Goal: Task Accomplishment & Management: Use online tool/utility

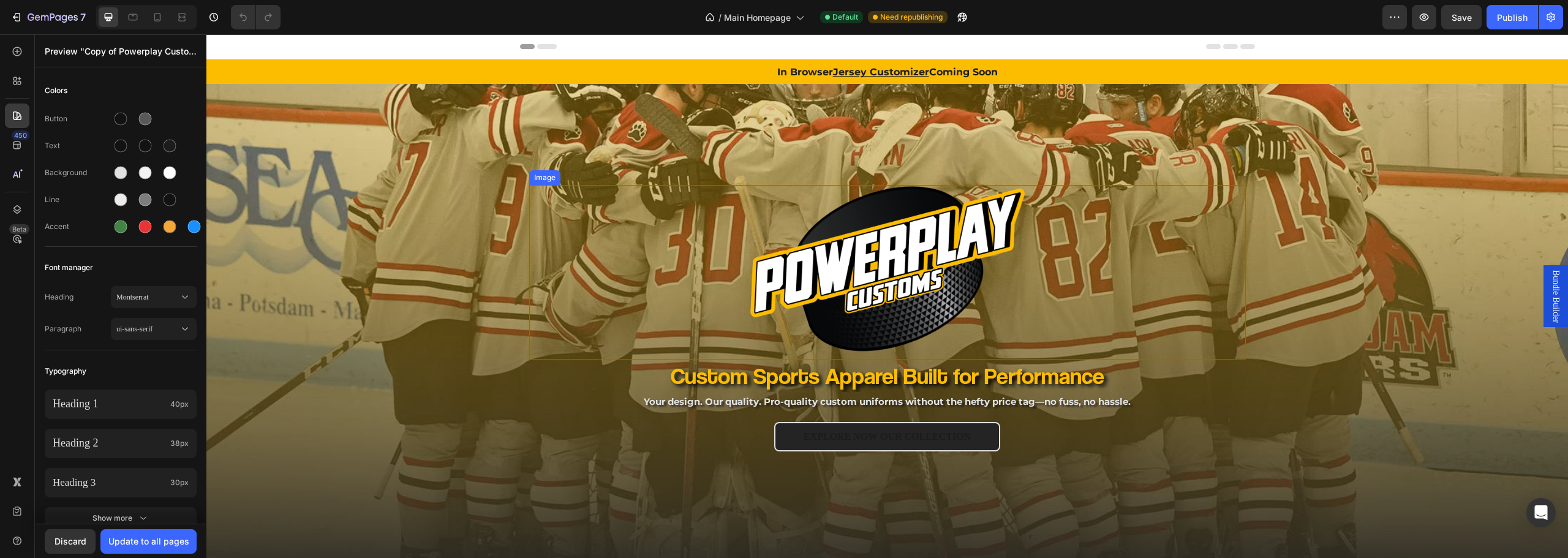
click at [524, 306] on div "Image Row Custom Sports Apparel Built for Performance Heading Your design. Our …" at bounding box center [887, 361] width 735 height 351
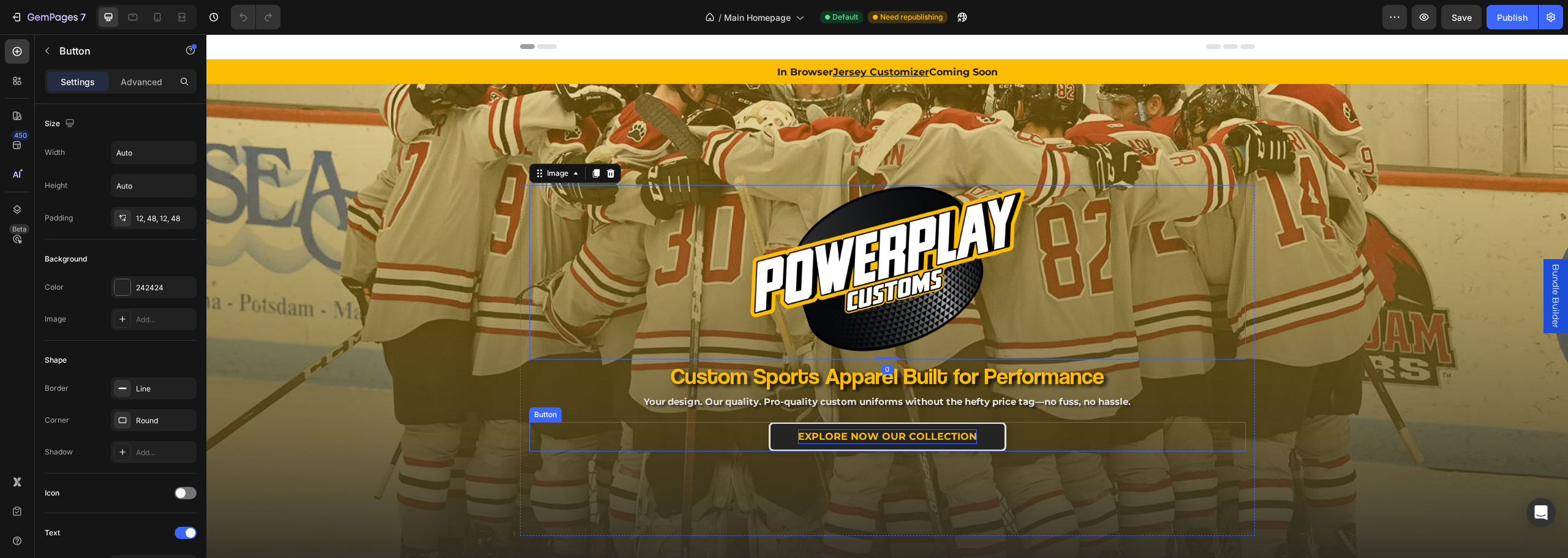
click at [854, 432] on p "EXPLORE NOW OUR COLLECTION" at bounding box center [887, 437] width 179 height 14
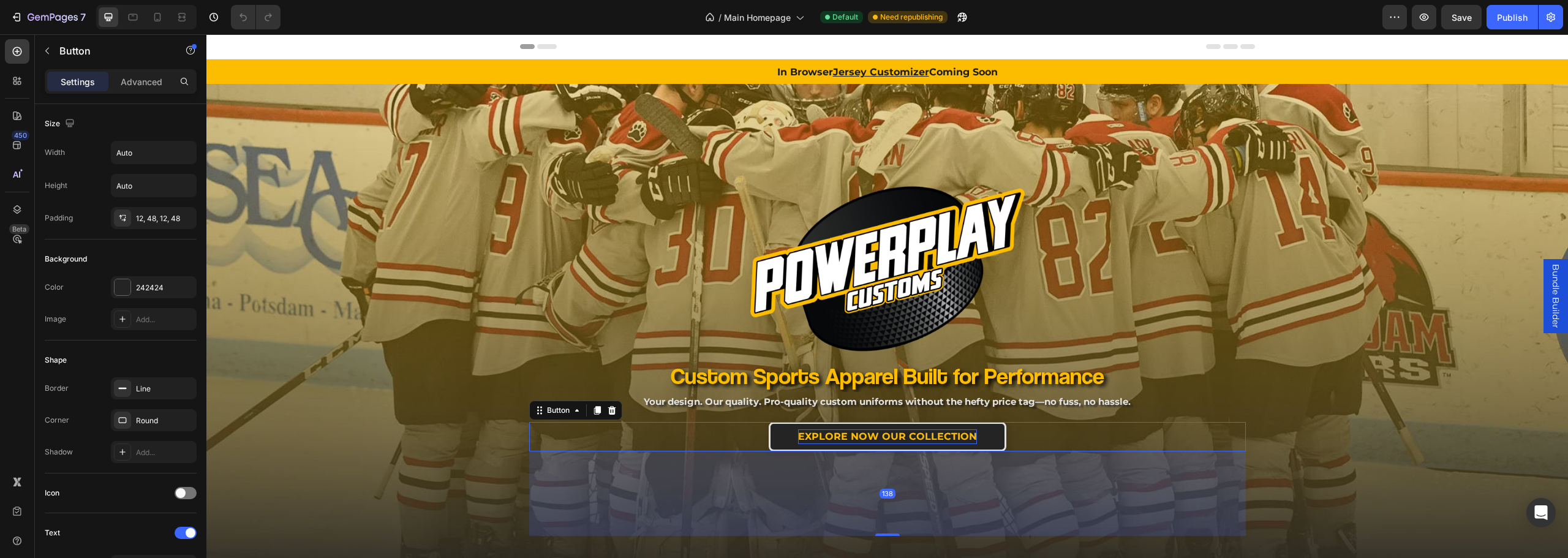
click at [898, 439] on p "EXPLORE NOW OUR COLLECTION" at bounding box center [887, 437] width 179 height 14
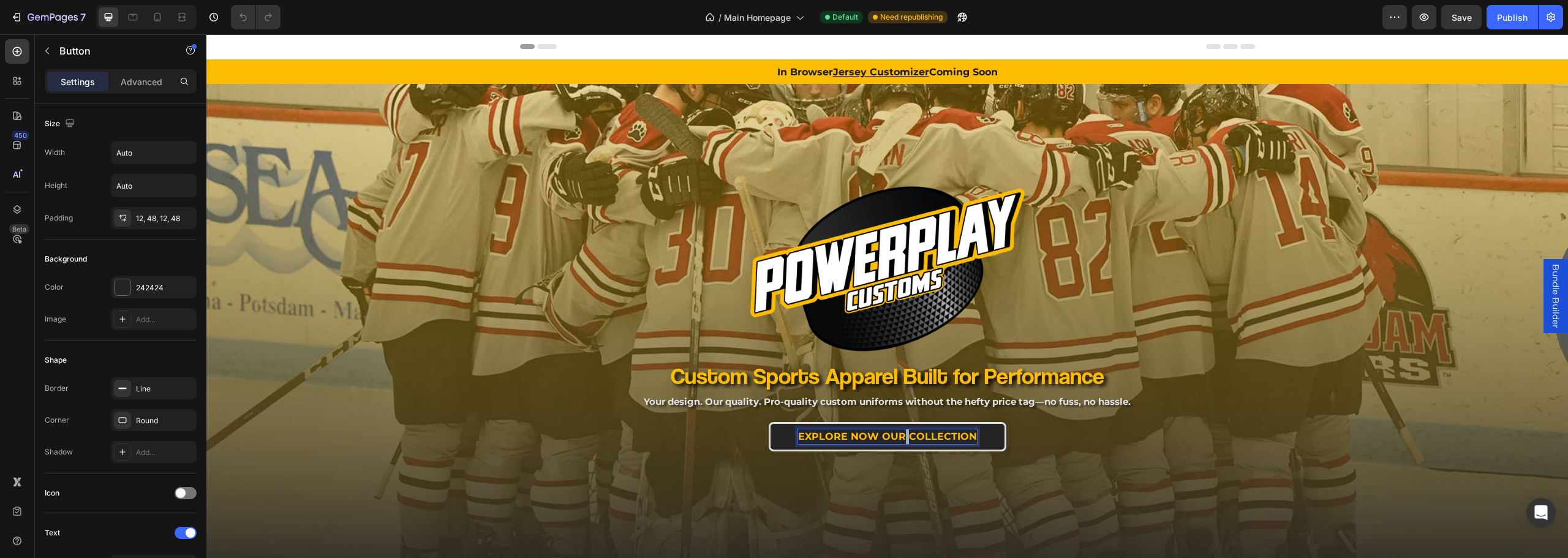
click at [898, 439] on p "EXPLORE NOW OUR COLLECTION" at bounding box center [887, 437] width 179 height 14
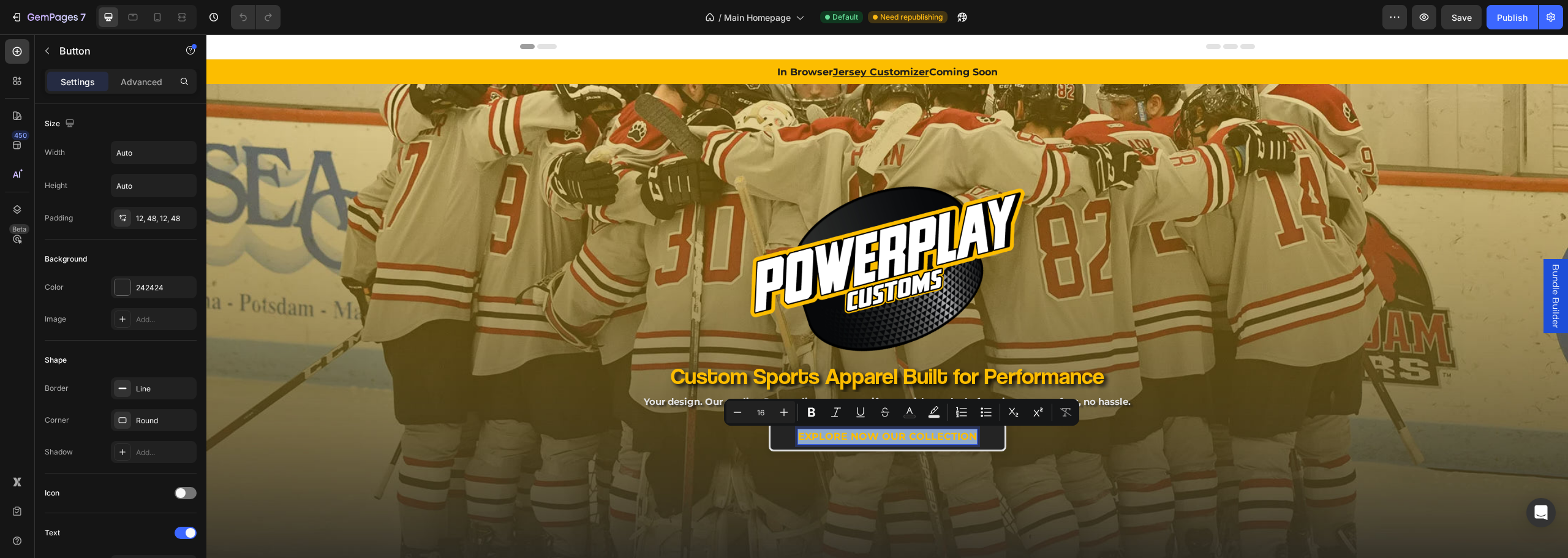
click at [898, 439] on p "EXPLORE NOW OUR COLLECTION" at bounding box center [887, 437] width 179 height 14
click at [447, 234] on div "Image Row Custom Sports Apparel Built for Performance Heading Your design. Our …" at bounding box center [887, 349] width 1362 height 531
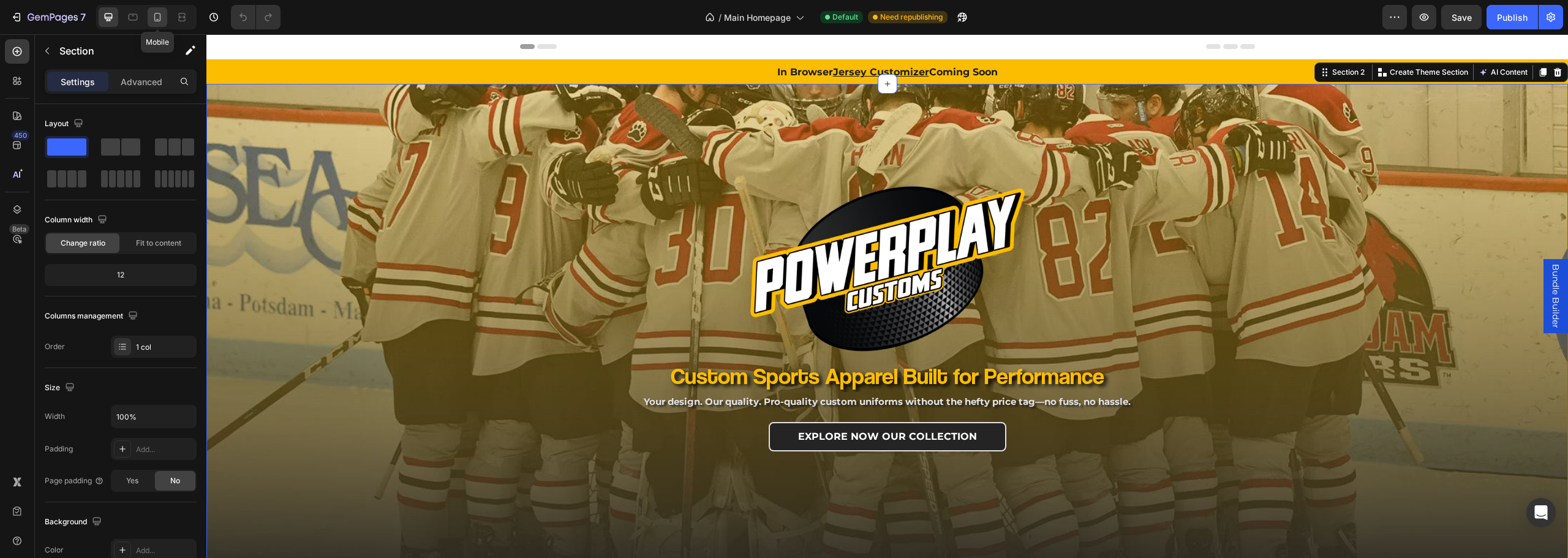
click at [155, 18] on icon at bounding box center [157, 17] width 7 height 9
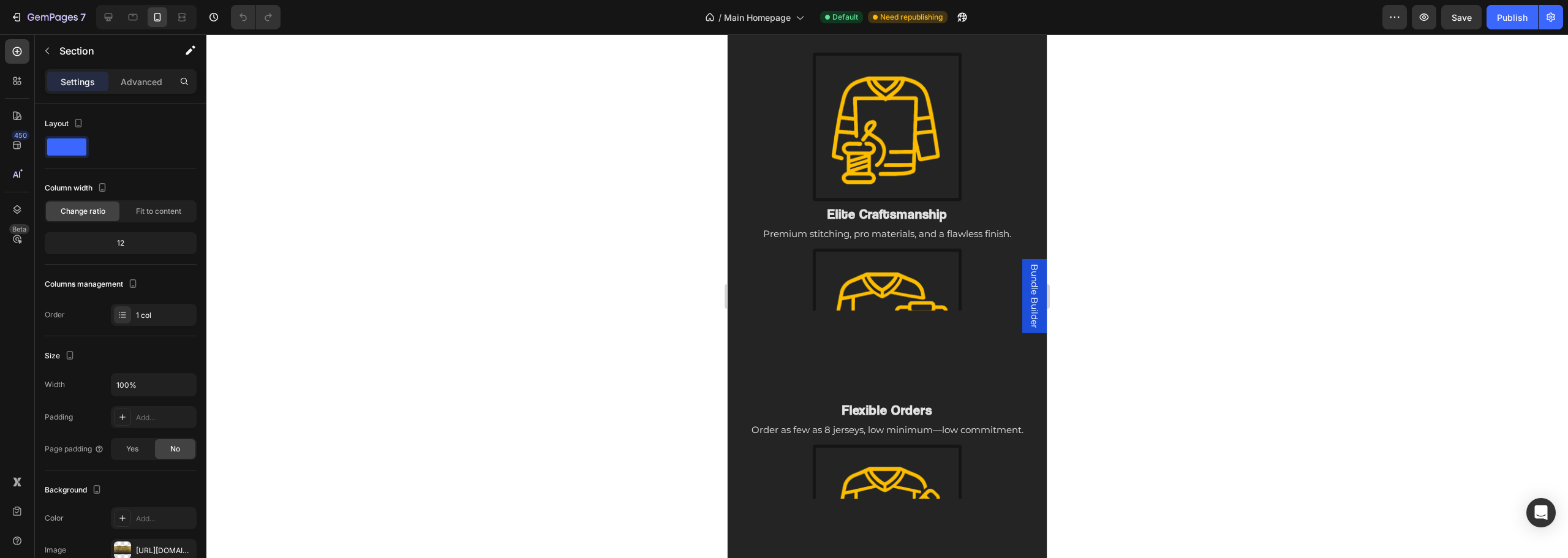
scroll to position [1297, 0]
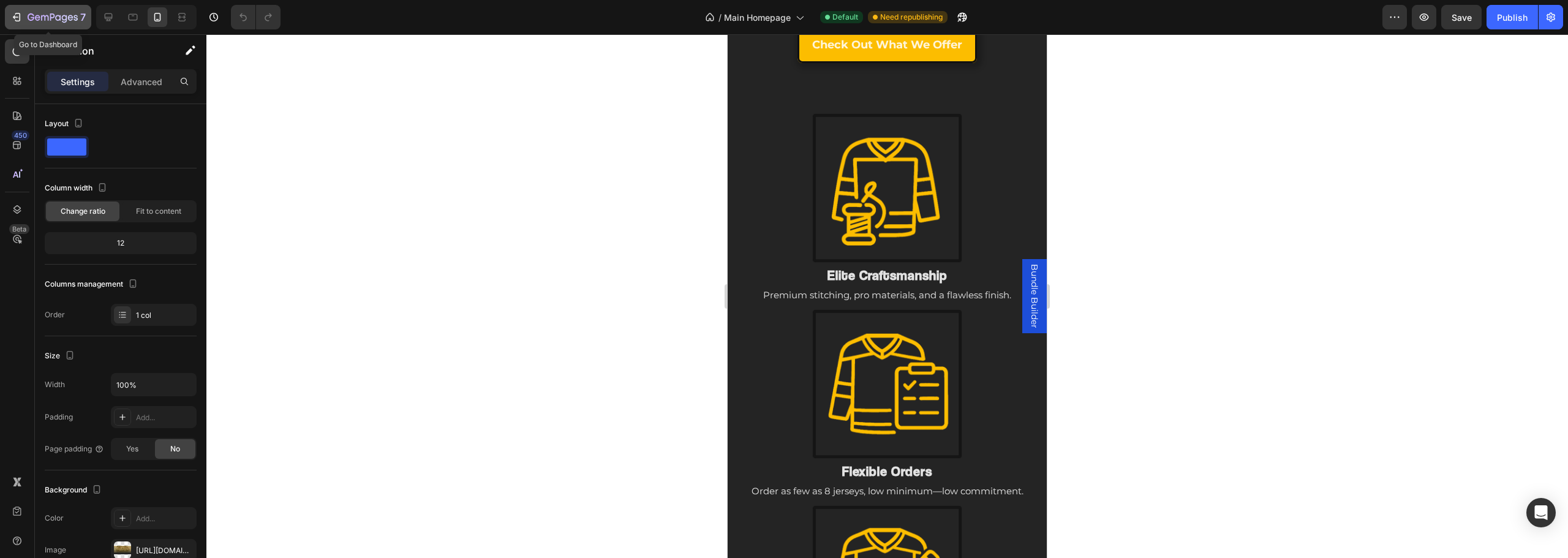
click at [54, 14] on icon "button" at bounding box center [52, 18] width 50 height 10
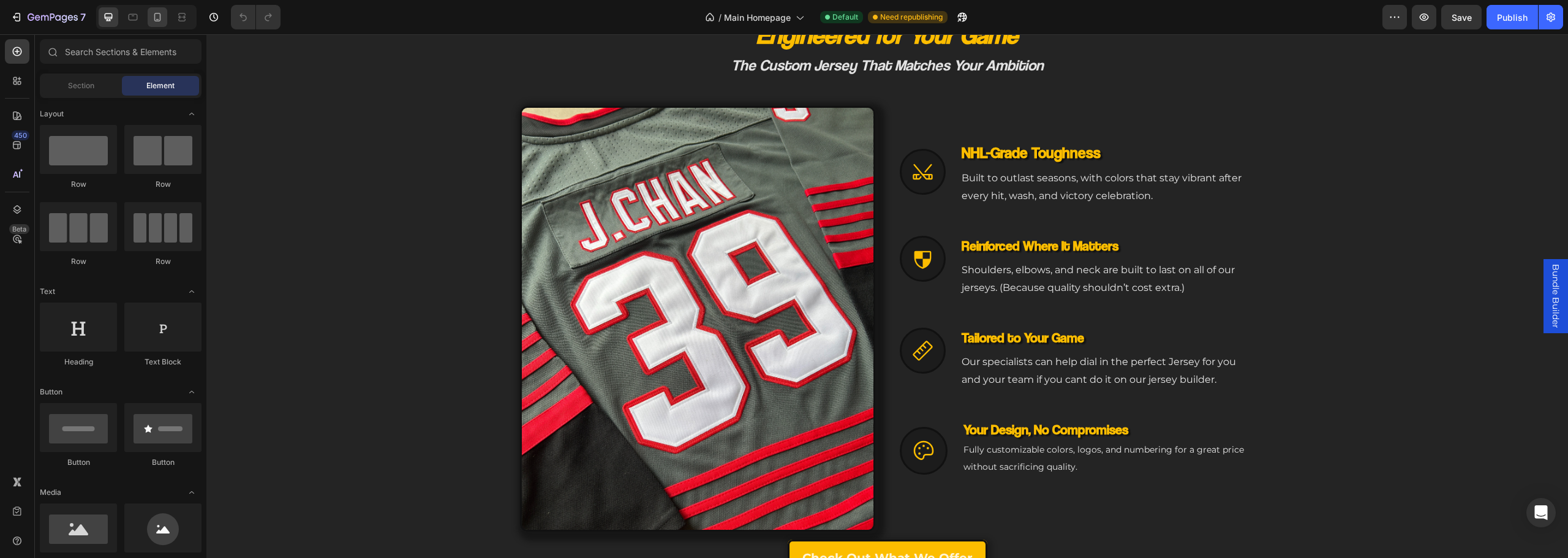
click at [158, 22] on icon at bounding box center [157, 17] width 12 height 12
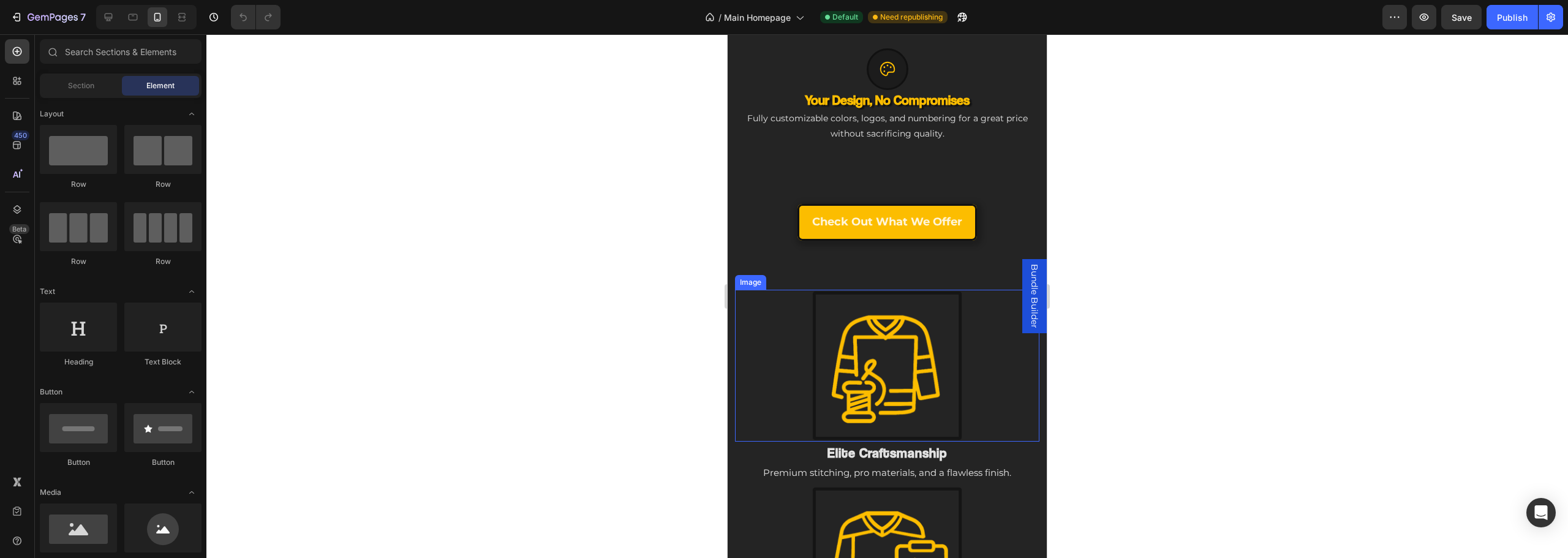
scroll to position [1408, 0]
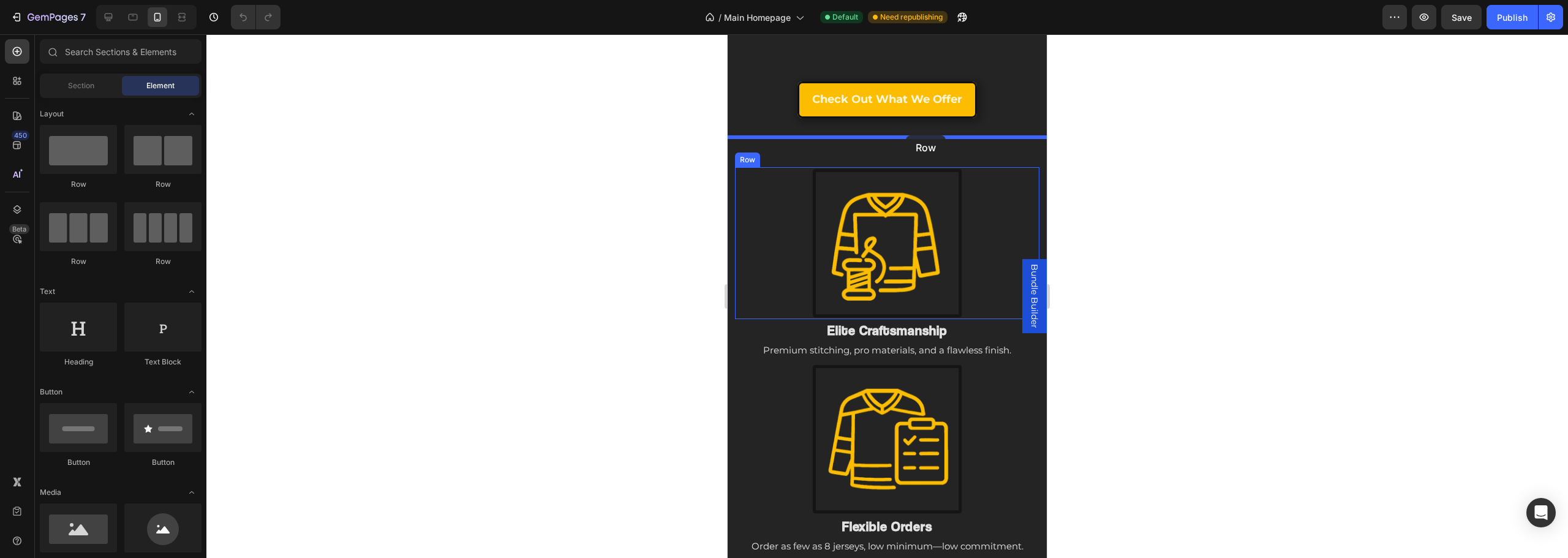
drag, startPoint x: 904, startPoint y: 190, endPoint x: 906, endPoint y: 135, distance: 55.0
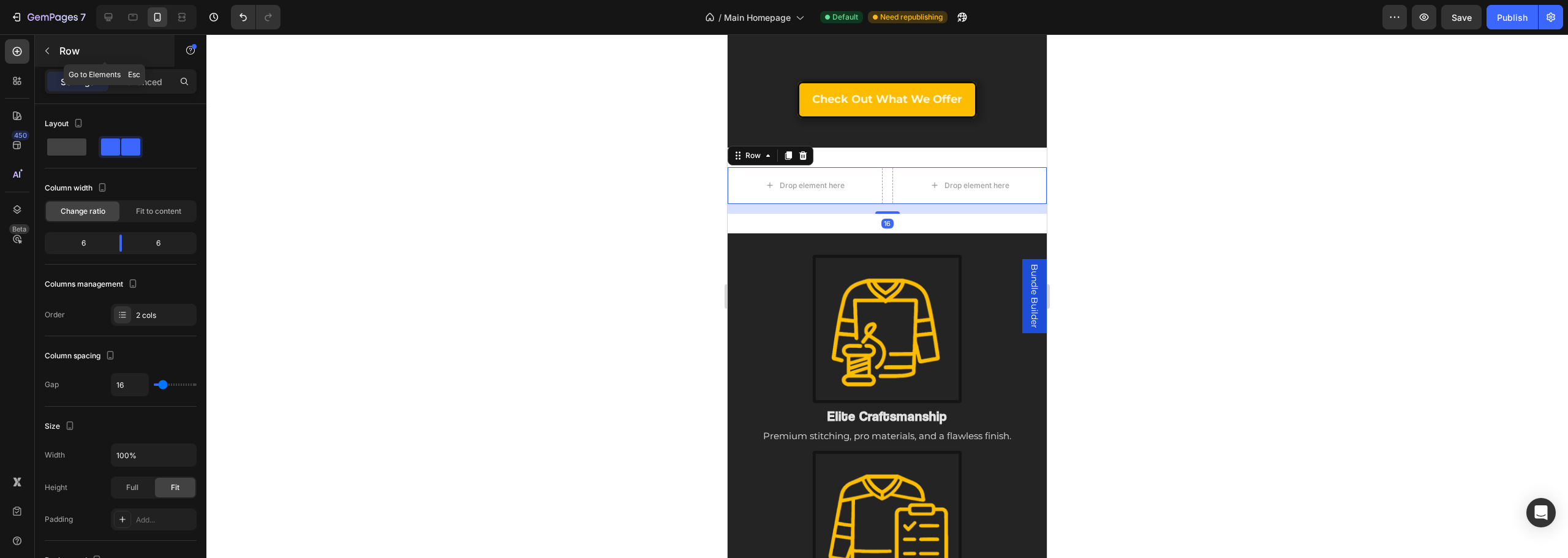
click at [74, 48] on p "Row" at bounding box center [111, 51] width 104 height 14
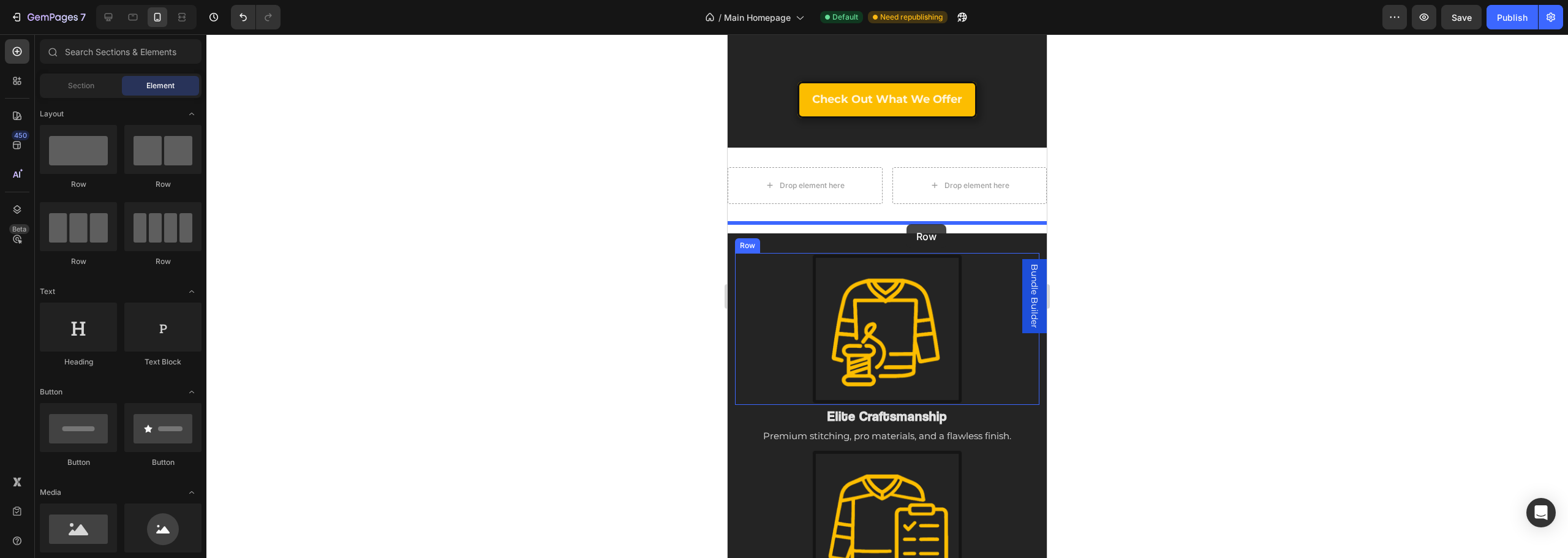
drag, startPoint x: 898, startPoint y: 184, endPoint x: 916, endPoint y: 221, distance: 41.1
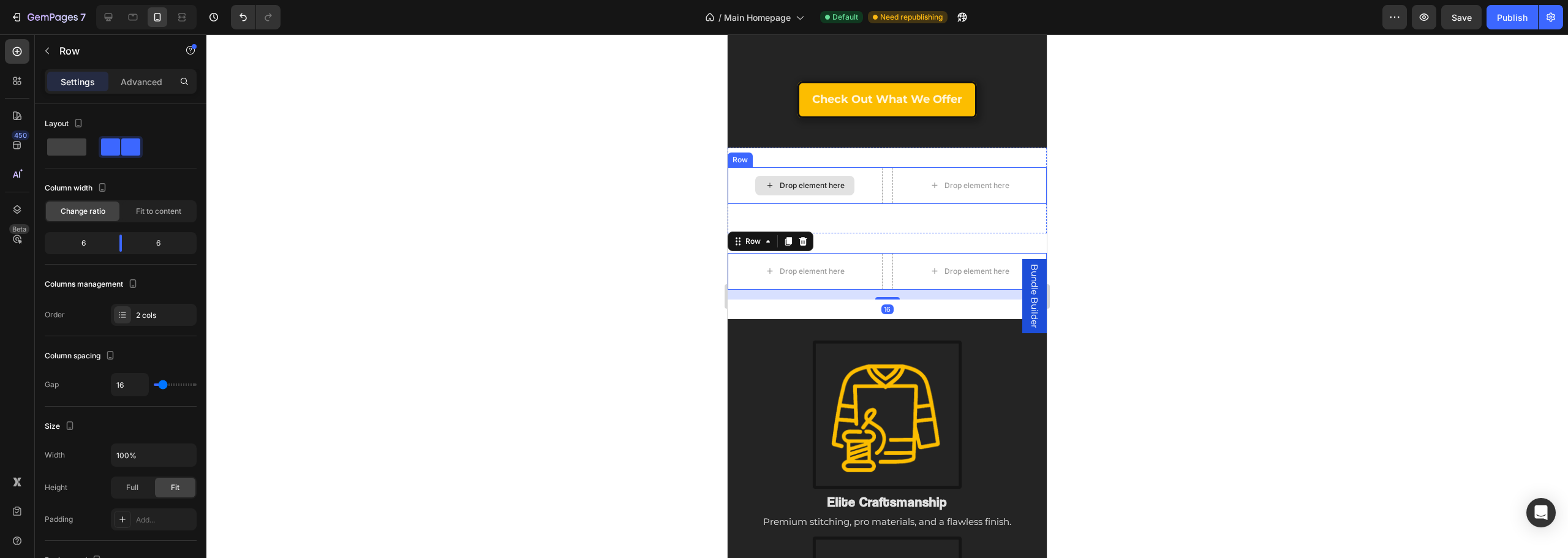
click at [874, 179] on div "Drop element here" at bounding box center [805, 185] width 155 height 37
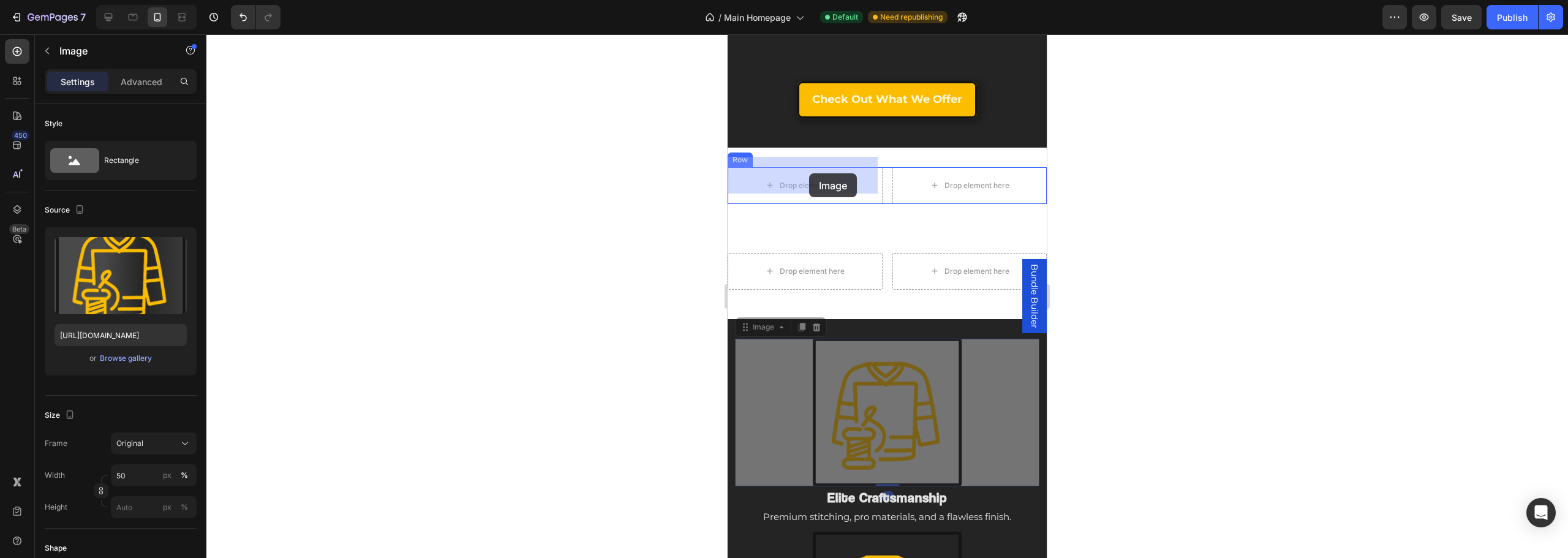
drag, startPoint x: 894, startPoint y: 390, endPoint x: 809, endPoint y: 174, distance: 232.1
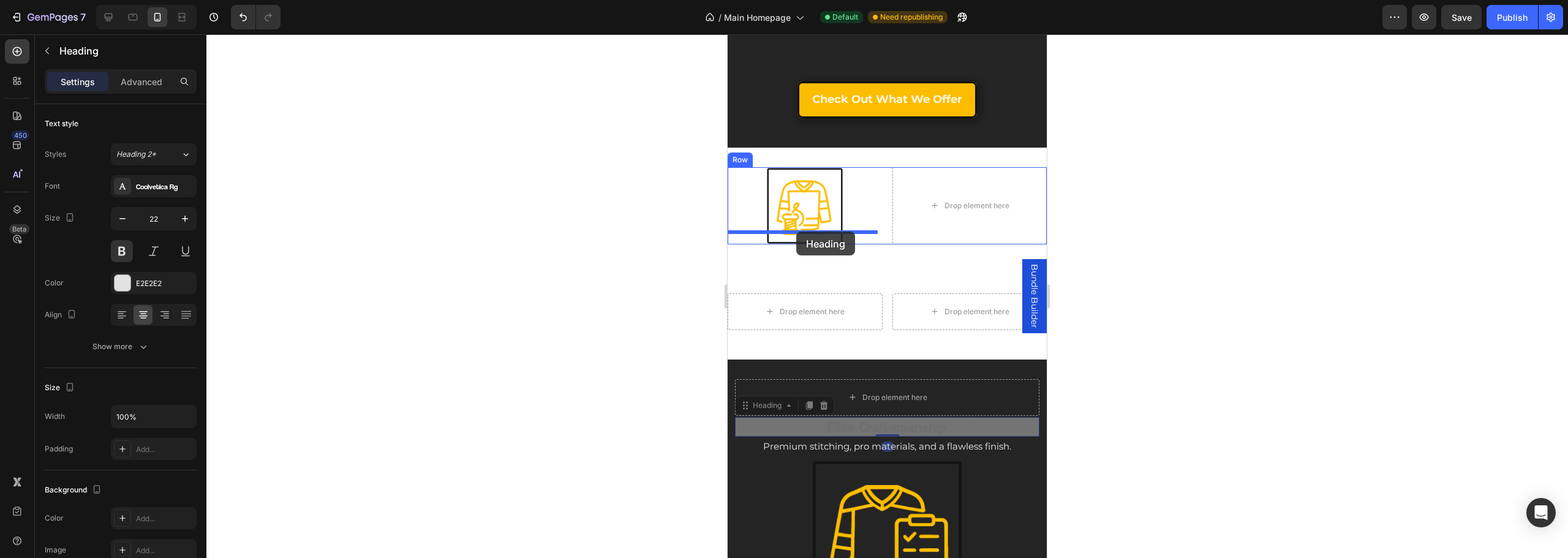
drag, startPoint x: 877, startPoint y: 416, endPoint x: 796, endPoint y: 231, distance: 202.0
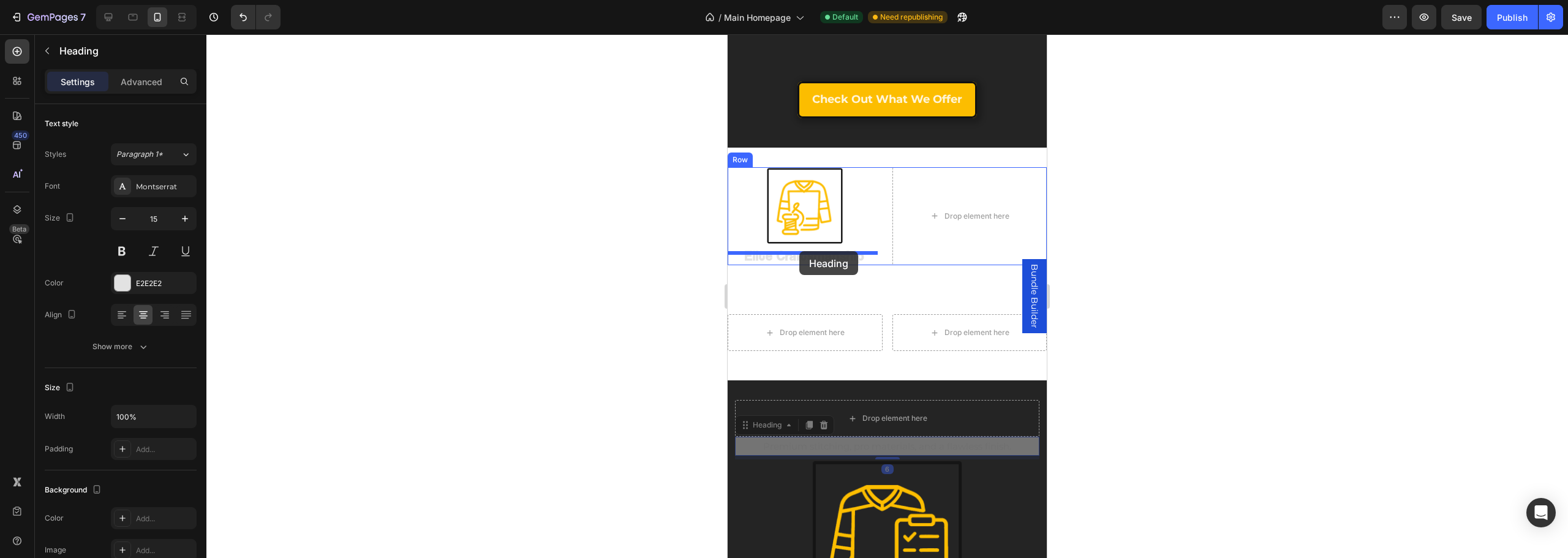
drag, startPoint x: 876, startPoint y: 426, endPoint x: 799, endPoint y: 251, distance: 191.2
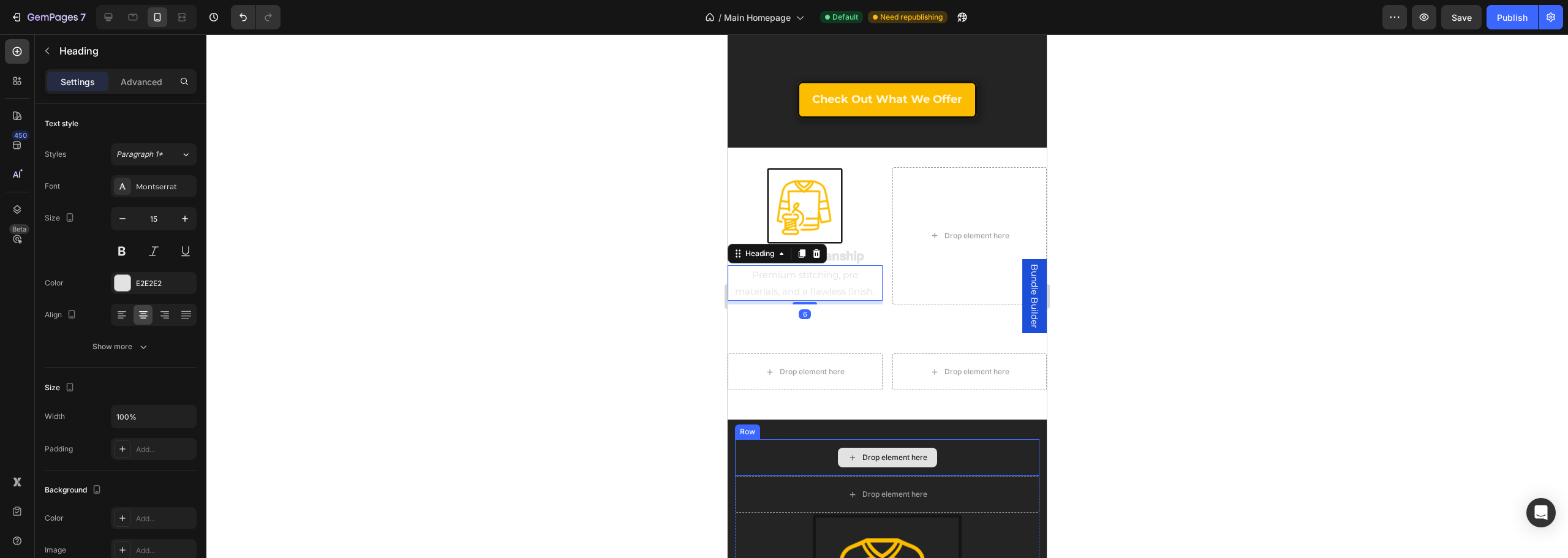
scroll to position [1592, 0]
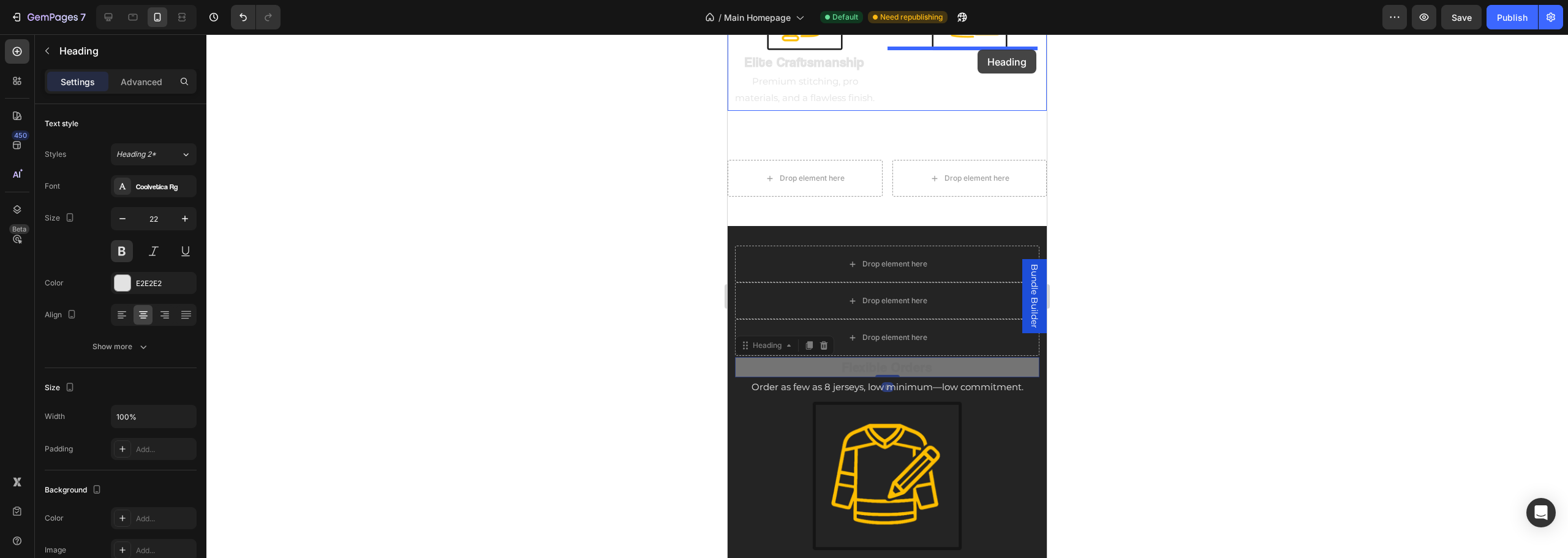
drag, startPoint x: 905, startPoint y: 368, endPoint x: 998, endPoint y: 50, distance: 331.3
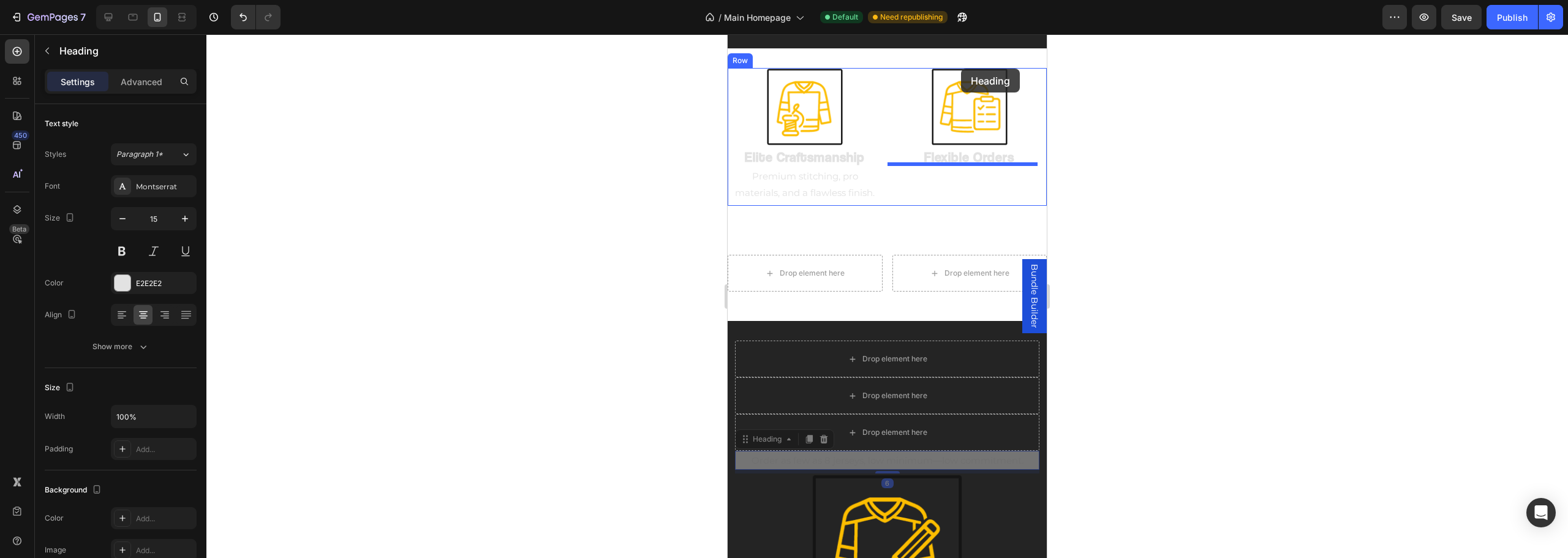
drag, startPoint x: 895, startPoint y: 362, endPoint x: 960, endPoint y: 65, distance: 304.0
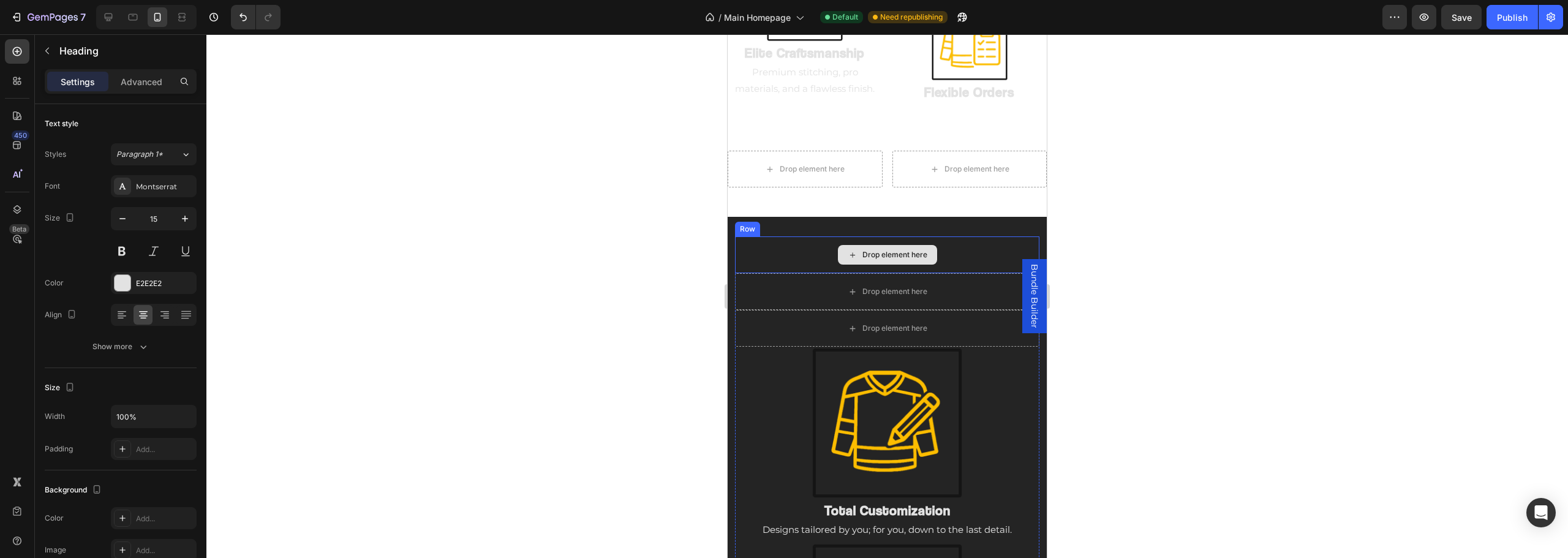
scroll to position [1417, 0]
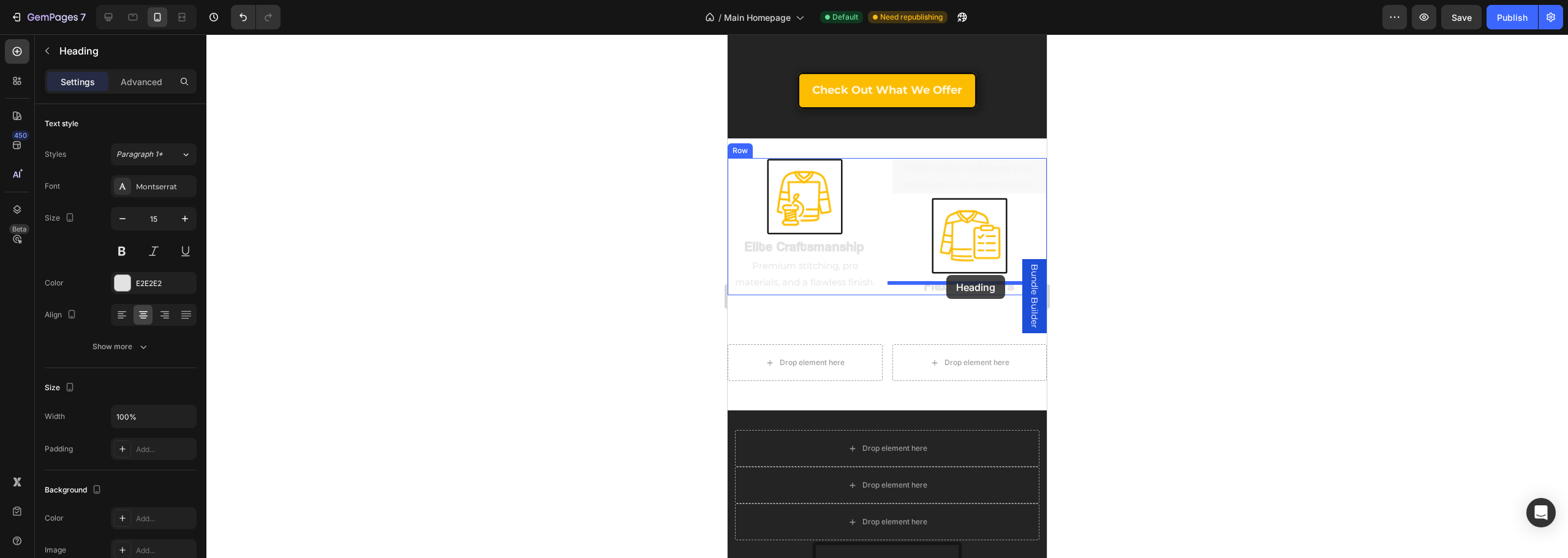
drag, startPoint x: 958, startPoint y: 163, endPoint x: 946, endPoint y: 276, distance: 113.6
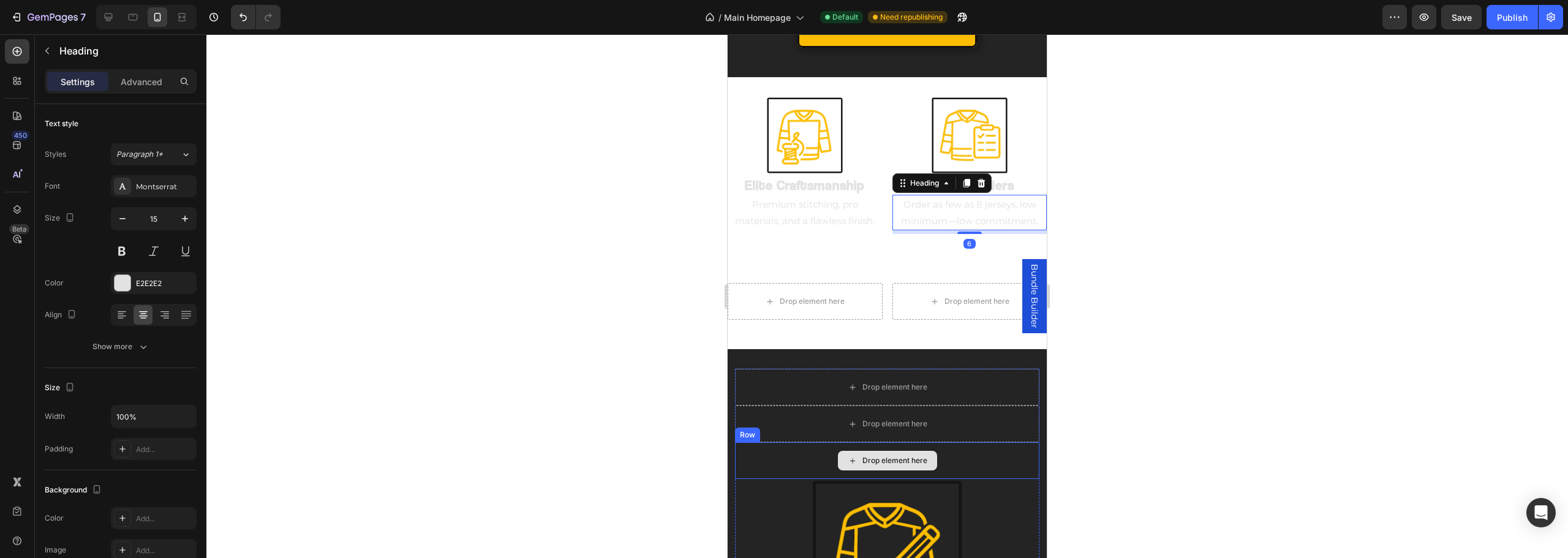
scroll to position [1540, 0]
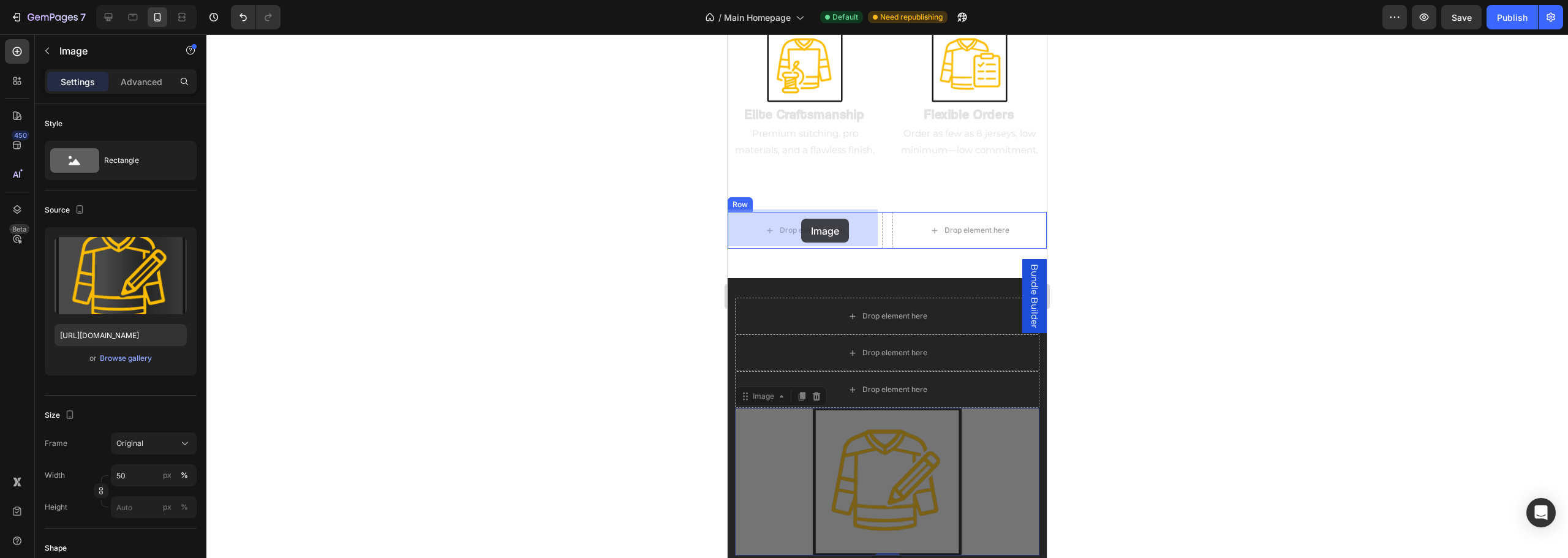
drag, startPoint x: 845, startPoint y: 366, endPoint x: 803, endPoint y: 218, distance: 153.8
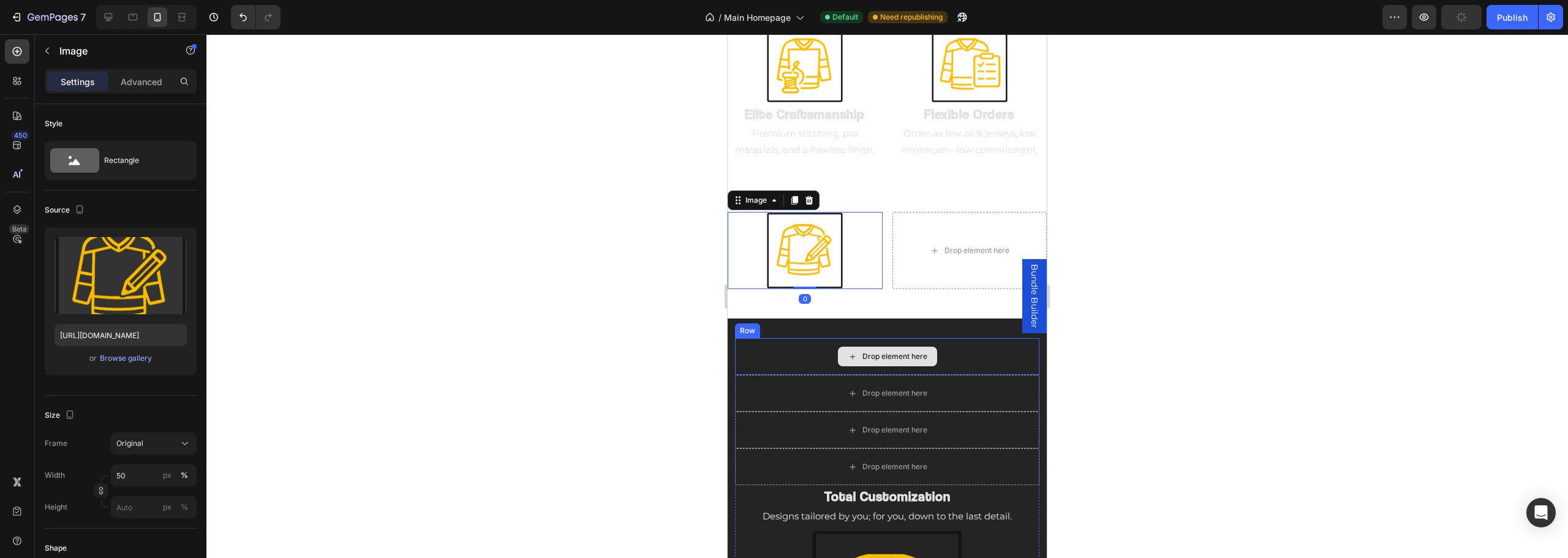
scroll to position [1662, 0]
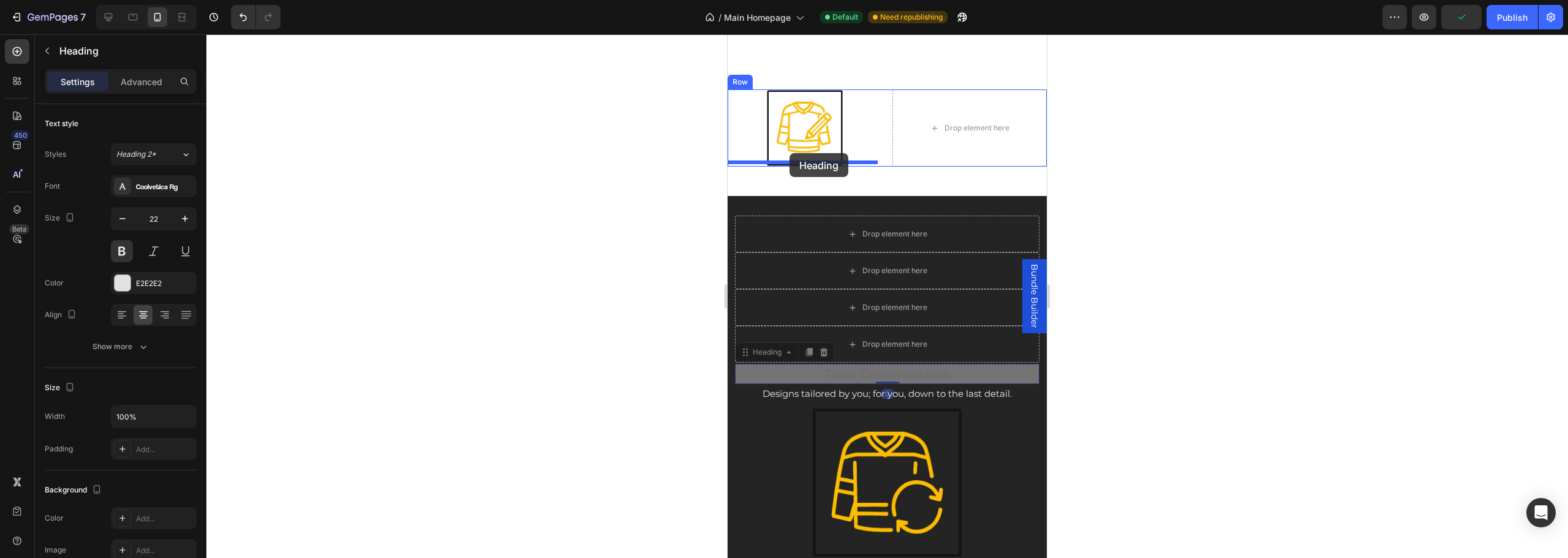
drag, startPoint x: 874, startPoint y: 370, endPoint x: 790, endPoint y: 153, distance: 232.7
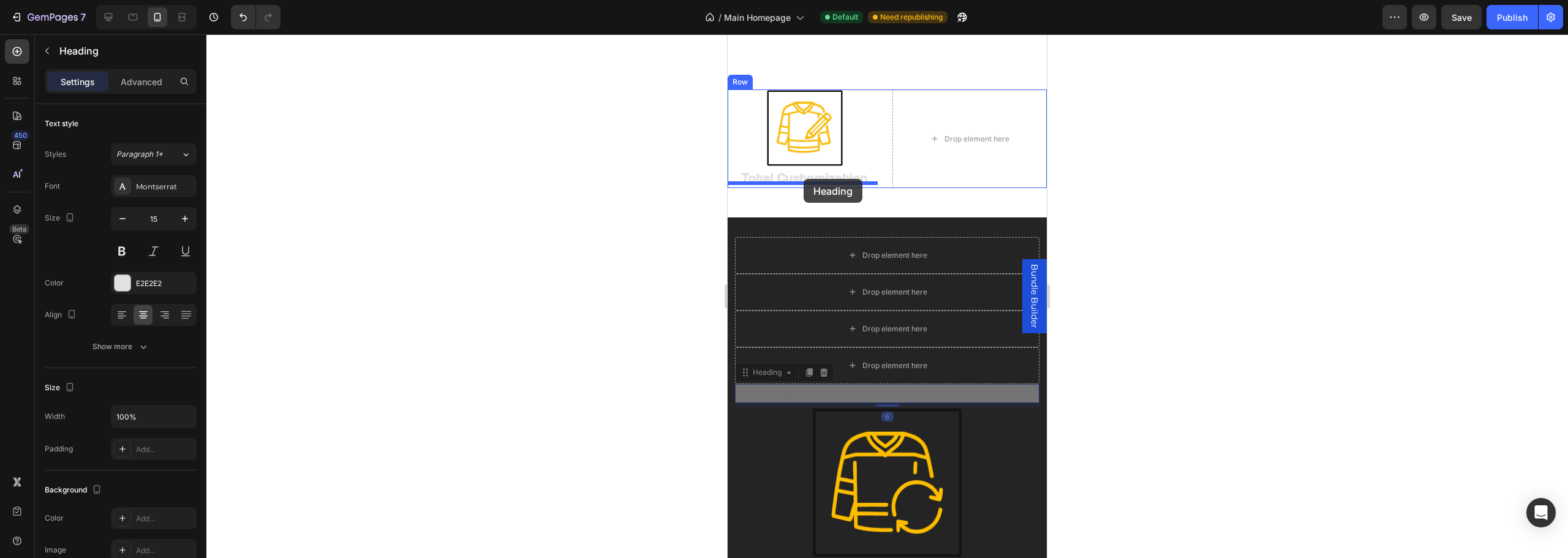
drag, startPoint x: 858, startPoint y: 362, endPoint x: 804, endPoint y: 179, distance: 190.8
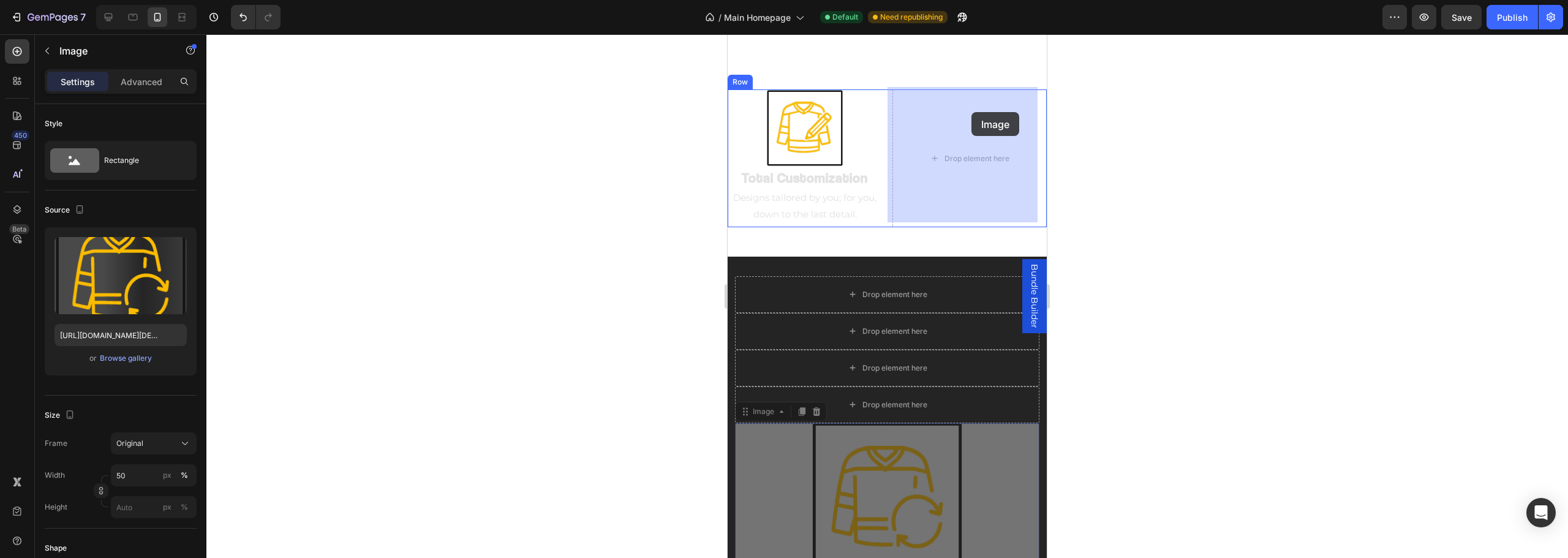
drag, startPoint x: 879, startPoint y: 426, endPoint x: 971, endPoint y: 113, distance: 326.2
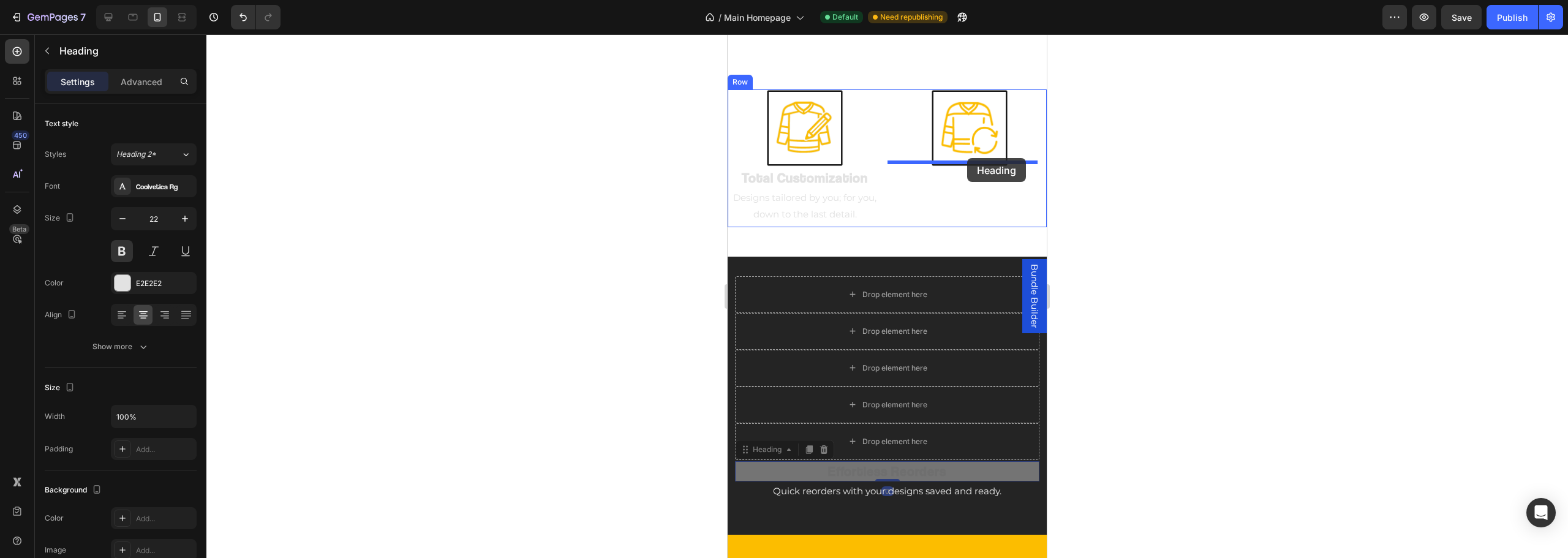
drag, startPoint x: 896, startPoint y: 456, endPoint x: 967, endPoint y: 158, distance: 306.3
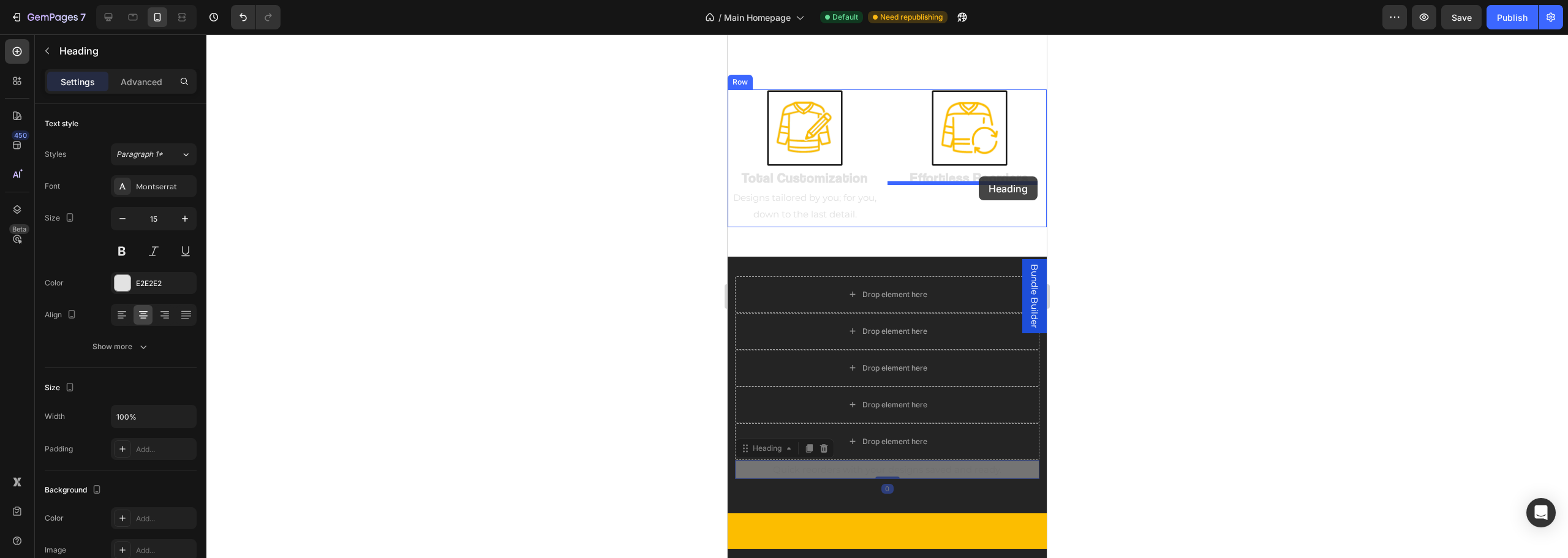
drag, startPoint x: 913, startPoint y: 460, endPoint x: 979, endPoint y: 176, distance: 291.6
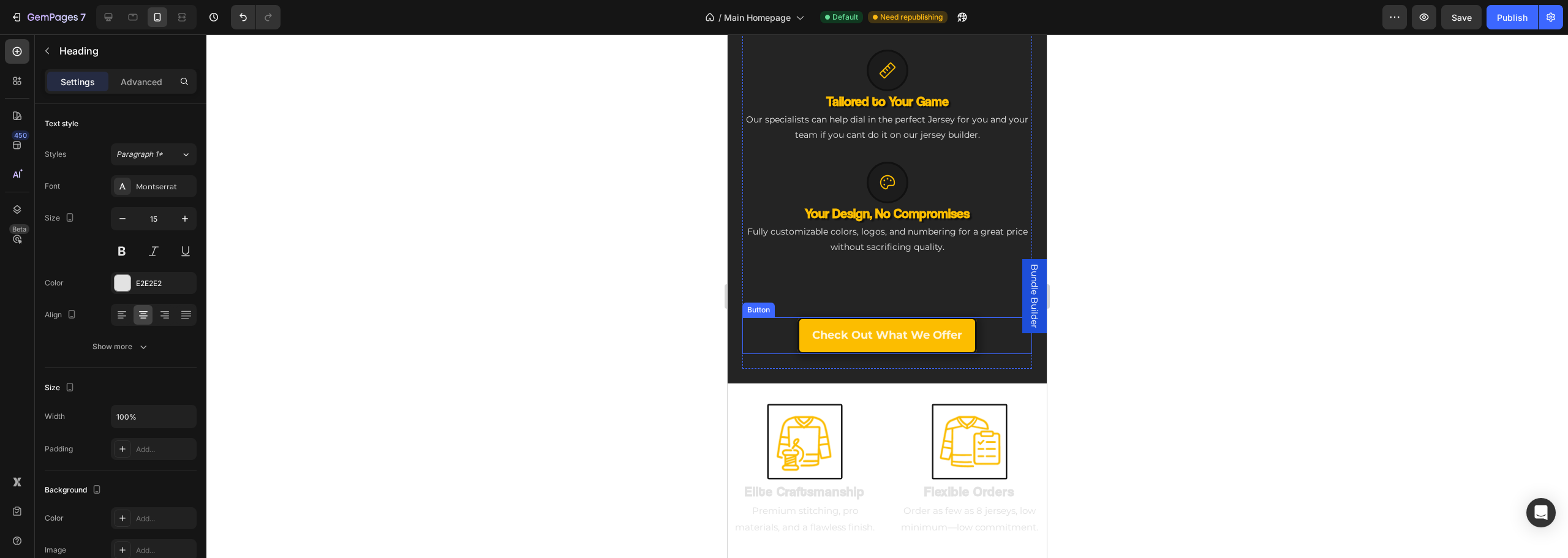
scroll to position [1356, 0]
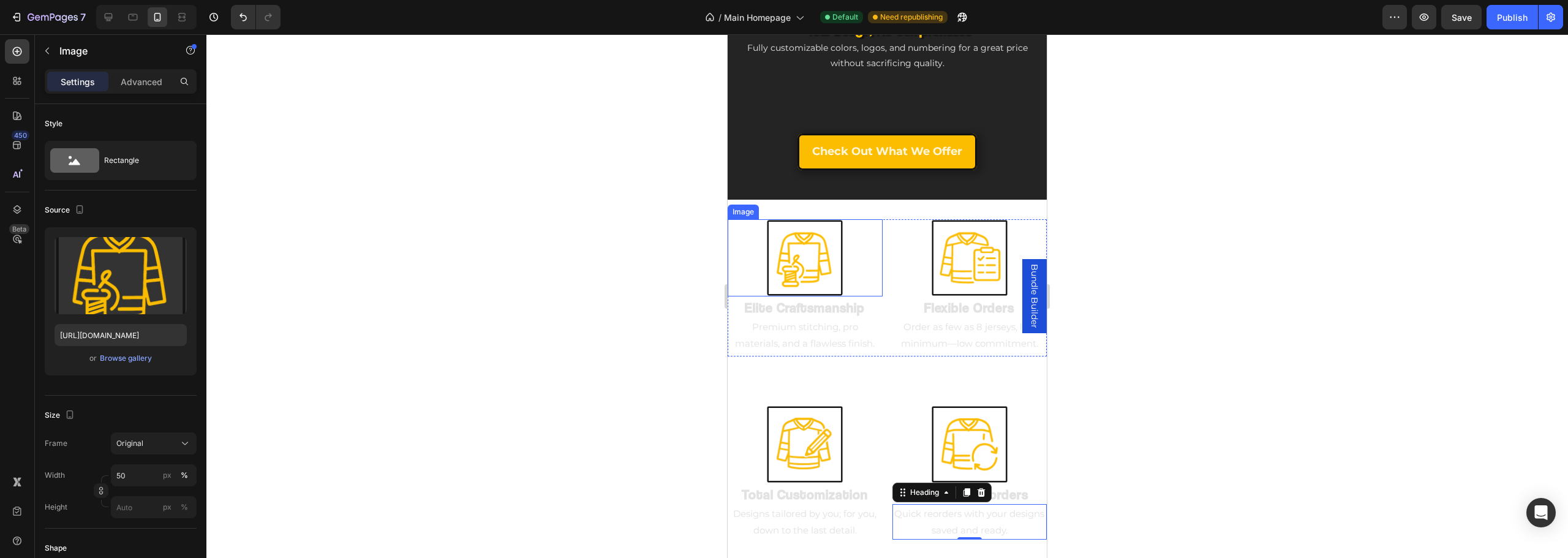
click at [798, 247] on img at bounding box center [804, 257] width 77 height 77
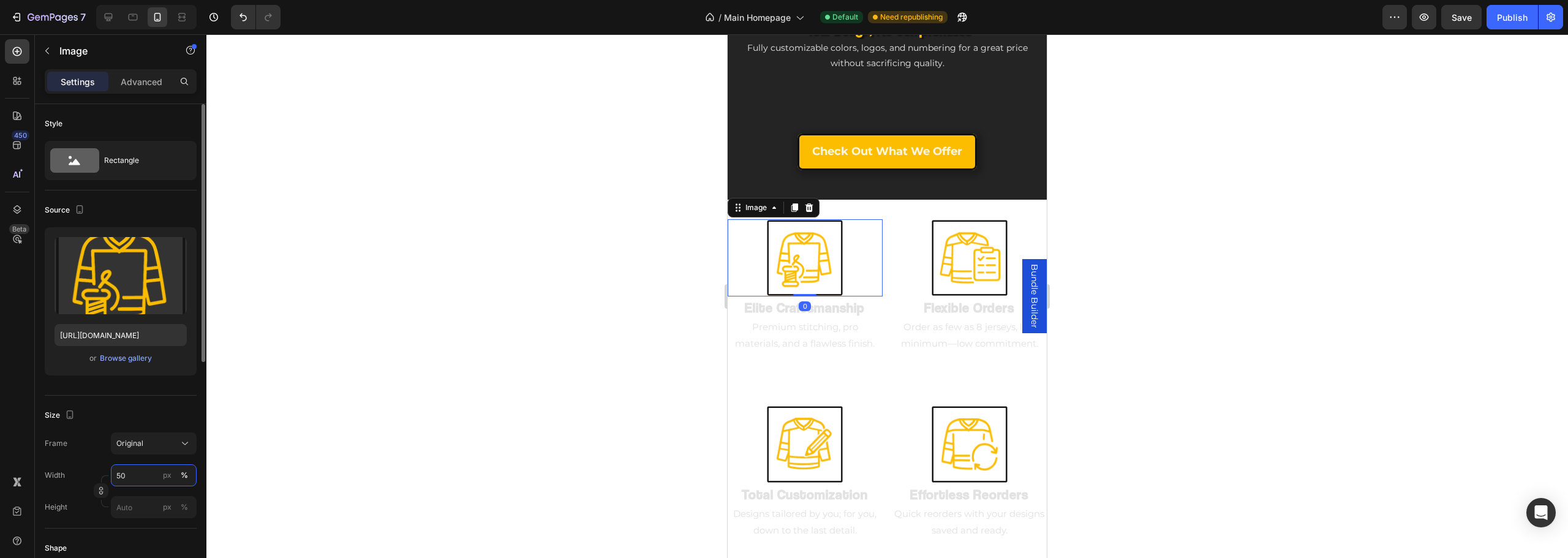
click at [133, 476] on input "50" at bounding box center [153, 475] width 86 height 22
type input "60"
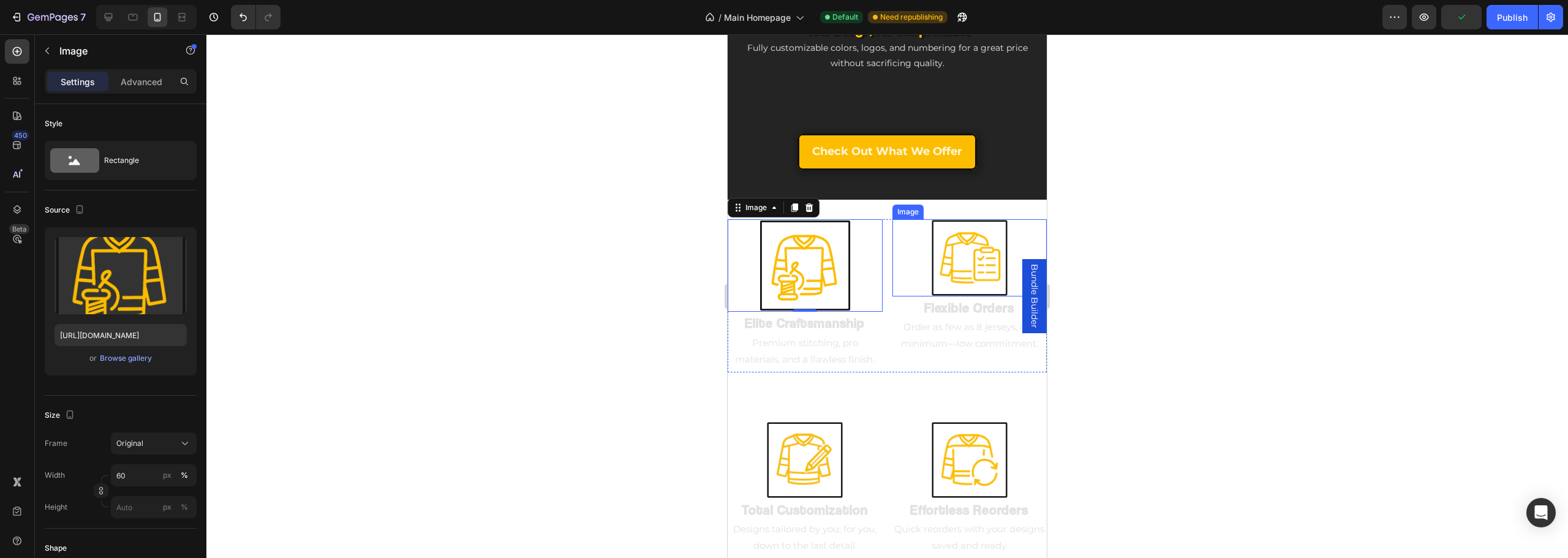
click at [981, 242] on img at bounding box center [969, 257] width 77 height 77
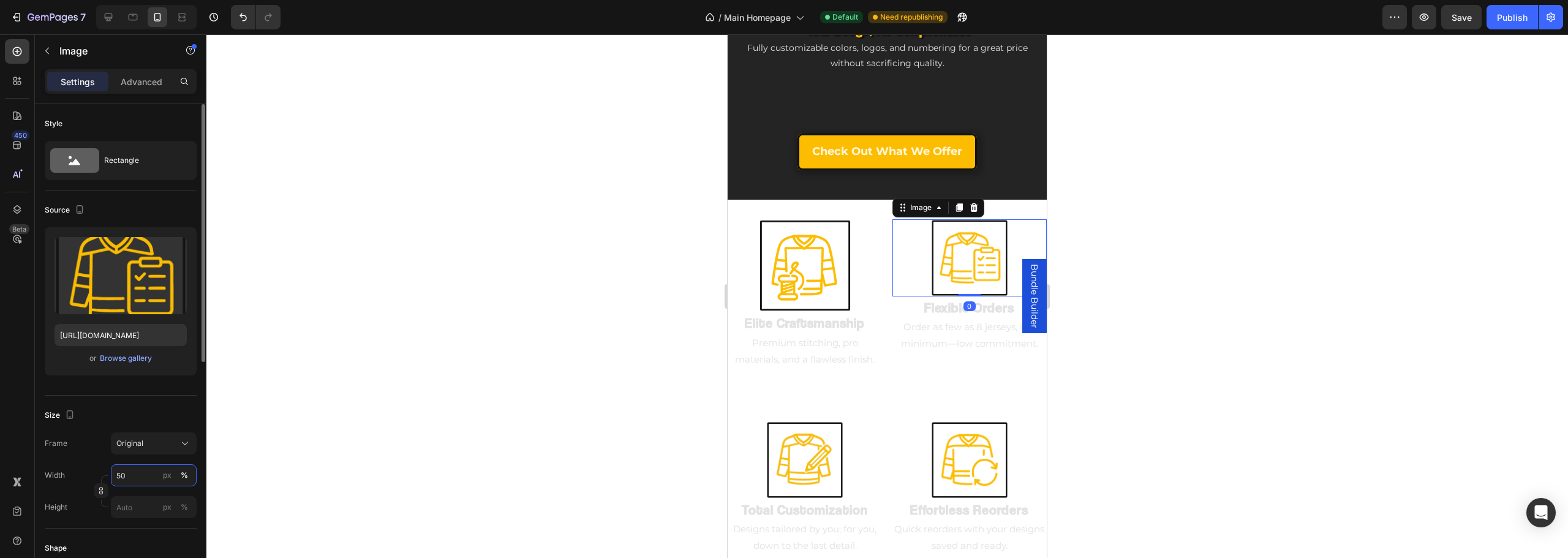
click at [142, 480] on input "50" at bounding box center [153, 475] width 86 height 22
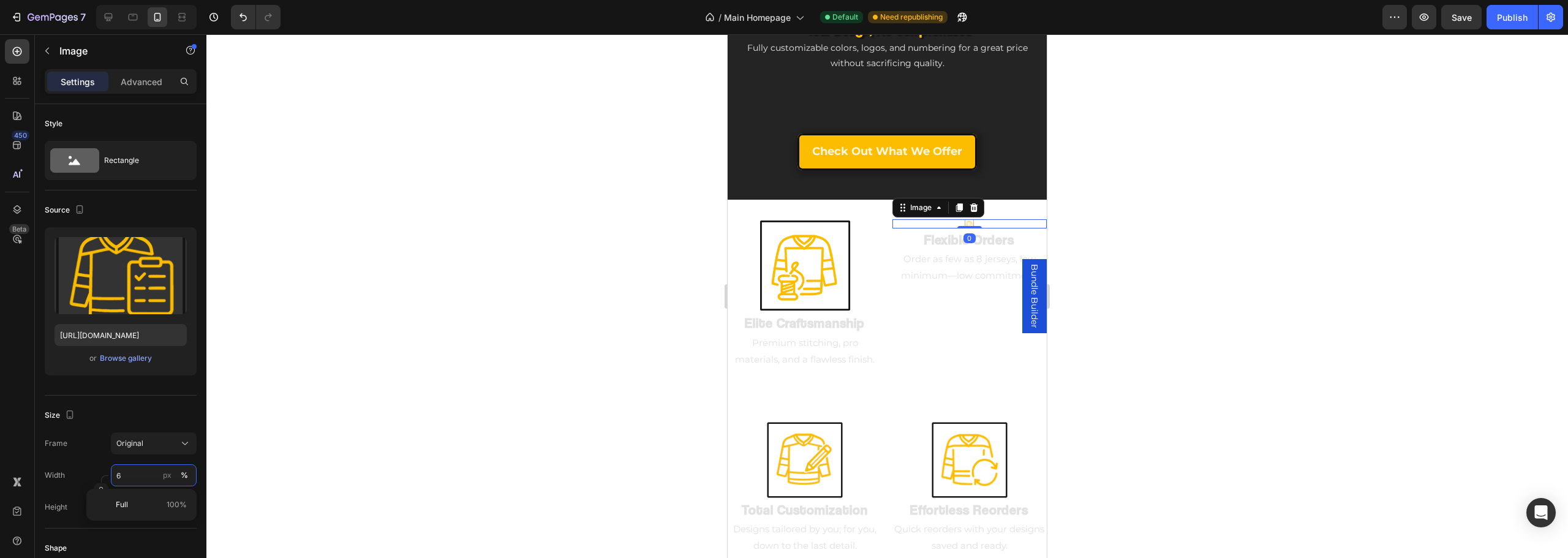
type input "60"
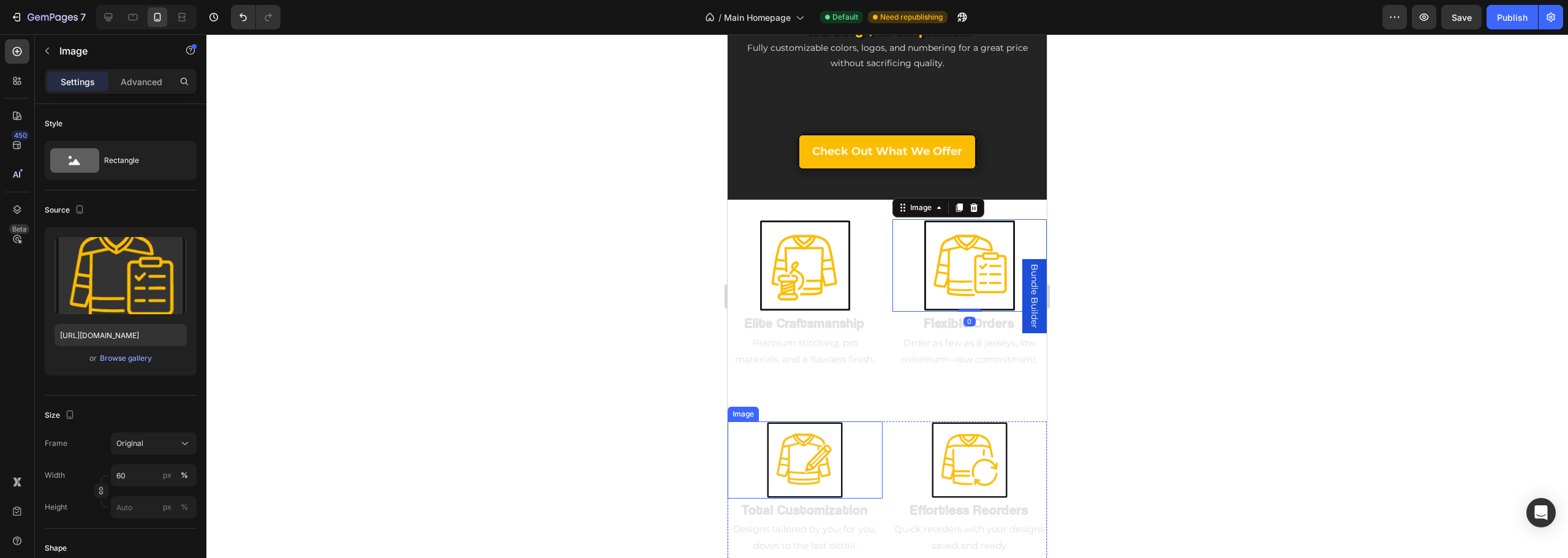
click at [818, 447] on img at bounding box center [804, 460] width 77 height 77
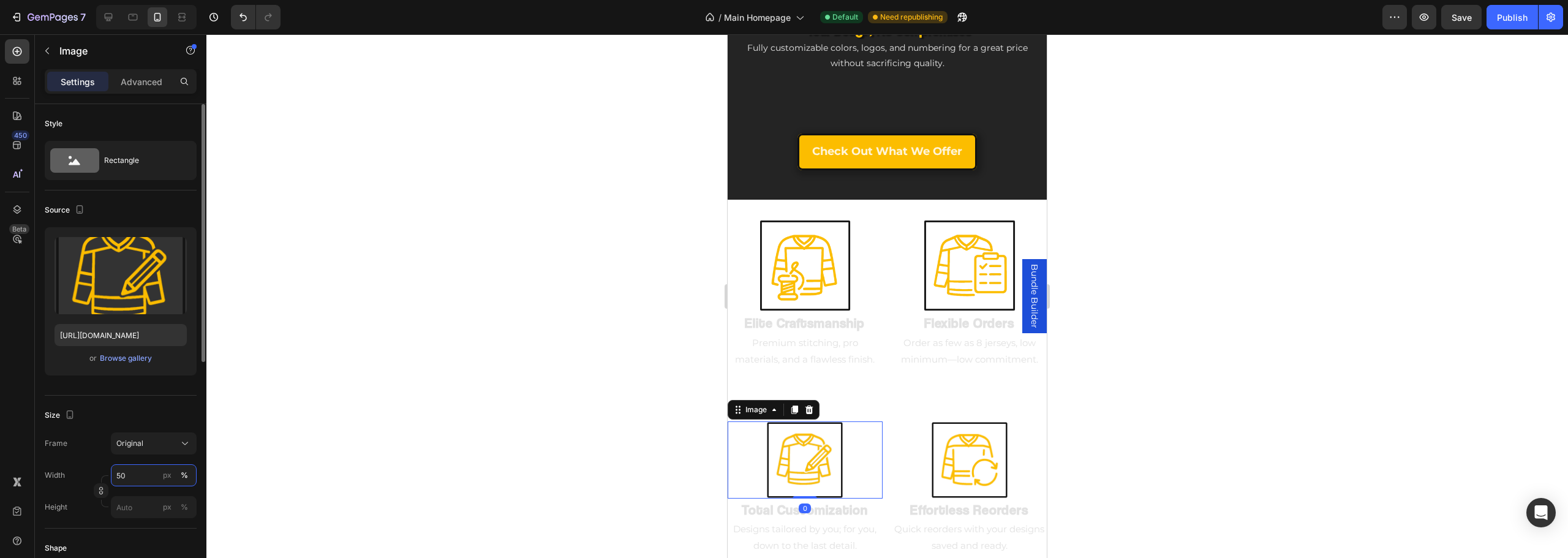
drag, startPoint x: 150, startPoint y: 478, endPoint x: 175, endPoint y: 478, distance: 25.0
click at [150, 478] on input "50" at bounding box center [153, 475] width 86 height 22
type input "60"
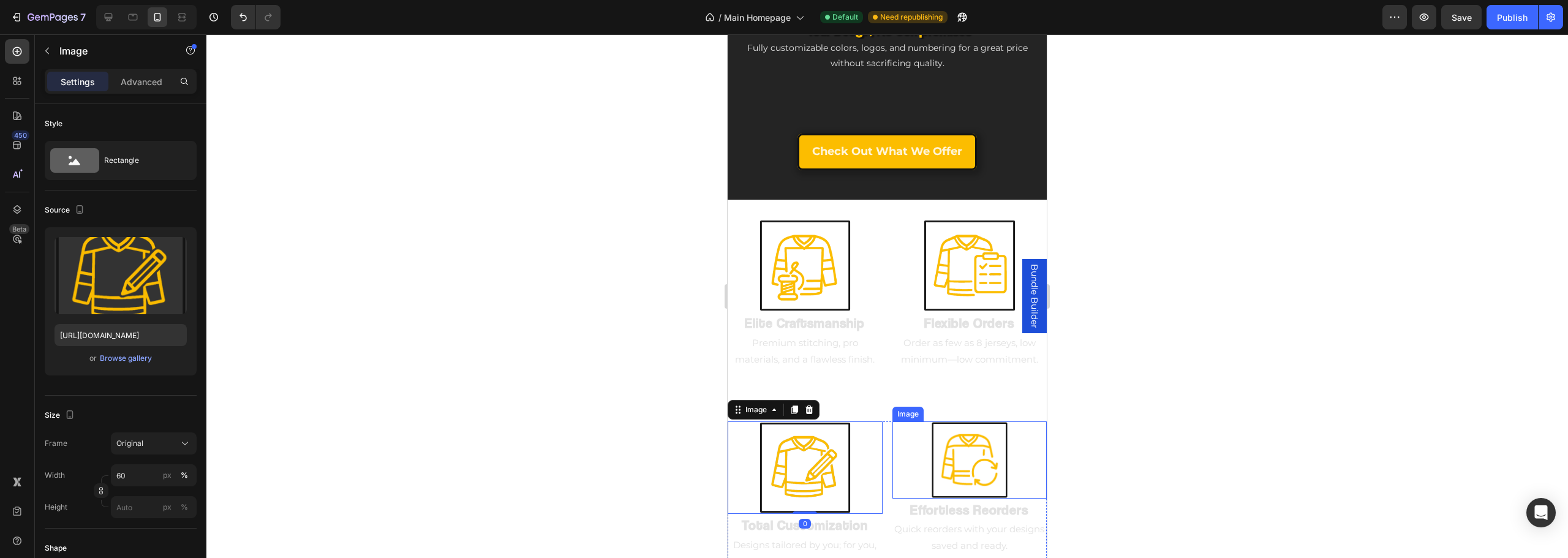
click at [932, 421] on img at bounding box center [969, 460] width 77 height 77
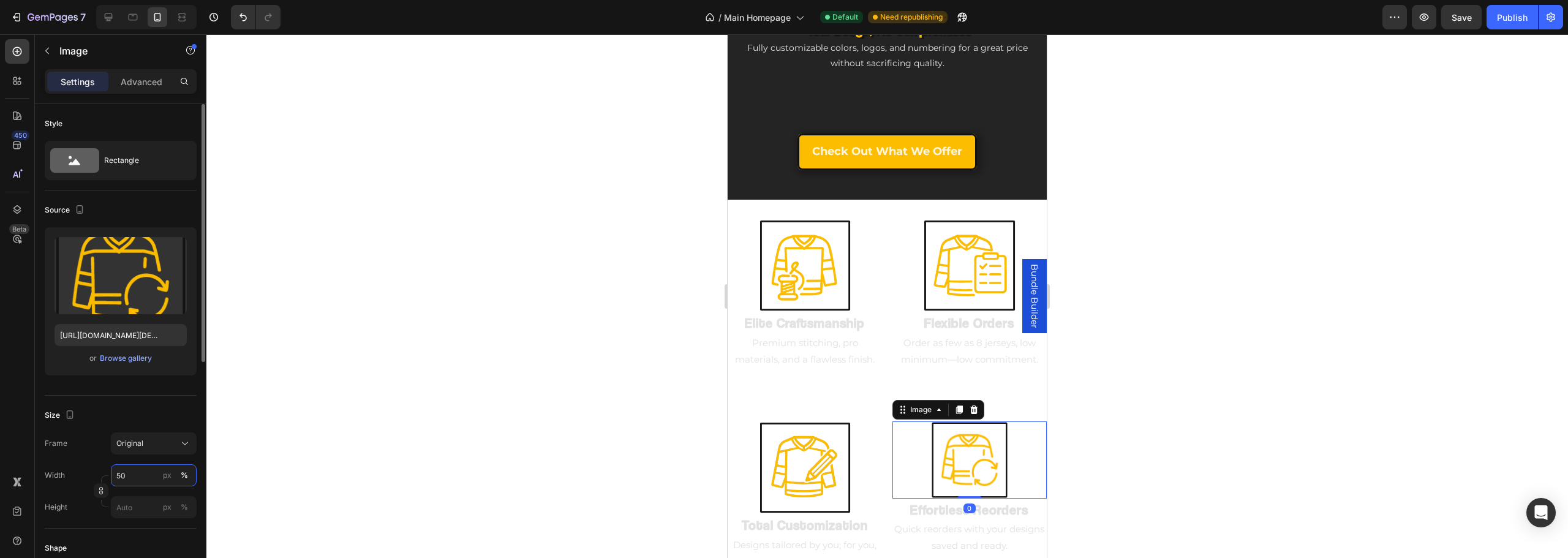
click at [150, 482] on input "50" at bounding box center [153, 475] width 86 height 22
type input "60"
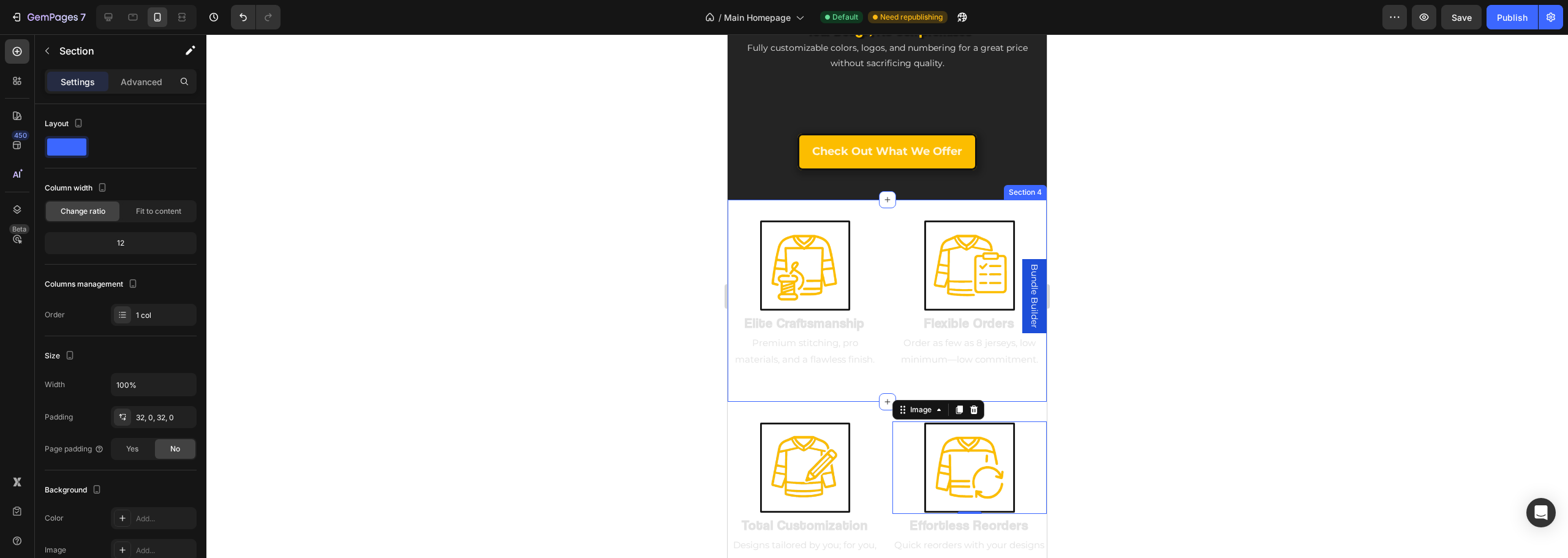
click at [817, 379] on div "Image Elite Craftsmanship Heading Premium stitching, pro materials, and a flawl…" at bounding box center [887, 300] width 319 height 202
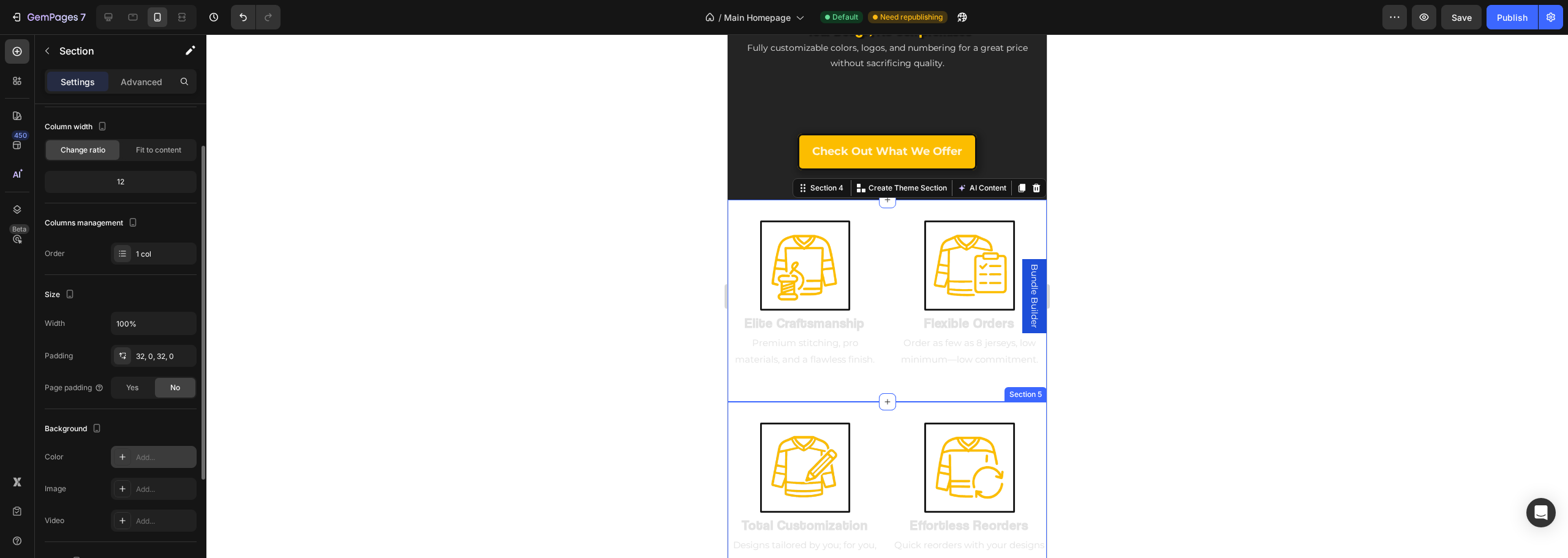
scroll to position [122, 0]
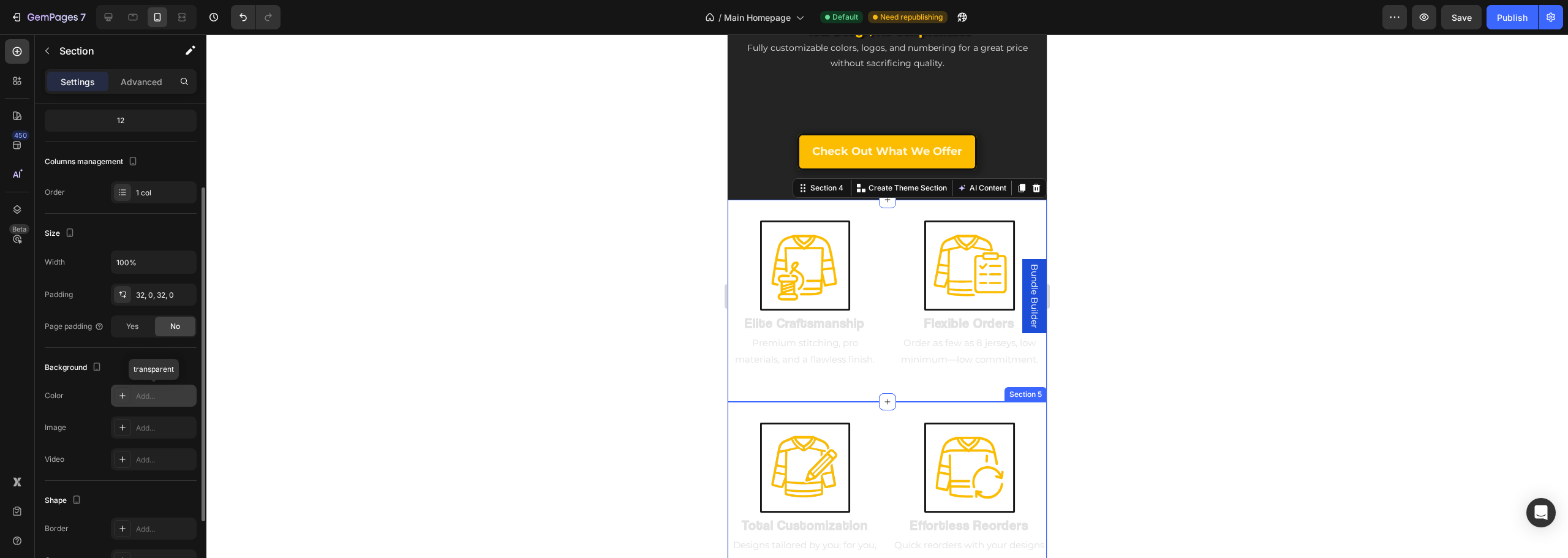
click at [145, 397] on div "Add..." at bounding box center [165, 395] width 58 height 11
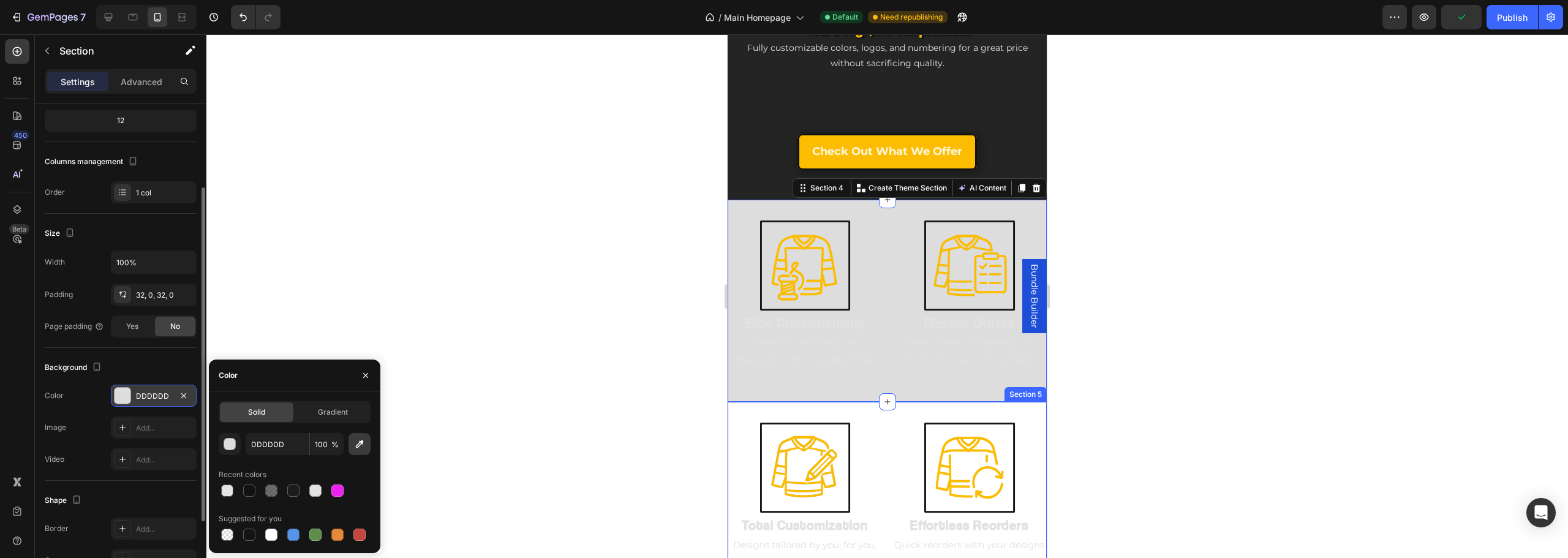
click at [357, 442] on icon "button" at bounding box center [359, 444] width 12 height 12
type input "242424"
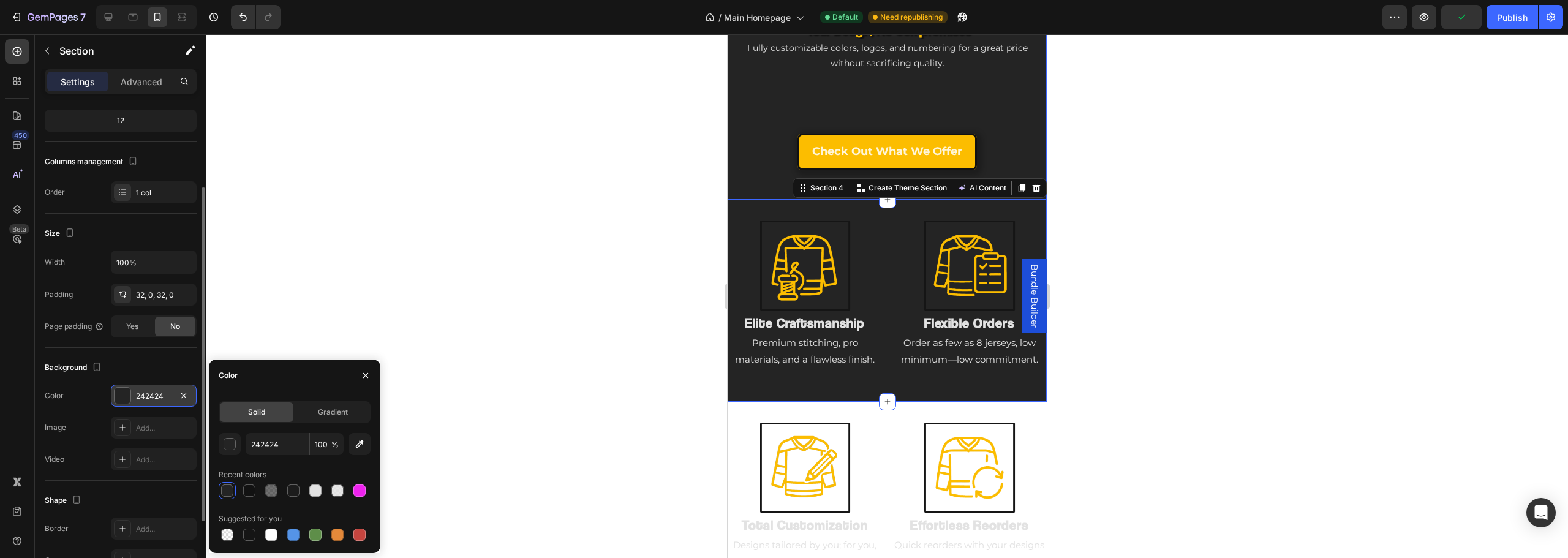
drag, startPoint x: 353, startPoint y: 250, endPoint x: 589, endPoint y: 267, distance: 236.6
click at [357, 250] on div at bounding box center [887, 296] width 1362 height 523
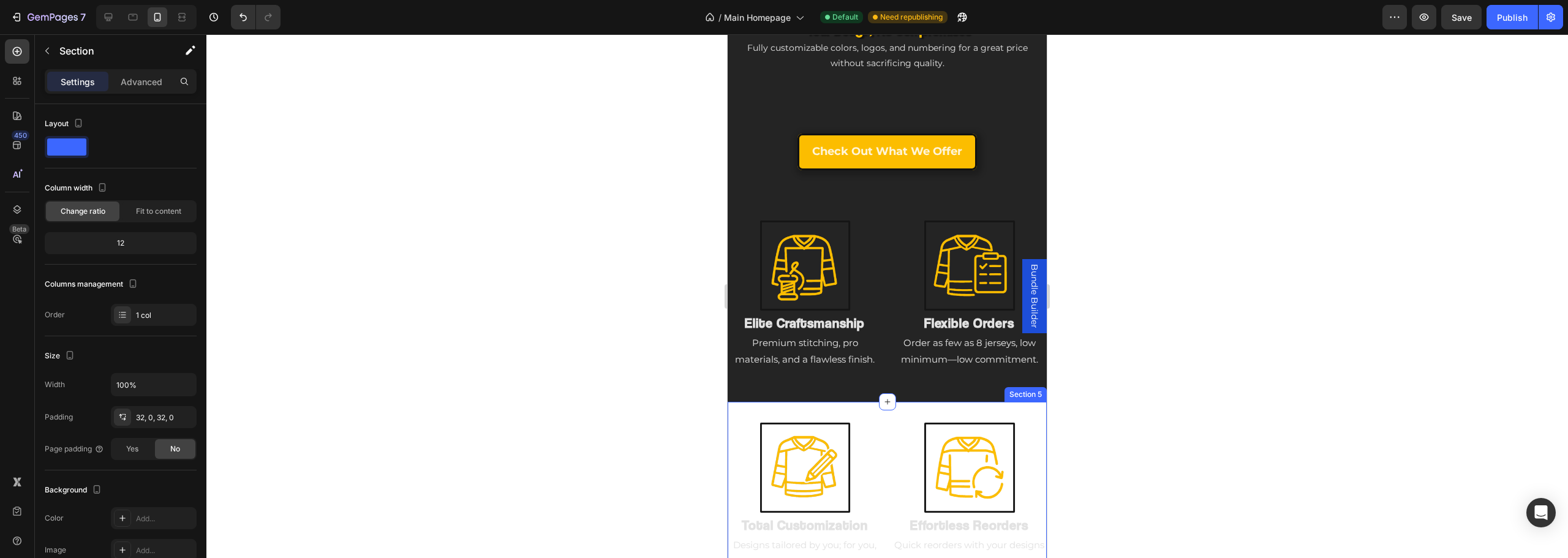
click at [754, 402] on div "Image Total Customization Heading Designs tailored by you; for you, down to the…" at bounding box center [887, 502] width 319 height 202
drag, startPoint x: 135, startPoint y: 518, endPoint x: 141, endPoint y: 511, distance: 9.2
click at [135, 518] on div "Add..." at bounding box center [153, 518] width 86 height 22
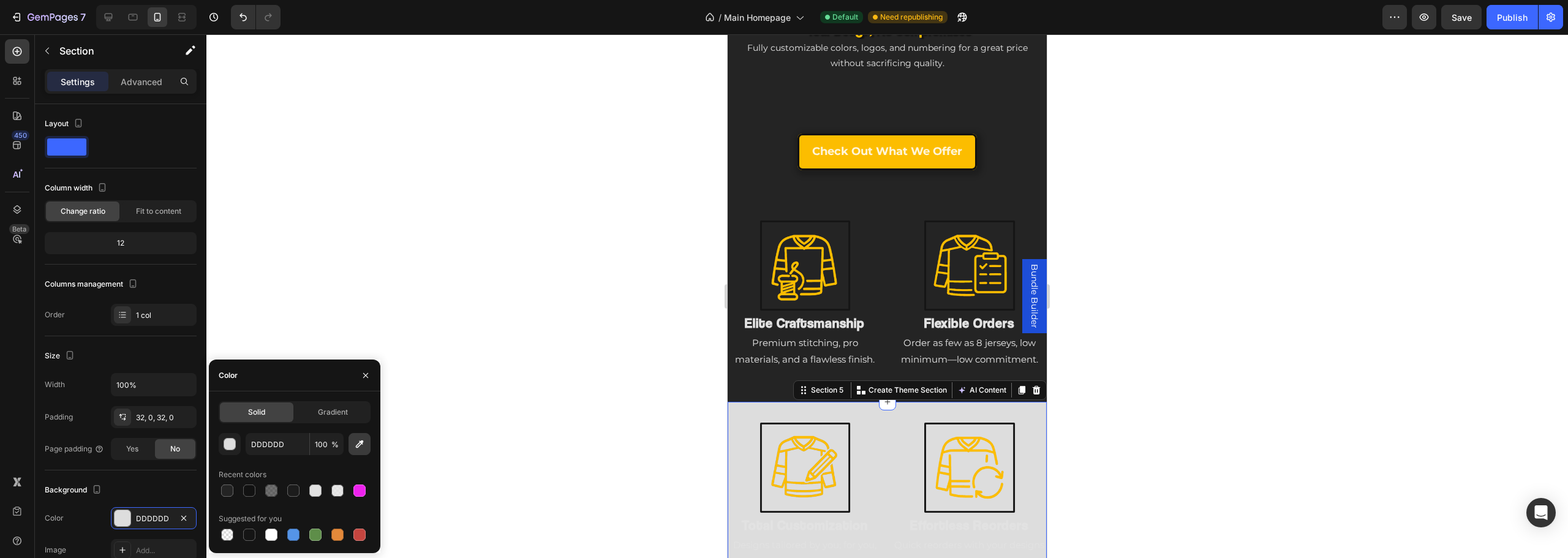
click at [357, 447] on icon "button" at bounding box center [359, 444] width 8 height 8
type input "242424"
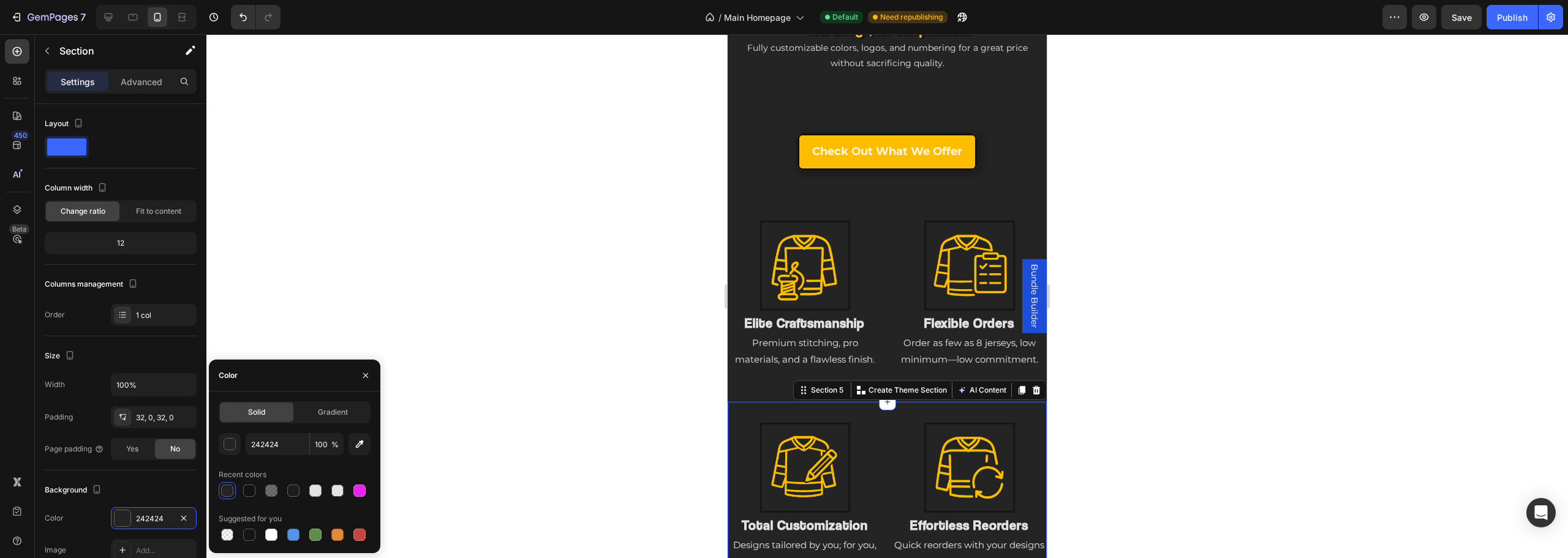
click at [433, 372] on div at bounding box center [887, 296] width 1362 height 523
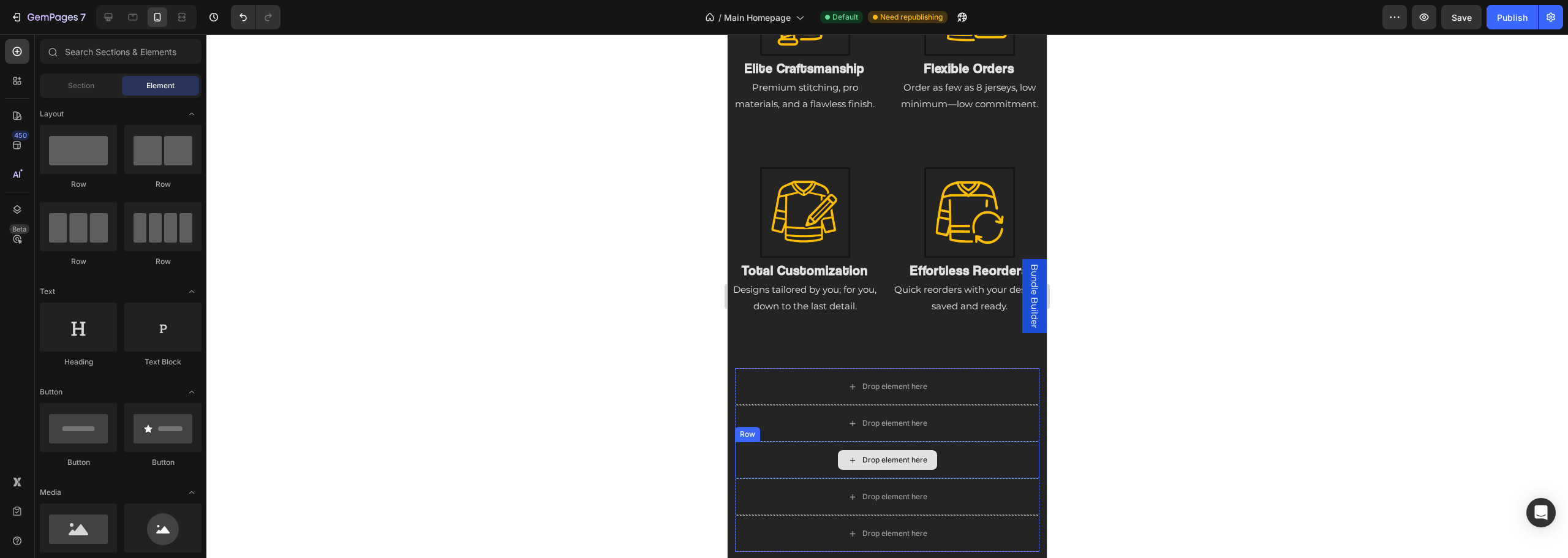
scroll to position [1662, 0]
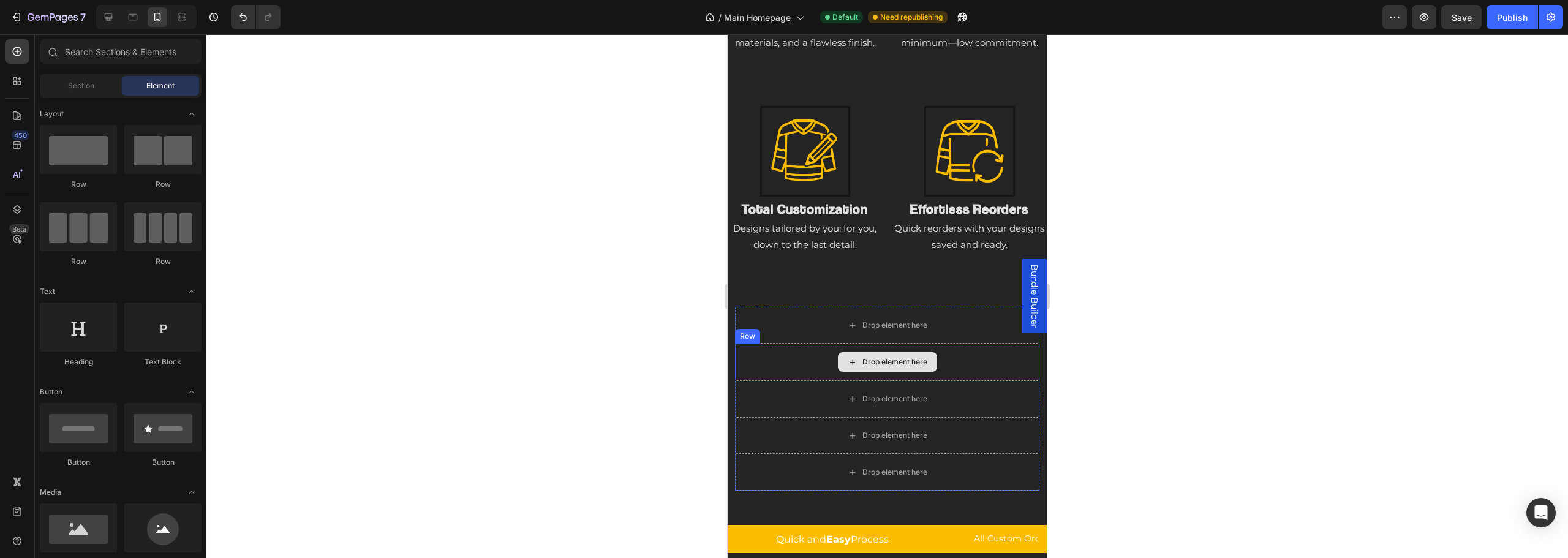
click at [826, 354] on div "Drop element here" at bounding box center [887, 361] width 304 height 37
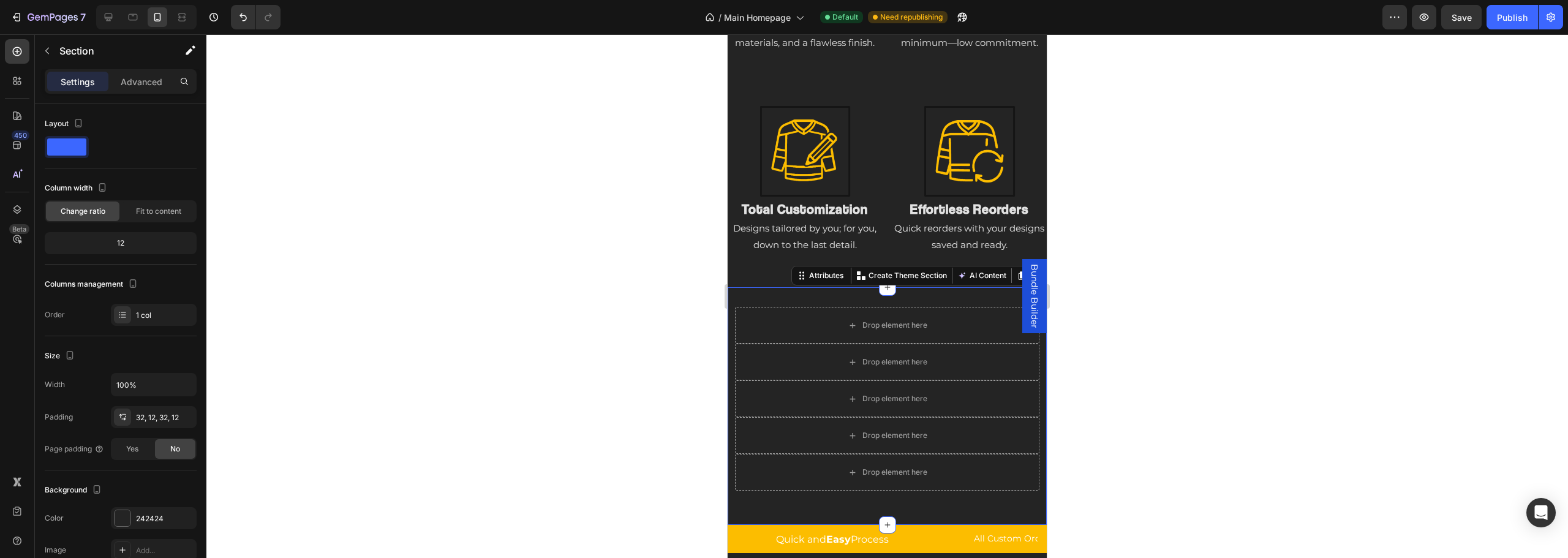
click at [830, 291] on div "Drop element here Row Drop element here Row Drop element here Row Drop element …" at bounding box center [887, 405] width 319 height 238
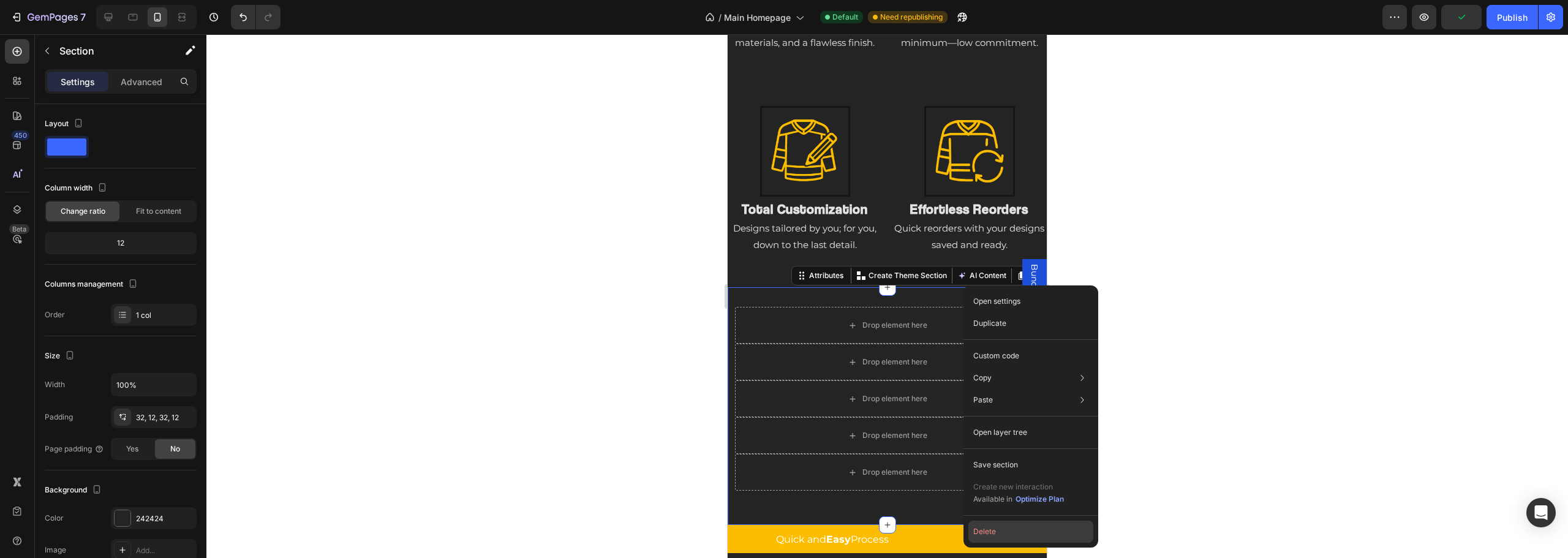
click at [989, 533] on button "Delete" at bounding box center [1031, 531] width 125 height 22
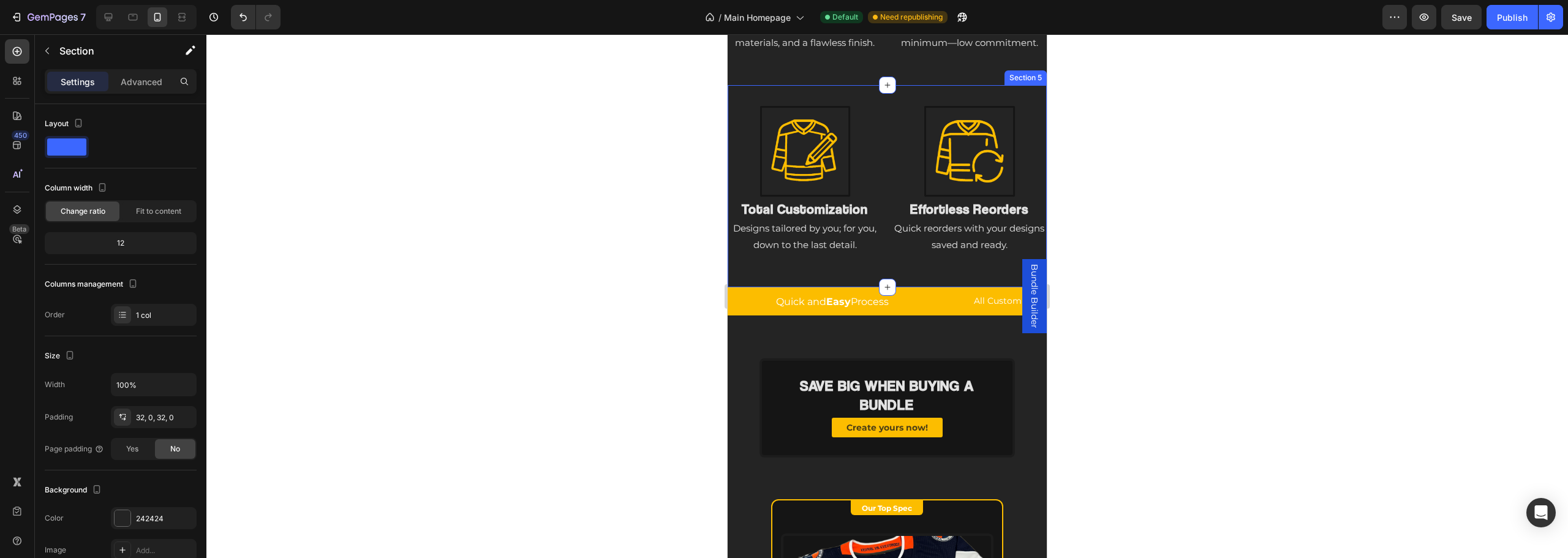
click at [980, 270] on div "Image Total Customization Heading Designs tailored by you; for you, down to the…" at bounding box center [887, 186] width 319 height 202
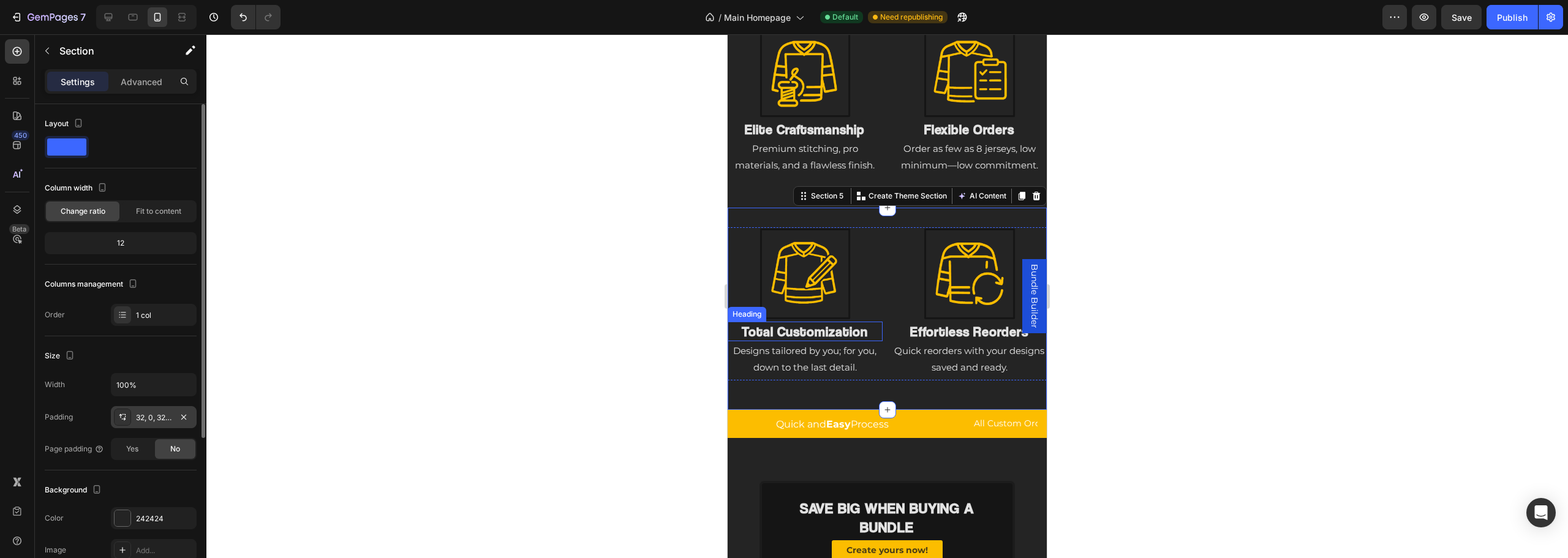
click at [153, 422] on div "32, 0, 32, 0" at bounding box center [153, 417] width 35 height 11
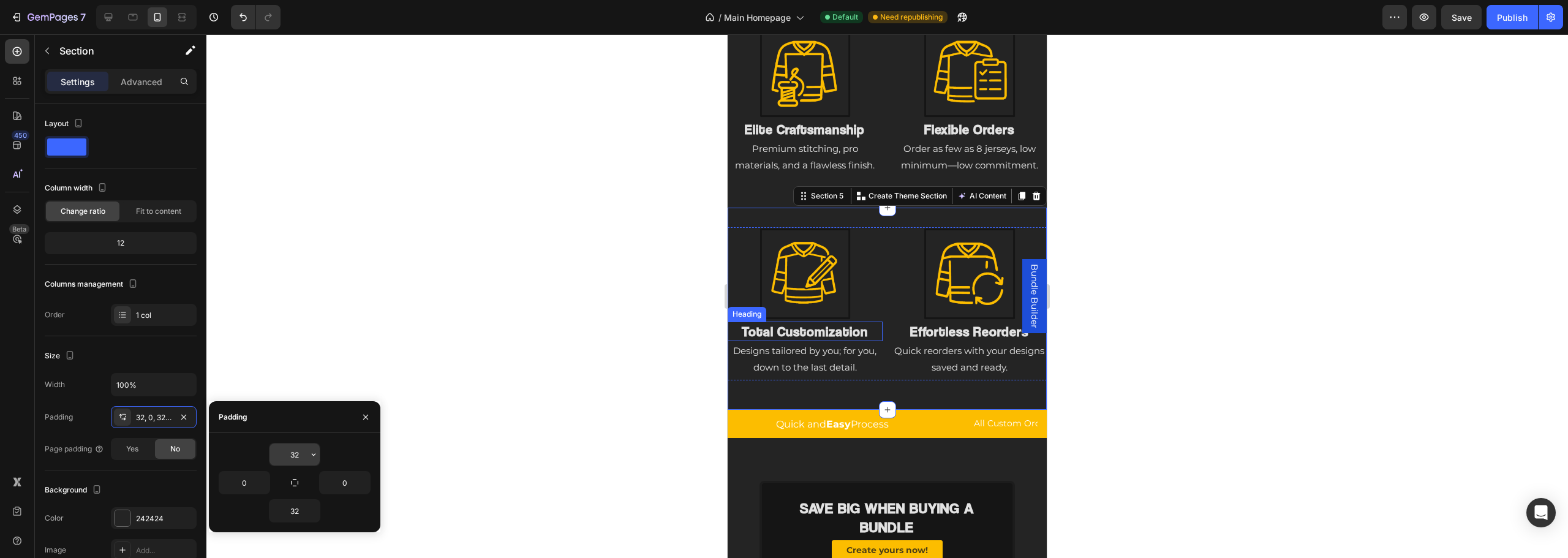
click at [293, 457] on input "32" at bounding box center [294, 454] width 50 height 22
click at [296, 458] on input "32" at bounding box center [294, 454] width 50 height 22
click at [313, 452] on icon "button" at bounding box center [314, 455] width 10 height 10
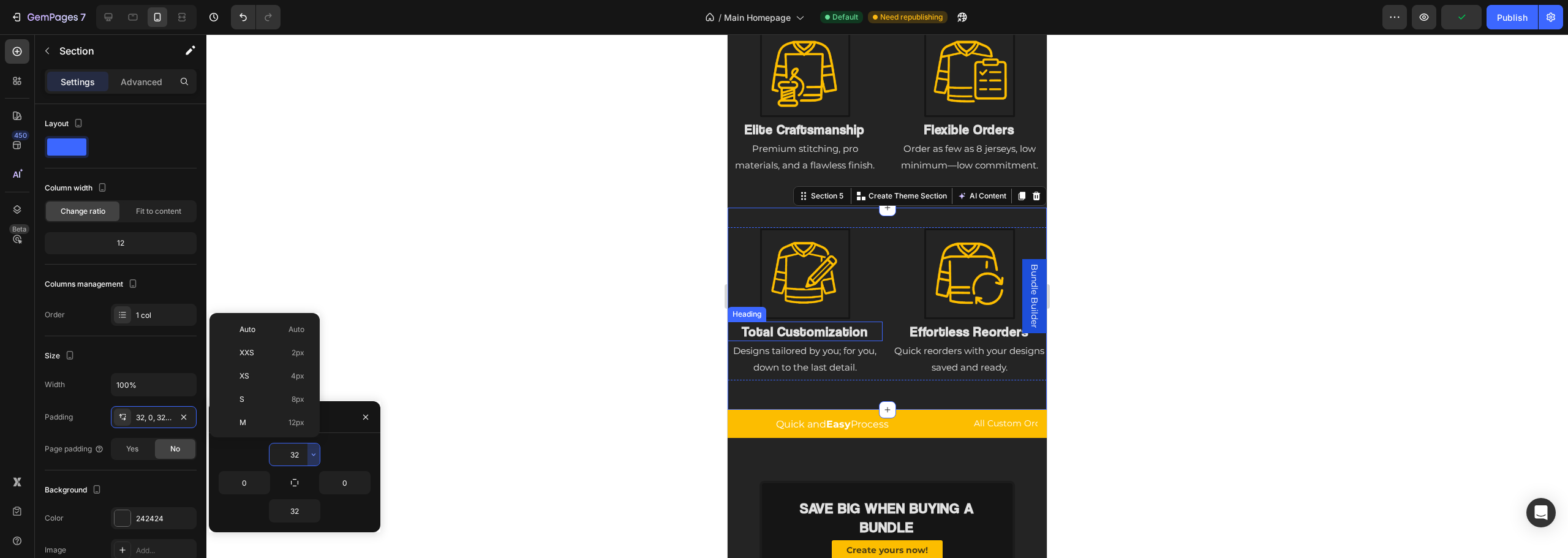
scroll to position [88, 0]
click at [266, 362] on p "L 16px" at bounding box center [272, 357] width 65 height 11
type input "16"
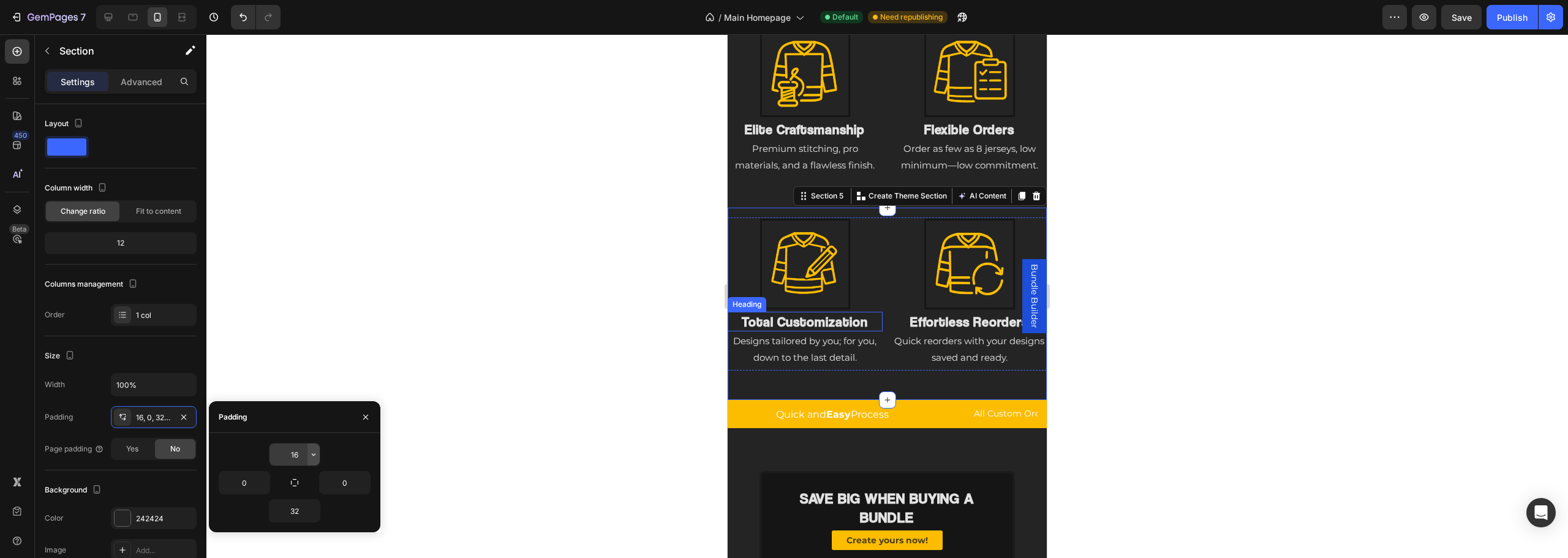
click at [316, 452] on icon "button" at bounding box center [314, 455] width 10 height 10
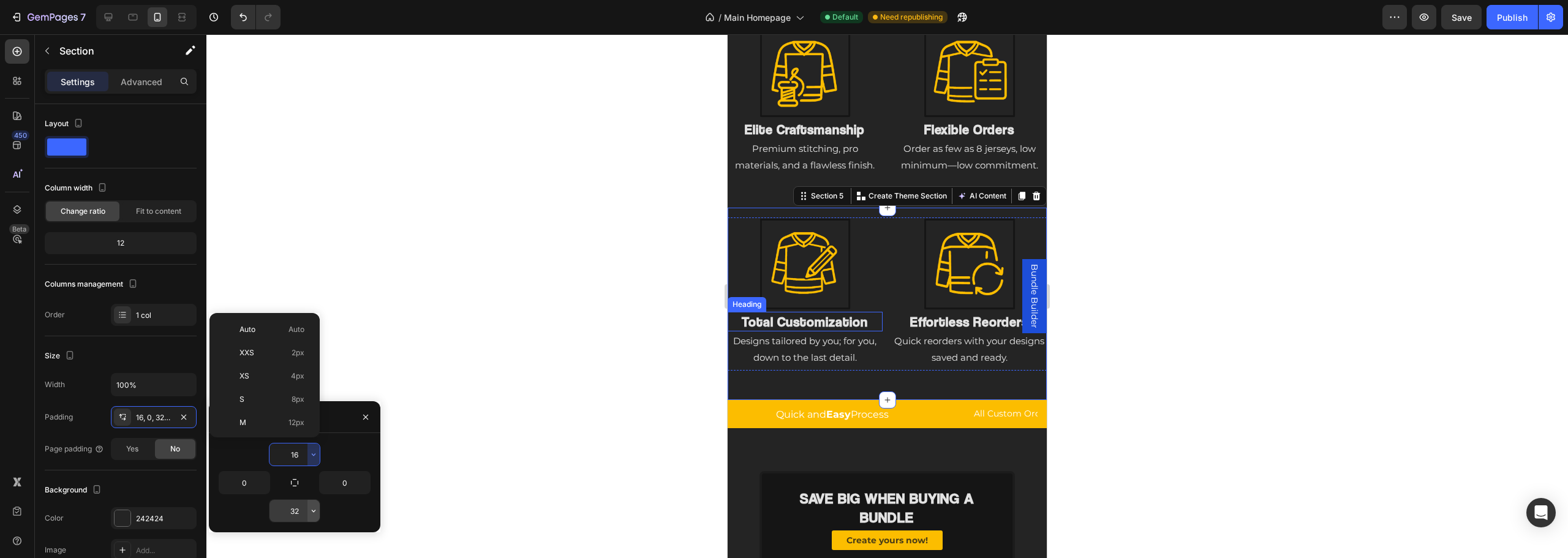
drag, startPoint x: 319, startPoint y: 521, endPoint x: 318, endPoint y: 512, distance: 9.1
click at [318, 512] on icon "button" at bounding box center [314, 511] width 10 height 10
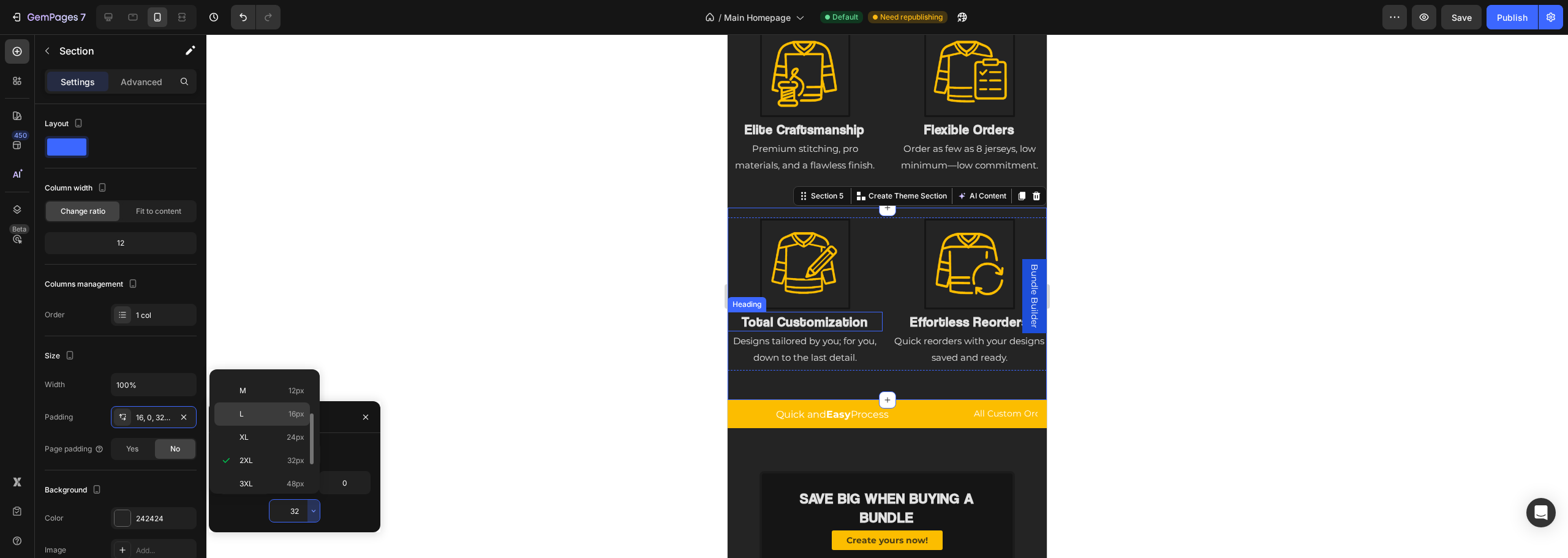
click at [291, 411] on span "16px" at bounding box center [297, 413] width 16 height 11
type input "16"
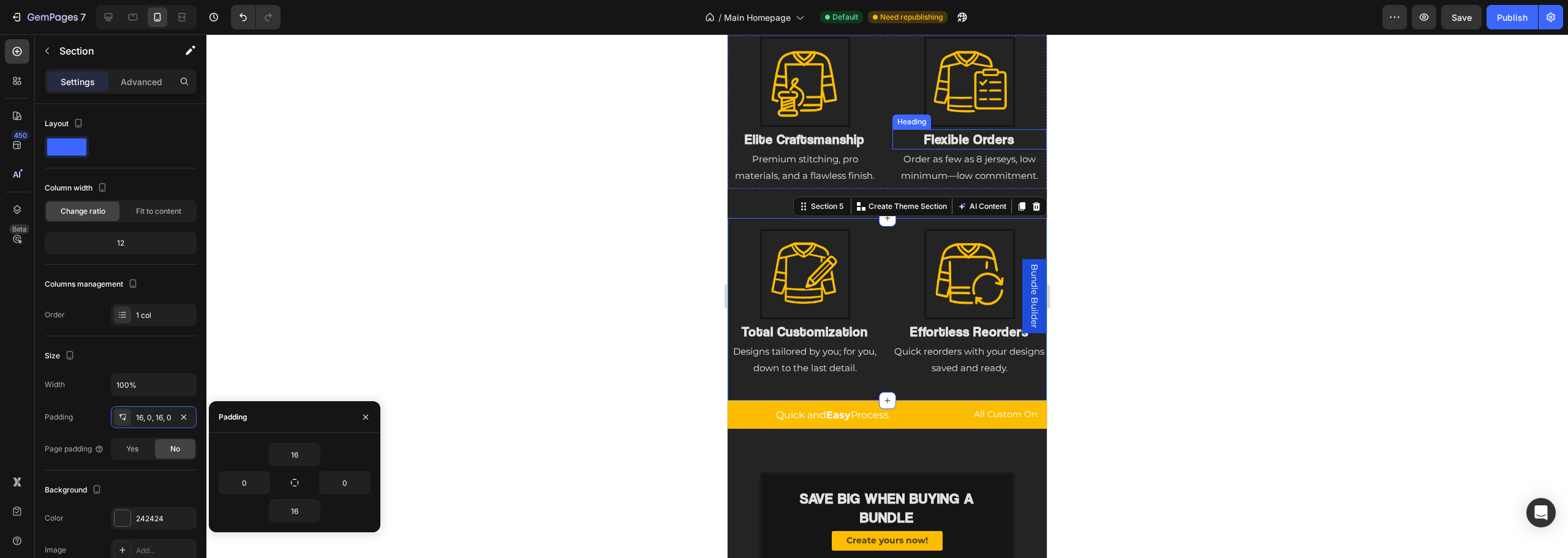
scroll to position [1417, 0]
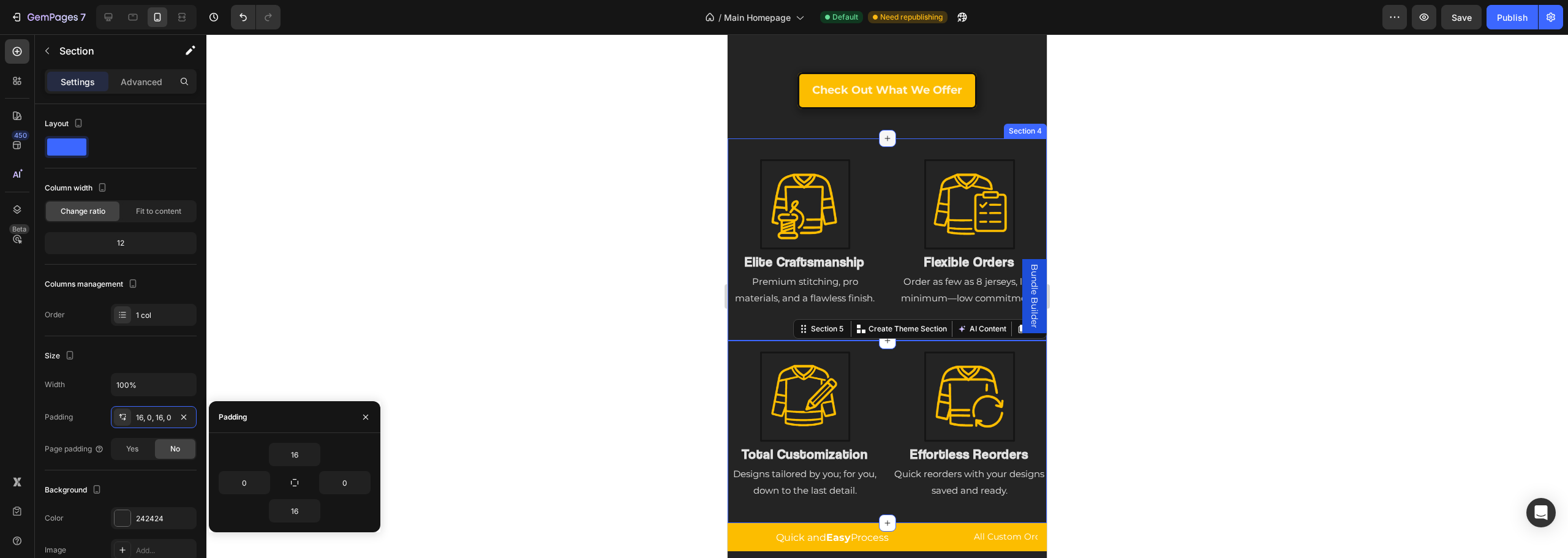
click at [881, 136] on div at bounding box center [887, 139] width 17 height 17
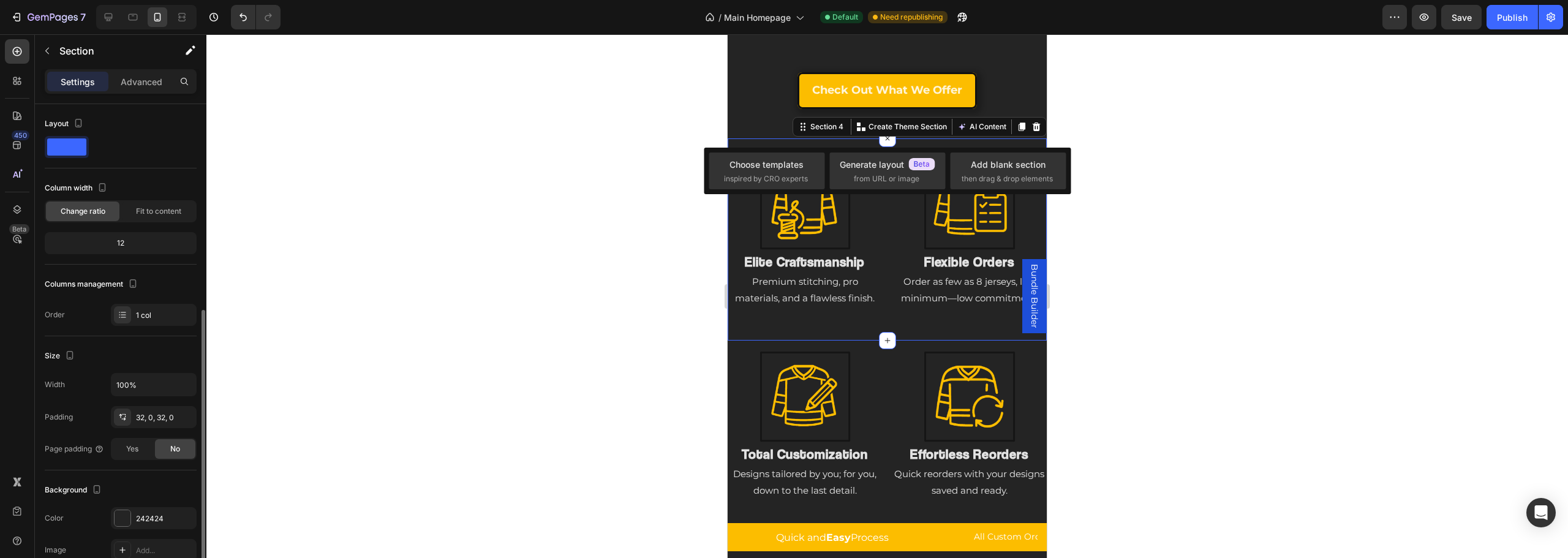
drag, startPoint x: 777, startPoint y: 137, endPoint x: 1535, endPoint y: 189, distance: 759.8
click at [777, 138] on div "Image Elite Craftsmanship Heading Premium stitching, pro materials, and a flawl…" at bounding box center [887, 239] width 319 height 202
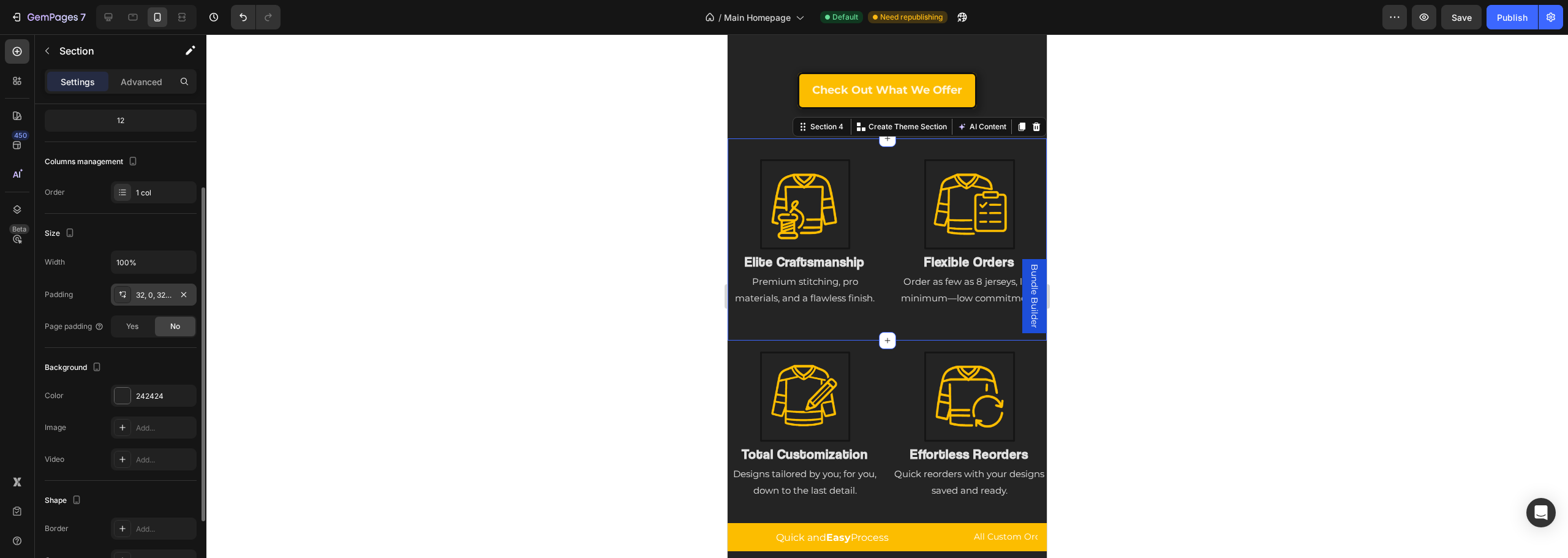
click at [153, 294] on div "32, 0, 32, 0" at bounding box center [153, 295] width 35 height 11
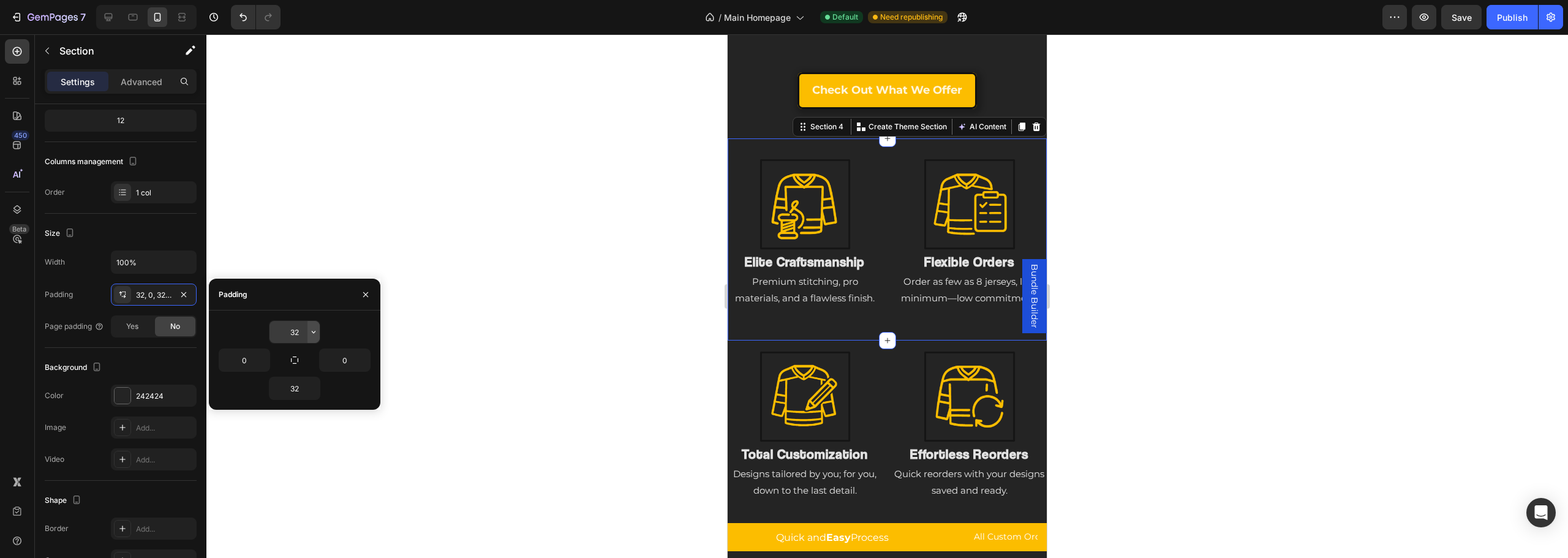
click at [314, 330] on icon "button" at bounding box center [314, 332] width 10 height 10
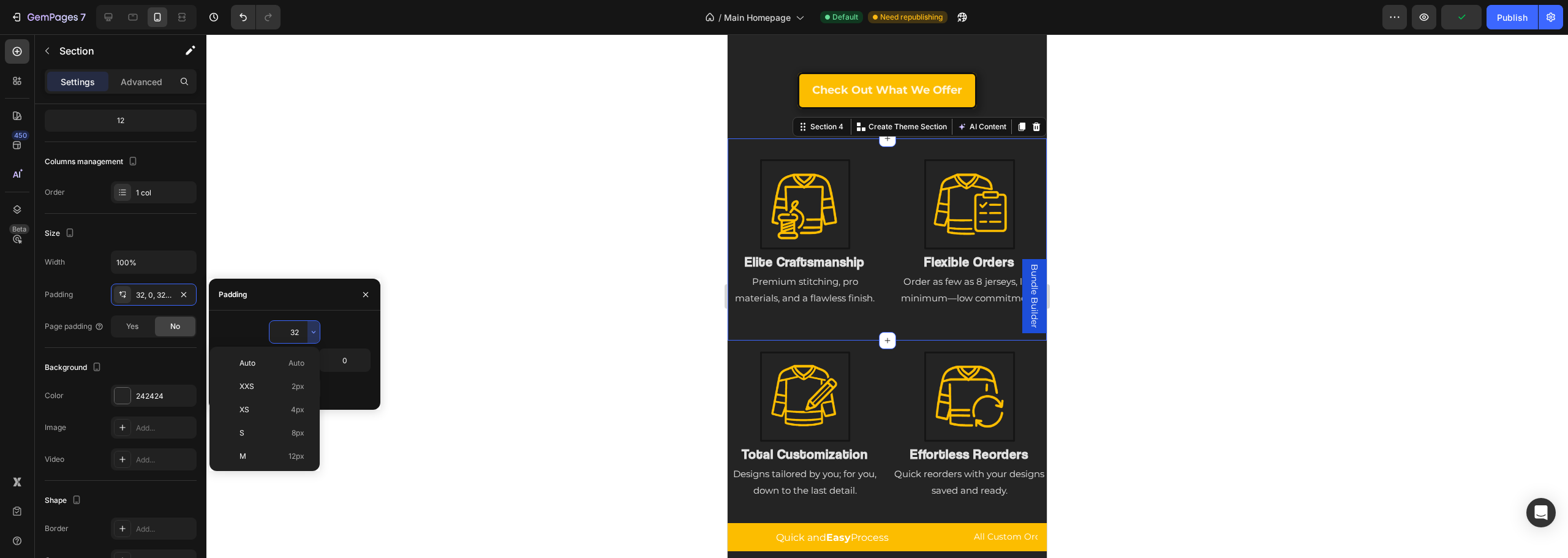
scroll to position [88, 0]
click at [292, 395] on span "16px" at bounding box center [297, 391] width 16 height 11
type input "16"
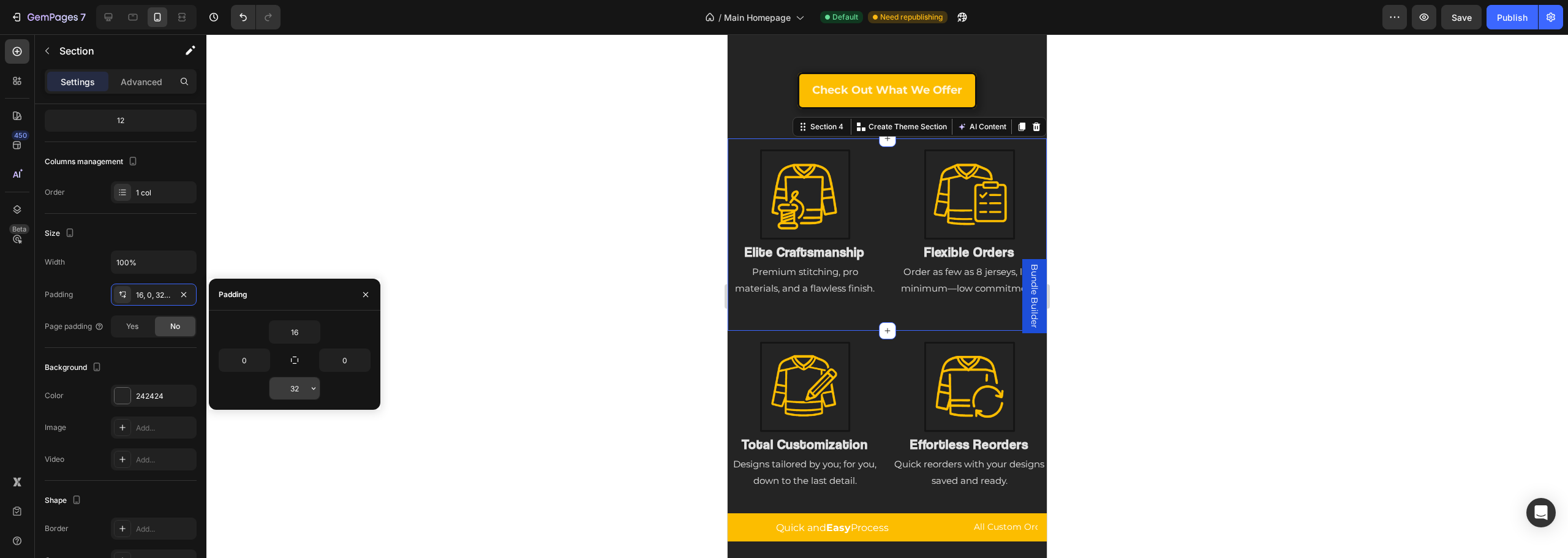
click at [306, 391] on input "32" at bounding box center [294, 388] width 50 height 22
click at [310, 391] on icon "button" at bounding box center [314, 388] width 10 height 10
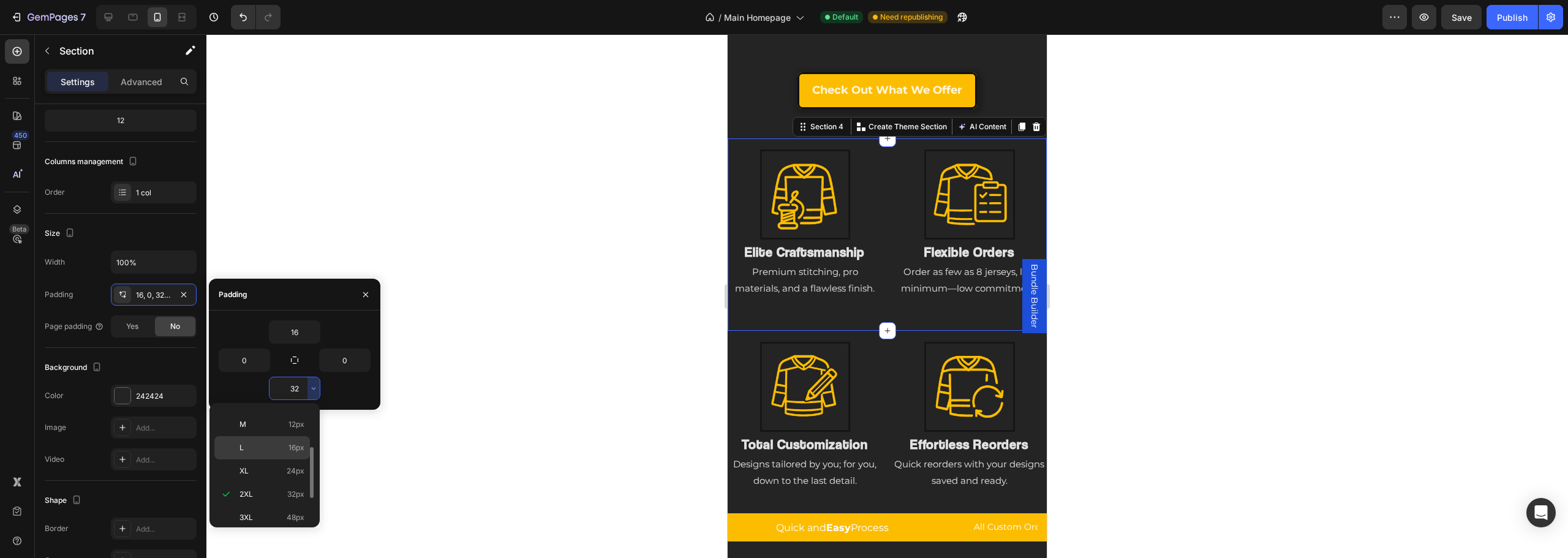
click at [289, 459] on div "L 16px" at bounding box center [262, 471] width 95 height 23
type input "16"
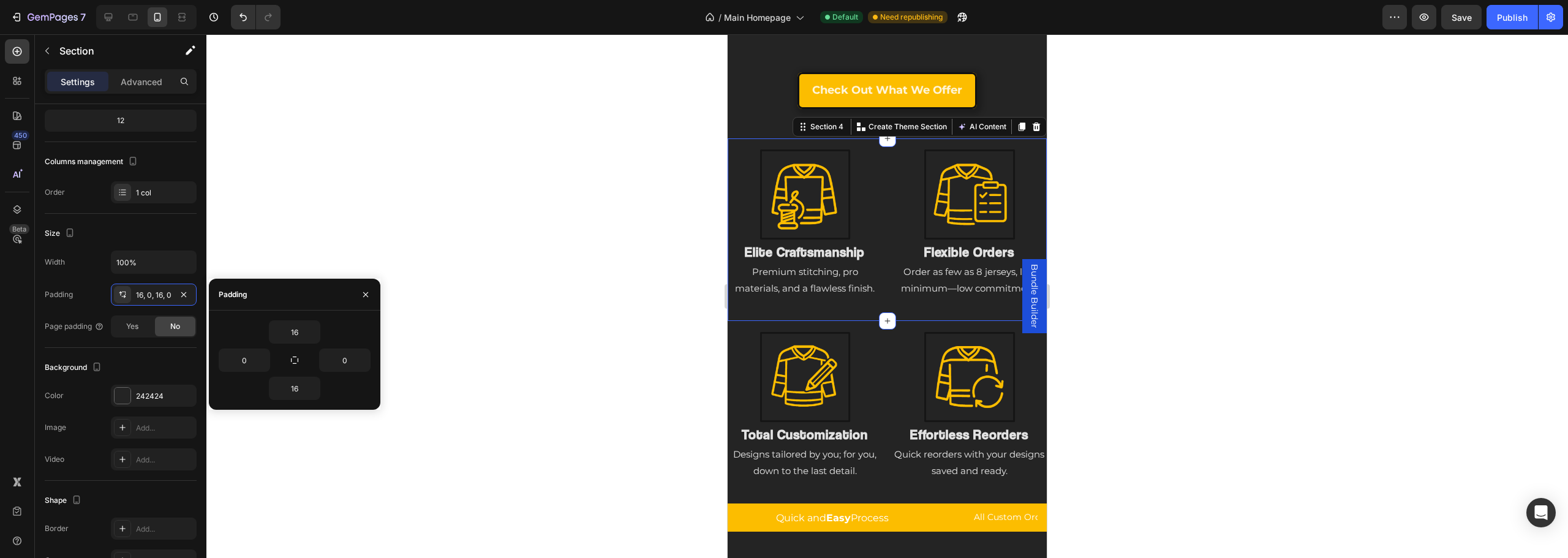
click at [605, 334] on div at bounding box center [887, 296] width 1362 height 523
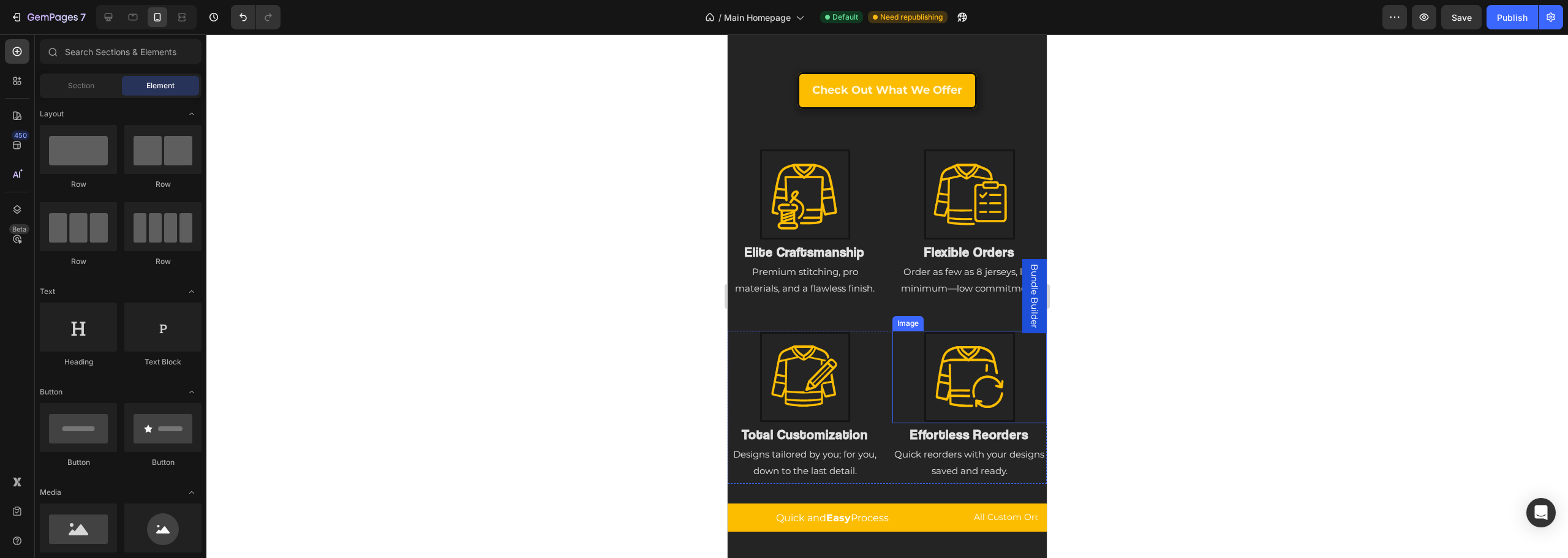
scroll to position [1234, 0]
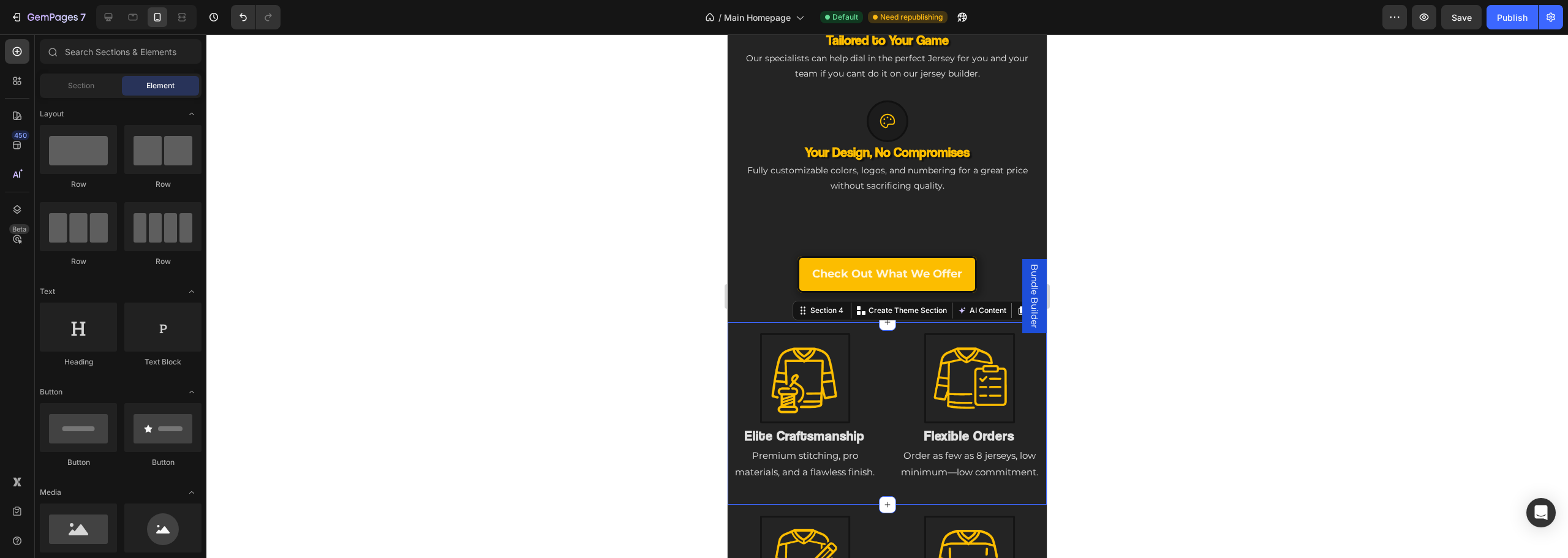
click at [858, 478] on div "Image Elite Craftsmanship Heading Premium stitching, pro materials, and a flawl…" at bounding box center [887, 413] width 319 height 163
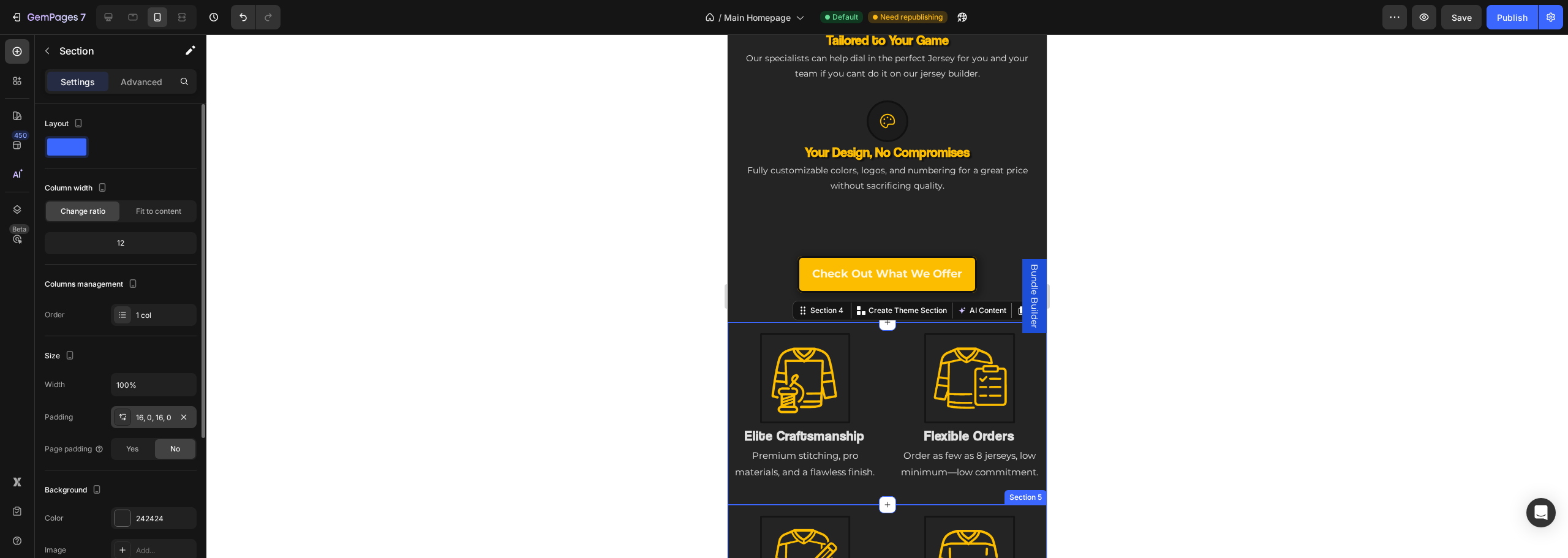
click at [155, 414] on div "16, 0, 16, 0" at bounding box center [153, 417] width 35 height 11
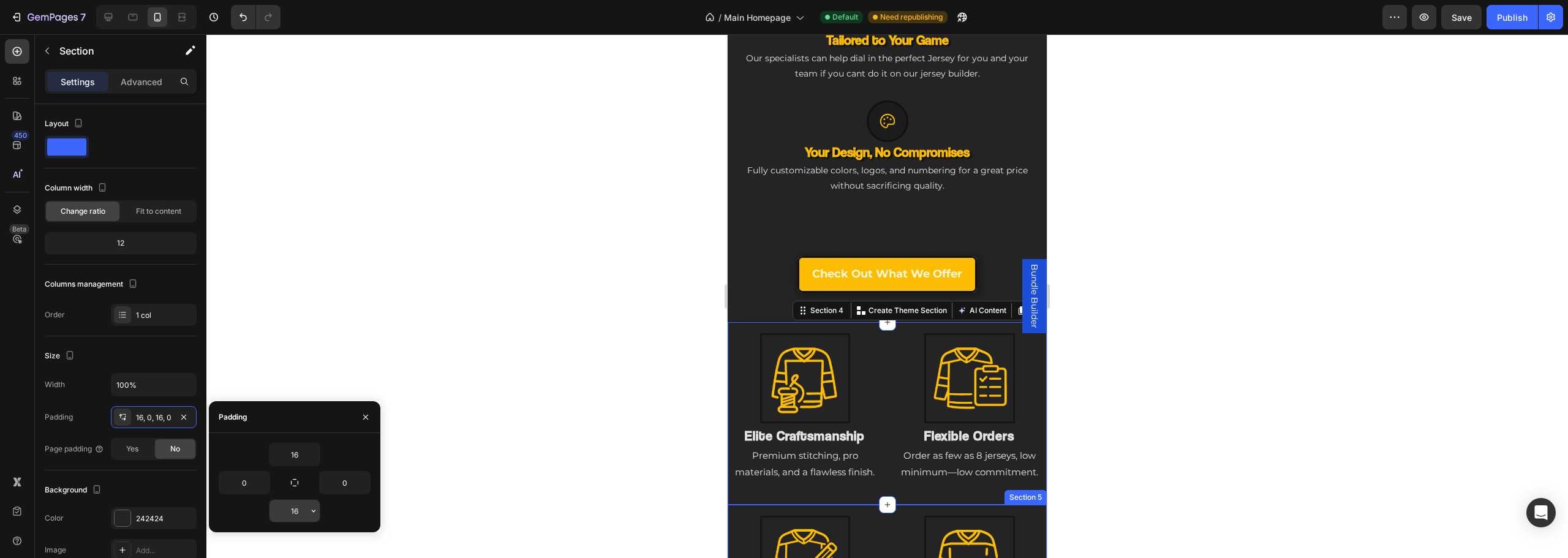
click at [297, 502] on input "16" at bounding box center [294, 510] width 50 height 22
click at [313, 510] on icon "button" at bounding box center [314, 511] width 10 height 10
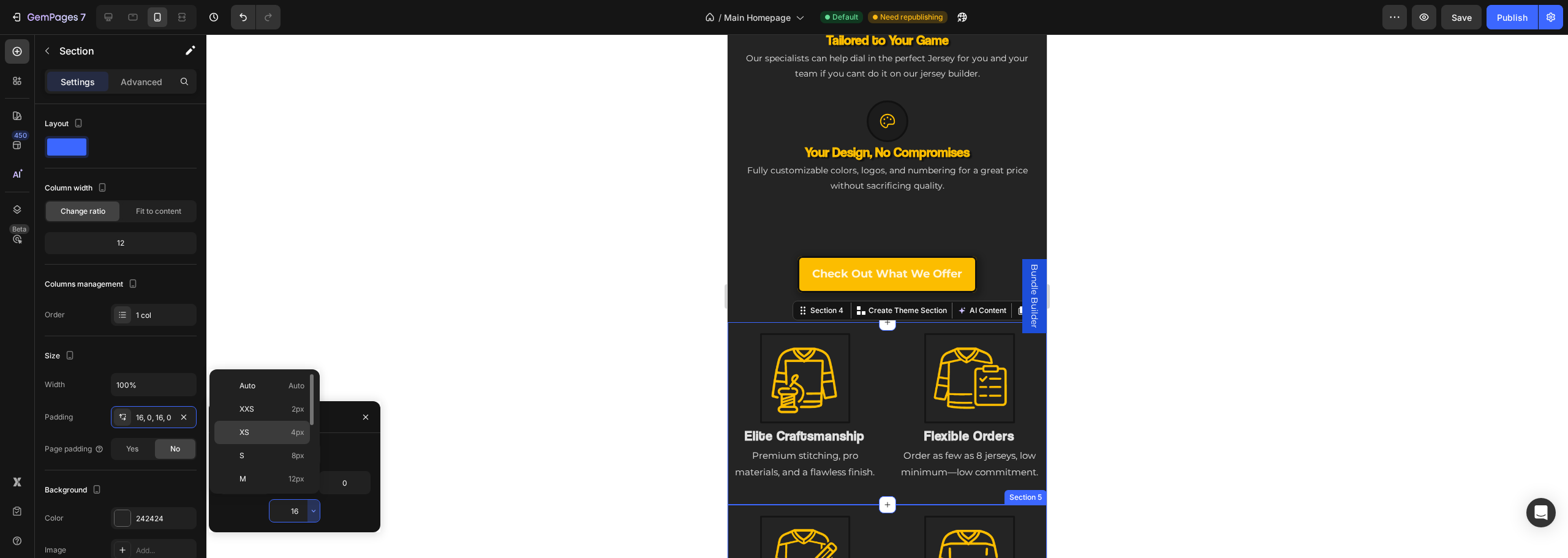
click at [290, 444] on div "XS 4px" at bounding box center [262, 455] width 95 height 23
type input "4"
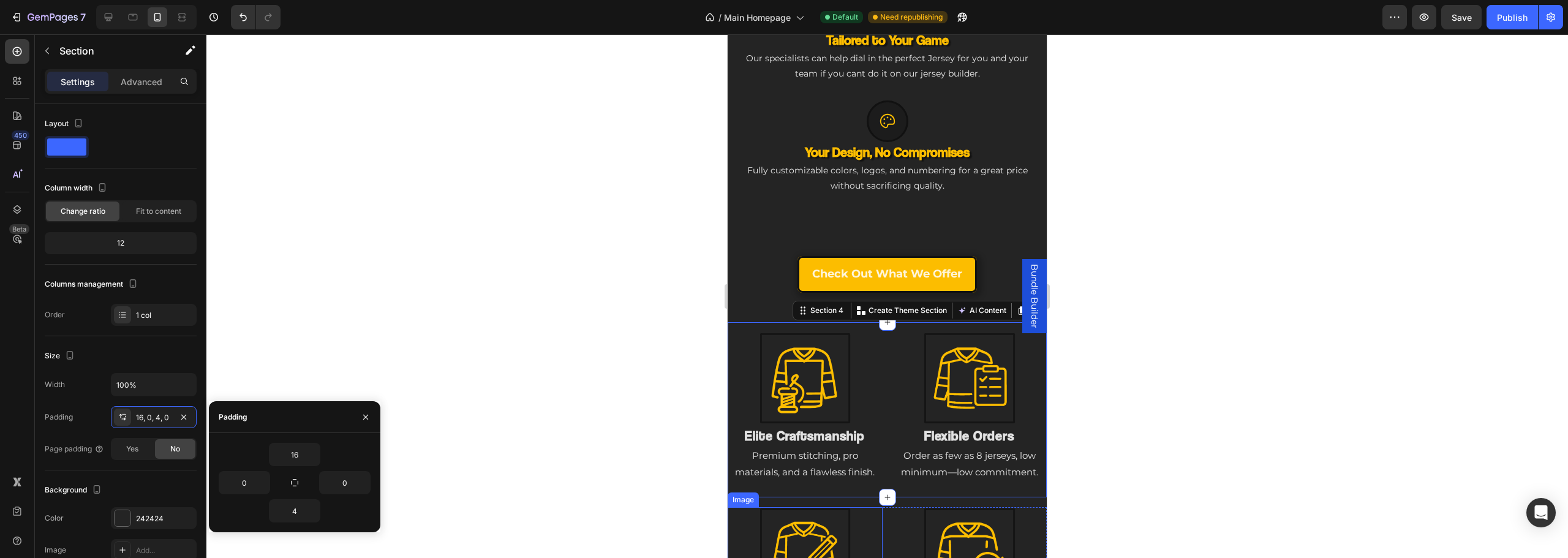
scroll to position [1356, 0]
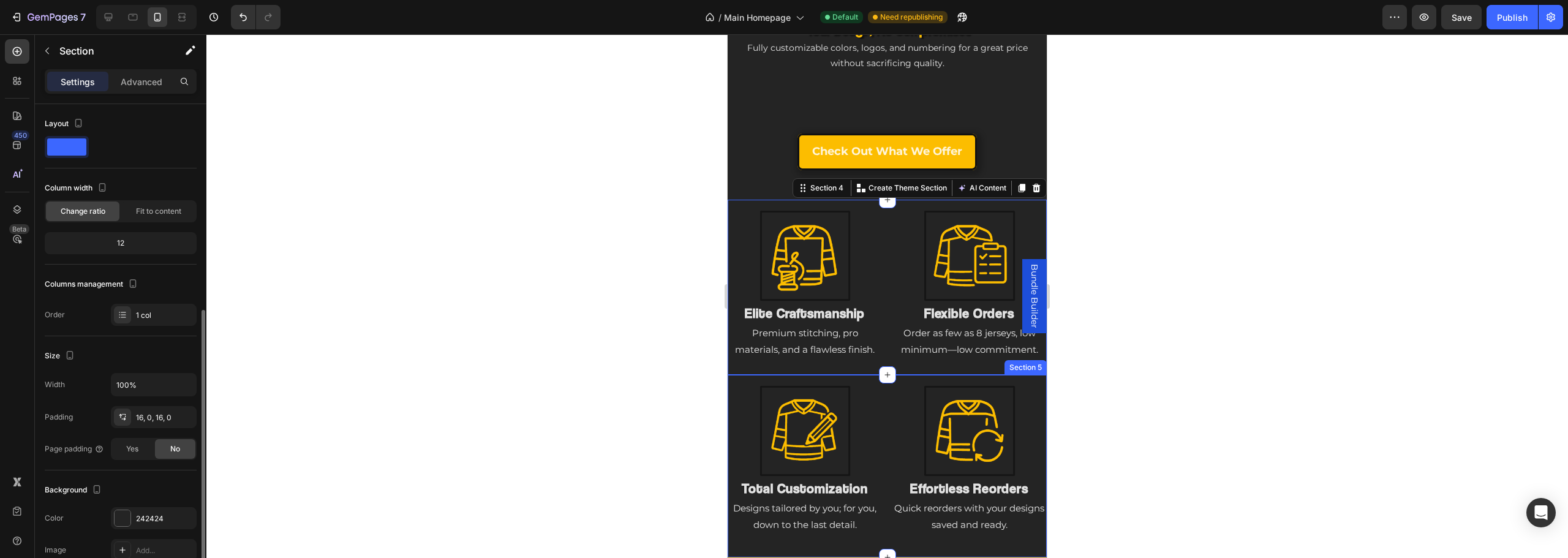
click at [868, 374] on div "Image Total Customization Heading Designs tailored by you; for you, down to the…" at bounding box center [887, 465] width 319 height 182
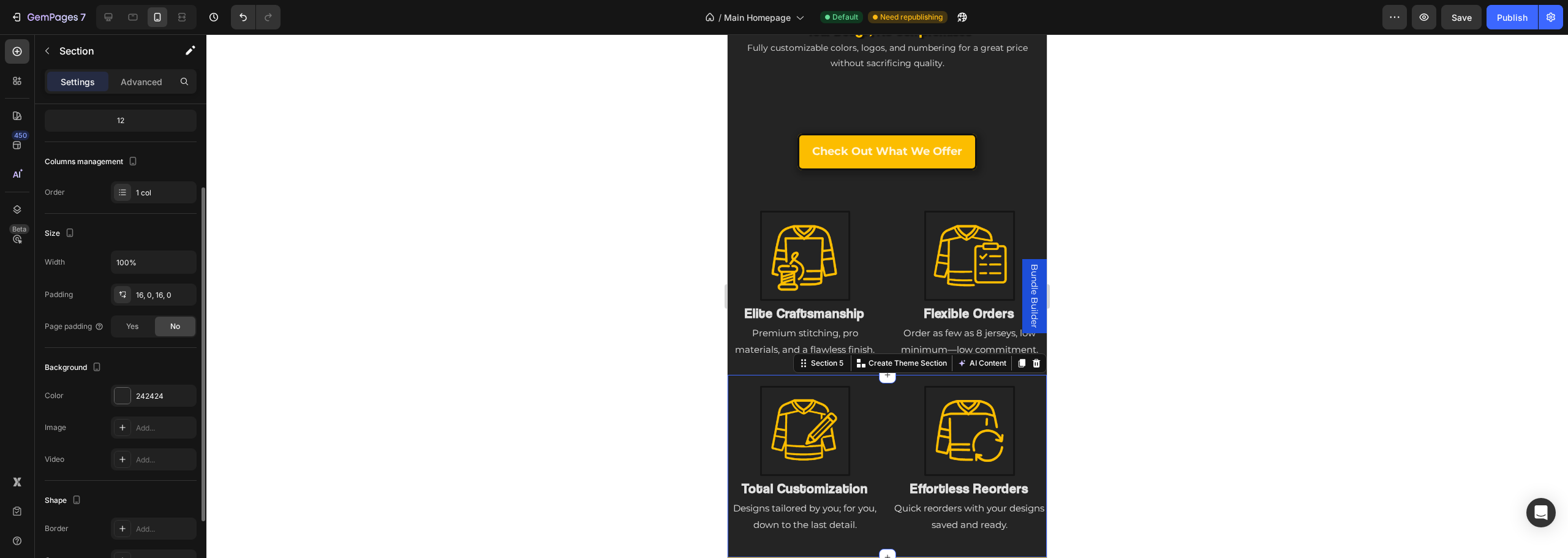
click at [775, 374] on div "Image Total Customization Heading Designs tailored by you; for you, down to the…" at bounding box center [887, 465] width 319 height 182
click at [748, 358] on div "Image Elite Craftsmanship Heading Premium stitching, pro materials, and a flawl…" at bounding box center [887, 291] width 319 height 163
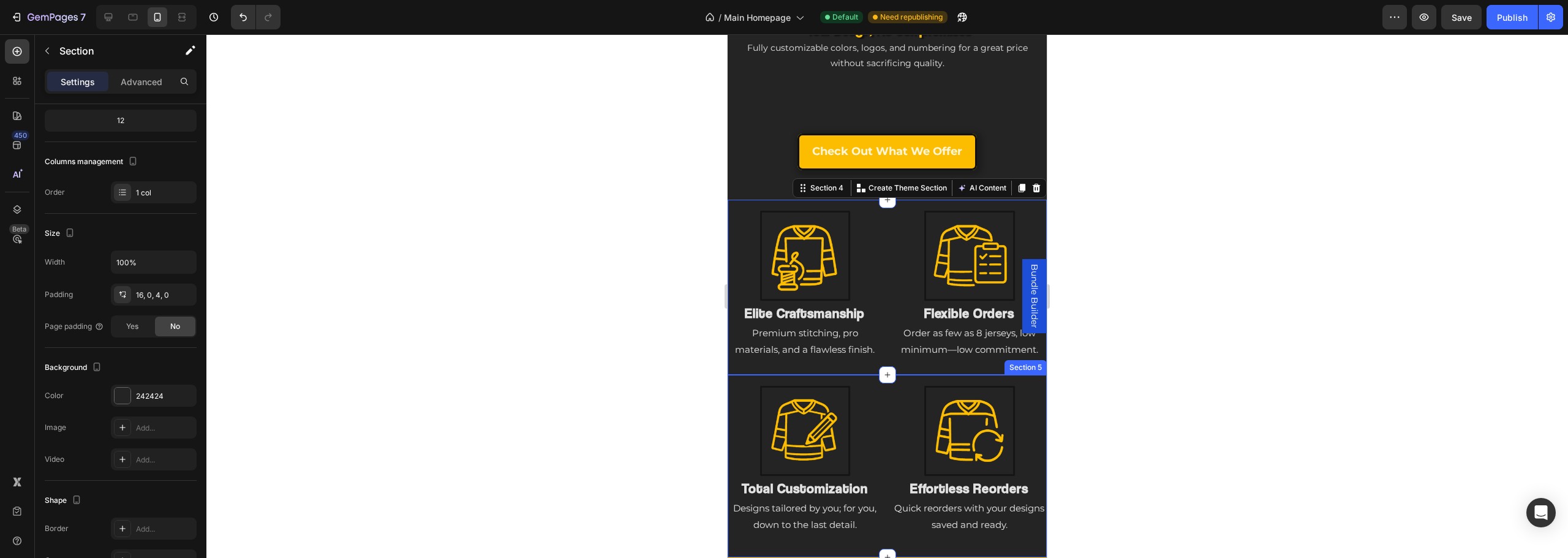
click at [798, 374] on div "Image Total Customization Heading Designs tailored by you; for you, down to the…" at bounding box center [887, 465] width 319 height 182
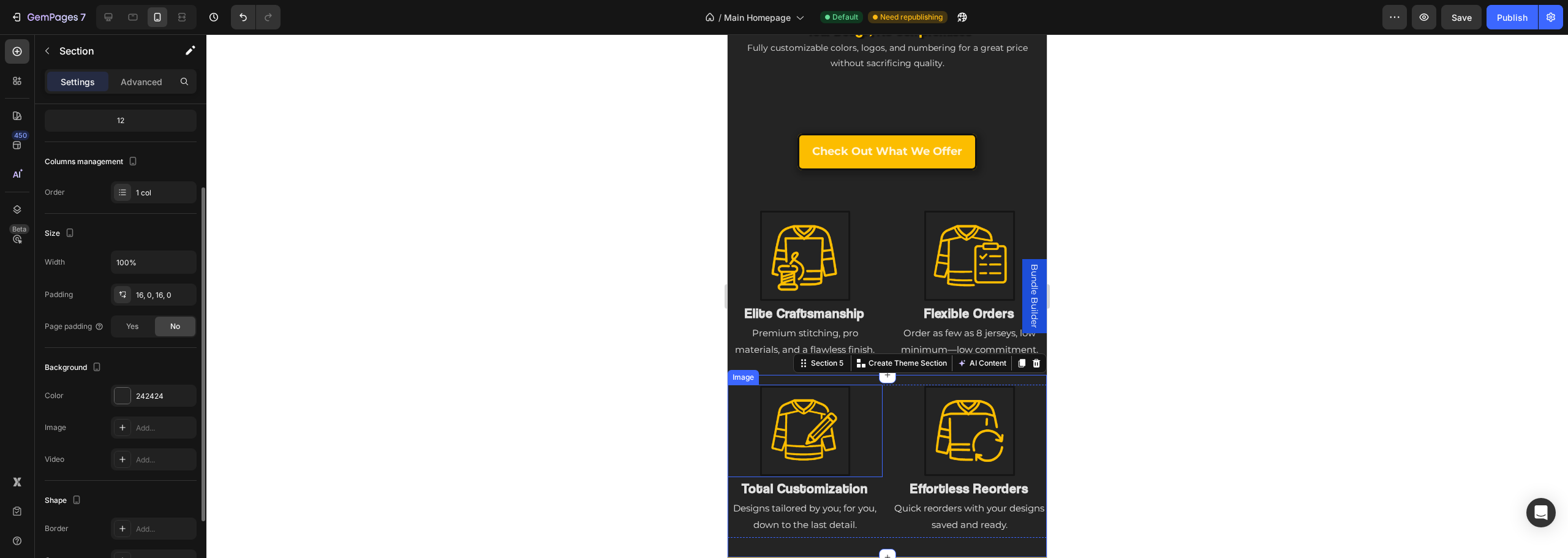
click at [148, 282] on div "Width 100% Padding 16, 0, 16, 0 Page padding Yes No" at bounding box center [121, 293] width 152 height 87
click at [153, 293] on div "16, 0, 16, 0" at bounding box center [153, 295] width 35 height 11
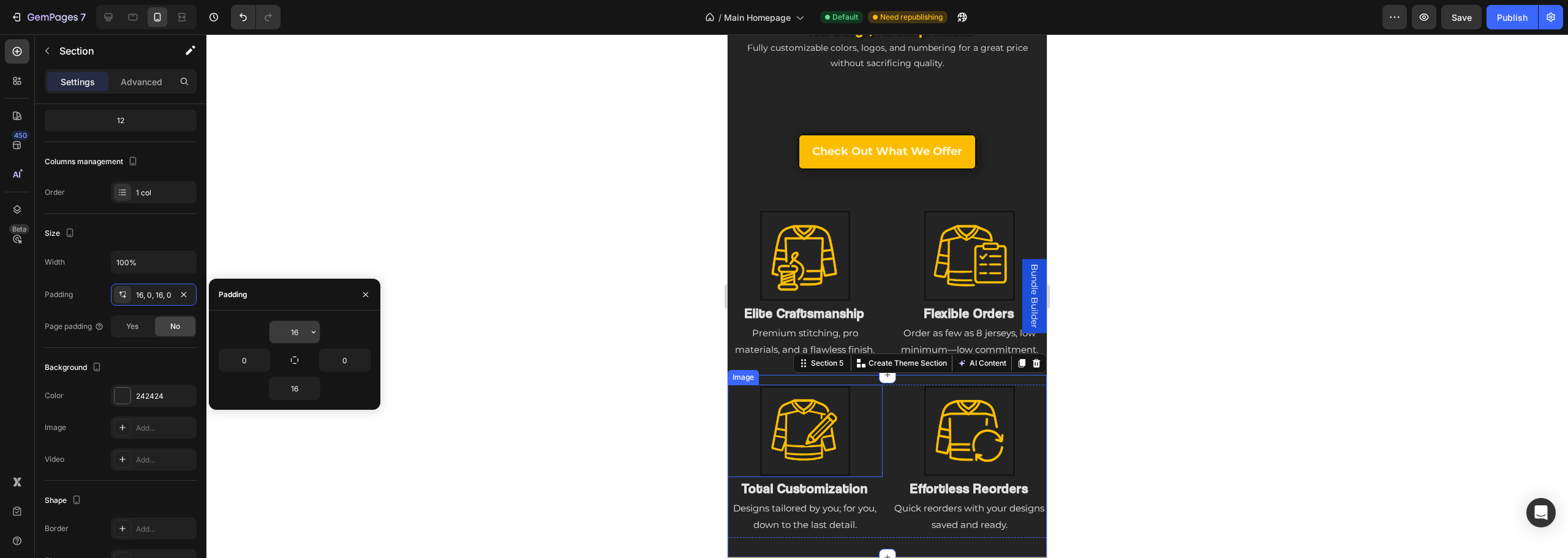
click at [304, 334] on input "16" at bounding box center [294, 332] width 50 height 22
click at [313, 331] on icon "button" at bounding box center [314, 332] width 10 height 10
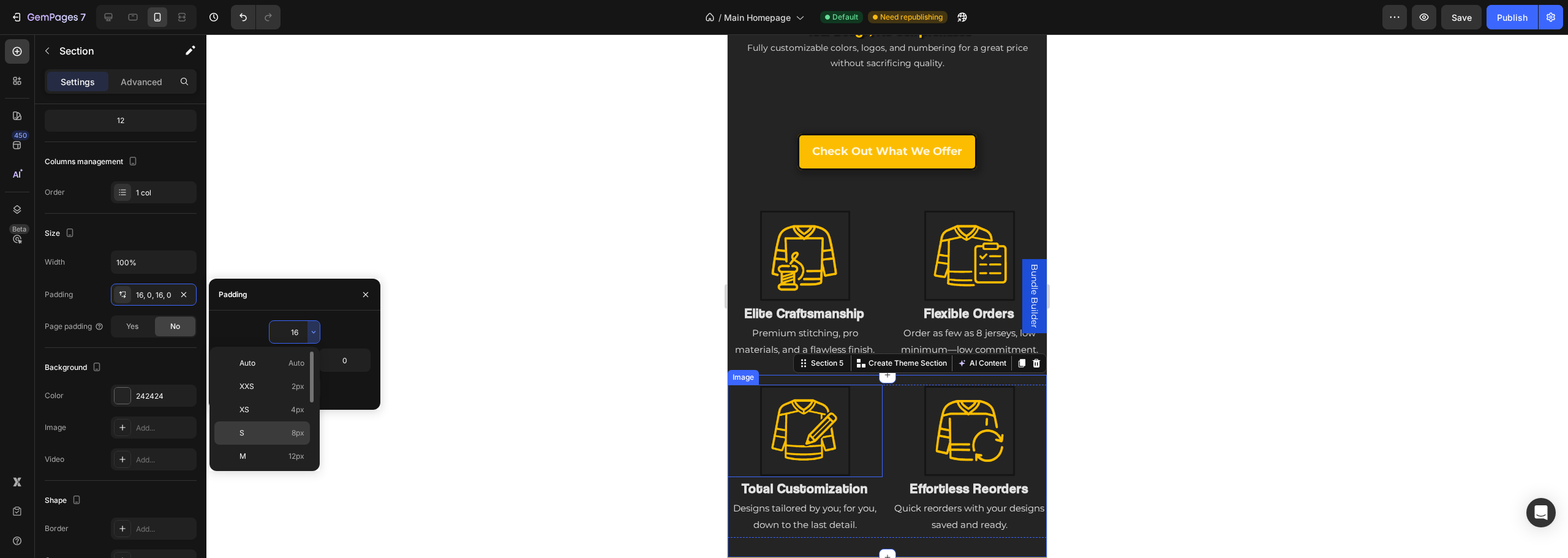
click at [290, 428] on p "S 8px" at bounding box center [272, 432] width 65 height 11
type input "8"
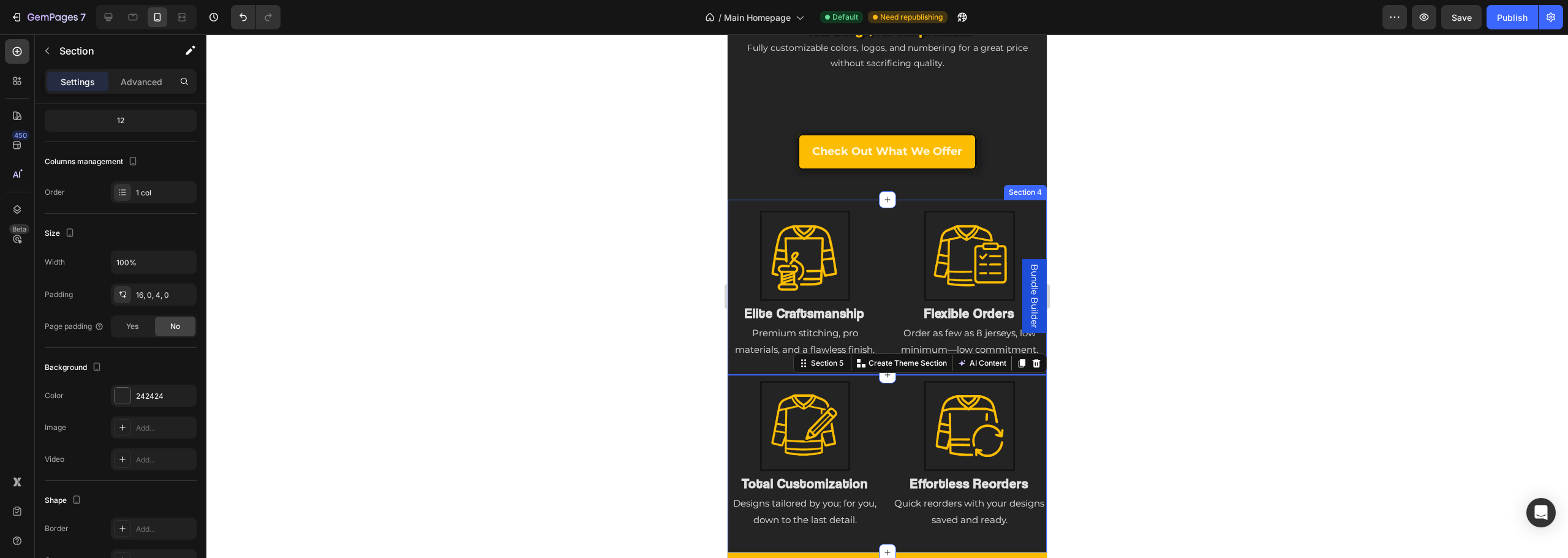
click at [733, 351] on div "Image Elite Craftsmanship Heading Premium stitching, pro materials, and a flawl…" at bounding box center [887, 291] width 319 height 163
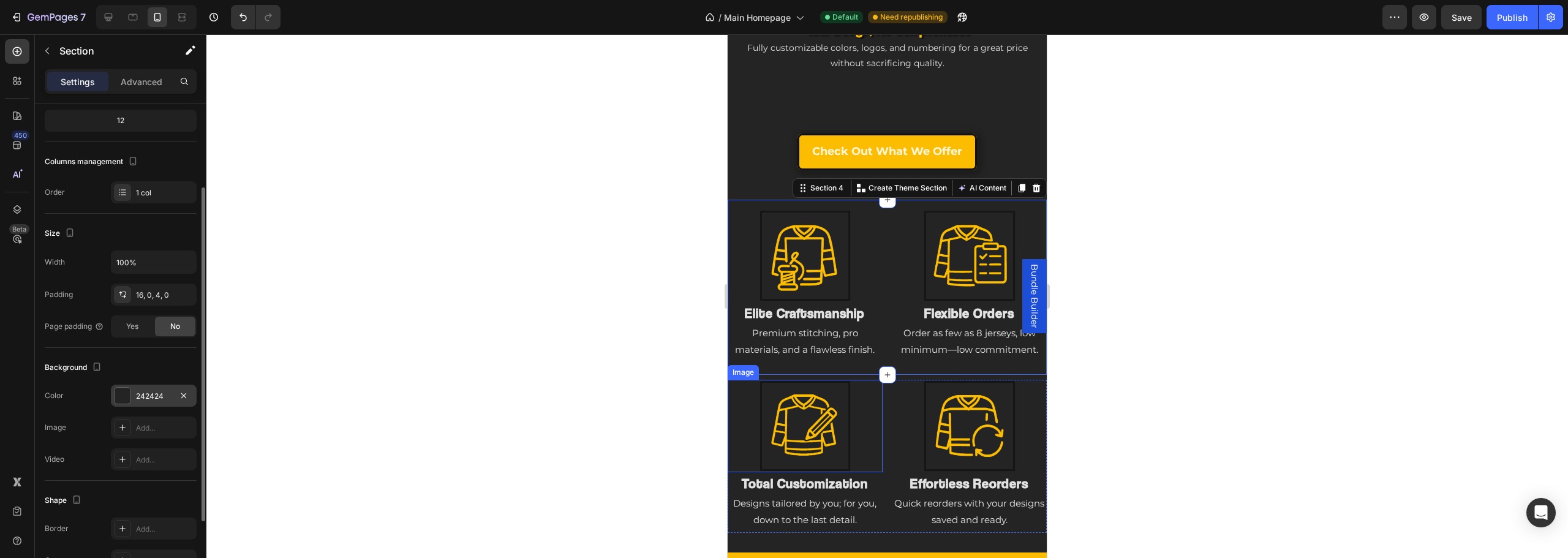
click at [151, 394] on div "242424" at bounding box center [153, 395] width 35 height 11
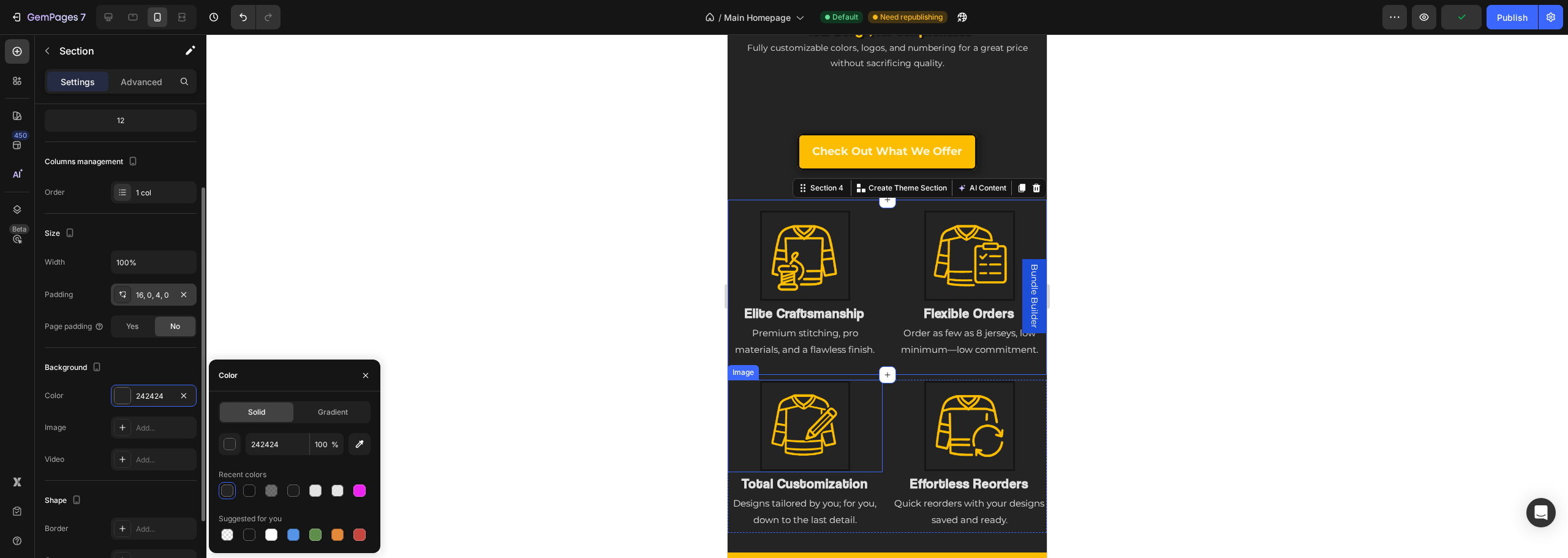
click at [150, 295] on div "16, 0, 4, 0" at bounding box center [153, 295] width 35 height 11
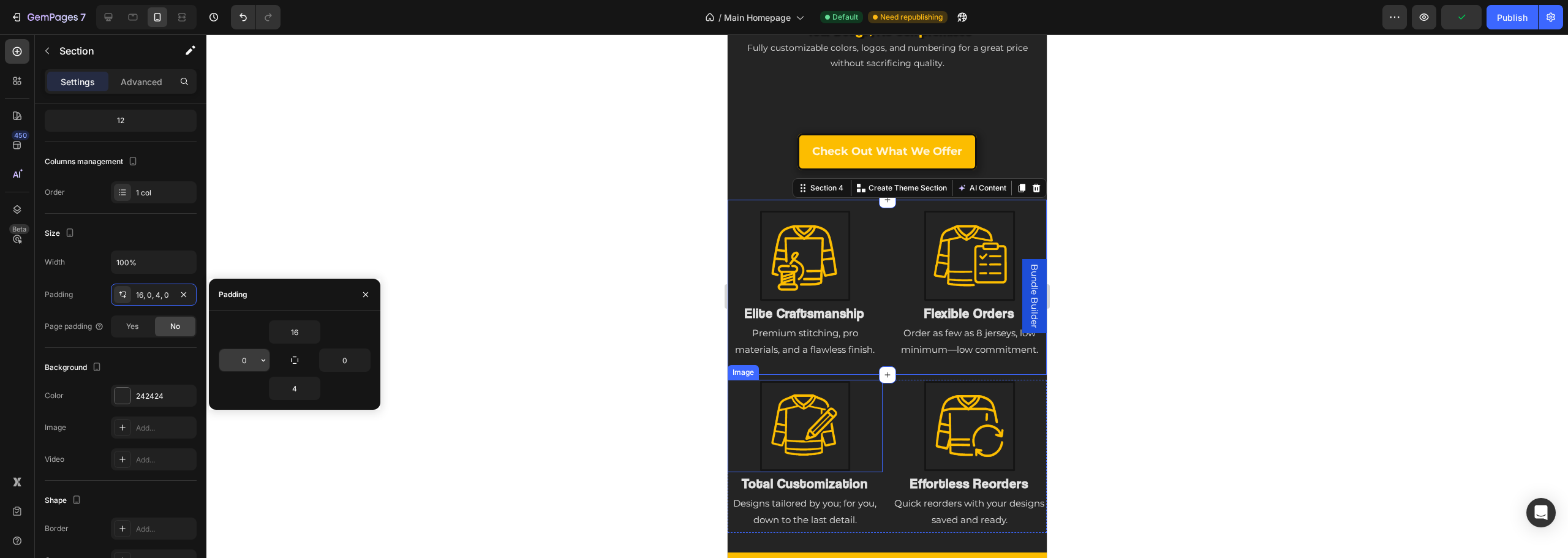
click at [242, 350] on input "0" at bounding box center [244, 360] width 50 height 22
click at [266, 364] on icon "button" at bounding box center [263, 360] width 10 height 10
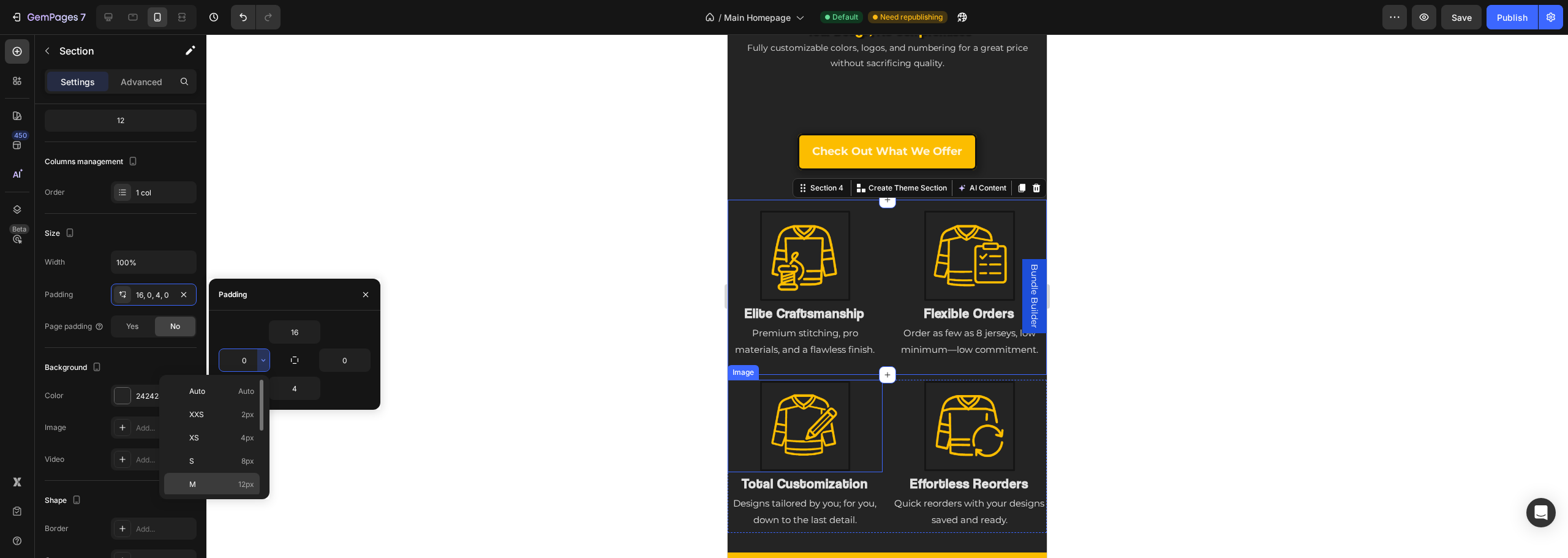
click at [222, 482] on p "M 12px" at bounding box center [222, 484] width 65 height 11
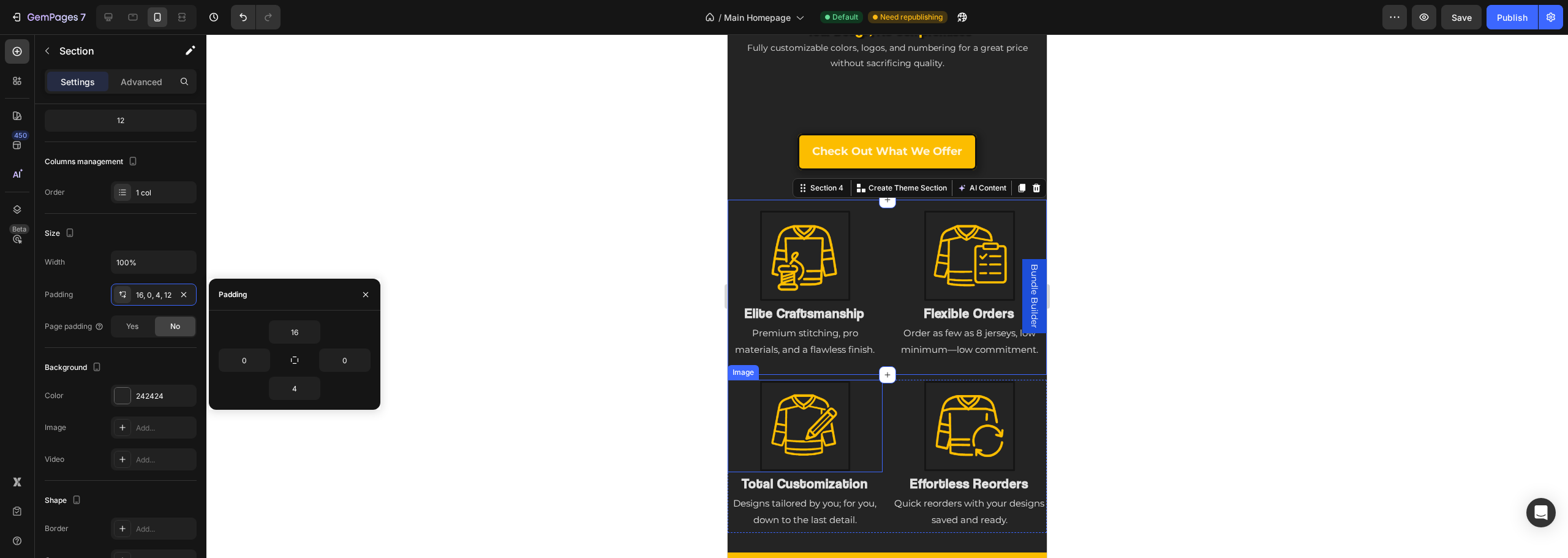
type input "12"
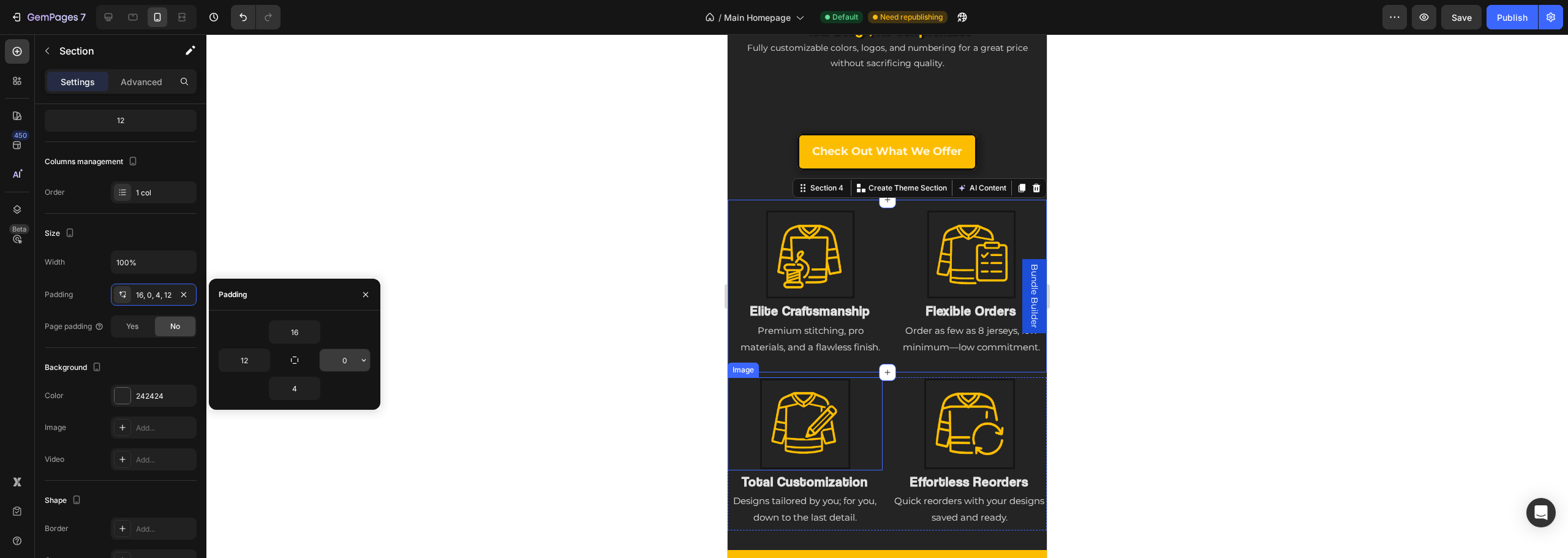
click at [349, 362] on input "0" at bounding box center [344, 360] width 50 height 22
click at [366, 354] on button "button" at bounding box center [364, 360] width 12 height 22
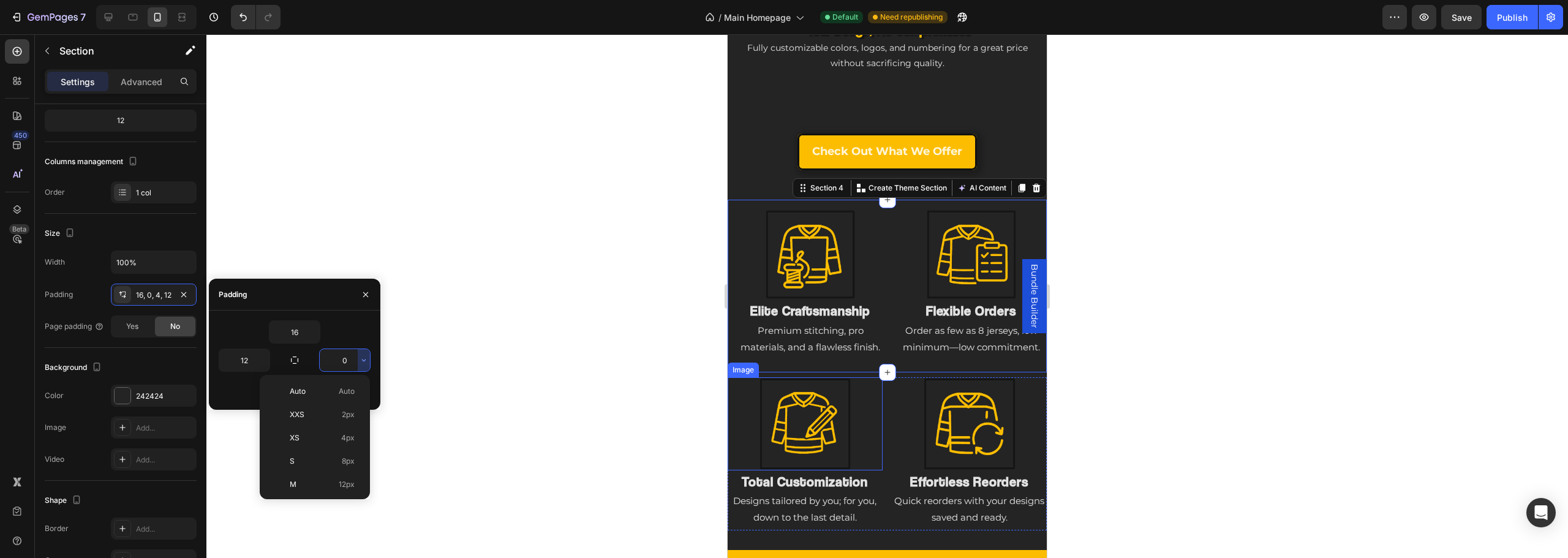
click at [329, 484] on p "M 12px" at bounding box center [323, 484] width 65 height 11
type input "12"
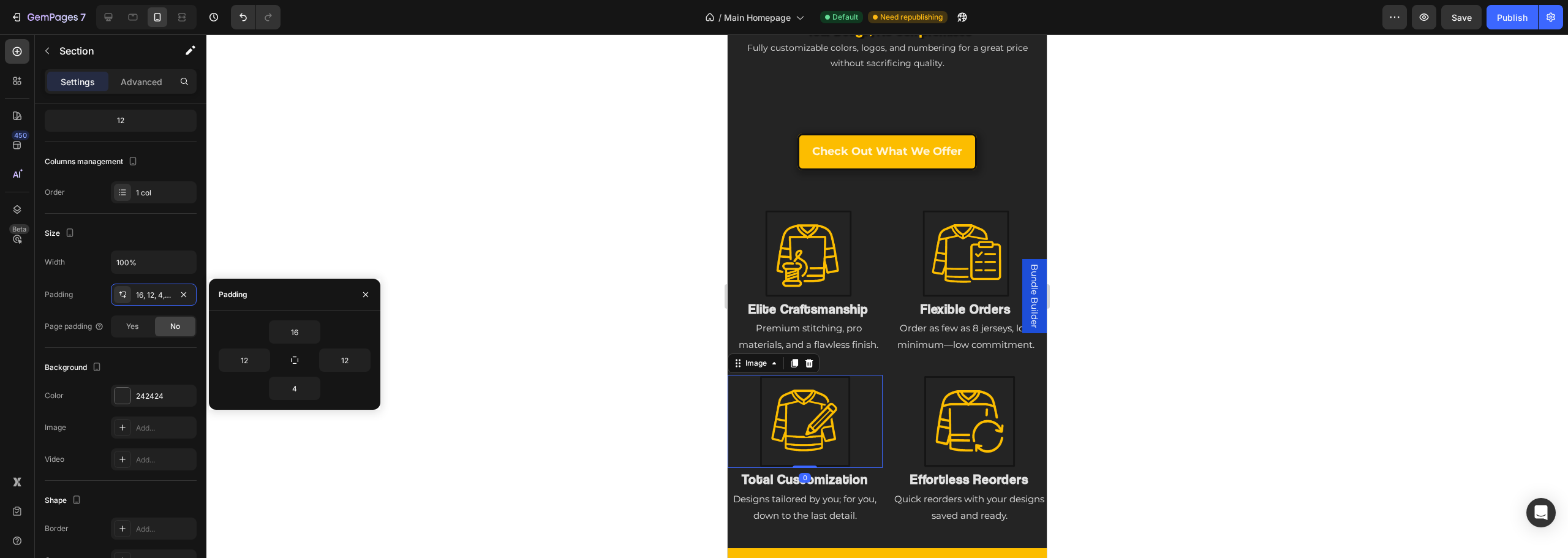
click at [877, 391] on div at bounding box center [805, 421] width 155 height 93
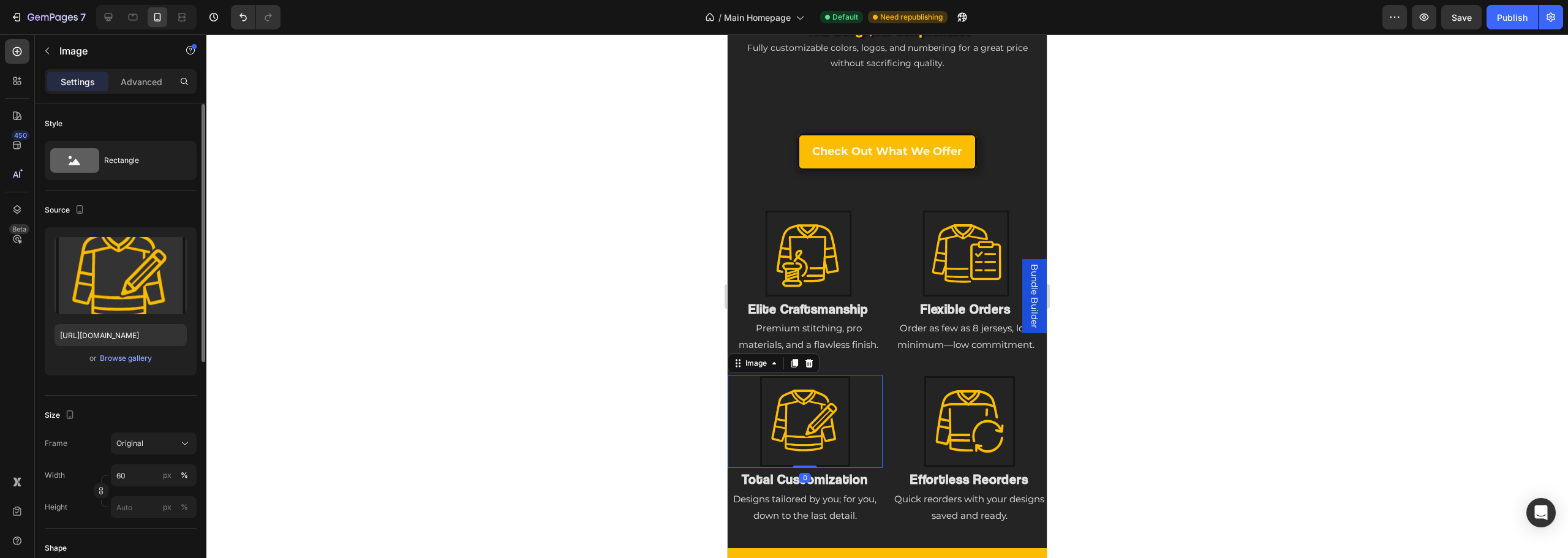
click at [864, 380] on div at bounding box center [805, 421] width 155 height 93
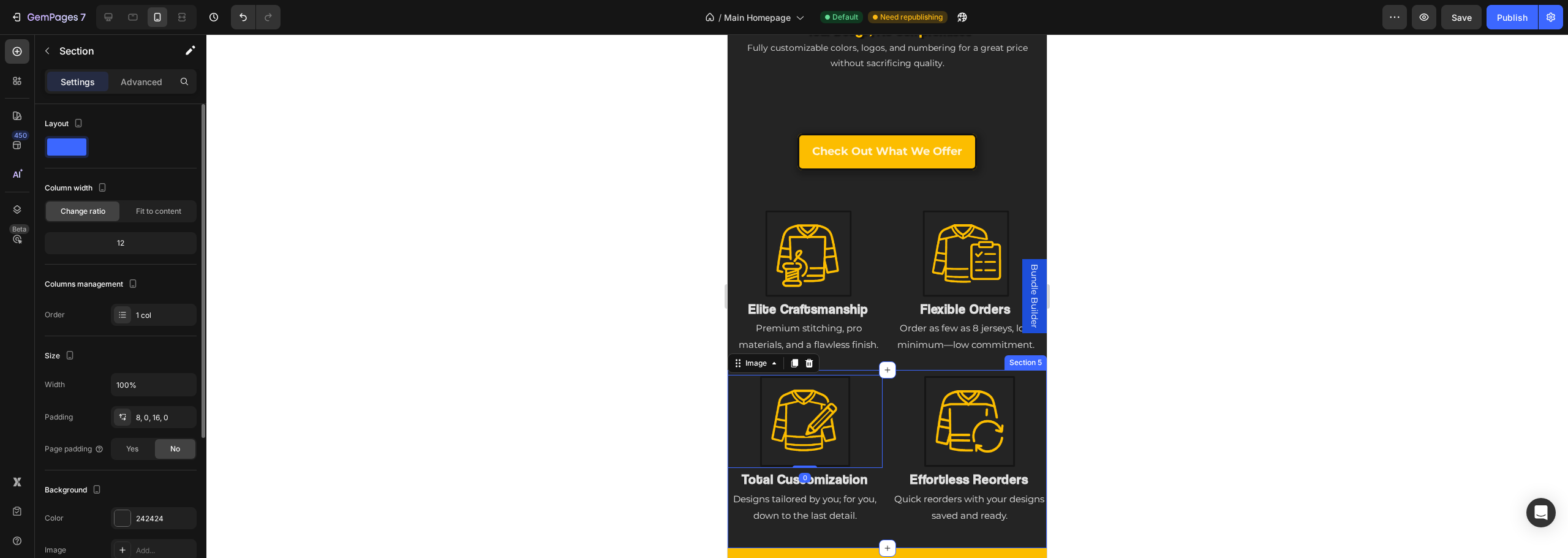
click at [862, 374] on div "Image 0 Total Customization Heading Designs tailored by you; for you, down to t…" at bounding box center [887, 459] width 319 height 178
click at [169, 418] on div "8, 0, 16, 0" at bounding box center [153, 417] width 35 height 11
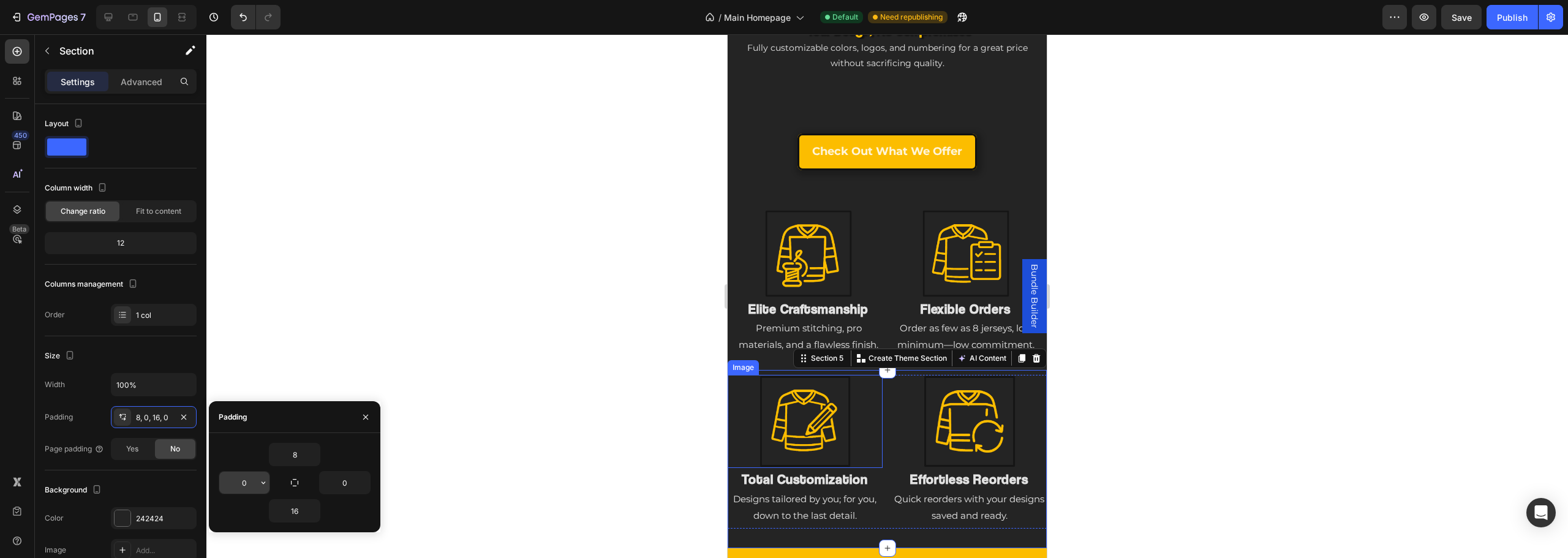
click at [253, 485] on input "0" at bounding box center [244, 482] width 50 height 22
click at [261, 486] on icon "button" at bounding box center [263, 483] width 10 height 10
click at [227, 462] on div "M 12px" at bounding box center [212, 473] width 95 height 23
type input "12"
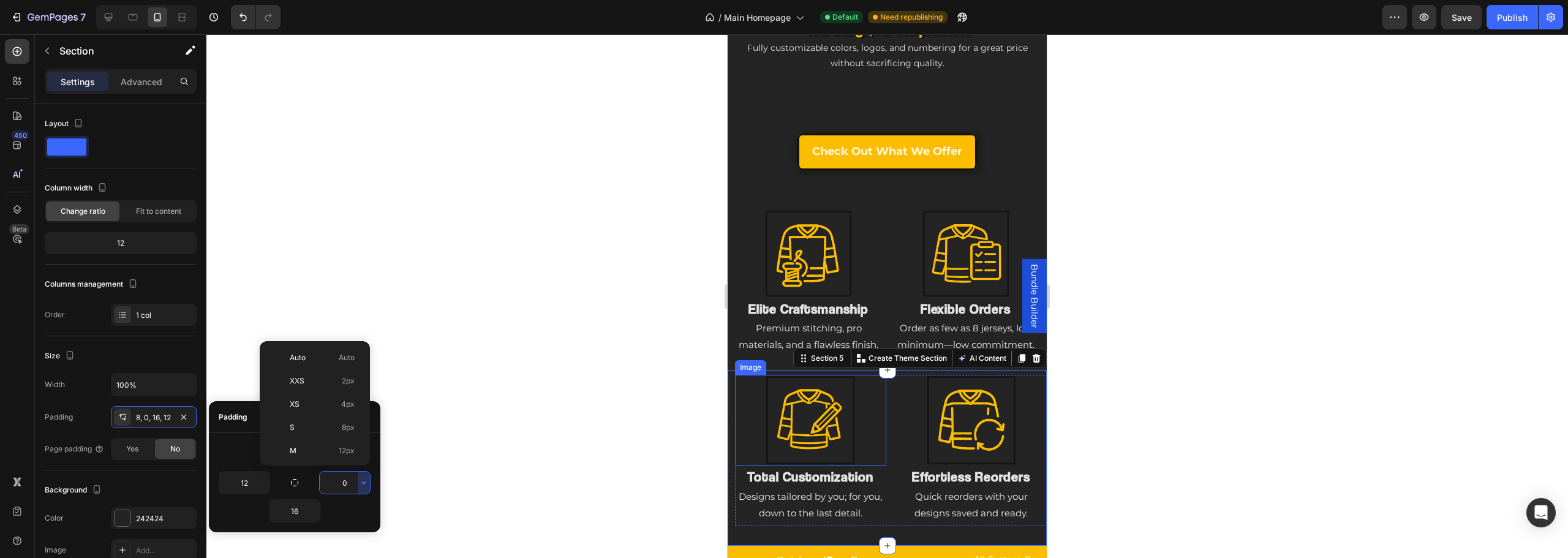
click at [334, 445] on p "M 12px" at bounding box center [323, 450] width 65 height 11
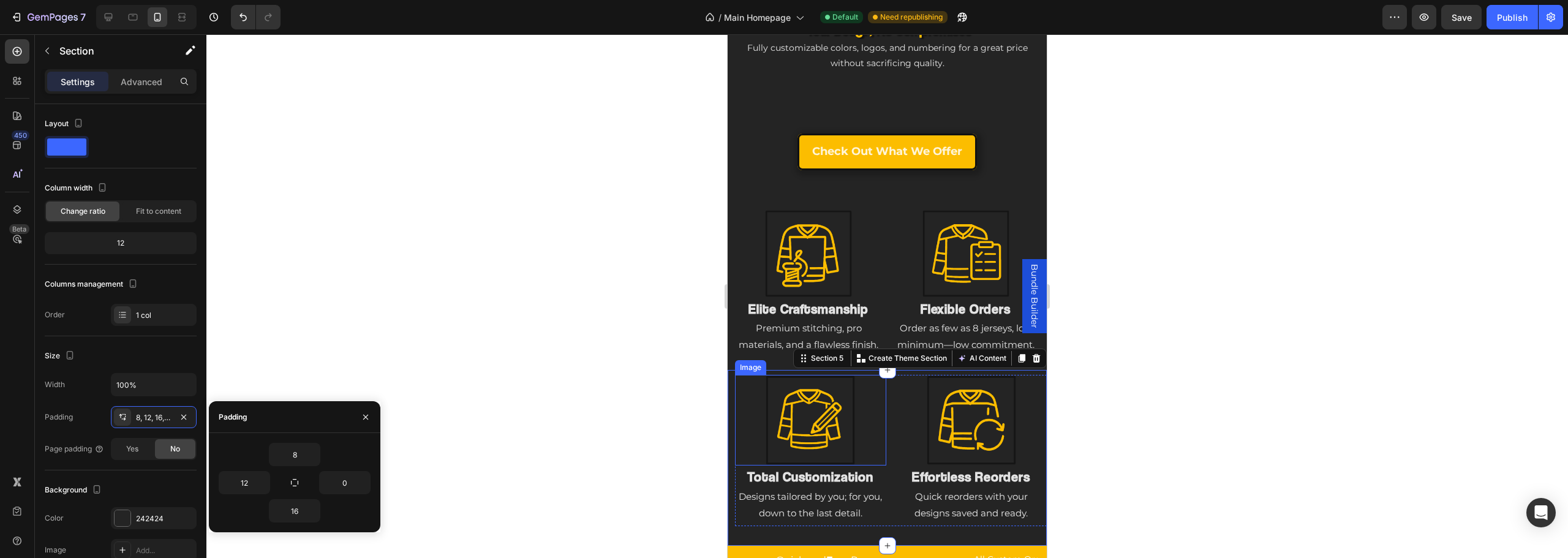
type input "12"
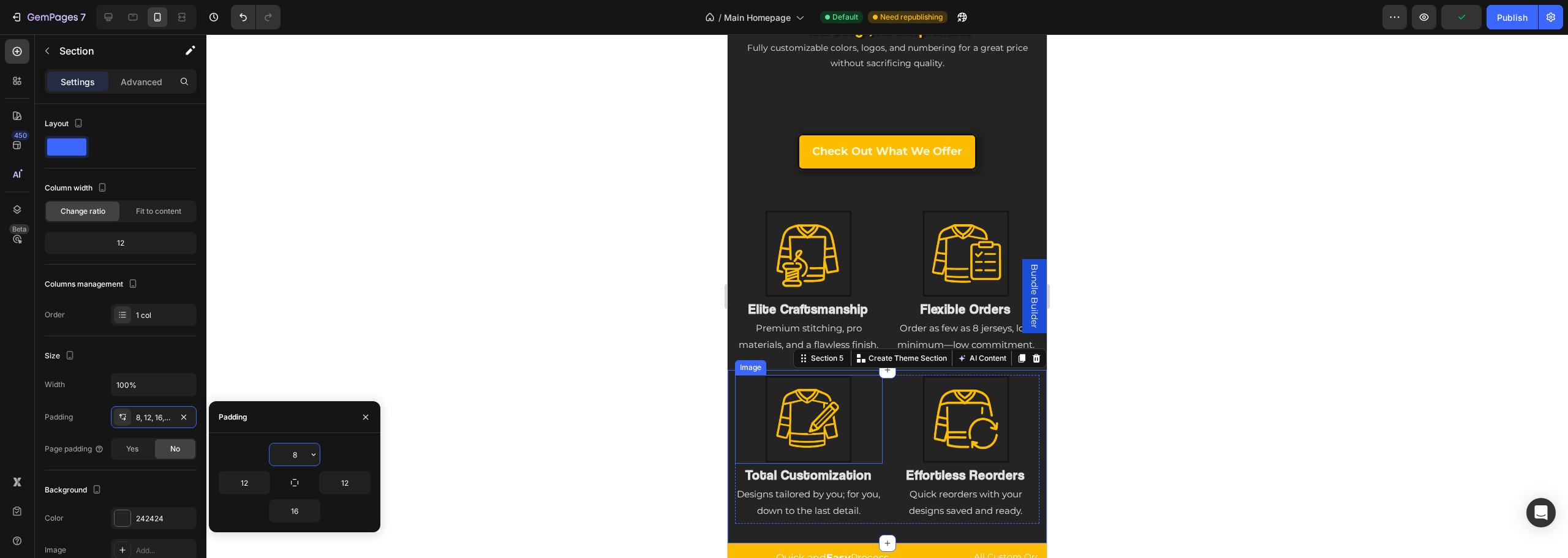
click at [297, 457] on input "8" at bounding box center [294, 454] width 50 height 22
click at [315, 458] on icon "button" at bounding box center [314, 455] width 10 height 10
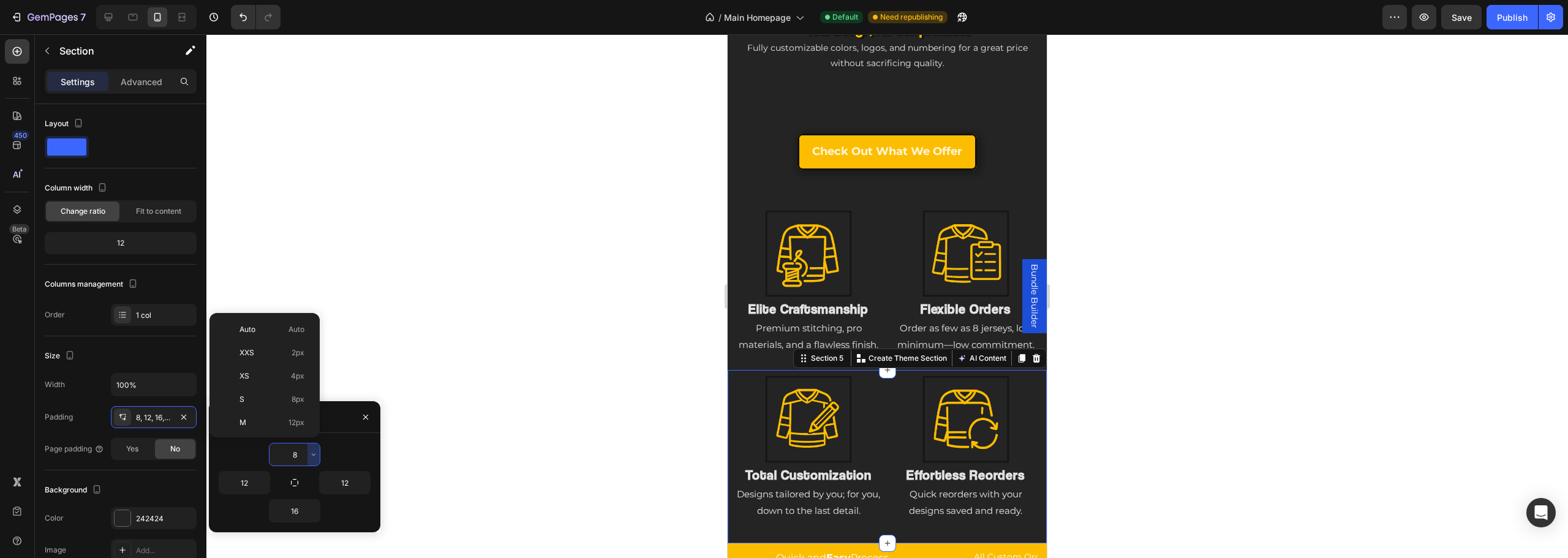
click at [288, 452] on input "8" at bounding box center [294, 454] width 50 height 22
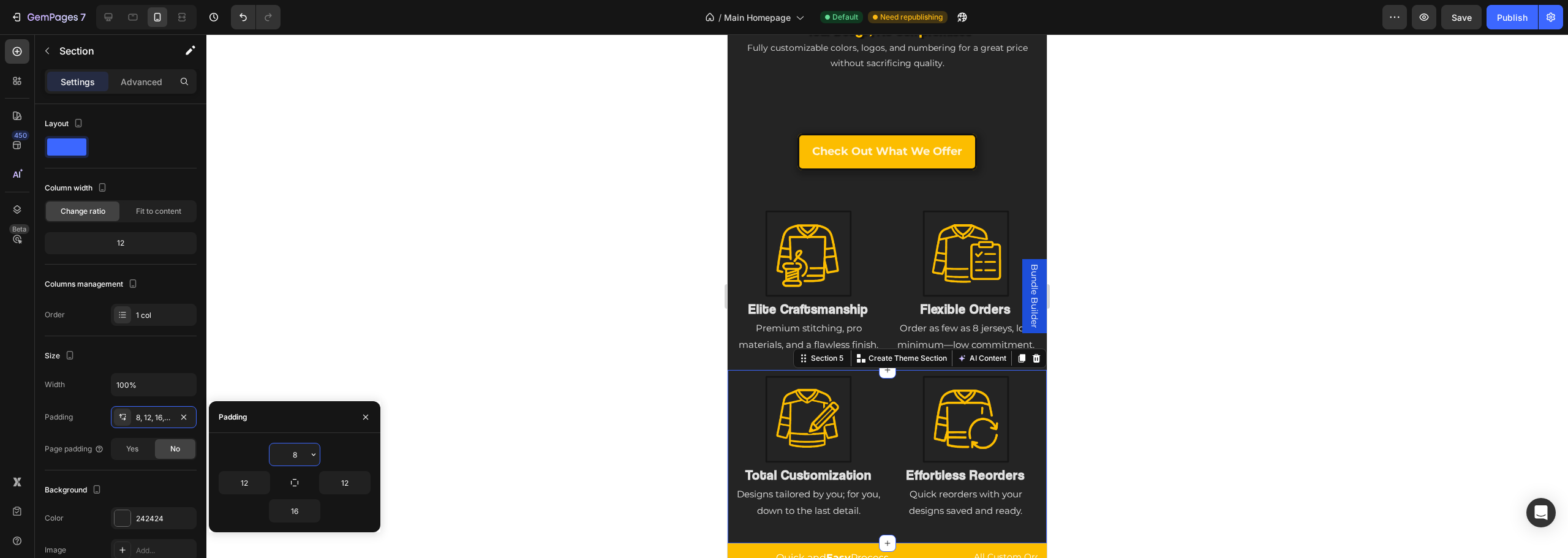
click at [288, 452] on input "8" at bounding box center [294, 454] width 50 height 22
type input "6"
click at [754, 367] on div "Image Elite Craftsmanship Heading Premium stitching, pro materials, and a flawl…" at bounding box center [887, 288] width 304 height 158
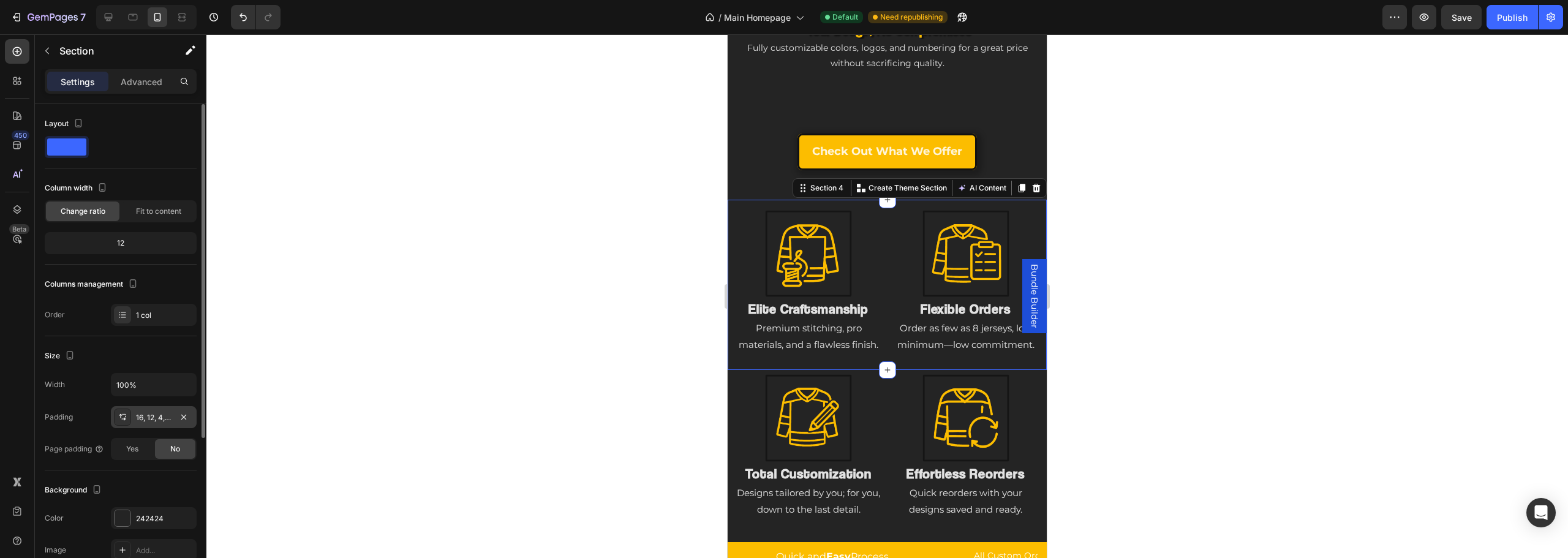
click at [142, 418] on div "16, 12, 4, 12" at bounding box center [153, 417] width 35 height 11
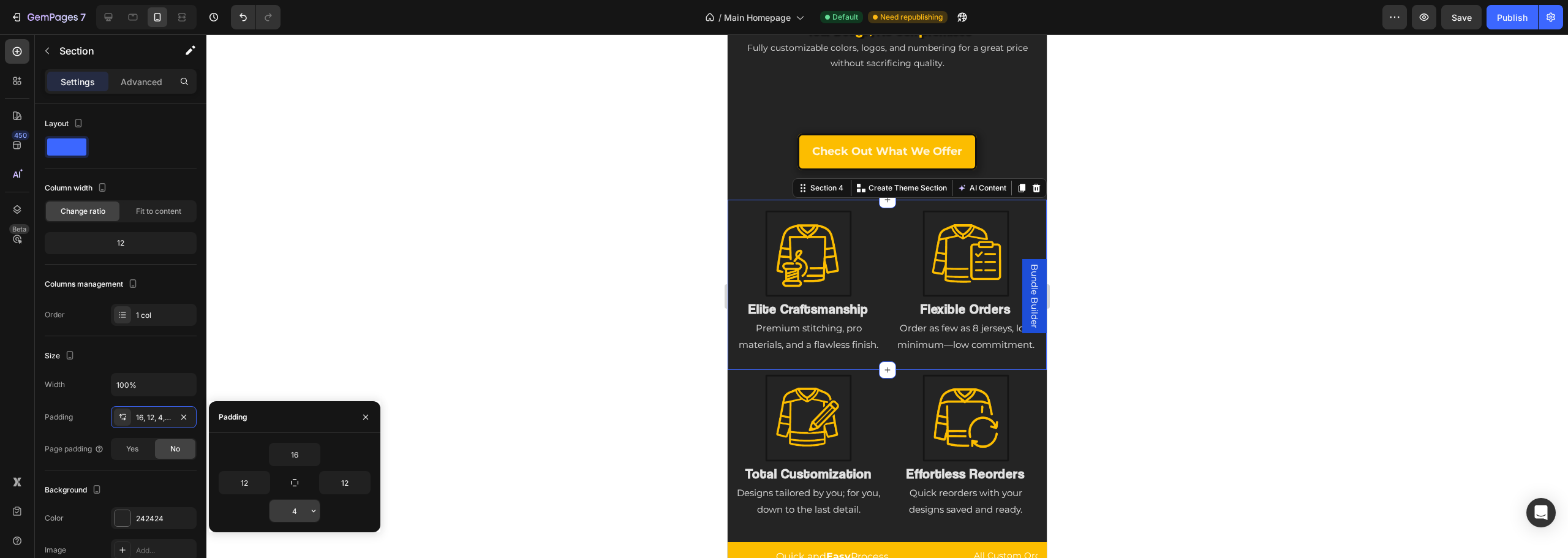
click at [297, 512] on input "4" at bounding box center [294, 510] width 50 height 22
type input "6"
click at [440, 417] on div at bounding box center [887, 296] width 1362 height 523
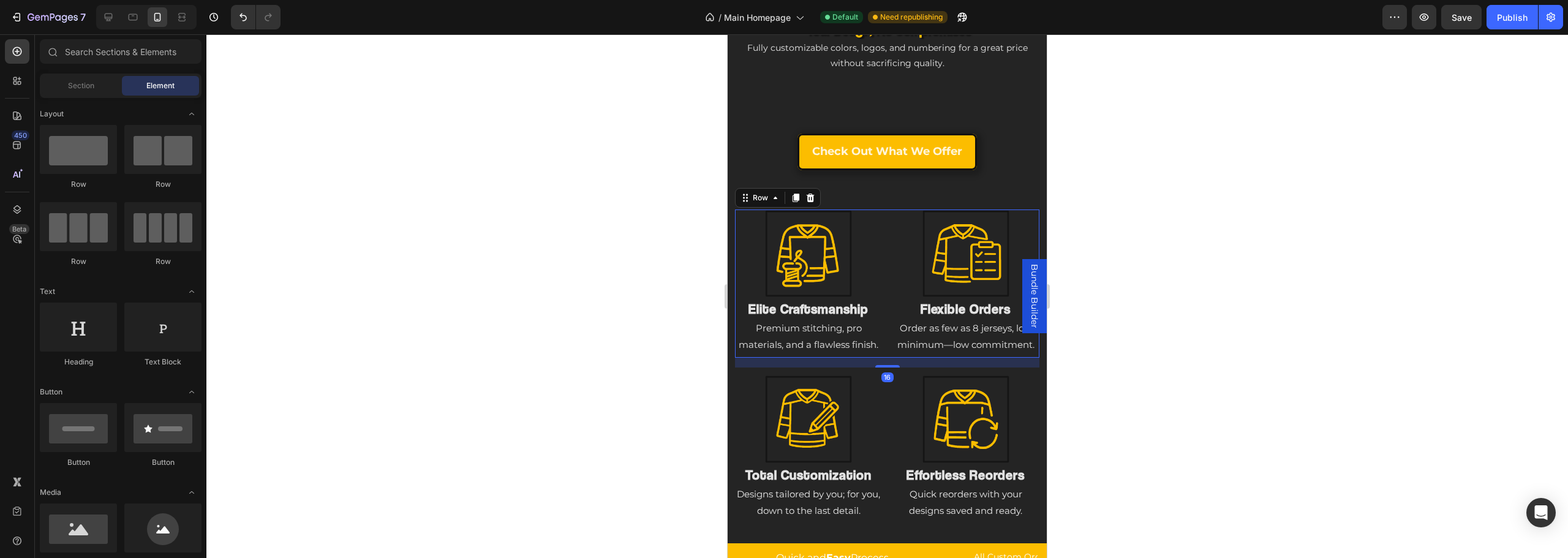
click at [892, 358] on div "Image Flexible Orders Heading Order as few as 8 jerseys, low minimum—low commit…" at bounding box center [966, 284] width 148 height 149
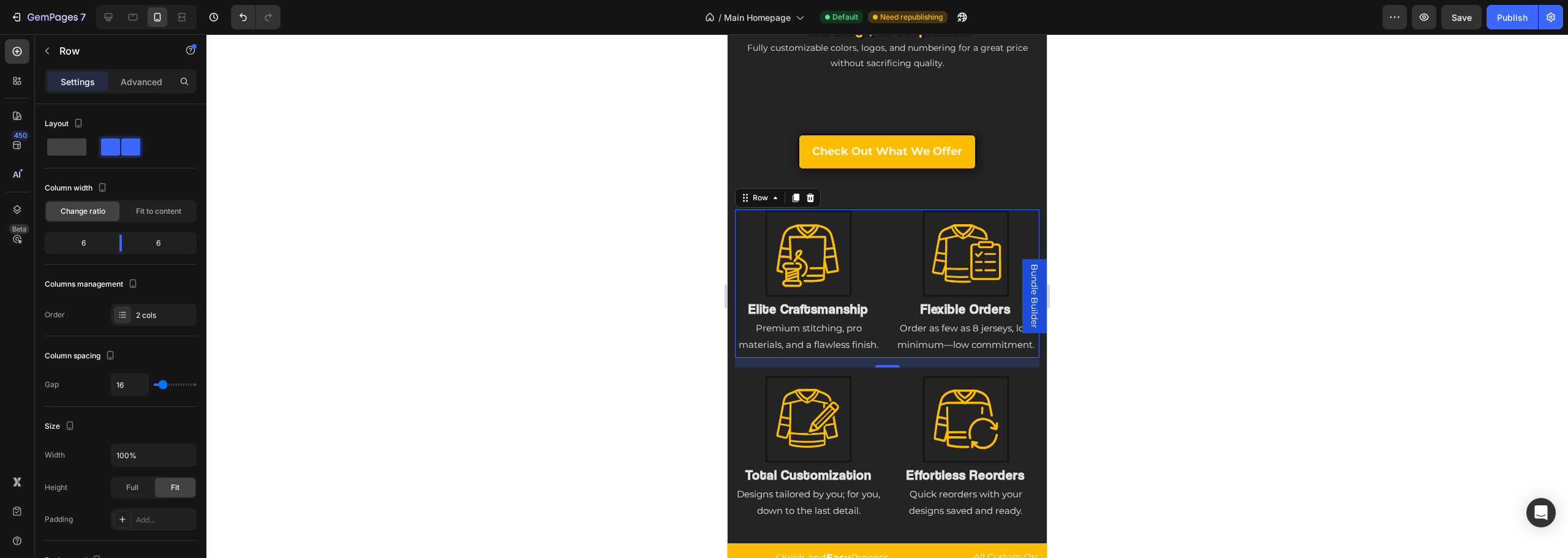
click at [886, 364] on div "Image Elite Craftsmanship Heading Premium stitching, pro materials, and a flawl…" at bounding box center [887, 286] width 319 height 172
drag, startPoint x: 886, startPoint y: 370, endPoint x: 938, endPoint y: 325, distance: 68.8
click at [947, 310] on div "Image Elite Craftsmanship Heading Premium stitching, pro materials, and a flawl…" at bounding box center [887, 284] width 304 height 149
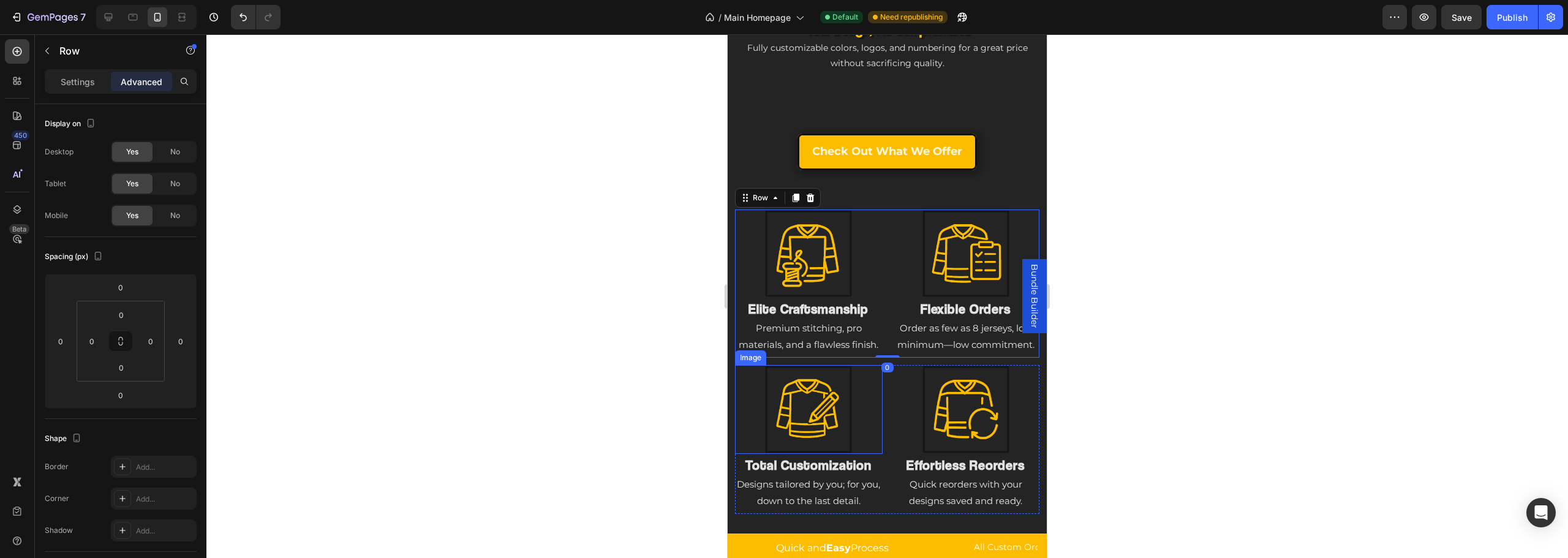
click at [872, 381] on div at bounding box center [809, 409] width 148 height 88
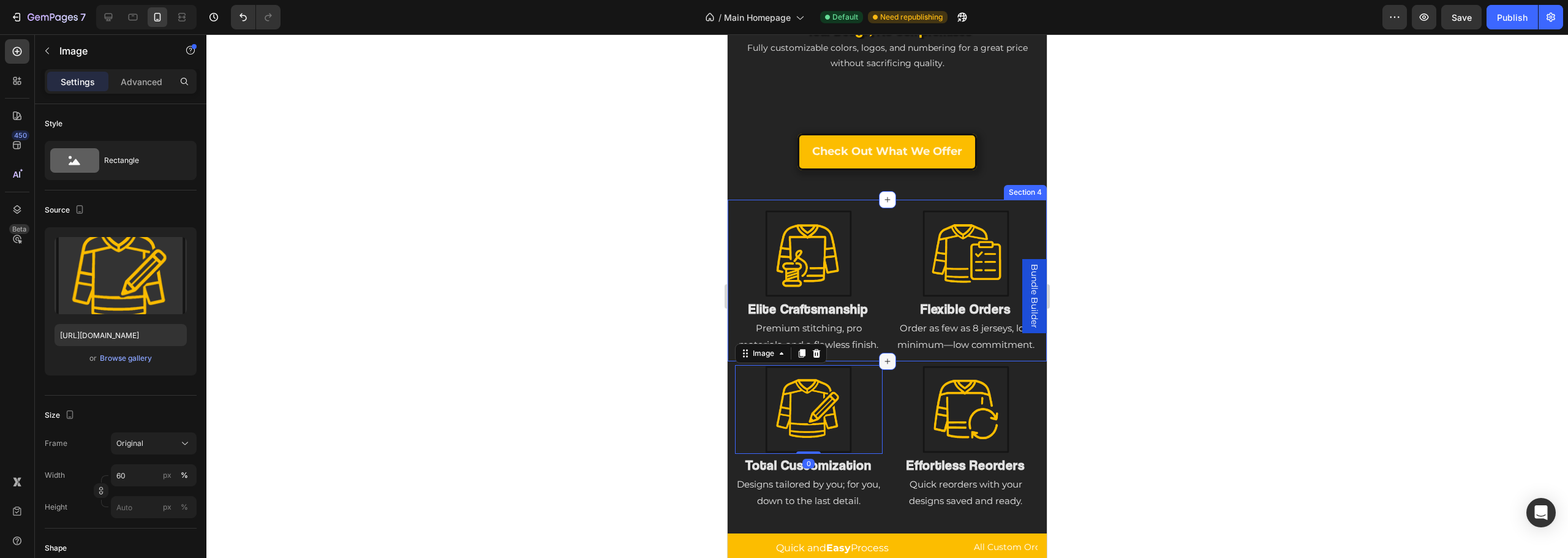
click at [879, 359] on div at bounding box center [887, 361] width 17 height 17
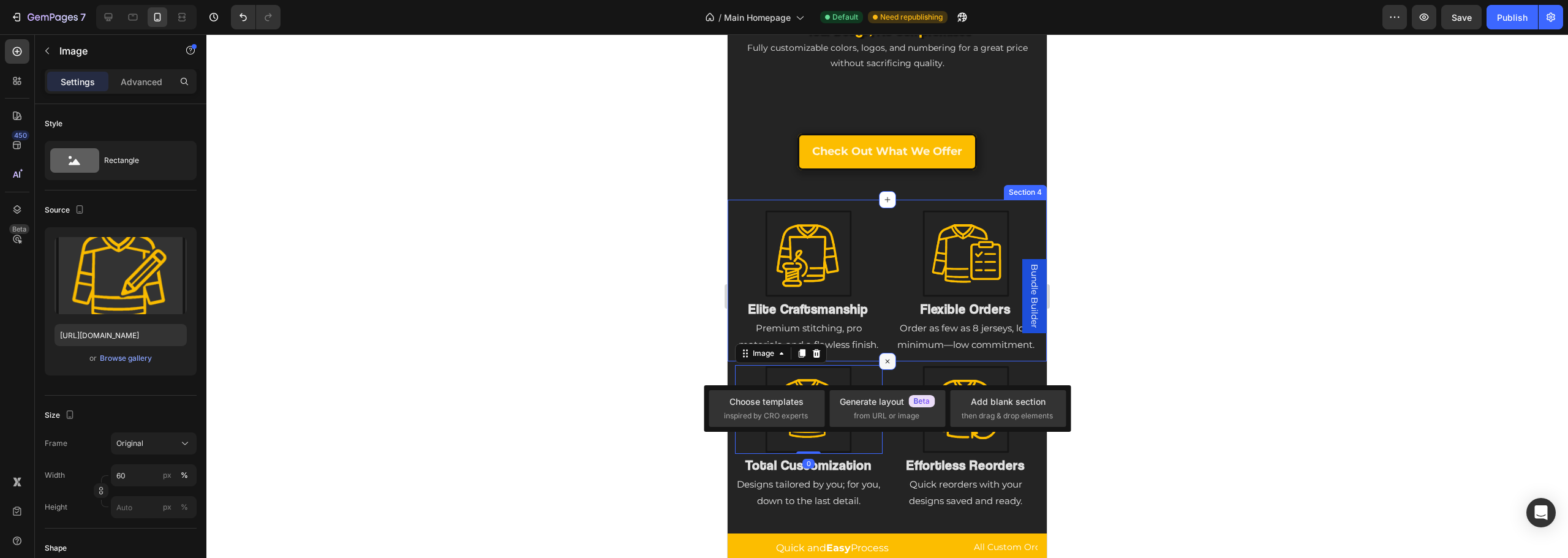
click at [890, 370] on div at bounding box center [887, 361] width 17 height 17
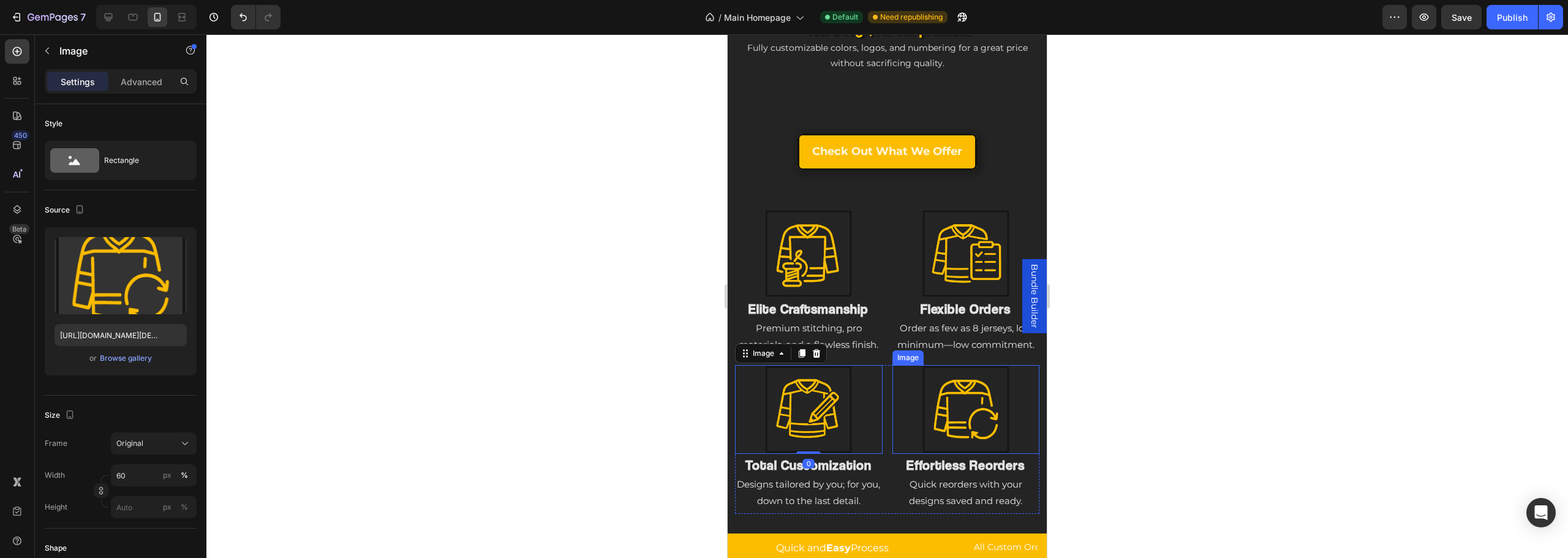
click at [892, 387] on div at bounding box center [966, 409] width 148 height 88
click at [883, 386] on div "Image Total Customization Heading Designs tailored by you; for you, down to the…" at bounding box center [887, 439] width 304 height 149
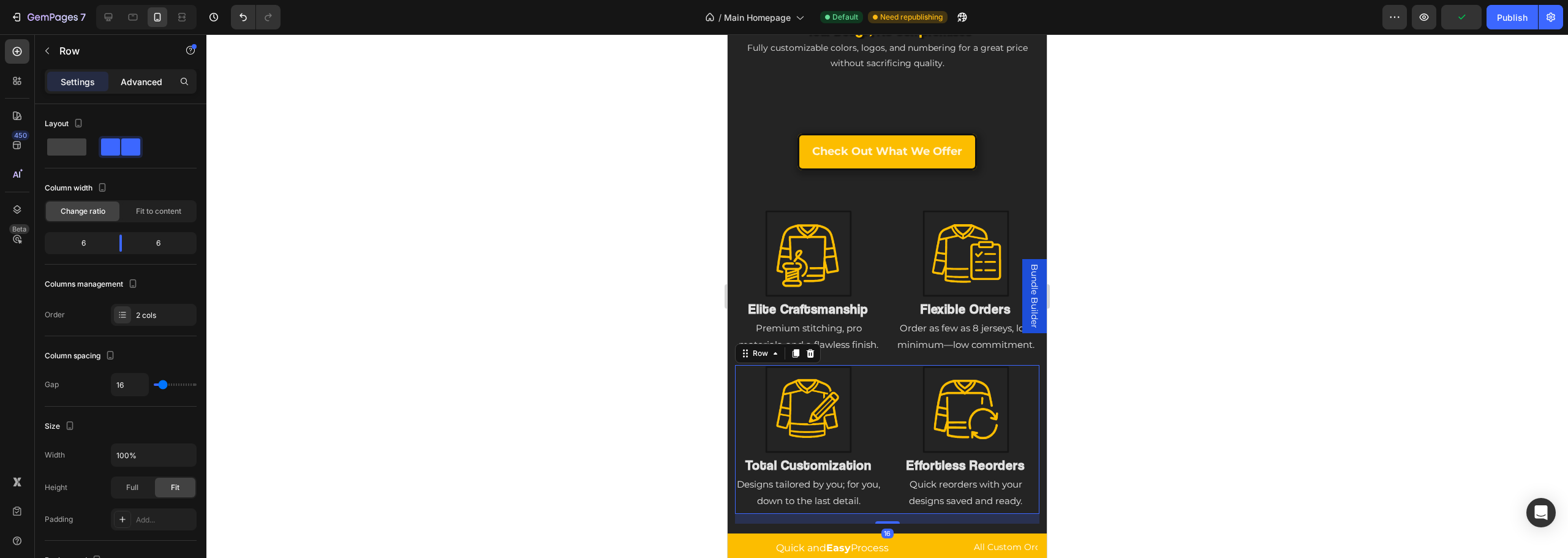
click at [140, 86] on p "Advanced" at bounding box center [142, 82] width 42 height 13
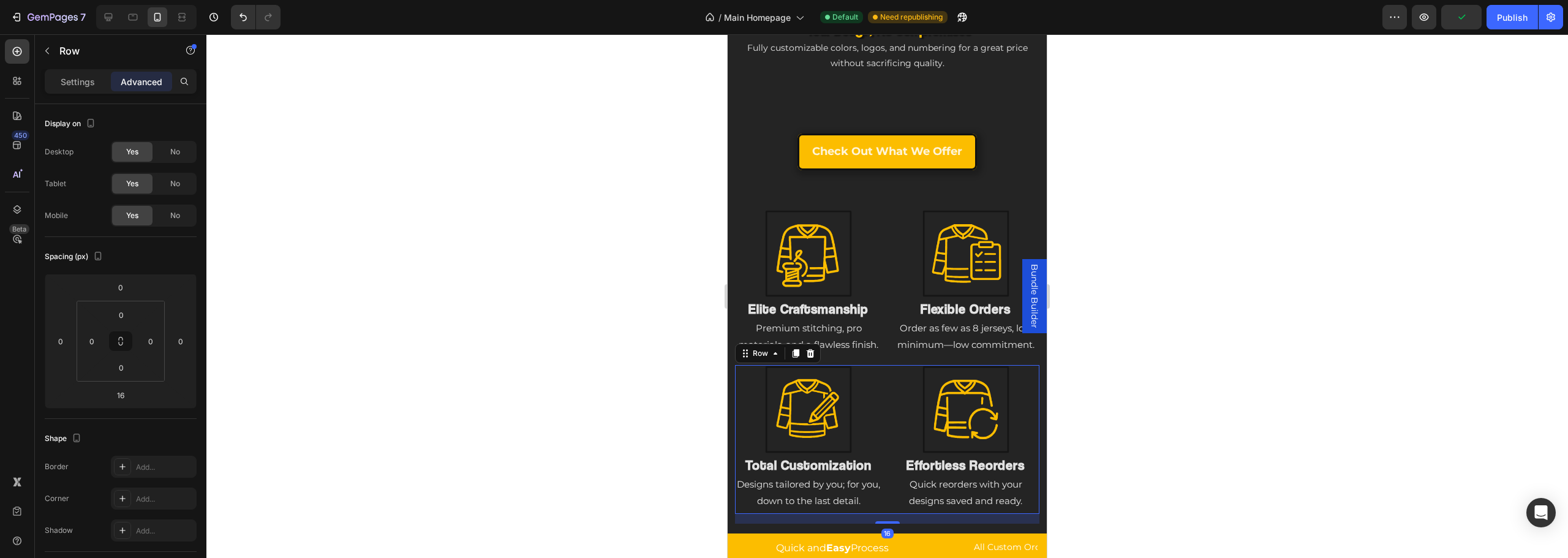
click at [586, 386] on div at bounding box center [887, 296] width 1362 height 523
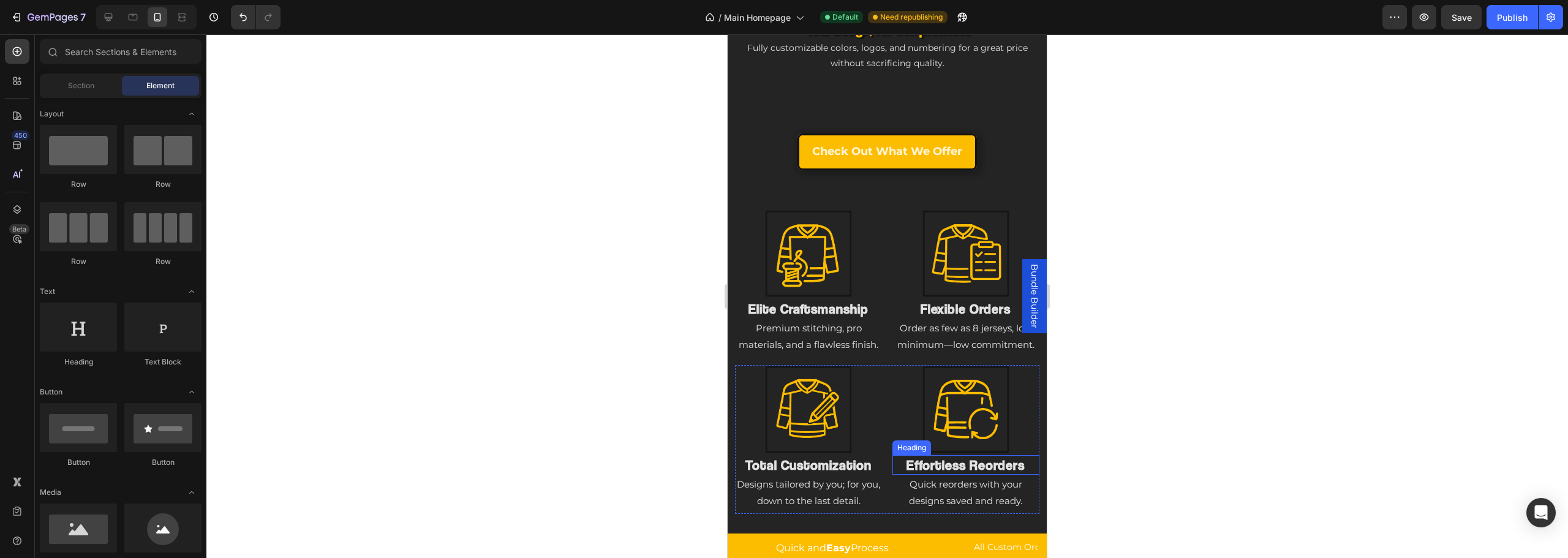
scroll to position [1295, 0]
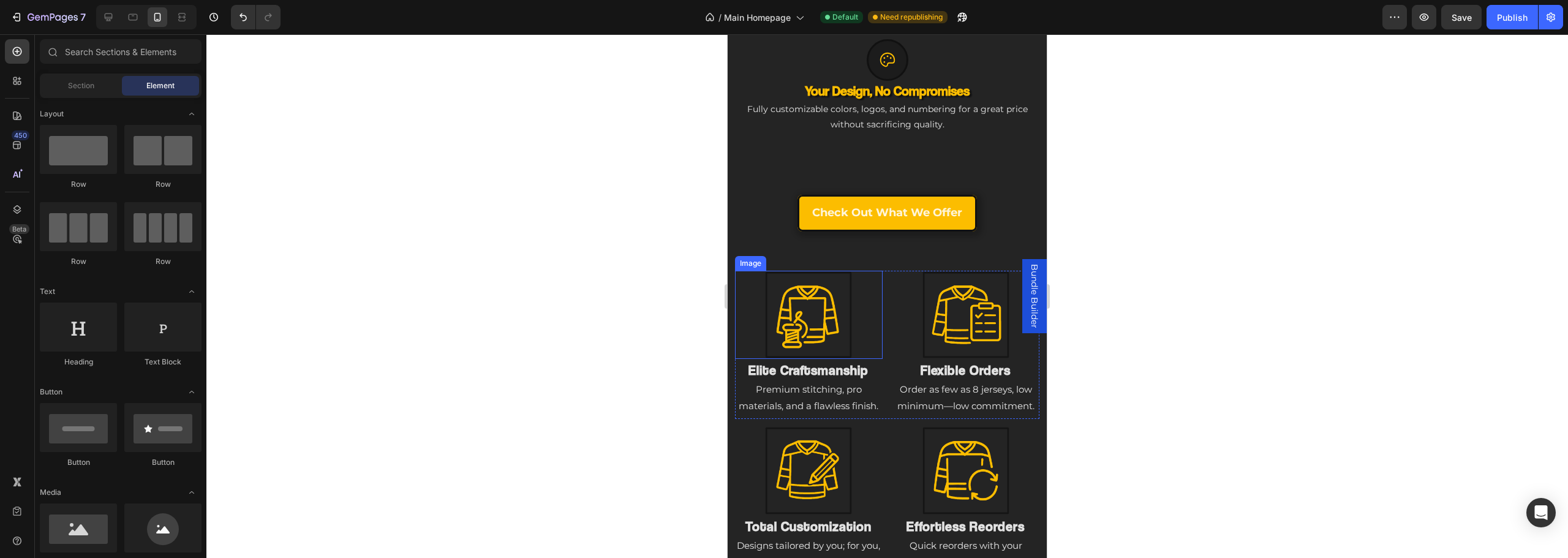
click at [798, 314] on img at bounding box center [809, 314] width 88 height 88
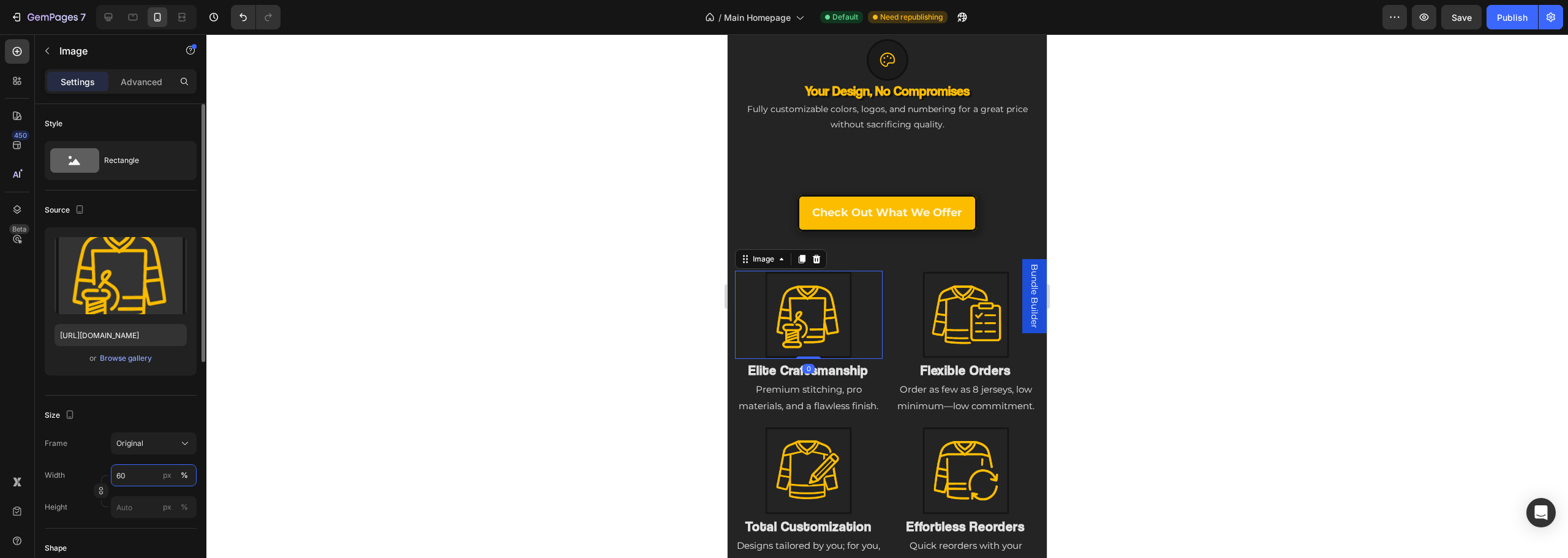
click at [143, 474] on input "60" at bounding box center [153, 475] width 86 height 22
click at [142, 474] on input "60" at bounding box center [153, 475] width 86 height 22
click at [142, 474] on input "60" at bounding box center [153, 475] width 86 height 22
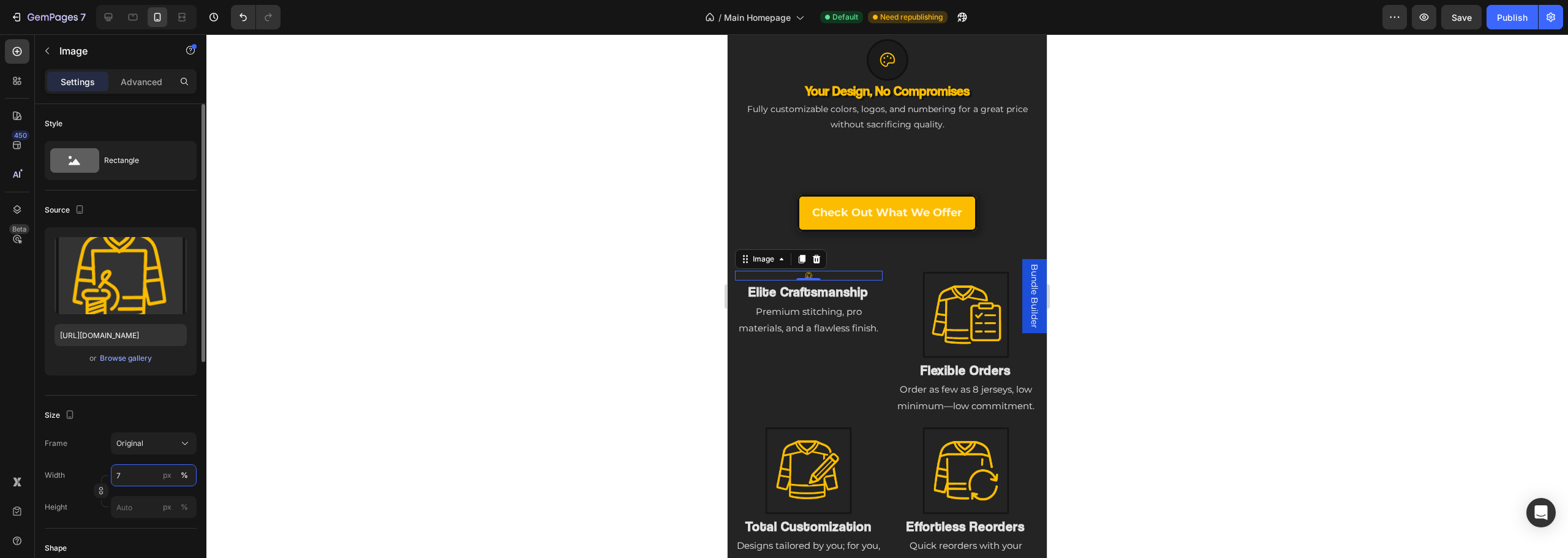
type input "70"
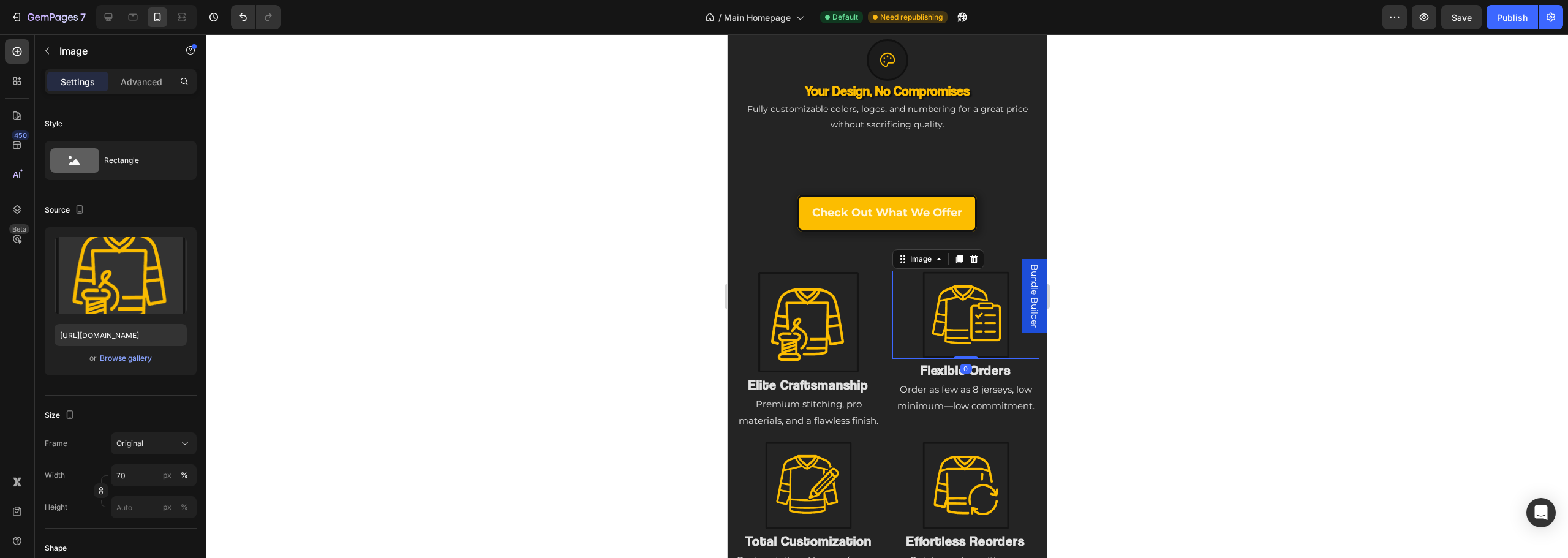
click at [987, 330] on img at bounding box center [966, 314] width 88 height 88
click at [123, 478] on input "60" at bounding box center [153, 475] width 86 height 22
type input "70"
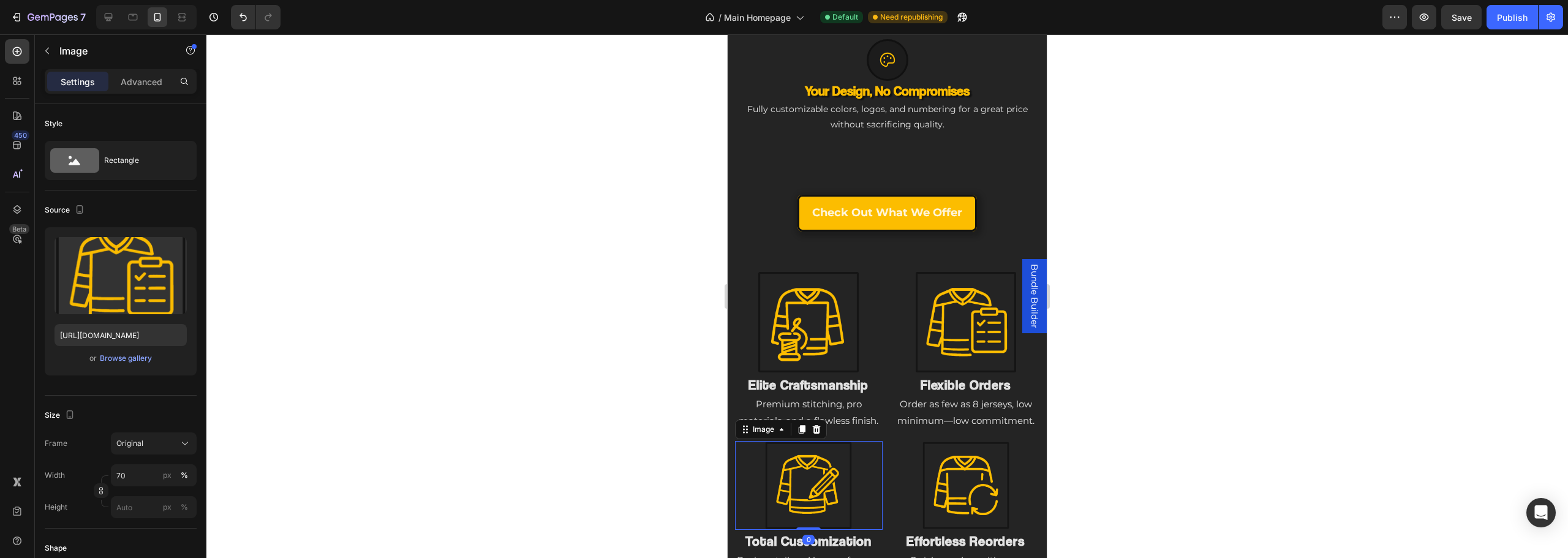
drag, startPoint x: 788, startPoint y: 483, endPoint x: 1066, endPoint y: 514, distance: 279.7
click at [788, 483] on img at bounding box center [809, 485] width 88 height 88
click at [137, 473] on input "7" at bounding box center [153, 475] width 86 height 22
type input "70"
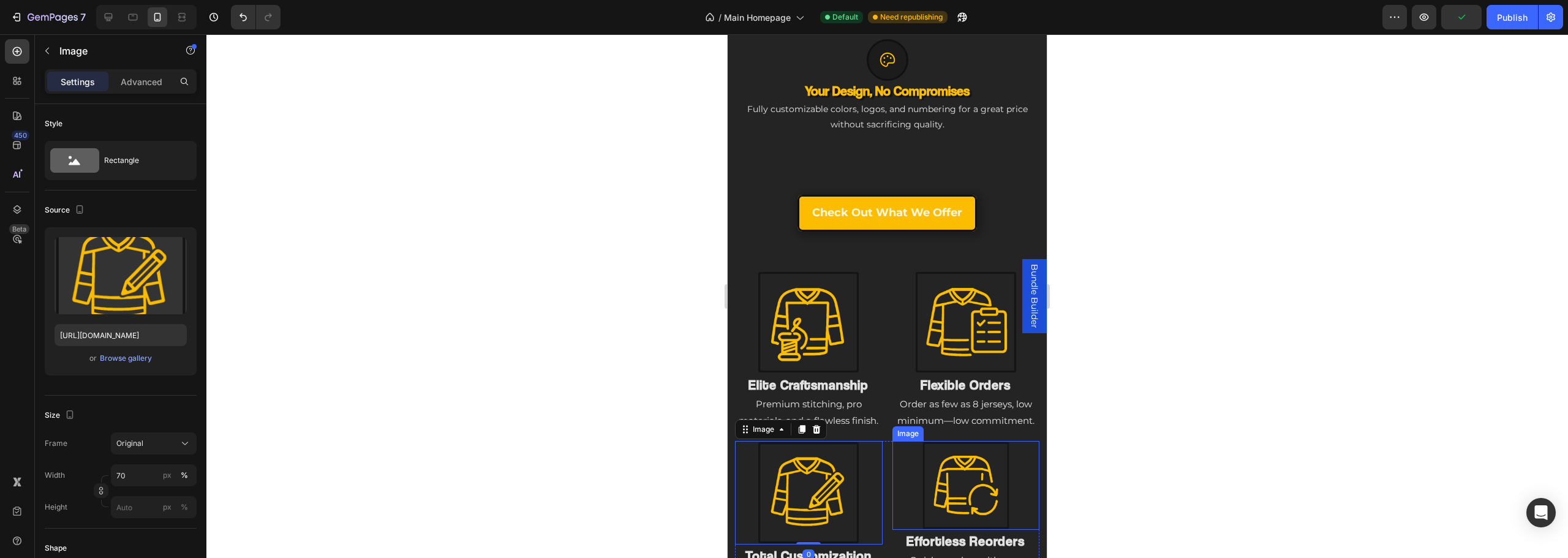
click at [959, 484] on img at bounding box center [966, 485] width 88 height 88
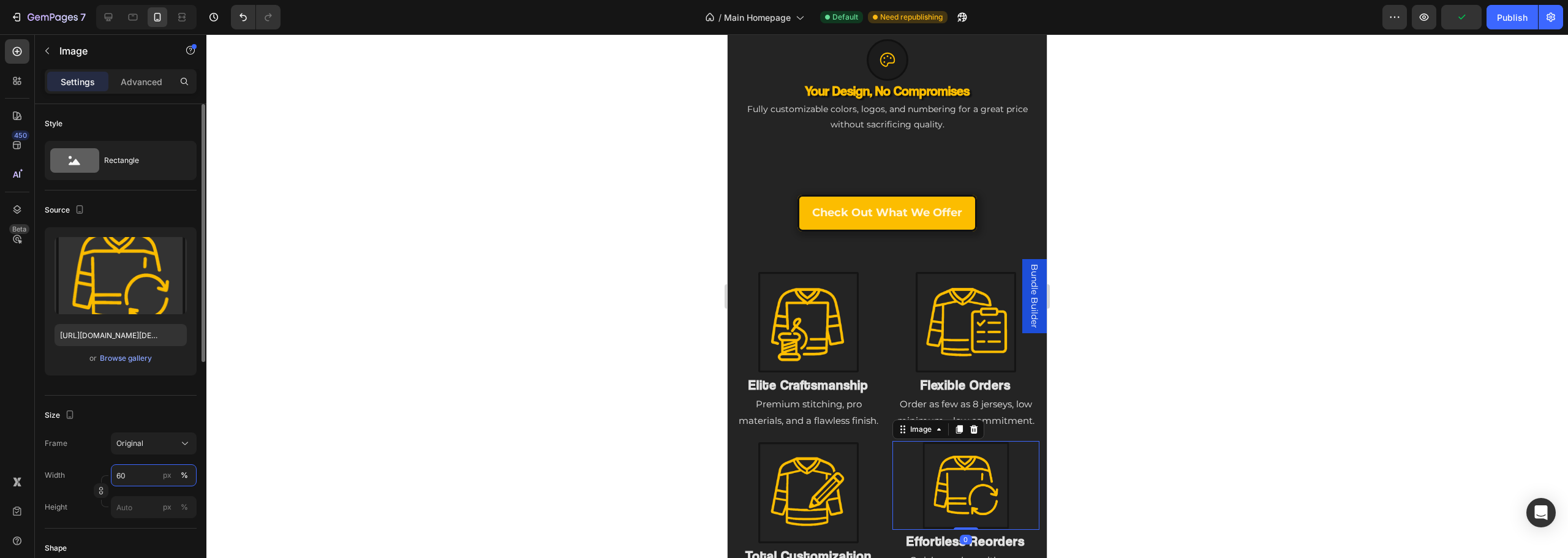
click at [142, 475] on input "60" at bounding box center [153, 475] width 86 height 22
type input "70"
click at [500, 359] on div at bounding box center [887, 296] width 1362 height 523
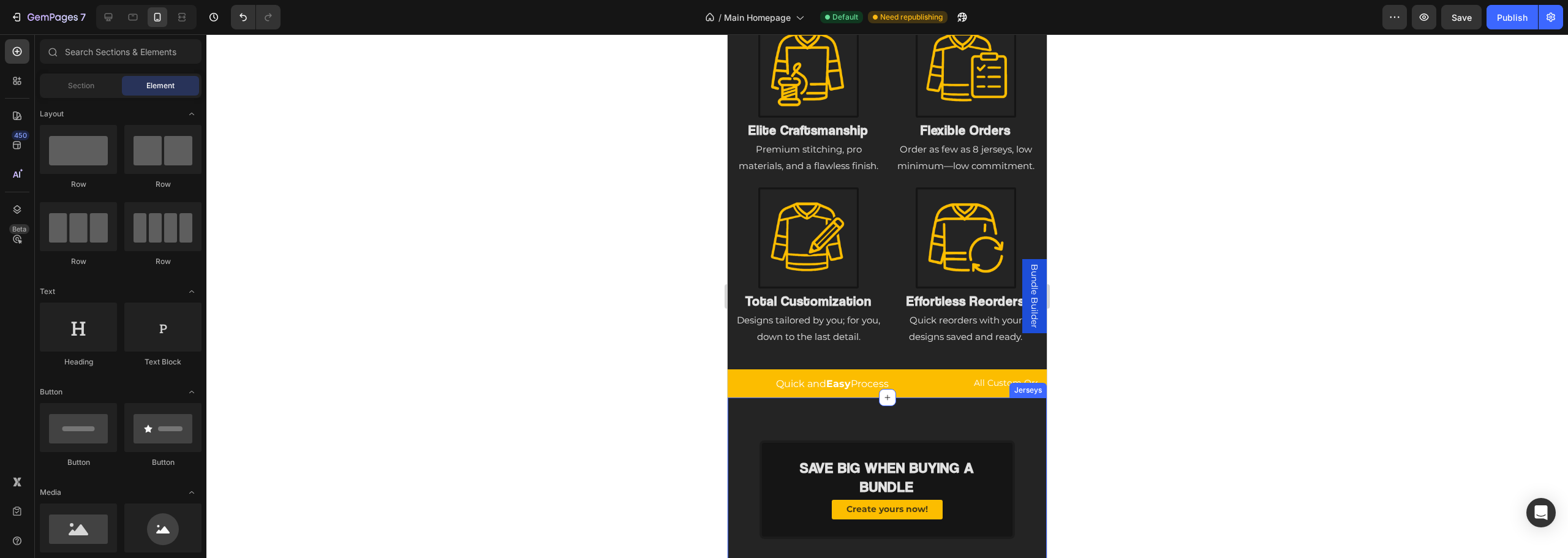
scroll to position [1662, 0]
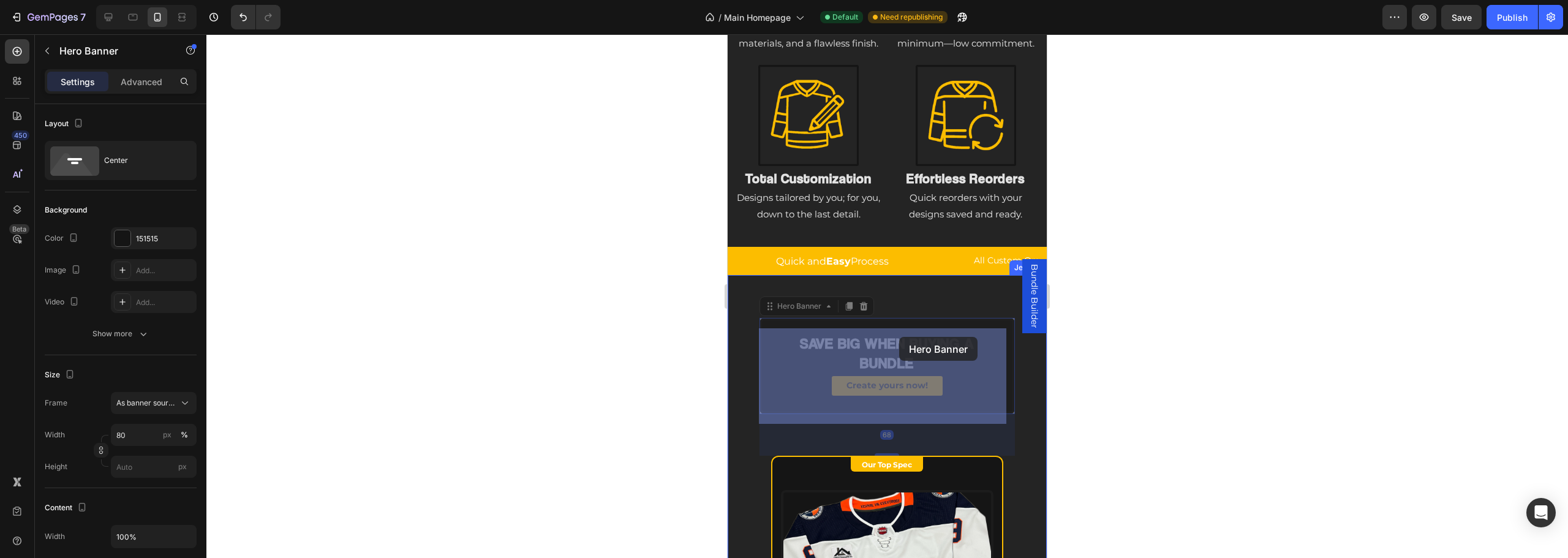
drag, startPoint x: 893, startPoint y: 340, endPoint x: 899, endPoint y: 337, distance: 6.7
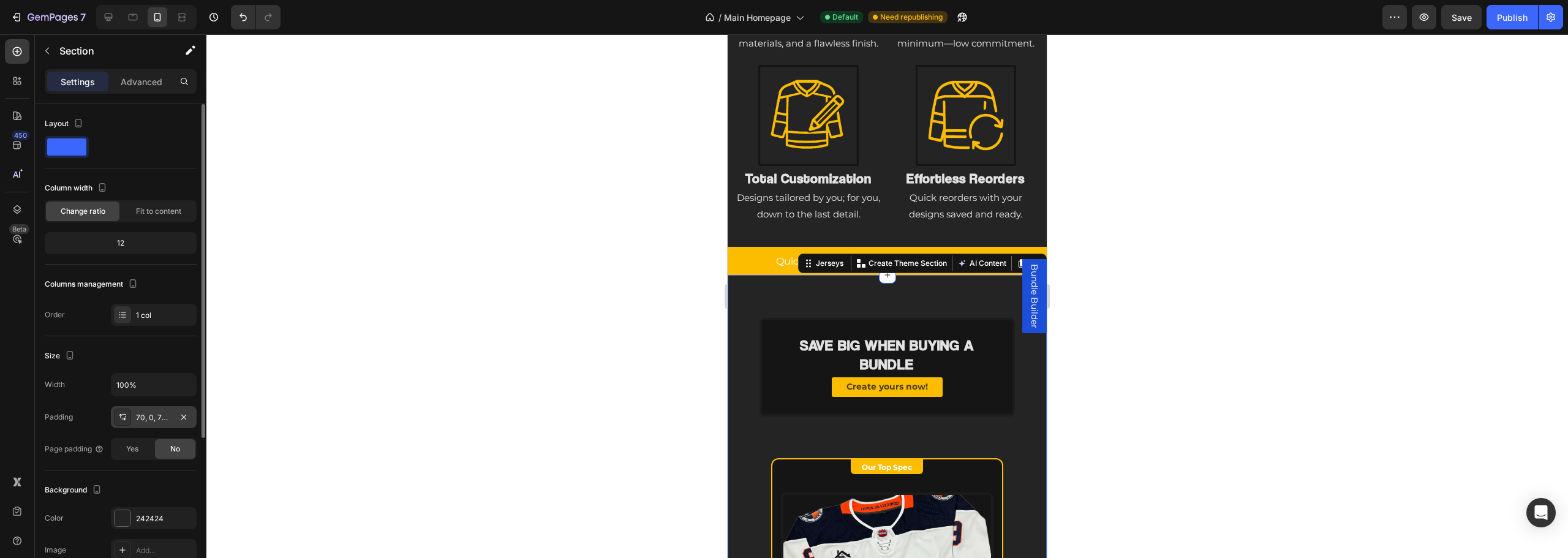
click at [137, 418] on div "70, 0, 70, 0" at bounding box center [153, 417] width 35 height 11
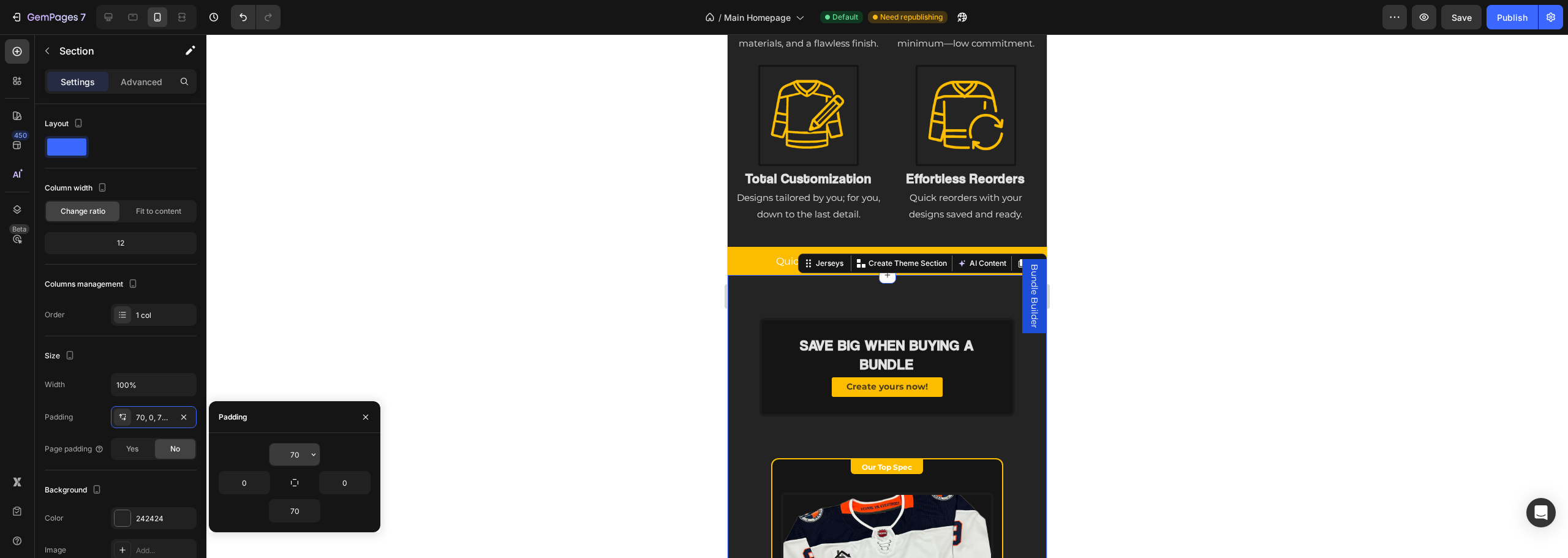
click at [304, 455] on input "70" at bounding box center [294, 454] width 50 height 22
click at [307, 454] on button "button" at bounding box center [313, 454] width 12 height 22
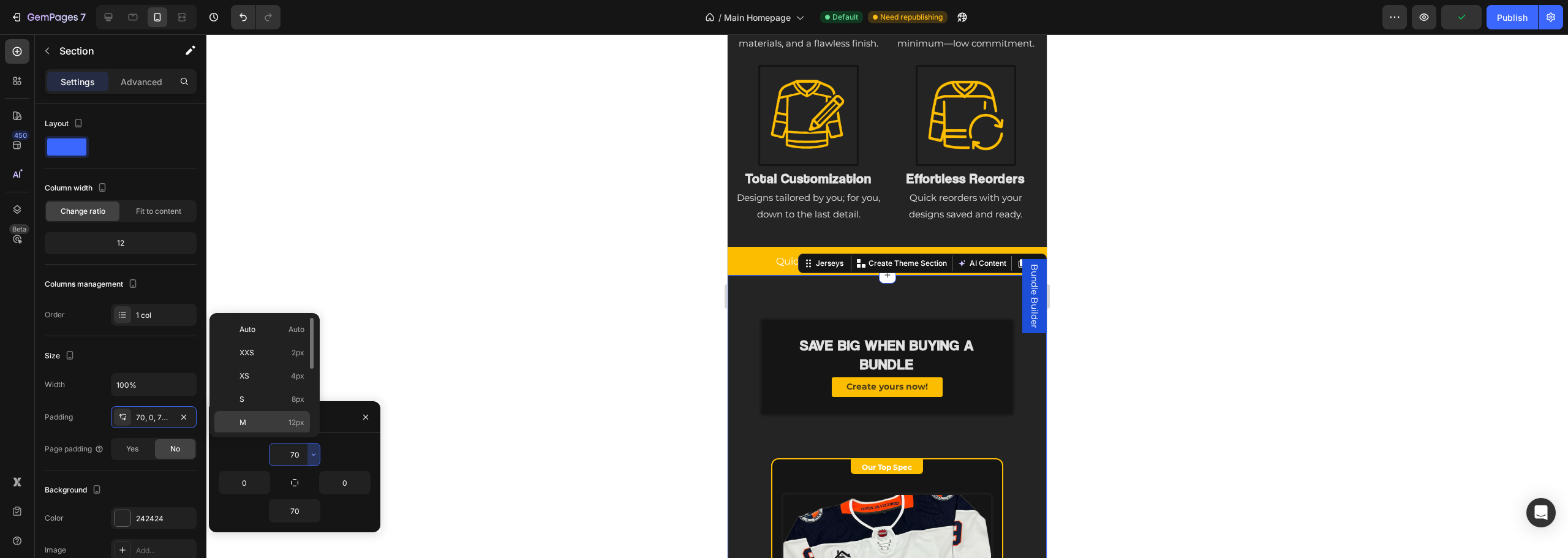
click at [287, 434] on div "M 12px" at bounding box center [262, 445] width 95 height 23
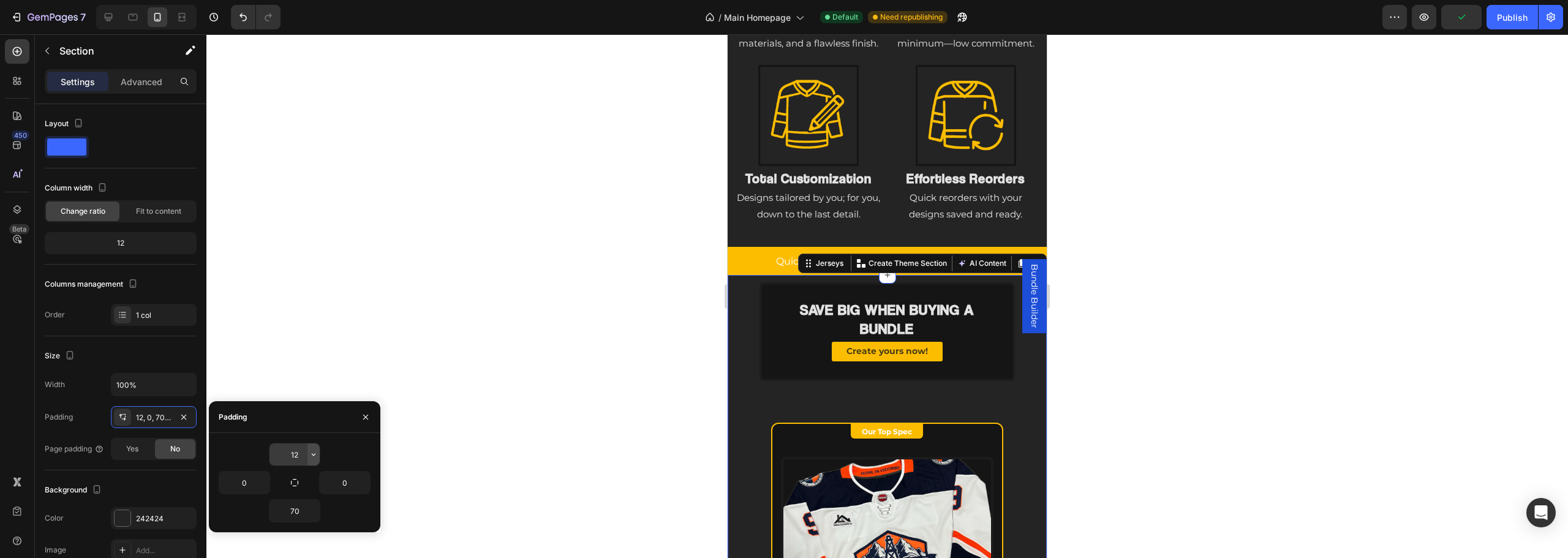
click at [317, 448] on button "button" at bounding box center [313, 454] width 12 height 22
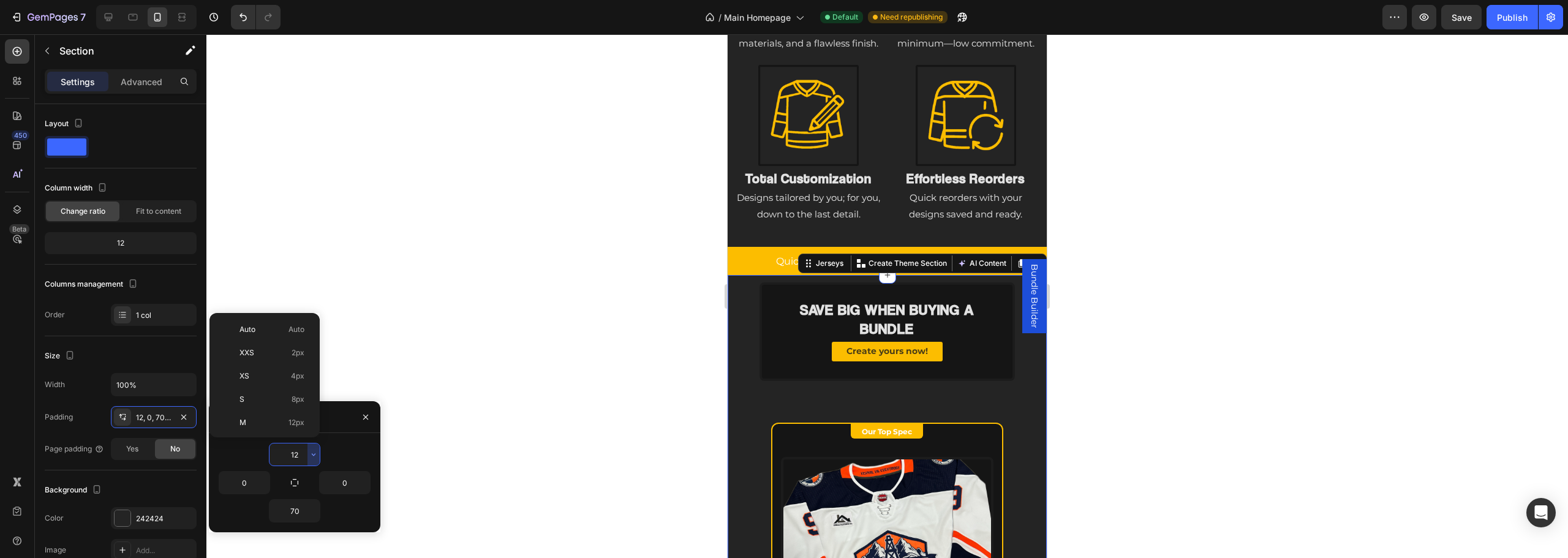
scroll to position [142, 0]
click at [284, 386] on div "3XL 48px" at bounding box center [262, 398] width 95 height 23
type input "48"
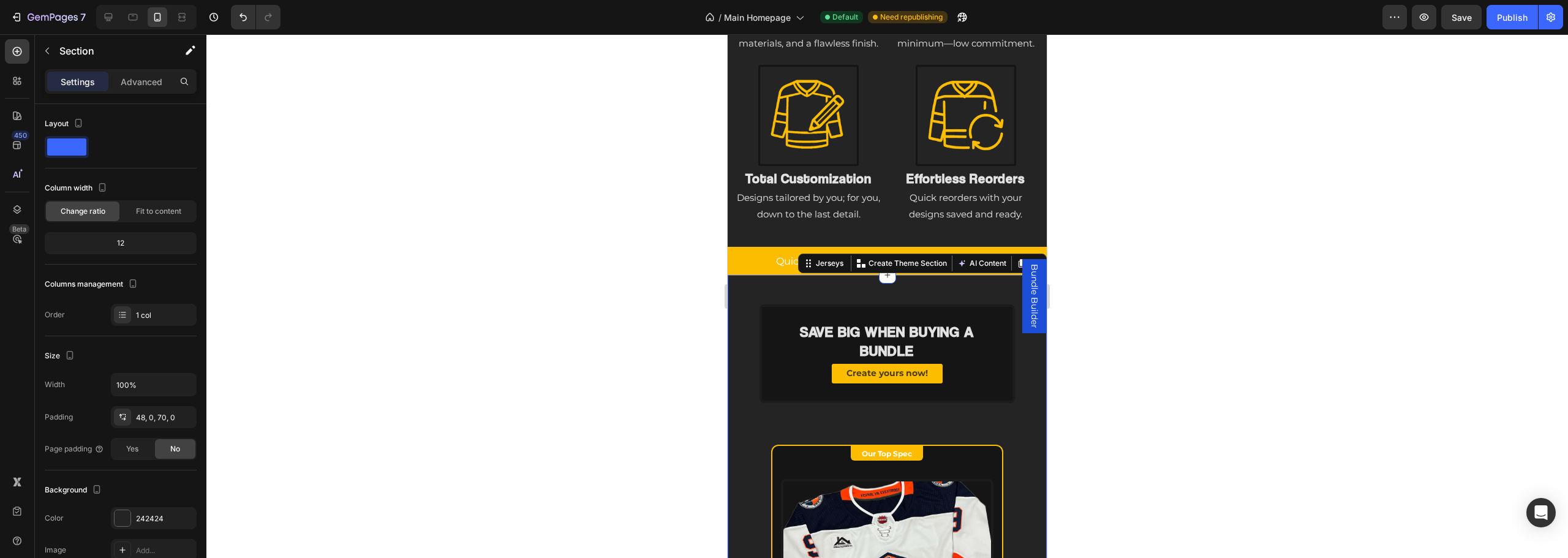
click at [651, 373] on div at bounding box center [887, 296] width 1362 height 523
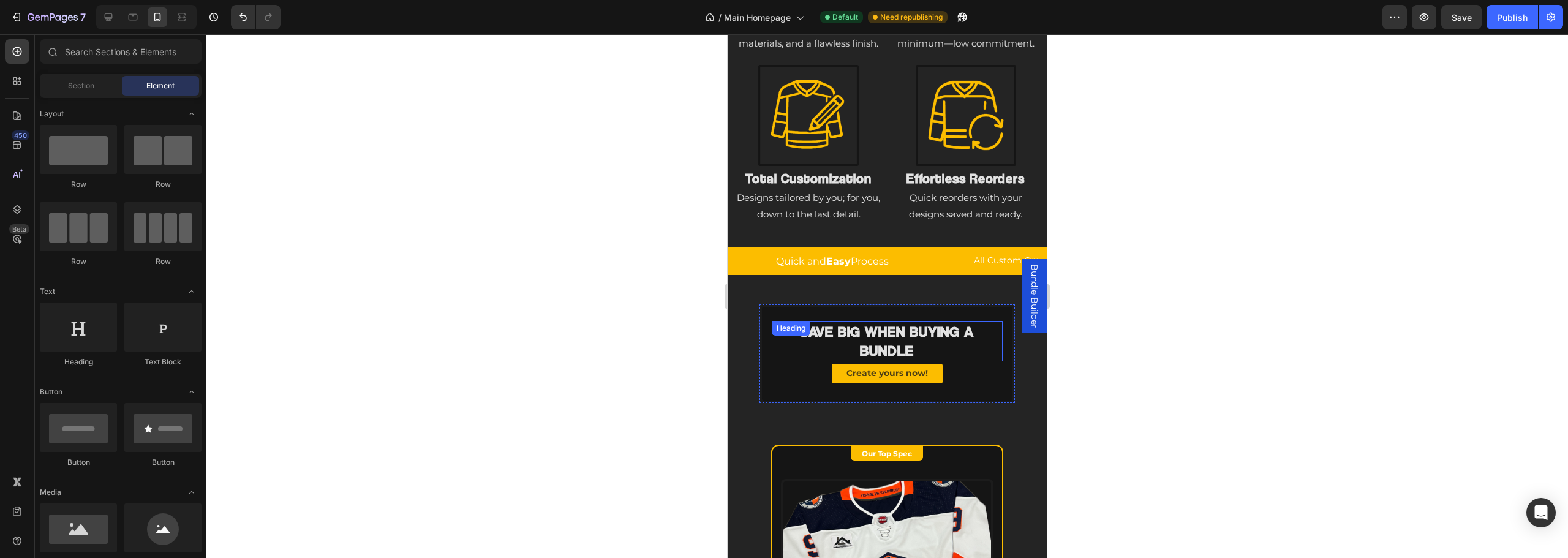
click at [917, 346] on h2 "Save BIG when buying a bundle" at bounding box center [887, 341] width 231 height 40
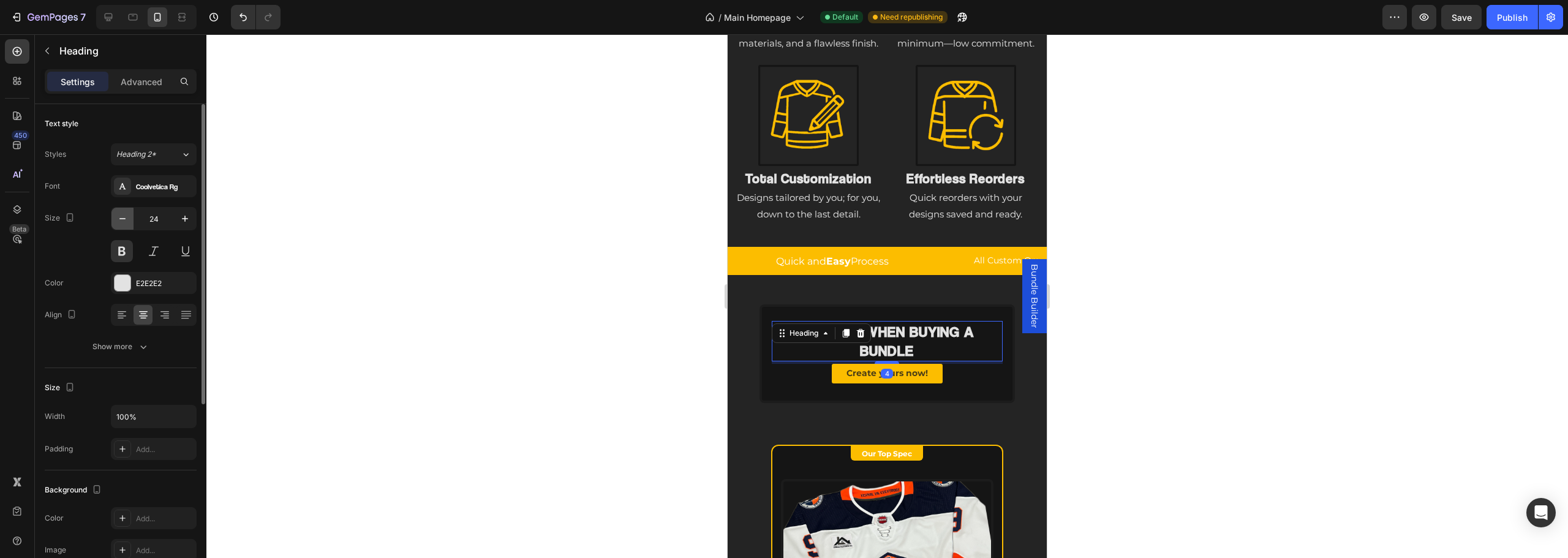
click at [121, 220] on icon "button" at bounding box center [122, 218] width 12 height 12
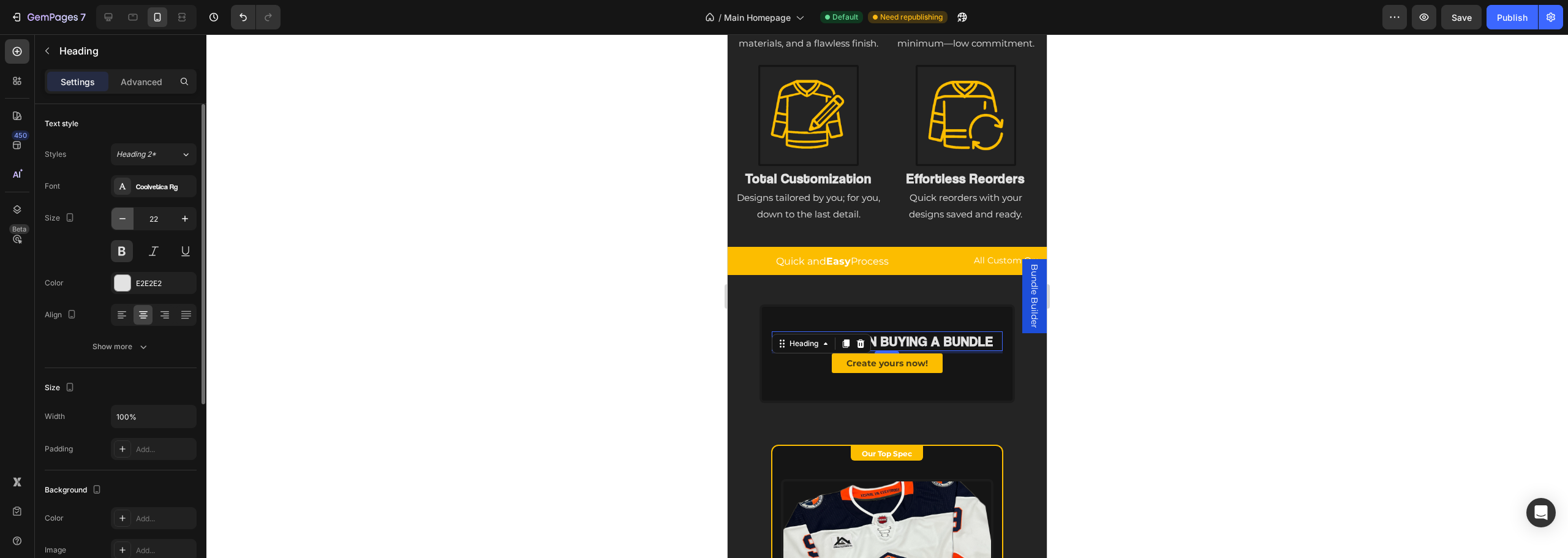
click at [121, 220] on icon "button" at bounding box center [122, 218] width 12 height 12
type input "20"
click at [966, 366] on div "Create yours now! Button" at bounding box center [887, 364] width 231 height 23
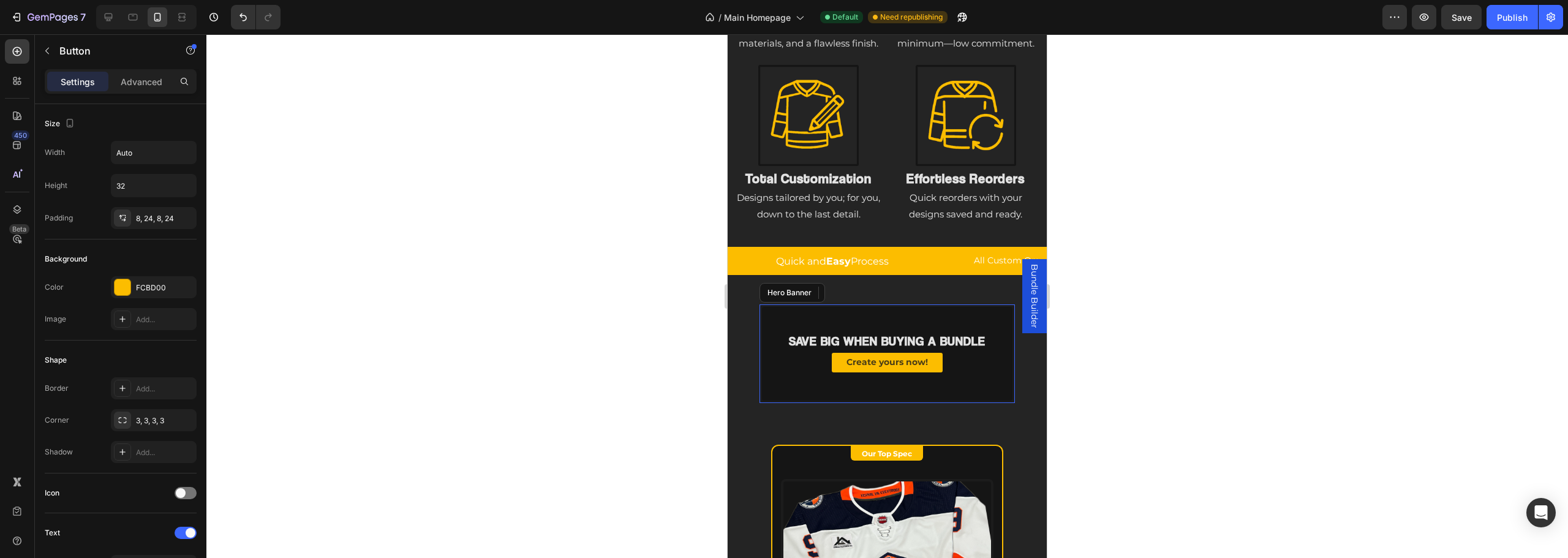
click at [962, 400] on div "Background Image" at bounding box center [887, 353] width 250 height 94
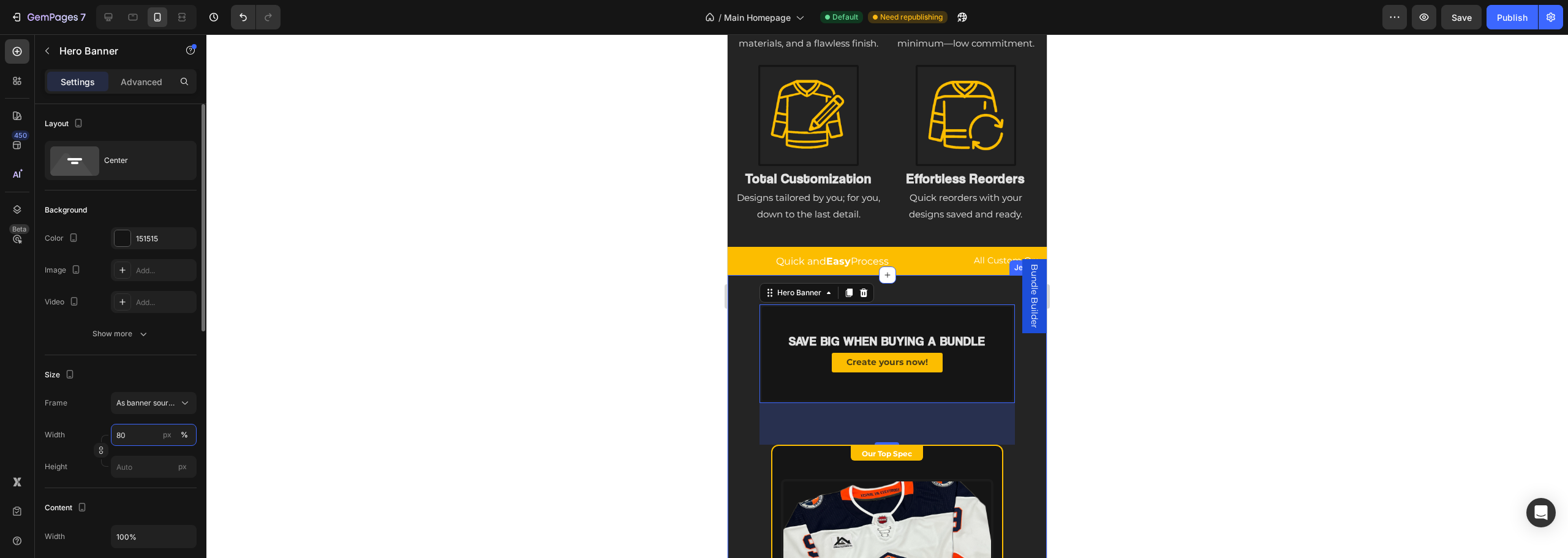
click at [145, 437] on input "80" at bounding box center [153, 434] width 86 height 22
click at [153, 484] on p "Default 100%" at bounding box center [151, 486] width 71 height 11
type input "100"
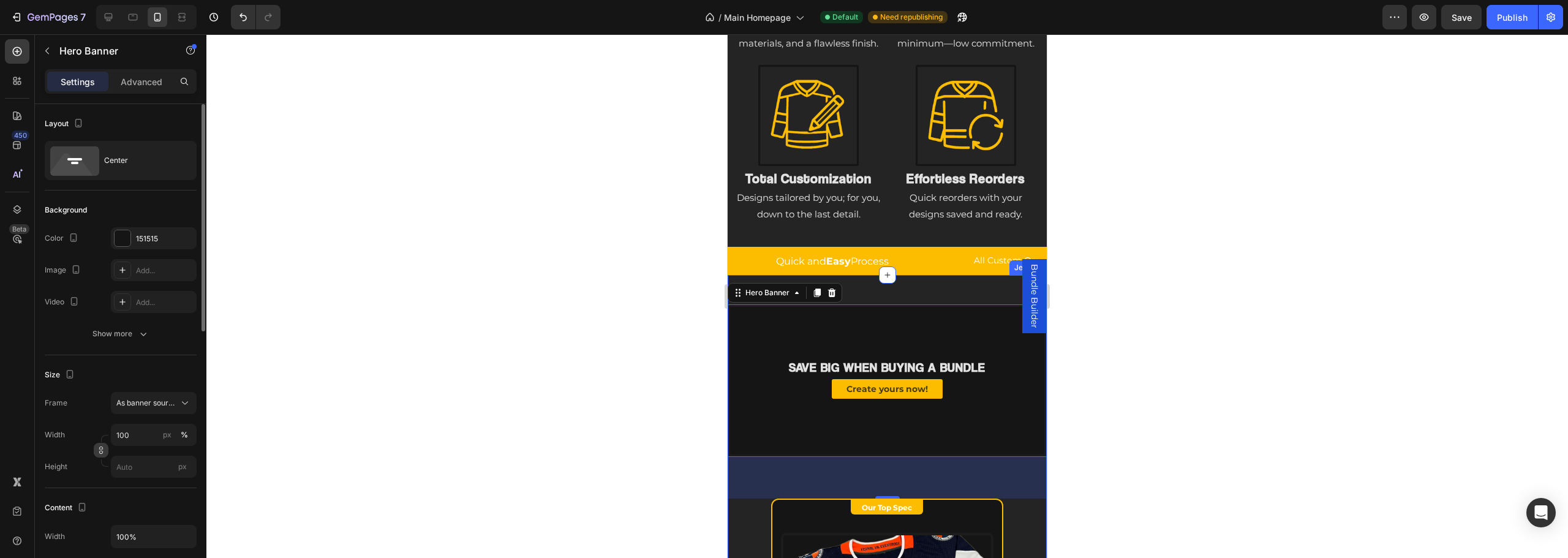
click at [99, 450] on icon "button" at bounding box center [101, 452] width 4 height 3
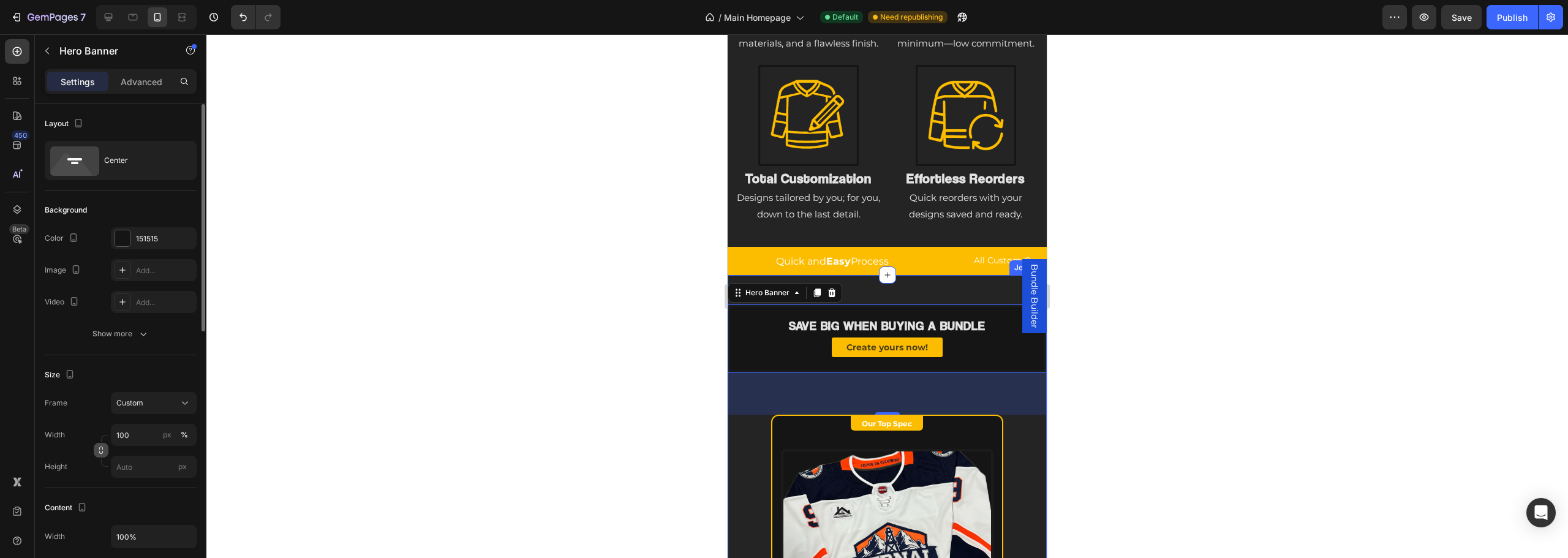
click at [106, 450] on button "button" at bounding box center [101, 450] width 14 height 14
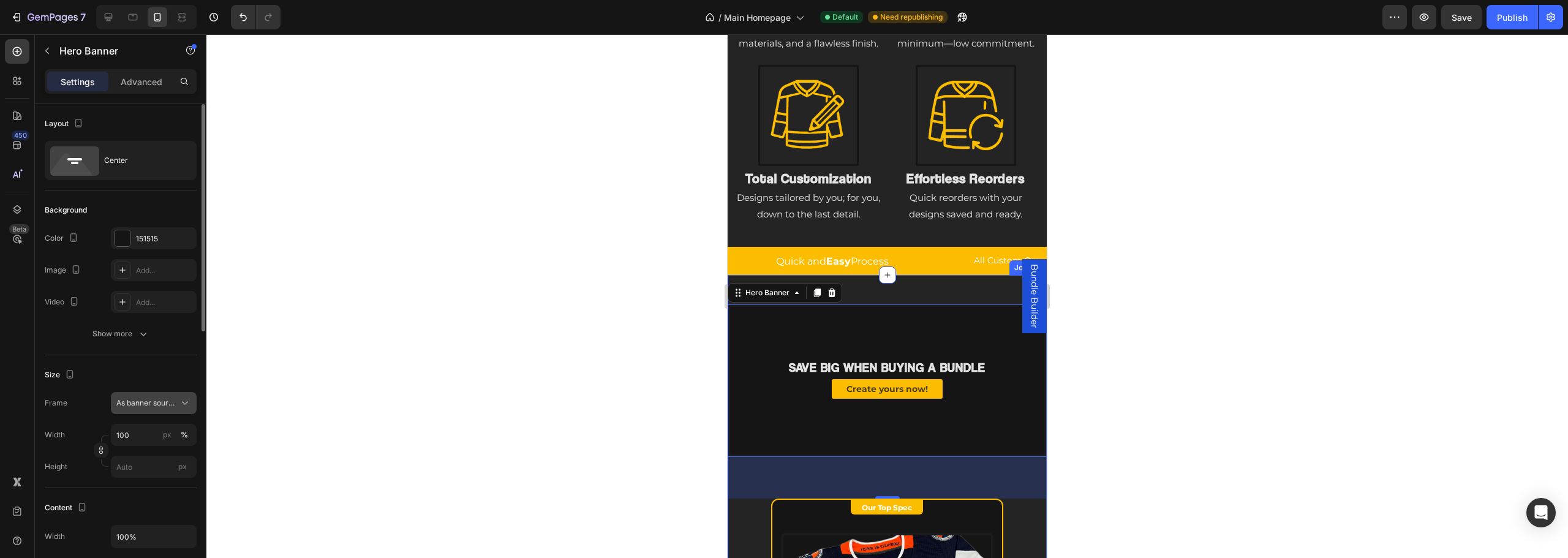
click at [134, 393] on button "As banner source" at bounding box center [153, 403] width 86 height 22
click at [150, 434] on span "As banner source" at bounding box center [146, 432] width 61 height 11
click at [185, 432] on div "%" at bounding box center [184, 434] width 7 height 11
click at [146, 436] on input "100" at bounding box center [153, 434] width 86 height 22
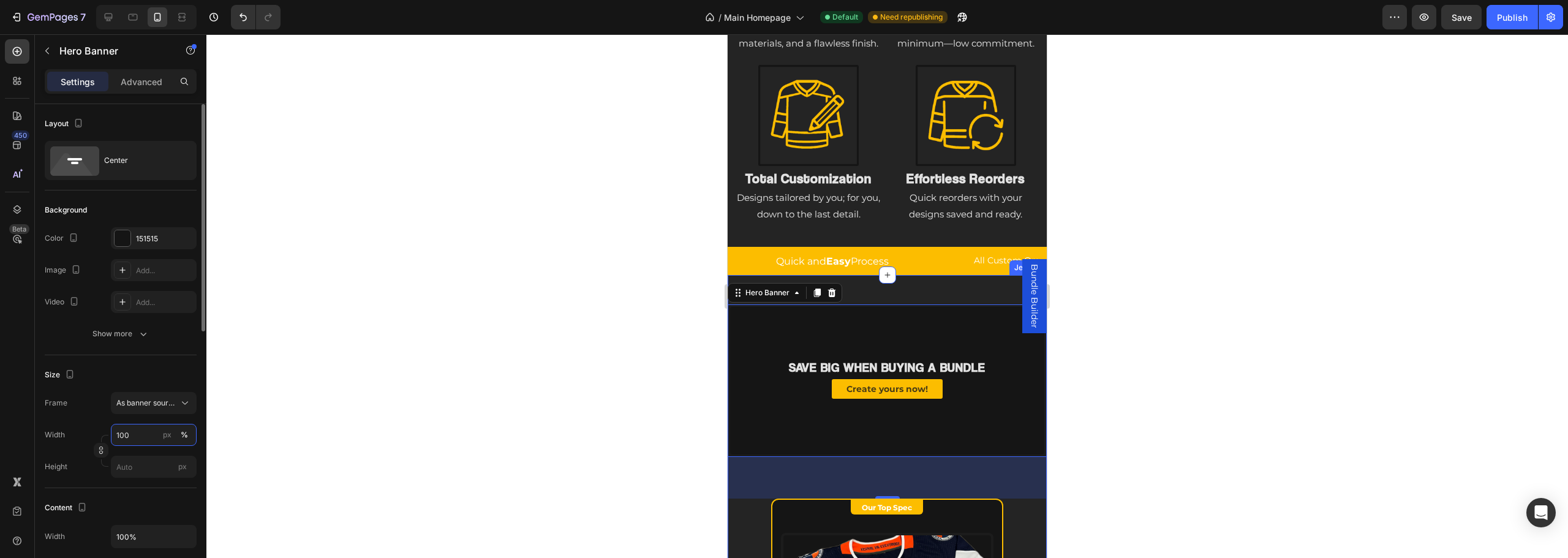
click at [146, 436] on input "100" at bounding box center [153, 434] width 86 height 22
click at [67, 460] on div "Height" at bounding box center [56, 466] width 22 height 22
click at [318, 435] on div at bounding box center [887, 296] width 1362 height 523
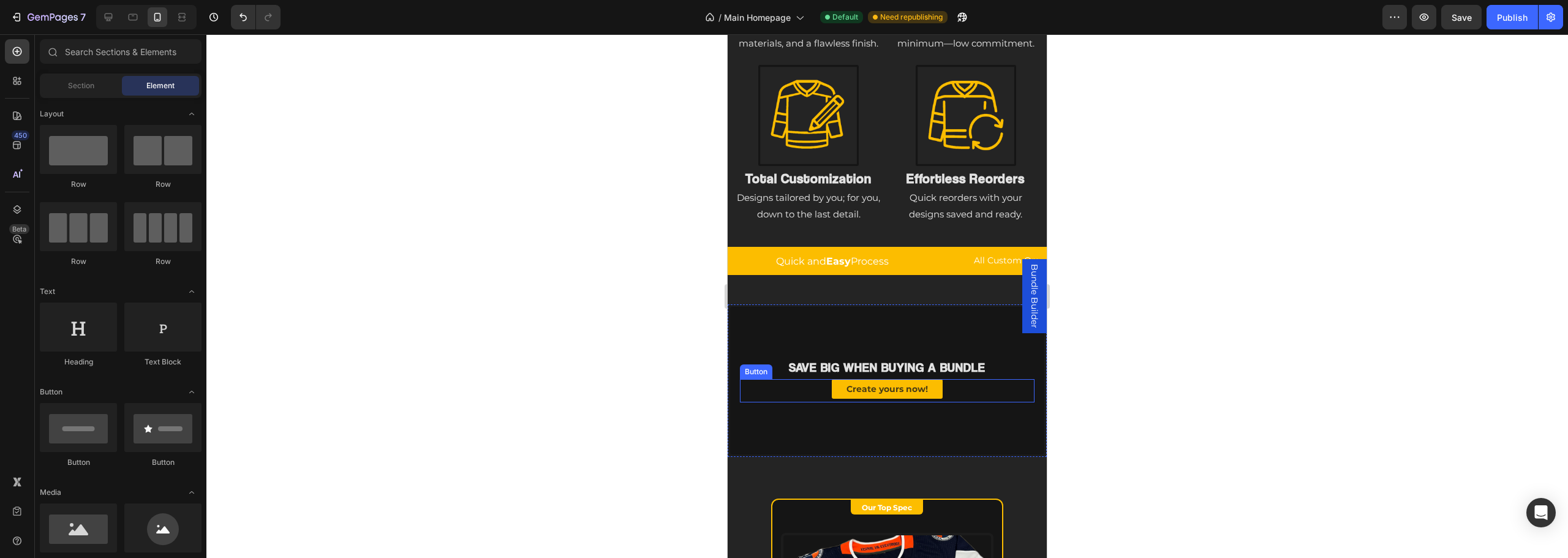
click at [838, 402] on div "Create yours now! Button" at bounding box center [887, 390] width 294 height 23
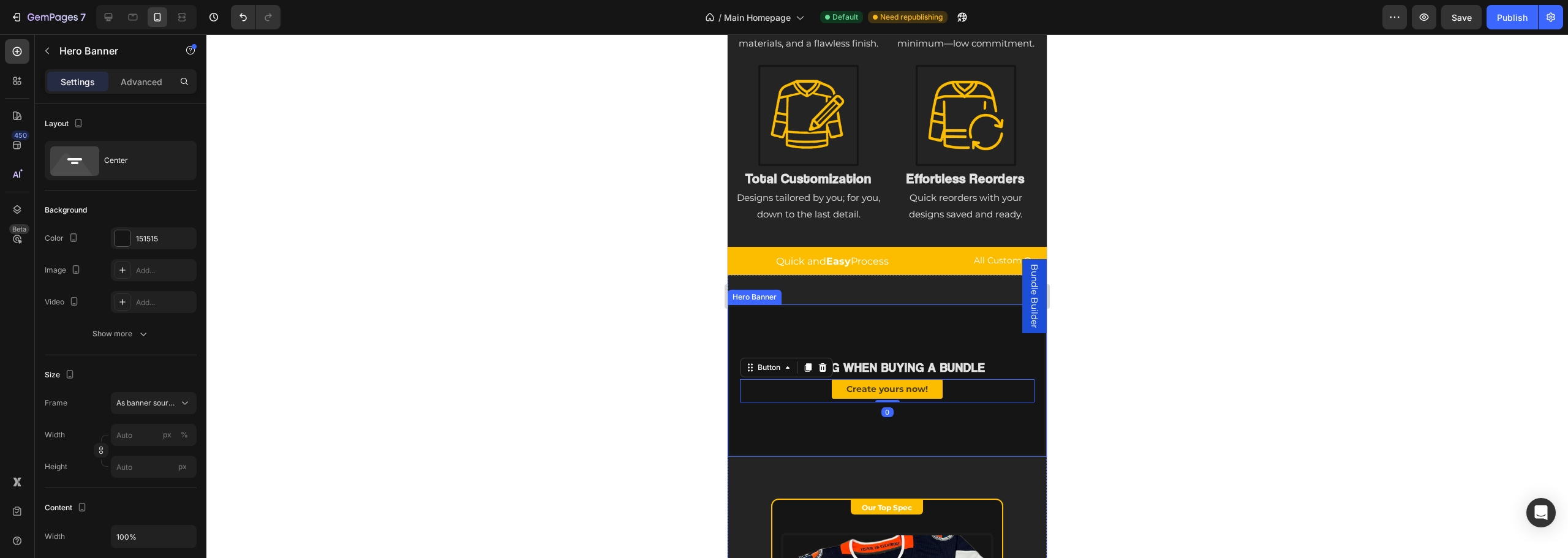
click at [799, 436] on div "Background Image" at bounding box center [887, 379] width 314 height 147
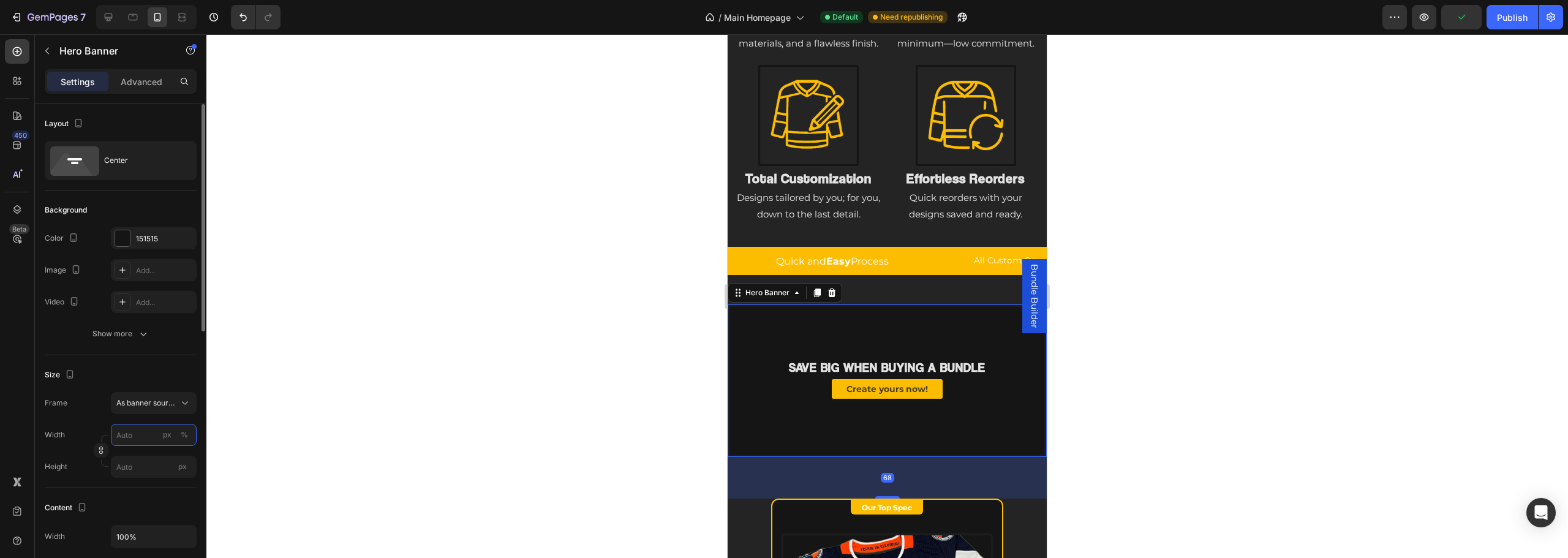
click at [136, 433] on input "px %" at bounding box center [153, 434] width 86 height 22
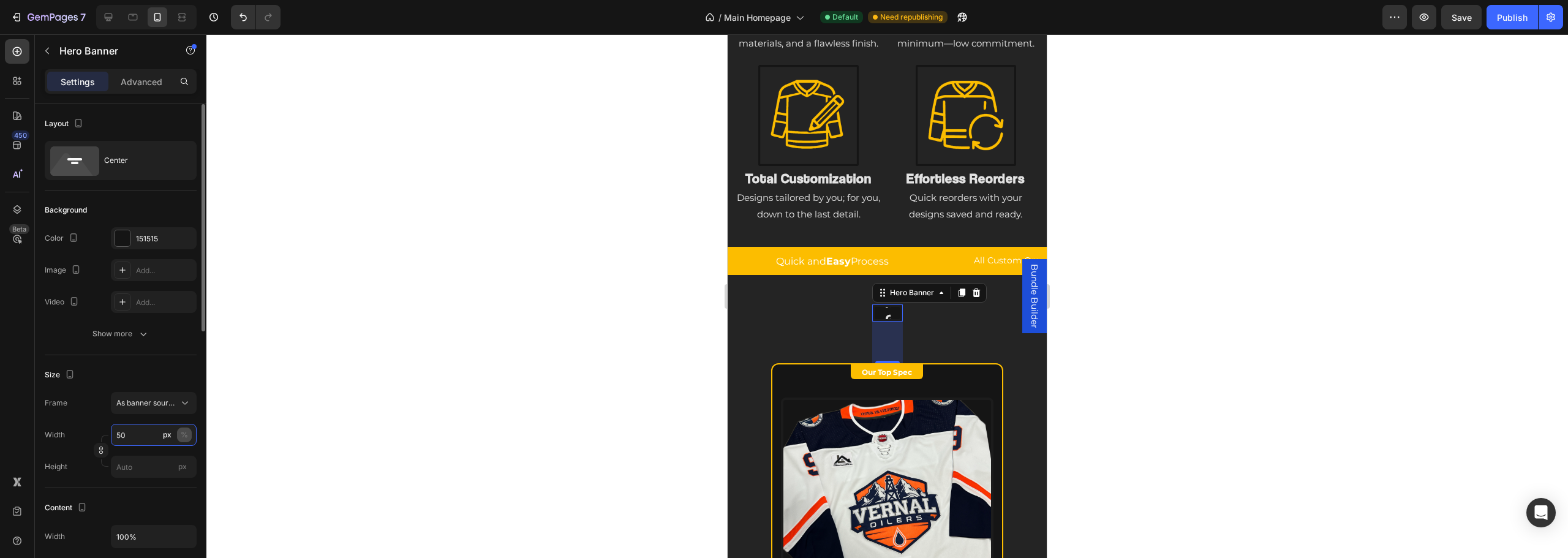
type input "50"
click at [187, 439] on div "%" at bounding box center [184, 434] width 7 height 11
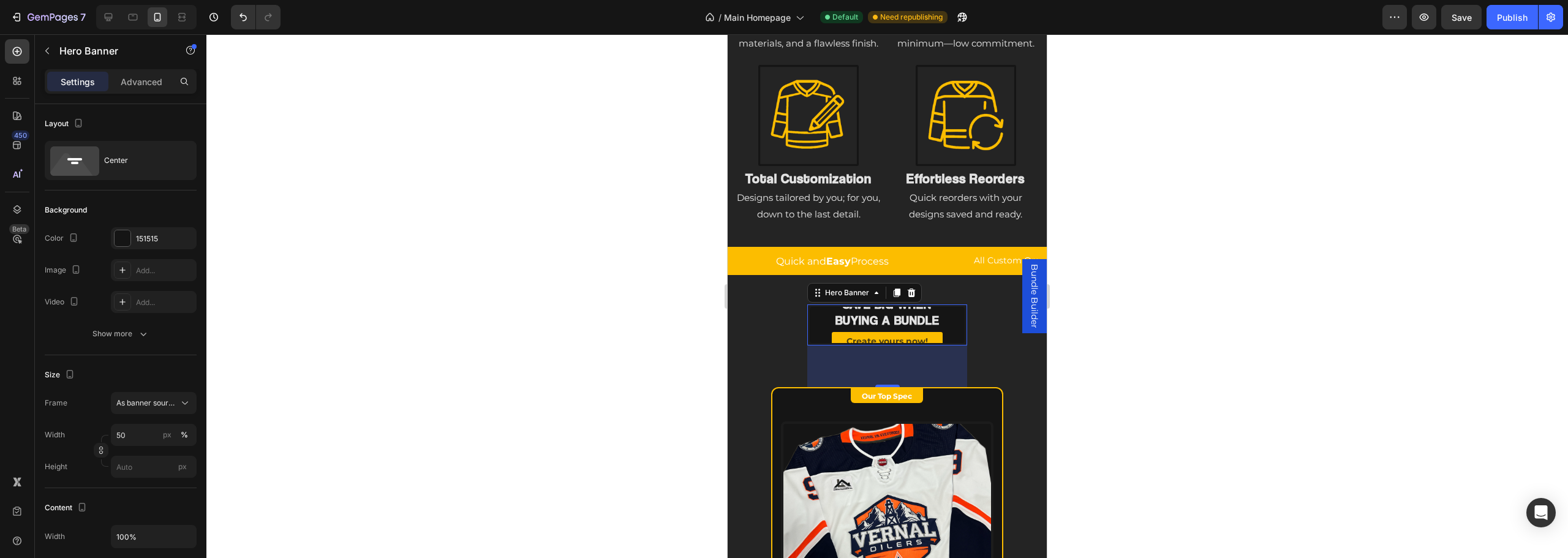
click at [433, 409] on div at bounding box center [887, 296] width 1362 height 523
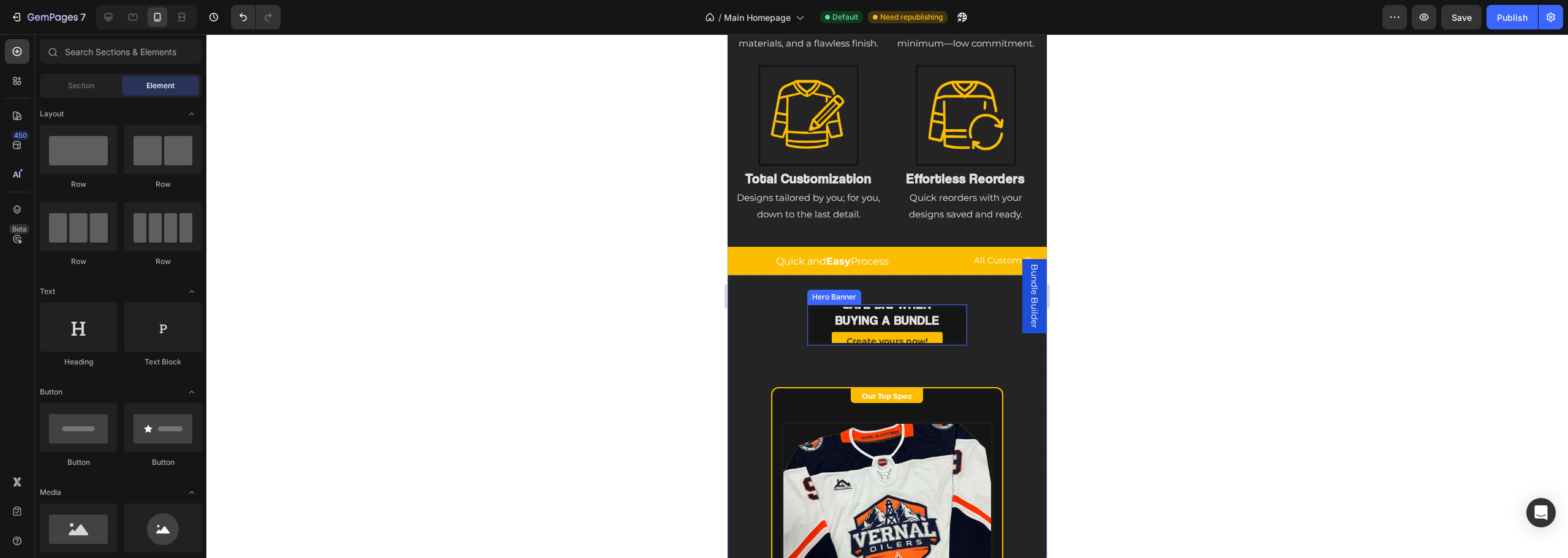
drag, startPoint x: 957, startPoint y: 340, endPoint x: 942, endPoint y: 343, distance: 15.3
click at [957, 340] on div "Save BIG when buying a bundle Heading Create yours now! Button" at bounding box center [887, 325] width 155 height 80
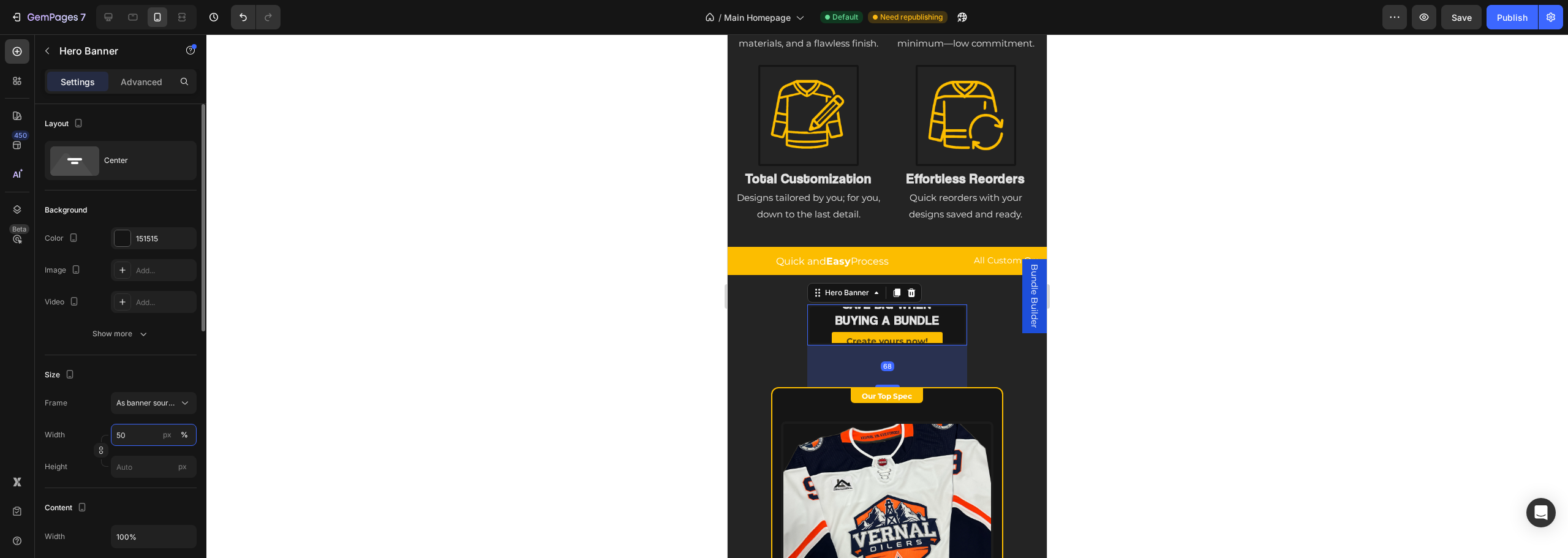
click at [152, 431] on input "50" at bounding box center [153, 434] width 86 height 22
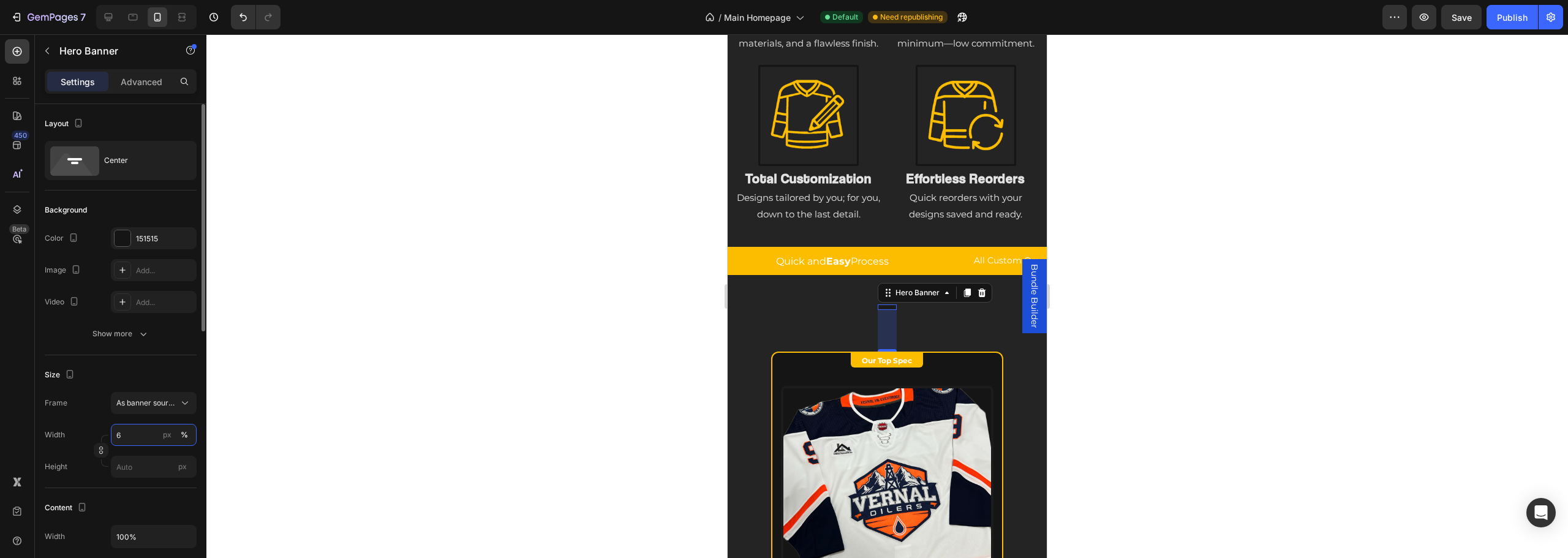
type input "60"
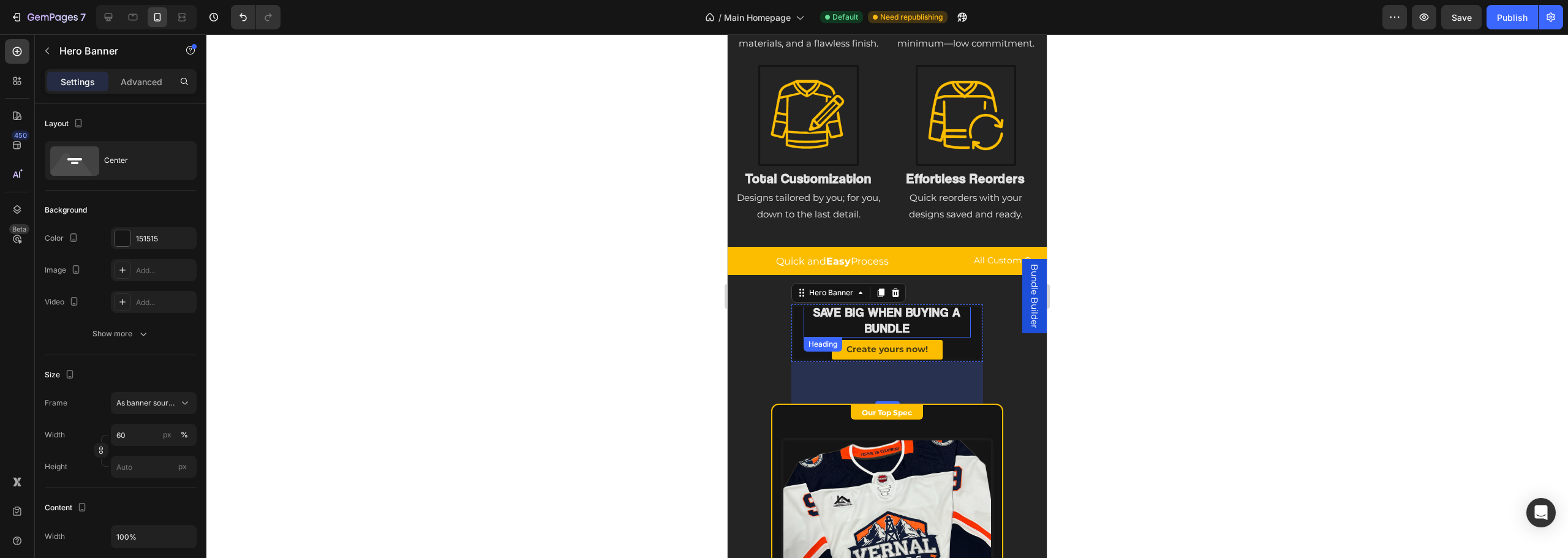
click at [921, 336] on h2 "Save BIG when buying a bundle" at bounding box center [887, 319] width 167 height 34
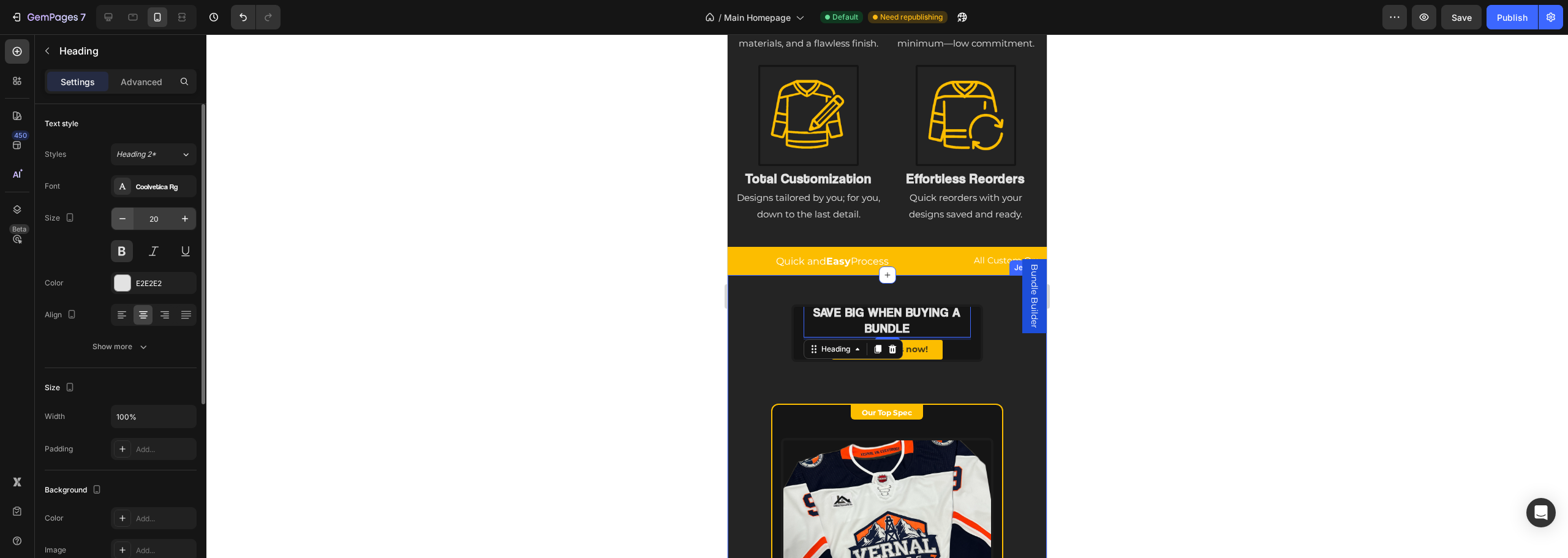
click at [132, 217] on button "button" at bounding box center [122, 218] width 22 height 22
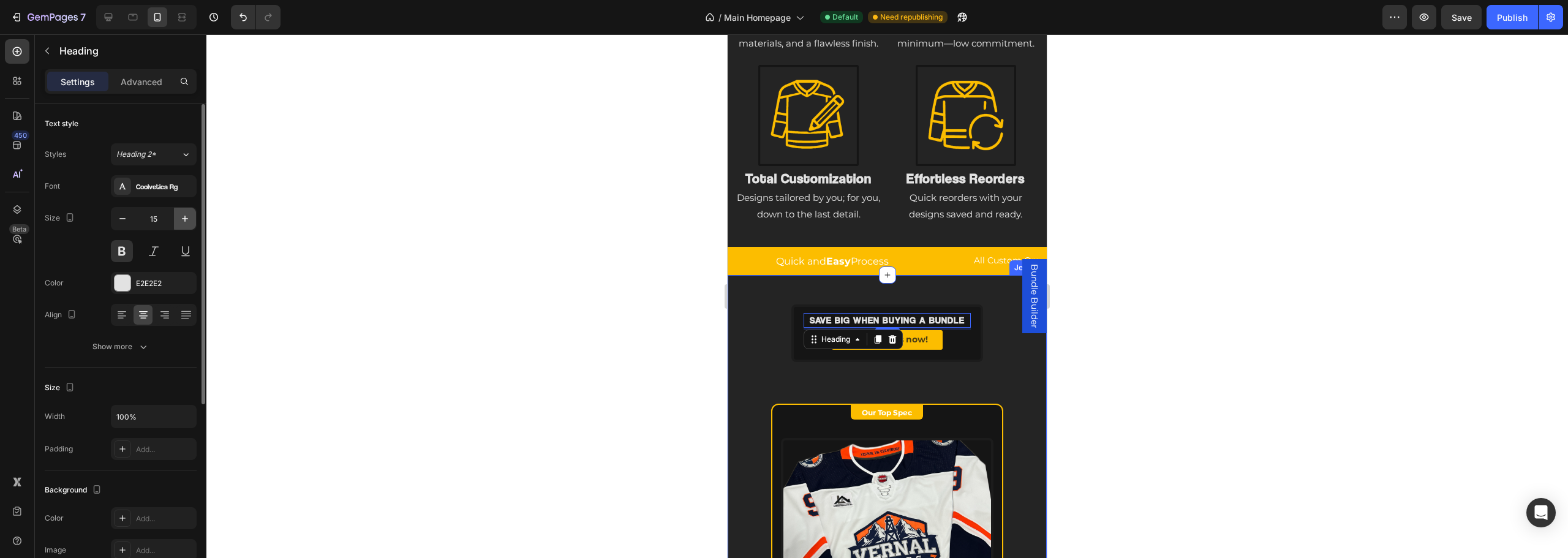
click at [176, 215] on button "button" at bounding box center [185, 218] width 22 height 22
click at [118, 219] on icon "button" at bounding box center [122, 218] width 12 height 12
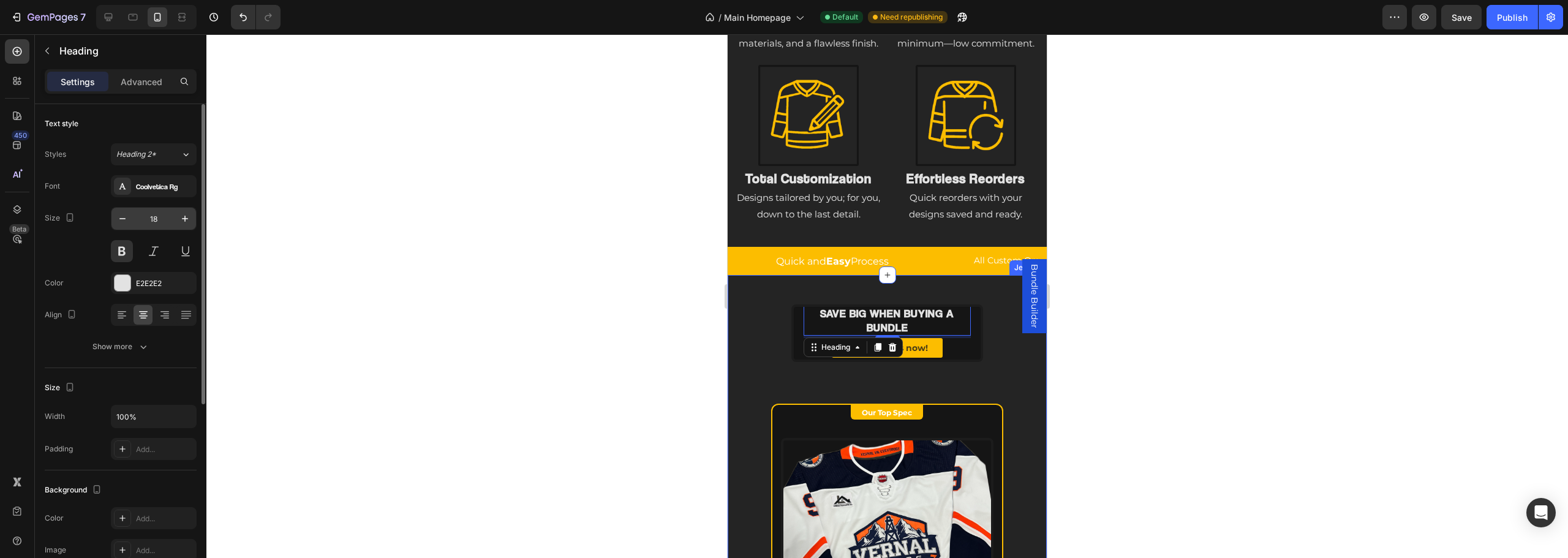
click at [168, 219] on input "18" at bounding box center [154, 218] width 41 height 22
click at [182, 217] on icon "button" at bounding box center [184, 218] width 12 height 12
type input "20"
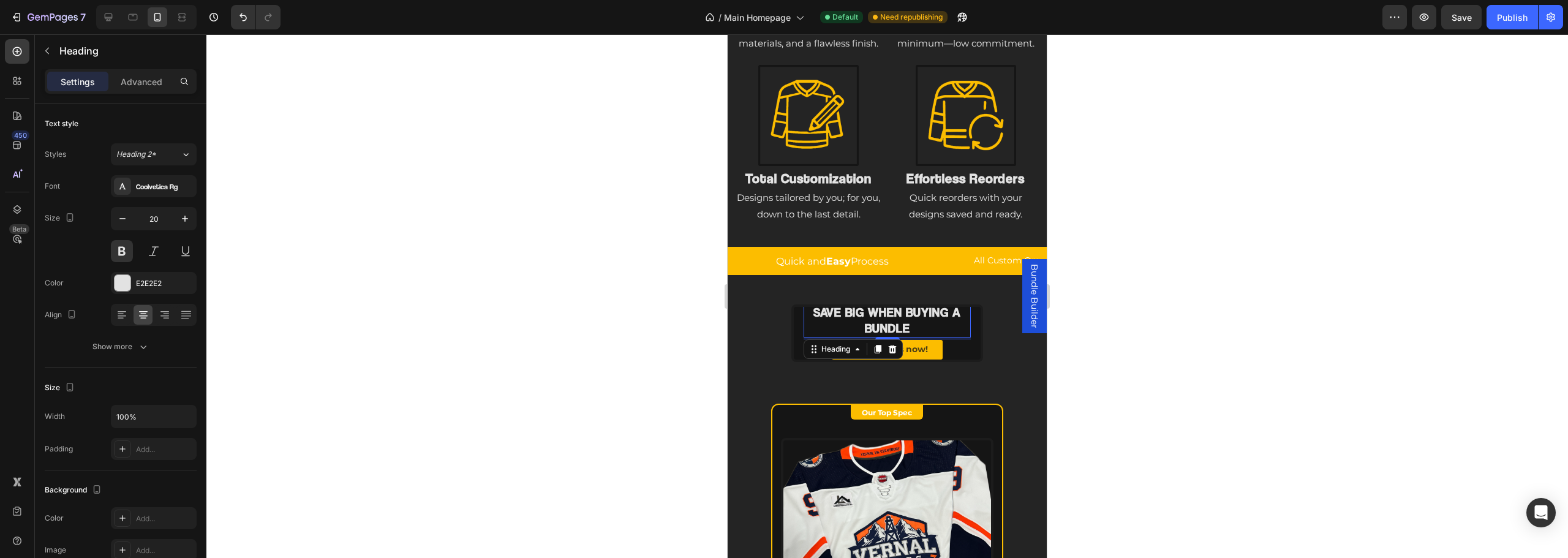
click at [961, 358] on div "Create yours now! Button" at bounding box center [887, 351] width 167 height 23
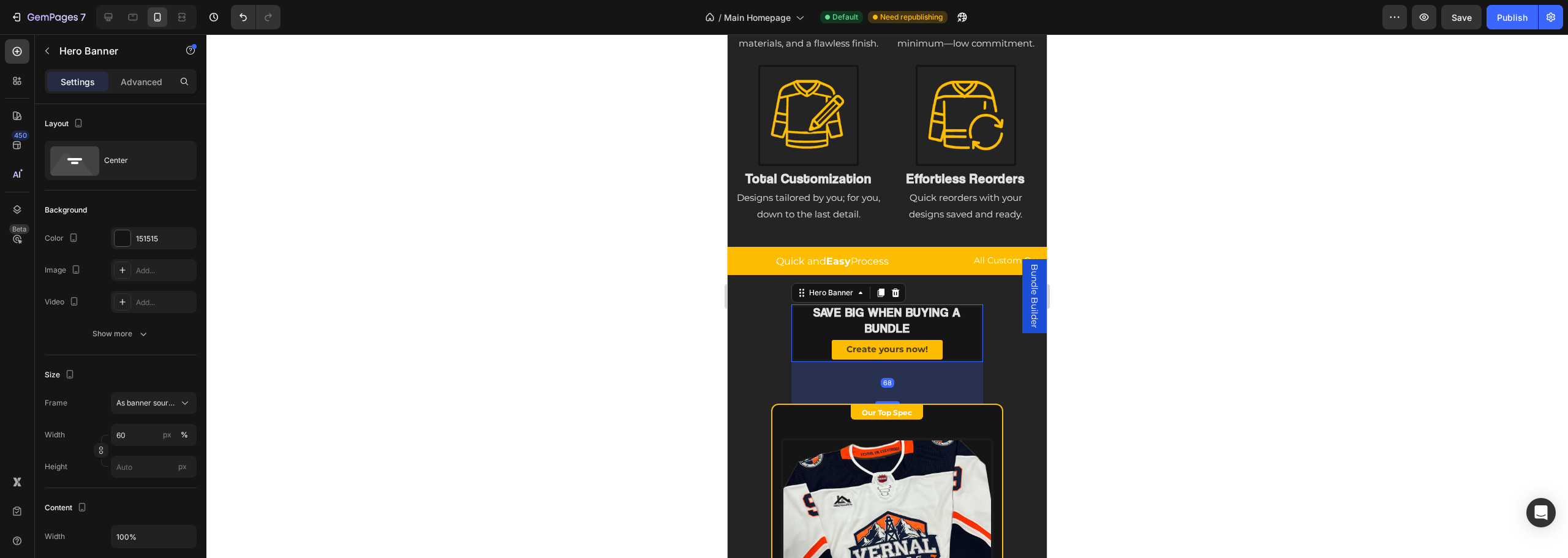
click at [971, 354] on div "Save BIG when buying a bundle Heading Create yours now! Button" at bounding box center [887, 333] width 187 height 80
click at [158, 438] on input "60" at bounding box center [153, 434] width 86 height 22
click at [145, 427] on input "60" at bounding box center [153, 434] width 86 height 22
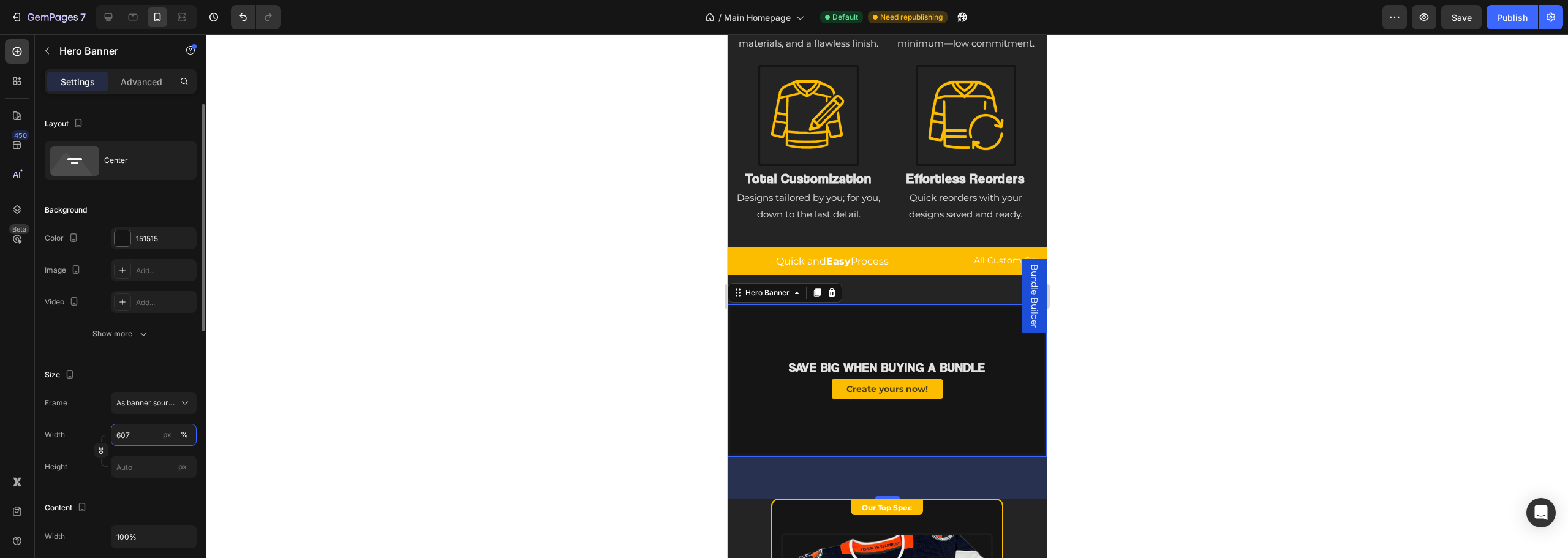
click at [145, 438] on input "607" at bounding box center [153, 434] width 86 height 22
type input "70"
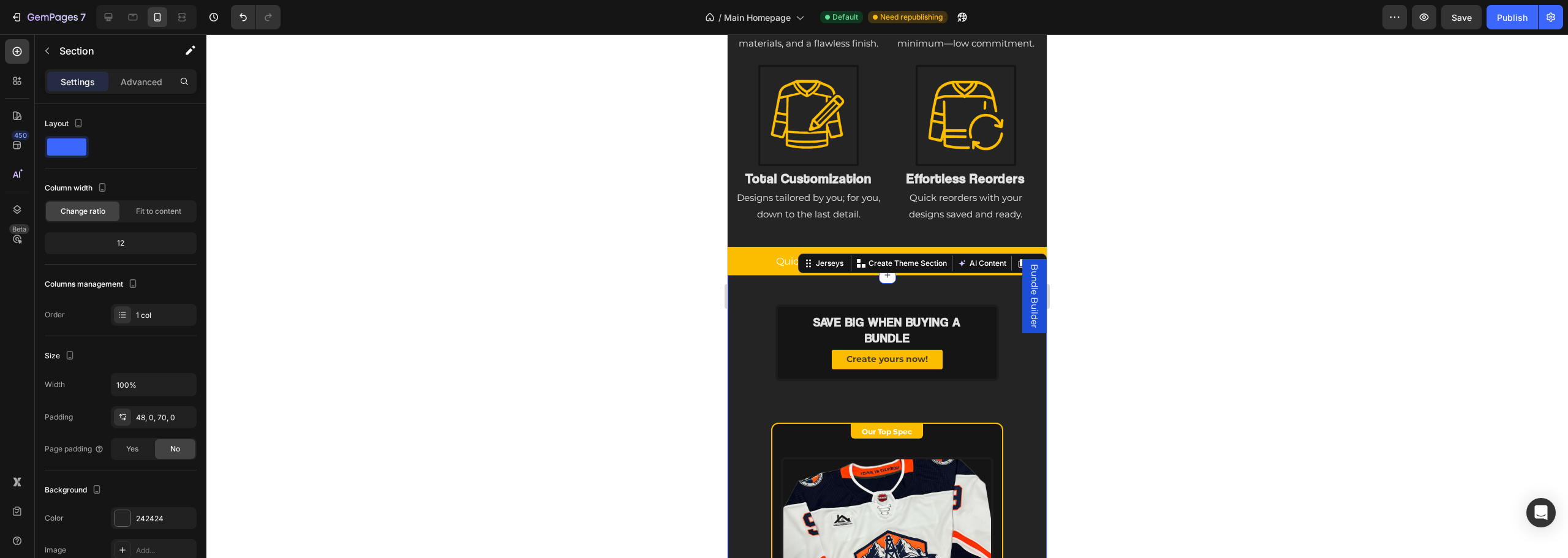
drag, startPoint x: 1107, startPoint y: 435, endPoint x: 1107, endPoint y: 429, distance: 6.0
click at [1109, 434] on div at bounding box center [887, 296] width 1362 height 523
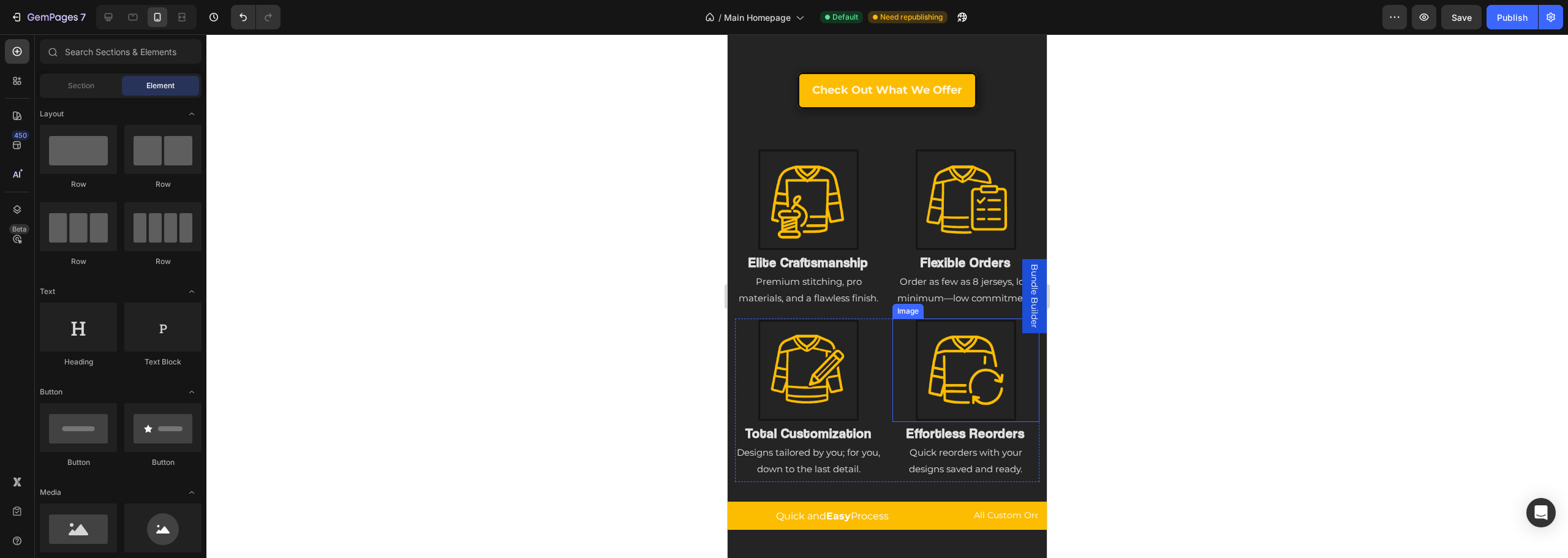
scroll to position [1234, 0]
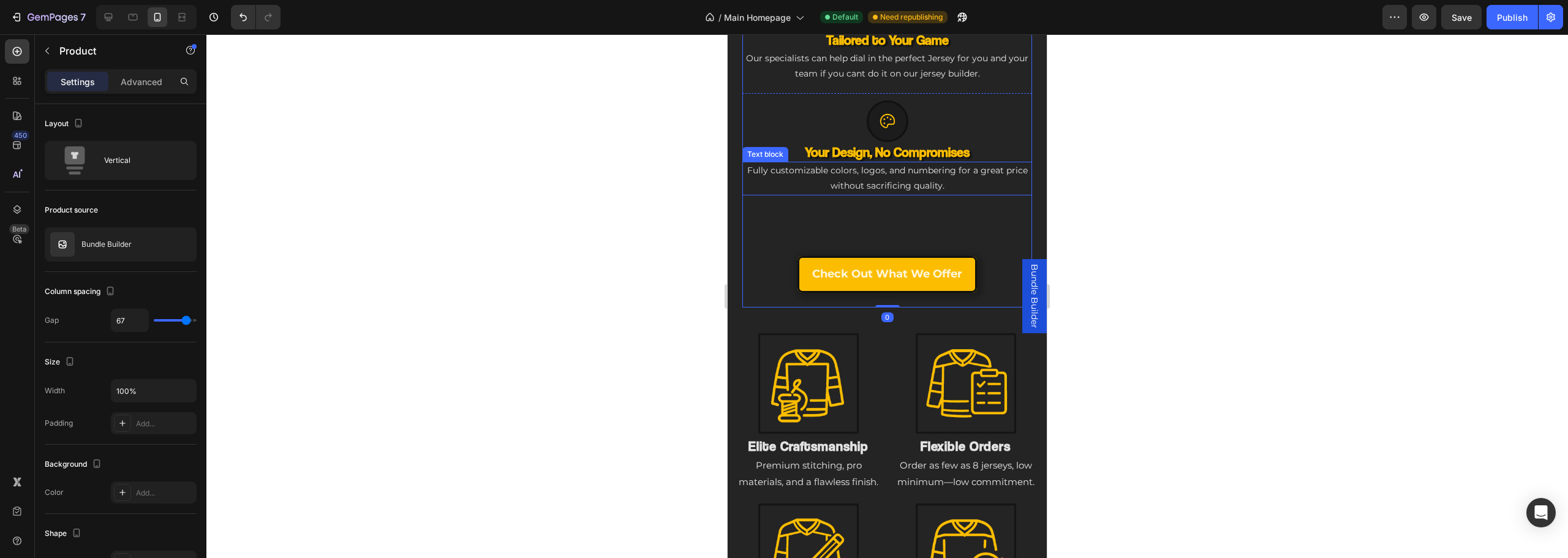
click at [889, 165] on span "Fully customizable colors, logos, and numbering for a great price without sacri…" at bounding box center [887, 178] width 281 height 26
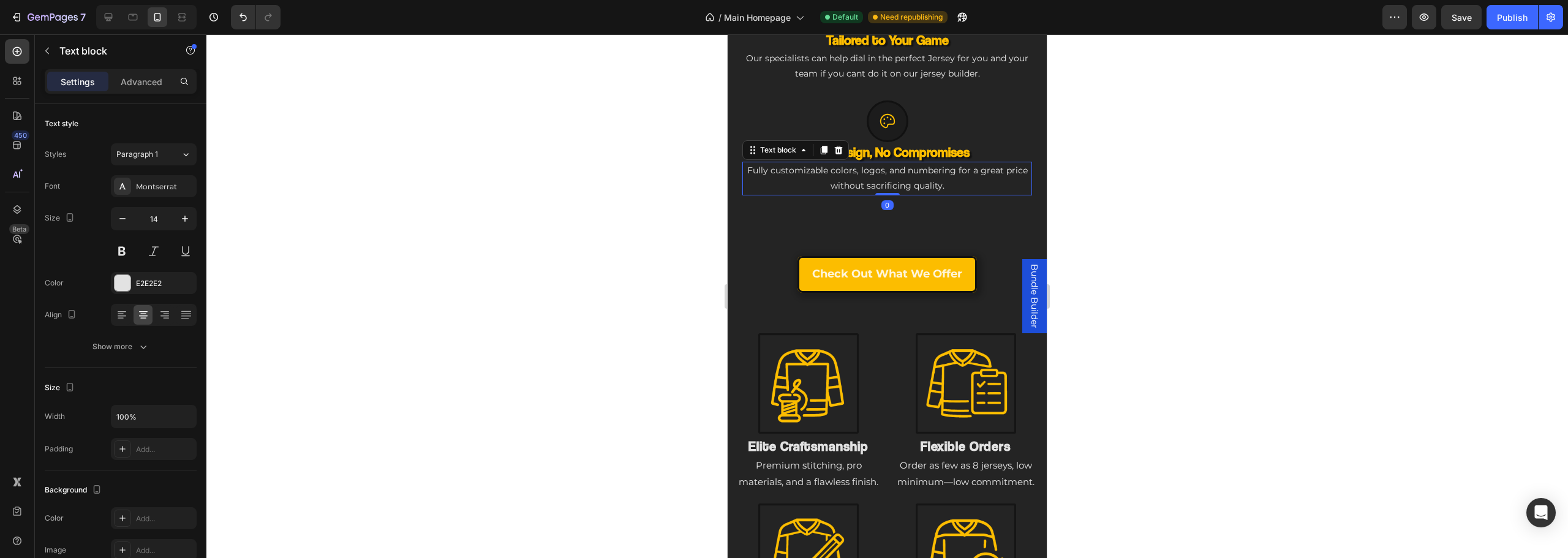
drag, startPoint x: 765, startPoint y: 179, endPoint x: 774, endPoint y: 199, distance: 21.9
click at [765, 179] on p "Fully customizable colors, logos, and numbering for a great price without sacri…" at bounding box center [887, 178] width 287 height 30
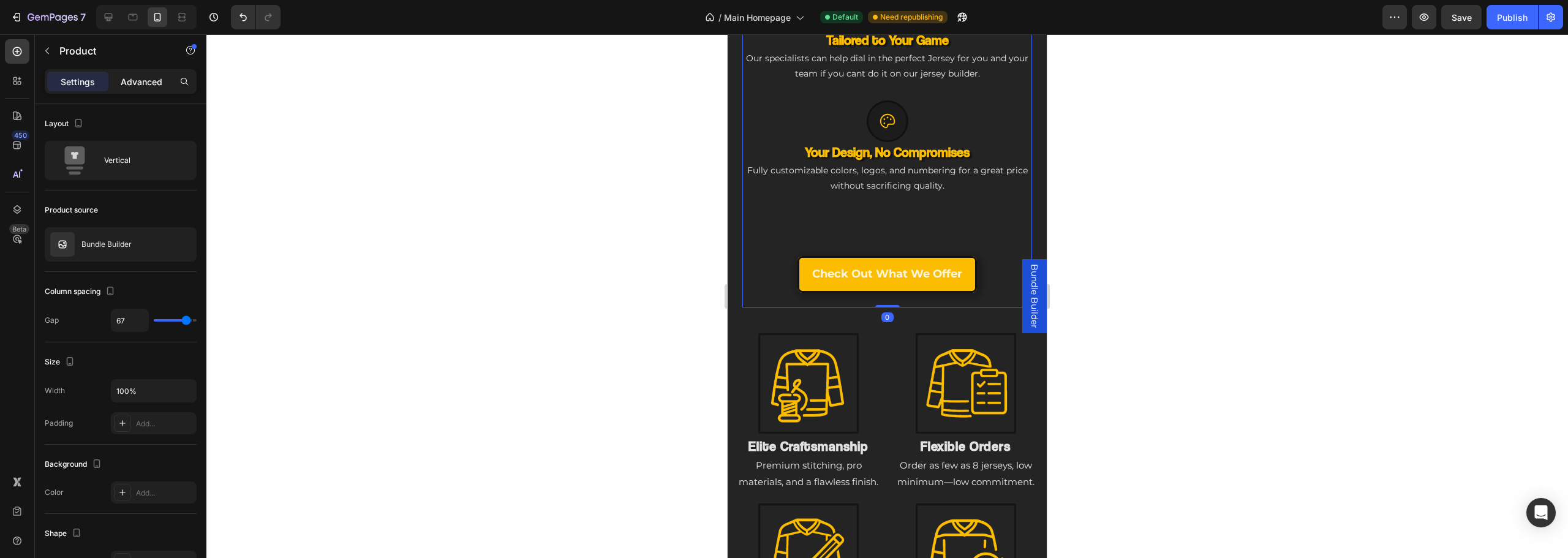
click at [132, 90] on div "Advanced" at bounding box center [141, 81] width 61 height 20
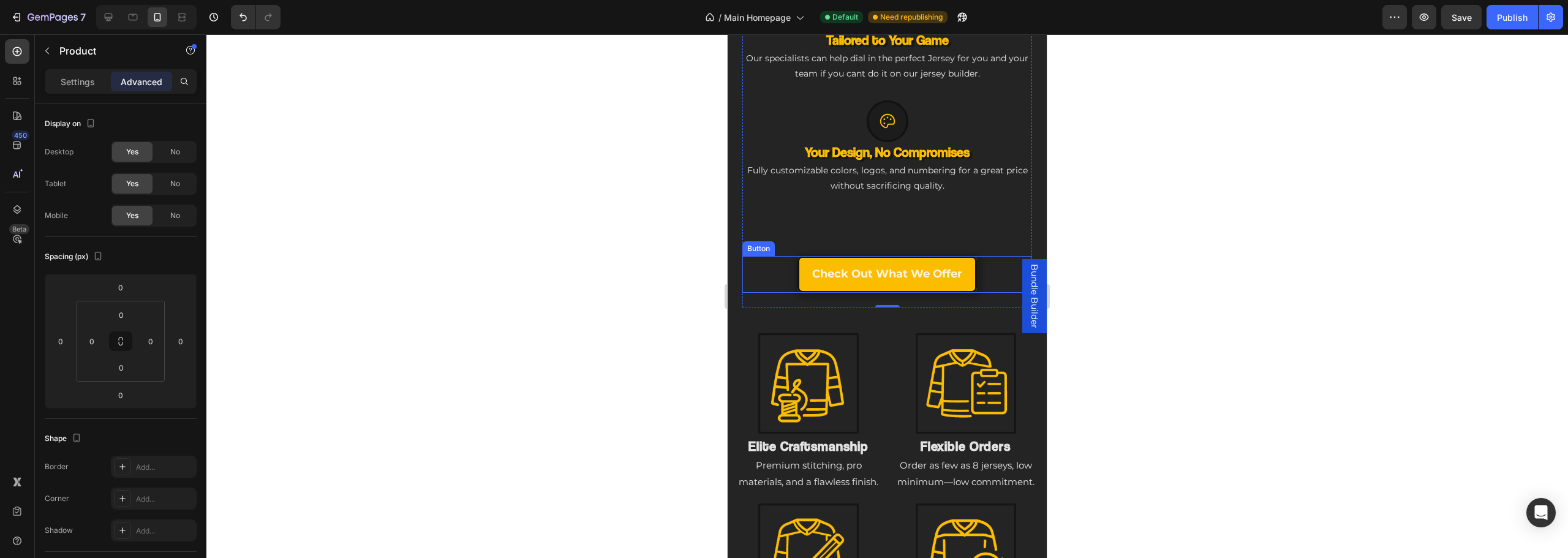
click at [780, 256] on div "Check Out What we offer Button" at bounding box center [887, 274] width 290 height 37
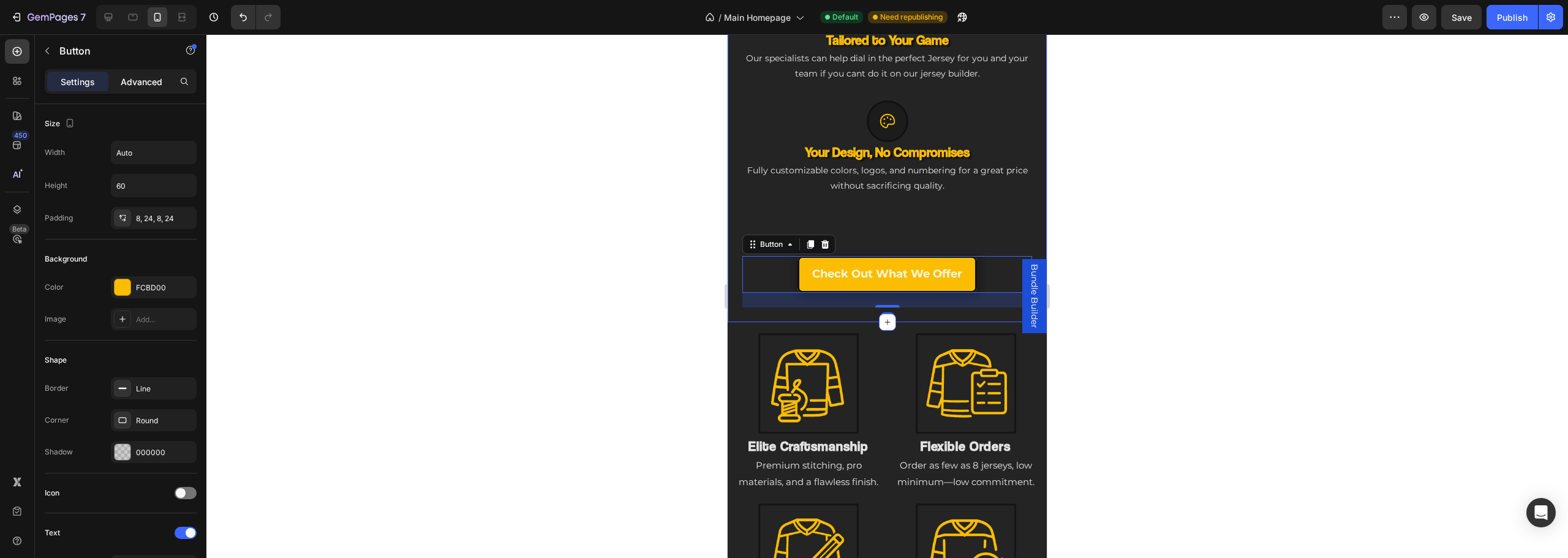
click at [138, 72] on div "Advanced" at bounding box center [141, 81] width 61 height 20
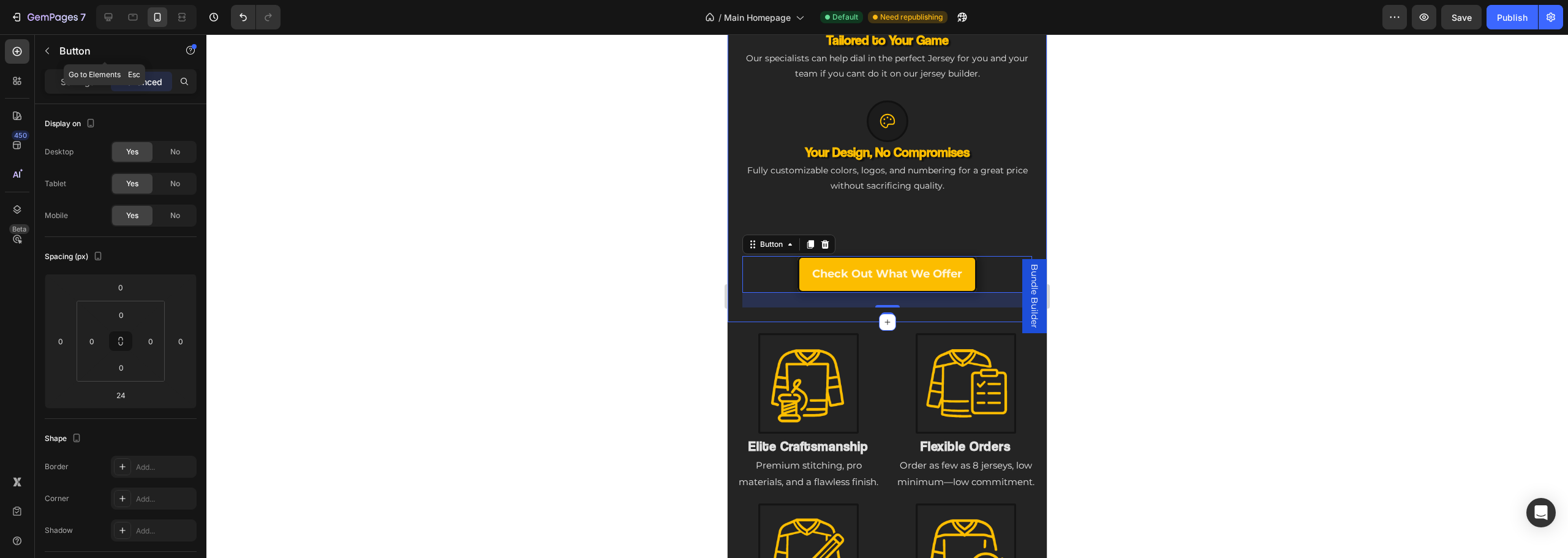
click at [75, 92] on div "Settings Advanced" at bounding box center [121, 82] width 152 height 25
click at [74, 84] on p "Settings" at bounding box center [77, 82] width 34 height 13
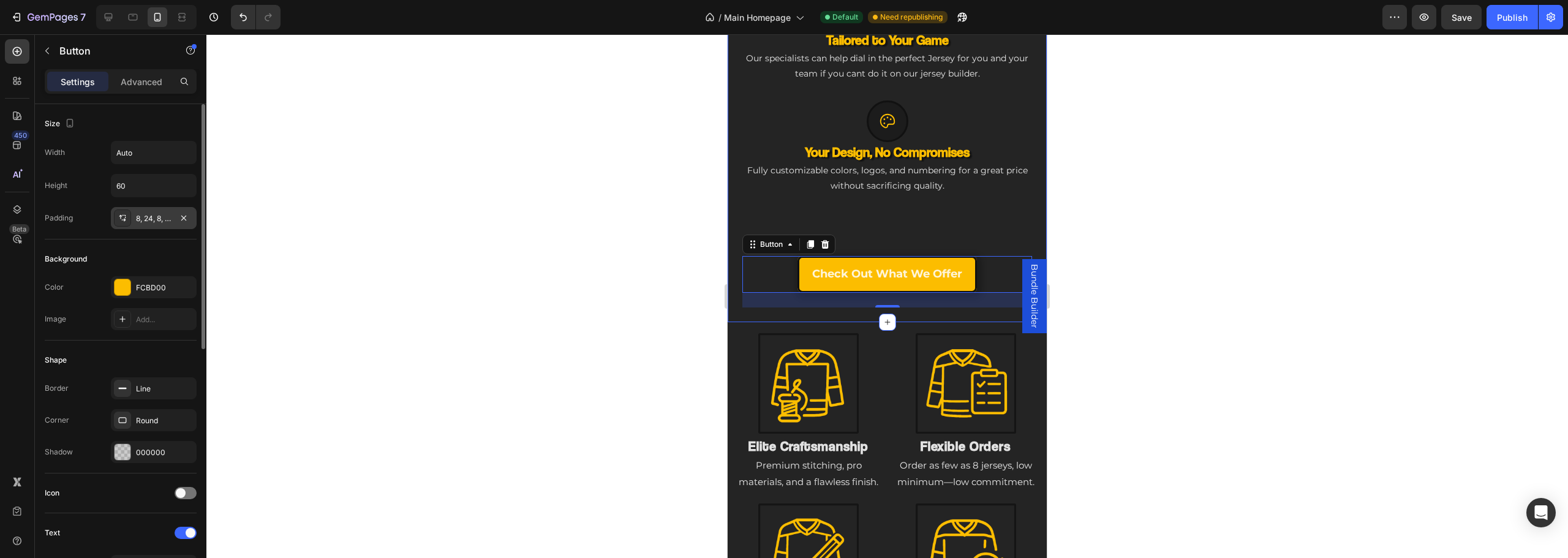
click at [155, 218] on div "8, 24, 8, 24" at bounding box center [153, 218] width 35 height 11
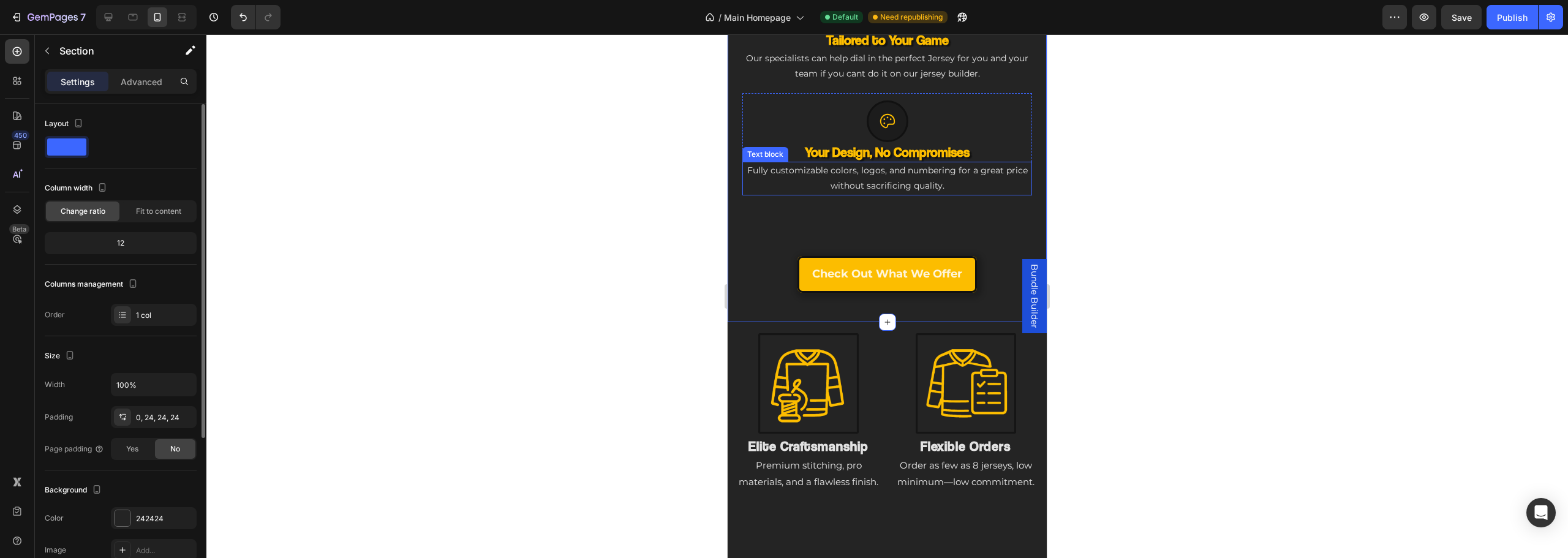
scroll to position [1050, 0]
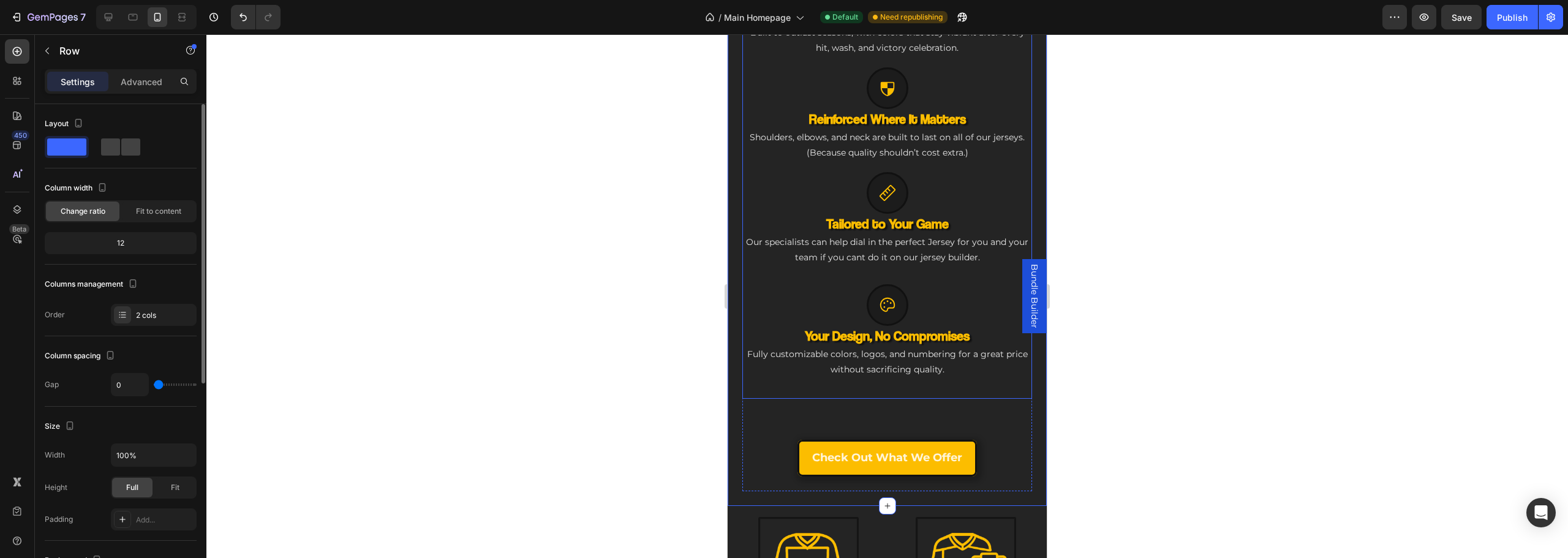
click at [783, 379] on div "Icon NHL-Grade Toughness Heading Built to outlast seasons, with colors that sta…" at bounding box center [887, 176] width 290 height 444
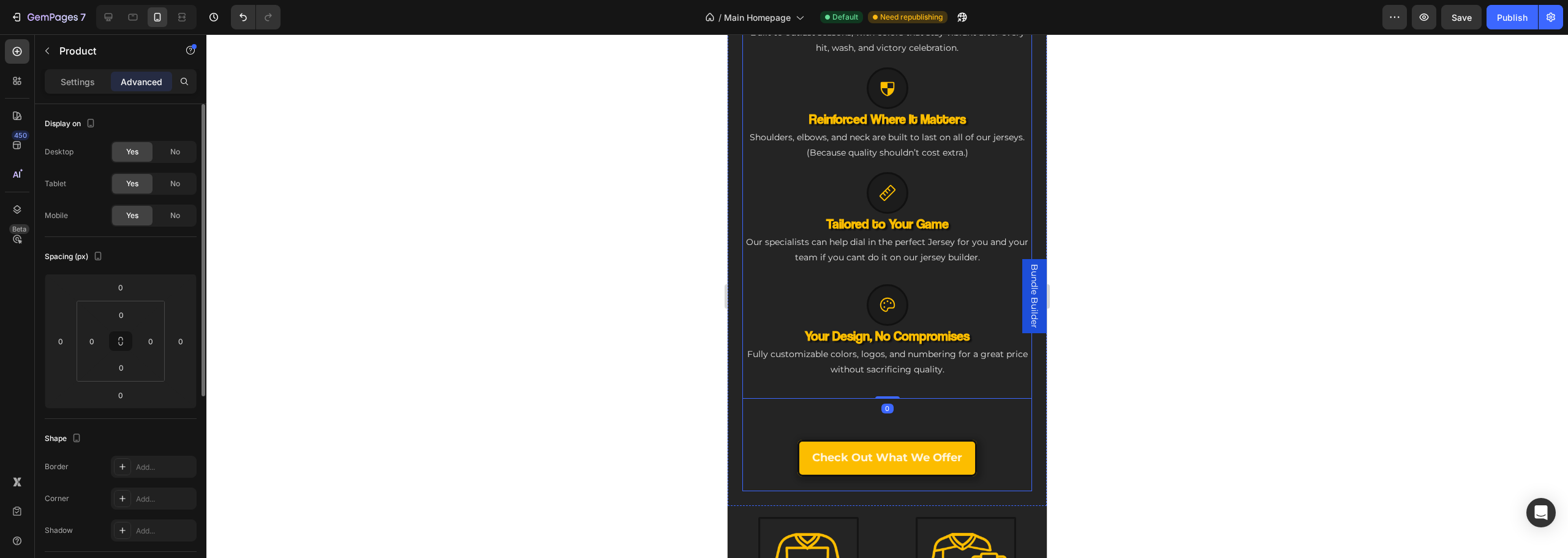
click at [783, 395] on div "Engineered for Your Game Heading The Custom Jersey That Matches Your Ambition H…" at bounding box center [887, 22] width 290 height 938
drag, startPoint x: 805, startPoint y: 401, endPoint x: 813, endPoint y: 405, distance: 8.9
click at [809, 403] on div "Engineered for Your Game Heading The Custom Jersey That Matches Your Ambition H…" at bounding box center [887, 22] width 290 height 938
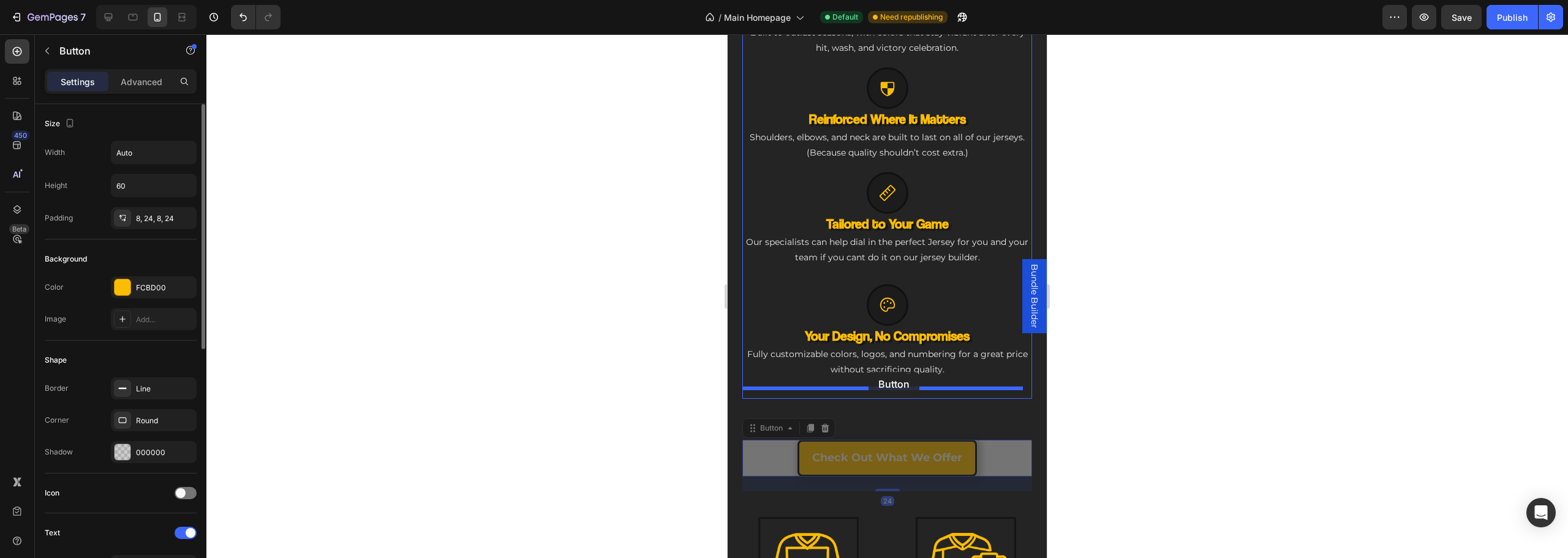
drag, startPoint x: 782, startPoint y: 442, endPoint x: 869, endPoint y: 372, distance: 111.7
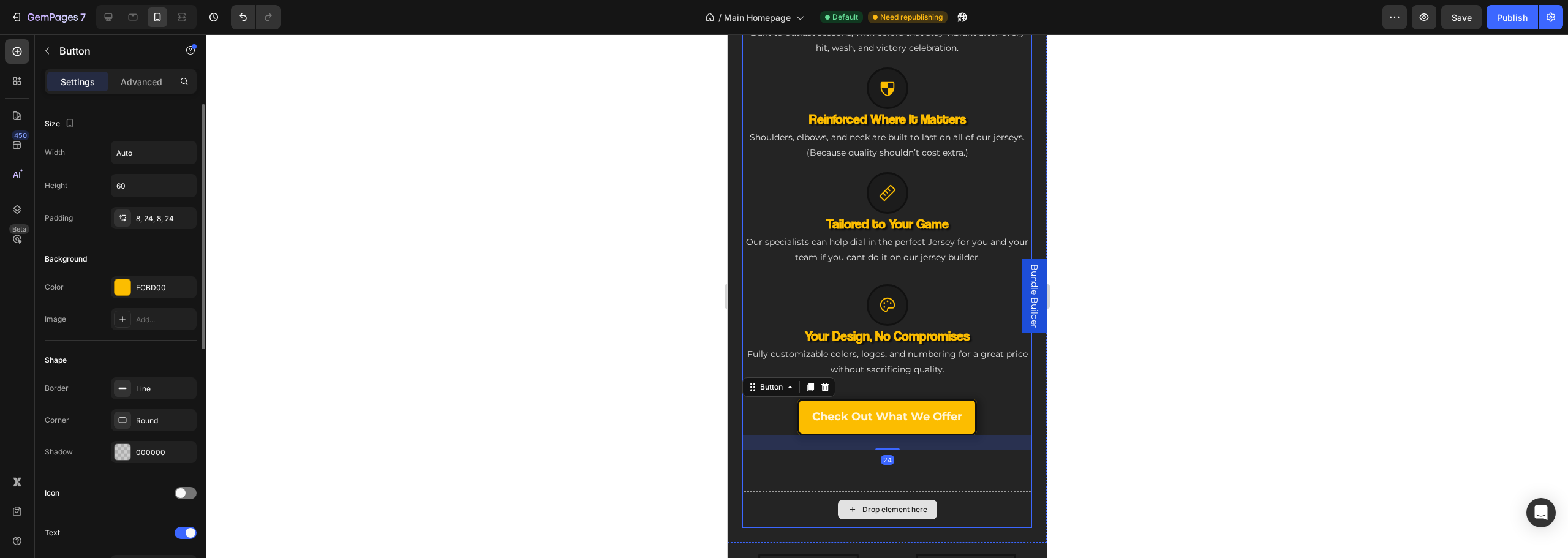
click at [814, 491] on div "Drop element here" at bounding box center [887, 509] width 290 height 37
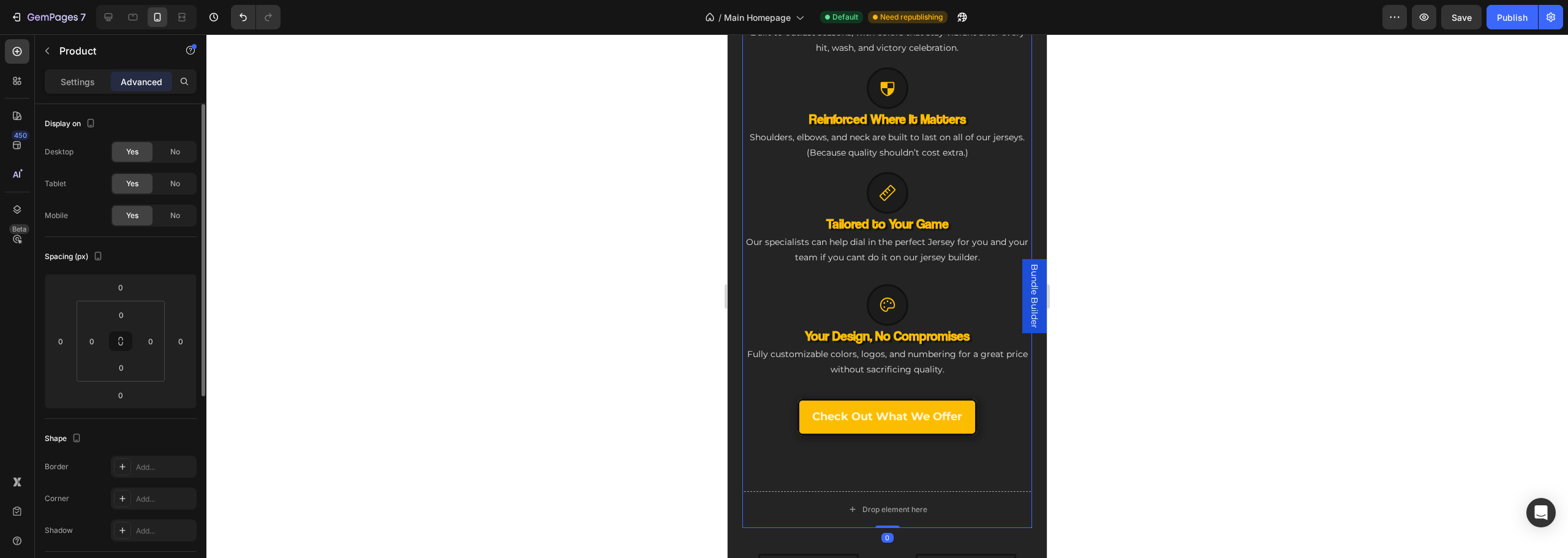
drag, startPoint x: 777, startPoint y: 454, endPoint x: 819, endPoint y: 490, distance: 55.3
click at [783, 460] on div "Engineered for Your Game Heading The Custom Jersey That Matches Your Ambition H…" at bounding box center [887, 40] width 290 height 975
click at [828, 494] on div "Drop element here" at bounding box center [887, 509] width 290 height 37
click at [806, 494] on div "Drop element here" at bounding box center [887, 509] width 290 height 37
click at [131, 20] on icon at bounding box center [133, 17] width 9 height 7
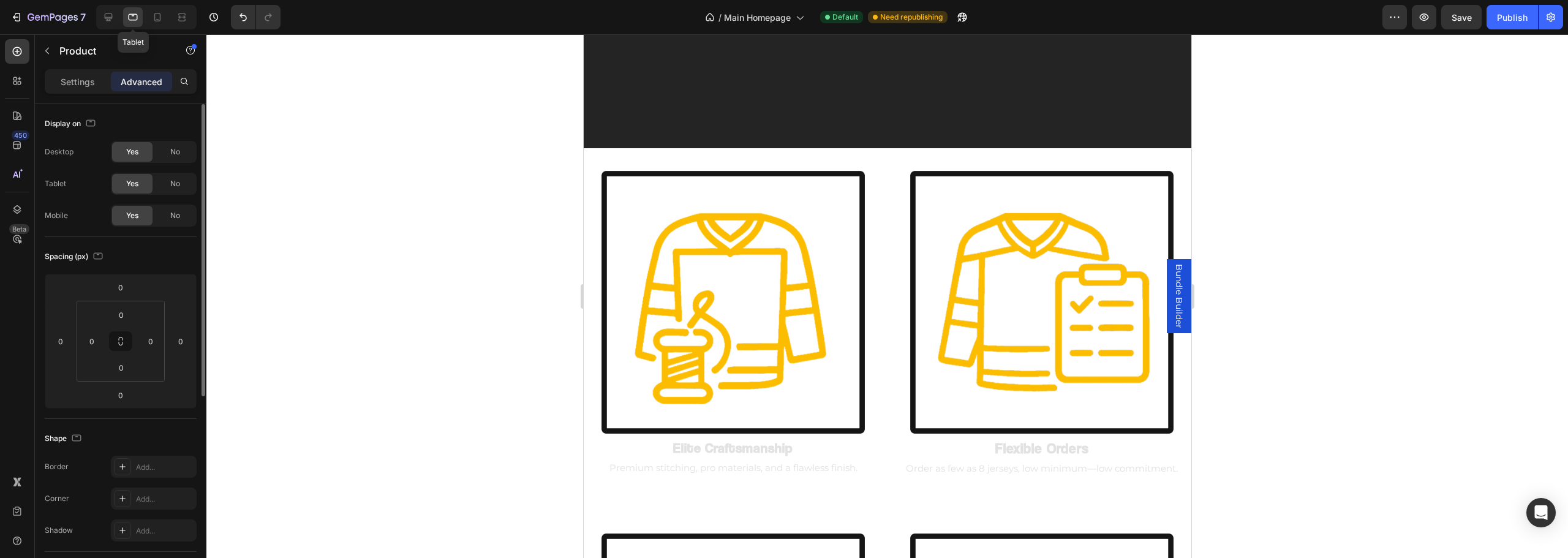
scroll to position [1180, 0]
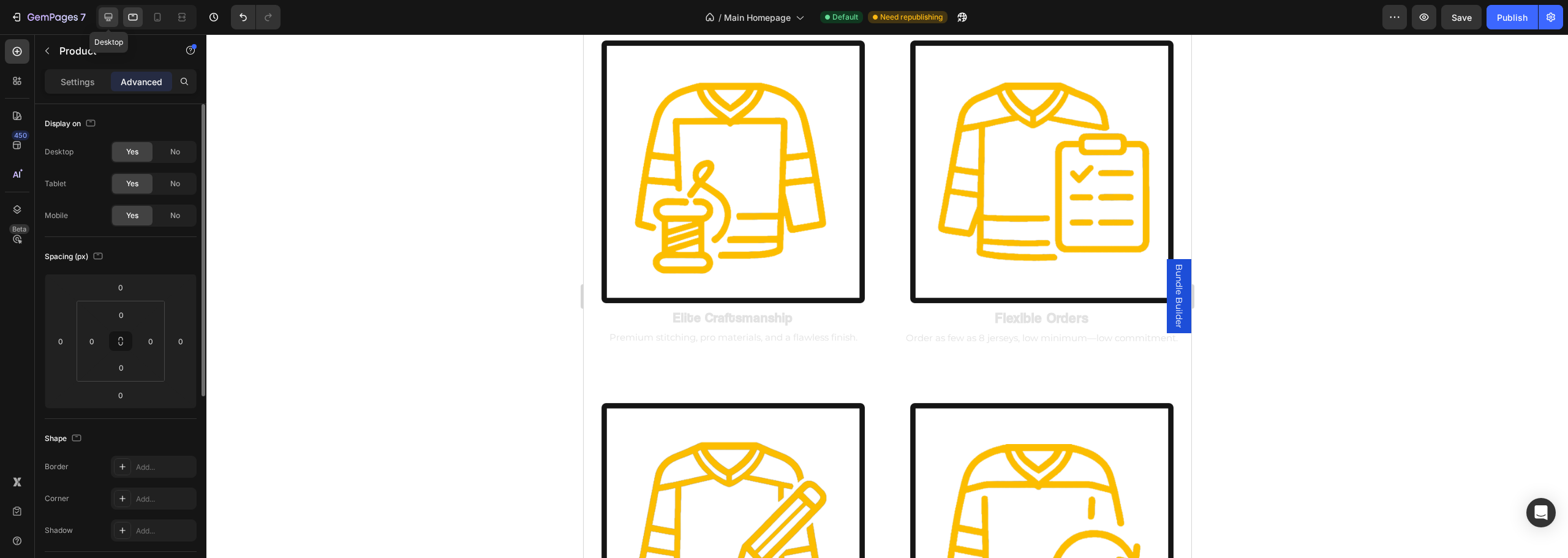
click at [112, 17] on icon at bounding box center [108, 17] width 8 height 8
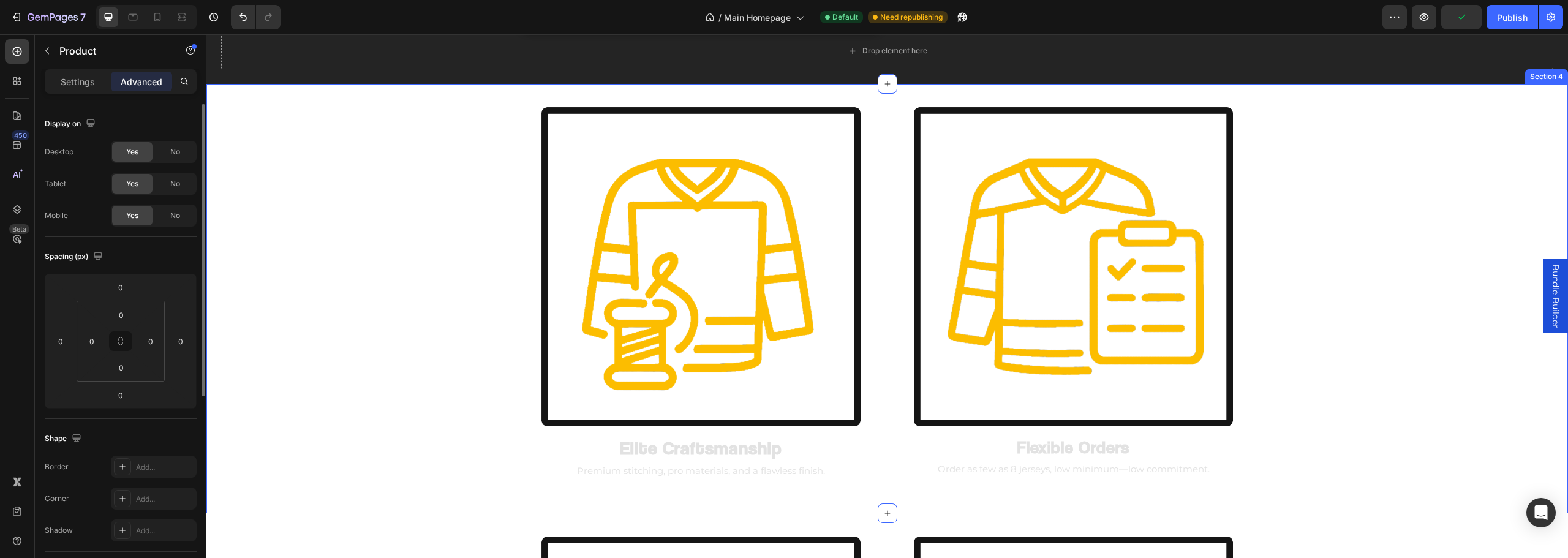
scroll to position [997, 0]
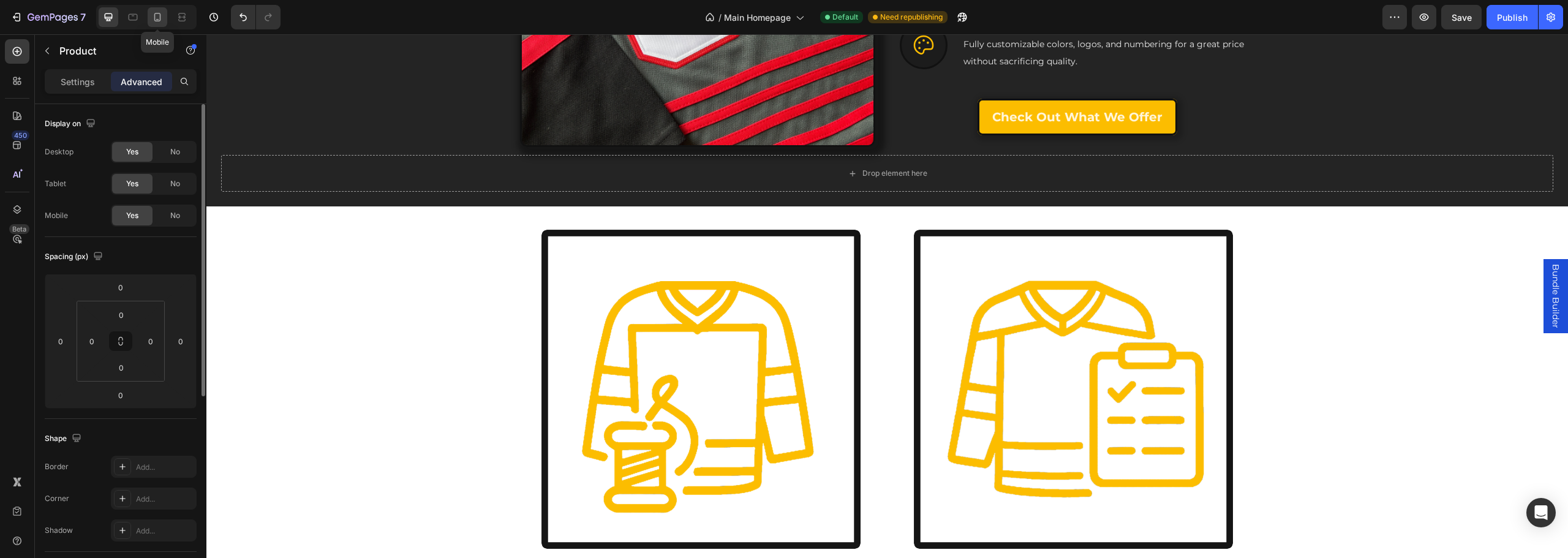
click at [156, 20] on icon at bounding box center [157, 17] width 12 height 12
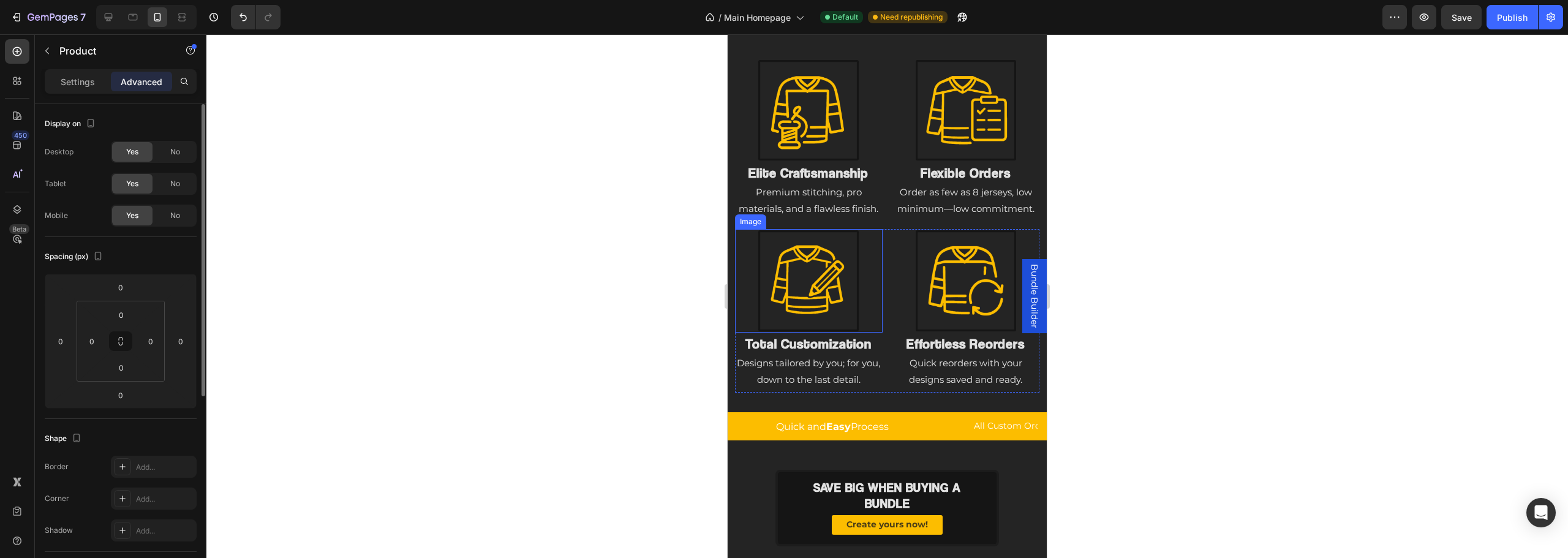
scroll to position [1260, 0]
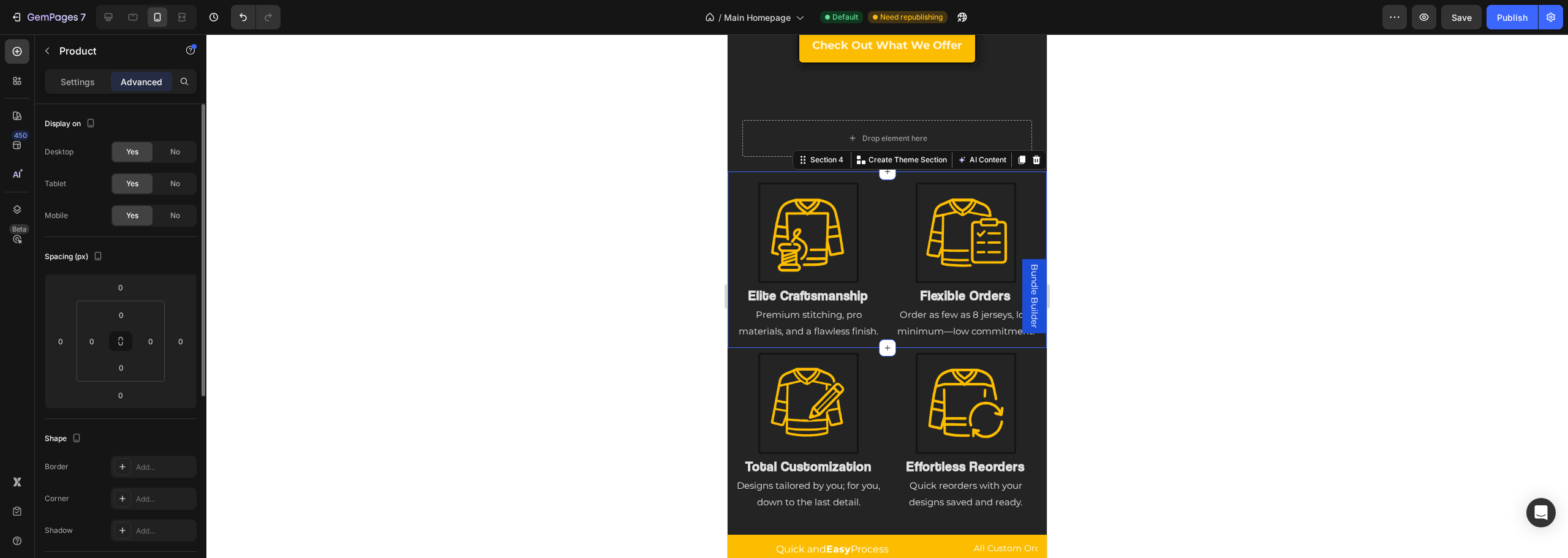
click at [856, 348] on div "Image Elite Craftsmanship Heading Premium stitching, pro materials, and a flawl…" at bounding box center [887, 259] width 319 height 177
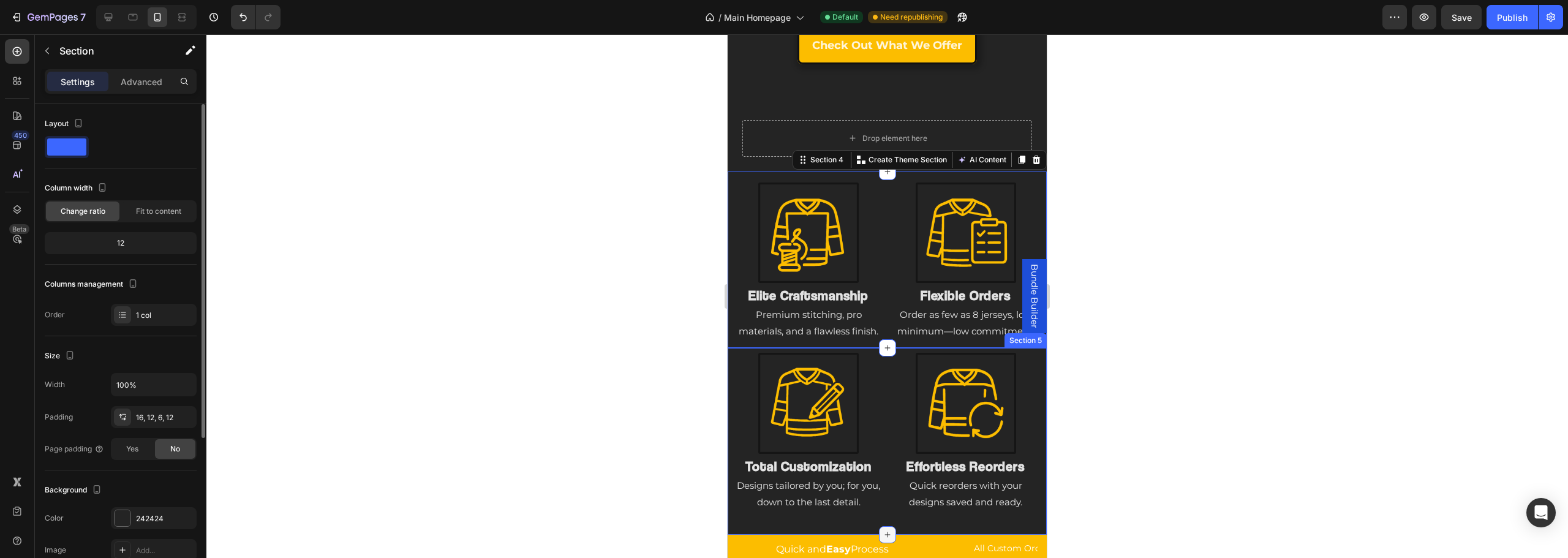
click at [886, 528] on div at bounding box center [887, 534] width 17 height 17
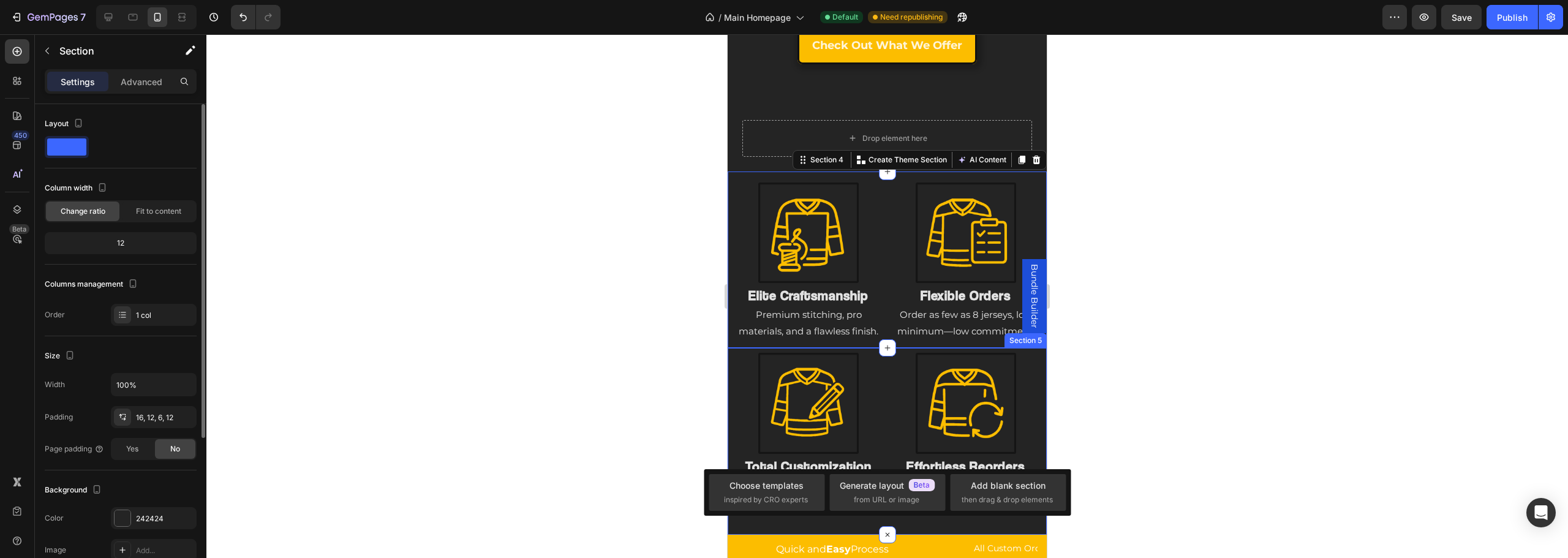
click at [906, 523] on div "Image Total Customization Heading Designs tailored by you; for you, down to the…" at bounding box center [887, 438] width 304 height 173
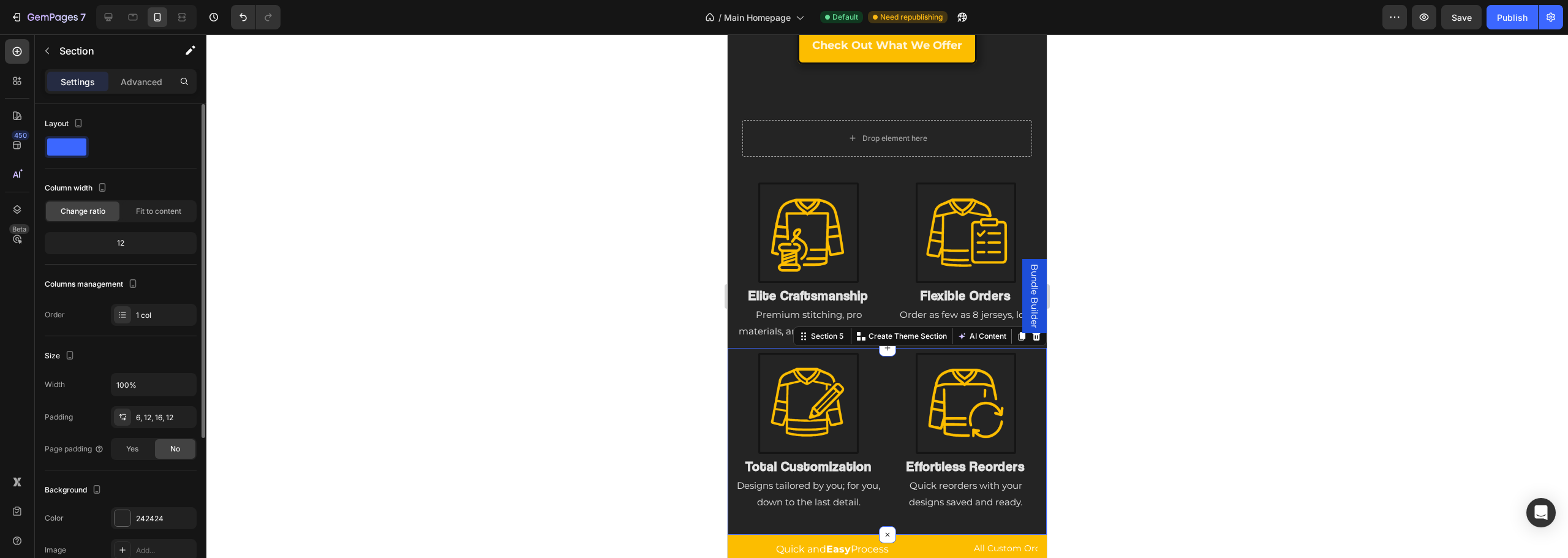
click at [931, 524] on div "Image Total Customization Heading Designs tailored by you; for you, down to the…" at bounding box center [887, 438] width 304 height 173
click at [738, 171] on div "Image Elite Craftsmanship Heading Premium stitching, pro materials, and a flawl…" at bounding box center [887, 259] width 319 height 177
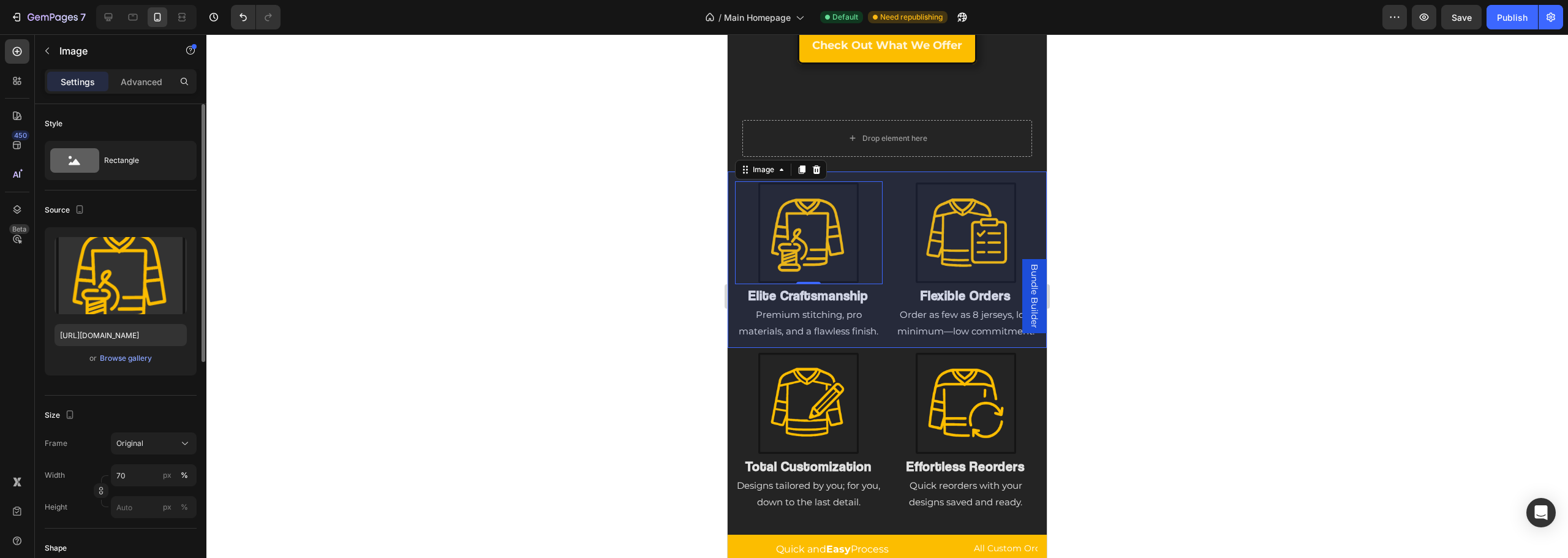
click at [1192, 246] on div at bounding box center [887, 296] width 1362 height 523
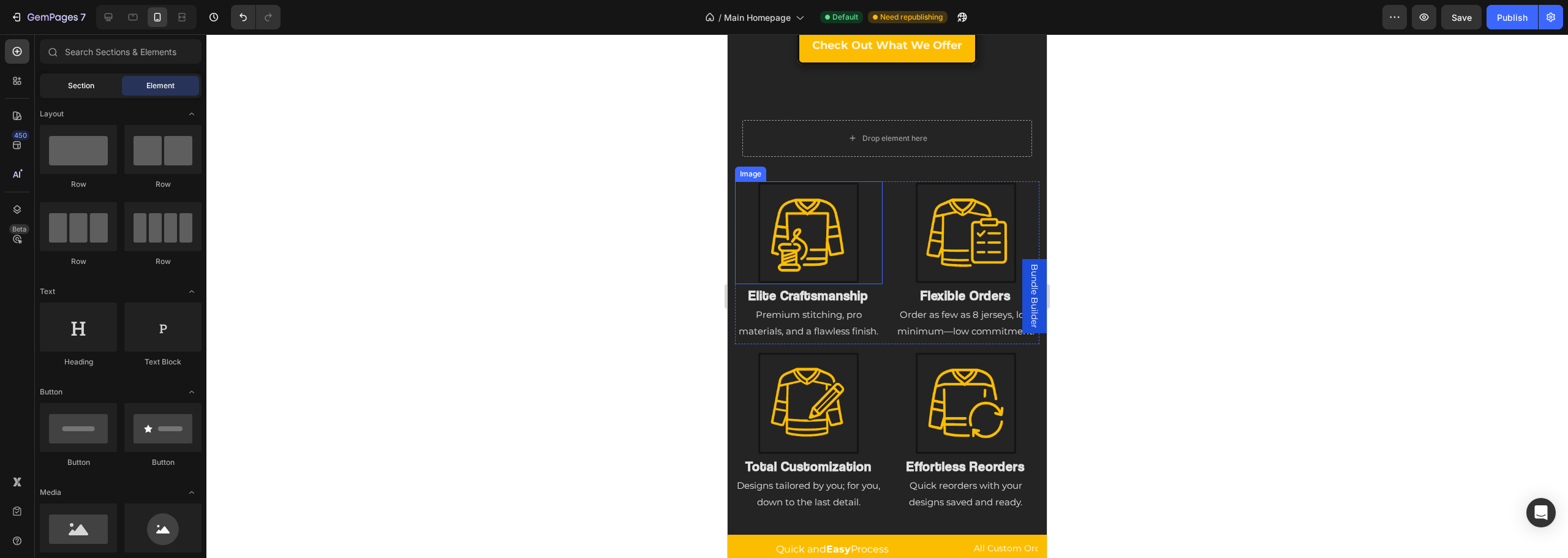
drag, startPoint x: 82, startPoint y: 96, endPoint x: 82, endPoint y: 87, distance: 9.0
click at [82, 91] on div "Section Element" at bounding box center [121, 86] width 162 height 25
click at [82, 87] on span "Section" at bounding box center [81, 85] width 26 height 11
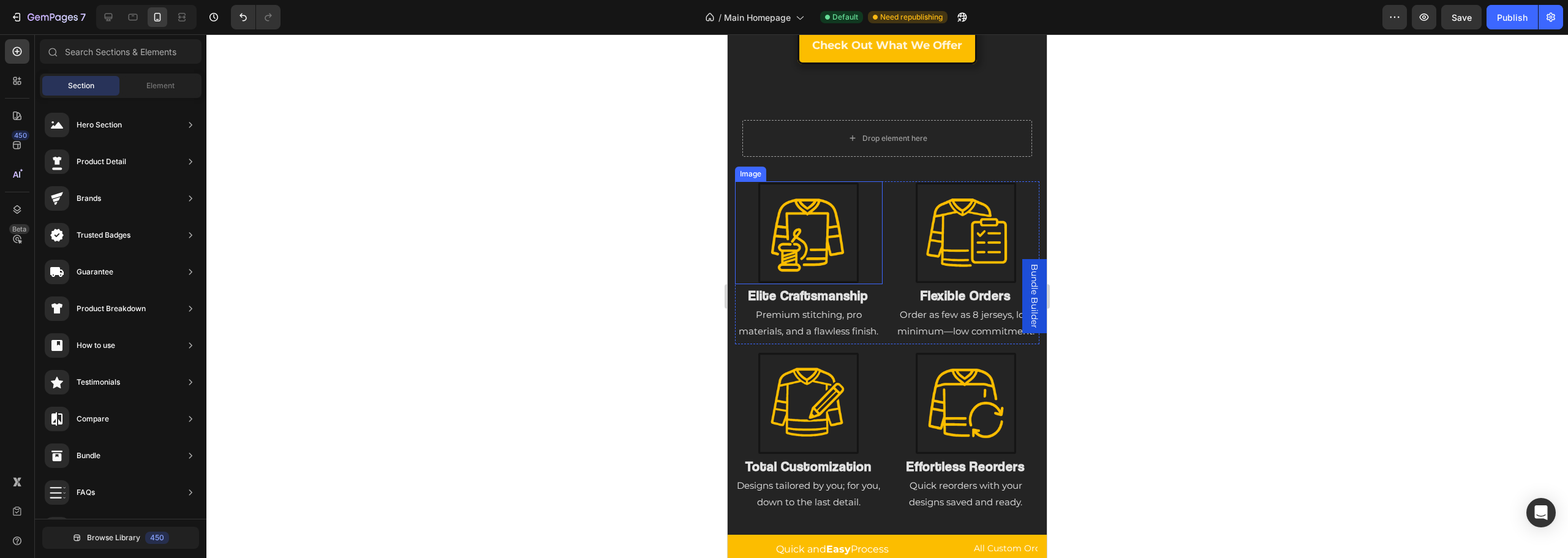
scroll to position [1076, 0]
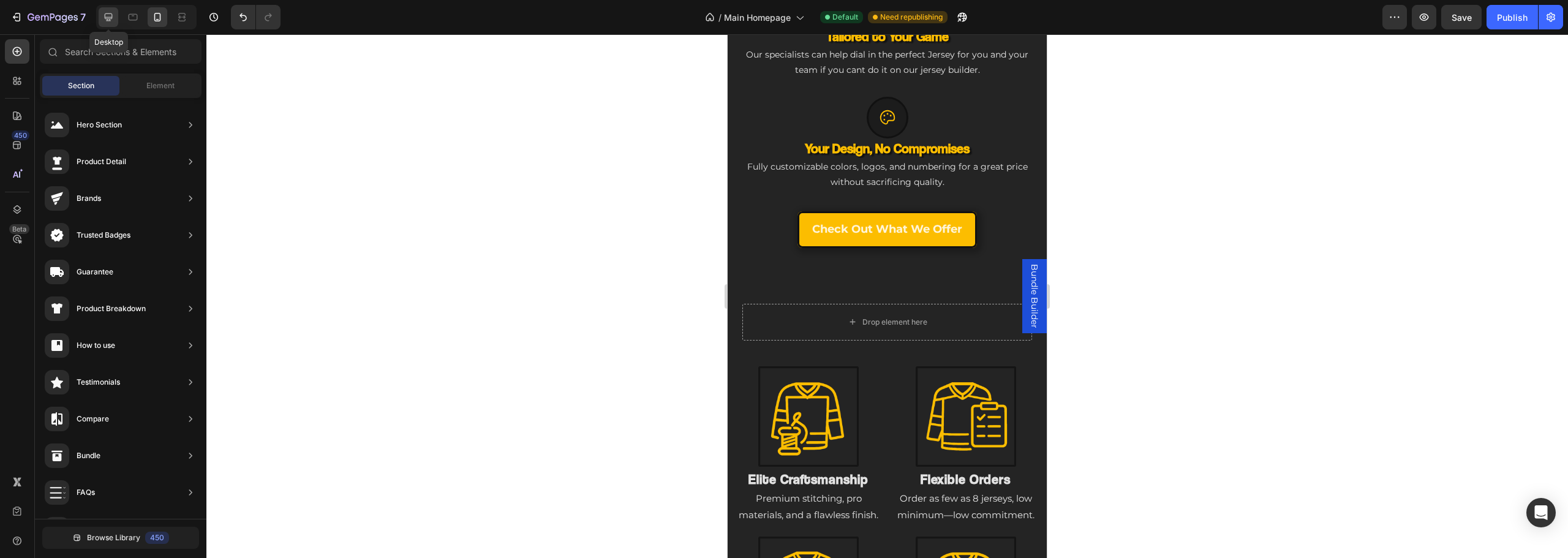
click at [104, 19] on icon at bounding box center [108, 17] width 12 height 12
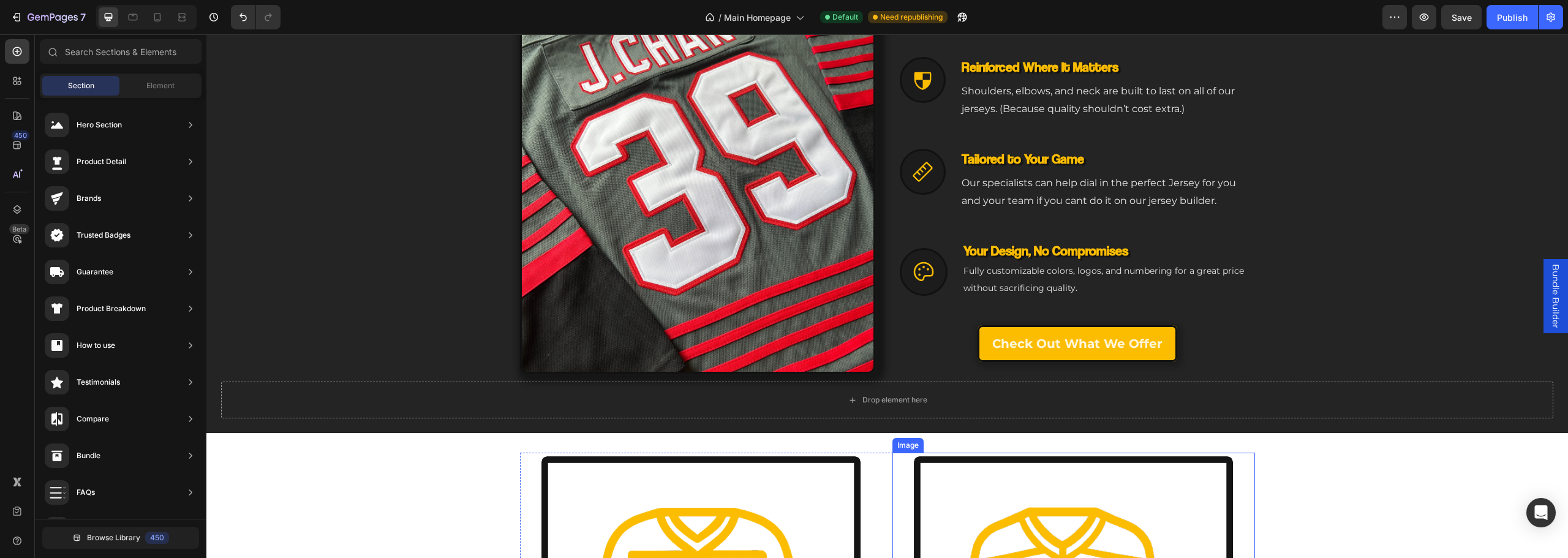
scroll to position [548, 0]
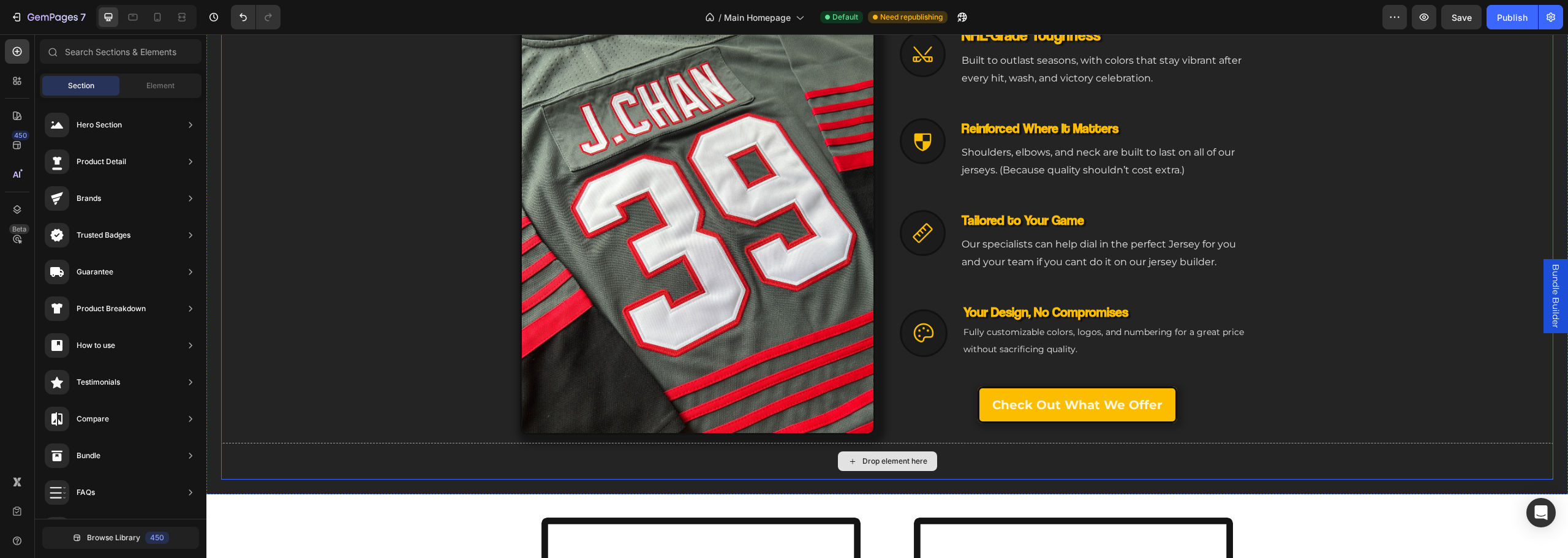
click at [882, 478] on div "Engineered for Your Game Heading The Custom Jersey That Matches Your Ambition H…" at bounding box center [887, 199] width 1332 height 559
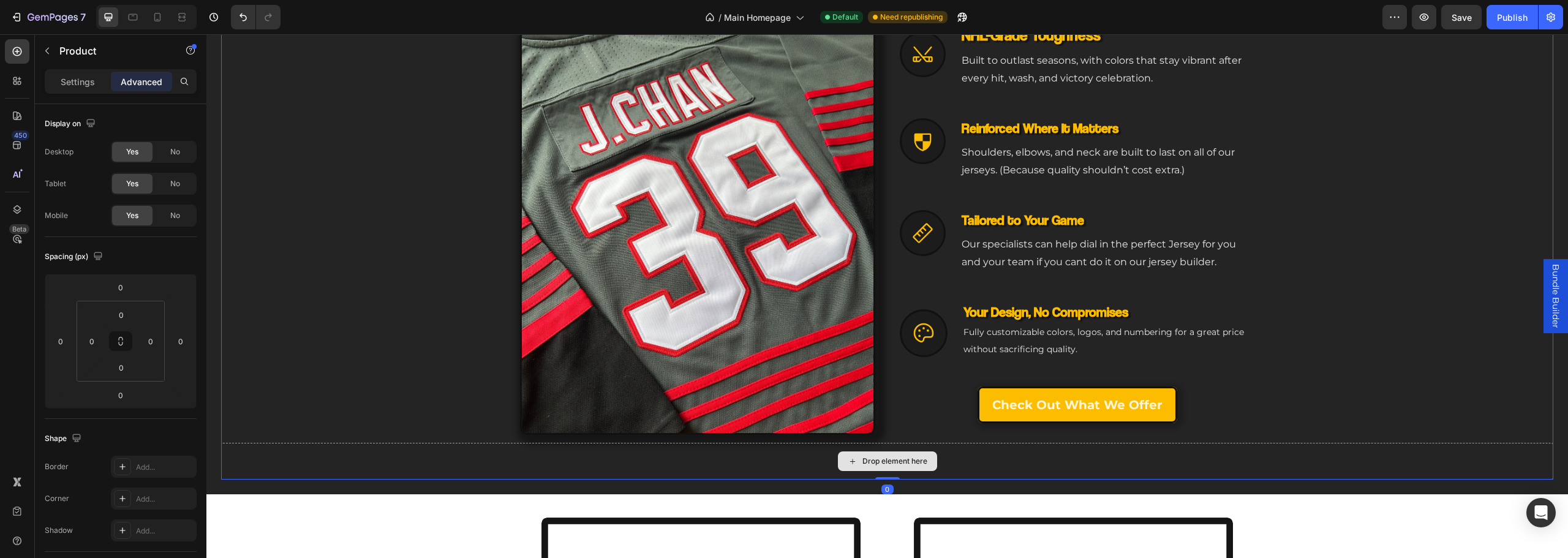
click at [632, 472] on div "Drop element here" at bounding box center [887, 460] width 1332 height 37
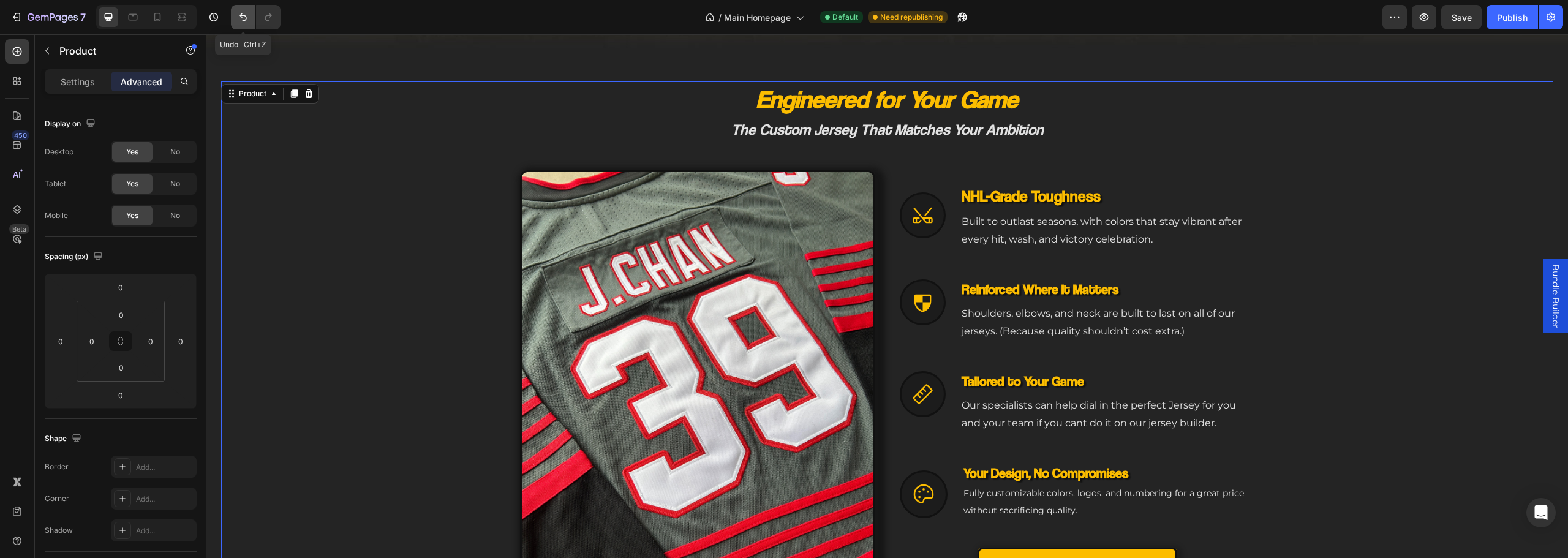
click at [254, 16] on button "Undo/Redo" at bounding box center [243, 17] width 25 height 25
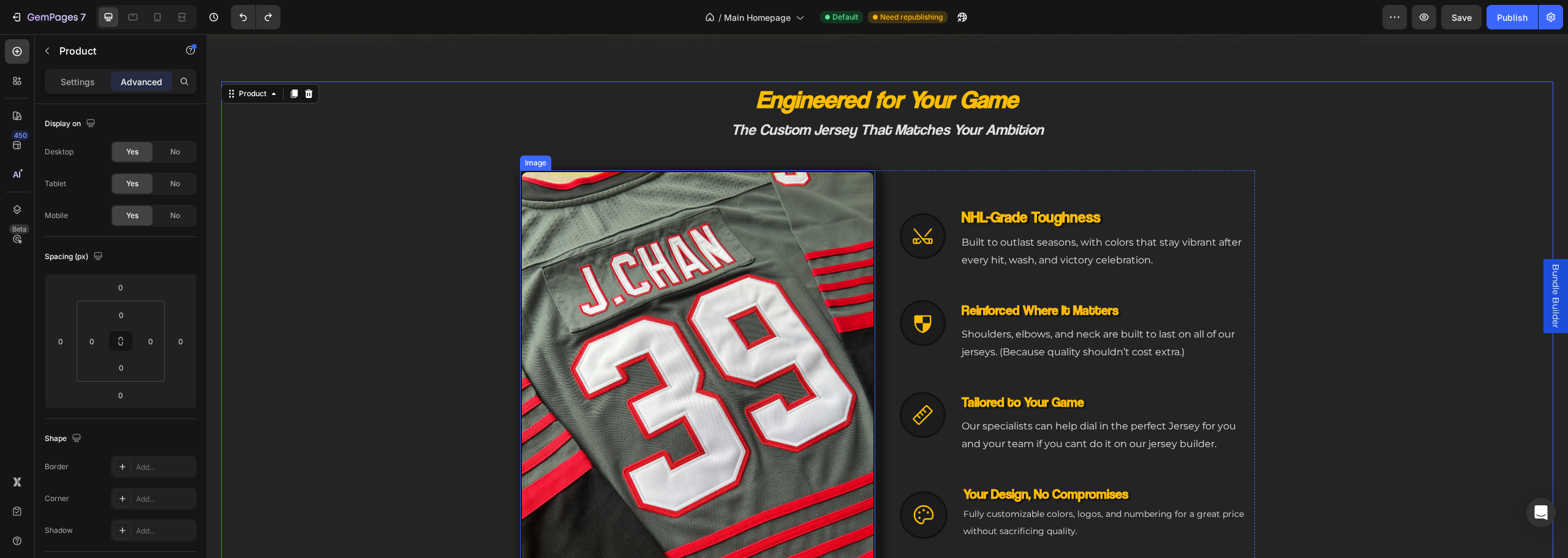
scroll to position [793, 0]
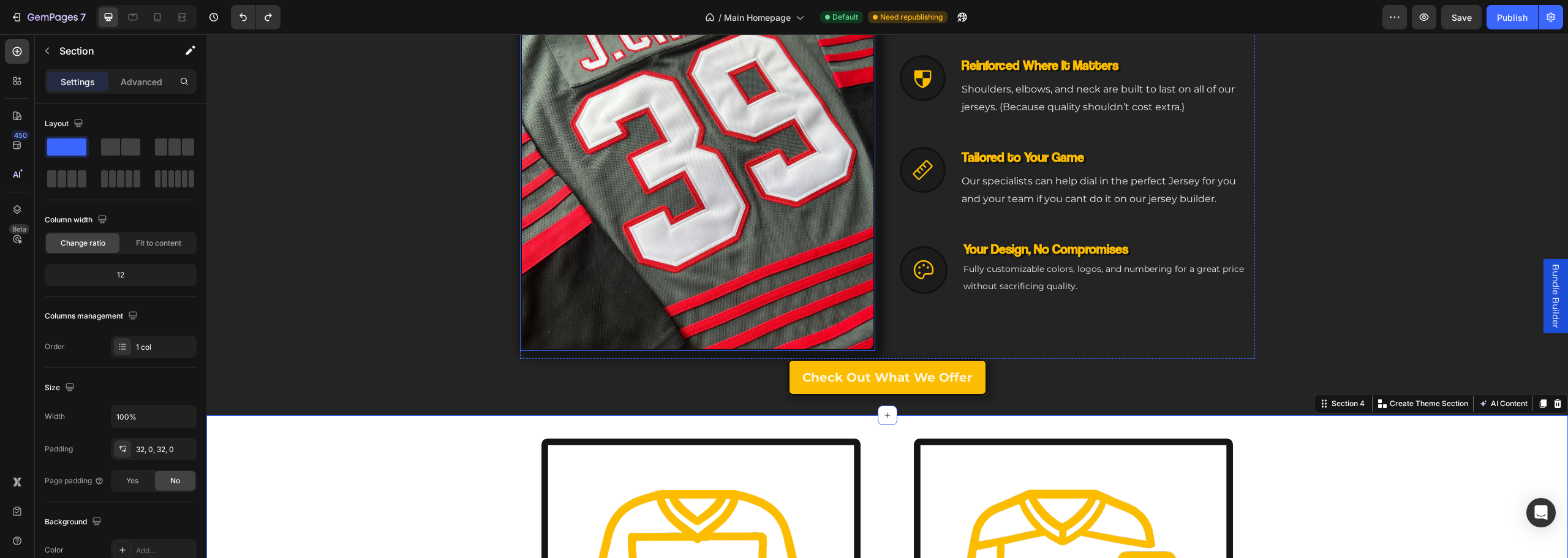
click at [796, 343] on img at bounding box center [697, 138] width 355 height 426
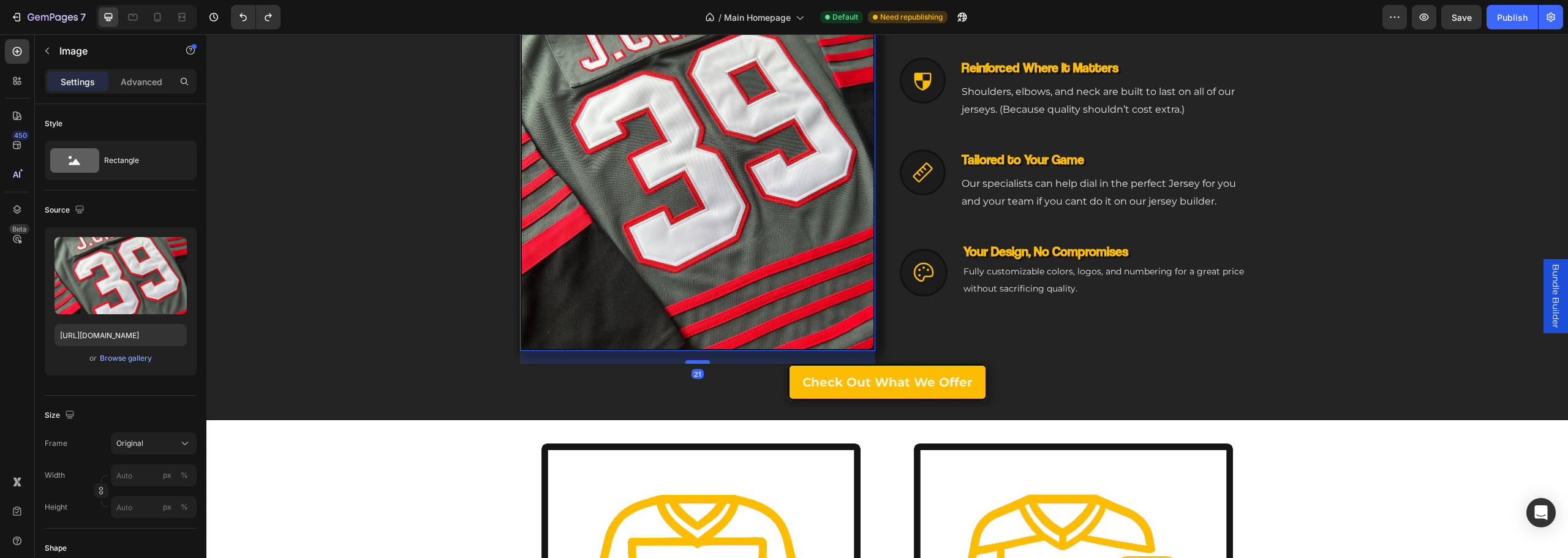
click at [695, 362] on div at bounding box center [698, 361] width 25 height 4
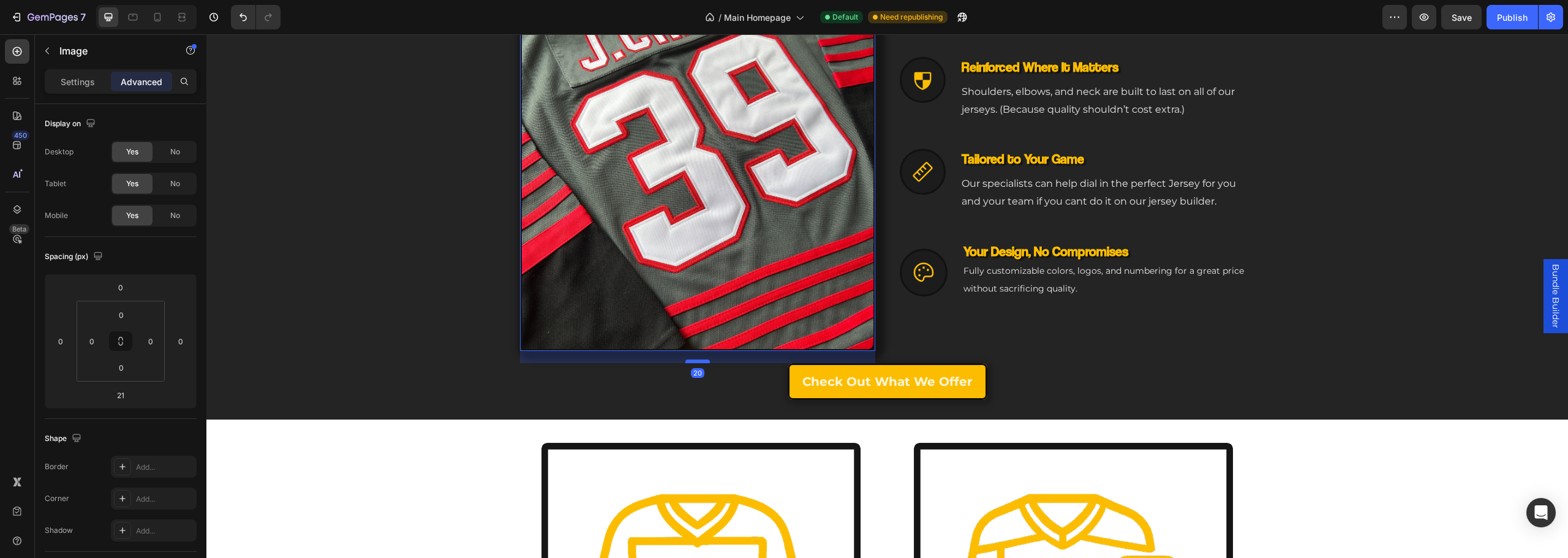
click at [696, 361] on div at bounding box center [698, 361] width 25 height 4
type input "20"
click at [678, 418] on div "Engineered for Your Game Heading The Custom Jersey That Matches Your Ambition H…" at bounding box center [887, 121] width 1362 height 598
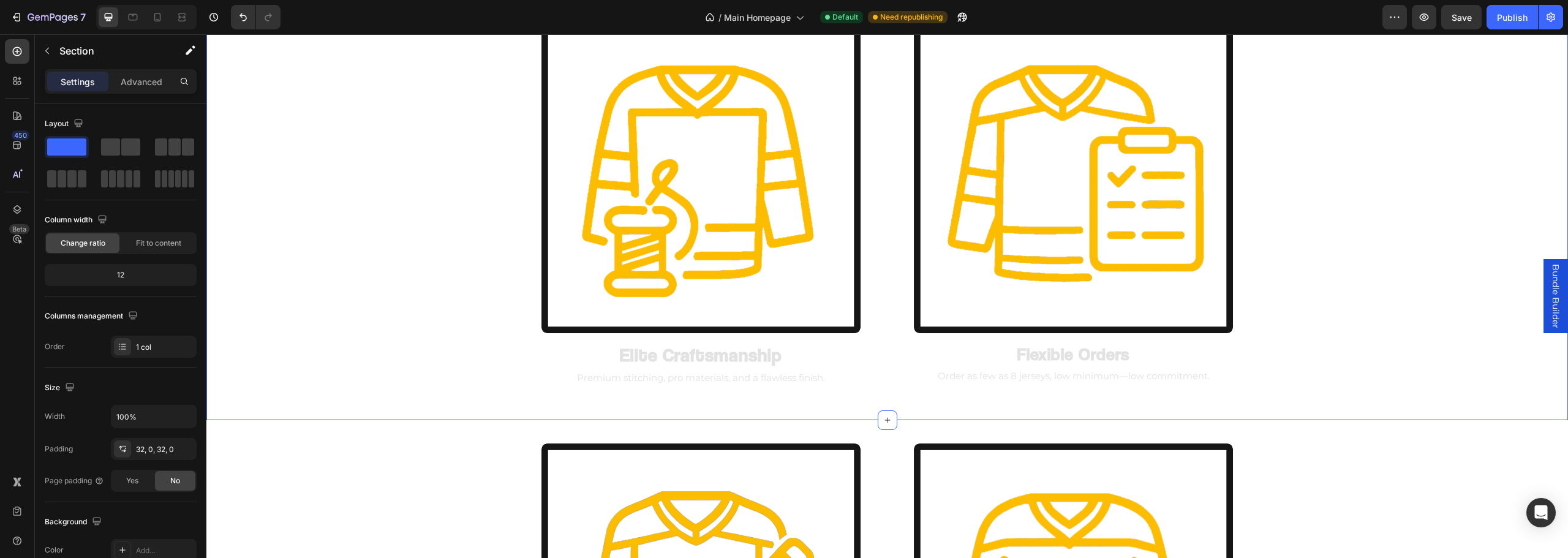
click at [419, 274] on div "Image Elite Craftsmanship Heading Premium stitching, pro materials, and a flawl…" at bounding box center [887, 205] width 1362 height 390
click at [146, 82] on p "Advanced" at bounding box center [142, 82] width 42 height 13
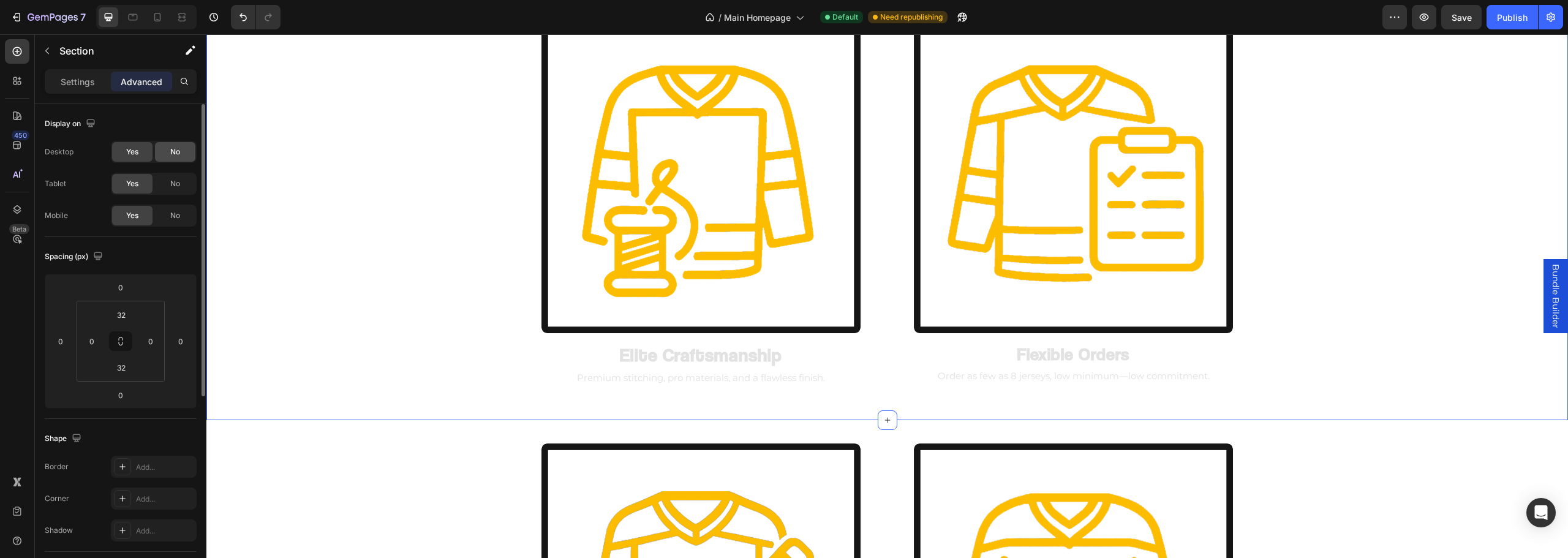
click at [178, 152] on span "No" at bounding box center [175, 151] width 10 height 11
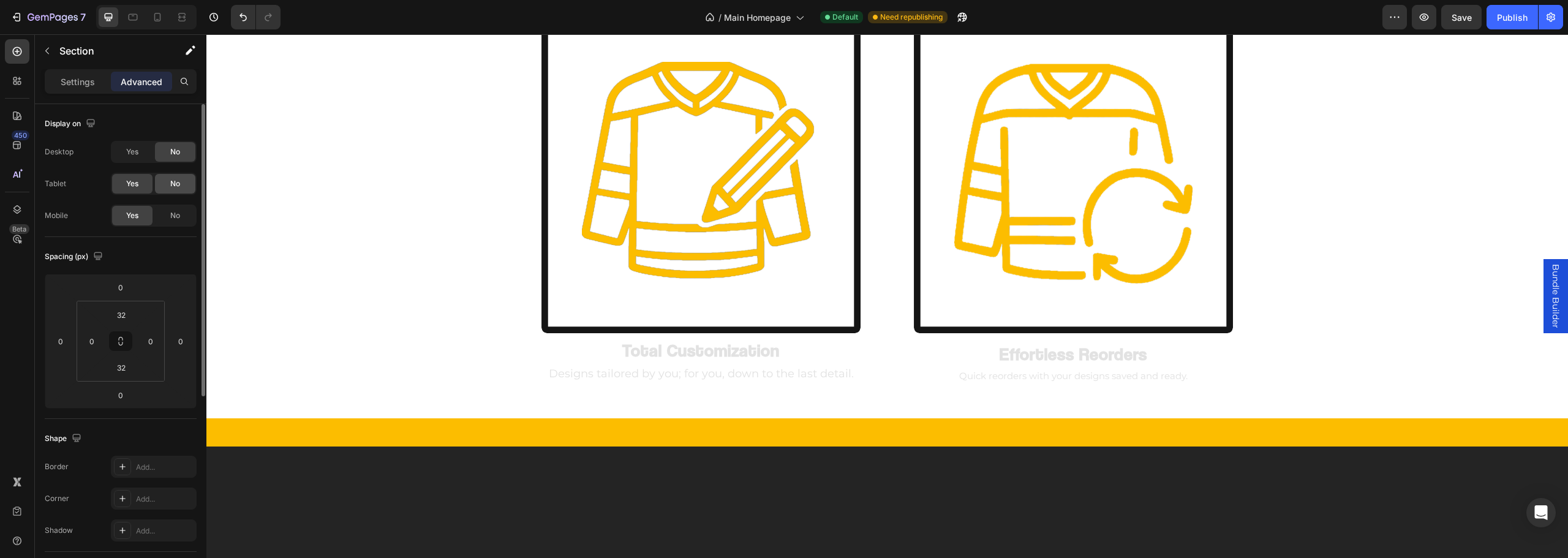
click at [174, 186] on span "No" at bounding box center [175, 183] width 10 height 11
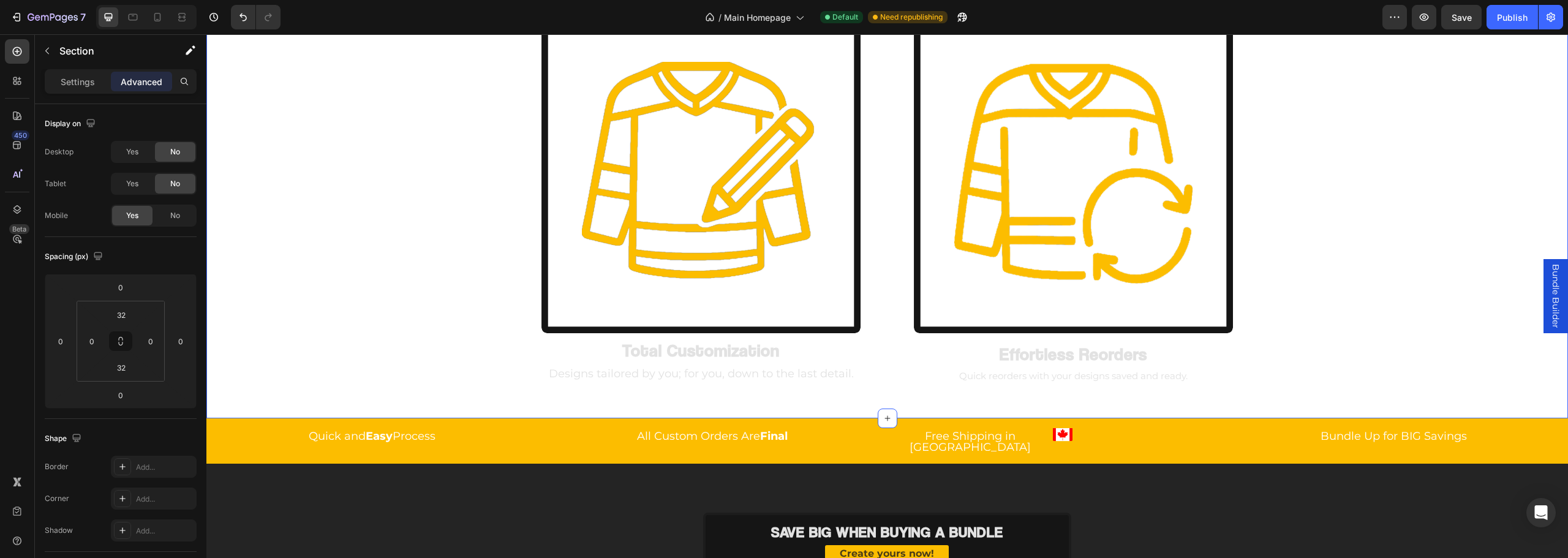
scroll to position [1038, 0]
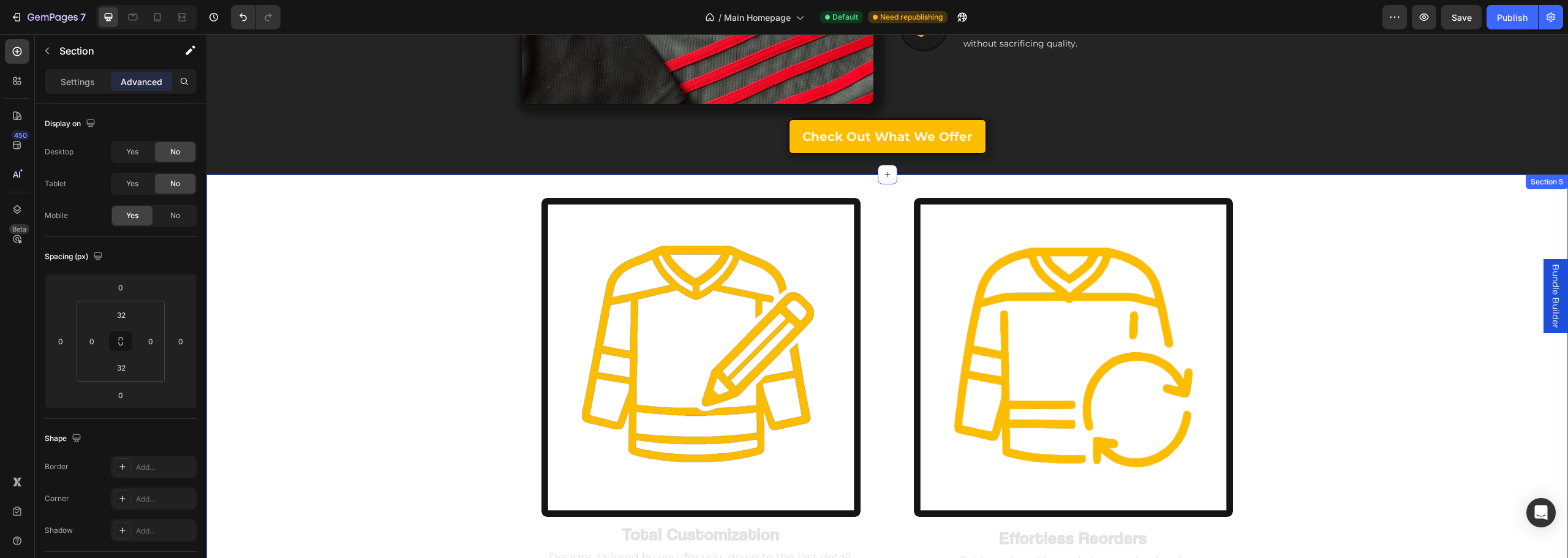
click at [430, 286] on div "Image Total Customization Heading Designs tailored by you; for you, down to the…" at bounding box center [887, 387] width 1362 height 388
click at [234, 22] on button "Undo/Redo" at bounding box center [243, 17] width 25 height 25
click at [241, 22] on icon "Undo/Redo" at bounding box center [243, 17] width 12 height 12
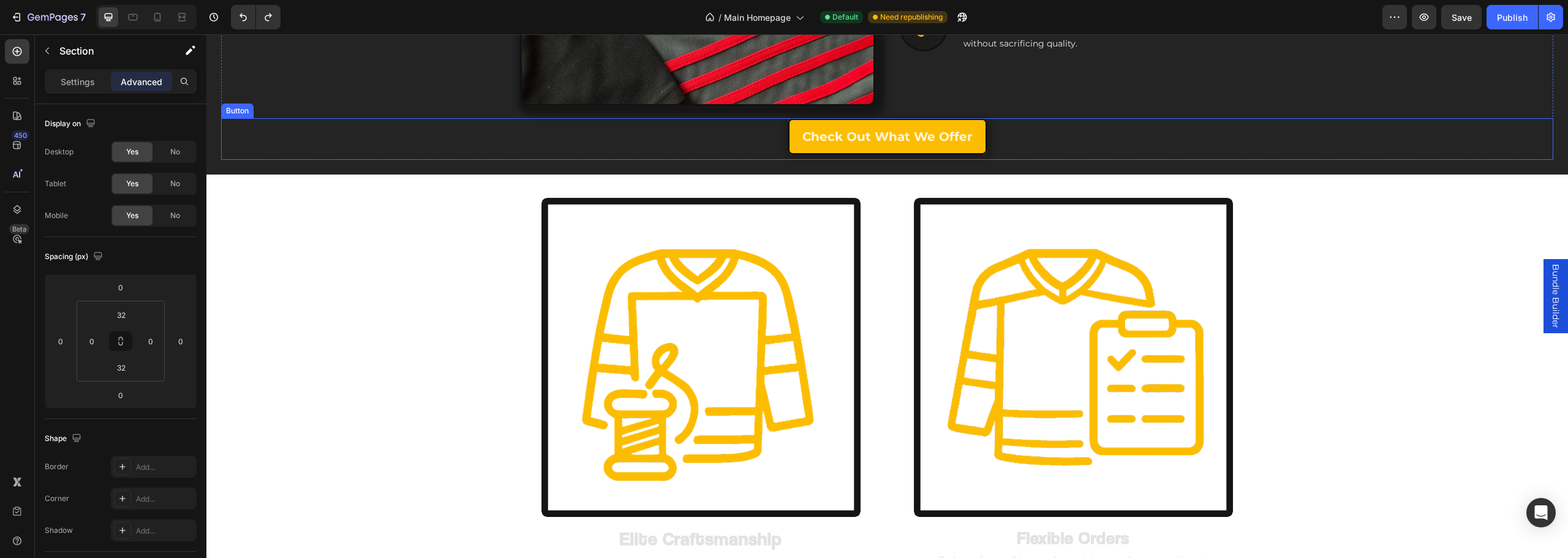
click at [318, 124] on div "Check Out What we offer Button" at bounding box center [887, 139] width 1332 height 42
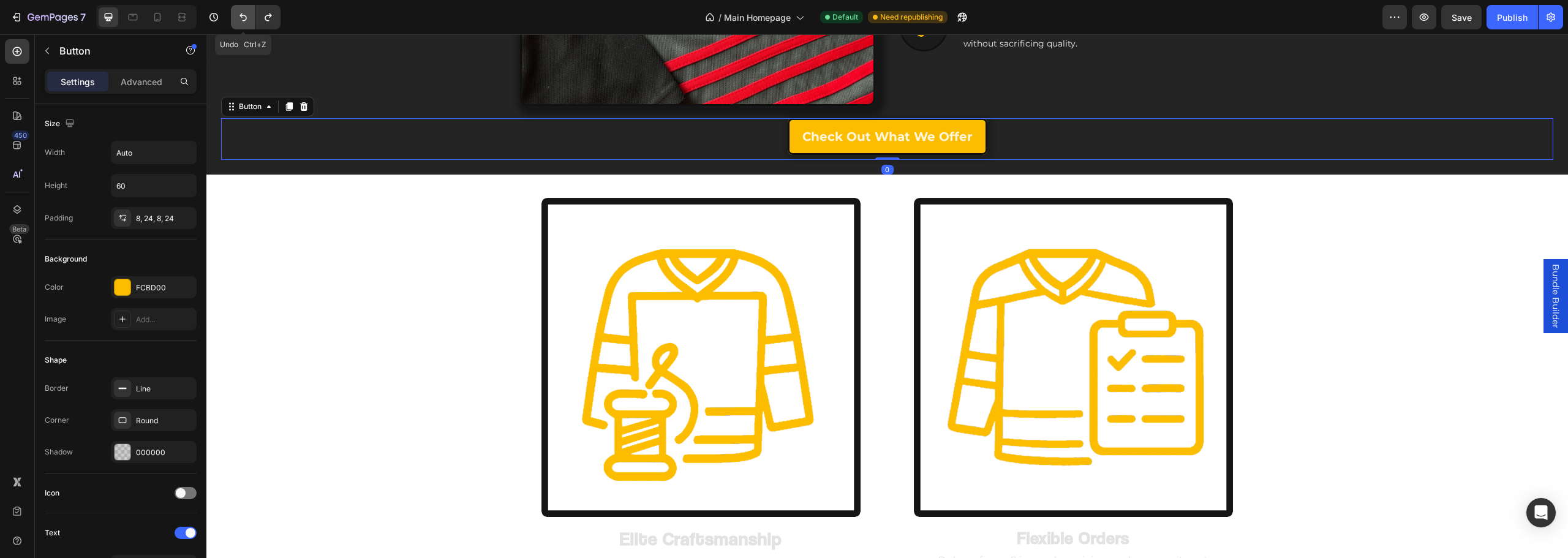
click at [232, 13] on button "Undo/Redo" at bounding box center [243, 17] width 25 height 25
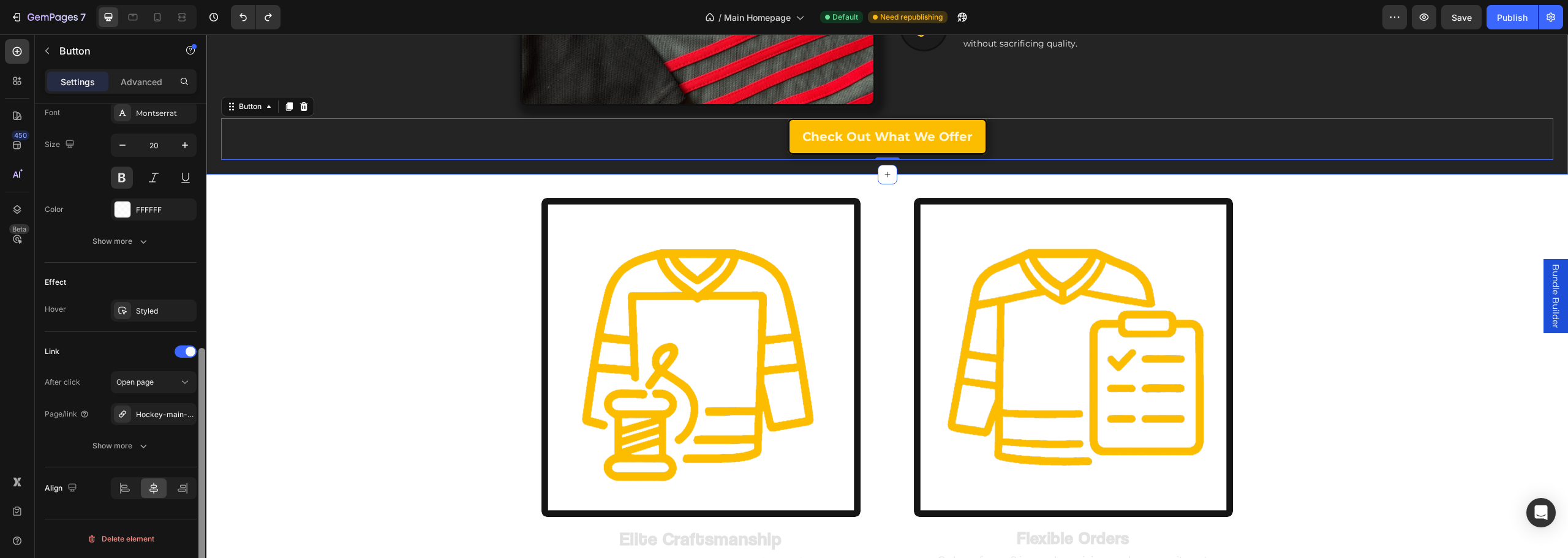
click at [199, 167] on div at bounding box center [202, 348] width 9 height 489
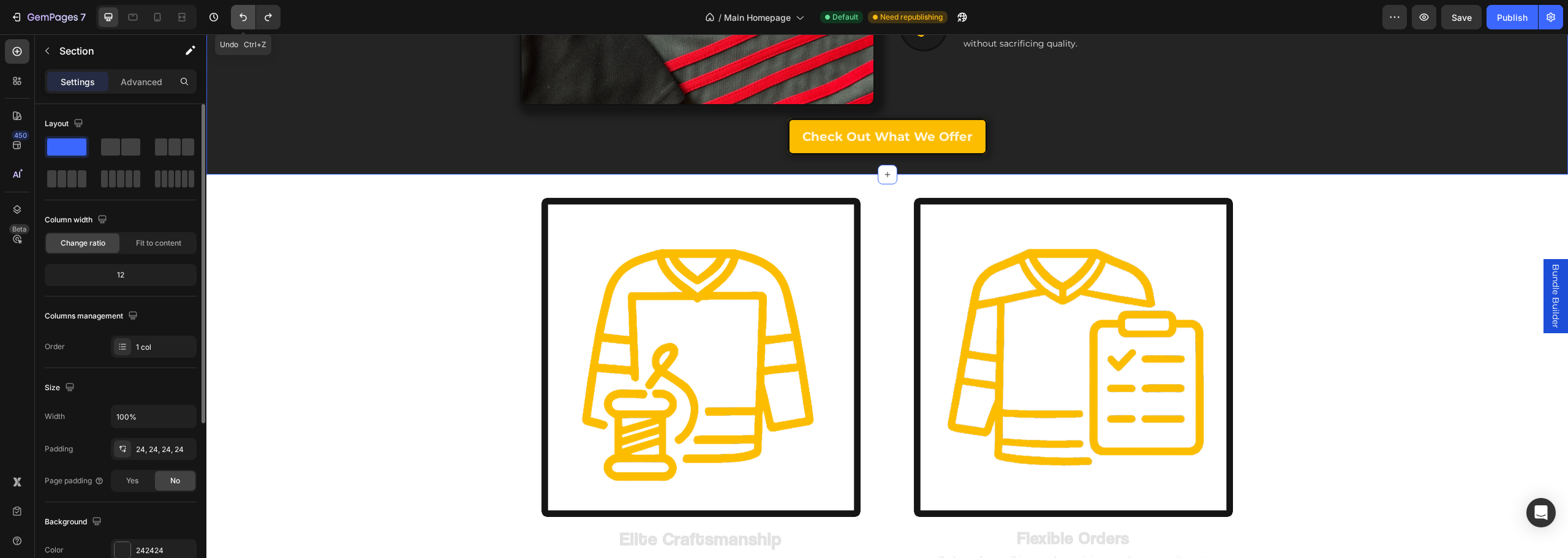
click at [241, 18] on icon "Undo/Redo" at bounding box center [243, 17] width 12 height 12
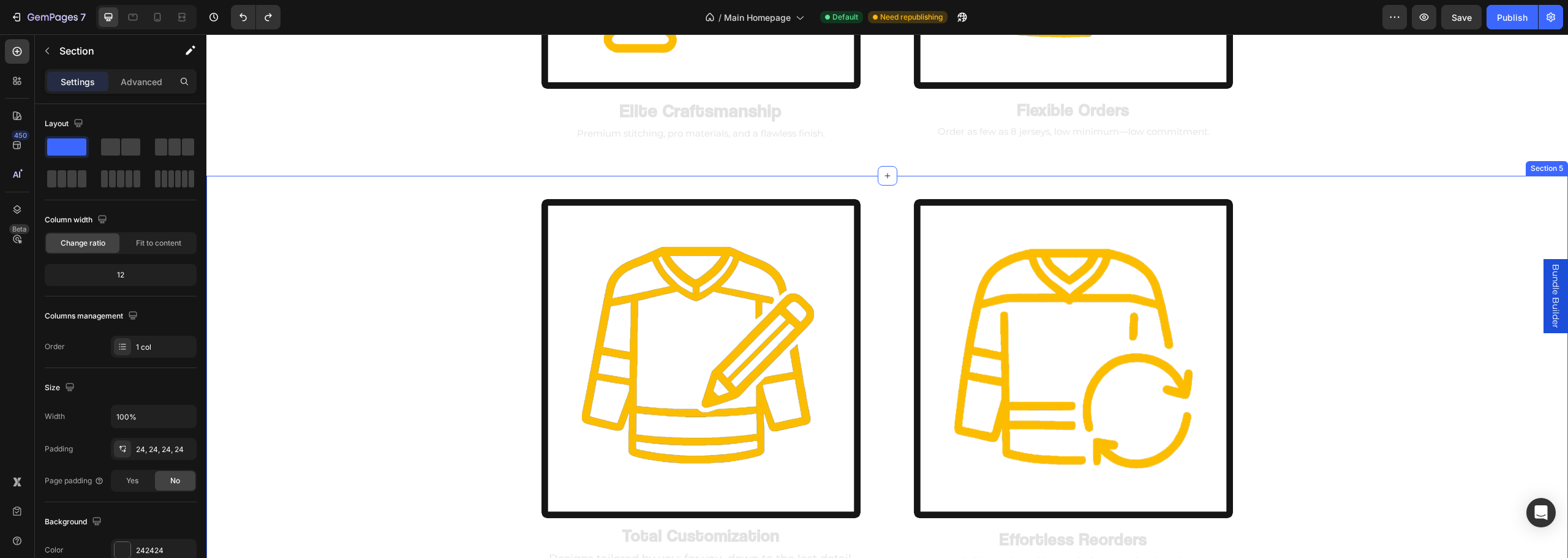
scroll to position [1160, 0]
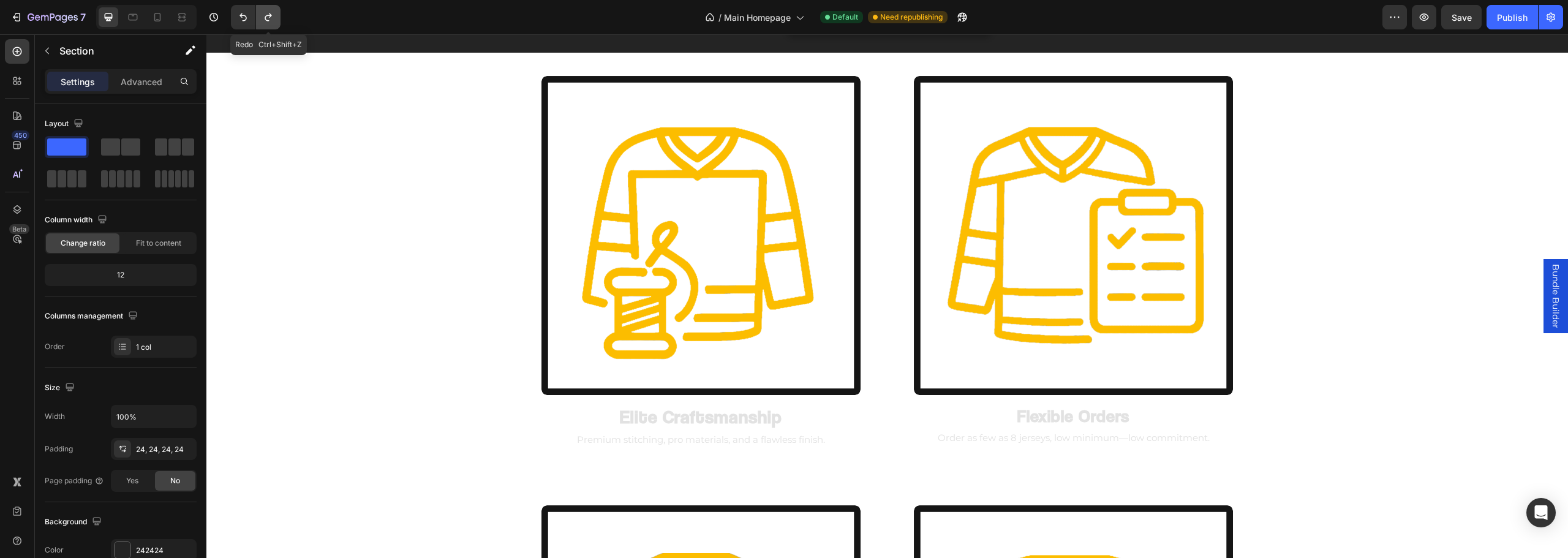
click at [266, 18] on icon "Undo/Redo" at bounding box center [268, 17] width 7 height 8
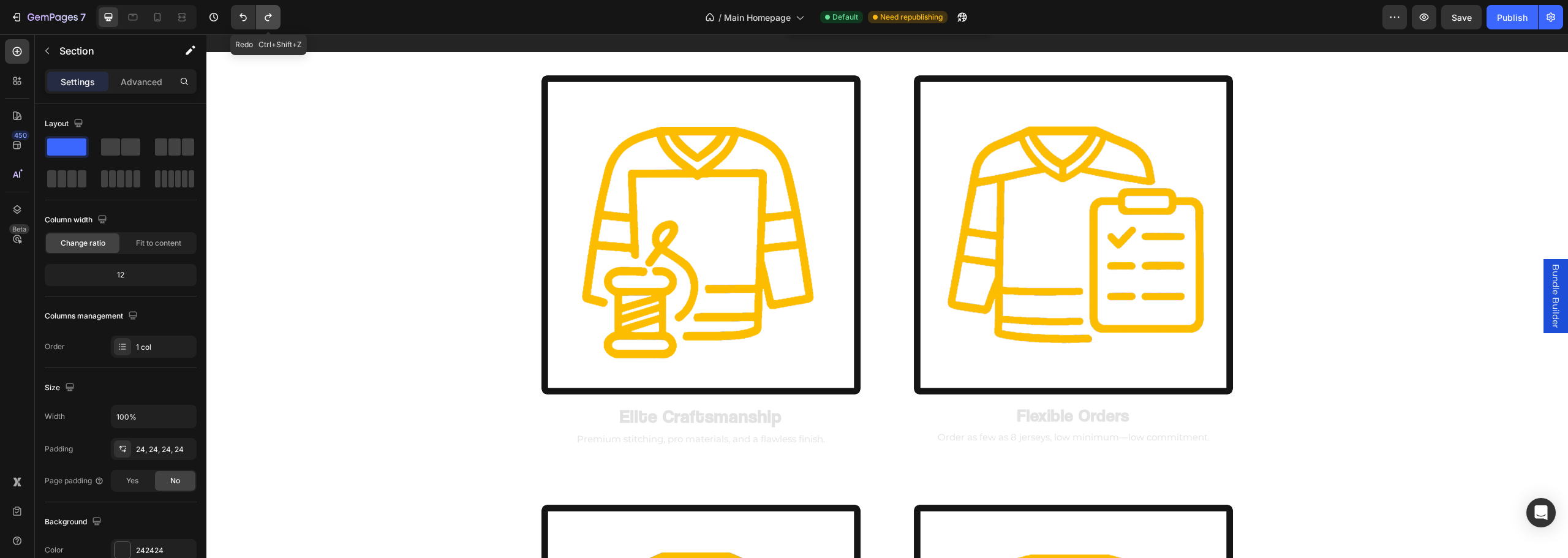
click at [266, 18] on icon "Undo/Redo" at bounding box center [268, 17] width 7 height 8
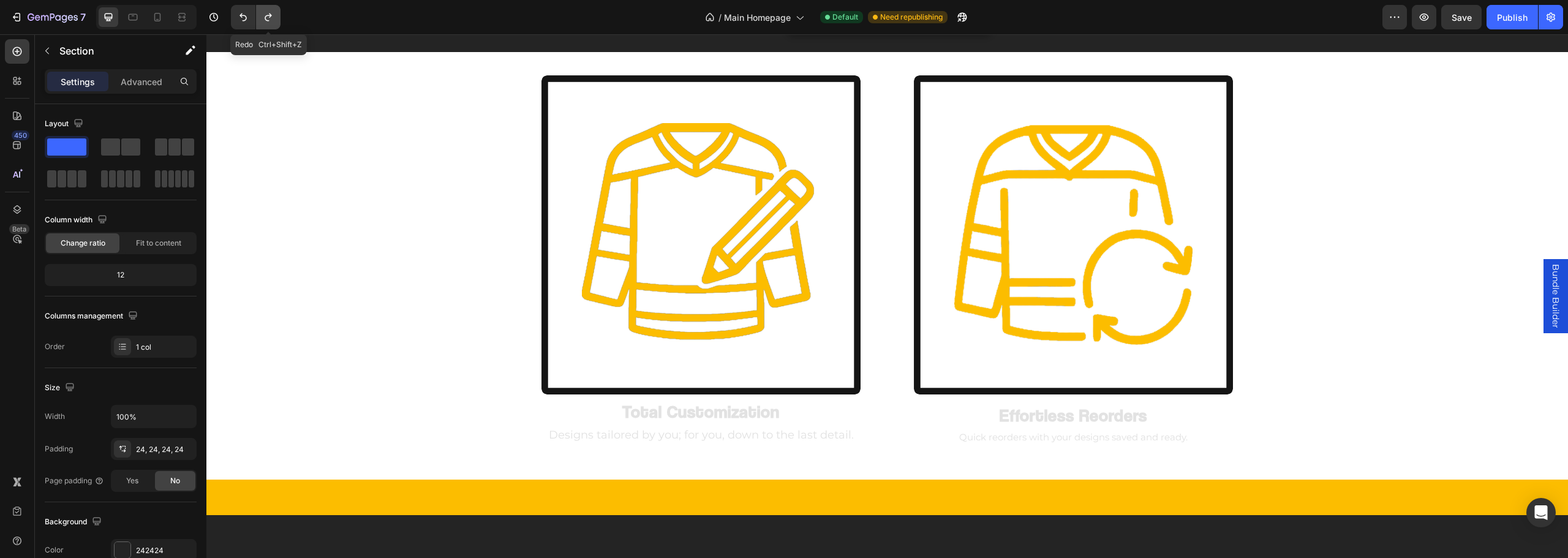
click at [266, 18] on icon "Undo/Redo" at bounding box center [268, 17] width 7 height 8
click at [247, 18] on icon "Undo/Redo" at bounding box center [243, 17] width 12 height 12
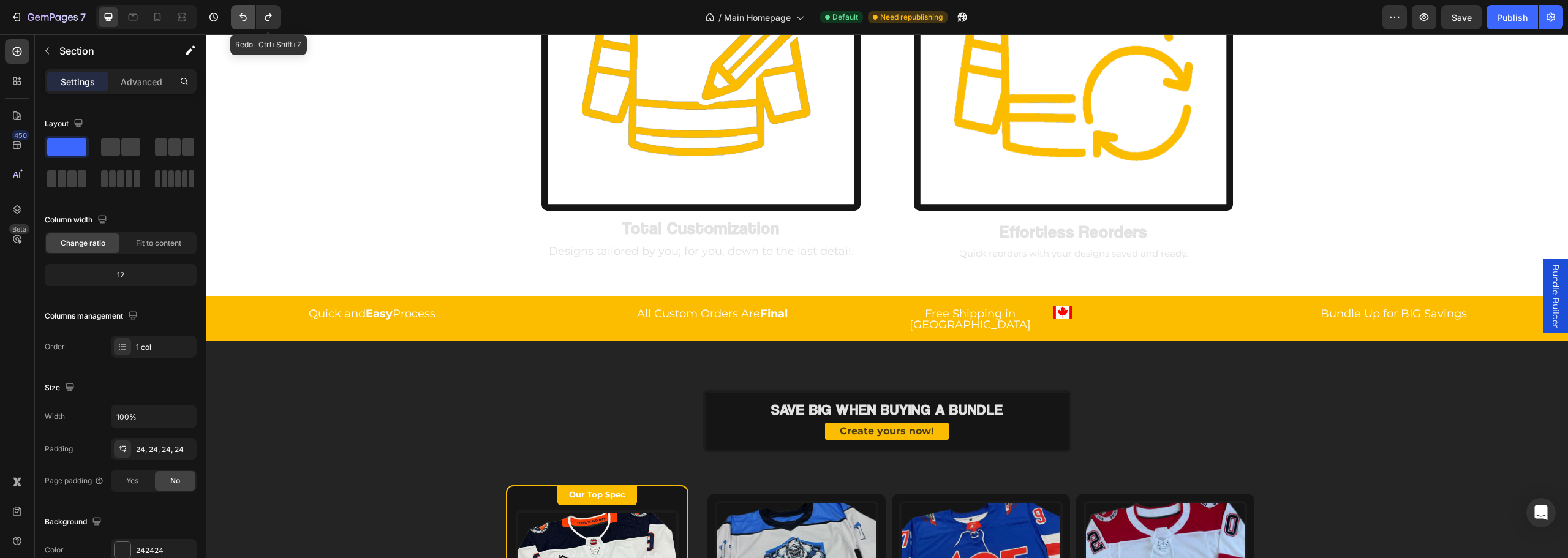
click at [247, 14] on icon "Undo/Redo" at bounding box center [243, 17] width 12 height 12
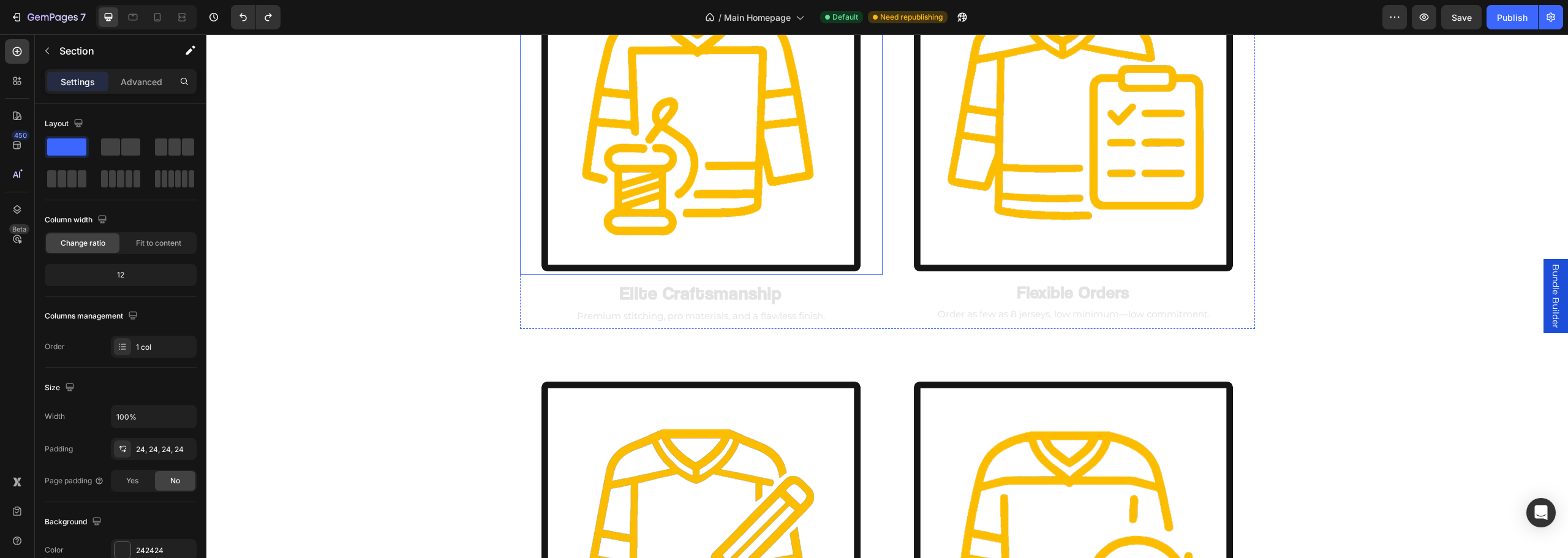
scroll to position [1222, 0]
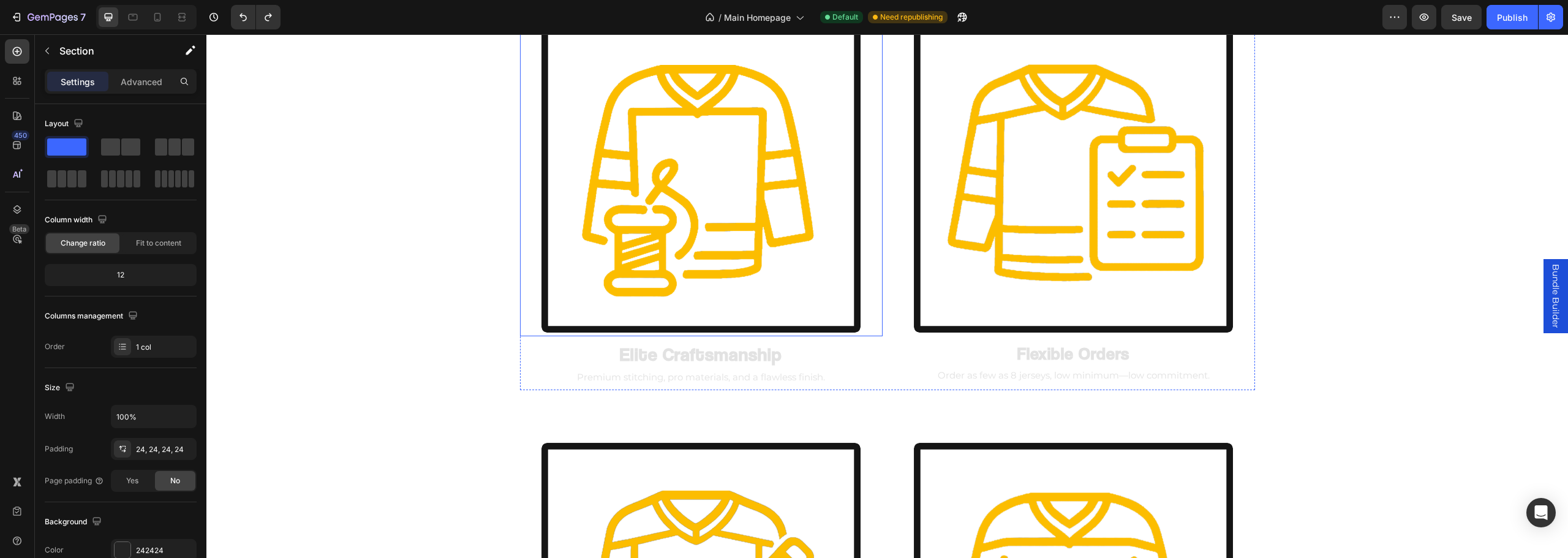
click at [678, 293] on img at bounding box center [701, 173] width 326 height 326
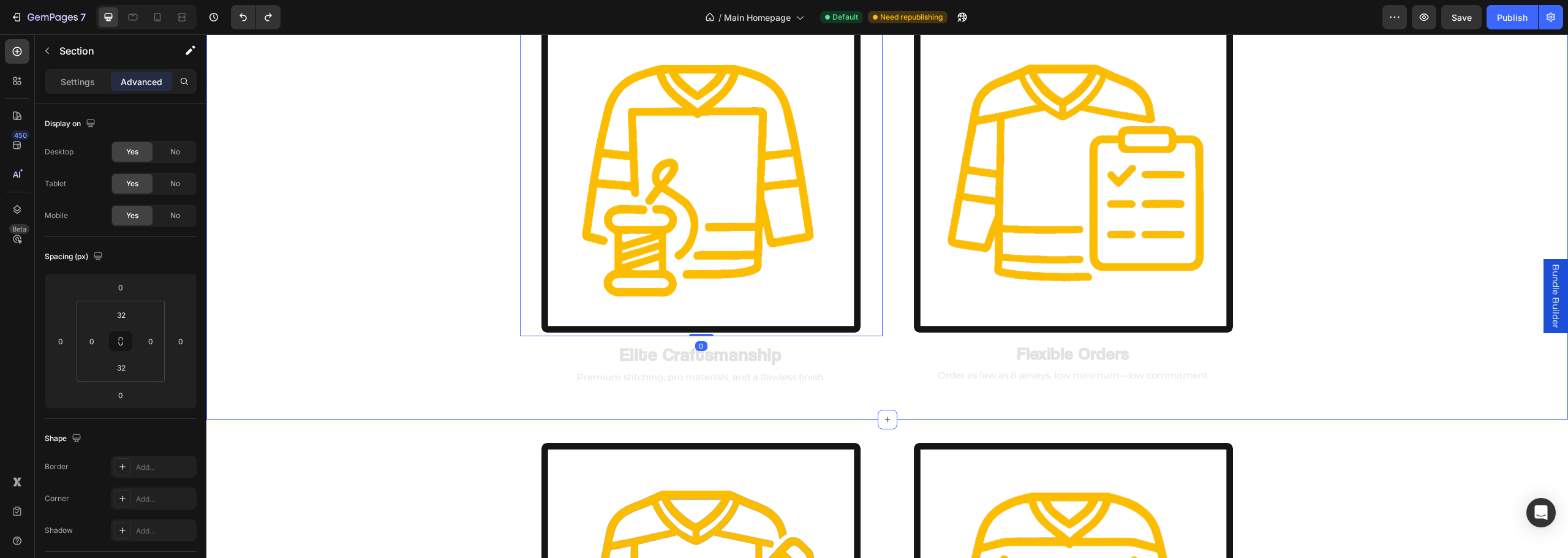
click at [415, 375] on div "Image 0 Elite Craftsmanship Heading Premium stitching, pro materials, and a fla…" at bounding box center [887, 205] width 1362 height 390
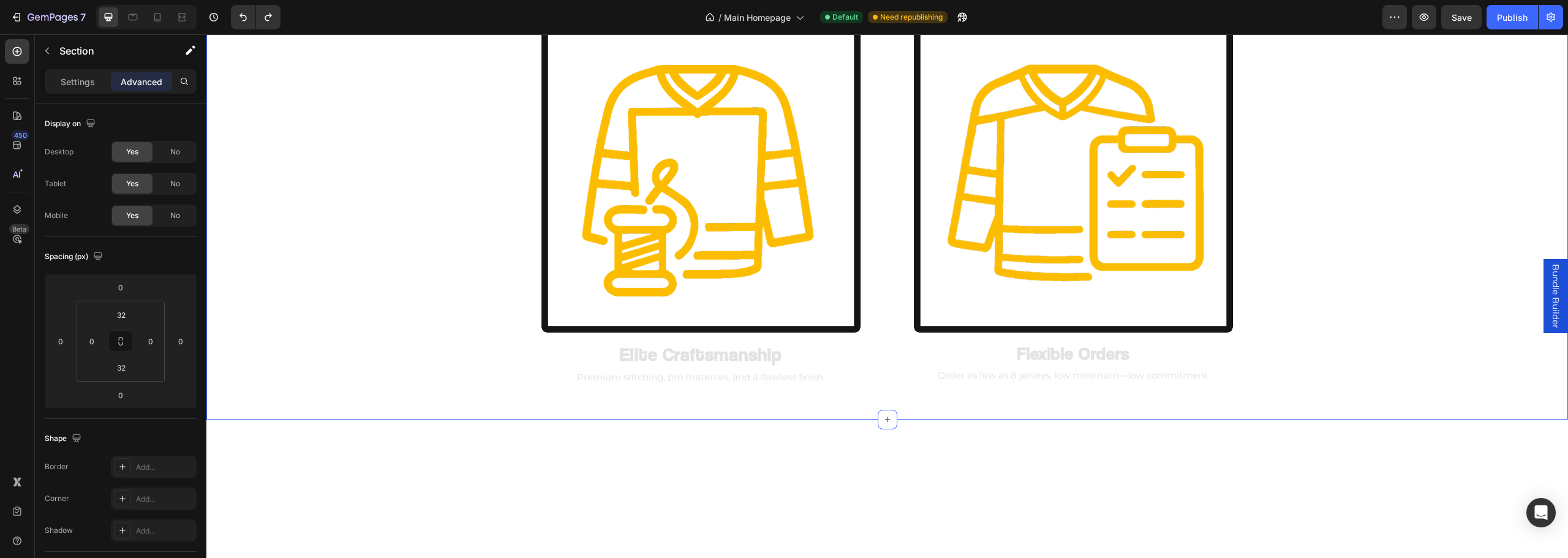
scroll to position [977, 0]
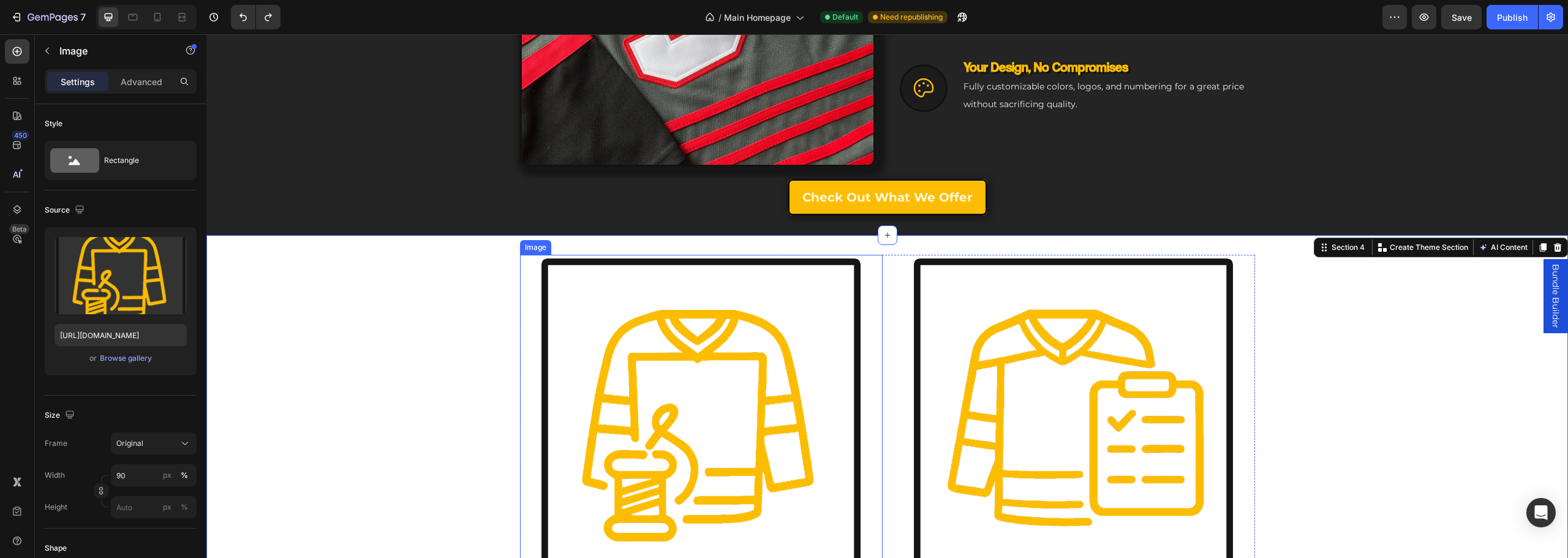
click at [586, 361] on img at bounding box center [701, 417] width 326 height 326
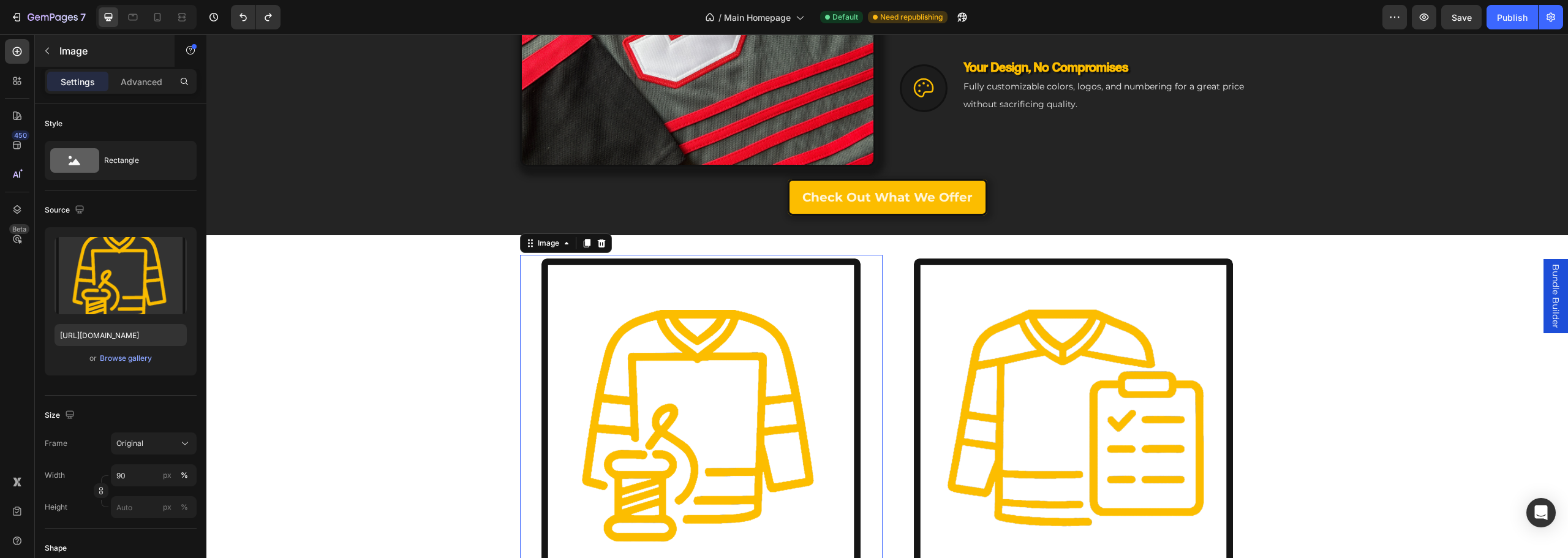
click at [74, 51] on p "Image" at bounding box center [111, 51] width 104 height 14
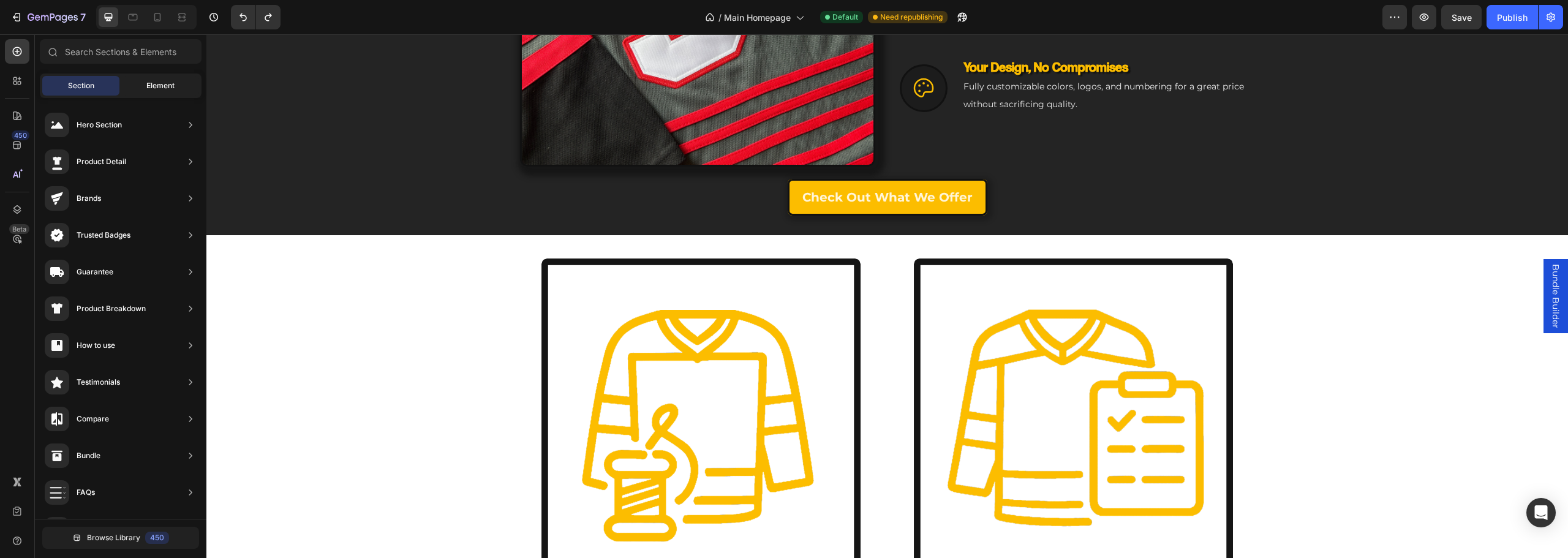
click at [158, 90] on span "Element" at bounding box center [160, 85] width 28 height 11
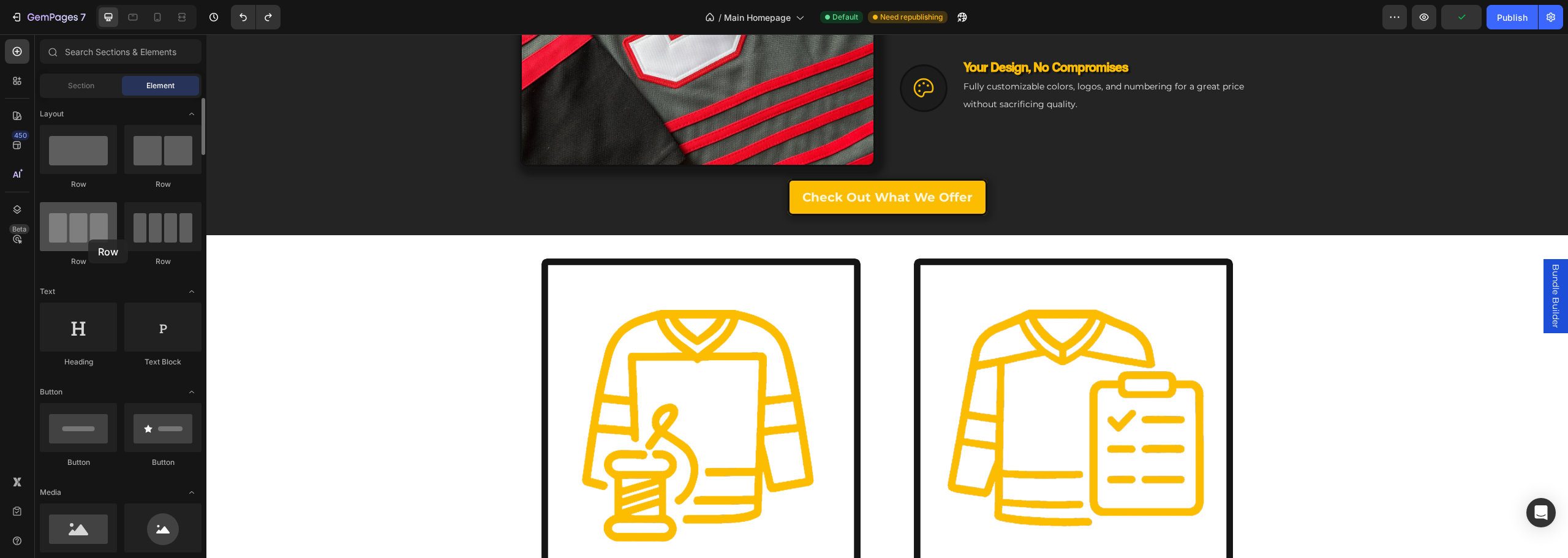
click at [88, 239] on div at bounding box center [78, 226] width 77 height 49
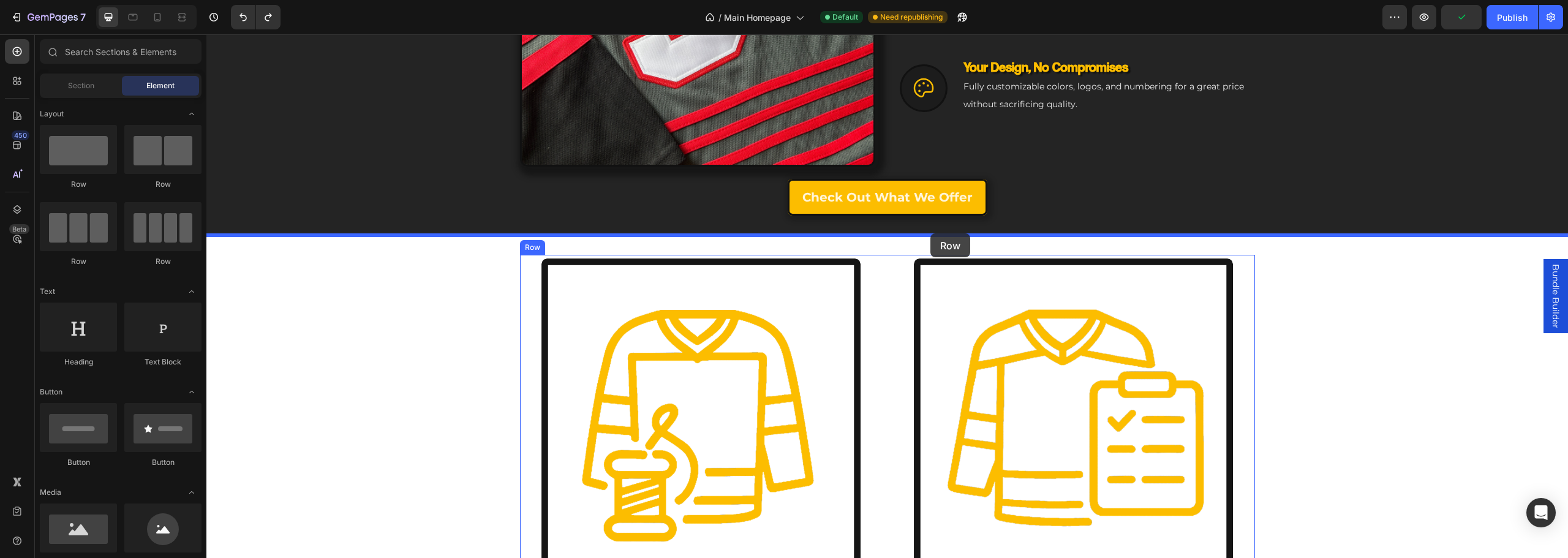
drag, startPoint x: 395, startPoint y: 274, endPoint x: 930, endPoint y: 233, distance: 536.6
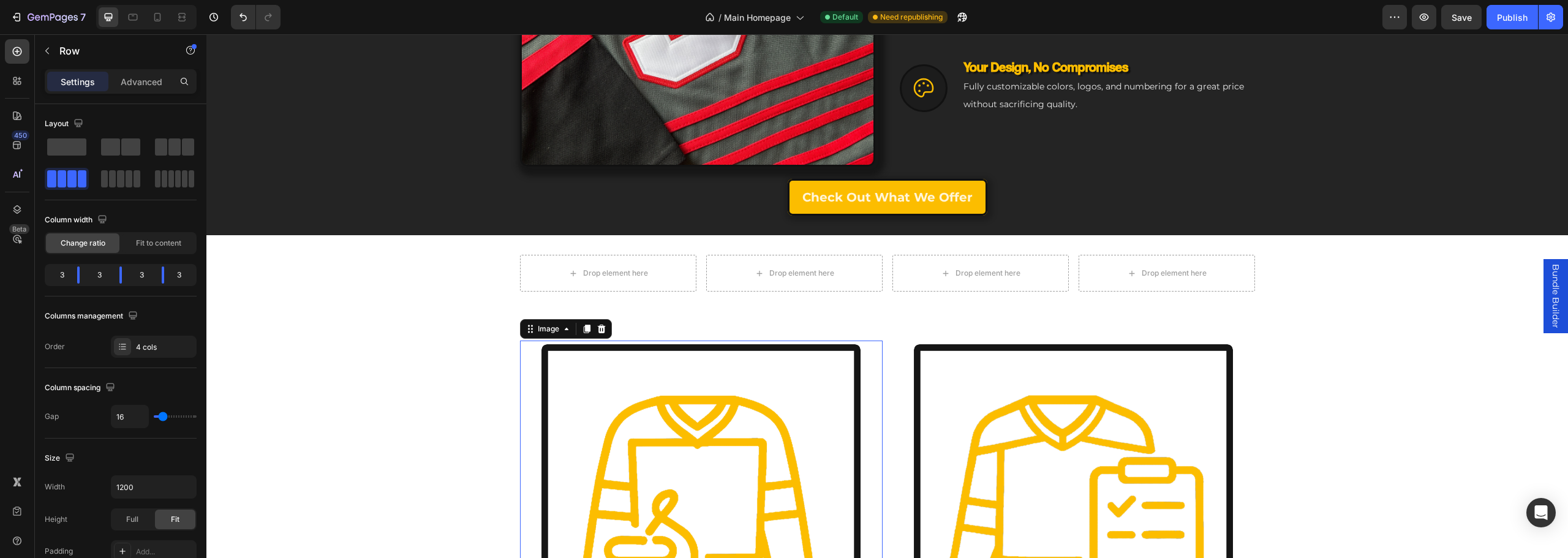
click at [706, 418] on img at bounding box center [701, 503] width 326 height 326
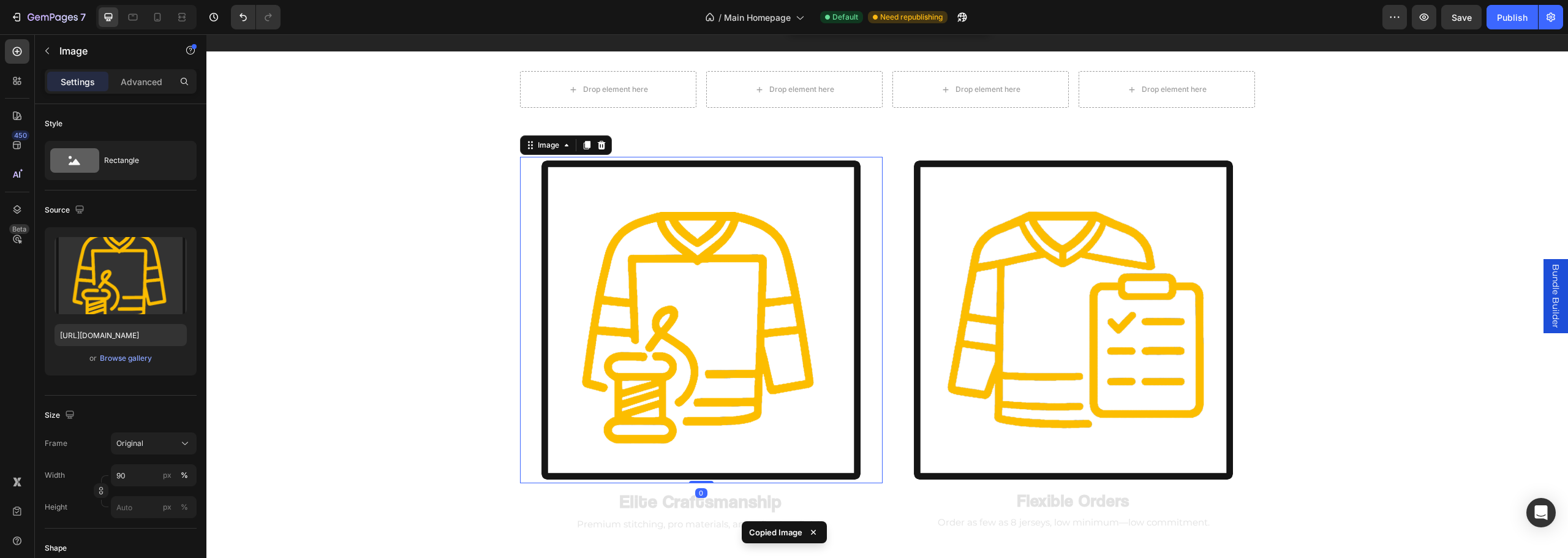
scroll to position [1099, 0]
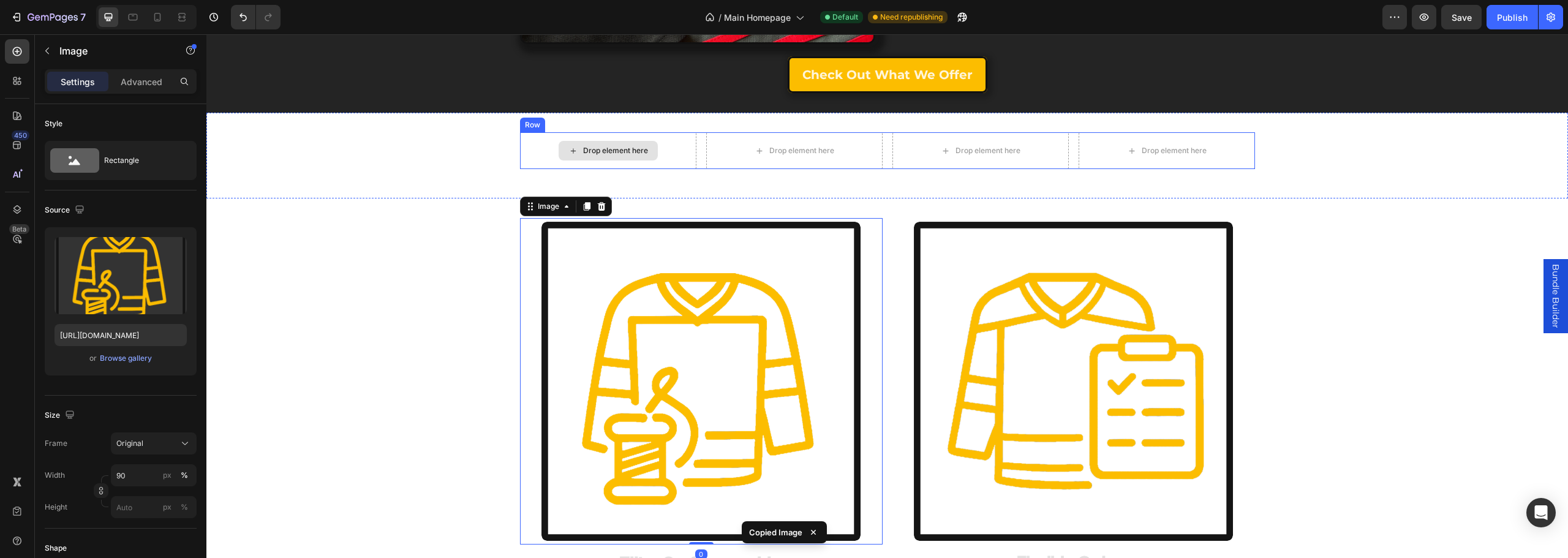
click at [625, 163] on div "Drop element here" at bounding box center [608, 150] width 176 height 37
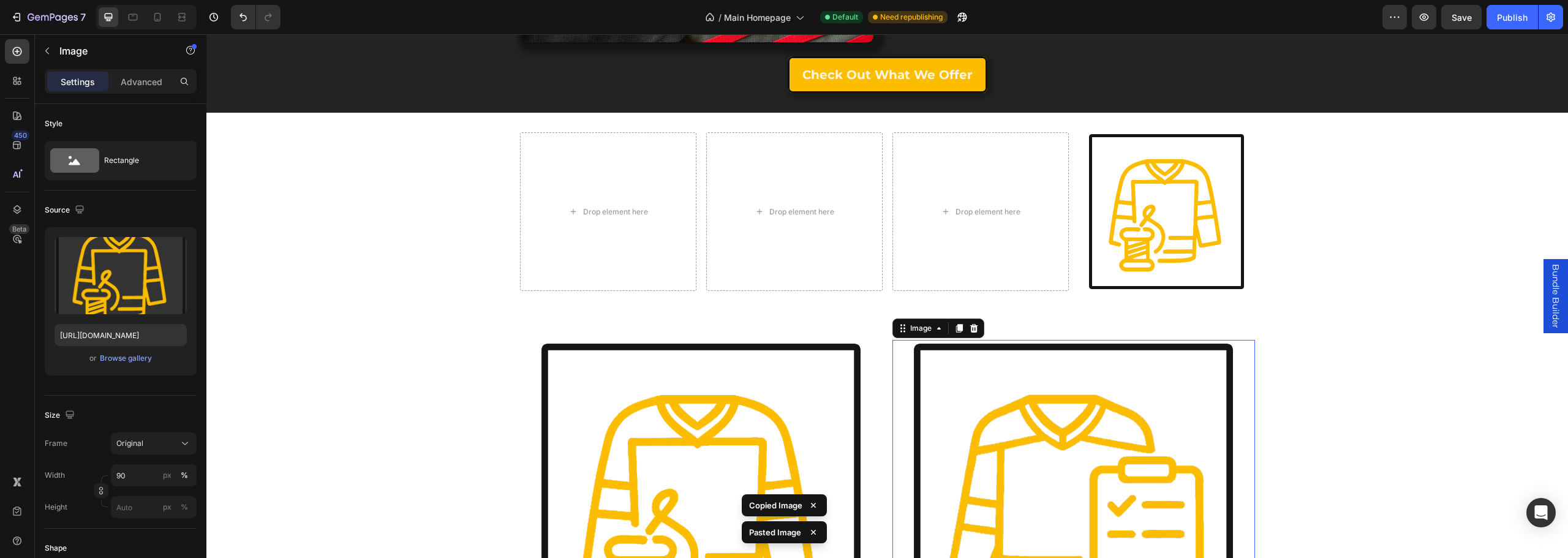
click at [1117, 426] on img at bounding box center [1073, 502] width 326 height 326
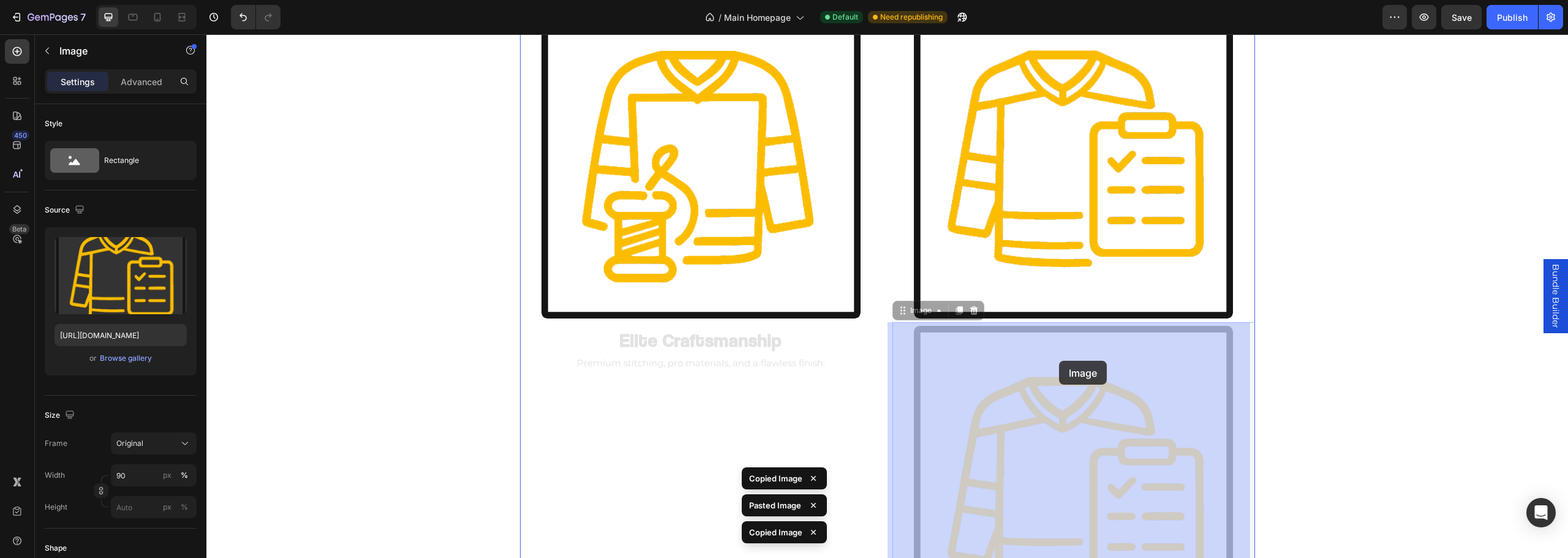
scroll to position [1138, 0]
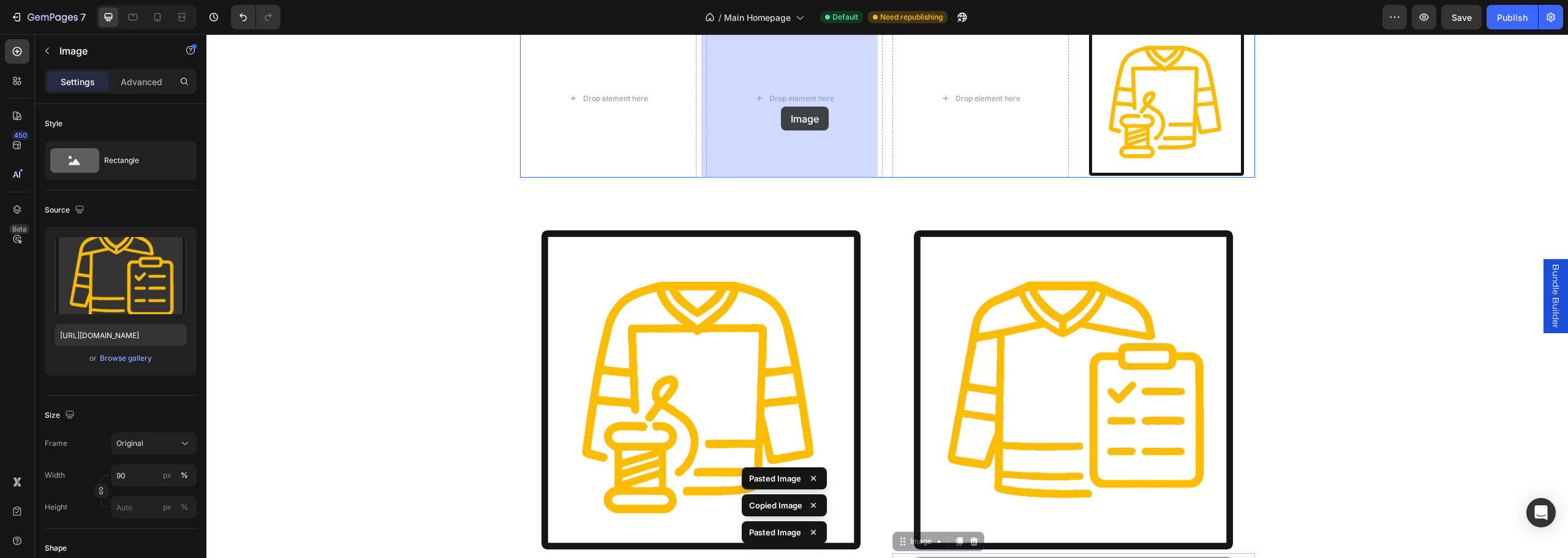
drag, startPoint x: 1066, startPoint y: 314, endPoint x: 781, endPoint y: 106, distance: 352.8
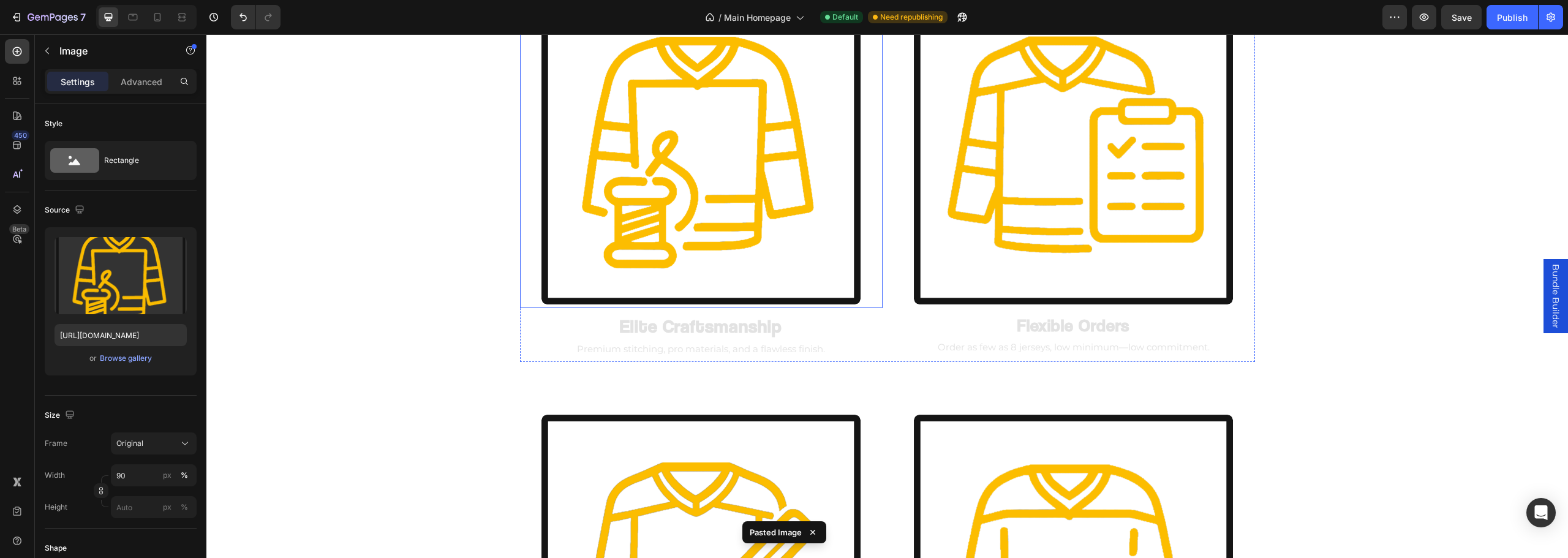
scroll to position [1627, 0]
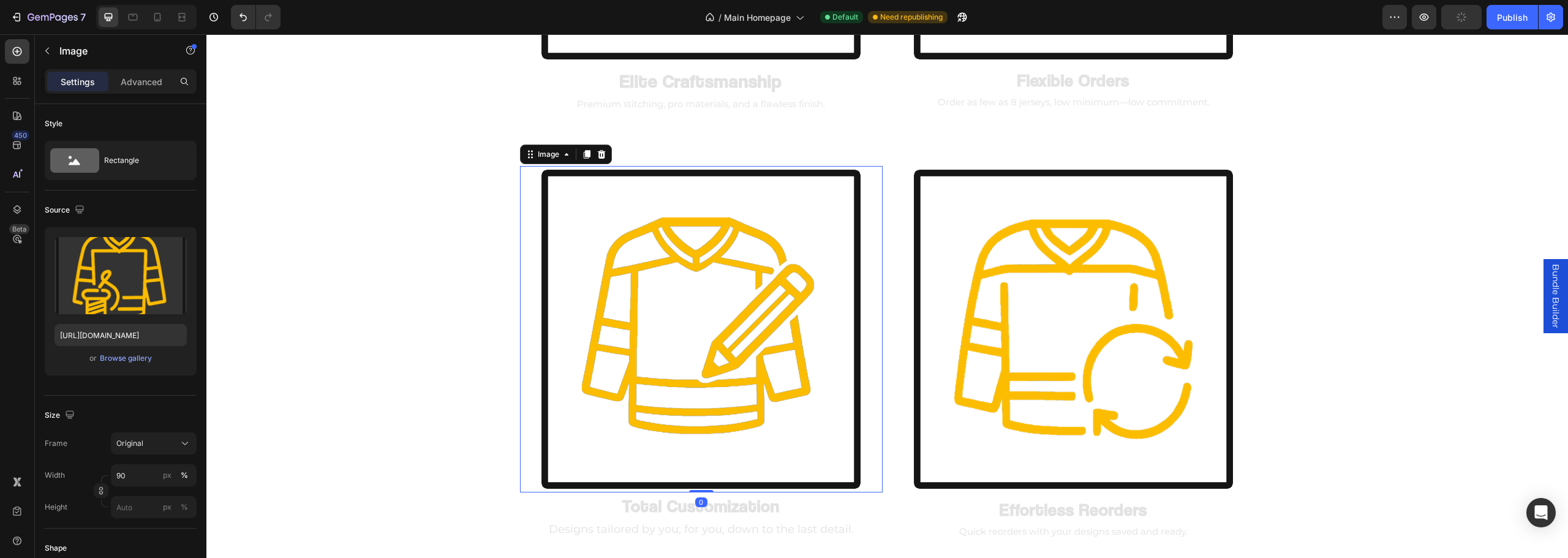
click at [771, 302] on img at bounding box center [701, 329] width 326 height 326
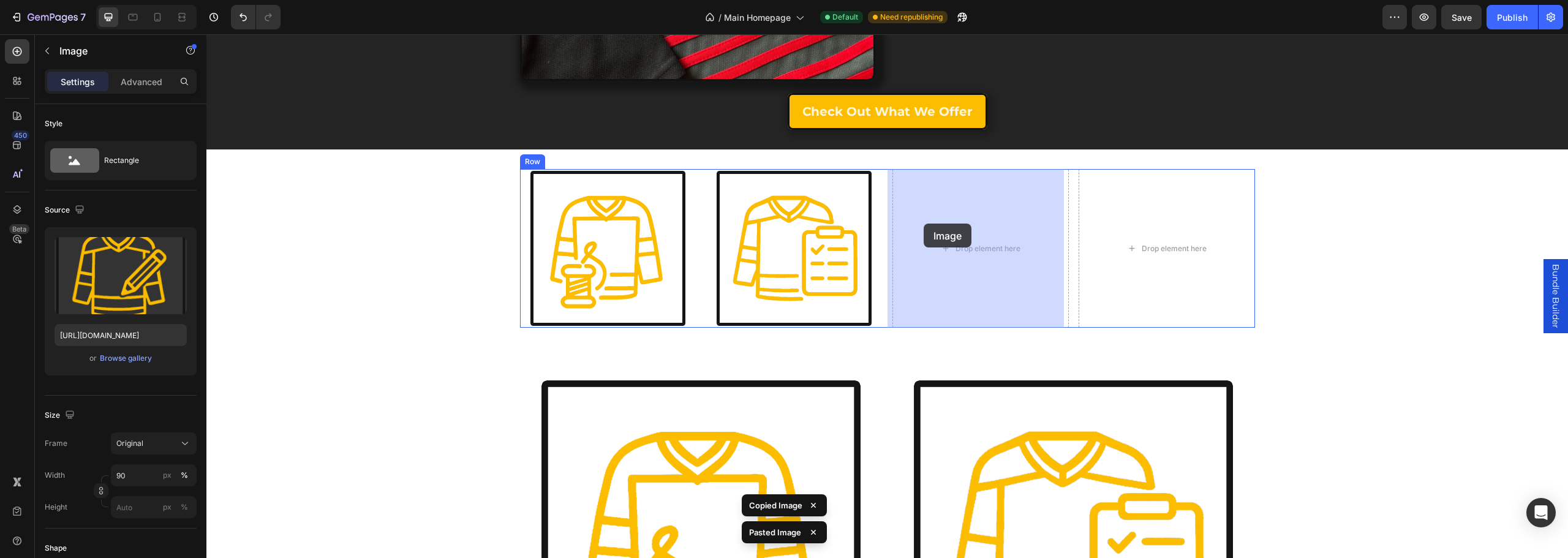
drag, startPoint x: 785, startPoint y: 246, endPoint x: 926, endPoint y: 224, distance: 142.7
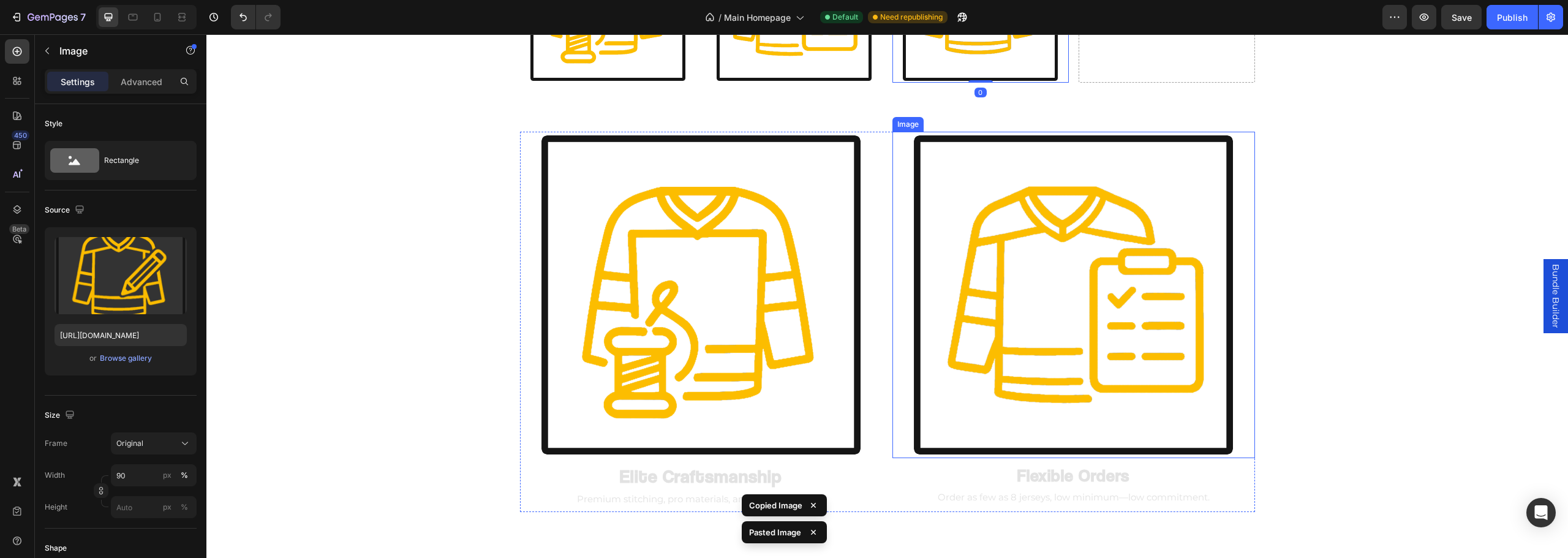
scroll to position [1553, 0]
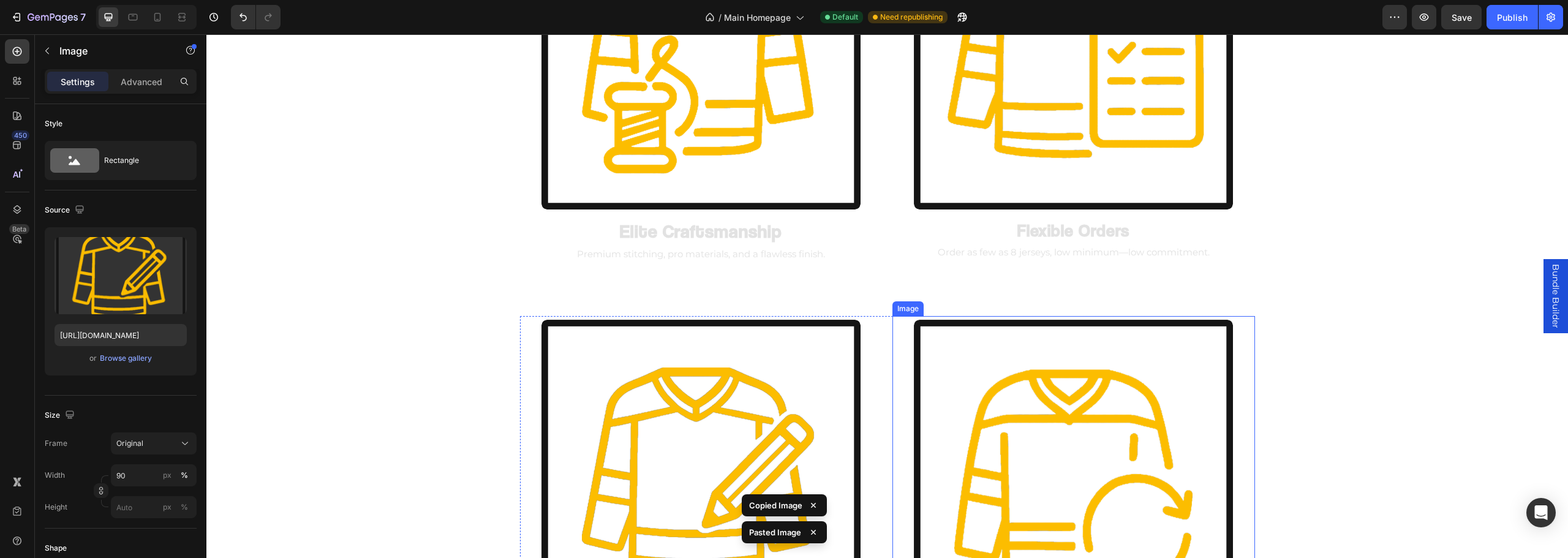
click at [1083, 369] on img at bounding box center [1073, 478] width 326 height 326
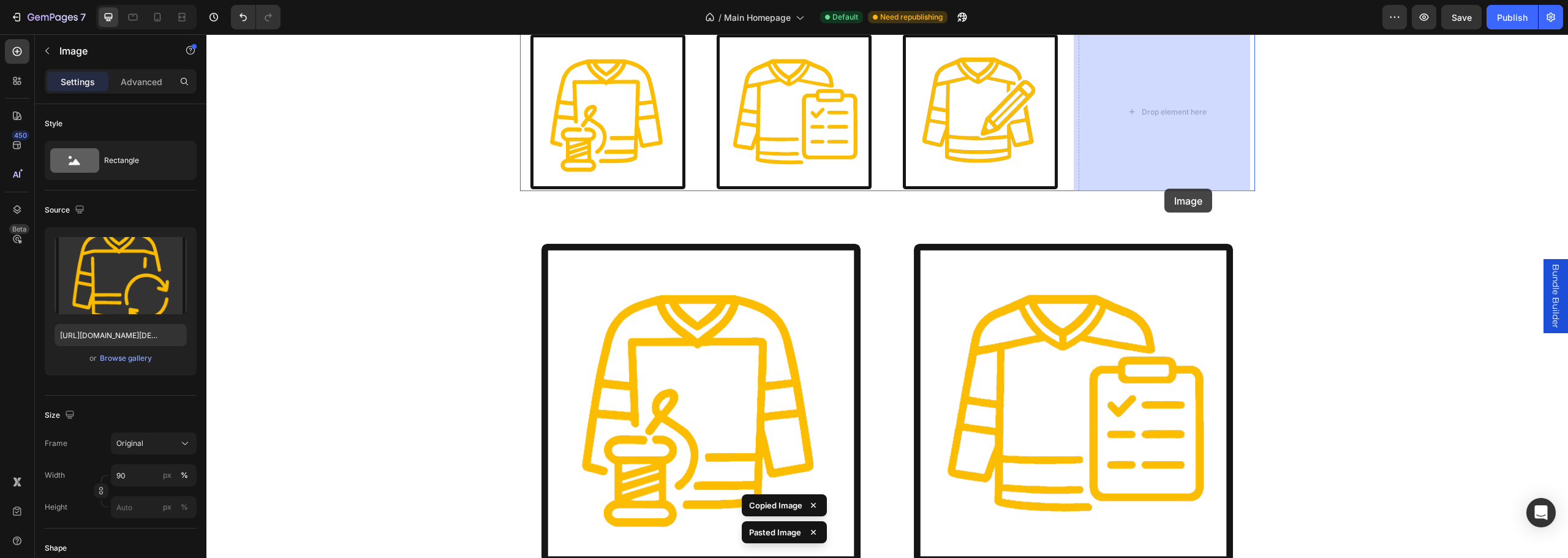
scroll to position [1016, 0]
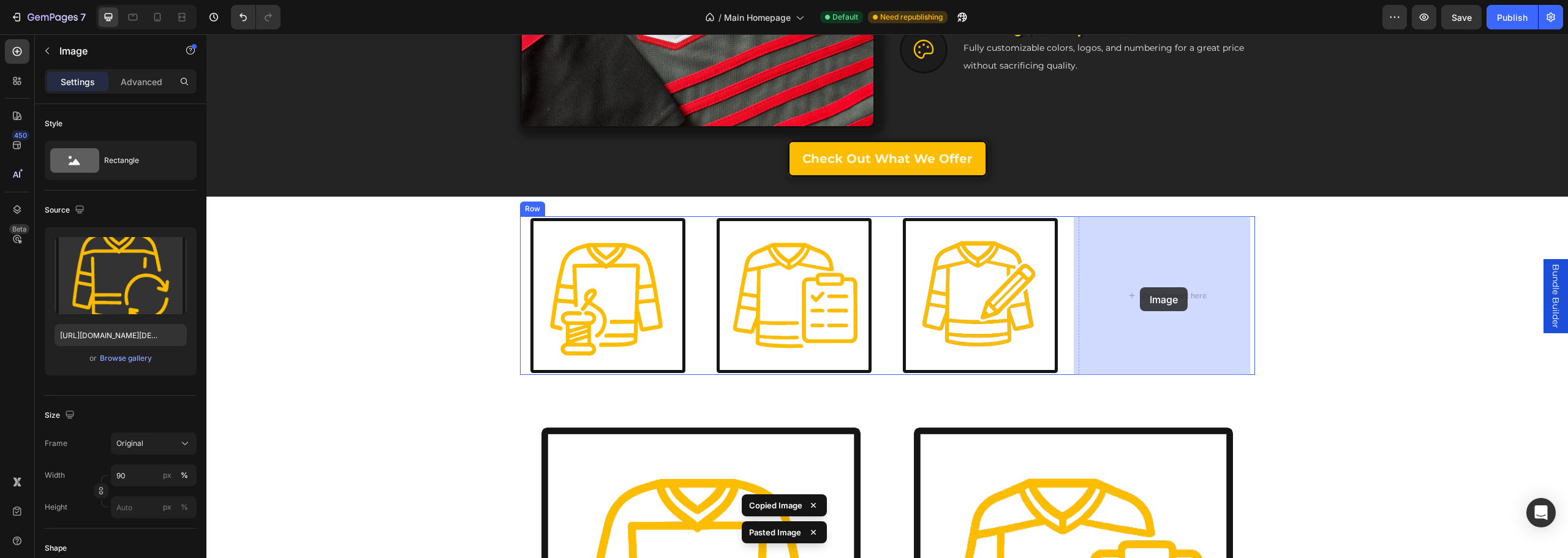
drag, startPoint x: 1046, startPoint y: 270, endPoint x: 1139, endPoint y: 287, distance: 94.5
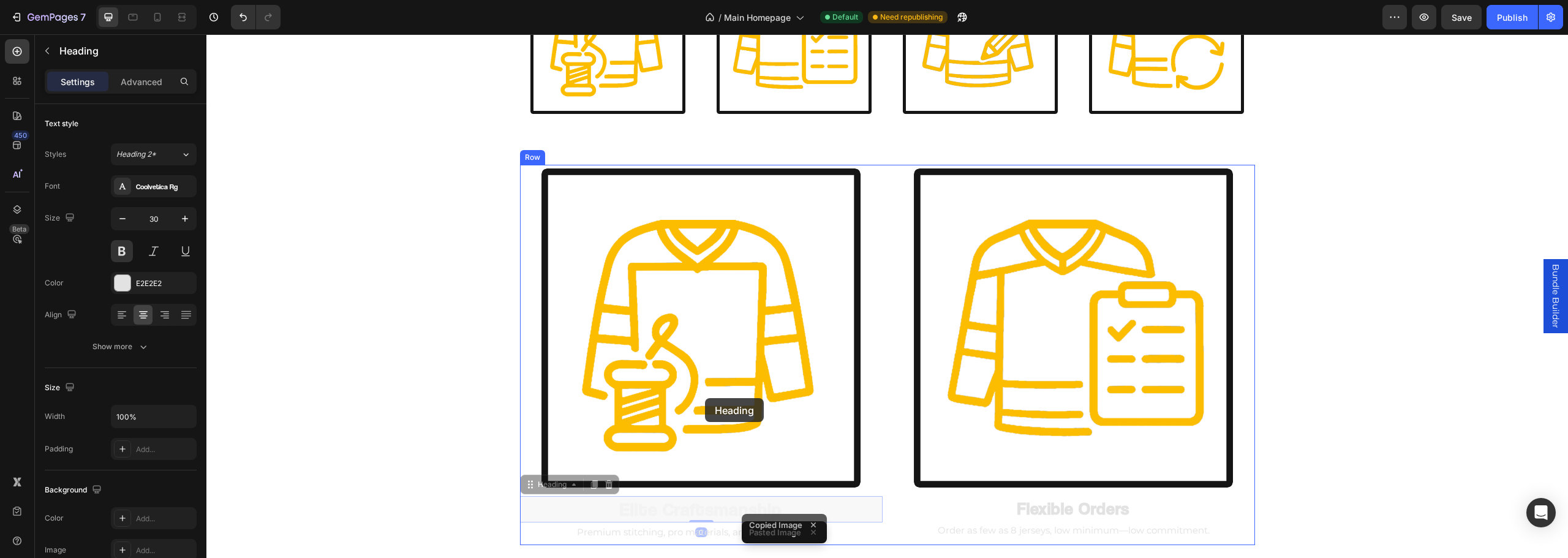
scroll to position [1138, 0]
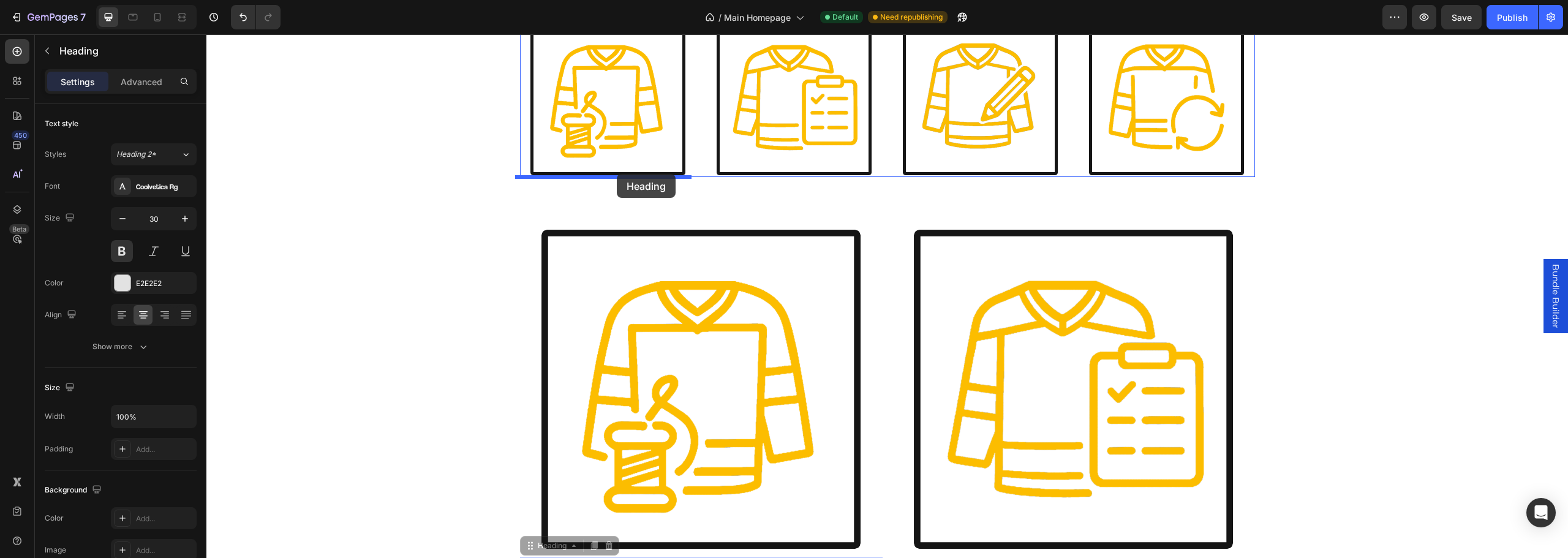
drag, startPoint x: 697, startPoint y: 400, endPoint x: 617, endPoint y: 174, distance: 239.7
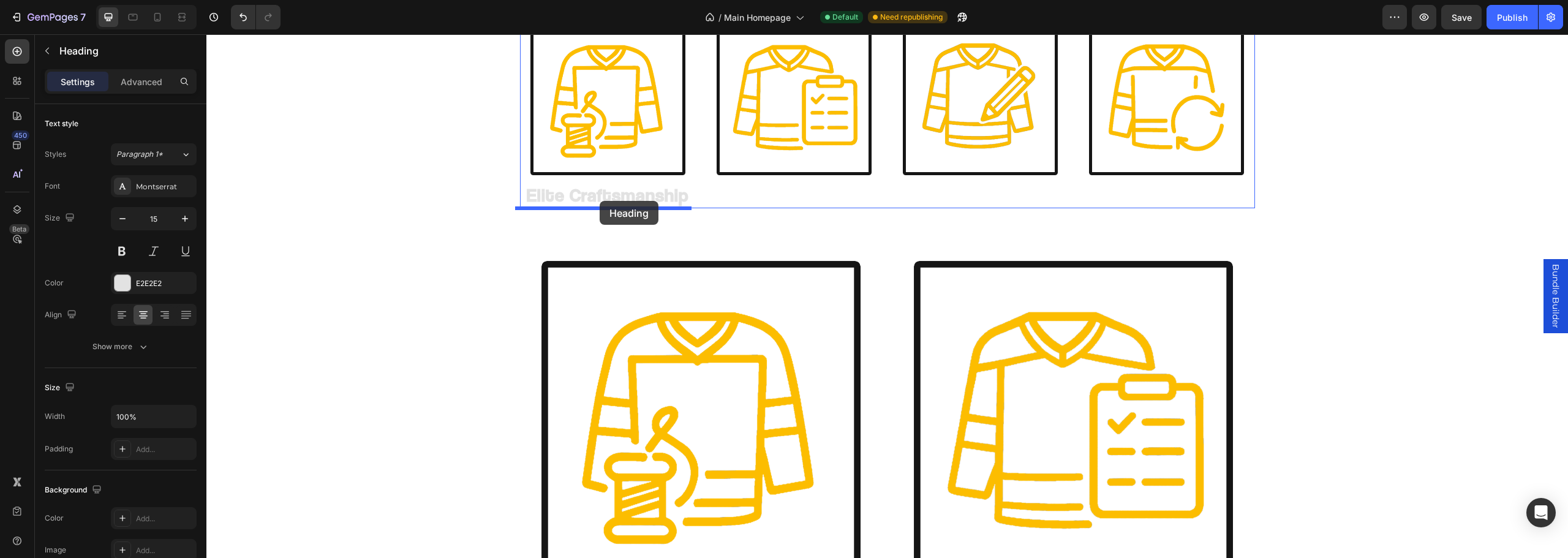
drag, startPoint x: 689, startPoint y: 342, endPoint x: 599, endPoint y: 201, distance: 167.3
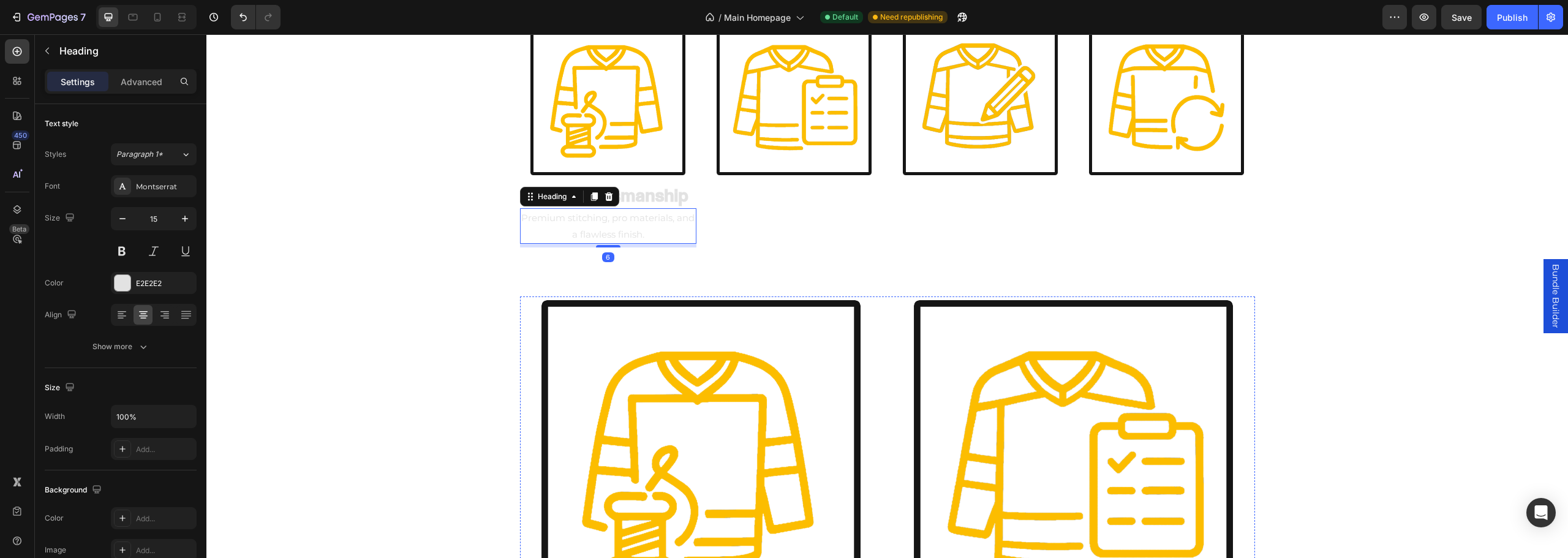
scroll to position [1261, 0]
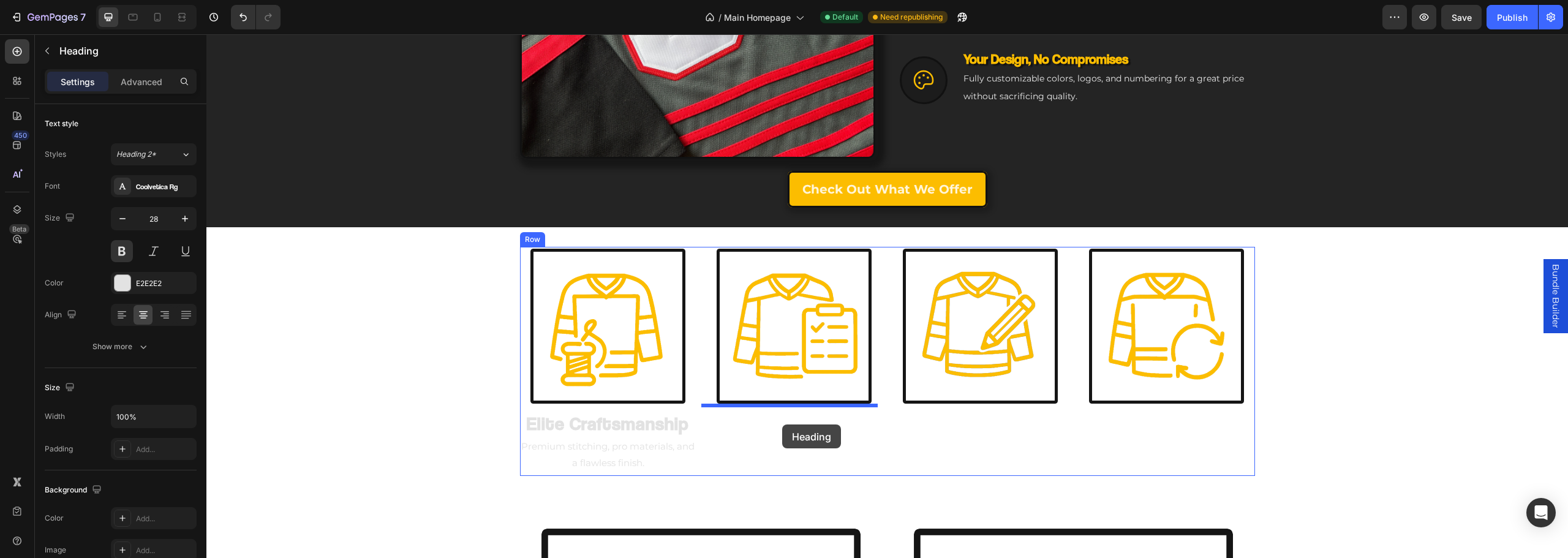
drag, startPoint x: 1077, startPoint y: 516, endPoint x: 778, endPoint y: 410, distance: 317.2
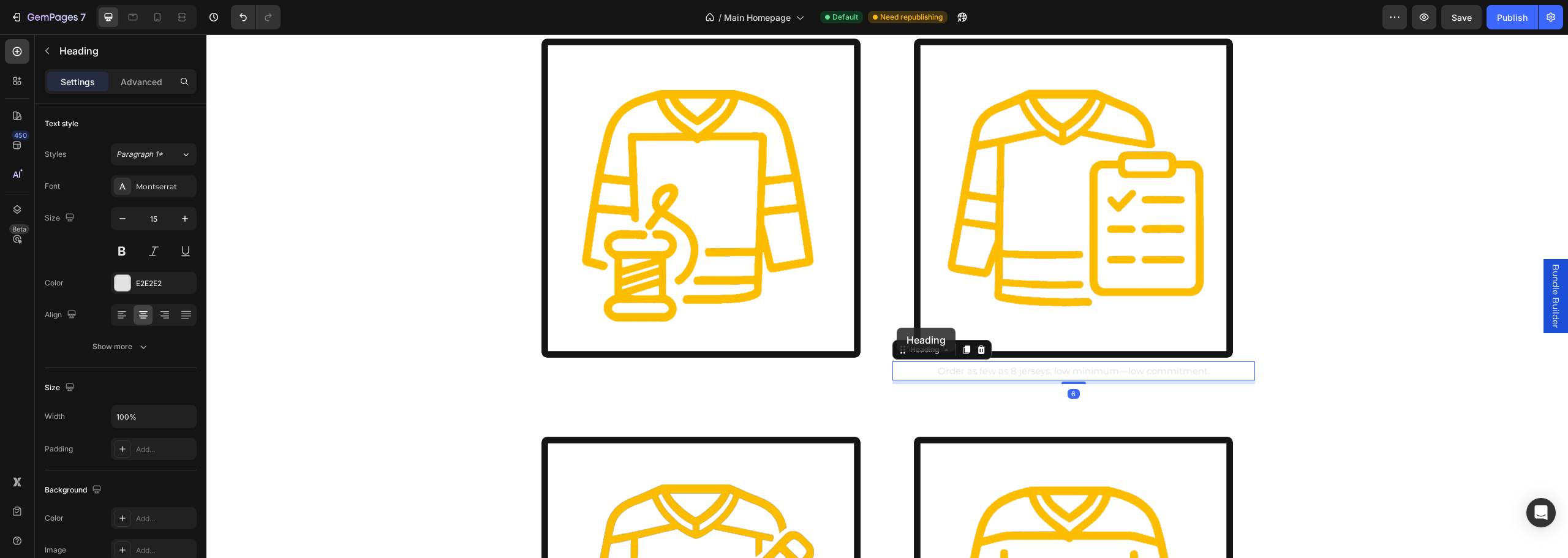
scroll to position [1229, 0]
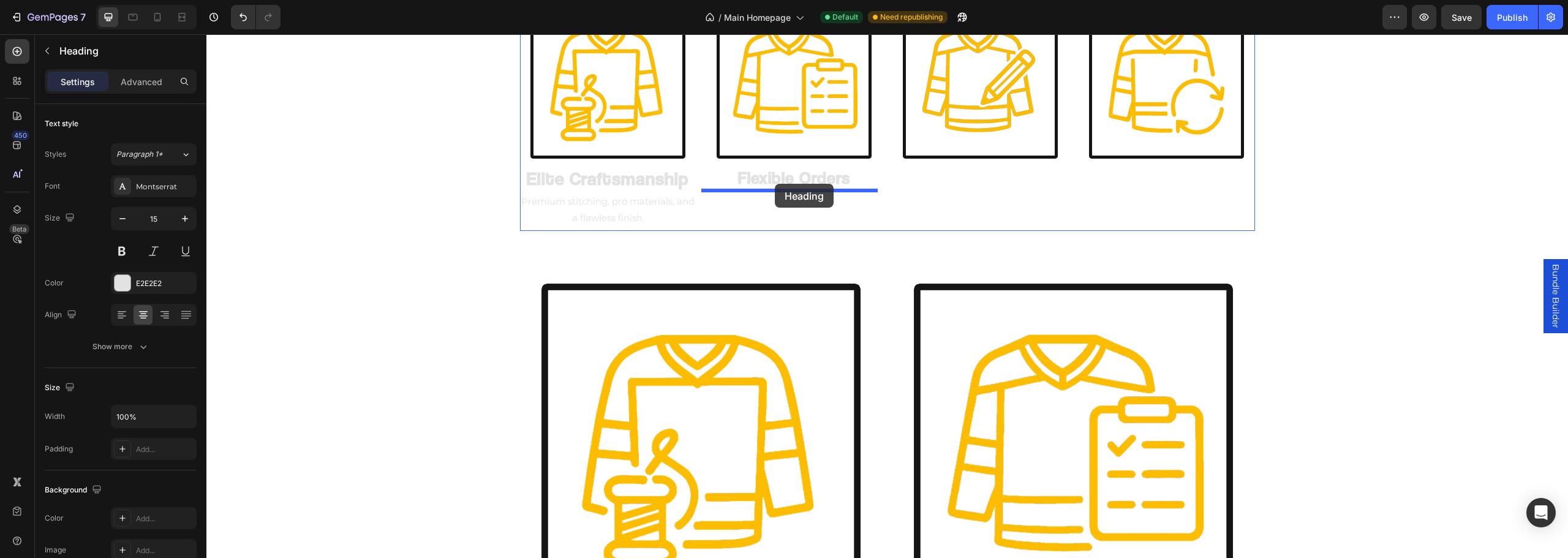
drag, startPoint x: 1010, startPoint y: 367, endPoint x: 775, endPoint y: 184, distance: 297.8
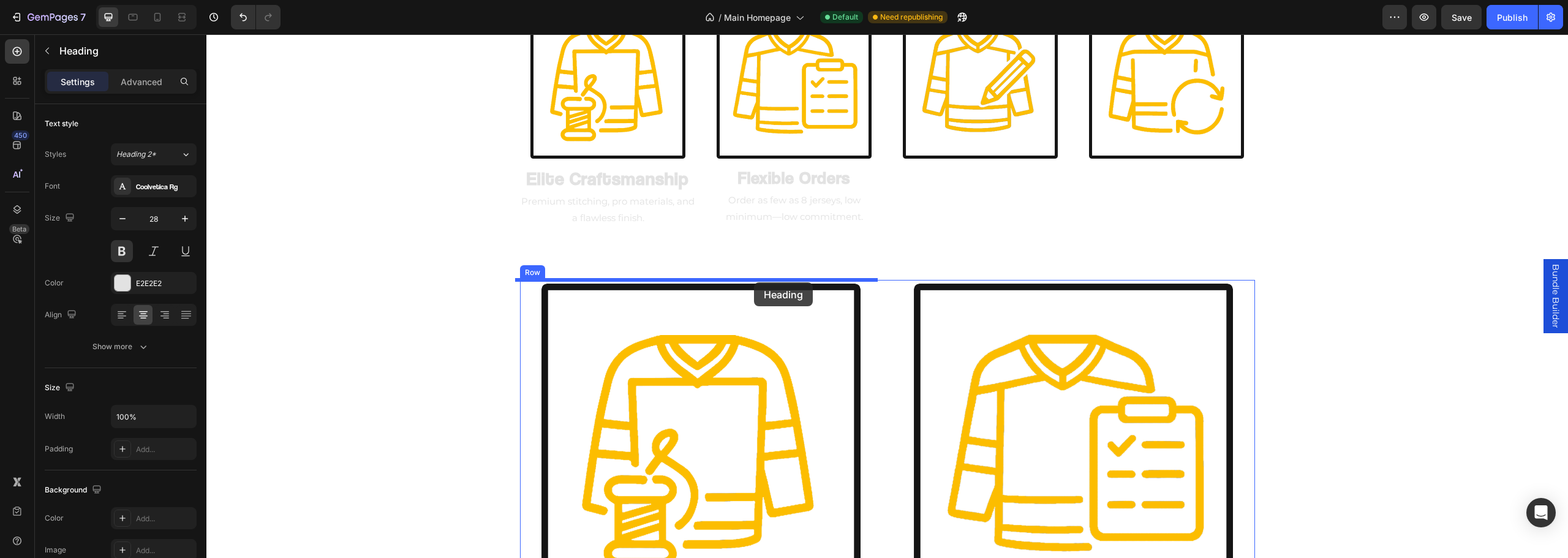
scroll to position [1182, 0]
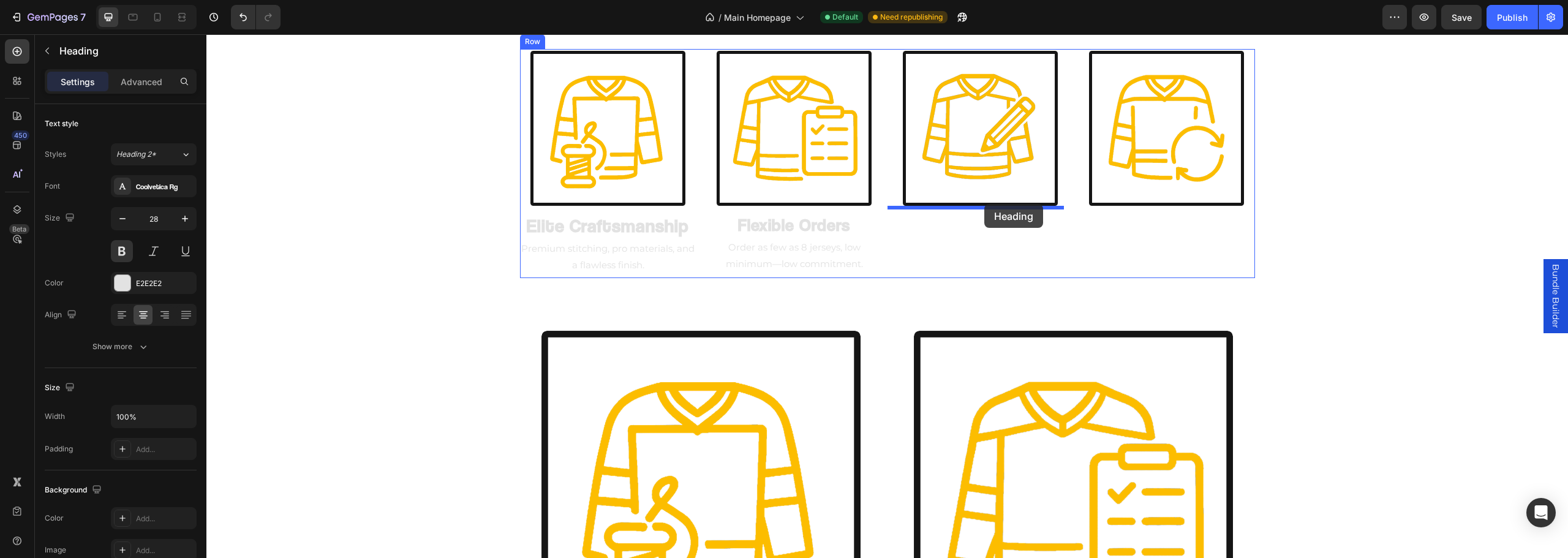
drag, startPoint x: 720, startPoint y: 442, endPoint x: 984, endPoint y: 204, distance: 355.4
drag, startPoint x: 727, startPoint y: 485, endPoint x: 997, endPoint y: 235, distance: 368.0
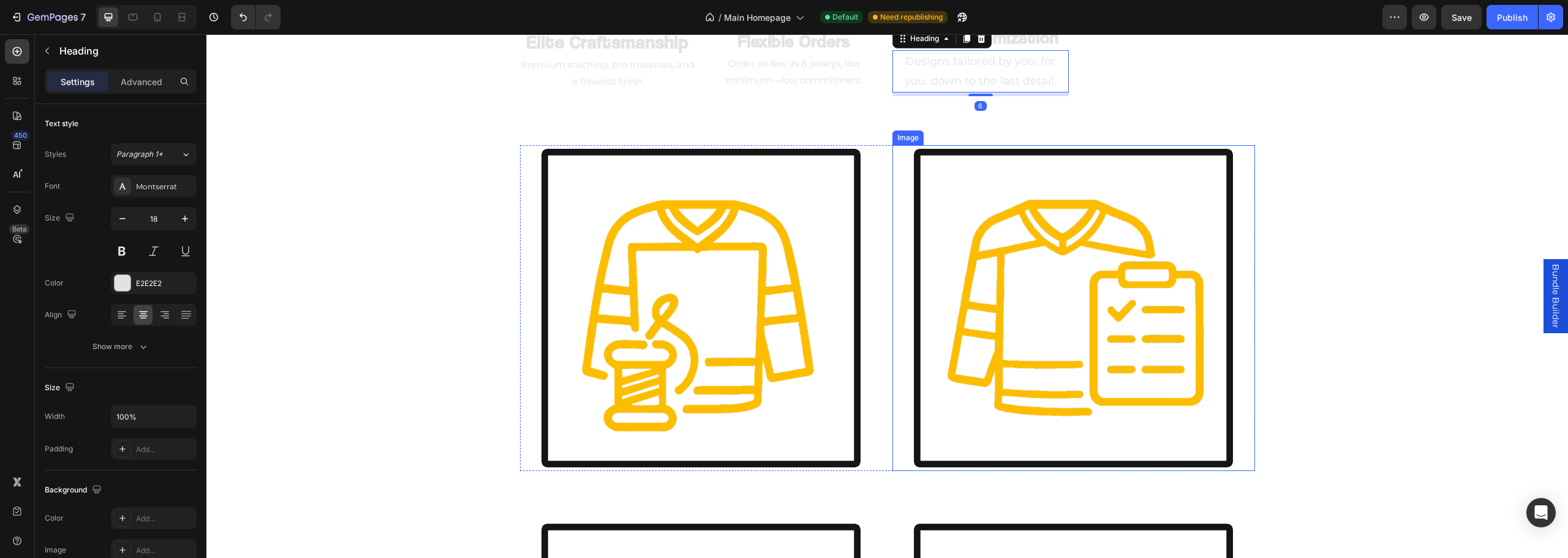
scroll to position [1733, 0]
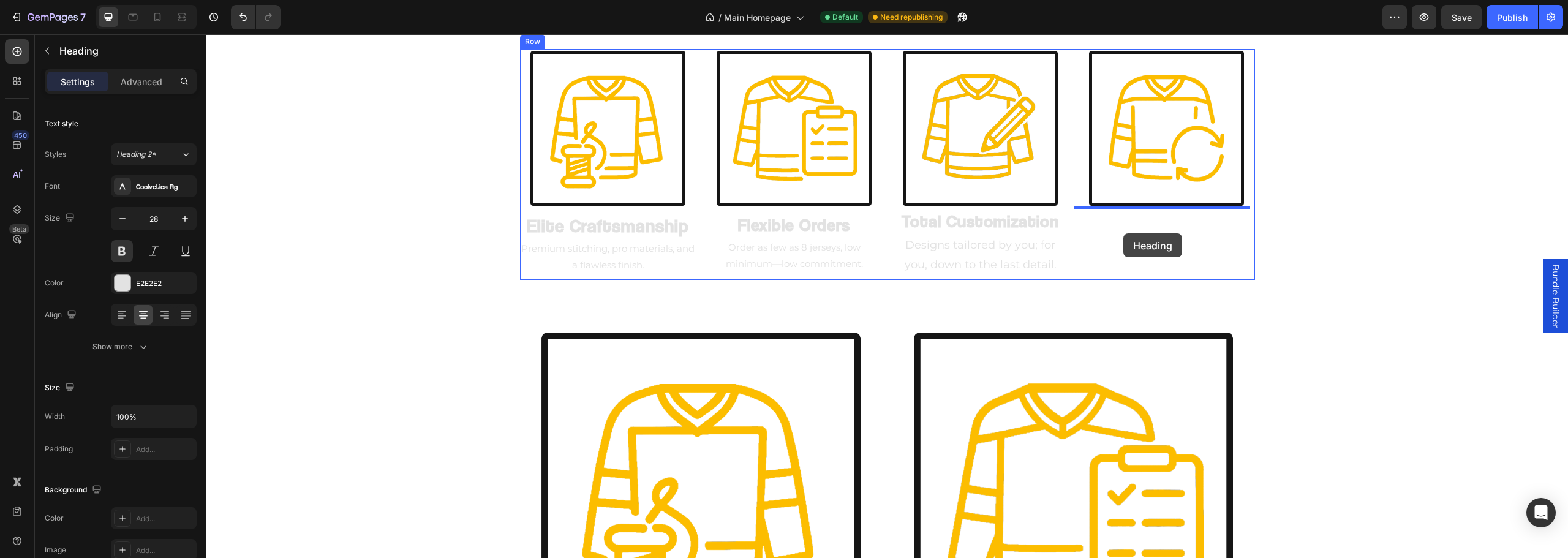
drag, startPoint x: 1050, startPoint y: 497, endPoint x: 1128, endPoint y: 228, distance: 280.1
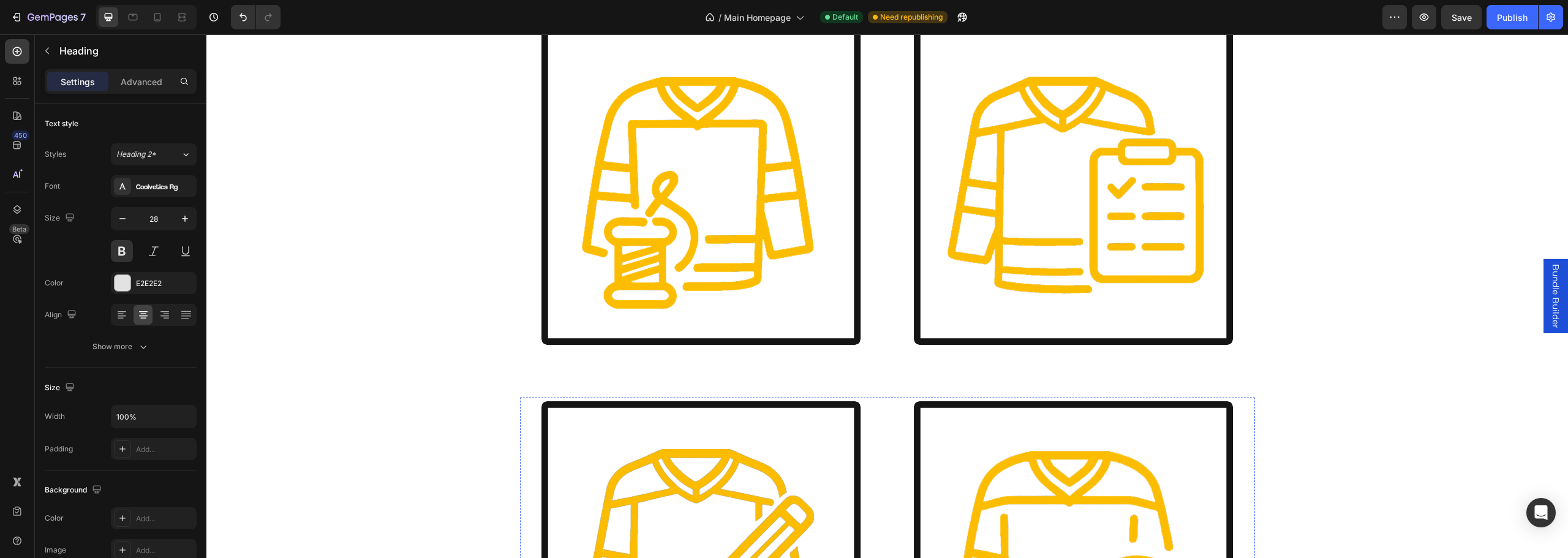
scroll to position [1856, 0]
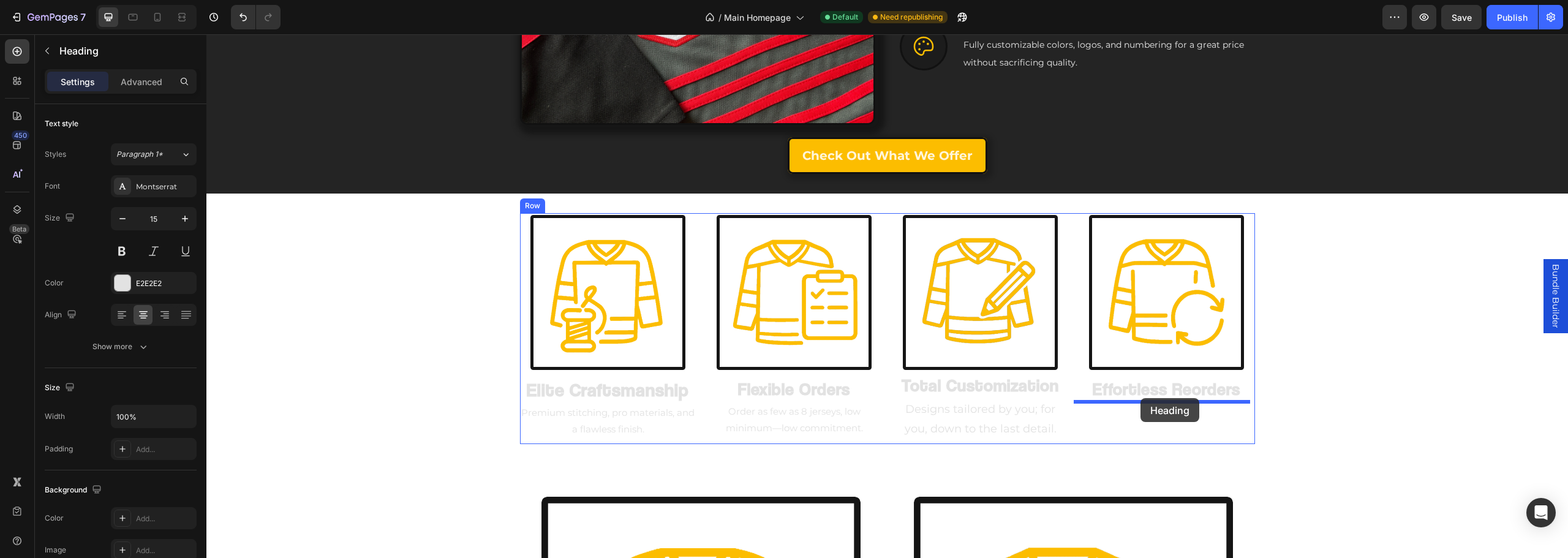
drag, startPoint x: 1080, startPoint y: 370, endPoint x: 1144, endPoint y: 398, distance: 69.9
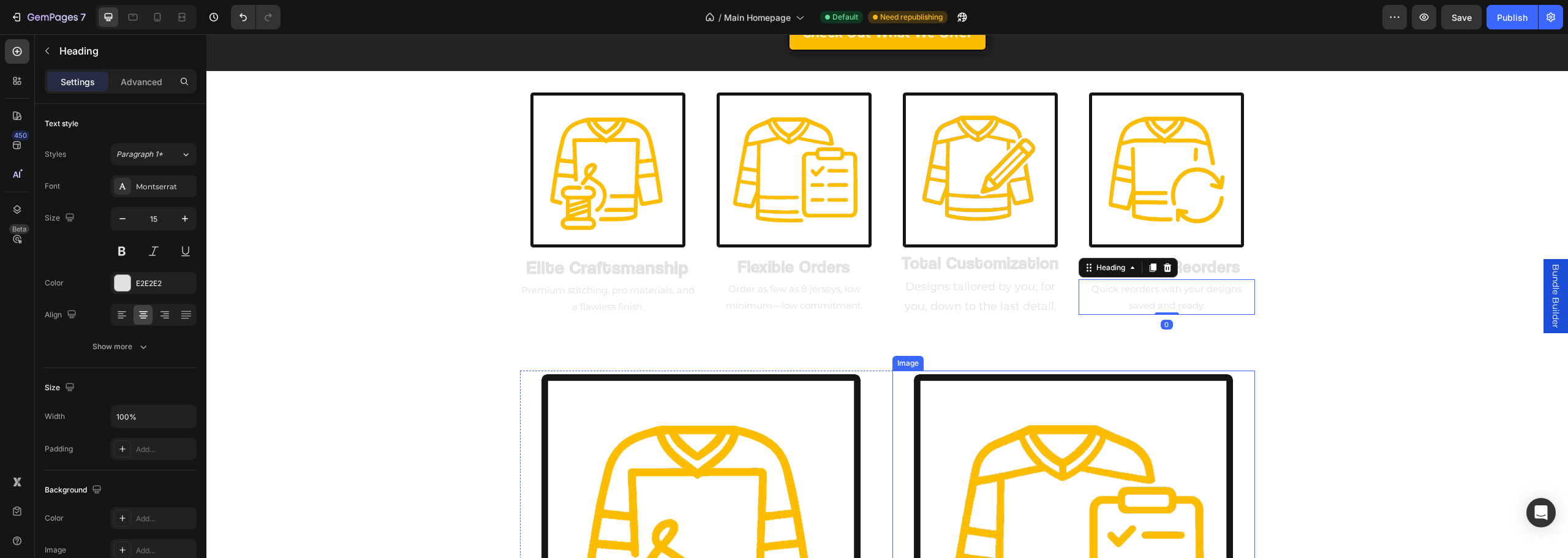
scroll to position [1263, 0]
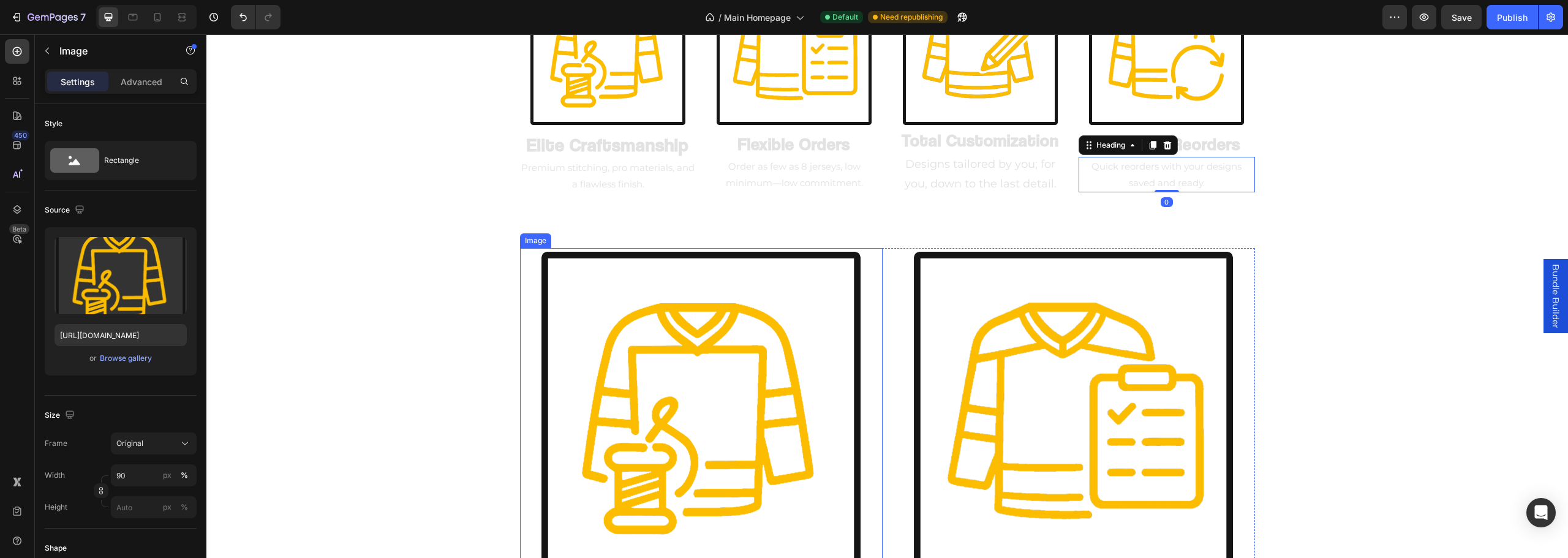
click at [754, 402] on img at bounding box center [701, 411] width 326 height 326
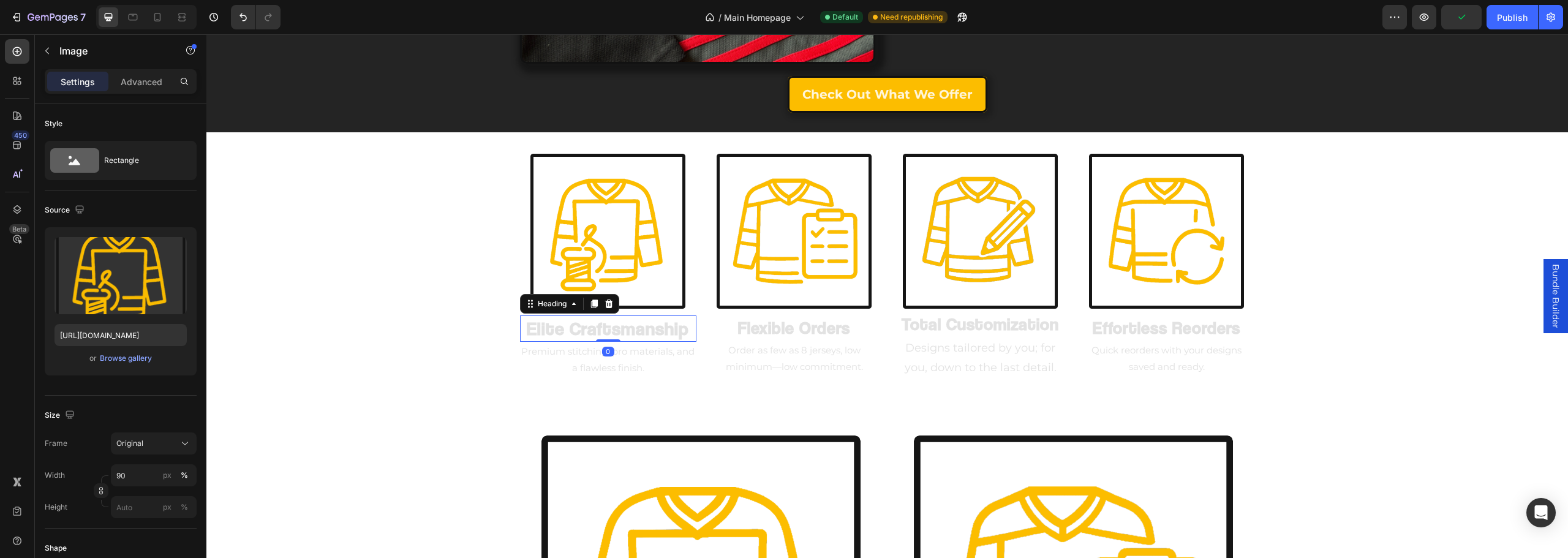
click at [608, 334] on h2 "Elite Craftsmanship" at bounding box center [608, 328] width 176 height 26
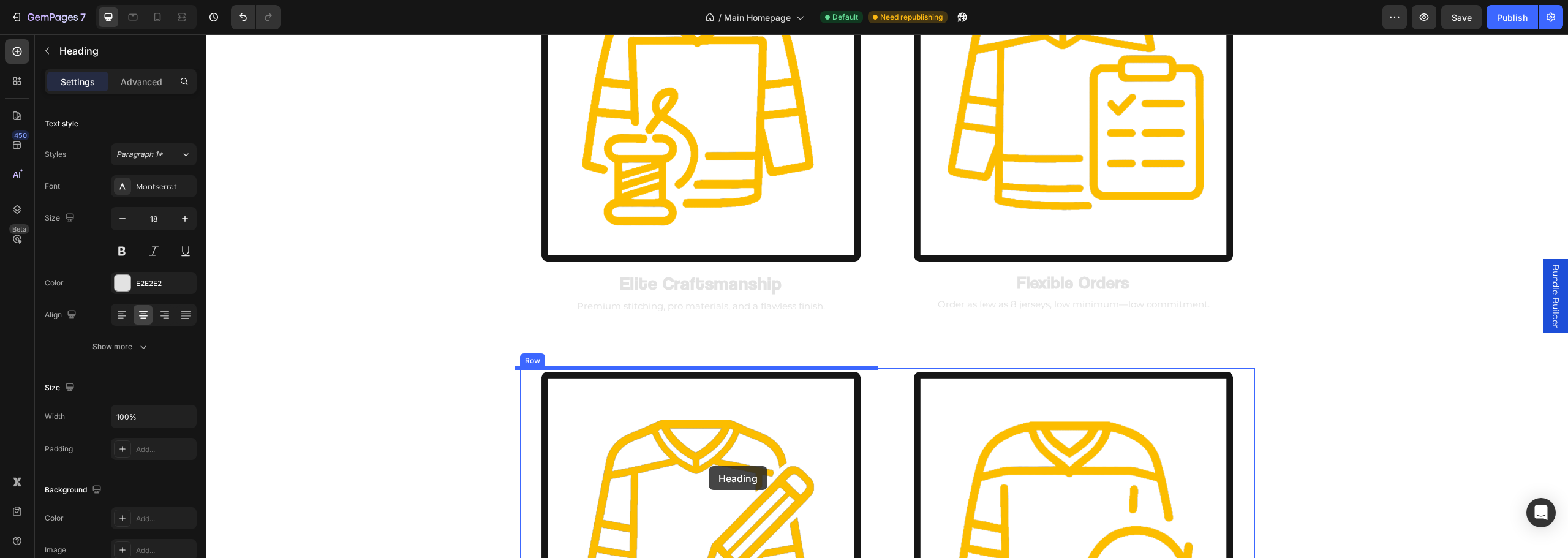
scroll to position [1937, 0]
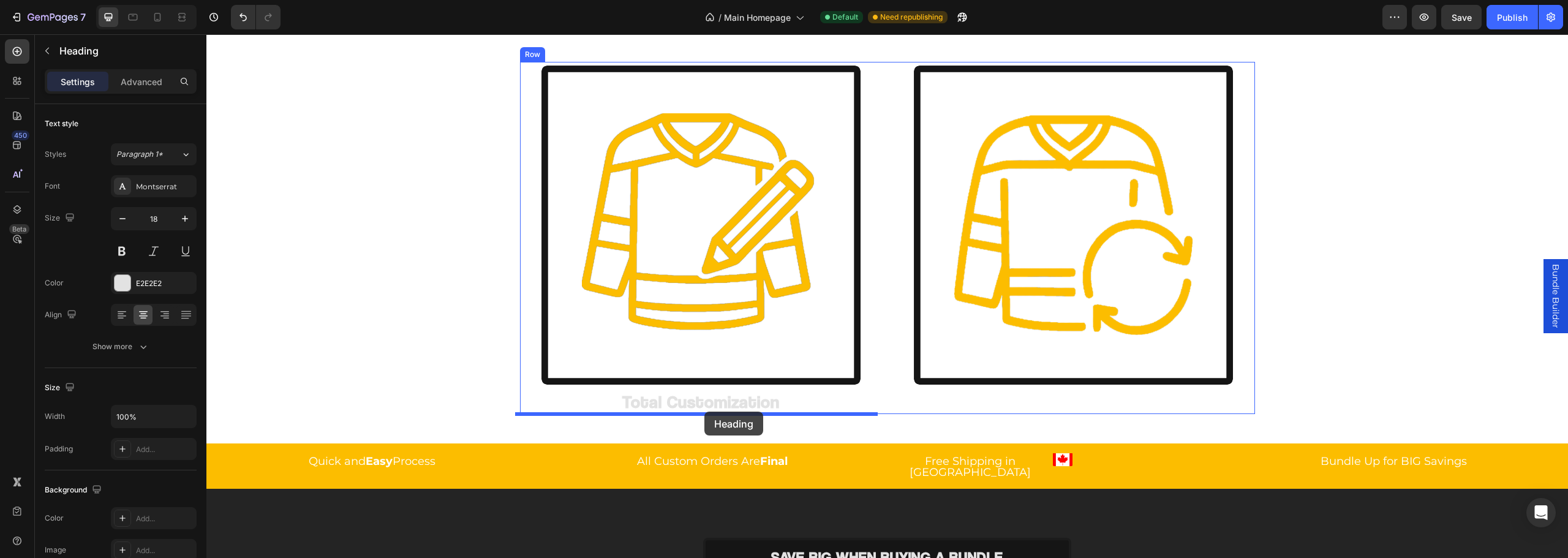
drag, startPoint x: 954, startPoint y: 152, endPoint x: 704, endPoint y: 411, distance: 360.0
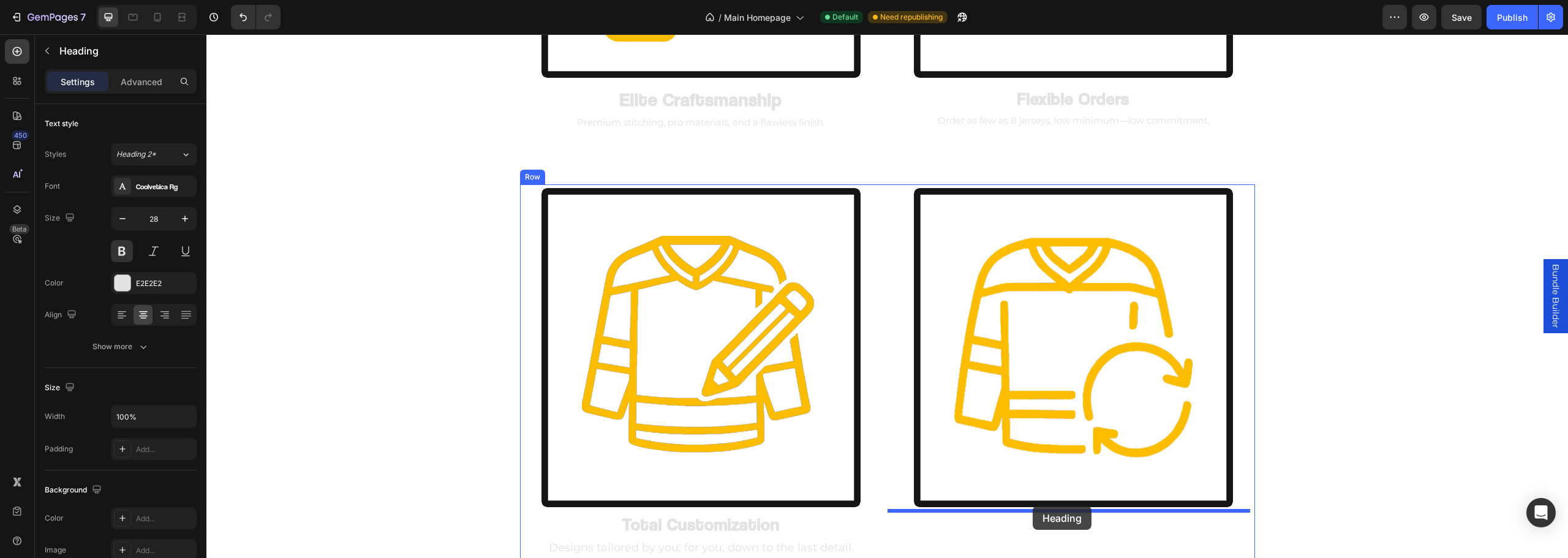
drag, startPoint x: 1142, startPoint y: 171, endPoint x: 1039, endPoint y: 502, distance: 346.7
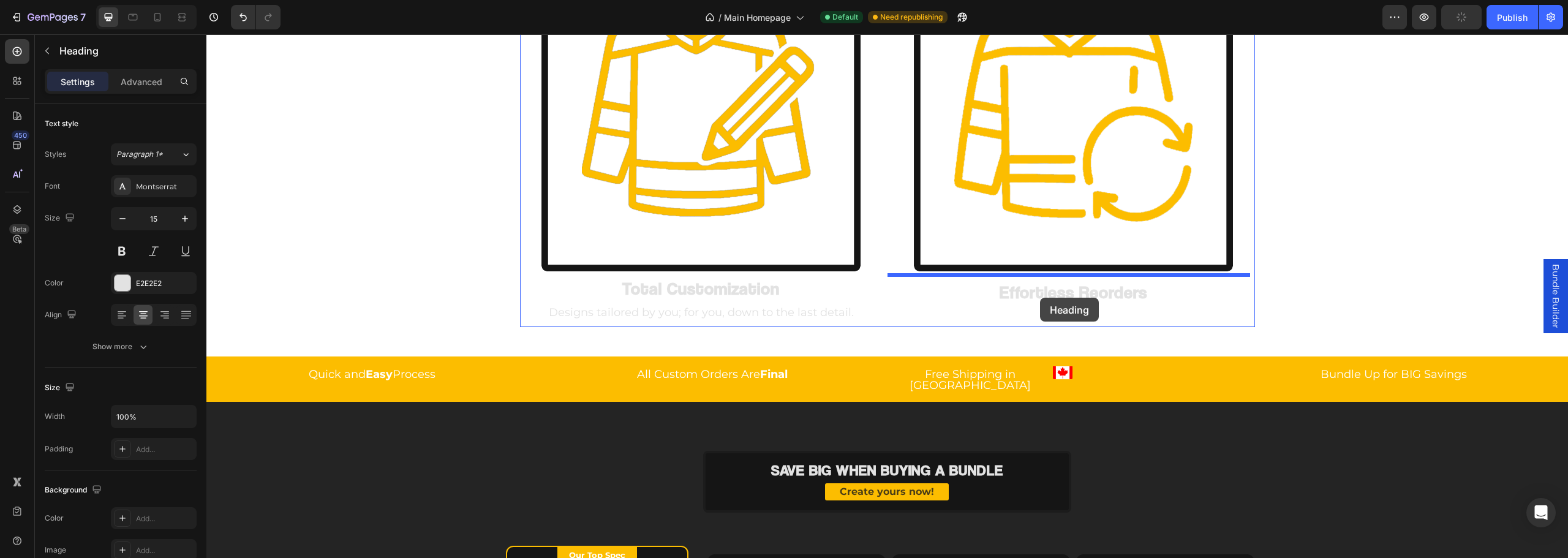
scroll to position [1884, 0]
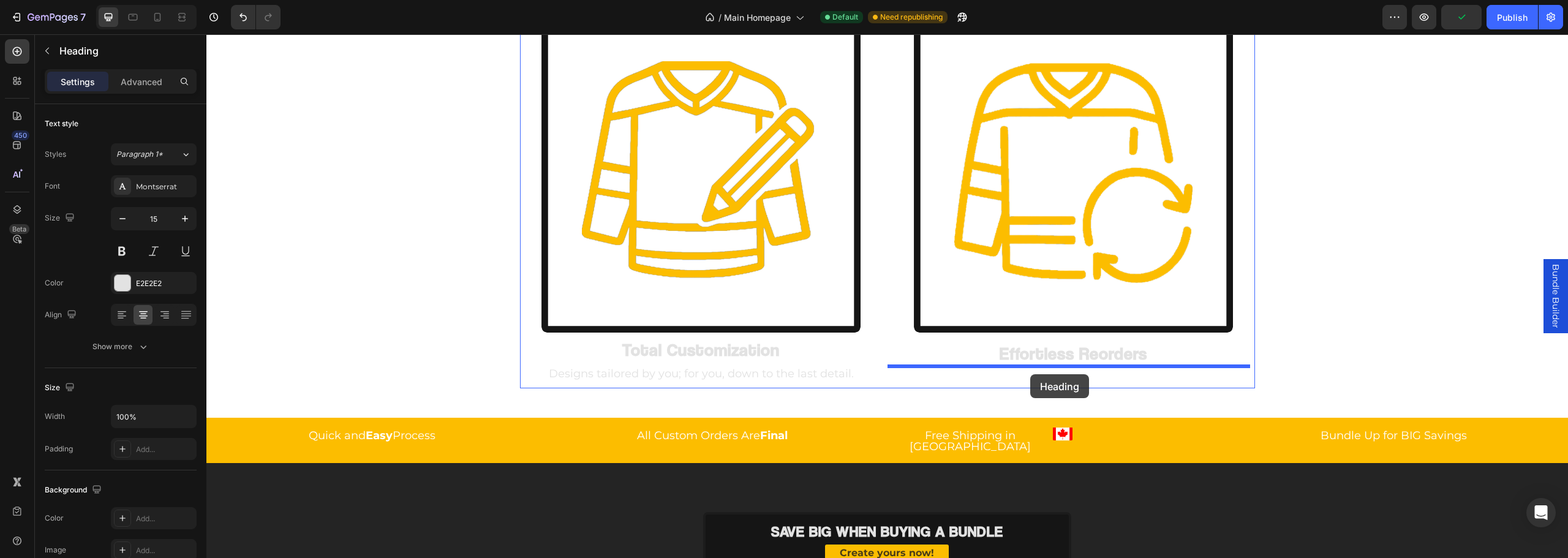
drag, startPoint x: 1143, startPoint y: 248, endPoint x: 1030, endPoint y: 374, distance: 169.2
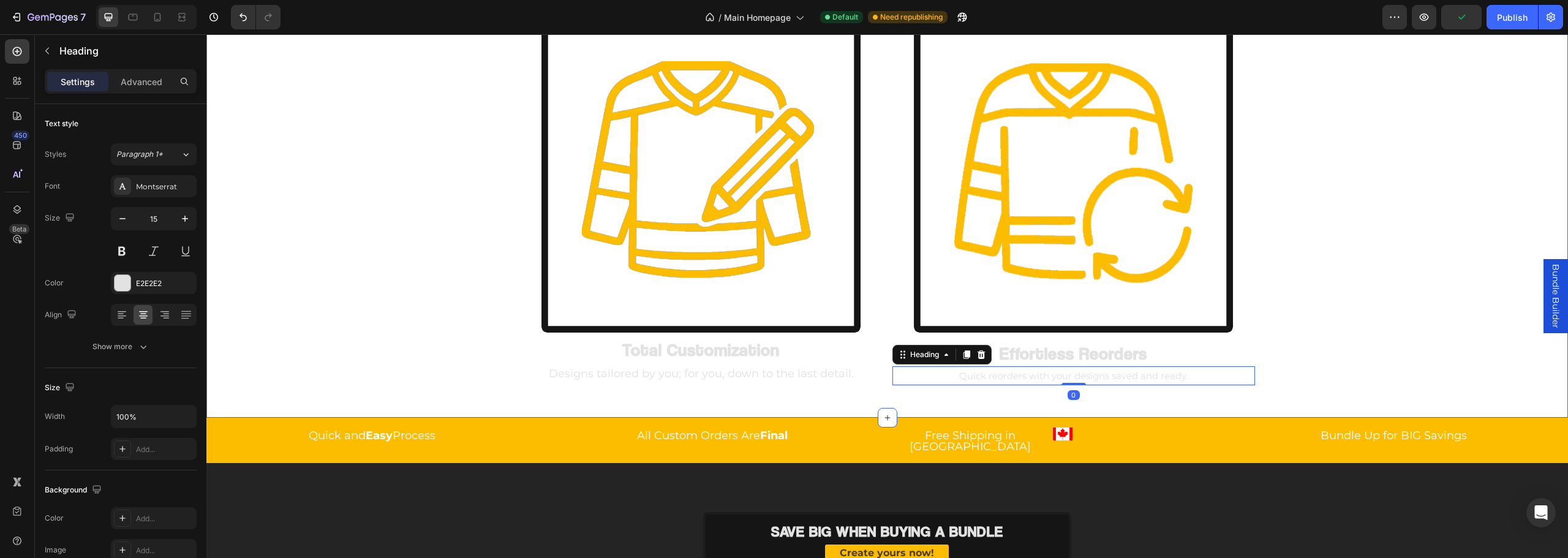
click at [363, 221] on div "Image Total Customization Heading Designs tailored by you; for you, down to the…" at bounding box center [887, 204] width 1362 height 388
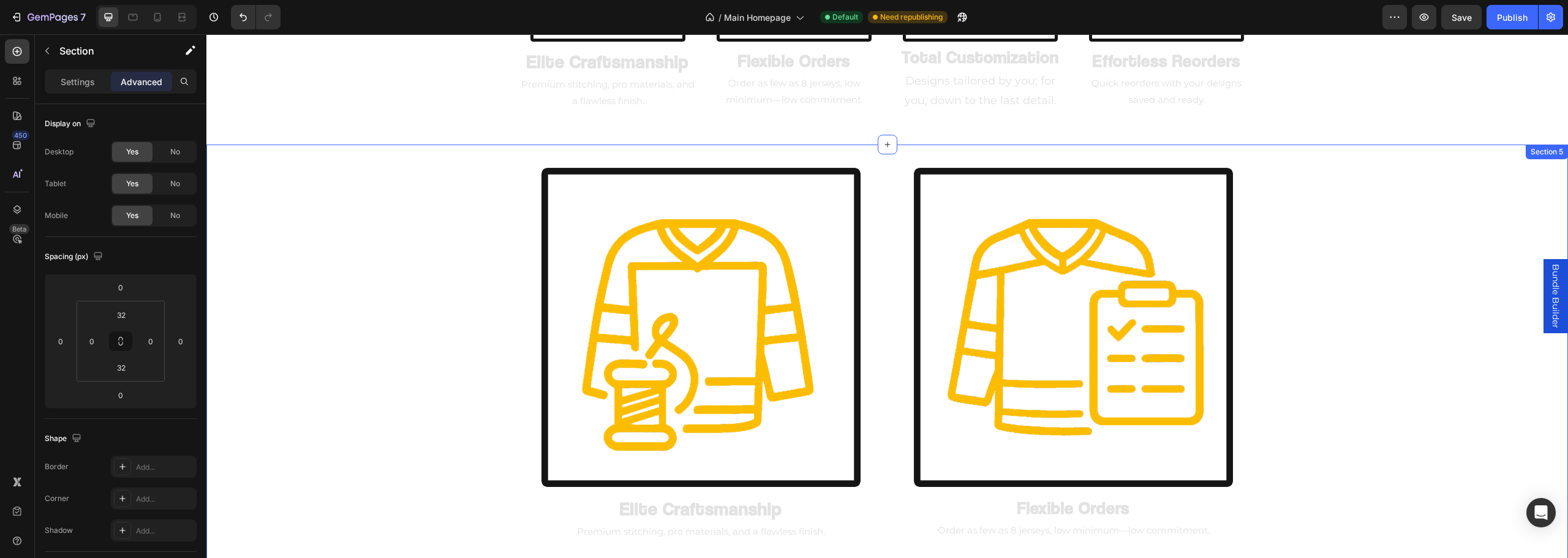
scroll to position [1210, 0]
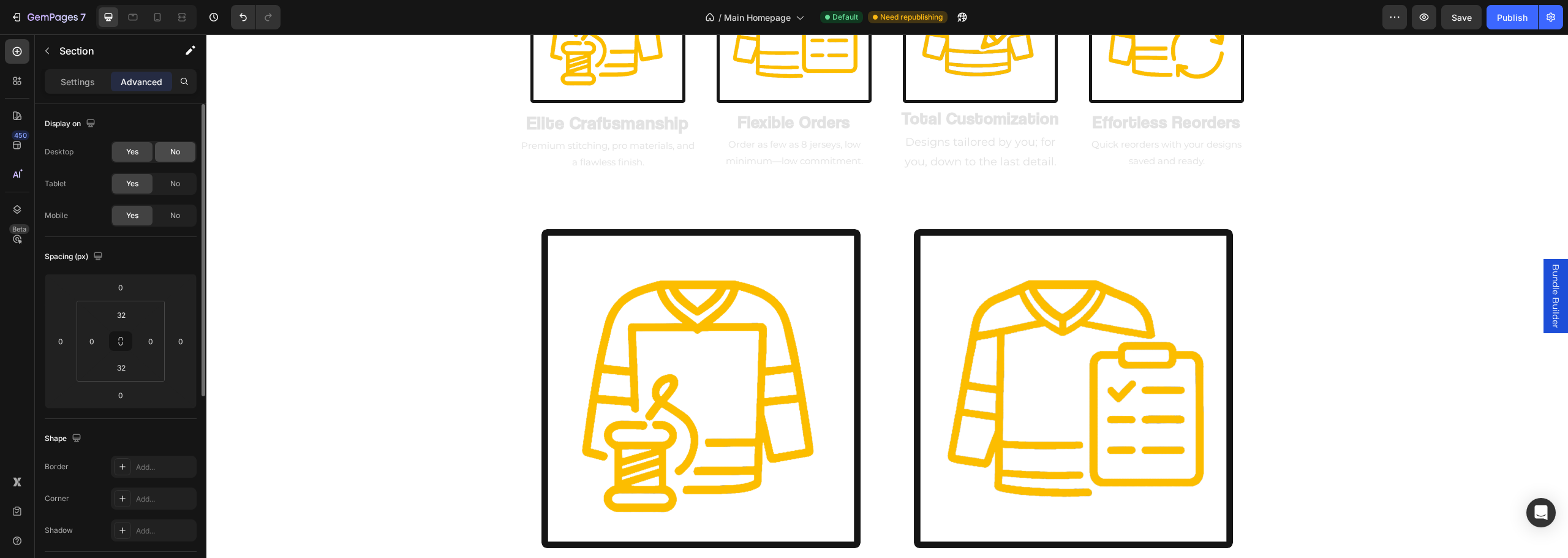
click at [171, 150] on span "No" at bounding box center [175, 151] width 10 height 11
click at [170, 184] on span "No" at bounding box center [175, 183] width 10 height 11
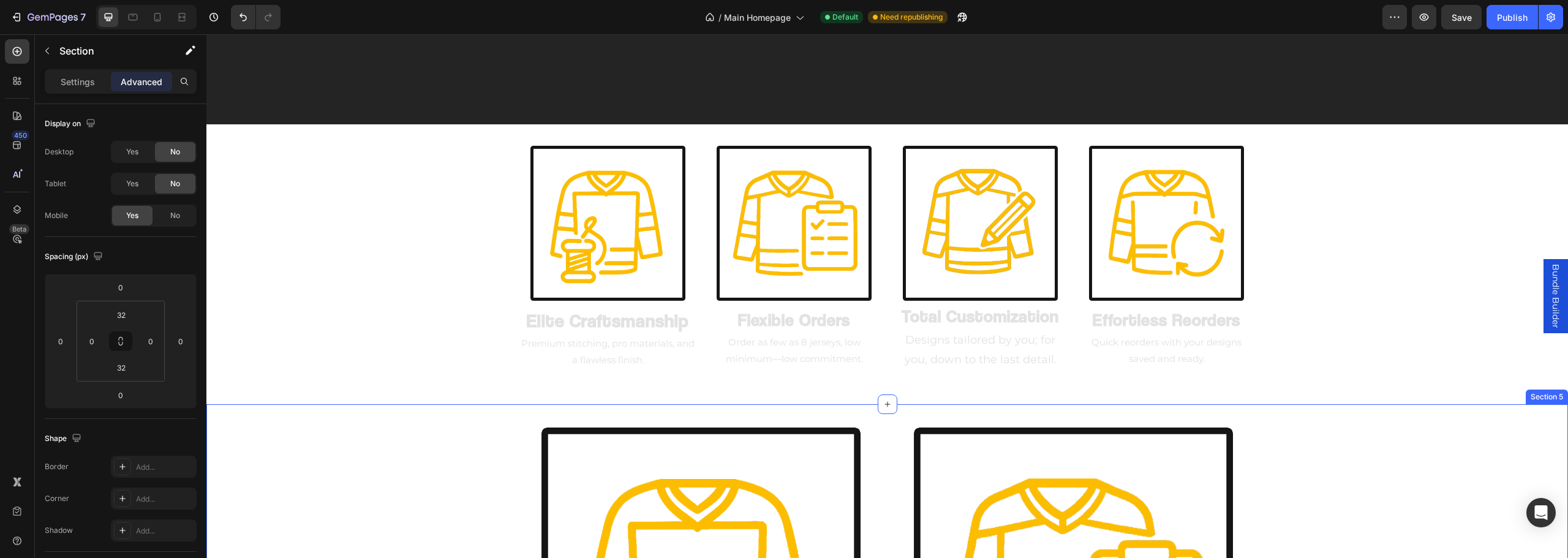
scroll to position [1333, 0]
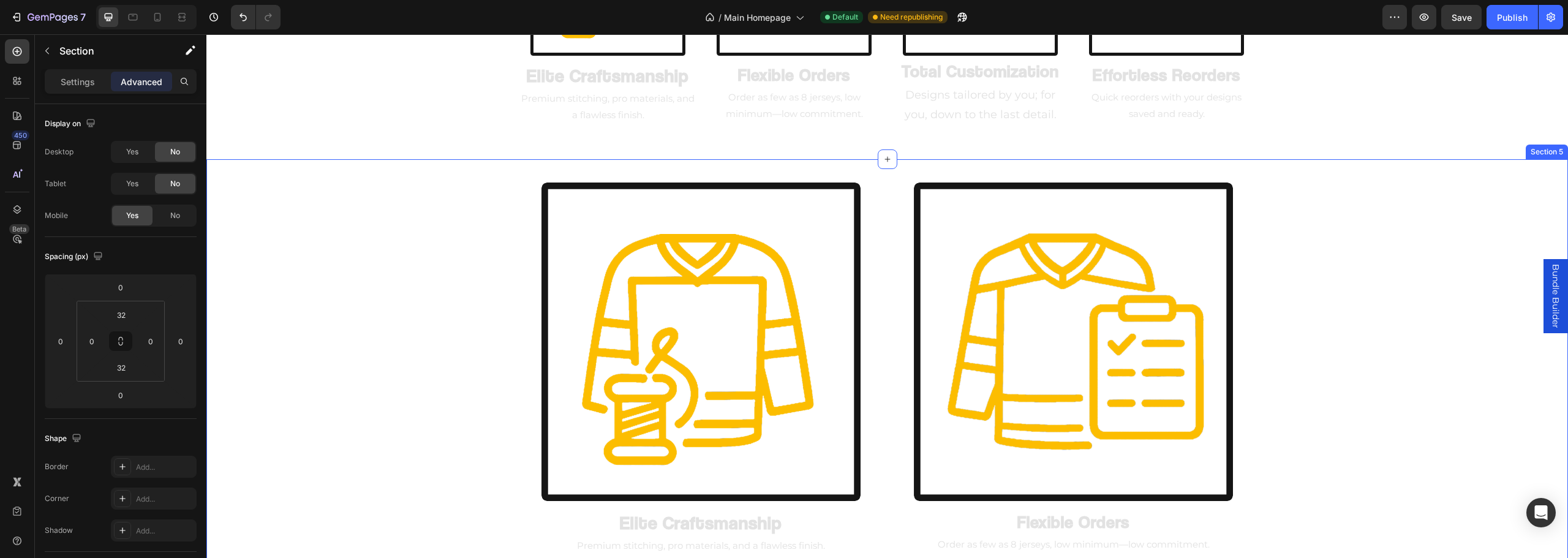
click at [419, 324] on div "Image Elite Craftsmanship Heading Premium stitching, pro materials, and a flawl…" at bounding box center [887, 373] width 1362 height 390
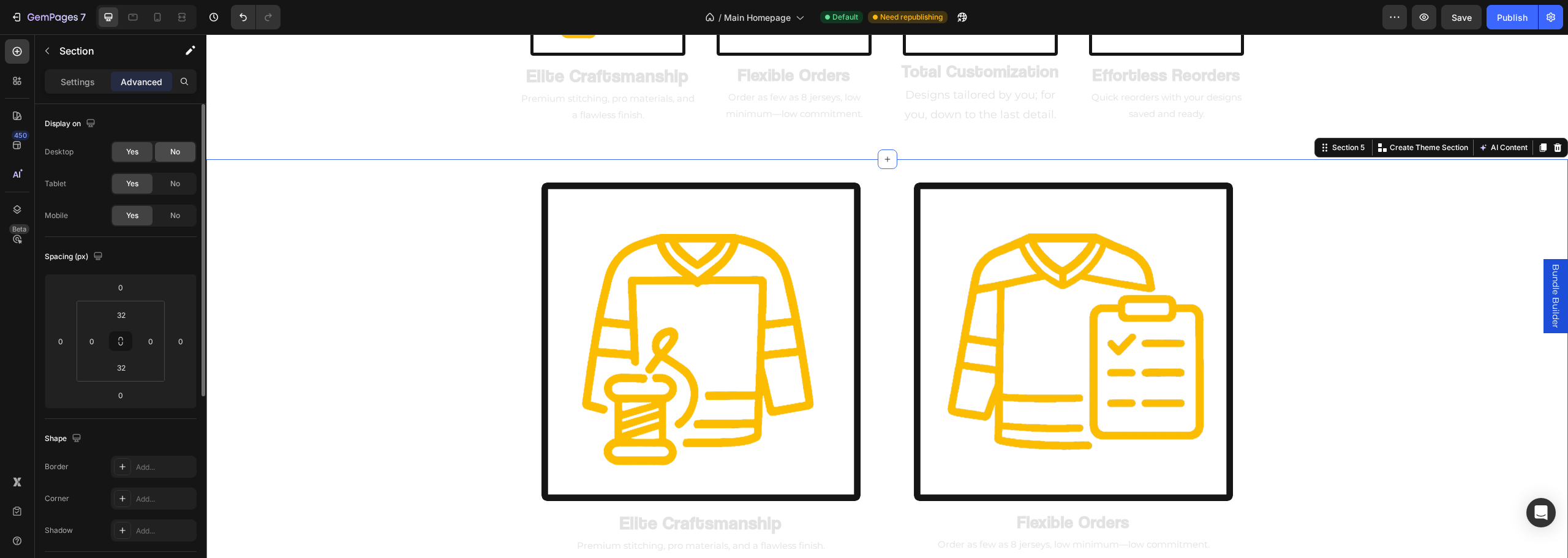
click at [179, 155] on span "No" at bounding box center [175, 151] width 10 height 11
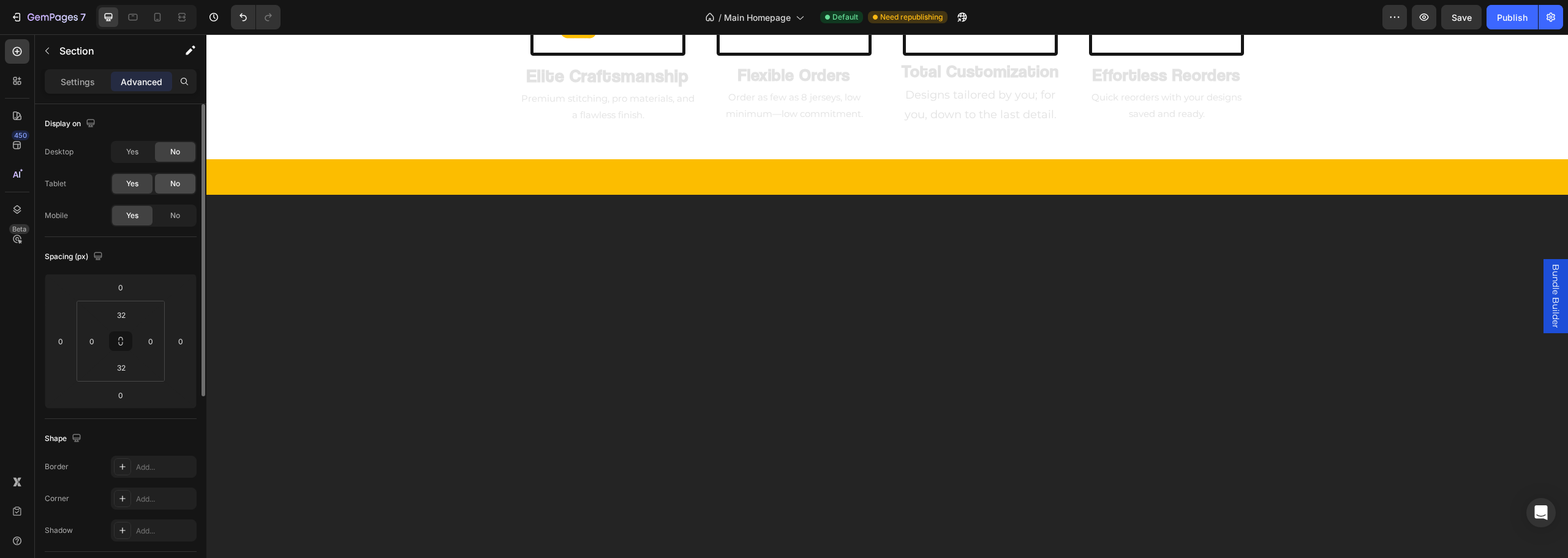
click at [187, 186] on div "No" at bounding box center [175, 184] width 41 height 20
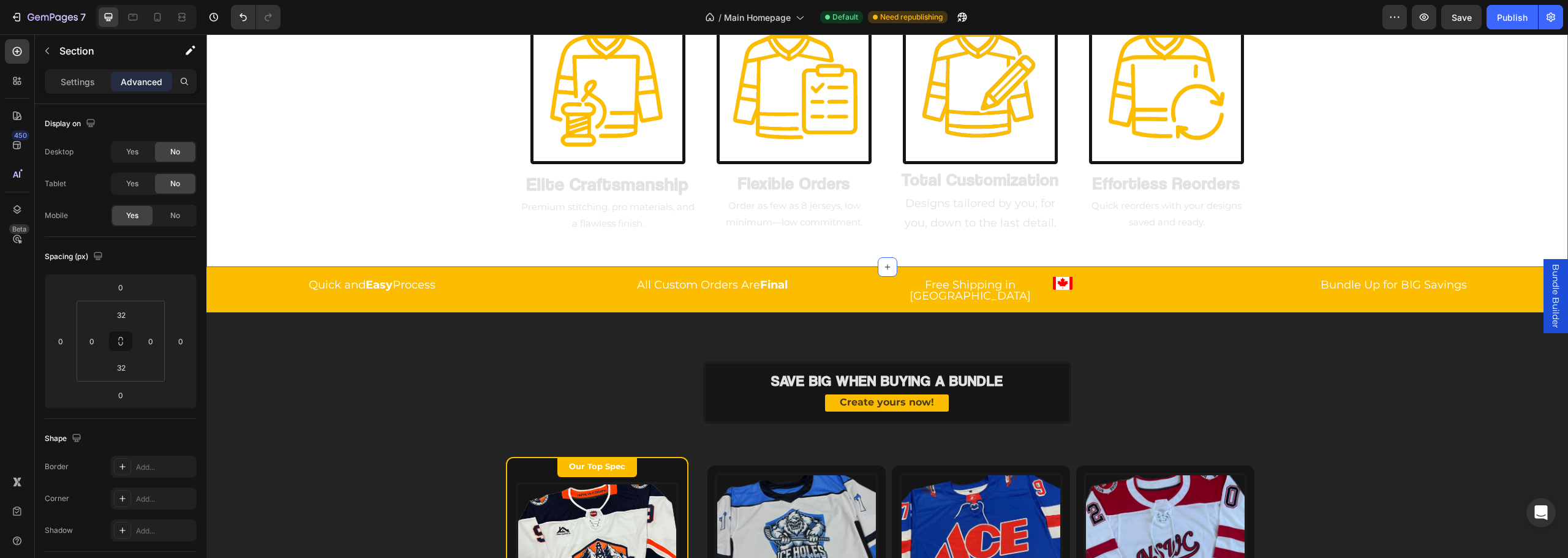
scroll to position [904, 0]
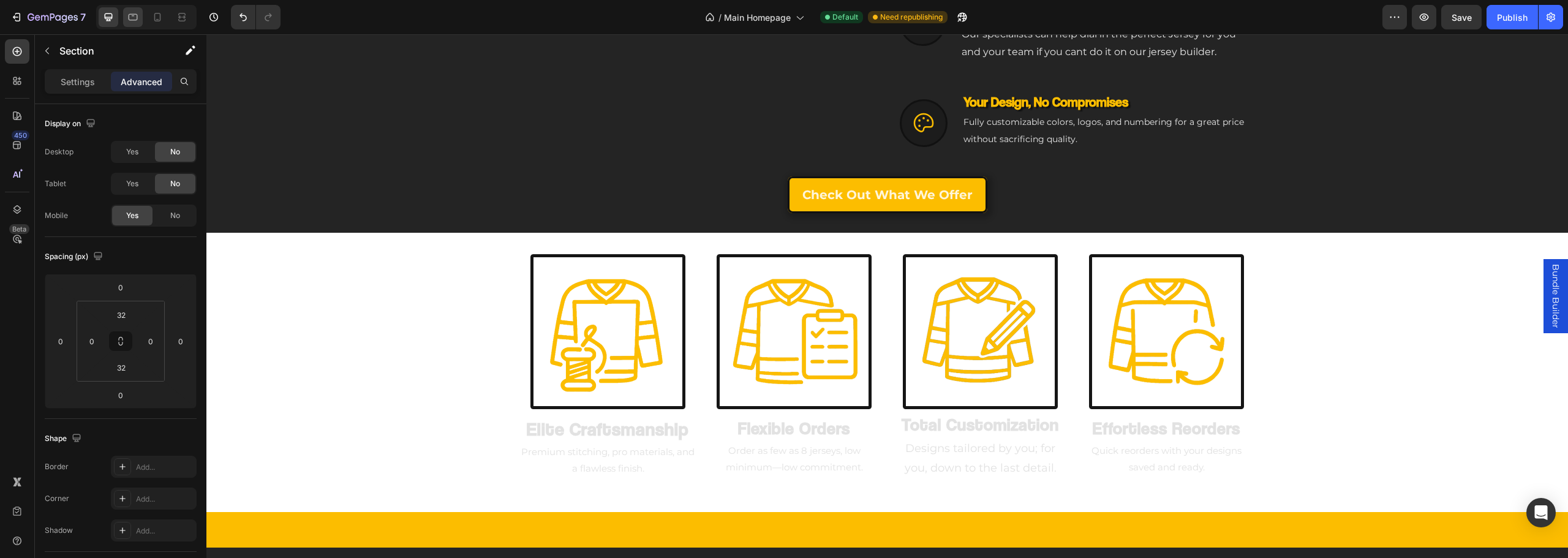
click at [130, 15] on icon at bounding box center [132, 17] width 12 height 12
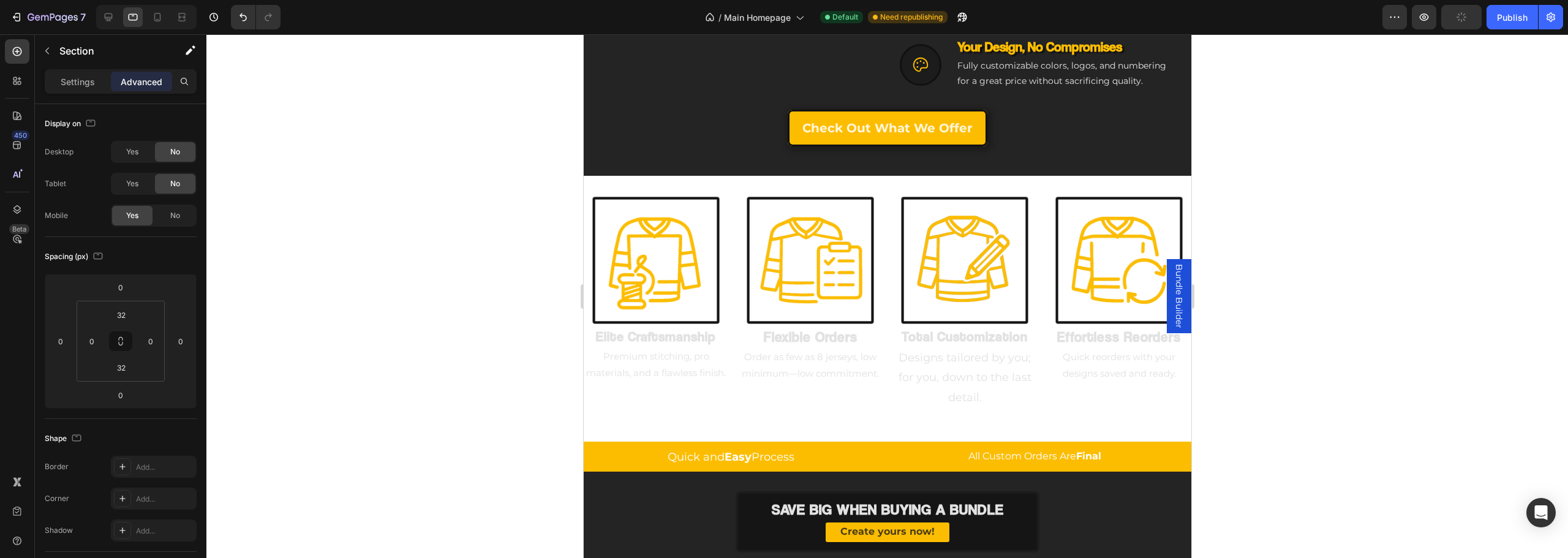
scroll to position [890, 0]
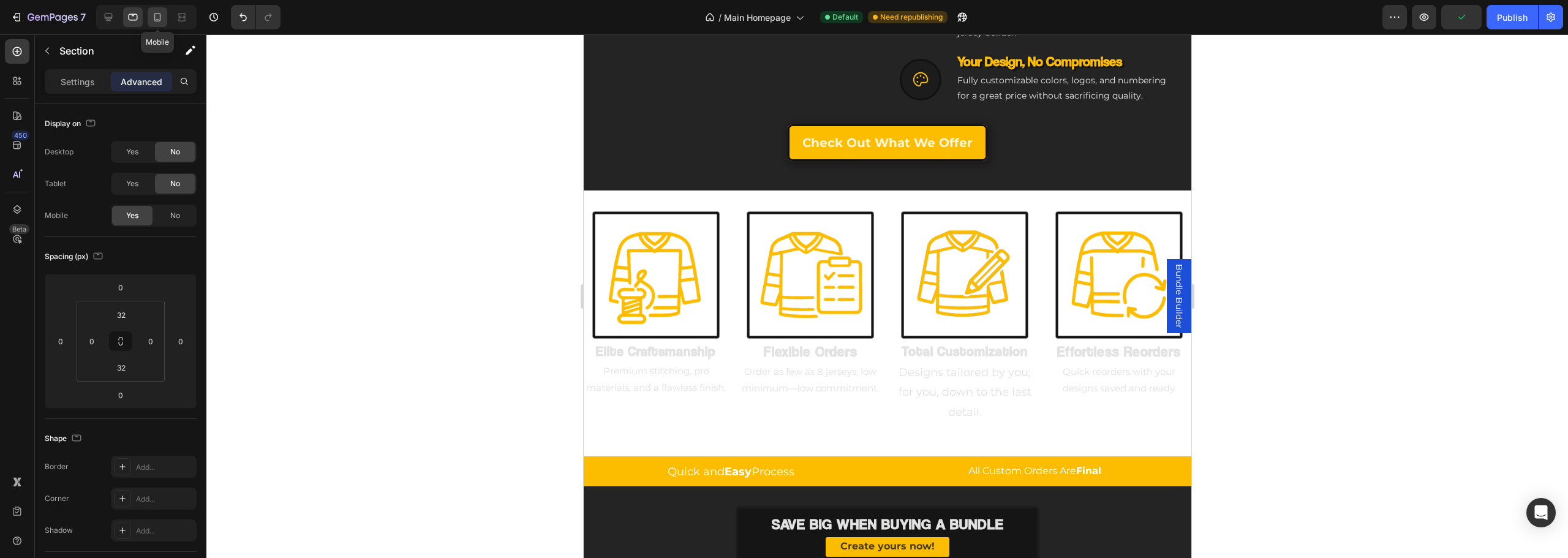
click at [154, 10] on div at bounding box center [157, 17] width 20 height 20
type input "16"
type input "12"
type input "6"
type input "12"
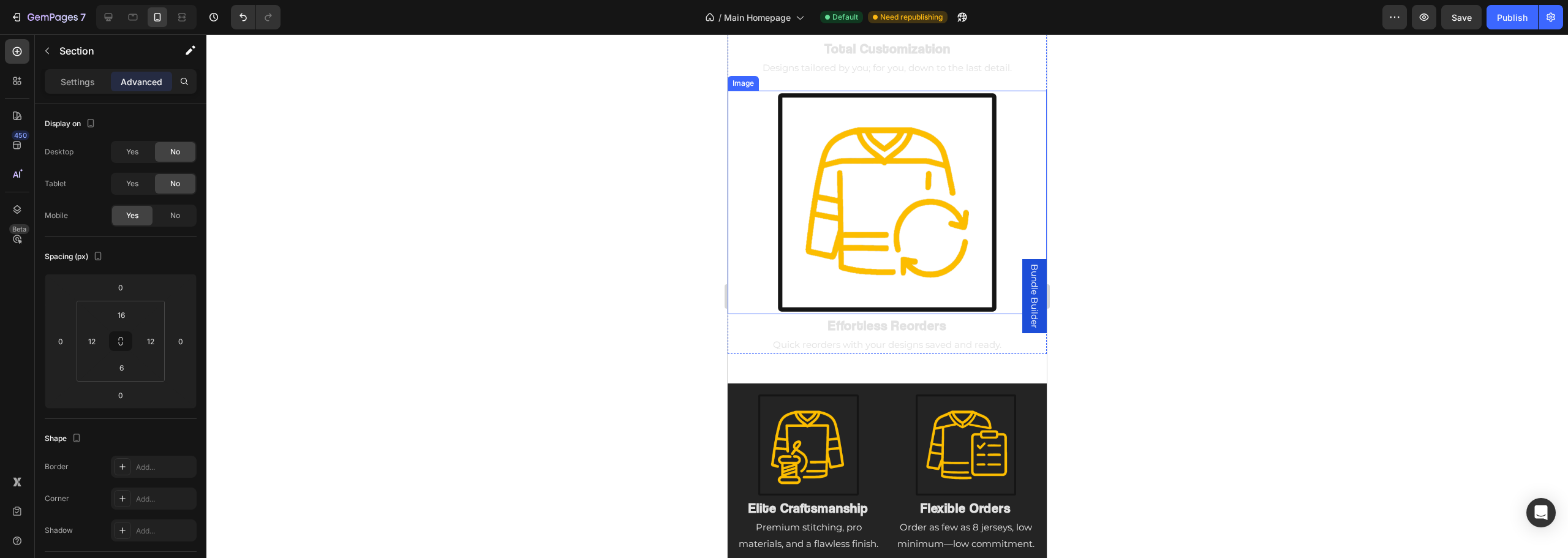
scroll to position [2244, 0]
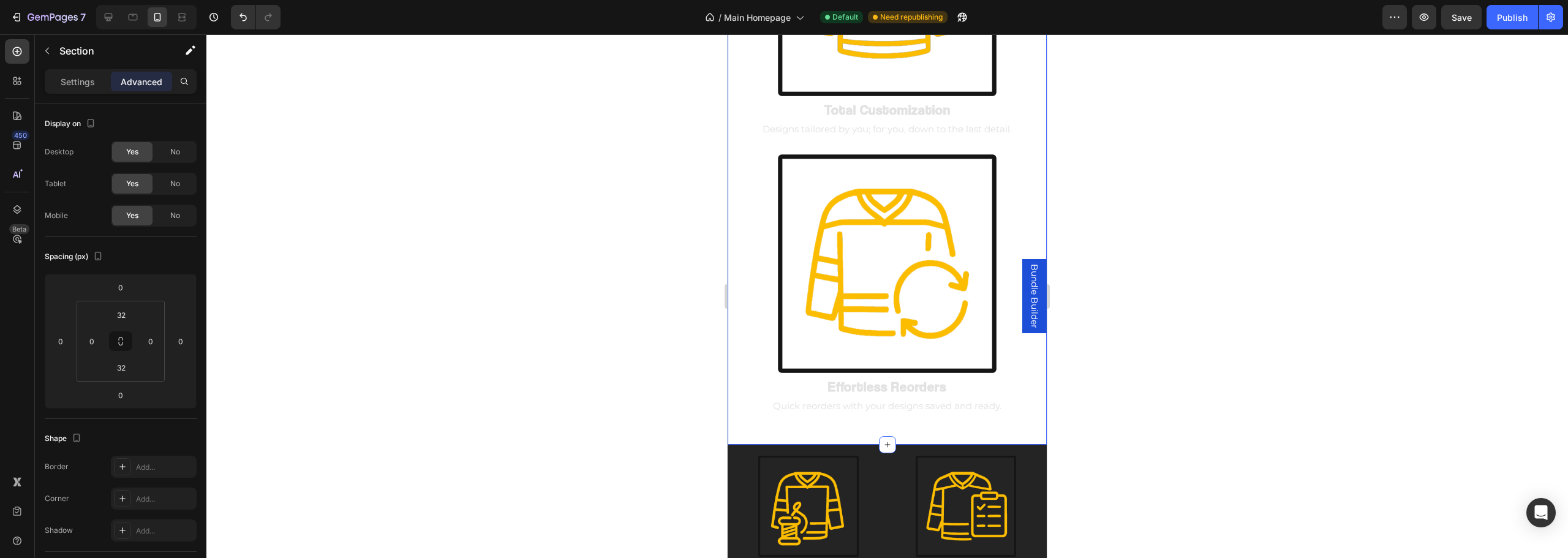
click at [176, 217] on span "No" at bounding box center [175, 215] width 10 height 11
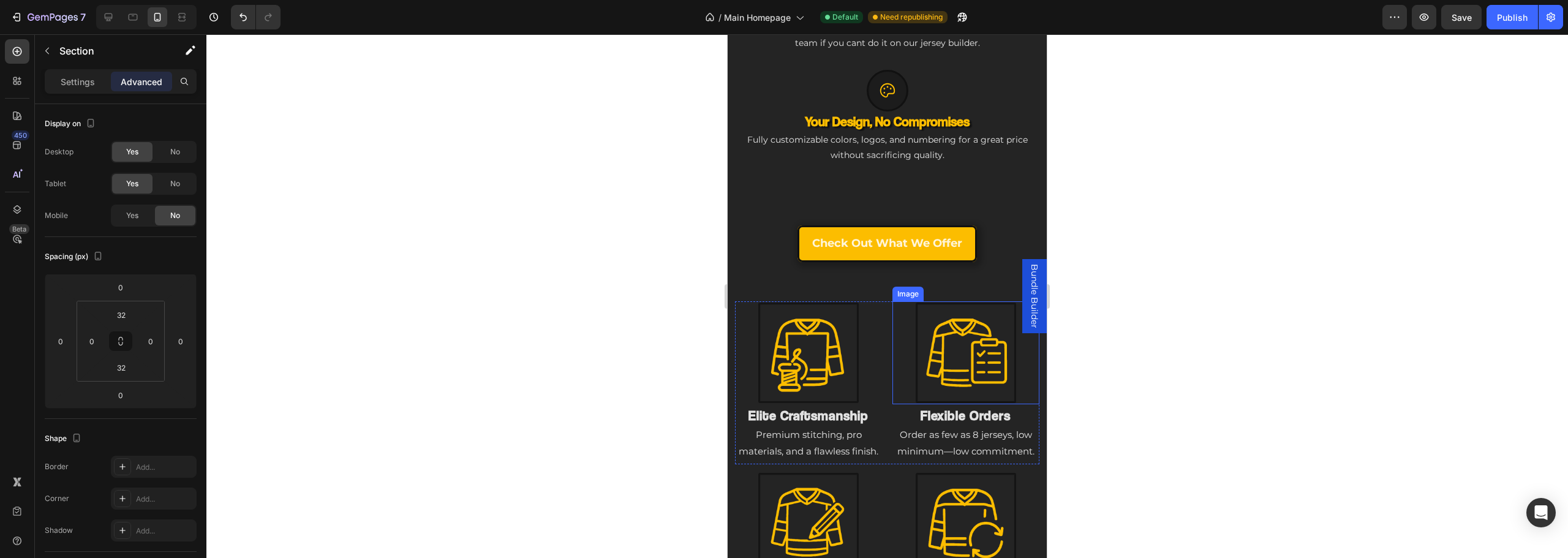
scroll to position [1203, 0]
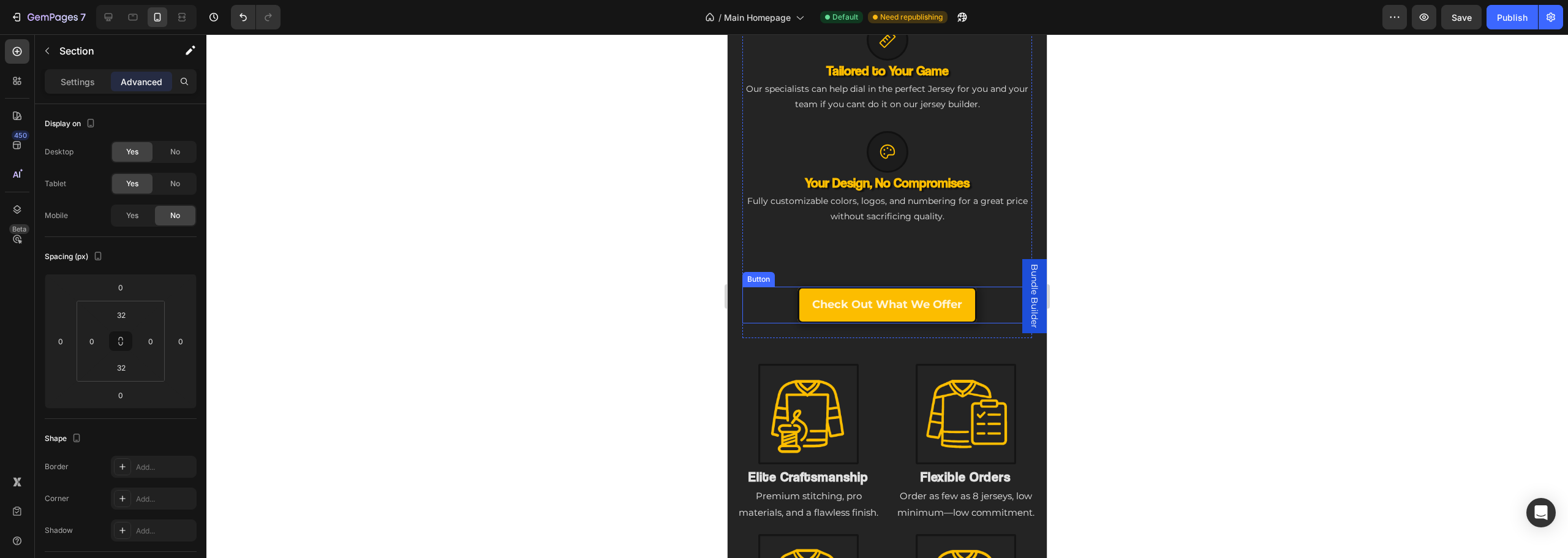
click at [777, 299] on div "Check Out What we offer Button" at bounding box center [887, 304] width 290 height 37
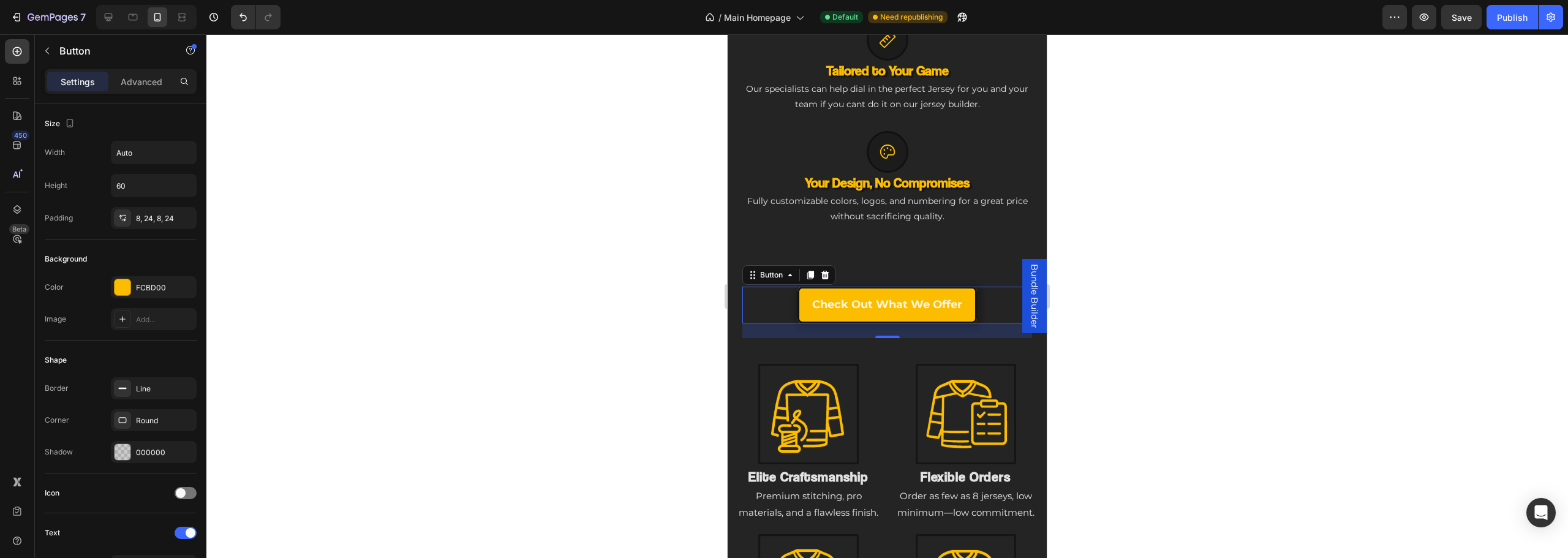
click at [785, 296] on div "Check Out What we offer Button 24" at bounding box center [887, 304] width 290 height 37
click at [780, 326] on div "24" at bounding box center [887, 330] width 290 height 14
drag, startPoint x: 767, startPoint y: 296, endPoint x: 796, endPoint y: 282, distance: 32.2
click at [769, 296] on div "Check Out What we offer Button 24" at bounding box center [887, 304] width 290 height 37
click at [810, 270] on icon at bounding box center [810, 275] width 7 height 9
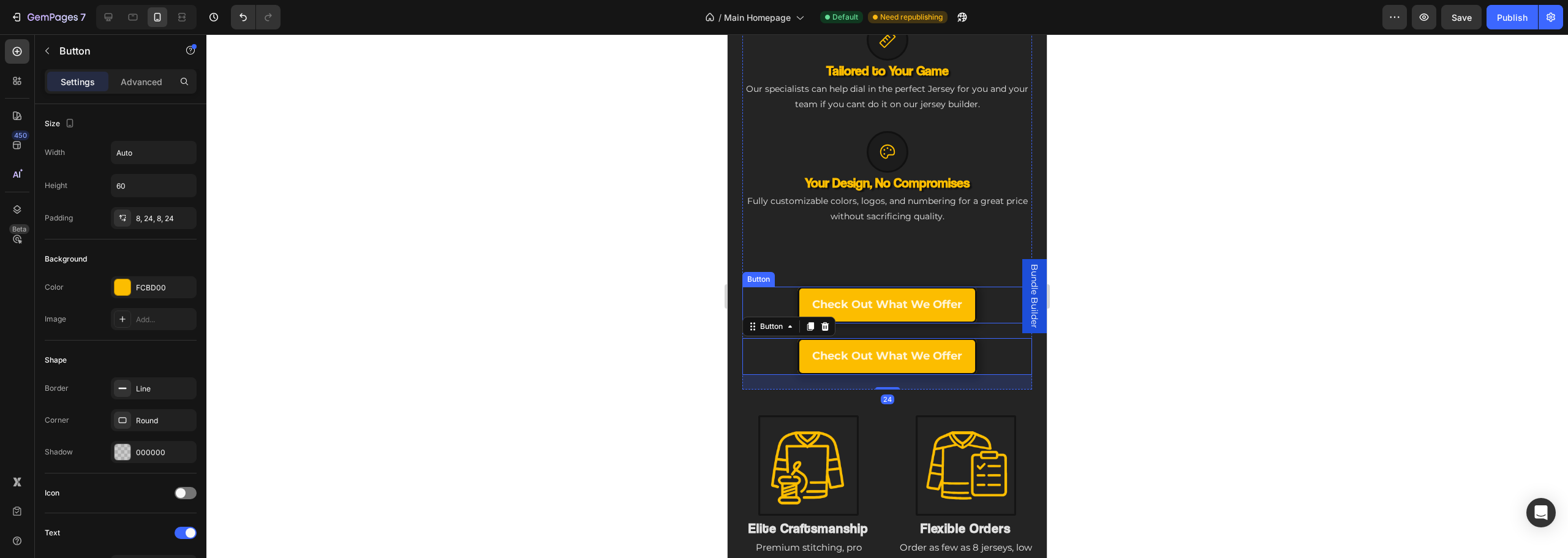
click at [754, 293] on div "Check Out What we offer Button" at bounding box center [887, 304] width 290 height 37
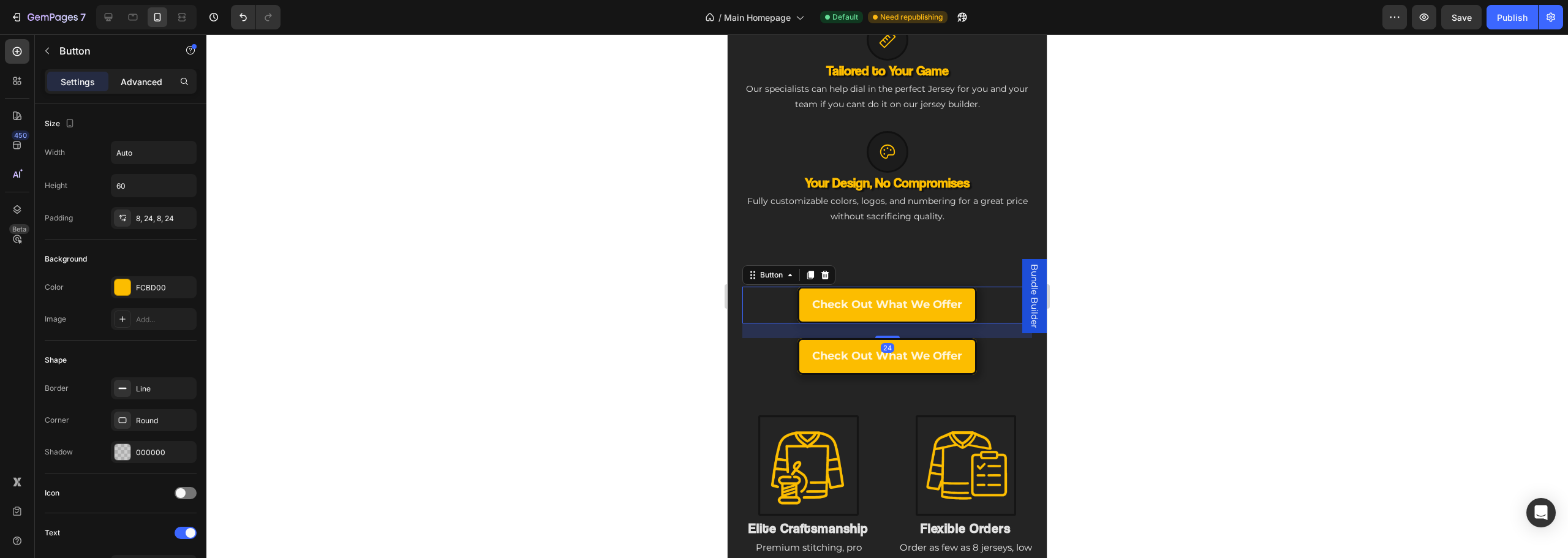
click at [150, 76] on p "Advanced" at bounding box center [142, 82] width 42 height 13
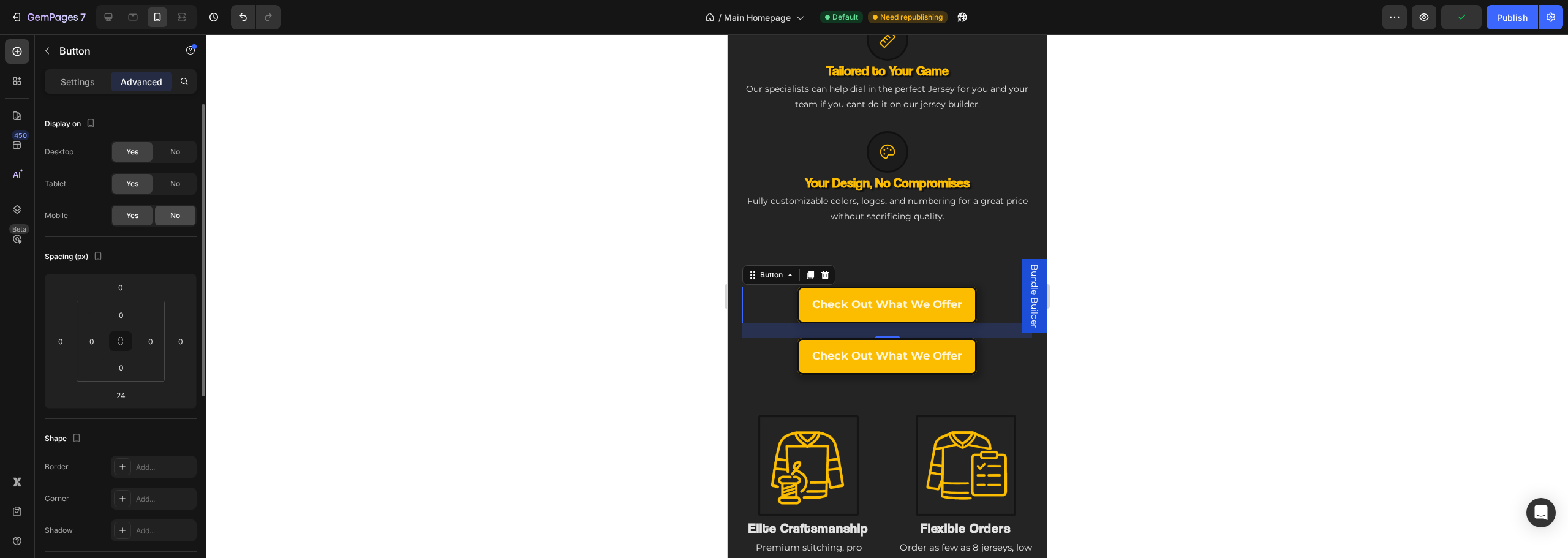
click at [174, 215] on span "No" at bounding box center [175, 215] width 10 height 11
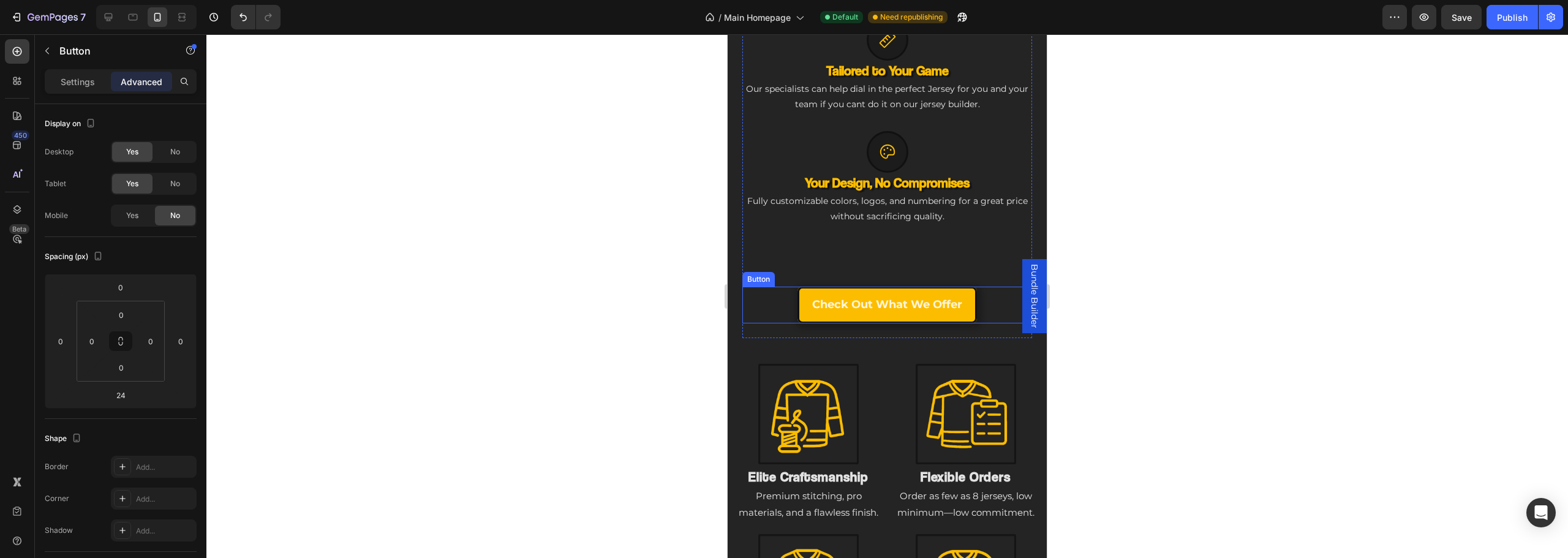
click at [758, 303] on div "Check Out What we offer Button" at bounding box center [887, 304] width 290 height 37
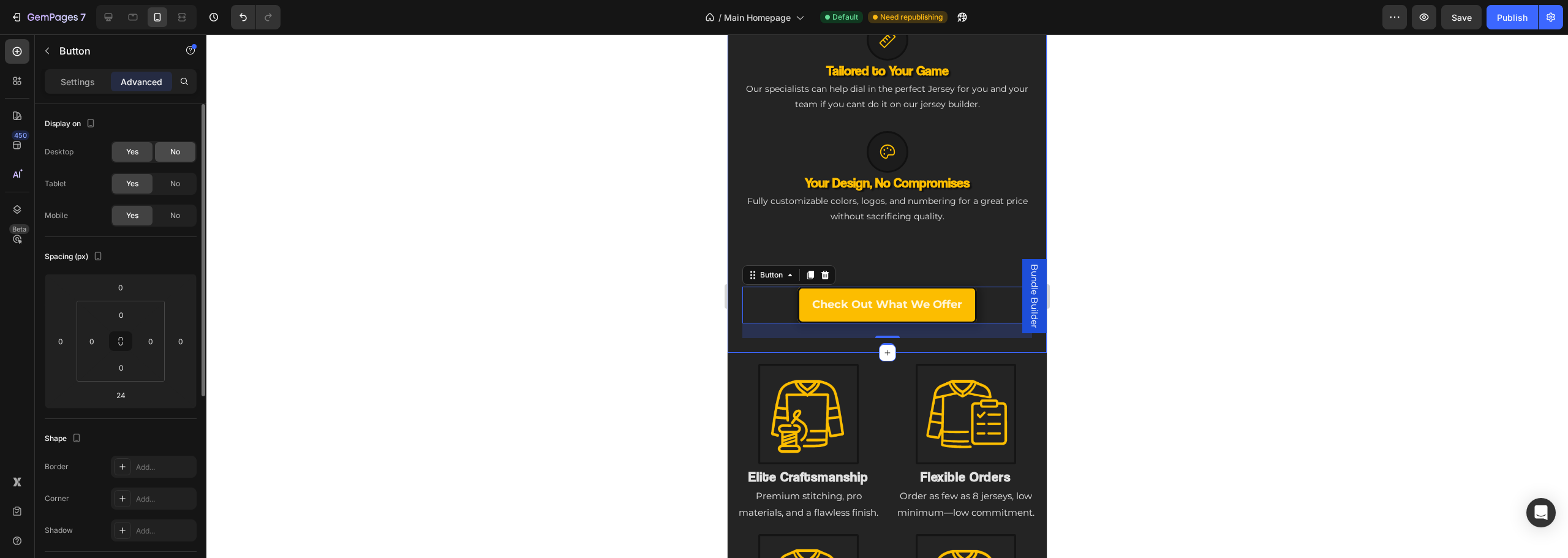
click at [191, 151] on div "No" at bounding box center [175, 151] width 41 height 20
click at [179, 188] on span "No" at bounding box center [175, 183] width 10 height 11
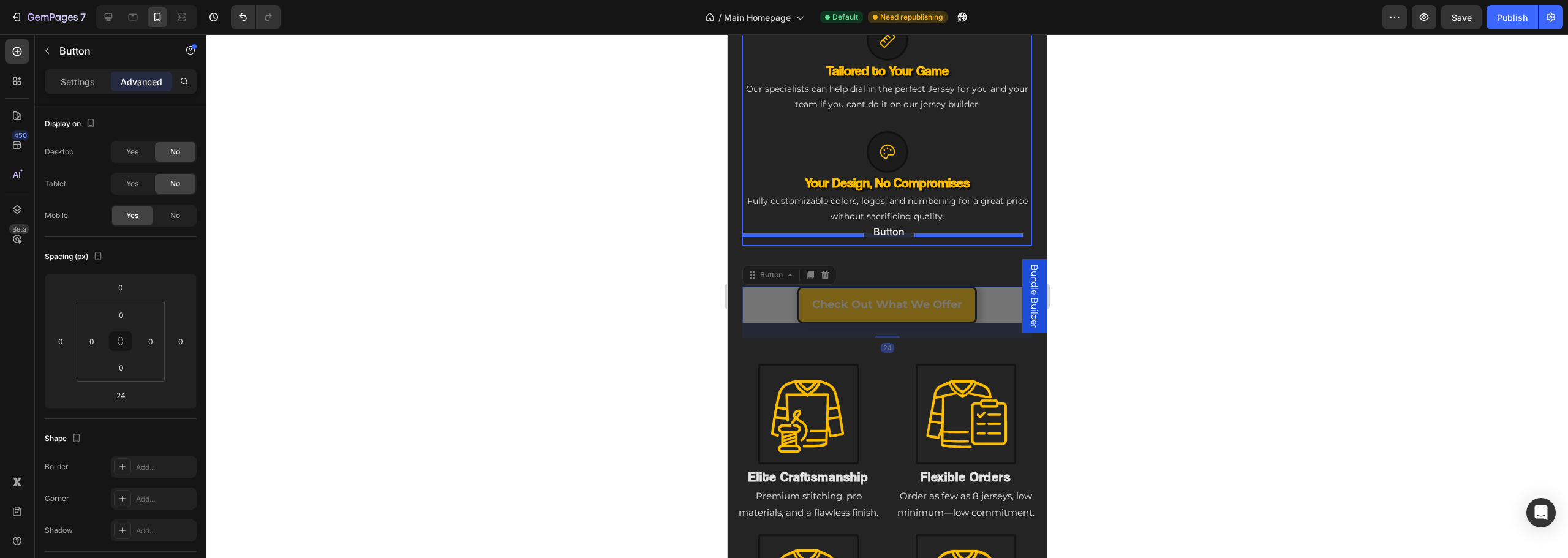
drag, startPoint x: 773, startPoint y: 291, endPoint x: 864, endPoint y: 219, distance: 116.0
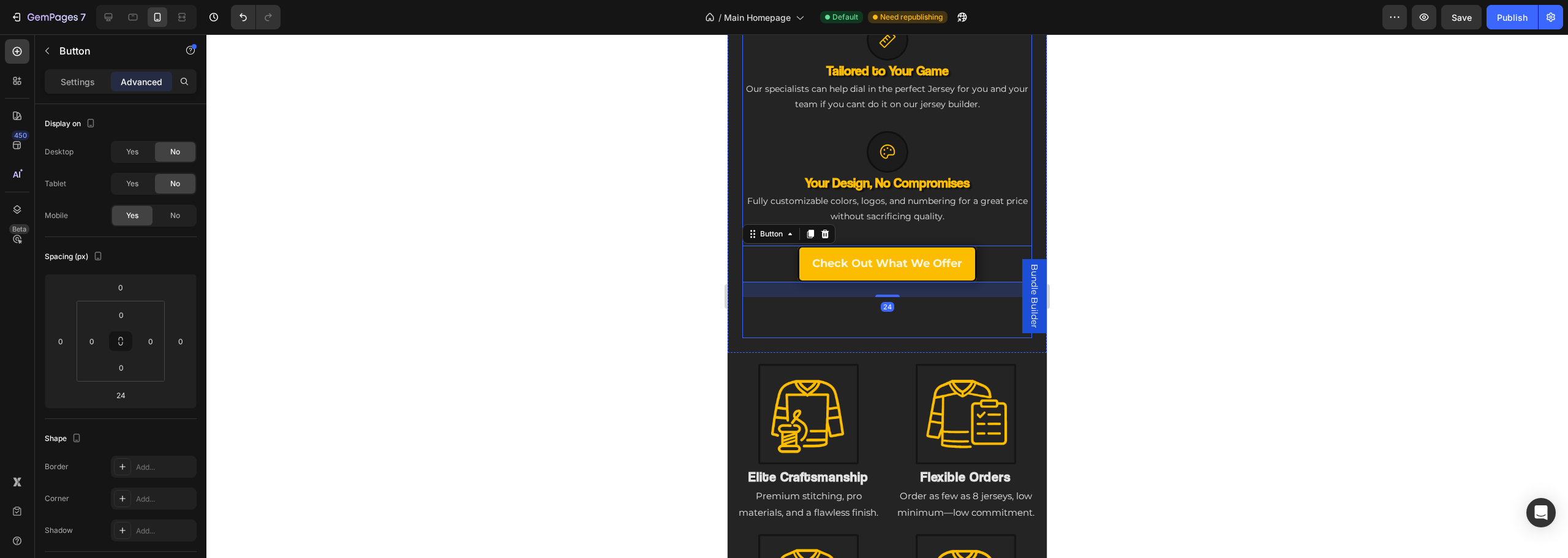
click at [772, 284] on div "Check Out What we offer Button" at bounding box center [887, 271] width 290 height 51
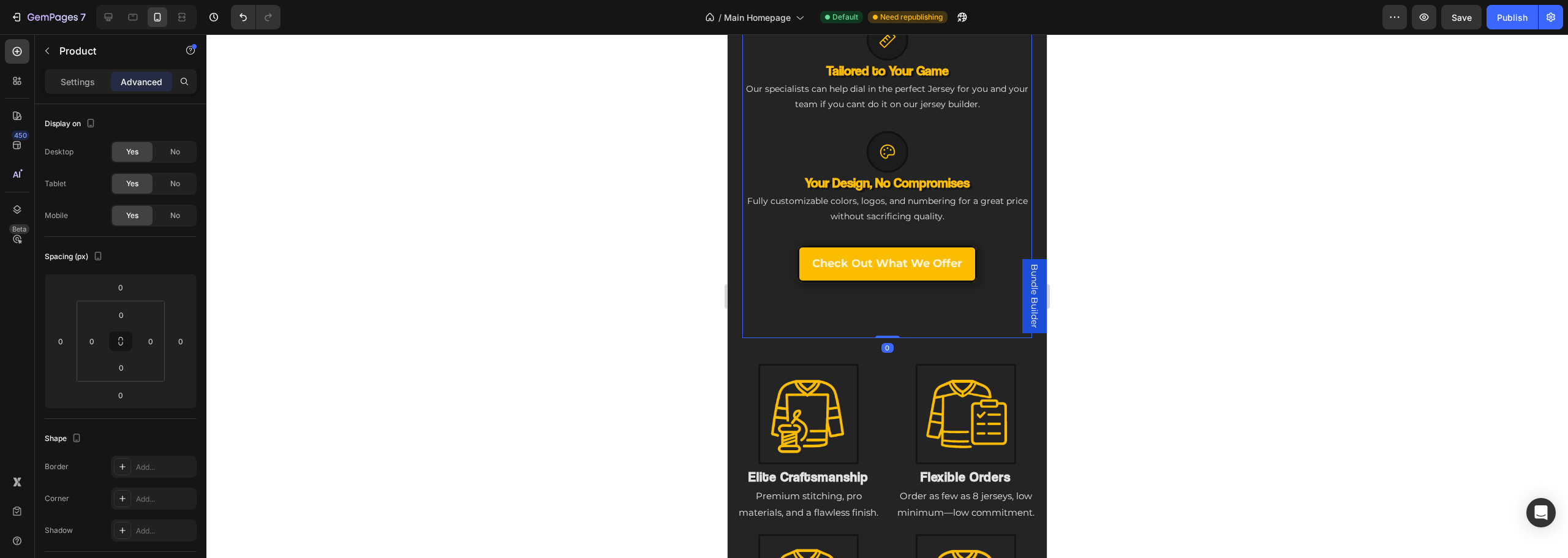
click at [756, 274] on div "Check Out What we offer Button" at bounding box center [887, 271] width 290 height 51
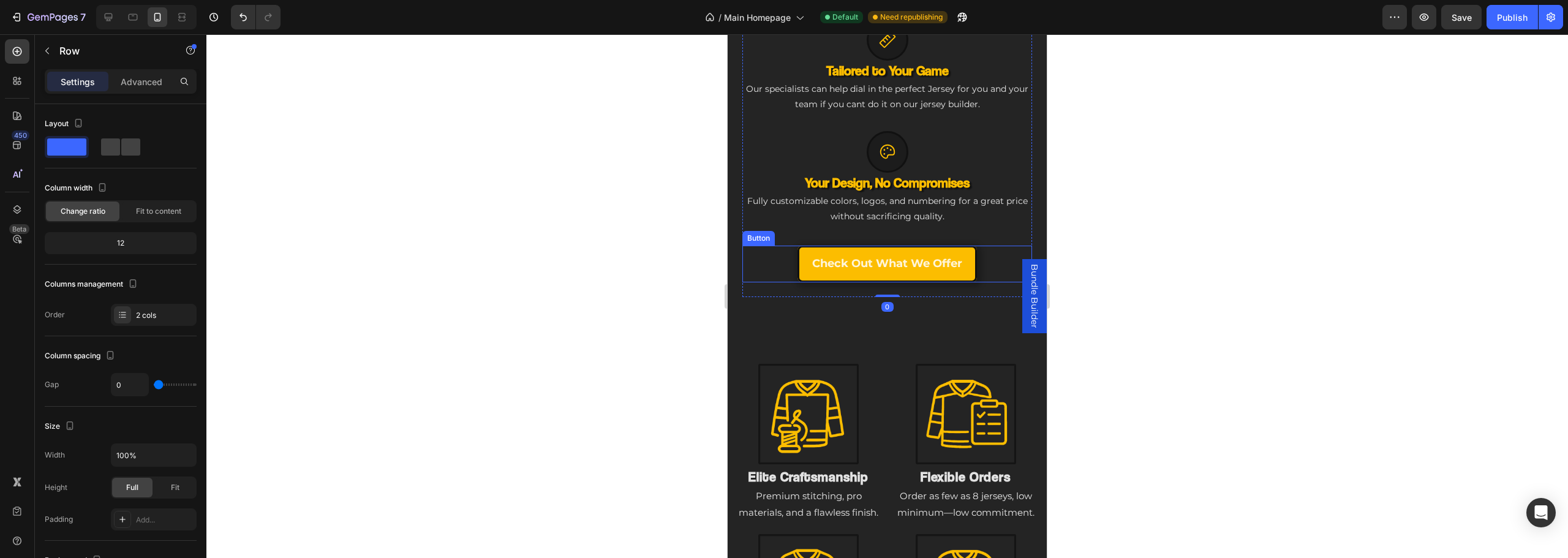
click at [767, 250] on div "Check Out What we offer Button" at bounding box center [887, 264] width 290 height 37
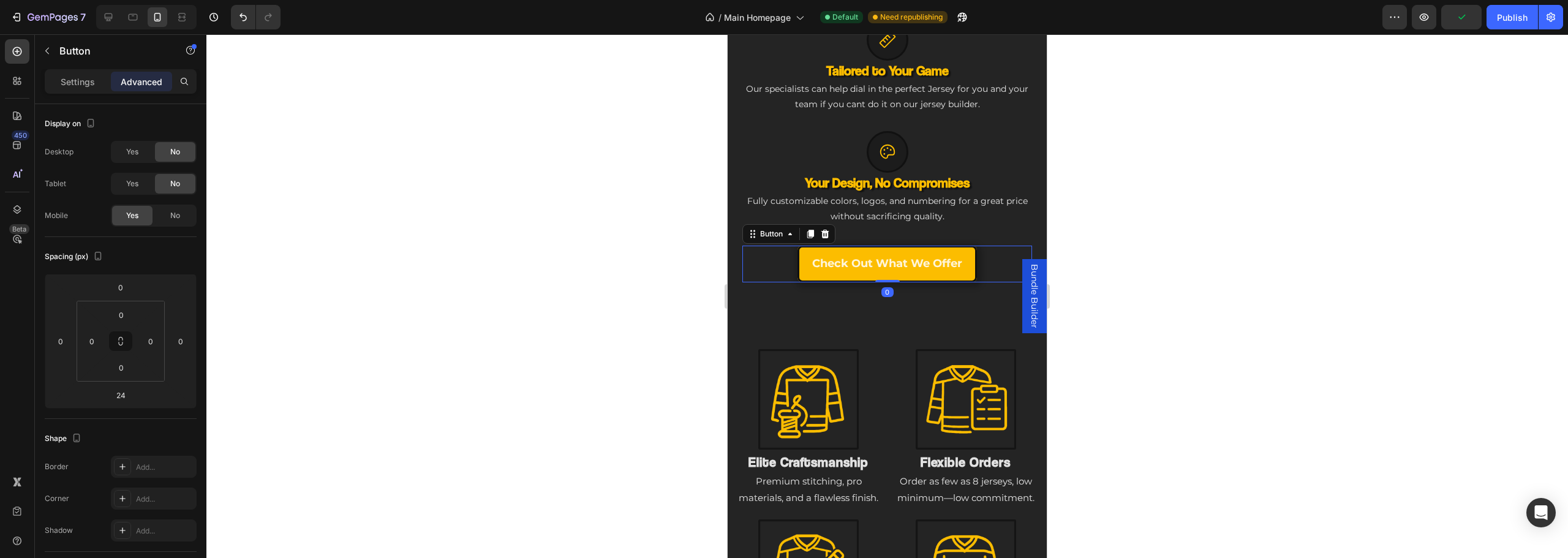
drag, startPoint x: 881, startPoint y: 286, endPoint x: 1004, endPoint y: 188, distance: 157.3
click at [1007, 178] on div "Icon NHL-Grade Toughness Heading Built to outlast seasons, with colors that sta…" at bounding box center [887, 42] width 290 height 481
type input "0"
click at [882, 333] on icon at bounding box center [887, 338] width 10 height 10
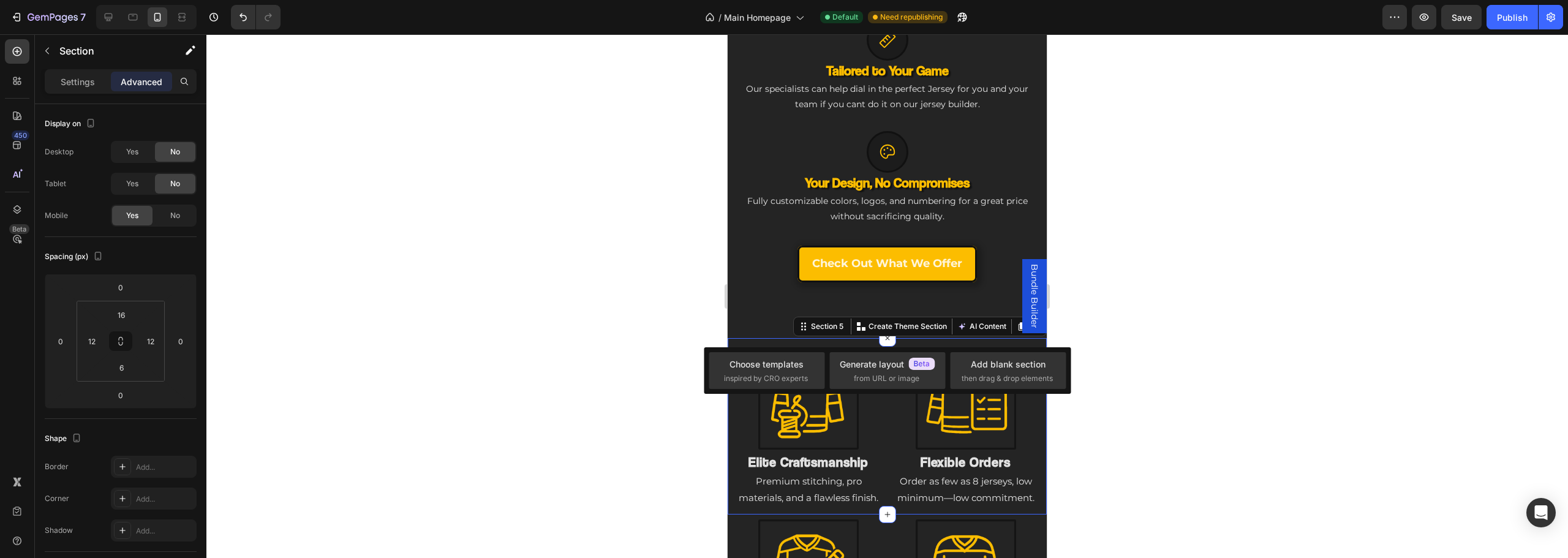
click at [853, 338] on div "Image Elite Craftsmanship Heading Premium stitching, pro materials, and a flawl…" at bounding box center [887, 426] width 319 height 177
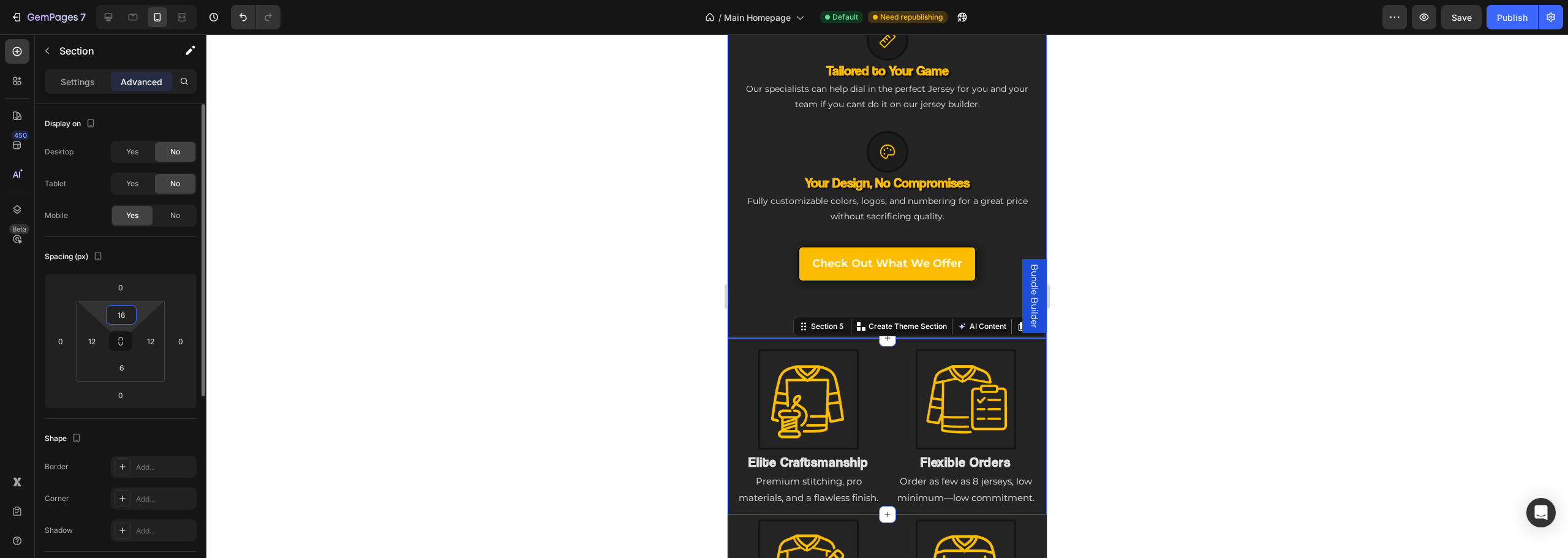
click at [122, 317] on input "16" at bounding box center [122, 314] width 25 height 18
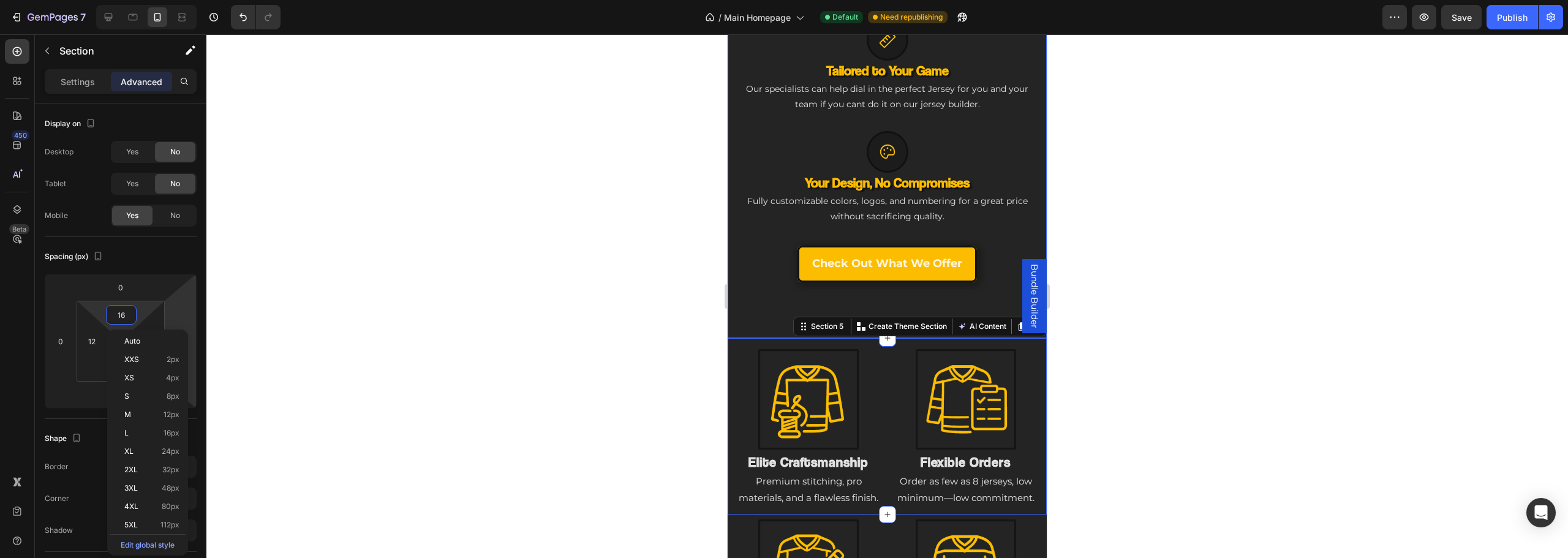
type input "0"
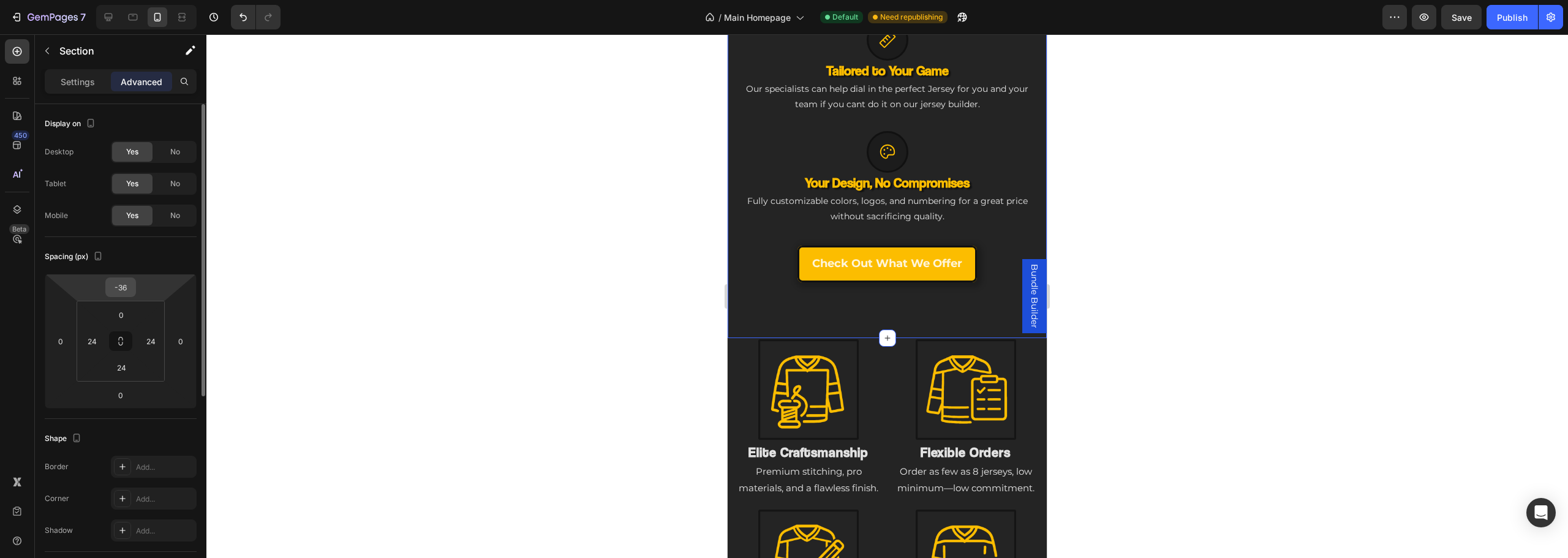
click at [119, 287] on input "-36" at bounding box center [121, 286] width 25 height 18
type input "0"
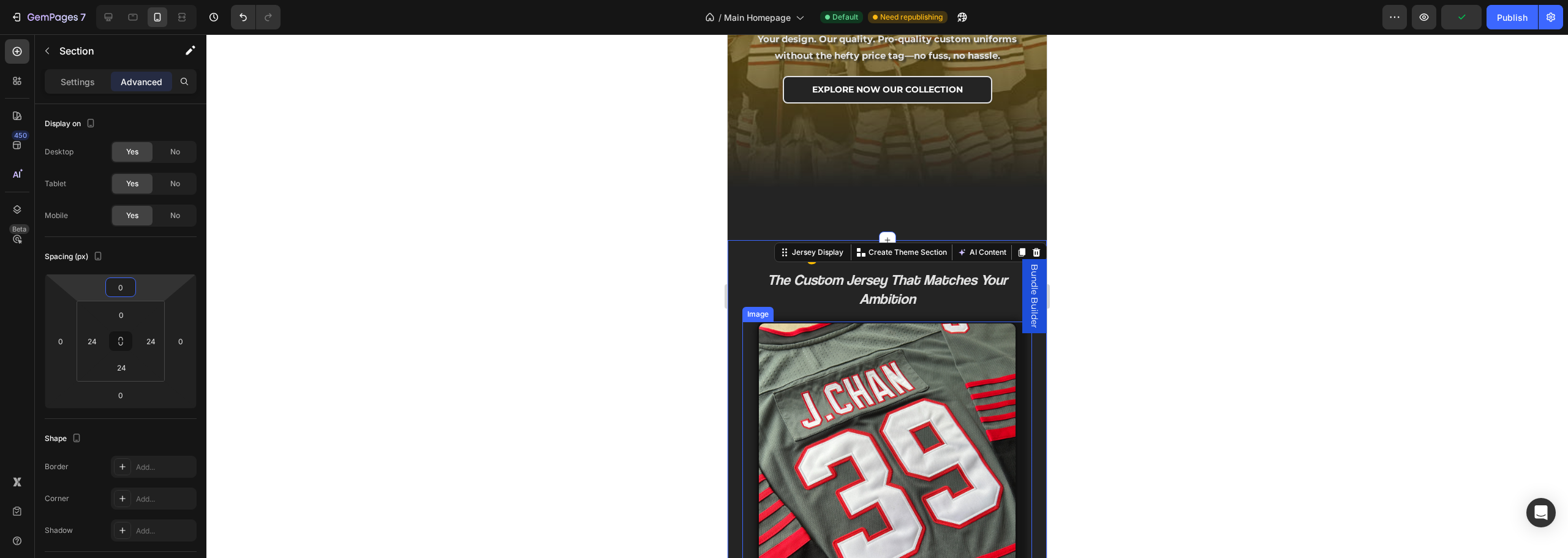
scroll to position [162, 0]
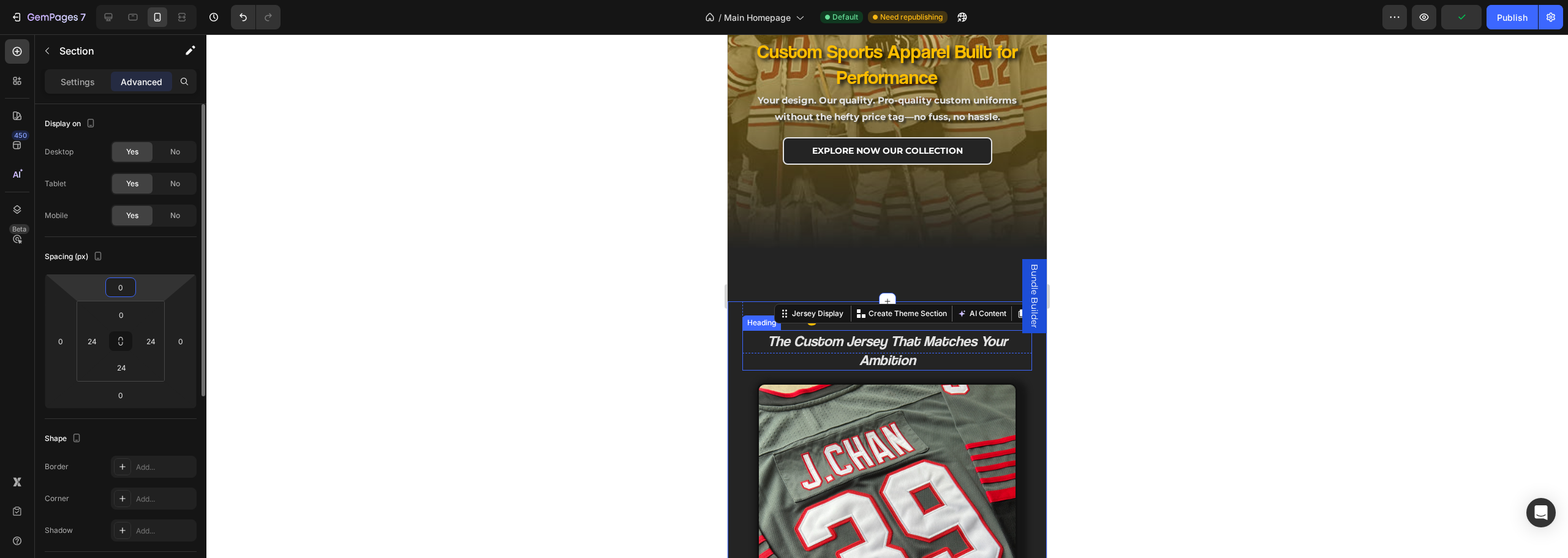
drag, startPoint x: 129, startPoint y: 290, endPoint x: 78, endPoint y: 286, distance: 51.2
click at [78, 286] on div "0 0 0 0" at bounding box center [121, 341] width 152 height 134
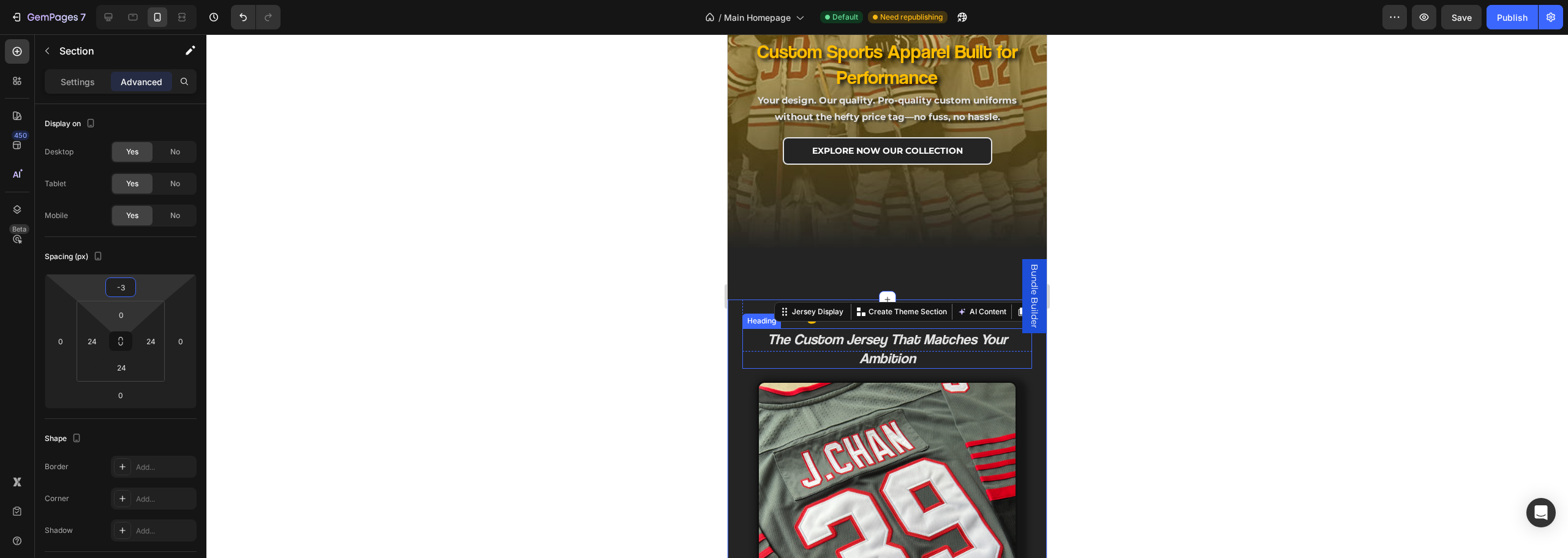
type input "-36"
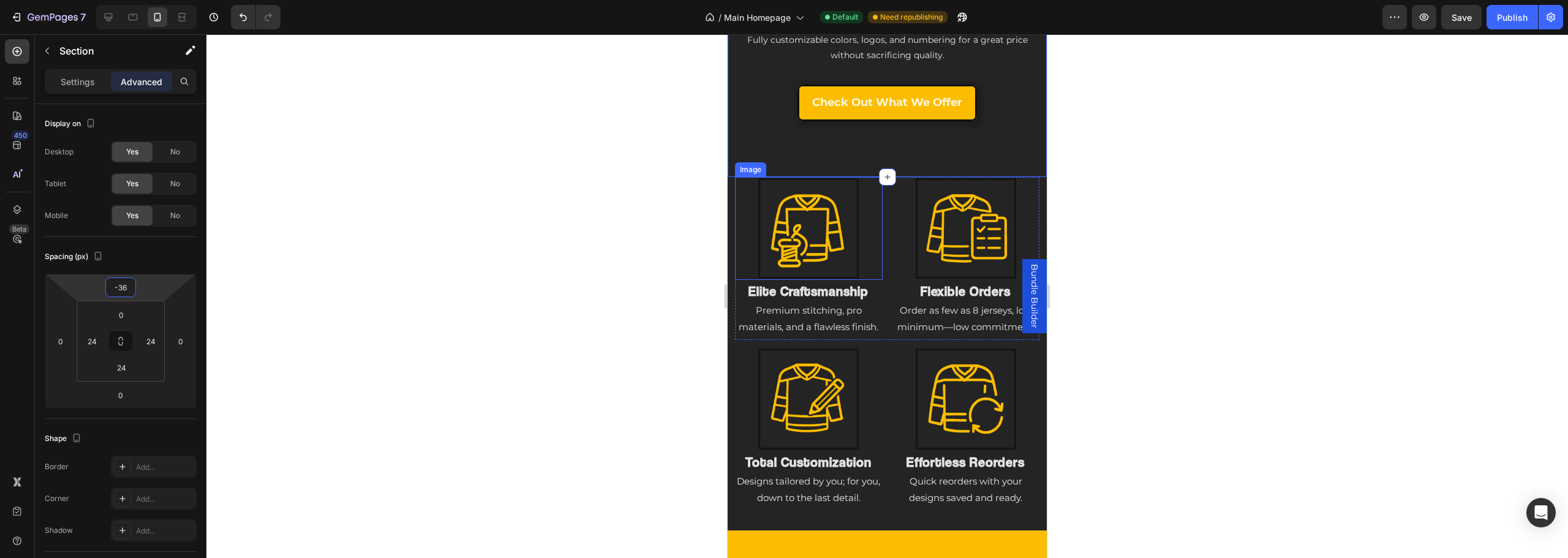
scroll to position [1081, 0]
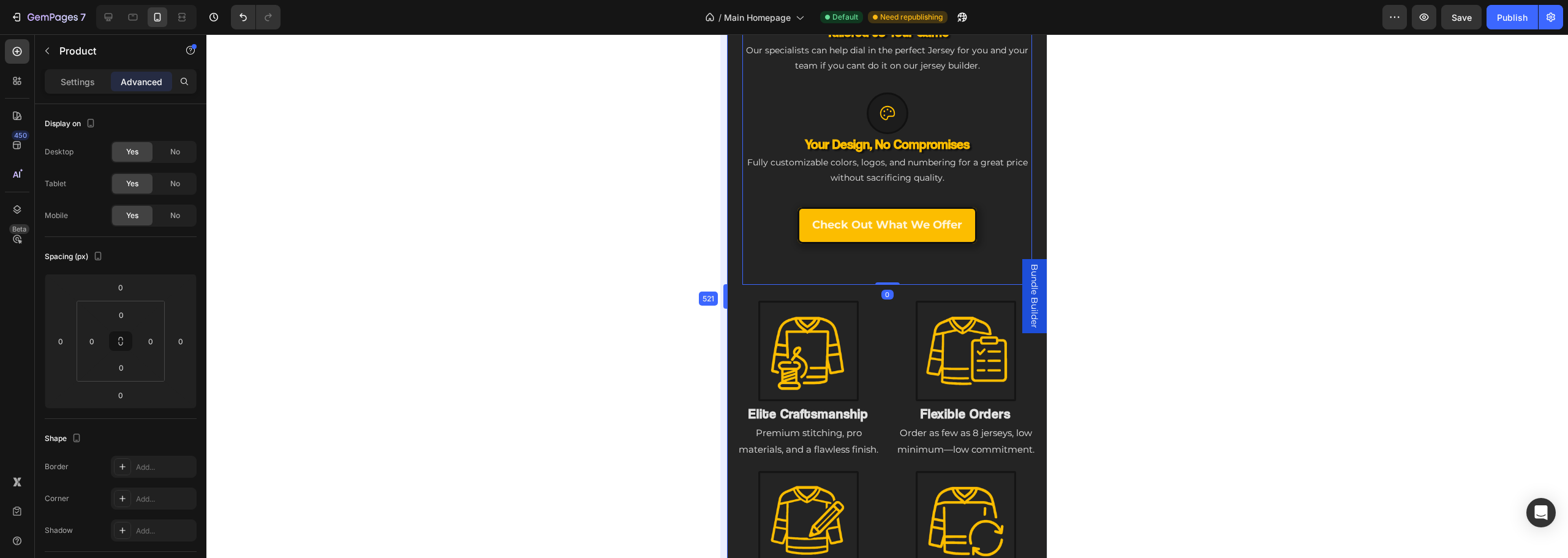
scroll to position [1081, 0]
click at [122, 0] on html "7 Version history / Main Homepage Default Need republishing Preview Save Publis…" at bounding box center [784, 0] width 1568 height 0
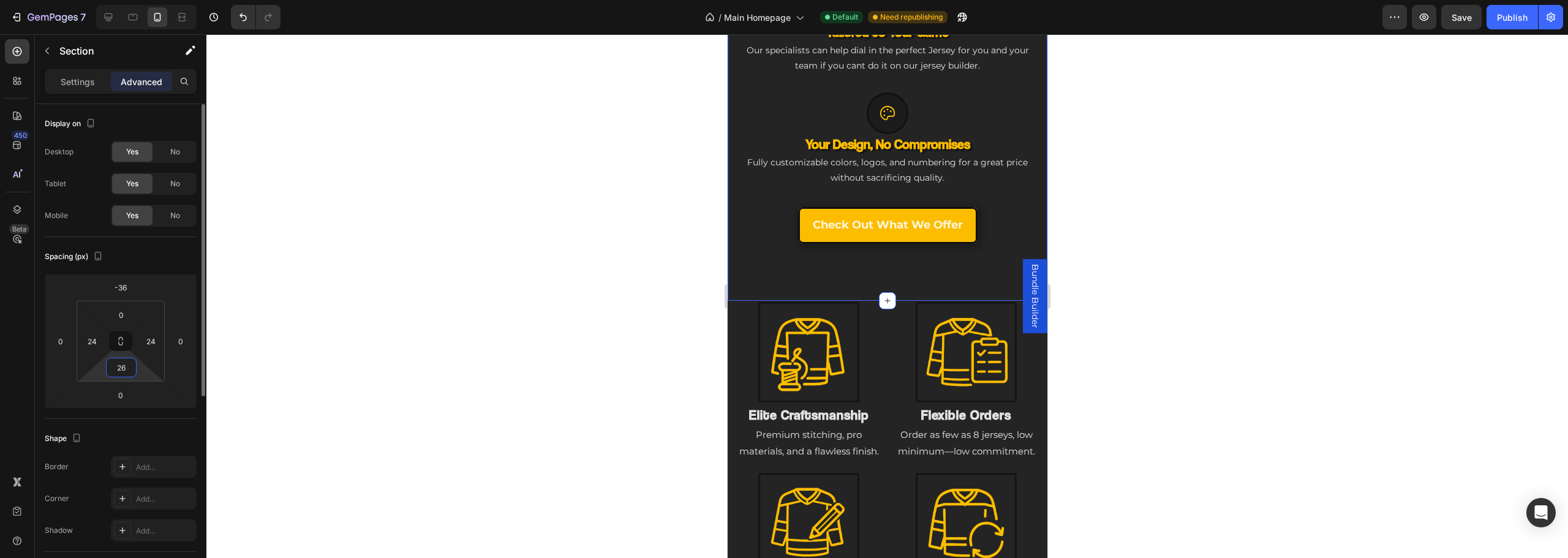
click at [121, 377] on div "26" at bounding box center [122, 367] width 30 height 20
click at [129, 372] on input "26" at bounding box center [122, 366] width 25 height 18
type input "2"
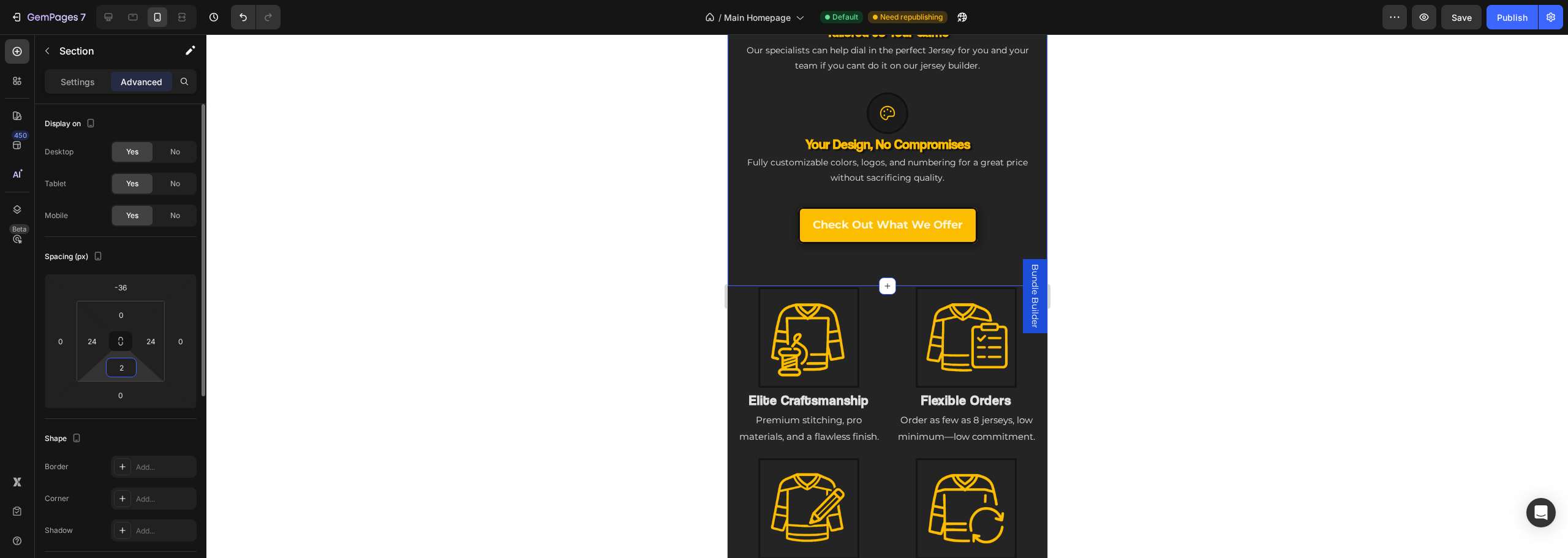
click at [126, 369] on input "2" at bounding box center [122, 366] width 25 height 18
type input "0"
click at [501, 309] on div at bounding box center [887, 296] width 1362 height 523
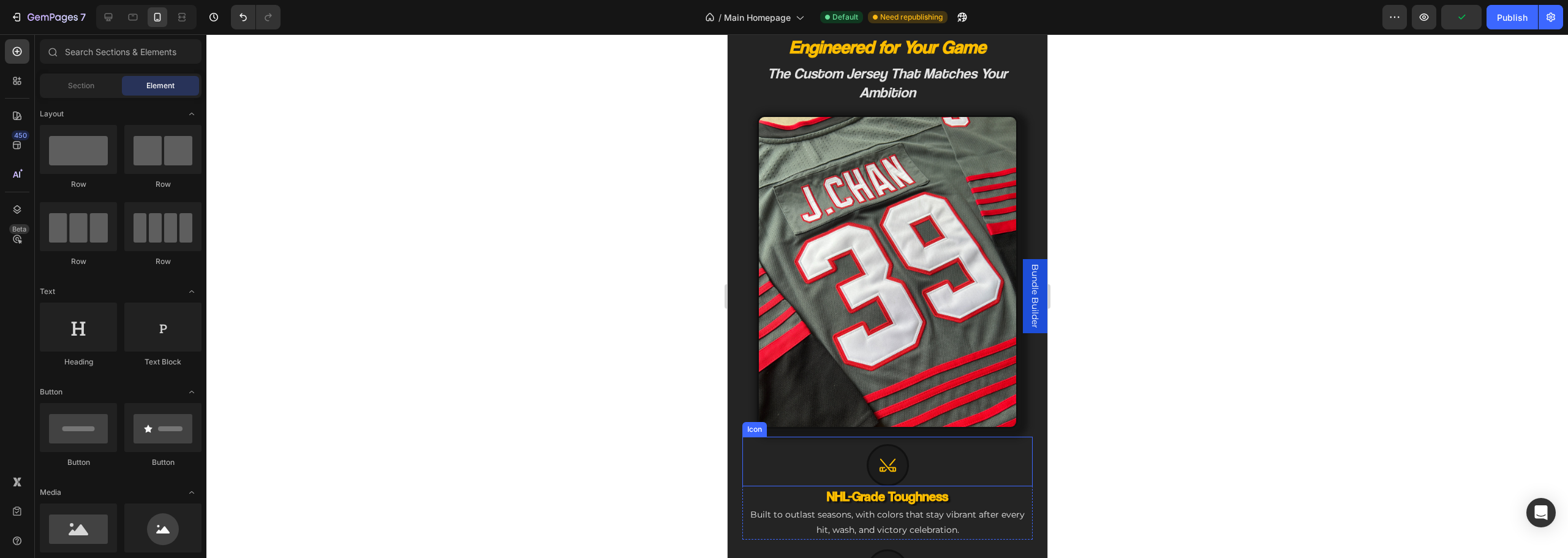
scroll to position [530, 0]
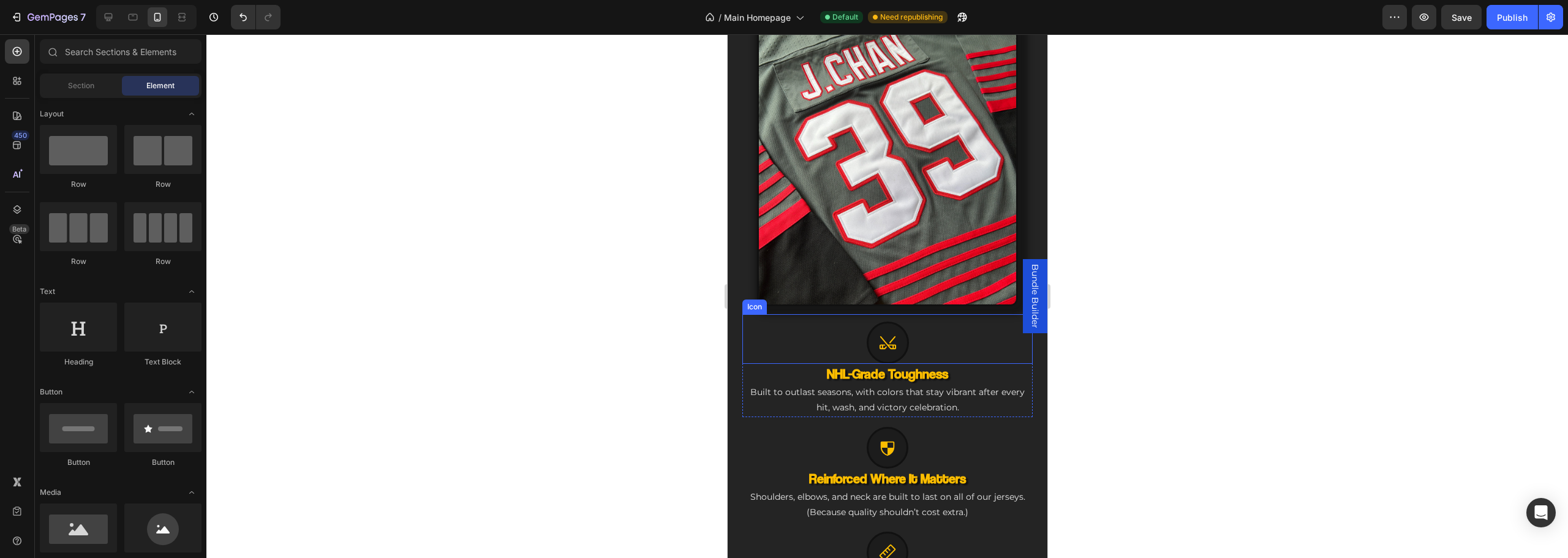
click at [866, 322] on div at bounding box center [887, 343] width 42 height 42
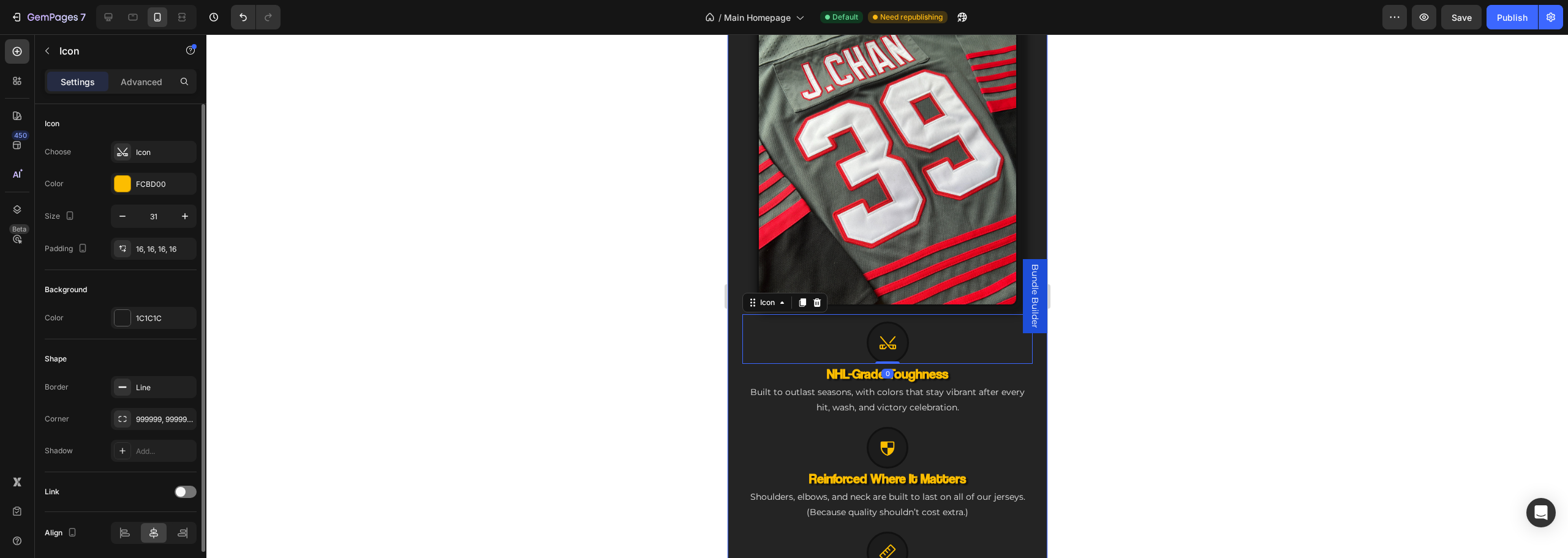
scroll to position [45, 0]
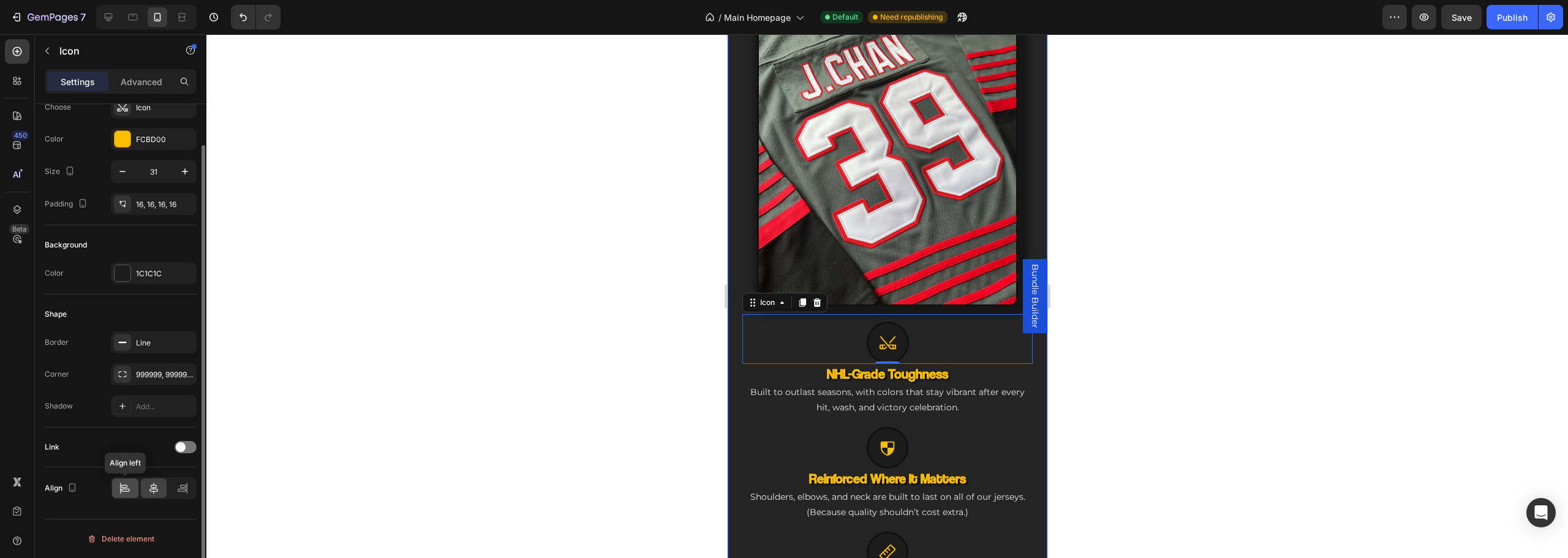
click at [130, 492] on icon at bounding box center [124, 488] width 12 height 12
click at [816, 369] on h3 "NHL-Grade Toughness" at bounding box center [887, 374] width 290 height 20
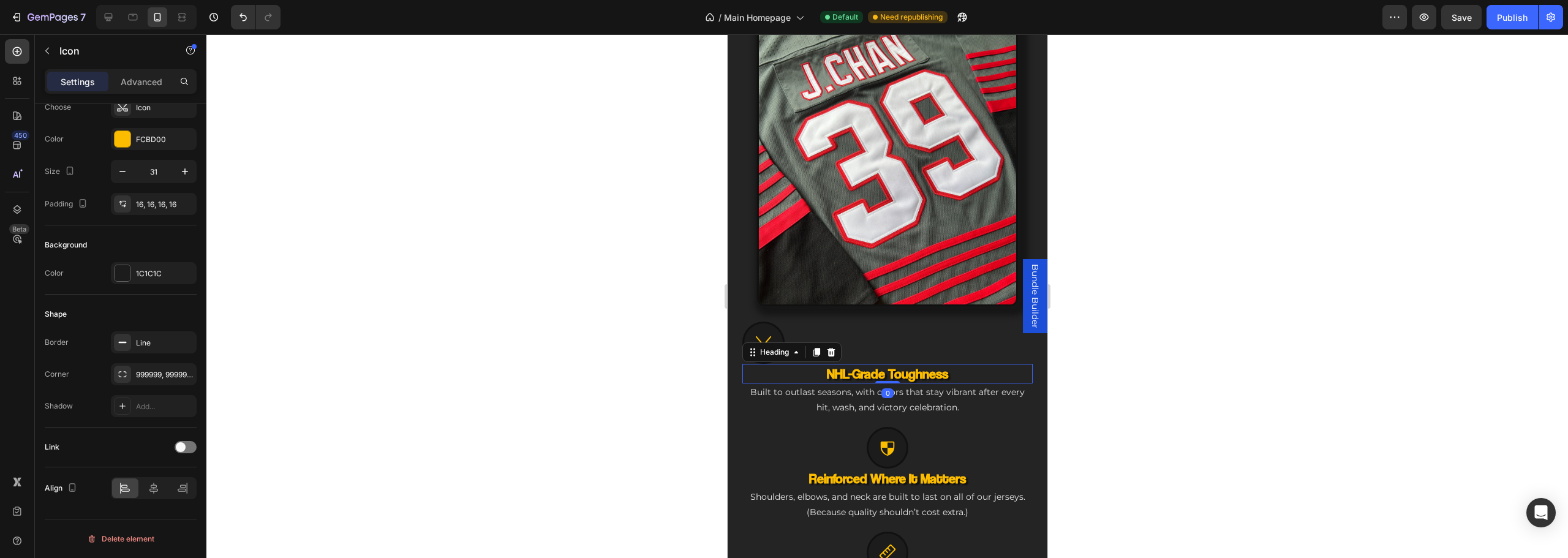
scroll to position [0, 0]
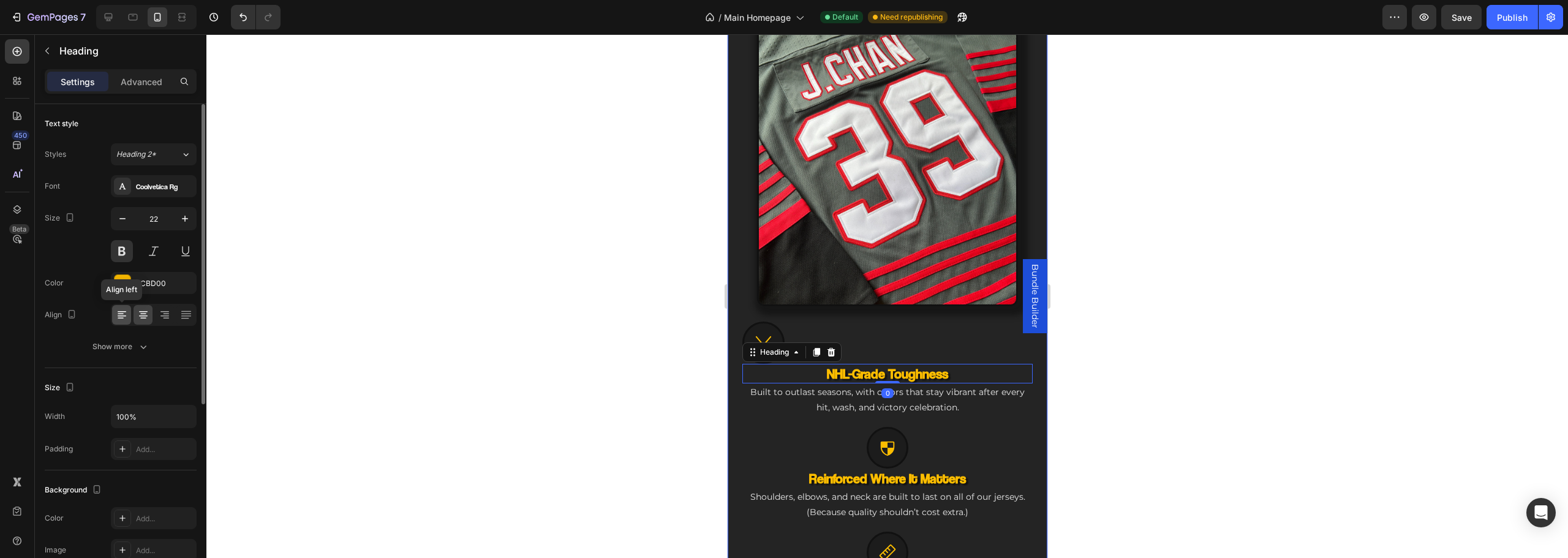
click at [130, 314] on div at bounding box center [122, 314] width 19 height 20
click at [806, 397] on p "Built to outlast seasons, with colors that stay vibrant after every hit, wash, …" at bounding box center [887, 400] width 288 height 30
click at [129, 312] on div at bounding box center [122, 314] width 19 height 20
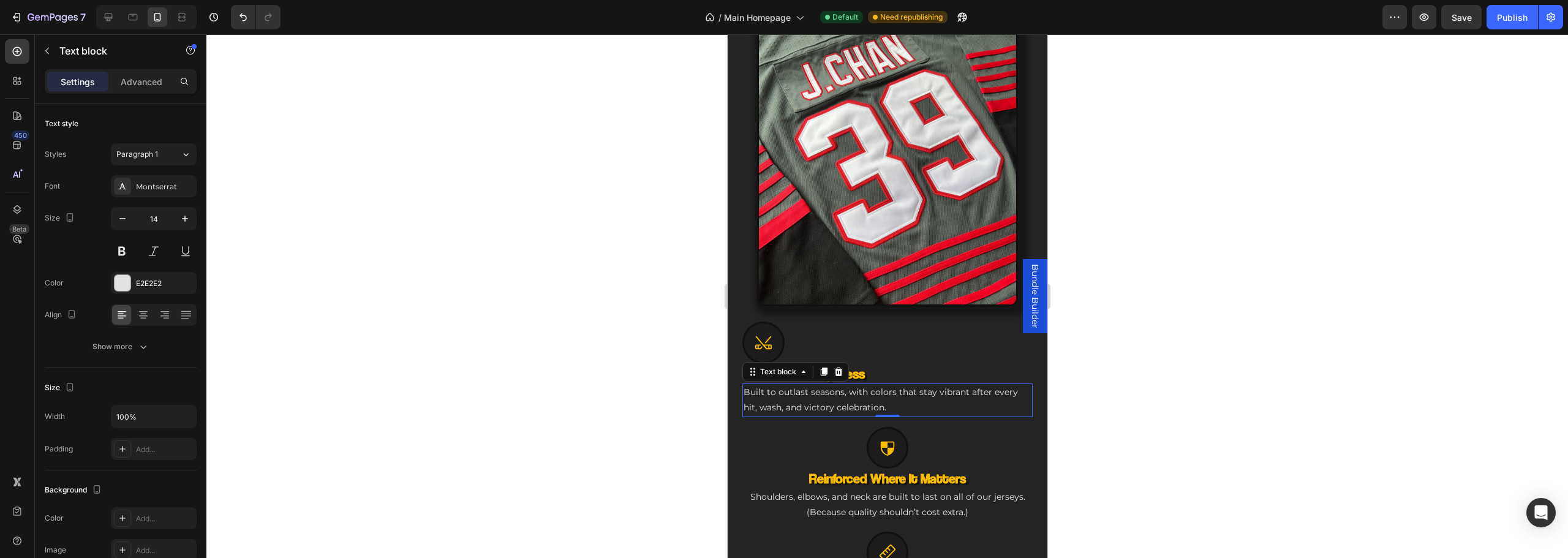
scroll to position [653, 0]
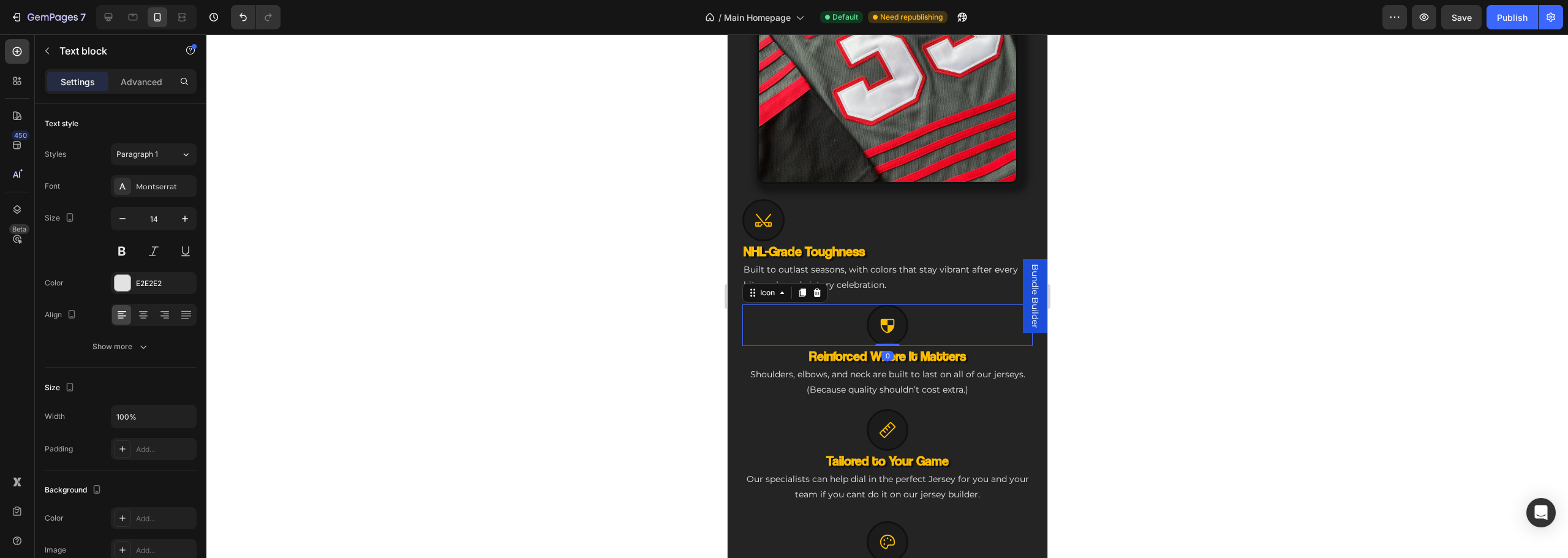
click at [885, 319] on icon at bounding box center [887, 325] width 14 height 14
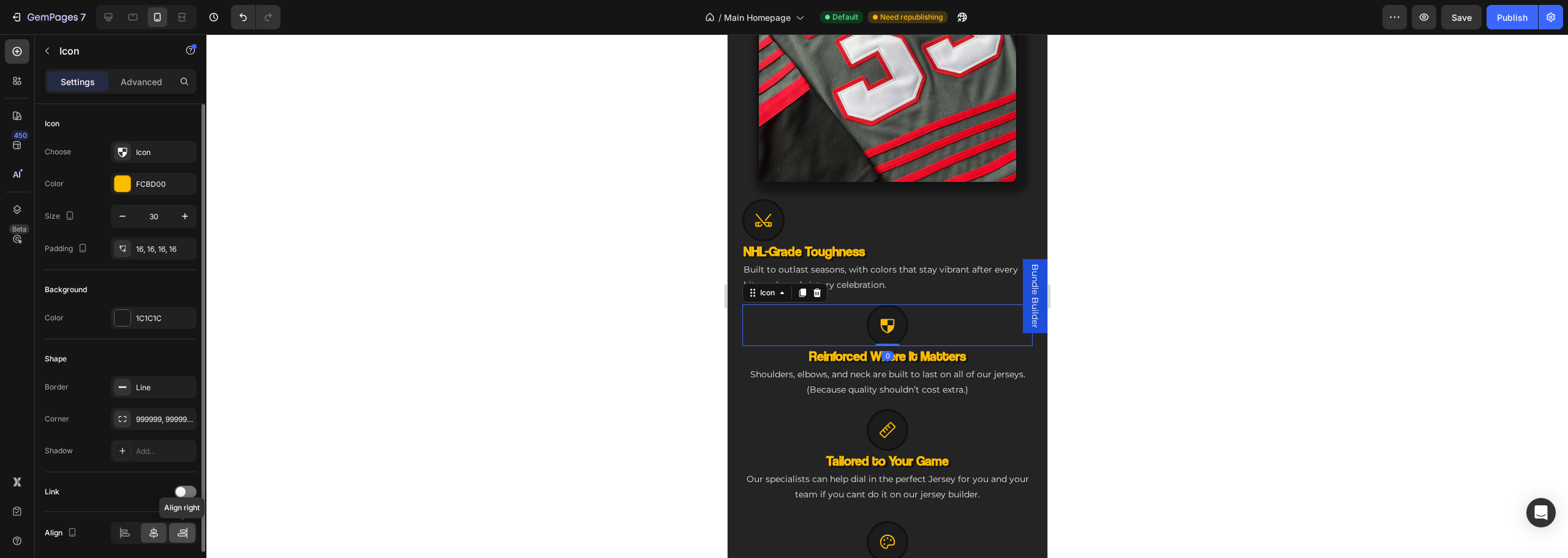
click at [184, 530] on icon at bounding box center [182, 532] width 12 height 12
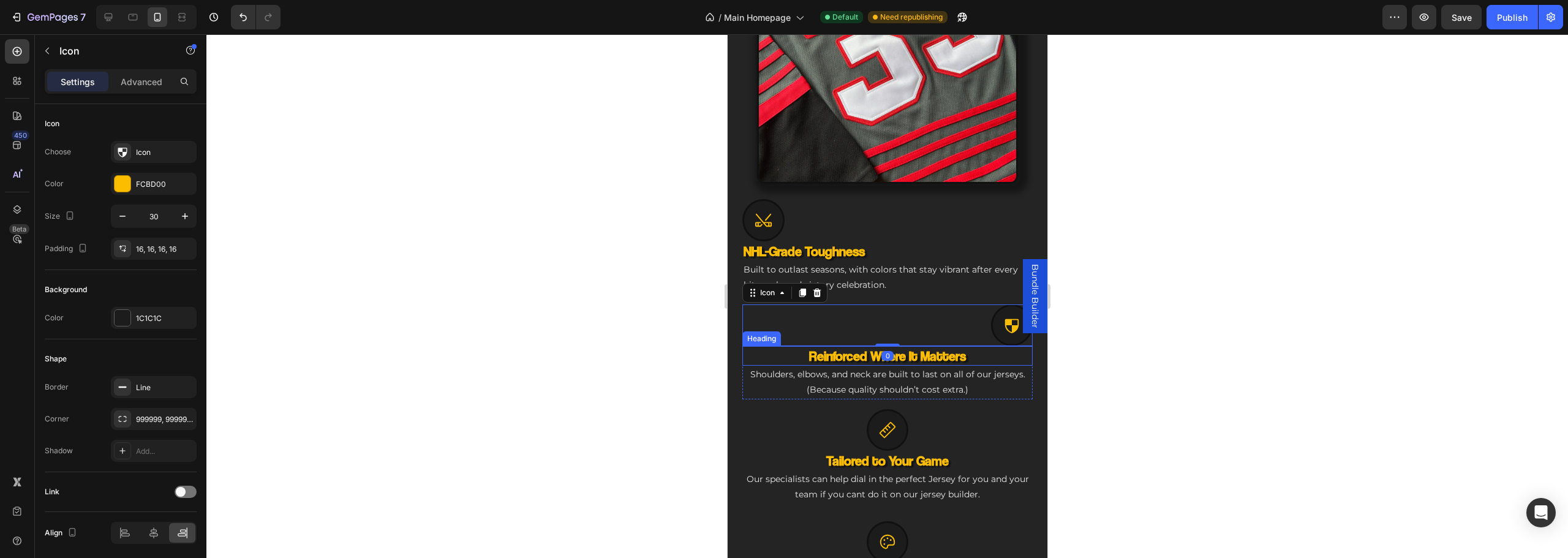
click at [882, 351] on div "0" at bounding box center [887, 356] width 12 height 10
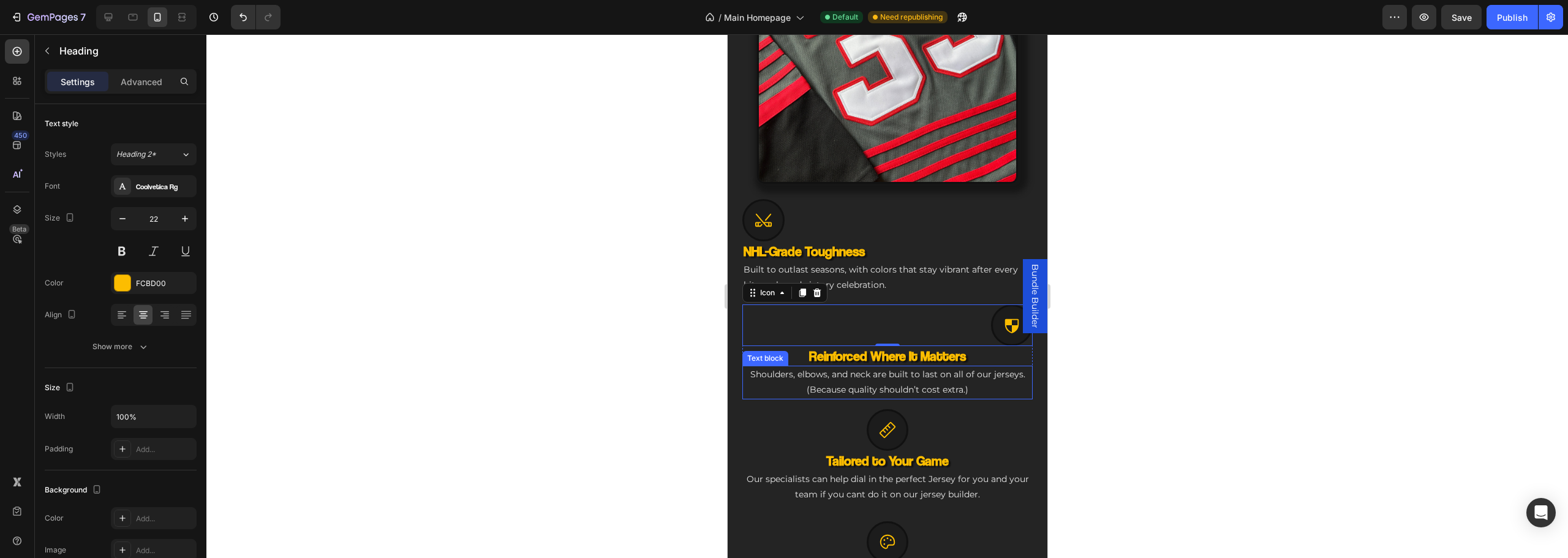
click at [850, 351] on h3 "Reinforced Where It Matters" at bounding box center [887, 356] width 290 height 20
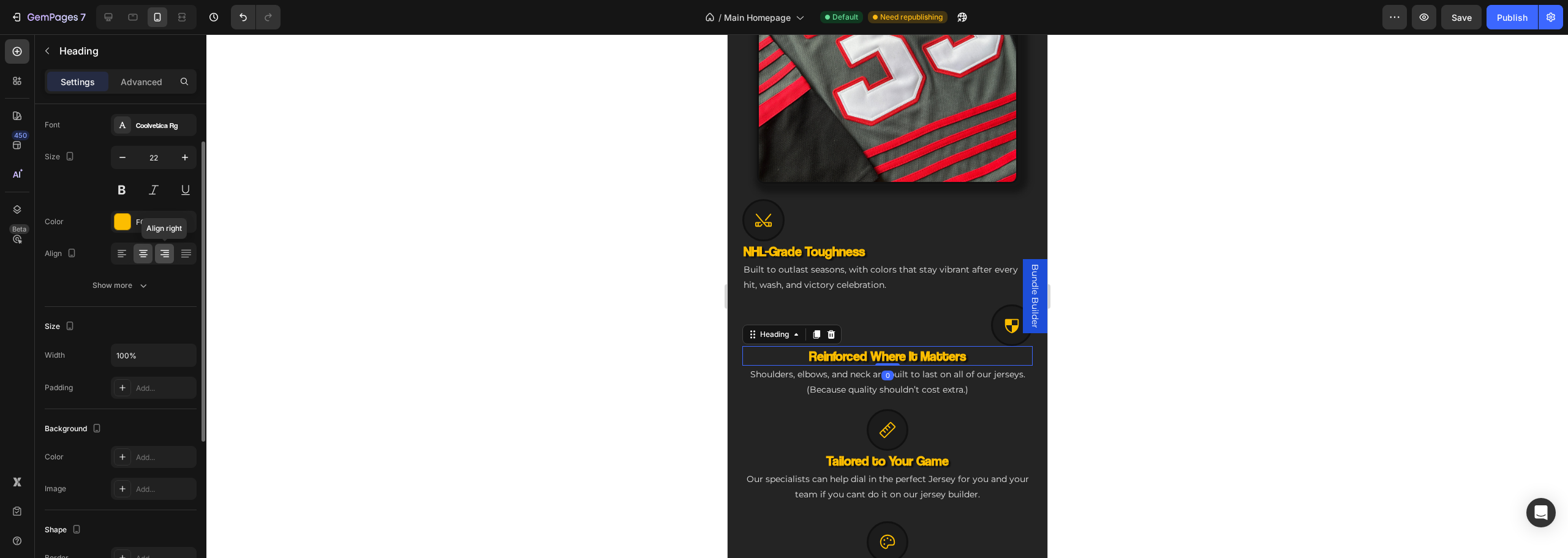
click at [167, 250] on icon at bounding box center [165, 251] width 9 height 1
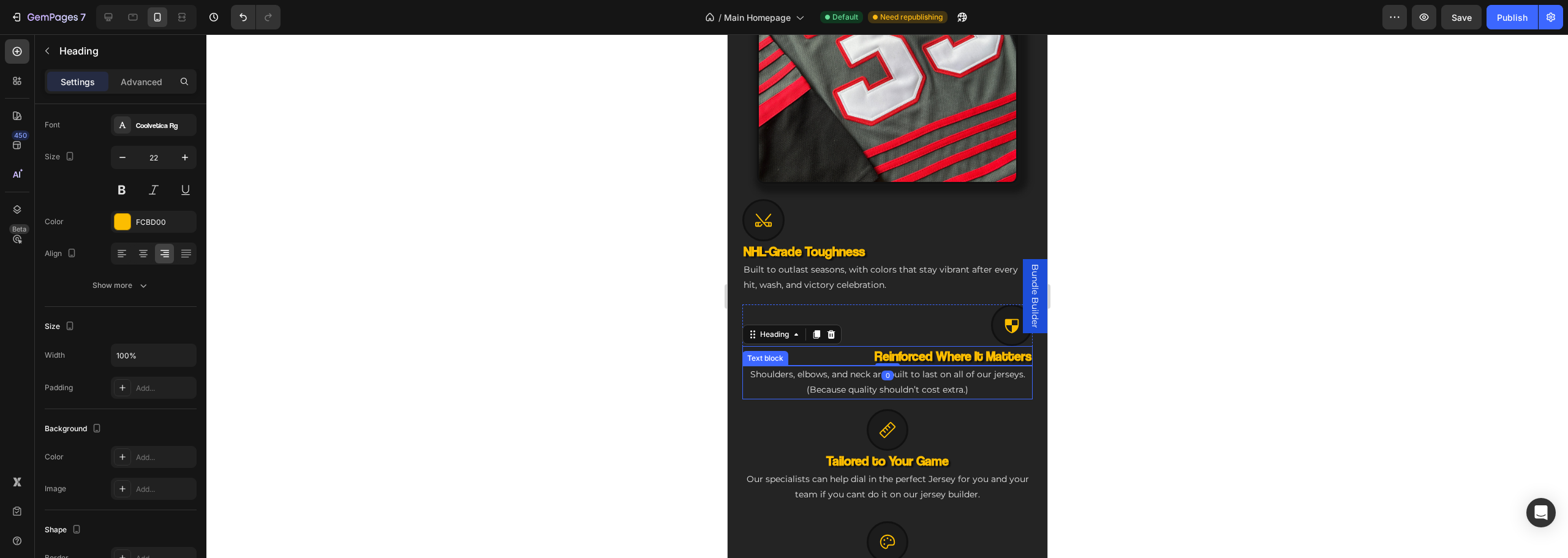
click at [825, 372] on p "Shoulders, elbows, and neck are built to last on all of our jerseys. (Because q…" at bounding box center [887, 382] width 288 height 30
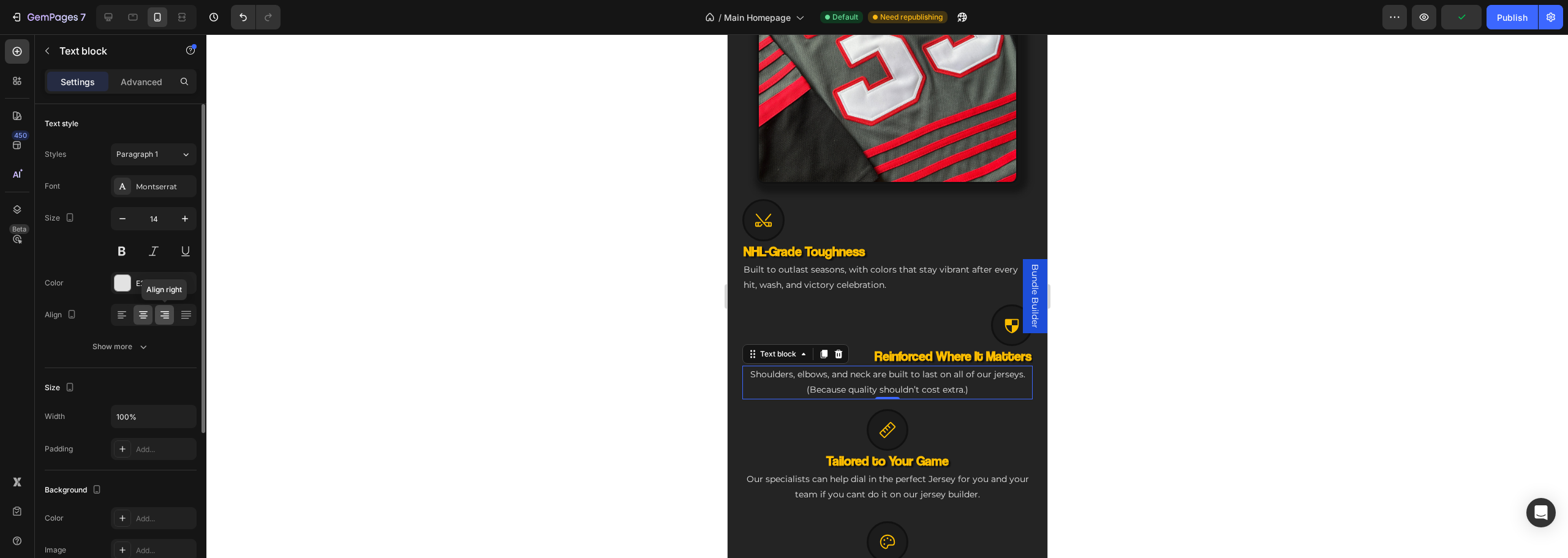
click at [166, 313] on icon at bounding box center [164, 314] width 12 height 12
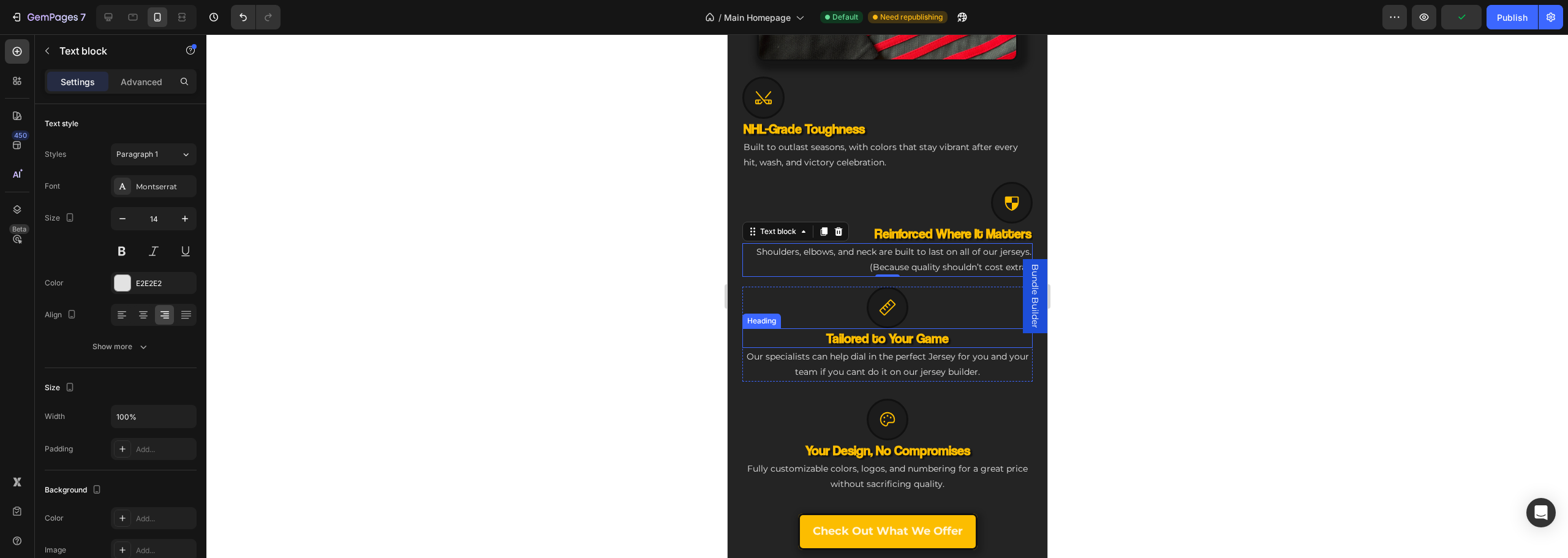
click at [834, 330] on h3 "Tailored to Your Game" at bounding box center [887, 338] width 290 height 20
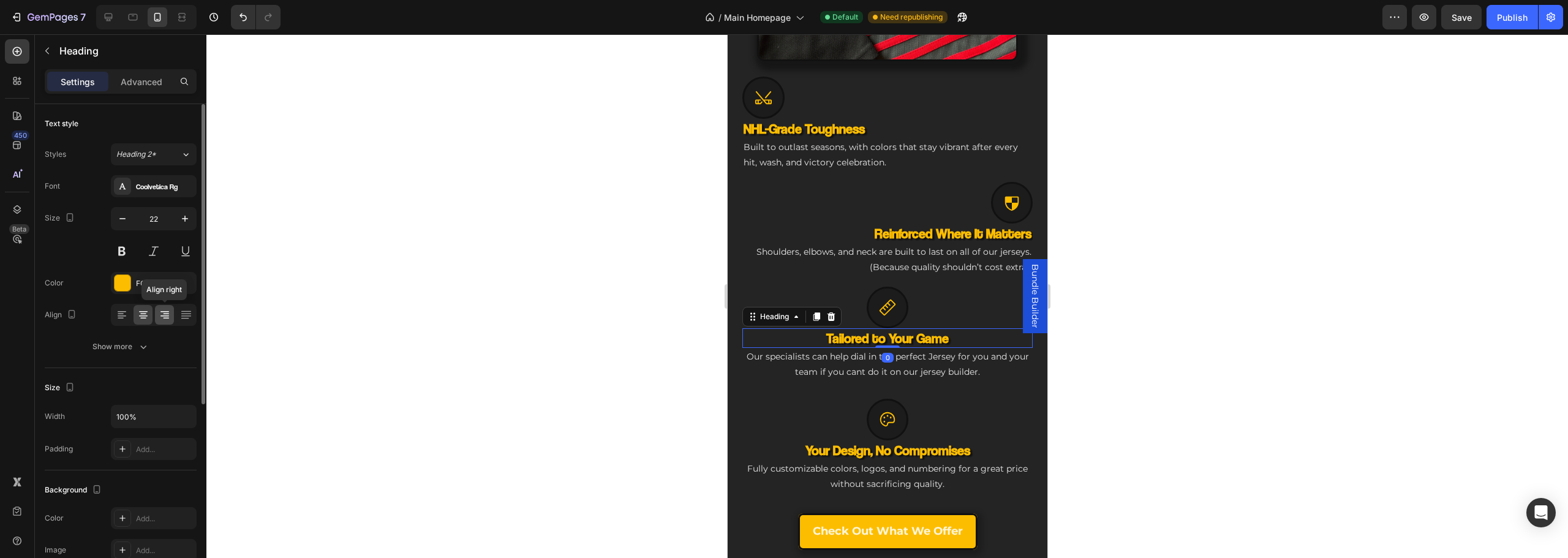
click at [164, 312] on icon at bounding box center [164, 314] width 12 height 12
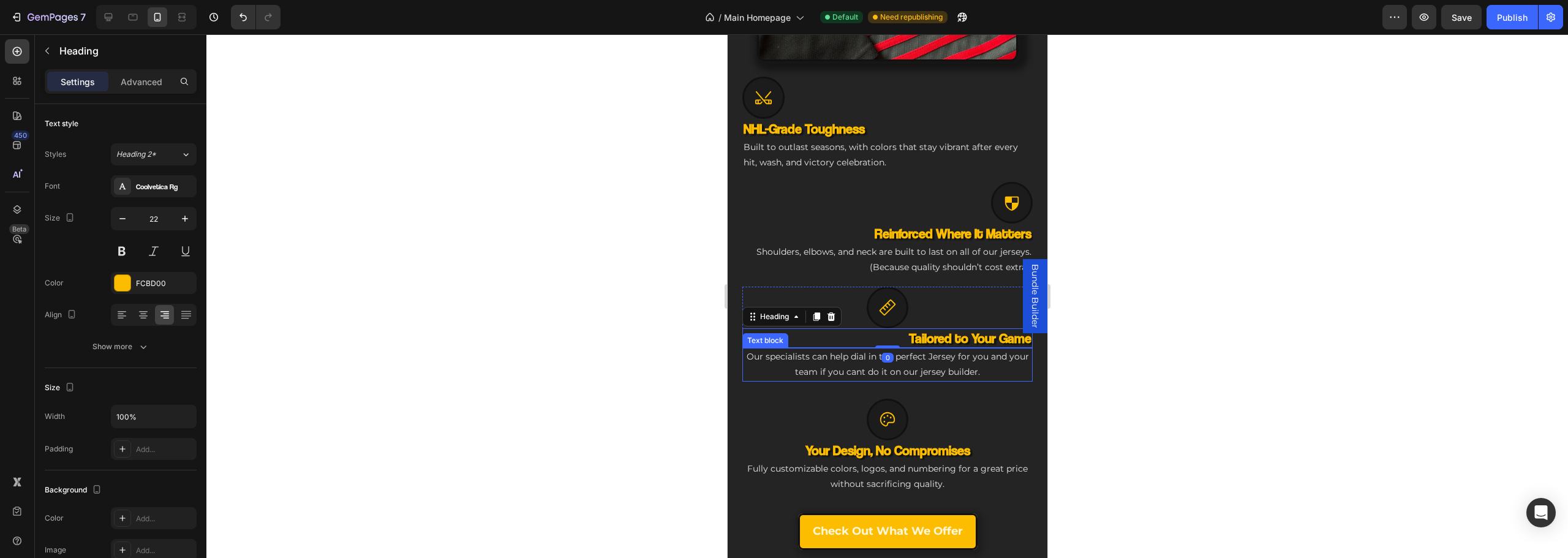
click at [875, 350] on p "Our specialists can help dial in the perfect Jersey for you and your team if yo…" at bounding box center [887, 364] width 288 height 30
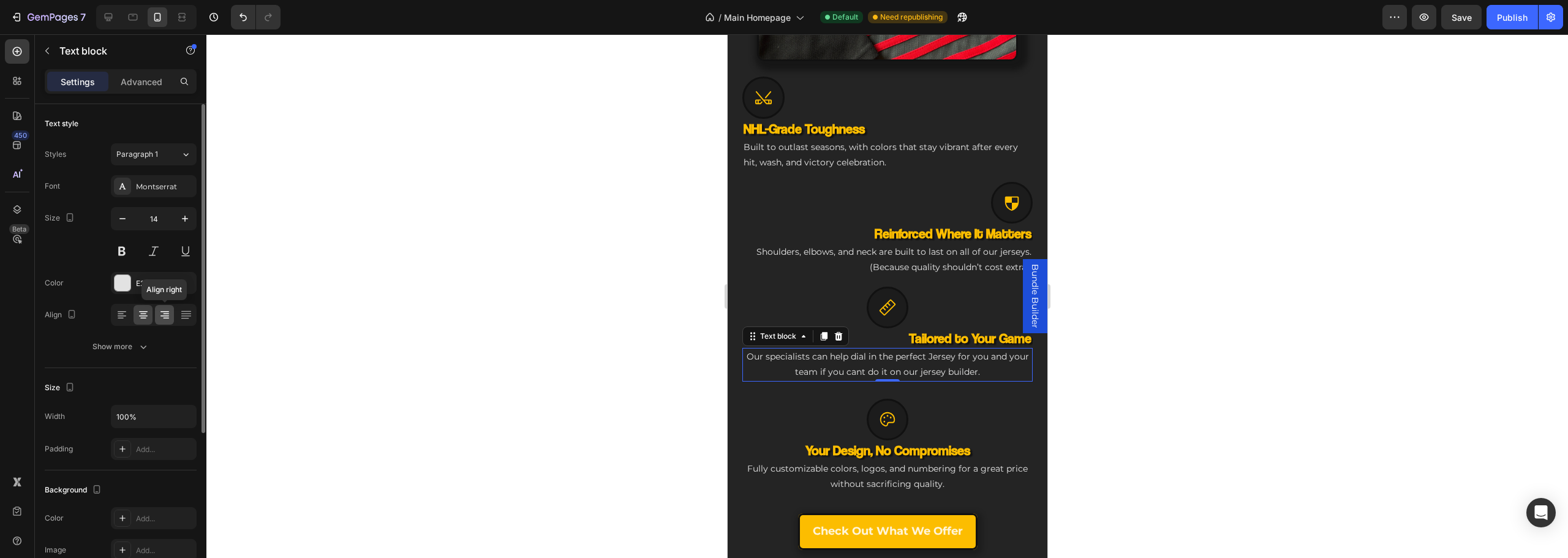
click at [168, 317] on icon at bounding box center [164, 314] width 12 height 12
click at [891, 405] on div at bounding box center [887, 419] width 42 height 42
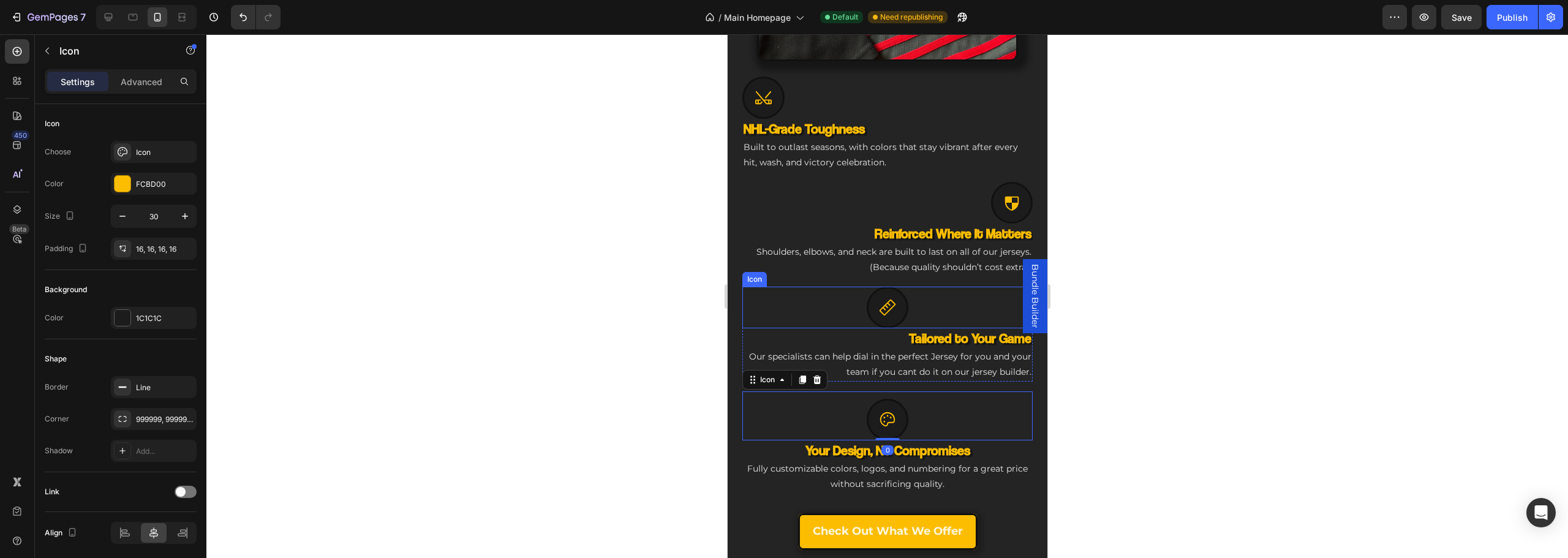
click at [889, 299] on icon at bounding box center [887, 306] width 16 height 16
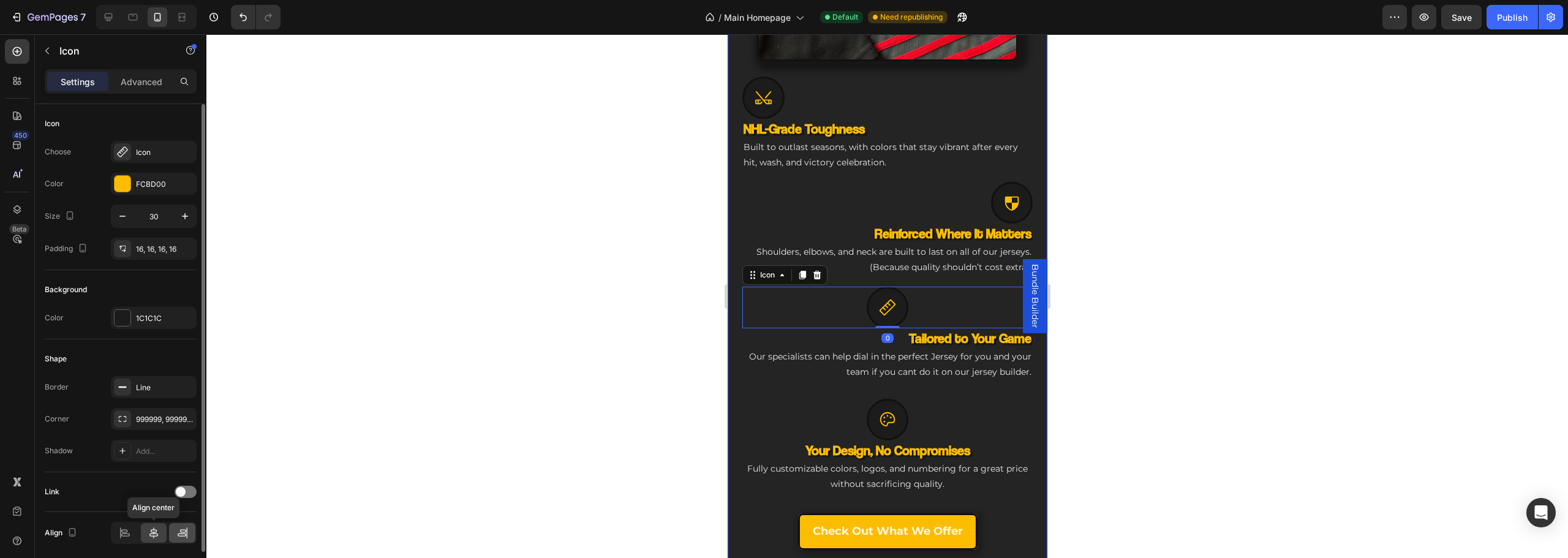
click at [178, 533] on icon at bounding box center [182, 535] width 9 height 3
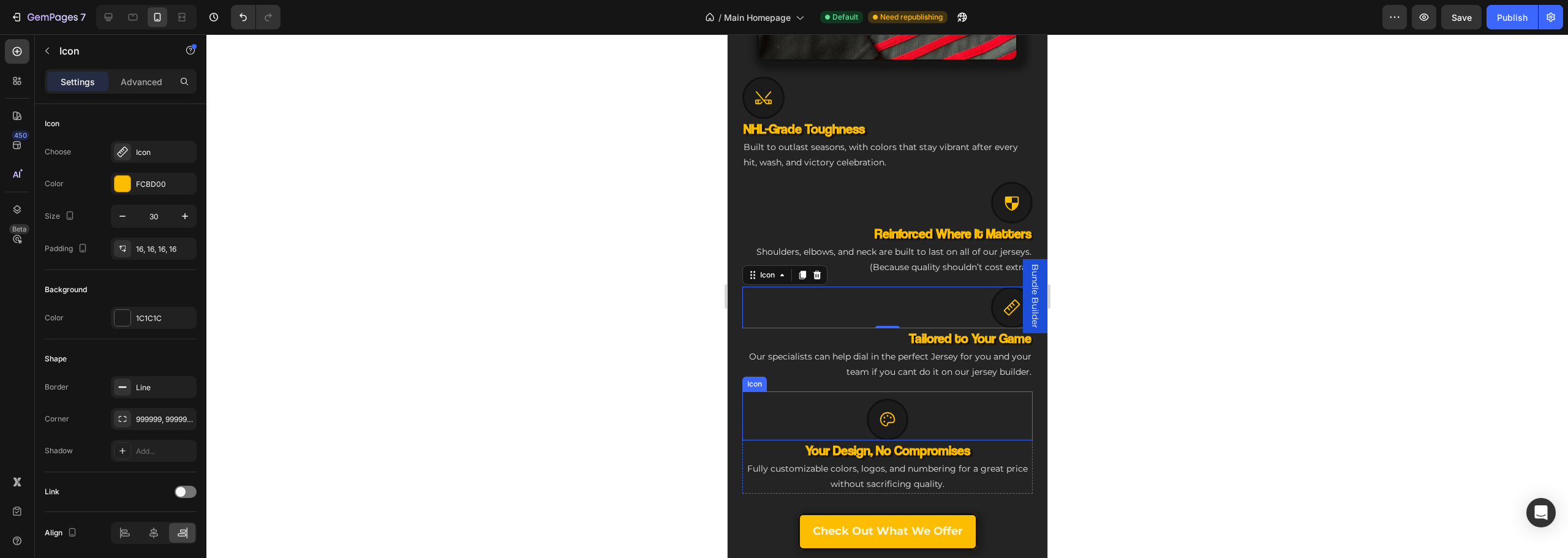
drag, startPoint x: 878, startPoint y: 415, endPoint x: 1367, endPoint y: 454, distance: 490.6
click at [879, 415] on icon at bounding box center [887, 418] width 14 height 14
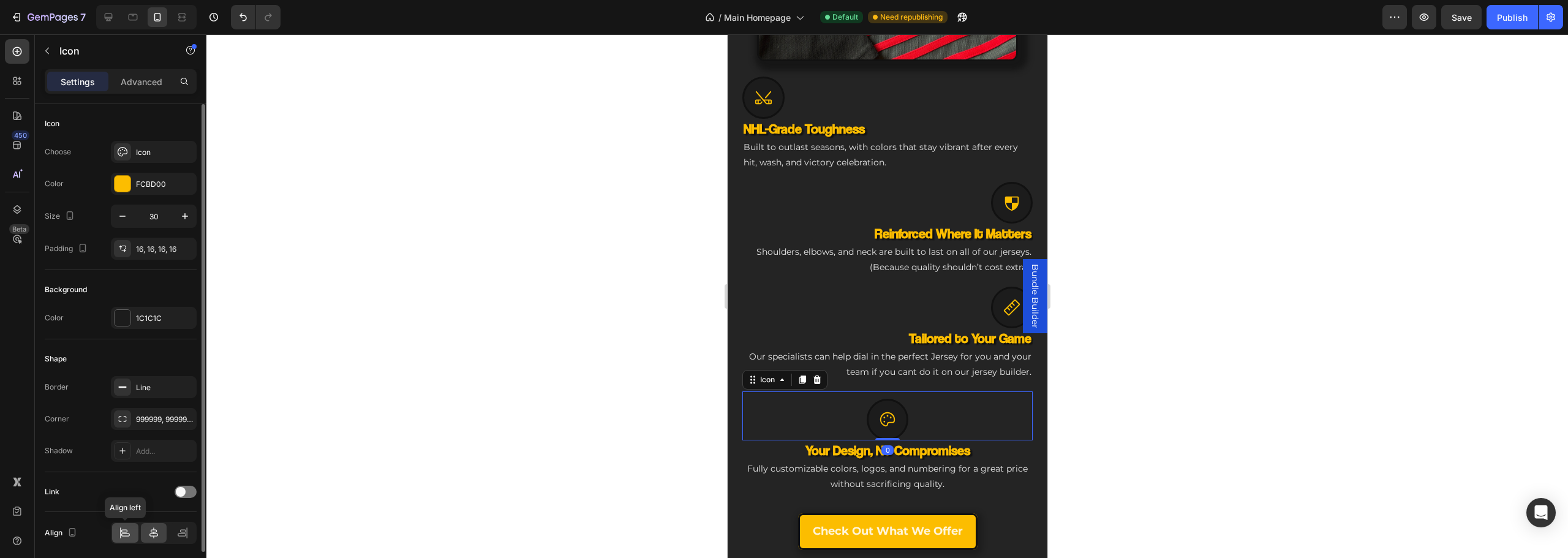
click at [130, 530] on icon at bounding box center [124, 532] width 12 height 12
click at [1002, 298] on icon at bounding box center [1011, 306] width 18 height 18
drag, startPoint x: 124, startPoint y: 531, endPoint x: 302, endPoint y: 451, distance: 195.2
click at [124, 531] on icon at bounding box center [124, 532] width 12 height 12
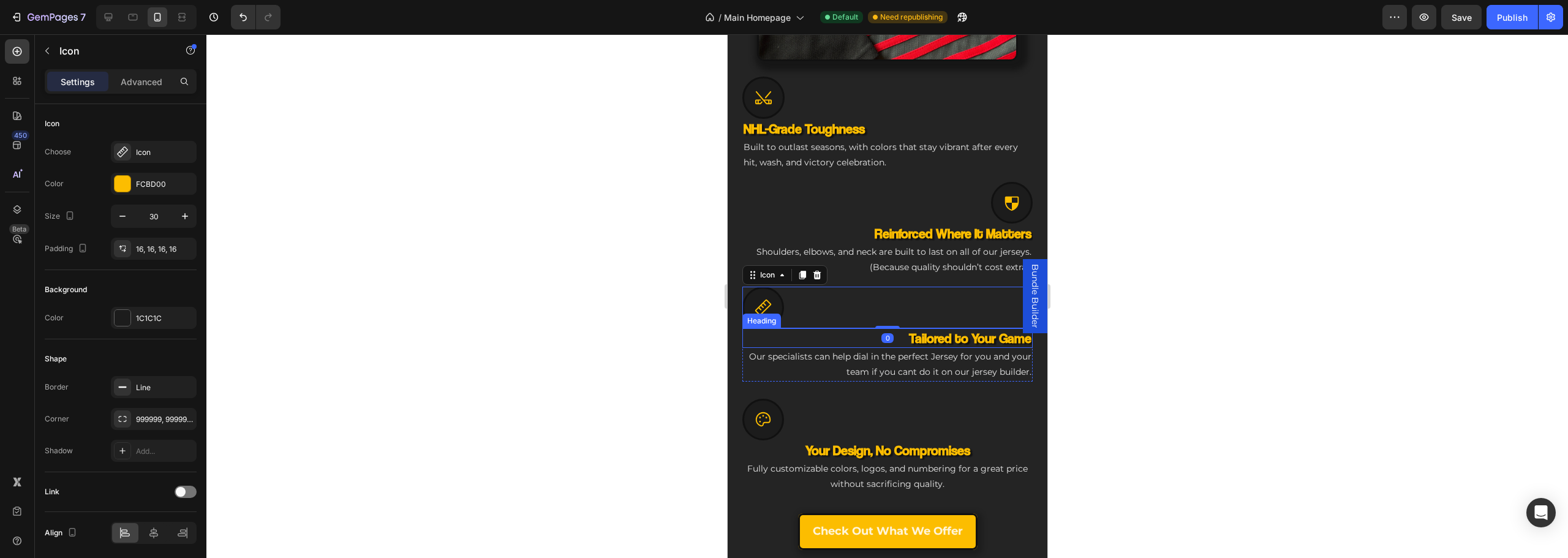
click at [913, 328] on h3 "Tailored to Your Game" at bounding box center [887, 338] width 290 height 20
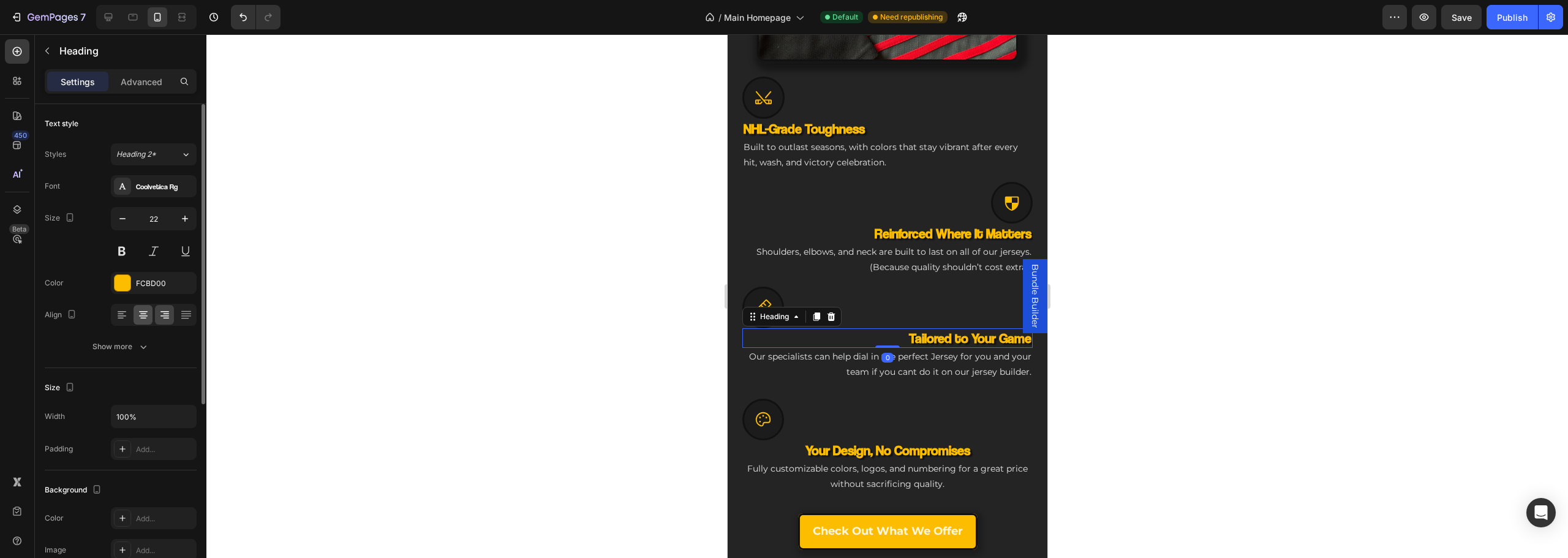
drag, startPoint x: 121, startPoint y: 319, endPoint x: 142, endPoint y: 320, distance: 21.0
click at [121, 318] on icon at bounding box center [122, 314] width 12 height 12
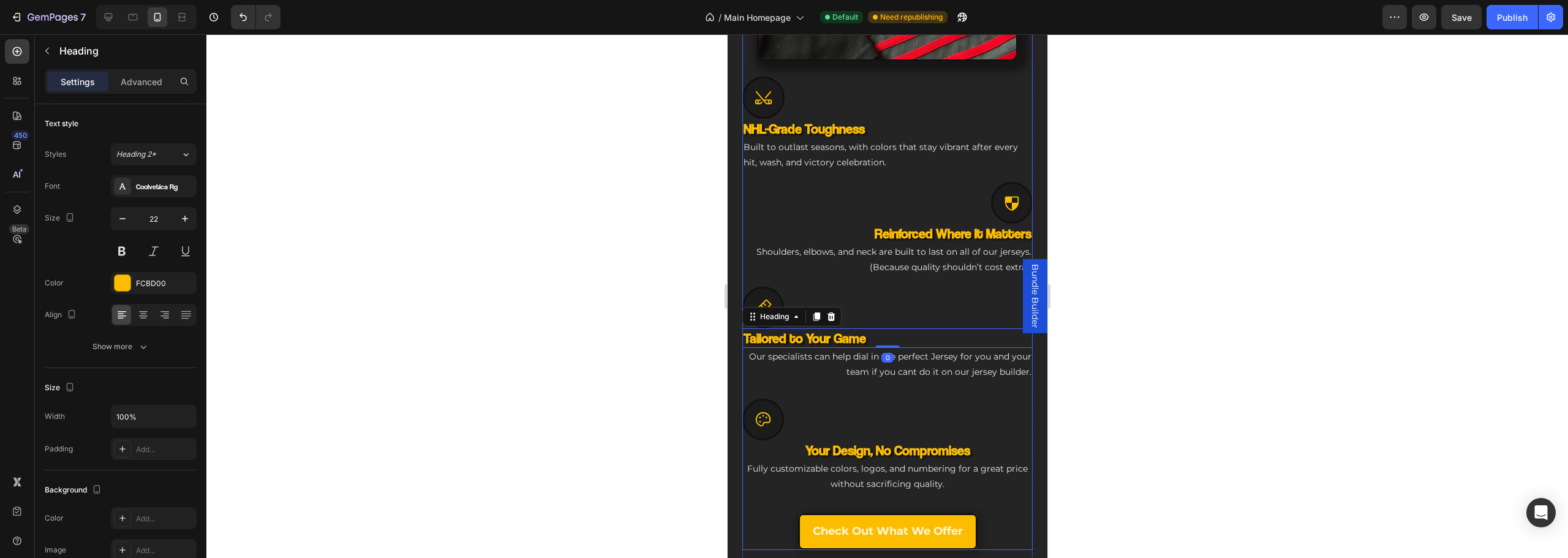
click at [872, 359] on p "Our specialists can help dial in the perfect Jersey for you and your team if yo…" at bounding box center [887, 364] width 288 height 30
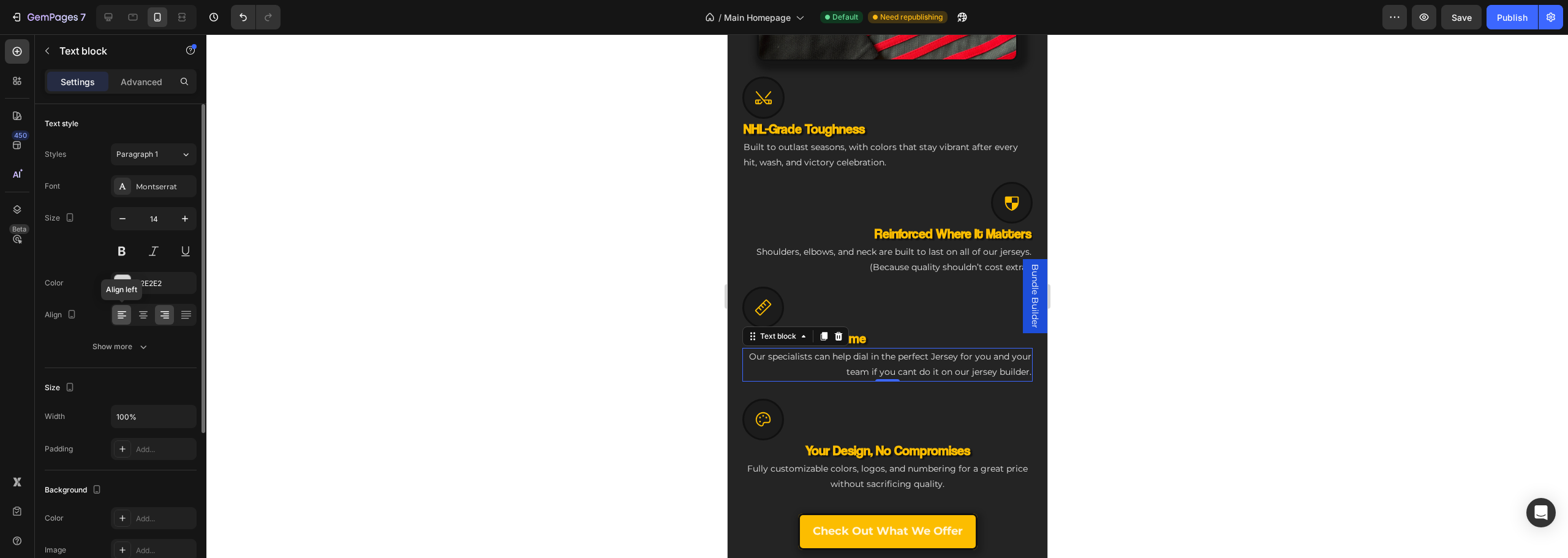
click at [123, 309] on icon at bounding box center [122, 314] width 12 height 12
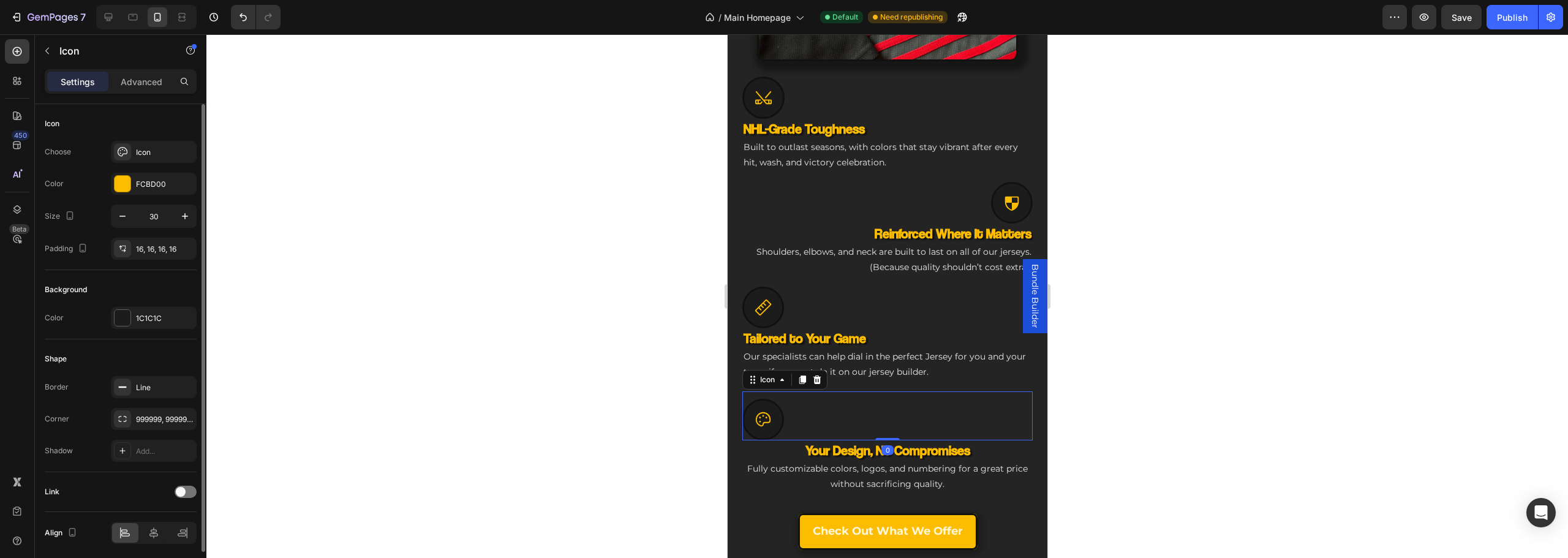
drag, startPoint x: 787, startPoint y: 415, endPoint x: 1219, endPoint y: 434, distance: 432.4
click at [787, 415] on div "Icon 0" at bounding box center [887, 416] width 290 height 49
drag, startPoint x: 186, startPoint y: 538, endPoint x: 265, endPoint y: 485, distance: 95.1
click at [186, 538] on div at bounding box center [182, 532] width 26 height 20
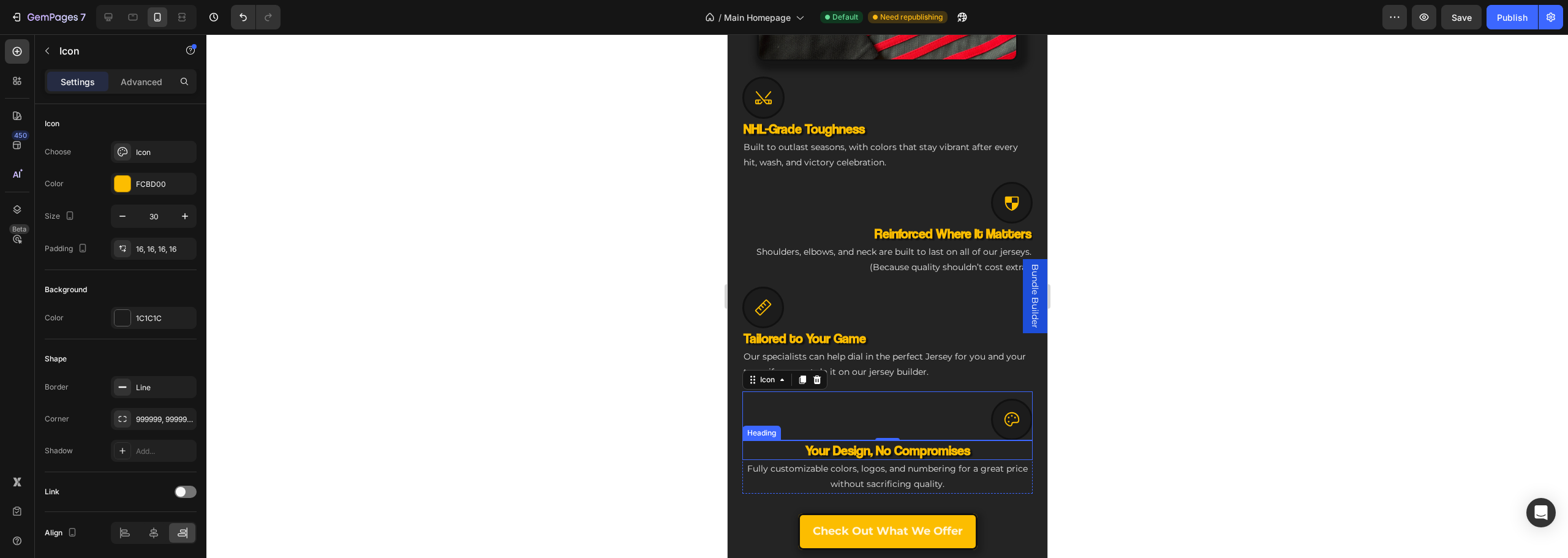
click at [823, 440] on h3 "Your Design, No Compromises" at bounding box center [887, 450] width 290 height 20
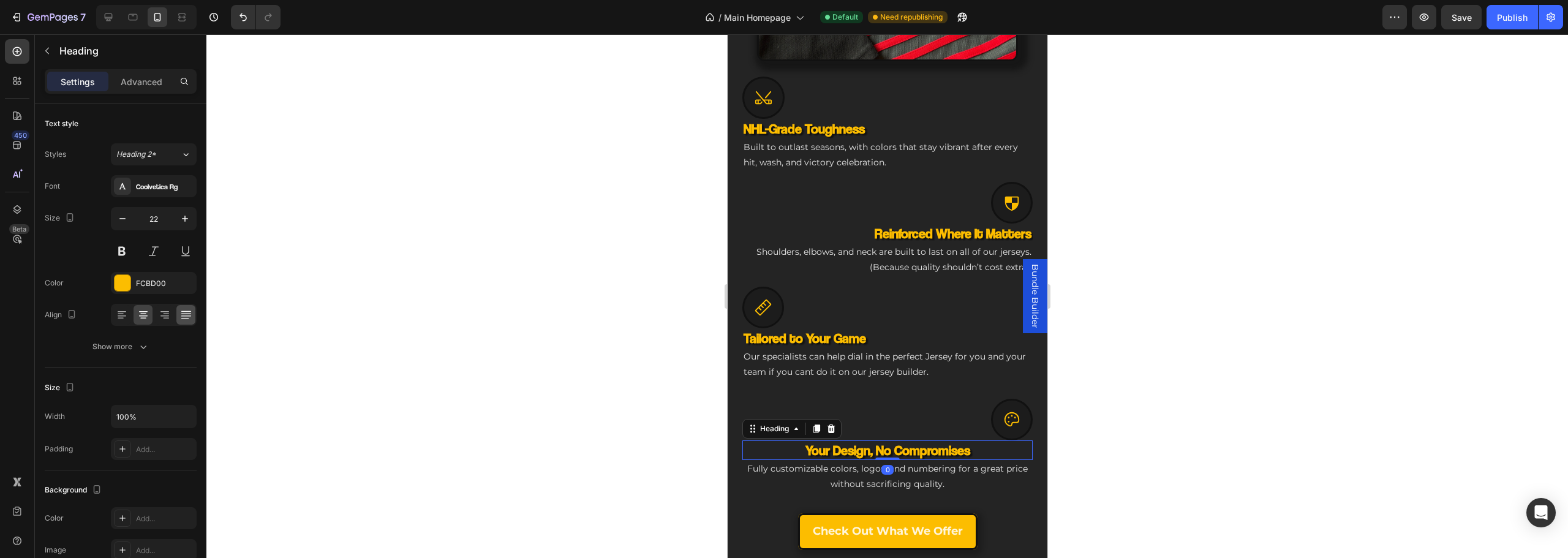
click at [189, 322] on div at bounding box center [186, 314] width 19 height 20
click at [171, 318] on div at bounding box center [164, 314] width 19 height 20
click at [788, 466] on p "Fully customizable colors, logos, and numbering for a great price without sacri…" at bounding box center [887, 476] width 288 height 30
click at [163, 312] on icon at bounding box center [164, 314] width 12 height 12
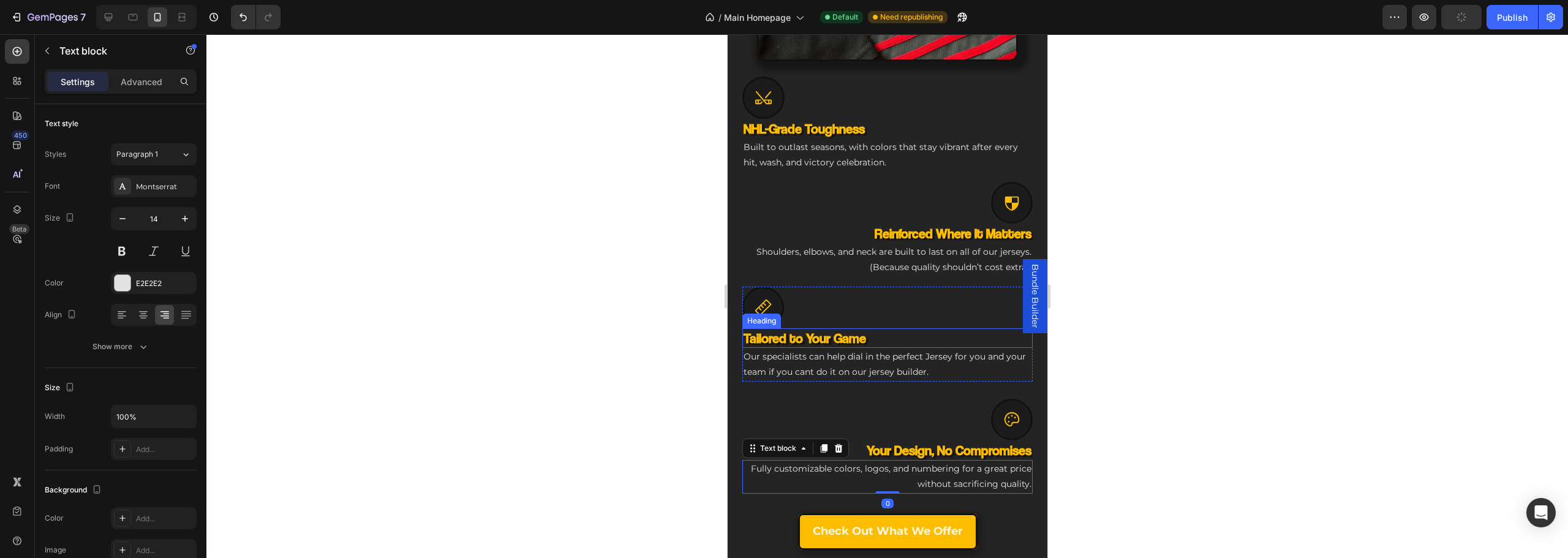
scroll to position [653, 0]
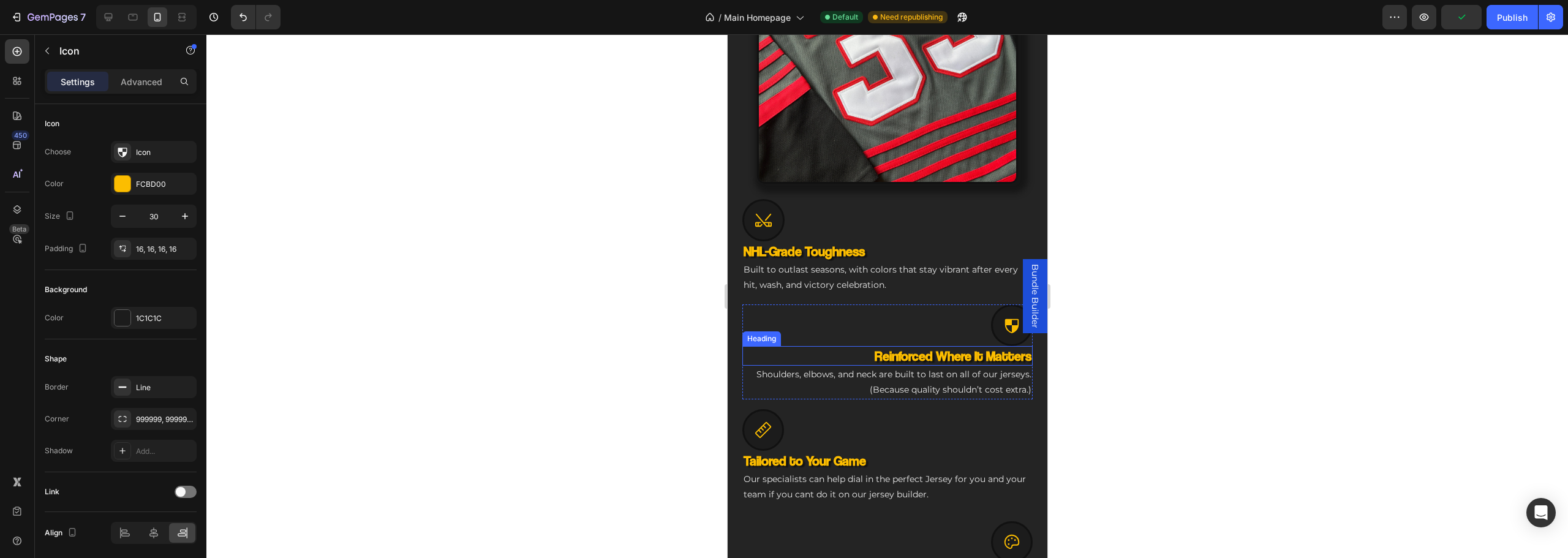
click at [809, 329] on div "Icon" at bounding box center [887, 325] width 290 height 42
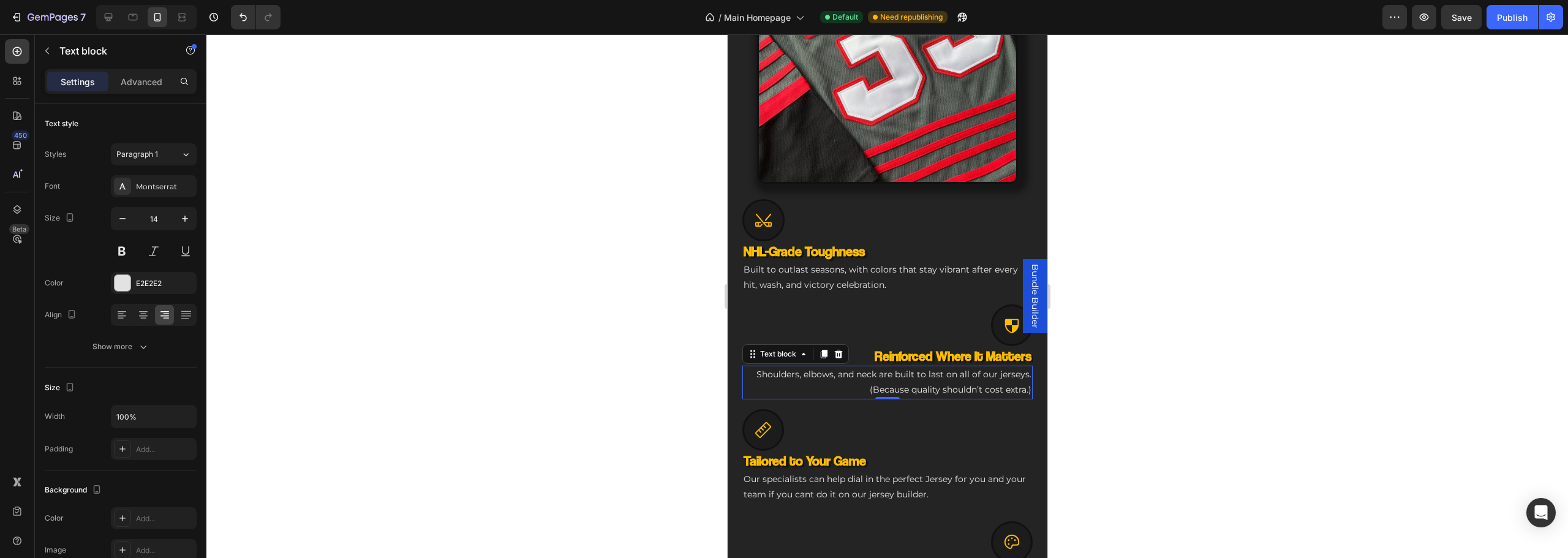
click at [747, 377] on p "Shoulders, elbows, and neck are built to last on all of our jerseys. (Because q…" at bounding box center [887, 382] width 288 height 30
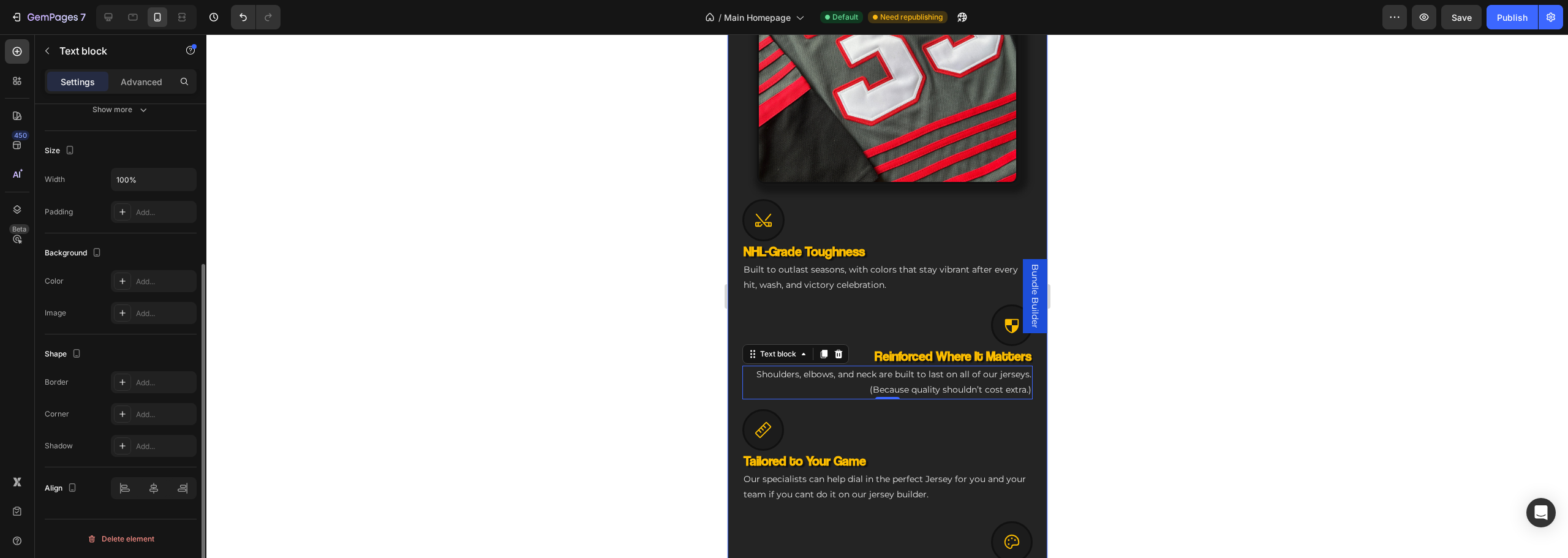
scroll to position [114, 0]
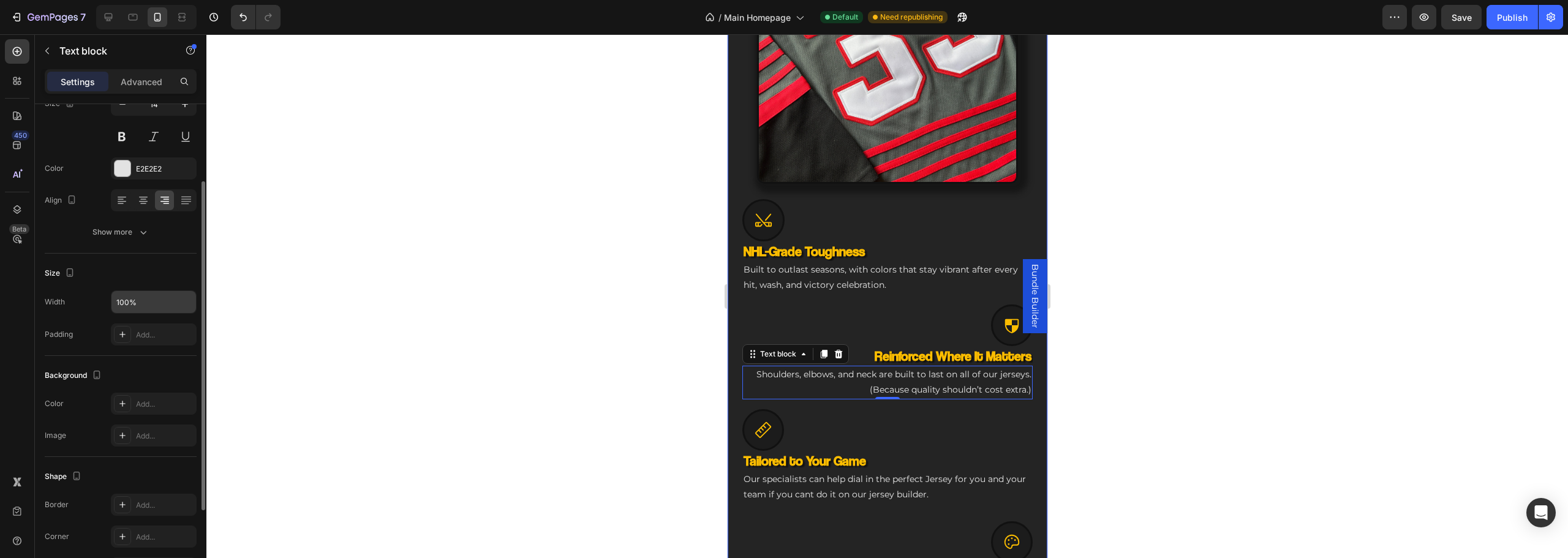
click at [145, 302] on input "100%" at bounding box center [153, 301] width 85 height 22
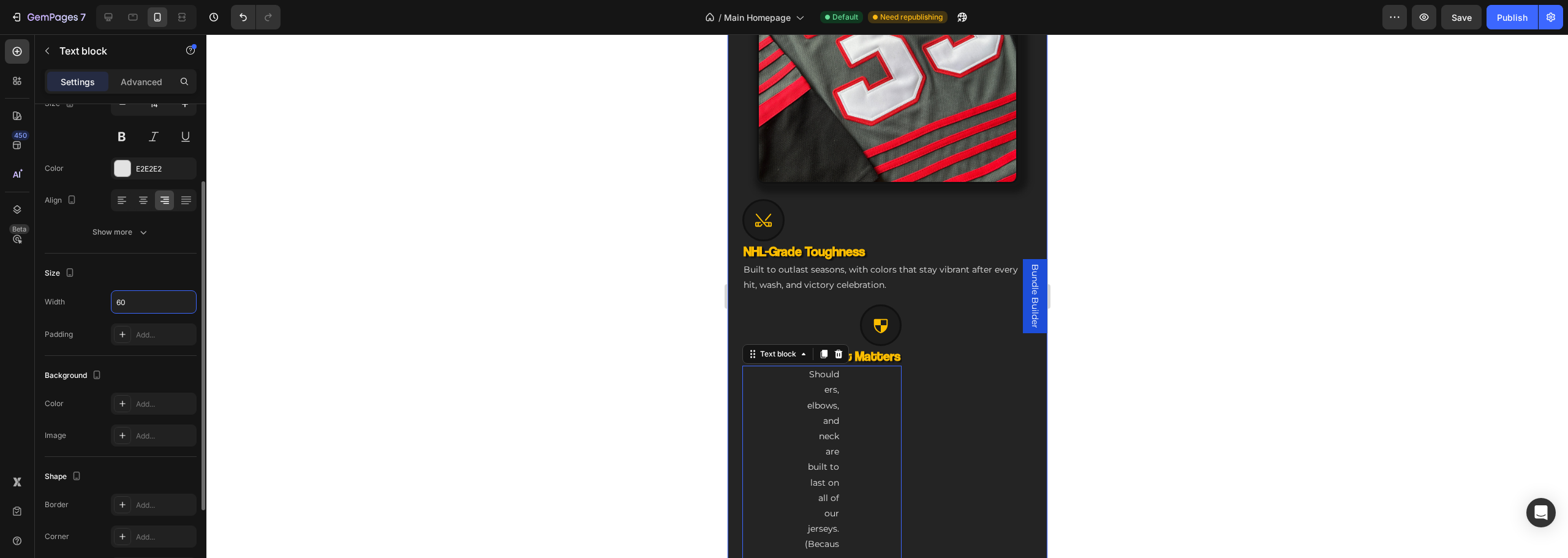
click at [49, 340] on div "Padding" at bounding box center [59, 334] width 28 height 20
click at [187, 304] on icon "button" at bounding box center [184, 301] width 12 height 12
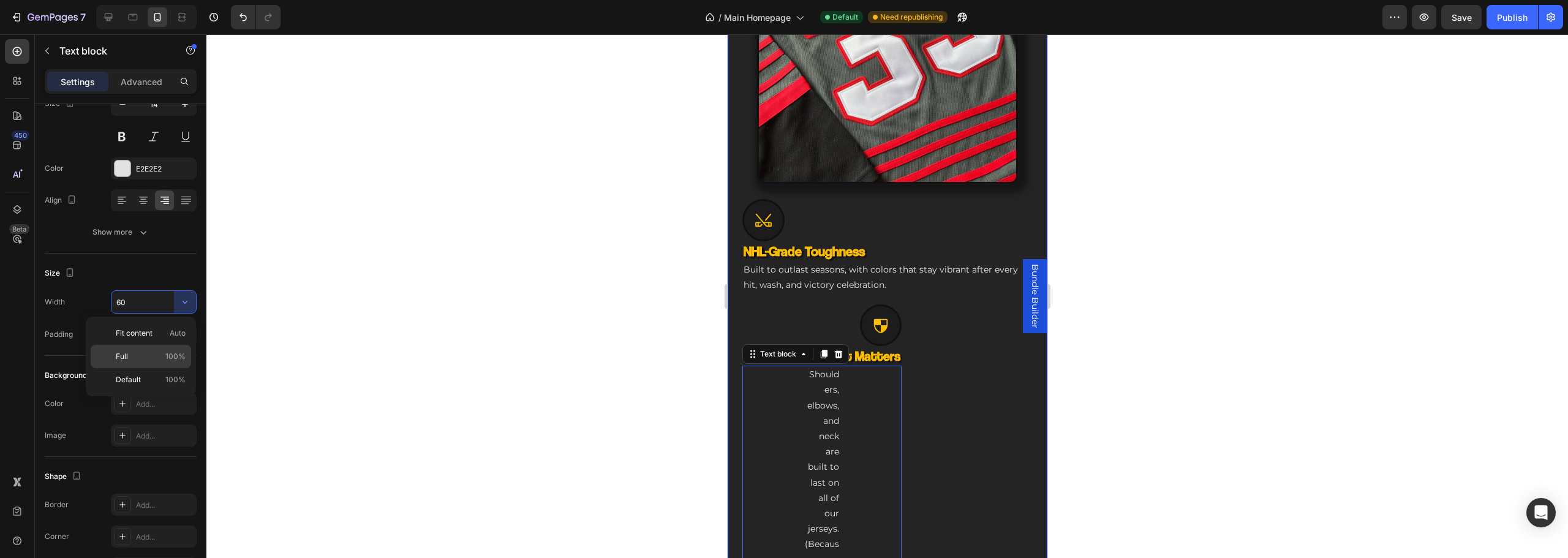
click at [169, 358] on span "100%" at bounding box center [176, 356] width 20 height 11
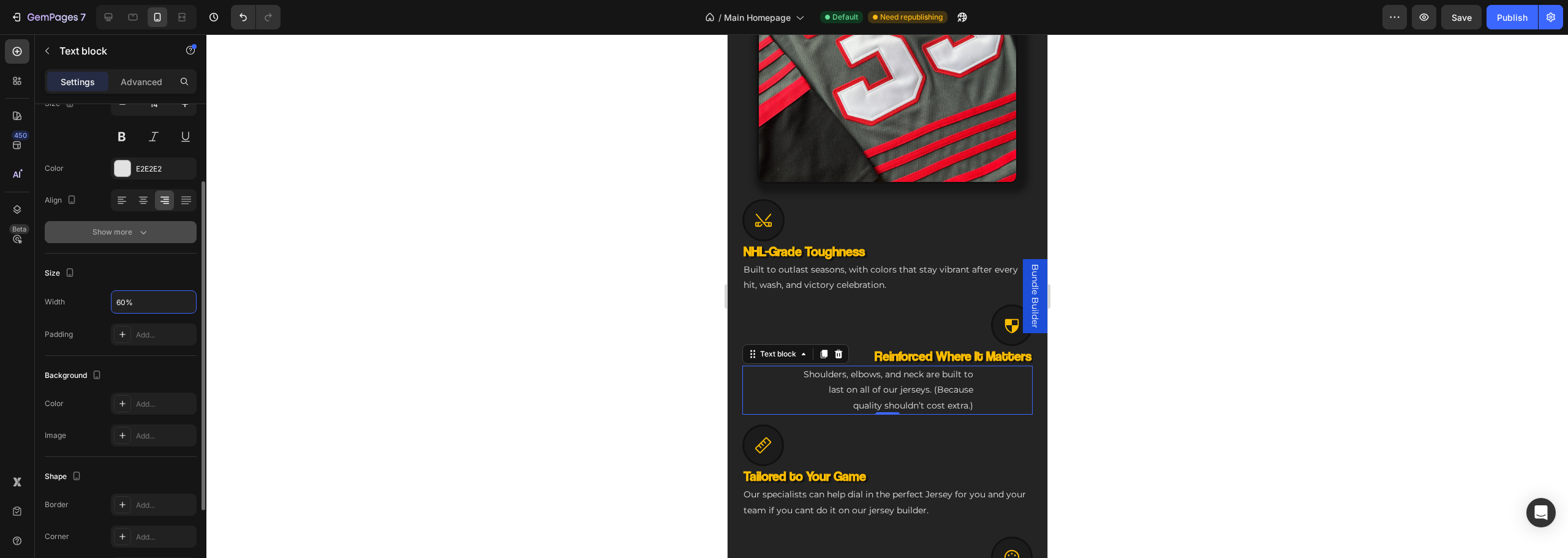
type input "60%"
click at [129, 242] on button "Show more" at bounding box center [121, 232] width 152 height 22
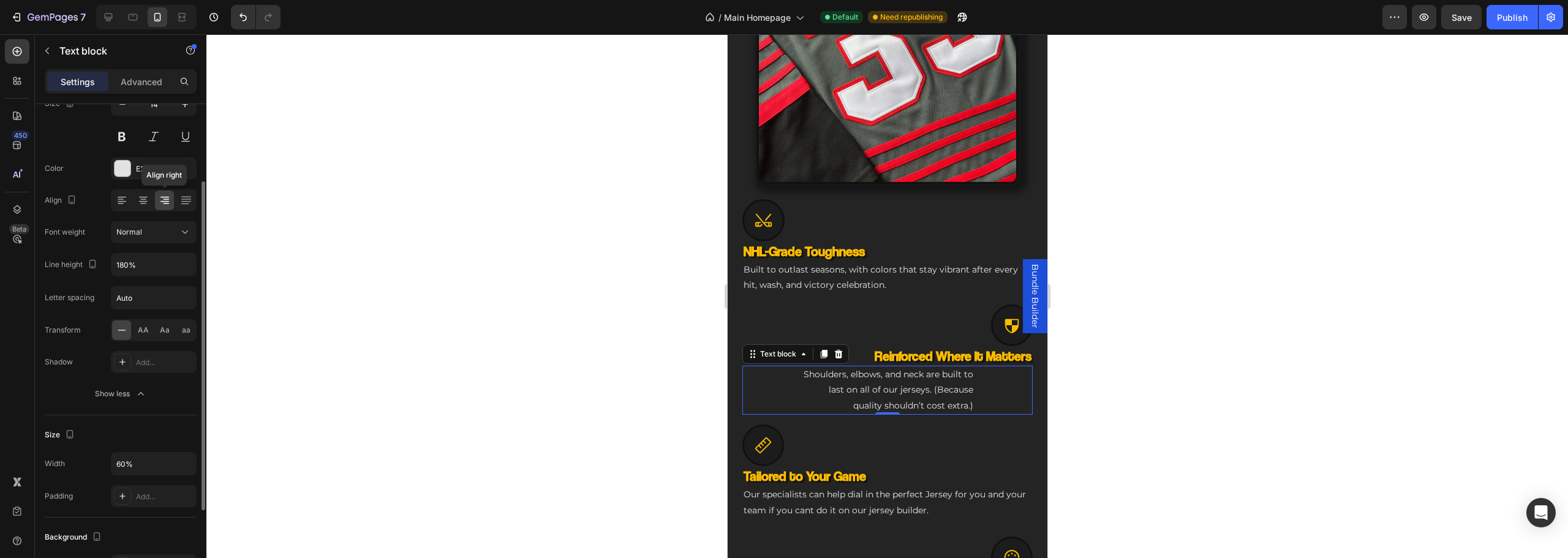
click at [159, 207] on div at bounding box center [164, 199] width 19 height 20
click at [139, 205] on icon at bounding box center [143, 199] width 12 height 12
click at [118, 202] on icon at bounding box center [122, 199] width 12 height 12
click at [178, 199] on div at bounding box center [186, 199] width 19 height 20
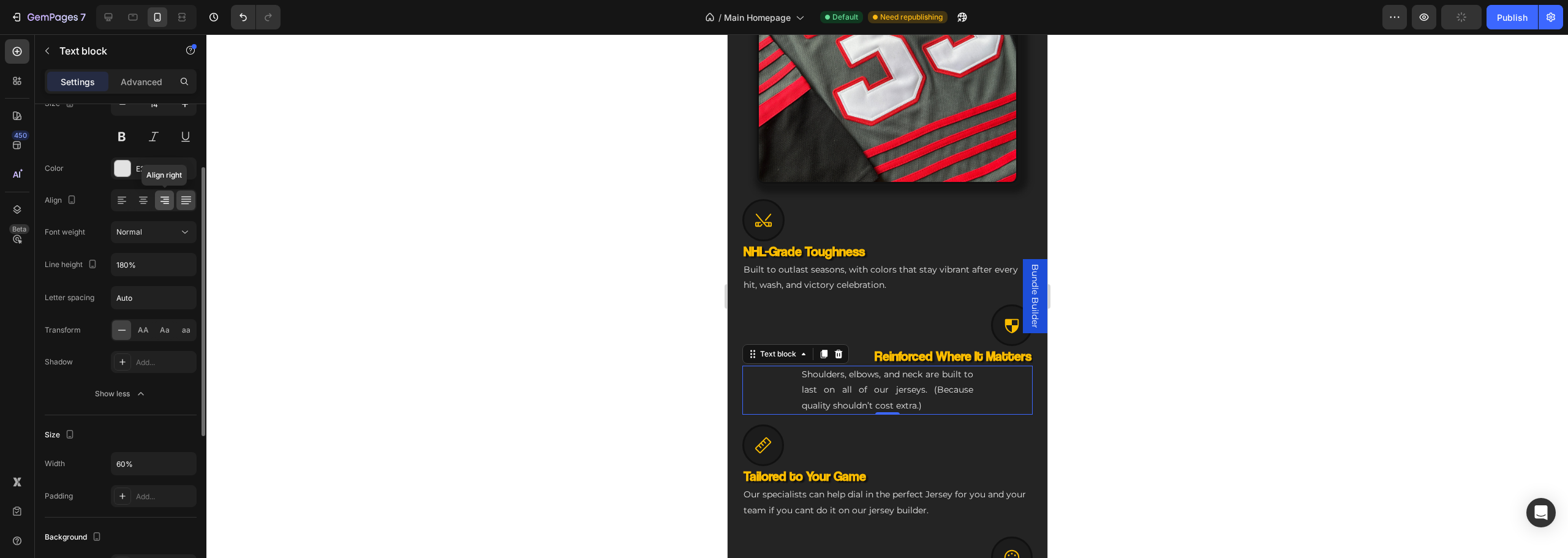
click at [162, 202] on icon at bounding box center [165, 202] width 9 height 1
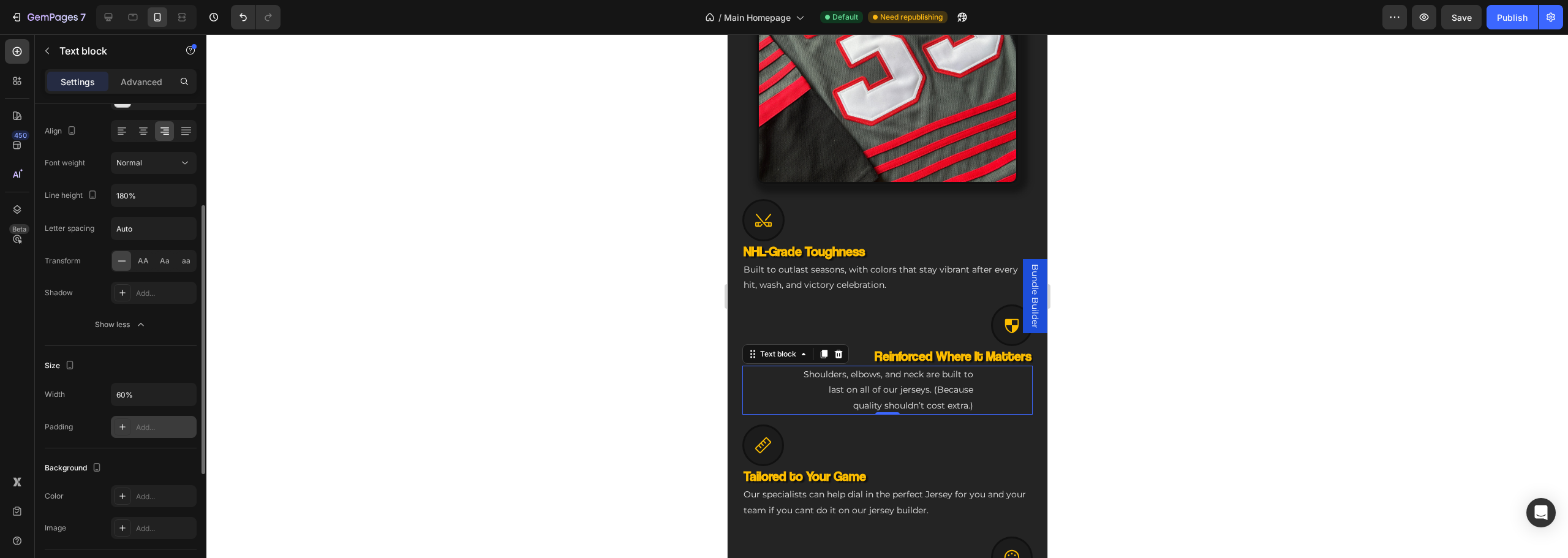
scroll to position [245, 0]
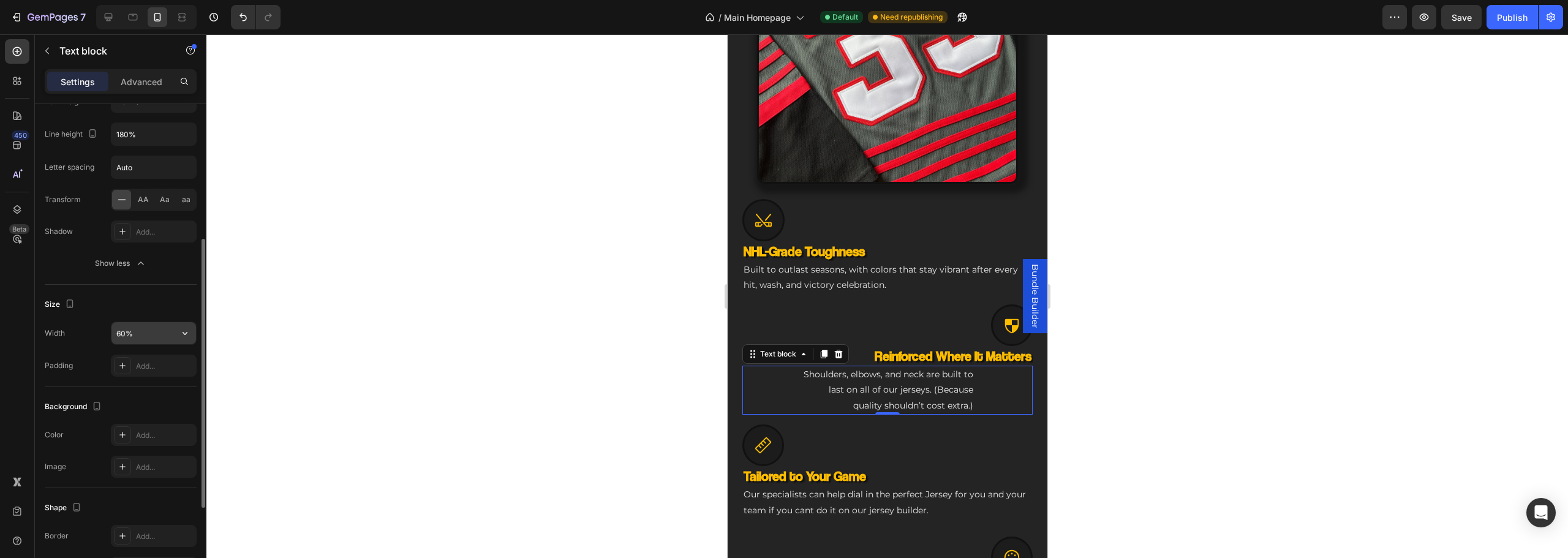
click at [134, 334] on input "60%" at bounding box center [153, 332] width 85 height 22
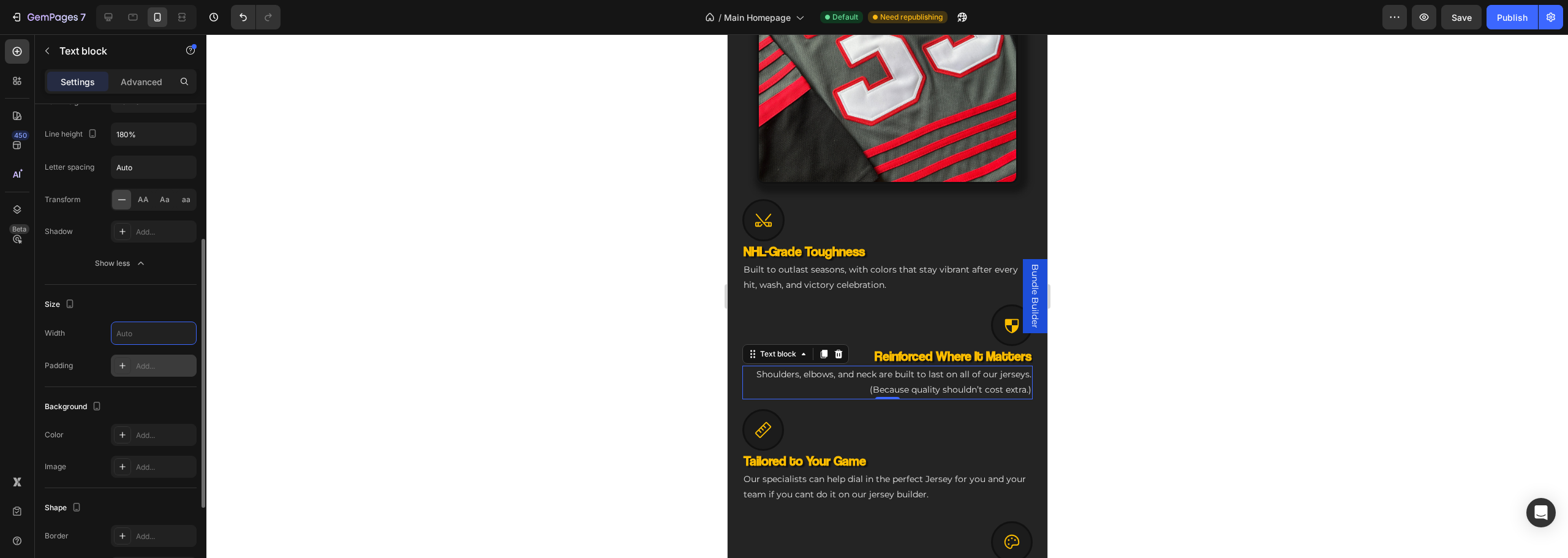
type input "100%"
click at [137, 366] on div "Add..." at bounding box center [165, 366] width 58 height 11
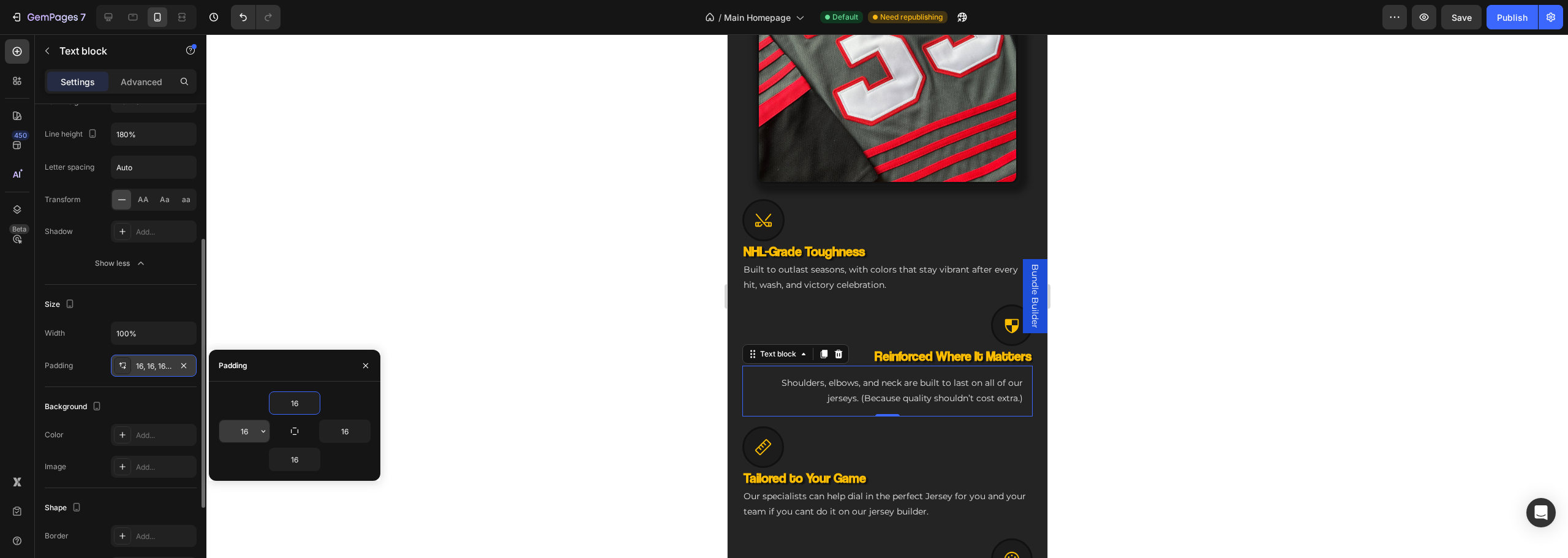
click at [254, 428] on input "16" at bounding box center [244, 431] width 50 height 22
click at [265, 428] on icon "button" at bounding box center [263, 431] width 10 height 10
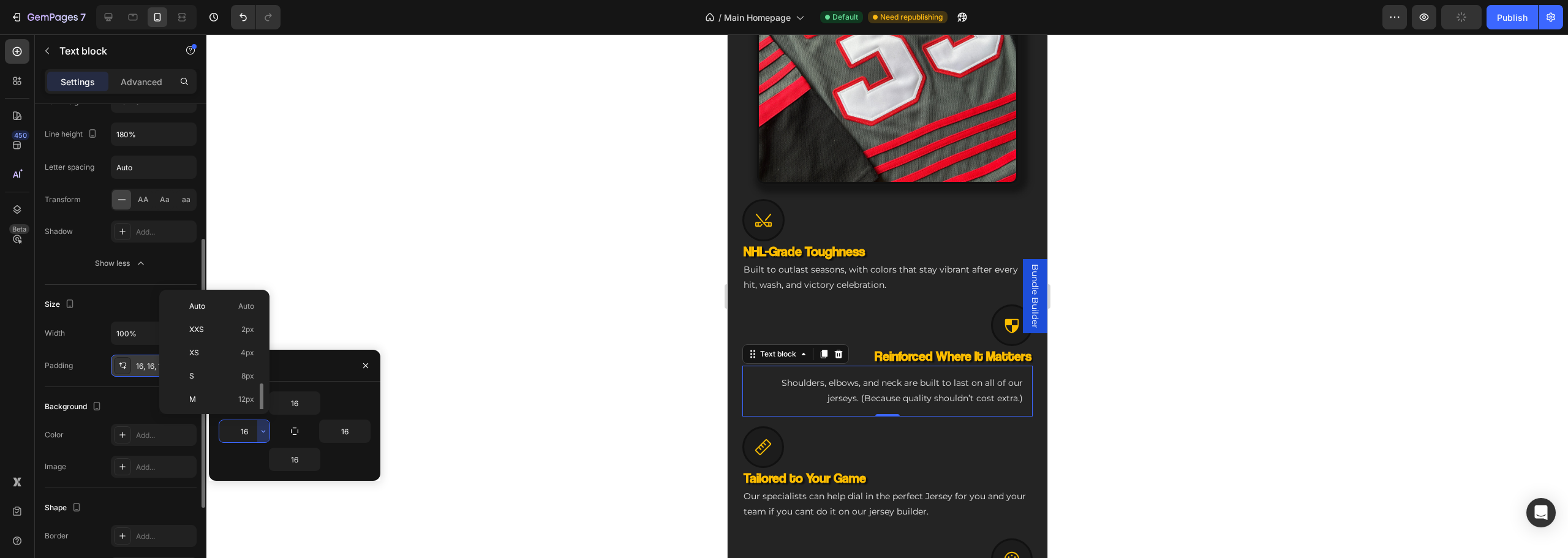
scroll to position [122, 0]
click at [235, 382] on div "3XL 48px" at bounding box center [212, 393] width 95 height 23
type input "48"
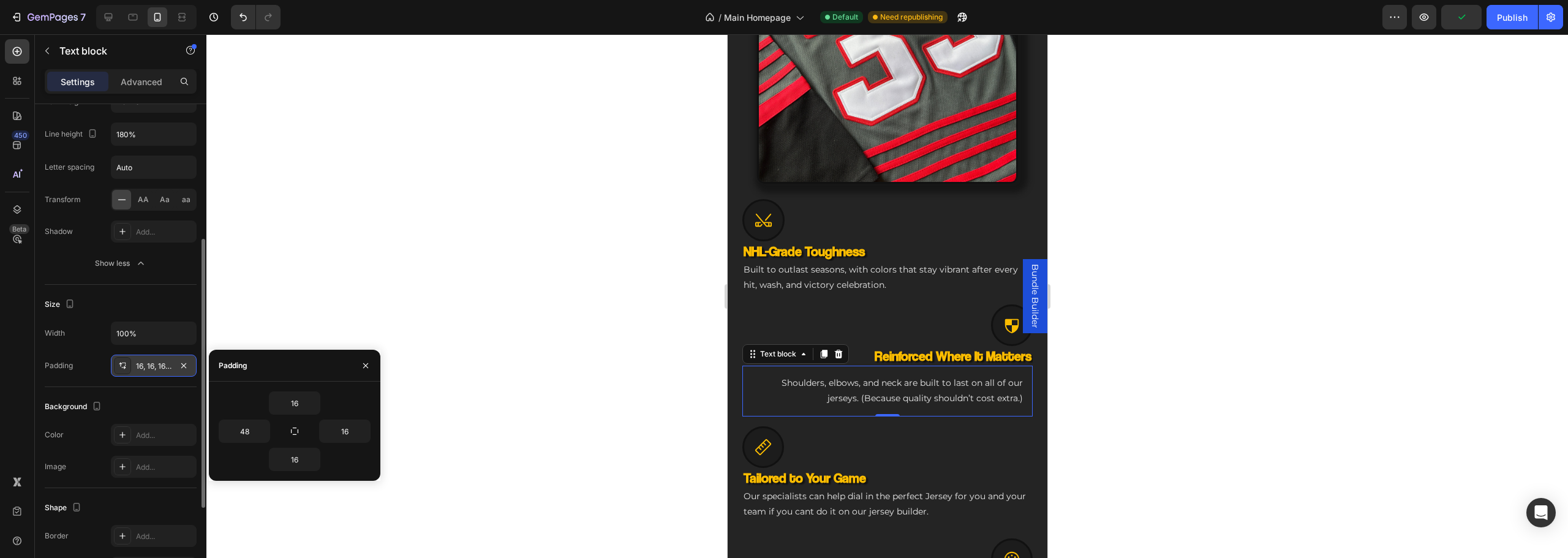
click at [452, 332] on div at bounding box center [887, 296] width 1362 height 523
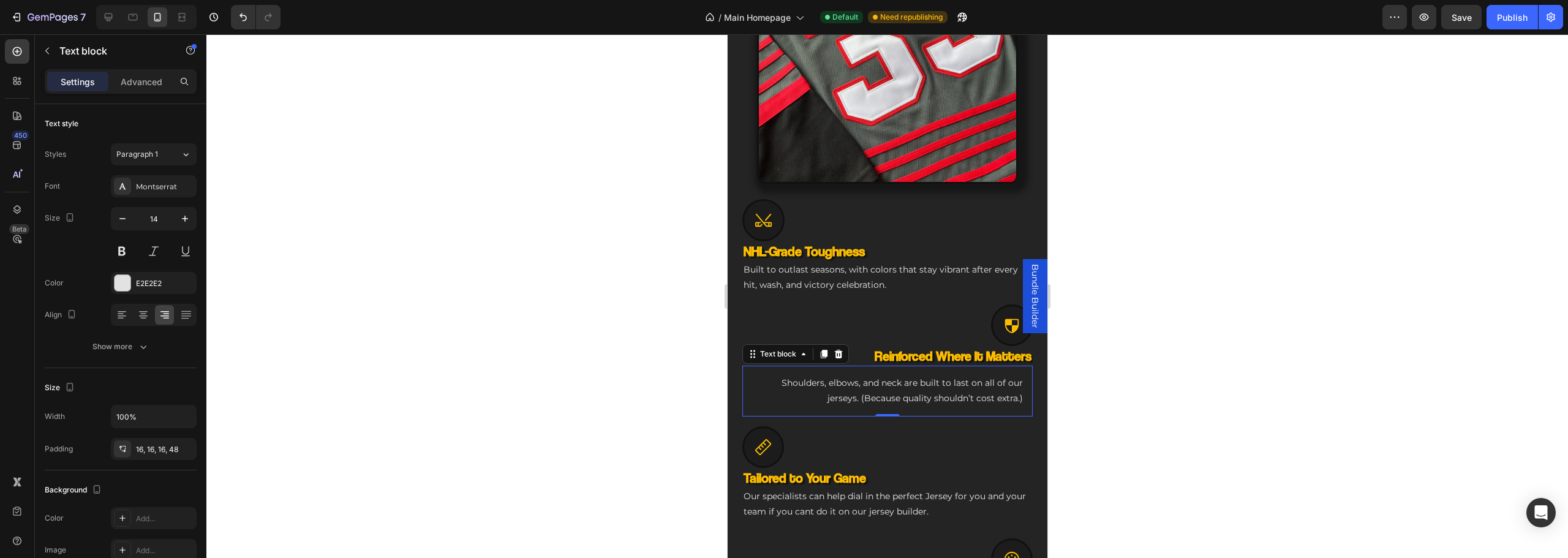
click at [790, 390] on p "Shoulders, elbows, and neck are built to last on all of our jerseys. (Because q…" at bounding box center [896, 390] width 251 height 30
click at [151, 447] on div "16, 16, 16, 48" at bounding box center [153, 449] width 35 height 11
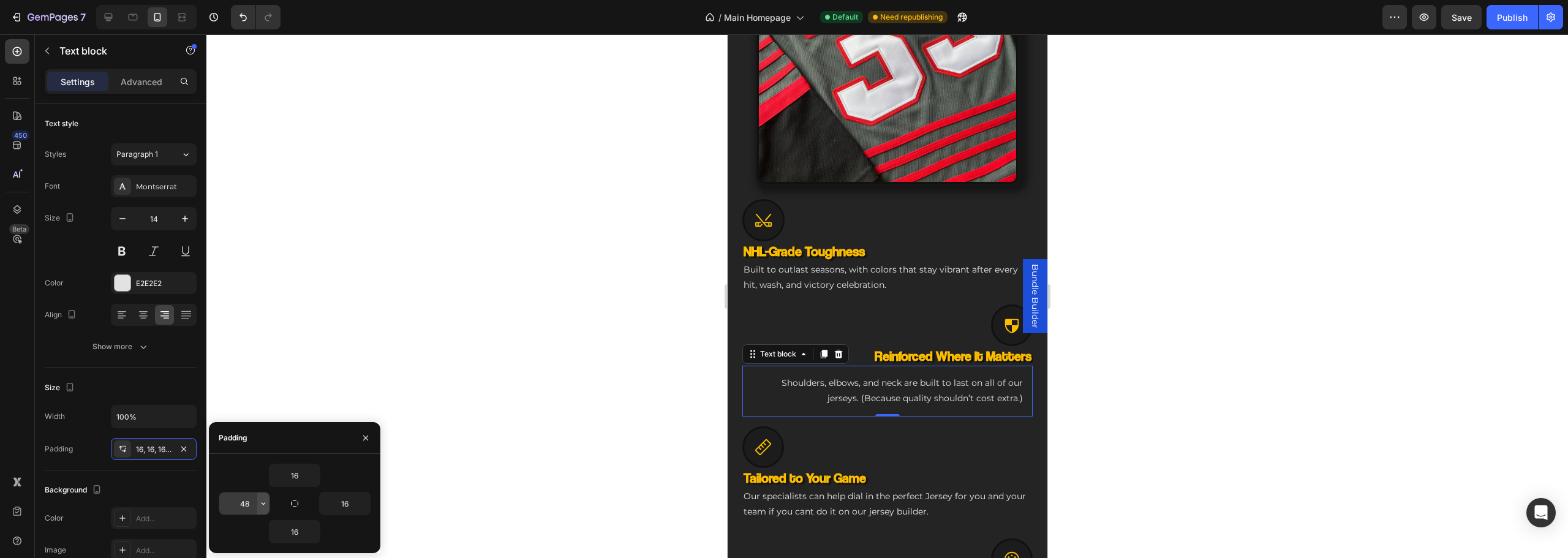
click at [266, 504] on icon "button" at bounding box center [263, 503] width 10 height 10
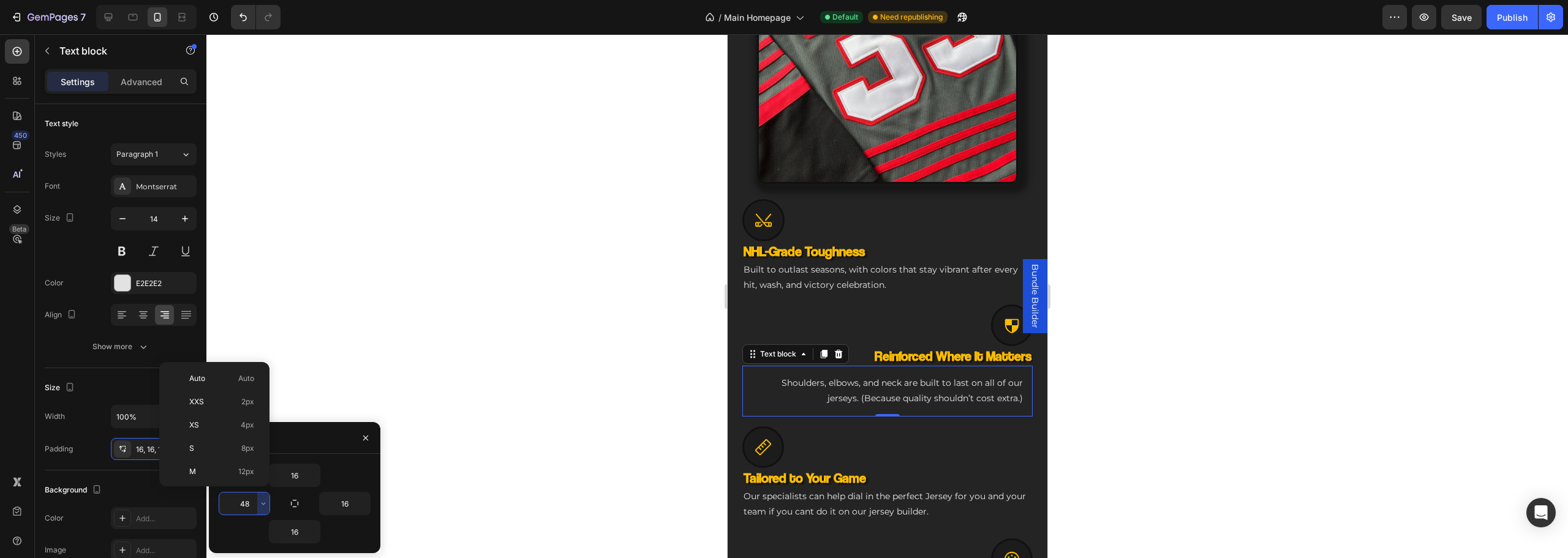
click at [254, 506] on input "48" at bounding box center [244, 503] width 50 height 22
type input "16"
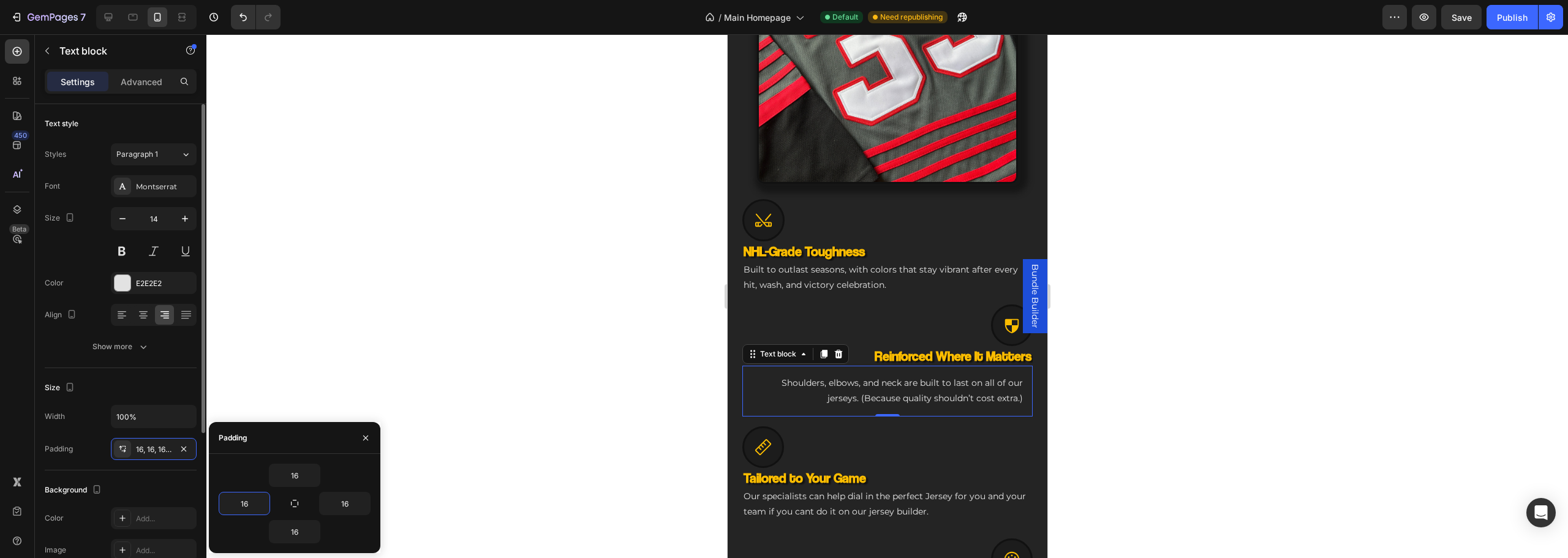
click at [107, 475] on div "Background The changes might be hidden by the video. Color Add... Image Add..." at bounding box center [121, 520] width 152 height 101
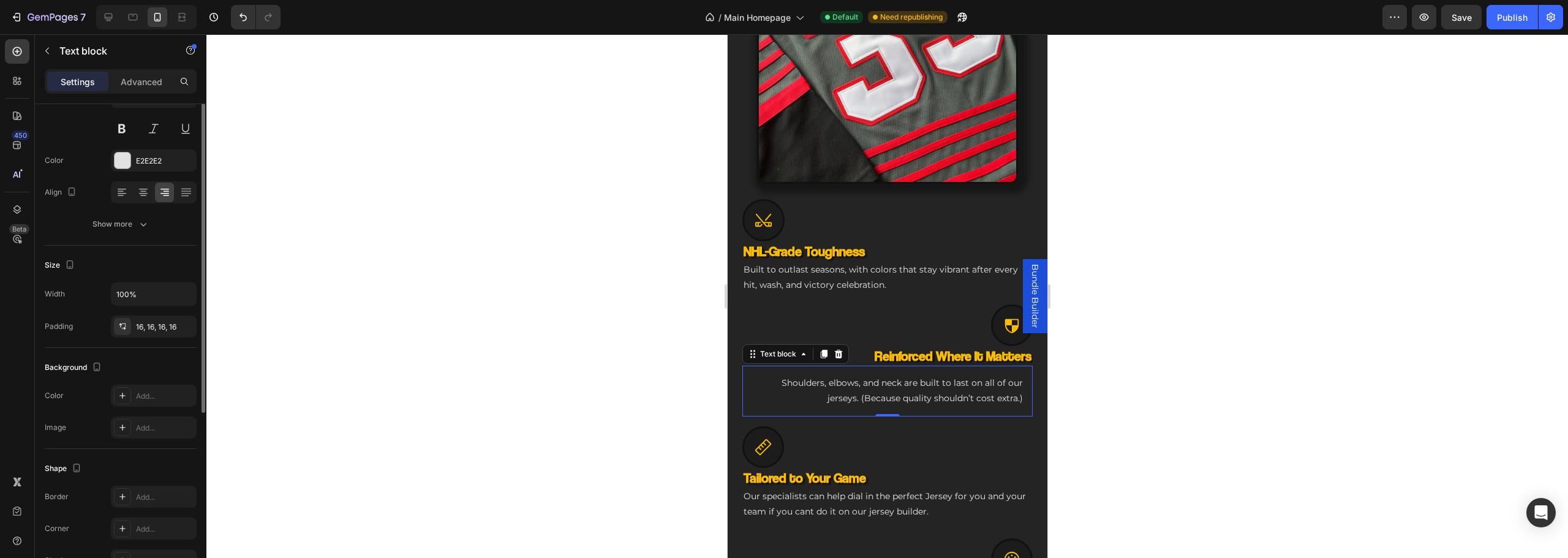
scroll to position [0, 0]
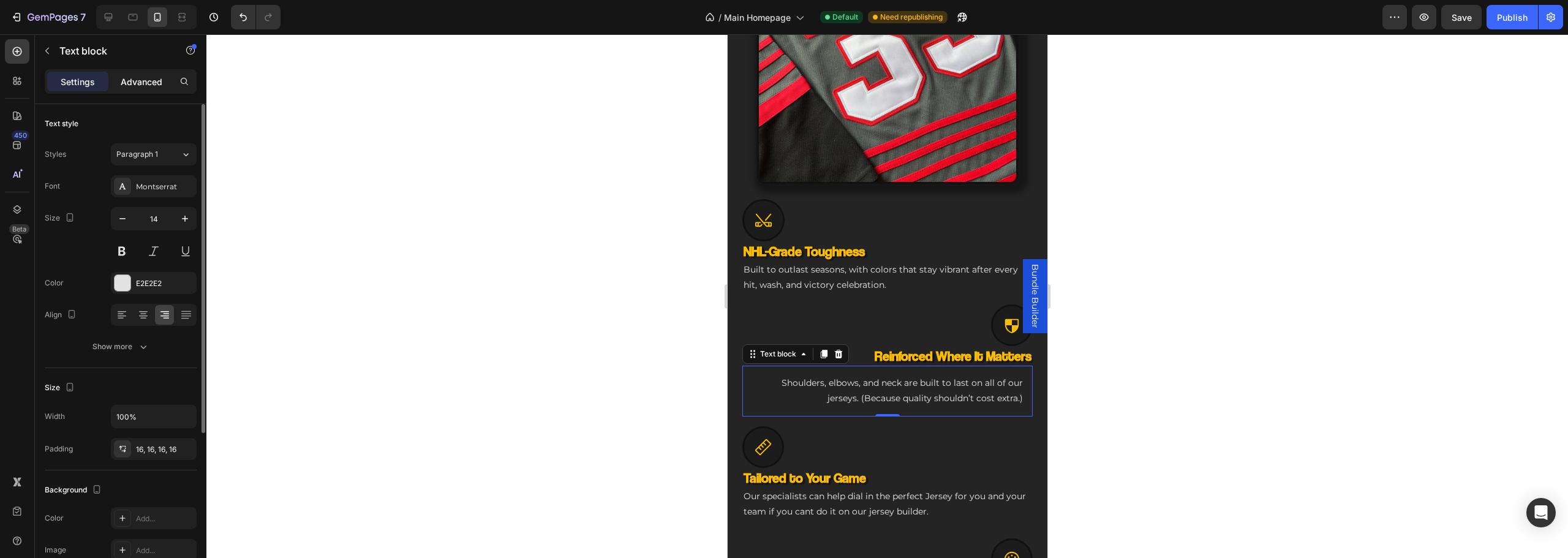
click at [135, 79] on p "Advanced" at bounding box center [142, 82] width 42 height 13
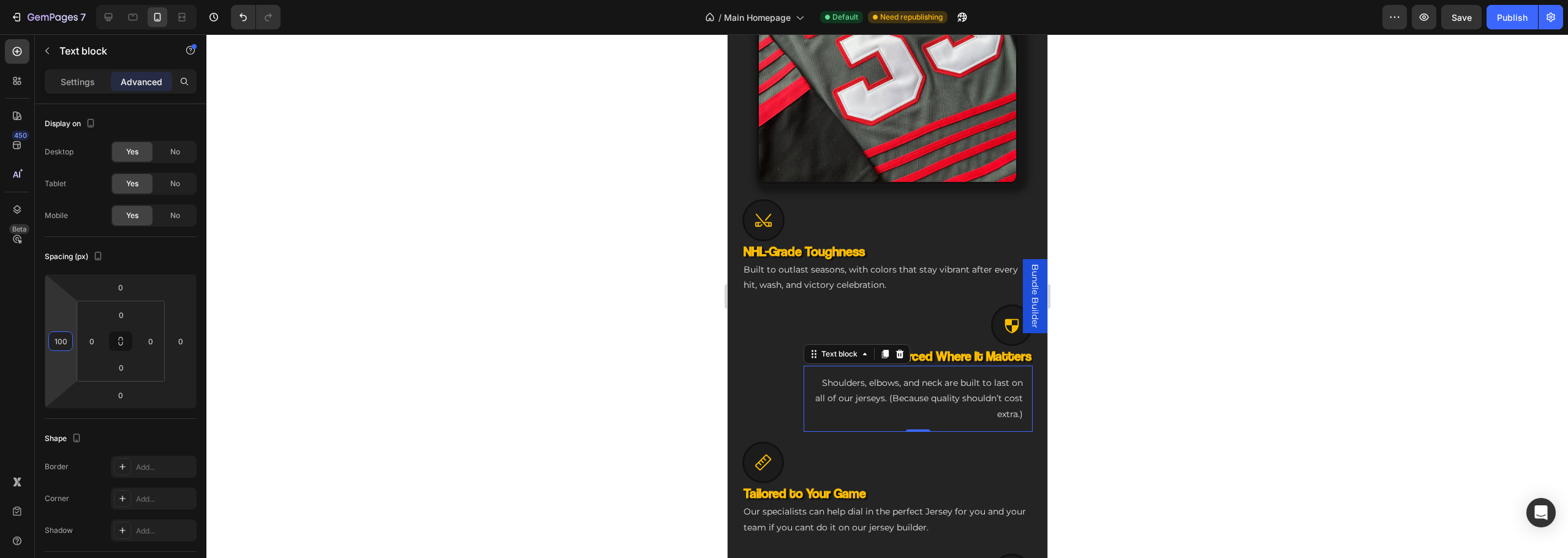
drag, startPoint x: 56, startPoint y: 318, endPoint x: 70, endPoint y: 287, distance: 34.0
click at [70, 0] on html "7 Version history / Main Homepage Default Need republishing Preview Save Publis…" at bounding box center [784, 0] width 1568 height 0
click at [50, 341] on div "100" at bounding box center [61, 340] width 25 height 20
click at [103, 551] on span "112px" at bounding box center [109, 551] width 19 height 9
type input "112"
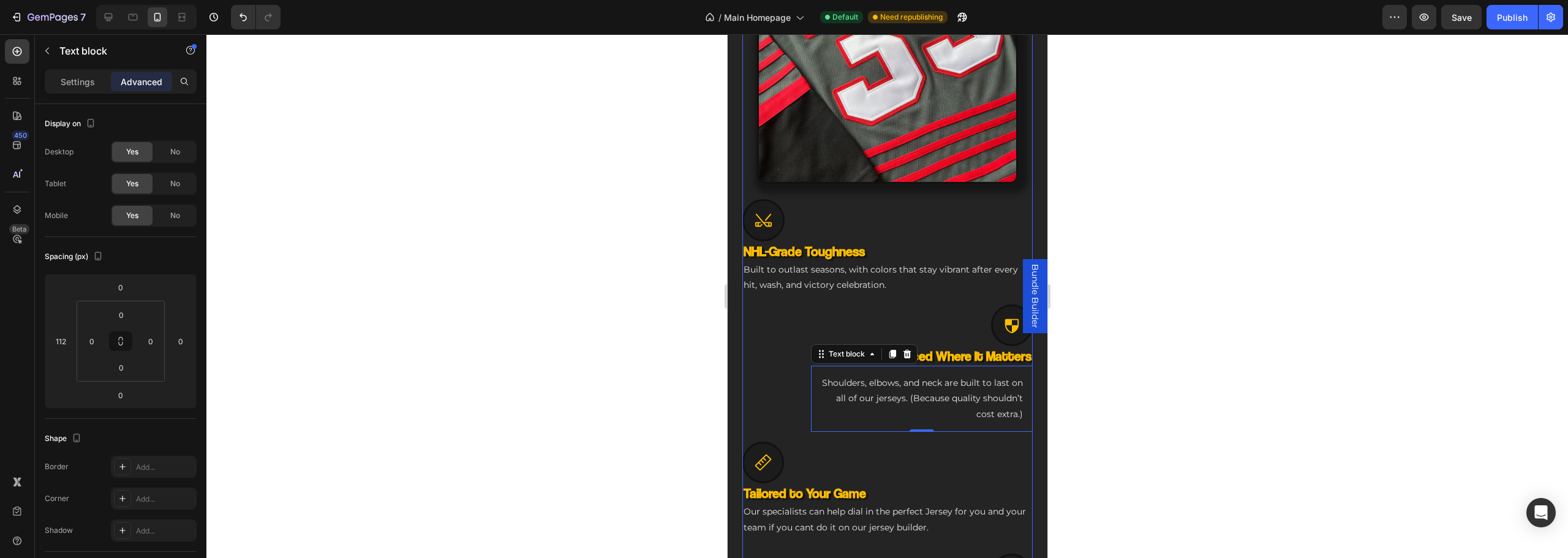
click at [943, 285] on div "Icon NHL-Grade Toughness Heading Built to outlast seasons, with colors that sta…" at bounding box center [887, 448] width 290 height 513
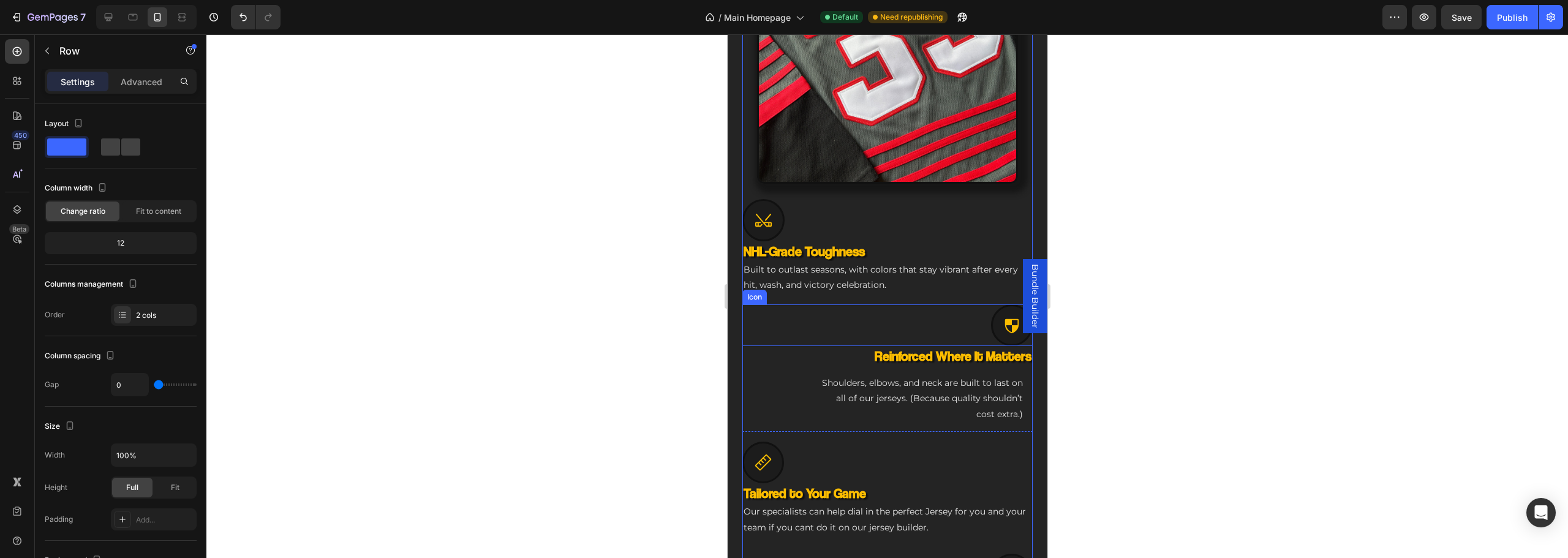
click at [953, 316] on div "Icon" at bounding box center [887, 325] width 290 height 42
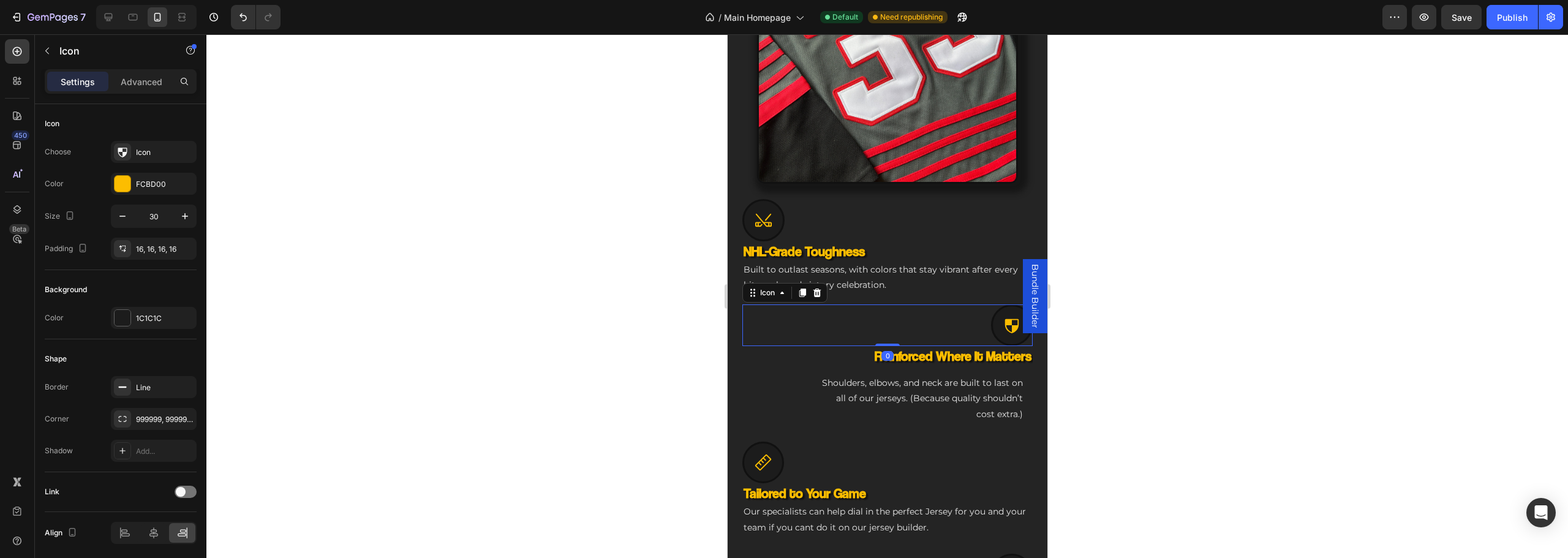
click at [885, 351] on div "0" at bounding box center [887, 356] width 12 height 10
click at [835, 349] on h3 "Reinforced Where It Matters" at bounding box center [887, 356] width 290 height 20
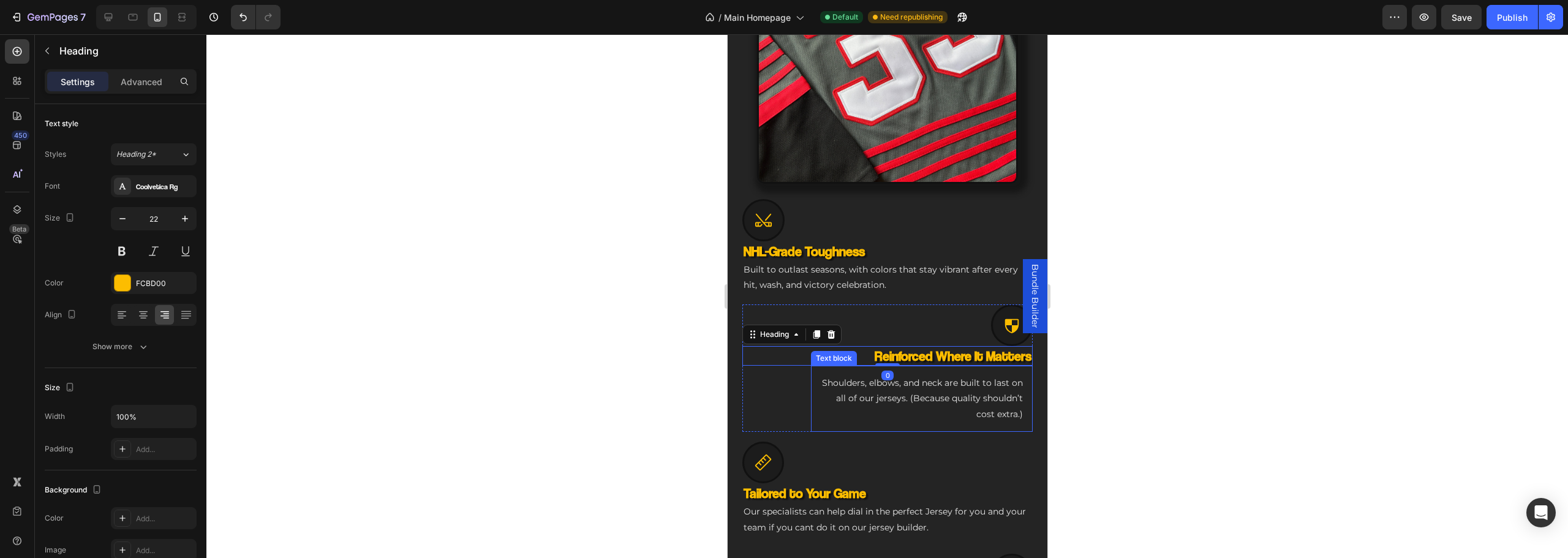
click at [929, 353] on div "Reinforced Where It Matters Heading 0 Shoulders, elbows, and neck are built to …" at bounding box center [887, 389] width 290 height 86
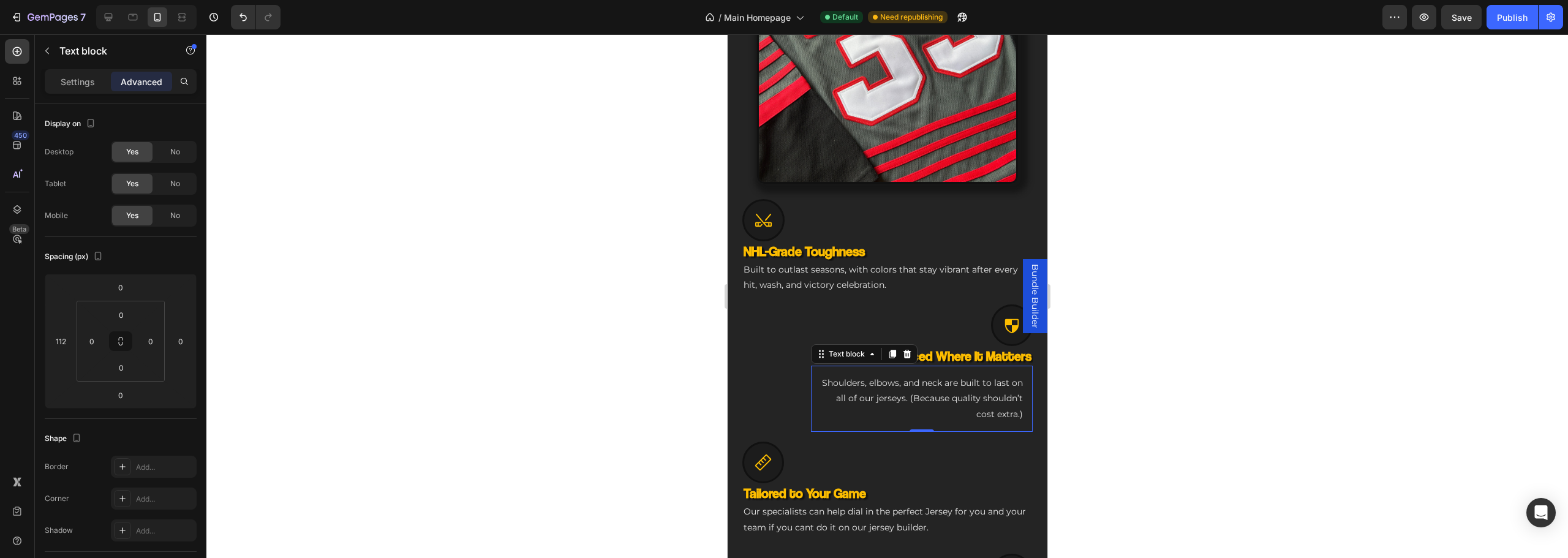
click at [924, 375] on p "Shoulders, elbows, and neck are built to last on all of our jerseys. (Because q…" at bounding box center [921, 398] width 202 height 46
click at [70, 82] on p "Settings" at bounding box center [77, 82] width 34 height 13
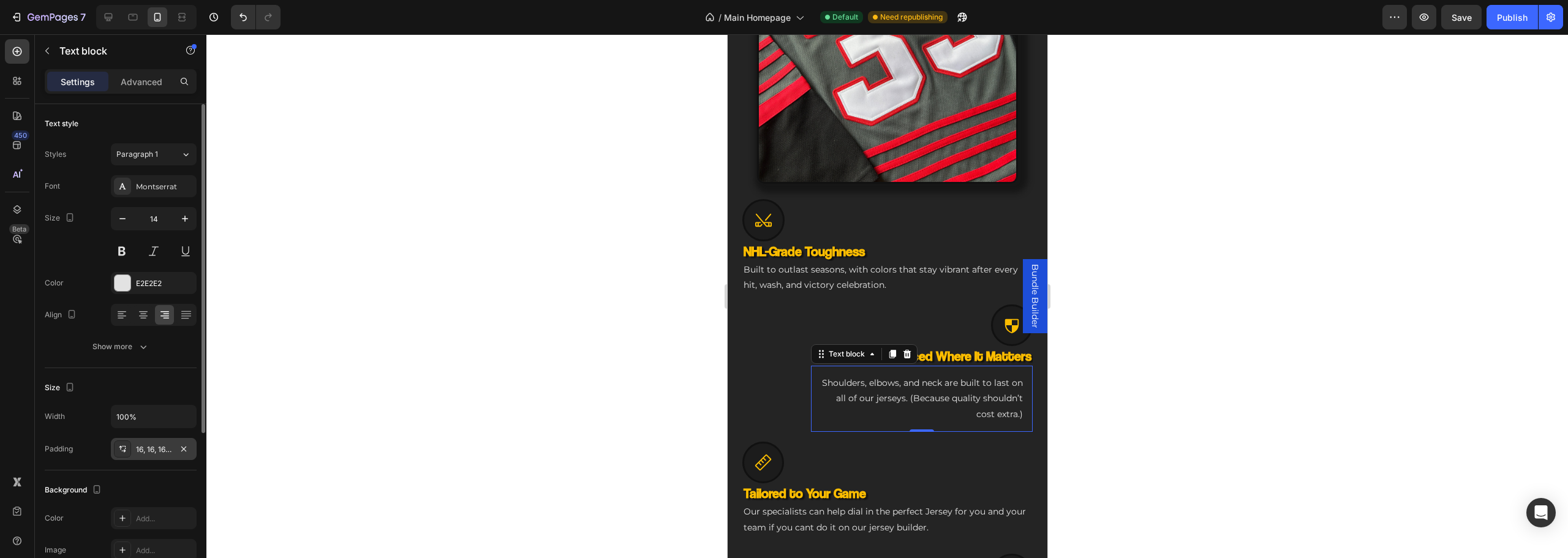
click at [151, 446] on div "16, 16, 16, 16" at bounding box center [153, 449] width 35 height 11
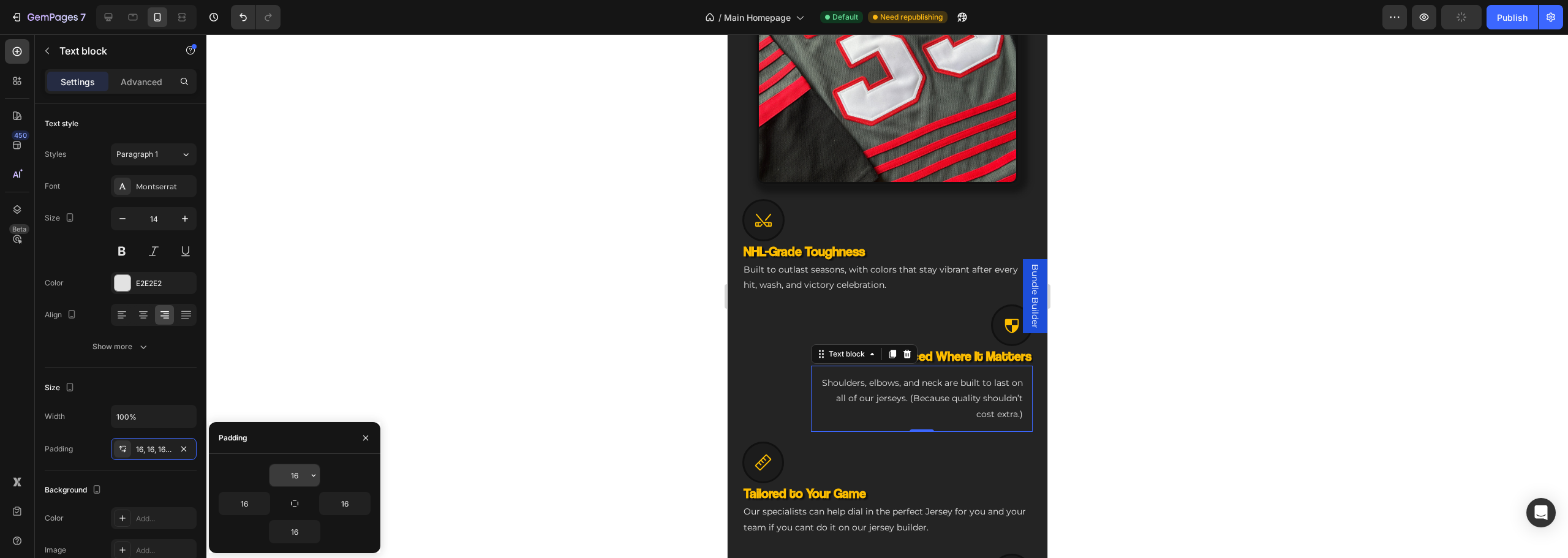
click at [299, 470] on input "16" at bounding box center [294, 475] width 50 height 22
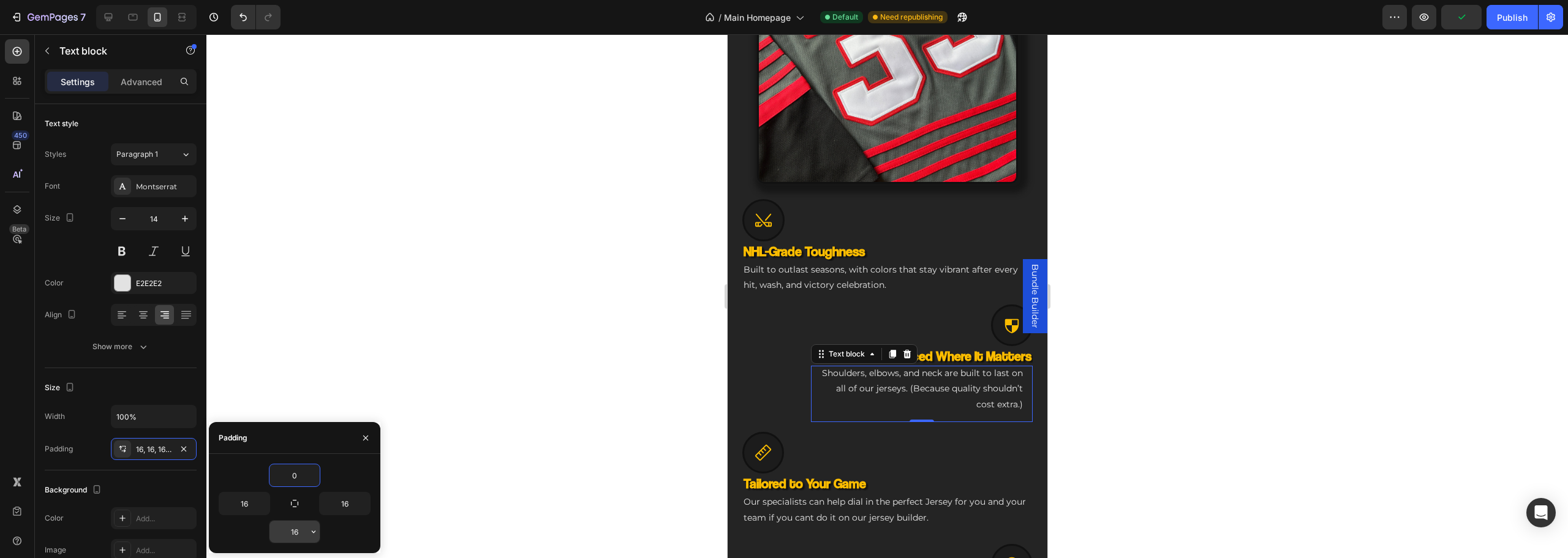
type input "0"
click at [294, 528] on input "16" at bounding box center [294, 531] width 50 height 22
type input "0"
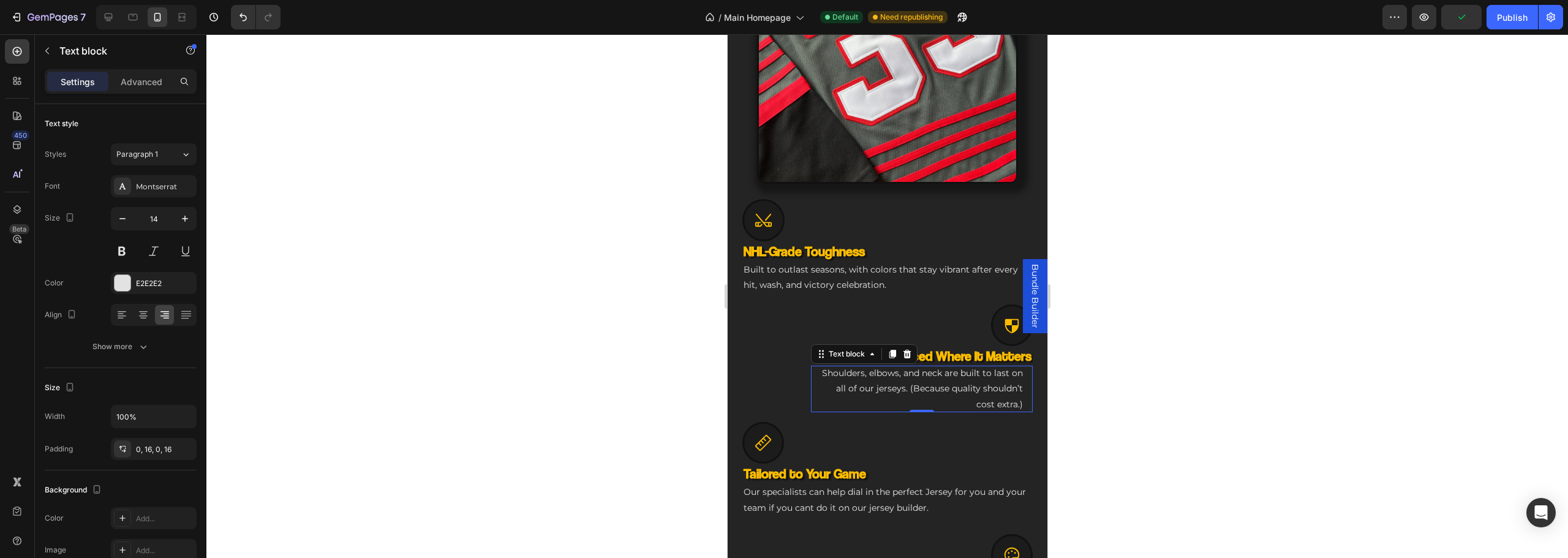
click at [508, 359] on div at bounding box center [887, 296] width 1362 height 523
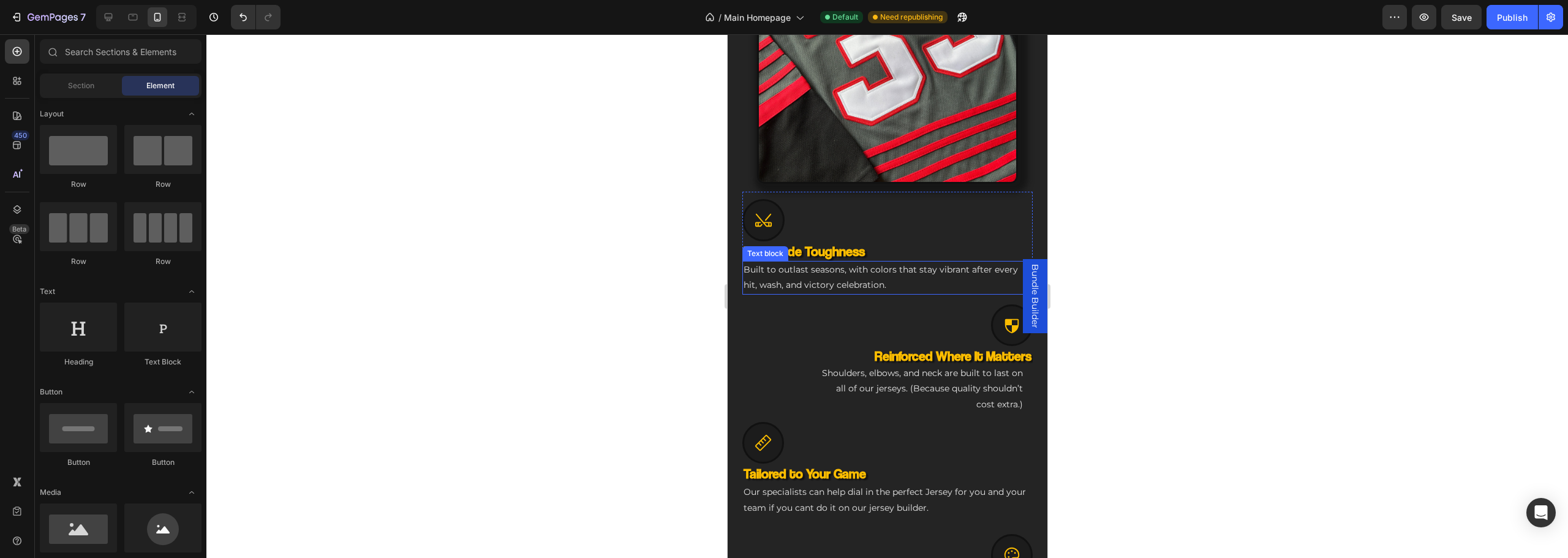
click at [826, 262] on p "Built to outlast seasons, with colors that stay vibrant after every hit, wash, …" at bounding box center [887, 277] width 288 height 30
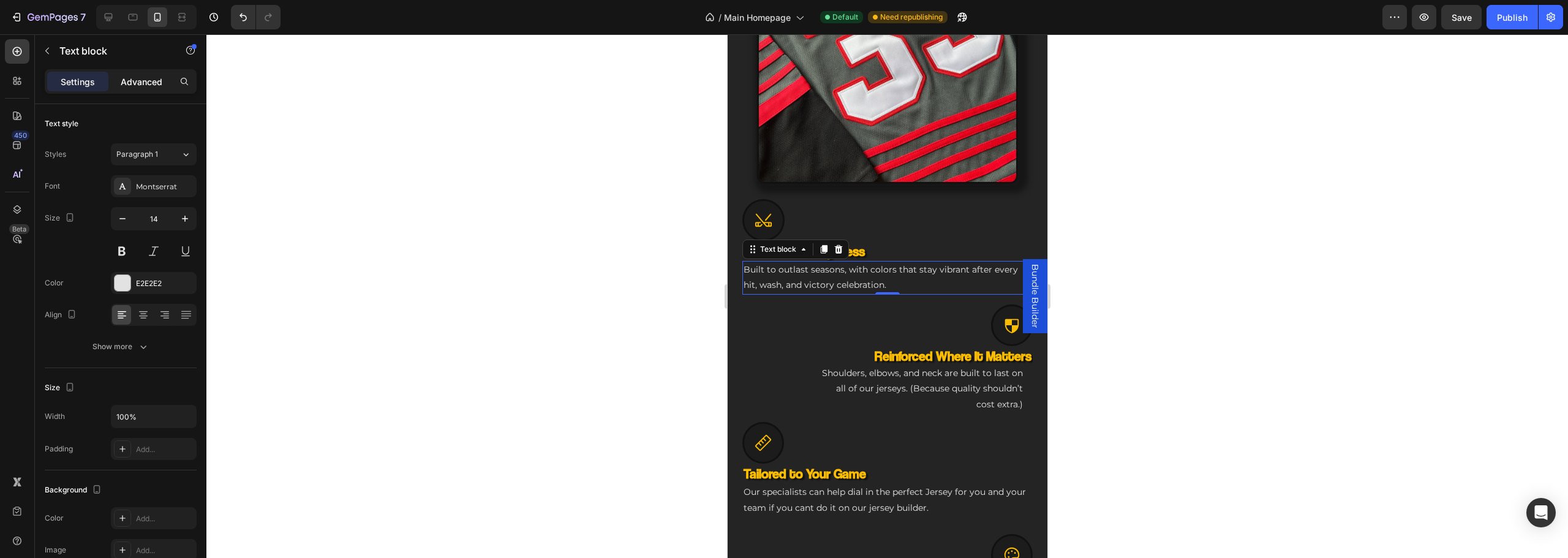
click at [126, 86] on p "Advanced" at bounding box center [142, 82] width 42 height 13
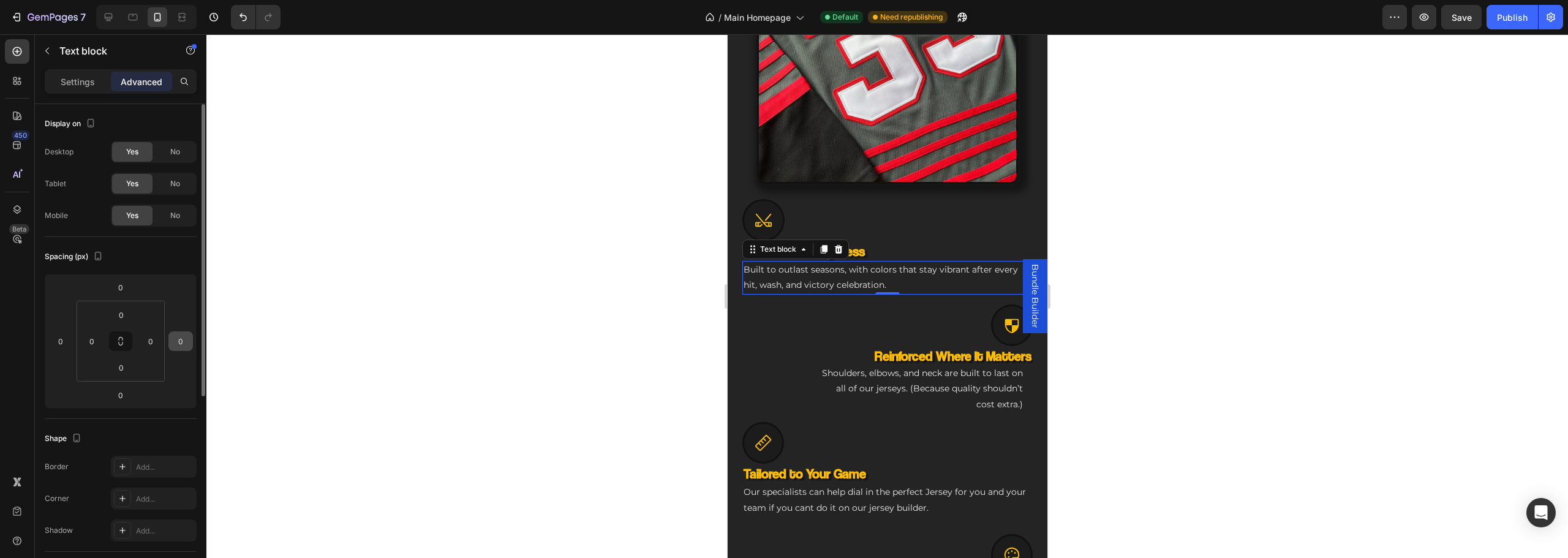
click at [185, 335] on input "0" at bounding box center [180, 340] width 18 height 18
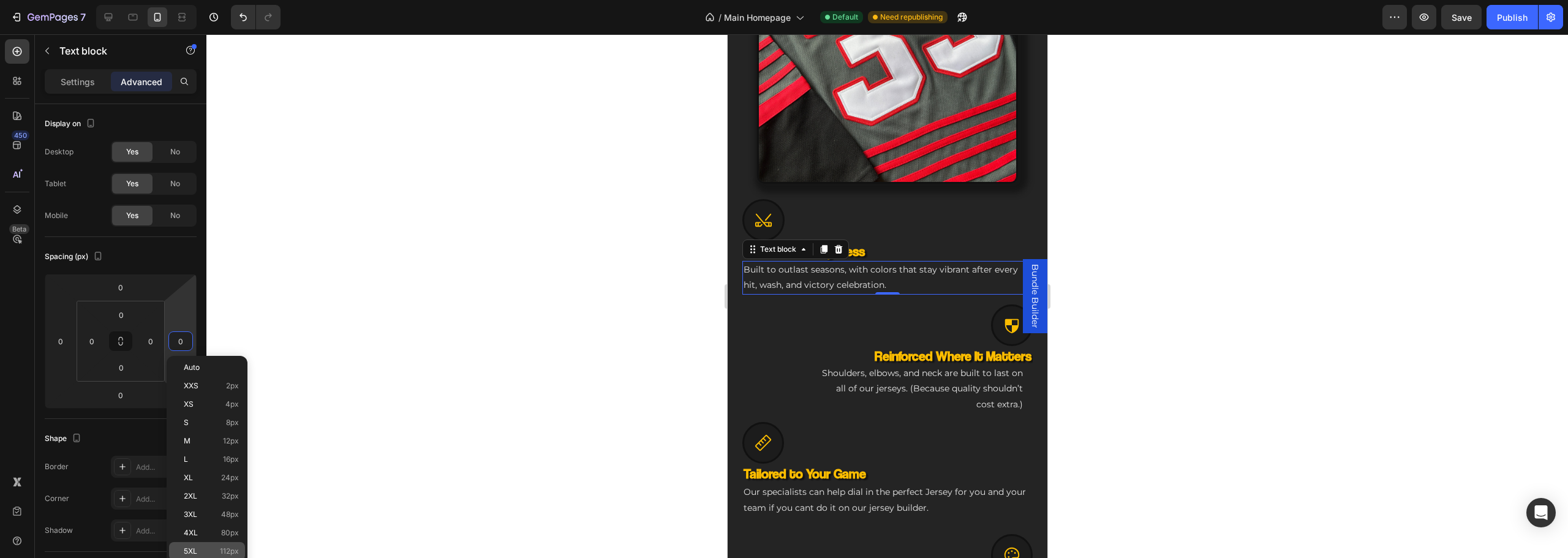
click at [226, 548] on span "112px" at bounding box center [229, 551] width 19 height 9
type input "112"
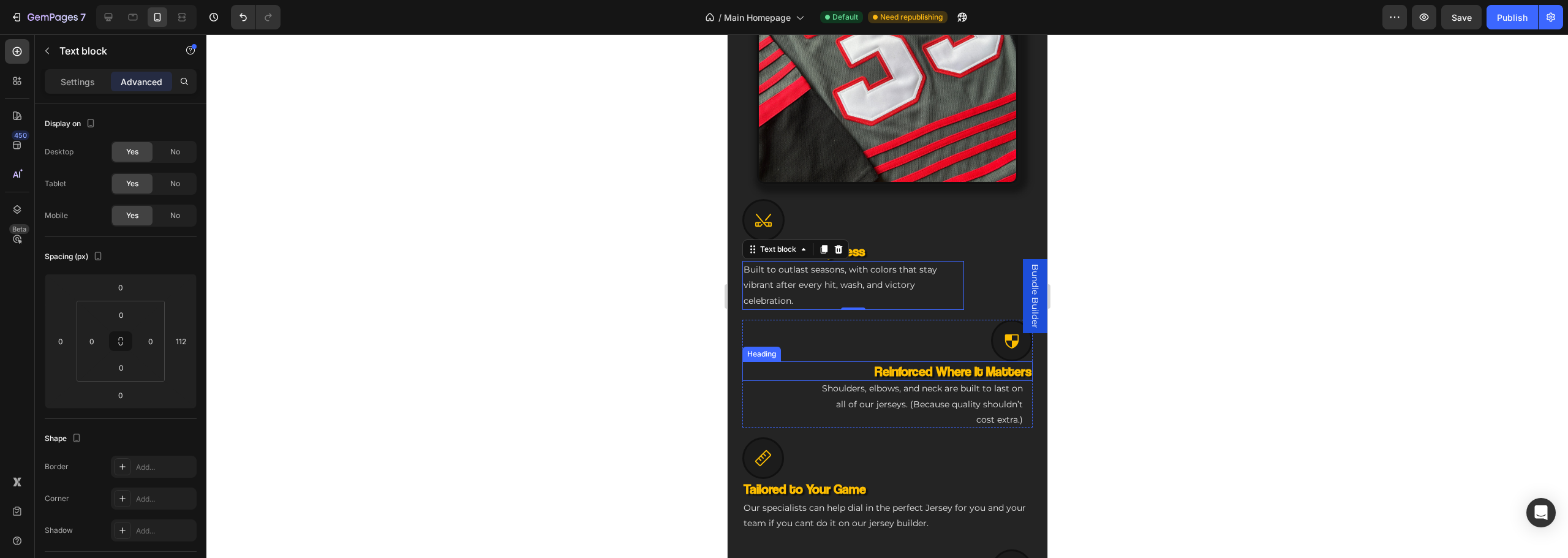
click at [798, 371] on h3 "Reinforced Where It Matters" at bounding box center [887, 372] width 290 height 20
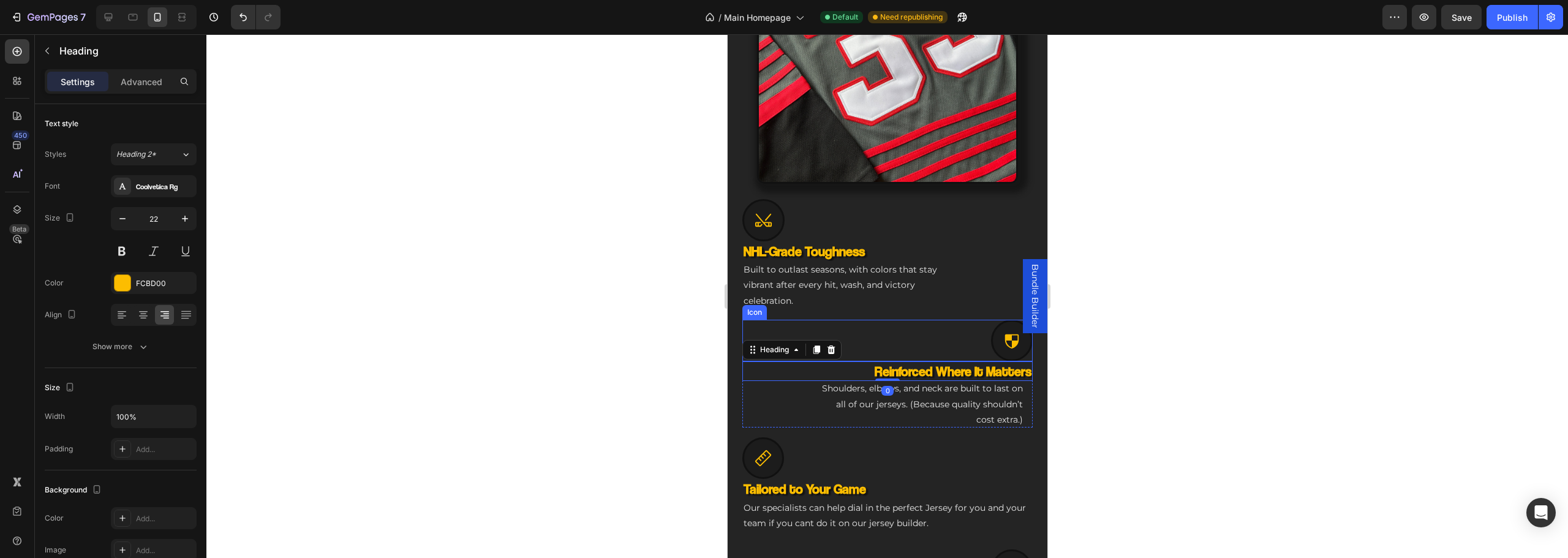
click at [921, 319] on div "Icon" at bounding box center [887, 340] width 290 height 42
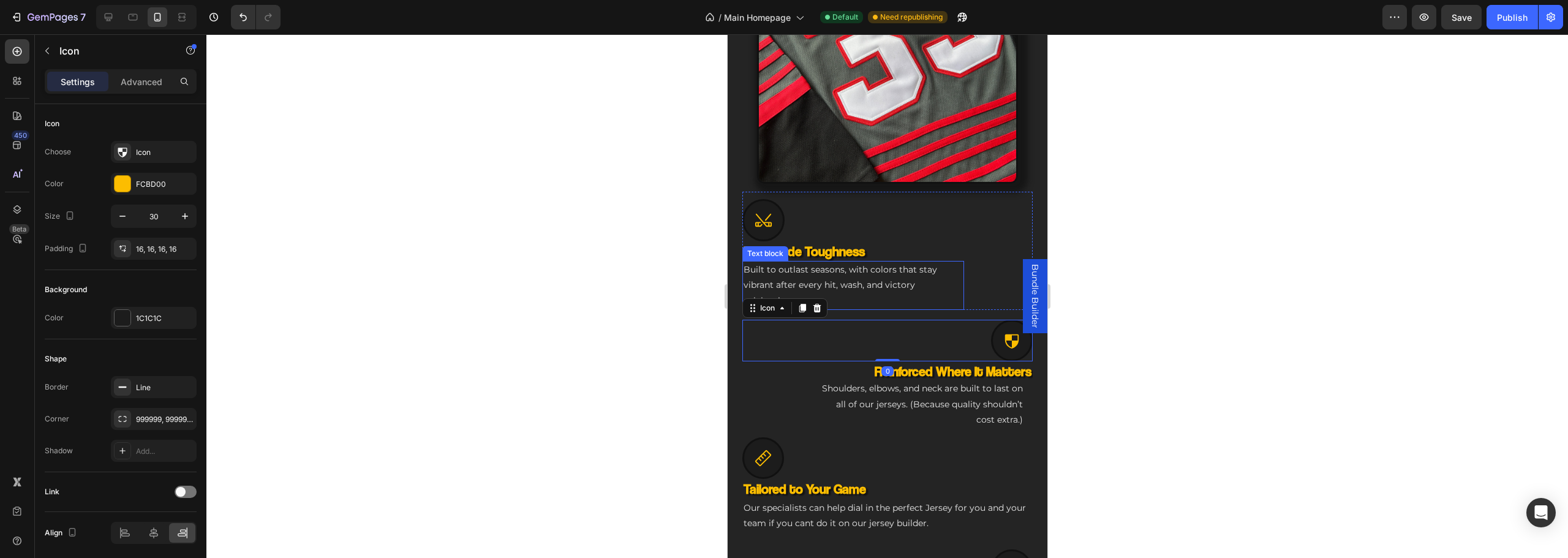
click at [882, 280] on p "Built to outlast seasons, with colors that stay vibrant after every hit, wash, …" at bounding box center [852, 285] width 219 height 46
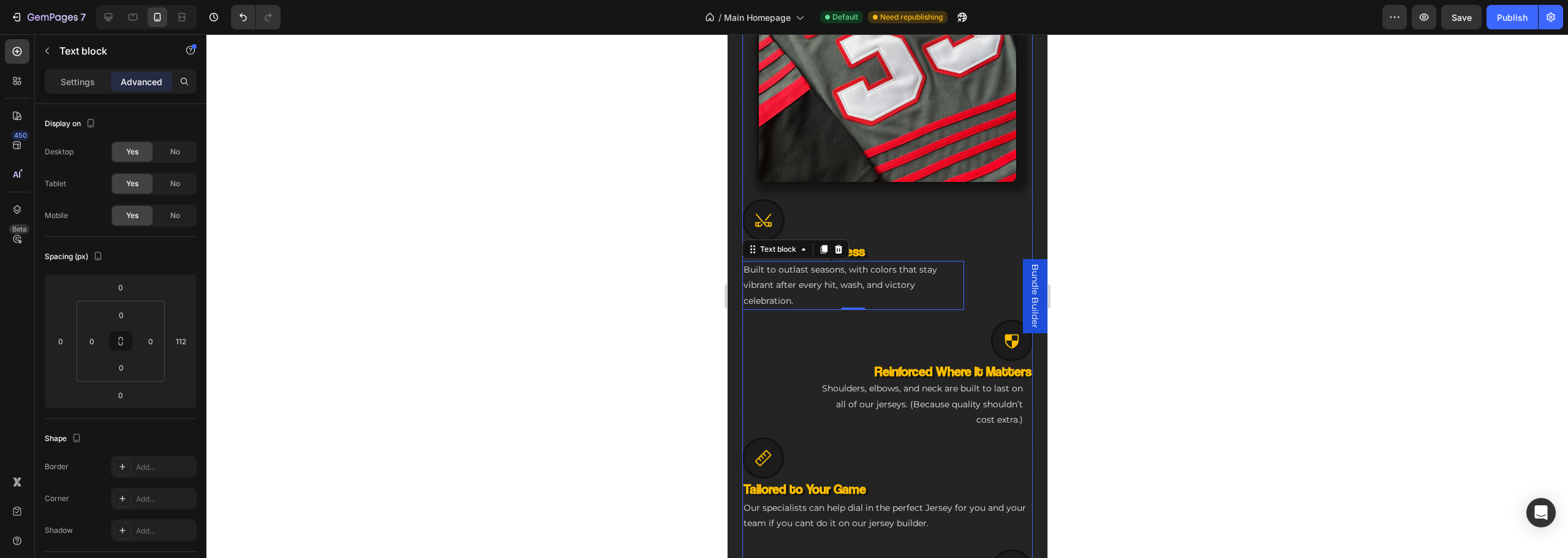
click at [870, 304] on div "Icon NHL-Grade Toughness Heading Built to outlast seasons, with colors that sta…" at bounding box center [887, 446] width 290 height 509
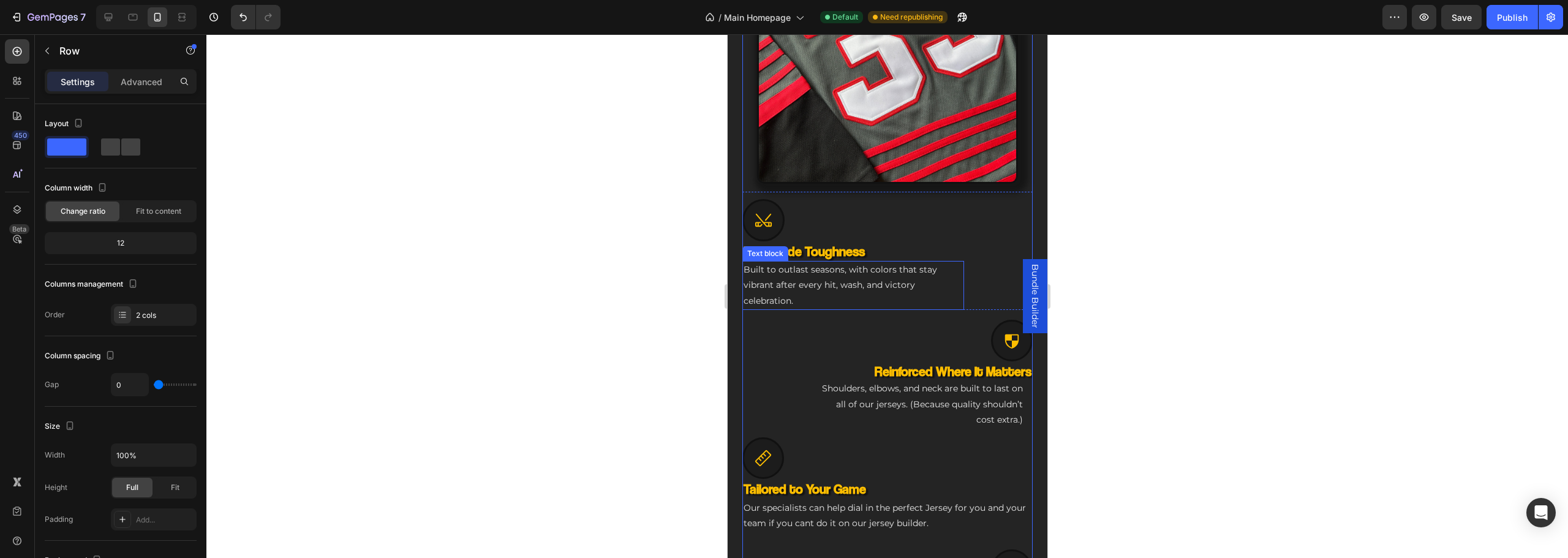
click at [913, 273] on p "Built to outlast seasons, with colors that stay vibrant after every hit, wash, …" at bounding box center [852, 285] width 219 height 46
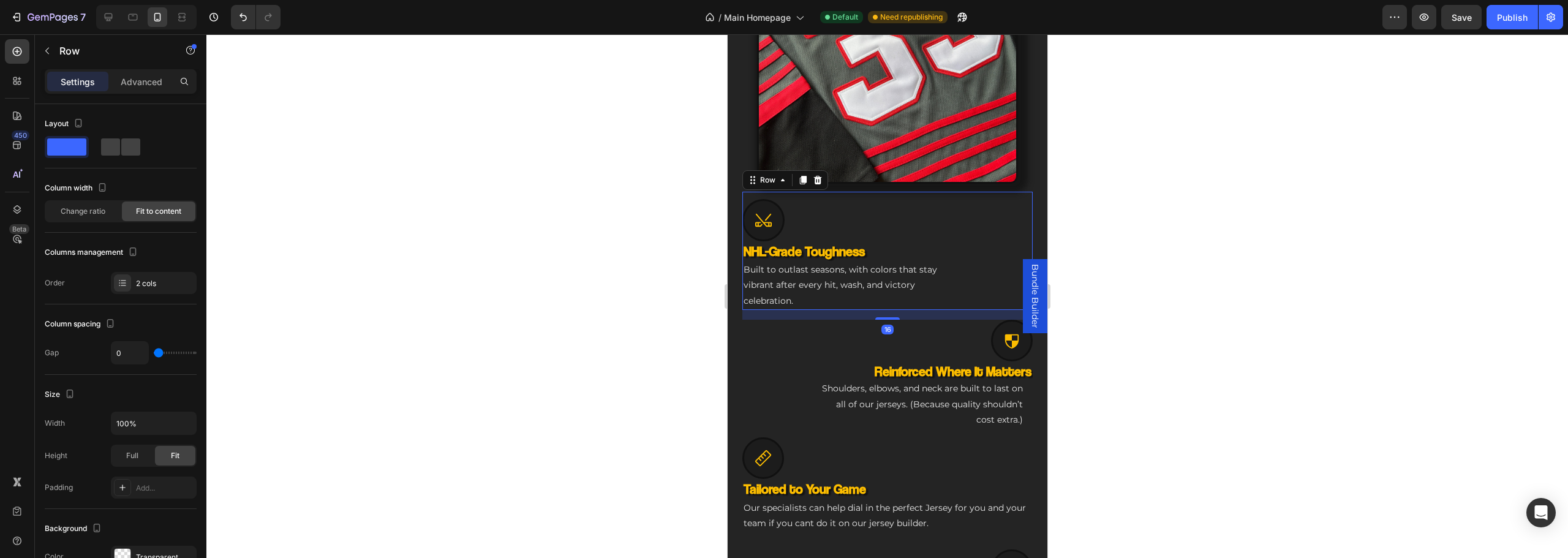
click at [1002, 273] on div "NHL-Grade Toughness Heading Built to outlast seasons, with colors that stay vib…" at bounding box center [887, 275] width 290 height 69
drag, startPoint x: 879, startPoint y: 309, endPoint x: 934, endPoint y: 241, distance: 87.5
click at [926, 242] on div "Icon NHL-Grade Toughness Heading Built to outlast seasons, with colors that sta…" at bounding box center [887, 250] width 290 height 118
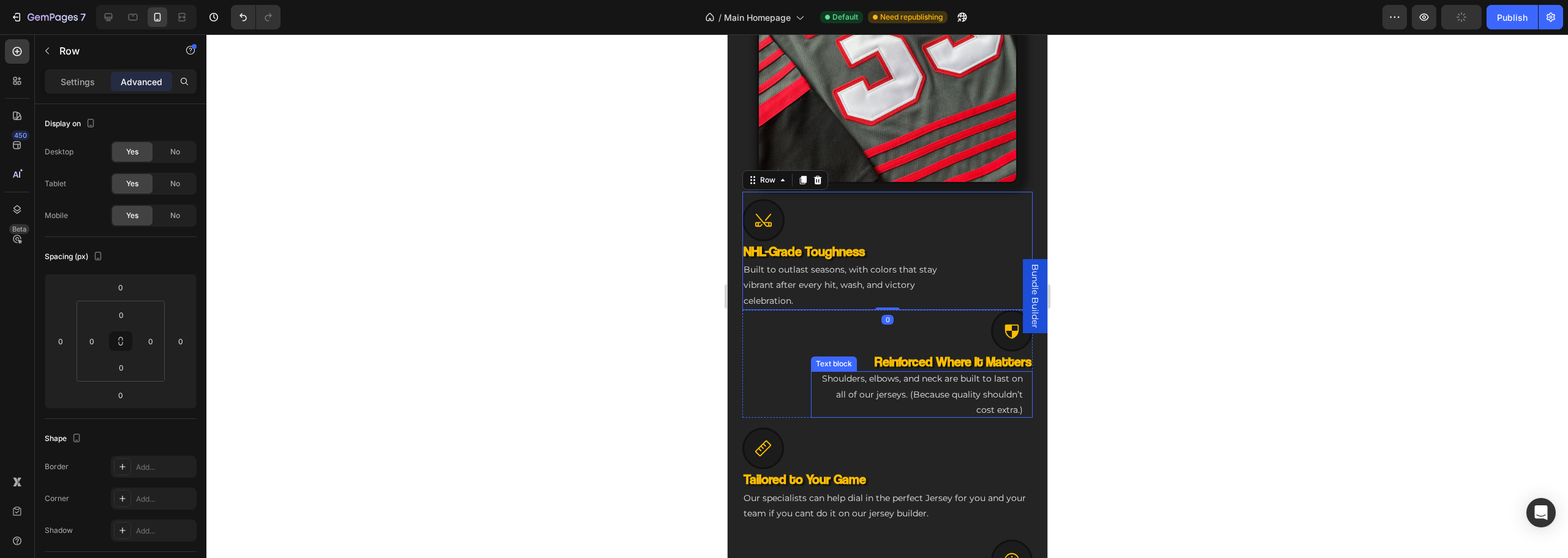
click at [814, 387] on div "Shoulders, elbows, and neck are built to last on all of our jerseys. (Because q…" at bounding box center [921, 394] width 222 height 46
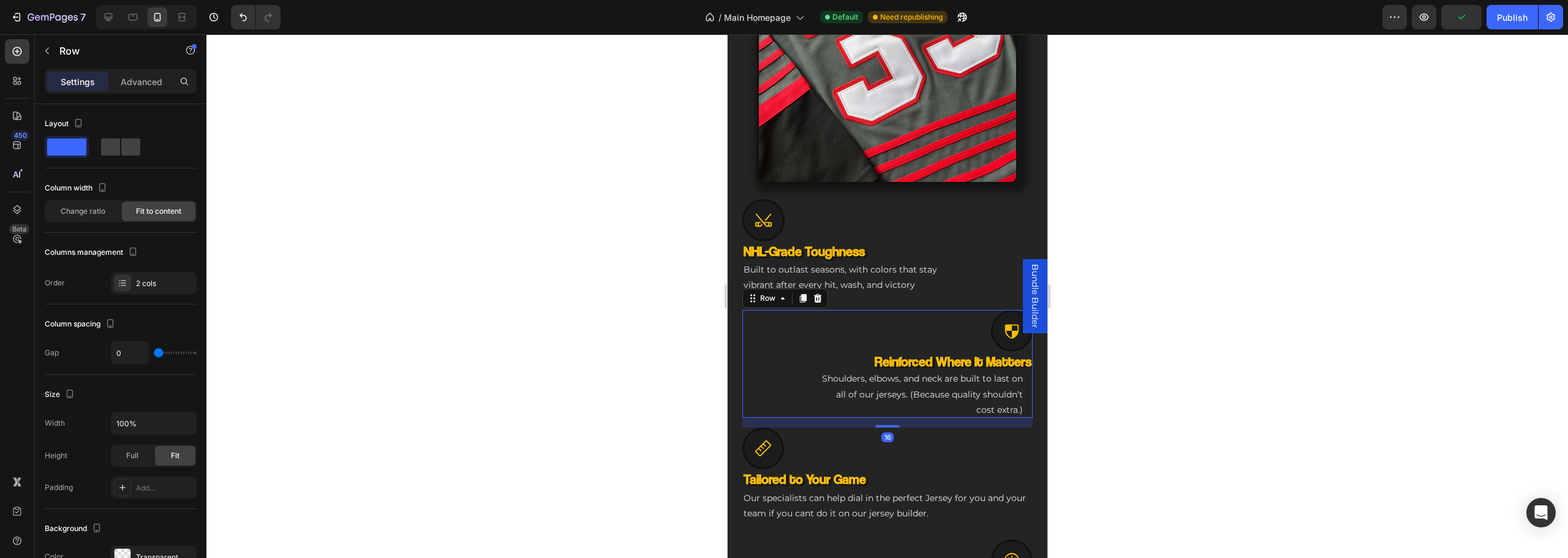
click at [790, 400] on div "Reinforced Where It Matters Heading Shoulders, elbows, and neck are built to la…" at bounding box center [887, 384] width 290 height 66
drag, startPoint x: 878, startPoint y: 414, endPoint x: 970, endPoint y: 408, distance: 92.2
click at [904, 312] on div "Icon Reinforced Where It Matters Heading Shoulders, elbows, and neck are built …" at bounding box center [887, 364] width 290 height 108
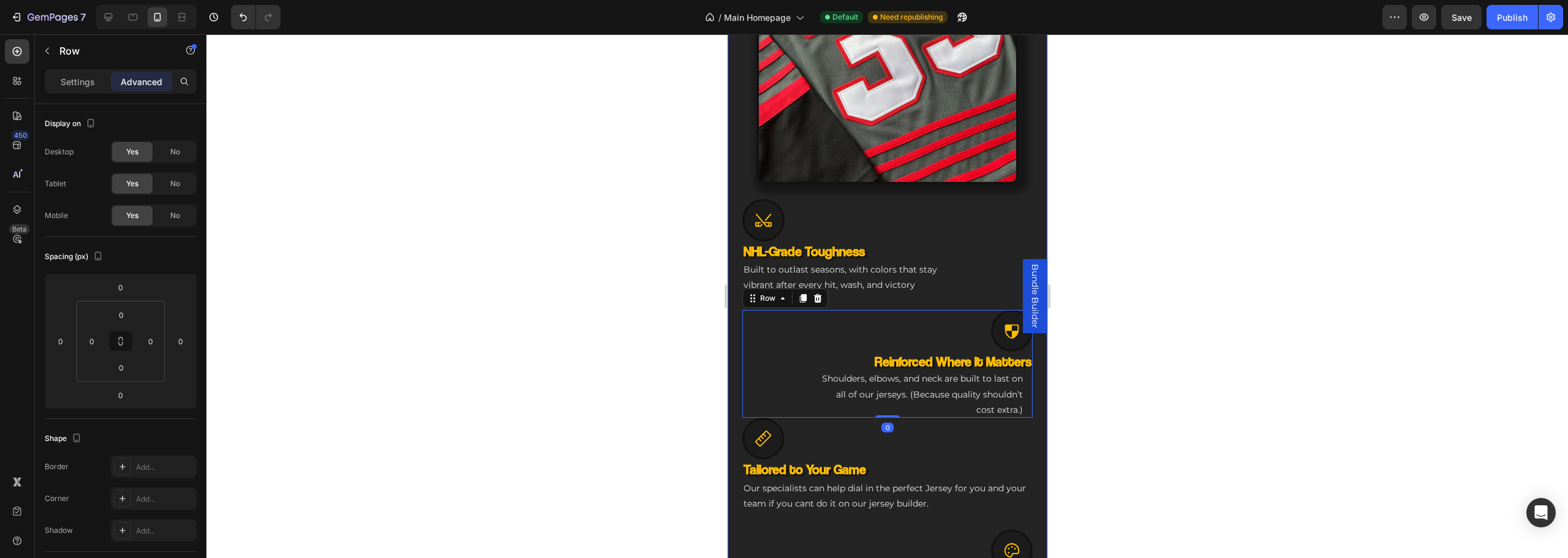
click at [1016, 459] on h3 "Tailored to Your Game" at bounding box center [887, 469] width 290 height 20
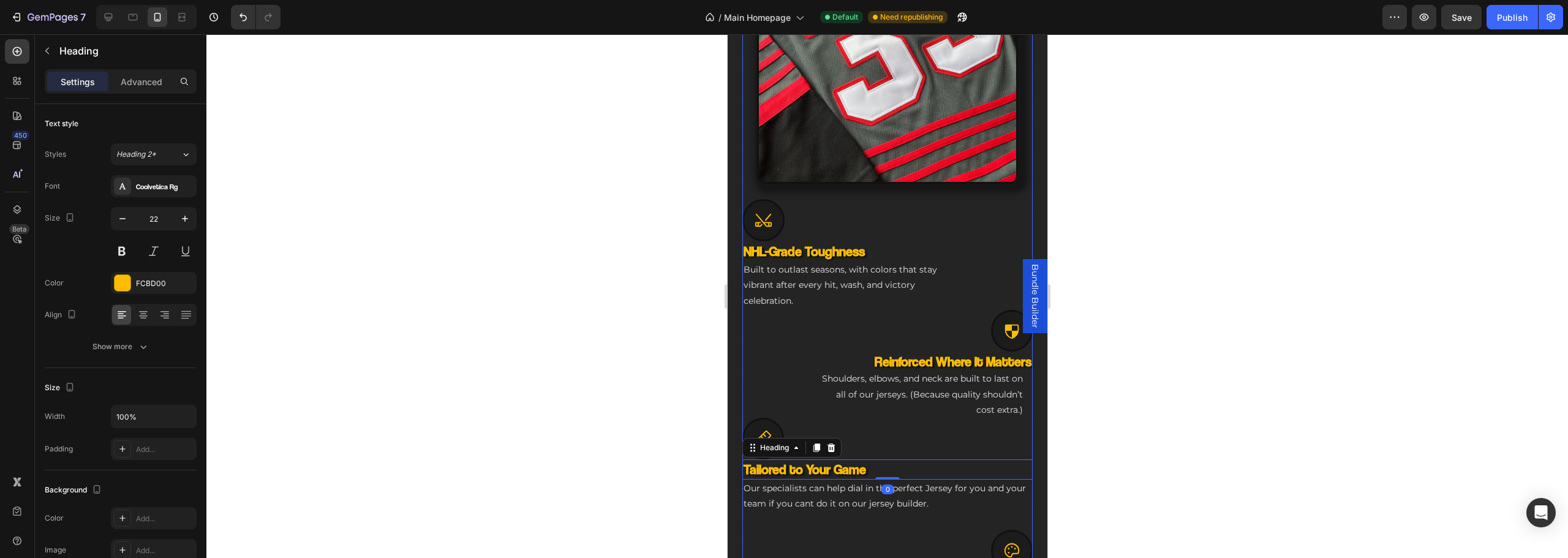
click at [1012, 505] on div "Icon NHL-Grade Toughness Heading Built to outlast seasons, with colors that sta…" at bounding box center [887, 436] width 290 height 489
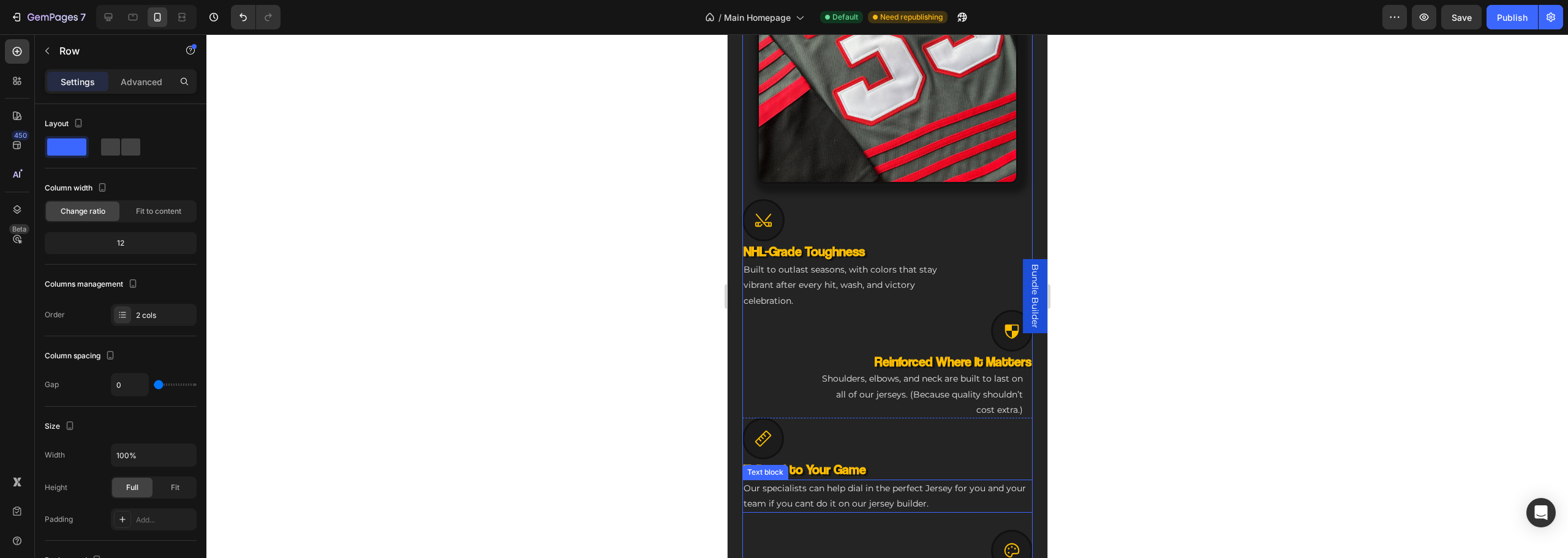
scroll to position [775, 0]
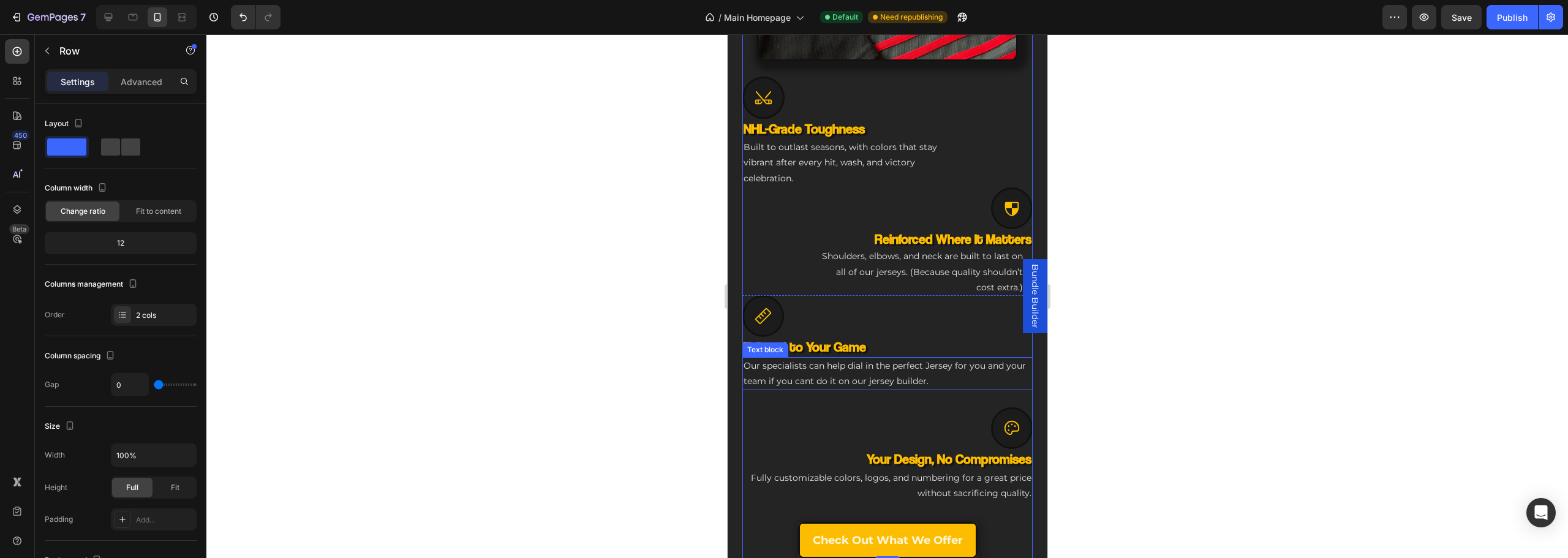
click at [990, 371] on p "Our specialists can help dial in the perfect Jersey for you and your team if yo…" at bounding box center [887, 373] width 288 height 30
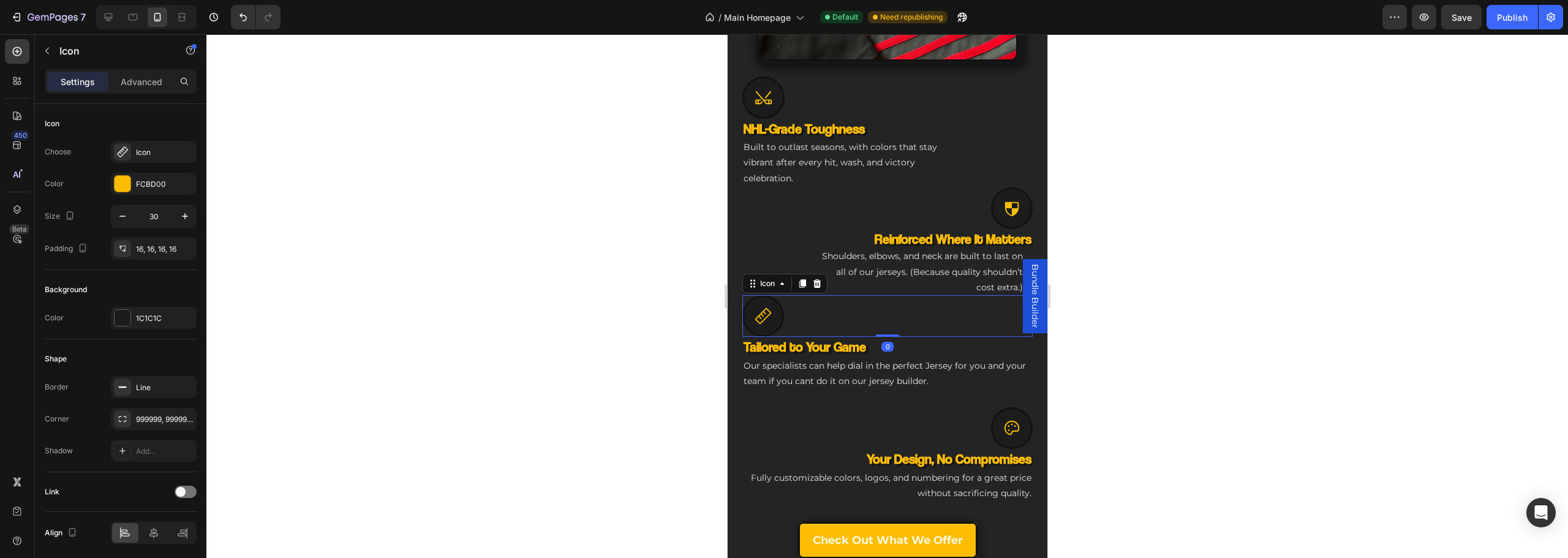
click at [824, 306] on div "Icon 0" at bounding box center [887, 316] width 290 height 42
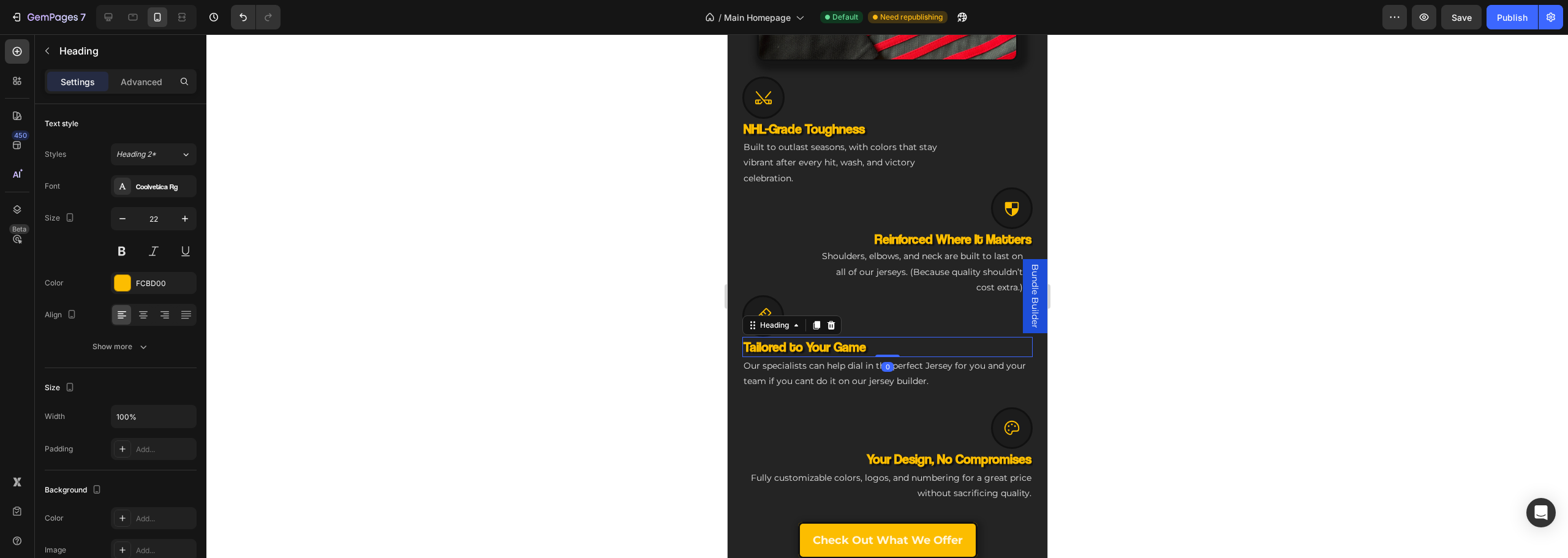
click at [921, 337] on h3 "Tailored to Your Game" at bounding box center [887, 347] width 290 height 20
click at [868, 358] on p "Our specialists can help dial in the perfect Jersey for you and your team if yo…" at bounding box center [887, 373] width 288 height 30
click at [136, 74] on div "Advanced" at bounding box center [141, 81] width 61 height 20
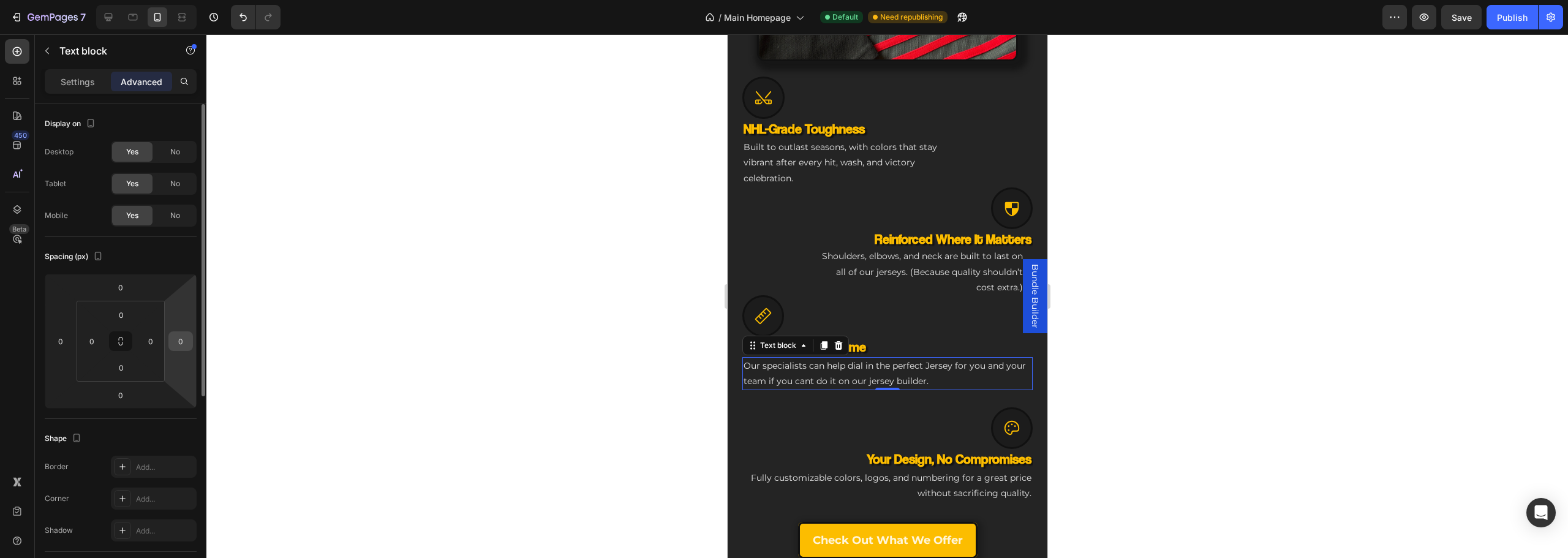
click at [182, 337] on input "0" at bounding box center [180, 340] width 18 height 18
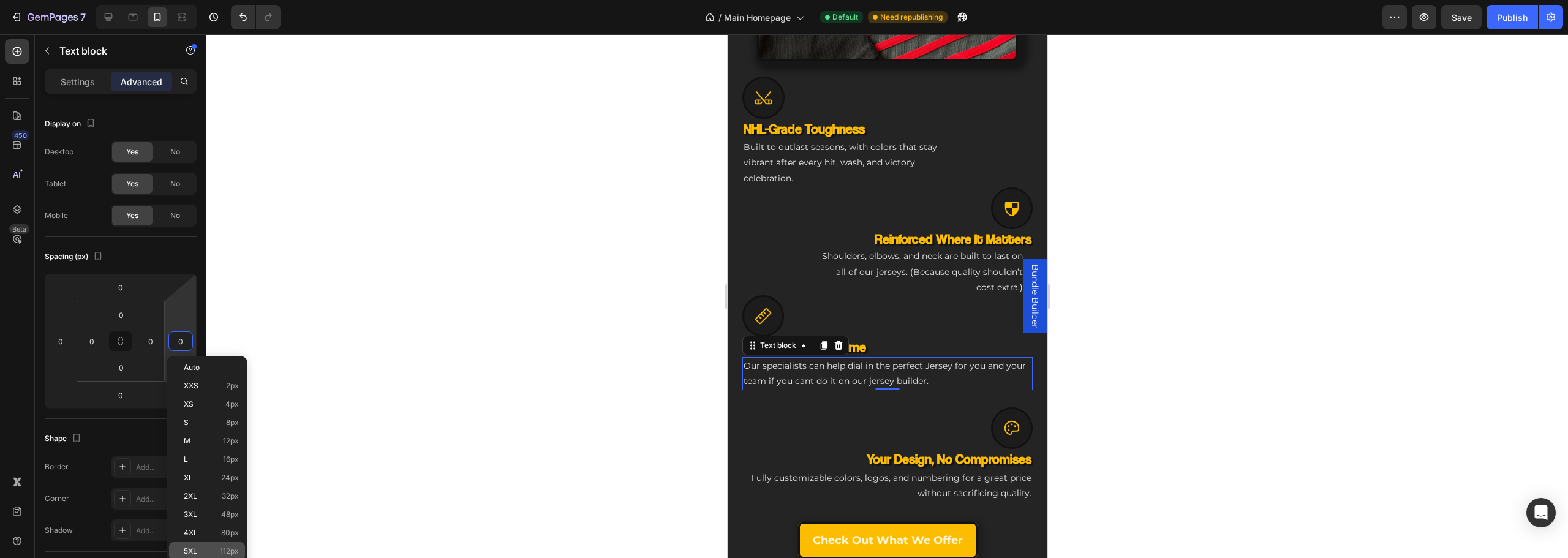
click at [219, 551] on p "5XL 112px" at bounding box center [211, 551] width 55 height 9
type input "112"
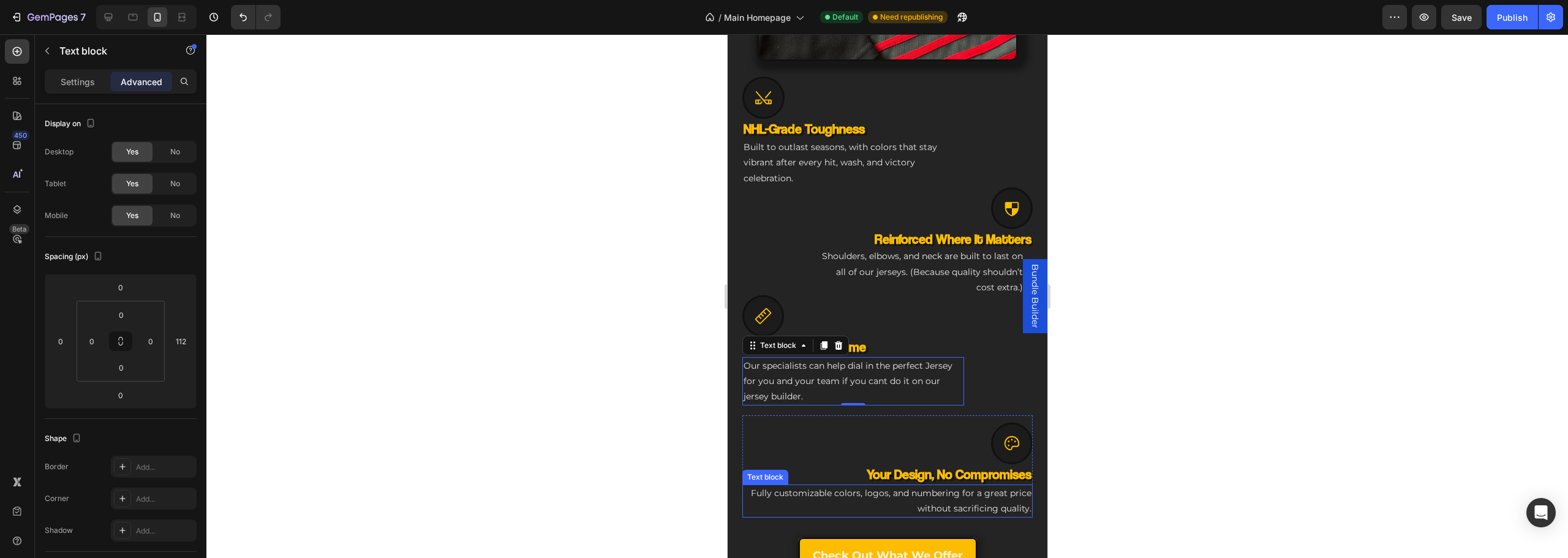
click at [816, 490] on p "Fully customizable colors, logos, and numbering for a great price without sacri…" at bounding box center [887, 501] width 288 height 30
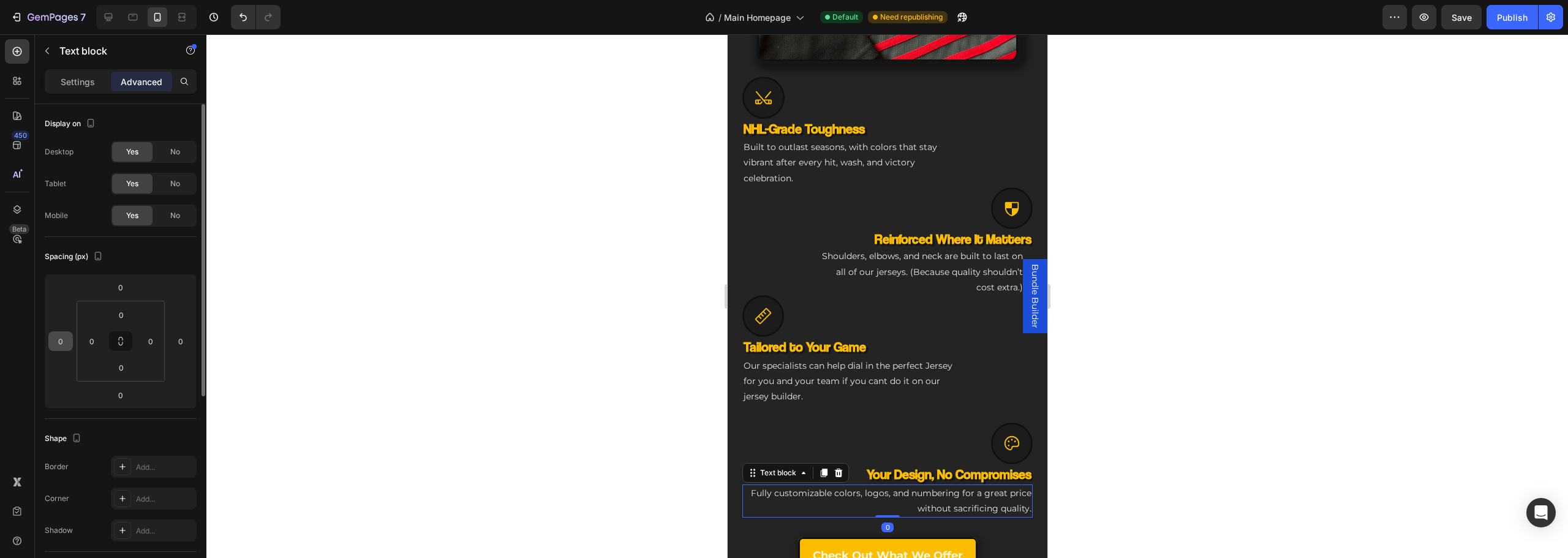
click at [67, 339] on input "0" at bounding box center [60, 340] width 18 height 18
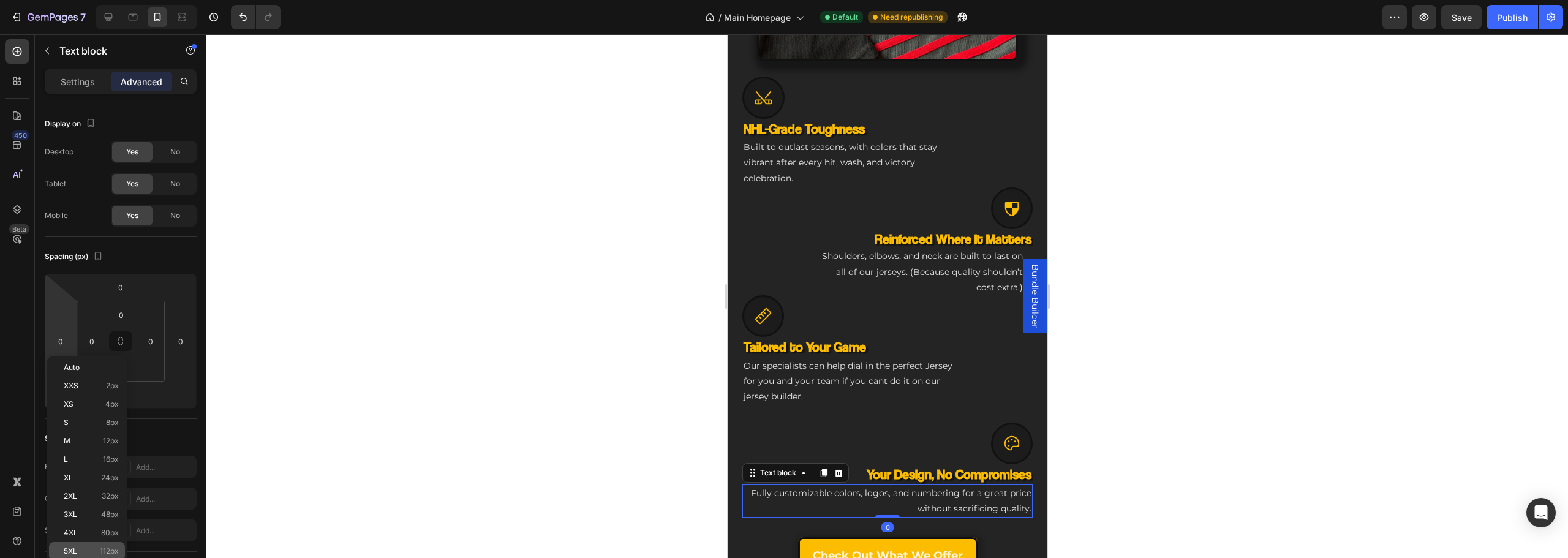
click at [90, 549] on p "5XL 112px" at bounding box center [91, 551] width 55 height 9
type input "112"
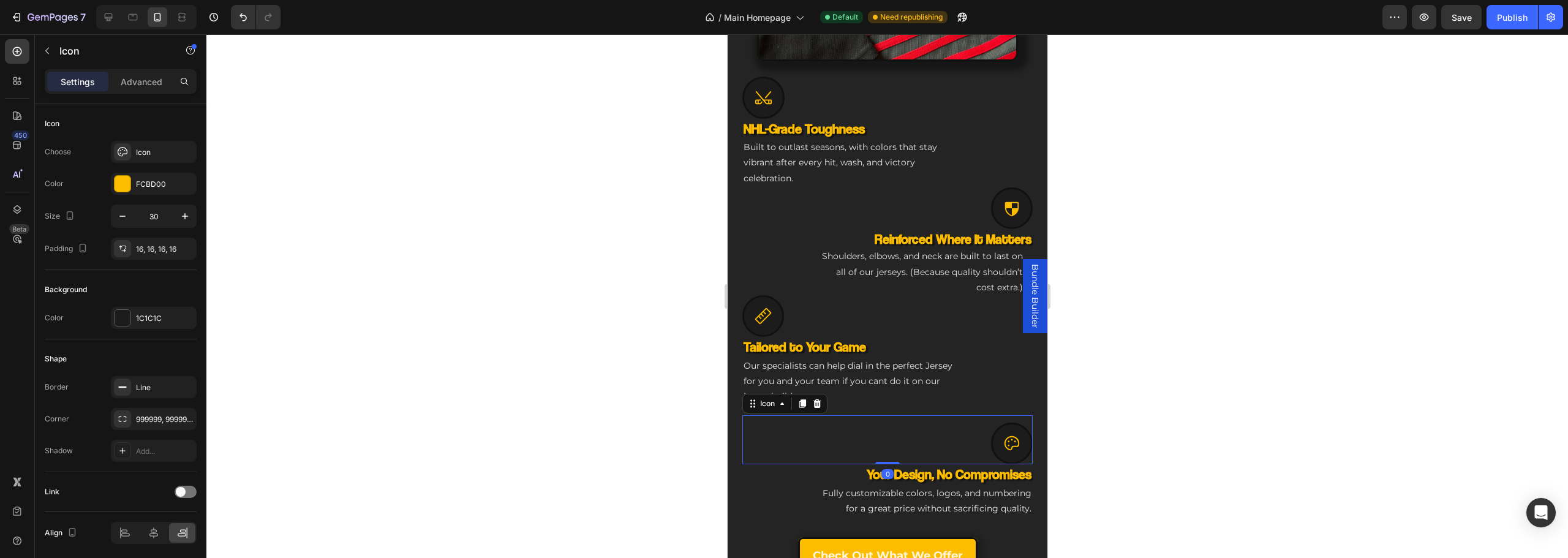
click at [750, 429] on div "Icon 0" at bounding box center [887, 439] width 290 height 49
click at [974, 326] on div "Icon 0" at bounding box center [887, 316] width 290 height 42
click at [986, 355] on div "Tailored to Your Game Heading Our specialists can help dial in the perfect Jers…" at bounding box center [887, 371] width 290 height 69
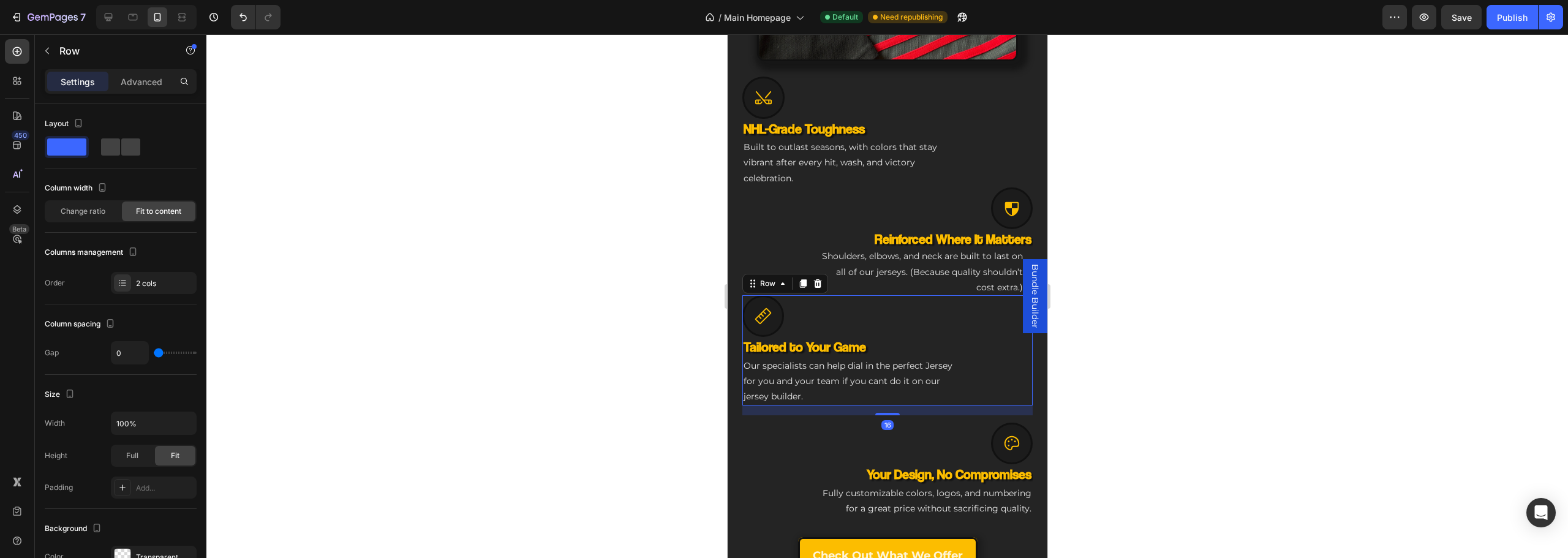
click at [145, 91] on div "Settings Advanced" at bounding box center [121, 82] width 152 height 25
click at [146, 86] on p "Advanced" at bounding box center [142, 82] width 42 height 13
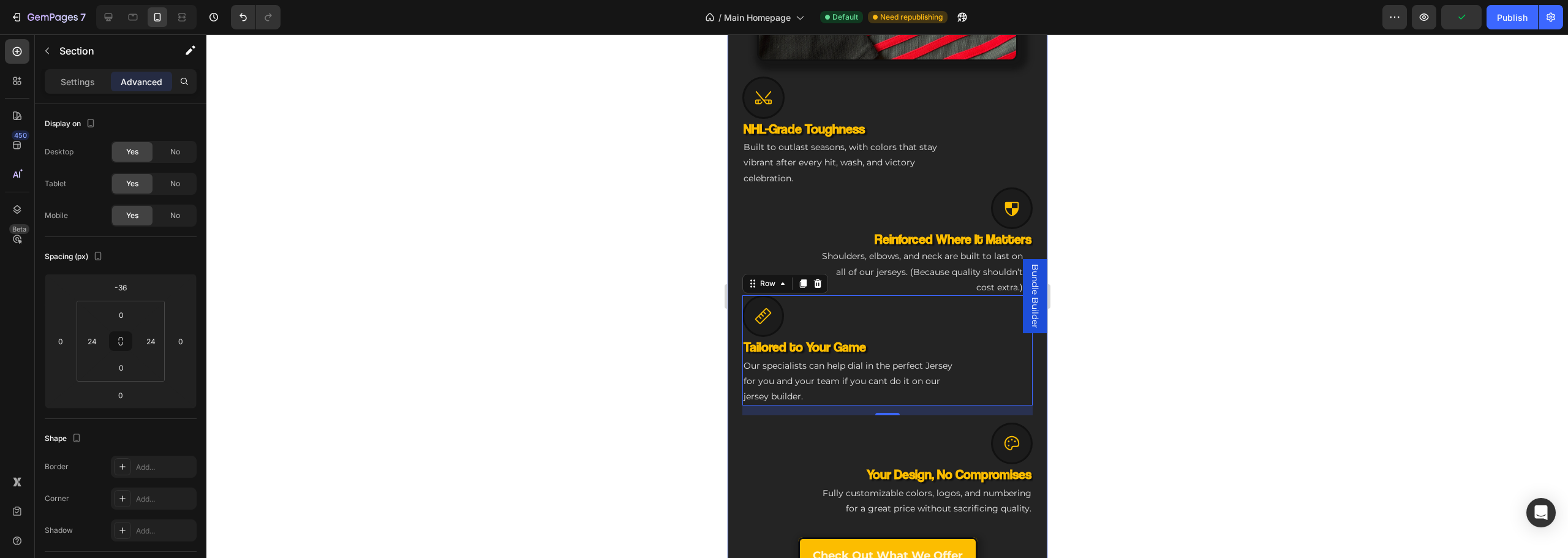
click at [732, 405] on div "Engineered for Your Game Heading The Custom Jersey That Matches Your Ambition H…" at bounding box center [887, 140] width 320 height 948
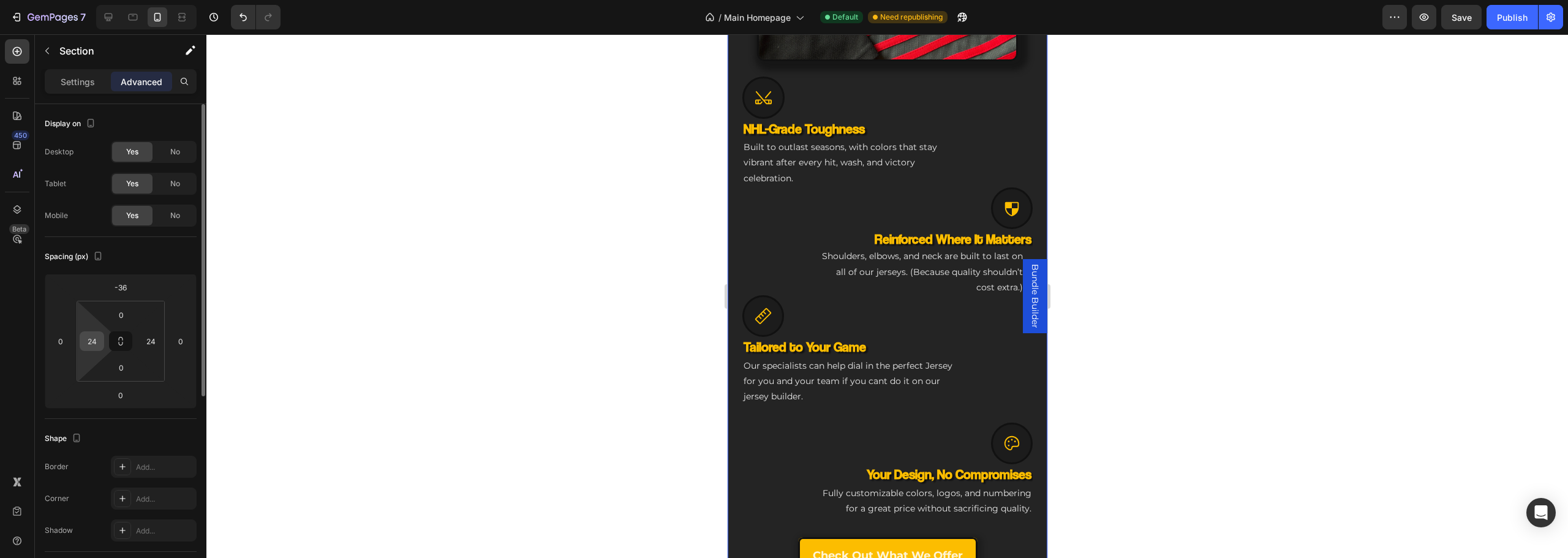
click at [96, 342] on input "24" at bounding box center [91, 340] width 18 height 18
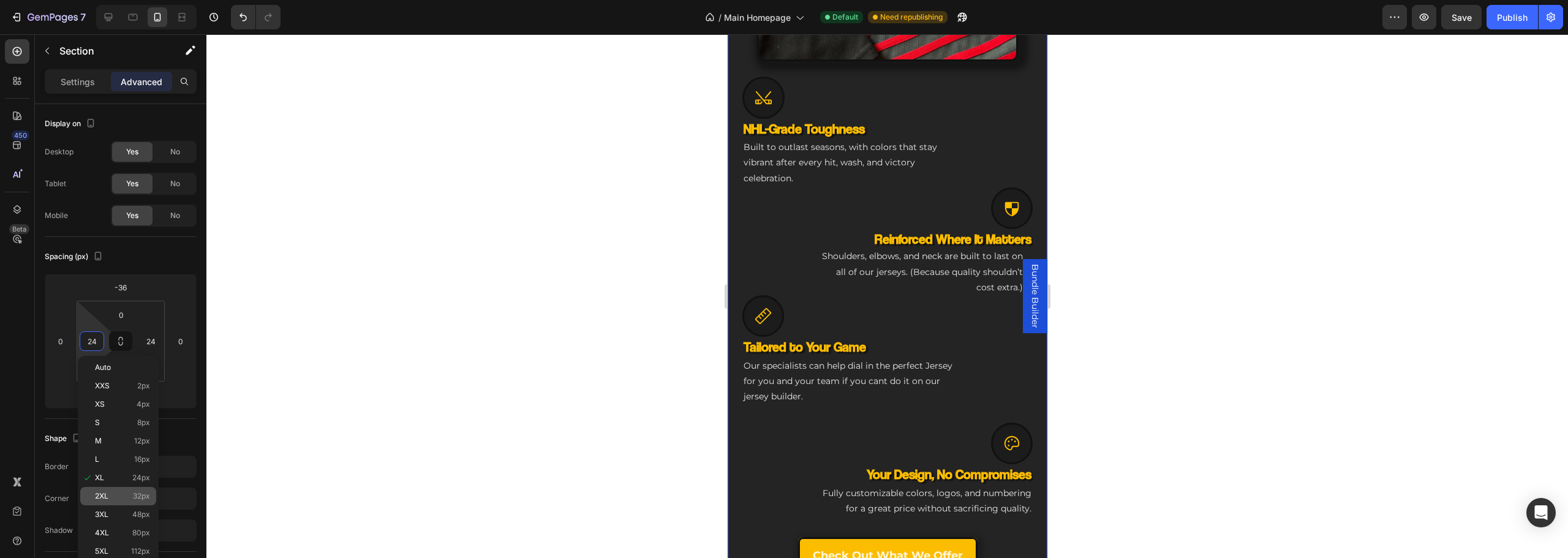
click at [129, 499] on p "2XL 32px" at bounding box center [122, 496] width 55 height 9
type input "32"
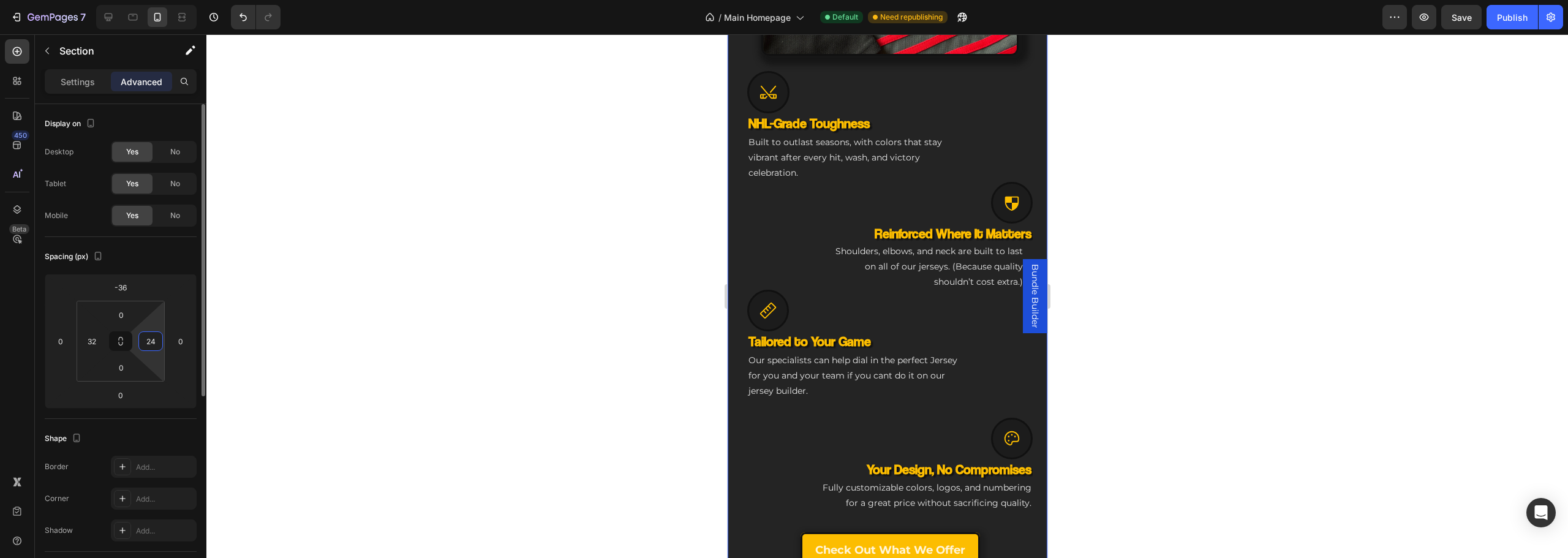
click at [154, 338] on input "24" at bounding box center [150, 340] width 18 height 18
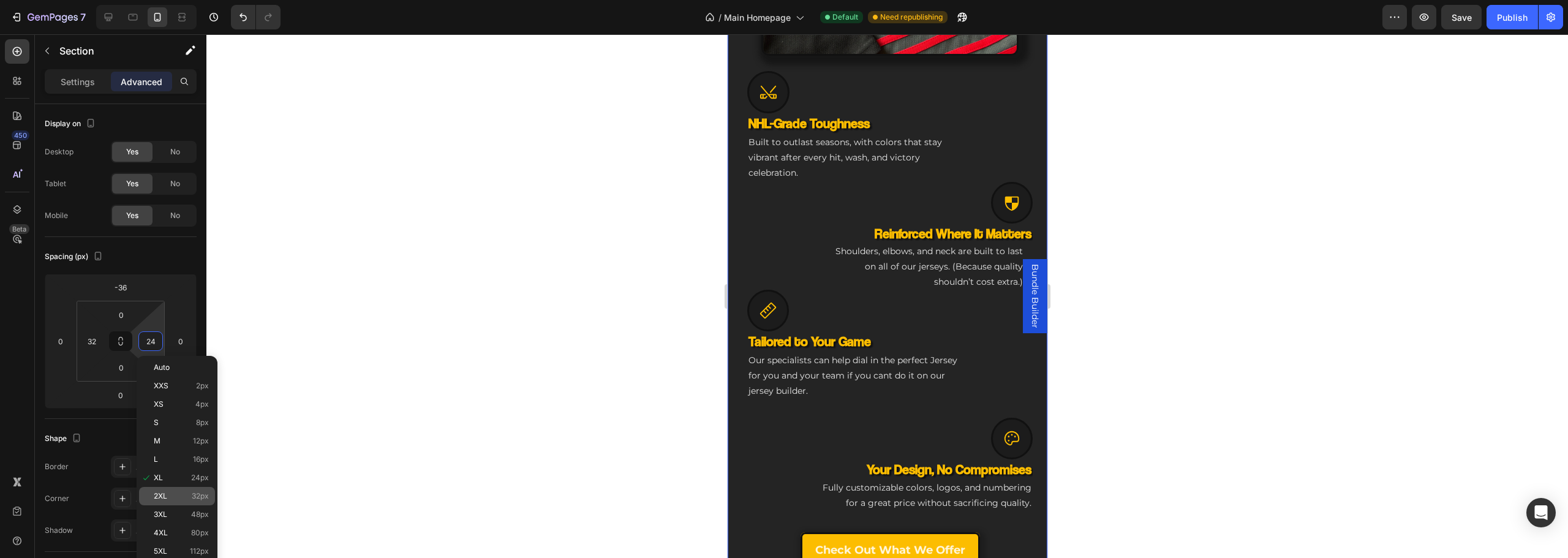
click at [187, 494] on p "2XL 32px" at bounding box center [182, 496] width 55 height 9
type input "32"
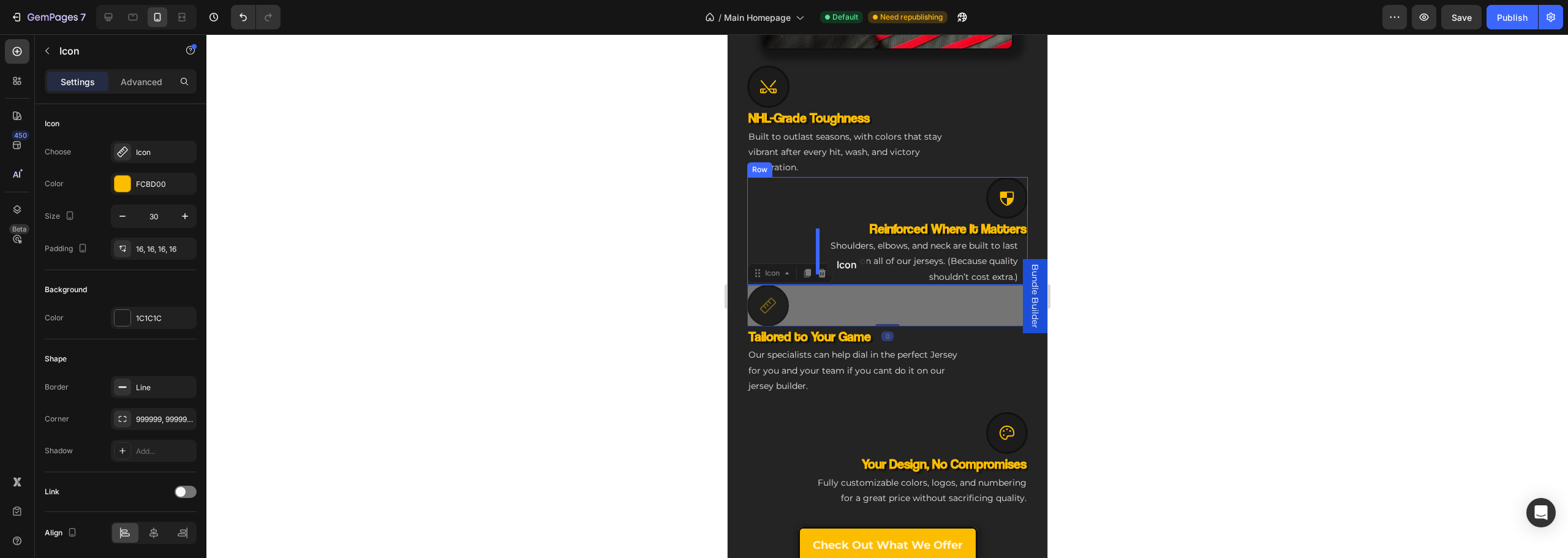
drag, startPoint x: 765, startPoint y: 301, endPoint x: 826, endPoint y: 252, distance: 78.2
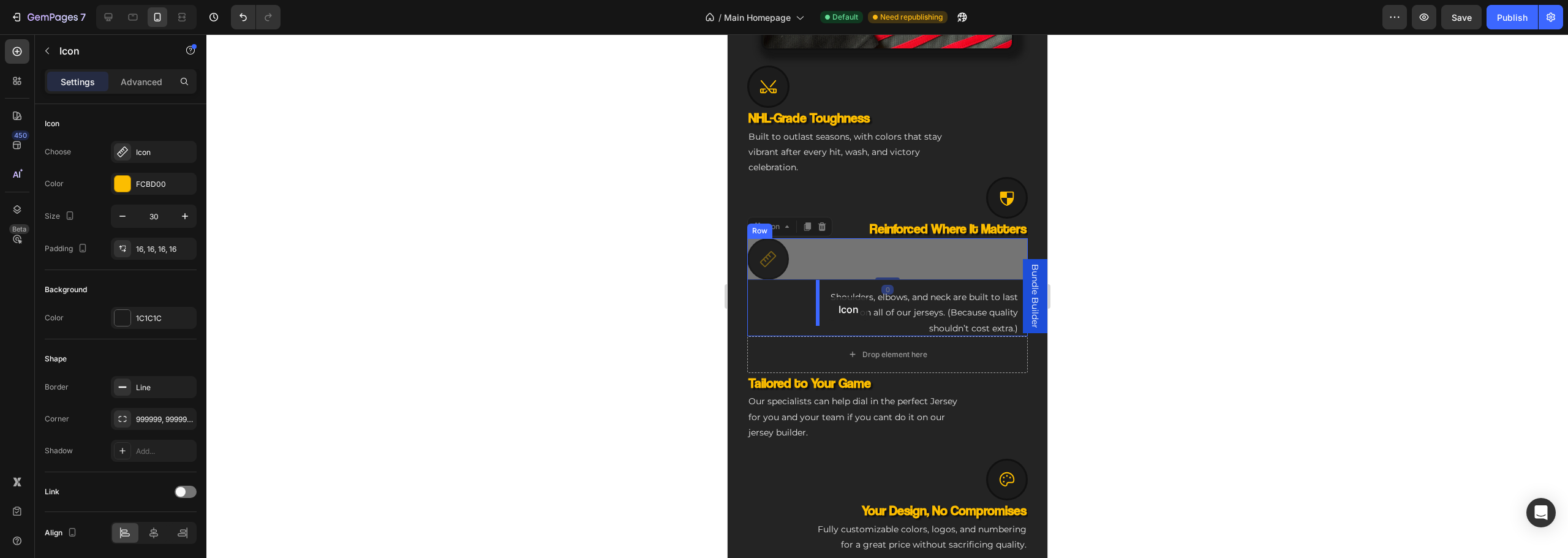
drag, startPoint x: 772, startPoint y: 251, endPoint x: 827, endPoint y: 297, distance: 71.7
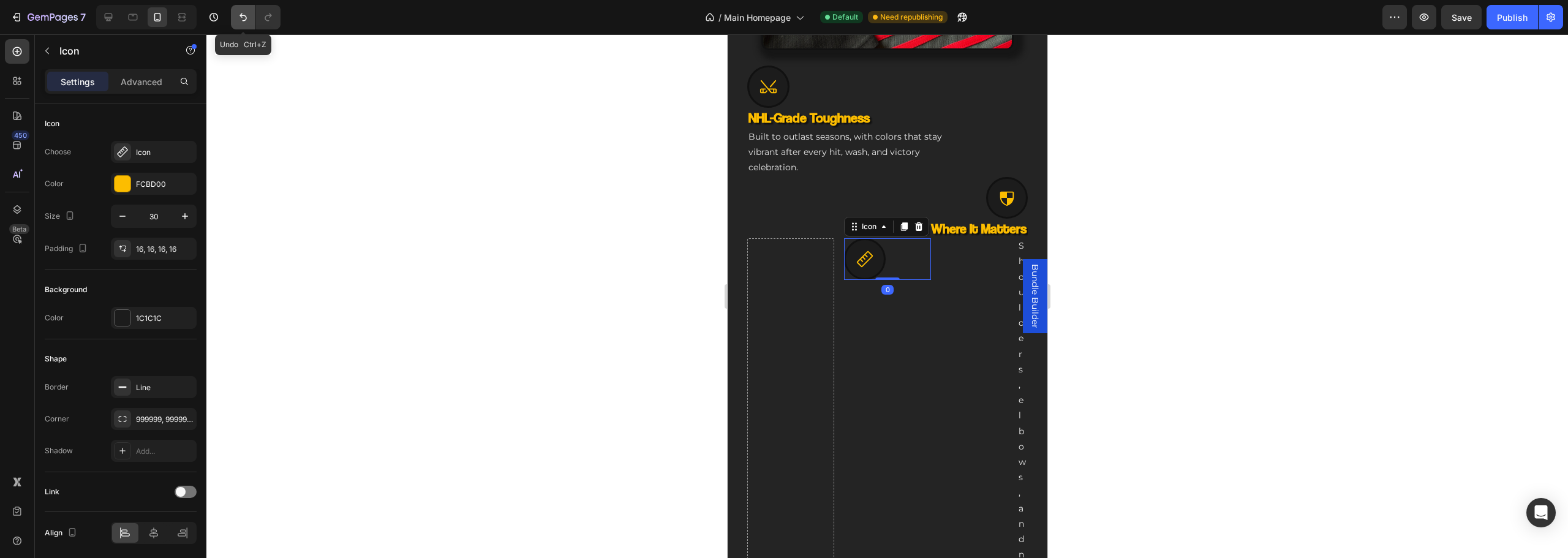
click at [250, 15] on button "Undo/Redo" at bounding box center [243, 17] width 25 height 25
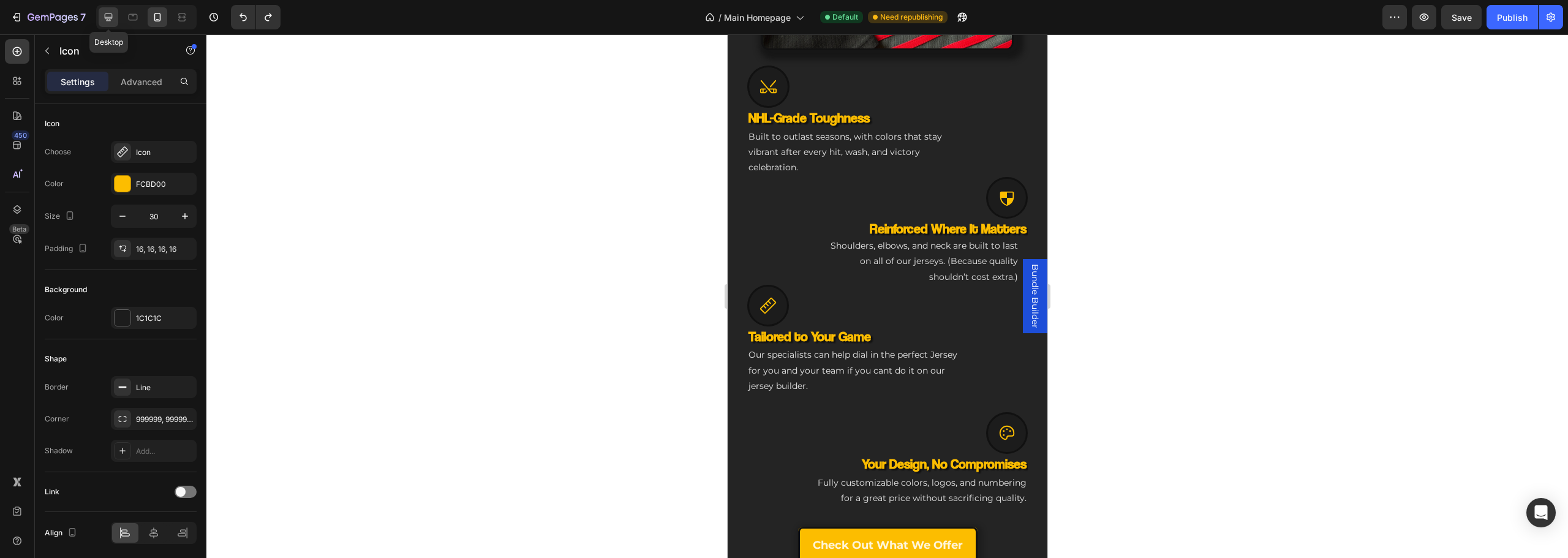
click at [106, 20] on icon at bounding box center [108, 17] width 12 height 12
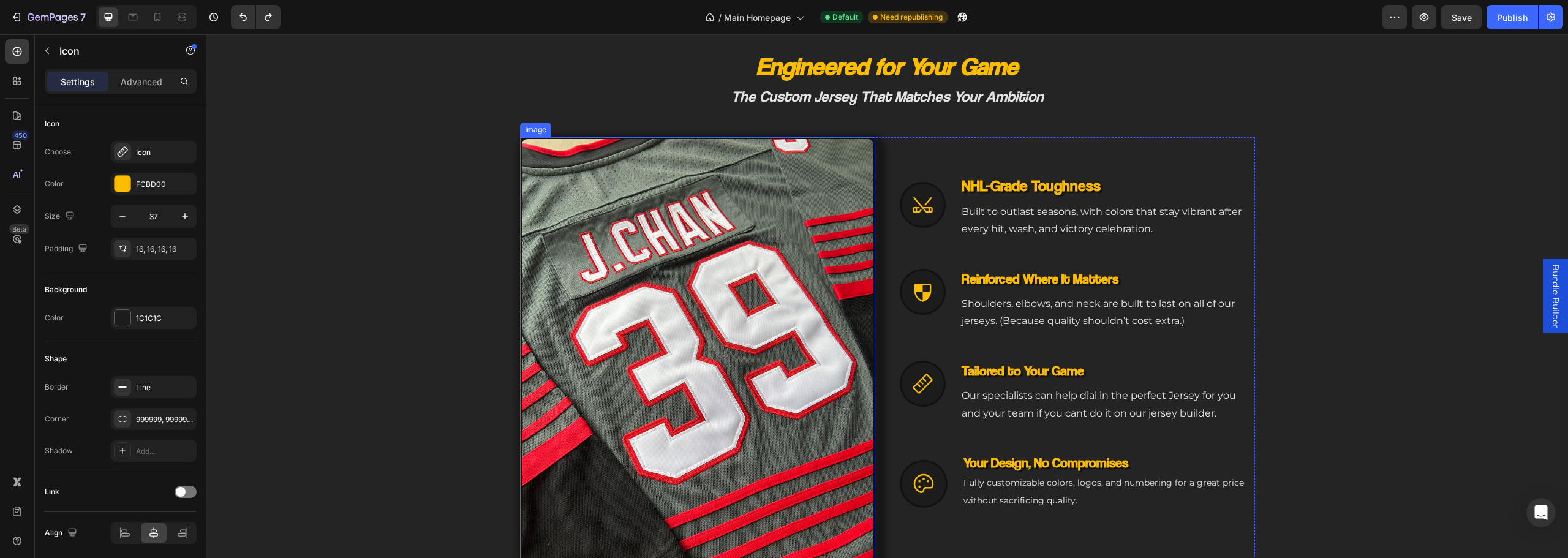
scroll to position [642, 0]
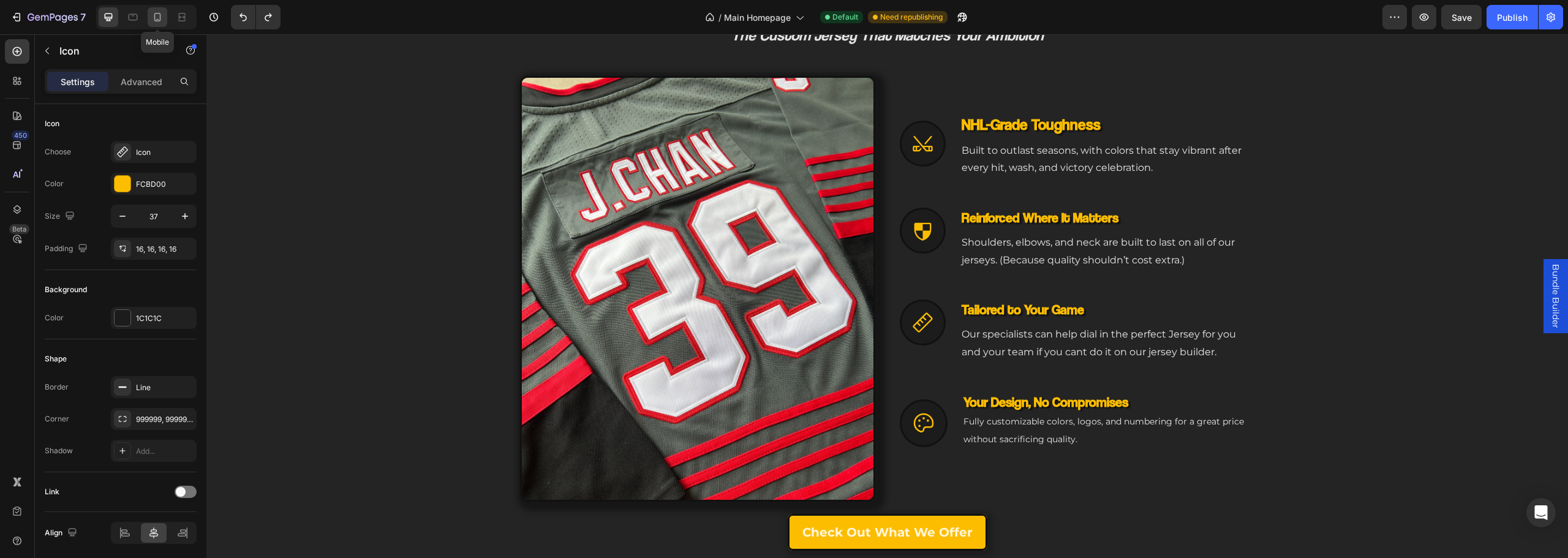
click at [150, 22] on div at bounding box center [157, 17] width 20 height 20
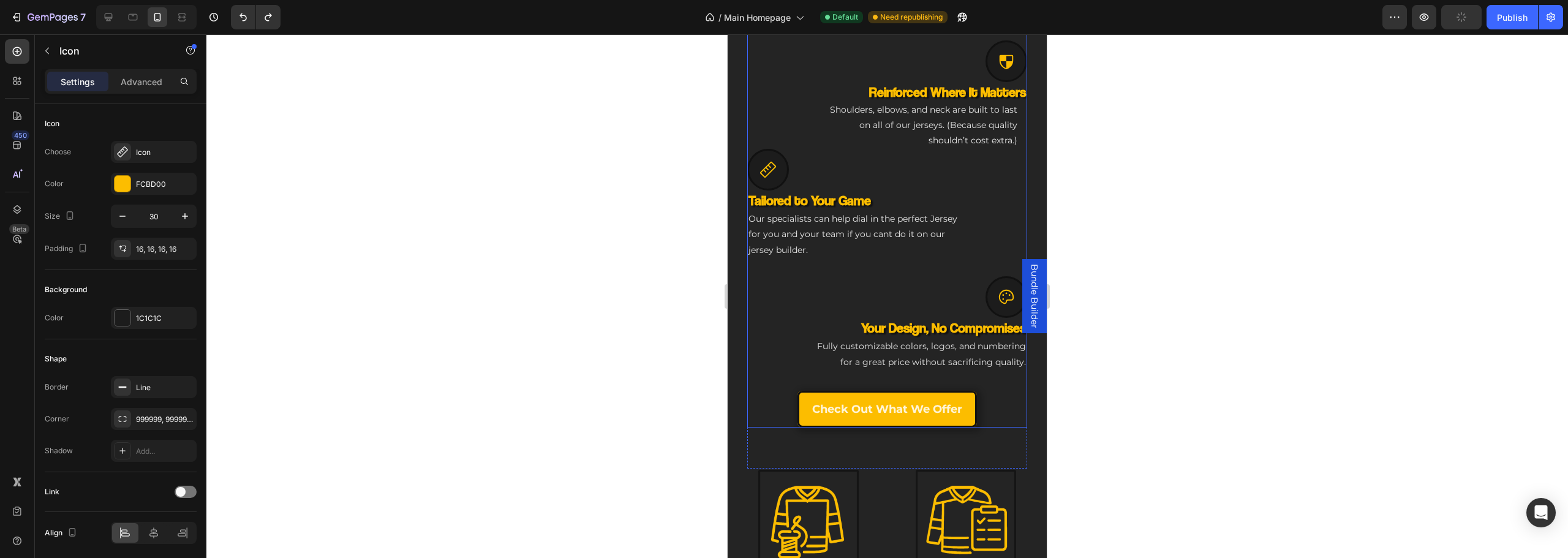
scroll to position [949, 0]
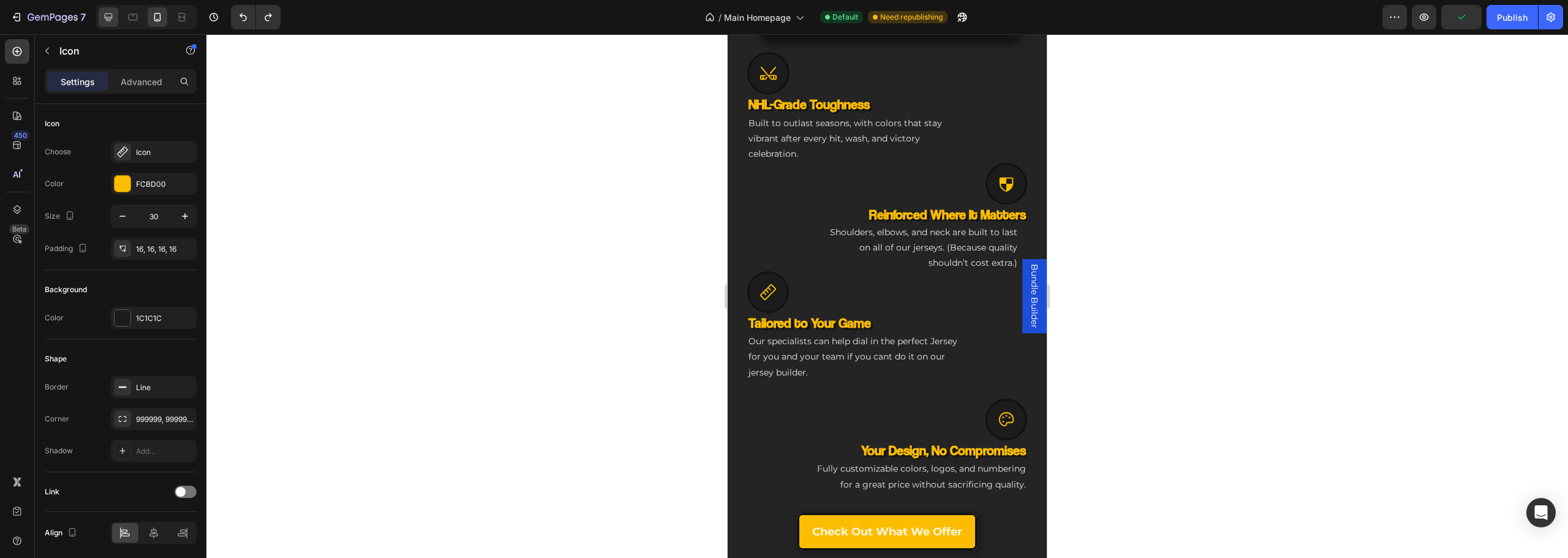
drag, startPoint x: 91, startPoint y: 11, endPoint x: 98, endPoint y: 9, distance: 7.3
click at [95, 9] on div "7" at bounding box center [98, 17] width 197 height 25
click at [103, 9] on div at bounding box center [108, 17] width 20 height 20
type input "37"
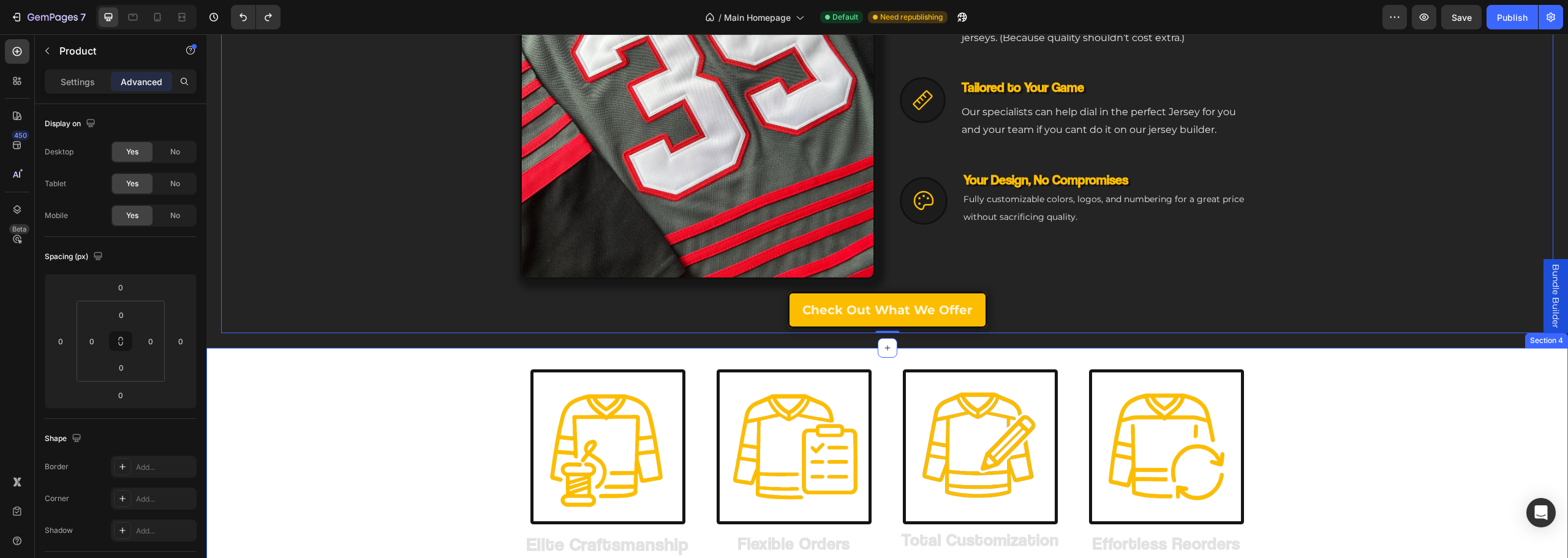
click at [375, 374] on div "Image Elite Craftsmanship Heading Premium stitching, pro materials, and a flawl…" at bounding box center [887, 487] width 1362 height 240
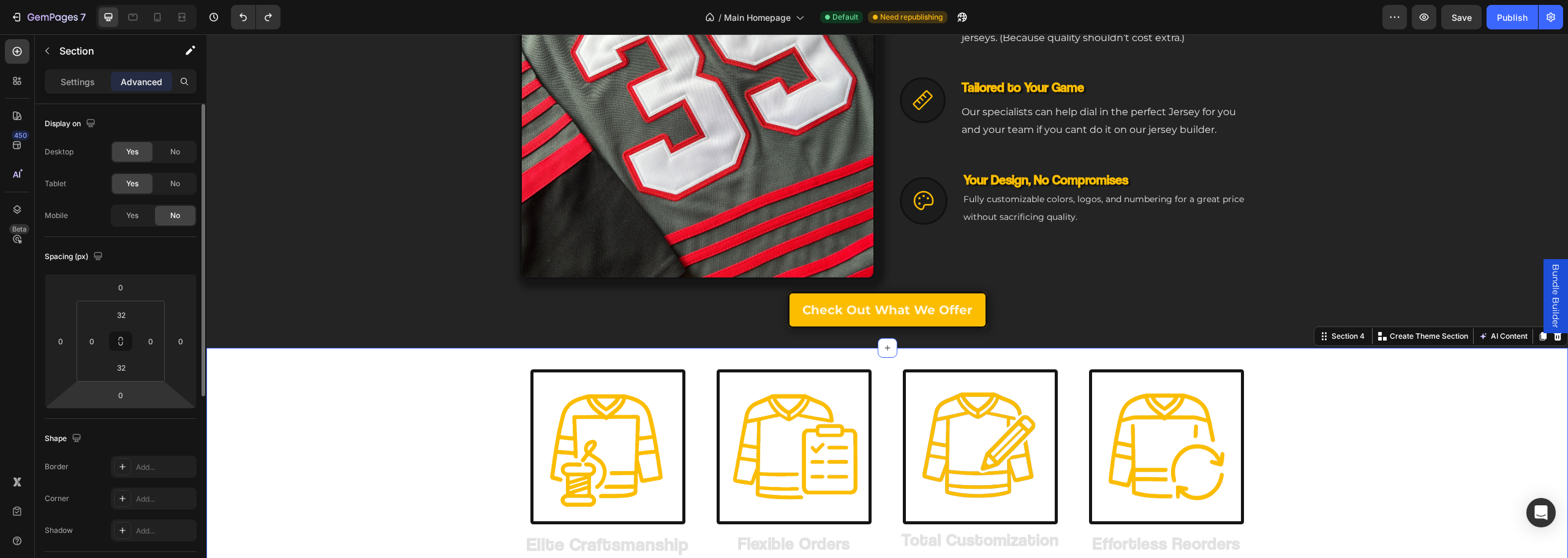
scroll to position [122, 0]
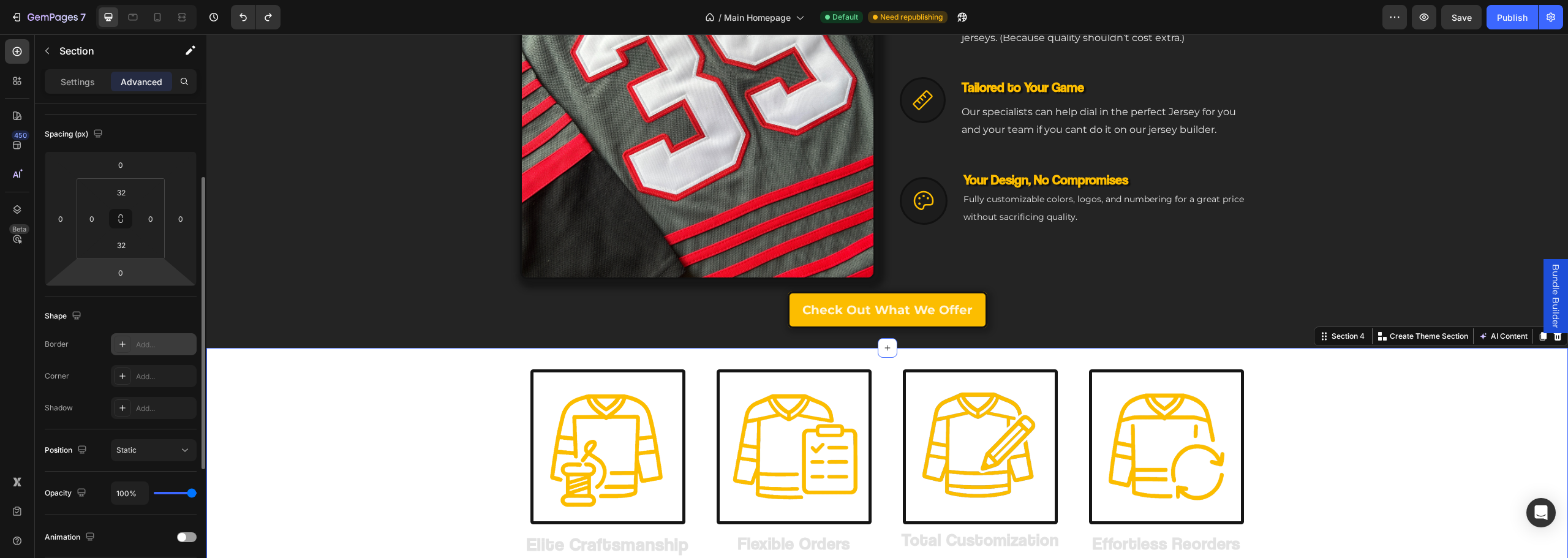
click at [146, 345] on div "Add..." at bounding box center [165, 344] width 58 height 11
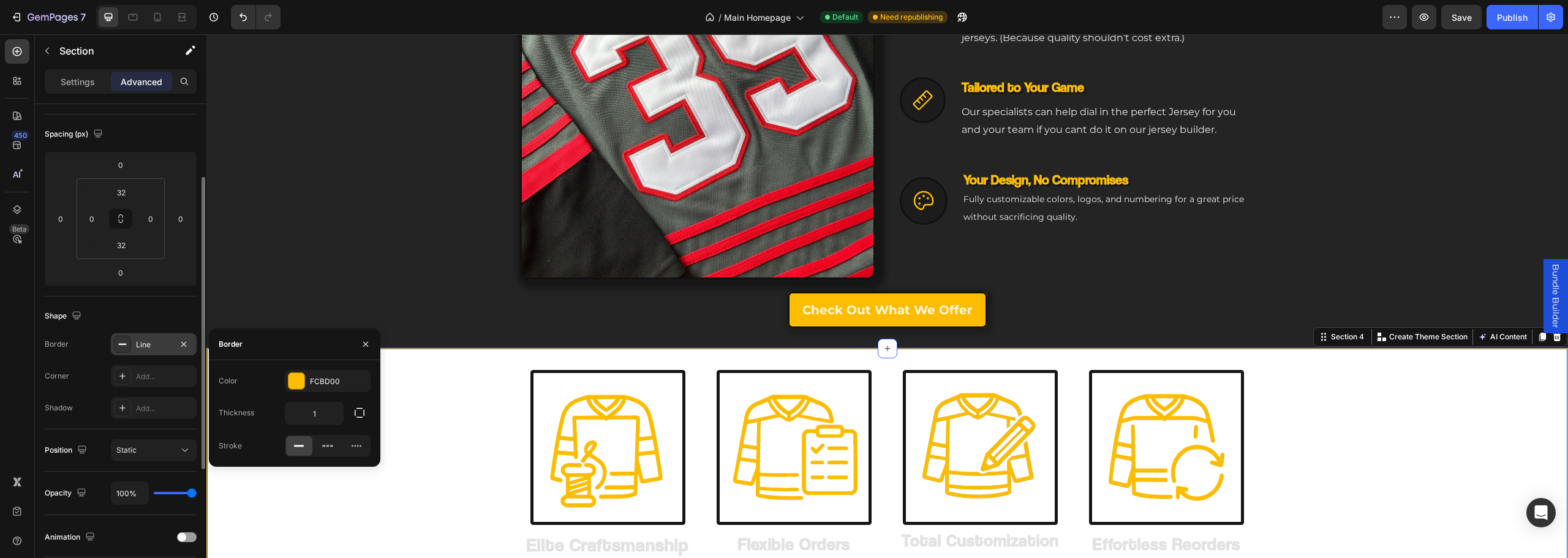
click at [85, 379] on div "Corner Add..." at bounding box center [121, 376] width 152 height 22
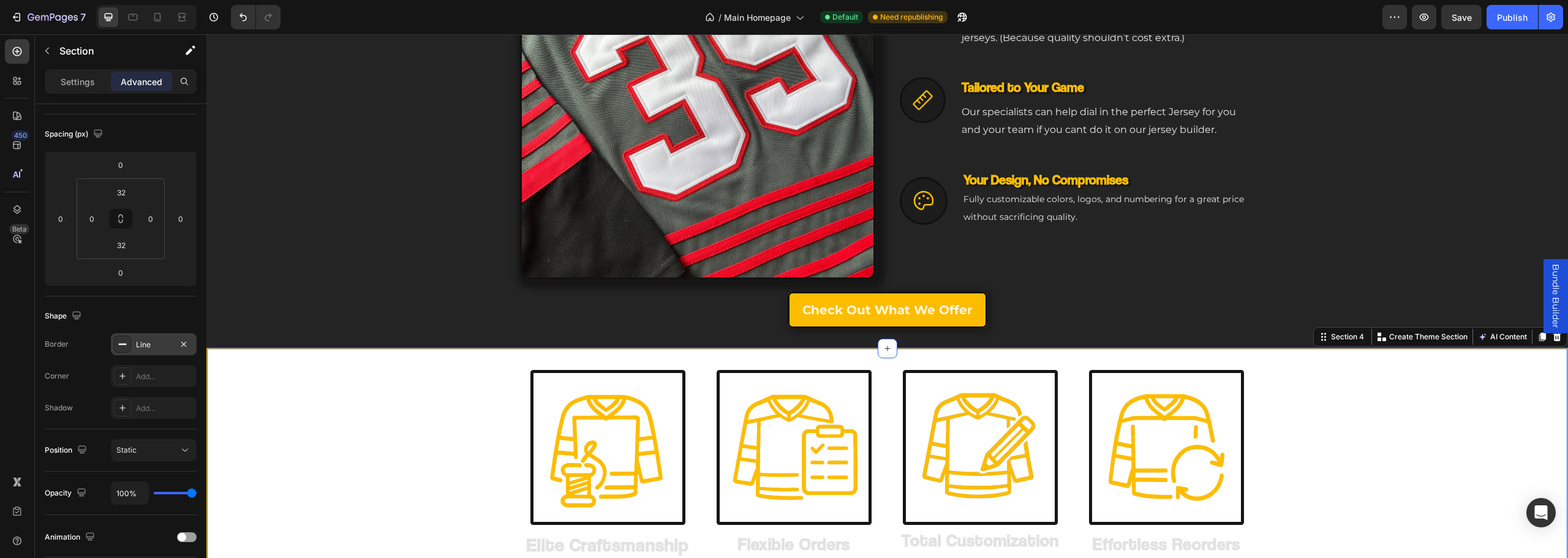
click at [150, 343] on div "Line" at bounding box center [153, 344] width 35 height 11
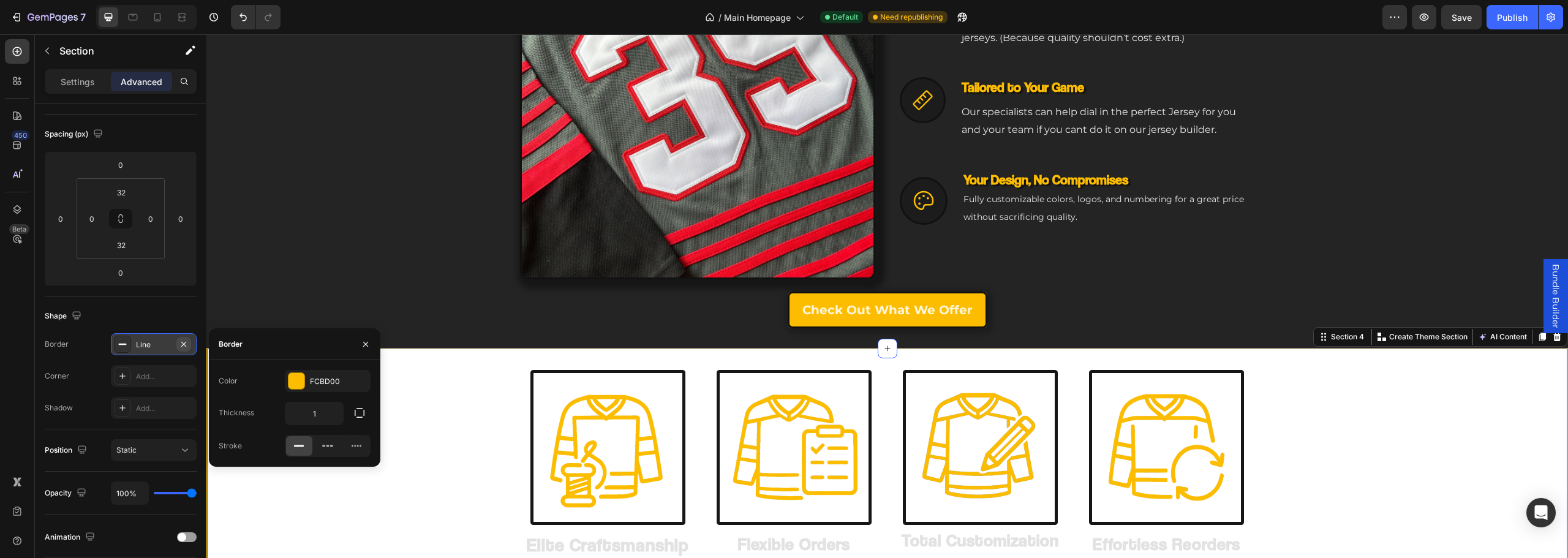
click at [182, 342] on icon "button" at bounding box center [184, 343] width 5 height 5
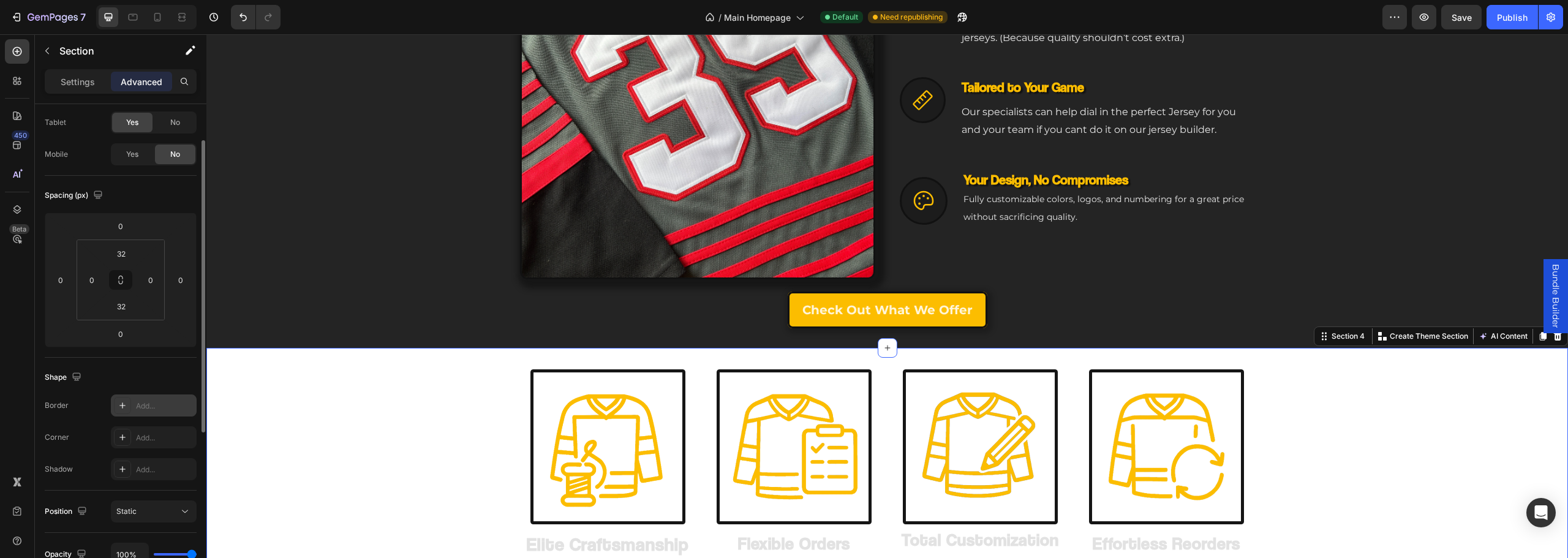
scroll to position [0, 0]
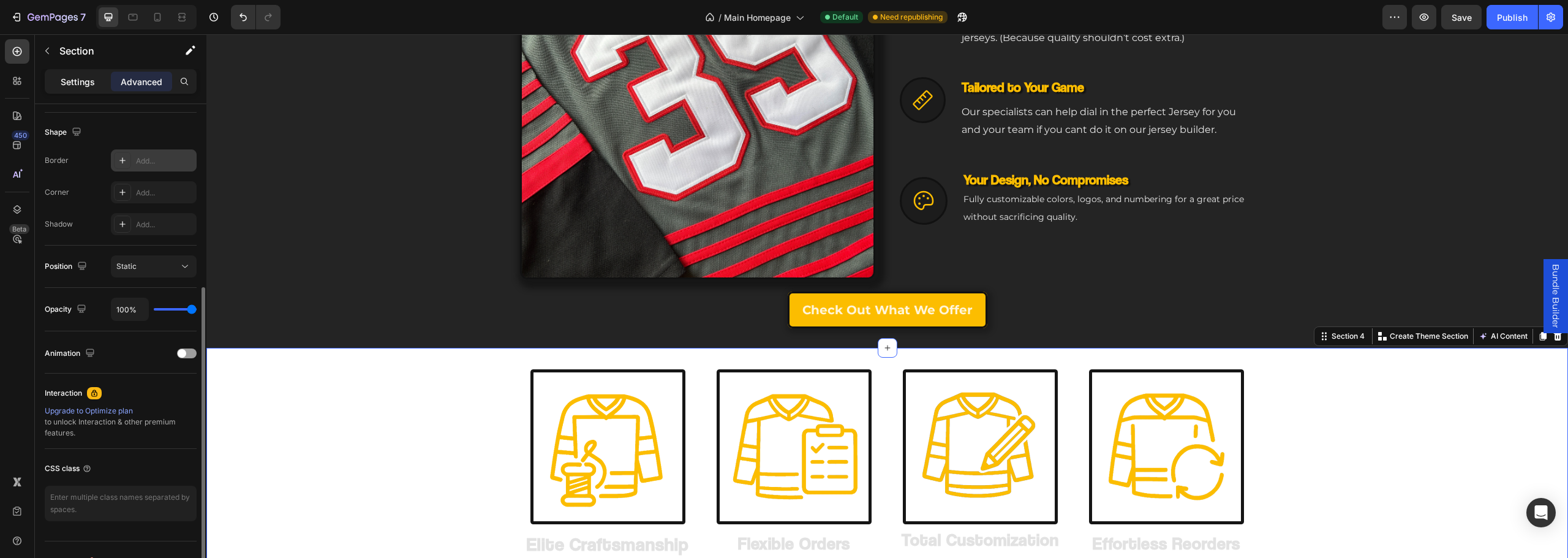
click at [74, 86] on p "Settings" at bounding box center [77, 82] width 34 height 13
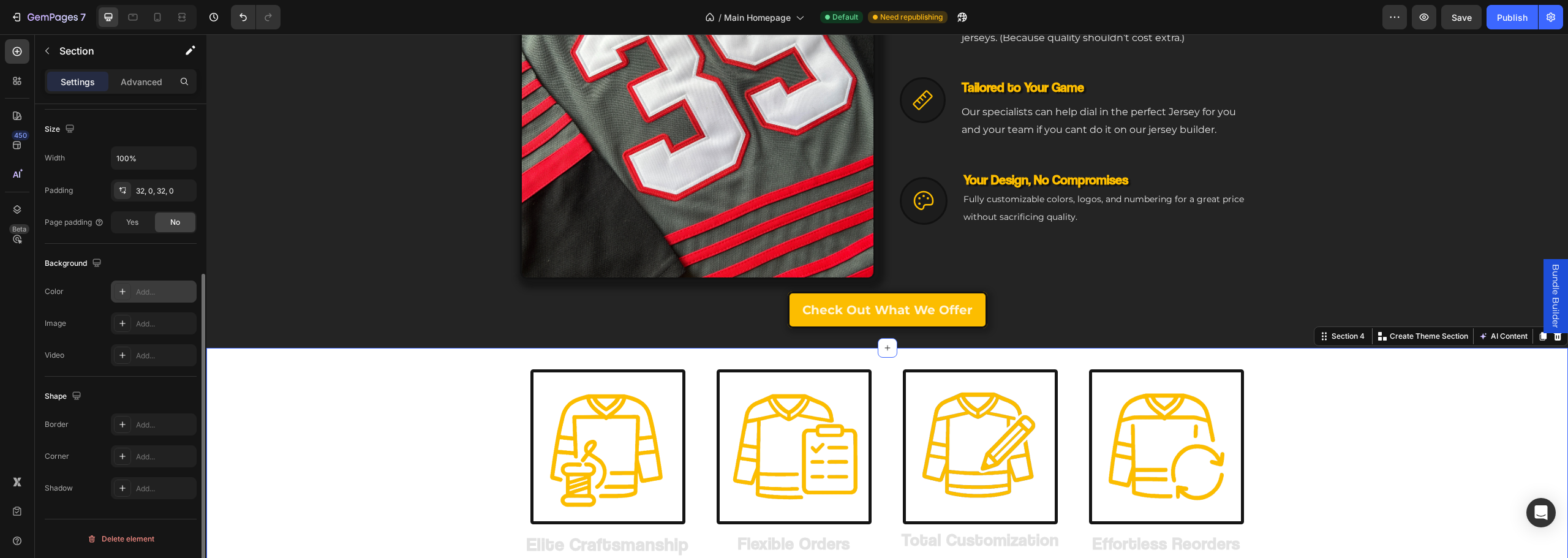
click at [147, 288] on div "Add..." at bounding box center [165, 291] width 58 height 11
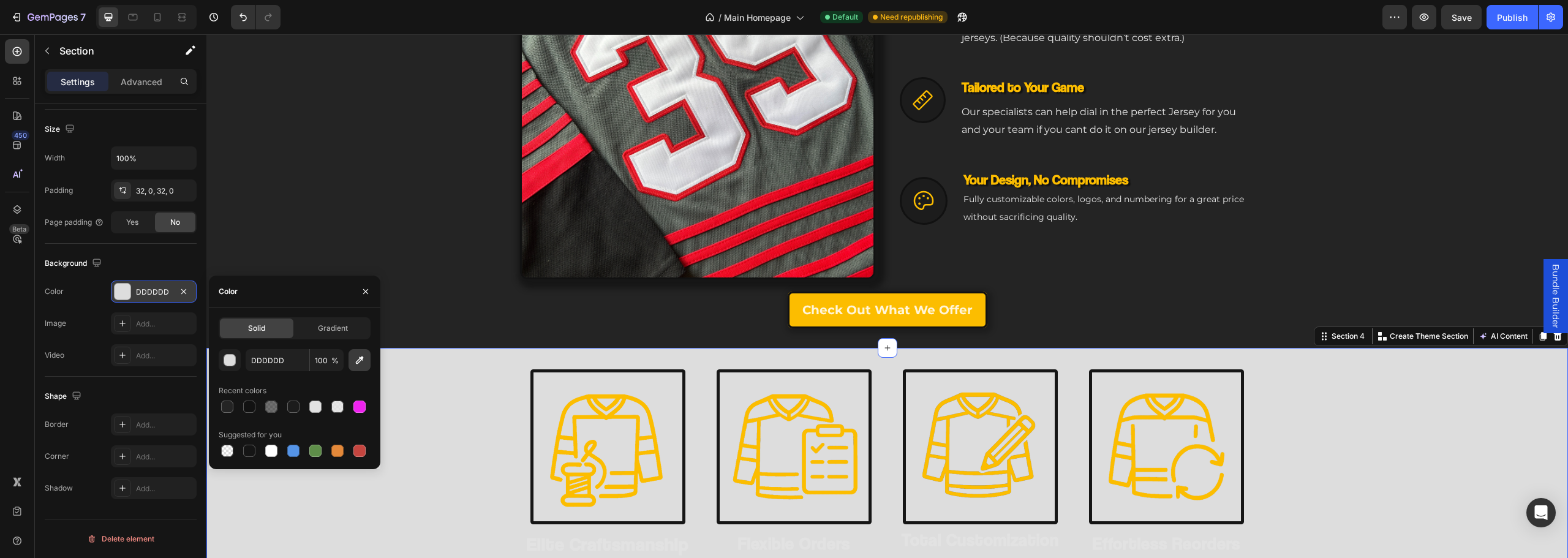
click at [357, 357] on icon "button" at bounding box center [359, 360] width 12 height 12
type input "242424"
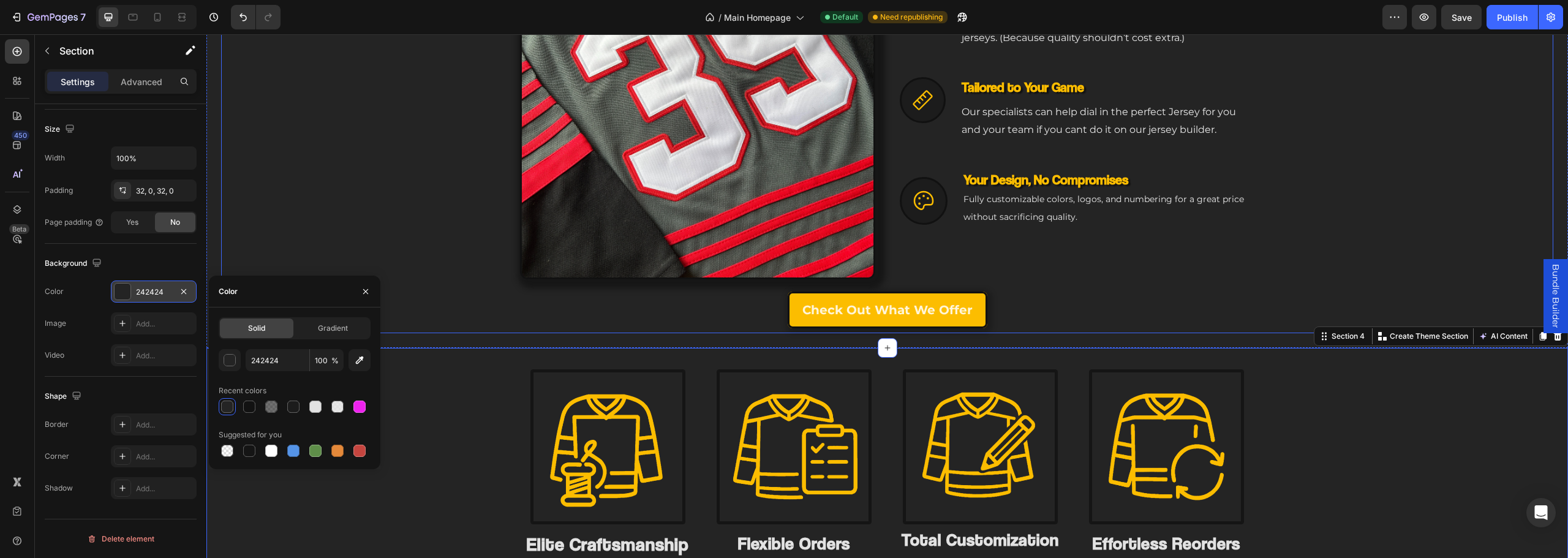
click at [413, 210] on div "Engineered for Your Game Heading The Custom Jersey That Matches Your Ambition H…" at bounding box center [887, 28] width 1332 height 526
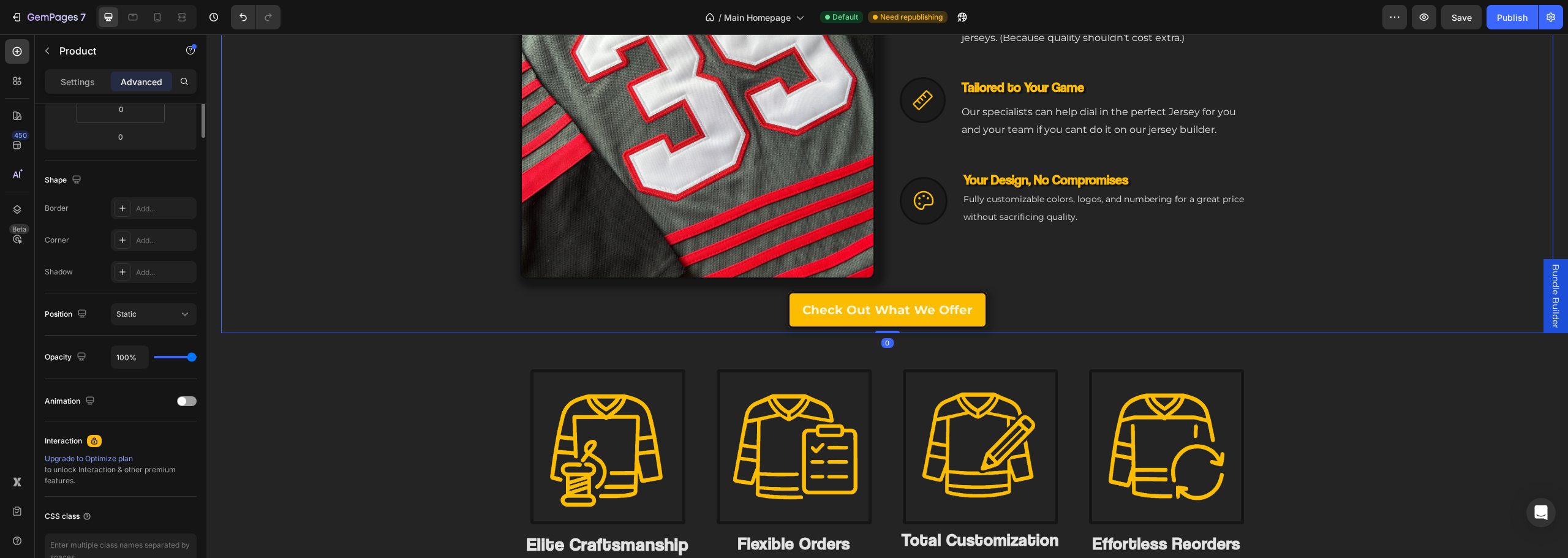
scroll to position [0, 0]
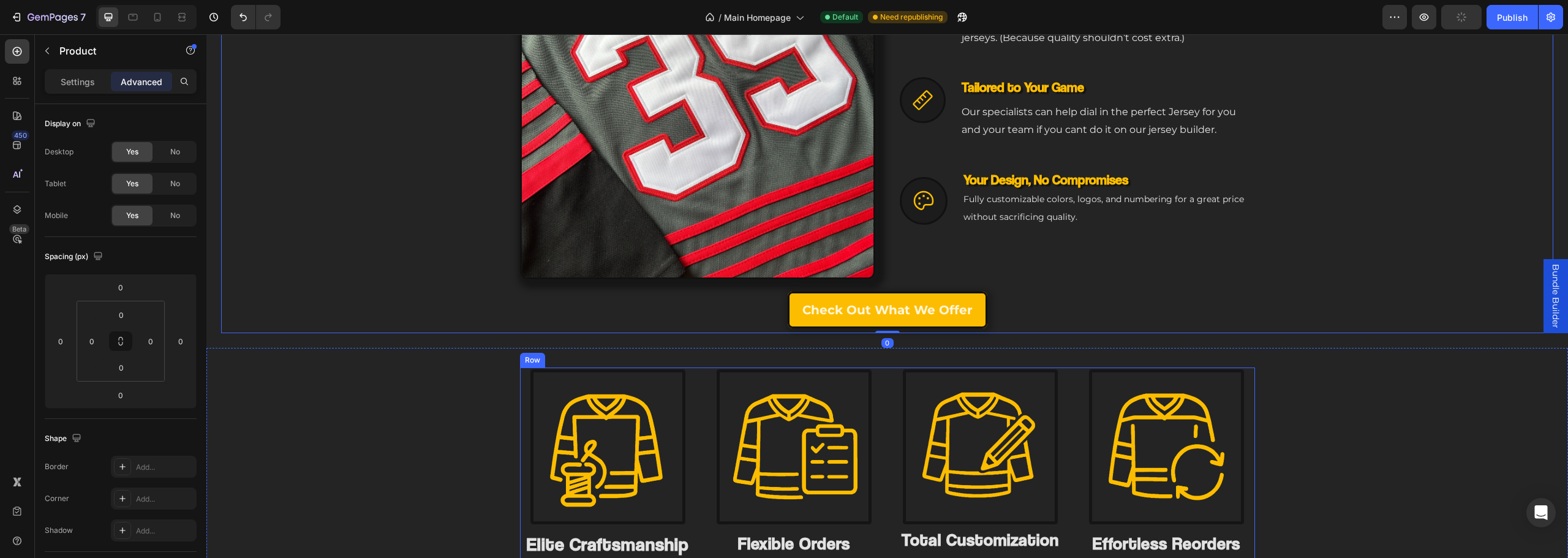
click at [698, 460] on div "Image Elite Craftsmanship Heading Premium stitching, pro materials, and a flawl…" at bounding box center [887, 482] width 735 height 230
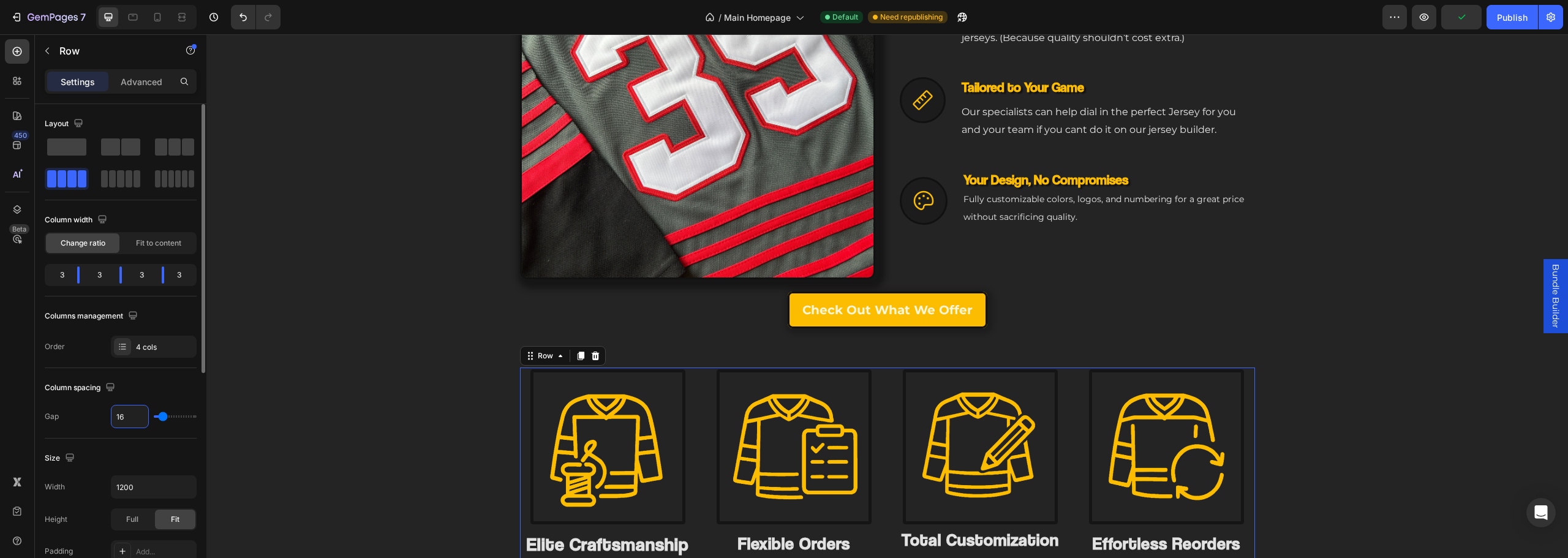
click at [135, 418] on input "16" at bounding box center [129, 416] width 37 height 22
type input "2"
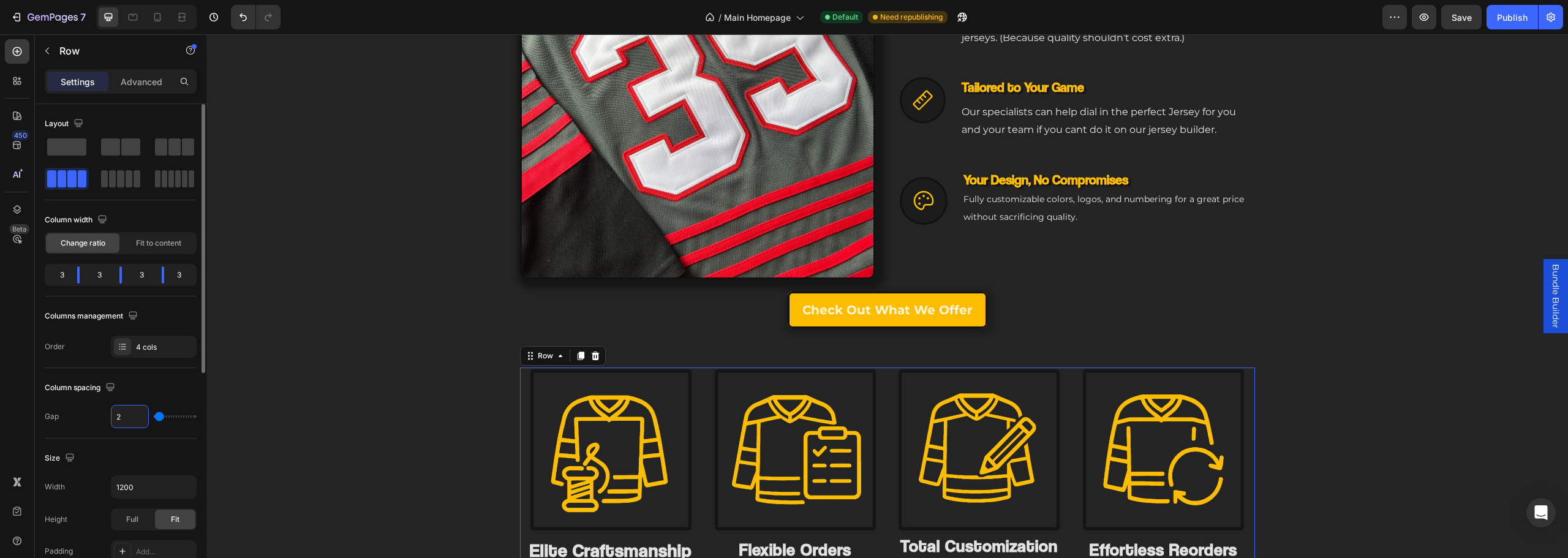
type input "24"
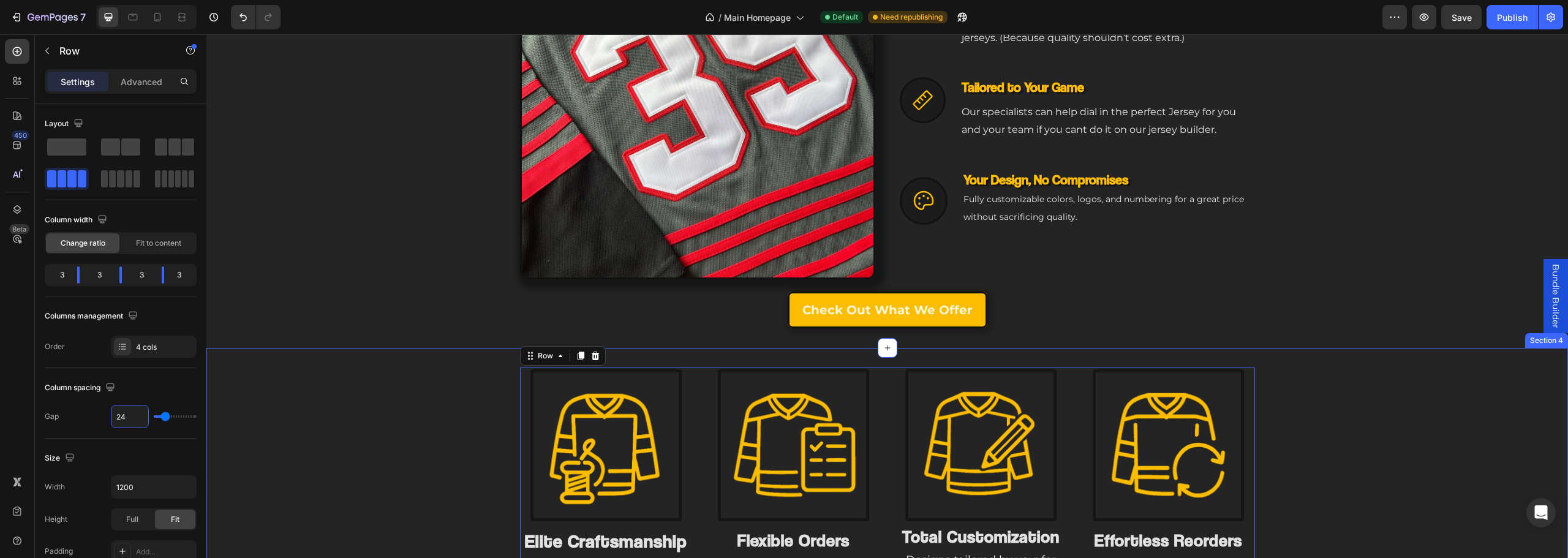
scroll to position [987, 0]
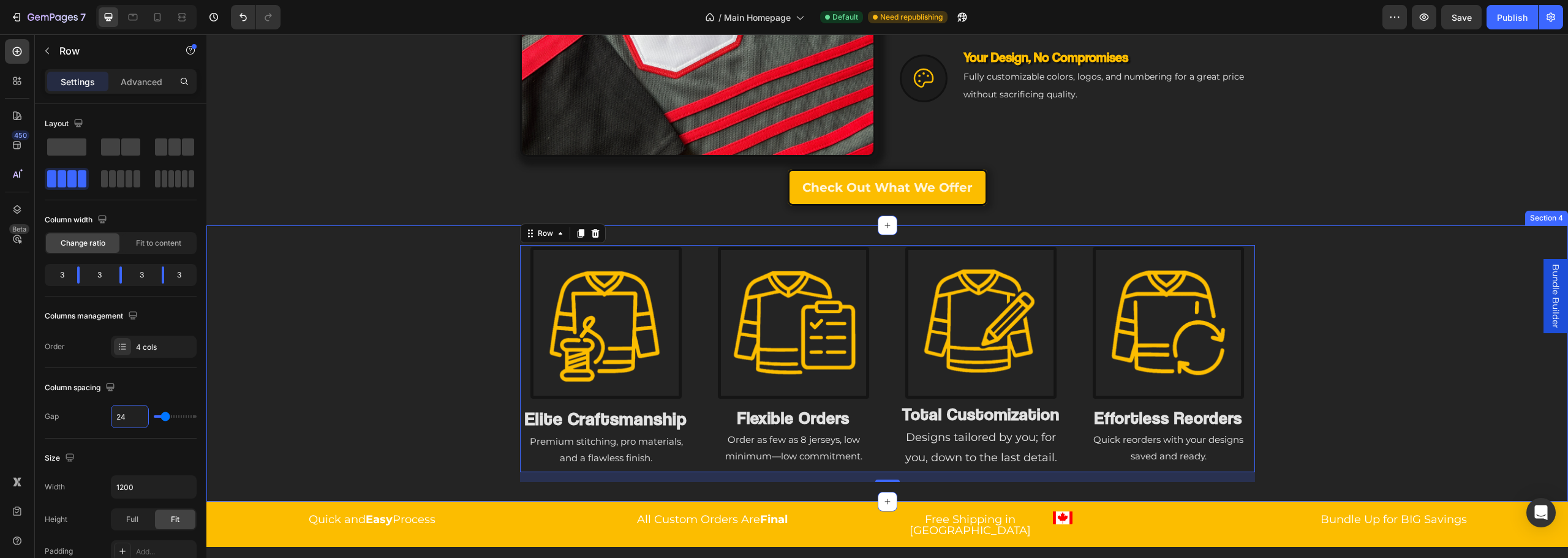
click at [349, 422] on div "Image Elite Craftsmanship Heading Premium stitching, pro materials, and a flawl…" at bounding box center [887, 364] width 1362 height 237
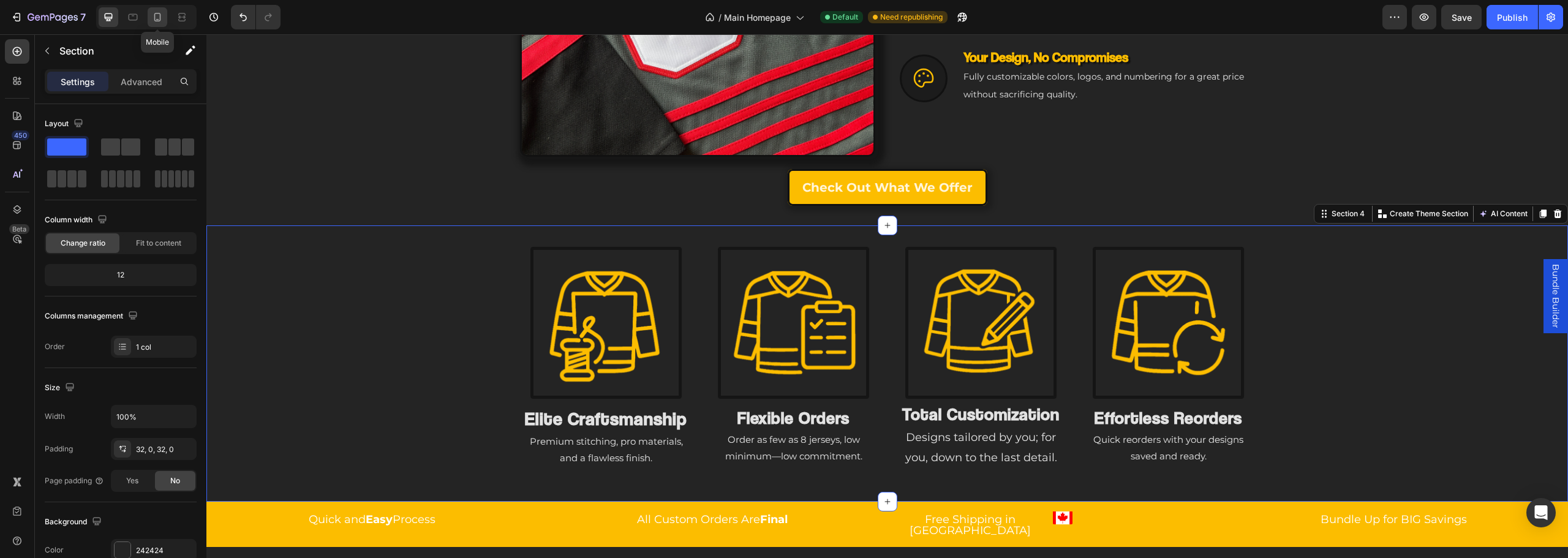
click at [158, 22] on icon at bounding box center [157, 17] width 7 height 9
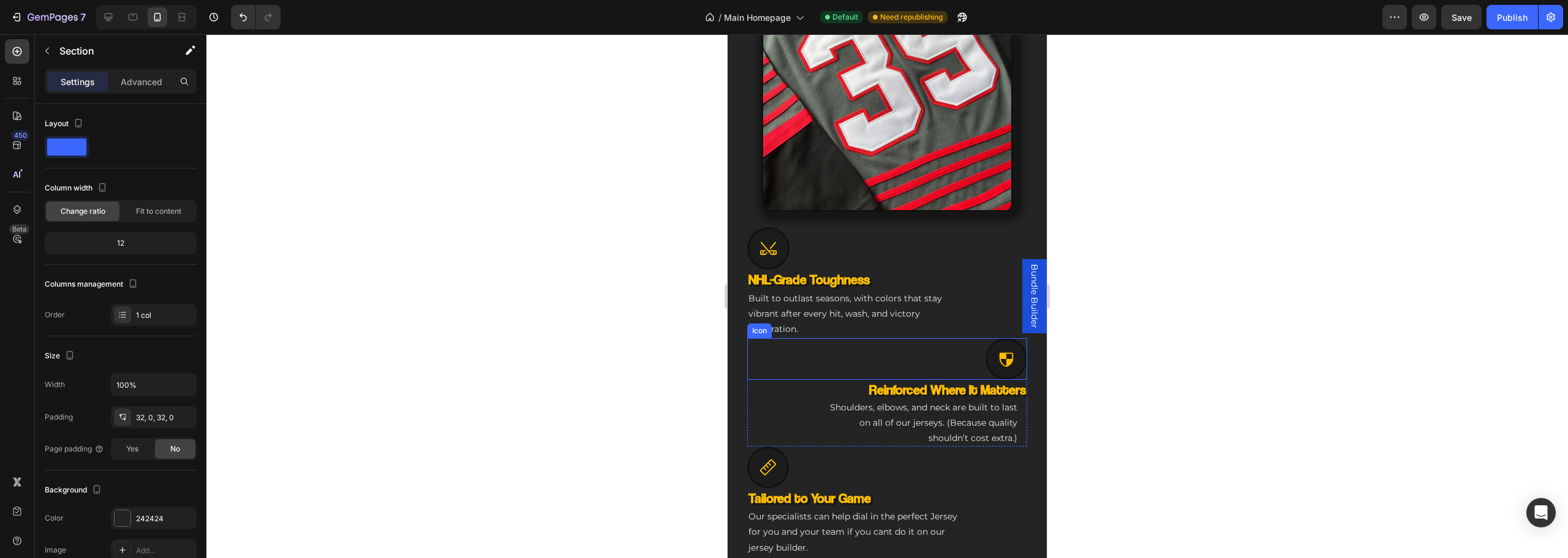
scroll to position [713, 0]
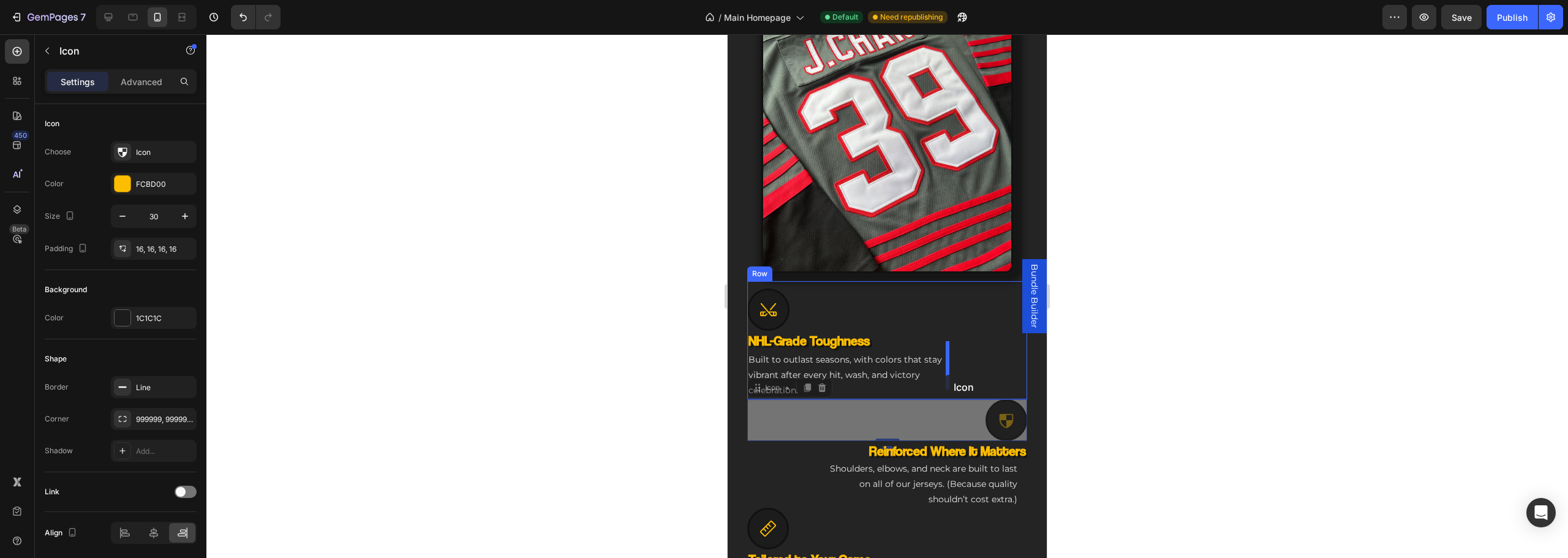
drag, startPoint x: 995, startPoint y: 408, endPoint x: 944, endPoint y: 374, distance: 61.3
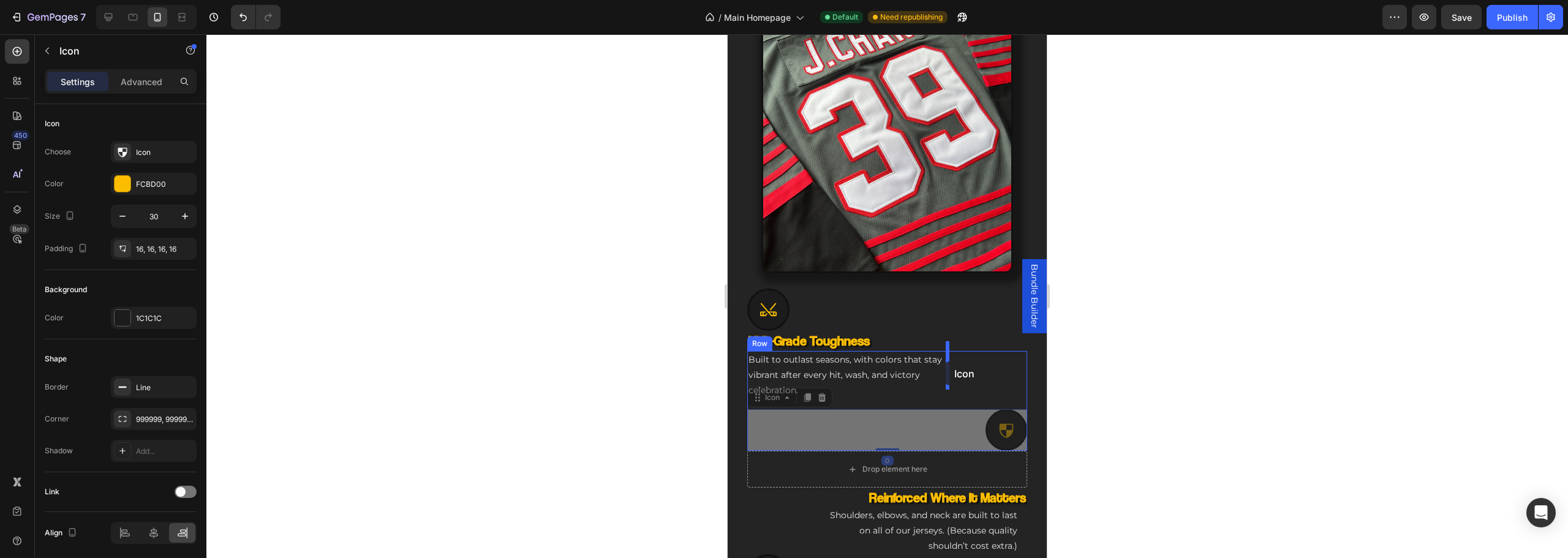
drag, startPoint x: 994, startPoint y: 420, endPoint x: 945, endPoint y: 361, distance: 76.7
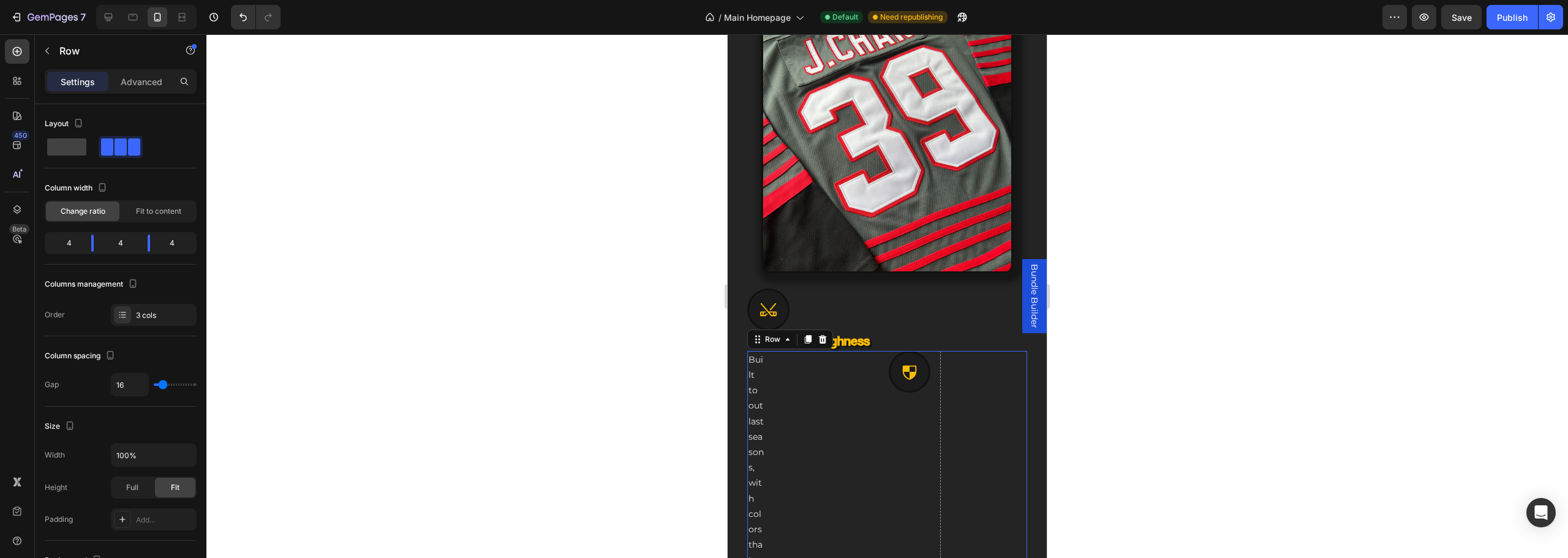
click at [144, 85] on p "Advanced" at bounding box center [142, 82] width 42 height 13
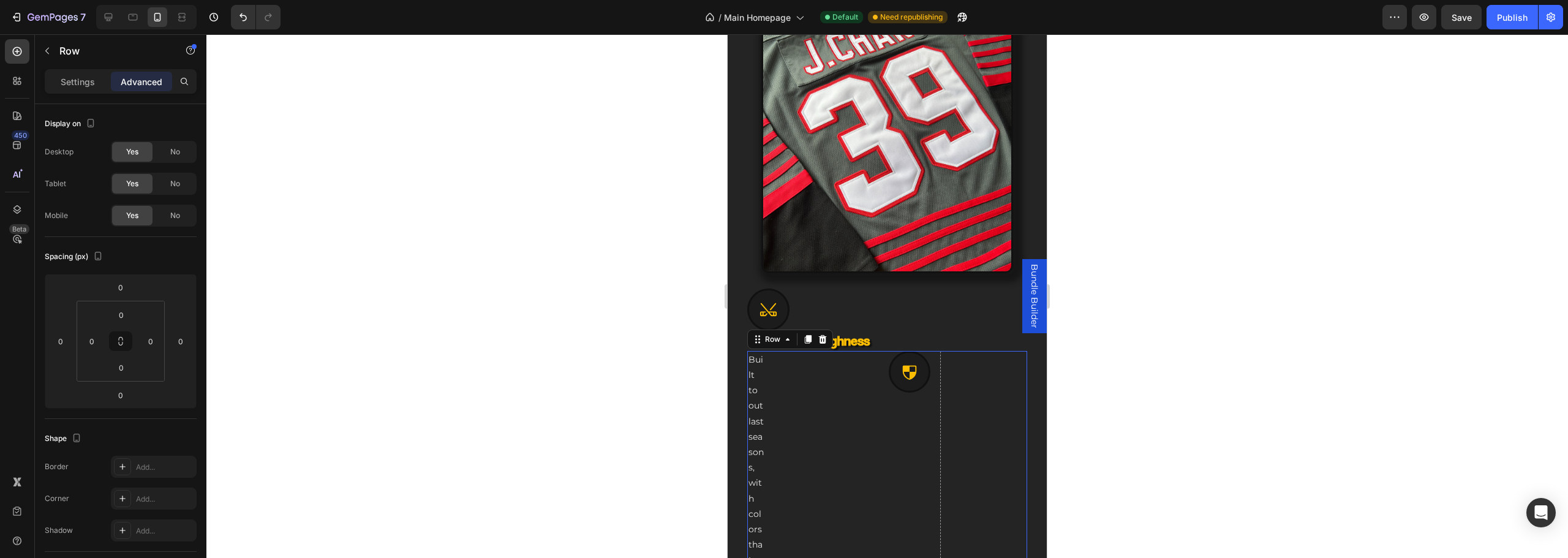
drag, startPoint x: 753, startPoint y: 383, endPoint x: 1429, endPoint y: 418, distance: 676.9
click at [188, 331] on div "112" at bounding box center [181, 340] width 25 height 20
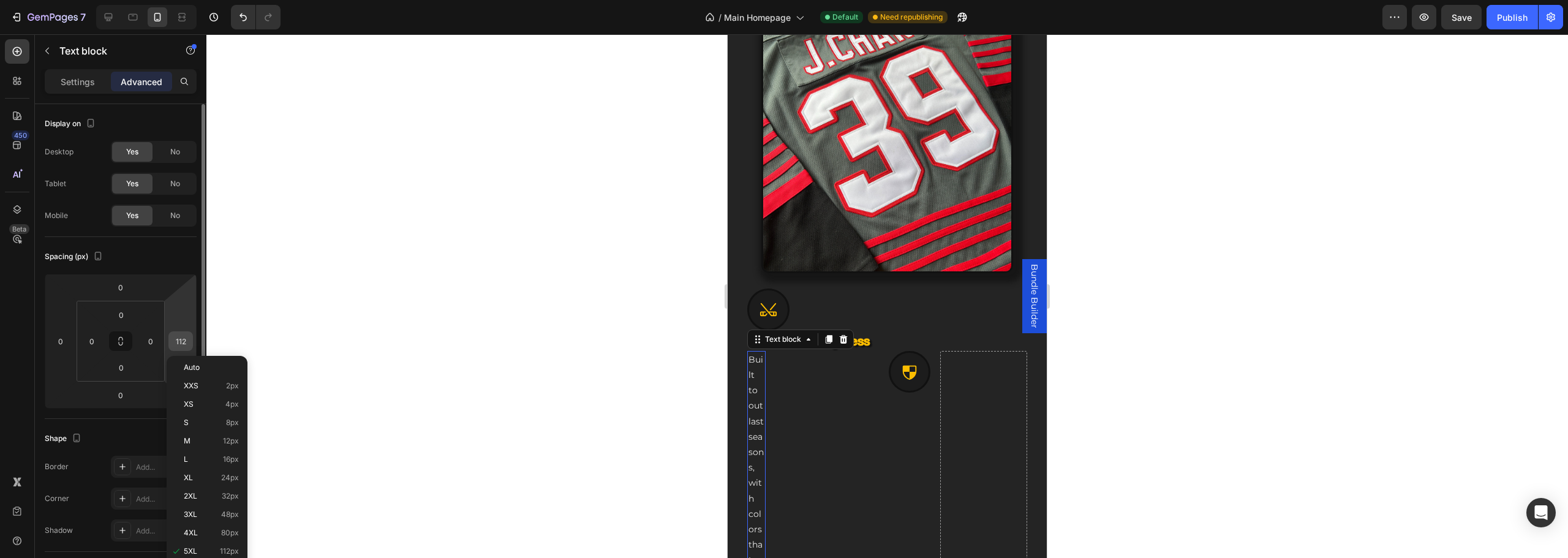
click at [178, 340] on input "112" at bounding box center [180, 340] width 18 height 18
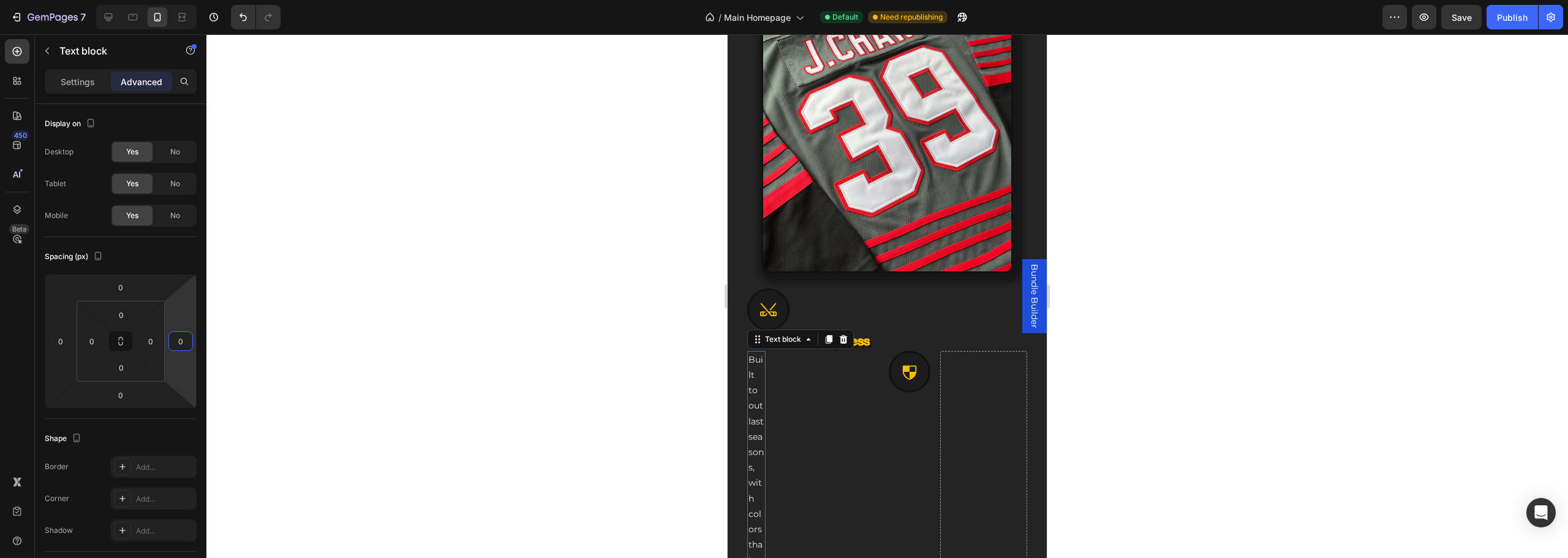
type input "0"
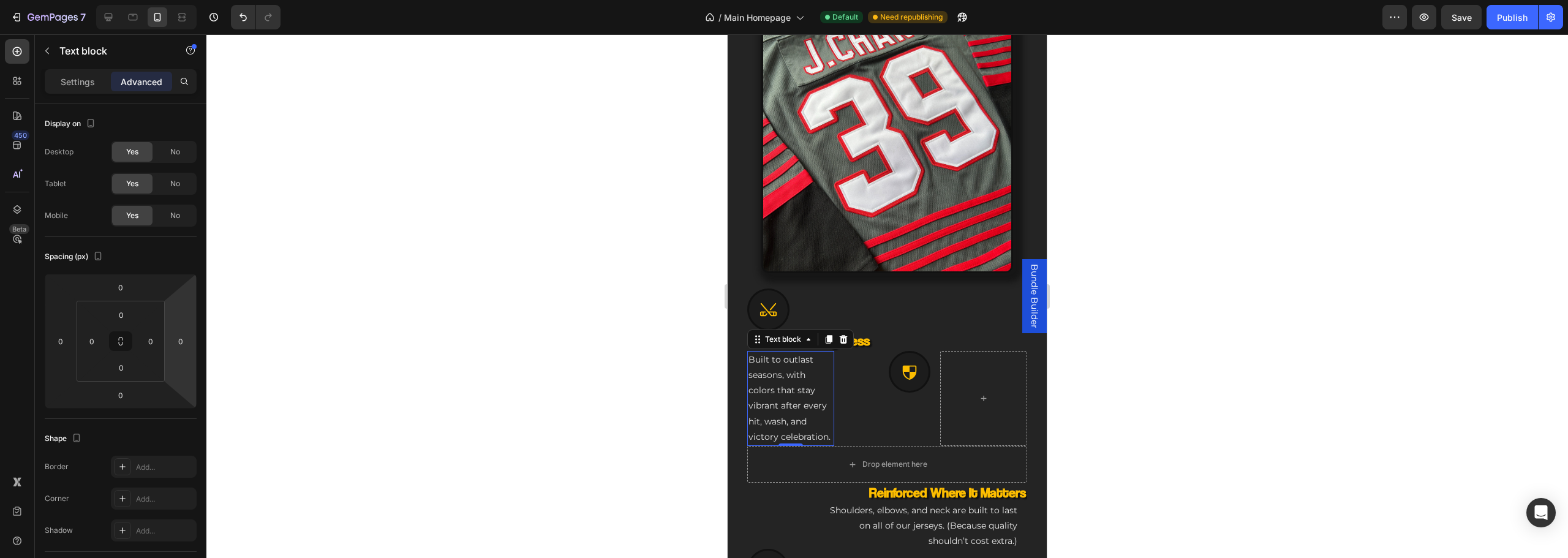
click at [527, 336] on div at bounding box center [887, 296] width 1362 height 523
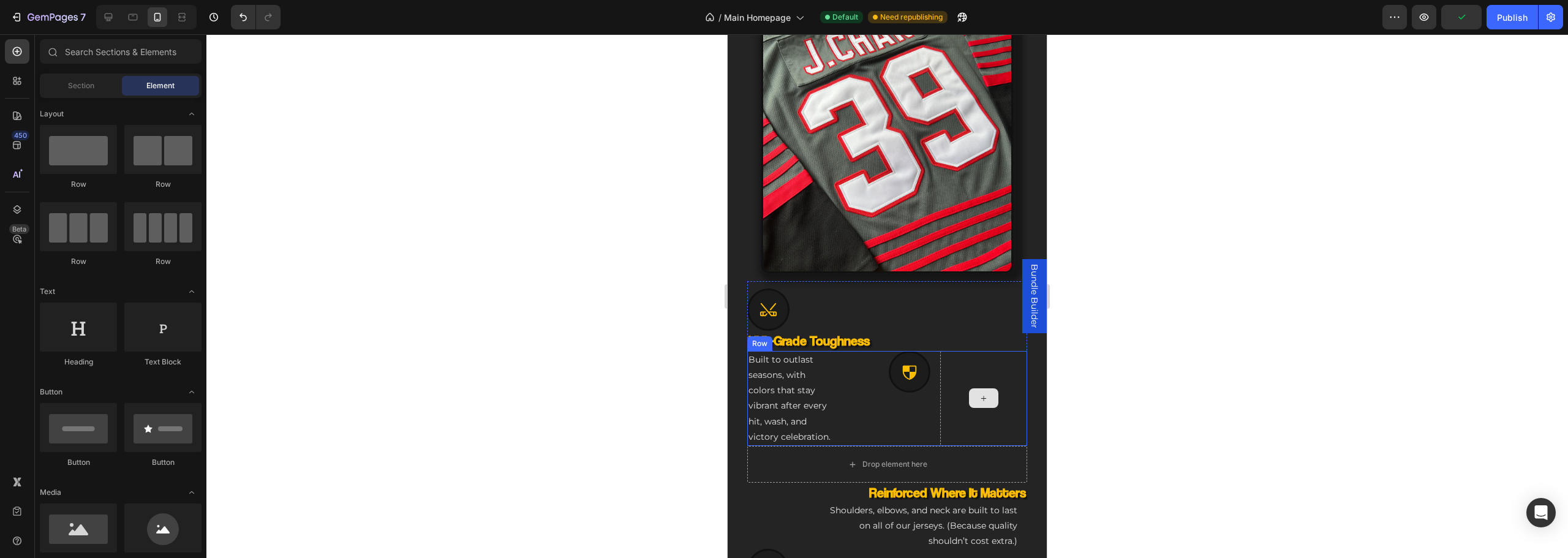
click at [930, 403] on div "Built to outlast seasons, with colors that stay vibrant after every hit, wash, …" at bounding box center [887, 398] width 280 height 95
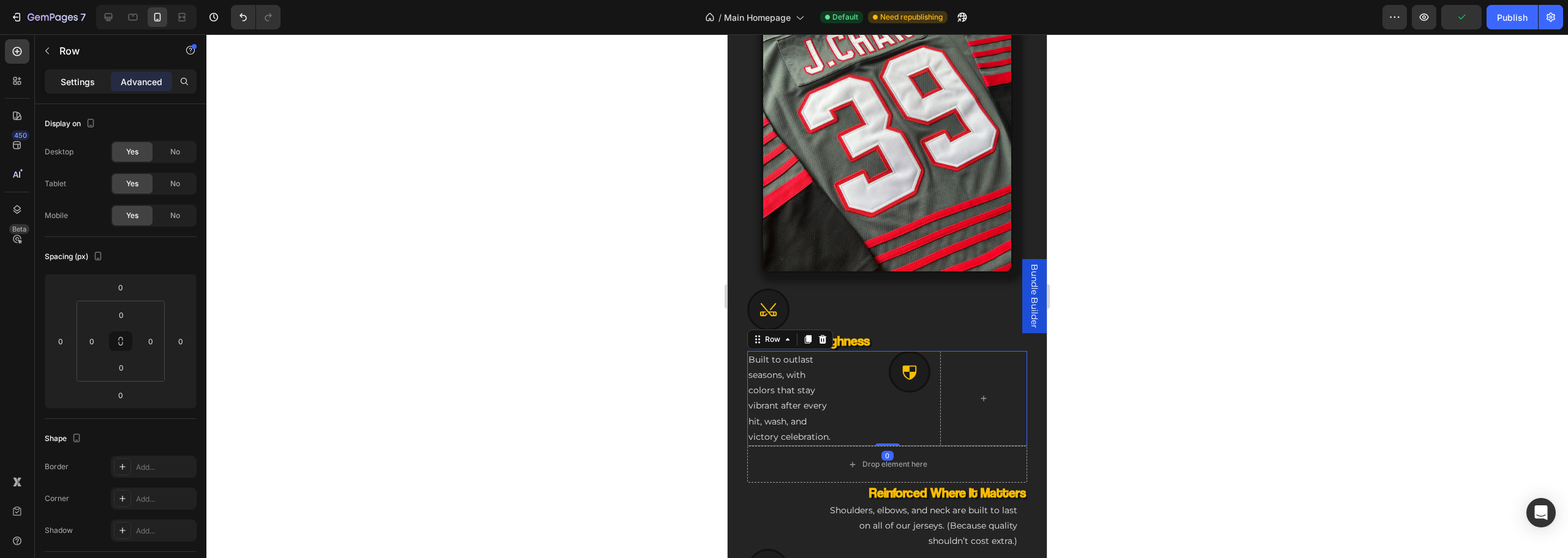
click at [80, 84] on p "Settings" at bounding box center [77, 82] width 34 height 13
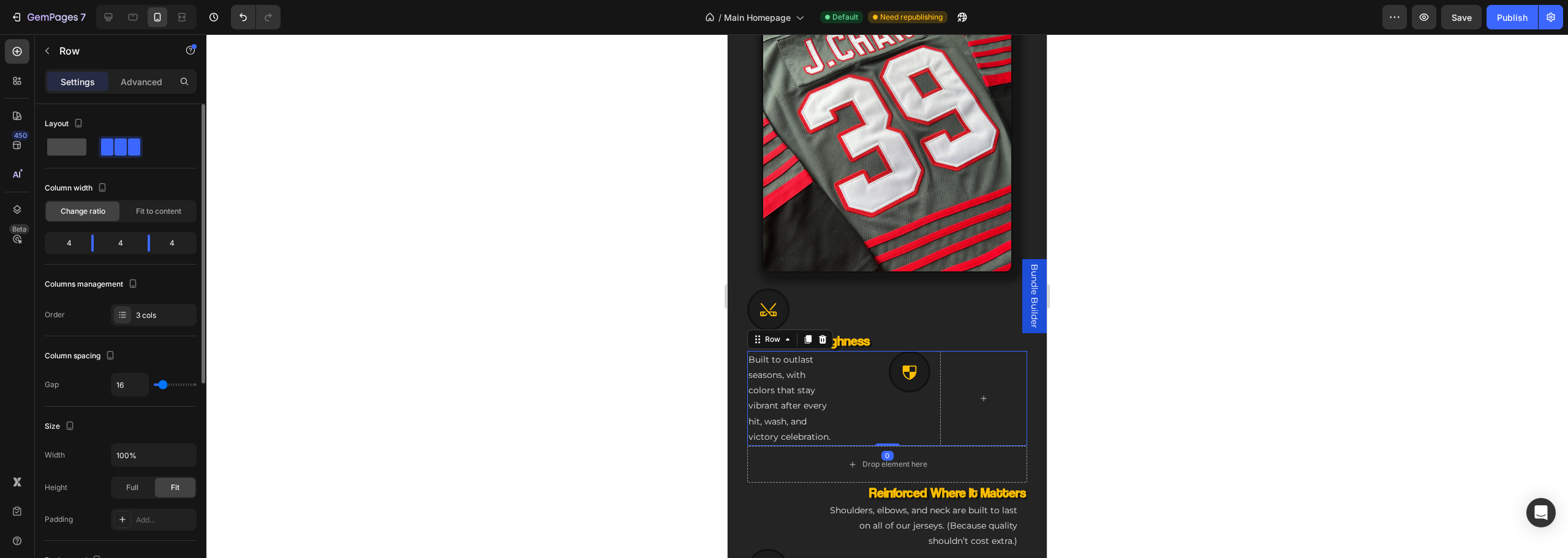
click at [72, 150] on span at bounding box center [67, 147] width 39 height 17
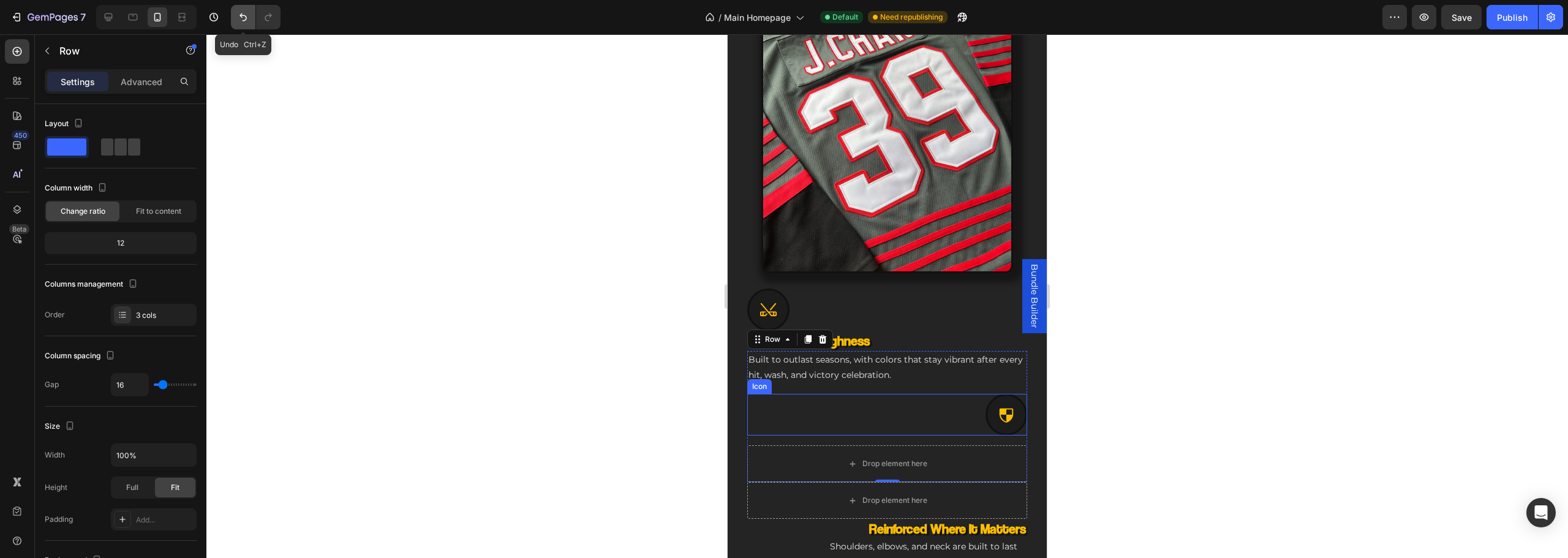
click at [234, 20] on button "Undo/Redo" at bounding box center [243, 17] width 25 height 25
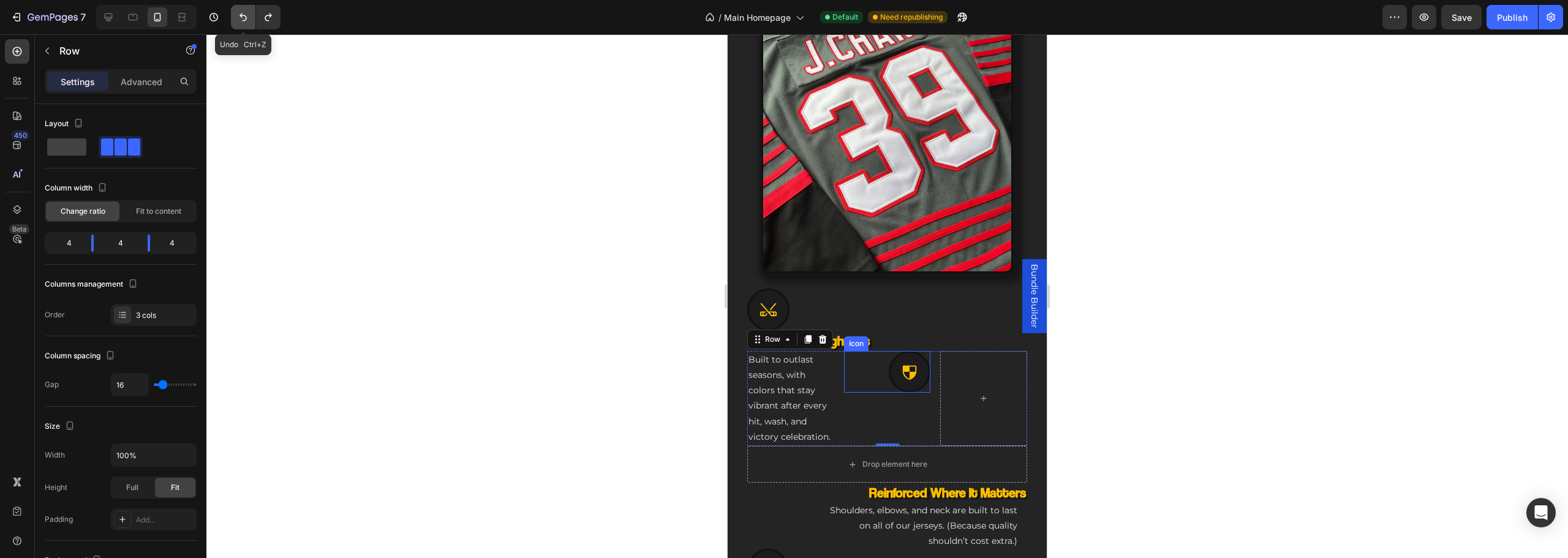
click at [234, 20] on button "Undo/Redo" at bounding box center [243, 17] width 25 height 25
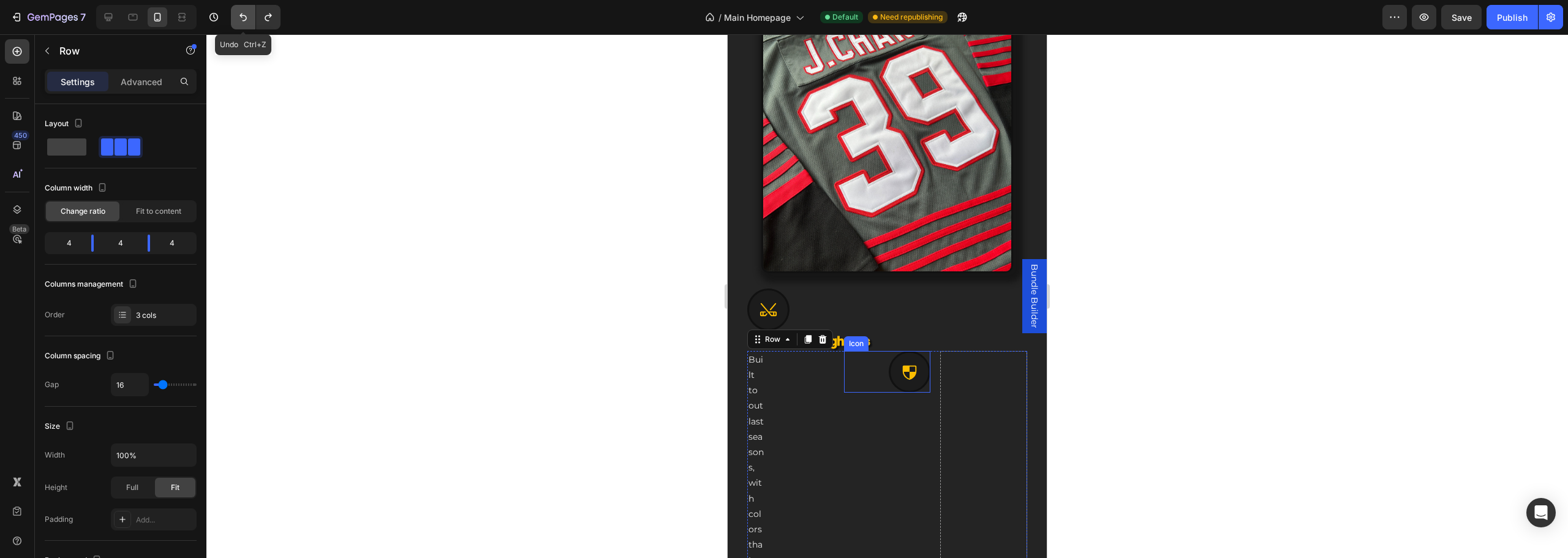
click at [234, 20] on button "Undo/Redo" at bounding box center [243, 17] width 25 height 25
click at [238, 20] on icon "Undo/Redo" at bounding box center [243, 17] width 12 height 12
click at [303, 132] on div at bounding box center [887, 296] width 1362 height 523
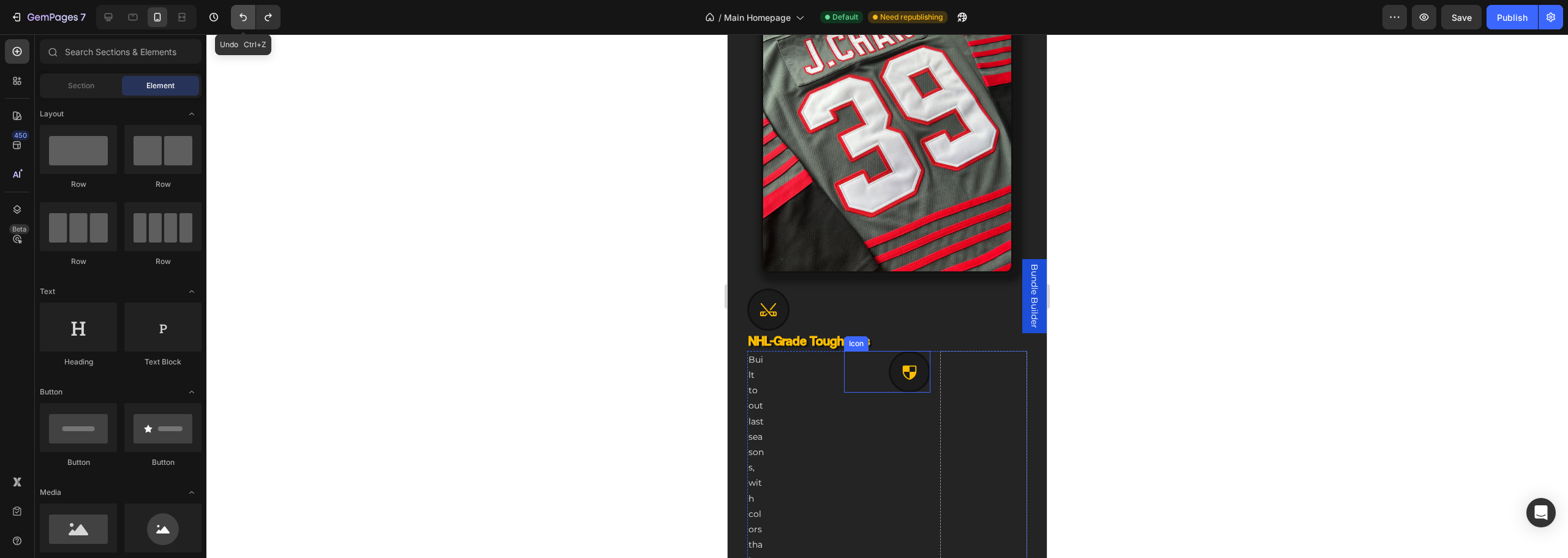
click at [238, 12] on icon "Undo/Redo" at bounding box center [243, 17] width 12 height 12
click at [239, 12] on icon "Undo/Redo" at bounding box center [243, 17] width 12 height 12
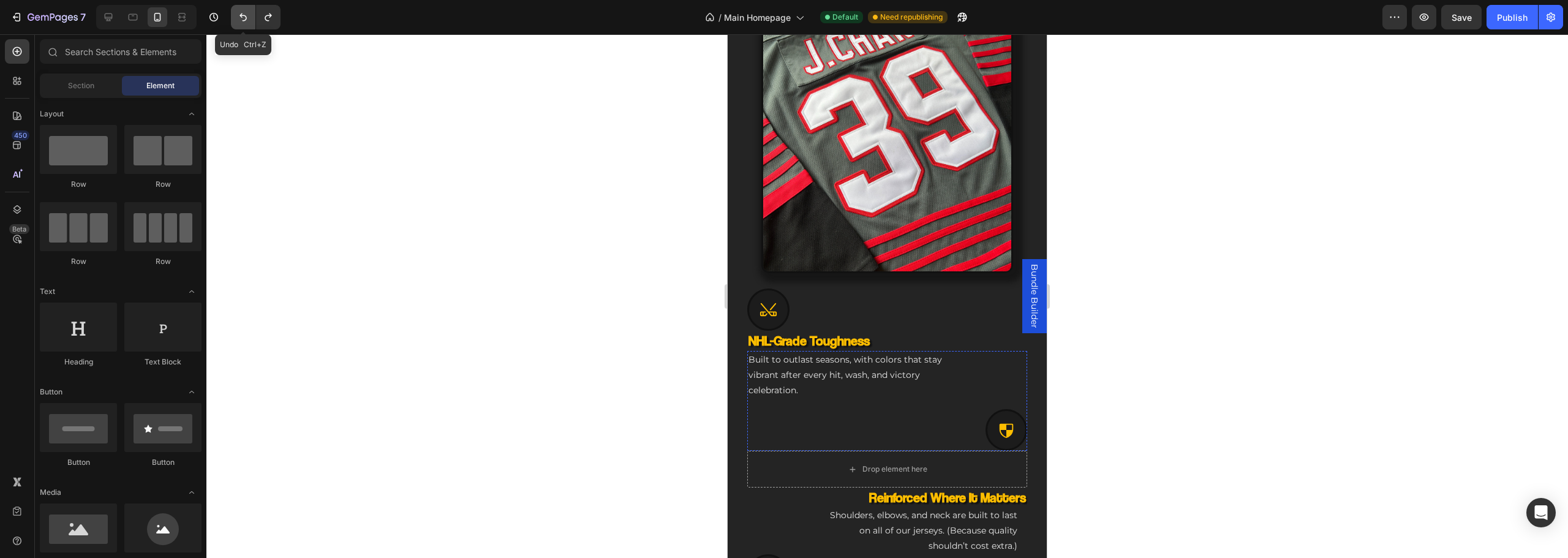
click at [240, 12] on icon "Undo/Redo" at bounding box center [243, 17] width 12 height 12
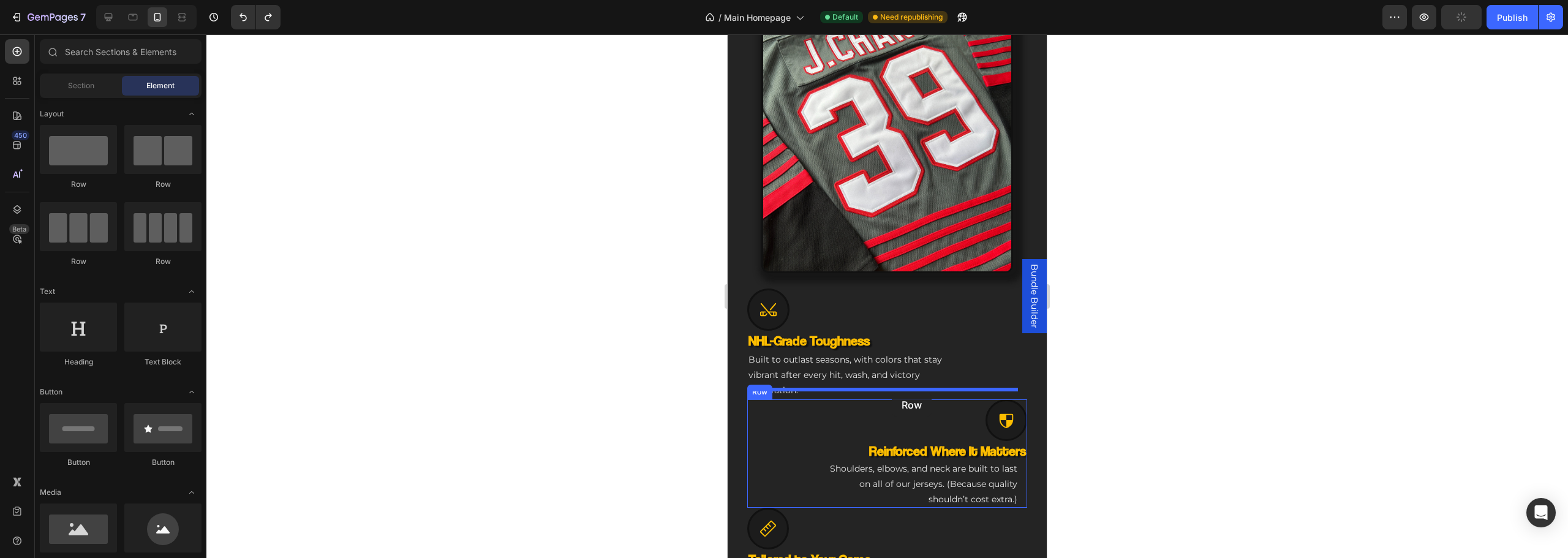
drag, startPoint x: 912, startPoint y: 189, endPoint x: 892, endPoint y: 392, distance: 204.0
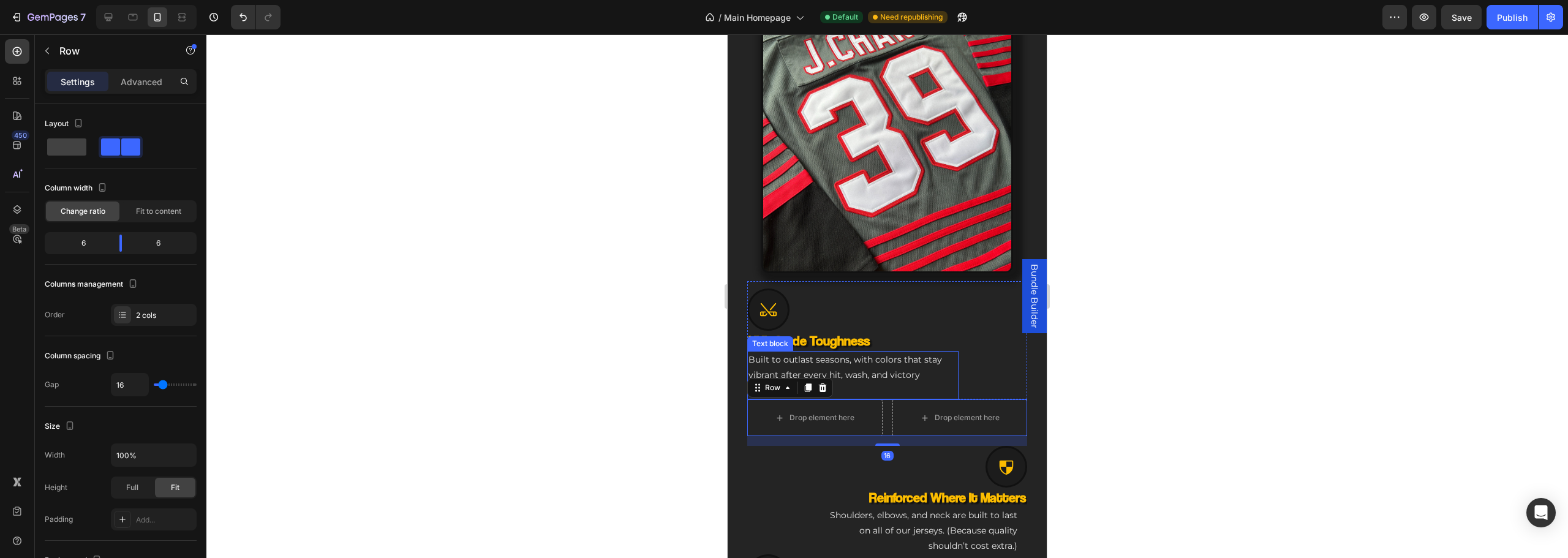
click at [874, 364] on p "Built to outlast seasons, with colors that stay vibrant after every hit, wash, …" at bounding box center [853, 375] width 209 height 46
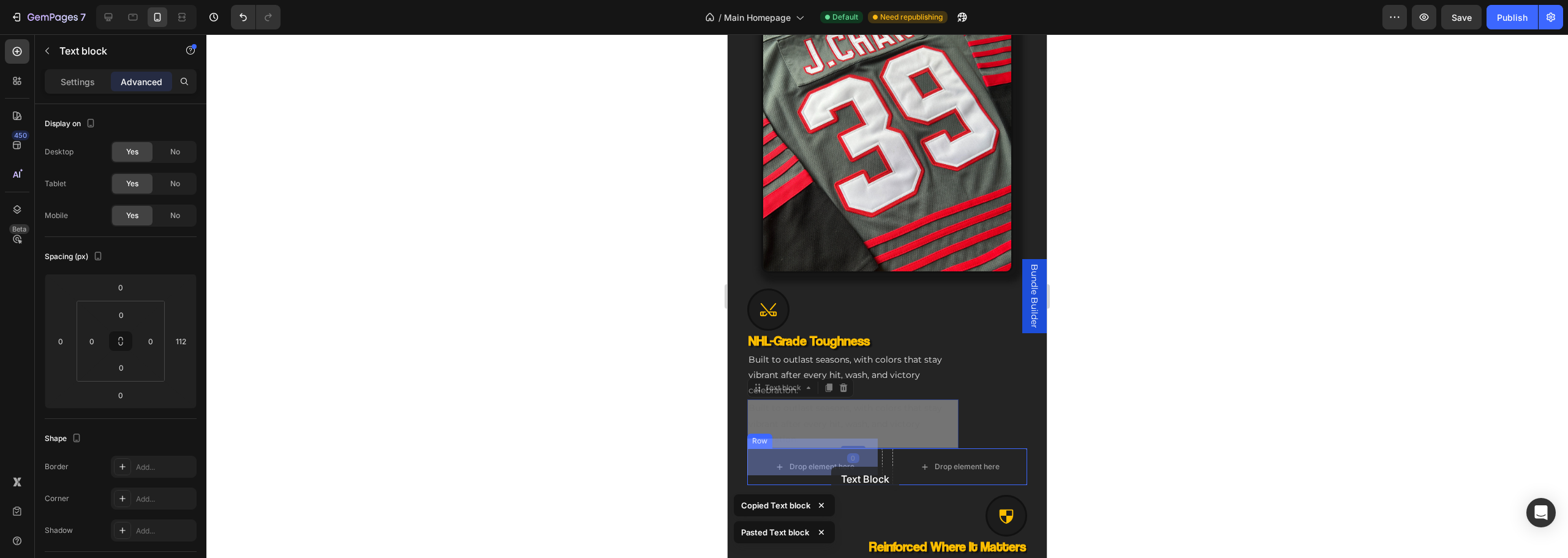
drag, startPoint x: 858, startPoint y: 405, endPoint x: 802, endPoint y: 471, distance: 86.6
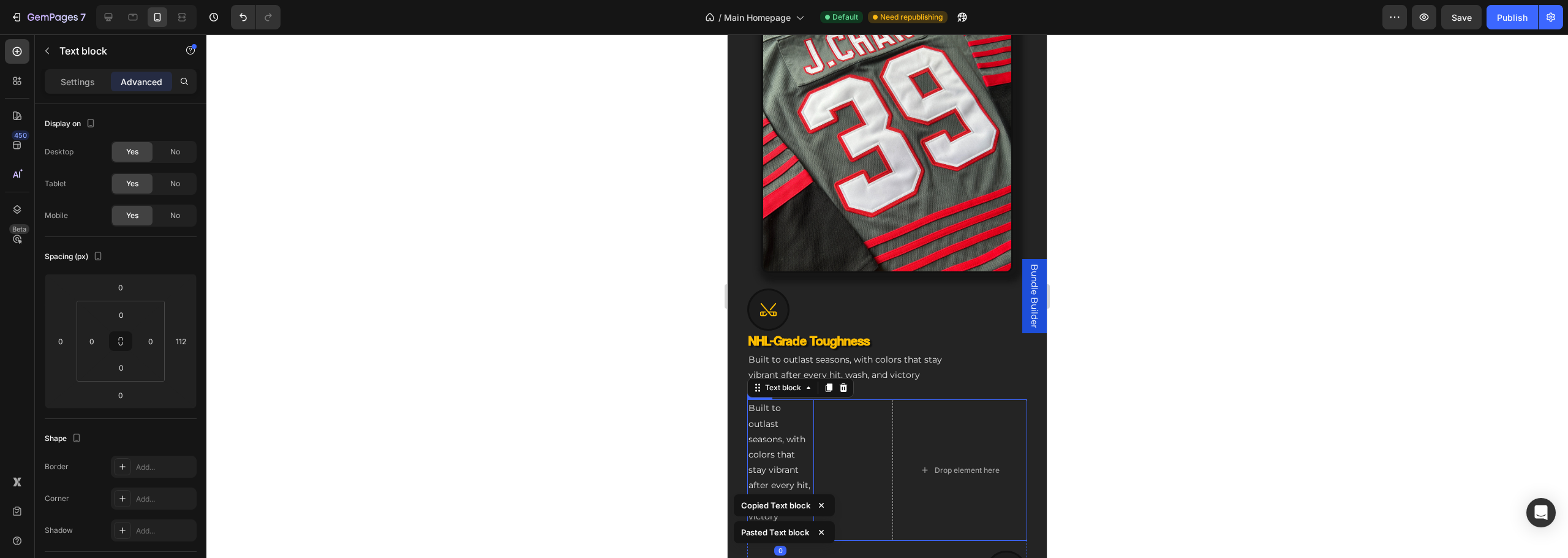
click at [859, 444] on div "Built to outlast seasons, with colors that stay vibrant after every hit, wash, …" at bounding box center [814, 470] width 135 height 142
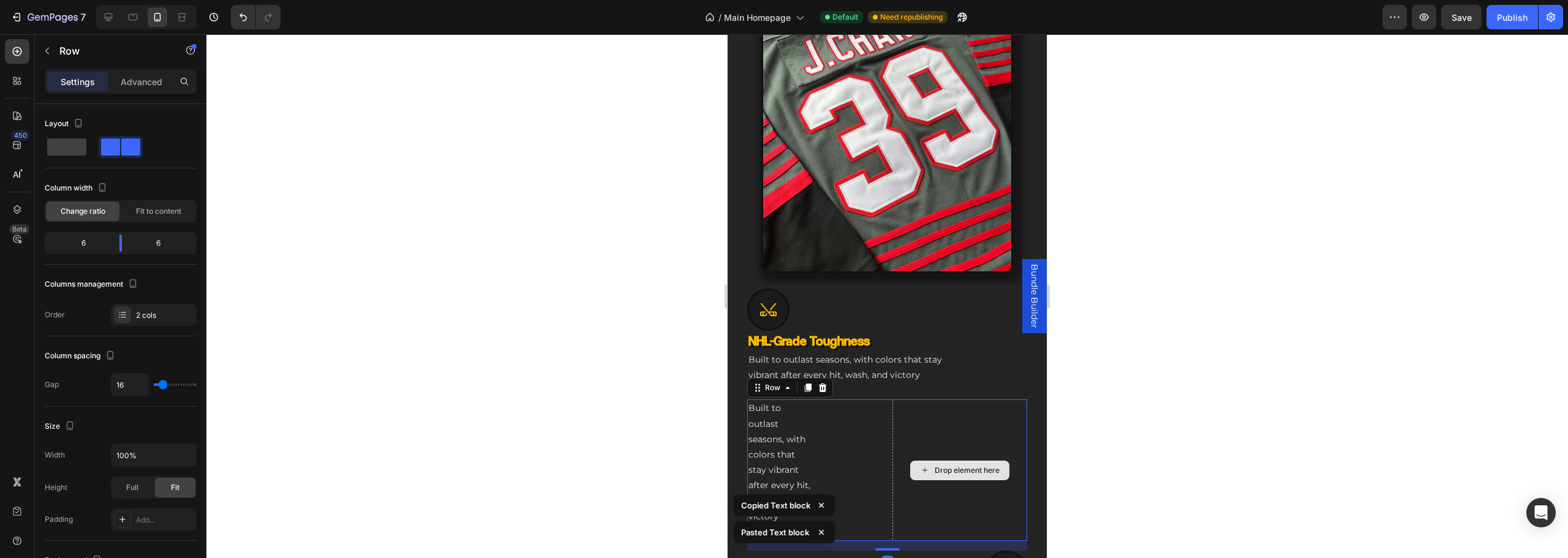
scroll to position [773, 0]
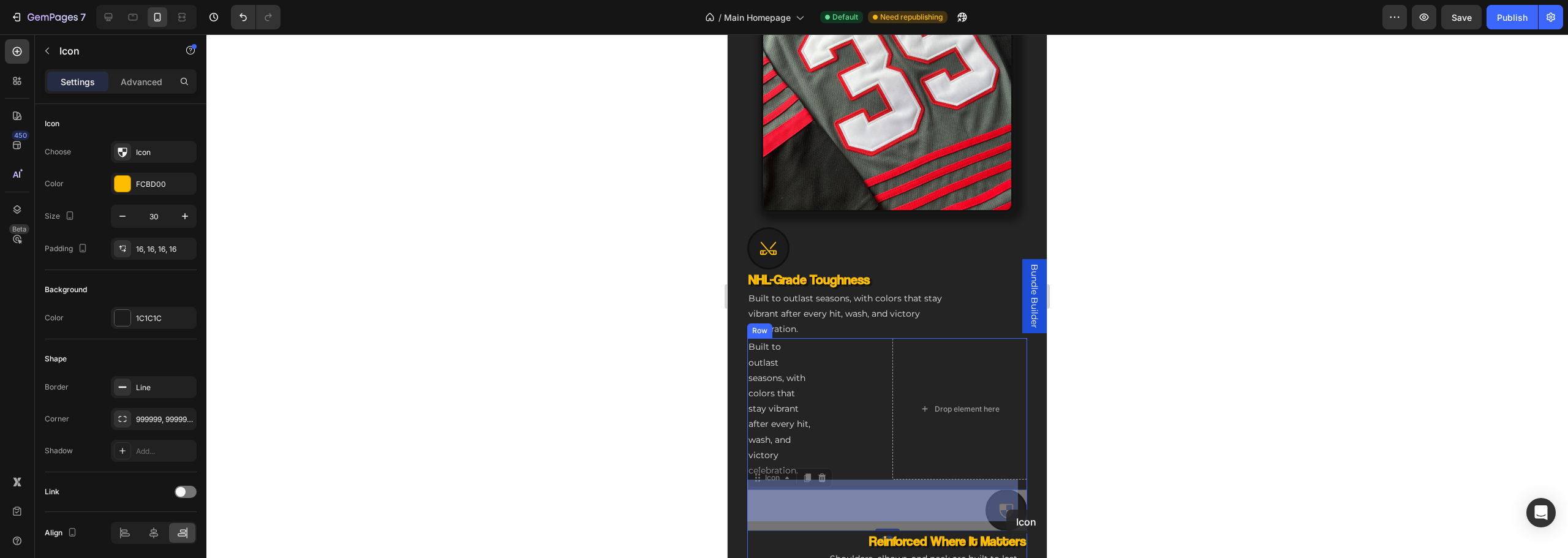
drag, startPoint x: 994, startPoint y: 502, endPoint x: 1000, endPoint y: 508, distance: 8.5
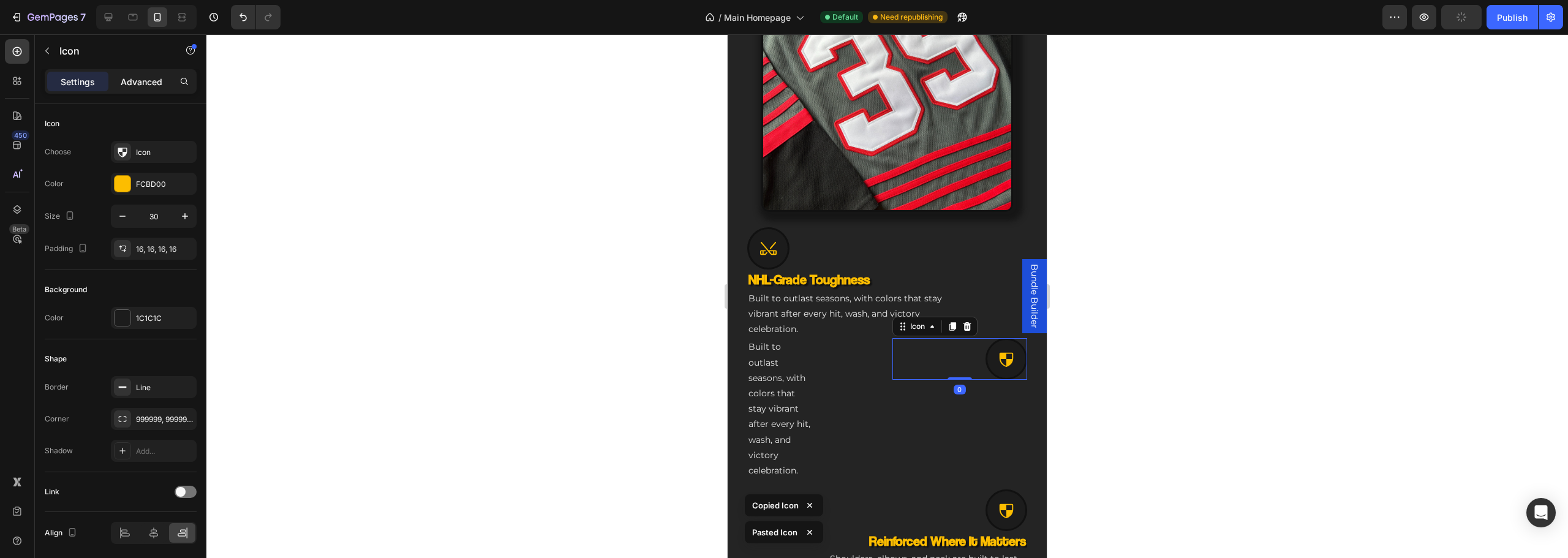
click at [146, 90] on div "Advanced" at bounding box center [141, 81] width 61 height 20
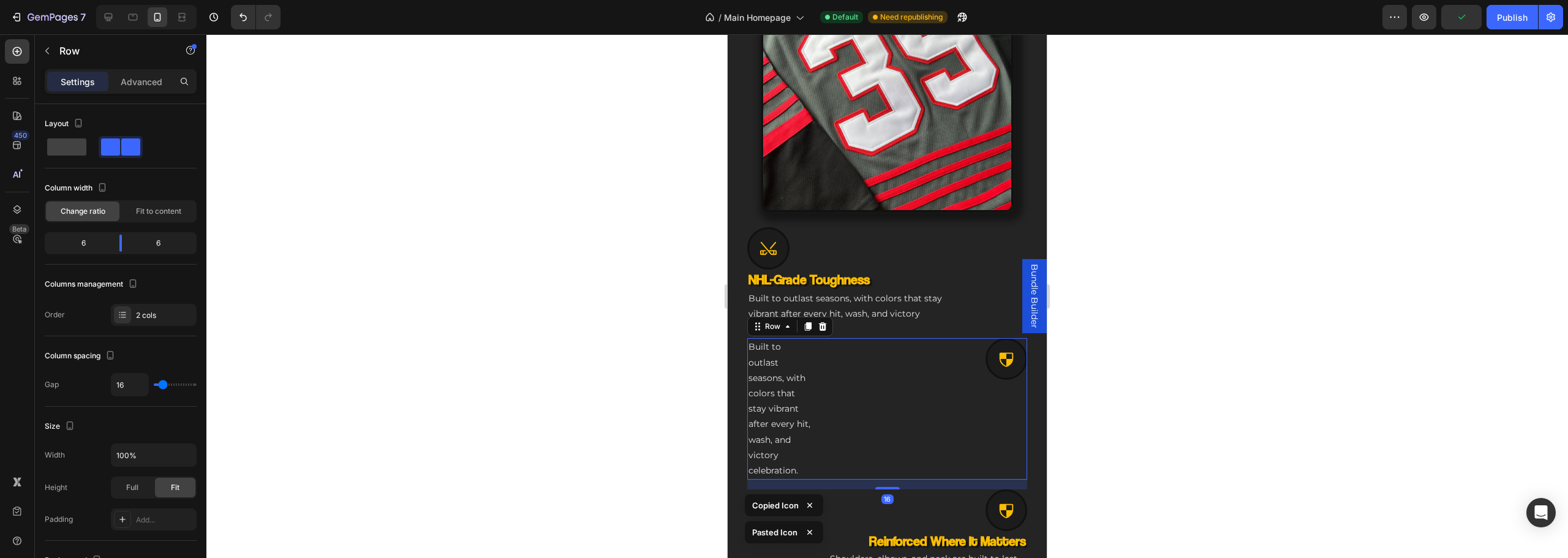
click at [869, 395] on div "Built to outlast seasons, with colors that stay vibrant after every hit, wash, …" at bounding box center [814, 408] width 135 height 142
click at [822, 399] on div "Built to outlast seasons, with colors that stay vibrant after every hit, wash, …" at bounding box center [814, 408] width 135 height 142
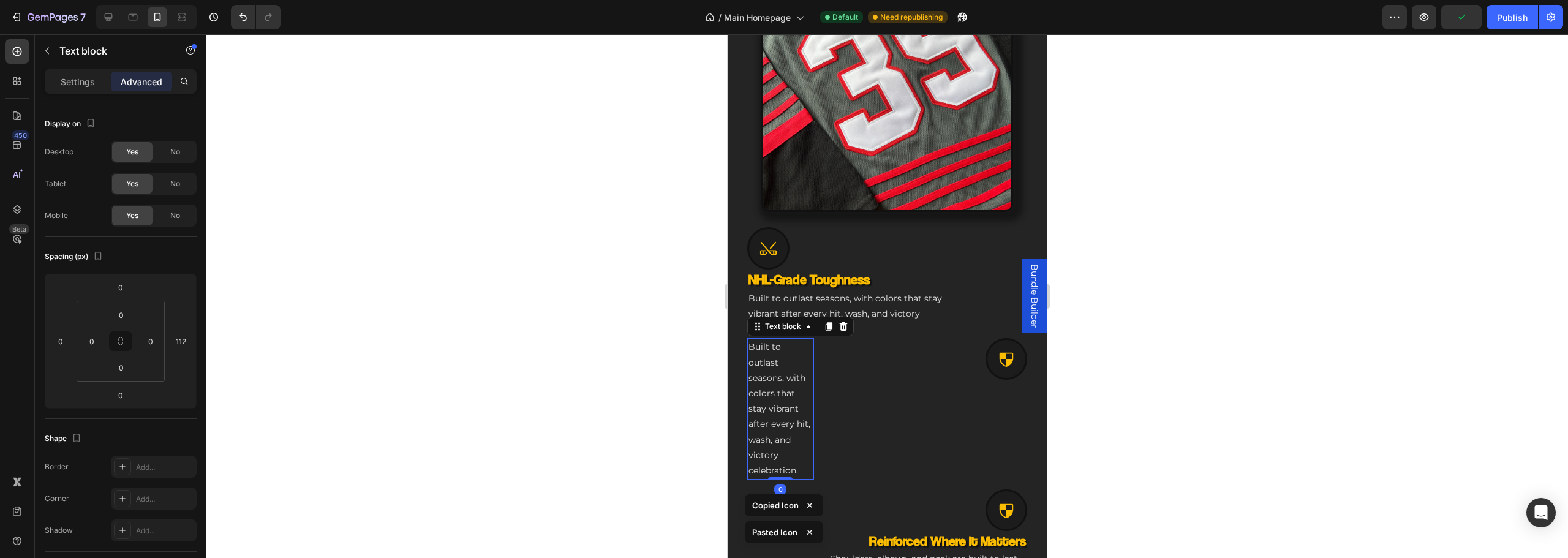
click at [794, 399] on p "Built to outlast seasons, with colors that stay vibrant after every hit, wash, …" at bounding box center [780, 408] width 64 height 139
click at [178, 340] on input "112" at bounding box center [180, 340] width 18 height 18
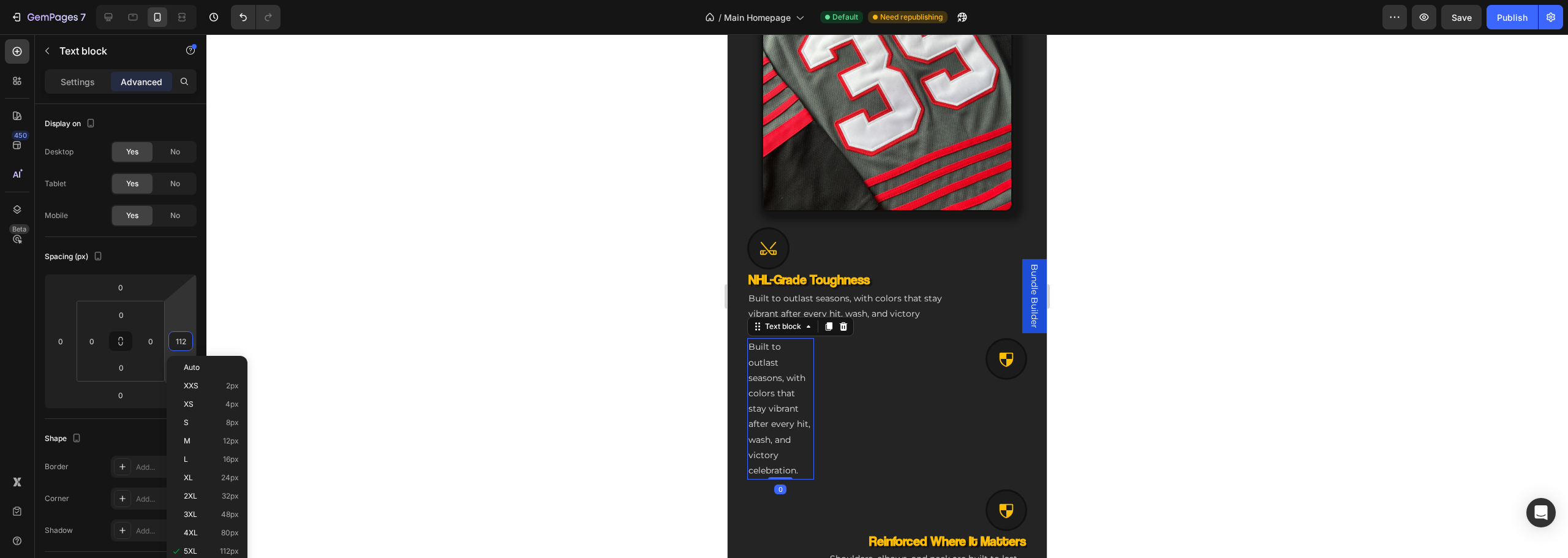
type input "0"
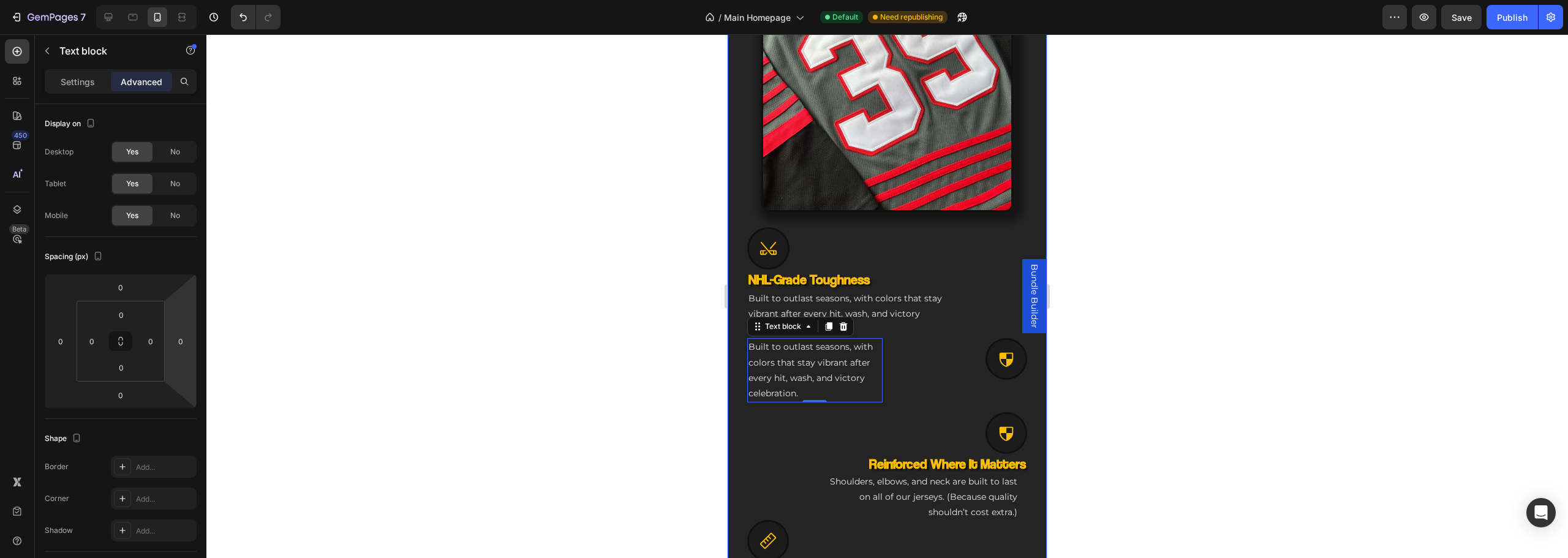
click at [511, 362] on div at bounding box center [887, 296] width 1362 height 523
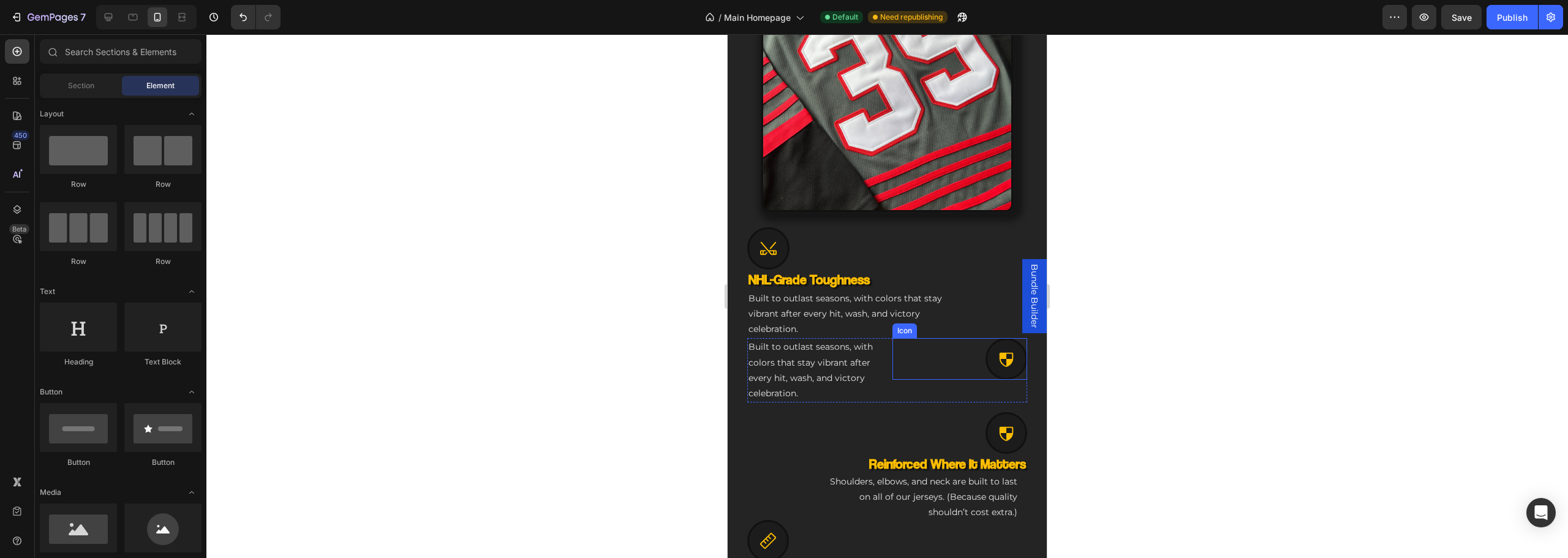
click at [916, 358] on div "Icon" at bounding box center [960, 359] width 135 height 42
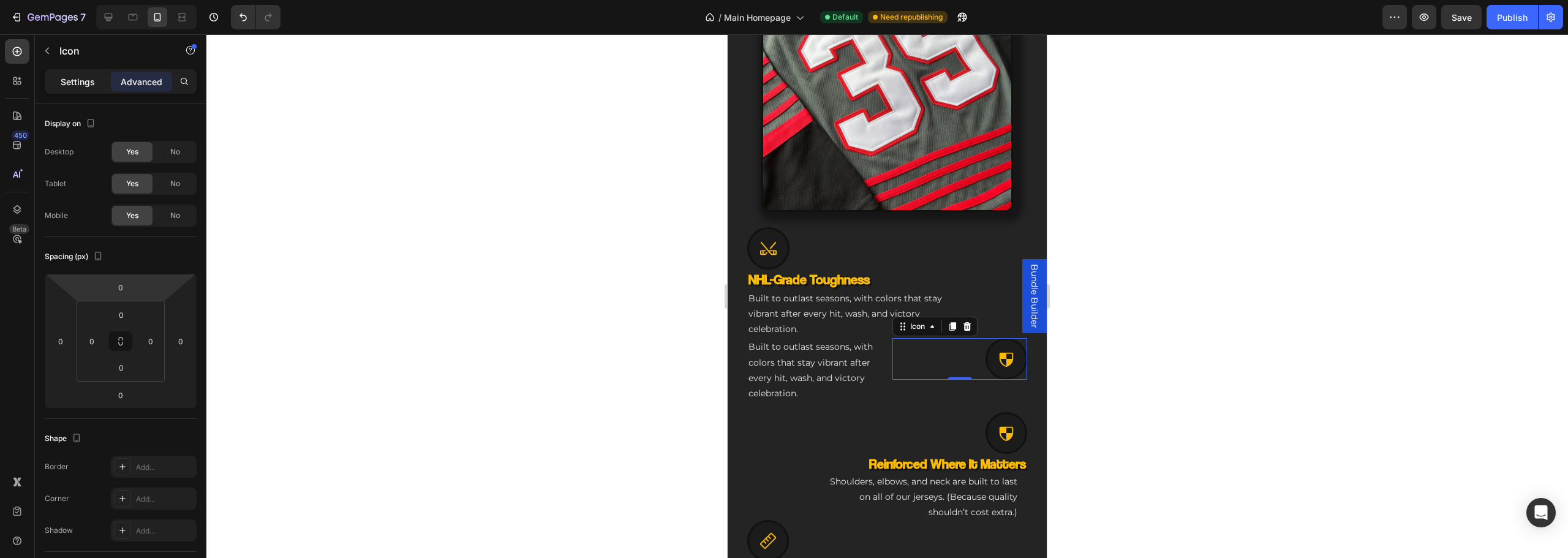
click at [81, 85] on p "Settings" at bounding box center [77, 82] width 34 height 13
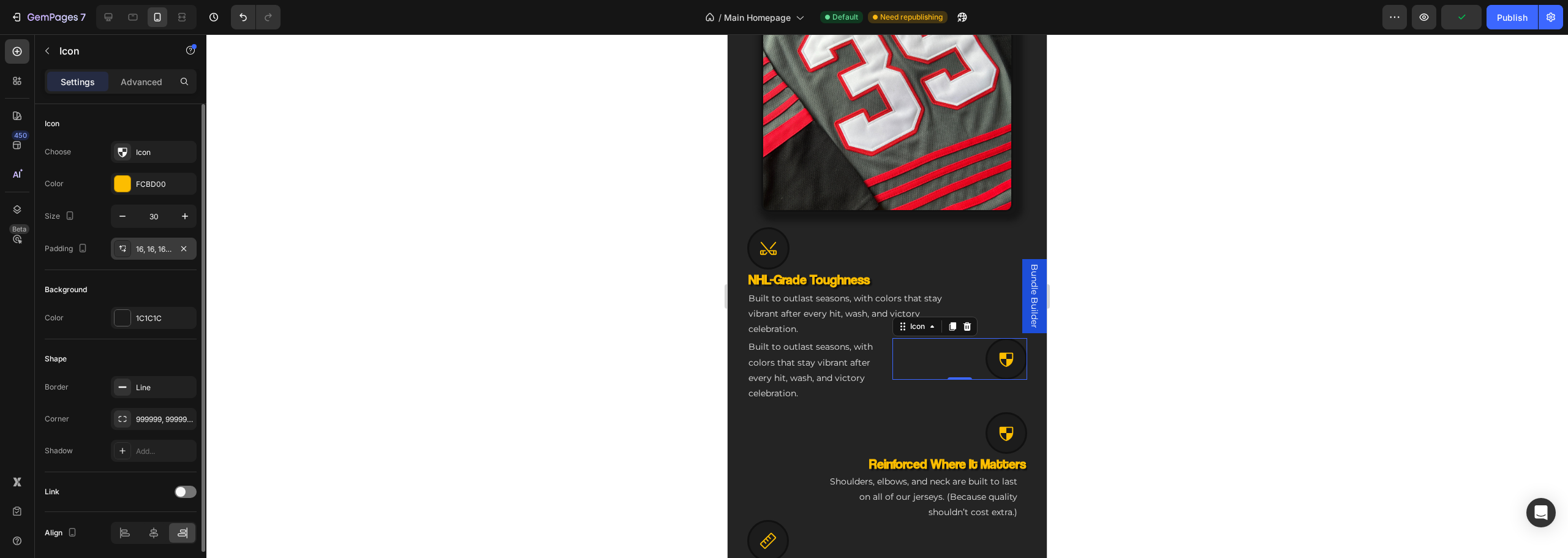
click at [142, 241] on div "16, 16, 16, 16" at bounding box center [153, 249] width 86 height 22
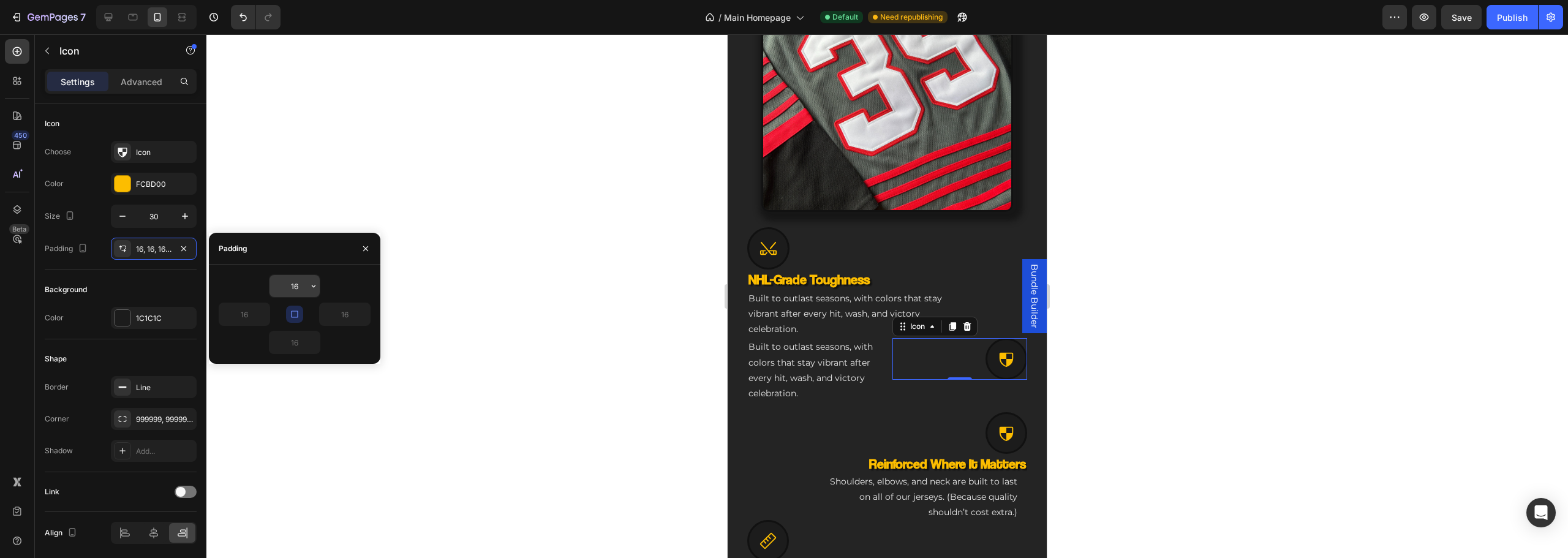
click at [294, 283] on input "16" at bounding box center [294, 286] width 50 height 22
type input "09"
drag, startPoint x: 305, startPoint y: 286, endPoint x: 223, endPoint y: 282, distance: 82.1
click at [225, 282] on div "09" at bounding box center [294, 286] width 152 height 23
drag, startPoint x: 300, startPoint y: 288, endPoint x: 250, endPoint y: 286, distance: 50.0
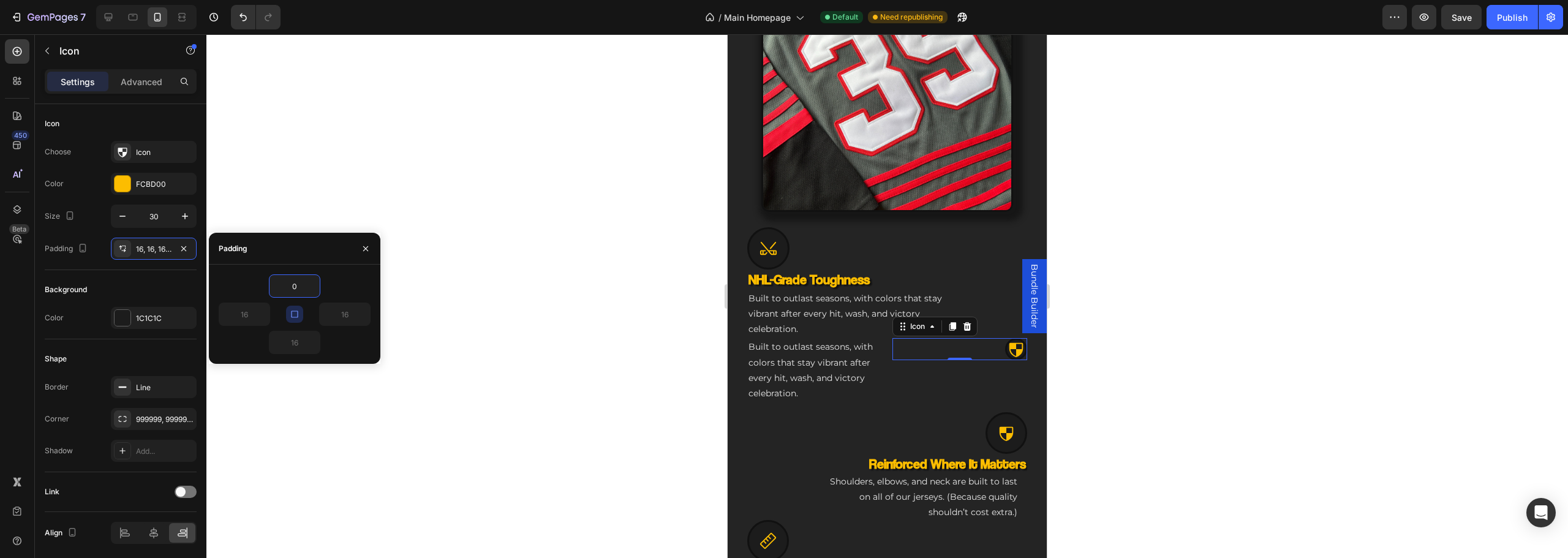
click at [250, 286] on div "0" at bounding box center [294, 286] width 152 height 23
type input "16"
drag, startPoint x: 527, startPoint y: 468, endPoint x: 559, endPoint y: 462, distance: 32.6
click at [534, 466] on div at bounding box center [887, 296] width 1362 height 523
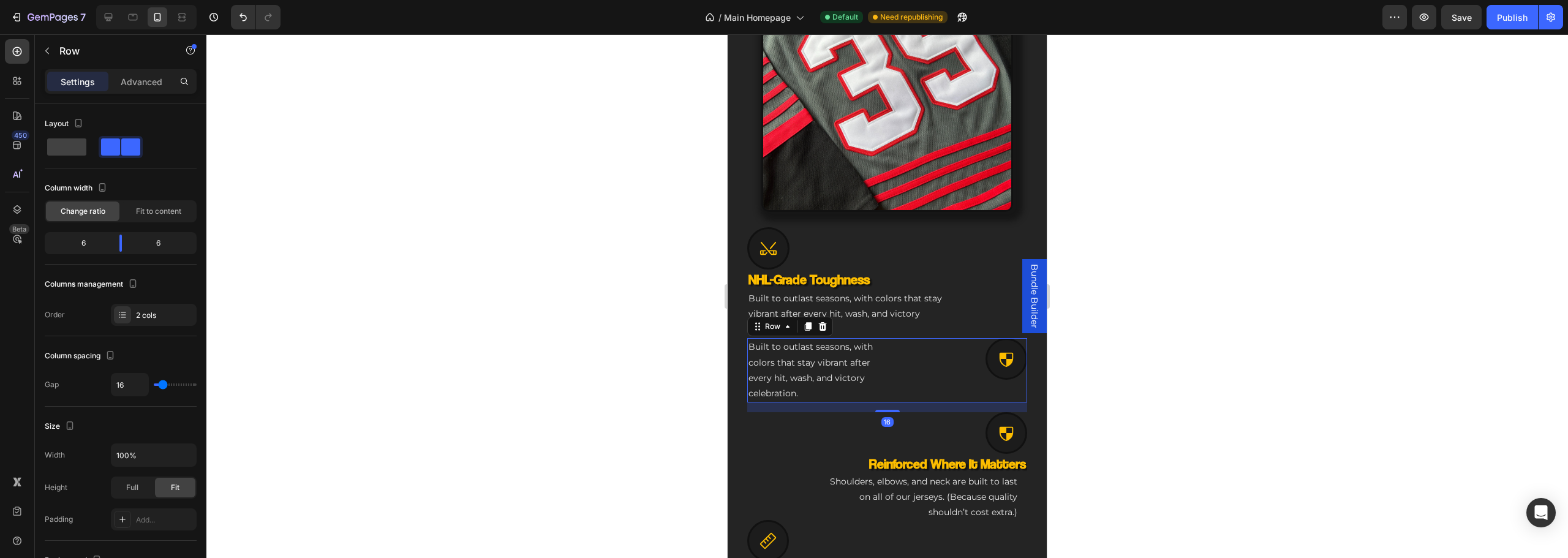
click at [930, 379] on div "Icon" at bounding box center [960, 369] width 135 height 64
click at [930, 392] on div "Icon" at bounding box center [960, 369] width 135 height 64
drag, startPoint x: 893, startPoint y: 353, endPoint x: 879, endPoint y: 353, distance: 14.0
click at [887, 353] on div "Built to outlast seasons, with colors that stay vibrant after every hit, wash, …" at bounding box center [887, 369] width 280 height 64
click at [887, 373] on div "Built to outlast seasons, with colors that stay vibrant after every hit, wash, …" at bounding box center [887, 369] width 280 height 64
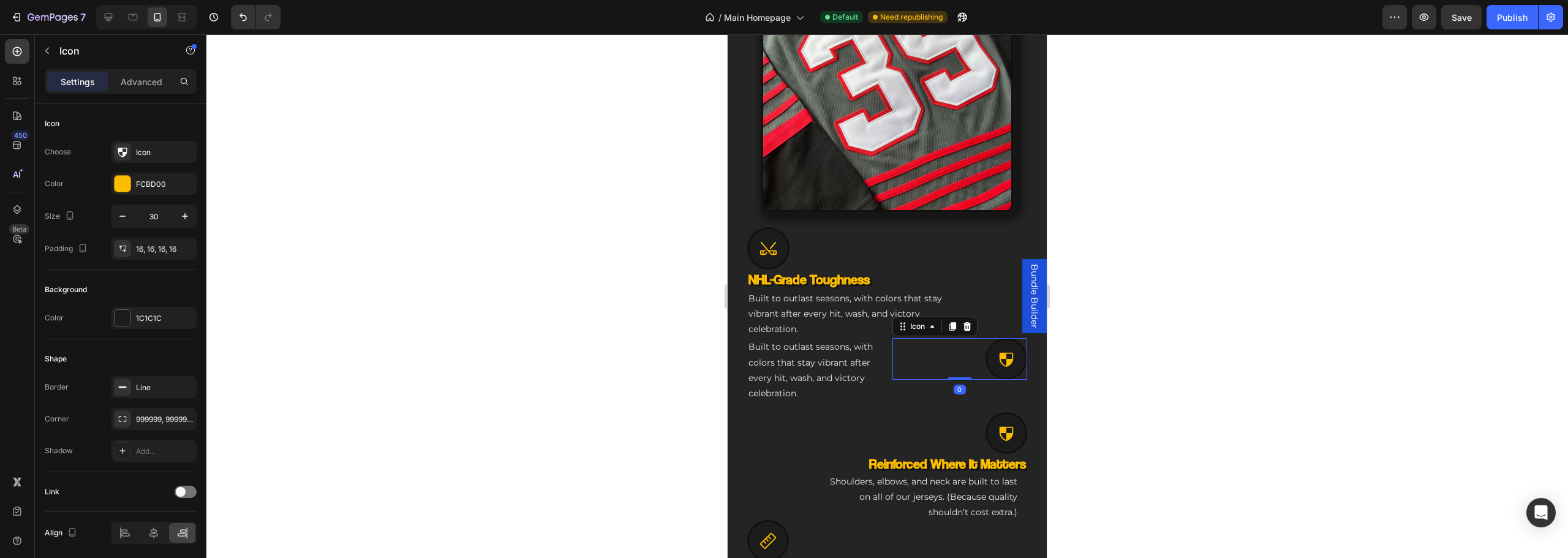
click at [906, 348] on div "Icon 0" at bounding box center [960, 359] width 135 height 42
click at [892, 364] on div "Icon 0" at bounding box center [960, 359] width 135 height 42
click at [886, 364] on div "Built to outlast seasons, with colors that stay vibrant after every hit, wash, …" at bounding box center [887, 369] width 280 height 64
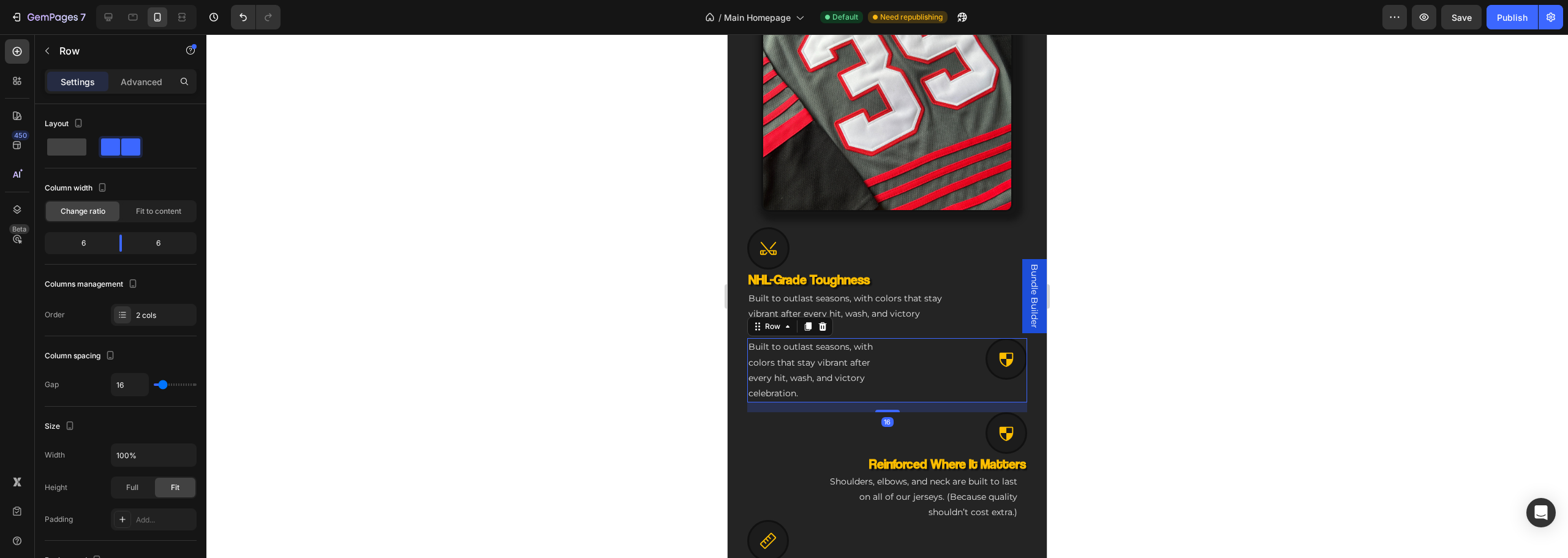
drag, startPoint x: 895, startPoint y: 374, endPoint x: 888, endPoint y: 375, distance: 7.1
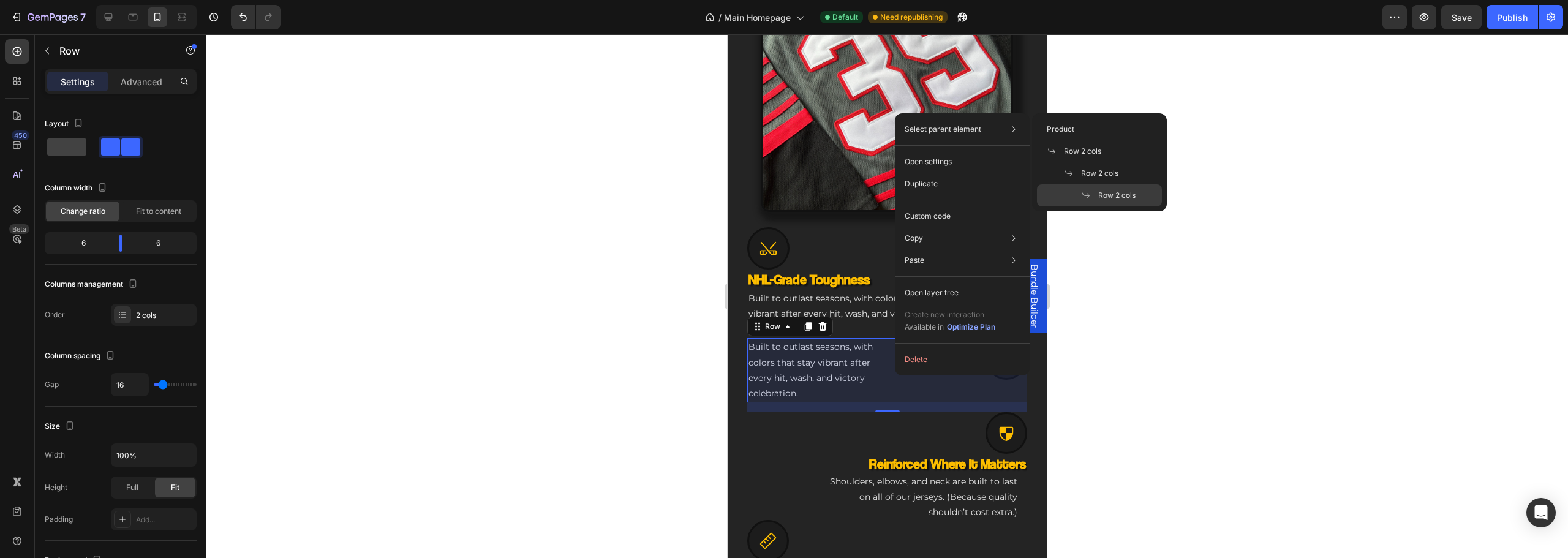
click at [1107, 197] on span "Row 2 cols" at bounding box center [1117, 195] width 38 height 11
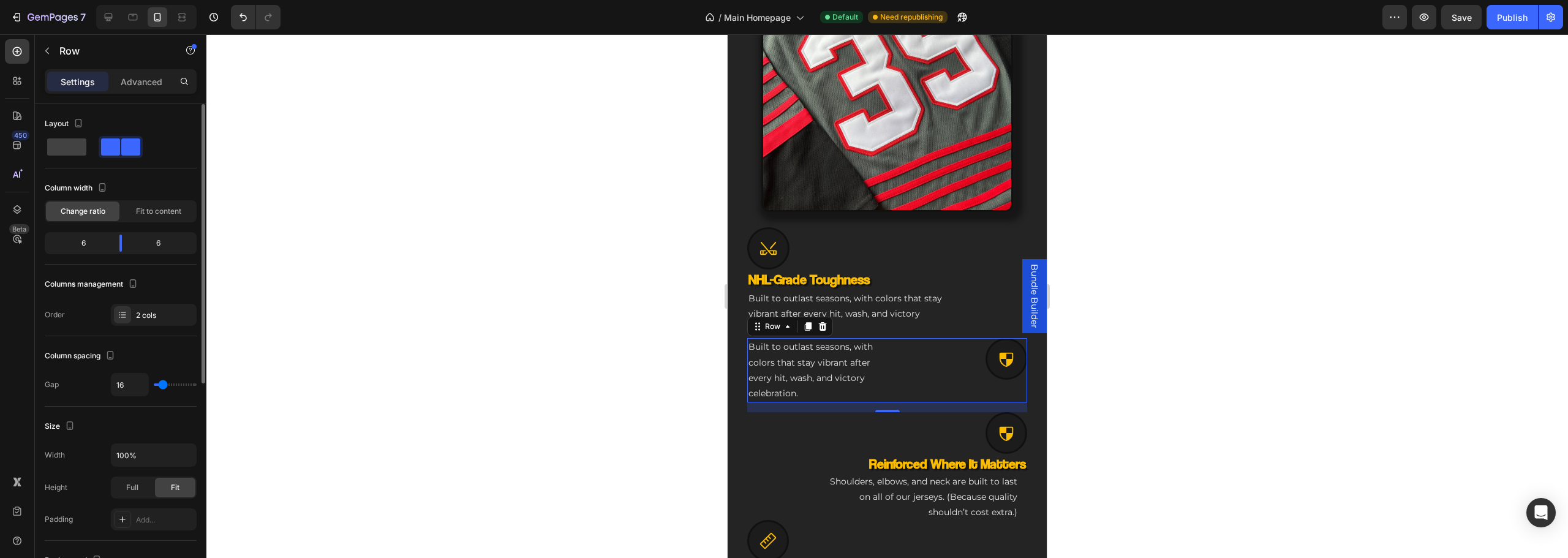
type input "20"
type input "0"
drag, startPoint x: 165, startPoint y: 385, endPoint x: 82, endPoint y: 390, distance: 83.2
type input "0"
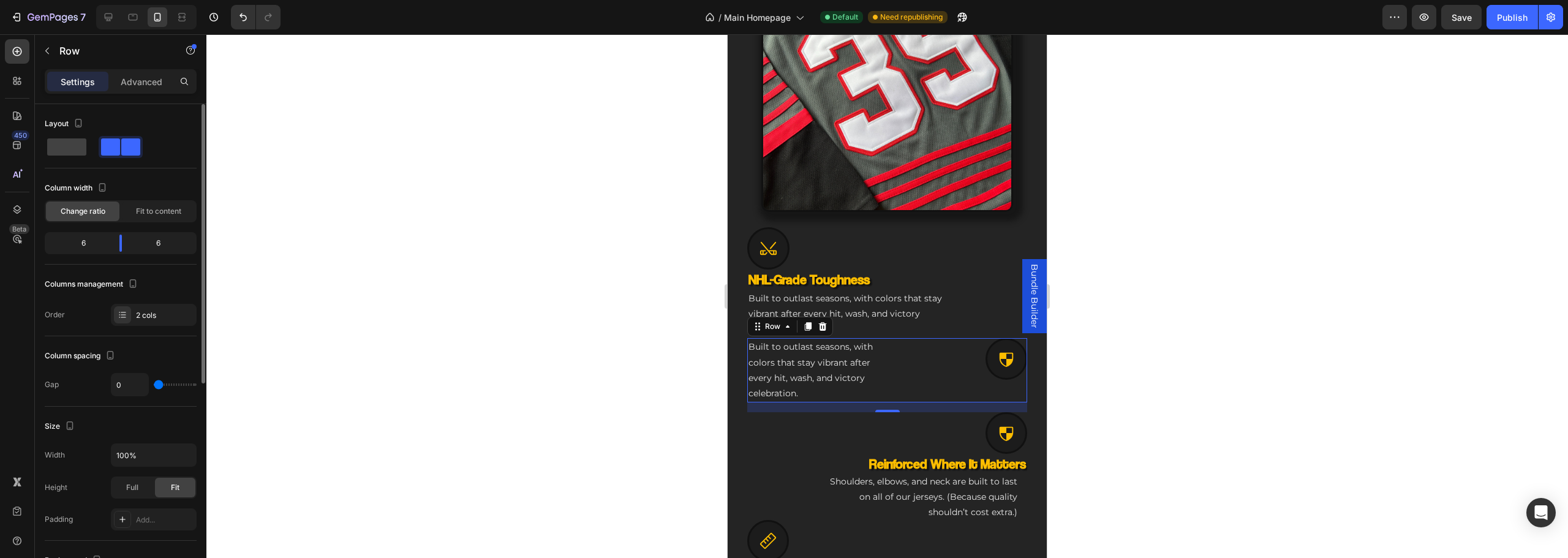
click at [154, 386] on input "range" at bounding box center [175, 384] width 43 height 2
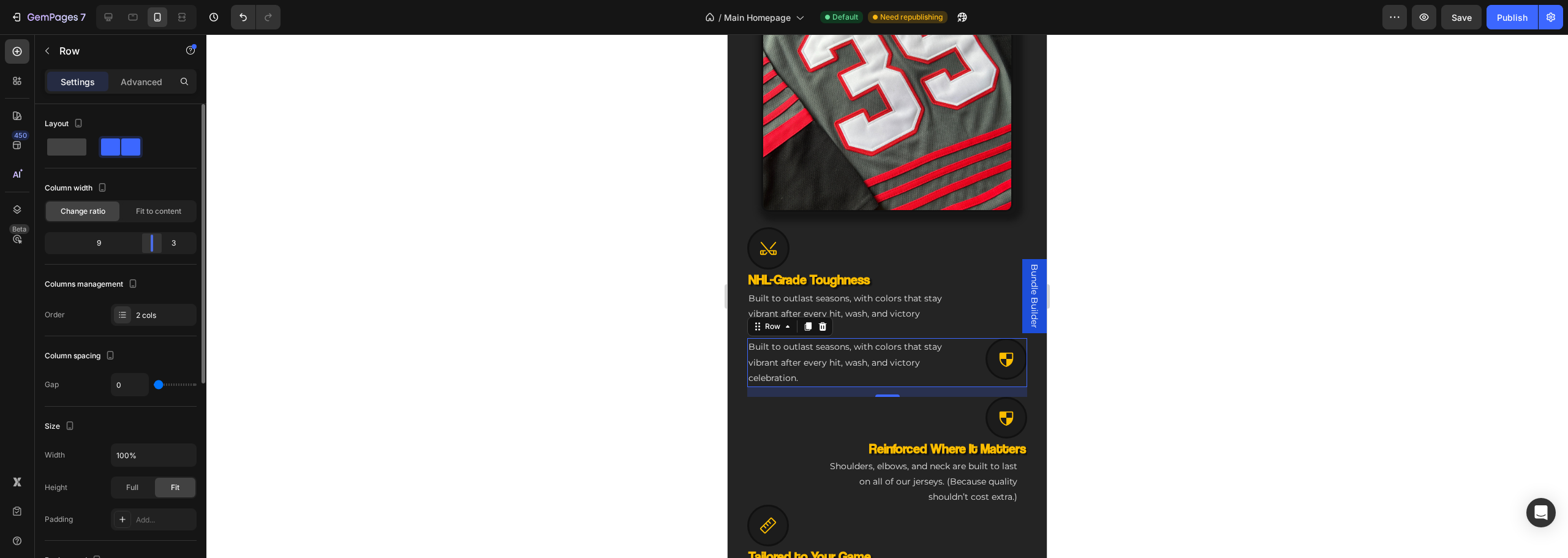
drag, startPoint x: 116, startPoint y: 241, endPoint x: 155, endPoint y: 247, distance: 39.5
click at [155, 247] on div at bounding box center [152, 243] width 22 height 17
click at [971, 353] on div "Icon" at bounding box center [992, 359] width 70 height 42
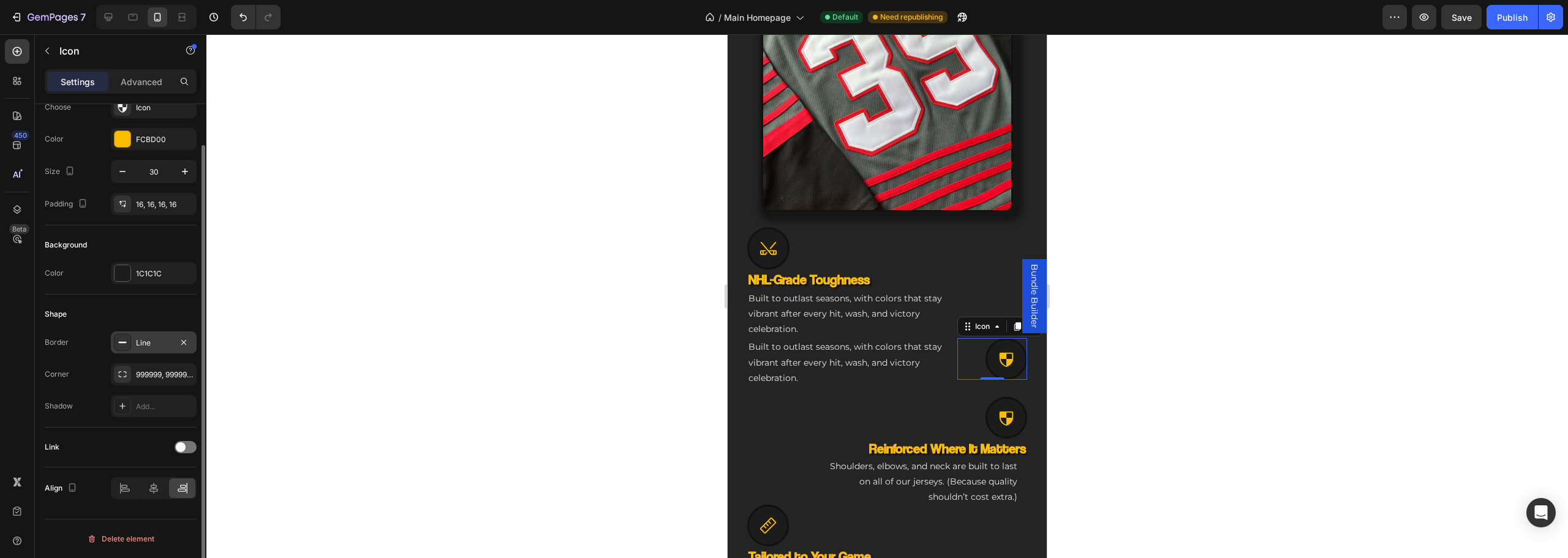
scroll to position [0, 0]
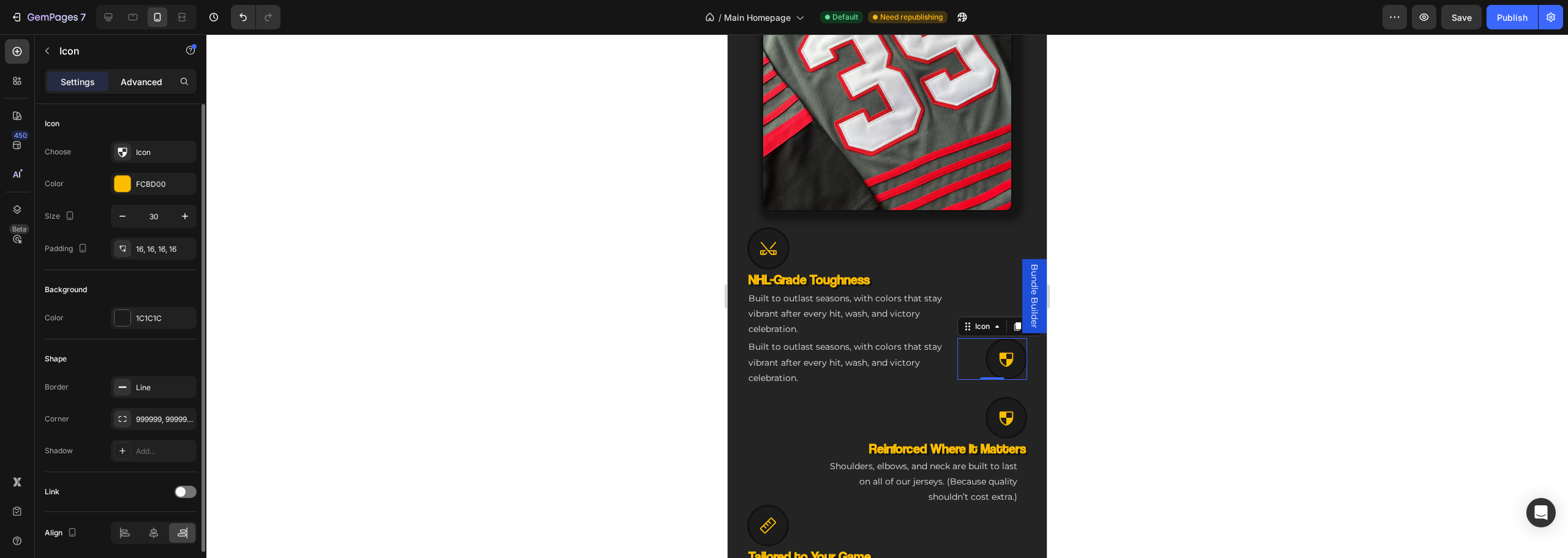
click at [138, 78] on p "Advanced" at bounding box center [142, 82] width 42 height 13
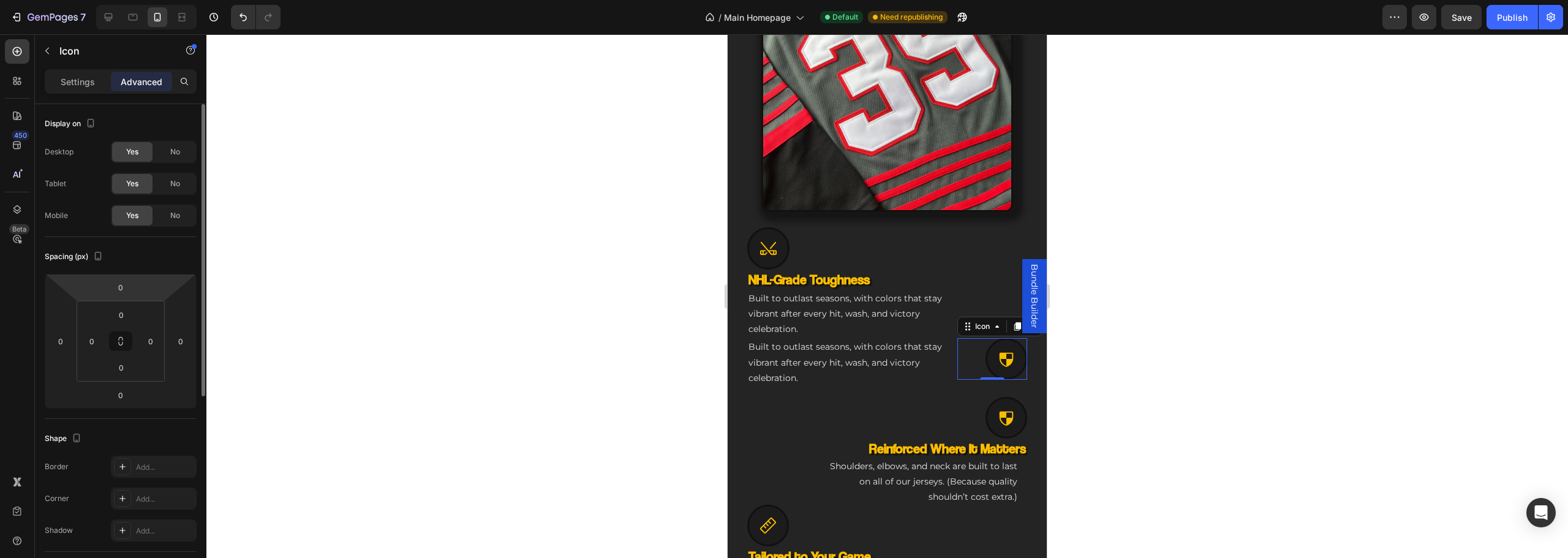
click at [137, 0] on html "7 Version history / Main Homepage Default Need republishing Preview Save Publis…" at bounding box center [784, 0] width 1568 height 0
click at [124, 293] on input "0" at bounding box center [121, 286] width 25 height 18
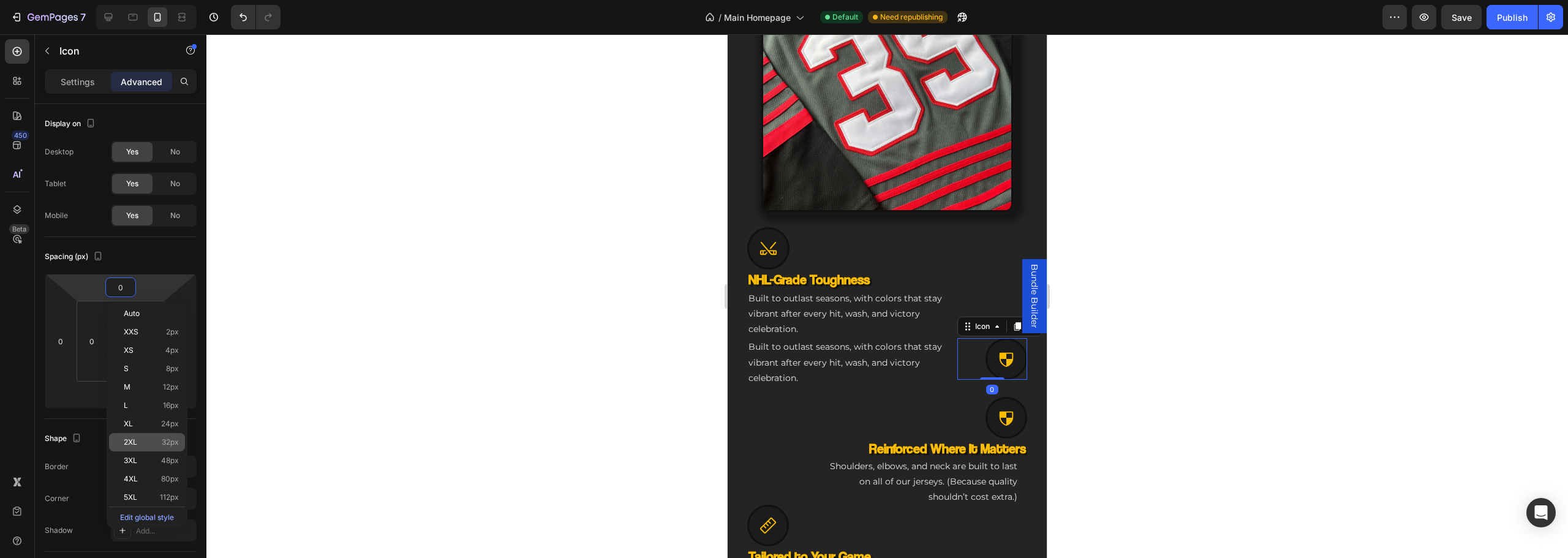
click at [158, 438] on p "2XL 32px" at bounding box center [151, 442] width 55 height 9
type input "32"
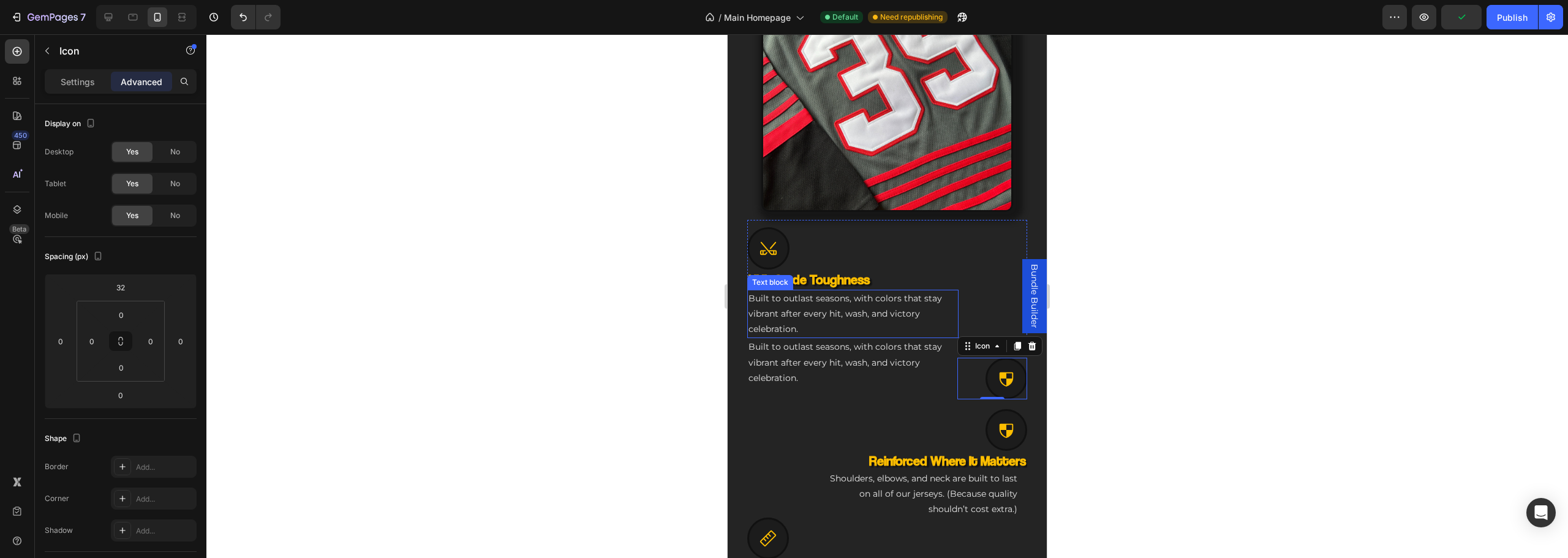
click at [865, 312] on p "Built to outlast seasons, with colors that stay vibrant after every hit, wash, …" at bounding box center [853, 314] width 209 height 46
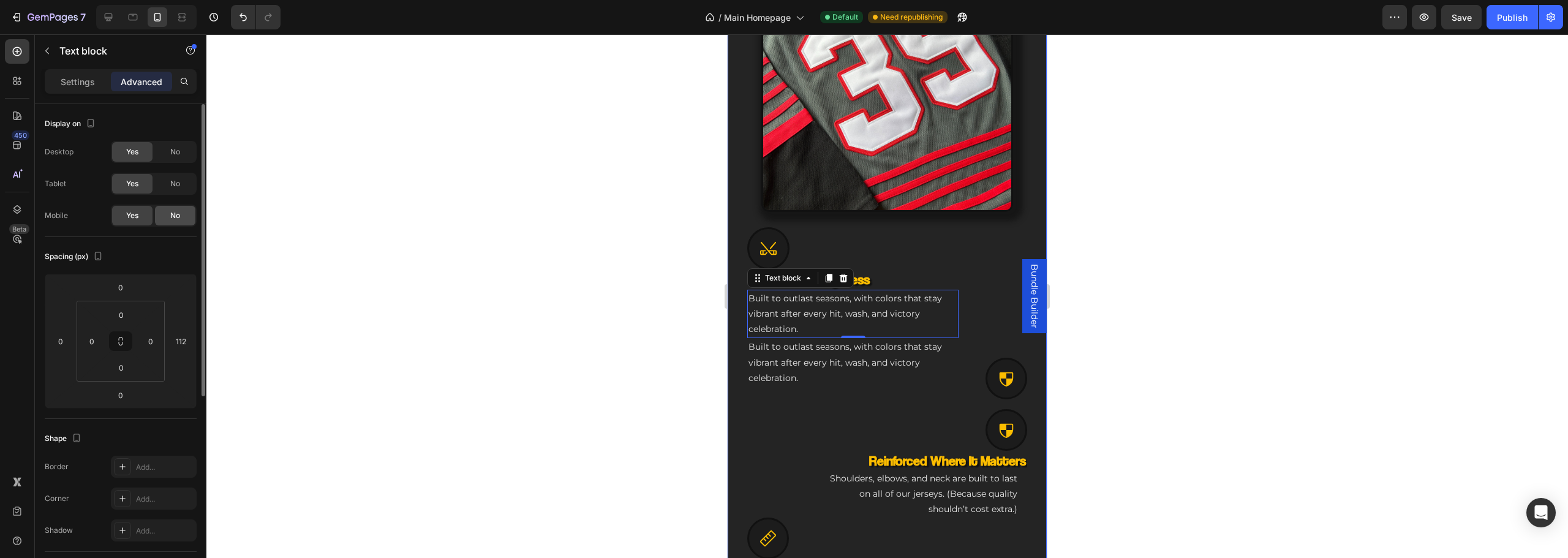
click at [176, 224] on div "No" at bounding box center [175, 215] width 41 height 20
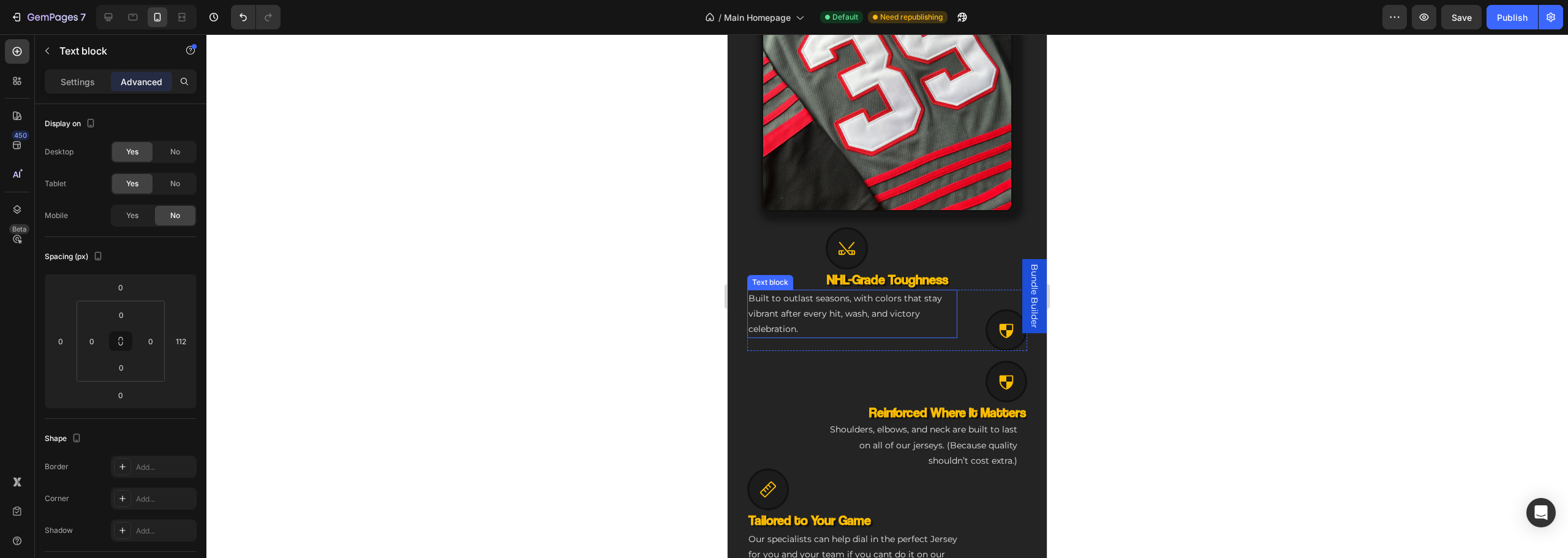
click at [828, 305] on p "Built to outlast seasons, with colors that stay vibrant after every hit, wash, …" at bounding box center [852, 314] width 208 height 46
click at [901, 270] on h3 "NHL-Grade Toughness" at bounding box center [887, 280] width 124 height 20
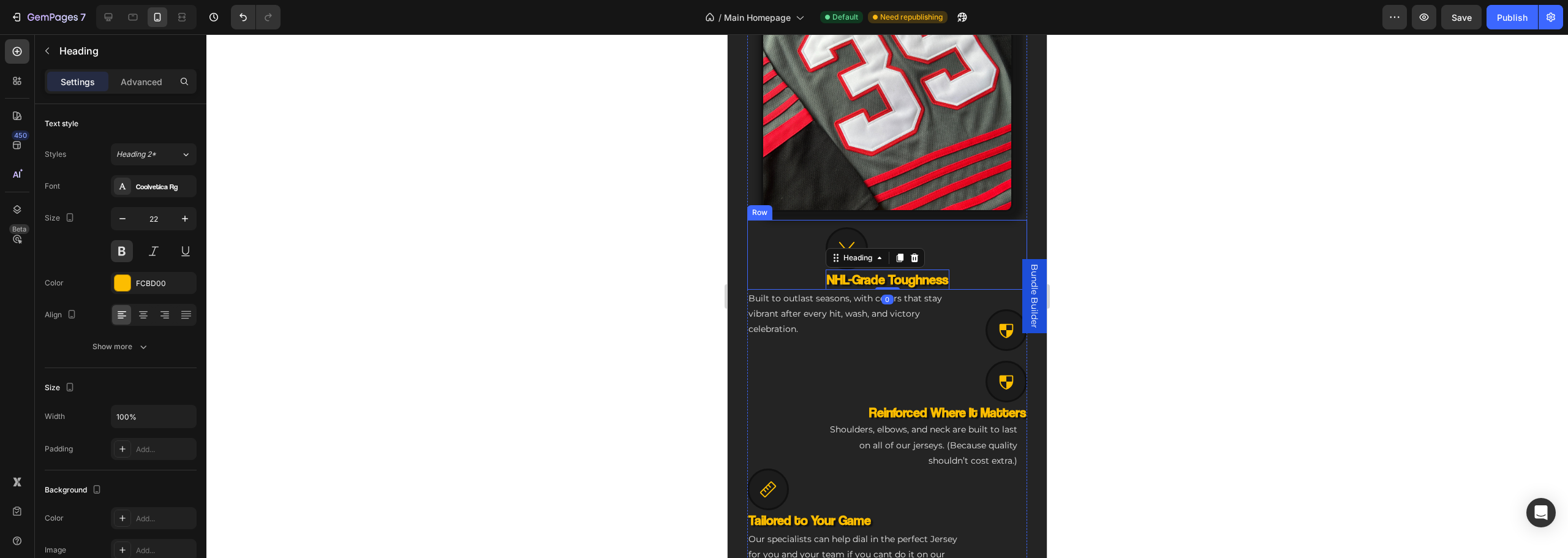
click at [780, 236] on div "Icon NHL-Grade Toughness Heading 0 Built to outlast seasons, with colors that s…" at bounding box center [887, 254] width 280 height 70
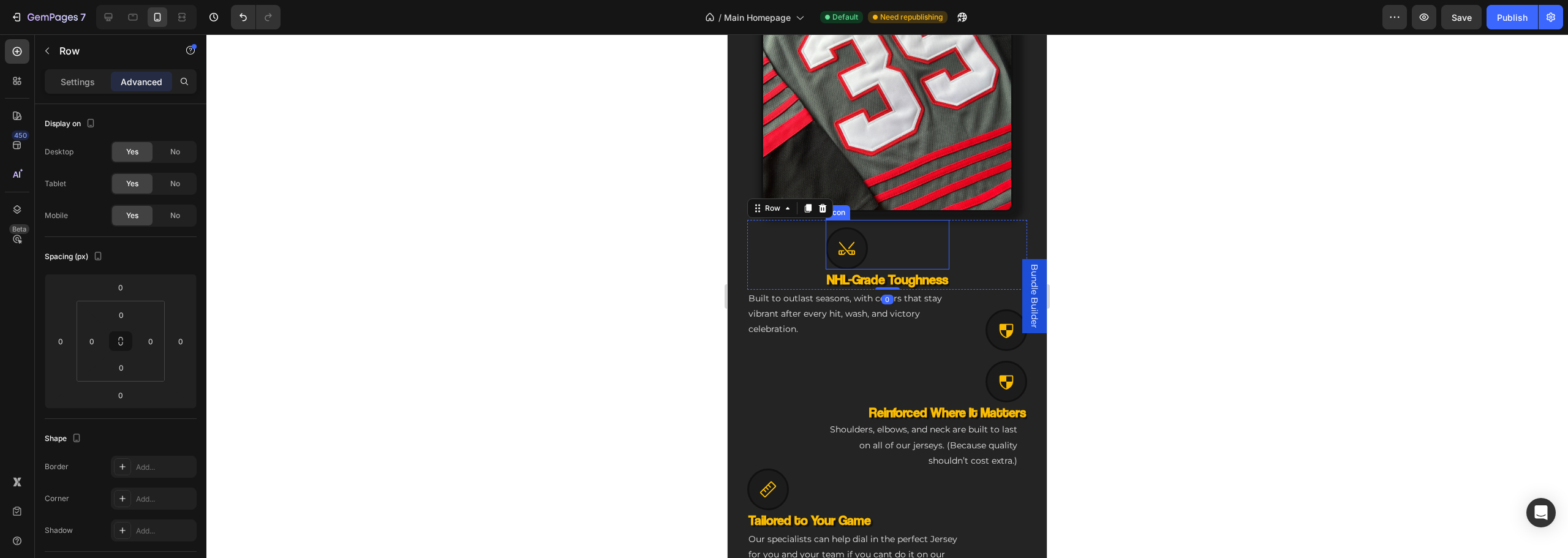
click at [856, 231] on div at bounding box center [847, 248] width 42 height 42
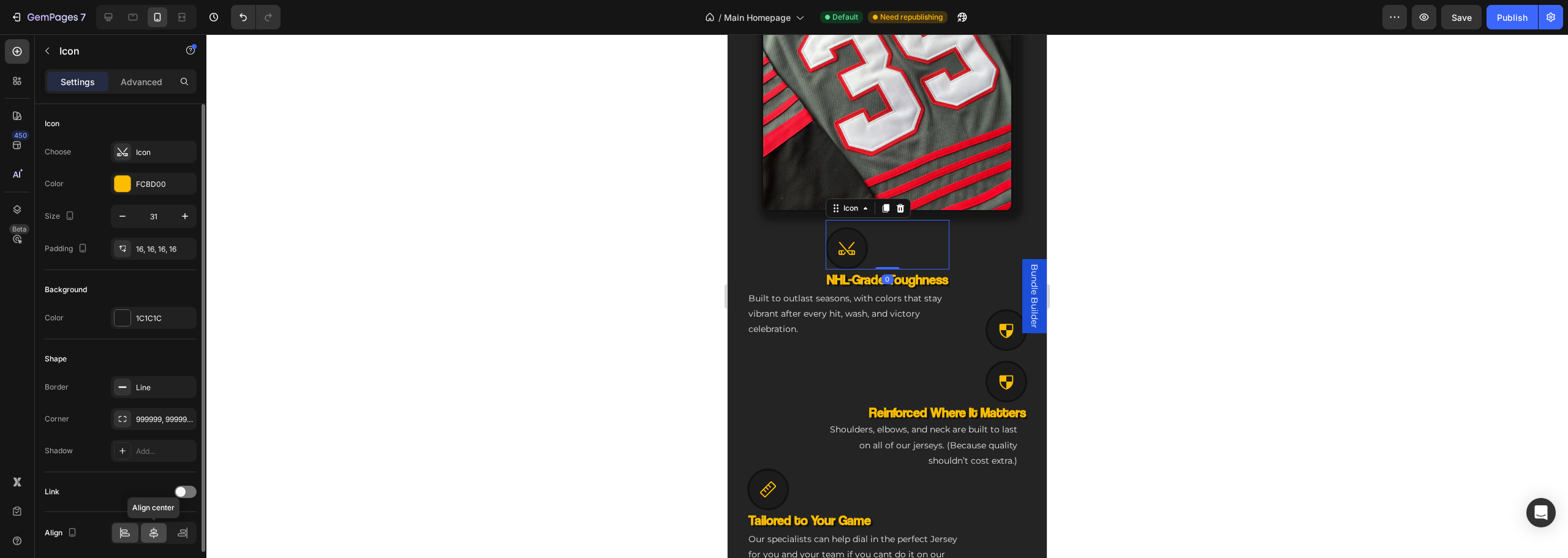
click at [148, 533] on icon at bounding box center [153, 532] width 12 height 12
click at [122, 534] on icon at bounding box center [126, 535] width 9 height 3
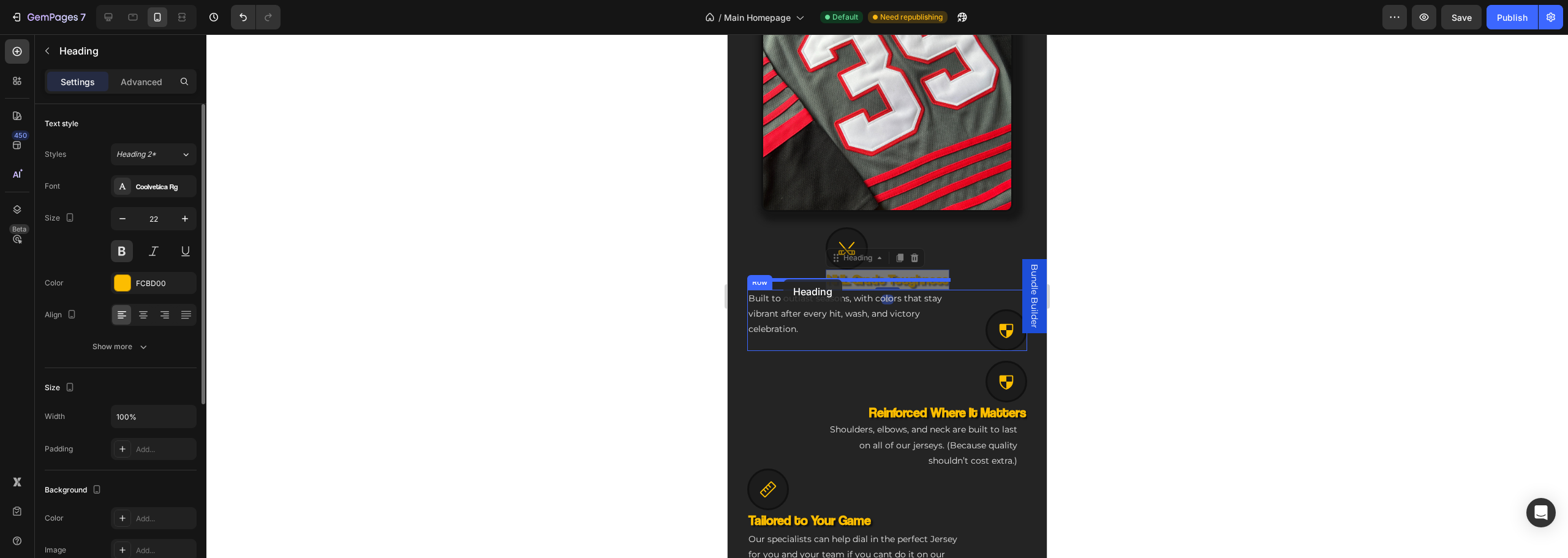
drag, startPoint x: 848, startPoint y: 270, endPoint x: 783, endPoint y: 279, distance: 65.6
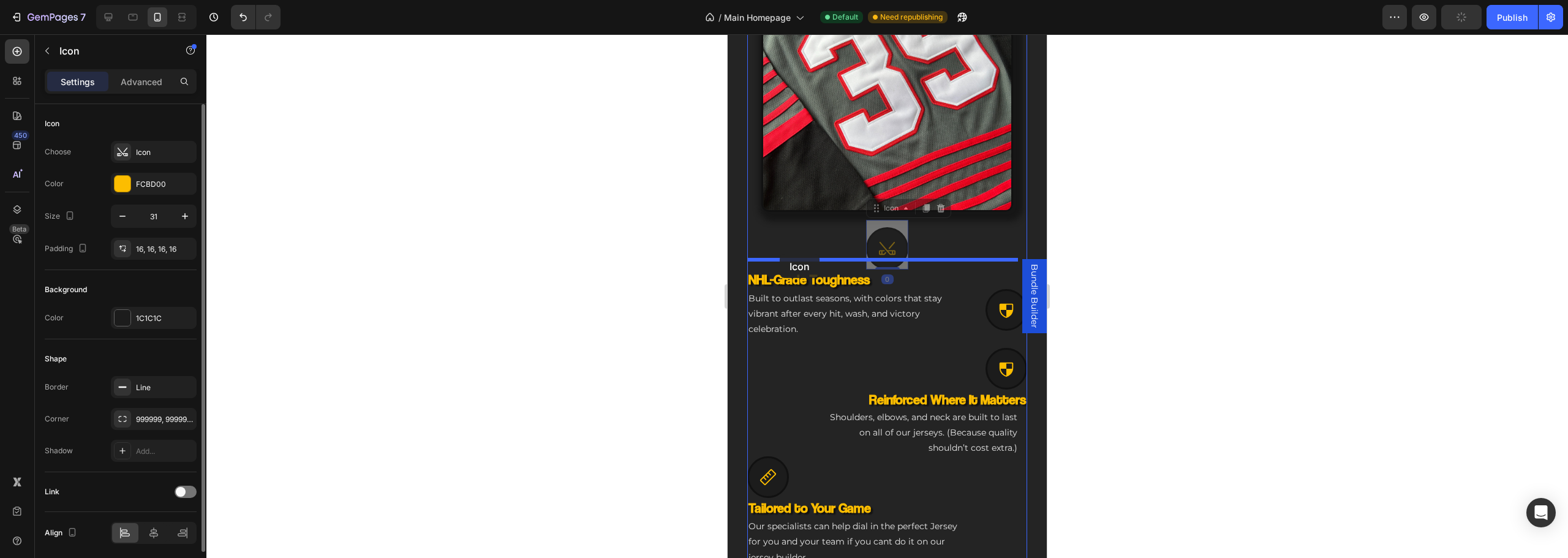
drag, startPoint x: 875, startPoint y: 241, endPoint x: 777, endPoint y: 256, distance: 99.1
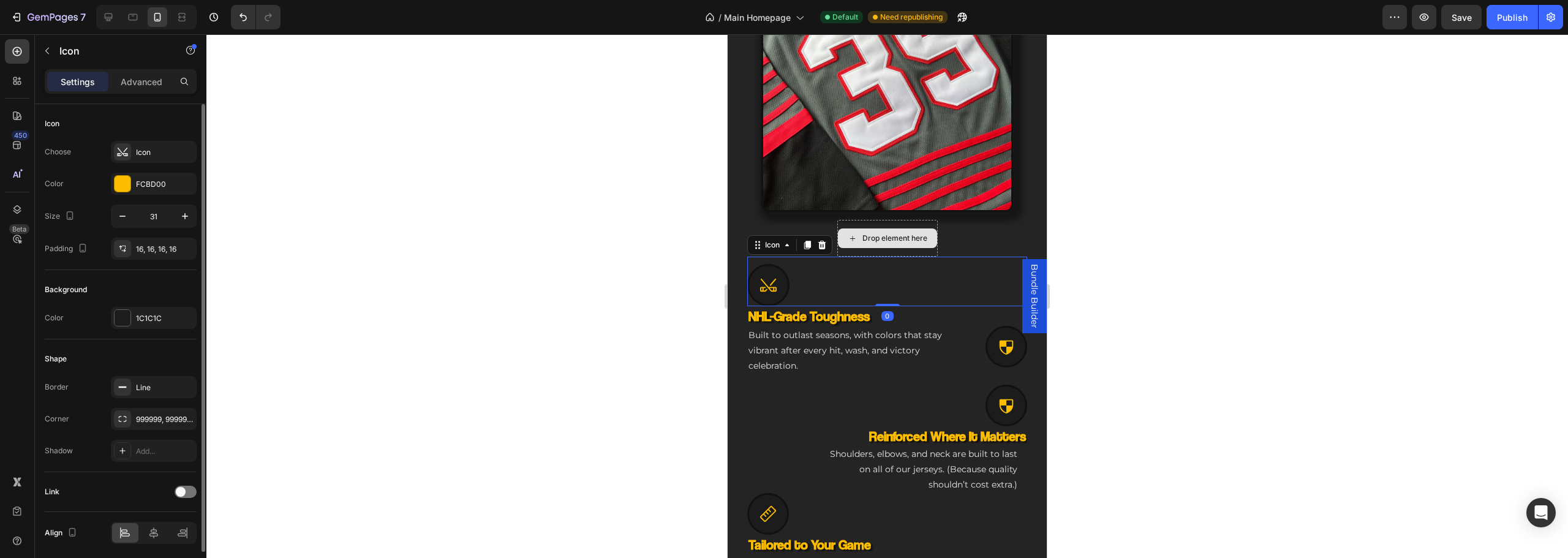
drag, startPoint x: 879, startPoint y: 324, endPoint x: 898, endPoint y: 209, distance: 116.6
click at [890, 223] on div "Drop element here Built to outlast seasons, with colors that stay vibrant after…" at bounding box center [887, 495] width 280 height 551
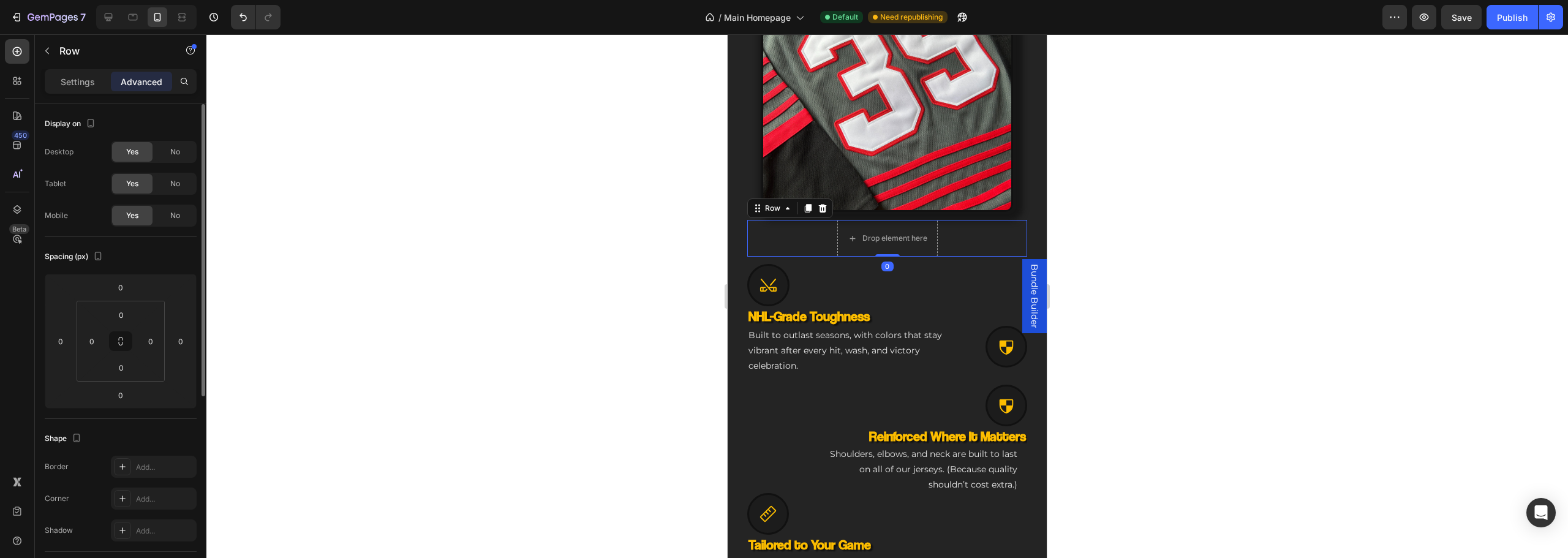
click at [955, 221] on div "Drop element here Built to outlast seasons, with colors that stay vibrant after…" at bounding box center [887, 238] width 280 height 37
click at [828, 201] on div at bounding box center [822, 208] width 14 height 14
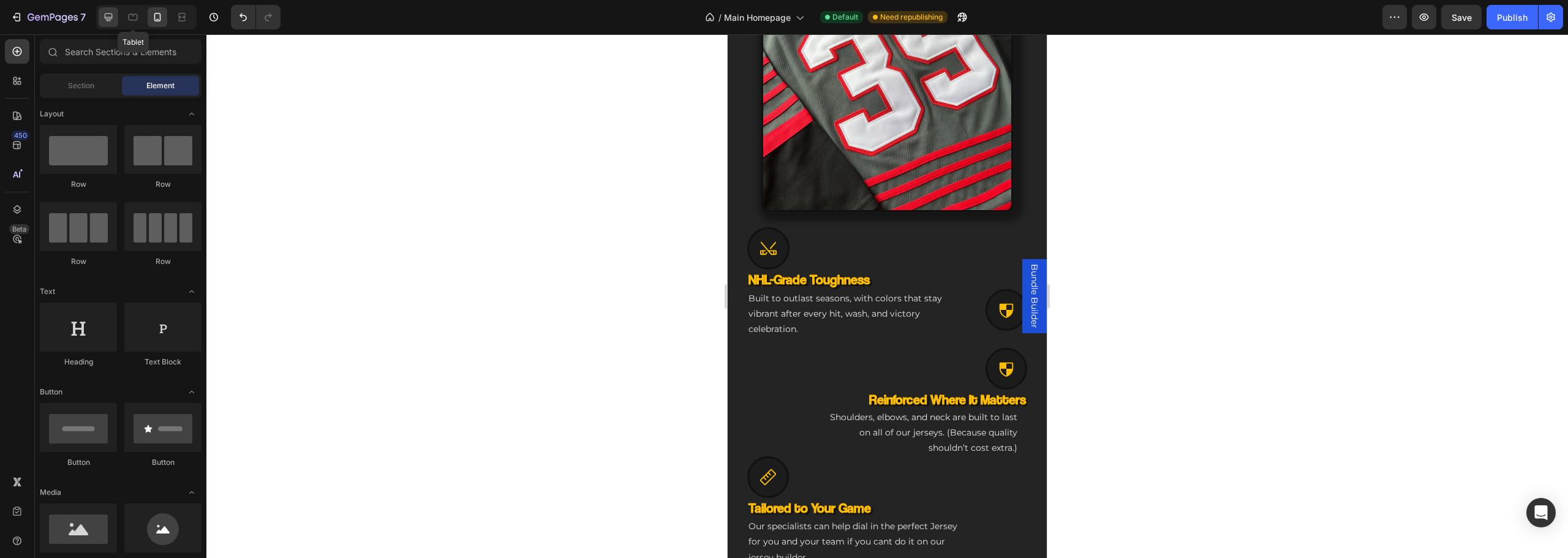
click at [104, 25] on div at bounding box center [108, 17] width 20 height 20
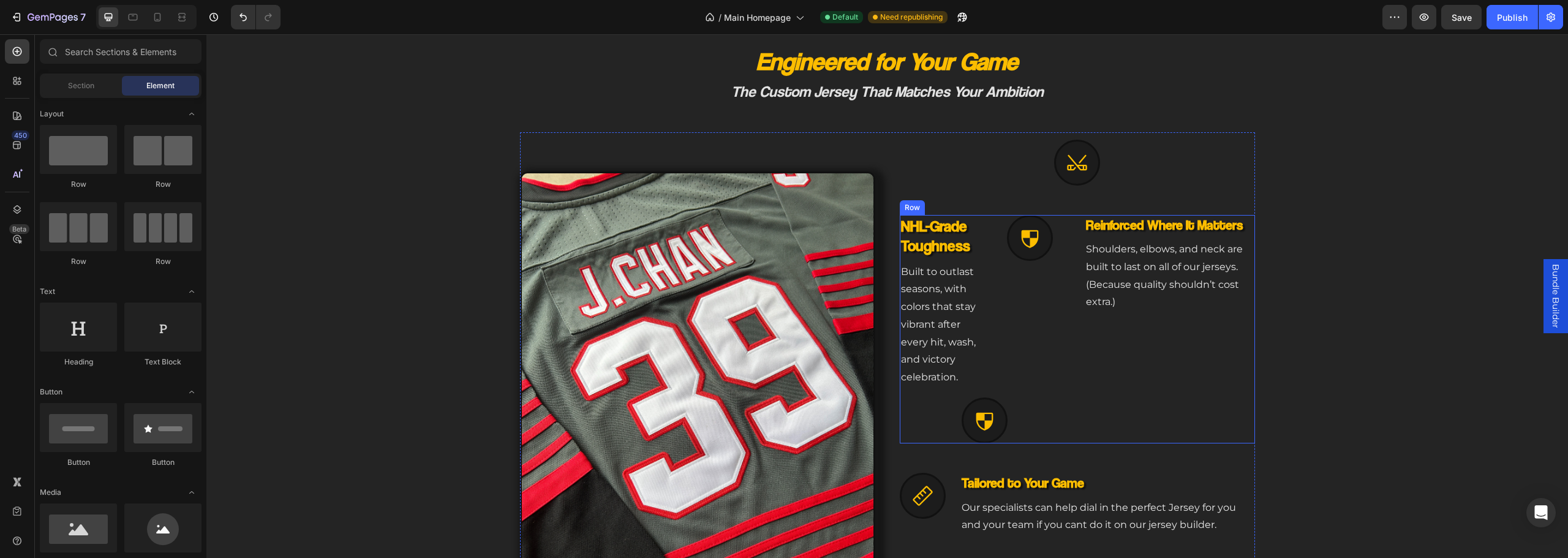
scroll to position [525, 0]
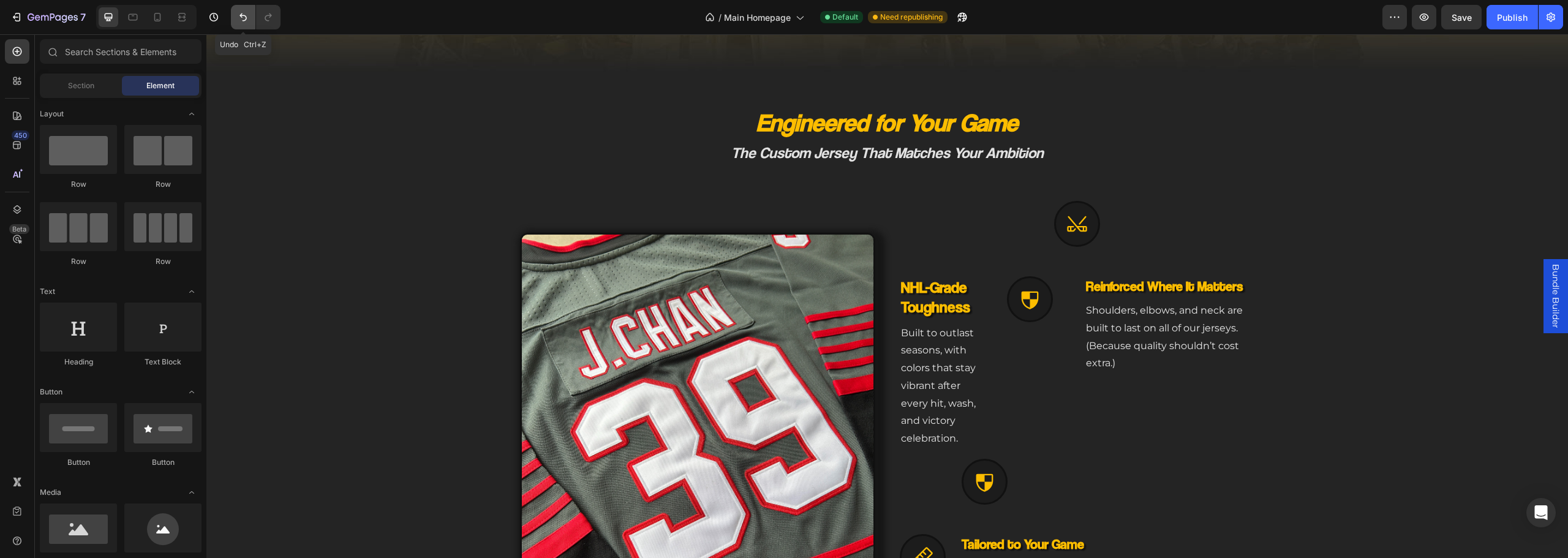
click at [240, 21] on icon "Undo/Redo" at bounding box center [243, 17] width 12 height 12
click at [240, 20] on icon "Undo/Redo" at bounding box center [243, 17] width 12 height 12
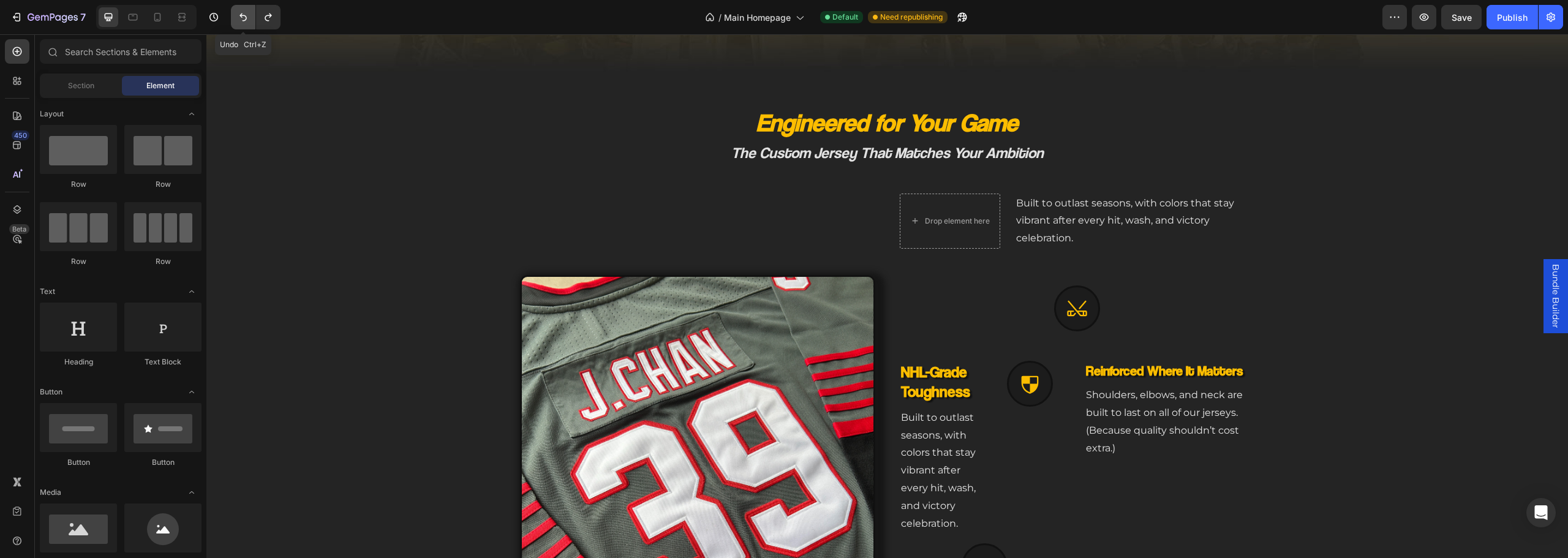
click at [240, 20] on icon "Undo/Redo" at bounding box center [243, 17] width 12 height 12
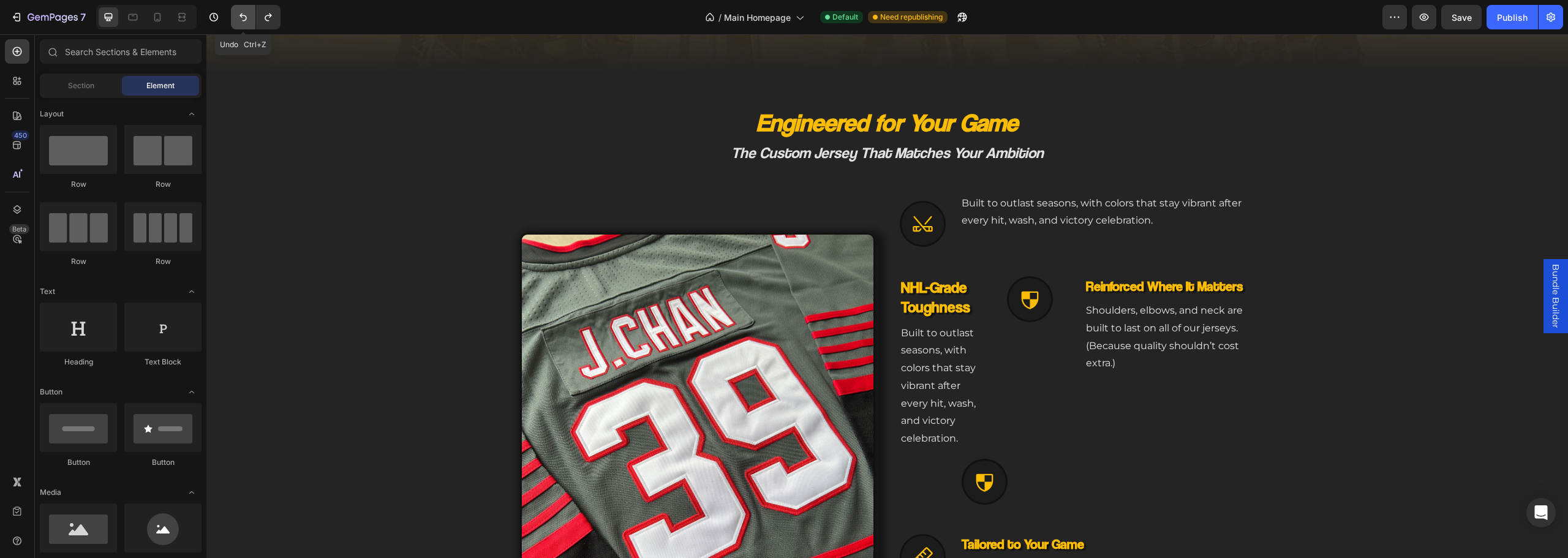
click at [240, 20] on icon "Undo/Redo" at bounding box center [243, 17] width 12 height 12
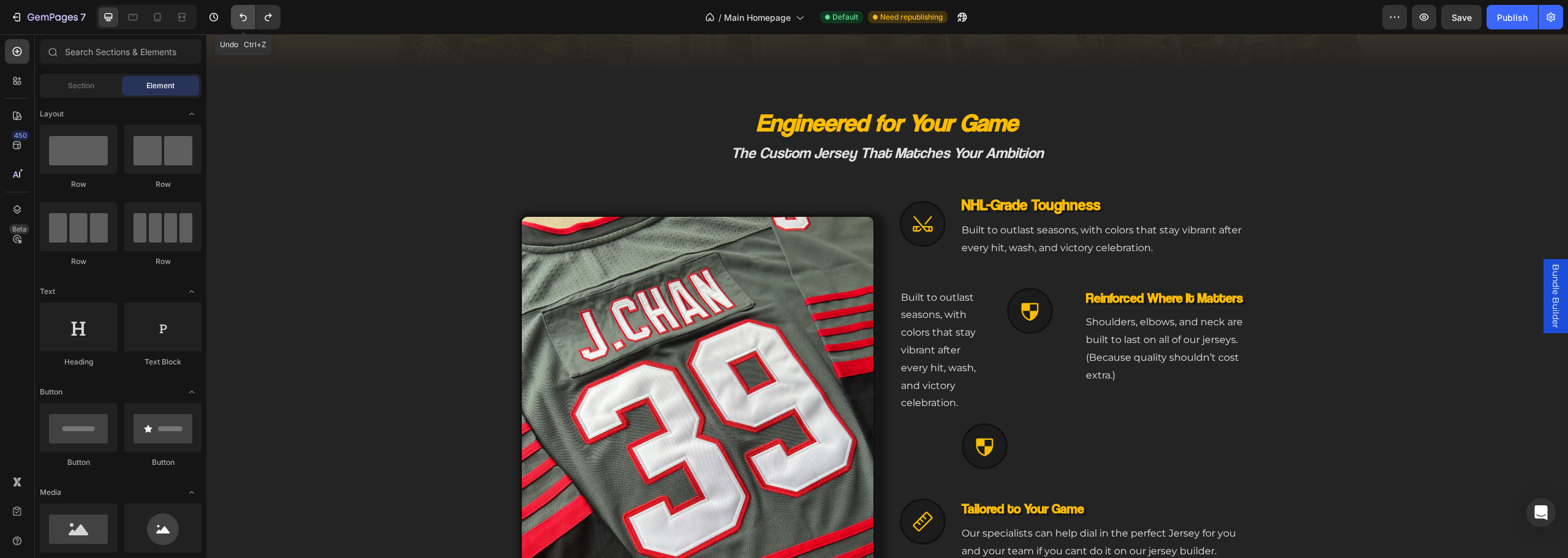
click at [240, 20] on icon "Undo/Redo" at bounding box center [243, 17] width 12 height 12
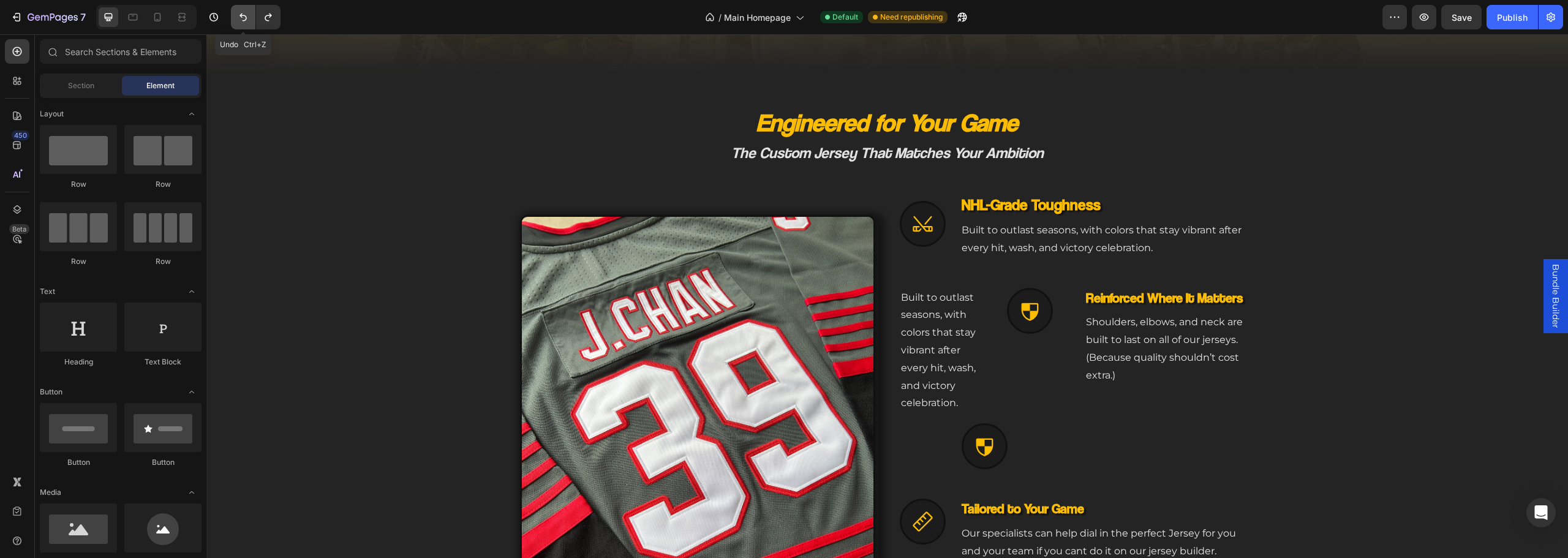
click at [243, 20] on icon "Undo/Redo" at bounding box center [243, 17] width 12 height 12
click at [306, 155] on div "Engineered for Your Game Heading The Custom Jersey That Matches Your Ambition H…" at bounding box center [887, 390] width 1332 height 570
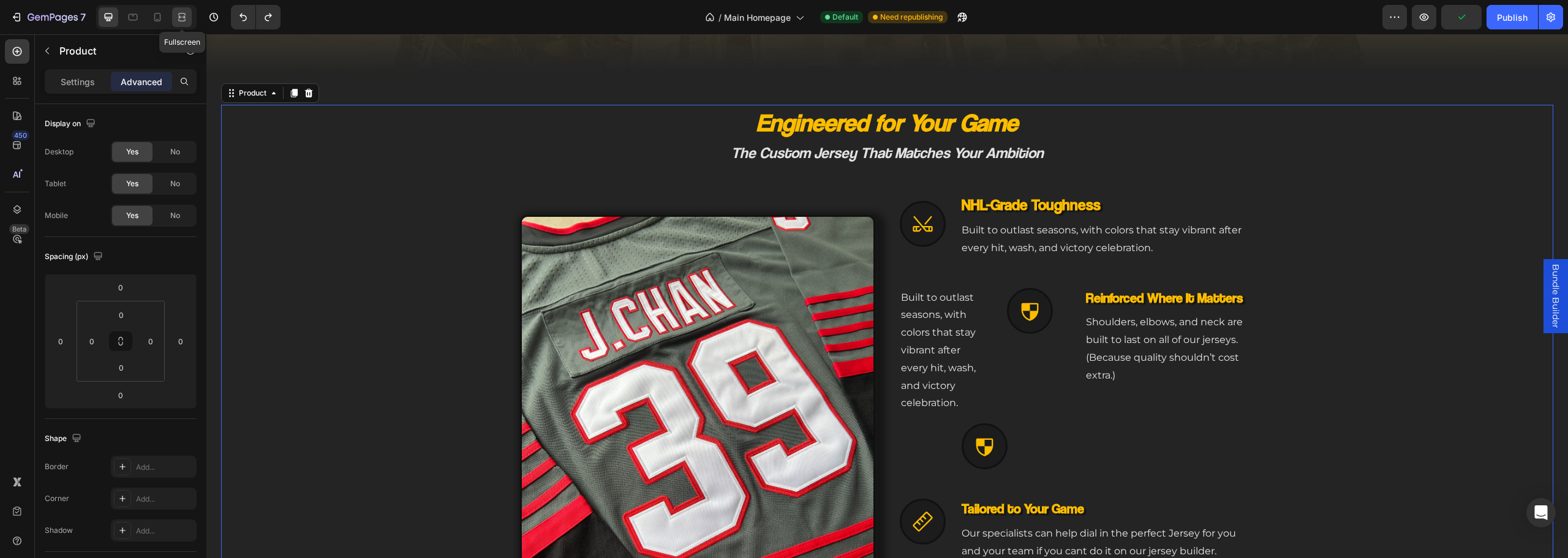
click at [181, 19] on icon at bounding box center [182, 17] width 12 height 12
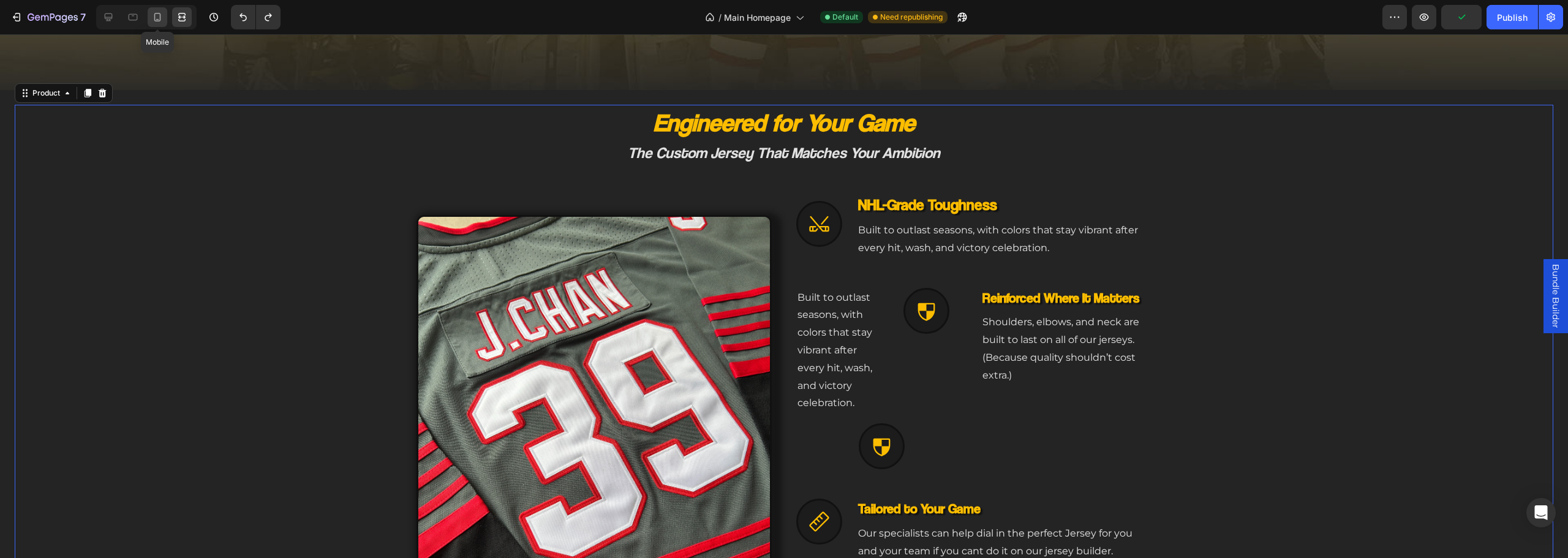
drag, startPoint x: 148, startPoint y: 19, endPoint x: 169, endPoint y: 18, distance: 21.0
click at [149, 18] on div at bounding box center [157, 17] width 20 height 20
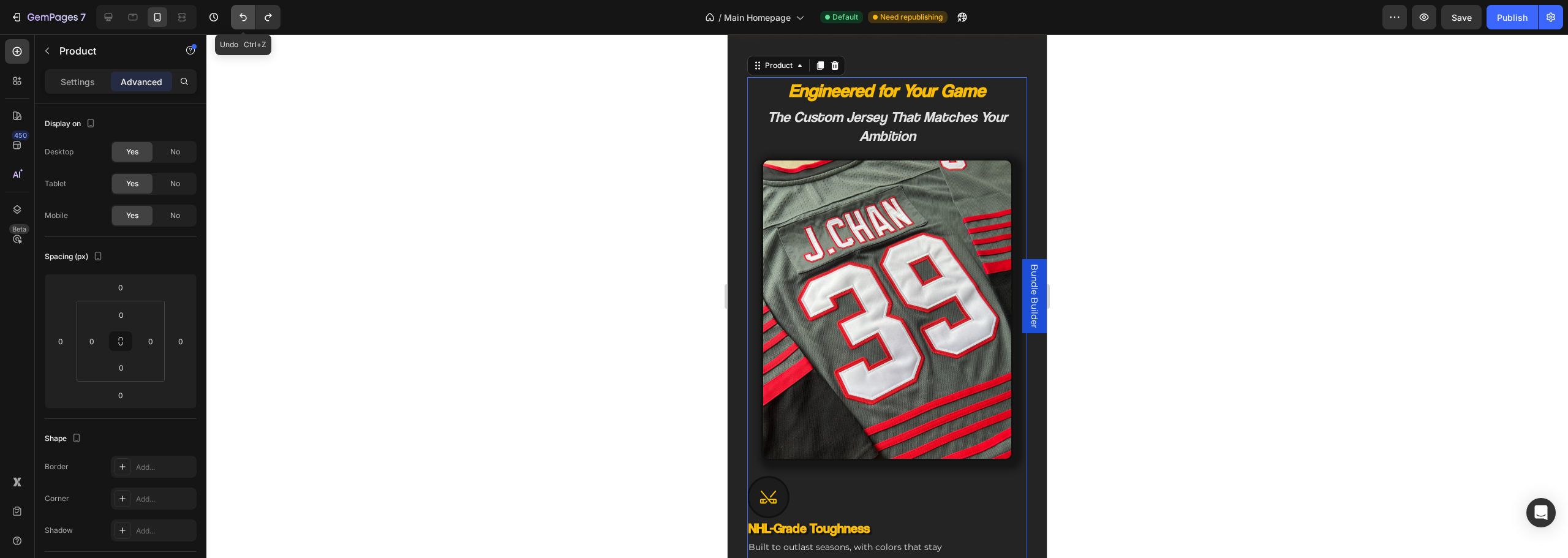
click at [244, 16] on icon "Undo/Redo" at bounding box center [243, 17] width 7 height 8
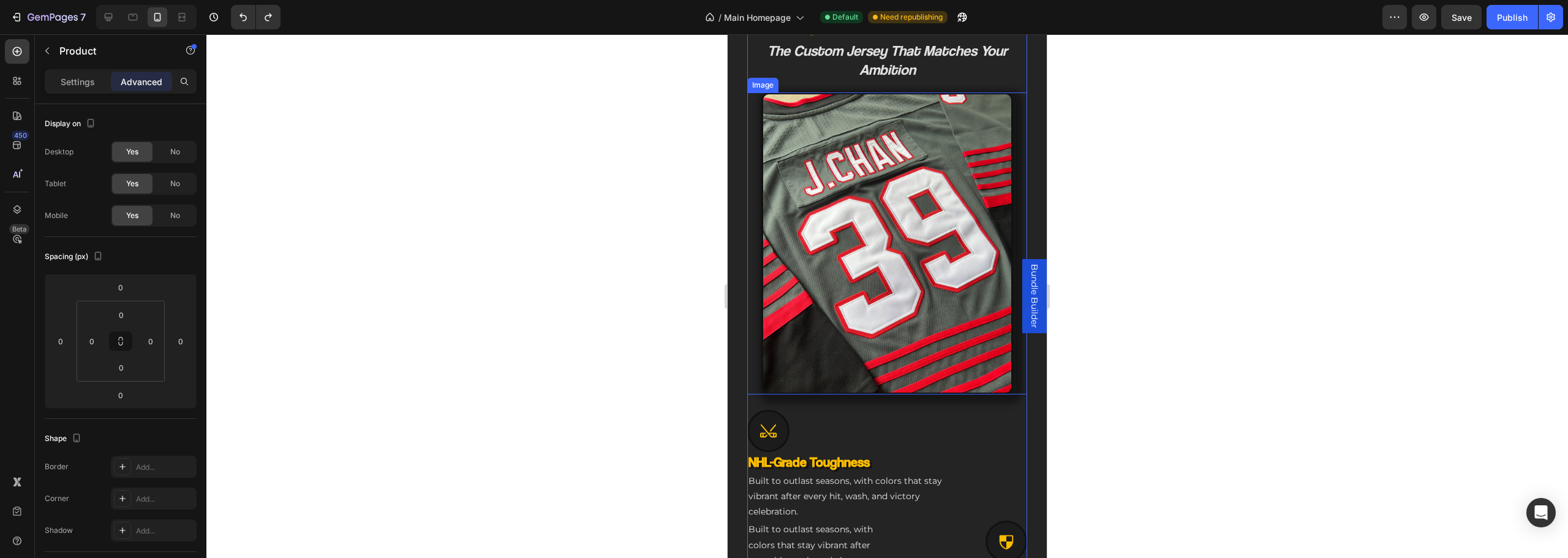
scroll to position [553, 0]
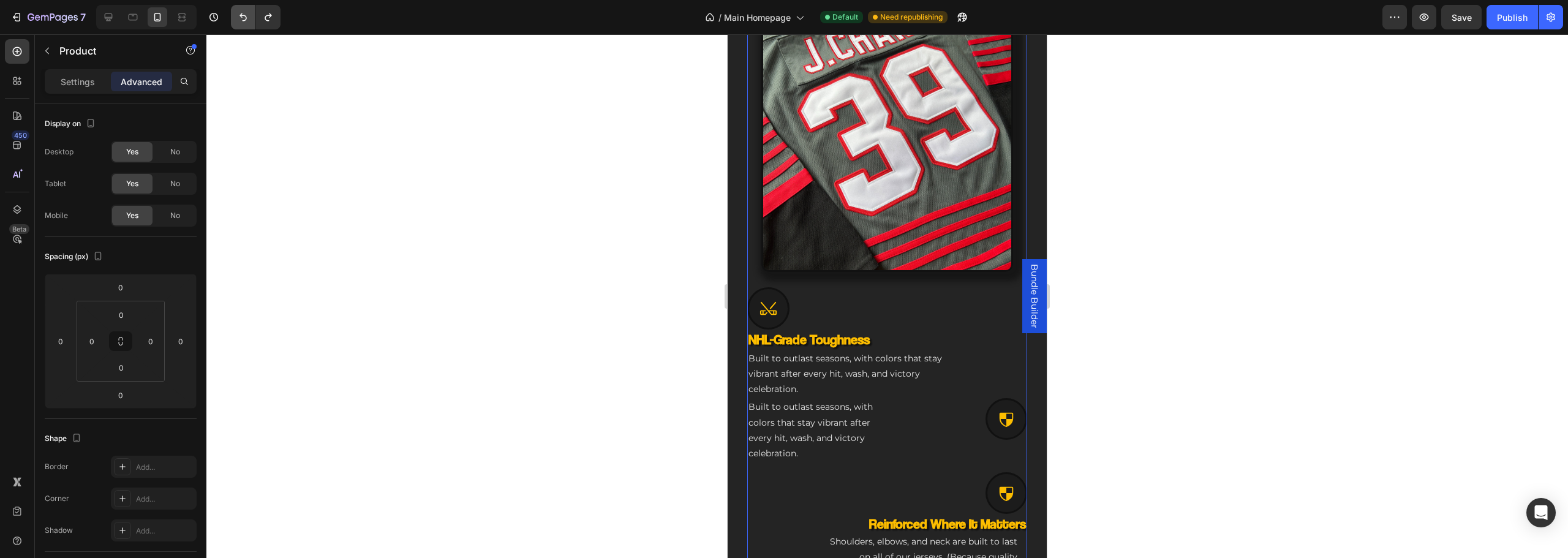
click at [246, 11] on icon "Undo/Redo" at bounding box center [243, 17] width 12 height 12
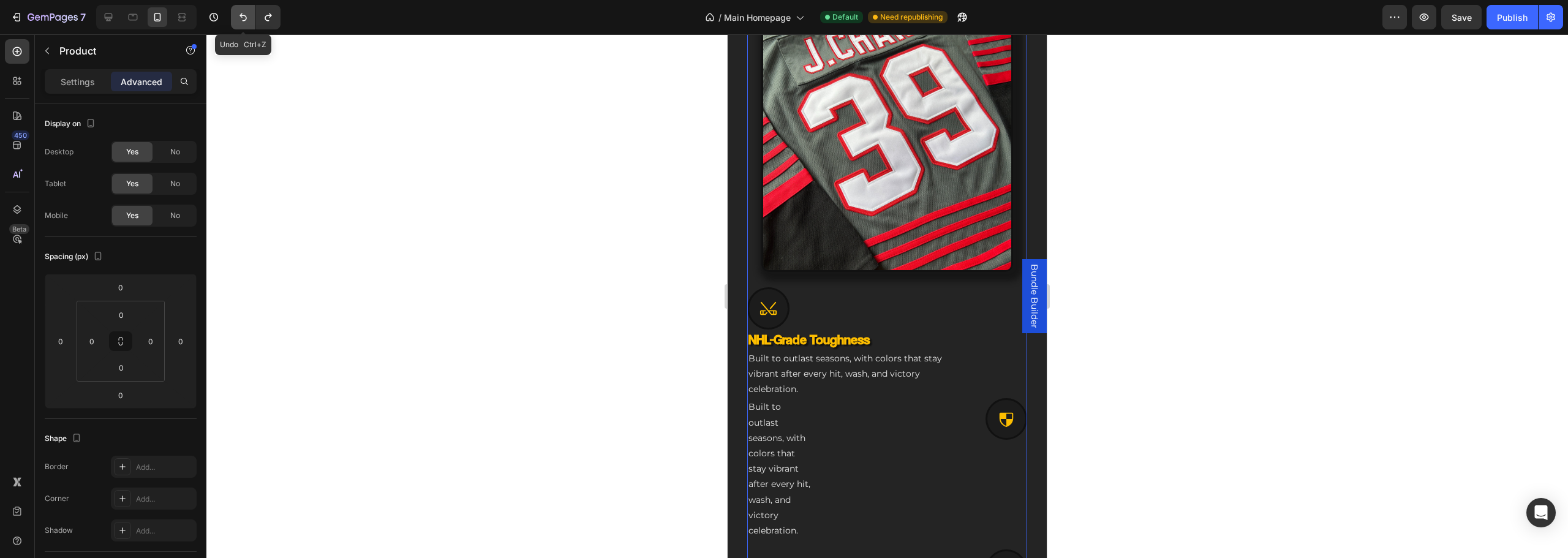
click at [246, 11] on icon "Undo/Redo" at bounding box center [243, 17] width 12 height 12
click at [107, 10] on div at bounding box center [108, 17] width 20 height 20
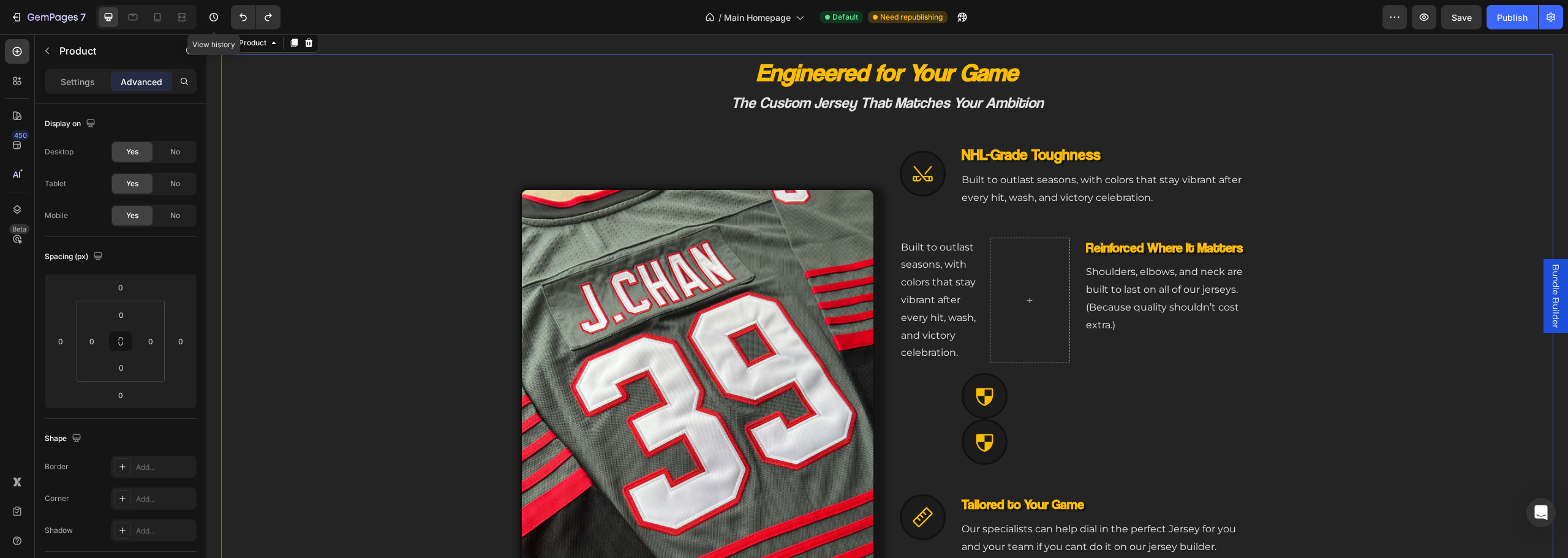
scroll to position [636, 0]
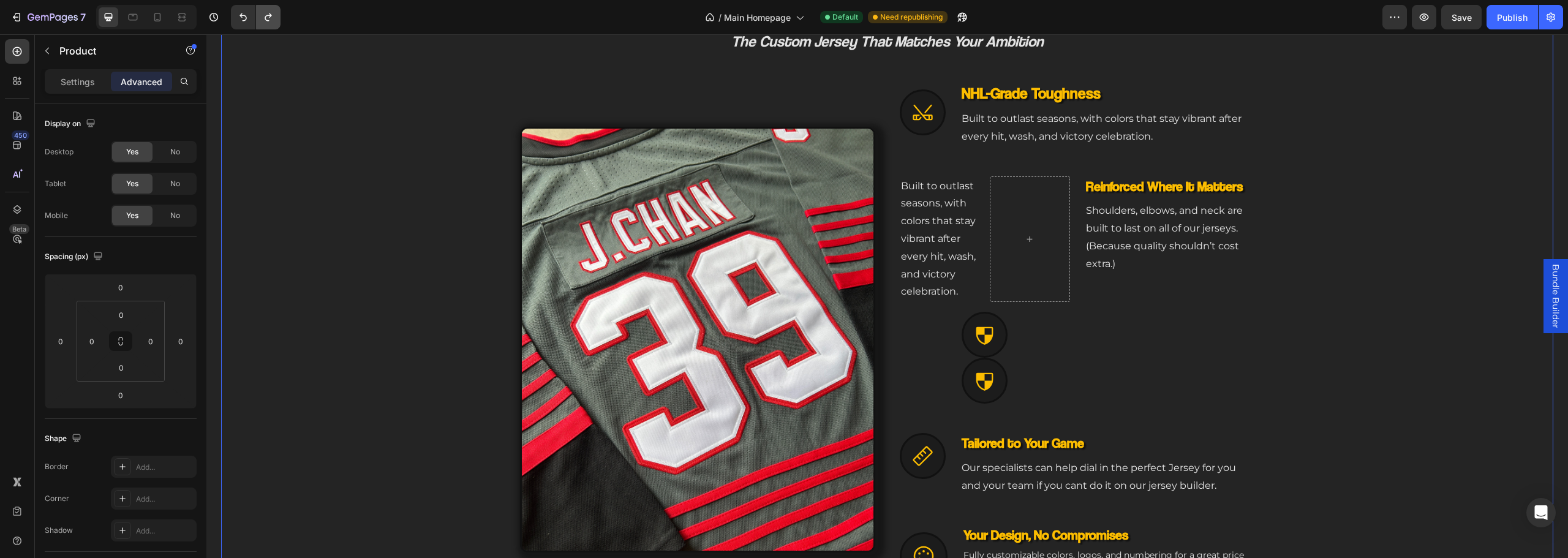
drag, startPoint x: 286, startPoint y: 23, endPoint x: 272, endPoint y: 21, distance: 14.1
click at [281, 23] on div "7 Version history" at bounding box center [145, 17] width 290 height 25
click at [272, 21] on icon "Undo/Redo" at bounding box center [268, 17] width 12 height 12
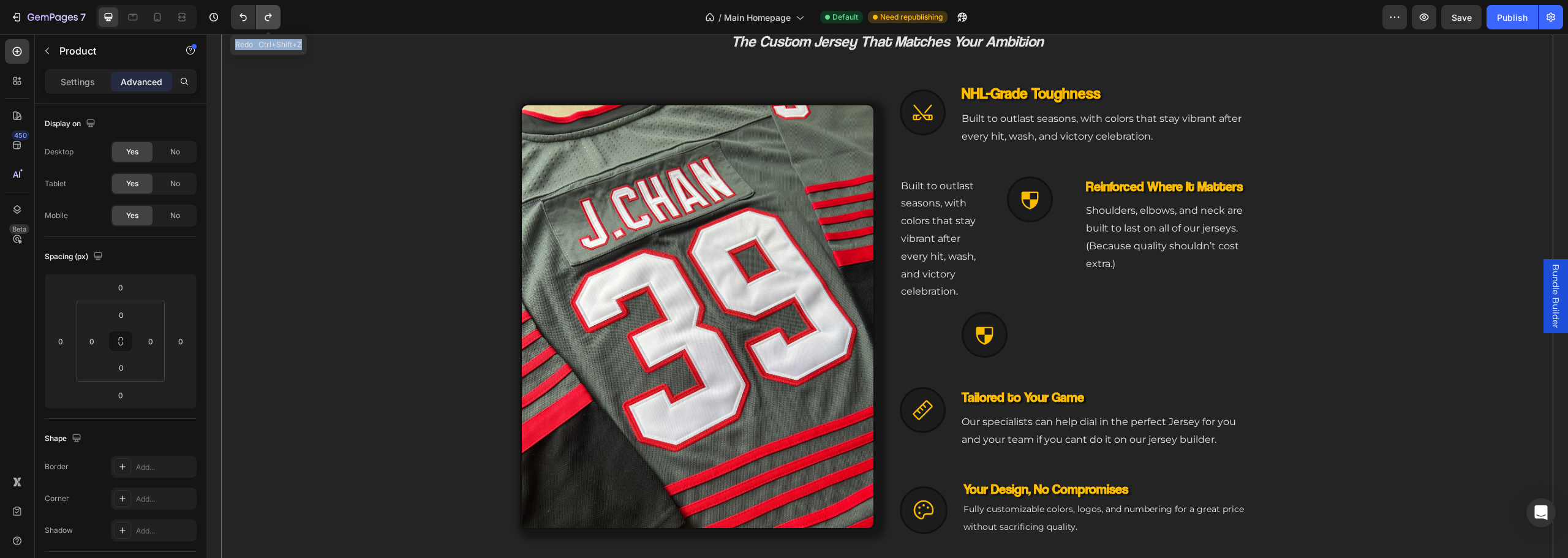
click at [270, 21] on icon "Undo/Redo" at bounding box center [268, 17] width 12 height 12
click at [271, 21] on icon "Undo/Redo" at bounding box center [268, 17] width 12 height 12
click at [158, 13] on icon at bounding box center [157, 17] width 7 height 9
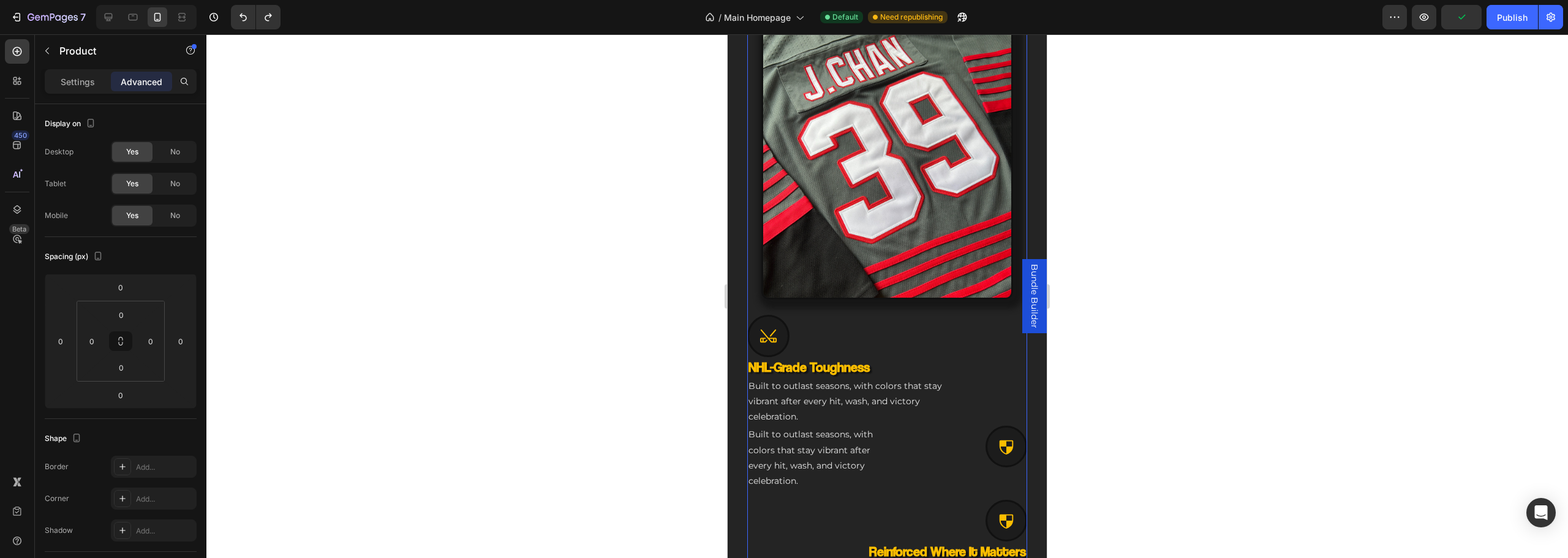
scroll to position [648, 0]
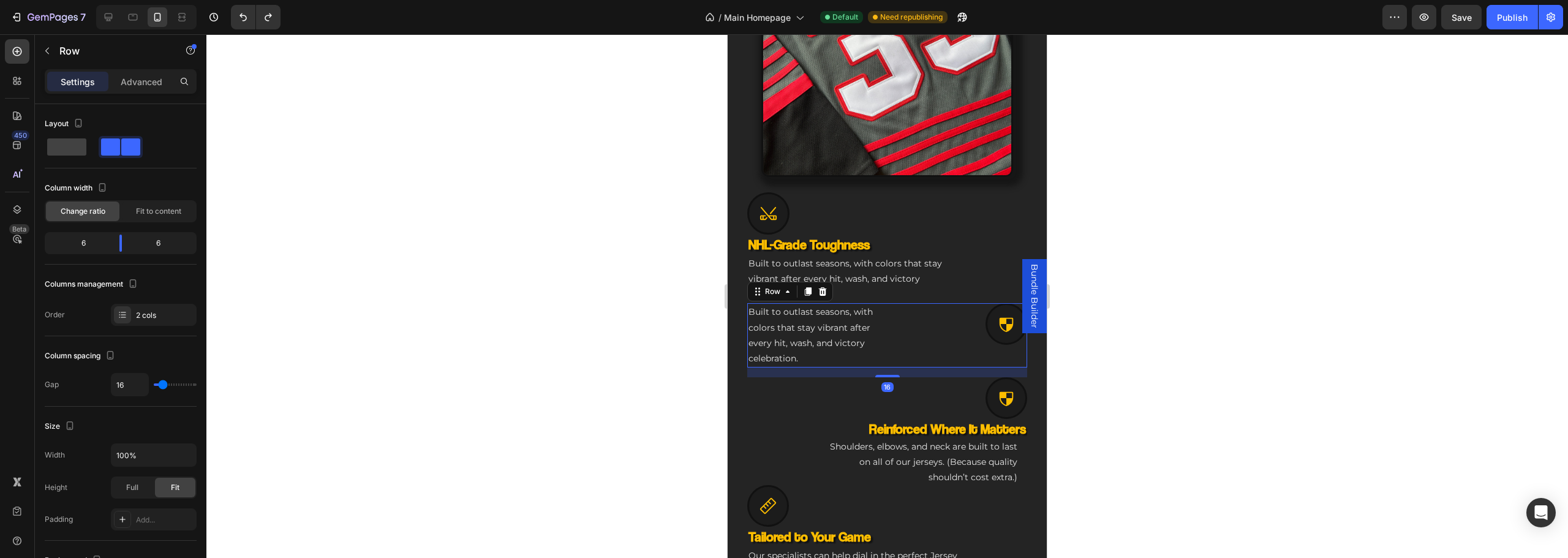
click at [892, 350] on div "Icon" at bounding box center [960, 335] width 135 height 64
click at [134, 87] on p "Advanced" at bounding box center [142, 82] width 42 height 13
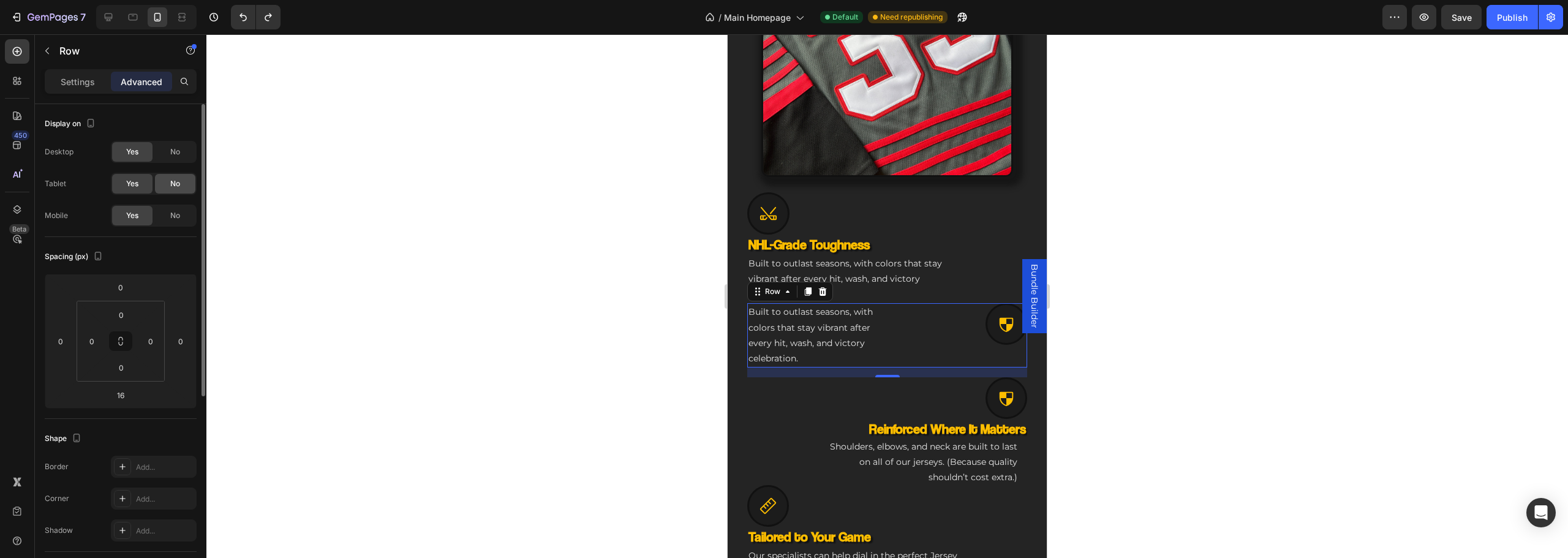
click at [173, 179] on span "No" at bounding box center [175, 183] width 10 height 11
click at [174, 150] on span "No" at bounding box center [175, 151] width 10 height 11
click at [114, 22] on icon at bounding box center [108, 17] width 12 height 12
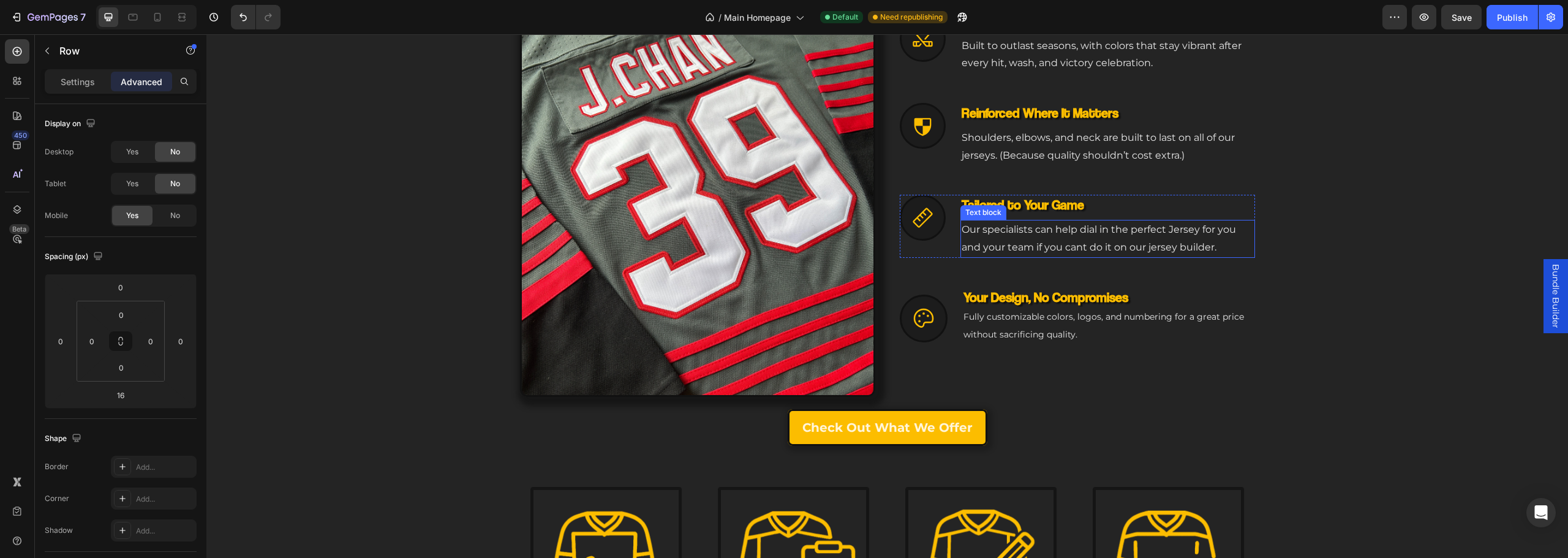
scroll to position [463, 0]
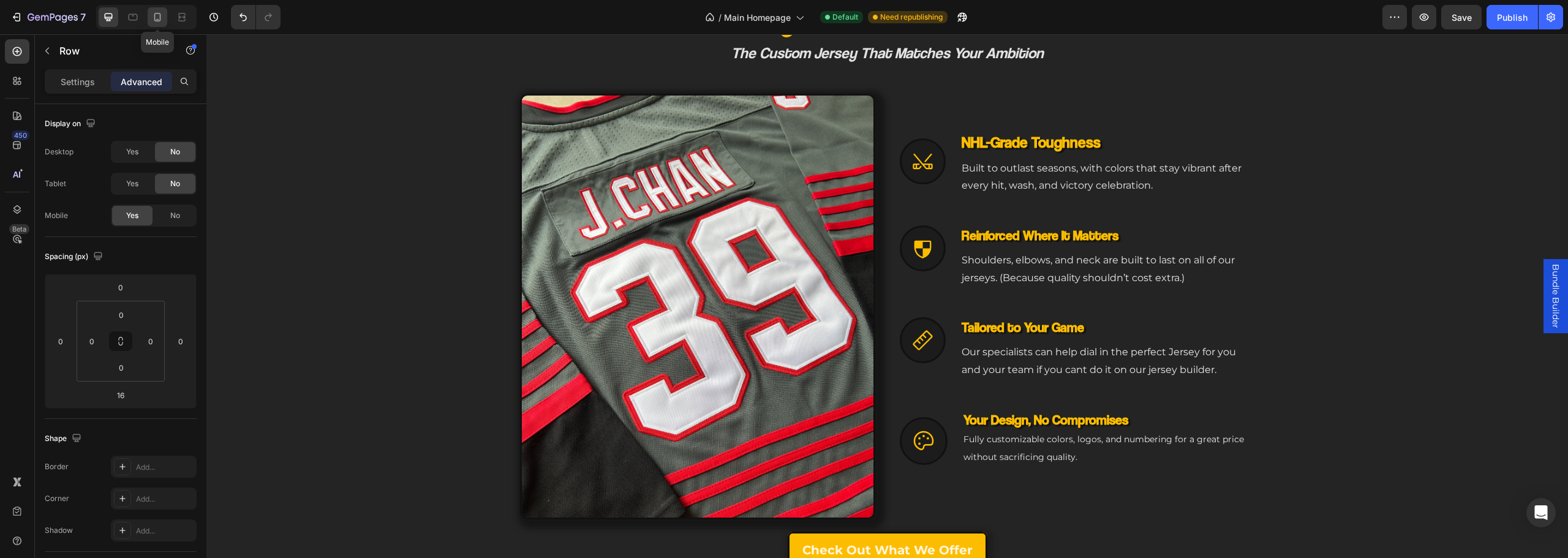
click at [159, 12] on icon at bounding box center [157, 17] width 12 height 12
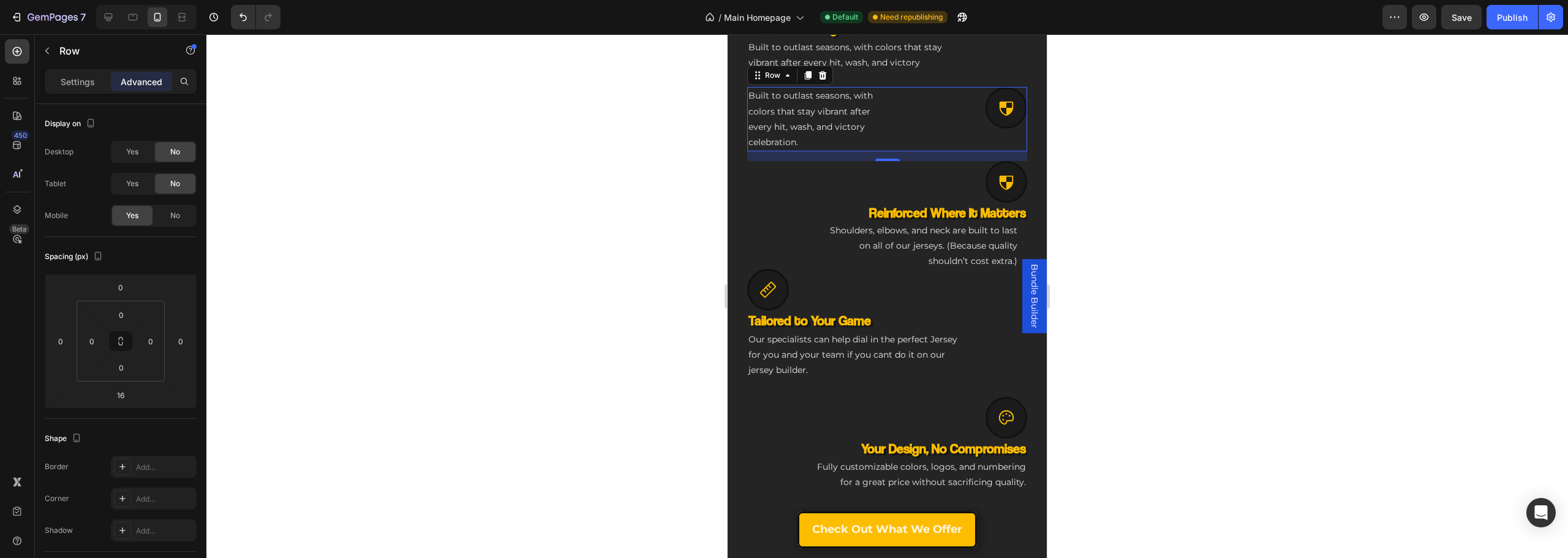
scroll to position [680, 0]
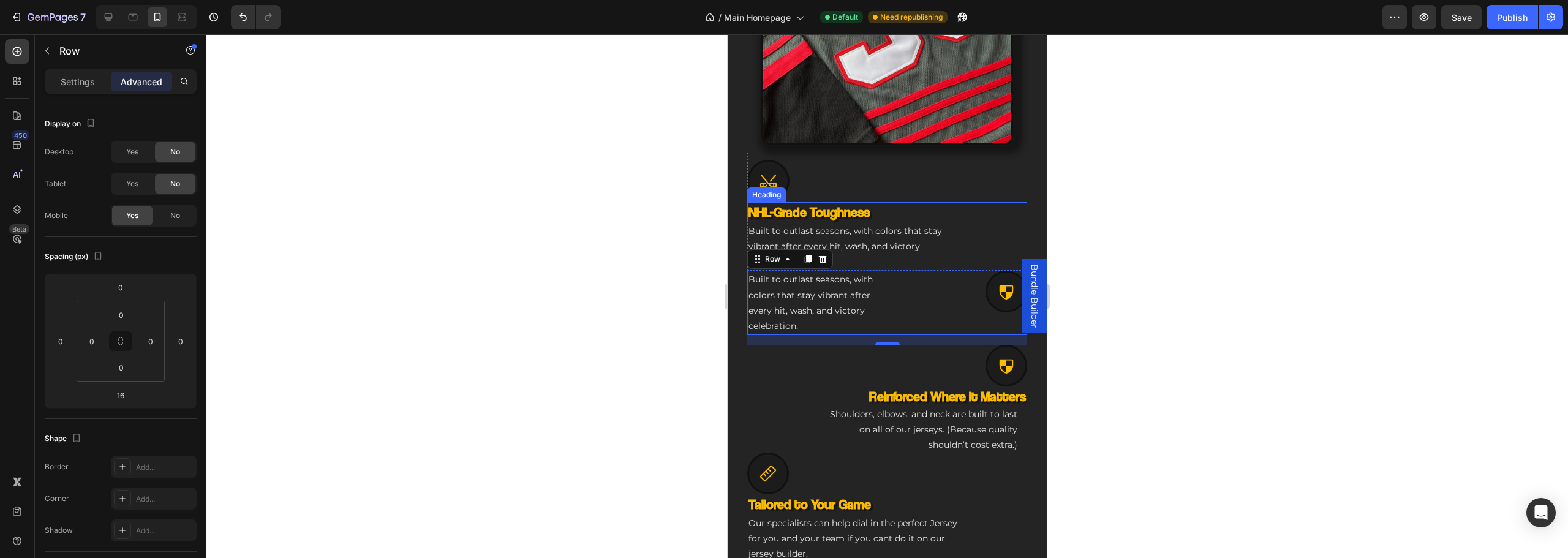
click at [806, 202] on h3 "NHL-Grade Toughness" at bounding box center [887, 212] width 280 height 20
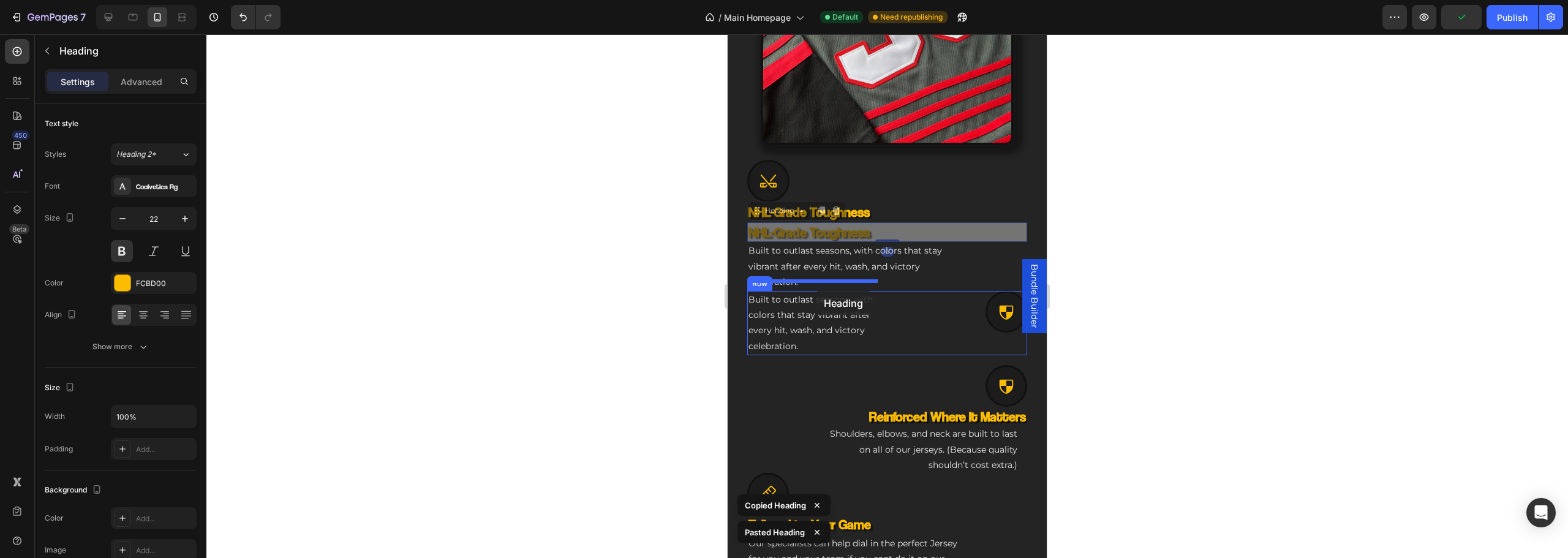
drag, startPoint x: 835, startPoint y: 224, endPoint x: 814, endPoint y: 291, distance: 70.2
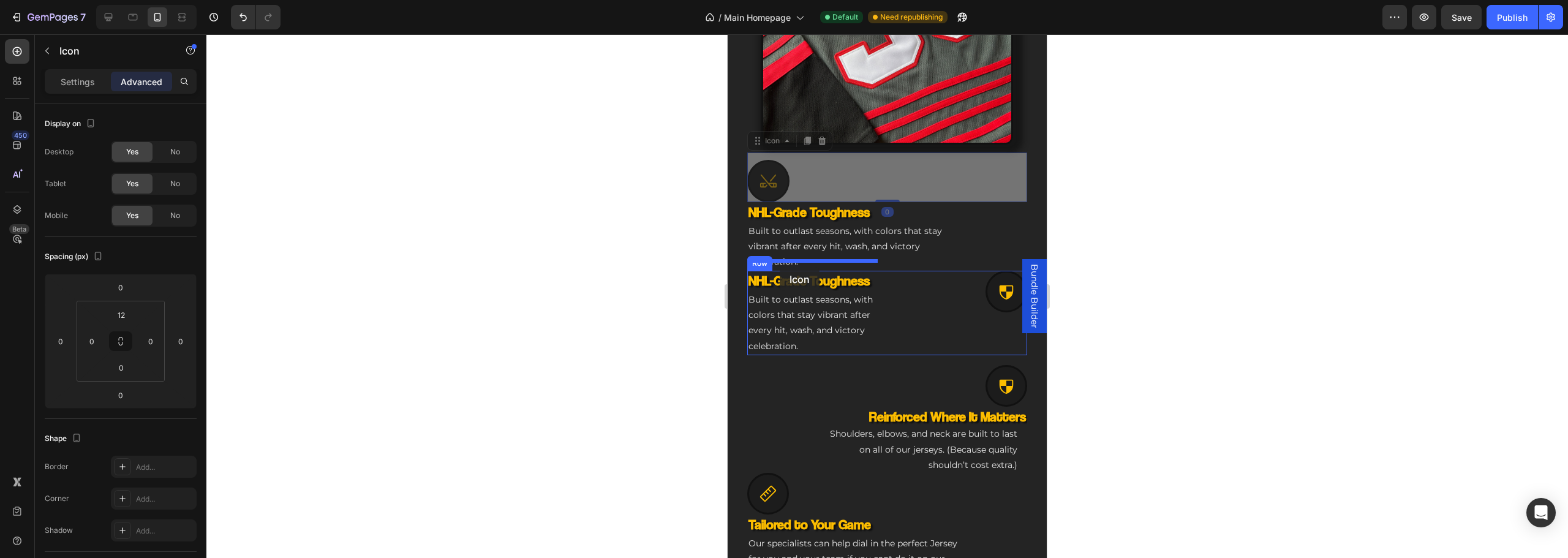
drag, startPoint x: 772, startPoint y: 170, endPoint x: 780, endPoint y: 267, distance: 97.3
type input "8"
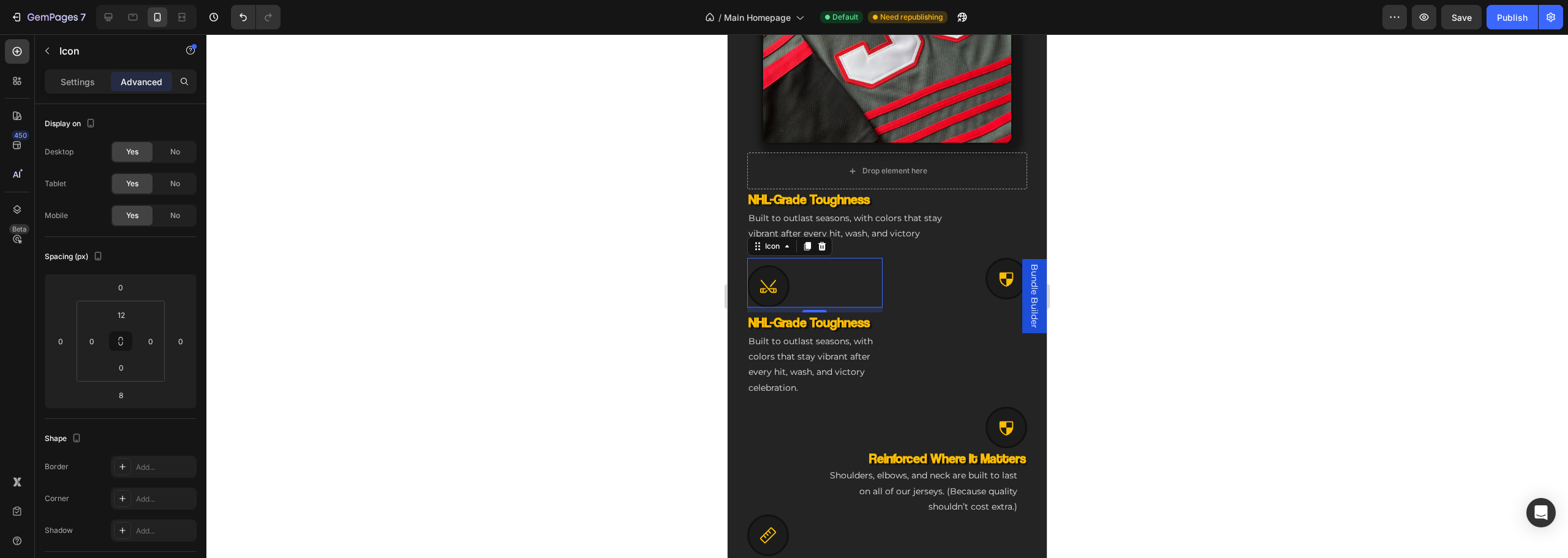
click at [796, 274] on div "Icon 8" at bounding box center [814, 283] width 135 height 50
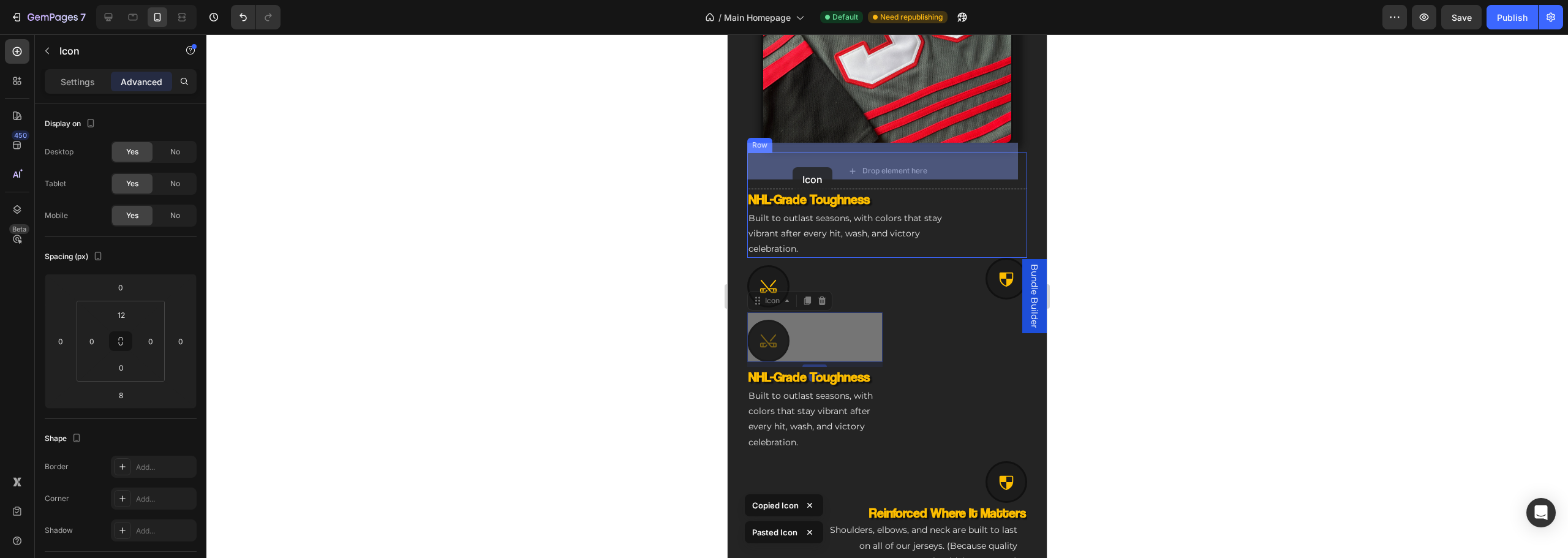
drag, startPoint x: 773, startPoint y: 318, endPoint x: 793, endPoint y: 167, distance: 152.3
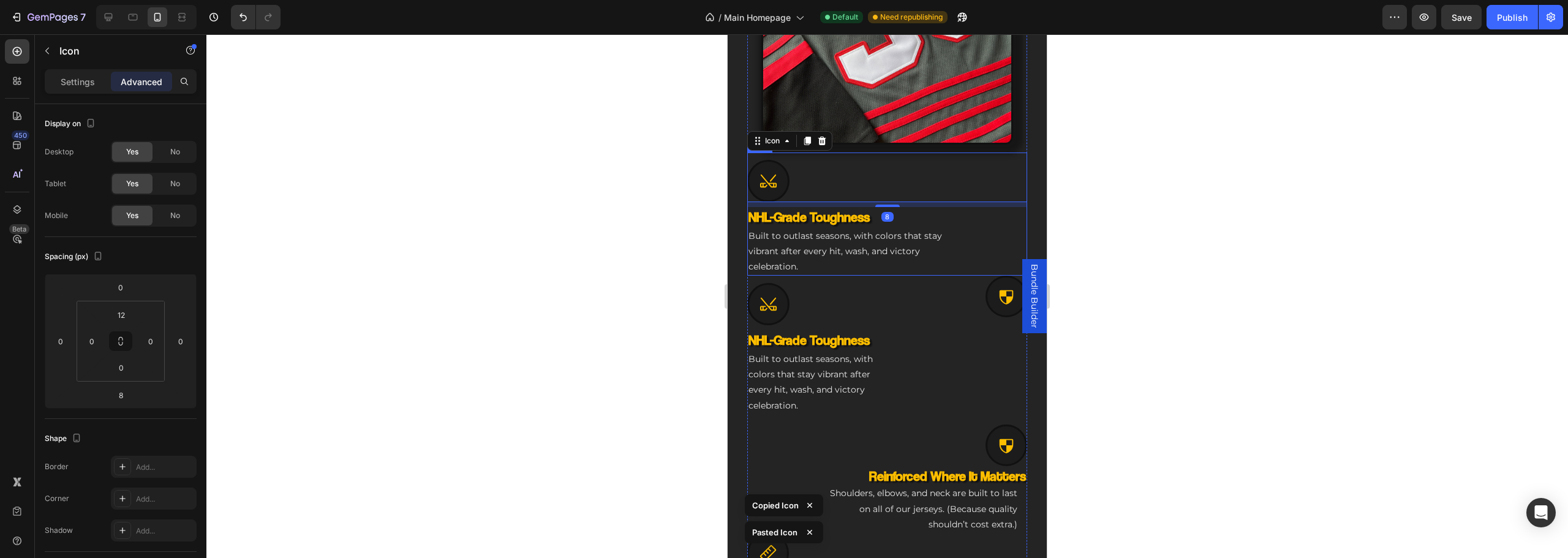
click at [1002, 236] on div "NHL-Grade Toughness Heading Built to outlast seasons, with colors that stay vib…" at bounding box center [887, 241] width 280 height 69
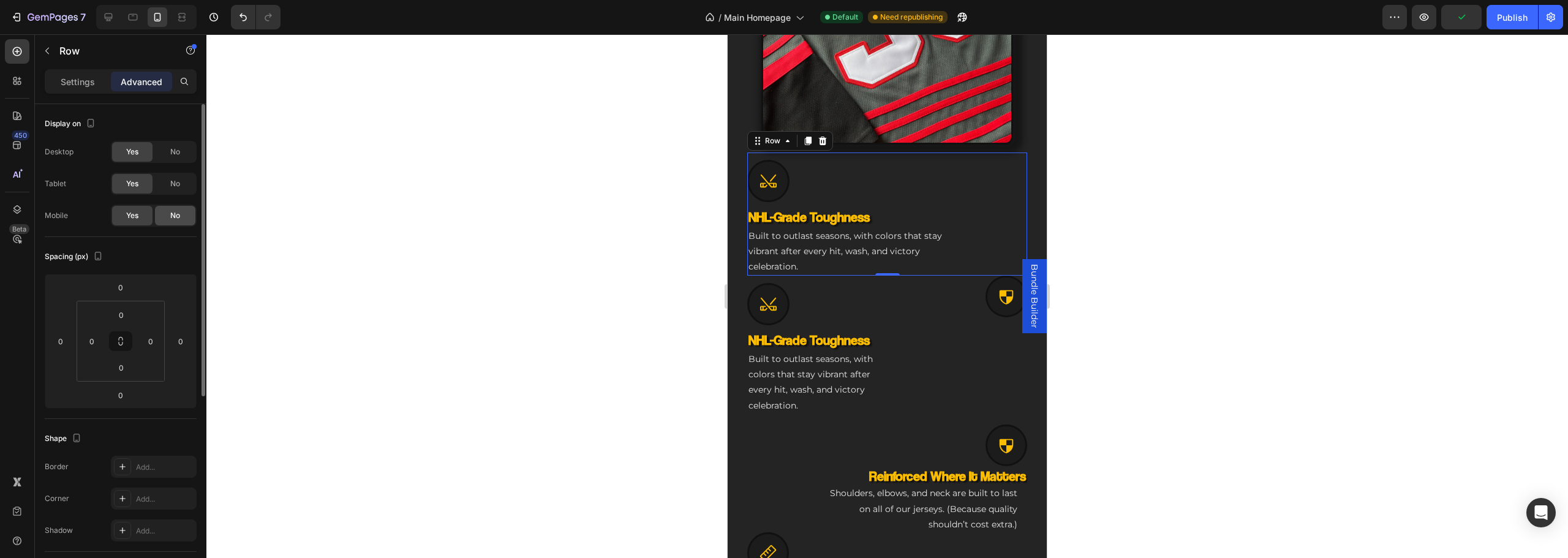
click at [178, 218] on span "No" at bounding box center [175, 215] width 10 height 11
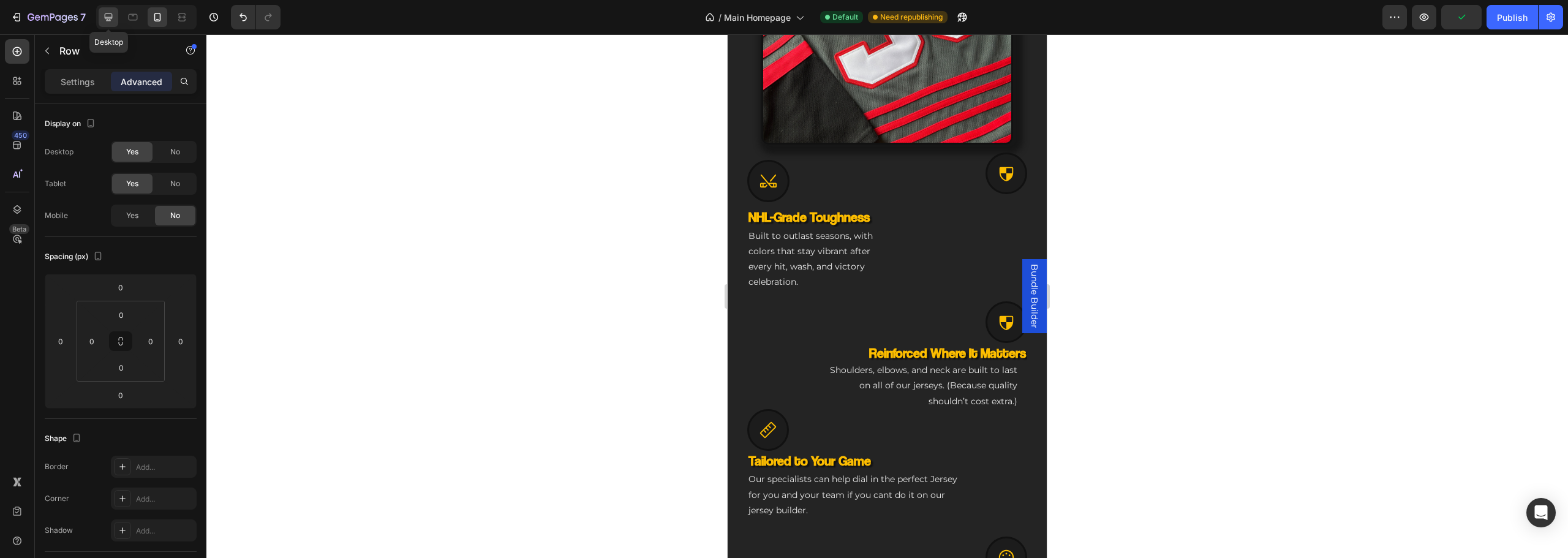
click at [111, 24] on div at bounding box center [108, 17] width 20 height 20
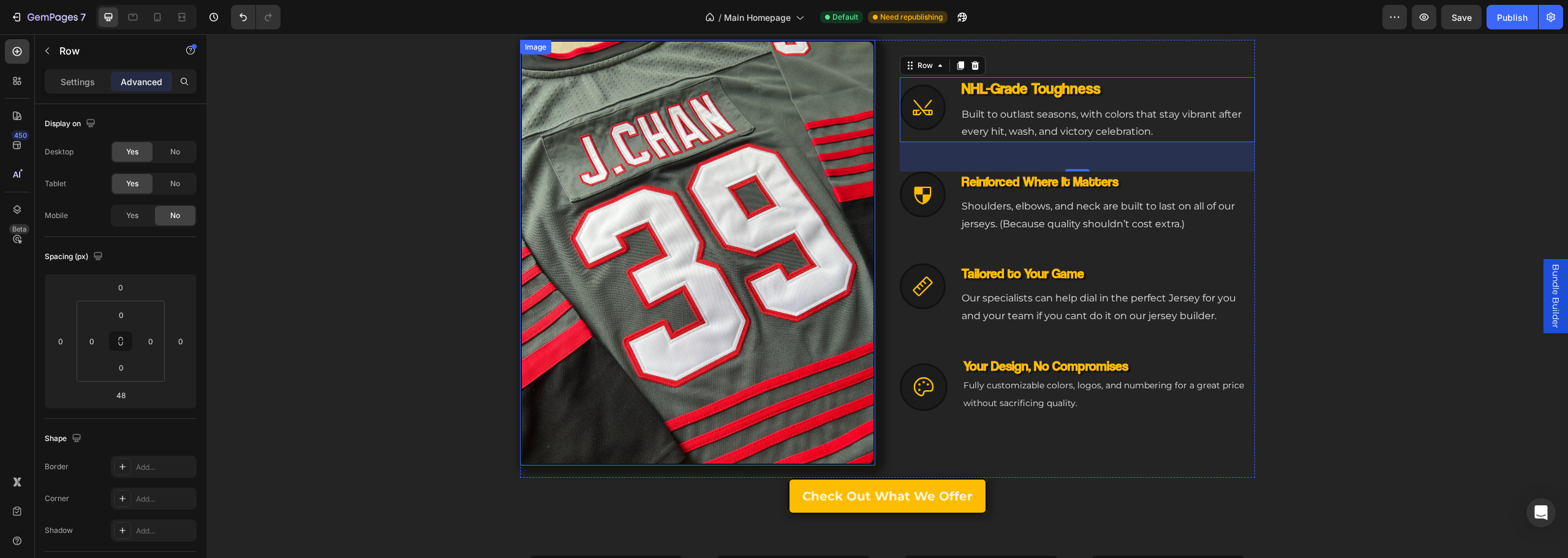
scroll to position [395, 0]
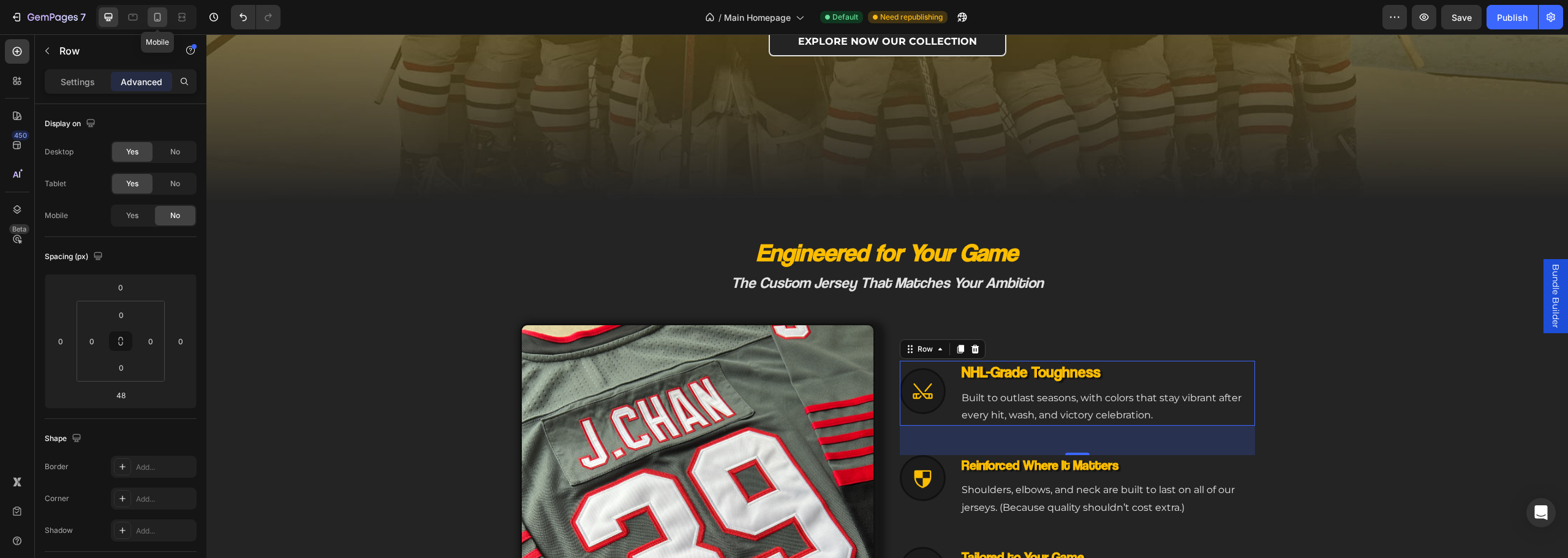
click at [162, 14] on icon at bounding box center [157, 17] width 12 height 12
type input "0"
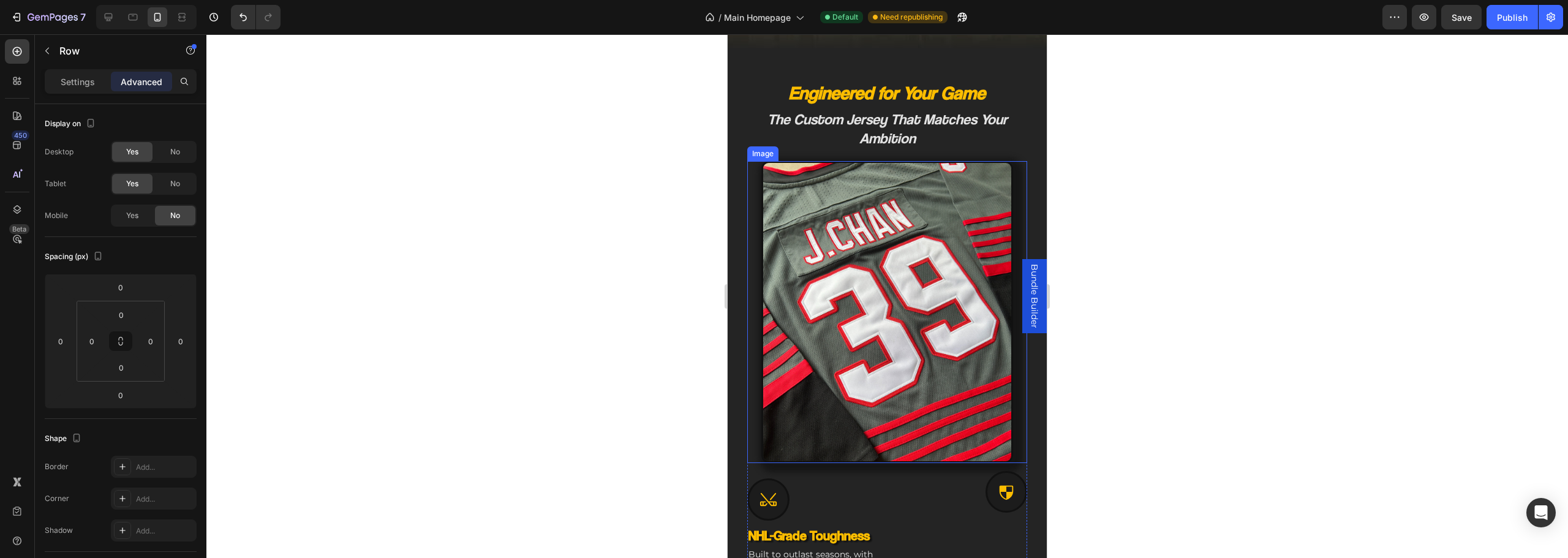
scroll to position [606, 0]
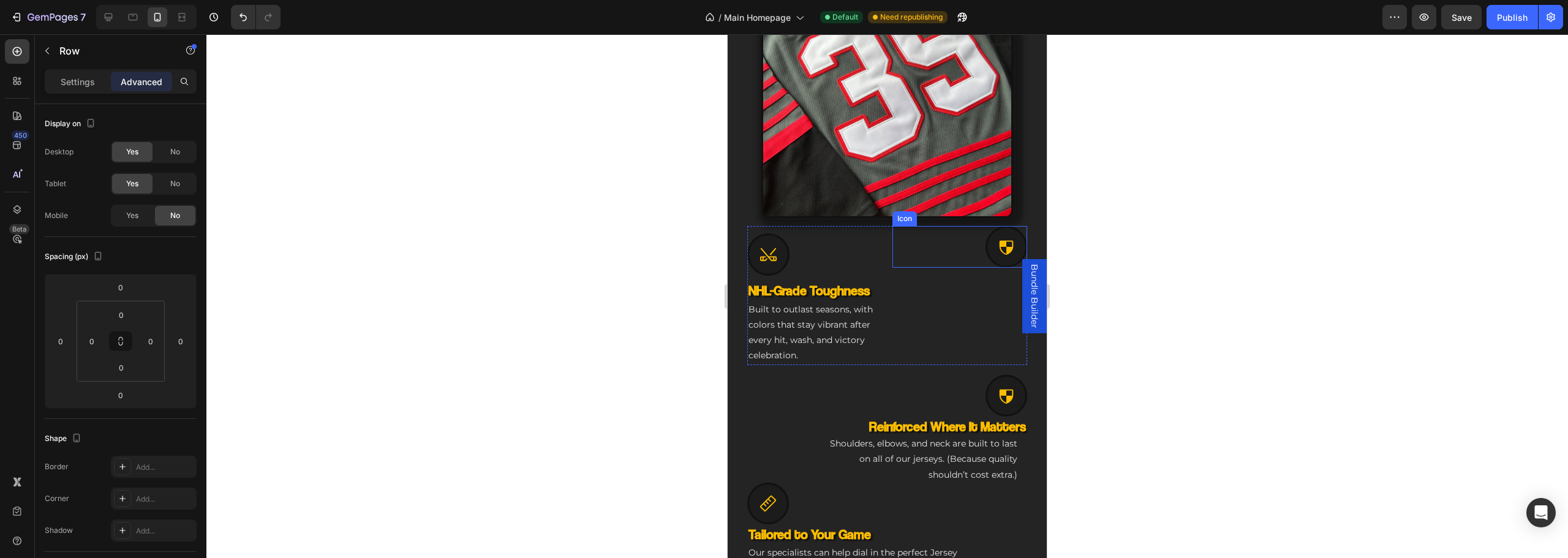
click at [1002, 241] on icon at bounding box center [1006, 247] width 14 height 14
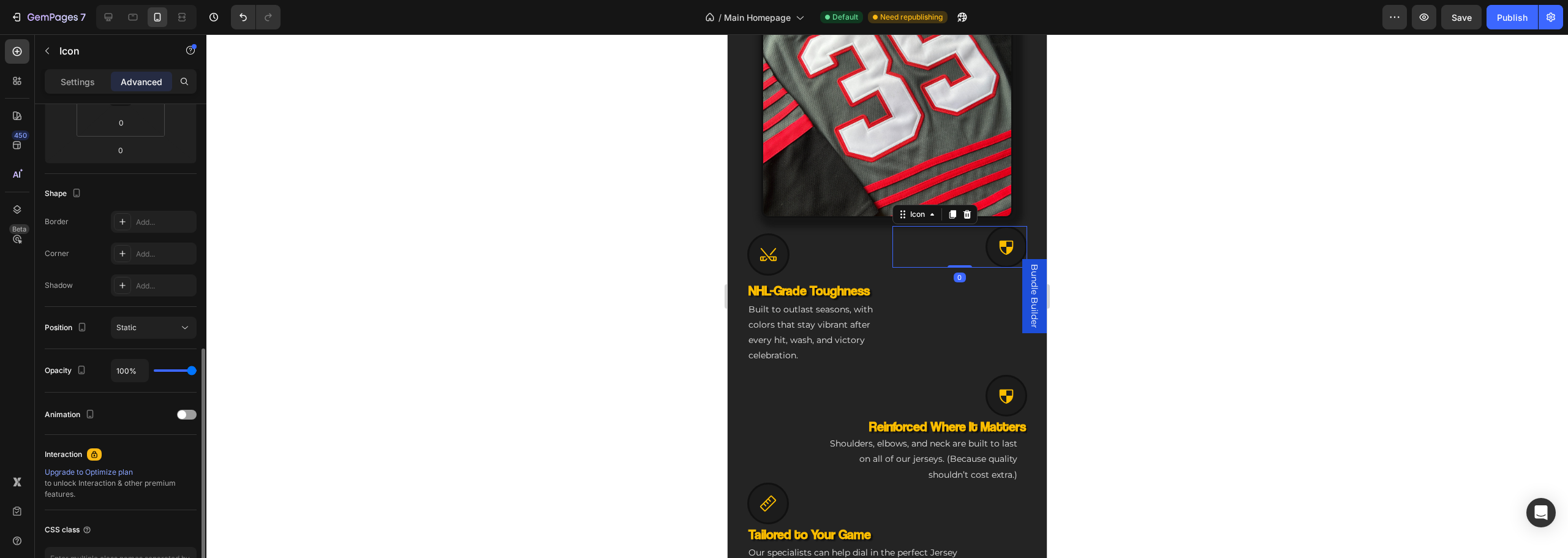
scroll to position [306, 0]
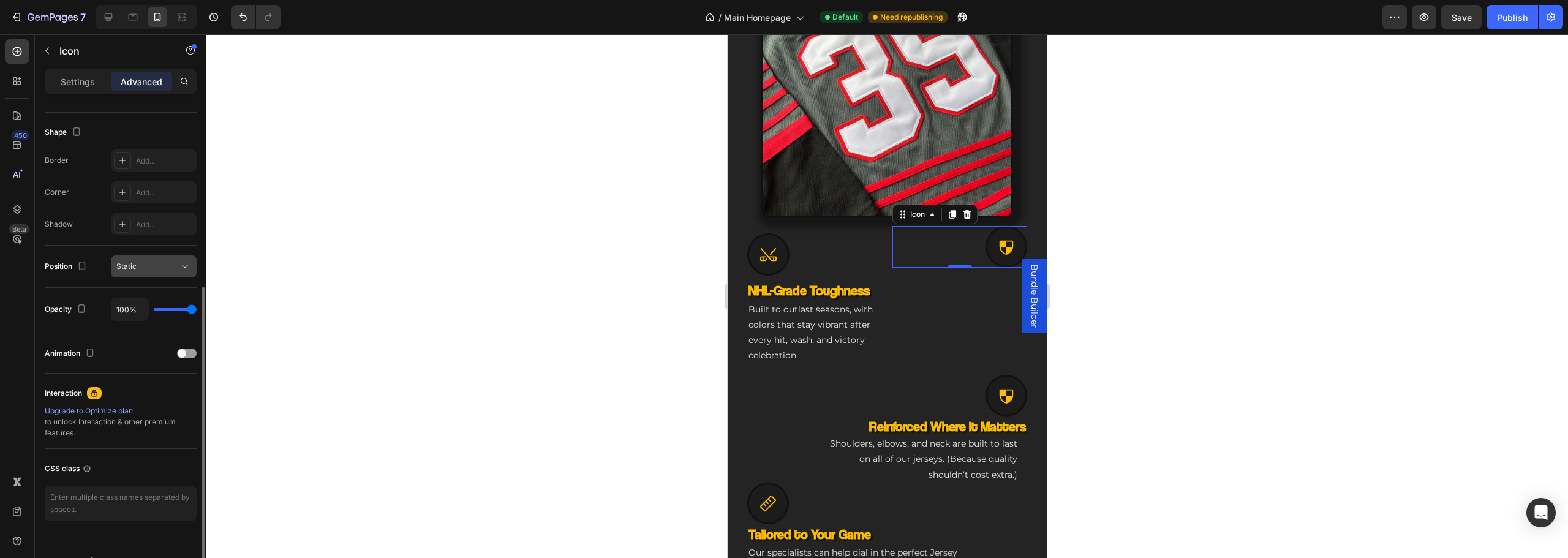
click at [179, 267] on icon at bounding box center [184, 266] width 12 height 12
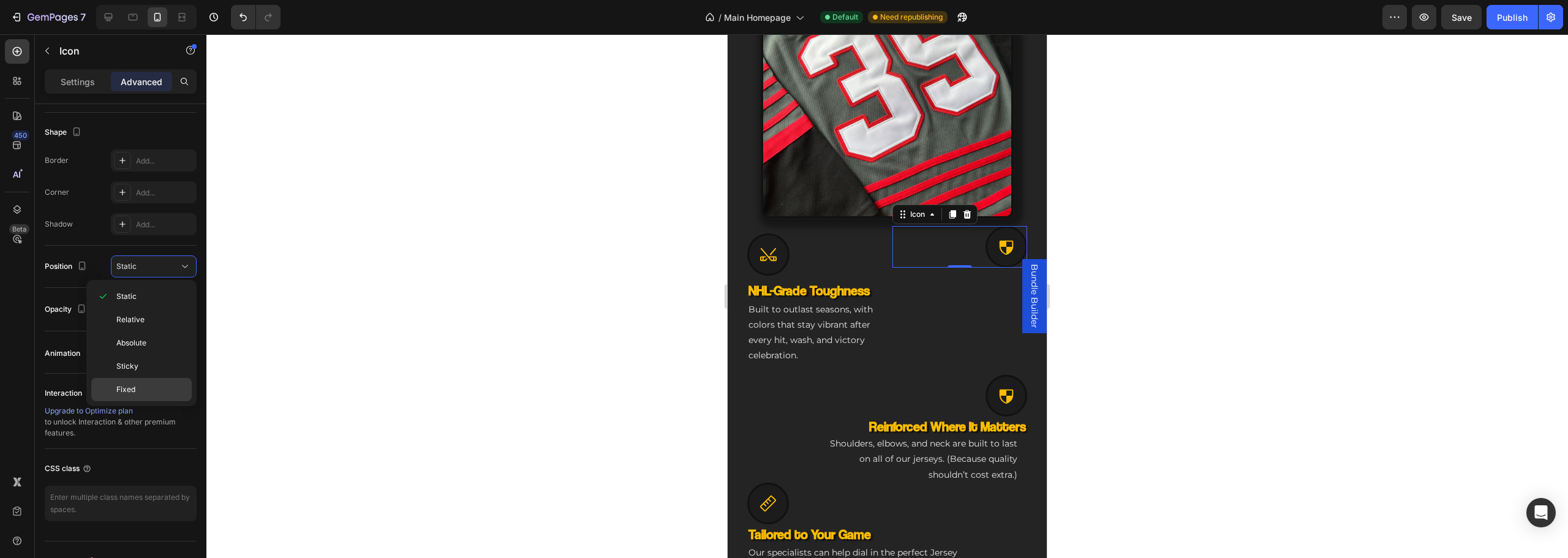
click at [142, 392] on p "Fixed" at bounding box center [151, 389] width 70 height 11
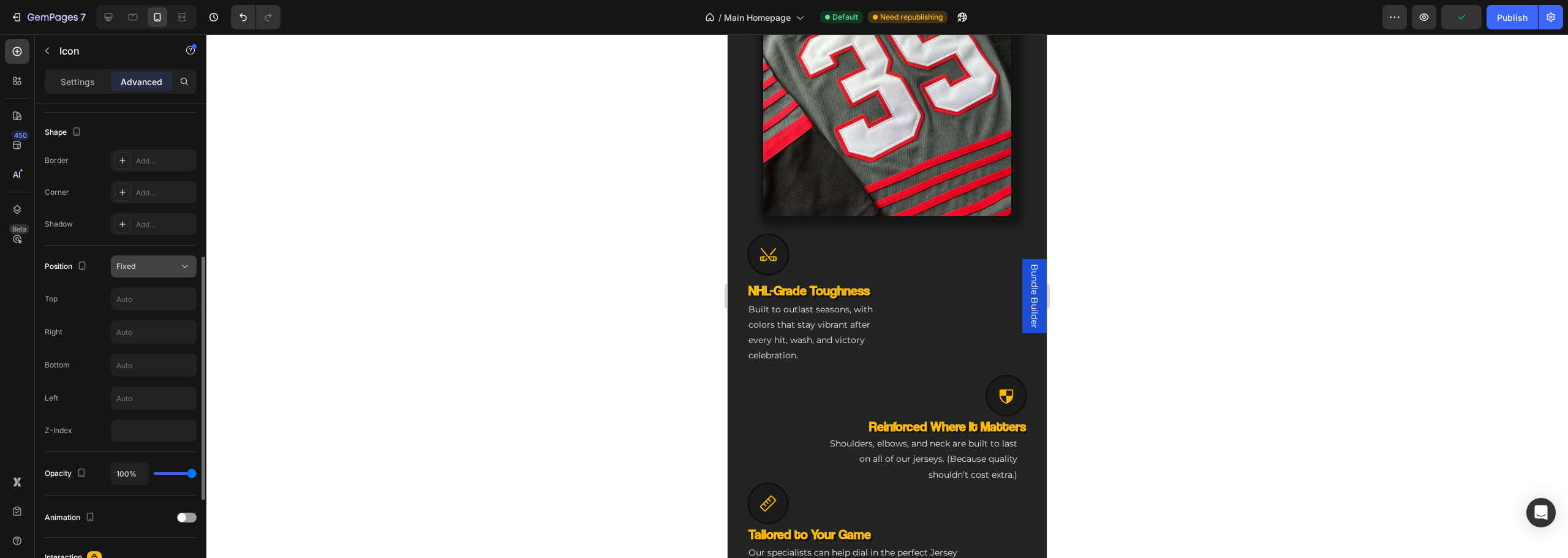
click at [158, 265] on div "Fixed" at bounding box center [148, 266] width 62 height 11
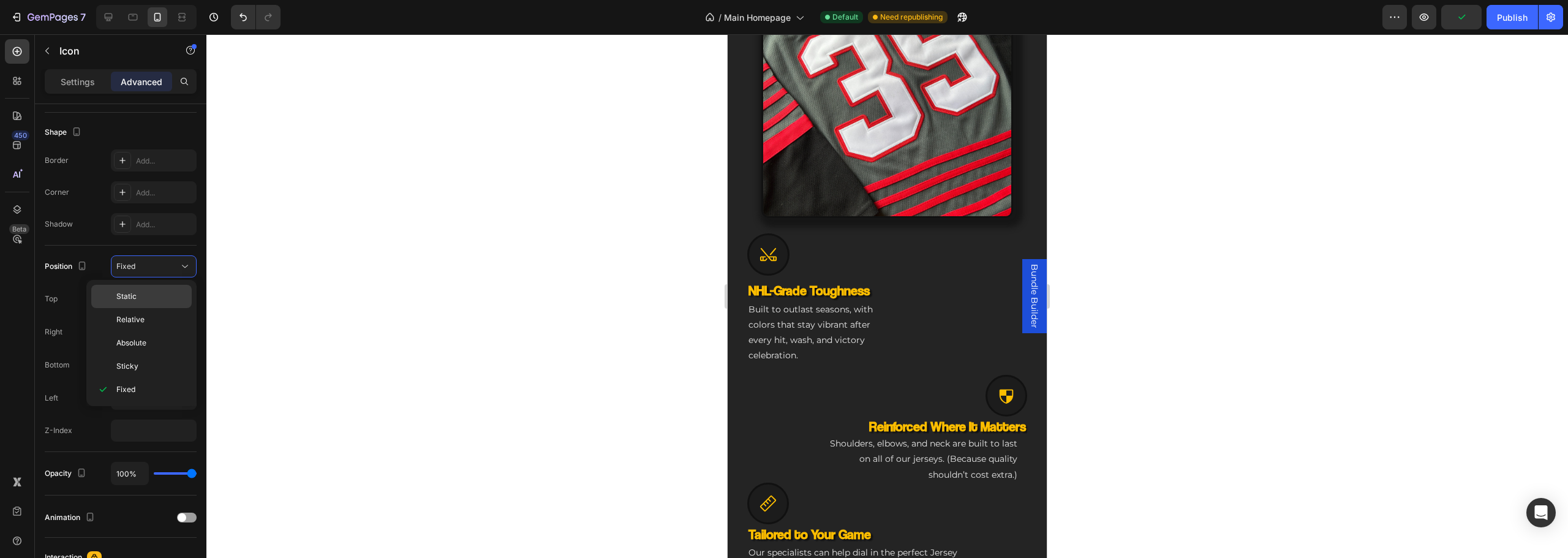
click at [153, 292] on p "Static" at bounding box center [151, 296] width 70 height 11
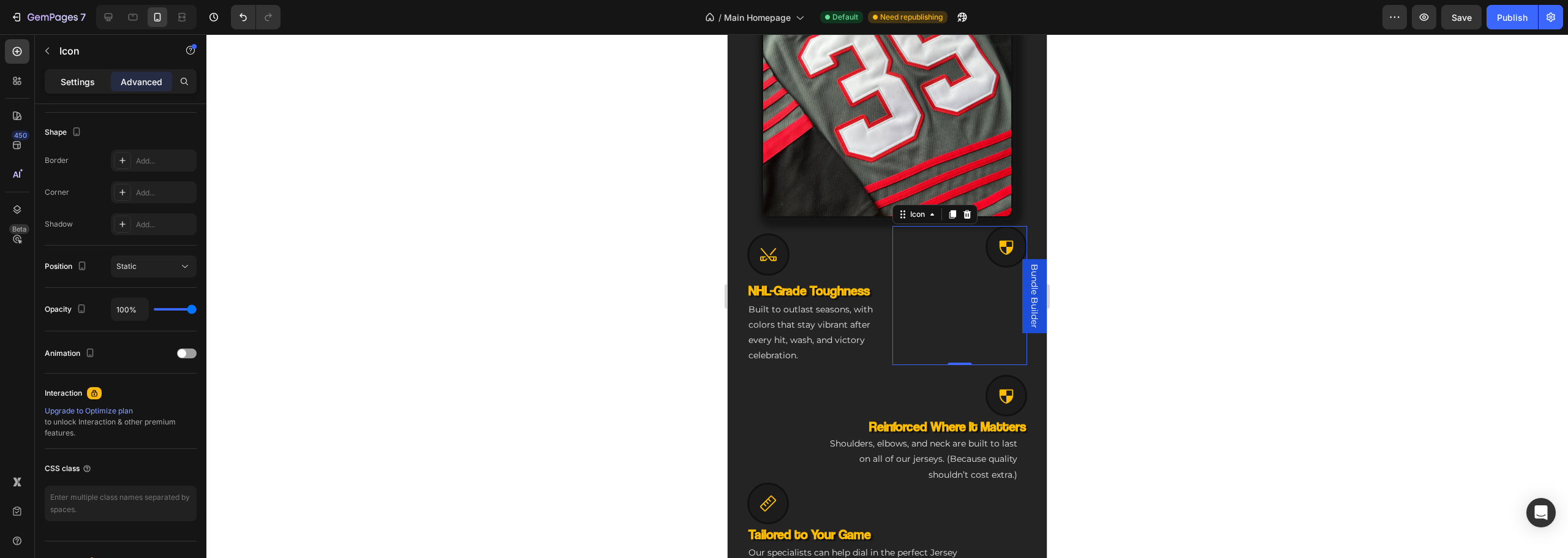
drag, startPoint x: 58, startPoint y: 82, endPoint x: 103, endPoint y: 90, distance: 45.7
click at [61, 82] on div "Settings" at bounding box center [77, 81] width 61 height 20
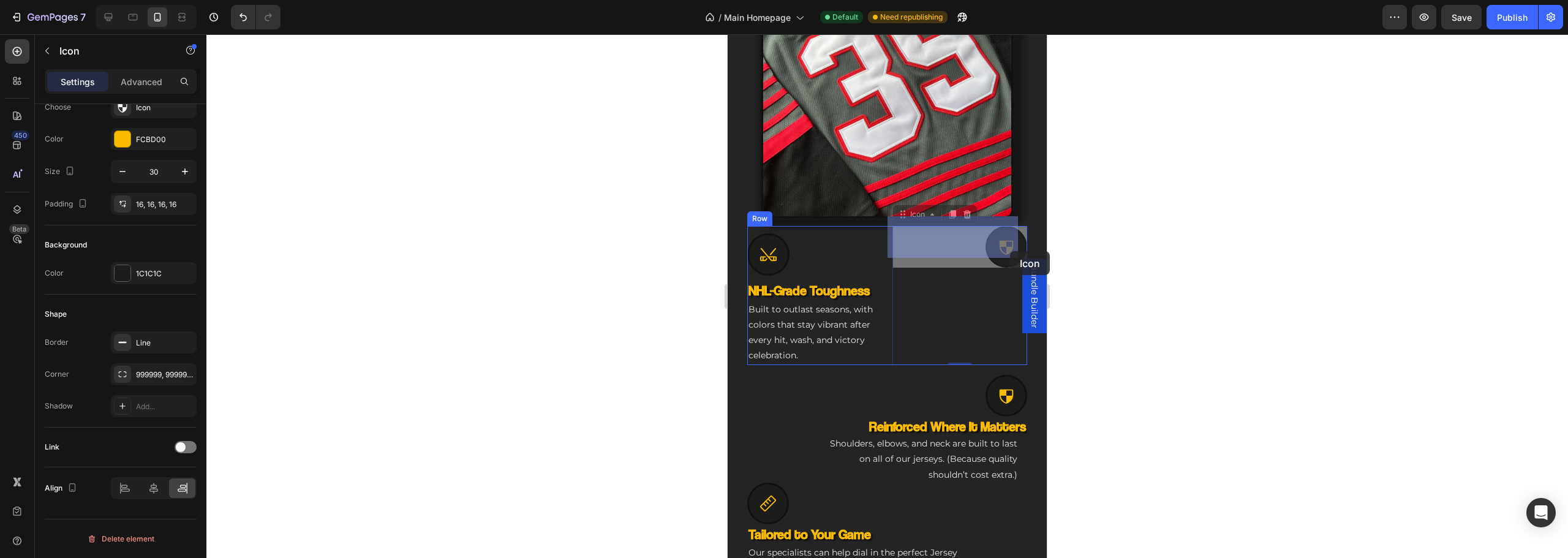
drag, startPoint x: 992, startPoint y: 246, endPoint x: 1011, endPoint y: 250, distance: 19.4
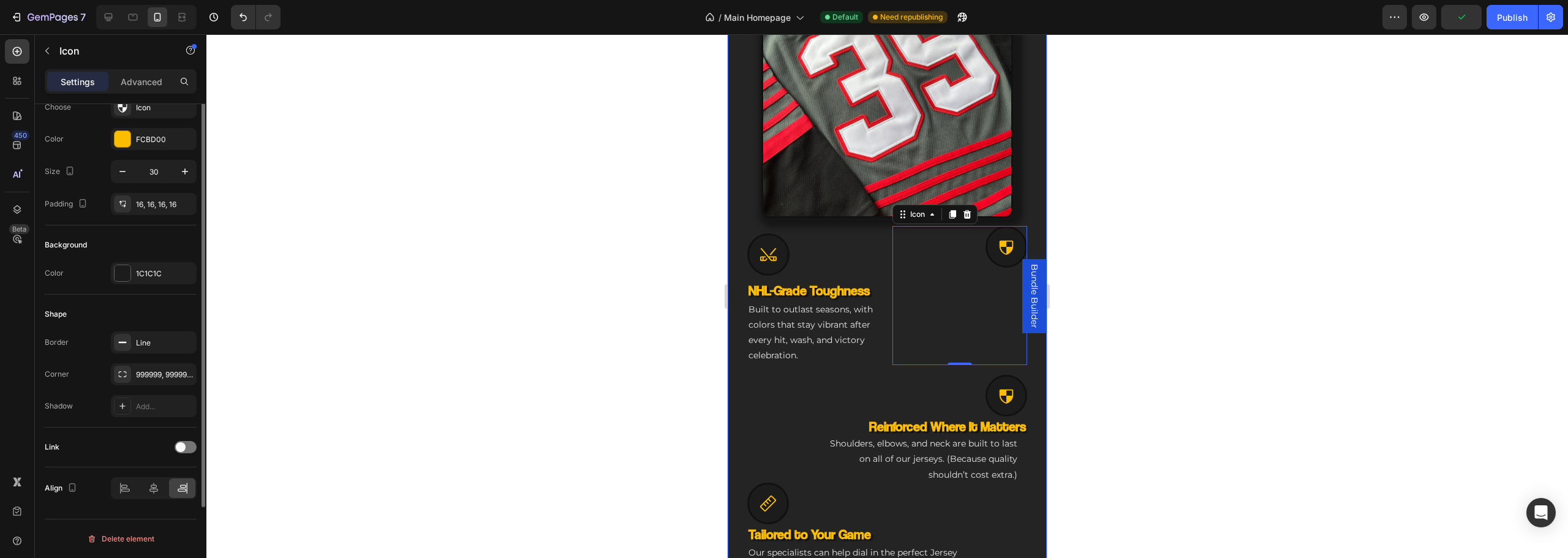
scroll to position [0, 0]
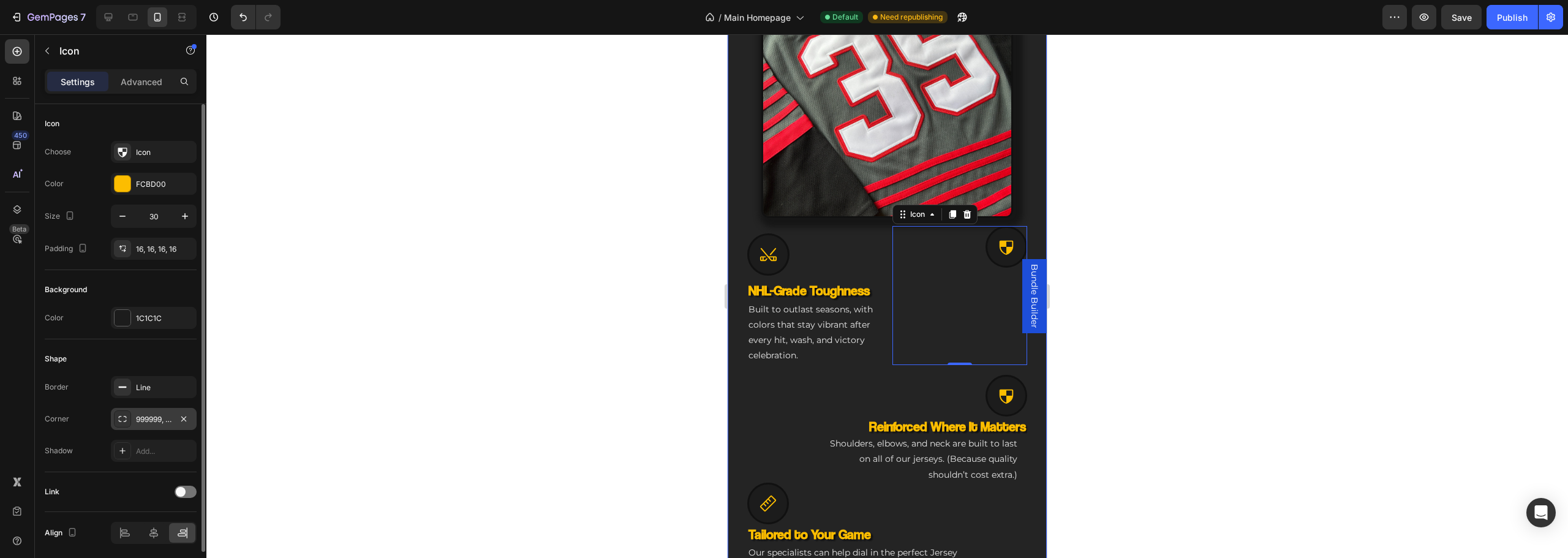
click at [143, 418] on div "999999, 999999, 999999, 999999" at bounding box center [153, 419] width 35 height 11
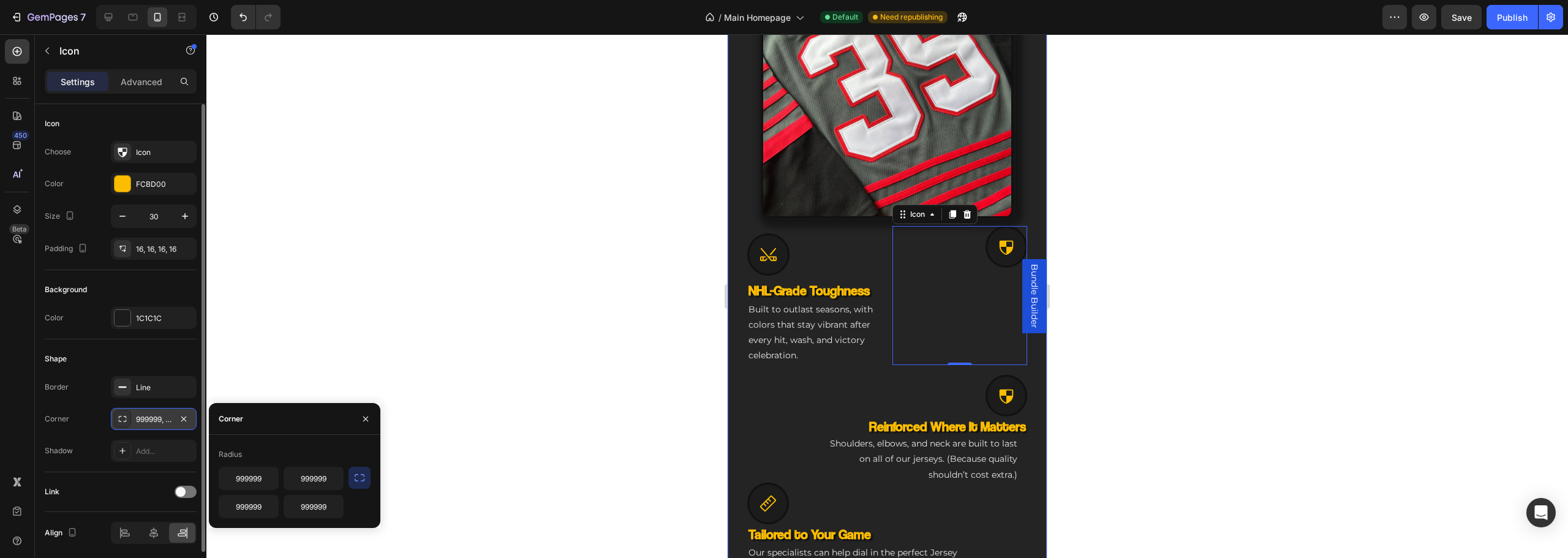
click at [143, 418] on div "999999, 999999, 999999, 999999" at bounding box center [153, 419] width 35 height 11
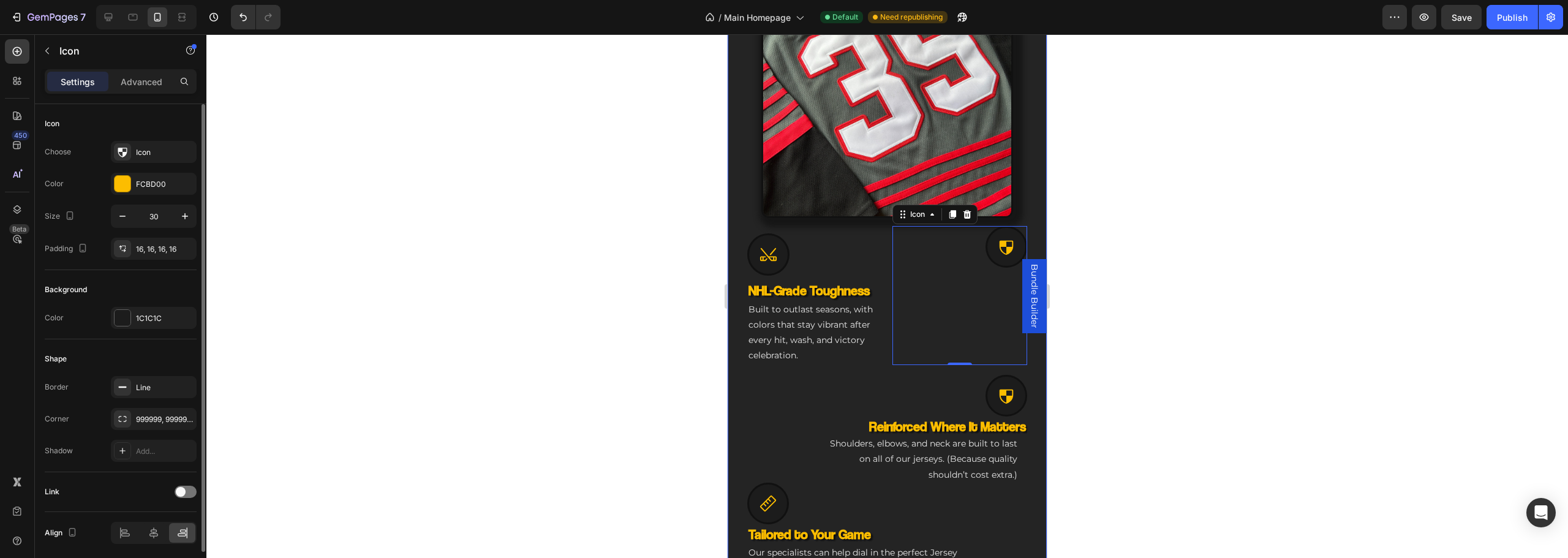
click at [135, 354] on div "Shape" at bounding box center [121, 359] width 152 height 20
click at [832, 335] on p "Built to outlast seasons, with colors that stay vibrant after every hit, wash, …" at bounding box center [815, 333] width 133 height 62
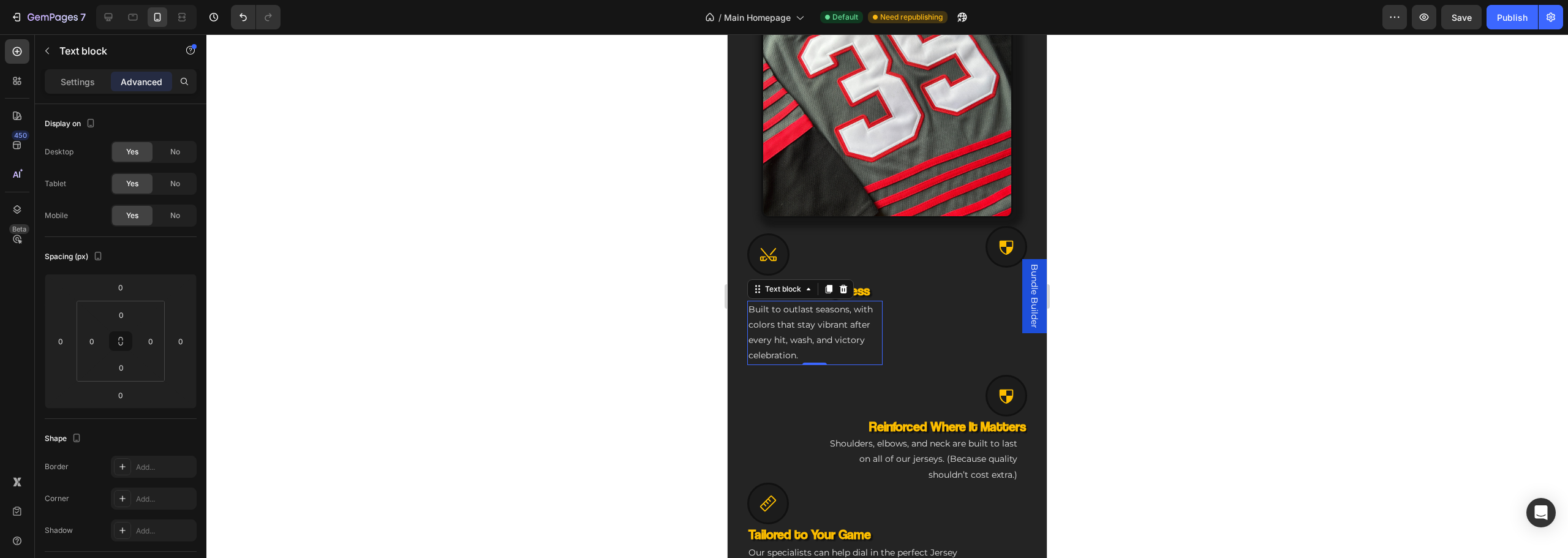
drag, startPoint x: 836, startPoint y: 313, endPoint x: 843, endPoint y: 315, distance: 7.3
click at [840, 314] on p "Built to outlast seasons, with colors that stay vibrant after every hit, wash, …" at bounding box center [815, 333] width 133 height 62
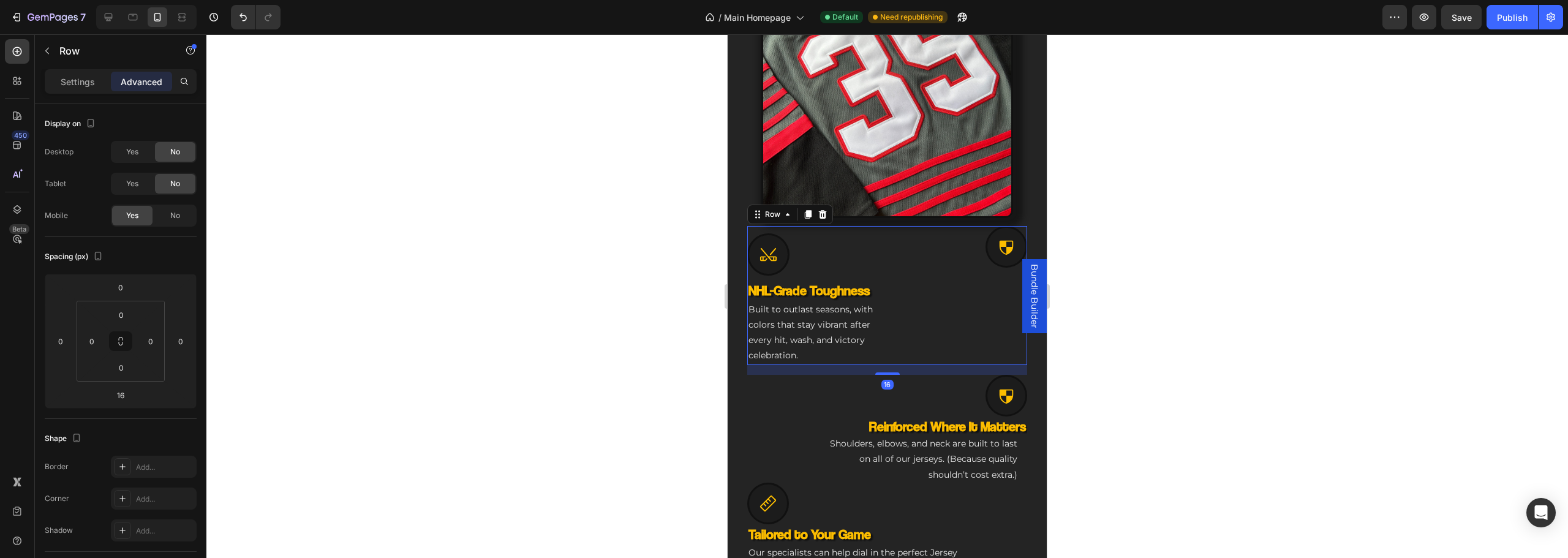
click at [882, 319] on div "Icon NHL-Grade Toughness Heading Built to outlast seasons, with colors that sta…" at bounding box center [887, 295] width 280 height 138
click at [85, 77] on p "Settings" at bounding box center [77, 82] width 34 height 13
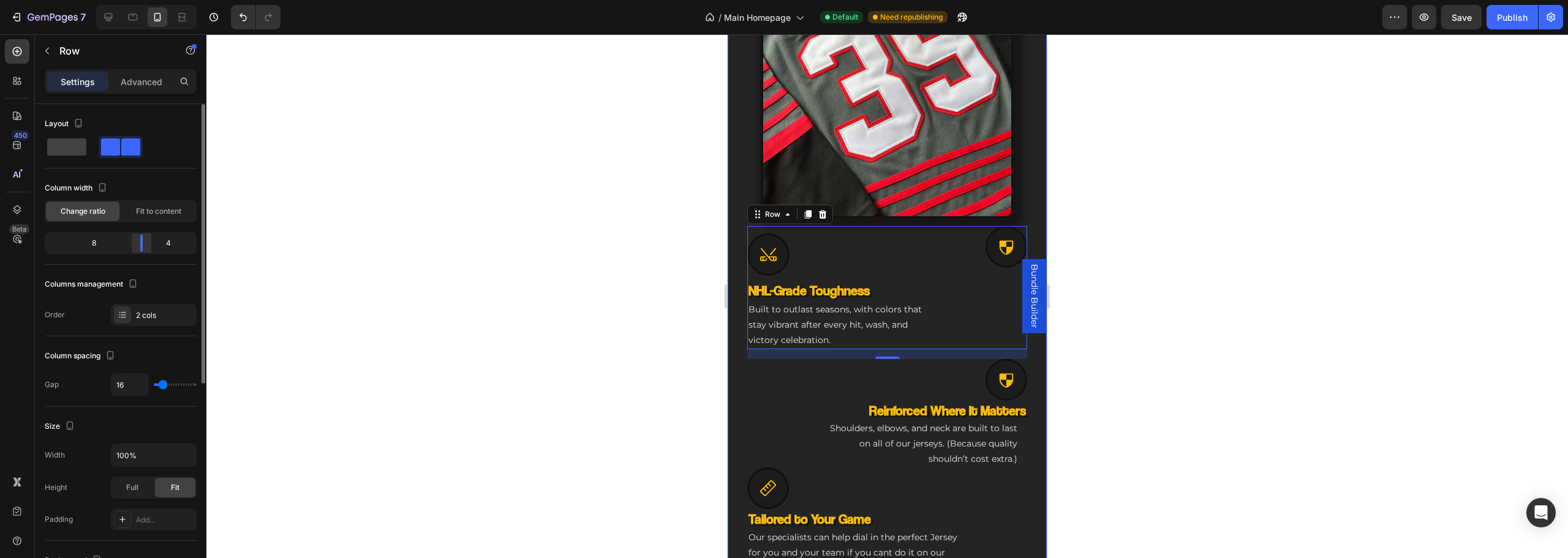
drag, startPoint x: 119, startPoint y: 241, endPoint x: 151, endPoint y: 243, distance: 32.1
click at [151, 243] on div at bounding box center [141, 243] width 22 height 17
type input "0"
drag, startPoint x: 158, startPoint y: 382, endPoint x: 129, endPoint y: 380, distance: 29.1
type input "0"
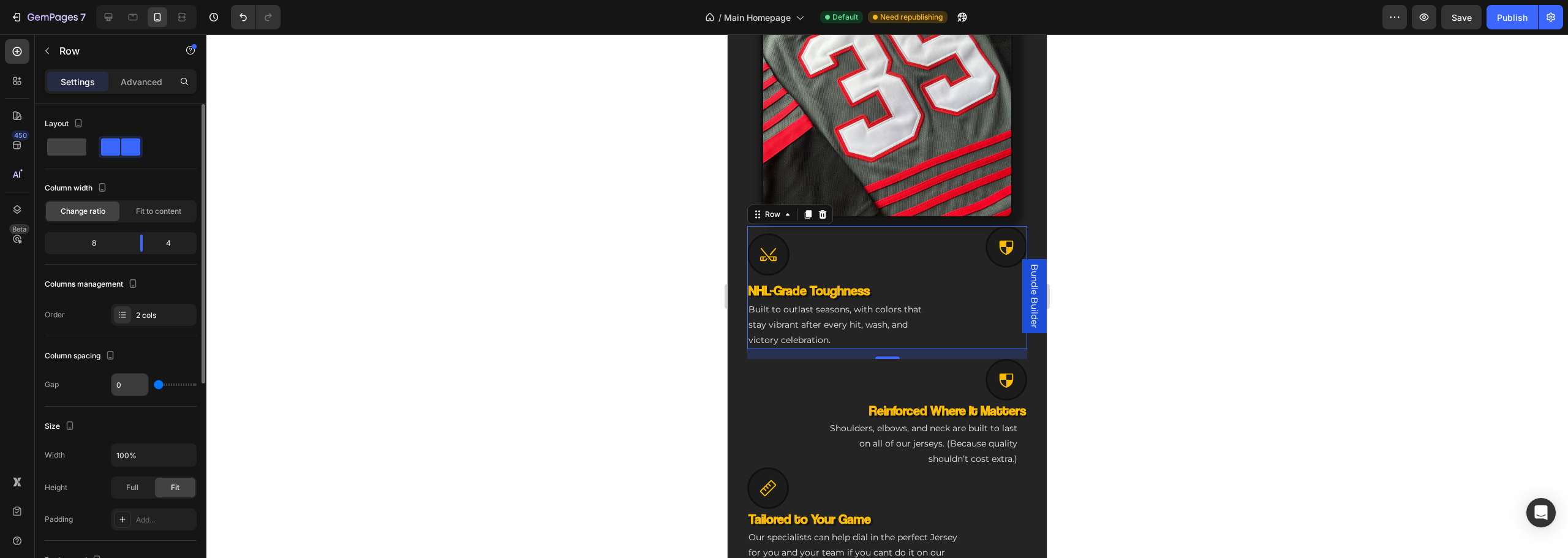
click at [154, 383] on input "range" at bounding box center [175, 384] width 43 height 2
click at [977, 247] on div "Icon" at bounding box center [981, 247] width 93 height 42
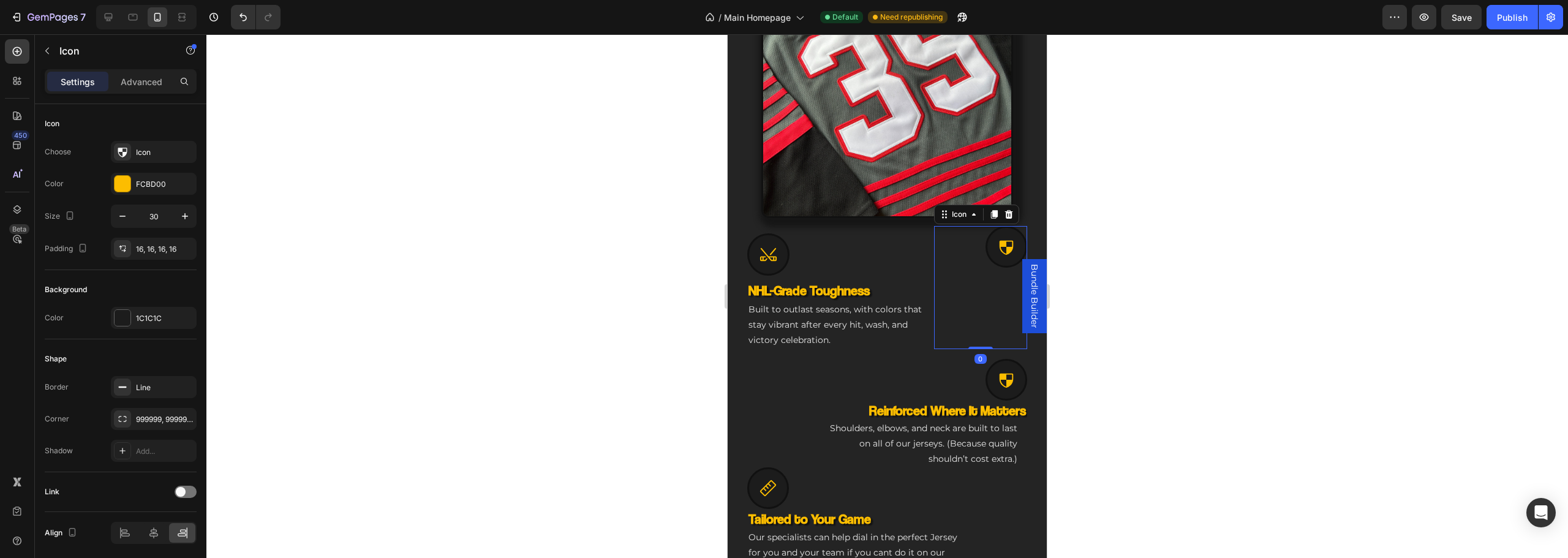
click at [997, 244] on icon at bounding box center [1006, 246] width 18 height 18
drag, startPoint x: 998, startPoint y: 239, endPoint x: 987, endPoint y: 250, distance: 15.6
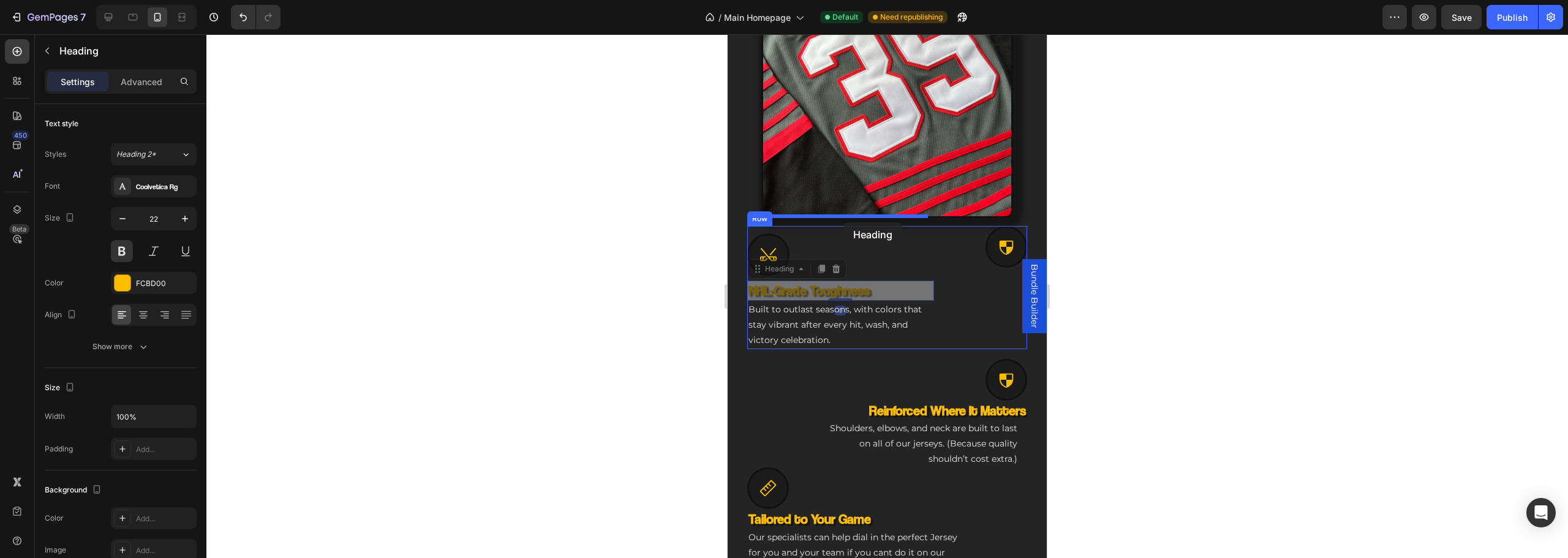
drag, startPoint x: 828, startPoint y: 278, endPoint x: 843, endPoint y: 222, distance: 58.0
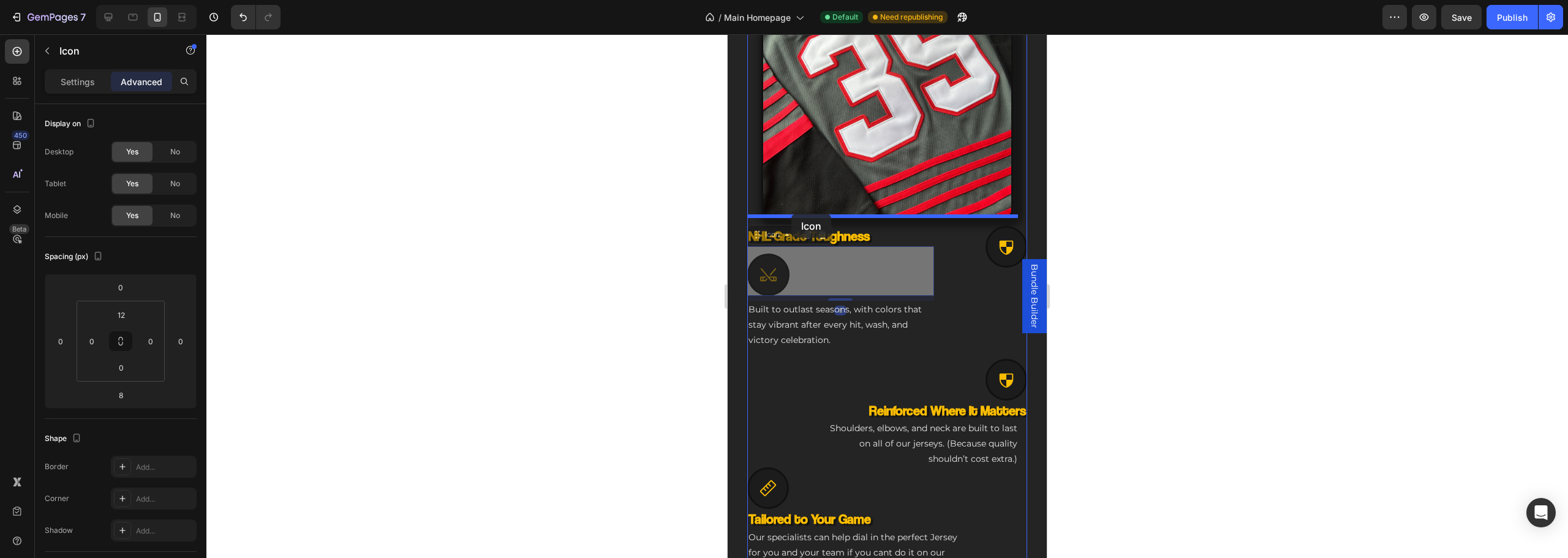
drag, startPoint x: 767, startPoint y: 262, endPoint x: 791, endPoint y: 214, distance: 53.7
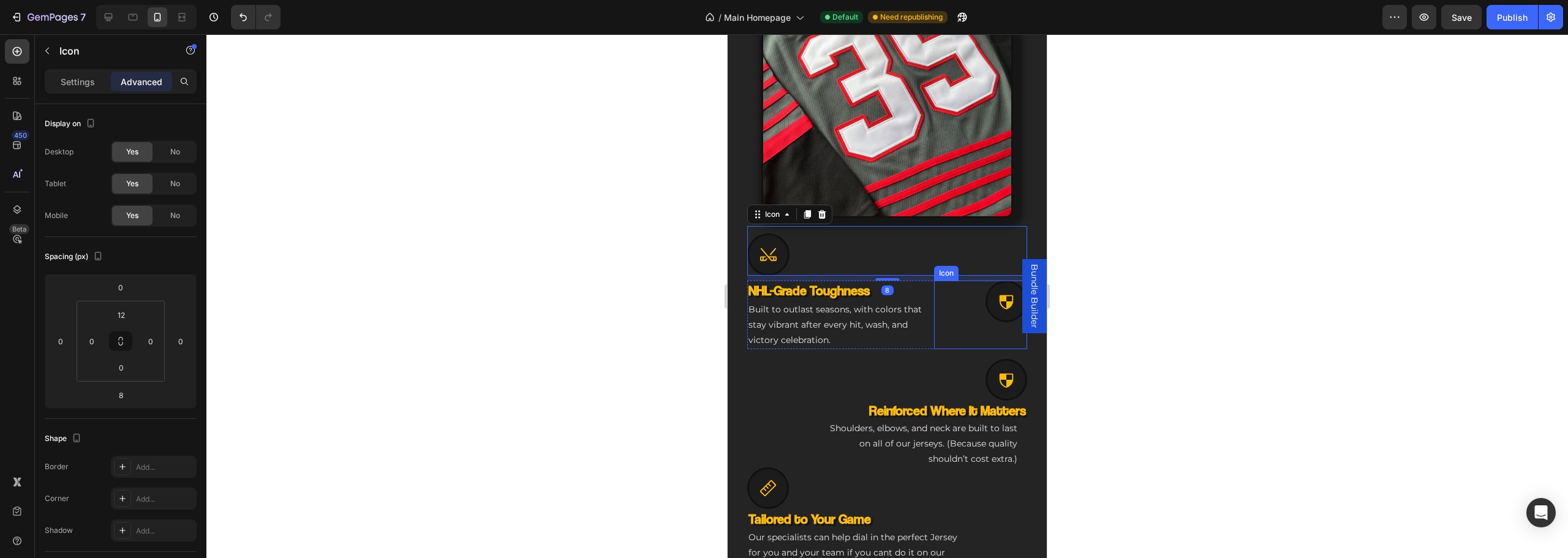
click at [997, 300] on icon at bounding box center [1006, 301] width 18 height 18
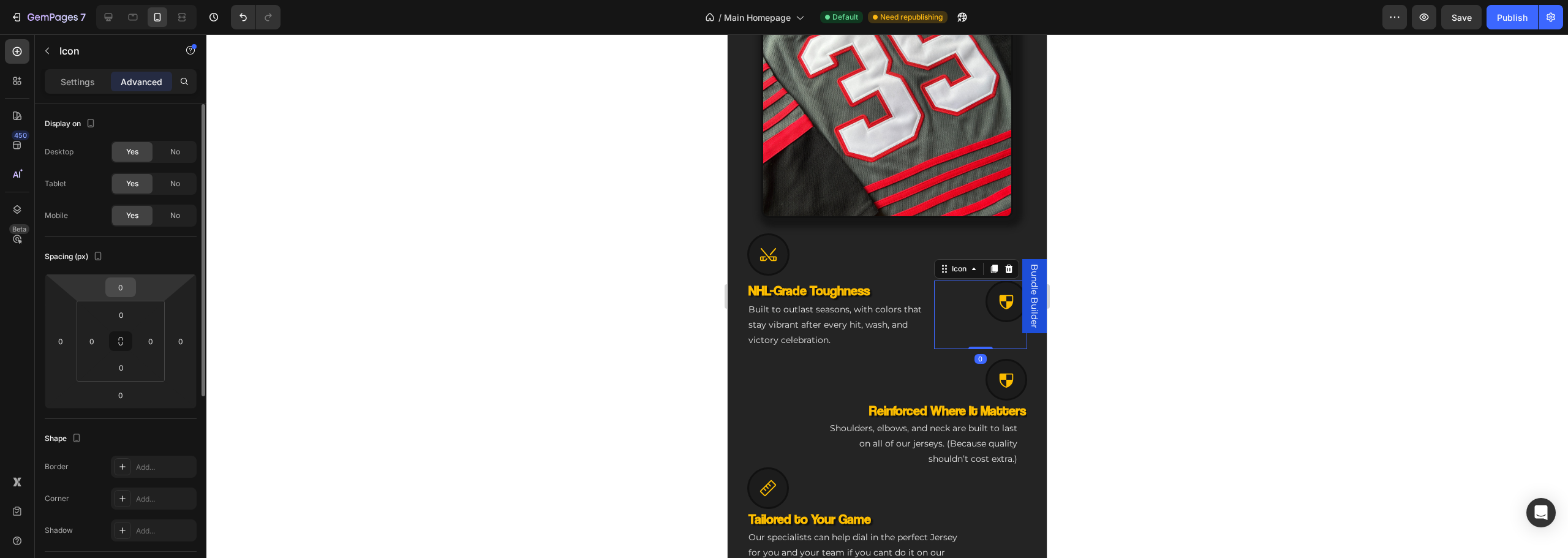
click at [114, 293] on input "0" at bounding box center [121, 286] width 25 height 18
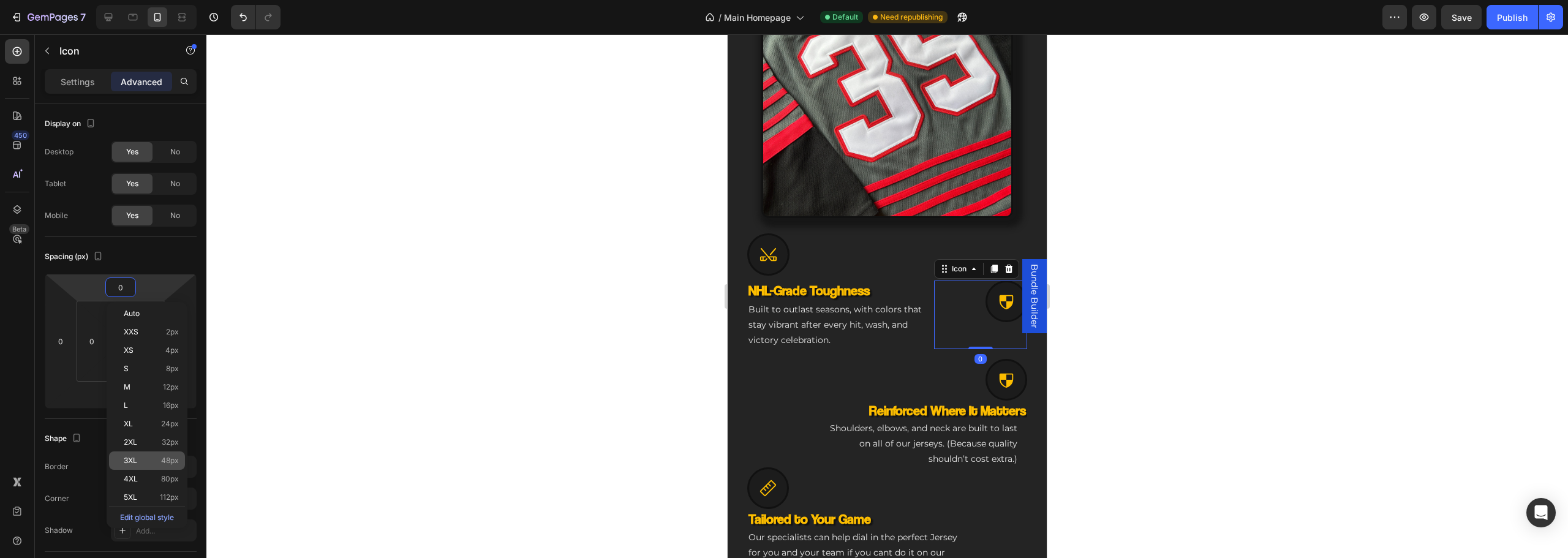
click at [162, 465] on div "3XL 48px" at bounding box center [147, 460] width 76 height 18
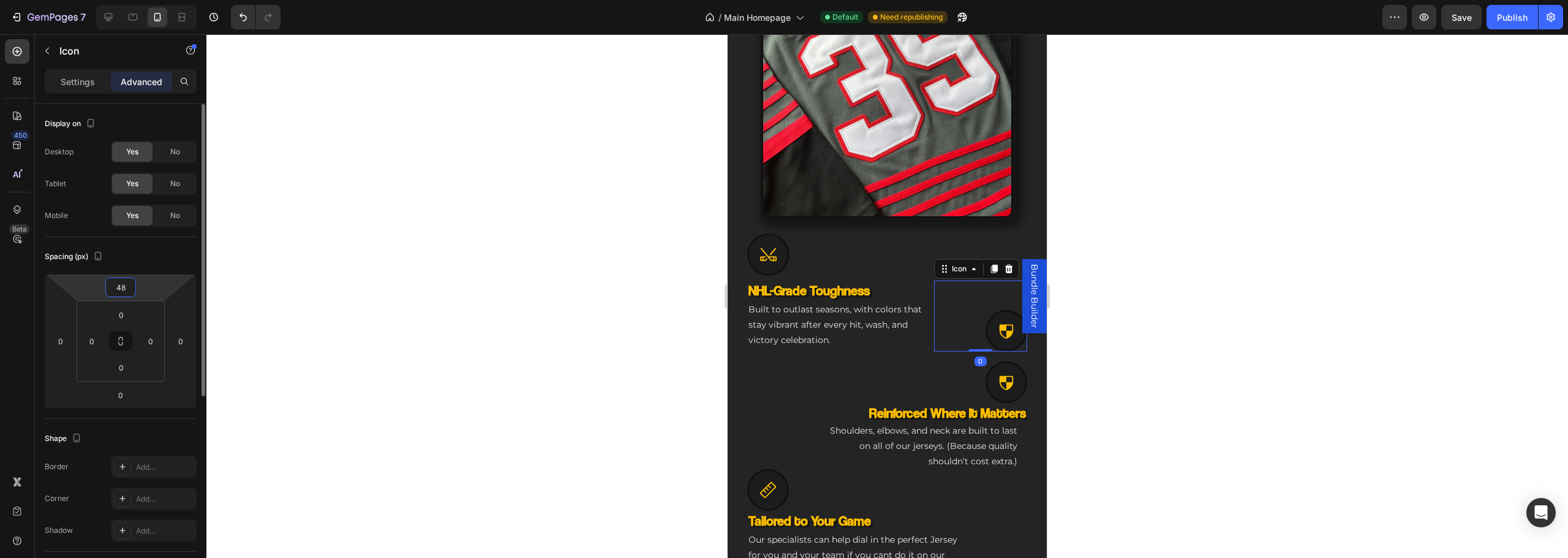
click at [122, 283] on input "48" at bounding box center [121, 286] width 25 height 18
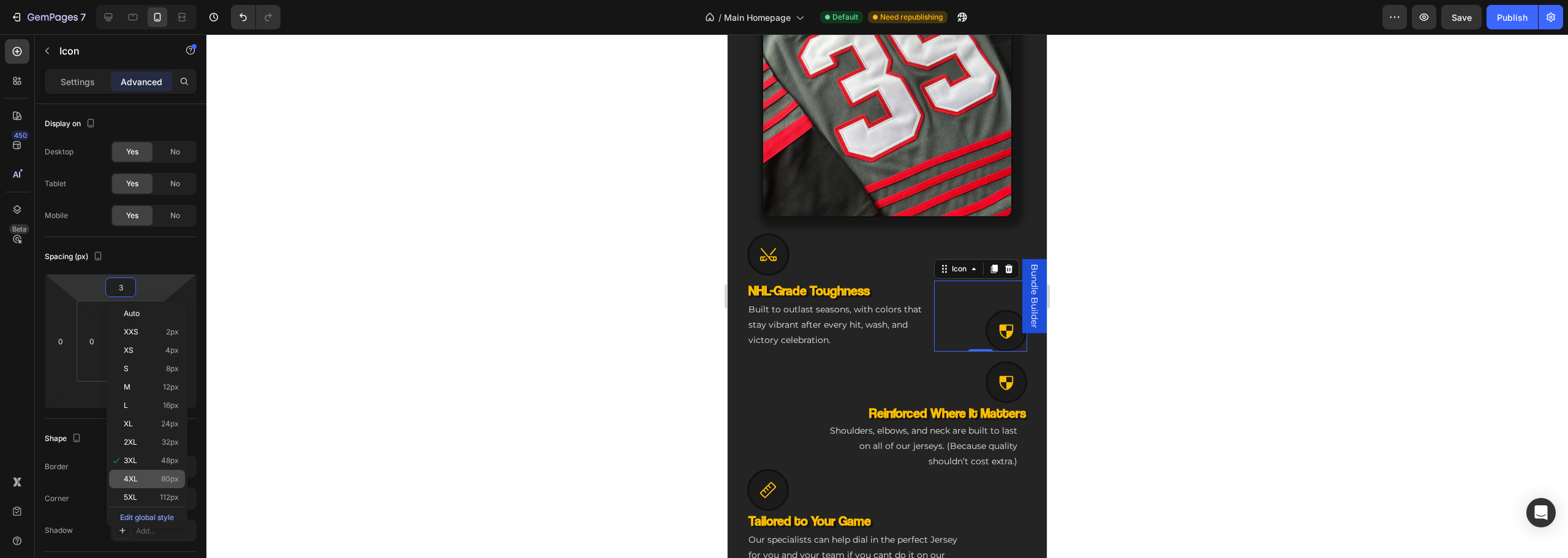
click at [148, 478] on p "4XL 80px" at bounding box center [151, 478] width 55 height 9
type input "80"
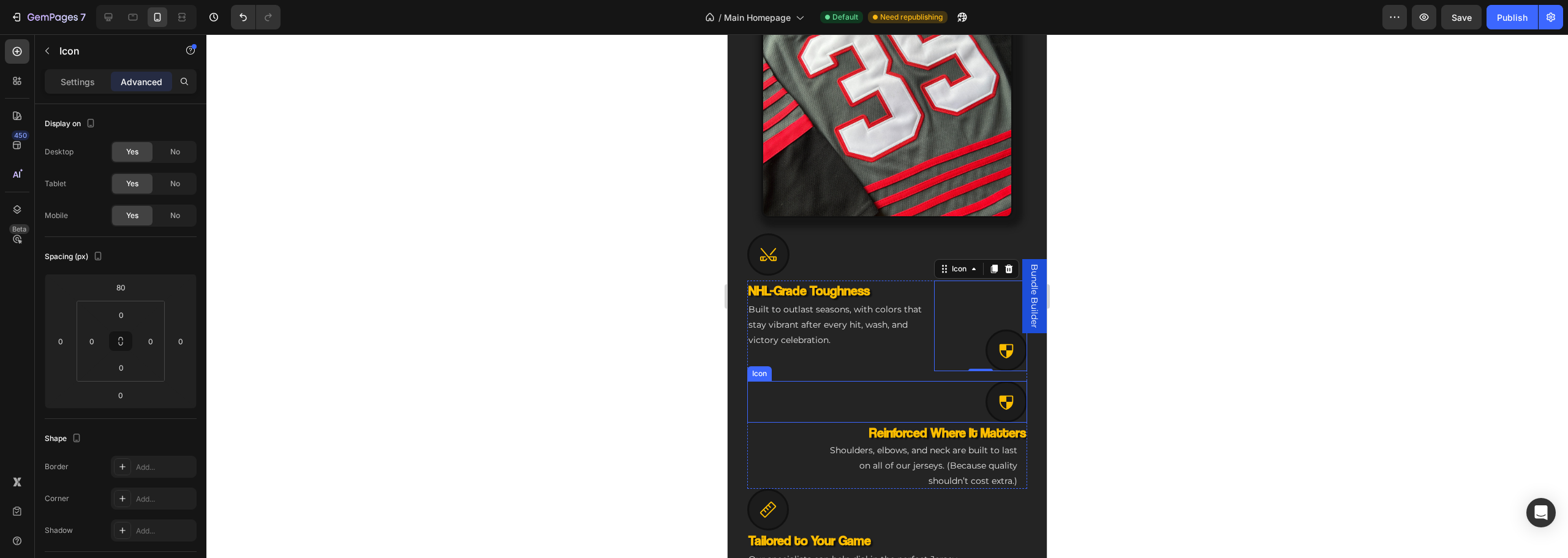
click at [987, 387] on div at bounding box center [1007, 402] width 42 height 42
click at [98, 13] on div at bounding box center [108, 17] width 20 height 20
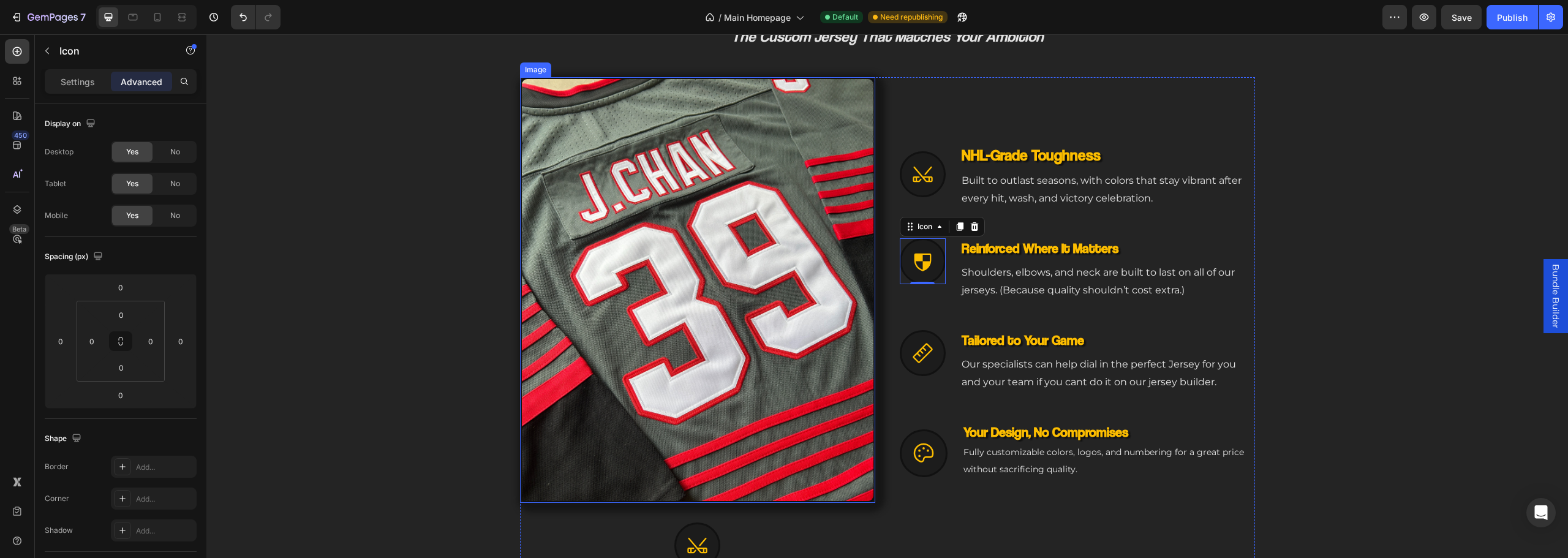
scroll to position [763, 0]
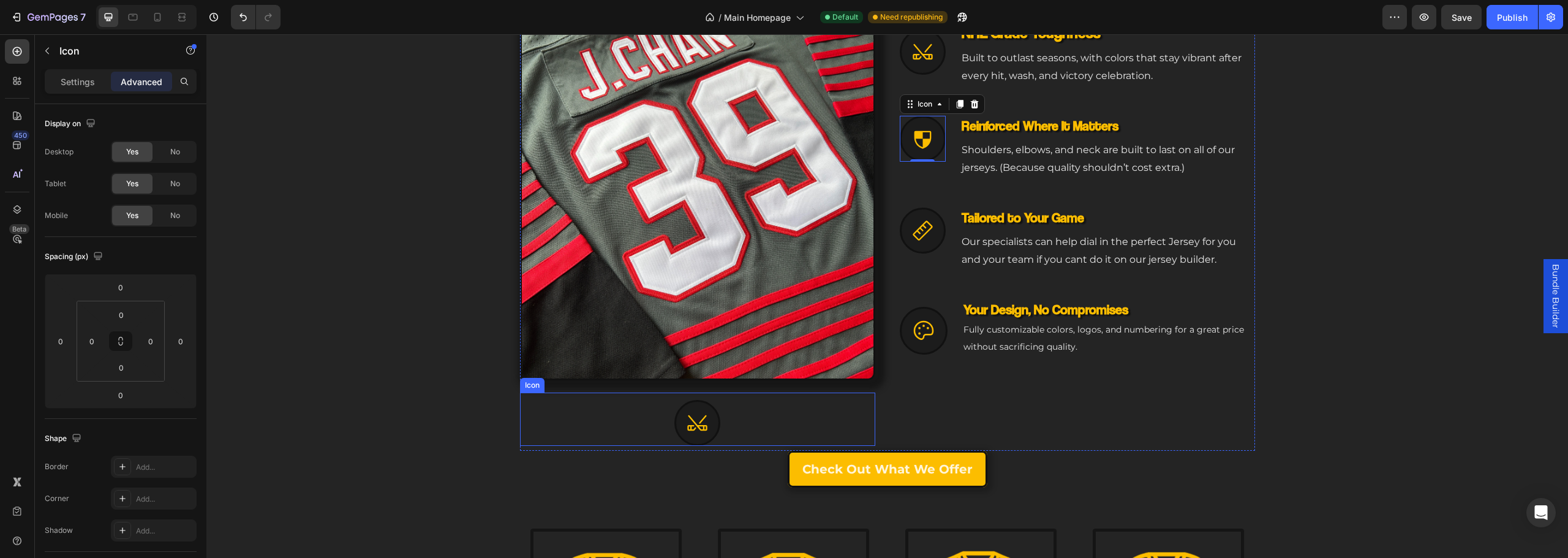
click at [706, 425] on div at bounding box center [697, 423] width 46 height 46
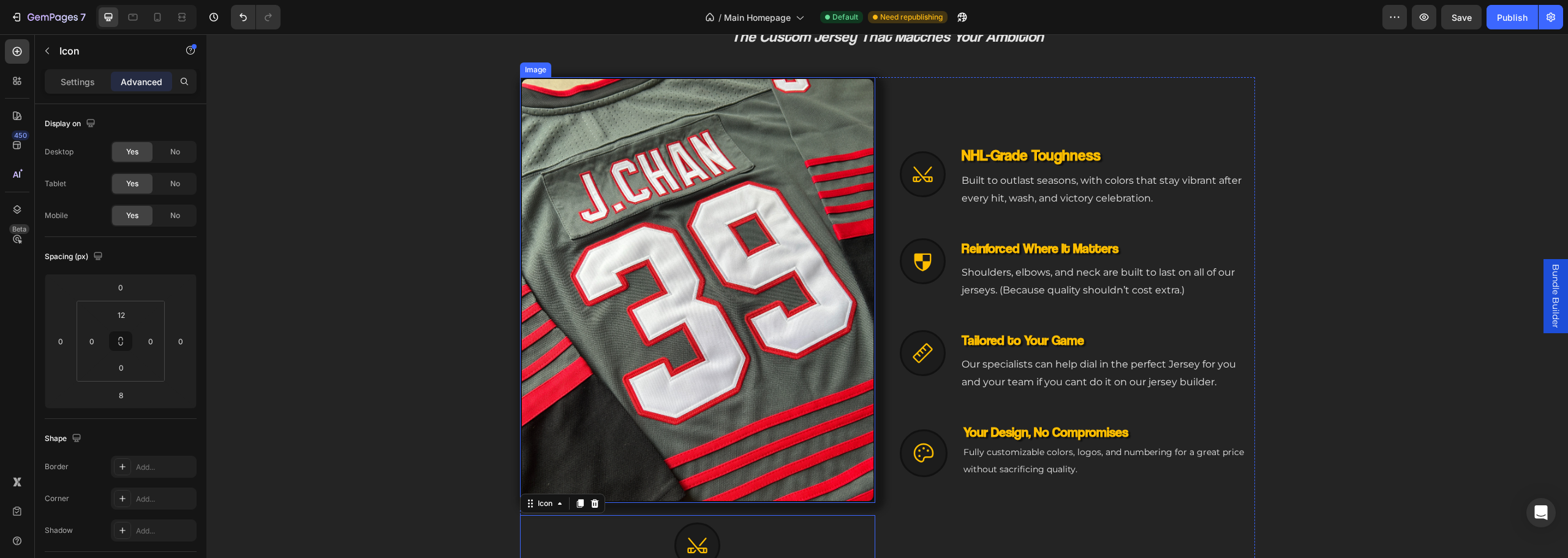
scroll to position [580, 0]
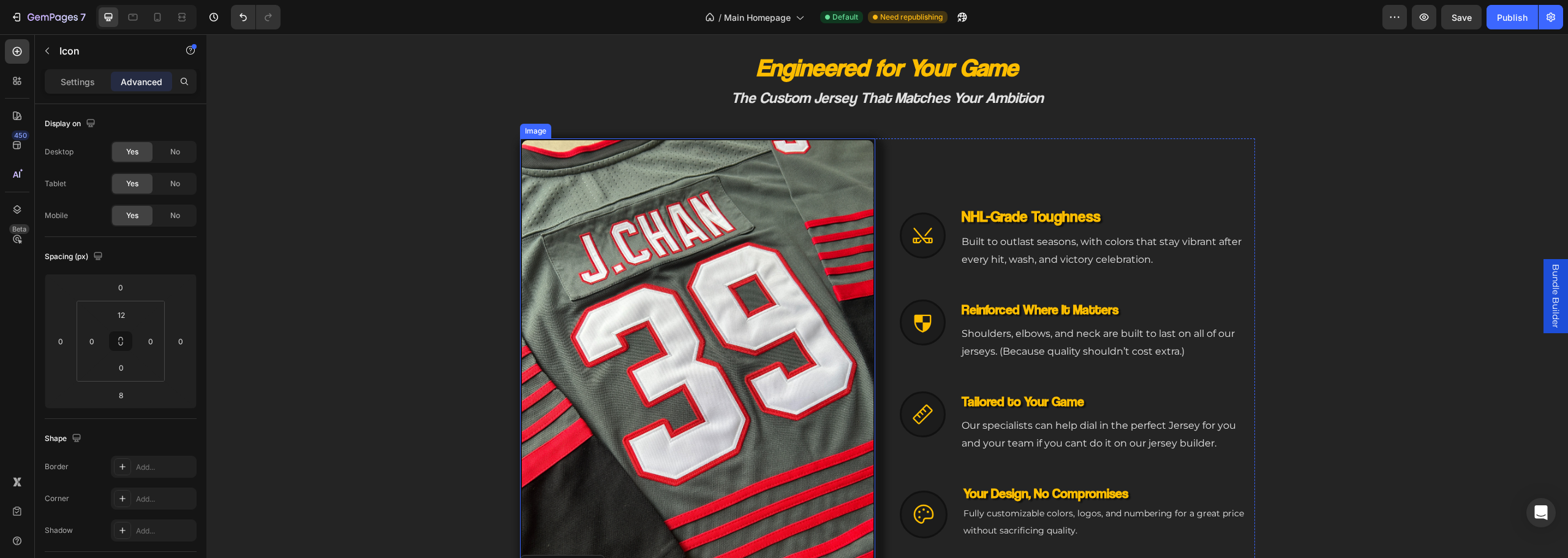
click at [772, 349] on img at bounding box center [697, 351] width 355 height 426
click at [81, 83] on p "Settings" at bounding box center [77, 82] width 34 height 13
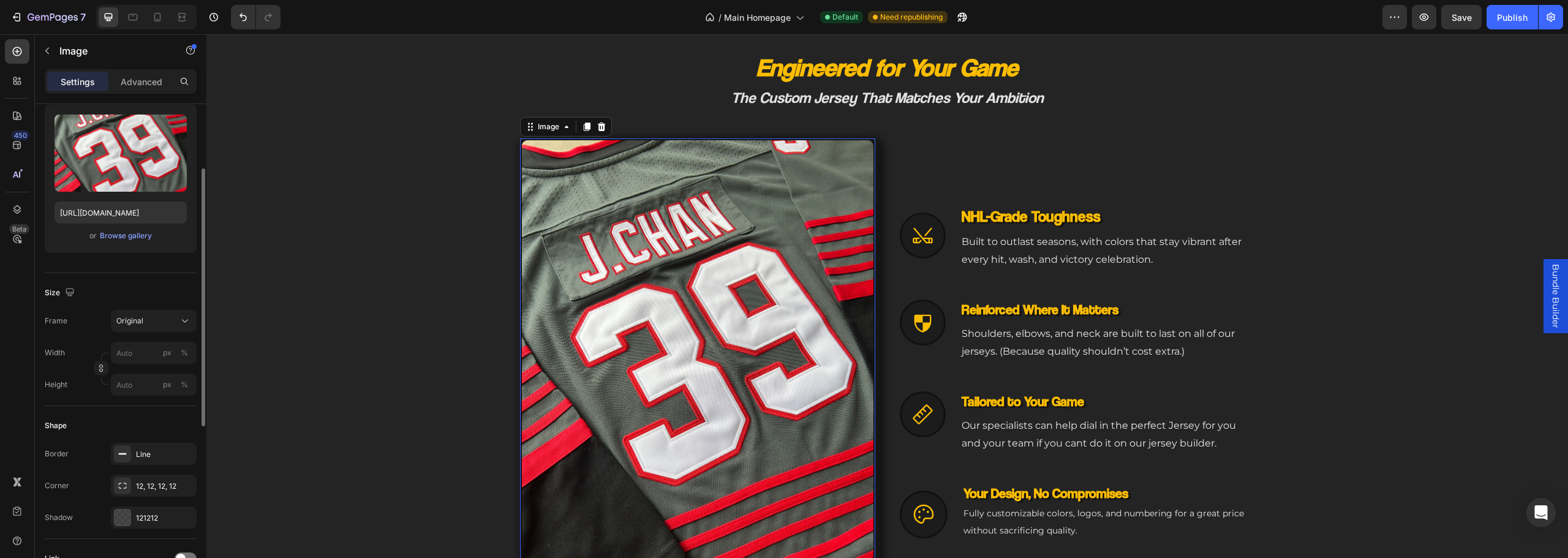
scroll to position [184, 0]
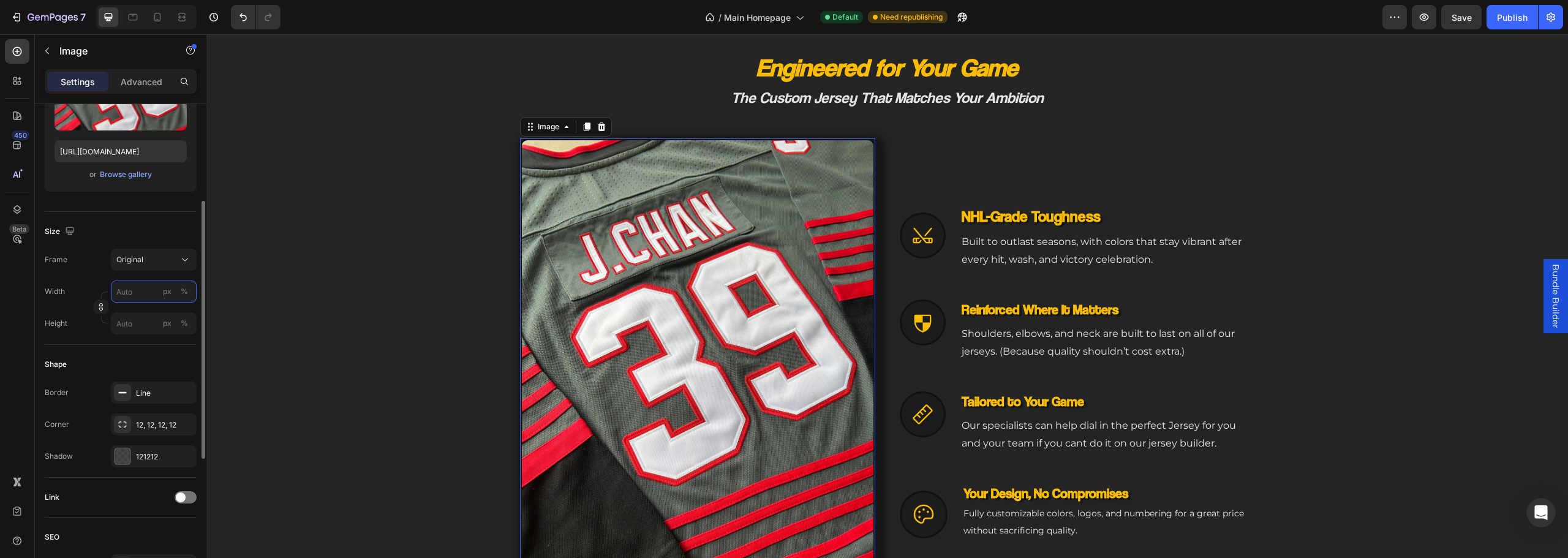
click at [142, 295] on input "px %" at bounding box center [153, 291] width 86 height 22
click at [150, 321] on p "Full 100%" at bounding box center [151, 320] width 71 height 11
click at [139, 295] on input "100" at bounding box center [153, 291] width 86 height 22
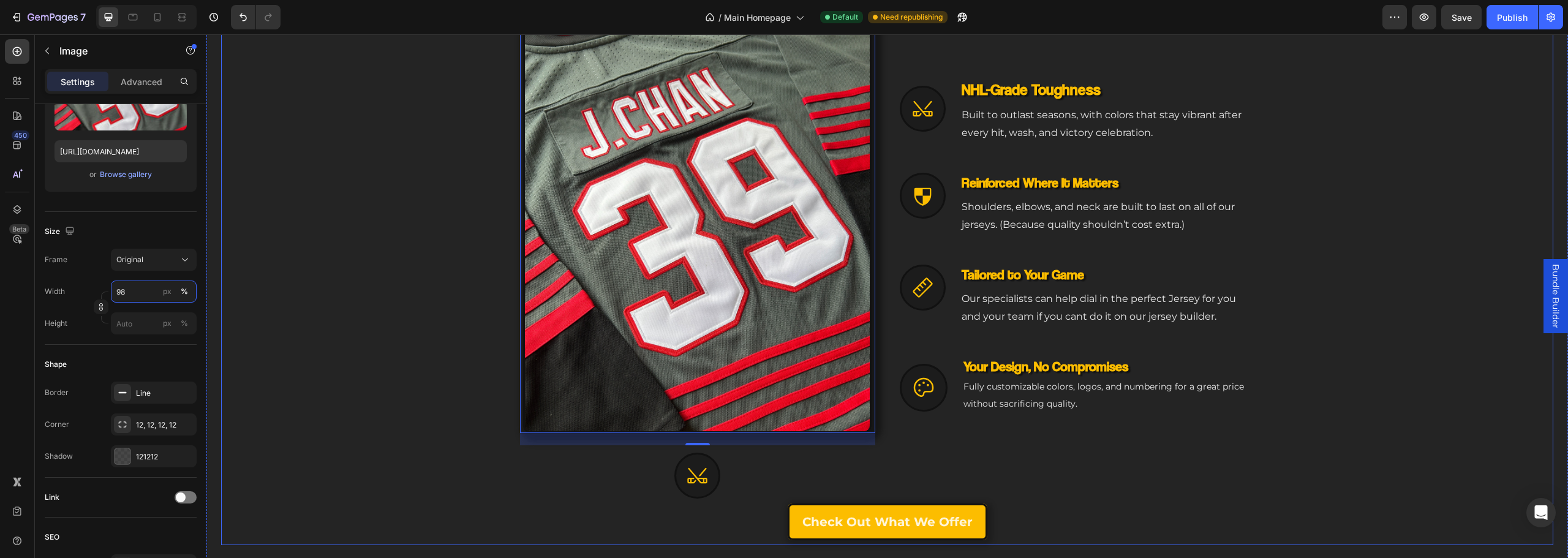
scroll to position [580, 0]
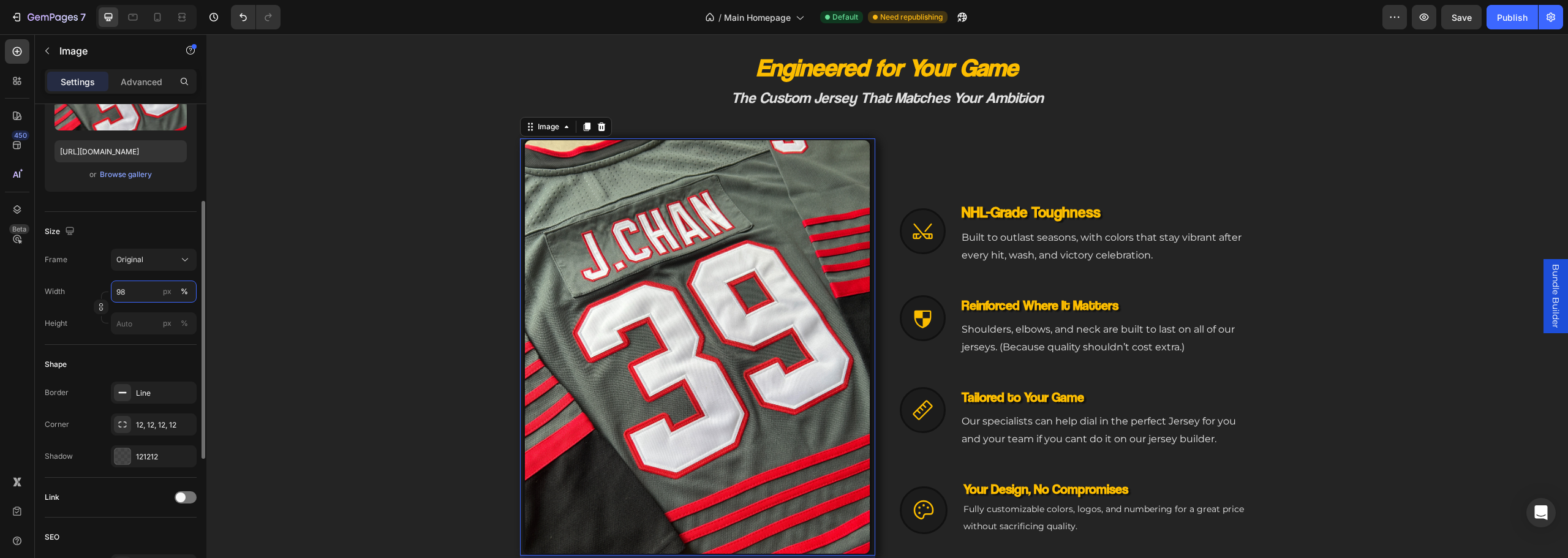
drag, startPoint x: 144, startPoint y: 294, endPoint x: 93, endPoint y: 292, distance: 51.0
click at [96, 293] on div "Width 98 px % Height px %" at bounding box center [121, 307] width 152 height 54
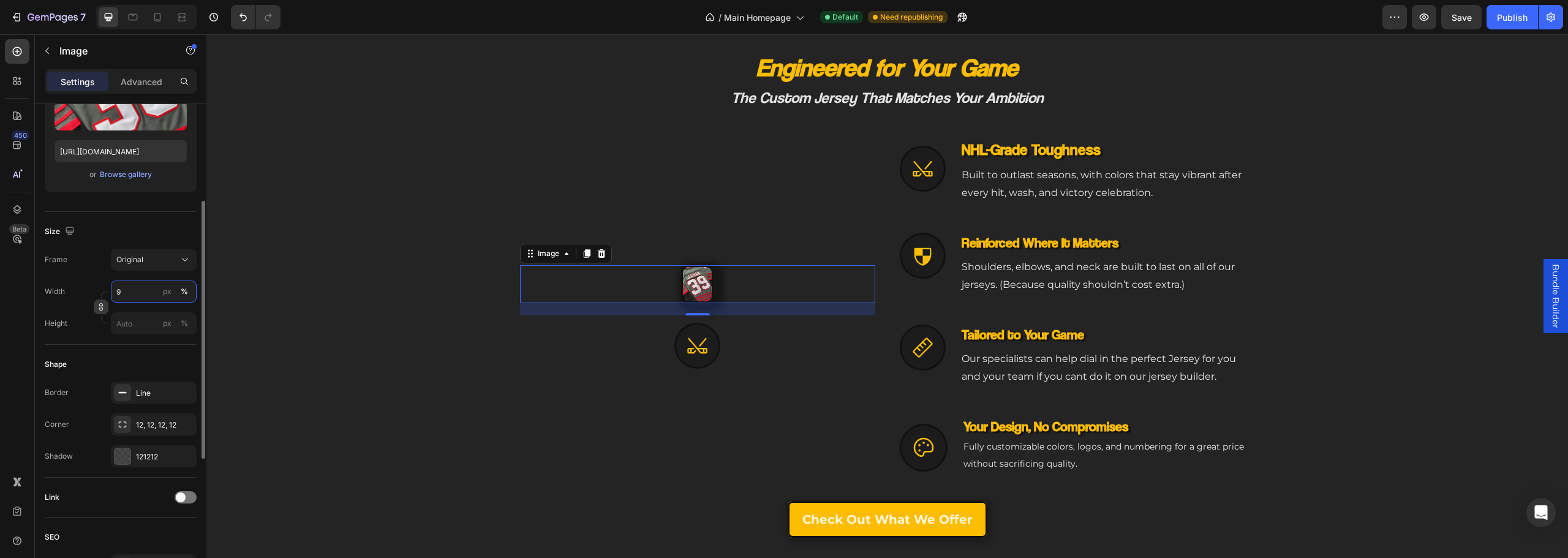
type input "95"
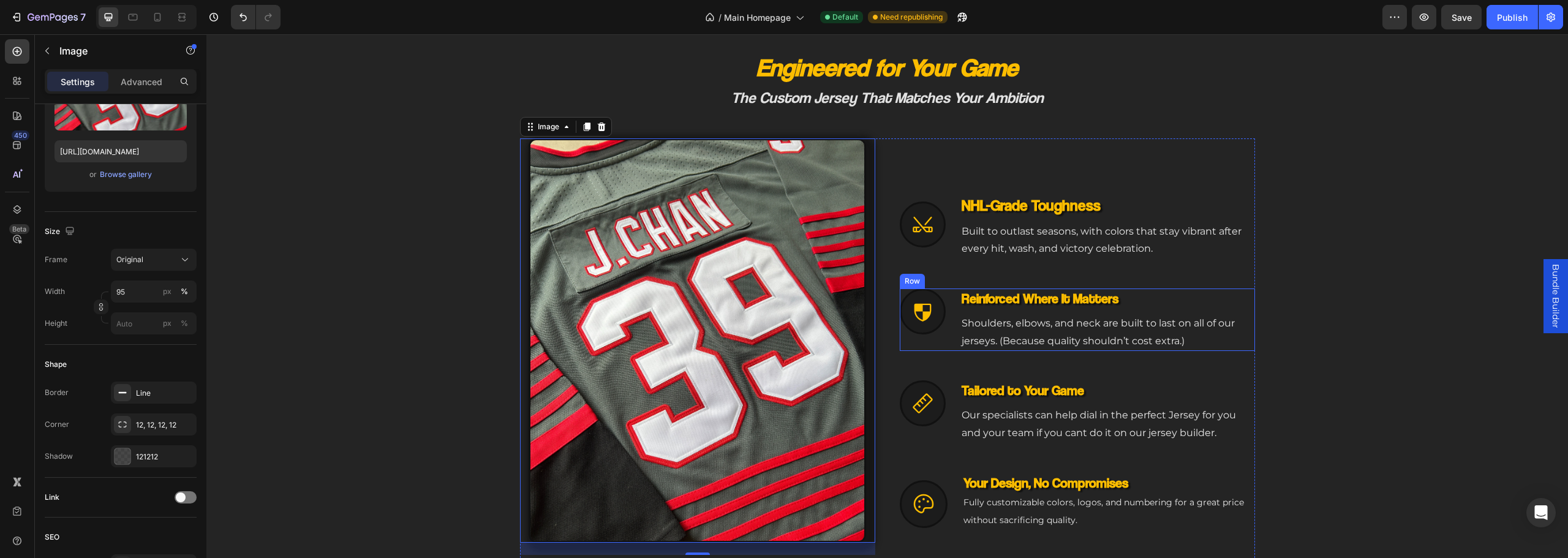
click at [937, 511] on div at bounding box center [924, 504] width 48 height 48
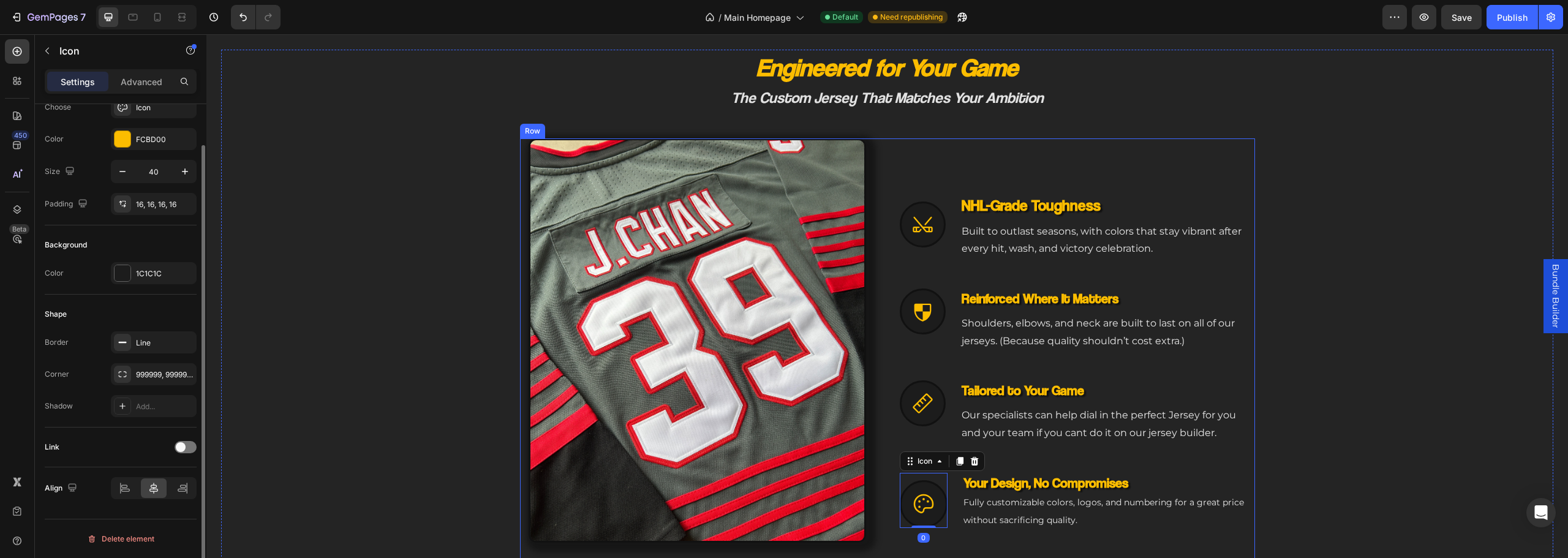
scroll to position [0, 0]
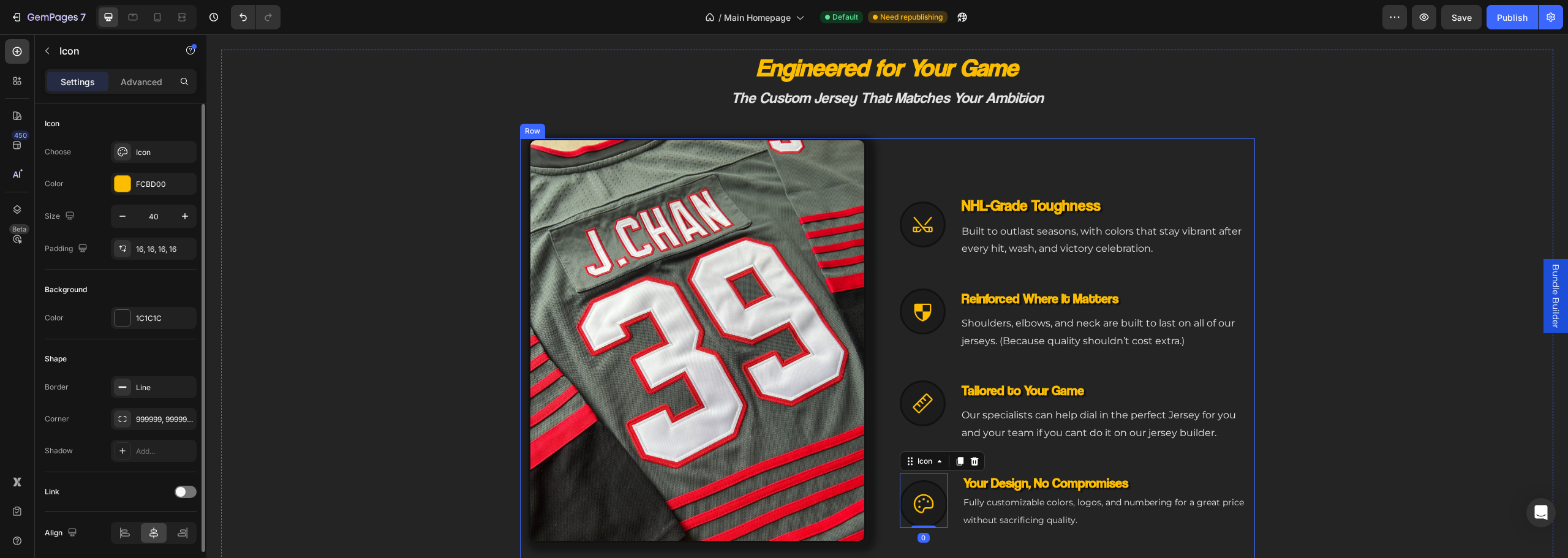
click at [921, 173] on div "Icon NHL-Grade Toughness Heading Built to outlast seasons, with colors that sta…" at bounding box center [1077, 375] width 355 height 475
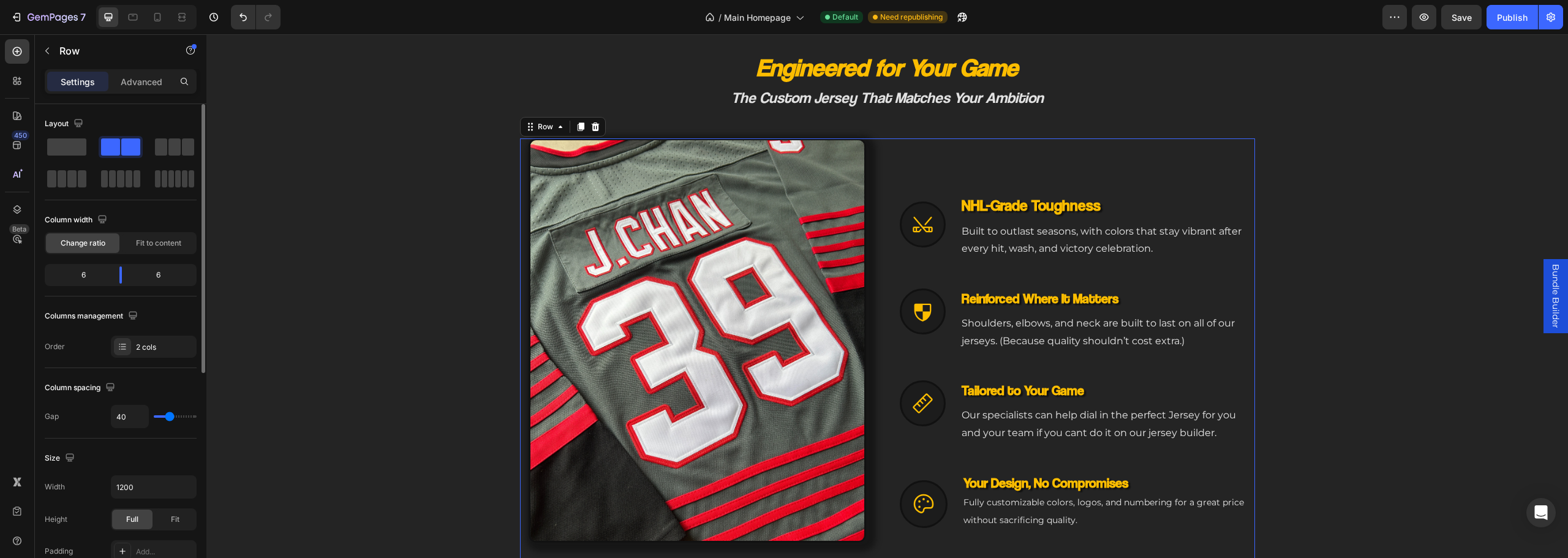
click at [963, 161] on div "Icon NHL-Grade Toughness Heading Built to outlast seasons, with colors that sta…" at bounding box center [1077, 375] width 355 height 475
click at [994, 200] on h3 "NHL-Grade Toughness" at bounding box center [1107, 205] width 294 height 22
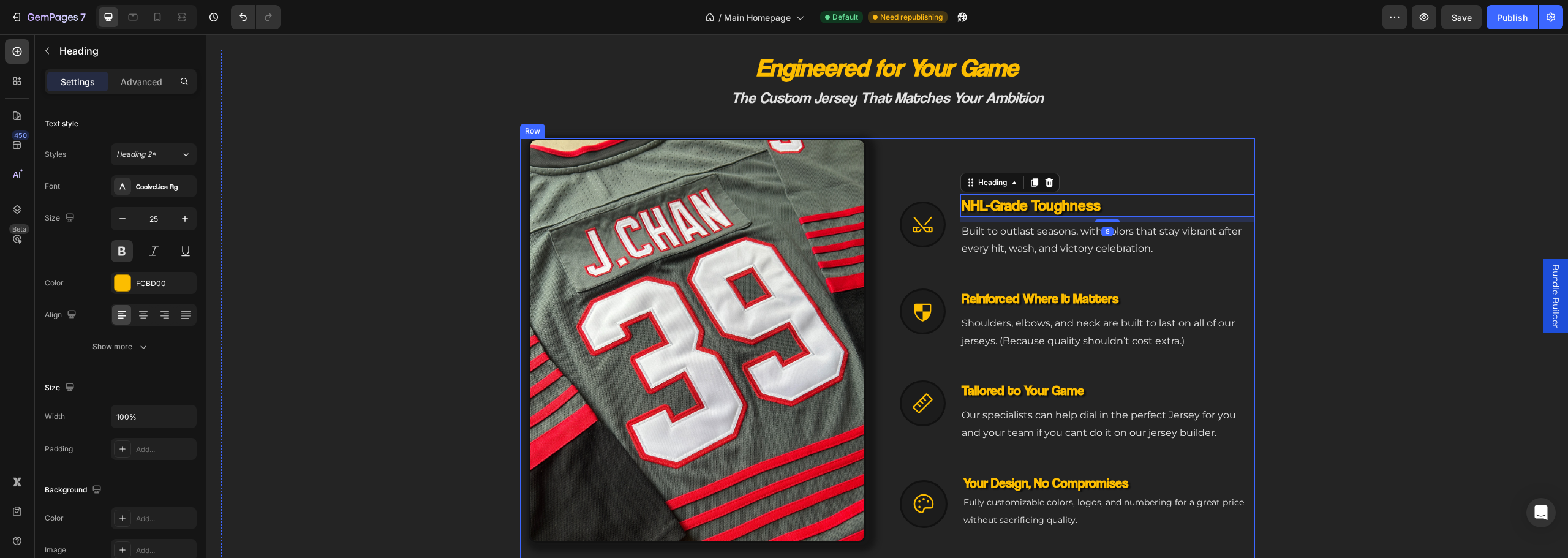
click at [900, 254] on div "Icon" at bounding box center [923, 226] width 46 height 65
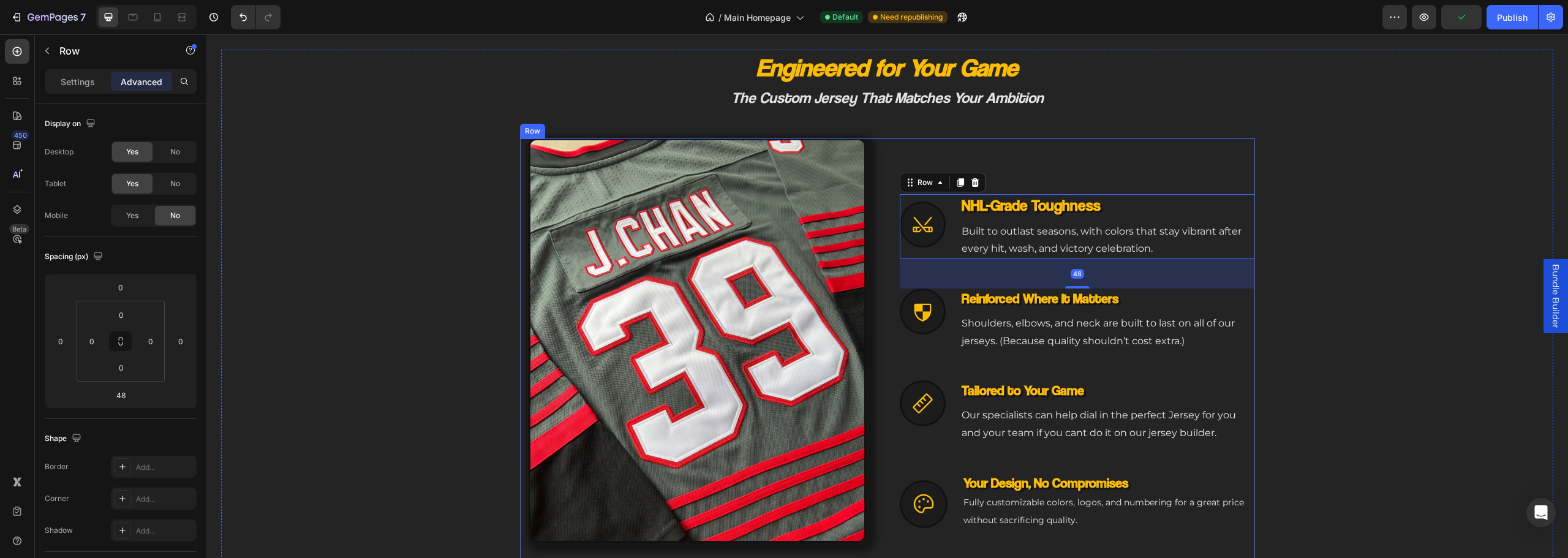
click at [879, 281] on div "Image Icon Icon NHL-Grade Toughness Heading Built to outlast seasons, with colo…" at bounding box center [887, 375] width 735 height 475
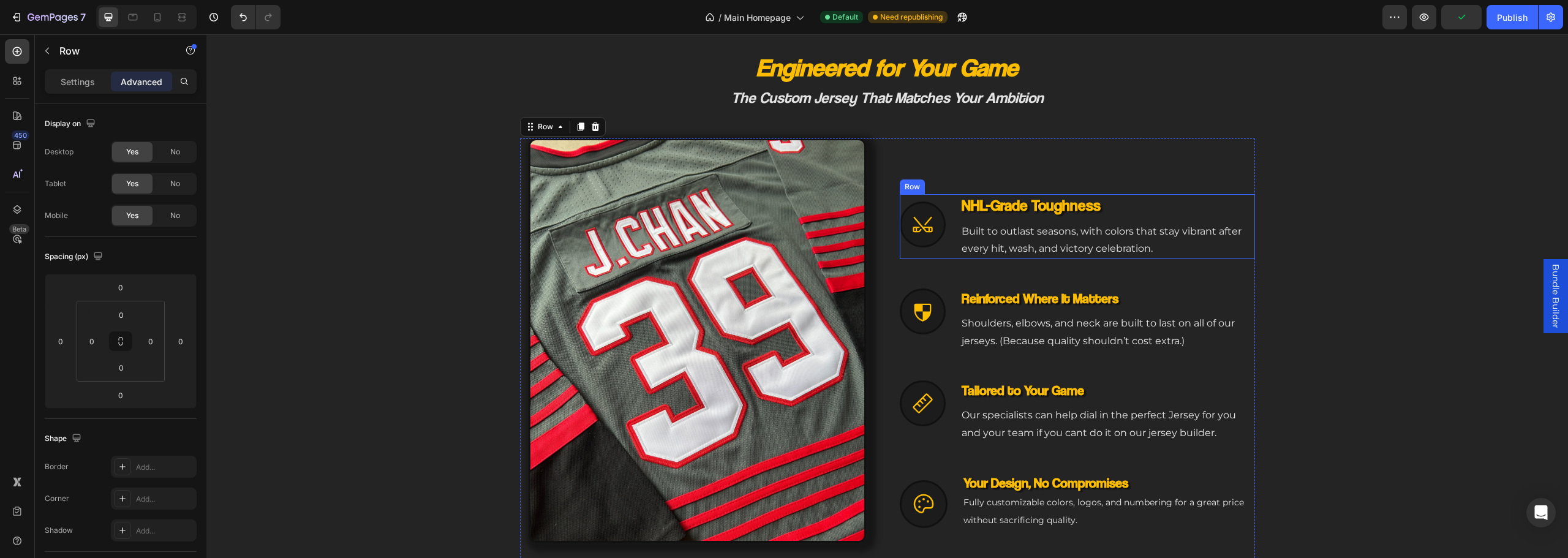
click at [906, 259] on div "Icon NHL-Grade Toughness Heading Built to outlast seasons, with colors that sta…" at bounding box center [1077, 226] width 355 height 65
click at [878, 484] on div "Image Icon Icon NHL-Grade Toughness Heading Built to outlast seasons, with colo…" at bounding box center [887, 375] width 735 height 475
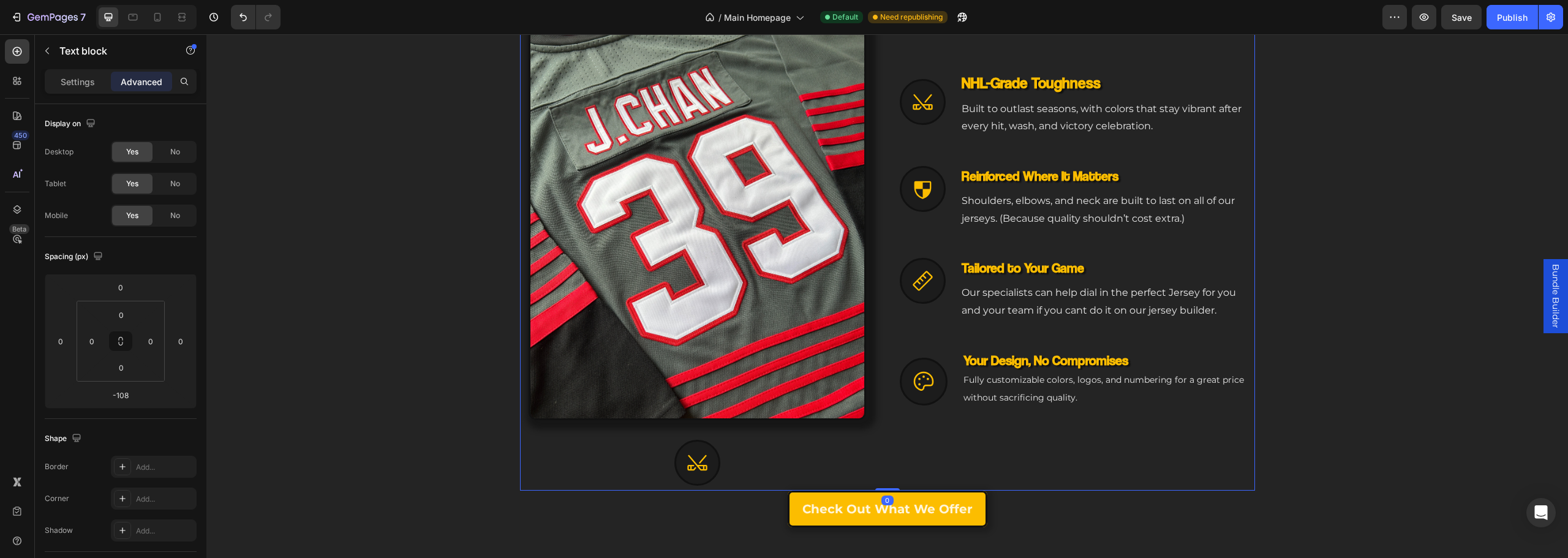
click at [1234, 387] on p "Fully customizable colors, logos, and numbering for a great price without sacri…" at bounding box center [1108, 388] width 290 height 35
click at [942, 338] on div "Icon NHL-Grade Toughness Heading Built to outlast seasons, with colors that sta…" at bounding box center [1077, 253] width 355 height 475
drag, startPoint x: 989, startPoint y: 338, endPoint x: 998, endPoint y: 336, distance: 9.2
click at [990, 338] on div "Icon NHL-Grade Toughness Heading Built to outlast seasons, with colors that sta…" at bounding box center [1077, 253] width 355 height 475
click at [1082, 350] on div "Icon NHL-Grade Toughness Heading Built to outlast seasons, with colors that sta…" at bounding box center [1077, 253] width 355 height 475
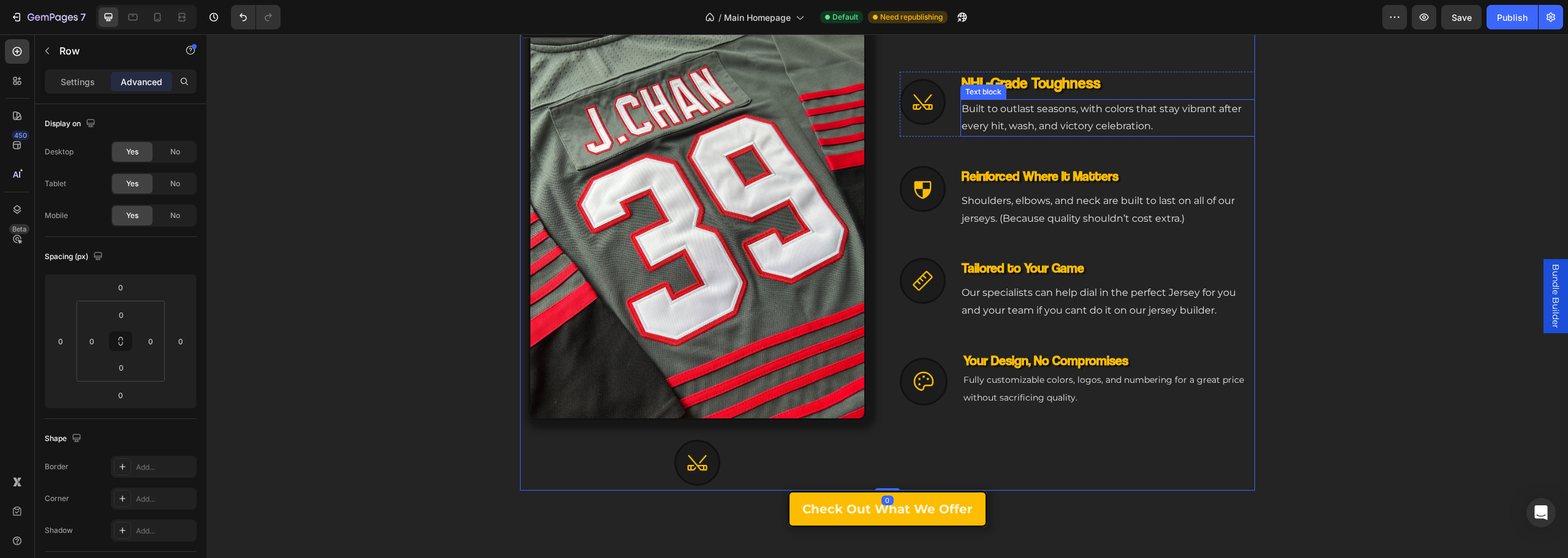
scroll to position [580, 0]
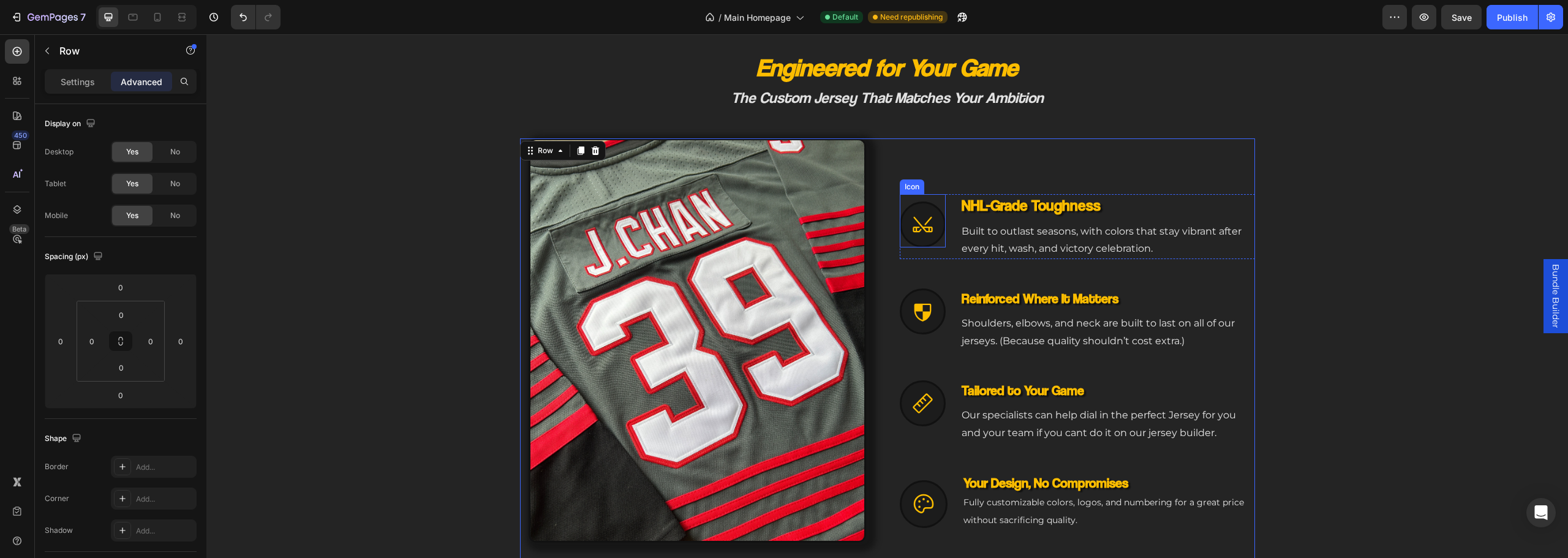
click at [911, 206] on div at bounding box center [923, 225] width 46 height 46
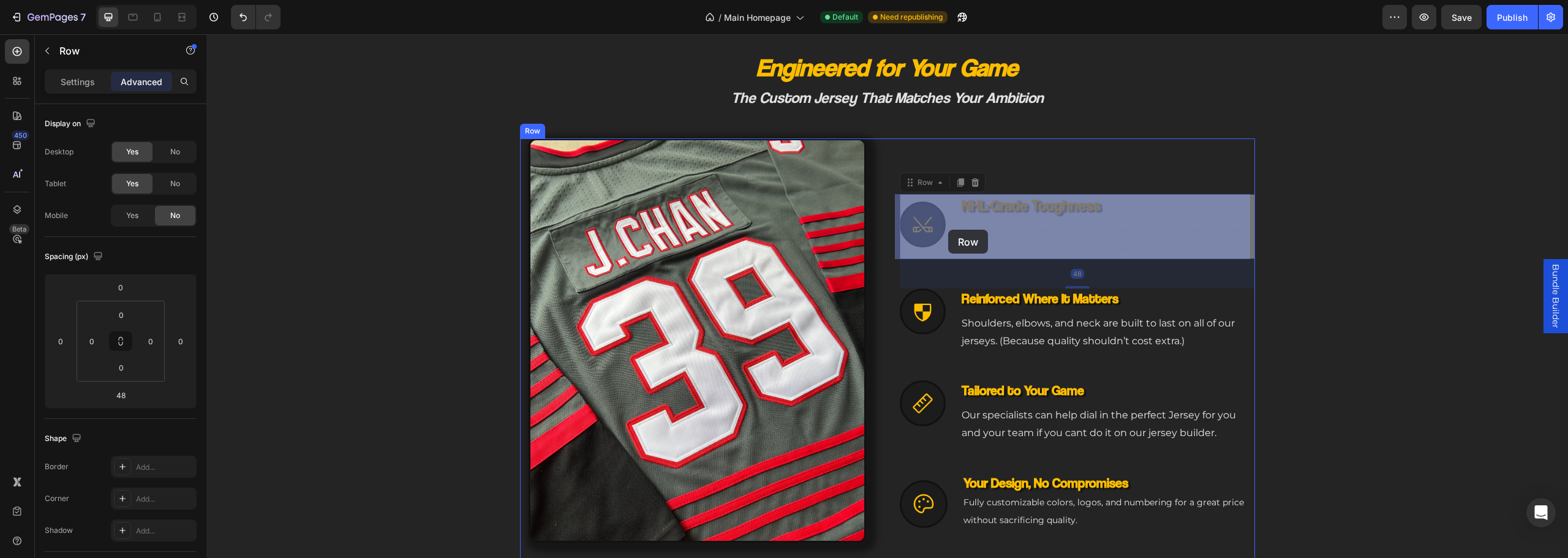
drag, startPoint x: 949, startPoint y: 203, endPoint x: 966, endPoint y: 226, distance: 28.6
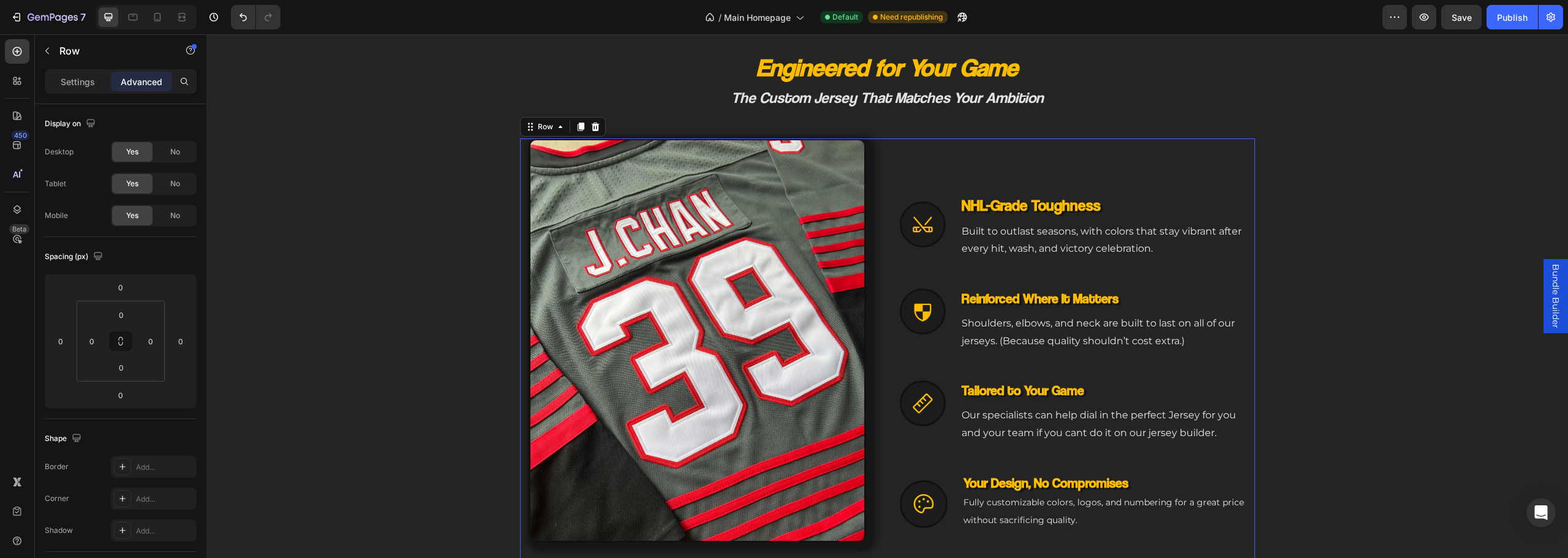
click at [966, 149] on div "Icon NHL-Grade Toughness Heading Built to outlast seasons, with colors that sta…" at bounding box center [1077, 375] width 355 height 475
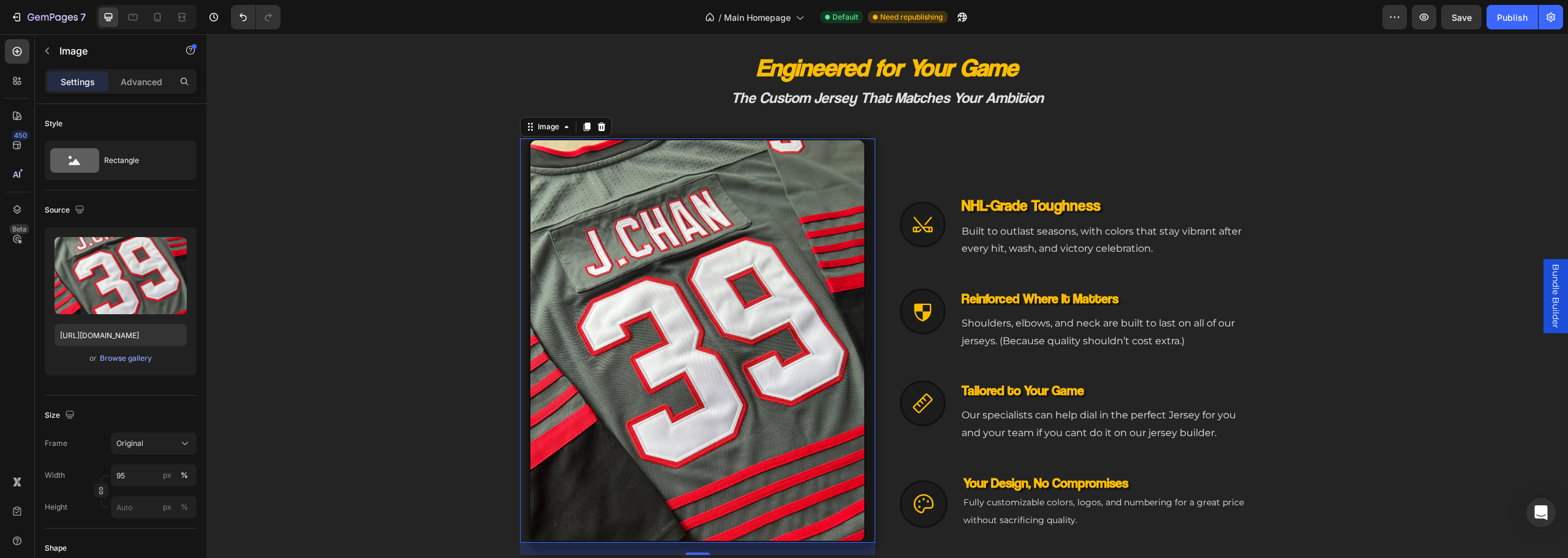
click at [788, 185] on img at bounding box center [697, 340] width 338 height 405
click at [129, 85] on p "Advanced" at bounding box center [142, 82] width 42 height 13
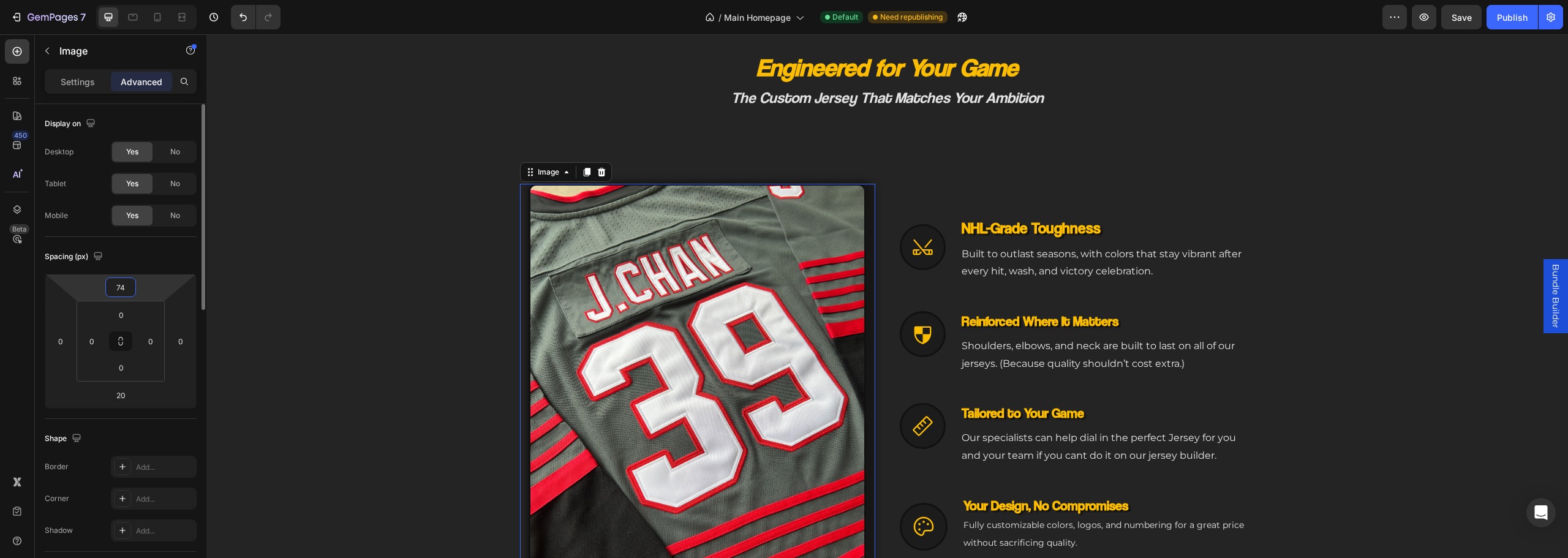
type input "76"
drag, startPoint x: 149, startPoint y: 286, endPoint x: 154, endPoint y: 265, distance: 21.6
click at [153, 0] on html "7 Version history / Main Homepage Default Need republishing Preview Save Publis…" at bounding box center [784, 0] width 1568 height 0
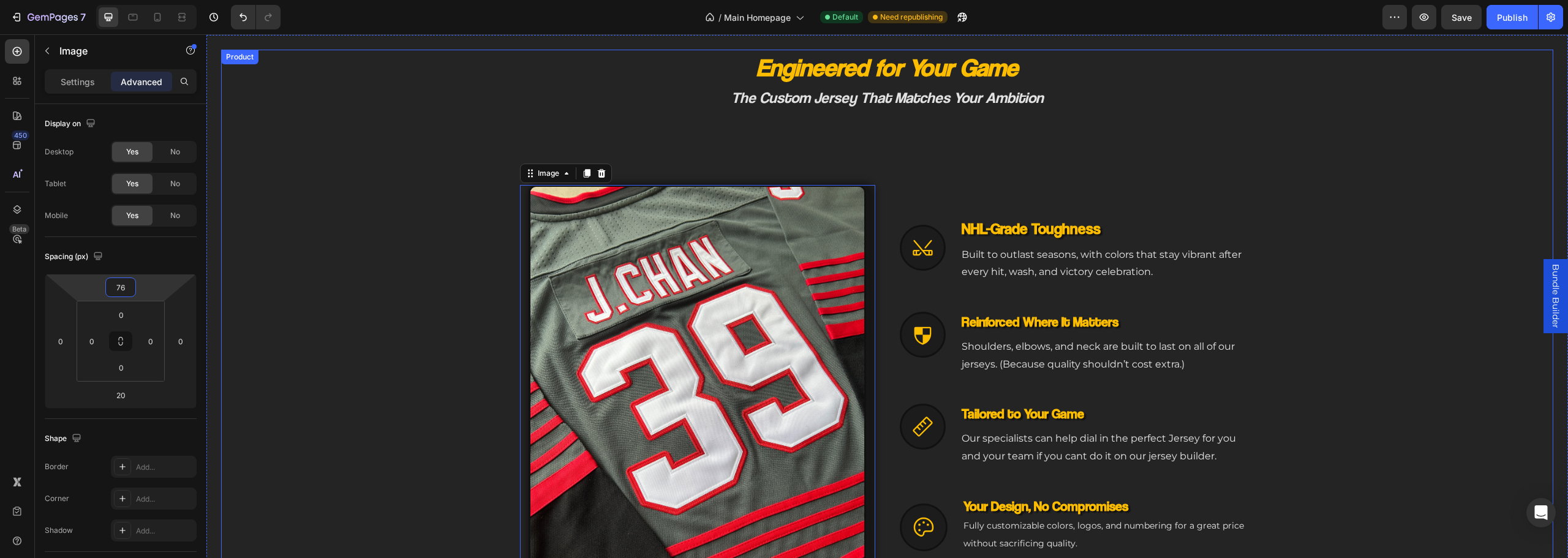
scroll to position [763, 0]
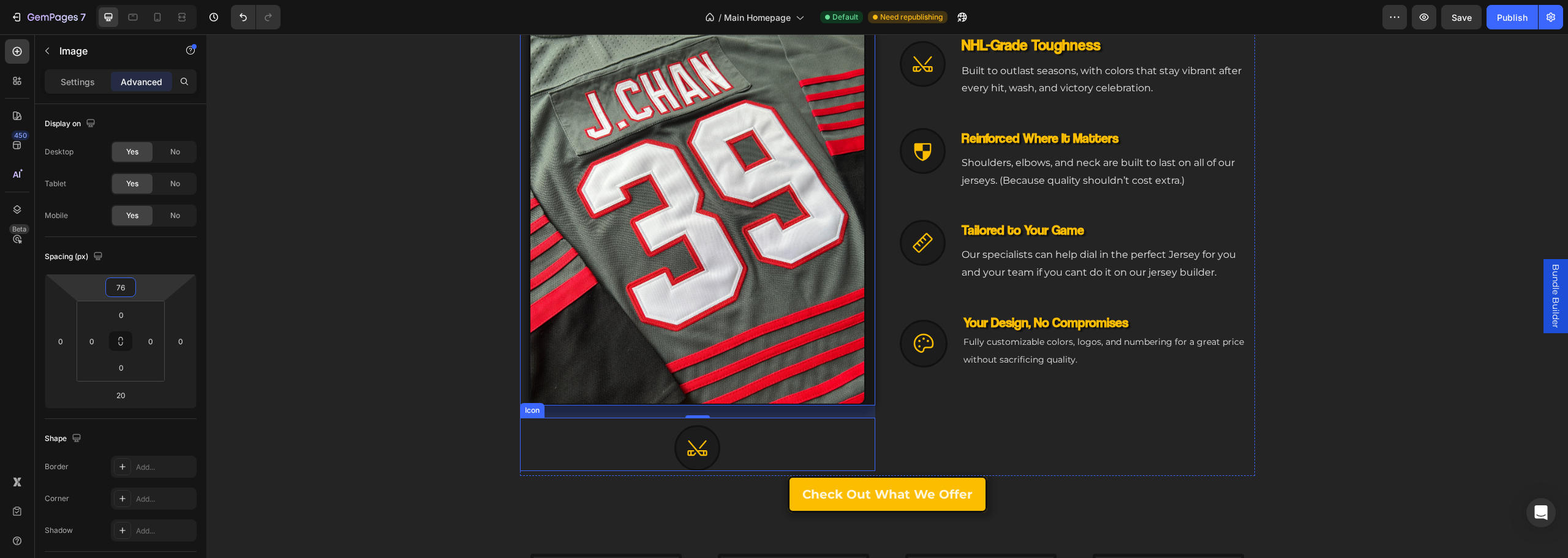
click at [704, 445] on div at bounding box center [697, 448] width 46 height 46
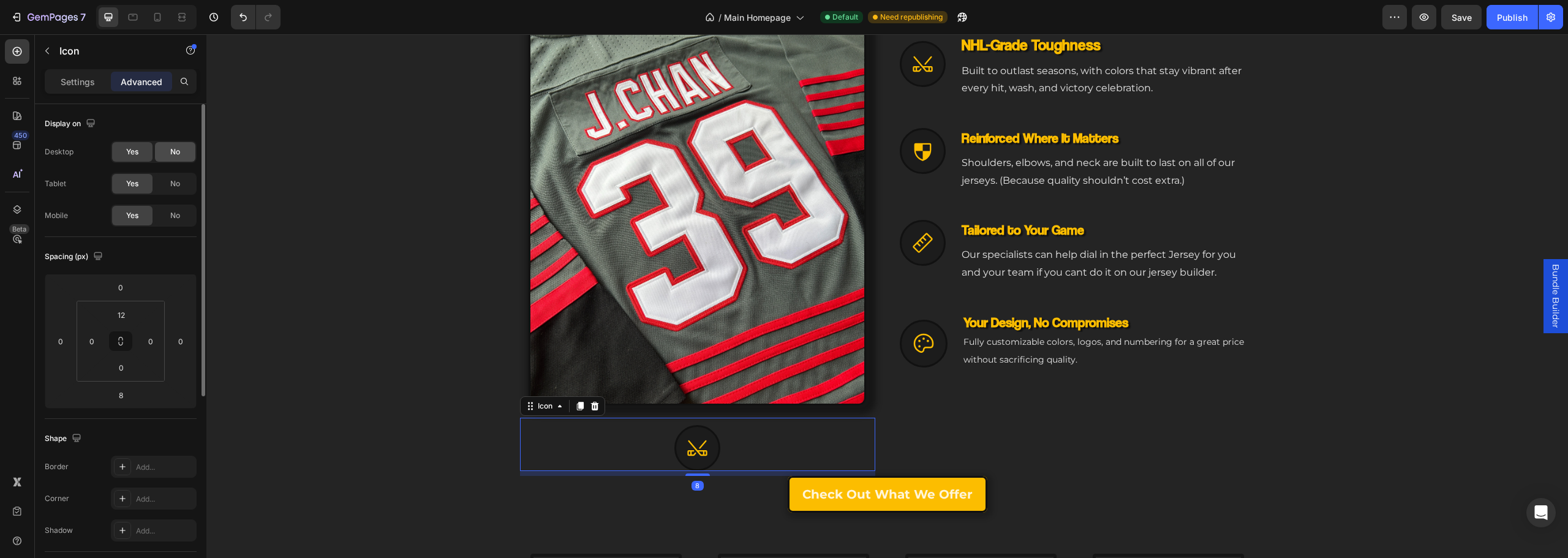
drag, startPoint x: 182, startPoint y: 158, endPoint x: 177, endPoint y: 178, distance: 20.6
click at [182, 160] on div "No" at bounding box center [175, 151] width 41 height 20
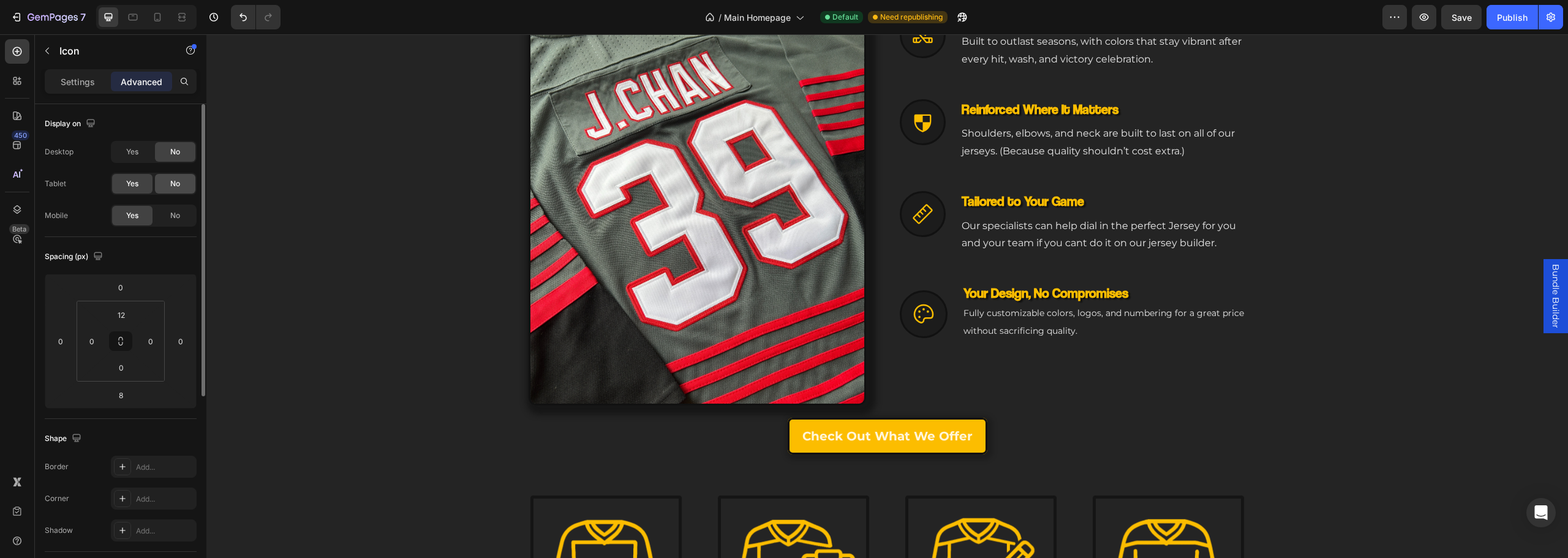
click at [176, 186] on span "No" at bounding box center [175, 183] width 10 height 11
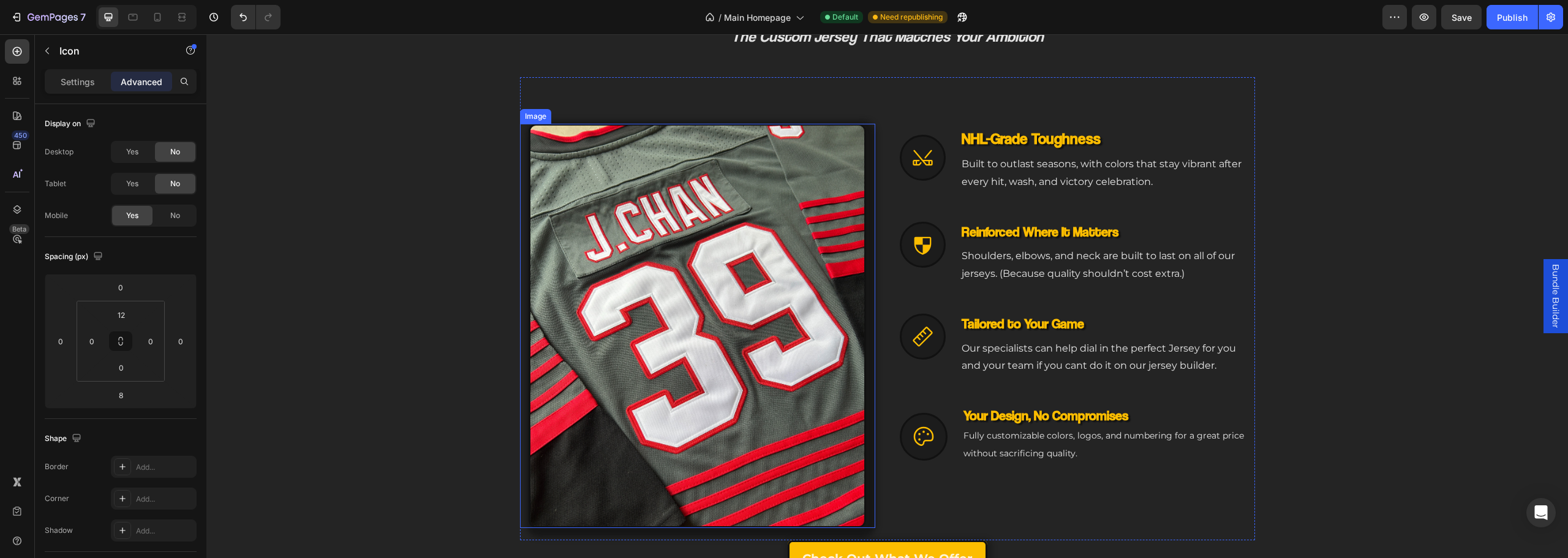
click at [796, 278] on img at bounding box center [697, 326] width 338 height 405
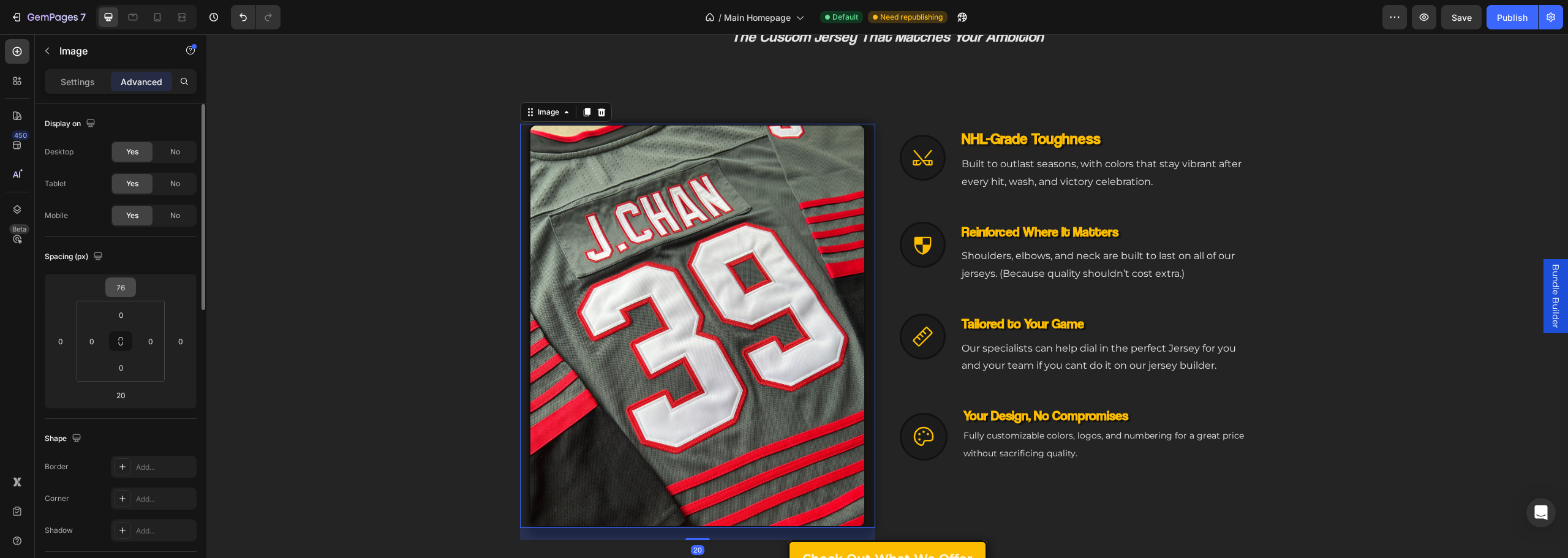
click at [122, 286] on input "76" at bounding box center [121, 286] width 25 height 18
type input "0"
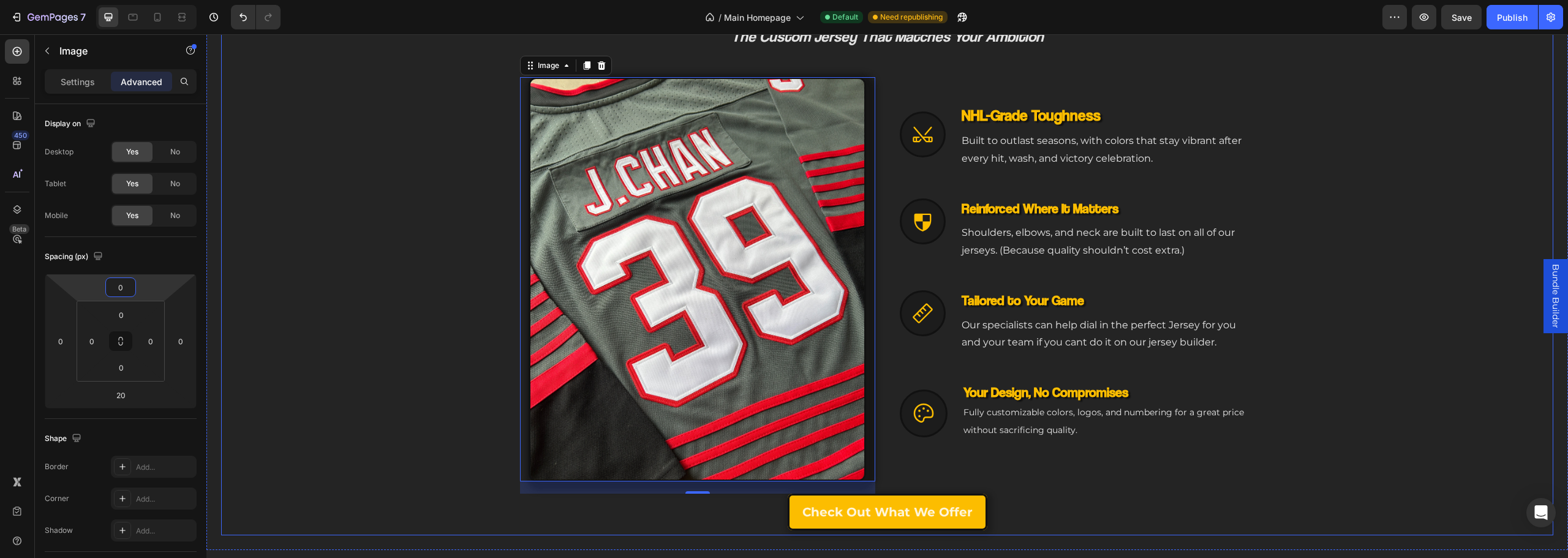
click at [260, 287] on div "Engineered for Your Game Heading The Custom Jersey That Matches Your Ambition H…" at bounding box center [887, 241] width 1332 height 505
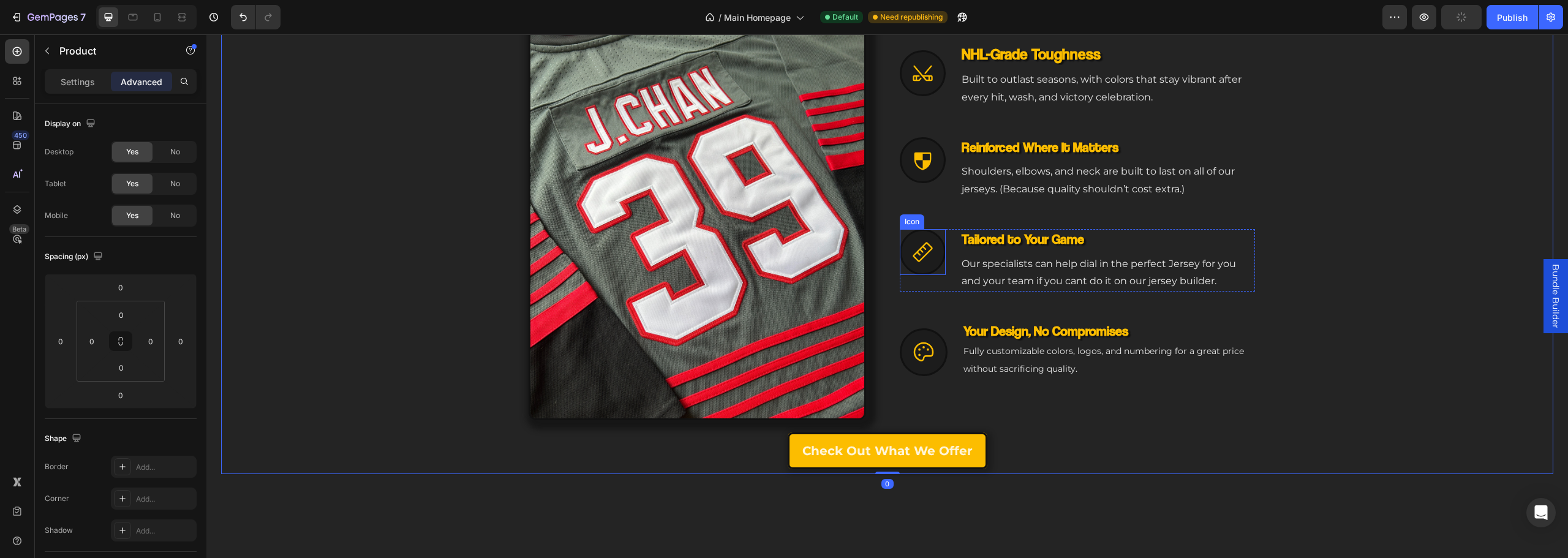
scroll to position [763, 0]
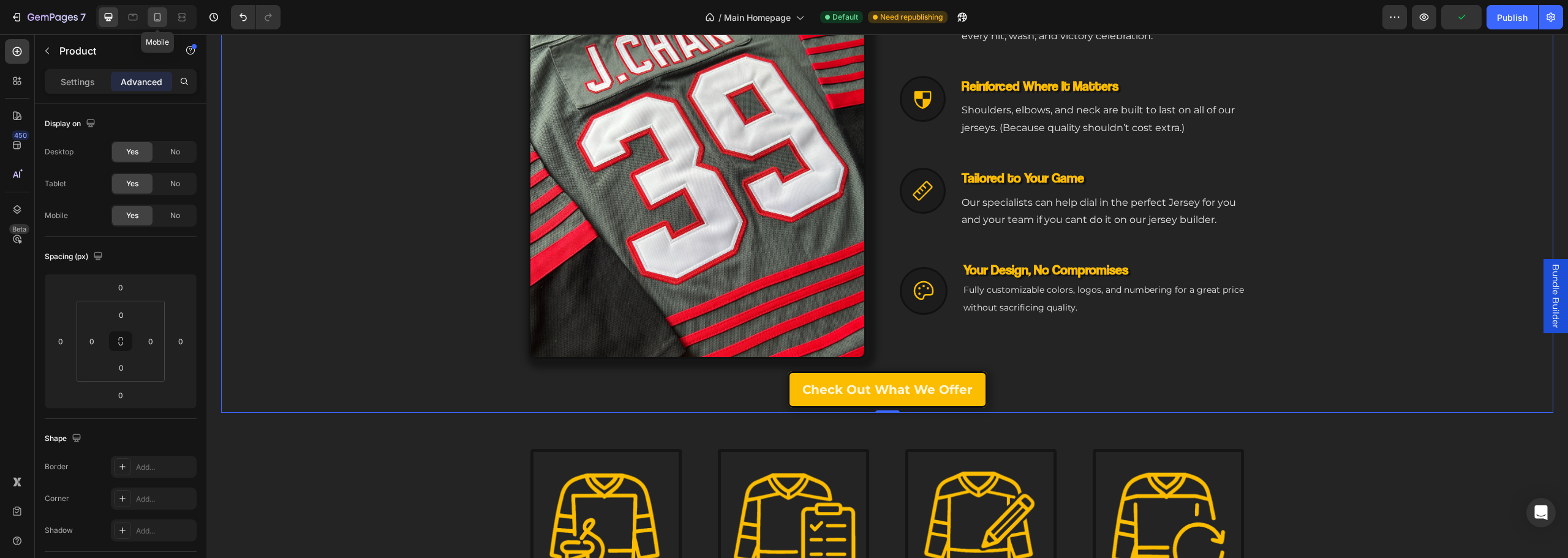
click at [156, 18] on icon at bounding box center [157, 17] width 12 height 12
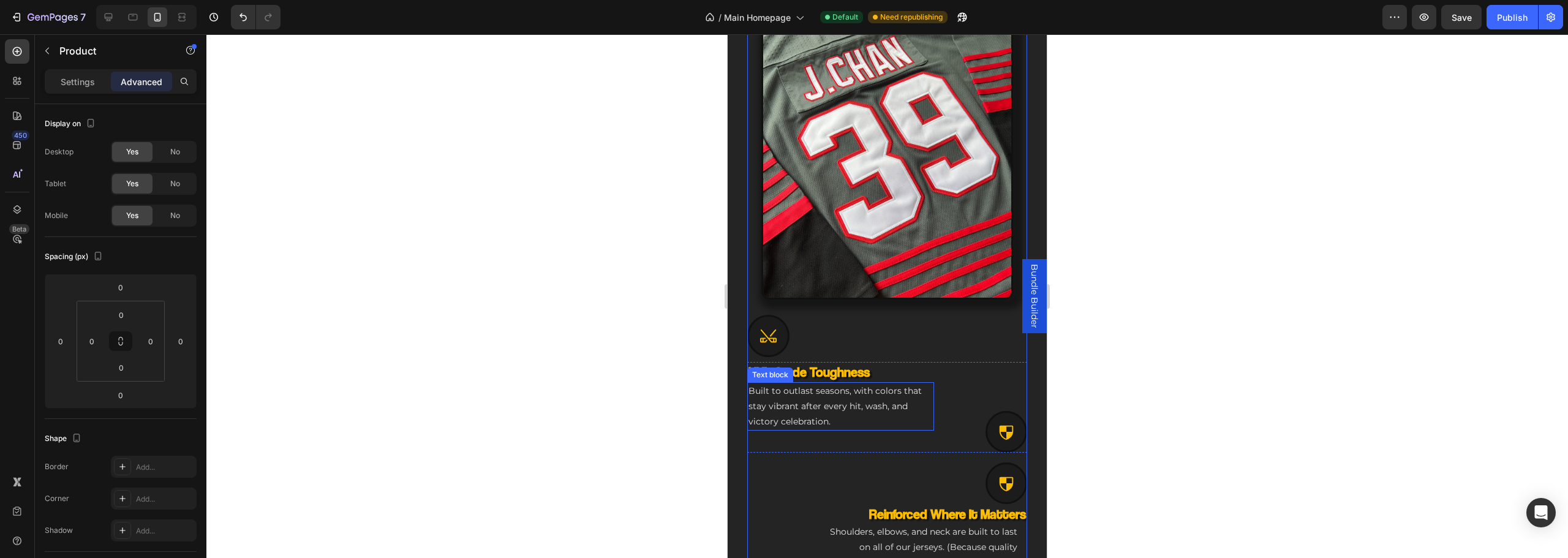
scroll to position [586, 0]
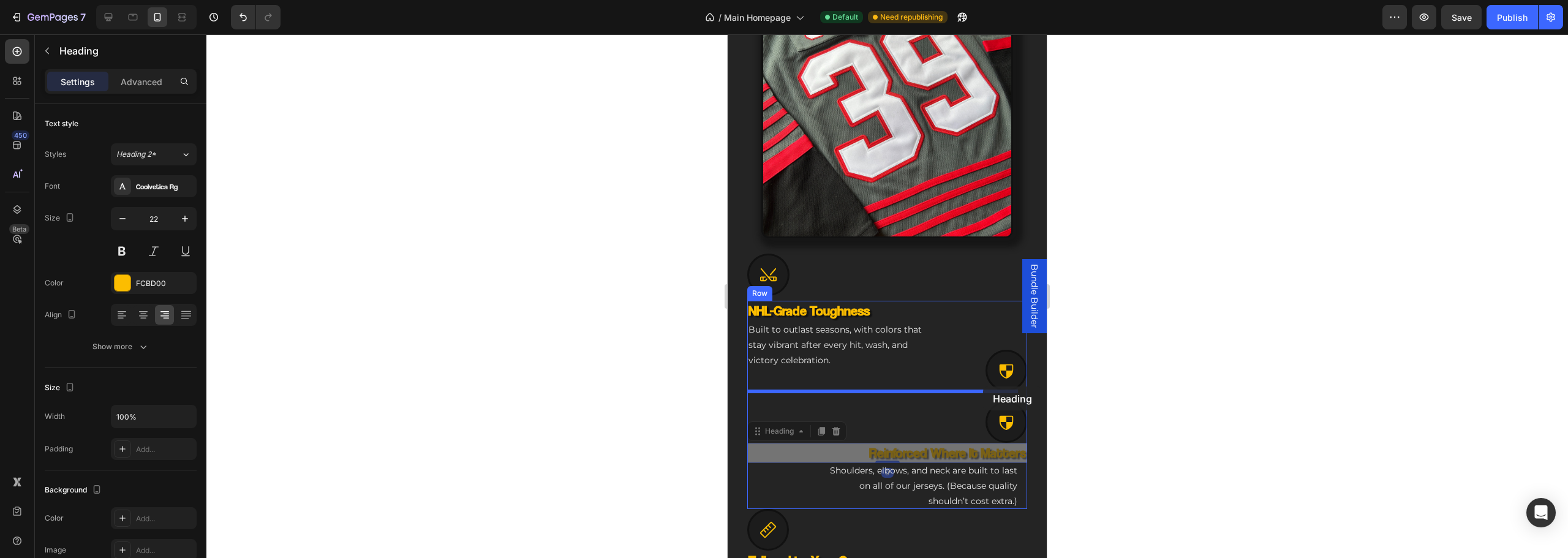
drag, startPoint x: 956, startPoint y: 440, endPoint x: 983, endPoint y: 386, distance: 60.4
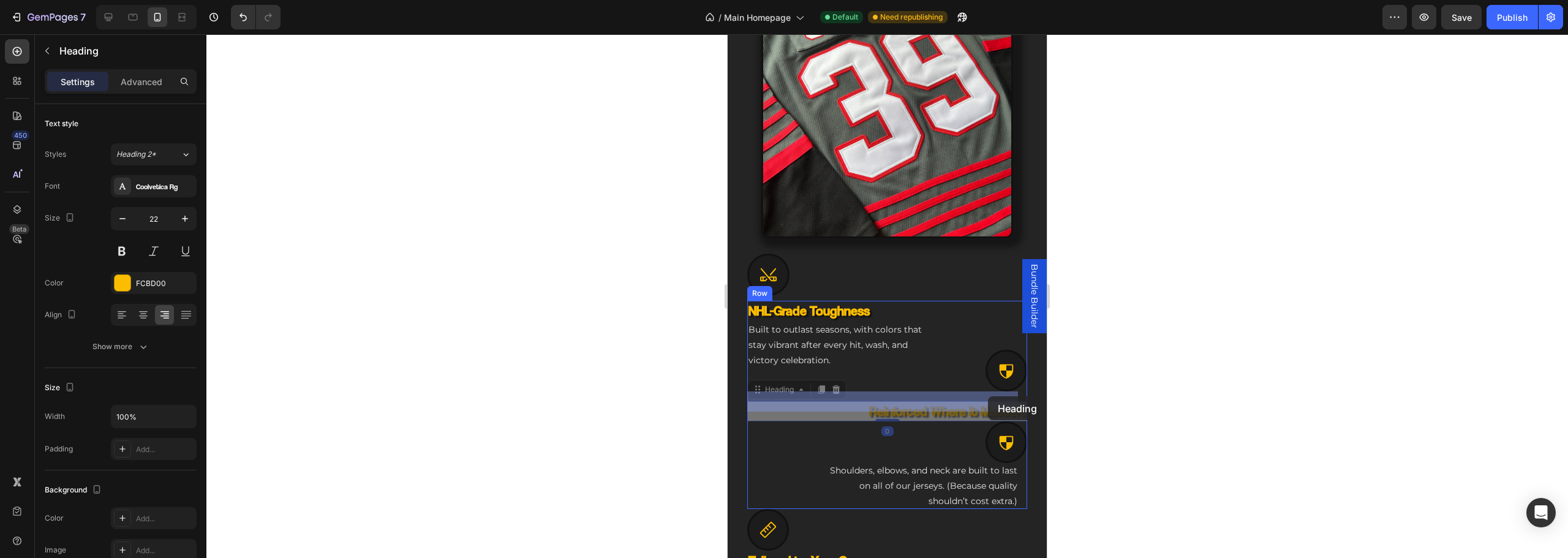
drag, startPoint x: 984, startPoint y: 402, endPoint x: 988, endPoint y: 396, distance: 7.2
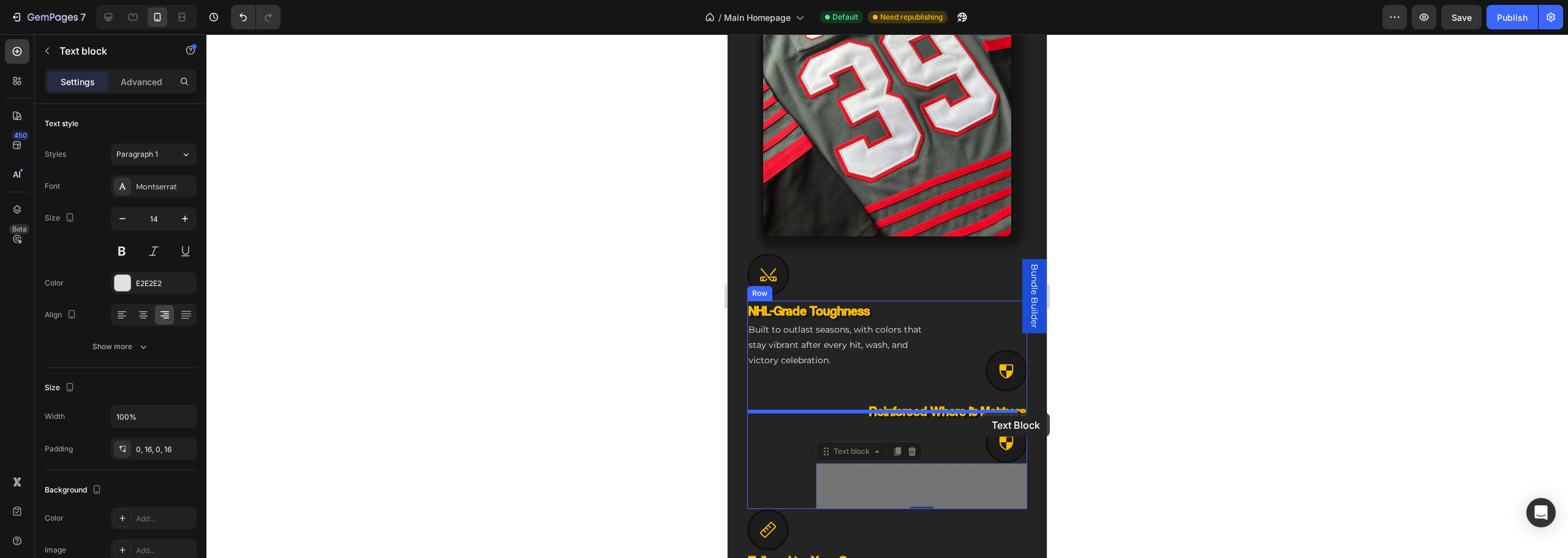
drag, startPoint x: 970, startPoint y: 478, endPoint x: 982, endPoint y: 413, distance: 66.1
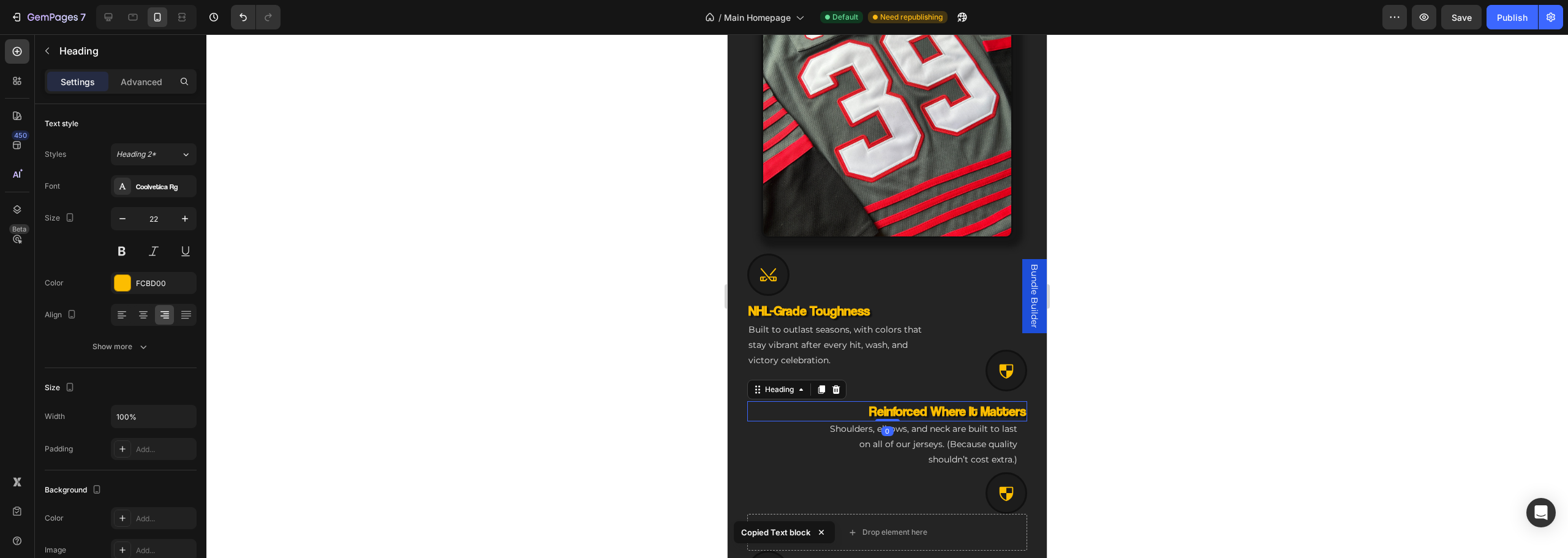
click at [983, 402] on p "Reinforced Where It Matters" at bounding box center [887, 411] width 278 height 18
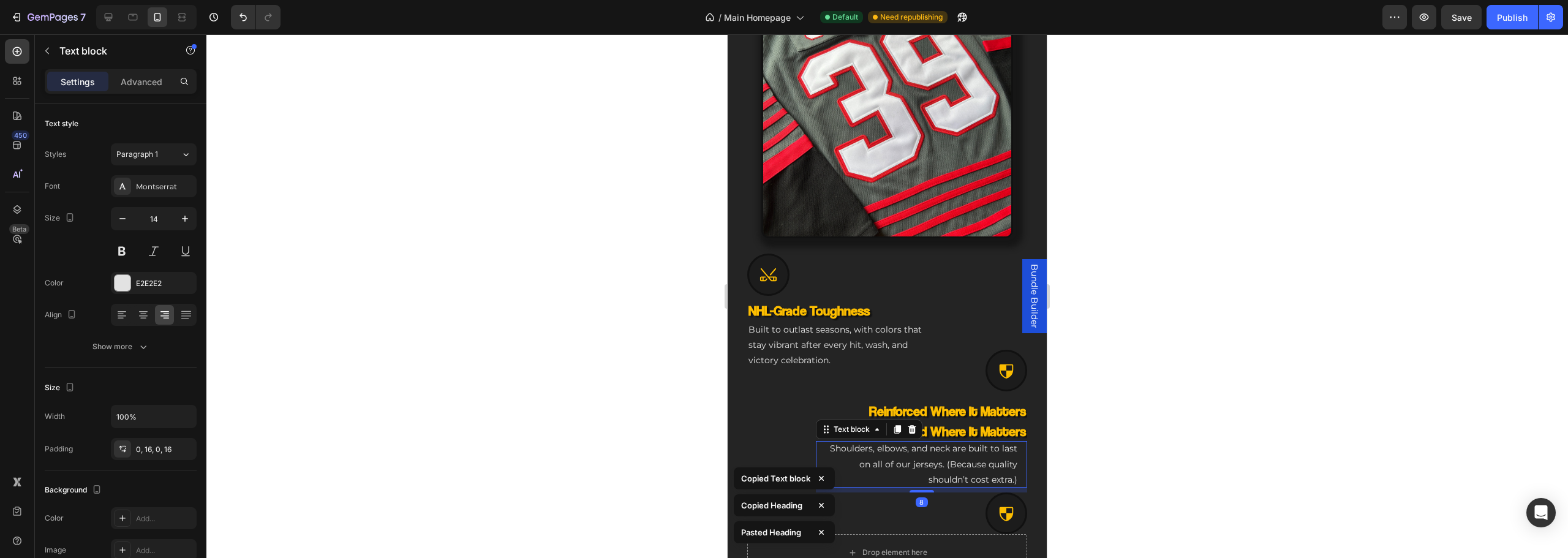
click at [960, 449] on p "Shoulders, elbows, and neck are built to last on all of our jerseys. (Because q…" at bounding box center [921, 464] width 192 height 46
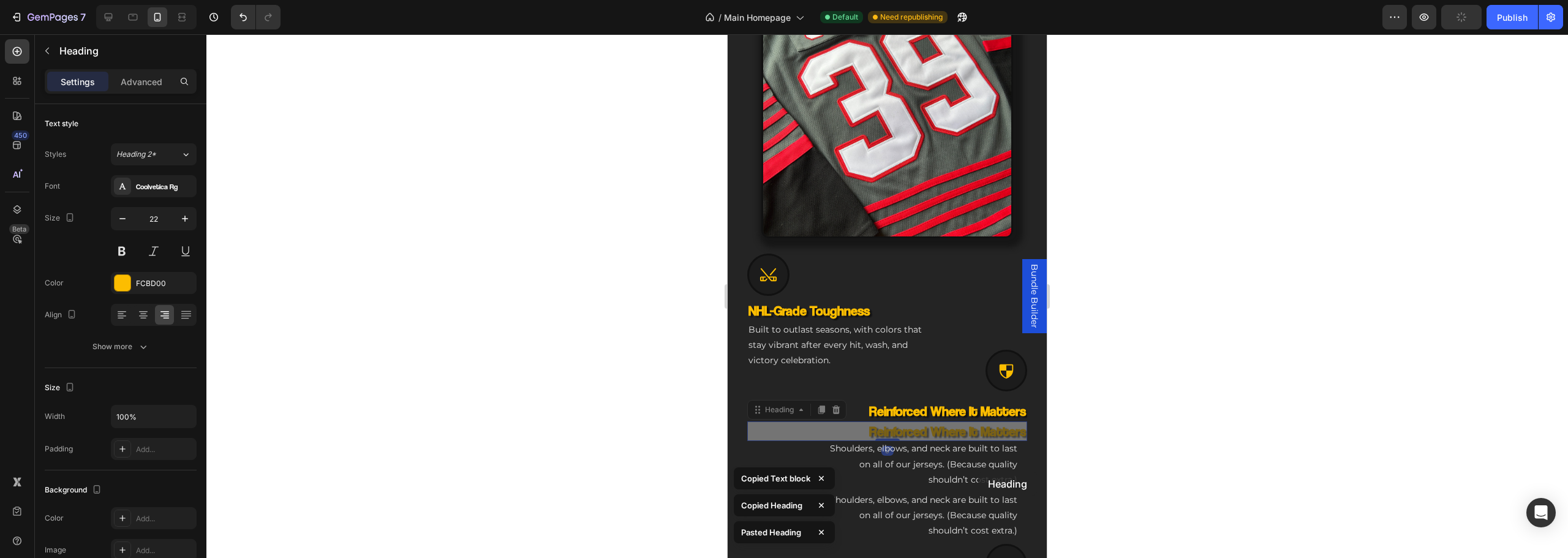
scroll to position [709, 0]
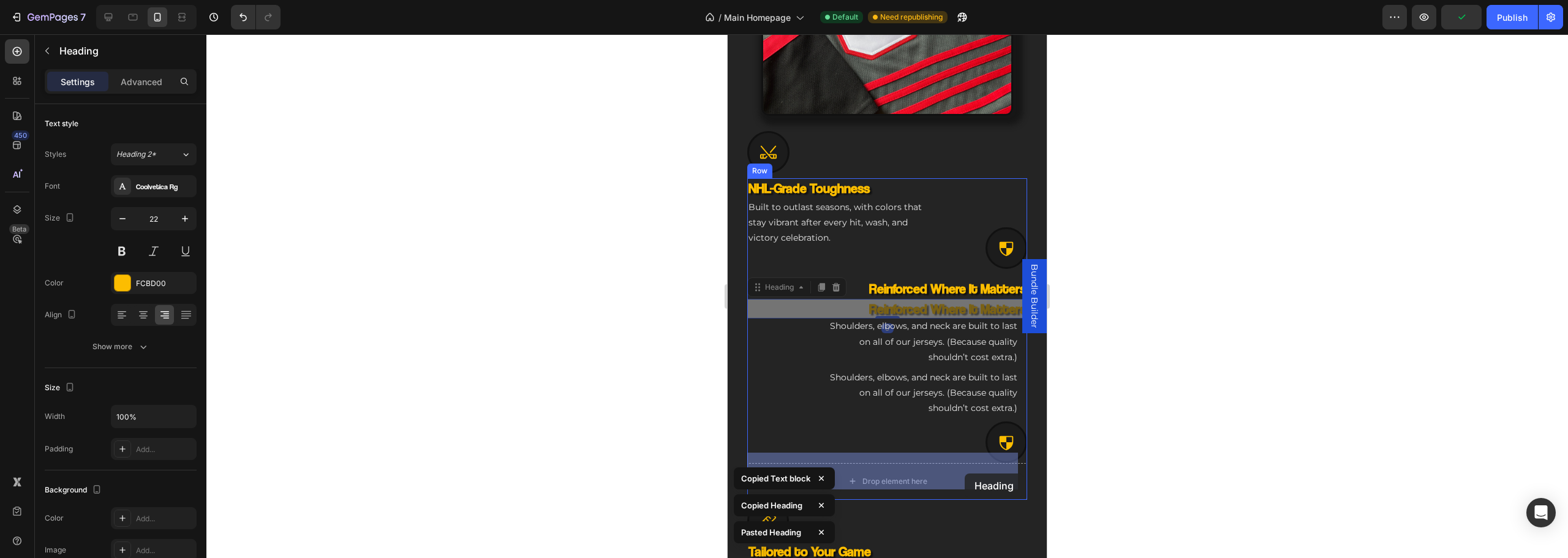
drag, startPoint x: 967, startPoint y: 422, endPoint x: 963, endPoint y: 472, distance: 50.2
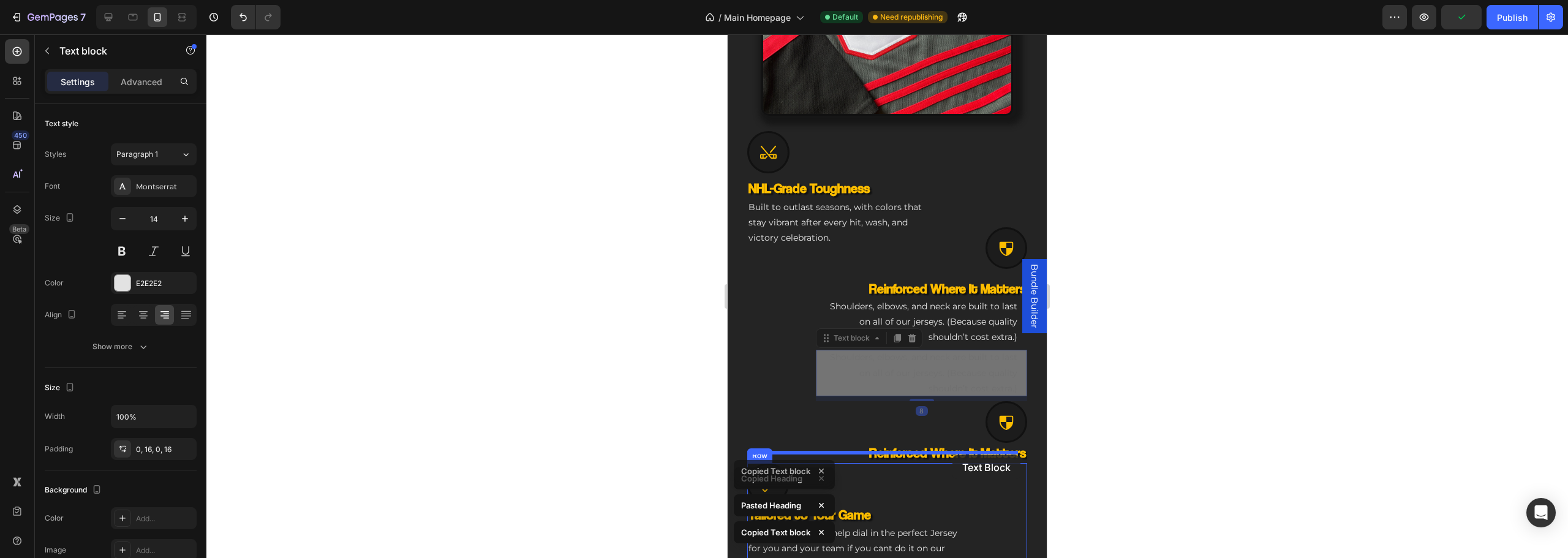
drag, startPoint x: 947, startPoint y: 365, endPoint x: 953, endPoint y: 455, distance: 90.2
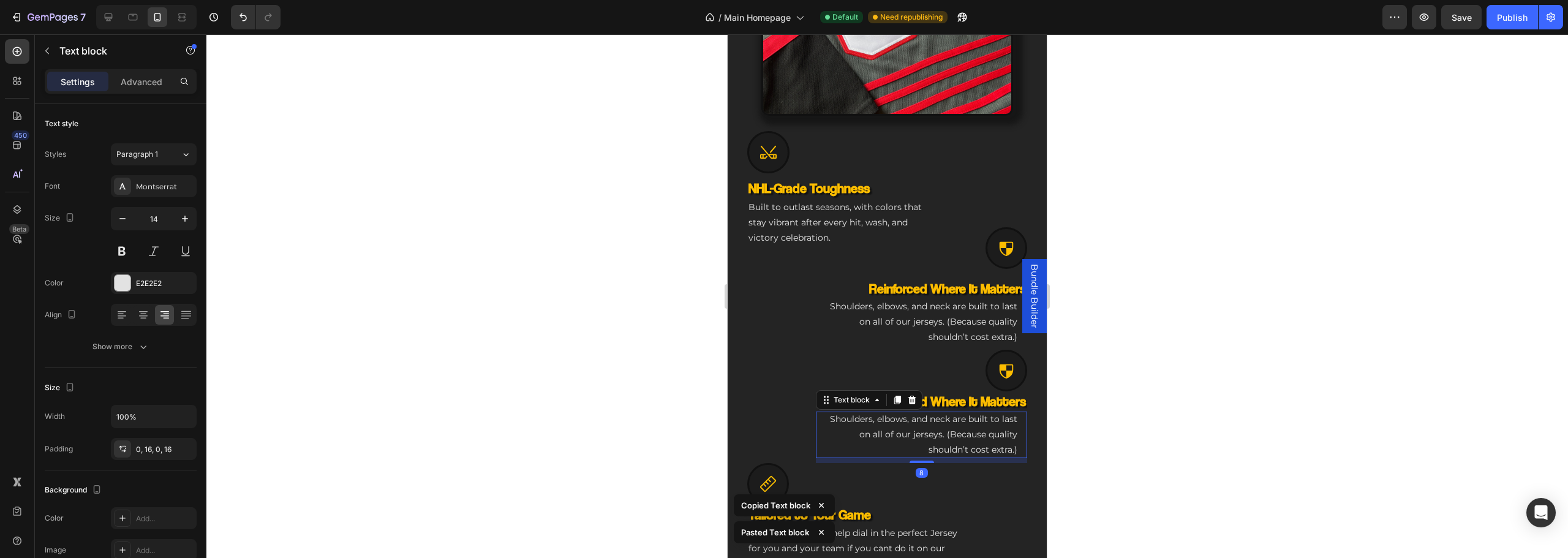
click at [1242, 293] on div at bounding box center [887, 296] width 1362 height 523
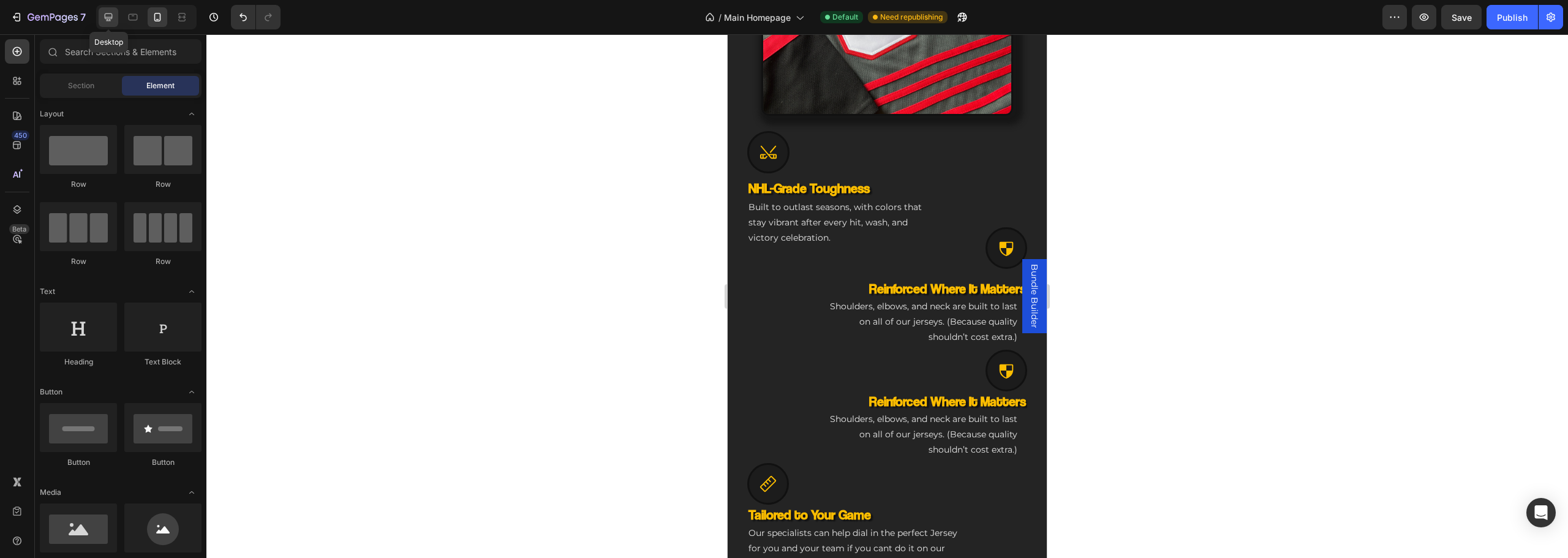
click at [106, 17] on icon at bounding box center [108, 17] width 8 height 8
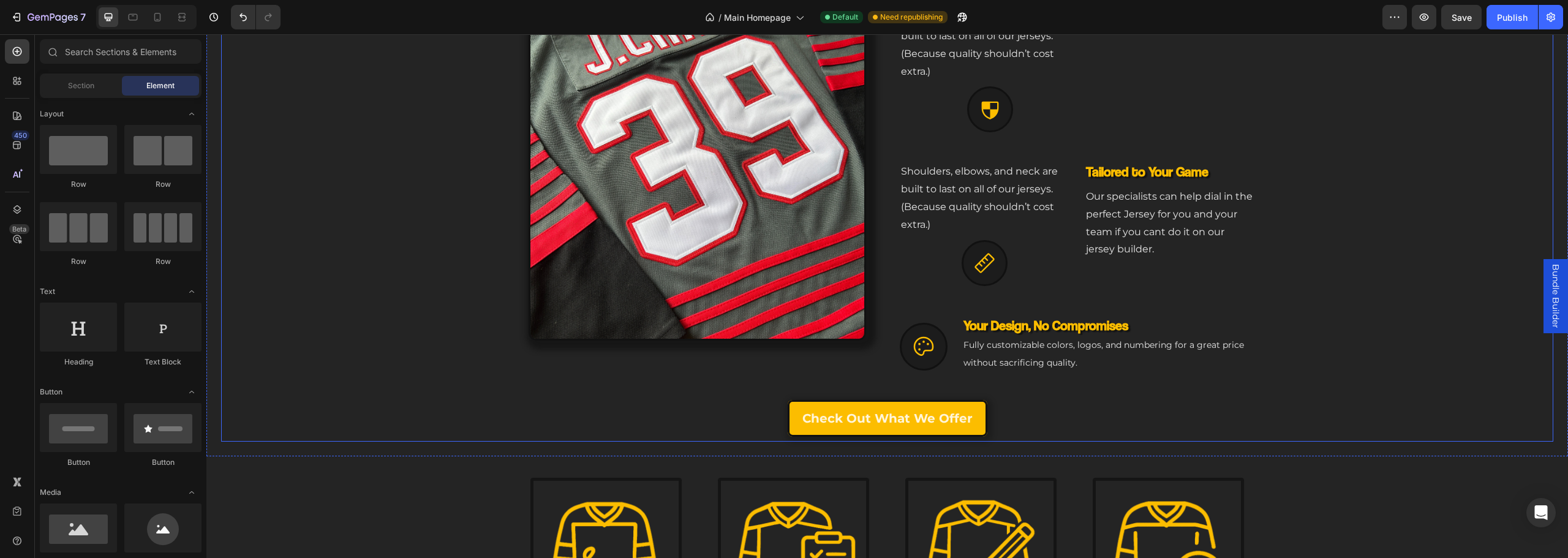
scroll to position [545, 0]
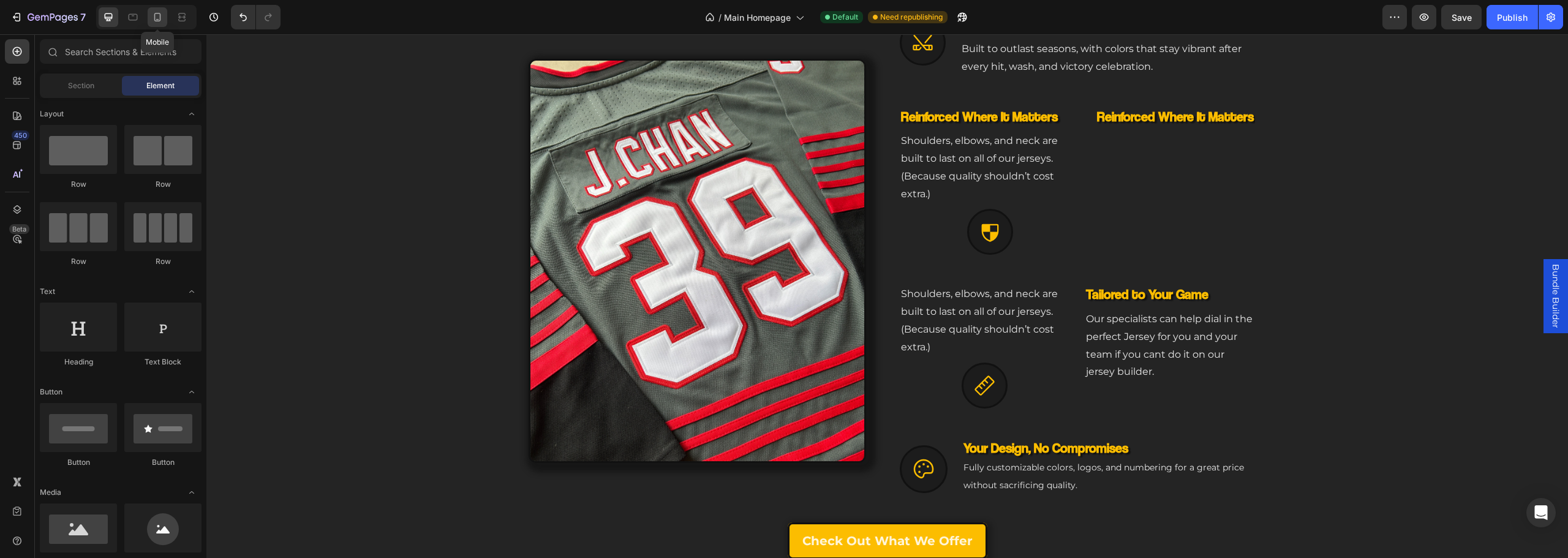
click at [148, 20] on div at bounding box center [157, 17] width 20 height 20
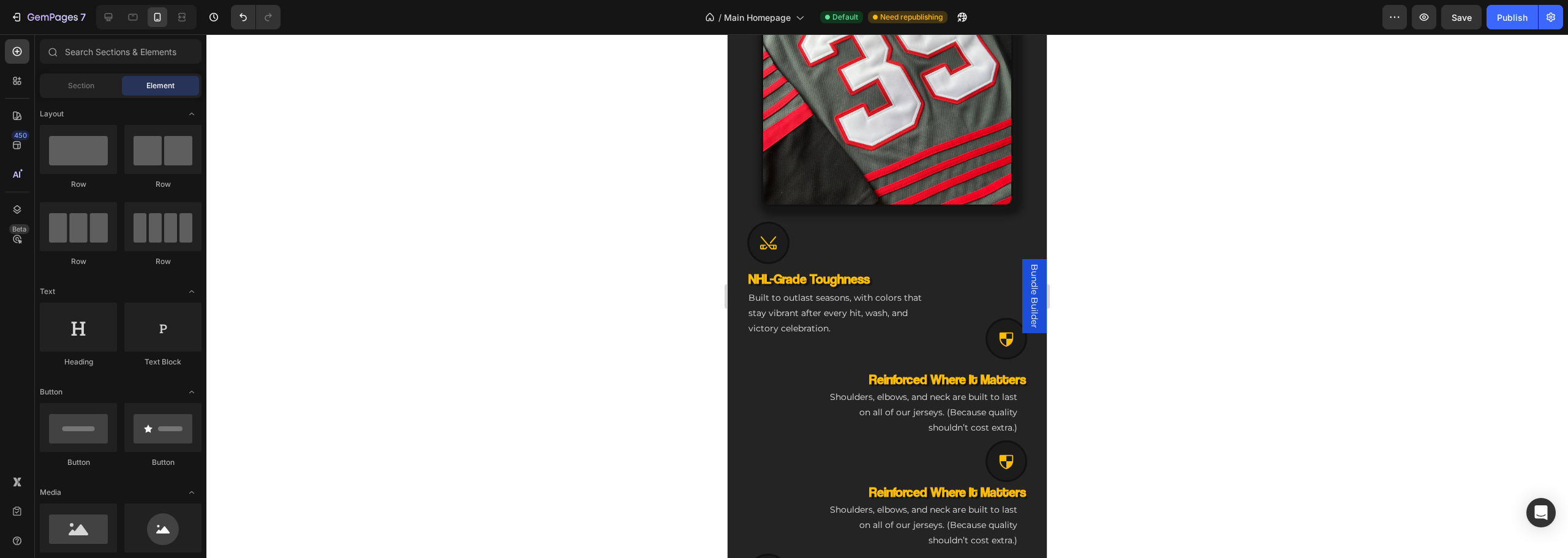
scroll to position [638, 0]
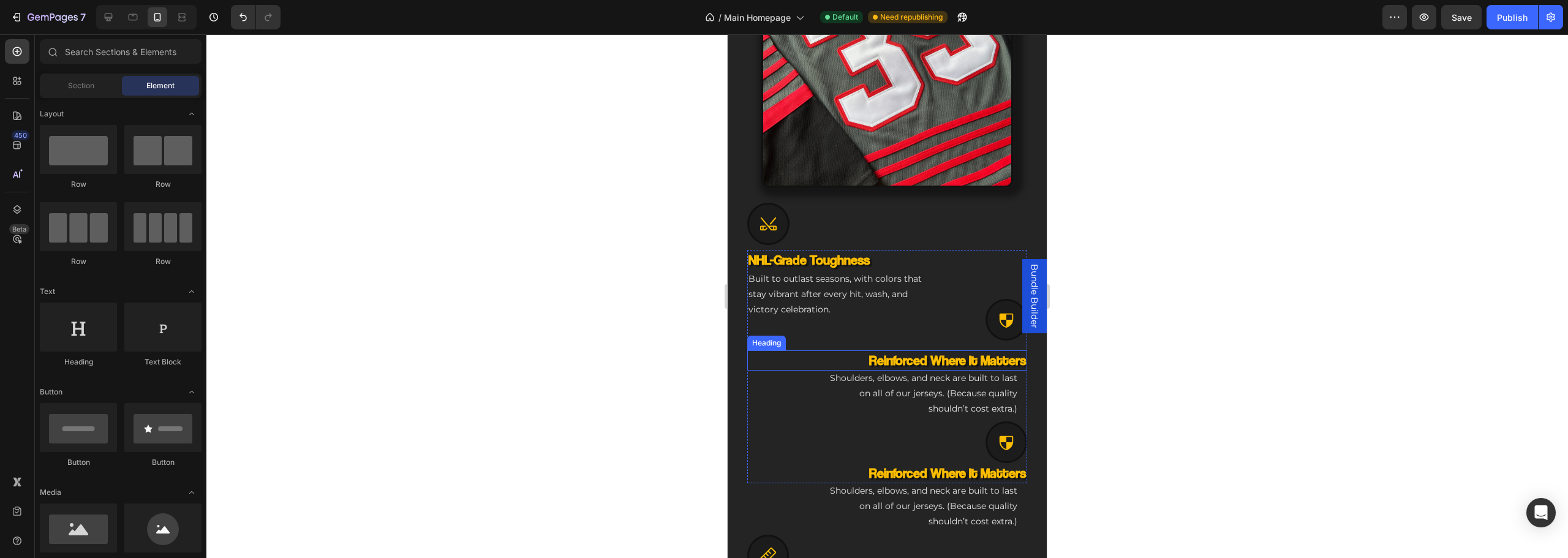
click at [850, 358] on p "Reinforced Where It Matters" at bounding box center [887, 360] width 278 height 18
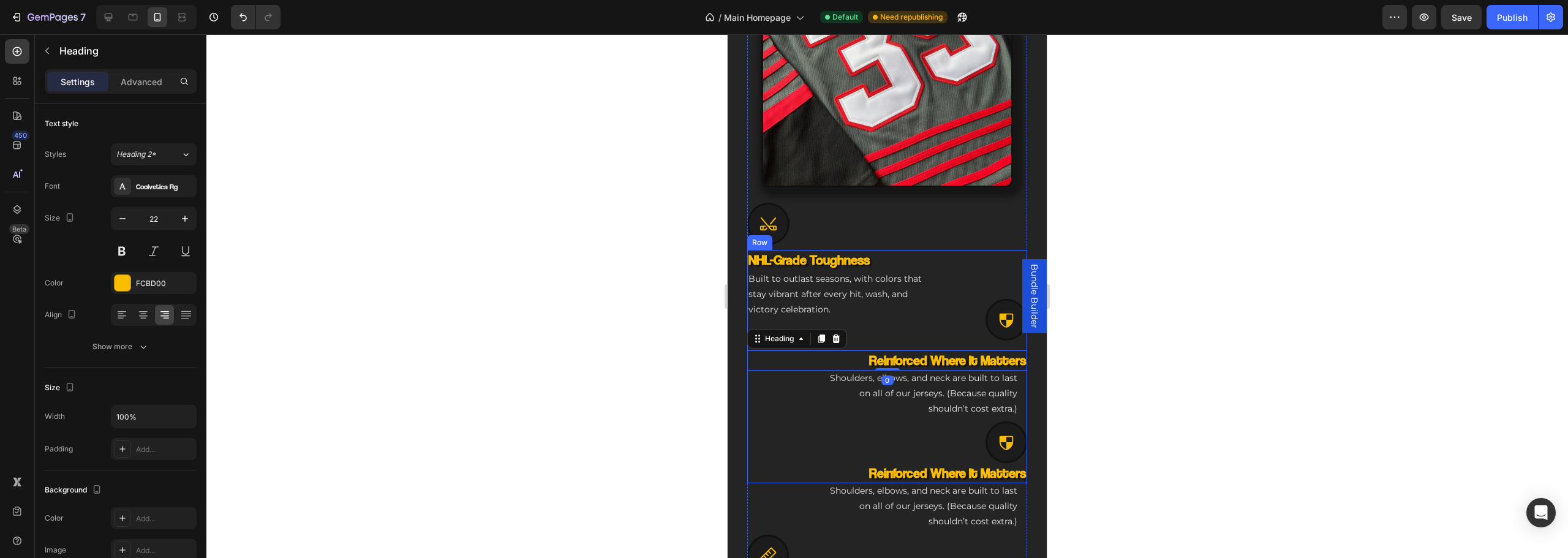
click at [814, 386] on div "NHL-Grade Toughness Heading Built to outlast seasons, with colors that stay vib…" at bounding box center [887, 356] width 280 height 213
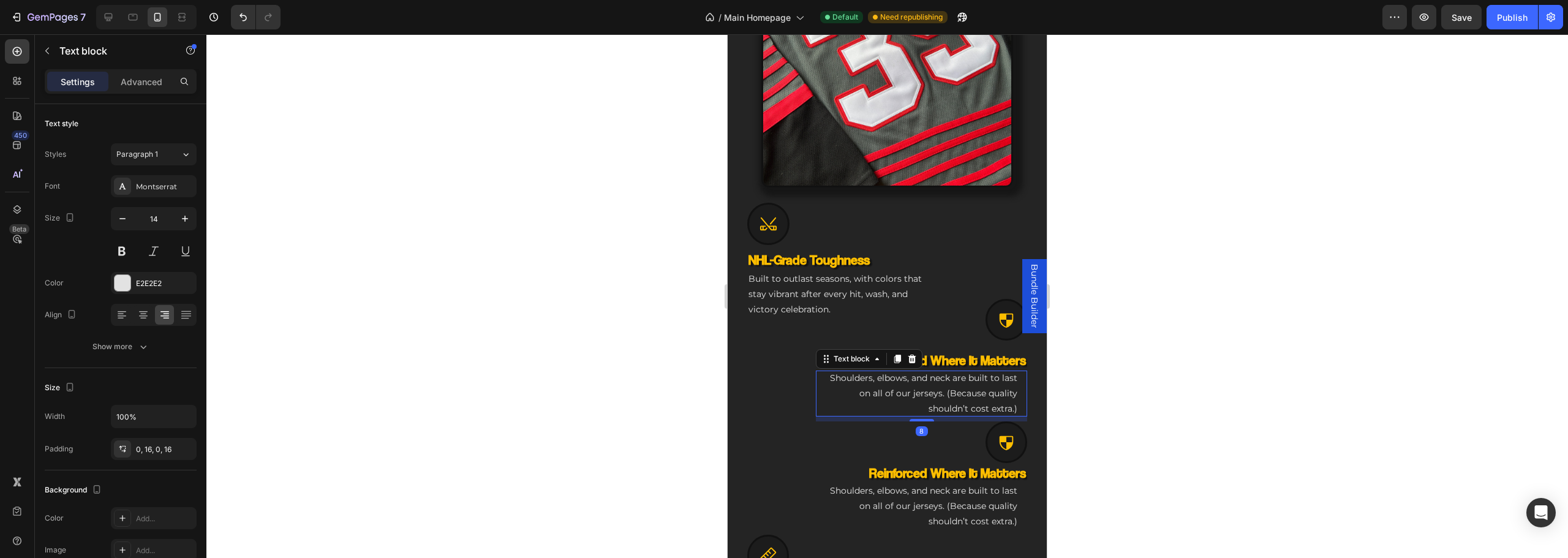
click at [932, 393] on p "Shoulders, elbows, and neck are built to last on all of our jerseys. (Because q…" at bounding box center [921, 393] width 192 height 46
click at [794, 376] on div "NHL-Grade Toughness Heading Built to outlast seasons, with colors that stay vib…" at bounding box center [887, 356] width 280 height 213
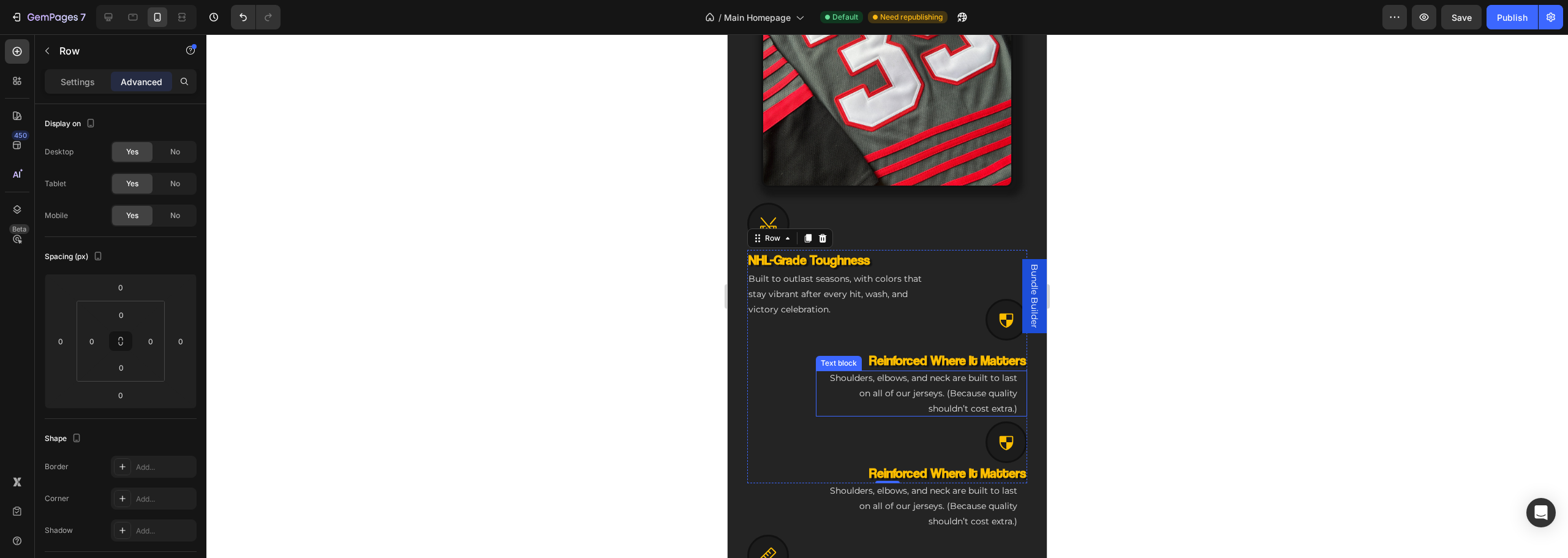
click at [926, 390] on p "Shoulders, elbows, and neck are built to last on all of our jerseys. (Because q…" at bounding box center [921, 393] width 192 height 46
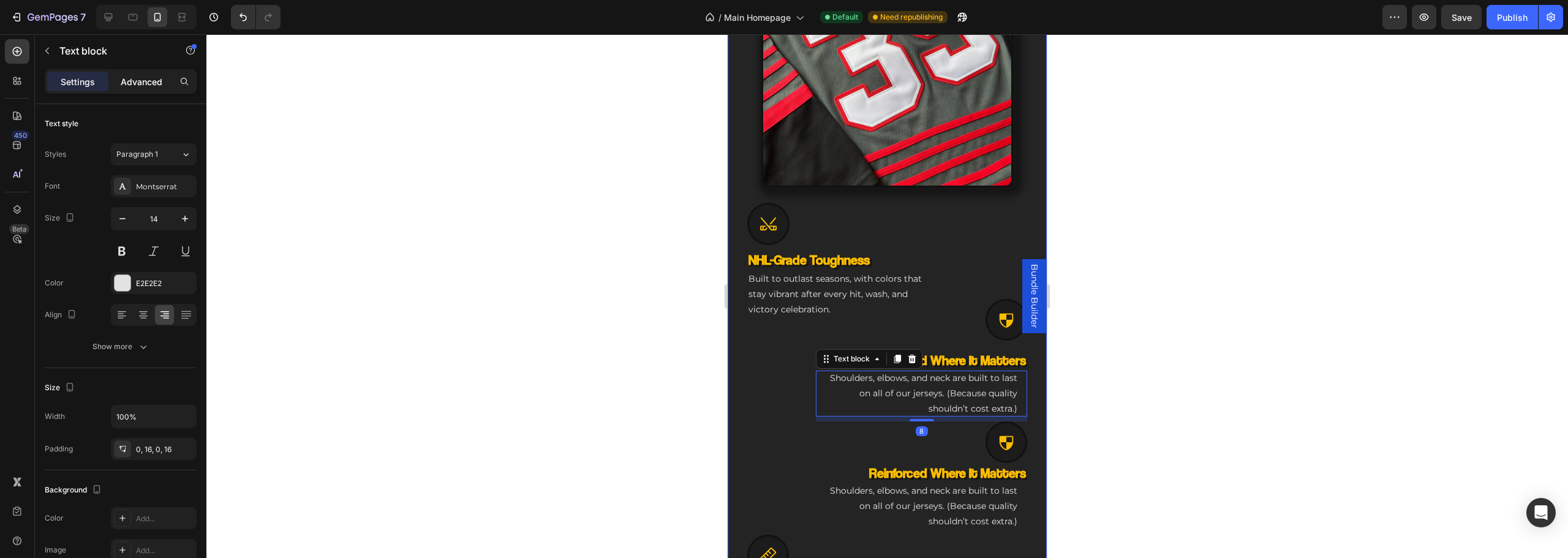
click at [124, 86] on p "Advanced" at bounding box center [142, 82] width 42 height 13
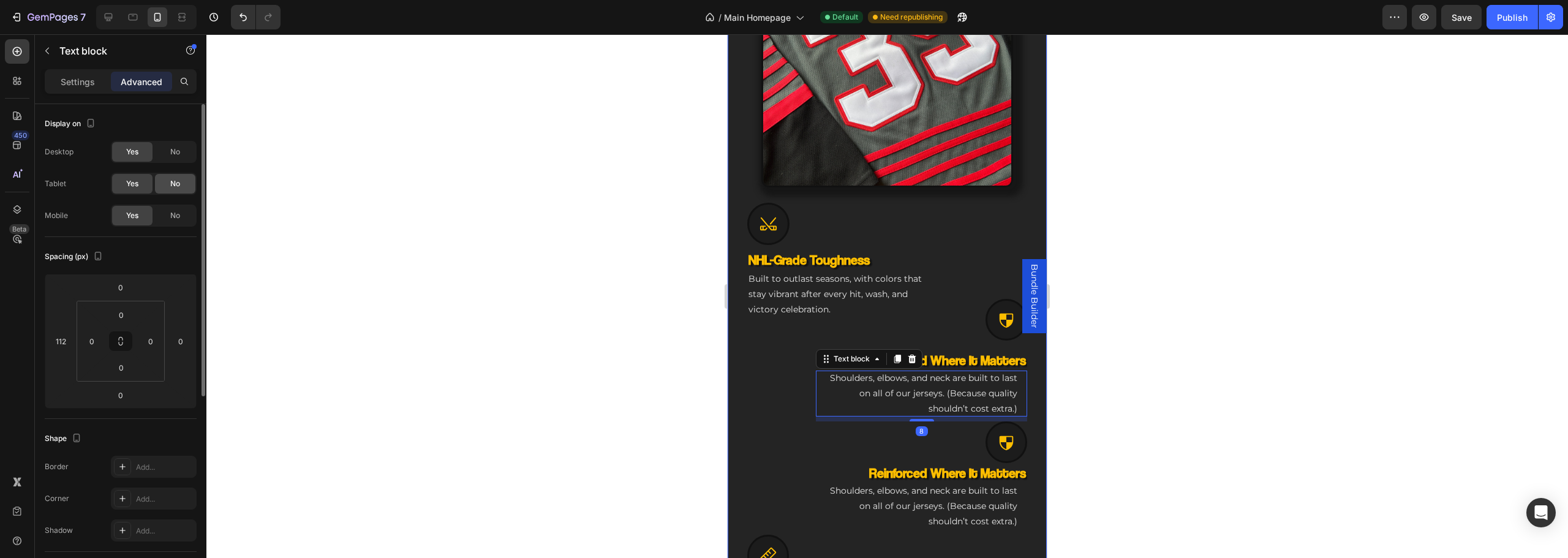
drag, startPoint x: 160, startPoint y: 157, endPoint x: 170, endPoint y: 178, distance: 23.3
click at [161, 158] on div "No" at bounding box center [175, 151] width 41 height 20
drag, startPoint x: 170, startPoint y: 178, endPoint x: 203, endPoint y: 185, distance: 33.7
click at [174, 179] on span "No" at bounding box center [175, 183] width 10 height 11
click at [980, 358] on p "Reinforced Where It Matters" at bounding box center [887, 360] width 278 height 18
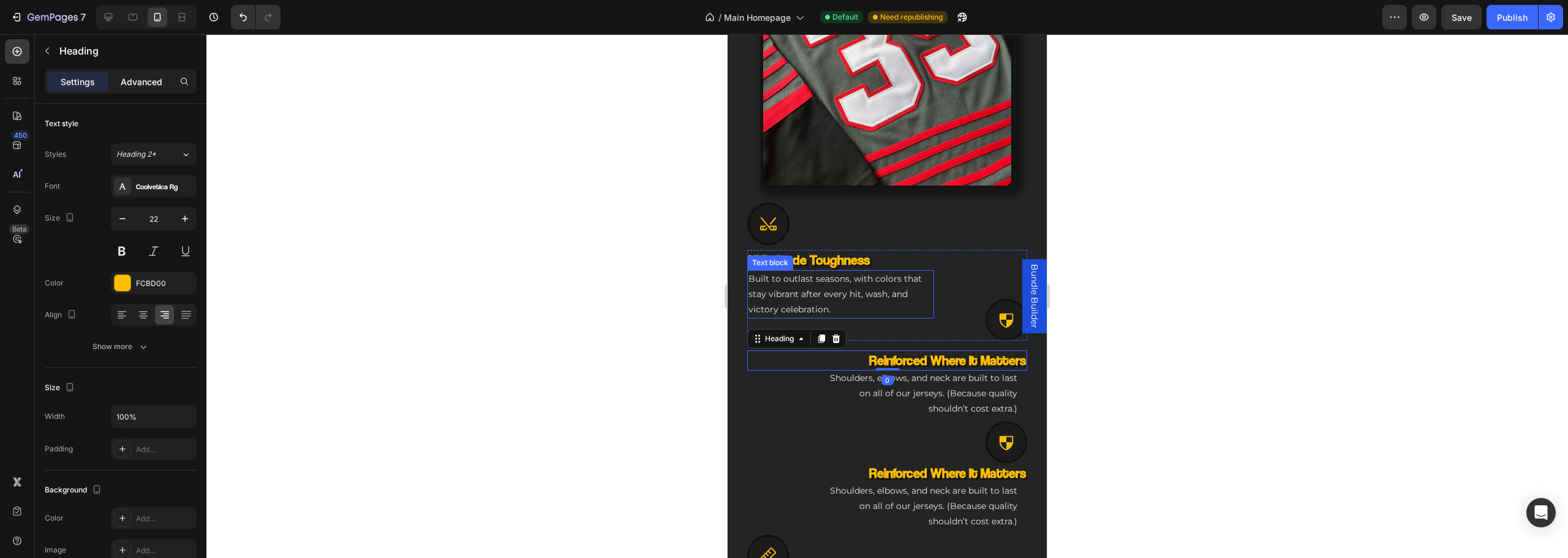
click at [157, 77] on p "Advanced" at bounding box center [142, 82] width 42 height 13
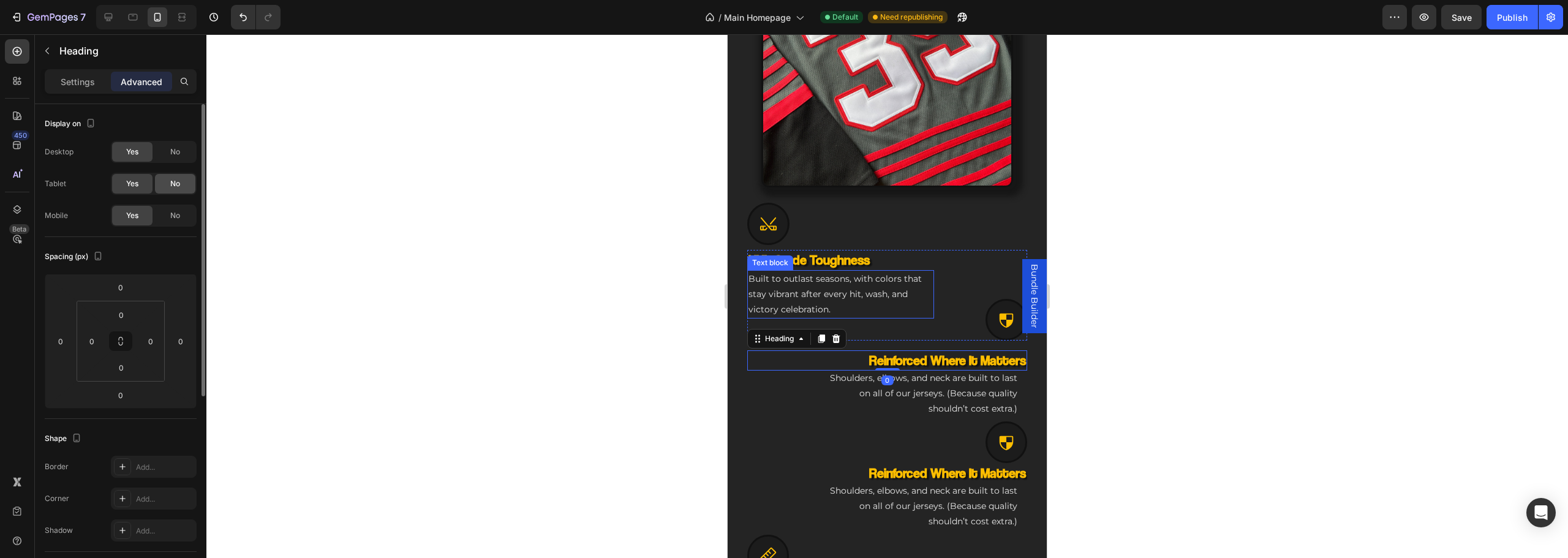
click at [171, 147] on div "No" at bounding box center [175, 151] width 41 height 20
click at [169, 186] on div "No" at bounding box center [175, 184] width 41 height 20
click at [986, 312] on div at bounding box center [1007, 319] width 42 height 42
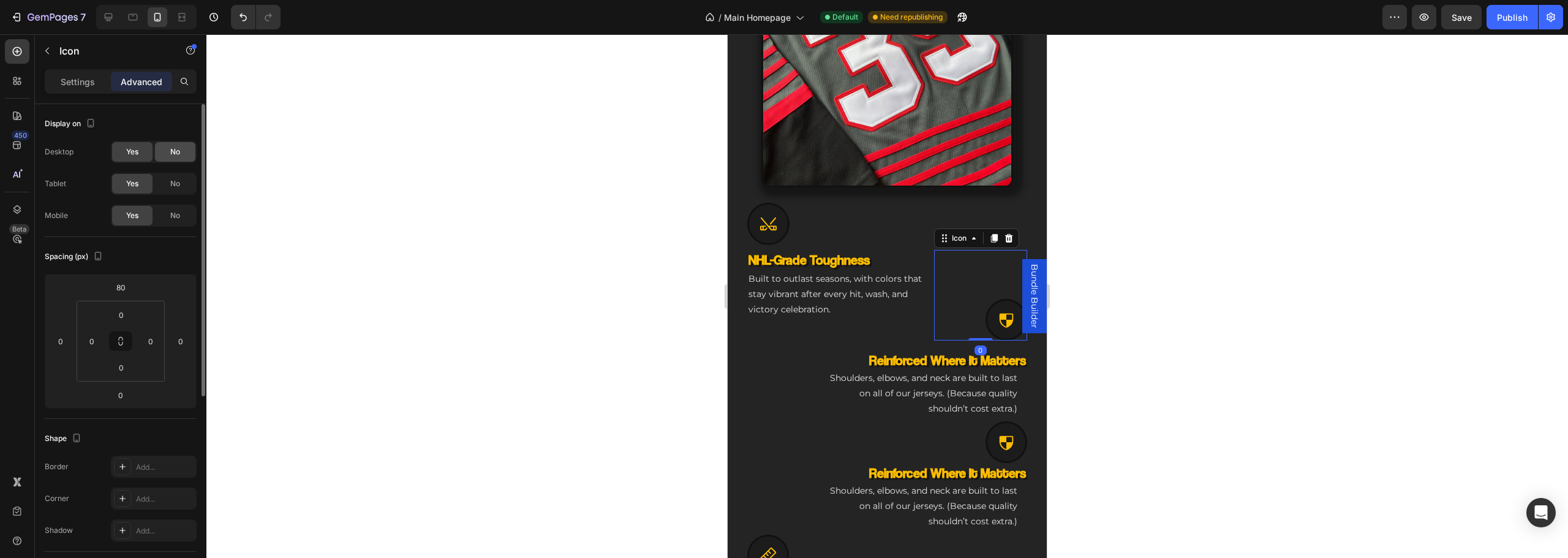
click at [176, 152] on span "No" at bounding box center [175, 151] width 10 height 11
click at [177, 182] on span "No" at bounding box center [175, 183] width 10 height 11
click at [110, 18] on icon at bounding box center [108, 17] width 8 height 8
type input "0"
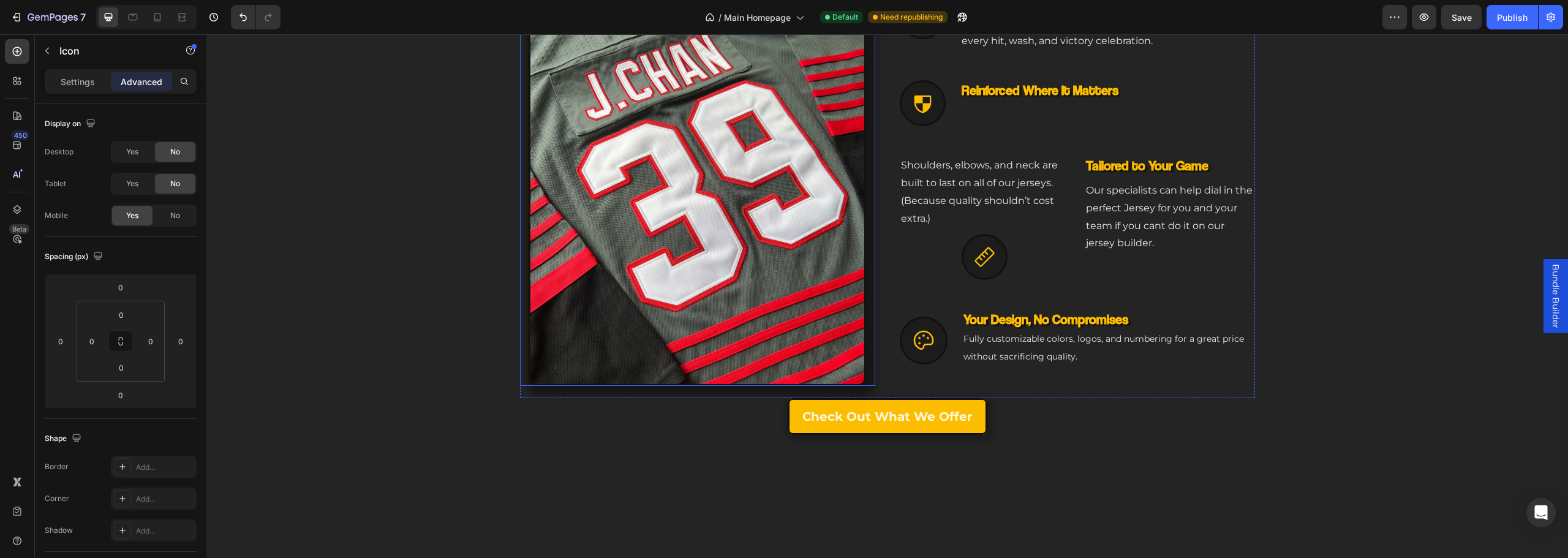
scroll to position [453, 0]
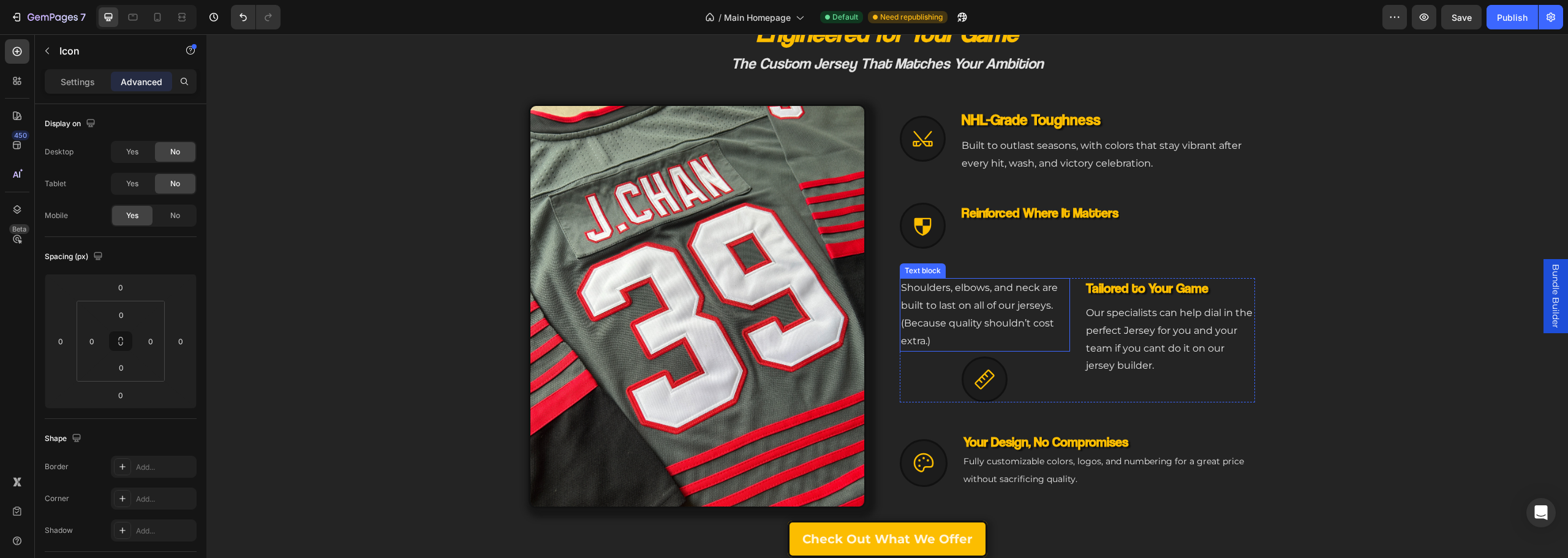
click at [962, 322] on p "Shoulders, elbows, and neck are built to last on all of our jerseys. (Because q…" at bounding box center [985, 314] width 168 height 70
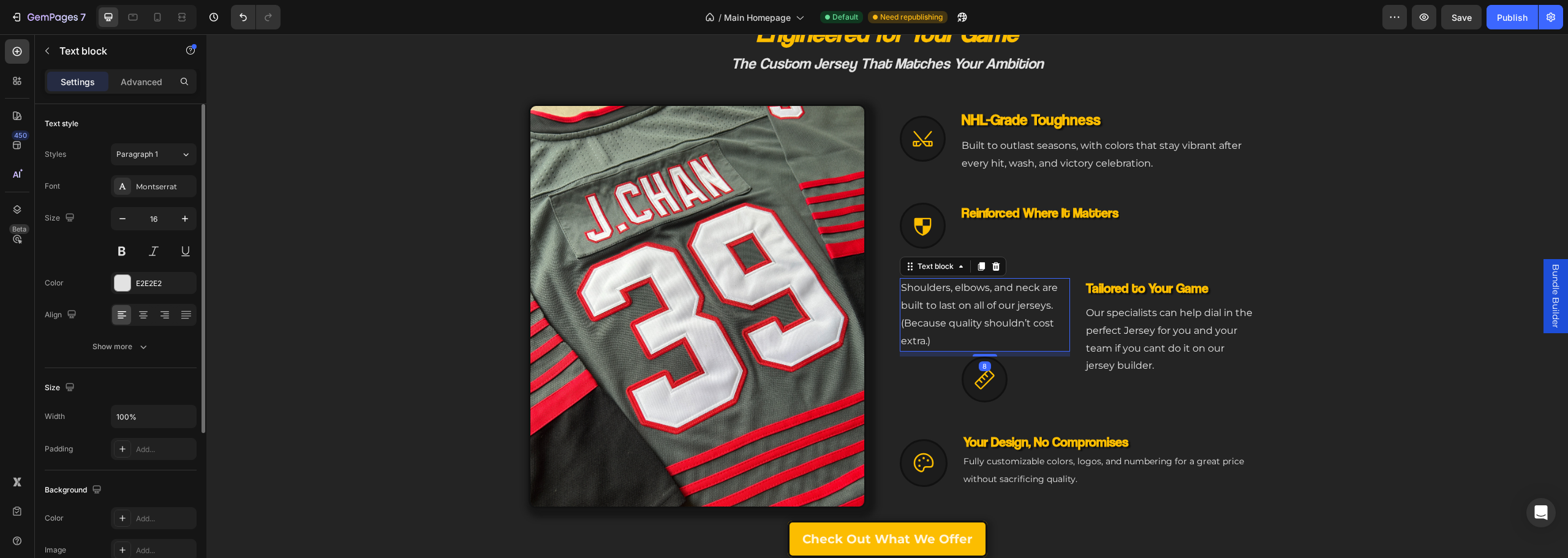
click at [125, 80] on p "Advanced" at bounding box center [142, 82] width 42 height 13
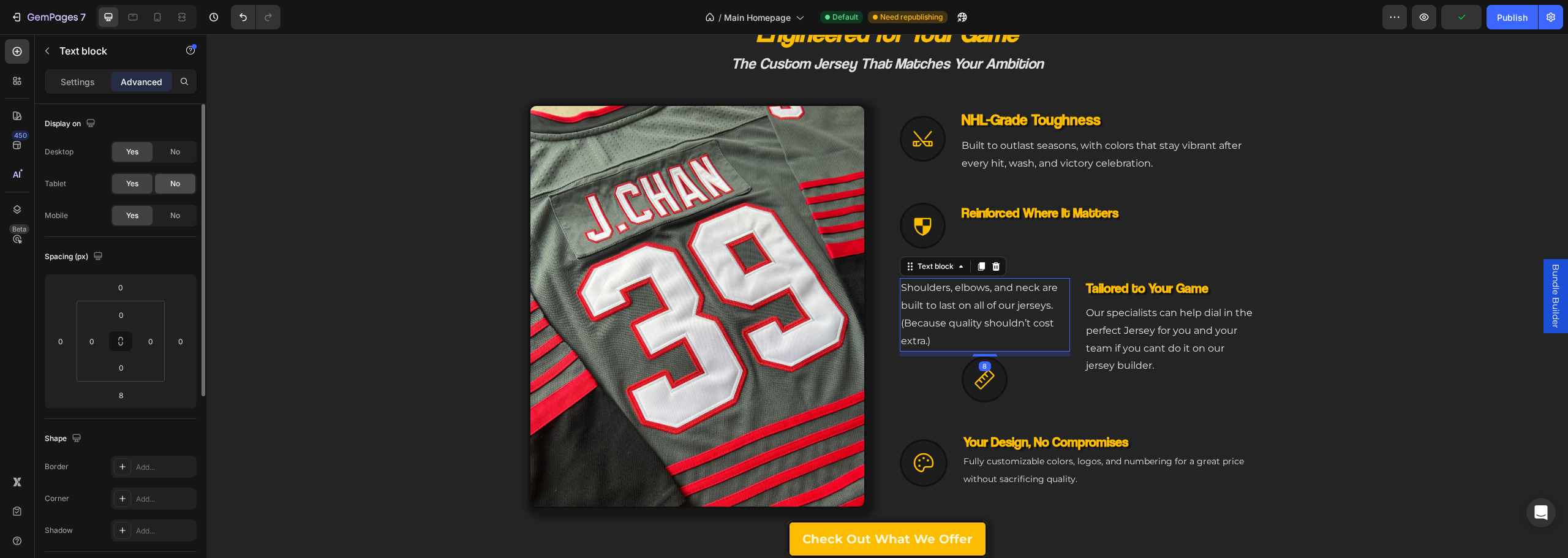
click at [166, 158] on div "No" at bounding box center [175, 151] width 41 height 20
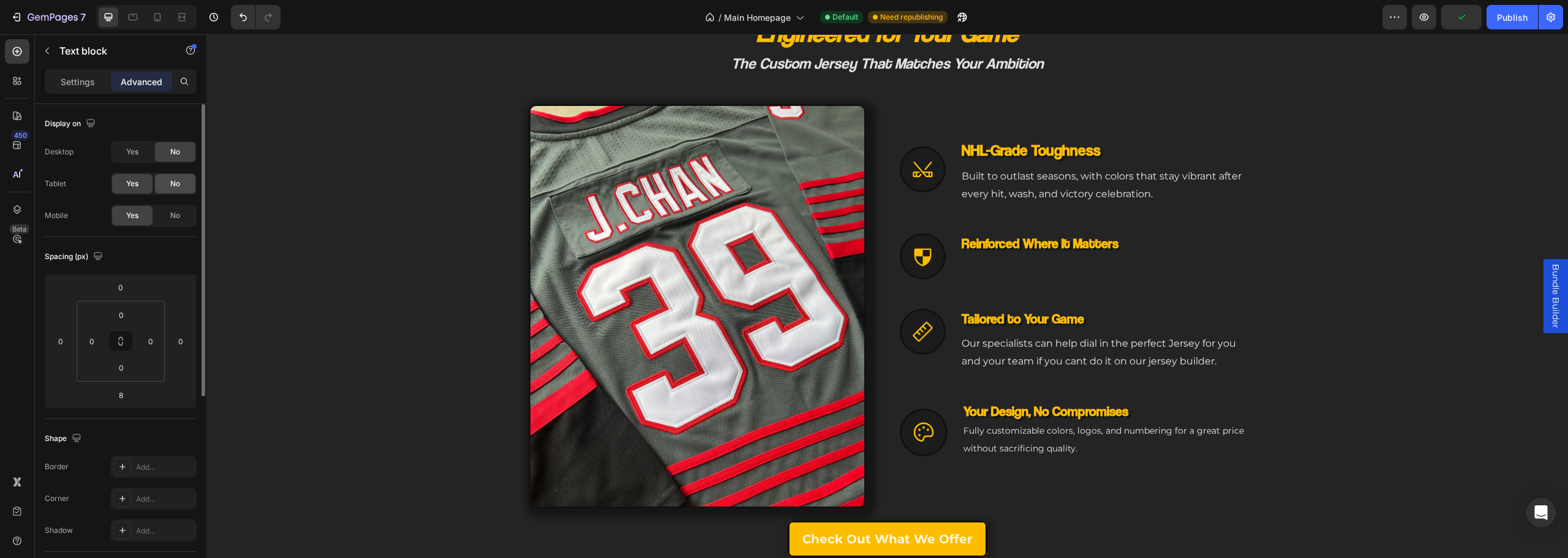
click at [166, 190] on div "No" at bounding box center [175, 184] width 41 height 20
click at [157, 19] on icon at bounding box center [157, 17] width 7 height 9
type input "112"
type input "0"
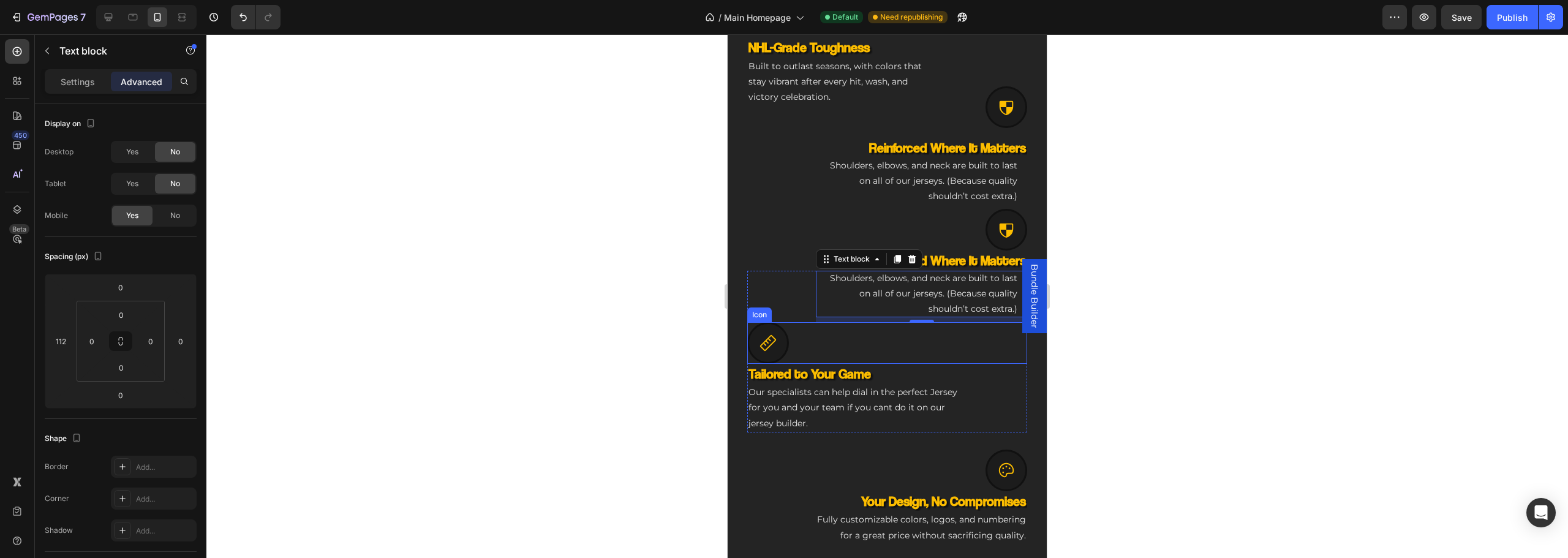
scroll to position [727, 0]
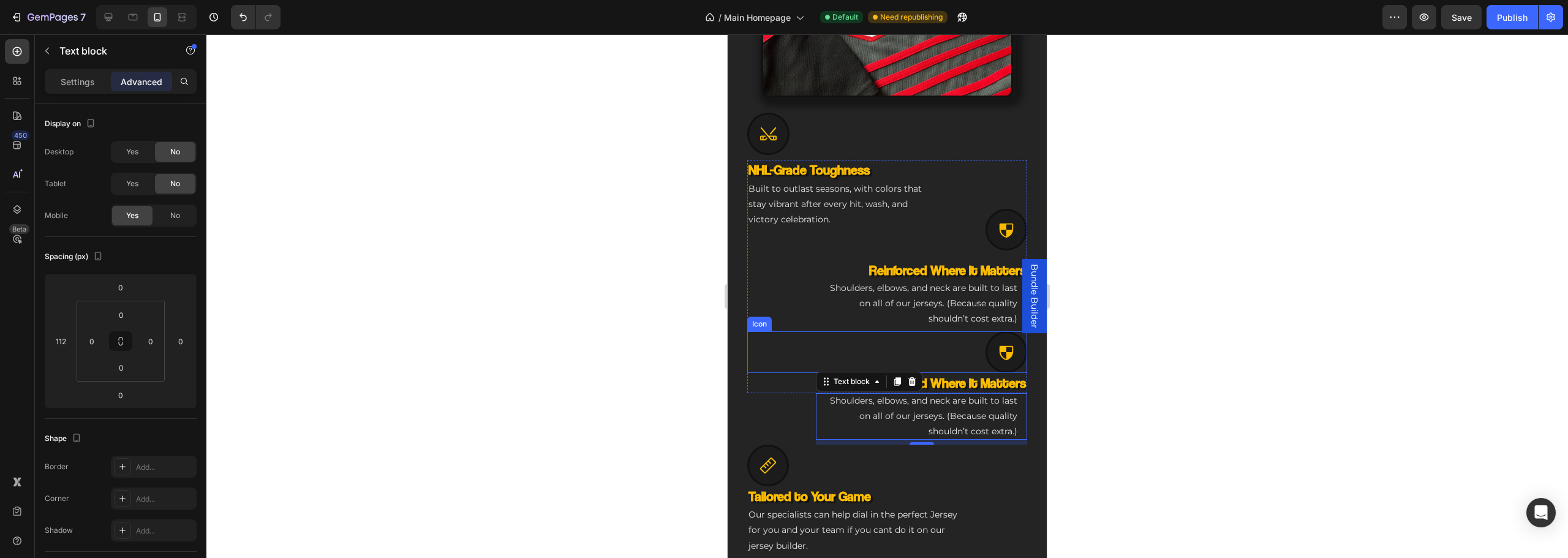
click at [942, 345] on div "Icon" at bounding box center [887, 352] width 280 height 42
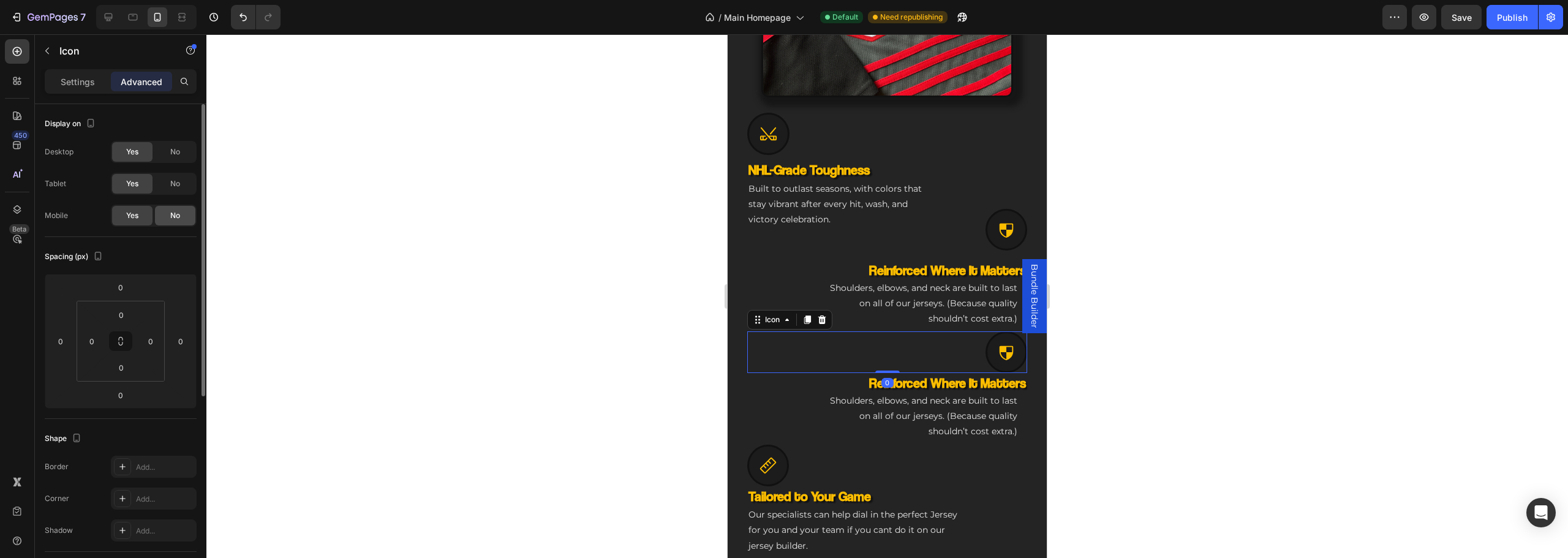
click at [176, 216] on span "No" at bounding box center [175, 215] width 10 height 11
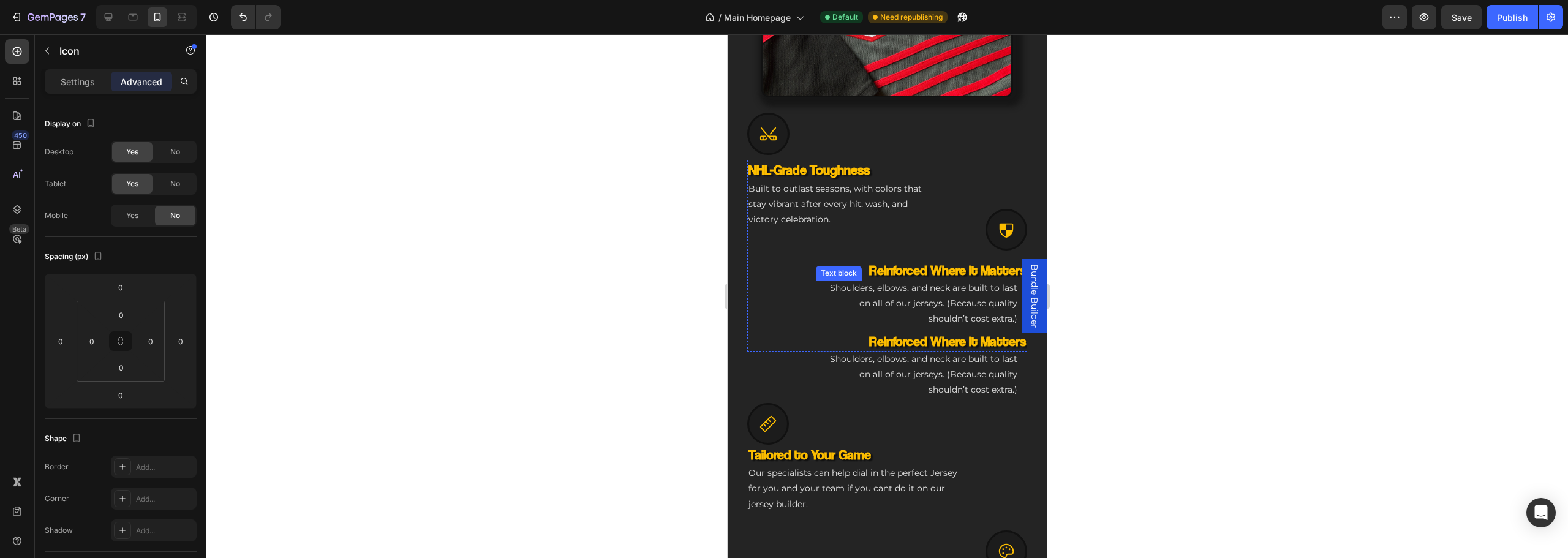
click at [942, 282] on p "Shoulders, elbows, and neck are built to last on all of our jerseys. (Because q…" at bounding box center [921, 304] width 192 height 46
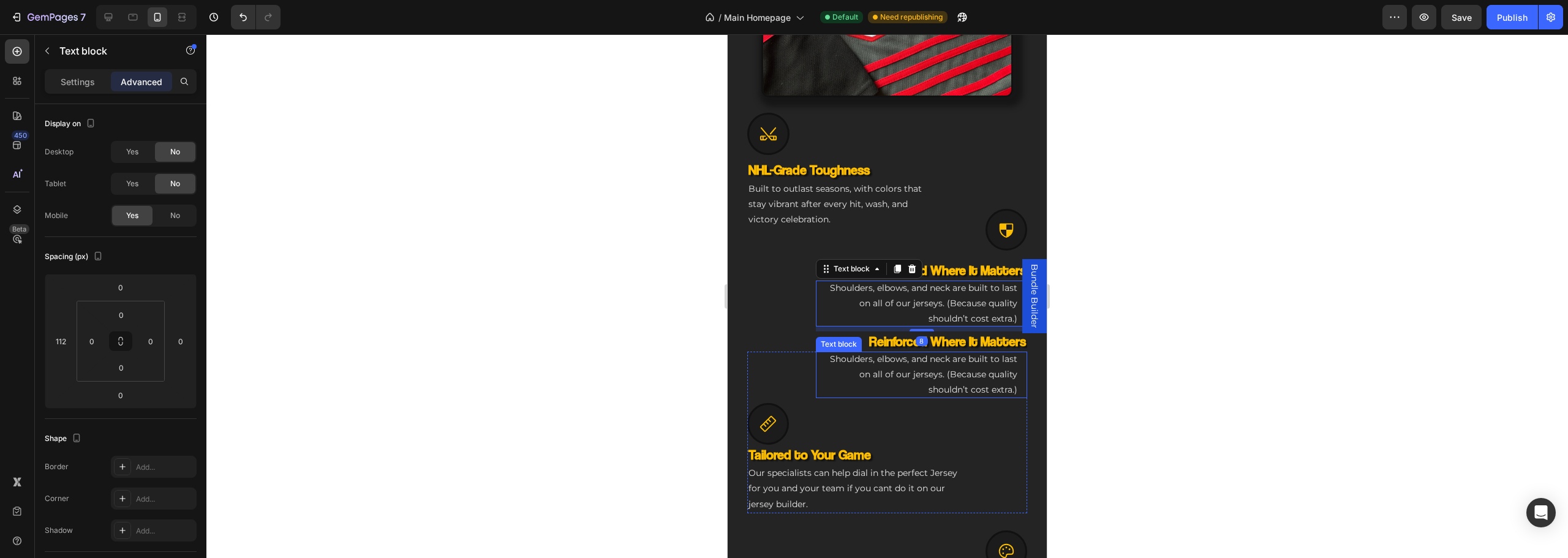
click at [946, 331] on h3 "Reinforced Where It Matters" at bounding box center [887, 341] width 280 height 20
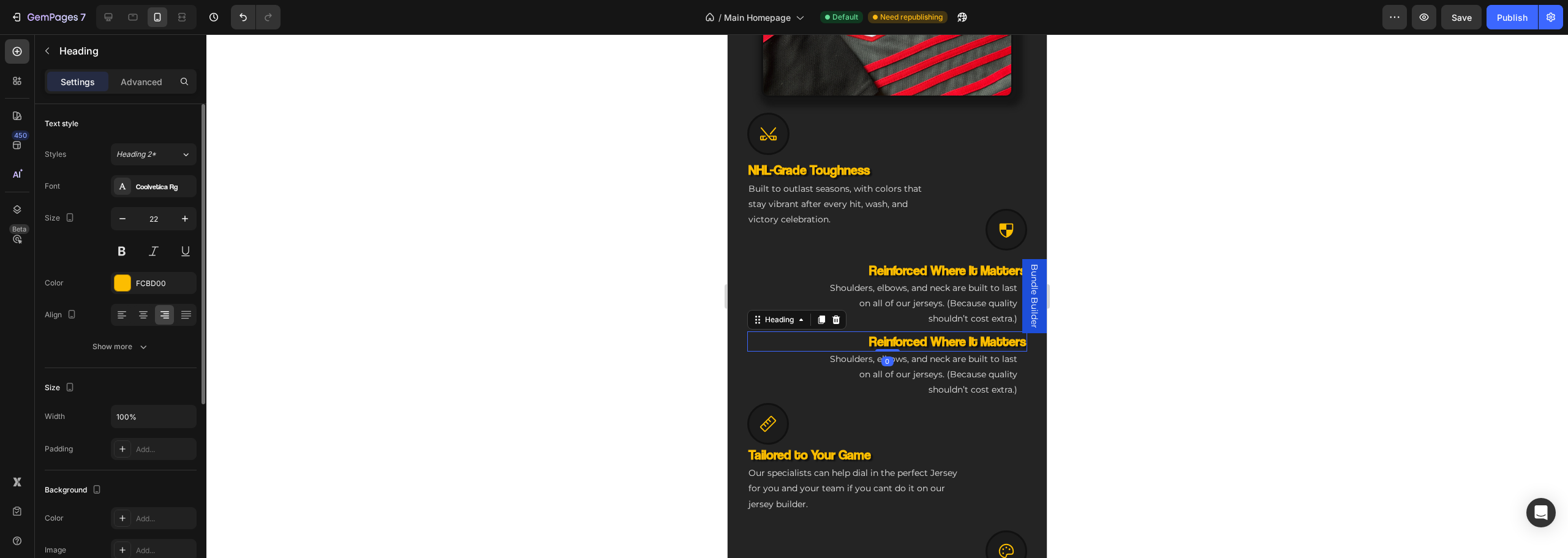
click at [159, 90] on div "Advanced" at bounding box center [141, 81] width 61 height 20
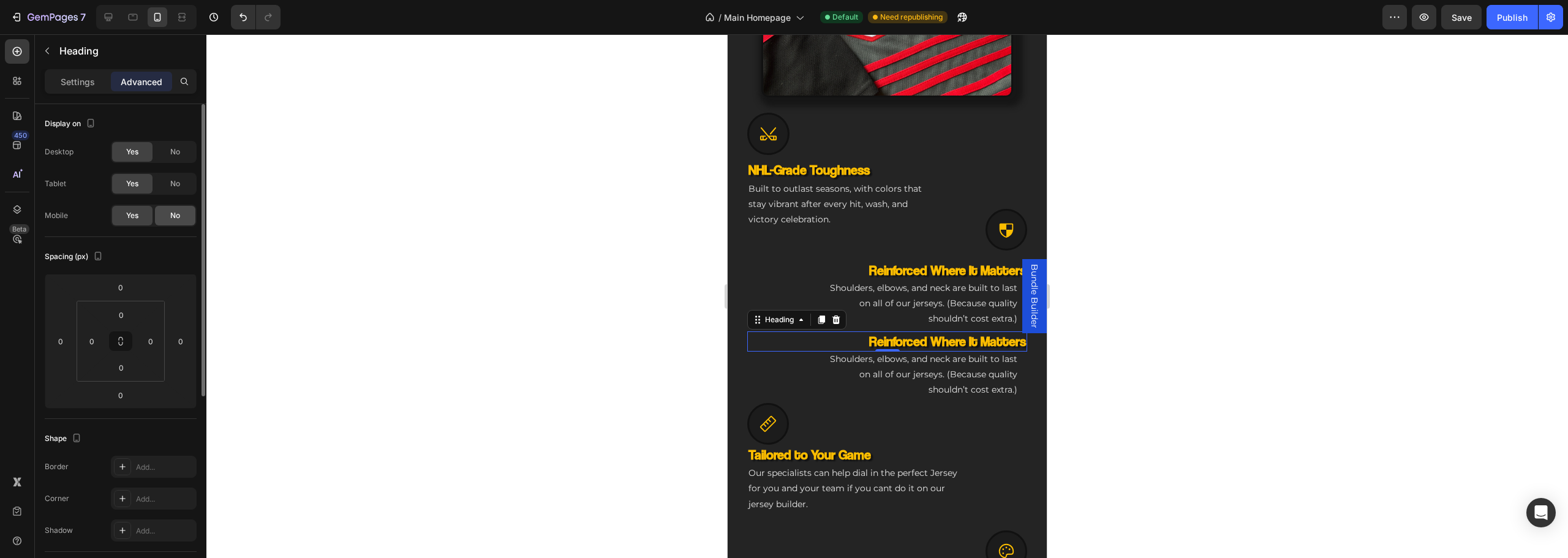
click at [180, 214] on span "No" at bounding box center [175, 215] width 10 height 11
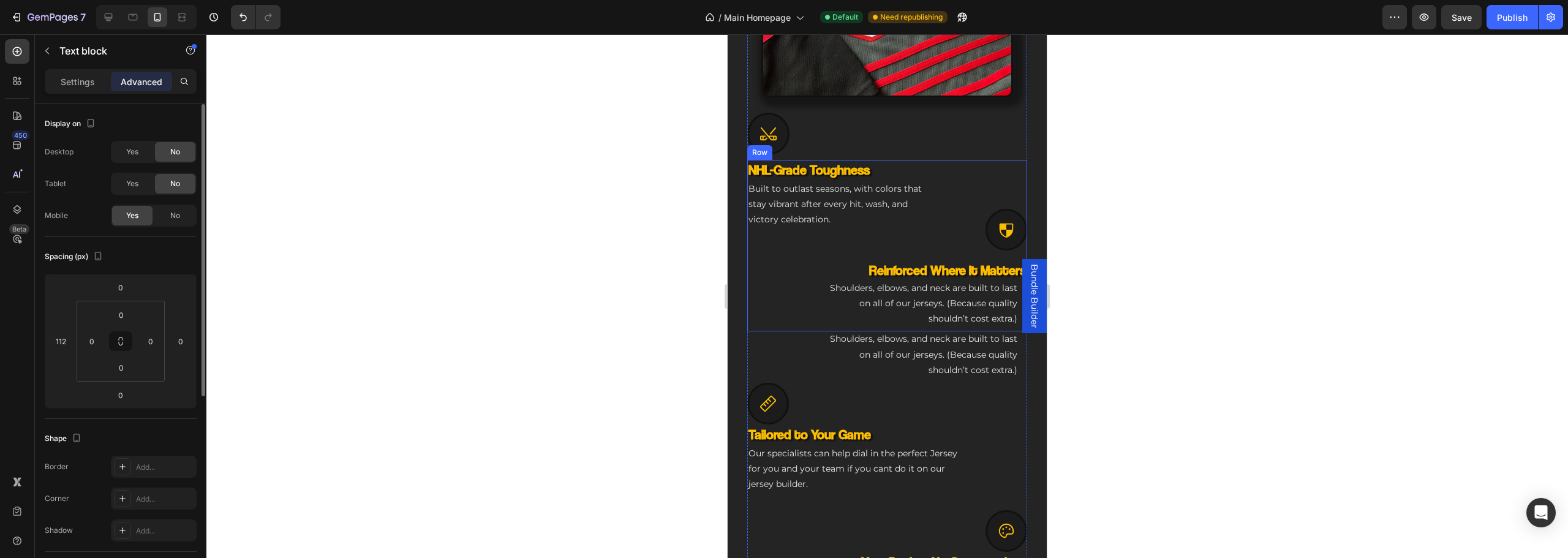
click at [951, 343] on p "Shoulders, elbows, and neck are built to last on all of our jerseys. (Because q…" at bounding box center [921, 354] width 192 height 46
click at [170, 213] on span "No" at bounding box center [175, 215] width 10 height 11
click at [945, 286] on p "Shoulders, elbows, and neck are built to last on all of our jerseys. (Because q…" at bounding box center [921, 304] width 192 height 46
click at [178, 213] on span "No" at bounding box center [175, 215] width 10 height 11
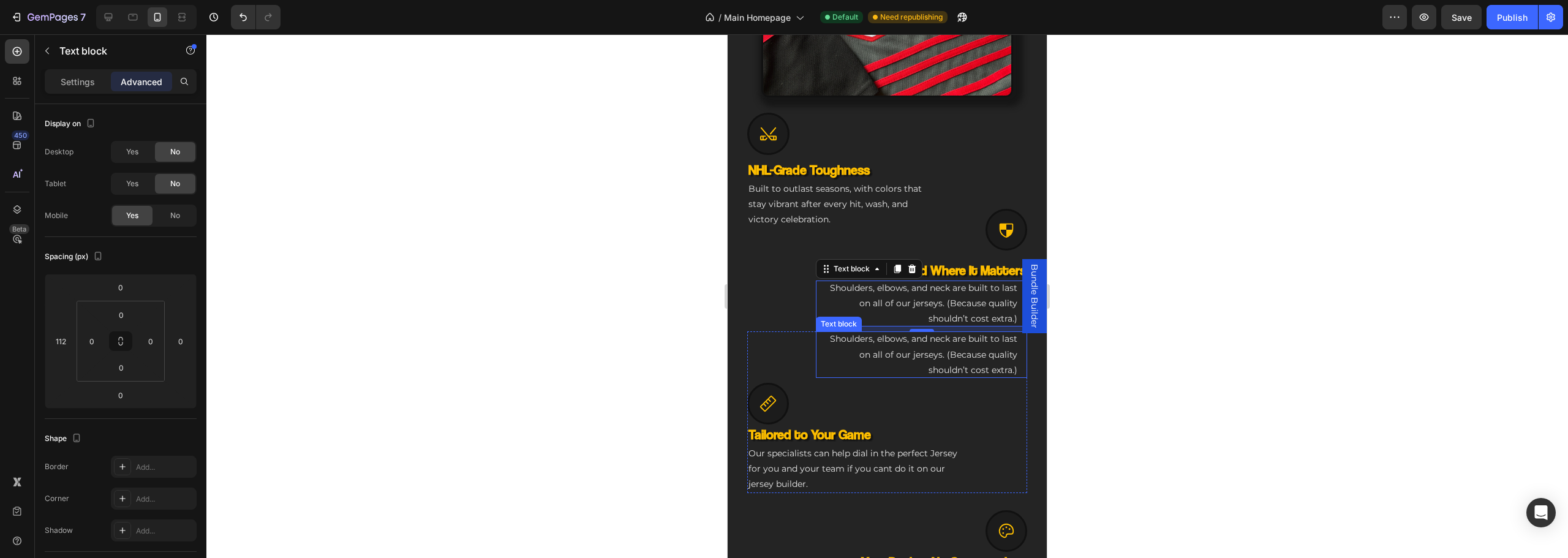
click at [959, 359] on p "Shoulders, elbows, and neck are built to last on all of our jerseys. (Because q…" at bounding box center [921, 354] width 192 height 46
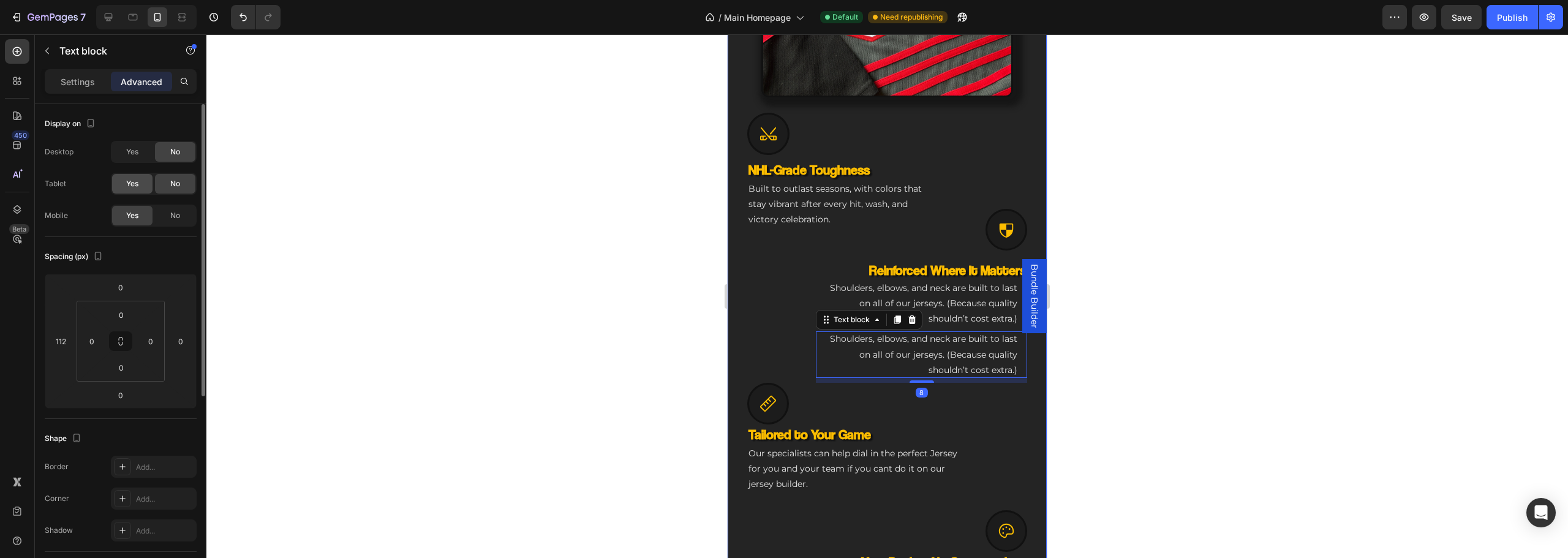
click at [140, 179] on div "Yes" at bounding box center [132, 184] width 41 height 20
click at [133, 143] on div "Yes" at bounding box center [132, 151] width 41 height 20
click at [170, 218] on span "No" at bounding box center [175, 215] width 10 height 11
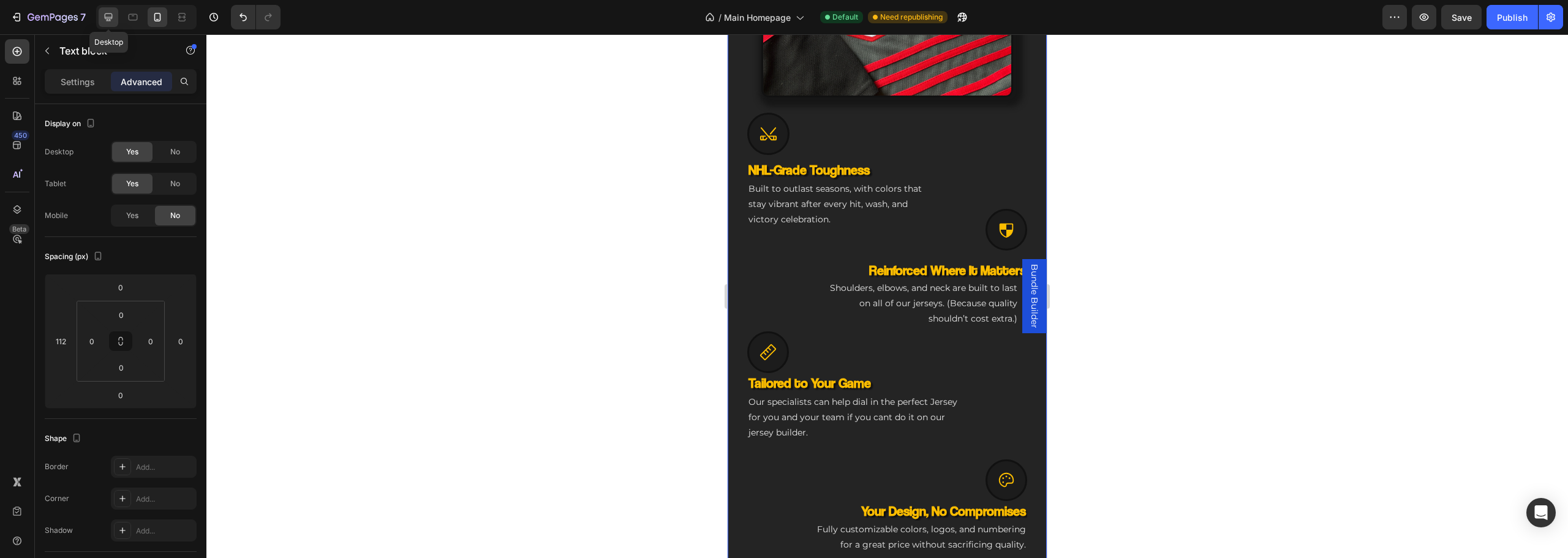
click at [114, 18] on icon at bounding box center [108, 17] width 12 height 12
type input "0"
type input "8"
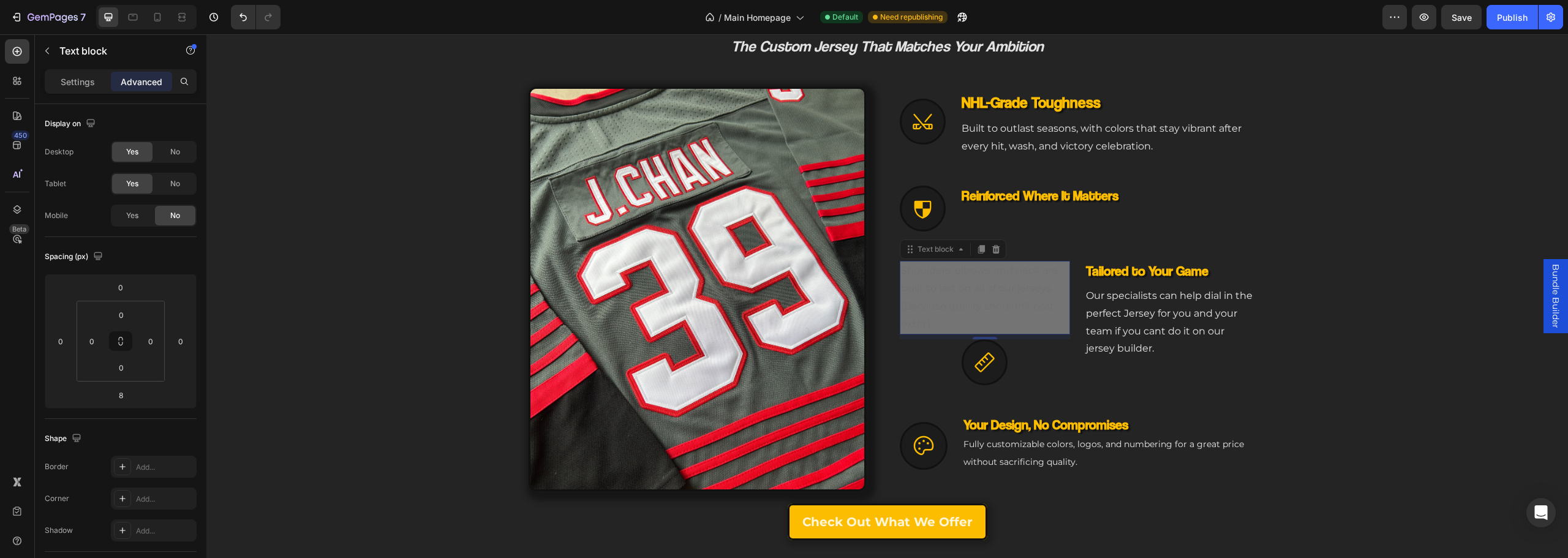
scroll to position [465, 0]
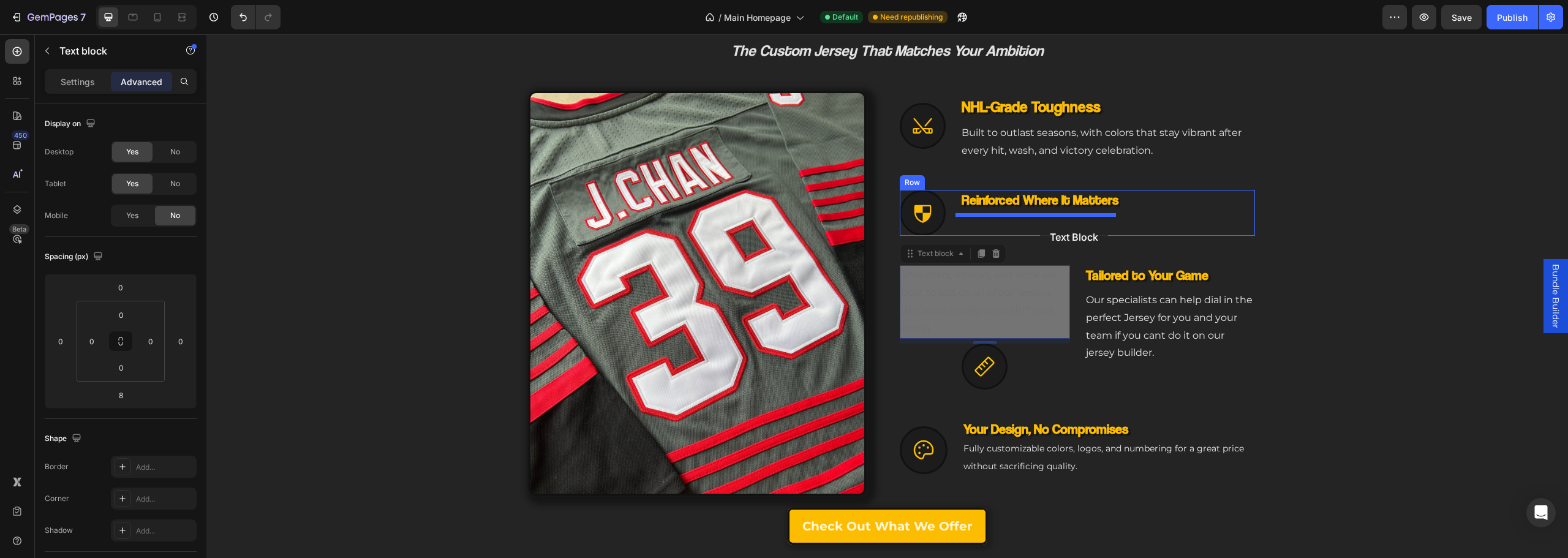
drag, startPoint x: 982, startPoint y: 298, endPoint x: 1040, endPoint y: 225, distance: 93.2
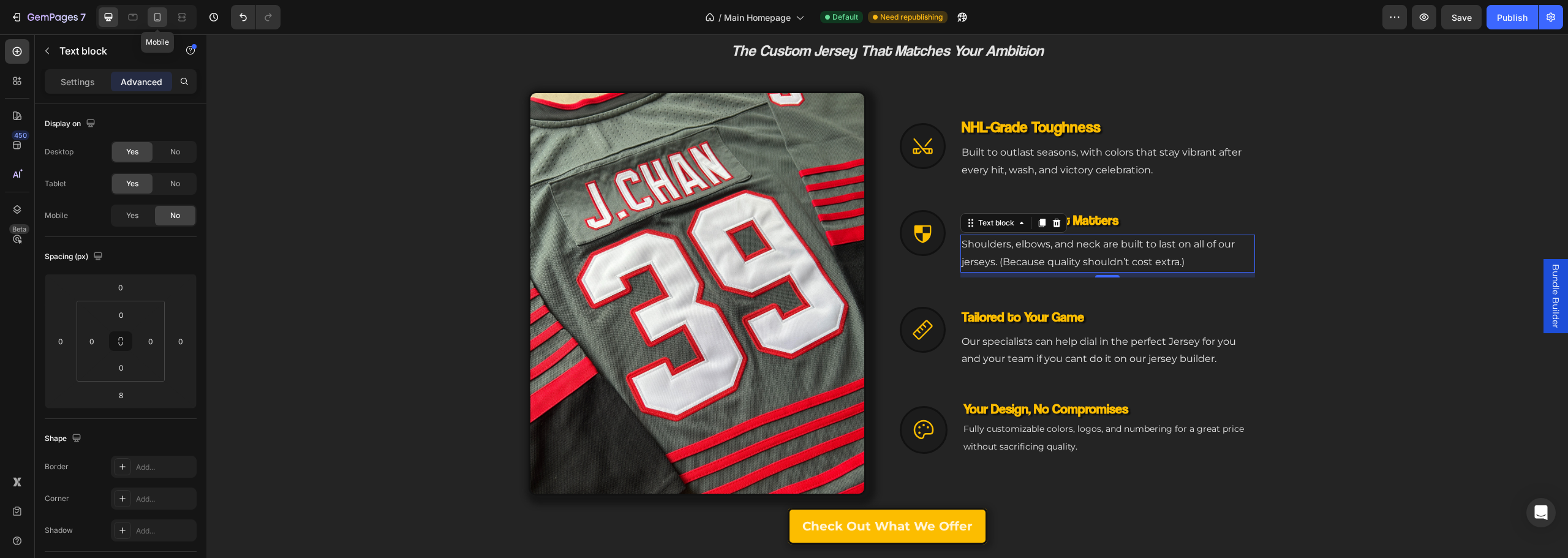
click at [153, 20] on icon at bounding box center [157, 17] width 12 height 12
type input "112"
type input "0"
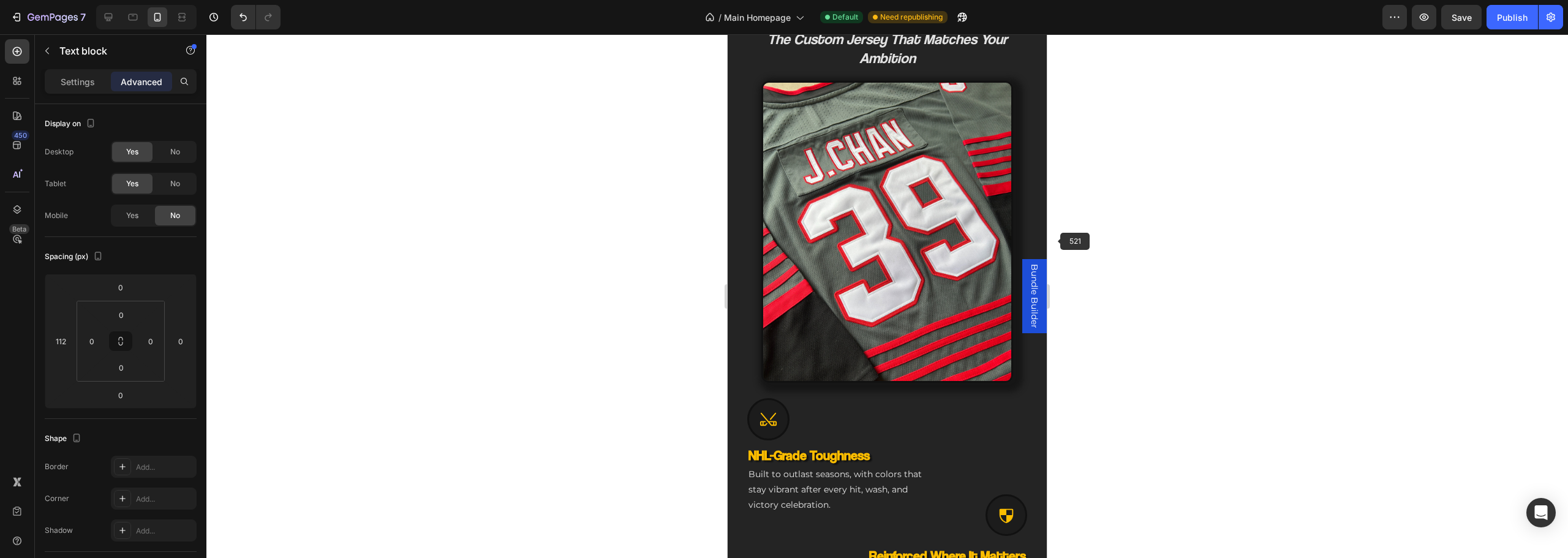
scroll to position [626, 0]
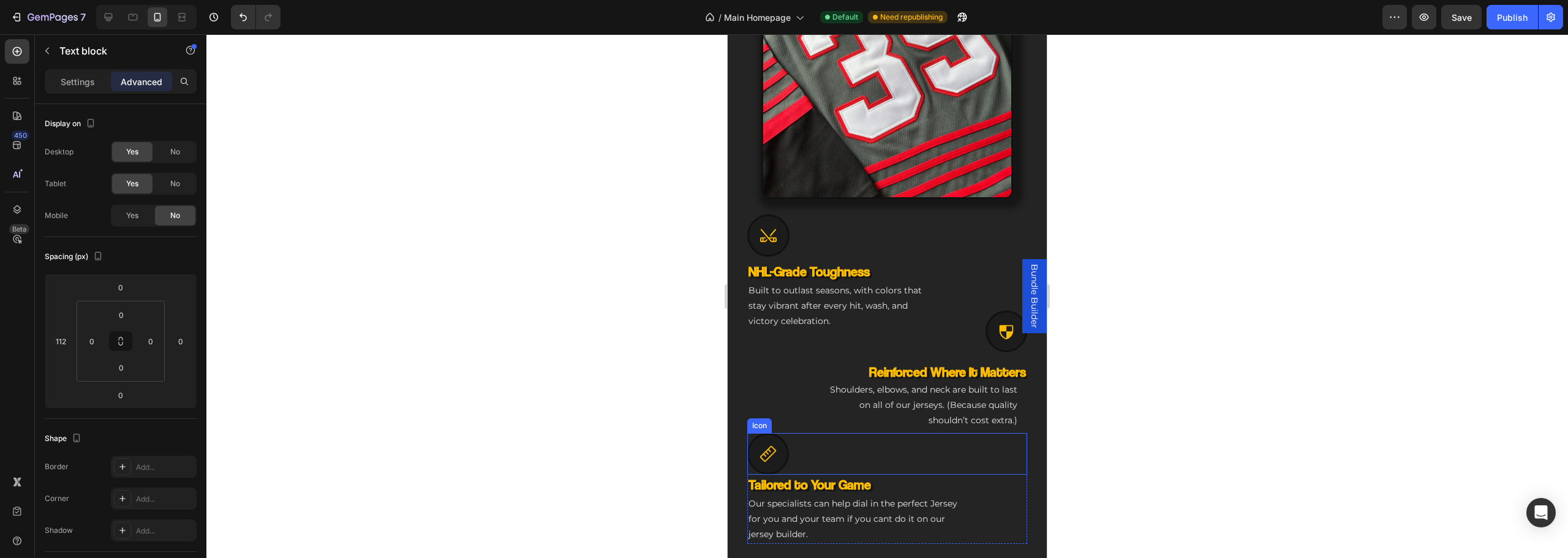
scroll to position [687, 0]
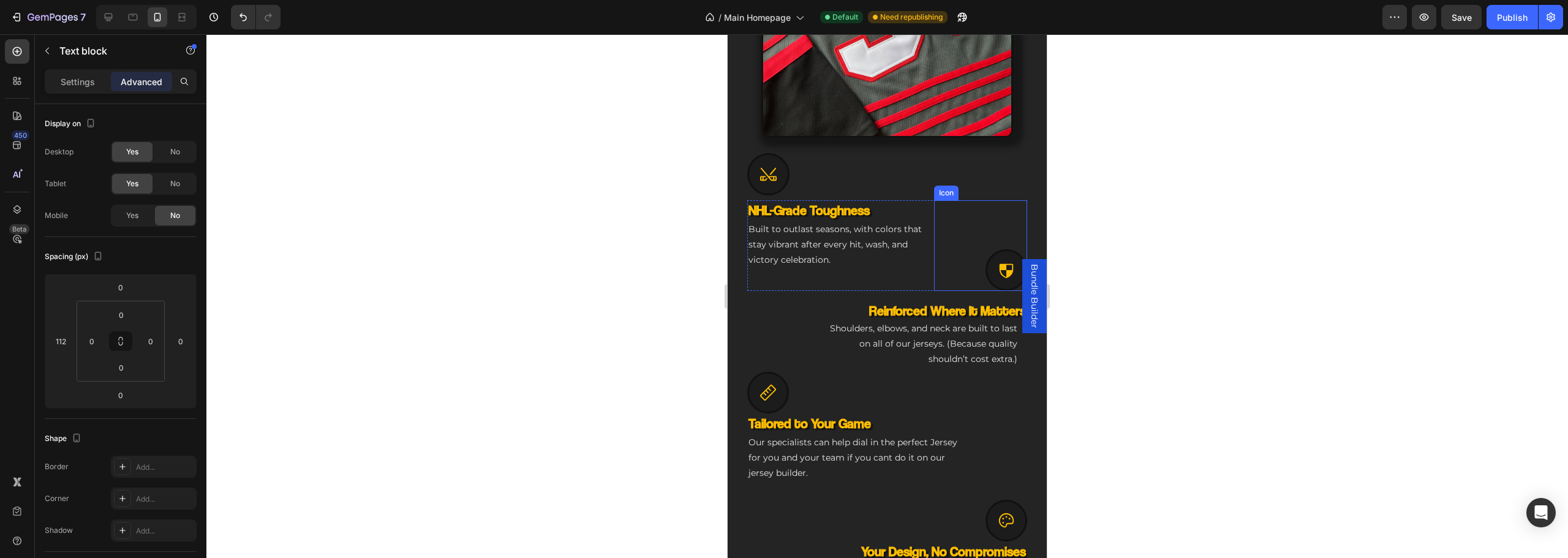
click at [967, 249] on div "Icon" at bounding box center [981, 270] width 93 height 42
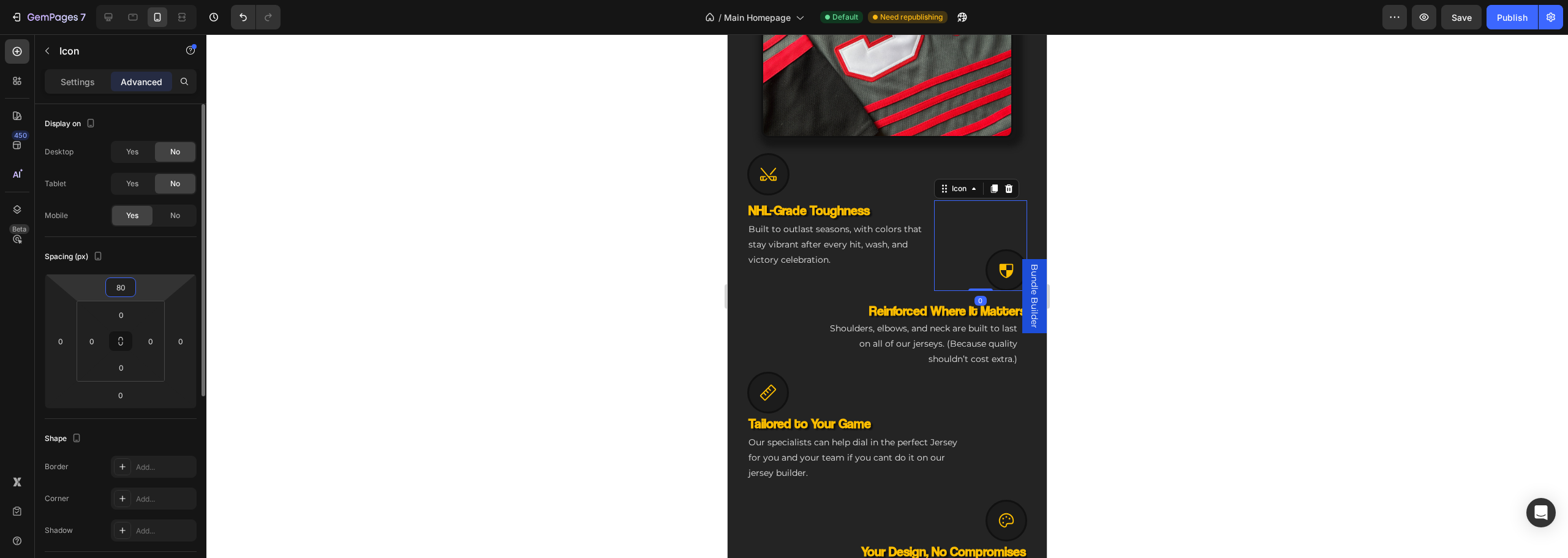
click at [127, 293] on input "80" at bounding box center [121, 286] width 25 height 18
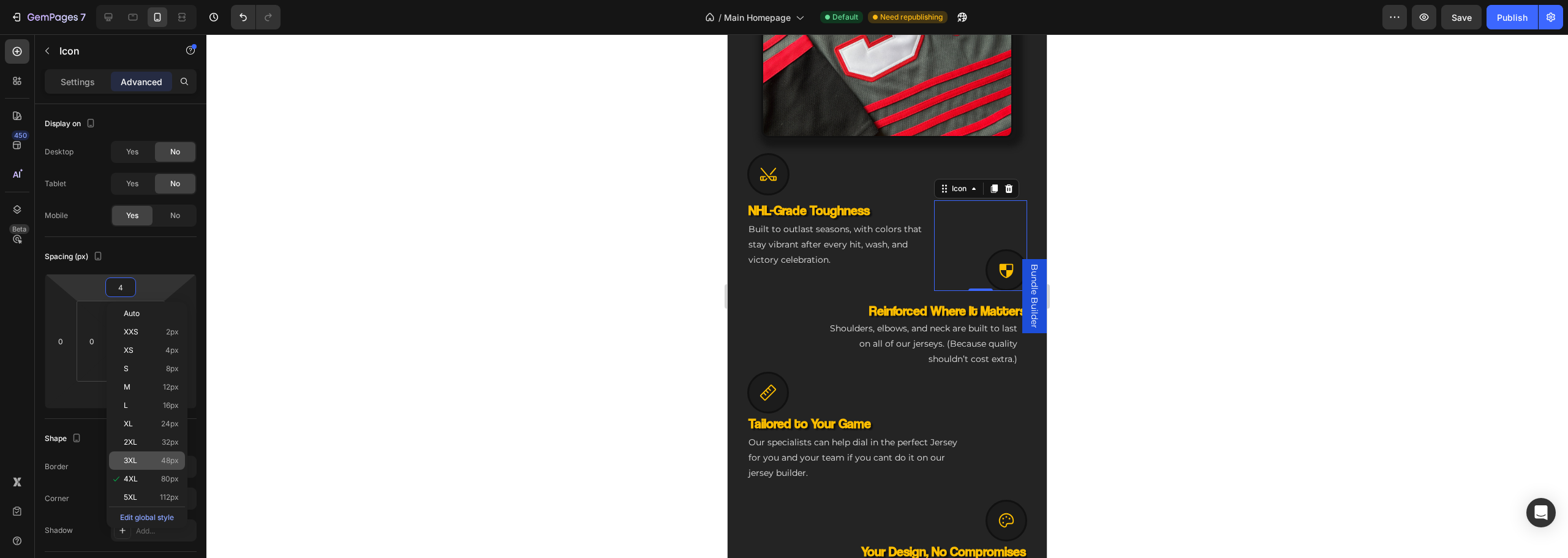
click at [154, 460] on p "3XL 48px" at bounding box center [151, 460] width 55 height 9
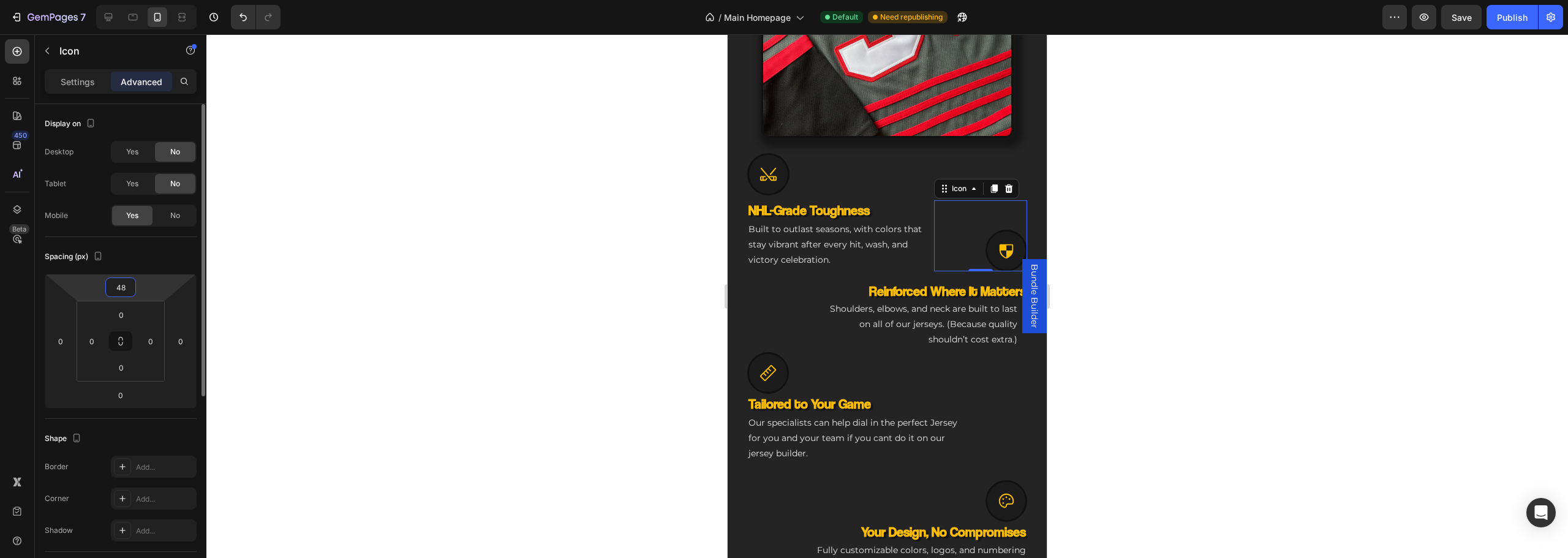
click at [131, 286] on input "48" at bounding box center [121, 286] width 25 height 18
type input "64"
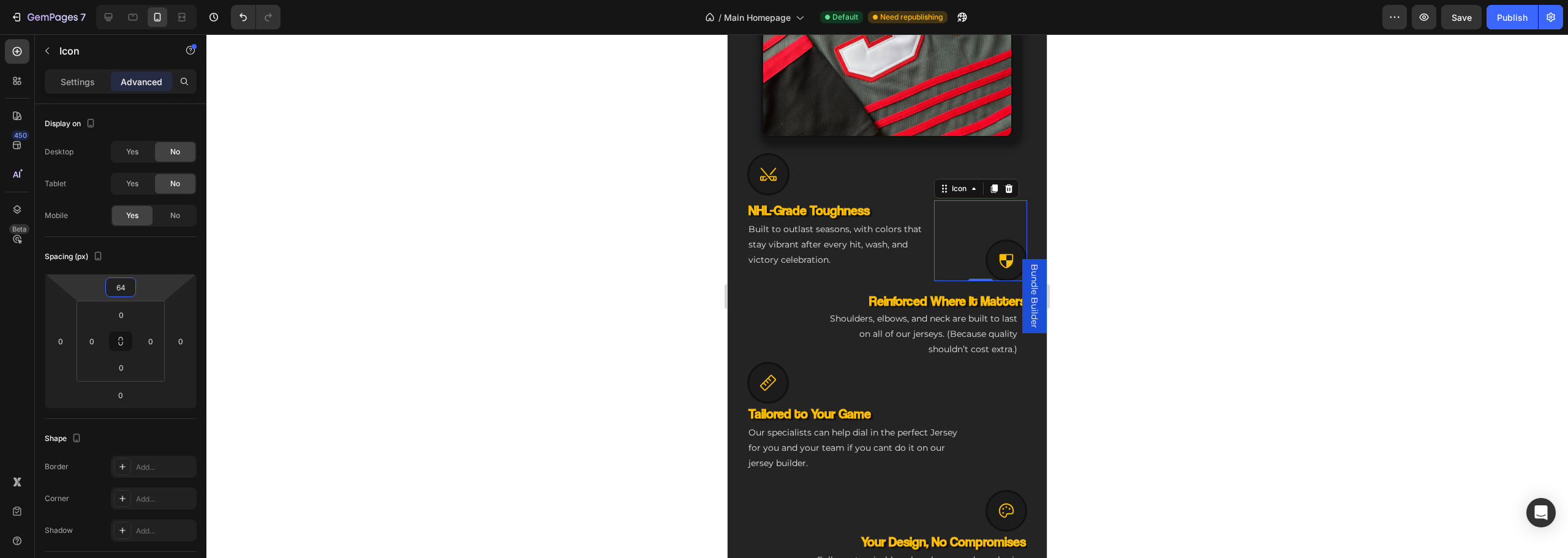
click at [830, 342] on p "Shoulders, elbows, and neck are built to last on all of our jerseys. (Because q…" at bounding box center [921, 334] width 192 height 46
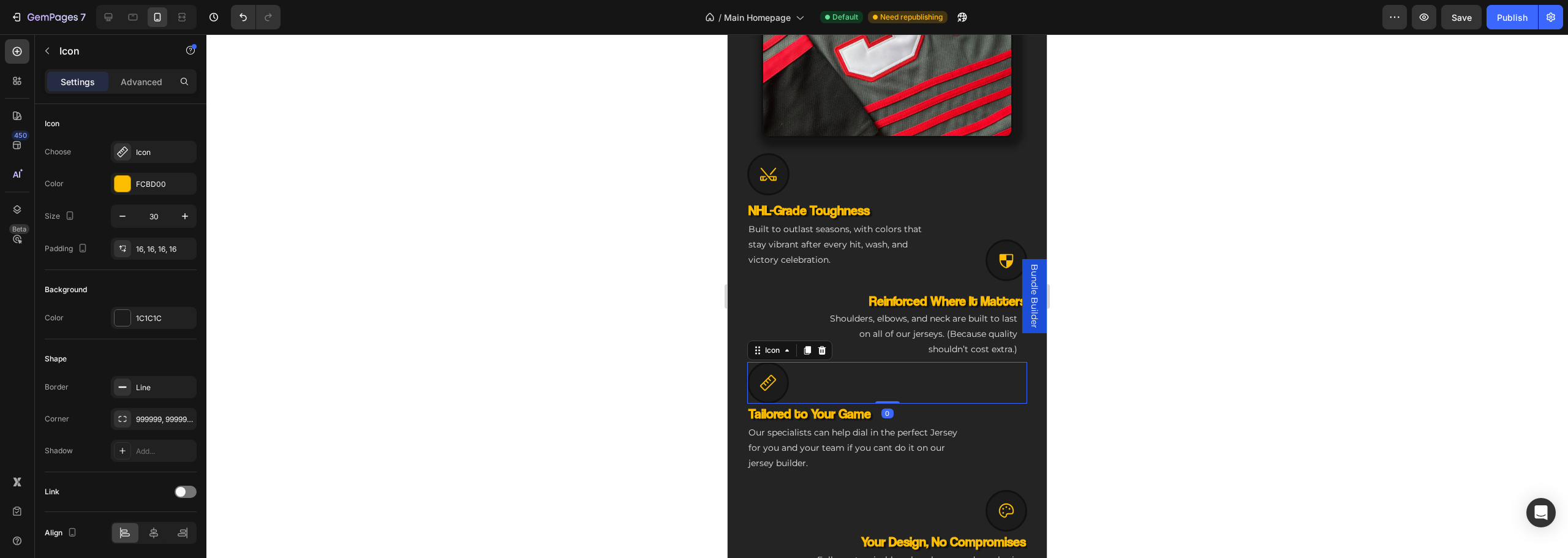
click at [782, 385] on div at bounding box center [768, 383] width 42 height 42
click at [795, 306] on div "NHL-Grade Toughness Heading Built to outlast seasons, with colors that stay vib…" at bounding box center [887, 281] width 280 height 162
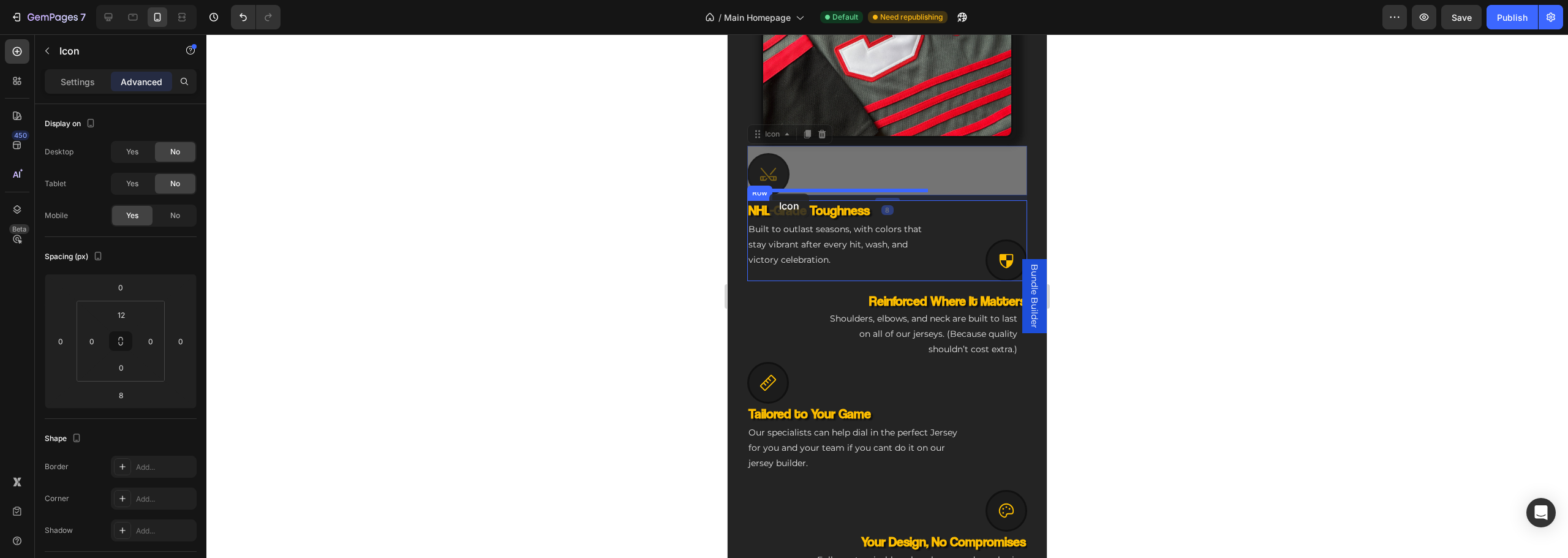
drag, startPoint x: 767, startPoint y: 155, endPoint x: 770, endPoint y: 194, distance: 39.1
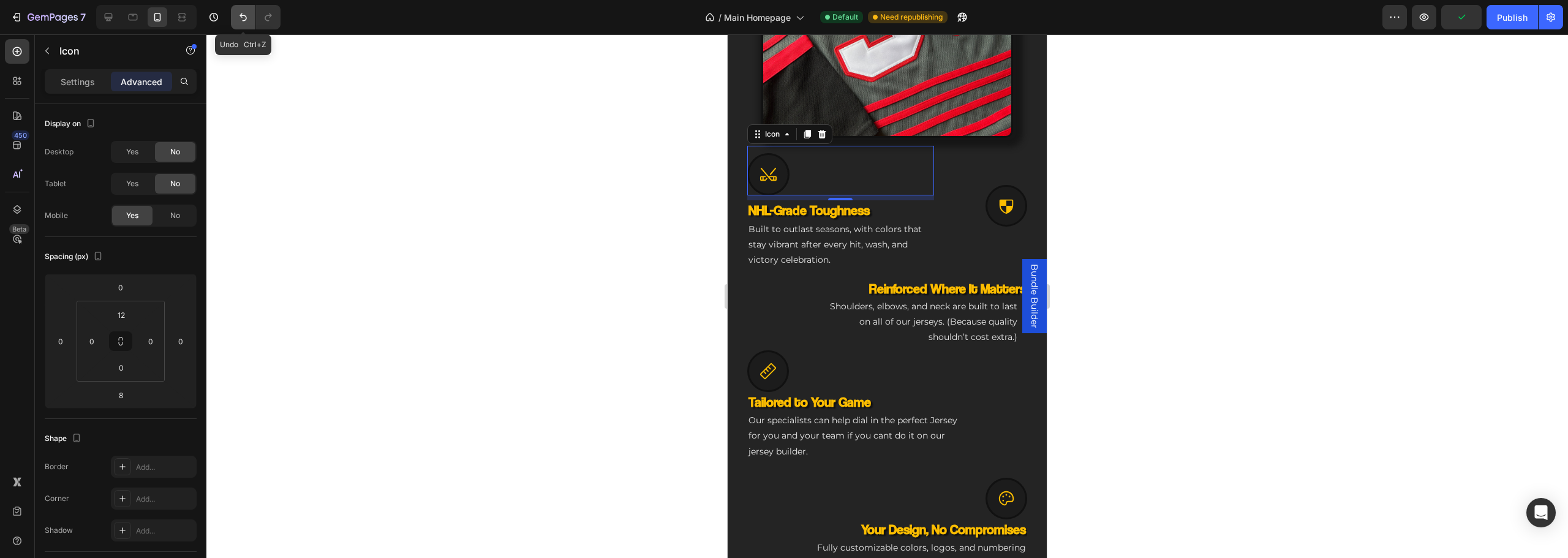
click at [232, 17] on button "Undo/Redo" at bounding box center [243, 17] width 25 height 25
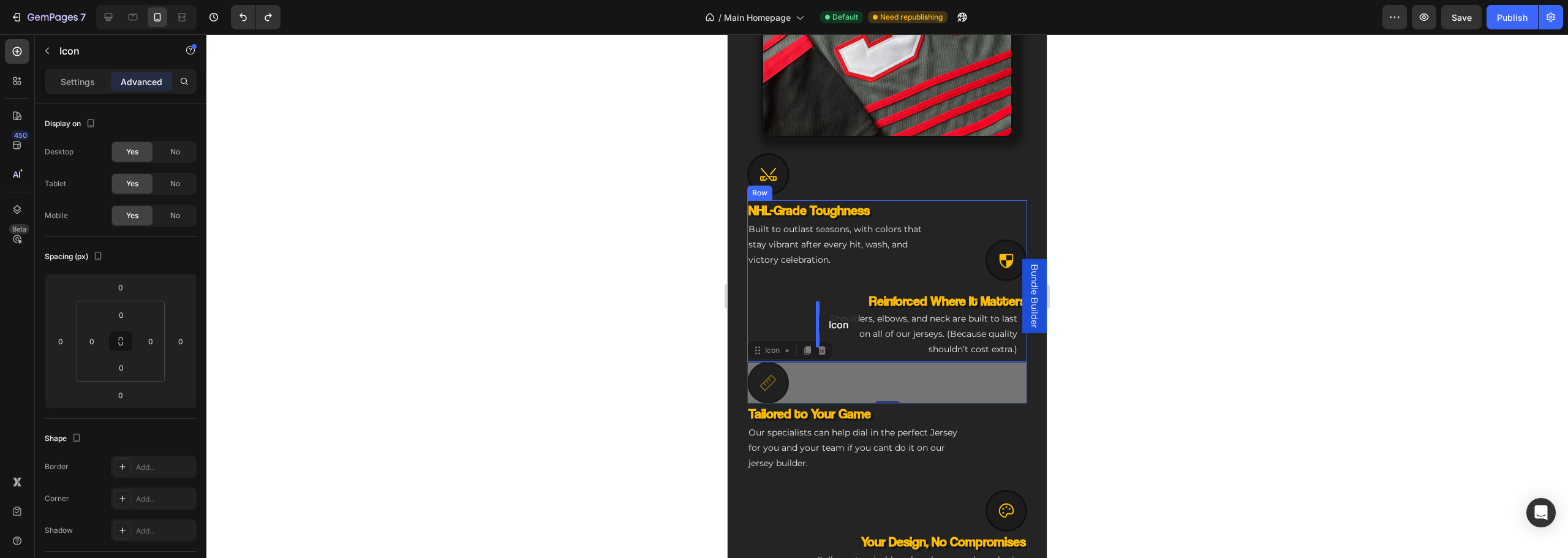
drag, startPoint x: 770, startPoint y: 366, endPoint x: 819, endPoint y: 312, distance: 72.9
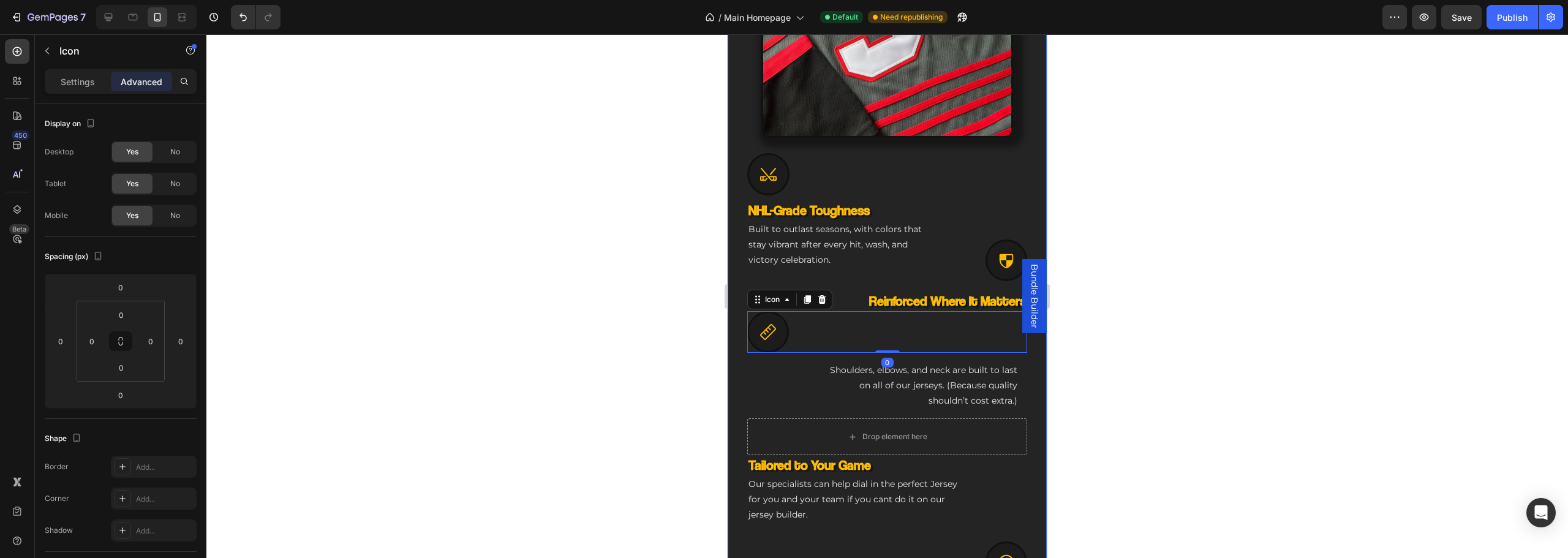
click at [230, 11] on div at bounding box center [253, 17] width 54 height 25
click at [245, 15] on icon "Undo/Redo" at bounding box center [243, 17] width 7 height 8
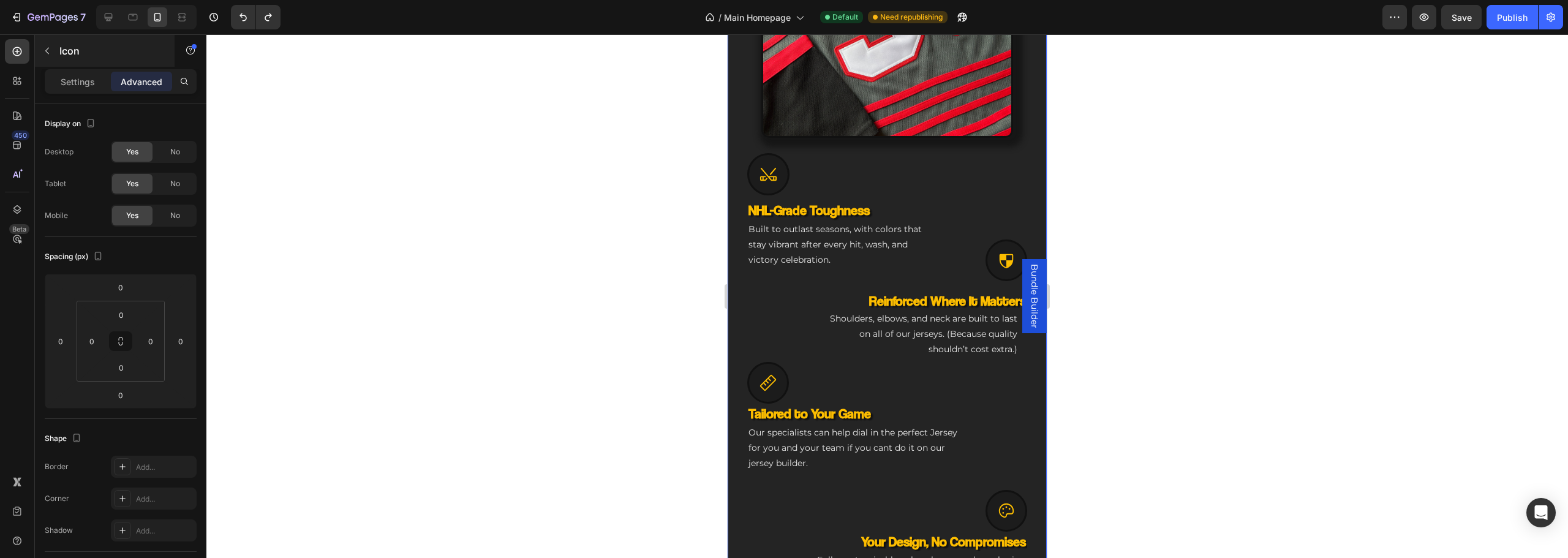
click at [66, 42] on div "Icon" at bounding box center [104, 51] width 140 height 32
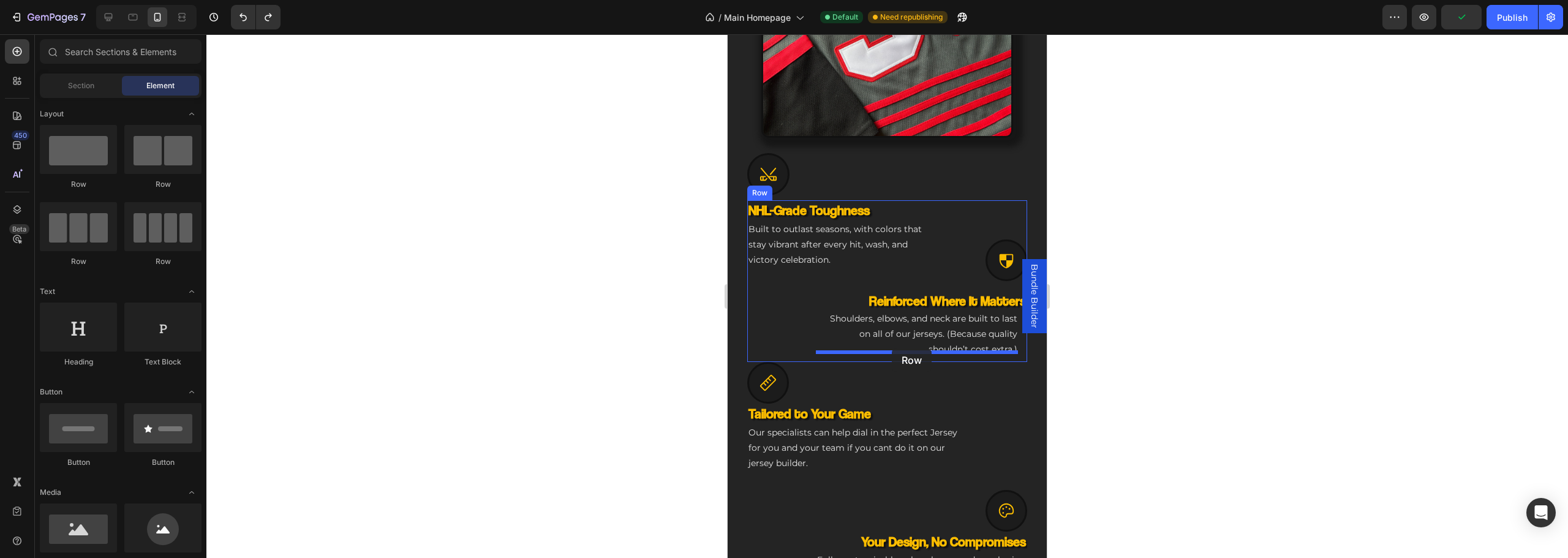
drag, startPoint x: 966, startPoint y: 218, endPoint x: 892, endPoint y: 348, distance: 149.6
click at [892, 348] on div "NHL-Grade Toughness Heading Built to outlast seasons, with colors that stay vib…" at bounding box center [887, 281] width 280 height 162
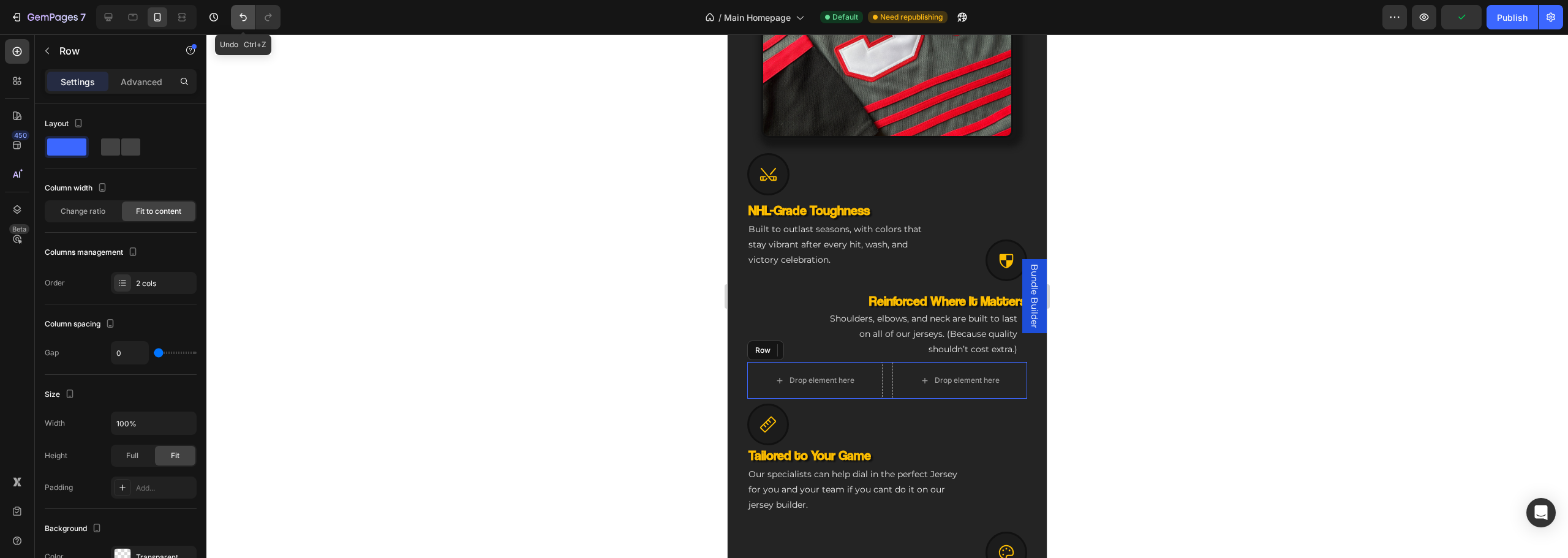
click at [242, 18] on icon "Undo/Redo" at bounding box center [243, 17] width 12 height 12
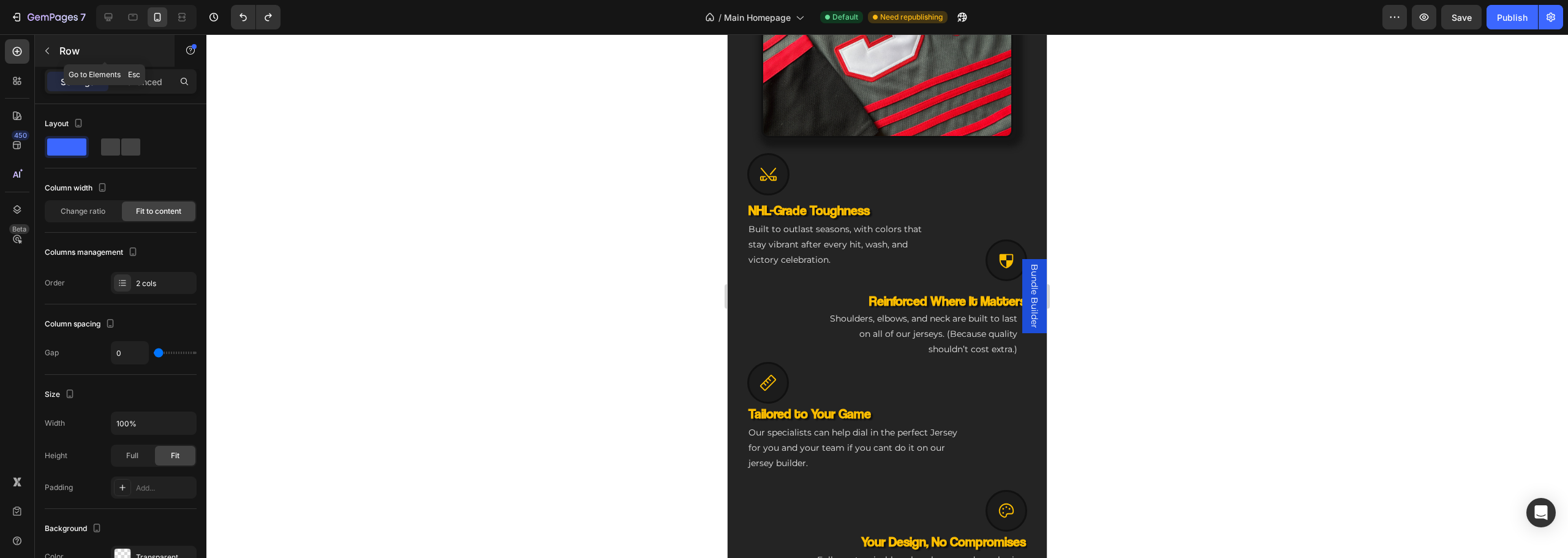
click at [63, 39] on div "Row" at bounding box center [104, 51] width 140 height 32
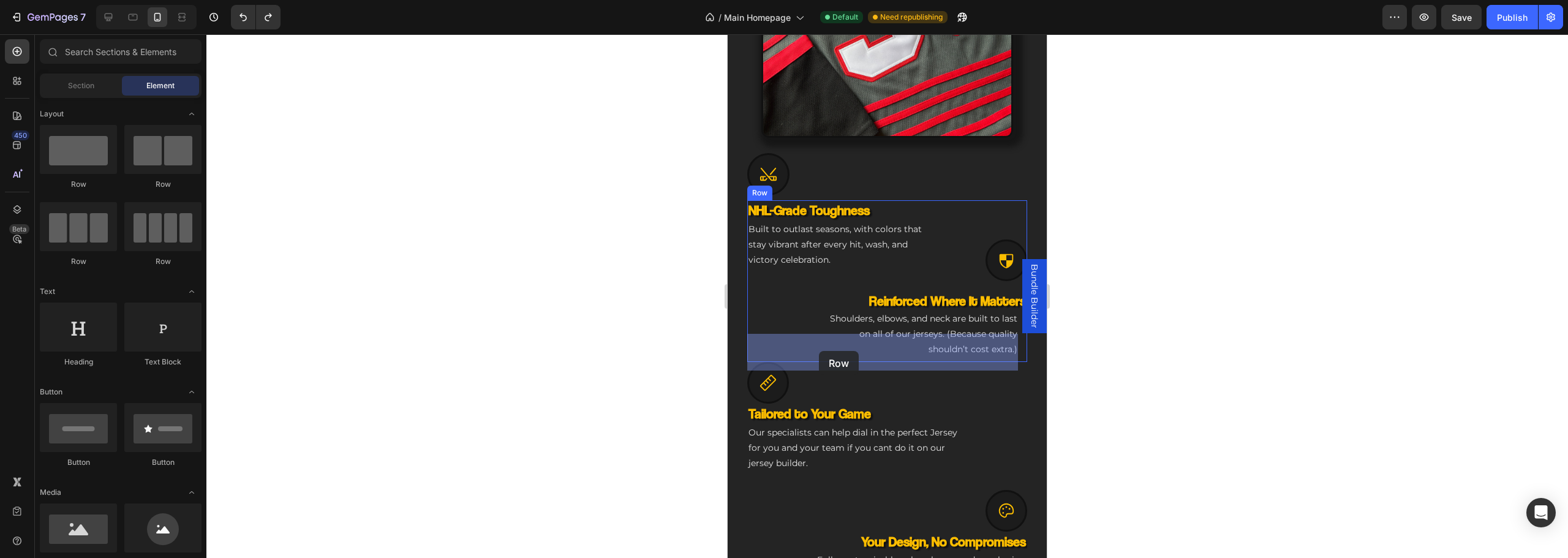
drag, startPoint x: 878, startPoint y: 186, endPoint x: 819, endPoint y: 346, distance: 170.5
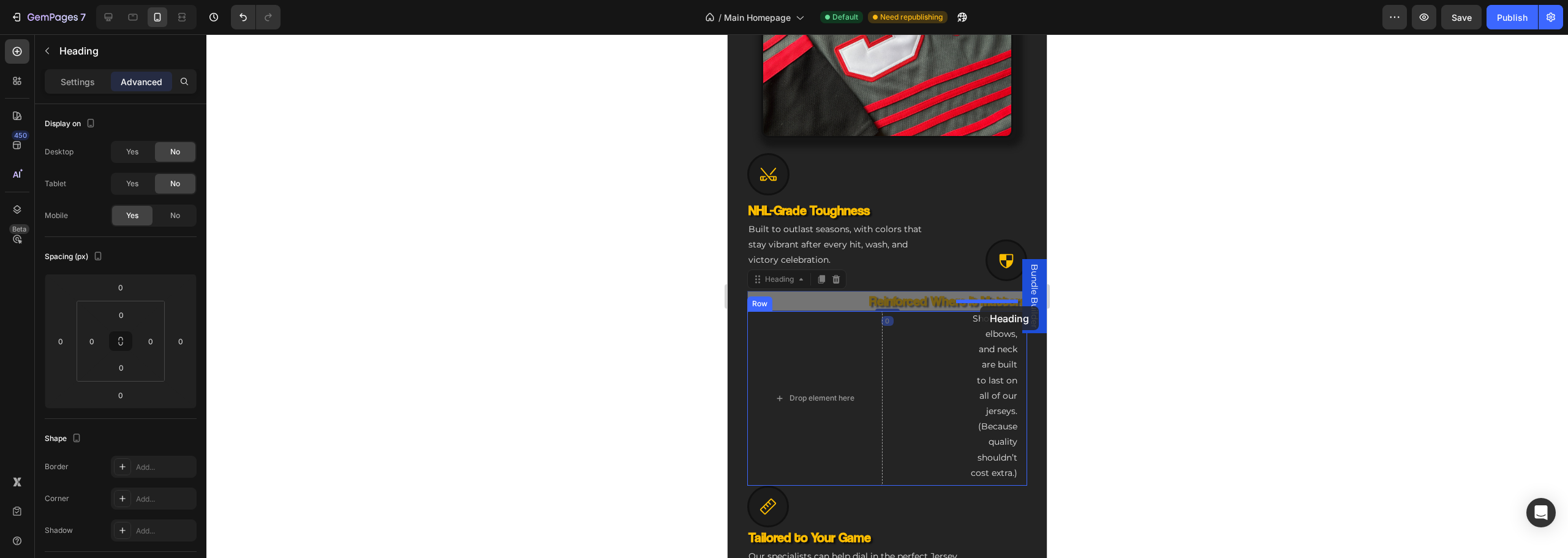
drag, startPoint x: 930, startPoint y: 286, endPoint x: 980, endPoint y: 306, distance: 53.9
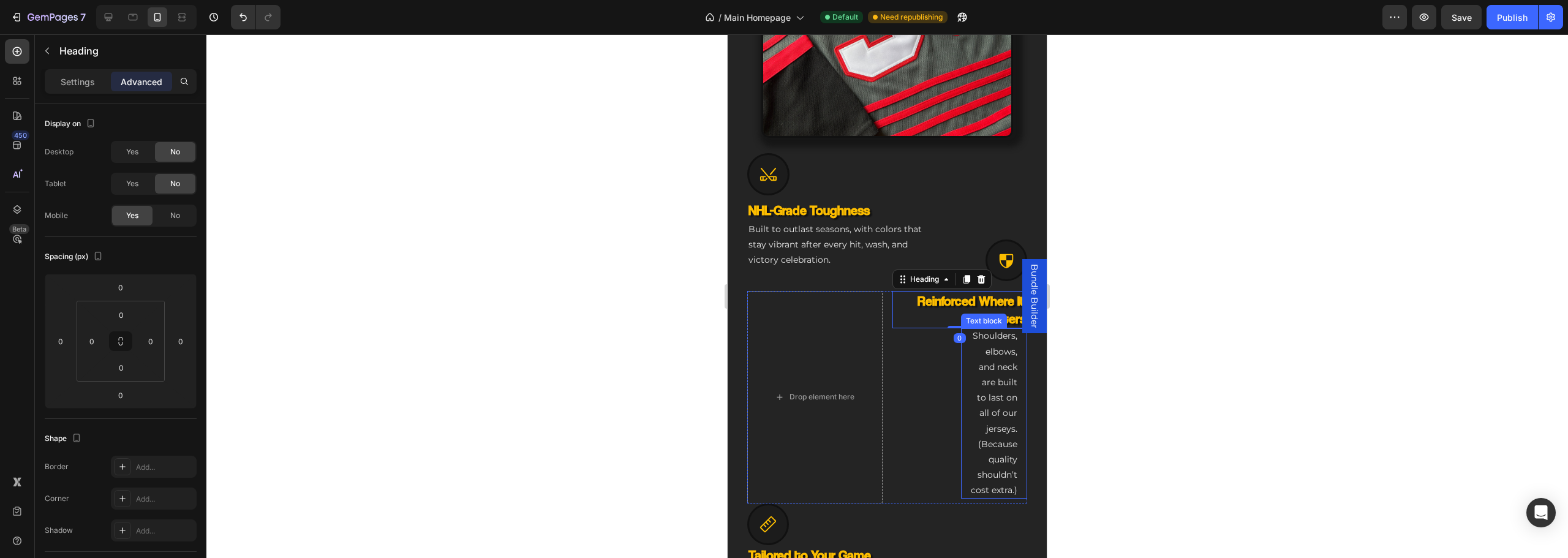
click at [977, 377] on p "Shoulders, elbows, and neck are built to last on all of our jerseys. (Because q…" at bounding box center [994, 413] width 47 height 170
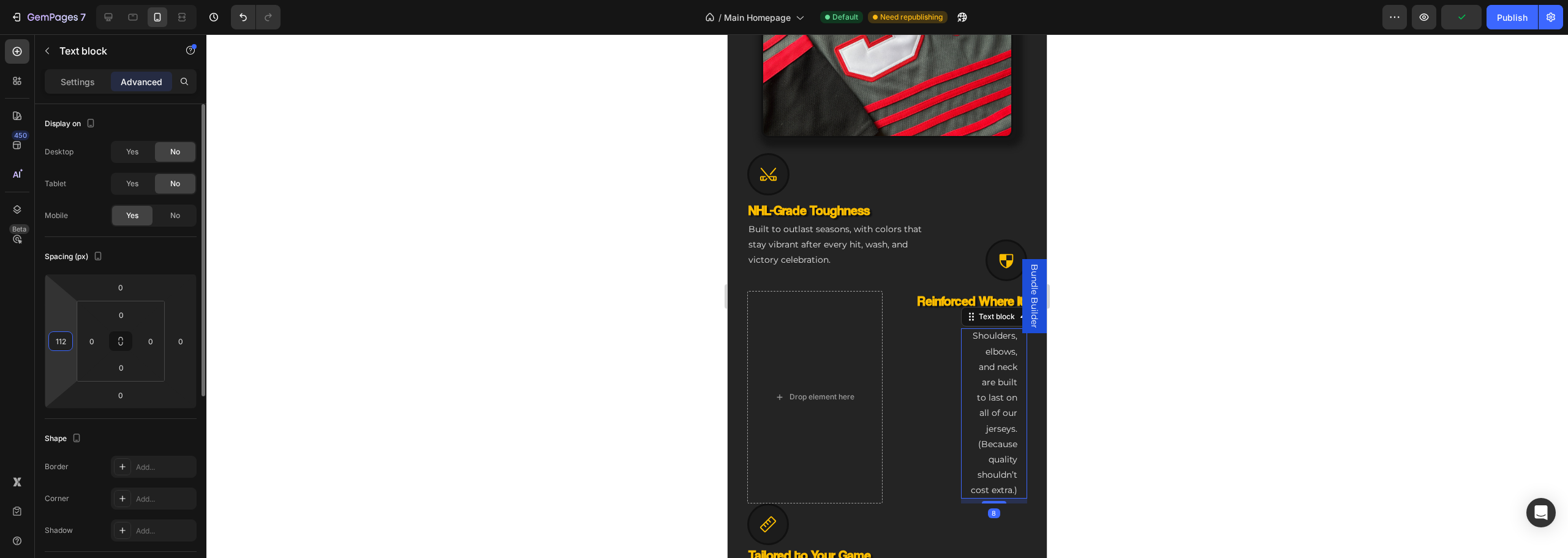
click at [66, 338] on input "112" at bounding box center [60, 340] width 18 height 18
type input "0"
click at [248, 338] on div at bounding box center [887, 296] width 1362 height 523
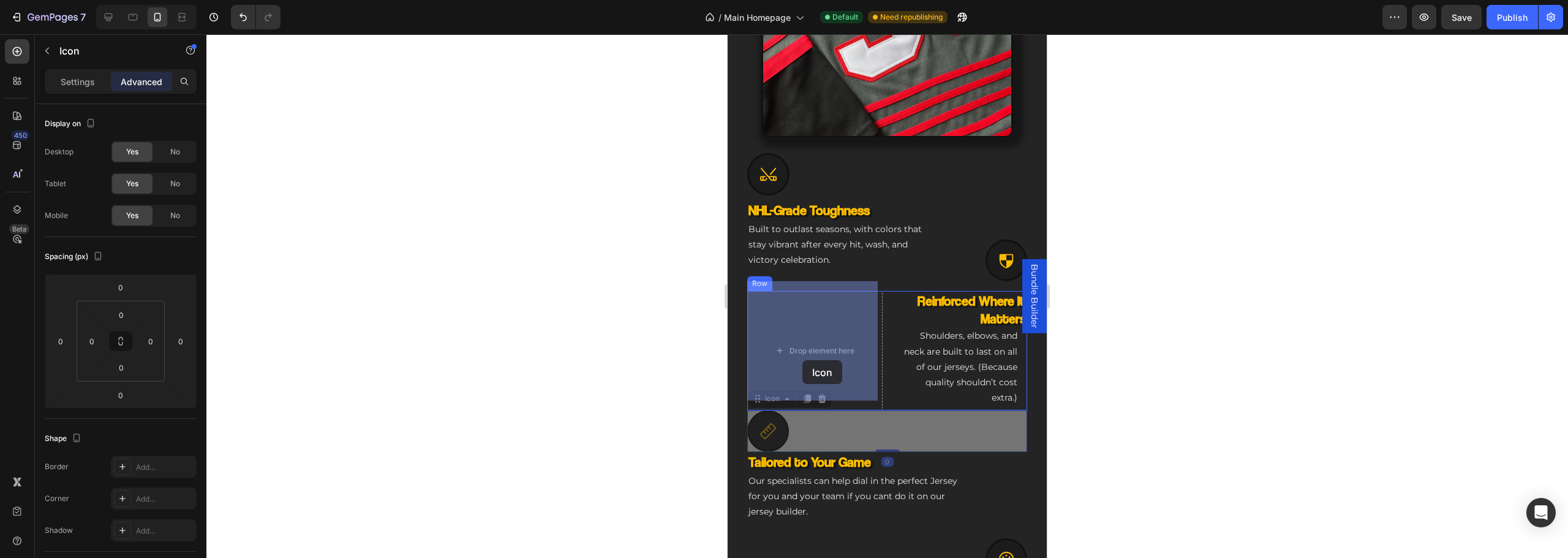
drag, startPoint x: 773, startPoint y: 416, endPoint x: 802, endPoint y: 361, distance: 62.2
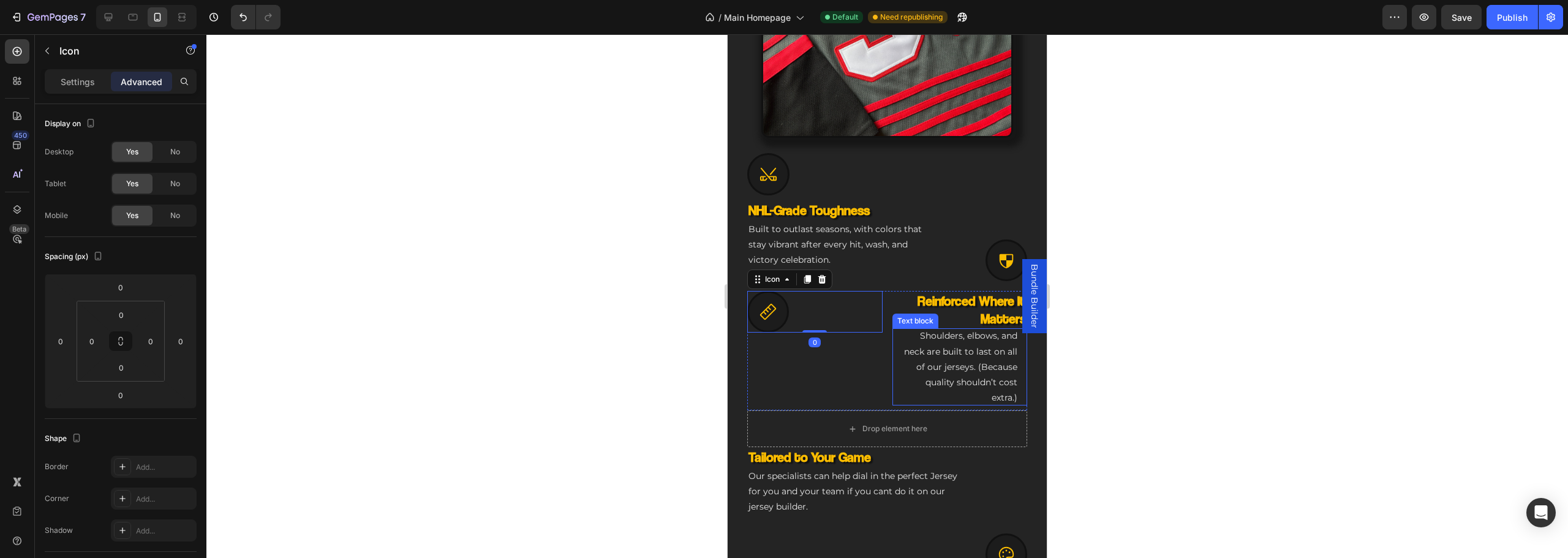
click at [927, 361] on p "Shoulders, elbows, and neck are built to last on all of our jerseys. (Because q…" at bounding box center [960, 366] width 116 height 77
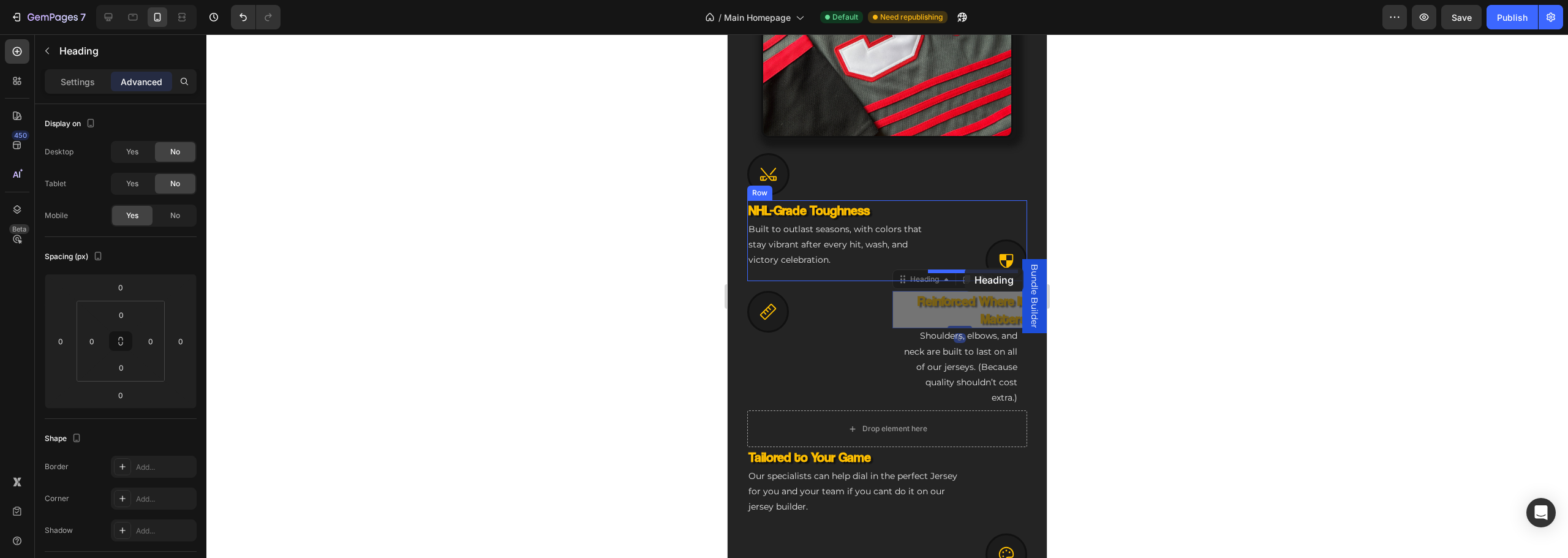
drag, startPoint x: 958, startPoint y: 288, endPoint x: 965, endPoint y: 267, distance: 22.1
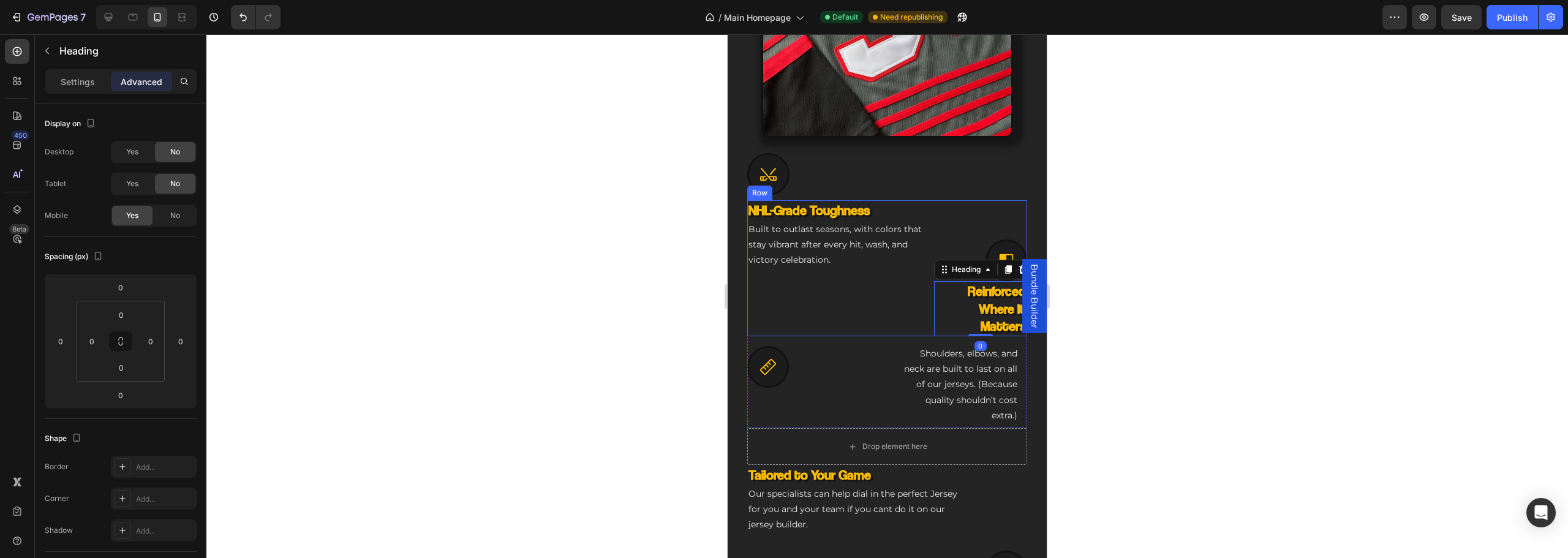
click at [902, 293] on div "NHL-Grade Toughness Heading Built to outlast seasons, with colors that stay vib…" at bounding box center [840, 268] width 187 height 136
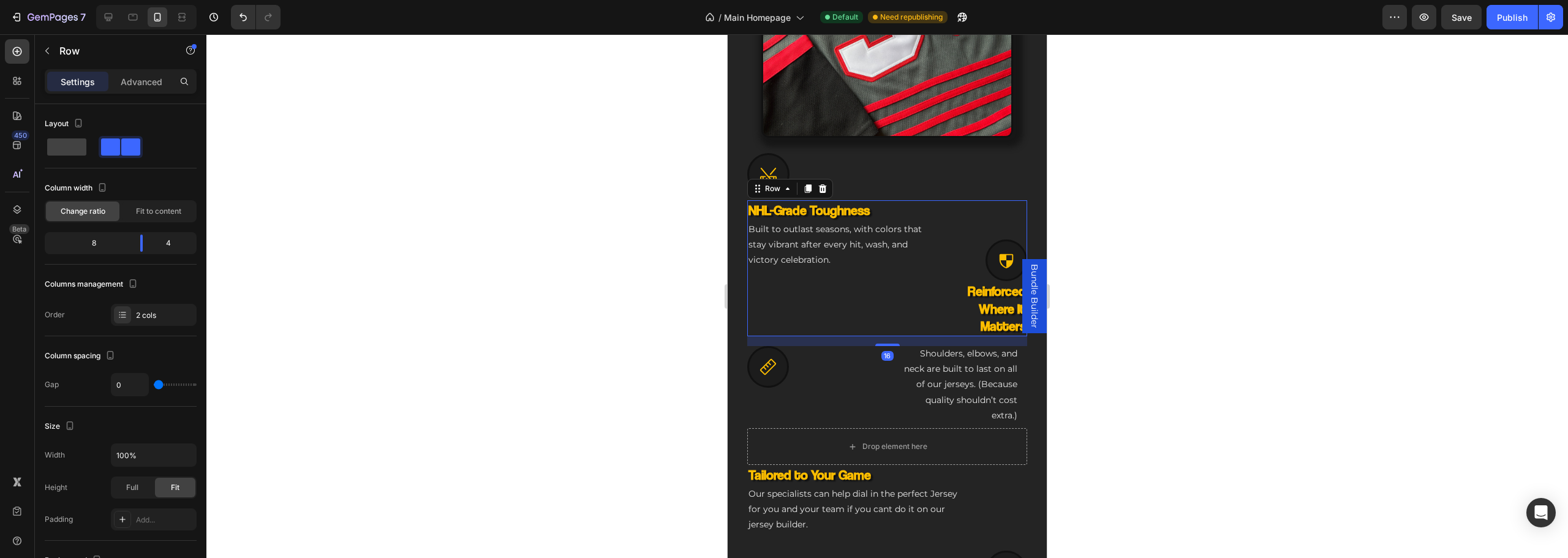
click at [934, 294] on h3 "Reinforced Where It Matters" at bounding box center [981, 309] width 93 height 55
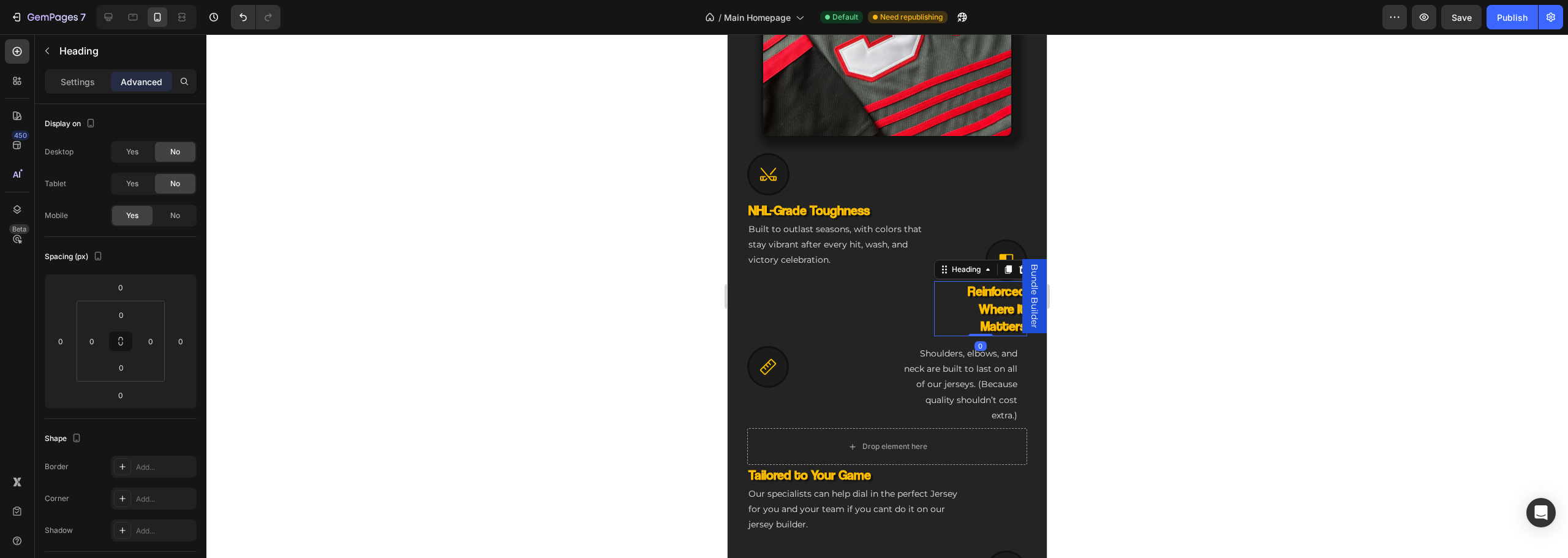
click at [961, 291] on h3 "Reinforced Where It Matters" at bounding box center [981, 309] width 93 height 55
click at [241, 11] on icon "Undo/Redo" at bounding box center [243, 17] width 12 height 12
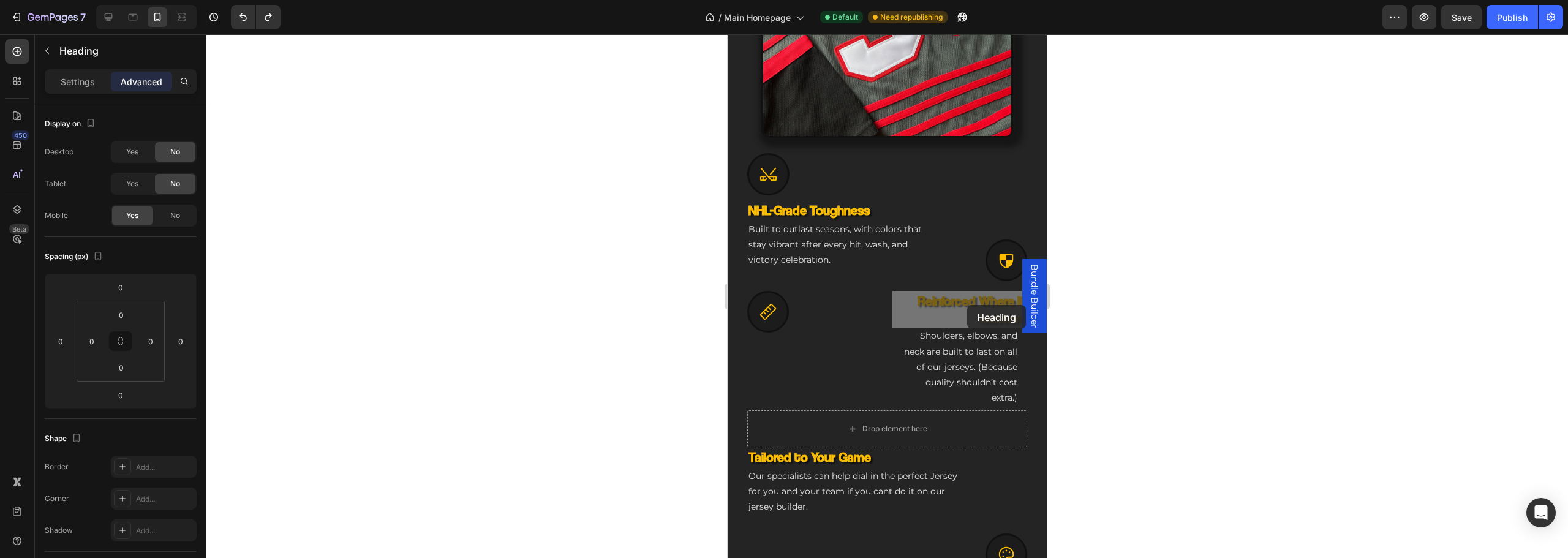
drag, startPoint x: 967, startPoint y: 305, endPoint x: 960, endPoint y: 294, distance: 13.0
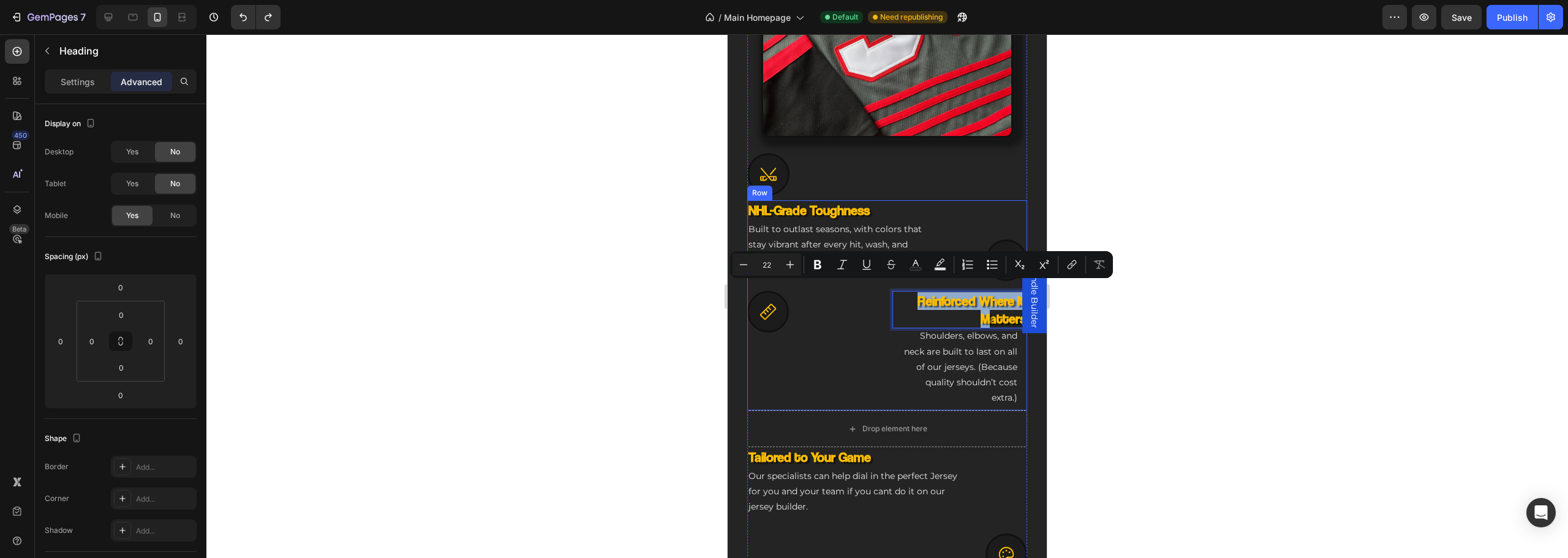
drag, startPoint x: 976, startPoint y: 306, endPoint x: 922, endPoint y: 286, distance: 57.6
click at [881, 278] on div "NHL-Grade Toughness Heading Built to outlast seasons, with colors that stay vib…" at bounding box center [887, 305] width 280 height 210
drag, startPoint x: 1189, startPoint y: 430, endPoint x: 1100, endPoint y: 352, distance: 118.3
click at [1188, 427] on div at bounding box center [887, 296] width 1362 height 523
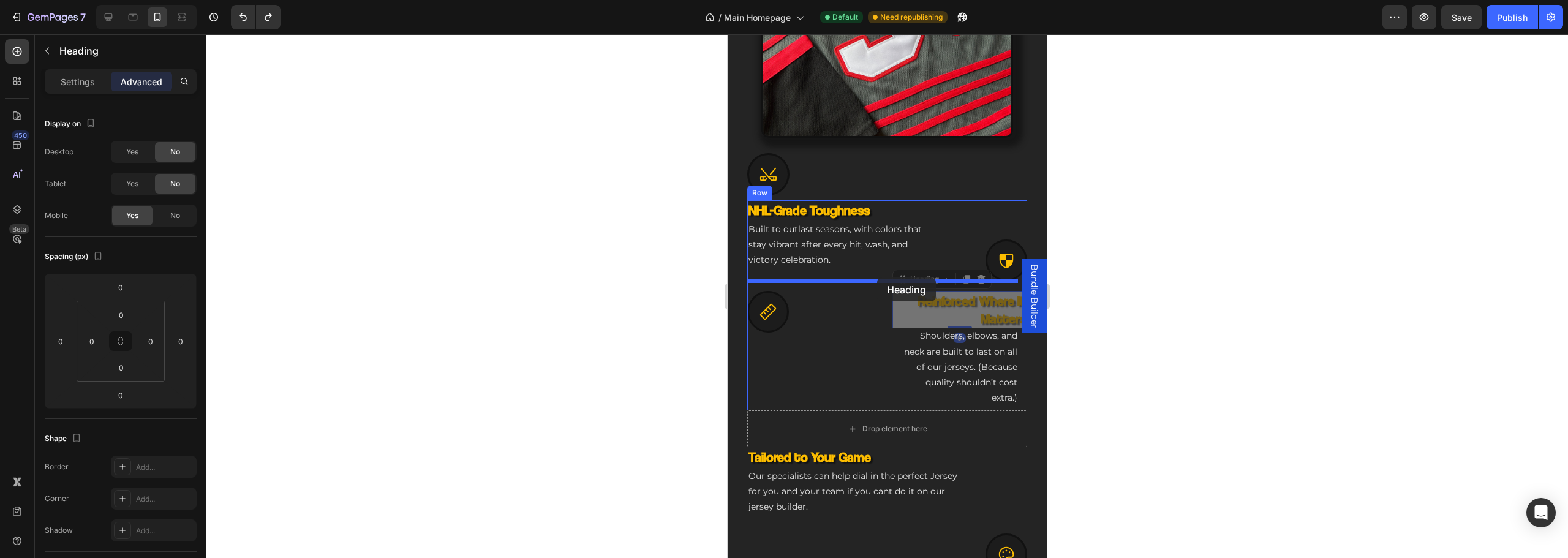
drag, startPoint x: 957, startPoint y: 305, endPoint x: 877, endPoint y: 278, distance: 84.4
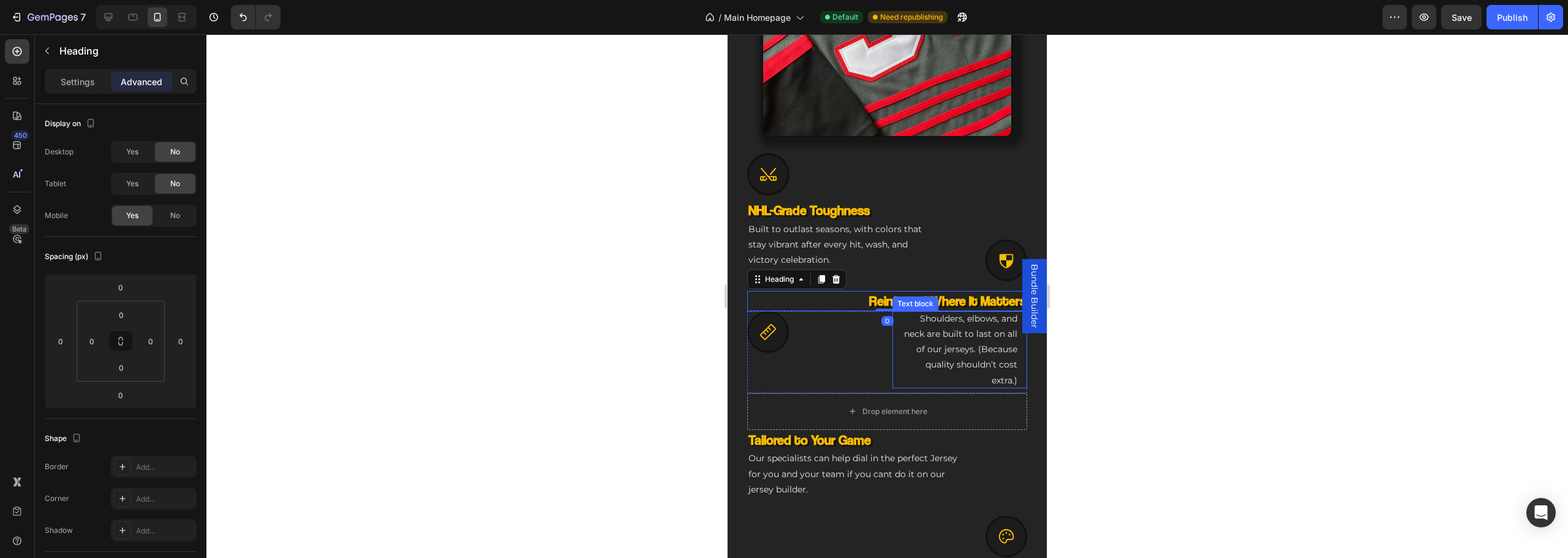
click at [952, 344] on p "Shoulders, elbows, and neck are built to last on all of our jerseys. (Because q…" at bounding box center [960, 349] width 116 height 77
click at [866, 311] on div "Icon" at bounding box center [814, 332] width 135 height 42
click at [930, 342] on p "Shoulders, elbows, and neck are built to last on all of our jerseys. (Because q…" at bounding box center [960, 349] width 116 height 77
click at [884, 358] on div "Icon Shoulders, elbows, and neck are built to last on all of our jerseys. (Beca…" at bounding box center [887, 351] width 280 height 82
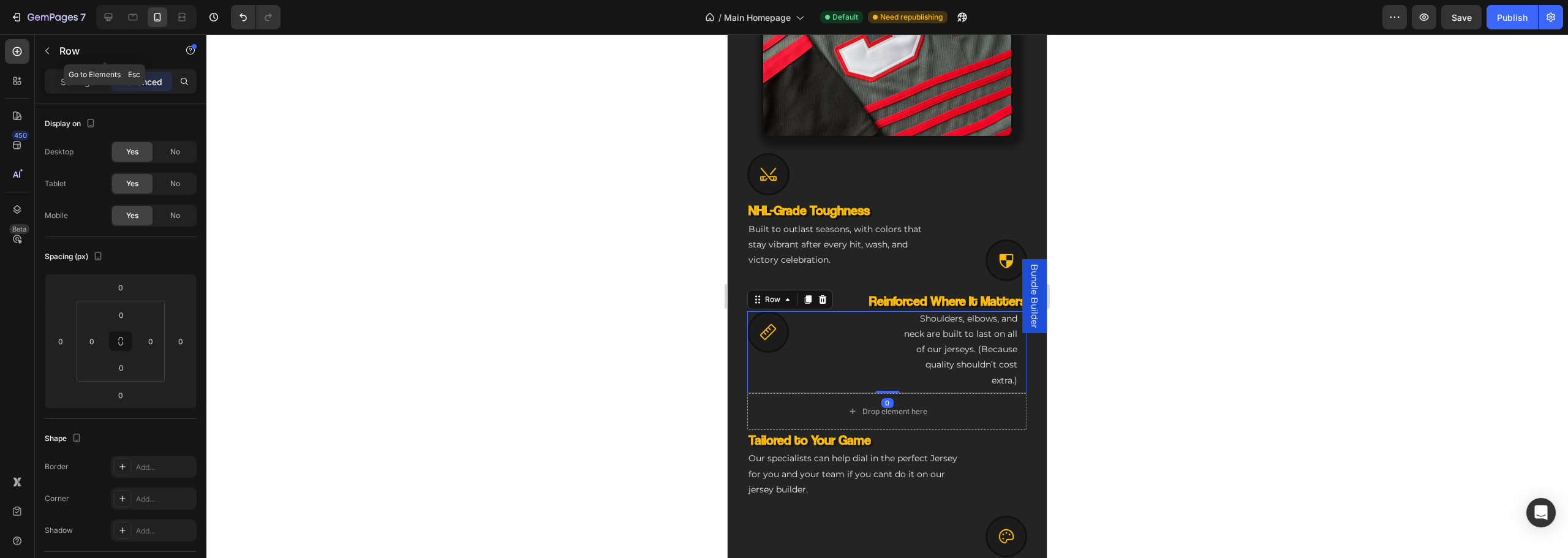
click at [64, 78] on p "Settings" at bounding box center [77, 82] width 34 height 13
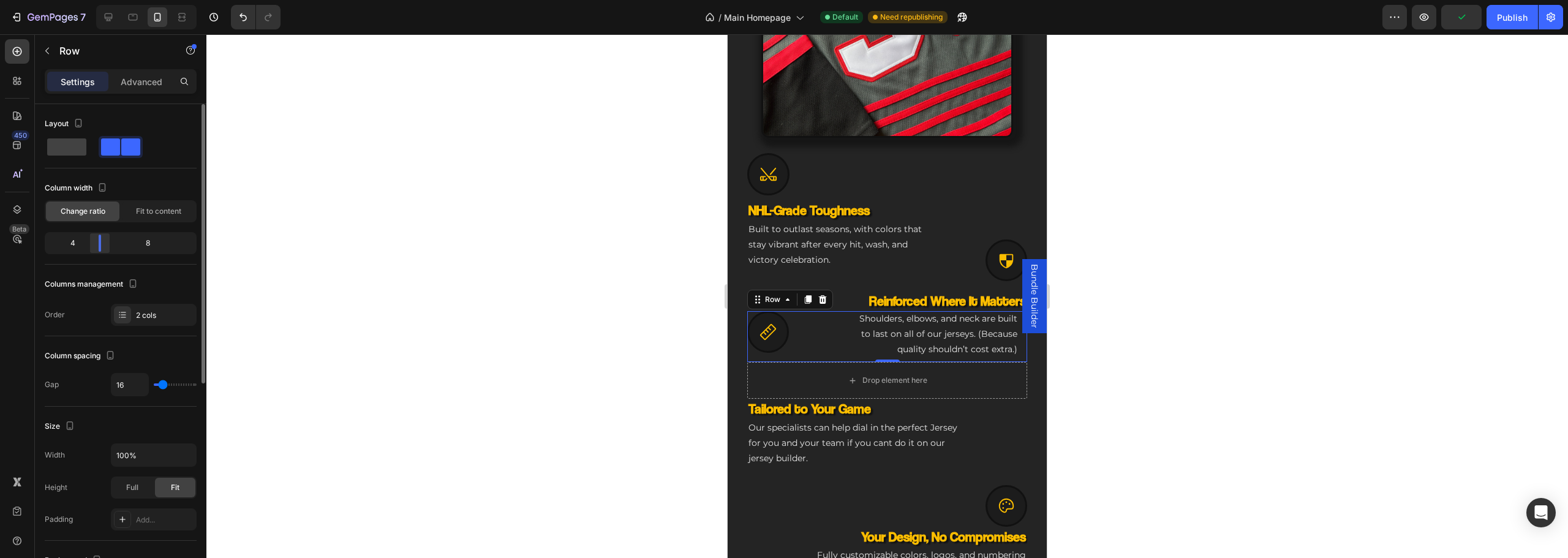
drag, startPoint x: 119, startPoint y: 251, endPoint x: 99, endPoint y: 248, distance: 20.2
click at [99, 248] on div at bounding box center [99, 243] width 2 height 17
click at [848, 390] on div "Drop element here" at bounding box center [887, 379] width 99 height 20
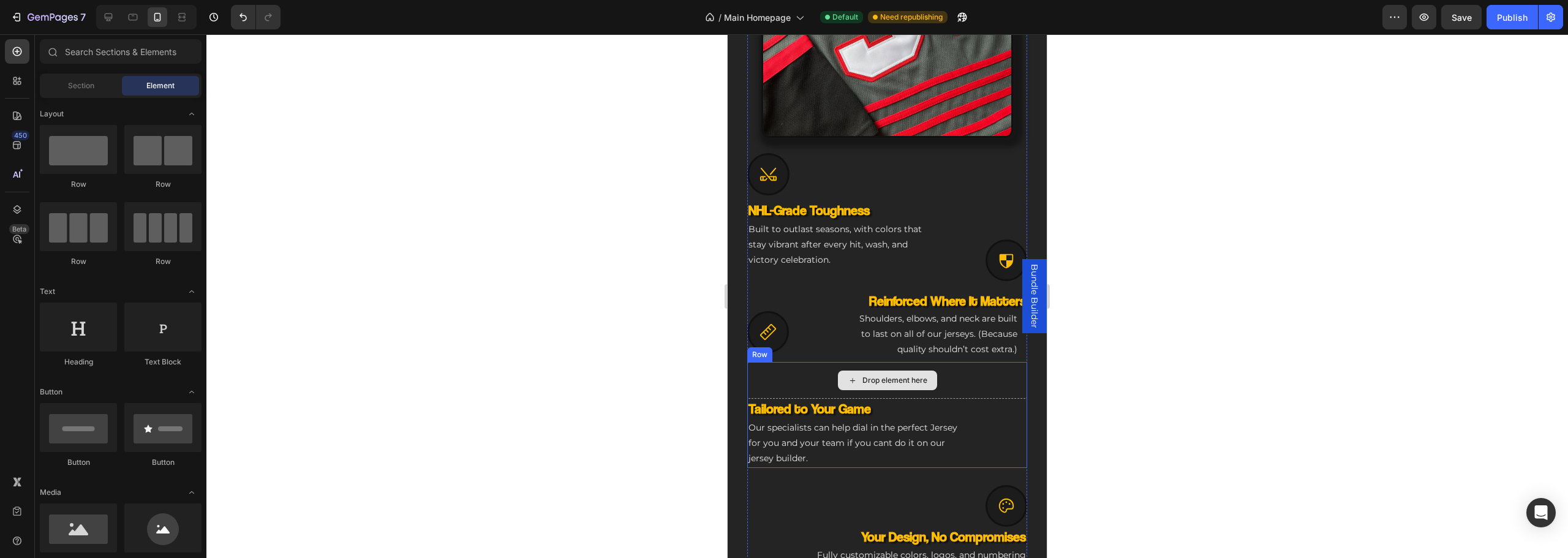
click at [807, 385] on div "Drop element here" at bounding box center [887, 380] width 280 height 37
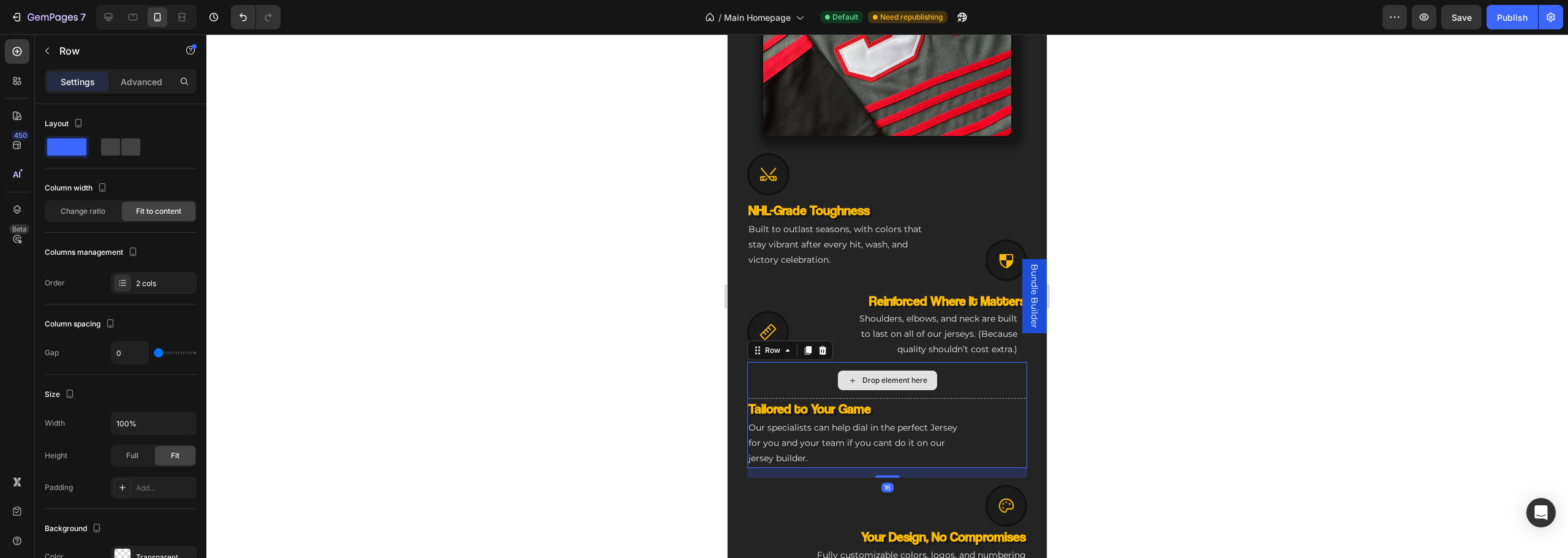
click at [779, 385] on div "Drop element here" at bounding box center [887, 380] width 280 height 37
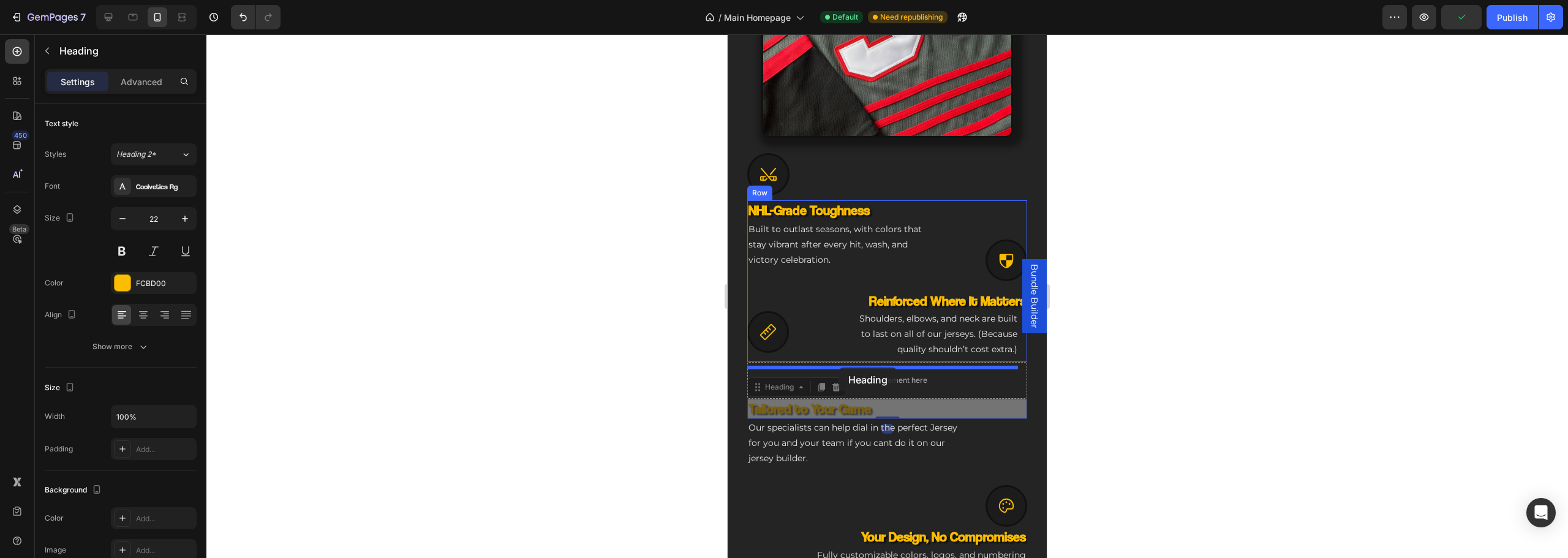
drag, startPoint x: 802, startPoint y: 416, endPoint x: 838, endPoint y: 367, distance: 60.8
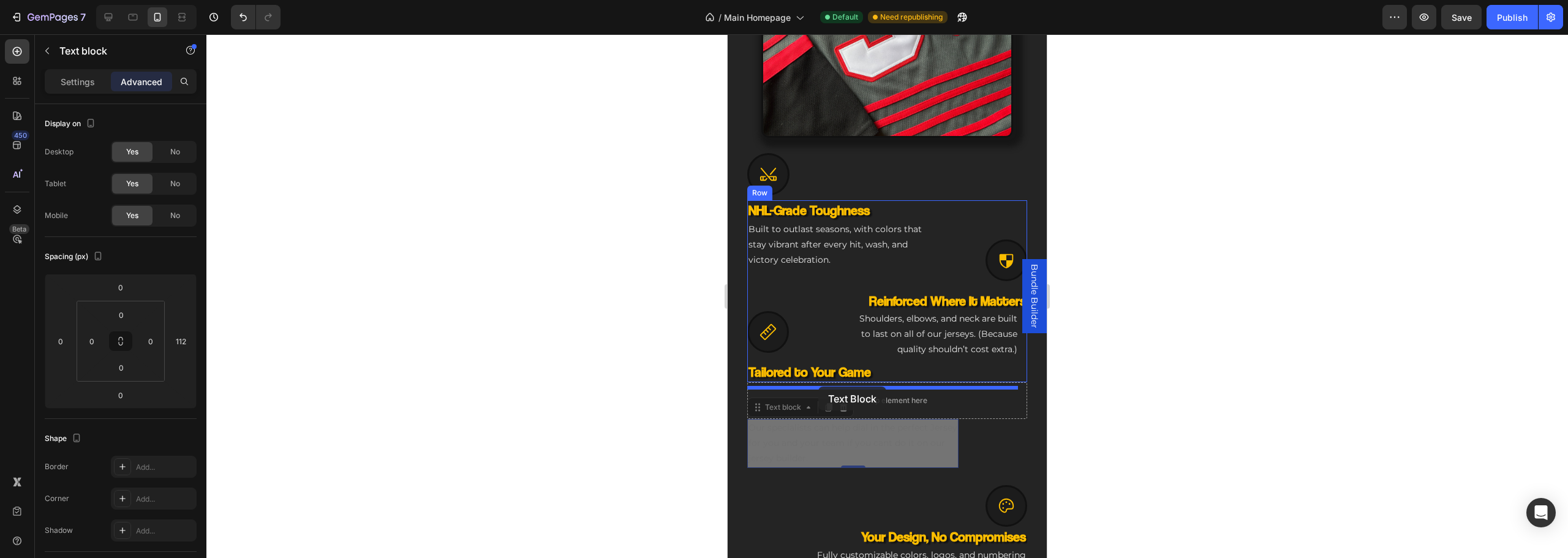
drag, startPoint x: 801, startPoint y: 439, endPoint x: 818, endPoint y: 386, distance: 55.7
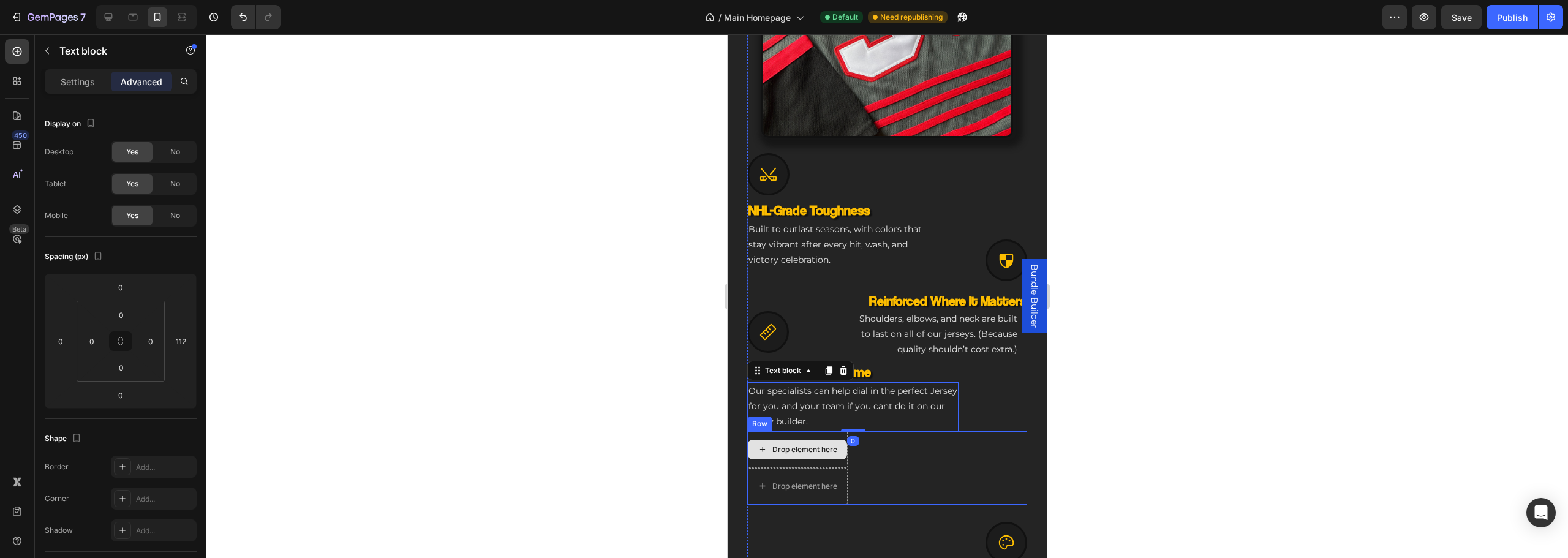
click at [788, 468] on div "Drop element here" at bounding box center [797, 449] width 101 height 37
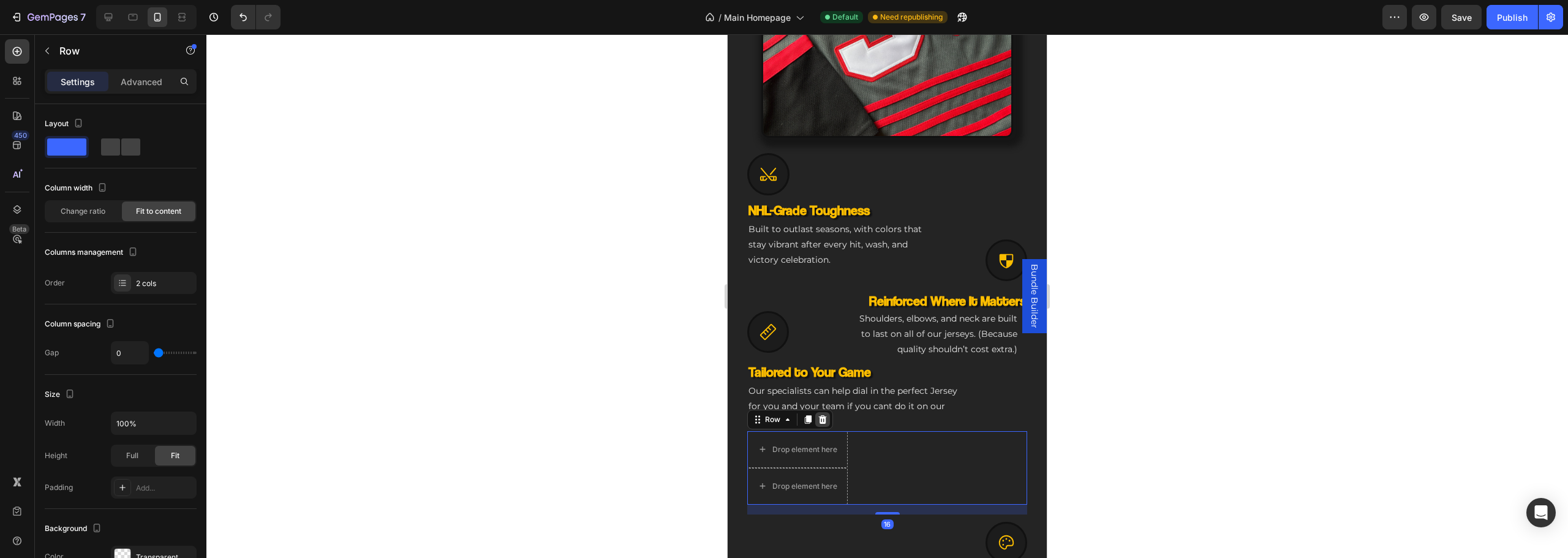
click at [820, 422] on icon at bounding box center [822, 419] width 8 height 9
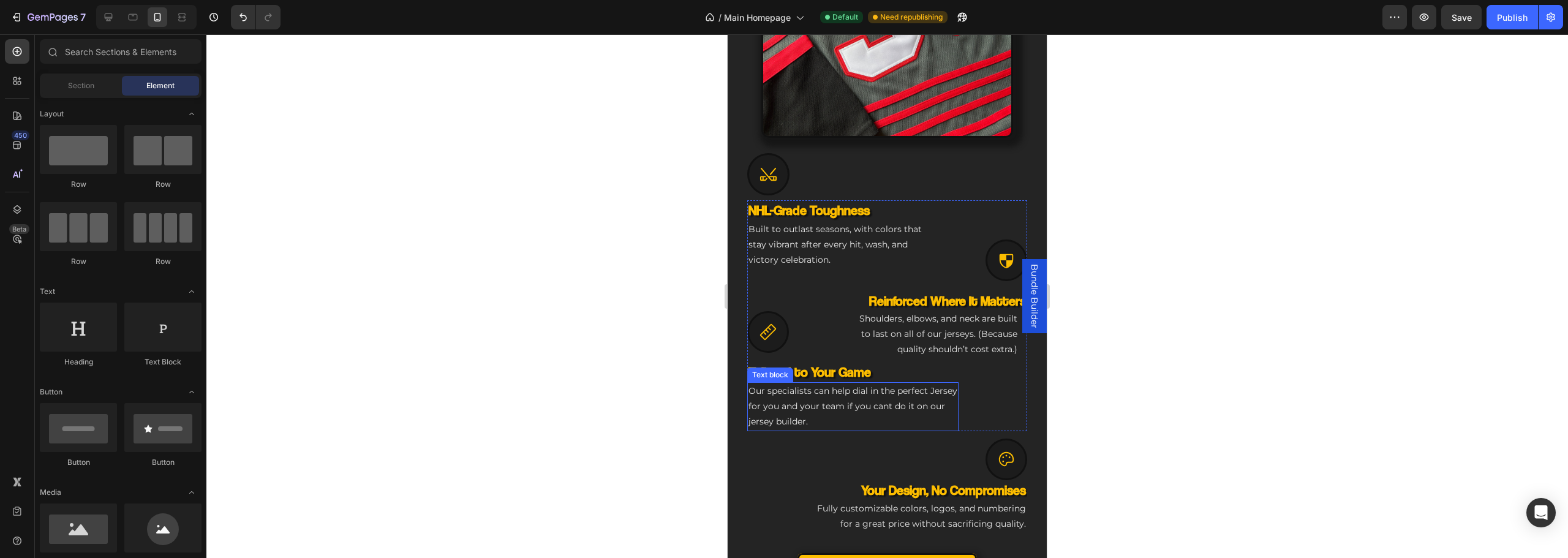
click at [814, 418] on p "Our specialists can help dial in the perfect Jersey for you and your team if yo…" at bounding box center [853, 406] width 209 height 46
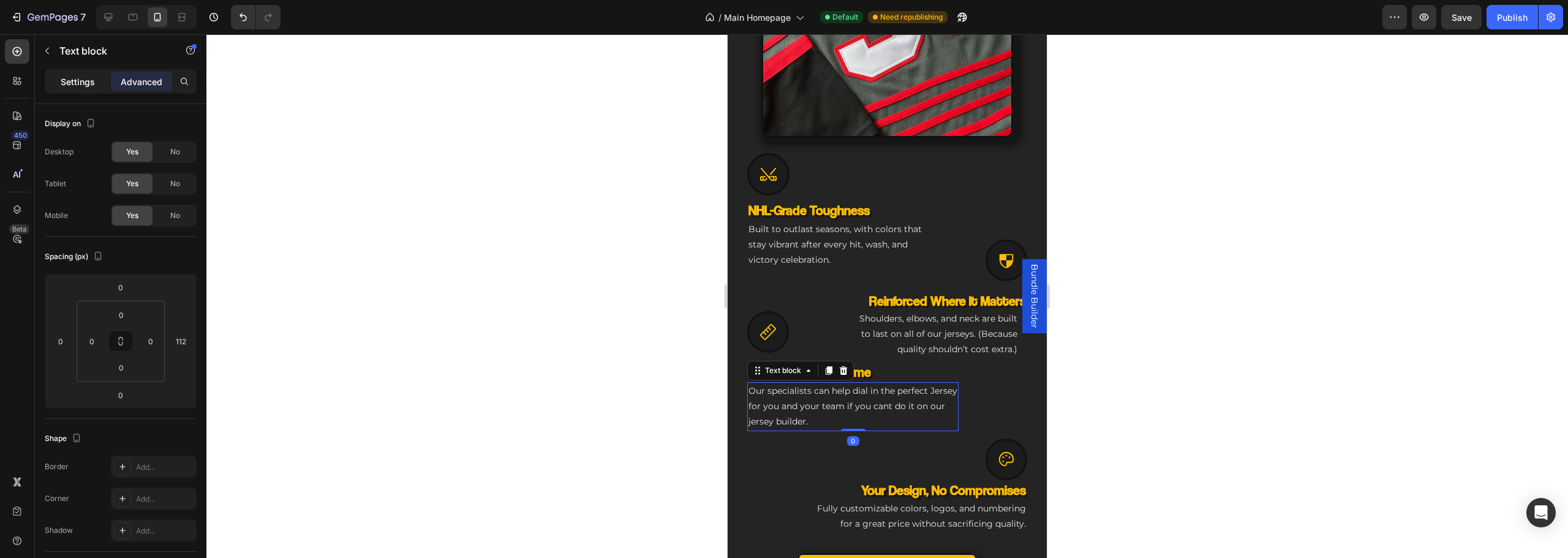
click at [97, 78] on div "Settings" at bounding box center [77, 81] width 61 height 20
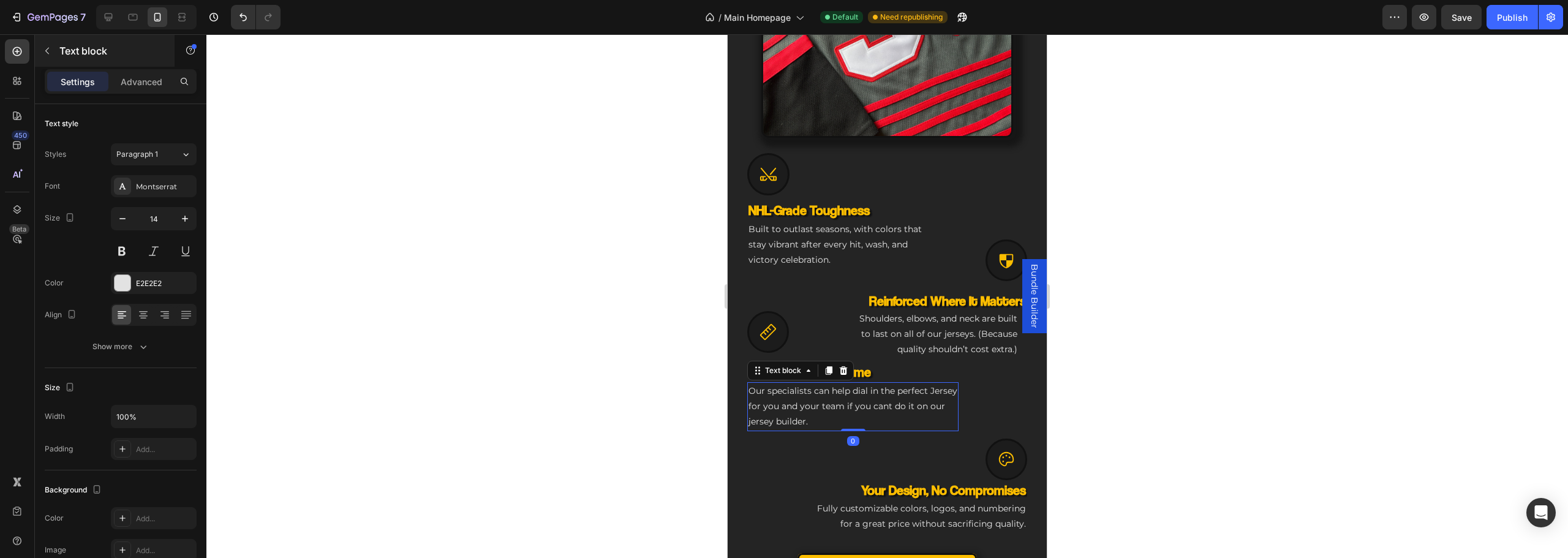
click at [58, 48] on div "Text block" at bounding box center [104, 51] width 140 height 32
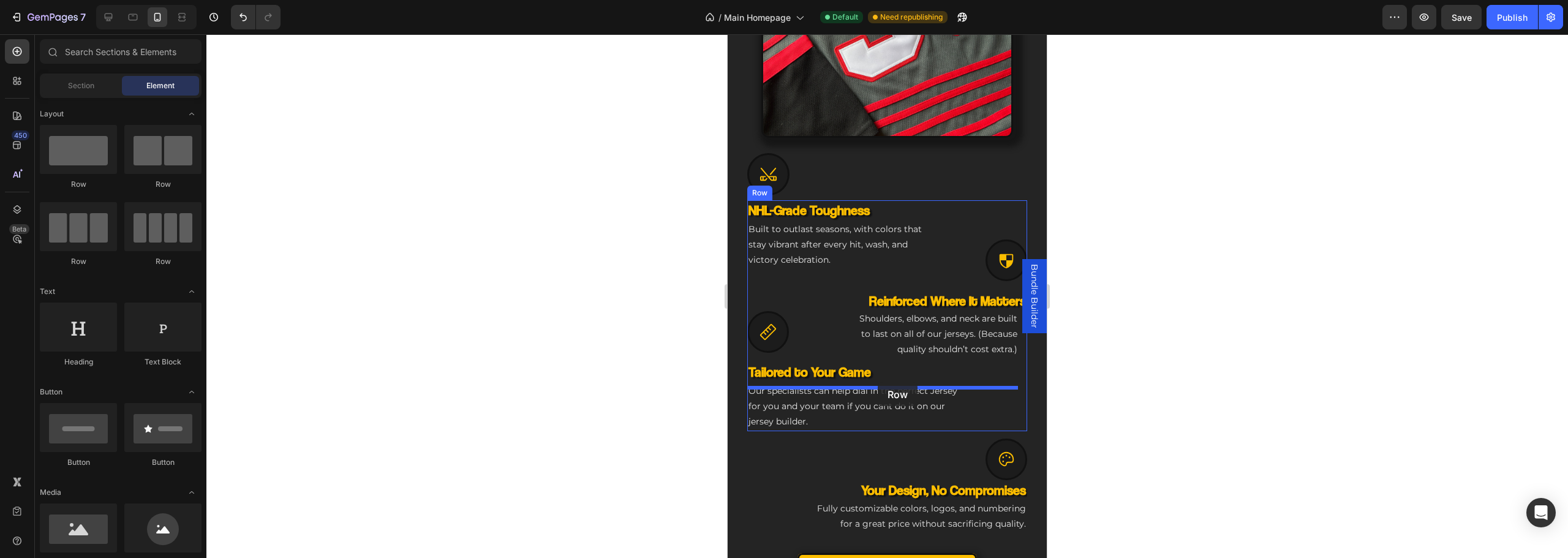
drag, startPoint x: 898, startPoint y: 208, endPoint x: 878, endPoint y: 382, distance: 175.1
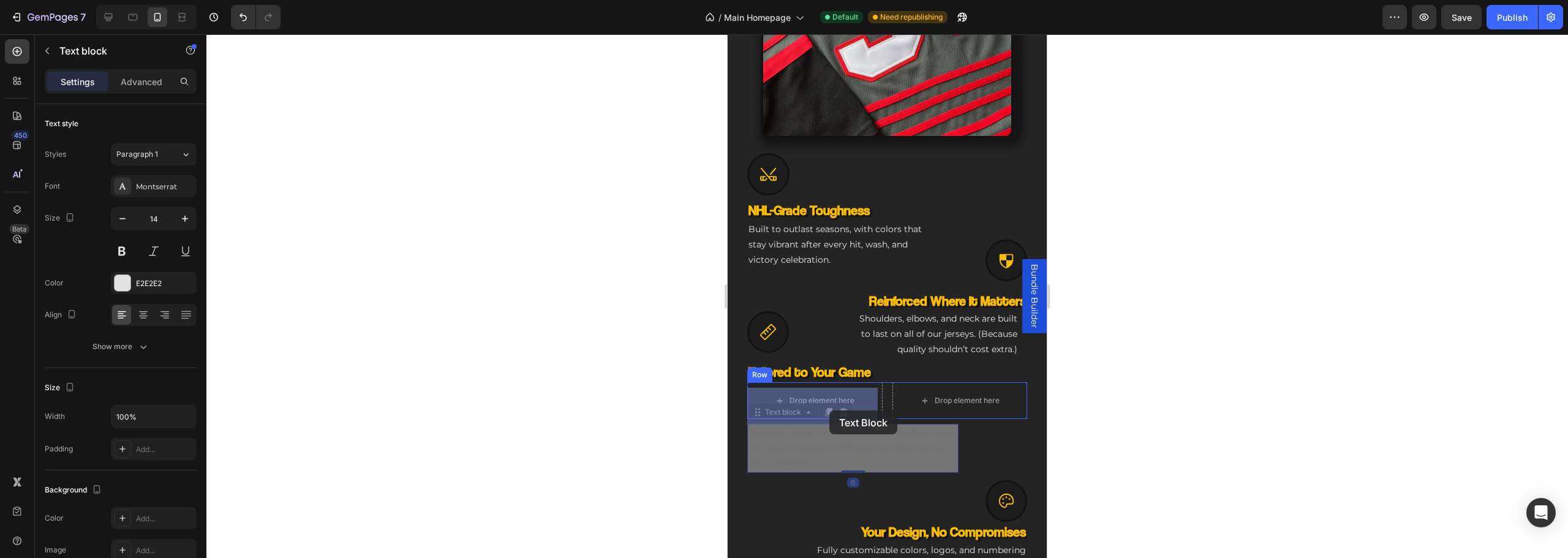
drag, startPoint x: 816, startPoint y: 458, endPoint x: 813, endPoint y: 403, distance: 55.1
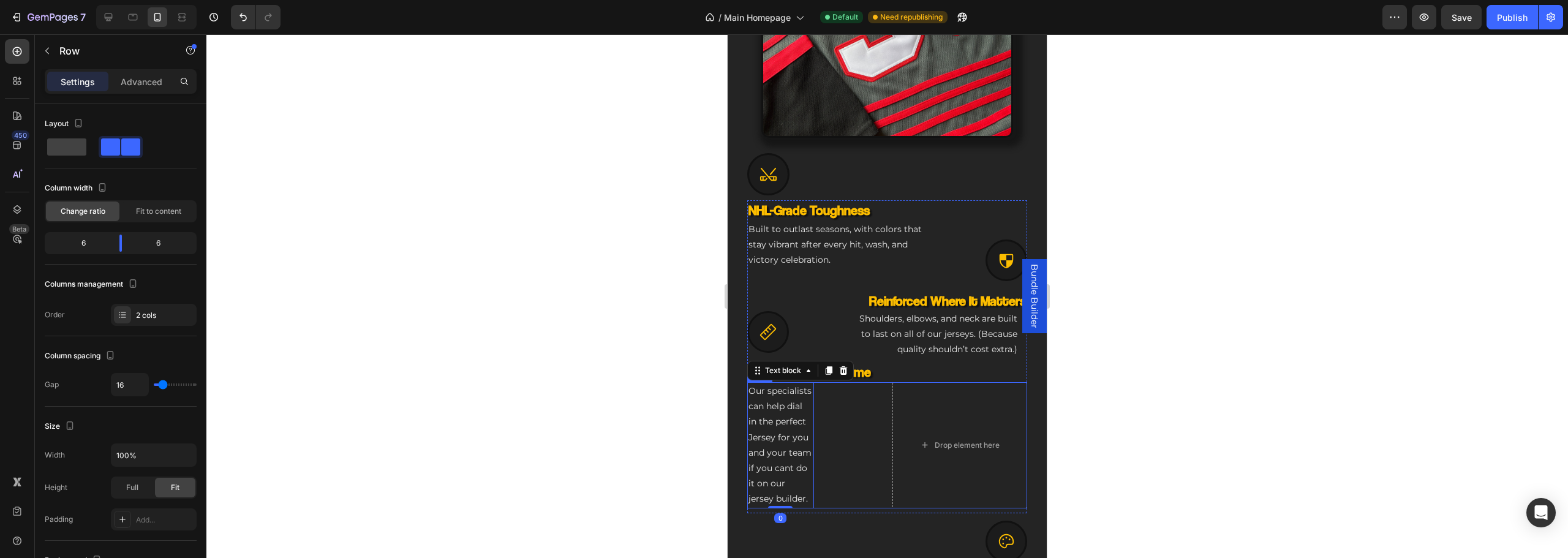
click at [873, 436] on div "Our specialists can help dial in the perfect Jersey for you and your team if yo…" at bounding box center [814, 445] width 135 height 126
click at [740, 442] on div "Engineered for Your Game Heading The Custom Jersey That Matches Your Ambition H…" at bounding box center [887, 233] width 319 height 958
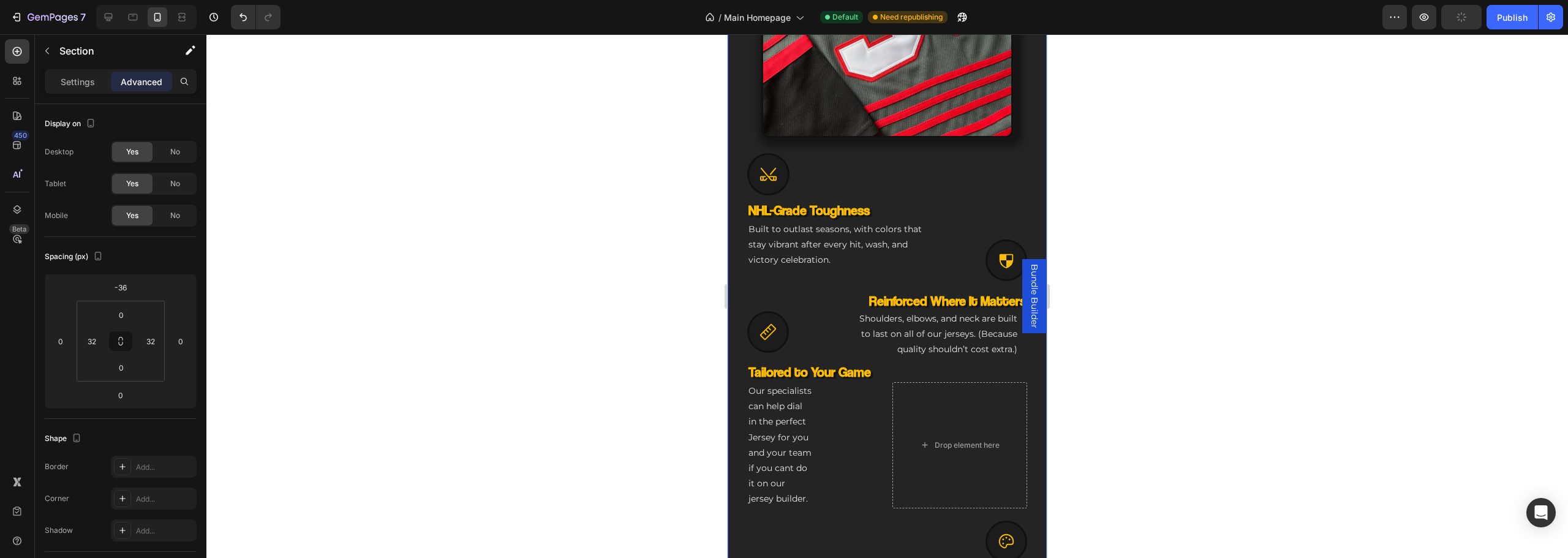
click at [767, 439] on p "Our specialists can help dial in the perfect Jersey for you and your team if yo…" at bounding box center [780, 445] width 64 height 124
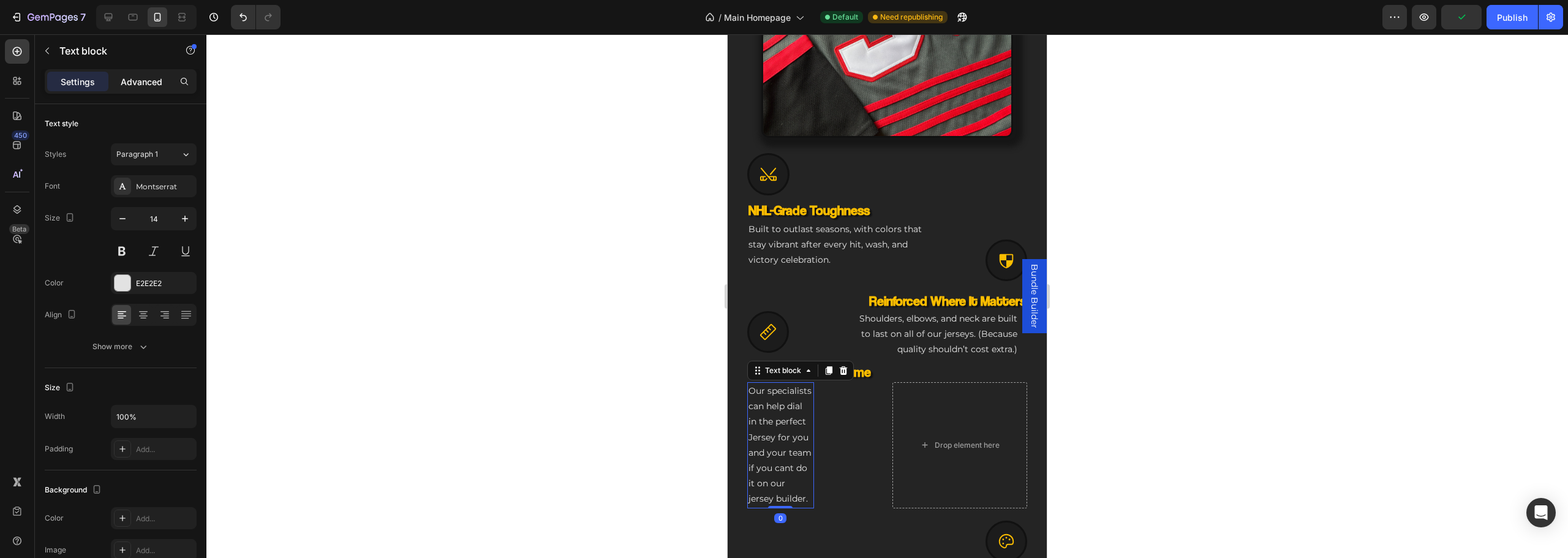
click at [147, 90] on div "Advanced" at bounding box center [141, 81] width 61 height 20
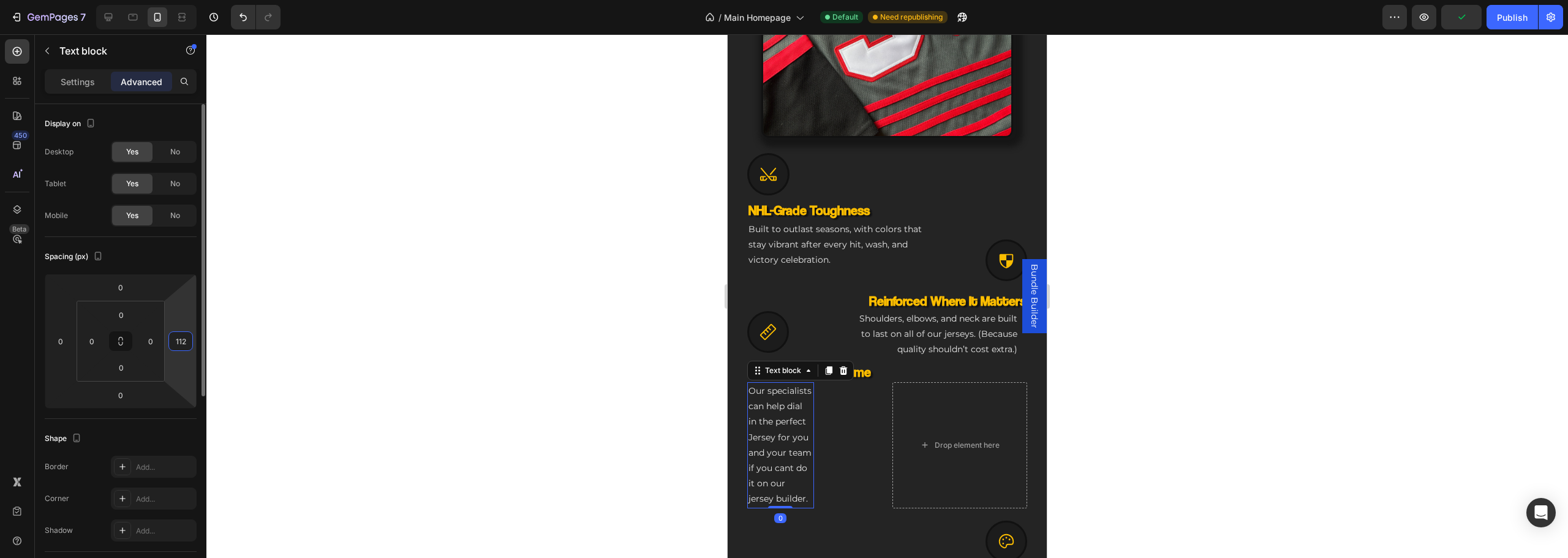
click at [178, 335] on input "112" at bounding box center [180, 340] width 18 height 18
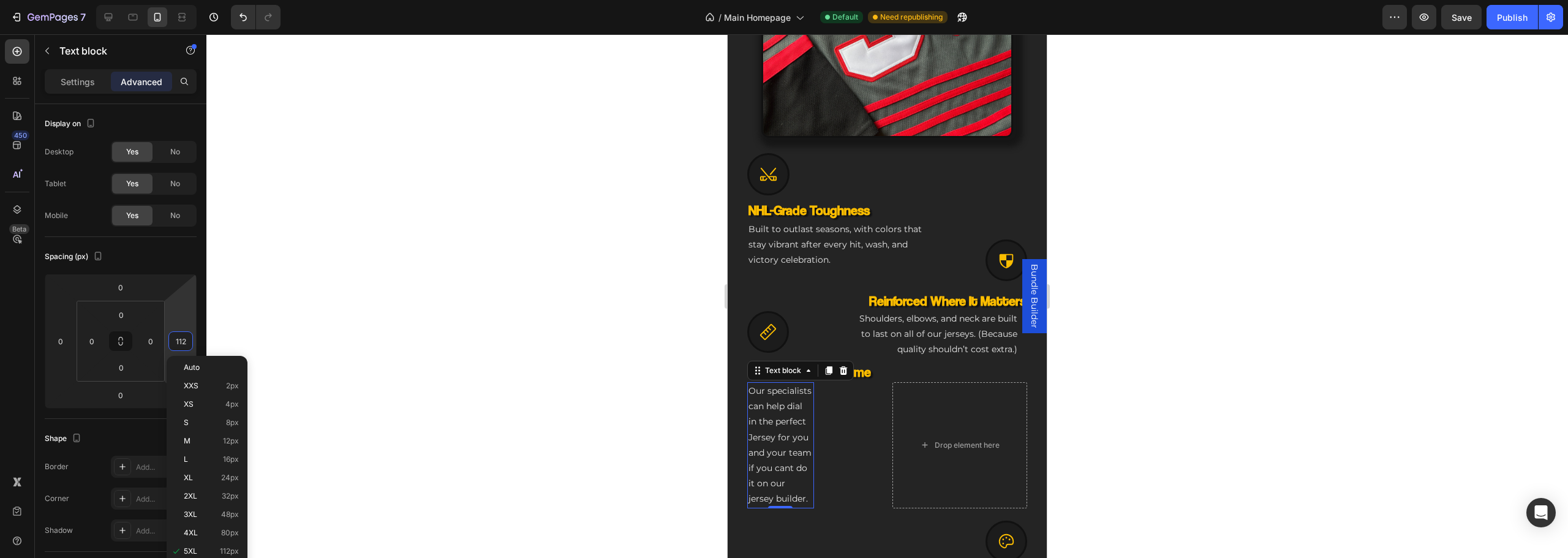
type input "0"
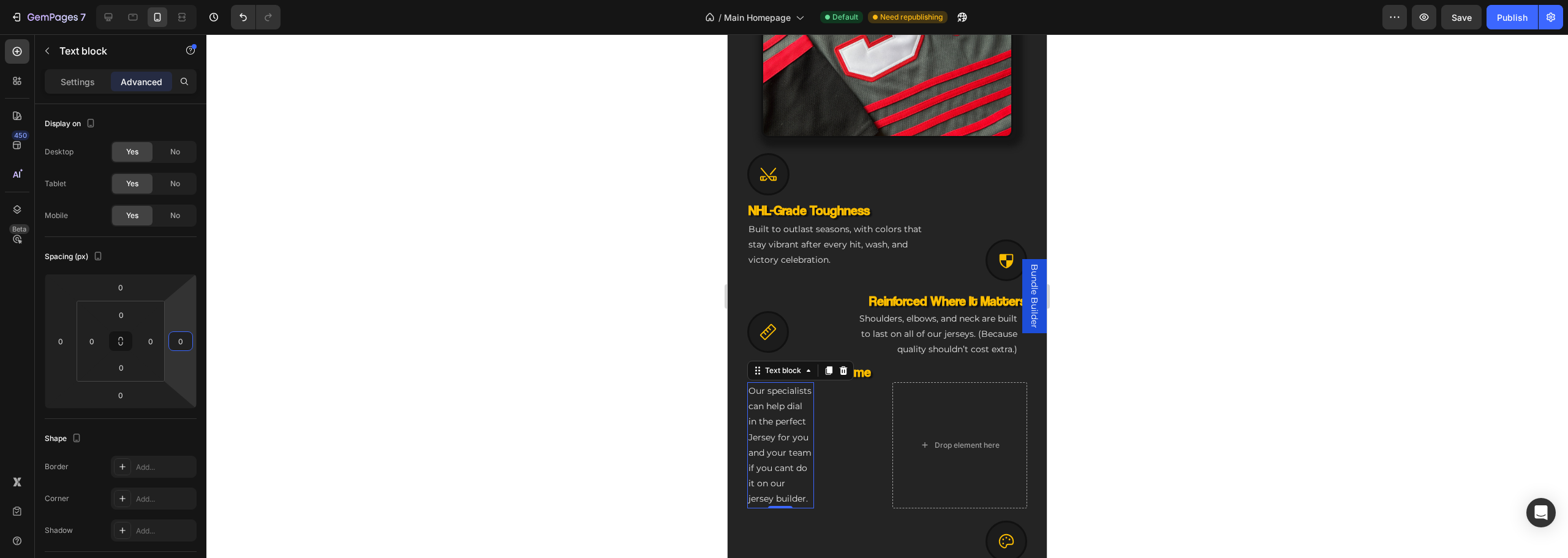
click at [1243, 322] on div at bounding box center [887, 296] width 1362 height 523
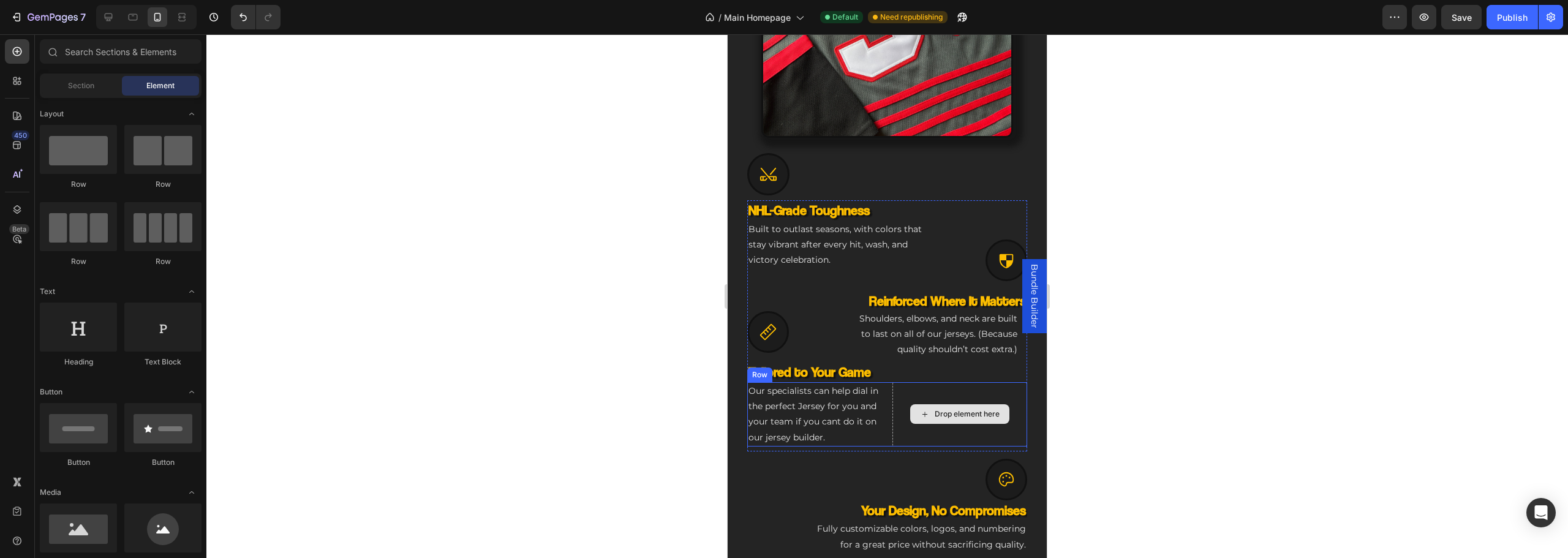
click at [921, 424] on div "Drop element here" at bounding box center [960, 413] width 99 height 20
click at [892, 434] on div "Drop element here" at bounding box center [960, 413] width 135 height 64
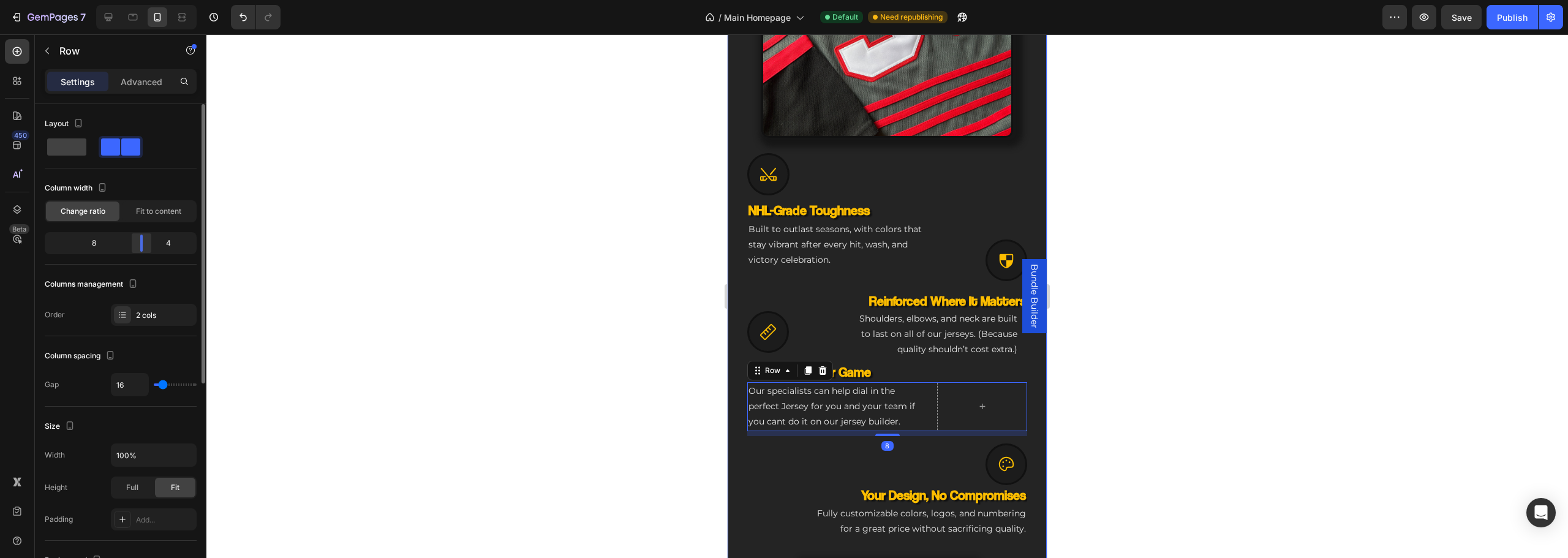
drag, startPoint x: 123, startPoint y: 249, endPoint x: 152, endPoint y: 246, distance: 29.2
click at [152, 246] on div at bounding box center [141, 243] width 22 height 17
click at [1324, 374] on div at bounding box center [887, 296] width 1362 height 523
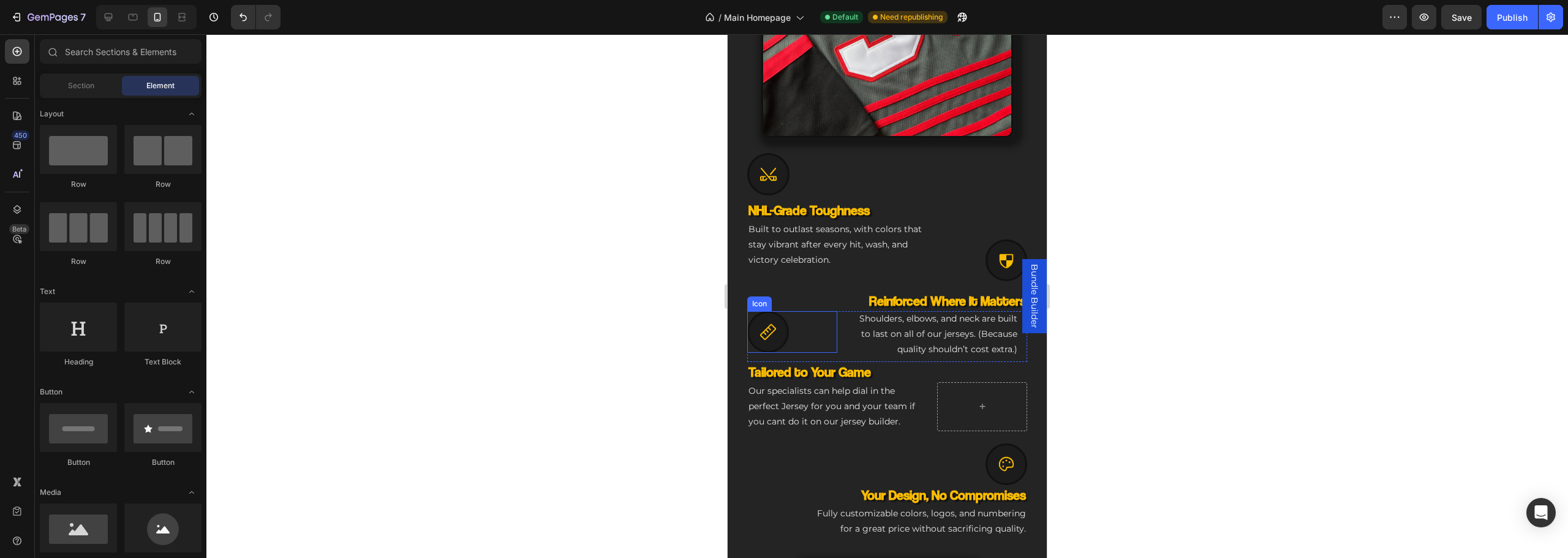
click at [774, 338] on div at bounding box center [768, 332] width 42 height 42
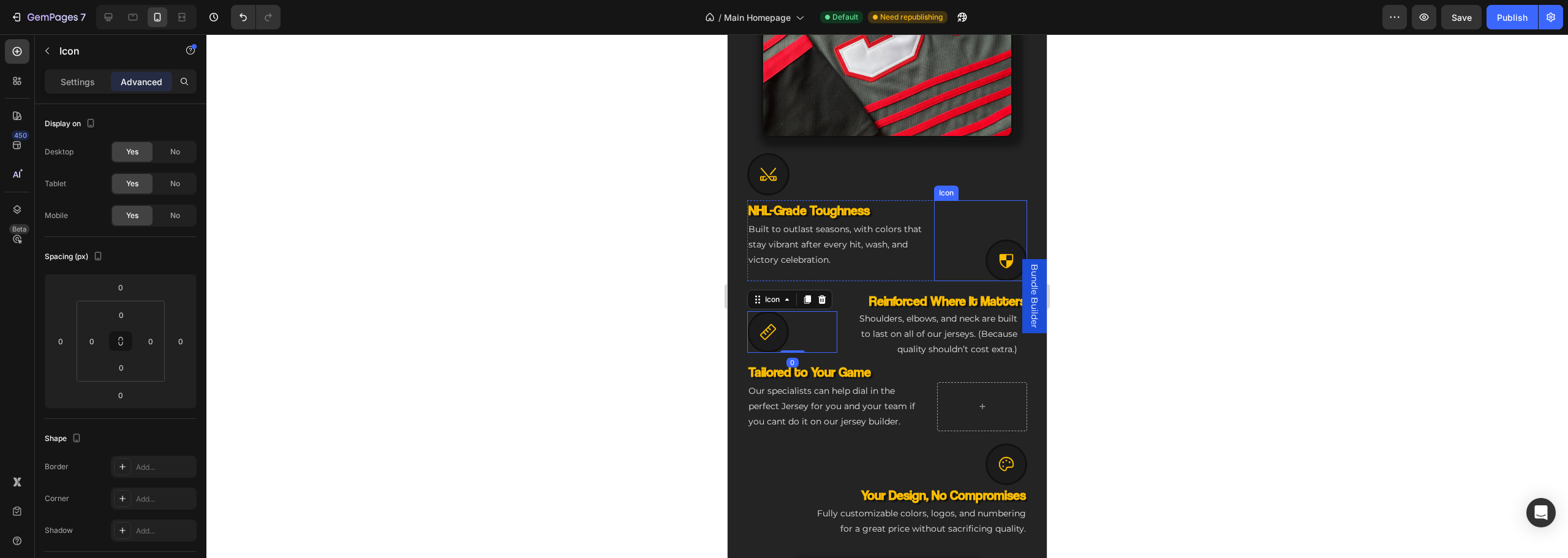
click at [986, 251] on div at bounding box center [1007, 260] width 42 height 42
click at [770, 322] on icon at bounding box center [767, 331] width 18 height 18
click at [141, 0] on html "7 Version history / Main Homepage Default Need republishing Preview Save Publis…" at bounding box center [784, 0] width 1568 height 0
click at [118, 291] on input "0" at bounding box center [121, 286] width 25 height 18
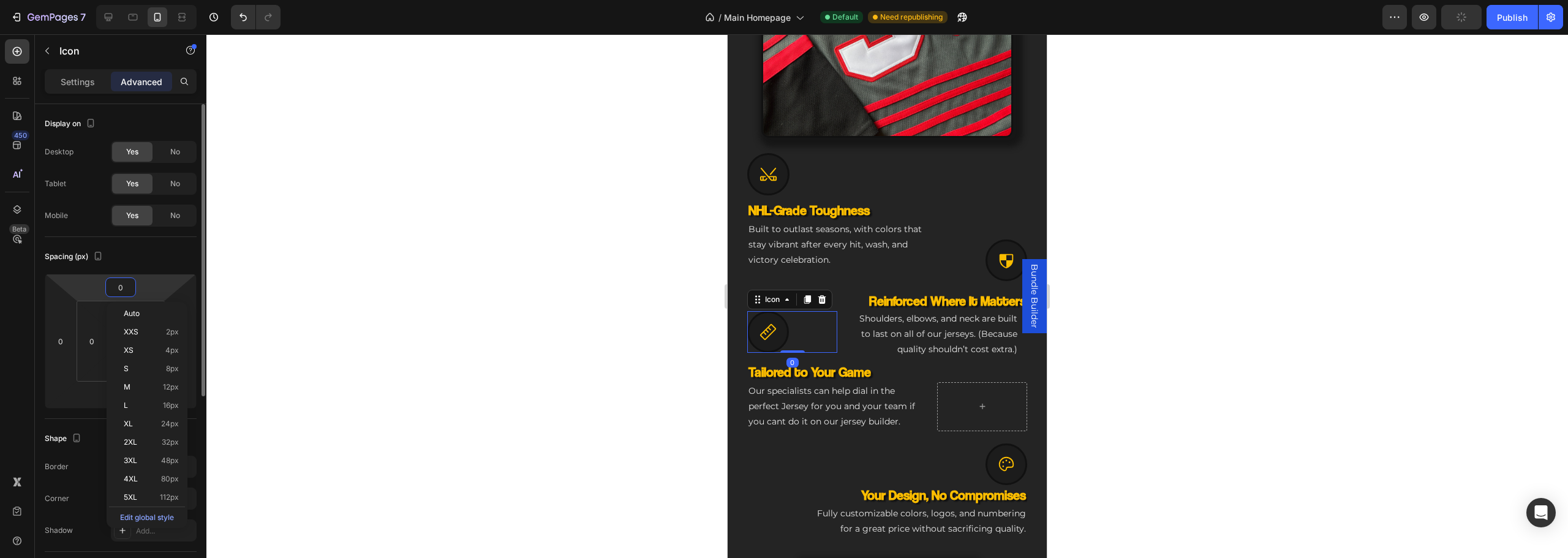
click at [119, 291] on input "0" at bounding box center [121, 286] width 25 height 18
click at [119, 291] on input "0" at bounding box center [121, 286] width 25 height 18
type input "64"
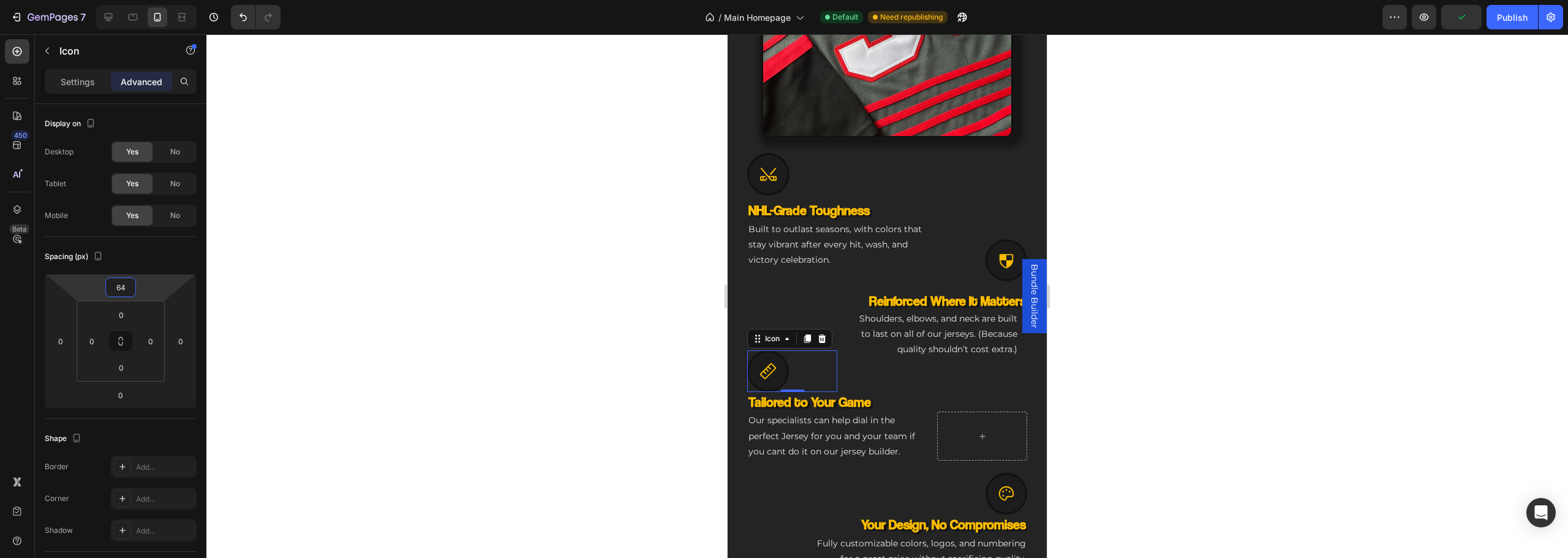
click at [427, 288] on div at bounding box center [887, 296] width 1362 height 523
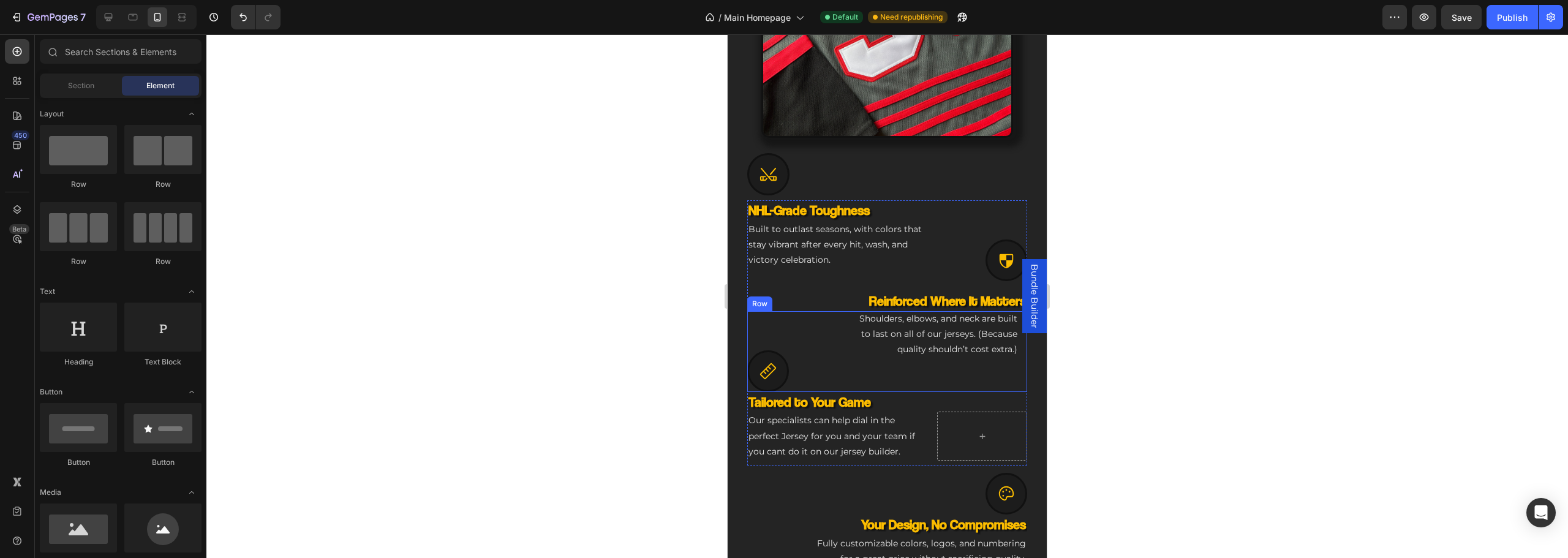
click at [866, 367] on div "Shoulders, elbows, and neck are built to last on all of our jerseys. (Because q…" at bounding box center [937, 351] width 180 height 81
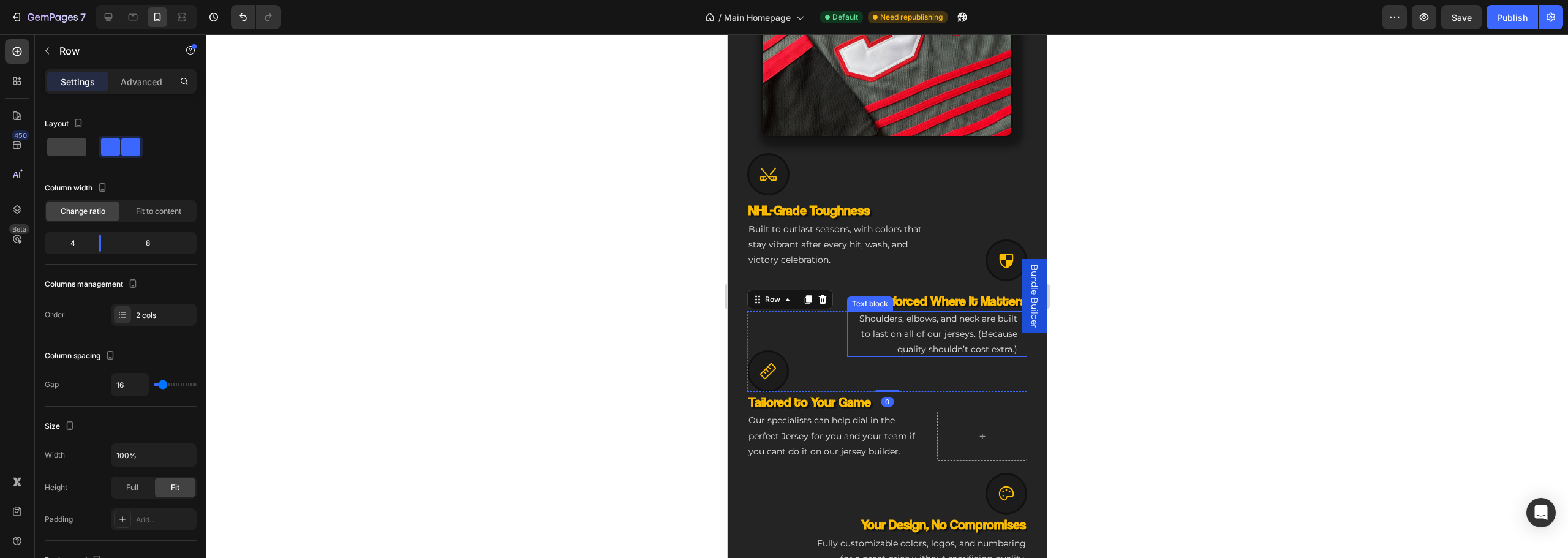
click at [919, 343] on p "Shoulders, elbows, and neck are built to last on all of our jerseys. (Because q…" at bounding box center [937, 334] width 161 height 46
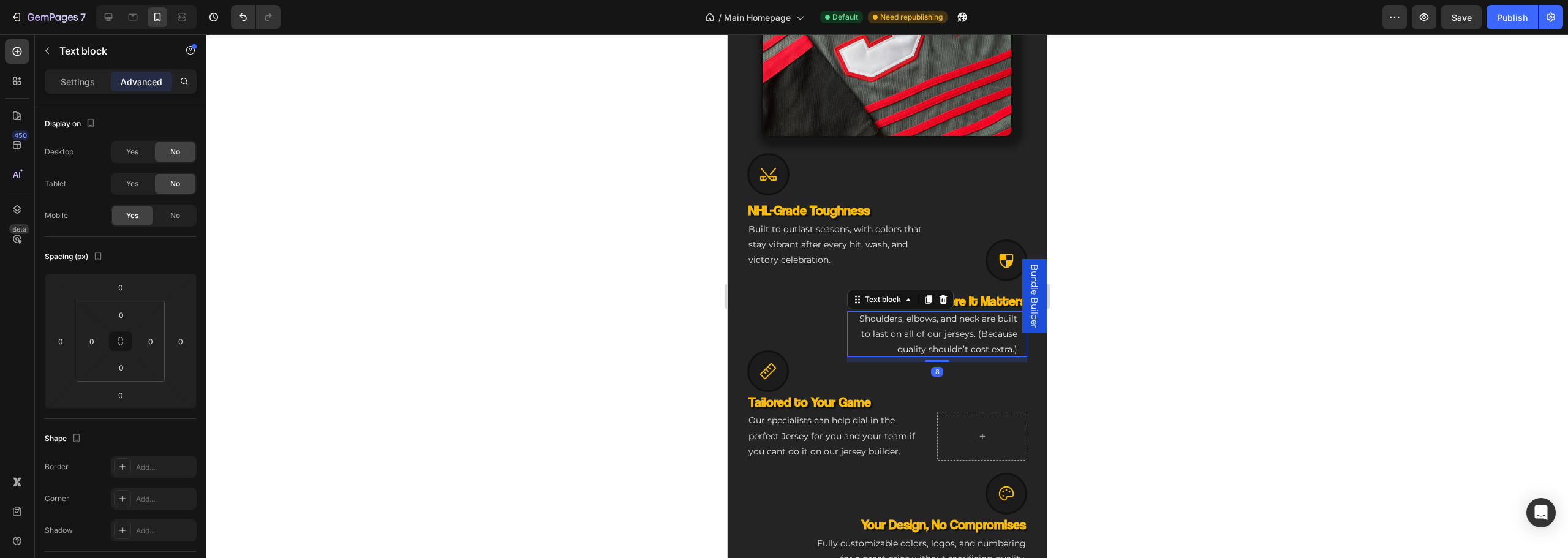
click at [799, 233] on p "Built to outlast seasons, with colors that stay vibrant after every hit, wash, …" at bounding box center [840, 245] width 184 height 46
click at [902, 350] on p "Shoulders, elbows, and neck are built to last on all of our jerseys. (Because q…" at bounding box center [937, 334] width 161 height 46
drag, startPoint x: 928, startPoint y: 366, endPoint x: 1096, endPoint y: 279, distance: 189.2
click at [1141, 363] on div at bounding box center [887, 296] width 1362 height 523
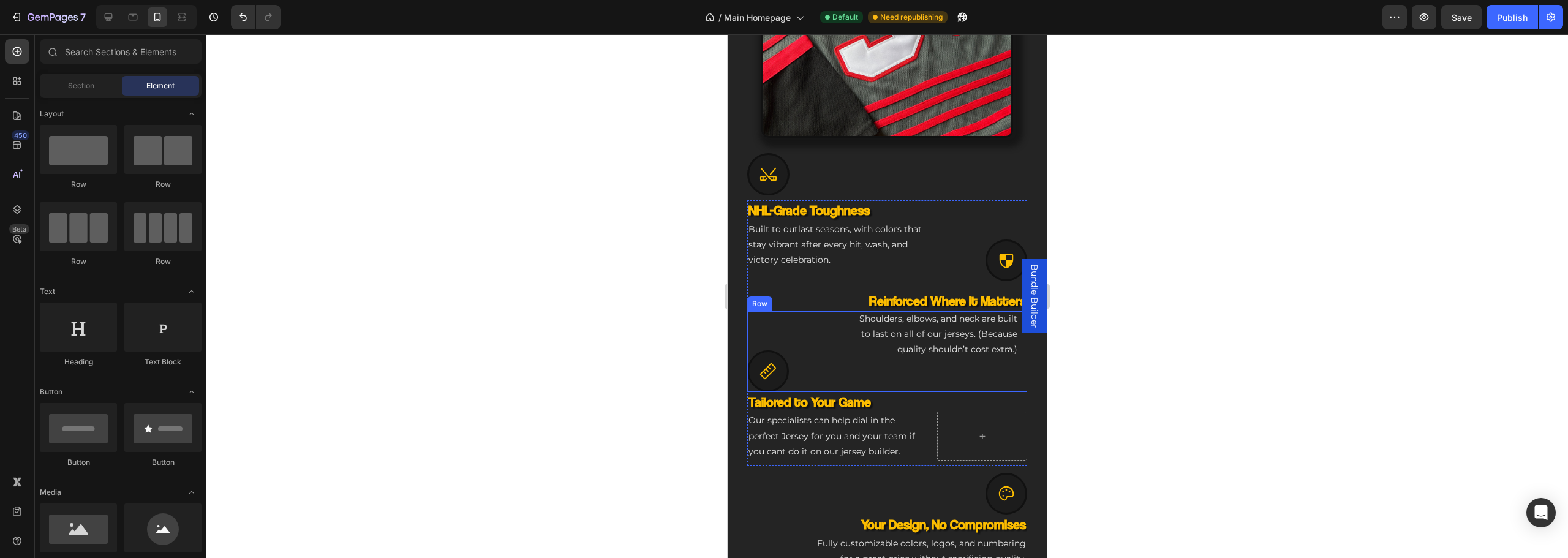
click at [869, 370] on div "Shoulders, elbows, and neck are built to last on all of our jerseys. (Because q…" at bounding box center [937, 351] width 180 height 81
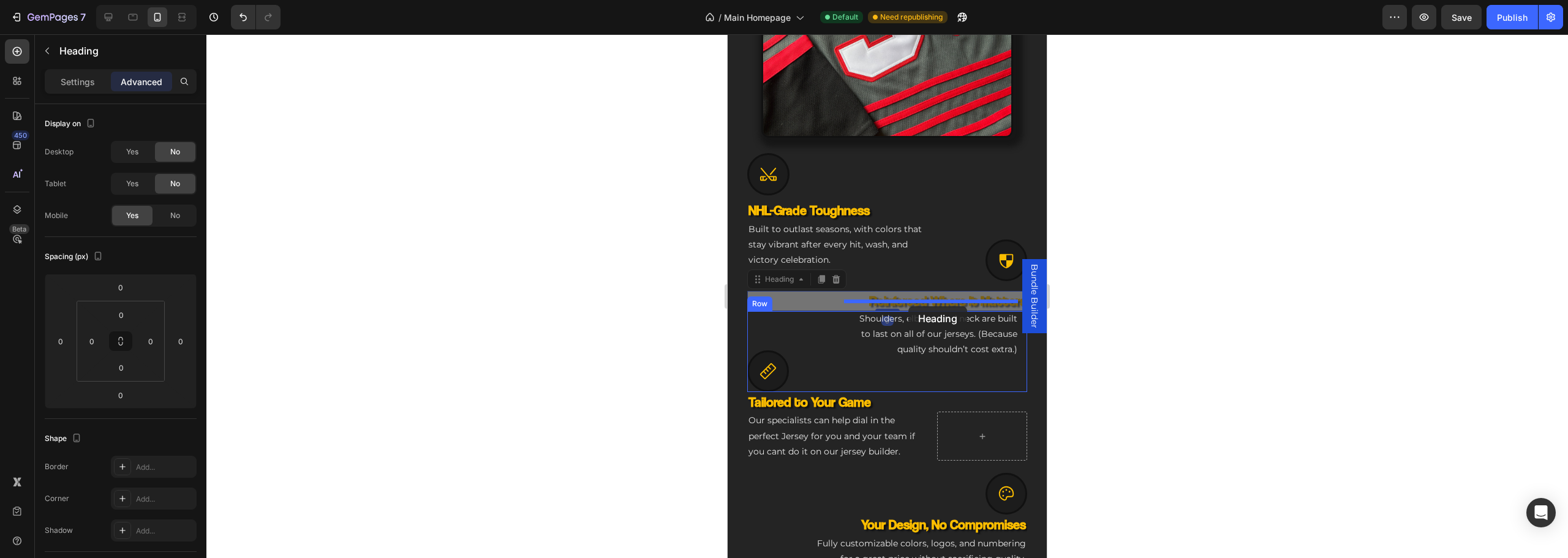
drag, startPoint x: 913, startPoint y: 289, endPoint x: 908, endPoint y: 305, distance: 16.8
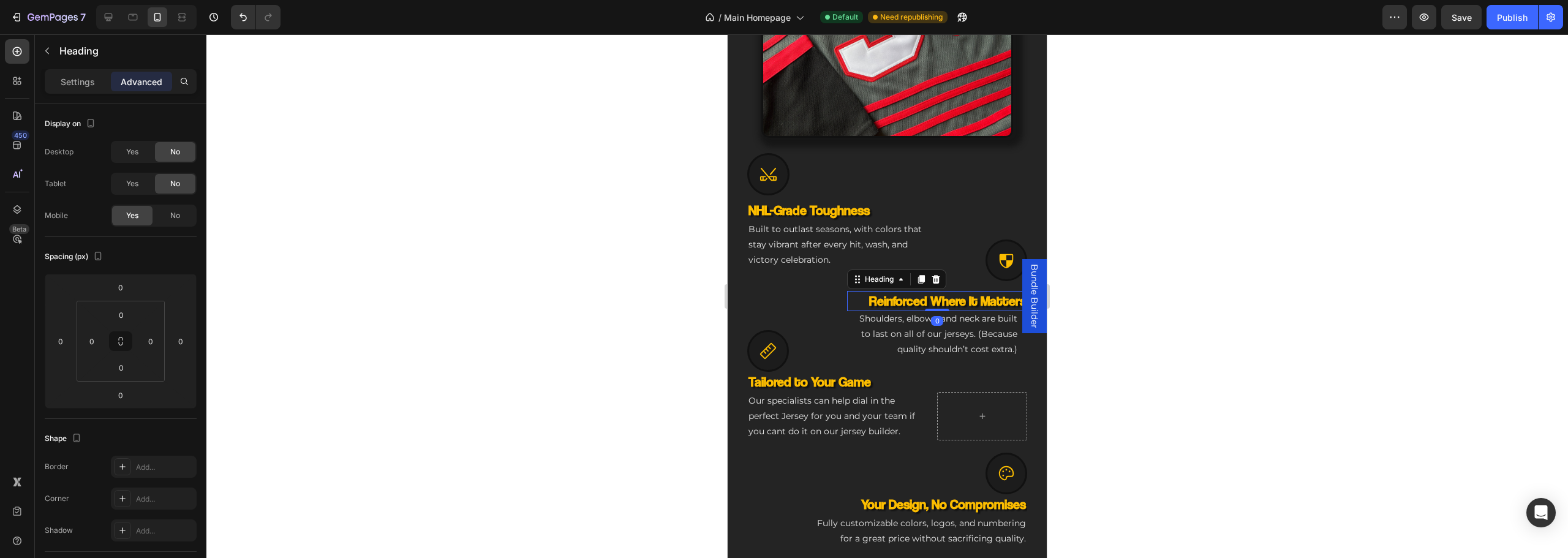
click at [1235, 392] on div at bounding box center [887, 296] width 1362 height 523
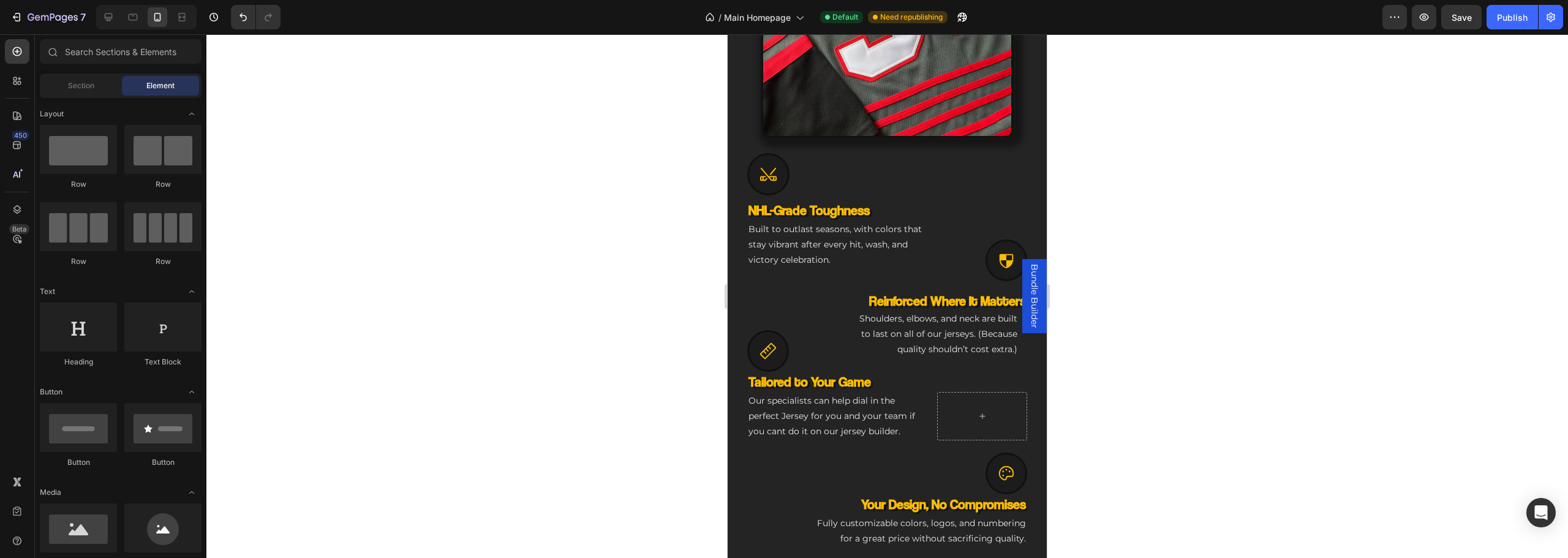
scroll to position [748, 0]
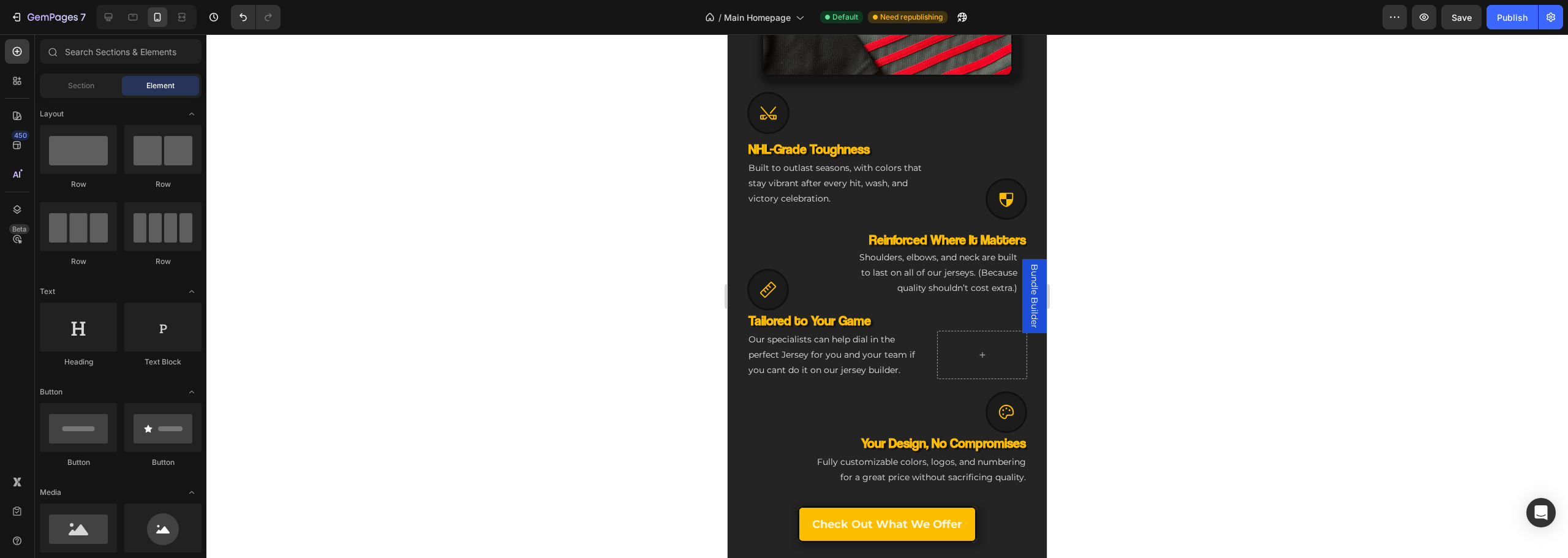
click at [1022, 284] on div "Bundle Builder" at bounding box center [1034, 296] width 25 height 74
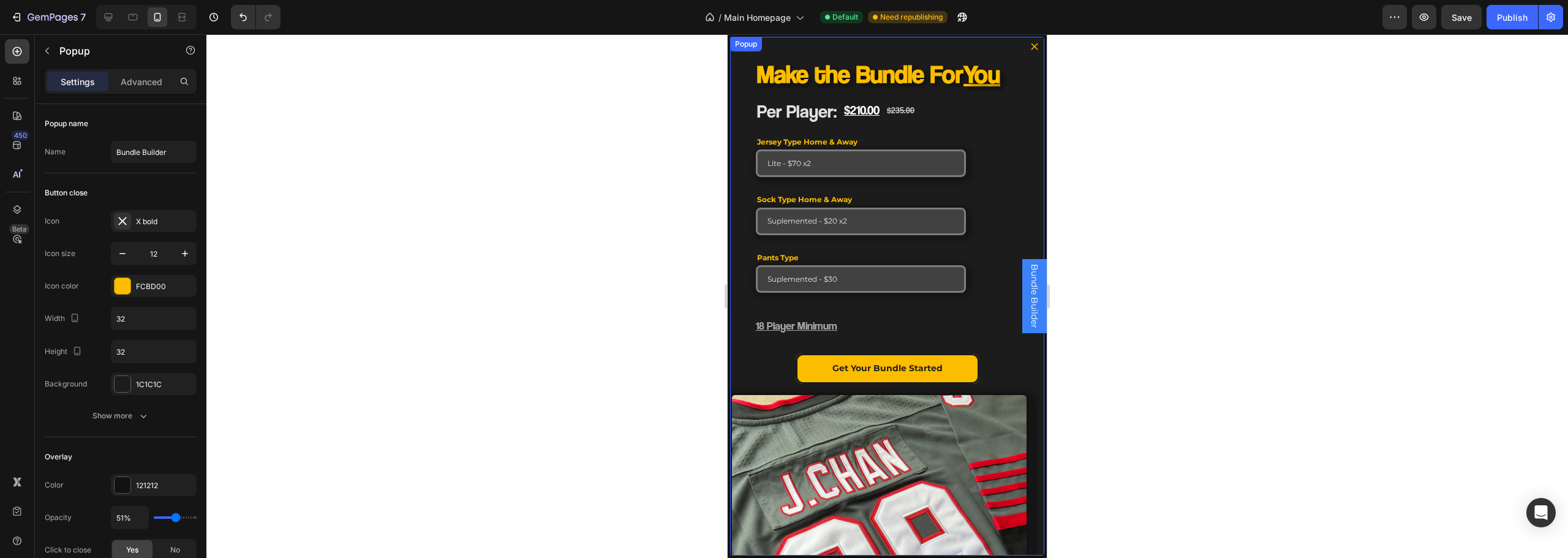
click at [1030, 41] on button "Dialog content" at bounding box center [1034, 46] width 20 height 20
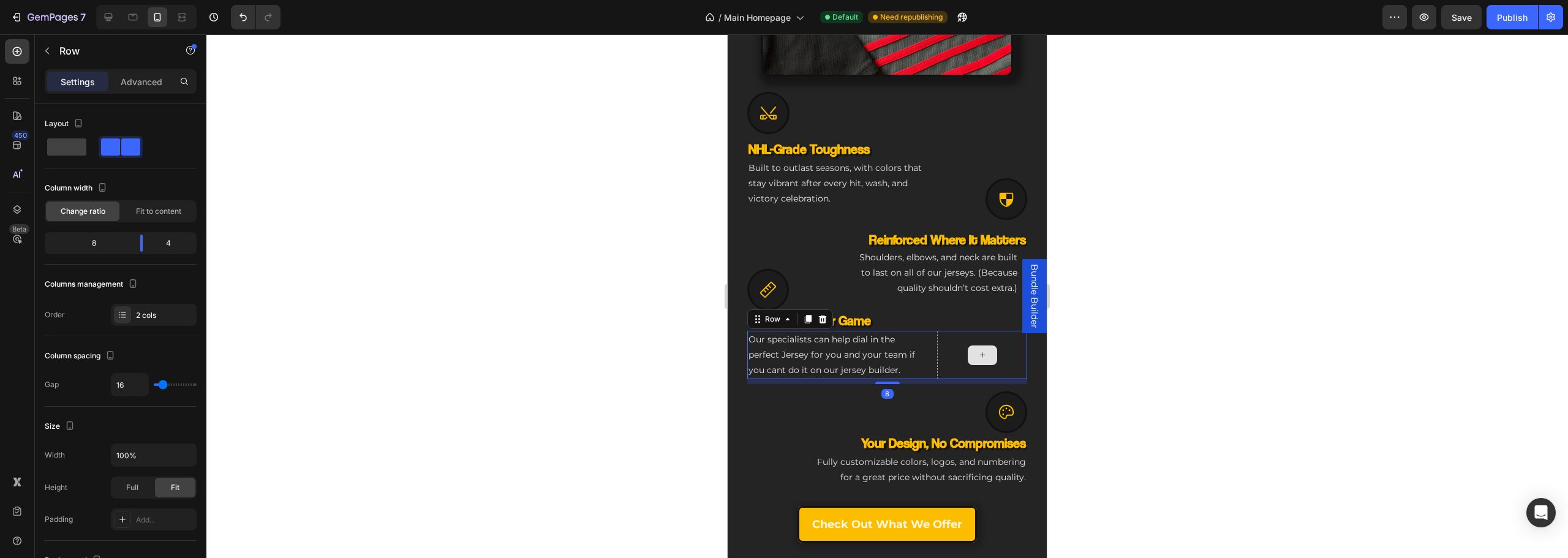
click at [979, 356] on div at bounding box center [982, 355] width 90 height 49
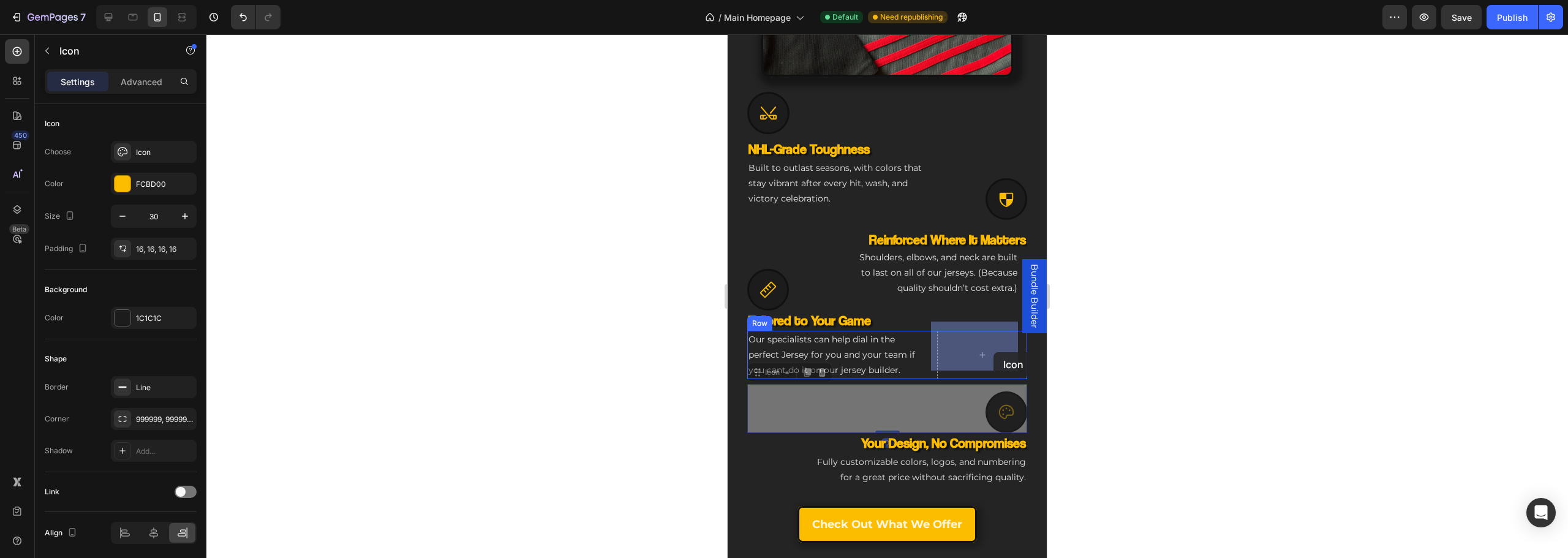
drag, startPoint x: 1002, startPoint y: 405, endPoint x: 994, endPoint y: 358, distance: 47.7
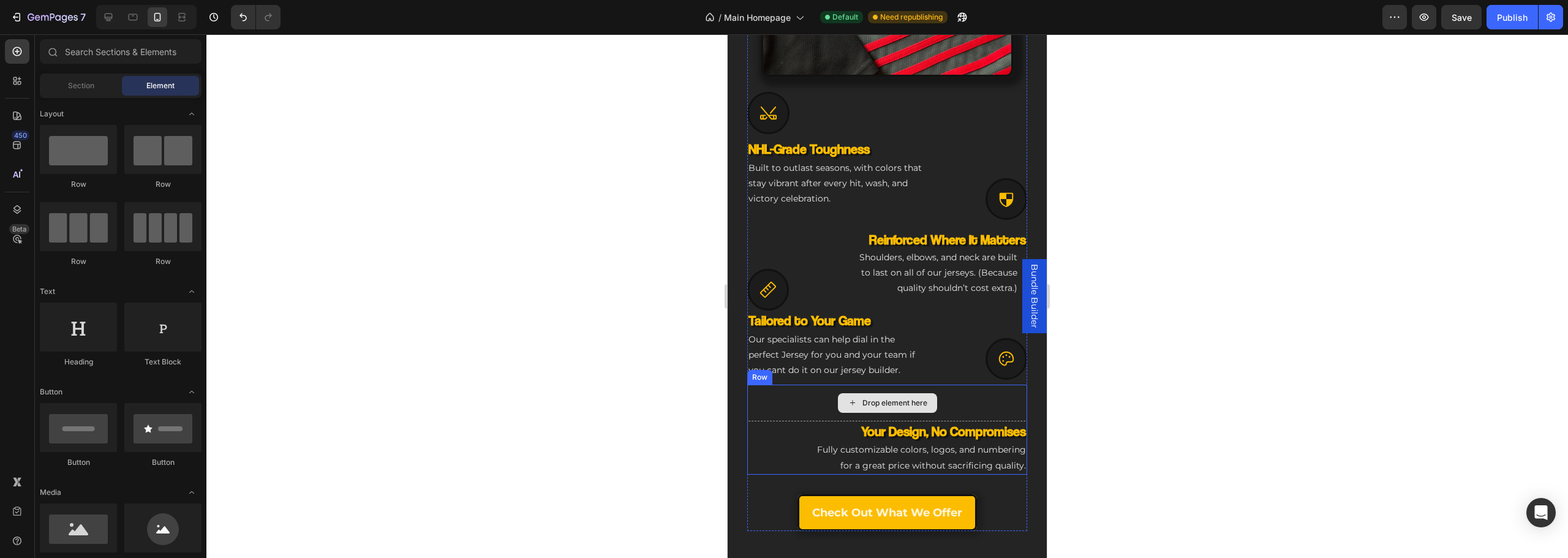
click at [896, 398] on div "Drop element here" at bounding box center [895, 403] width 65 height 10
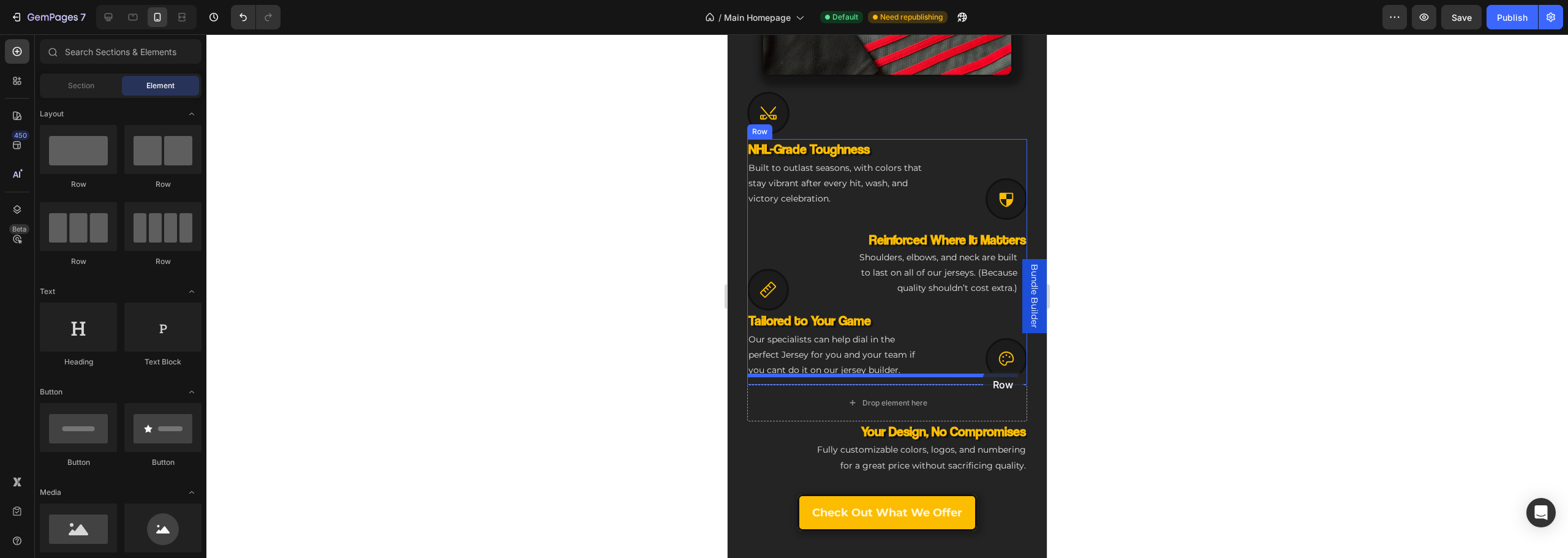
drag, startPoint x: 879, startPoint y: 194, endPoint x: 983, endPoint y: 372, distance: 206.2
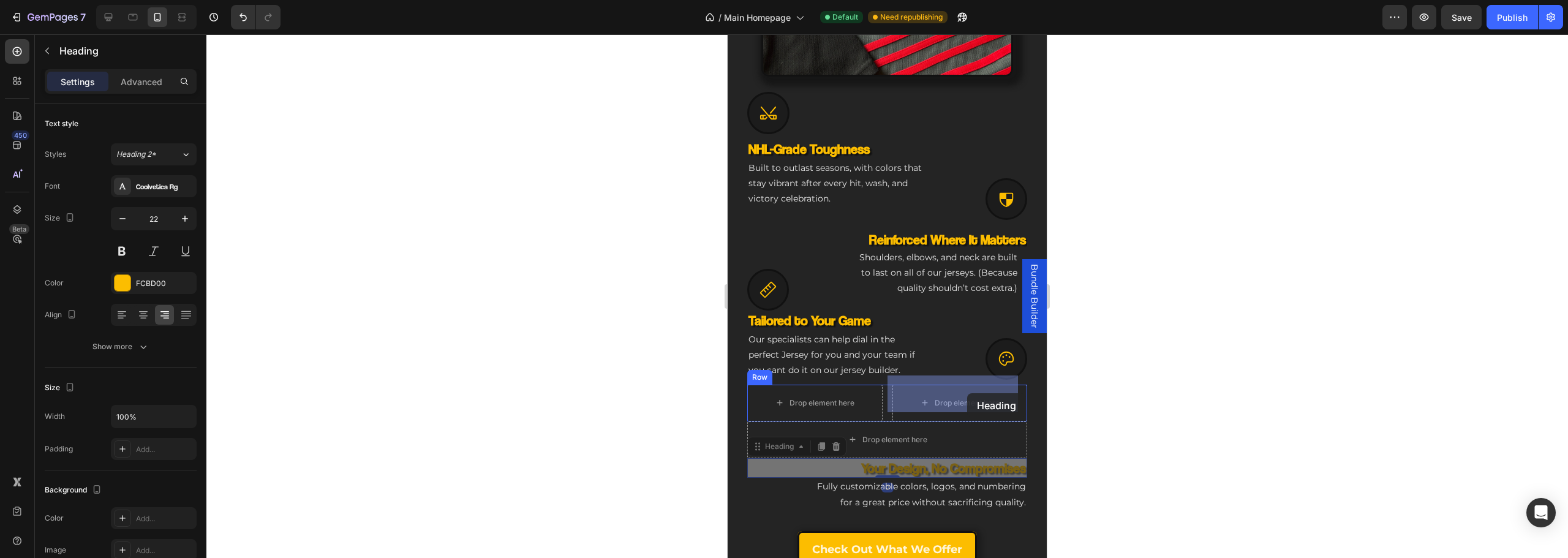
drag, startPoint x: 942, startPoint y: 459, endPoint x: 966, endPoint y: 394, distance: 69.3
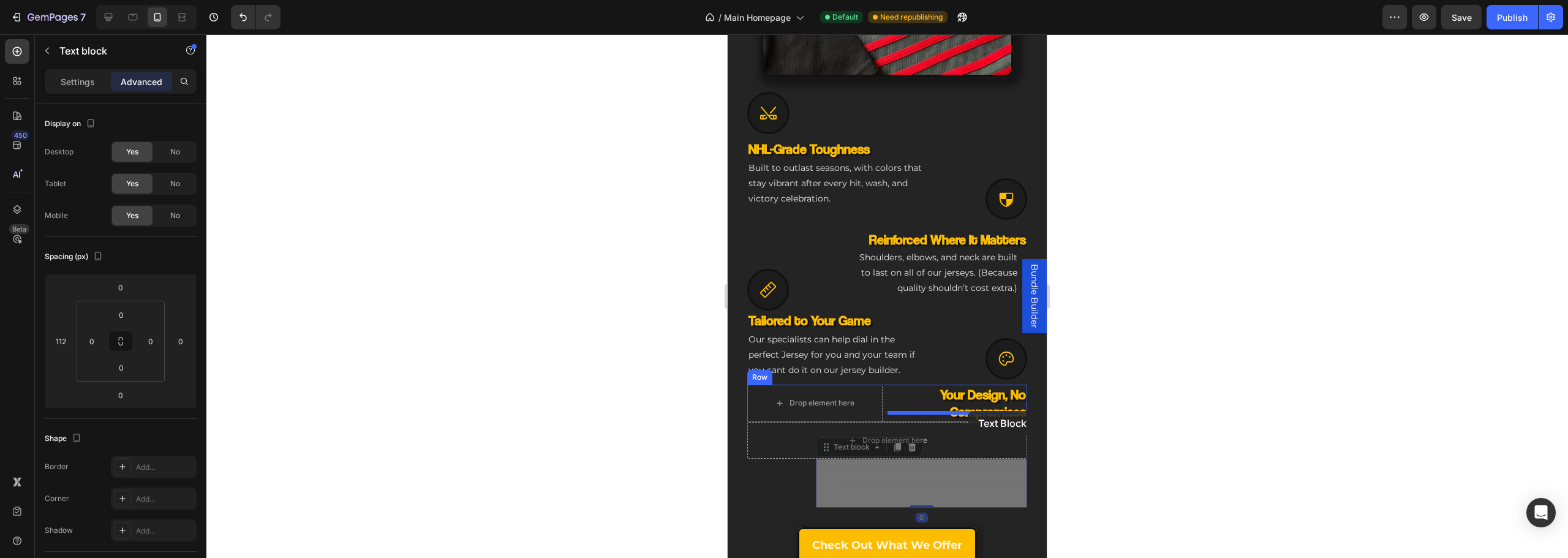
drag, startPoint x: 966, startPoint y: 465, endPoint x: 968, endPoint y: 411, distance: 54.0
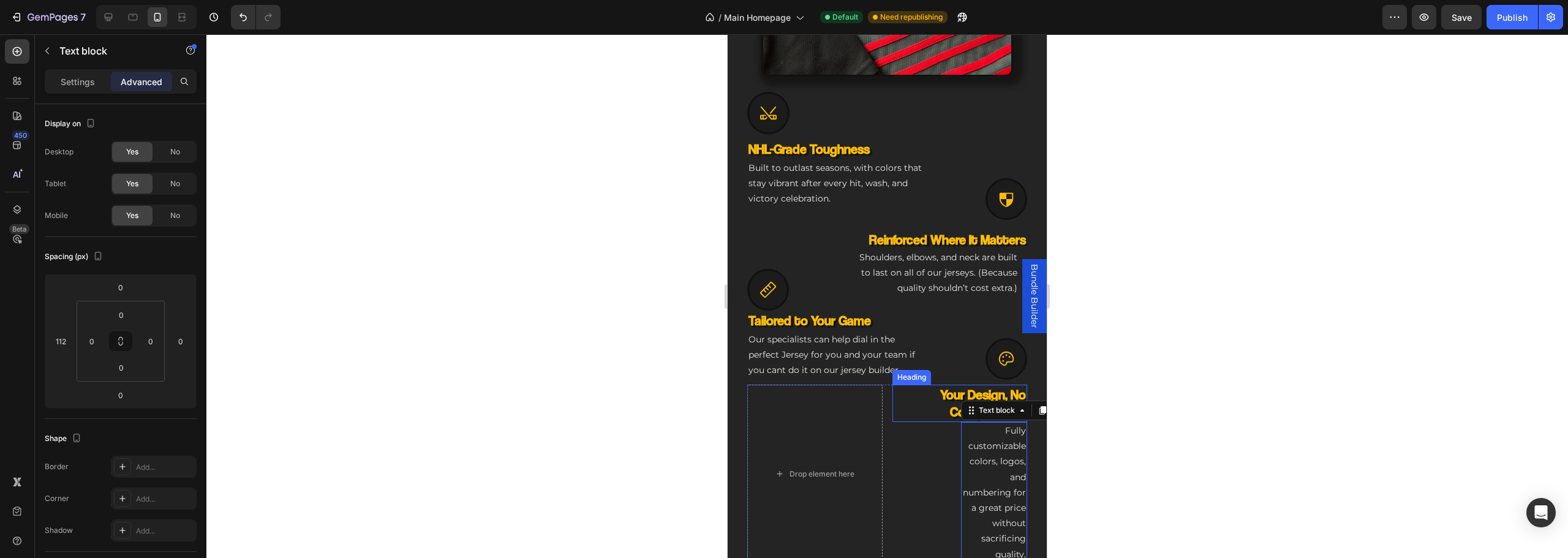
click at [898, 411] on h3 "Your Design, No Compromises" at bounding box center [960, 403] width 135 height 38
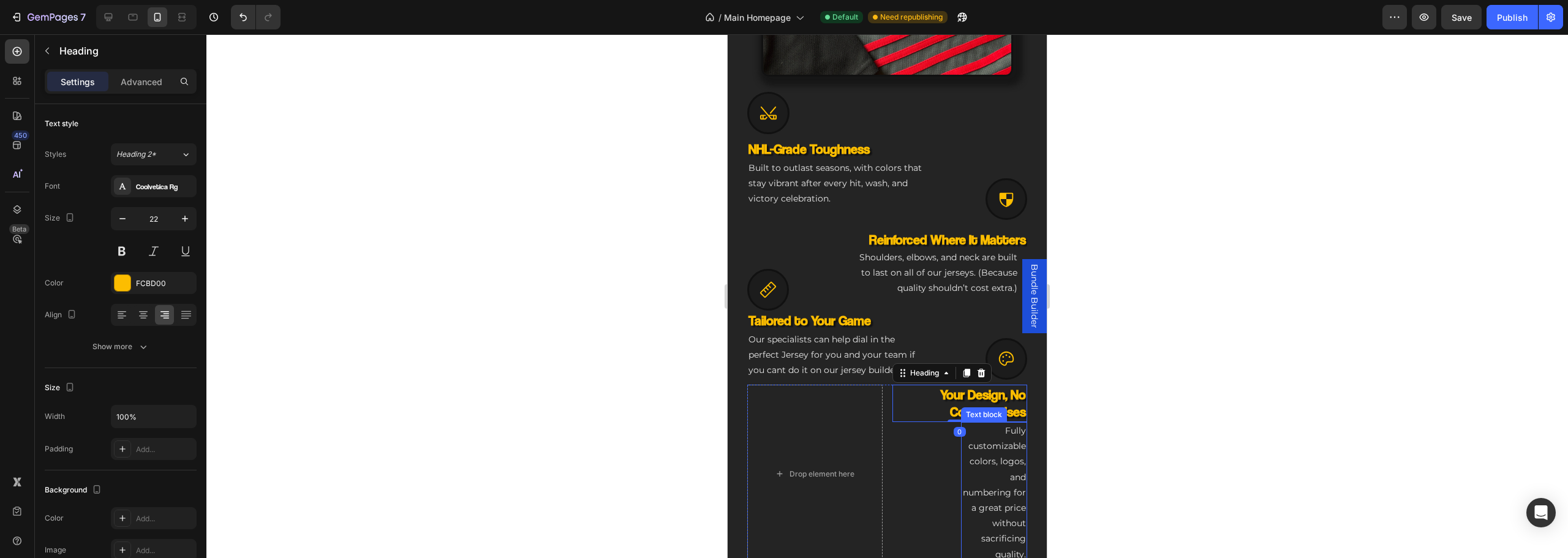
click at [1002, 460] on p "Fully customizable colors, logos, and numbering for a great price without sacri…" at bounding box center [994, 492] width 64 height 139
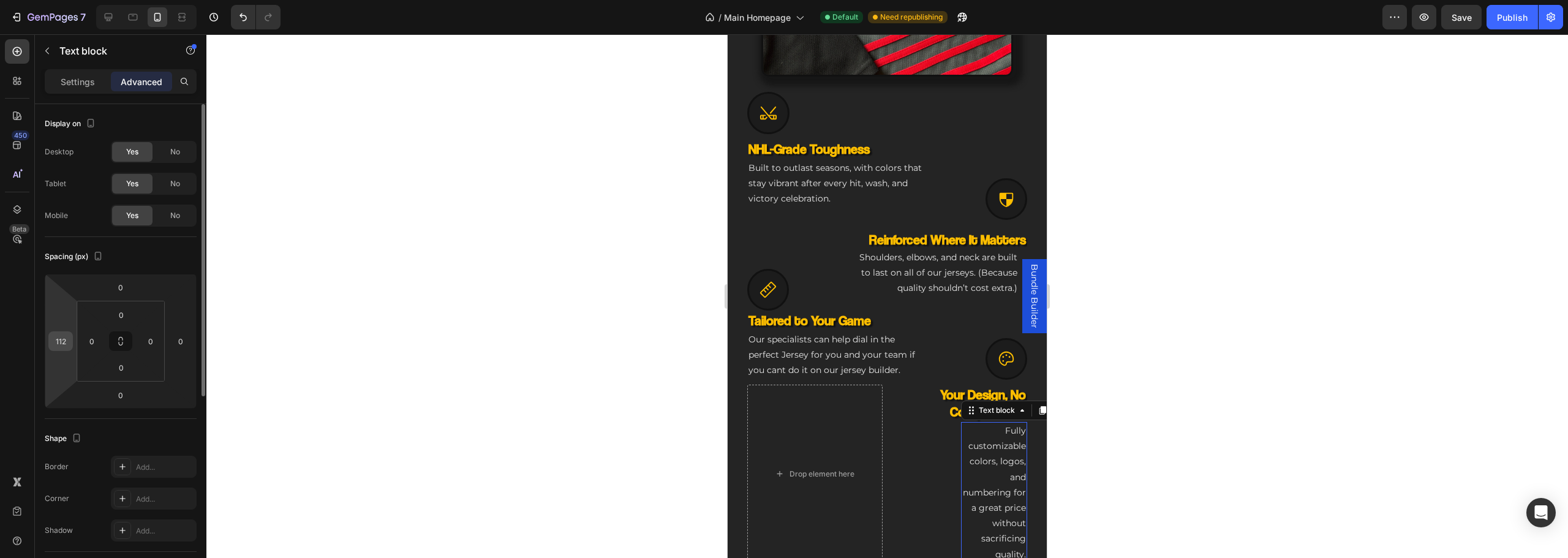
click at [67, 342] on input "112" at bounding box center [60, 340] width 18 height 18
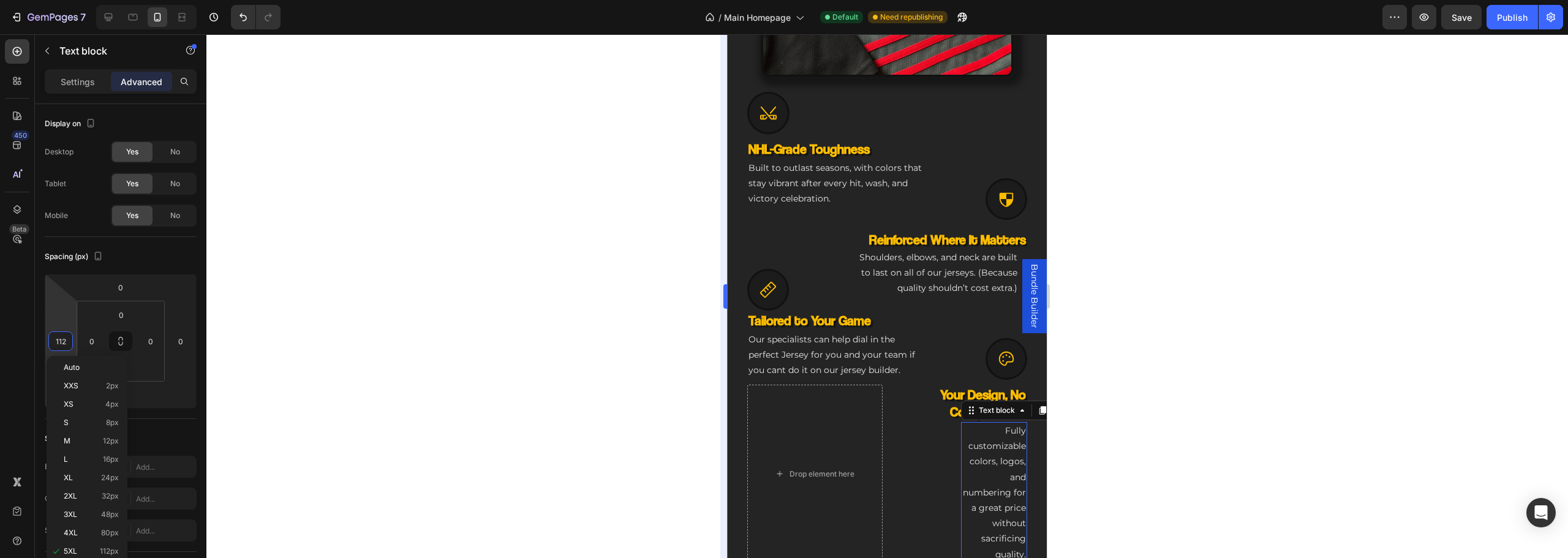
type input "0"
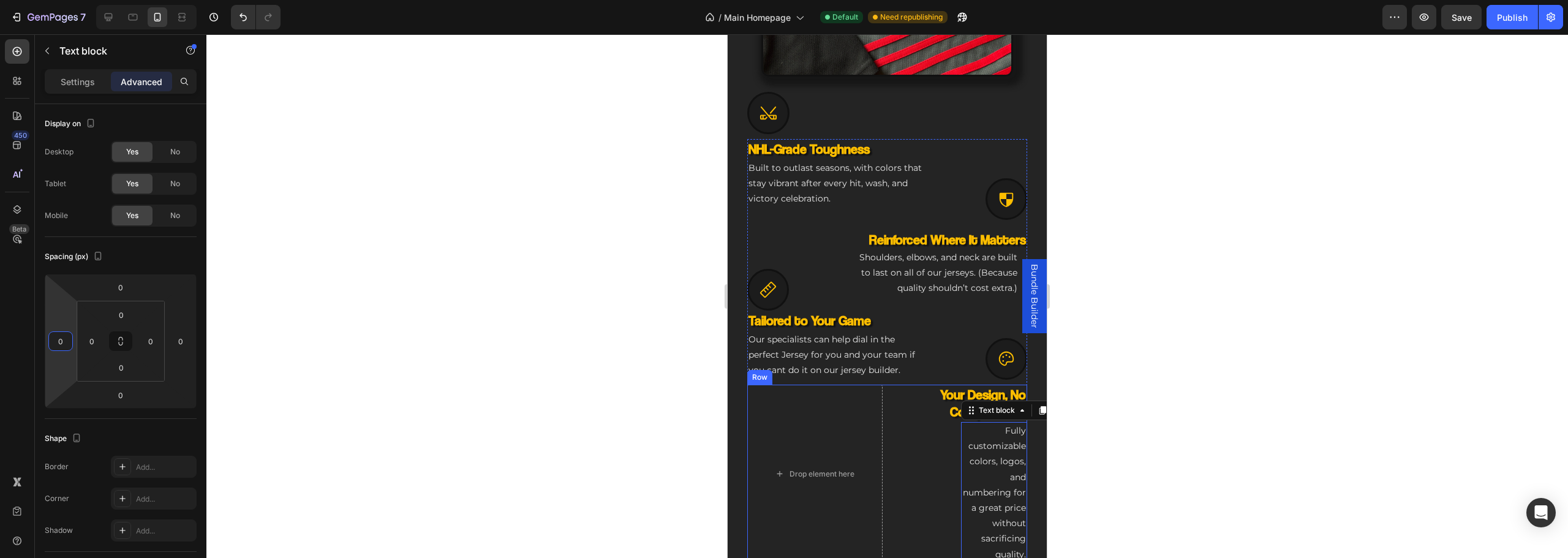
click at [892, 481] on div "Icon NHL-Grade Toughness Heading Built to outlast seasons, with colors that sta…" at bounding box center [887, 416] width 280 height 554
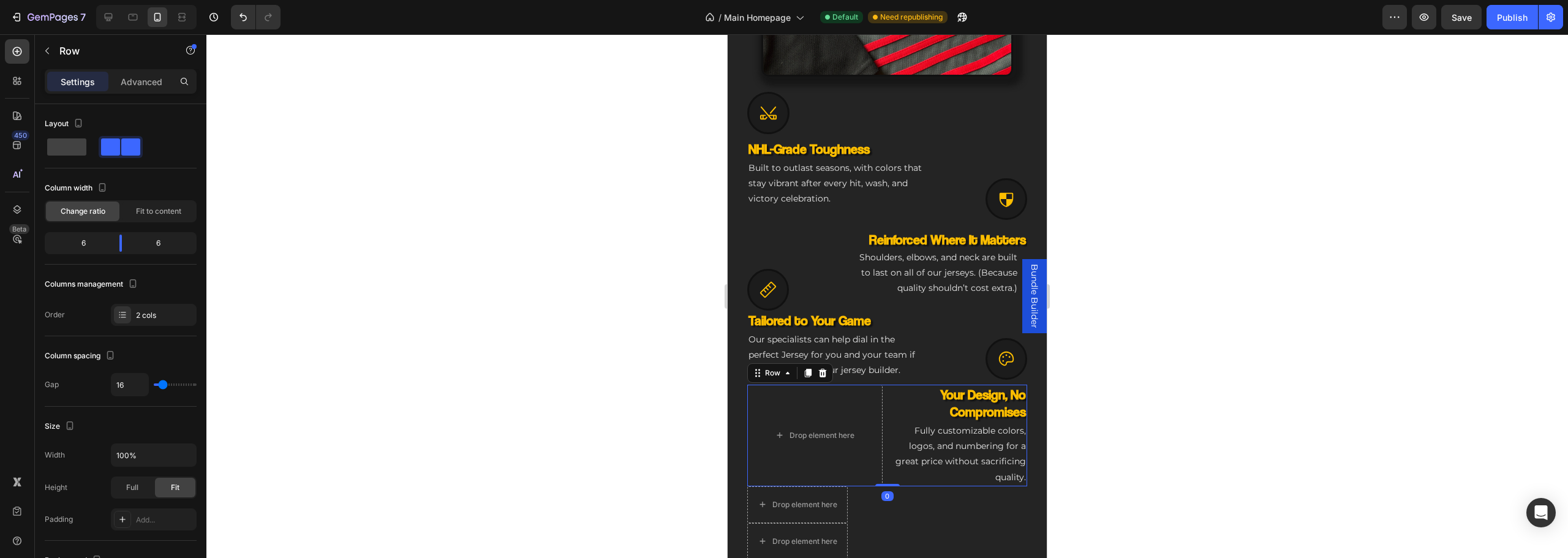
click at [886, 463] on div "Drop element here Your Design, No Compromises Heading Fully customizable colors…" at bounding box center [887, 435] width 280 height 102
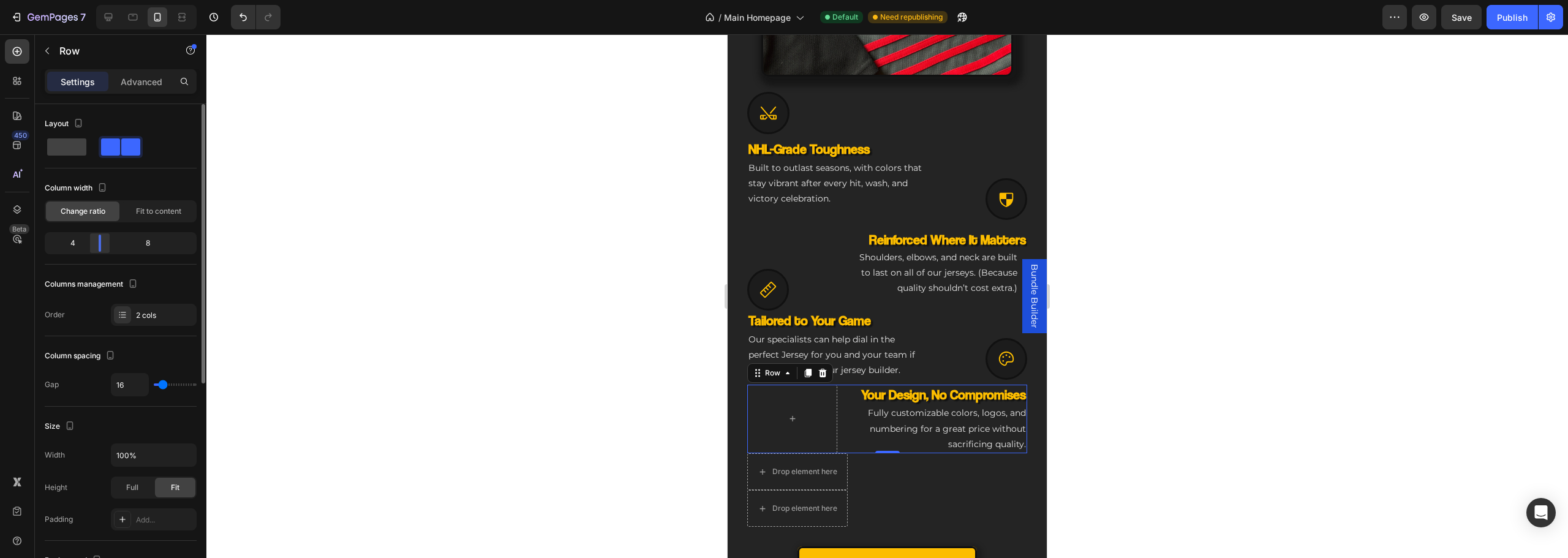
drag, startPoint x: 119, startPoint y: 246, endPoint x: 98, endPoint y: 246, distance: 21.0
click at [98, 246] on div at bounding box center [99, 243] width 2 height 17
click at [814, 466] on div "Drop element here" at bounding box center [805, 471] width 65 height 10
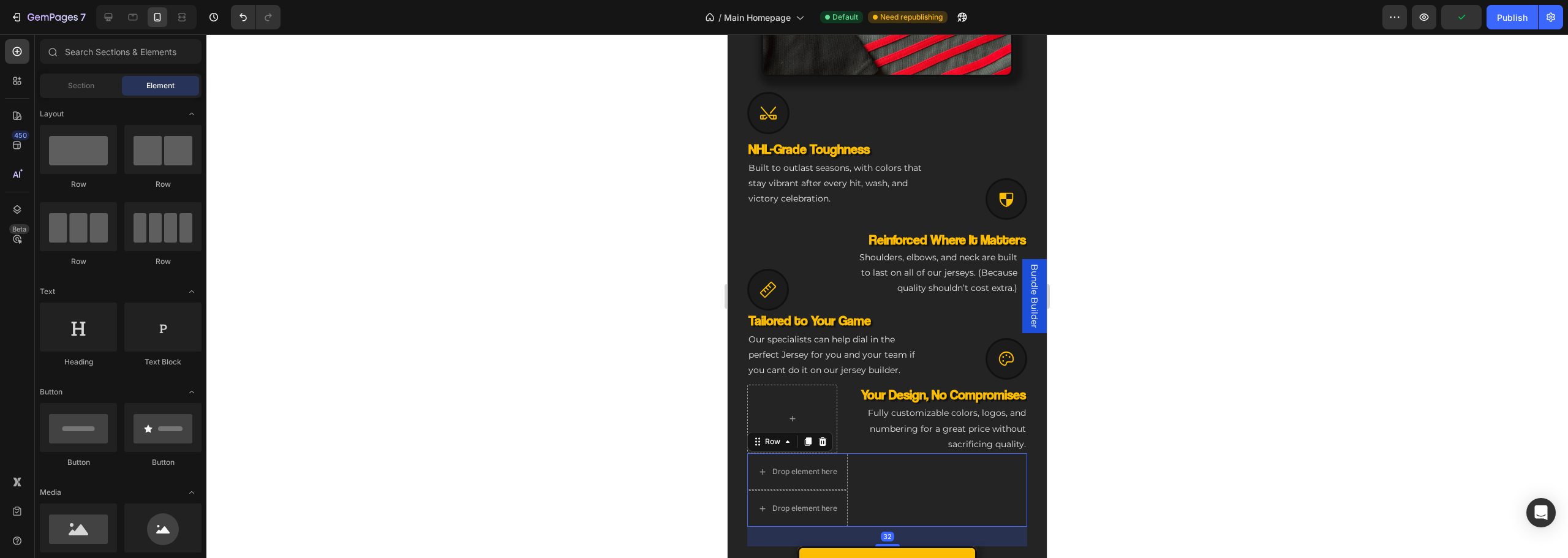
drag, startPoint x: 853, startPoint y: 488, endPoint x: 878, endPoint y: 489, distance: 25.0
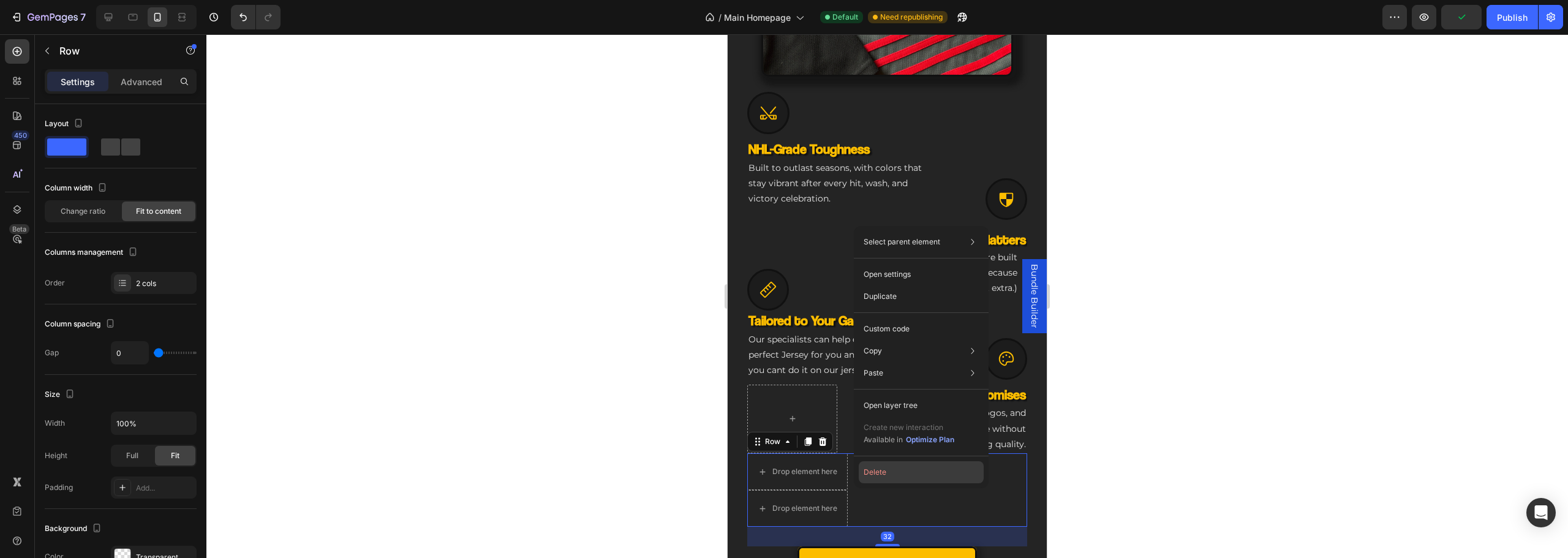
click at [878, 471] on button "Delete" at bounding box center [921, 472] width 125 height 22
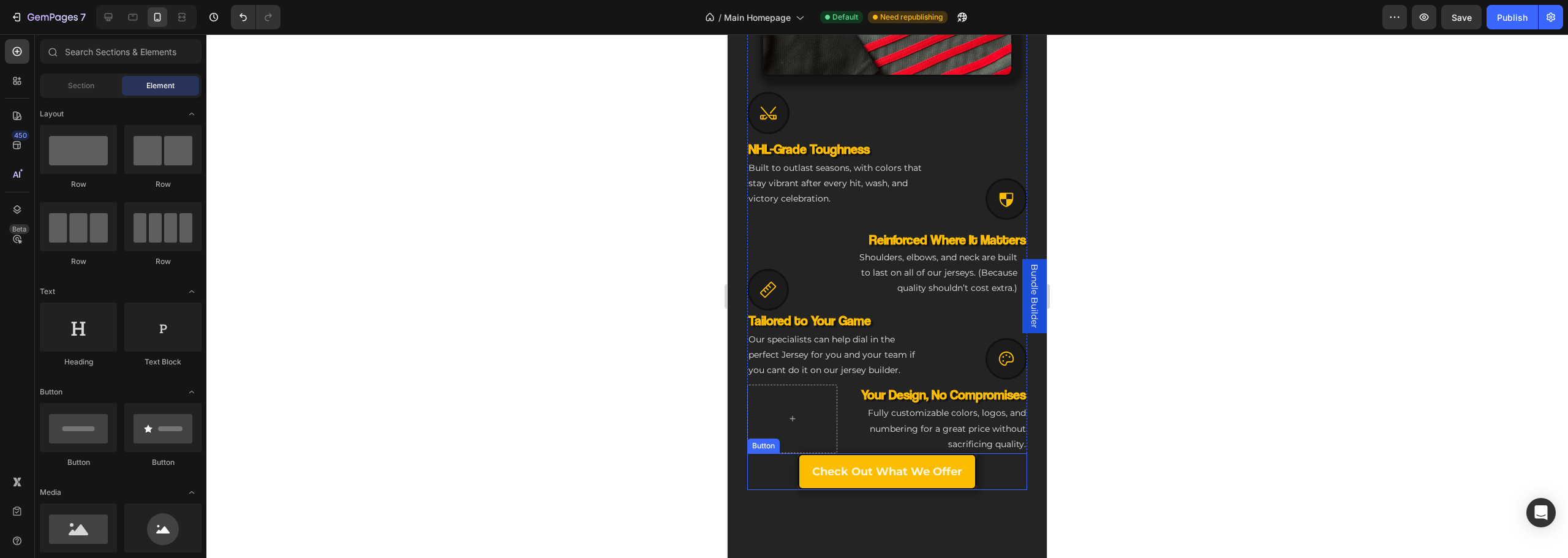
click at [987, 458] on div "Check Out What we offer Button" at bounding box center [887, 471] width 280 height 37
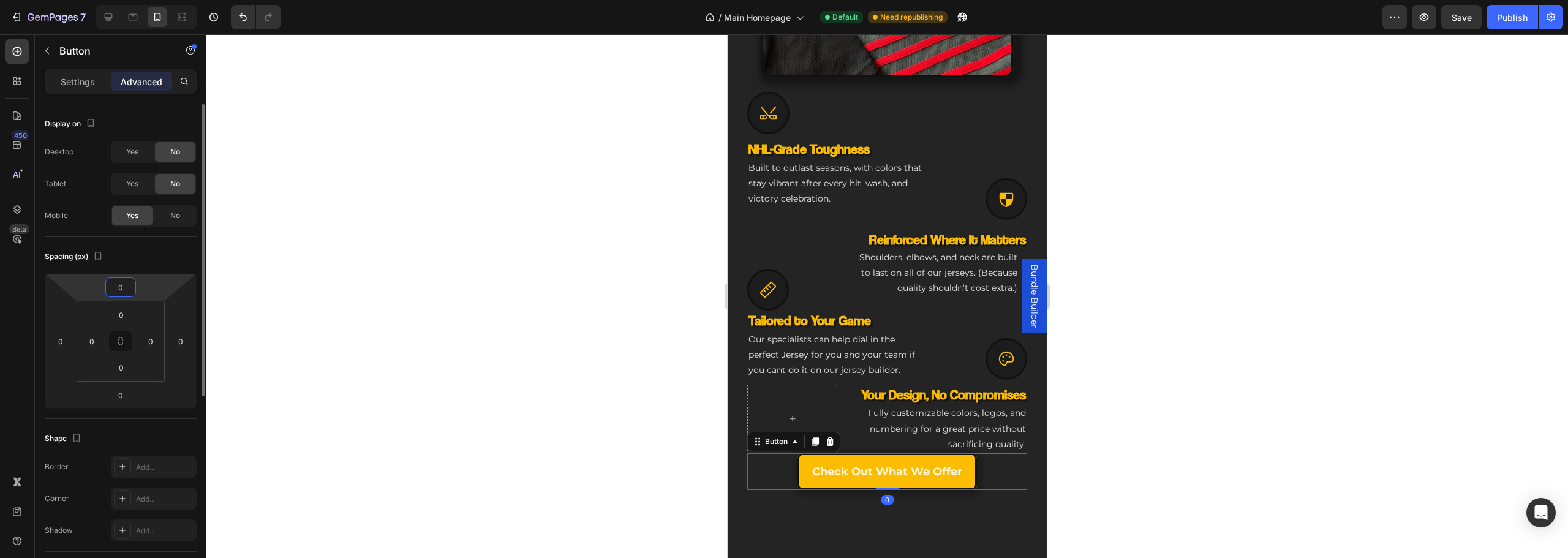
click at [119, 287] on input "0" at bounding box center [121, 286] width 25 height 18
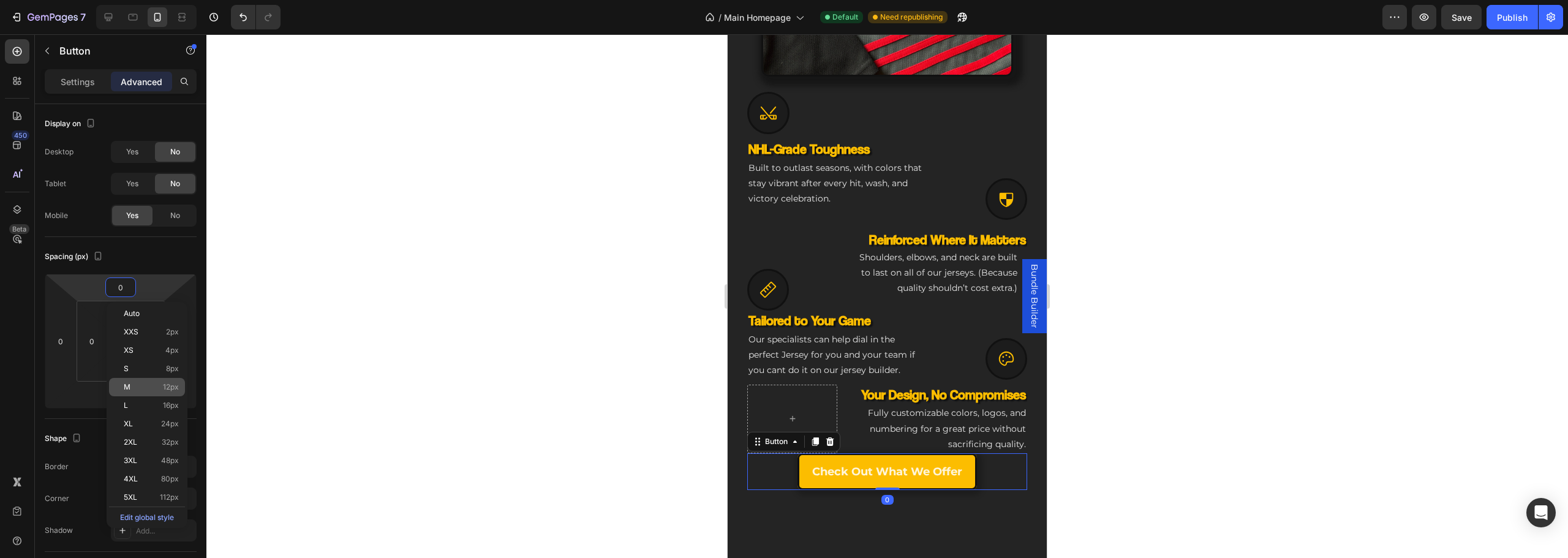
click at [157, 393] on div "M 12px" at bounding box center [147, 387] width 76 height 18
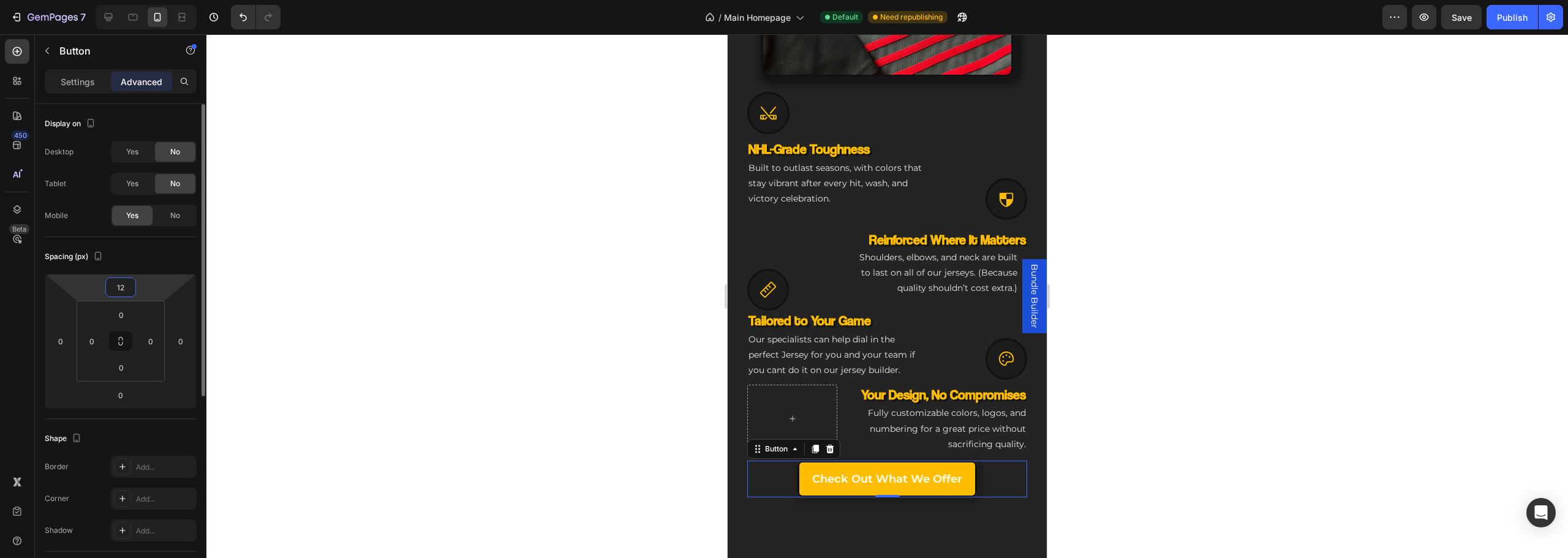
click at [119, 296] on input "12" at bounding box center [121, 286] width 25 height 18
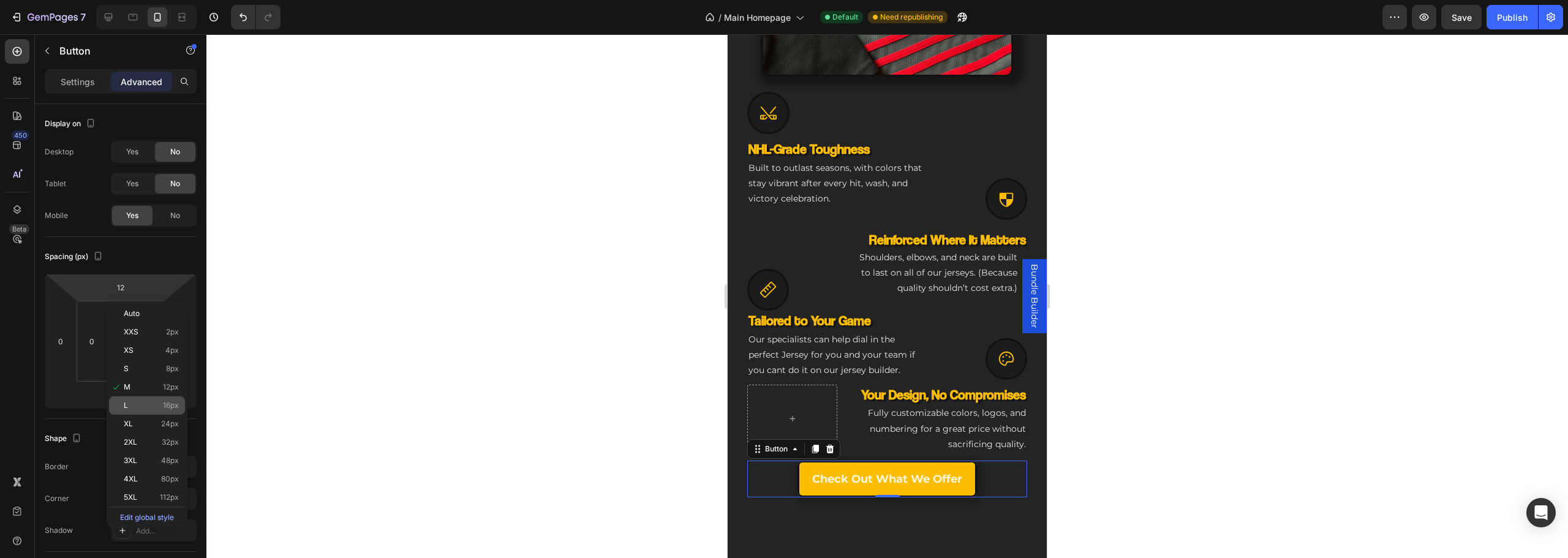
click at [162, 405] on p "L 16px" at bounding box center [151, 405] width 55 height 9
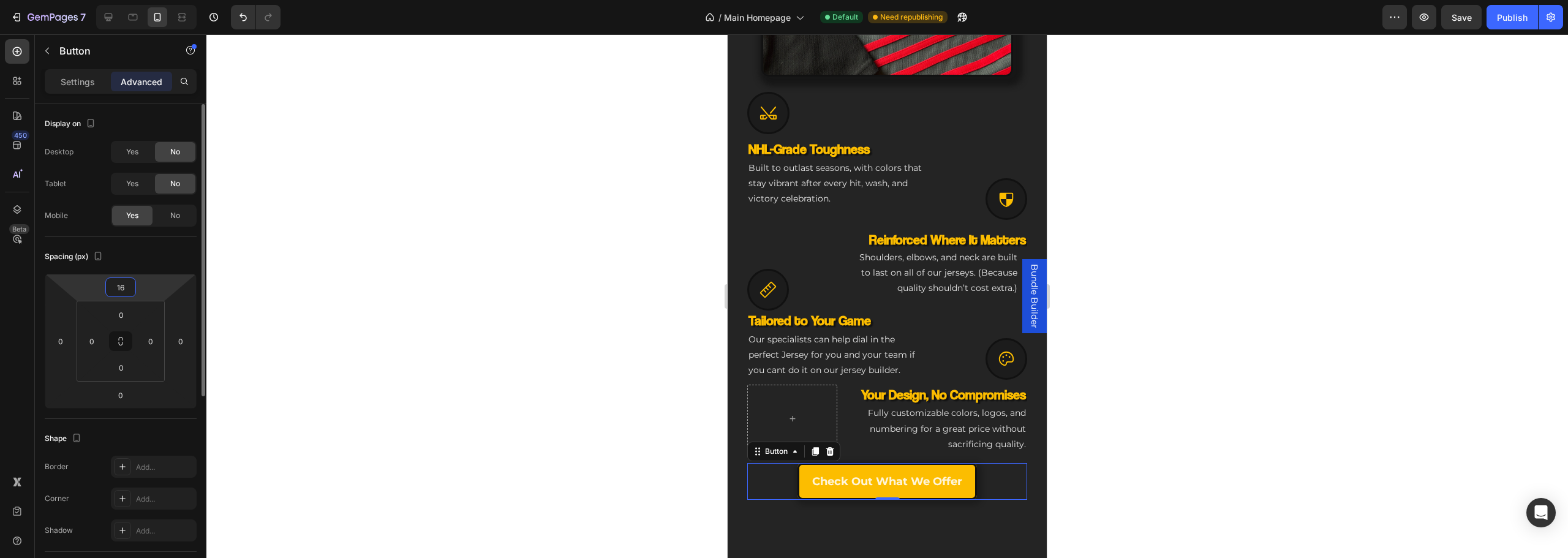
click at [116, 286] on input "16" at bounding box center [121, 286] width 25 height 18
drag, startPoint x: 140, startPoint y: 425, endPoint x: 357, endPoint y: 385, distance: 220.7
click at [141, 425] on p "XL 24px" at bounding box center [151, 424] width 55 height 9
type input "24"
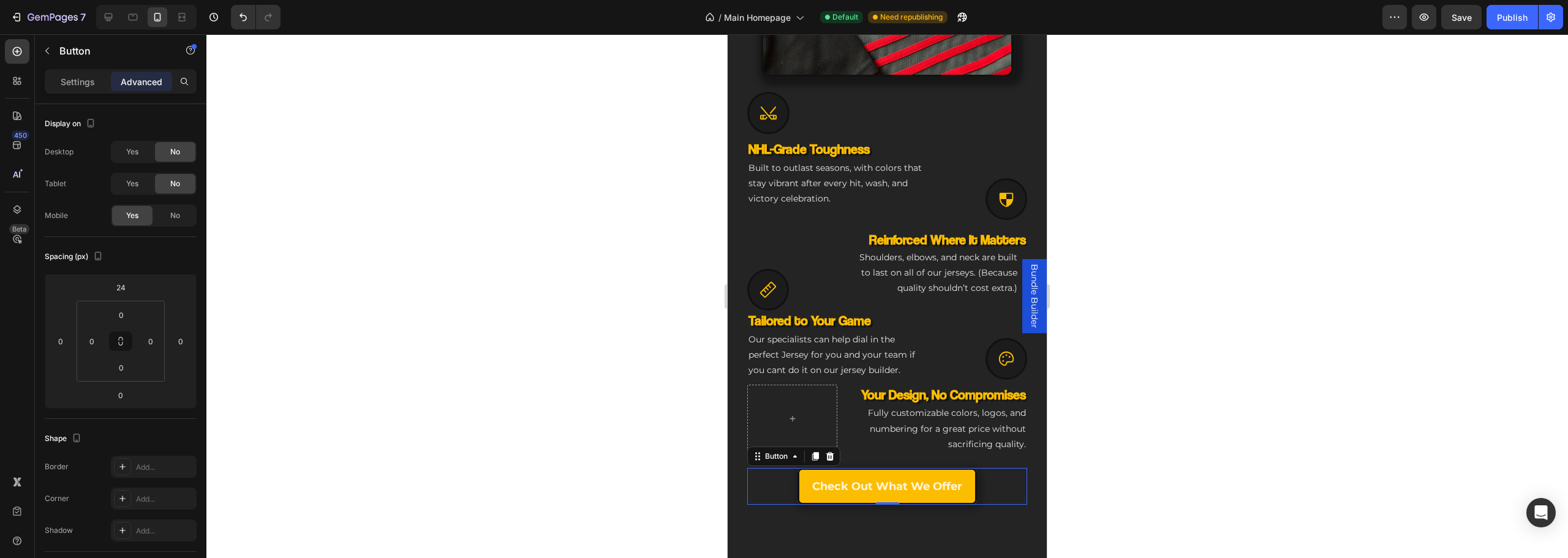
click at [464, 377] on div at bounding box center [887, 296] width 1362 height 523
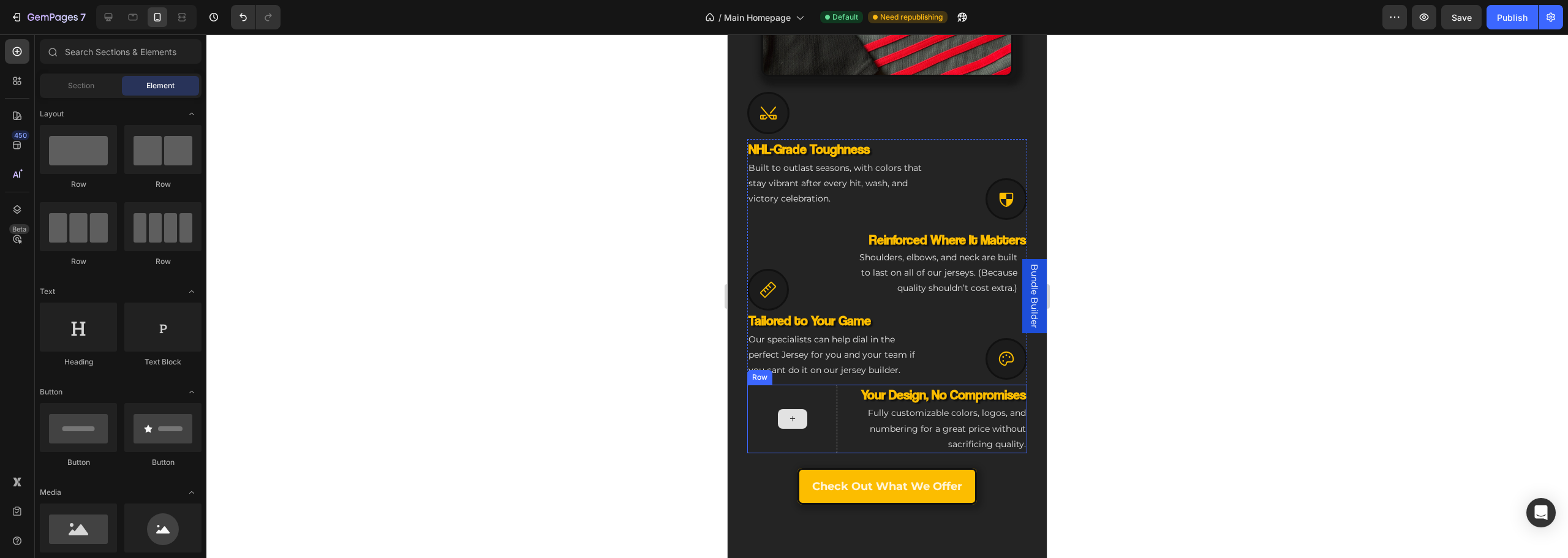
click at [814, 434] on div at bounding box center [792, 418] width 90 height 69
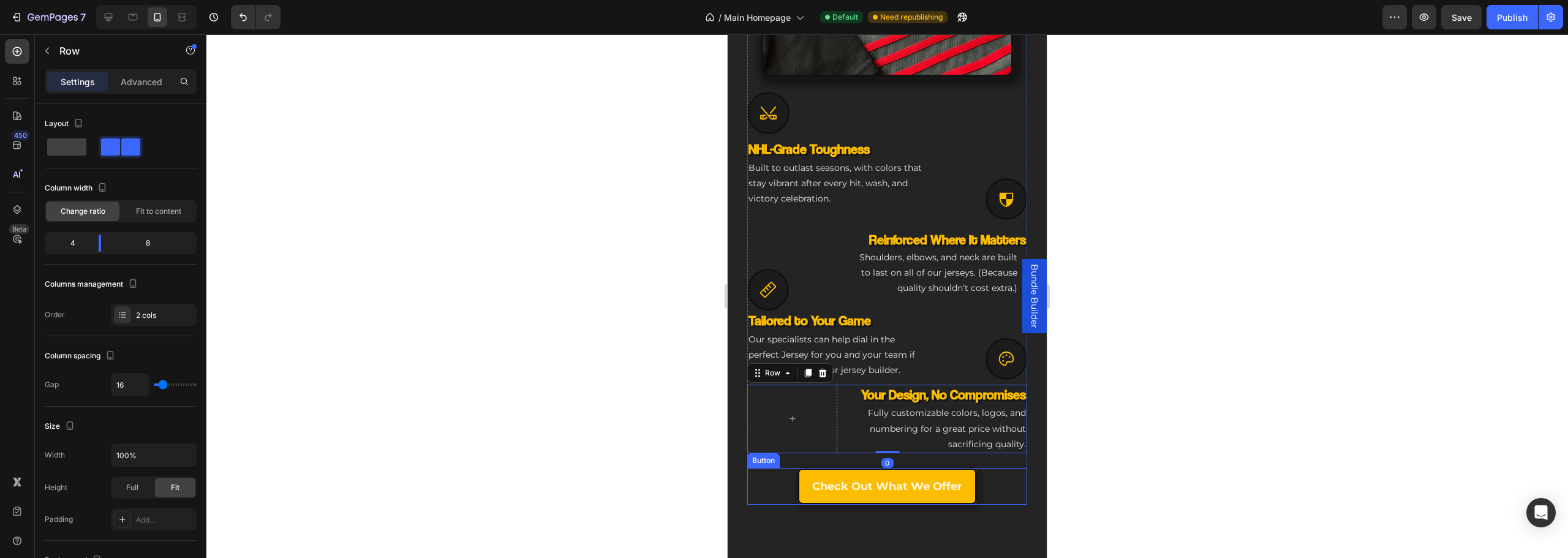
click at [717, 495] on div at bounding box center [887, 296] width 1362 height 523
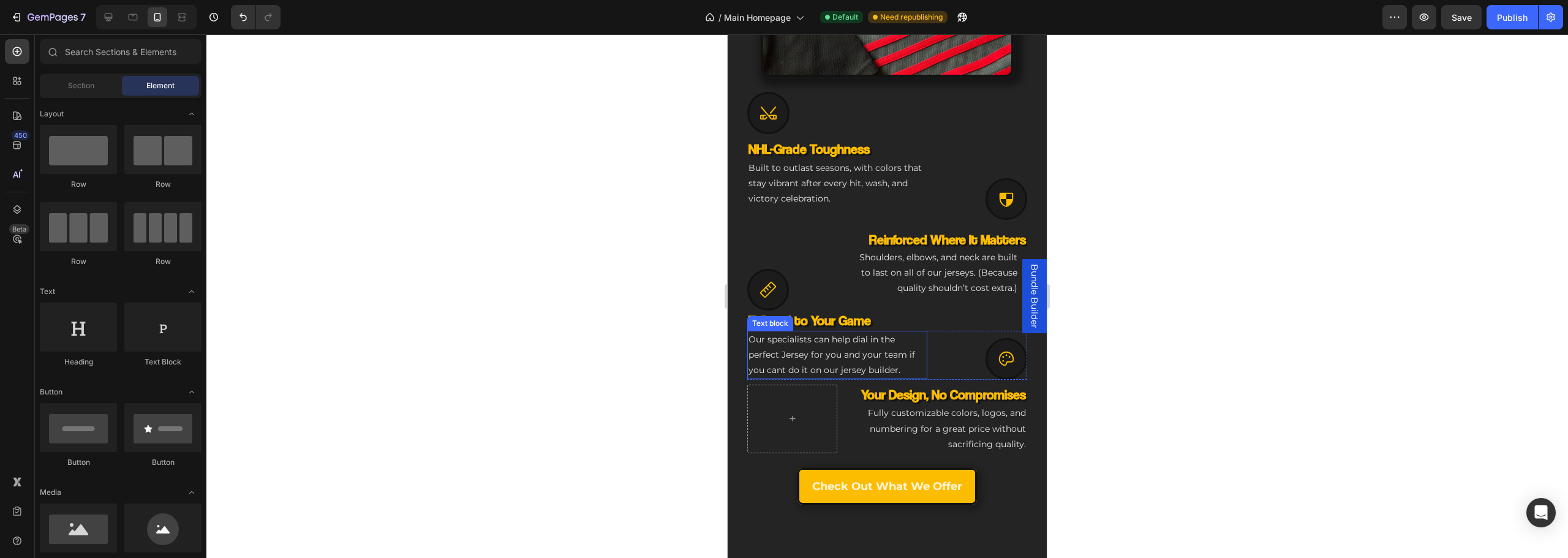
scroll to position [687, 0]
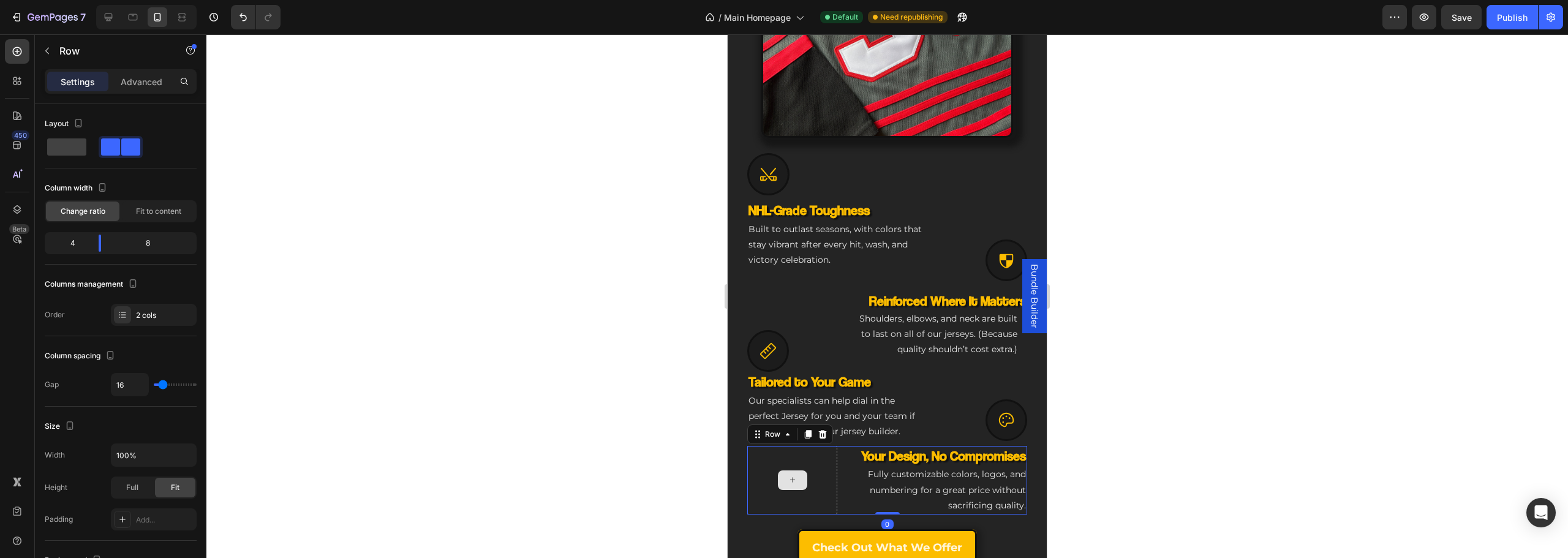
click at [812, 481] on div at bounding box center [792, 480] width 90 height 69
click at [80, 150] on div "Layout" at bounding box center [121, 141] width 152 height 54
click at [80, 147] on span at bounding box center [67, 147] width 39 height 17
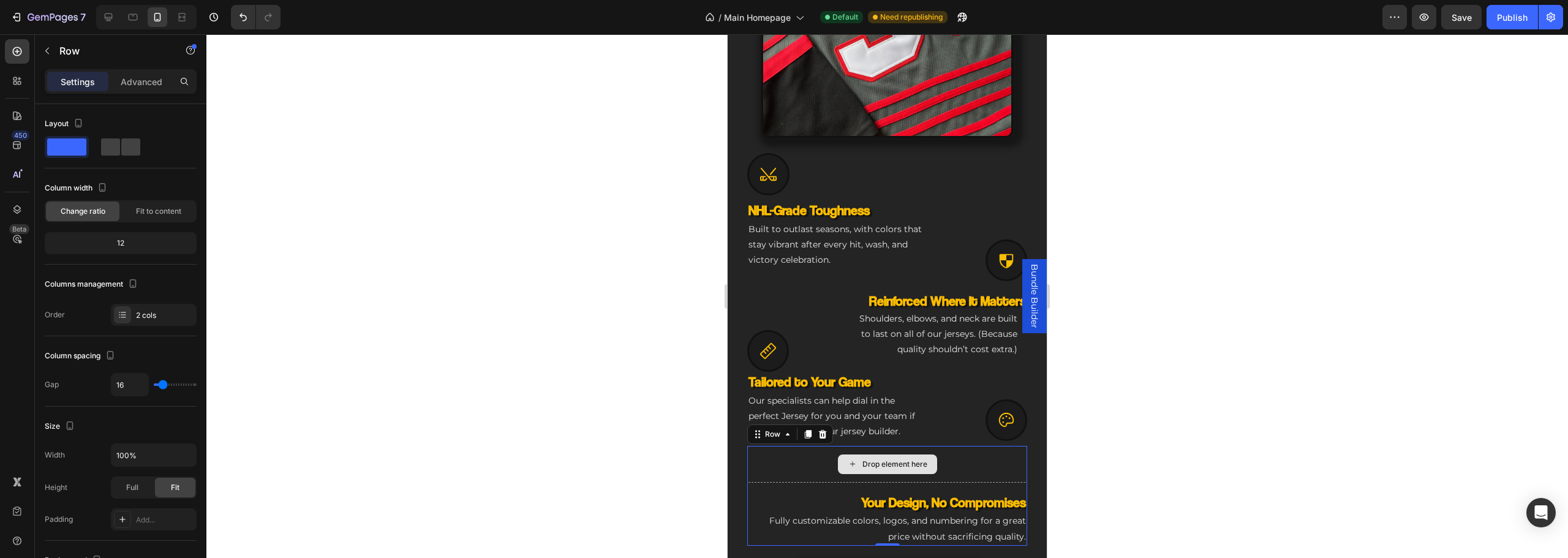
click at [792, 453] on div "Drop element here" at bounding box center [887, 464] width 280 height 37
drag, startPoint x: 51, startPoint y: 52, endPoint x: 90, endPoint y: 154, distance: 109.2
click at [54, 52] on button "button" at bounding box center [47, 51] width 20 height 20
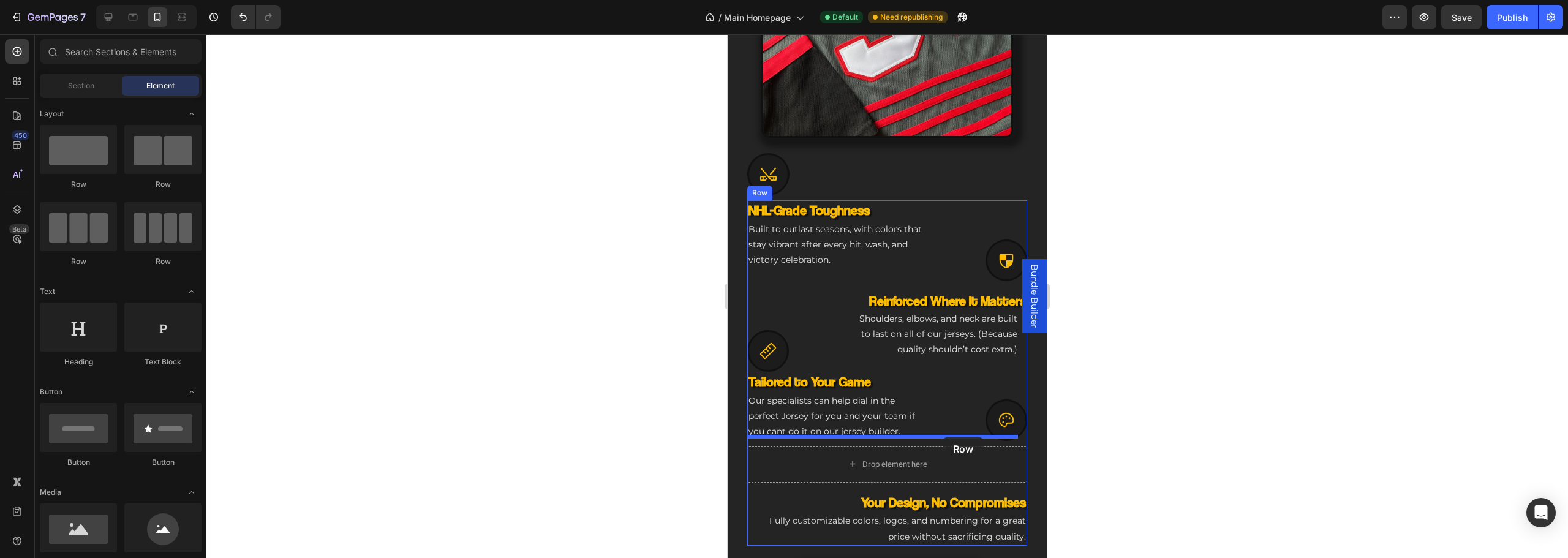
drag, startPoint x: 814, startPoint y: 186, endPoint x: 944, endPoint y: 436, distance: 281.8
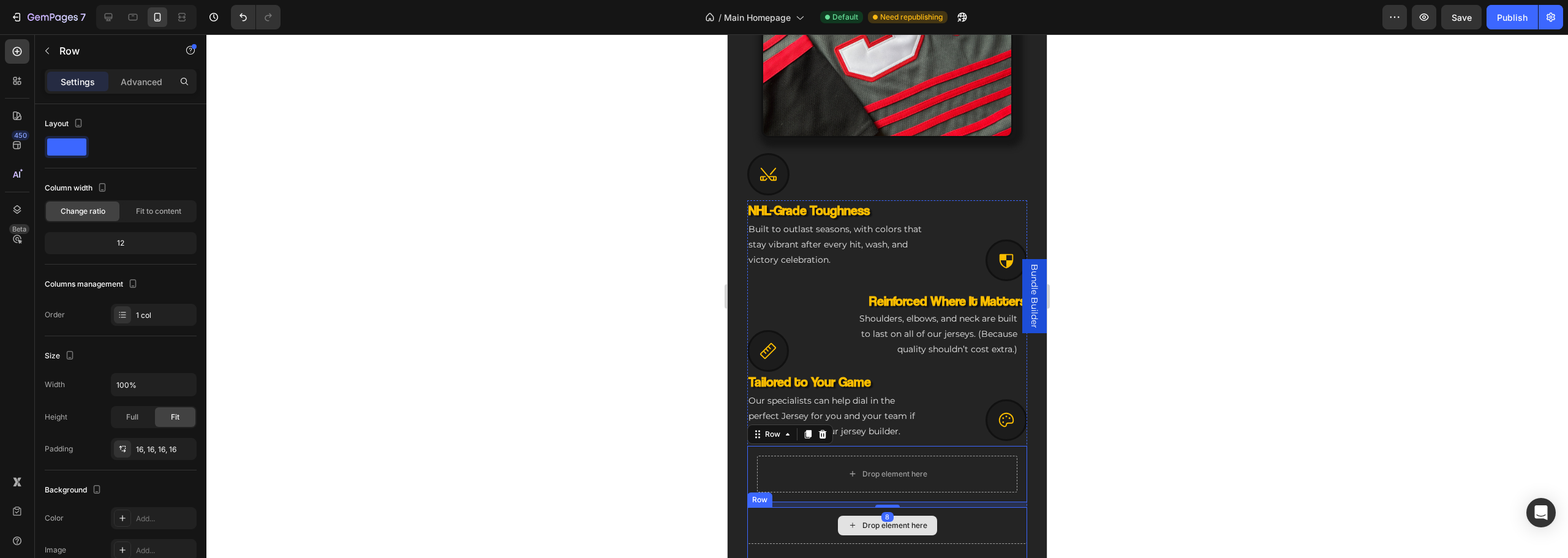
scroll to position [748, 0]
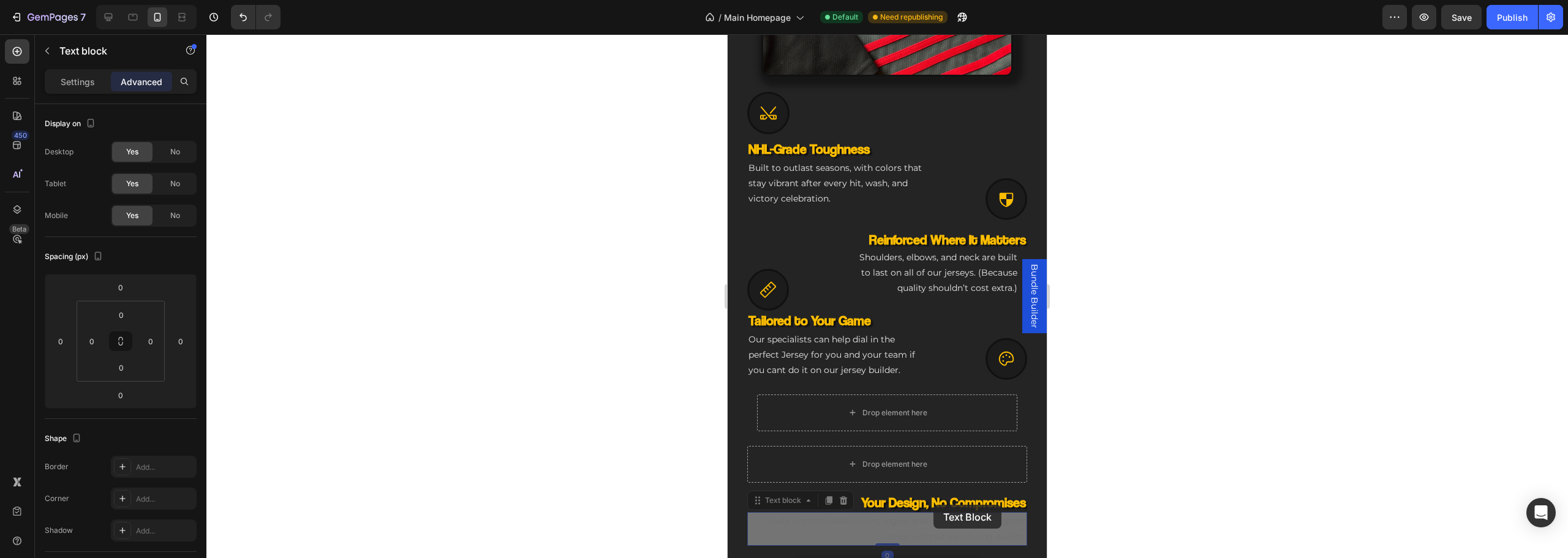
click at [935, 499] on div "Your Design, No Compromises Heading Fully customizable colors, logos, and numbe…" at bounding box center [887, 519] width 280 height 53
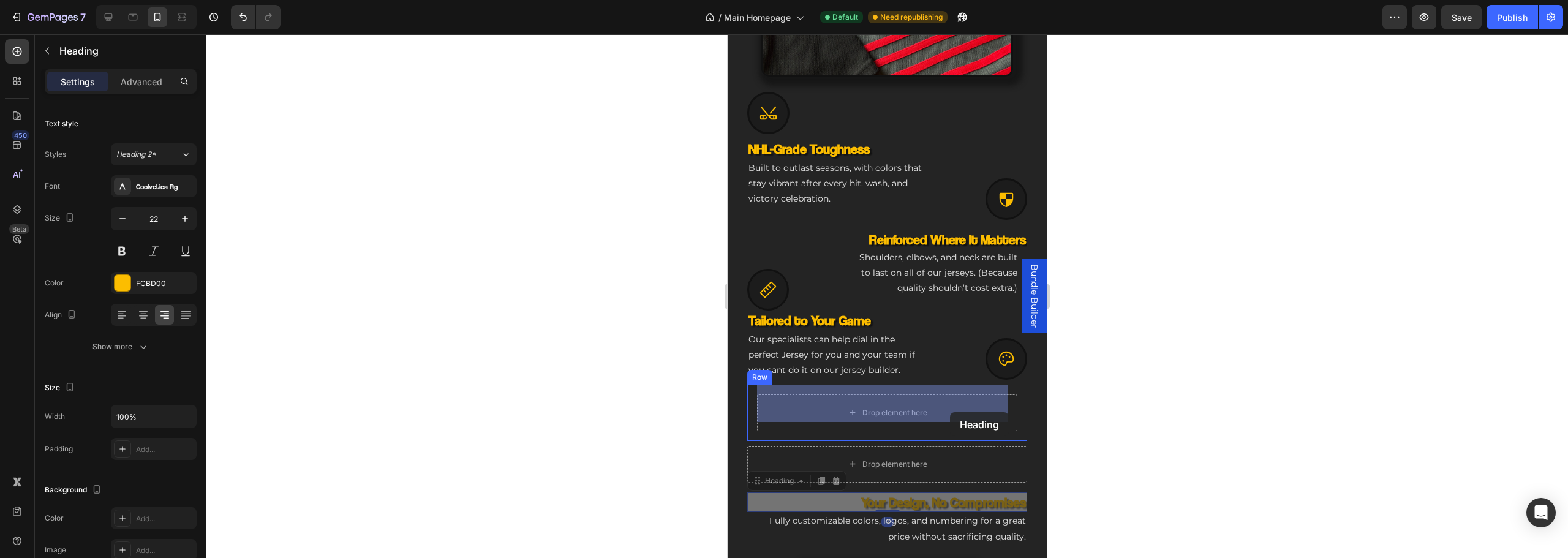
drag, startPoint x: 942, startPoint y: 492, endPoint x: 950, endPoint y: 413, distance: 79.4
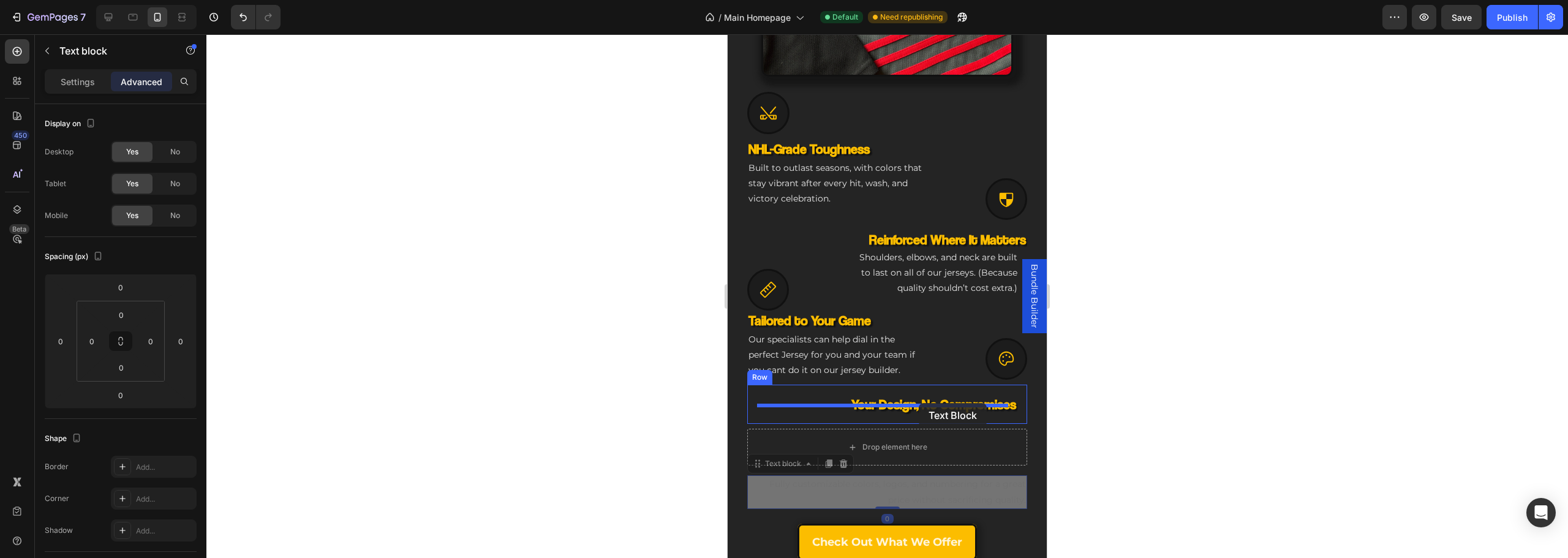
drag, startPoint x: 926, startPoint y: 467, endPoint x: 919, endPoint y: 399, distance: 68.4
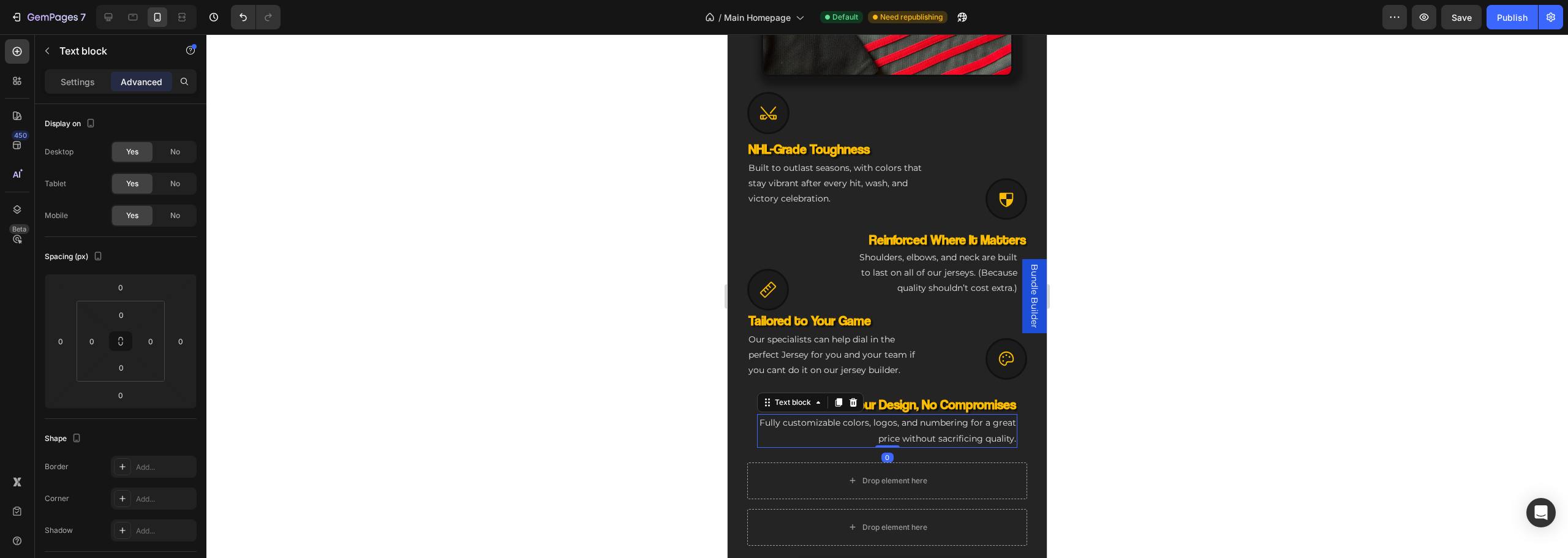
click at [849, 447] on div "Your Design, No Compromises Heading Fully customizable colors, logos, and numbe…" at bounding box center [887, 421] width 280 height 73
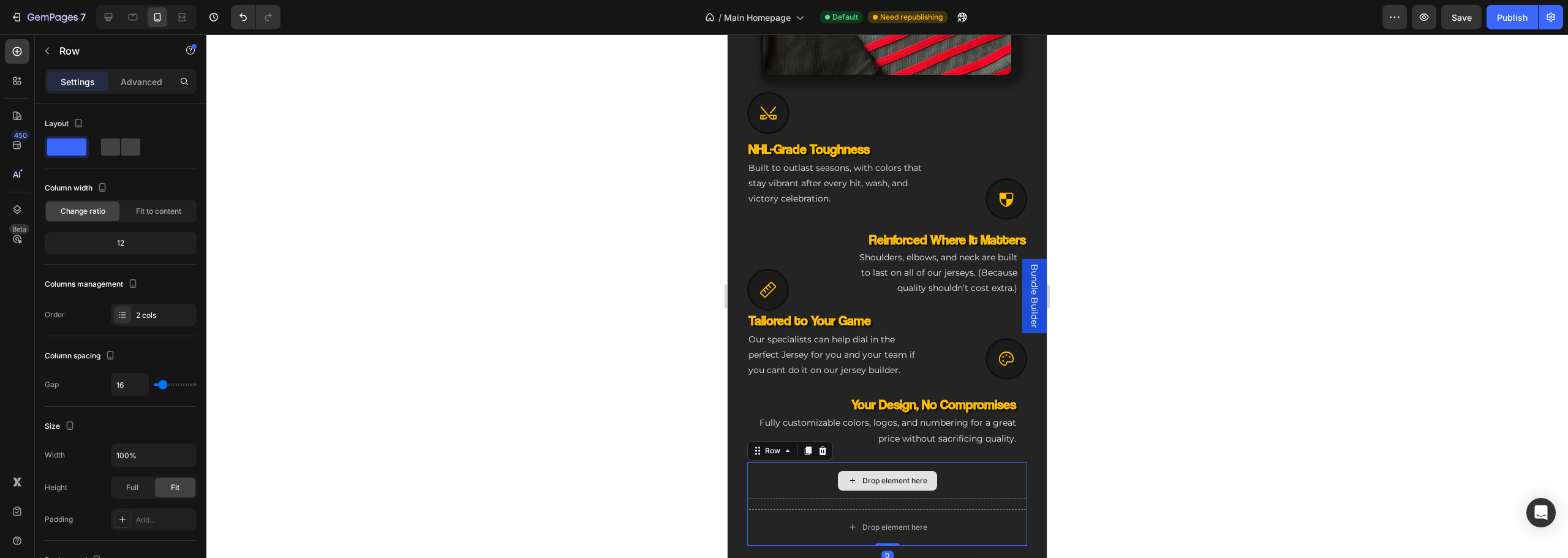
click at [834, 462] on div "Drop element here" at bounding box center [887, 480] width 280 height 37
click at [828, 443] on div at bounding box center [822, 450] width 14 height 14
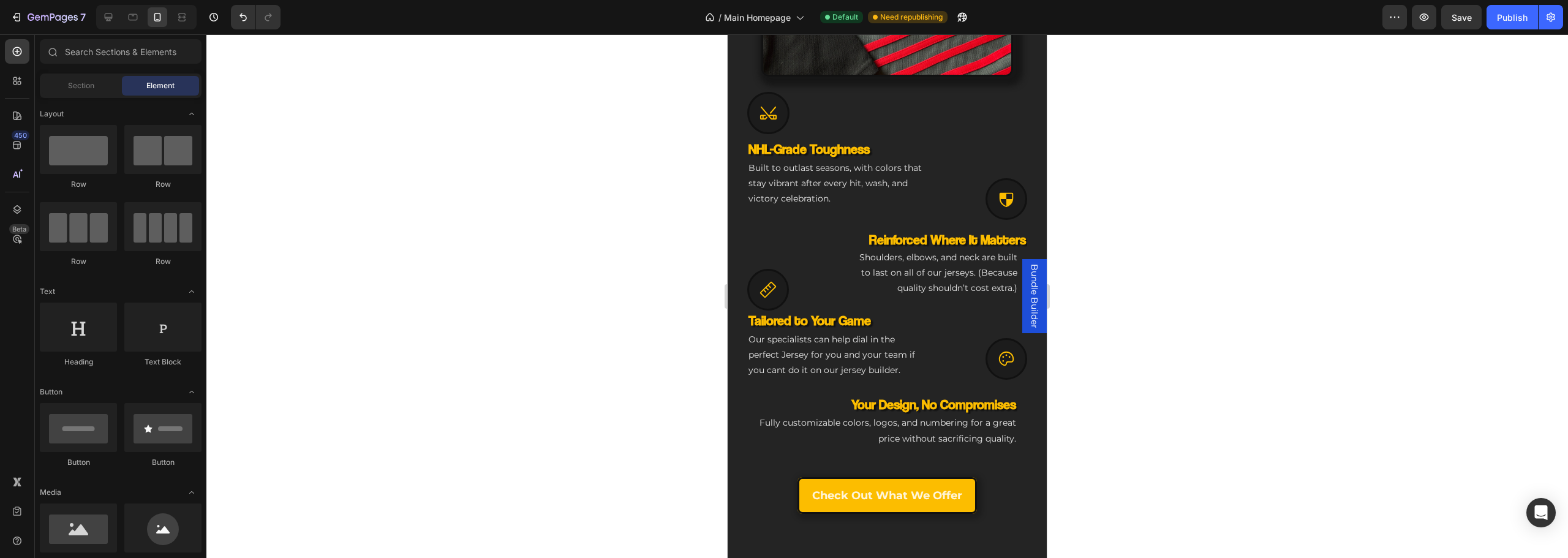
click at [798, 435] on p "Fully customizable colors, logos, and numbering for a great price without sacri…" at bounding box center [887, 430] width 258 height 30
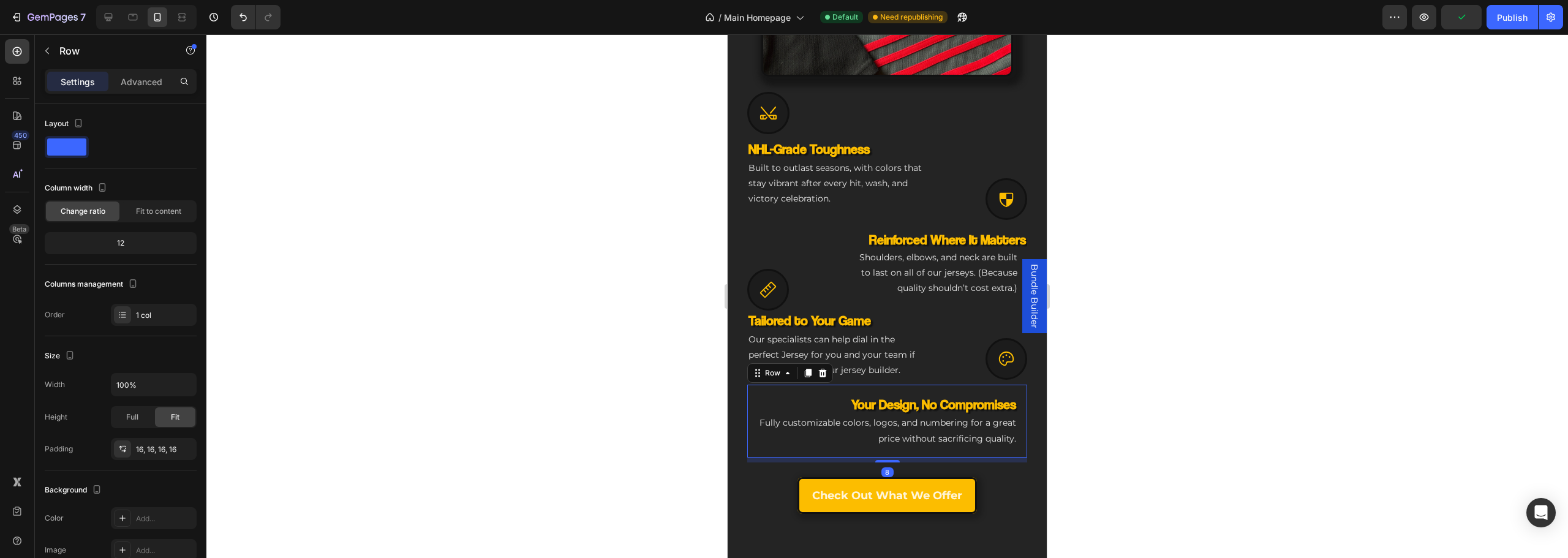
click at [749, 422] on div "Your Design, No Compromises Heading Fully customizable colors, logos, and numbe…" at bounding box center [887, 421] width 280 height 73
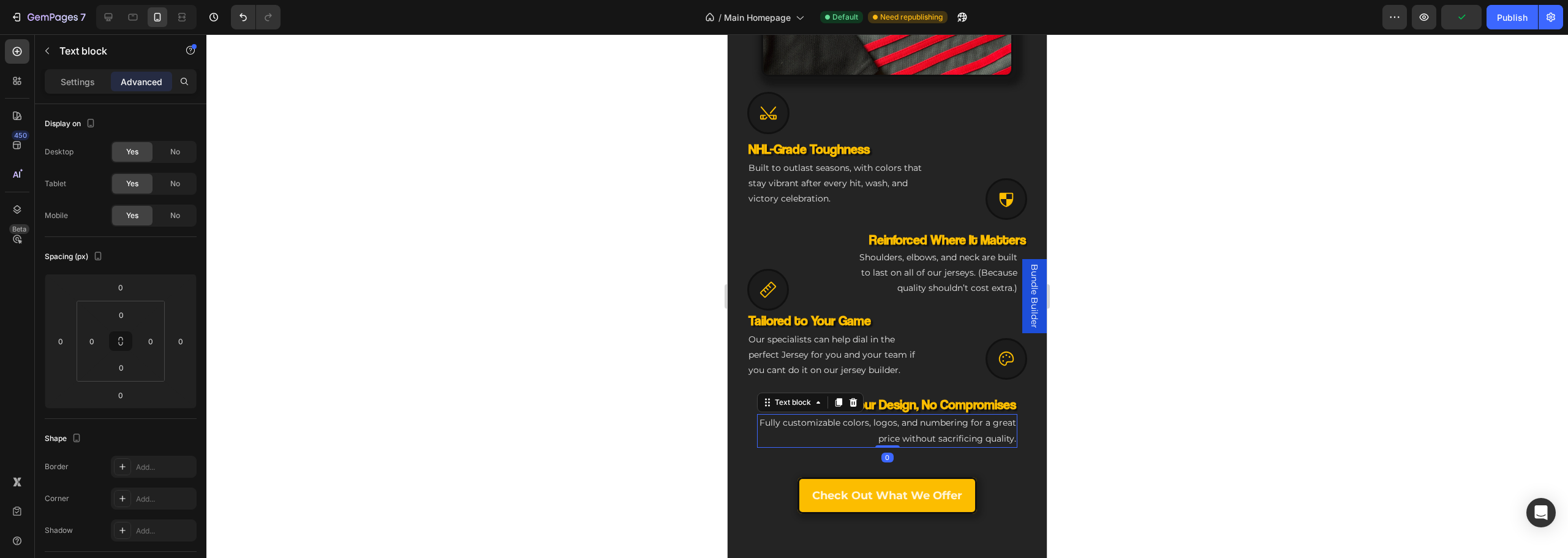
click at [764, 422] on p "Fully customizable colors, logos, and numbering for a great price without sacri…" at bounding box center [887, 430] width 258 height 30
click at [67, 75] on div "Settings" at bounding box center [77, 81] width 61 height 20
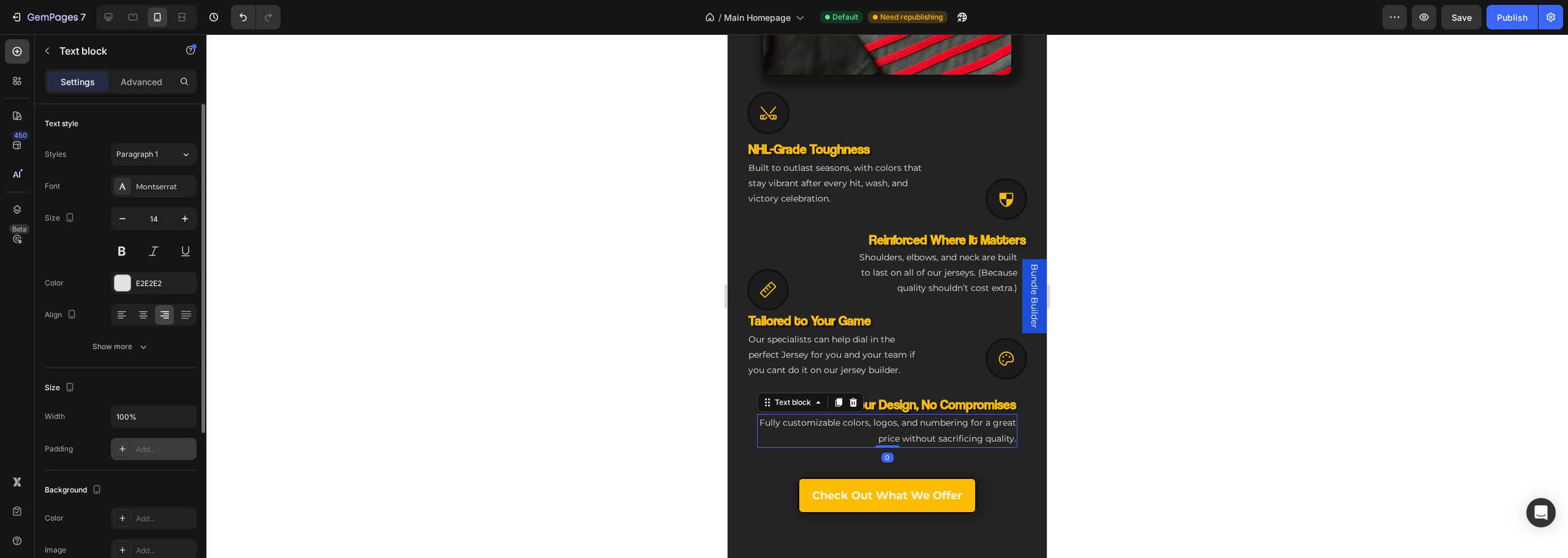
click at [151, 455] on div "Add..." at bounding box center [153, 449] width 86 height 22
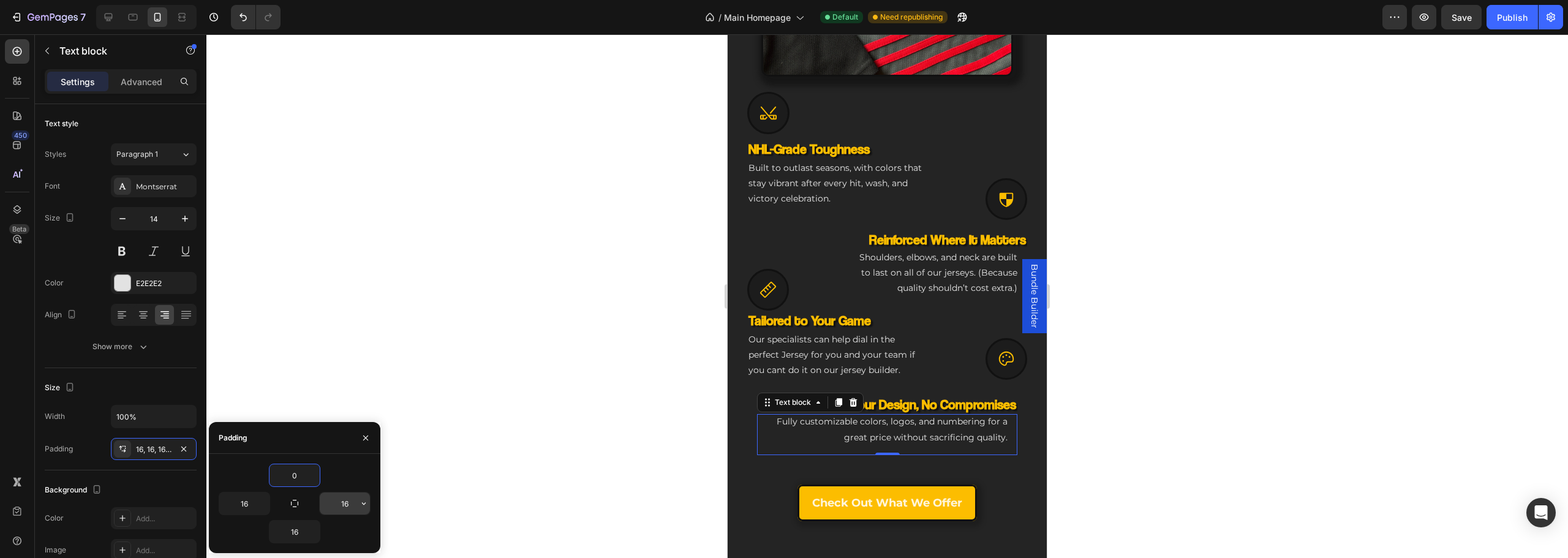
type input "0"
click at [345, 506] on input "16" at bounding box center [344, 503] width 50 height 22
type input "0"
click at [298, 536] on input "16" at bounding box center [294, 531] width 50 height 22
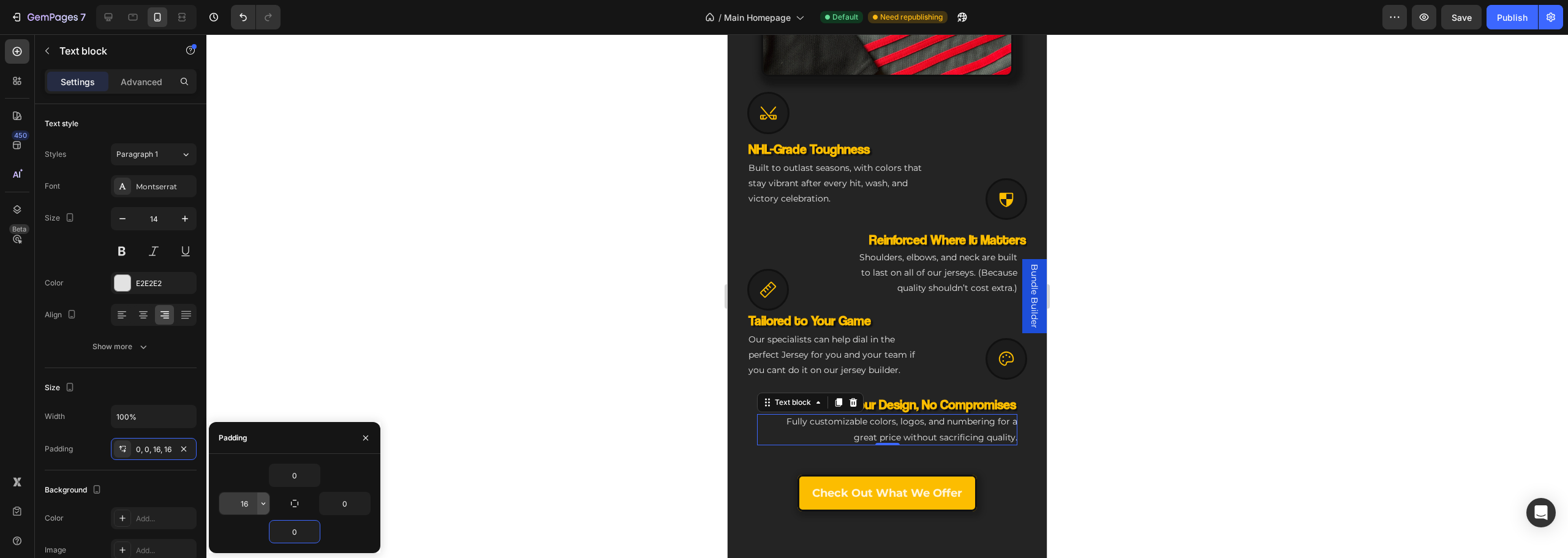
type input "0"
click at [266, 502] on icon "button" at bounding box center [263, 503] width 10 height 10
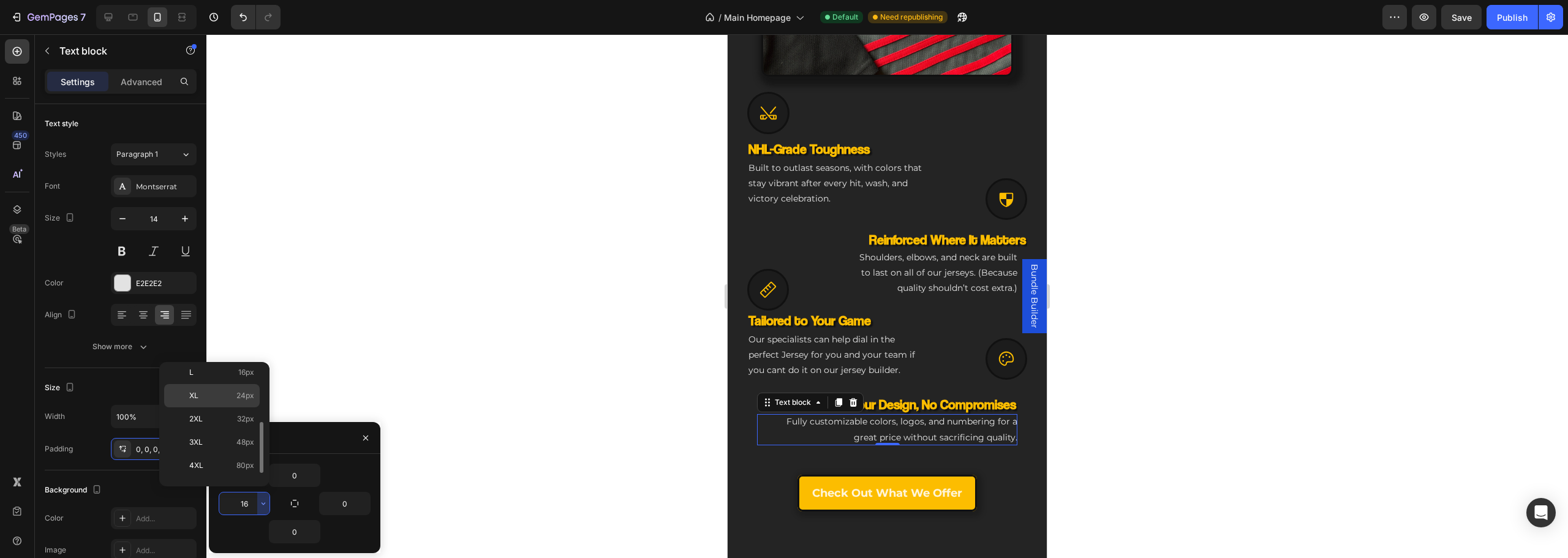
scroll to position [142, 0]
click at [221, 424] on p "3XL 48px" at bounding box center [222, 423] width 65 height 11
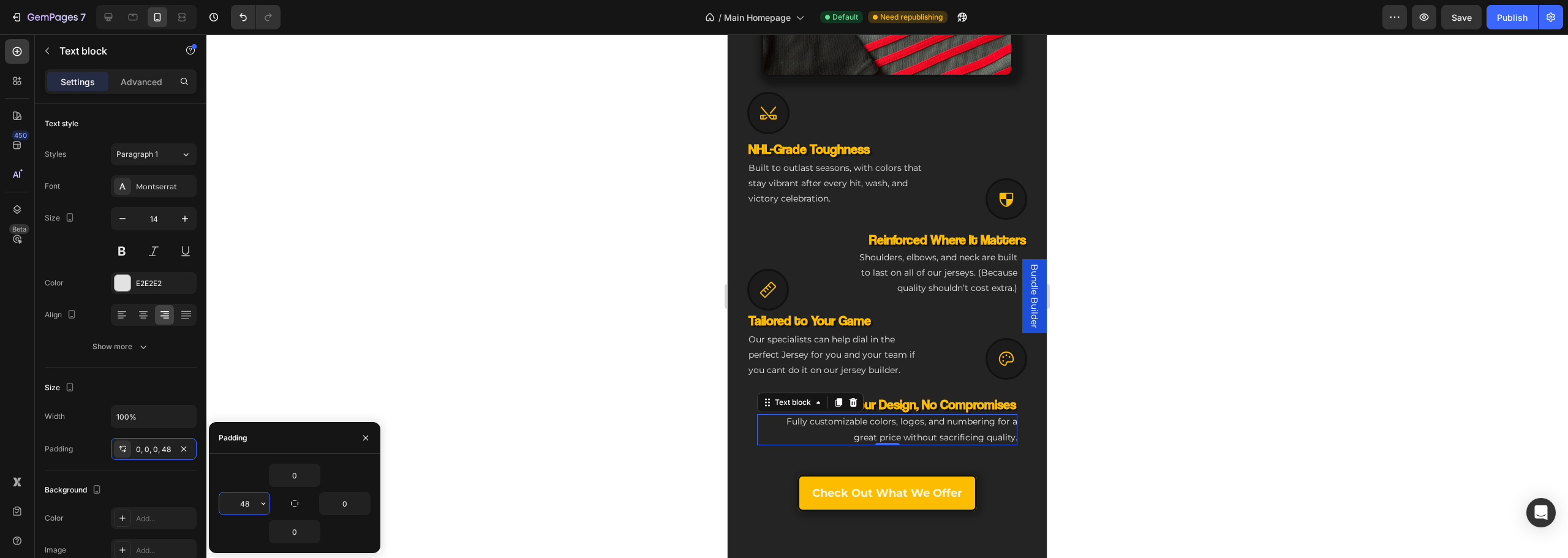
click at [255, 497] on input "48" at bounding box center [244, 503] width 50 height 22
click at [268, 499] on icon "button" at bounding box center [263, 503] width 10 height 10
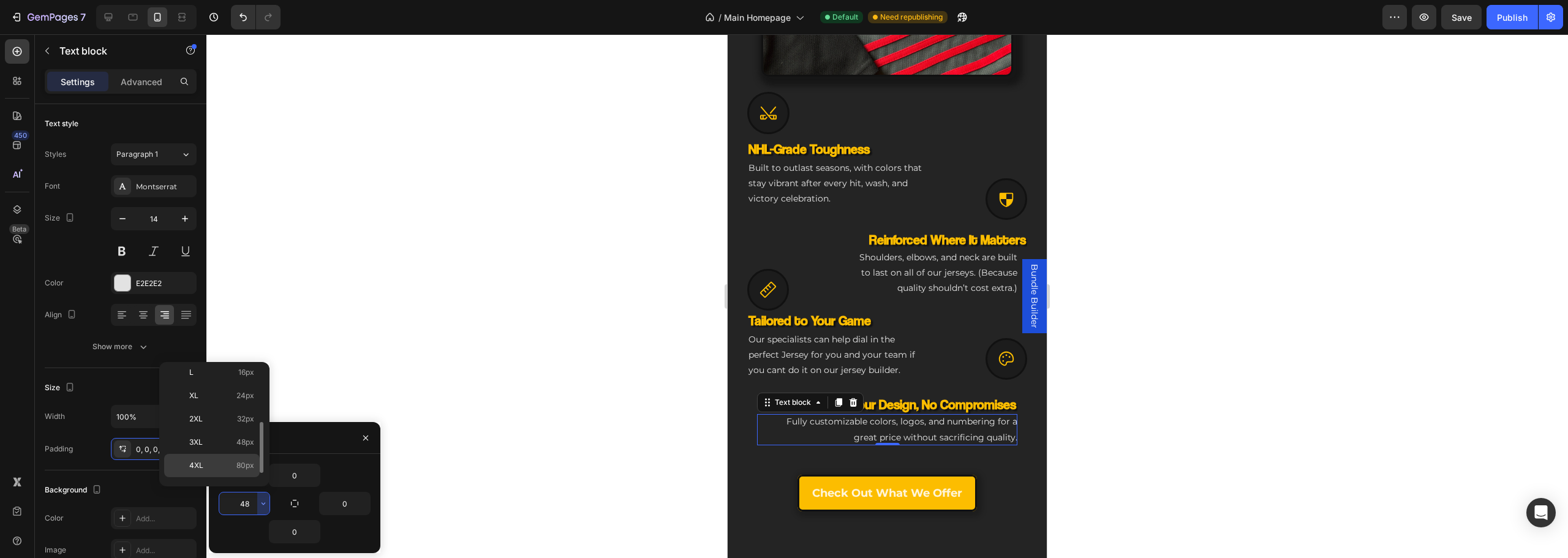
click at [234, 469] on p "4XL 80px" at bounding box center [222, 465] width 65 height 11
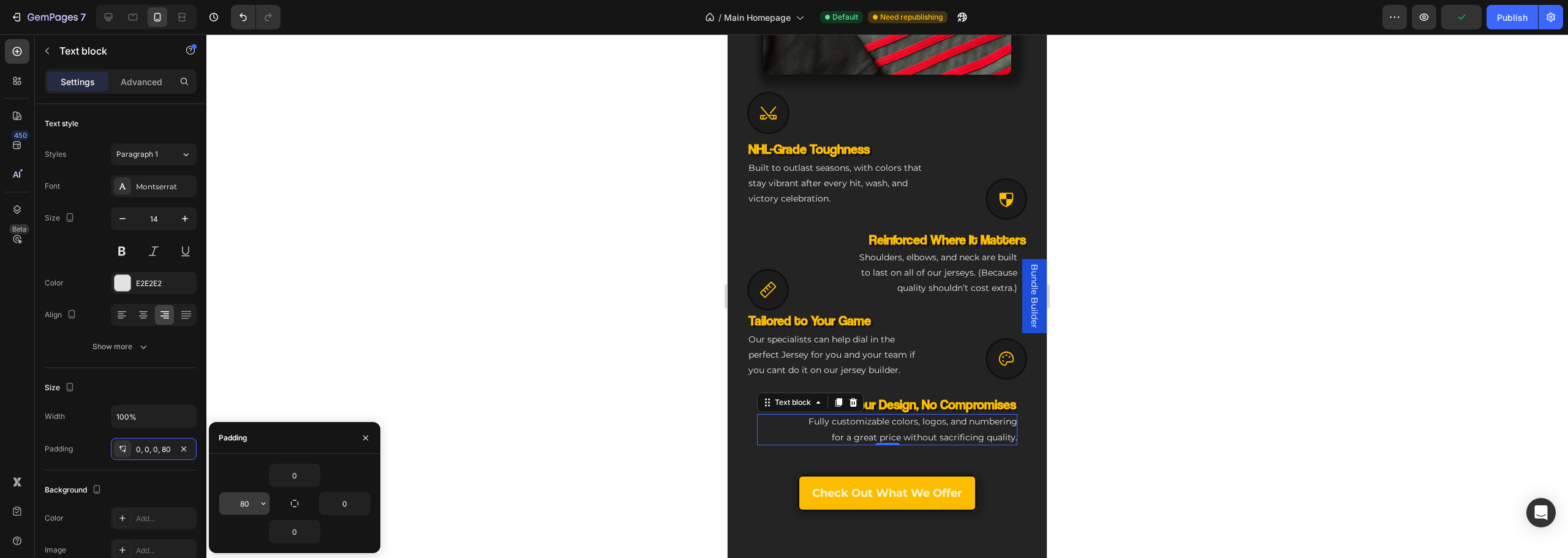
click at [254, 504] on input "80" at bounding box center [244, 503] width 50 height 22
click at [265, 504] on icon "button" at bounding box center [263, 503] width 10 height 10
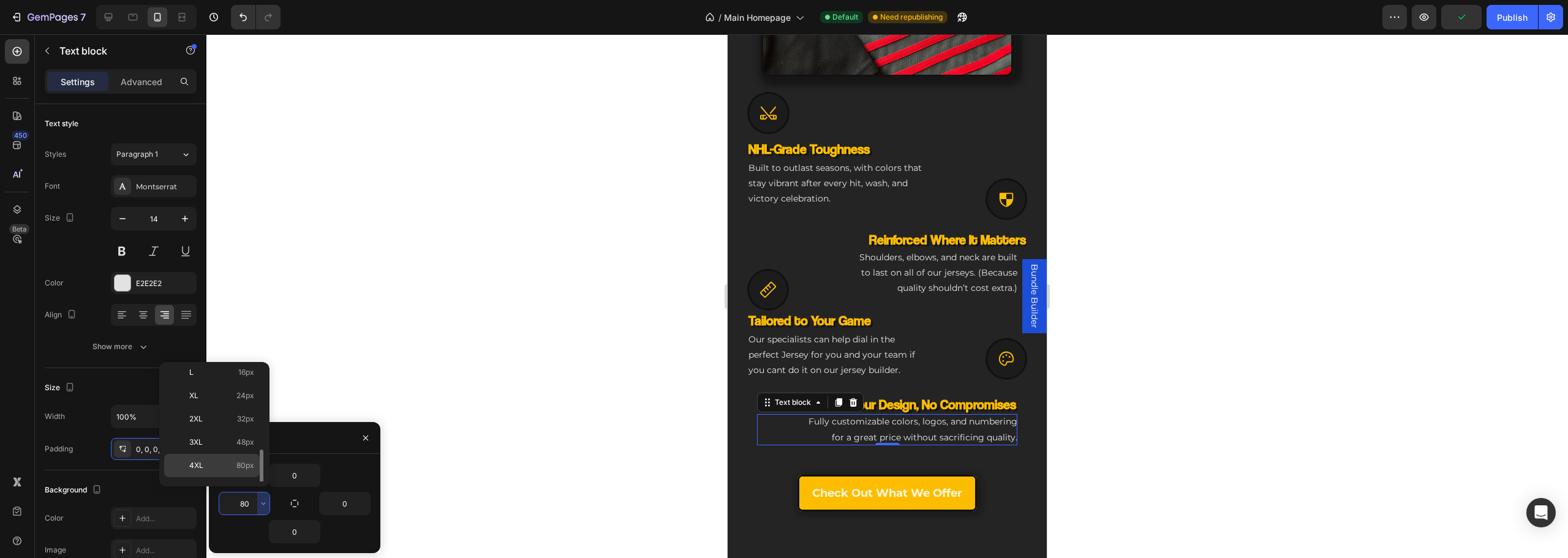
scroll to position [142, 0]
click at [248, 470] on span "112px" at bounding box center [244, 469] width 19 height 11
type input "112"
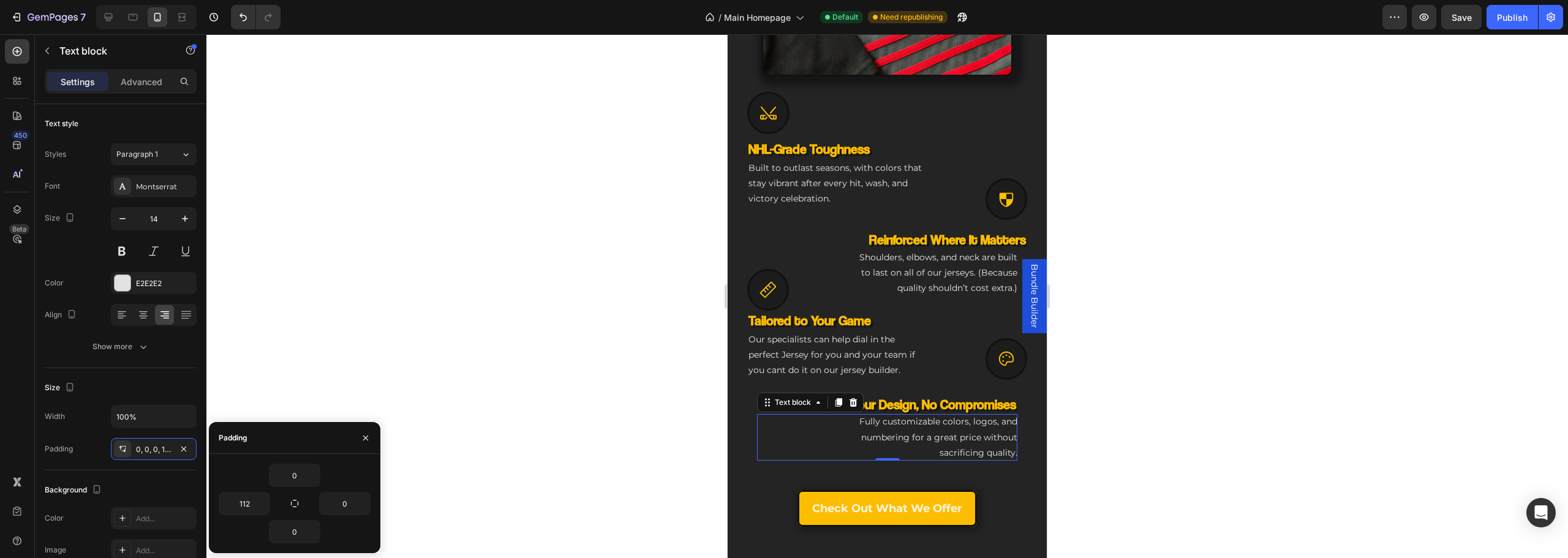
click at [505, 450] on div at bounding box center [887, 296] width 1362 height 523
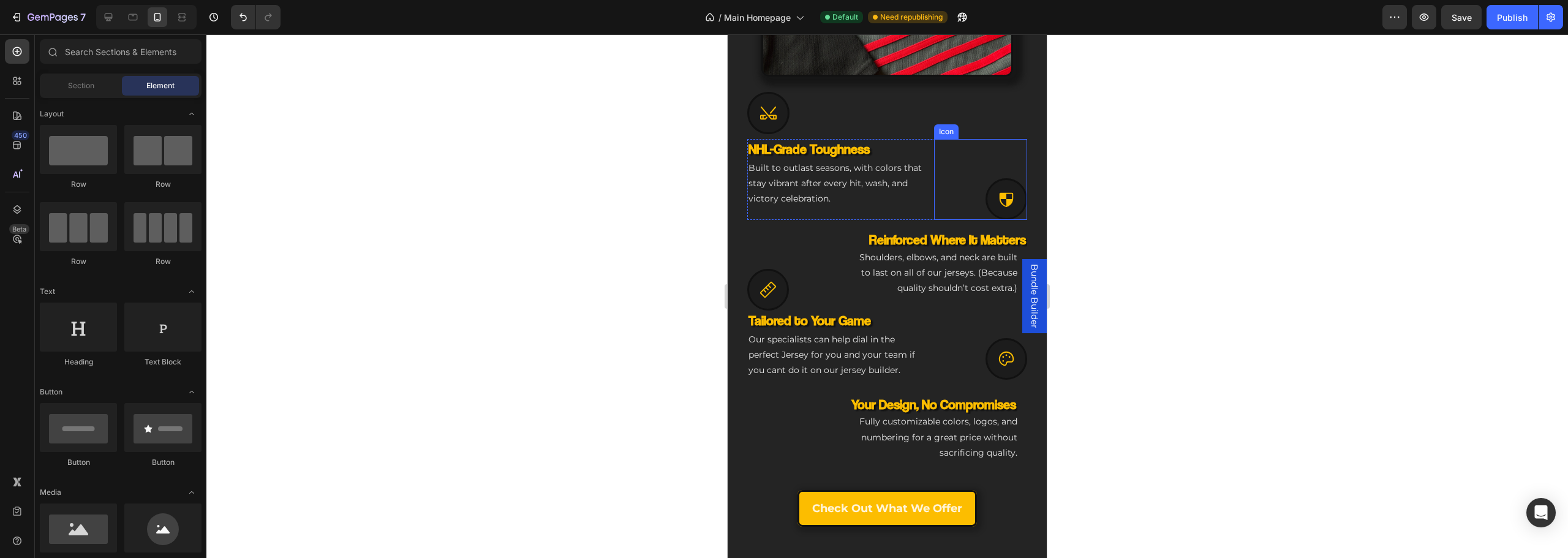
click at [998, 190] on icon at bounding box center [1006, 199] width 18 height 18
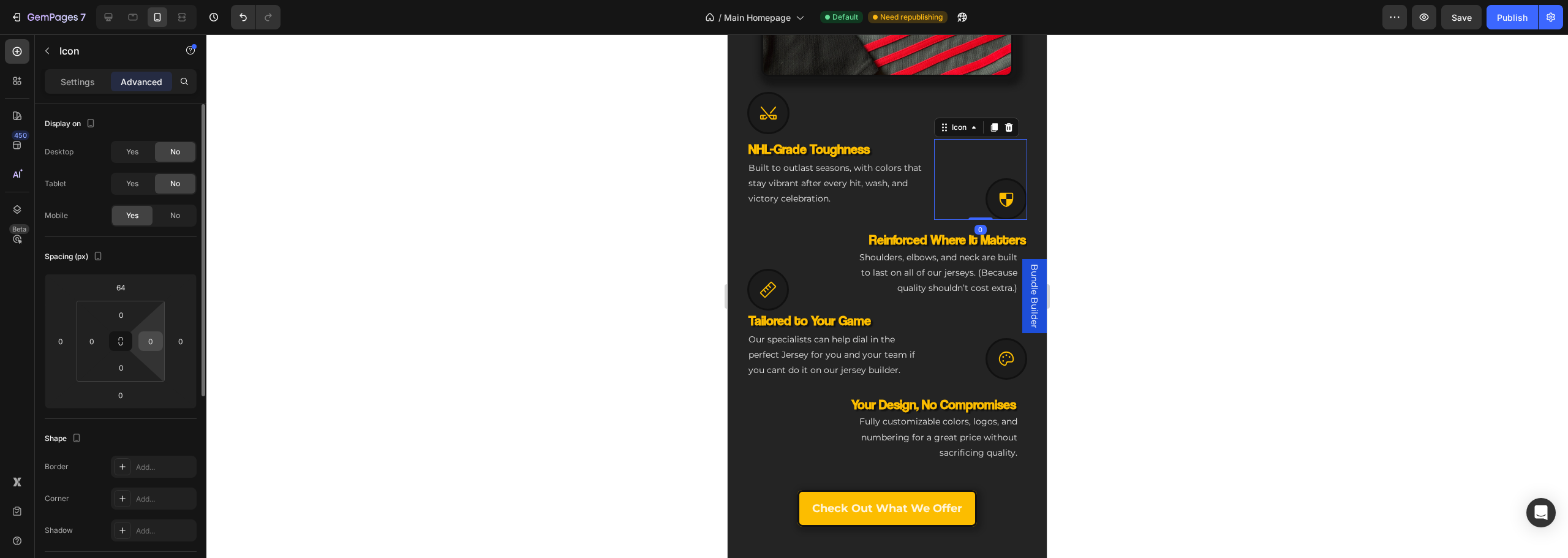
click at [149, 348] on input "0" at bounding box center [150, 340] width 18 height 18
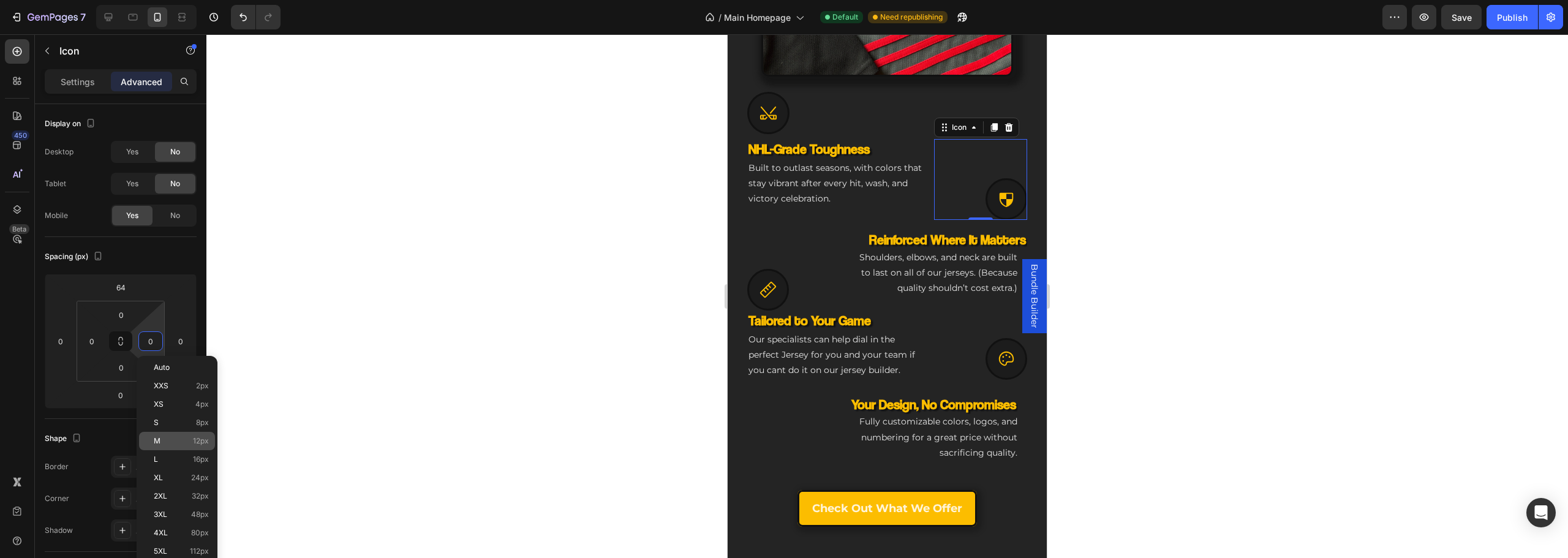
click at [199, 443] on span "12px" at bounding box center [201, 441] width 16 height 9
type input "12"
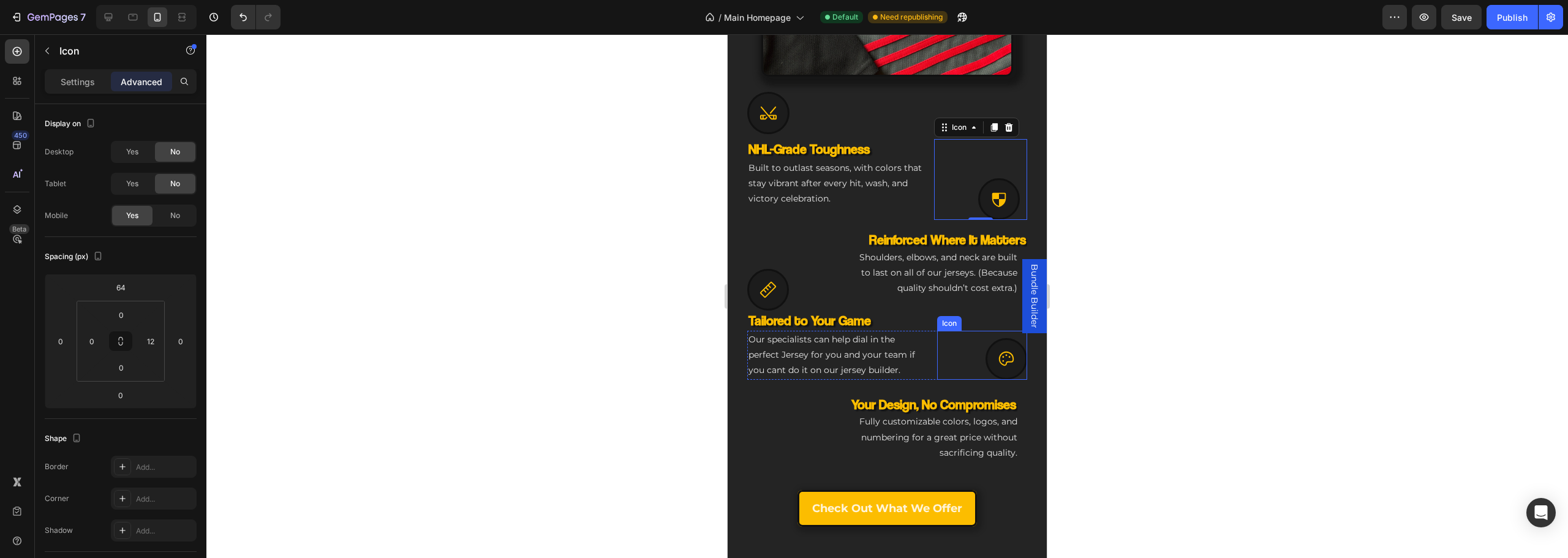
click at [1009, 345] on div at bounding box center [1007, 359] width 42 height 42
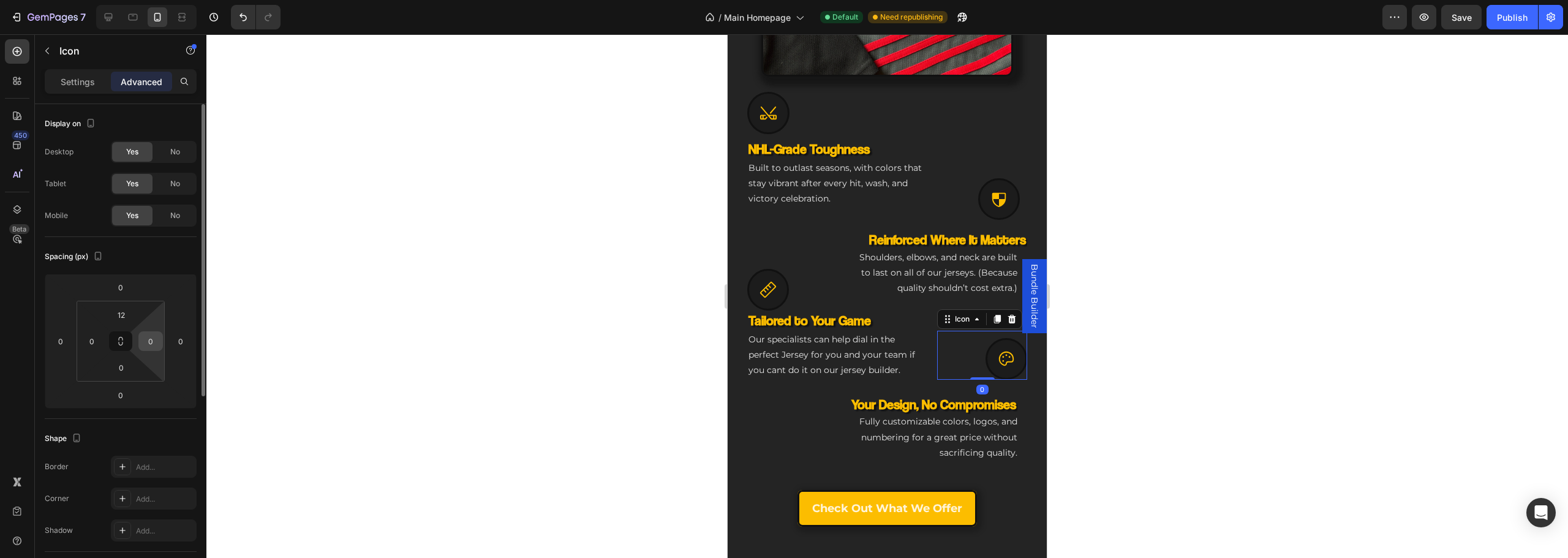
click at [150, 343] on input "0" at bounding box center [150, 340] width 18 height 18
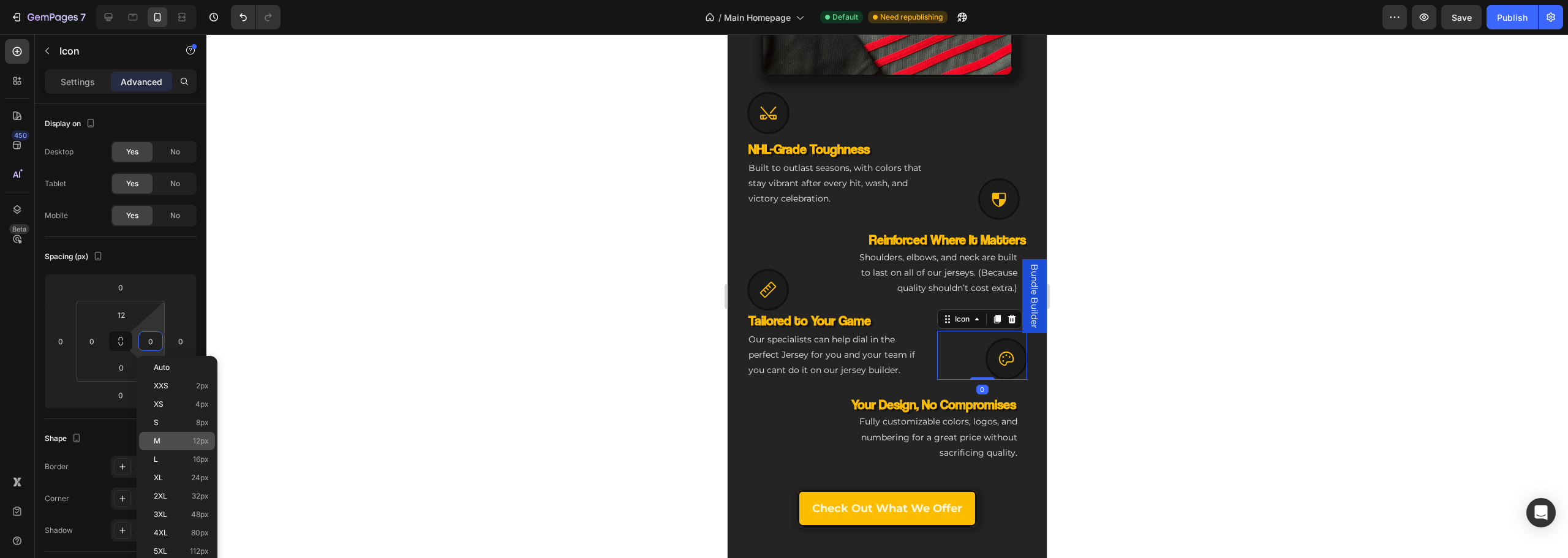
click at [196, 437] on span "12px" at bounding box center [201, 441] width 16 height 9
type input "12"
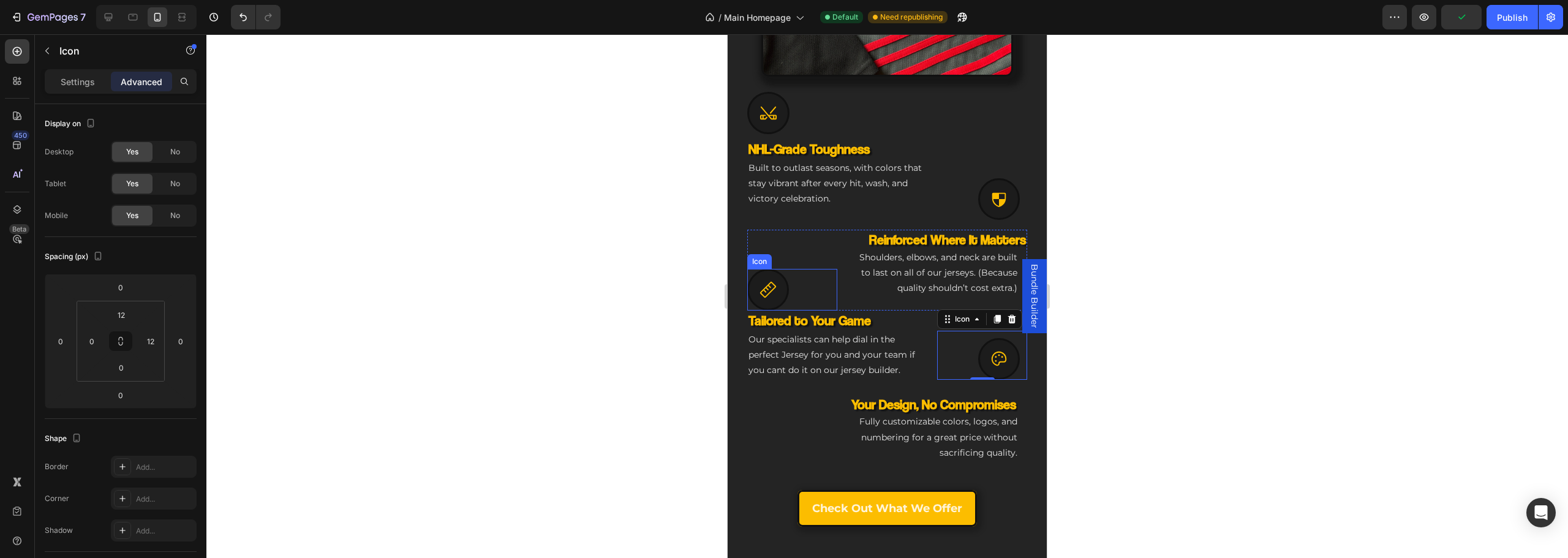
click at [779, 278] on div at bounding box center [768, 290] width 42 height 42
click at [87, 340] on input "0" at bounding box center [91, 340] width 18 height 18
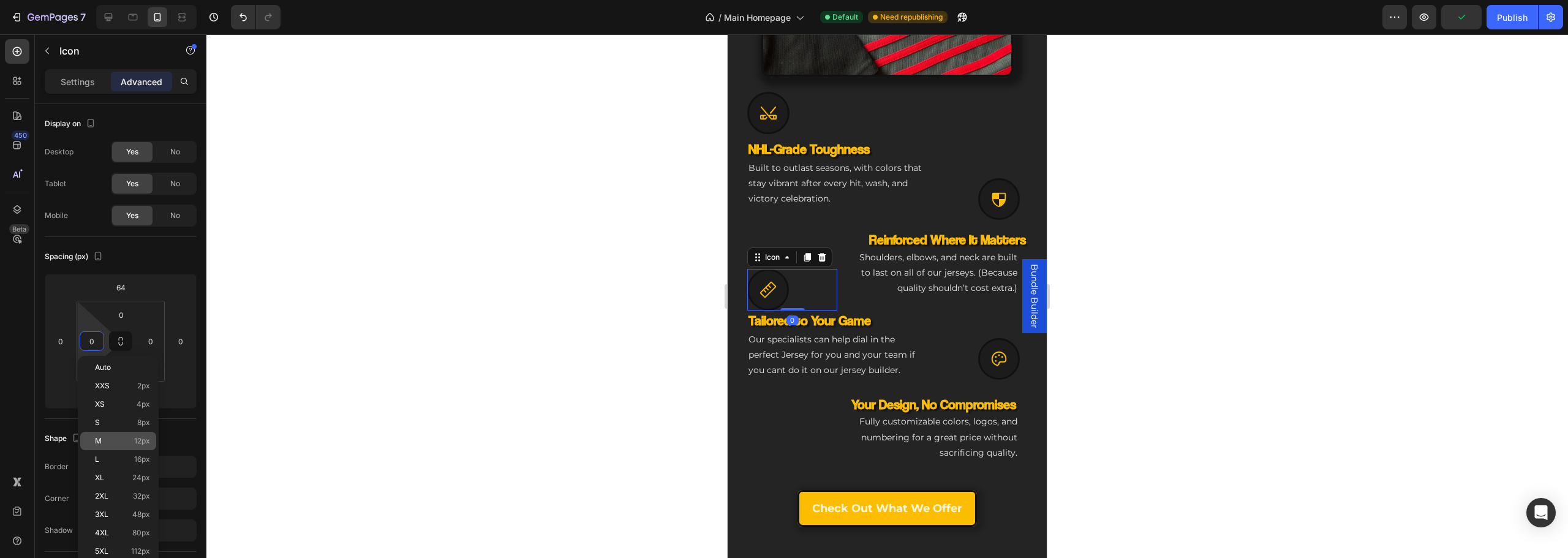
click at [127, 442] on p "M 12px" at bounding box center [122, 441] width 55 height 9
type input "12"
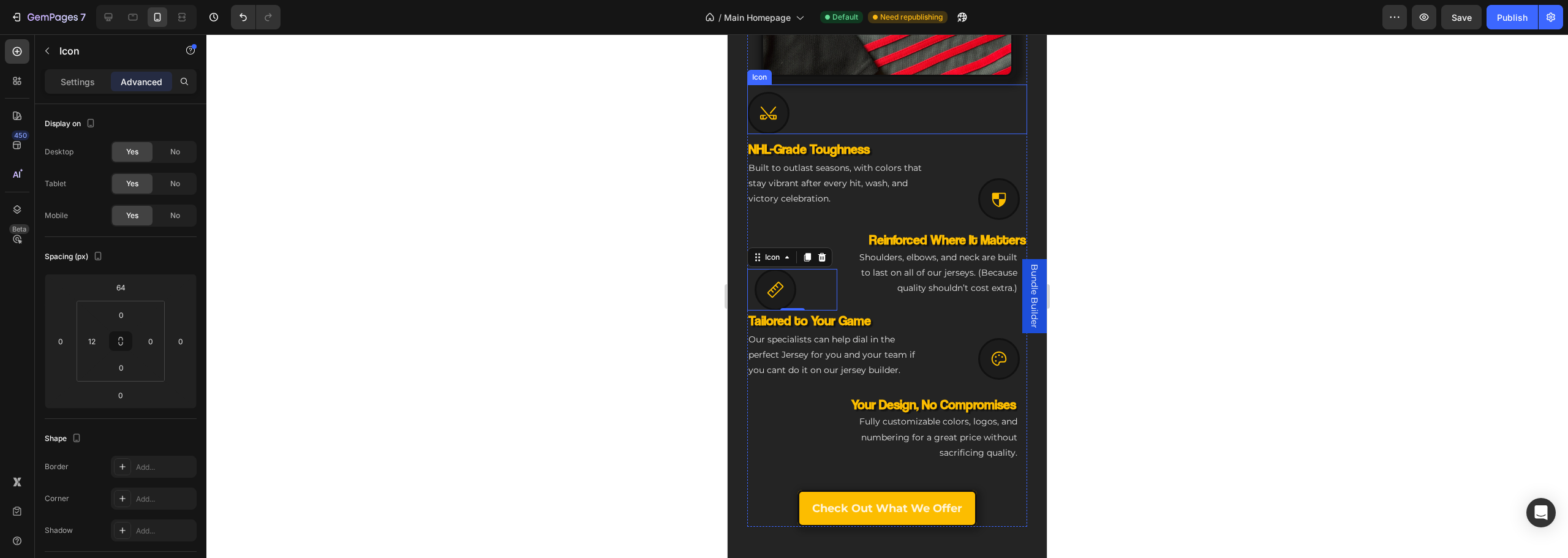
click at [766, 103] on icon at bounding box center [768, 113] width 19 height 19
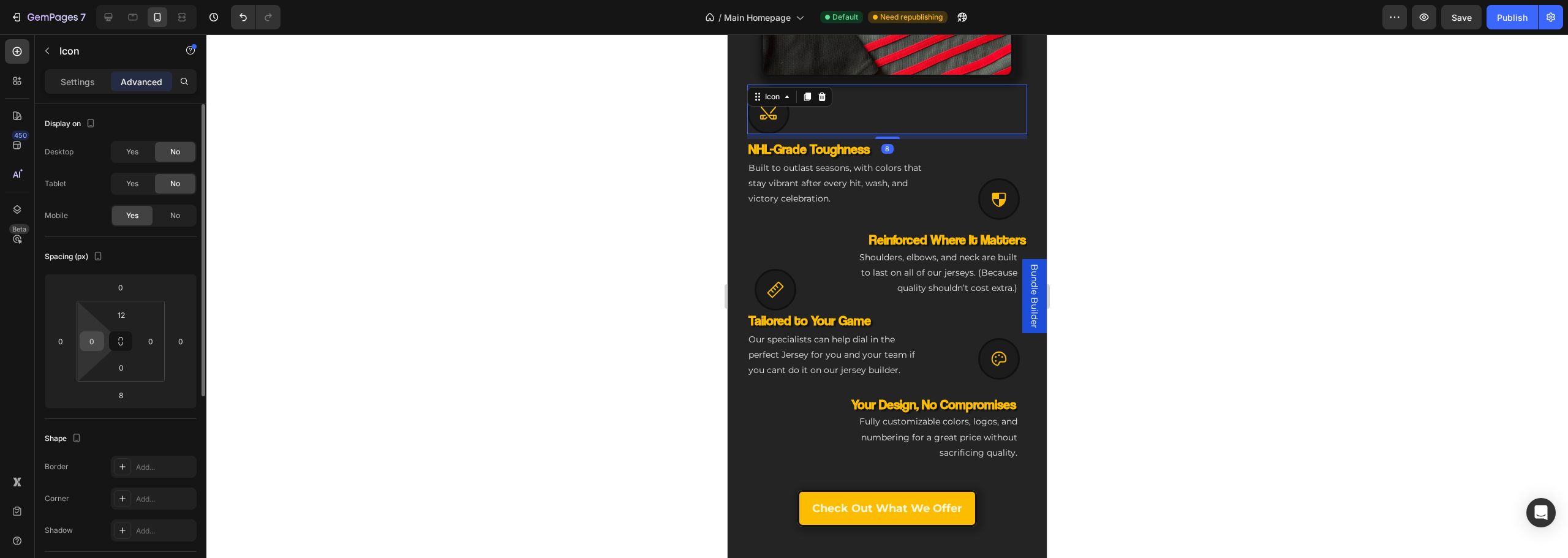
click at [90, 345] on input "0" at bounding box center [91, 340] width 18 height 18
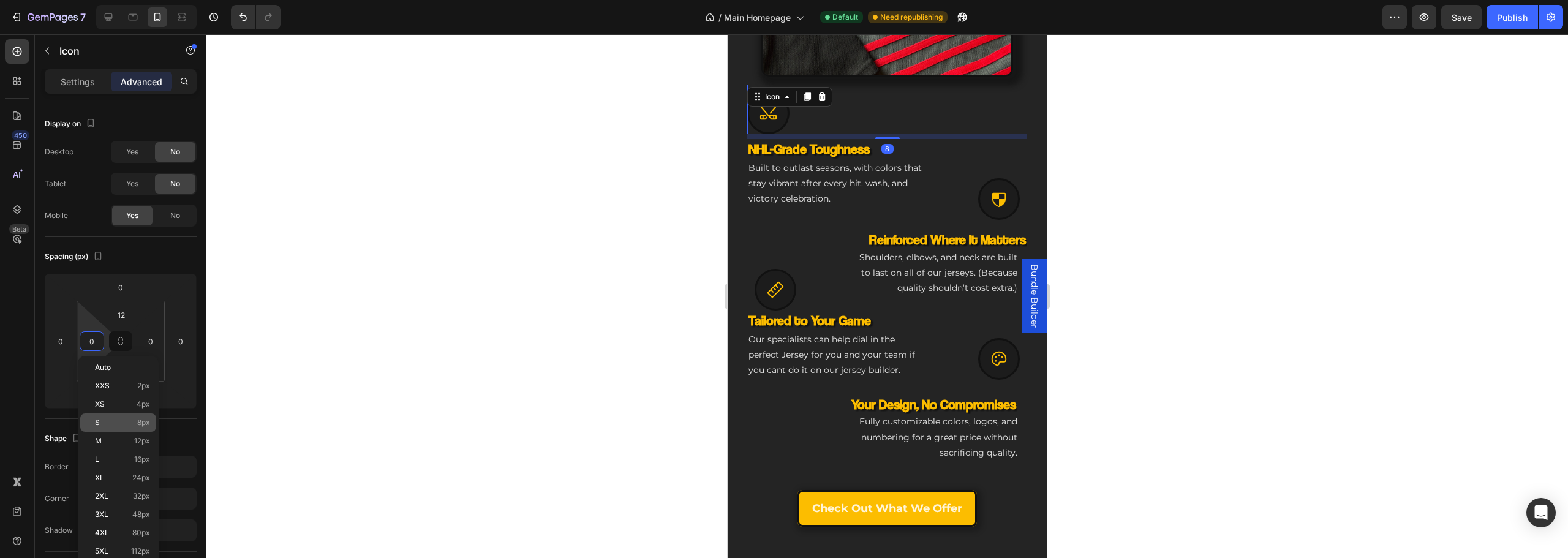
click at [119, 438] on p "M 12px" at bounding box center [122, 441] width 55 height 9
type input "12"
click at [401, 319] on div at bounding box center [887, 296] width 1362 height 523
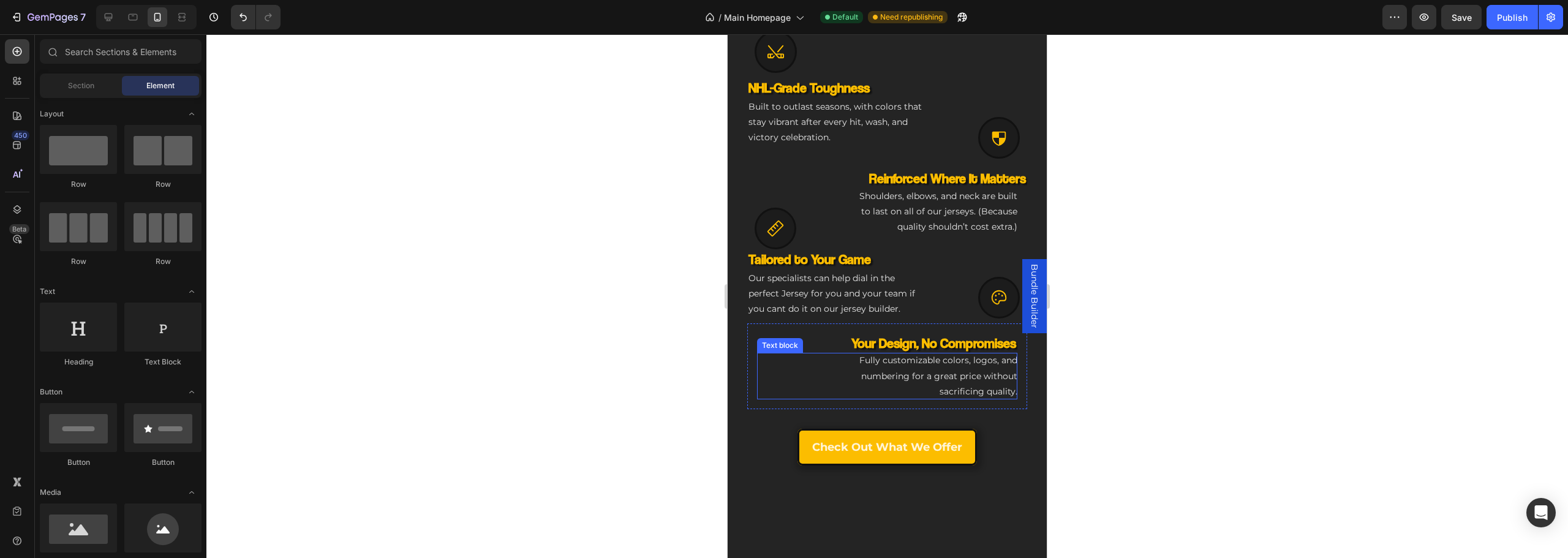
scroll to position [687, 0]
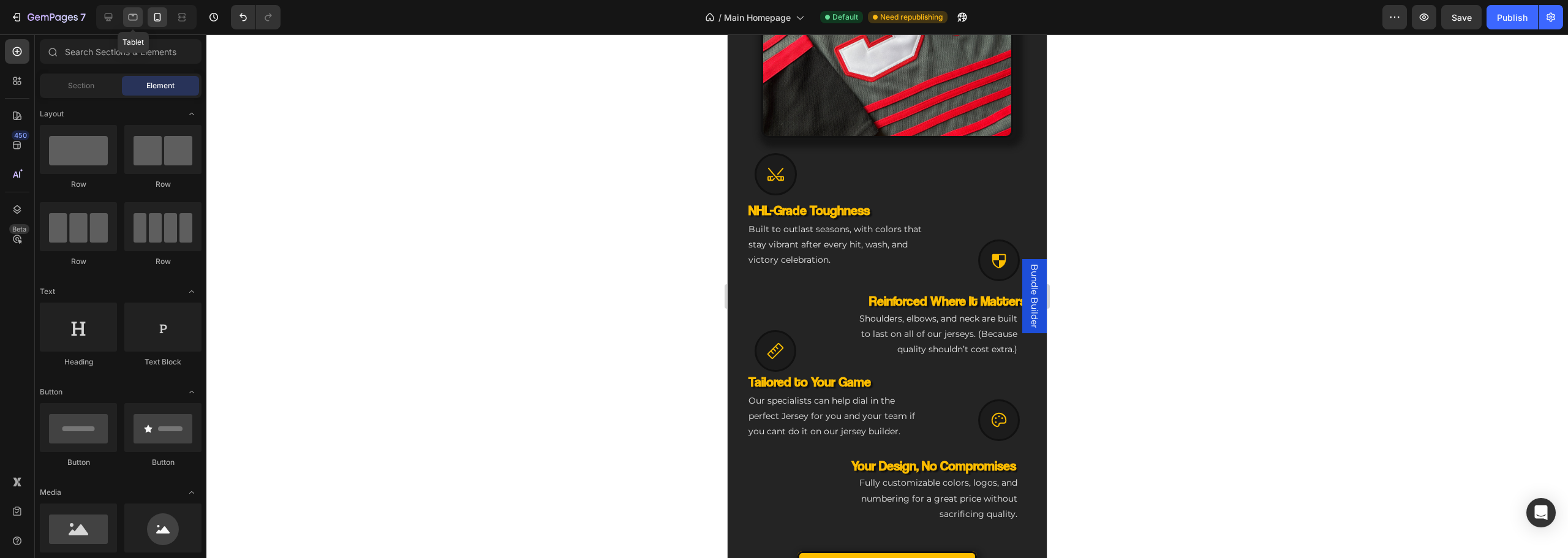
click at [142, 23] on div at bounding box center [132, 17] width 20 height 20
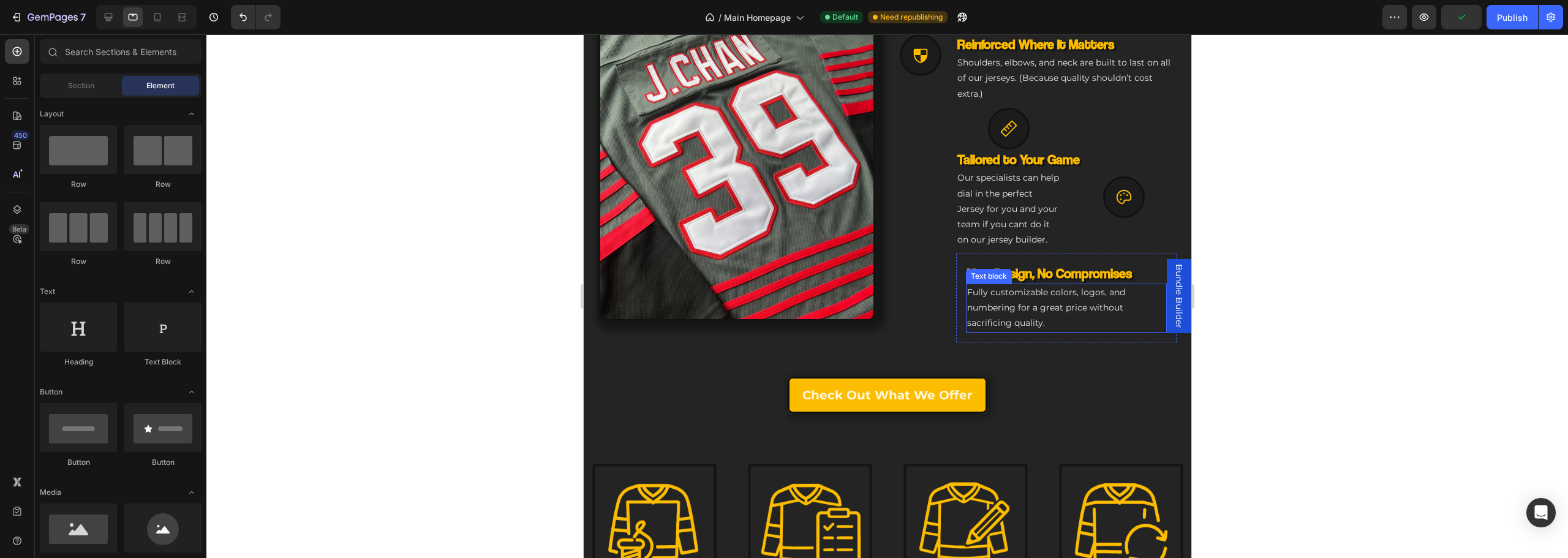
scroll to position [466, 0]
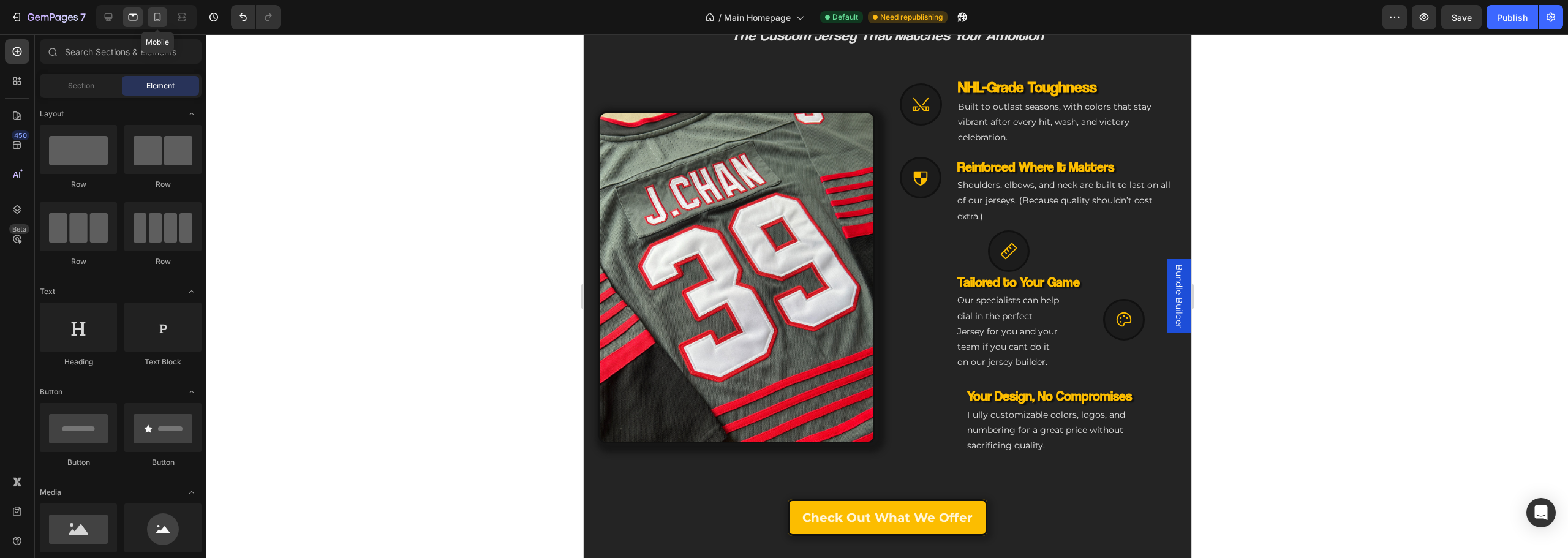
click at [152, 12] on icon at bounding box center [157, 17] width 12 height 12
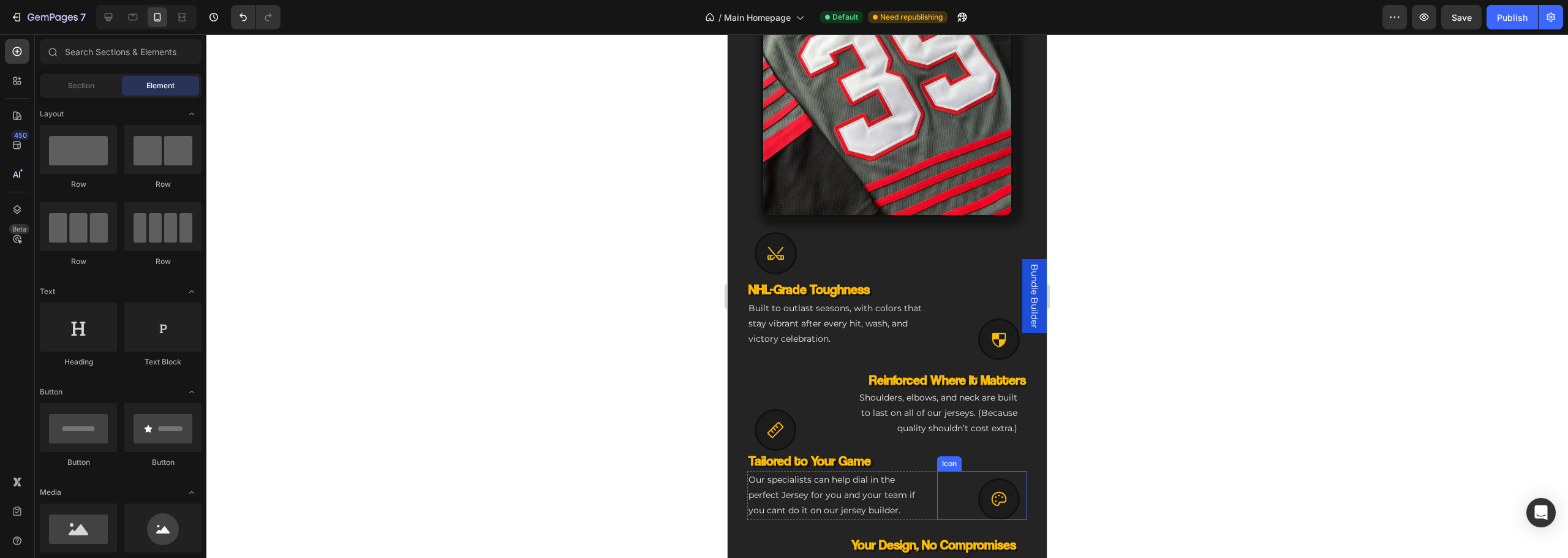
scroll to position [546, 0]
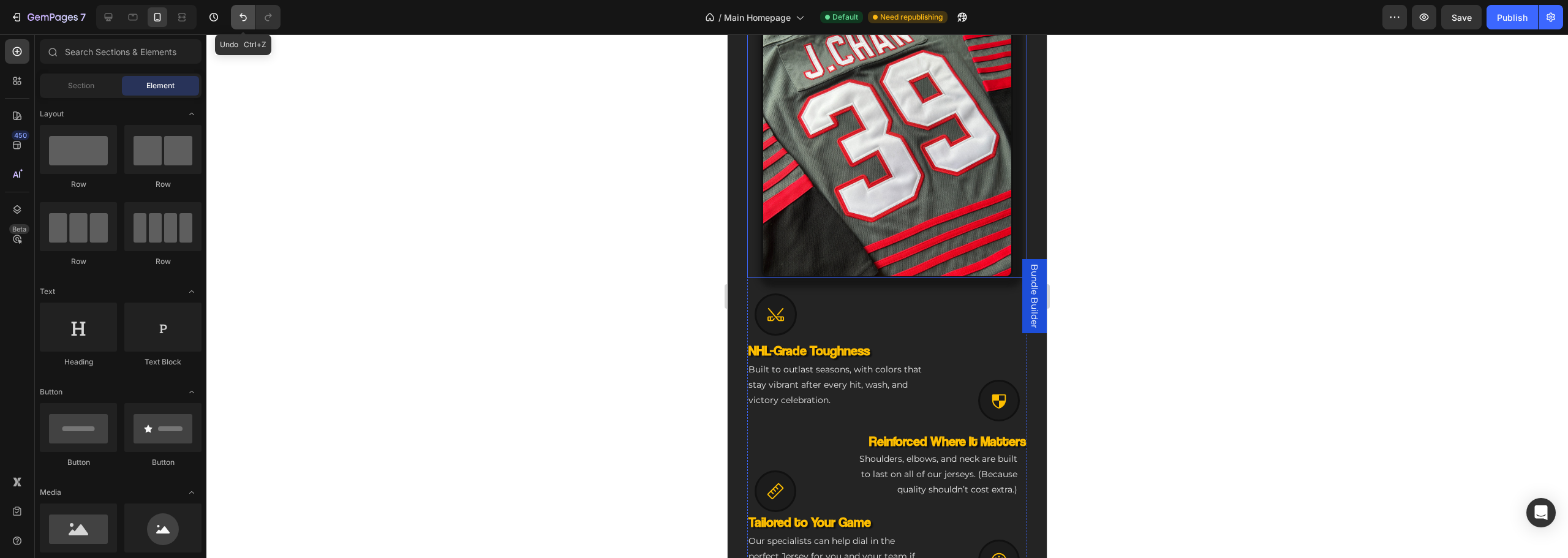
click at [243, 12] on icon "Undo/Redo" at bounding box center [243, 17] width 12 height 12
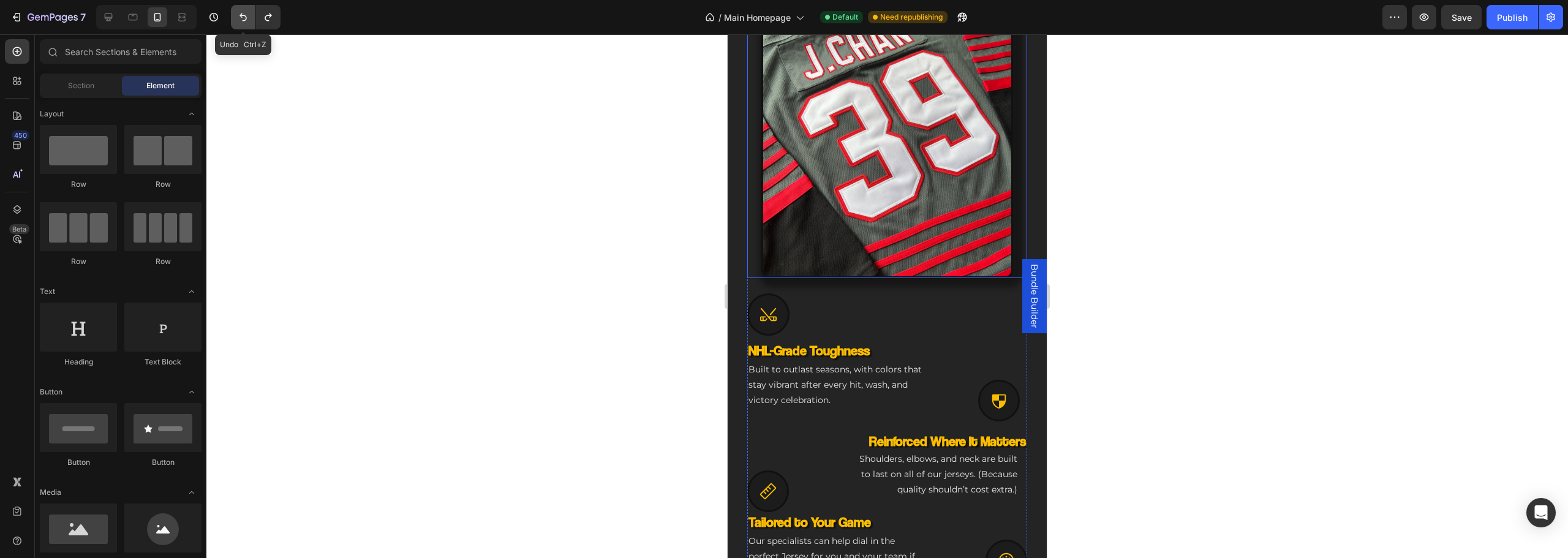
click at [243, 12] on icon "Undo/Redo" at bounding box center [243, 17] width 12 height 12
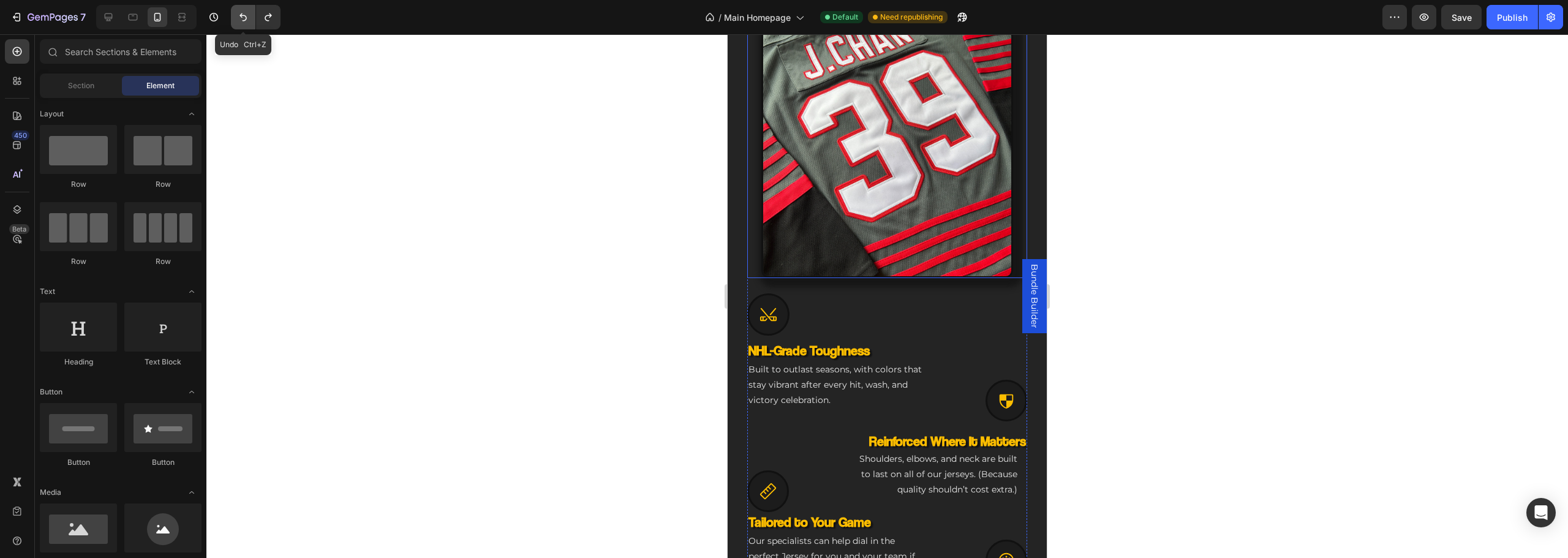
click at [243, 12] on icon "Undo/Redo" at bounding box center [243, 17] width 12 height 12
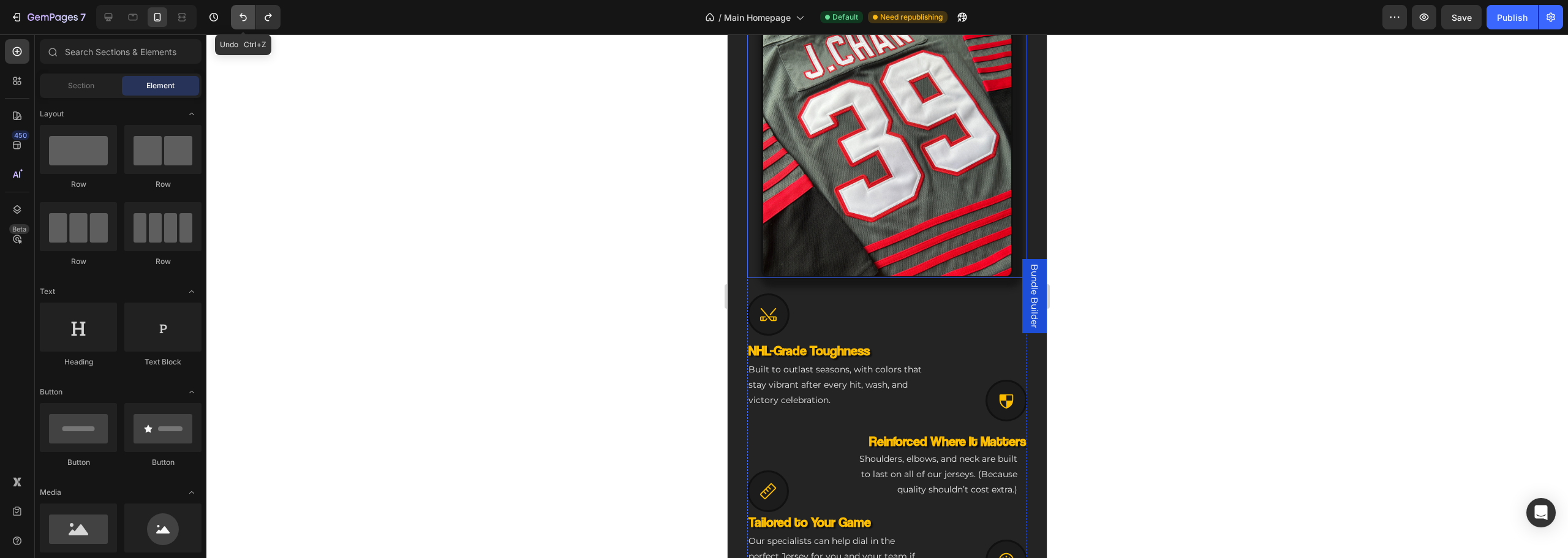
click at [243, 12] on icon "Undo/Redo" at bounding box center [243, 17] width 12 height 12
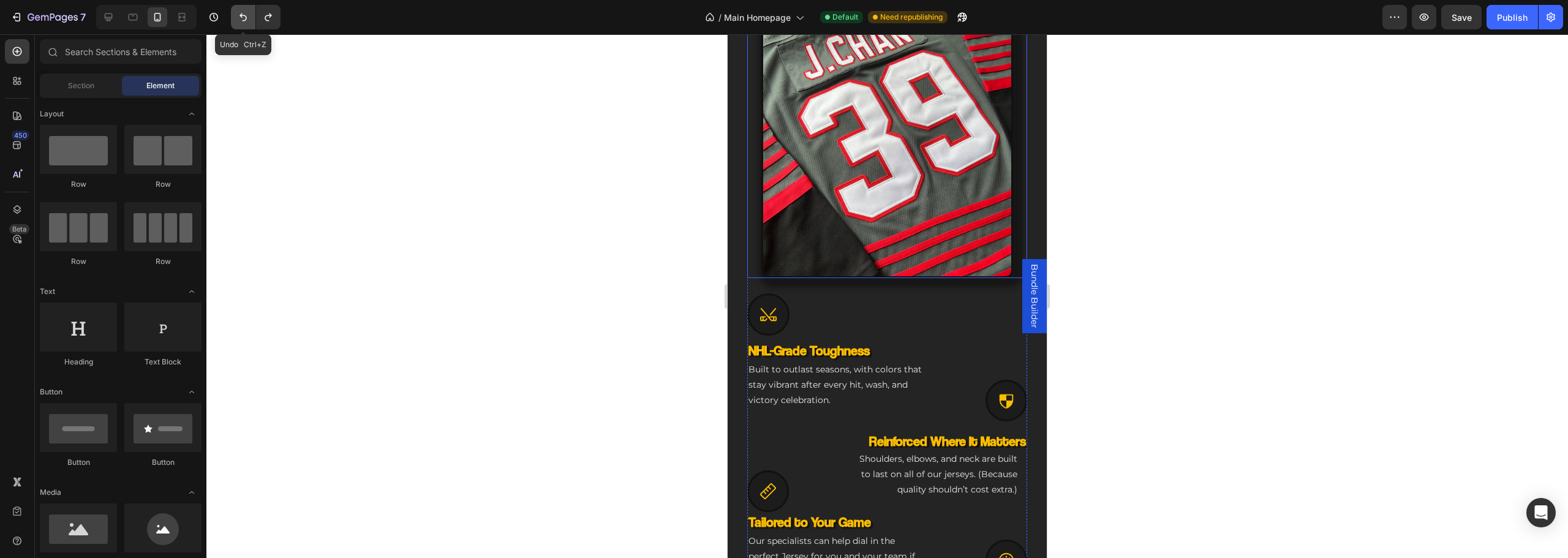
click at [243, 12] on icon "Undo/Redo" at bounding box center [243, 17] width 12 height 12
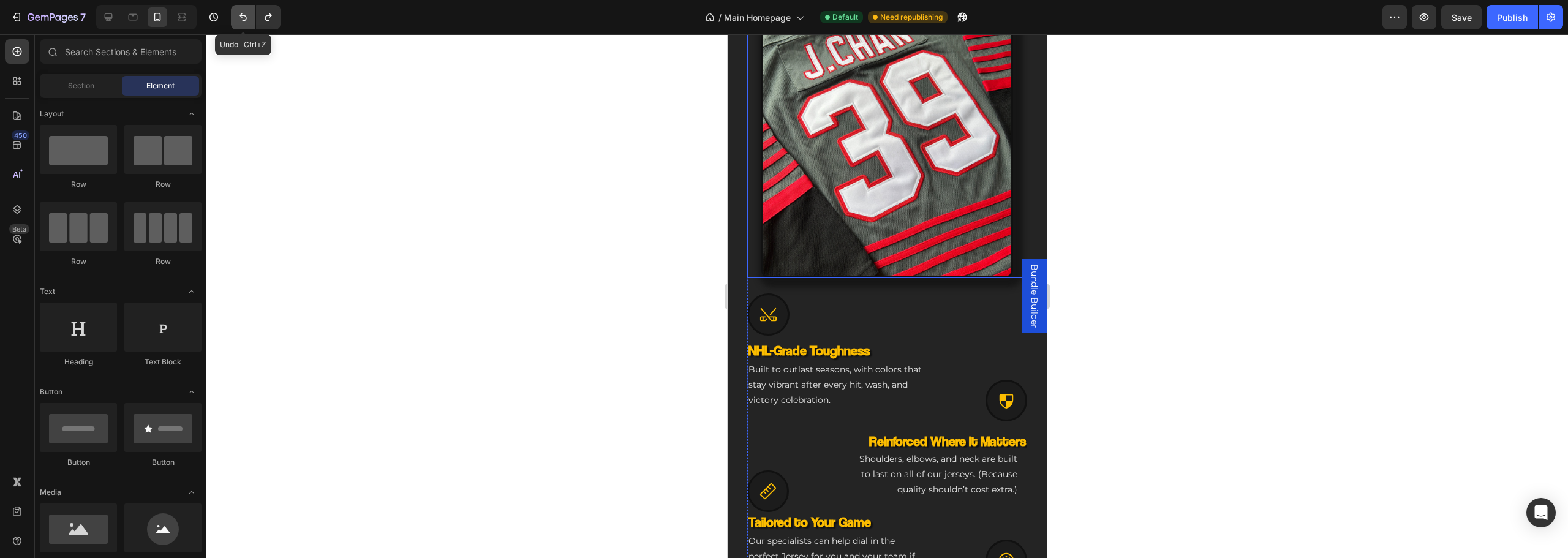
click at [243, 12] on icon "Undo/Redo" at bounding box center [243, 17] width 12 height 12
click at [244, 12] on icon "Undo/Redo" at bounding box center [243, 17] width 12 height 12
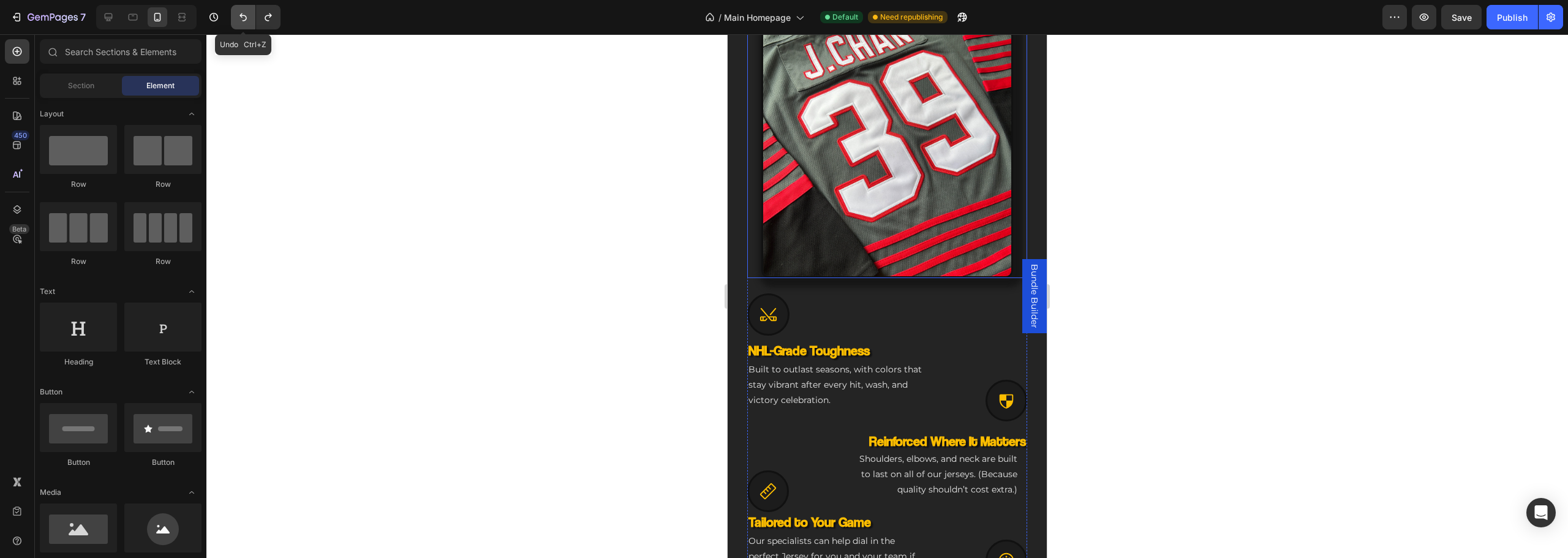
click at [244, 12] on icon "Undo/Redo" at bounding box center [243, 17] width 12 height 12
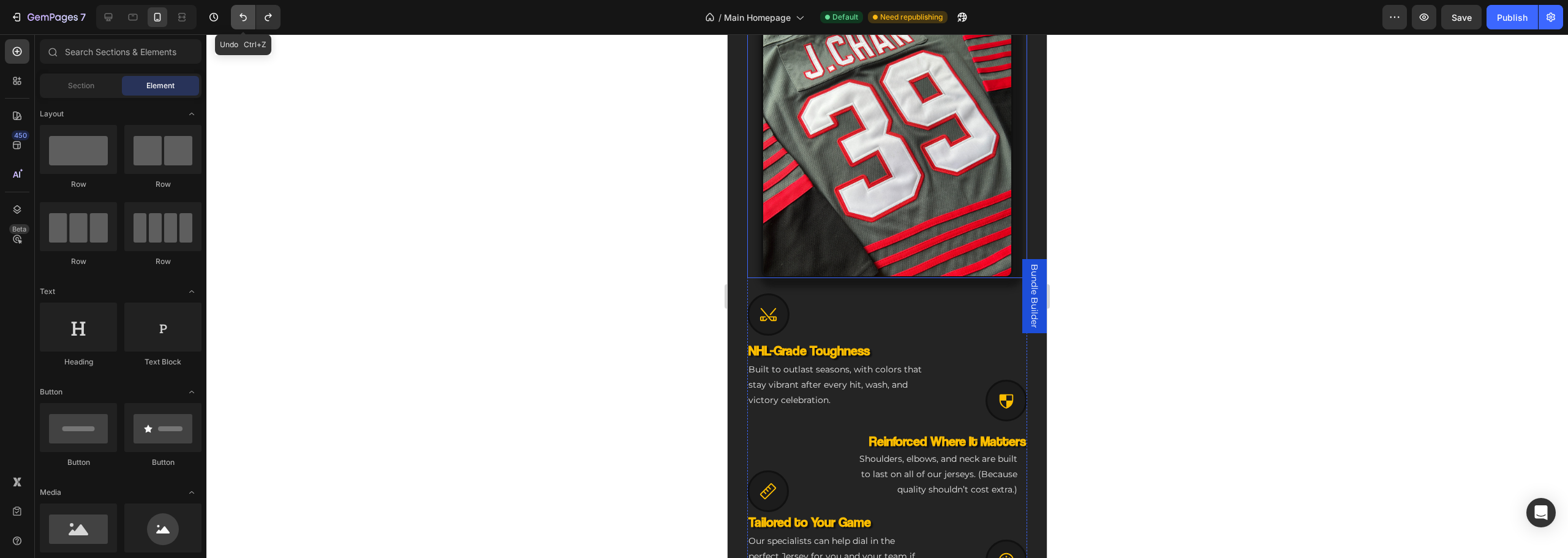
click at [244, 12] on icon "Undo/Redo" at bounding box center [243, 17] width 12 height 12
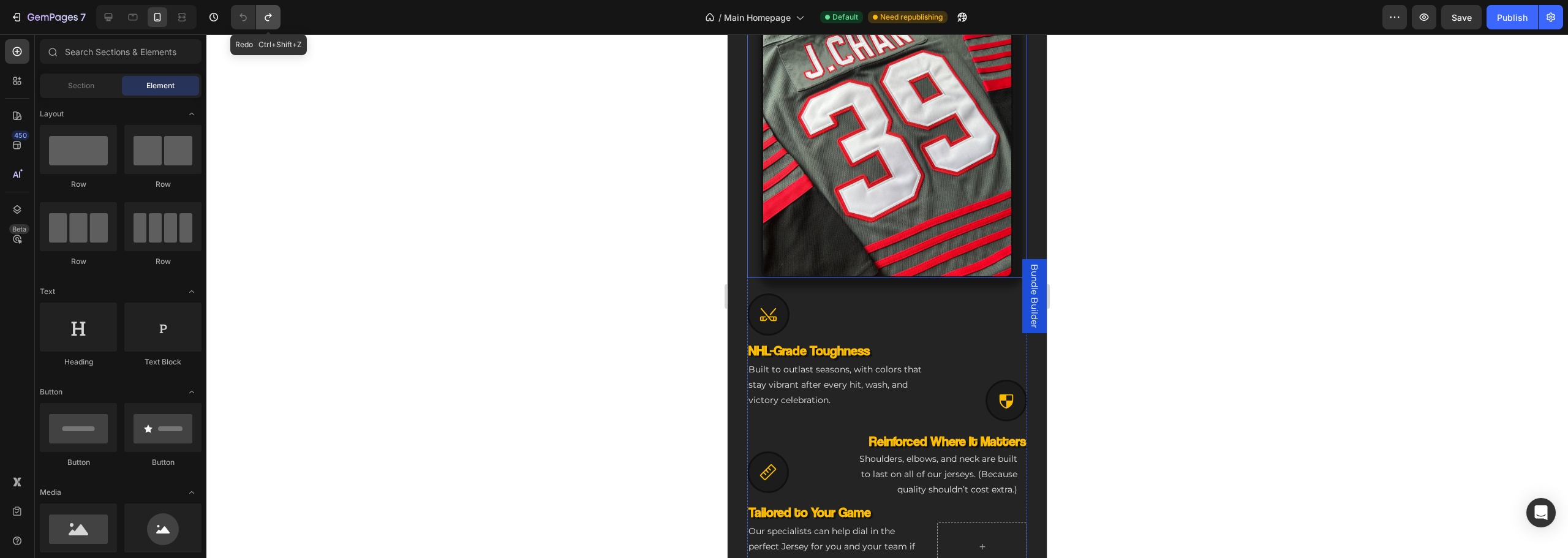
click at [270, 22] on icon "Undo/Redo" at bounding box center [268, 17] width 12 height 12
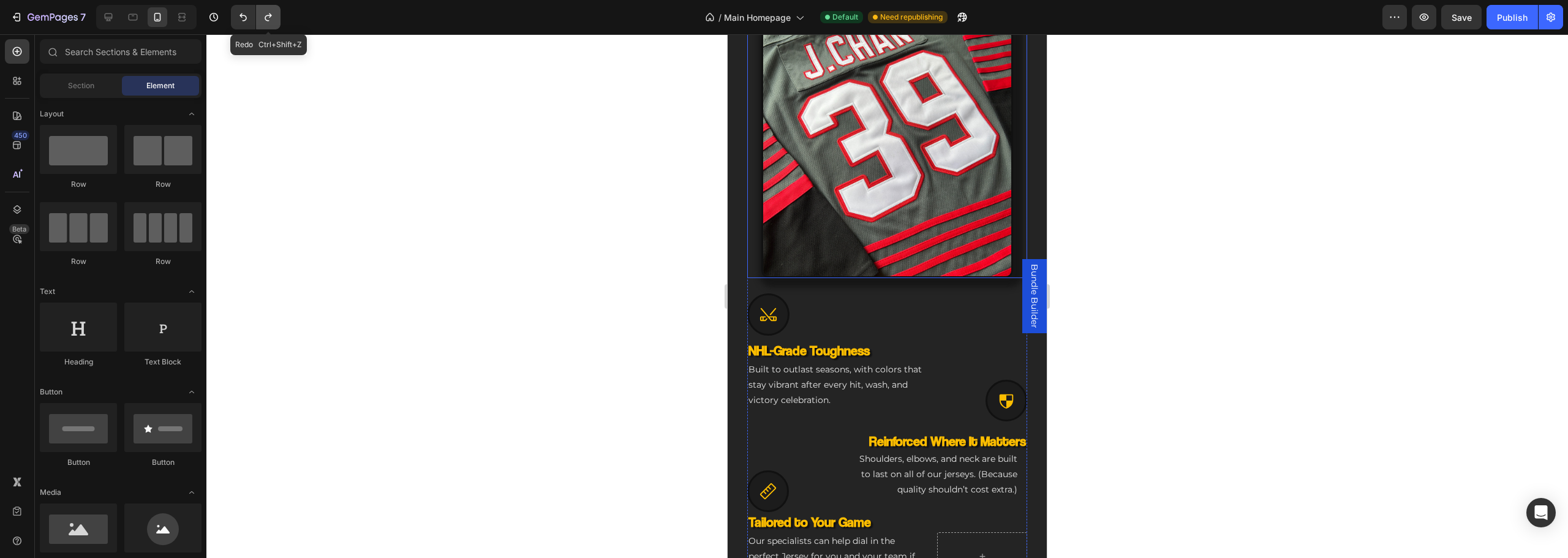
click at [270, 22] on icon "Undo/Redo" at bounding box center [268, 17] width 12 height 12
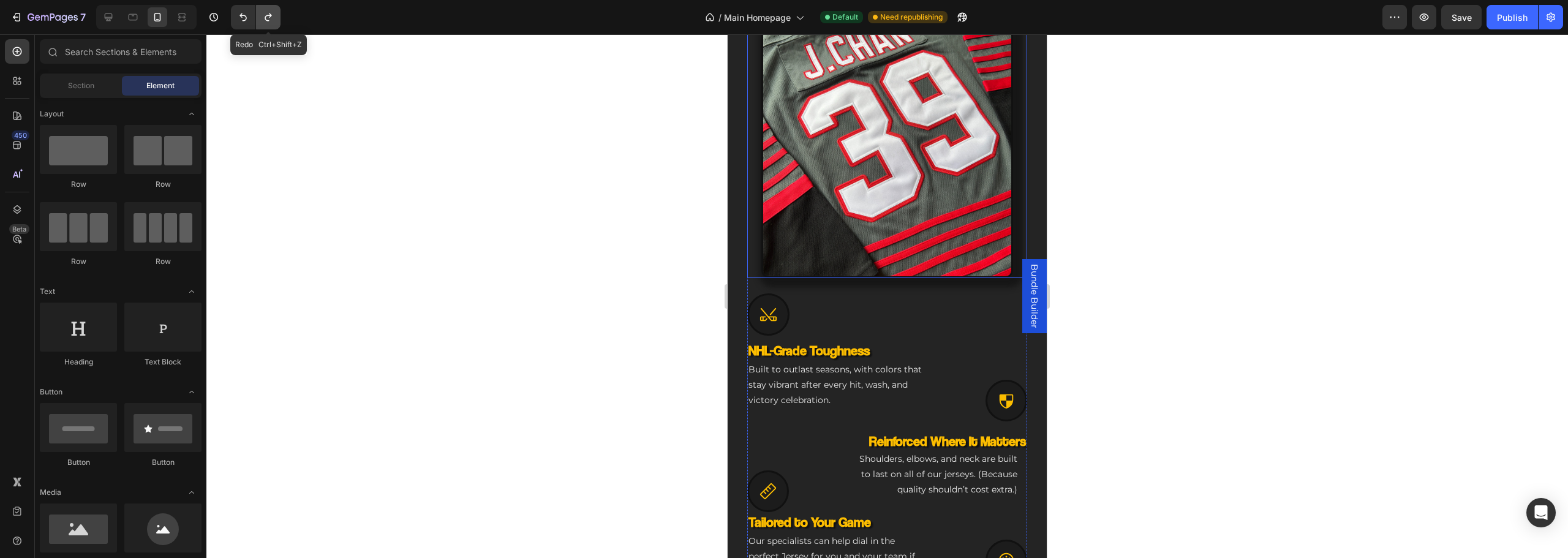
click at [270, 22] on icon "Undo/Redo" at bounding box center [268, 17] width 12 height 12
drag, startPoint x: 234, startPoint y: 11, endPoint x: 244, endPoint y: 12, distance: 10.0
click at [237, 11] on button "Undo/Redo" at bounding box center [243, 17] width 25 height 25
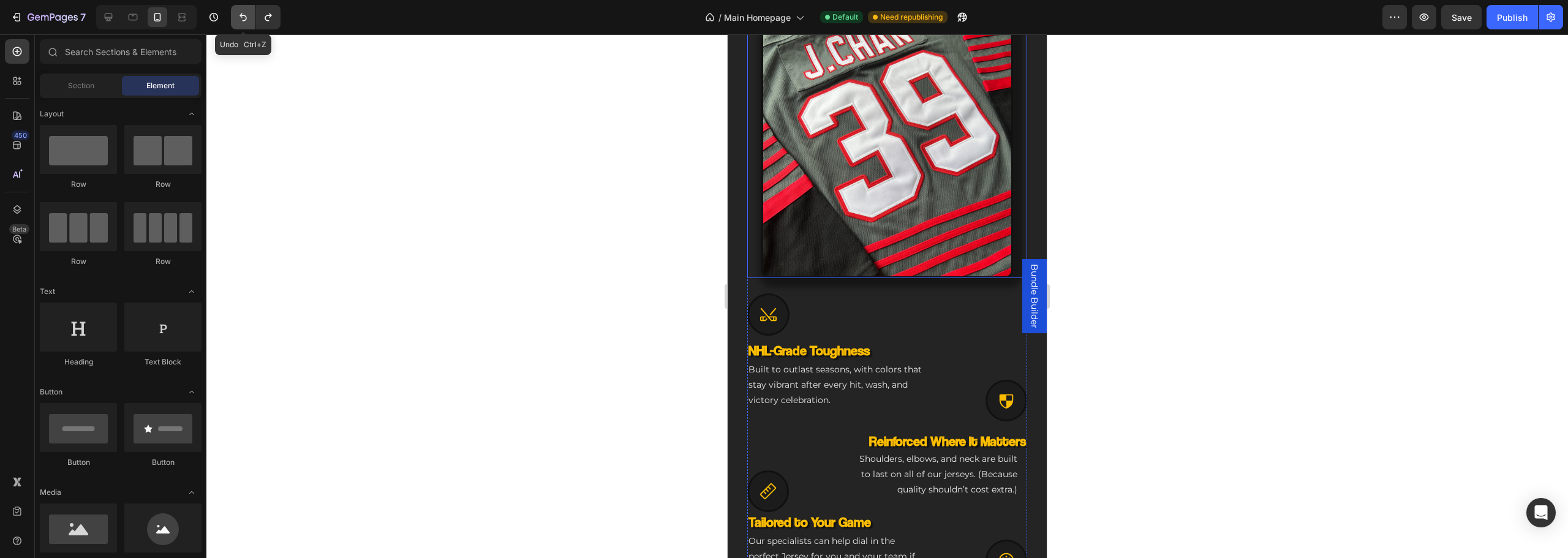
click at [247, 12] on icon "Undo/Redo" at bounding box center [243, 17] width 12 height 12
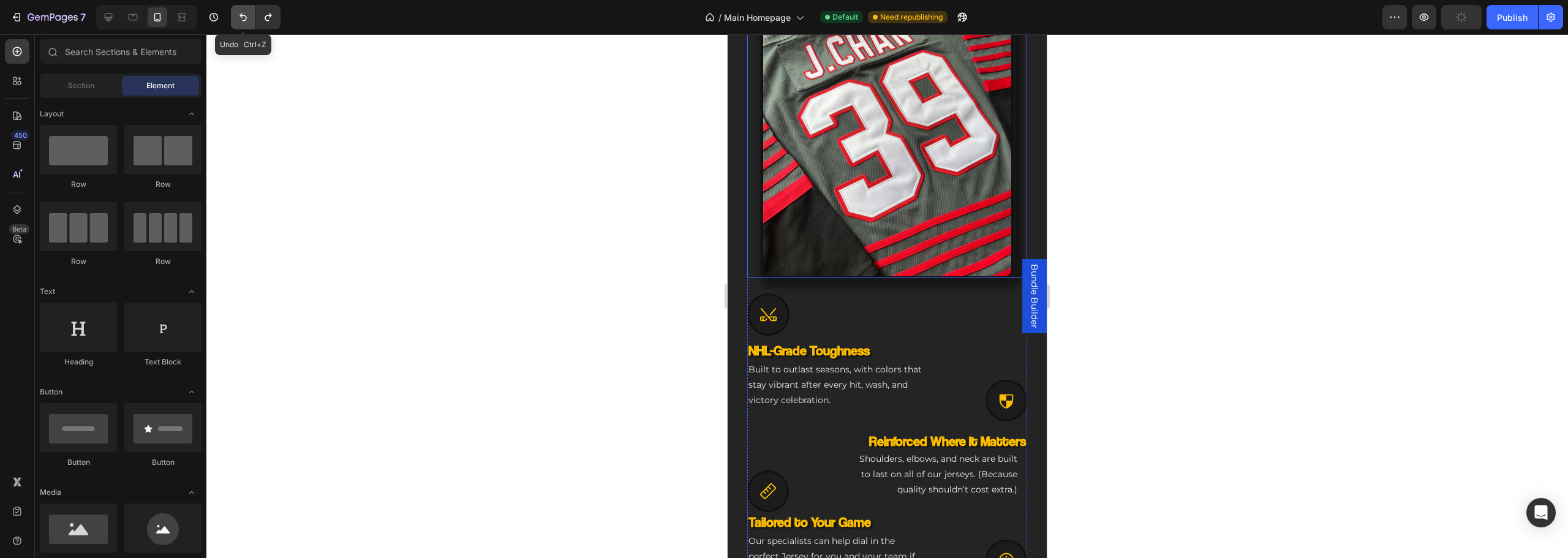
click at [247, 12] on icon "Undo/Redo" at bounding box center [243, 17] width 12 height 12
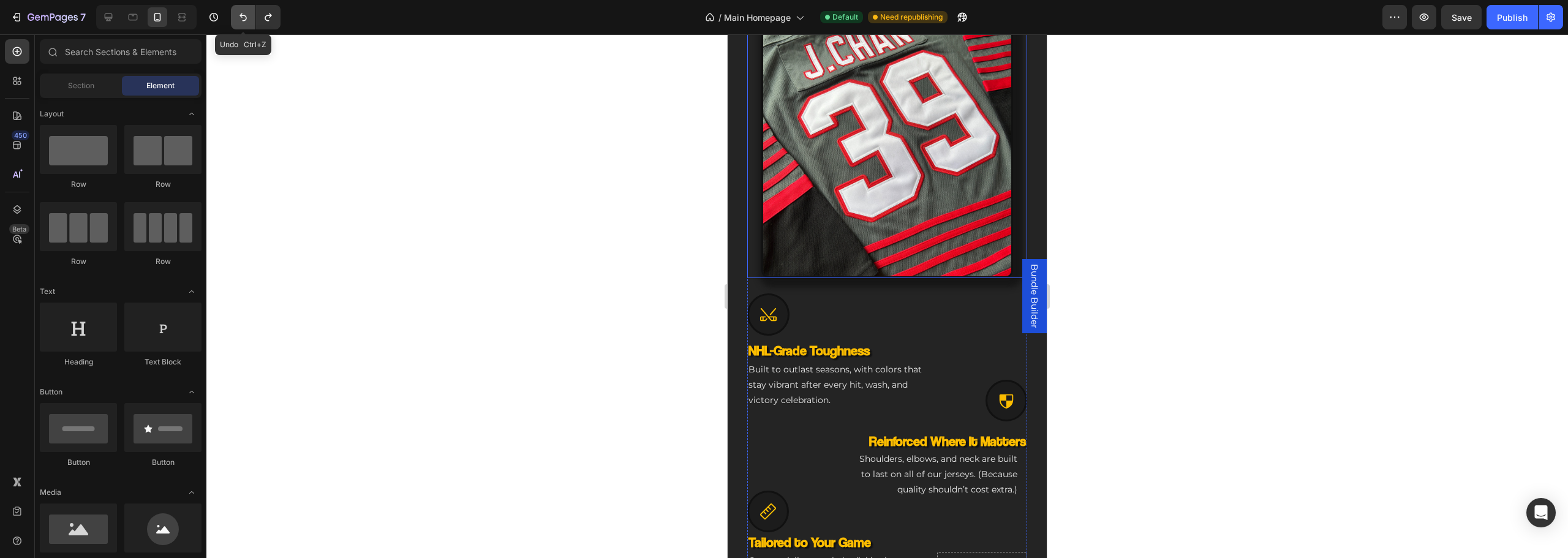
click at [247, 12] on icon "Undo/Redo" at bounding box center [243, 17] width 12 height 12
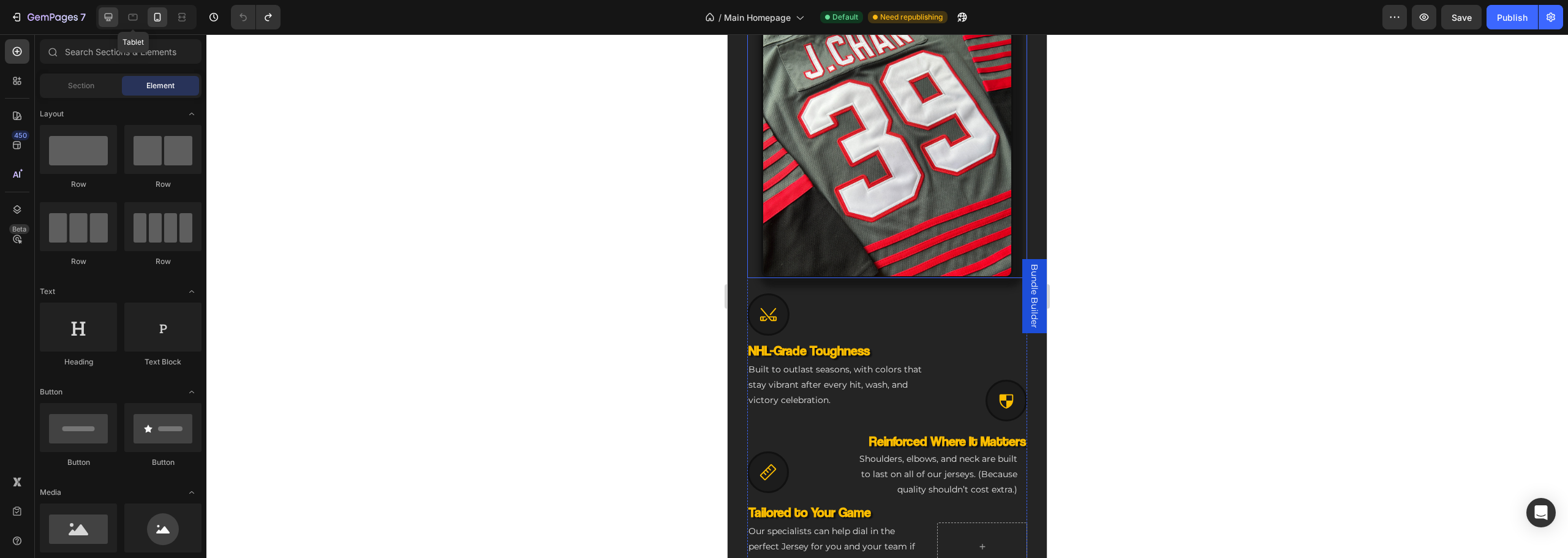
click at [116, 14] on div at bounding box center [108, 17] width 20 height 20
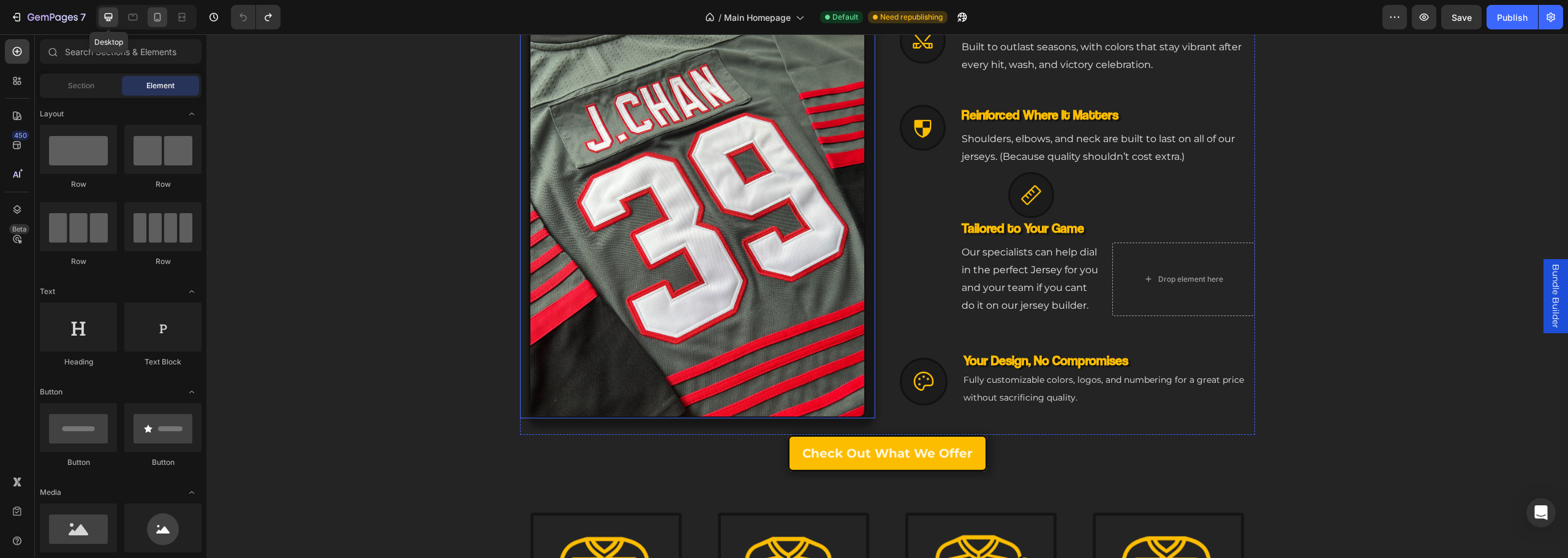
scroll to position [499, 0]
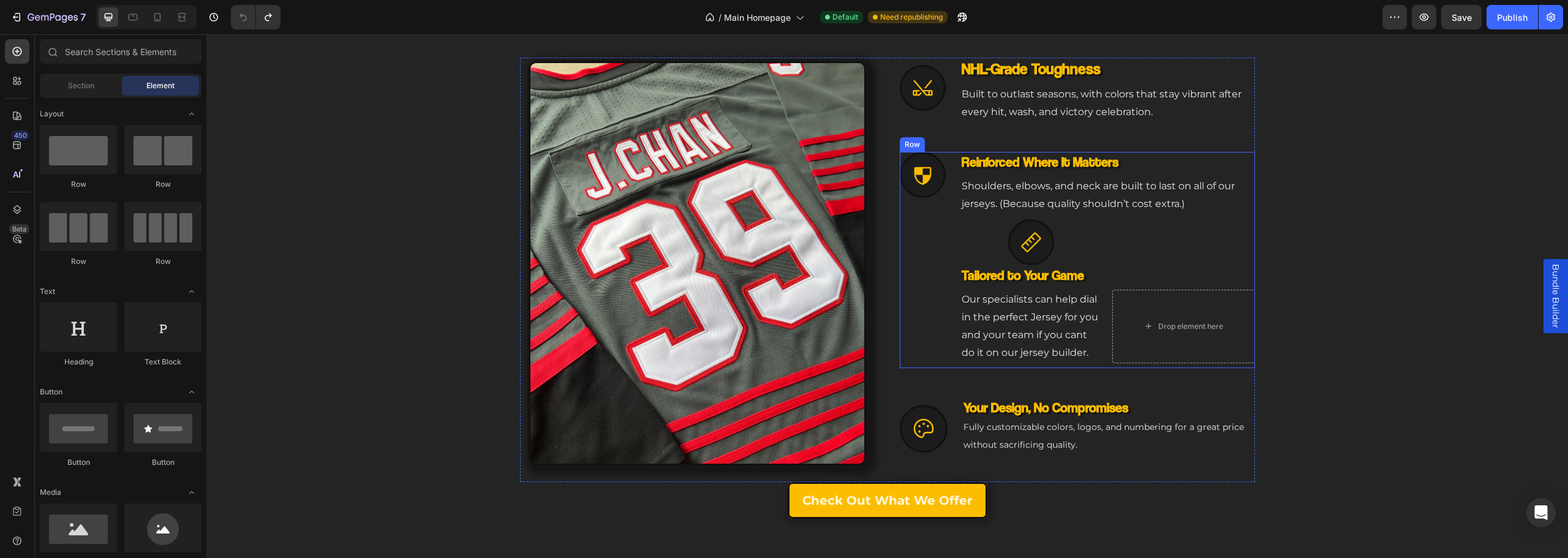
click at [1133, 315] on div "Drop element here" at bounding box center [1183, 326] width 142 height 73
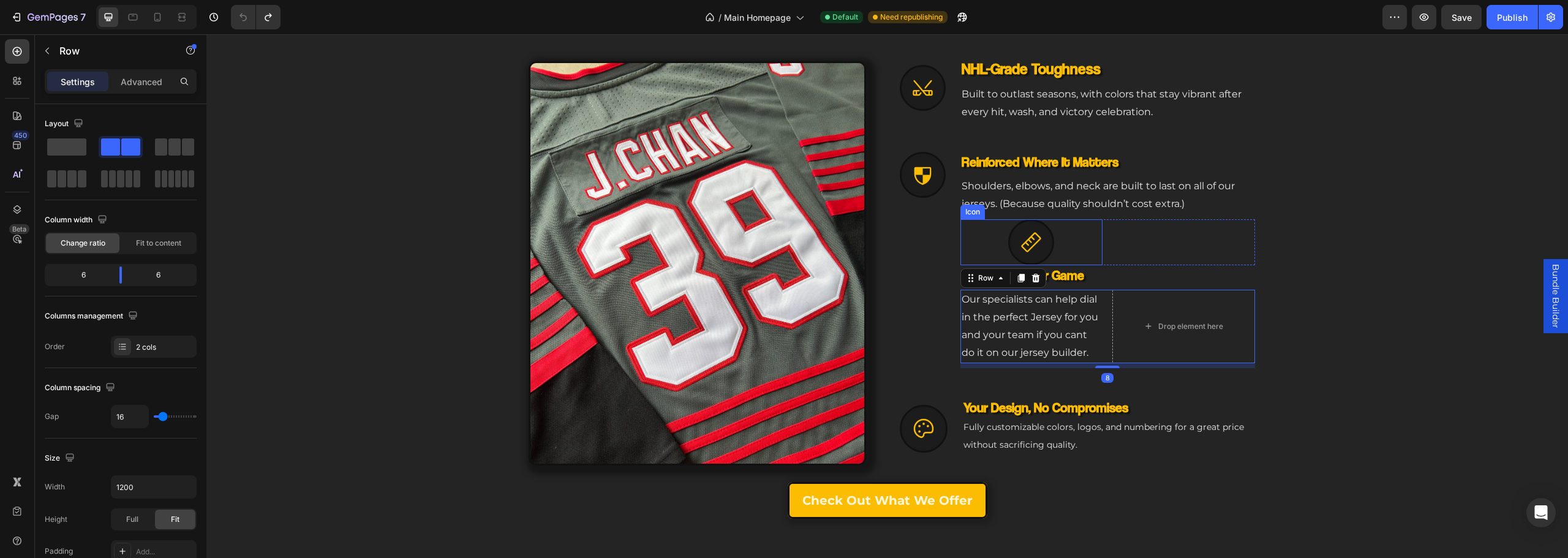
click at [1025, 236] on icon at bounding box center [1031, 241] width 22 height 22
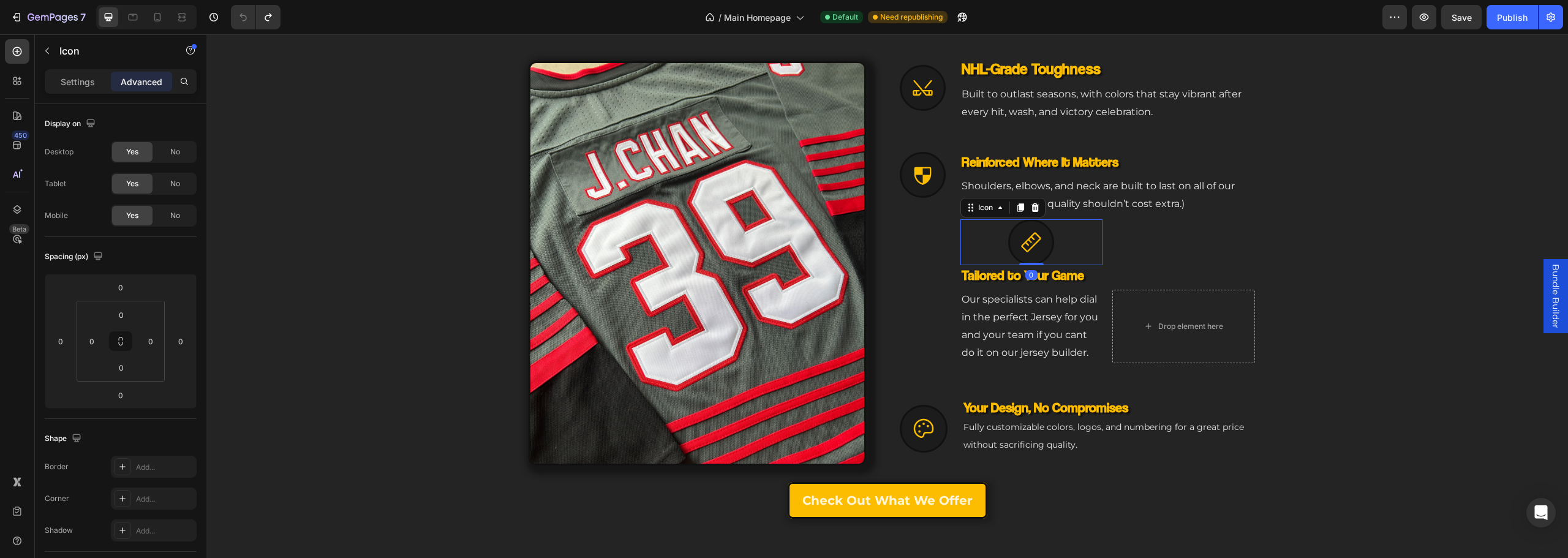
click at [990, 236] on div "Icon 0" at bounding box center [1031, 242] width 142 height 46
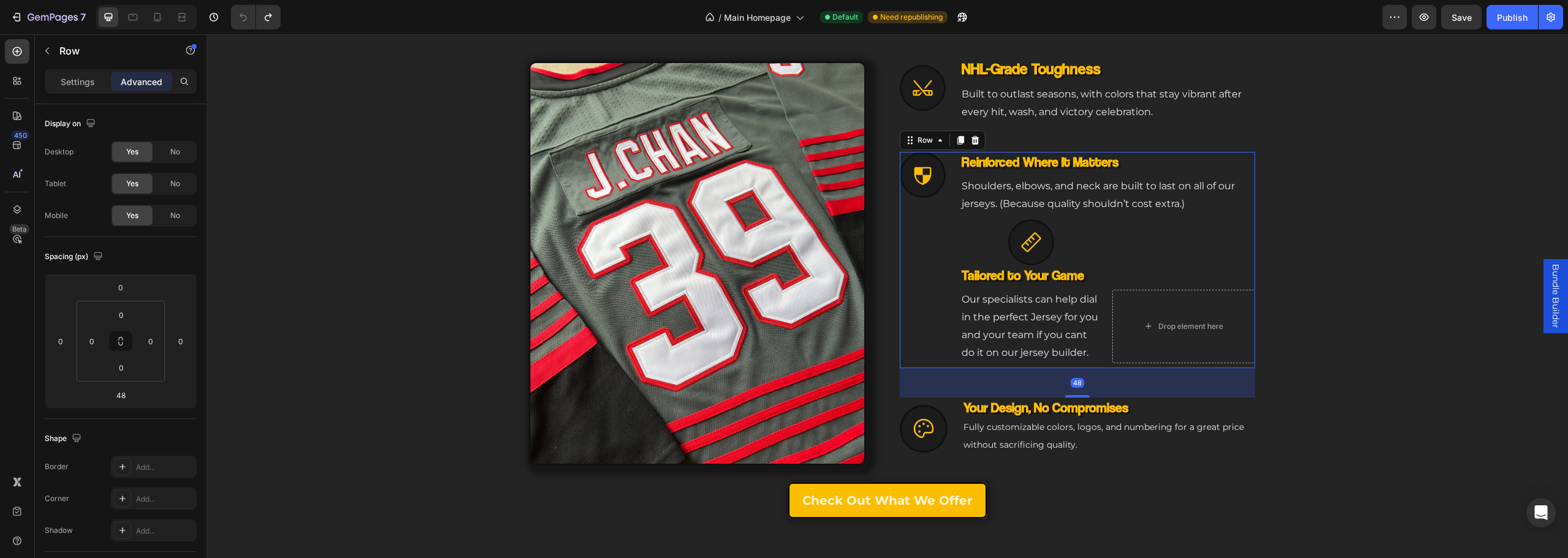
click at [916, 276] on div "NHL-Grade Toughness Heading Built to outlast seasons, with colors that stay vib…" at bounding box center [923, 259] width 46 height 216
click at [922, 90] on icon at bounding box center [922, 87] width 22 height 22
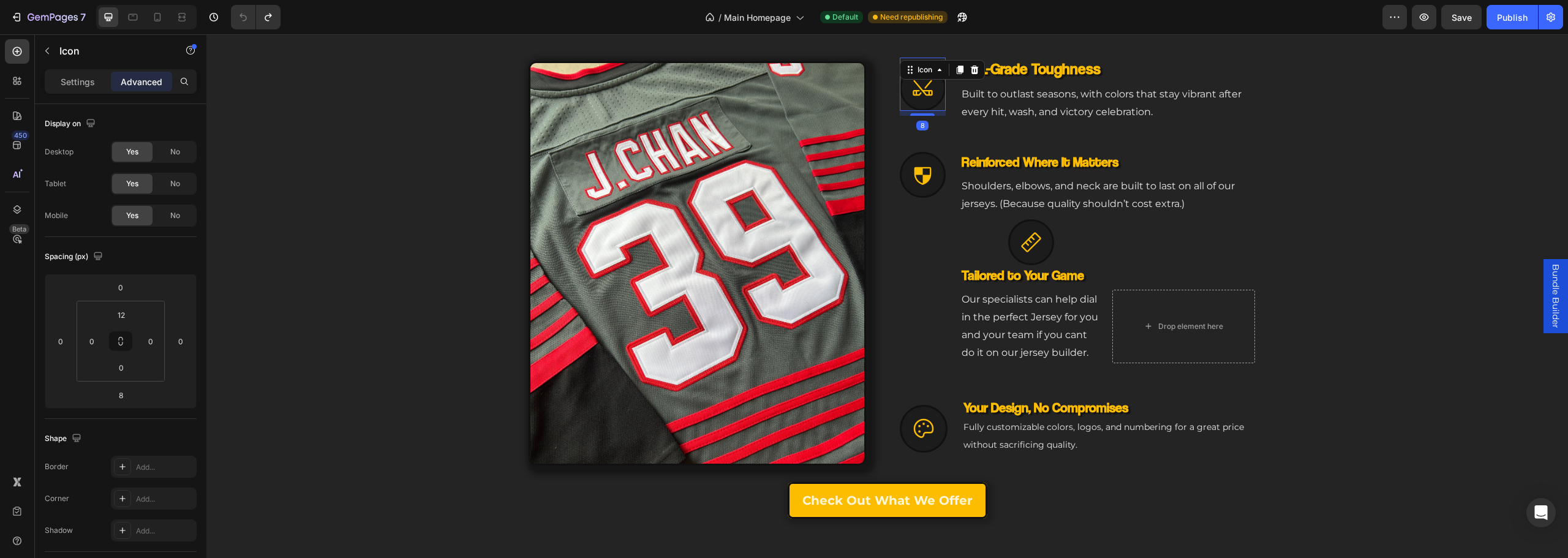
click at [946, 116] on div "Icon 8 NHL-Grade Toughness Heading Built to outlast seasons, with colors that s…" at bounding box center [1077, 90] width 355 height 65
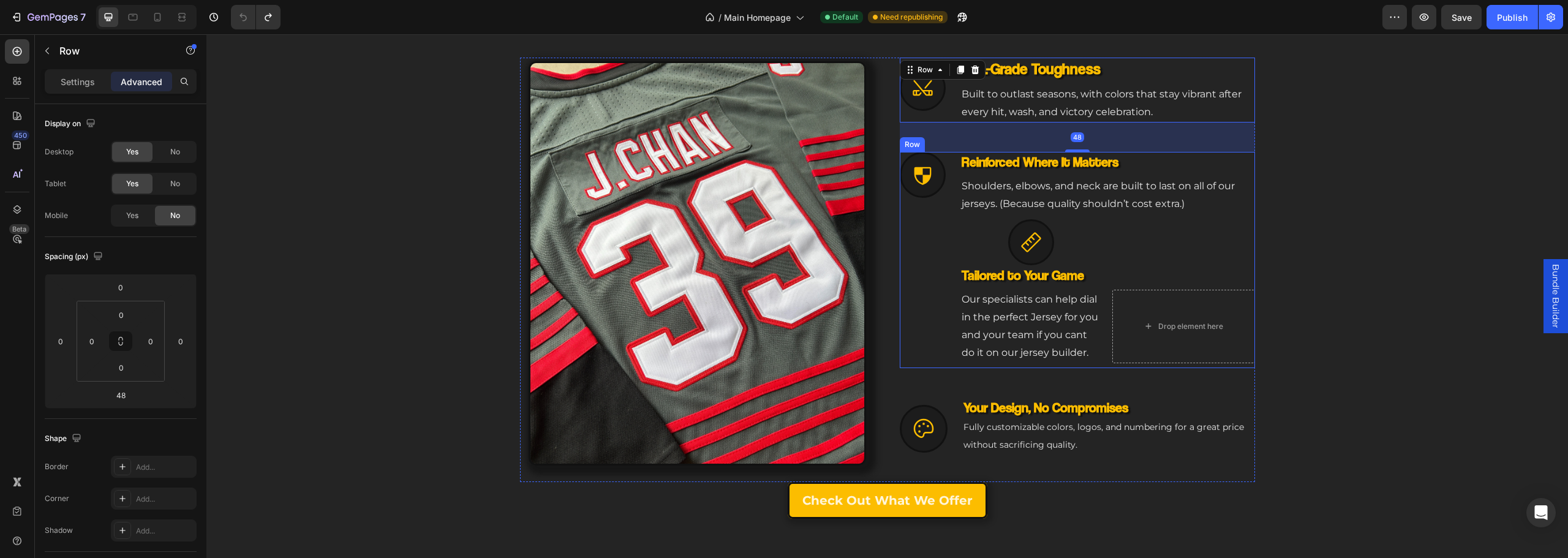
click at [921, 230] on div "NHL-Grade Toughness Heading Built to outlast seasons, with colors that stay vib…" at bounding box center [923, 259] width 46 height 216
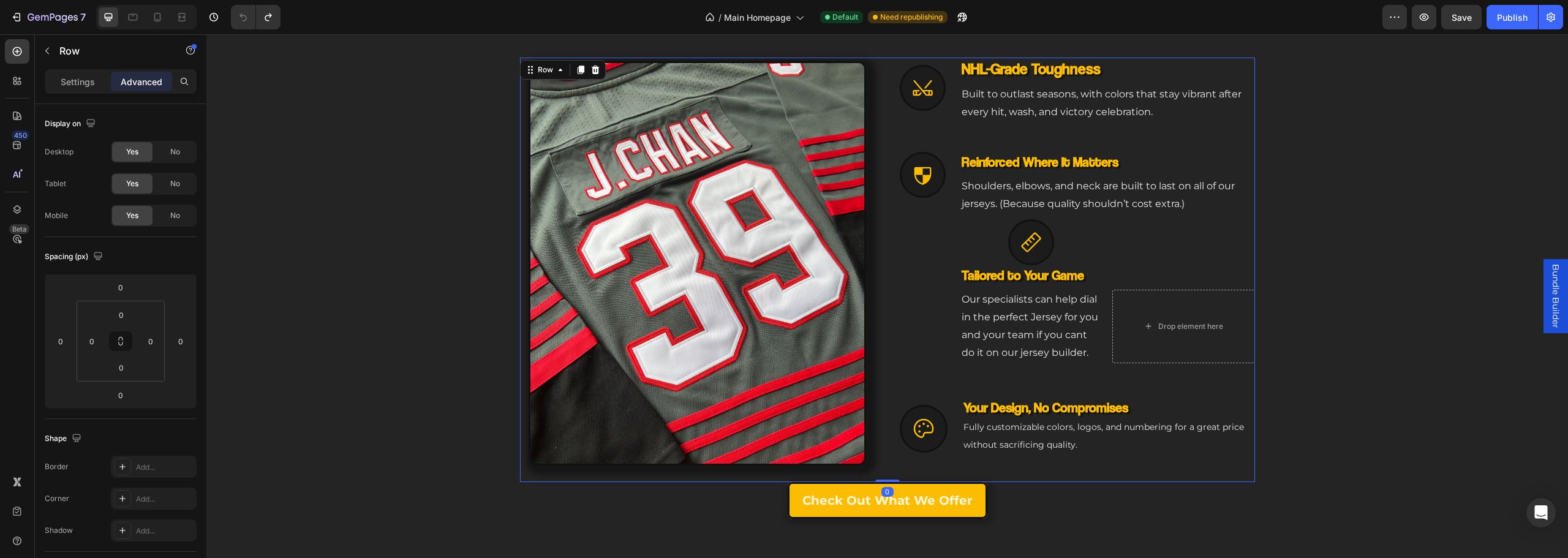
click at [958, 463] on div "Icon NHL-Grade Toughness Heading Built to outlast seasons, with colors that sta…" at bounding box center [1077, 270] width 355 height 424
click at [942, 454] on div "Icon NHL-Grade Toughness Heading Built to outlast seasons, with colors that sta…" at bounding box center [1077, 270] width 355 height 424
click at [953, 446] on div "Icon Your Design, No Compromises Heading Fully customizable colors, logos, and …" at bounding box center [1077, 425] width 355 height 55
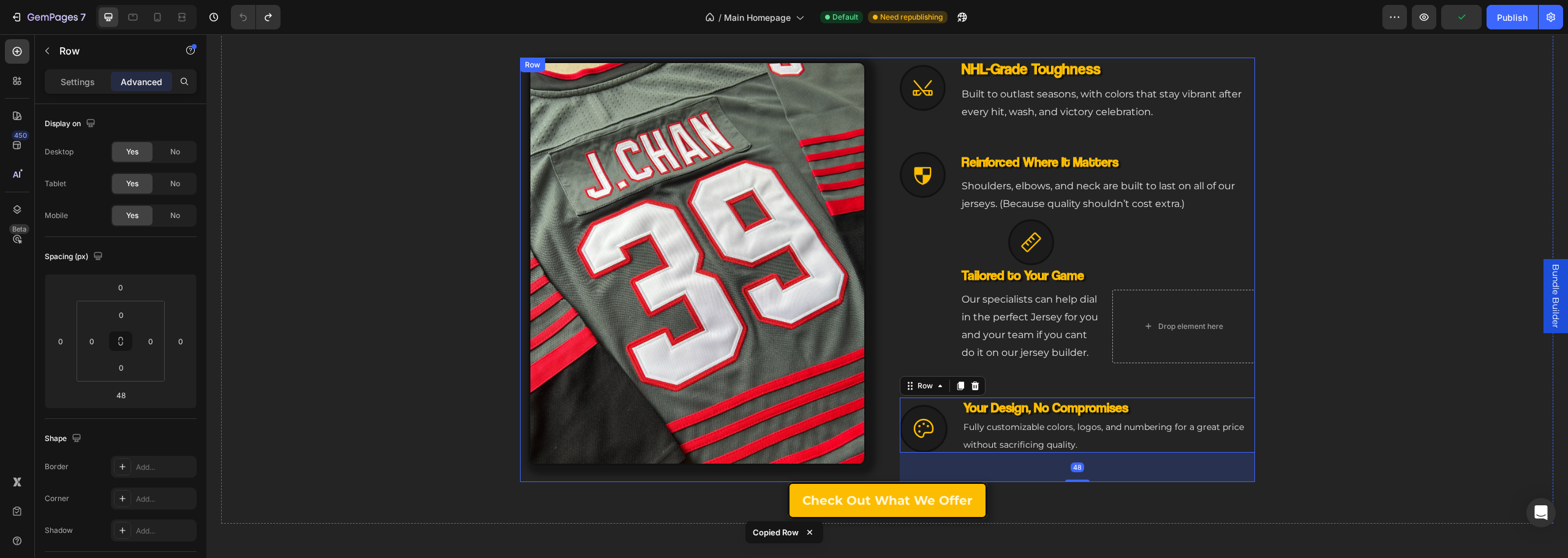
scroll to position [542, 0]
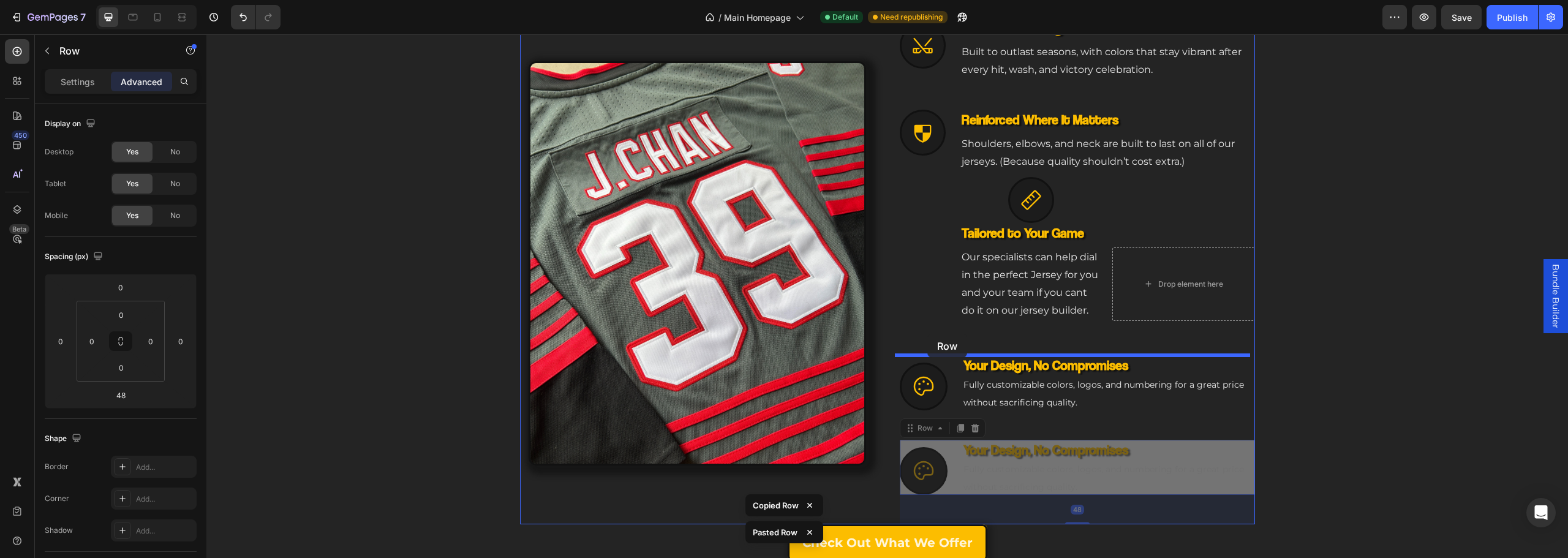
drag, startPoint x: 946, startPoint y: 446, endPoint x: 927, endPoint y: 334, distance: 113.6
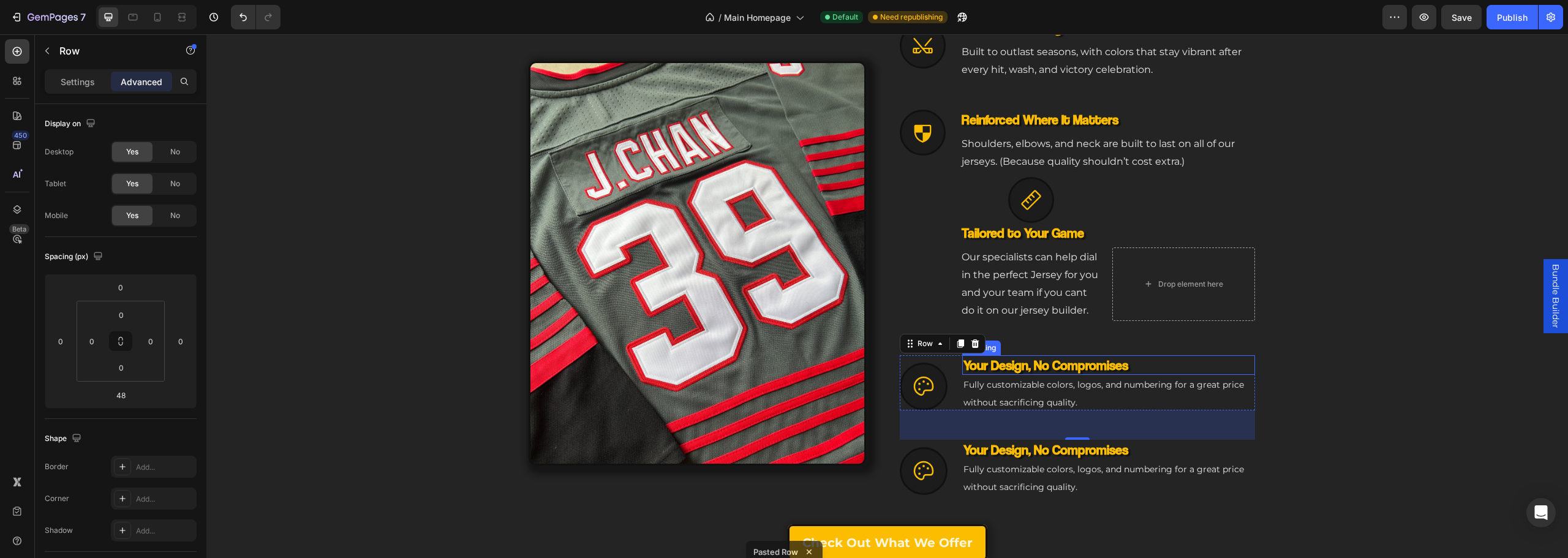
scroll to position [664, 0]
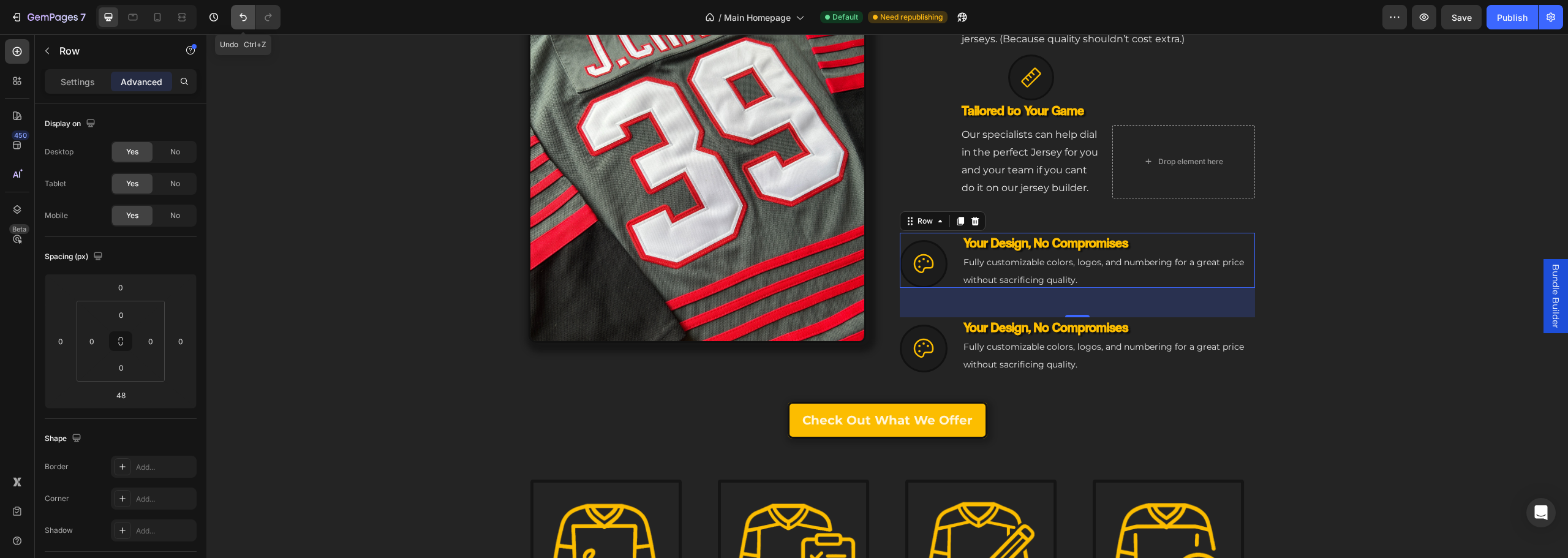
click at [238, 16] on icon "Undo/Redo" at bounding box center [243, 17] width 12 height 12
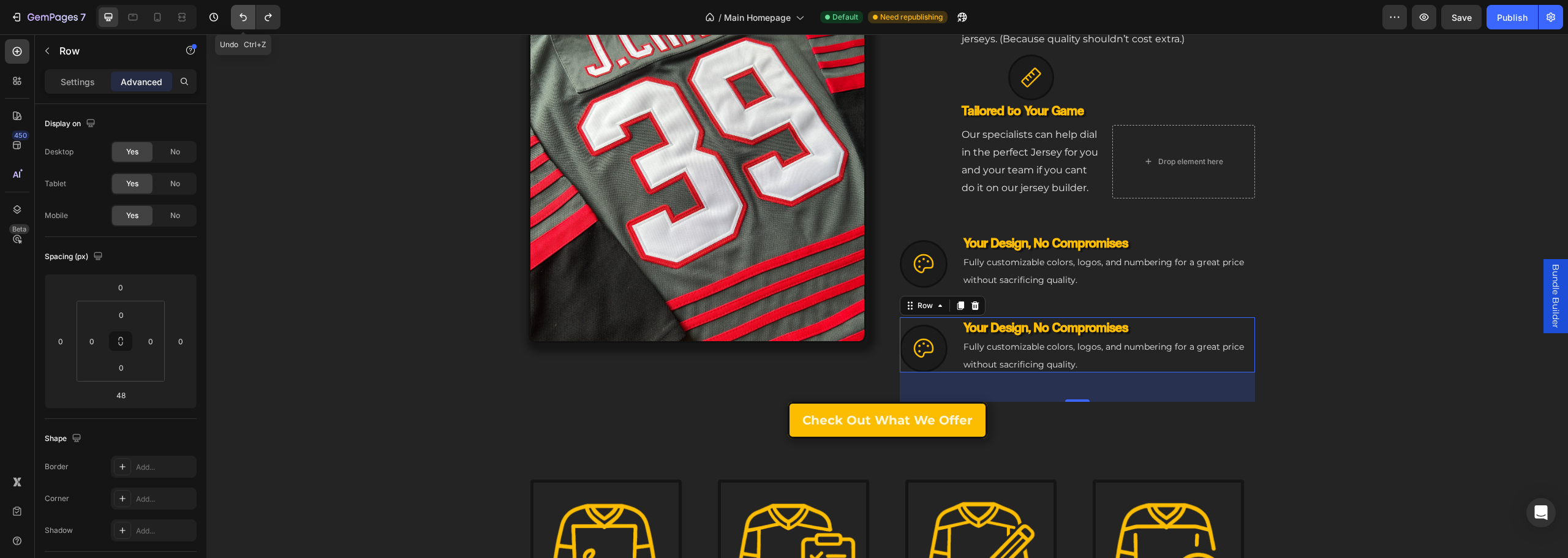
click at [238, 16] on icon "Undo/Redo" at bounding box center [243, 17] width 12 height 12
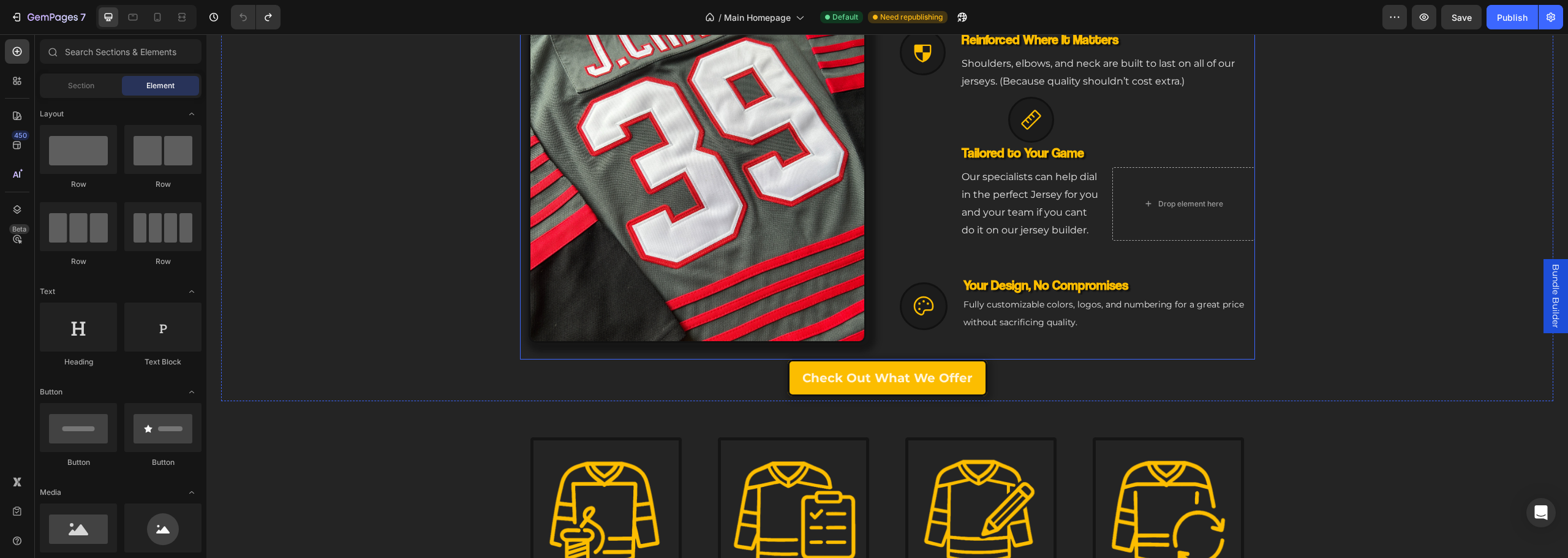
click at [953, 340] on div "Icon NHL-Grade Toughness Heading Built to outlast seasons, with colors that sta…" at bounding box center [1077, 147] width 355 height 424
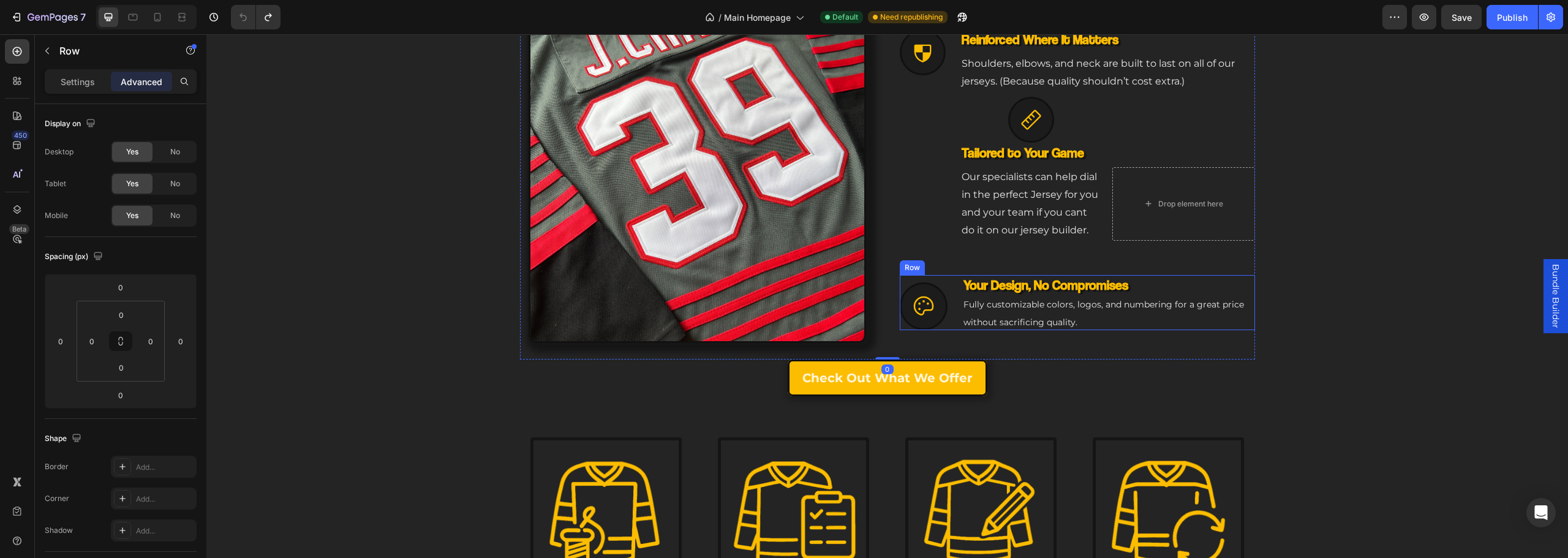
click at [946, 323] on div "Icon Your Design, No Compromises Heading Fully customizable colors, logos, and …" at bounding box center [1077, 302] width 355 height 55
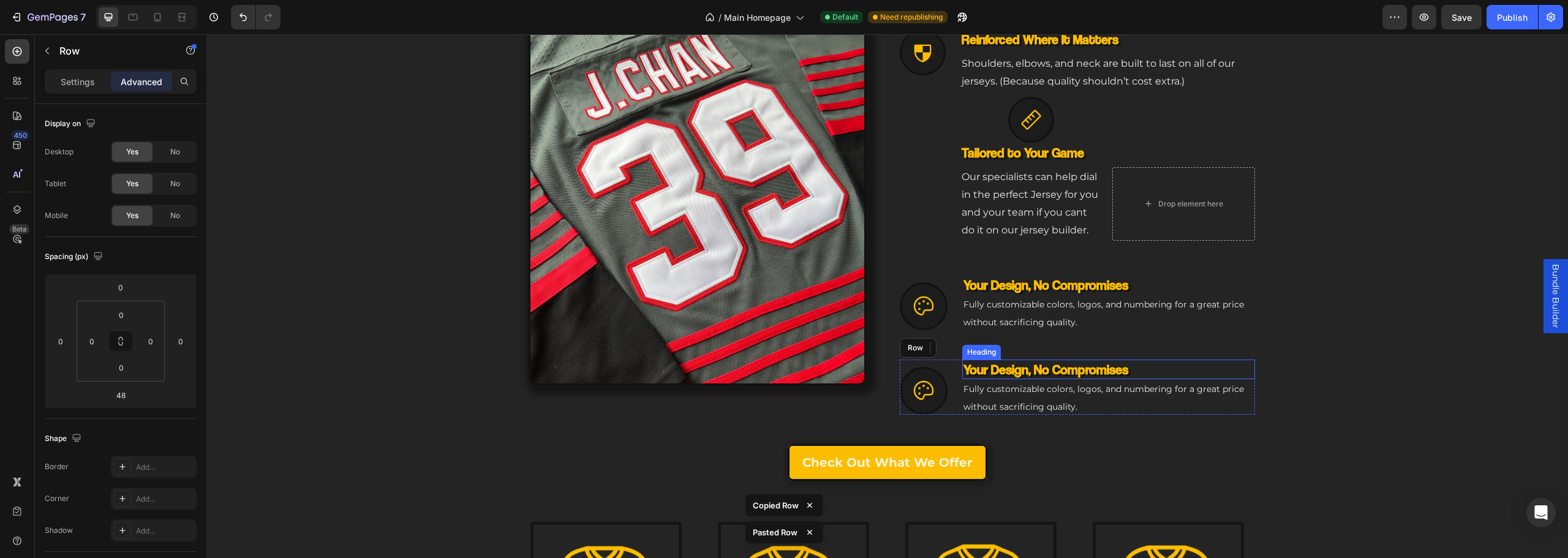
scroll to position [664, 0]
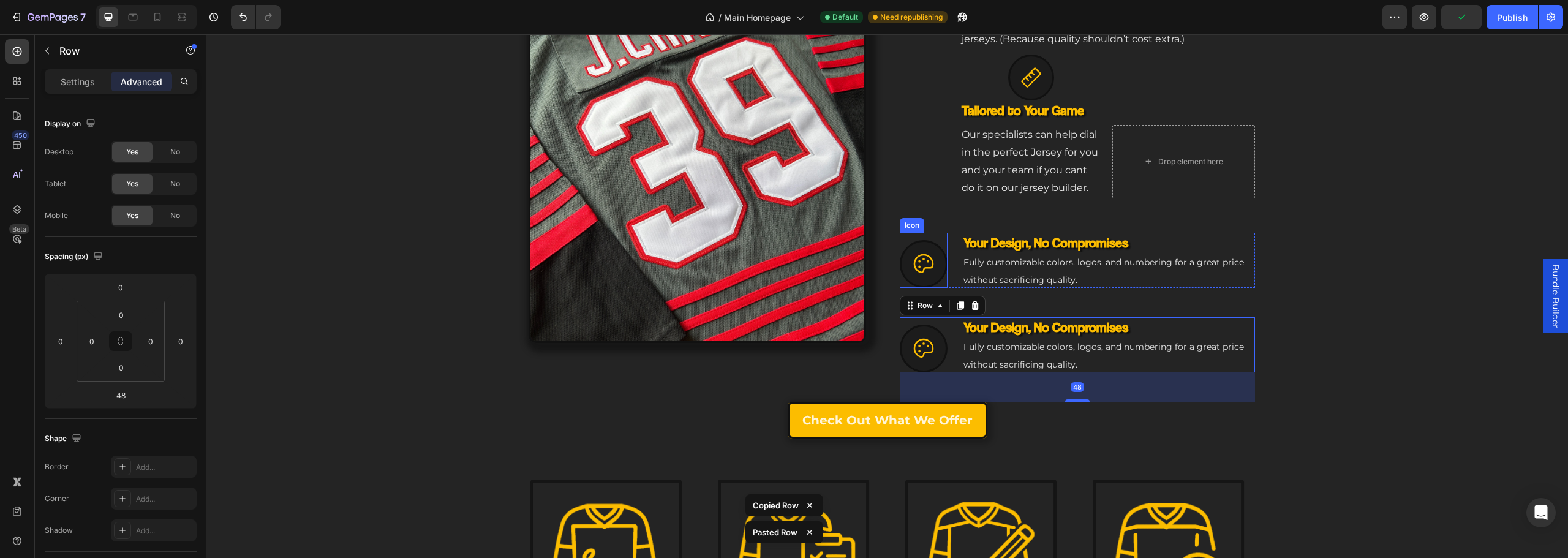
click at [927, 279] on div at bounding box center [924, 264] width 48 height 48
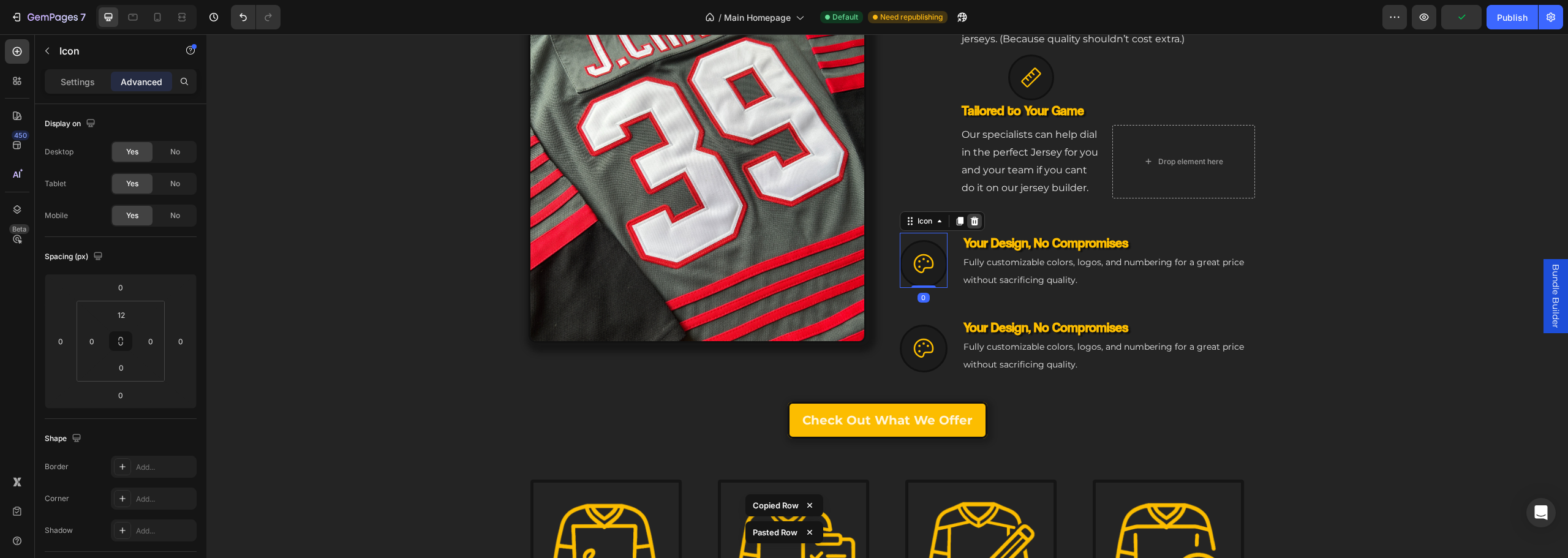
click at [972, 220] on icon at bounding box center [973, 220] width 8 height 9
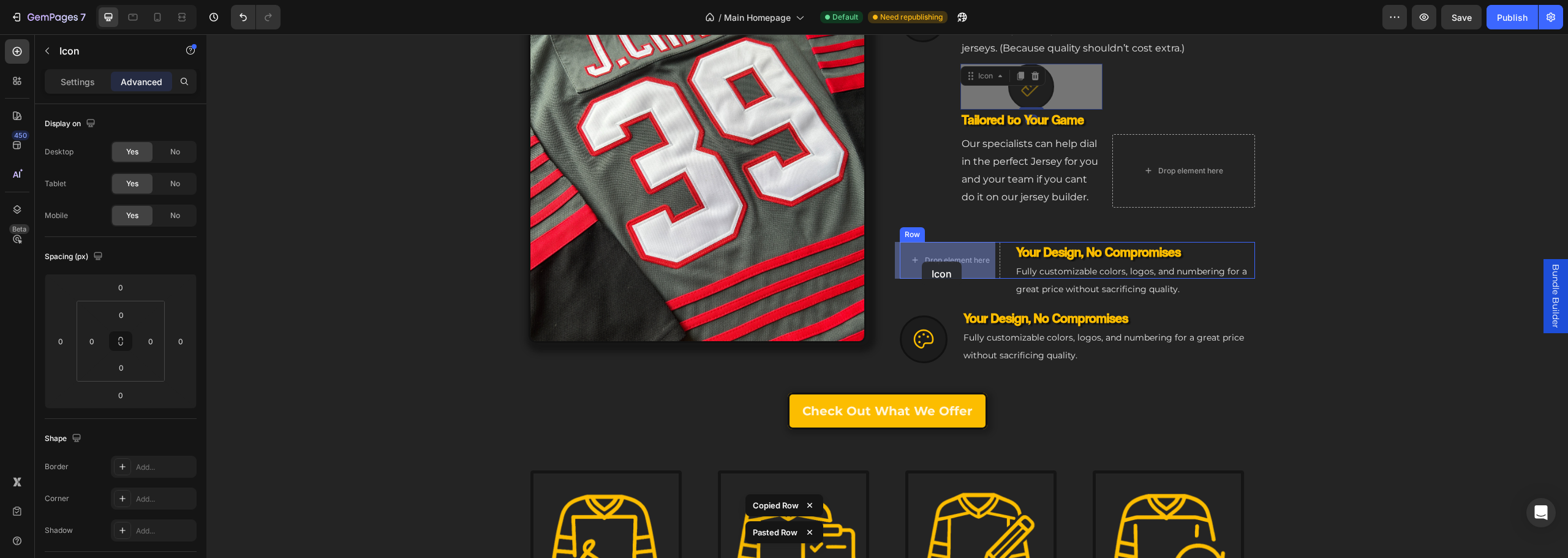
drag, startPoint x: 1022, startPoint y: 87, endPoint x: 1017, endPoint y: 223, distance: 136.1
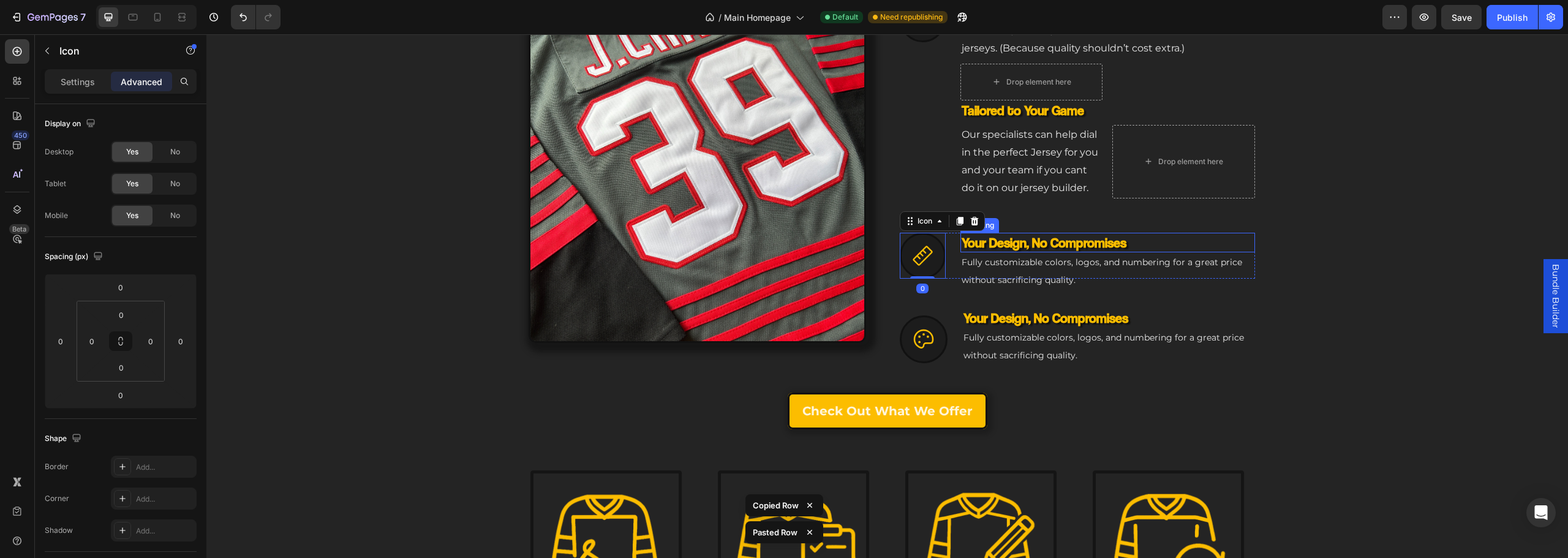
click at [1018, 240] on h3 "Your Design, No Compromises" at bounding box center [1107, 243] width 294 height 20
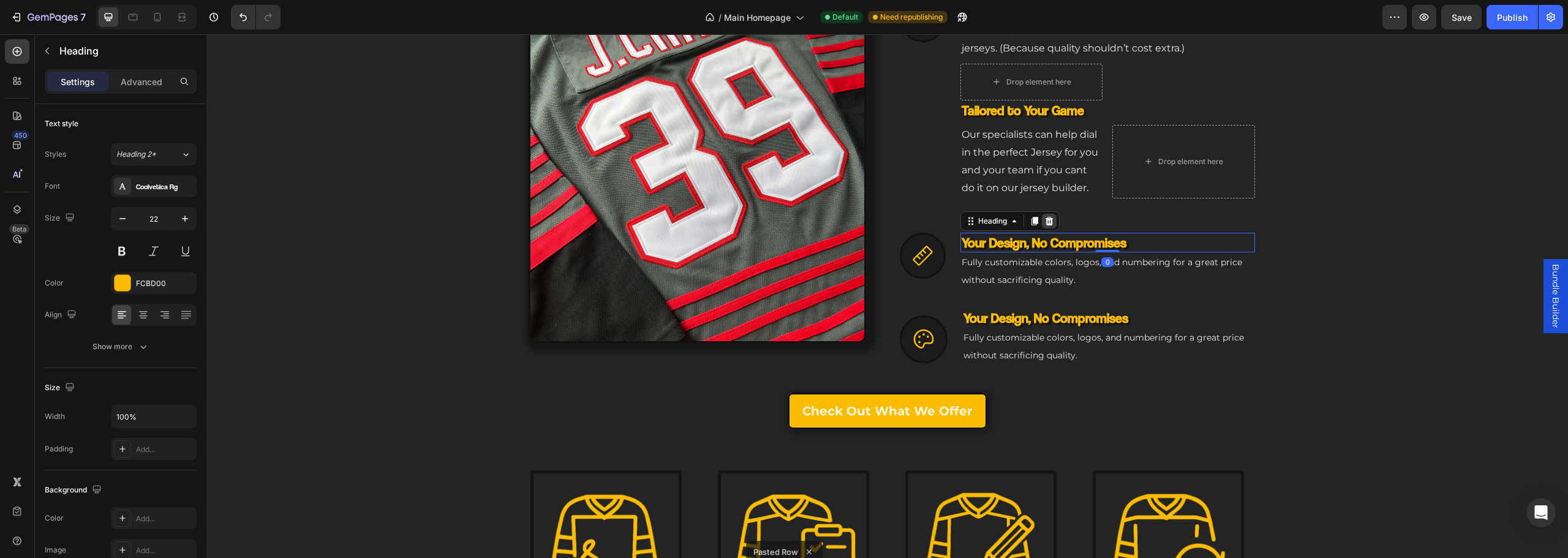
click at [1050, 224] on div at bounding box center [1049, 221] width 14 height 14
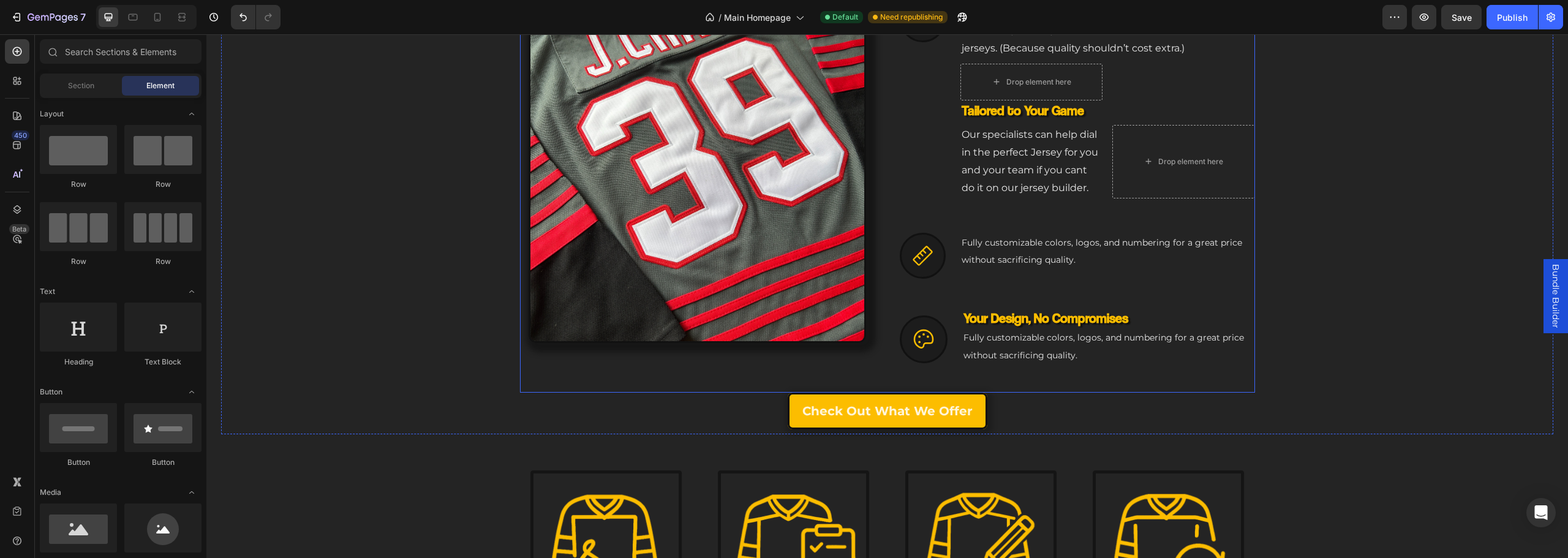
click at [1027, 131] on p "Our specialists can help dial in the perfect Jersey for you and your team if yo…" at bounding box center [1032, 160] width 140 height 70
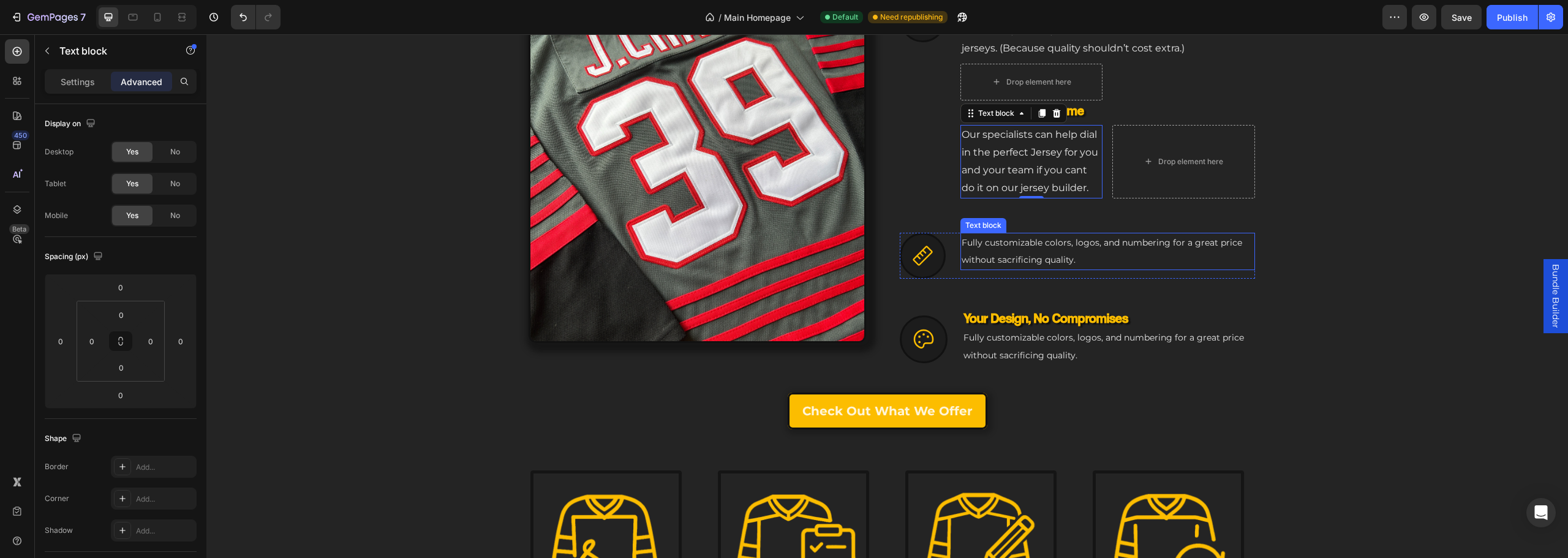
click at [1032, 257] on span "Fully customizable colors, logos, and numbering for a great price without sacri…" at bounding box center [1102, 252] width 281 height 29
click at [1052, 216] on icon at bounding box center [1057, 221] width 10 height 10
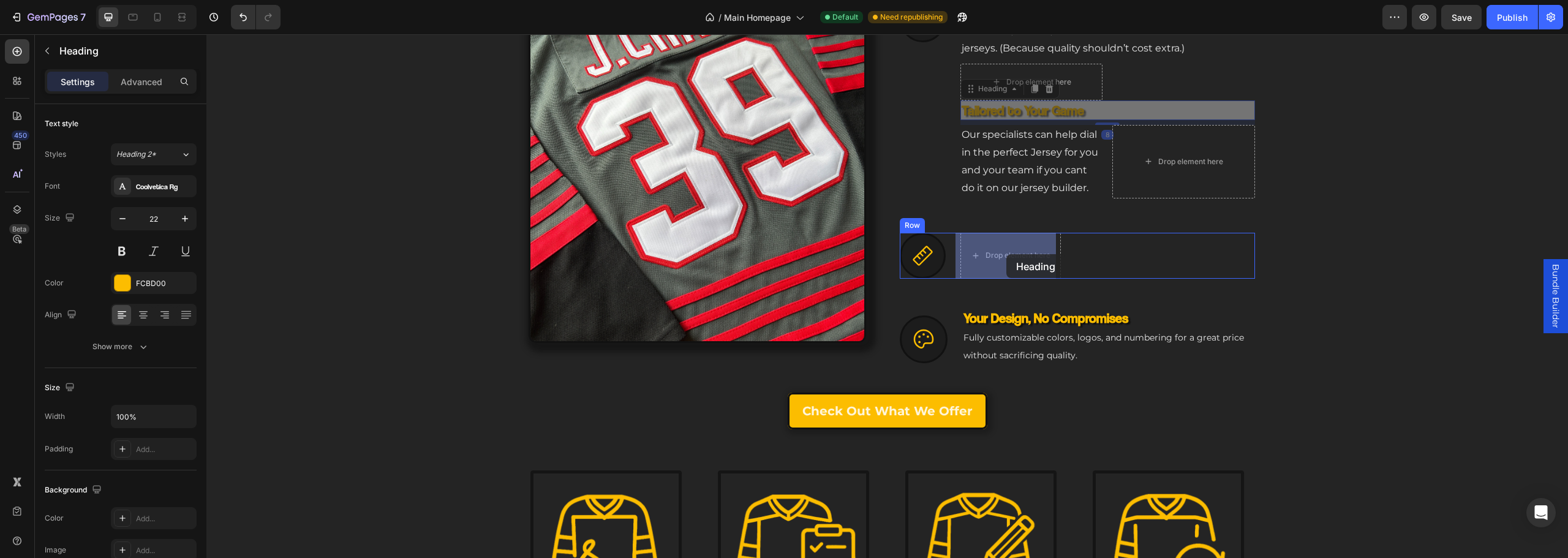
drag, startPoint x: 1031, startPoint y: 110, endPoint x: 1006, endPoint y: 249, distance: 141.2
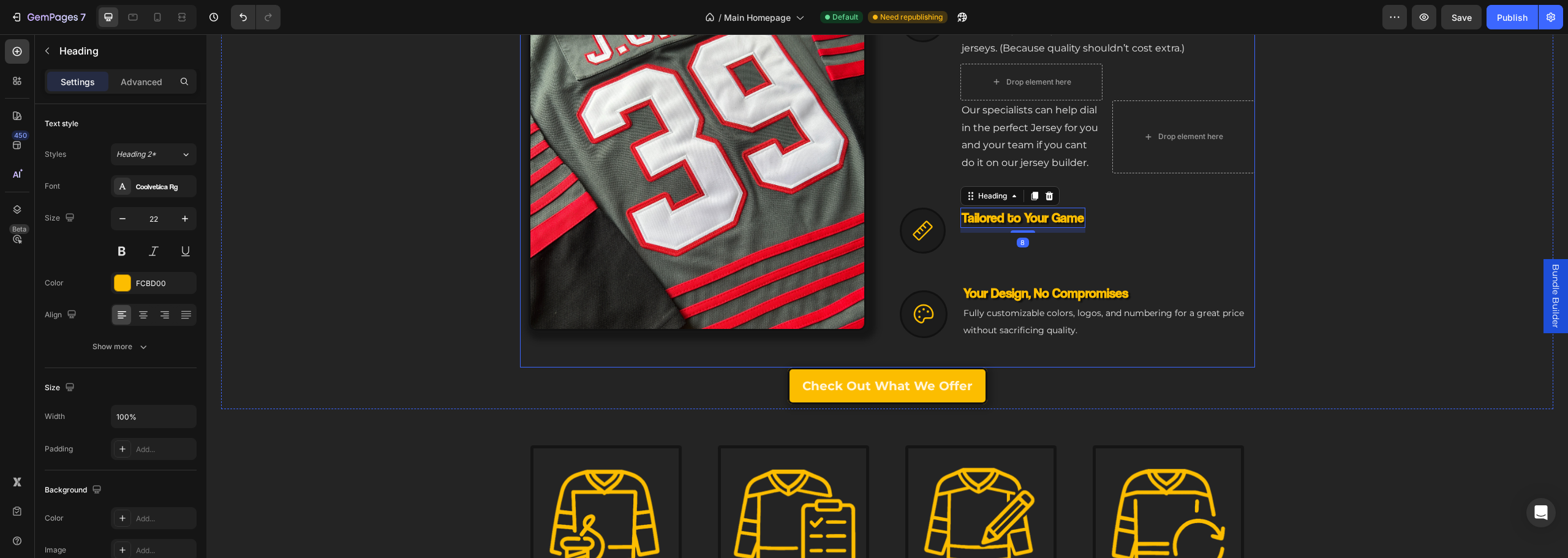
scroll to position [642, 0]
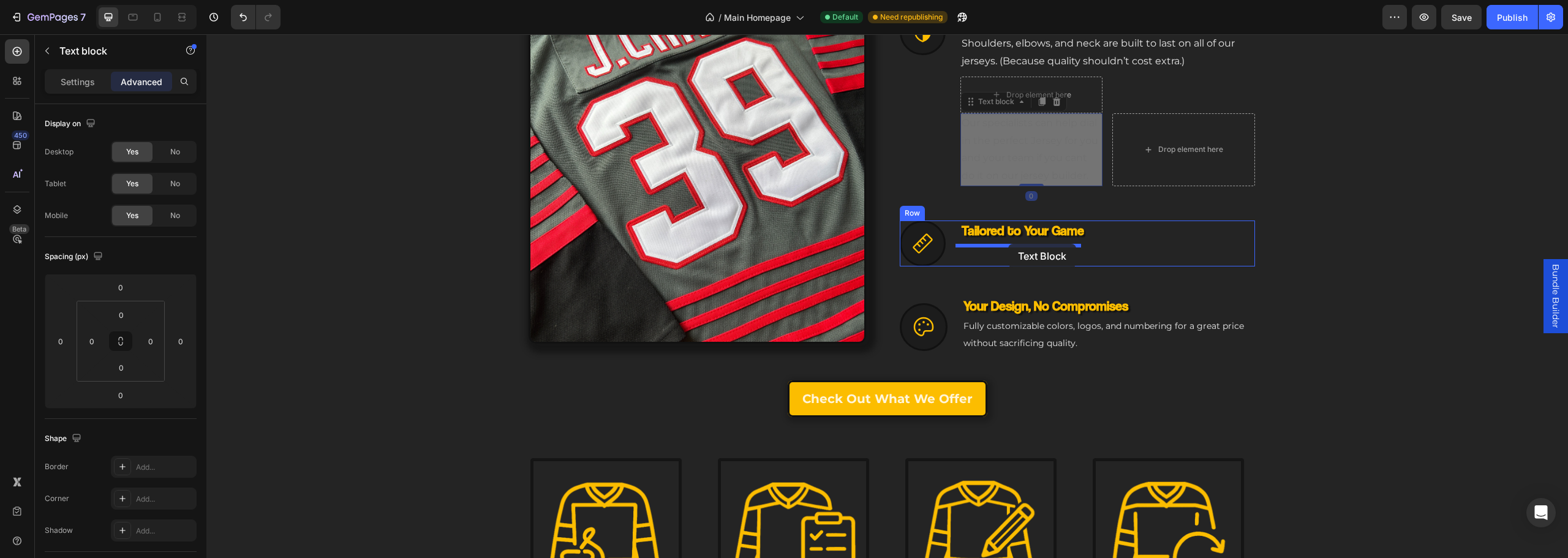
drag, startPoint x: 1023, startPoint y: 150, endPoint x: 1008, endPoint y: 244, distance: 95.2
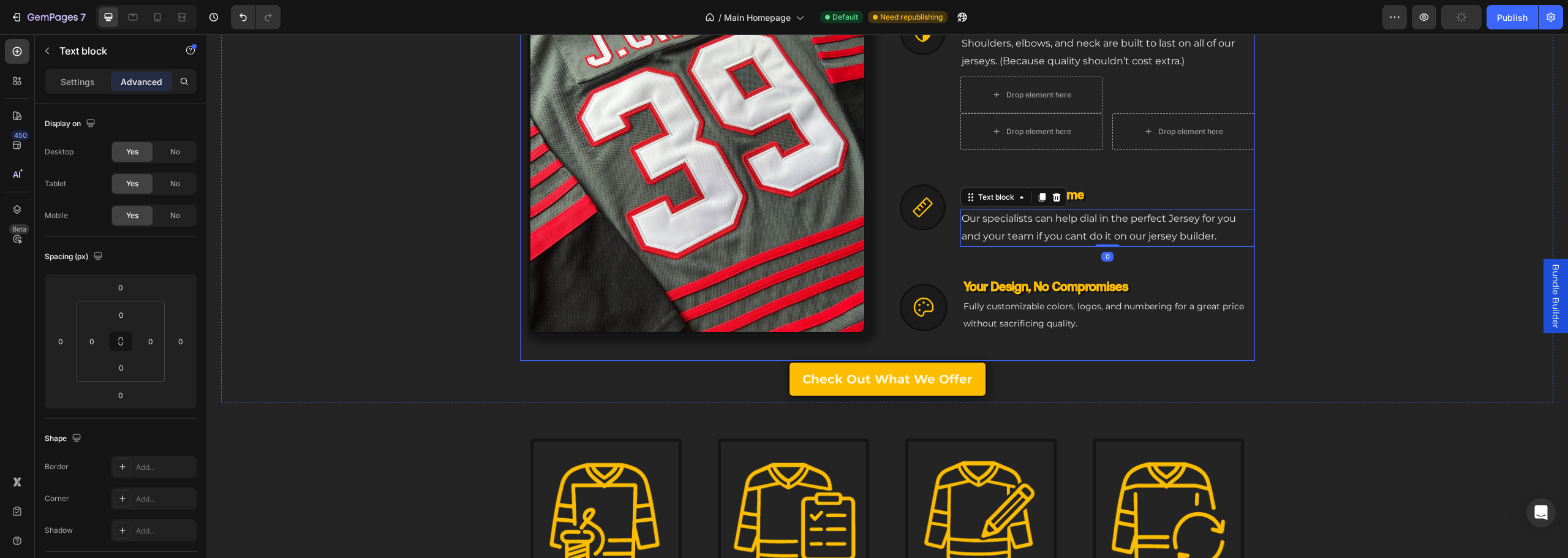
scroll to position [632, 0]
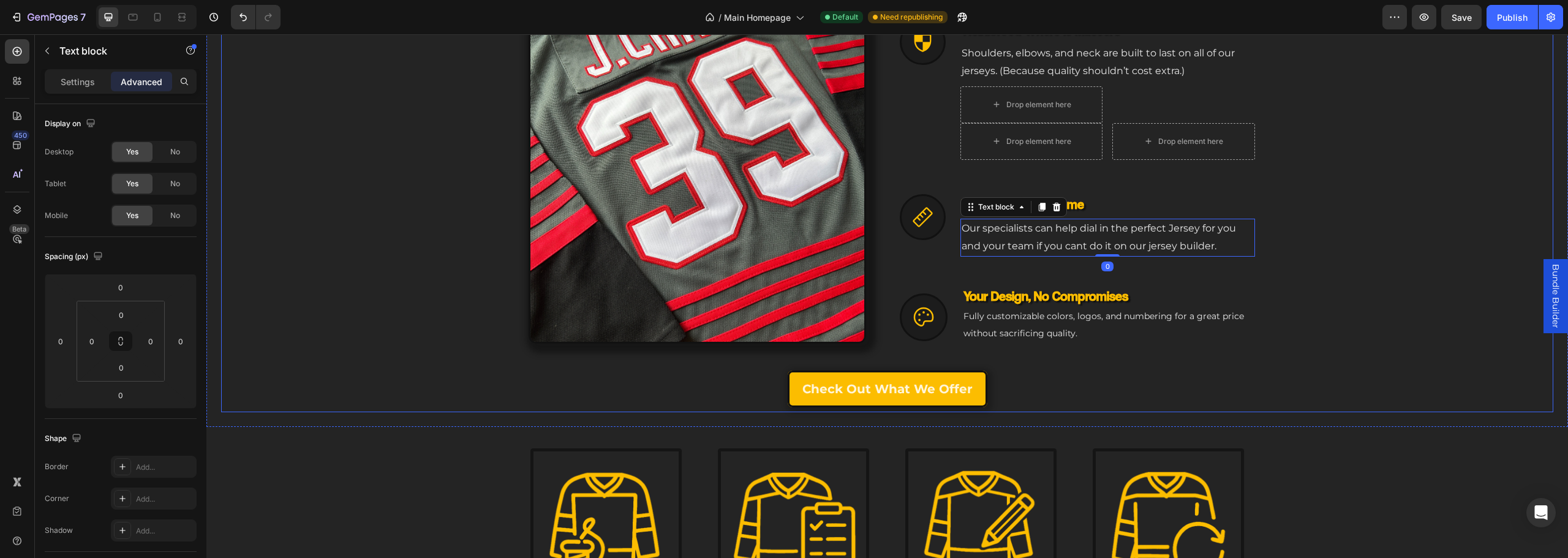
click at [1307, 255] on div "Engineered for Your Game Heading The Custom Jersey That Matches Your Ambition H…" at bounding box center [887, 103] width 1332 height 534
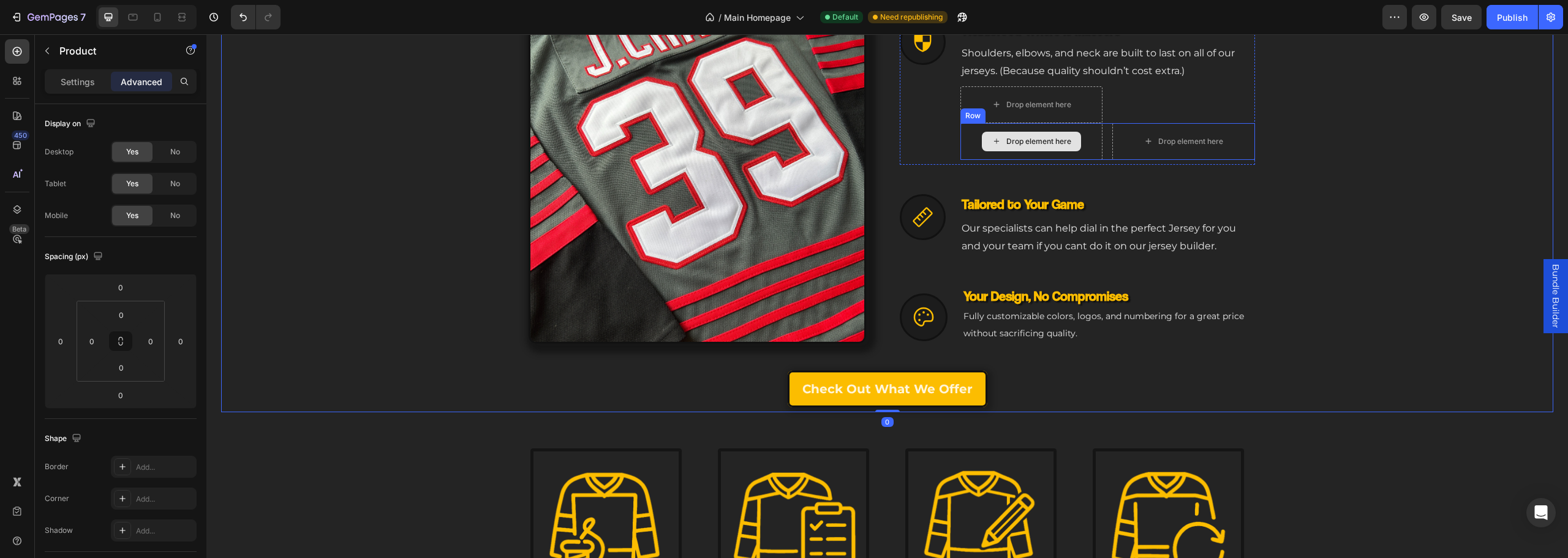
click at [934, 134] on div "NHL-Grade Toughness Heading Built to outlast seasons, with colors that stay vib…" at bounding box center [923, 92] width 46 height 146
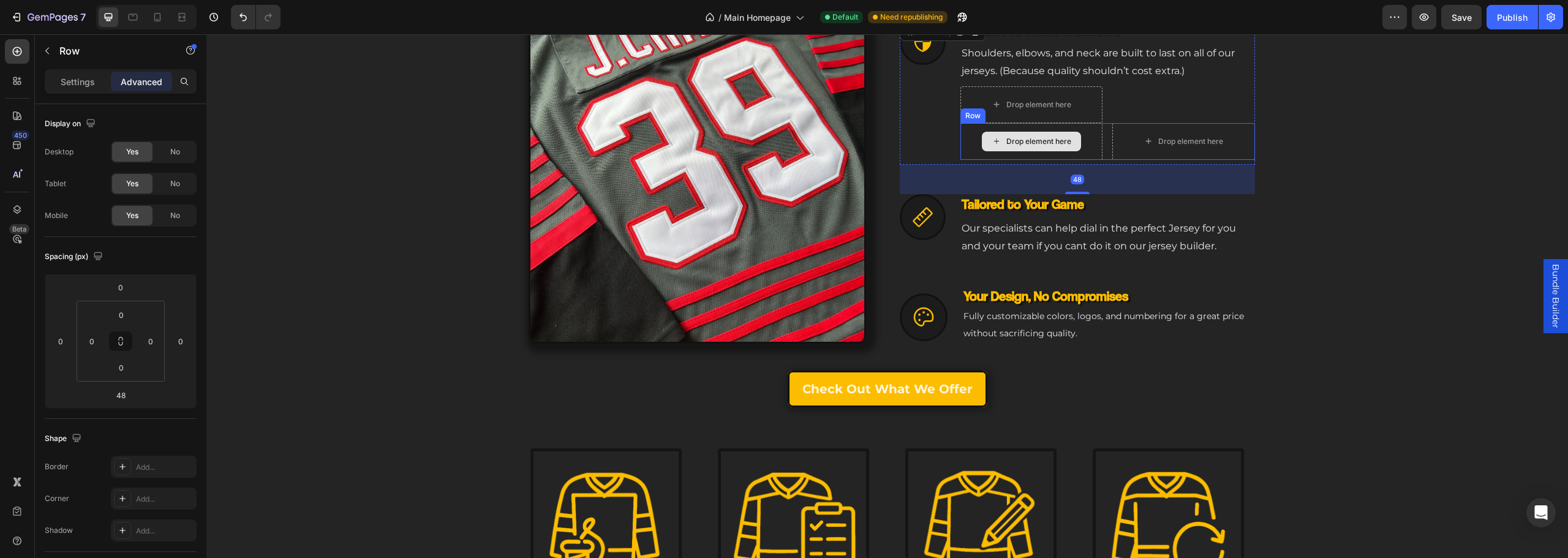
scroll to position [571, 0]
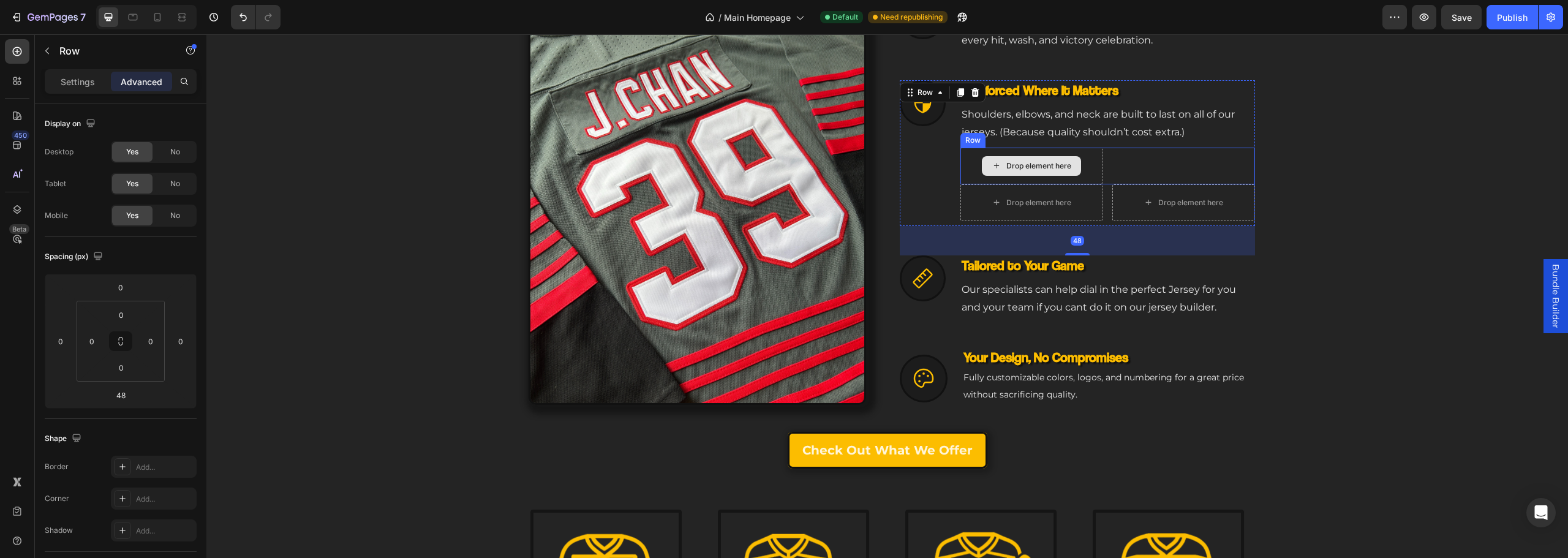
click at [1018, 163] on div "Drop element here" at bounding box center [1039, 166] width 65 height 10
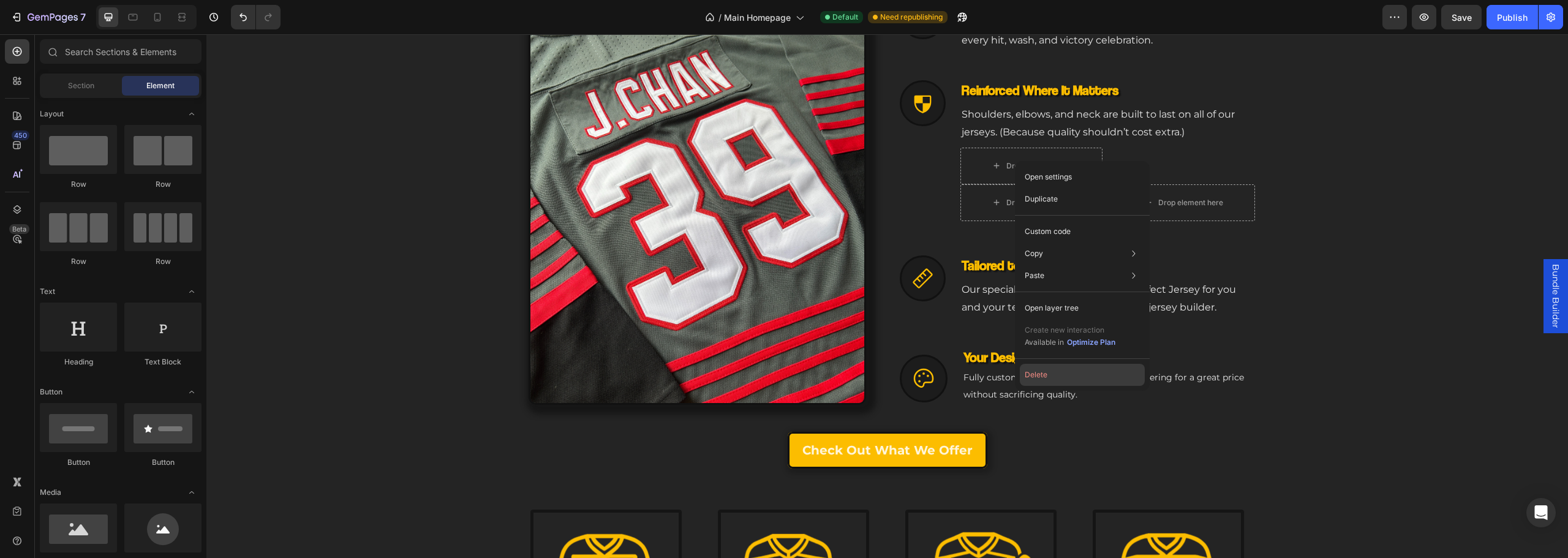
click at [1054, 374] on button "Delete" at bounding box center [1082, 374] width 125 height 22
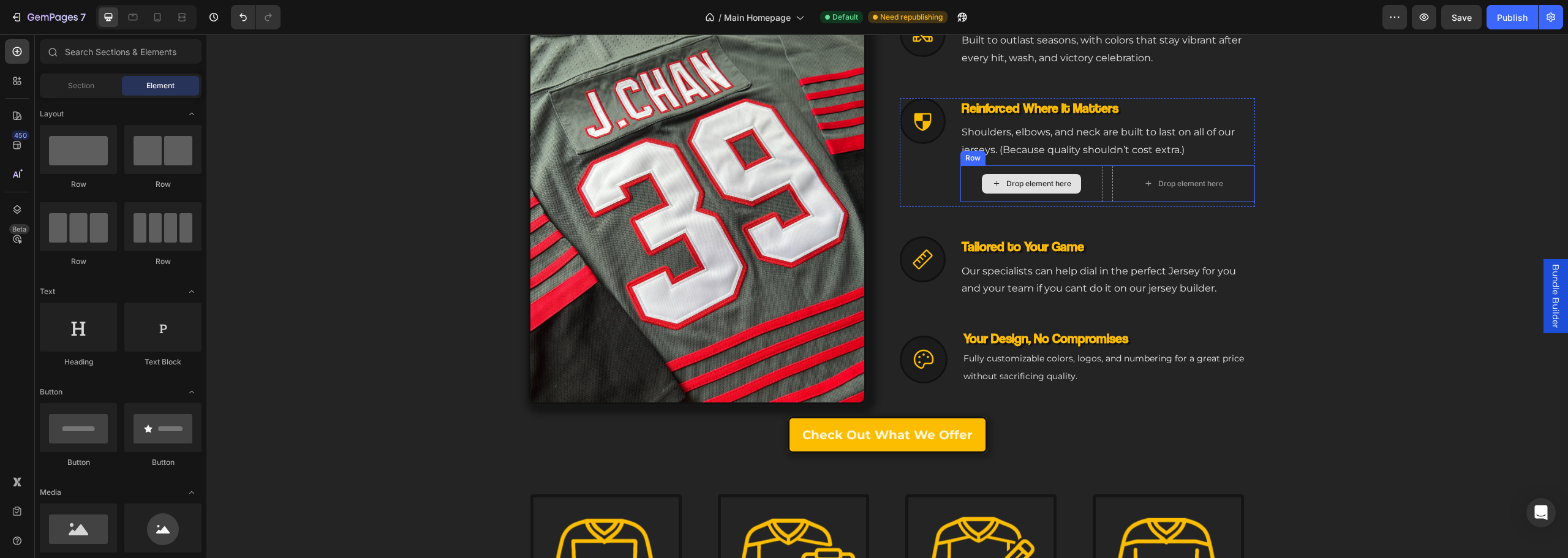
click at [1036, 182] on div "Drop element here" at bounding box center [1039, 184] width 65 height 10
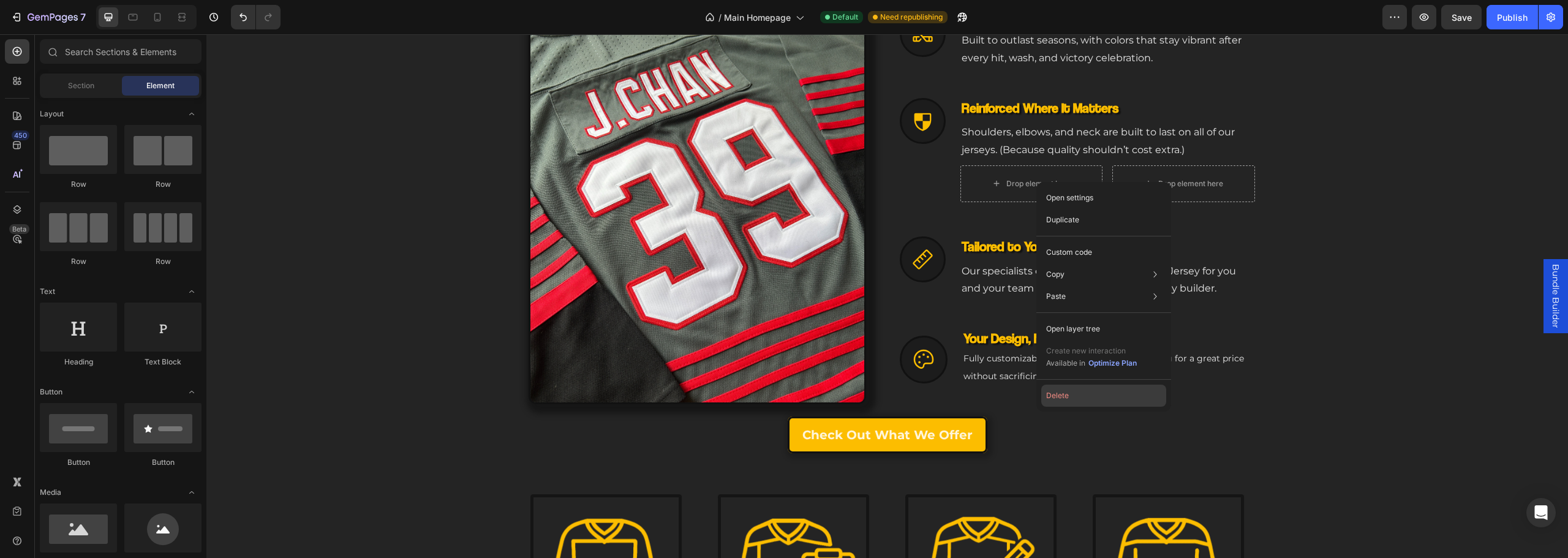
click at [1069, 399] on button "Delete" at bounding box center [1104, 395] width 125 height 22
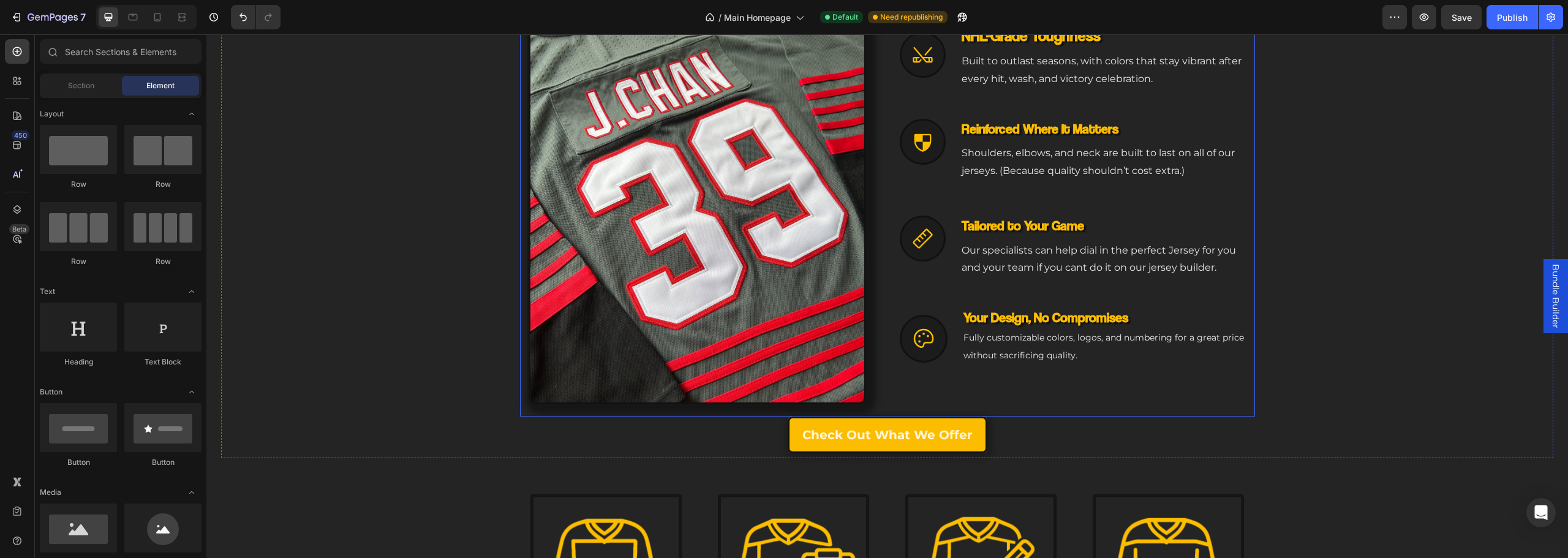
scroll to position [679, 0]
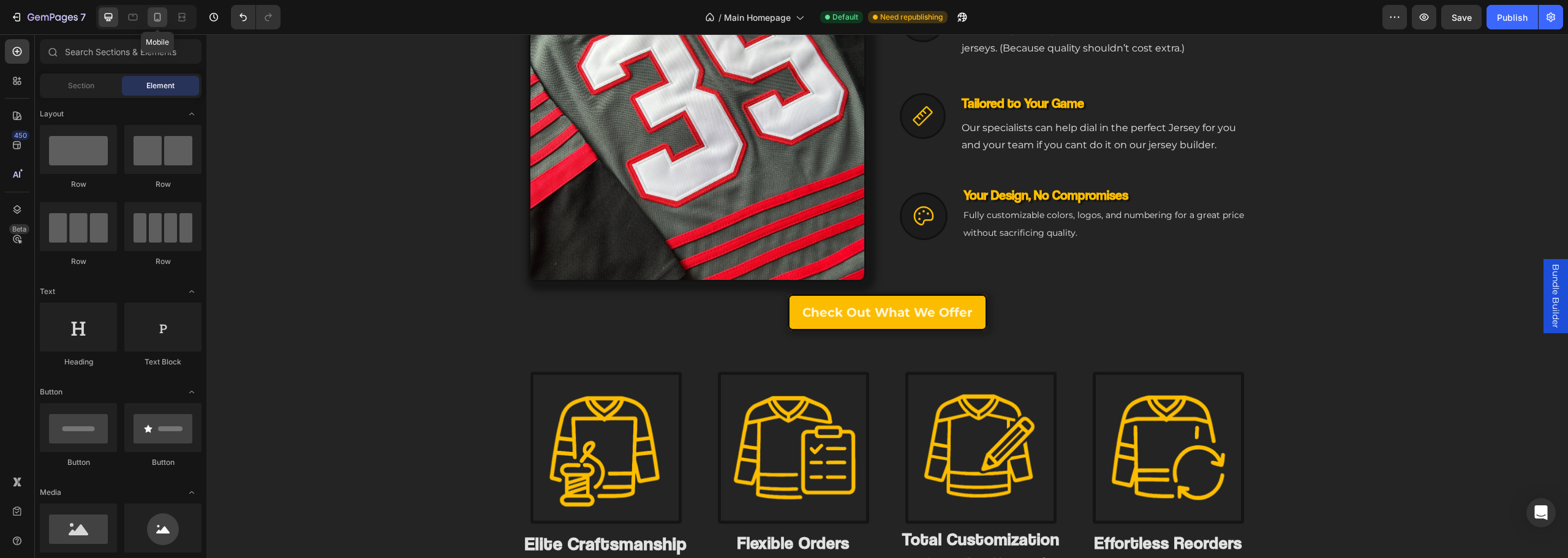
click at [161, 16] on icon at bounding box center [157, 17] width 12 height 12
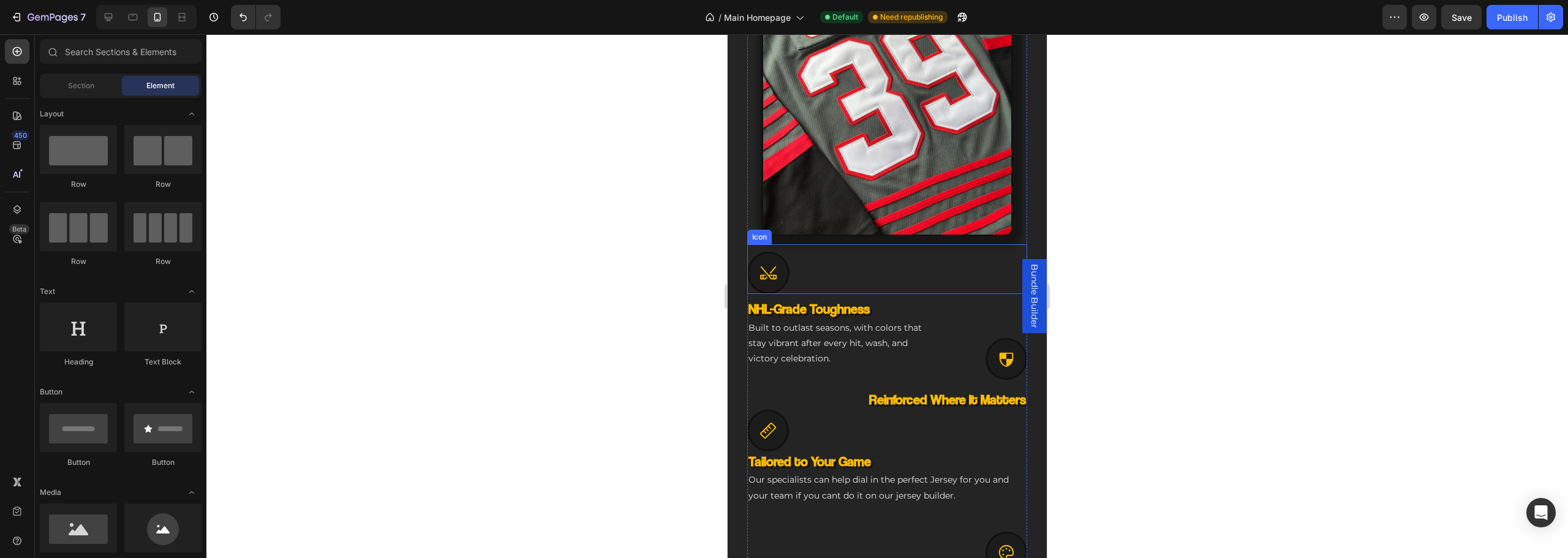
scroll to position [711, 0]
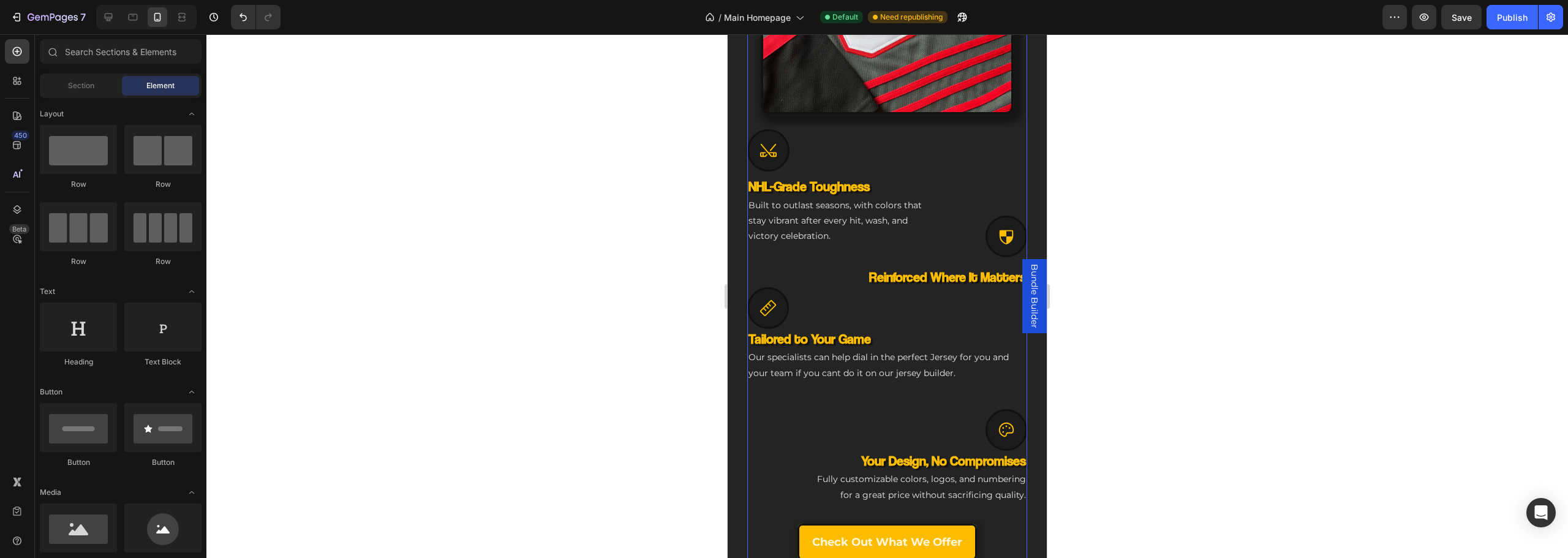
click at [890, 148] on div "Icon" at bounding box center [887, 147] width 280 height 50
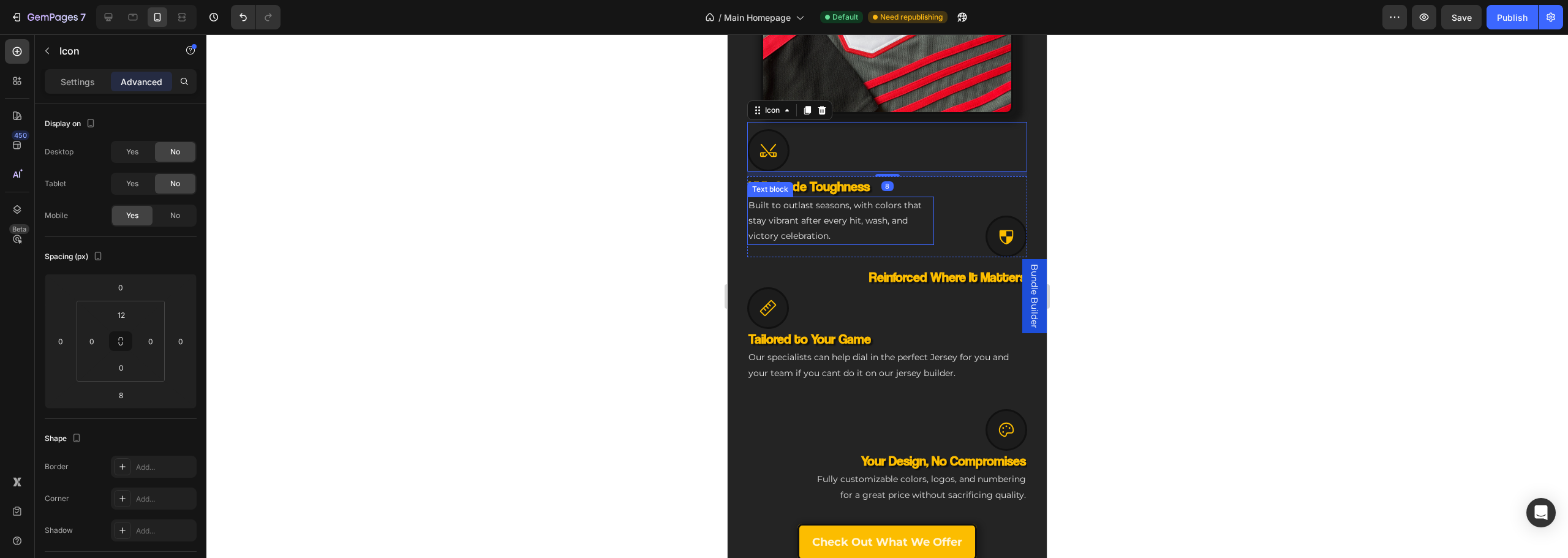
click at [898, 178] on h3 "NHL-Grade Toughness" at bounding box center [840, 186] width 187 height 20
click at [866, 146] on div "Icon" at bounding box center [887, 147] width 280 height 50
drag, startPoint x: 925, startPoint y: 196, endPoint x: 729, endPoint y: 227, distance: 198.4
click at [924, 198] on p "Built to outlast seasons, with colors that stay vibrant after every hit, wash, …" at bounding box center [840, 221] width 184 height 46
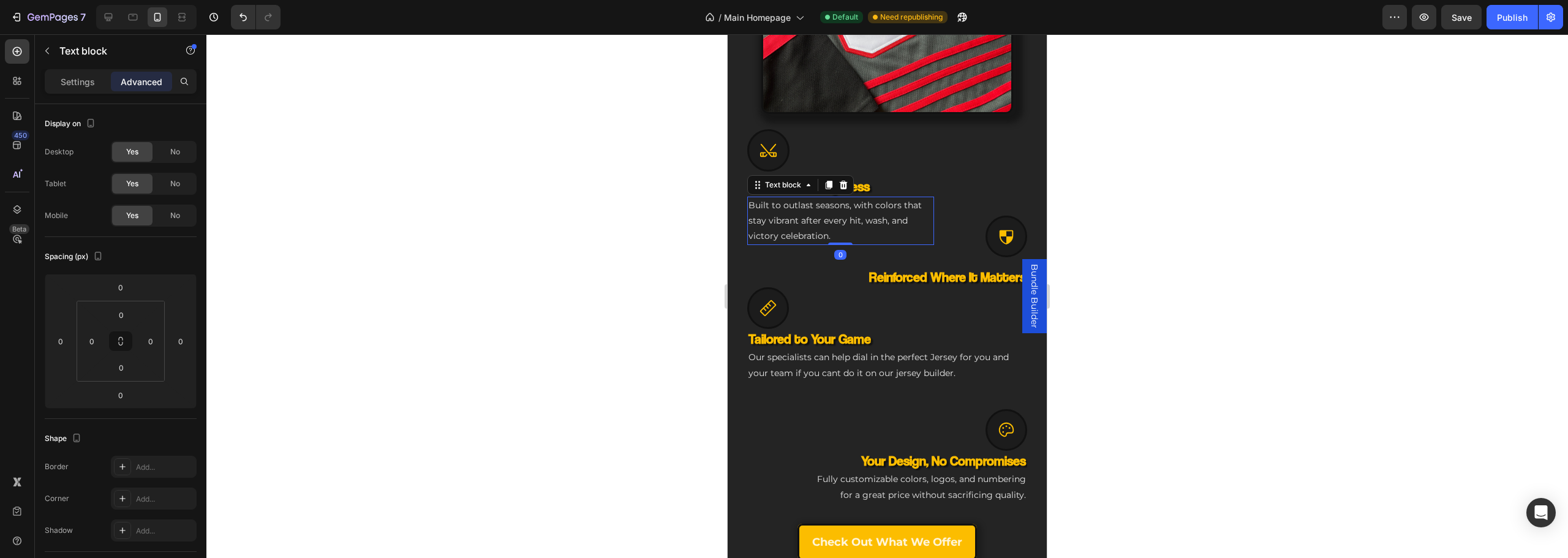
click at [740, 222] on div "Engineered for Your Game Heading The Custom Jersey That Matches Your Ambition H…" at bounding box center [887, 166] width 319 height 870
click at [129, 13] on icon at bounding box center [132, 17] width 12 height 12
type input "0"
type input "24"
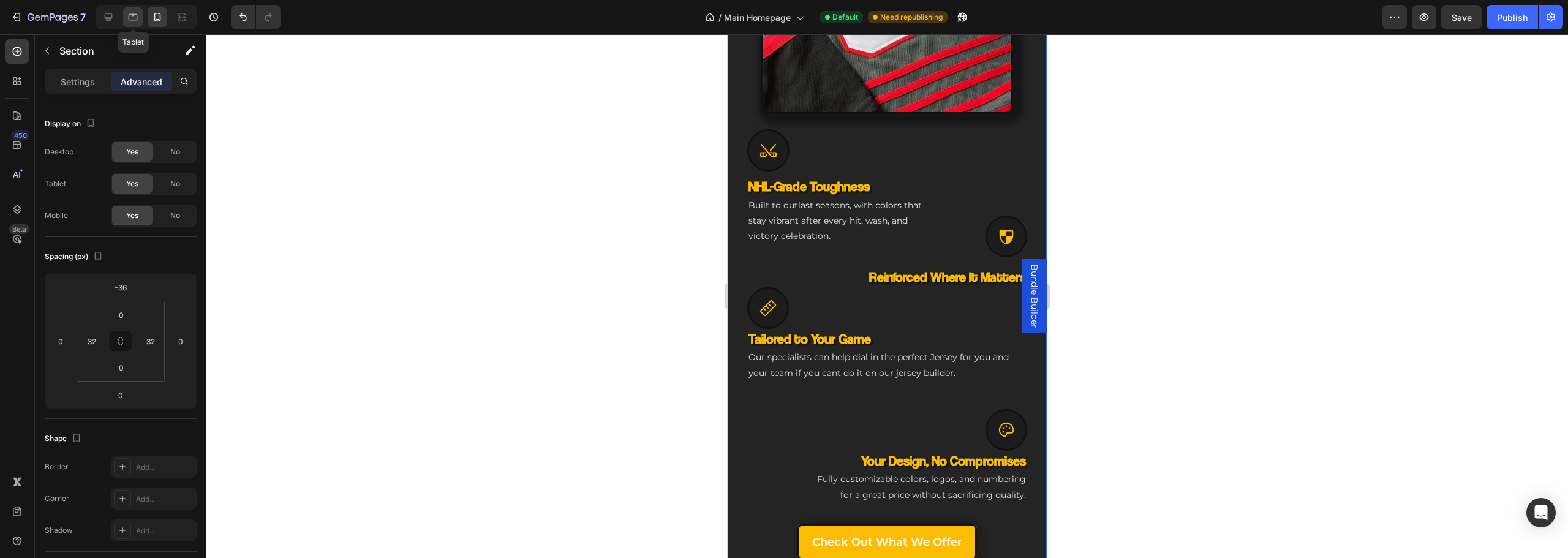
type input "24"
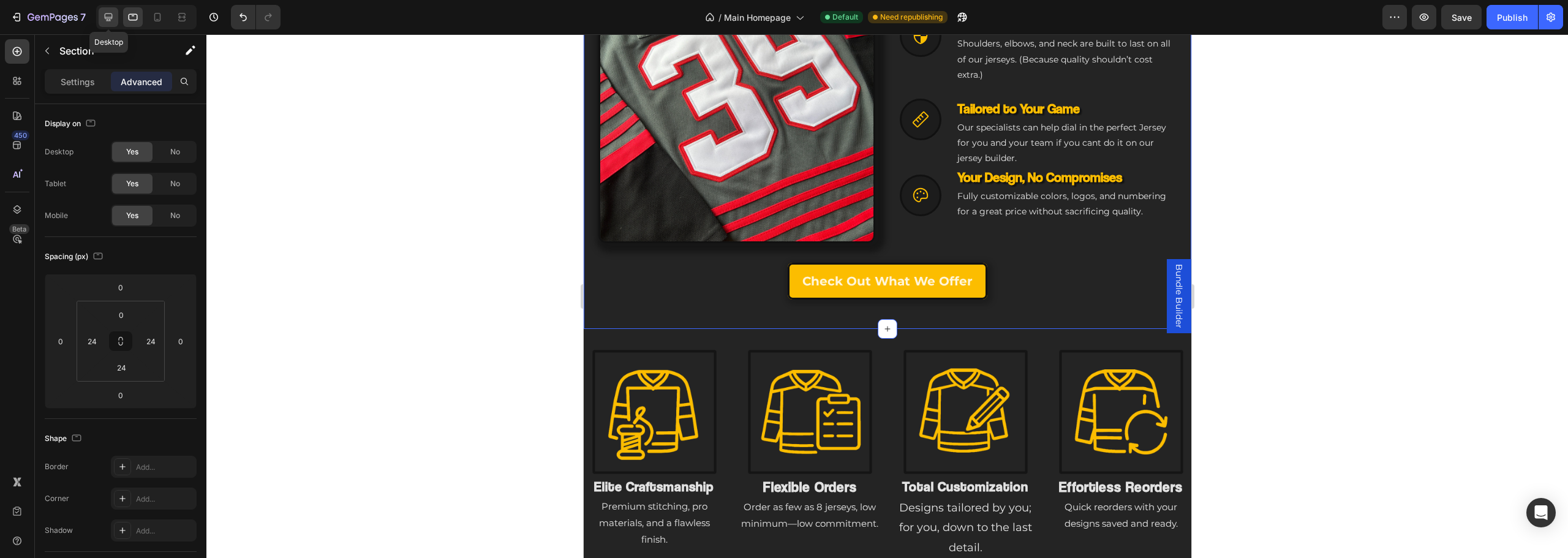
click at [110, 13] on icon at bounding box center [108, 17] width 12 height 12
type input "24"
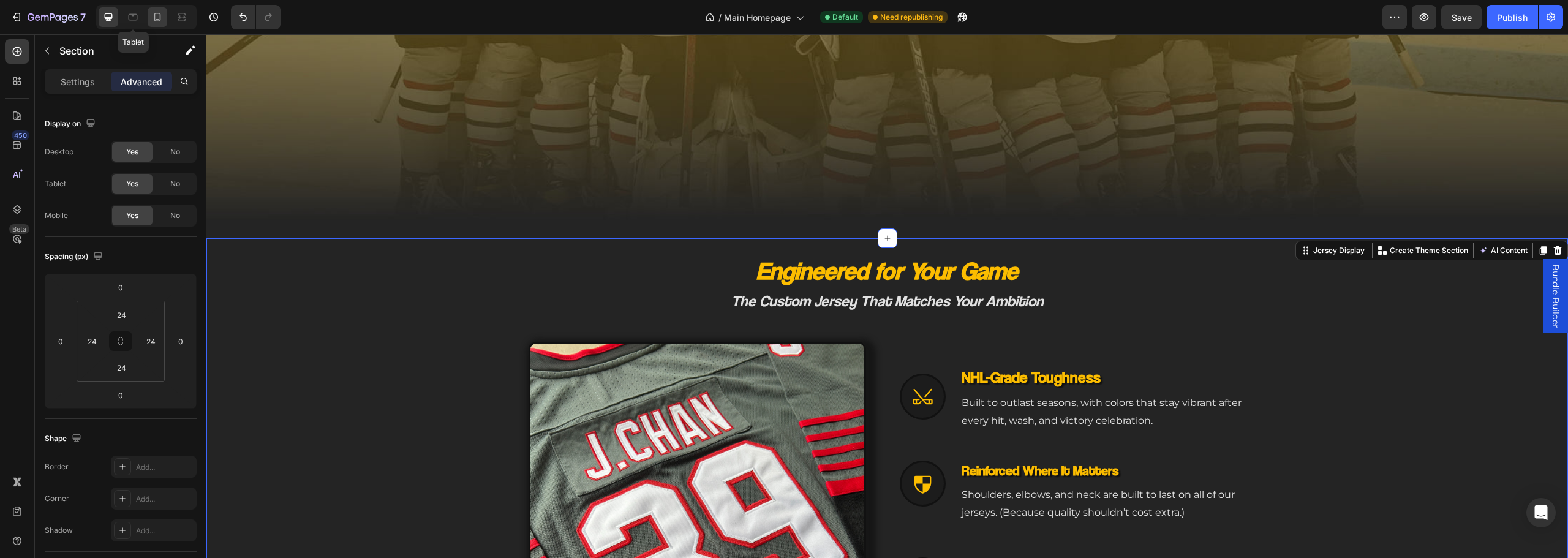
scroll to position [538, 0]
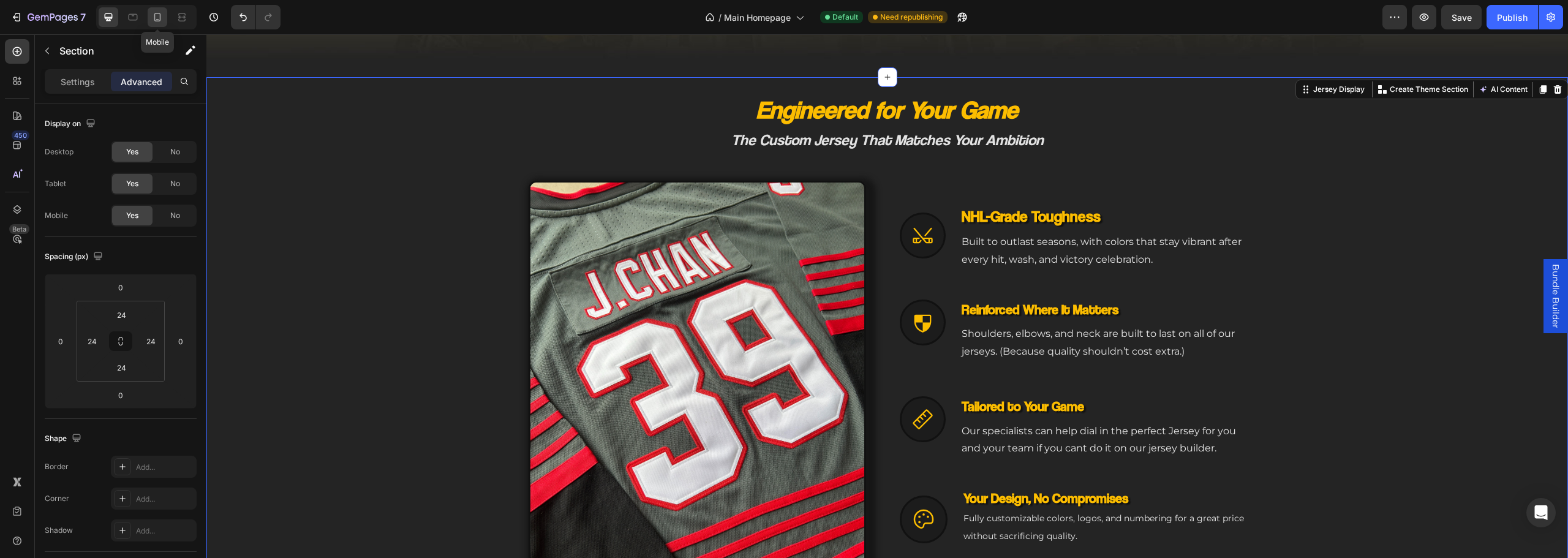
click at [161, 20] on icon at bounding box center [157, 17] width 12 height 12
type input "-36"
type input "0"
type input "32"
type input "0"
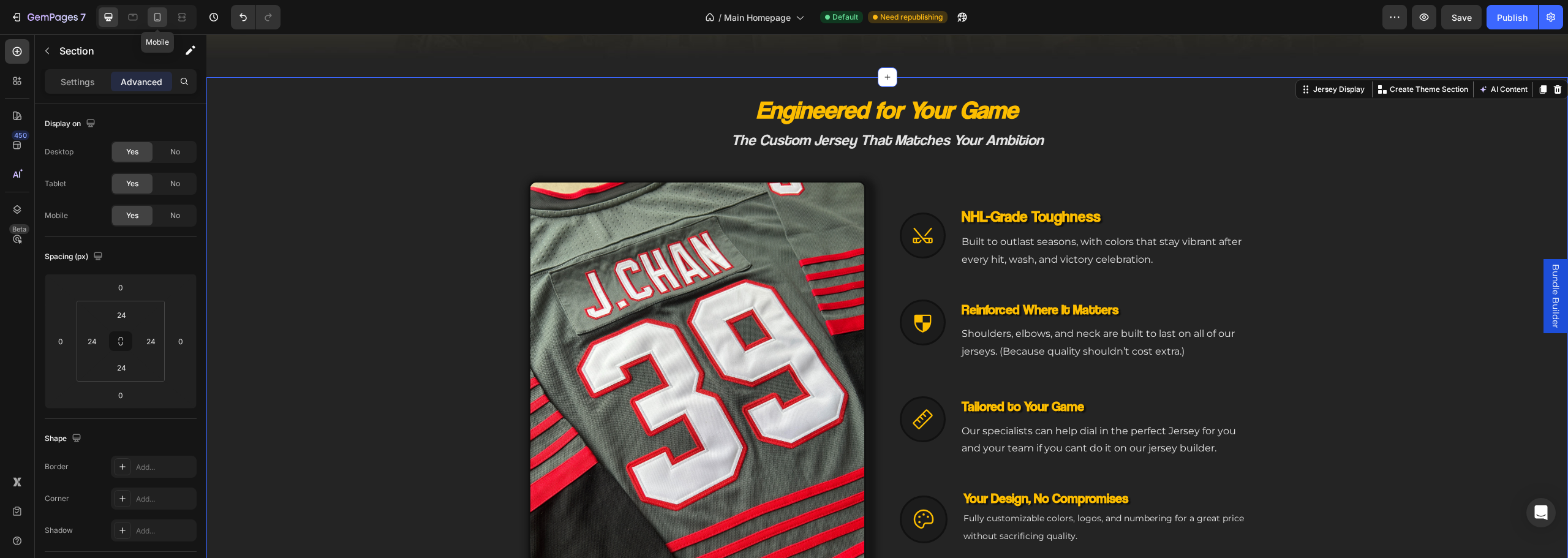
type input "32"
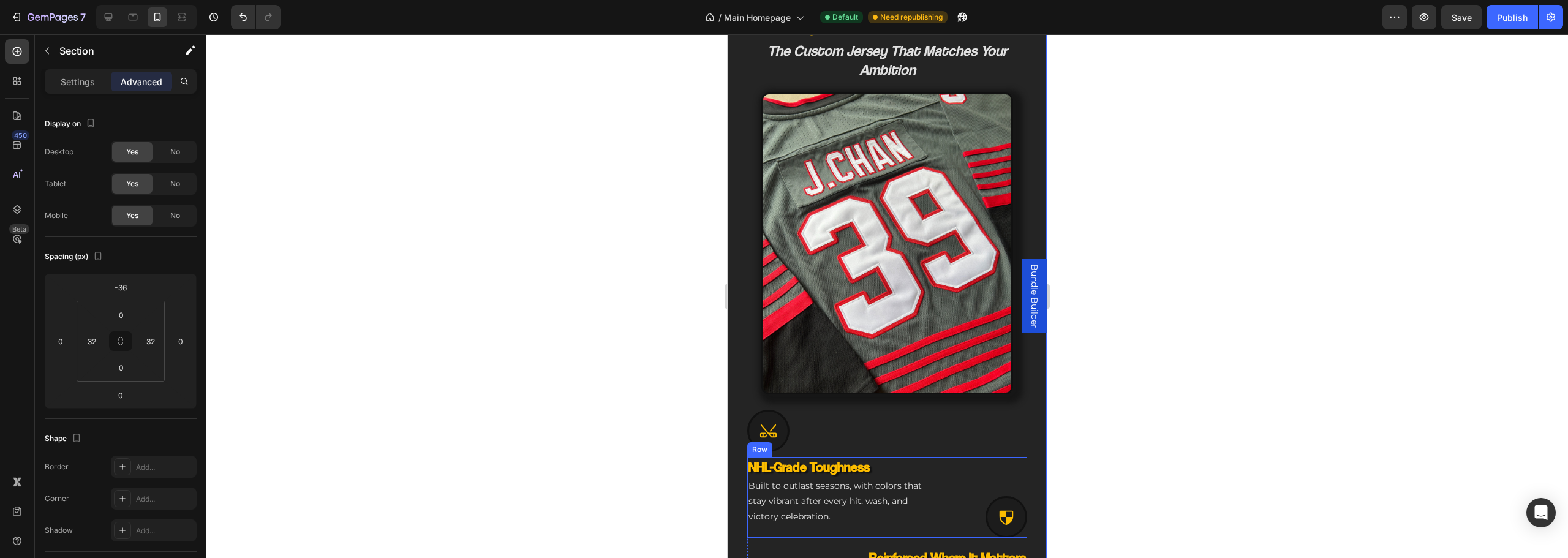
scroll to position [492, 0]
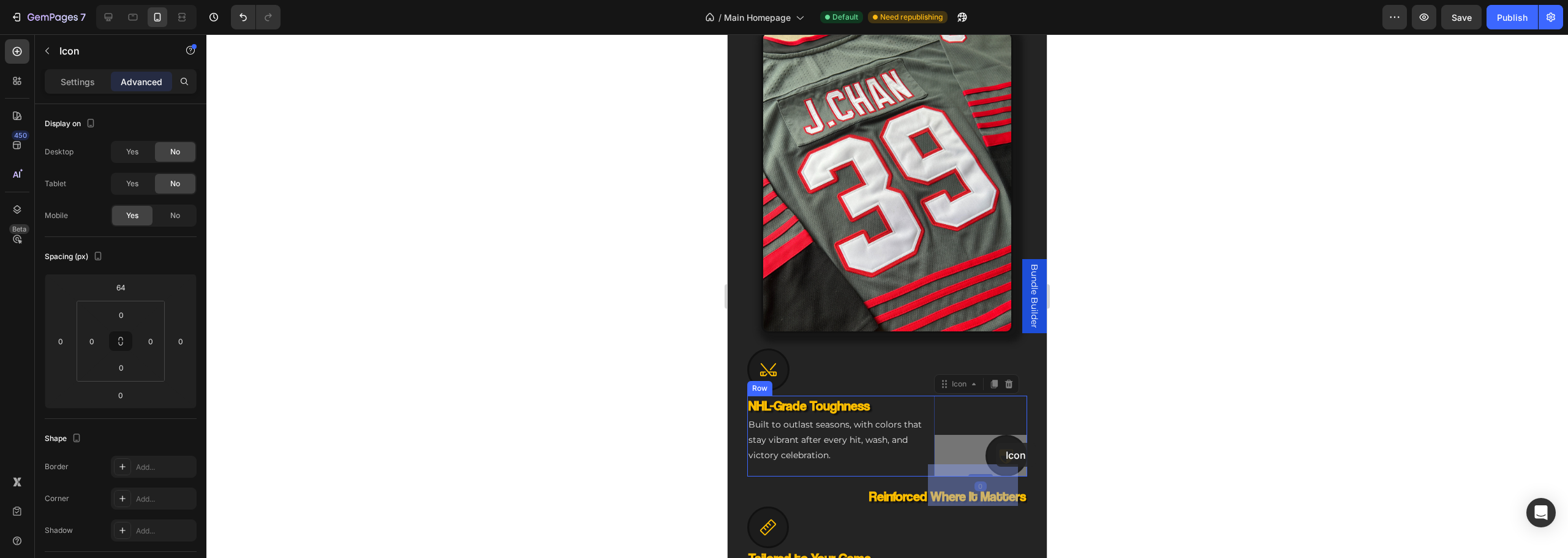
drag, startPoint x: 993, startPoint y: 437, endPoint x: 996, endPoint y: 442, distance: 5.8
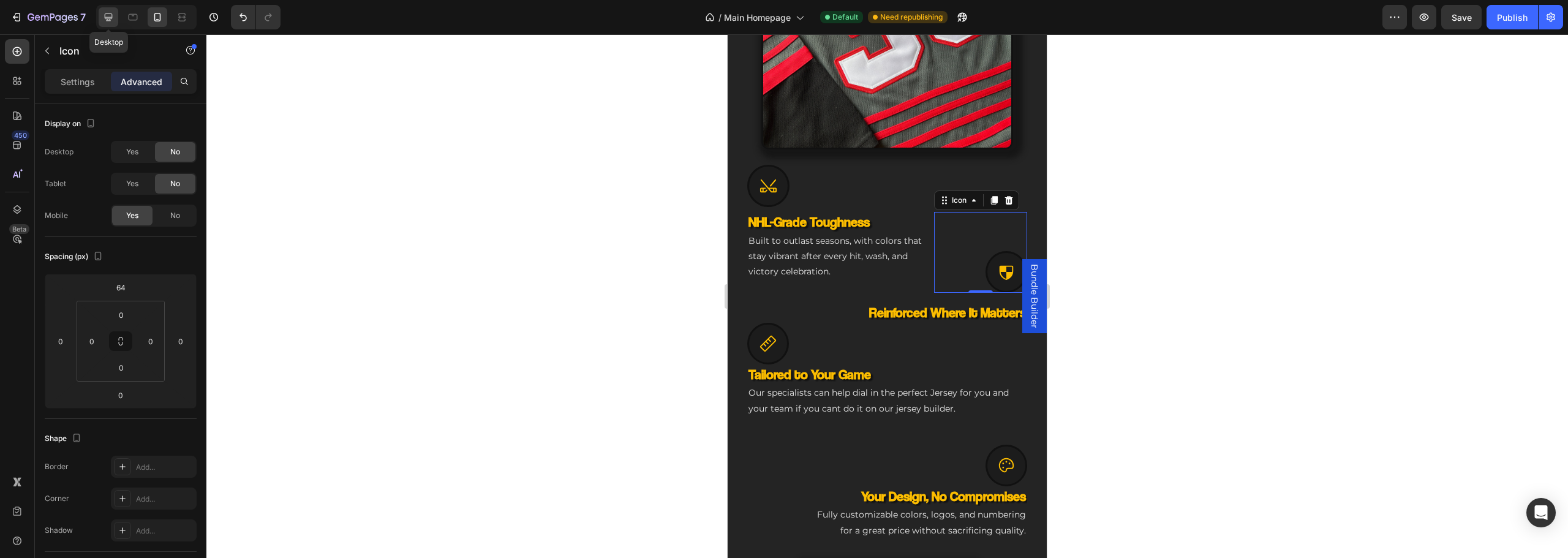
click at [111, 25] on div at bounding box center [108, 17] width 20 height 20
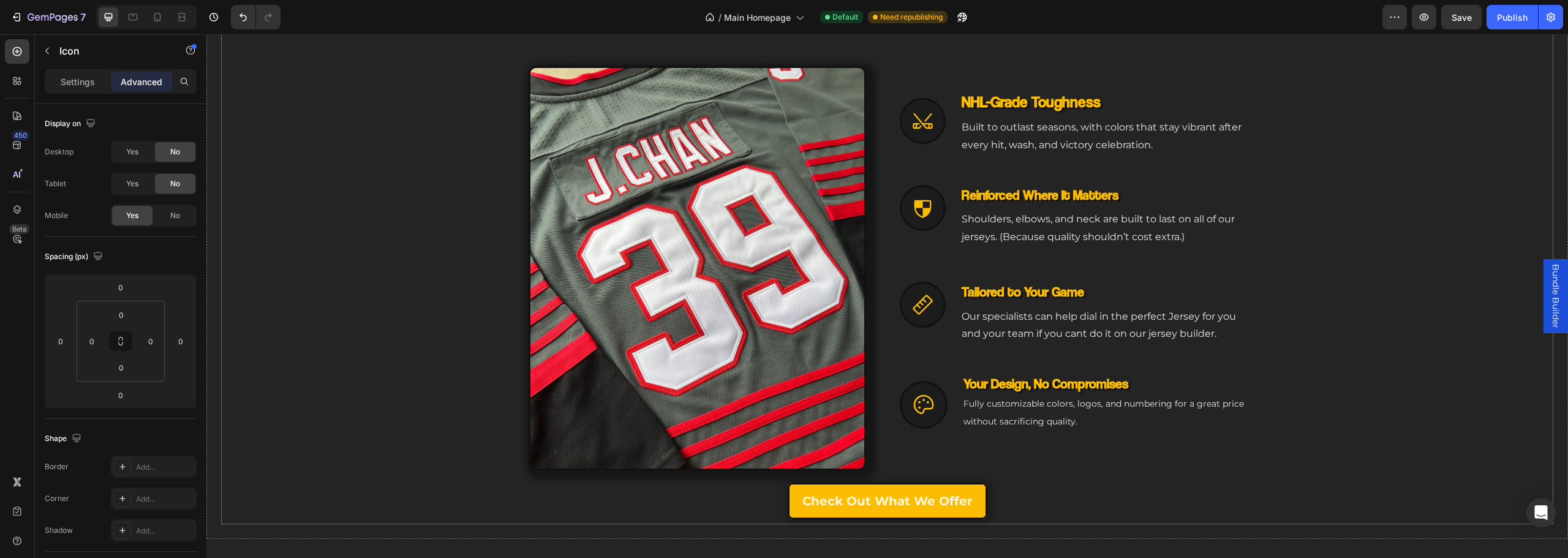
scroll to position [430, 0]
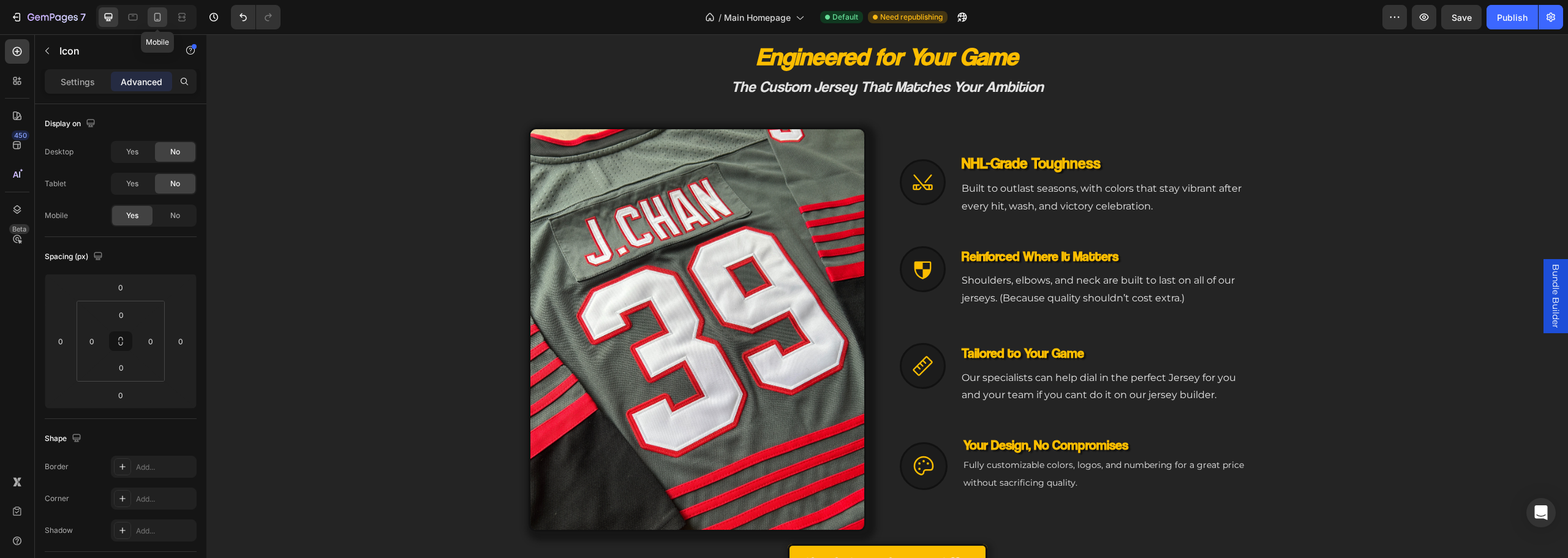
click at [155, 14] on icon at bounding box center [157, 17] width 7 height 9
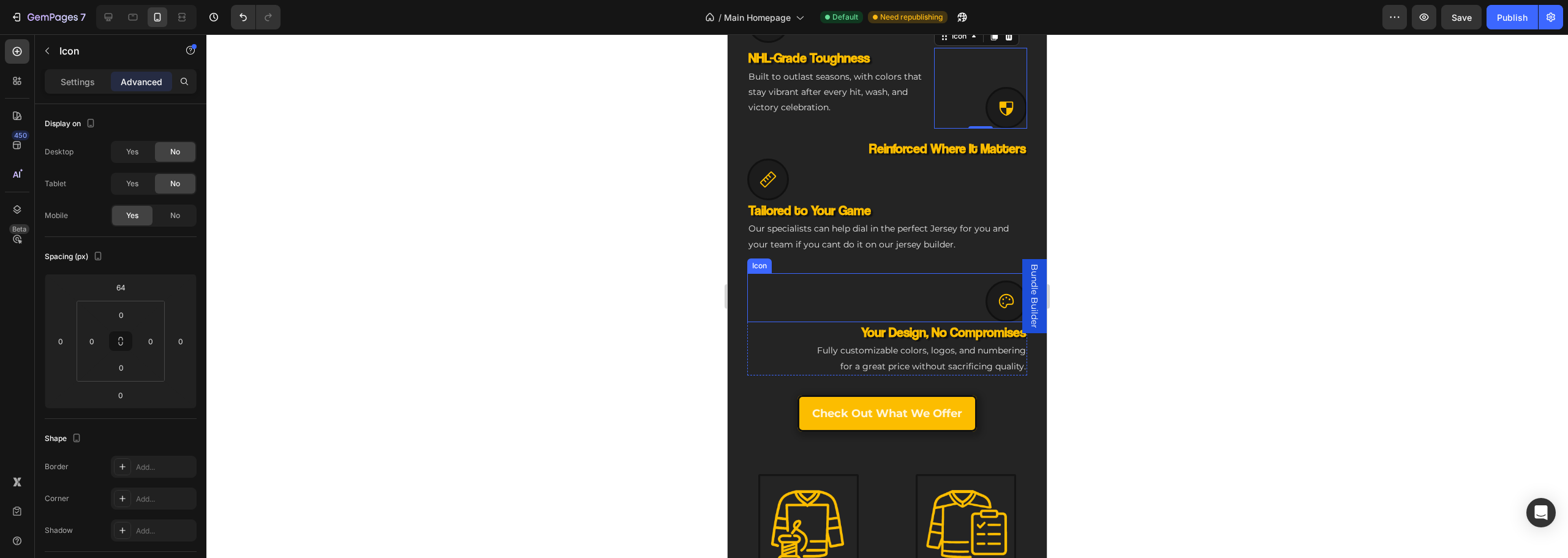
scroll to position [778, 0]
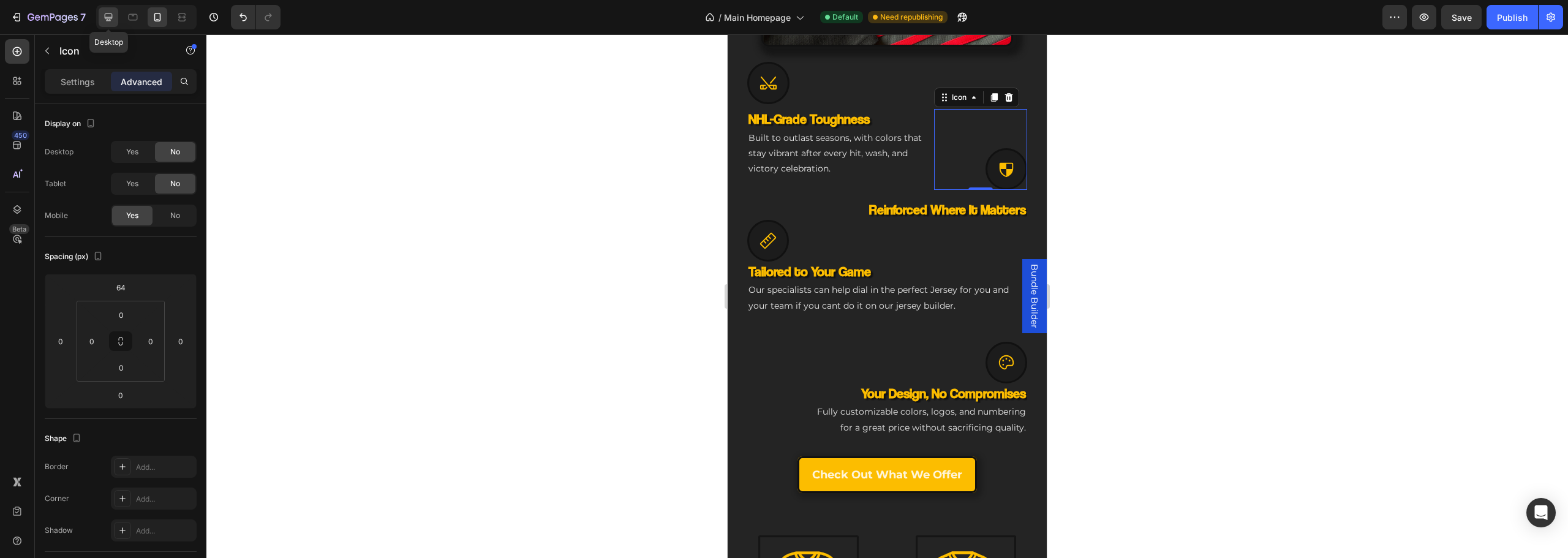
click at [104, 15] on icon at bounding box center [108, 17] width 12 height 12
type input "0"
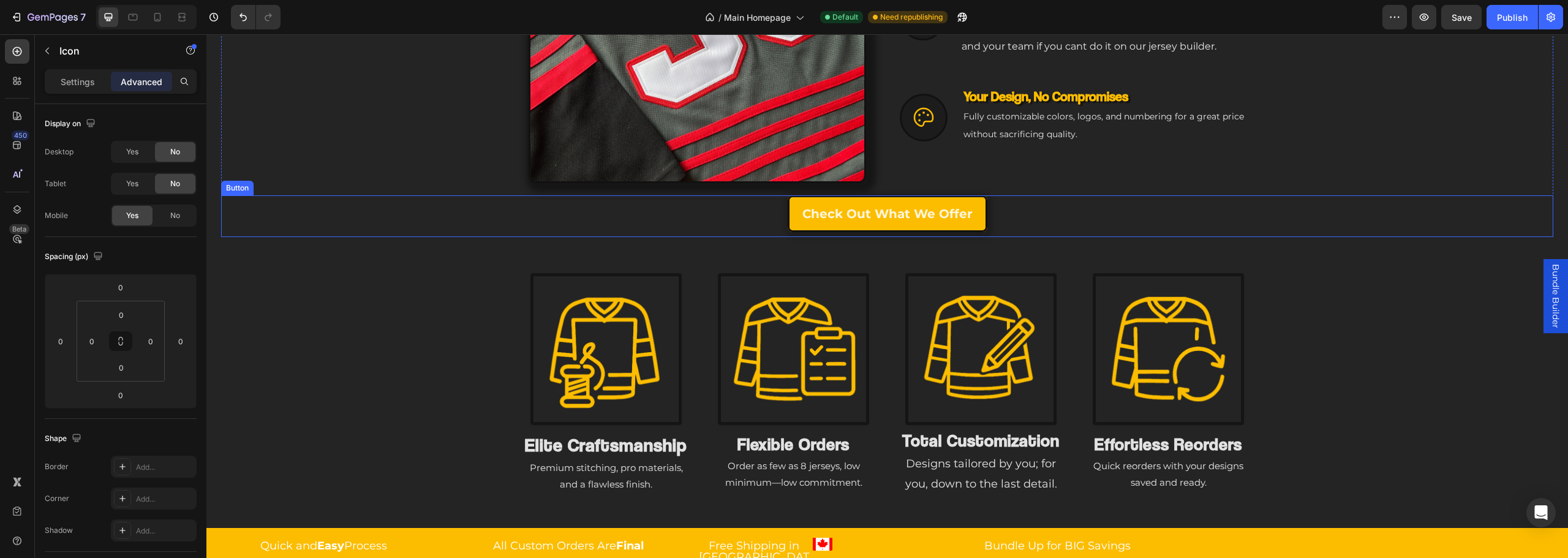
scroll to position [716, 0]
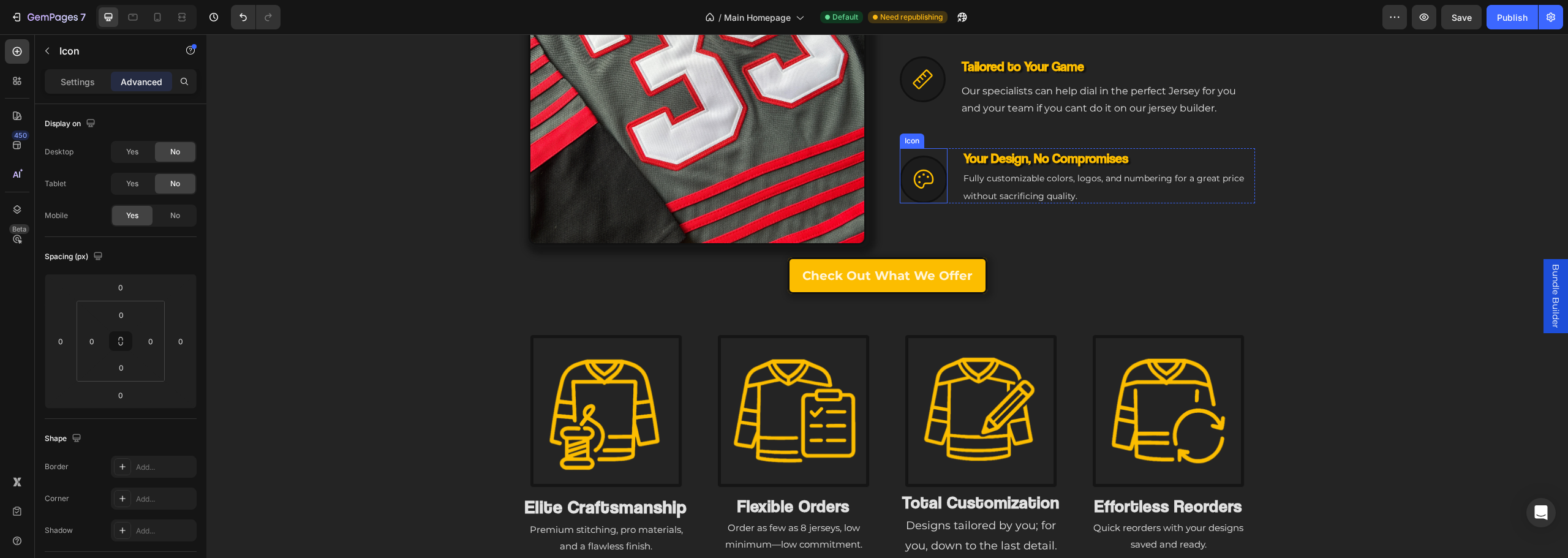
click at [922, 179] on icon at bounding box center [924, 179] width 25 height 25
click at [902, 213] on div "Icon NHL-Grade Toughness Heading Built to outlast seasons, with colors that sta…" at bounding box center [1077, 49] width 355 height 417
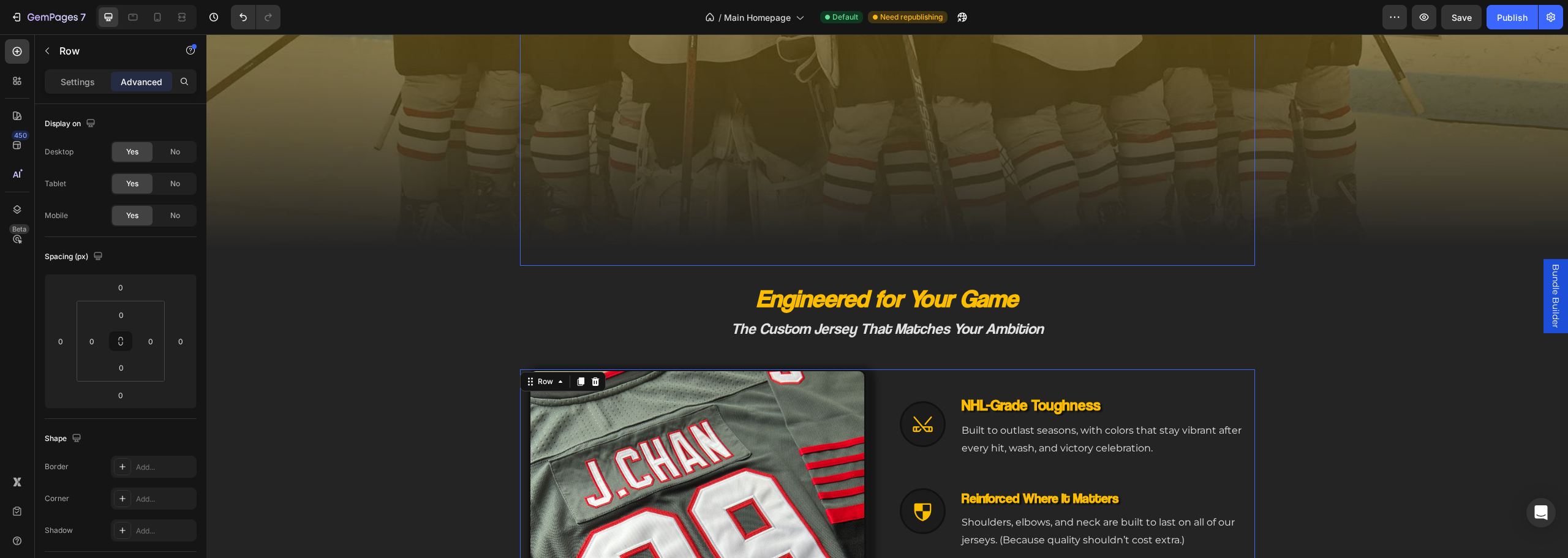
scroll to position [471, 0]
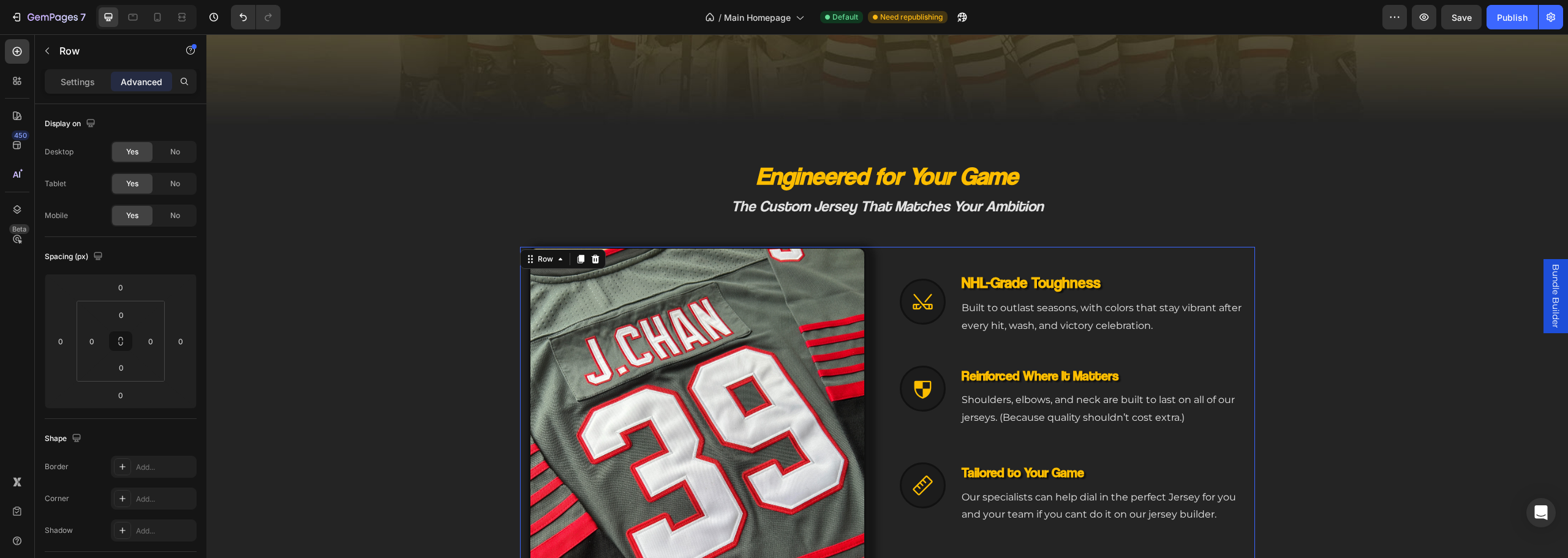
click at [878, 267] on div "Image Icon Icon NHL-Grade Toughness Heading Built to outlast seasons, with colo…" at bounding box center [887, 455] width 735 height 417
click at [929, 284] on div at bounding box center [923, 301] width 46 height 46
click at [951, 306] on div "Icon 8 NHL-Grade Toughness Heading Built to outlast seasons, with colors that s…" at bounding box center [1077, 304] width 355 height 65
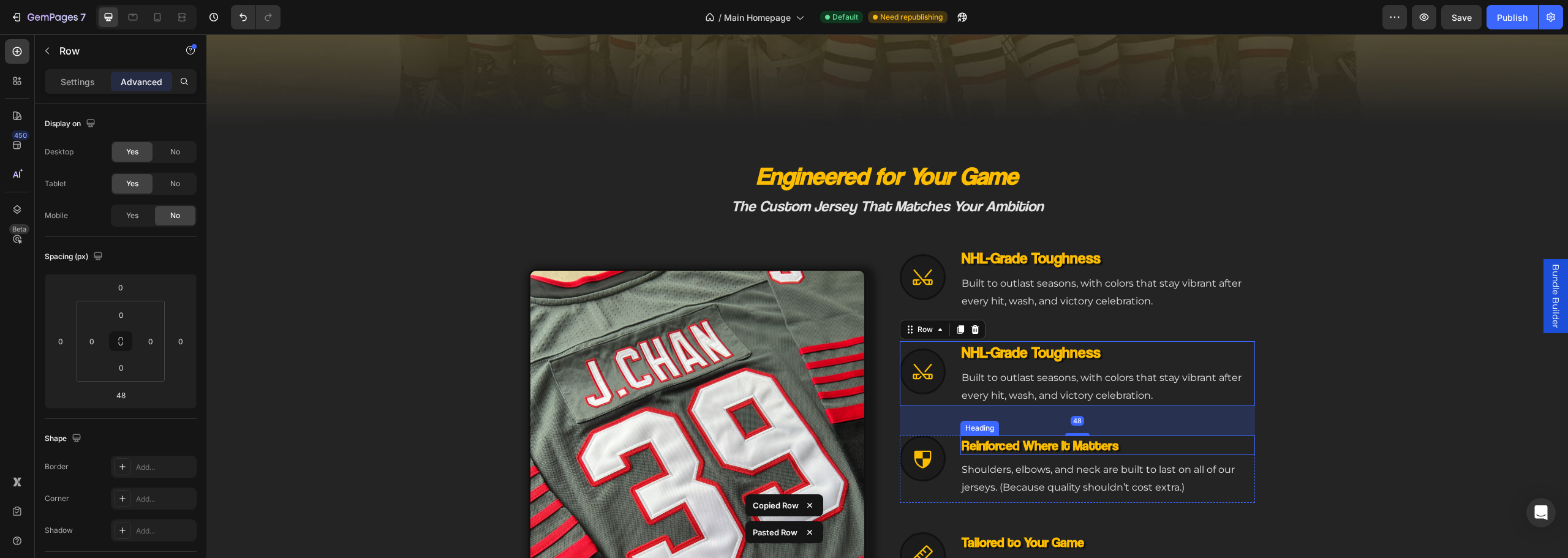
click at [941, 451] on div "NHL-Grade Toughness Heading Built to outlast seasons, with colors that stay vib…" at bounding box center [1077, 468] width 355 height 67
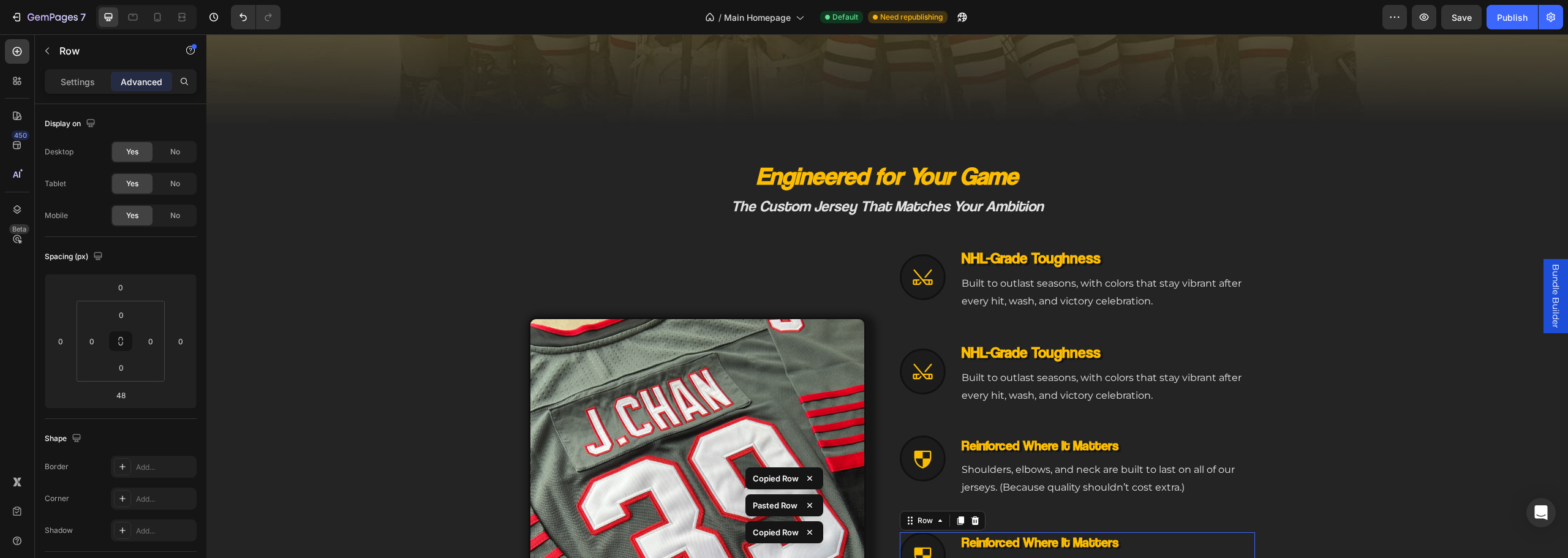
scroll to position [987, 0]
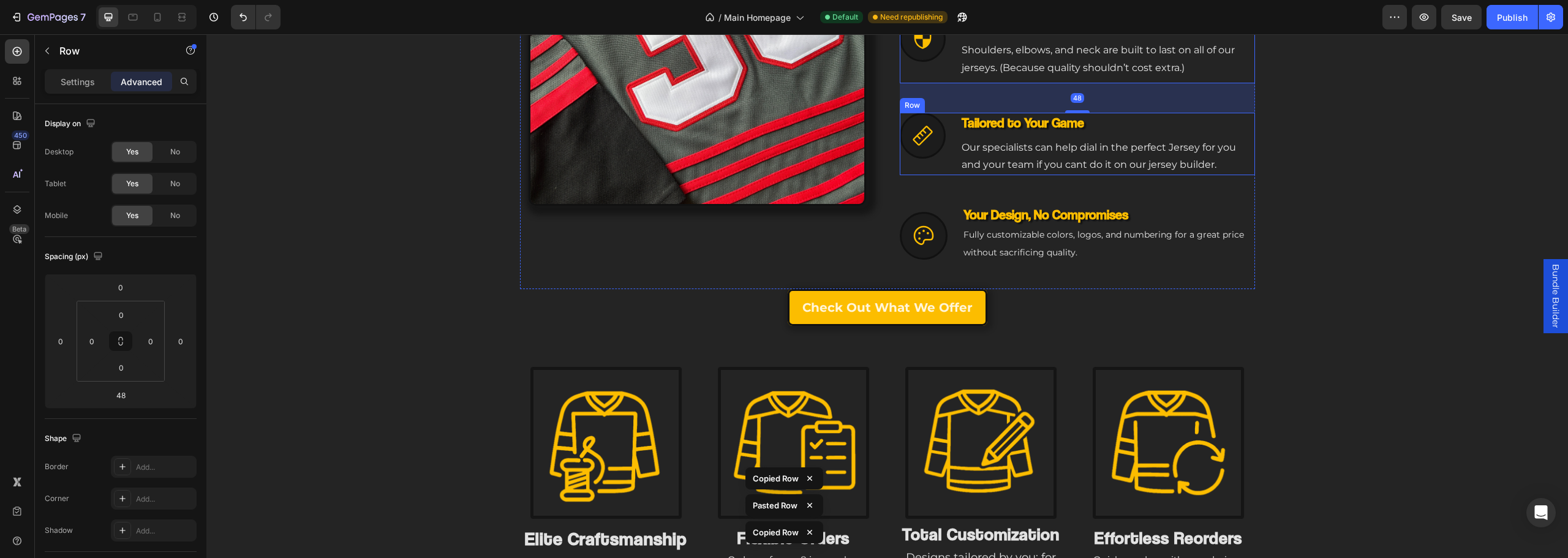
click at [945, 130] on div "Icon Tailored to Your Game Heading Our specialists can help dial in the perfect…" at bounding box center [1077, 144] width 355 height 62
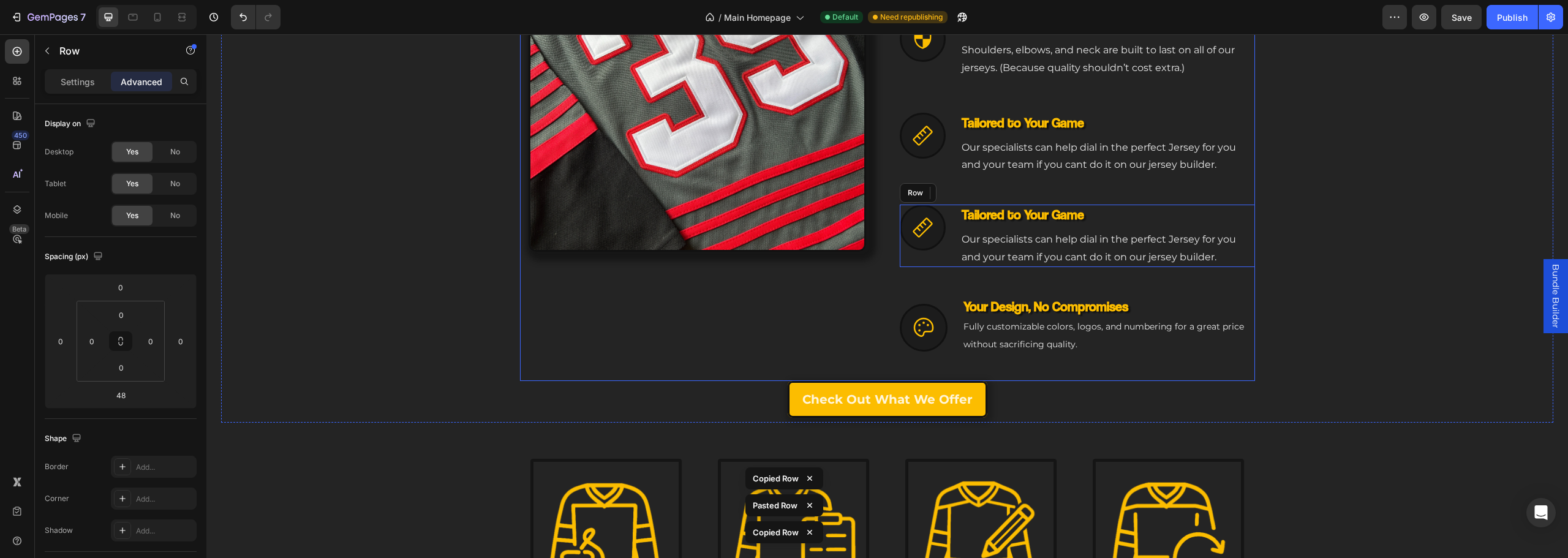
scroll to position [1034, 0]
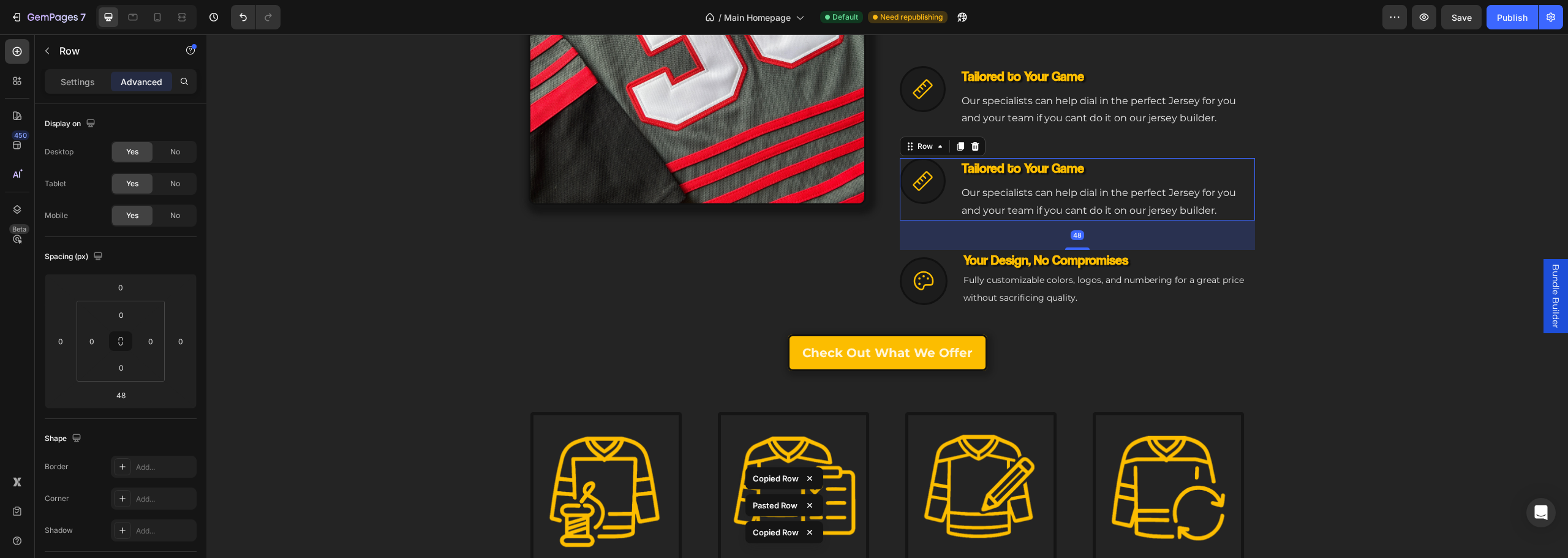
click at [954, 270] on div "Icon Your Design, No Compromises Heading Fully customizable colors, logos, and …" at bounding box center [1077, 278] width 355 height 55
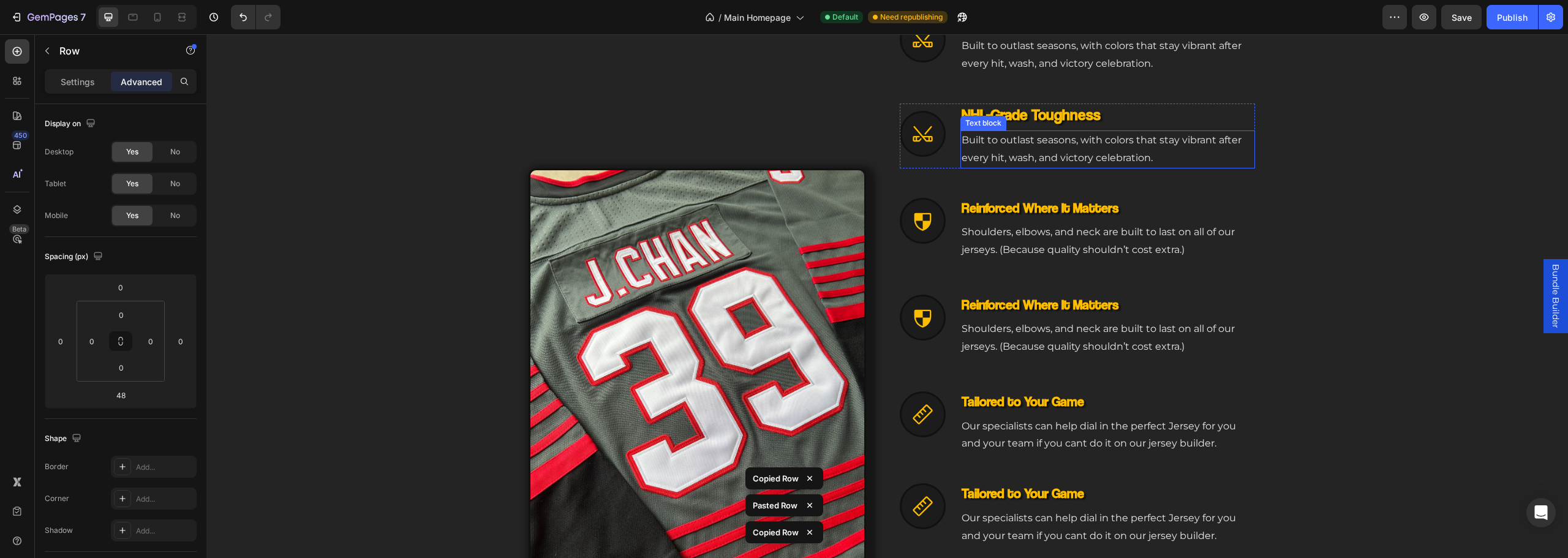
scroll to position [586, 0]
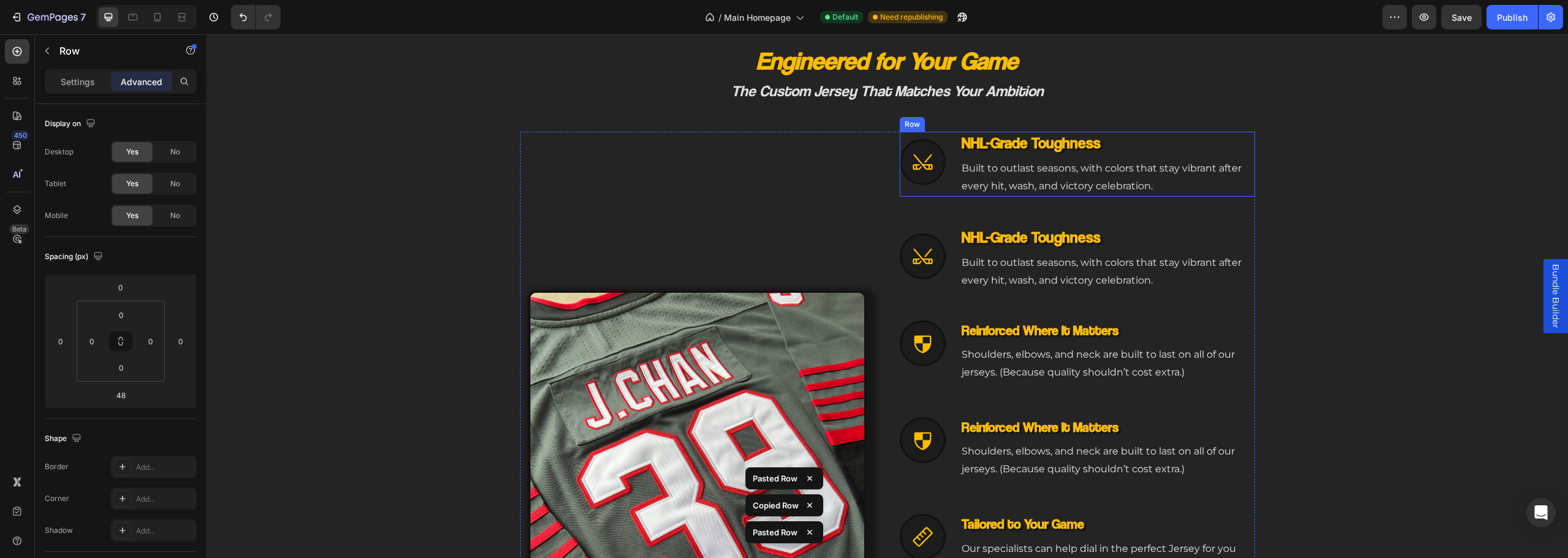
click at [950, 190] on div "Icon NHL-Grade Toughness Heading Built to outlast seasons, with colors that sta…" at bounding box center [1077, 164] width 355 height 65
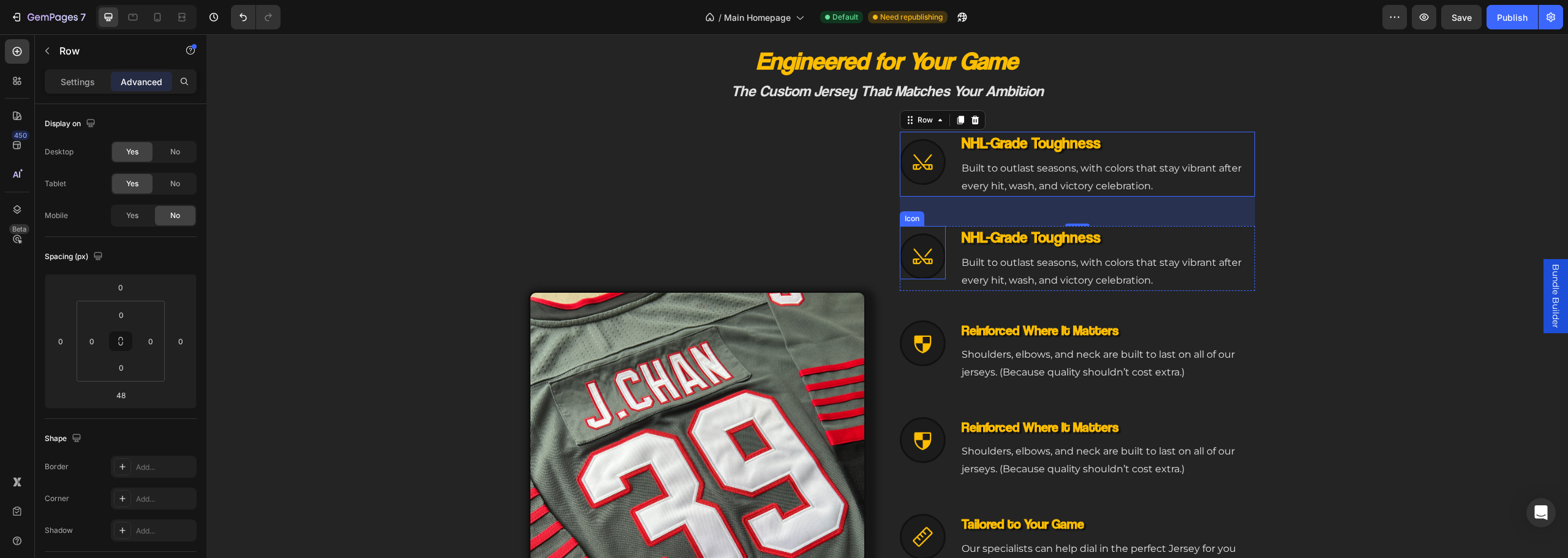
click at [947, 289] on div "Icon NHL-Grade Toughness Heading Built to outlast seasons, with colors that sta…" at bounding box center [1077, 259] width 355 height 65
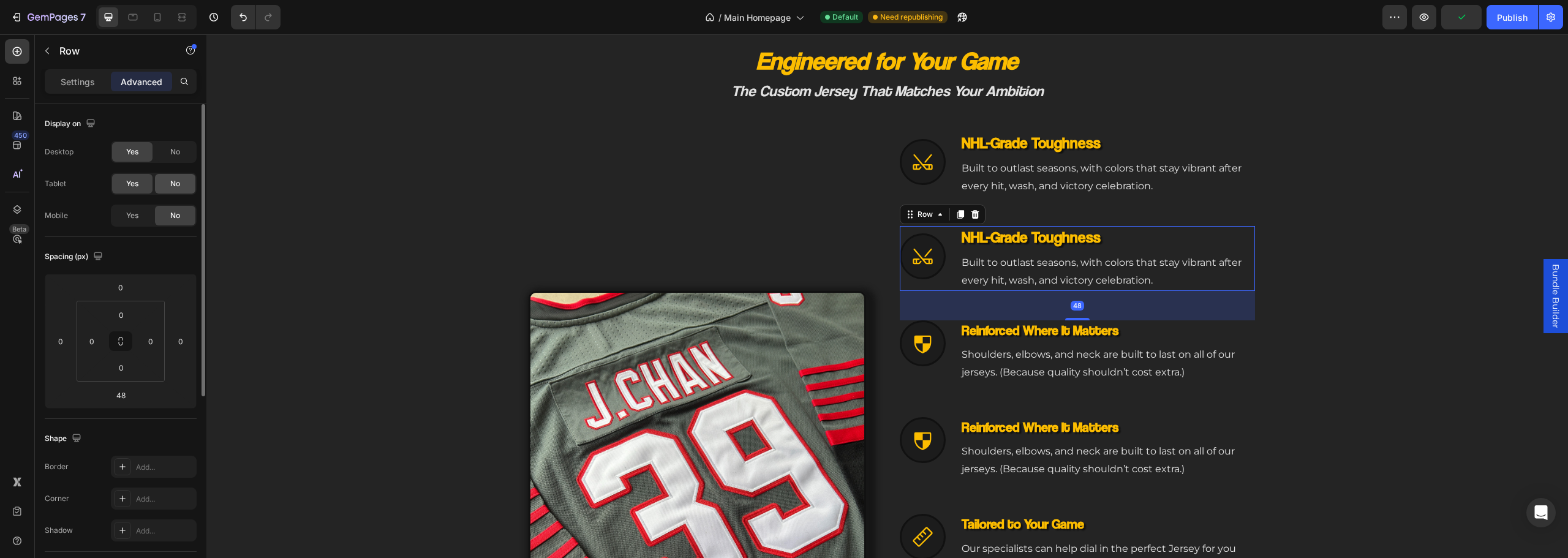
drag, startPoint x: 166, startPoint y: 154, endPoint x: 171, endPoint y: 180, distance: 26.5
click at [167, 155] on div "No" at bounding box center [175, 151] width 41 height 20
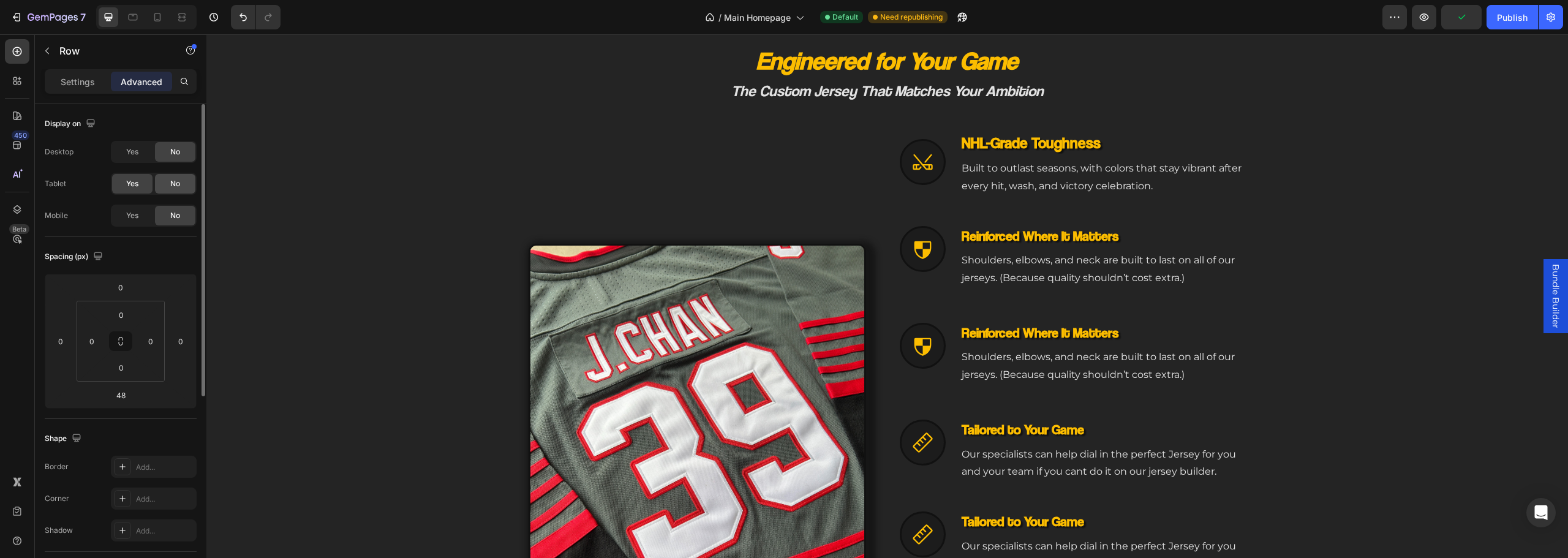
click at [171, 184] on span "No" at bounding box center [175, 183] width 10 height 11
click at [135, 212] on span "Yes" at bounding box center [132, 215] width 12 height 11
click at [184, 188] on div "No" at bounding box center [175, 184] width 41 height 20
click at [951, 280] on div "NHL-Grade Toughness Heading Built to outlast seasons, with colors that stay vib…" at bounding box center [1077, 259] width 355 height 67
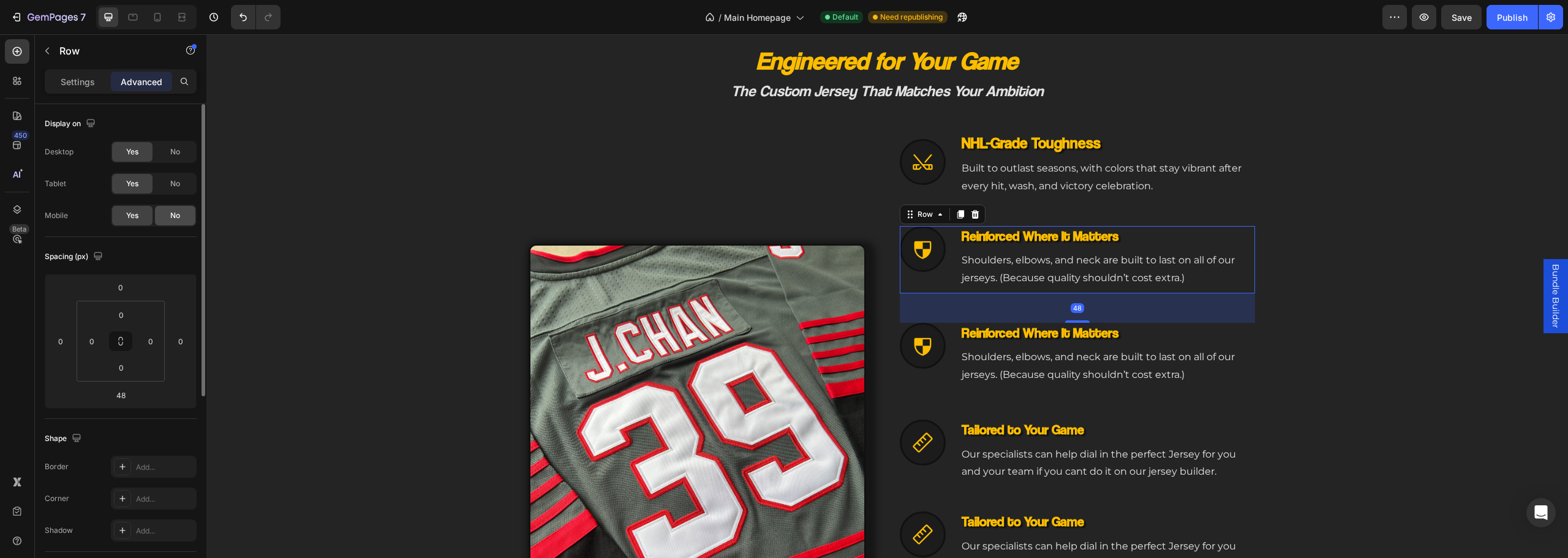
click at [169, 221] on div "No" at bounding box center [175, 215] width 41 height 20
click at [939, 378] on div "NHL-Grade Toughness Heading Built to outlast seasons, with colors that stay vib…" at bounding box center [923, 356] width 46 height 67
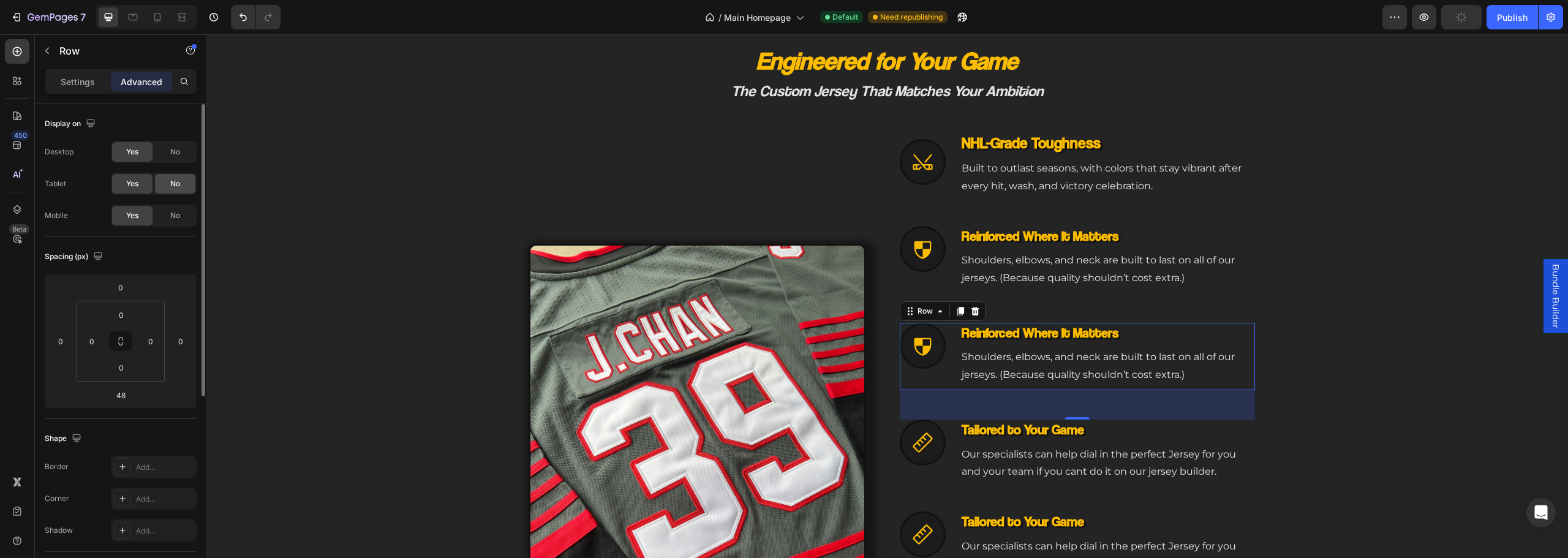
drag, startPoint x: 171, startPoint y: 149, endPoint x: 158, endPoint y: 189, distance: 42.1
click at [171, 150] on span "No" at bounding box center [175, 151] width 10 height 11
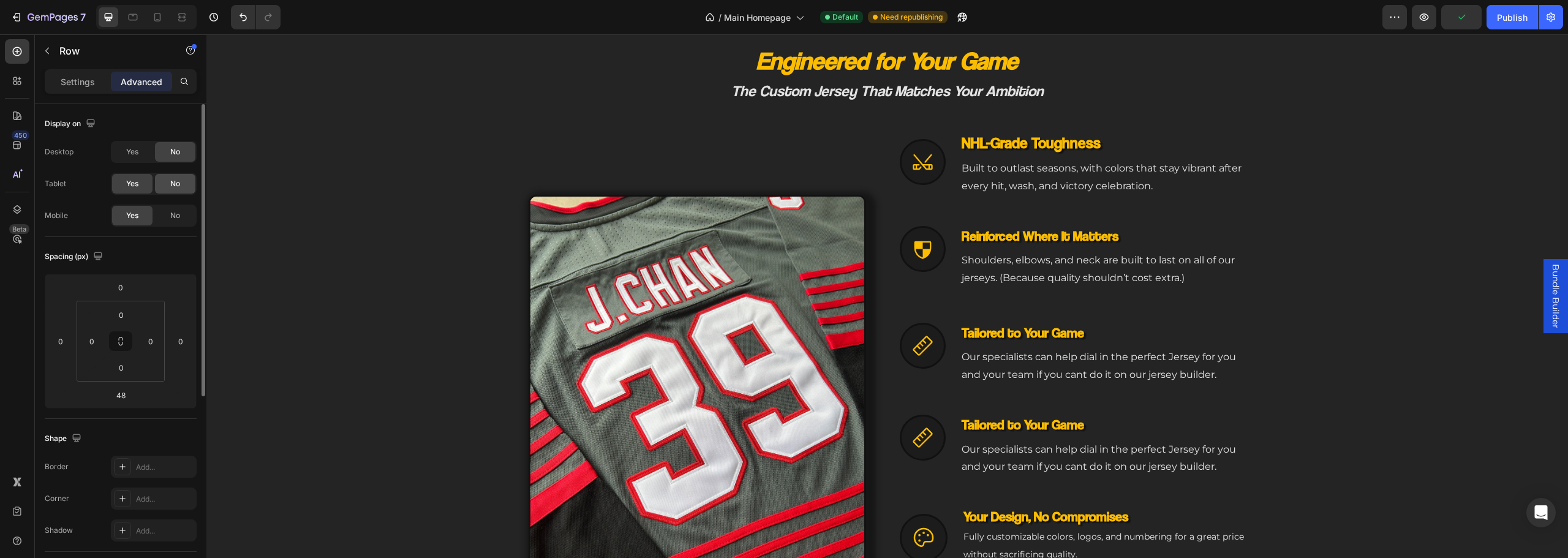
click at [158, 190] on div "No" at bounding box center [175, 184] width 41 height 20
click at [945, 380] on div "Icon Tailored to Your Game Heading Our specialists can help dial in the perfect…" at bounding box center [1077, 353] width 355 height 62
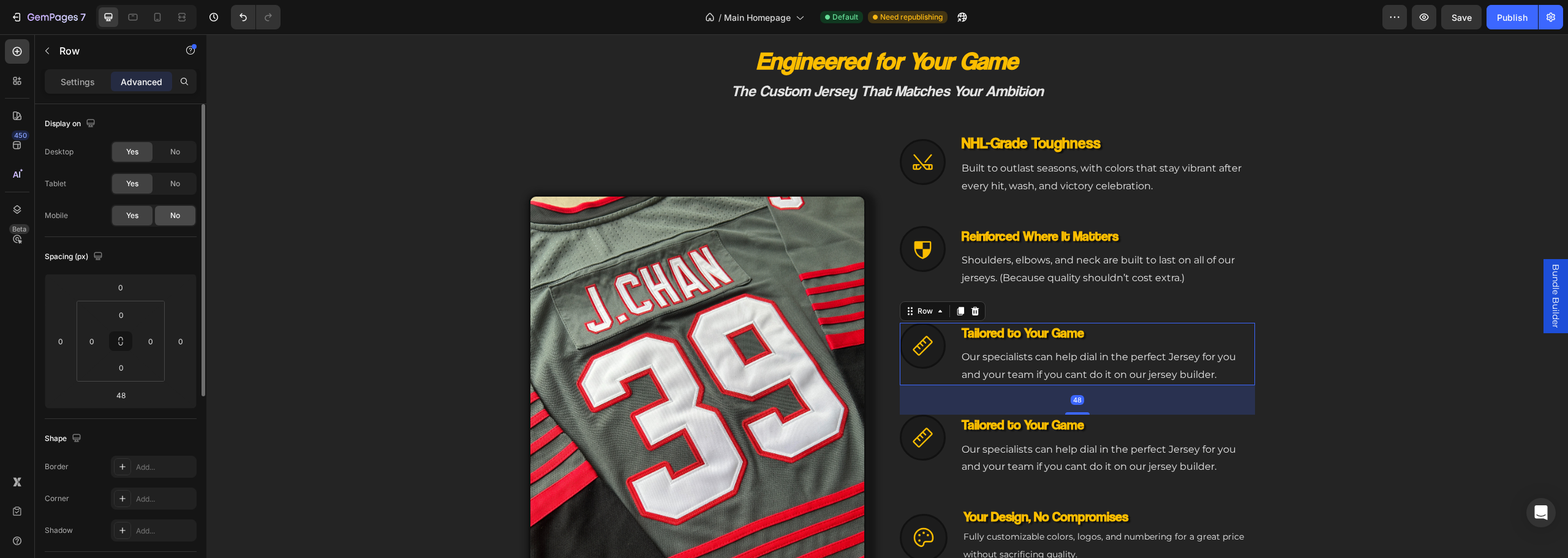
click at [171, 214] on span "No" at bounding box center [175, 215] width 10 height 11
click at [947, 421] on div "Icon Tailored to Your Game Heading Our specialists can help dial in the perfect…" at bounding box center [1077, 445] width 355 height 62
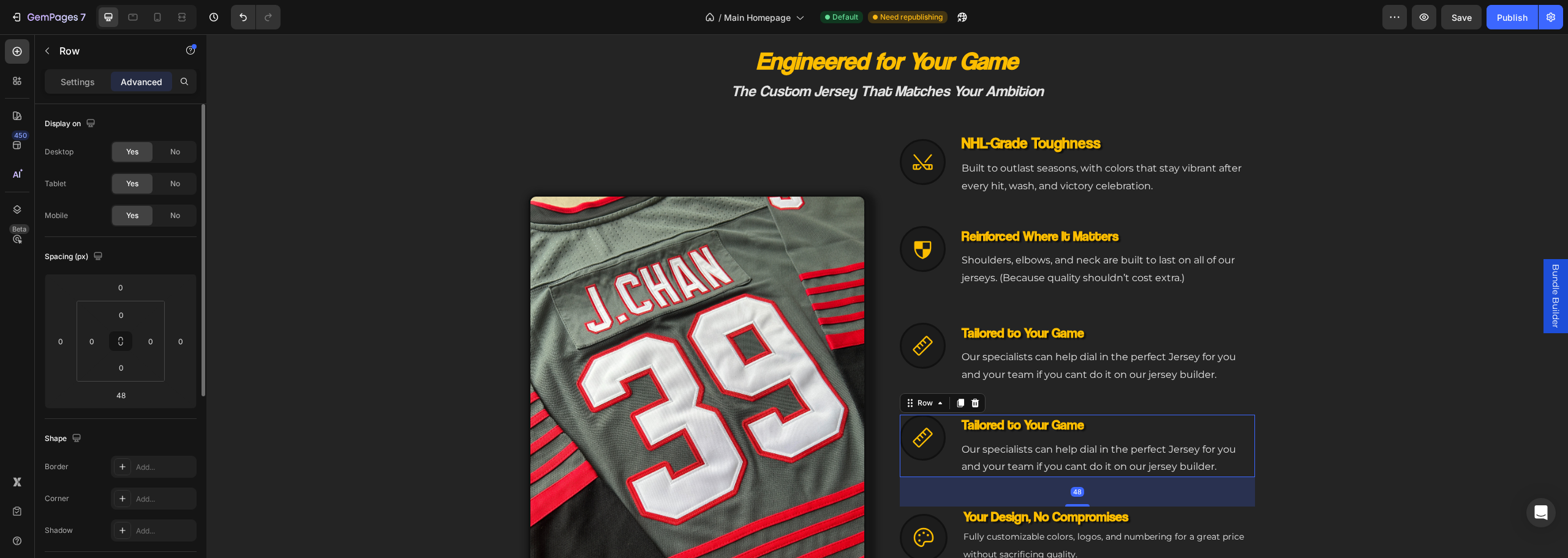
drag, startPoint x: 178, startPoint y: 142, endPoint x: 178, endPoint y: 173, distance: 31.0
click at [179, 146] on div "No" at bounding box center [175, 151] width 41 height 20
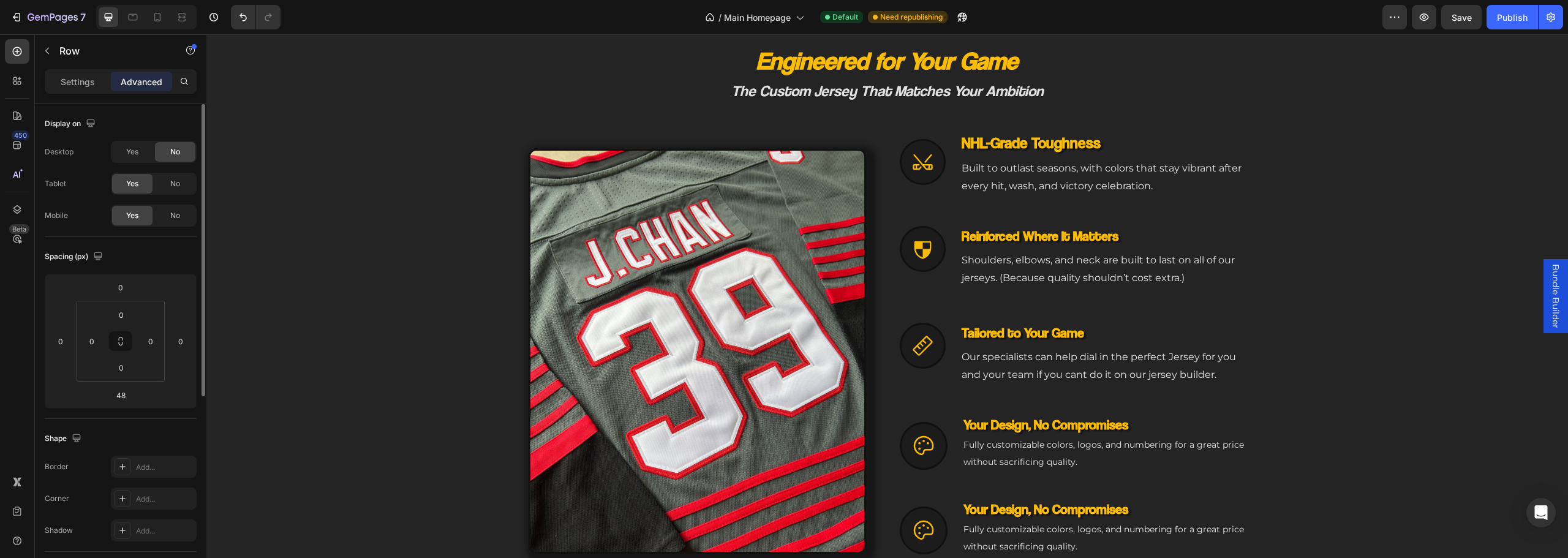
click at [178, 173] on div "Yes No" at bounding box center [153, 184] width 86 height 22
click at [178, 176] on div "No" at bounding box center [175, 184] width 41 height 20
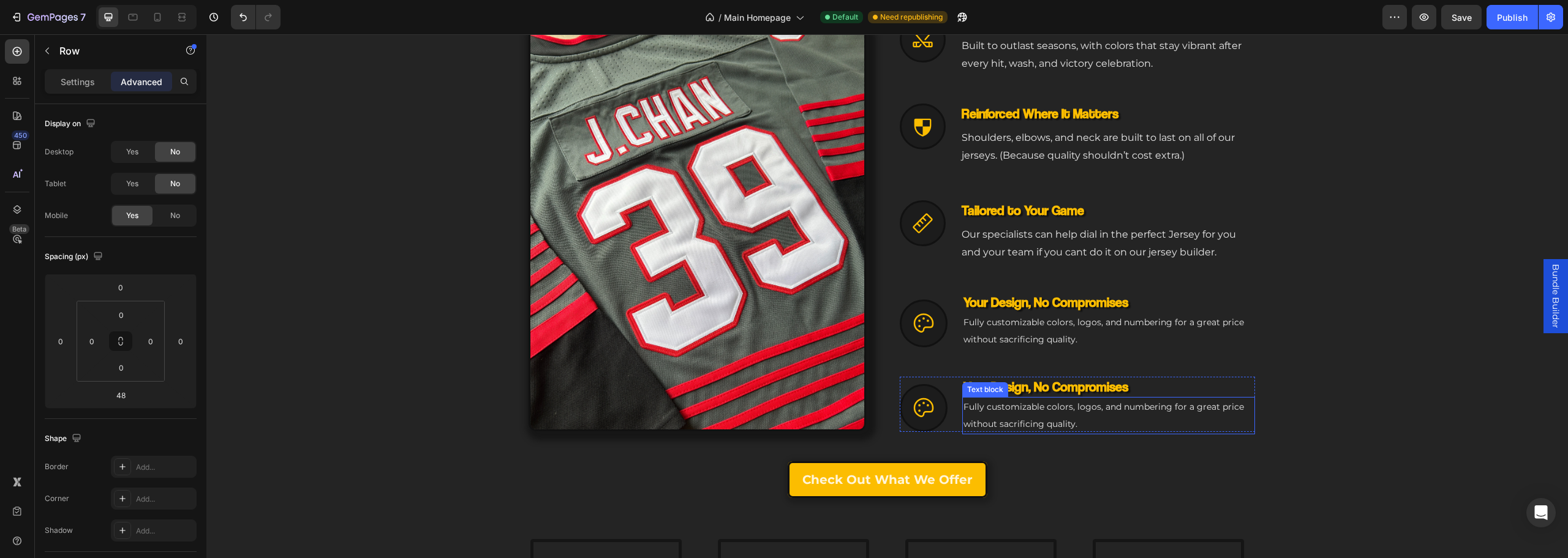
click at [951, 387] on div "Icon Your Design, No Compromises Heading Fully customizable colors, logos, and …" at bounding box center [1077, 404] width 355 height 55
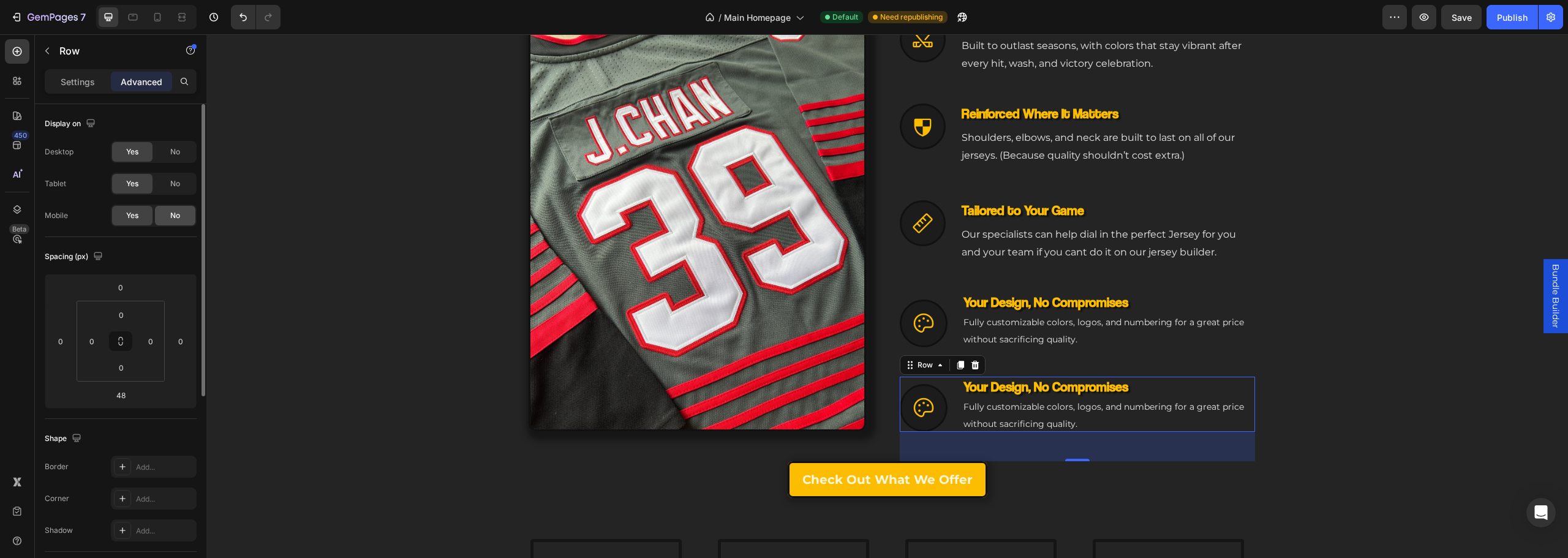
click at [171, 216] on span "No" at bounding box center [175, 215] width 10 height 11
click at [947, 347] on div "Icon NHL-Grade Toughness Heading Built to outlast seasons, with colors that sta…" at bounding box center [1077, 235] width 355 height 452
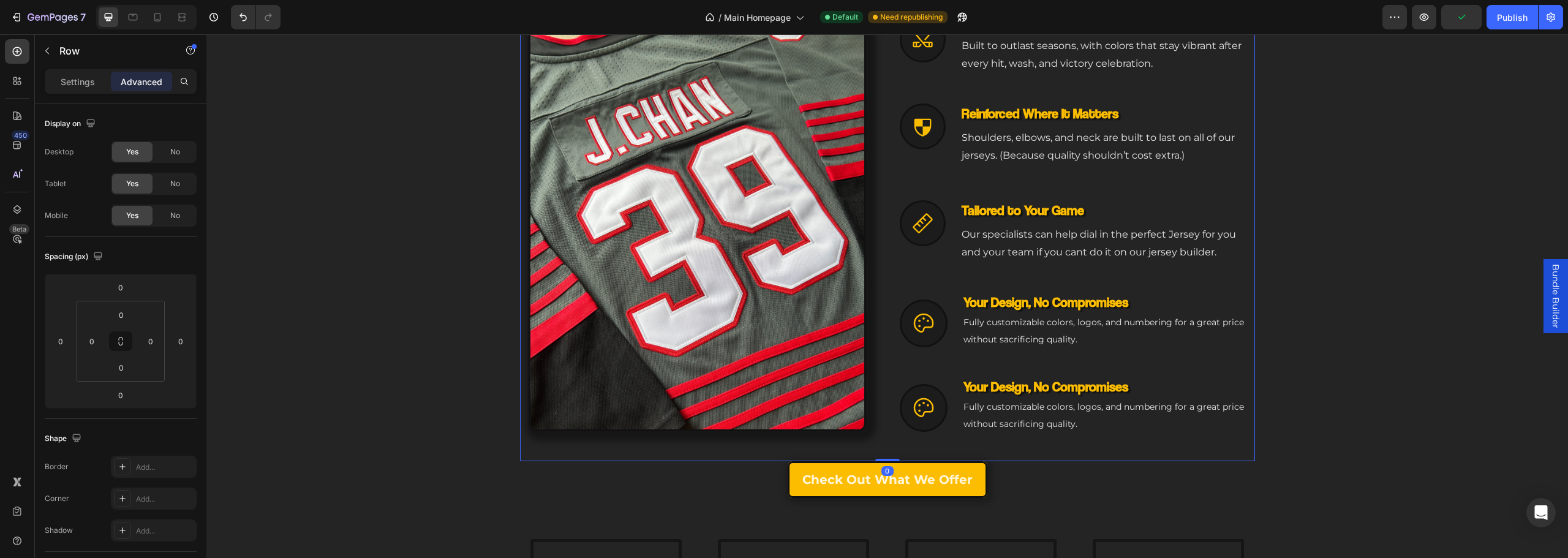
click at [950, 343] on div "Icon Your Design, No Compromises Heading Fully customizable colors, logos, and …" at bounding box center [1077, 319] width 355 height 55
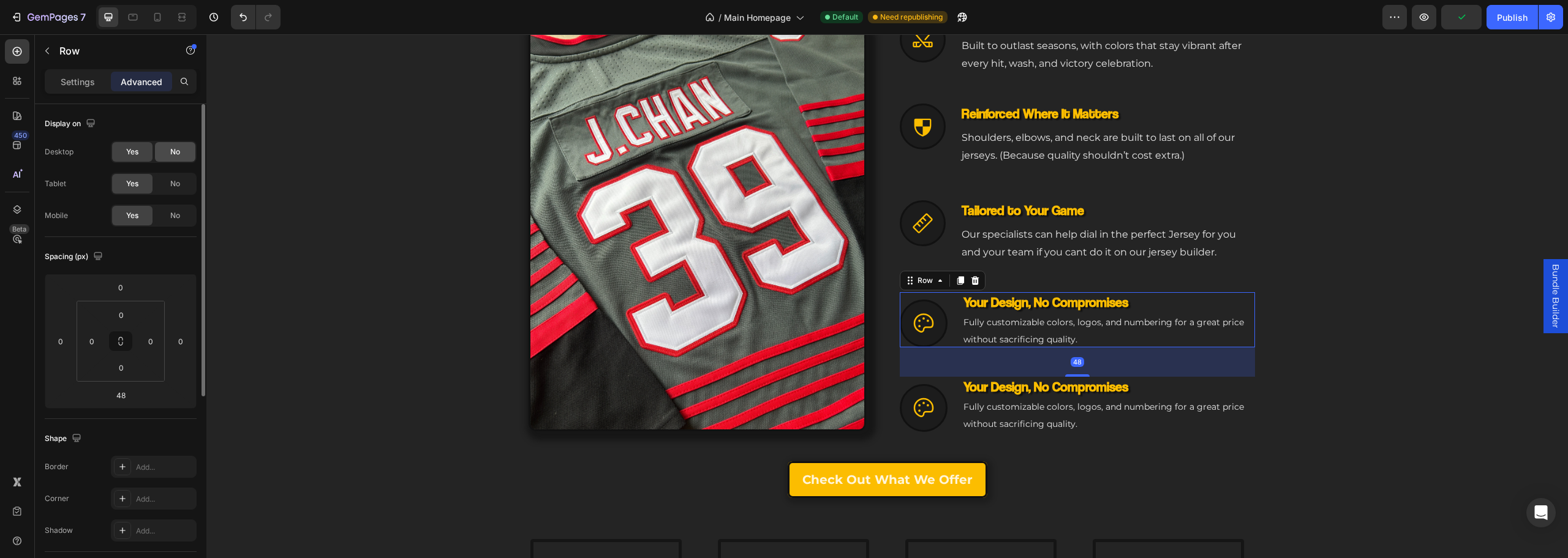
click at [174, 153] on span "No" at bounding box center [175, 151] width 10 height 11
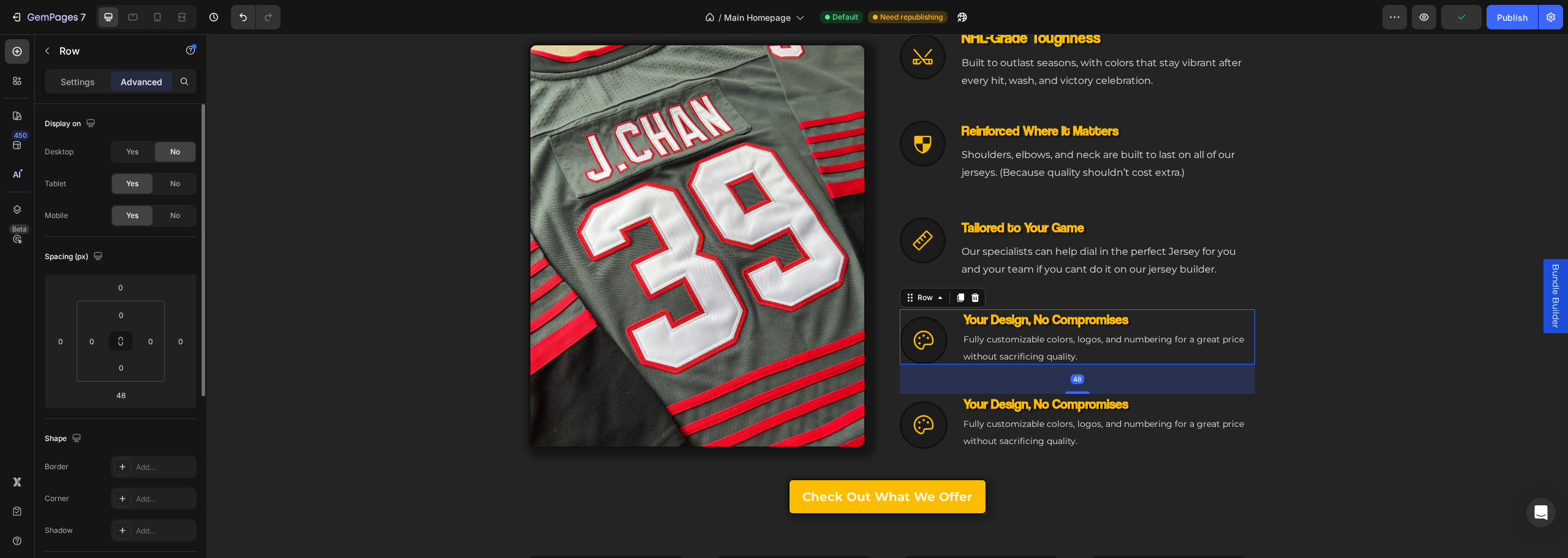
click at [177, 173] on div "Yes No" at bounding box center [153, 184] width 86 height 22
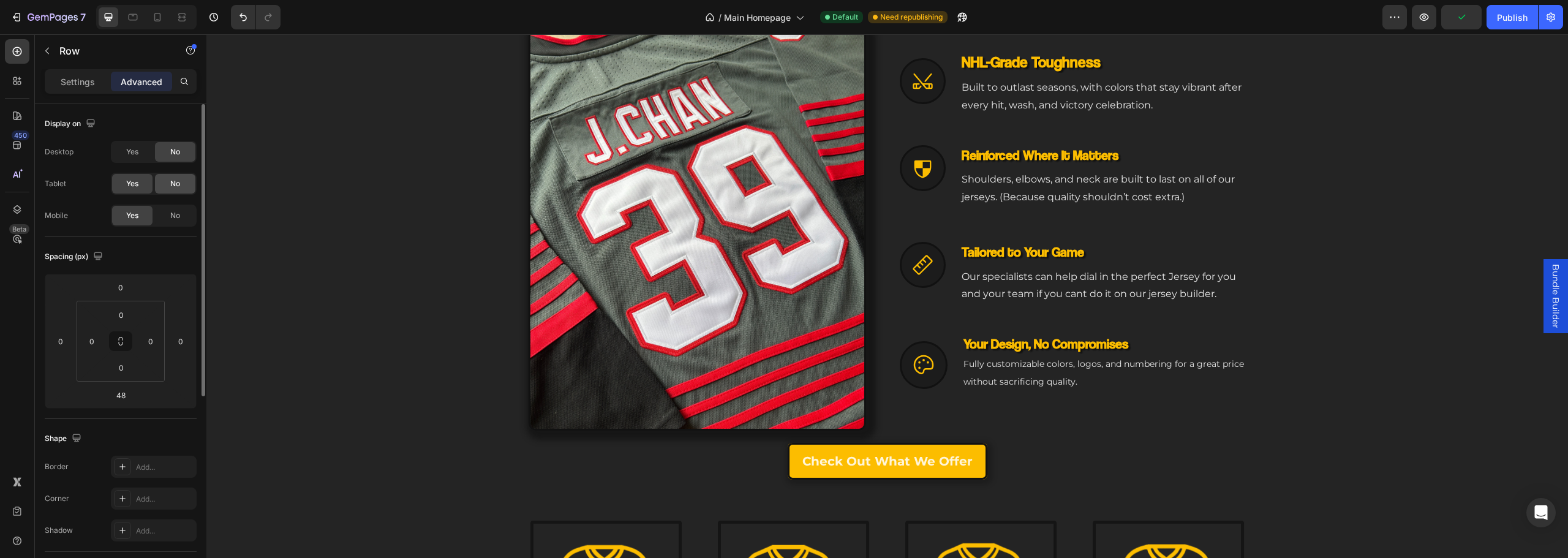
click at [169, 185] on div "No" at bounding box center [175, 184] width 41 height 20
click at [154, 18] on icon at bounding box center [157, 17] width 12 height 12
type input "32"
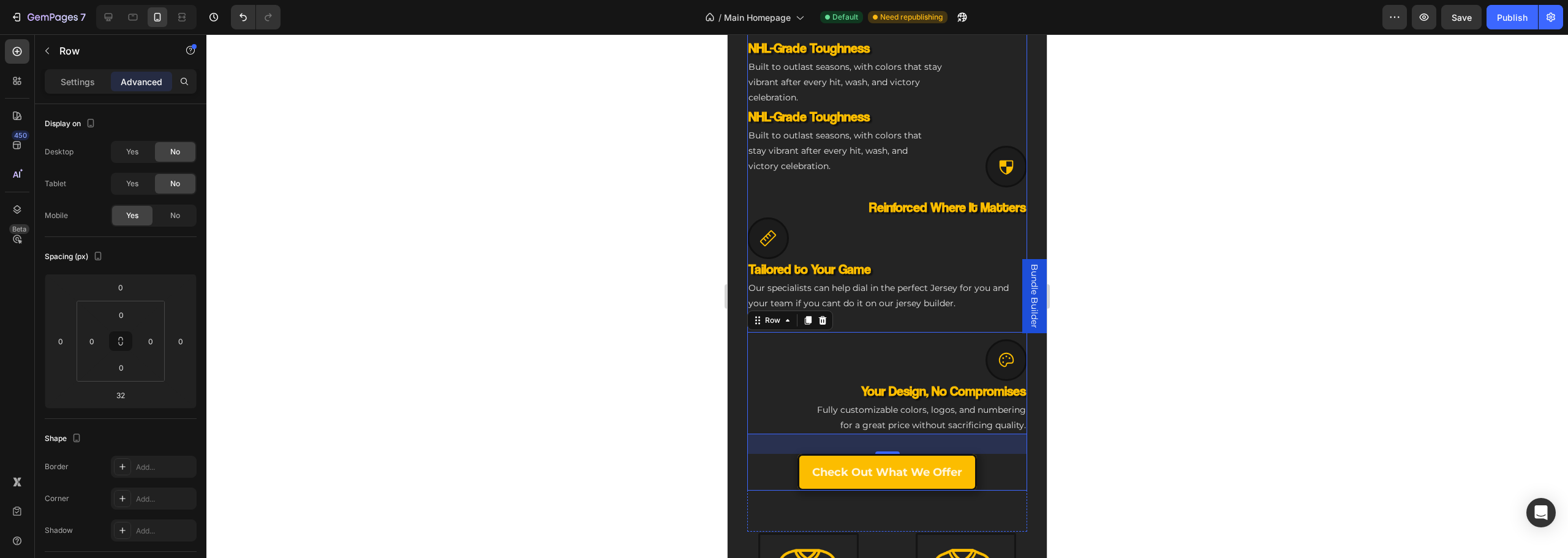
scroll to position [942, 0]
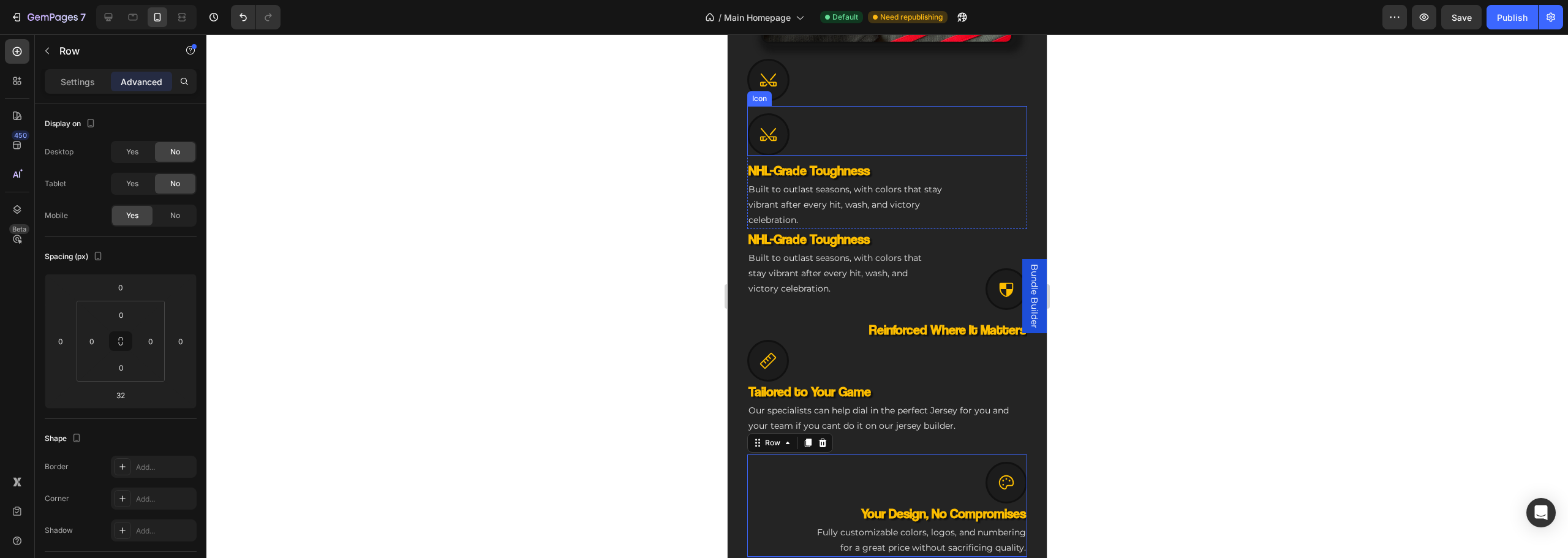
click at [822, 74] on div "Icon" at bounding box center [887, 76] width 280 height 50
click at [824, 59] on icon at bounding box center [822, 64] width 10 height 10
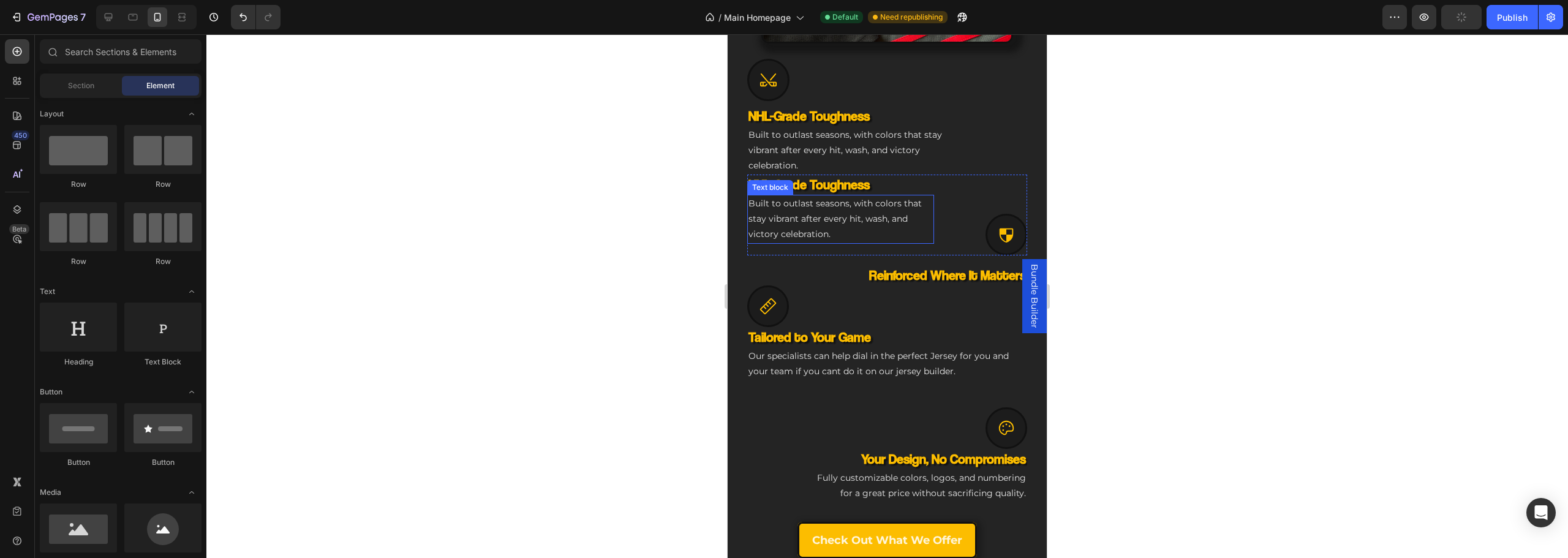
click at [849, 242] on div "NHL-Grade Toughness Heading Built to outlast seasons, with colors that stay vib…" at bounding box center [840, 215] width 187 height 81
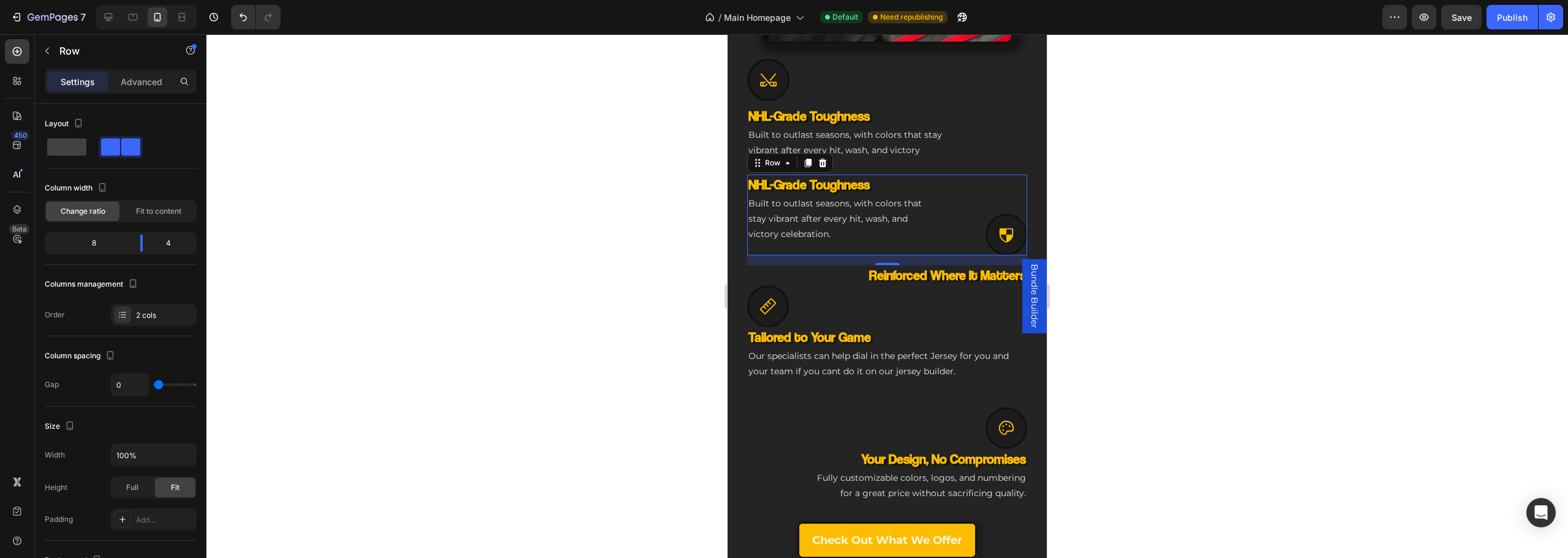
click at [957, 226] on div "Icon" at bounding box center [981, 235] width 93 height 42
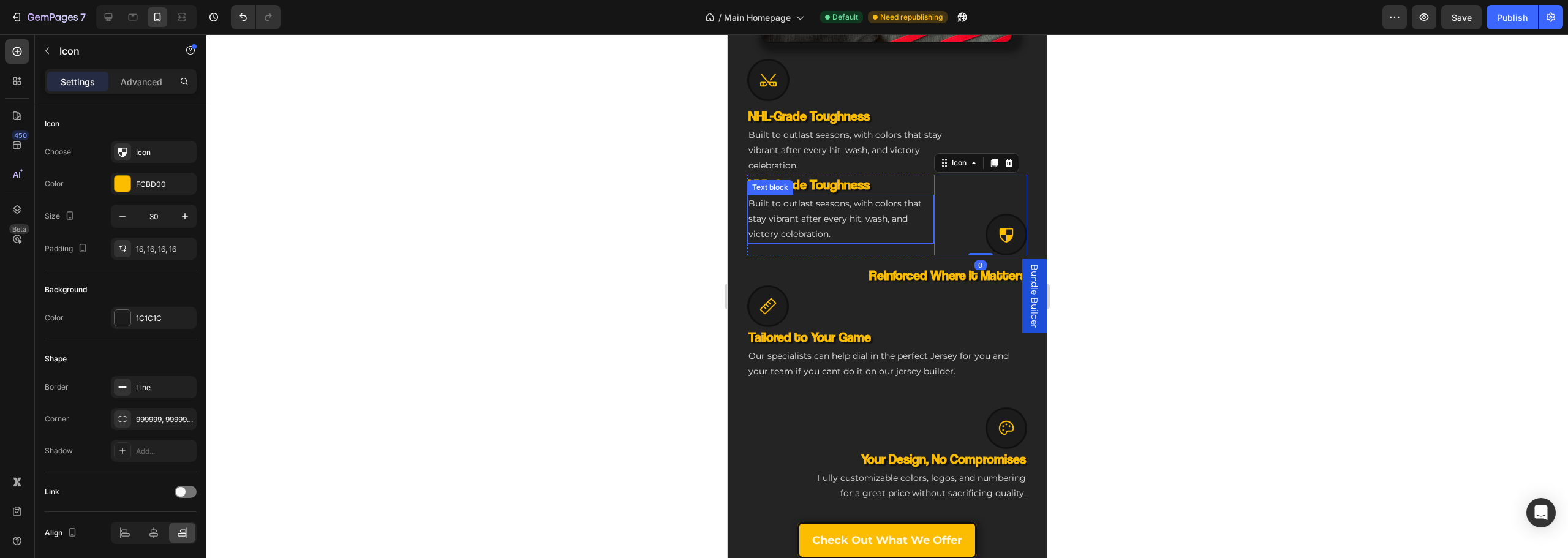
click at [902, 209] on p "Built to outlast seasons, with colors that stay vibrant after every hit, wash, …" at bounding box center [840, 219] width 184 height 46
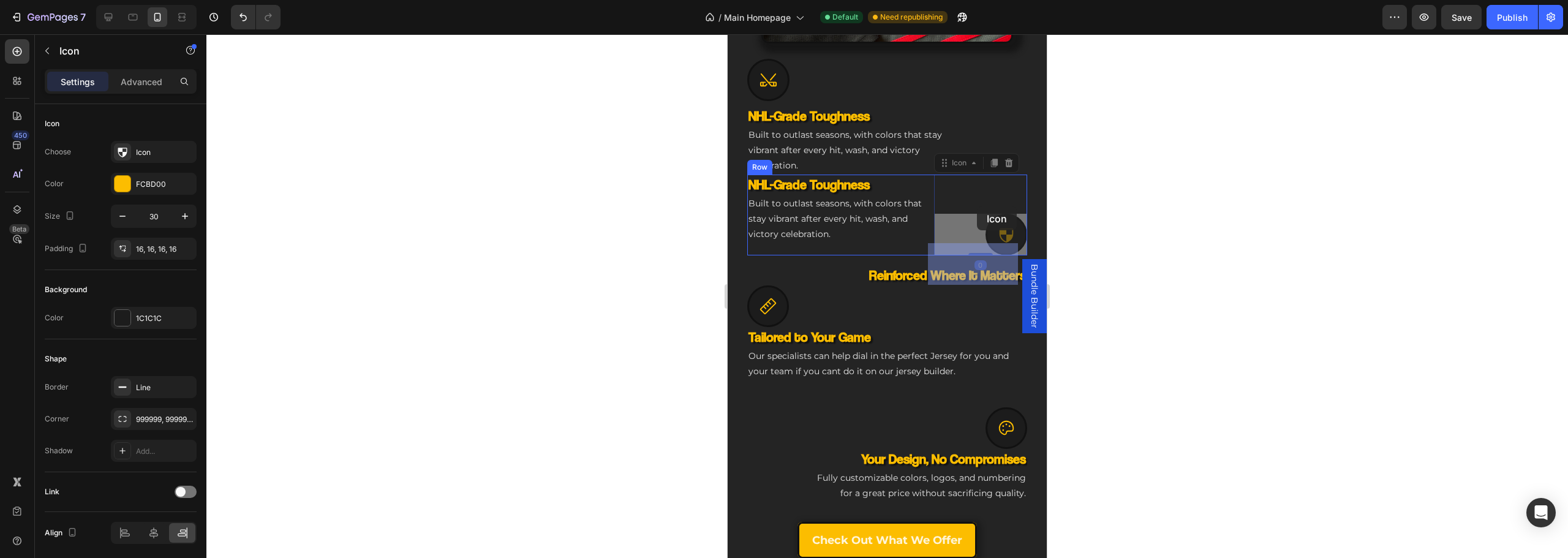
drag, startPoint x: 993, startPoint y: 228, endPoint x: 977, endPoint y: 206, distance: 27.2
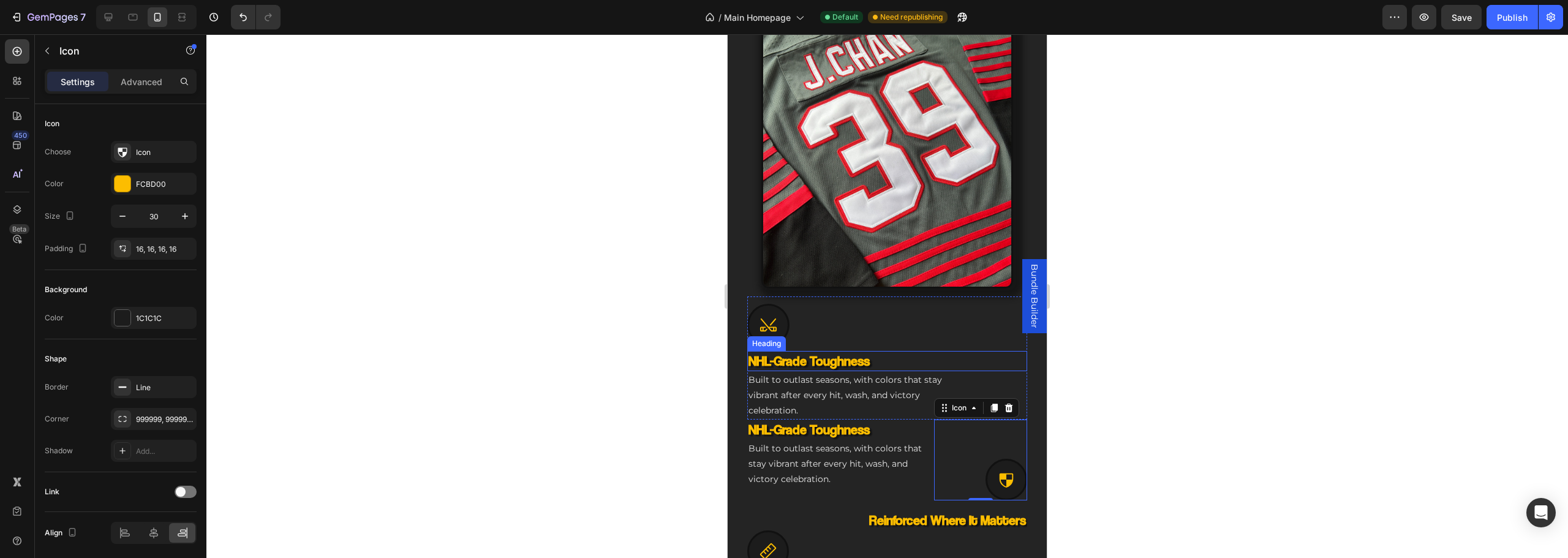
scroll to position [758, 0]
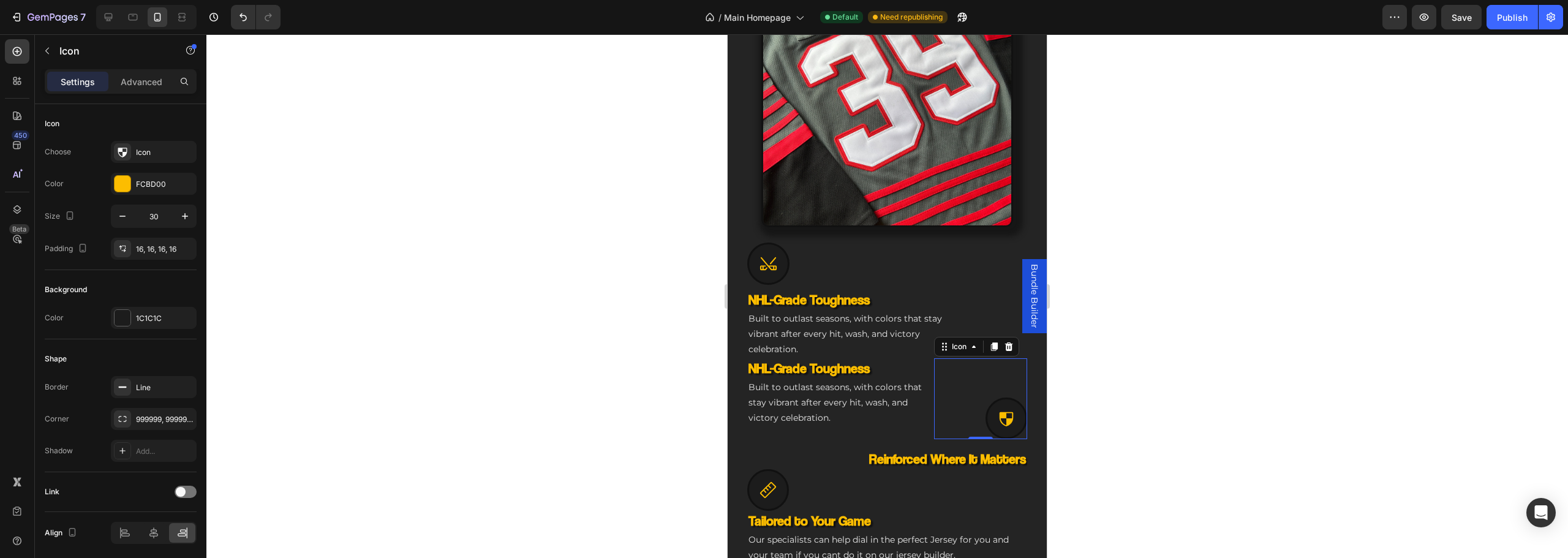
click at [153, 18] on icon at bounding box center [157, 17] width 12 height 12
click at [122, 23] on div at bounding box center [146, 17] width 101 height 25
click at [111, 22] on icon at bounding box center [108, 17] width 12 height 12
type input "37"
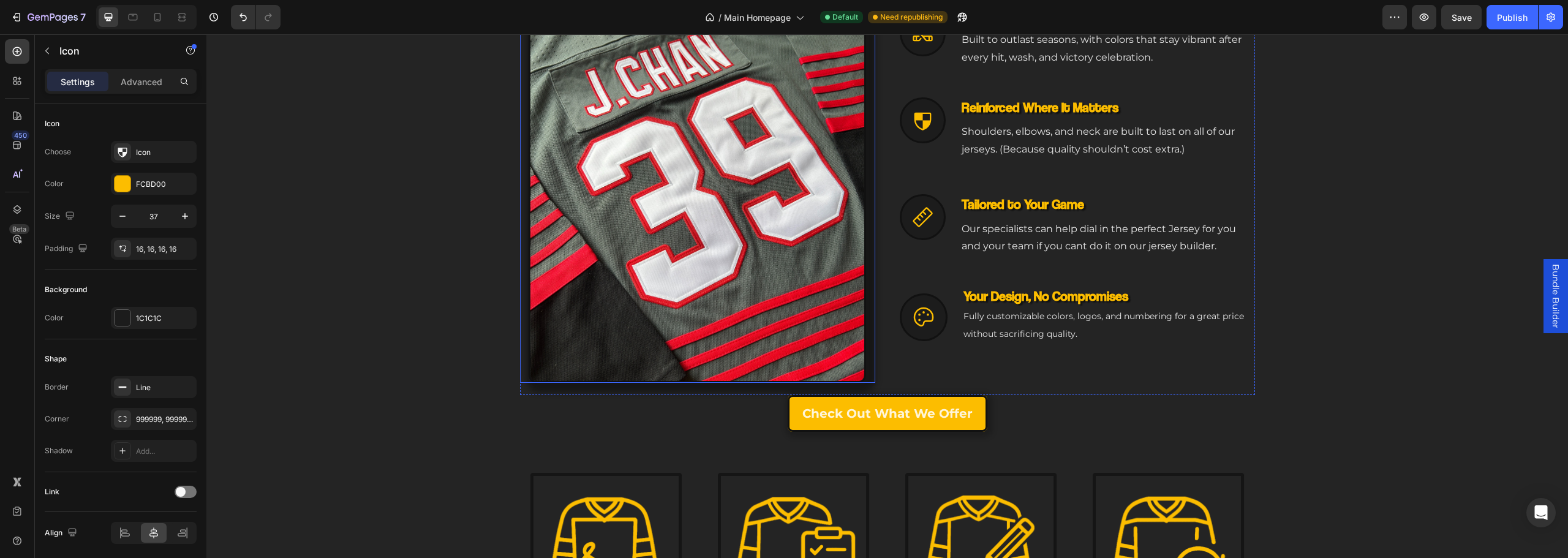
scroll to position [697, 0]
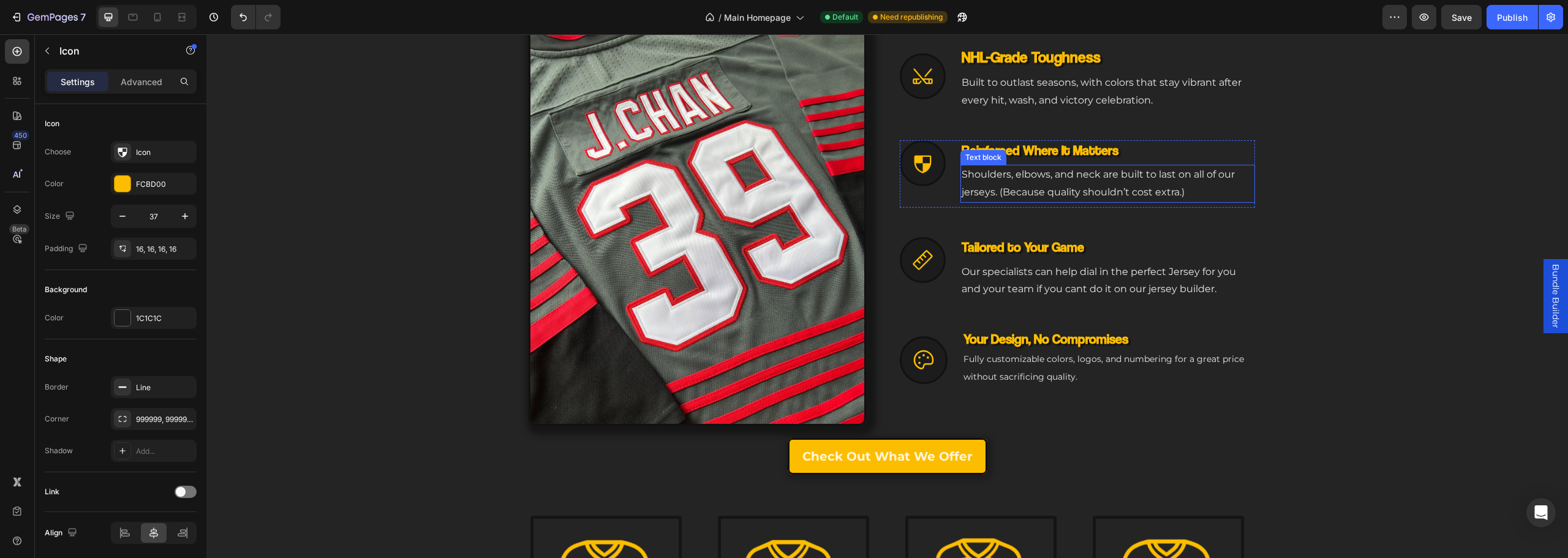
click at [1017, 195] on p "Shoulders, elbows, and neck are built to last on all of our jerseys. (Because q…" at bounding box center [1108, 184] width 292 height 35
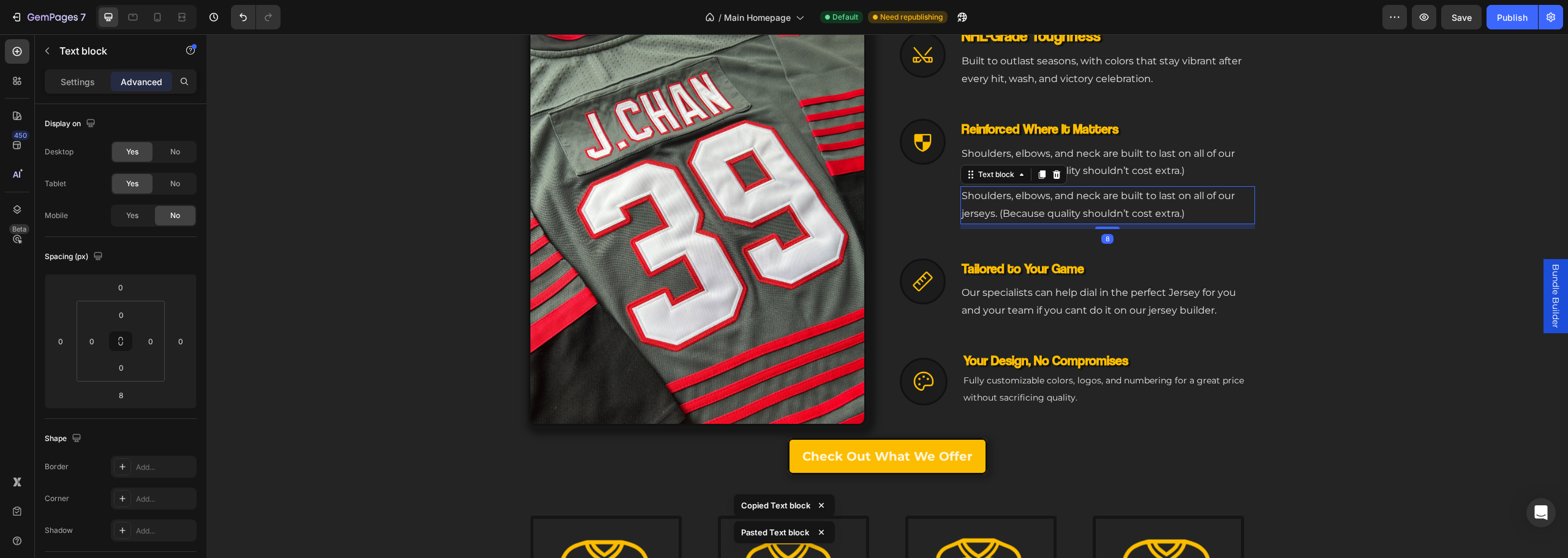
drag, startPoint x: 1027, startPoint y: 202, endPoint x: 1013, endPoint y: 196, distance: 15.2
click at [1027, 202] on p "Shoulders, elbows, and neck are built to last on all of our jerseys. (Because q…" at bounding box center [1108, 205] width 292 height 35
click at [138, 218] on span "Yes" at bounding box center [132, 215] width 12 height 11
drag, startPoint x: 159, startPoint y: 187, endPoint x: 170, endPoint y: 171, distance: 19.4
click at [162, 184] on div "No" at bounding box center [175, 184] width 41 height 20
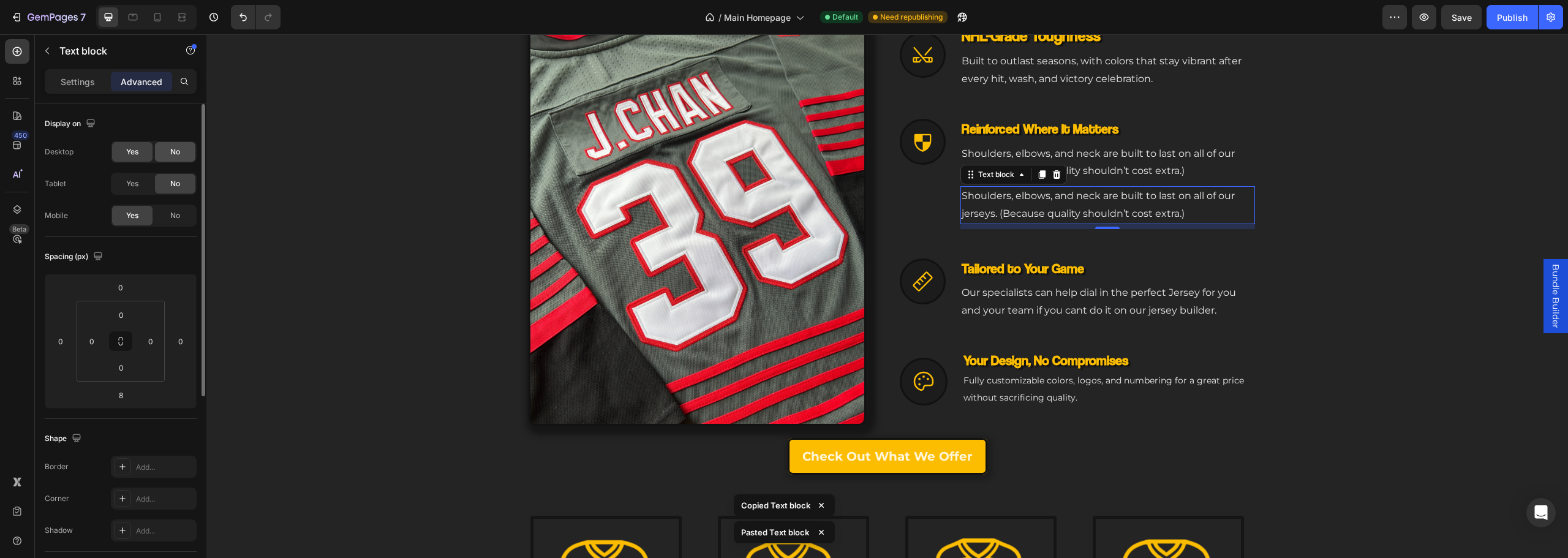
click at [175, 159] on div "No" at bounding box center [175, 151] width 41 height 20
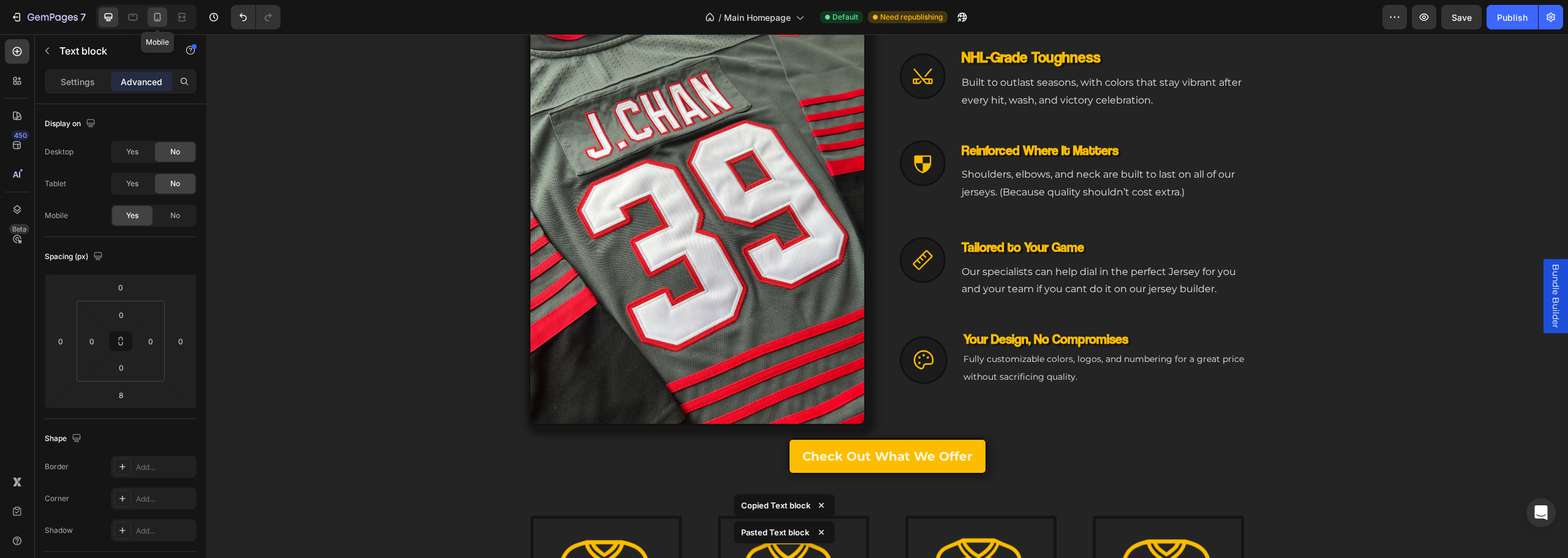
click at [155, 17] on icon at bounding box center [157, 17] width 7 height 9
type input "112"
type input "0"
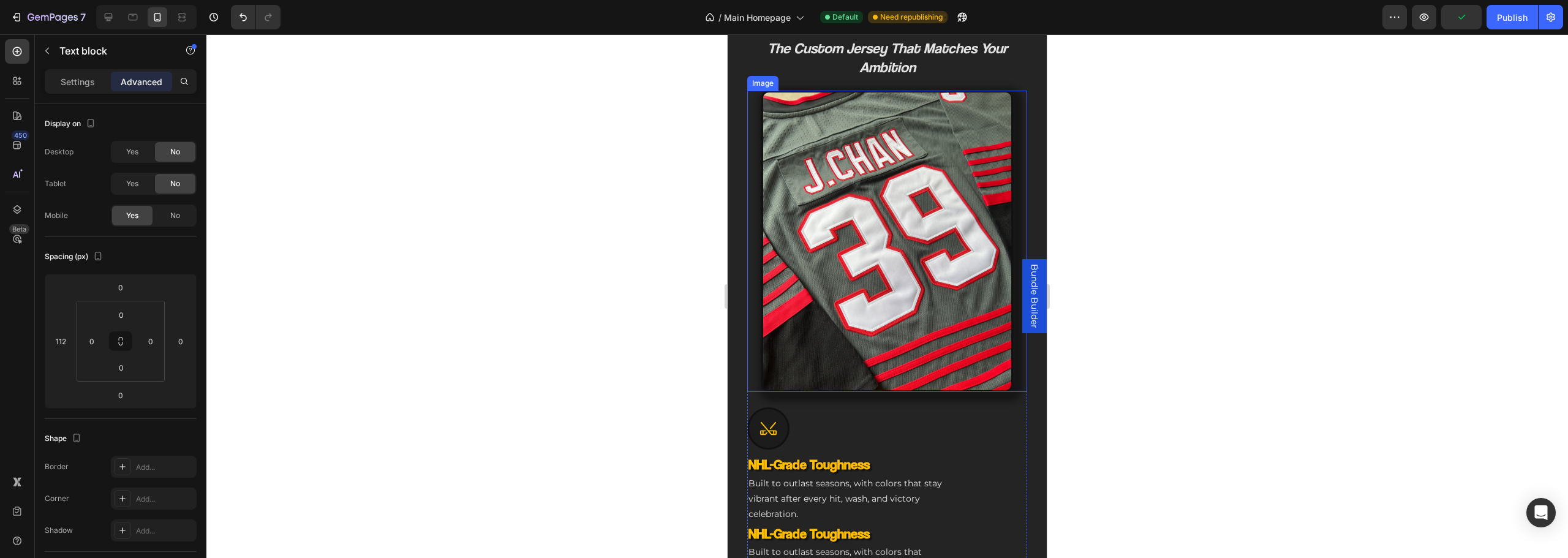
scroll to position [734, 0]
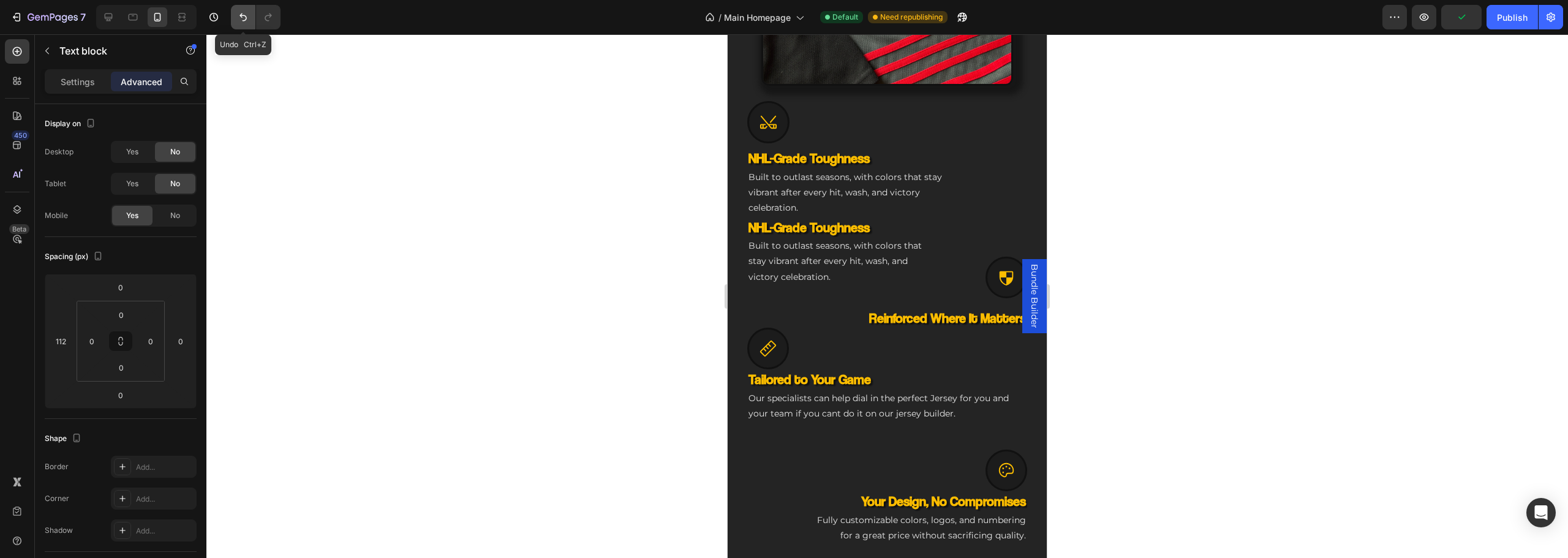
click at [244, 24] on button "Undo/Redo" at bounding box center [243, 17] width 25 height 25
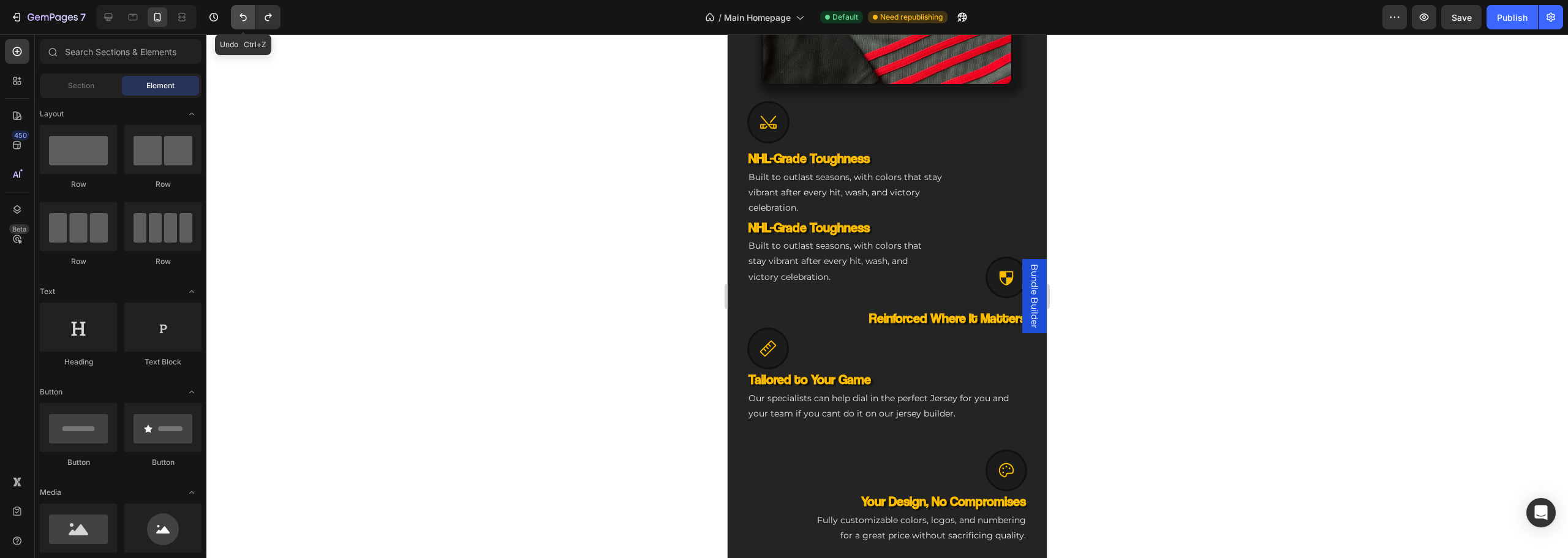
click at [244, 24] on button "Undo/Redo" at bounding box center [243, 17] width 25 height 25
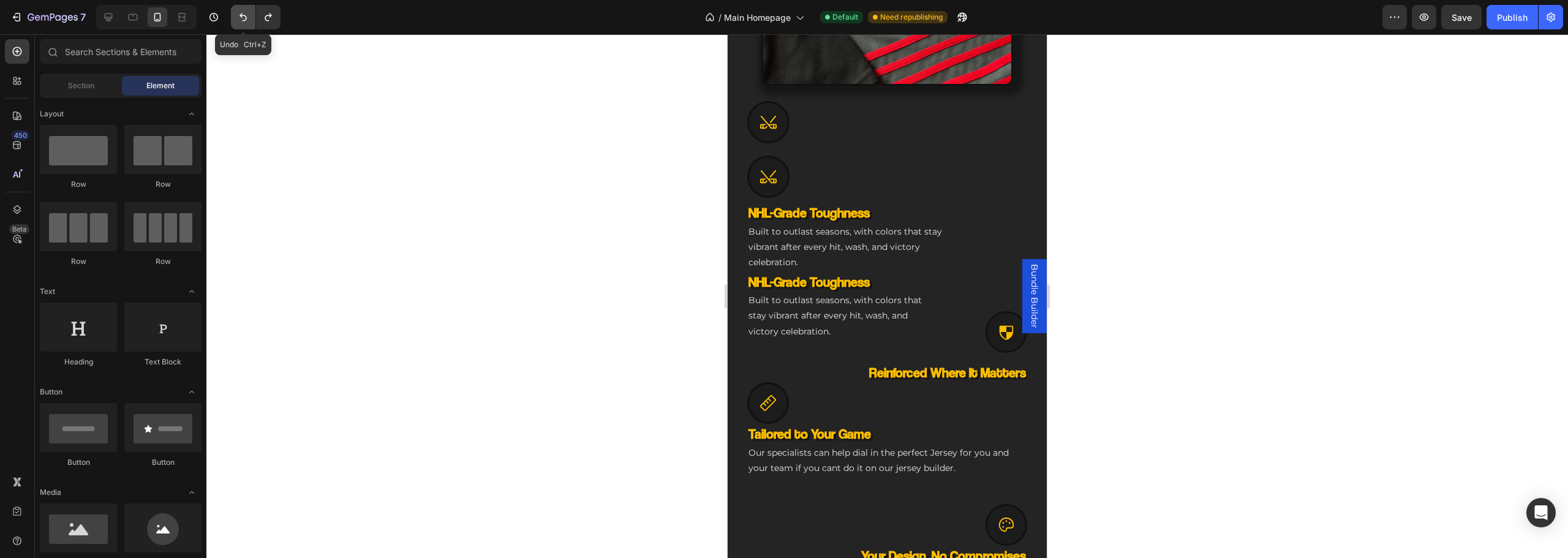
click at [244, 24] on button "Undo/Redo" at bounding box center [243, 17] width 25 height 25
click at [242, 24] on button "Undo/Redo" at bounding box center [243, 17] width 25 height 25
click at [241, 24] on button "Undo/Redo" at bounding box center [243, 17] width 25 height 25
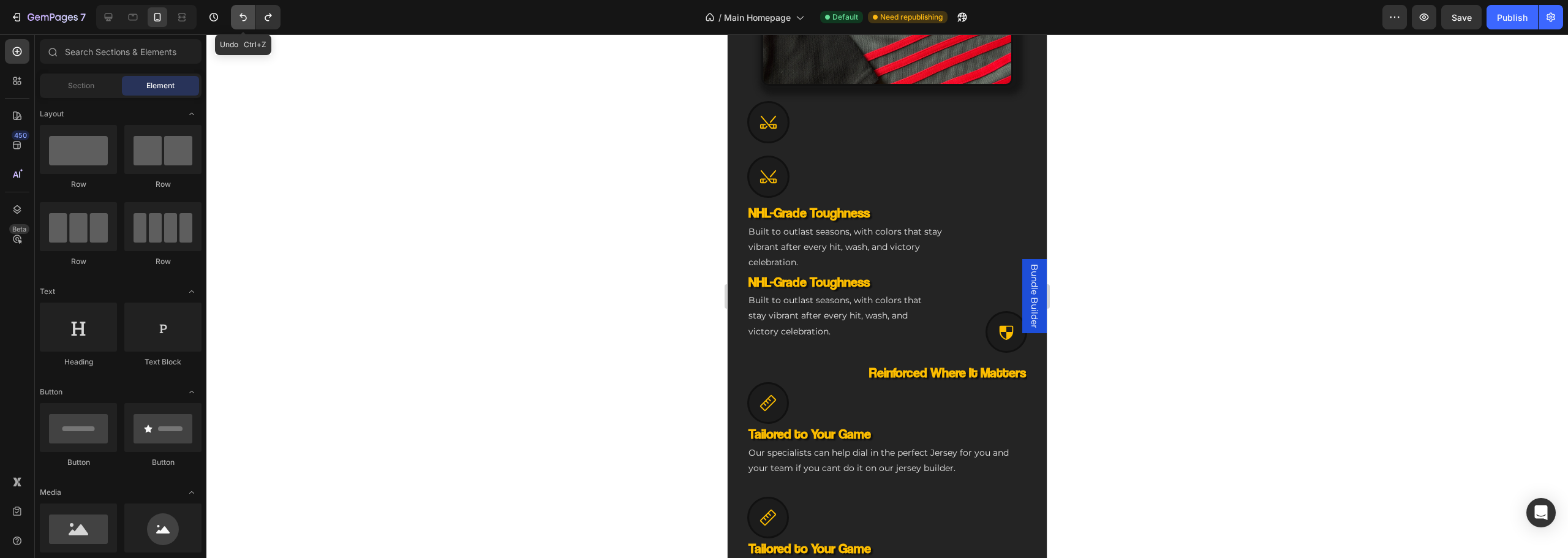
click at [241, 24] on button "Undo/Redo" at bounding box center [243, 17] width 25 height 25
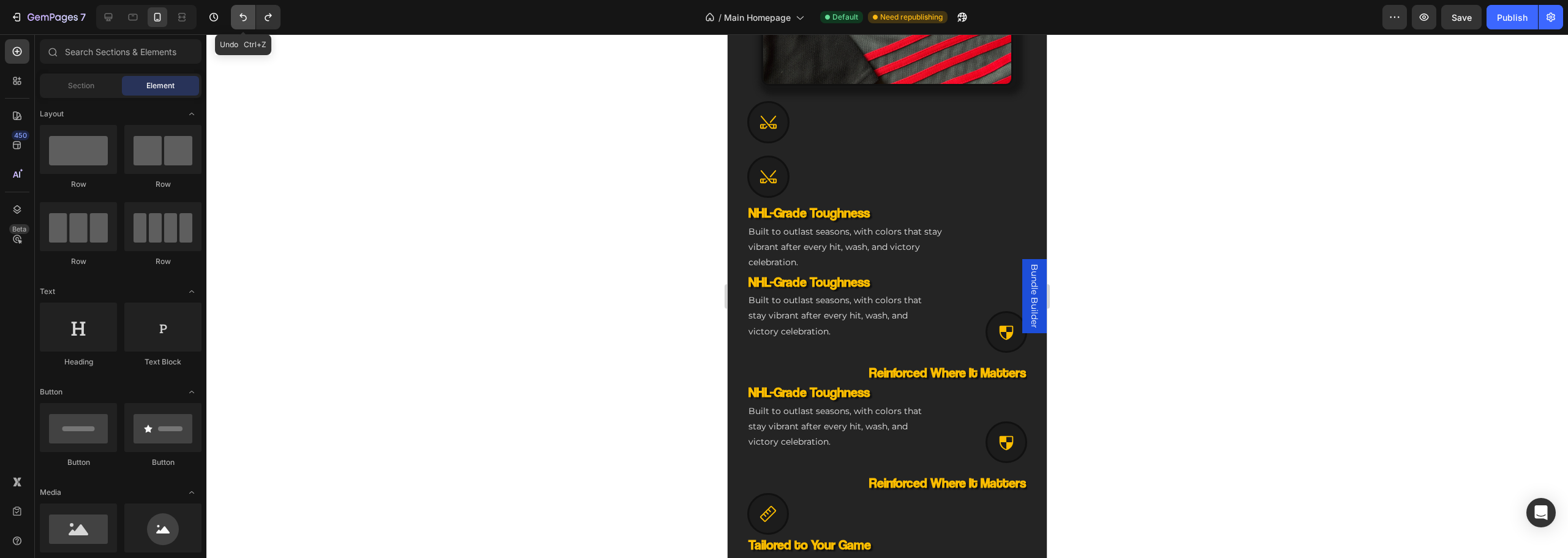
click at [241, 24] on button "Undo/Redo" at bounding box center [243, 17] width 25 height 25
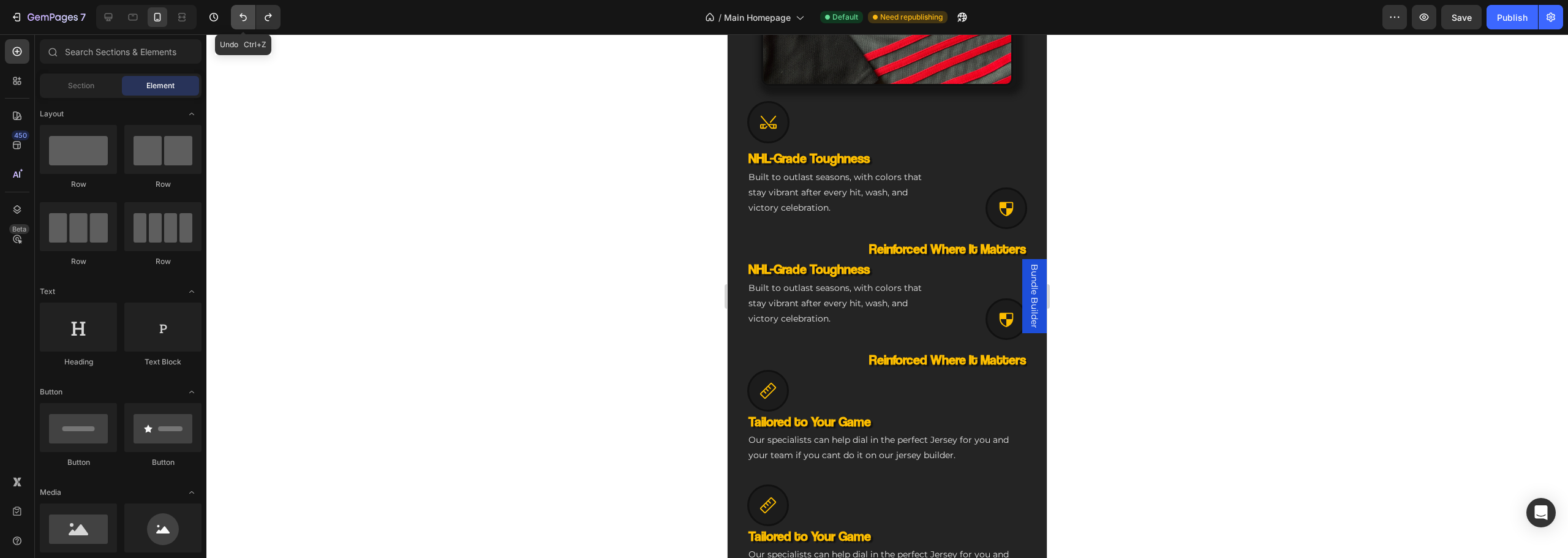
click at [241, 24] on button "Undo/Redo" at bounding box center [243, 17] width 25 height 25
click at [244, 24] on button "Undo/Redo" at bounding box center [243, 17] width 25 height 25
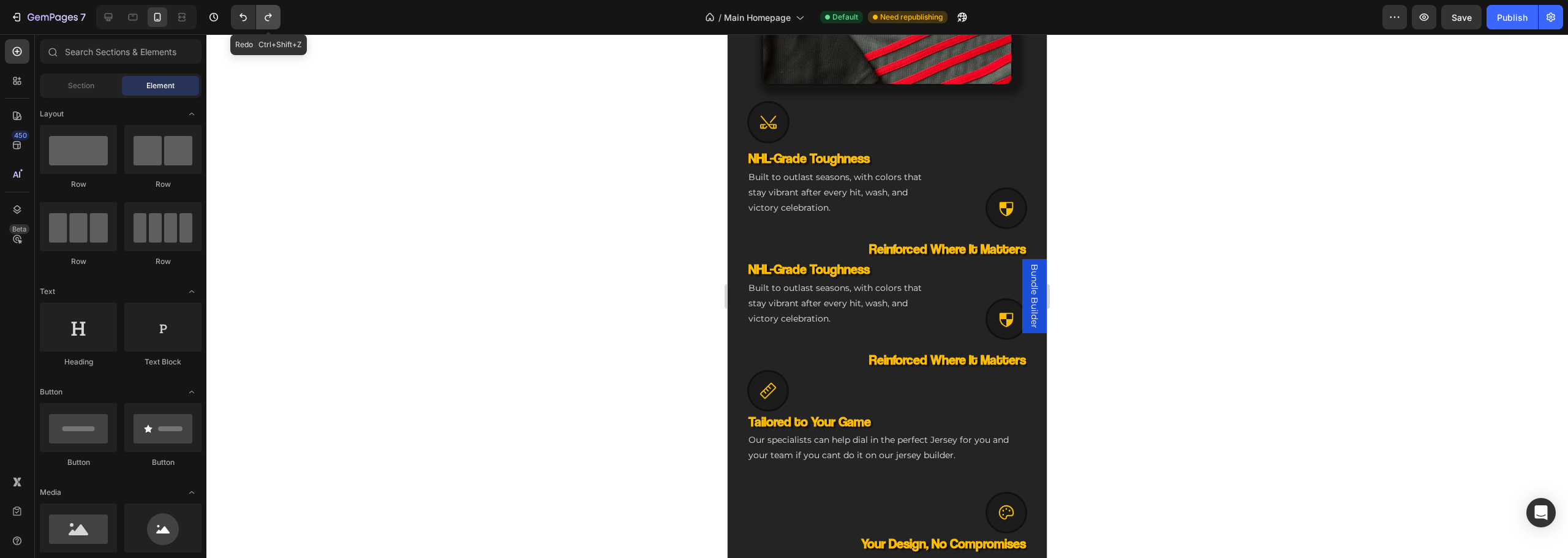
click at [276, 22] on button "Undo/Redo" at bounding box center [268, 17] width 25 height 25
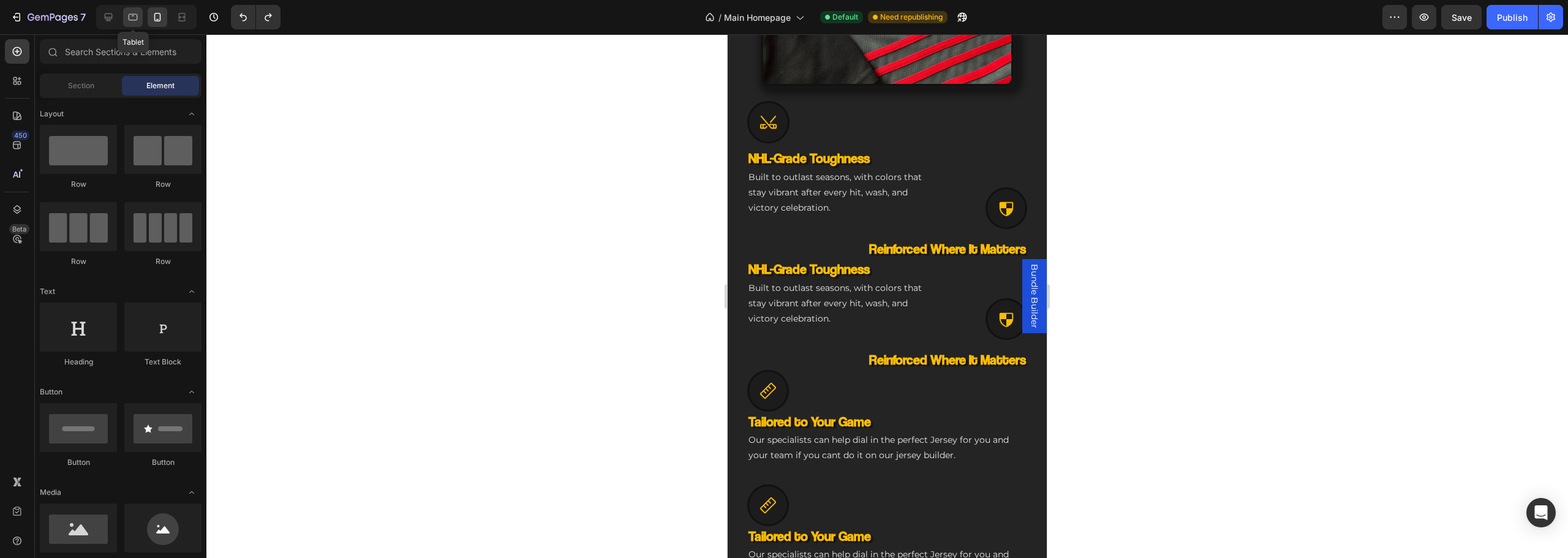
click at [127, 14] on icon at bounding box center [132, 17] width 12 height 12
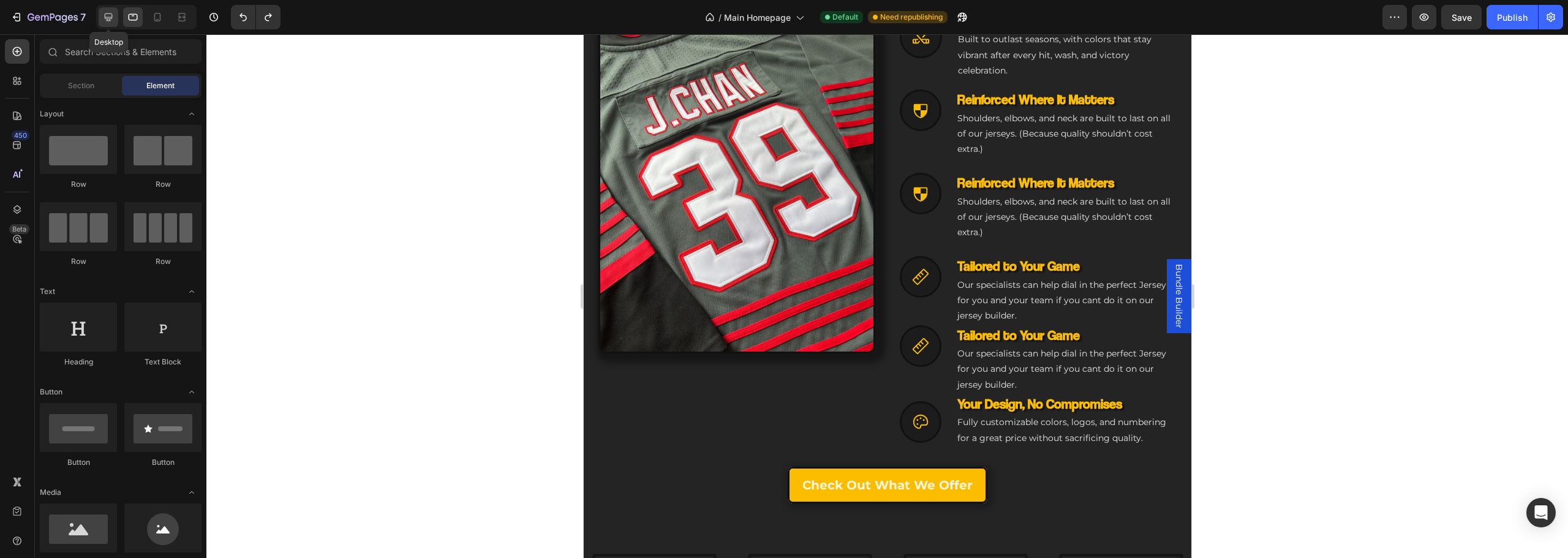
click at [102, 13] on icon at bounding box center [108, 17] width 12 height 12
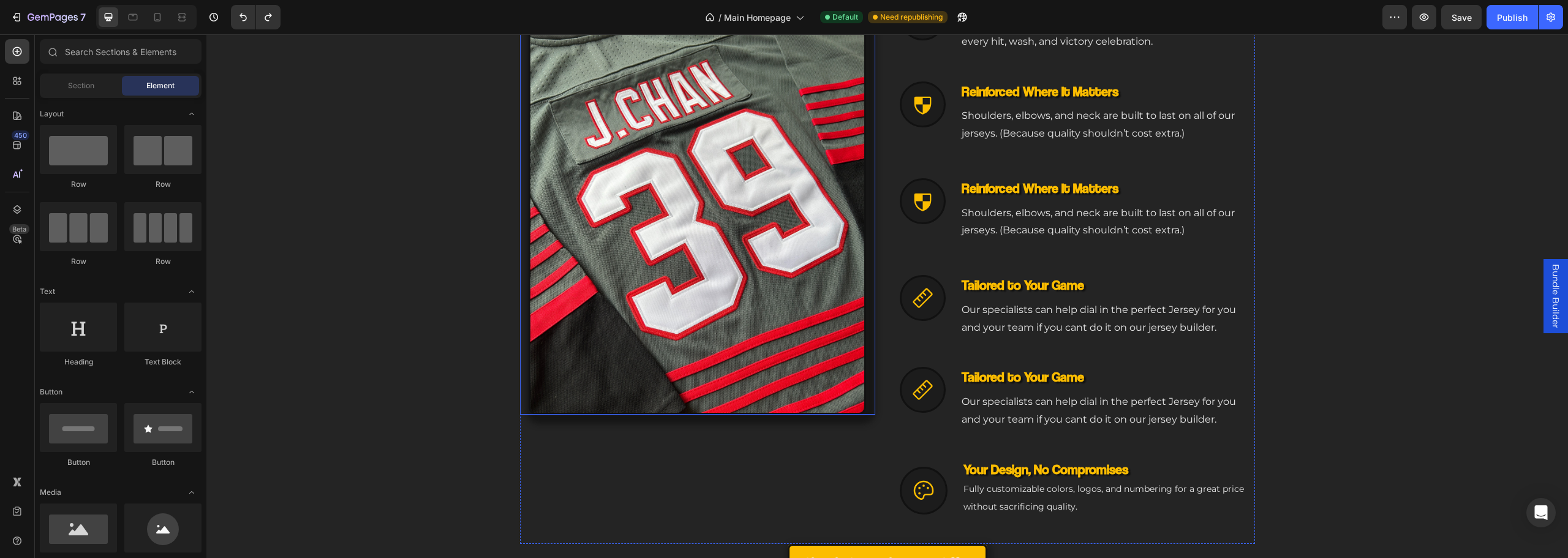
scroll to position [943, 0]
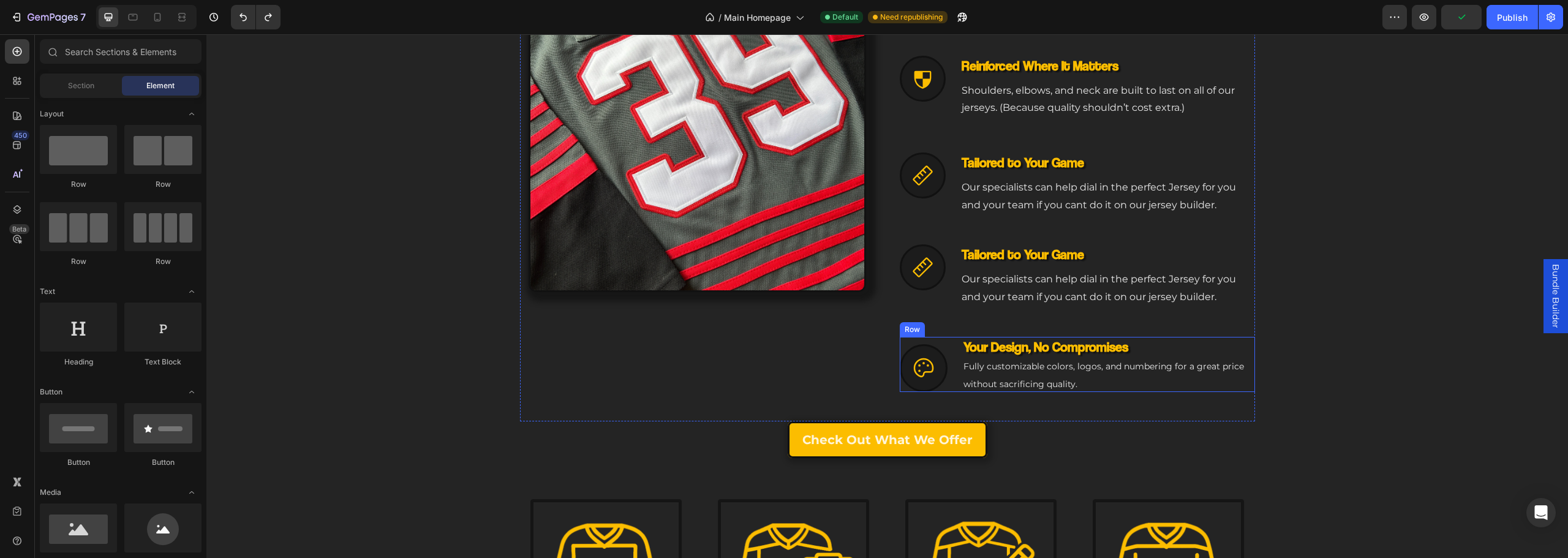
click at [953, 390] on div "Icon Your Design, No Compromises Heading Fully customizable colors, logos, and …" at bounding box center [1077, 364] width 355 height 55
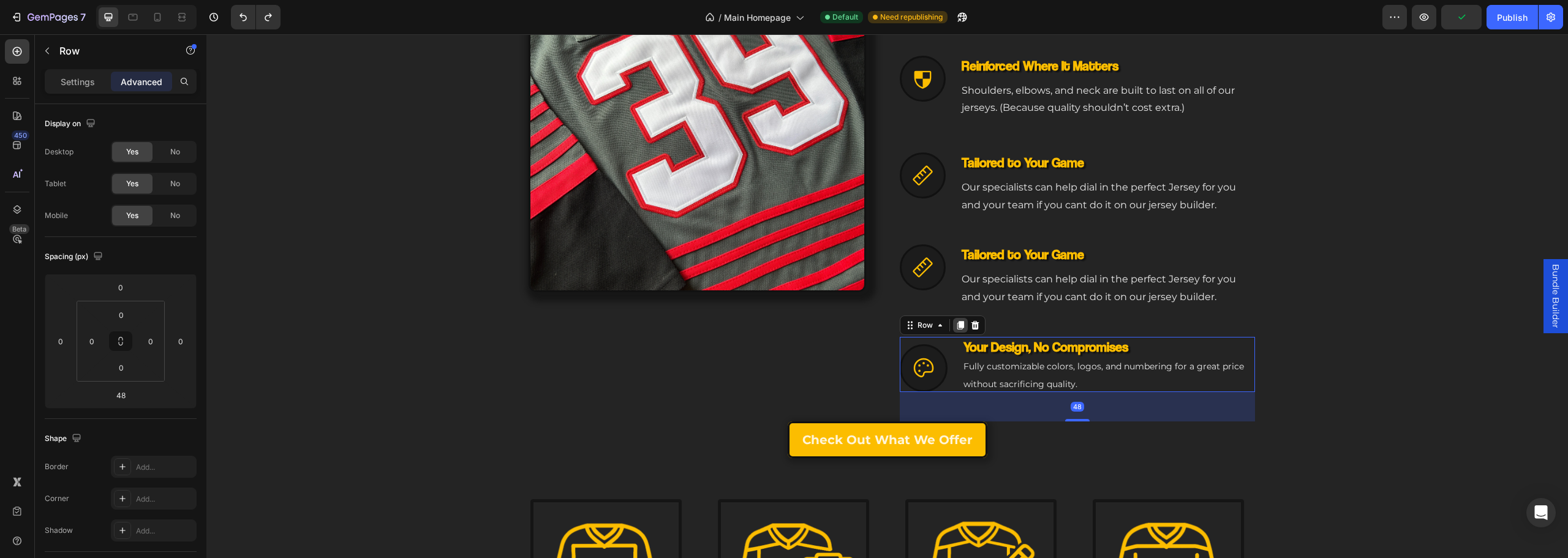
click at [954, 332] on div at bounding box center [960, 325] width 14 height 14
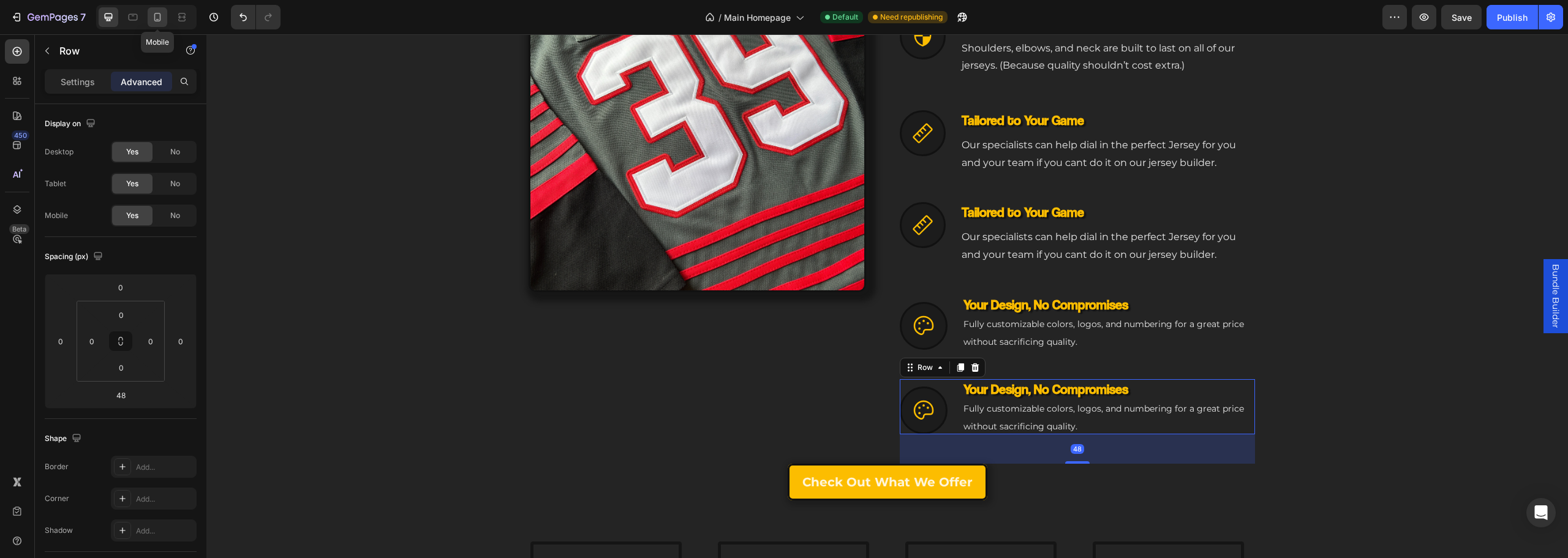
click at [152, 10] on div at bounding box center [157, 17] width 20 height 20
type input "32"
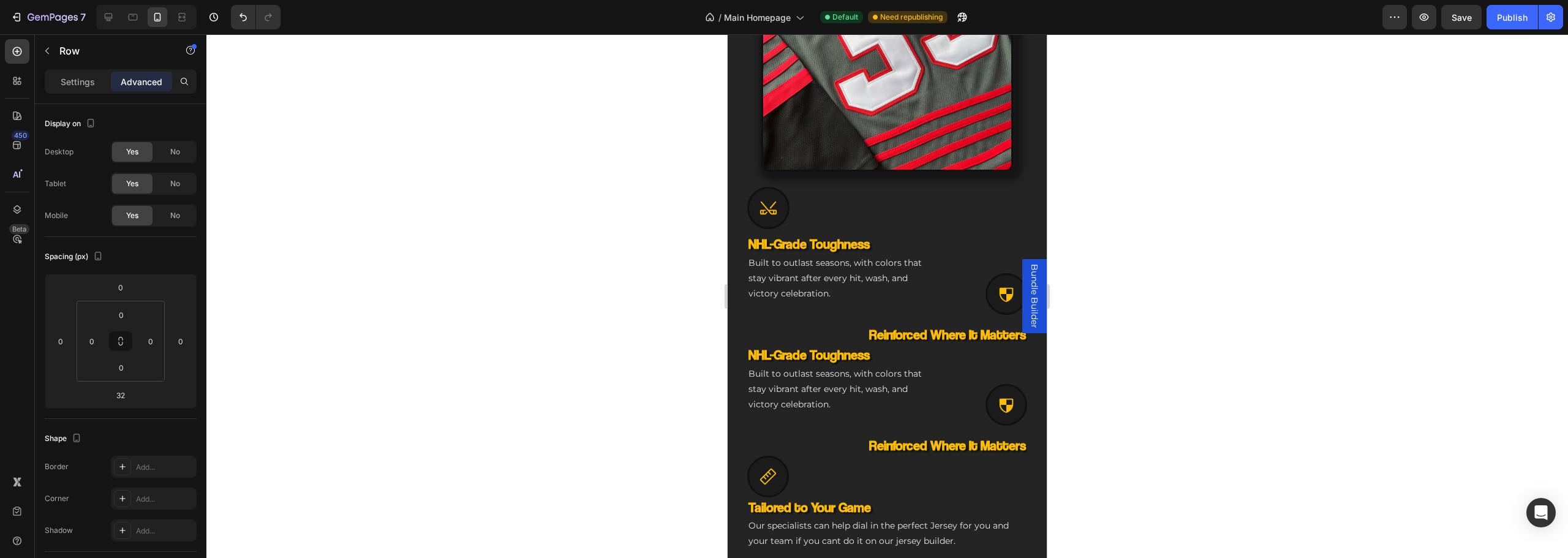
scroll to position [749, 0]
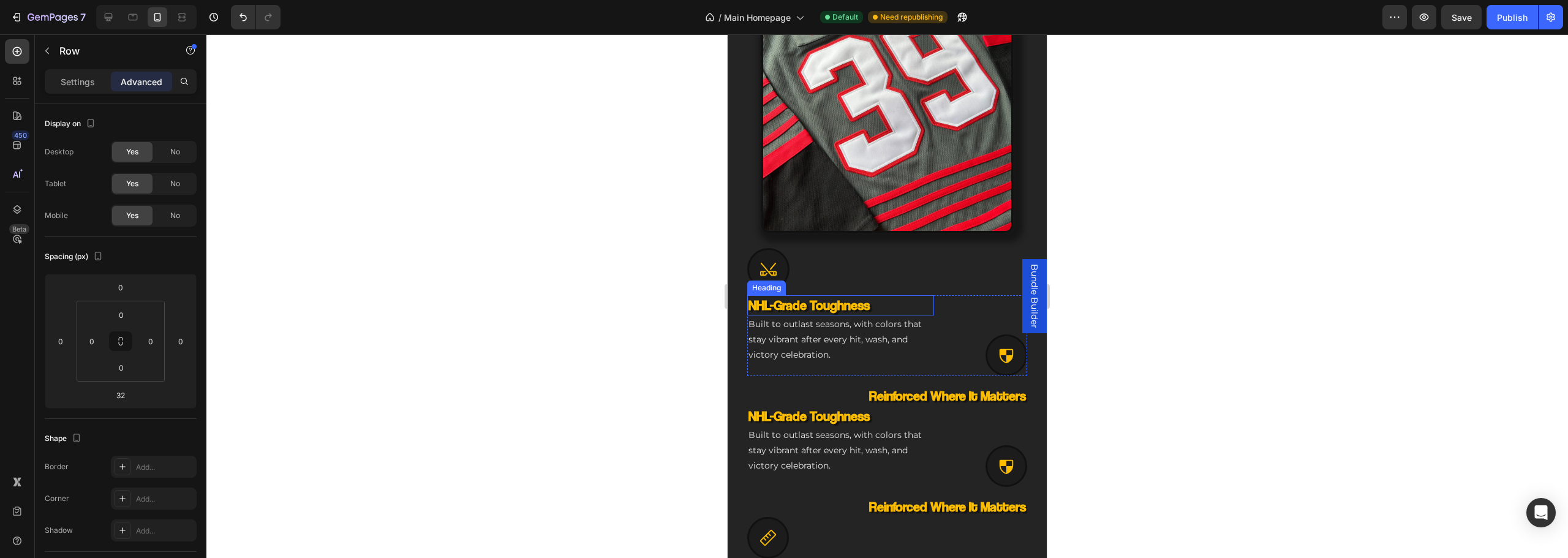
click at [838, 262] on div "Icon" at bounding box center [887, 265] width 280 height 50
click at [817, 222] on div at bounding box center [822, 229] width 14 height 14
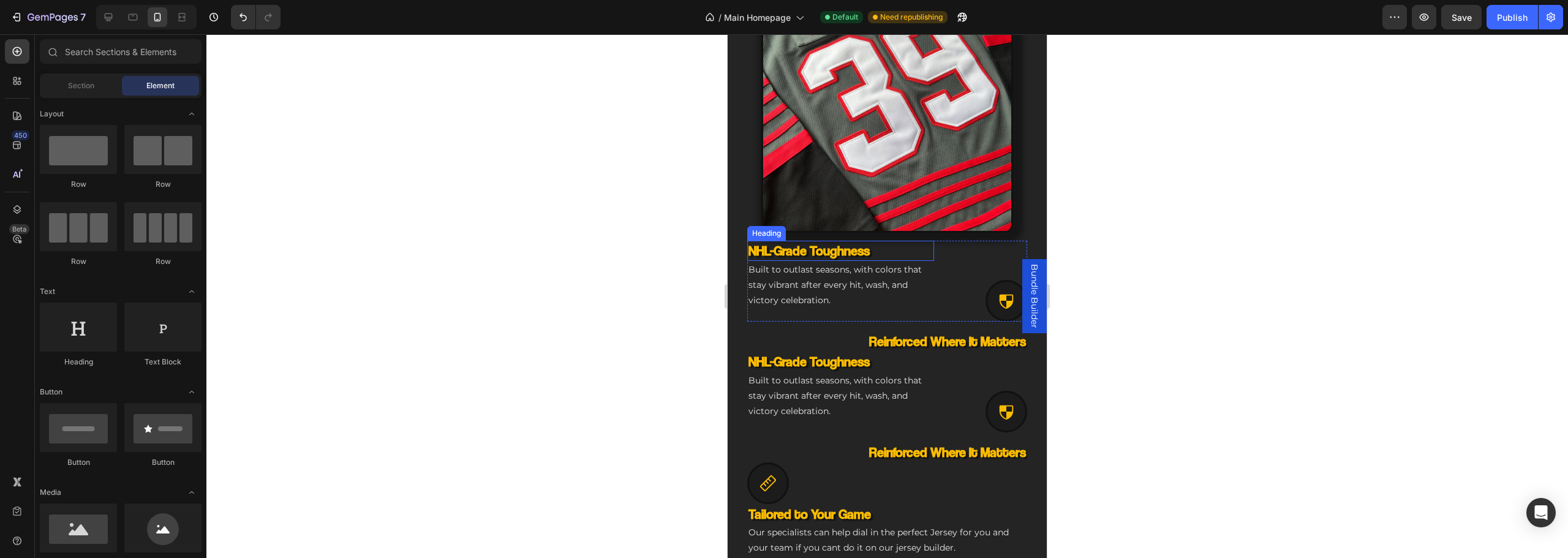
click at [824, 241] on h3 "NHL-Grade Toughness" at bounding box center [840, 251] width 187 height 20
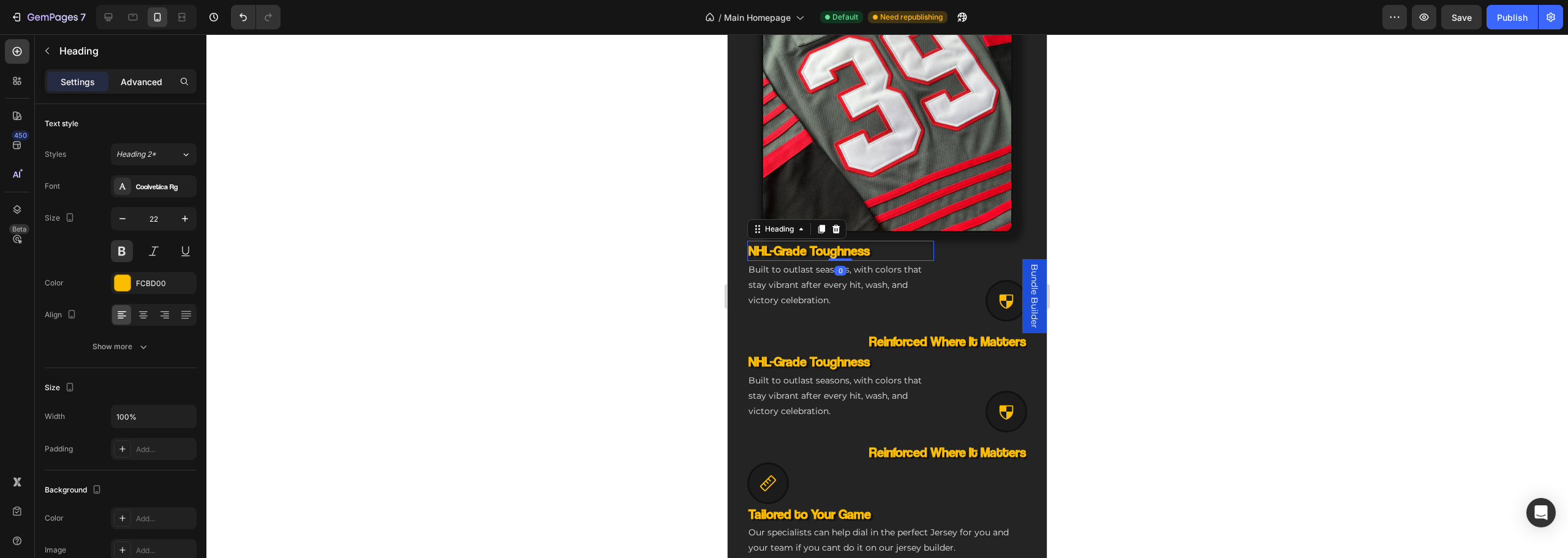
click at [134, 80] on p "Advanced" at bounding box center [142, 82] width 42 height 13
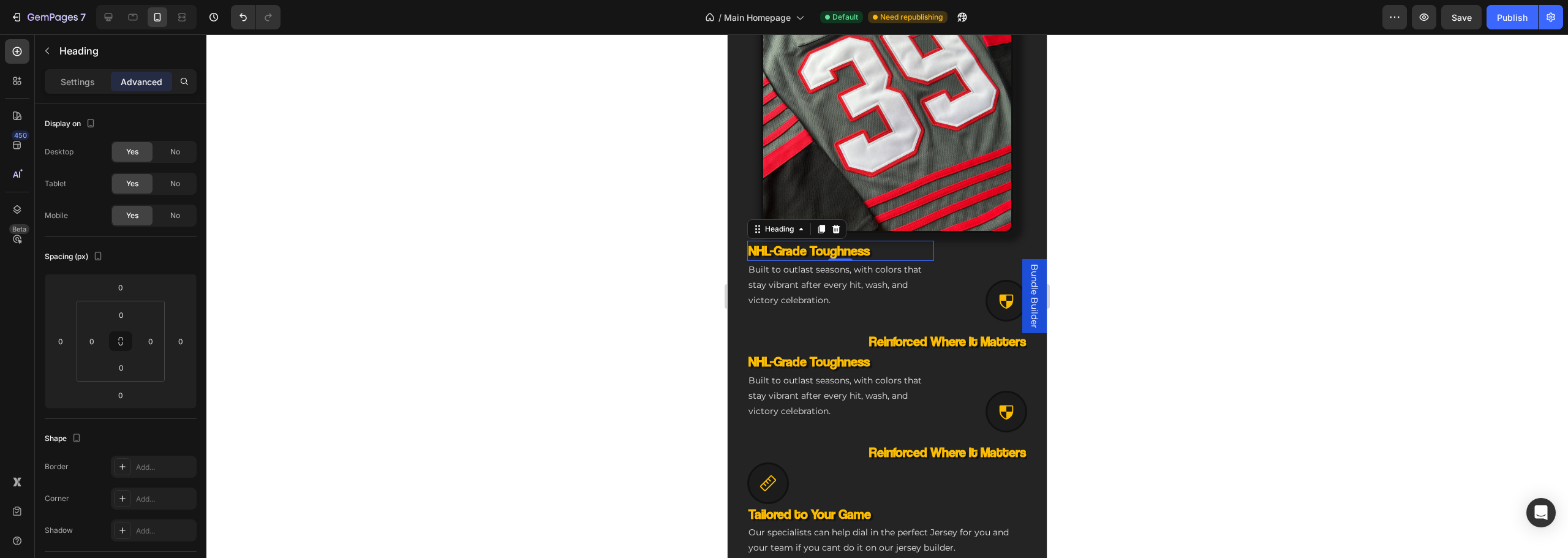
click at [870, 262] on p "Built to outlast seasons, with colors that stay vibrant after every hit, wash, …" at bounding box center [840, 285] width 184 height 46
click at [813, 306] on div "NHL-Grade Toughness Heading Built to outlast seasons, with colors that stay vib…" at bounding box center [840, 281] width 187 height 81
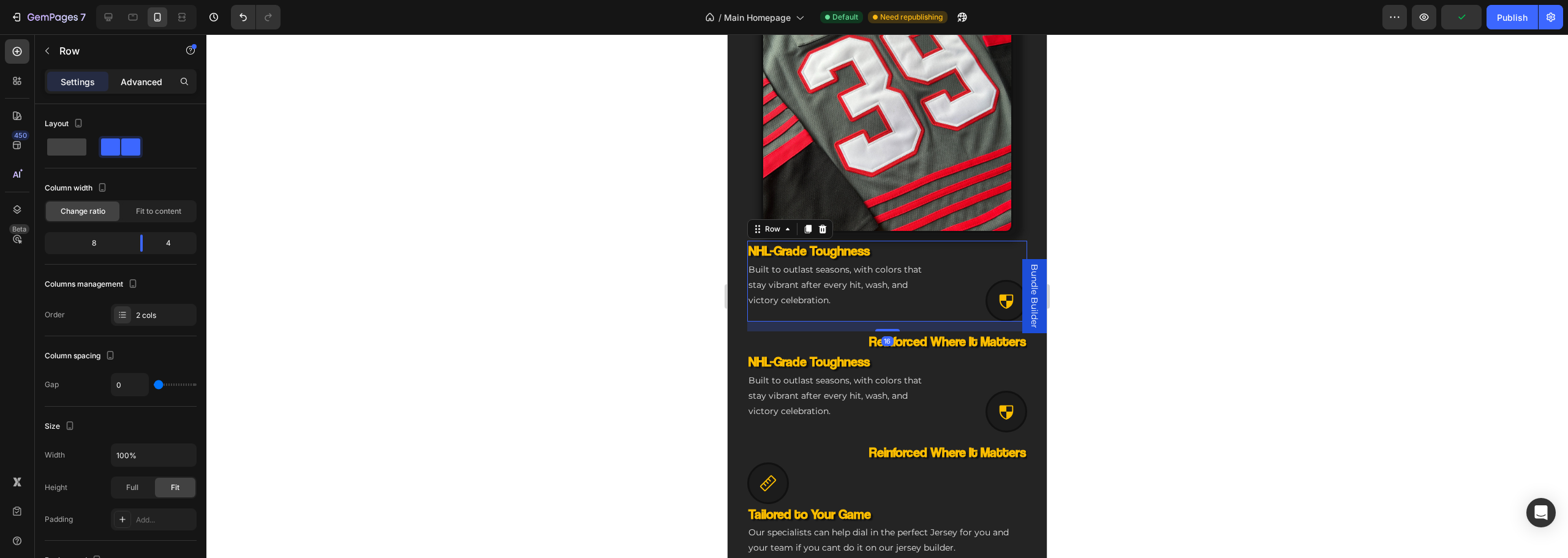
click at [155, 90] on div "Advanced" at bounding box center [141, 81] width 61 height 20
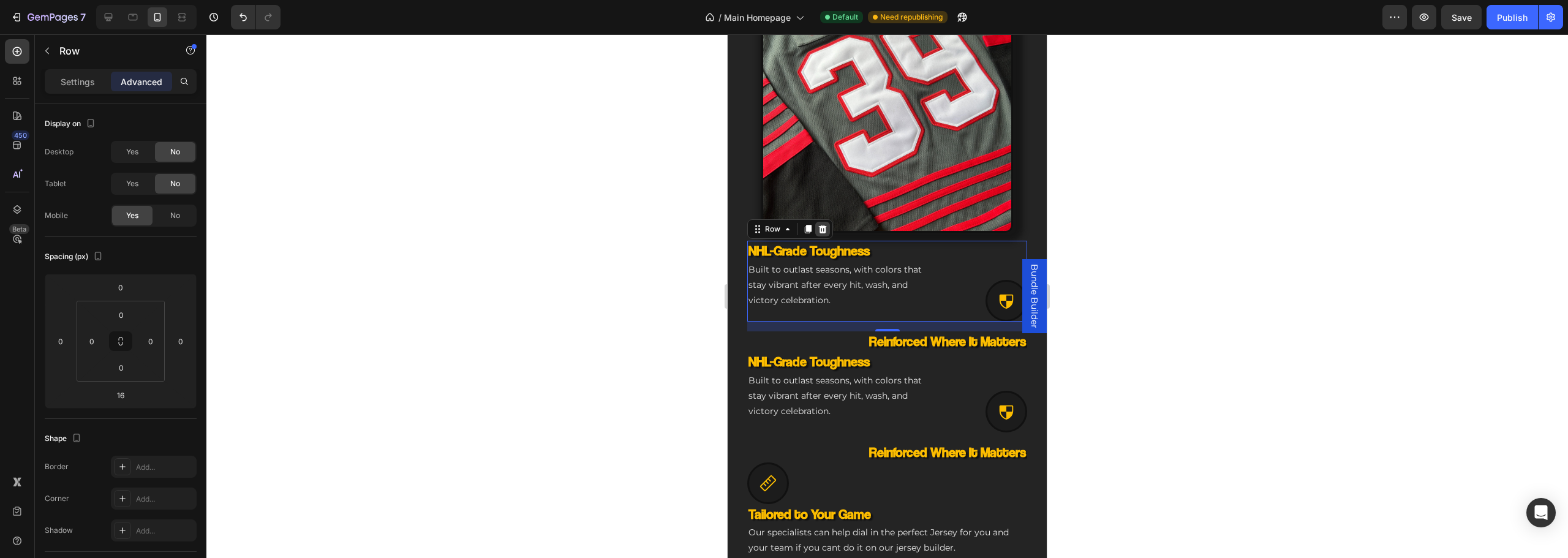
click at [823, 224] on icon at bounding box center [823, 229] width 10 height 10
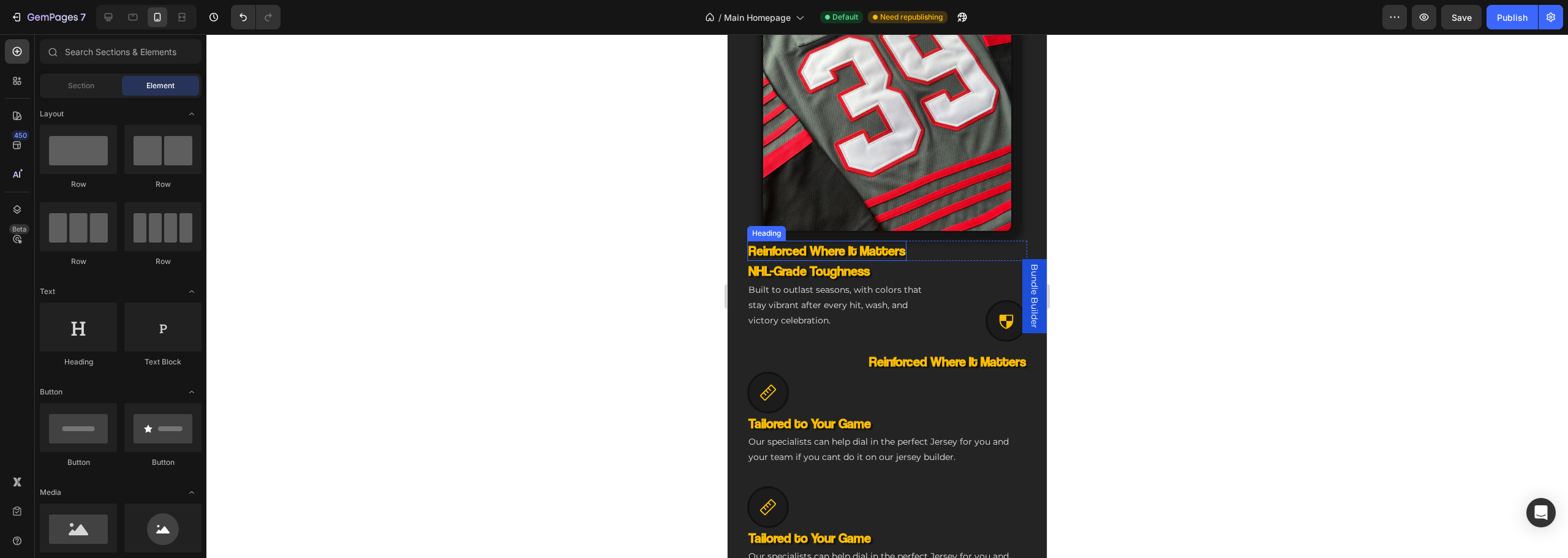
click at [866, 241] on h3 "Reinforced Where It Matters" at bounding box center [827, 251] width 159 height 20
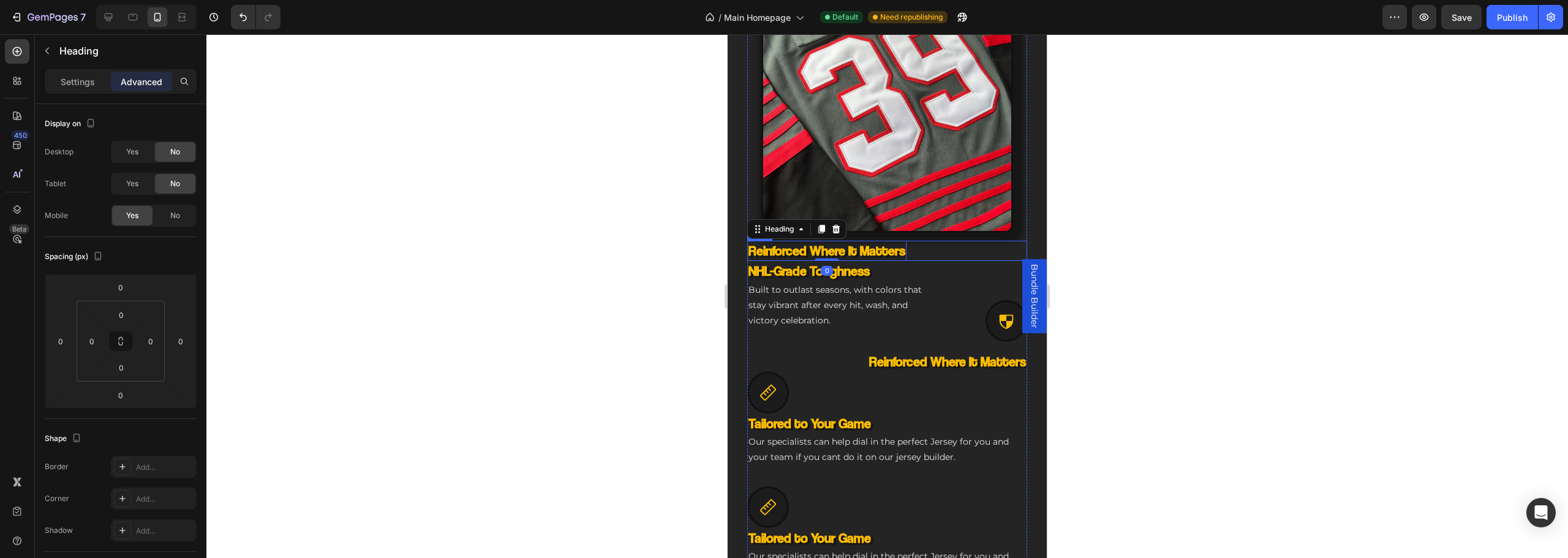
click at [941, 241] on div "Reinforced Where It Matters Heading 0 Icon Reinforced Where It Matters Heading …" at bounding box center [887, 251] width 280 height 20
click at [825, 244] on h3 "Reinforced Where It Matters" at bounding box center [827, 251] width 159 height 20
click at [841, 224] on icon at bounding box center [836, 229] width 10 height 10
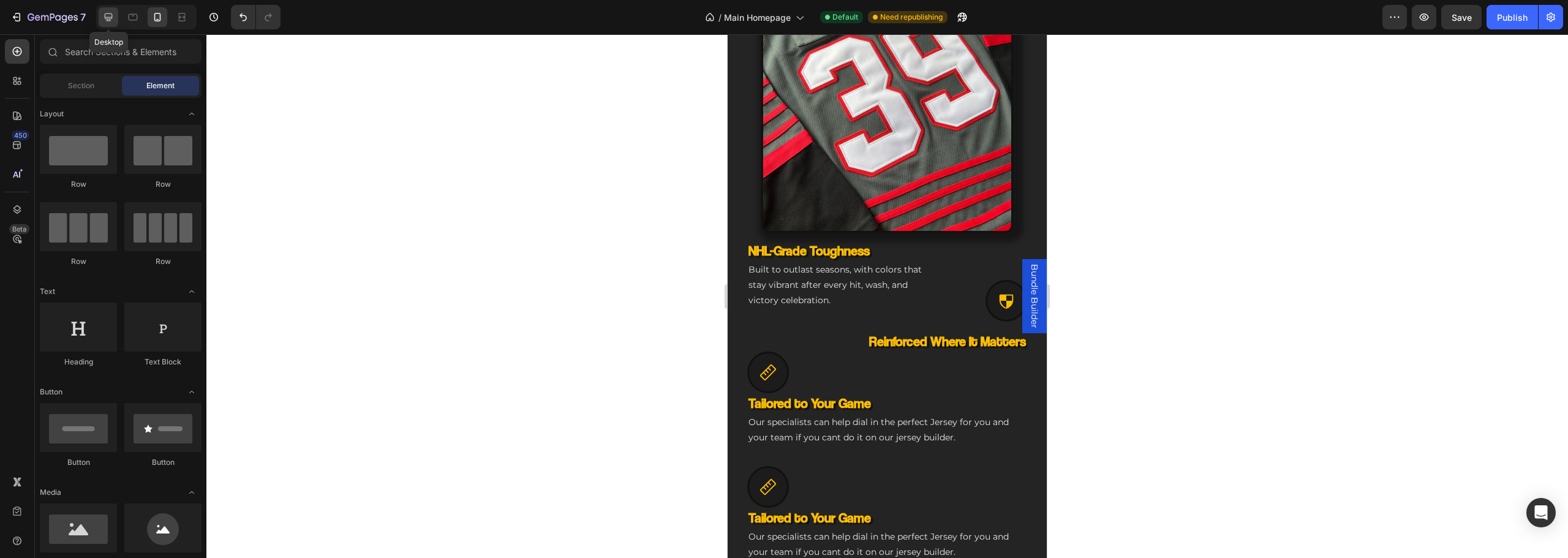
click at [101, 20] on div at bounding box center [108, 17] width 20 height 20
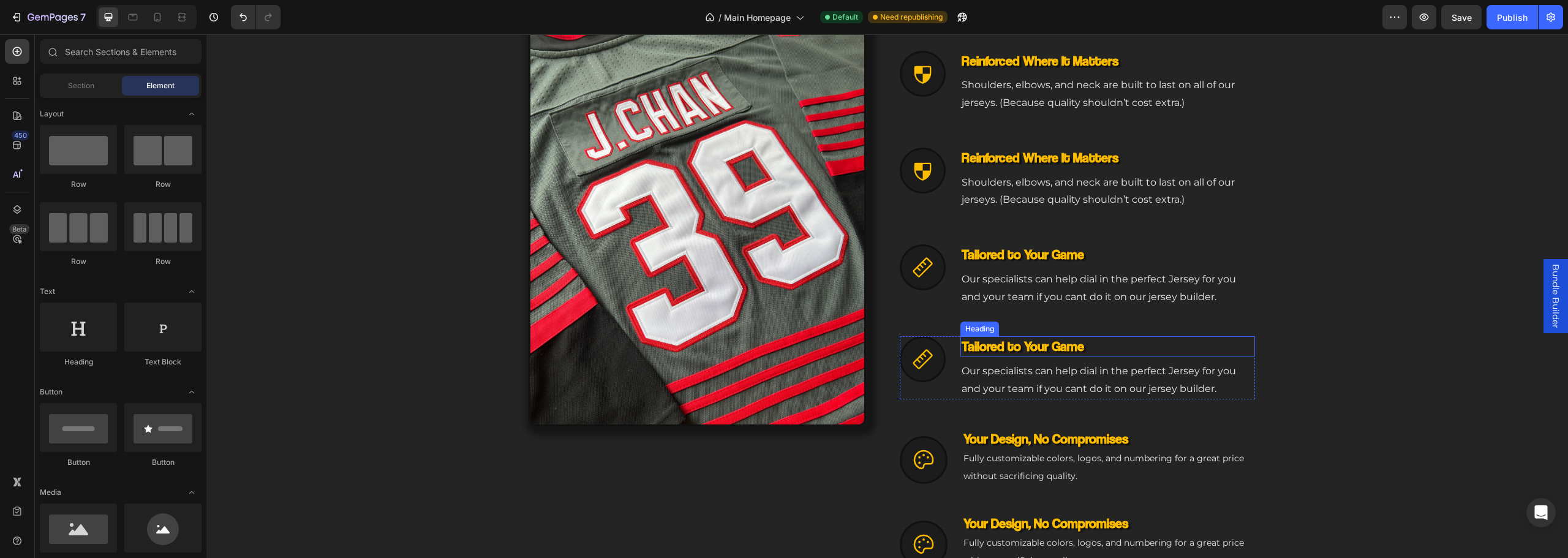
scroll to position [913, 0]
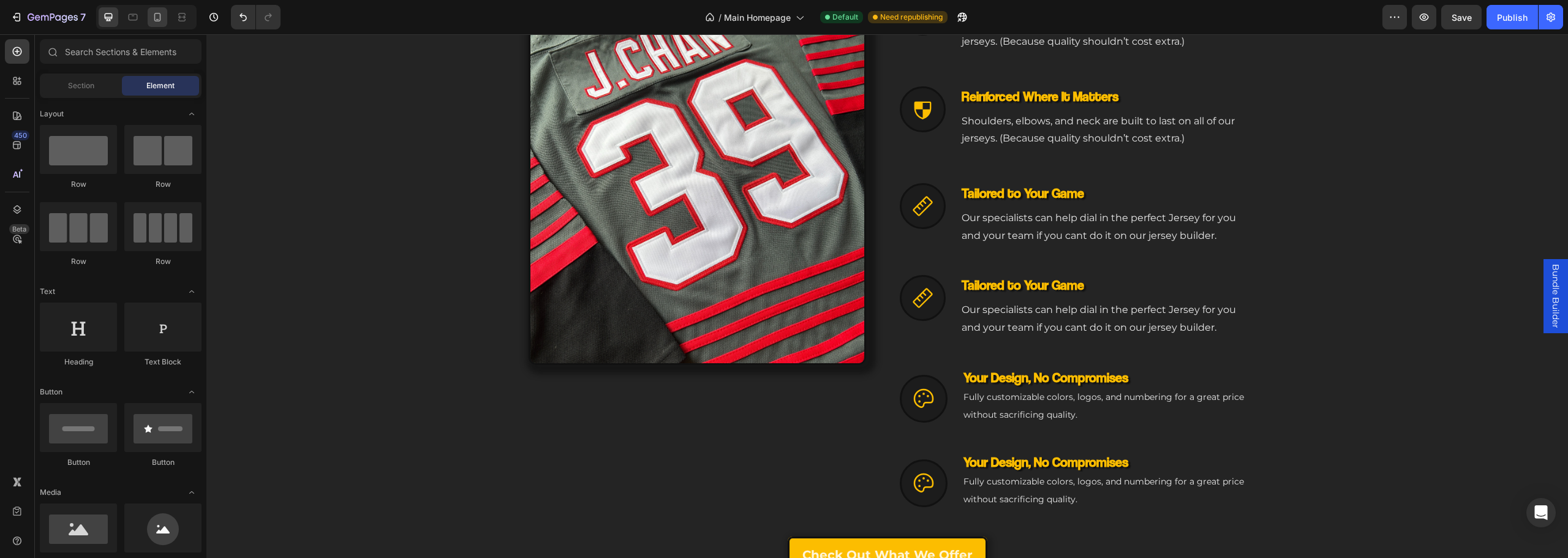
click at [158, 27] on div at bounding box center [146, 17] width 101 height 25
click at [155, 20] on icon at bounding box center [157, 17] width 12 height 12
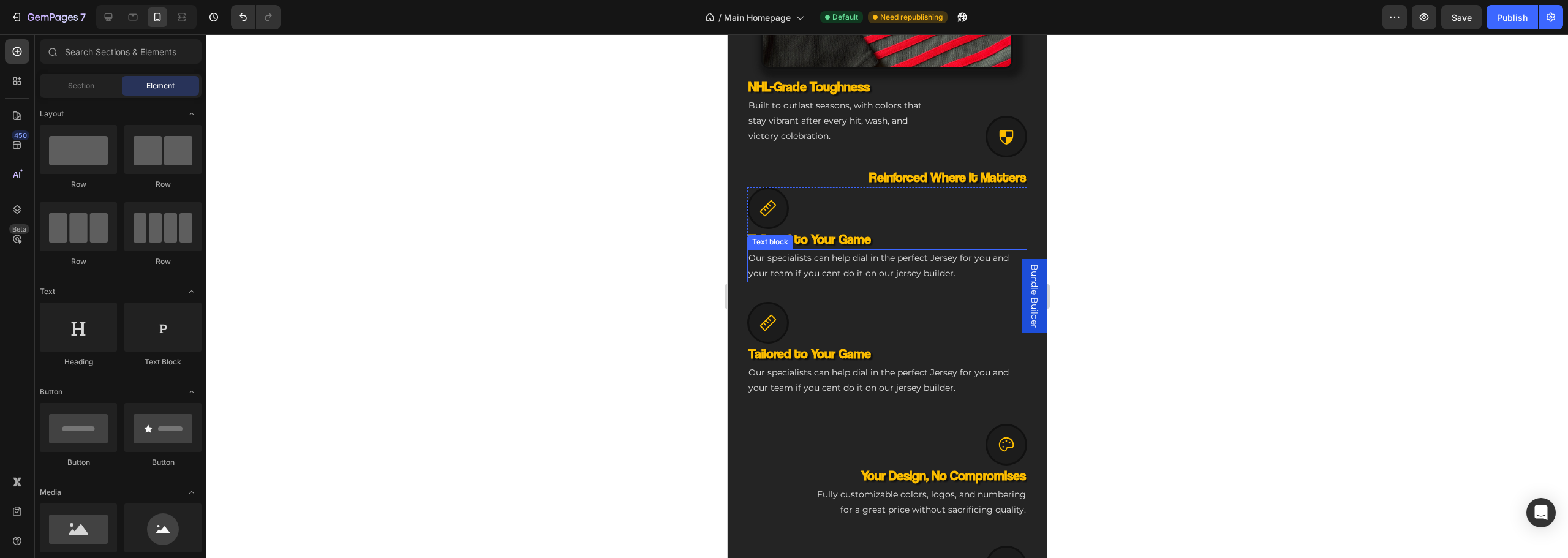
scroll to position [1034, 0]
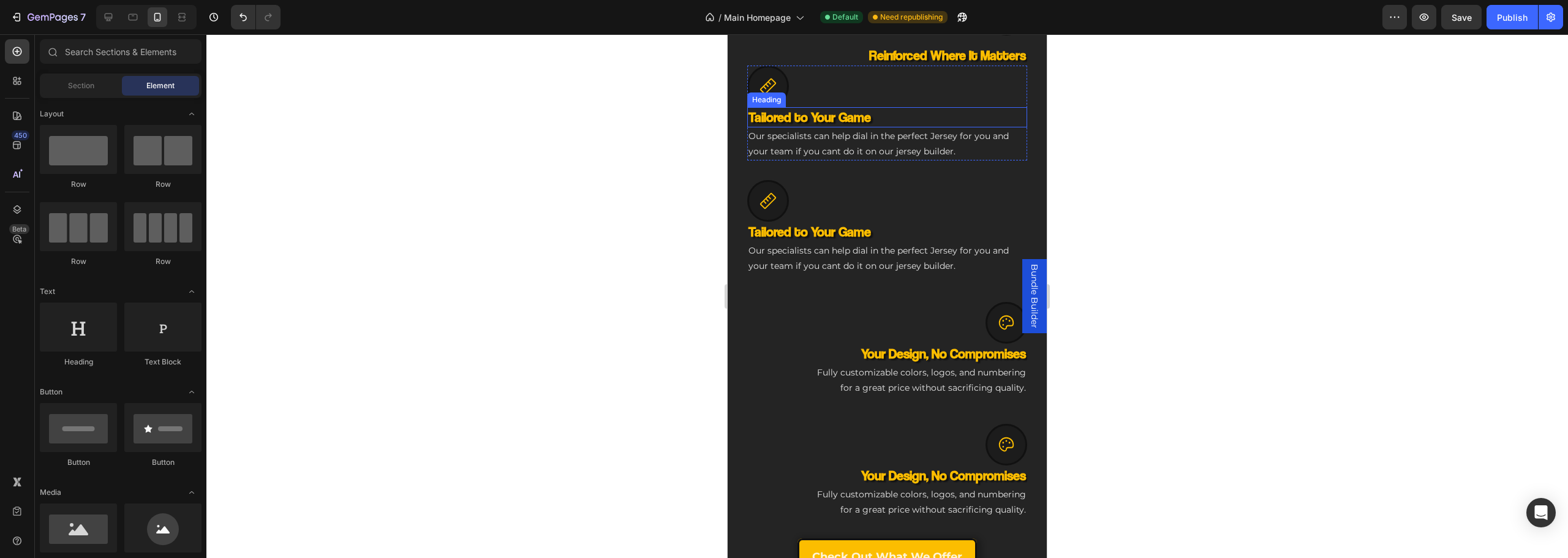
click at [772, 94] on div "Heading" at bounding box center [767, 99] width 34 height 11
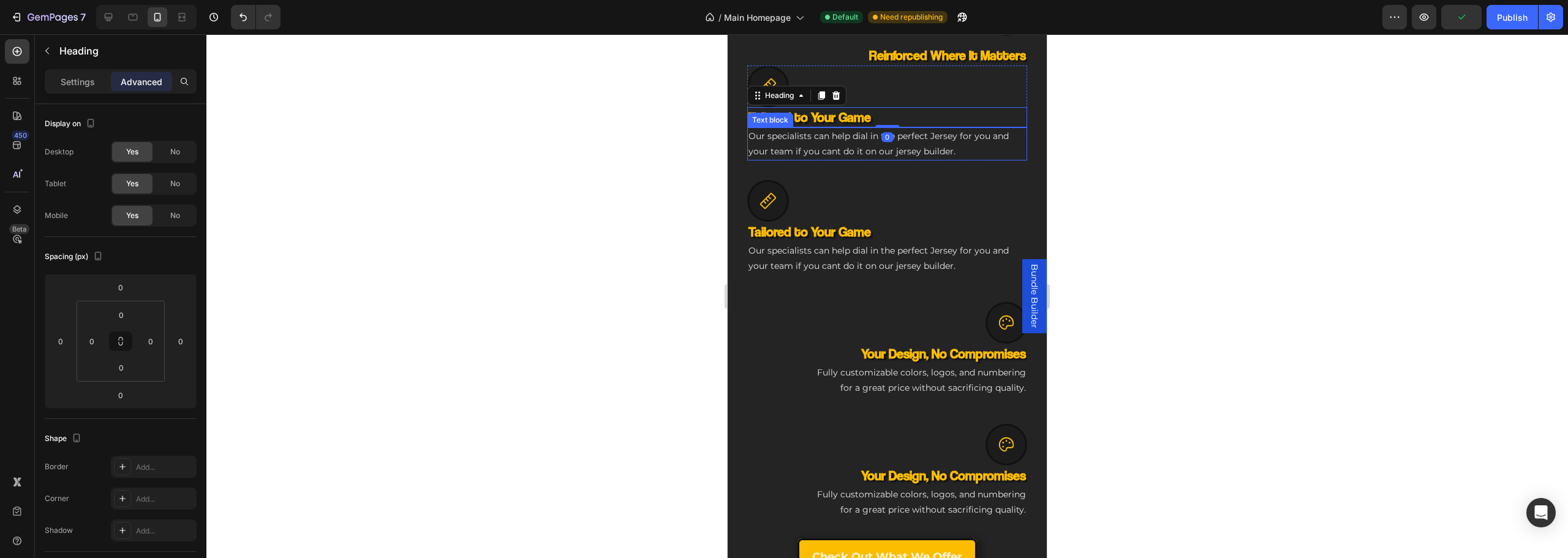
click at [1002, 129] on p "Our specialists can help dial in the perfect Jersey for you and your team if yo…" at bounding box center [887, 144] width 278 height 30
click at [866, 95] on div "Icon" at bounding box center [887, 87] width 280 height 42
click at [912, 150] on div "Our specialists can help dial in the perfect Jersey for you and your team if yo…" at bounding box center [887, 144] width 280 height 33
click at [922, 157] on div "Icon NHL-Grade Toughness Heading Built to outlast seasons, with colors that sta…" at bounding box center [887, 265] width 280 height 620
click at [818, 150] on div "Icon NHL-Grade Toughness Heading Built to outlast seasons, with colors that sta…" at bounding box center [887, 265] width 280 height 620
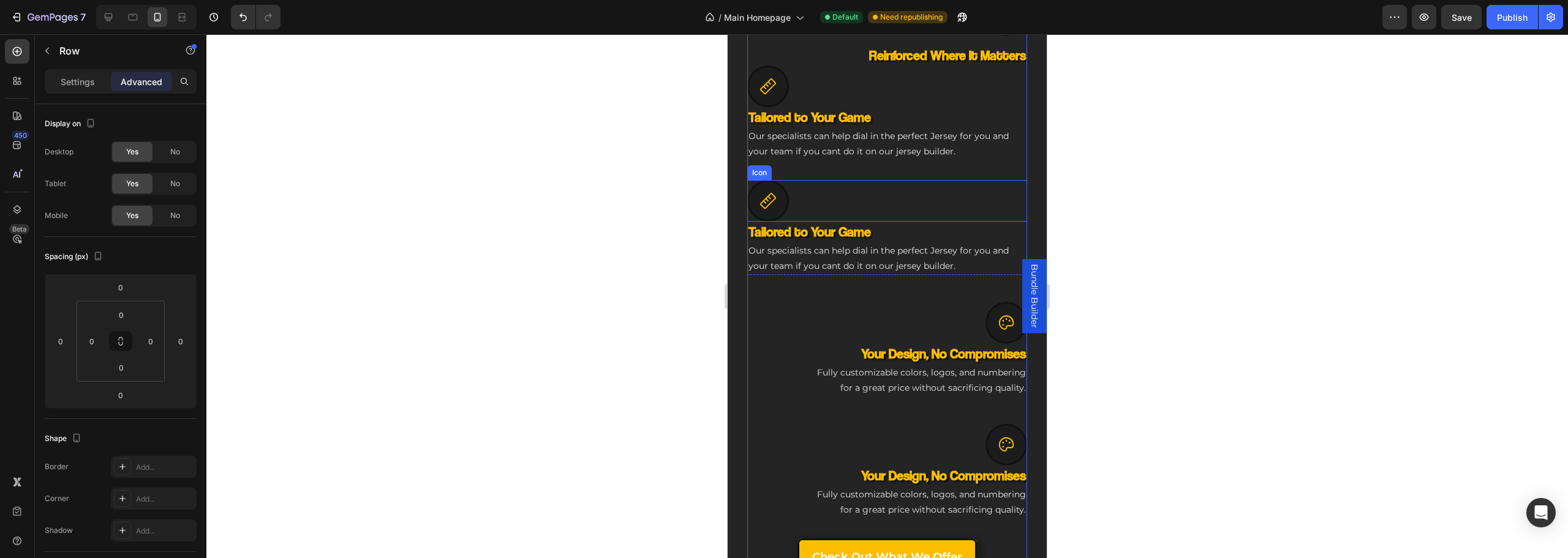
click at [748, 196] on div at bounding box center [768, 201] width 42 height 42
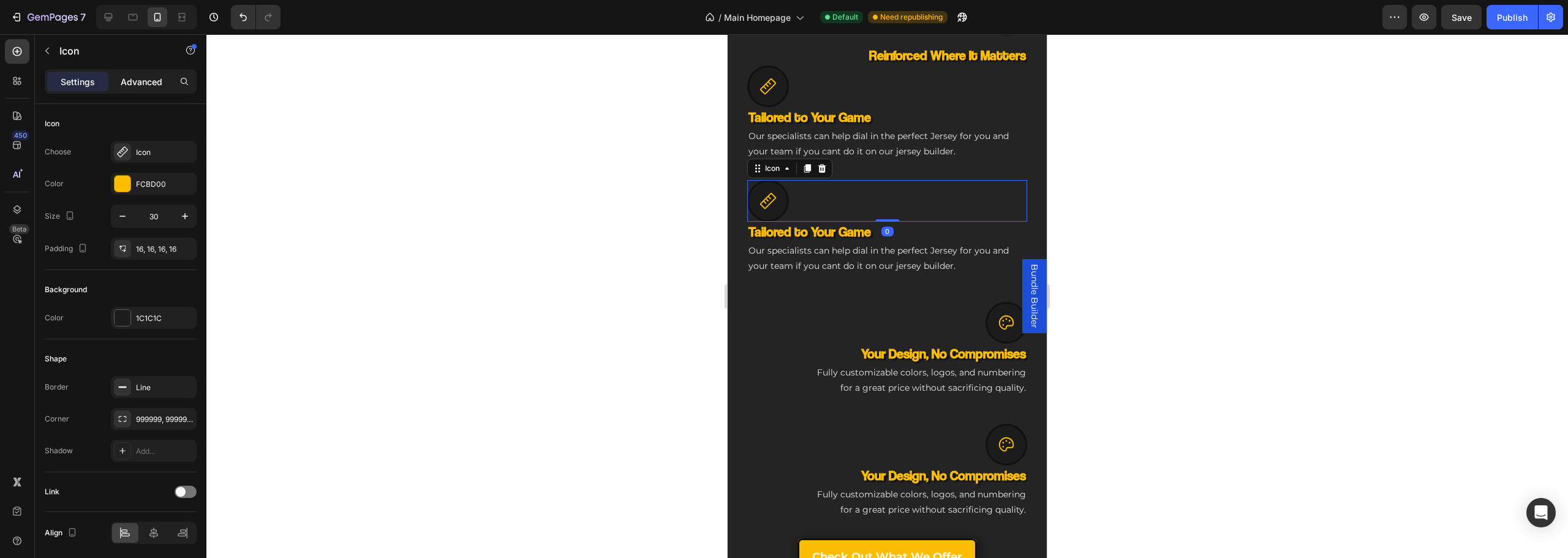
click at [151, 86] on p "Advanced" at bounding box center [142, 82] width 42 height 13
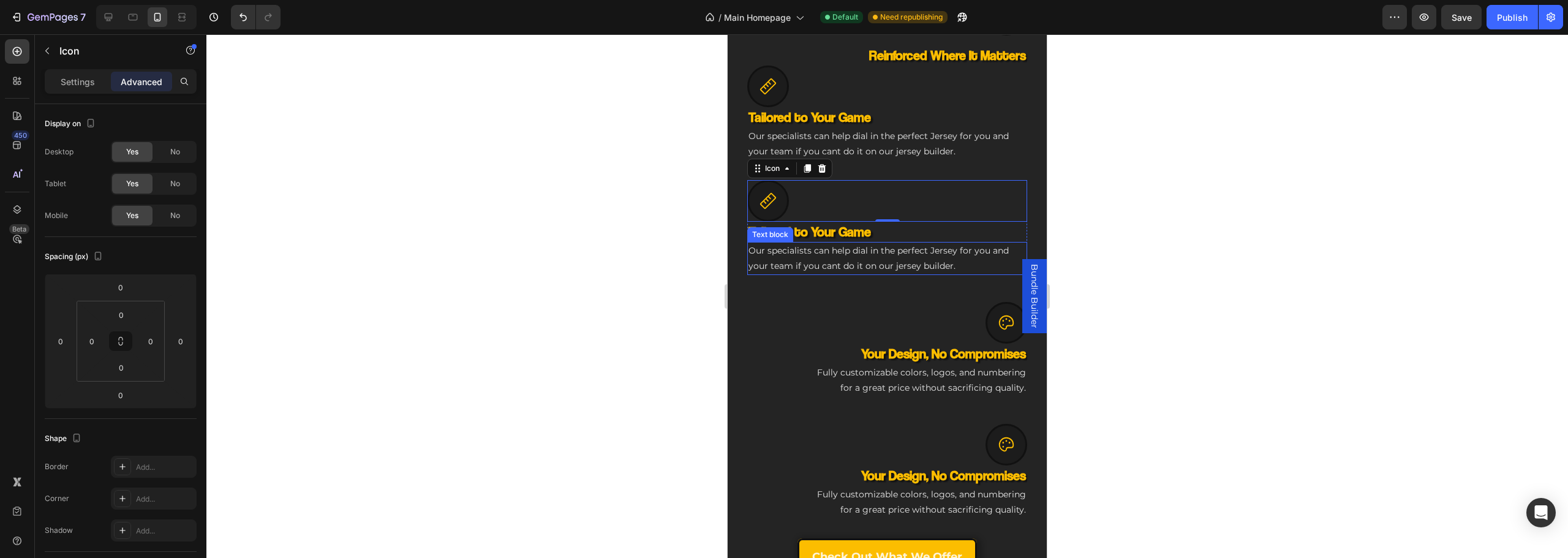
click at [770, 229] on div "Text block" at bounding box center [770, 234] width 46 height 14
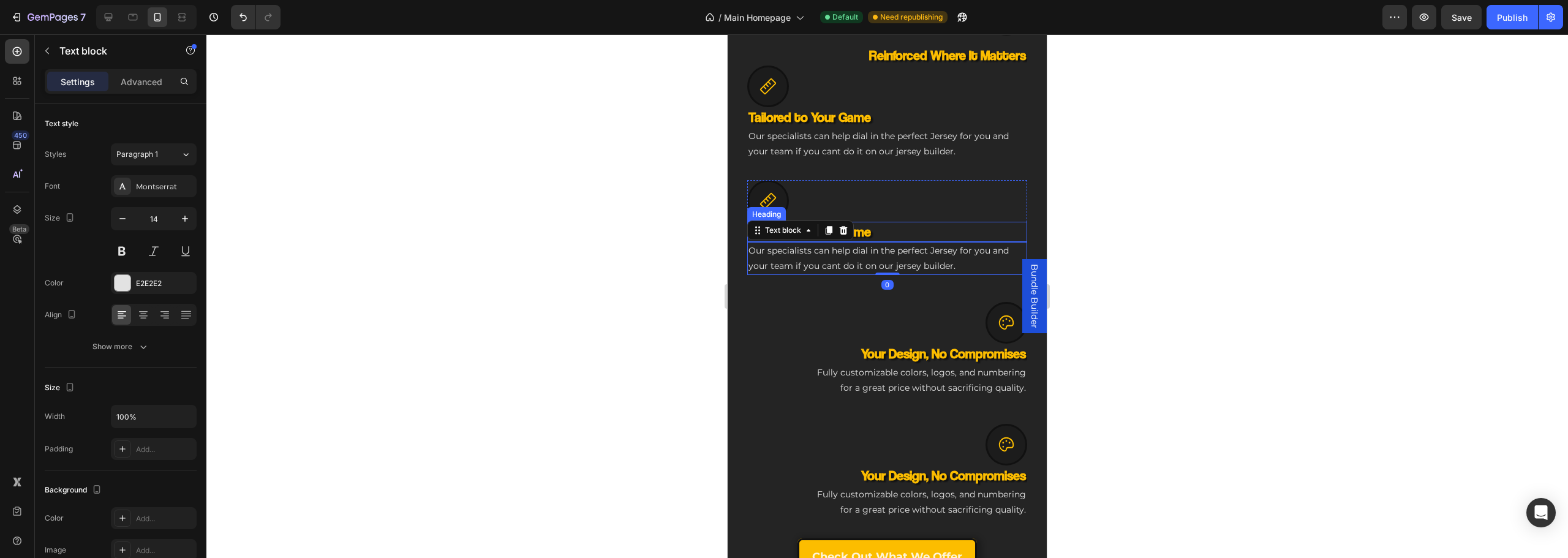
click at [913, 226] on h3 "Tailored to Your Game" at bounding box center [887, 232] width 280 height 20
click at [148, 82] on p "Advanced" at bounding box center [142, 82] width 42 height 13
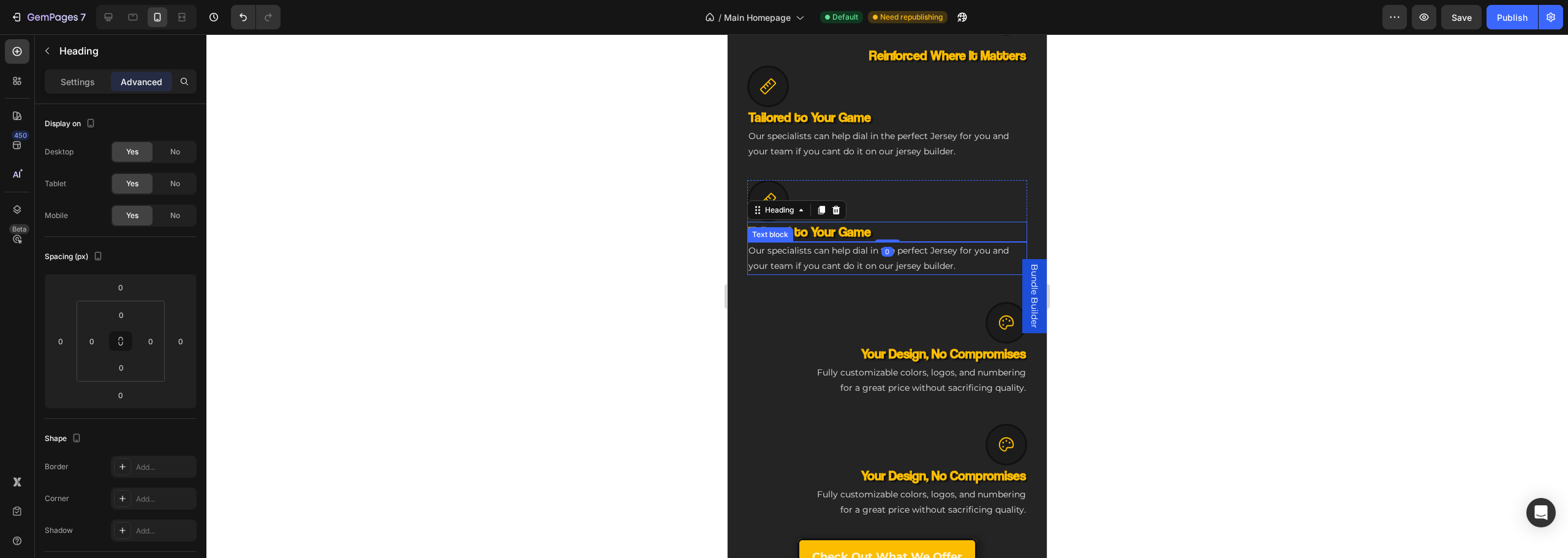
click at [775, 271] on div "Icon NHL-Grade Toughness Heading Built to outlast seasons, with colors that sta…" at bounding box center [887, 265] width 280 height 620
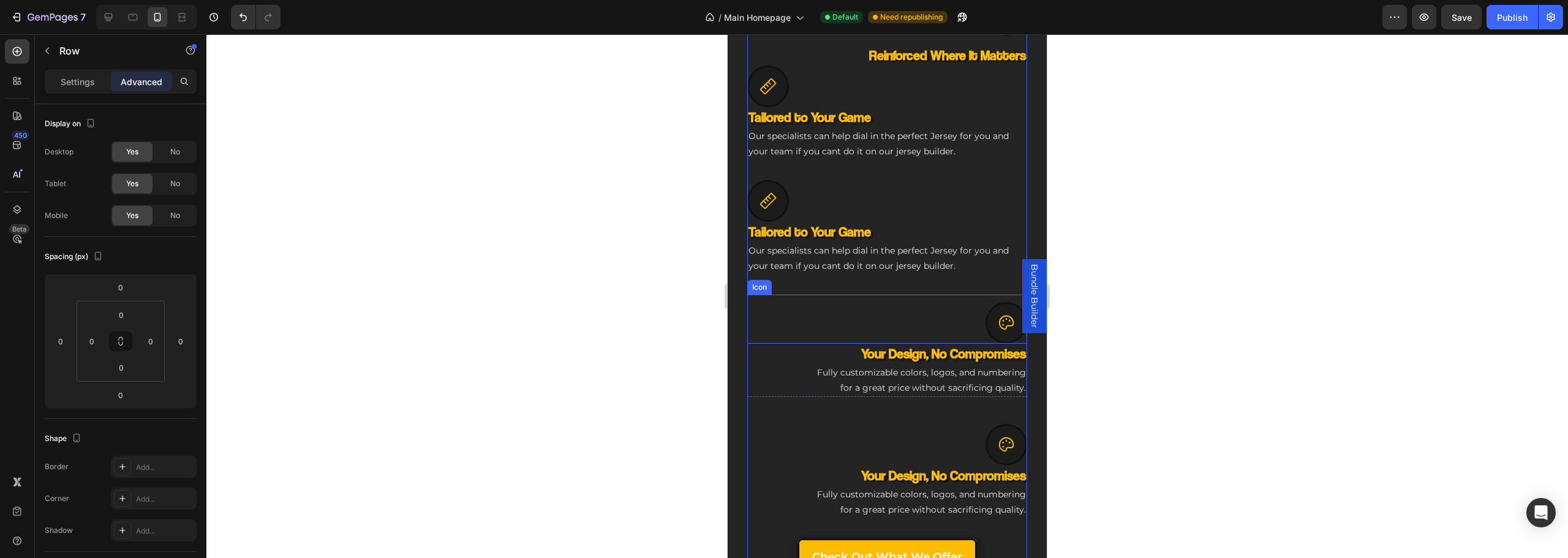
click at [892, 304] on div "Icon" at bounding box center [887, 319] width 280 height 49
click at [908, 346] on h3 "Your Design, No Compromises" at bounding box center [887, 353] width 280 height 20
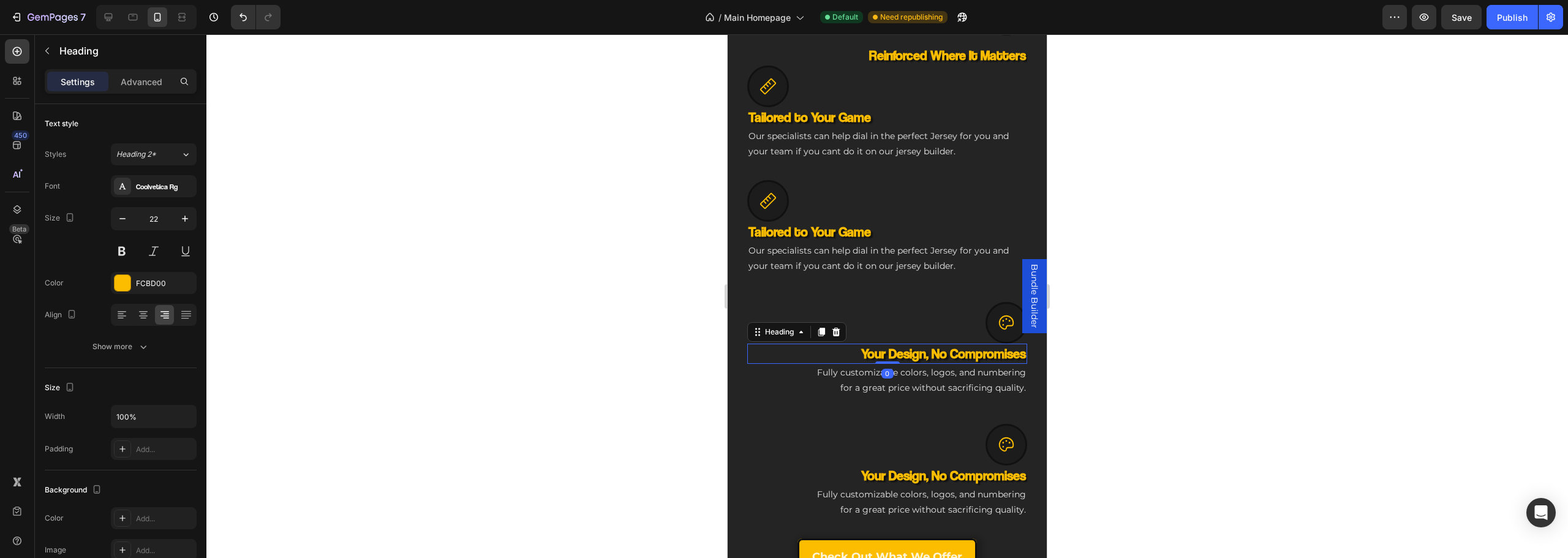
click at [122, 70] on div "Settings Advanced" at bounding box center [121, 82] width 152 height 25
click at [151, 91] on div "Settings Advanced" at bounding box center [121, 82] width 152 height 25
click at [127, 80] on p "Advanced" at bounding box center [142, 82] width 42 height 13
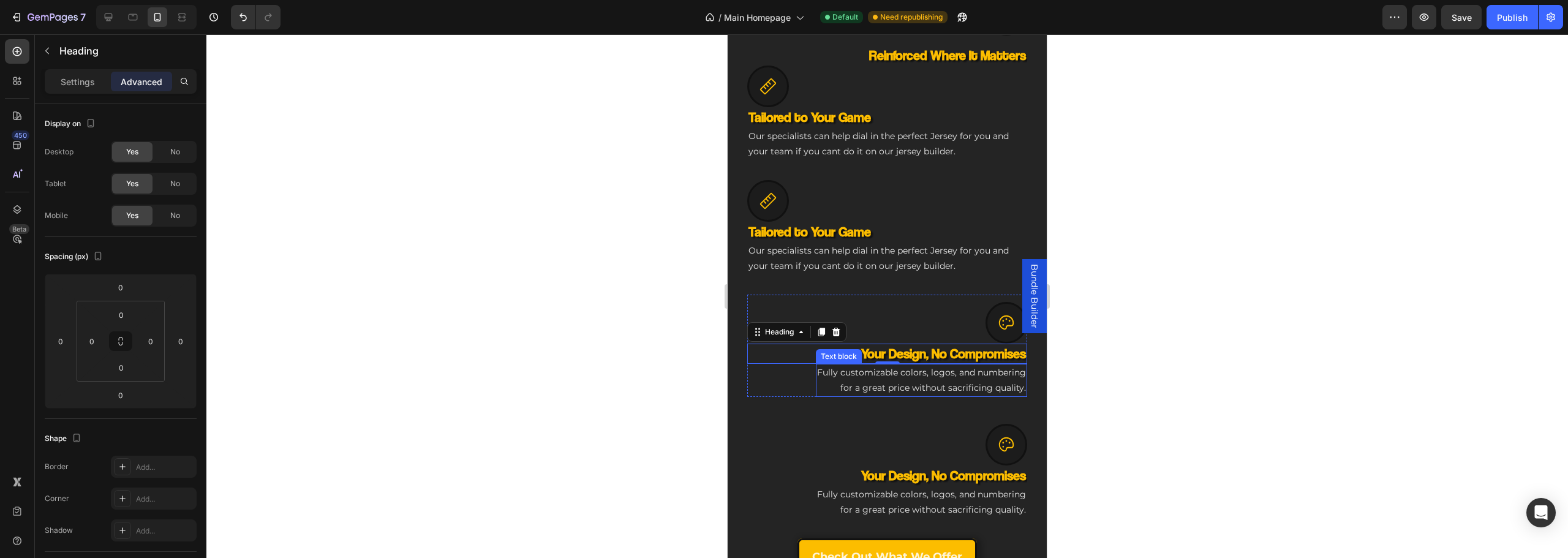
click at [937, 368] on p "Fully customizable colors, logos, and numbering for a great price without sacri…" at bounding box center [921, 380] width 209 height 30
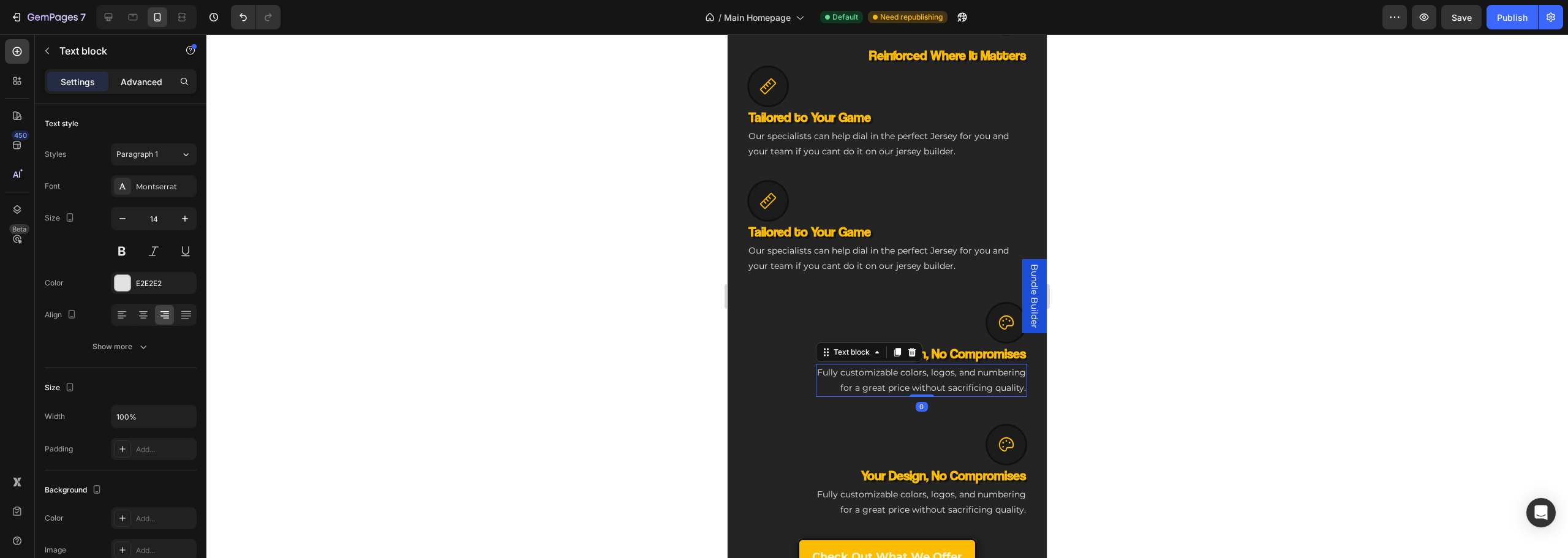
click at [142, 78] on p "Advanced" at bounding box center [142, 82] width 42 height 13
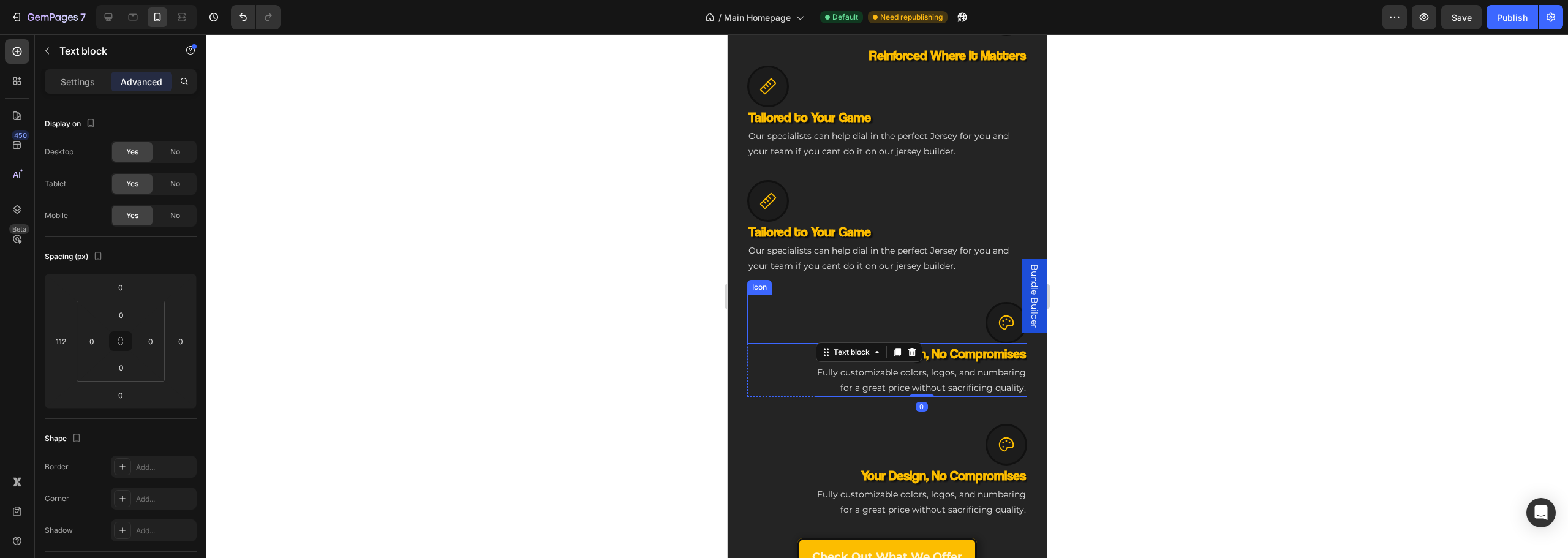
scroll to position [912, 0]
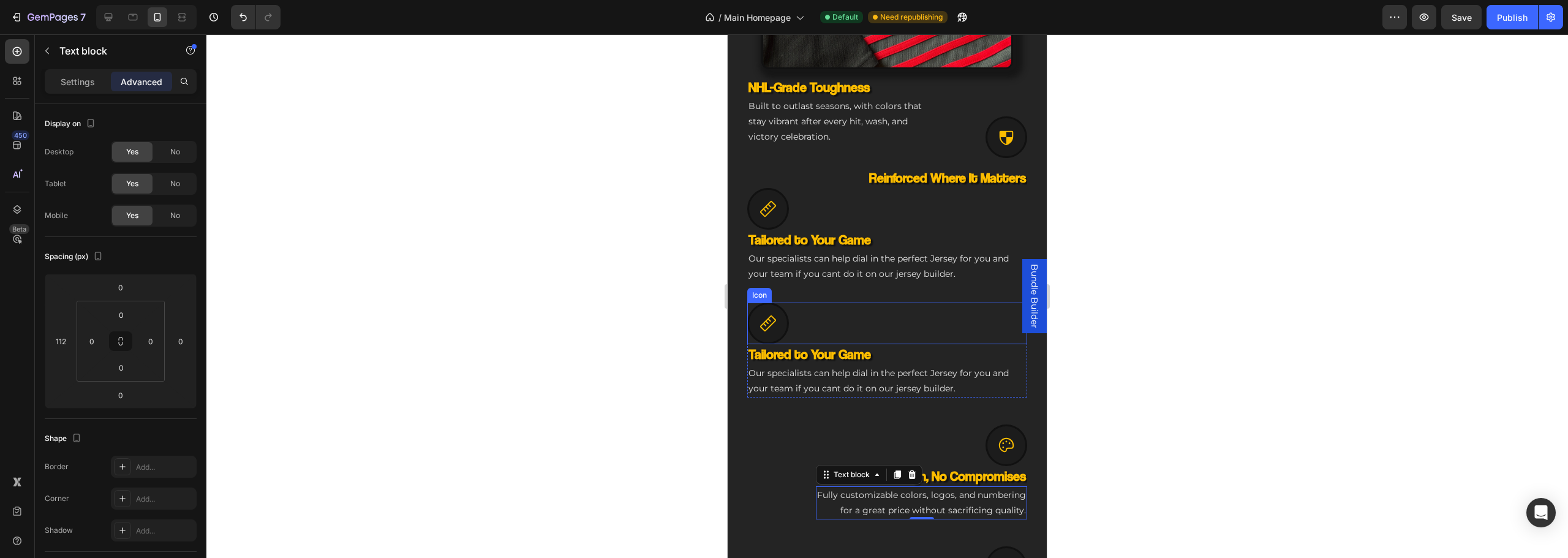
click at [817, 309] on div "Icon" at bounding box center [887, 323] width 280 height 42
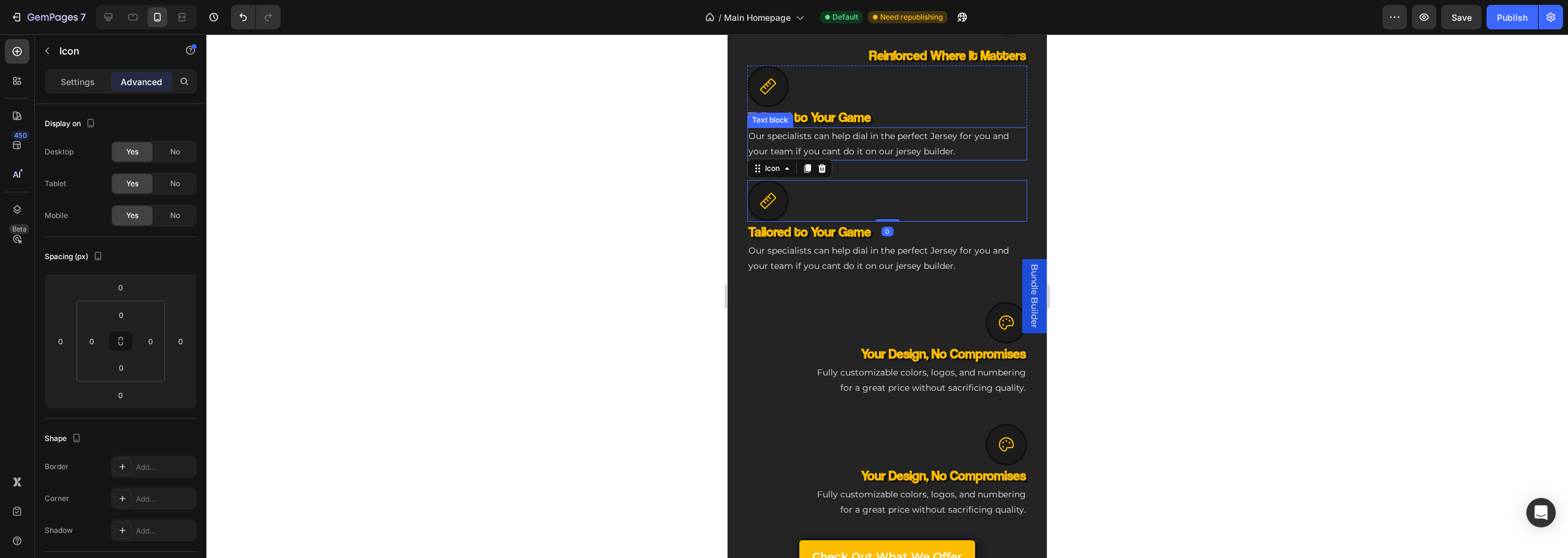
scroll to position [851, 0]
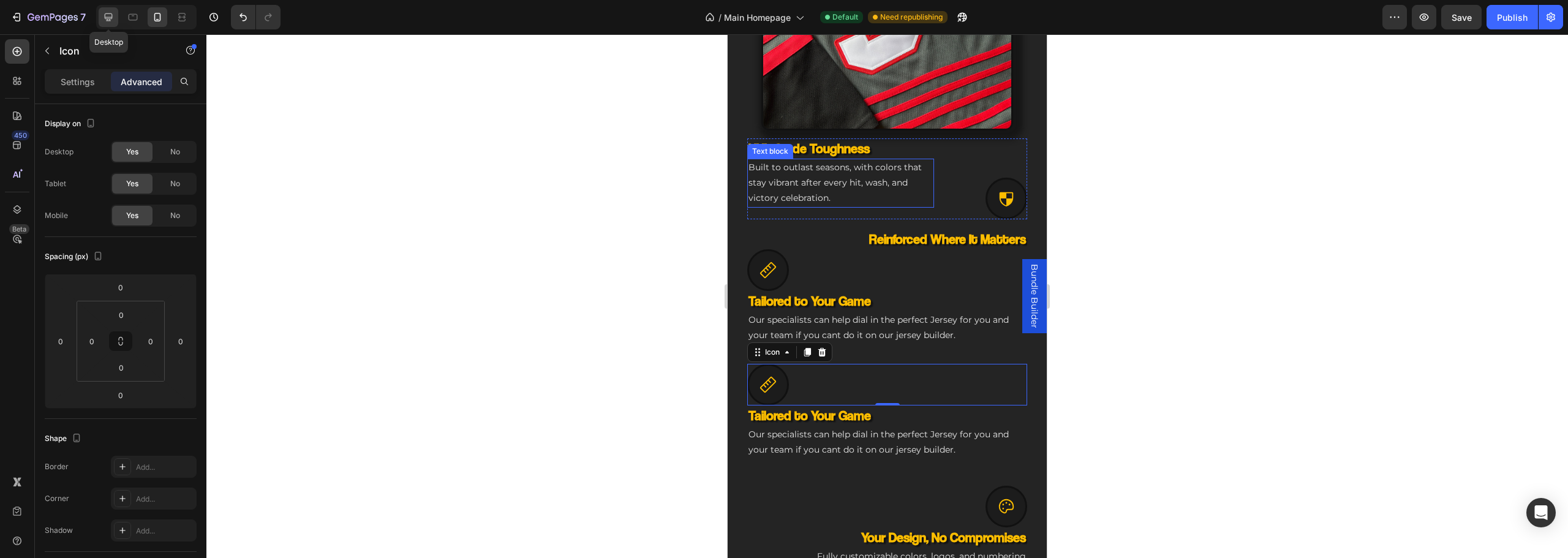
click at [104, 20] on icon at bounding box center [108, 17] width 12 height 12
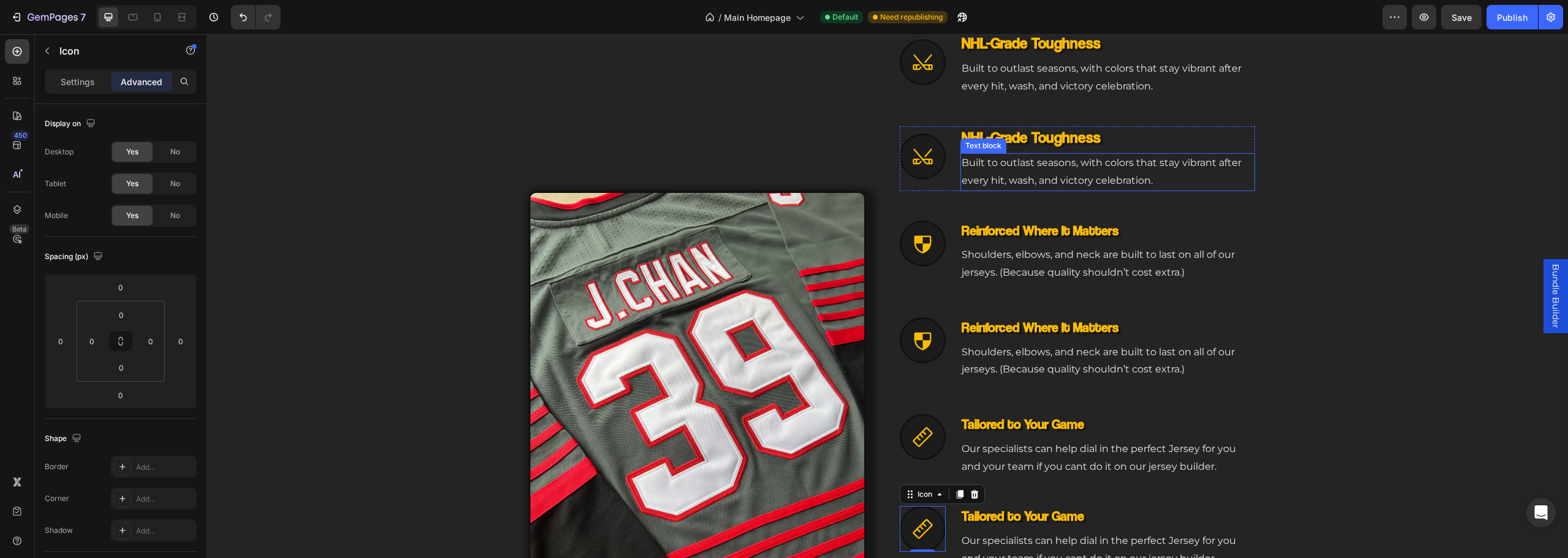
scroll to position [621, 0]
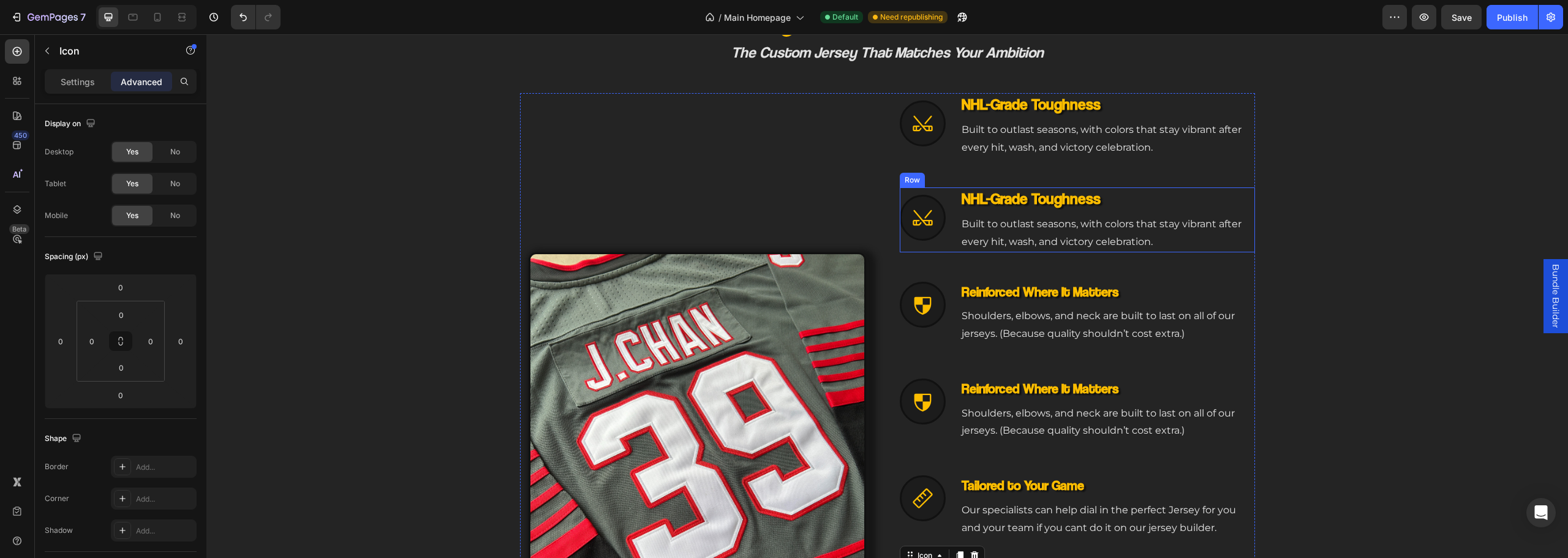
click at [911, 208] on icon at bounding box center [922, 217] width 22 height 22
click at [914, 121] on icon at bounding box center [922, 122] width 20 height 15
click at [156, 17] on icon at bounding box center [157, 17] width 12 height 12
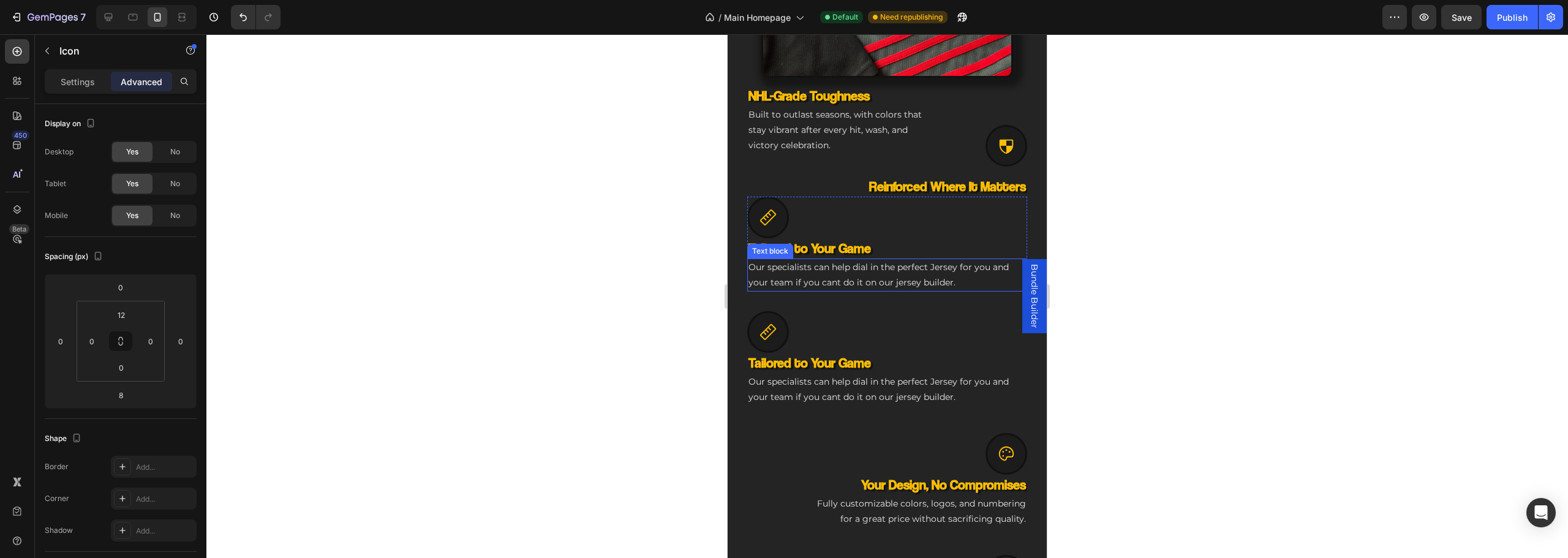
scroll to position [781, 0]
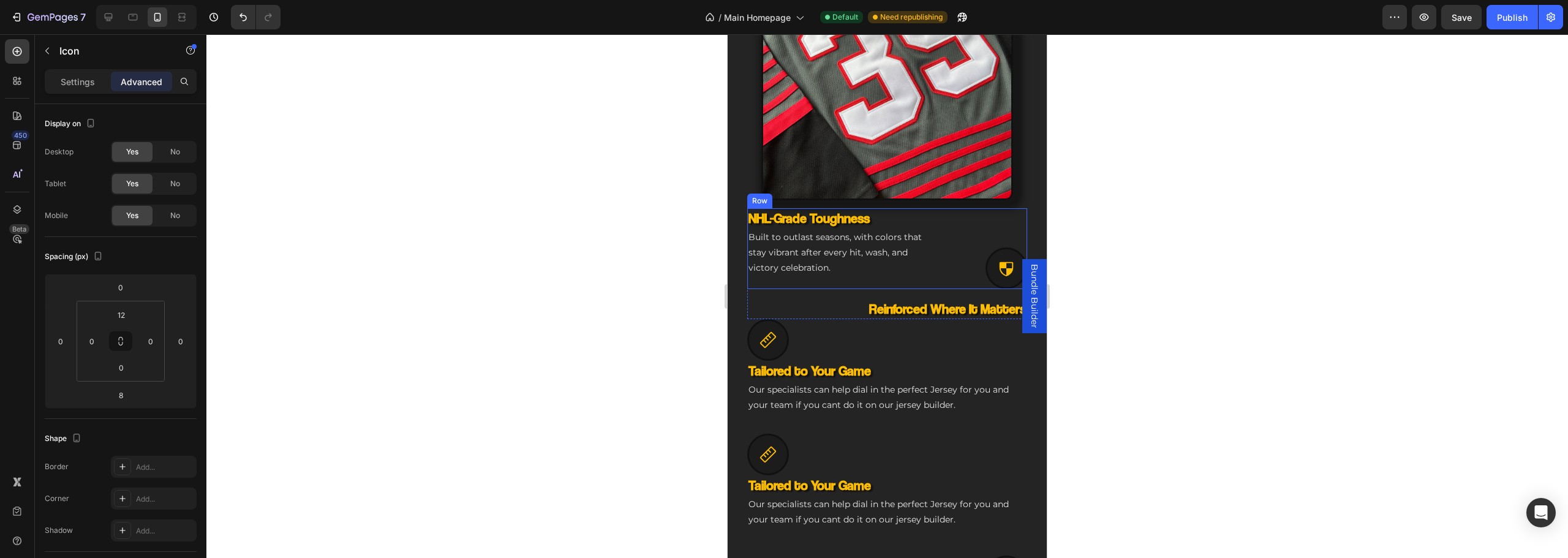
click at [870, 267] on div "Built to outlast seasons, with colors that stay vibrant after every hit, wash, …" at bounding box center [840, 253] width 187 height 49
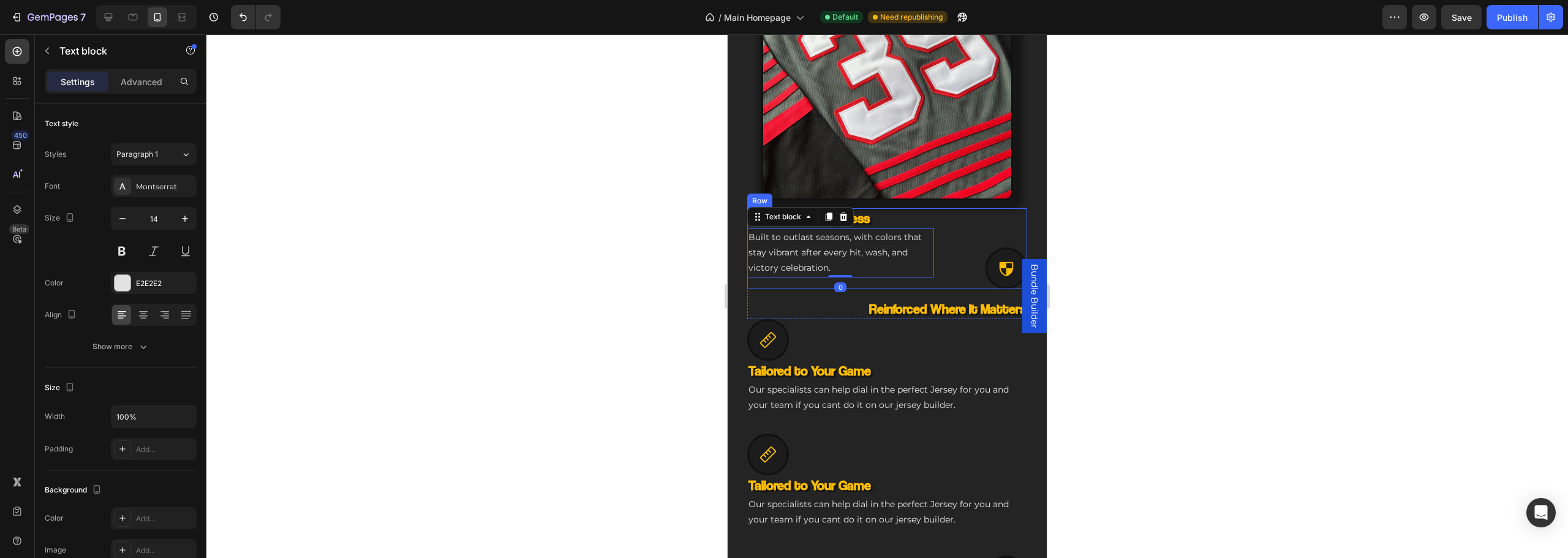
click at [861, 275] on div "NHL-Grade Toughness Heading Built to outlast seasons, with colors that stay vib…" at bounding box center [840, 249] width 187 height 81
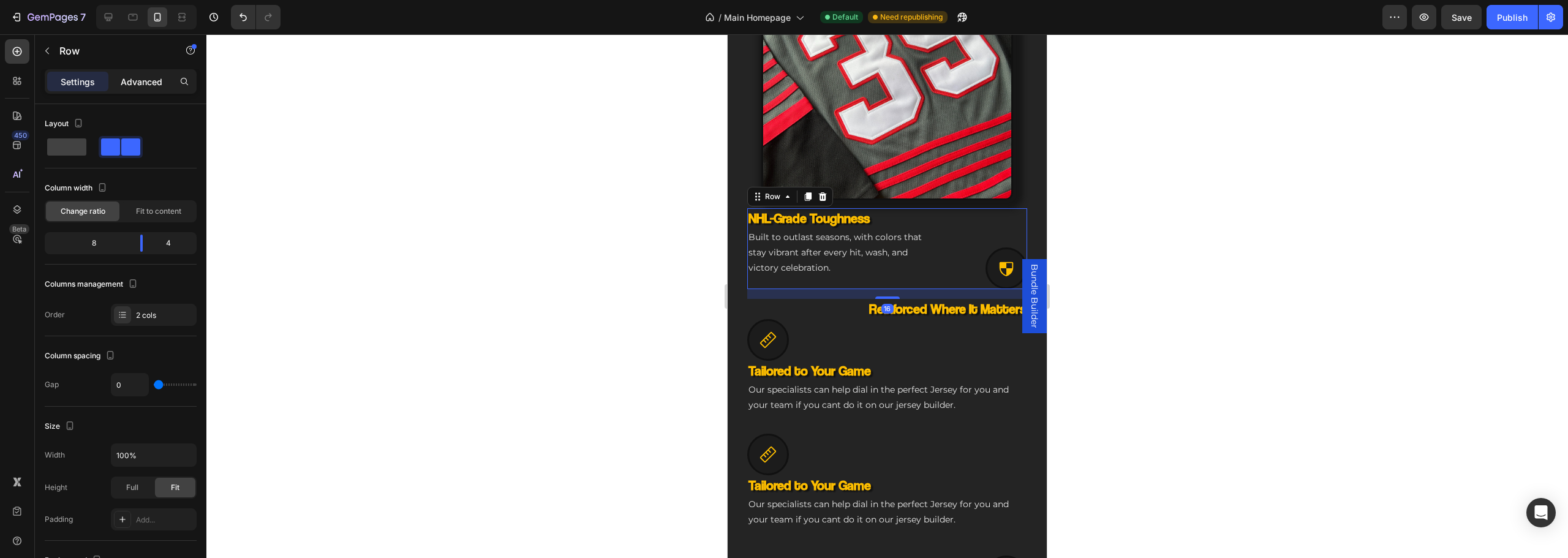
click at [135, 75] on p "Advanced" at bounding box center [142, 82] width 42 height 13
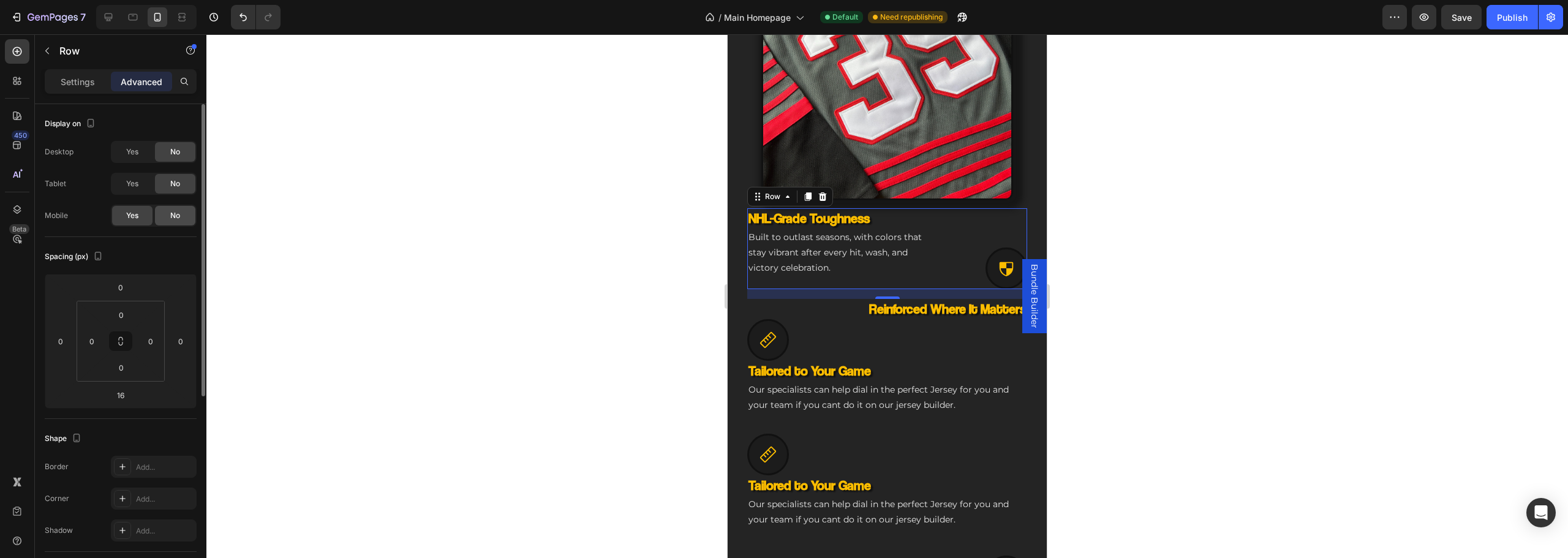
click at [178, 219] on span "No" at bounding box center [175, 215] width 10 height 11
click at [818, 192] on icon at bounding box center [823, 197] width 10 height 10
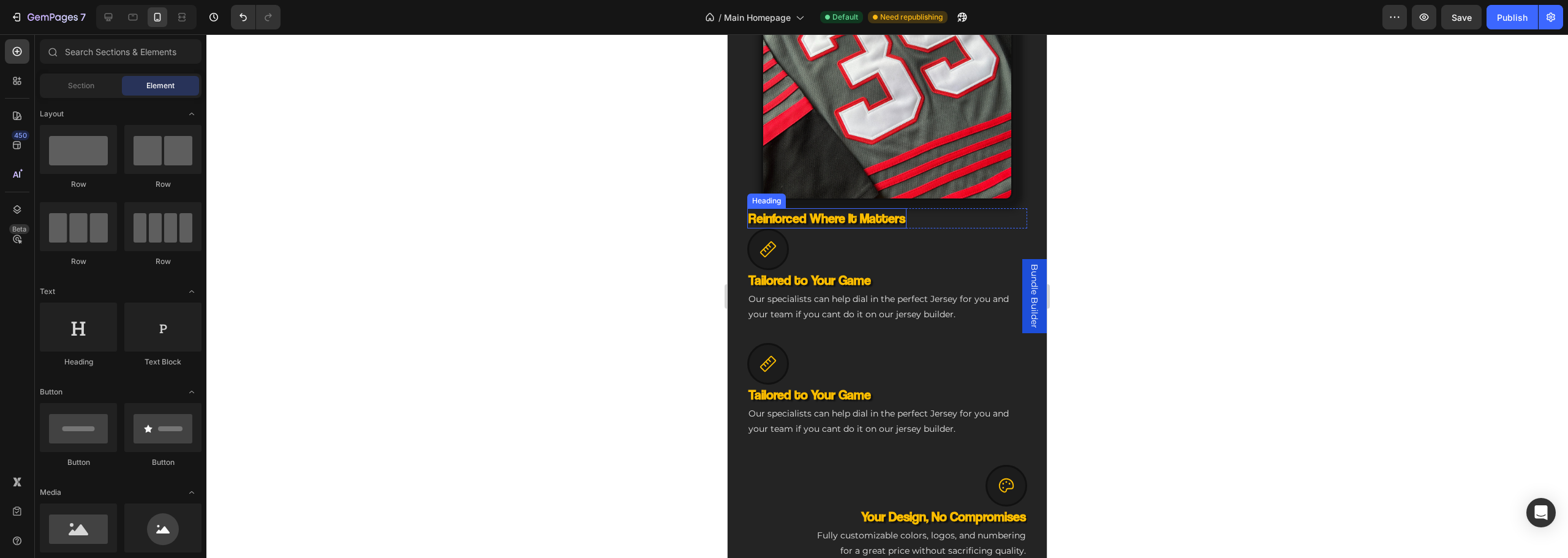
click at [819, 210] on h3 "Reinforced Where It Matters" at bounding box center [827, 218] width 159 height 20
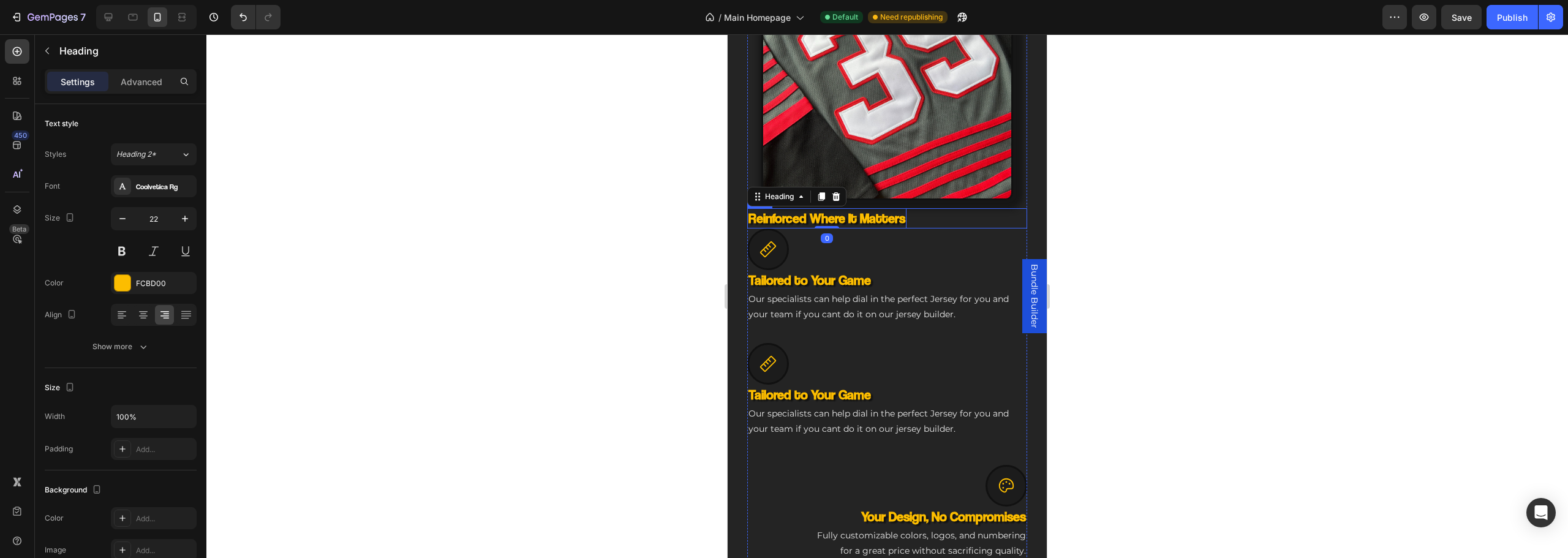
click at [947, 217] on div "Reinforced Where It Matters Heading 0 Icon Reinforced Where It Matters Heading …" at bounding box center [887, 218] width 280 height 20
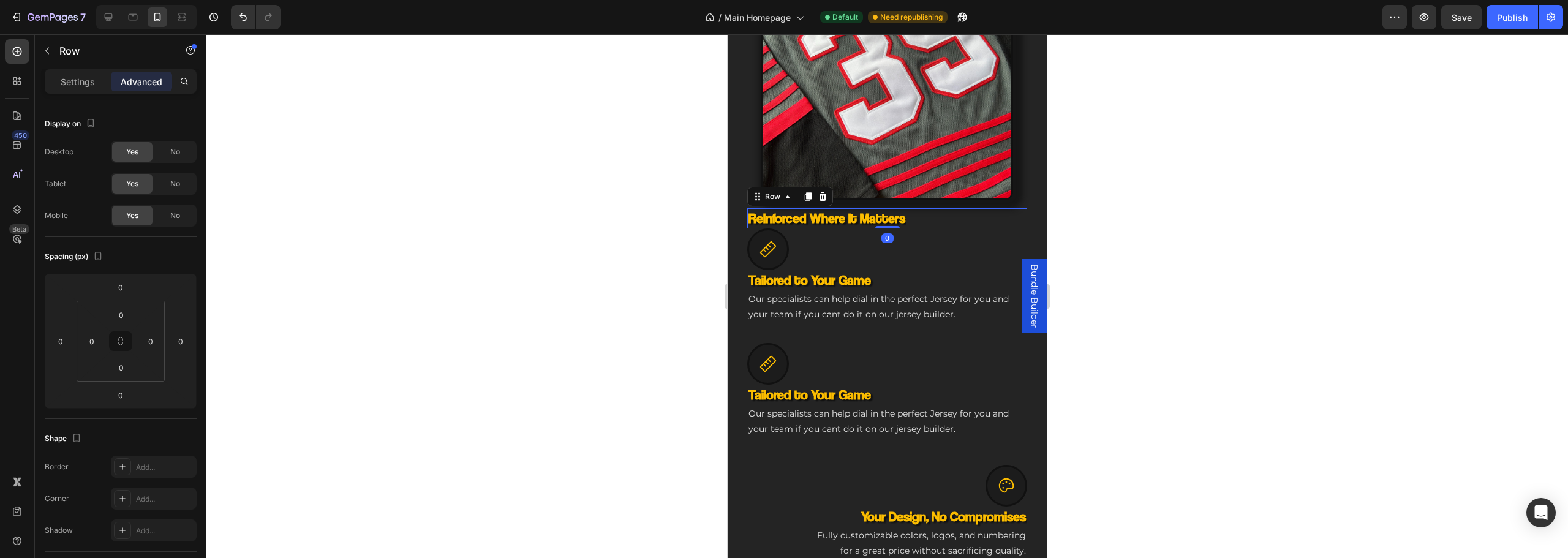
click at [950, 210] on div "Reinforced Where It Matters Heading Icon Reinforced Where It Matters Heading Sh…" at bounding box center [887, 218] width 280 height 20
click at [175, 210] on span "No" at bounding box center [175, 215] width 10 height 11
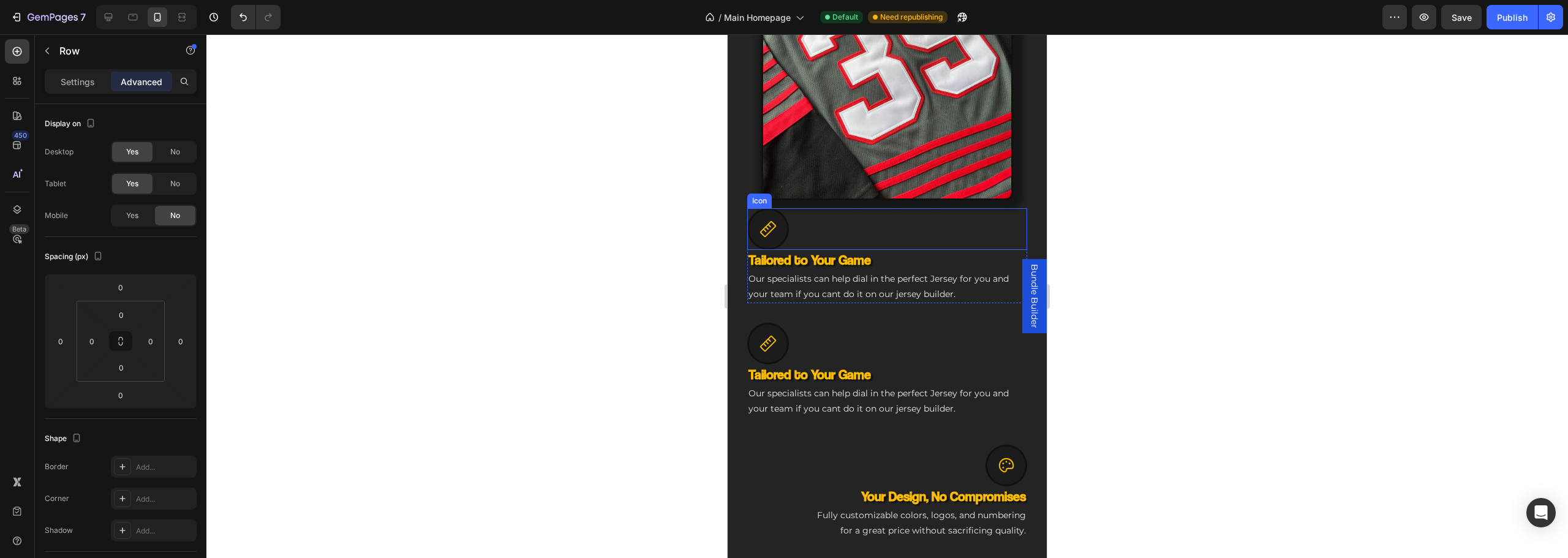
click at [855, 221] on div "Icon" at bounding box center [887, 229] width 280 height 42
click at [162, 213] on div "No" at bounding box center [175, 215] width 41 height 20
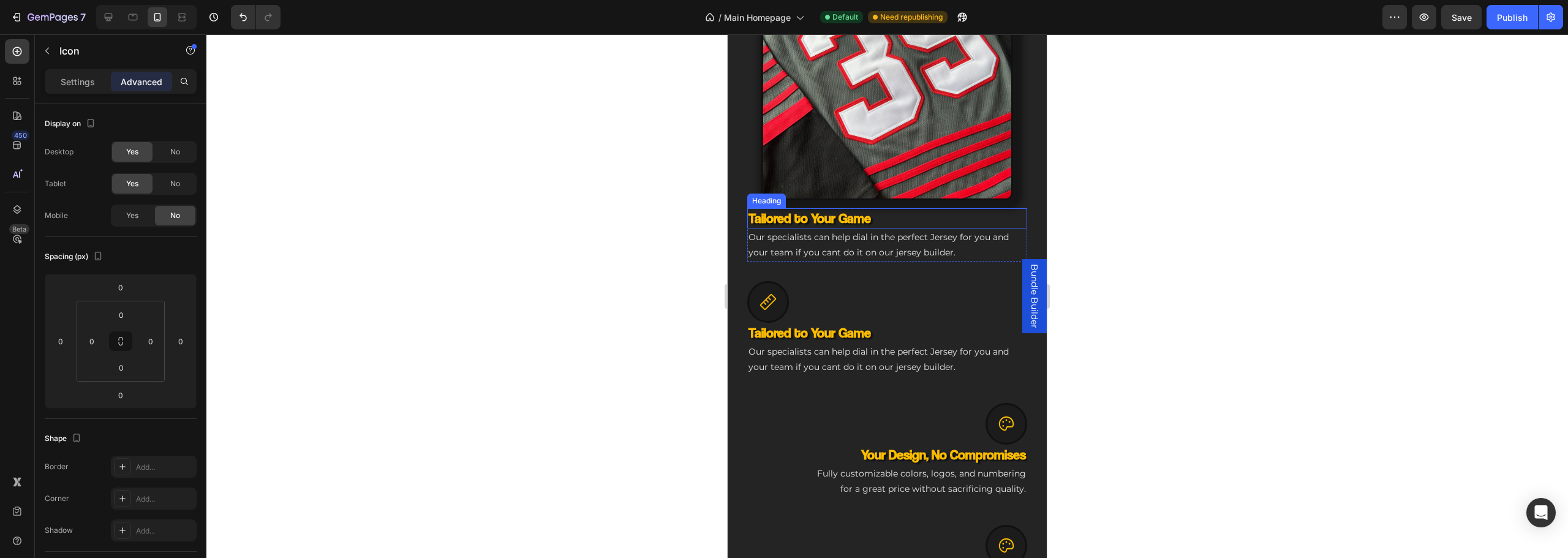
click at [912, 214] on h3 "Tailored to Your Game" at bounding box center [887, 218] width 280 height 20
click at [182, 218] on div "No" at bounding box center [175, 215] width 41 height 20
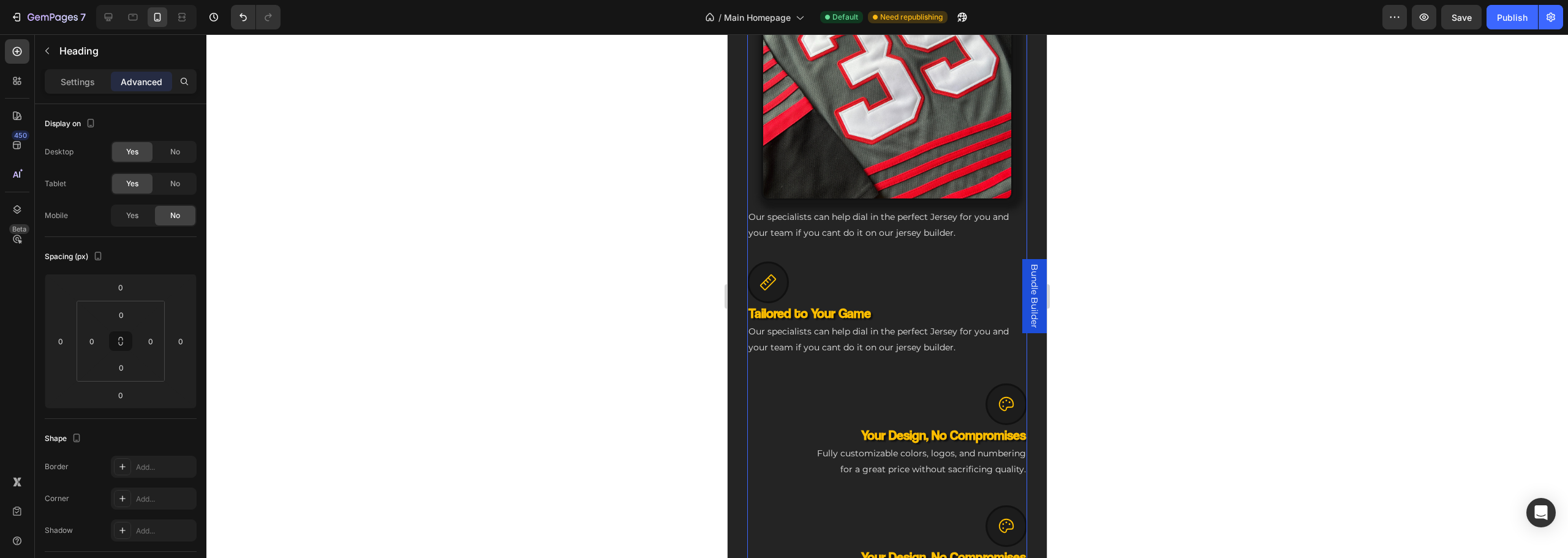
click at [901, 218] on p "Our specialists can help dial in the perfect Jersey for you and your team if yo…" at bounding box center [887, 225] width 278 height 30
click at [164, 210] on div "No" at bounding box center [175, 215] width 41 height 20
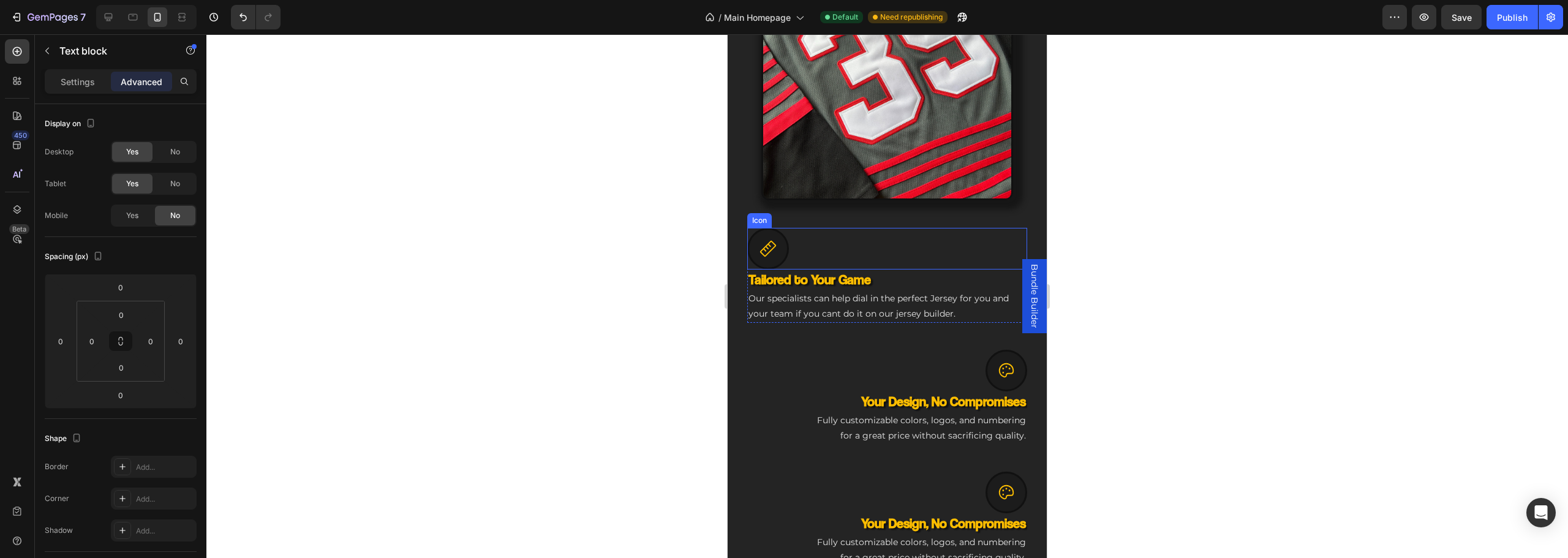
click at [892, 236] on div "Icon" at bounding box center [887, 249] width 280 height 42
click at [174, 219] on span "No" at bounding box center [175, 215] width 10 height 11
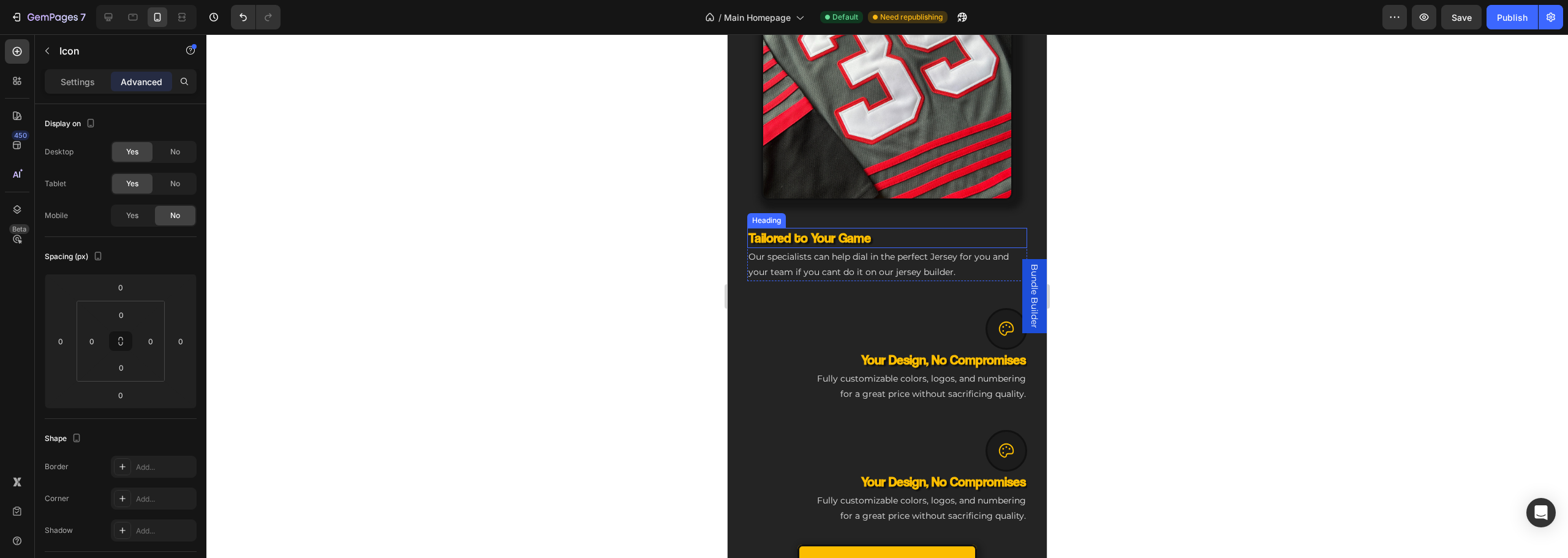
click at [892, 228] on h3 "Tailored to Your Game" at bounding box center [887, 238] width 280 height 20
click at [158, 214] on div "No" at bounding box center [175, 215] width 41 height 20
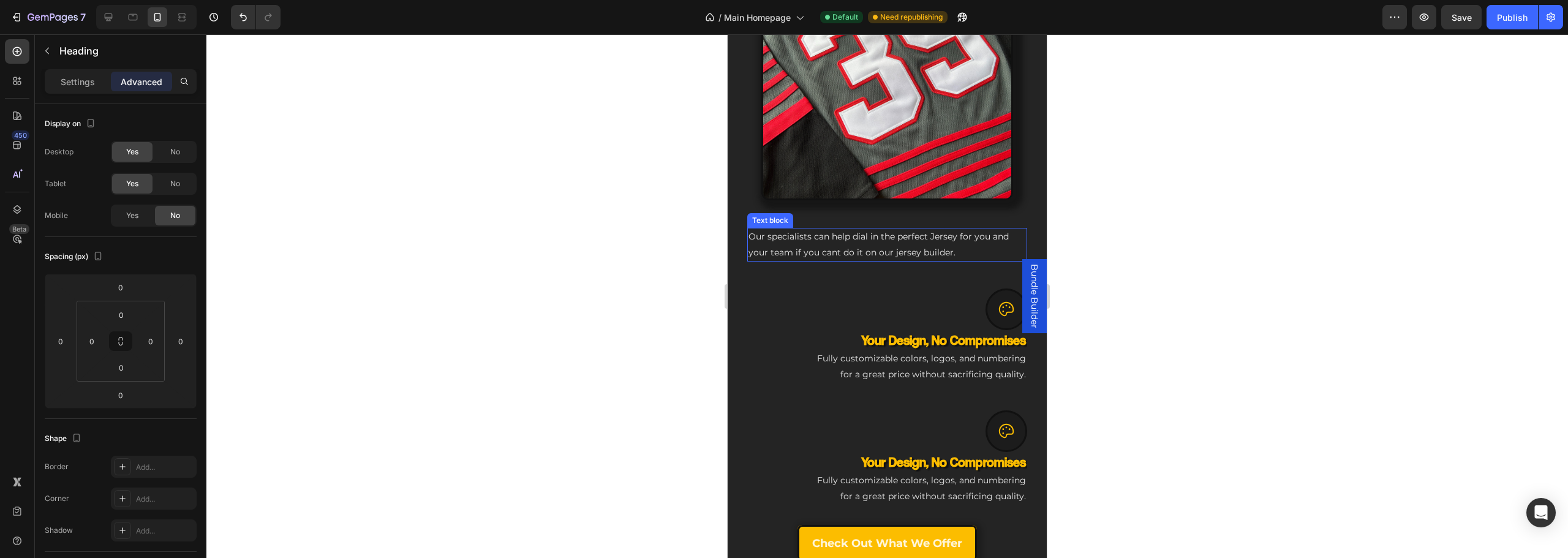
click at [804, 229] on p "Our specialists can help dial in the perfect Jersey for you and your team if yo…" at bounding box center [887, 244] width 278 height 30
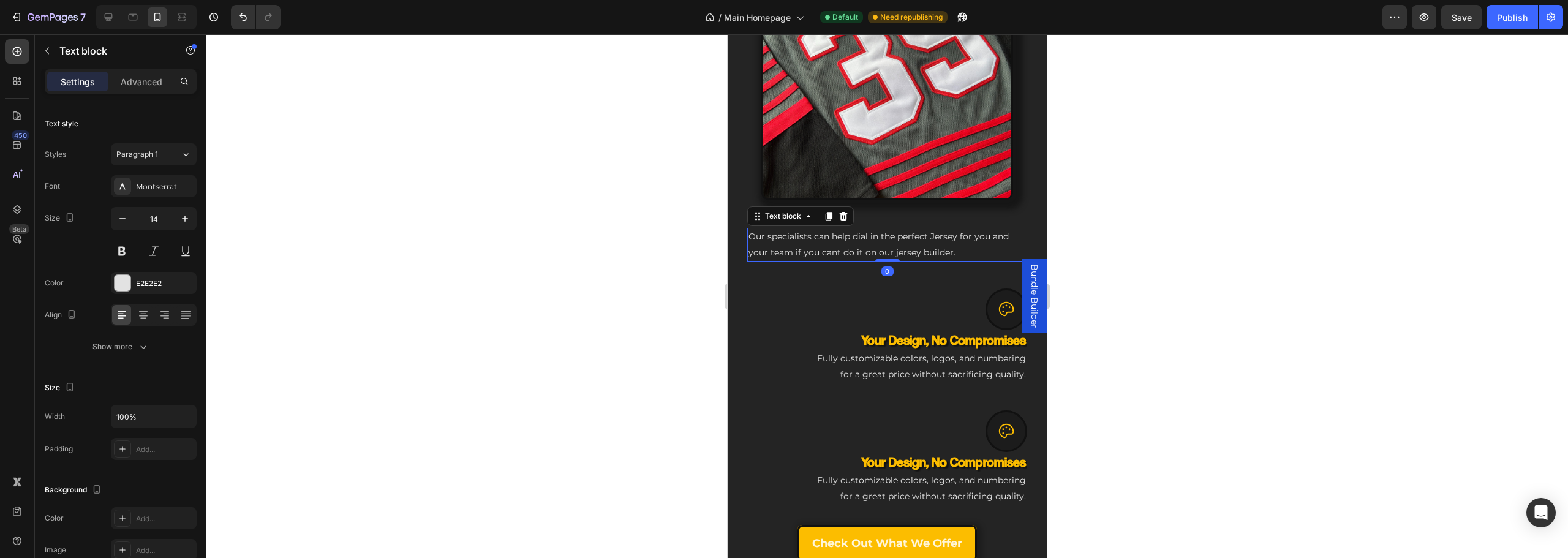
click at [129, 82] on p "Advanced" at bounding box center [142, 82] width 42 height 13
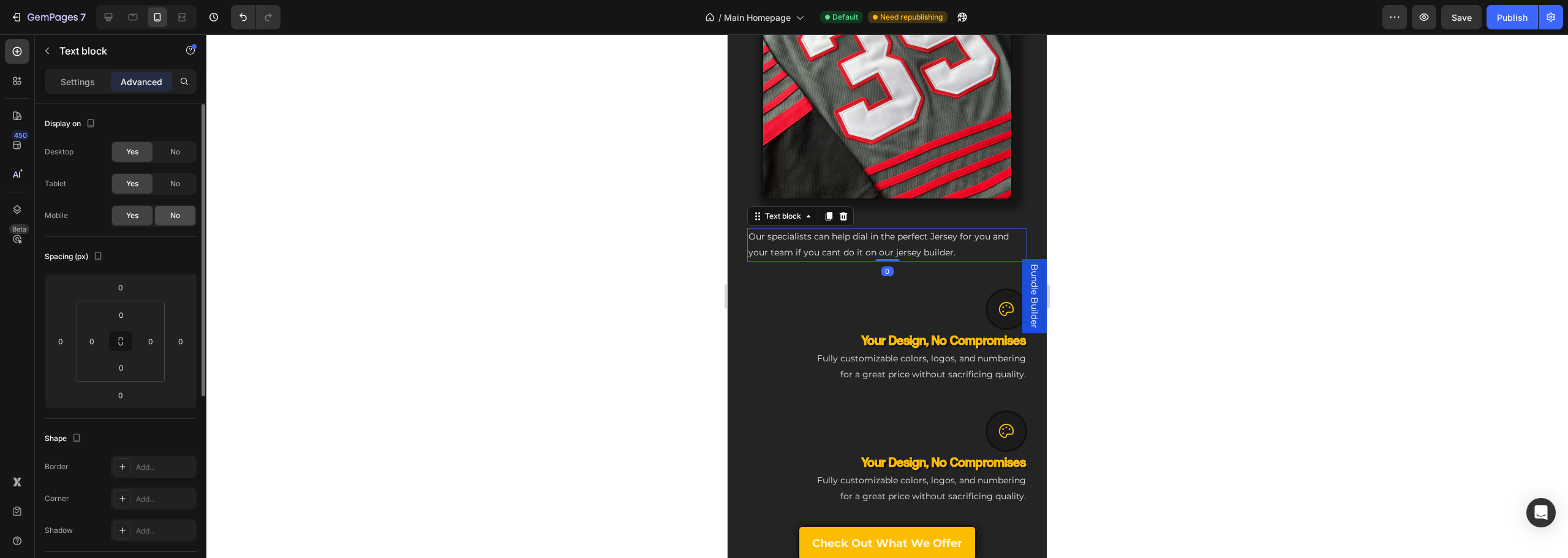
click at [163, 218] on div "No" at bounding box center [175, 215] width 41 height 20
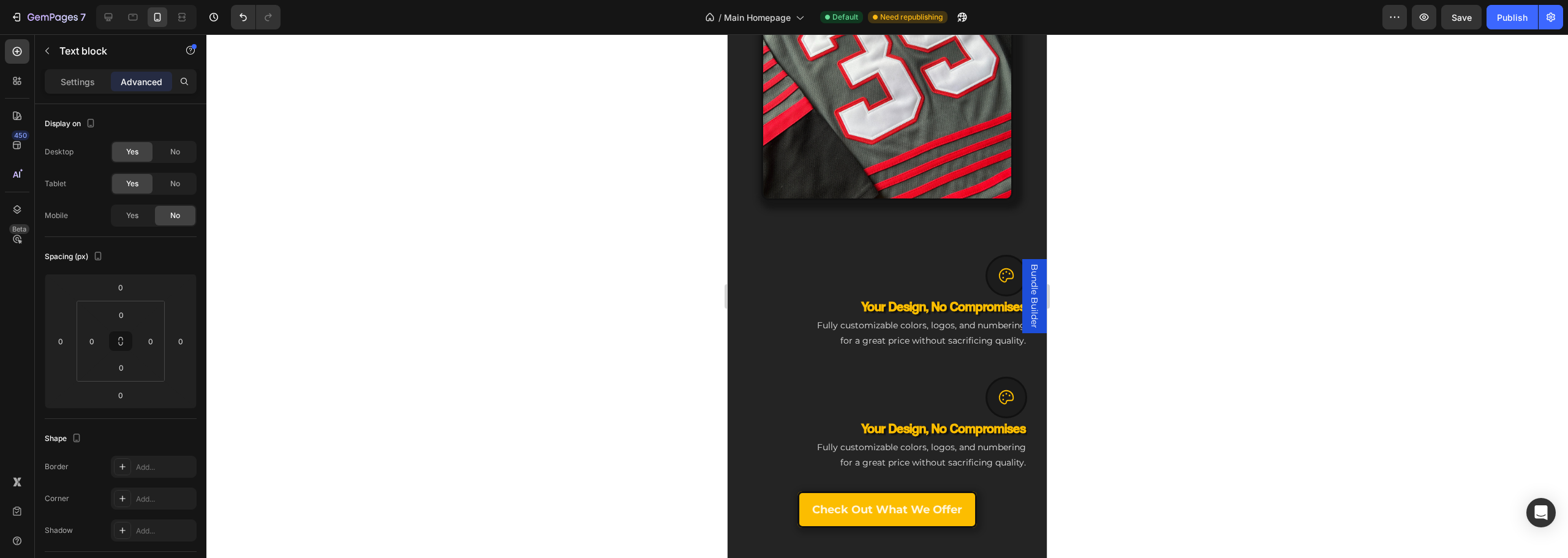
click at [830, 247] on div "Icon" at bounding box center [887, 272] width 280 height 49
click at [856, 231] on div "Icon NHL-Grade Toughness Heading Built to outlast seasons, with colors that sta…" at bounding box center [887, 368] width 280 height 319
click at [866, 219] on div "Icon NHL-Grade Toughness Heading Built to outlast seasons, with colors that sta…" at bounding box center [887, 368] width 280 height 319
click at [902, 247] on div "Icon" at bounding box center [887, 272] width 280 height 49
click at [158, 212] on div "No" at bounding box center [175, 215] width 41 height 20
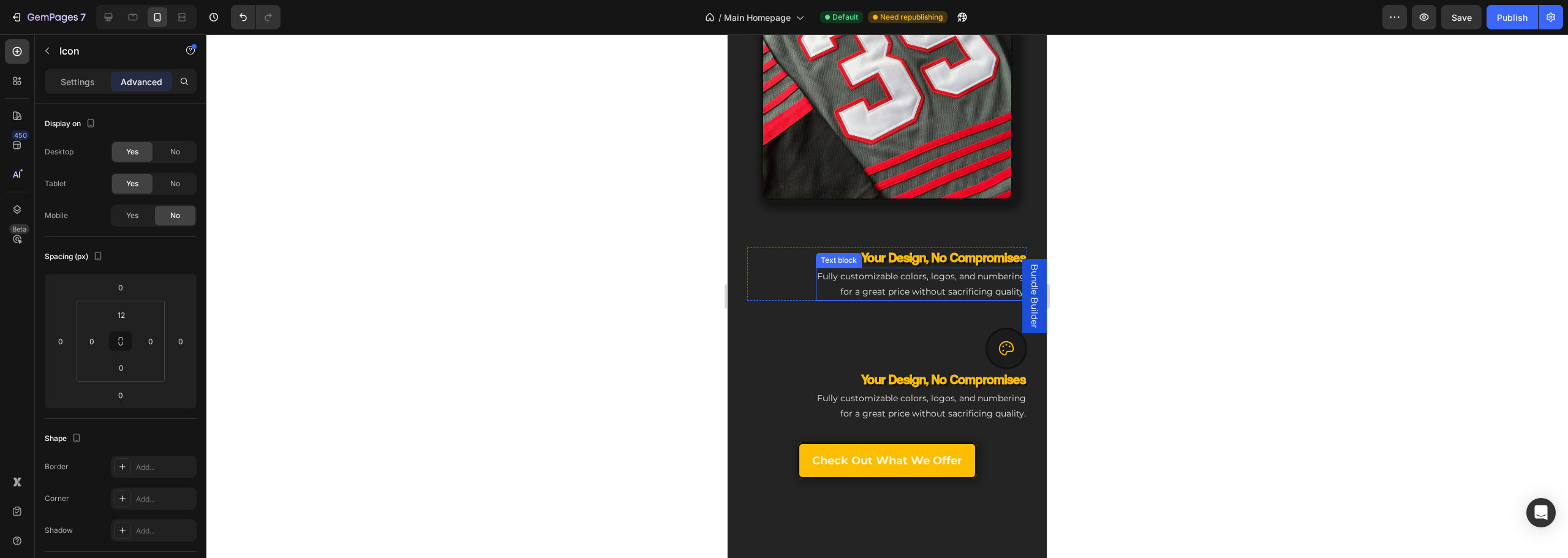
click at [879, 248] on h3 "Your Design, No Compromises" at bounding box center [887, 257] width 280 height 20
click at [176, 212] on span "No" at bounding box center [175, 215] width 10 height 11
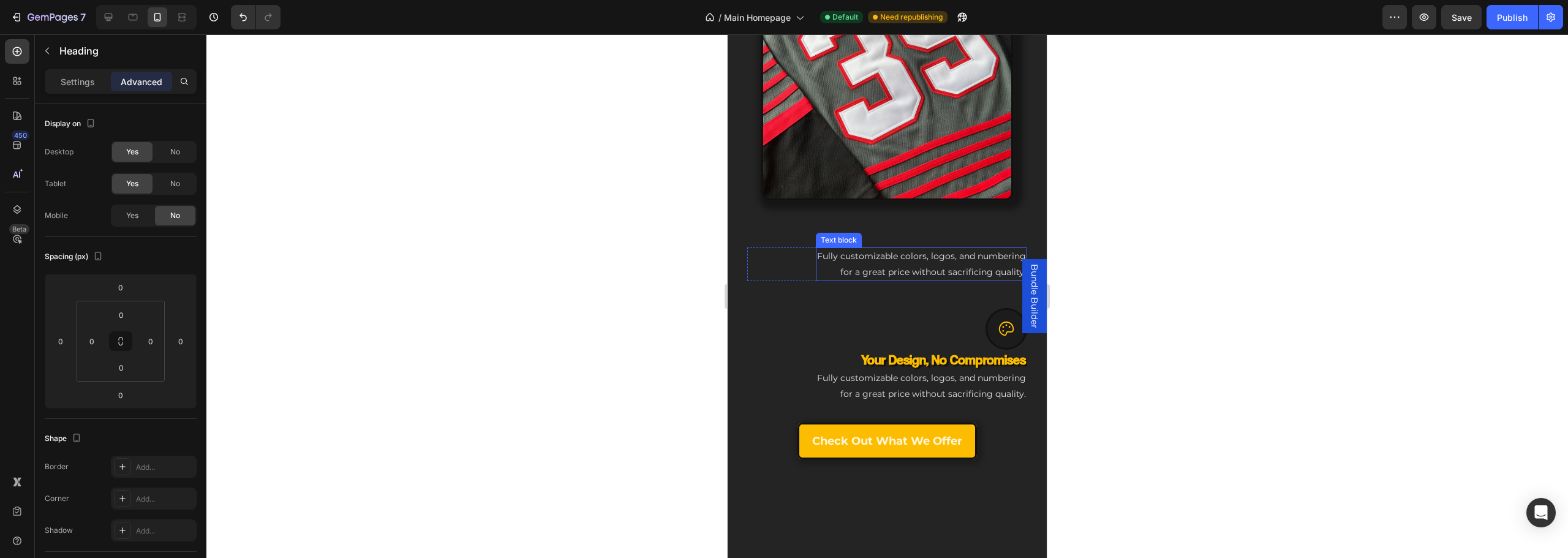
click at [864, 254] on p "Fully customizable colors, logos, and numbering for a great price without sacri…" at bounding box center [921, 264] width 209 height 30
click at [182, 212] on div "No" at bounding box center [175, 215] width 41 height 20
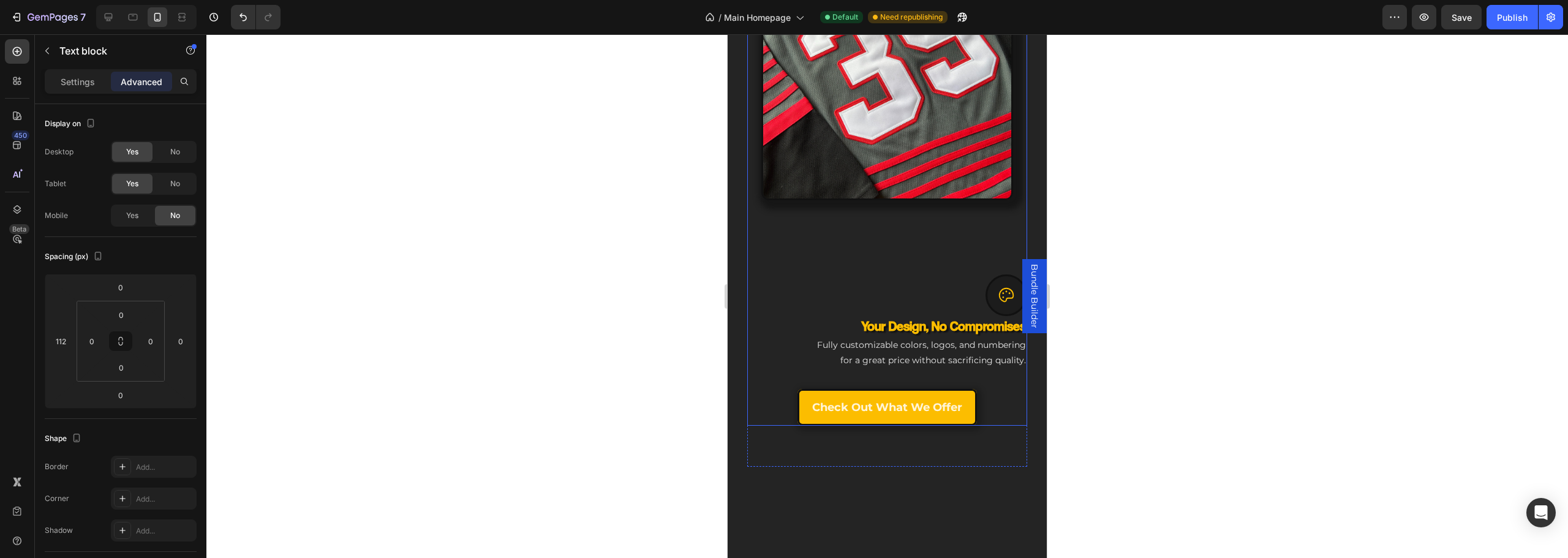
click at [879, 267] on div "Icon" at bounding box center [887, 291] width 280 height 49
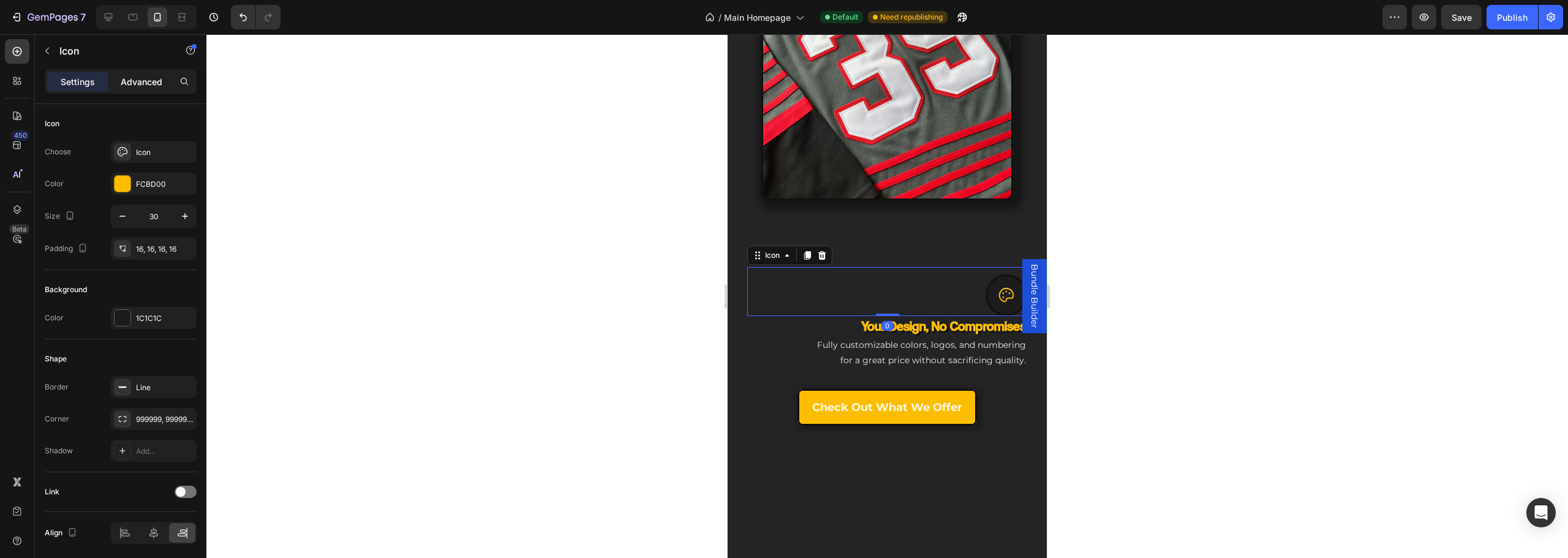
click at [134, 75] on p "Advanced" at bounding box center [142, 82] width 42 height 13
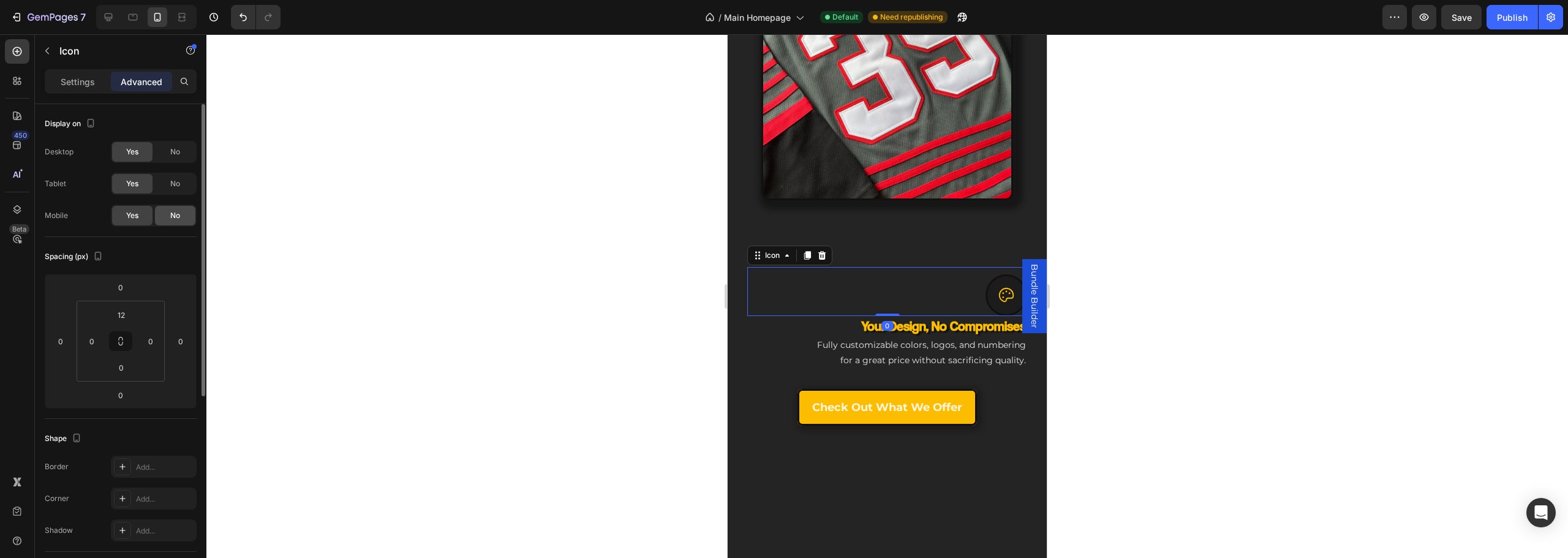
drag, startPoint x: 168, startPoint y: 209, endPoint x: 257, endPoint y: 220, distance: 89.7
click at [171, 209] on div "No" at bounding box center [175, 215] width 41 height 20
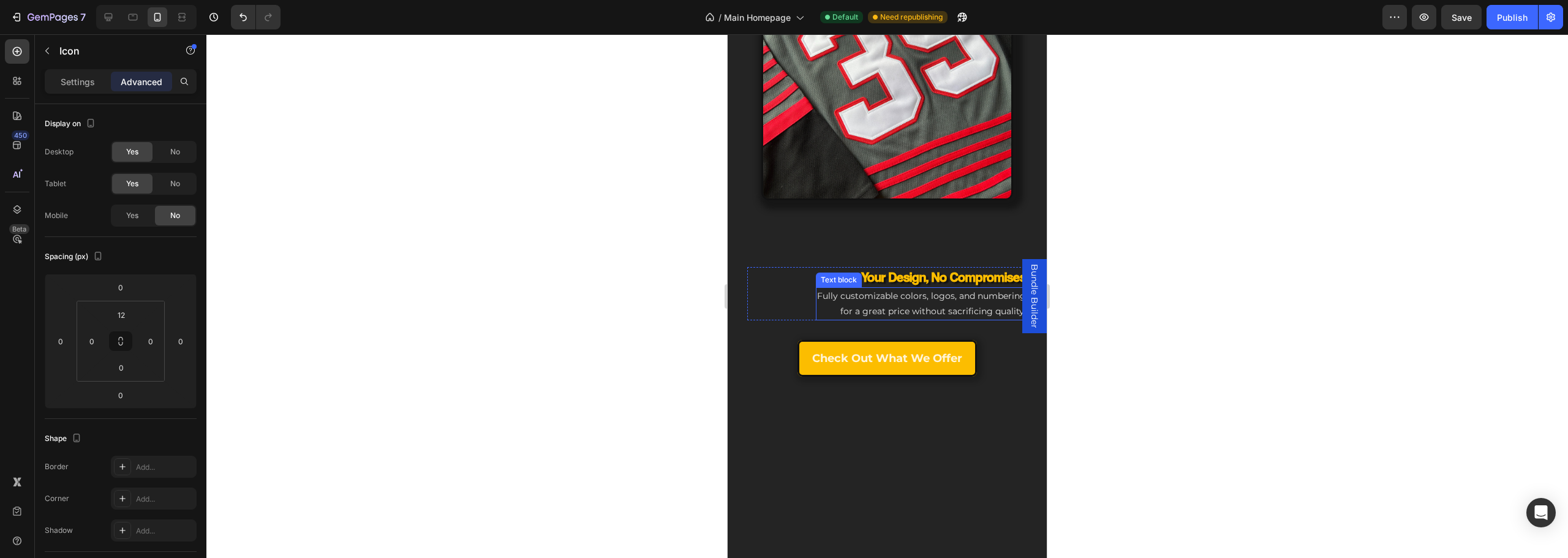
click at [916, 302] on span "Fully customizable colors, logos, and numbering for a great price without sacri…" at bounding box center [921, 303] width 209 height 26
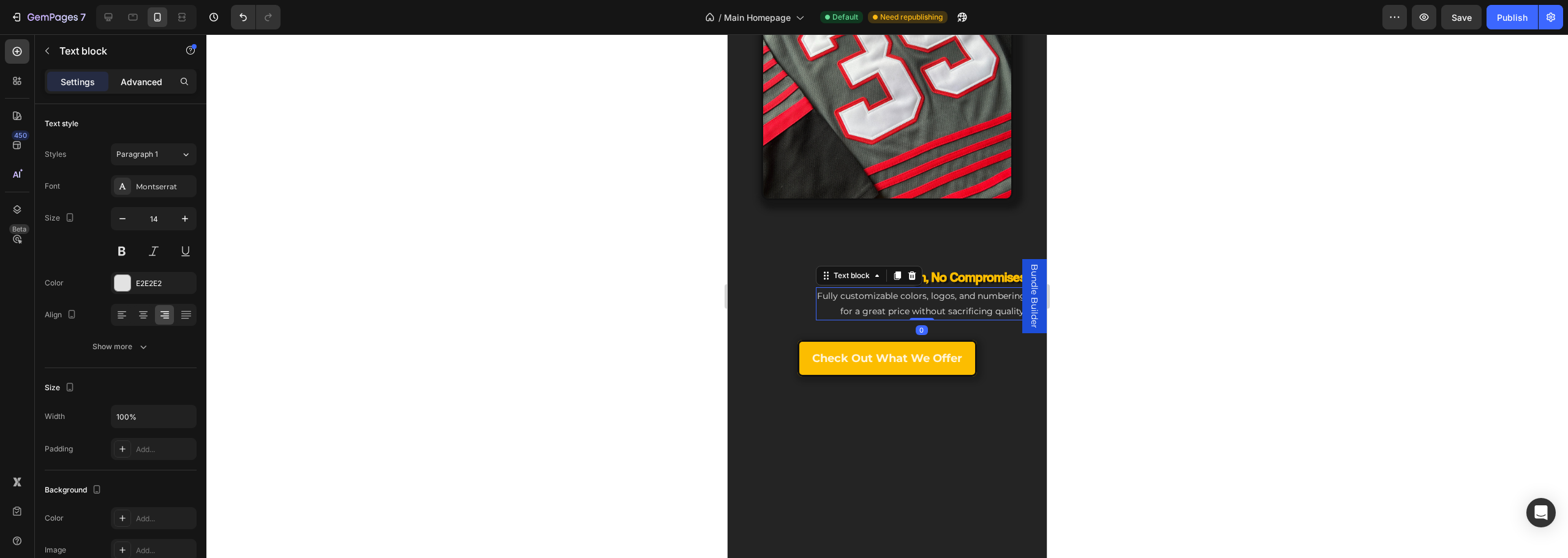
click at [146, 87] on p "Advanced" at bounding box center [142, 82] width 42 height 13
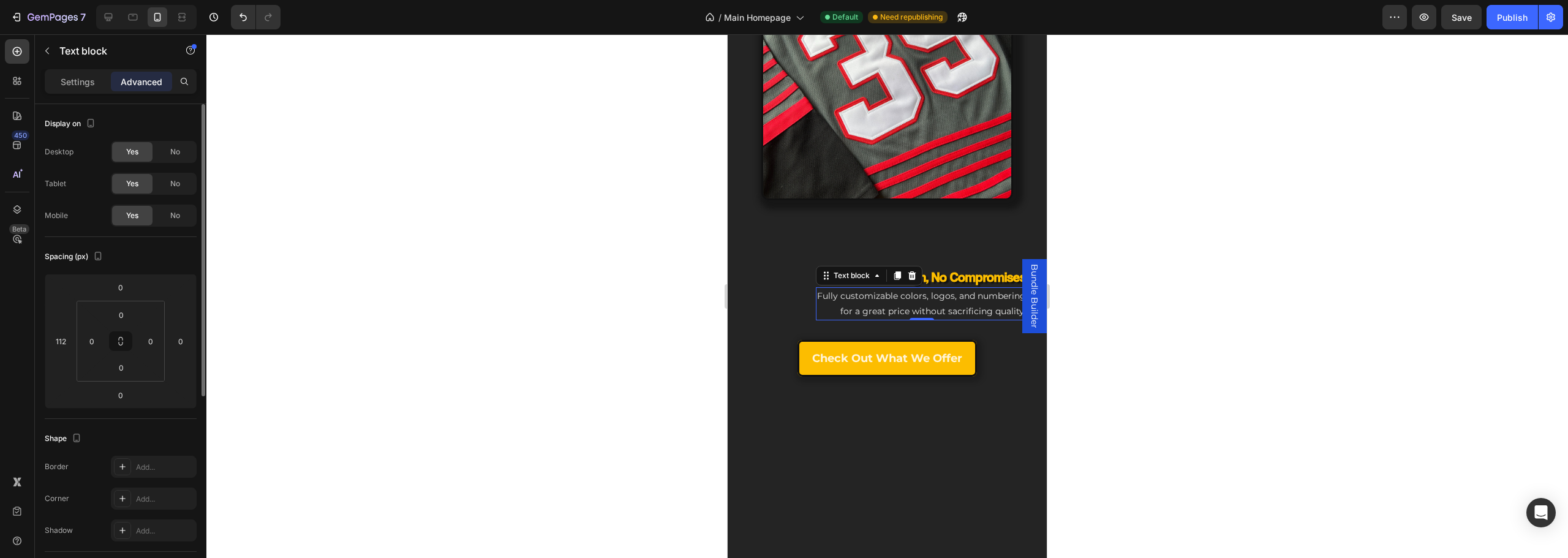
click at [171, 200] on div "Desktop Yes No Tablet Yes No Mobile Yes No" at bounding box center [121, 184] width 152 height 86
click at [173, 205] on div "Yes No" at bounding box center [153, 215] width 86 height 22
drag, startPoint x: 180, startPoint y: 213, endPoint x: 190, endPoint y: 213, distance: 10.0
click at [179, 213] on span "No" at bounding box center [175, 215] width 10 height 11
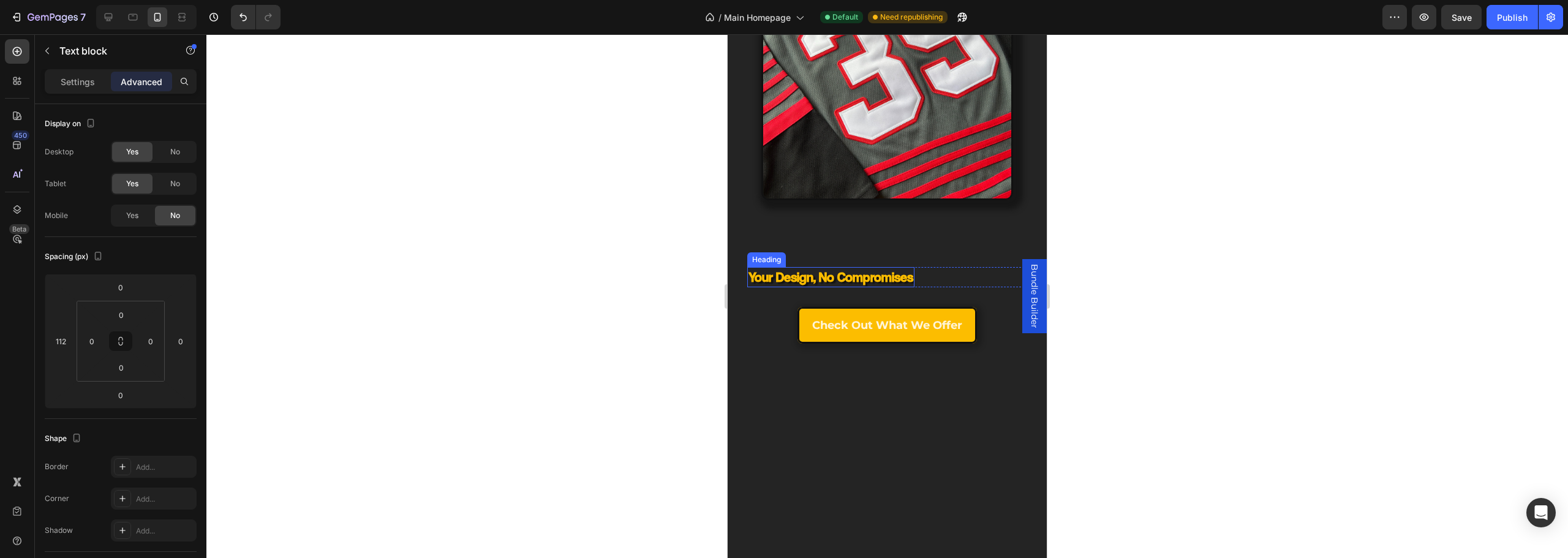
click at [832, 271] on h3 "Your Design, No Compromises" at bounding box center [830, 277] width 167 height 20
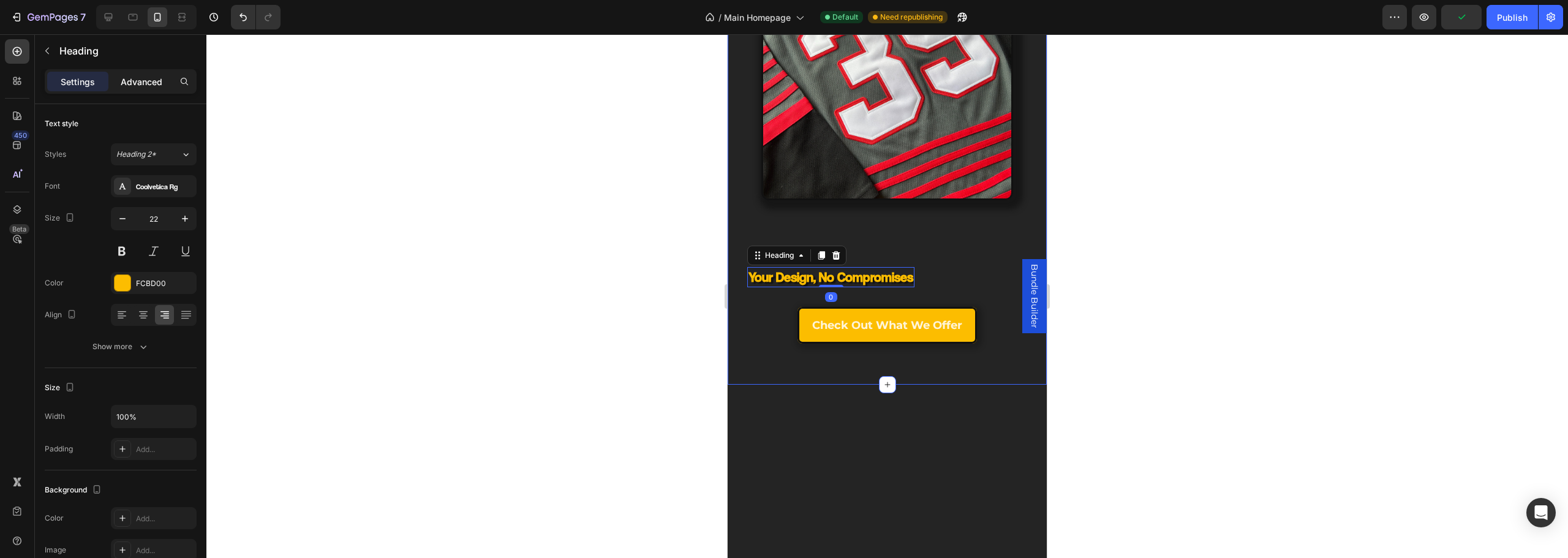
click at [133, 85] on p "Advanced" at bounding box center [142, 82] width 42 height 13
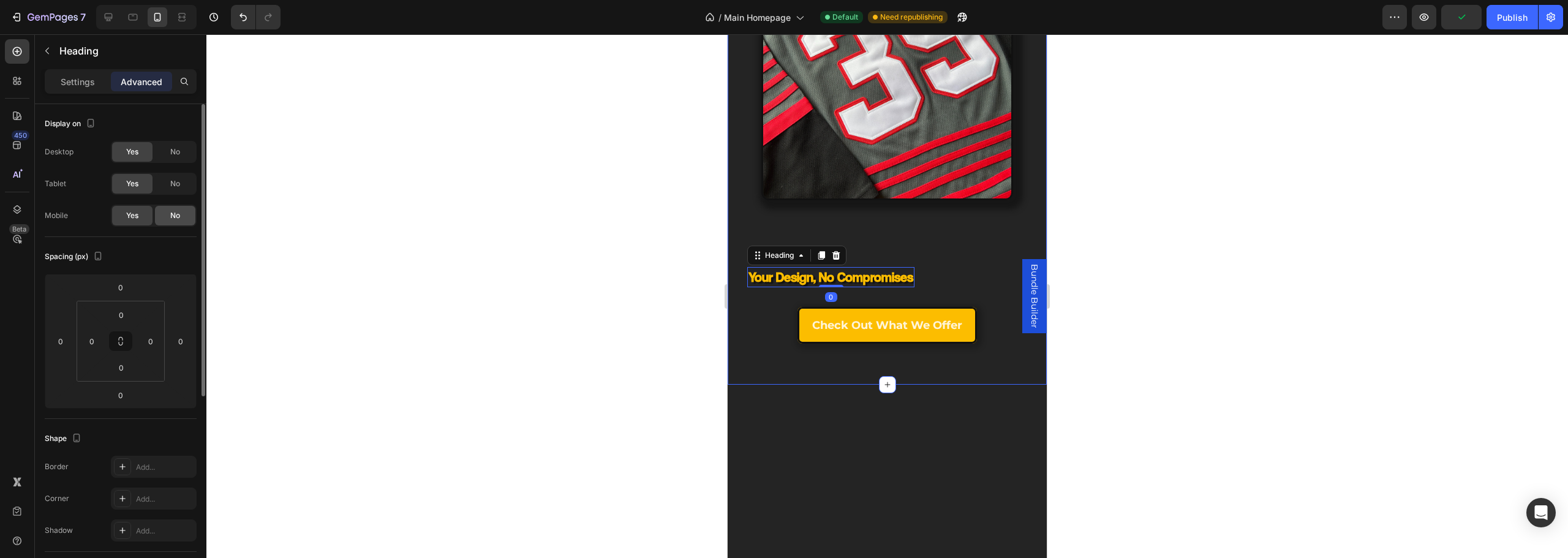
click at [170, 213] on span "No" at bounding box center [175, 215] width 10 height 11
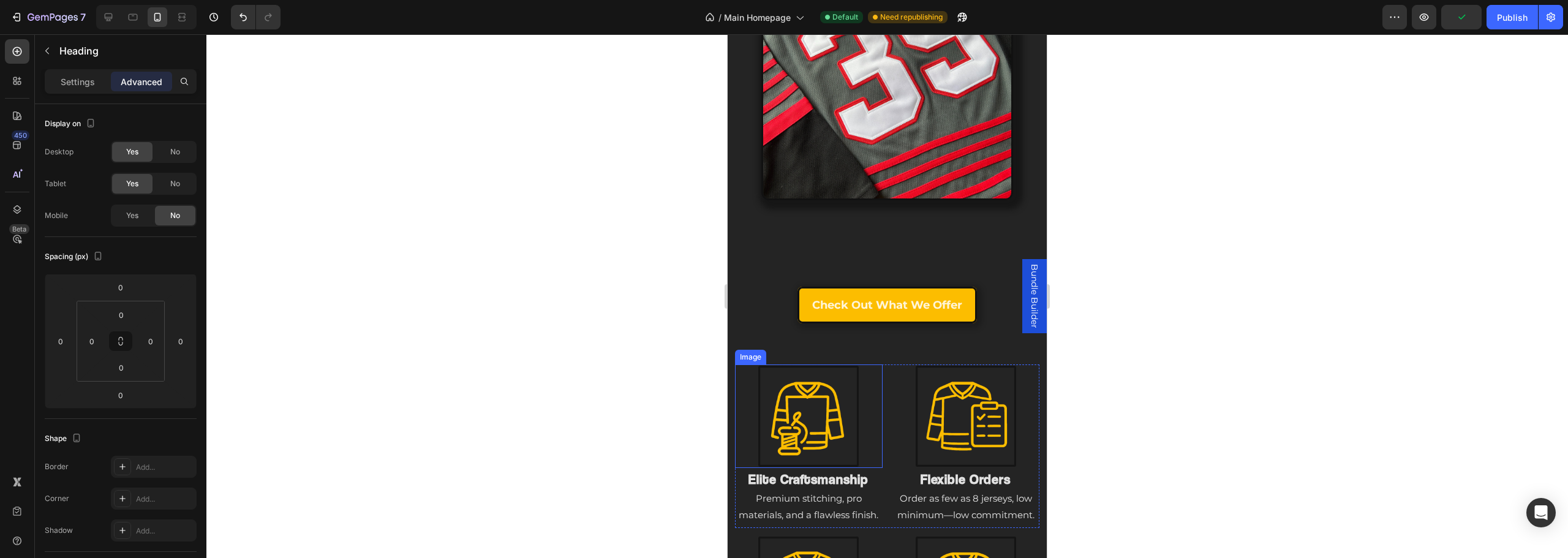
click at [835, 489] on h2 "Premium stitching, pro materials, and a flawless finish." at bounding box center [809, 506] width 148 height 35
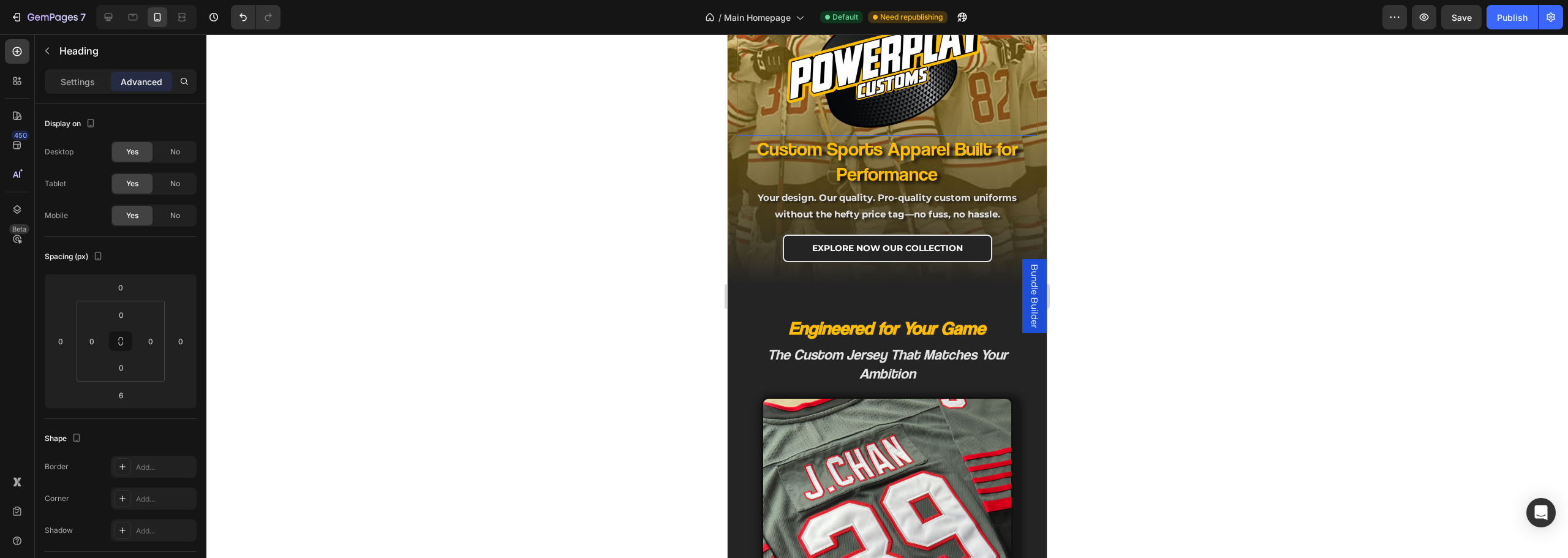
scroll to position [367, 0]
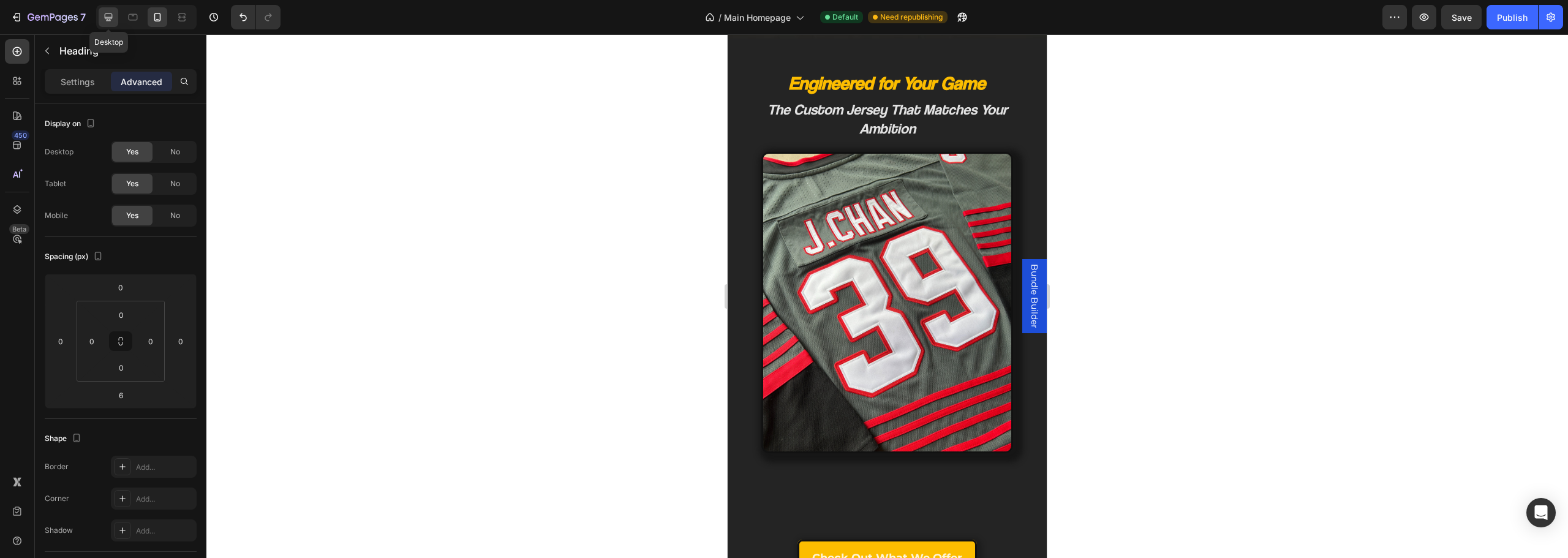
click at [110, 20] on icon at bounding box center [108, 17] width 8 height 8
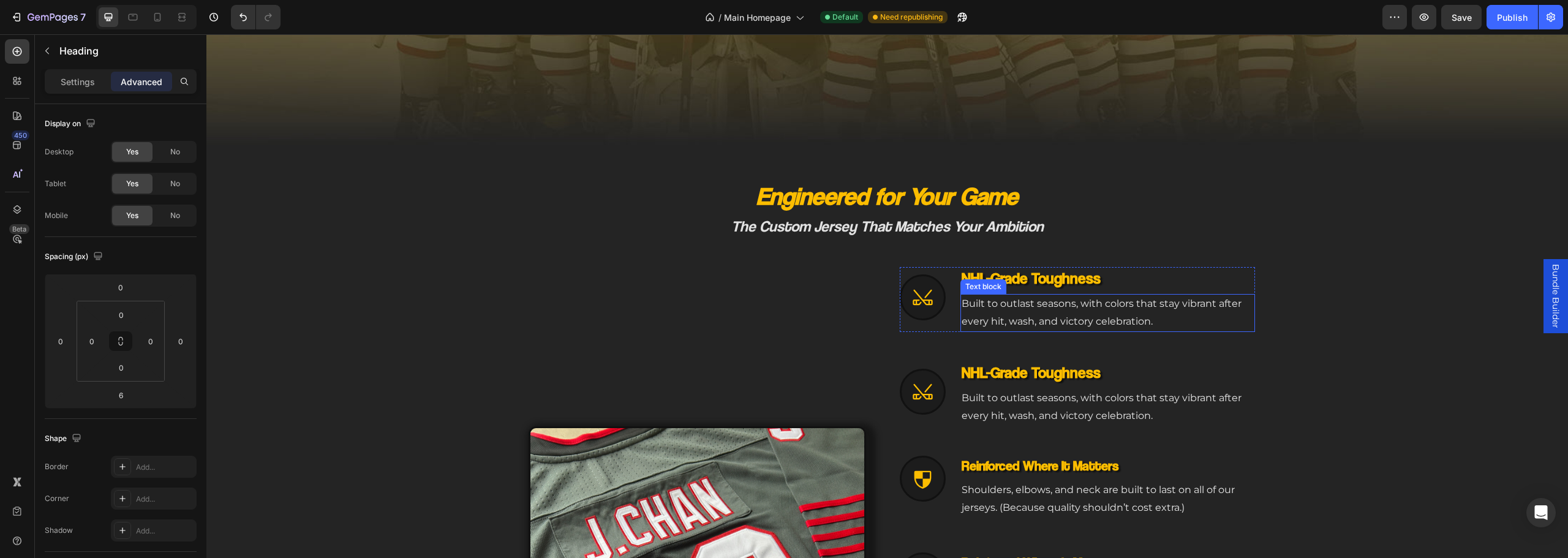
scroll to position [508, 0]
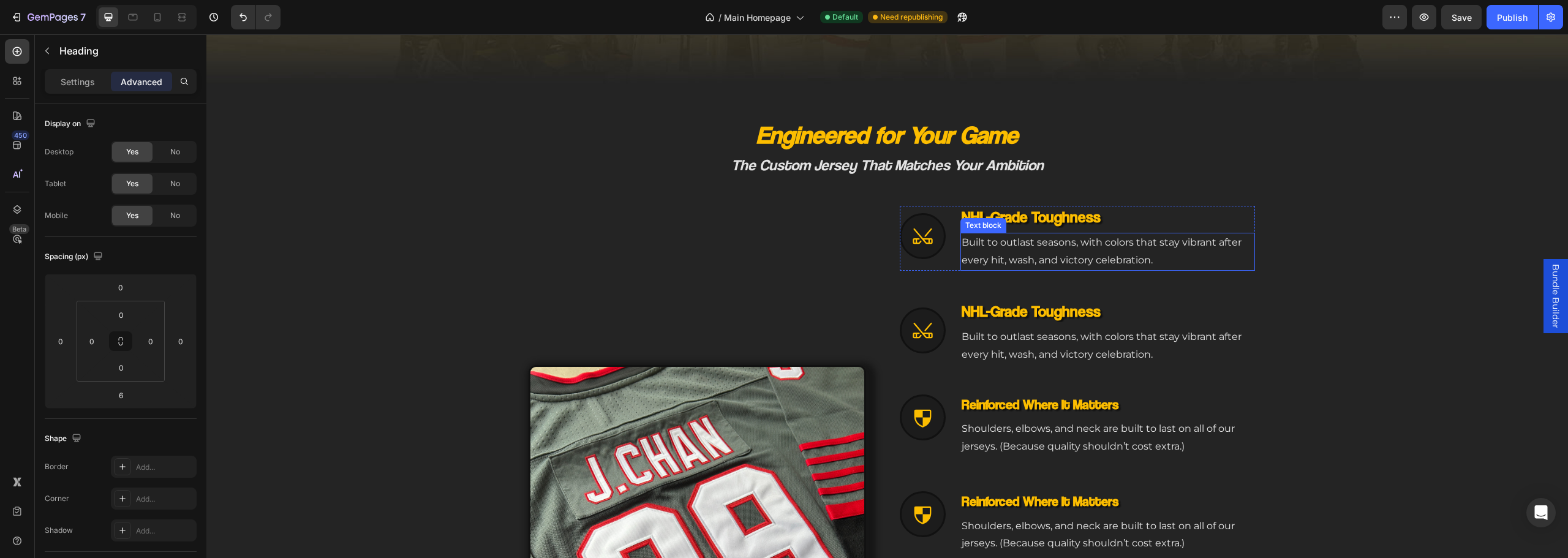
click at [974, 218] on div "Text block" at bounding box center [984, 225] width 46 height 14
click at [1030, 231] on div "NHL-Grade Toughness Heading Built to outlast seasons, with colors that stay vib…" at bounding box center [1107, 239] width 294 height 65
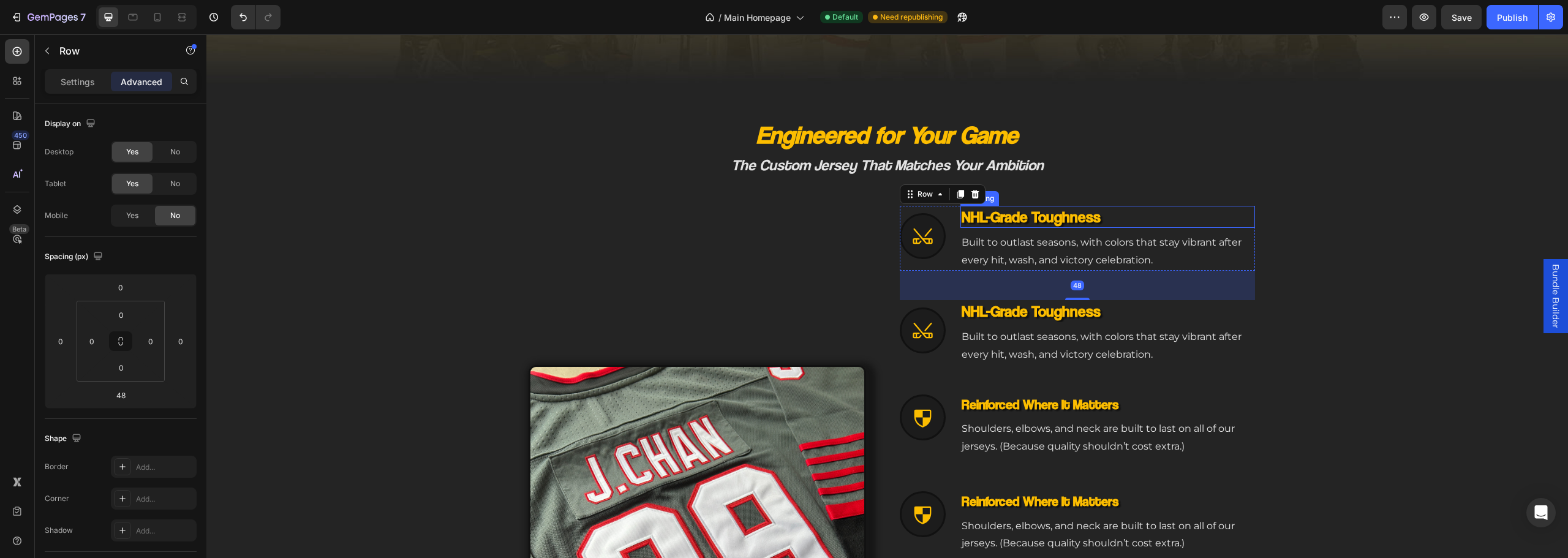
click at [1119, 218] on h3 "NHL-Grade Toughness" at bounding box center [1107, 217] width 294 height 22
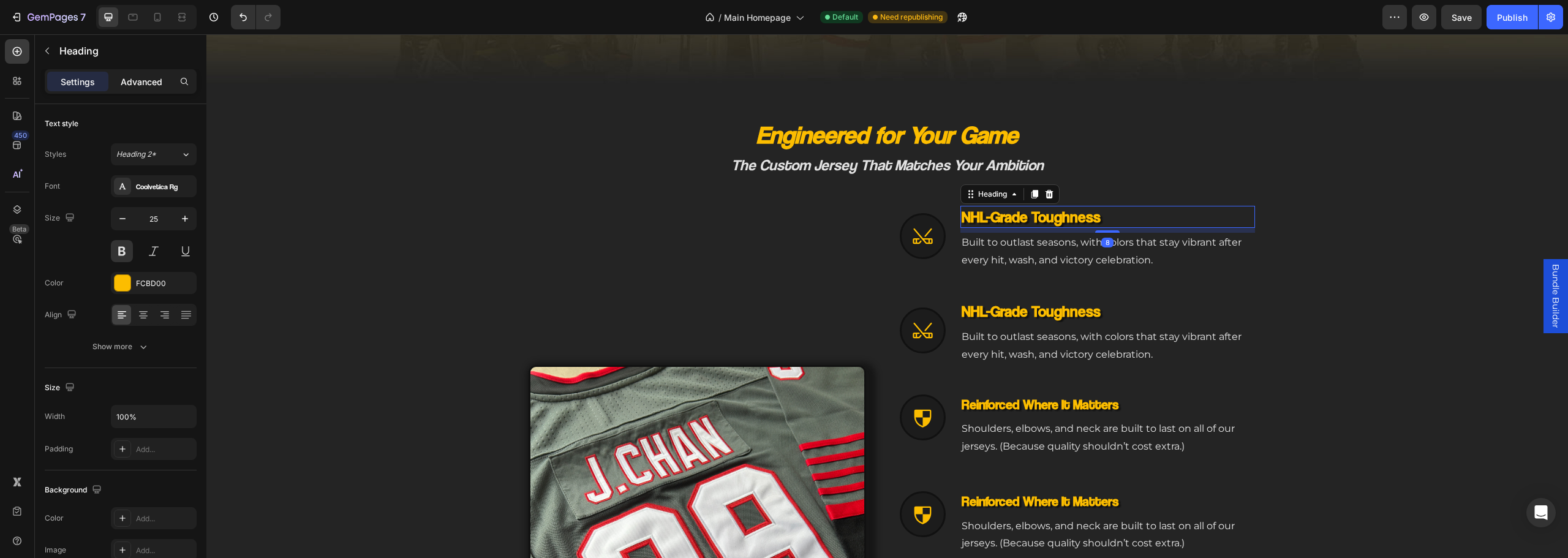
click at [151, 85] on p "Advanced" at bounding box center [142, 82] width 42 height 13
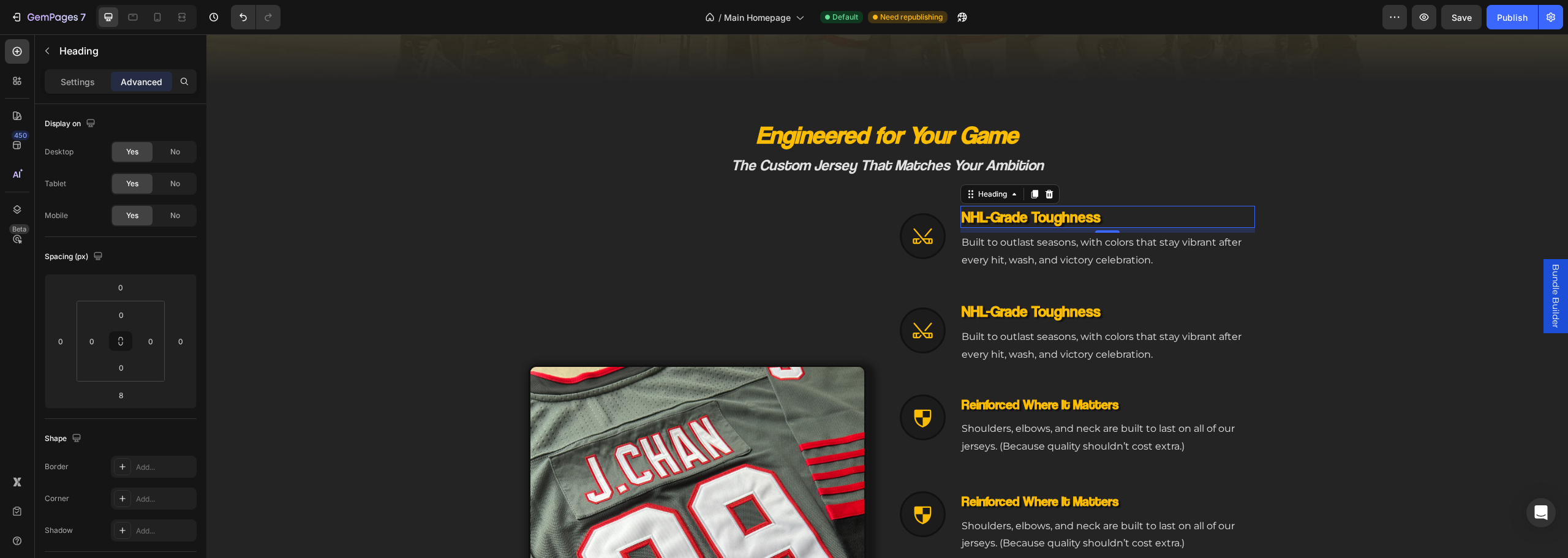
click at [991, 250] on p "Built to outlast seasons, with colors that stay vibrant after every hit, wash, …" at bounding box center [1108, 252] width 292 height 35
click at [911, 236] on icon at bounding box center [922, 236] width 22 height 22
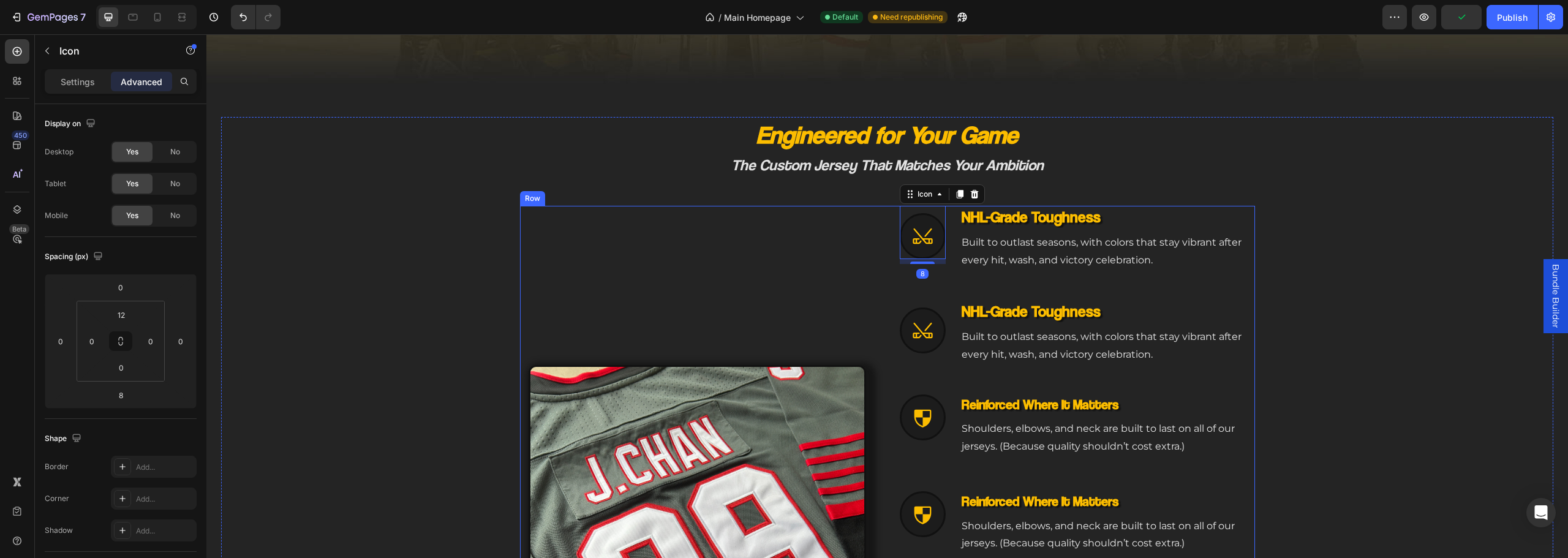
click at [960, 267] on div "Built to outlast seasons, with colors that stay vibrant after every hit, wash, …" at bounding box center [1107, 252] width 294 height 38
click at [948, 265] on div "Icon NHL-Grade Toughness Heading Built to outlast seasons, with colors that sta…" at bounding box center [1077, 239] width 355 height 65
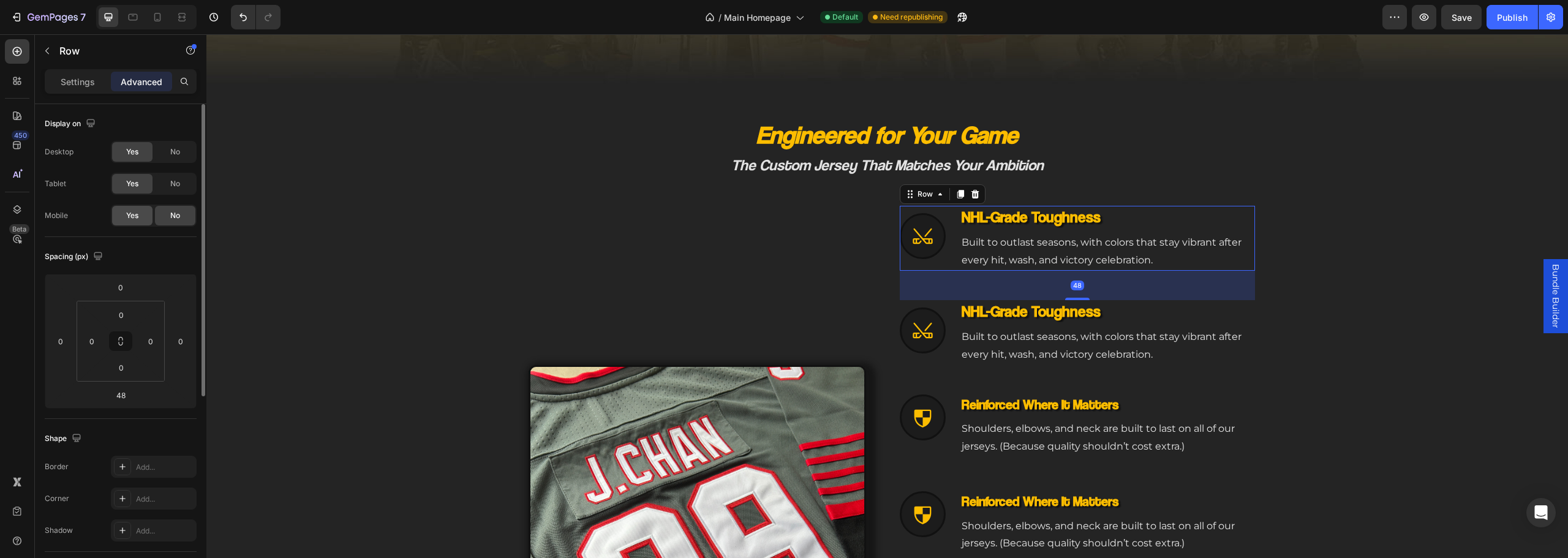
click at [131, 221] on div "Yes" at bounding box center [132, 215] width 41 height 20
click at [176, 220] on span "No" at bounding box center [175, 215] width 10 height 11
click at [950, 308] on div "Icon NHL-Grade Toughness Heading Built to outlast seasons, with colors that sta…" at bounding box center [1077, 332] width 355 height 65
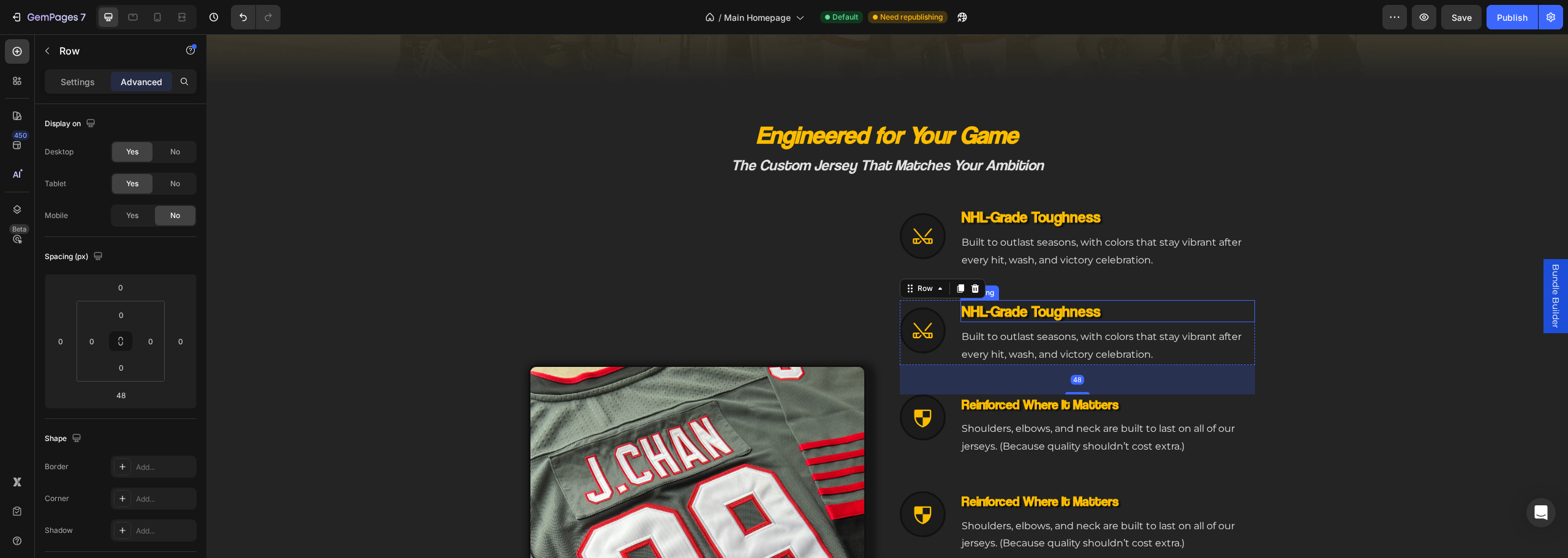
click at [979, 309] on h3 "NHL-Grade Toughness" at bounding box center [1107, 311] width 294 height 22
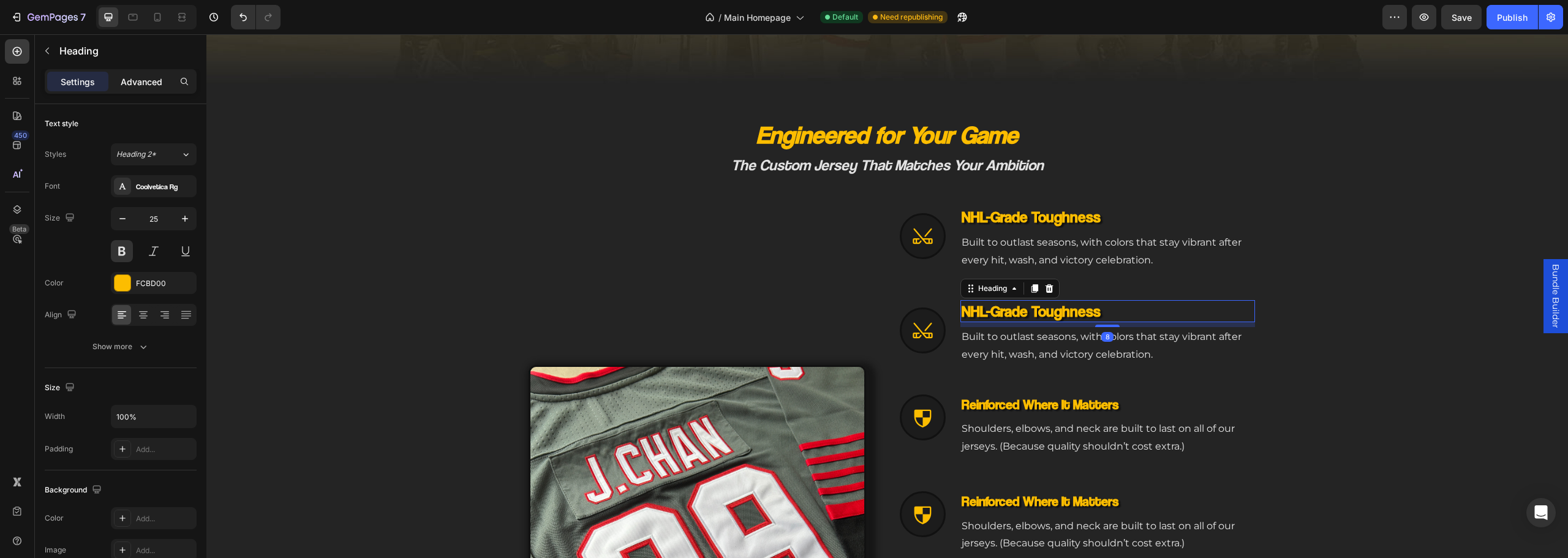
click at [152, 83] on p "Advanced" at bounding box center [142, 82] width 42 height 13
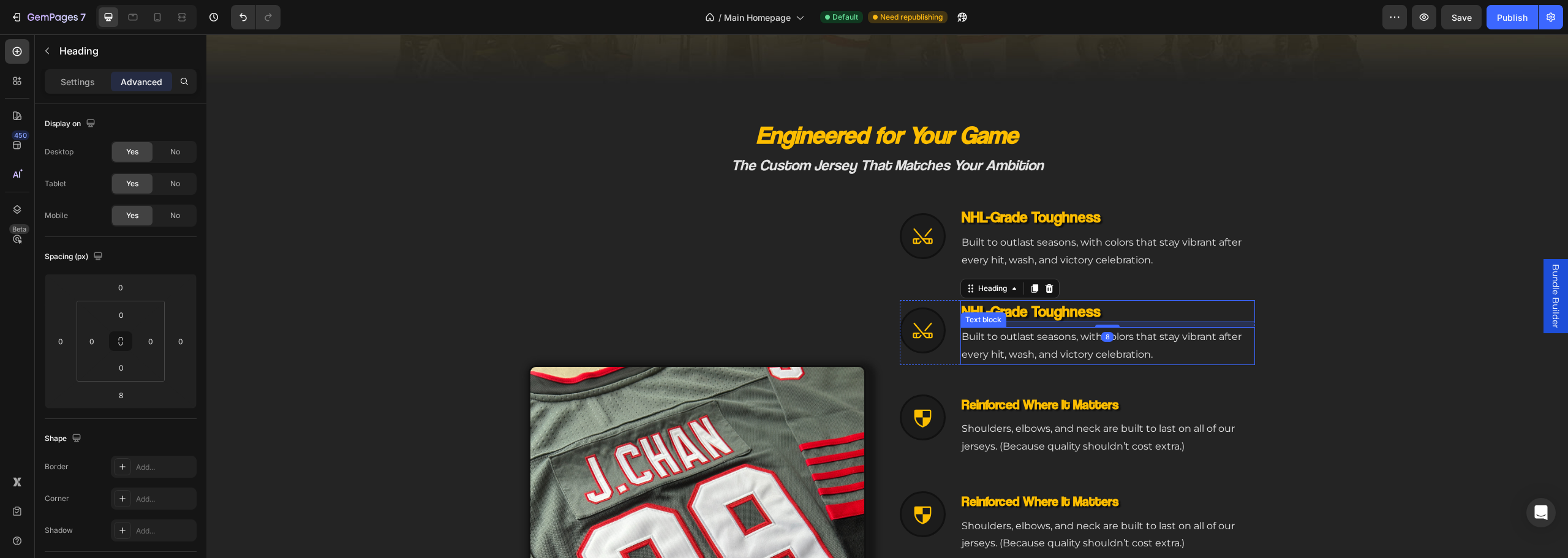
click at [1002, 352] on p "Built to outlast seasons, with colors that stay vibrant after every hit, wash, …" at bounding box center [1108, 345] width 292 height 35
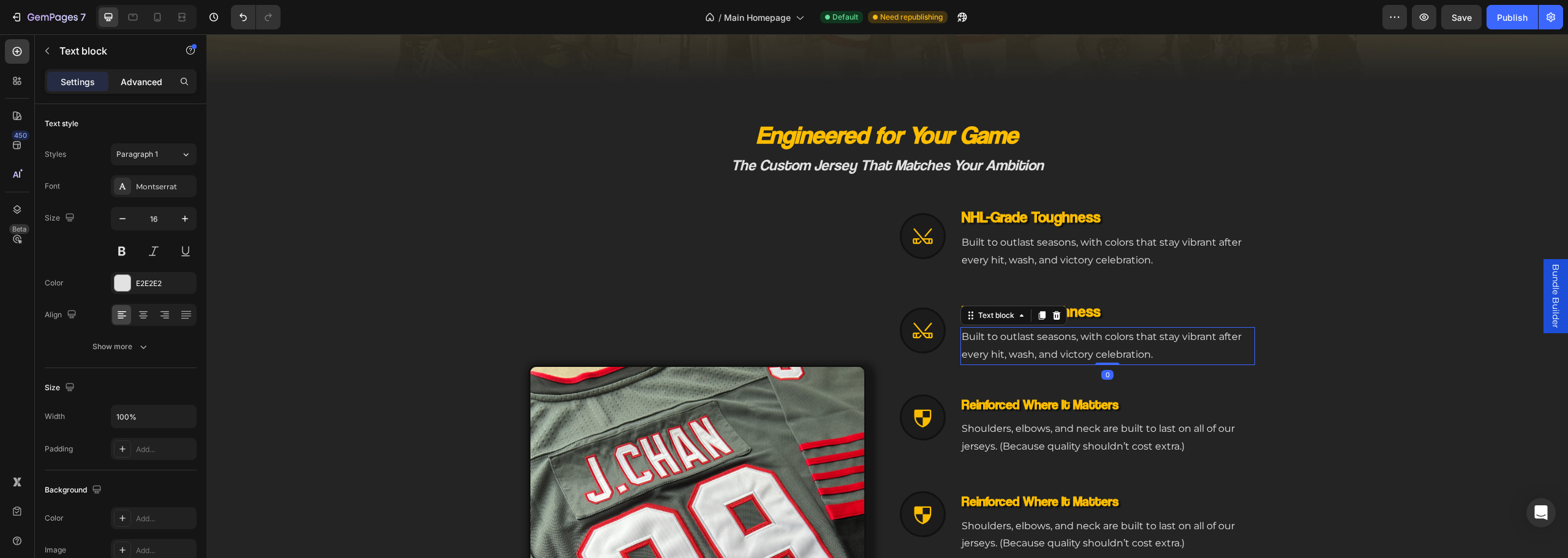
click at [130, 78] on p "Advanced" at bounding box center [142, 82] width 42 height 13
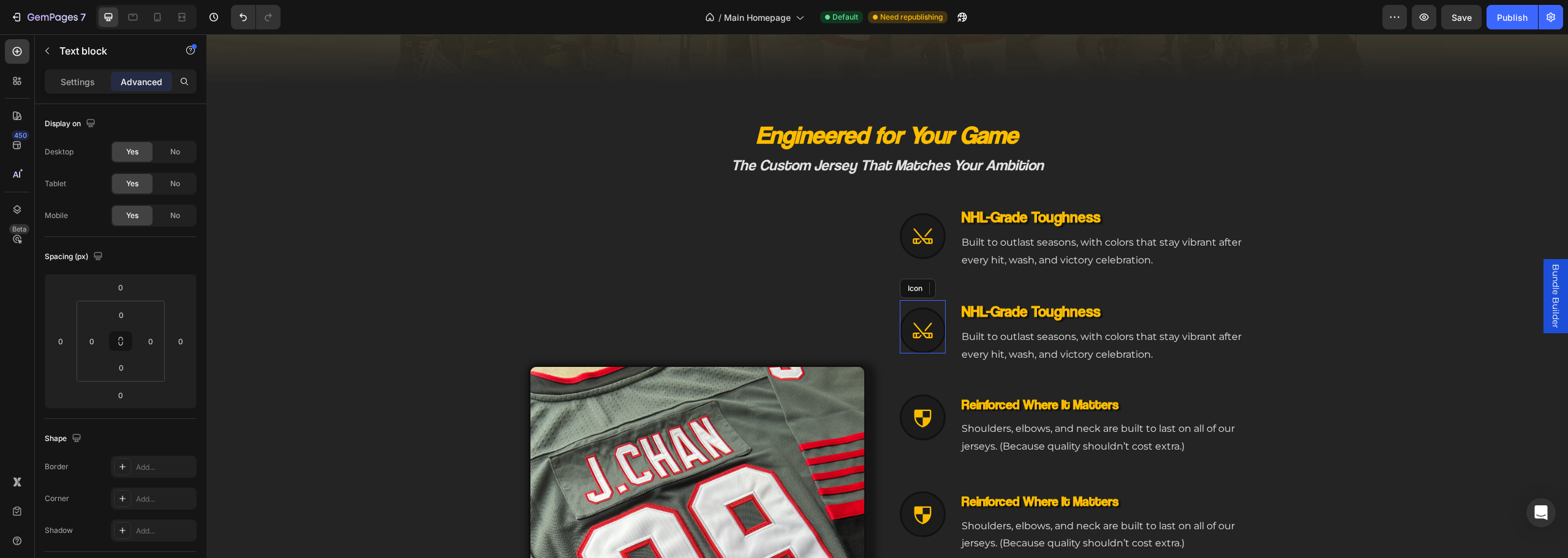
click at [924, 334] on icon at bounding box center [922, 330] width 20 height 15
click at [946, 356] on div "Icon 8 NHL-Grade Toughness Heading Built to outlast seasons, with colors that s…" at bounding box center [1077, 332] width 355 height 65
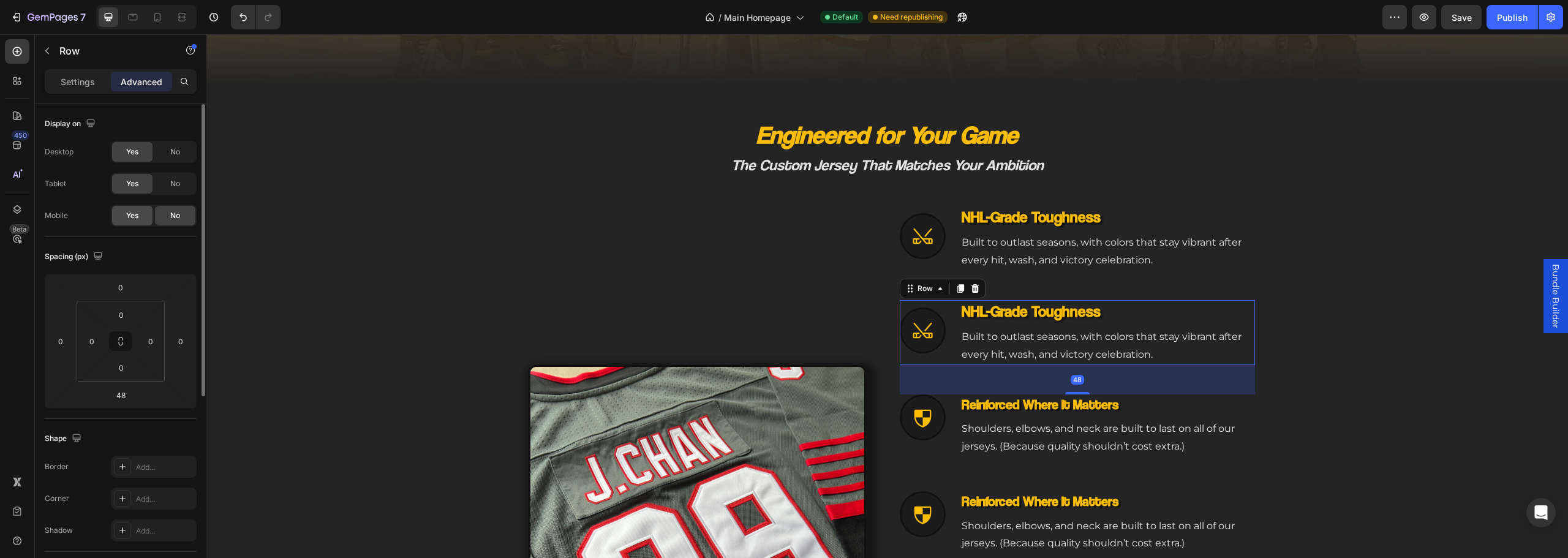
click at [131, 218] on span "Yes" at bounding box center [132, 215] width 12 height 11
click at [151, 181] on div "Yes" at bounding box center [132, 184] width 41 height 20
click at [169, 182] on div "No" at bounding box center [175, 184] width 41 height 20
click at [166, 150] on div "No" at bounding box center [175, 151] width 41 height 20
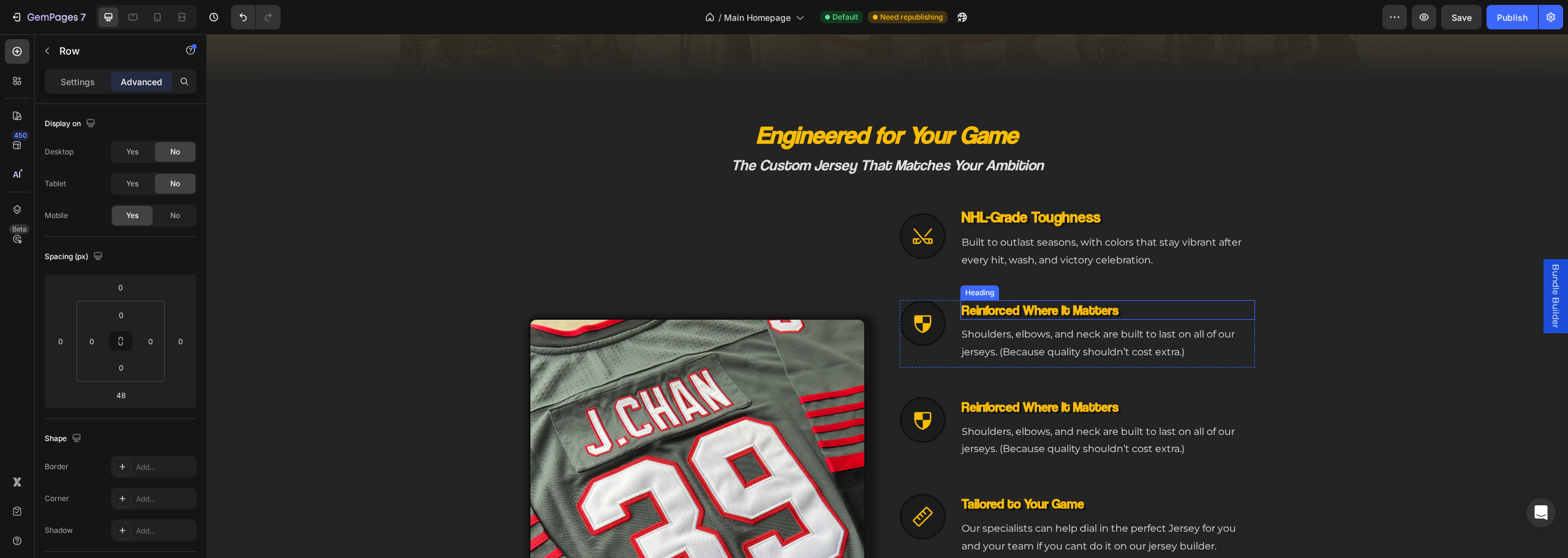
click at [1036, 306] on h3 "Reinforced Where It Matters" at bounding box center [1107, 310] width 294 height 20
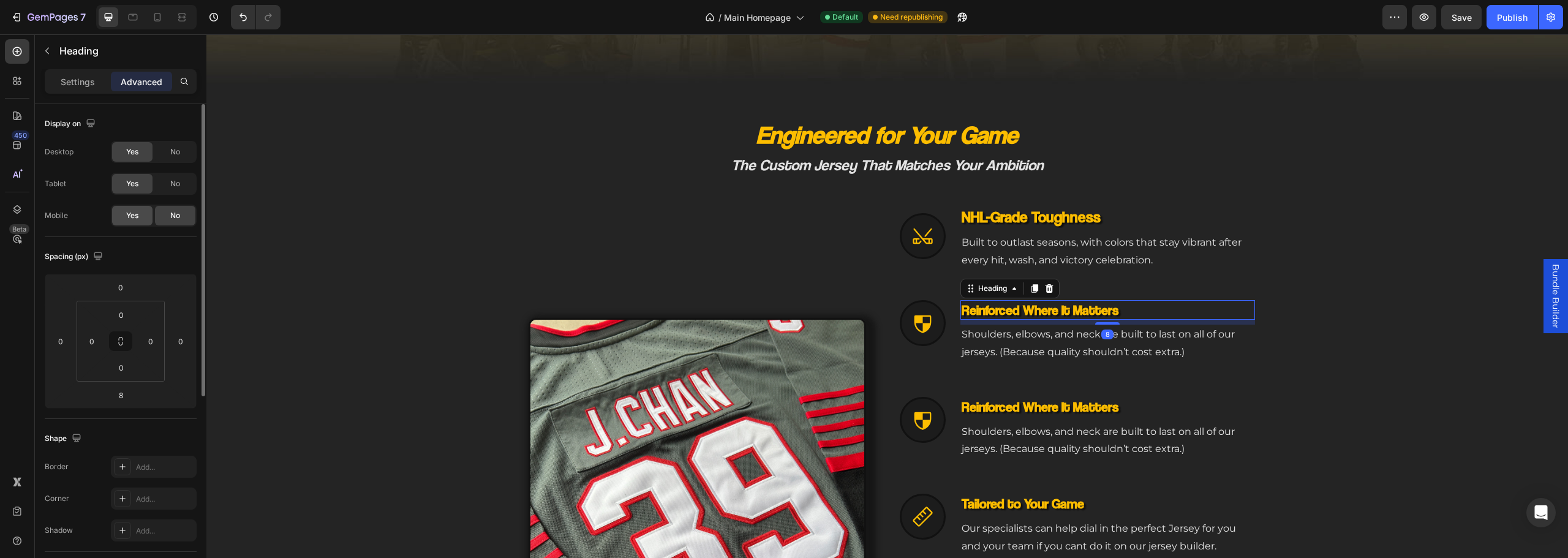
click at [133, 218] on span "Yes" at bounding box center [132, 215] width 12 height 11
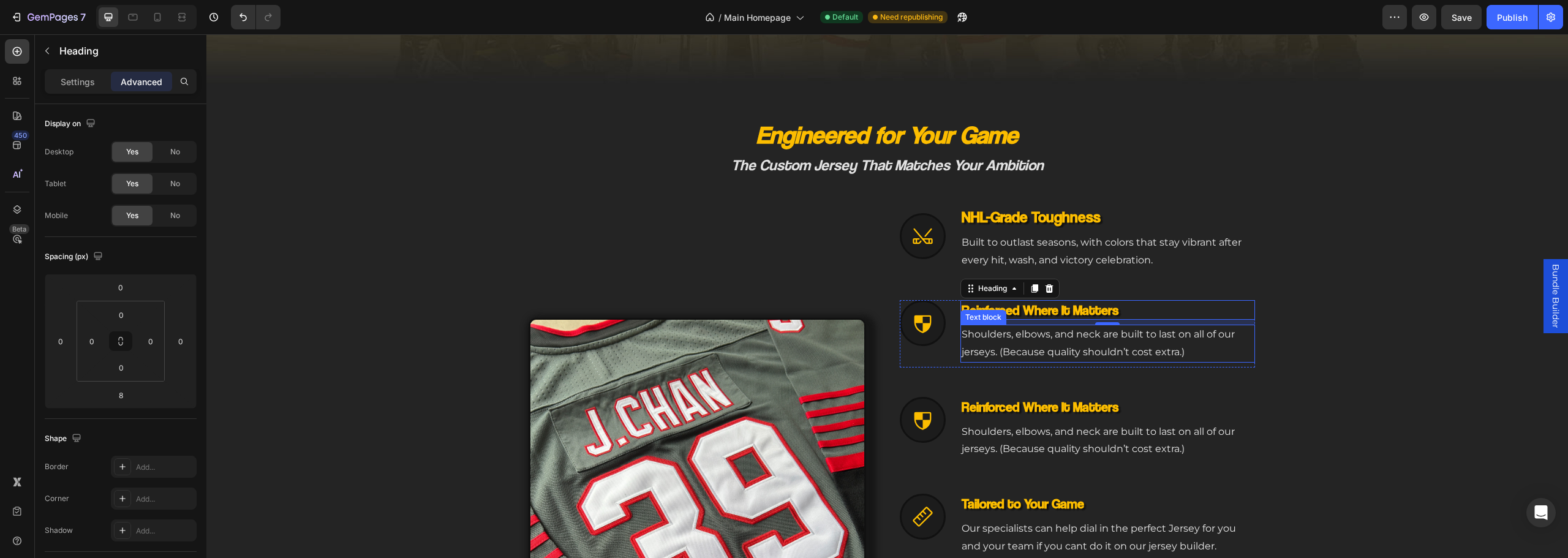
click at [1016, 335] on p "Shoulders, elbows, and neck are built to last on all of our jerseys. (Because q…" at bounding box center [1108, 343] width 292 height 35
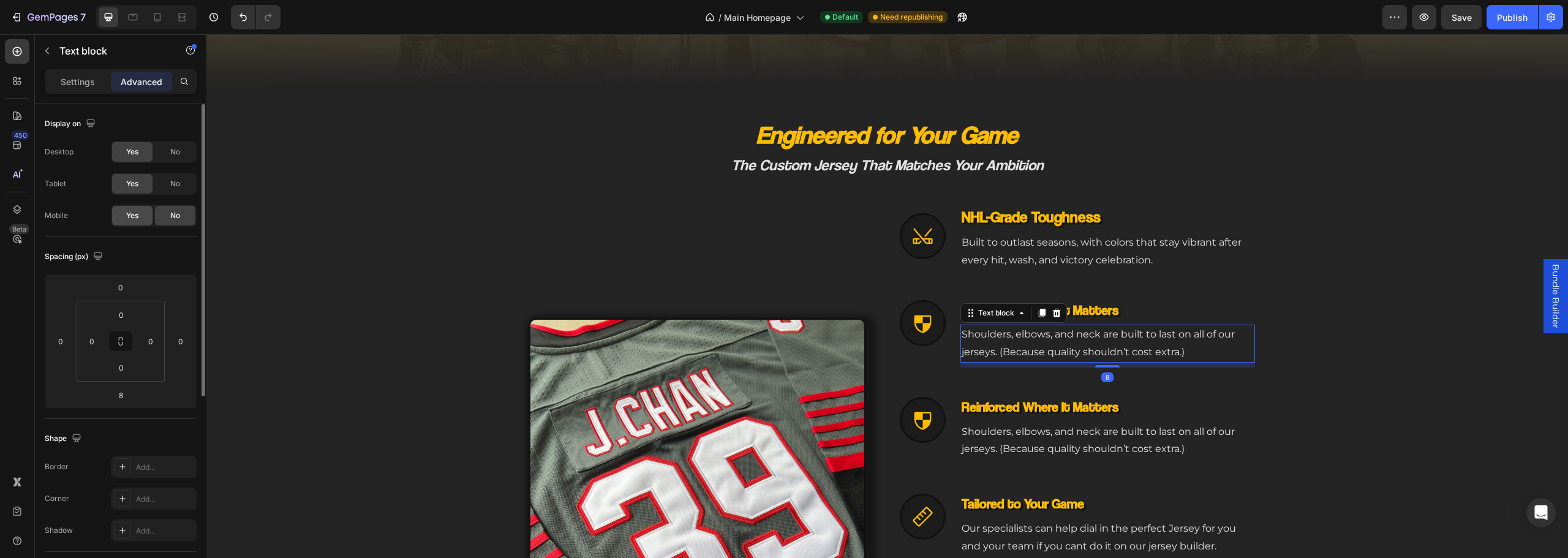
click at [138, 215] on span "Yes" at bounding box center [132, 215] width 12 height 11
click at [911, 326] on icon at bounding box center [922, 322] width 22 height 22
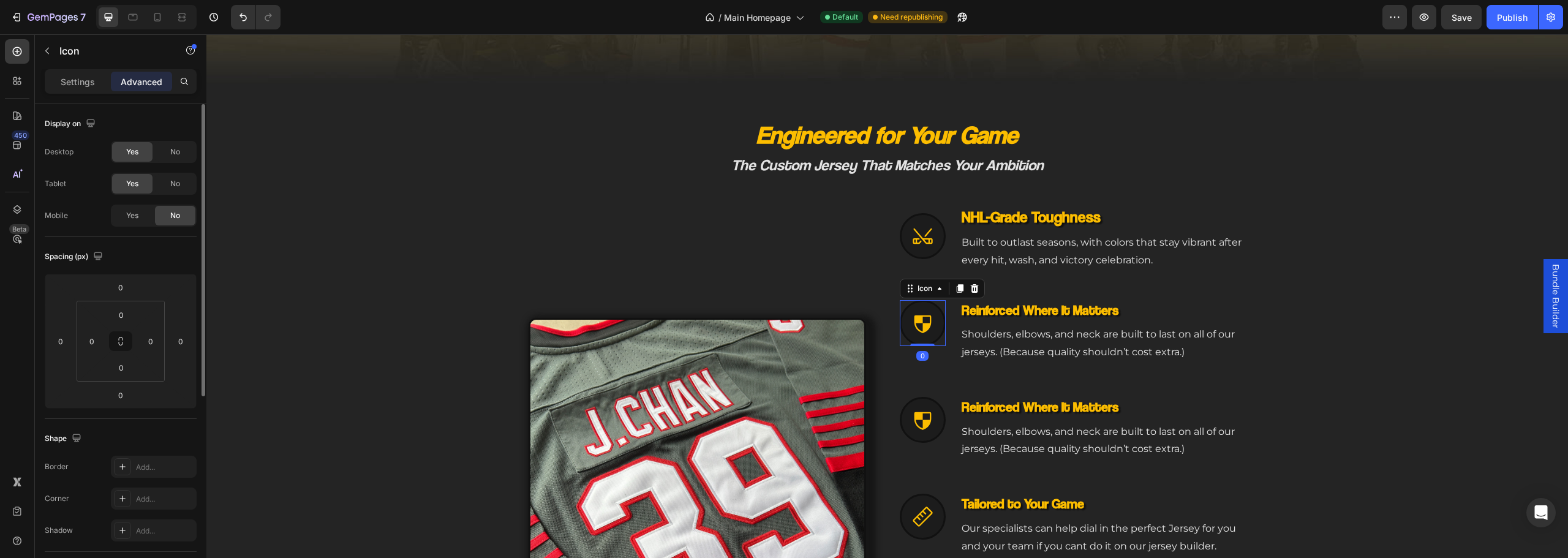
drag, startPoint x: 129, startPoint y: 214, endPoint x: 158, endPoint y: 217, distance: 29.2
click at [132, 214] on span "Yes" at bounding box center [132, 215] width 12 height 11
click at [945, 359] on div "Icon 0 Reinforced Where It Matters Heading Shoulders, elbows, and neck are buil…" at bounding box center [1077, 333] width 355 height 67
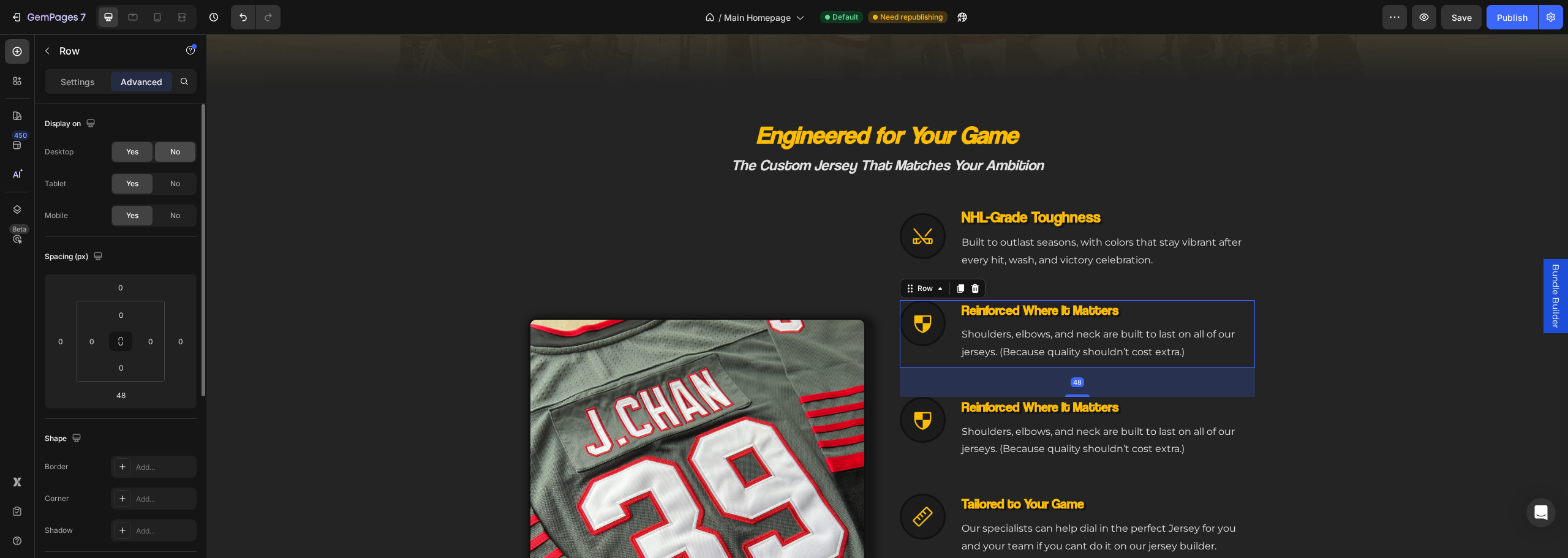
click at [170, 155] on span "No" at bounding box center [175, 151] width 10 height 11
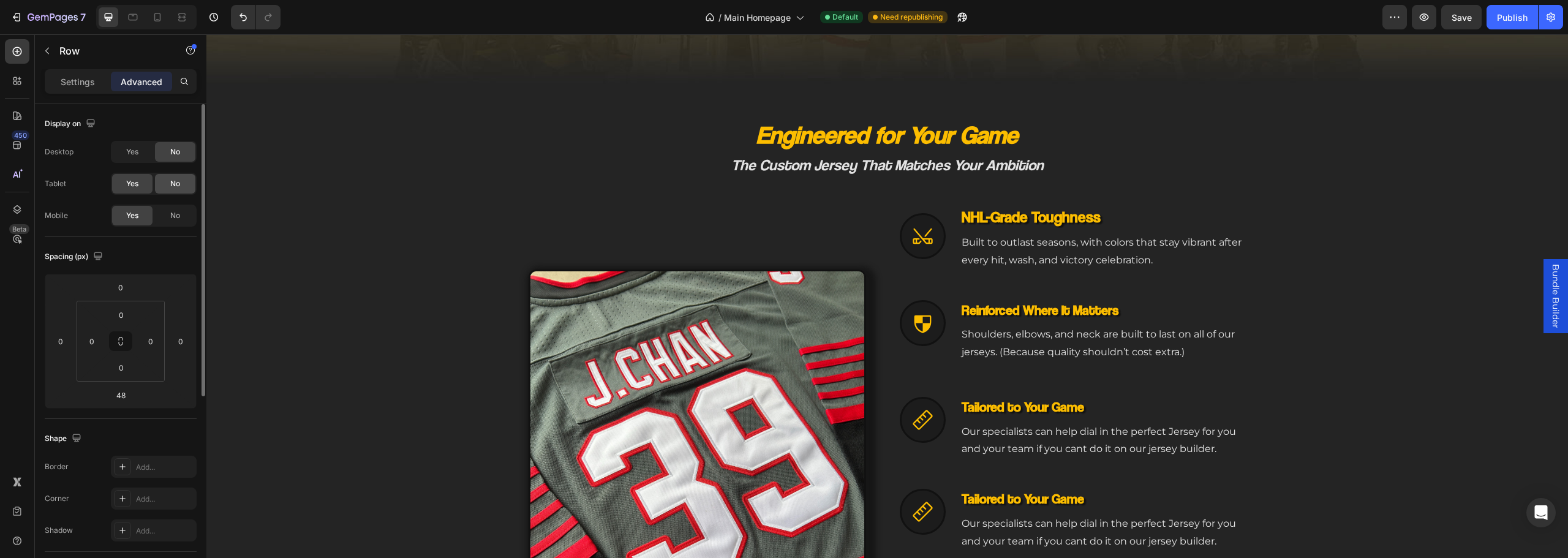
click at [171, 186] on span "No" at bounding box center [175, 183] width 10 height 11
click at [994, 309] on h3 "Reinforced Where It Matters" at bounding box center [1107, 310] width 294 height 20
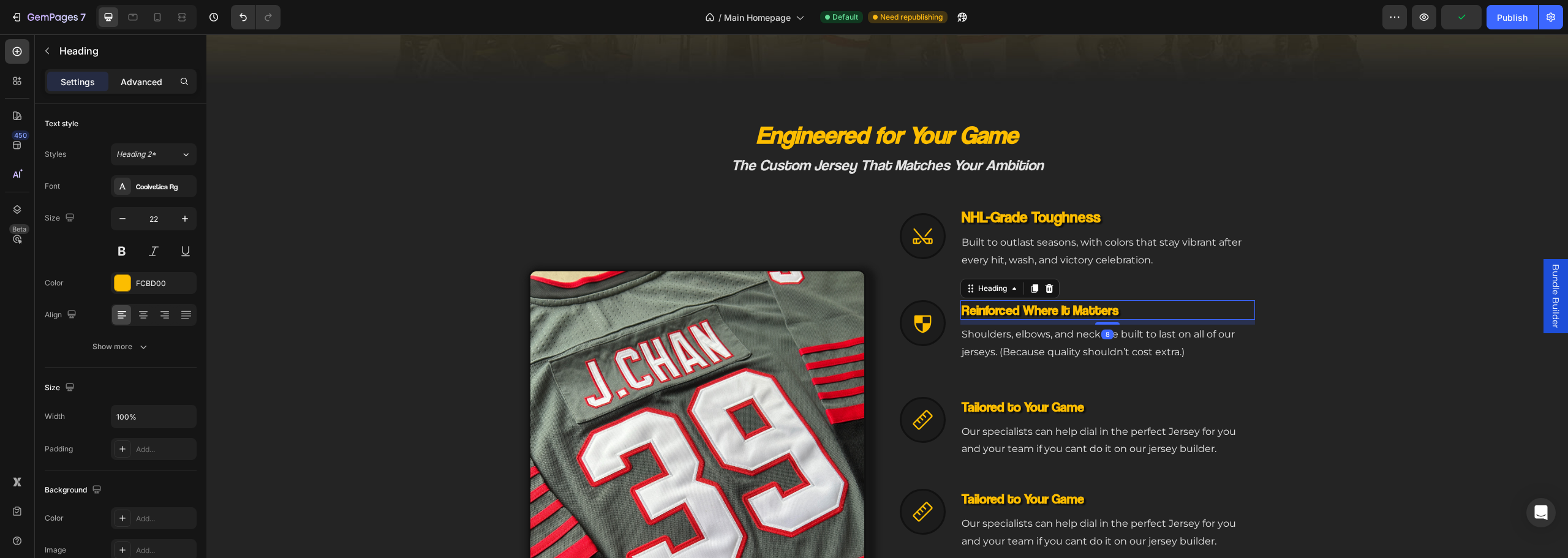
click at [136, 87] on p "Advanced" at bounding box center [142, 82] width 42 height 13
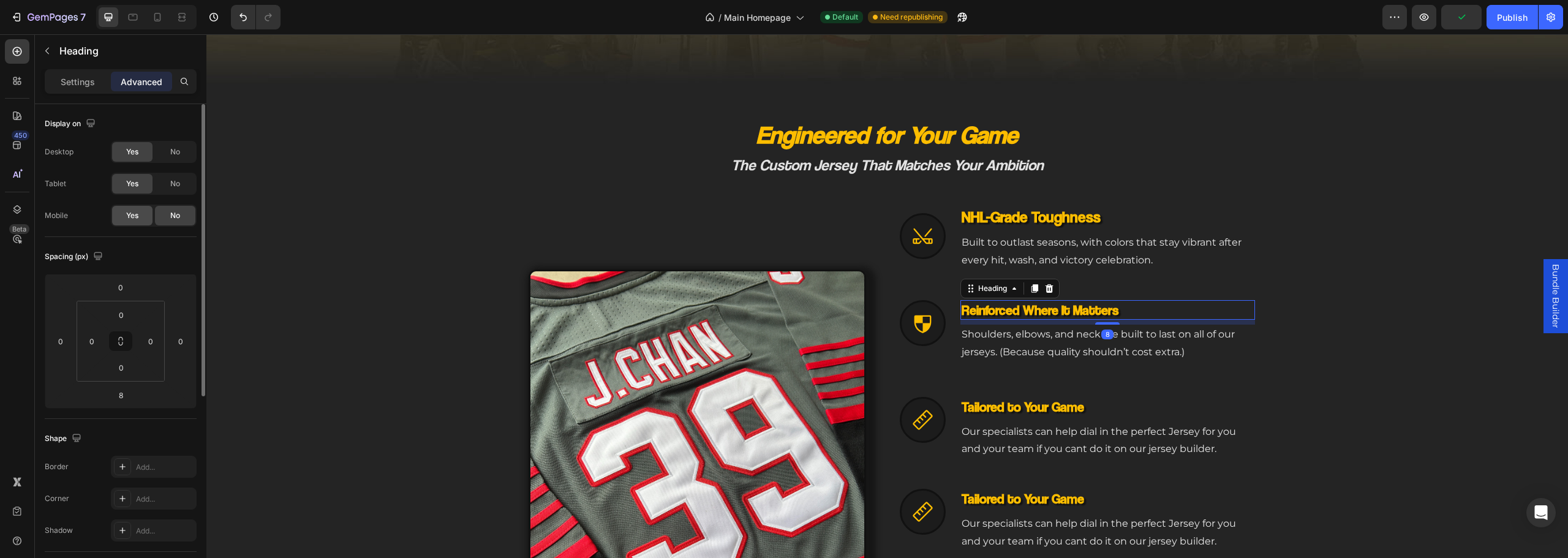
click at [127, 214] on span "Yes" at bounding box center [132, 215] width 12 height 11
click at [919, 317] on icon at bounding box center [922, 322] width 22 height 22
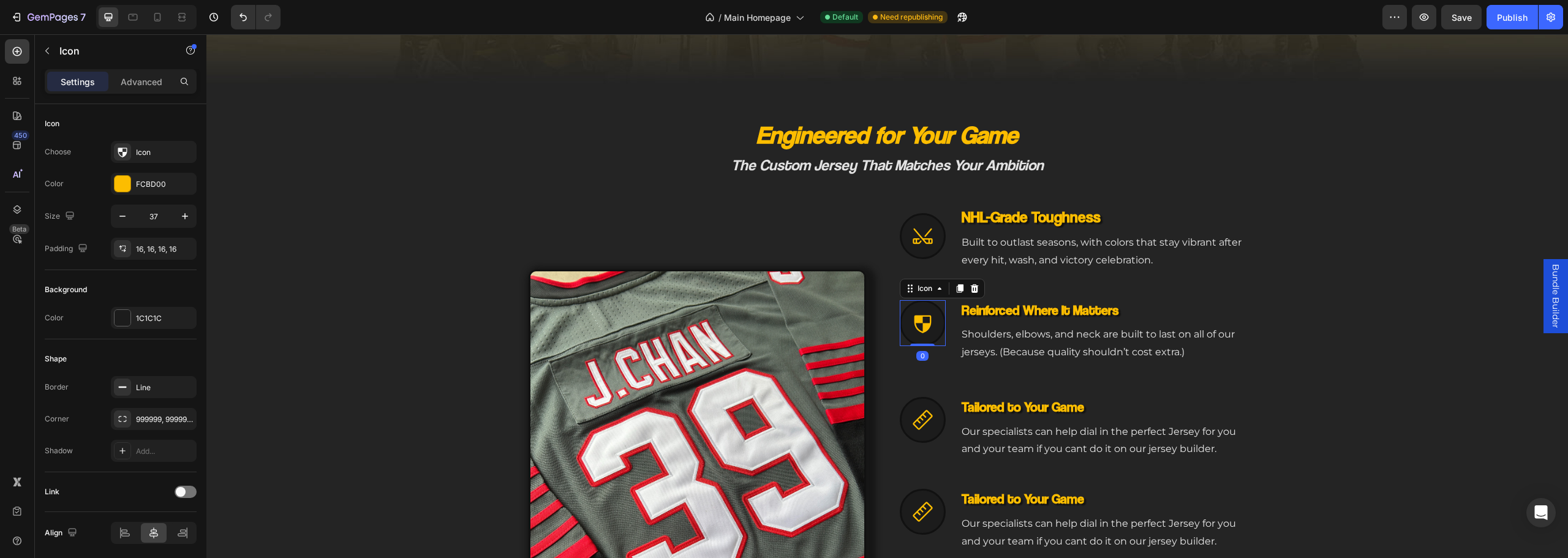
drag, startPoint x: 155, startPoint y: 85, endPoint x: 150, endPoint y: 101, distance: 16.8
click at [154, 85] on p "Advanced" at bounding box center [142, 82] width 42 height 13
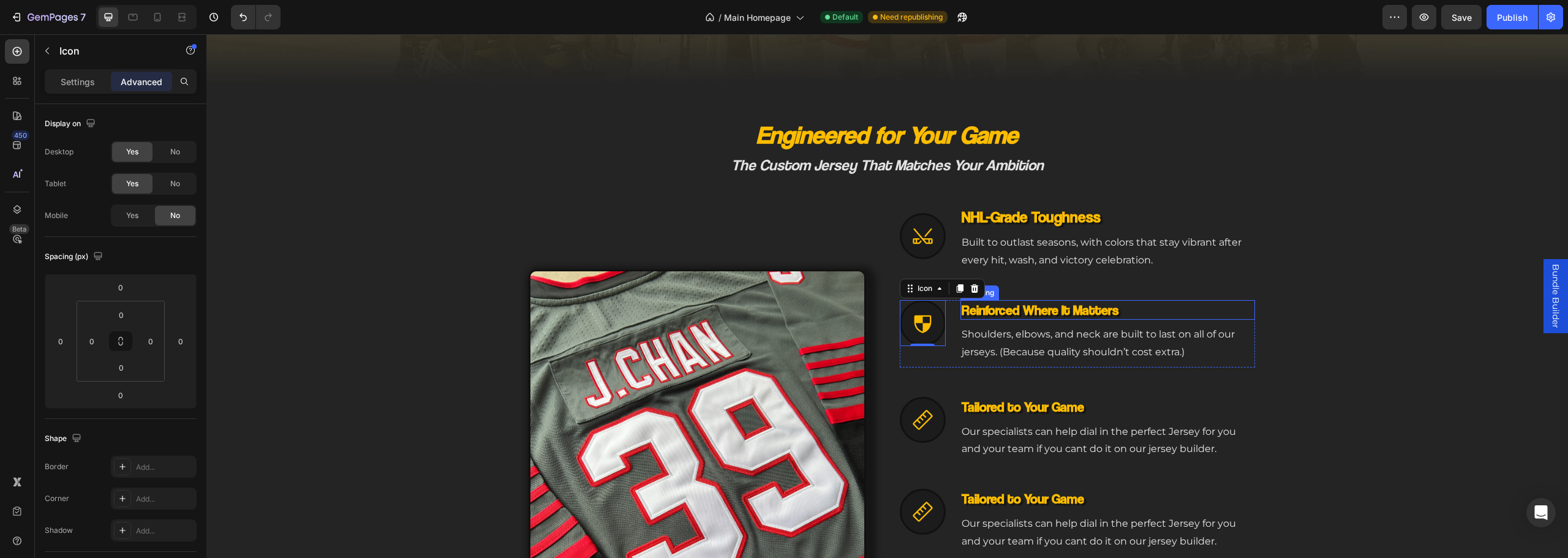
click at [1030, 308] on h3 "Reinforced Where It Matters" at bounding box center [1107, 310] width 294 height 20
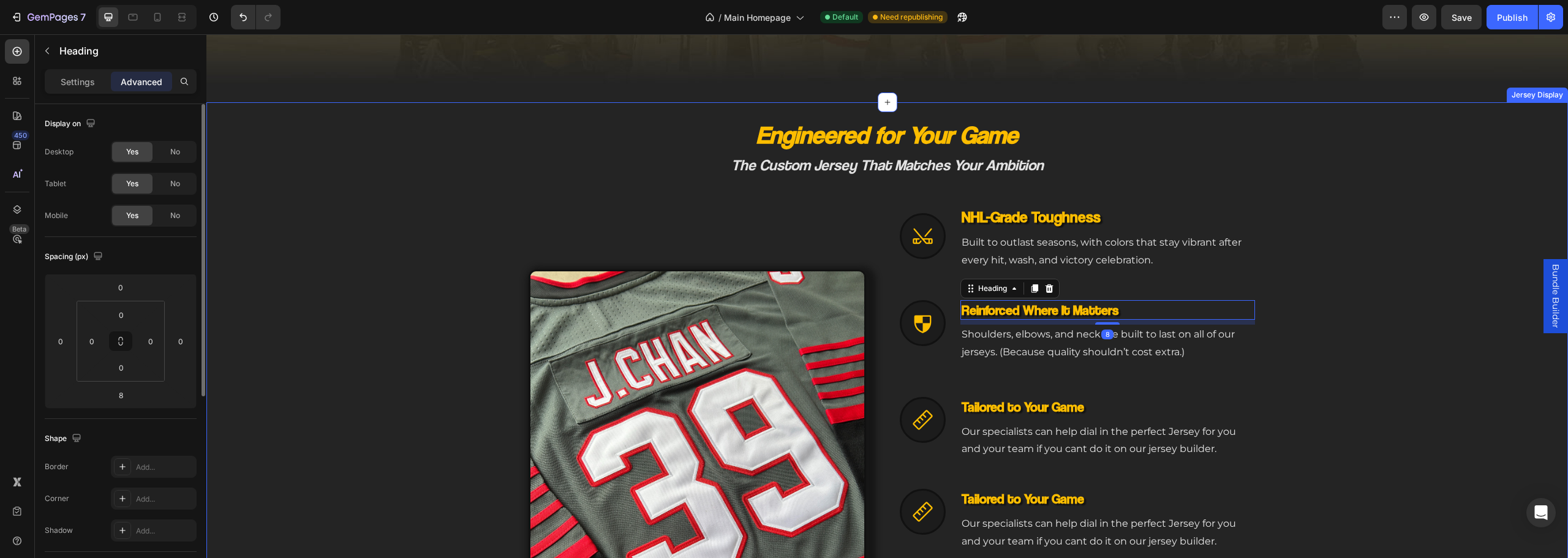
click at [178, 203] on div "Desktop Yes No Tablet Yes No Mobile Yes No" at bounding box center [121, 184] width 152 height 86
click at [168, 214] on div "No" at bounding box center [175, 215] width 41 height 20
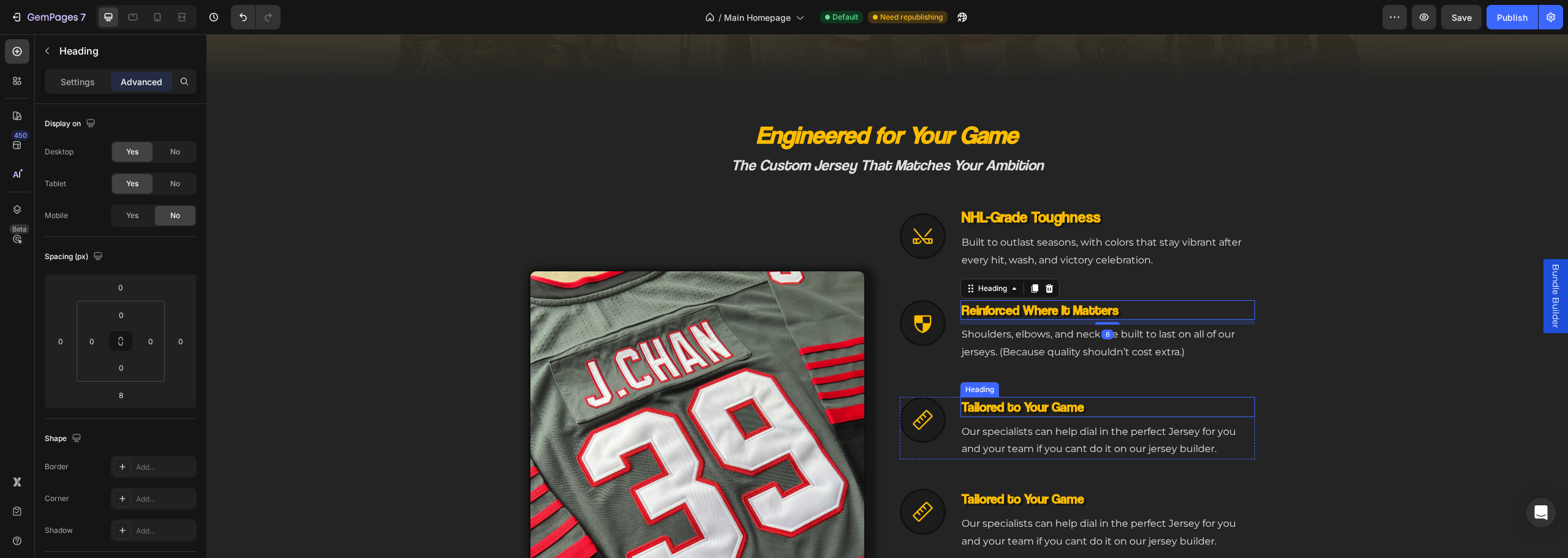
scroll to position [570, 0]
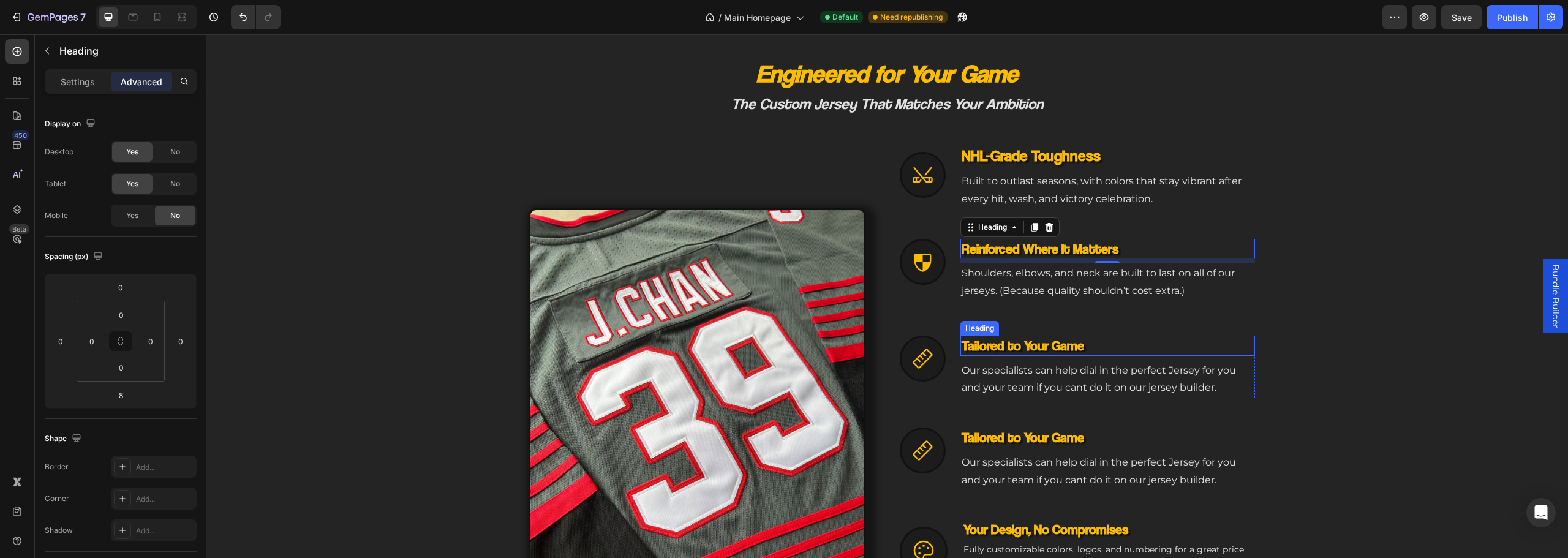
click at [1062, 347] on h3 "Tailored to Your Game" at bounding box center [1107, 345] width 294 height 20
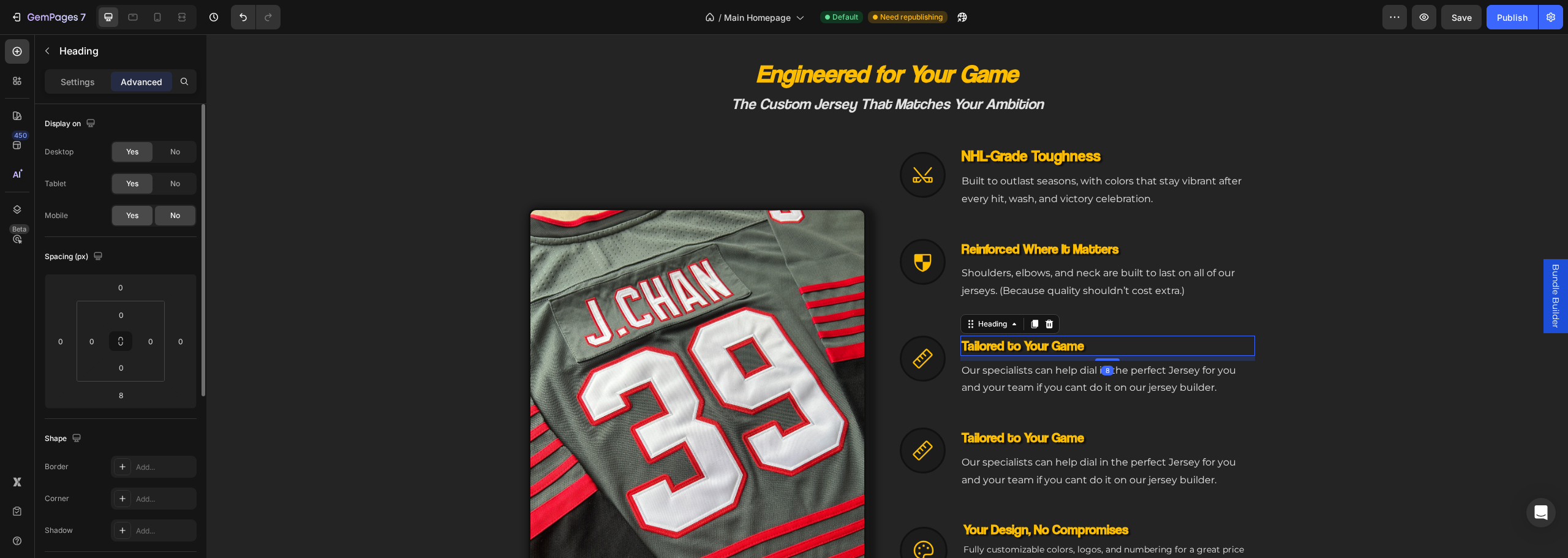
click at [128, 216] on span "Yes" at bounding box center [132, 215] width 12 height 11
click at [916, 369] on icon at bounding box center [922, 358] width 22 height 22
click at [135, 213] on span "Yes" at bounding box center [132, 215] width 12 height 11
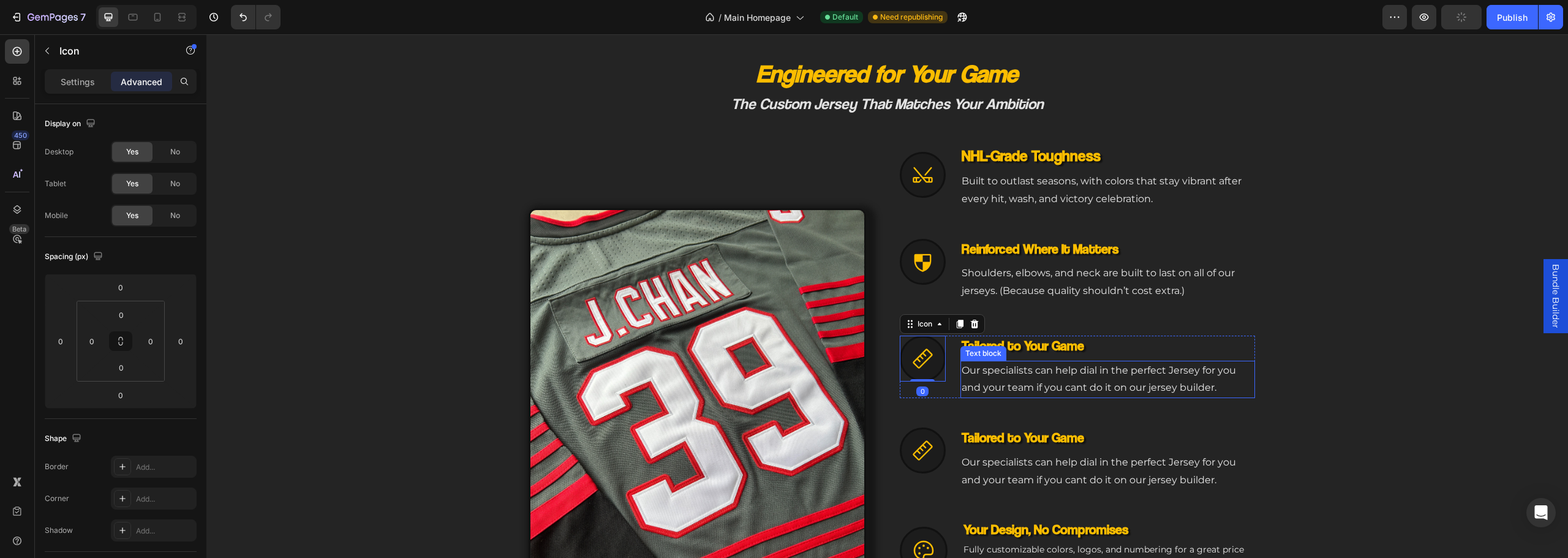
click at [993, 374] on p "Our specialists can help dial in the perfect Jersey for you and your team if yo…" at bounding box center [1108, 379] width 292 height 35
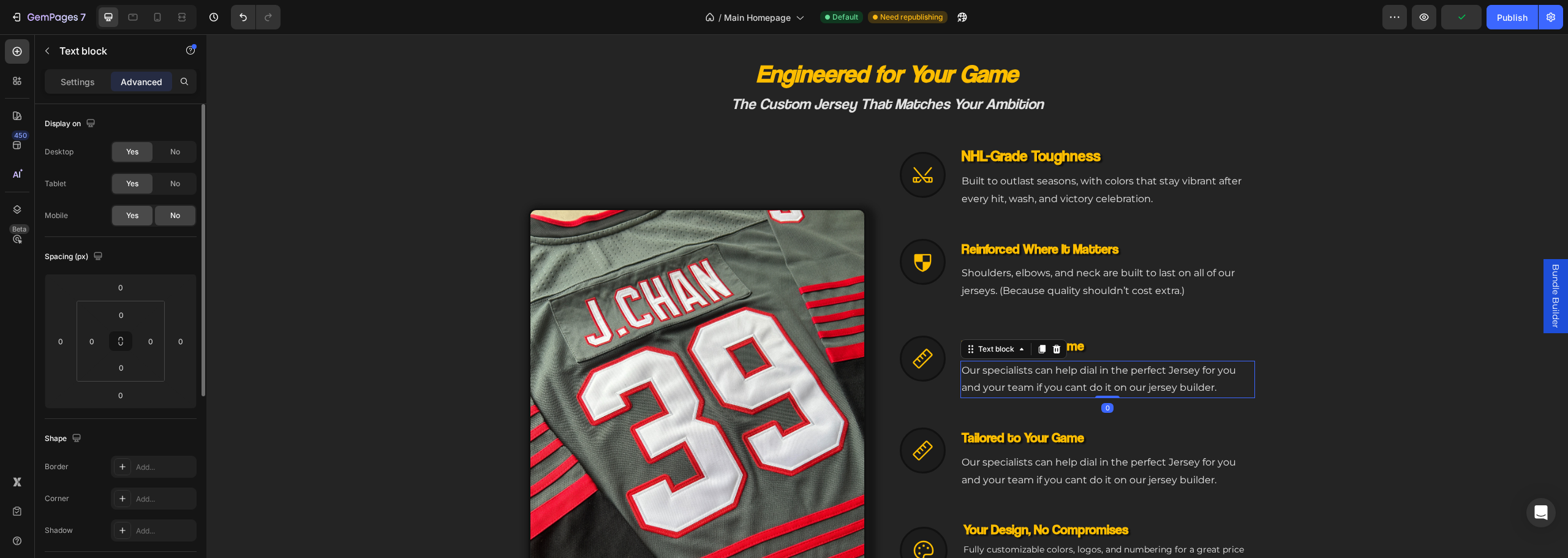
click at [127, 215] on span "Yes" at bounding box center [132, 215] width 12 height 11
click at [922, 390] on div "Icon" at bounding box center [923, 366] width 46 height 62
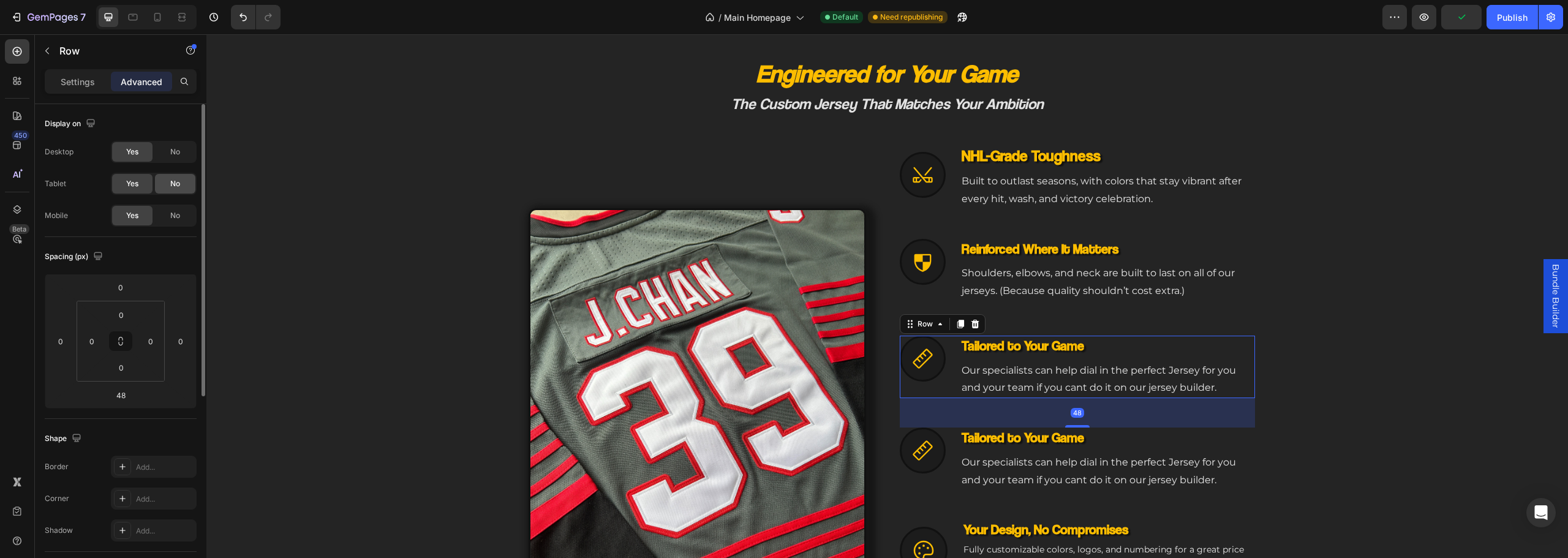
click at [178, 182] on span "No" at bounding box center [175, 183] width 10 height 11
click at [171, 155] on span "No" at bounding box center [175, 151] width 10 height 11
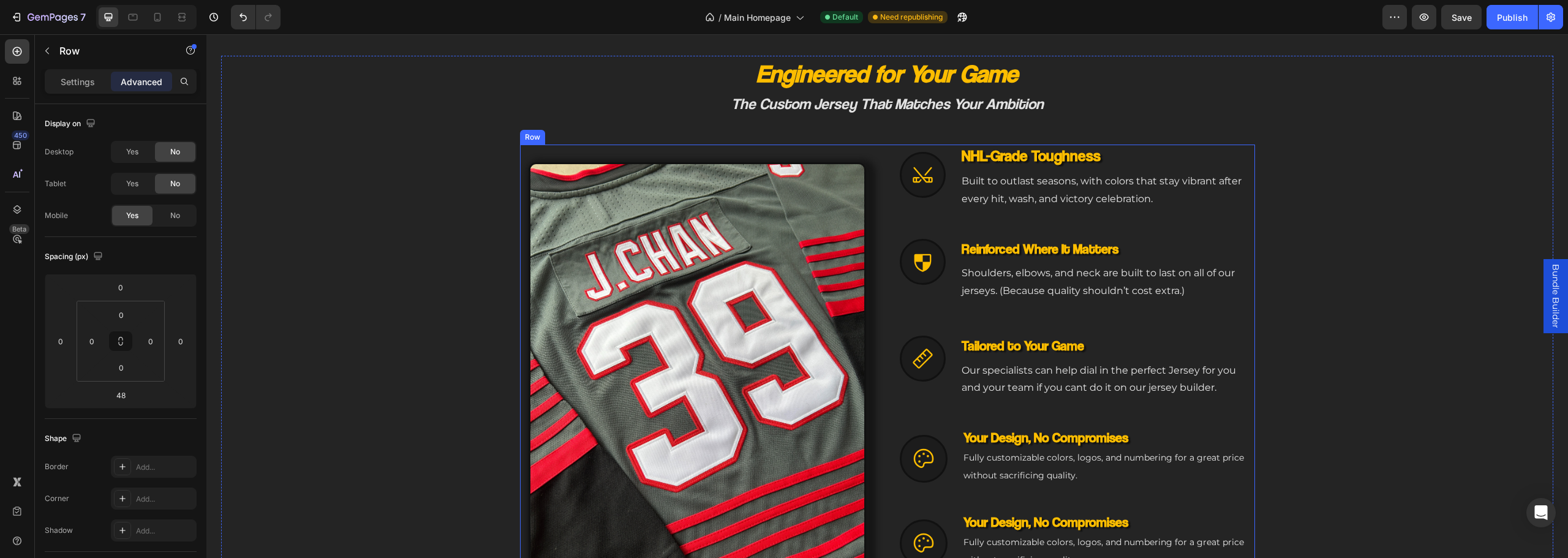
scroll to position [630, 0]
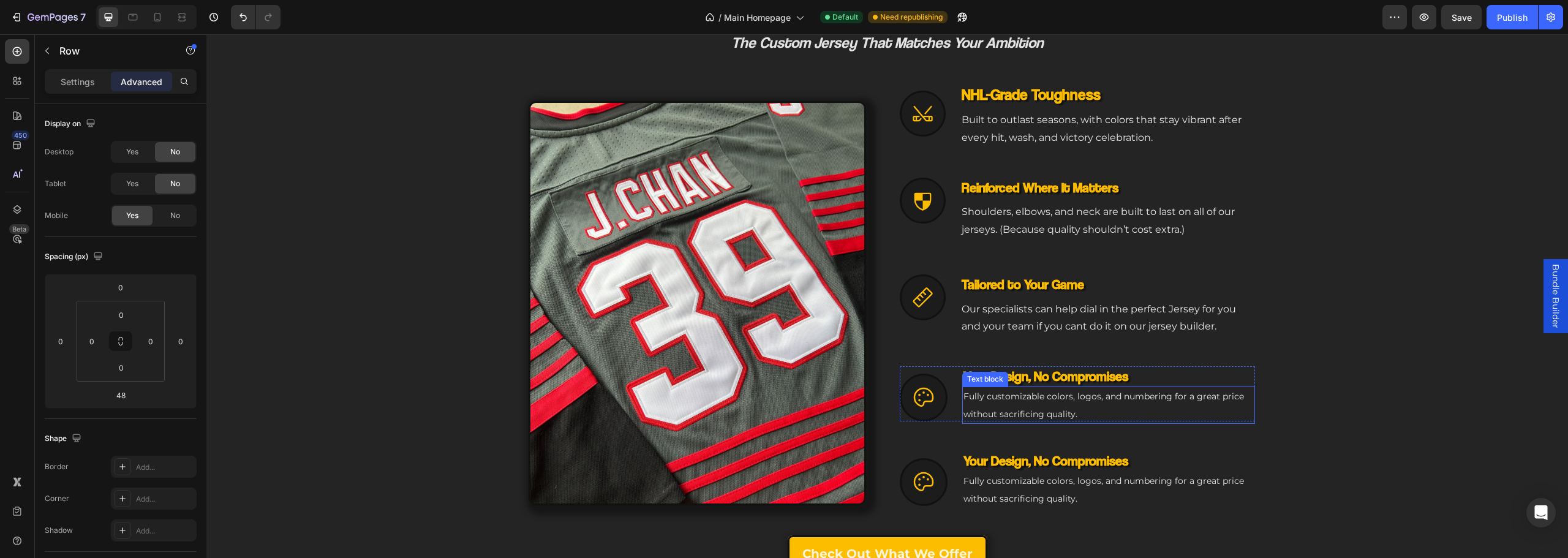
click at [1031, 378] on h3 "Your Design, No Compromises" at bounding box center [1108, 376] width 293 height 20
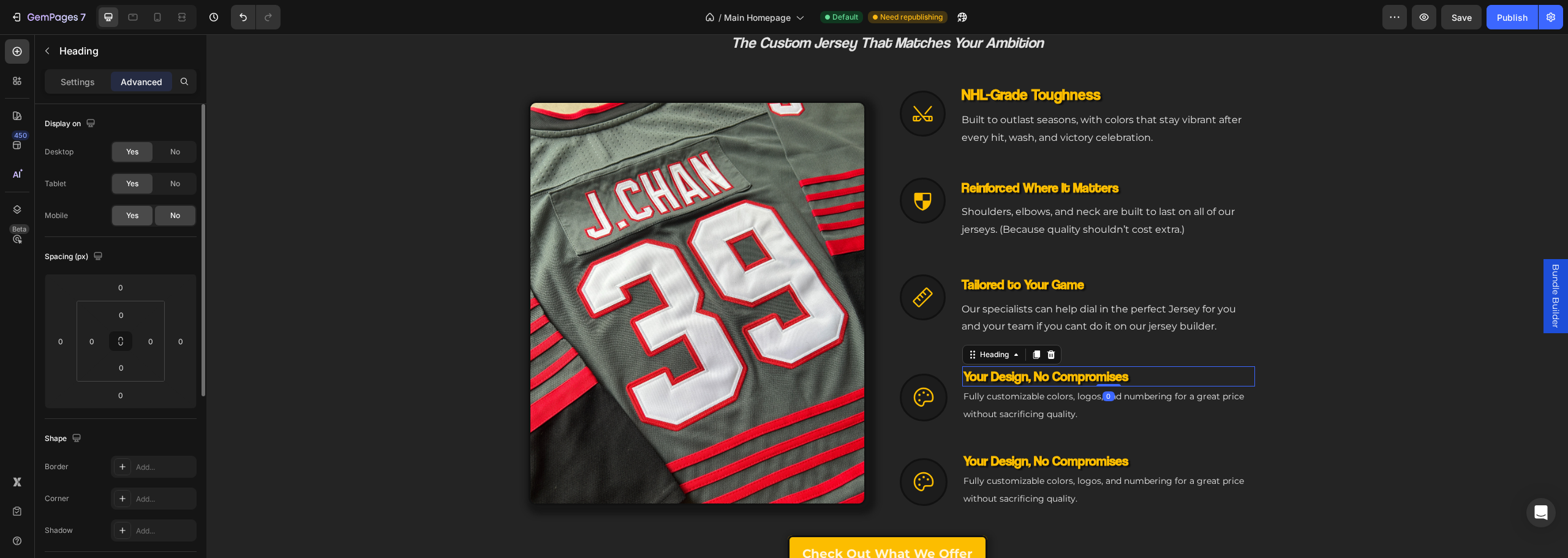
click at [122, 206] on div "Yes" at bounding box center [132, 215] width 41 height 20
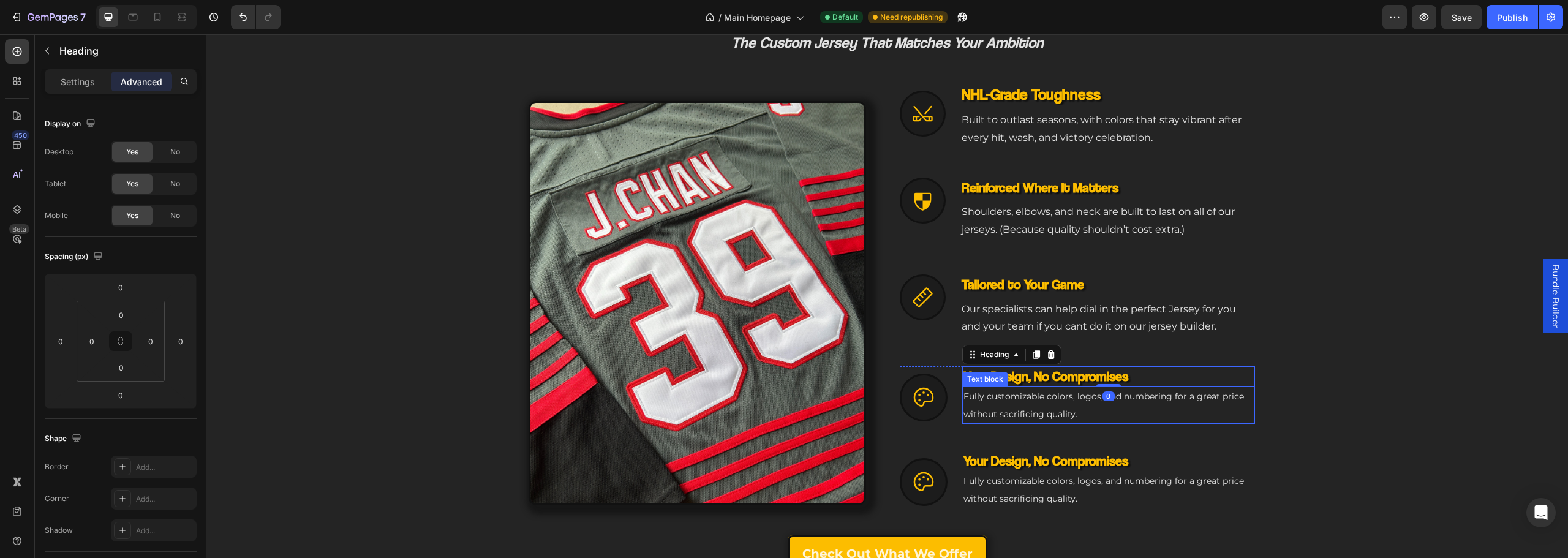
click at [1013, 400] on span "Fully customizable colors, logos, and numbering for a great price without sacri…" at bounding box center [1104, 405] width 281 height 29
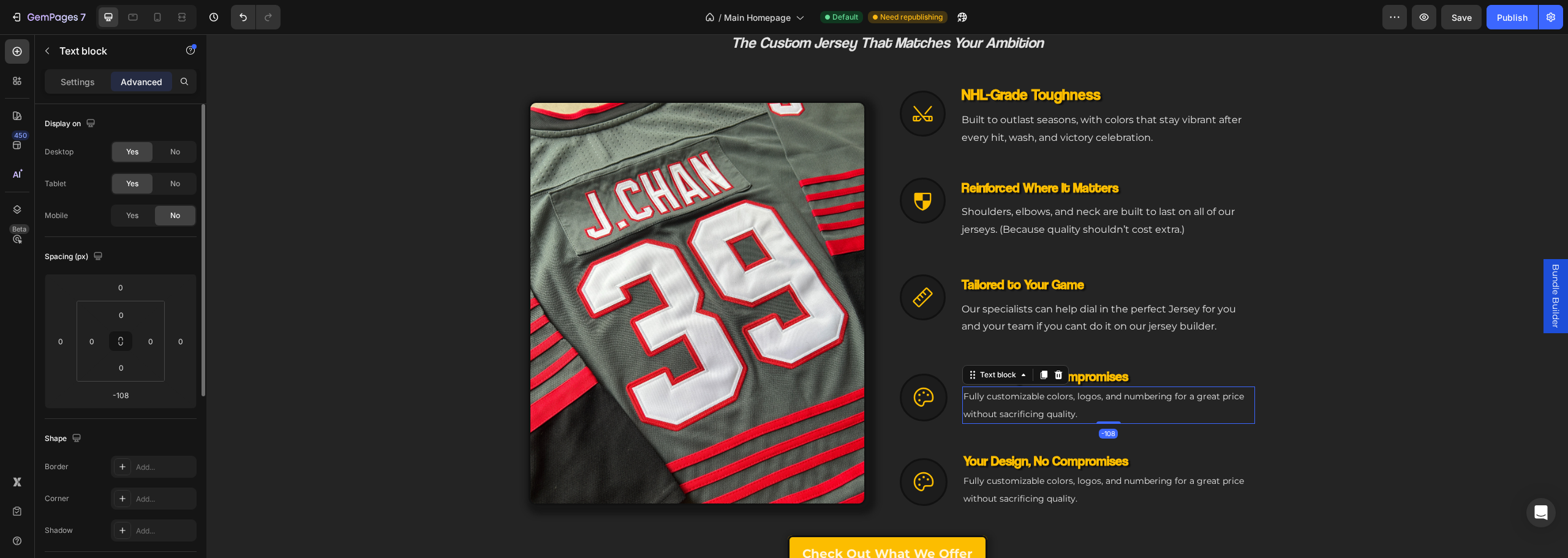
click at [122, 213] on div "Yes" at bounding box center [132, 215] width 41 height 20
click at [949, 394] on div "Icon Your Design, No Compromises Heading Fully customizable colors, logos, and …" at bounding box center [1077, 393] width 355 height 55
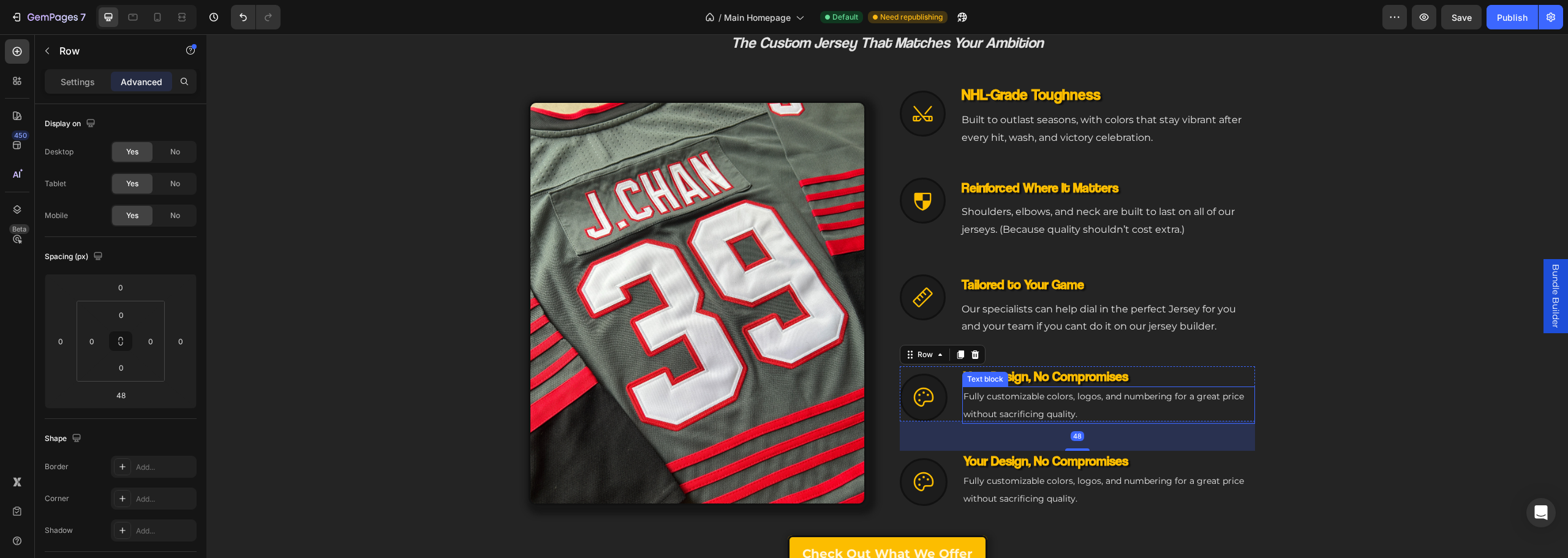
click at [902, 405] on div at bounding box center [924, 398] width 48 height 48
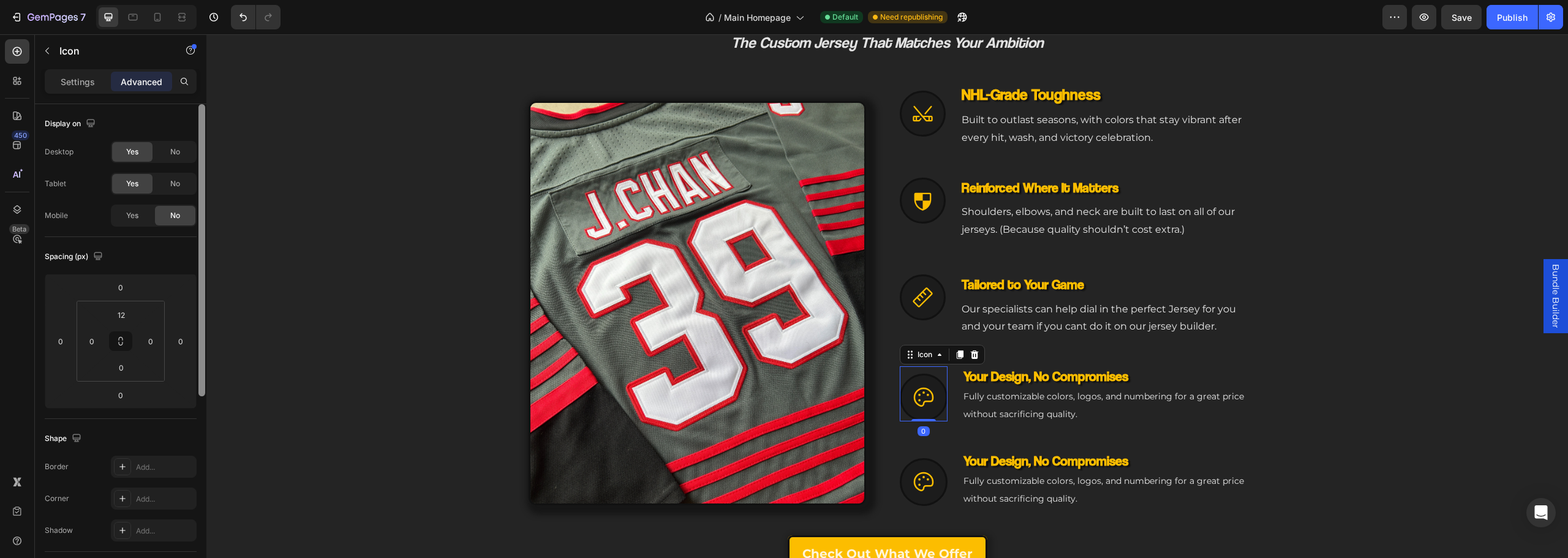
click at [144, 222] on div "Yes" at bounding box center [132, 215] width 41 height 20
click at [942, 407] on div "Icon 0" at bounding box center [924, 393] width 48 height 55
click at [950, 408] on div "Icon 0 Your Design, No Compromises Heading Fully customizable colors, logos, an…" at bounding box center [1077, 393] width 355 height 55
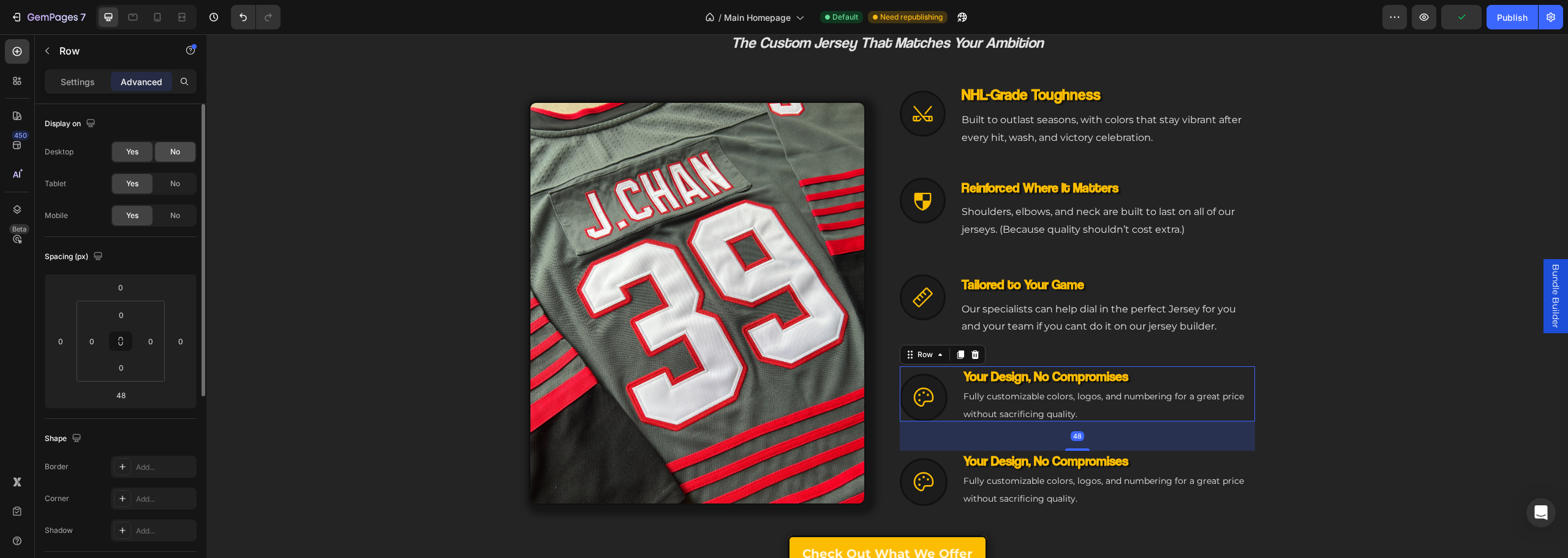
drag, startPoint x: 171, startPoint y: 189, endPoint x: 174, endPoint y: 149, distance: 40.1
click at [171, 186] on span "No" at bounding box center [175, 183] width 10 height 11
click at [174, 149] on span "No" at bounding box center [175, 151] width 10 height 11
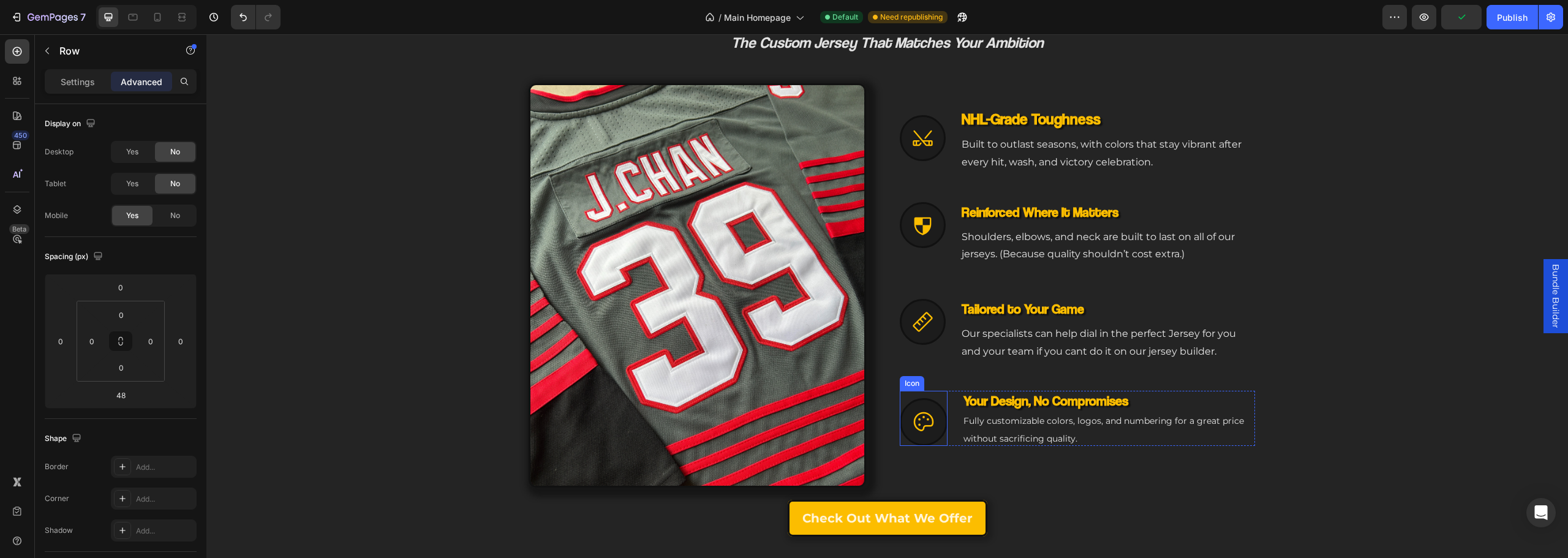
click at [934, 414] on div at bounding box center [924, 421] width 48 height 48
click at [1002, 403] on div "Text block" at bounding box center [985, 403] width 46 height 14
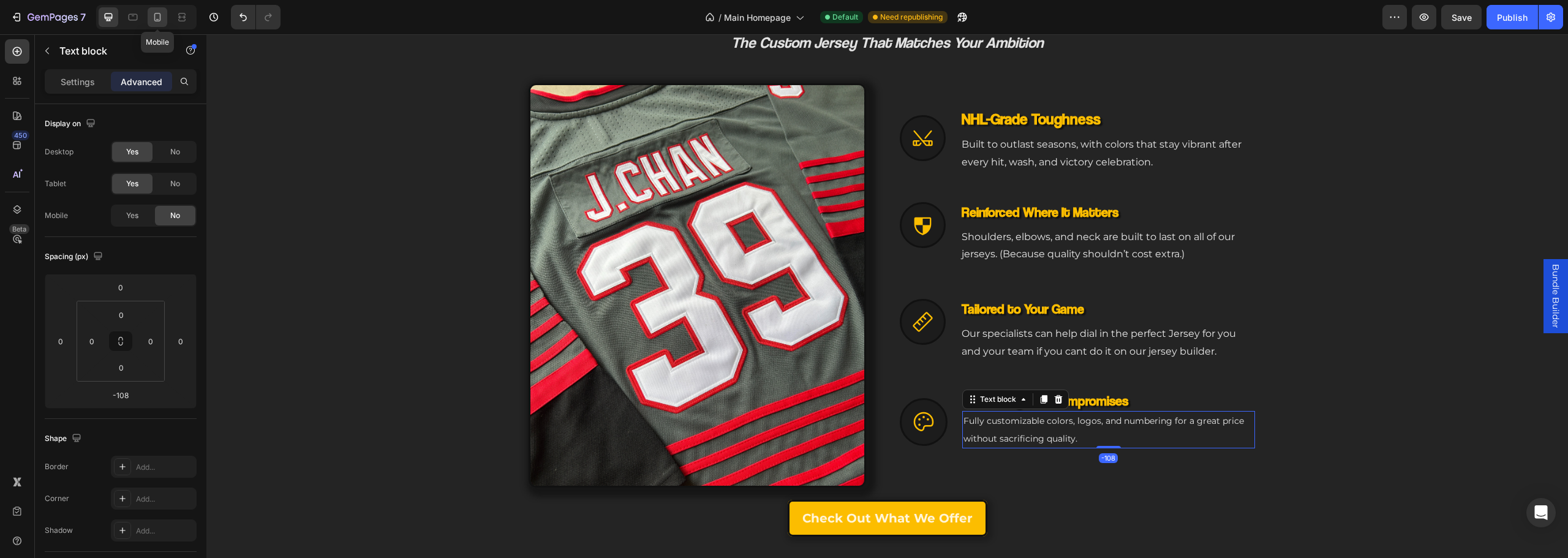
click at [162, 13] on div at bounding box center [157, 17] width 20 height 20
type input "112"
type input "0"
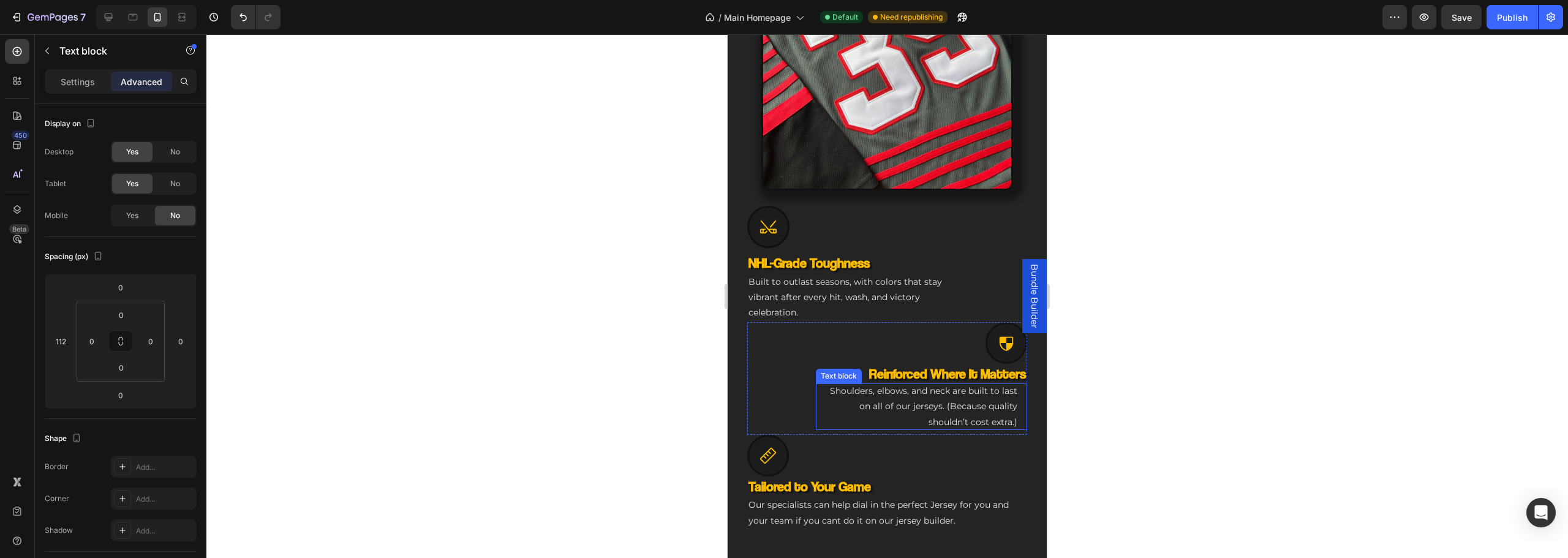
scroll to position [730, 0]
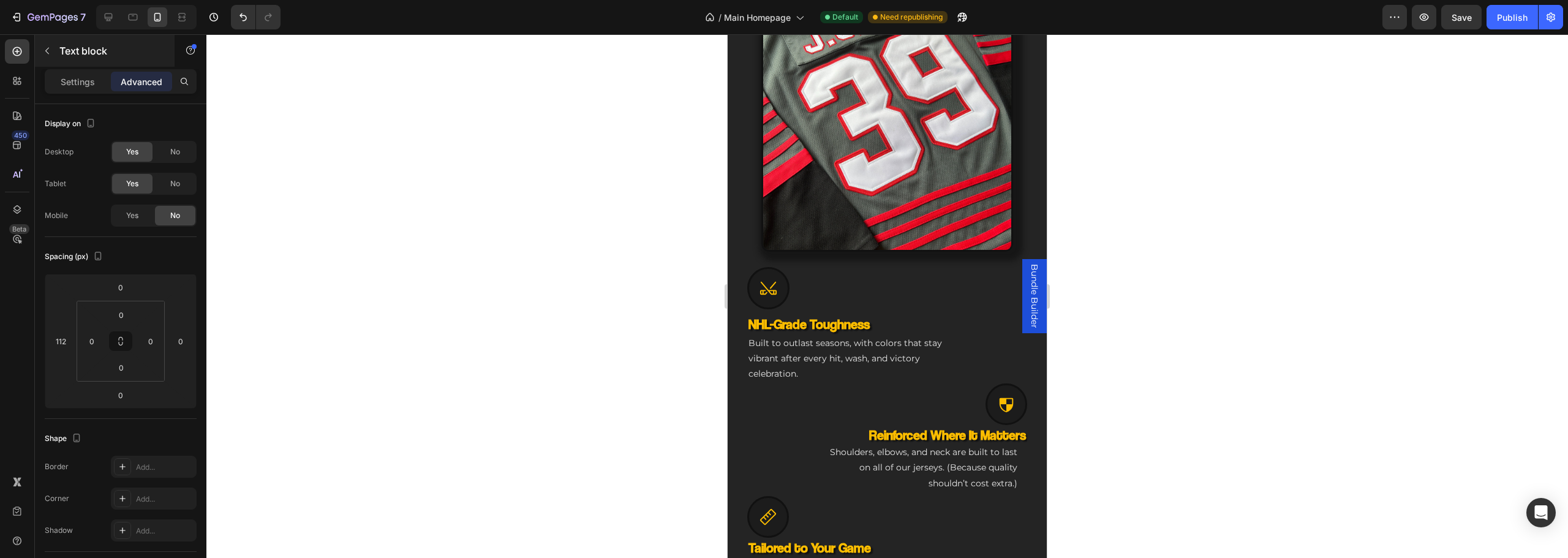
click at [70, 58] on p "Text block" at bounding box center [111, 51] width 104 height 14
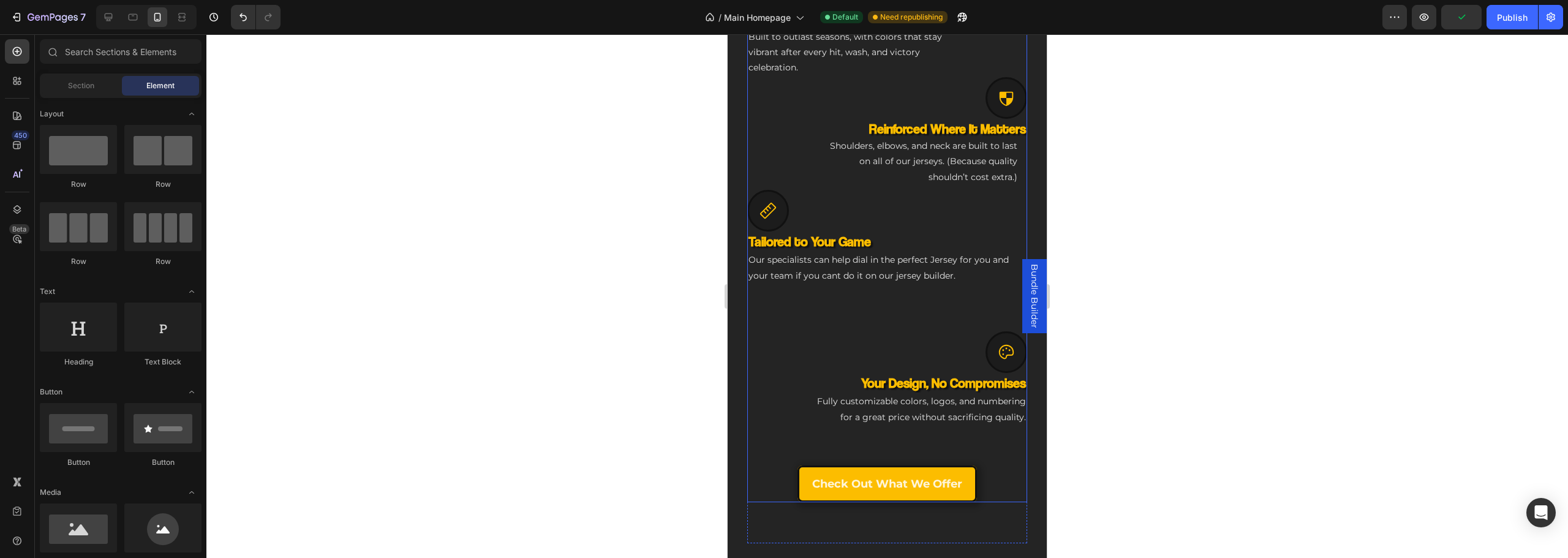
scroll to position [852, 0]
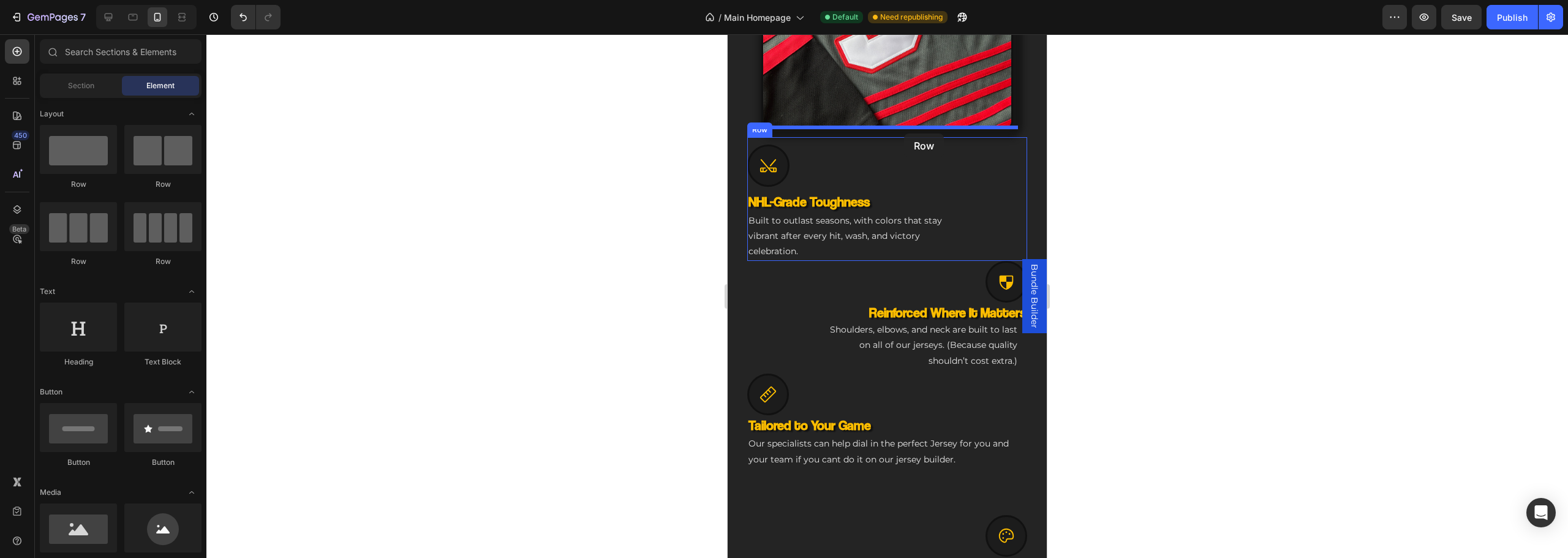
drag, startPoint x: 889, startPoint y: 178, endPoint x: 904, endPoint y: 134, distance: 46.5
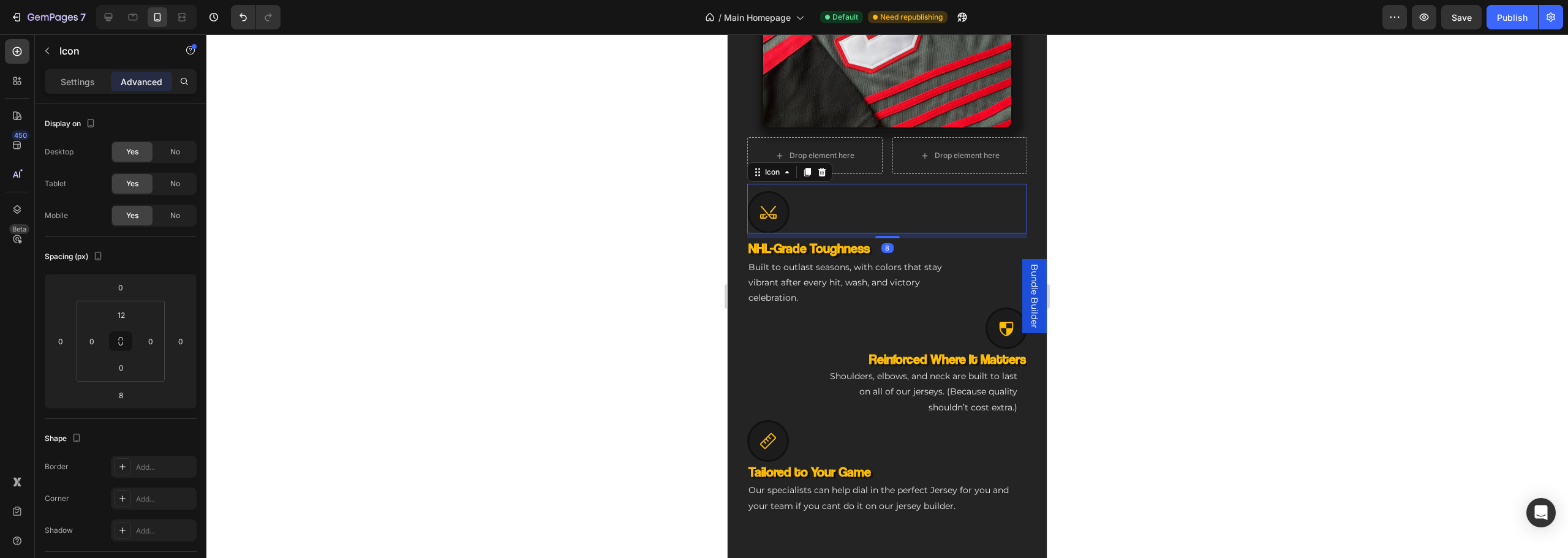
drag, startPoint x: 770, startPoint y: 192, endPoint x: 791, endPoint y: 210, distance: 27.7
click at [796, 148] on div "Drop element here Drop element here Row Icon 8" at bounding box center [887, 188] width 280 height 101
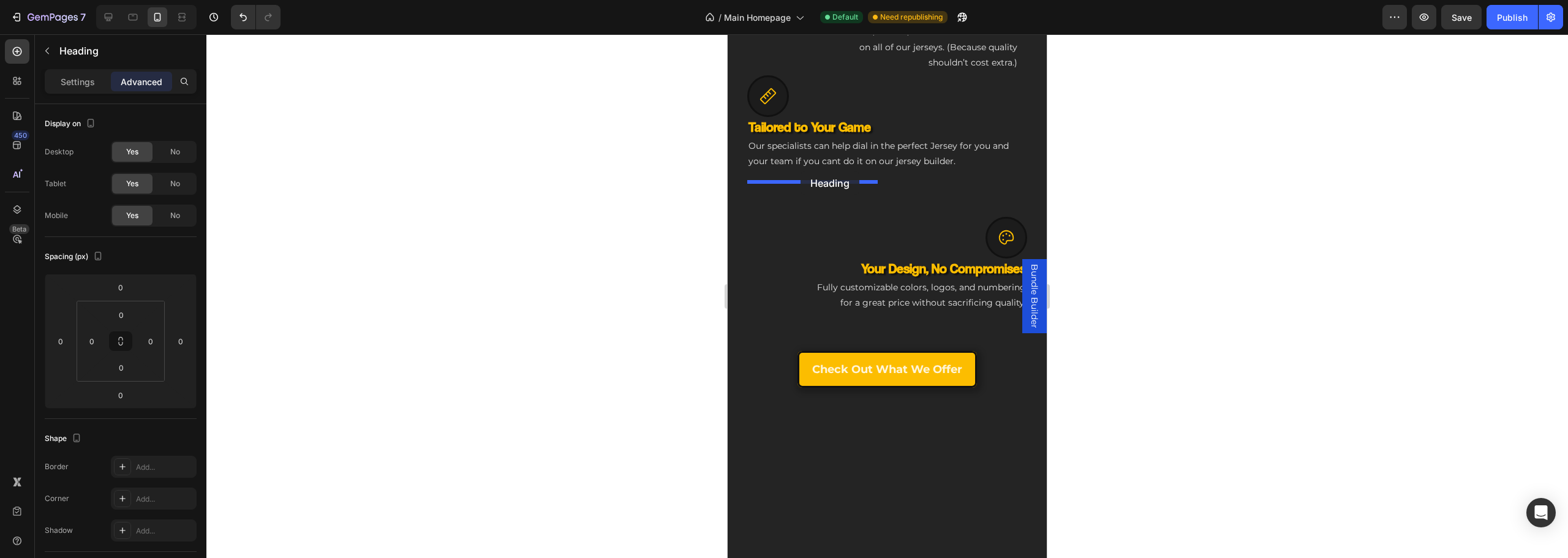
drag, startPoint x: 783, startPoint y: 170, endPoint x: 801, endPoint y: 171, distance: 18.0
drag, startPoint x: 796, startPoint y: 226, endPoint x: 803, endPoint y: 193, distance: 33.7
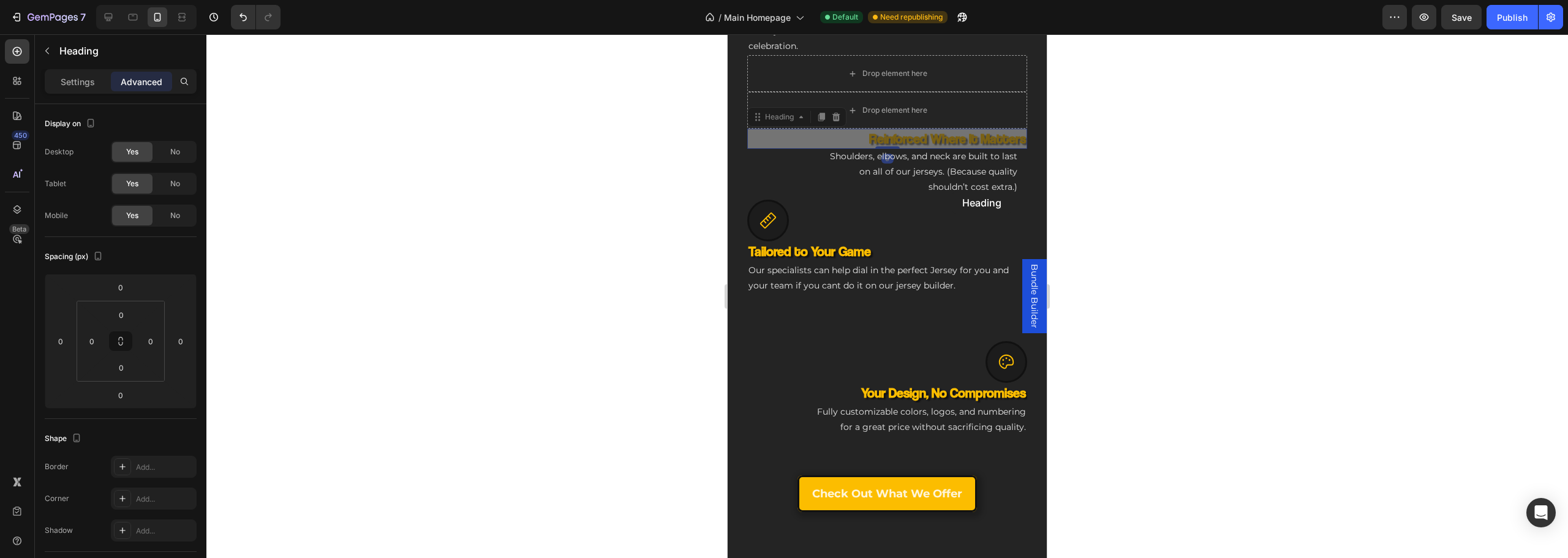
drag, startPoint x: 966, startPoint y: 302, endPoint x: 988, endPoint y: 253, distance: 53.7
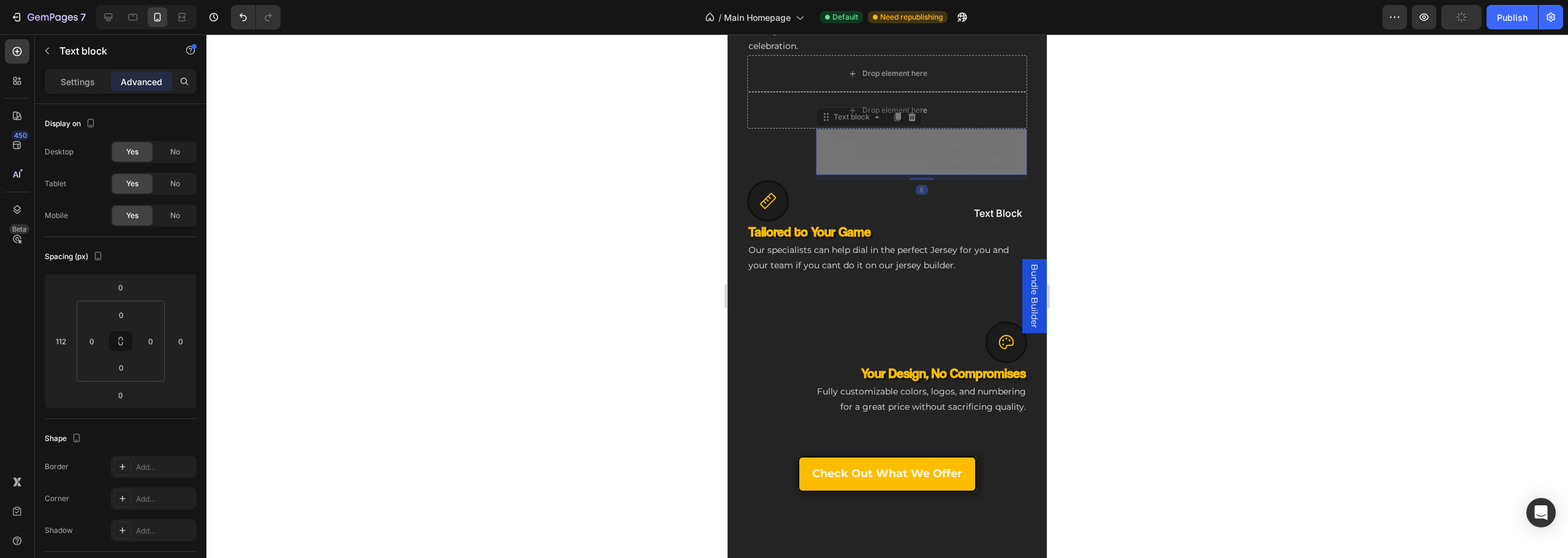
drag, startPoint x: 979, startPoint y: 305, endPoint x: 964, endPoint y: 201, distance: 105.1
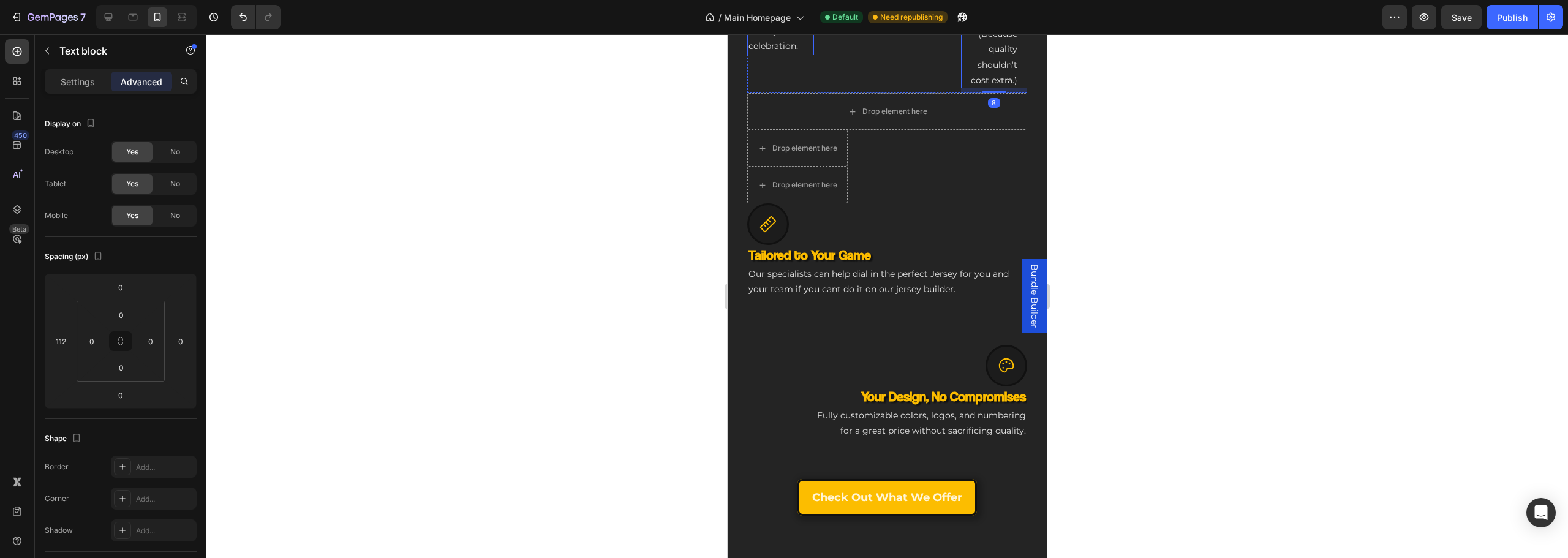
click at [169, 337] on div "112" at bounding box center [181, 340] width 25 height 20
drag, startPoint x: 162, startPoint y: 325, endPoint x: 174, endPoint y: 343, distance: 21.6
click at [162, 0] on html "7 Version history / Main Homepage Default Need republishing Preview Save Publis…" at bounding box center [784, 0] width 1568 height 0
click at [174, 343] on input "112" at bounding box center [180, 340] width 18 height 18
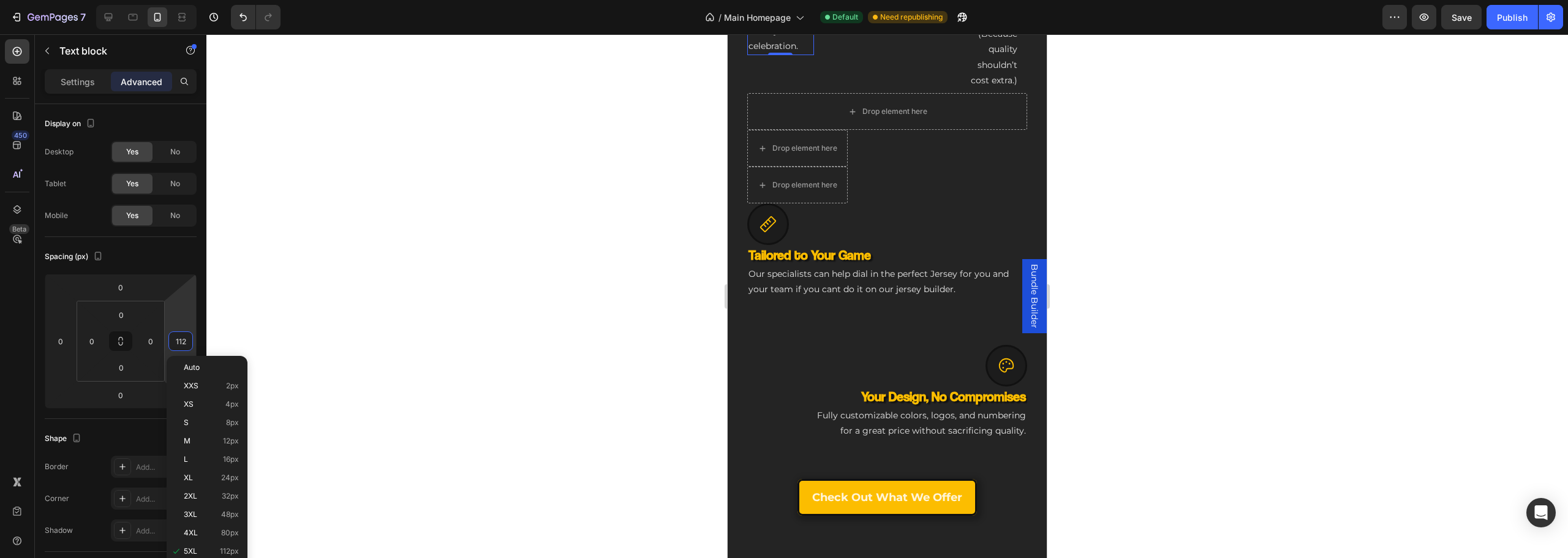
type input "0"
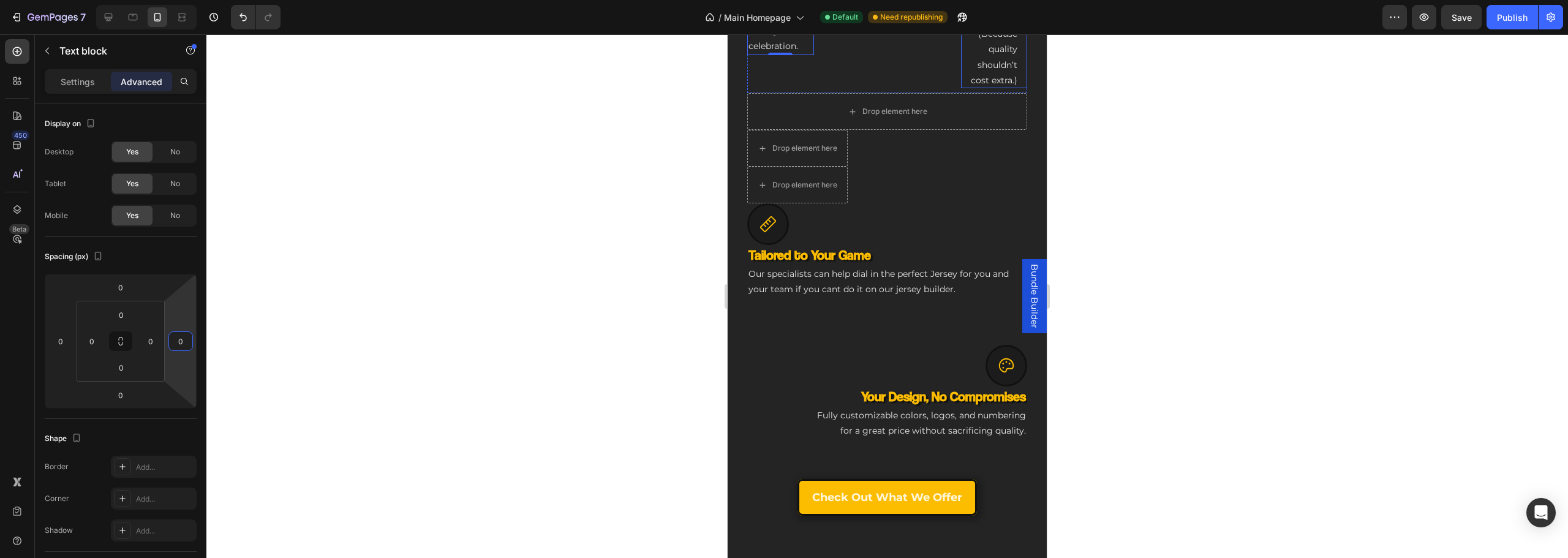
click at [975, 88] on p "Shoulders, elbows, and neck are built to last on all of our jerseys. (Because q…" at bounding box center [994, 3] width 47 height 170
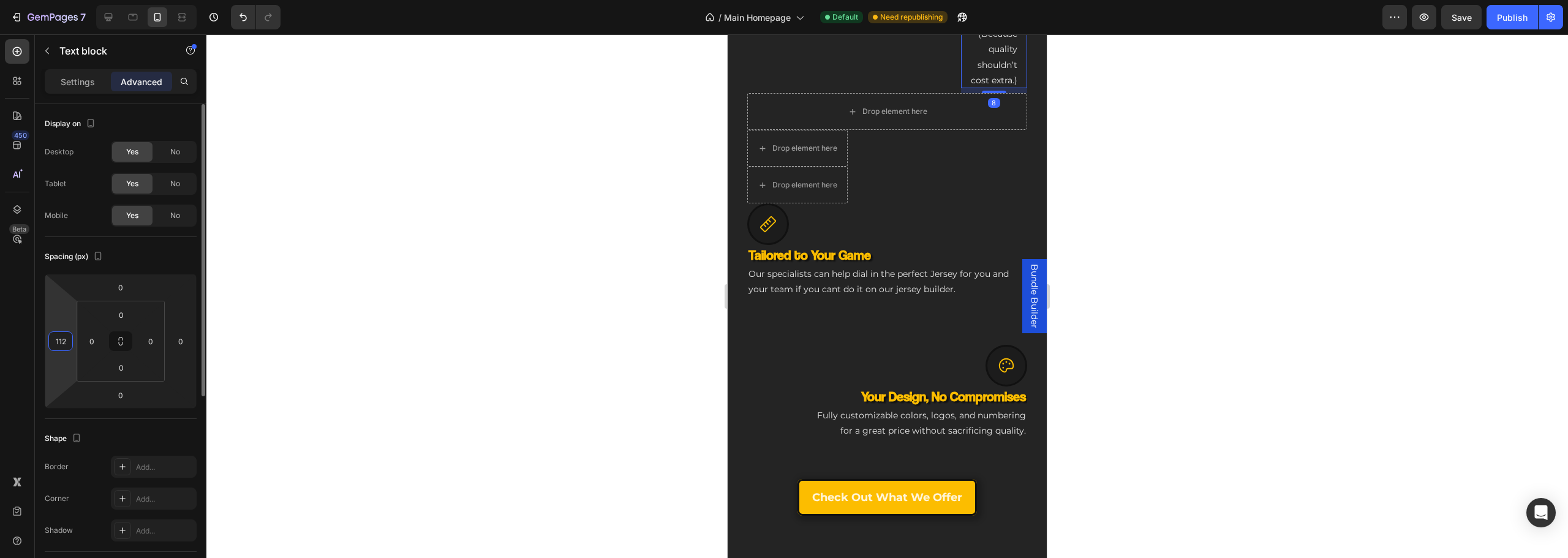
click at [56, 341] on input "112" at bounding box center [60, 340] width 18 height 18
type input "0"
click at [849, 346] on div "Icon NHL-Grade Toughness Heading Built to outlast seasons, with colors that sta…" at bounding box center [887, 177] width 280 height 676
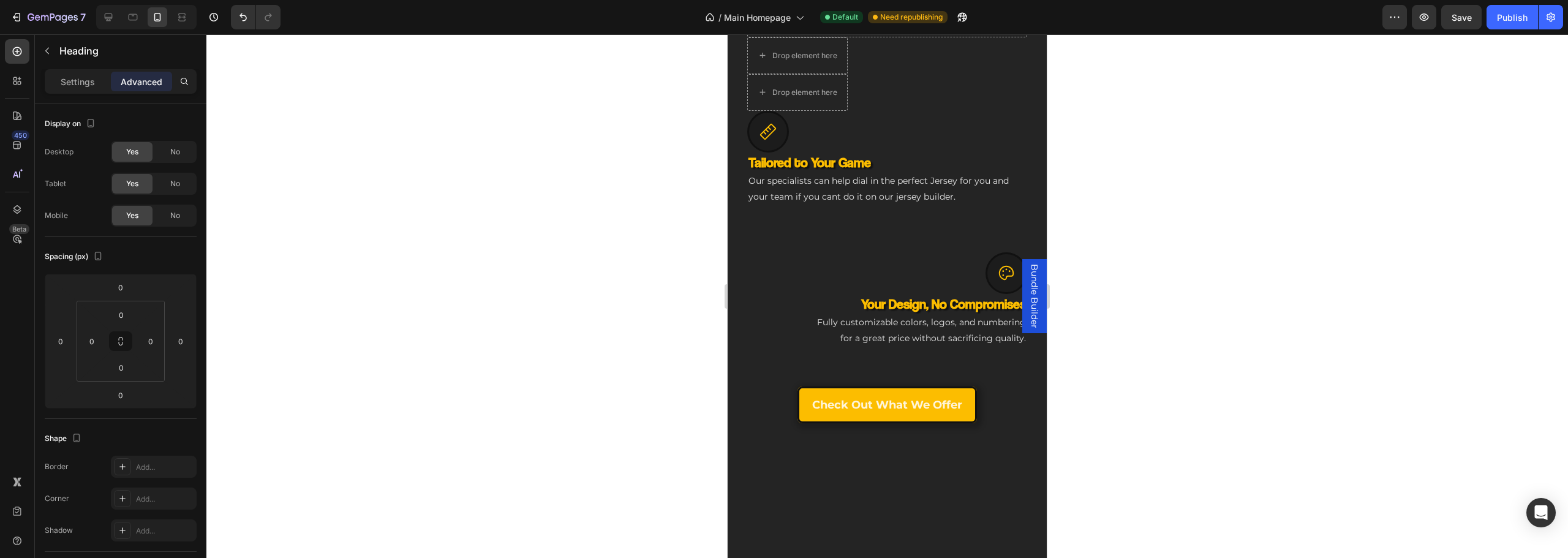
click at [795, 38] on div "Drop element here" at bounding box center [887, 19] width 280 height 37
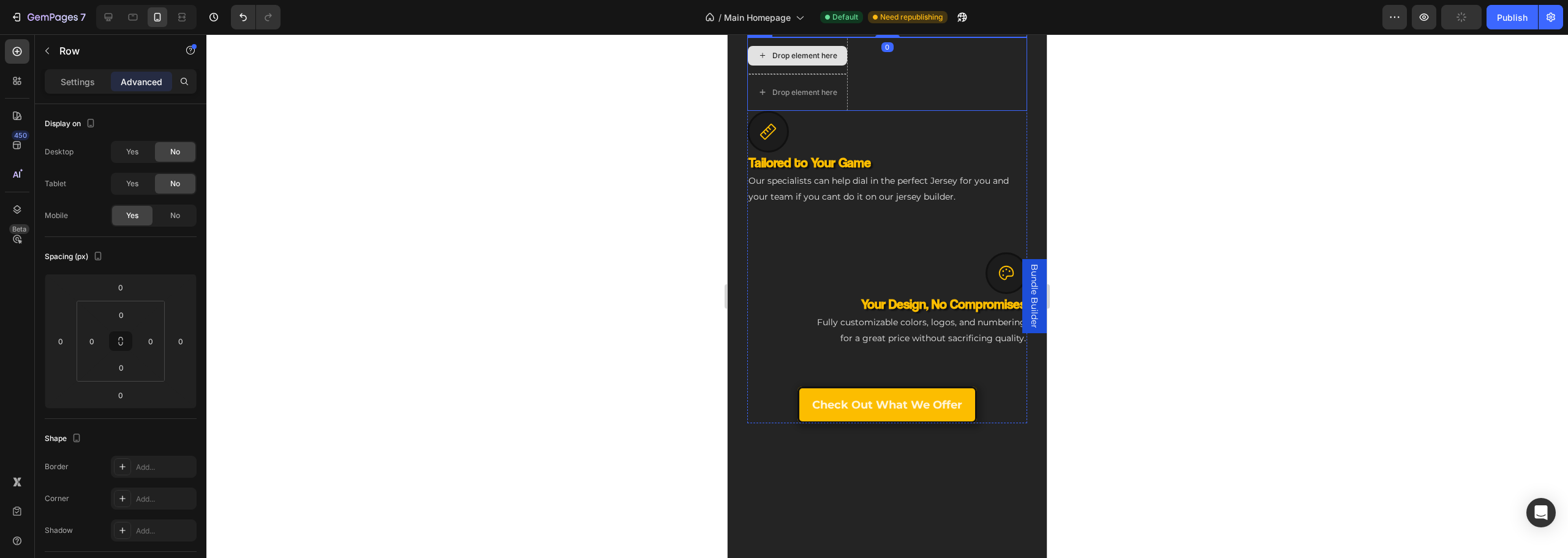
click at [806, 66] on div "Drop element here" at bounding box center [797, 56] width 99 height 20
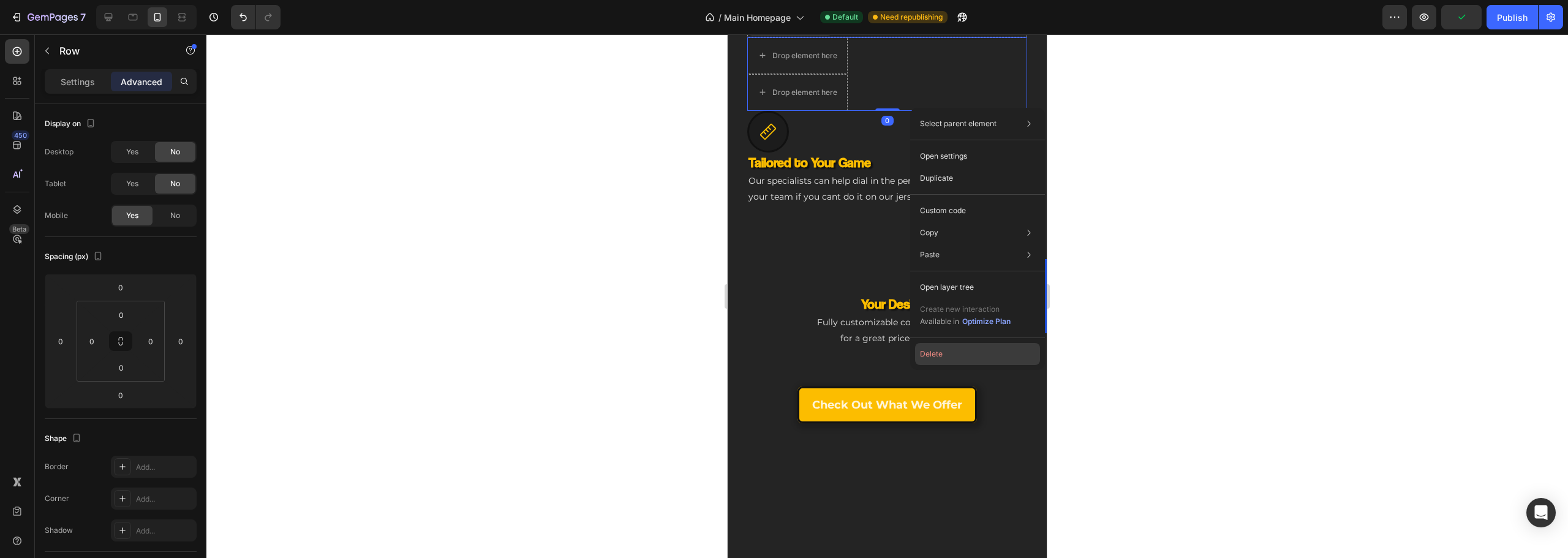
click at [932, 346] on button "Delete" at bounding box center [977, 353] width 125 height 22
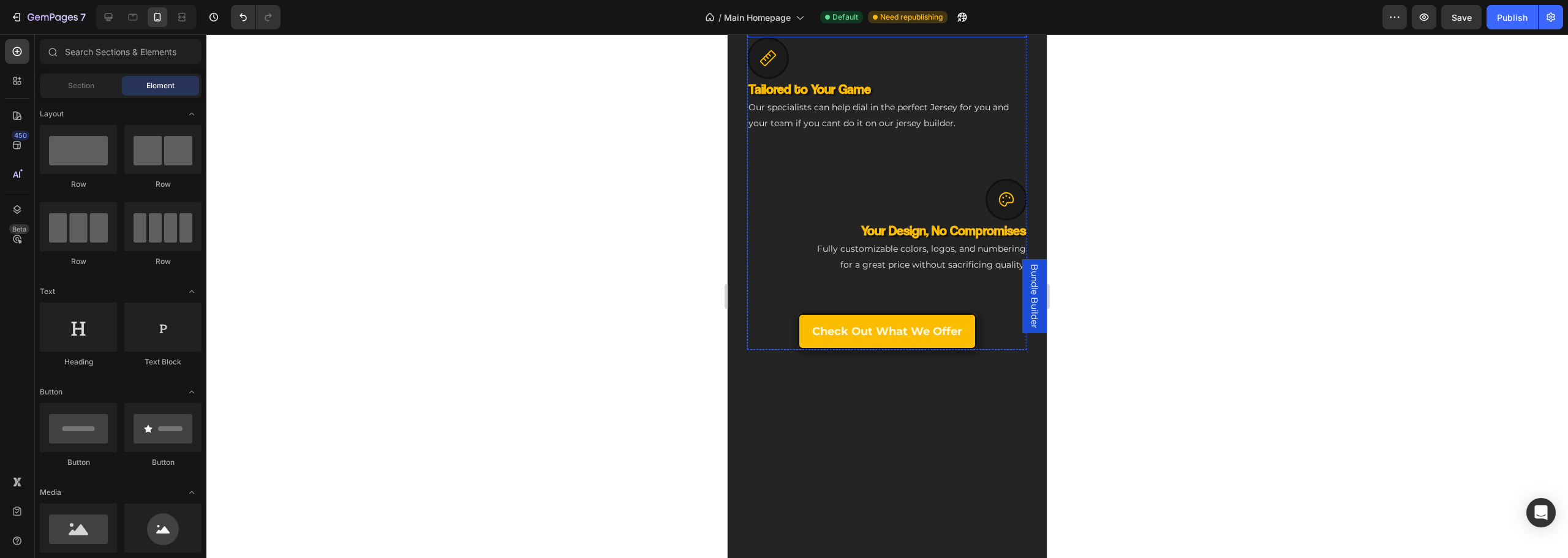
click at [866, 24] on div "Drop element here" at bounding box center [895, 19] width 65 height 10
click at [810, 38] on div "Drop element here" at bounding box center [887, 19] width 280 height 37
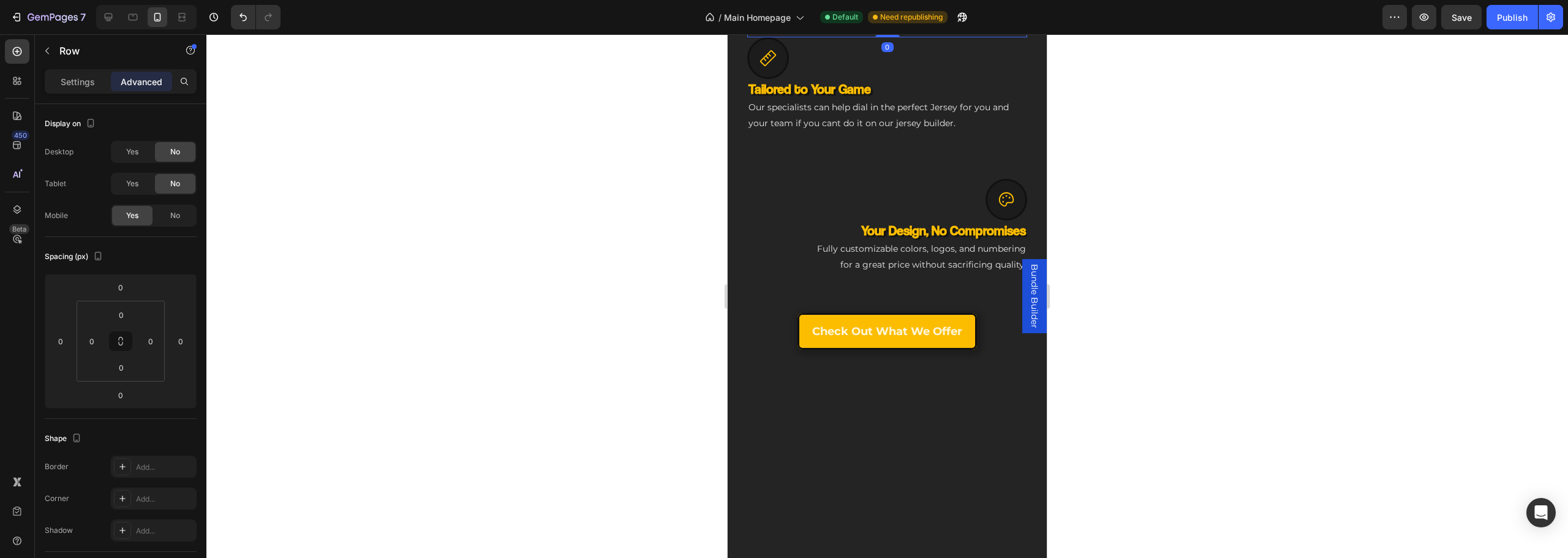
click at [848, 24] on icon at bounding box center [853, 19] width 10 height 10
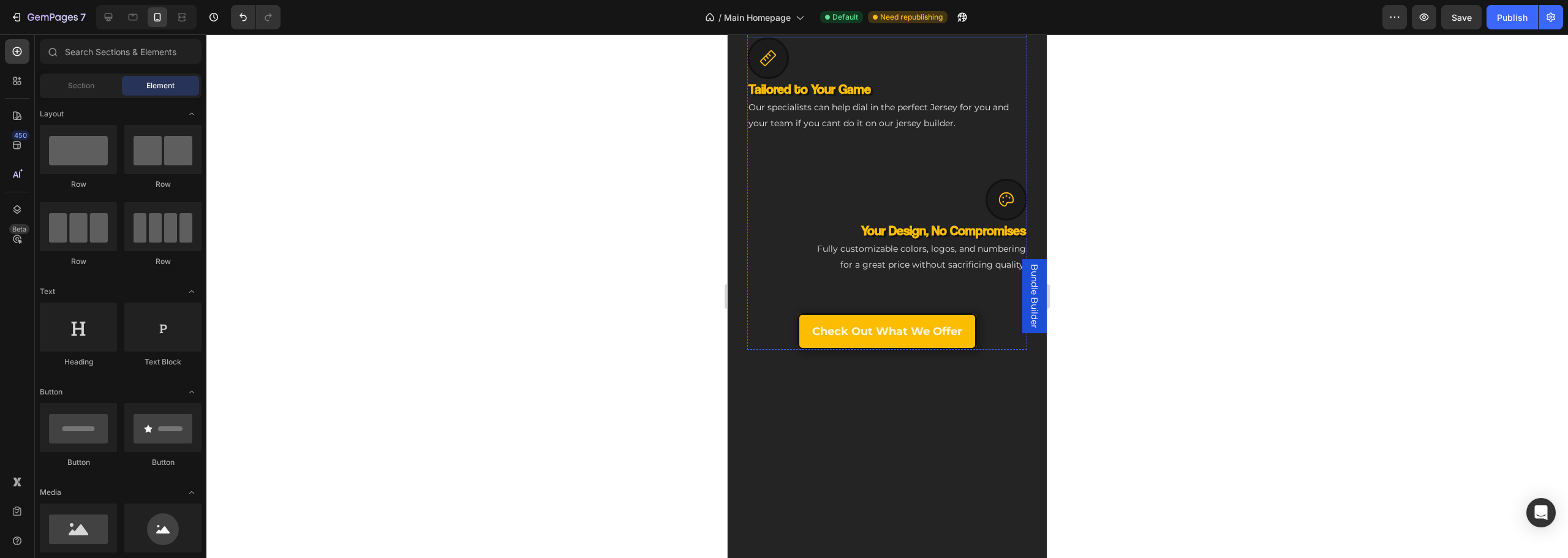
click at [801, 38] on div "Drop element here" at bounding box center [887, 19] width 280 height 37
click at [865, 24] on div "Drop element here" at bounding box center [895, 19] width 65 height 10
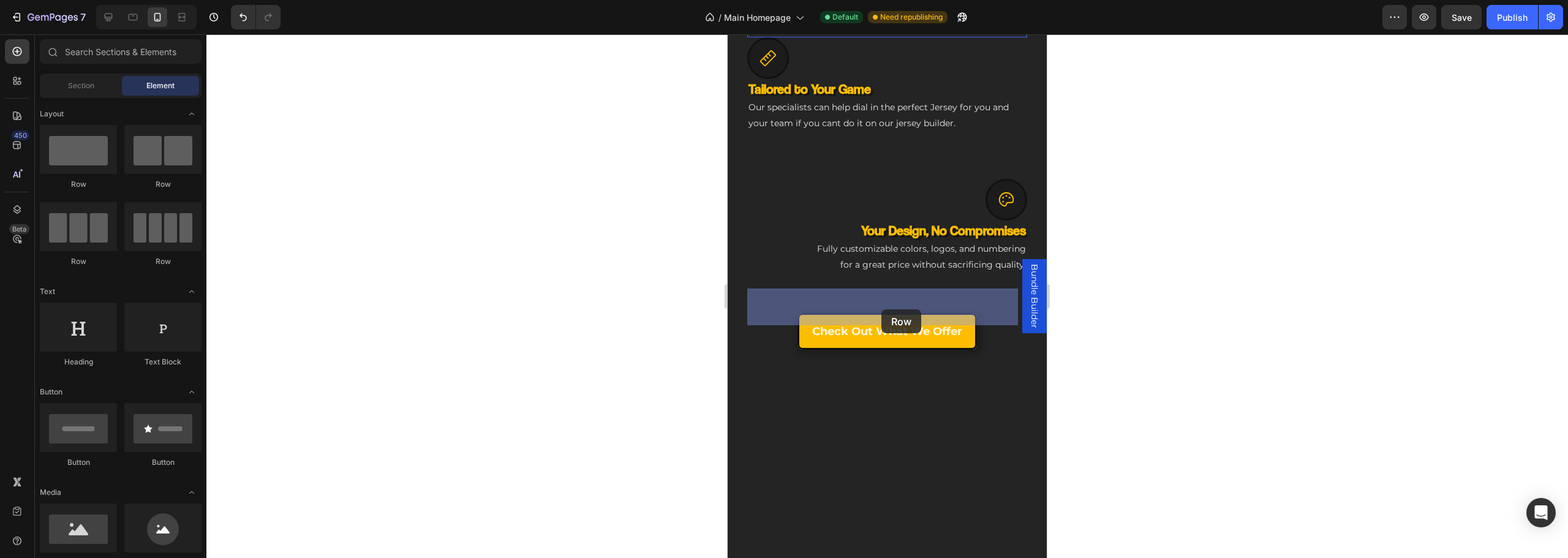
drag, startPoint x: 906, startPoint y: 197, endPoint x: 801, endPoint y: 341, distance: 178.2
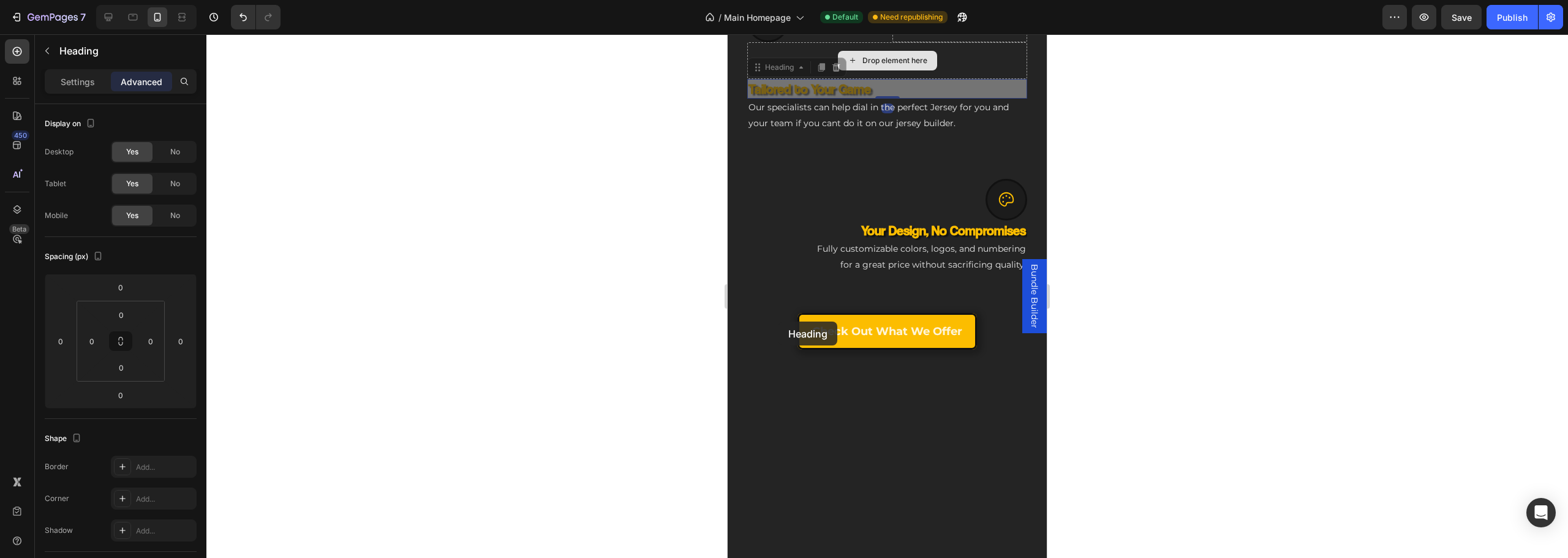
drag, startPoint x: 788, startPoint y: 346, endPoint x: 778, endPoint y: 322, distance: 26.0
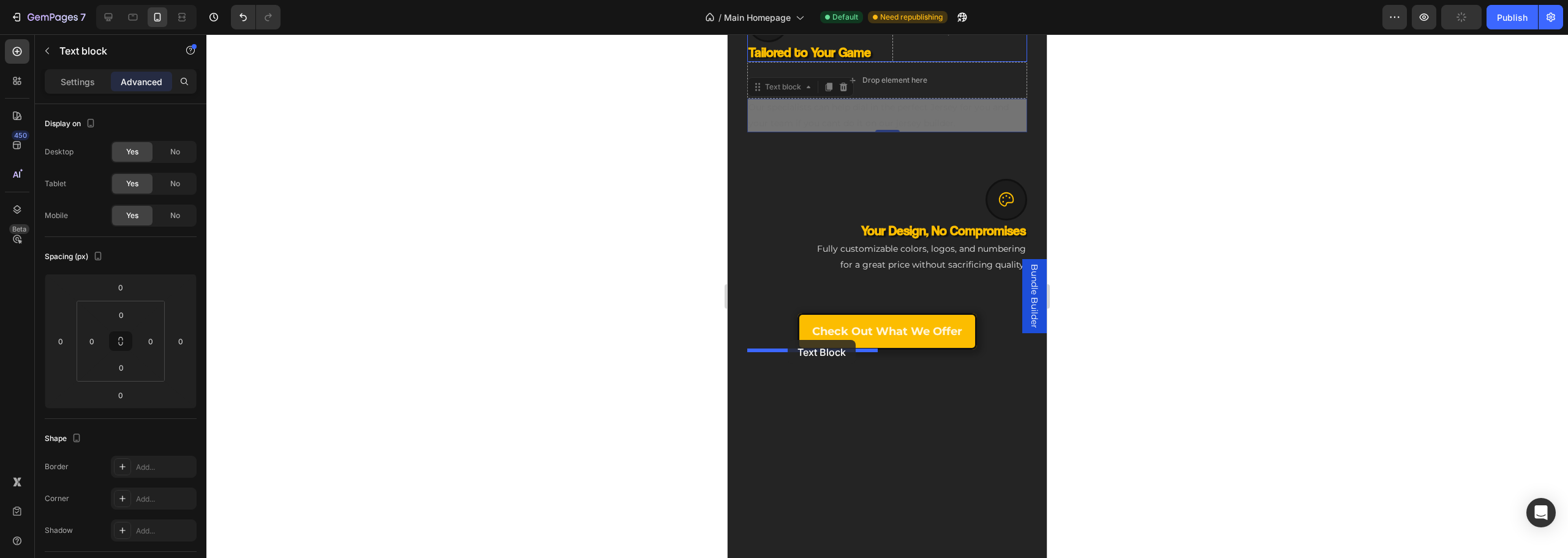
drag, startPoint x: 802, startPoint y: 367, endPoint x: 783, endPoint y: 340, distance: 33.0
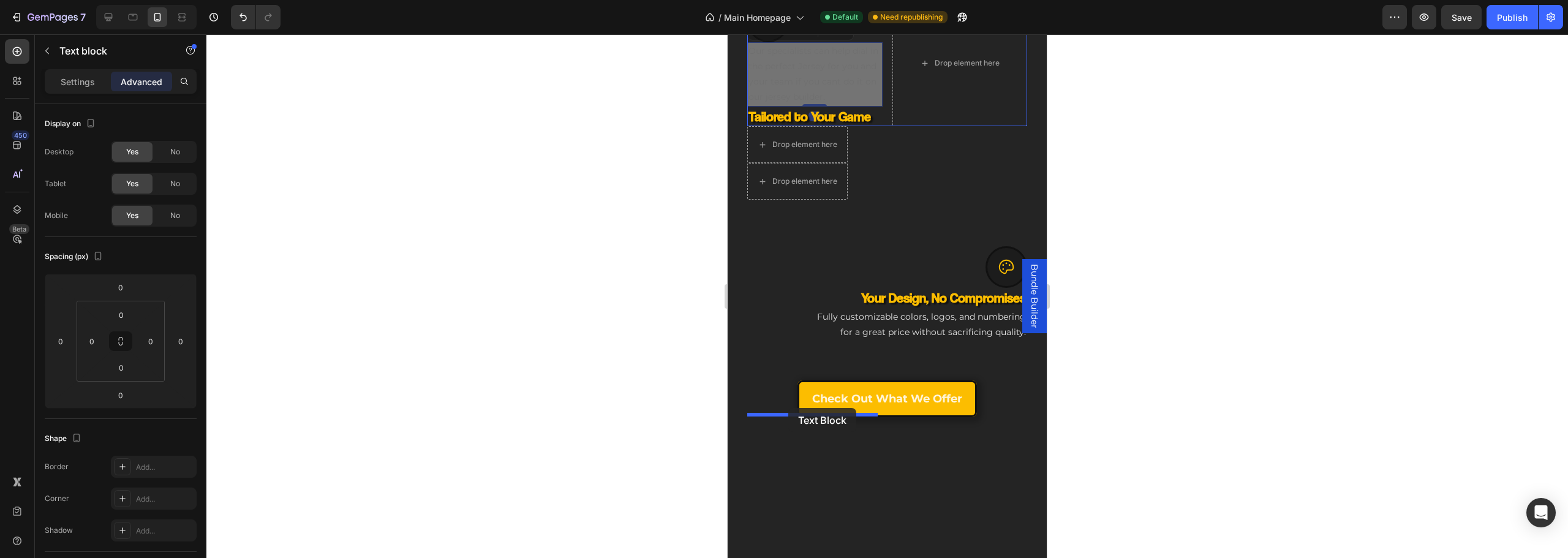
drag, startPoint x: 788, startPoint y: 359, endPoint x: 790, endPoint y: 418, distance: 59.0
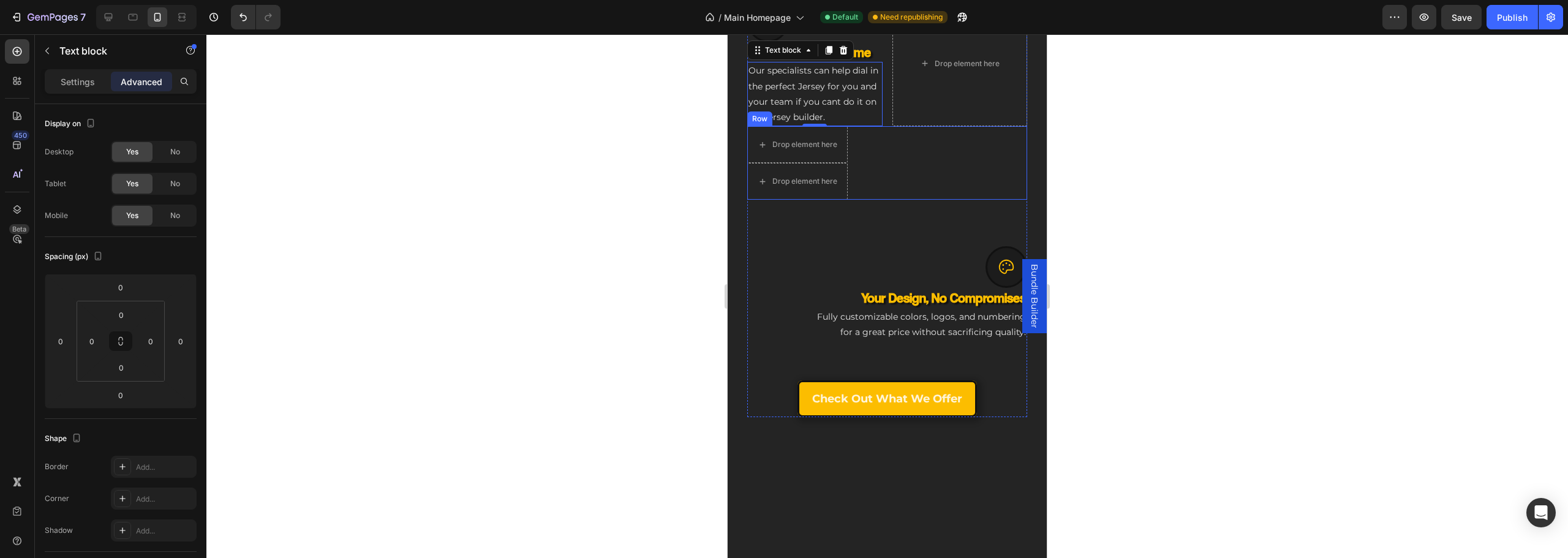
click at [907, 199] on div "Drop element here Drop element here Row" at bounding box center [887, 163] width 280 height 74
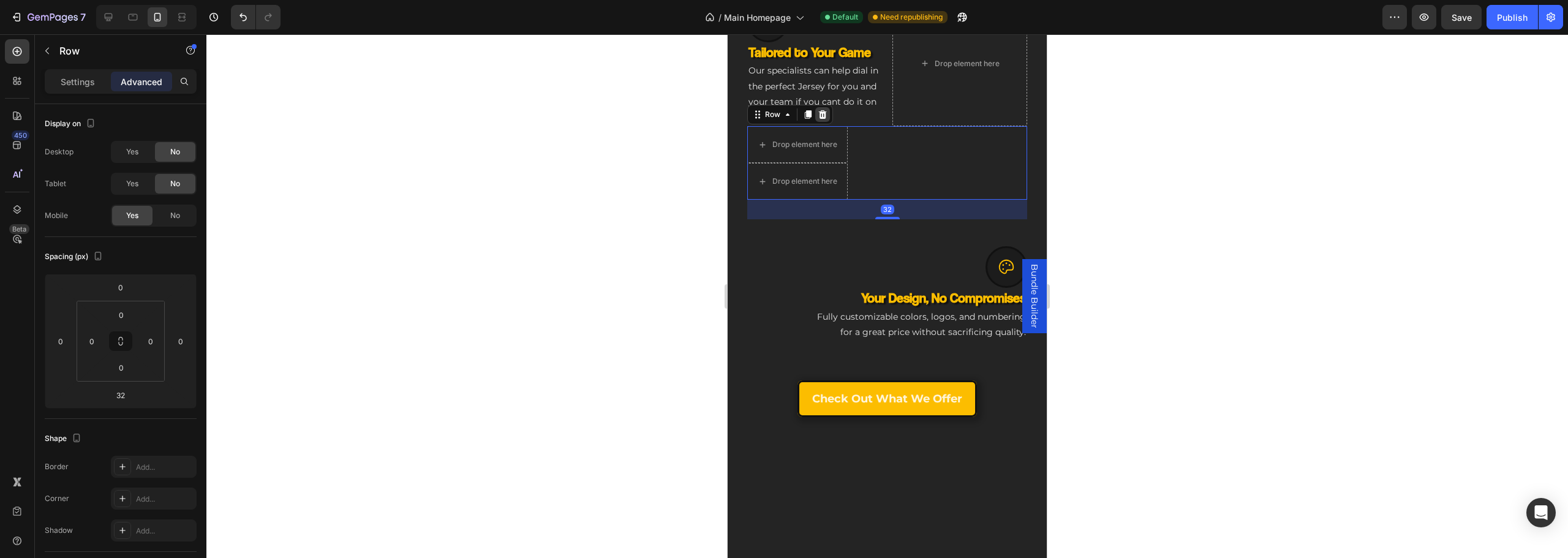
drag, startPoint x: 825, startPoint y: 402, endPoint x: 924, endPoint y: 414, distance: 99.7
click at [826, 119] on icon at bounding box center [823, 115] width 10 height 10
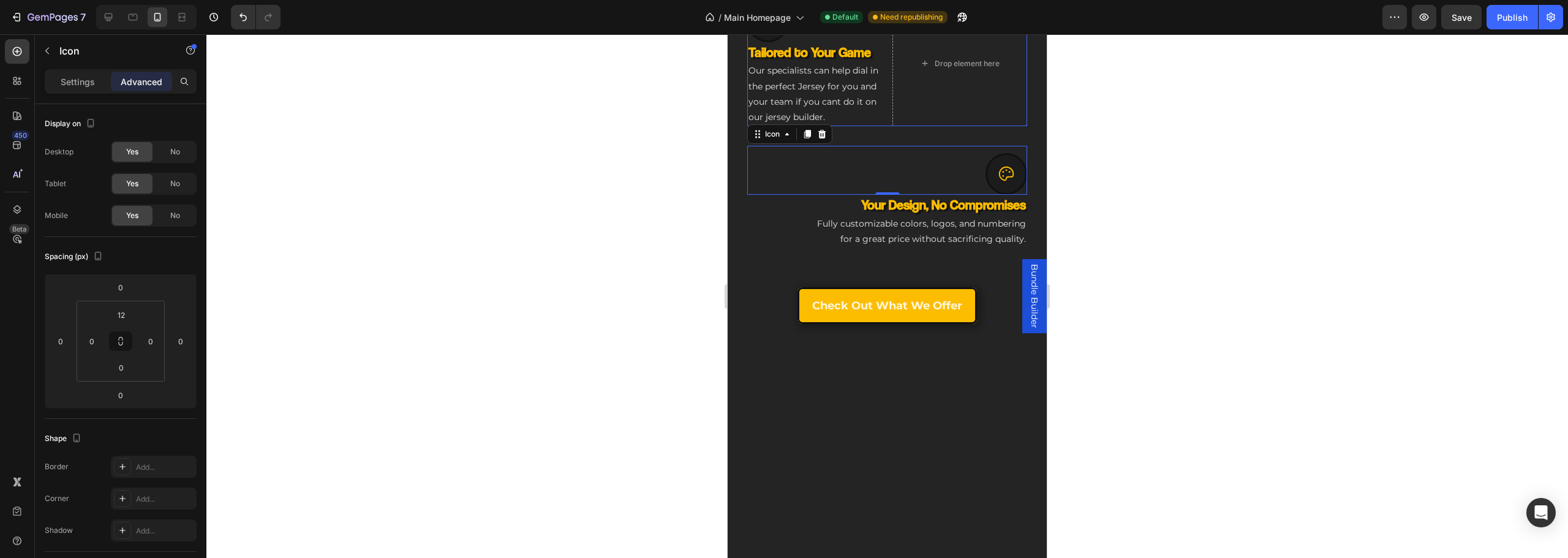
drag, startPoint x: 963, startPoint y: 374, endPoint x: 967, endPoint y: 408, distance: 34.2
click at [959, 325] on div "Icon NHL-Grade Toughness Heading Built to outlast seasons, with colors that sta…" at bounding box center [887, 82] width 280 height 485
drag, startPoint x: 997, startPoint y: 458, endPoint x: 1000, endPoint y: 370, distance: 88.1
click at [983, 325] on div "Icon NHL-Grade Toughness Heading Built to outlast seasons, with colors that sta…" at bounding box center [887, 82] width 280 height 485
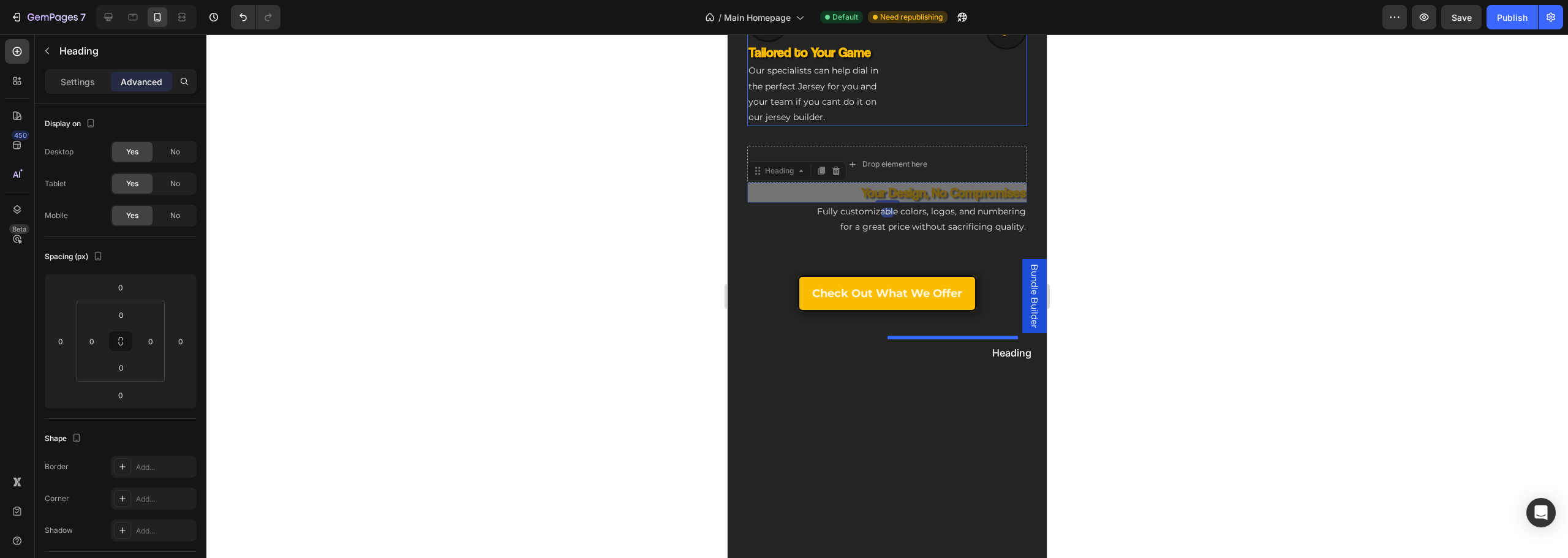
drag, startPoint x: 955, startPoint y: 361, endPoint x: 986, endPoint y: 335, distance: 40.5
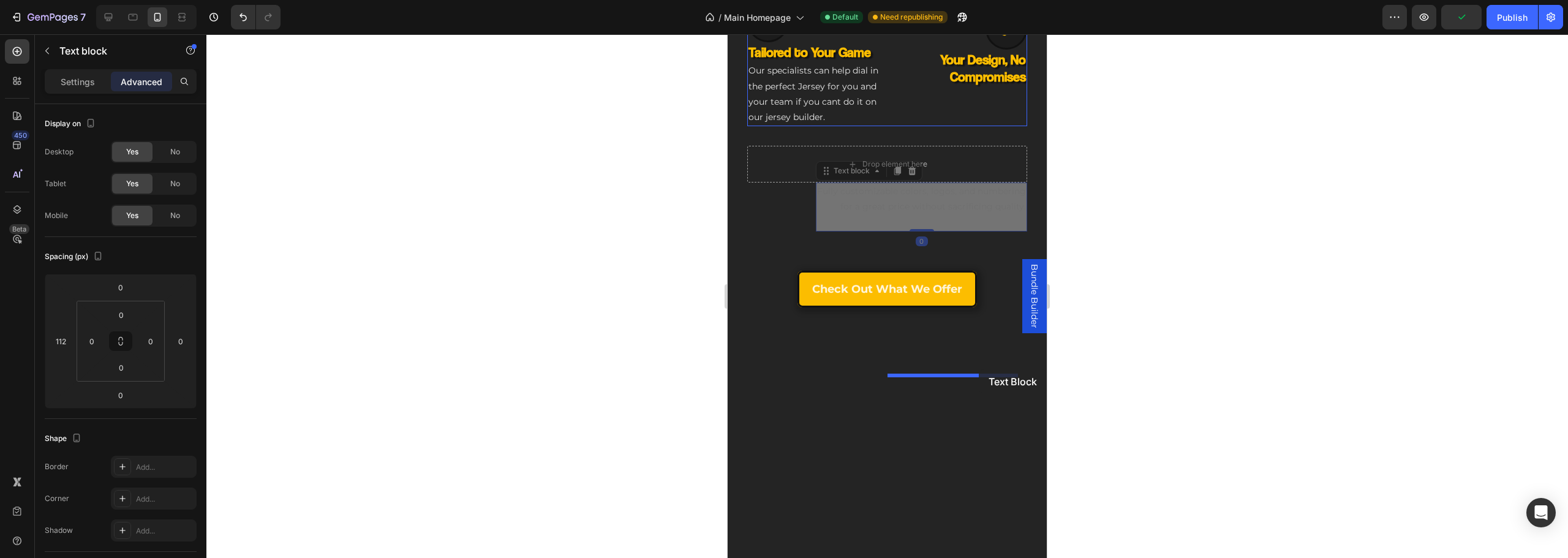
drag, startPoint x: 962, startPoint y: 514, endPoint x: 934, endPoint y: 346, distance: 170.3
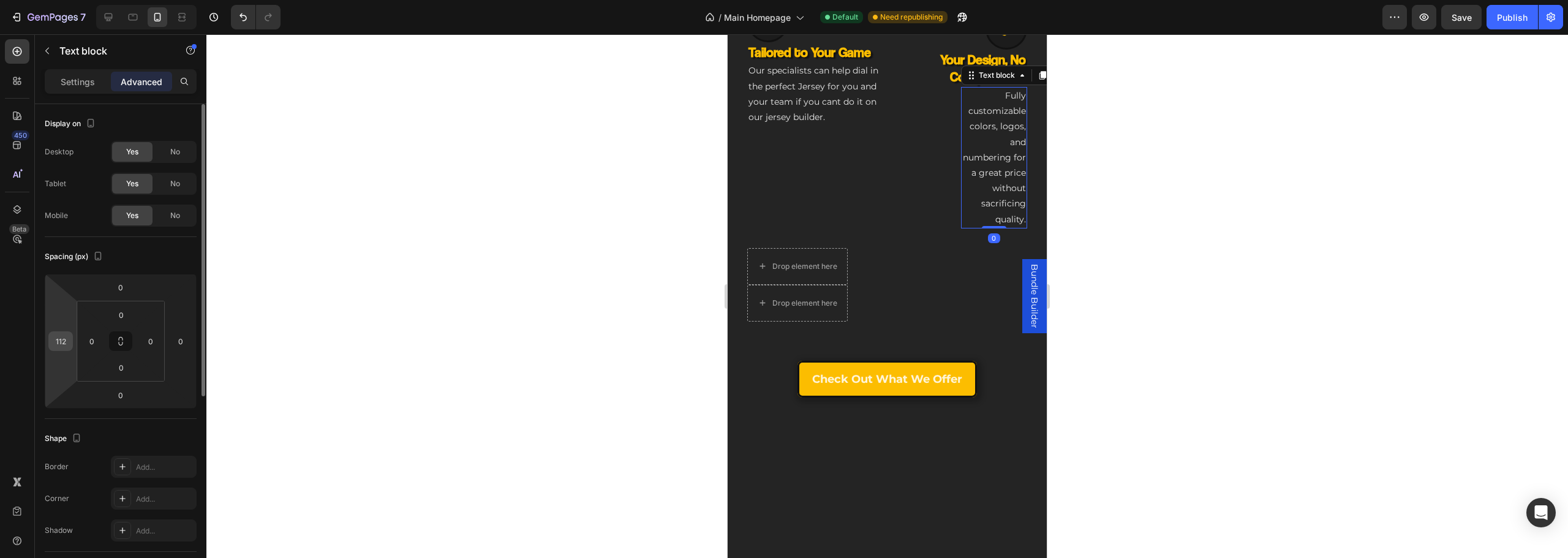
click at [61, 338] on input "112" at bounding box center [60, 340] width 18 height 18
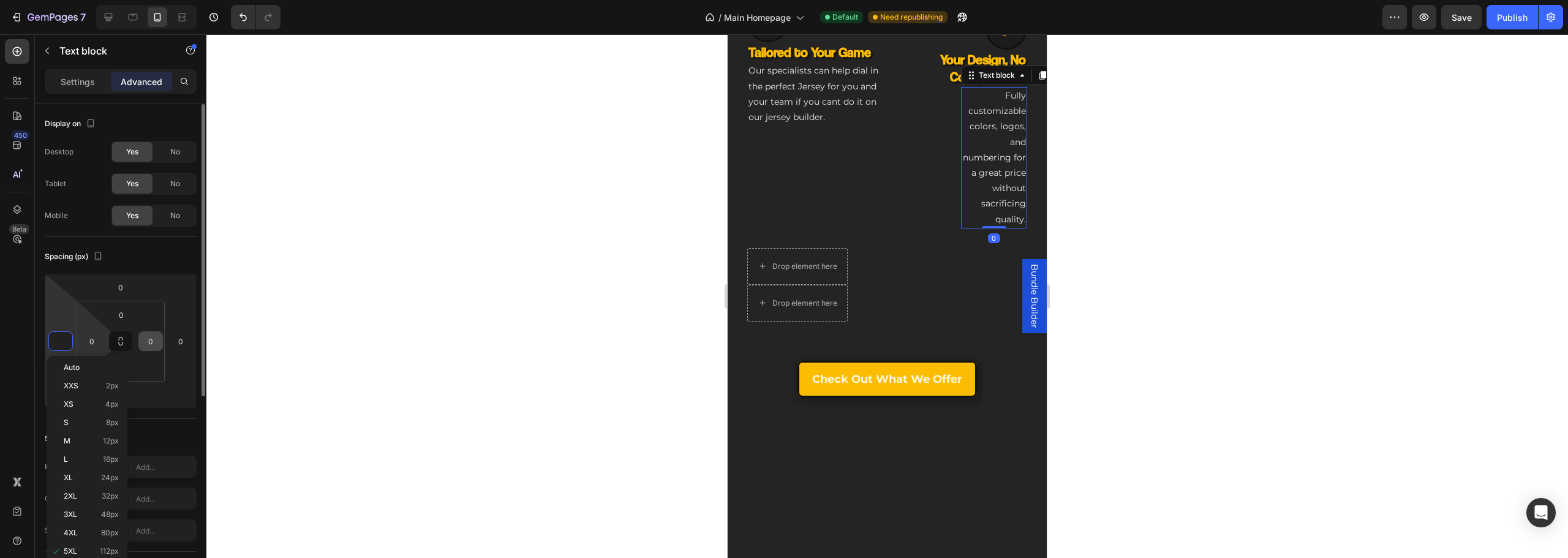
type input "-0"
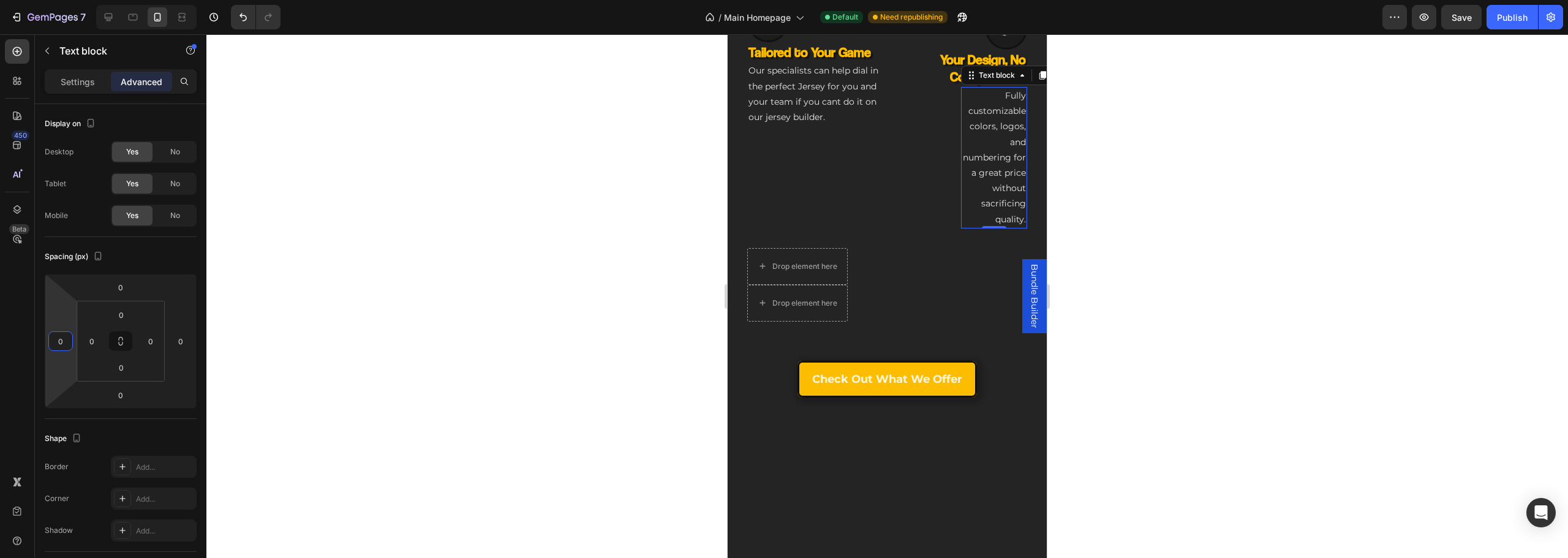
type input "0"
click at [806, 398] on div "Icon NHL-Grade Toughness Heading Built to outlast seasons, with colors that sta…" at bounding box center [887, 119] width 280 height 558
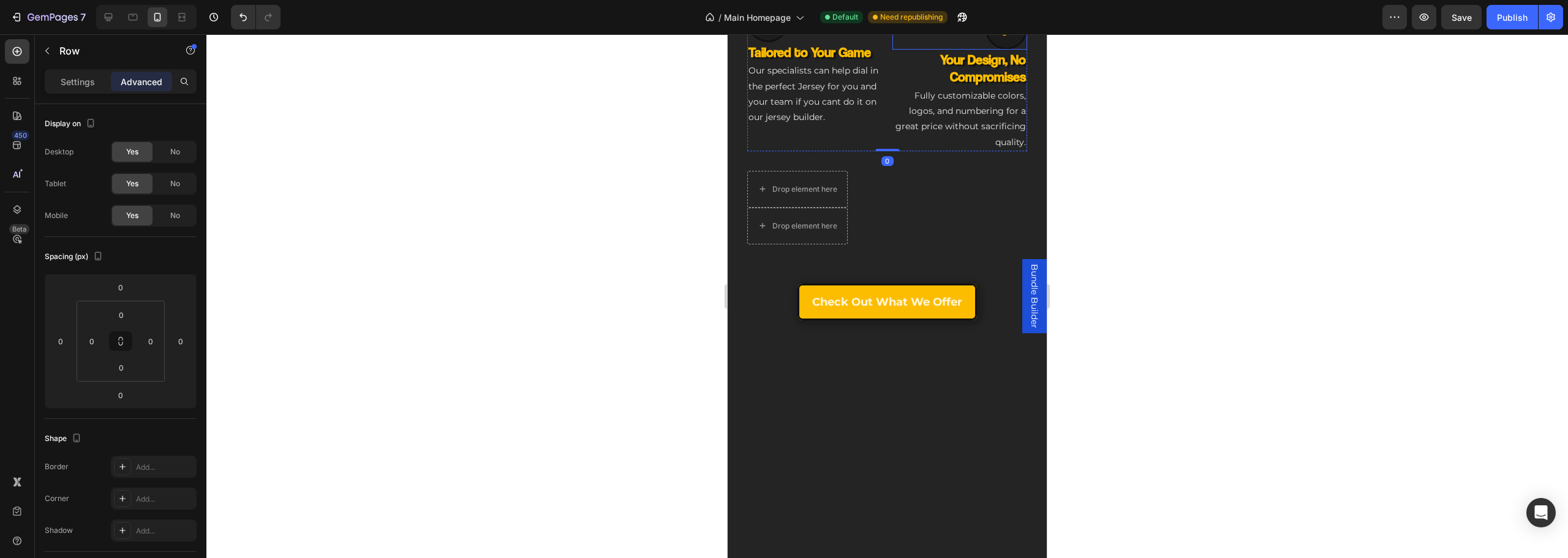
click at [130, 312] on input "12" at bounding box center [122, 314] width 25 height 18
type input "0"
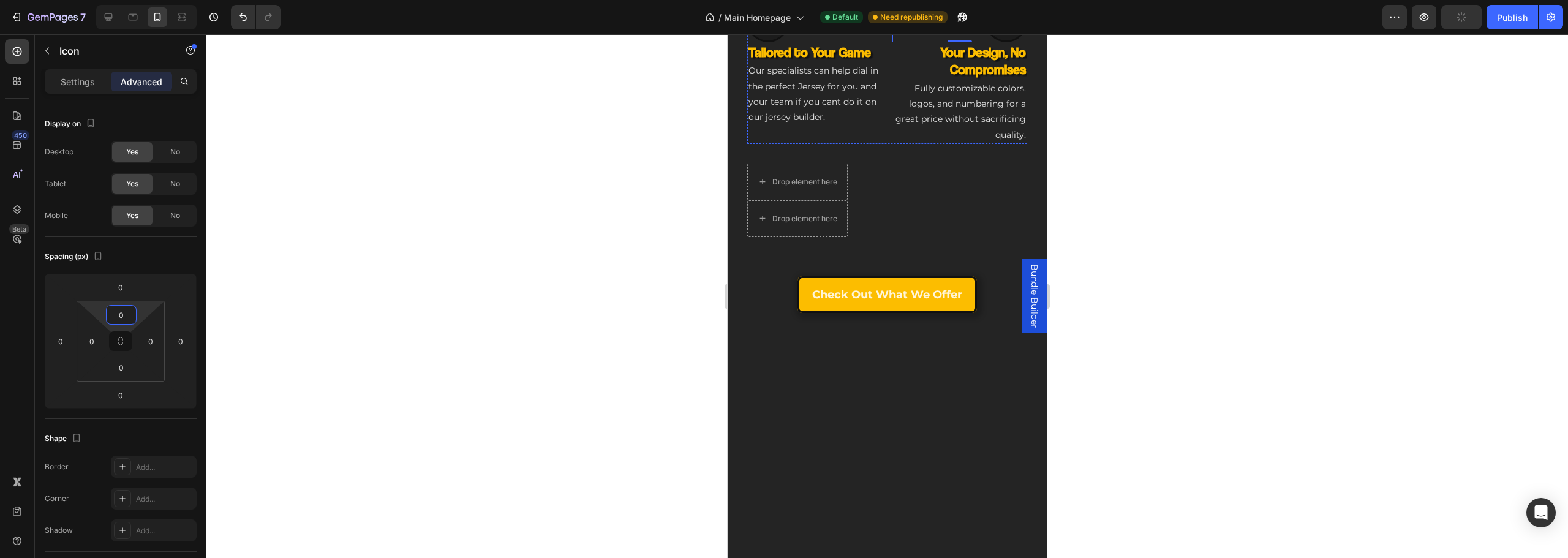
click at [813, 313] on div "Icon NHL-Grade Toughness Heading Built to outlast seasons, with colors that sta…" at bounding box center [887, 76] width 280 height 473
click at [123, 316] on input "12" at bounding box center [122, 314] width 25 height 18
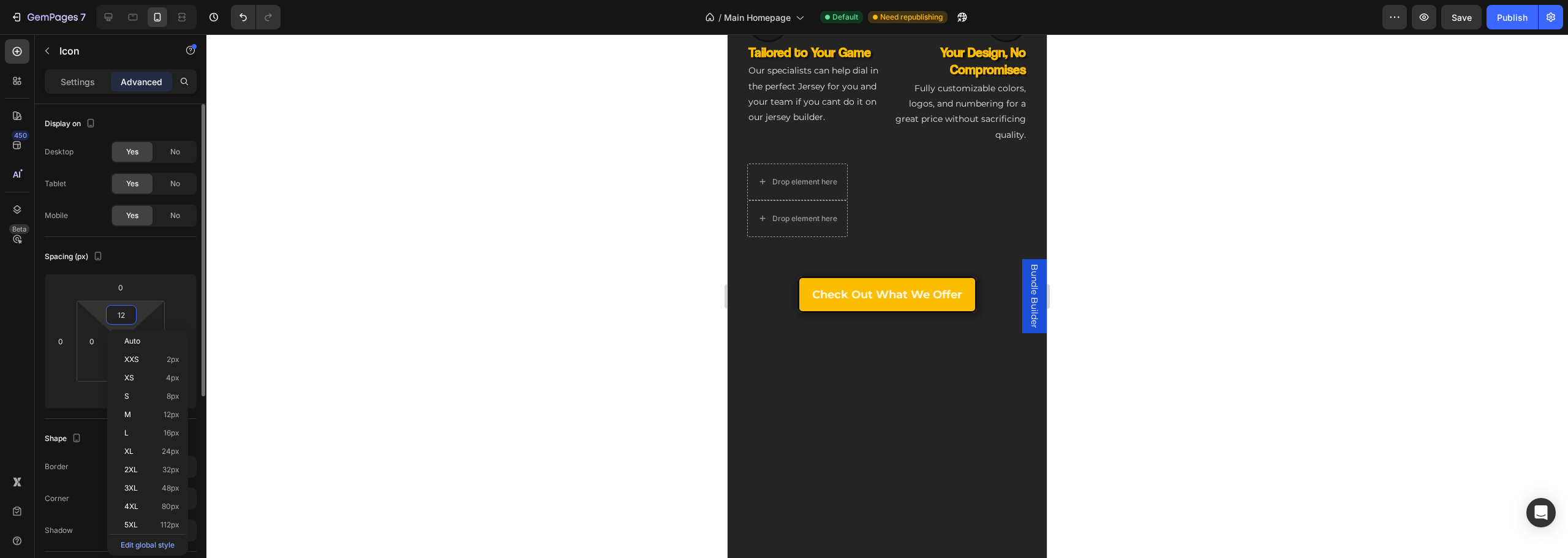
type input "0"
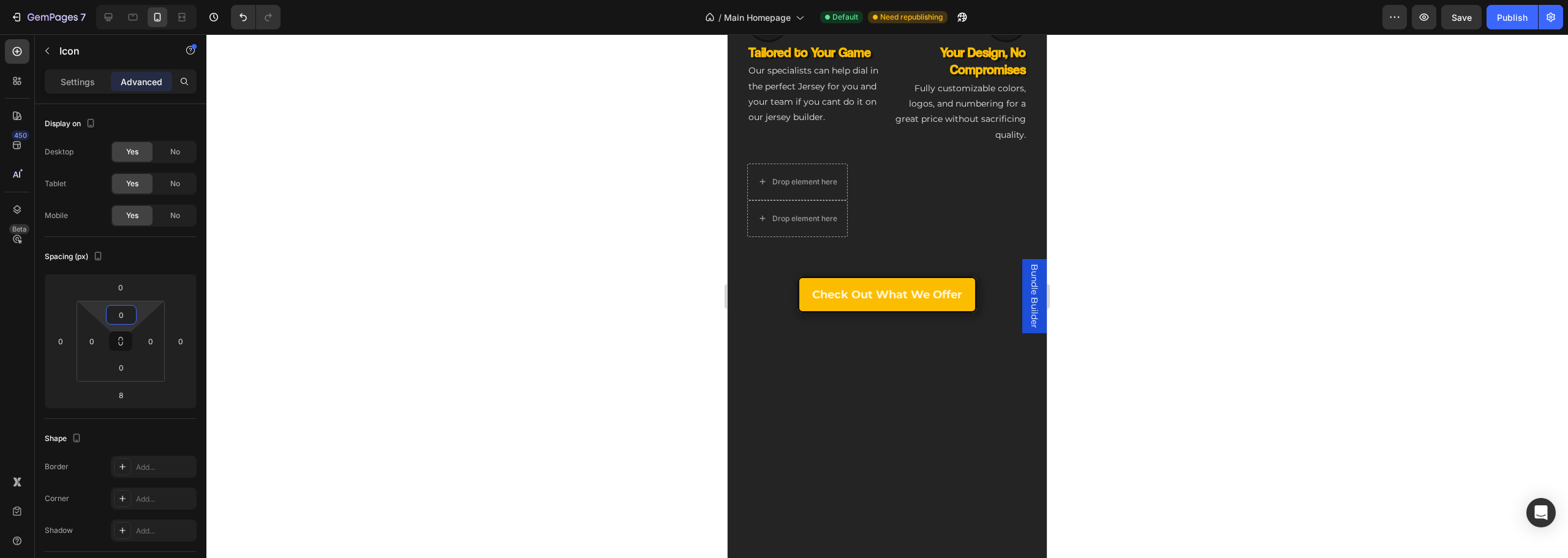
click at [117, 402] on input "0" at bounding box center [121, 395] width 25 height 18
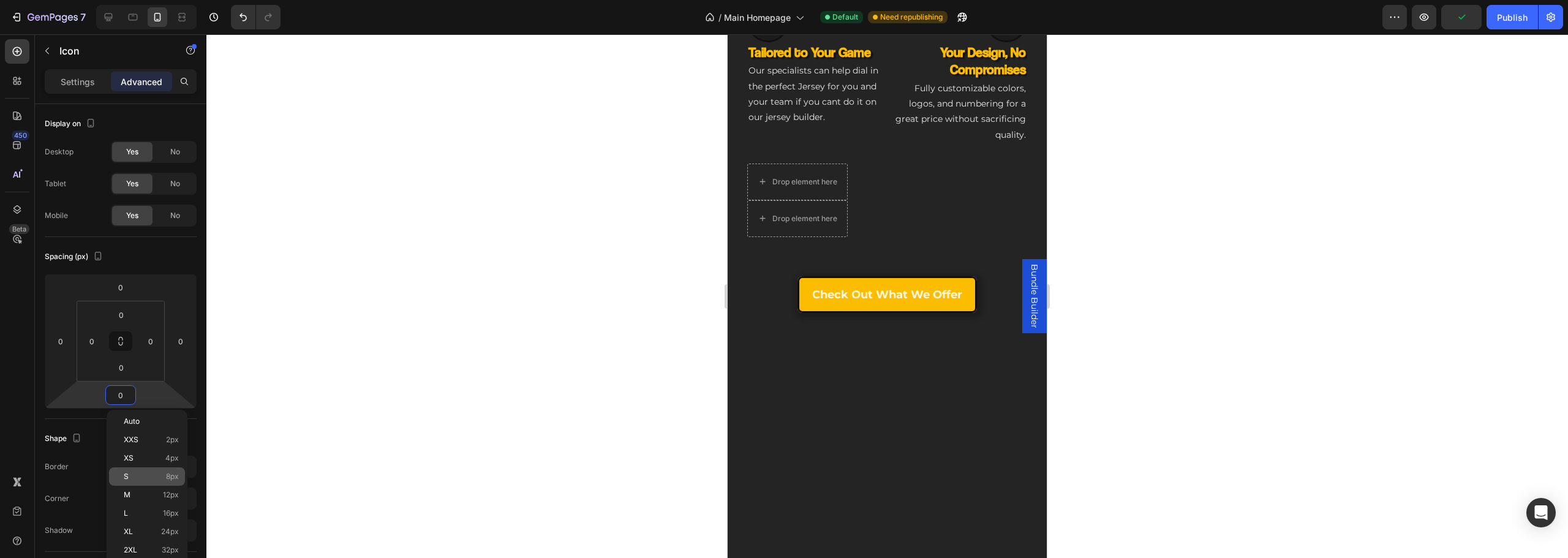
click at [152, 474] on p "S 8px" at bounding box center [151, 476] width 55 height 9
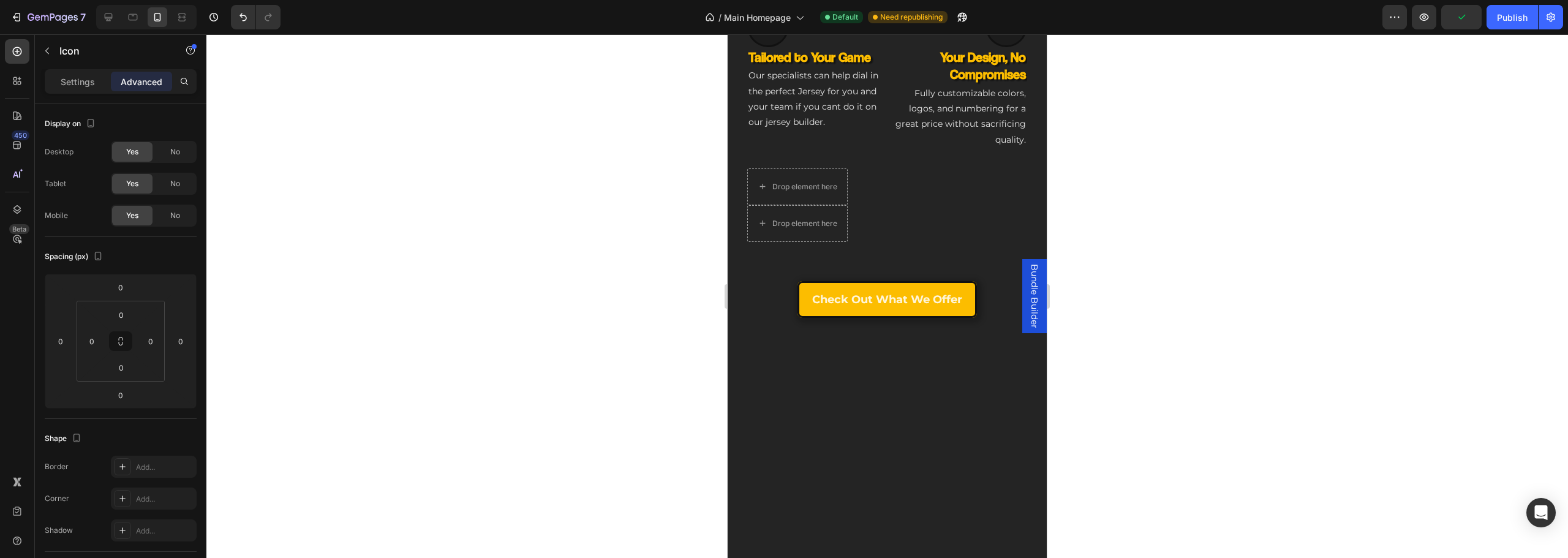
type input "8"
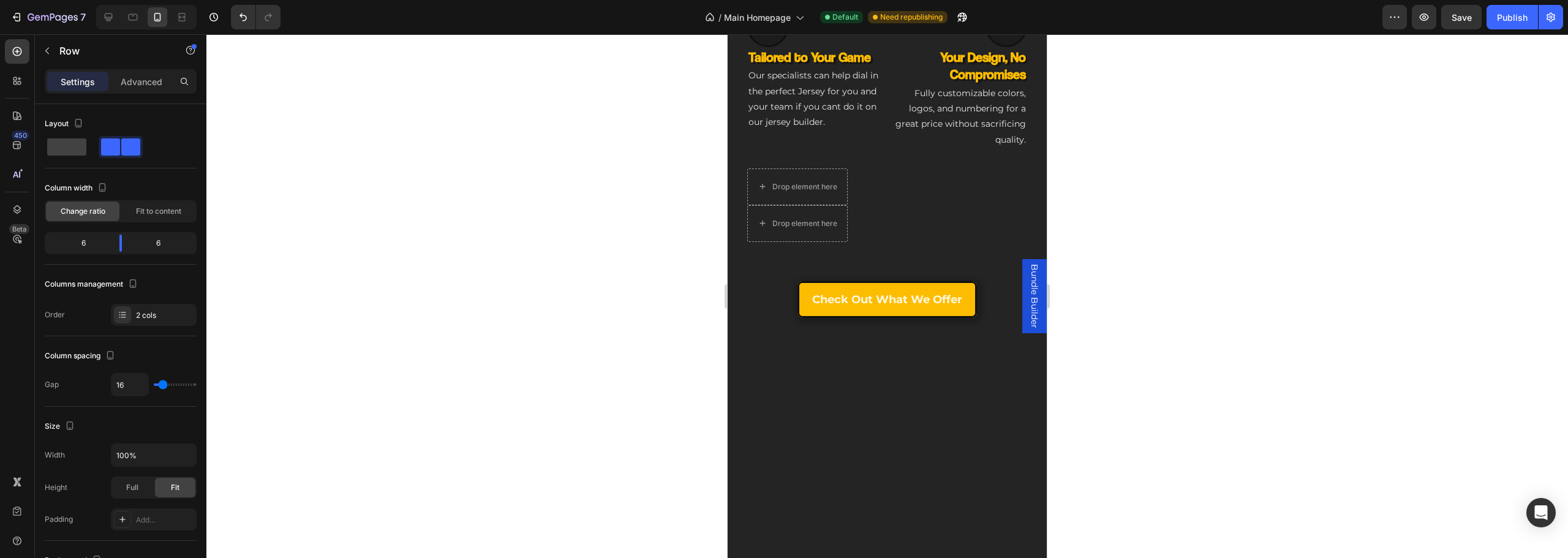
type input "0"
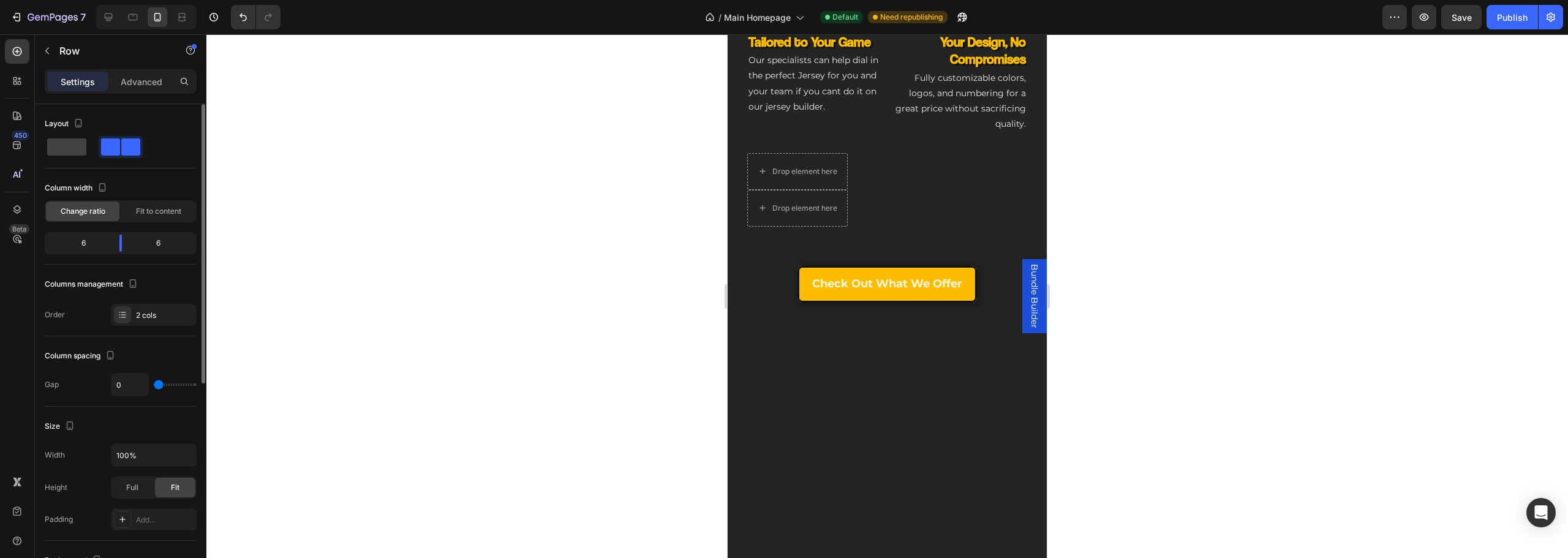
drag, startPoint x: 161, startPoint y: 382, endPoint x: 80, endPoint y: 382, distance: 81.0
type input "0"
click at [154, 383] on input "range" at bounding box center [175, 384] width 43 height 2
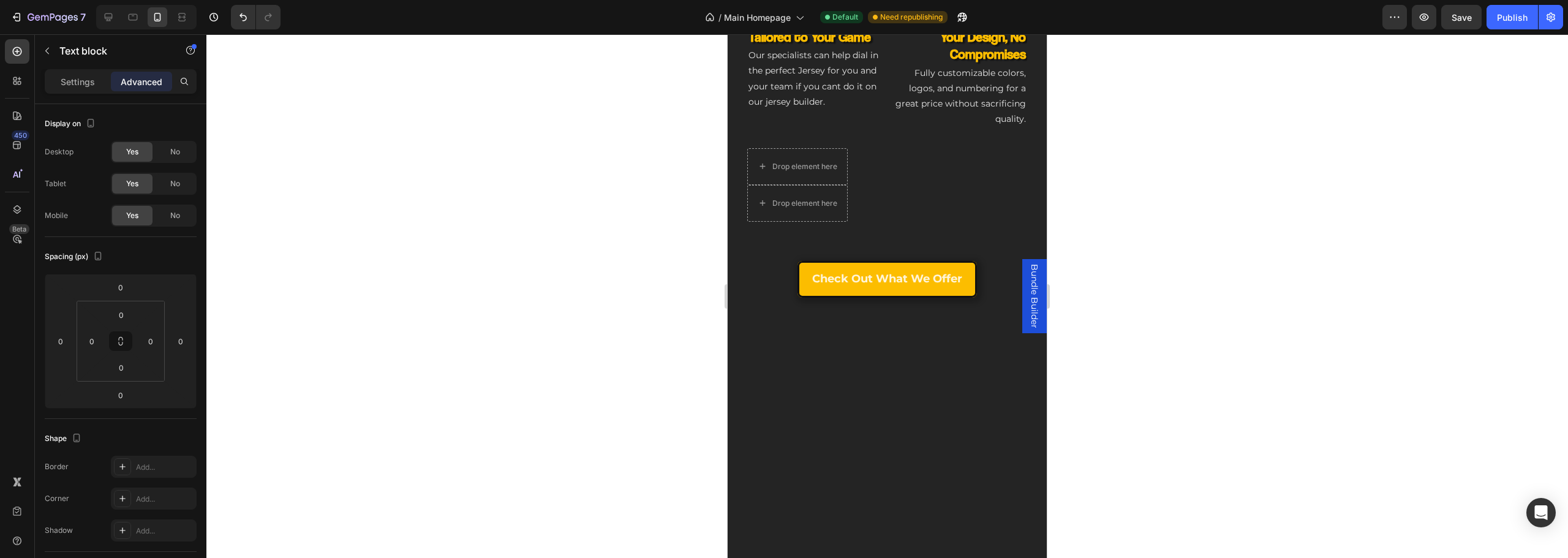
drag, startPoint x: 945, startPoint y: 293, endPoint x: 919, endPoint y: 261, distance: 41.2
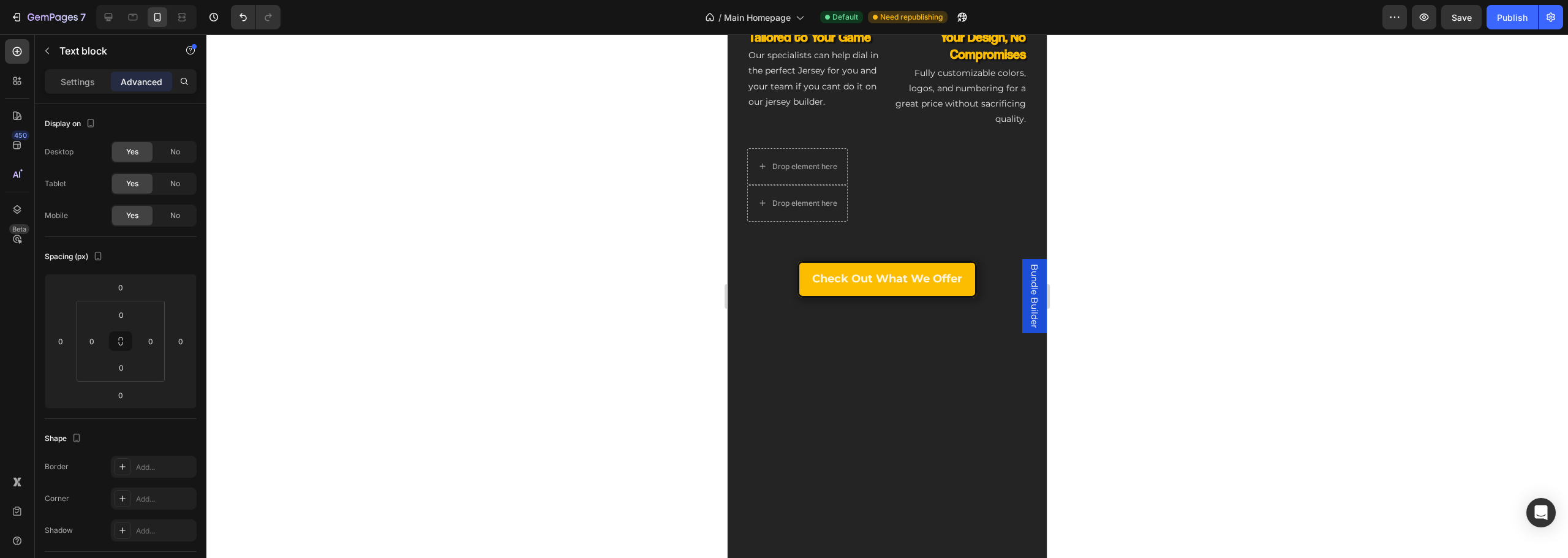
drag, startPoint x: 58, startPoint y: 86, endPoint x: 110, endPoint y: 140, distance: 75.0
click at [58, 86] on div "Settings" at bounding box center [77, 81] width 61 height 20
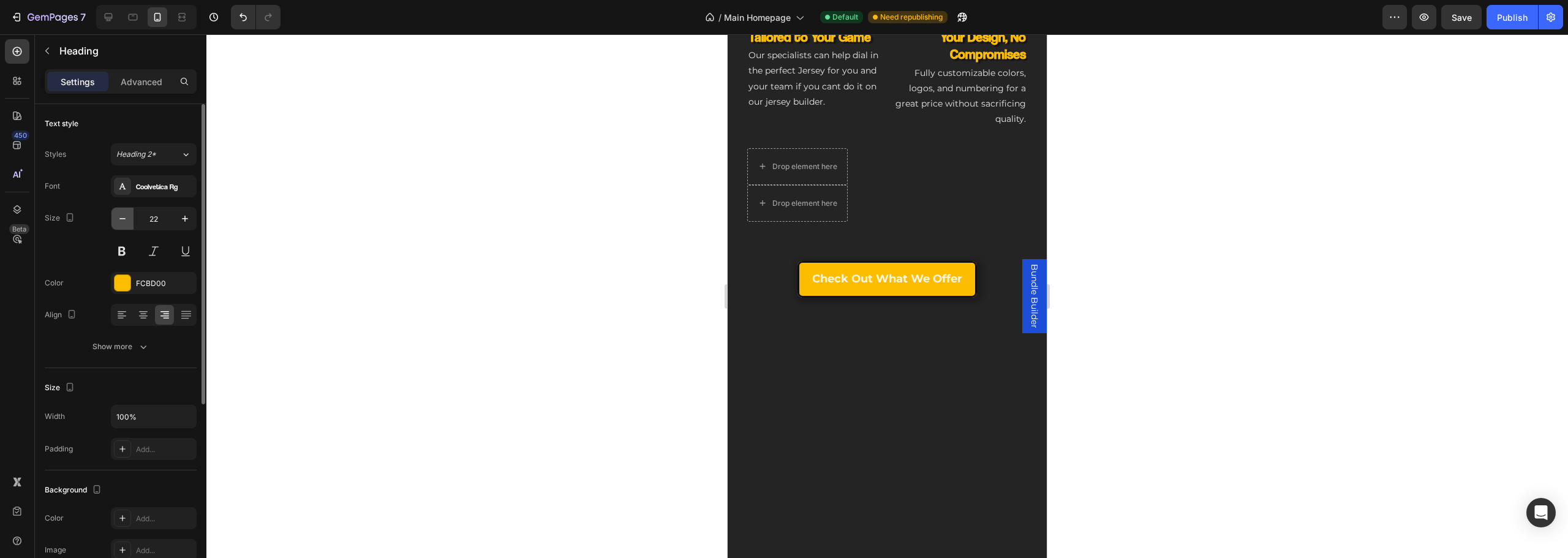
click at [119, 213] on icon "button" at bounding box center [122, 218] width 12 height 12
click at [120, 213] on icon "button" at bounding box center [122, 218] width 12 height 12
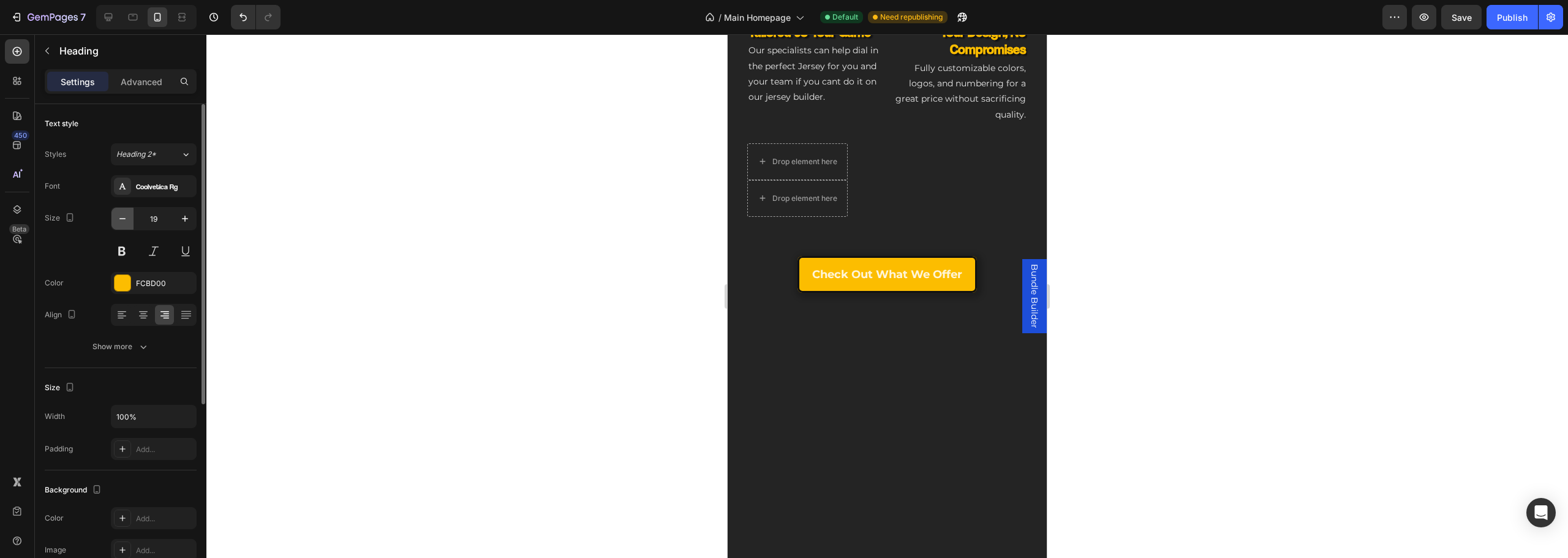
click at [127, 213] on icon "button" at bounding box center [122, 218] width 12 height 12
type input "18"
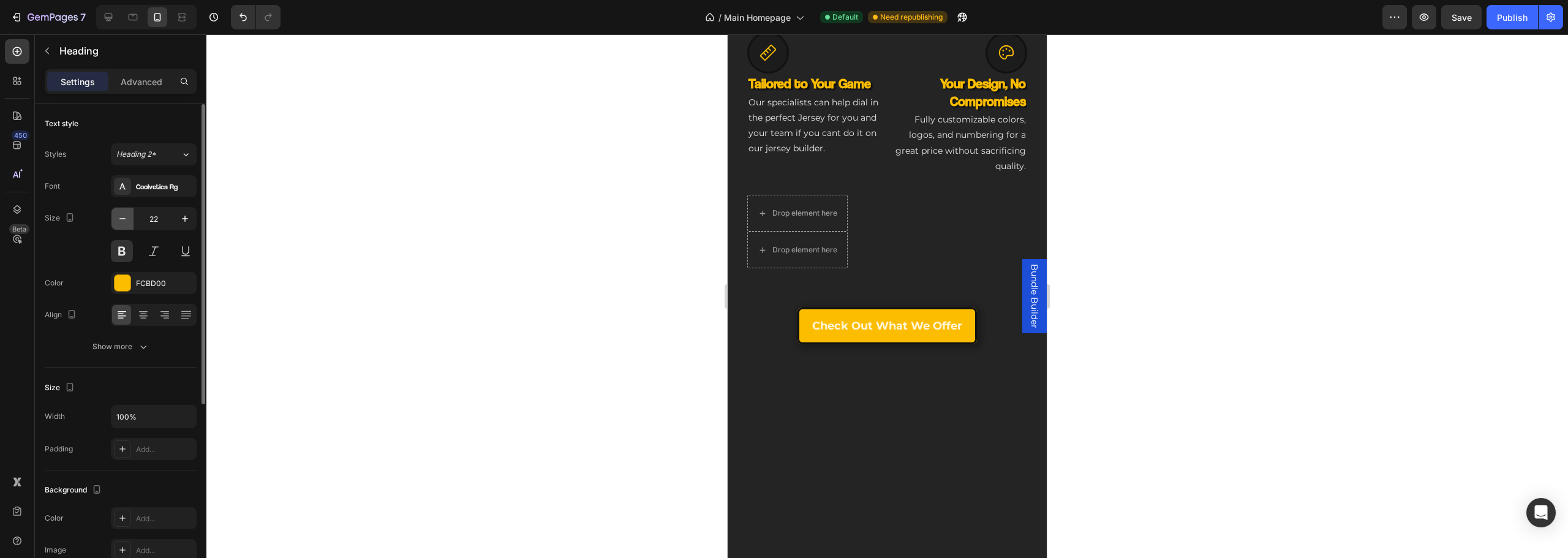
click at [129, 214] on button "button" at bounding box center [122, 218] width 22 height 22
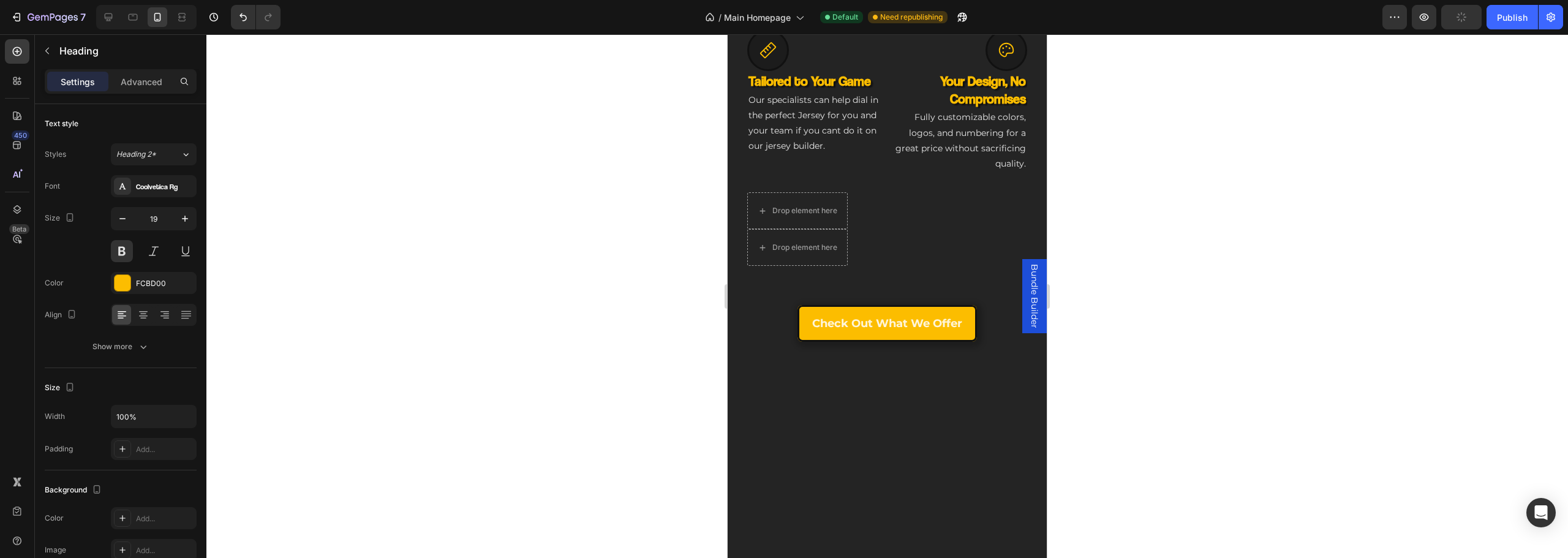
type input "18"
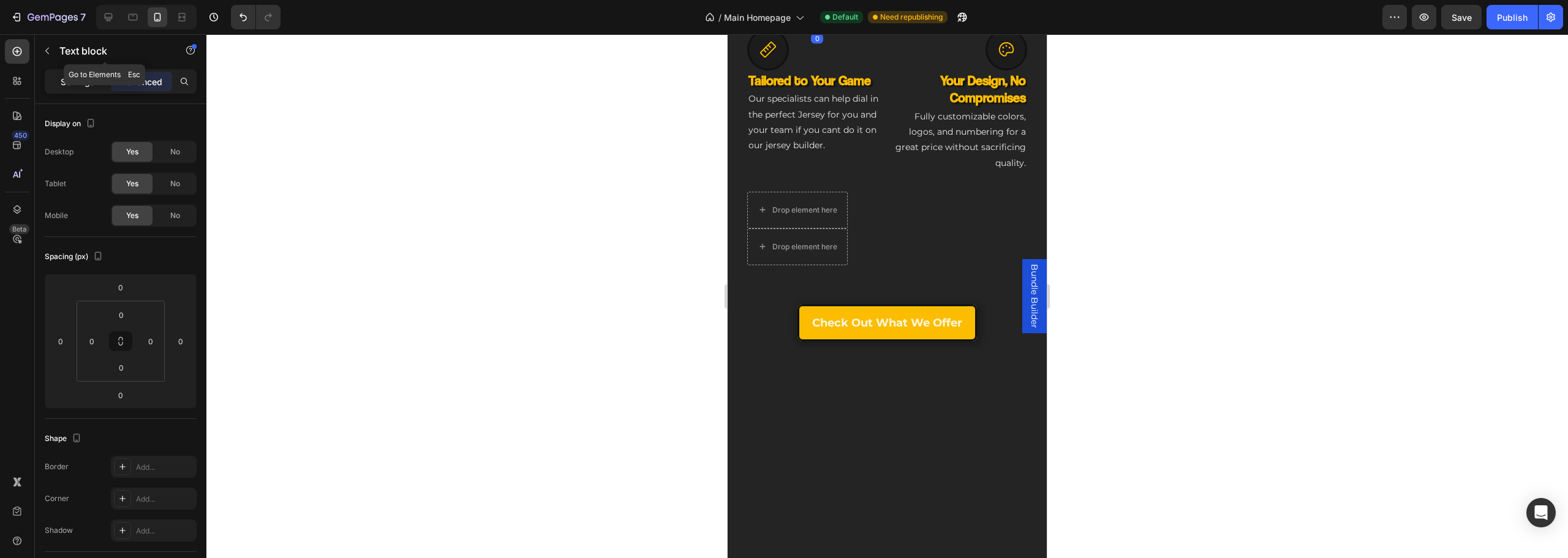
click at [79, 83] on p "Settings" at bounding box center [77, 82] width 34 height 13
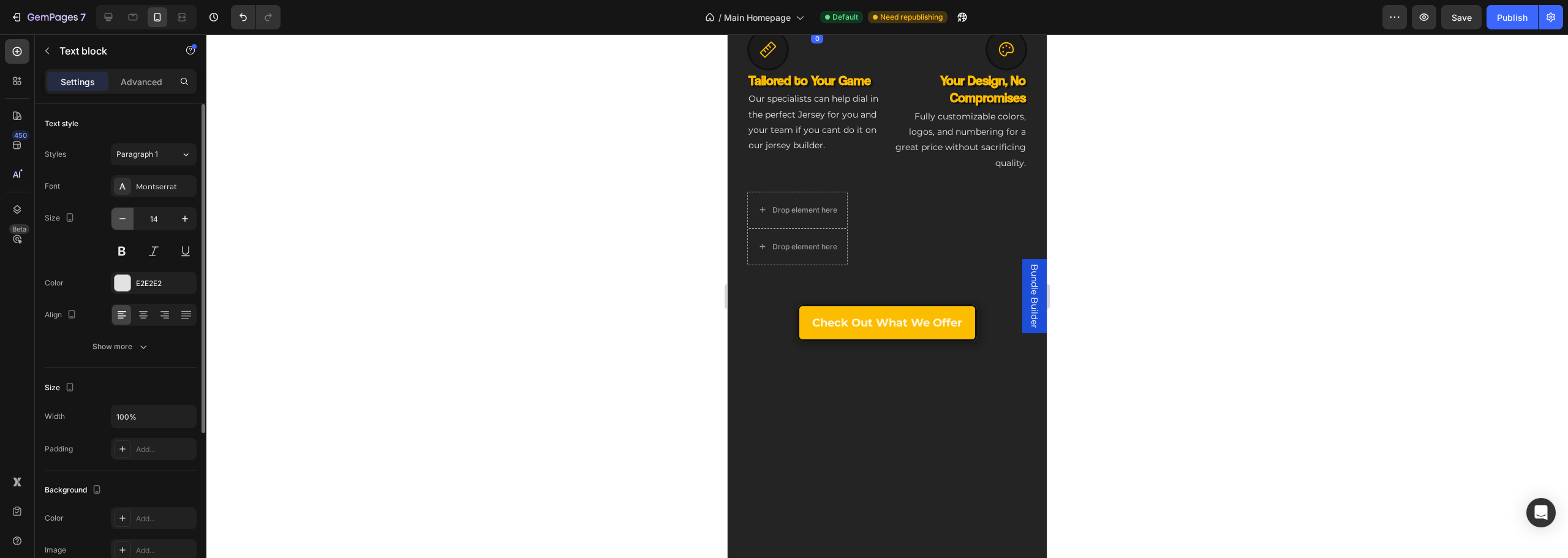
click at [121, 222] on icon "button" at bounding box center [122, 218] width 12 height 12
type input "13"
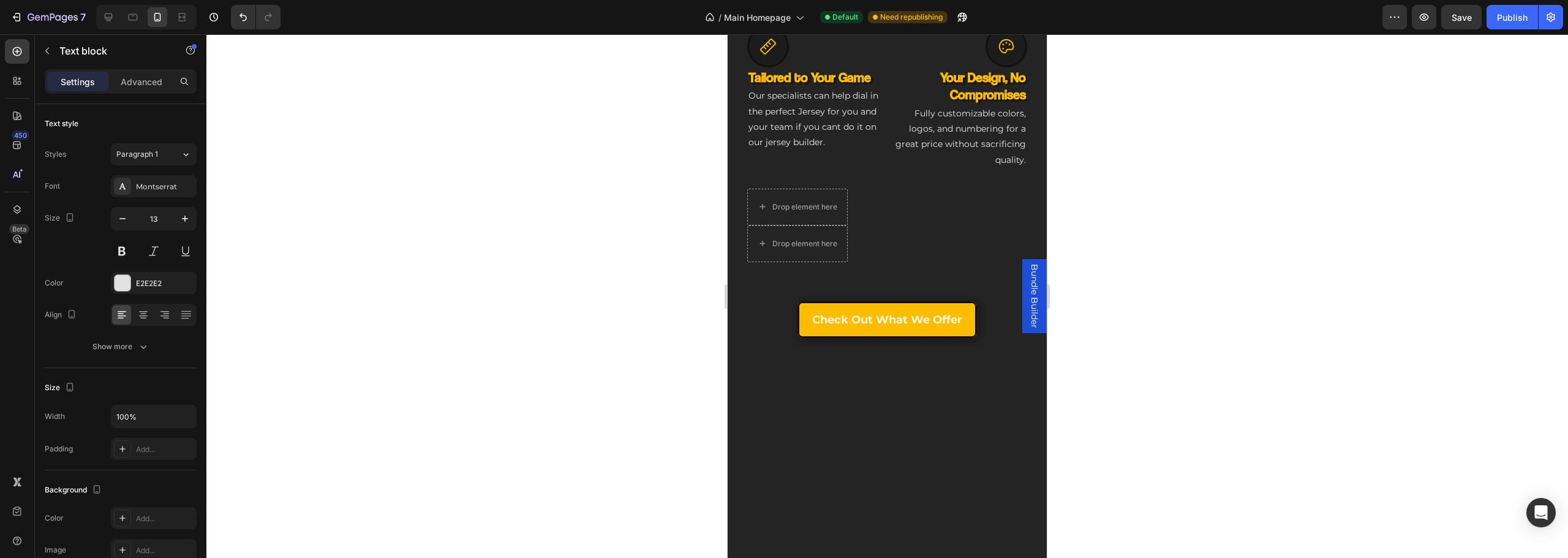
click at [129, 217] on button "button" at bounding box center [122, 218] width 22 height 22
type input "13"
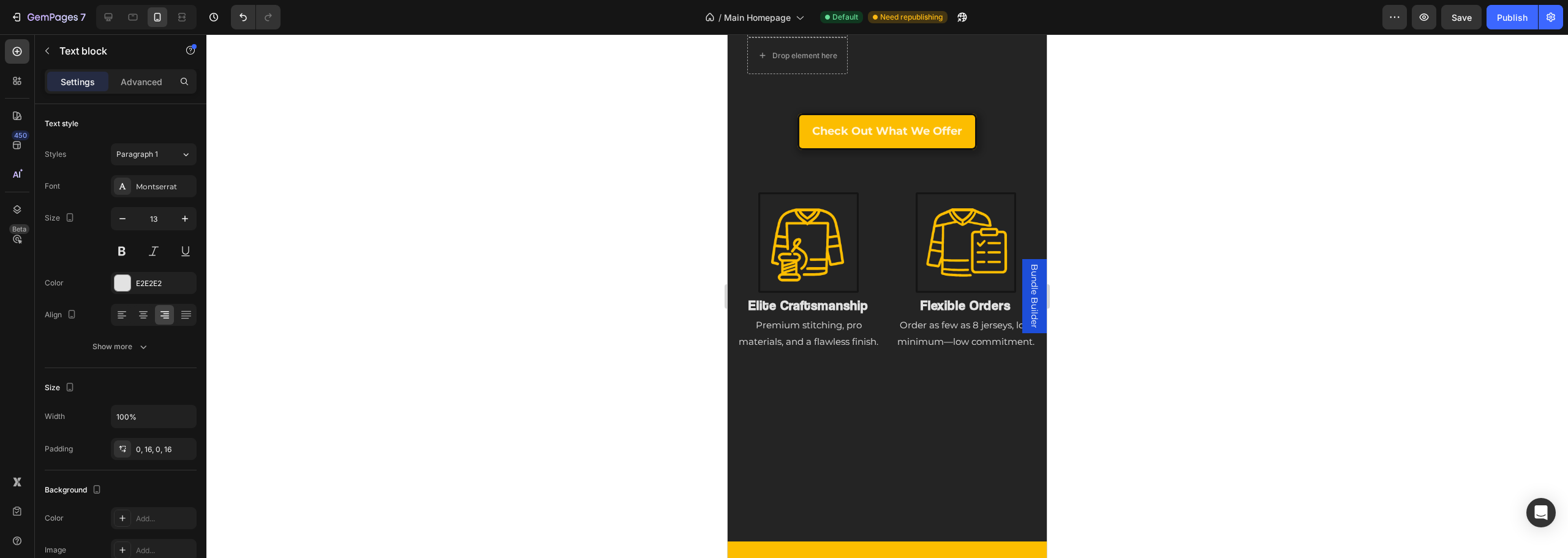
scroll to position [852, 0]
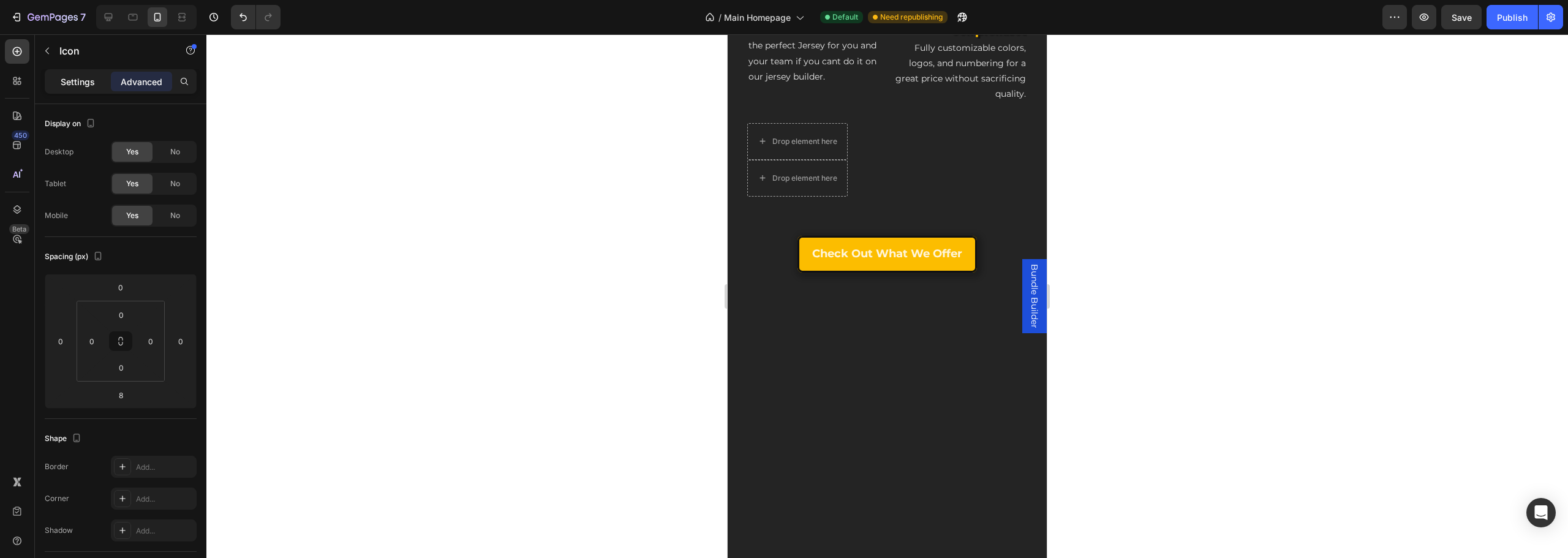
click at [82, 81] on p "Settings" at bounding box center [77, 82] width 34 height 13
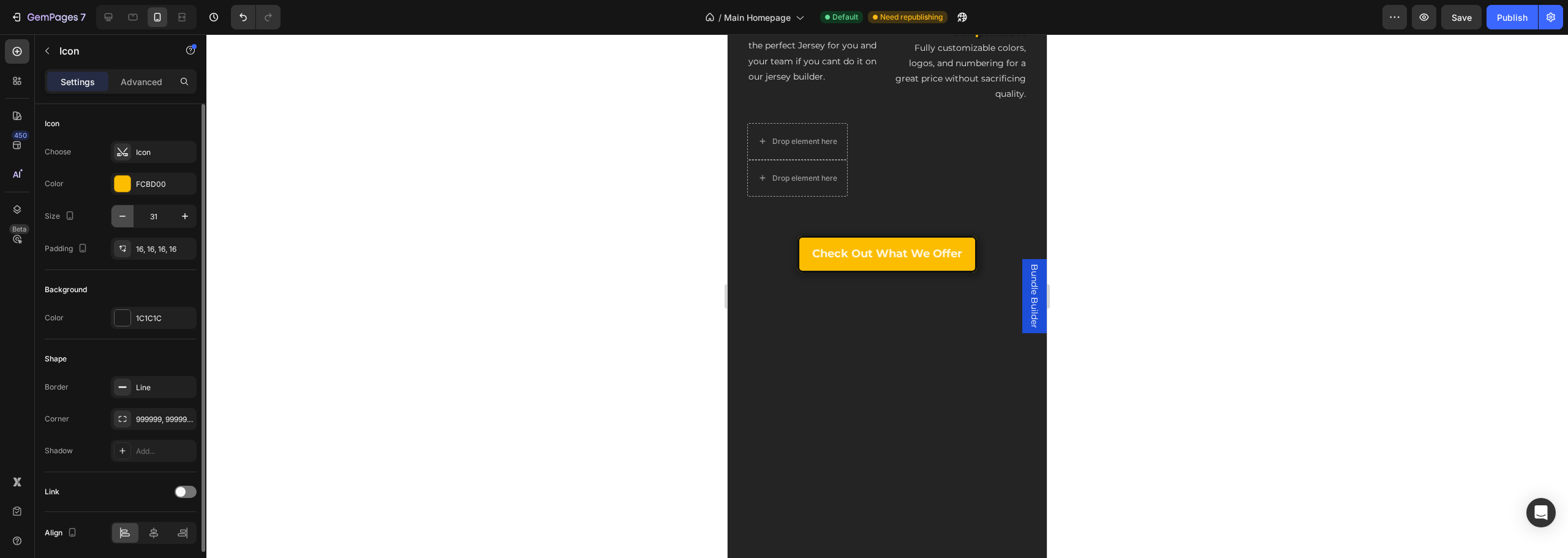
click at [120, 218] on icon "button" at bounding box center [122, 215] width 12 height 12
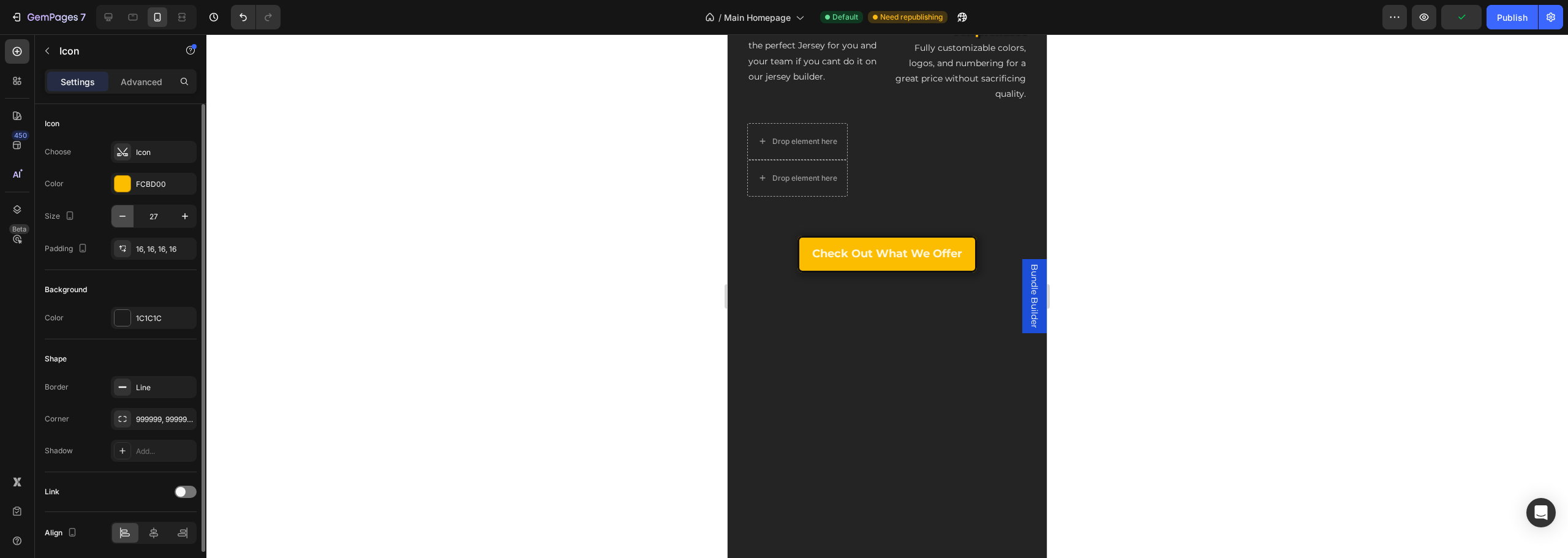
type input "26"
click at [124, 218] on icon "button" at bounding box center [122, 215] width 12 height 12
click at [124, 218] on icon "button" at bounding box center [122, 215] width 12 height 12
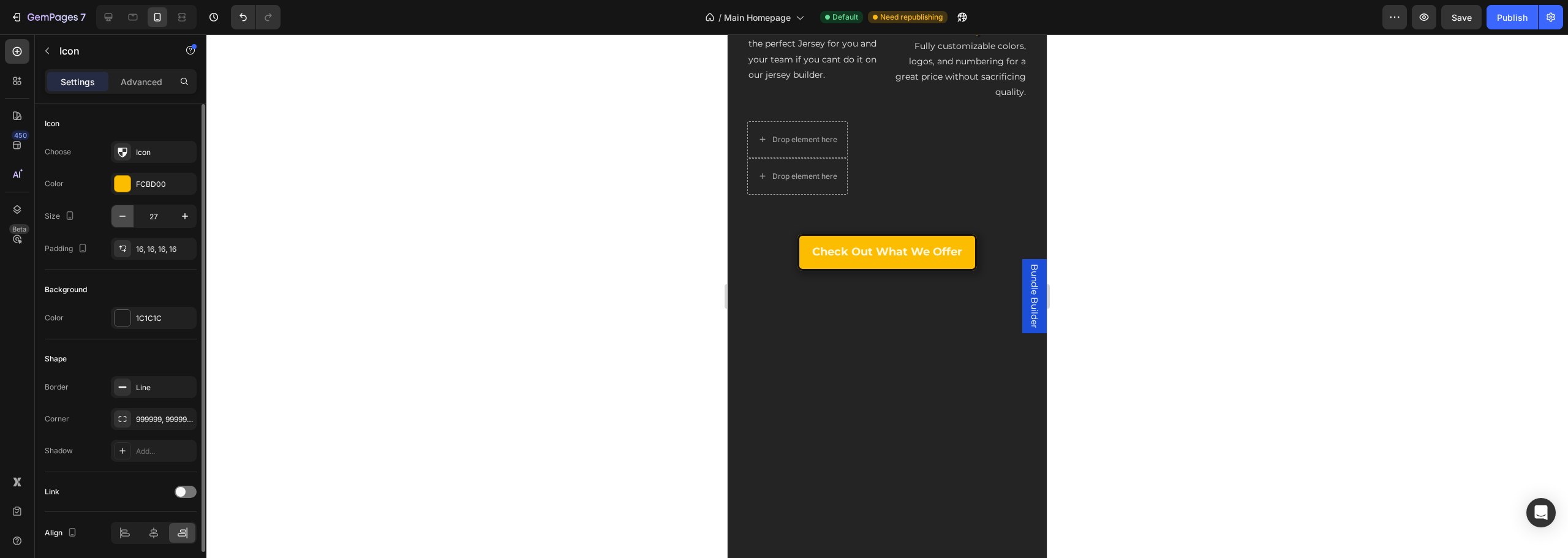
click at [124, 218] on icon "button" at bounding box center [122, 215] width 12 height 12
type input "26"
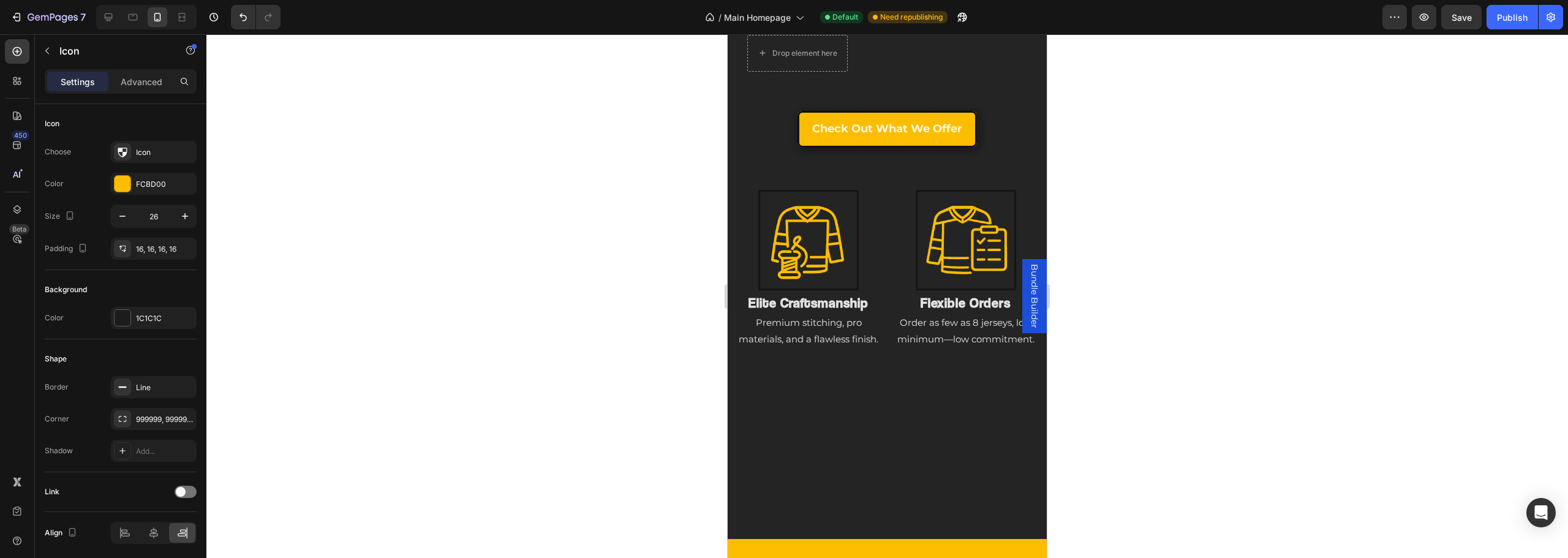
scroll to position [791, 0]
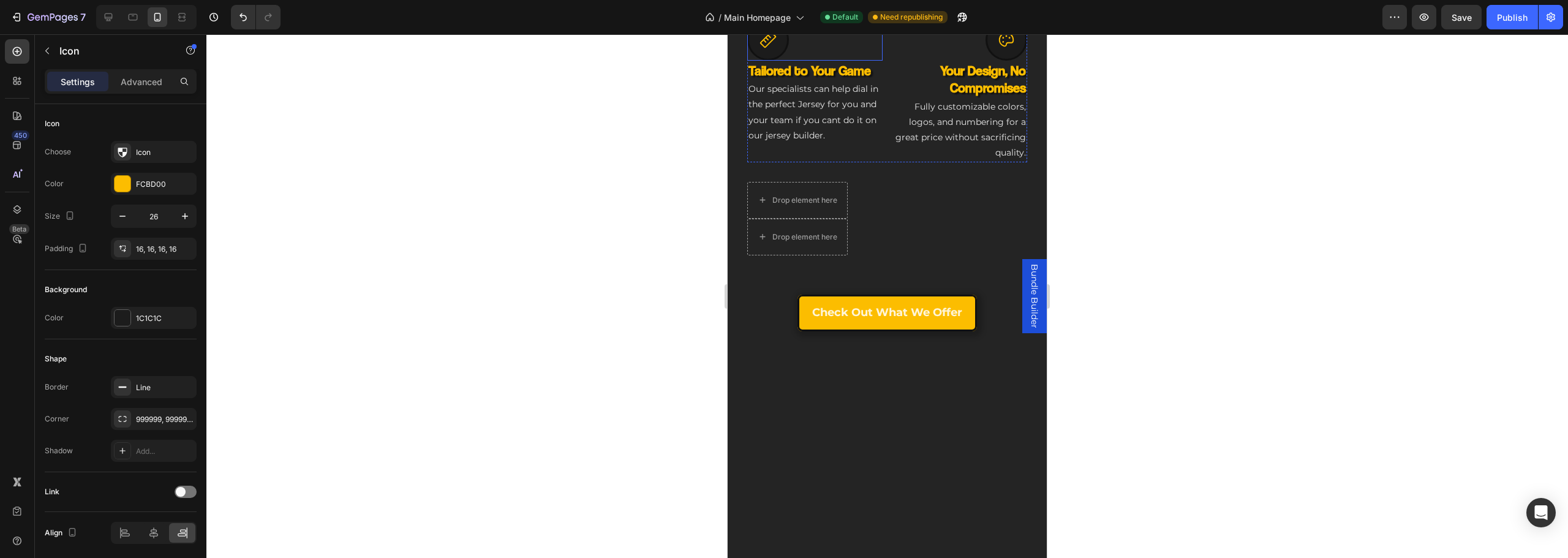
click at [763, 49] on icon at bounding box center [767, 39] width 18 height 18
click at [122, 209] on button "button" at bounding box center [122, 216] width 22 height 22
click at [123, 209] on button "button" at bounding box center [122, 216] width 22 height 22
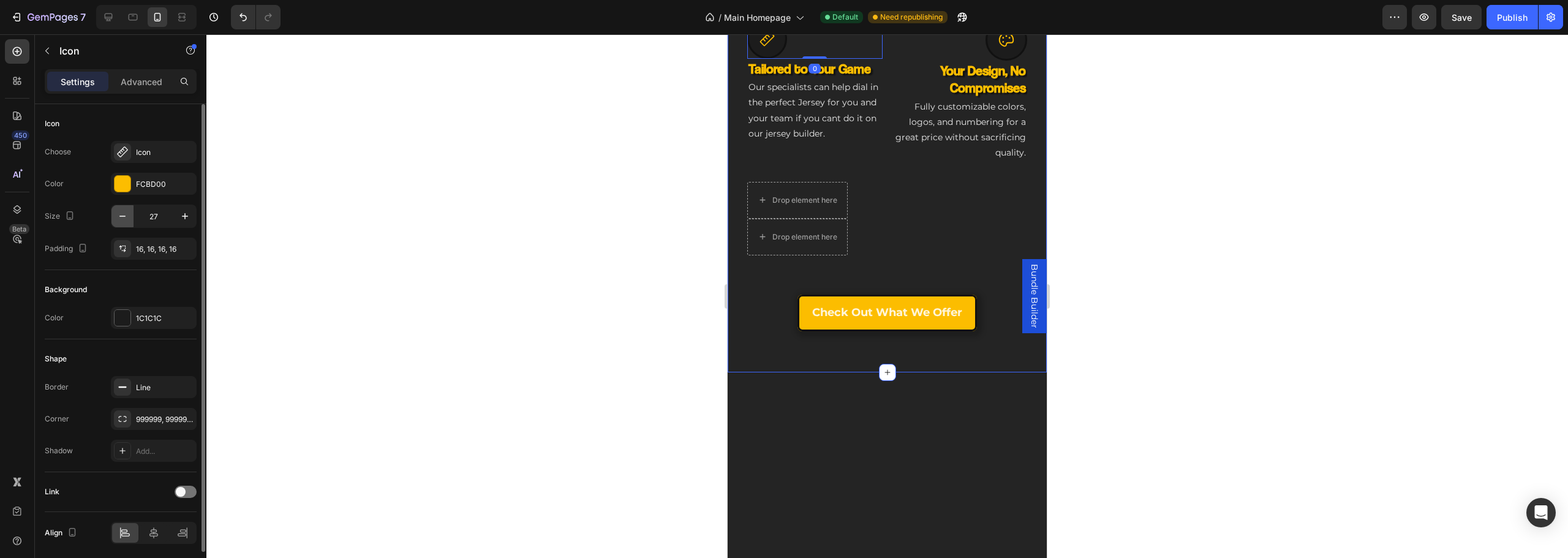
type input "26"
click at [986, 61] on div at bounding box center [1007, 40] width 42 height 42
click at [124, 219] on icon "button" at bounding box center [122, 215] width 12 height 12
click at [124, 218] on icon "button" at bounding box center [122, 215] width 12 height 12
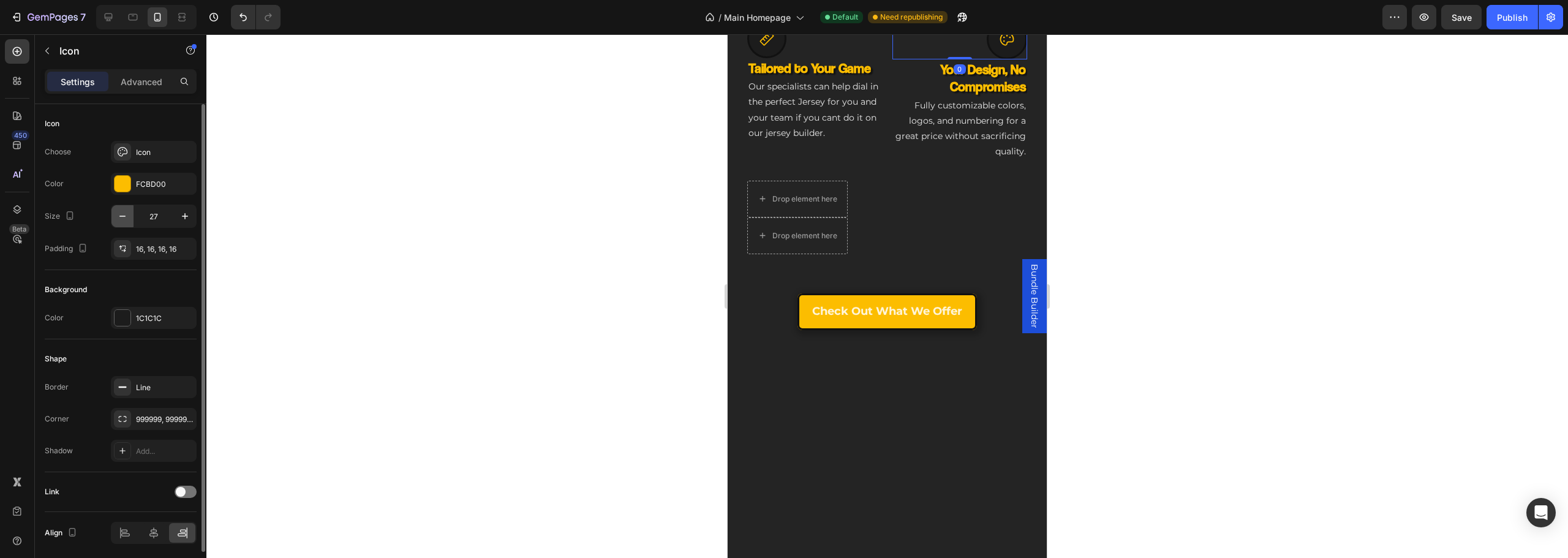
click at [124, 218] on icon "button" at bounding box center [122, 215] width 12 height 12
type input "26"
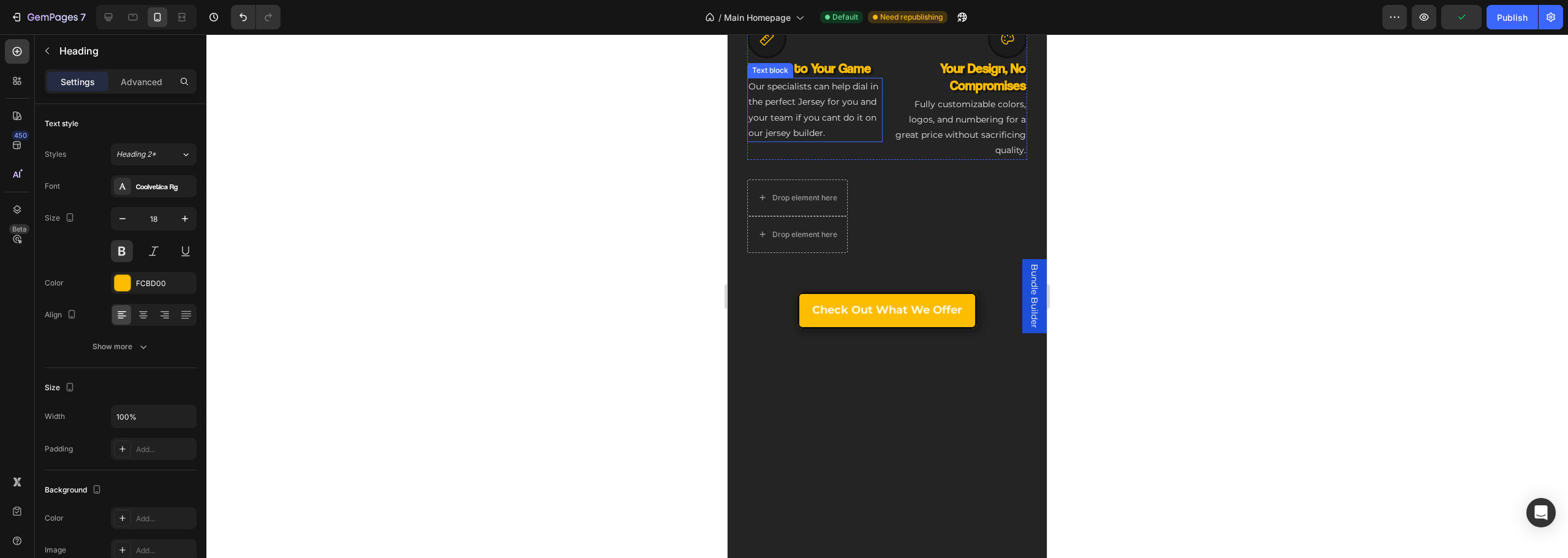
click at [791, 78] on div "Text block" at bounding box center [770, 70] width 46 height 14
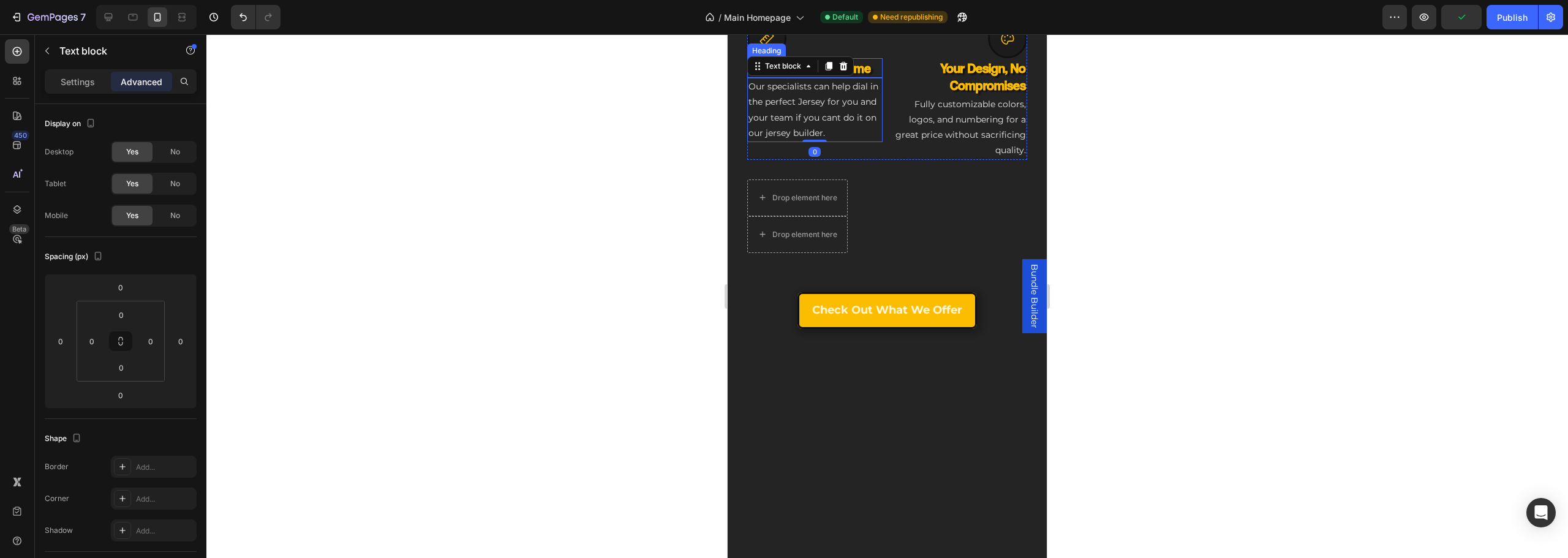
click at [870, 78] on h3 "Tailored to Your Game" at bounding box center [814, 68] width 135 height 20
click at [77, 88] on div "Settings" at bounding box center [77, 81] width 61 height 20
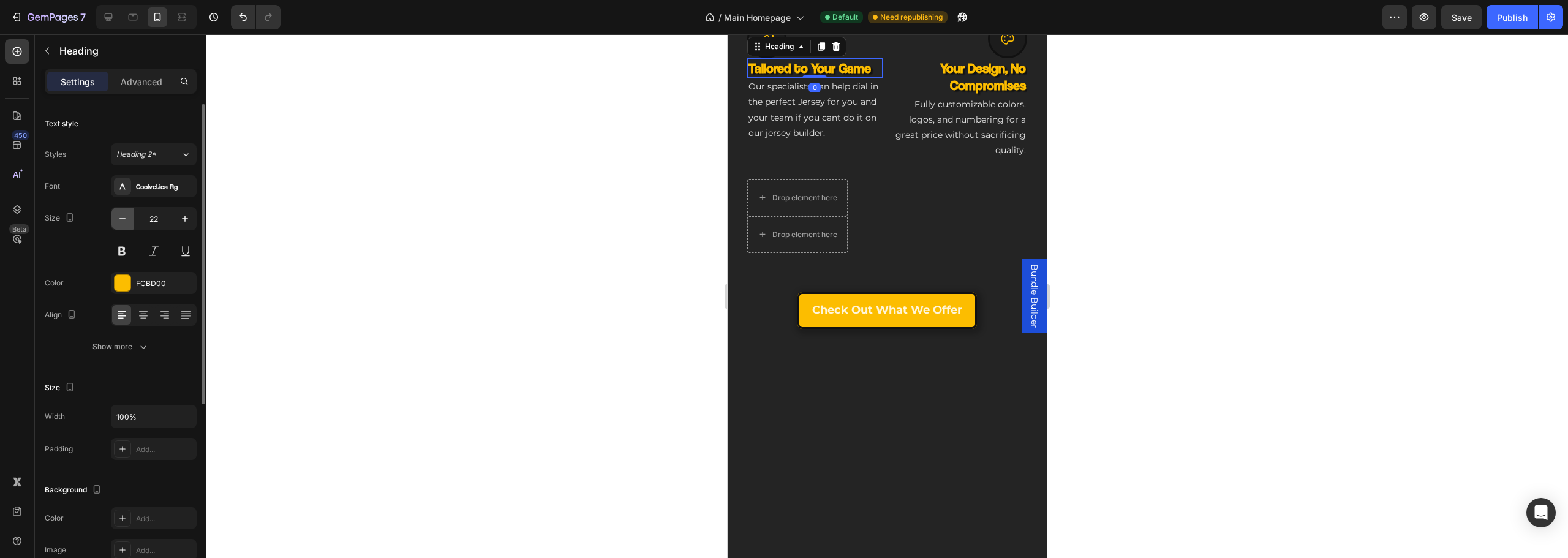
click at [114, 213] on button "button" at bounding box center [122, 218] width 22 height 22
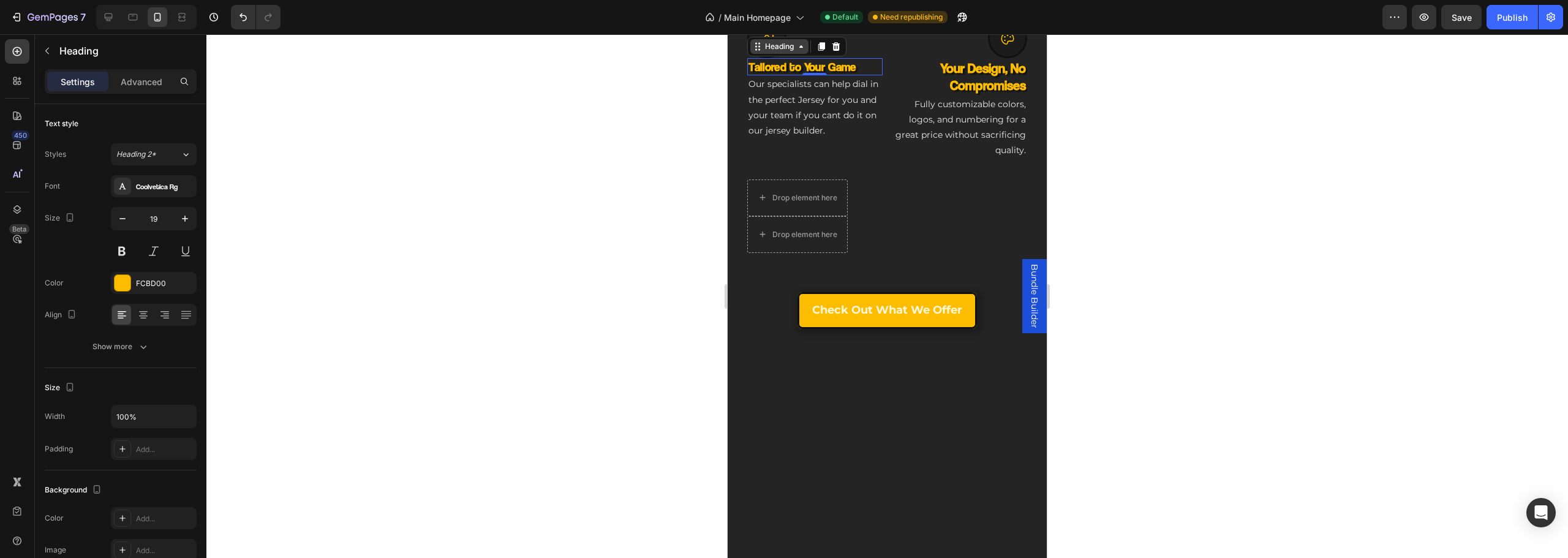
type input "18"
click at [946, 95] on h3 "Your Design, No Compromises" at bounding box center [960, 77] width 135 height 38
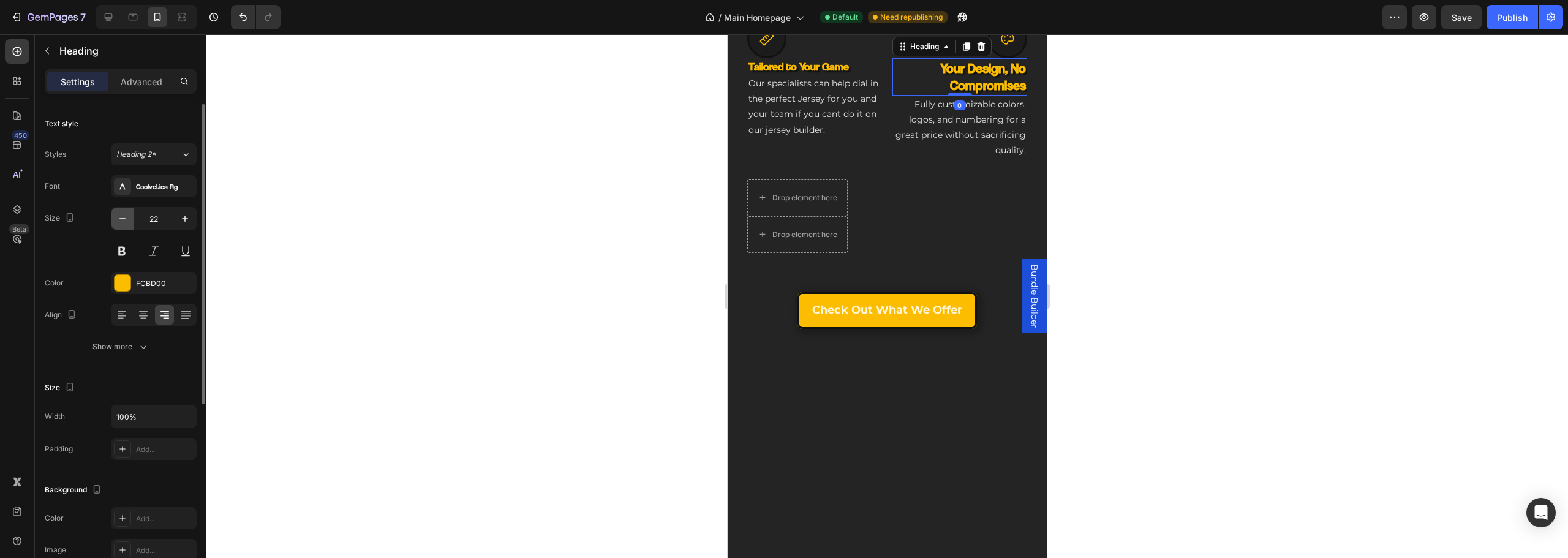
drag, startPoint x: 114, startPoint y: 214, endPoint x: 126, endPoint y: 214, distance: 12.0
click at [122, 214] on button "button" at bounding box center [122, 218] width 22 height 22
click at [126, 214] on icon "button" at bounding box center [122, 218] width 12 height 12
click at [127, 214] on icon "button" at bounding box center [122, 218] width 12 height 12
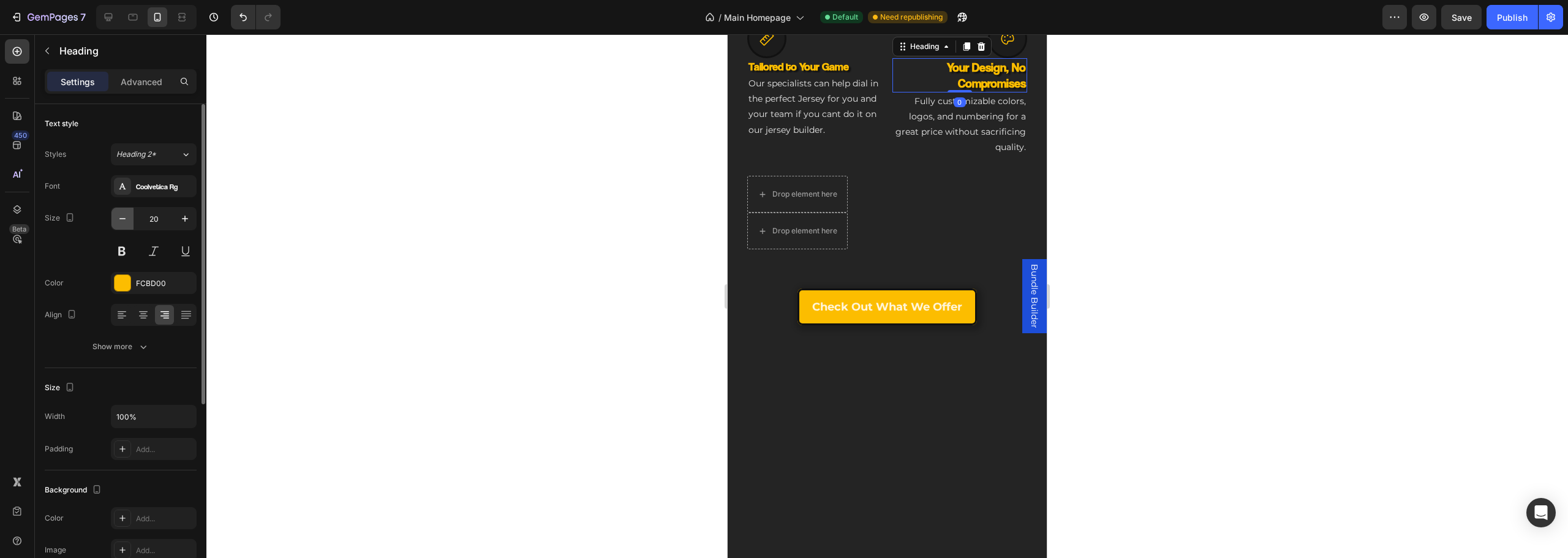
click at [127, 214] on icon "button" at bounding box center [122, 218] width 12 height 12
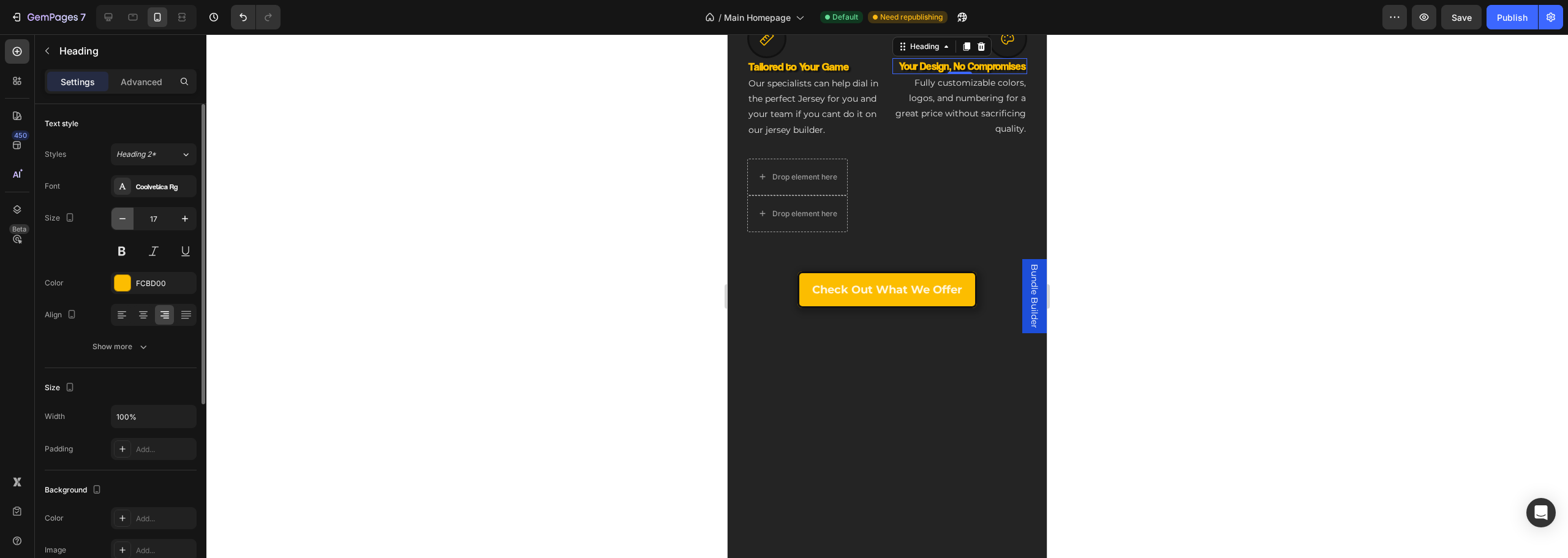
click at [127, 214] on icon "button" at bounding box center [122, 218] width 12 height 12
click at [188, 218] on icon "button" at bounding box center [184, 218] width 12 height 12
type input "18"
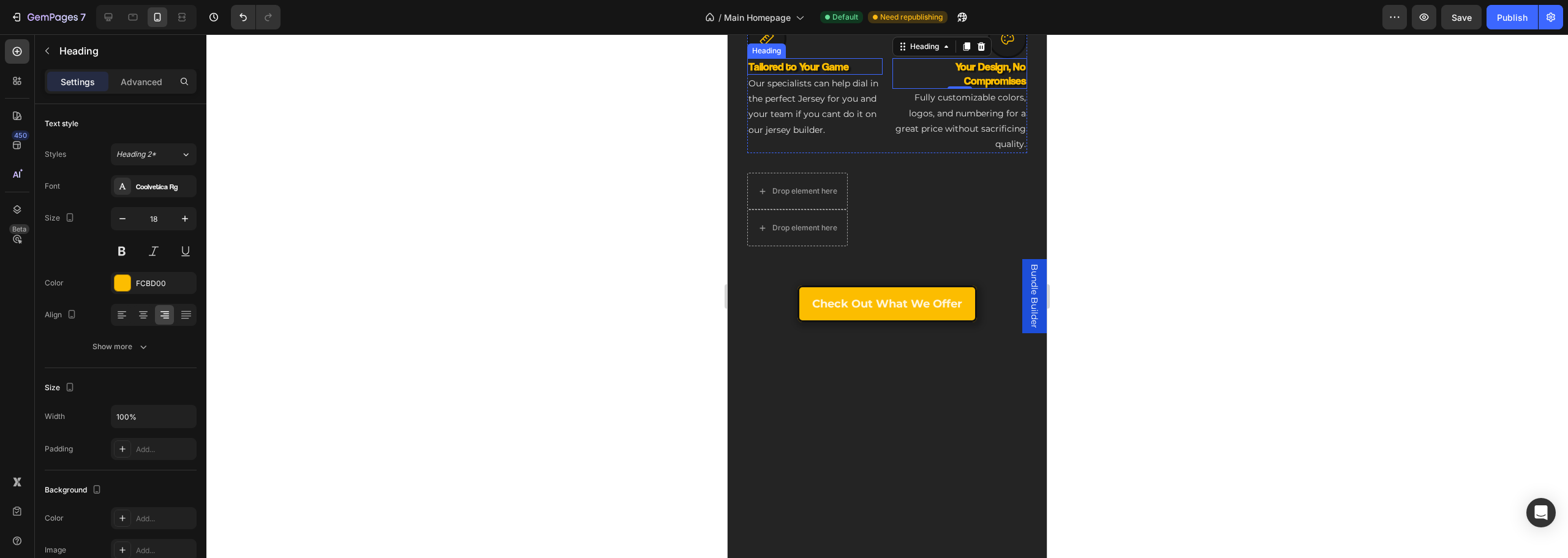
click at [882, 154] on div "Icon Tailored to Your Game Heading Our specialists can help dial in the perfect…" at bounding box center [887, 86] width 280 height 134
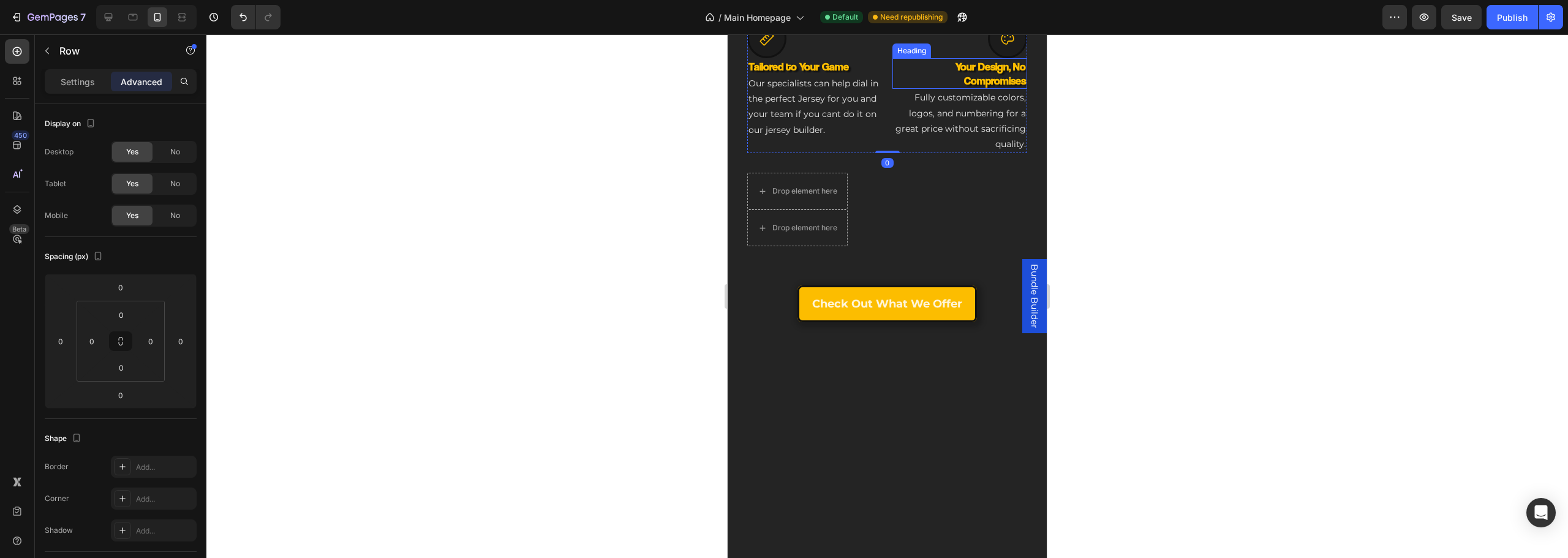
click at [903, 90] on h3 "Your Design, No Compromises" at bounding box center [960, 73] width 135 height 31
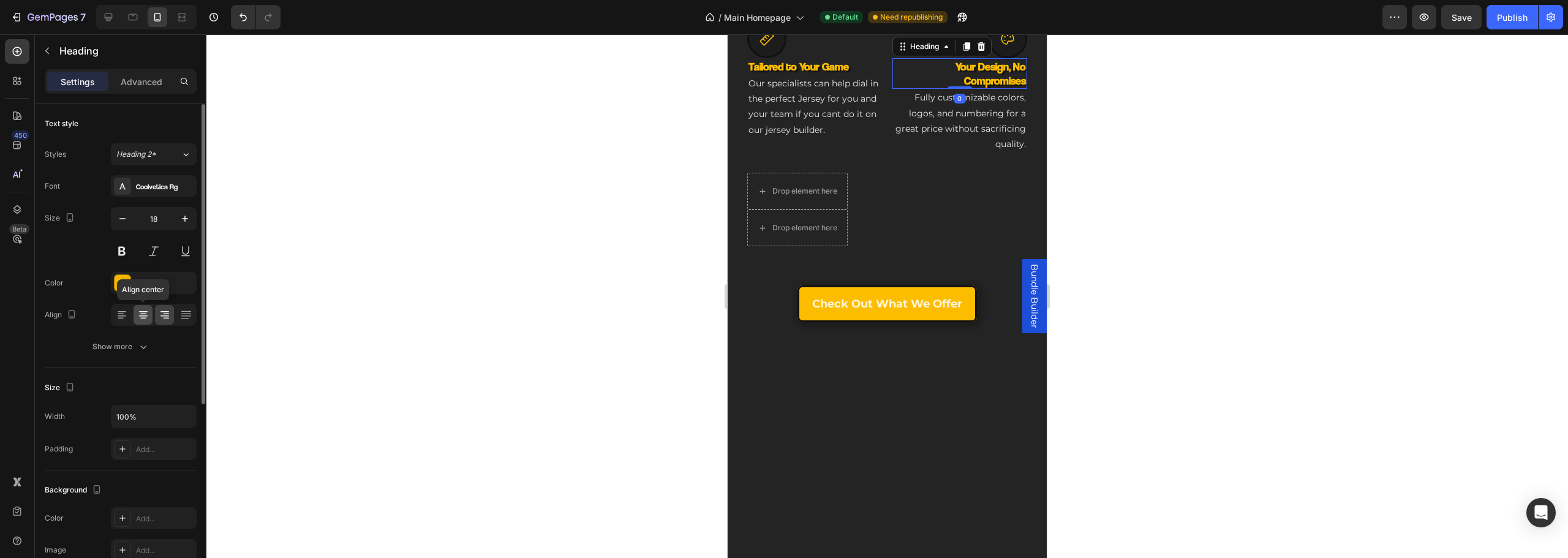
click at [145, 317] on icon at bounding box center [143, 314] width 12 height 12
click at [163, 318] on icon at bounding box center [164, 314] width 12 height 12
click at [125, 351] on div "Show more" at bounding box center [121, 346] width 57 height 12
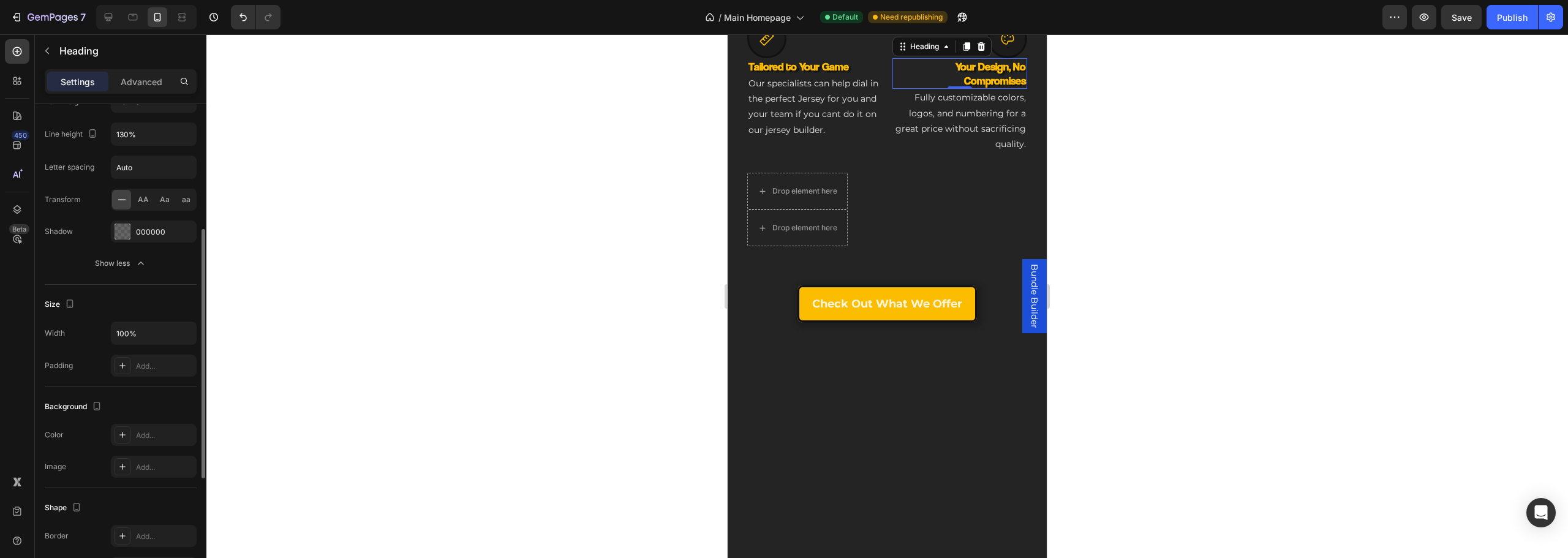
scroll to position [306, 0]
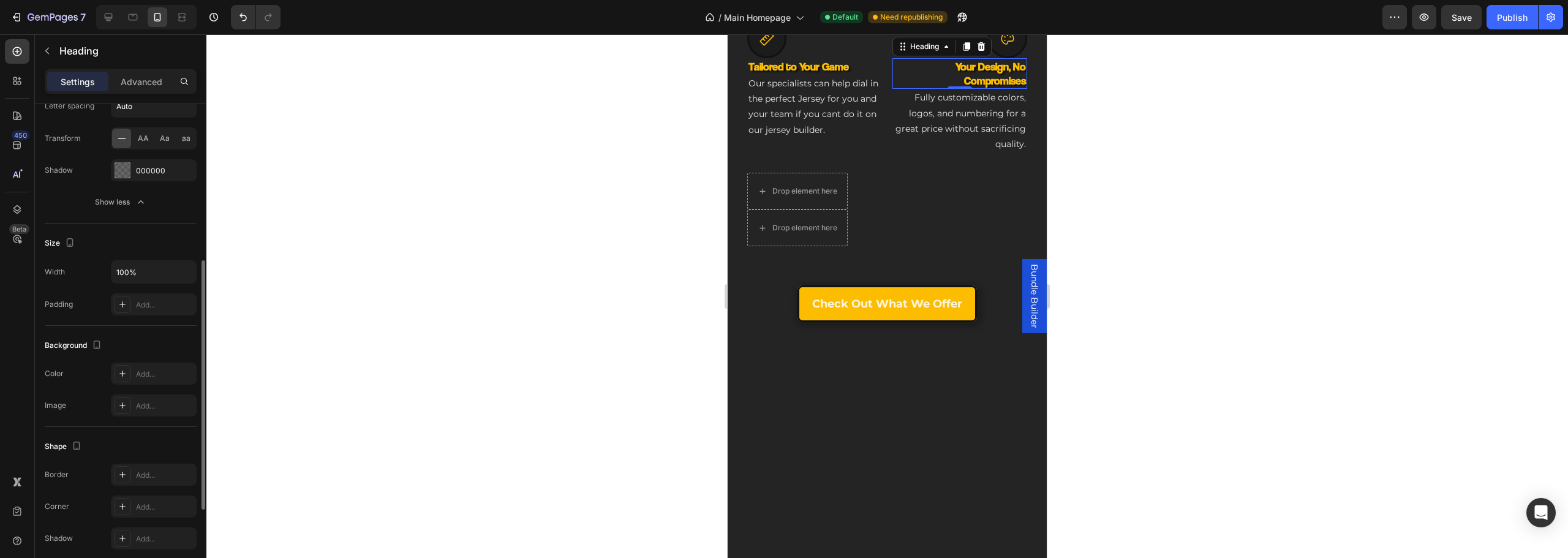
click at [140, 70] on div "Settings Advanced" at bounding box center [121, 82] width 152 height 25
click at [143, 80] on p "Advanced" at bounding box center [142, 82] width 42 height 13
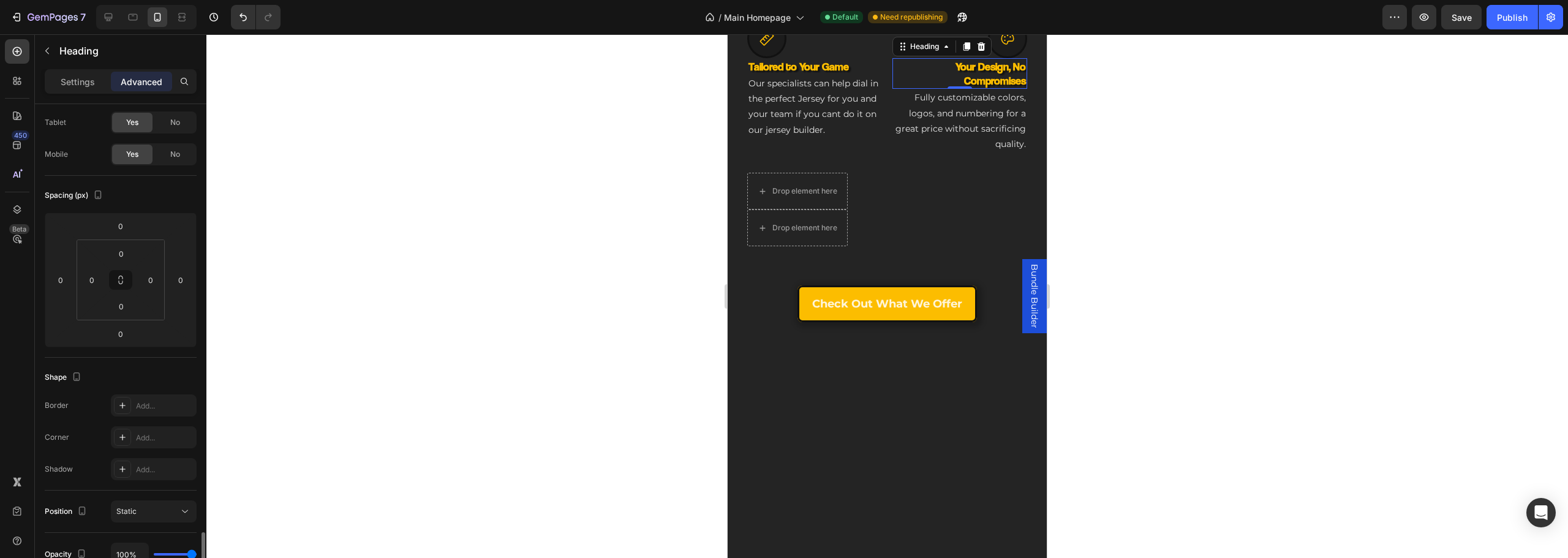
scroll to position [0, 0]
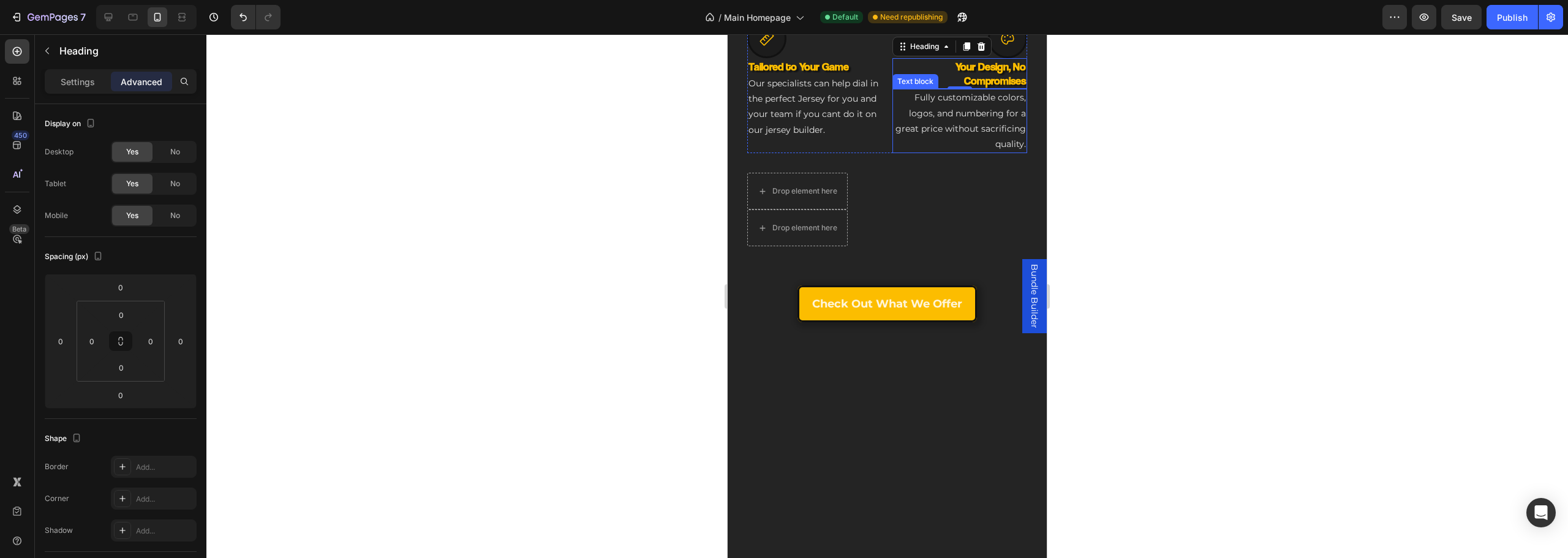
click at [904, 152] on p "Fully customizable colors, logos, and numbering for a great price without sacri…" at bounding box center [960, 121] width 133 height 62
click at [881, 154] on div "Icon Tailored to Your Game Heading Our specialists can help dial in the perfect…" at bounding box center [887, 86] width 280 height 134
click at [90, 85] on p "Settings" at bounding box center [77, 82] width 34 height 13
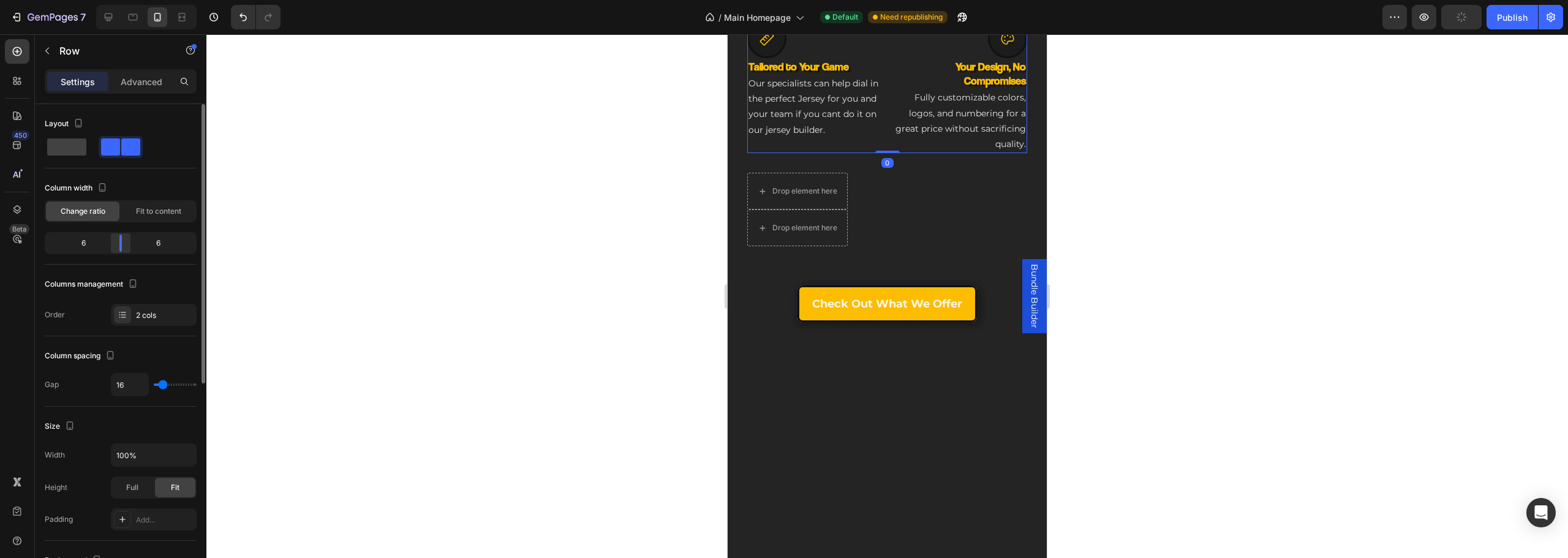
drag, startPoint x: 107, startPoint y: 249, endPoint x: 114, endPoint y: 247, distance: 7.3
click at [110, 247] on div "6 6" at bounding box center [121, 243] width 152 height 22
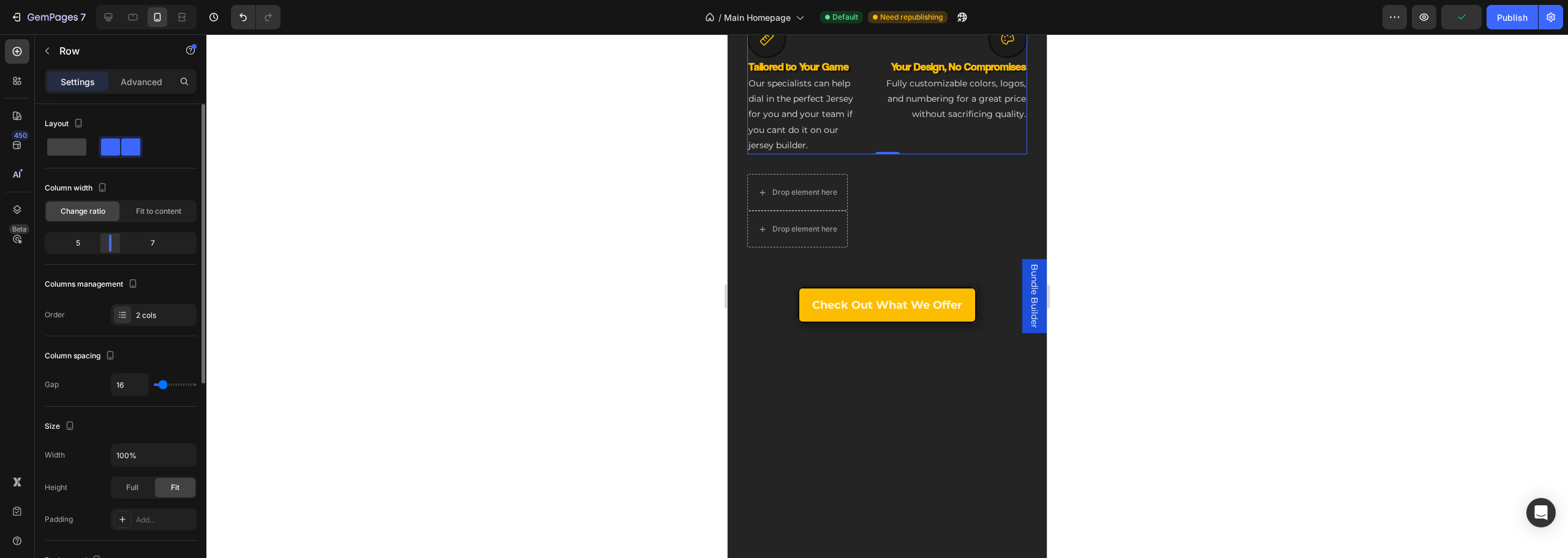
drag, startPoint x: 117, startPoint y: 247, endPoint x: 106, endPoint y: 247, distance: 11.0
click at [106, 247] on div at bounding box center [110, 243] width 22 height 17
click at [963, 74] on h3 "Your Design, No Compromises" at bounding box center [949, 66] width 158 height 17
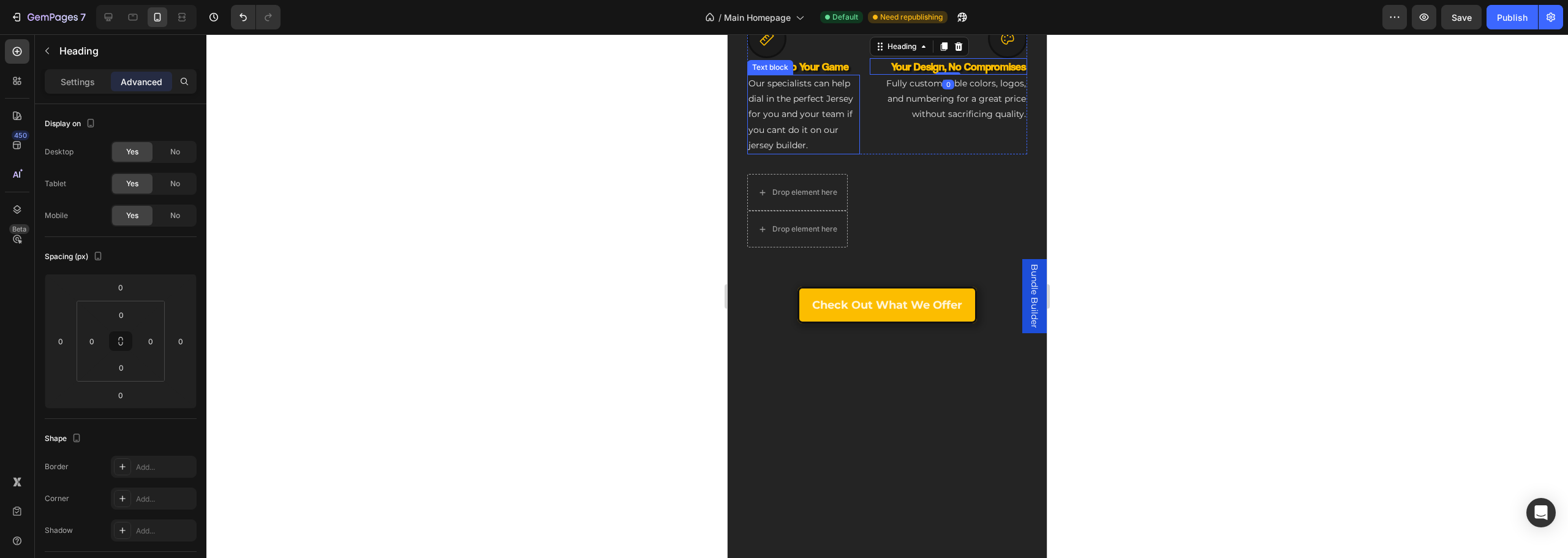
click at [840, 153] on p "Our specialists can help dial in the perfect Jersey for you and your team if yo…" at bounding box center [804, 114] width 110 height 77
click at [879, 154] on div "Icon Your Design, No Compromises Heading Fully customizable colors, logos, and …" at bounding box center [949, 86] width 158 height 135
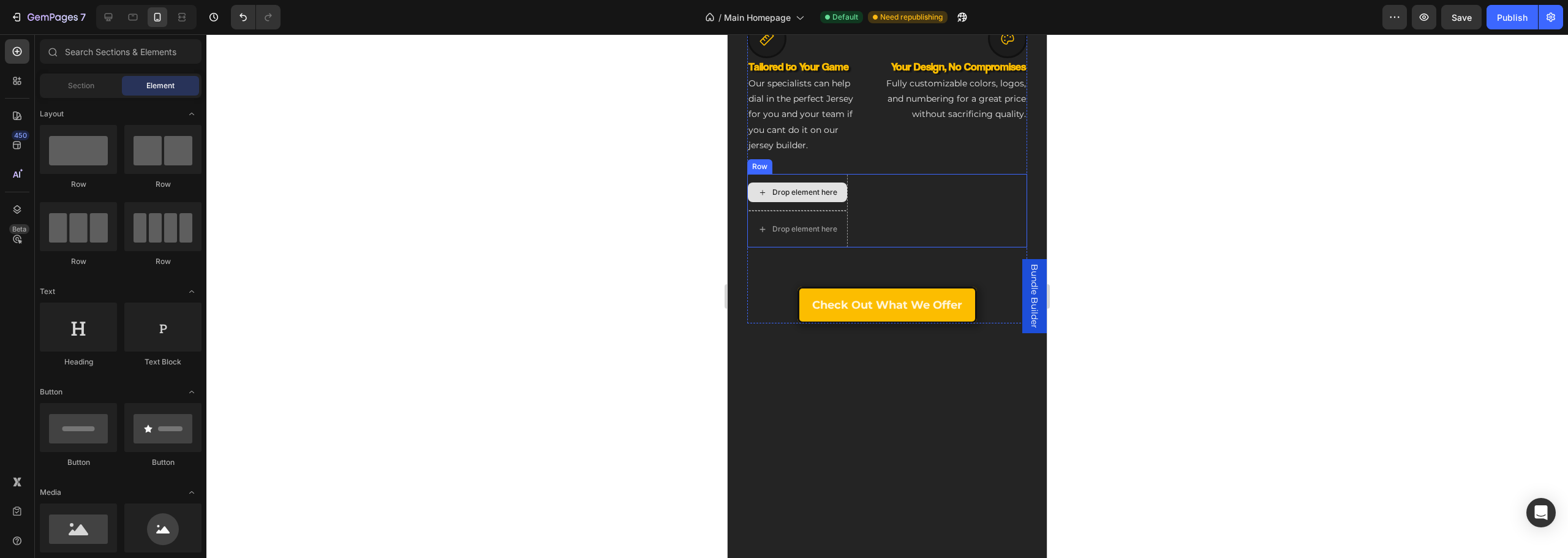
click at [827, 202] on div "Drop element here" at bounding box center [797, 192] width 99 height 20
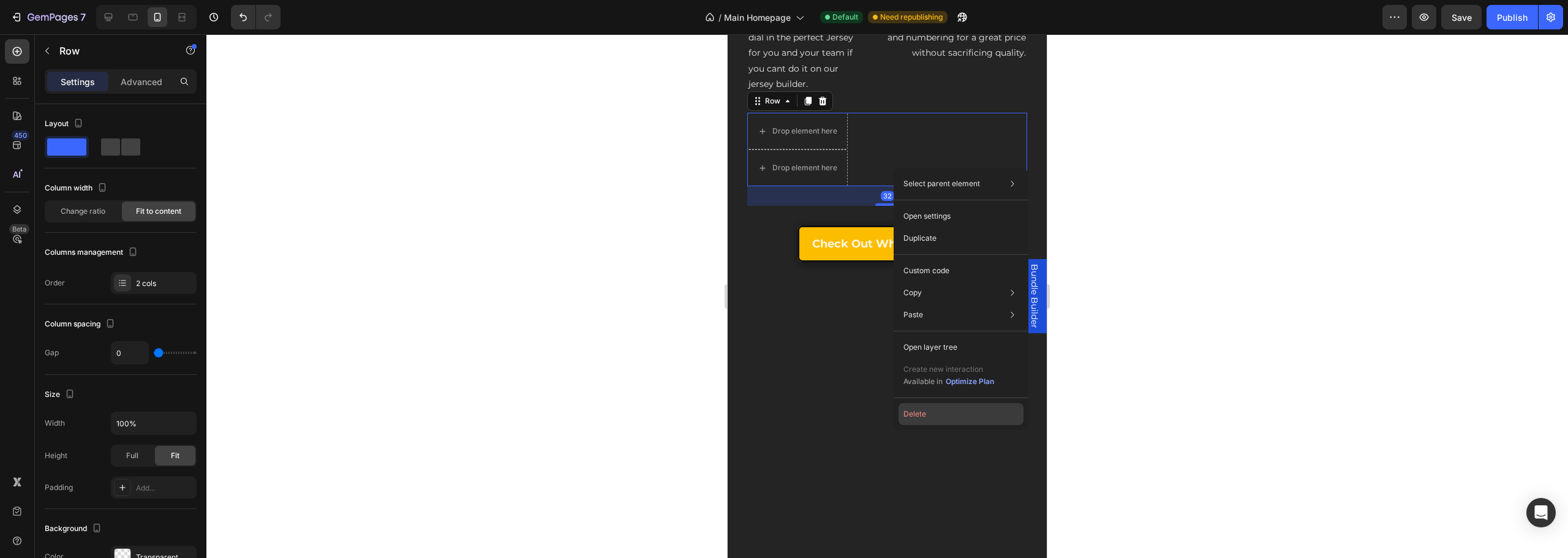
click at [931, 403] on button "Delete" at bounding box center [960, 413] width 125 height 22
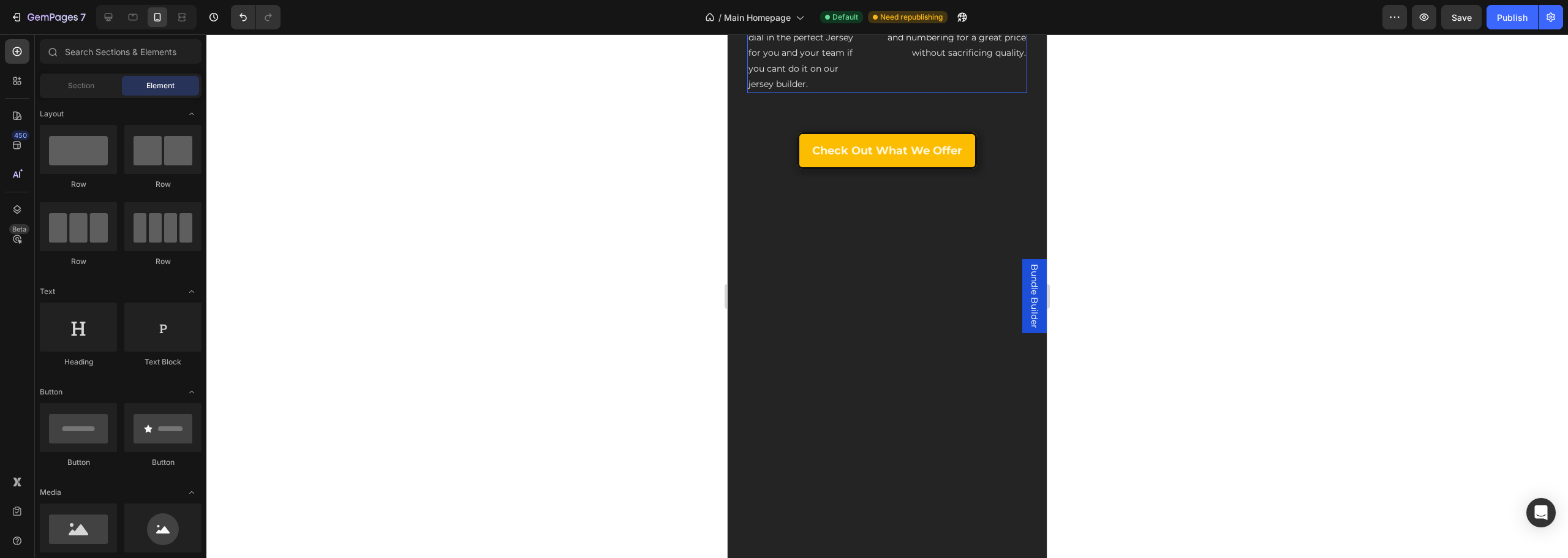
scroll to position [669, 0]
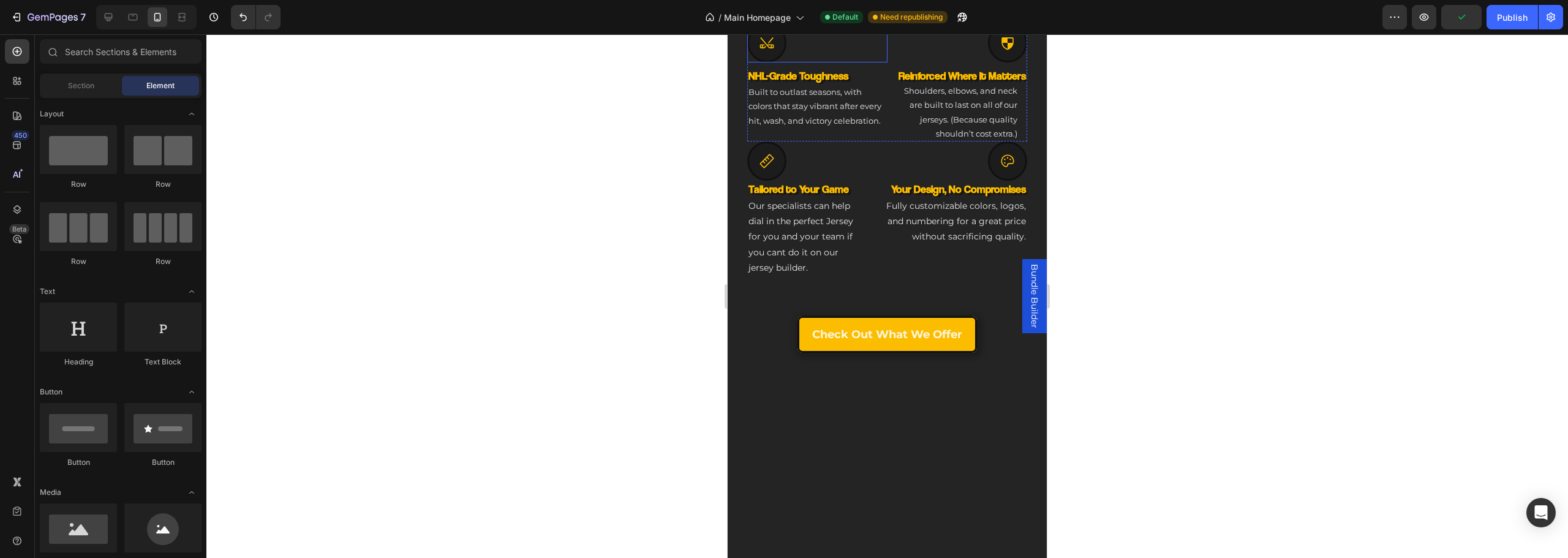
click at [798, 15] on img at bounding box center [887, 13] width 252 height 4
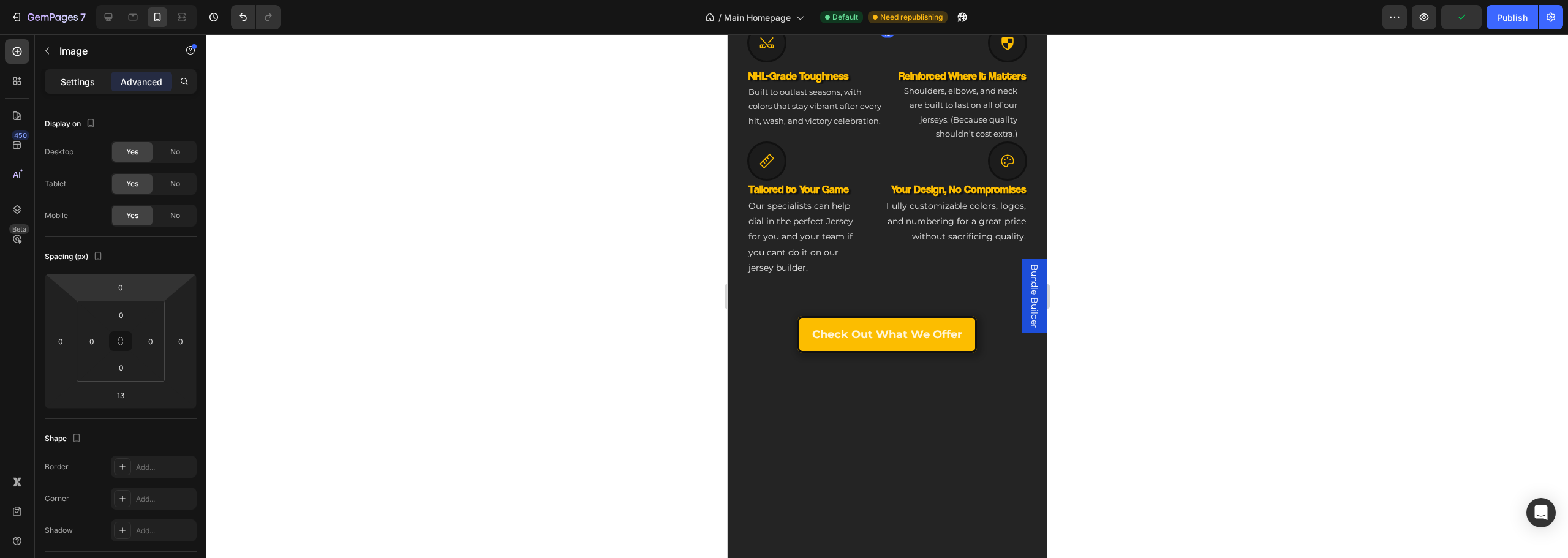
click at [82, 84] on p "Settings" at bounding box center [77, 82] width 34 height 13
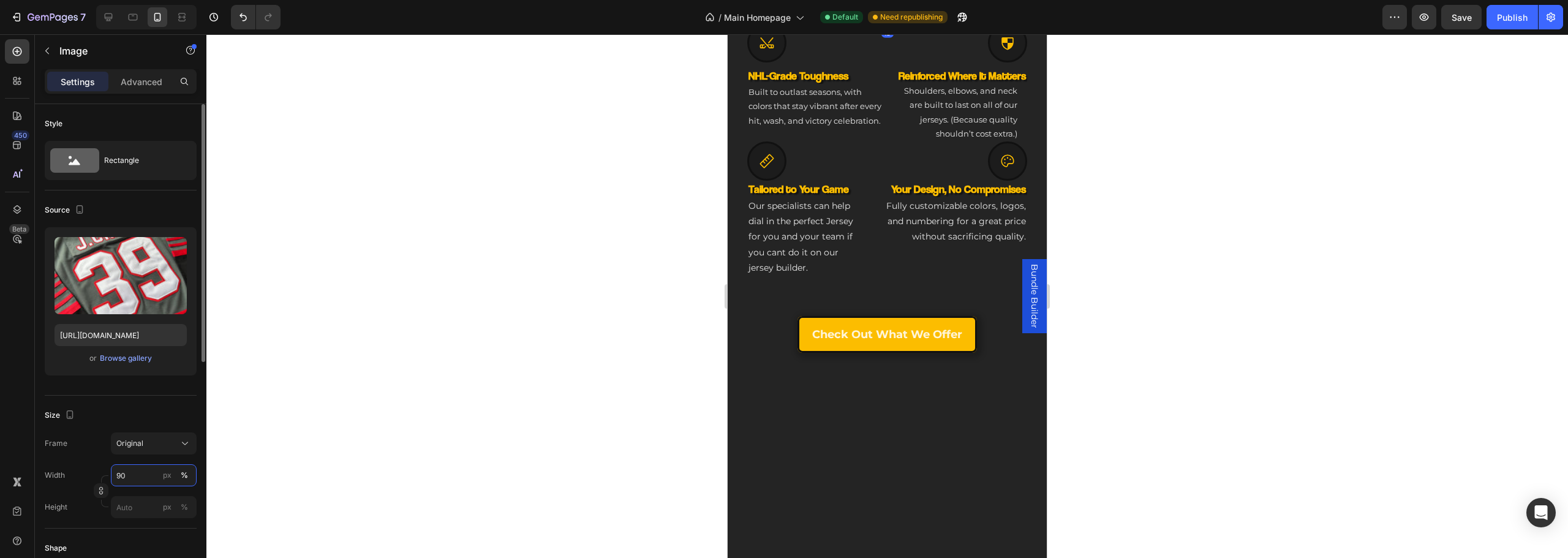
click at [129, 476] on input "90" at bounding box center [153, 475] width 86 height 22
type input "100"
click at [1184, 298] on div at bounding box center [887, 296] width 1362 height 523
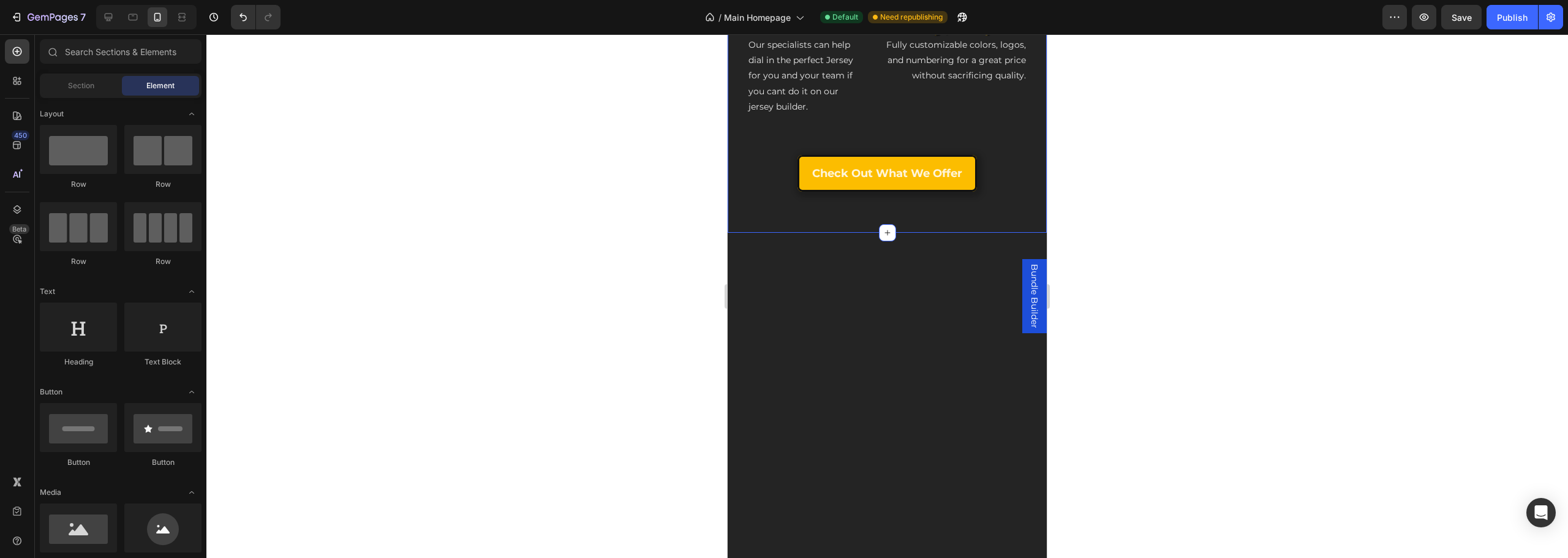
scroll to position [546, 0]
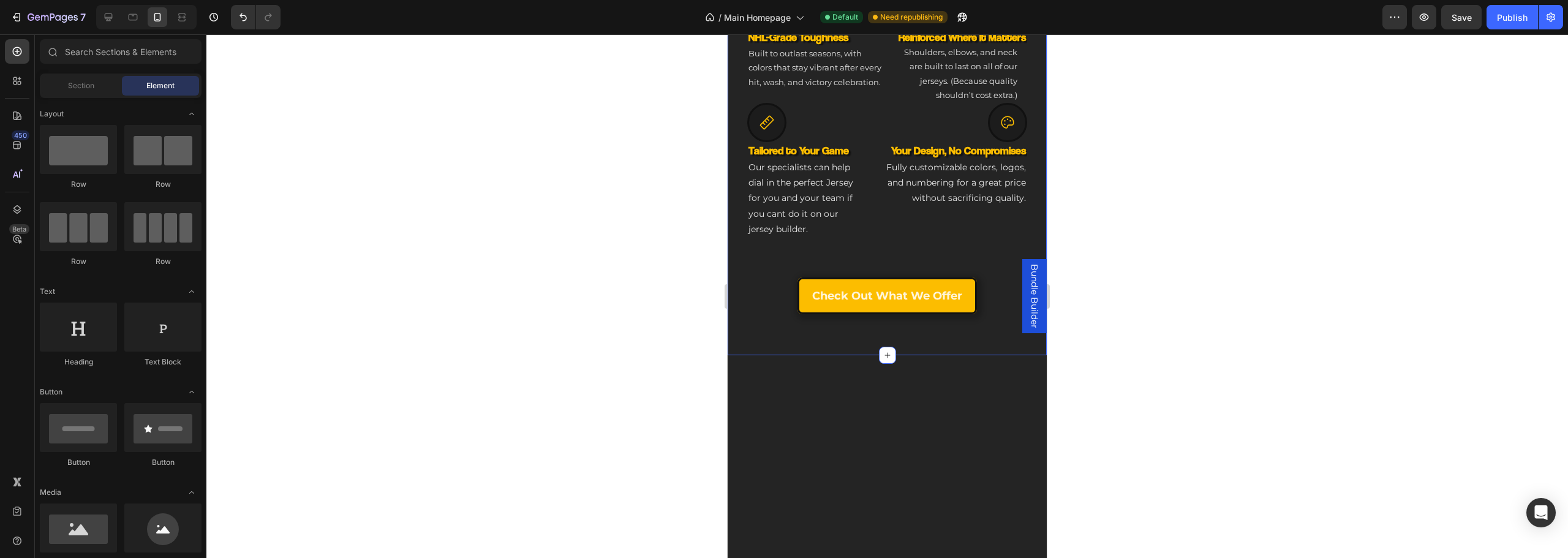
click at [1010, 46] on h3 "Reinforced Where It Matters" at bounding box center [958, 37] width 140 height 17
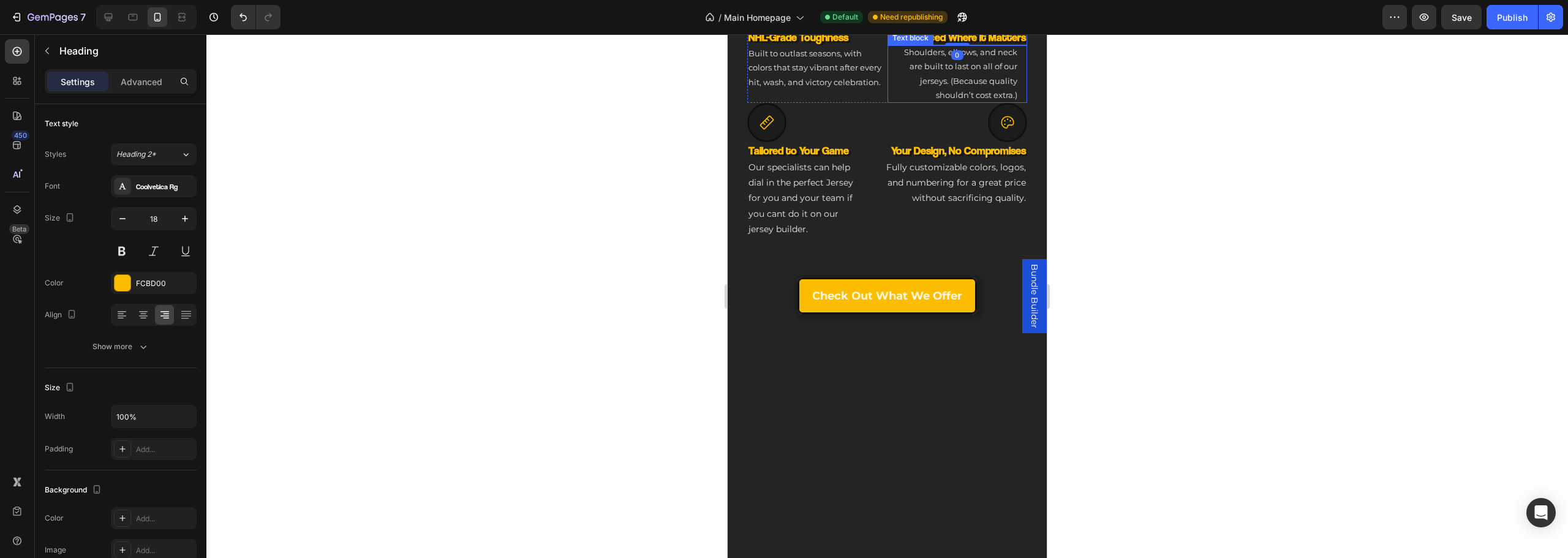
click at [1008, 103] on div "Shoulders, elbows, and neck are built to last on all of our jerseys. (Because q…" at bounding box center [958, 74] width 140 height 58
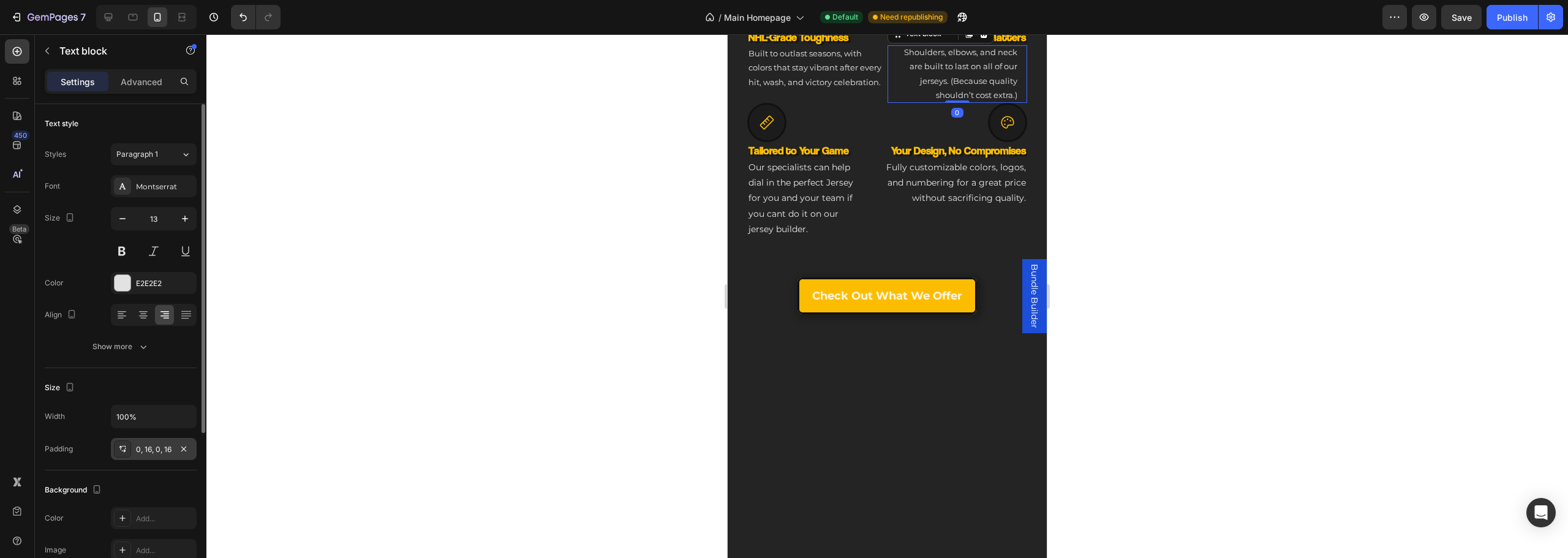
click at [148, 438] on div "0, 16, 0, 16" at bounding box center [153, 449] width 86 height 22
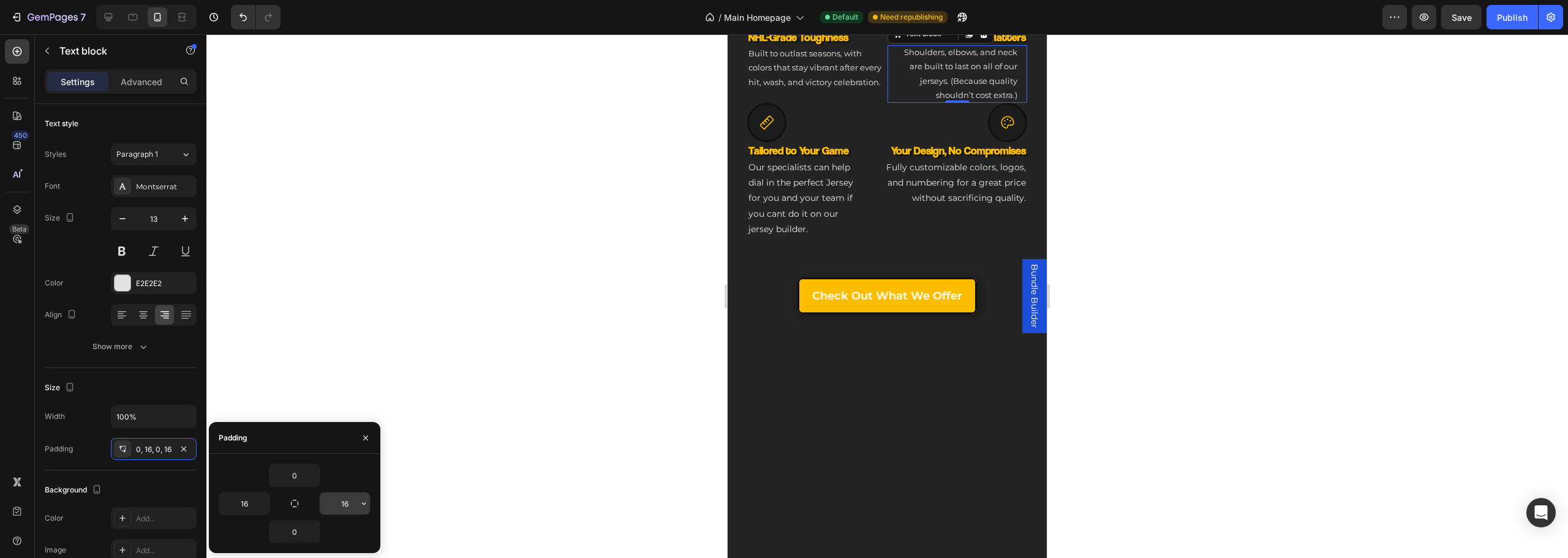
click at [356, 502] on input "16" at bounding box center [344, 503] width 50 height 22
type input "0"
click at [237, 506] on input "16" at bounding box center [244, 503] width 50 height 22
type input "0"
click at [954, 142] on div "Icon" at bounding box center [949, 122] width 158 height 39
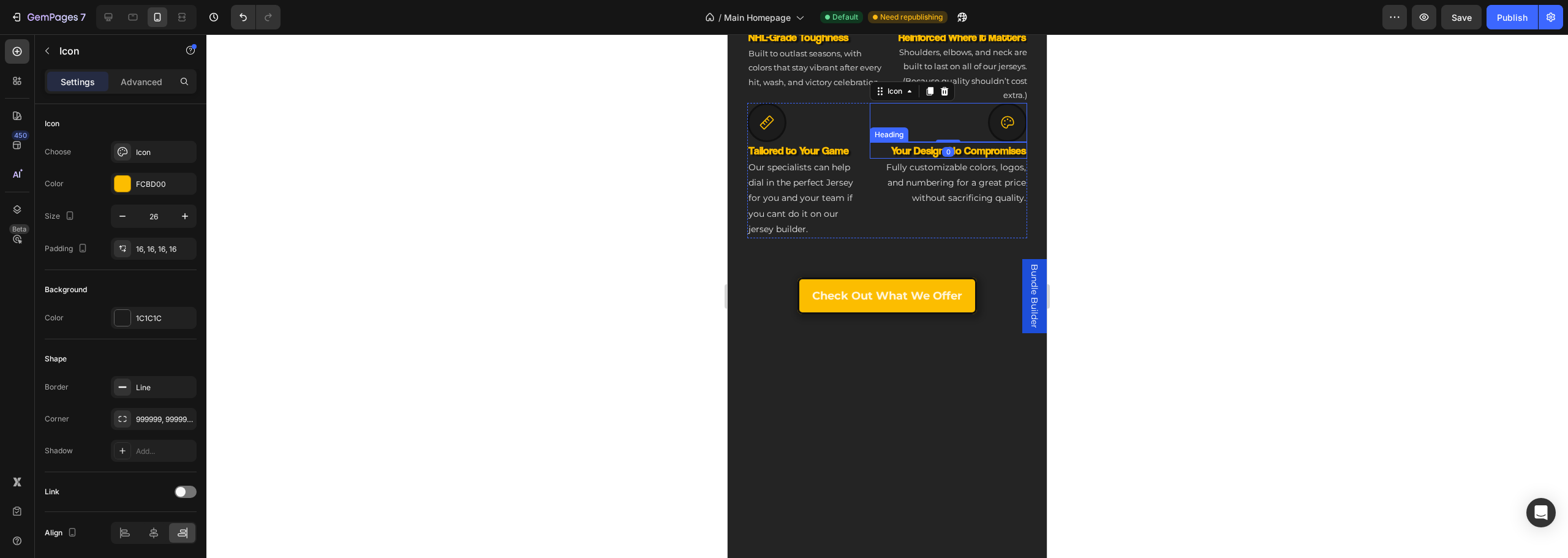
click at [998, 158] on h3 "Your Design, No Compromises" at bounding box center [949, 150] width 158 height 17
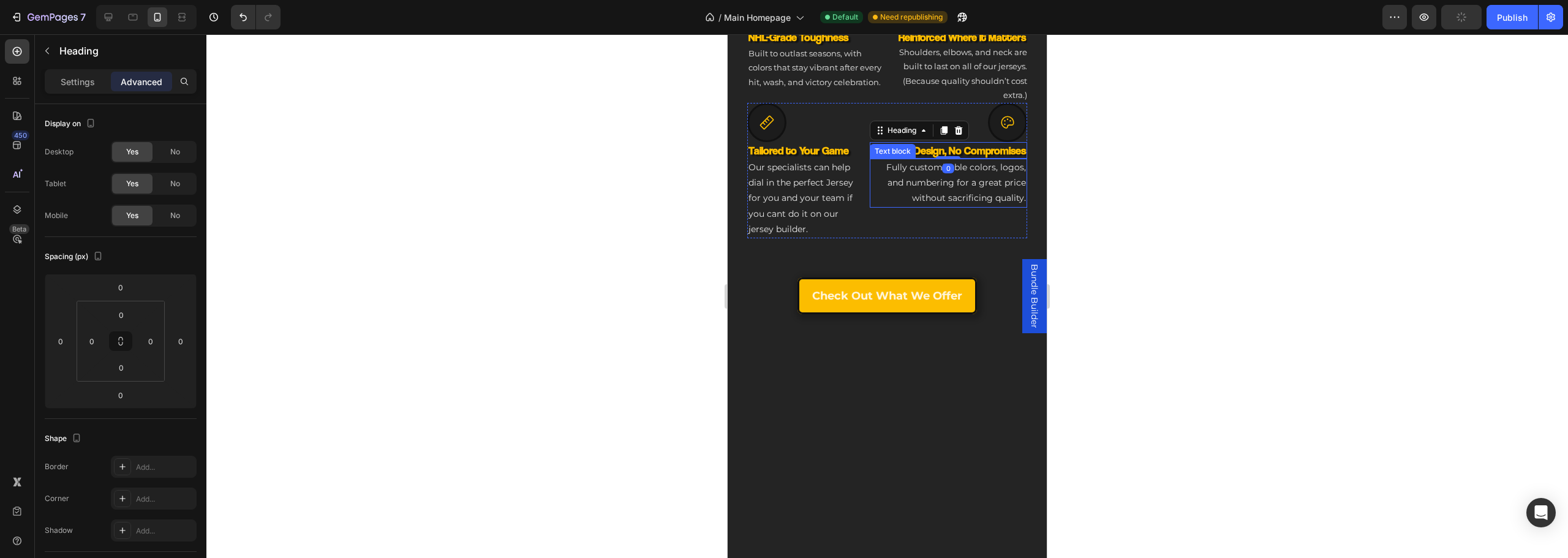
click at [1004, 203] on span "Fully customizable colors, logos, and numbering for a great price without sacri…" at bounding box center [955, 183] width 140 height 42
drag, startPoint x: 59, startPoint y: 69, endPoint x: 64, endPoint y: 82, distance: 13.9
click at [62, 75] on div "Sections(18) Elements(83) Section Element Hero Section Product Detail Brands Tr…" at bounding box center [120, 296] width 171 height 523
click at [72, 89] on div "Settings" at bounding box center [77, 81] width 61 height 20
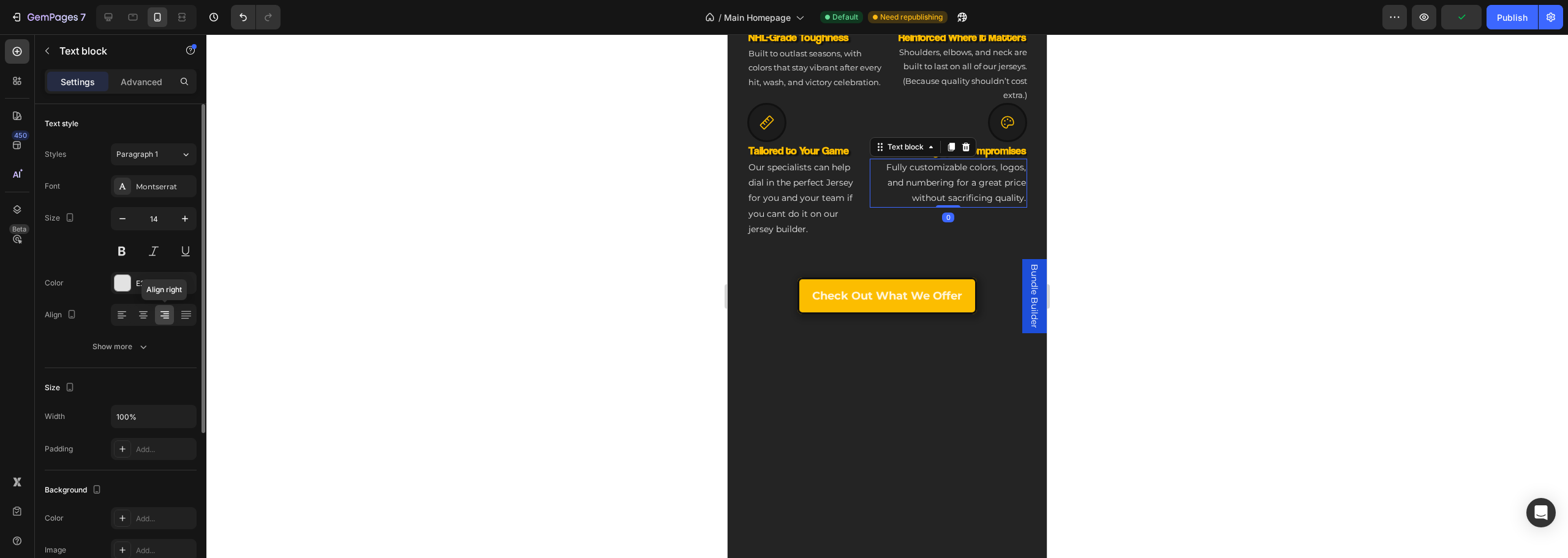
scroll to position [122, 0]
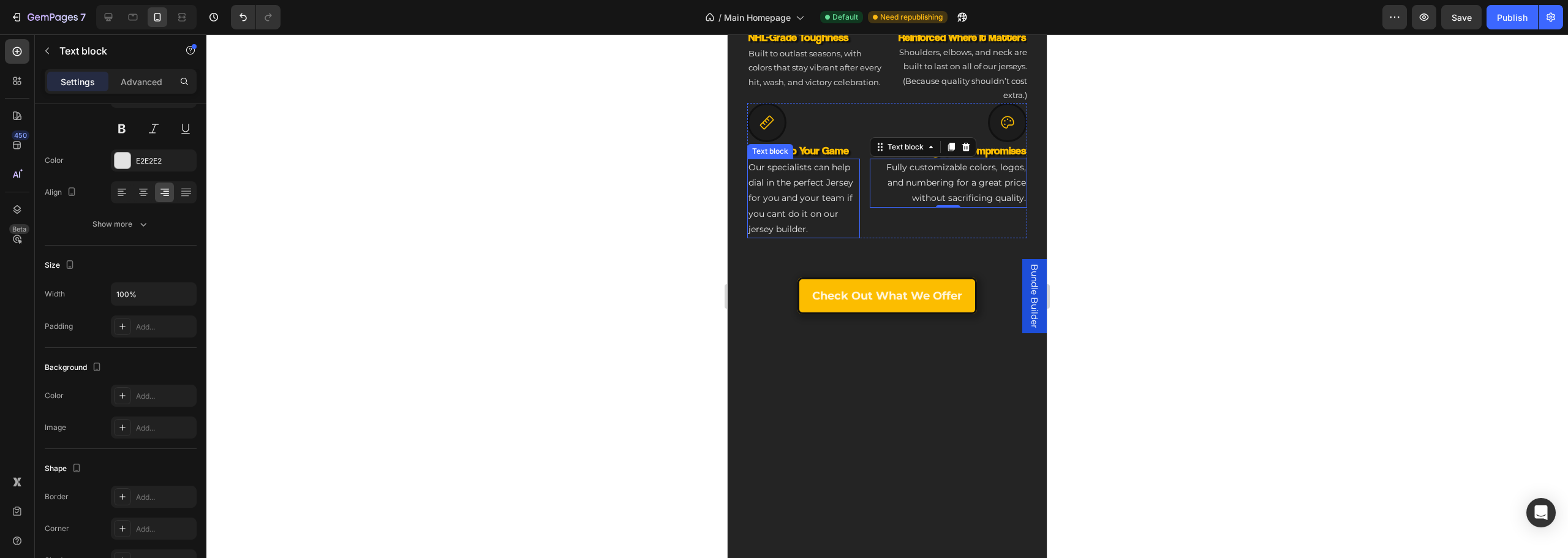
click at [786, 237] on p "Our specialists can help dial in the perfect Jersey for you and your team if yo…" at bounding box center [804, 198] width 110 height 77
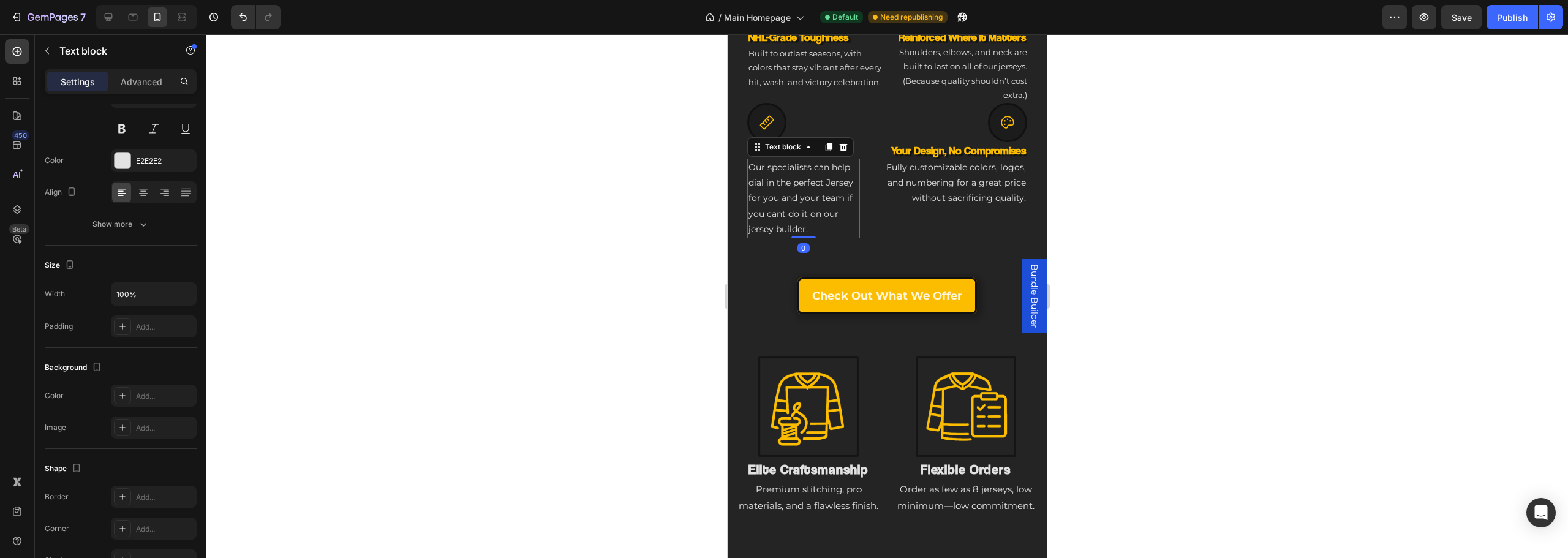
scroll to position [669, 0]
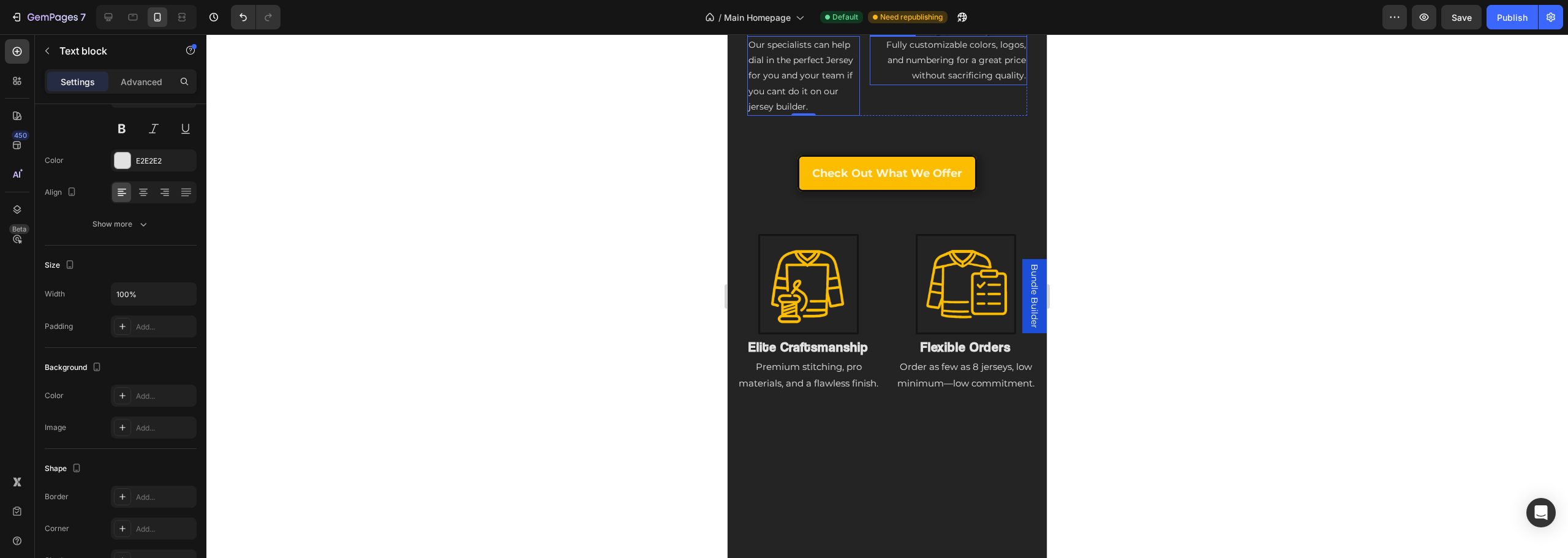
click at [871, 84] on p "Fully customizable colors, logos, and numbering for a great price without sacri…" at bounding box center [948, 61] width 155 height 46
click at [862, 116] on div "Icon Tailored to Your Game Heading Our specialists can help dial in the perfect…" at bounding box center [887, 48] width 280 height 135
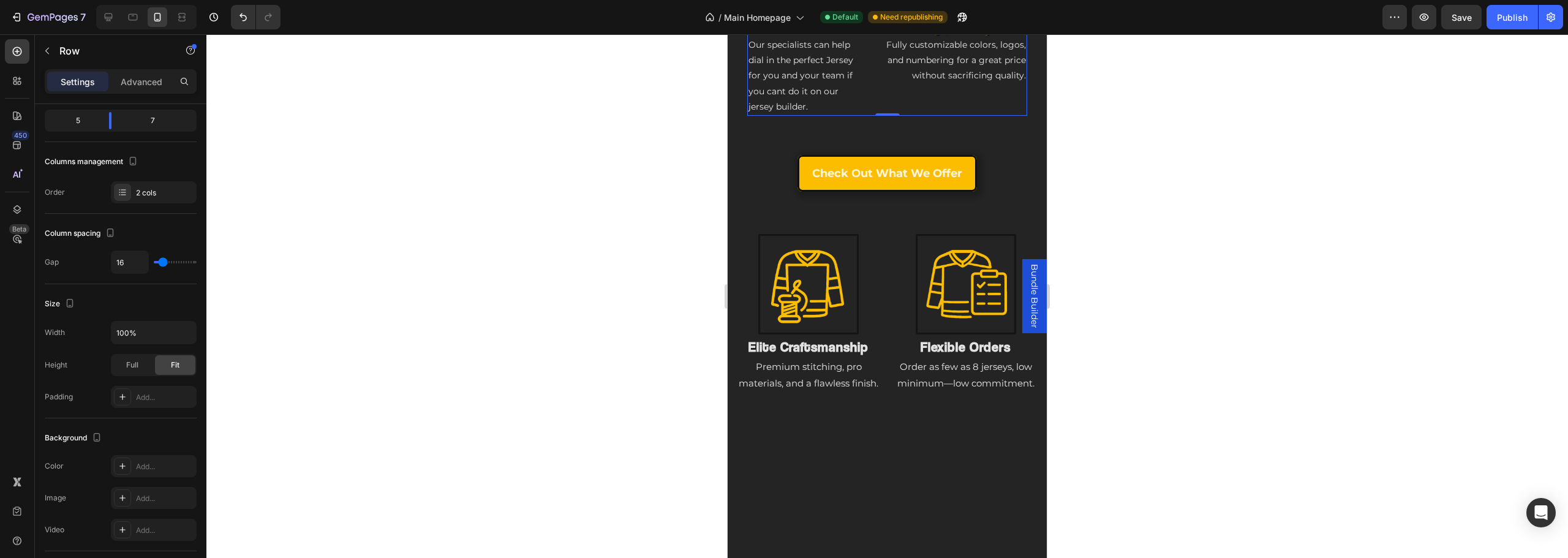
scroll to position [0, 0]
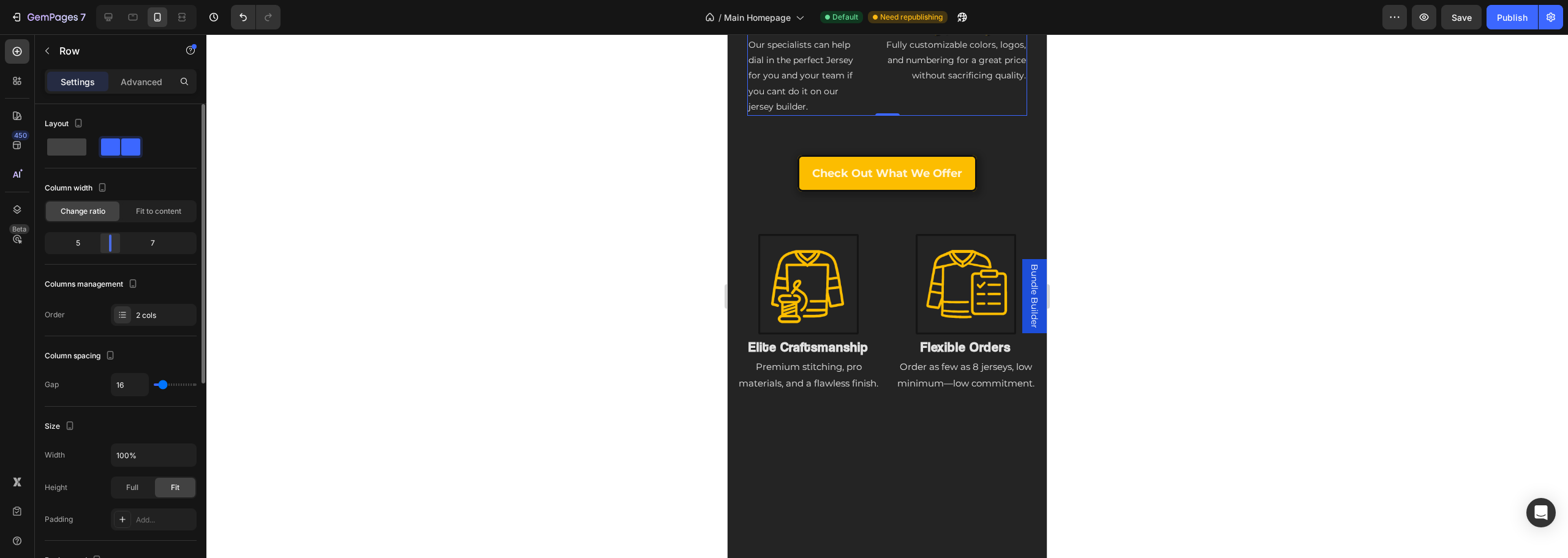
drag, startPoint x: 121, startPoint y: 239, endPoint x: 112, endPoint y: 240, distance: 9.1
click at [112, 240] on div at bounding box center [110, 243] width 22 height 17
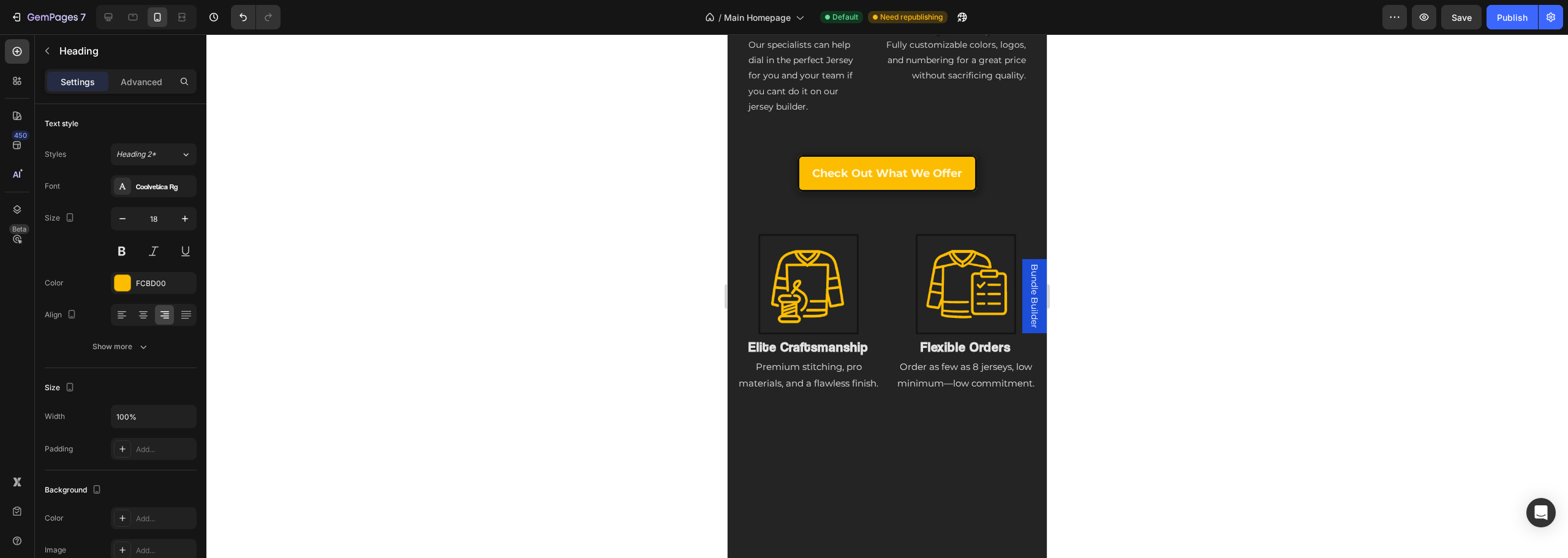
click at [986, 192] on div "Check Out What we offer Button" at bounding box center [887, 173] width 280 height 37
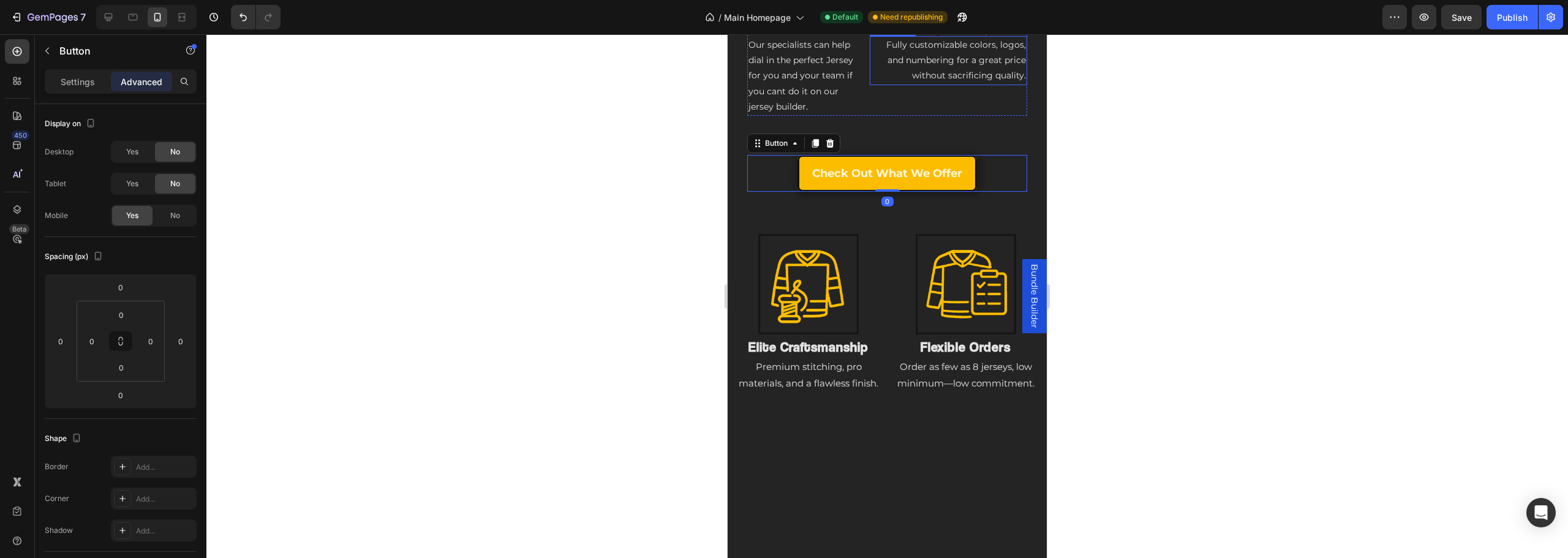
scroll to position [485, 0]
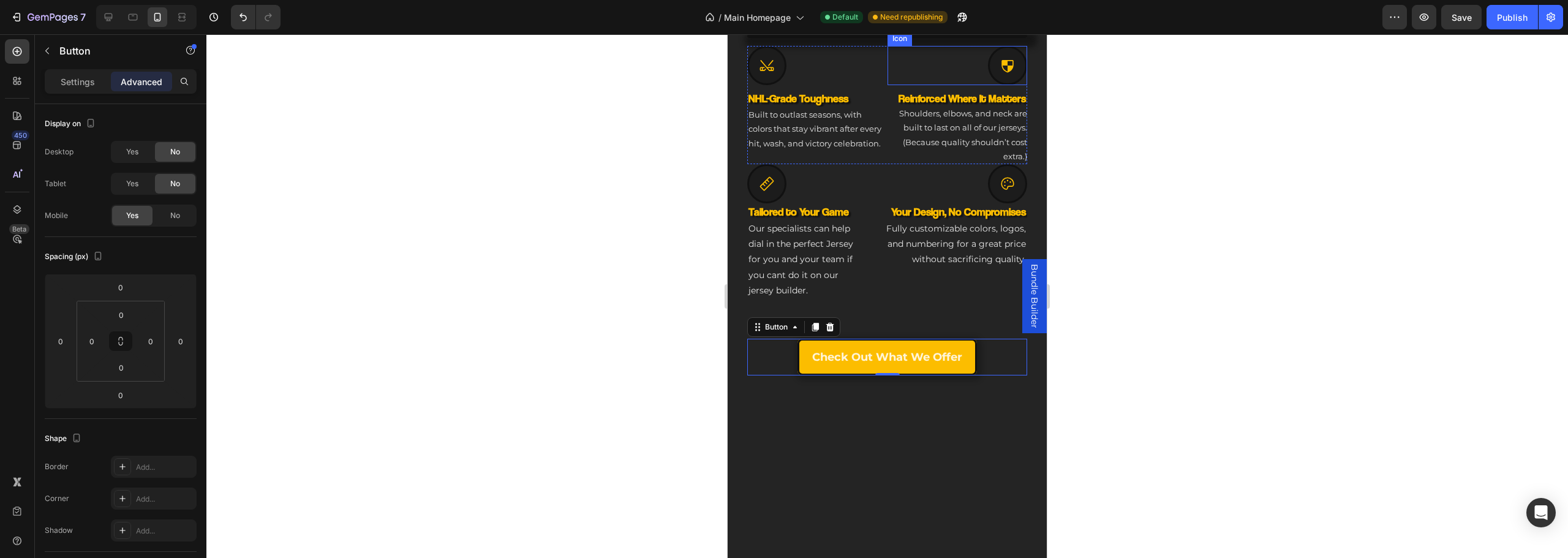
click at [906, 314] on img at bounding box center [887, 202] width 280 height 335
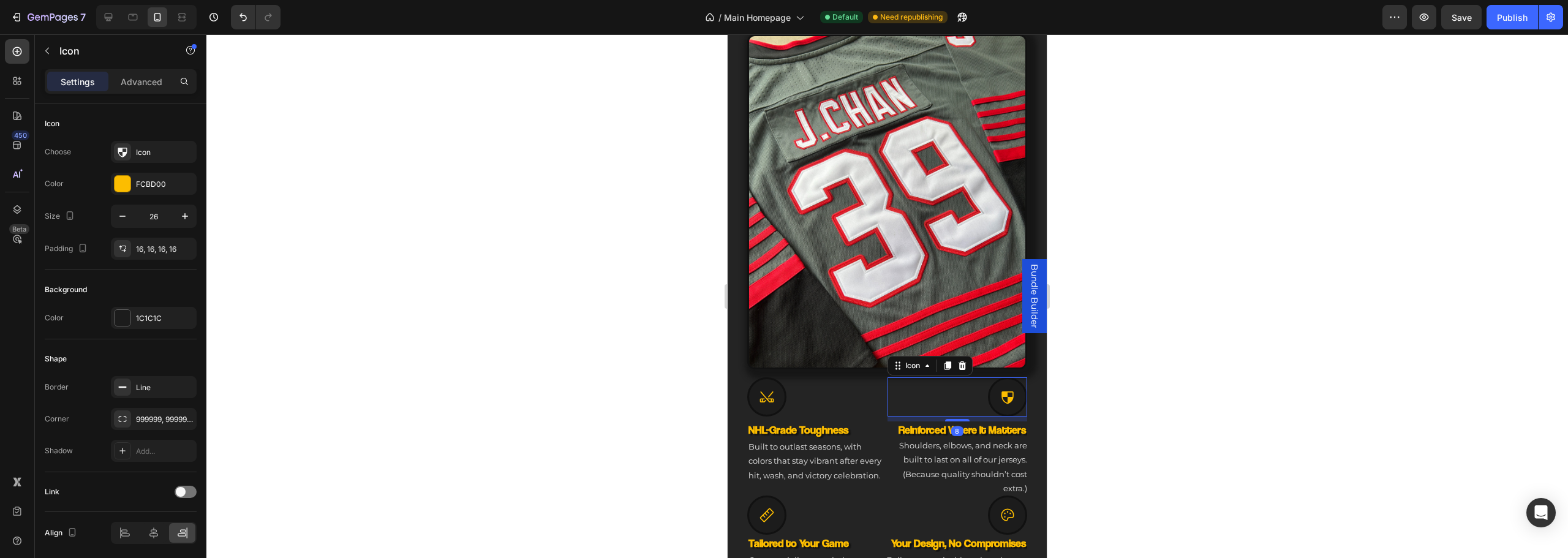
click at [862, 343] on img at bounding box center [887, 202] width 280 height 335
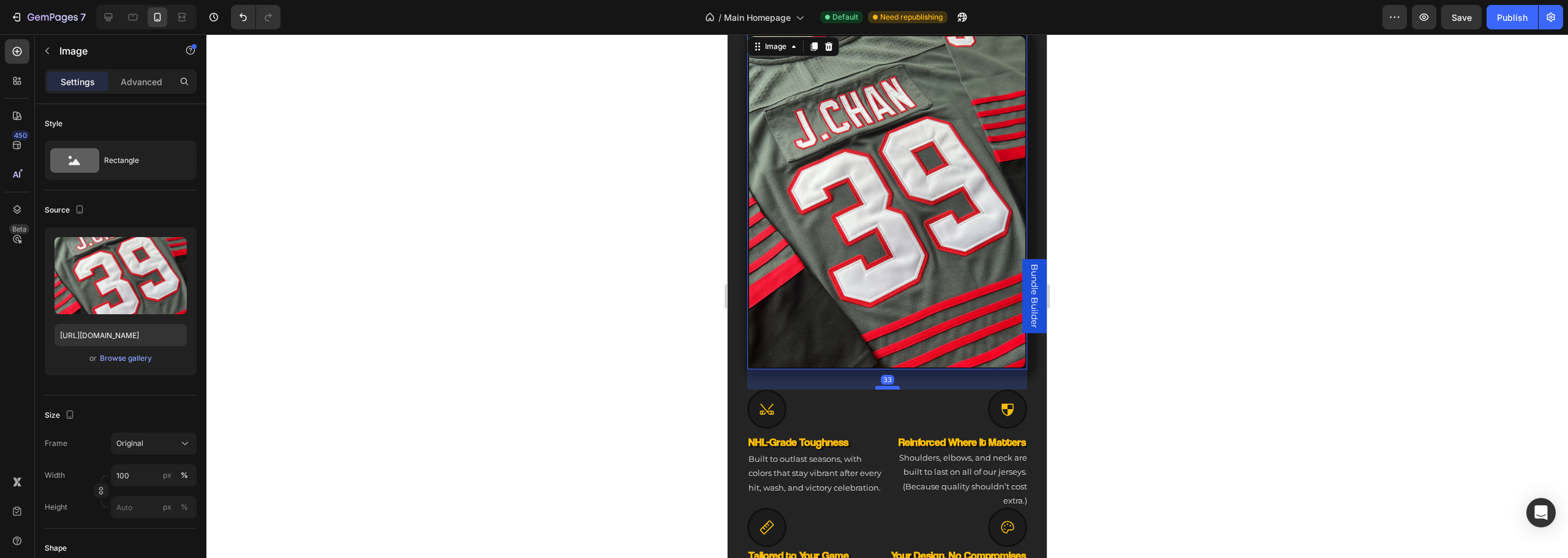
drag, startPoint x: 881, startPoint y: 366, endPoint x: 882, endPoint y: 378, distance: 12.0
click at [882, 386] on div at bounding box center [887, 387] width 25 height 4
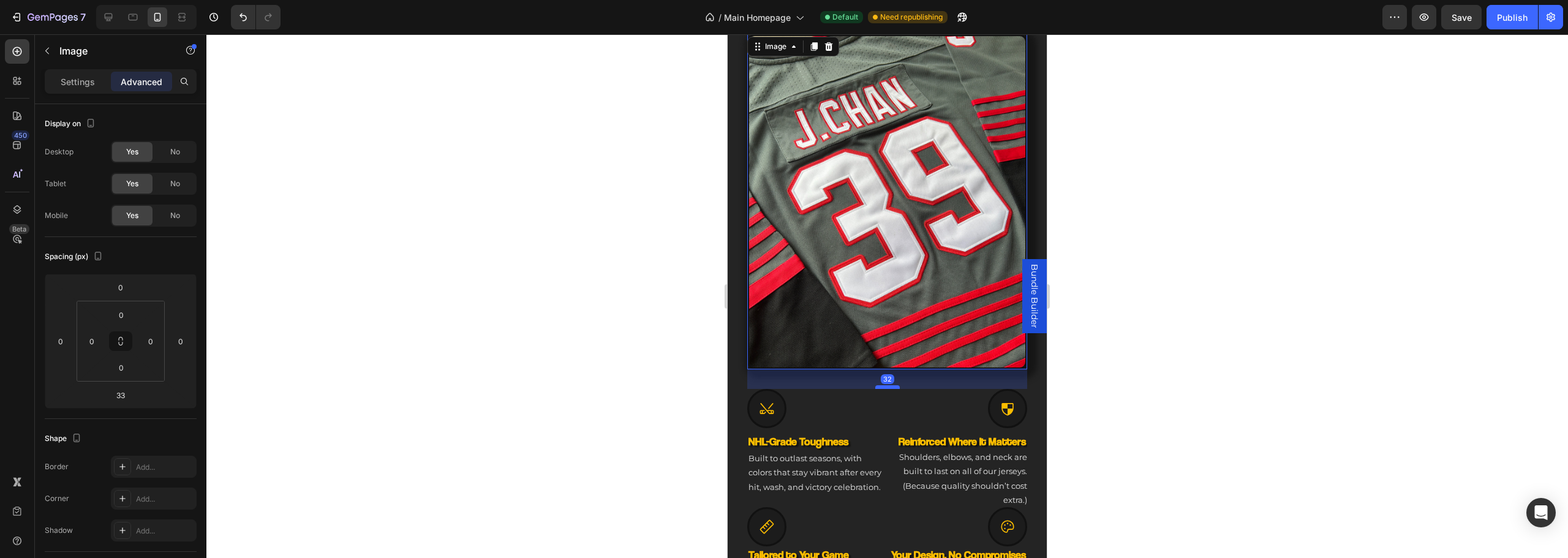
drag, startPoint x: 884, startPoint y: 378, endPoint x: 1969, endPoint y: 345, distance: 1085.5
click at [887, 385] on div at bounding box center [887, 387] width 25 height 4
type input "32"
click at [1247, 309] on div at bounding box center [887, 296] width 1362 height 523
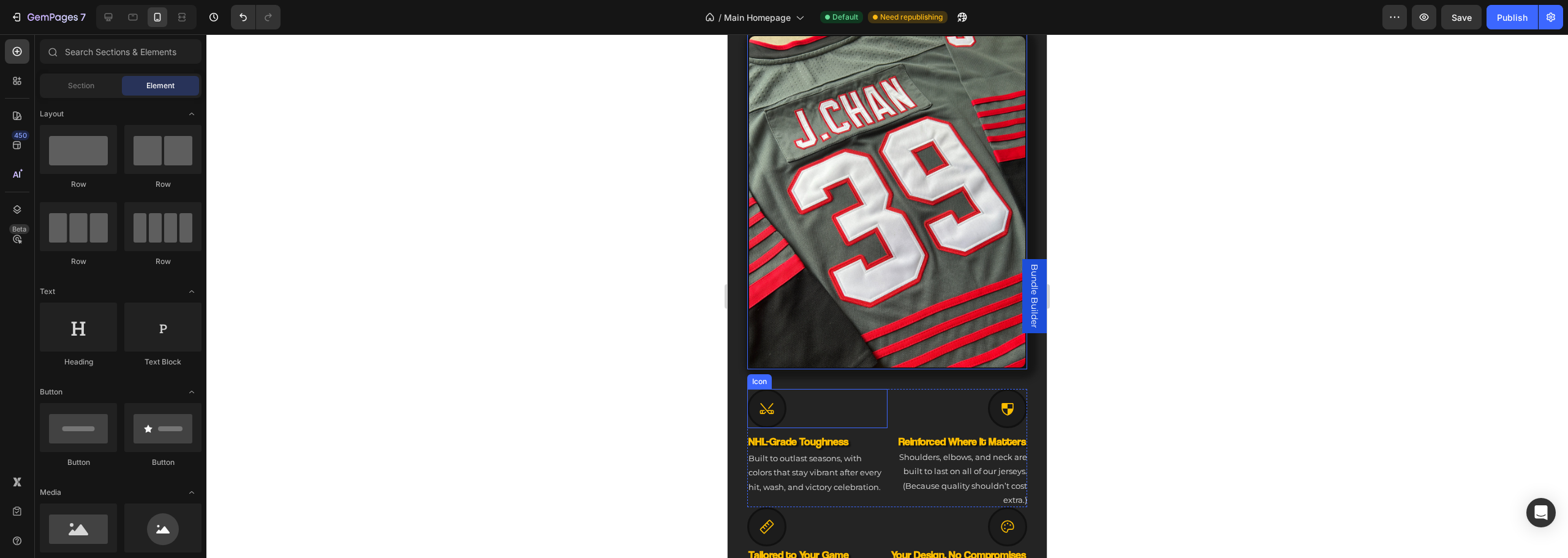
click at [783, 391] on div at bounding box center [767, 408] width 39 height 39
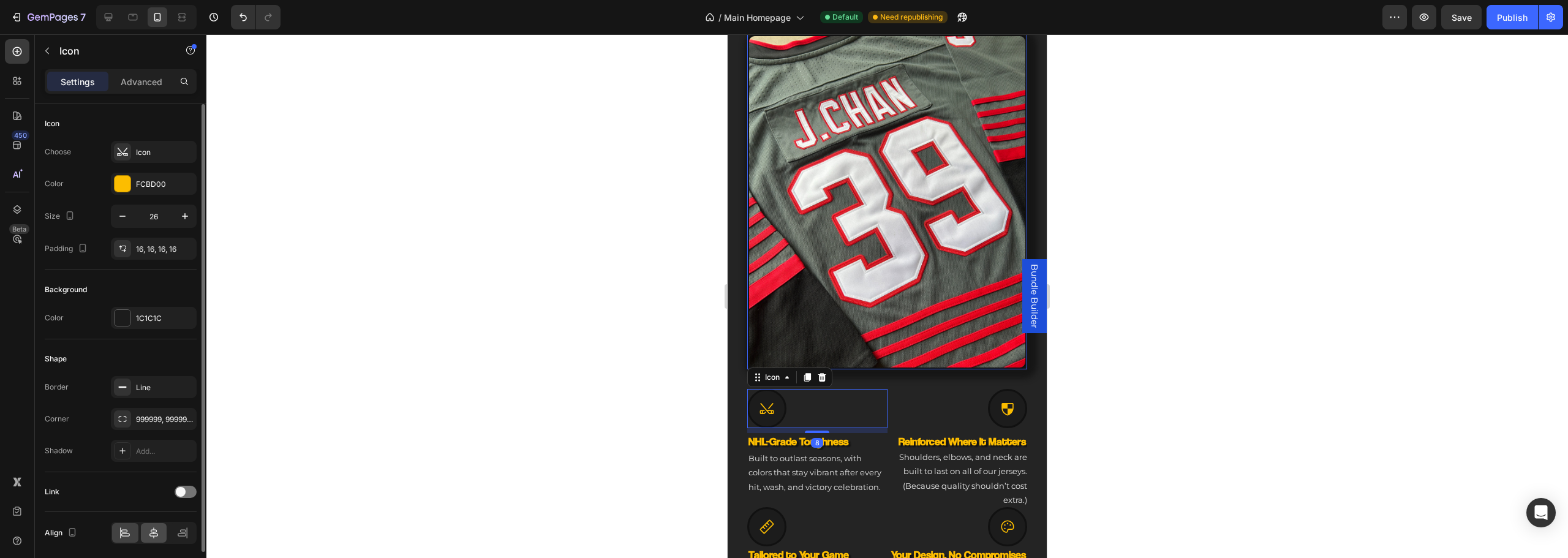
click at [148, 530] on icon at bounding box center [153, 532] width 12 height 12
click at [996, 406] on div at bounding box center [1007, 408] width 39 height 39
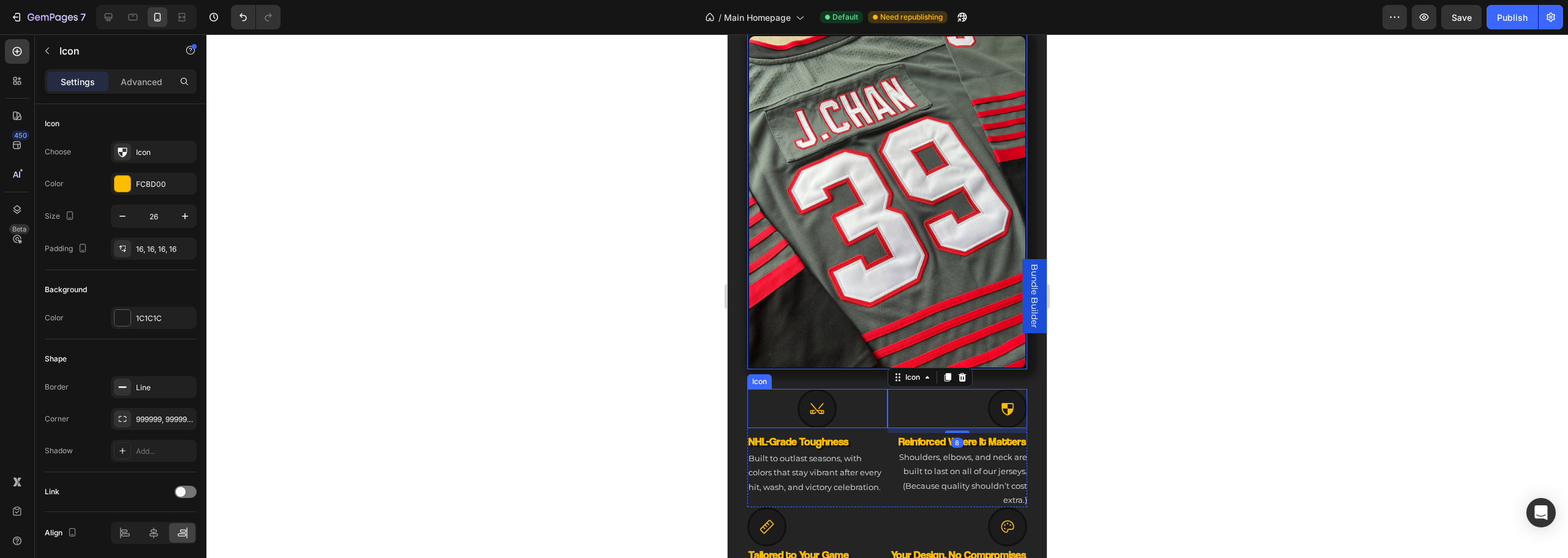
click at [839, 393] on div "Icon" at bounding box center [817, 408] width 140 height 39
click at [855, 433] on h3 "NHL-Grade Toughness" at bounding box center [817, 441] width 140 height 17
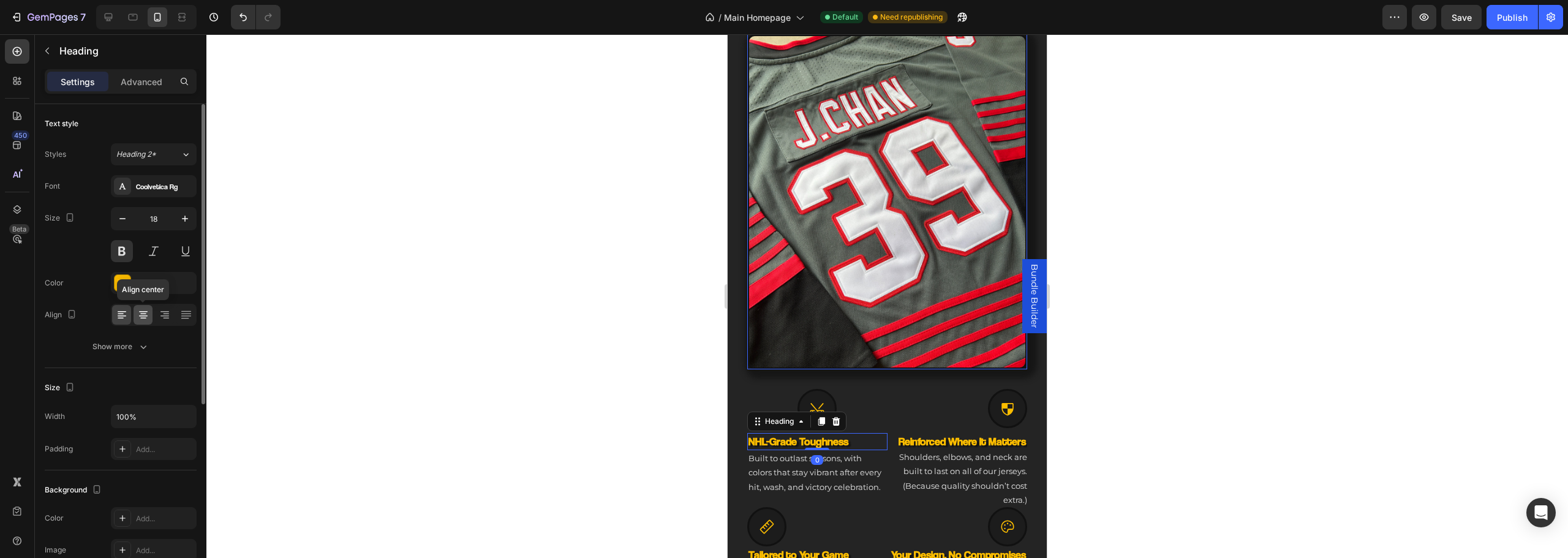
click at [150, 315] on div at bounding box center [143, 314] width 19 height 20
click at [838, 474] on p "Built to outlast seasons, with colors that stay vibrant after every hit, wash, …" at bounding box center [817, 472] width 138 height 43
click at [150, 317] on div at bounding box center [143, 314] width 19 height 20
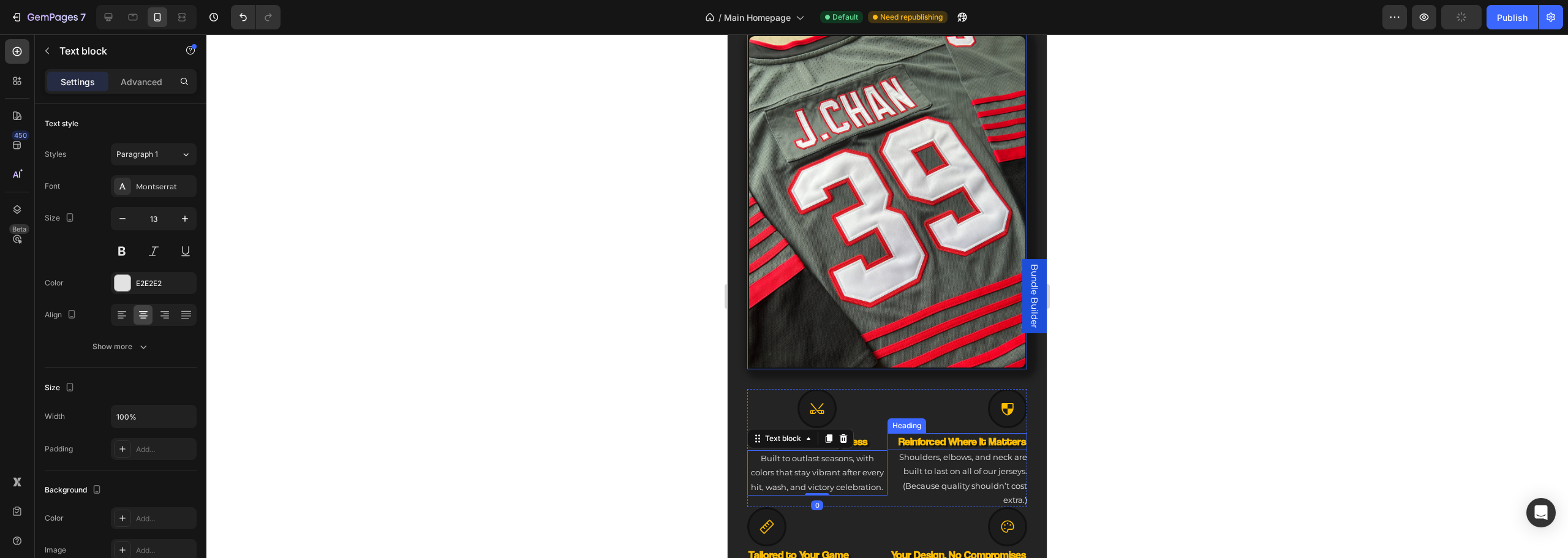
drag, startPoint x: 936, startPoint y: 437, endPoint x: 946, endPoint y: 435, distance: 10.2
click at [941, 437] on h3 "Reinforced Where It Matters" at bounding box center [958, 441] width 140 height 17
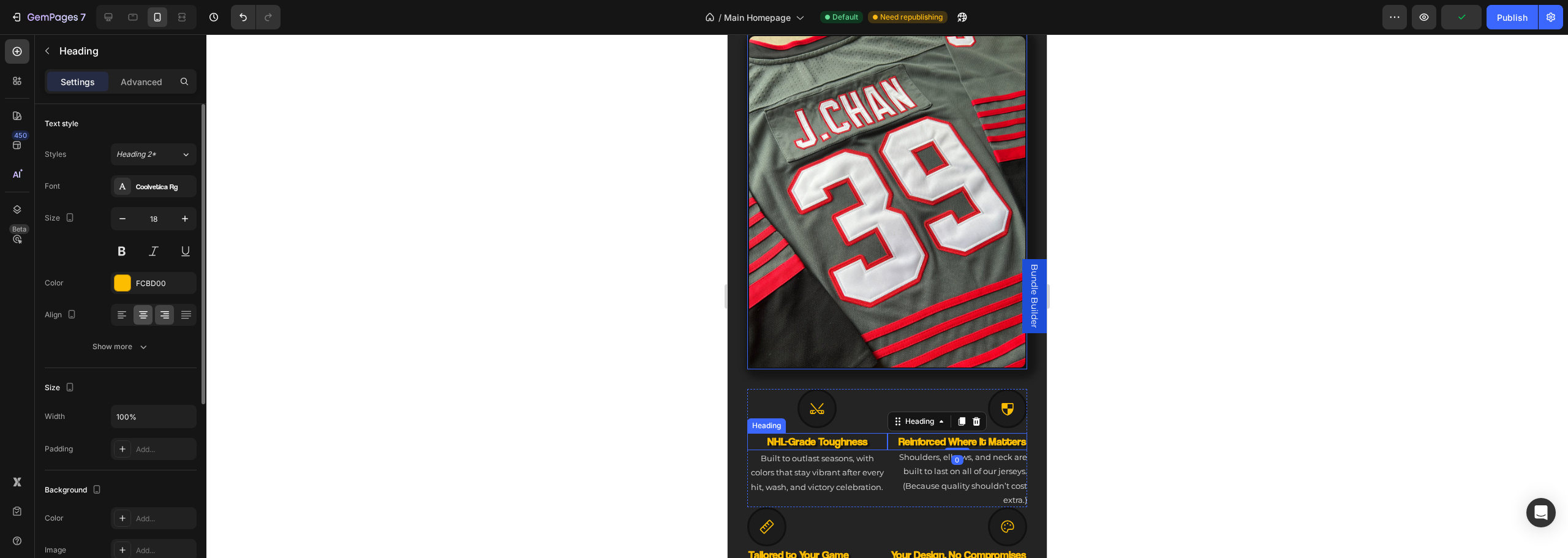
click at [135, 313] on div at bounding box center [143, 314] width 19 height 20
click at [970, 468] on p "Shoulders, elbows, and neck are built to last on all of our jerseys. (Because q…" at bounding box center [958, 478] width 140 height 58
click at [145, 312] on icon at bounding box center [143, 314] width 12 height 12
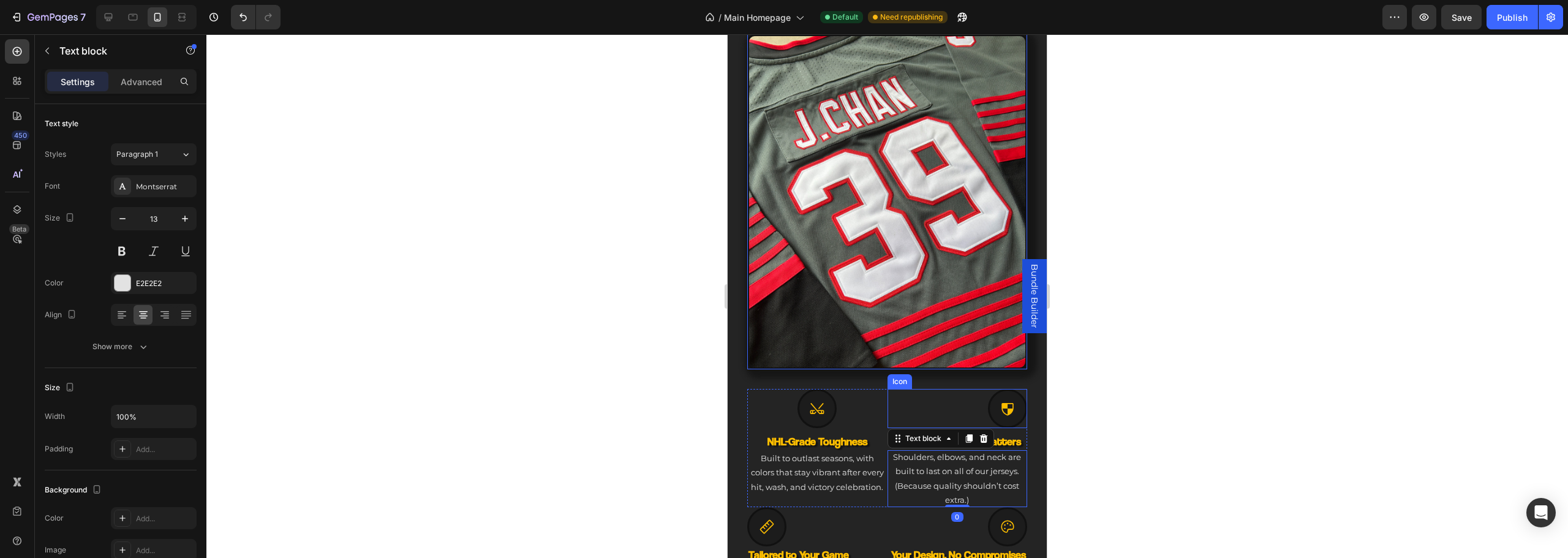
click at [1002, 403] on icon at bounding box center [1007, 408] width 12 height 12
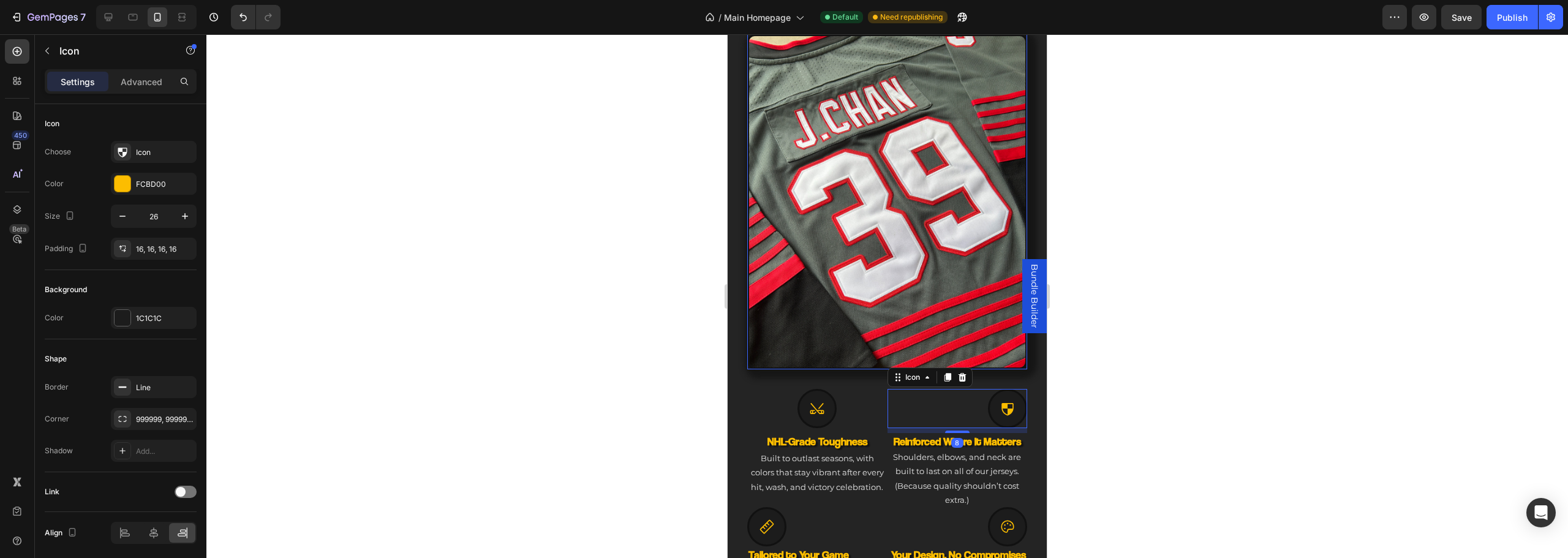
click at [134, 85] on p "Advanced" at bounding box center [142, 82] width 42 height 13
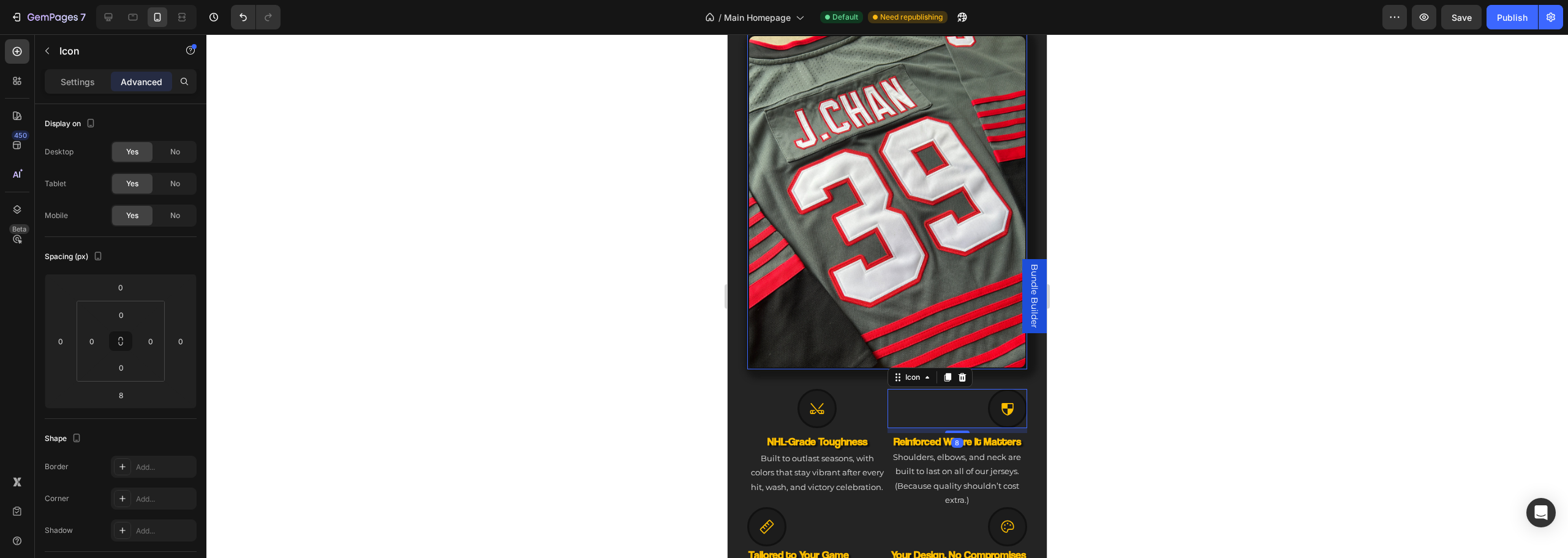
click at [93, 69] on div "Icon" at bounding box center [104, 51] width 140 height 35
click at [86, 77] on p "Settings" at bounding box center [77, 82] width 34 height 13
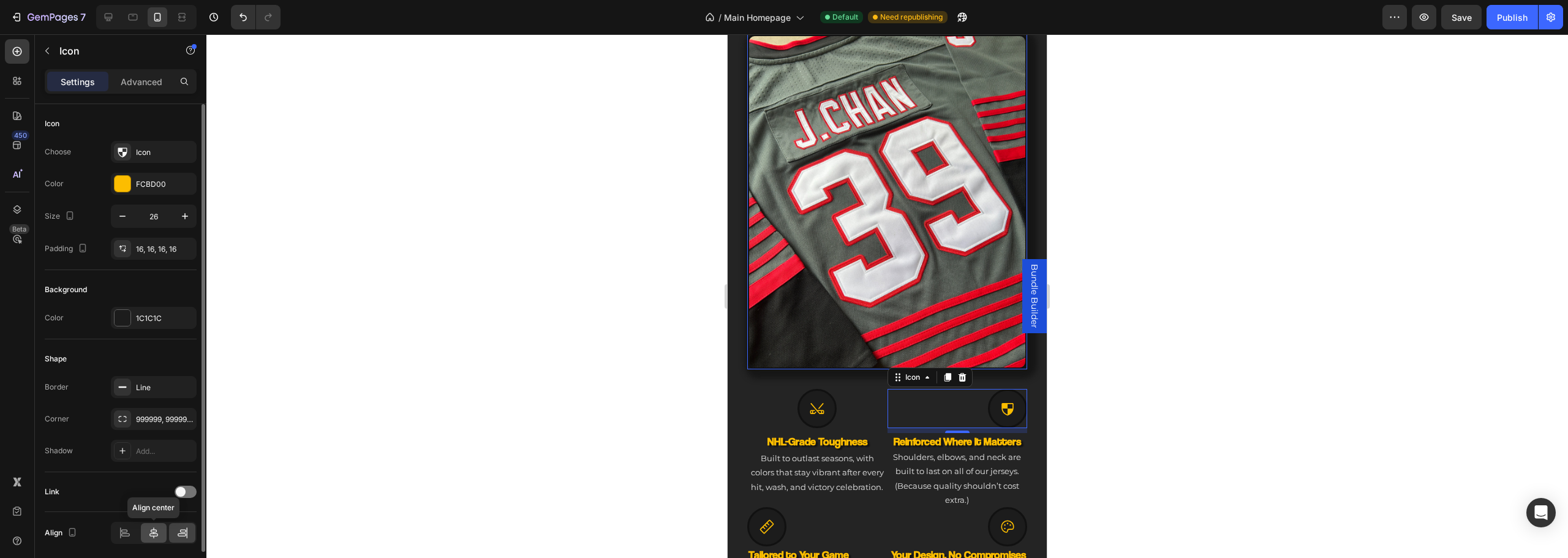
drag, startPoint x: 158, startPoint y: 534, endPoint x: 342, endPoint y: 482, distance: 191.2
click at [158, 534] on icon at bounding box center [154, 532] width 9 height 11
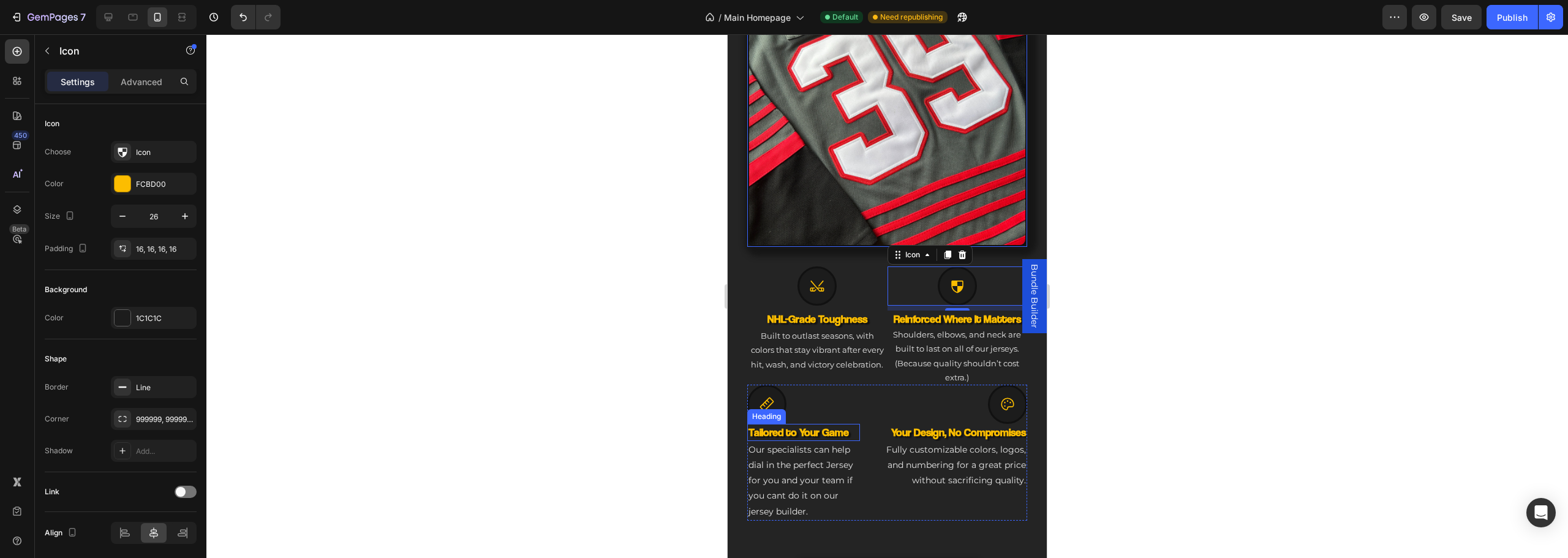
click at [829, 424] on h3 "Tailored to Your Game" at bounding box center [804, 432] width 113 height 17
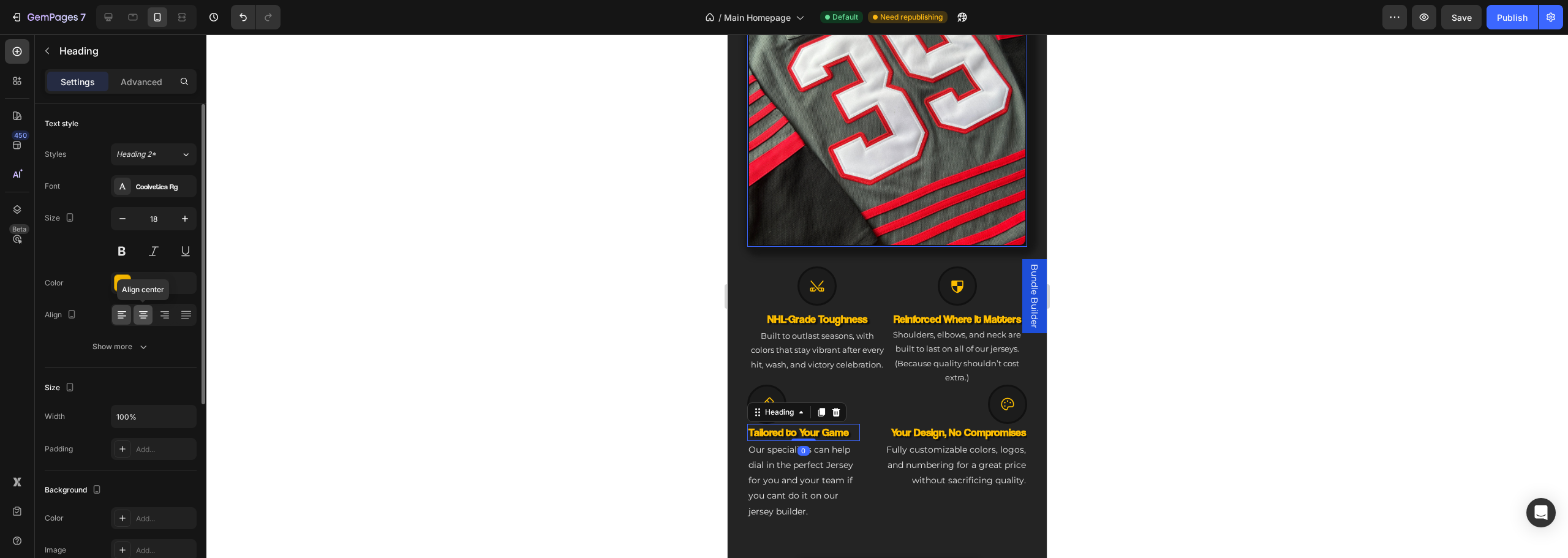
click at [142, 314] on icon at bounding box center [143, 314] width 12 height 12
click at [772, 402] on div "Heading" at bounding box center [796, 411] width 99 height 20
click at [770, 385] on div at bounding box center [767, 404] width 39 height 39
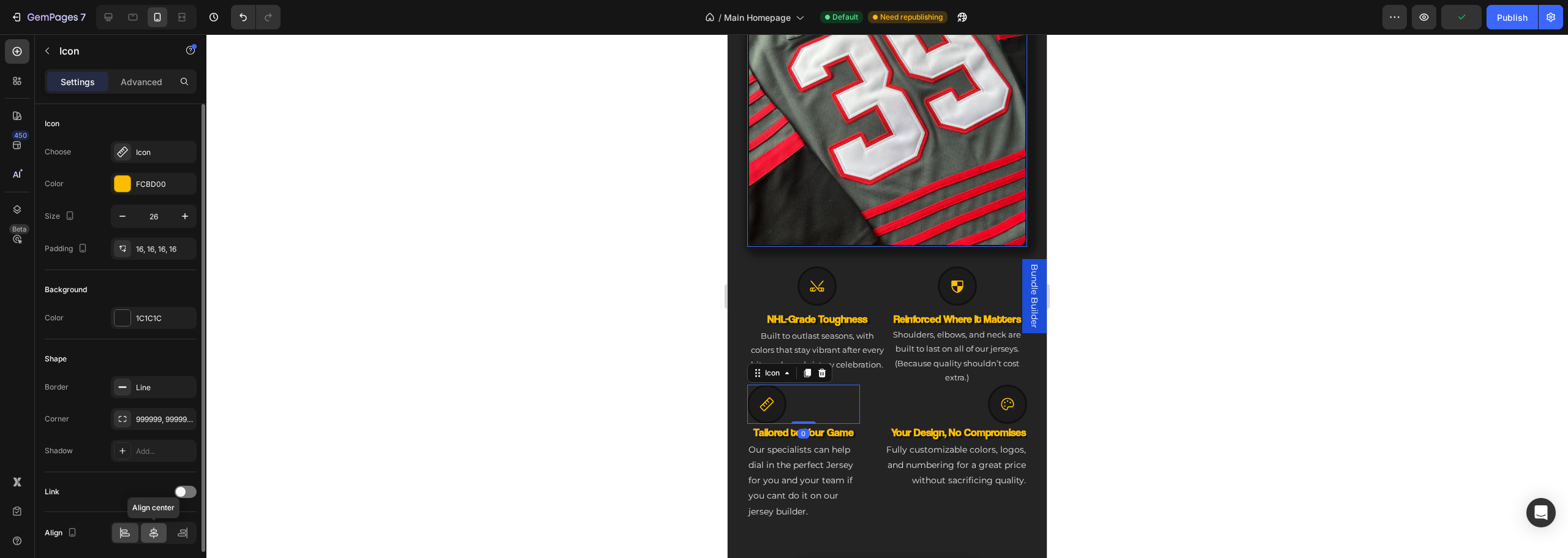
click at [152, 530] on icon at bounding box center [153, 532] width 12 height 12
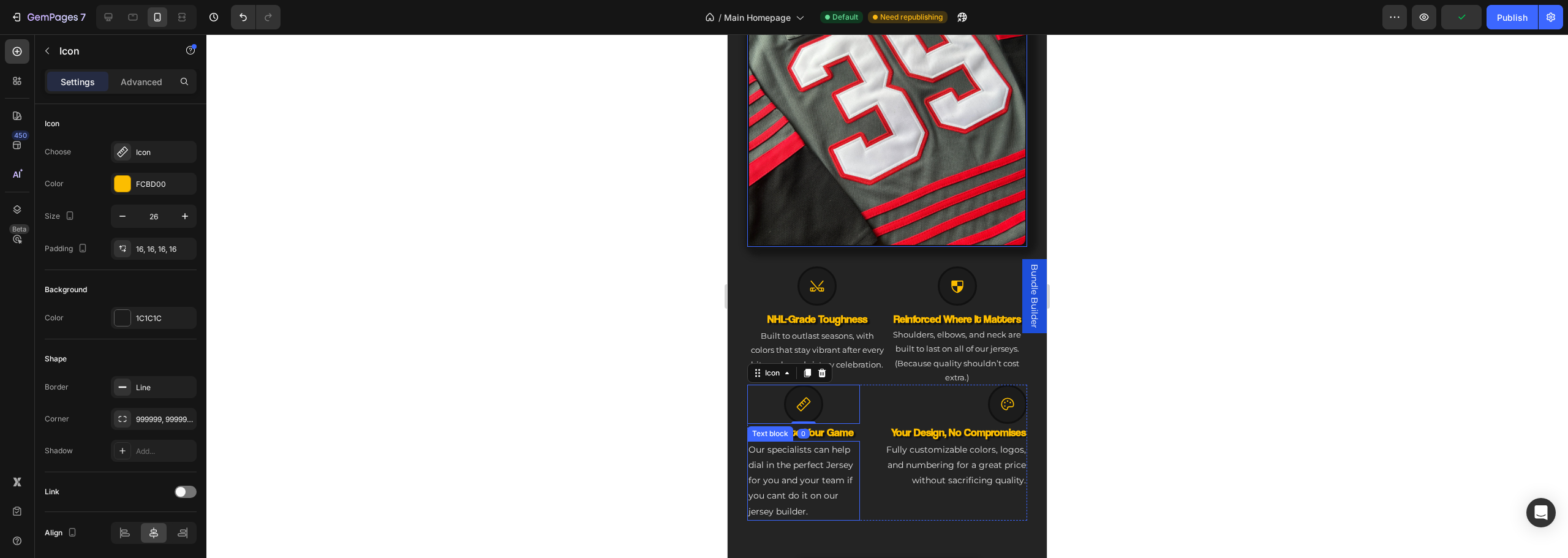
drag, startPoint x: 801, startPoint y: 474, endPoint x: 739, endPoint y: 475, distance: 62.0
click at [806, 474] on p "Our specialists can help dial in the perfect Jersey for you and your team if yo…" at bounding box center [804, 480] width 110 height 77
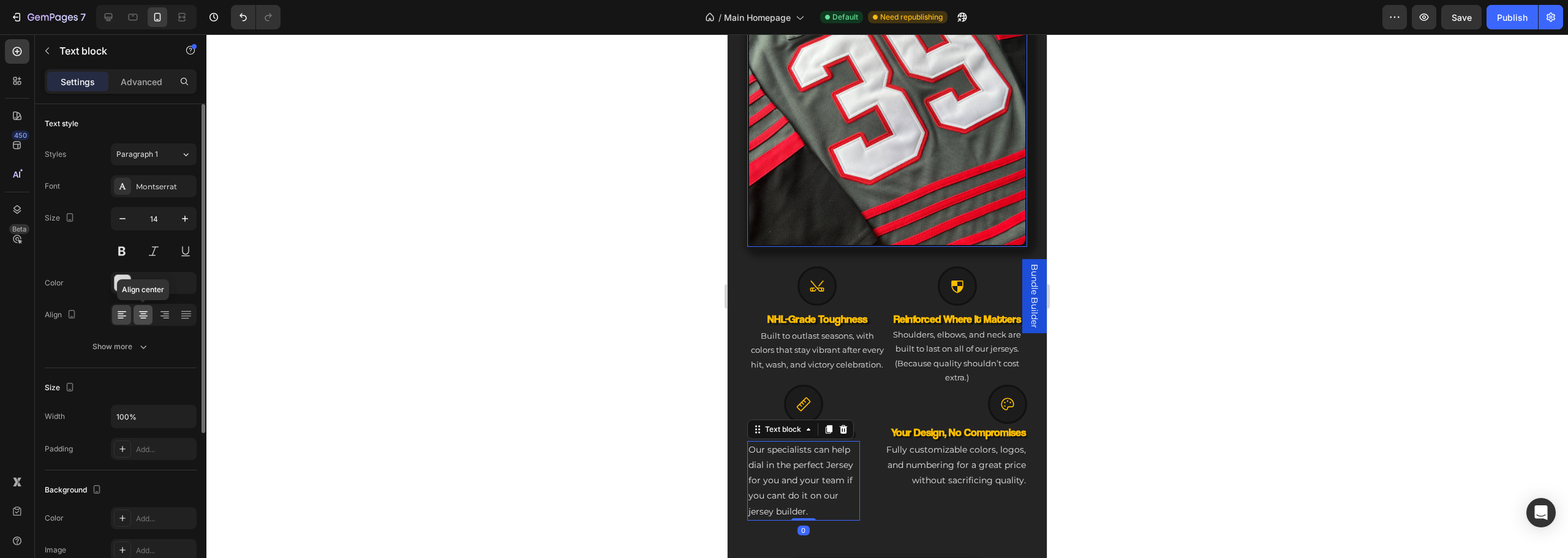
click at [142, 314] on icon at bounding box center [143, 314] width 6 height 1
click at [1010, 399] on div at bounding box center [1007, 404] width 39 height 39
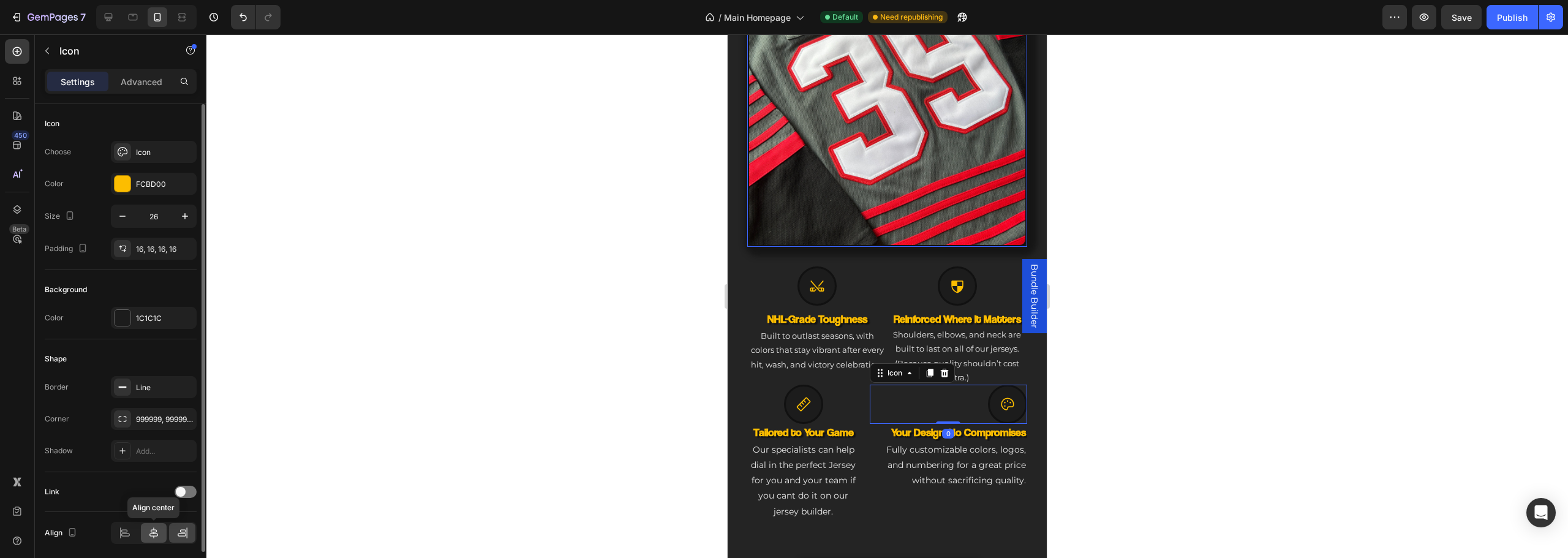
click at [159, 536] on icon at bounding box center [153, 532] width 12 height 12
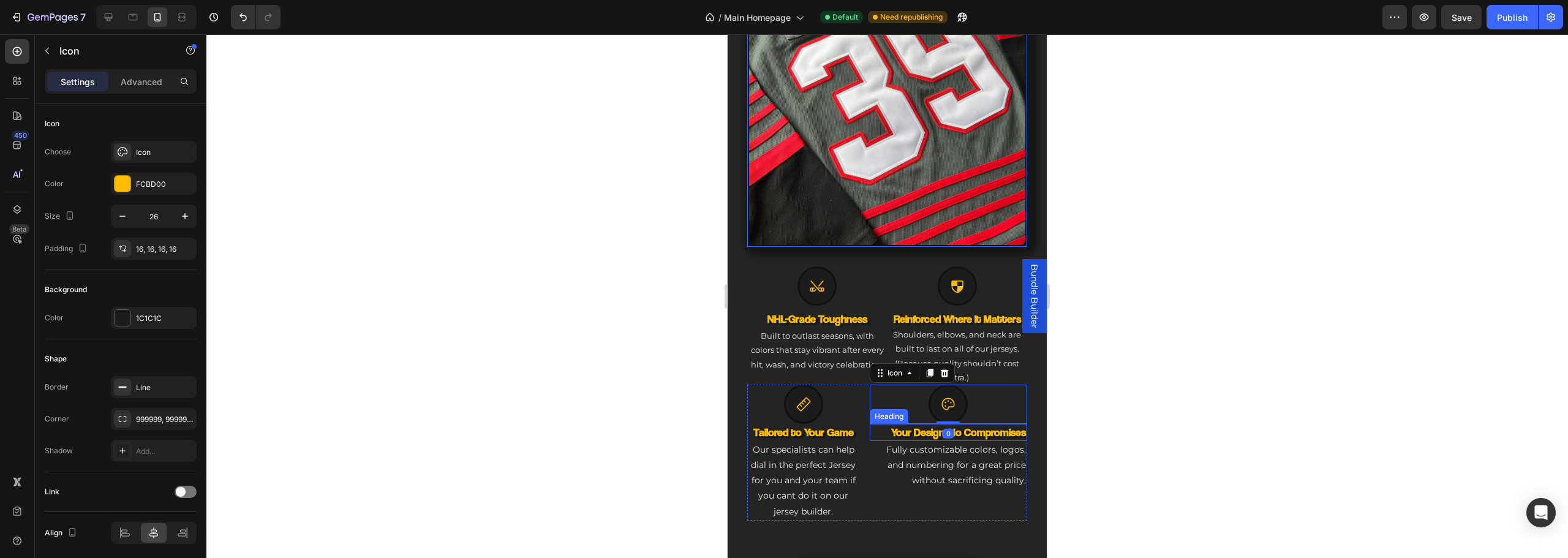
click at [1010, 424] on h3 "Your Design, No Compromises" at bounding box center [949, 432] width 158 height 17
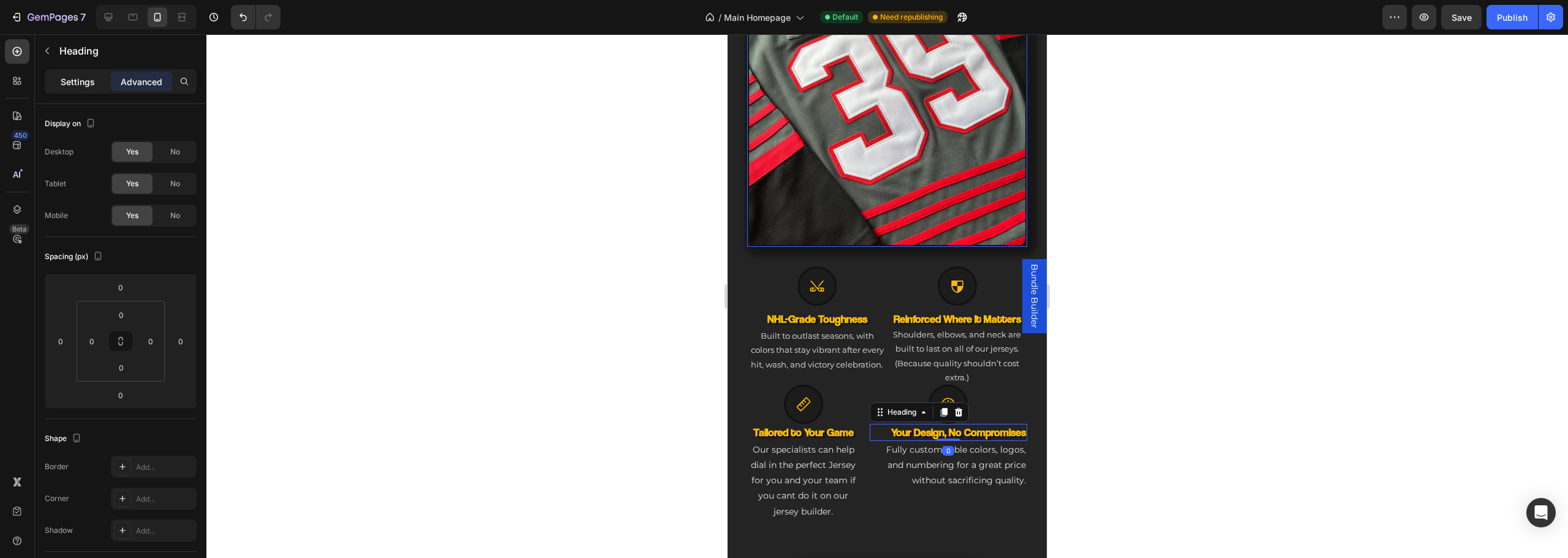
click at [93, 80] on p "Settings" at bounding box center [77, 82] width 34 height 13
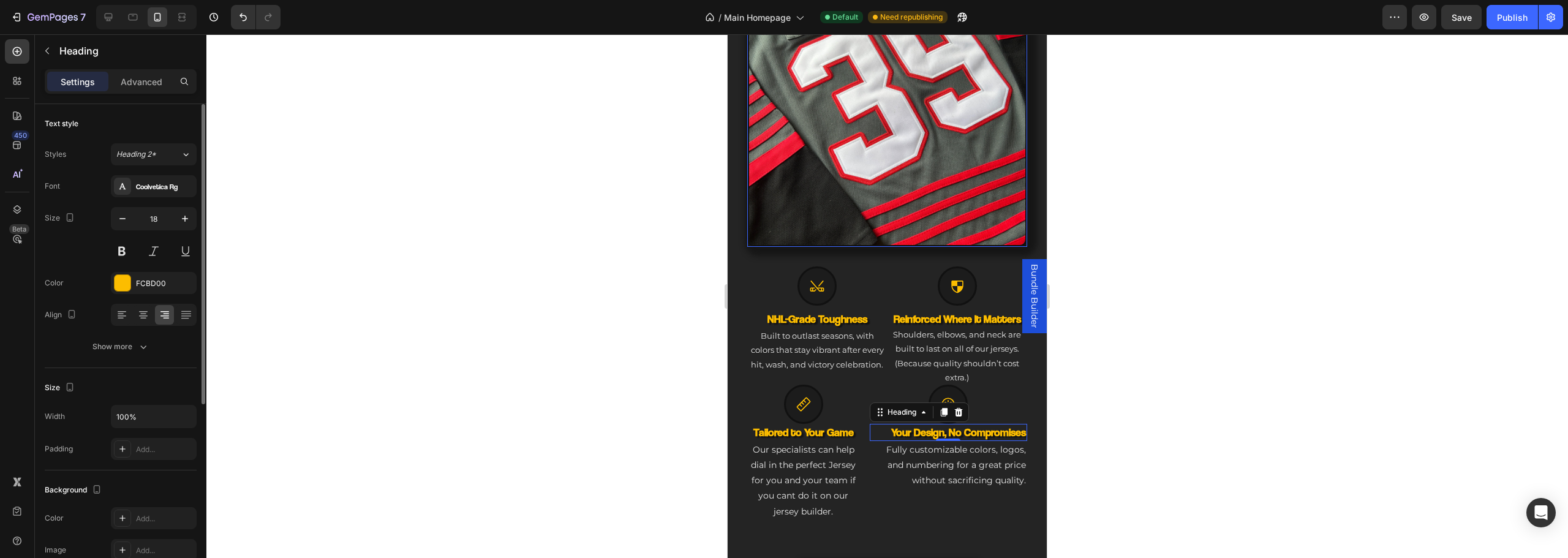
click at [143, 318] on icon at bounding box center [143, 319] width 6 height 1
click at [975, 478] on p "Fully customizable colors, logos, and numbering for a great price without sacri…" at bounding box center [948, 465] width 155 height 46
click at [135, 310] on div at bounding box center [143, 314] width 19 height 20
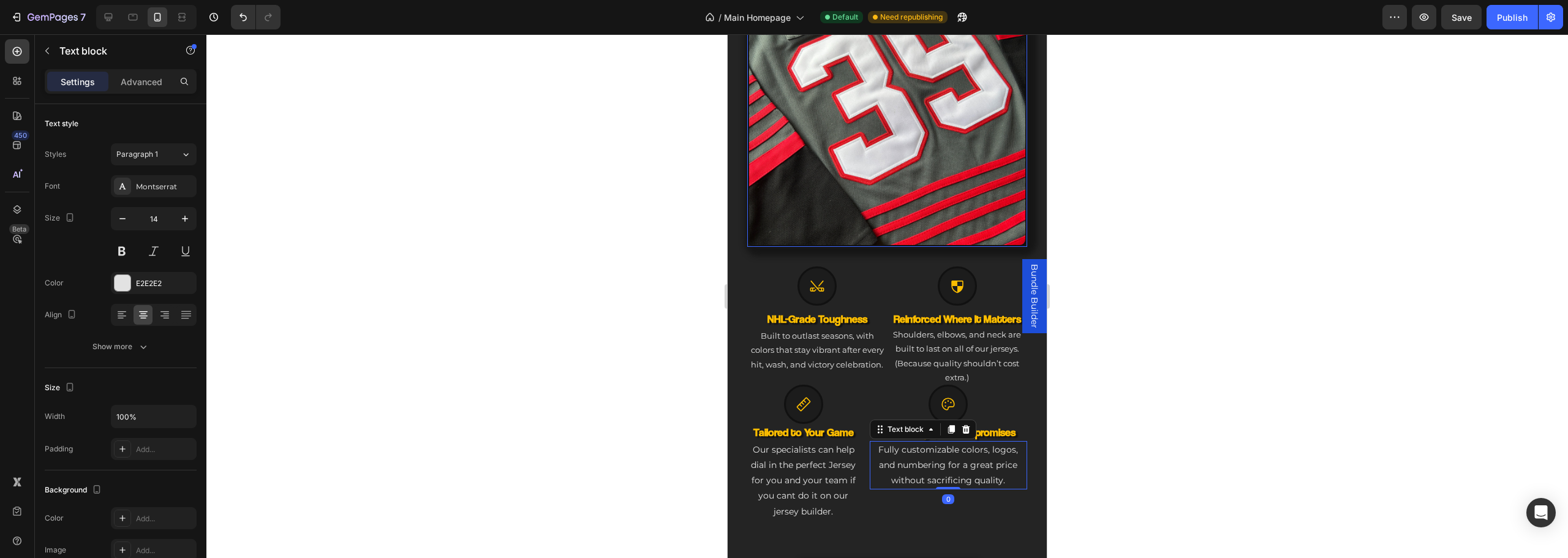
click at [459, 403] on div at bounding box center [887, 296] width 1362 height 523
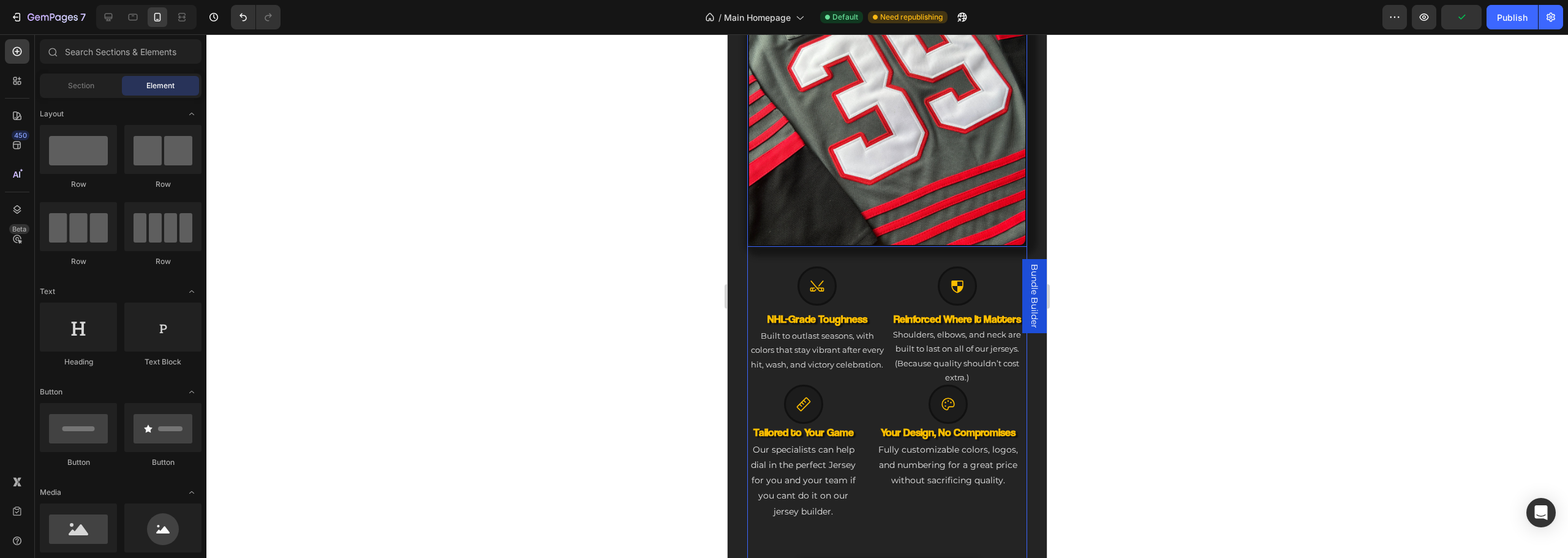
click at [799, 479] on p "Our specialists can help dial in the perfect Jersey for you and your team if yo…" at bounding box center [804, 480] width 110 height 77
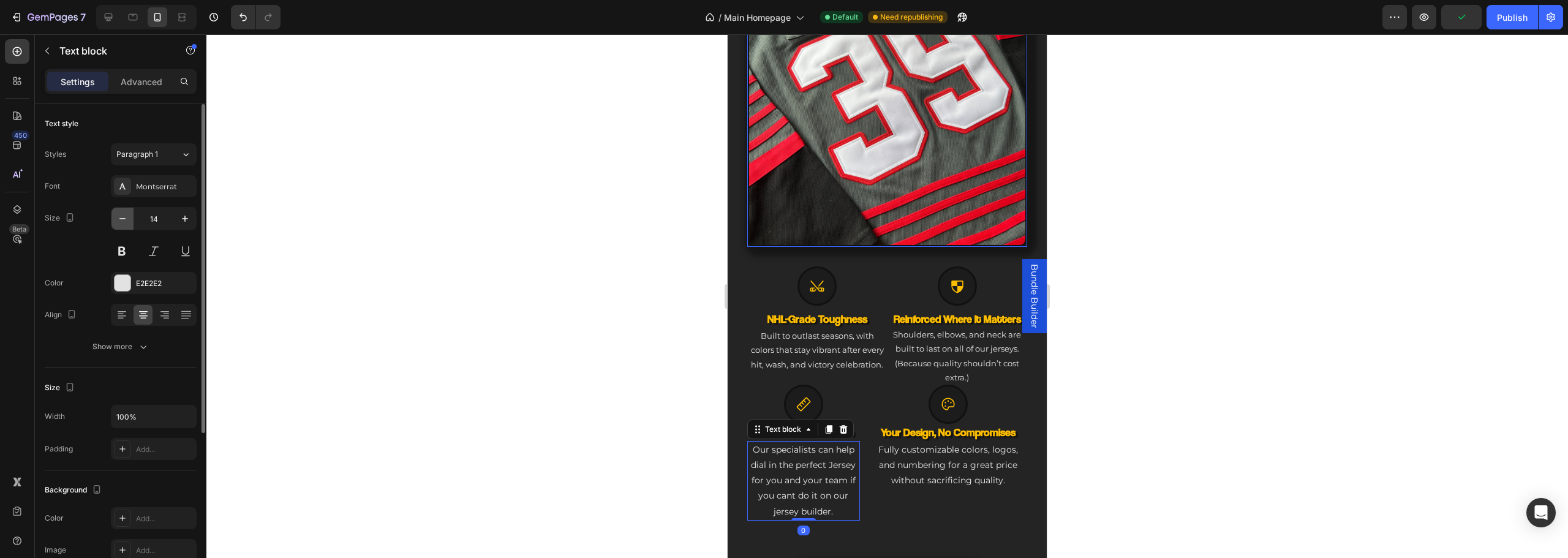
click at [132, 220] on button "button" at bounding box center [122, 218] width 22 height 22
type input "13"
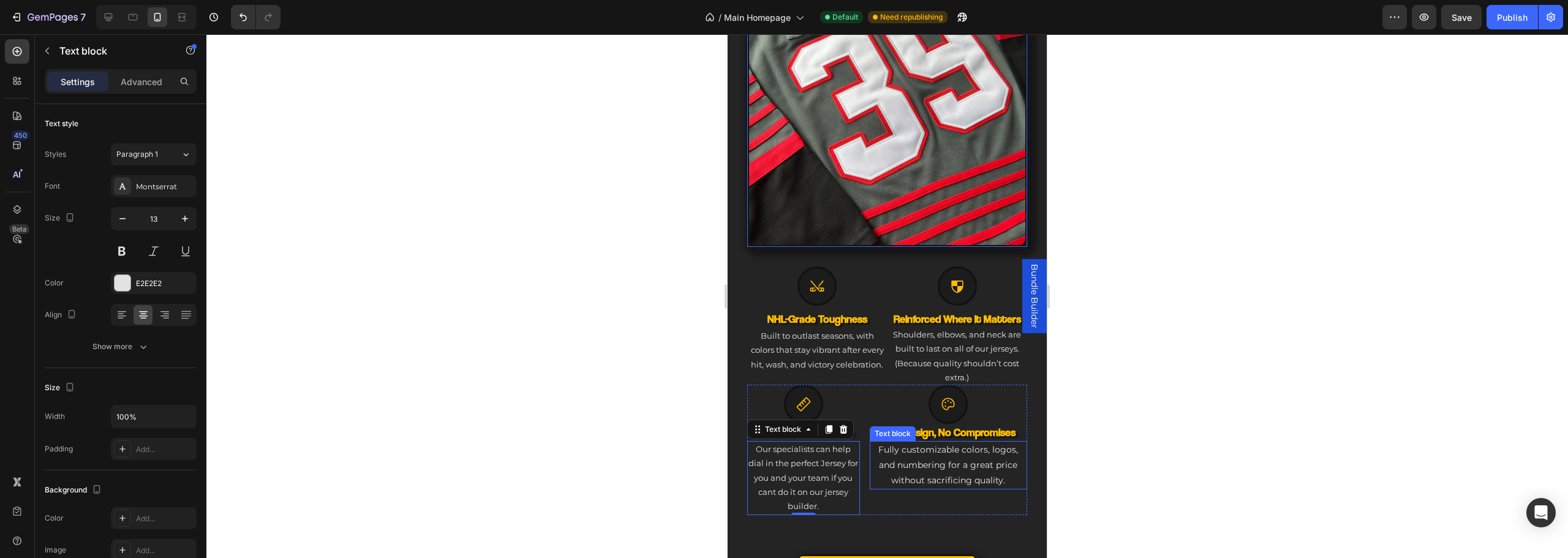
click at [958, 458] on span "Fully customizable colors, logos, and numbering for a great price without sacri…" at bounding box center [947, 465] width 140 height 42
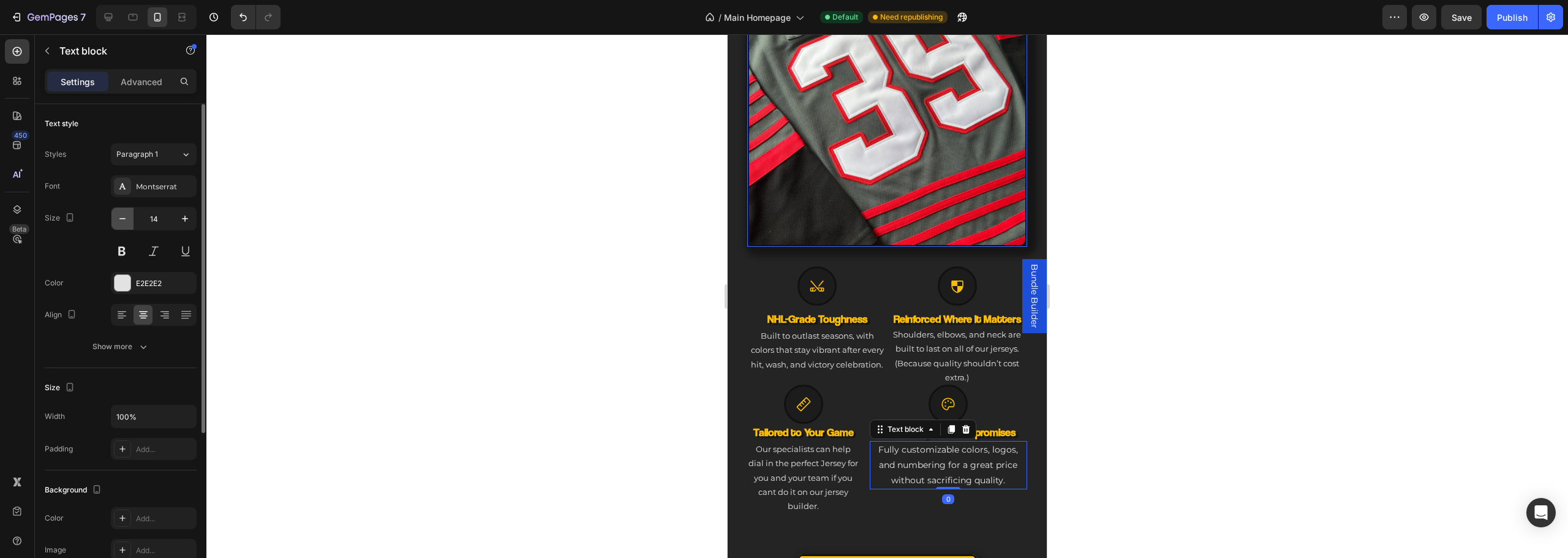
click at [123, 221] on icon "button" at bounding box center [122, 218] width 12 height 12
type input "13"
click at [442, 329] on div at bounding box center [887, 296] width 1362 height 523
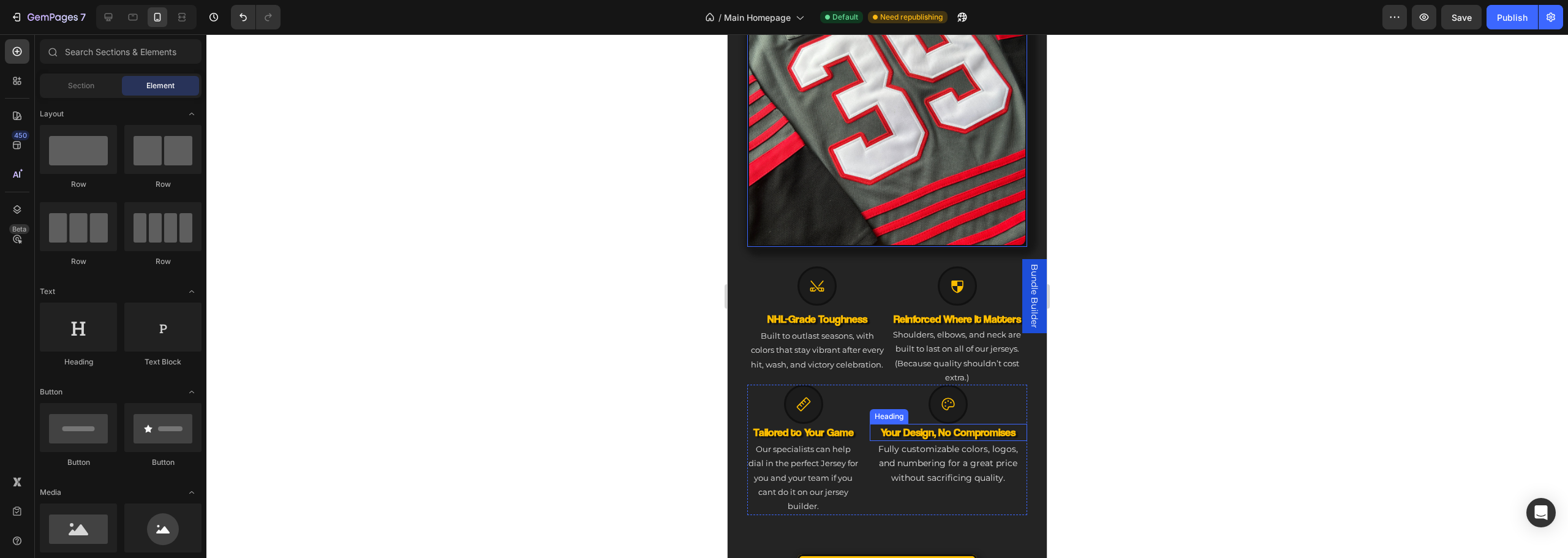
click at [981, 424] on h3 "Your Design, No Compromises" at bounding box center [949, 432] width 158 height 17
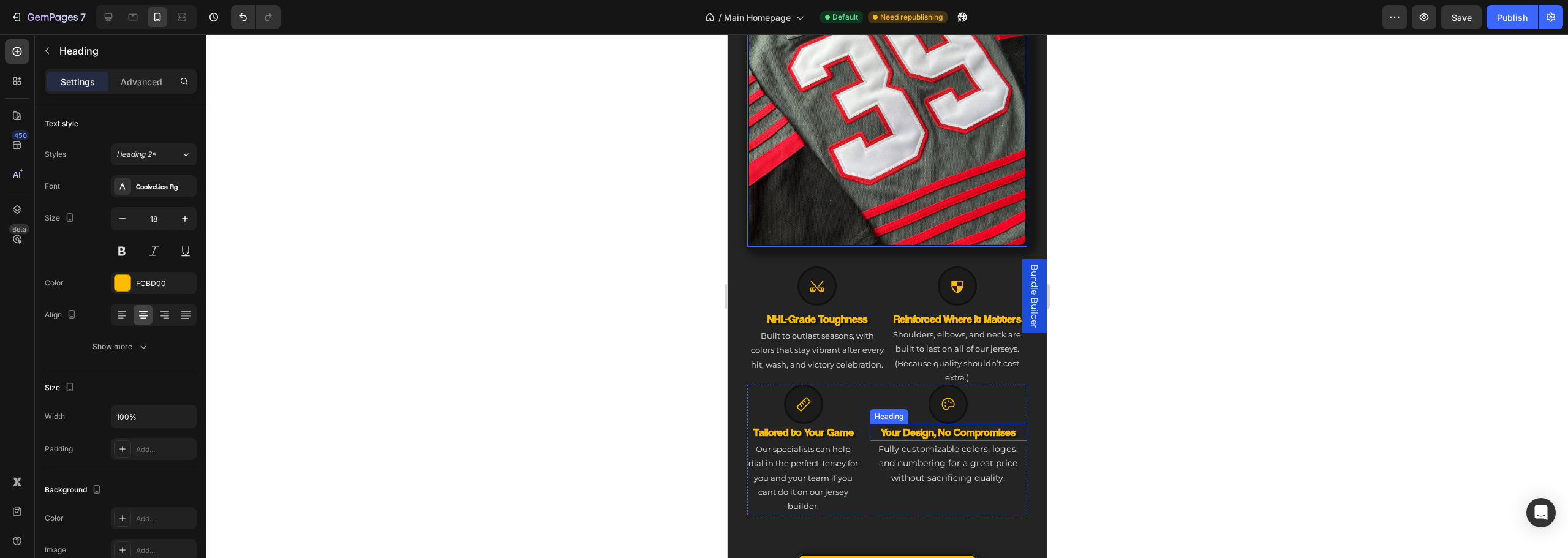
click at [981, 424] on h3 "Your Design, No Compromises" at bounding box center [949, 432] width 158 height 17
click at [937, 425] on p "Your Design, No Compromises" at bounding box center [948, 432] width 155 height 14
drag, startPoint x: 949, startPoint y: 424, endPoint x: 1028, endPoint y: 426, distance: 79.0
click at [1028, 426] on div "Engineered for Your Game Heading The Custom Jersey That Matches Your Ambition H…" at bounding box center [887, 231] width 319 height 802
drag, startPoint x: 932, startPoint y: 420, endPoint x: 1011, endPoint y: 418, distance: 79.0
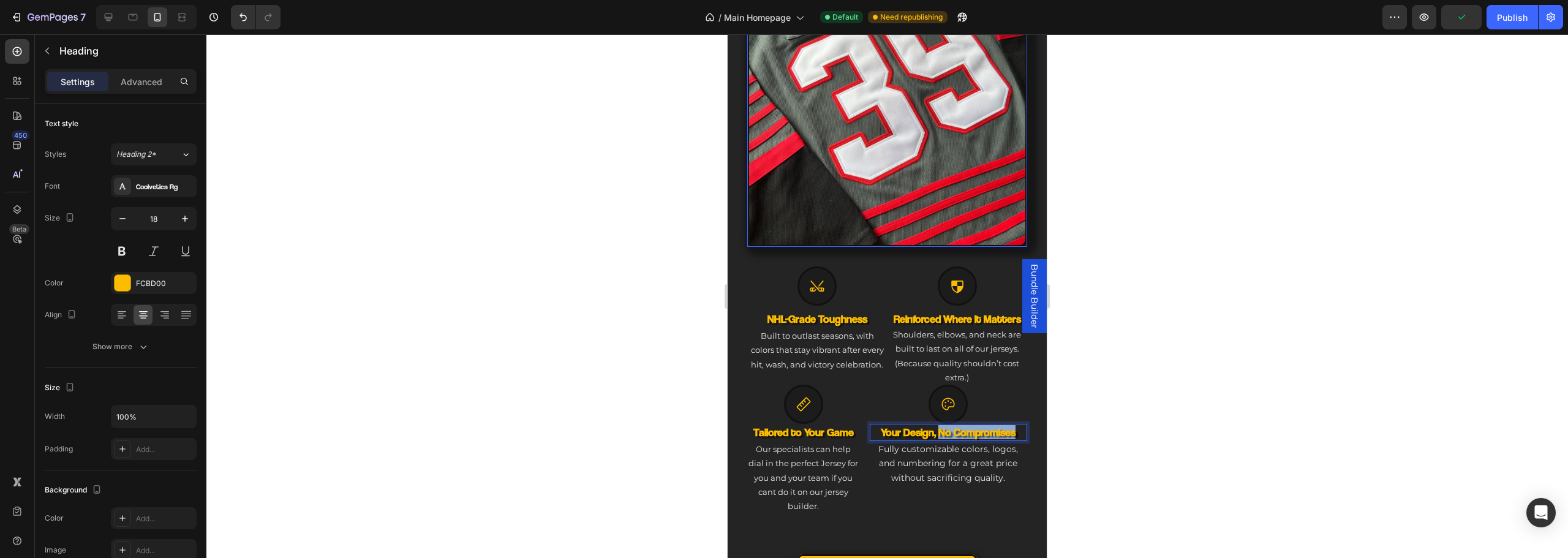
click at [1011, 425] on p "Your Design, No Compromises" at bounding box center [948, 432] width 155 height 14
click at [1115, 426] on div at bounding box center [887, 296] width 1362 height 523
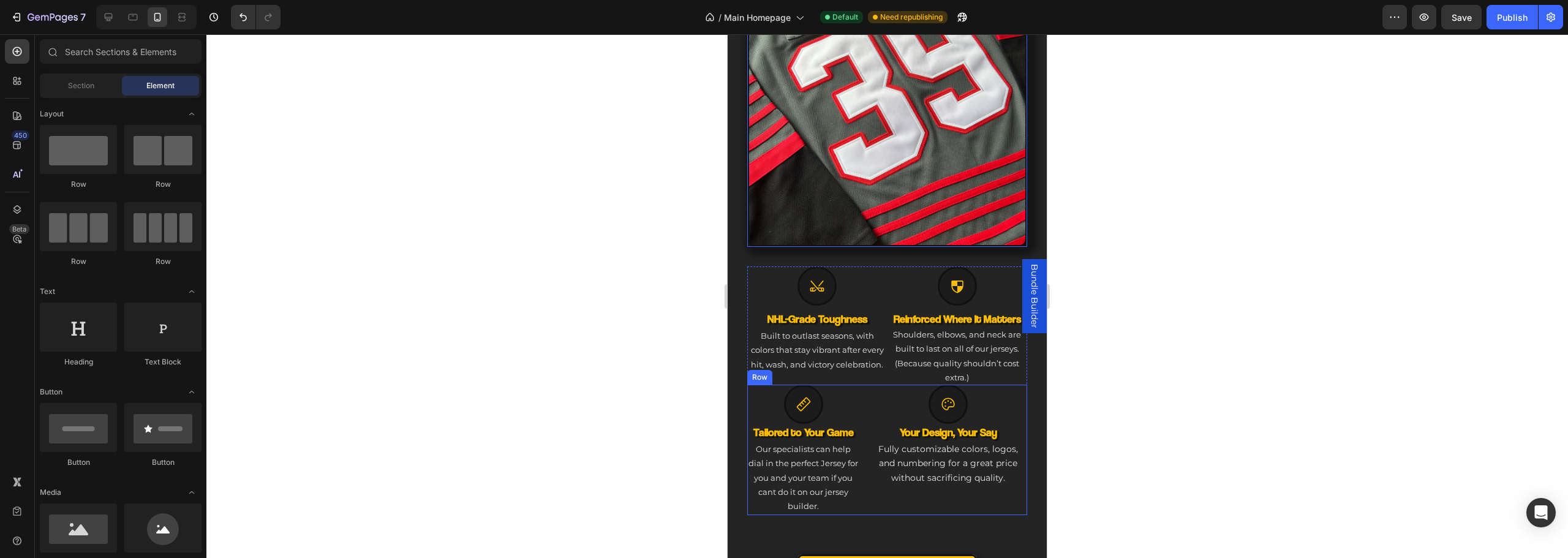
click at [861, 463] on div "Icon Tailored to Your Game Heading Our specialists can help dial in the perfect…" at bounding box center [887, 450] width 280 height 130
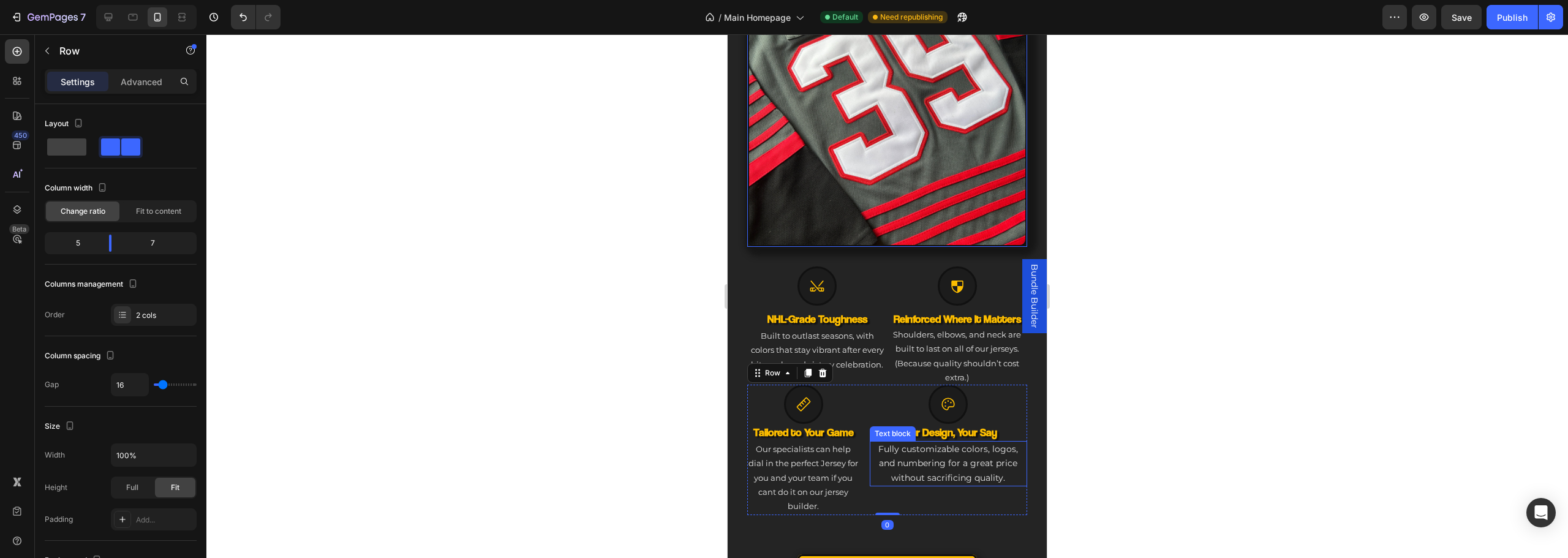
click at [874, 471] on p "Fully customizable colors, logos, and numbering for a great price without sacri…" at bounding box center [948, 463] width 155 height 43
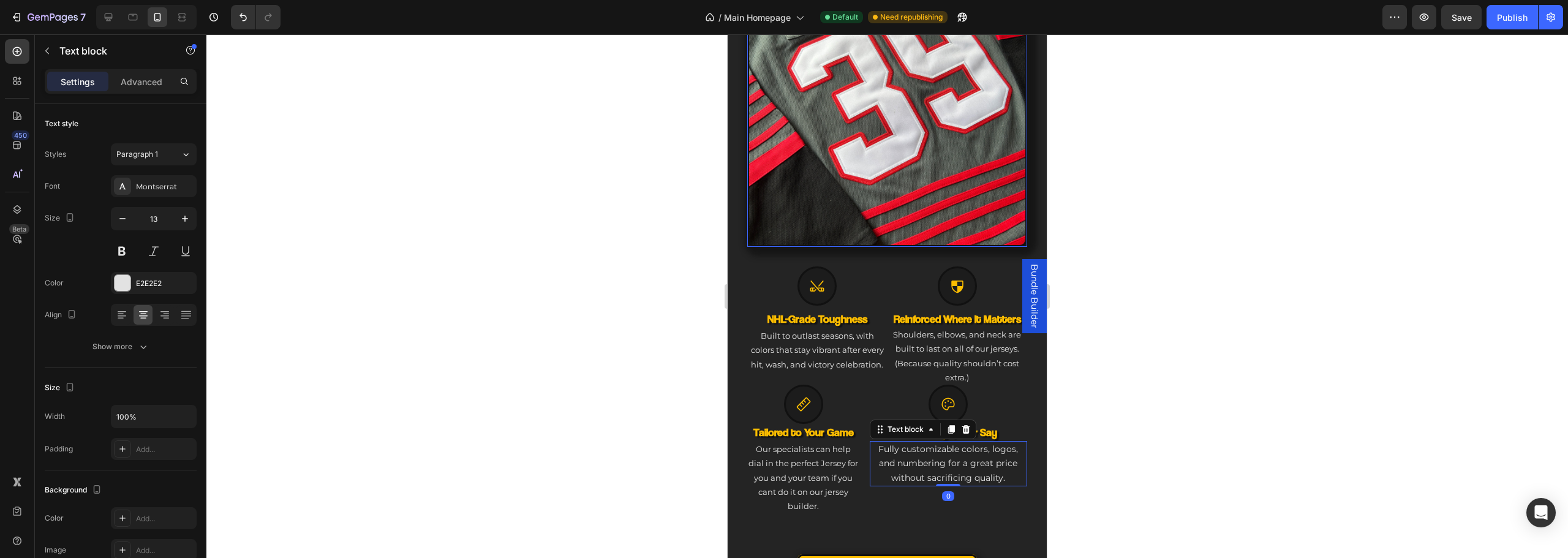
click at [871, 452] on p "Fully customizable colors, logos, and numbering for a great price without sacri…" at bounding box center [948, 463] width 155 height 43
click at [863, 452] on div "Icon Tailored to Your Game Heading Our specialists can help dial in the perfect…" at bounding box center [887, 450] width 280 height 130
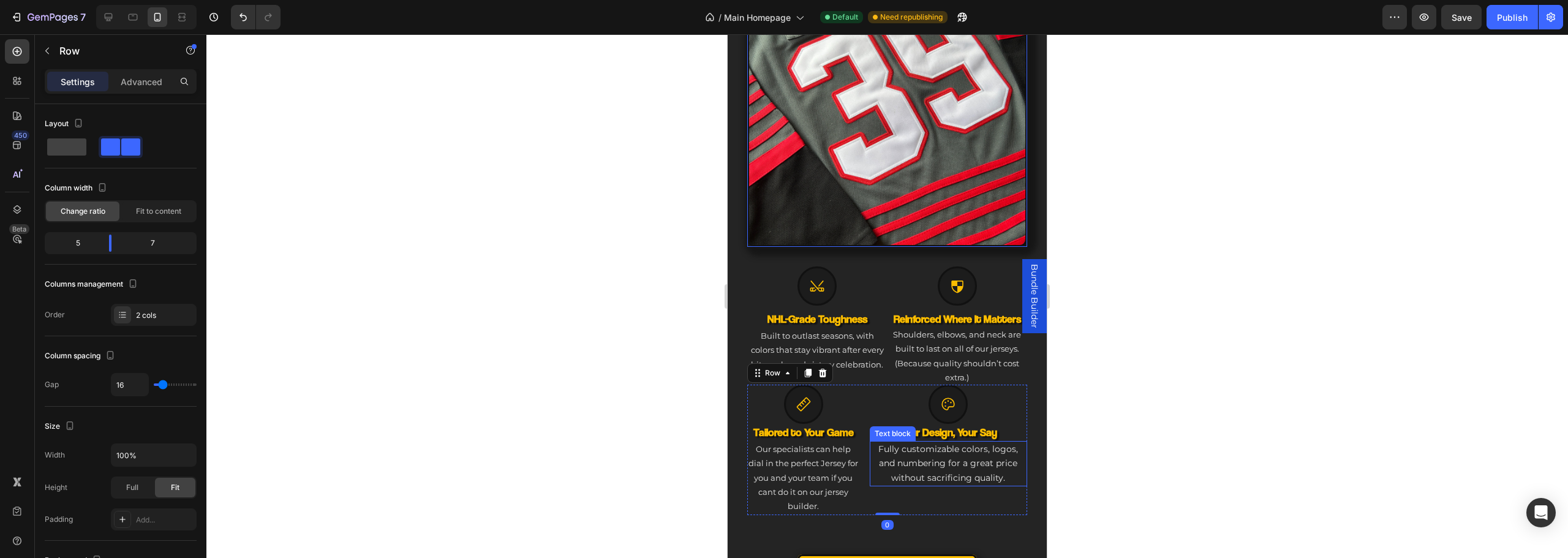
click at [881, 441] on div "Fully customizable colors, logos, and numbering for a great price without sacri…" at bounding box center [949, 463] width 158 height 46
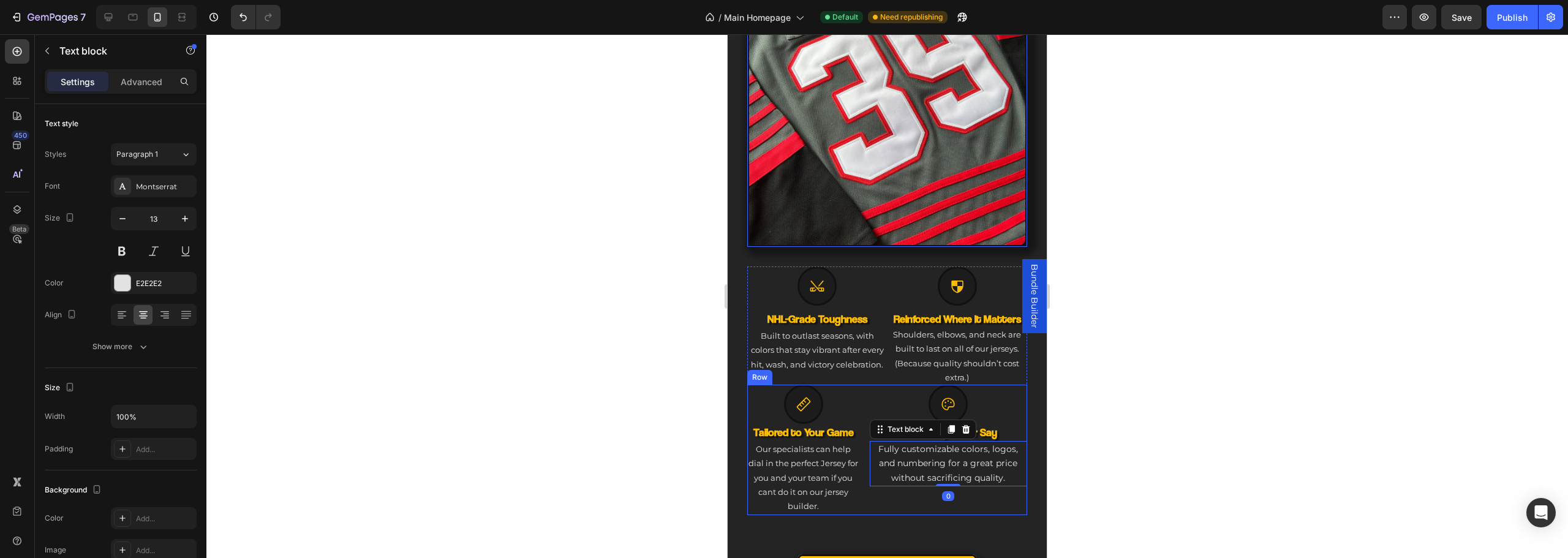
click at [903, 479] on div "Icon Your Design, Your Say Heading Fully customizable colors, logos, and number…" at bounding box center [949, 450] width 158 height 130
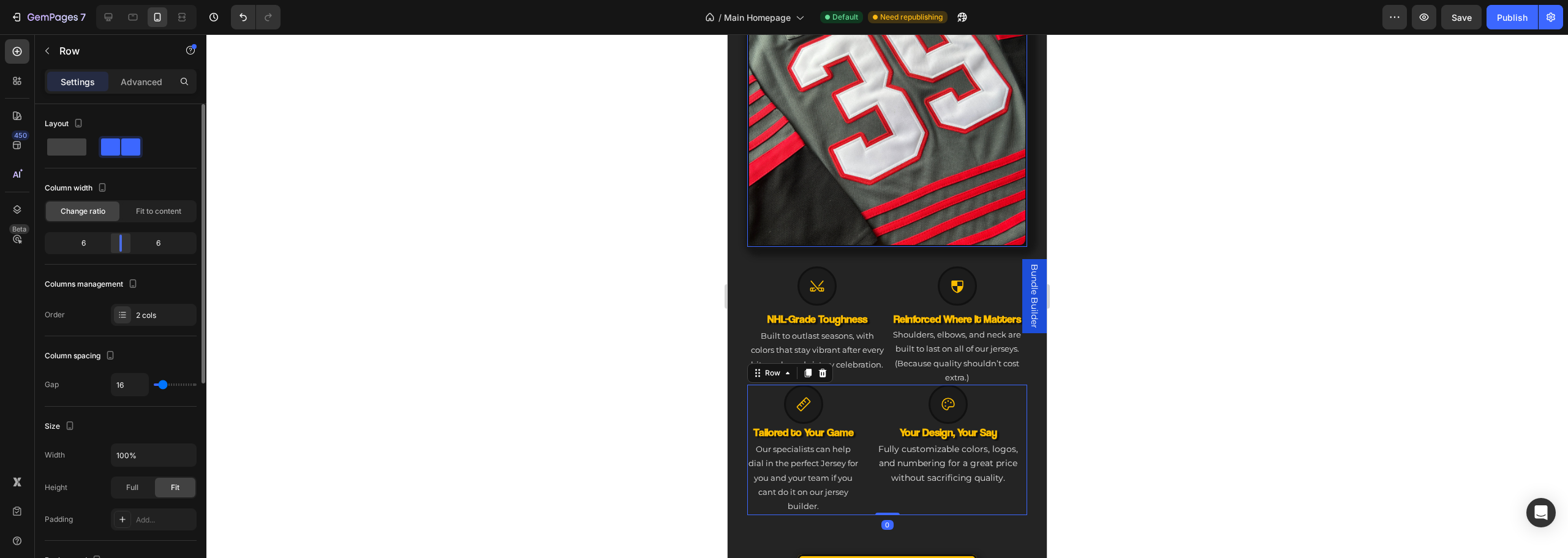
drag, startPoint x: 115, startPoint y: 249, endPoint x: 124, endPoint y: 249, distance: 9.0
click at [124, 249] on div at bounding box center [121, 243] width 22 height 17
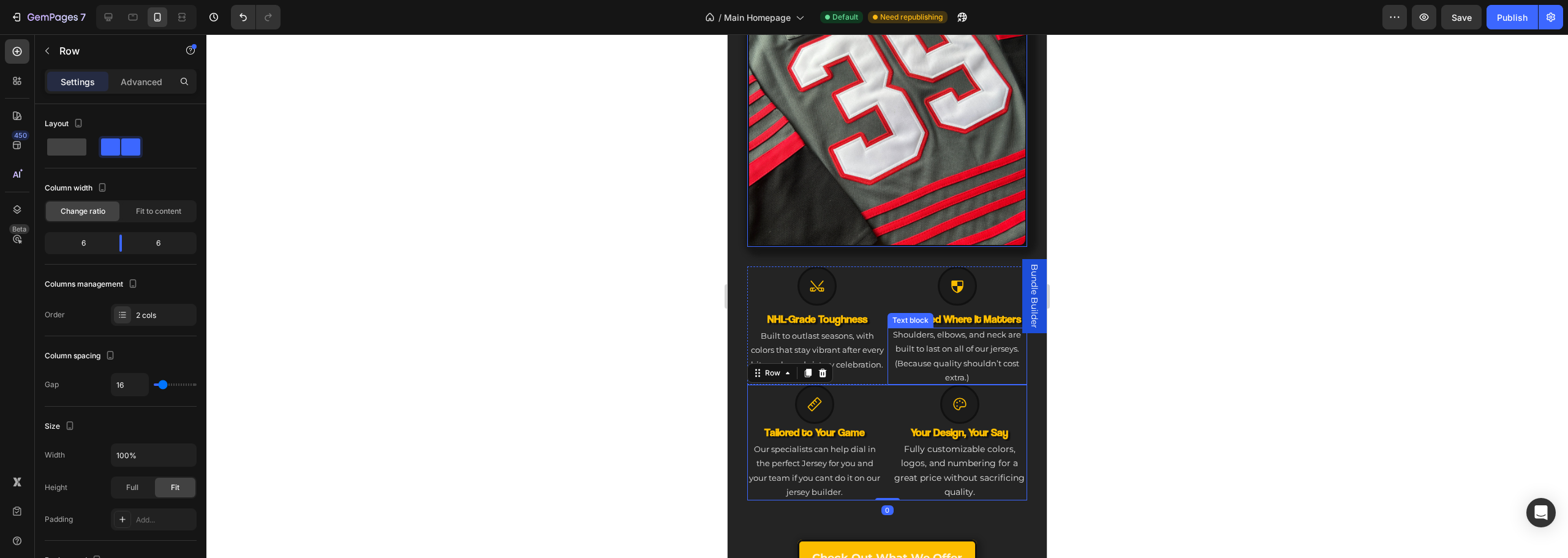
click at [1229, 384] on div at bounding box center [887, 296] width 1362 height 523
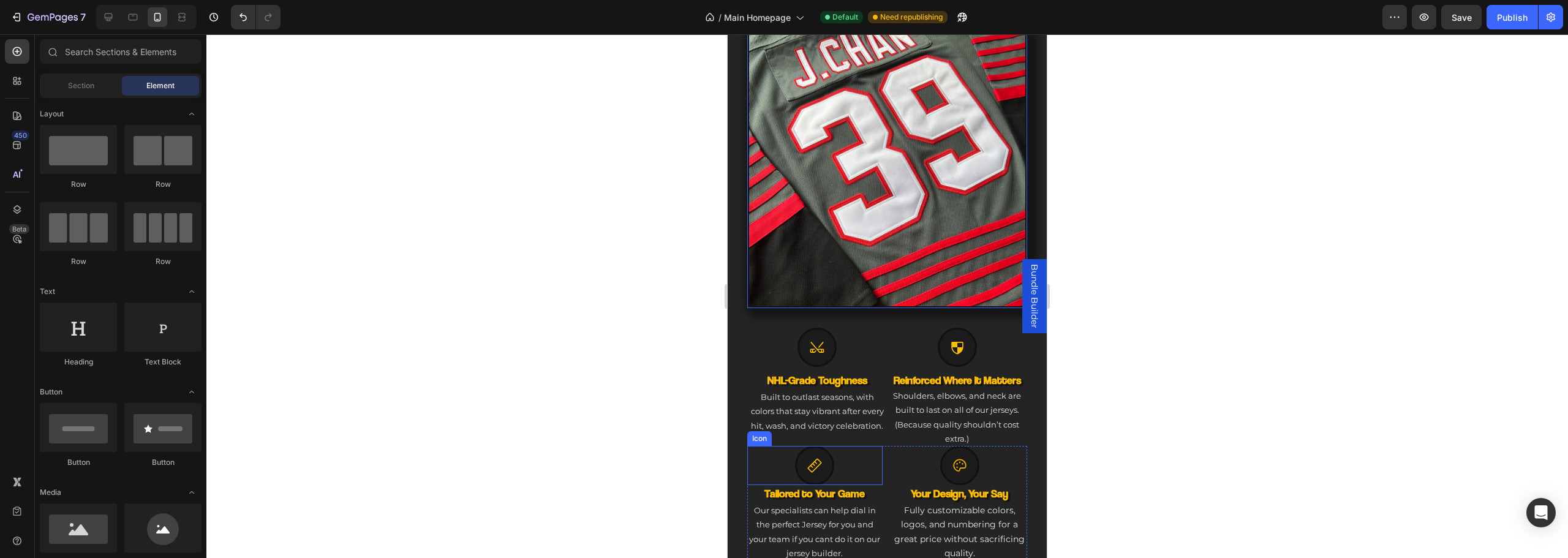
scroll to position [730, 0]
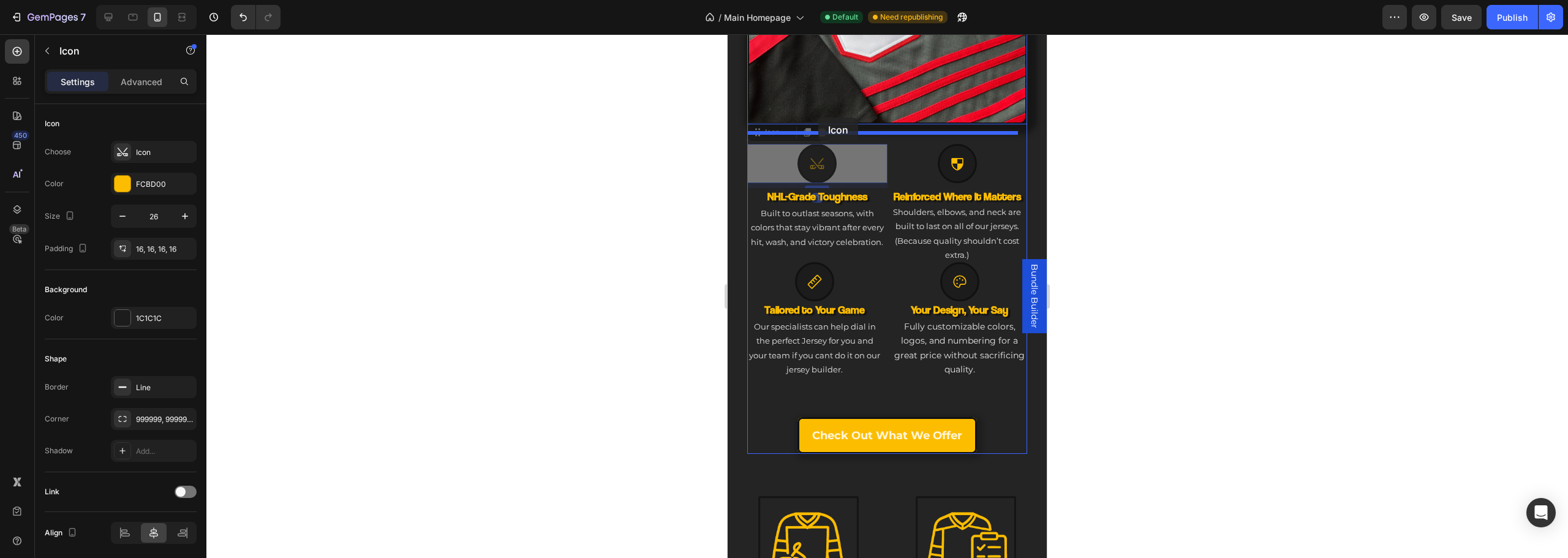
drag, startPoint x: 799, startPoint y: 142, endPoint x: 818, endPoint y: 118, distance: 30.6
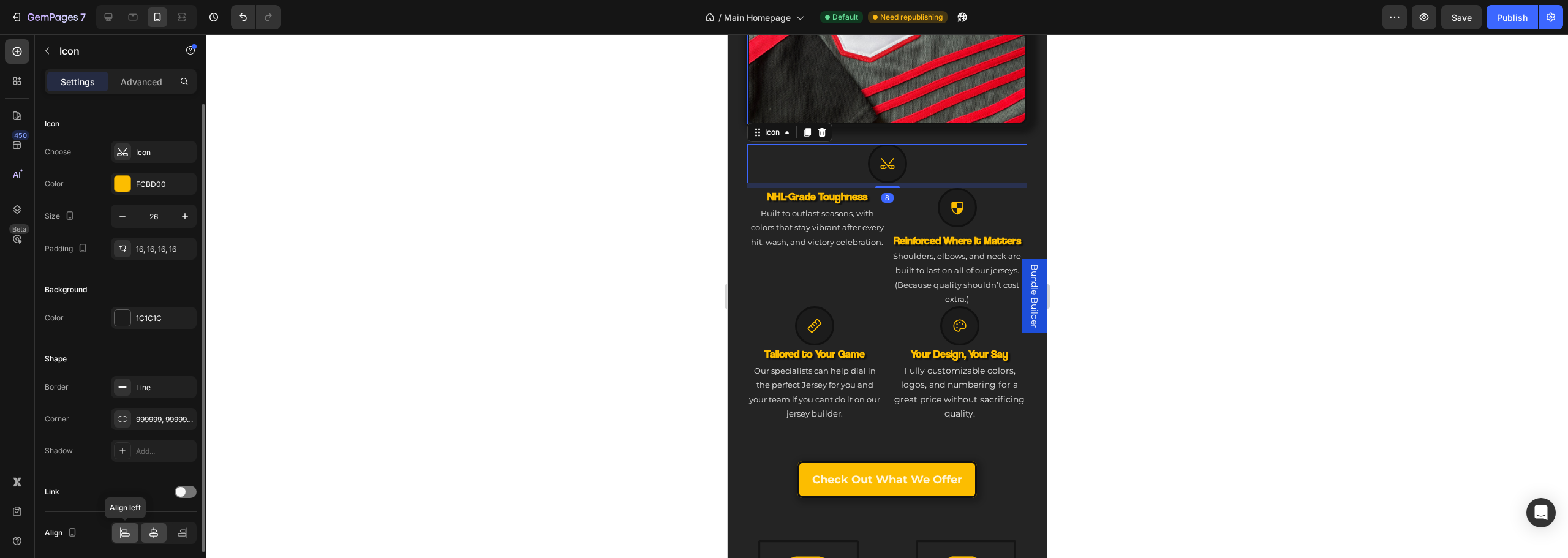
click at [132, 530] on div at bounding box center [125, 532] width 26 height 20
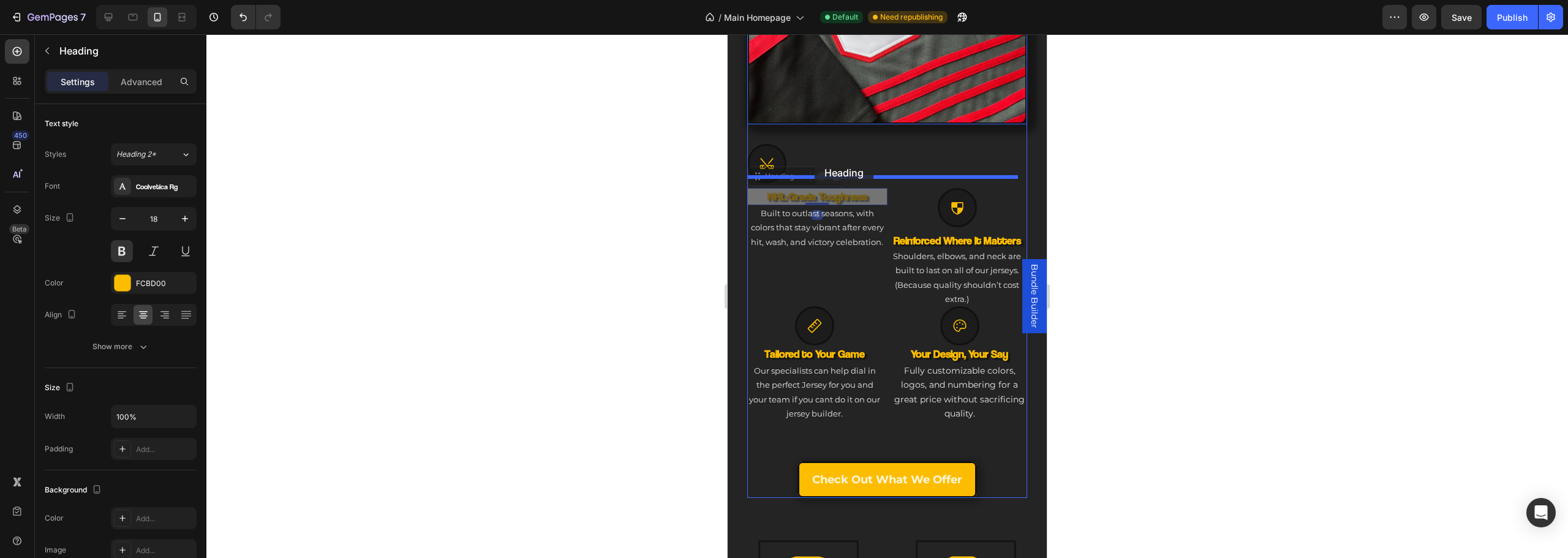
drag, startPoint x: 816, startPoint y: 182, endPoint x: 806, endPoint y: 226, distance: 45.1
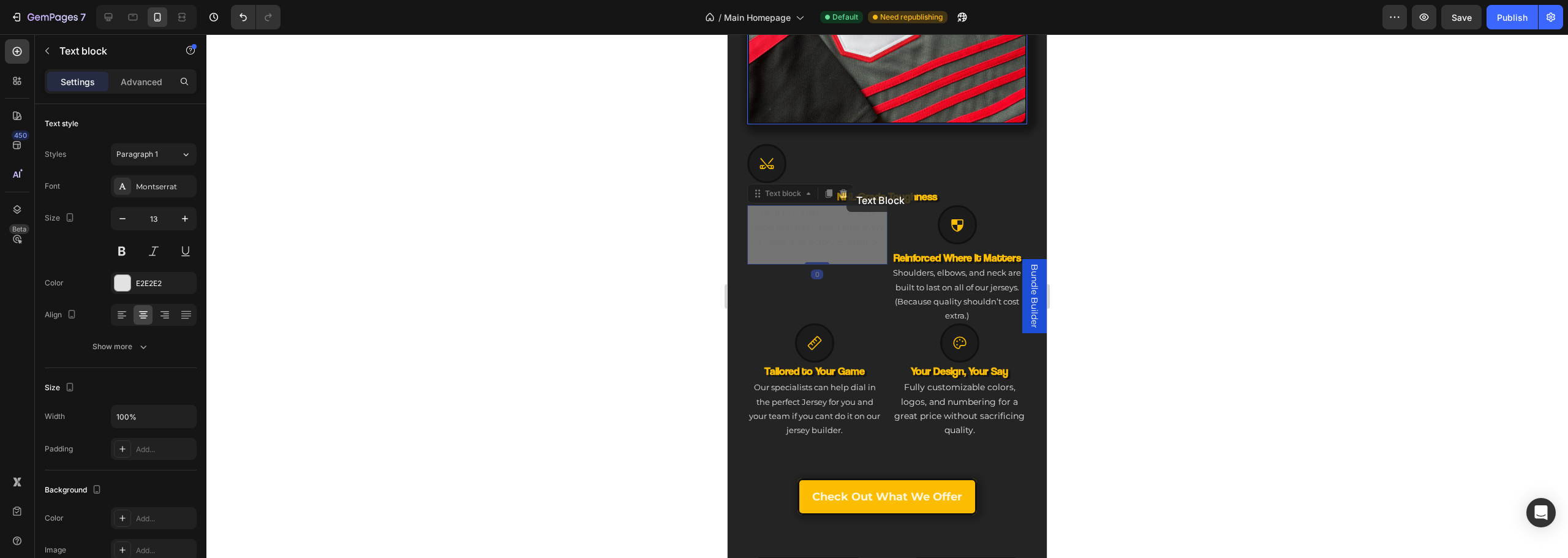
drag, startPoint x: 841, startPoint y: 198, endPoint x: 861, endPoint y: 184, distance: 24.4
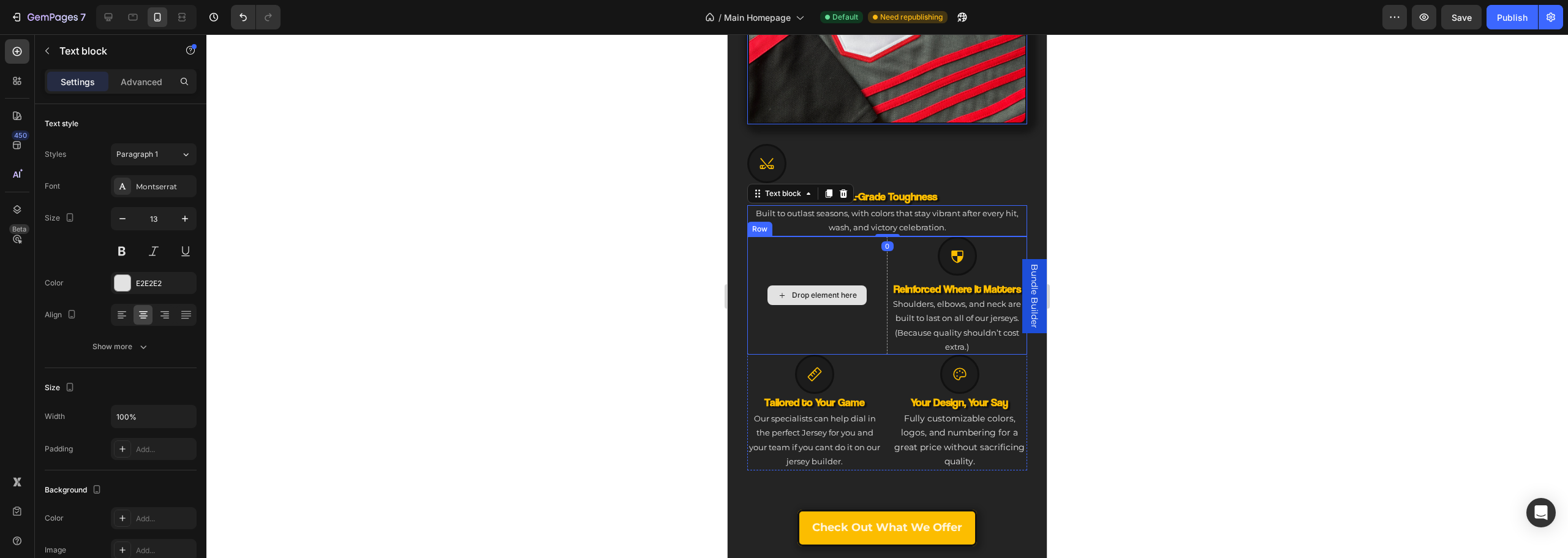
click at [862, 257] on div "Drop element here" at bounding box center [817, 295] width 140 height 118
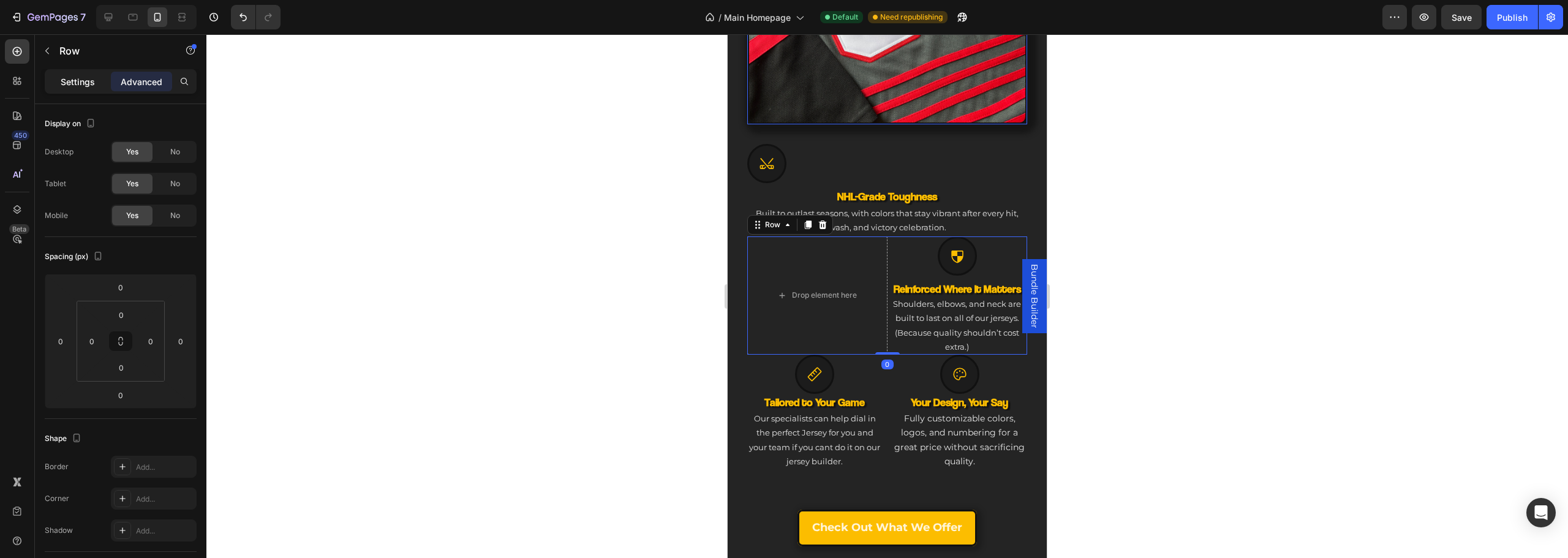
click at [68, 80] on p "Settings" at bounding box center [77, 82] width 34 height 13
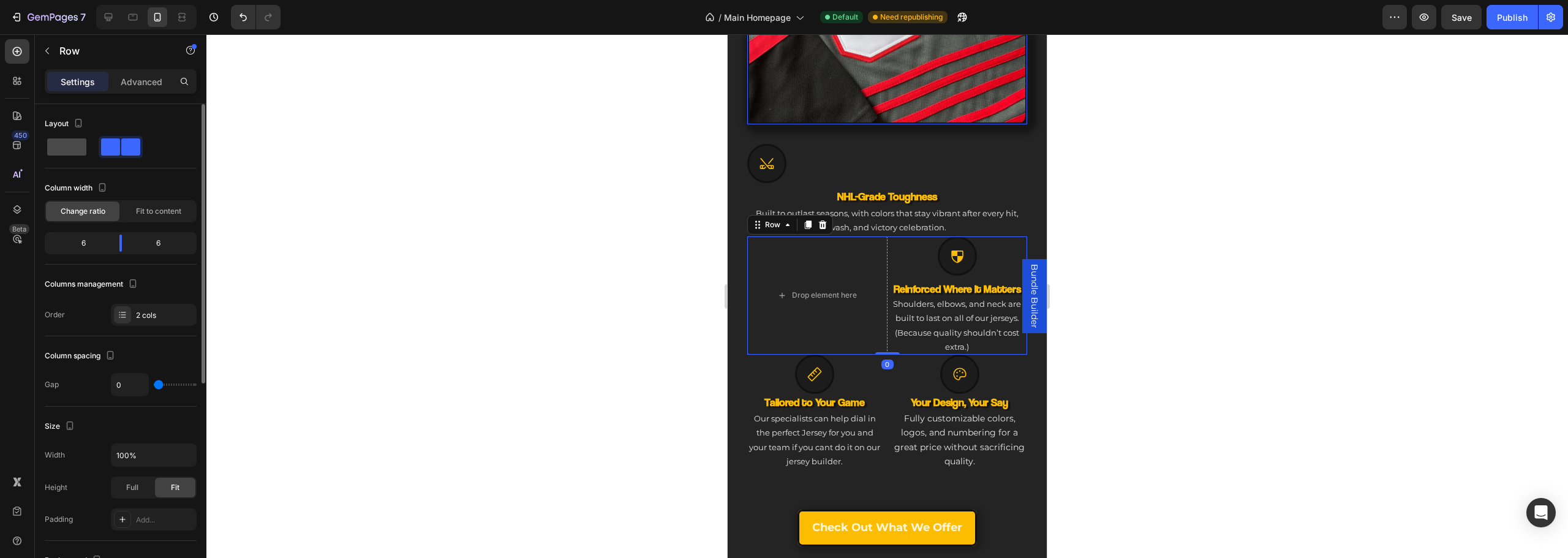
click at [76, 153] on span at bounding box center [67, 147] width 39 height 17
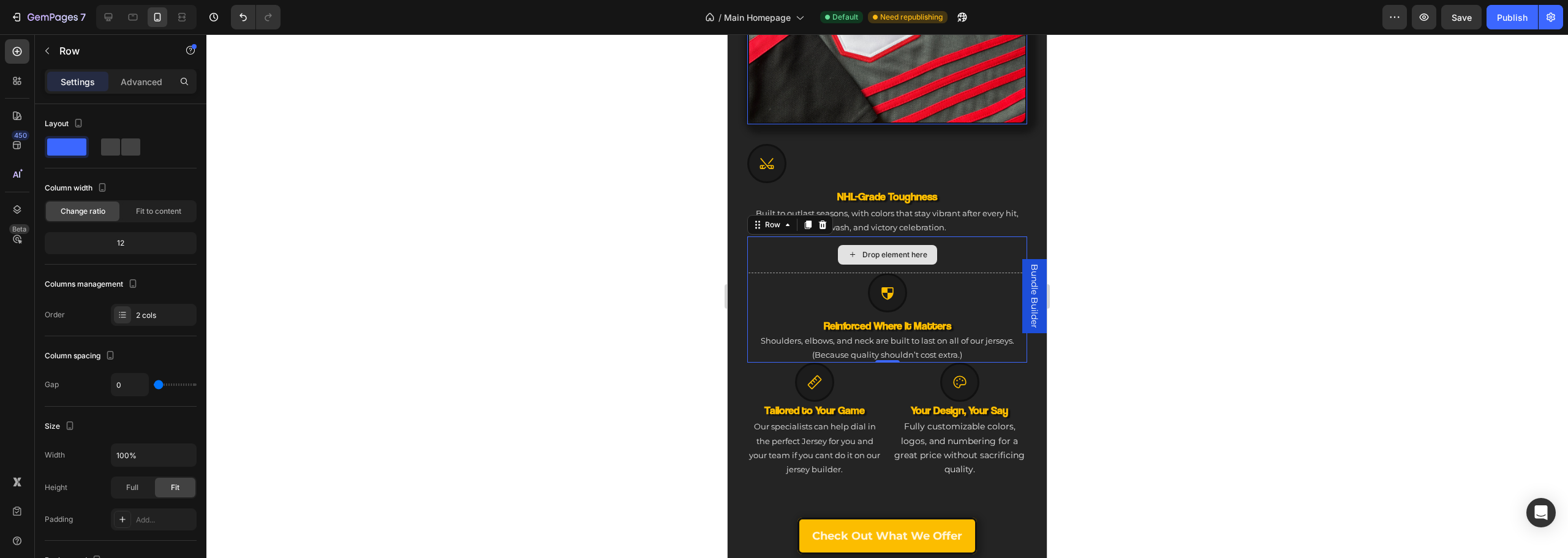
drag, startPoint x: 754, startPoint y: 244, endPoint x: 1263, endPoint y: 271, distance: 509.7
click at [754, 244] on div "Drop element here" at bounding box center [887, 254] width 280 height 37
click at [70, 49] on p "Row" at bounding box center [111, 51] width 104 height 14
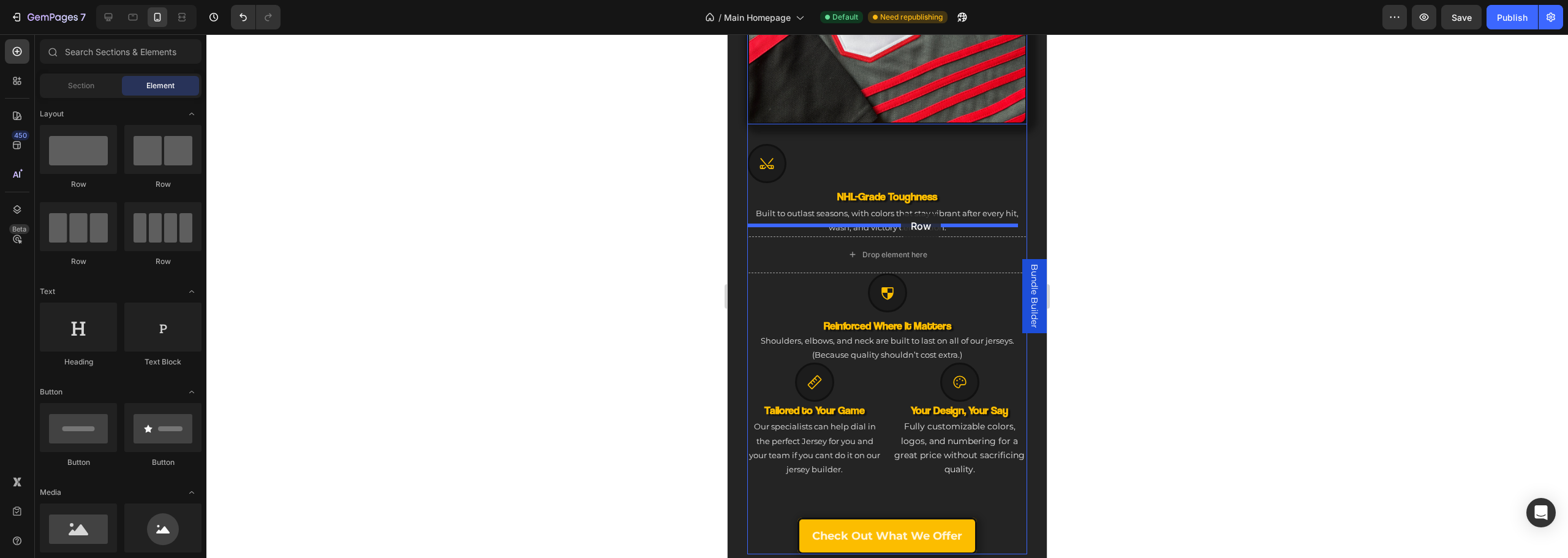
drag, startPoint x: 919, startPoint y: 202, endPoint x: 901, endPoint y: 214, distance: 21.6
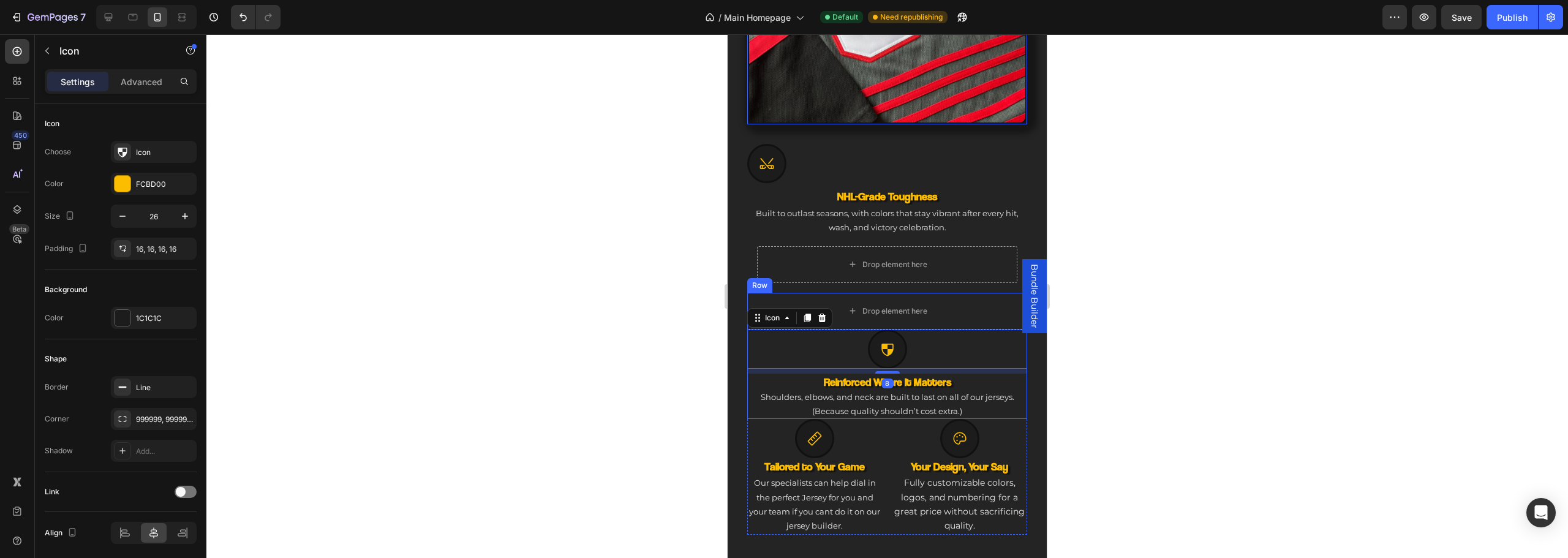
drag, startPoint x: 892, startPoint y: 310, endPoint x: 900, endPoint y: 254, distance: 56.6
click at [899, 255] on div "Image Icon NHL-Grade Toughness Heading Built to outlast seasons, with colors th…" at bounding box center [887, 200] width 280 height 821
drag, startPoint x: 878, startPoint y: 325, endPoint x: 894, endPoint y: 239, distance: 87.5
click at [894, 239] on div "Image Icon NHL-Grade Toughness Heading Built to outlast seasons, with colors th…" at bounding box center [887, 200] width 280 height 821
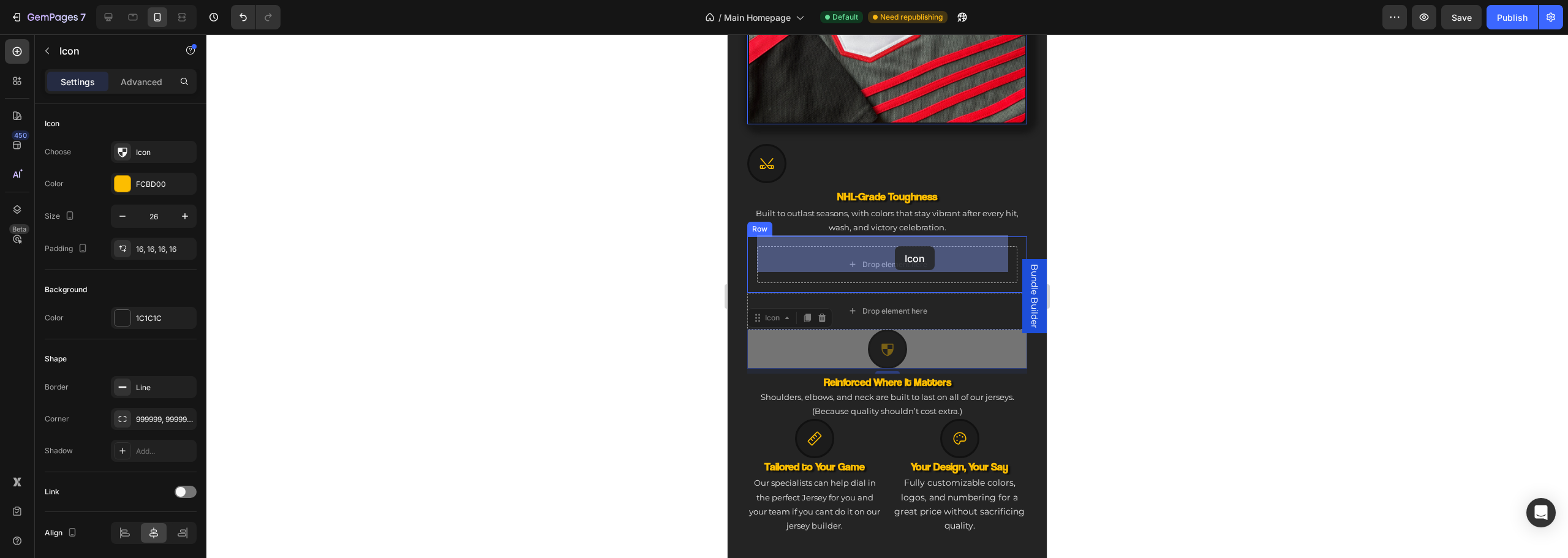
drag, startPoint x: 910, startPoint y: 342, endPoint x: 895, endPoint y: 246, distance: 97.2
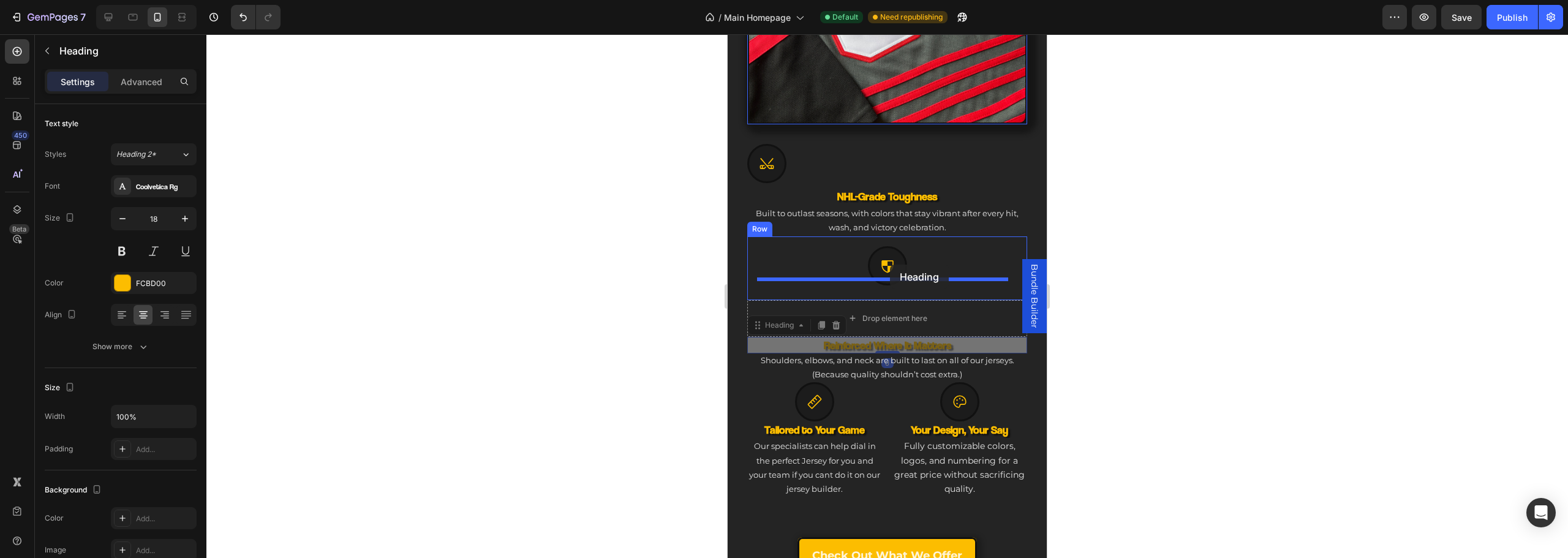
drag, startPoint x: 874, startPoint y: 335, endPoint x: 882, endPoint y: 266, distance: 69.5
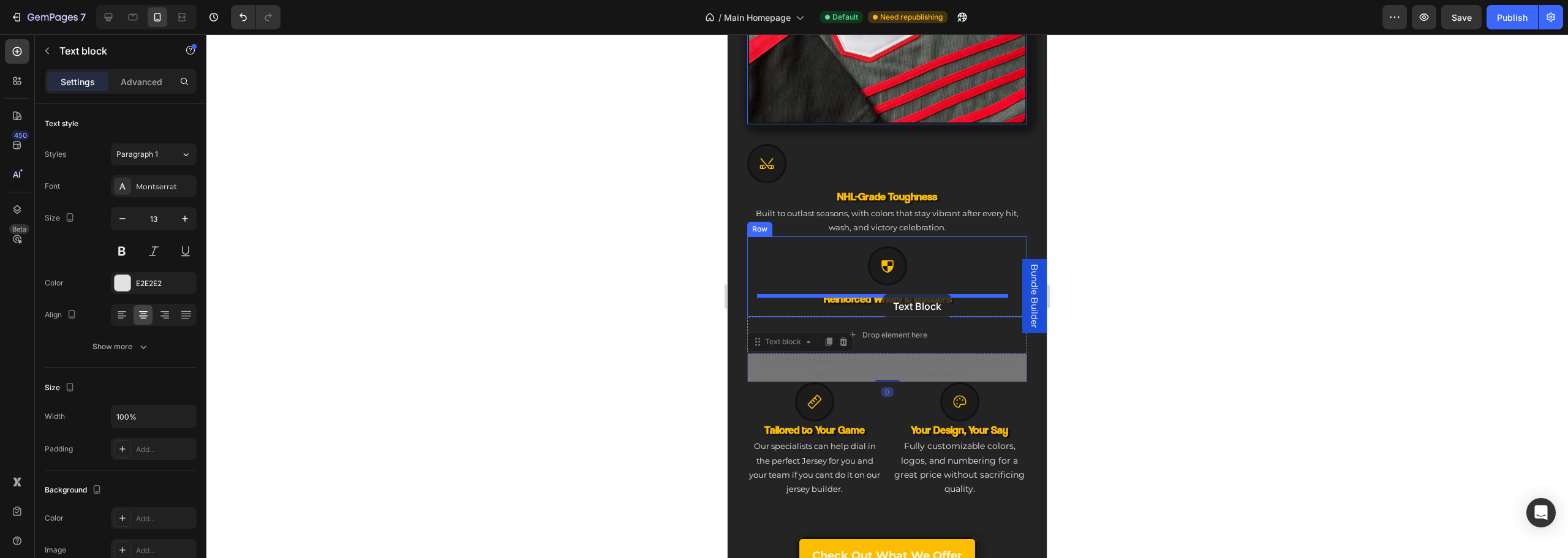
drag, startPoint x: 847, startPoint y: 353, endPoint x: 883, endPoint y: 294, distance: 69.1
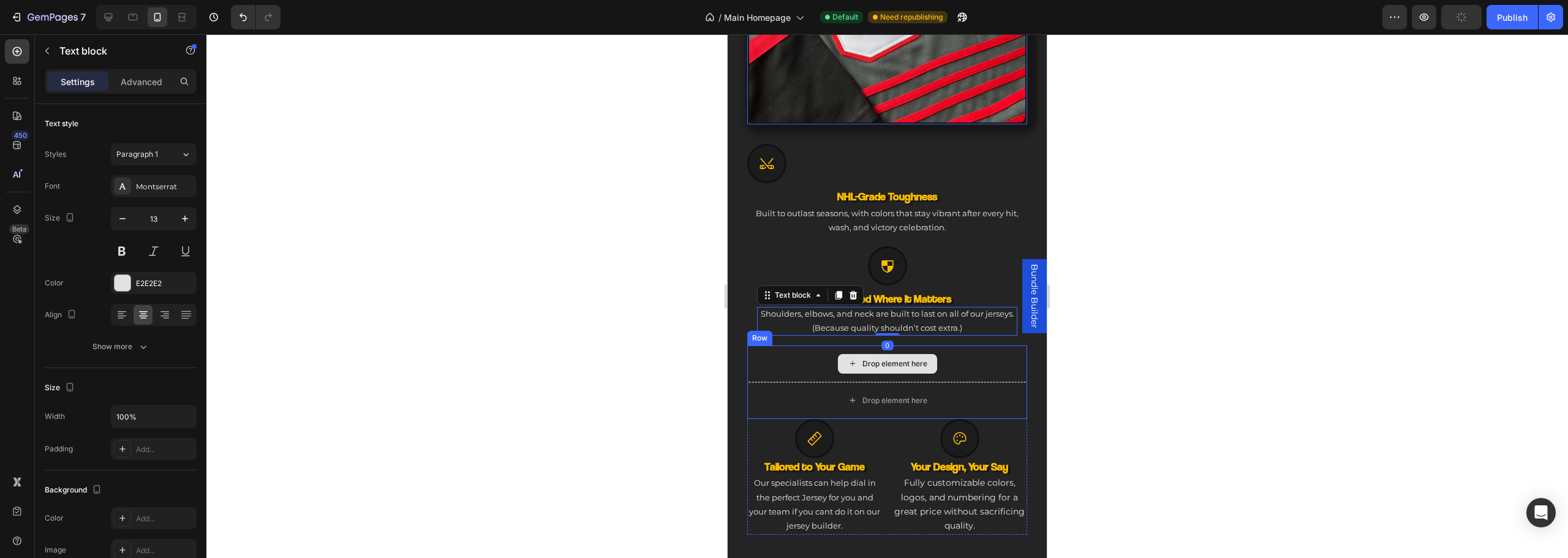
click at [805, 359] on div "Drop element here" at bounding box center [887, 364] width 280 height 37
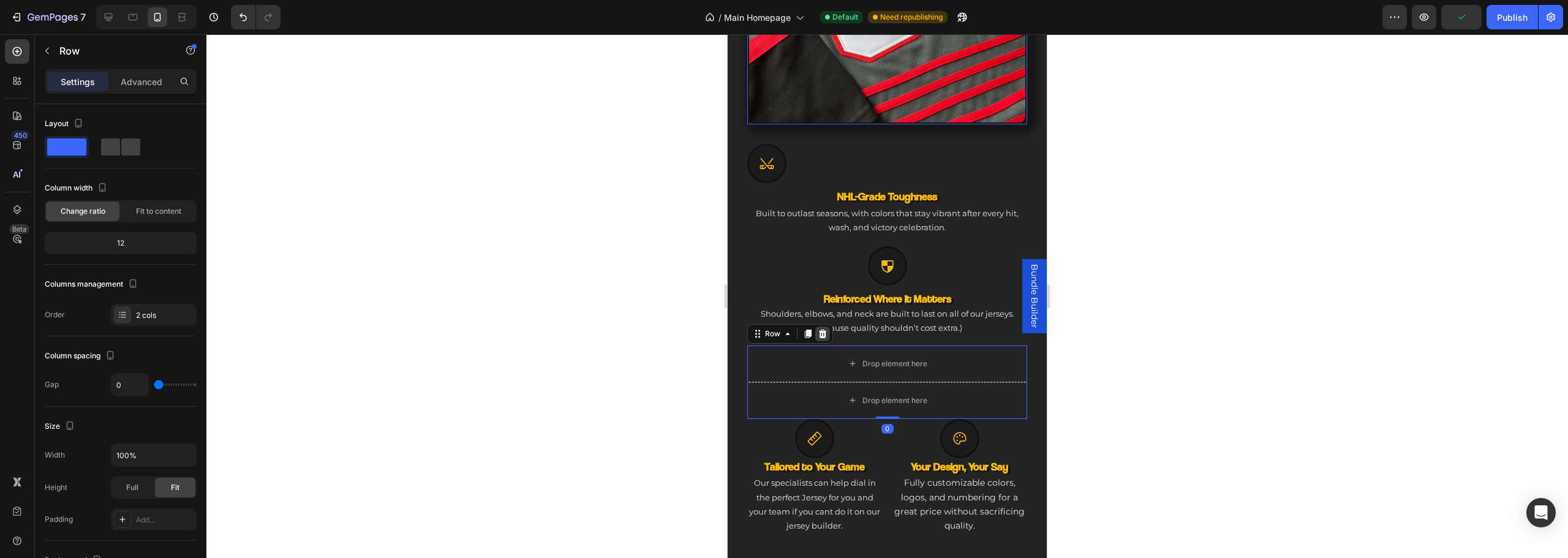
drag, startPoint x: 824, startPoint y: 322, endPoint x: 1391, endPoint y: 346, distance: 567.5
click at [824, 329] on icon at bounding box center [823, 334] width 10 height 10
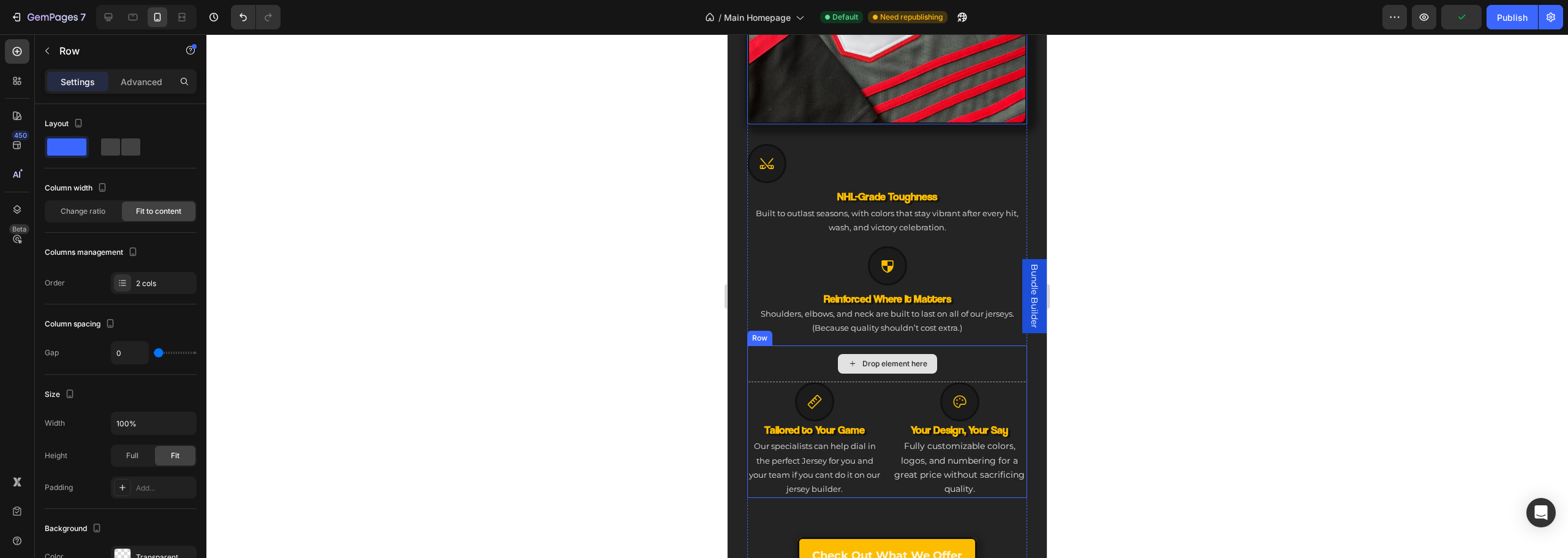
click at [788, 348] on div "Drop element here" at bounding box center [887, 364] width 280 height 37
click at [71, 53] on p "Row" at bounding box center [111, 51] width 104 height 14
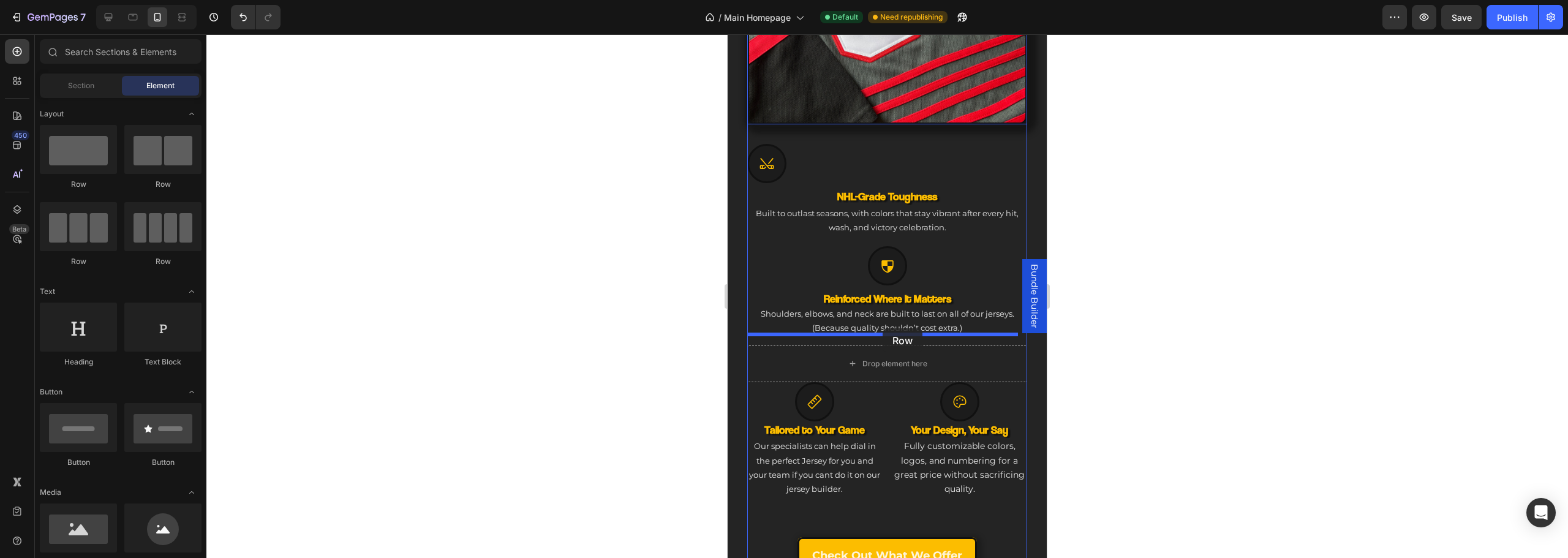
drag, startPoint x: 817, startPoint y: 186, endPoint x: 882, endPoint y: 328, distance: 156.2
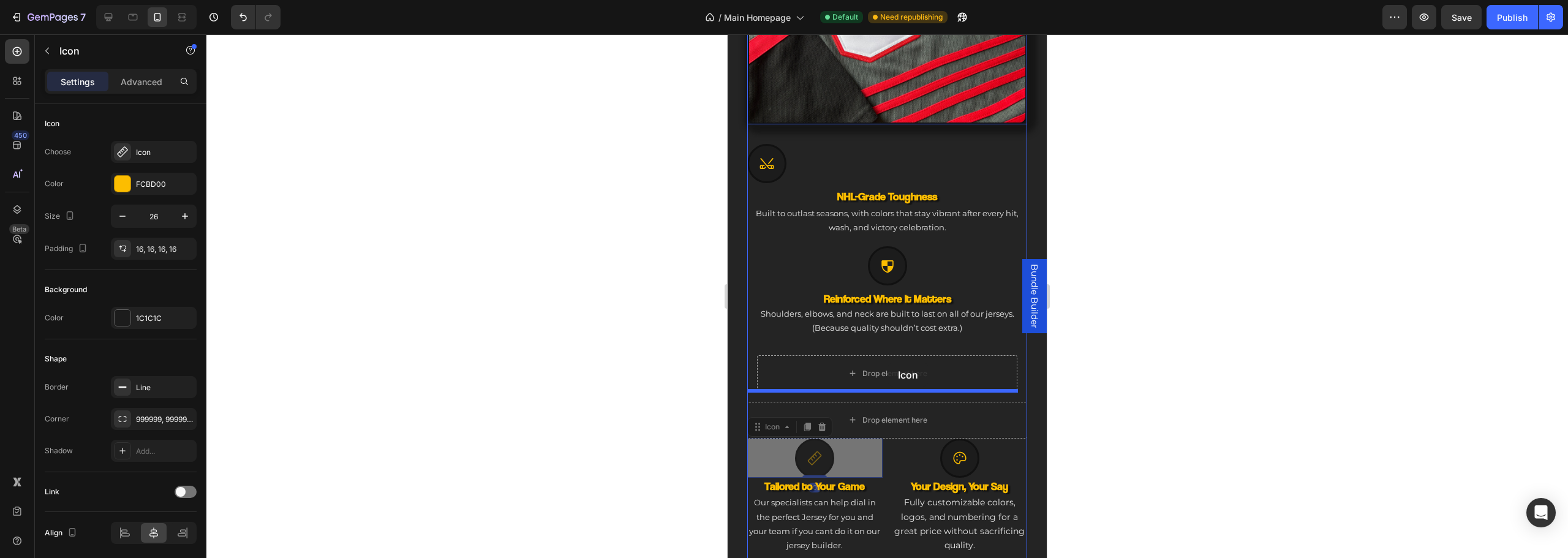
drag, startPoint x: 821, startPoint y: 456, endPoint x: 793, endPoint y: 461, distance: 28.4
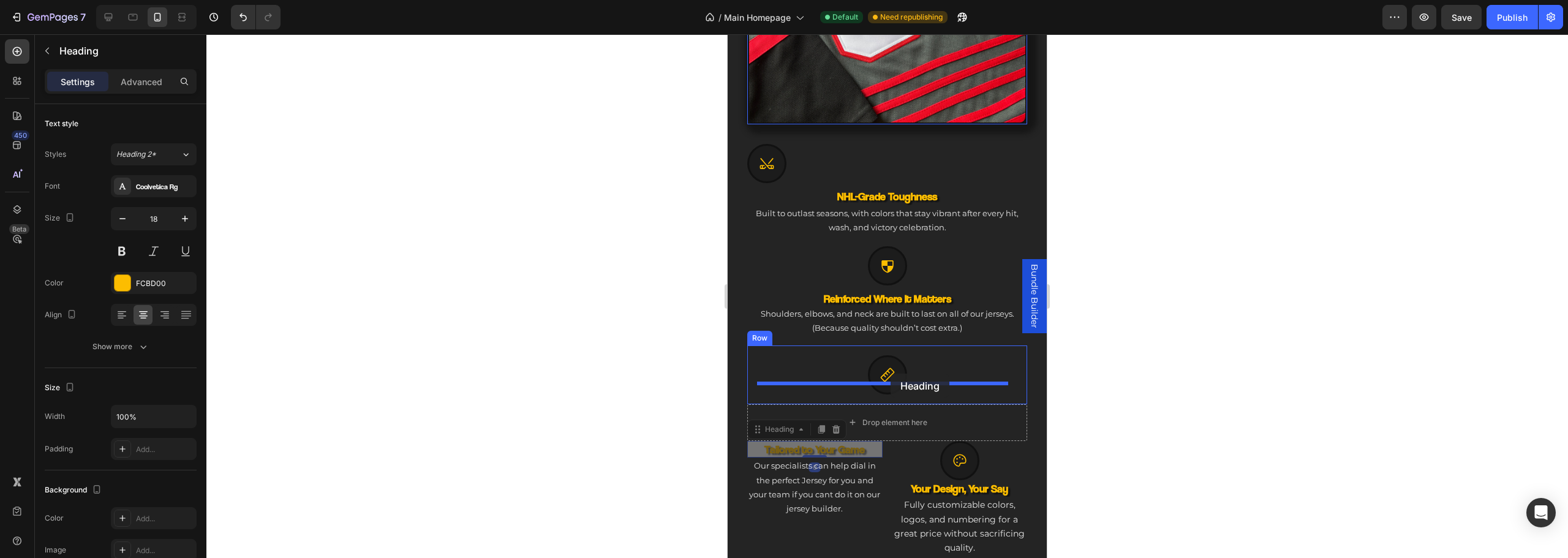
drag, startPoint x: 864, startPoint y: 412, endPoint x: 889, endPoint y: 374, distance: 45.5
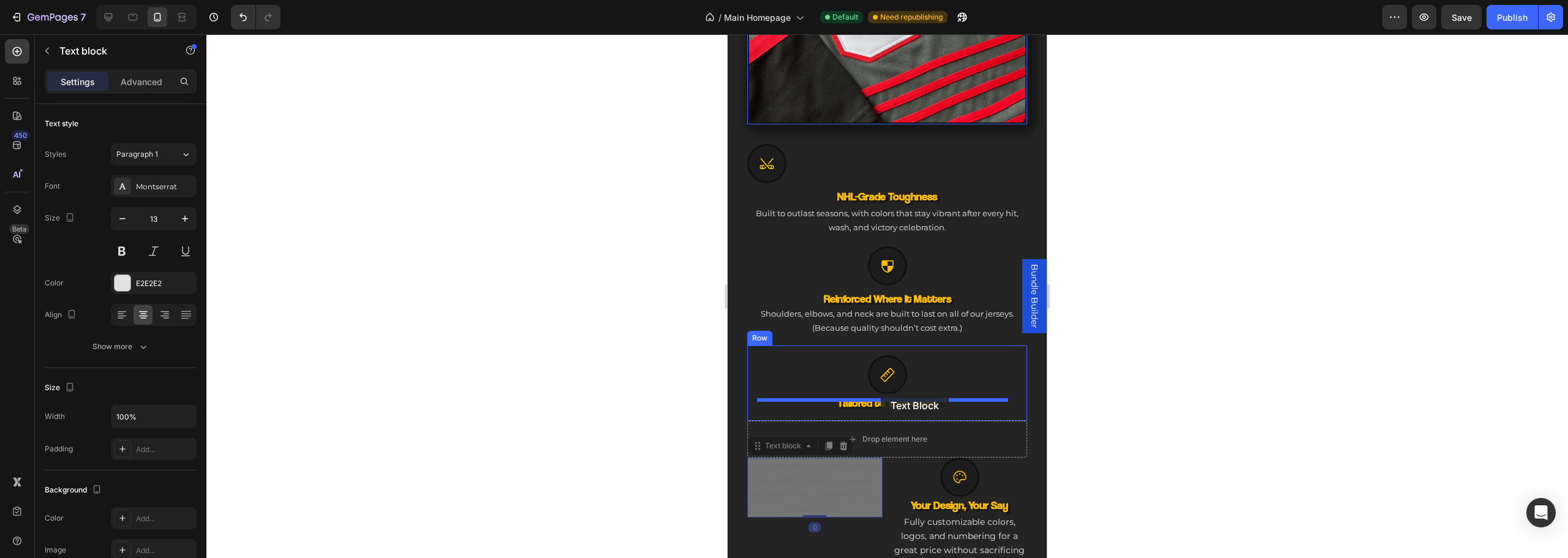
drag, startPoint x: 890, startPoint y: 430, endPoint x: 881, endPoint y: 393, distance: 38.1
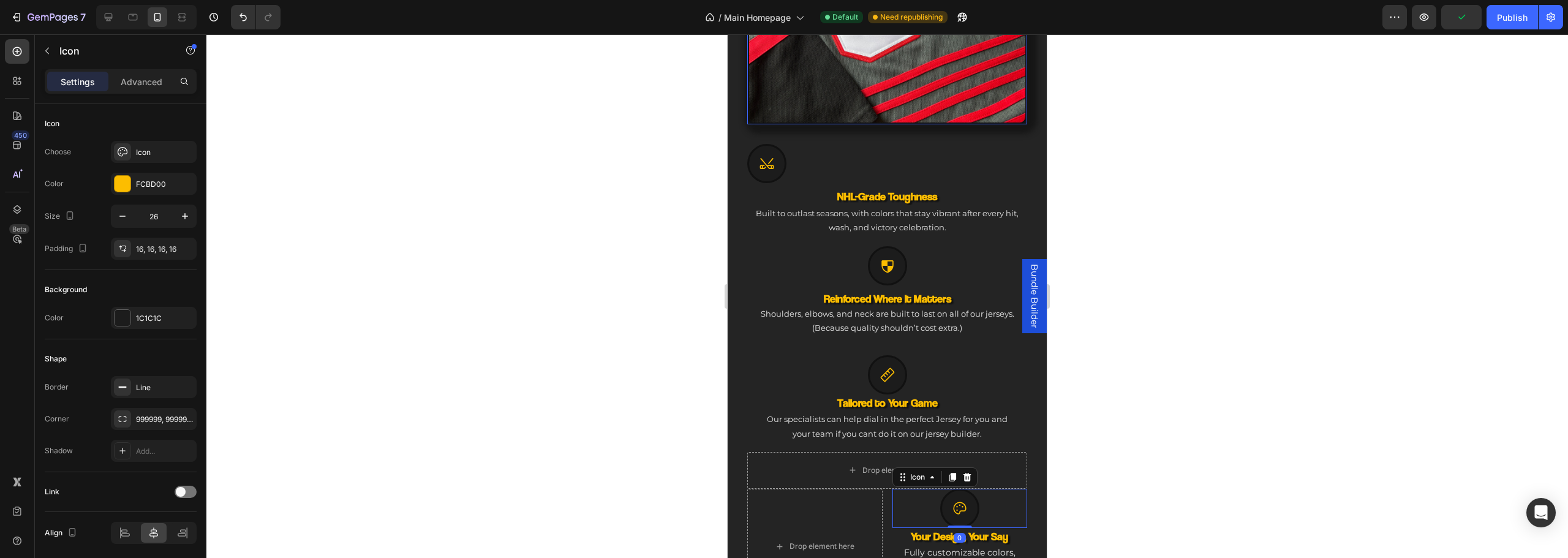
click at [78, 59] on div "Icon" at bounding box center [104, 51] width 140 height 32
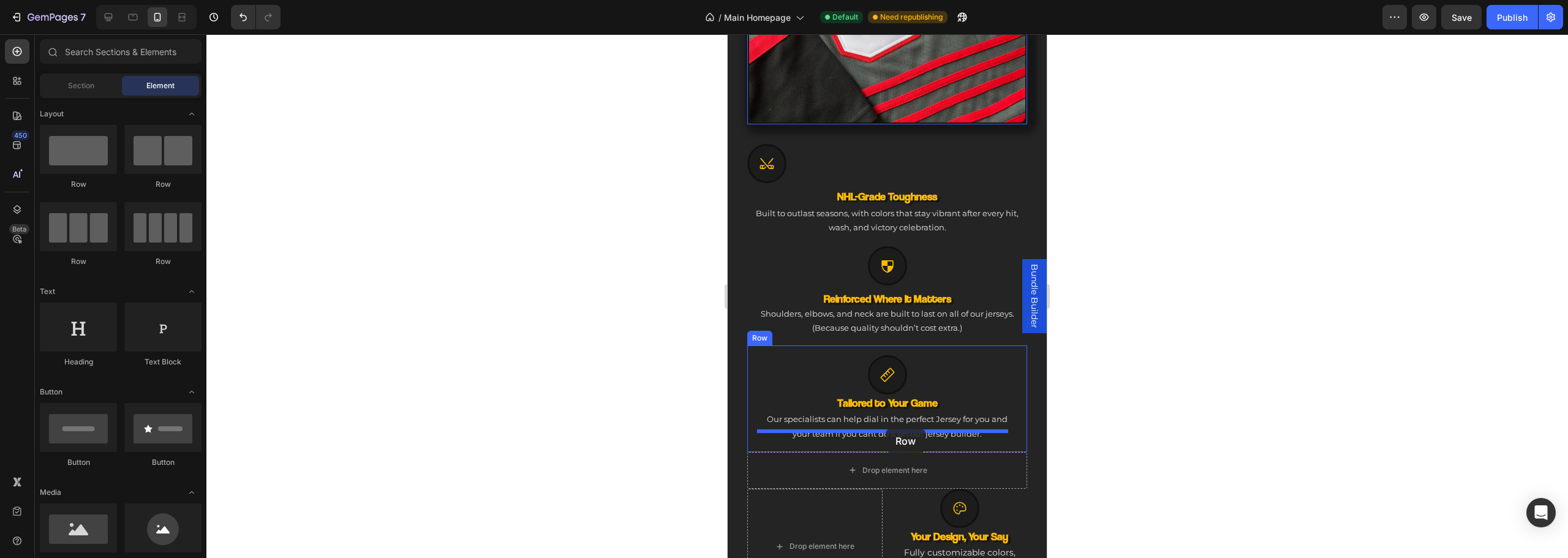
drag, startPoint x: 929, startPoint y: 238, endPoint x: 886, endPoint y: 429, distance: 195.8
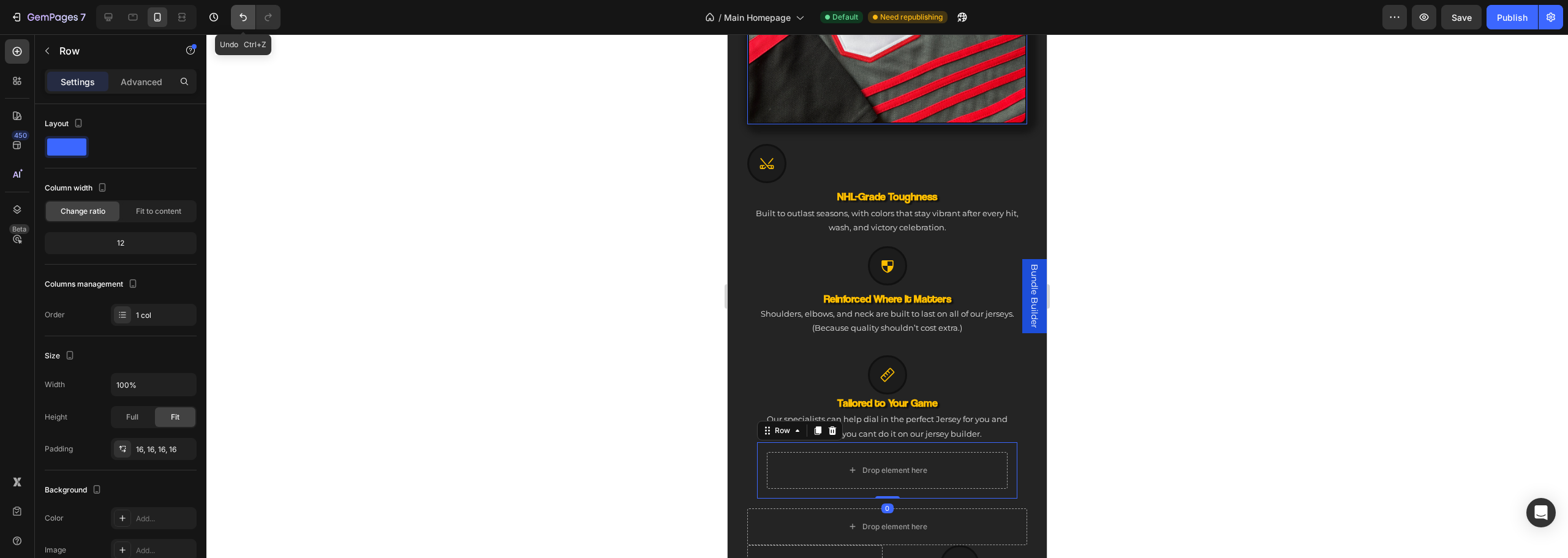
click at [235, 9] on button "Undo/Redo" at bounding box center [243, 17] width 25 height 25
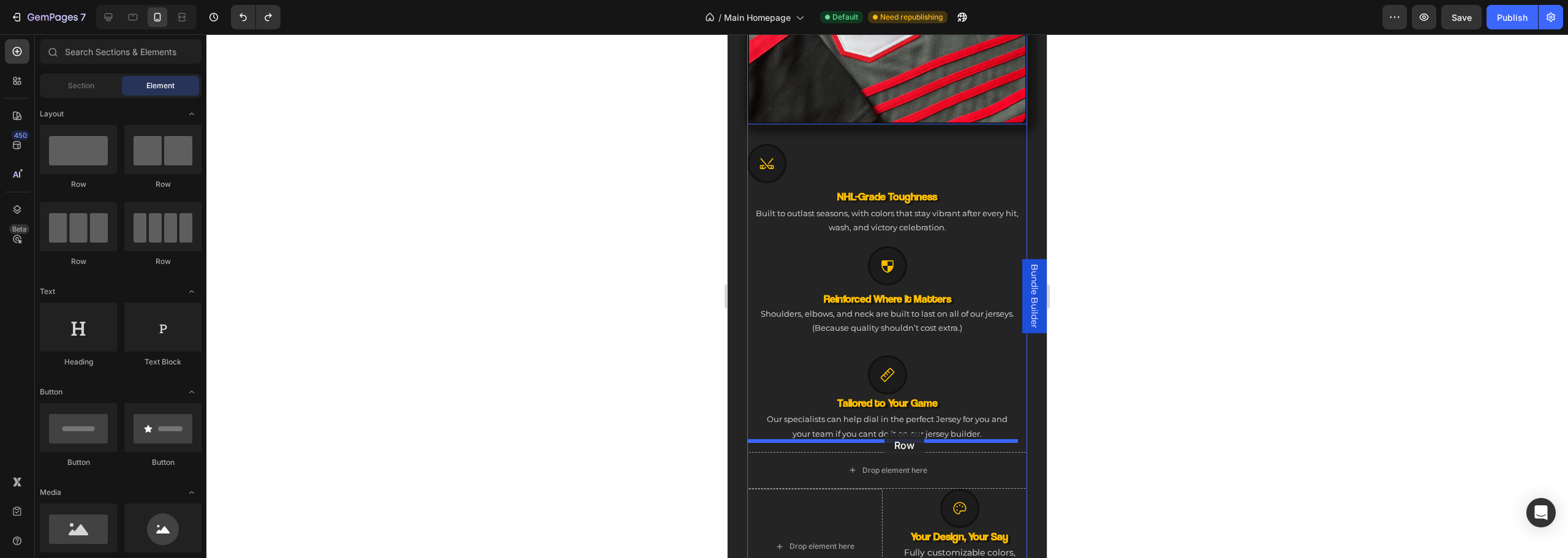
drag, startPoint x: 843, startPoint y: 186, endPoint x: 885, endPoint y: 433, distance: 250.5
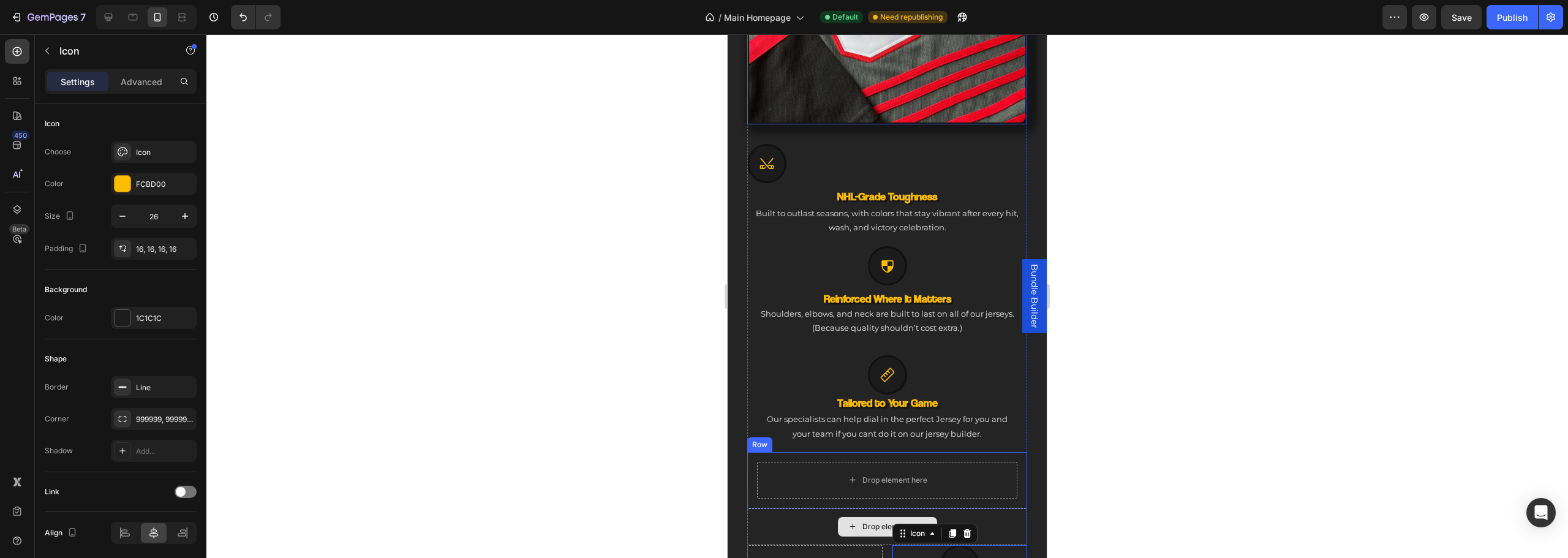
drag, startPoint x: 955, startPoint y: 543, endPoint x: 953, endPoint y: 486, distance: 57.0
click at [885, 465] on div "Image Icon NHL-Grade Toughness Heading Built to outlast seasons, with colors th…" at bounding box center [887, 263] width 280 height 947
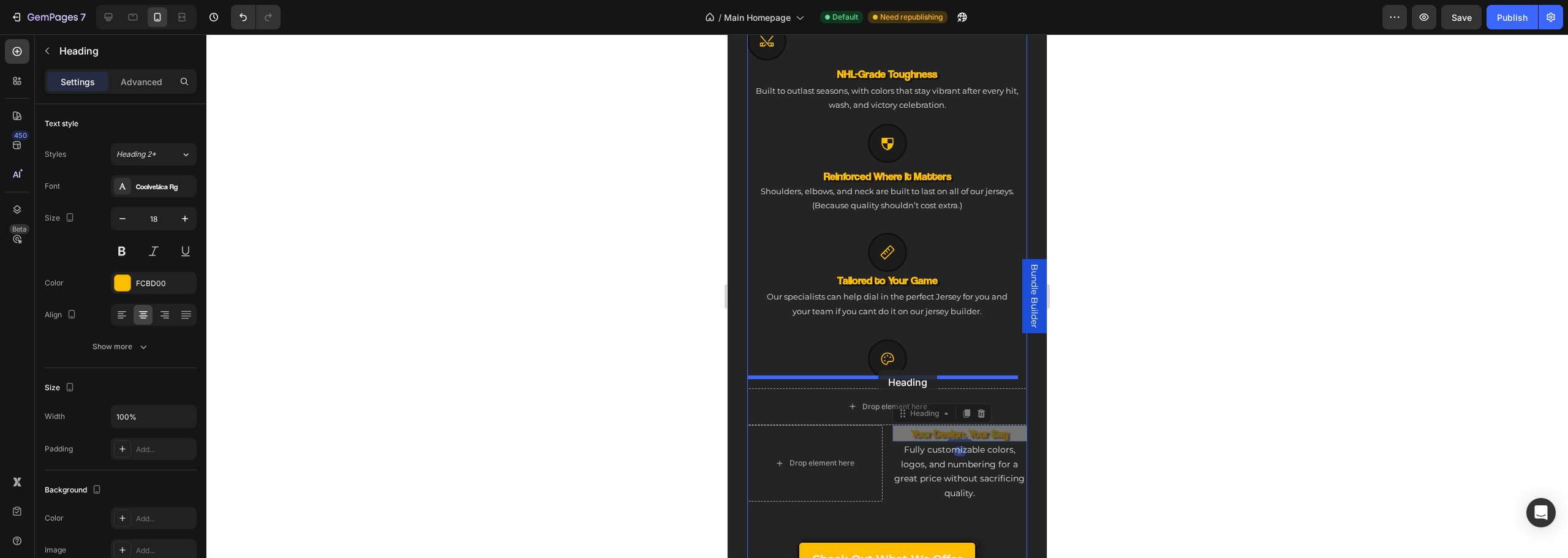
drag, startPoint x: 945, startPoint y: 413, endPoint x: 954, endPoint y: 454, distance: 42.0
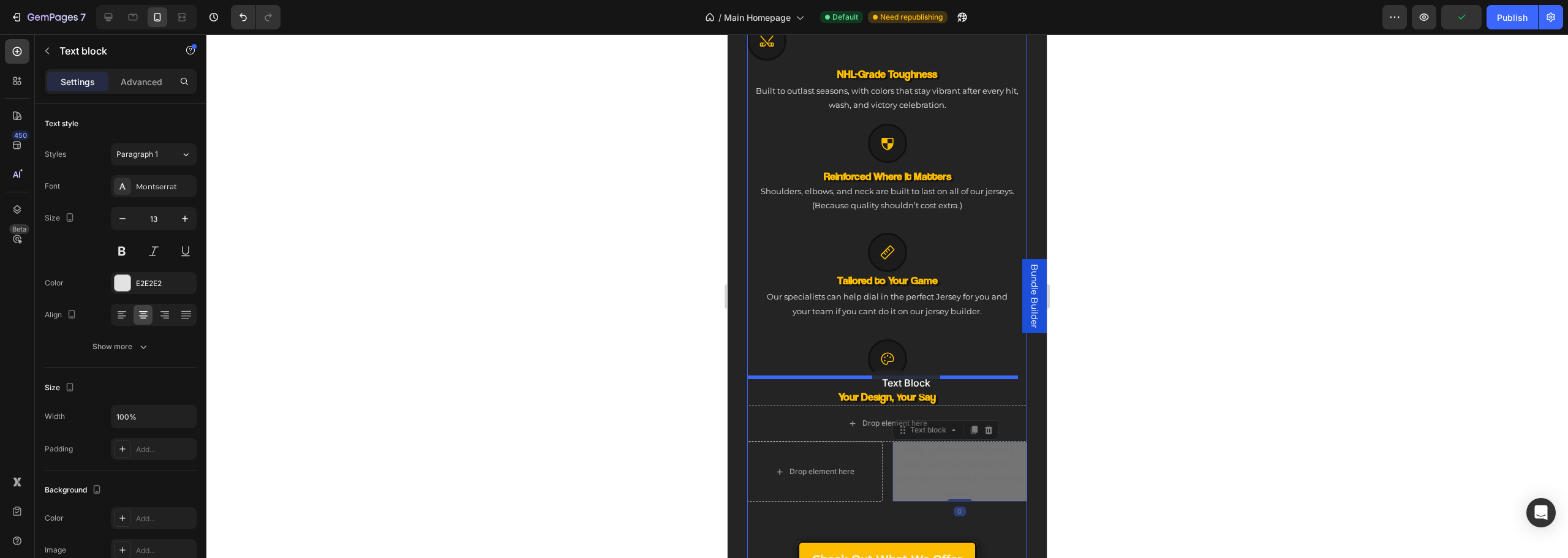
drag, startPoint x: 950, startPoint y: 470, endPoint x: 872, endPoint y: 370, distance: 126.8
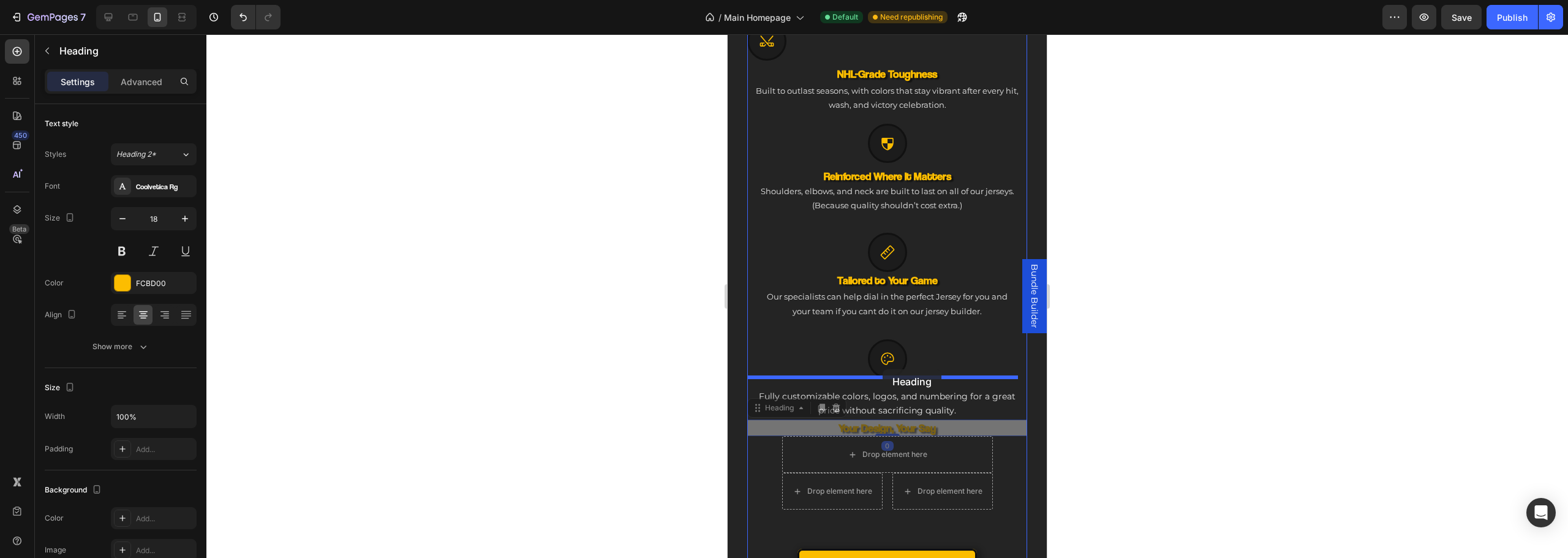
drag, startPoint x: 904, startPoint y: 422, endPoint x: 882, endPoint y: 369, distance: 57.4
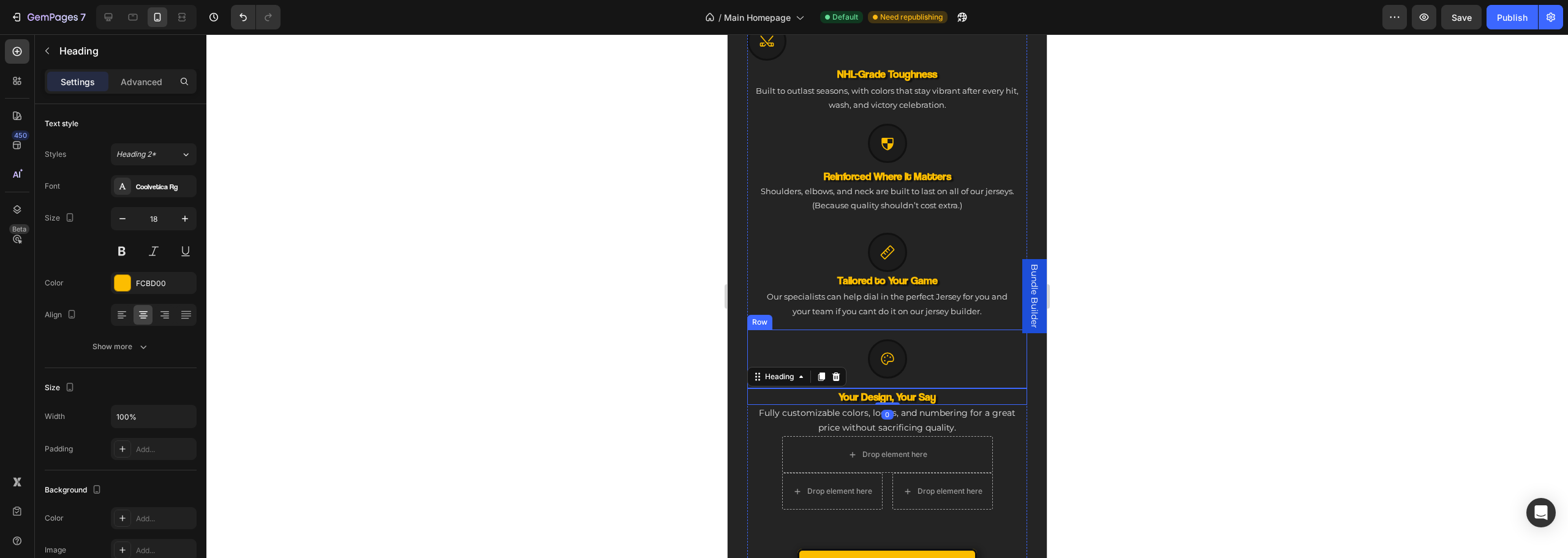
click at [958, 366] on div "Icon" at bounding box center [887, 359] width 260 height 39
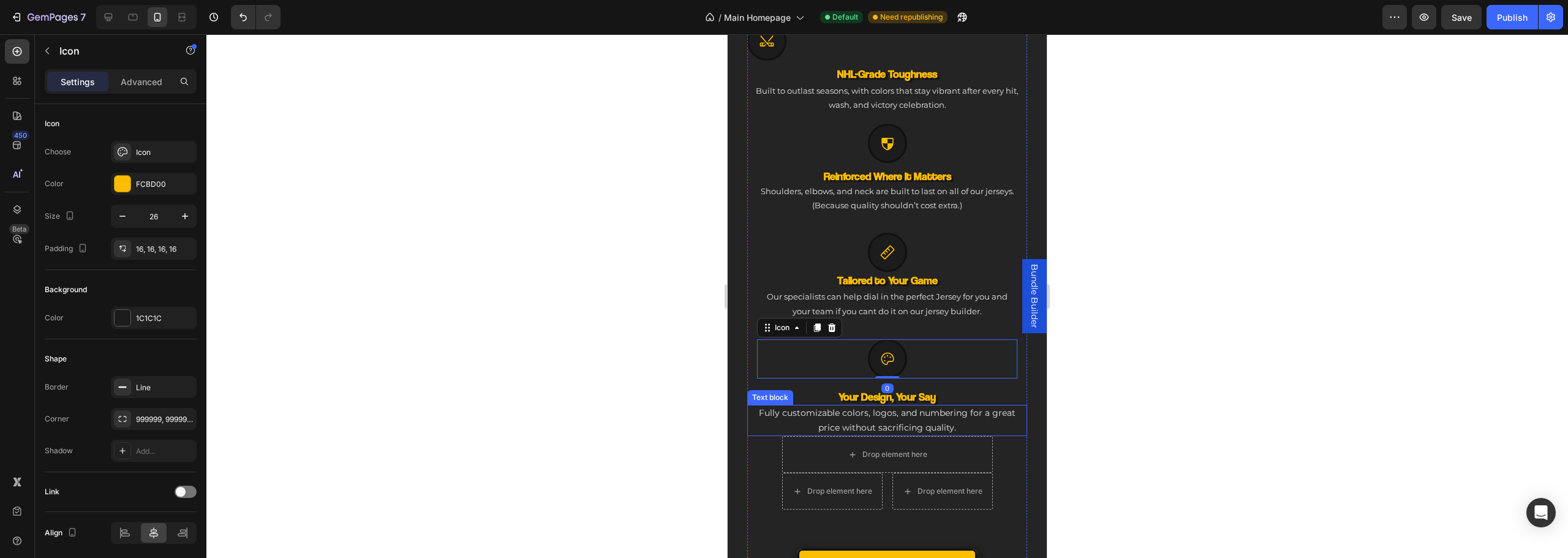
drag, startPoint x: 762, startPoint y: 421, endPoint x: 754, endPoint y: 414, distance: 10.6
click at [761, 418] on p "Fully customizable colors, logos, and numbering for a great price without sacri…" at bounding box center [887, 420] width 278 height 29
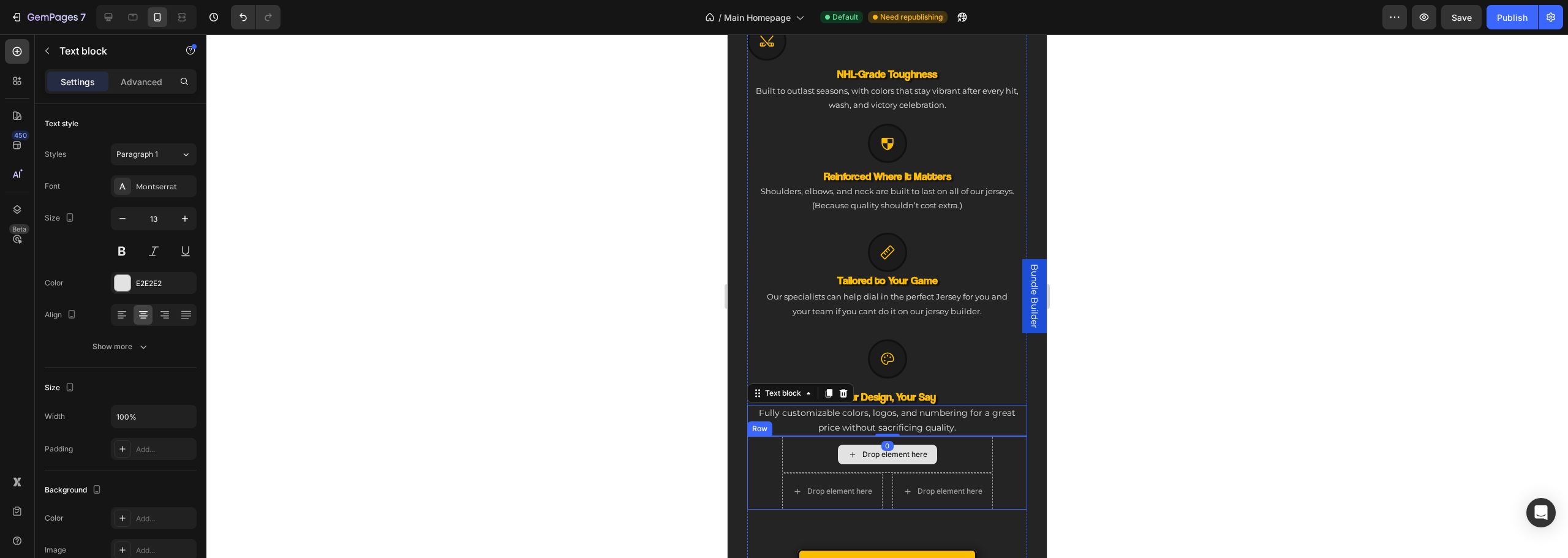
click at [817, 450] on div "Drop element here" at bounding box center [887, 454] width 210 height 37
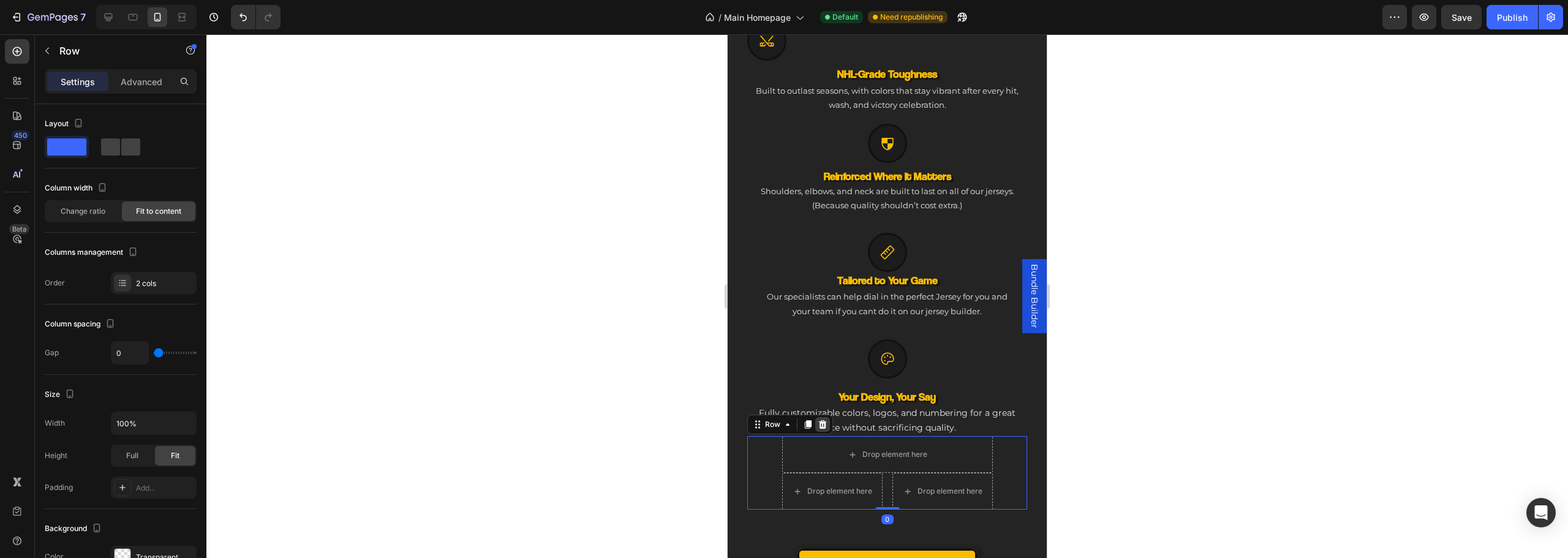
click at [826, 419] on icon at bounding box center [823, 424] width 10 height 10
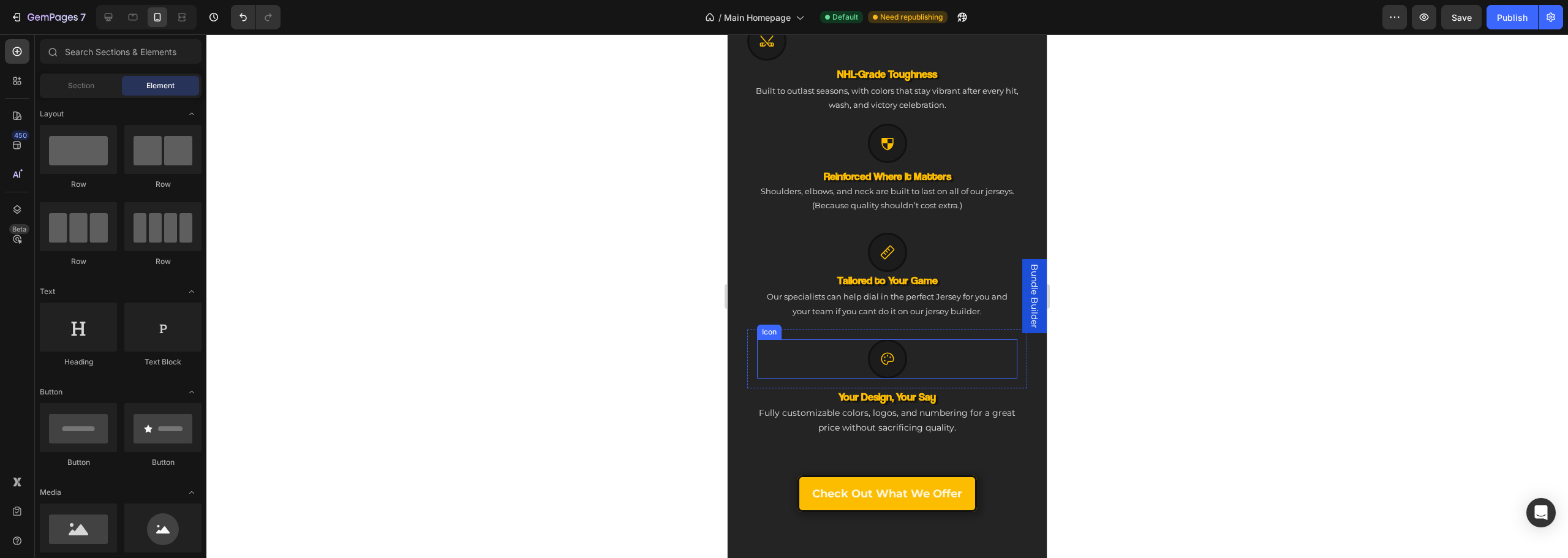
click at [767, 356] on div "Icon" at bounding box center [887, 359] width 260 height 39
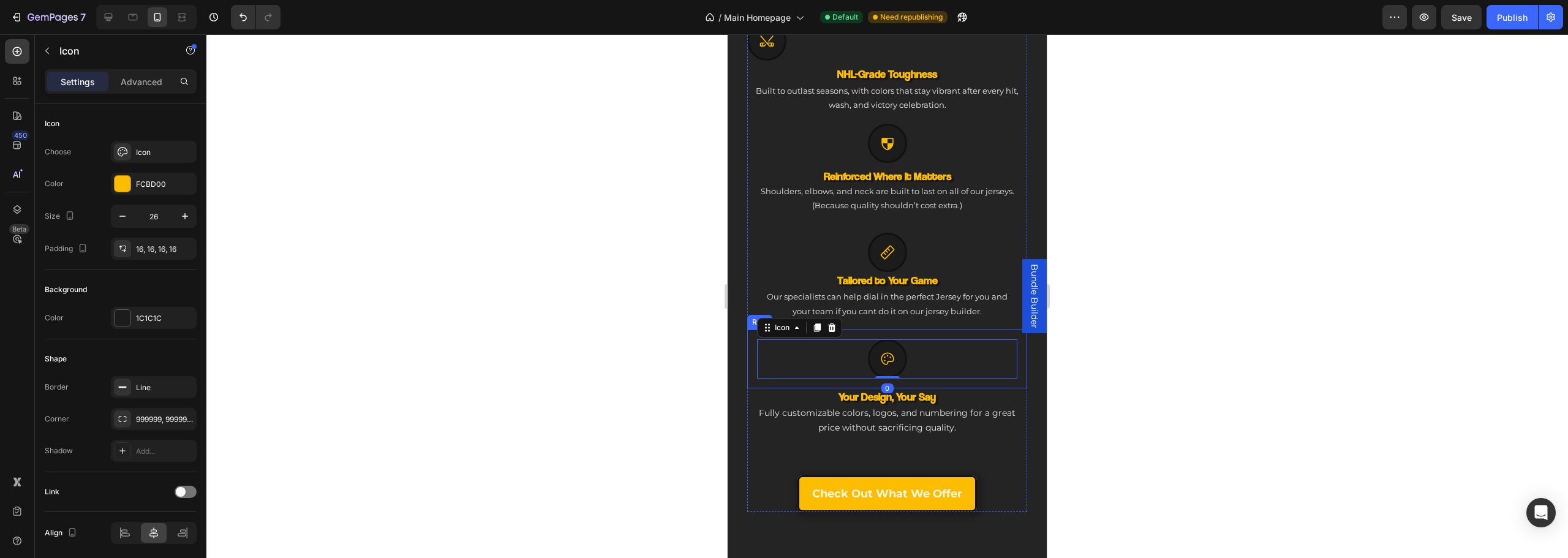
click at [757, 373] on div "Icon 0 Row" at bounding box center [887, 359] width 280 height 59
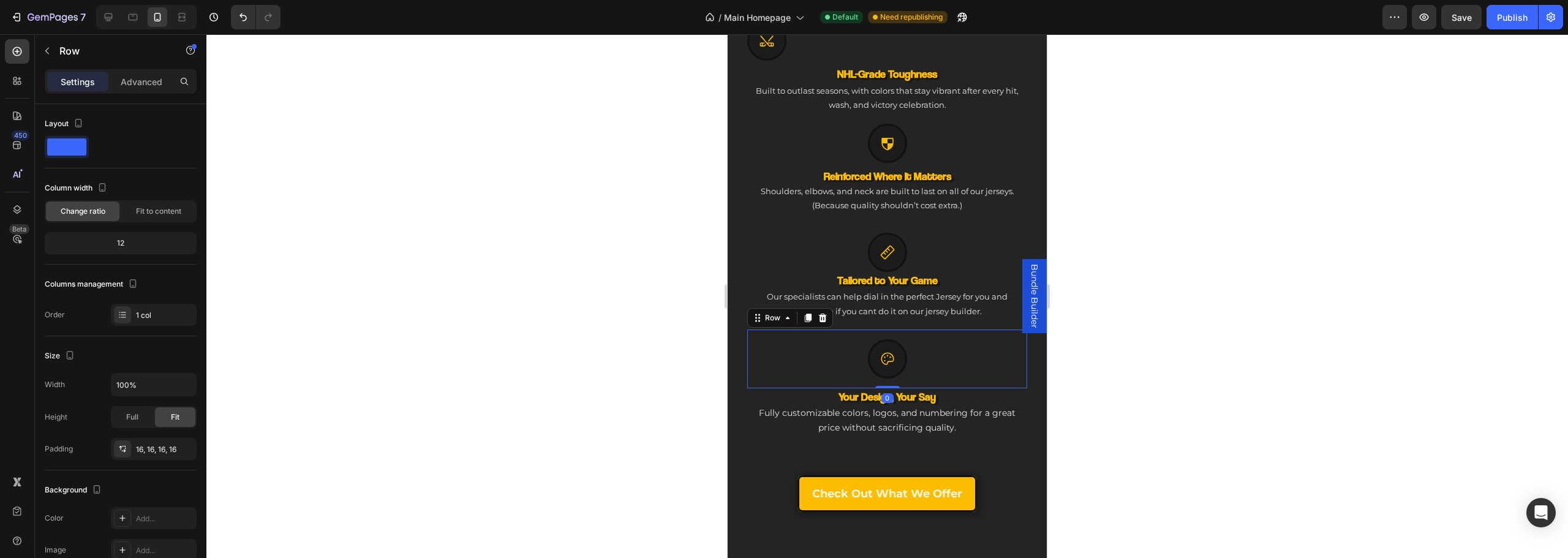
click at [752, 388] on h3 "Your Design, Your Say" at bounding box center [887, 396] width 280 height 17
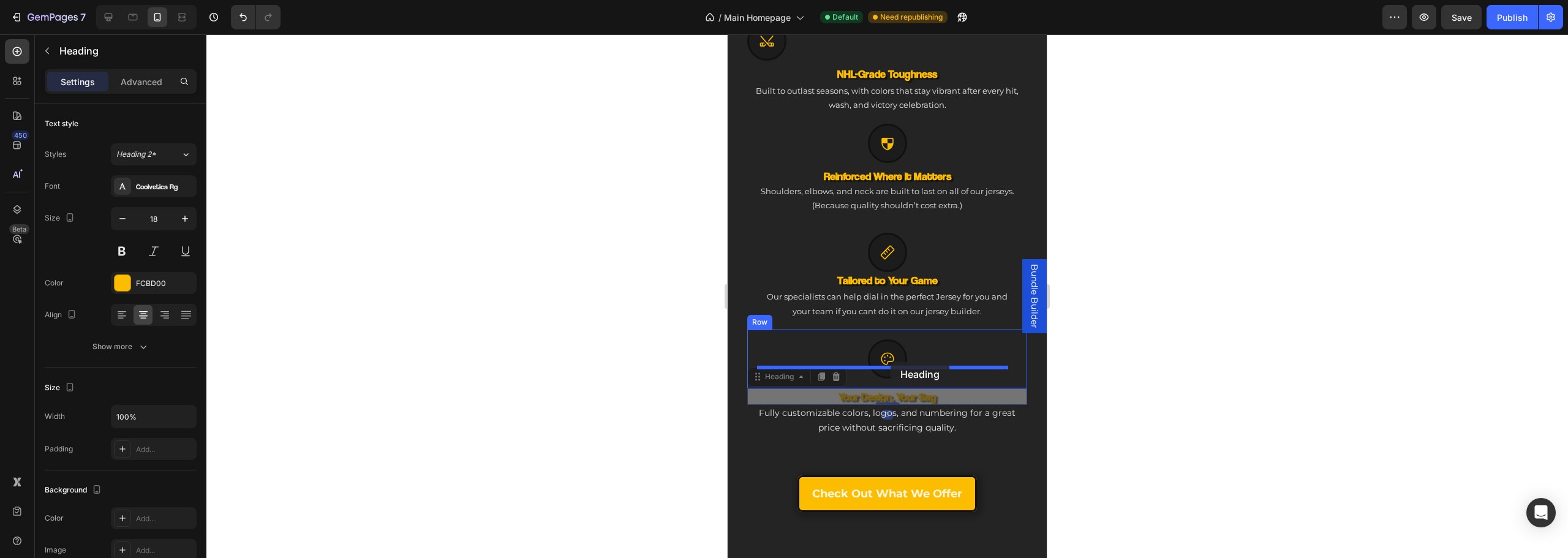
drag, startPoint x: 863, startPoint y: 390, endPoint x: 890, endPoint y: 362, distance: 38.9
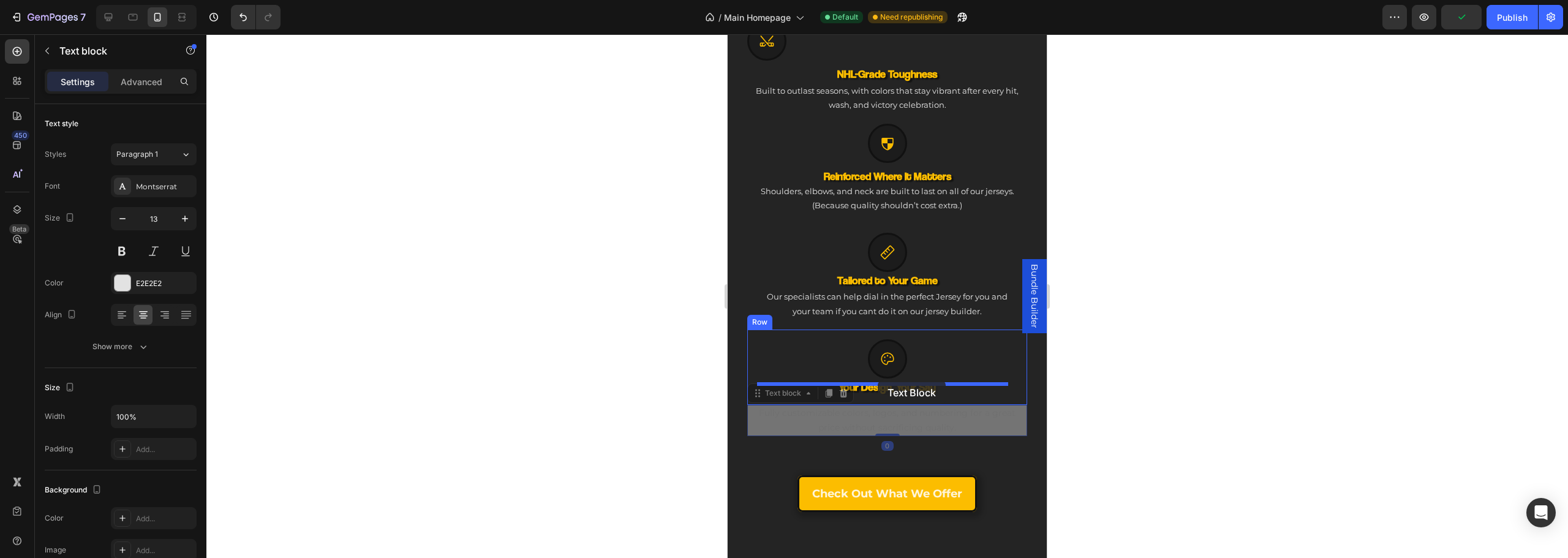
drag, startPoint x: 934, startPoint y: 412, endPoint x: 1791, endPoint y: 483, distance: 859.9
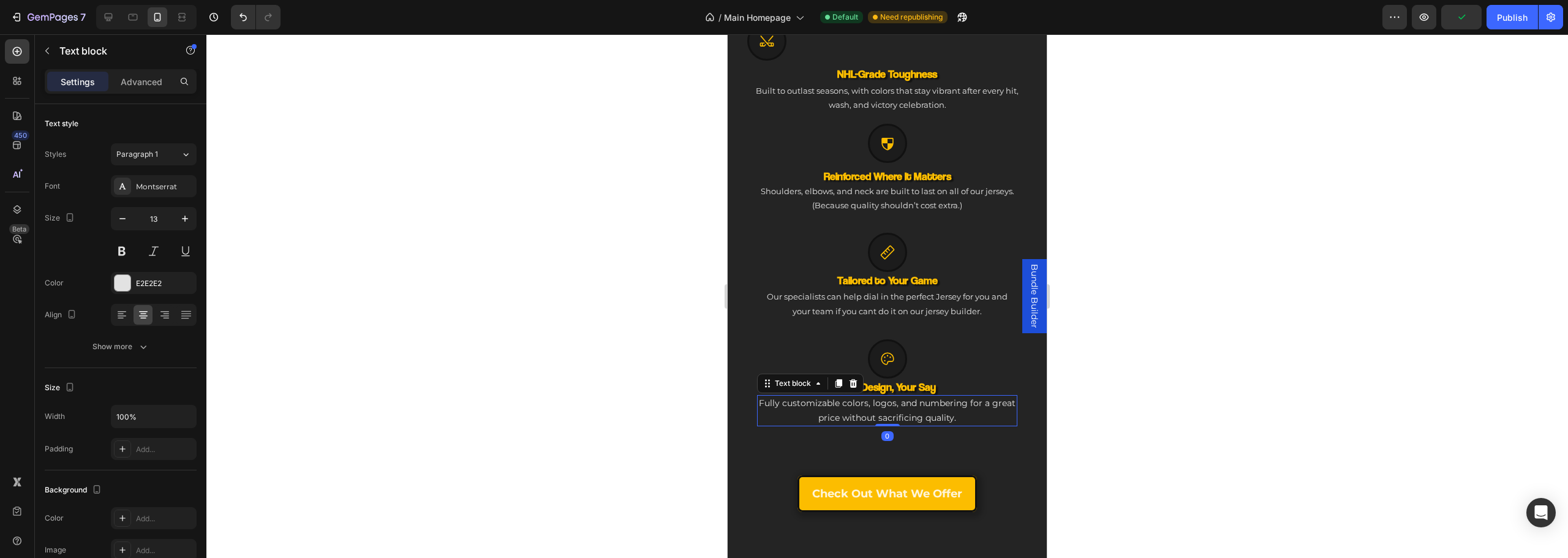
click at [930, 436] on div "Icon NHL-Grade Toughness Heading Built to outlast seasons, with colors that sta…" at bounding box center [887, 473] width 280 height 76
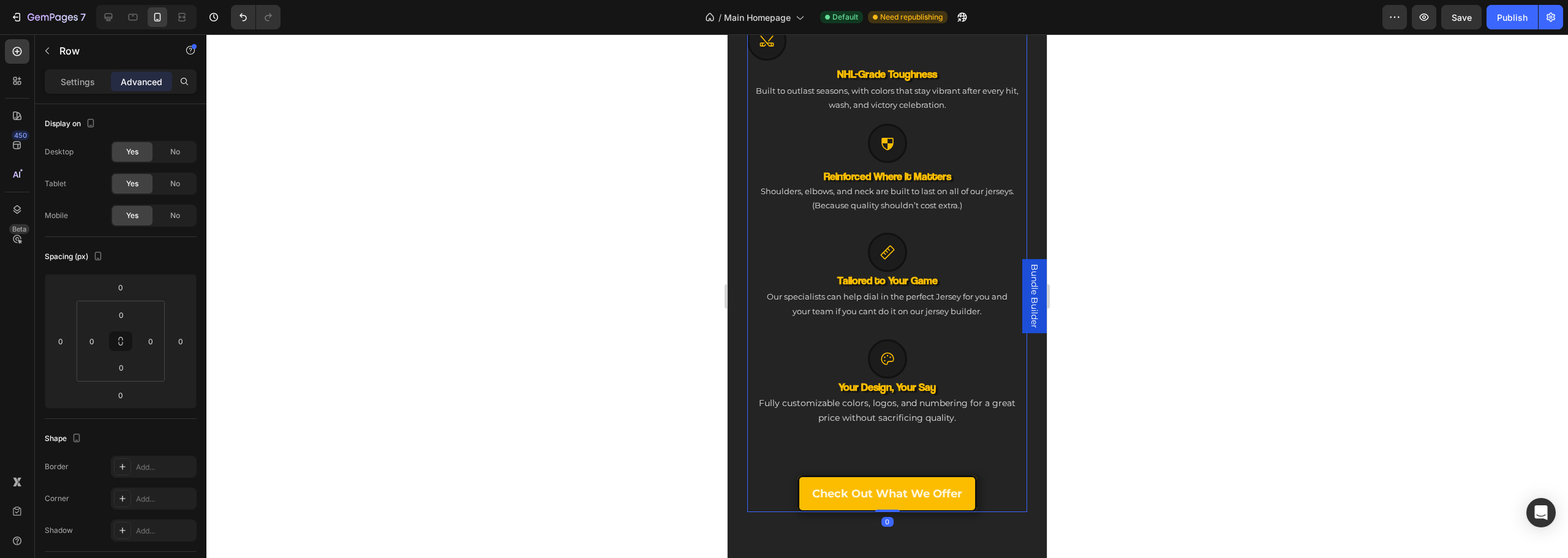
click at [851, 454] on div "Icon NHL-Grade Toughness Heading Built to outlast seasons, with colors that sta…" at bounding box center [887, 473] width 280 height 76
click at [770, 482] on div "Check Out What we offer Button" at bounding box center [887, 493] width 280 height 37
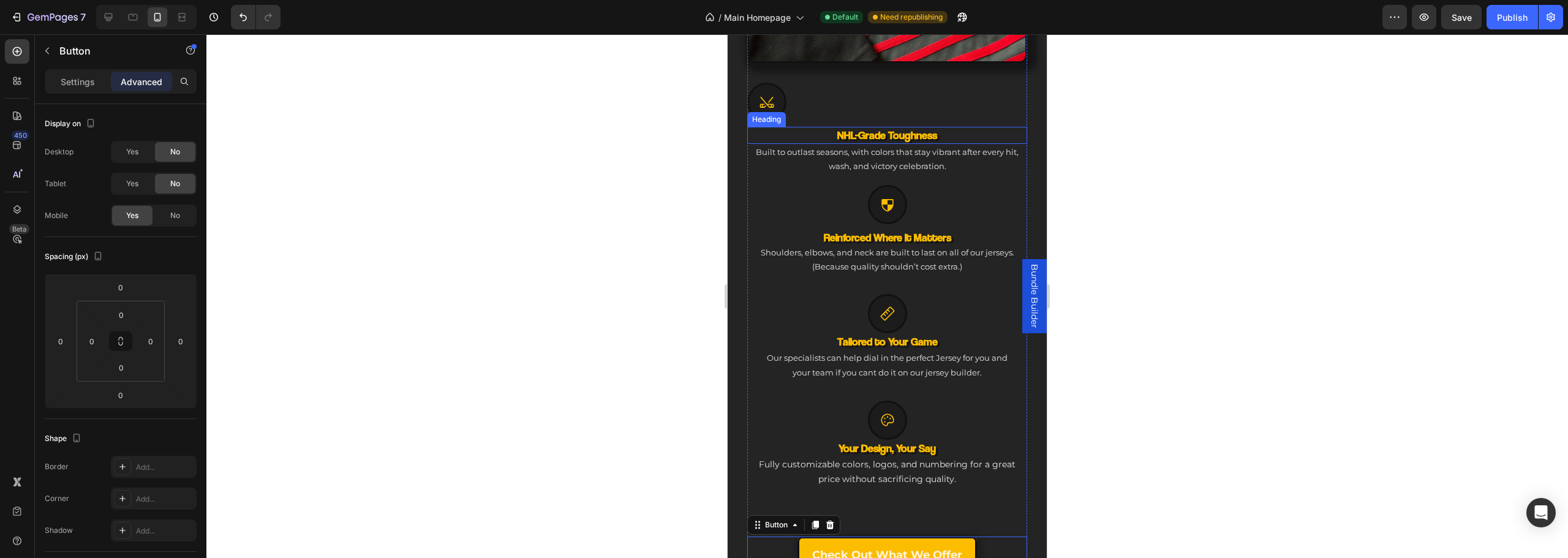
click at [852, 126] on h3 "NHL-Grade Toughness" at bounding box center [887, 134] width 280 height 17
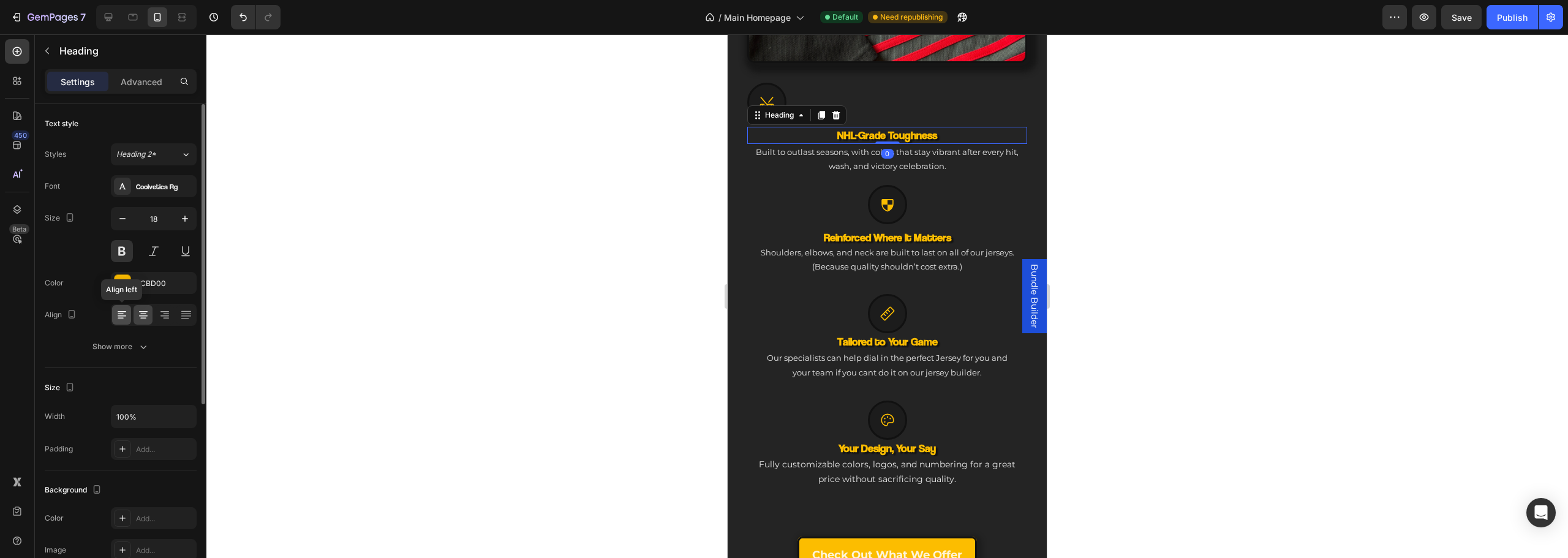
click at [114, 317] on div at bounding box center [122, 314] width 19 height 20
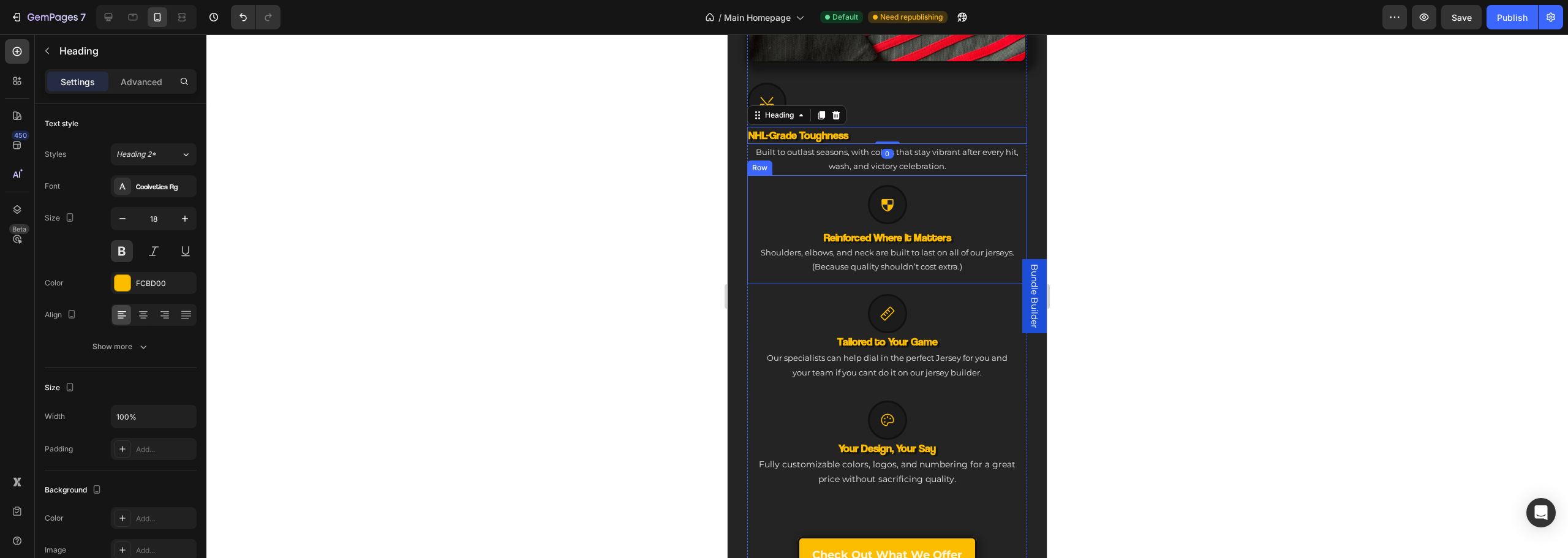
click at [802, 150] on p "Built to outlast seasons, with colors that stay vibrant after every hit, wash, …" at bounding box center [887, 160] width 278 height 29
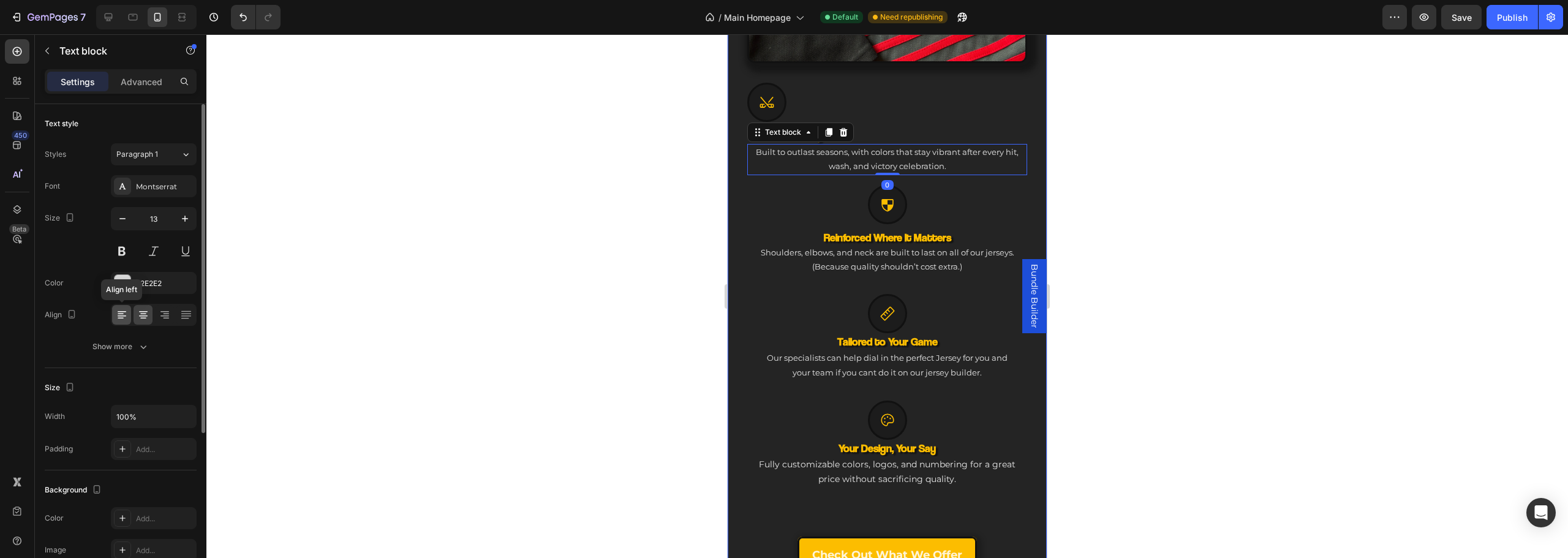
click at [128, 317] on div at bounding box center [122, 314] width 19 height 20
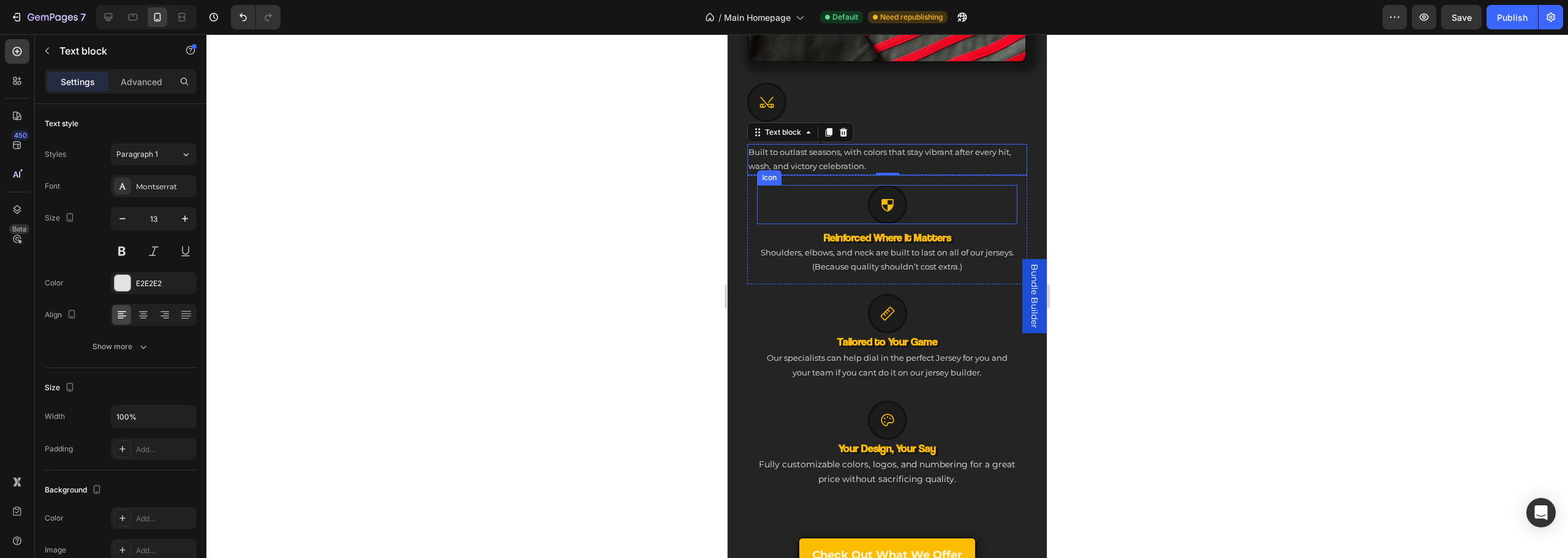
click at [840, 205] on div "Icon" at bounding box center [887, 205] width 260 height 39
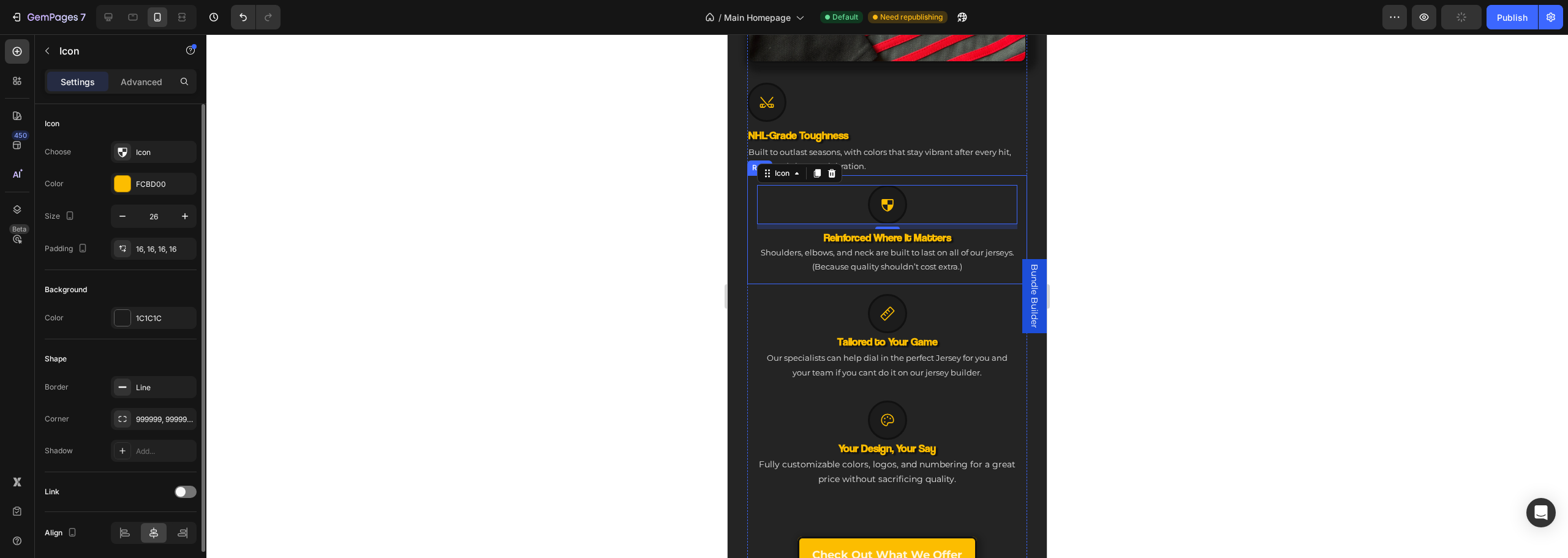
drag, startPoint x: 120, startPoint y: 529, endPoint x: 154, endPoint y: 506, distance: 41.0
click at [118, 531] on div at bounding box center [125, 532] width 26 height 20
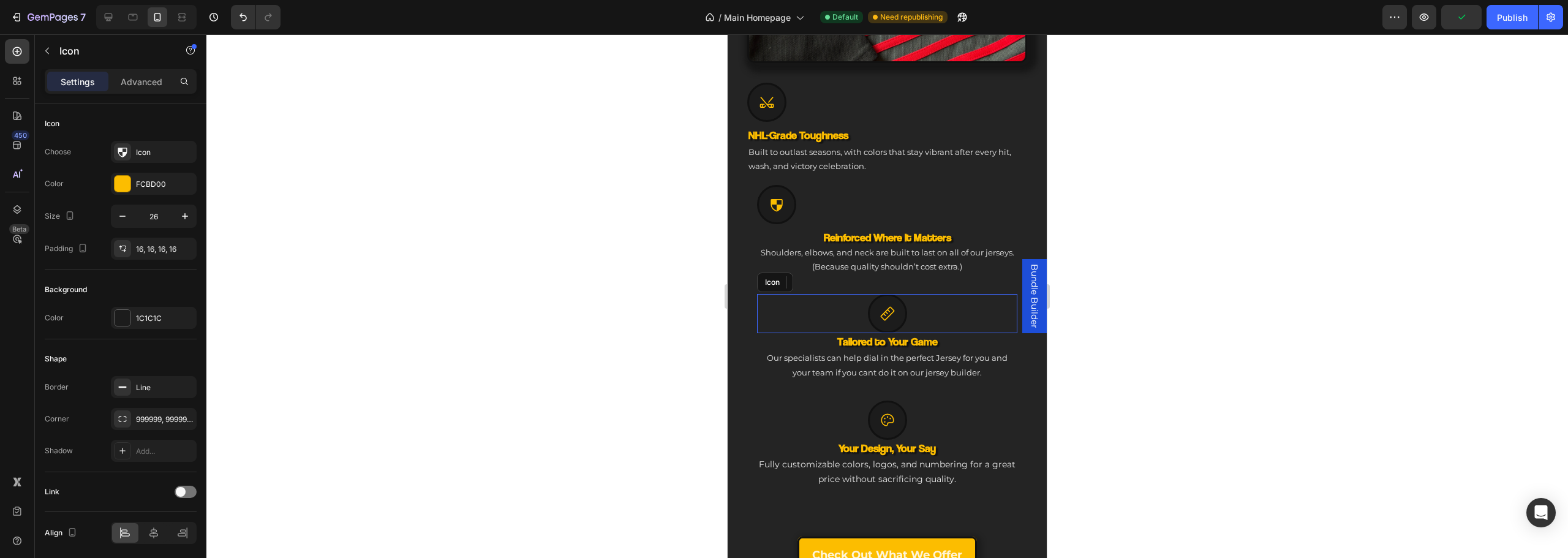
click at [886, 306] on icon at bounding box center [887, 314] width 16 height 16
click at [124, 537] on icon at bounding box center [124, 532] width 12 height 12
click at [845, 402] on div "Icon" at bounding box center [887, 420] width 260 height 39
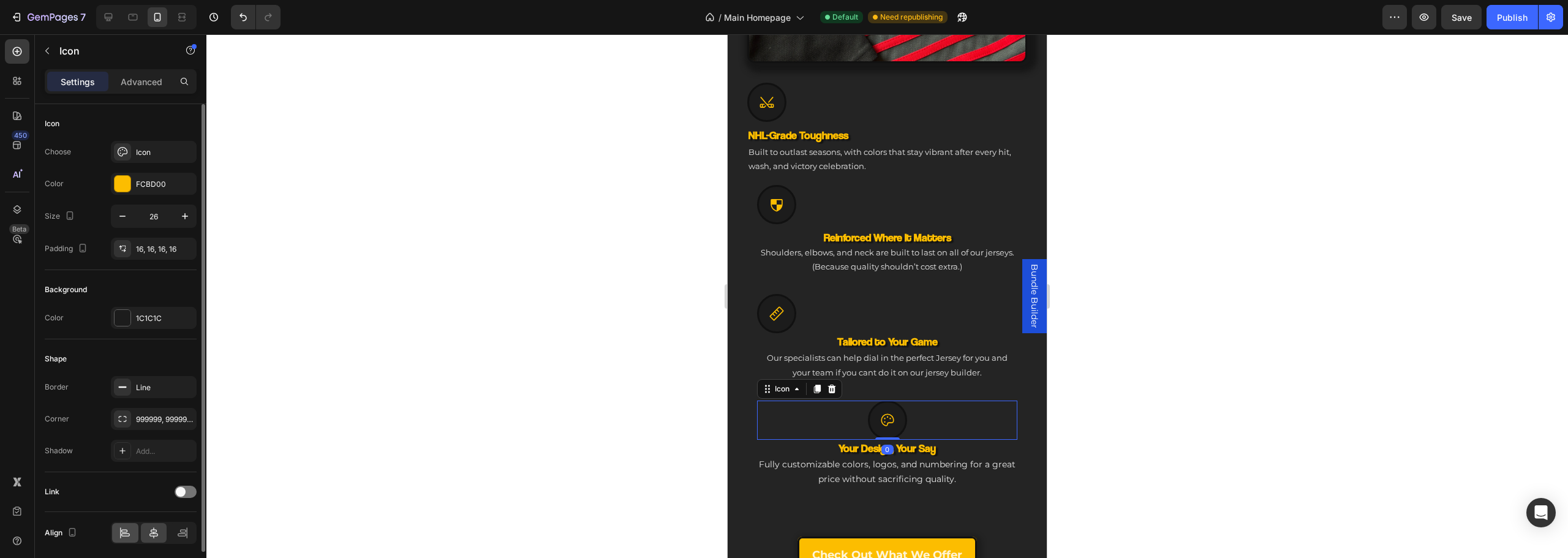
click at [126, 538] on div at bounding box center [125, 532] width 26 height 20
click at [858, 229] on h3 "Reinforced Where It Matters" at bounding box center [887, 237] width 260 height 17
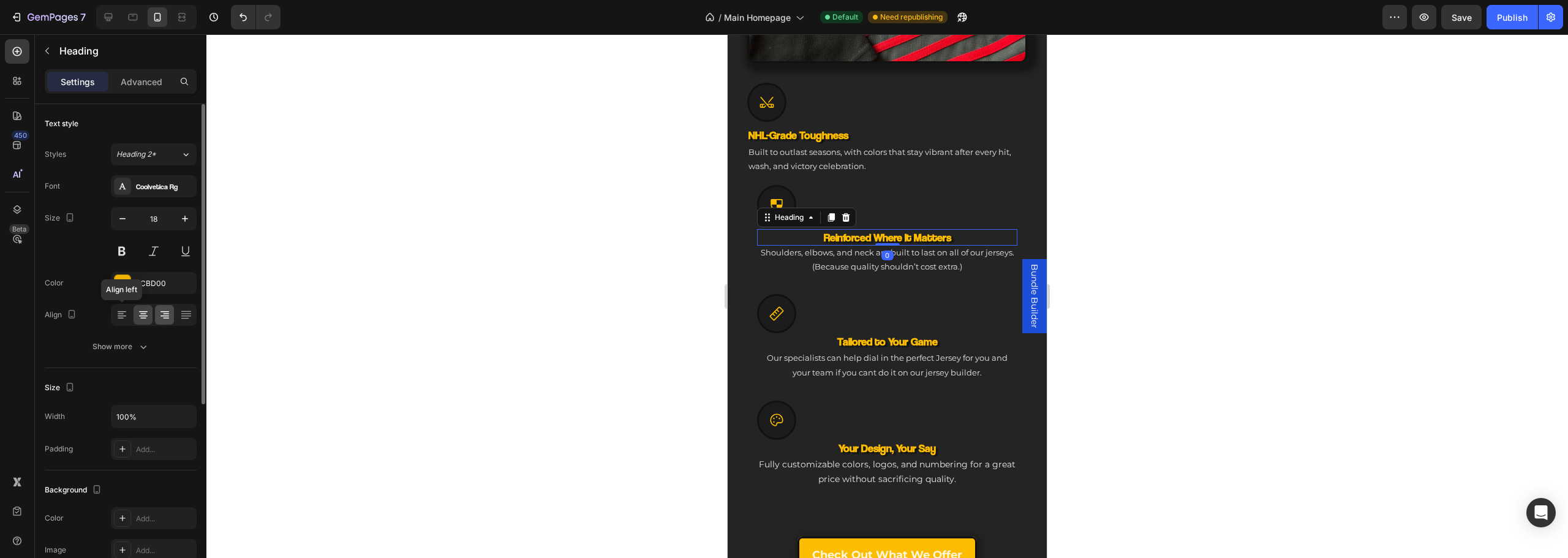
click at [121, 313] on icon at bounding box center [122, 314] width 12 height 12
click at [822, 248] on p "Shoulders, elbows, and neck are built to last on all of our jerseys. (Because q…" at bounding box center [887, 260] width 260 height 29
click at [125, 313] on icon at bounding box center [122, 314] width 12 height 12
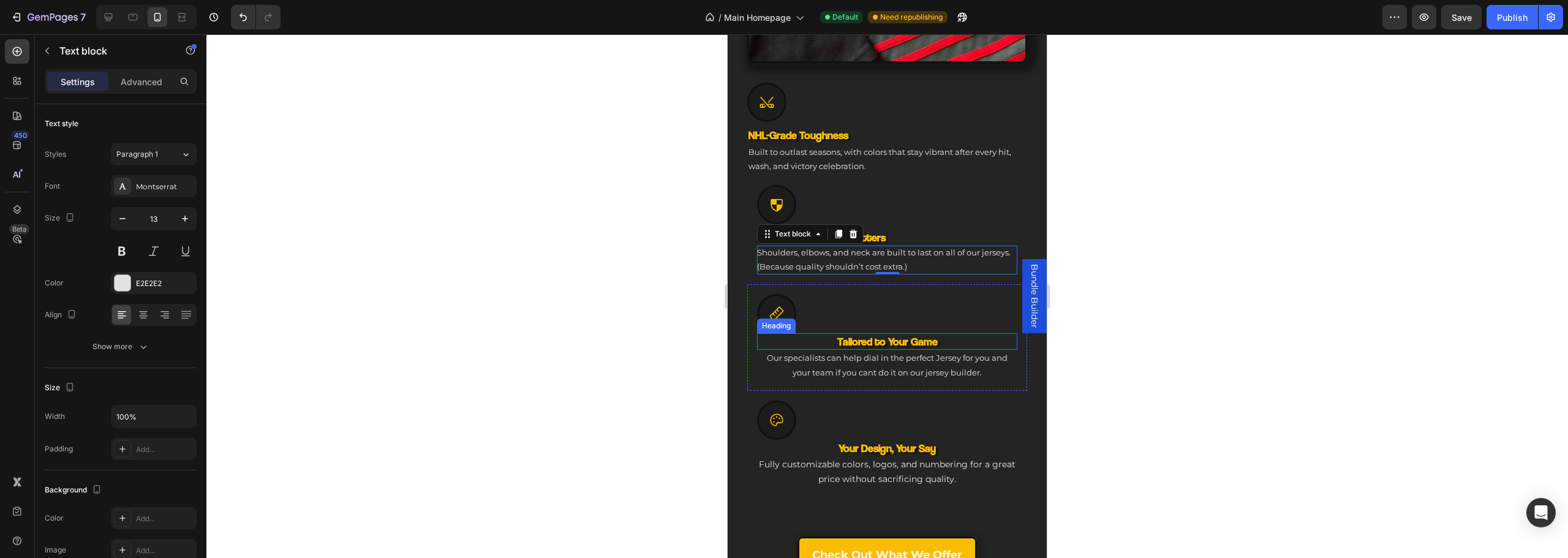
click at [837, 333] on h3 "Tailored to Your Game" at bounding box center [887, 341] width 260 height 17
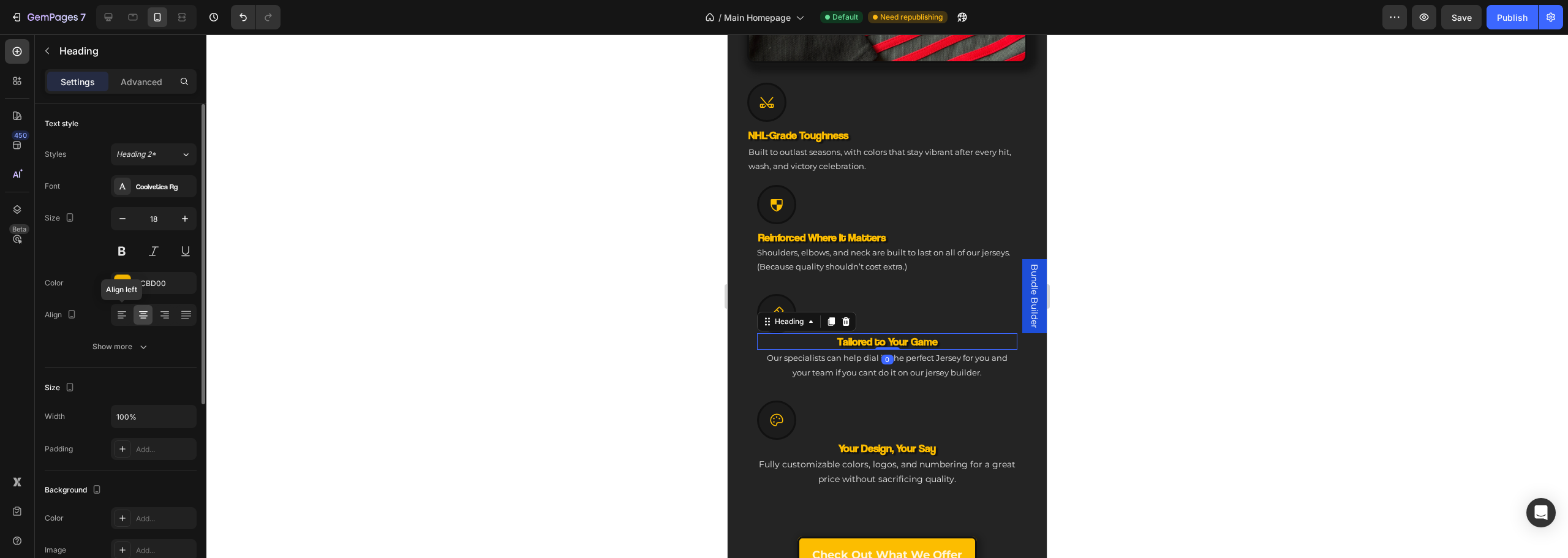
click at [145, 314] on icon at bounding box center [143, 314] width 12 height 12
click at [126, 314] on icon at bounding box center [122, 314] width 12 height 12
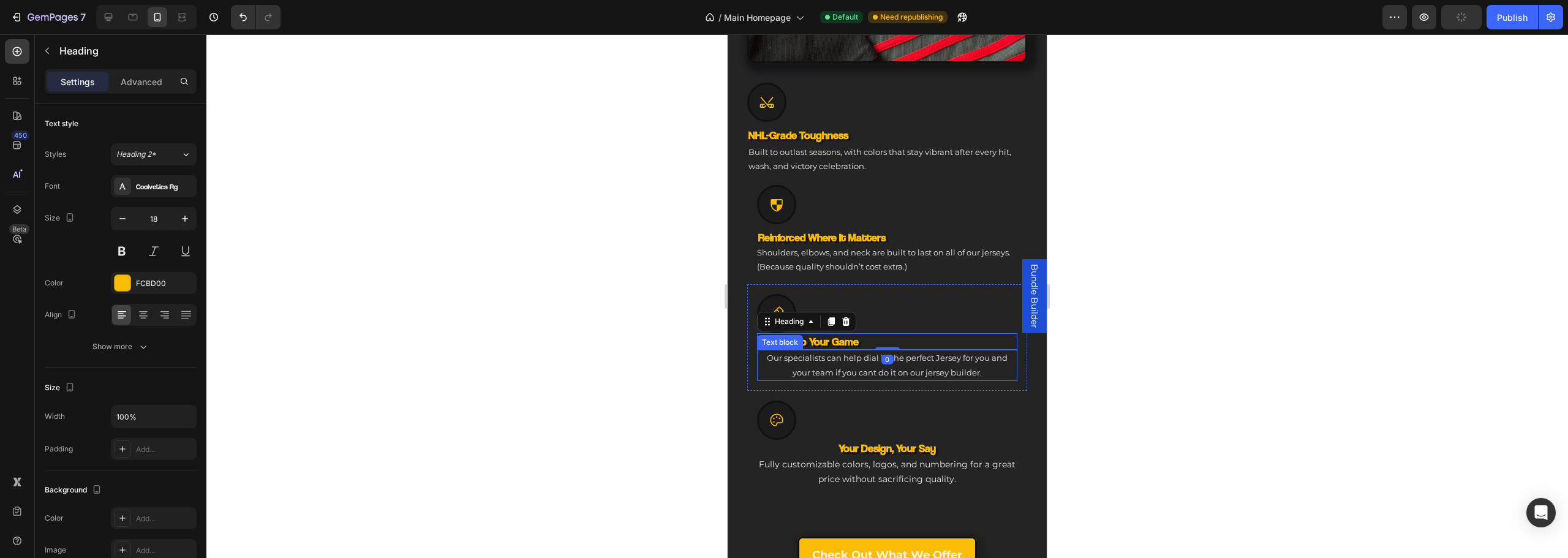
click at [817, 351] on p "Our specialists can help dial in the perfect Jersey for you and your team if yo…" at bounding box center [887, 365] width 258 height 29
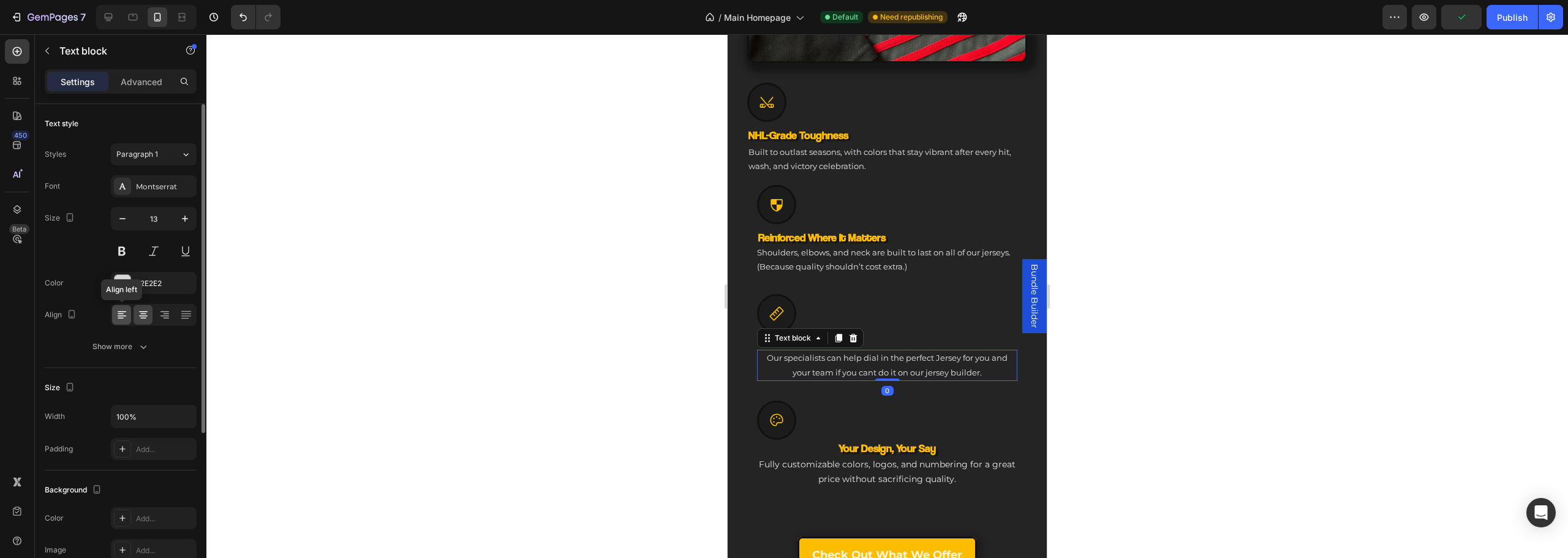
click at [125, 314] on icon at bounding box center [122, 314] width 12 height 12
click at [890, 439] on h3 "Your Design, Your Say" at bounding box center [887, 447] width 260 height 17
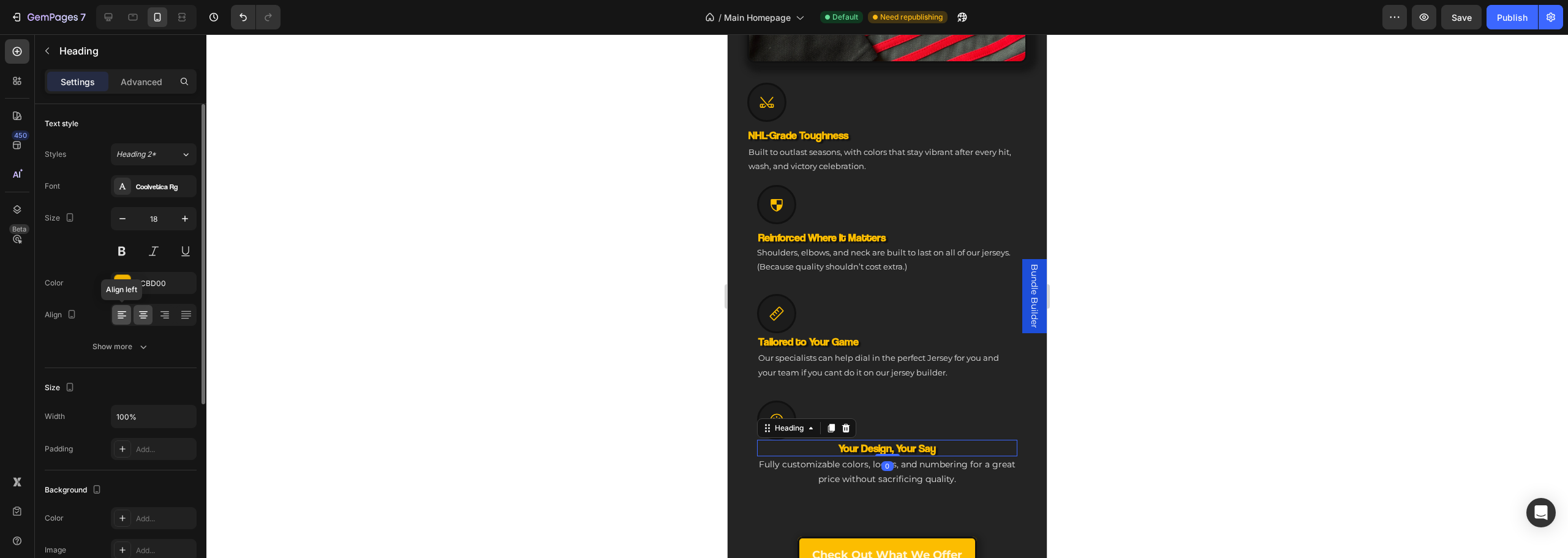
click at [126, 314] on icon at bounding box center [122, 314] width 12 height 12
click at [810, 461] on p "Fully customizable colors, logos, and numbering for a great price without sacri…" at bounding box center [887, 472] width 258 height 29
drag, startPoint x: 120, startPoint y: 314, endPoint x: 364, endPoint y: 315, distance: 244.0
click at [122, 314] on icon at bounding box center [121, 314] width 6 height 1
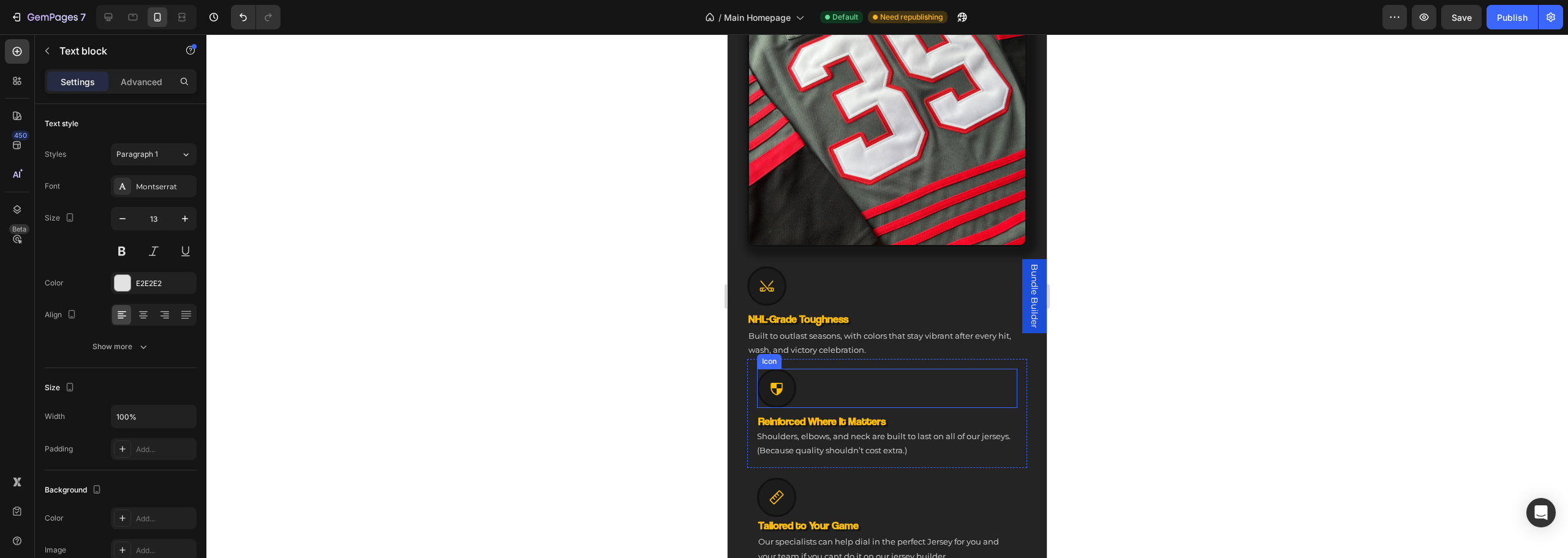
scroll to position [730, 0]
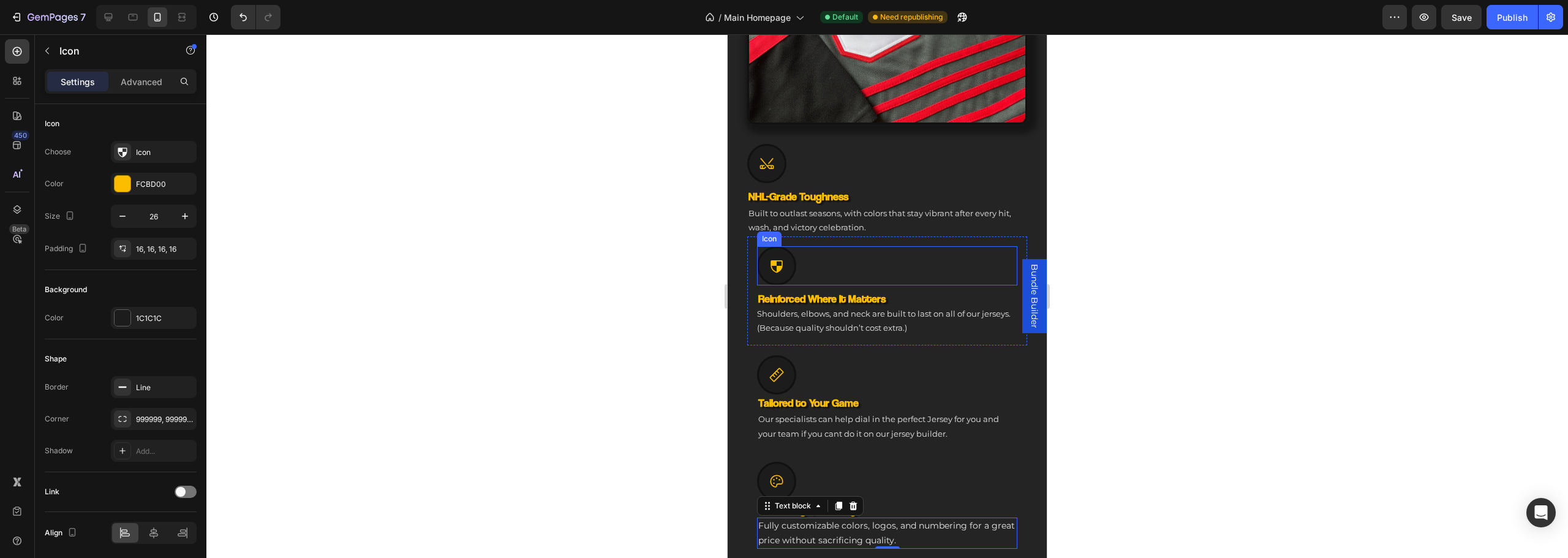
click at [772, 259] on icon at bounding box center [777, 266] width 16 height 16
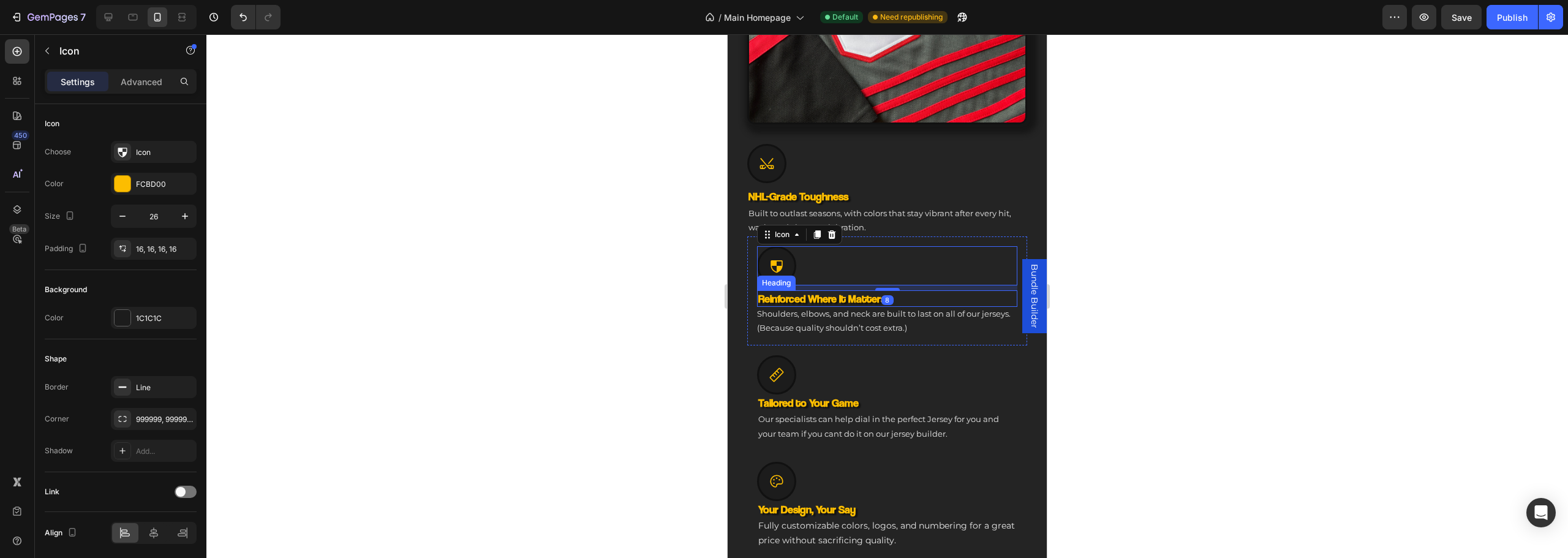
click at [750, 278] on div "Icon 8 Reinforced Where It Matters Heading Shoulders, elbows, and neck are buil…" at bounding box center [887, 291] width 280 height 109
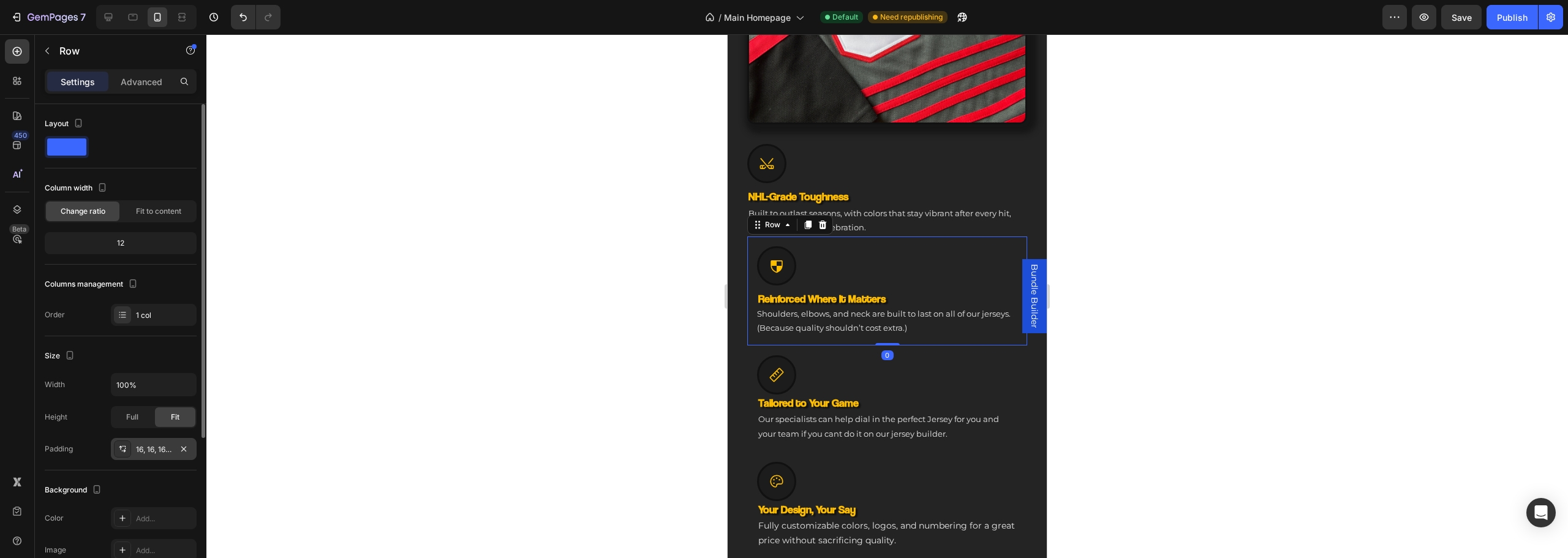
click at [154, 450] on div "16, 16, 16, 16" at bounding box center [153, 449] width 35 height 11
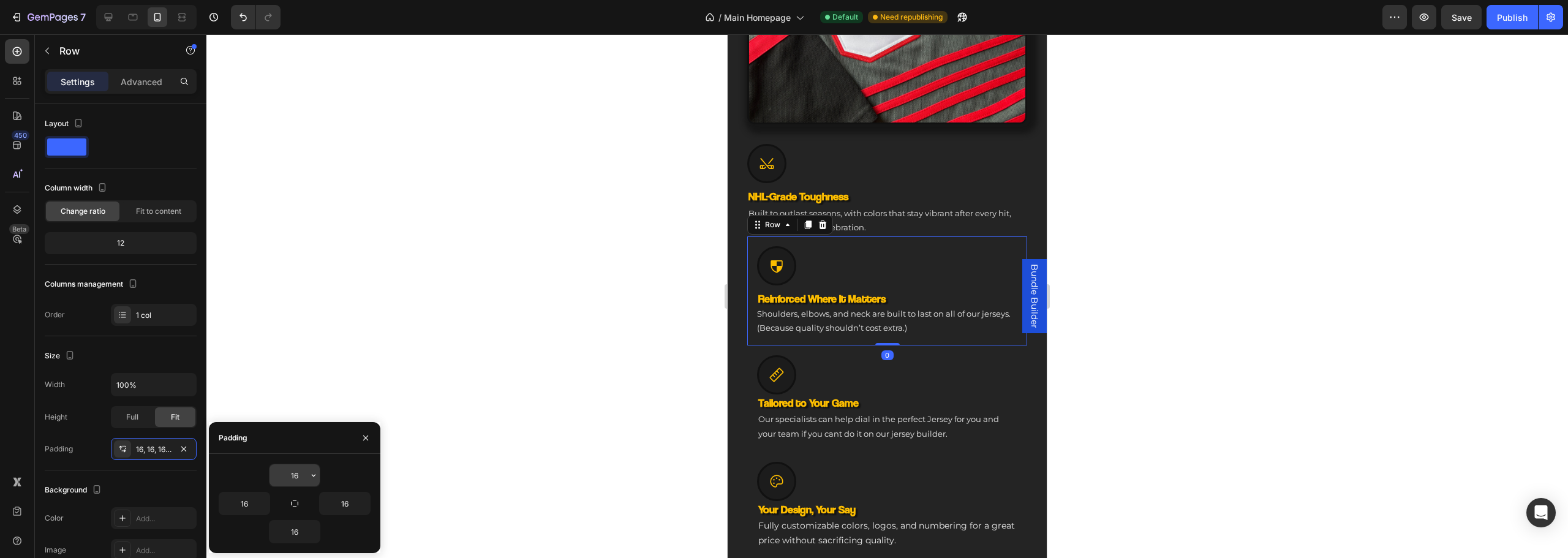
click at [289, 470] on input "16" at bounding box center [294, 475] width 50 height 22
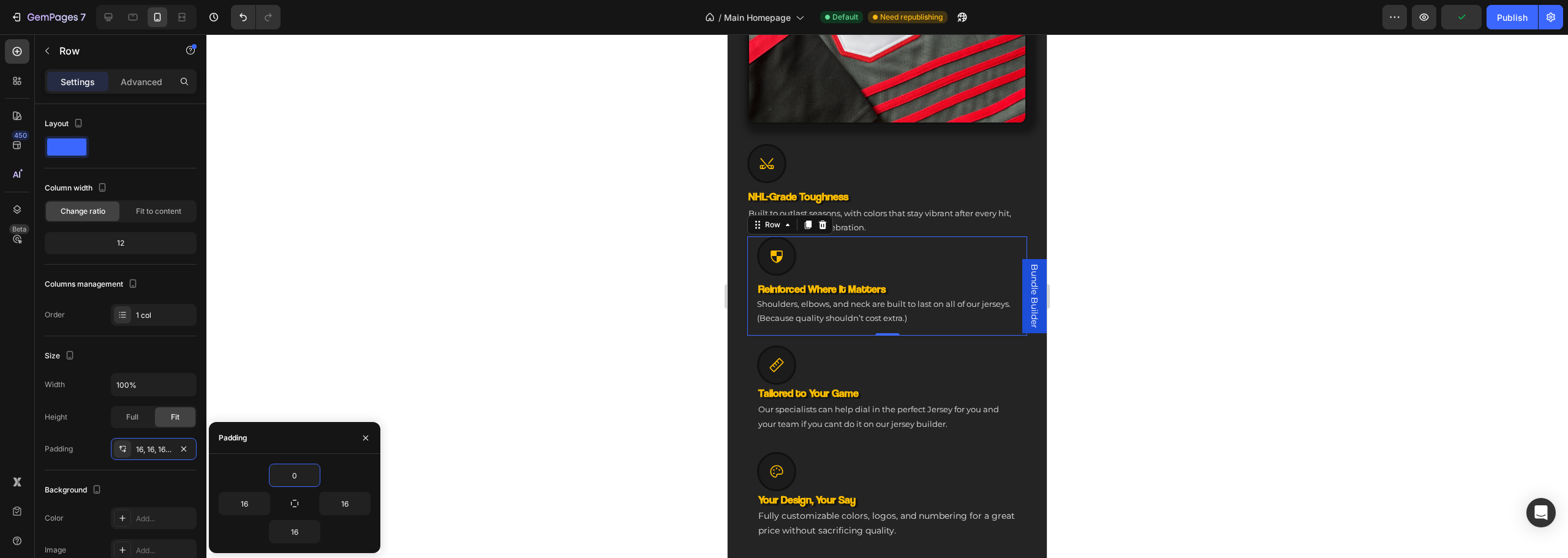
type input "0"
click at [253, 502] on input "16" at bounding box center [244, 503] width 50 height 22
click at [298, 499] on icon "button" at bounding box center [295, 503] width 10 height 10
type input "0"
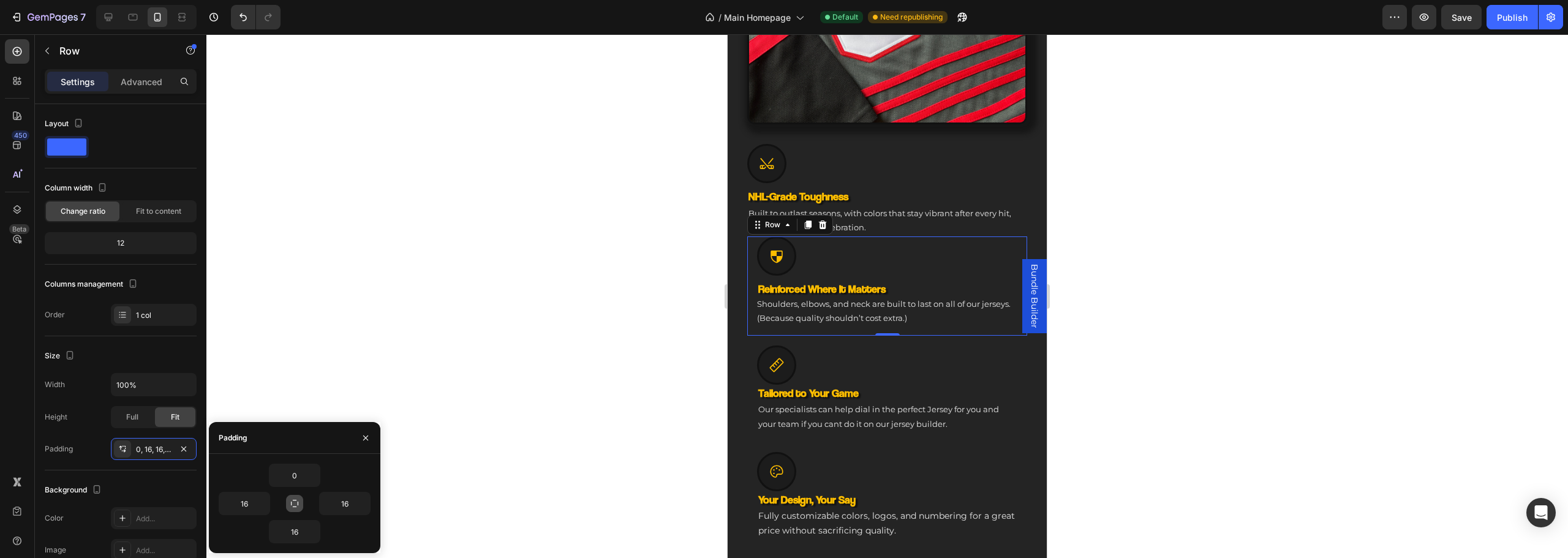
type input "0"
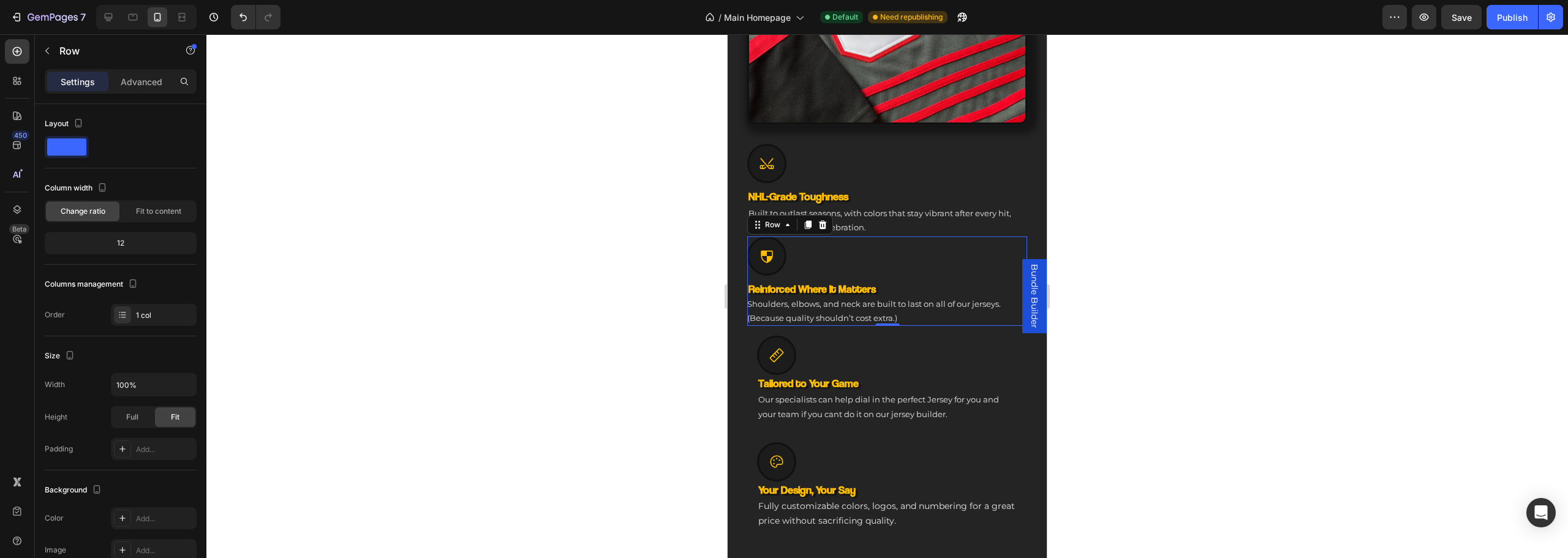
drag, startPoint x: 575, startPoint y: 386, endPoint x: 642, endPoint y: 385, distance: 67.0
click at [578, 386] on div at bounding box center [887, 296] width 1362 height 523
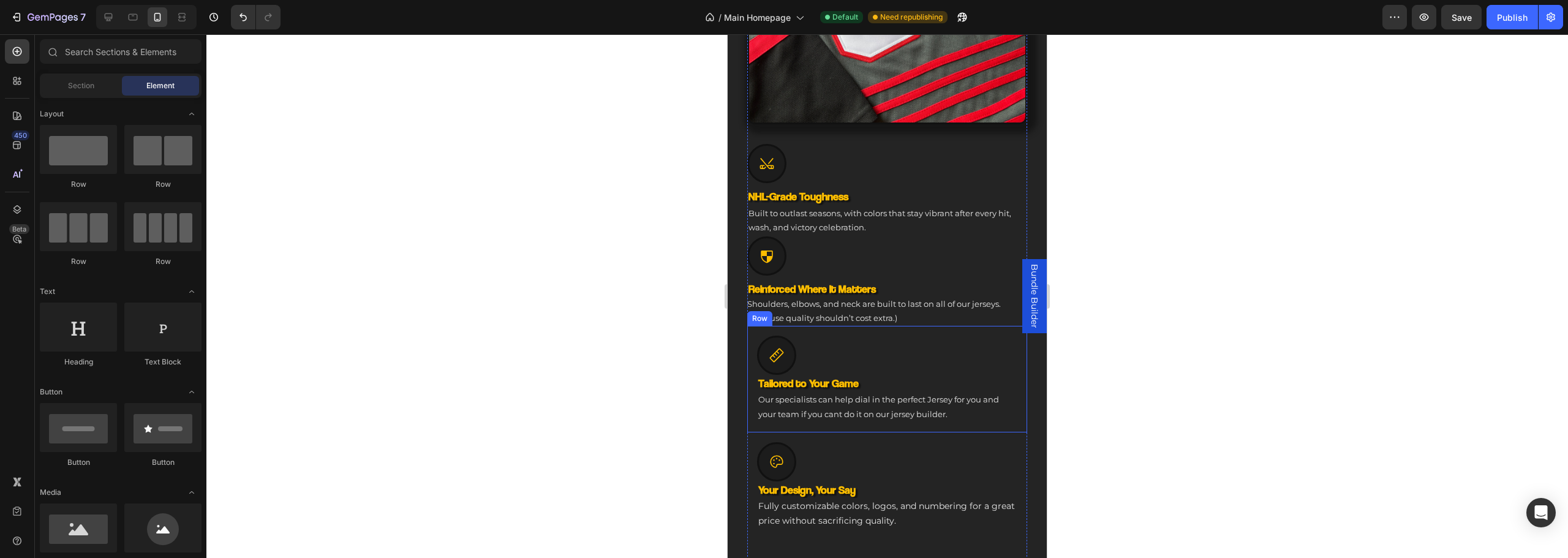
click at [750, 333] on div "Icon Tailored to Your Game Heading Our specialists can help dial in the perfect…" at bounding box center [887, 379] width 280 height 106
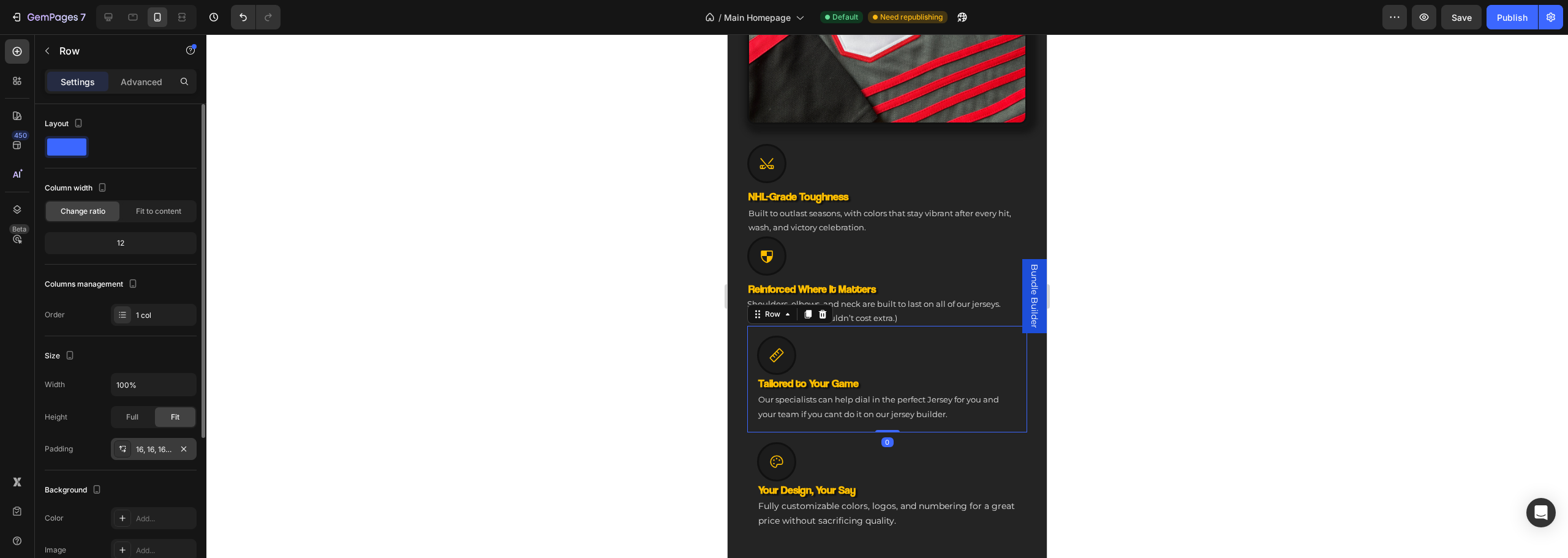
click at [155, 450] on div "16, 16, 16, 16" at bounding box center [153, 449] width 35 height 11
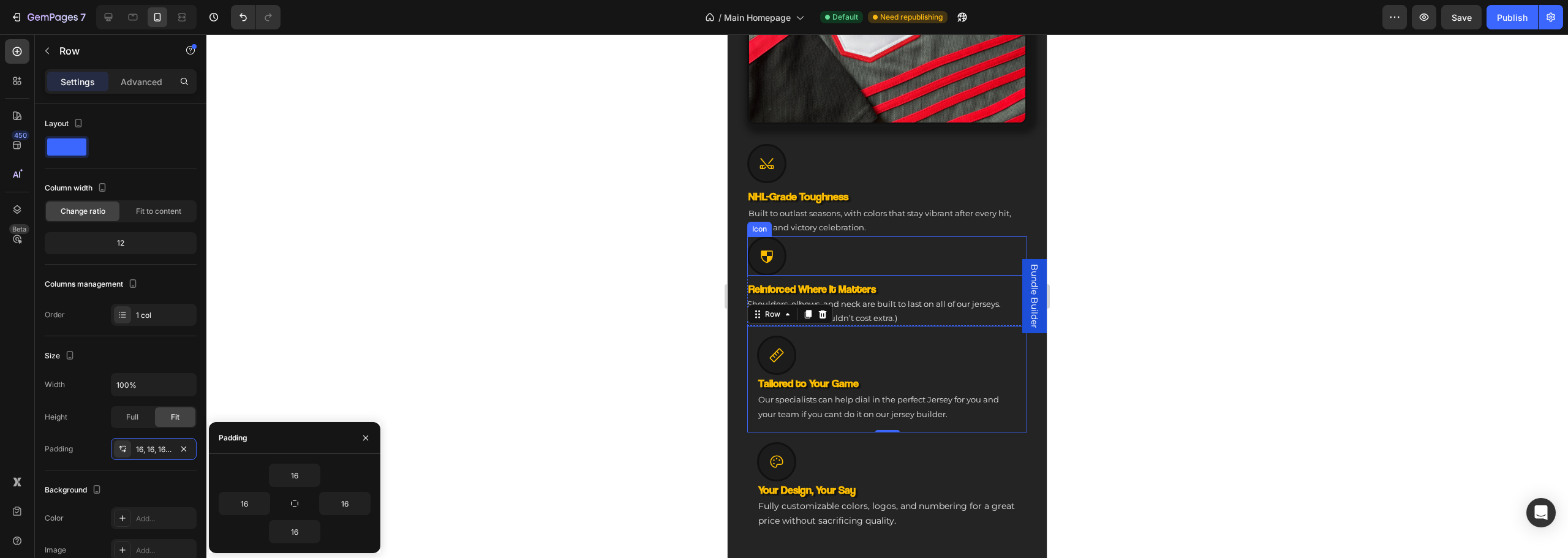
click at [749, 251] on div at bounding box center [767, 256] width 39 height 39
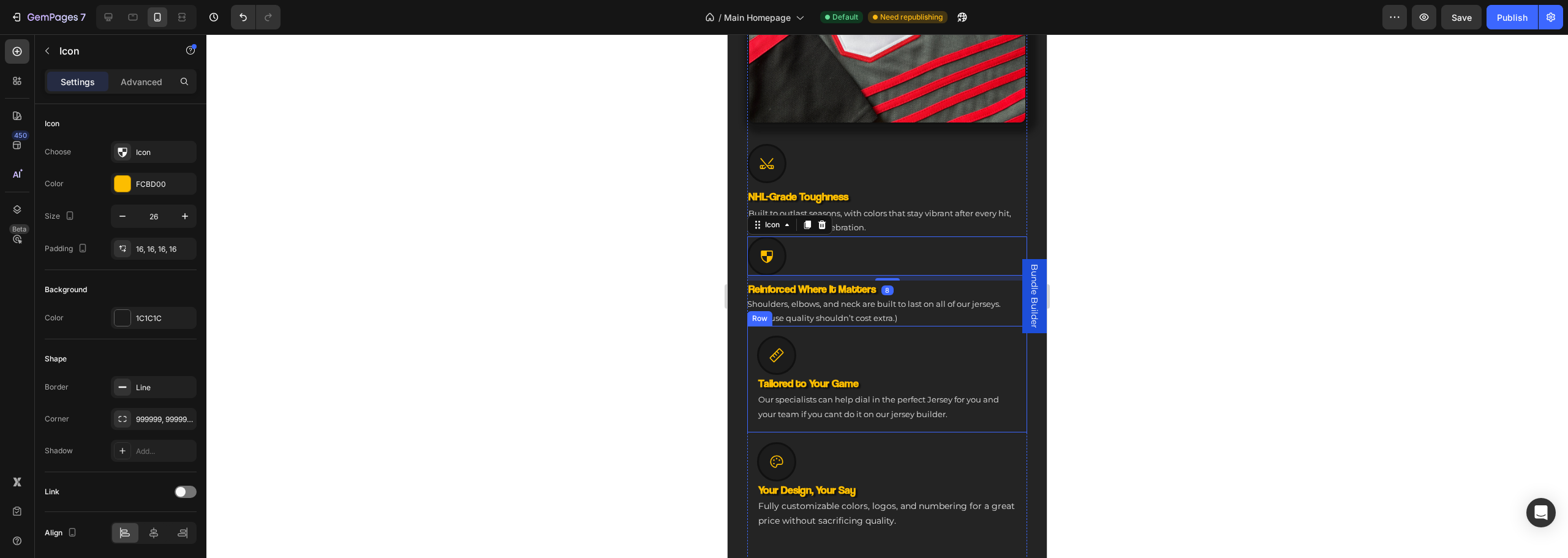
click at [866, 326] on div "Icon Tailored to Your Game Heading Our specialists can help dial in the perfect…" at bounding box center [887, 379] width 280 height 106
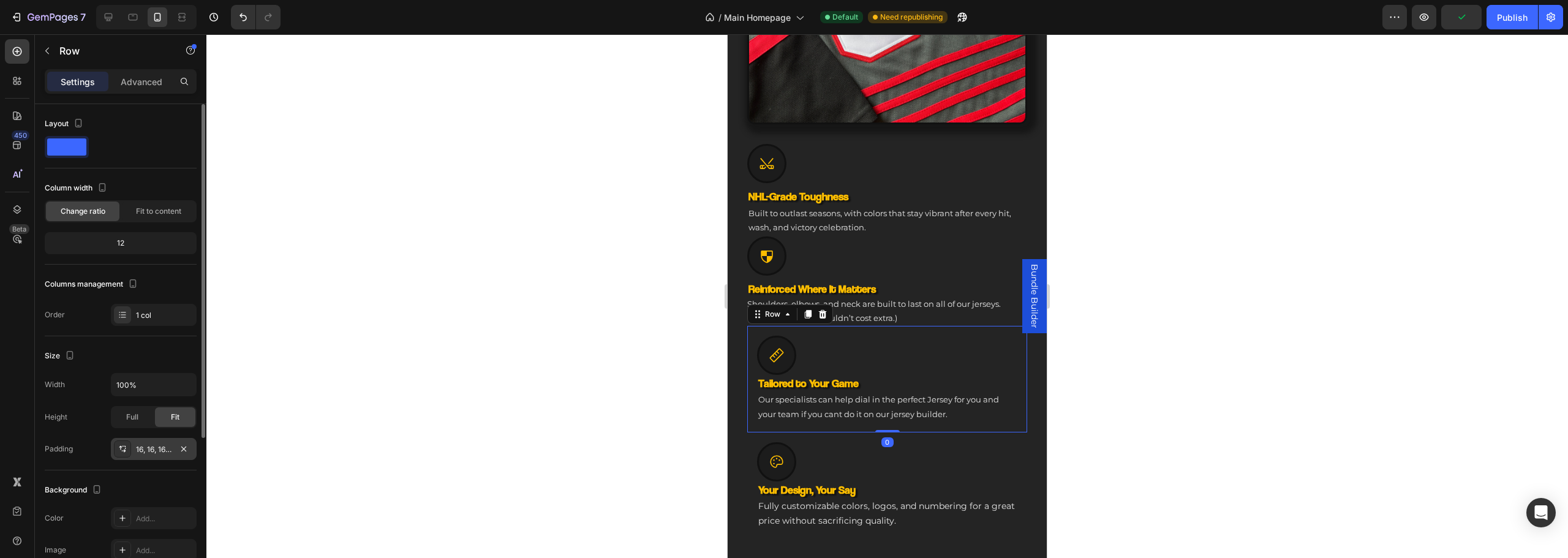
drag, startPoint x: 159, startPoint y: 450, endPoint x: 168, endPoint y: 450, distance: 9.0
click at [159, 450] on div "16, 16, 16, 16" at bounding box center [153, 449] width 35 height 11
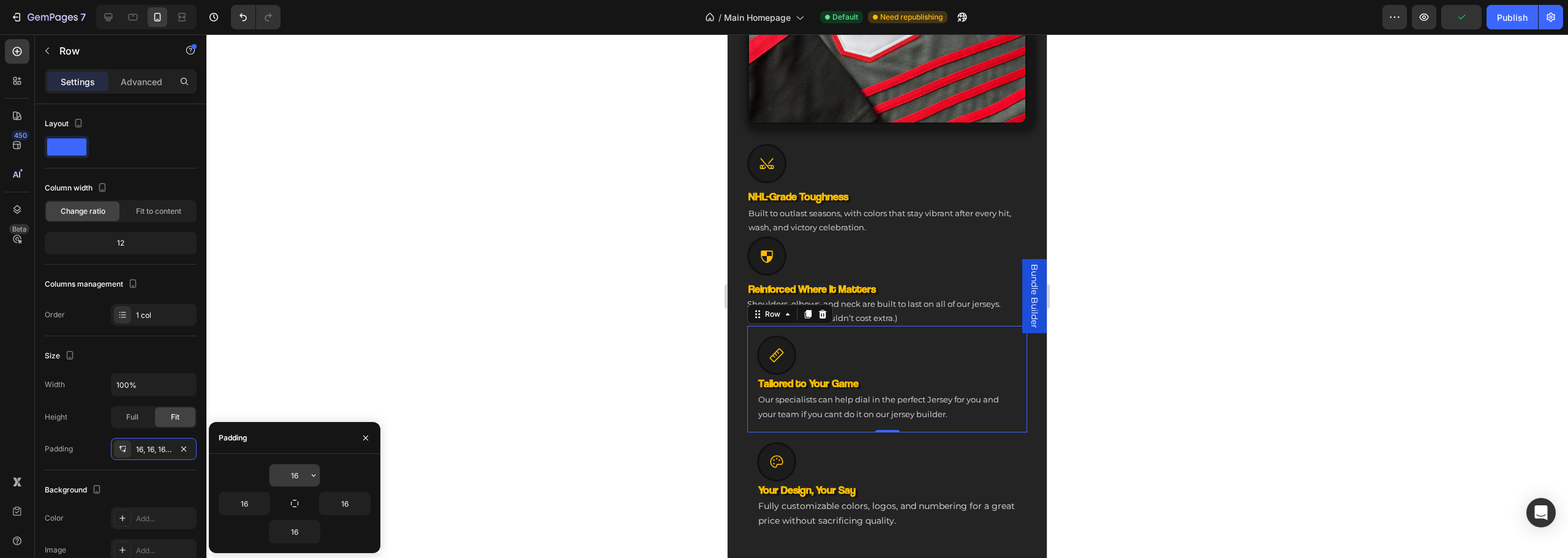
click at [294, 471] on input "16" at bounding box center [294, 475] width 50 height 22
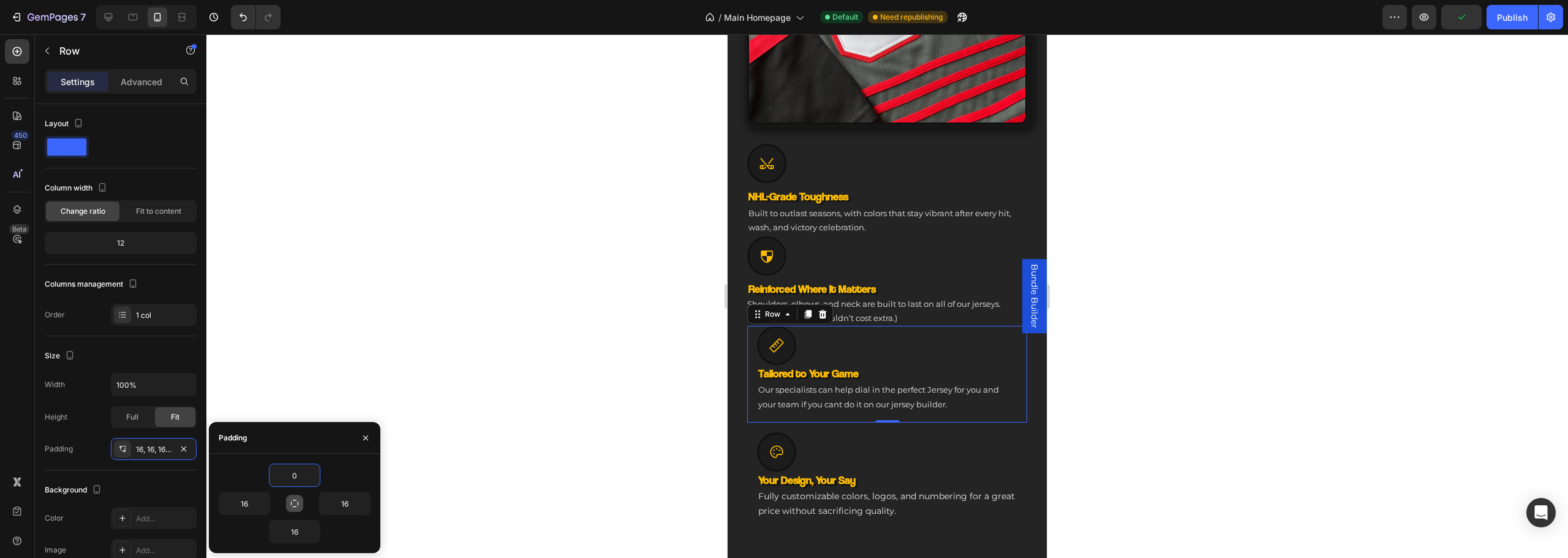
type input "0"
click at [291, 497] on button "button" at bounding box center [295, 503] width 17 height 17
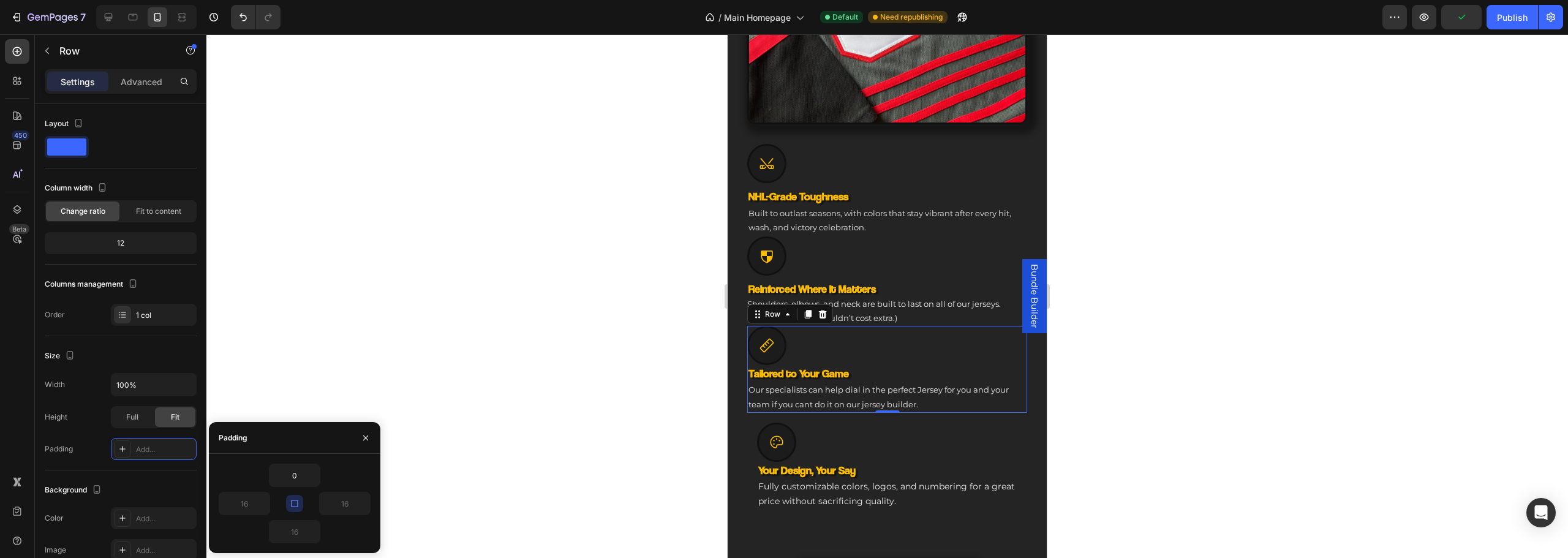
type input "0"
click at [754, 446] on div "Icon Your Design, Your Say Heading Fully customizable colors, logos, and number…" at bounding box center [887, 465] width 280 height 106
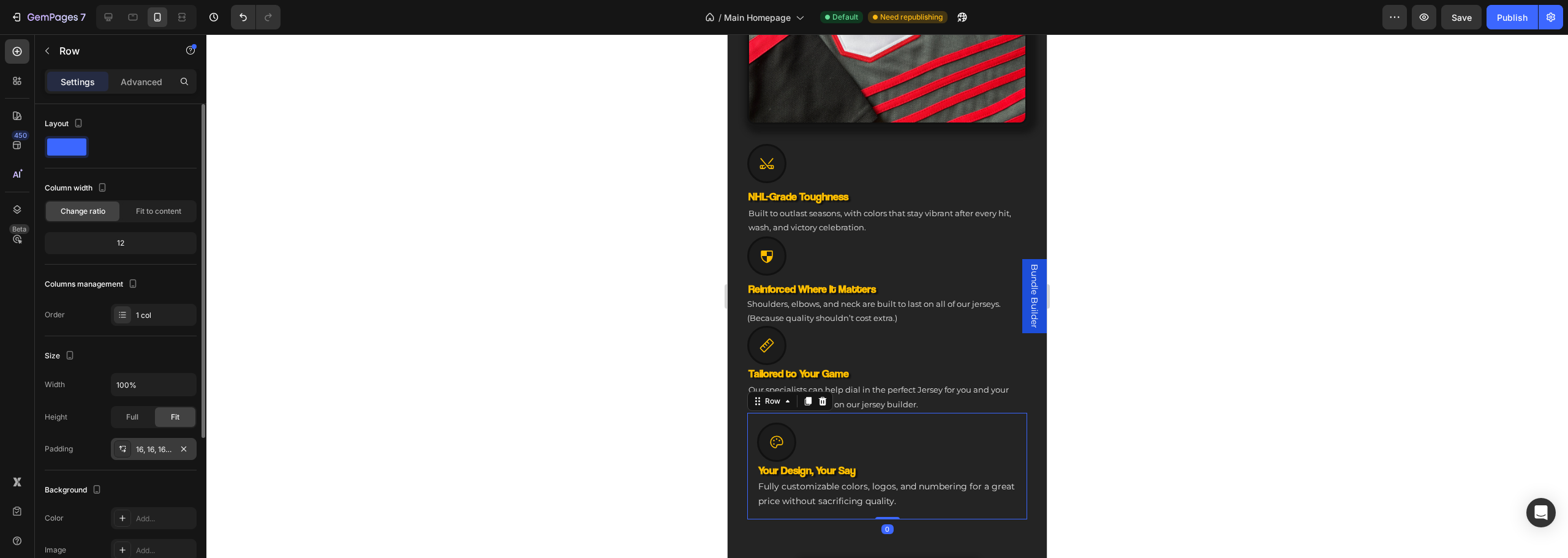
click at [155, 442] on div "16, 16, 16, 16" at bounding box center [153, 449] width 86 height 22
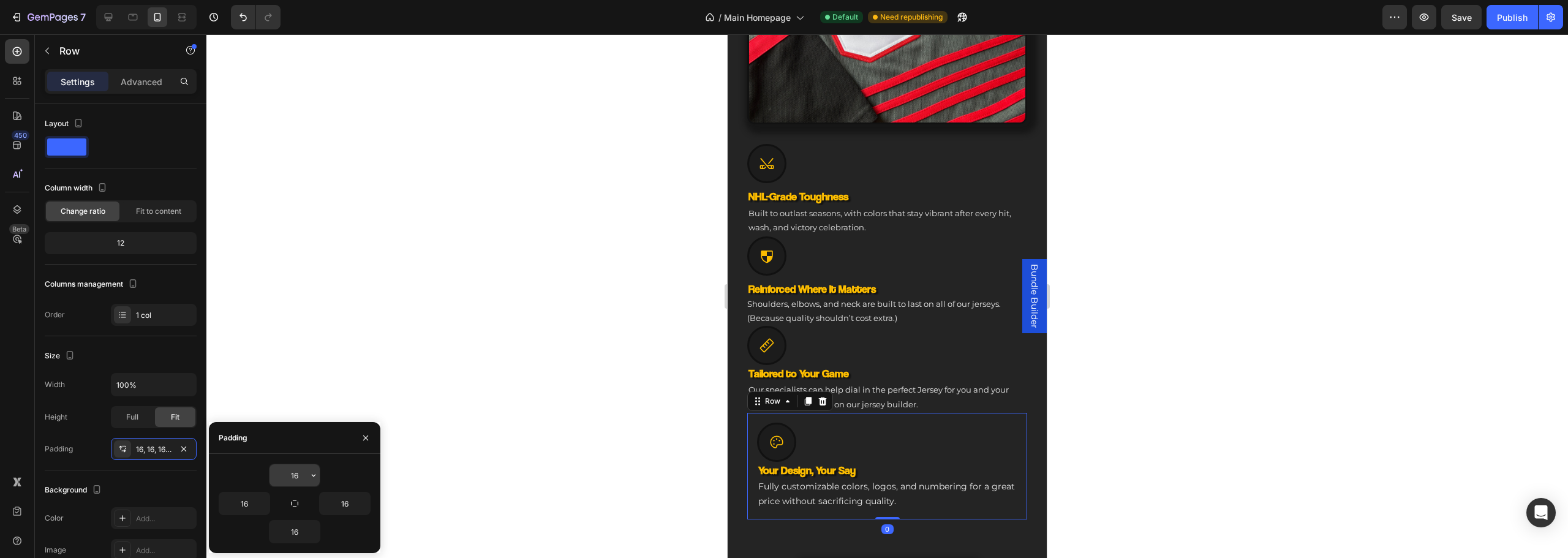
click at [287, 475] on input "16" at bounding box center [294, 475] width 50 height 22
type input "0"
click at [298, 499] on icon "button" at bounding box center [295, 503] width 10 height 10
type input "0"
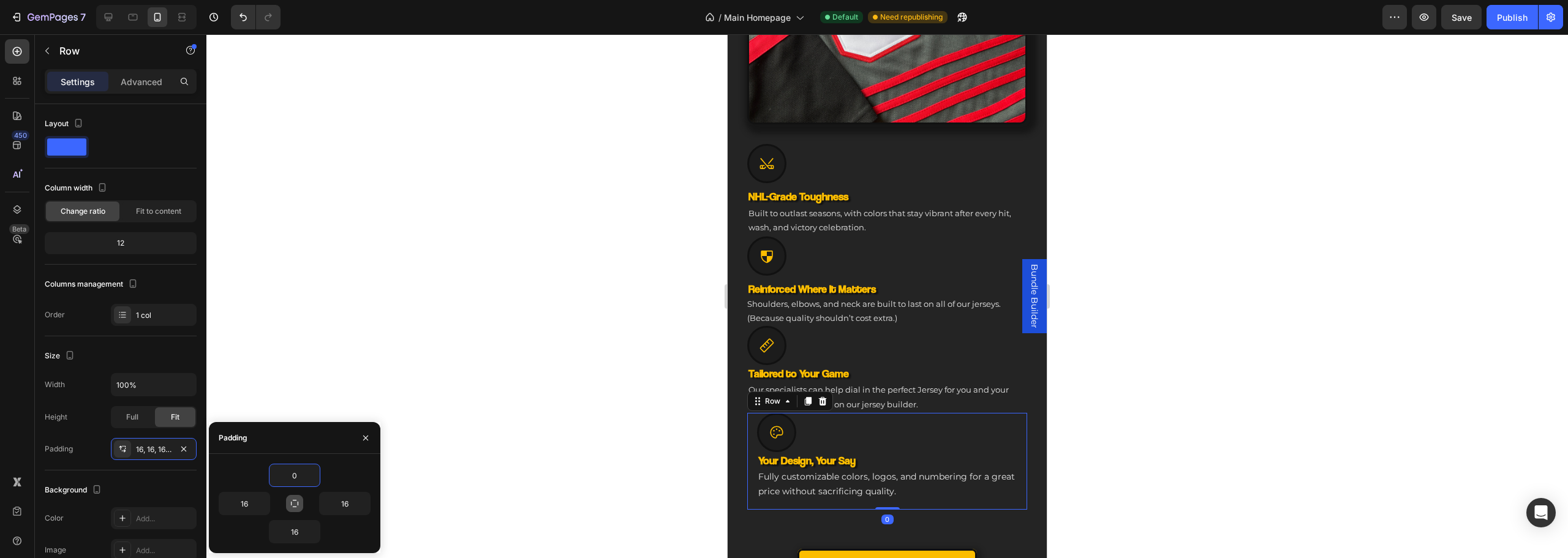
type input "0"
drag, startPoint x: 490, startPoint y: 361, endPoint x: 528, endPoint y: 366, distance: 38.3
click at [491, 361] on div at bounding box center [887, 296] width 1362 height 523
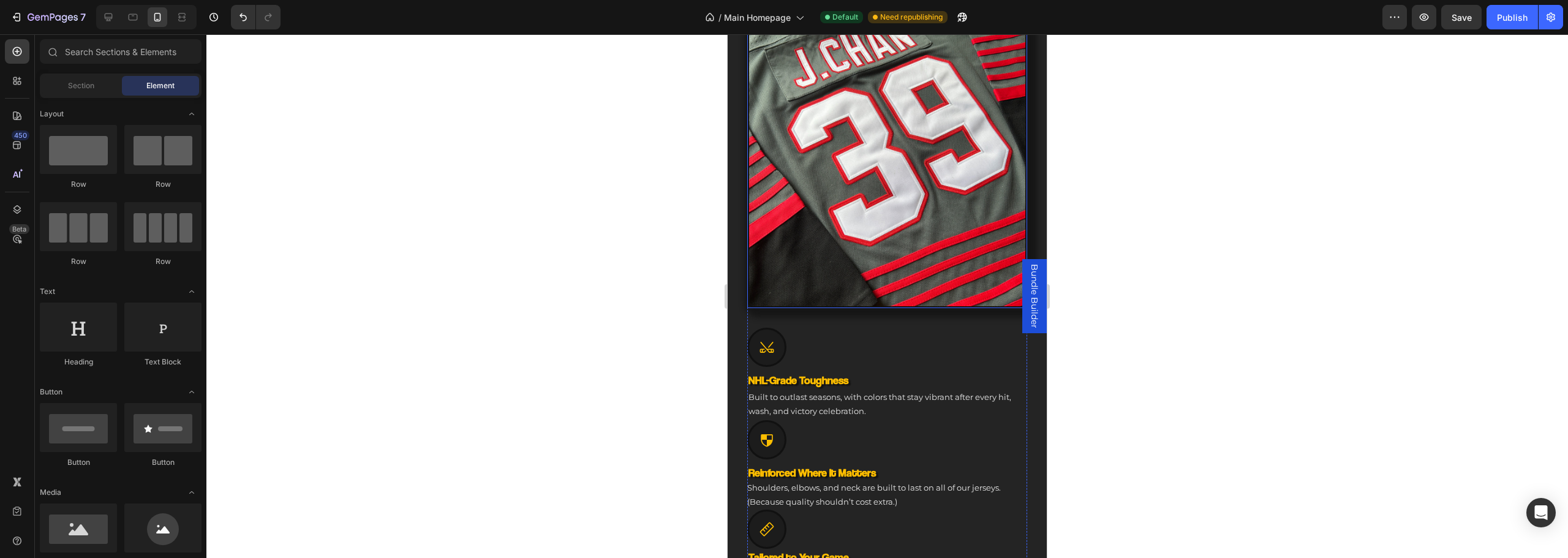
scroll to position [362, 0]
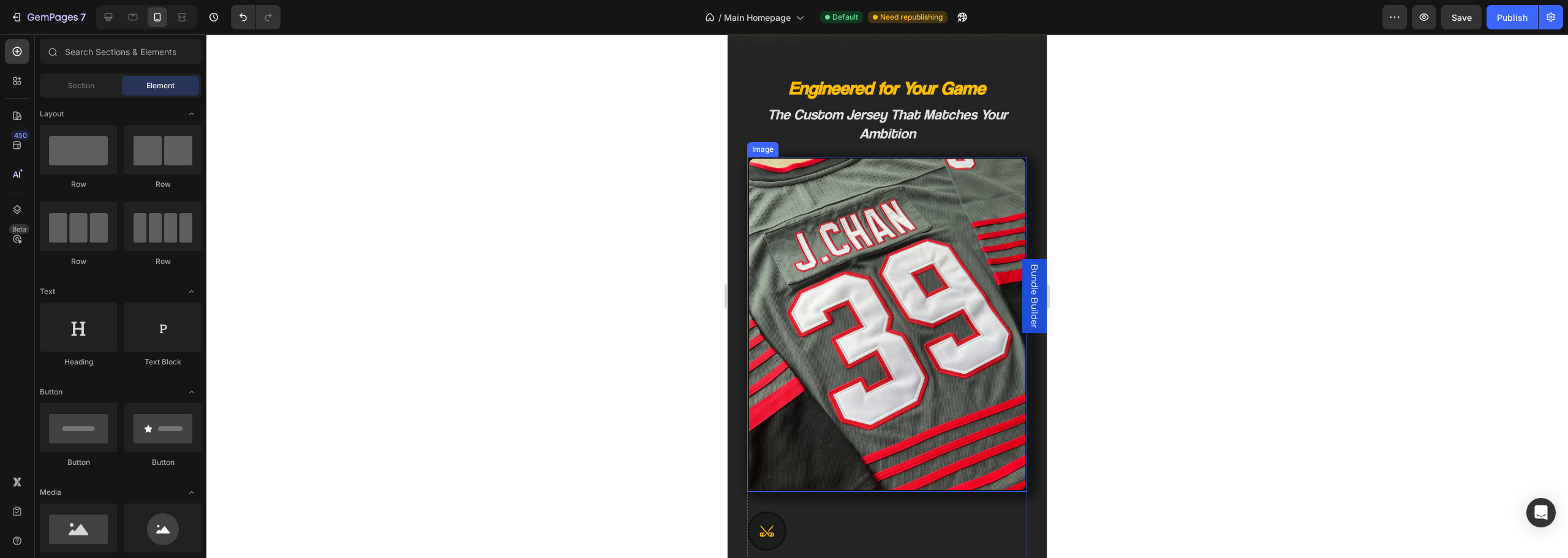
click at [916, 316] on img at bounding box center [887, 325] width 280 height 335
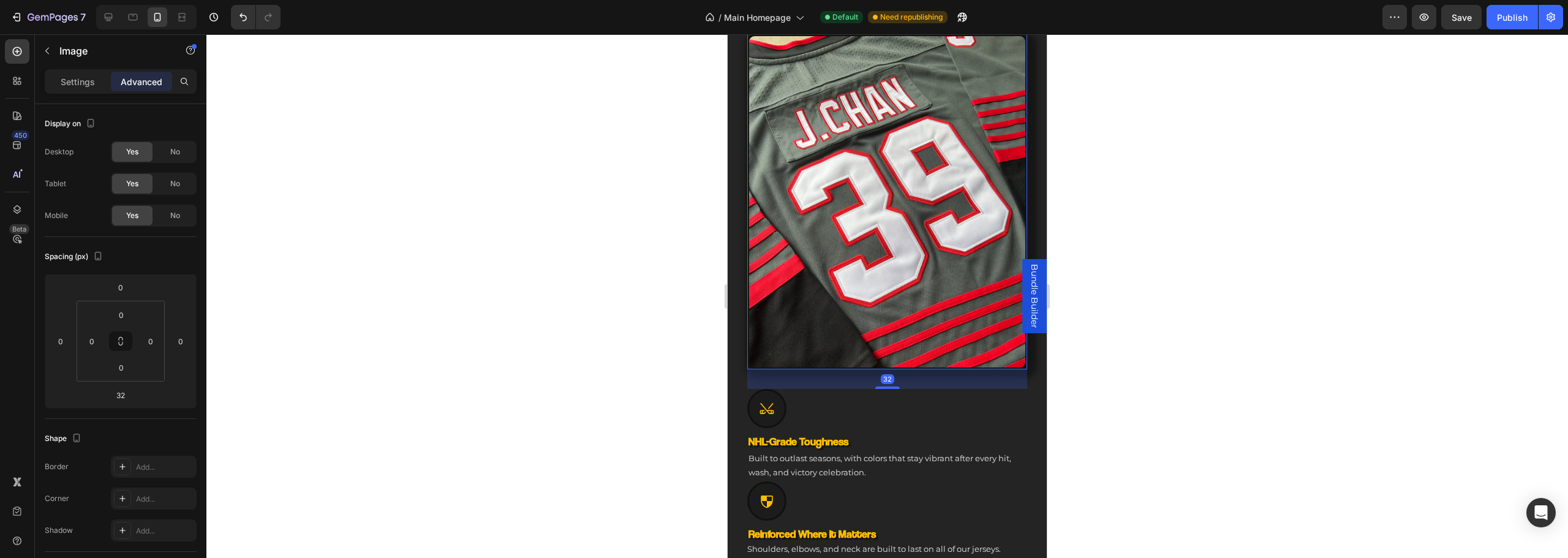
scroll to position [546, 0]
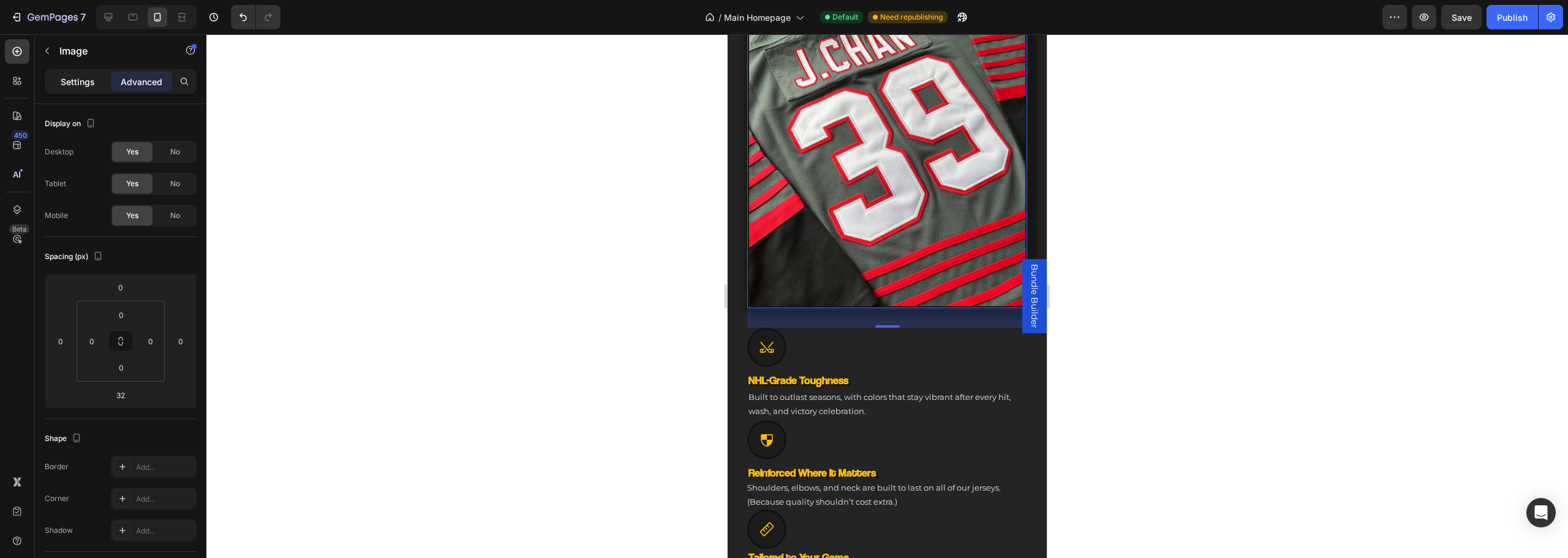
click at [66, 83] on p "Settings" at bounding box center [77, 82] width 34 height 13
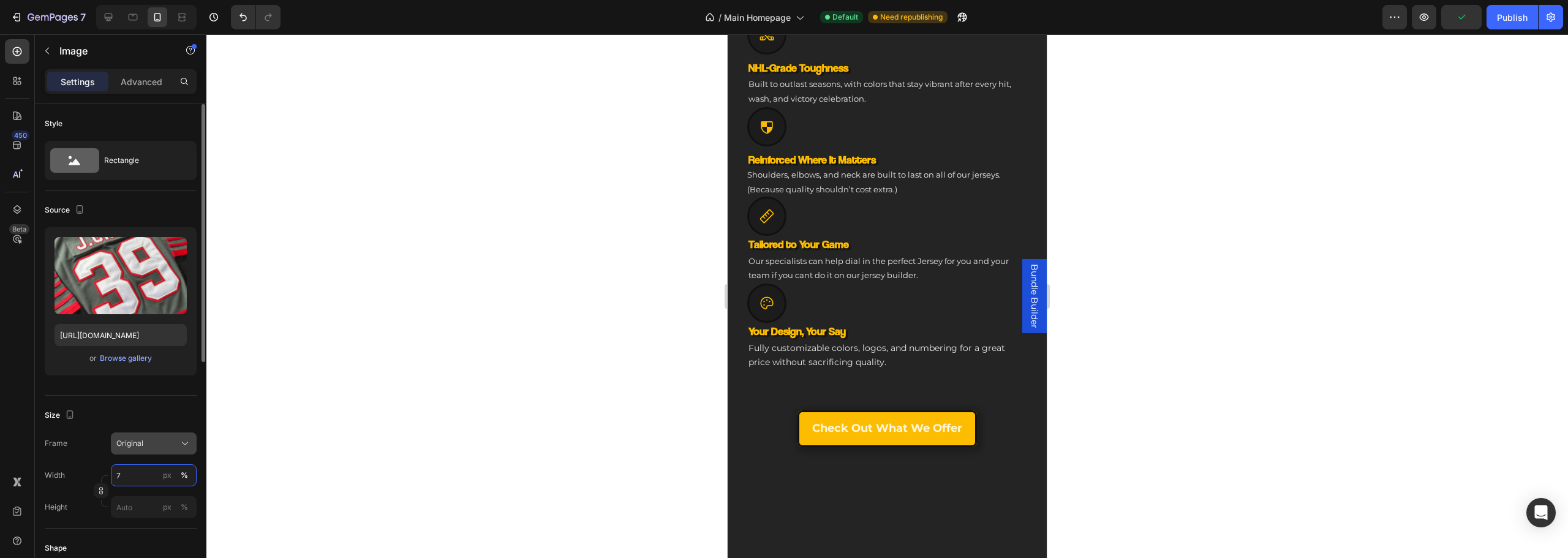
type input "70"
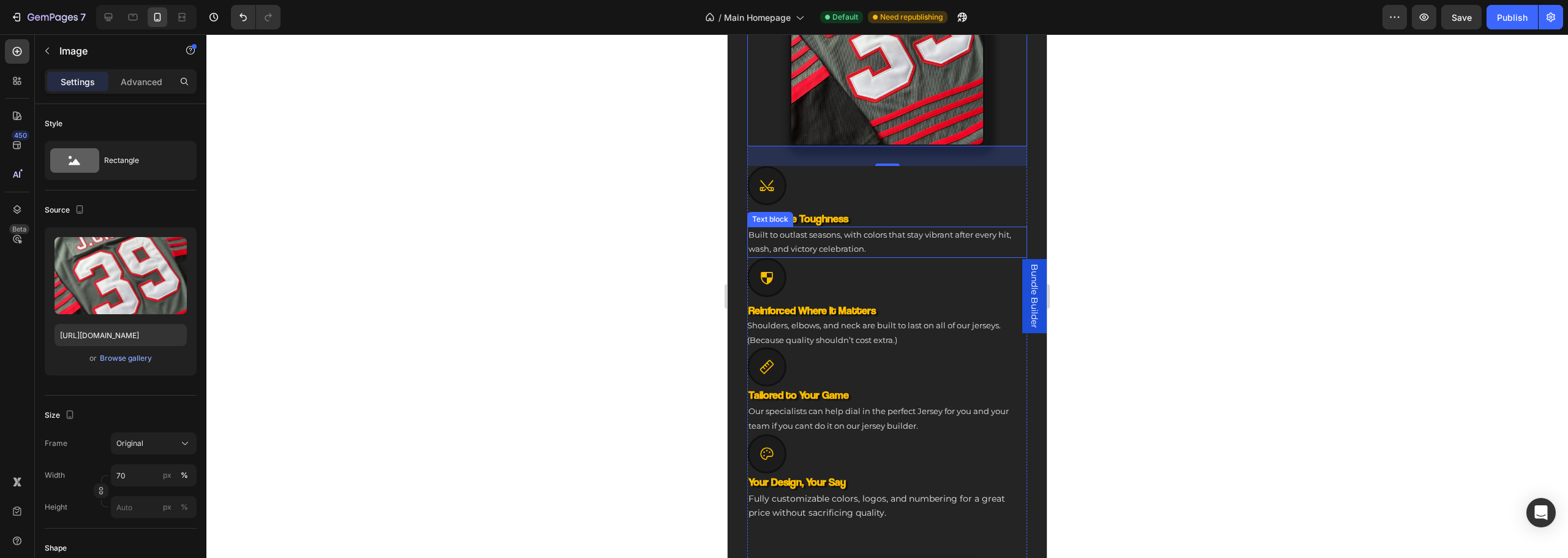
scroll to position [424, 0]
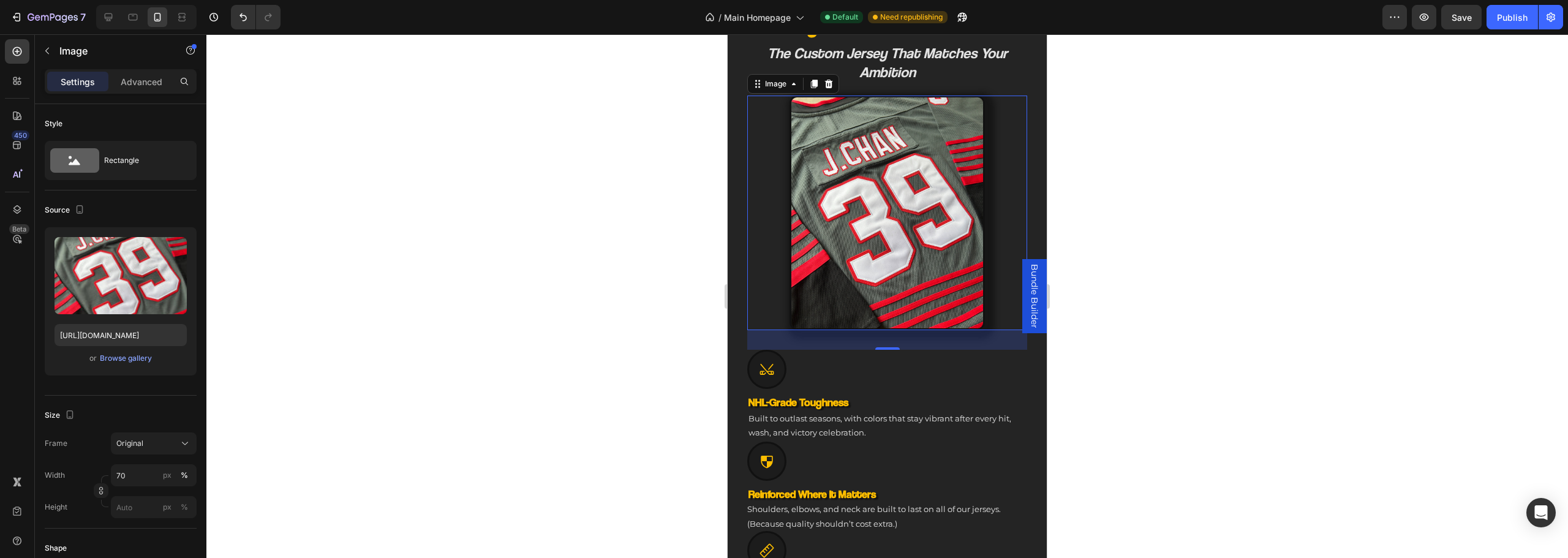
drag, startPoint x: 1068, startPoint y: 335, endPoint x: 1059, endPoint y: 334, distance: 9.1
click at [1065, 335] on div at bounding box center [887, 296] width 1362 height 523
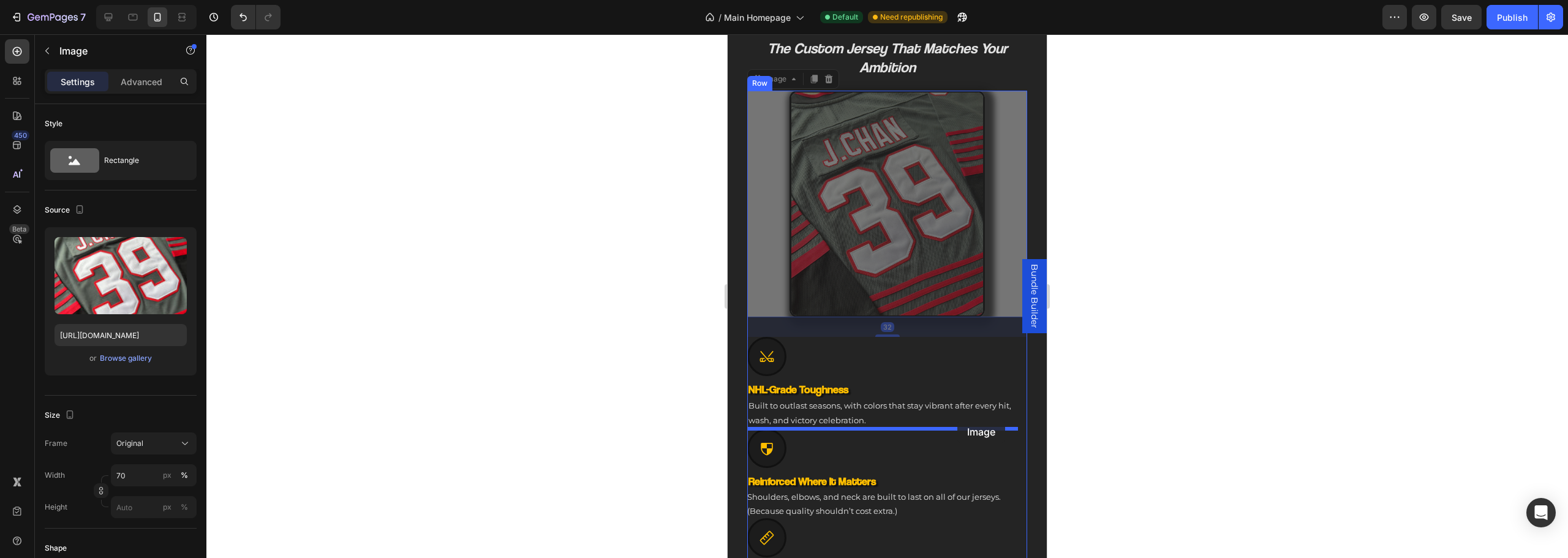
scroll to position [551, 0]
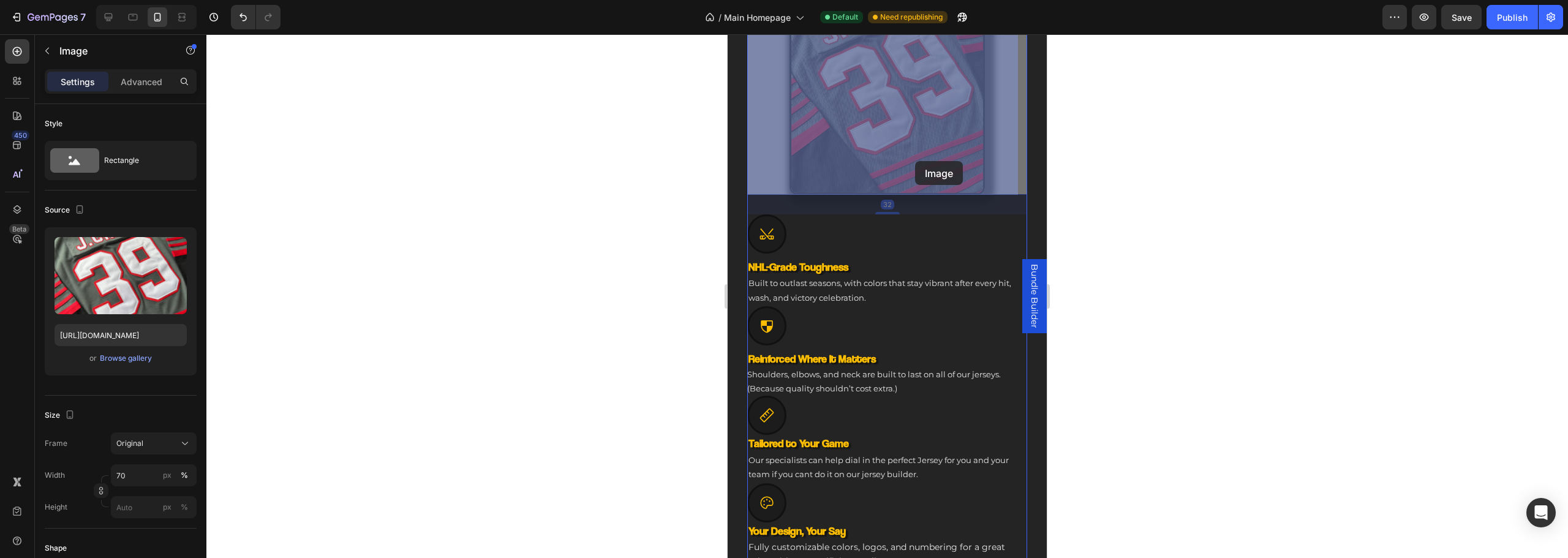
drag, startPoint x: 898, startPoint y: 290, endPoint x: 914, endPoint y: 160, distance: 131.0
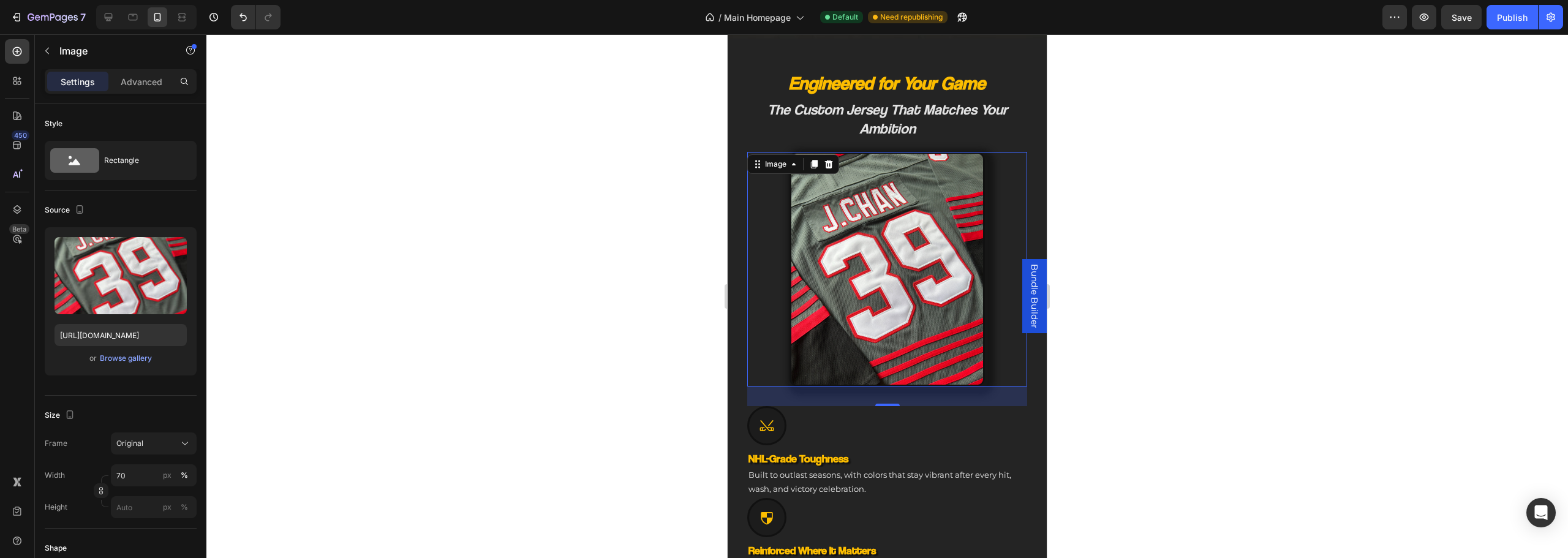
scroll to position [490, 0]
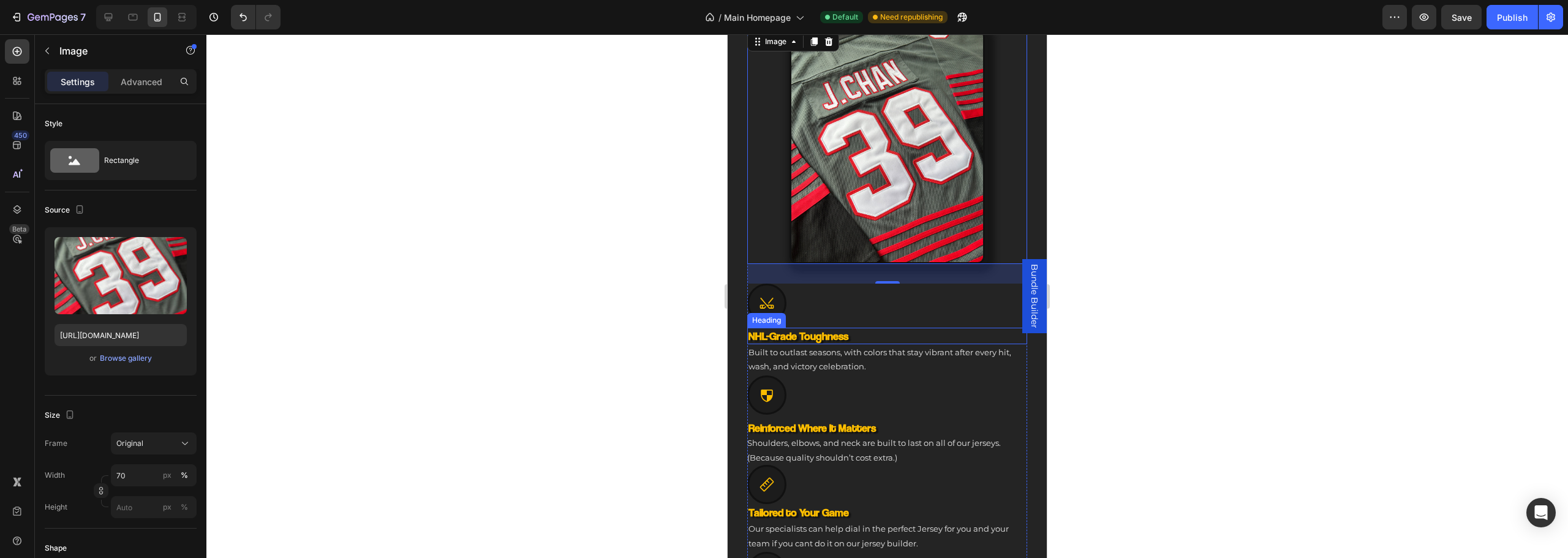
click at [835, 327] on h3 "NHL-Grade Toughness" at bounding box center [887, 335] width 280 height 17
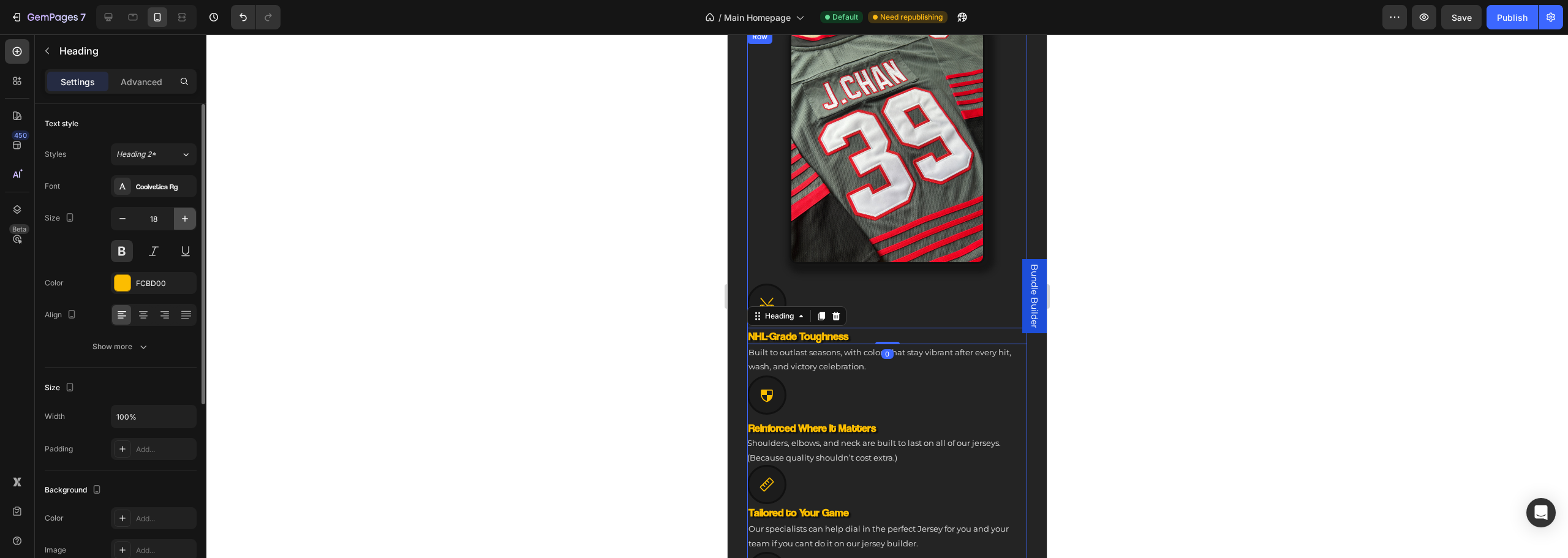
click at [187, 228] on button "button" at bounding box center [185, 218] width 22 height 22
type input "20"
click at [802, 421] on h3 "Reinforced Where It Matters" at bounding box center [887, 429] width 280 height 17
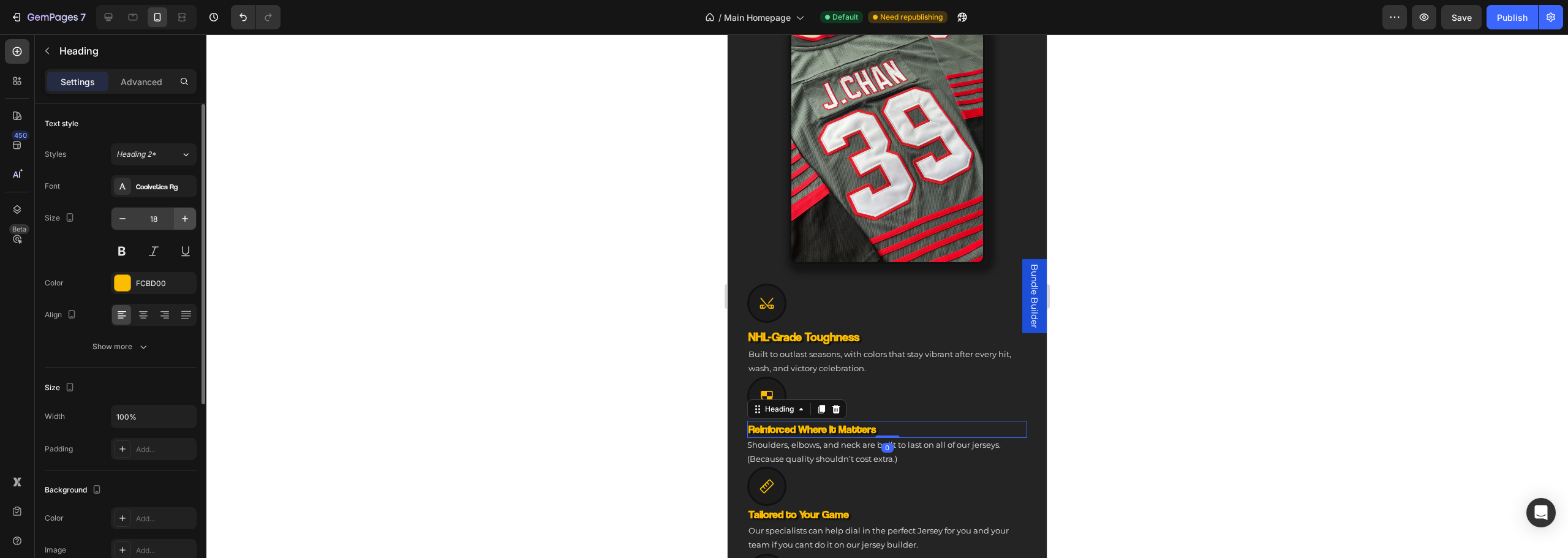
click at [191, 214] on button "button" at bounding box center [185, 218] width 22 height 22
type input "20"
click at [825, 358] on p "Built to outlast seasons, with colors that stay vibrant after every hit, wash, …" at bounding box center [887, 361] width 278 height 29
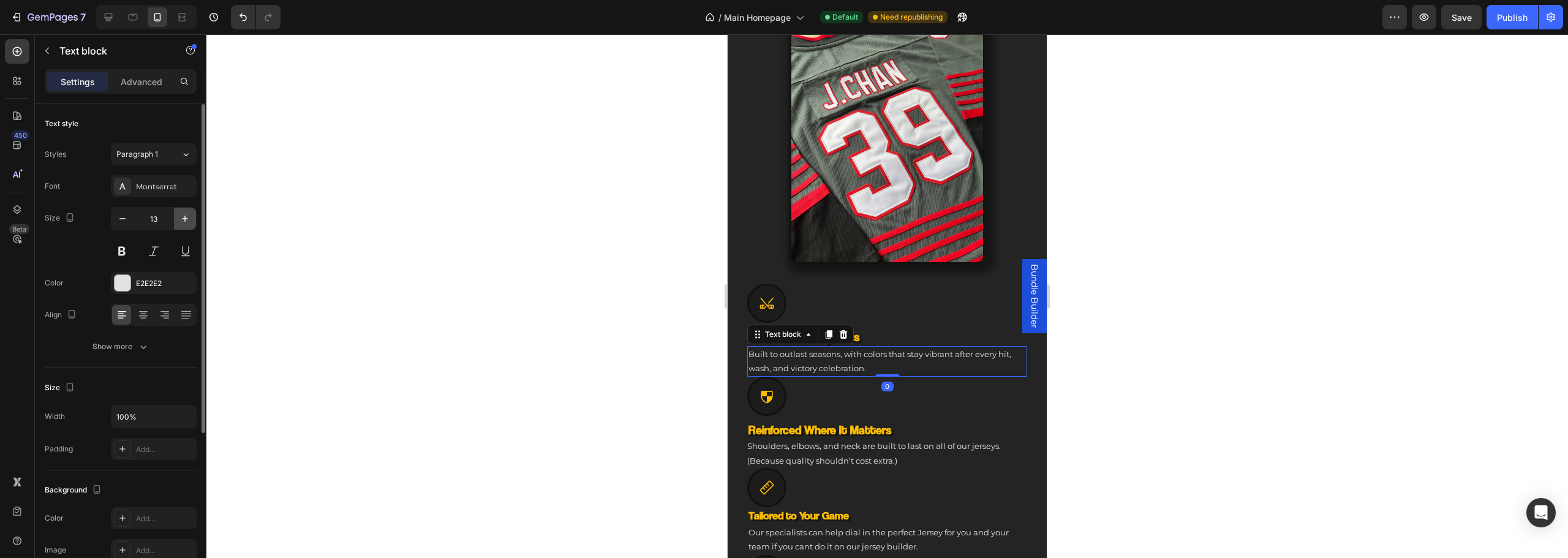
click at [189, 218] on icon "button" at bounding box center [184, 218] width 12 height 12
type input "14"
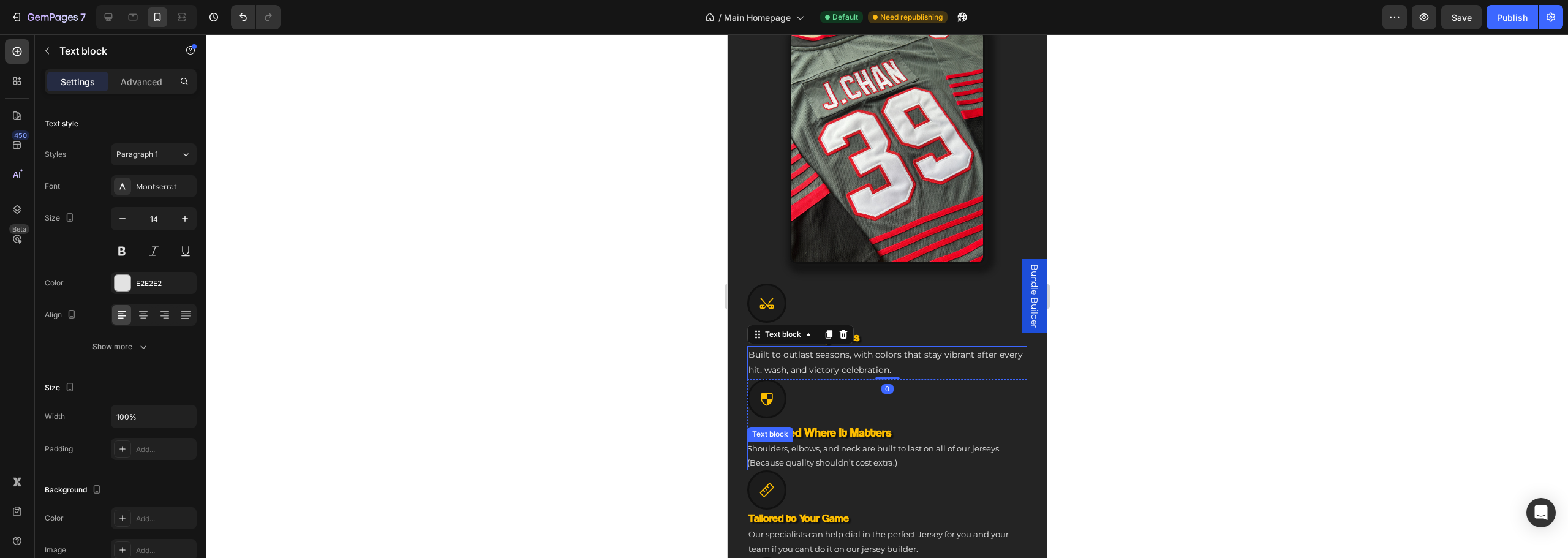
click at [809, 445] on p "Shoulders, elbows, and neck are built to last on all of our jerseys. (Because q…" at bounding box center [887, 456] width 280 height 29
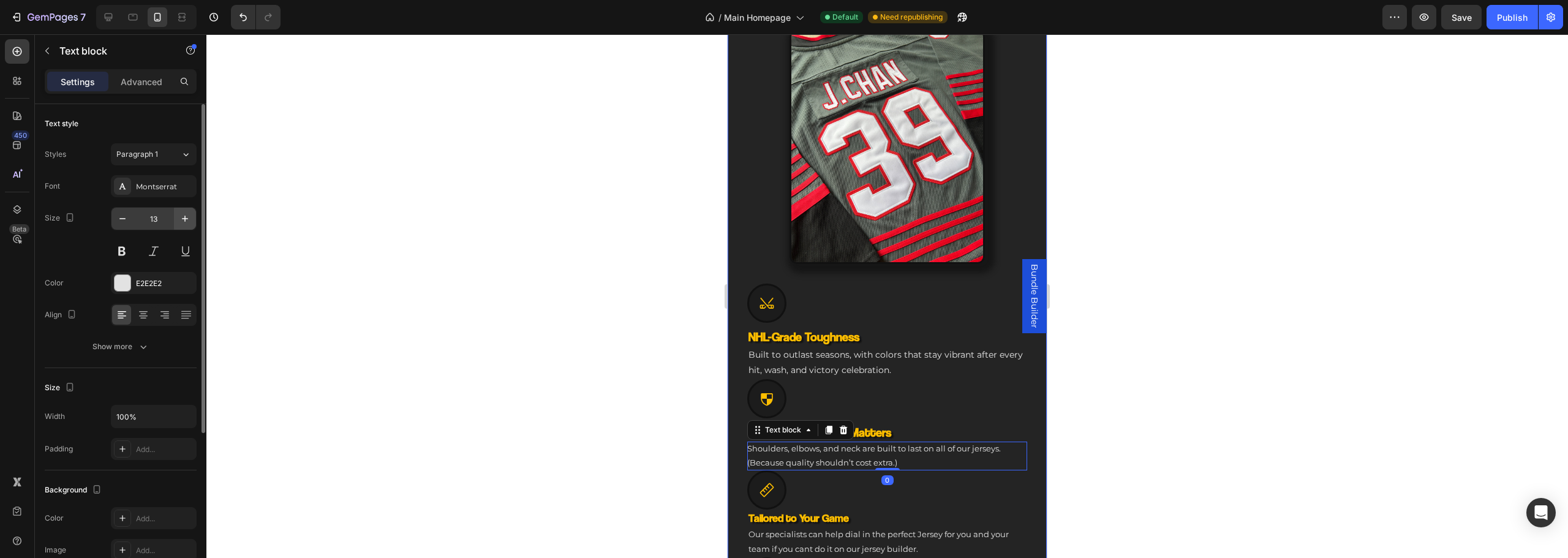
click at [184, 218] on icon "button" at bounding box center [184, 218] width 12 height 12
type input "14"
click at [776, 298] on div at bounding box center [767, 303] width 39 height 39
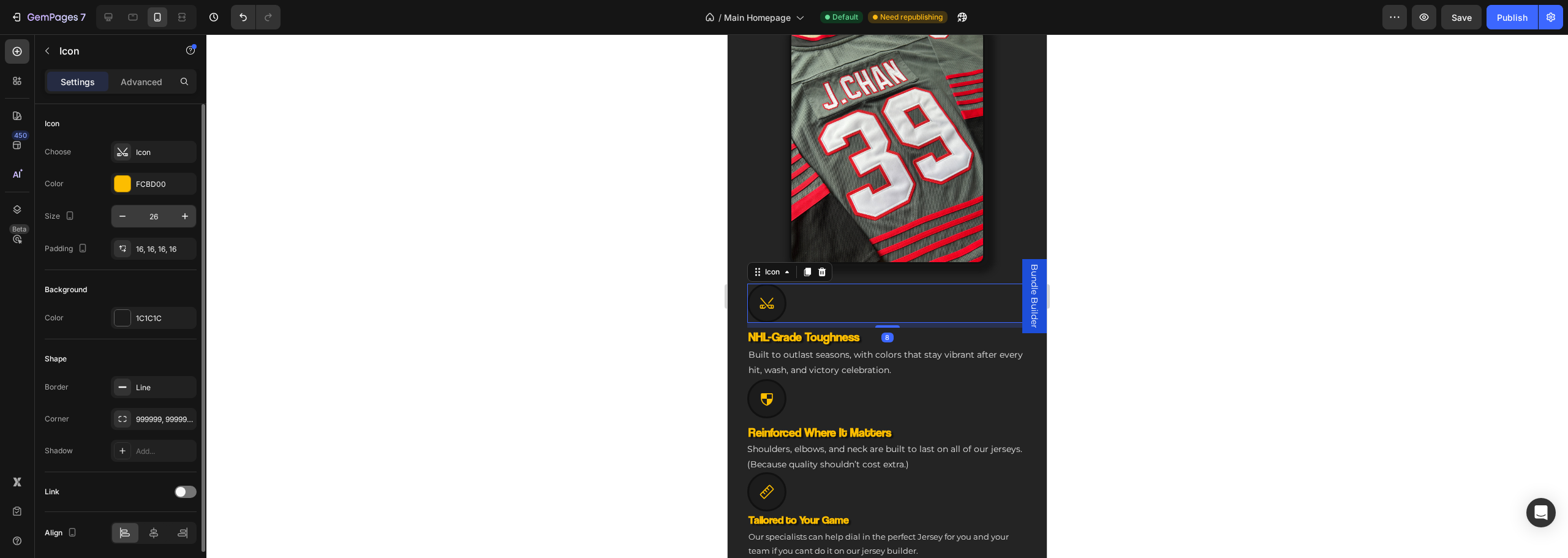
click at [134, 213] on input "26" at bounding box center [154, 216] width 41 height 22
click at [130, 213] on button "button" at bounding box center [122, 216] width 22 height 22
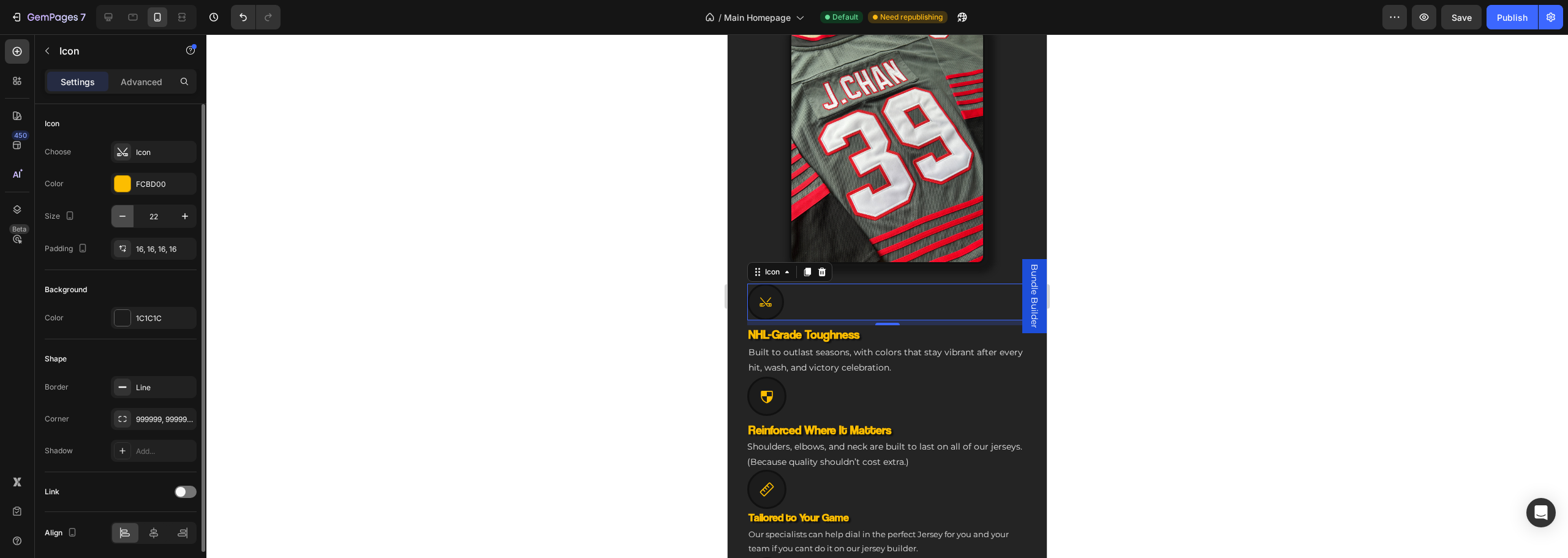
click at [126, 213] on icon "button" at bounding box center [122, 215] width 12 height 12
type input "20"
click at [769, 391] on icon at bounding box center [767, 395] width 12 height 12
click at [126, 216] on icon "button" at bounding box center [122, 216] width 6 height 1
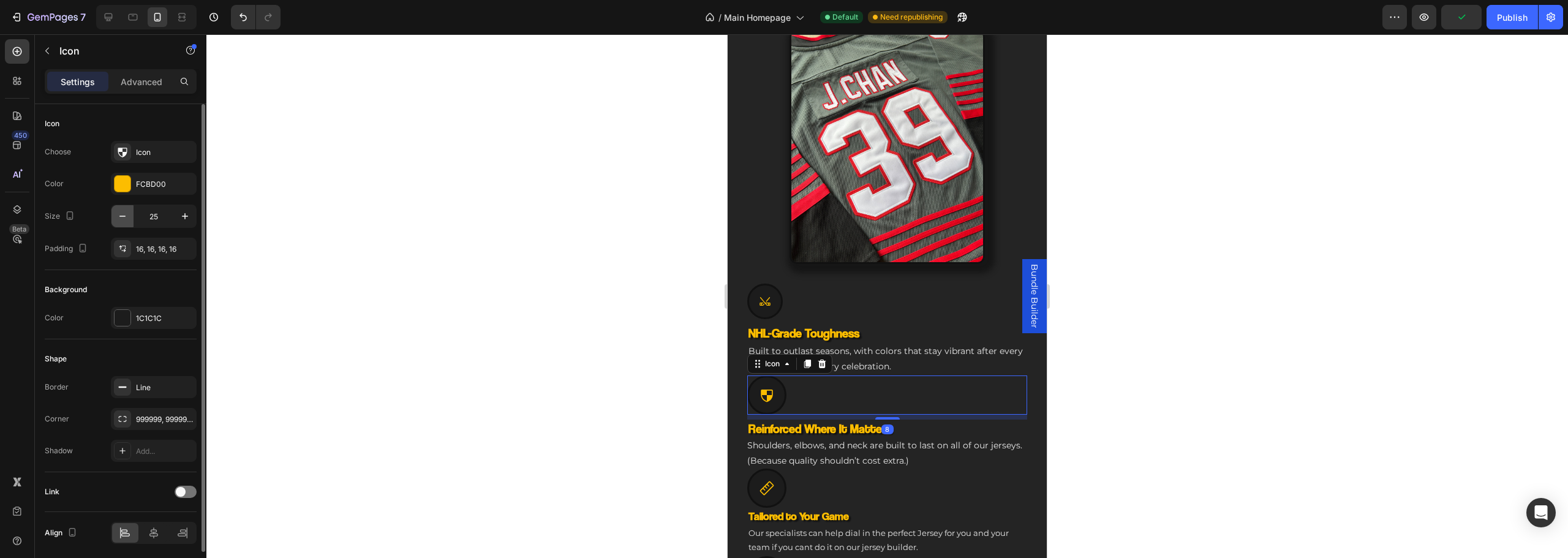
click at [126, 216] on icon "button" at bounding box center [122, 215] width 12 height 12
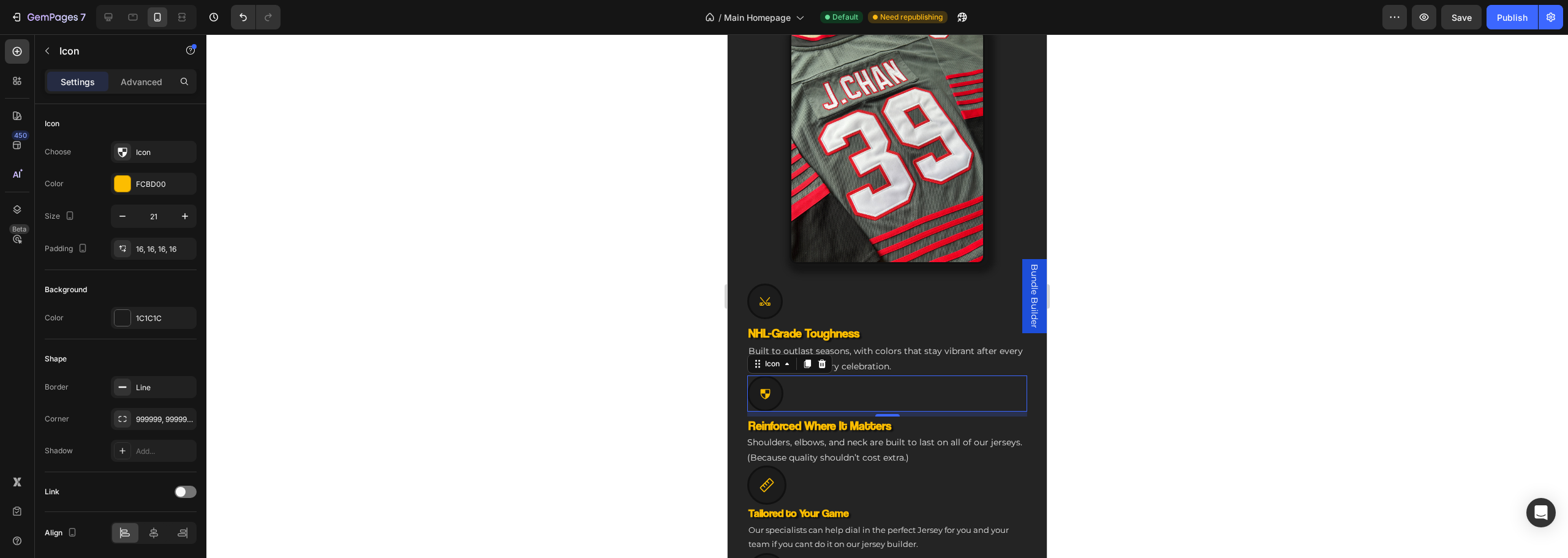
type input "20"
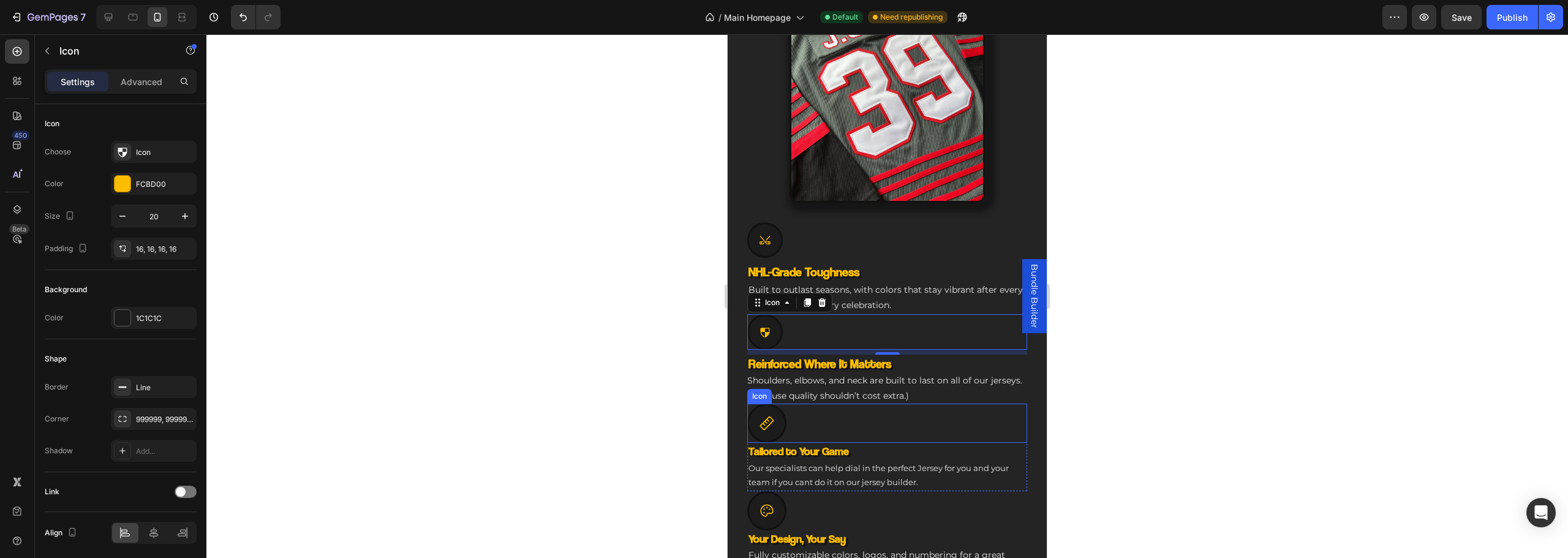
click at [770, 415] on icon at bounding box center [767, 423] width 16 height 16
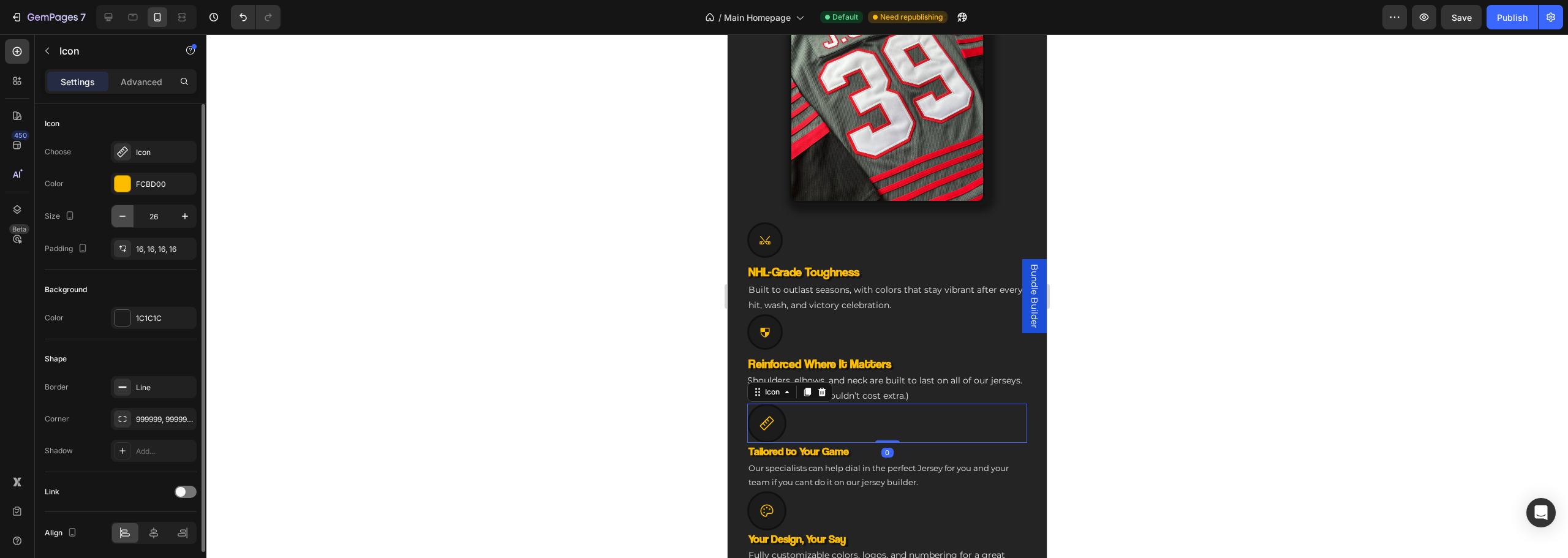
click at [128, 215] on button "button" at bounding box center [122, 216] width 22 height 22
click at [126, 215] on icon "button" at bounding box center [122, 215] width 12 height 12
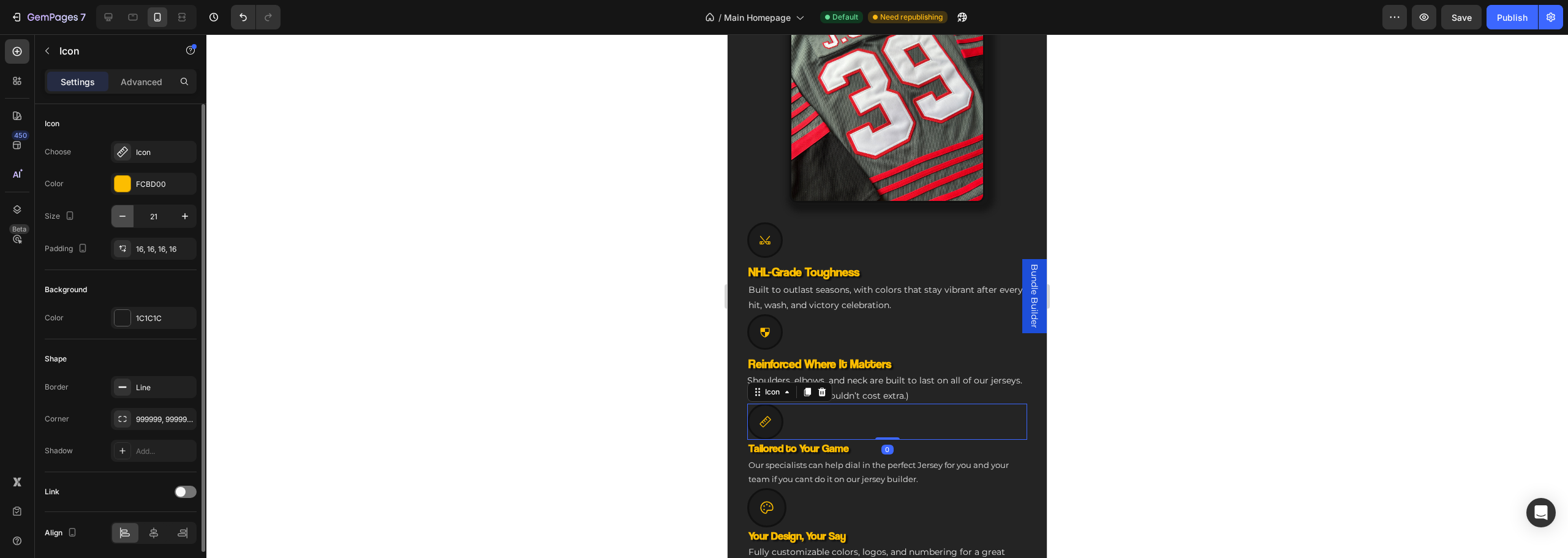
click at [126, 215] on icon "button" at bounding box center [122, 215] width 12 height 12
type input "20"
click at [792, 487] on div "Icon" at bounding box center [887, 507] width 280 height 39
click at [130, 215] on button "button" at bounding box center [122, 216] width 22 height 22
click at [130, 216] on button "button" at bounding box center [122, 216] width 22 height 22
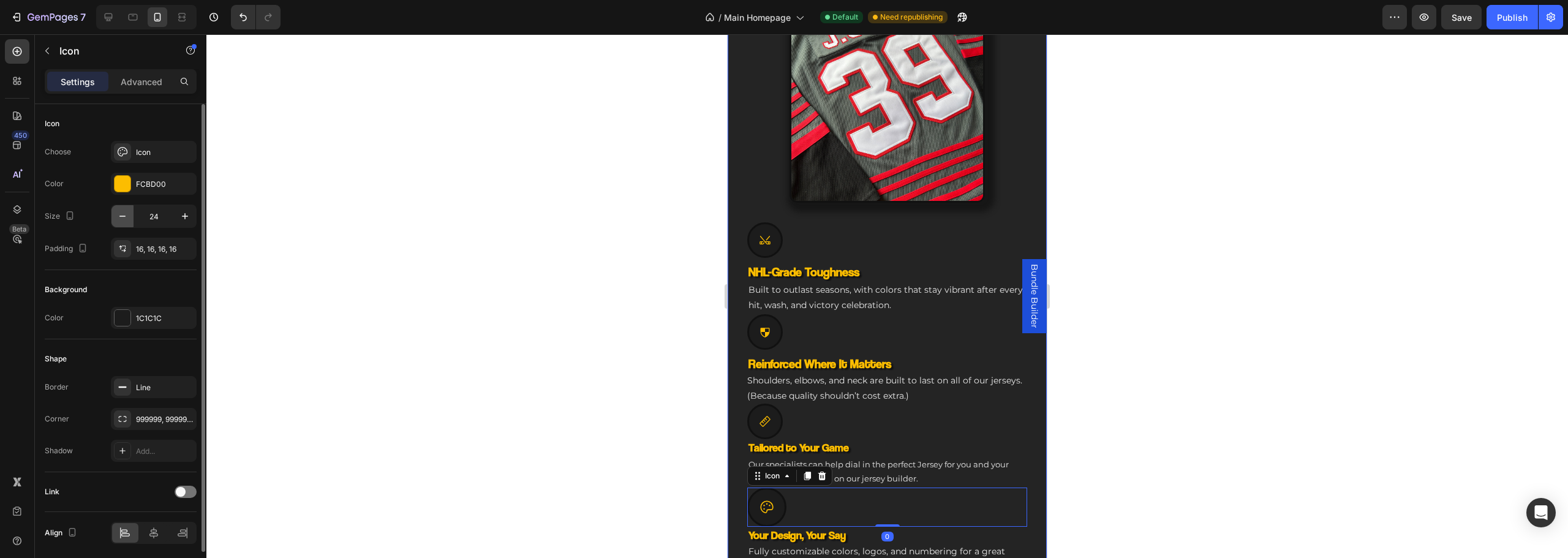
click at [129, 216] on button "button" at bounding box center [122, 216] width 22 height 22
click at [128, 215] on icon "button" at bounding box center [122, 215] width 12 height 12
type input "20"
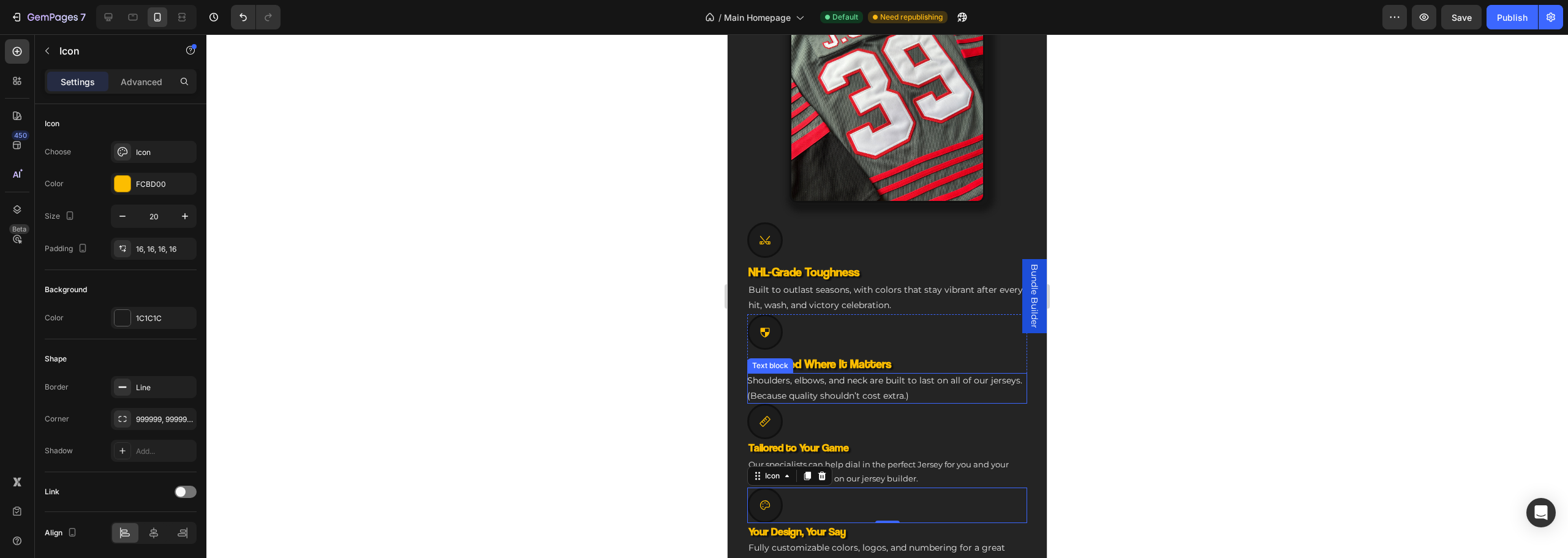
click at [822, 384] on p "Shoulders, elbows, and neck are built to last on all of our jerseys. (Because q…" at bounding box center [887, 388] width 280 height 30
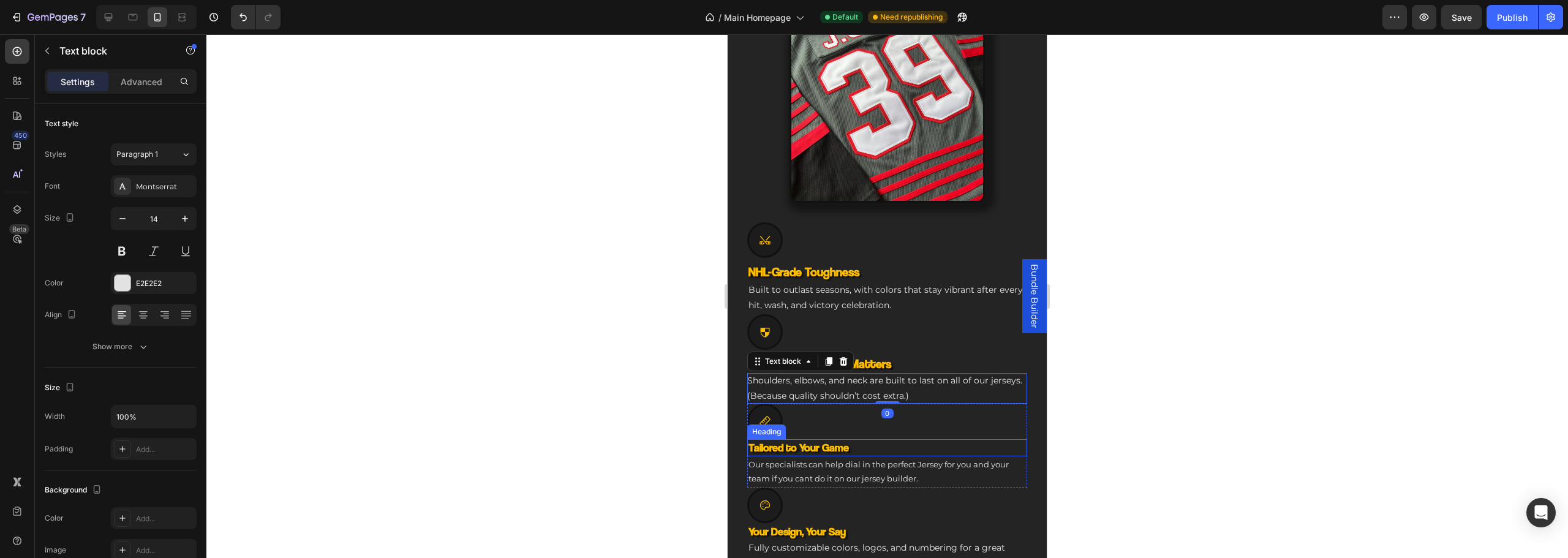
click at [822, 439] on h3 "Tailored to Your Game" at bounding box center [887, 447] width 280 height 17
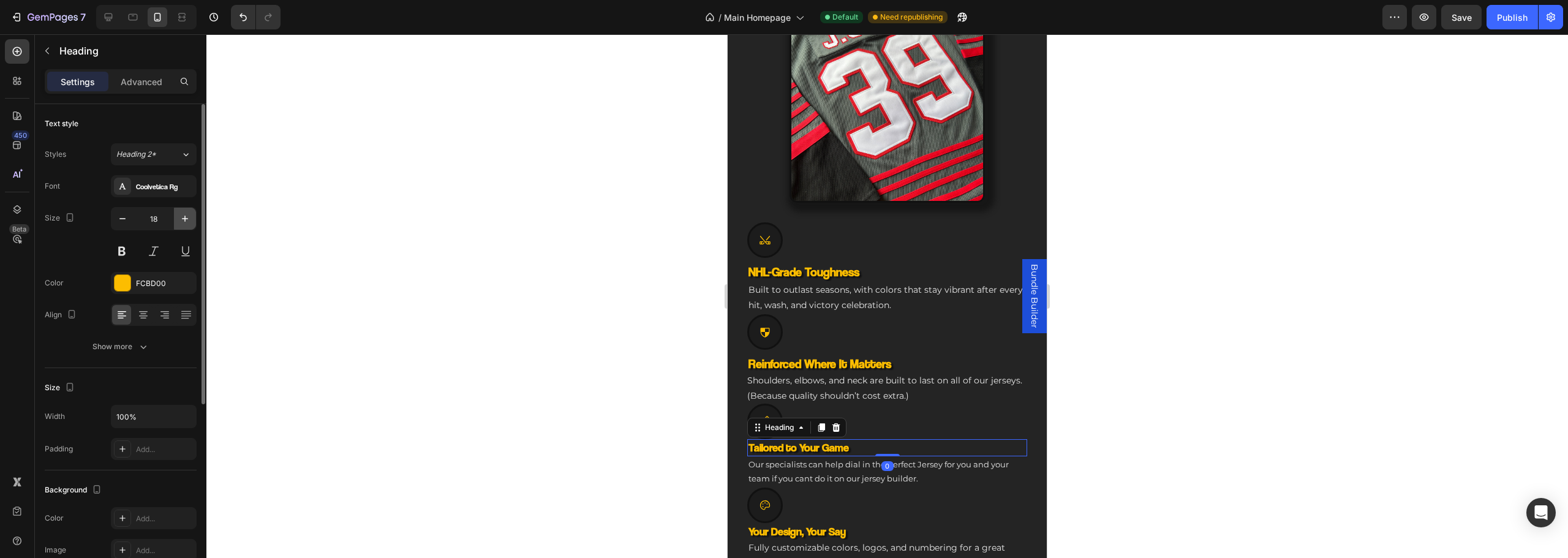
drag, startPoint x: 185, startPoint y: 222, endPoint x: 215, endPoint y: 222, distance: 30.0
click at [186, 222] on icon "button" at bounding box center [184, 218] width 12 height 12
click at [195, 221] on button "button" at bounding box center [185, 218] width 22 height 22
type input "20"
click at [775, 354] on h3 "Reinforced Where It Matters" at bounding box center [887, 363] width 280 height 18
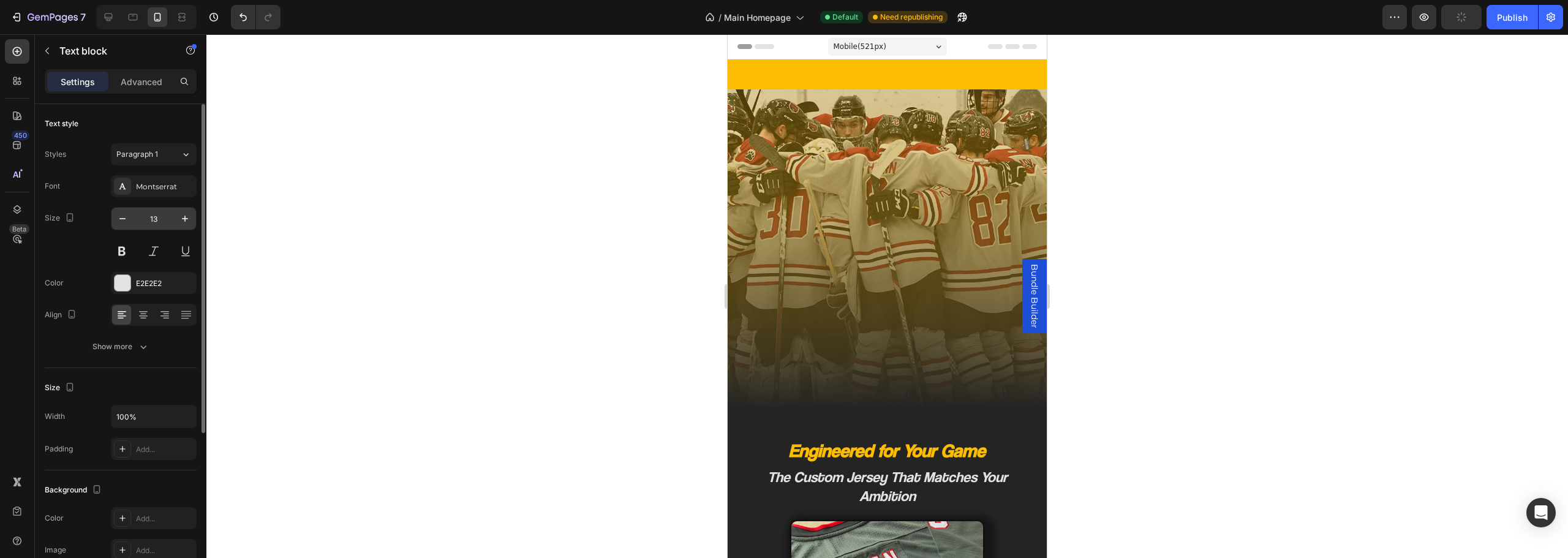
scroll to position [551, 0]
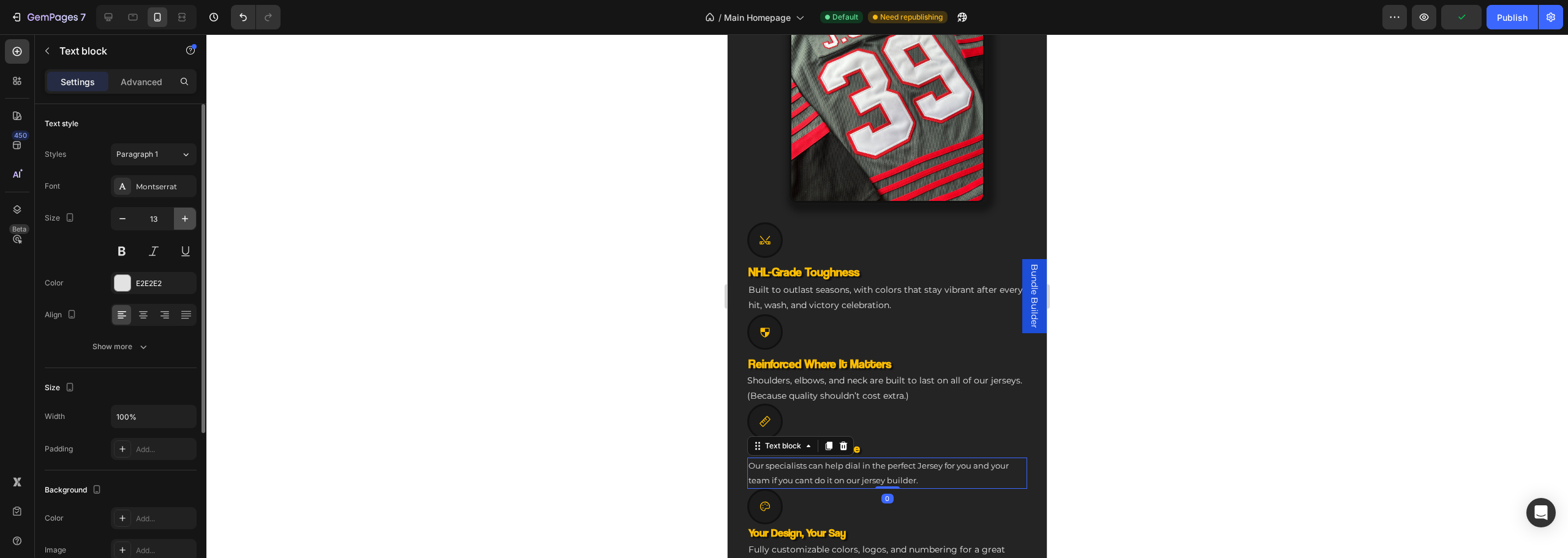
click at [180, 215] on icon "button" at bounding box center [184, 218] width 12 height 12
type input "14"
click at [825, 543] on div "Fully customizable colors, logos, and numbering for a great price without sacri…" at bounding box center [887, 558] width 280 height 31
click at [184, 208] on button "button" at bounding box center [185, 218] width 22 height 22
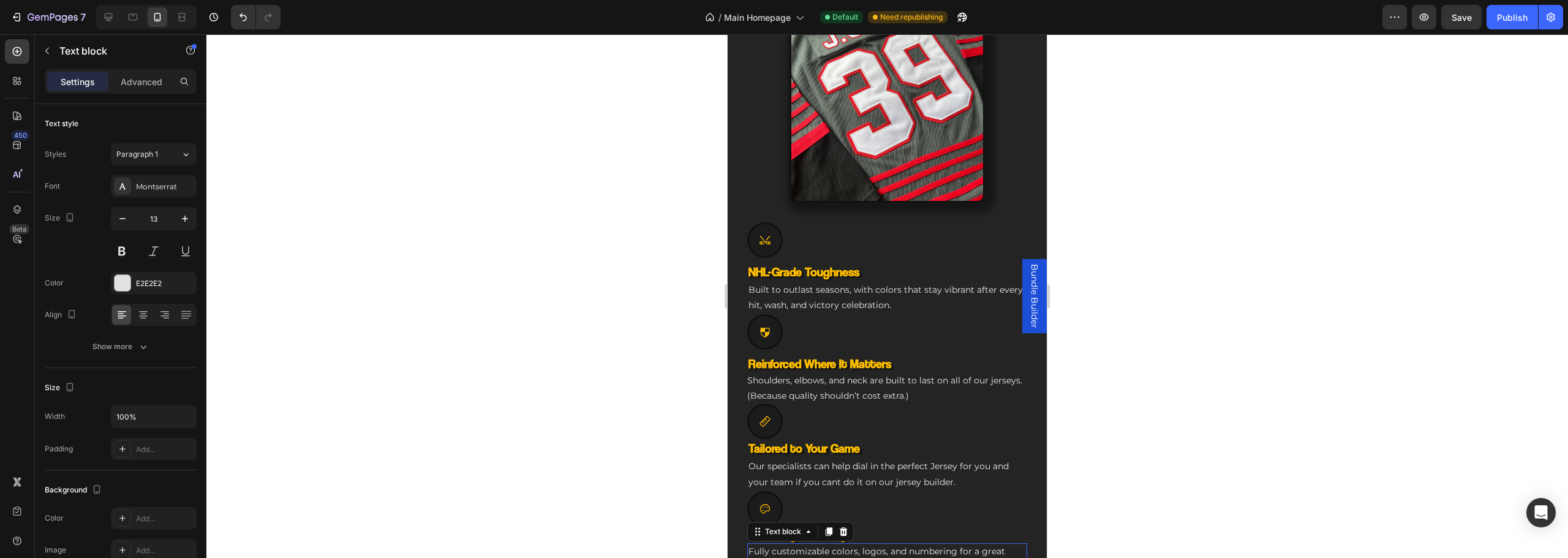
type input "14"
click at [884, 528] on h3 "Your Design, Your Say" at bounding box center [887, 534] width 280 height 17
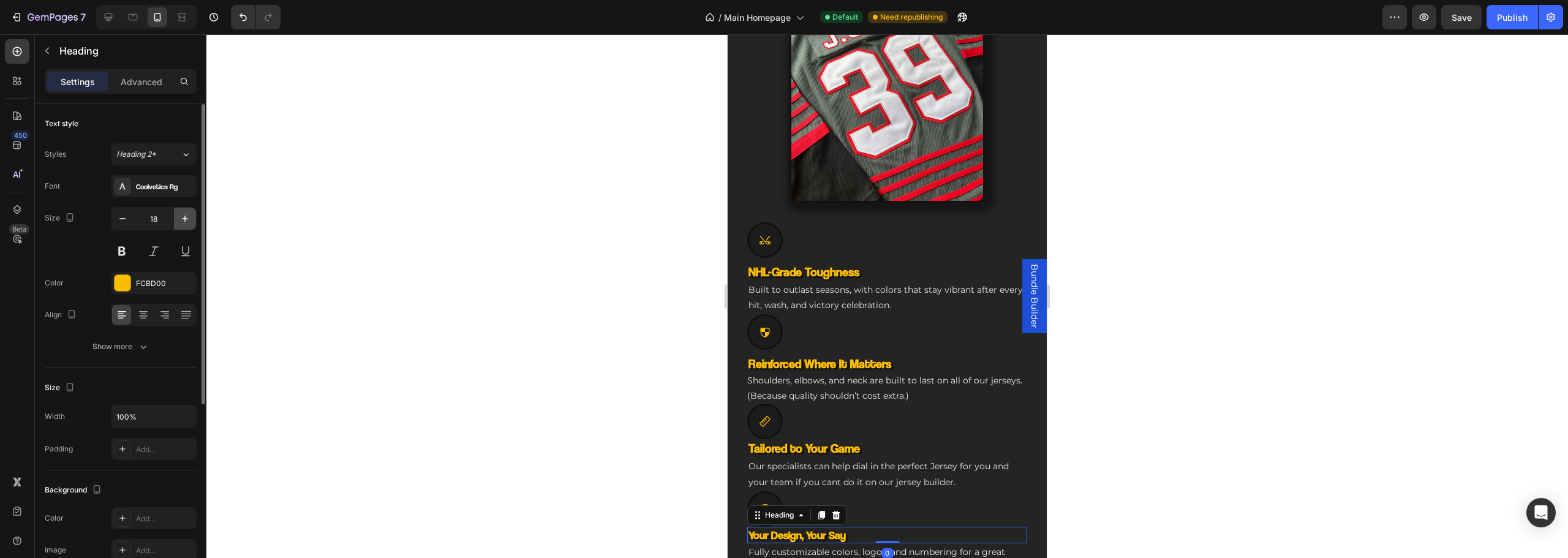
click at [183, 214] on icon "button" at bounding box center [184, 218] width 12 height 12
type input "19"
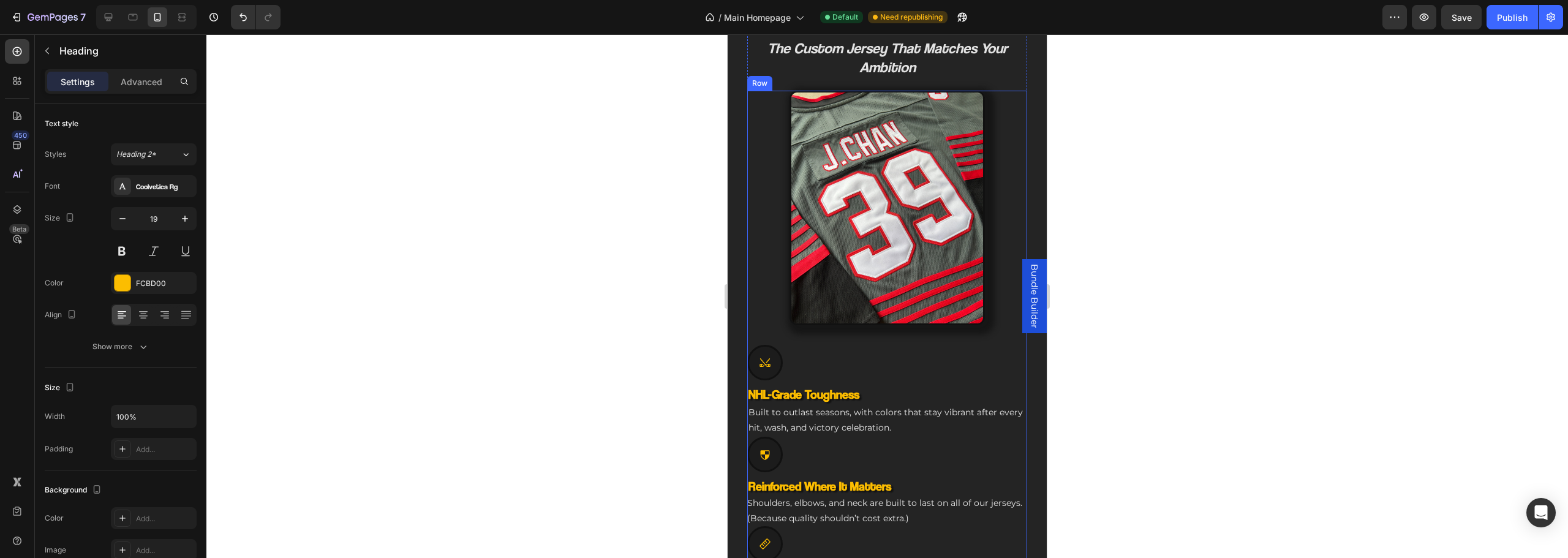
scroll to position [612, 0]
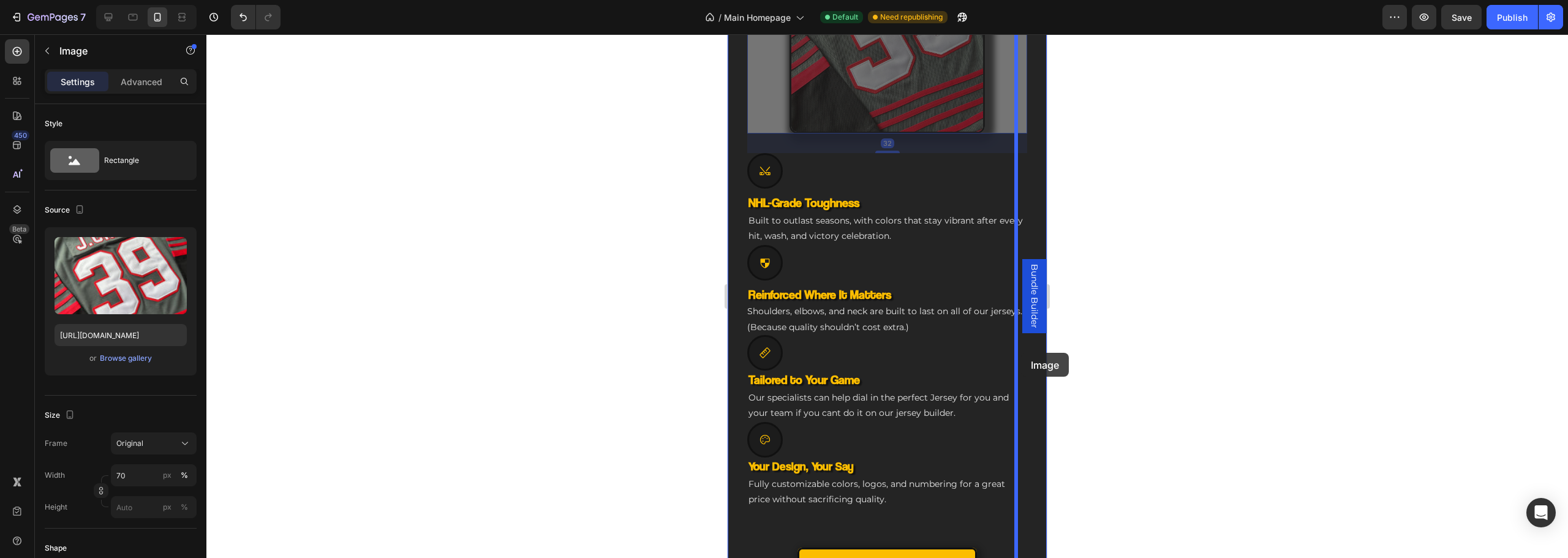
drag, startPoint x: 840, startPoint y: 84, endPoint x: 1021, endPoint y: 353, distance: 324.2
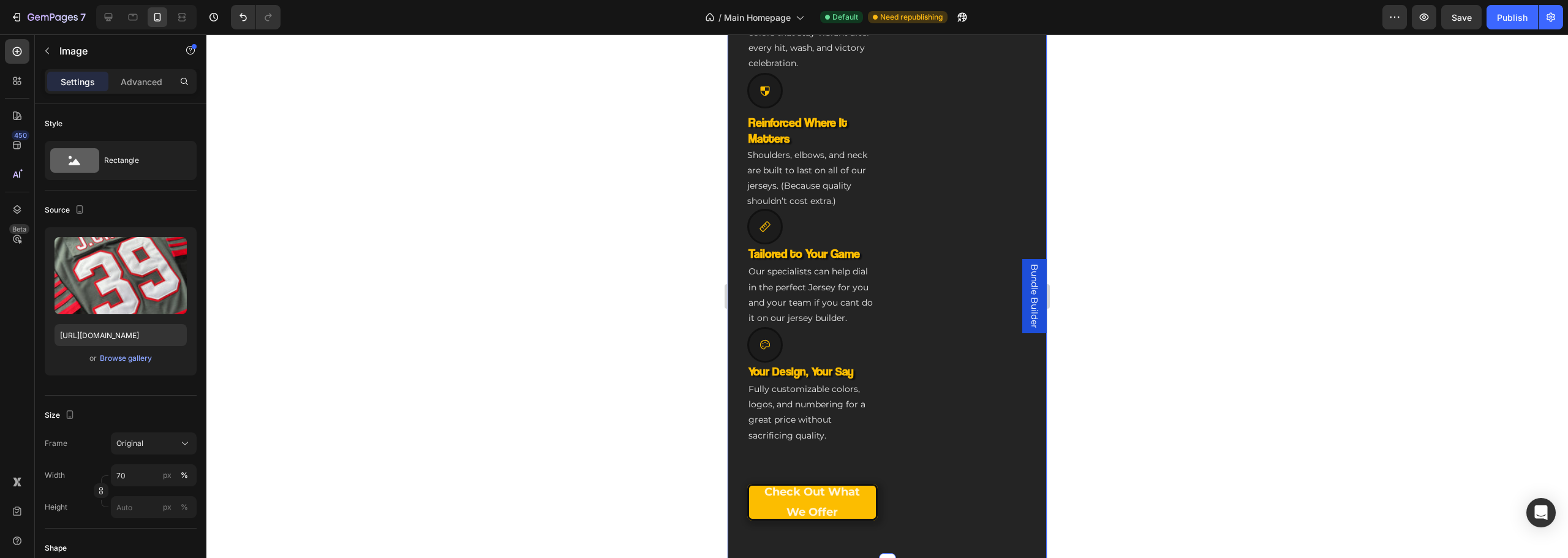
scroll to position [409, 0]
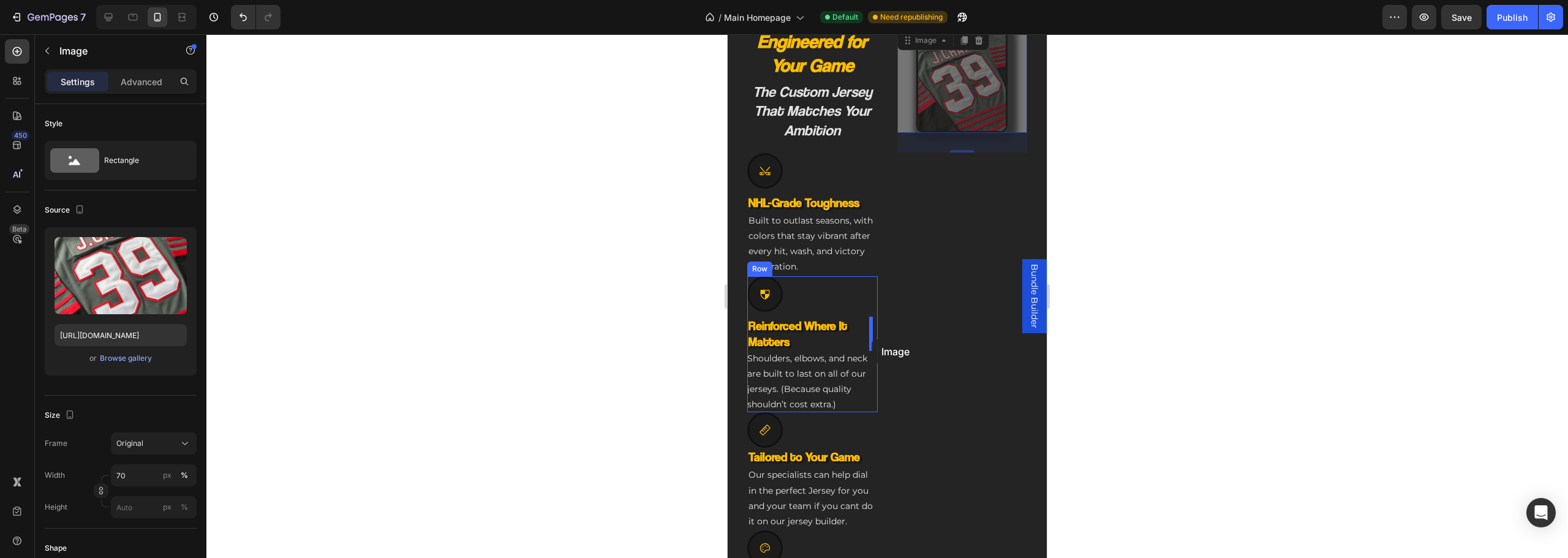
drag, startPoint x: 950, startPoint y: 116, endPoint x: 872, endPoint y: 339, distance: 236.2
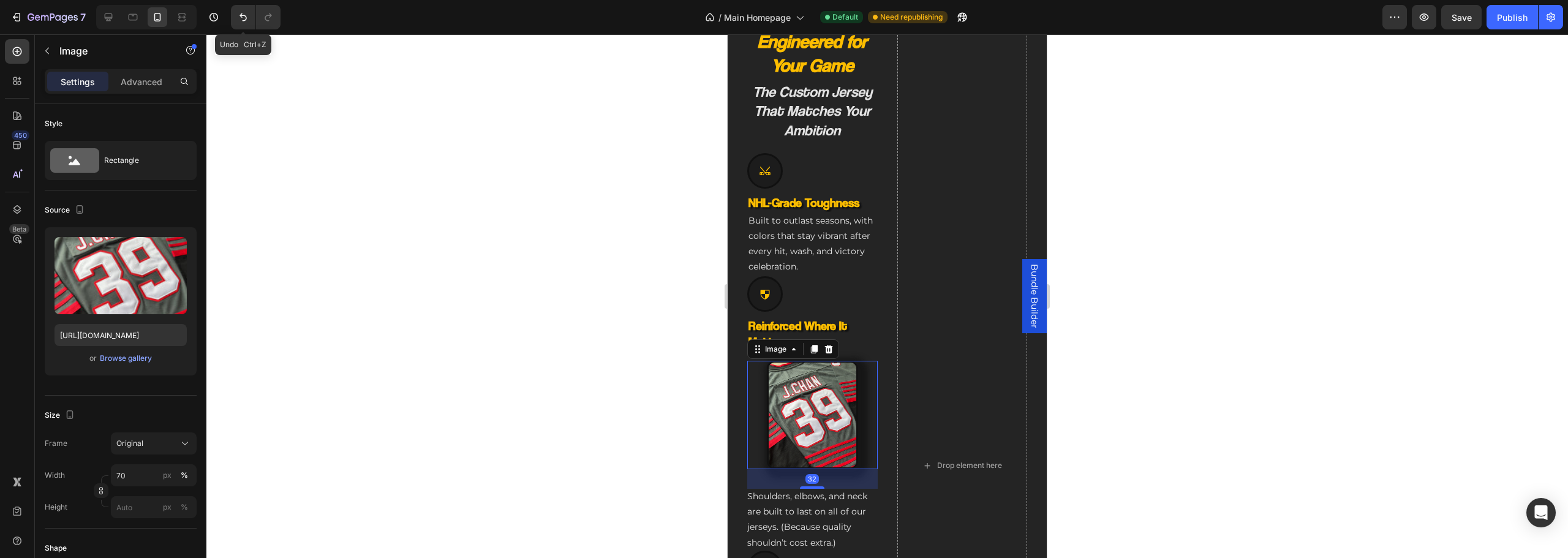
click at [230, 18] on div "Undo Ctrl+Z" at bounding box center [253, 17] width 54 height 25
click at [242, 16] on icon "Undo/Redo" at bounding box center [243, 17] width 7 height 8
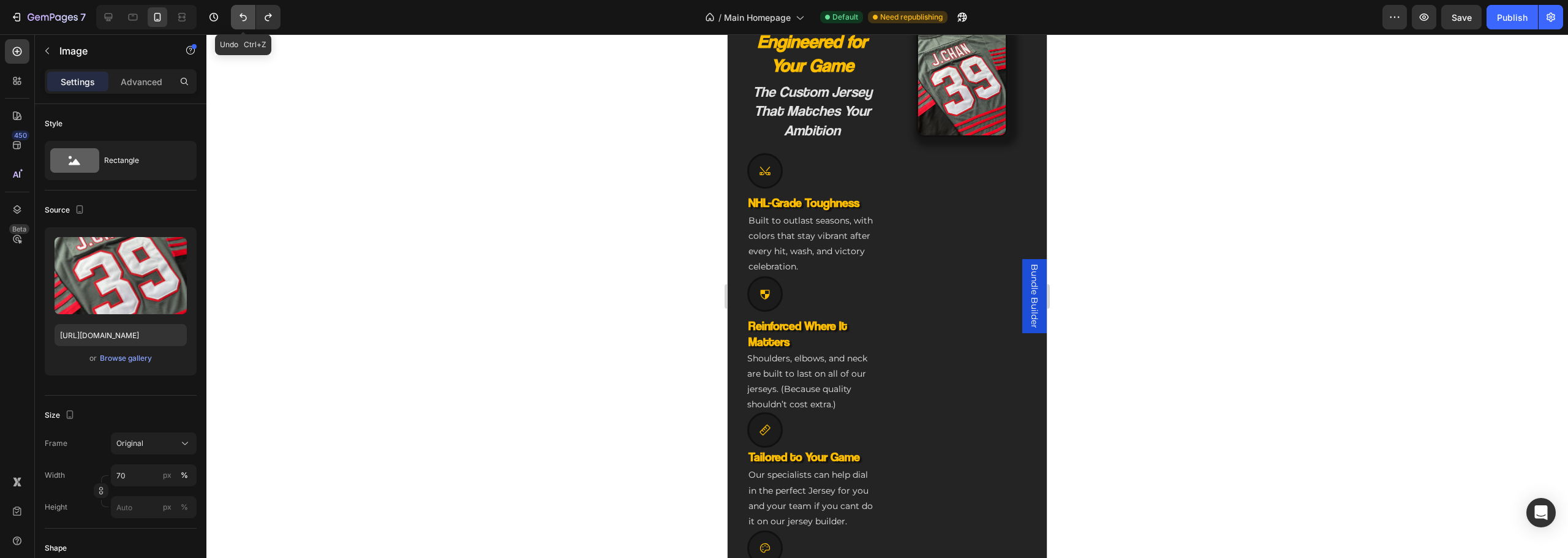
click at [242, 16] on icon "Undo/Redo" at bounding box center [243, 17] width 7 height 8
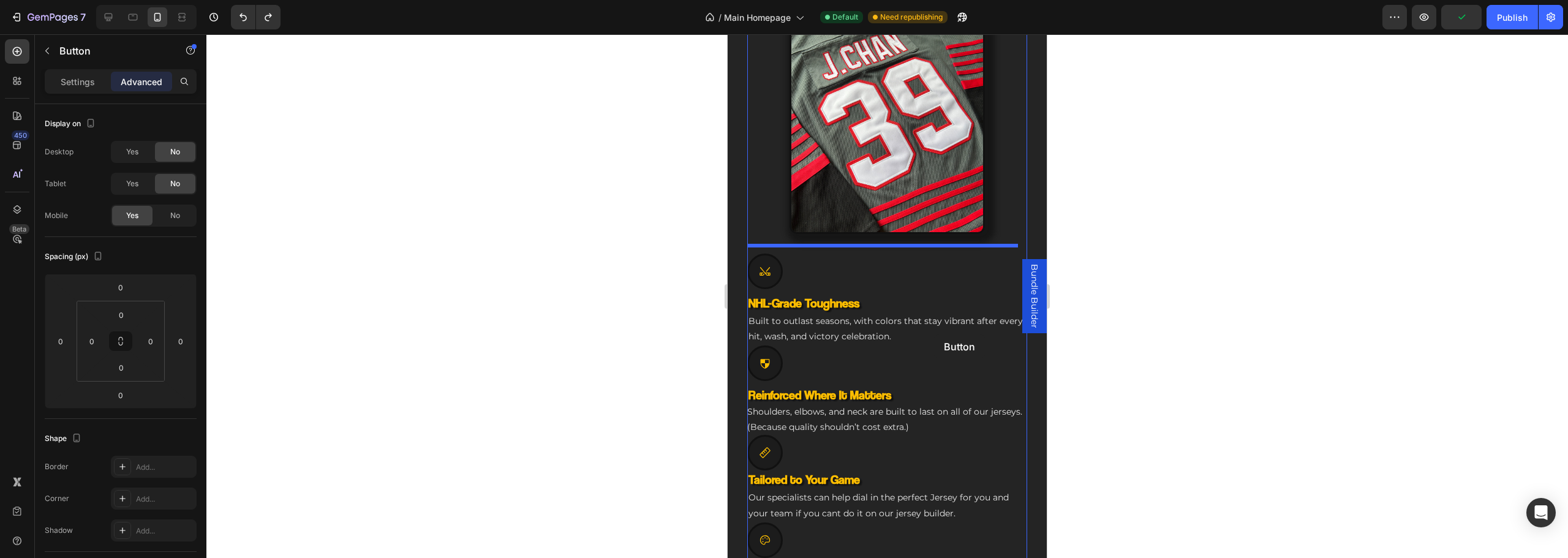
scroll to position [765, 0]
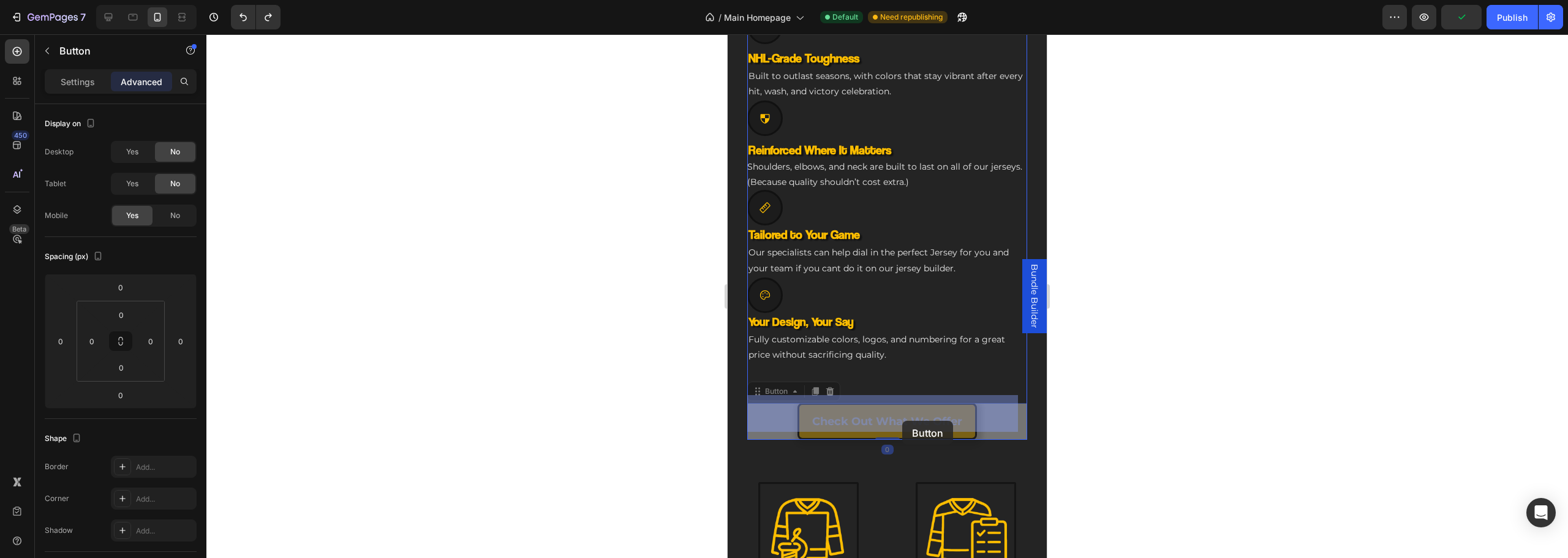
drag, startPoint x: 929, startPoint y: 314, endPoint x: 902, endPoint y: 416, distance: 105.5
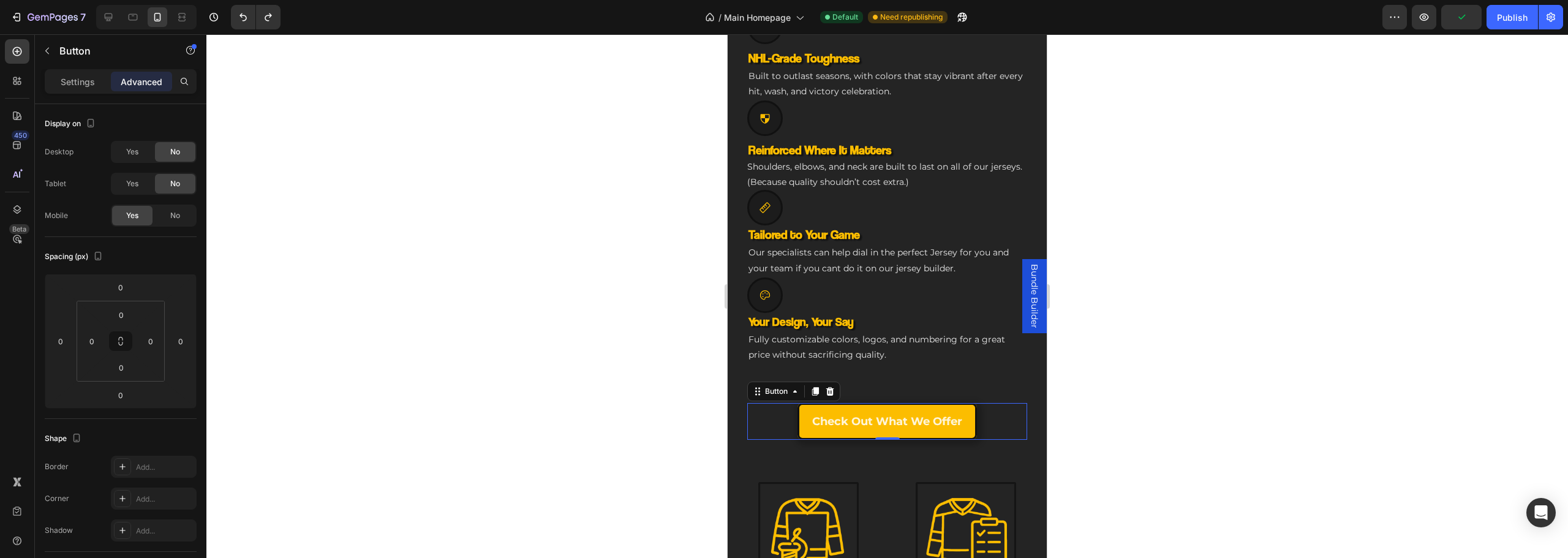
scroll to position [1010, 0]
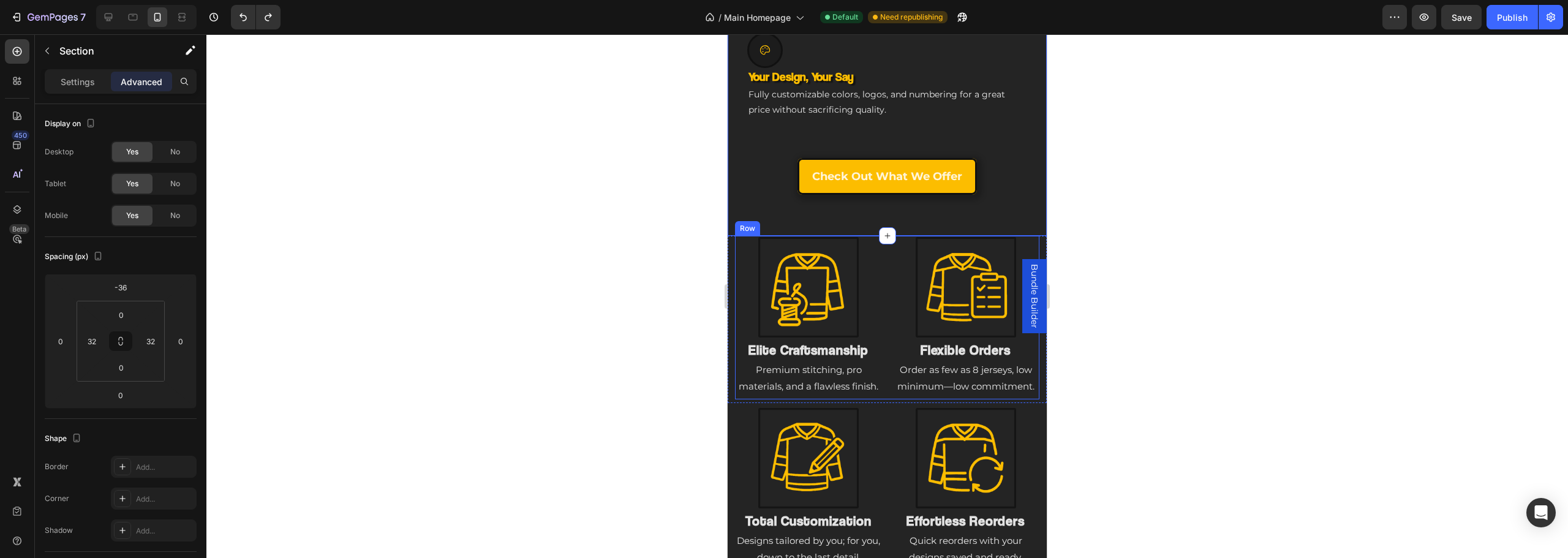
click at [878, 239] on div "Image Elite Craftsmanship Heading Premium stitching, pro materials, and a flawl…" at bounding box center [887, 317] width 304 height 163
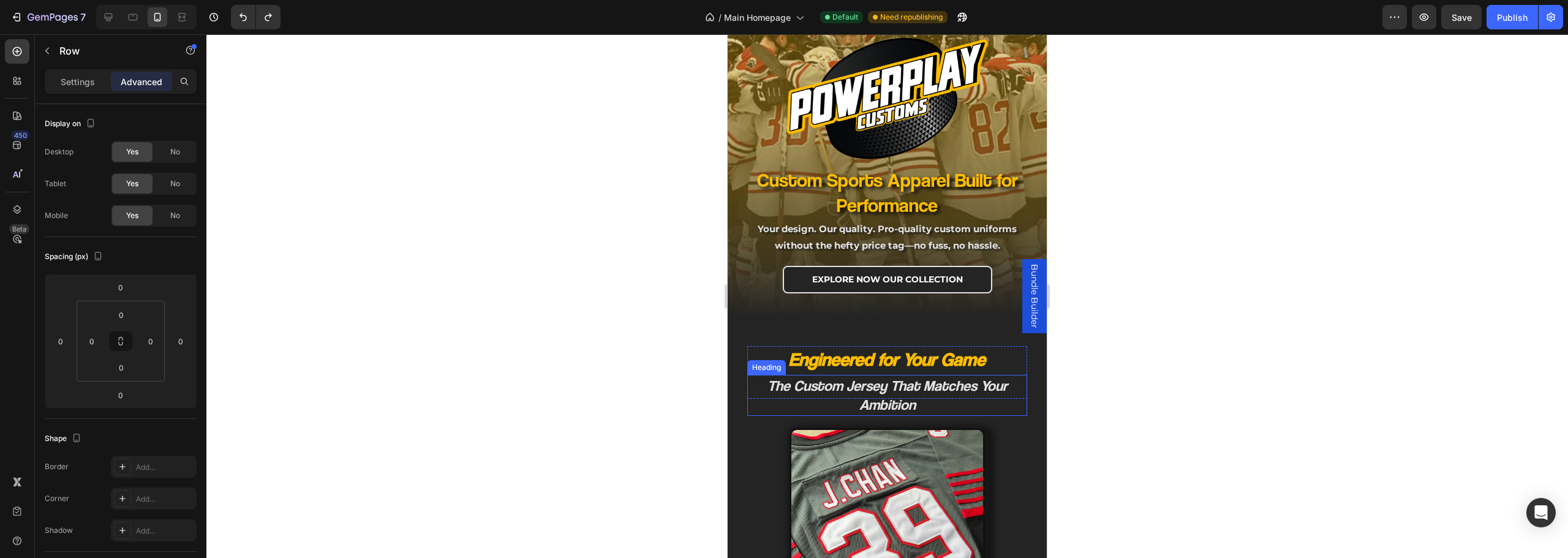
scroll to position [30, 0]
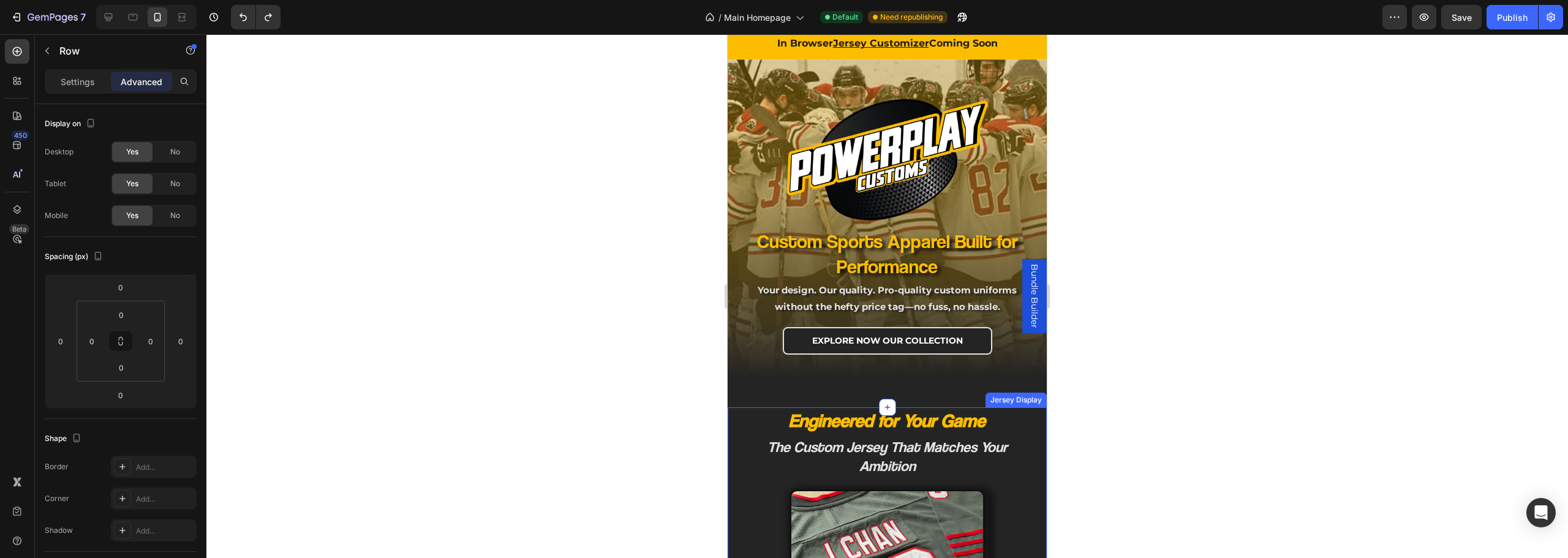
click at [755, 430] on h2 "Engineered for Your Game" at bounding box center [887, 420] width 280 height 26
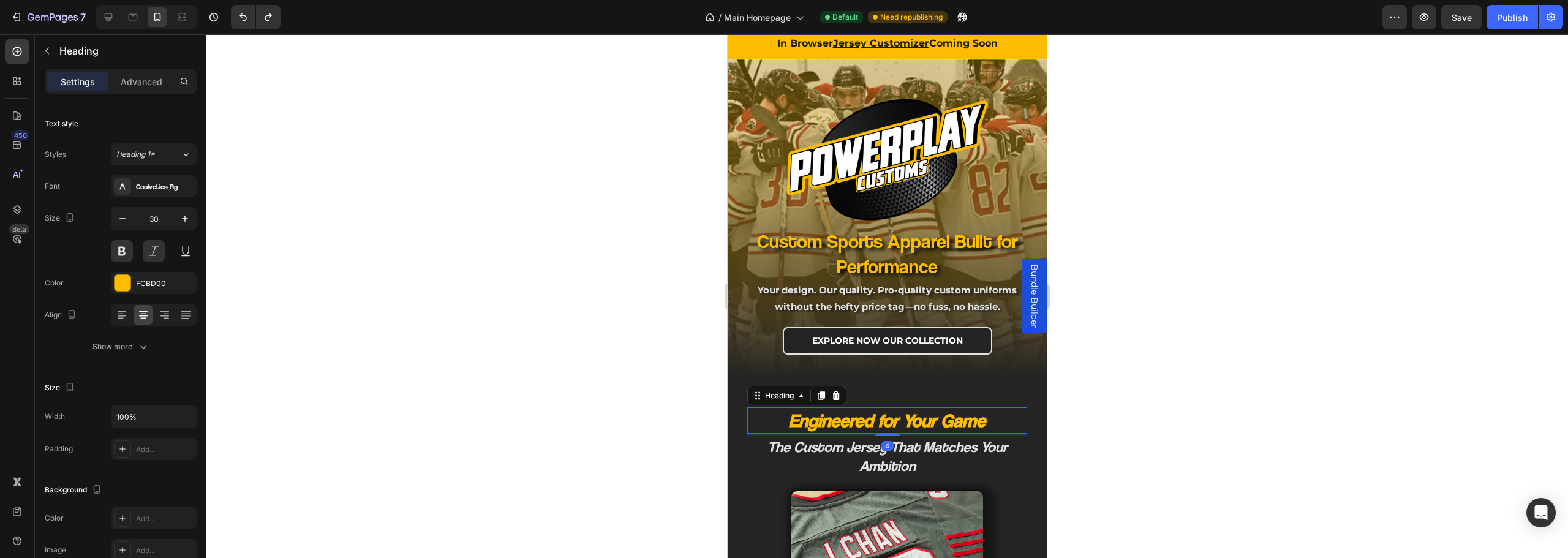
click at [882, 450] on div "4" at bounding box center [887, 446] width 12 height 10
click at [841, 445] on h2 "The Custom Jersey That Matches Your Ambition" at bounding box center [887, 456] width 280 height 40
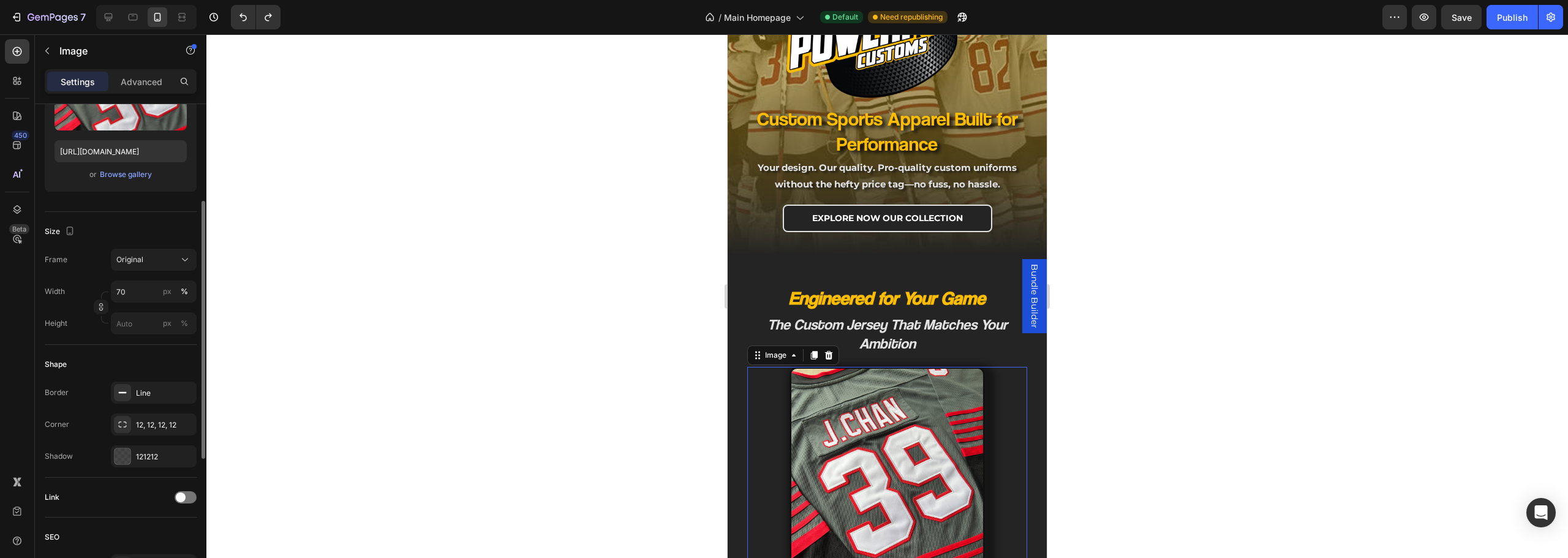
scroll to position [214, 0]
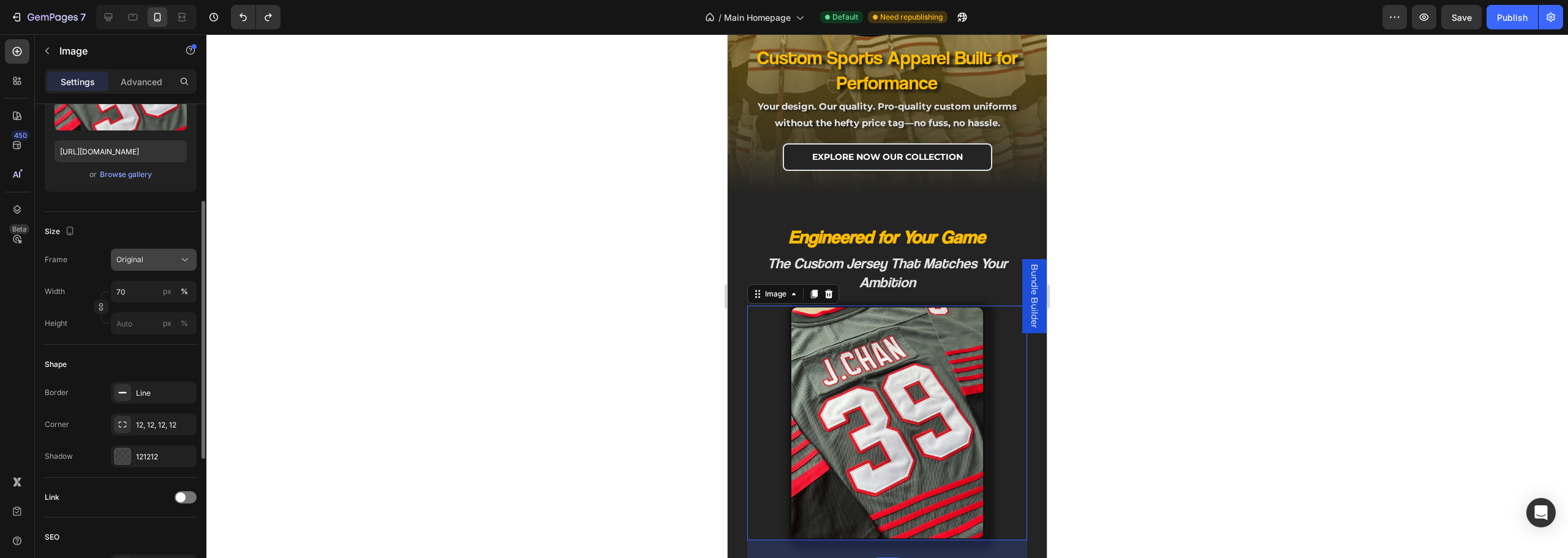
click at [142, 268] on button "Original" at bounding box center [153, 259] width 86 height 22
click at [158, 314] on div "Vertical" at bounding box center [151, 312] width 71 height 12
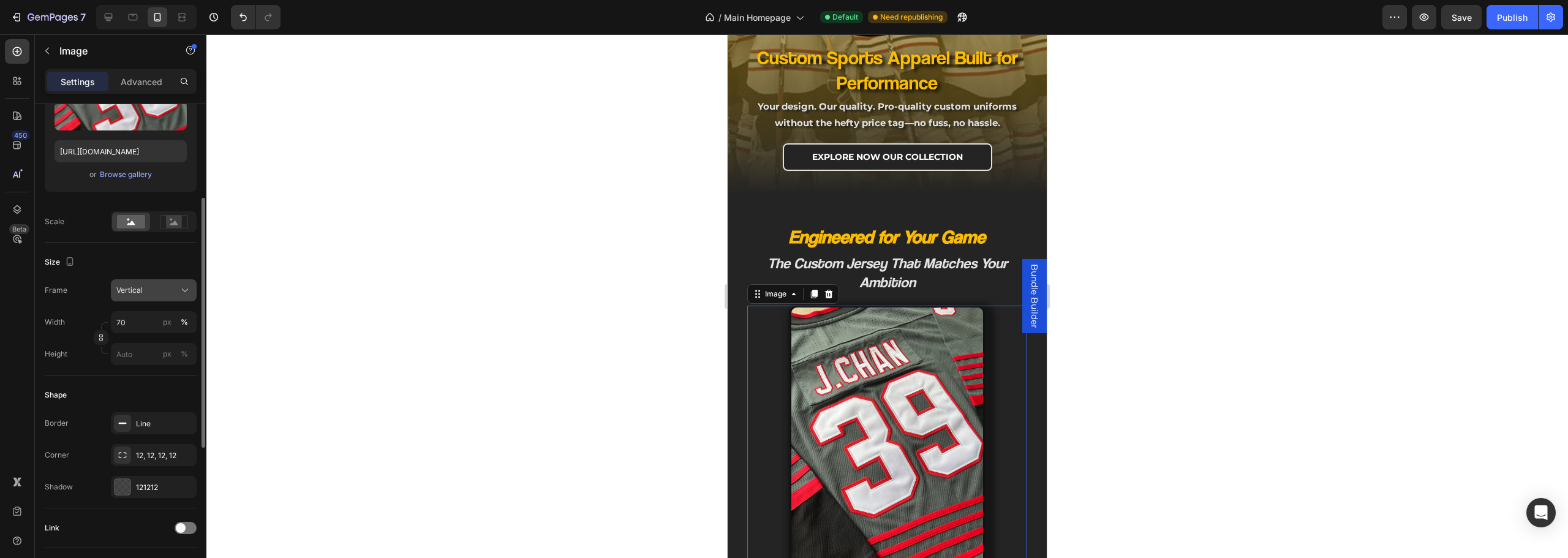
click at [156, 288] on div "Vertical" at bounding box center [146, 290] width 60 height 11
click at [158, 325] on div "Square" at bounding box center [151, 319] width 71 height 12
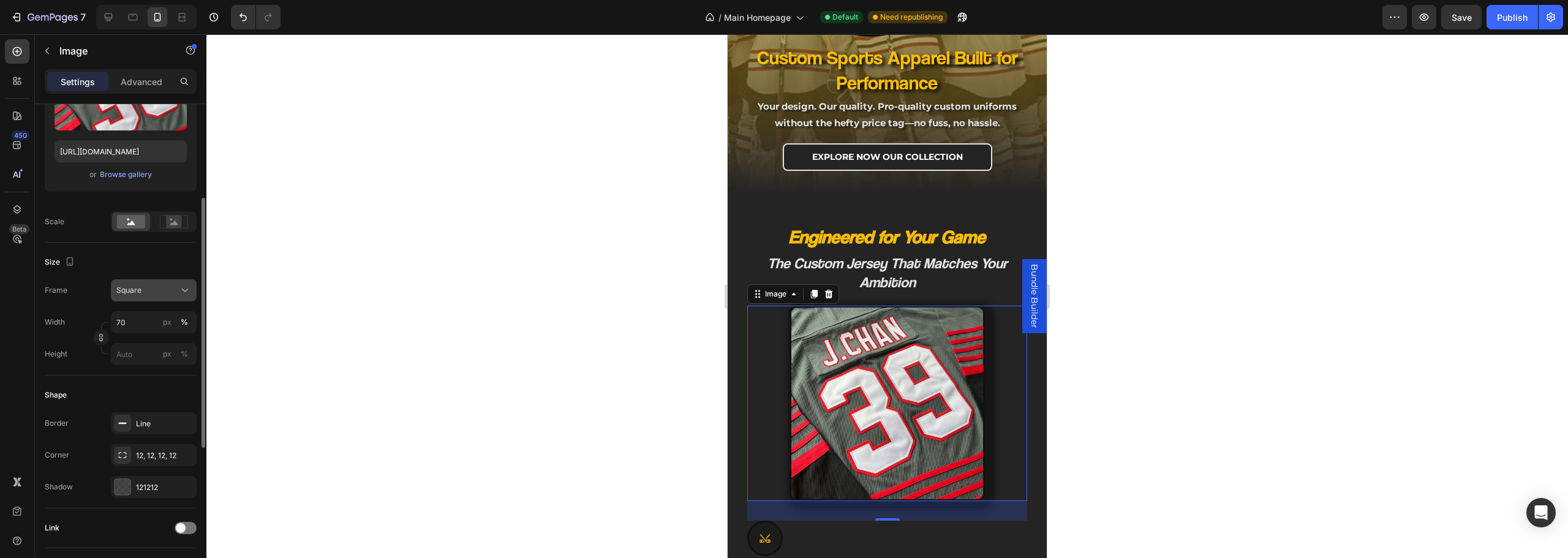
click at [159, 290] on div "Square" at bounding box center [146, 290] width 60 height 11
click at [149, 405] on div "Custom" at bounding box center [143, 411] width 98 height 22
click at [154, 351] on input "px %" at bounding box center [153, 353] width 86 height 22
click at [160, 385] on p "Full 100%" at bounding box center [151, 383] width 71 height 11
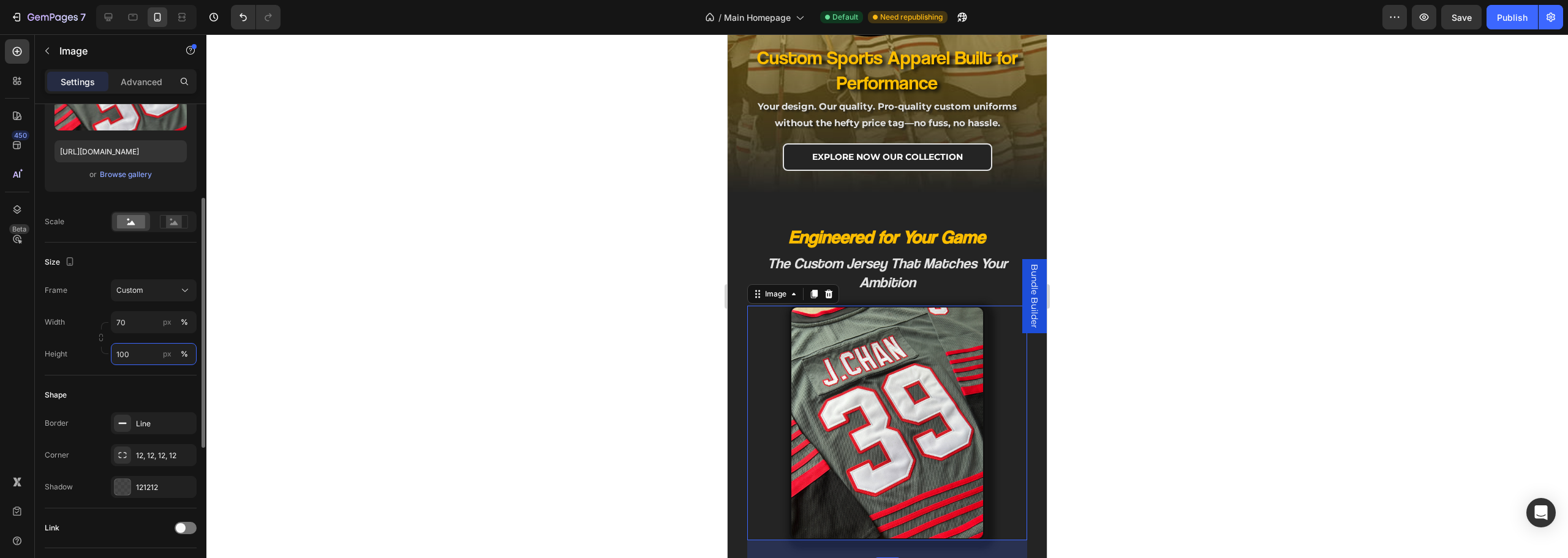
click at [147, 358] on input "100" at bounding box center [153, 353] width 86 height 22
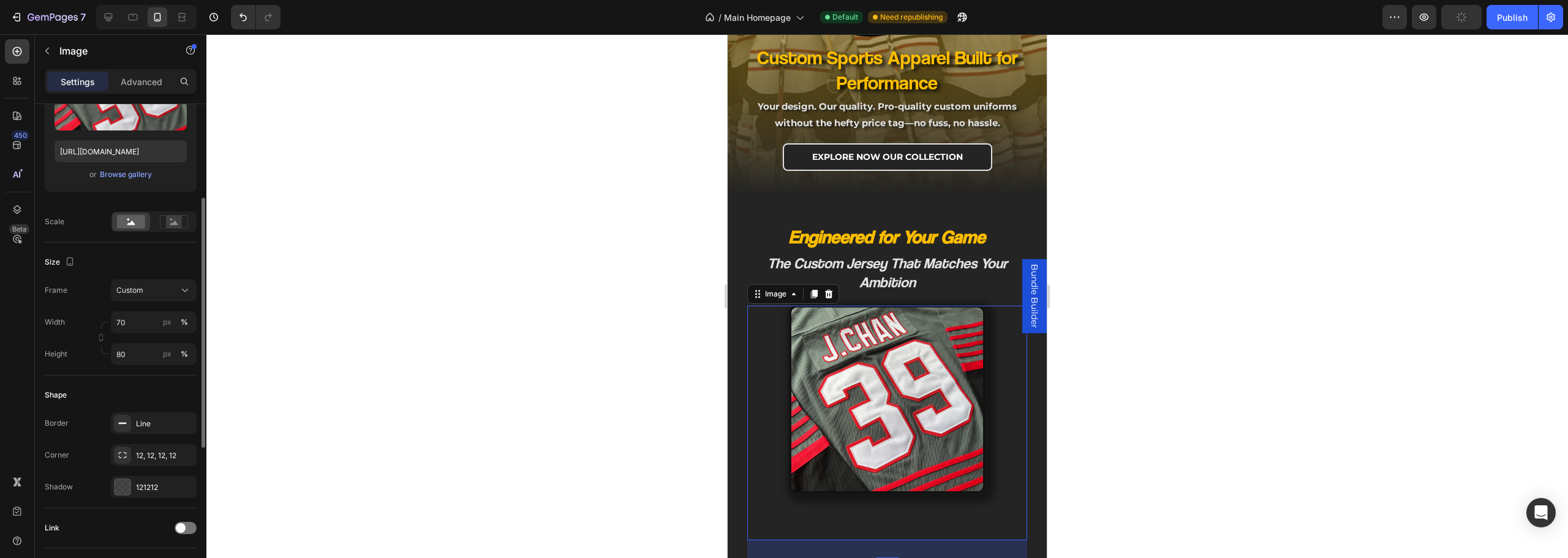
click at [149, 386] on div "Shape" at bounding box center [121, 395] width 152 height 20
click at [134, 351] on input "80" at bounding box center [153, 353] width 86 height 22
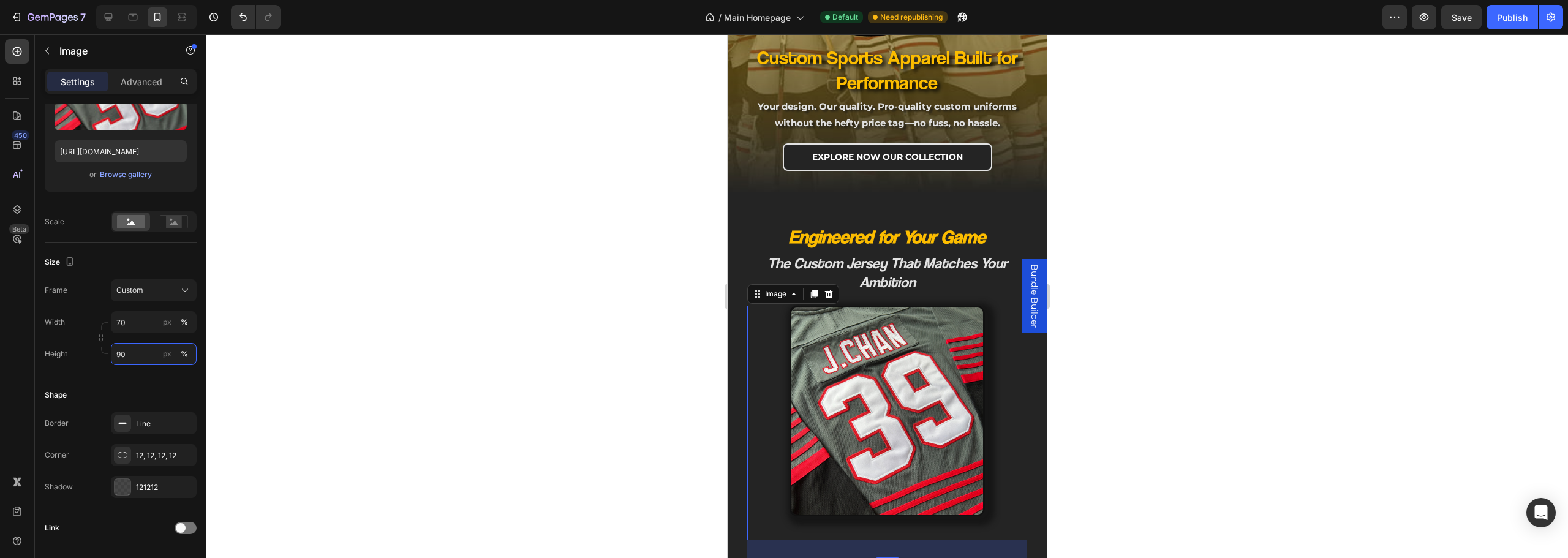
type input "90"
click at [900, 489] on img at bounding box center [887, 411] width 196 height 211
drag, startPoint x: 547, startPoint y: 422, endPoint x: 579, endPoint y: 411, distance: 33.8
click at [549, 422] on div at bounding box center [887, 296] width 1362 height 523
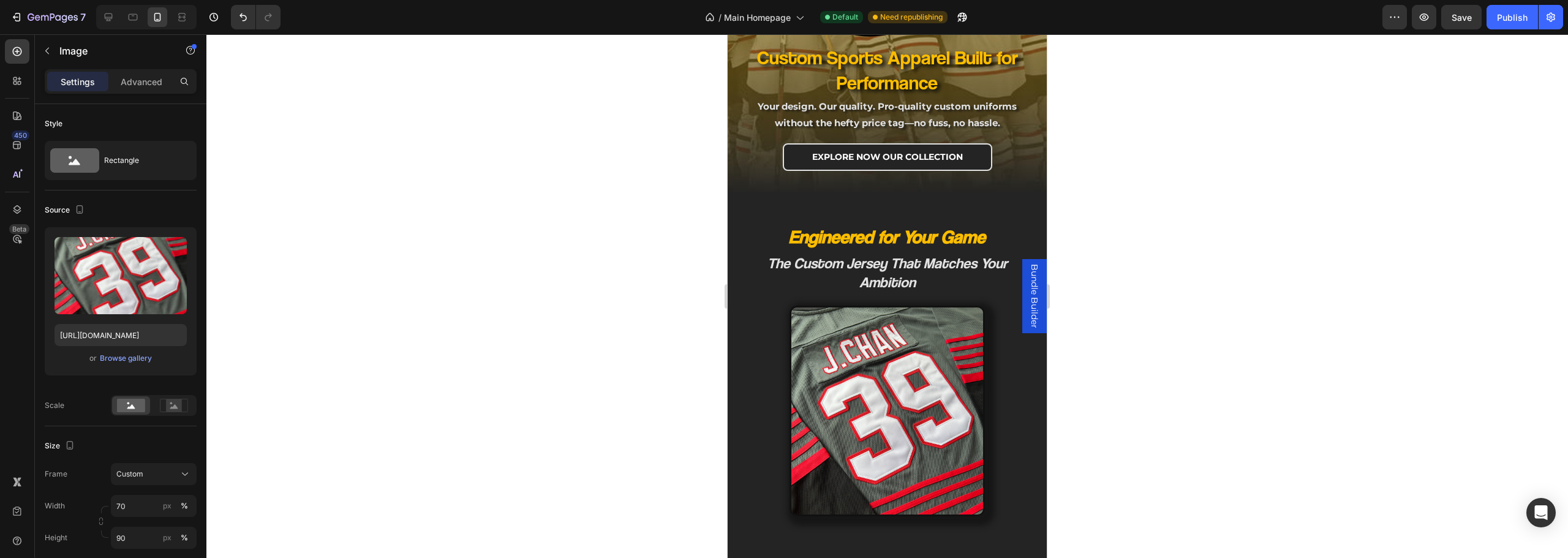
click at [856, 391] on img at bounding box center [887, 411] width 196 height 211
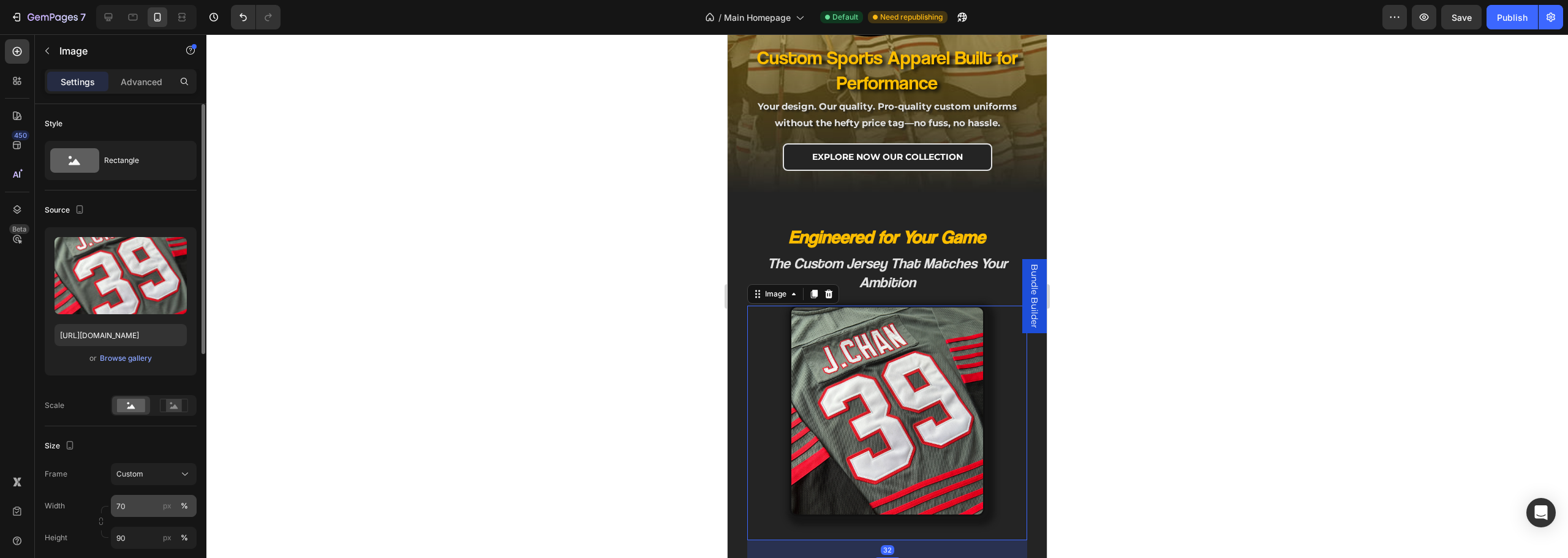
scroll to position [61, 0]
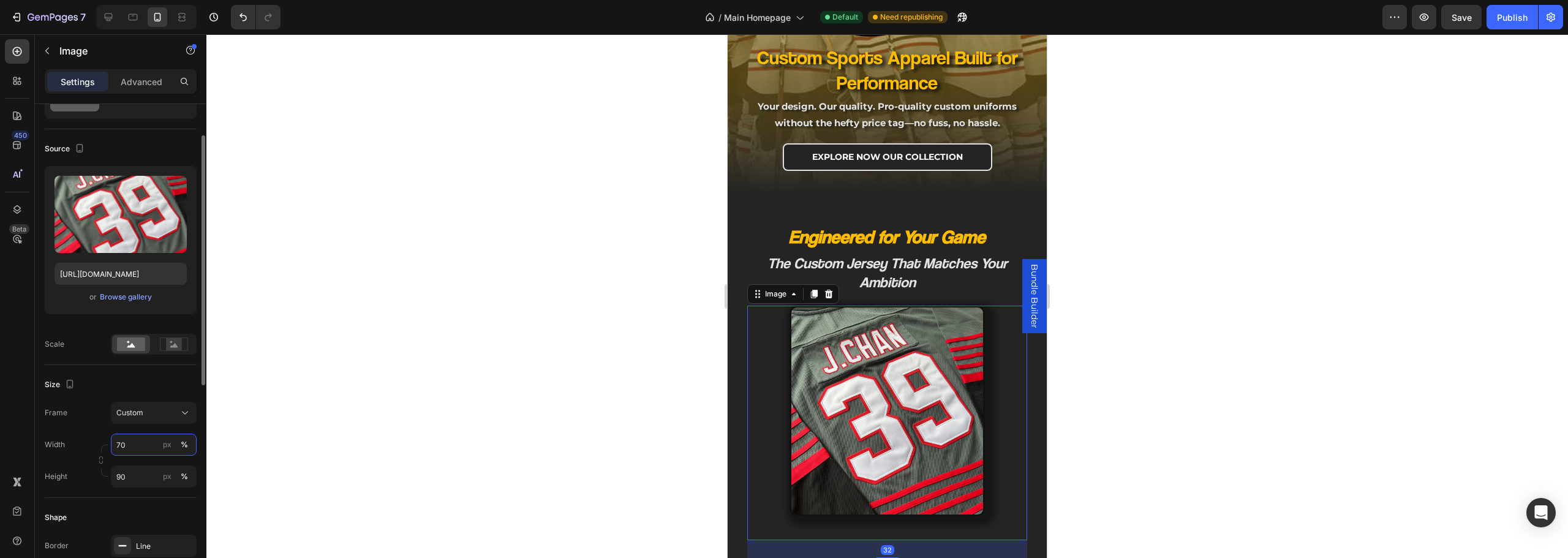
click at [129, 436] on input "70" at bounding box center [153, 445] width 86 height 22
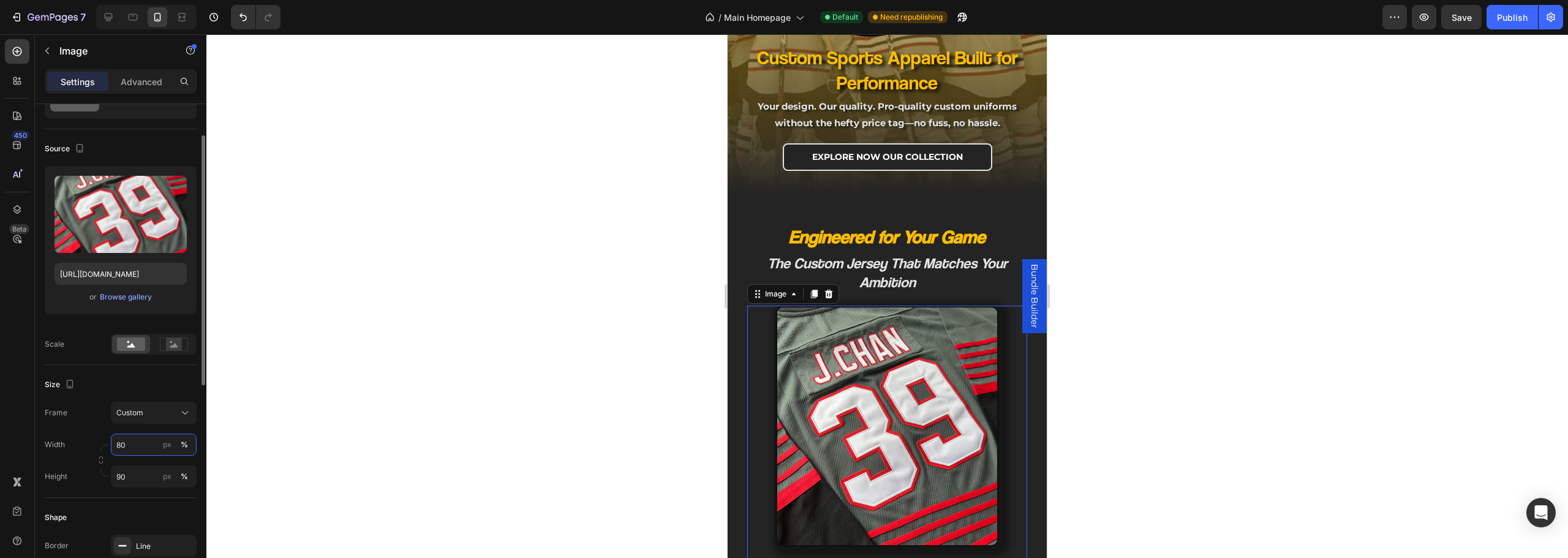
drag, startPoint x: 135, startPoint y: 447, endPoint x: 71, endPoint y: 445, distance: 64.0
click at [72, 446] on div "Width 80 px %" at bounding box center [121, 445] width 152 height 22
drag, startPoint x: 125, startPoint y: 445, endPoint x: 148, endPoint y: 426, distance: 29.8
click at [86, 437] on div "Width 79 px %" at bounding box center [121, 445] width 152 height 22
type input "0"
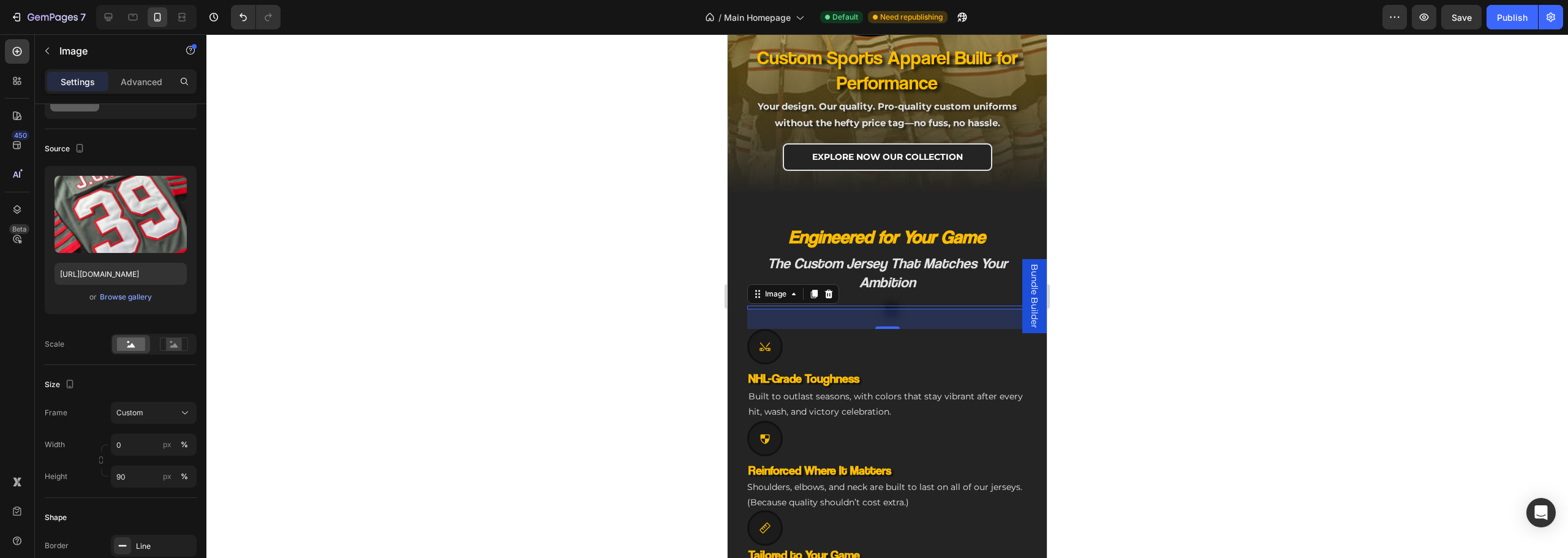
click at [482, 370] on div at bounding box center [887, 296] width 1362 height 523
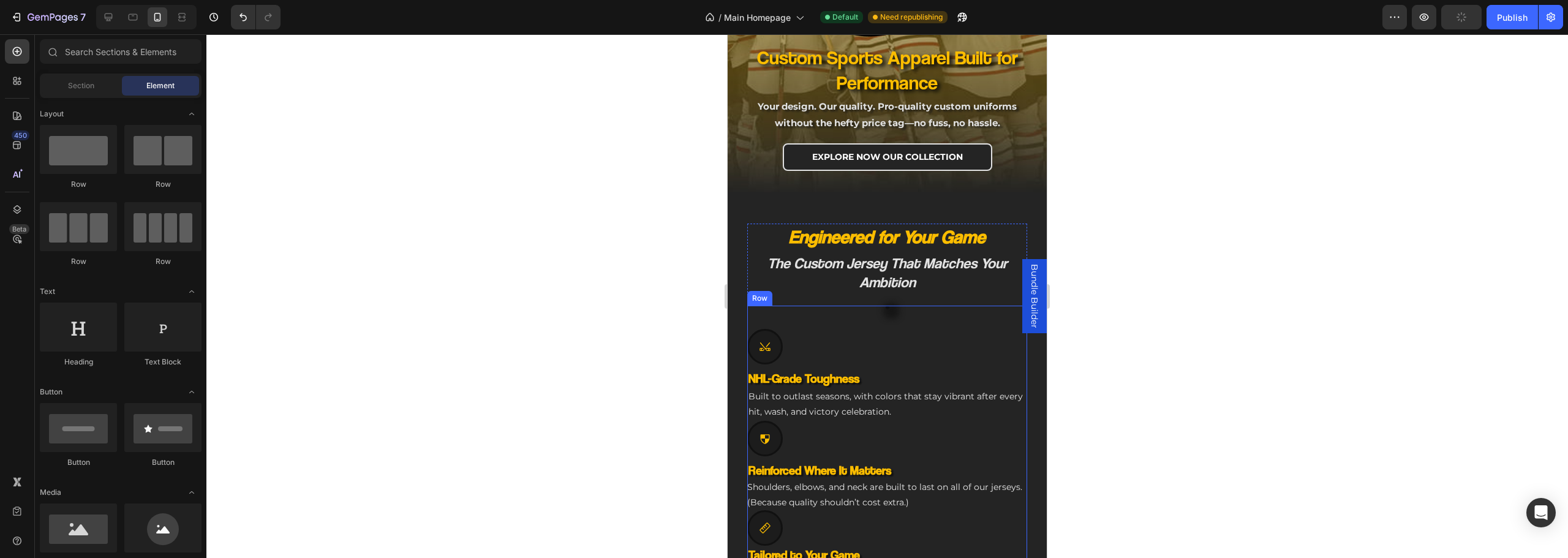
click at [879, 316] on div "Image Icon NHL-Grade Toughness Heading Built to outlast seasons, with colors th…" at bounding box center [887, 494] width 280 height 378
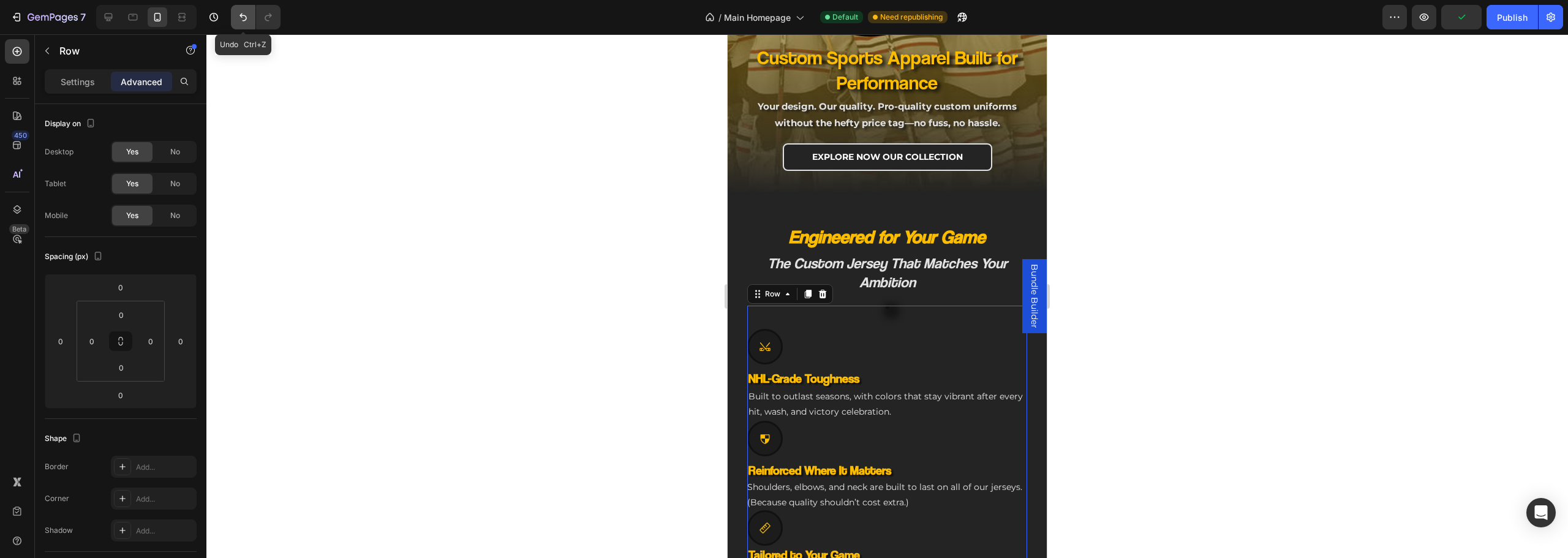
click at [237, 6] on button "Undo/Redo" at bounding box center [243, 17] width 25 height 25
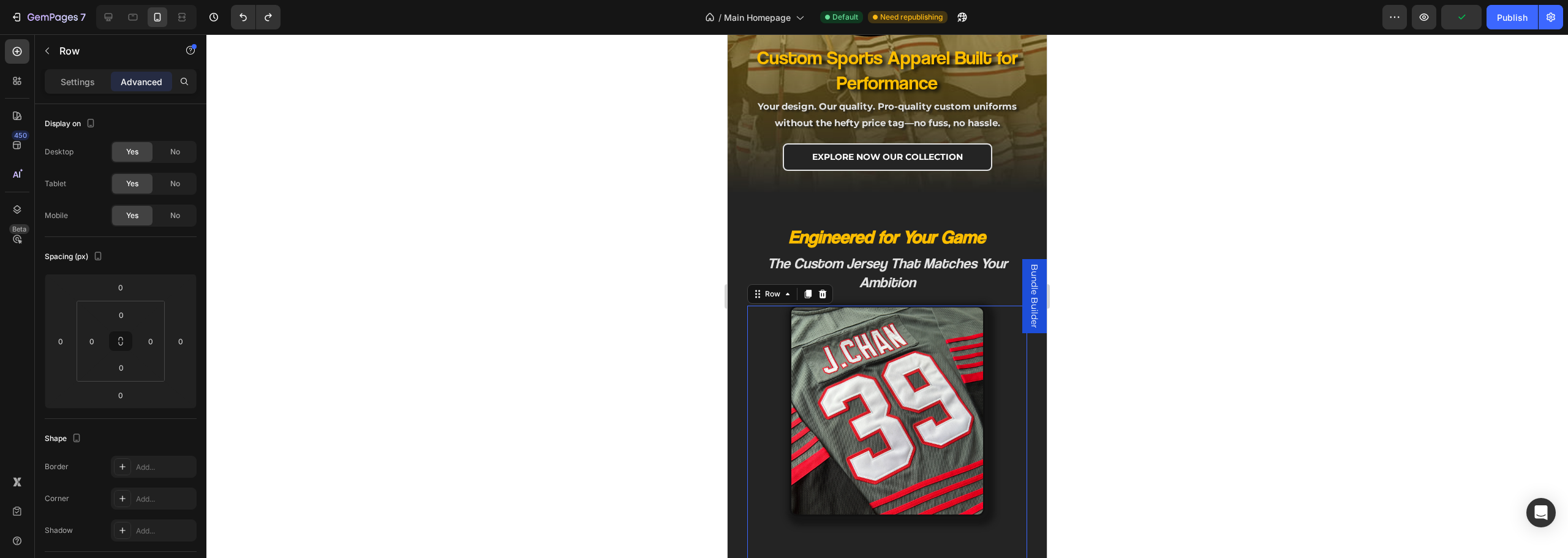
drag, startPoint x: 802, startPoint y: 424, endPoint x: 817, endPoint y: 419, distance: 15.8
click at [804, 424] on img at bounding box center [887, 411] width 196 height 211
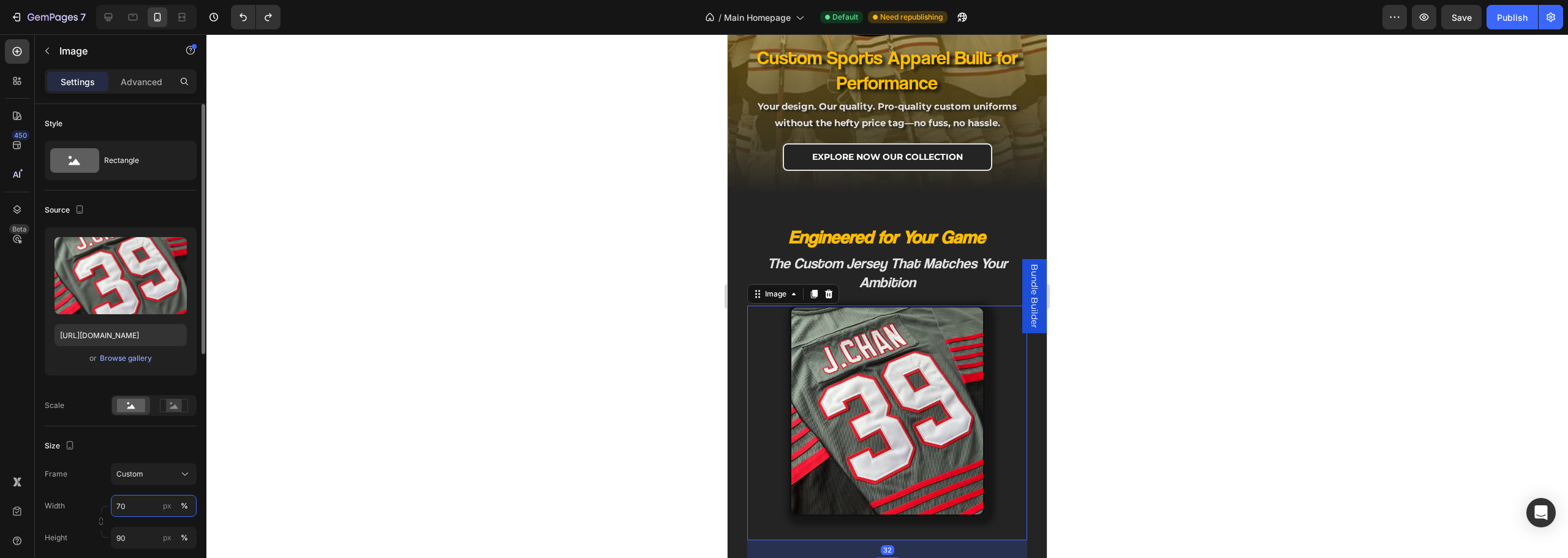
click at [145, 510] on input "70" at bounding box center [153, 505] width 86 height 22
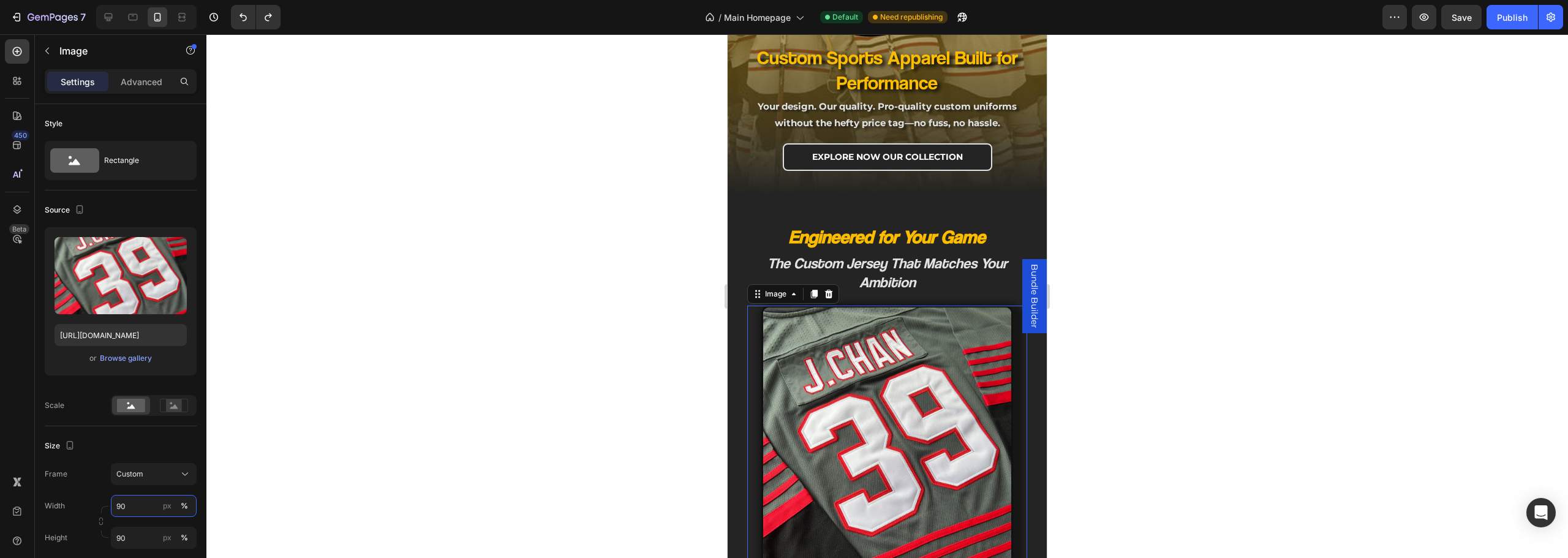
type input "90"
click at [650, 418] on div at bounding box center [887, 296] width 1362 height 523
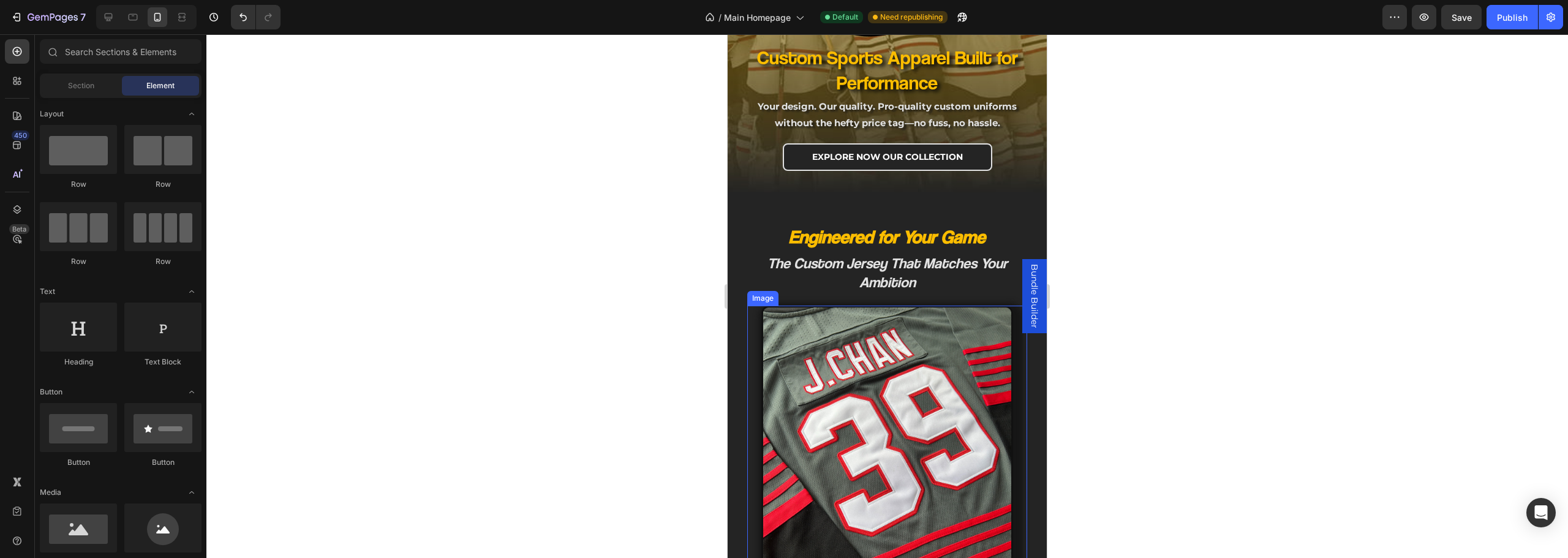
scroll to position [336, 0]
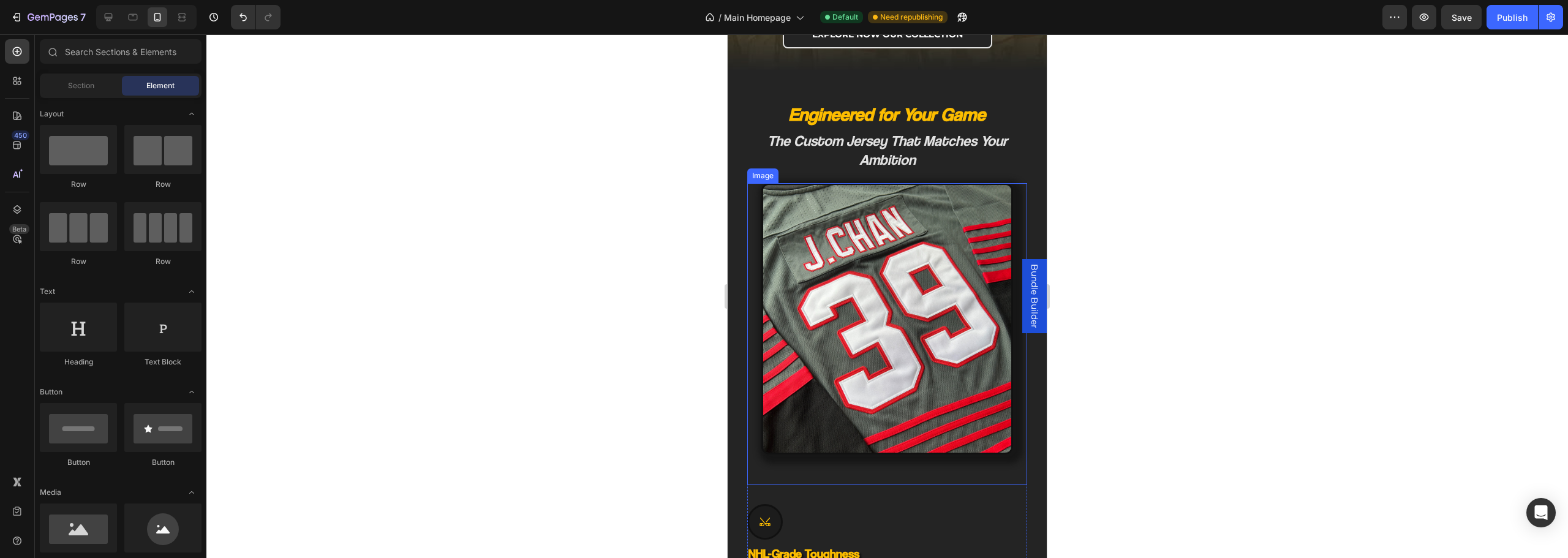
click at [885, 388] on img at bounding box center [887, 319] width 252 height 272
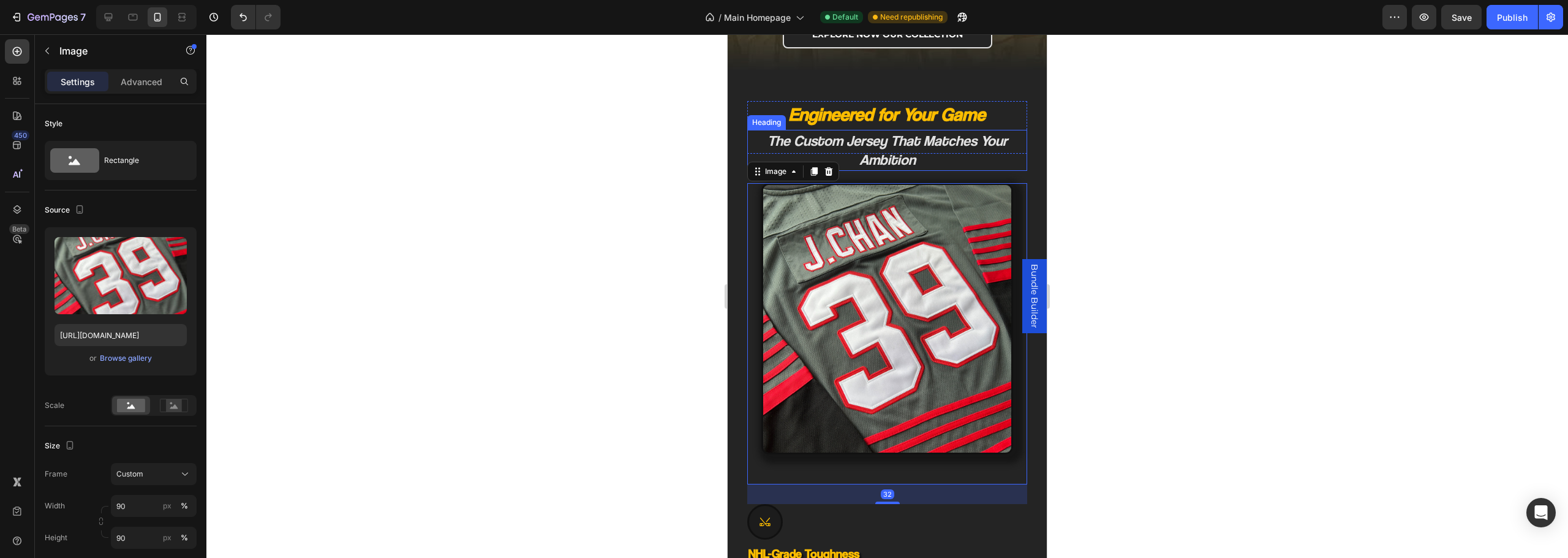
click at [906, 148] on h2 "The Custom Jersey That Matches Your Ambition" at bounding box center [887, 150] width 280 height 40
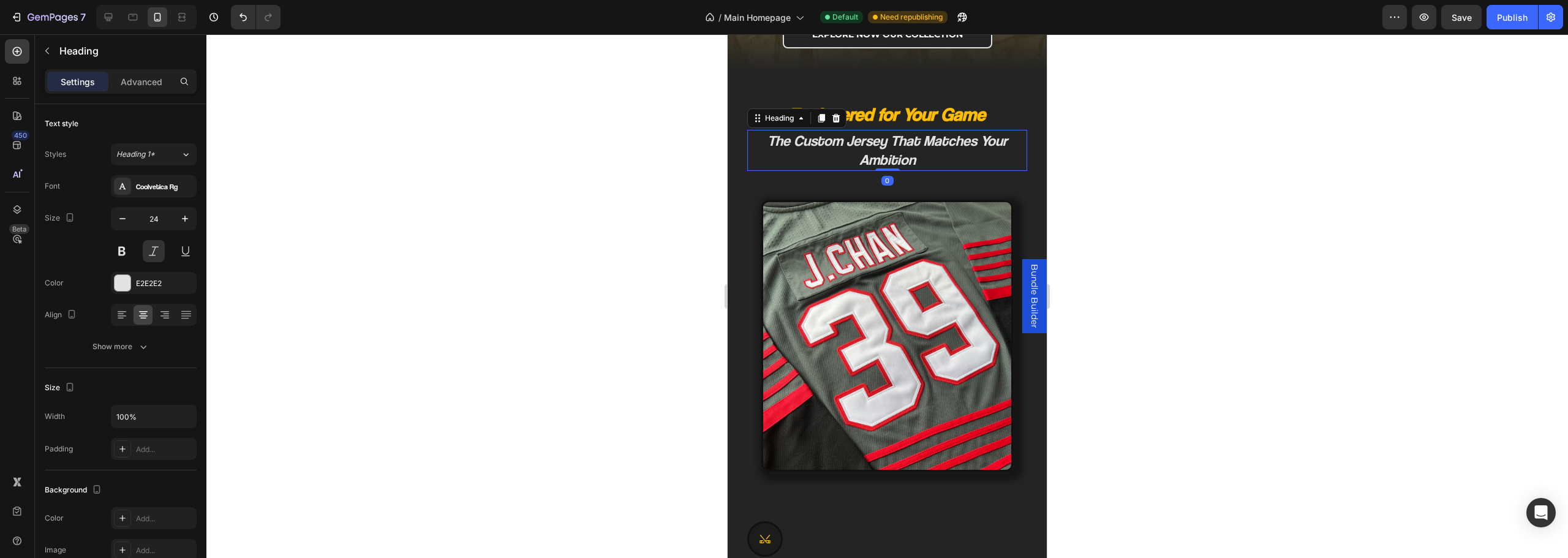
drag, startPoint x: 888, startPoint y: 170, endPoint x: 894, endPoint y: 163, distance: 9.2
click at [893, 163] on div "The Custom Jersey That Matches Your Ambition Heading 0" at bounding box center [887, 150] width 280 height 40
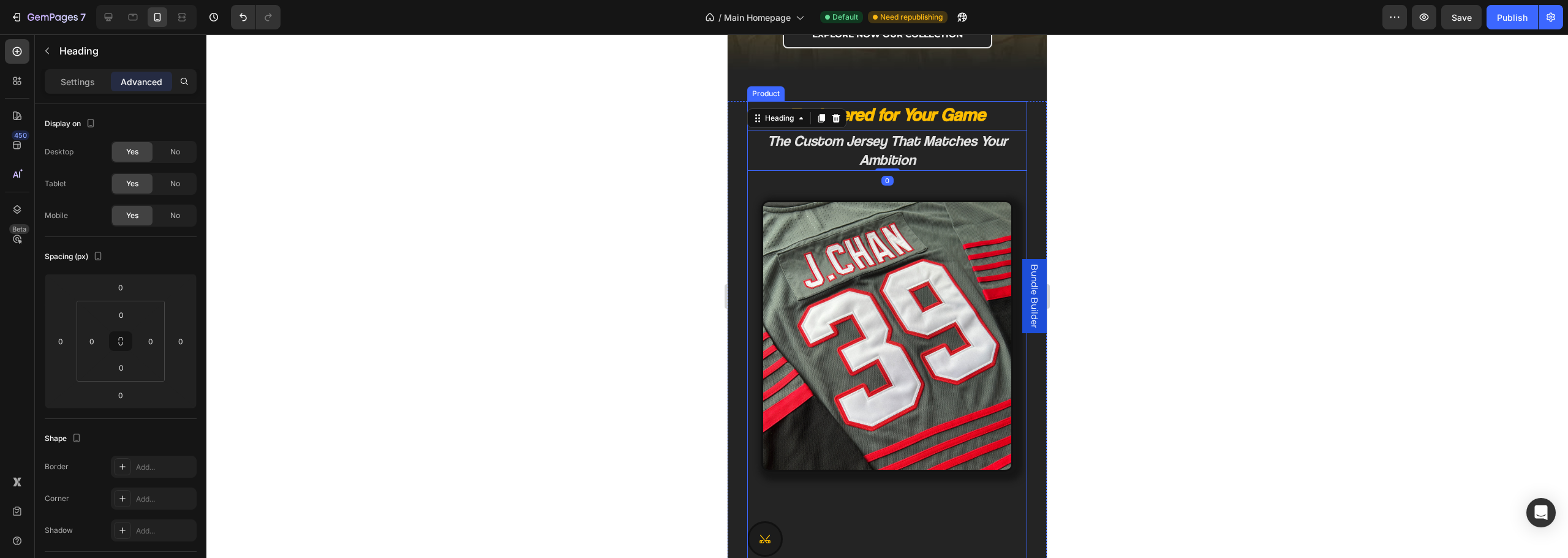
click at [854, 236] on img at bounding box center [887, 336] width 252 height 272
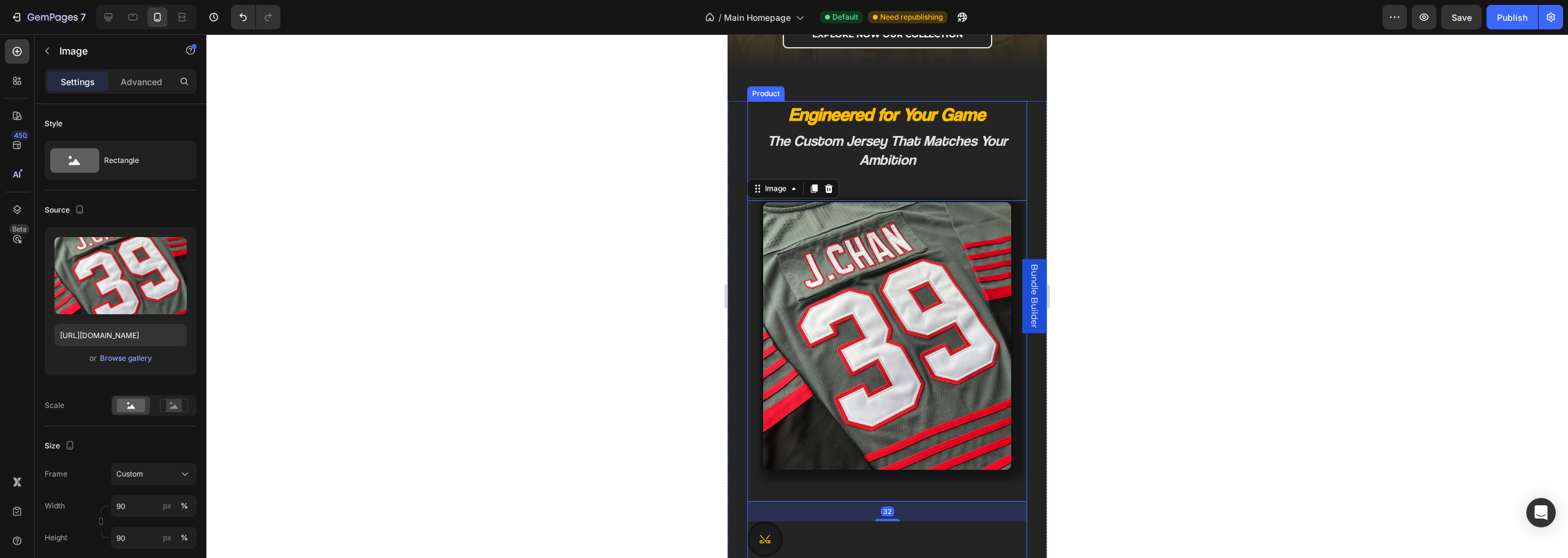
click at [857, 182] on div "Engineered for Your Game Heading The Custom Jersey That Matches Your Ambition H…" at bounding box center [887, 527] width 280 height 851
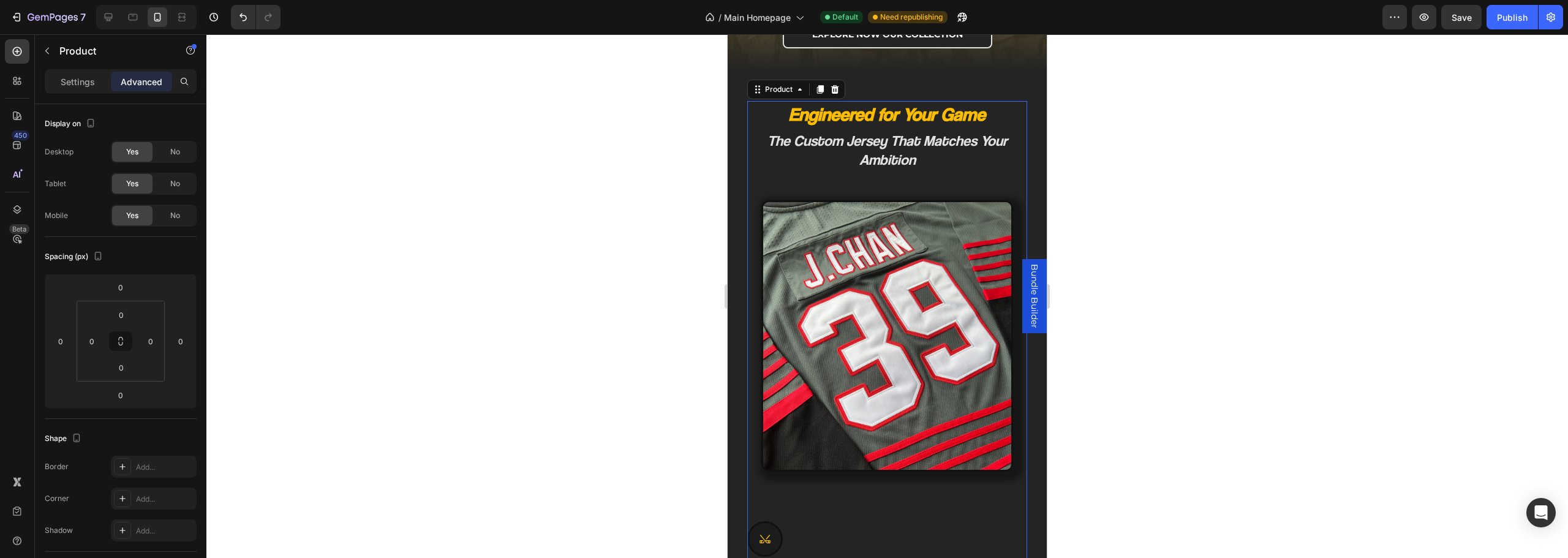
click at [739, 230] on div "Engineered for Your Game Heading The Custom Jersey That Matches Your Ambition H…" at bounding box center [887, 547] width 319 height 893
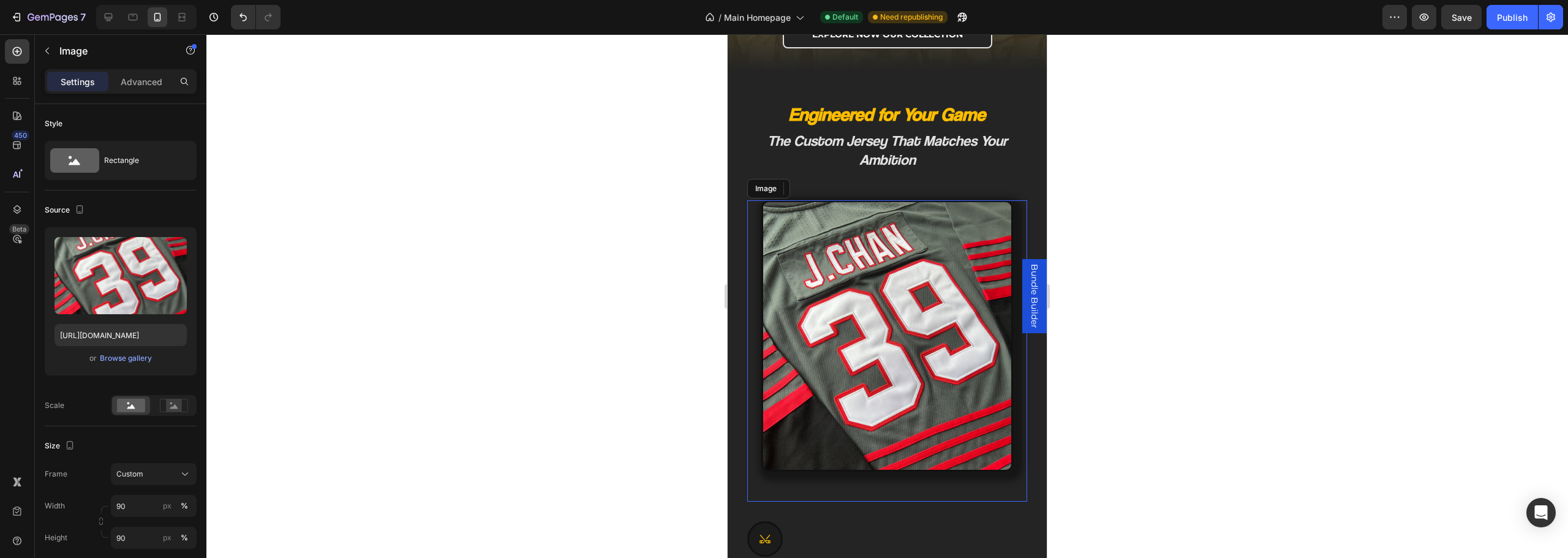
click at [781, 229] on img at bounding box center [887, 336] width 252 height 272
click at [742, 267] on div "Engineered for Your Game Heading The Custom Jersey That Matches Your Ambition H…" at bounding box center [887, 547] width 319 height 893
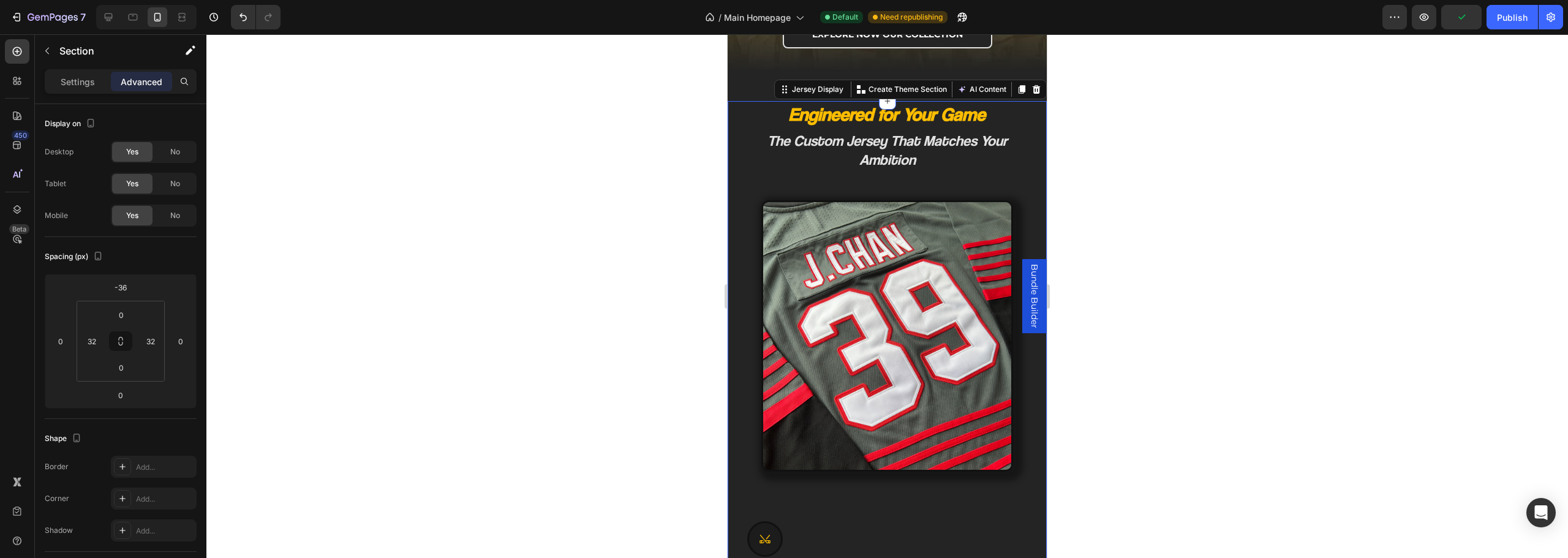
click at [746, 274] on div "Engineered for Your Game Heading The Custom Jersey That Matches Your Ambition H…" at bounding box center [887, 547] width 319 height 893
click at [758, 273] on div at bounding box center [887, 351] width 280 height 302
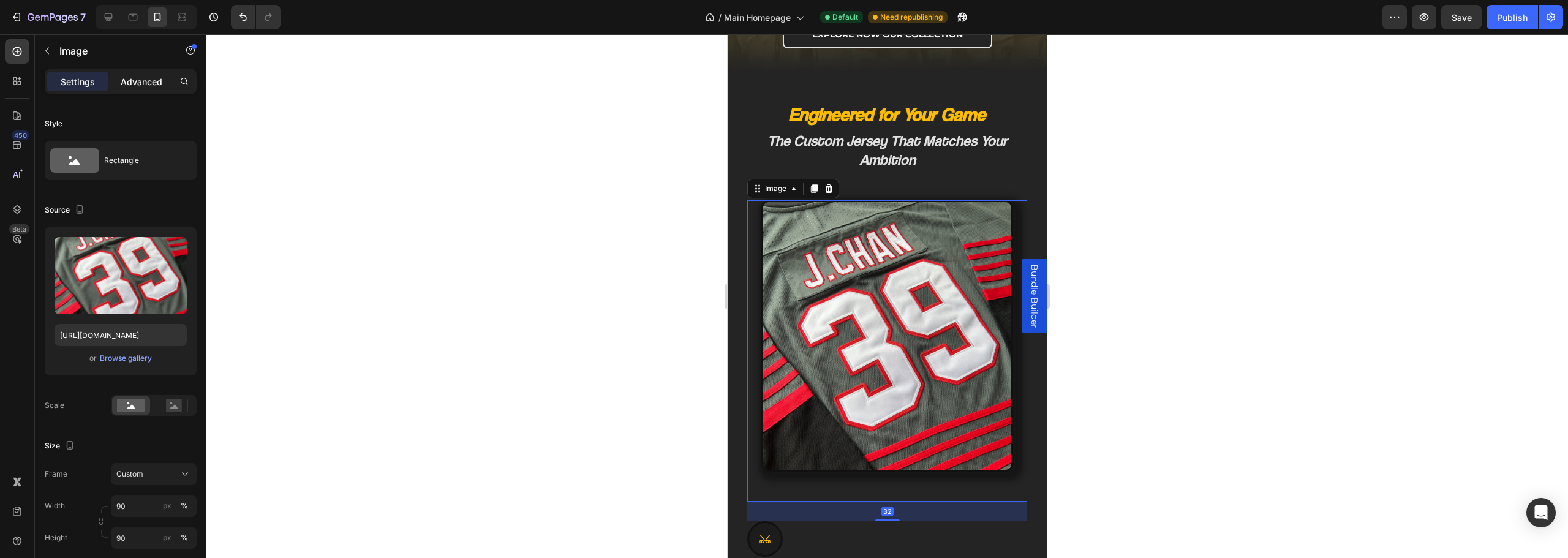
click at [116, 90] on div "Advanced" at bounding box center [141, 81] width 61 height 20
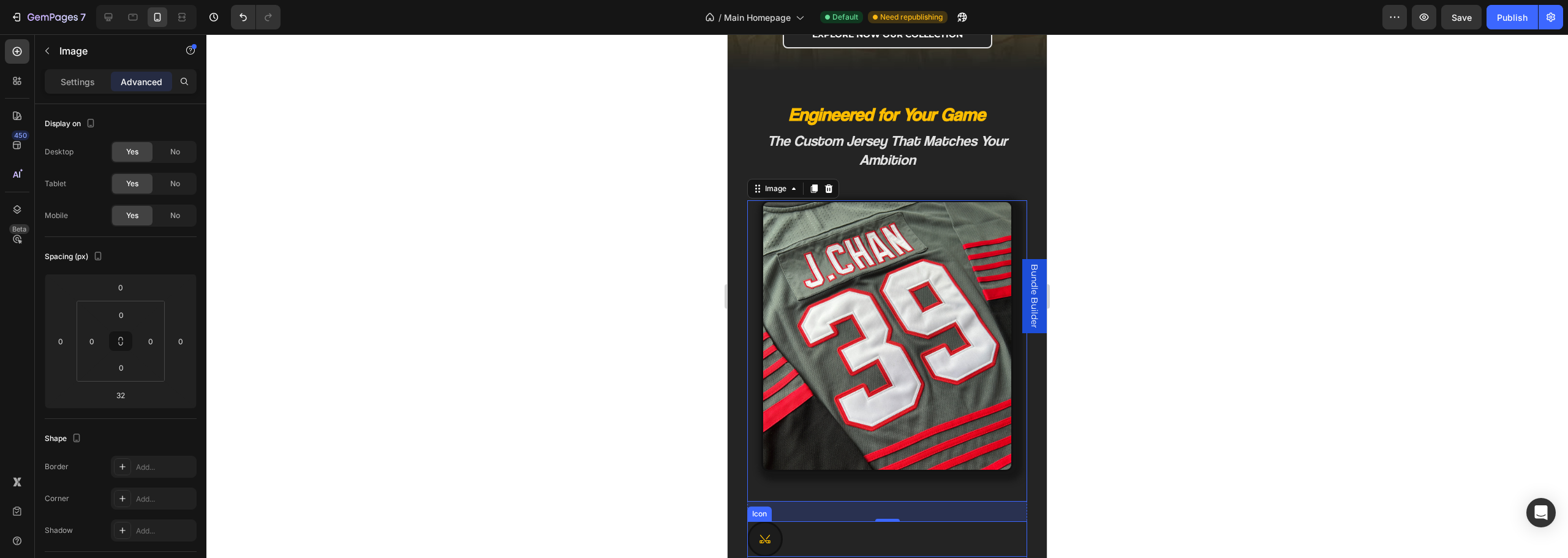
click at [853, 521] on div "Icon" at bounding box center [887, 538] width 280 height 35
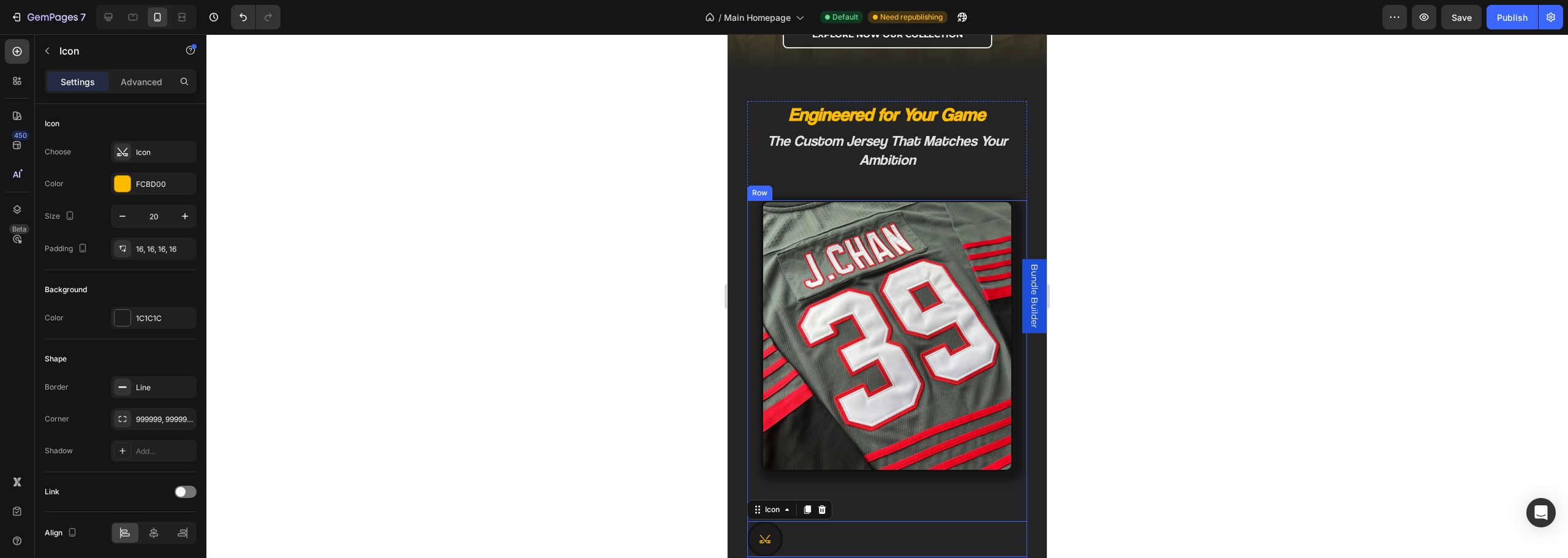
click at [853, 505] on div "Image Icon 8 NHL-Grade Toughness Heading Built to outlast seasons, with colors …" at bounding box center [887, 538] width 280 height 677
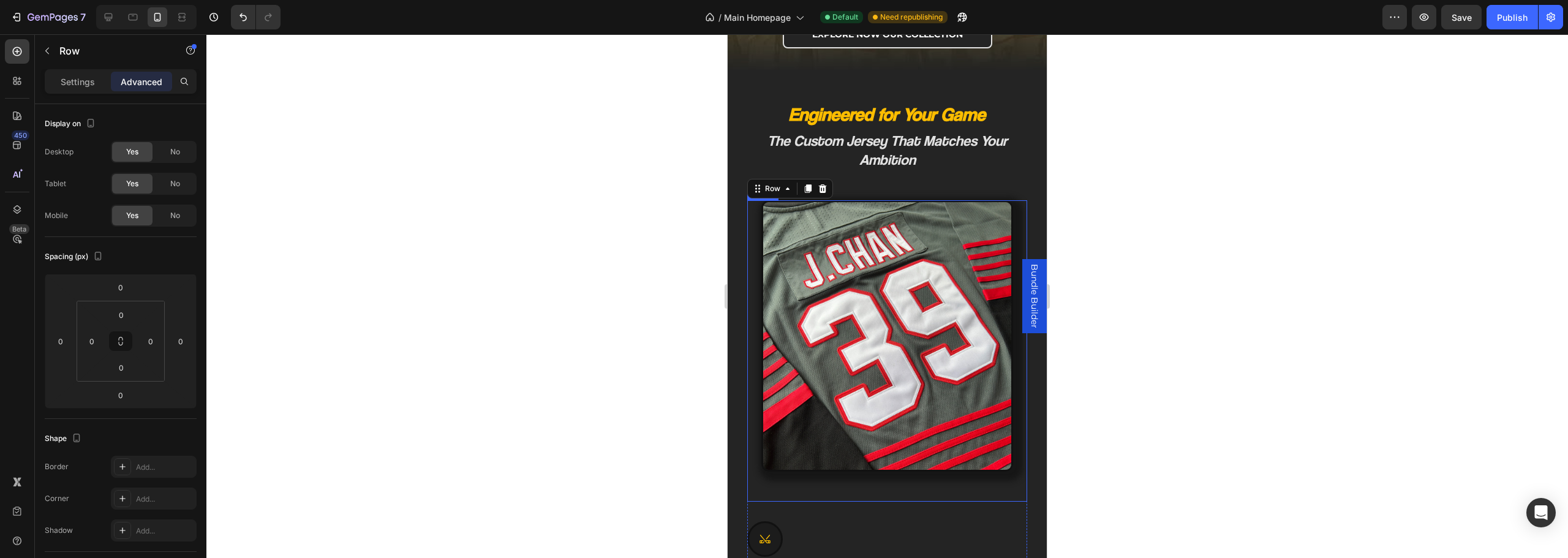
click at [892, 134] on h2 "The Custom Jersey That Matches Your Ambition" at bounding box center [887, 150] width 280 height 40
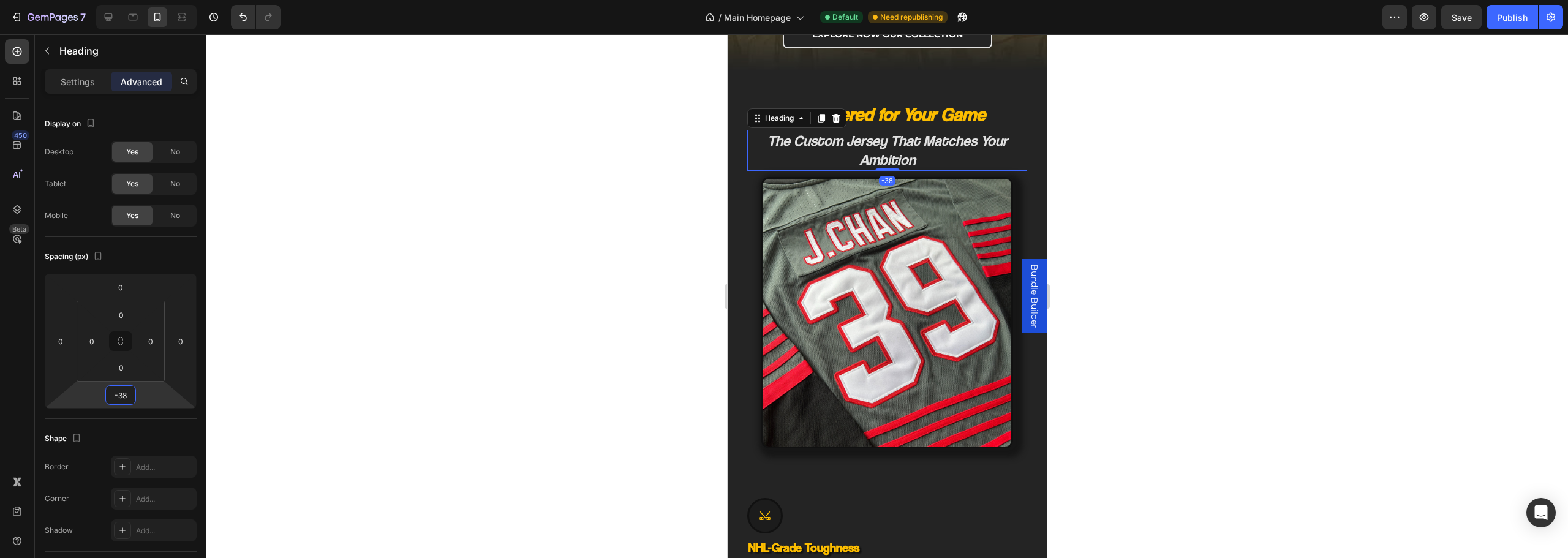
type input "-36"
drag, startPoint x: 156, startPoint y: 397, endPoint x: 158, endPoint y: 408, distance: 11.2
click at [158, 0] on html "7 Version history / Main Homepage Default Need republishing Preview Save Publis…" at bounding box center [784, 0] width 1568 height 0
click at [600, 337] on div at bounding box center [887, 296] width 1362 height 523
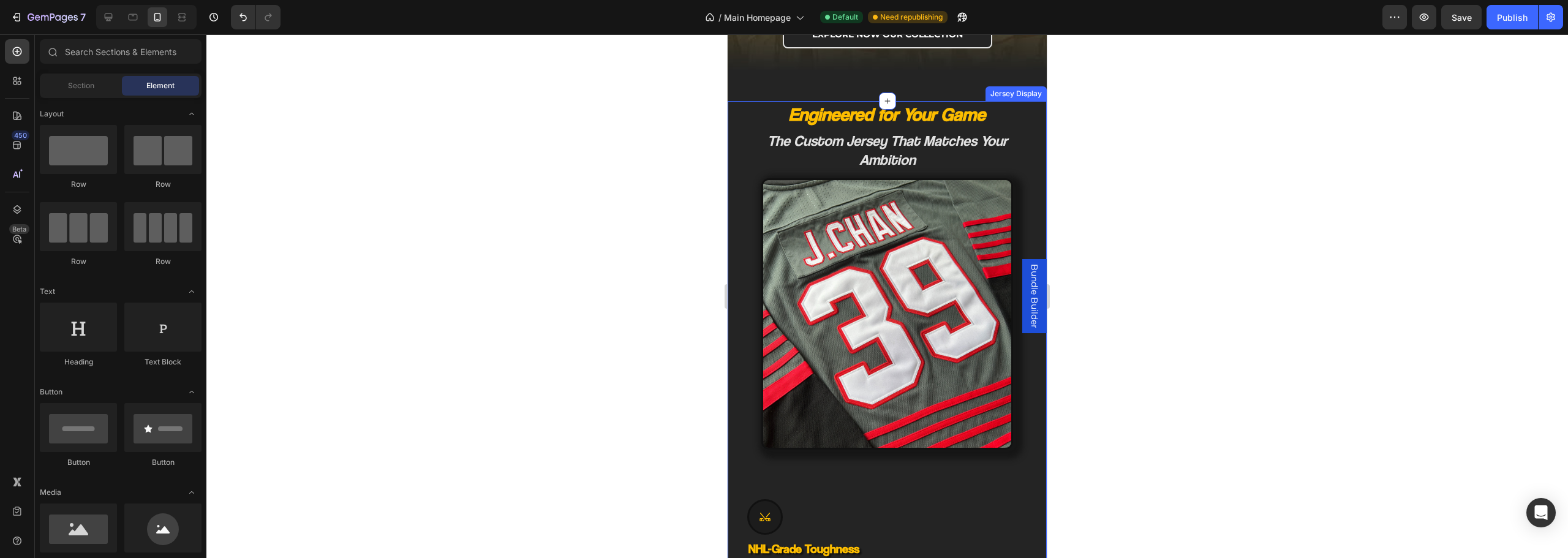
scroll to position [458, 0]
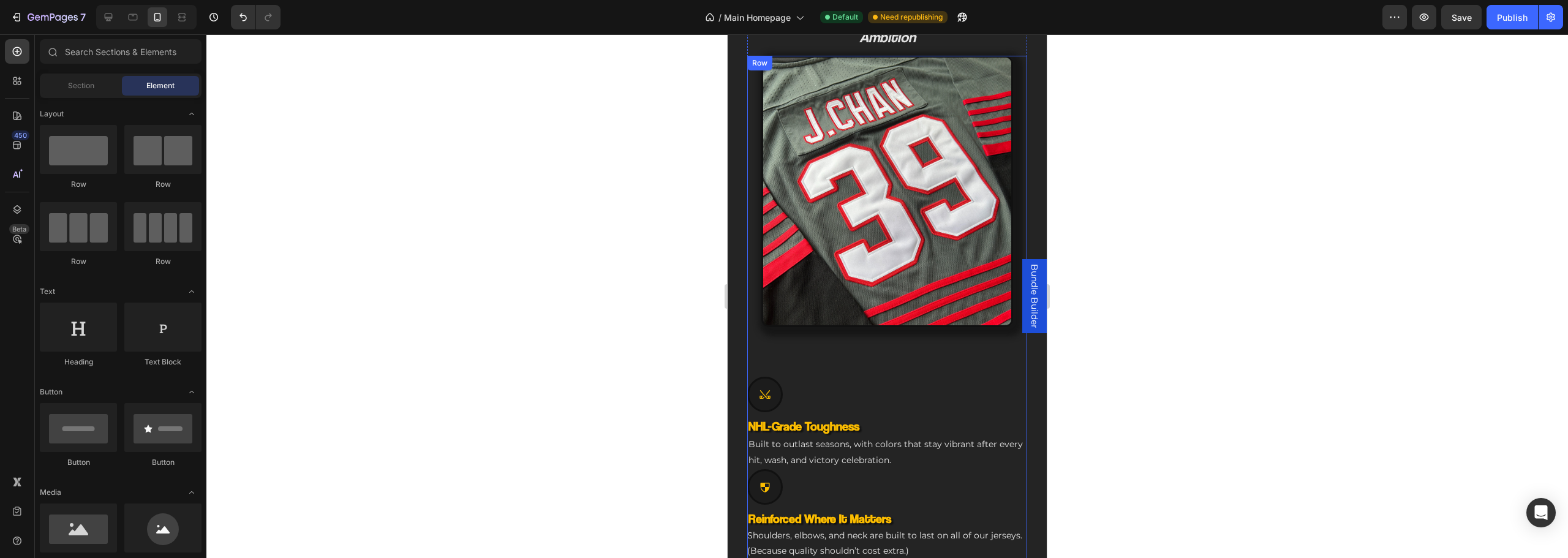
click at [858, 331] on div at bounding box center [887, 207] width 280 height 302
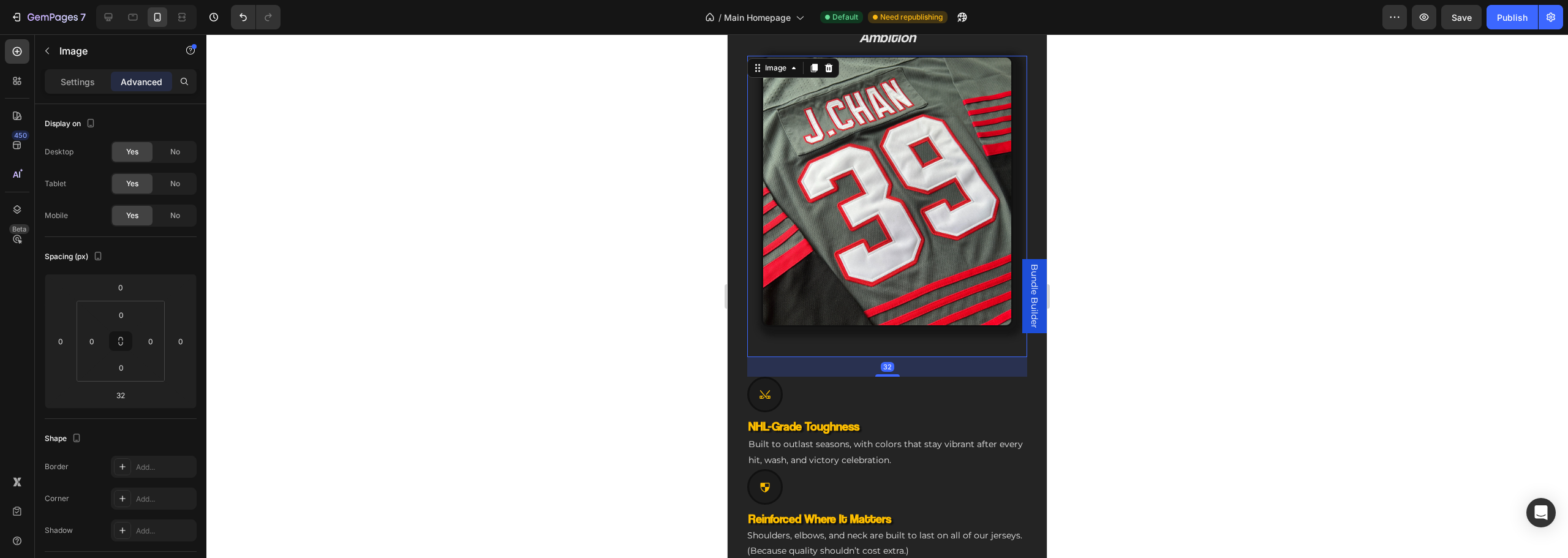
click at [878, 377] on div "Icon" at bounding box center [887, 394] width 280 height 35
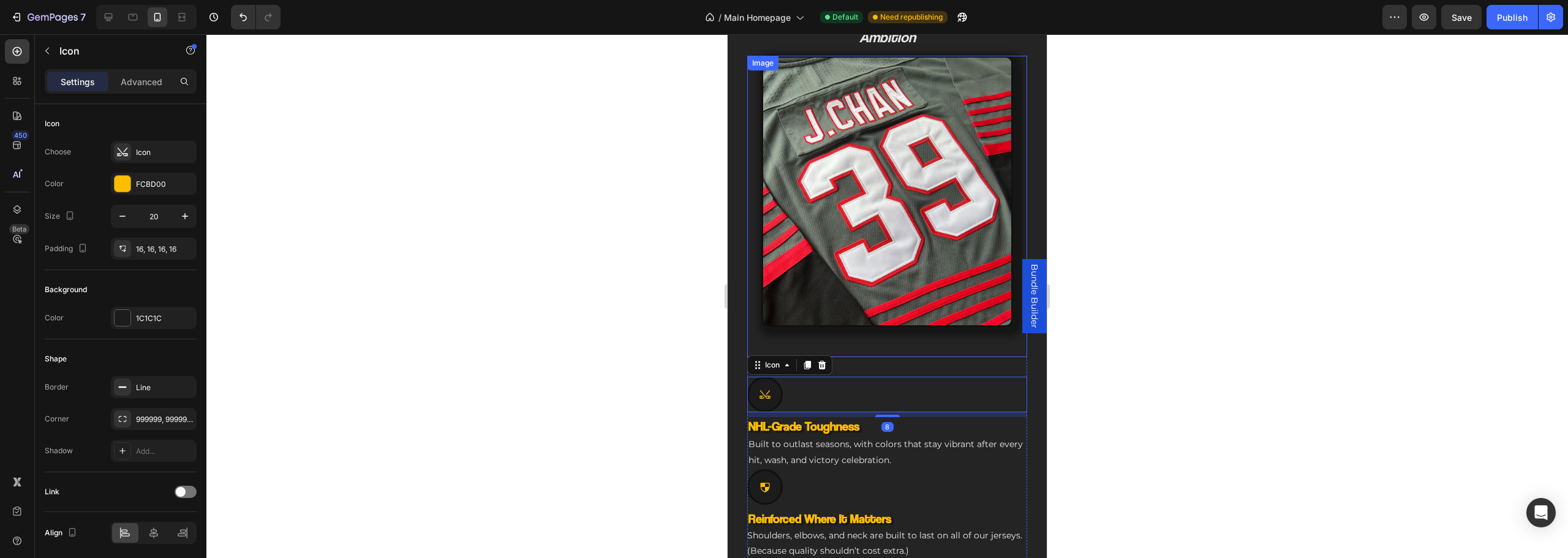
click at [882, 310] on img at bounding box center [887, 192] width 252 height 272
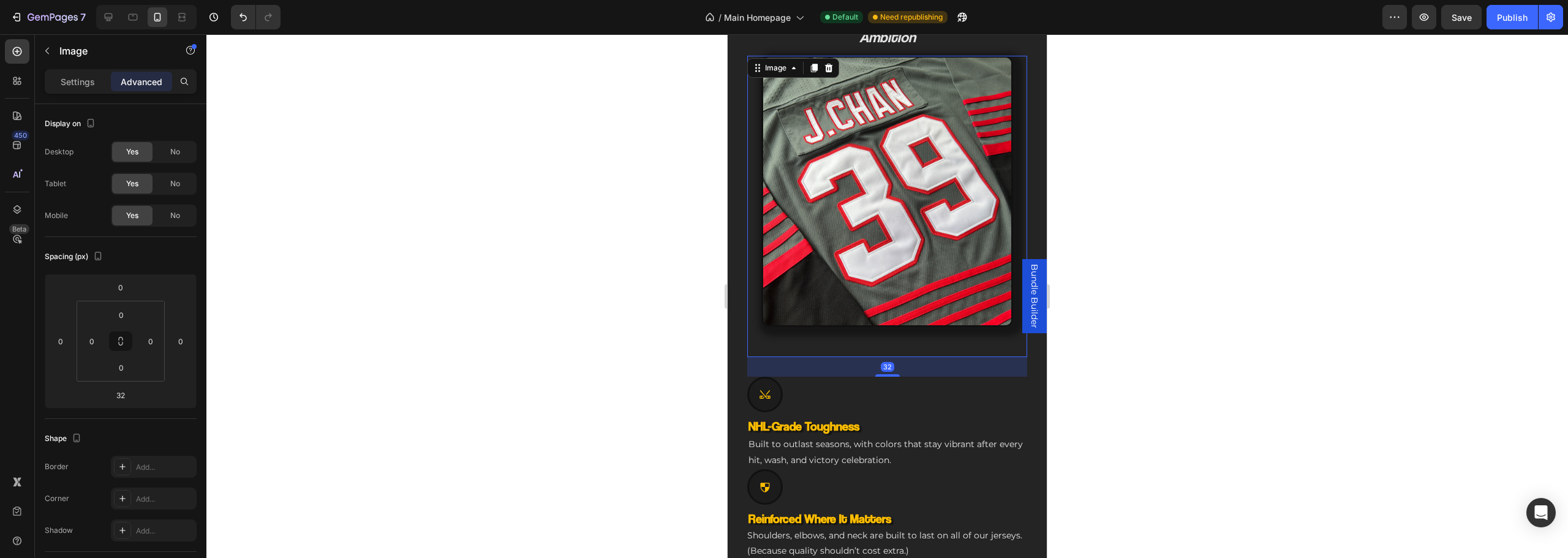
click at [872, 336] on div at bounding box center [887, 207] width 280 height 302
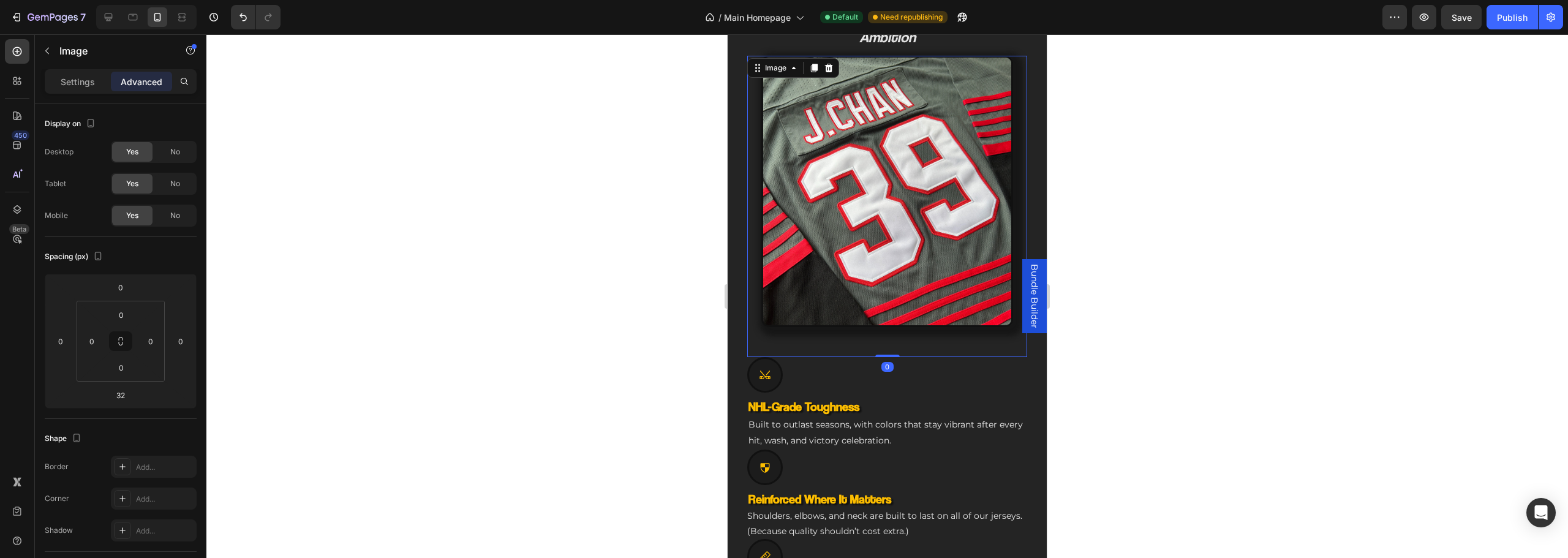
drag, startPoint x: 885, startPoint y: 364, endPoint x: 1036, endPoint y: 297, distance: 165.2
click at [961, 314] on div "Image 0" at bounding box center [887, 207] width 280 height 302
type input "0"
click at [1170, 288] on div at bounding box center [887, 296] width 1362 height 523
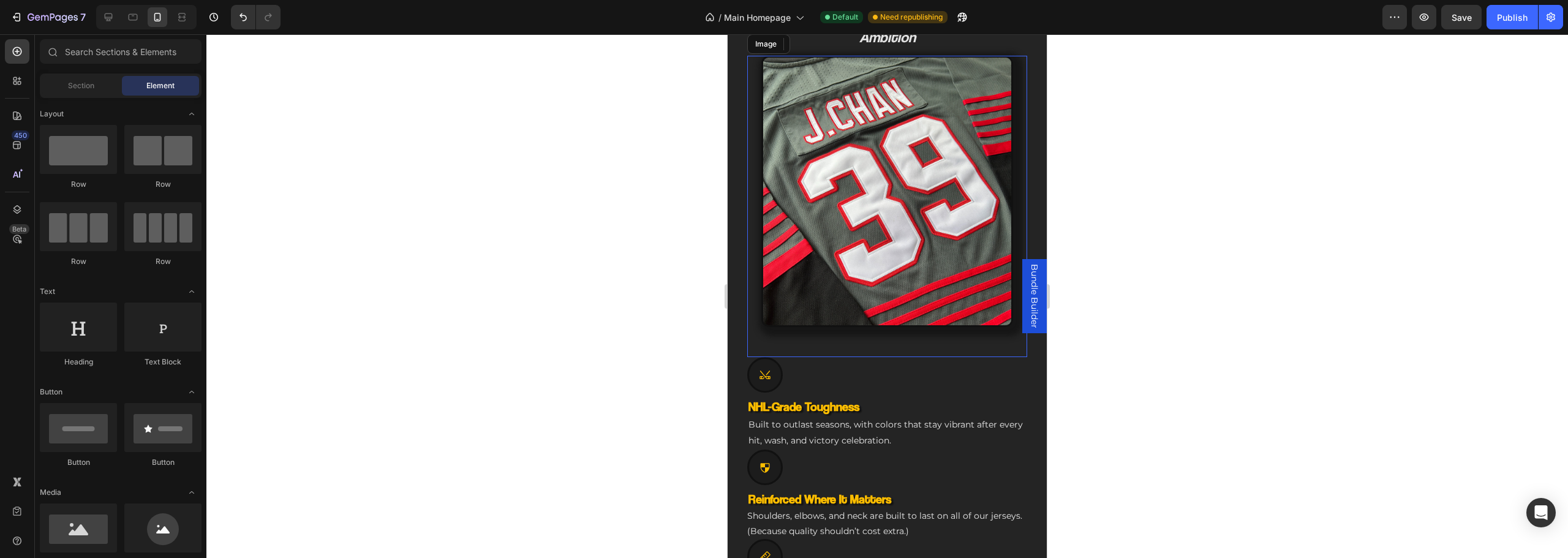
click at [1157, 374] on div at bounding box center [887, 296] width 1362 height 523
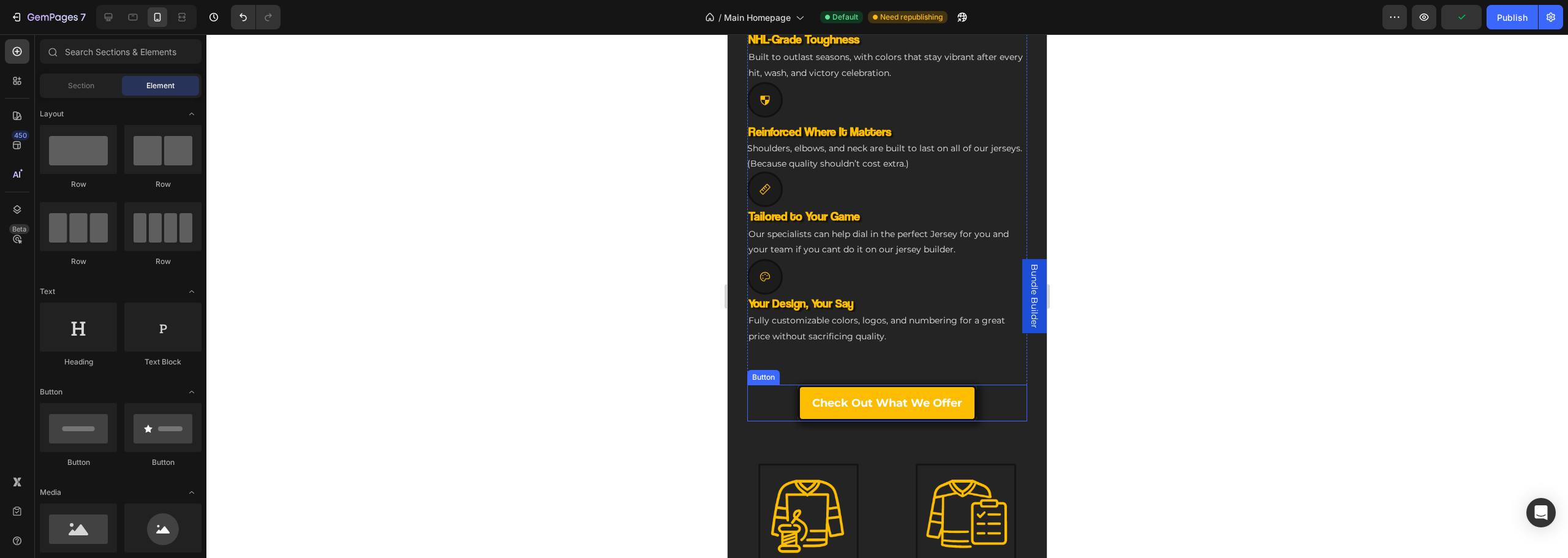
scroll to position [703, 0]
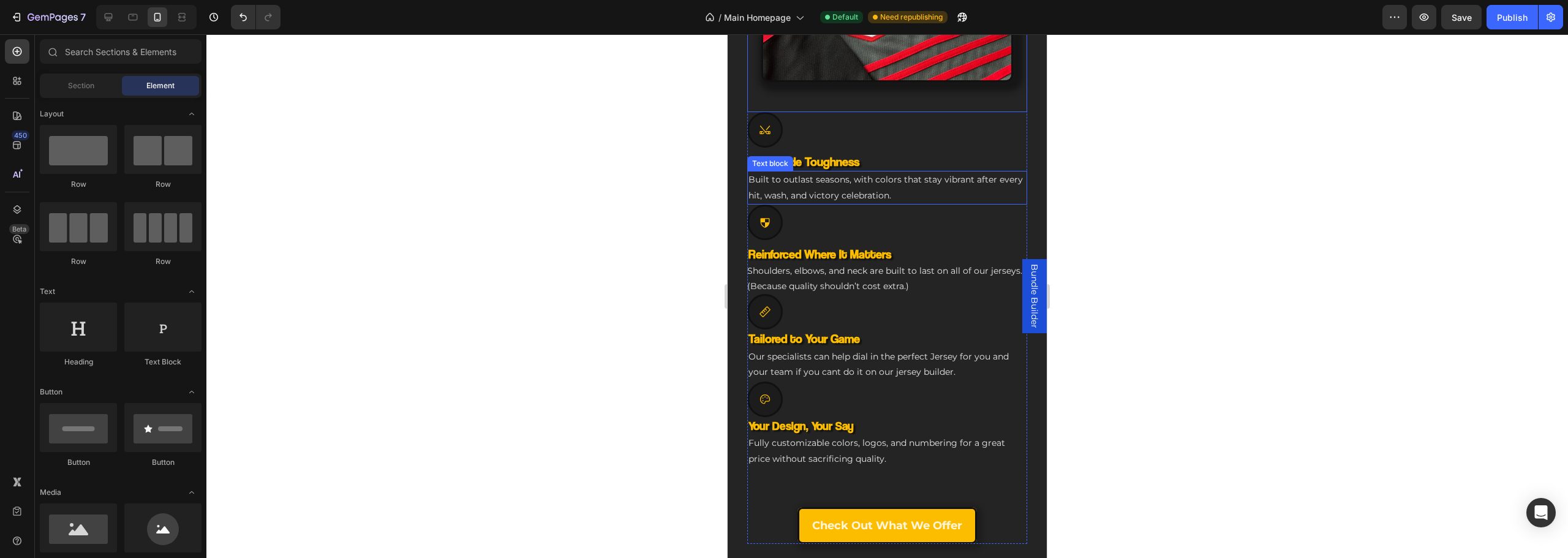
click at [798, 174] on p "Built to outlast seasons, with colors that stay vibrant after every hit, wash, …" at bounding box center [887, 187] width 278 height 30
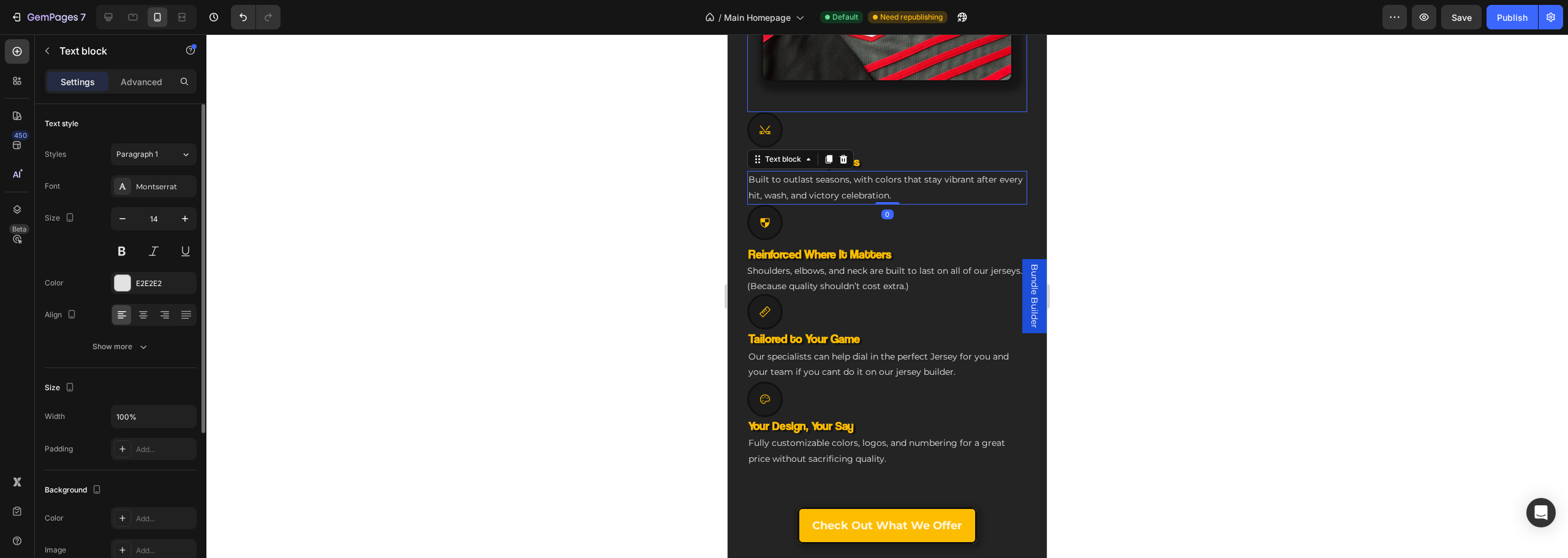
drag, startPoint x: 142, startPoint y: 80, endPoint x: 166, endPoint y: 127, distance: 52.8
click at [145, 79] on p "Advanced" at bounding box center [142, 82] width 42 height 13
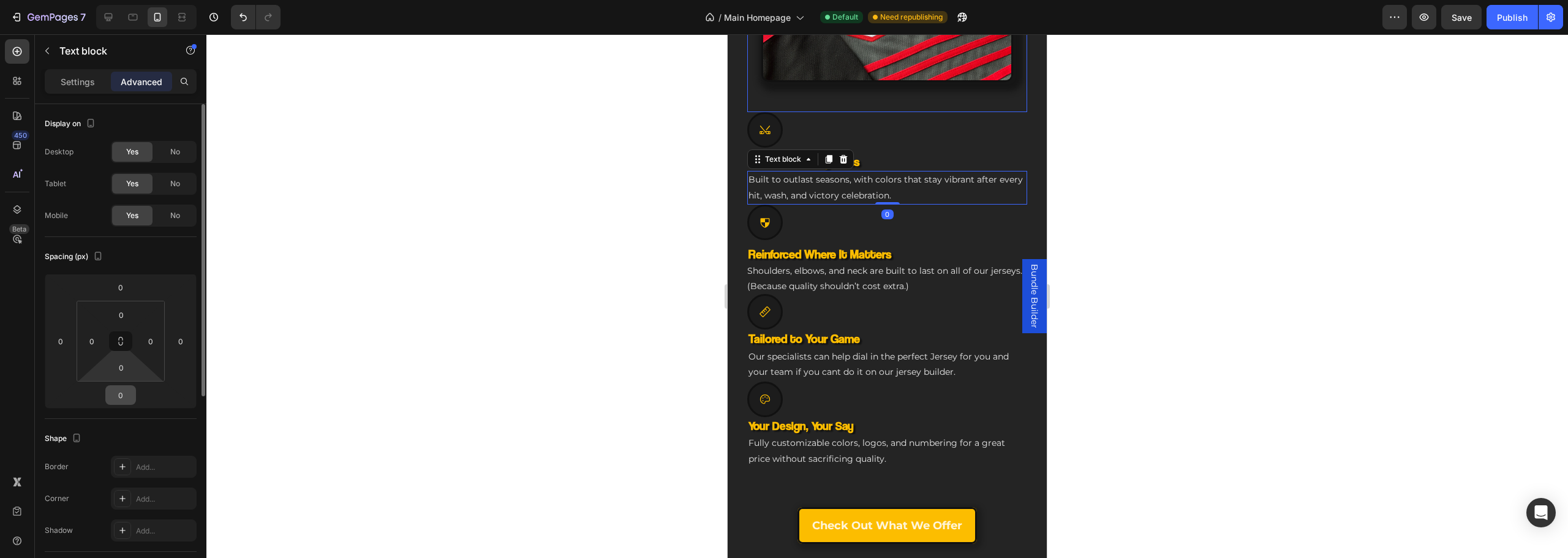
click at [125, 390] on input "0" at bounding box center [121, 395] width 25 height 18
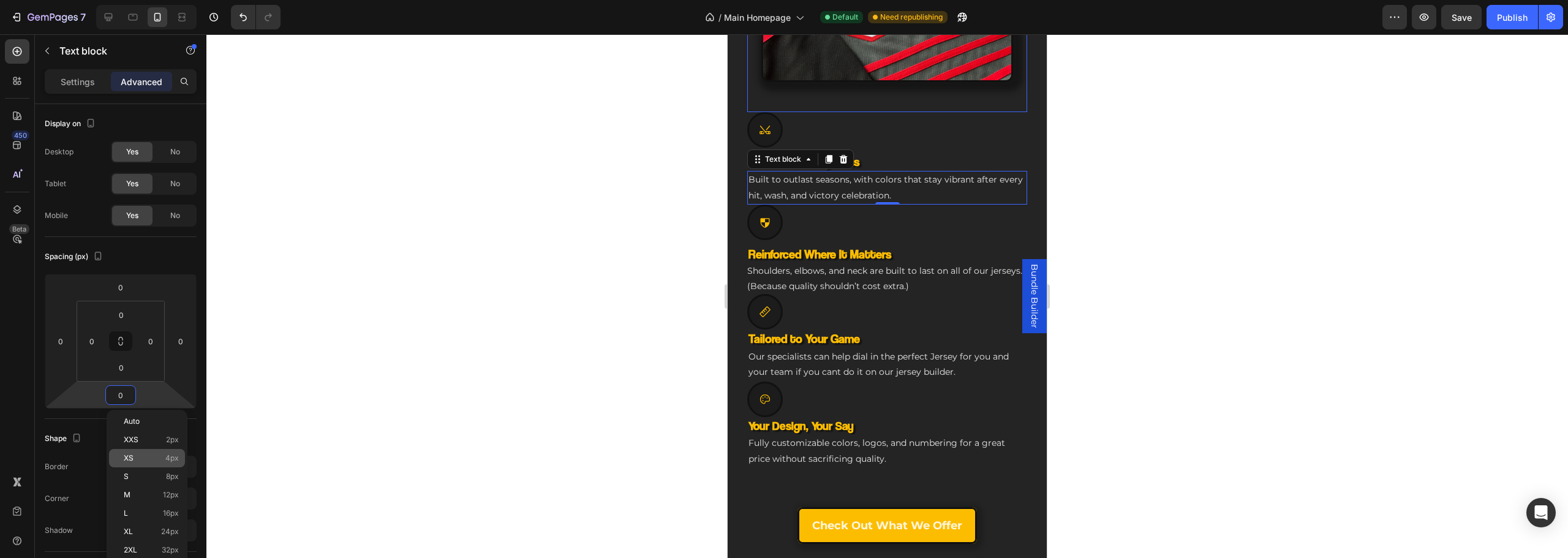
click at [157, 463] on div "XS 4px" at bounding box center [147, 458] width 76 height 18
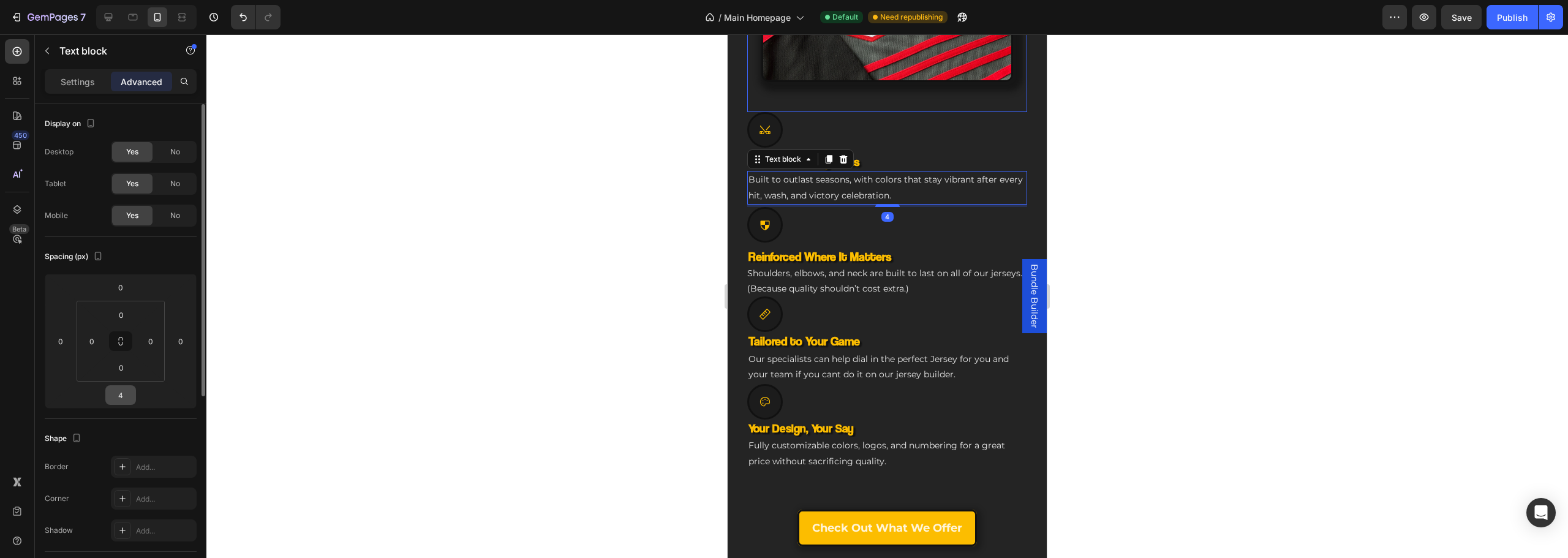
drag, startPoint x: 119, startPoint y: 415, endPoint x: 133, endPoint y: 392, distance: 26.9
click at [0, 0] on div "Spacing (px) 0 0 4 0 0 0 0 0" at bounding box center [0, 0] width 0 height 0
click at [133, 392] on div "4" at bounding box center [121, 395] width 30 height 20
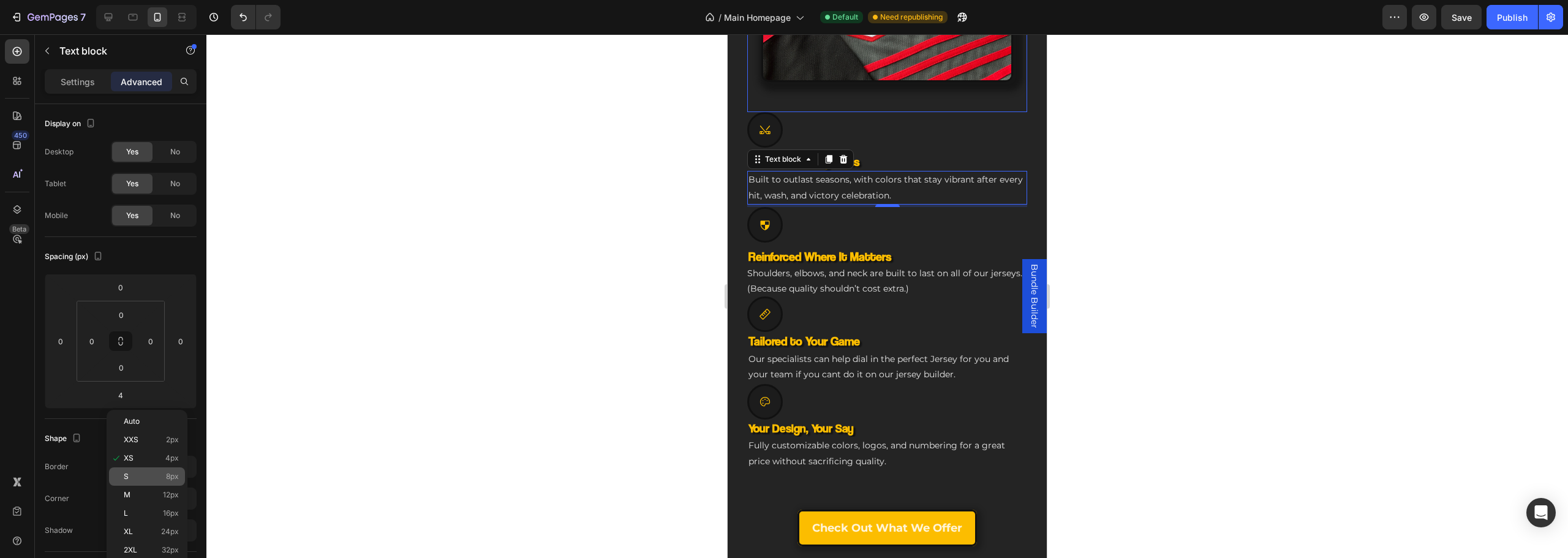
click at [164, 473] on p "S 8px" at bounding box center [151, 476] width 55 height 9
type input "8"
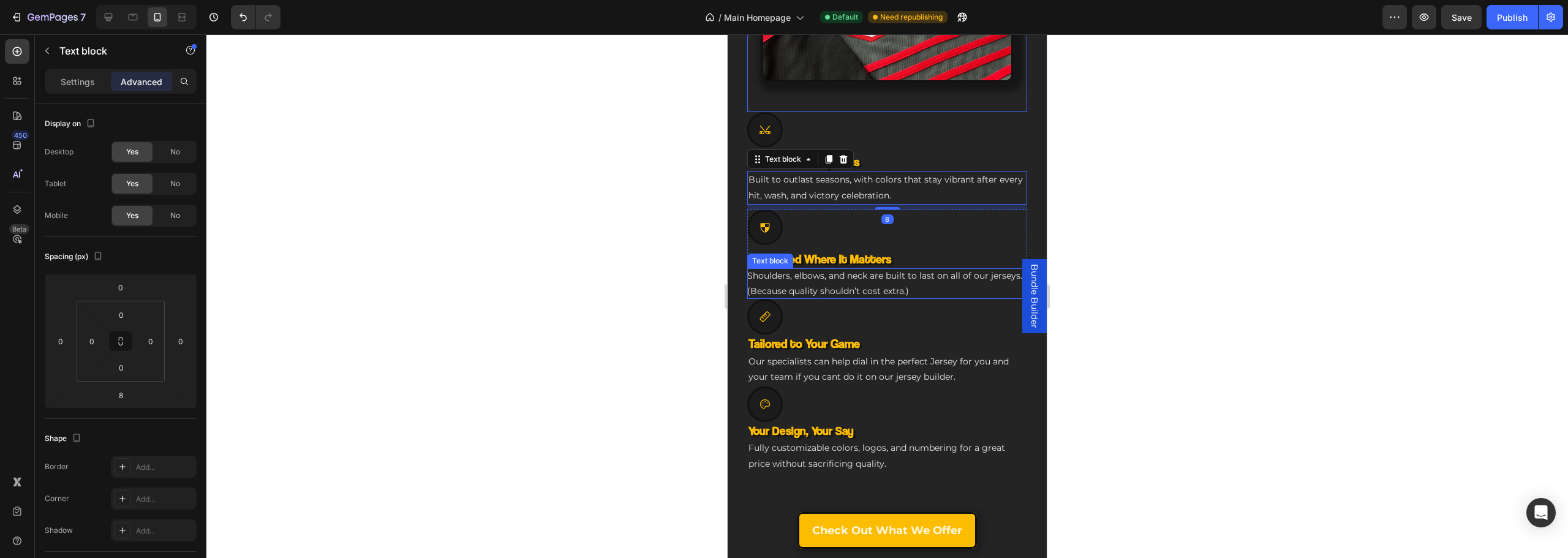
click at [845, 283] on p "Shoulders, elbows, and neck are built to last on all of our jerseys. (Because q…" at bounding box center [887, 283] width 280 height 30
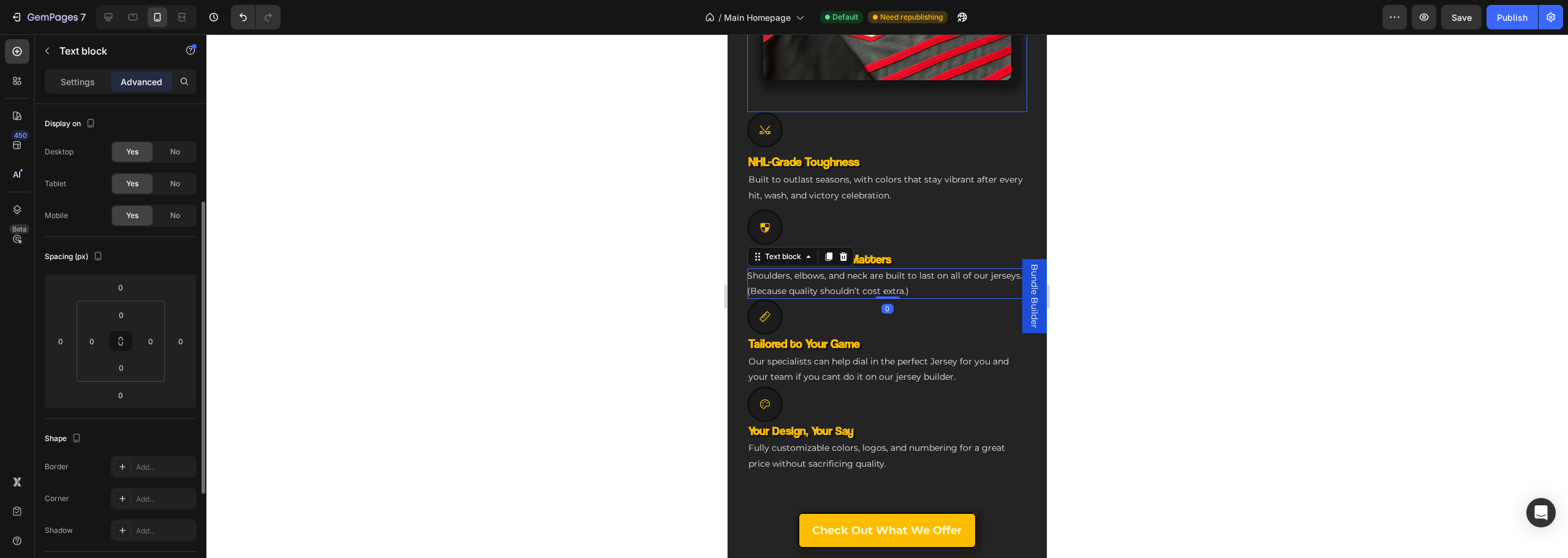
scroll to position [61, 0]
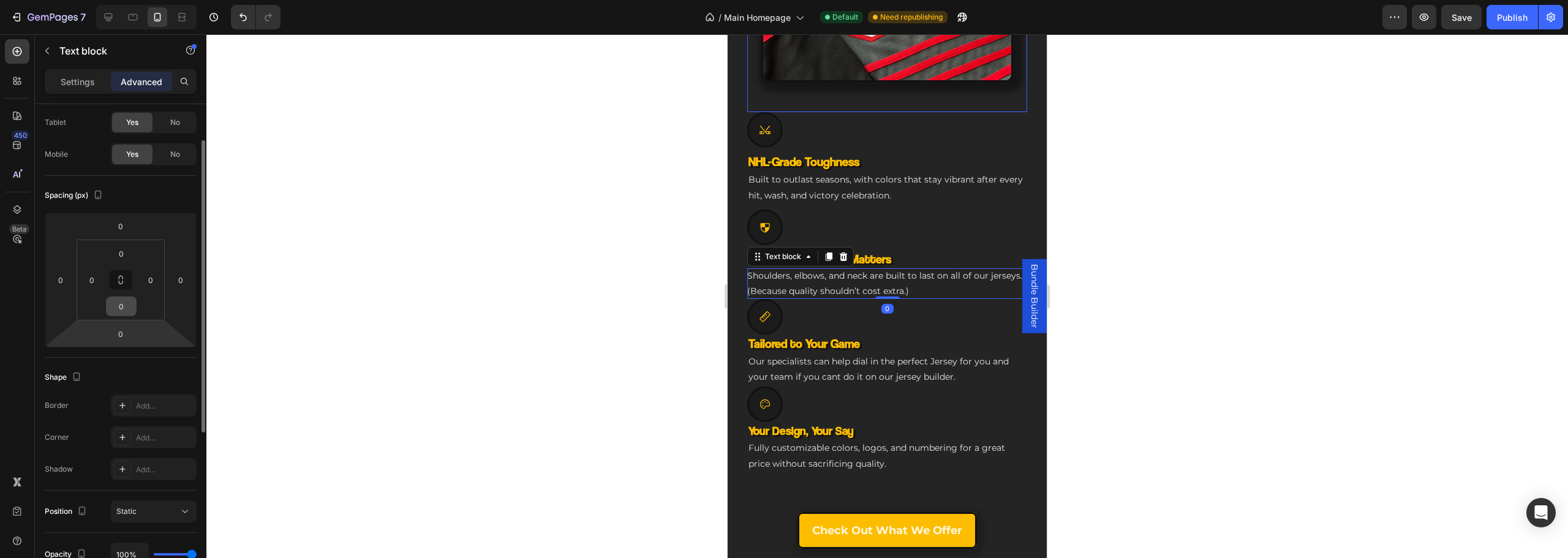
click at [127, 312] on input "0" at bounding box center [122, 306] width 25 height 18
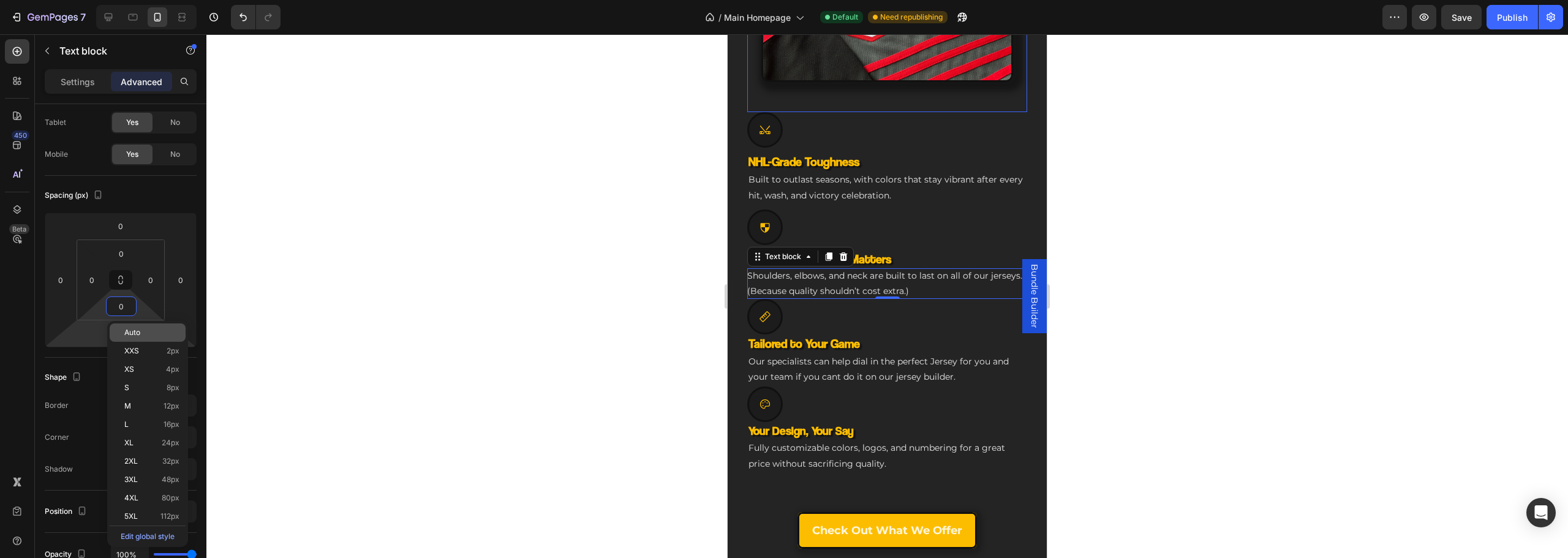
drag, startPoint x: 90, startPoint y: 346, endPoint x: 112, endPoint y: 336, distance: 24.2
click at [90, 0] on html "7 Version history / Main Homepage Default Need republishing Preview Save Publis…" at bounding box center [784, 0] width 1568 height 0
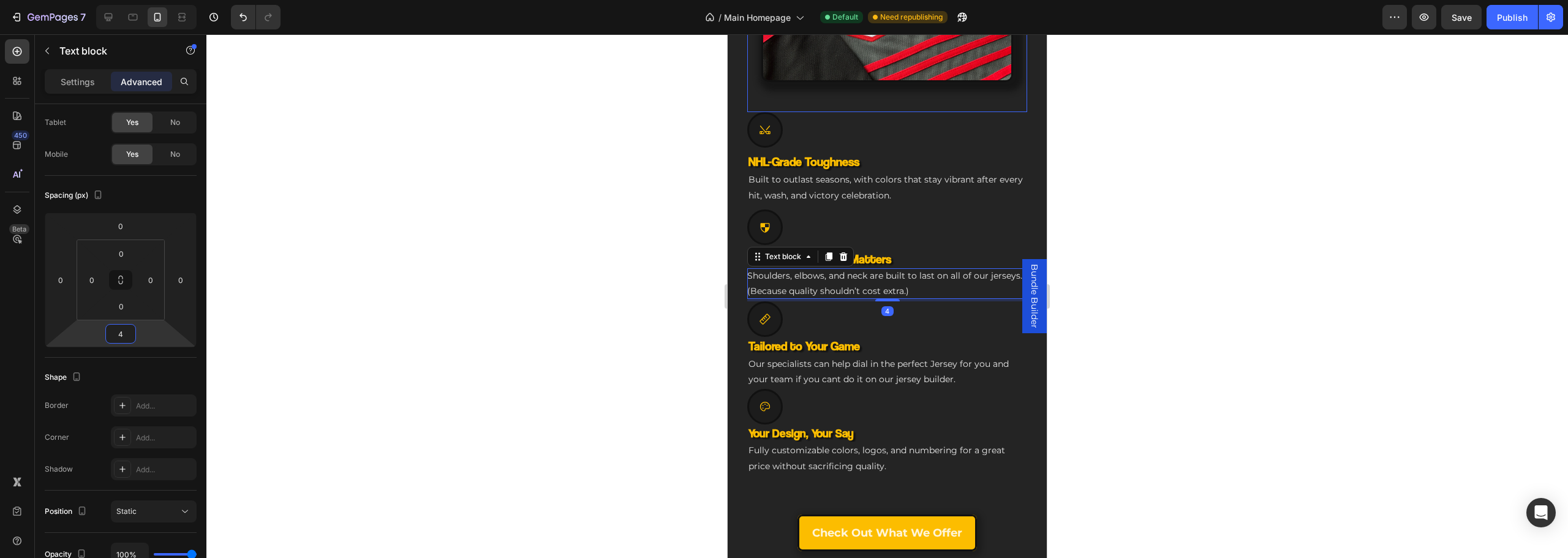
click at [120, 331] on input "4" at bounding box center [121, 333] width 25 height 18
click at [150, 417] on p "S 8px" at bounding box center [151, 415] width 55 height 9
type input "8"
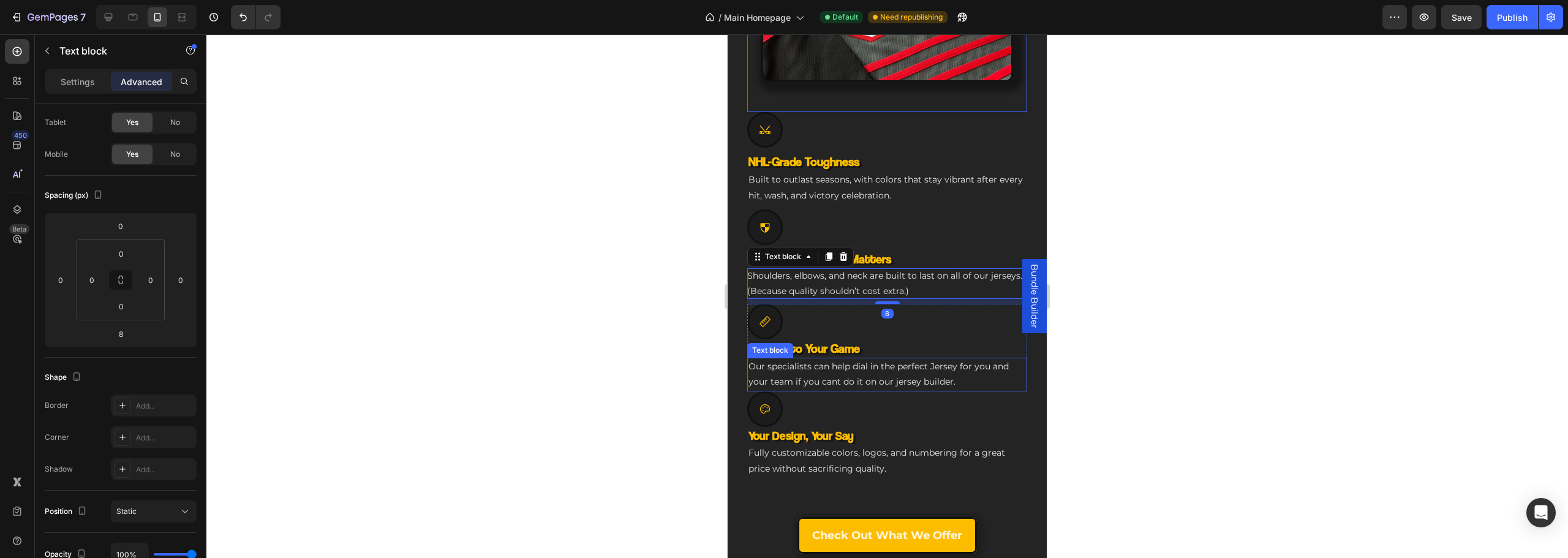
click at [819, 364] on p "Our specialists can help dial in the perfect Jersey for you and your team if yo…" at bounding box center [887, 374] width 278 height 30
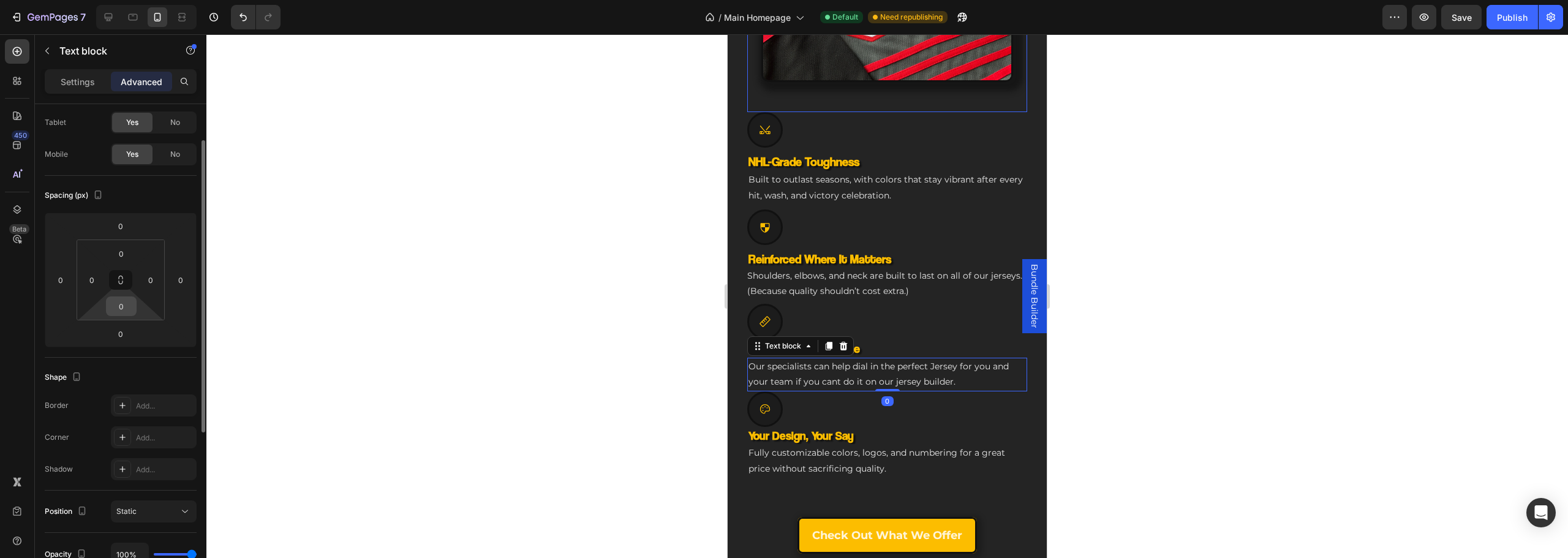
click at [134, 309] on div "0" at bounding box center [122, 306] width 30 height 20
click at [48, 0] on html "7 Version history / Main Homepage Default Need republishing Preview Publish 450…" at bounding box center [784, 0] width 1568 height 0
click at [118, 333] on input "0" at bounding box center [121, 333] width 25 height 18
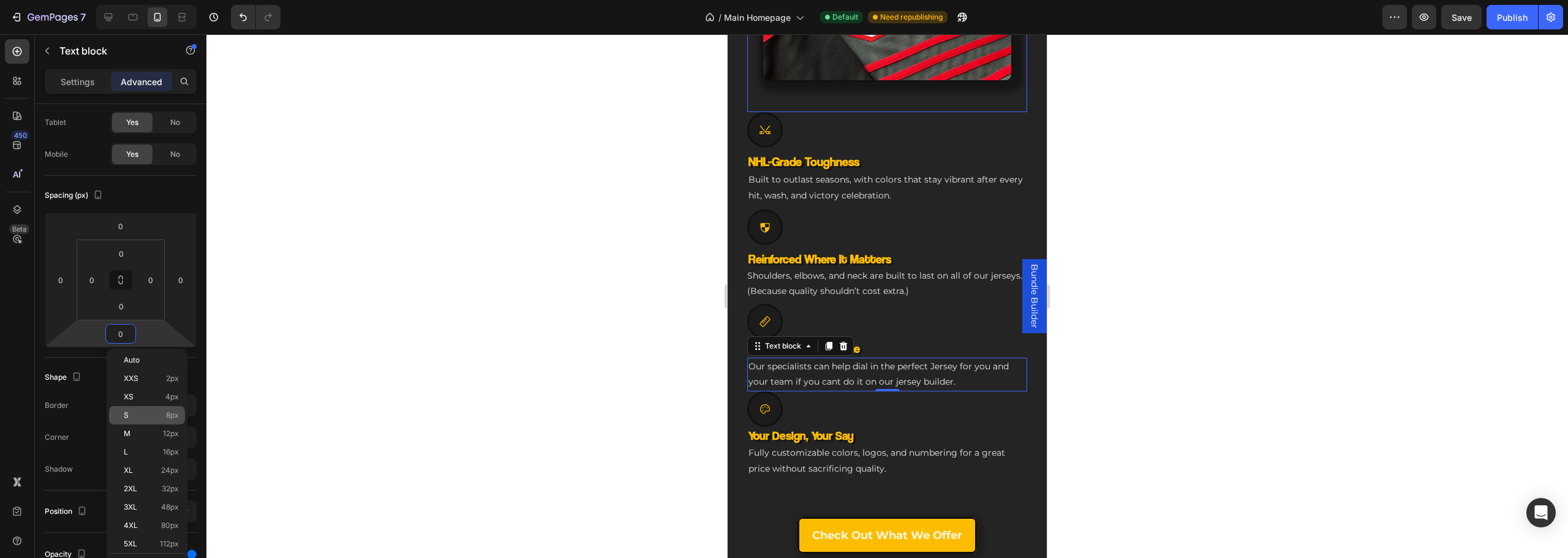
click at [156, 414] on p "S 8px" at bounding box center [151, 415] width 55 height 9
type input "8"
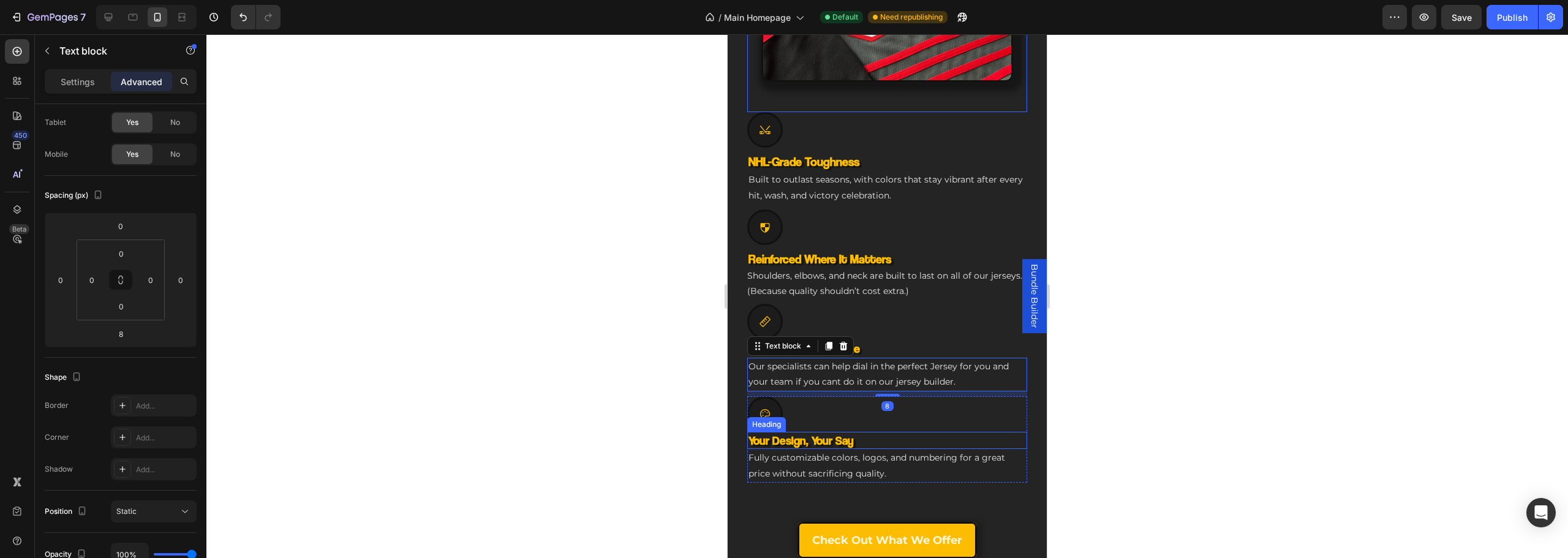
click at [837, 458] on span "Fully customizable colors, logos, and numbering for a great price without sacri…" at bounding box center [877, 465] width 257 height 26
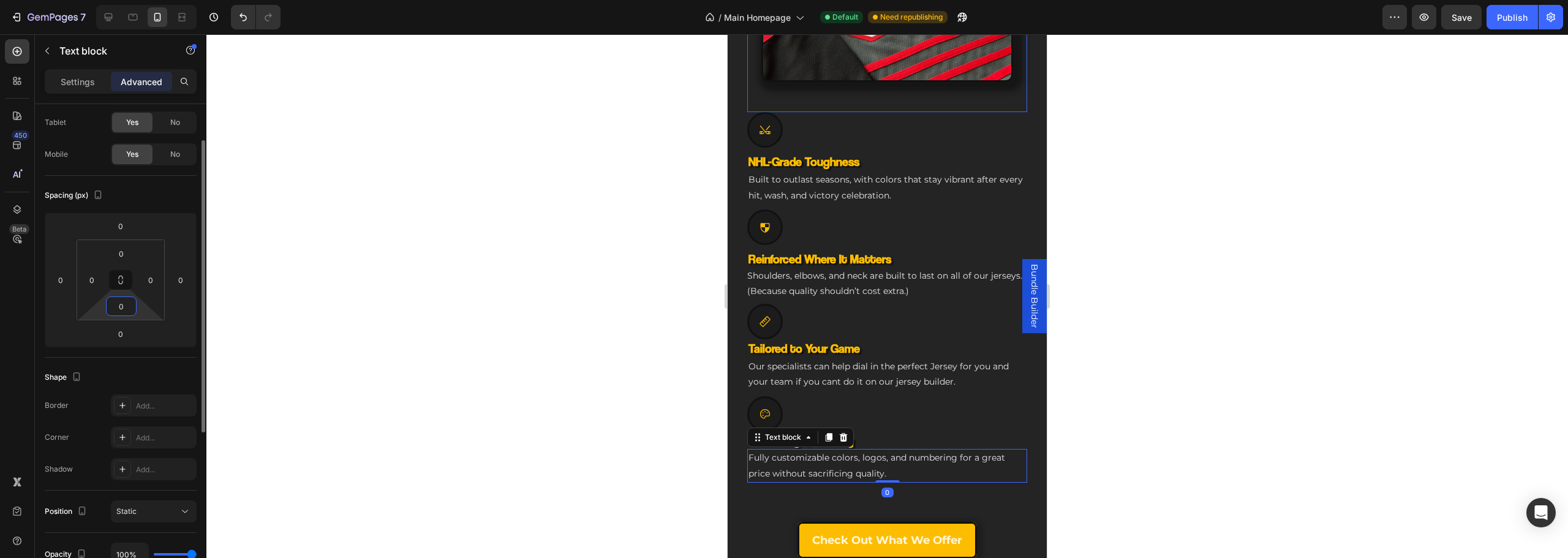
click at [115, 301] on input "0" at bounding box center [122, 306] width 25 height 18
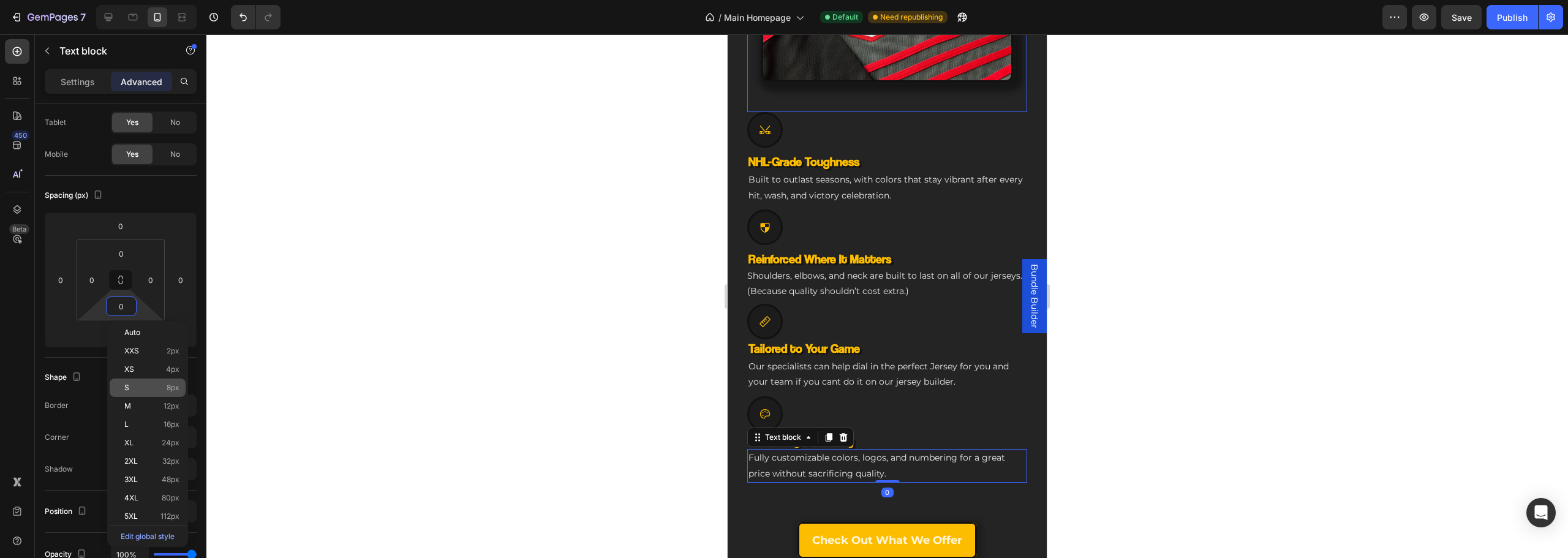
click at [146, 395] on div "S 8px" at bounding box center [148, 387] width 76 height 18
type input "8"
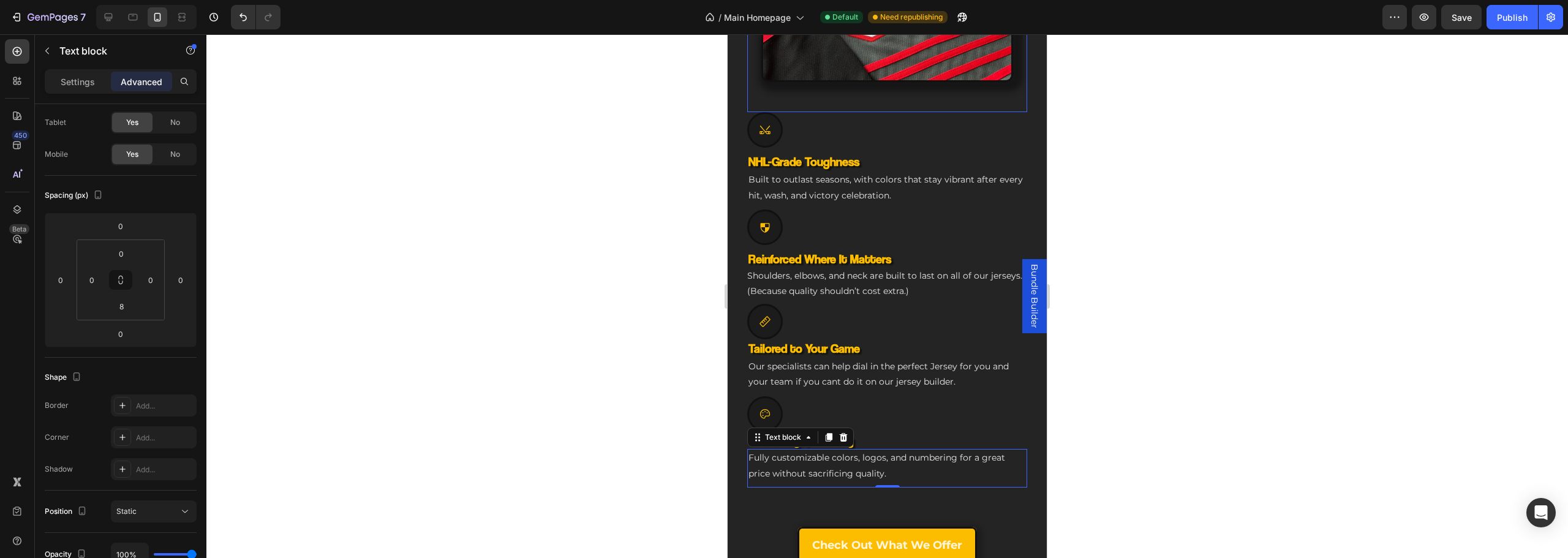
drag, startPoint x: 322, startPoint y: 361, endPoint x: 563, endPoint y: 366, distance: 241.1
click at [339, 358] on div at bounding box center [887, 296] width 1362 height 523
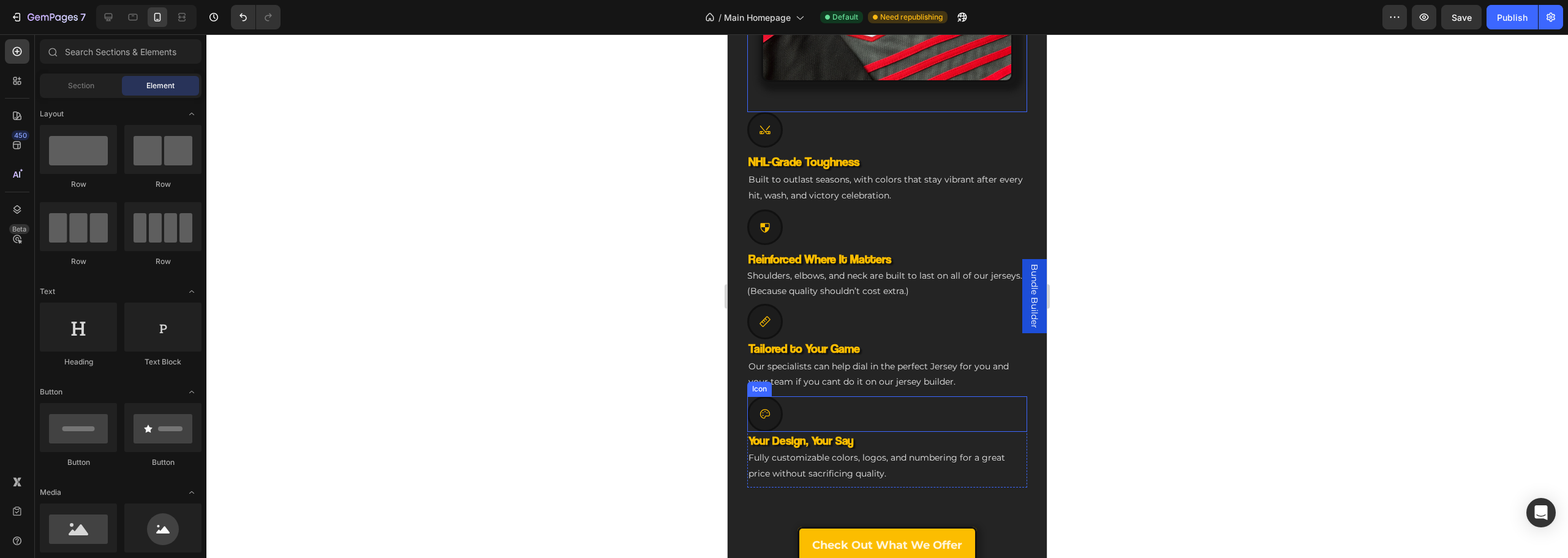
scroll to position [765, 0]
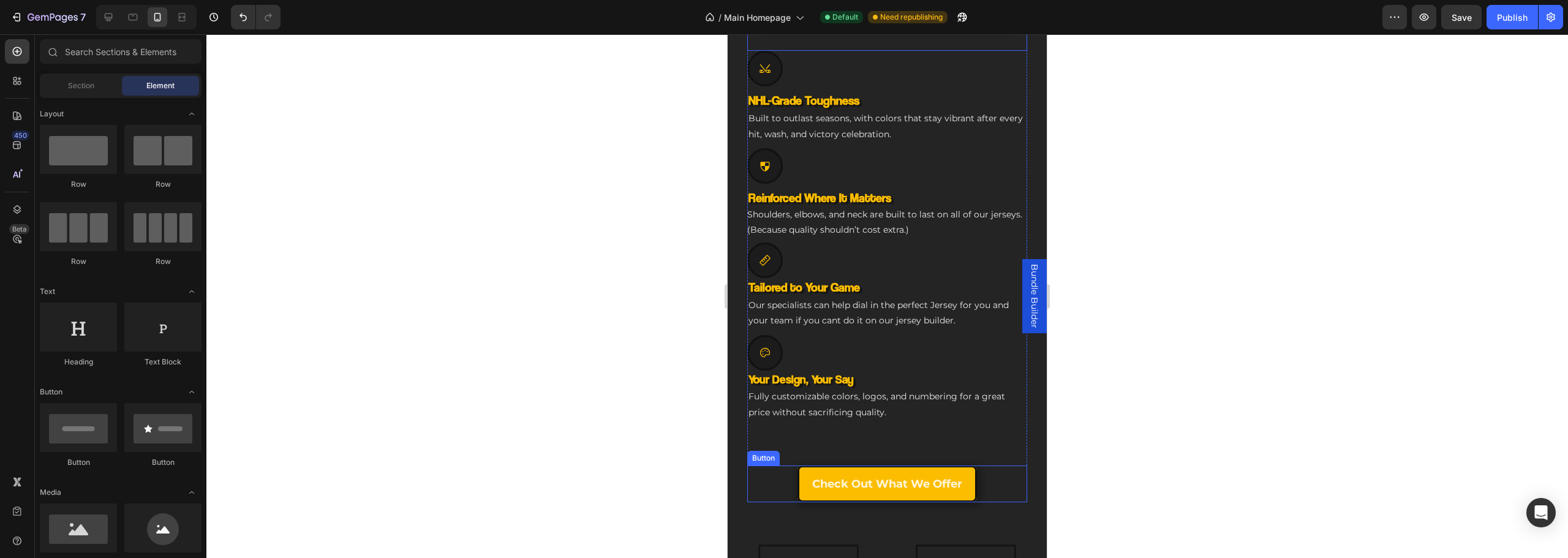
click at [874, 426] on div "Icon NHL-Grade Toughness Heading Built to outlast seasons, with colors that sta…" at bounding box center [887, 463] width 280 height 76
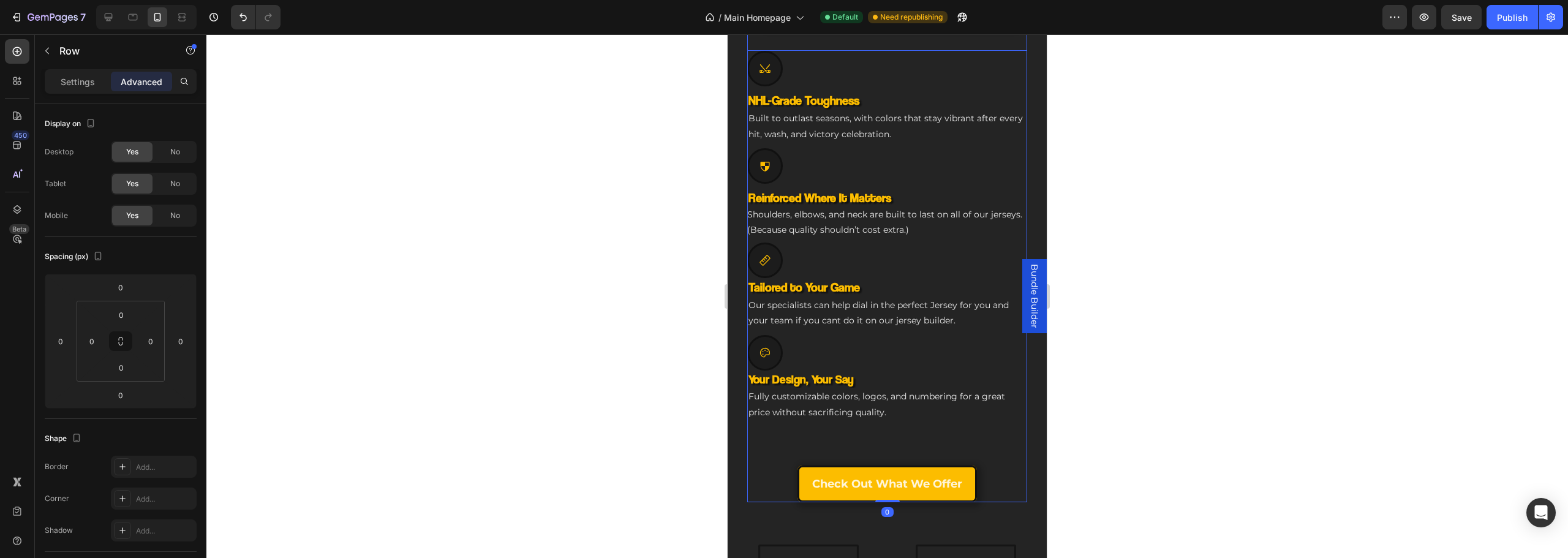
click at [840, 442] on div "Icon NHL-Grade Toughness Heading Built to outlast seasons, with colors that sta…" at bounding box center [887, 463] width 280 height 76
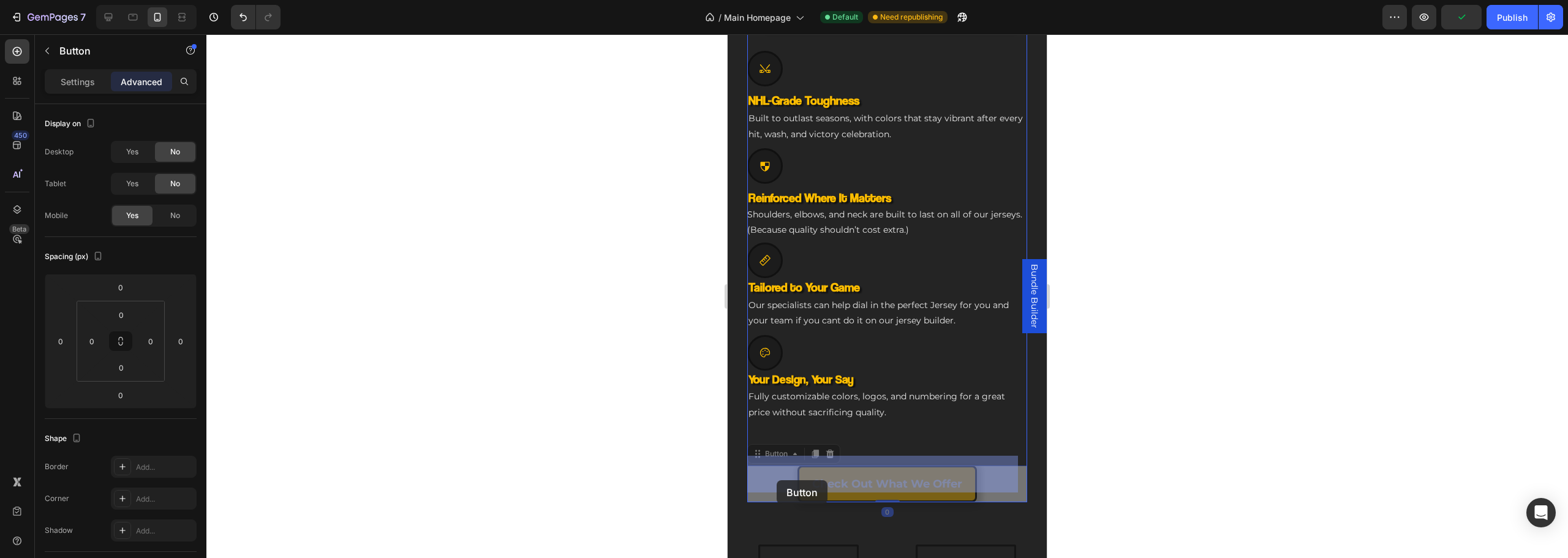
drag, startPoint x: 785, startPoint y: 471, endPoint x: 777, endPoint y: 480, distance: 12.0
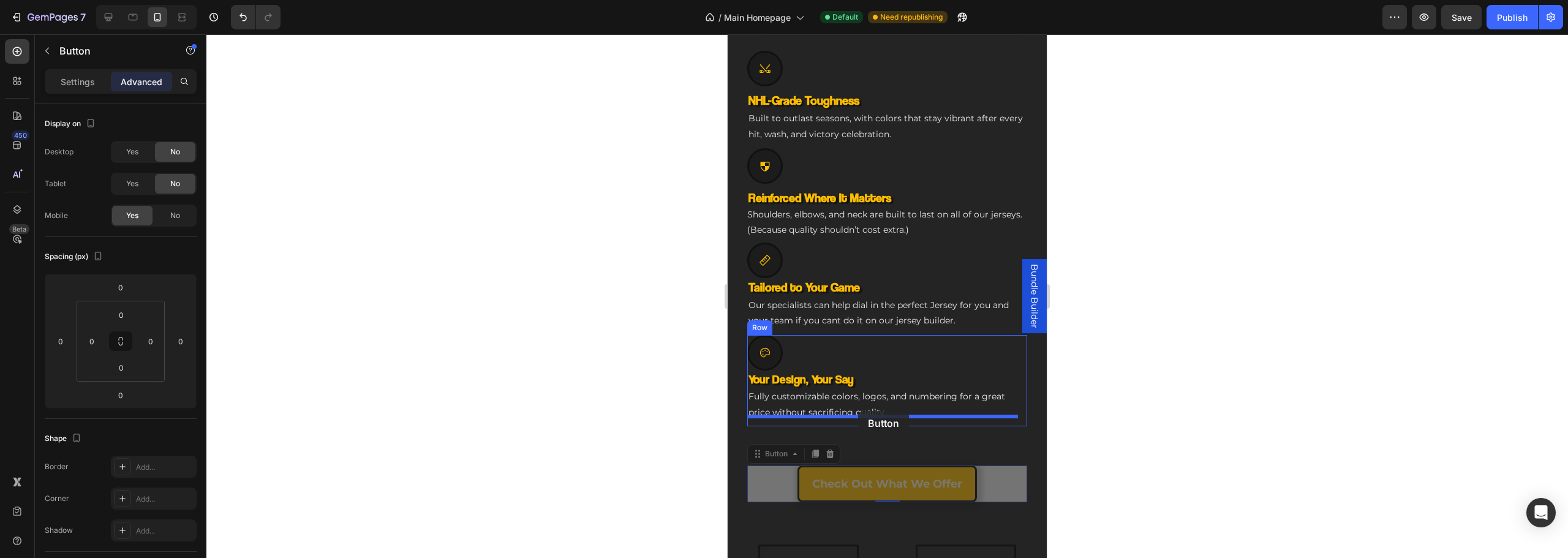
drag, startPoint x: 780, startPoint y: 475, endPoint x: 858, endPoint y: 411, distance: 100.9
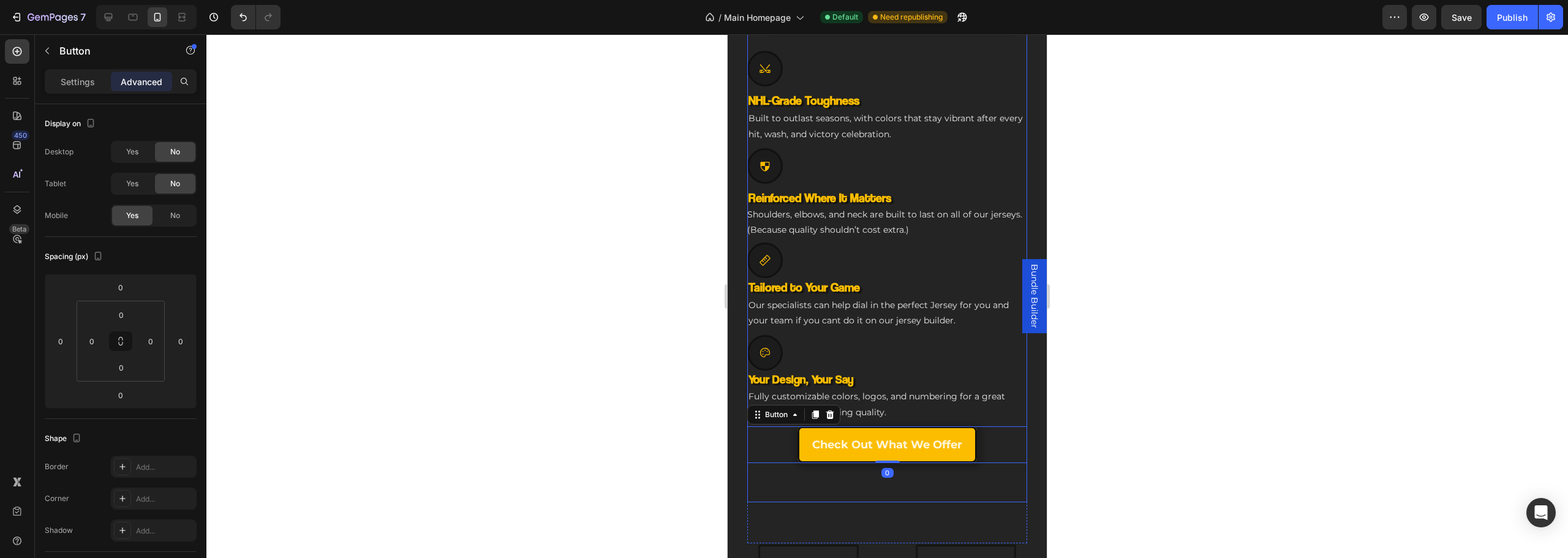
click at [780, 484] on div "Icon NHL-Grade Toughness Heading Built to outlast seasons, with colors that sta…" at bounding box center [887, 482] width 280 height 39
drag, startPoint x: 791, startPoint y: 486, endPoint x: 846, endPoint y: 519, distance: 64.1
click at [798, 495] on div "Engineered for Your Game Heading The Custom Jersey That Matches Your Ambition H…" at bounding box center [887, 108] width 280 height 870
click at [834, 525] on div "Engineered for Your Game Heading The Custom Jersey That Matches Your Ambition H…" at bounding box center [887, 108] width 280 height 870
click at [803, 477] on div "Icon NHL-Grade Toughness Heading Built to outlast seasons, with colors that sta…" at bounding box center [887, 482] width 280 height 39
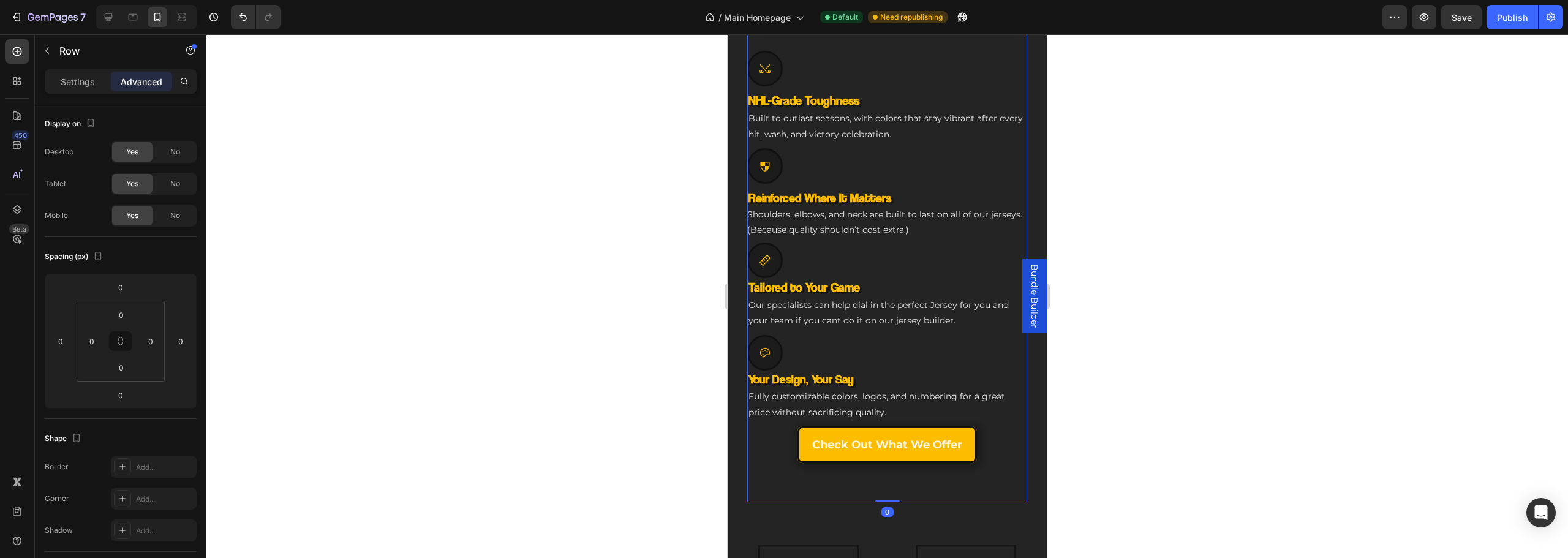
click at [792, 473] on div "Icon NHL-Grade Toughness Heading Built to outlast seasons, with colors that sta…" at bounding box center [887, 482] width 280 height 39
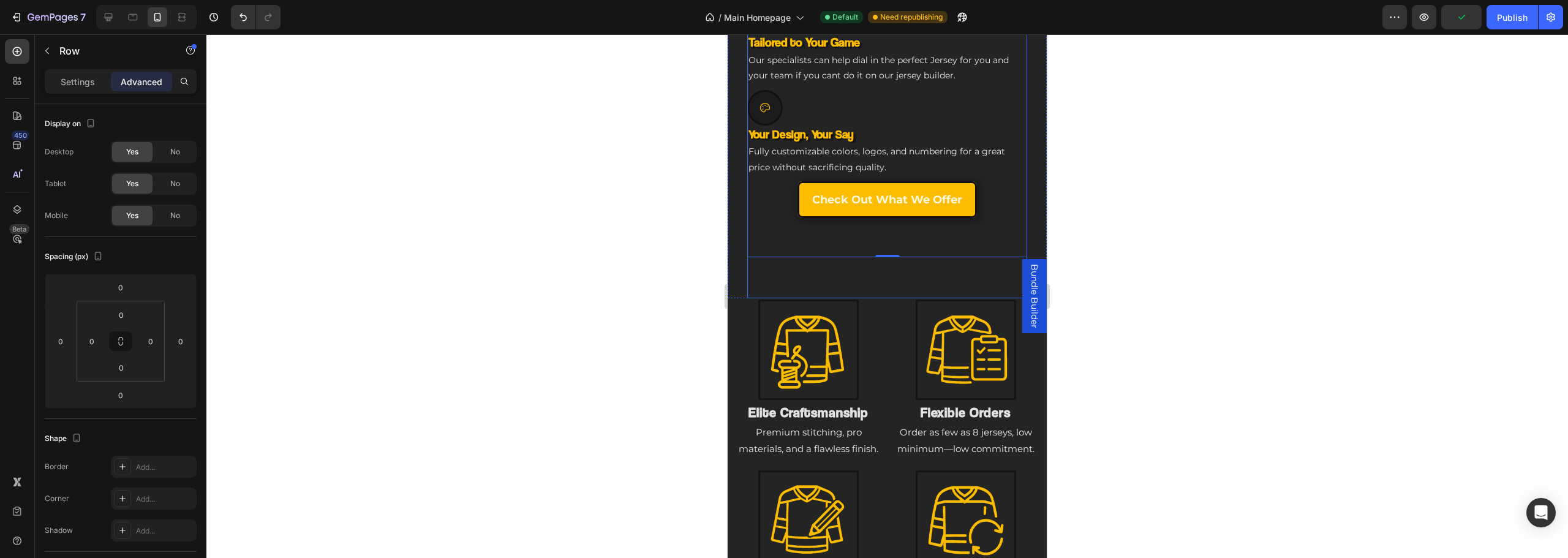
click at [825, 233] on div "Icon NHL-Grade Toughness Heading Built to outlast seasons, with colors that sta…" at bounding box center [887, 237] width 280 height 39
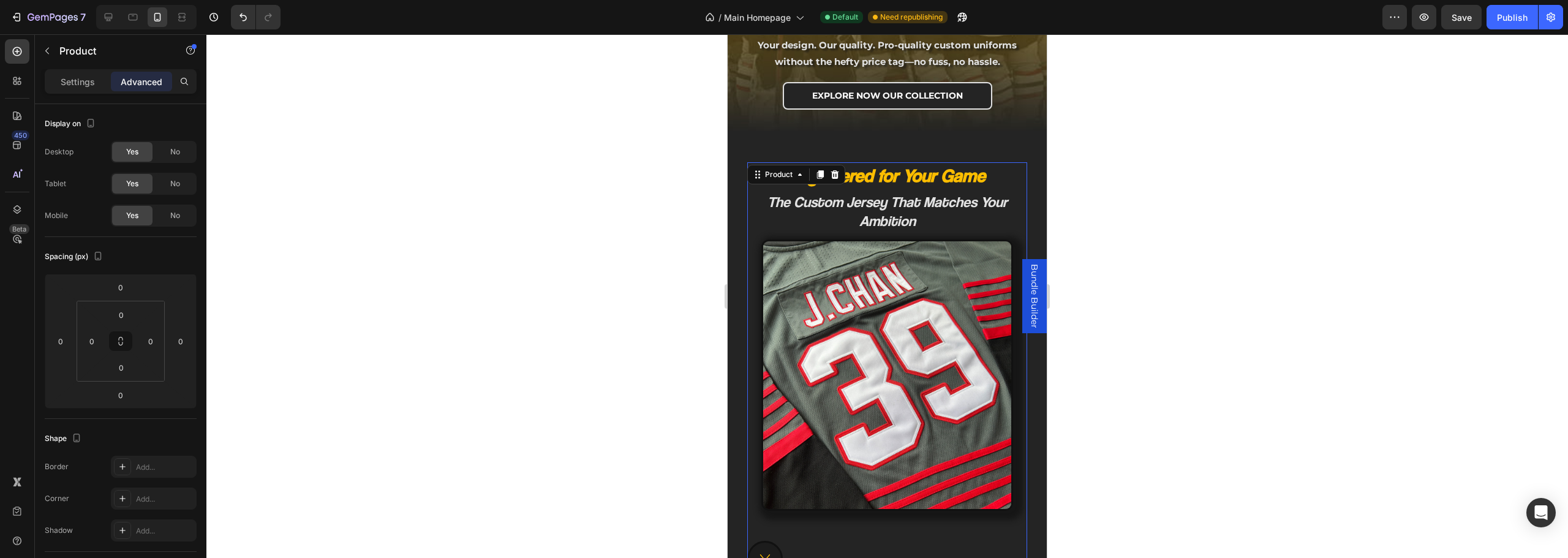
scroll to position [581, 0]
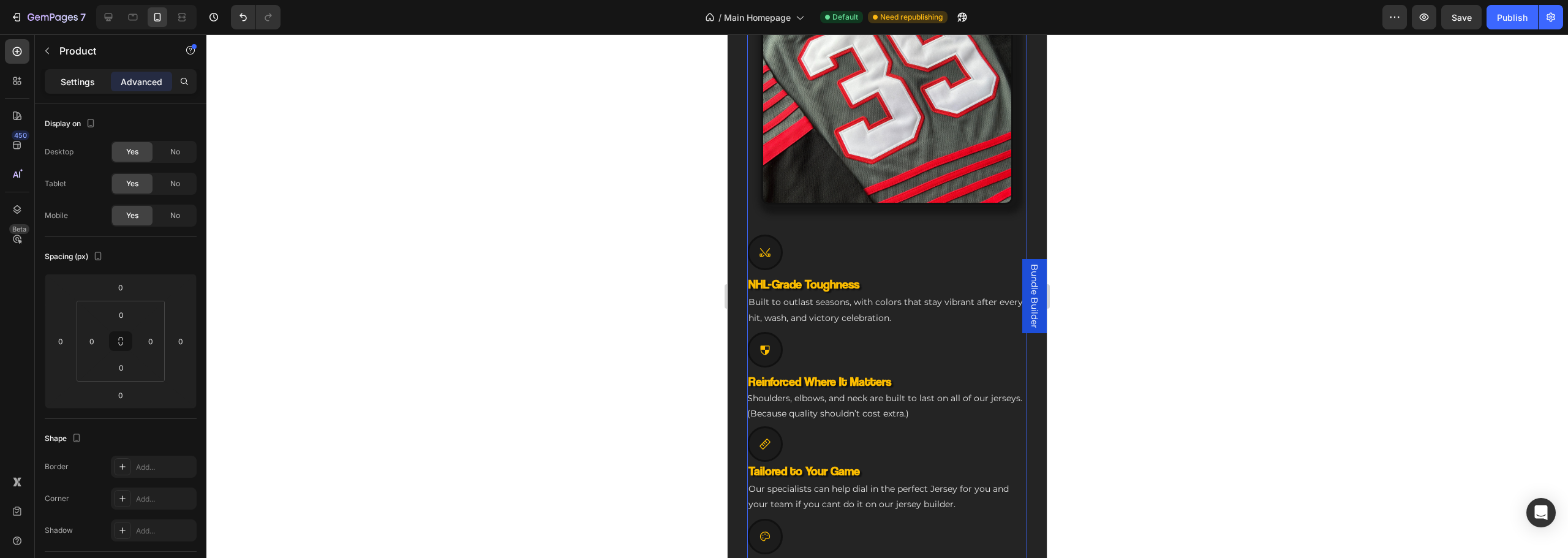
click at [81, 78] on p "Settings" at bounding box center [77, 82] width 34 height 13
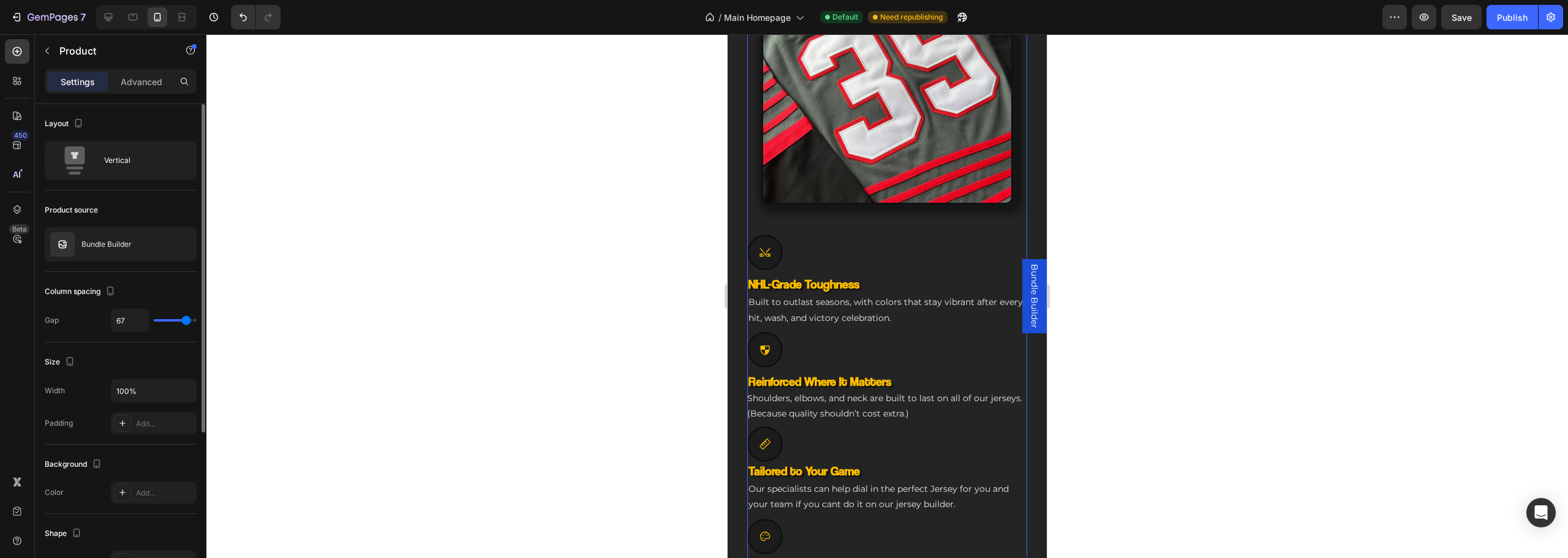
type input "59"
type input "0"
drag, startPoint x: 183, startPoint y: 319, endPoint x: 137, endPoint y: 319, distance: 46.0
type input "0"
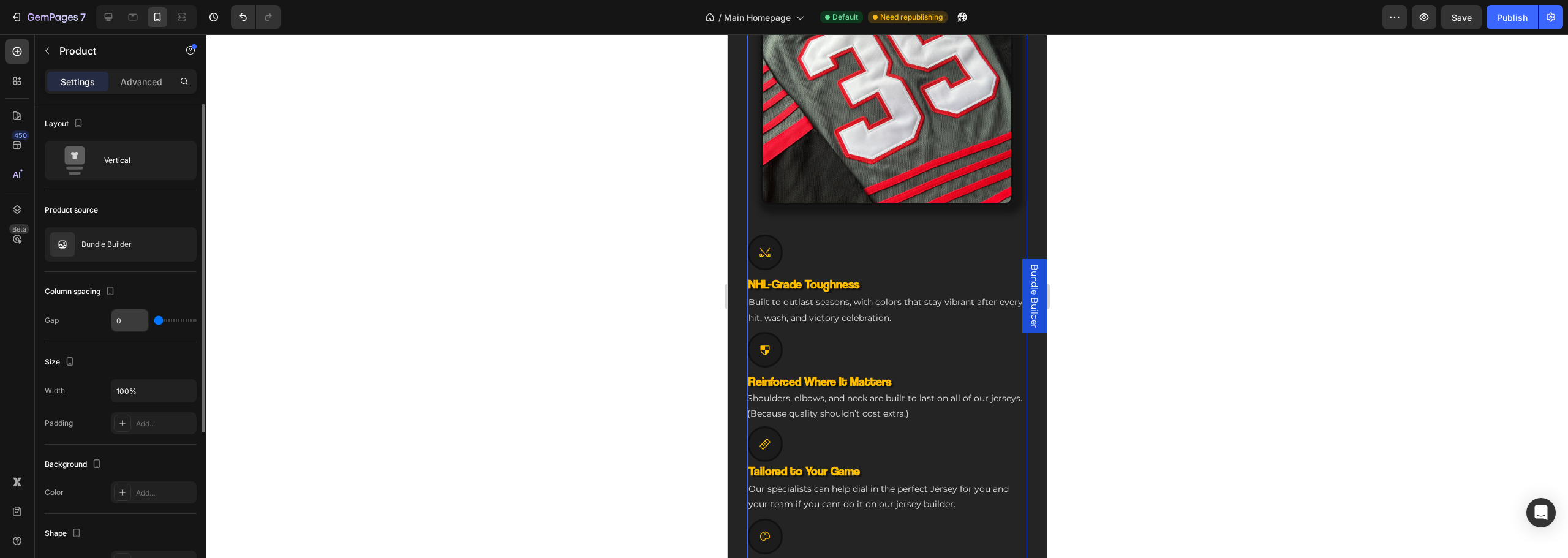
click at [154, 319] on input "range" at bounding box center [175, 319] width 43 height 2
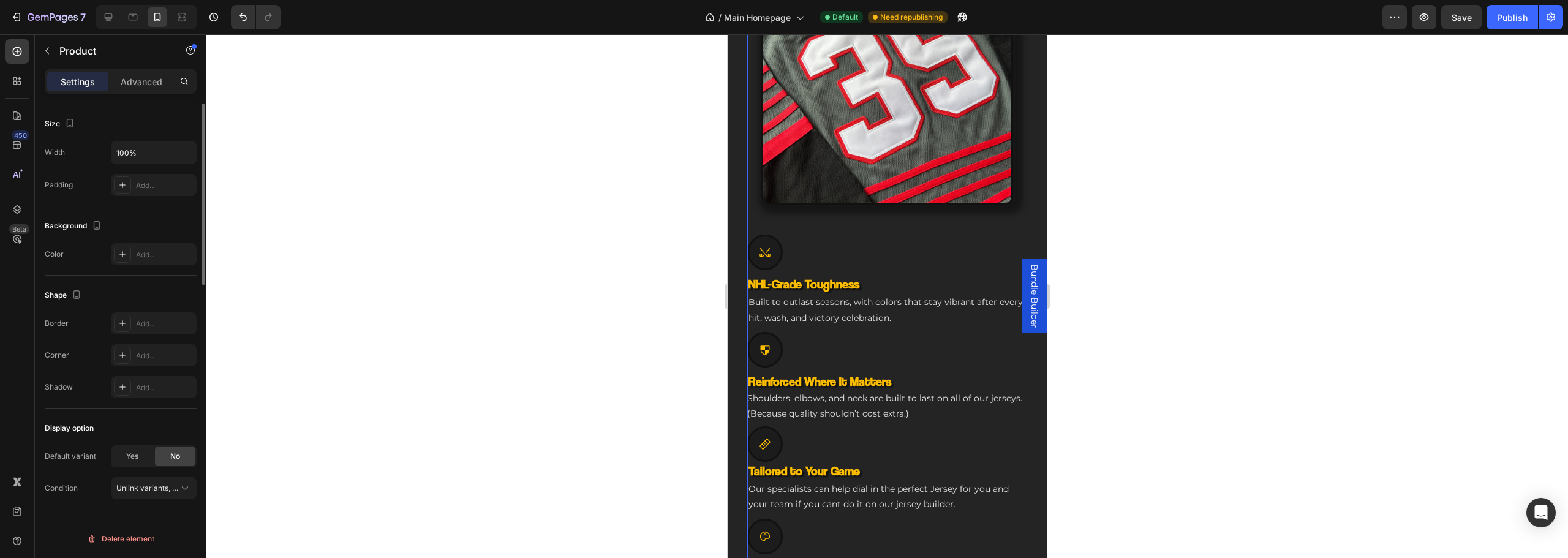
scroll to position [0, 0]
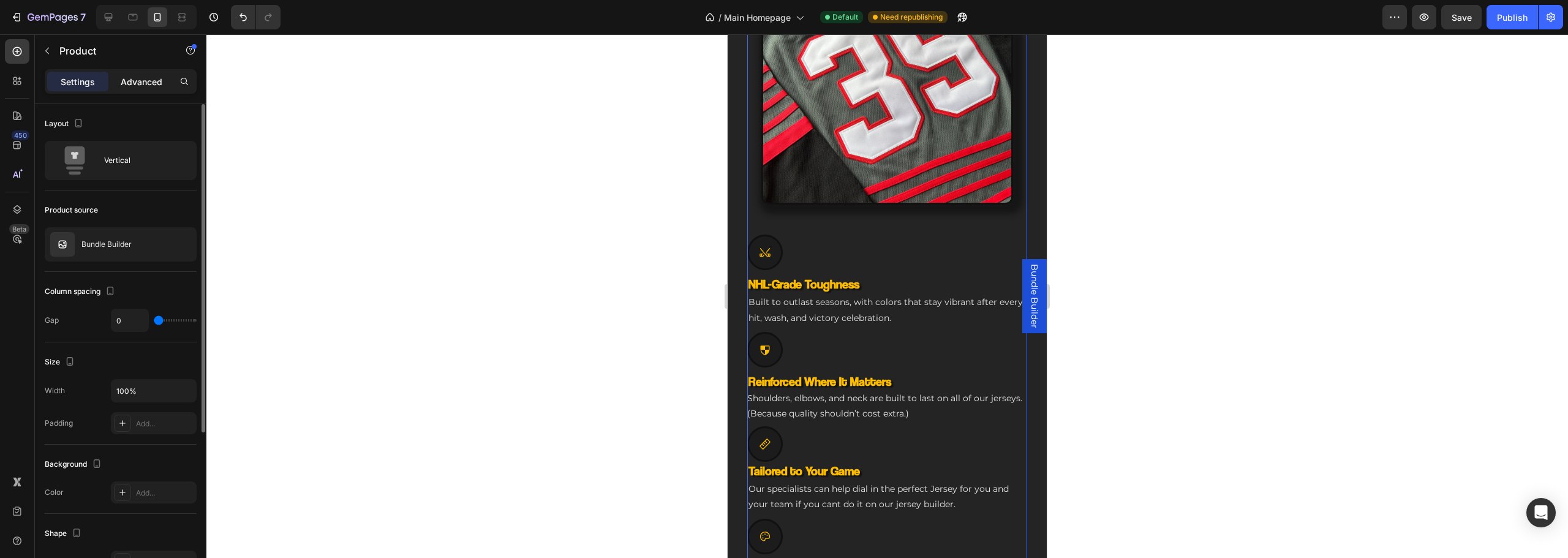
click at [142, 82] on p "Advanced" at bounding box center [142, 82] width 42 height 13
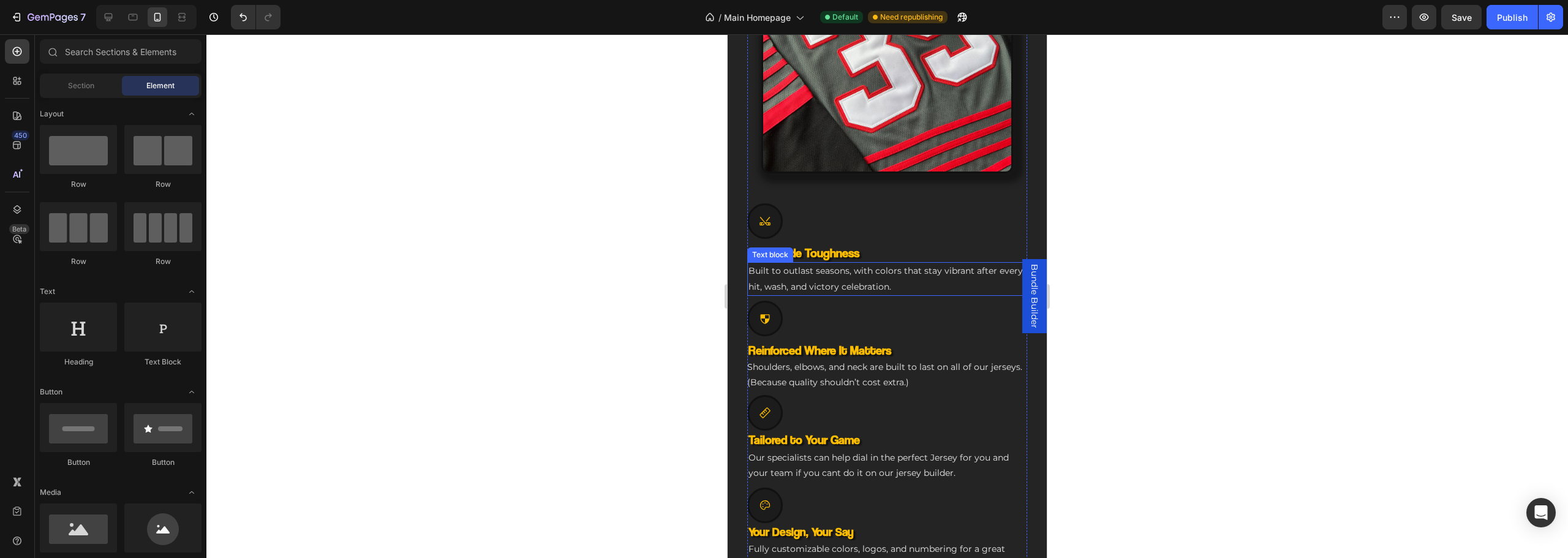
scroll to position [857, 0]
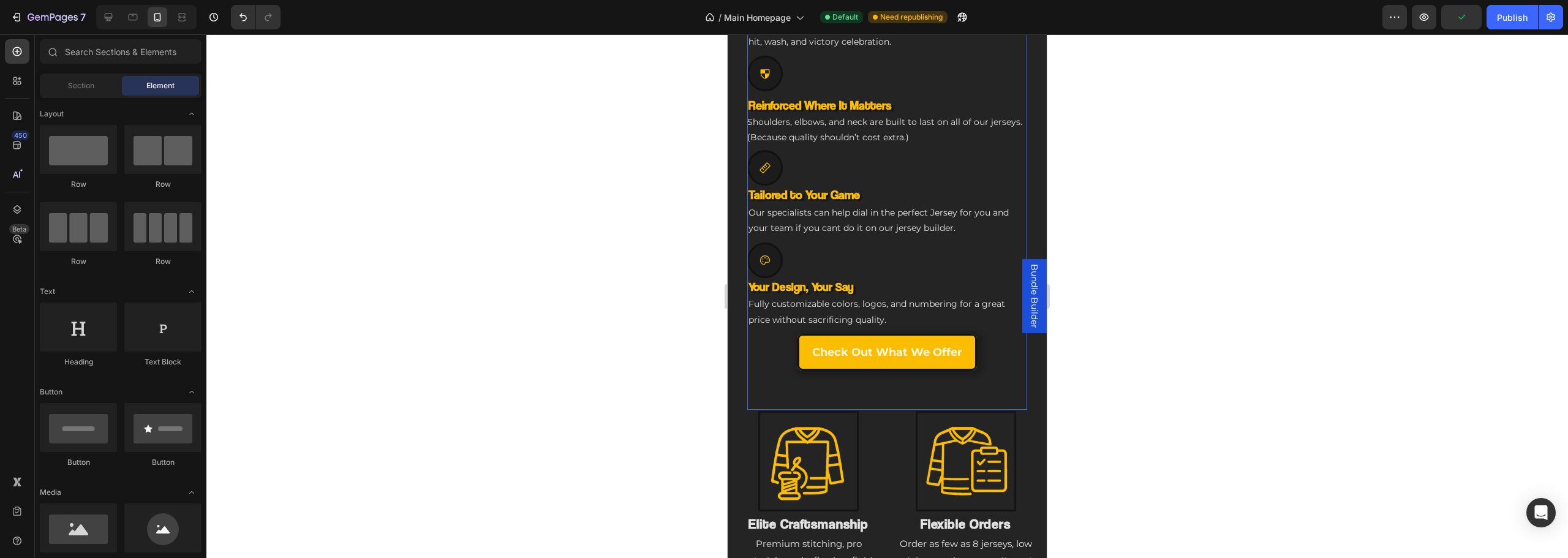
click at [858, 382] on div "Icon NHL-Grade Toughness Heading Built to outlast seasons, with colors that sta…" at bounding box center [887, 390] width 280 height 39
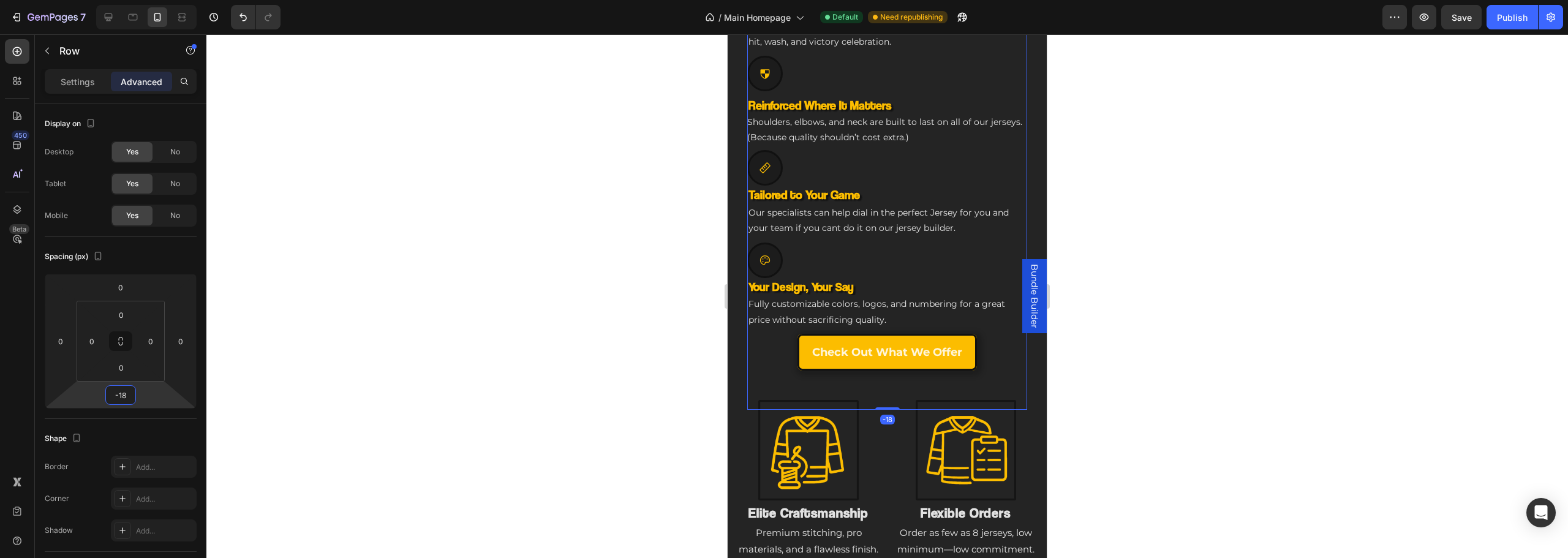
type input "-12"
click at [162, 0] on html "7 Version history / Main Homepage Default Need republishing Preview Save Publis…" at bounding box center [784, 0] width 1568 height 0
drag, startPoint x: 551, startPoint y: 359, endPoint x: 566, endPoint y: 362, distance: 15.3
click at [553, 360] on div at bounding box center [887, 296] width 1362 height 523
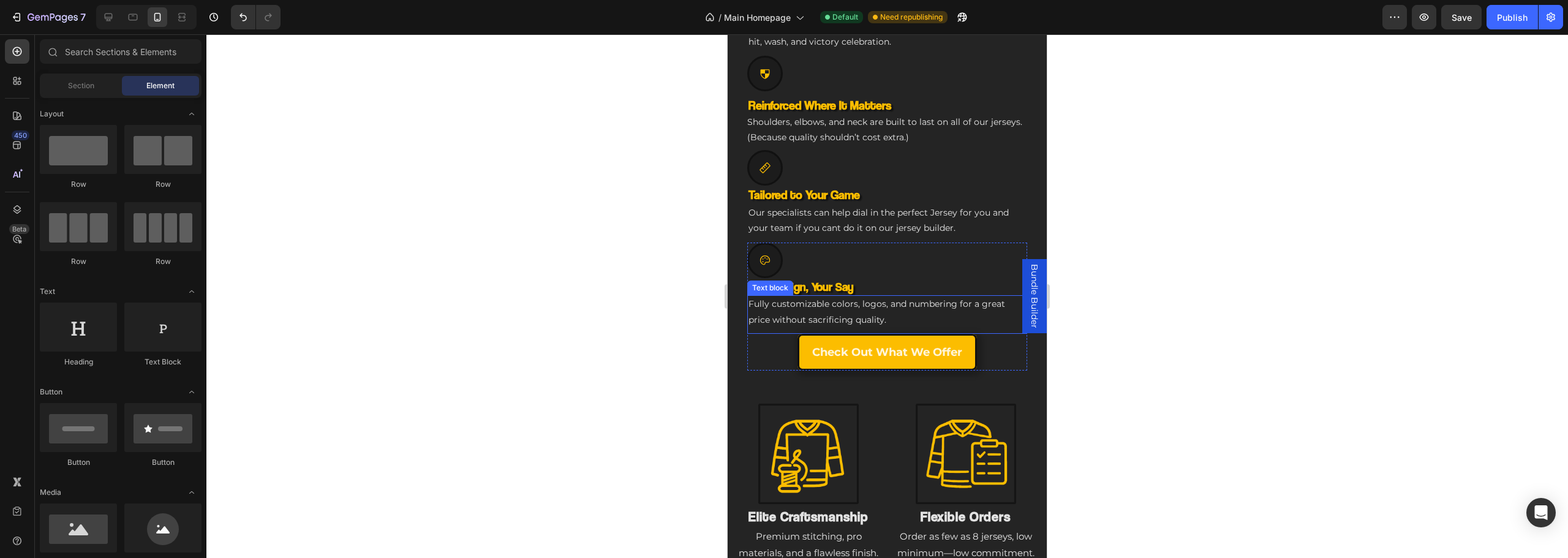
click at [930, 314] on p "Fully customizable colors, logos, and numbering for a great price without sacri…" at bounding box center [887, 312] width 278 height 30
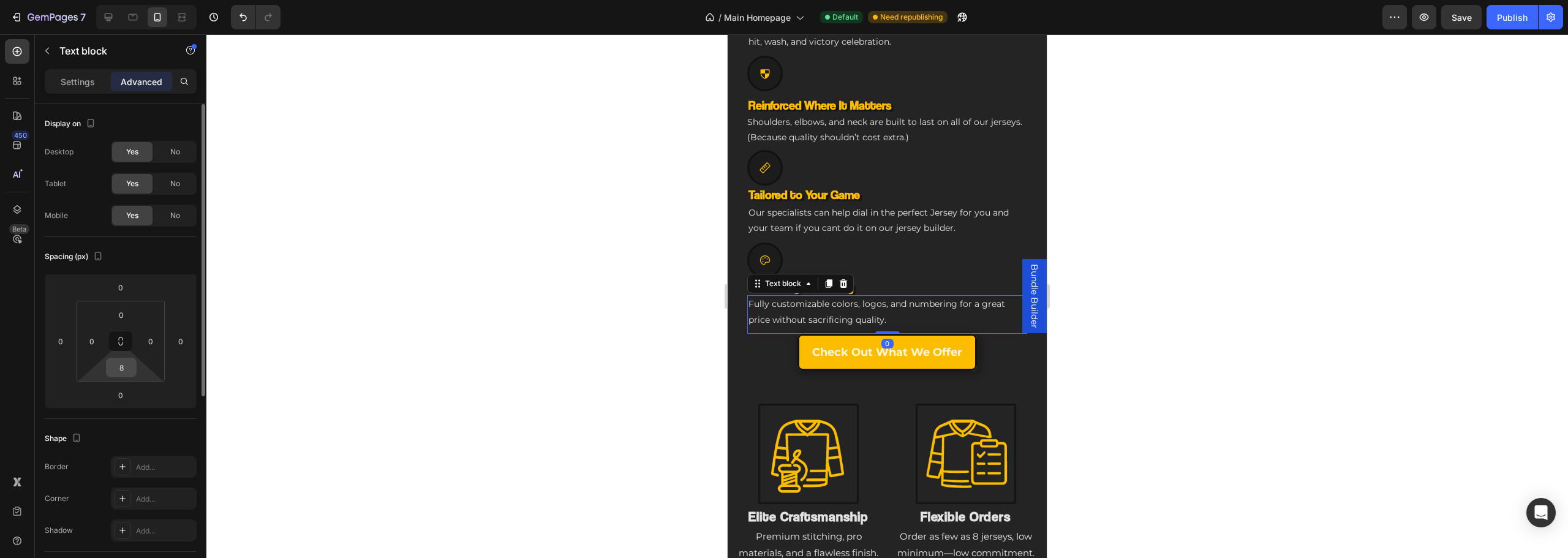
click at [124, 366] on input "8" at bounding box center [122, 366] width 25 height 18
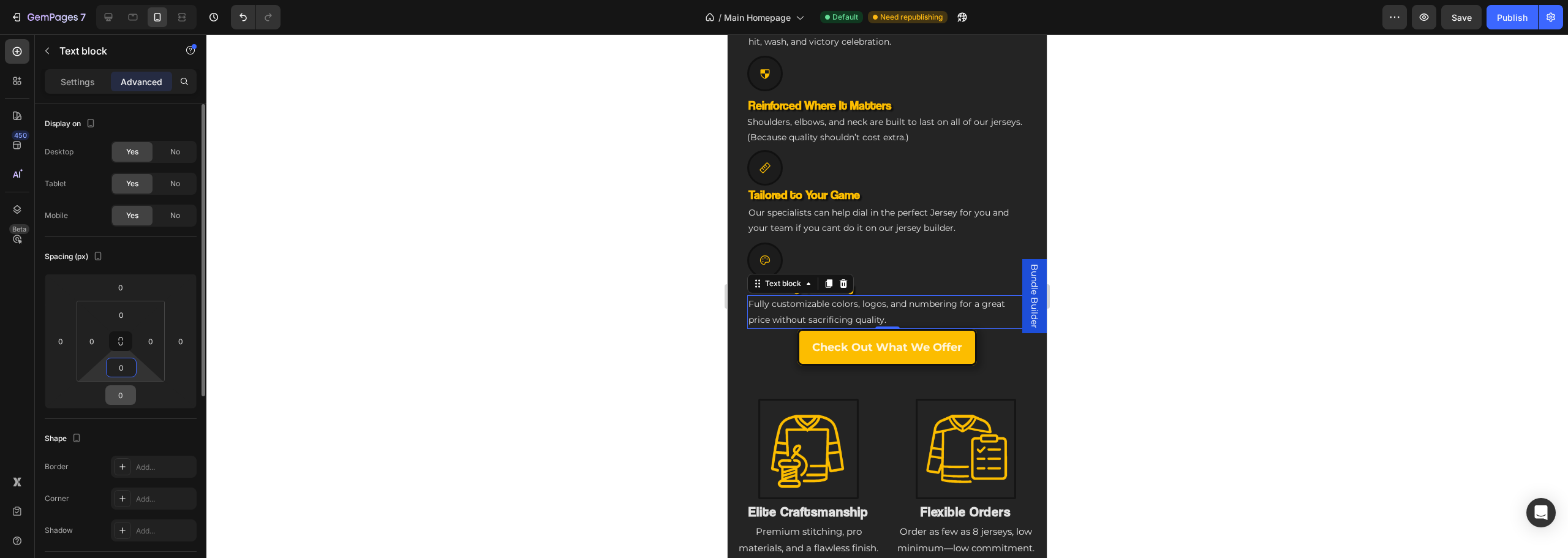
type input "0"
click at [120, 394] on input "0" at bounding box center [121, 395] width 25 height 18
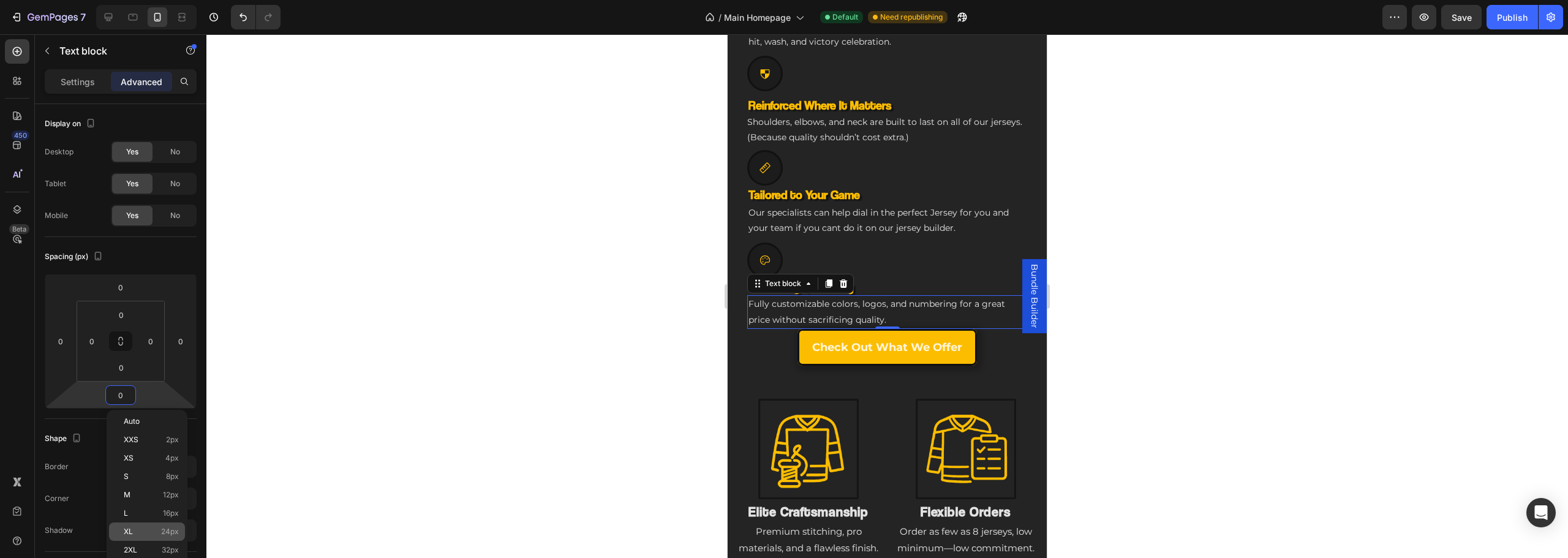
click at [148, 533] on p "XL 24px" at bounding box center [151, 531] width 55 height 9
type input "24"
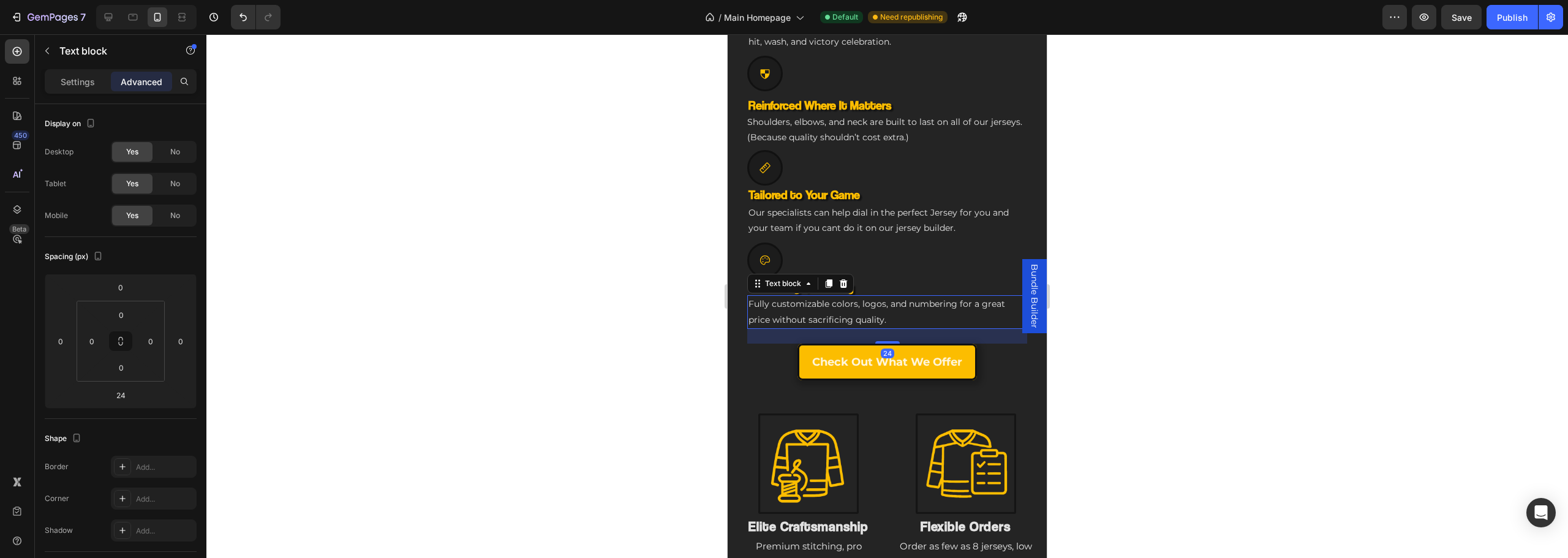
click at [810, 421] on img at bounding box center [809, 463] width 103 height 103
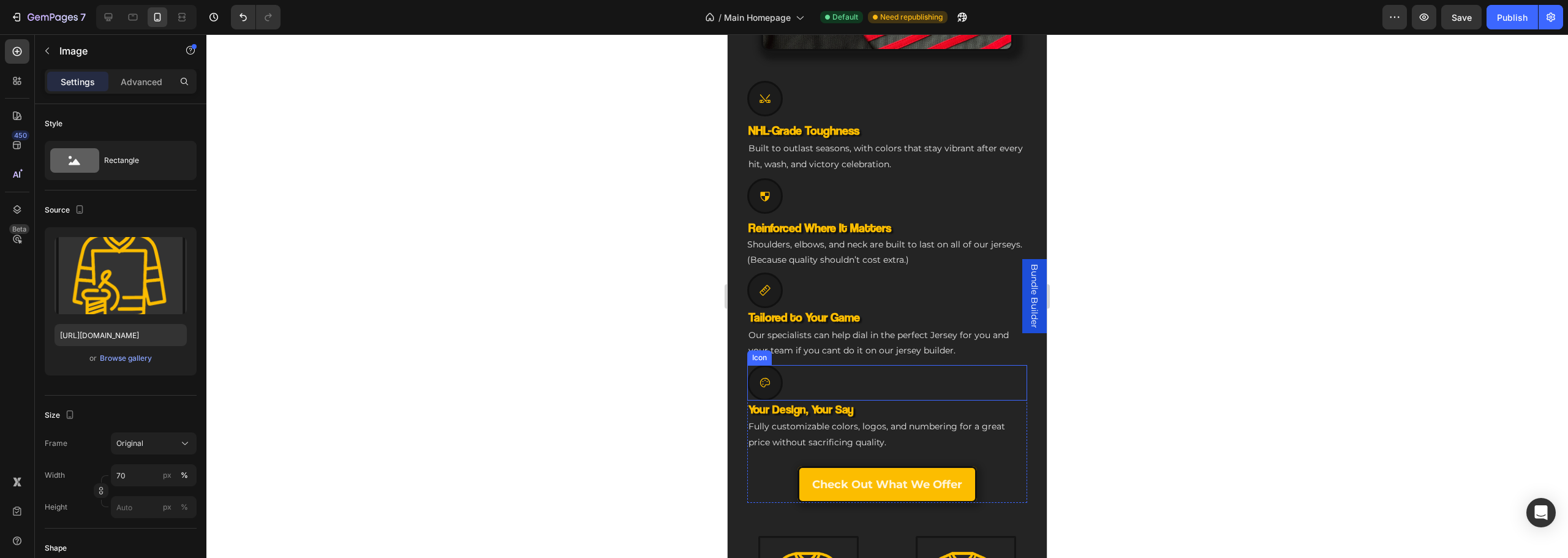
scroll to position [674, 0]
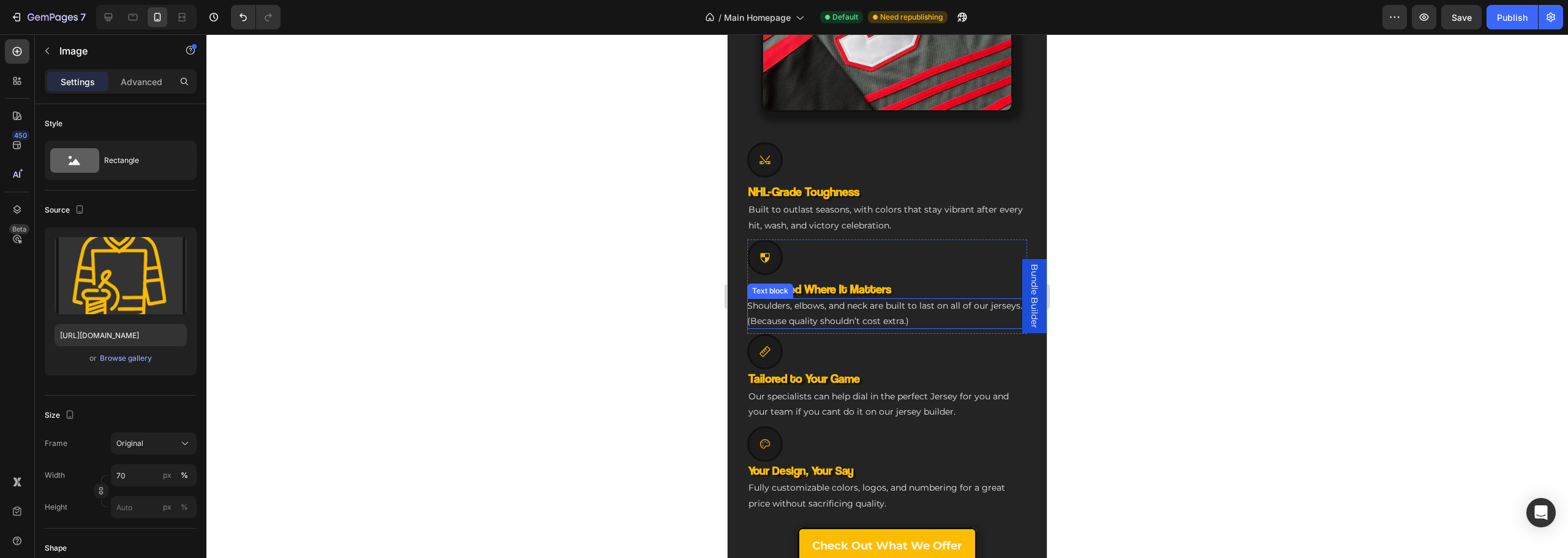
click at [951, 301] on p "Shoulders, elbows, and neck are built to last on all of our jerseys. (Because q…" at bounding box center [887, 313] width 280 height 30
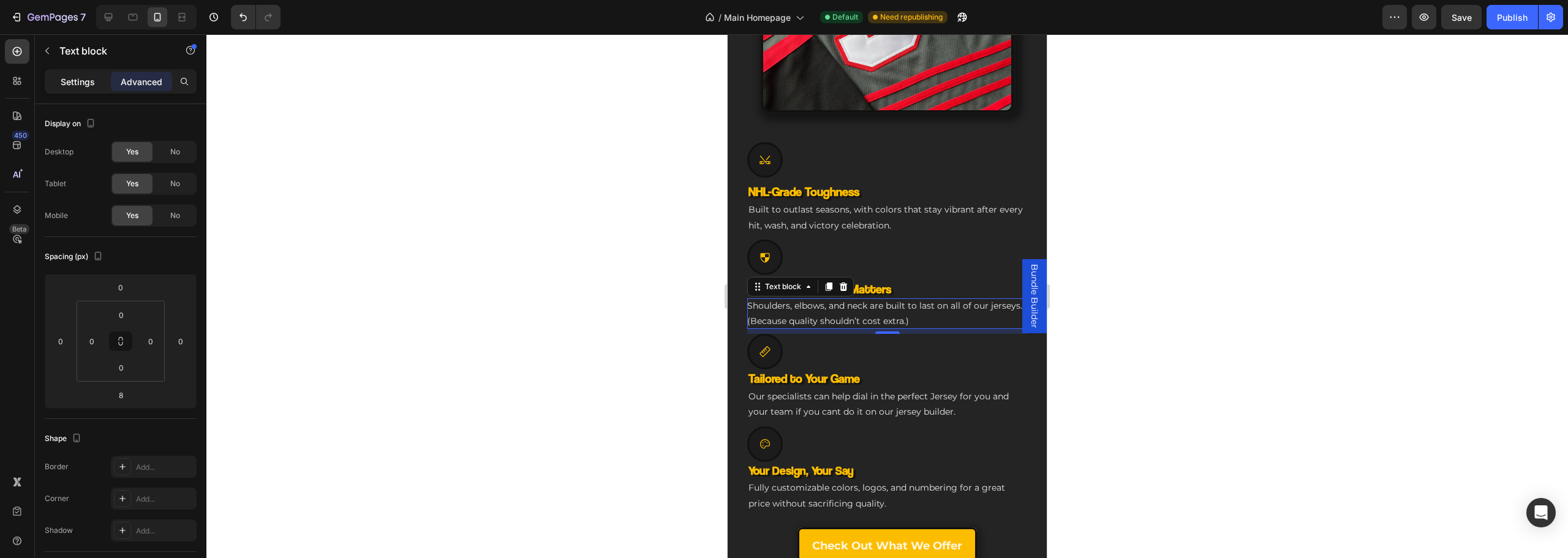
click at [99, 81] on div "Settings" at bounding box center [77, 81] width 61 height 20
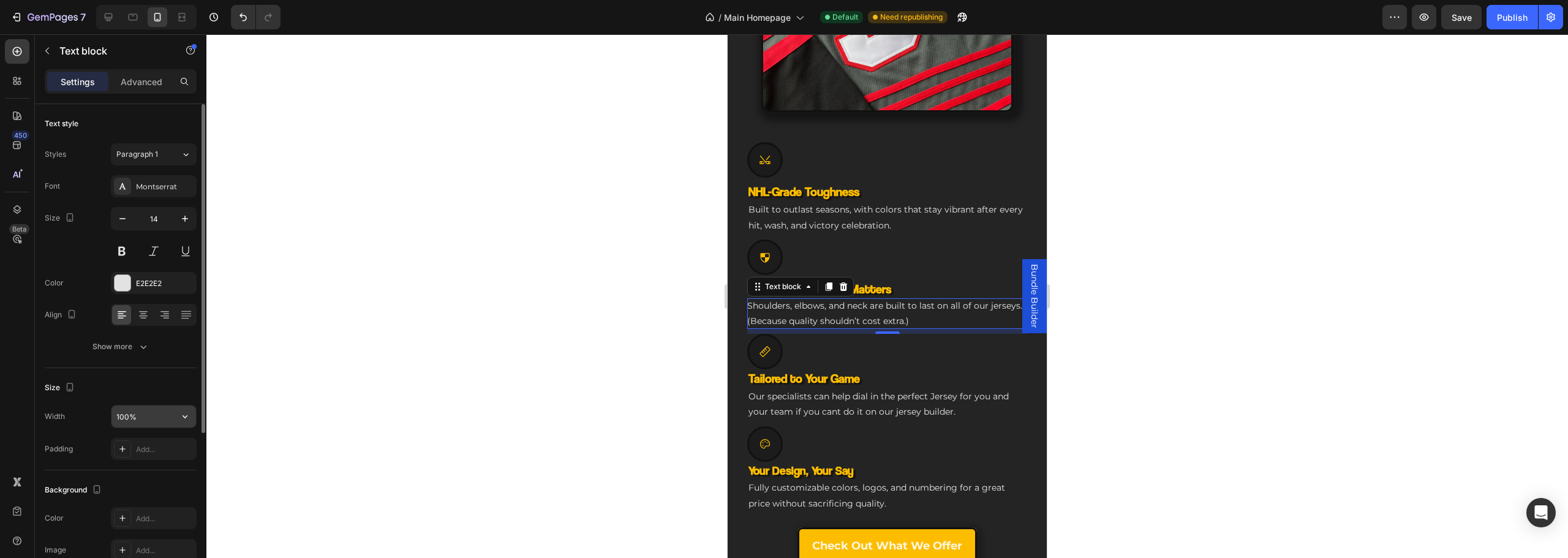
click at [146, 421] on input "100%" at bounding box center [153, 416] width 85 height 22
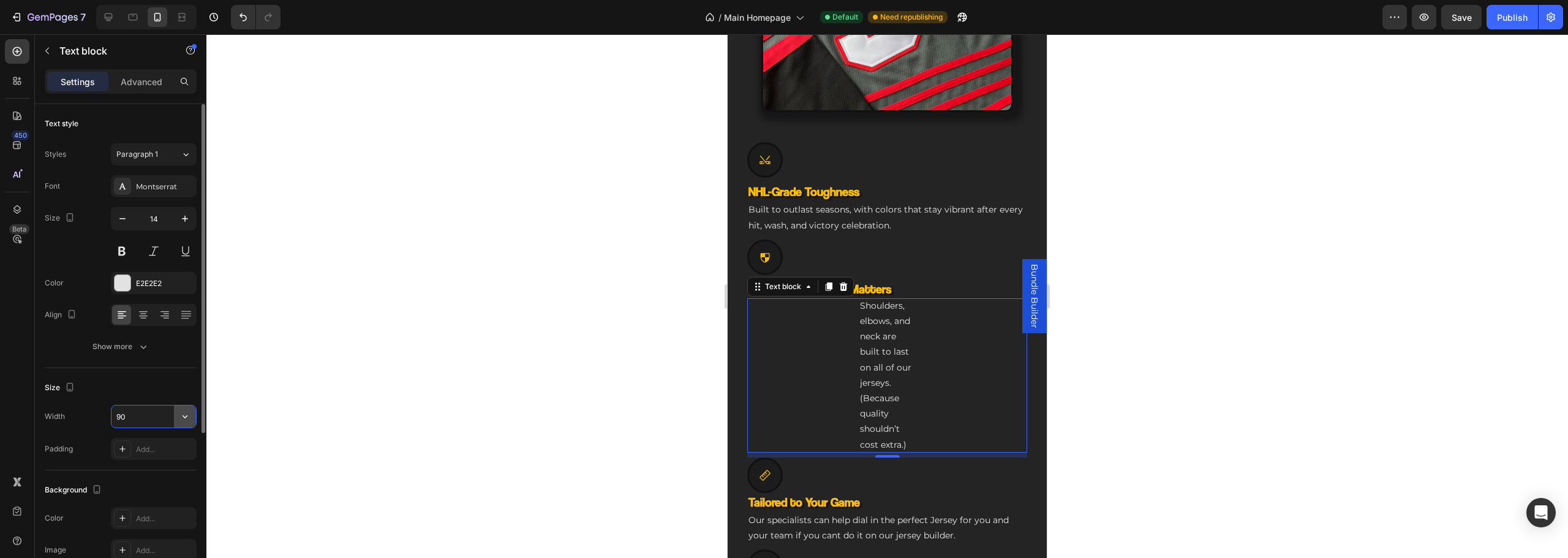
type input "90%"
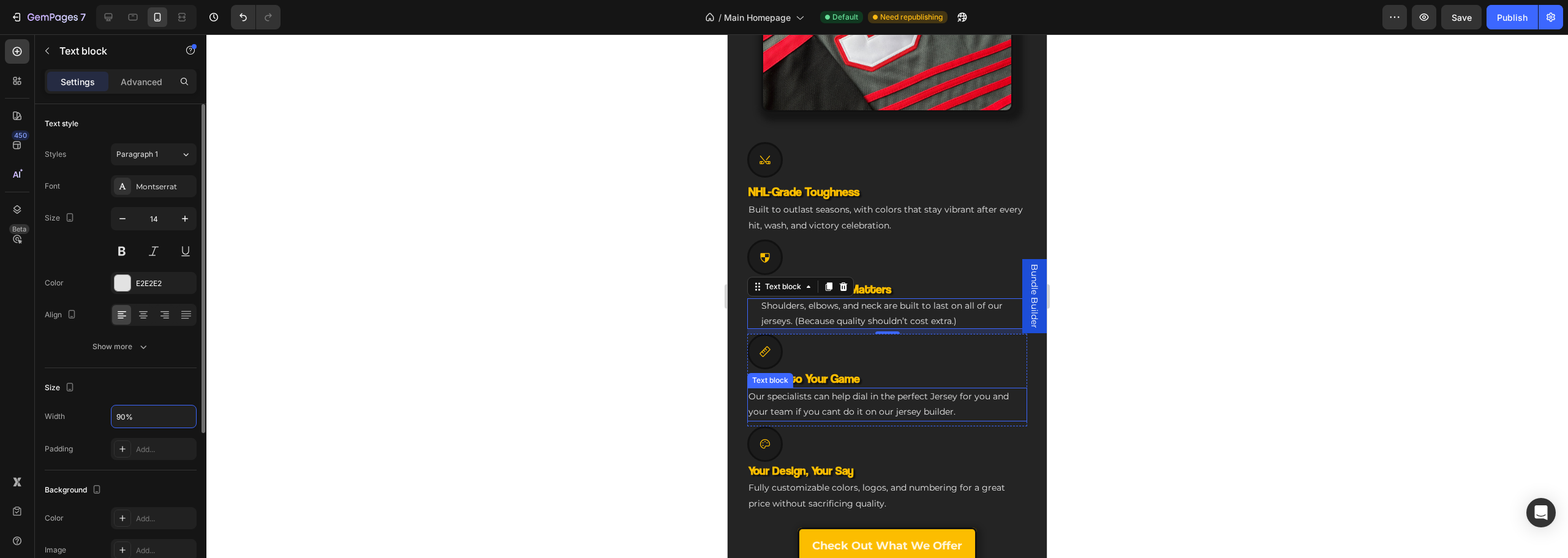
click at [882, 403] on p "Our specialists can help dial in the perfect Jersey for you and your team if yo…" at bounding box center [887, 404] width 278 height 30
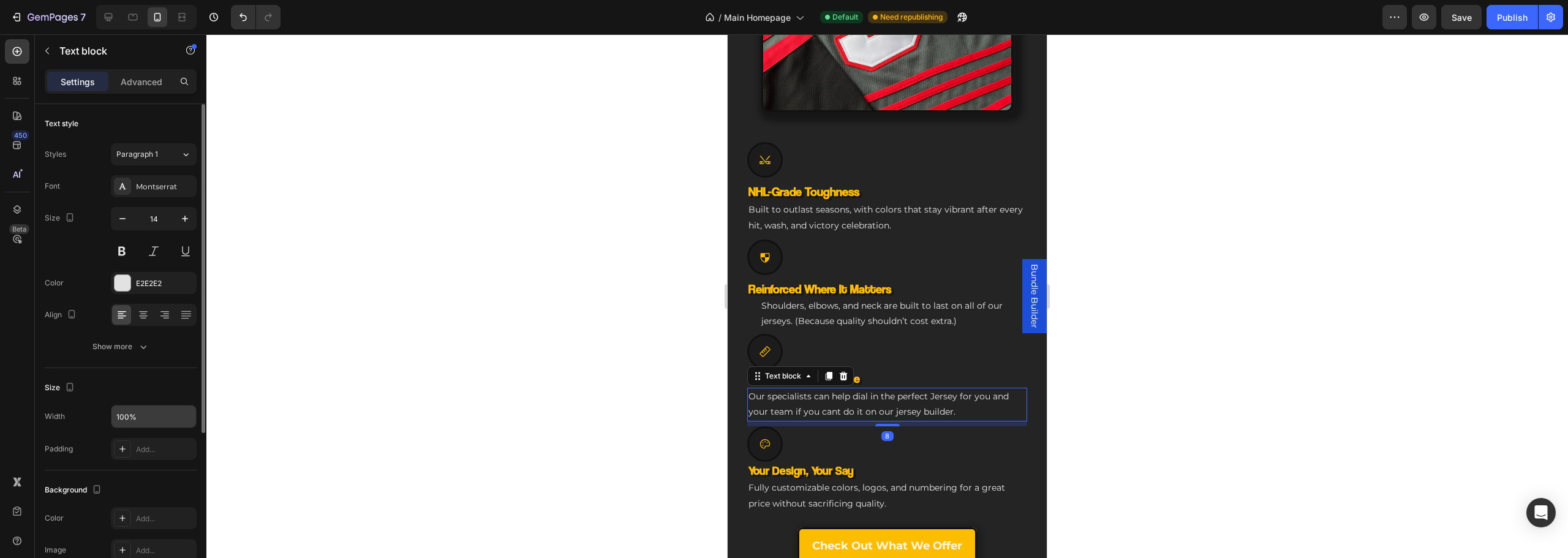
click at [155, 414] on input "100%" at bounding box center [153, 416] width 85 height 22
type input "90%"
click at [854, 484] on p "Fully customizable colors, logos, and numbering for a great price without sacri…" at bounding box center [887, 495] width 278 height 30
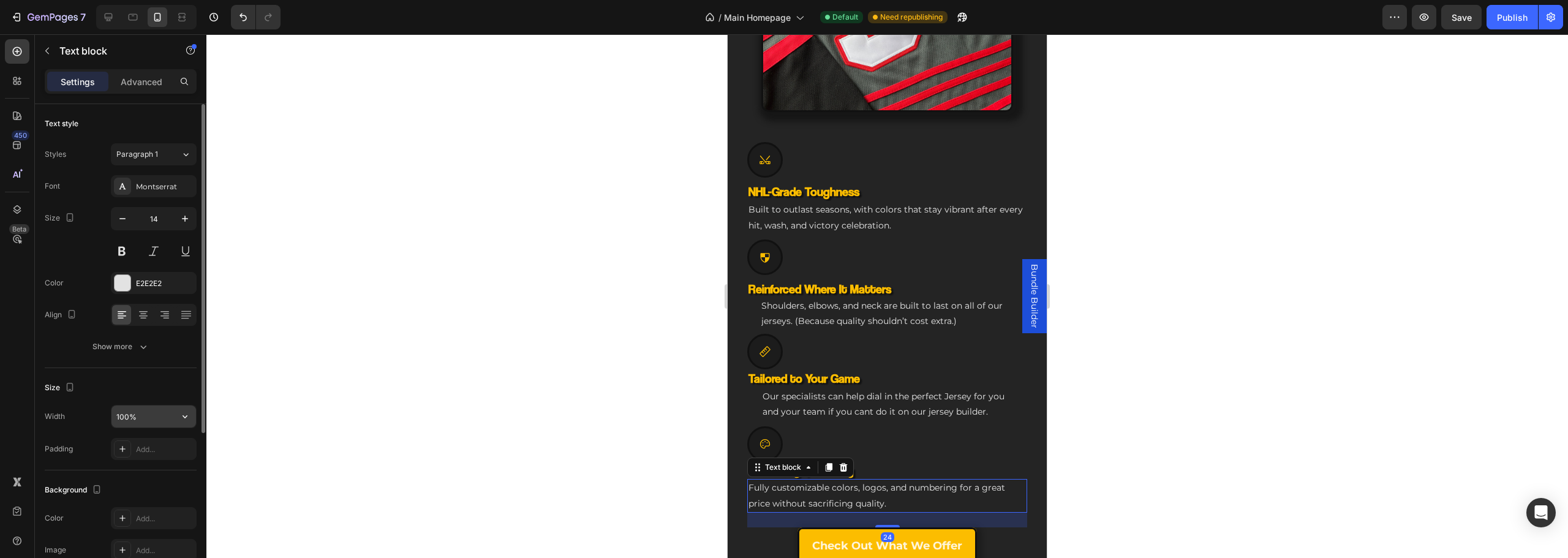
click at [122, 418] on input "100%" at bounding box center [153, 416] width 85 height 22
type input "90%"
click at [922, 463] on h3 "Your Design, Your Say" at bounding box center [887, 471] width 280 height 18
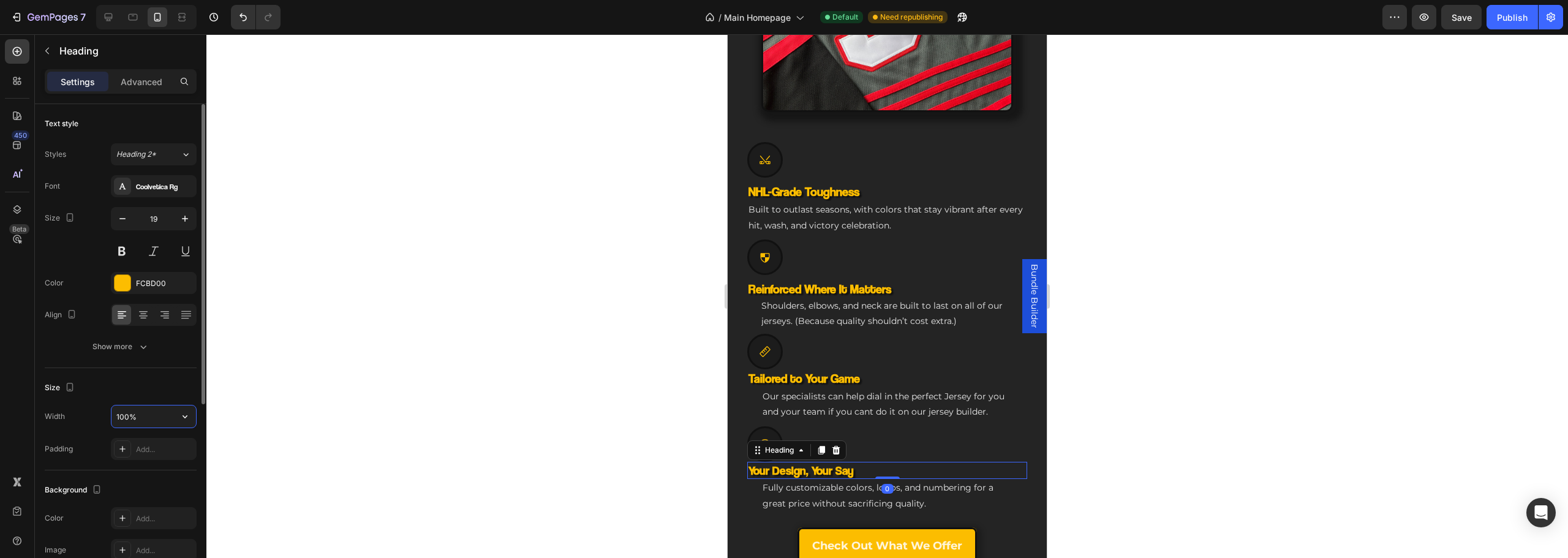
click at [114, 413] on input "100%" at bounding box center [153, 416] width 85 height 22
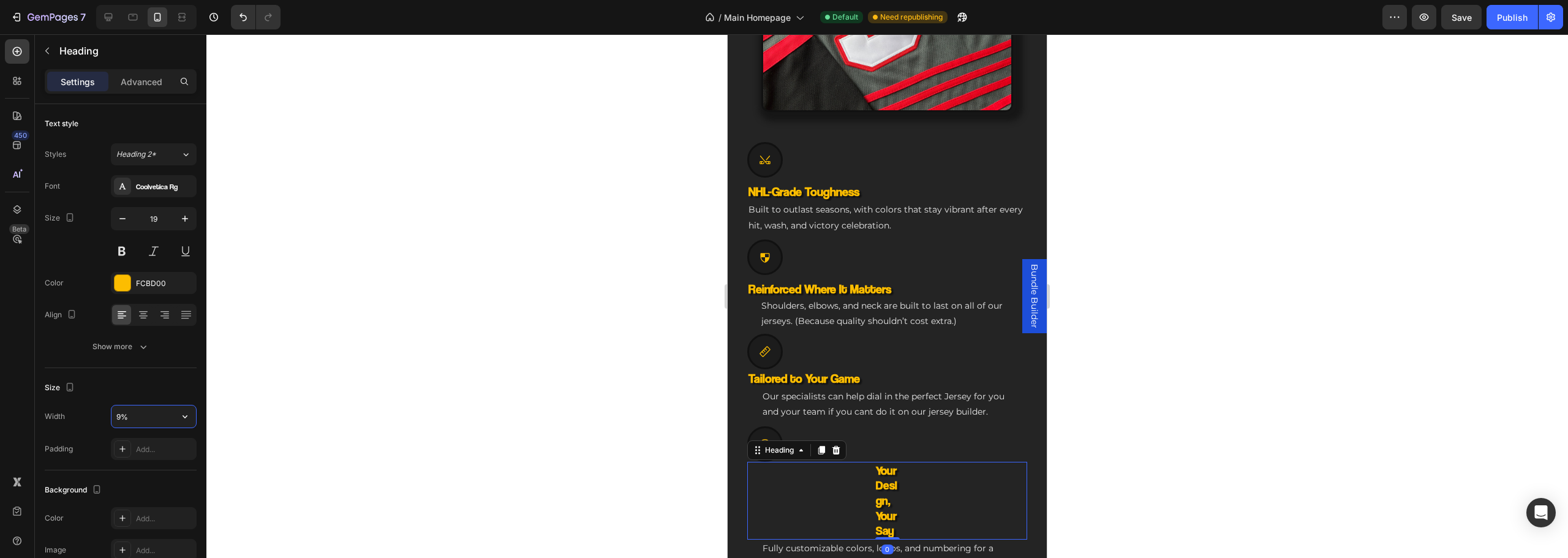
type input "90%"
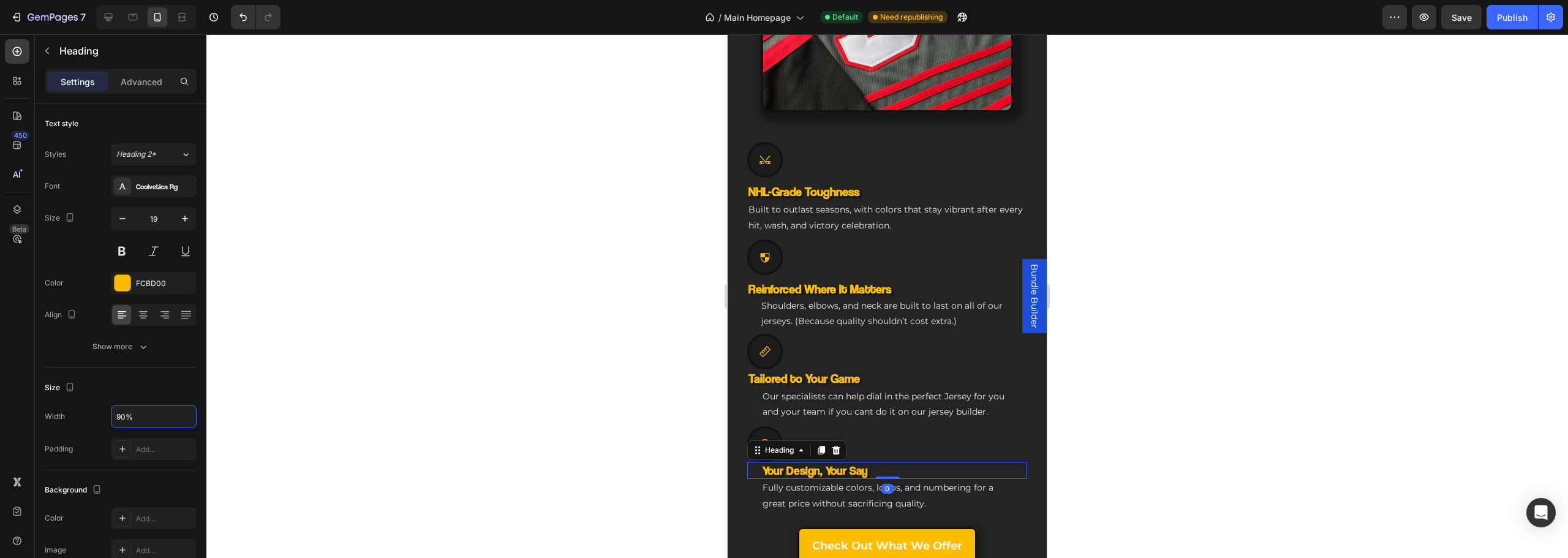
click at [886, 426] on div "Icon" at bounding box center [887, 443] width 280 height 35
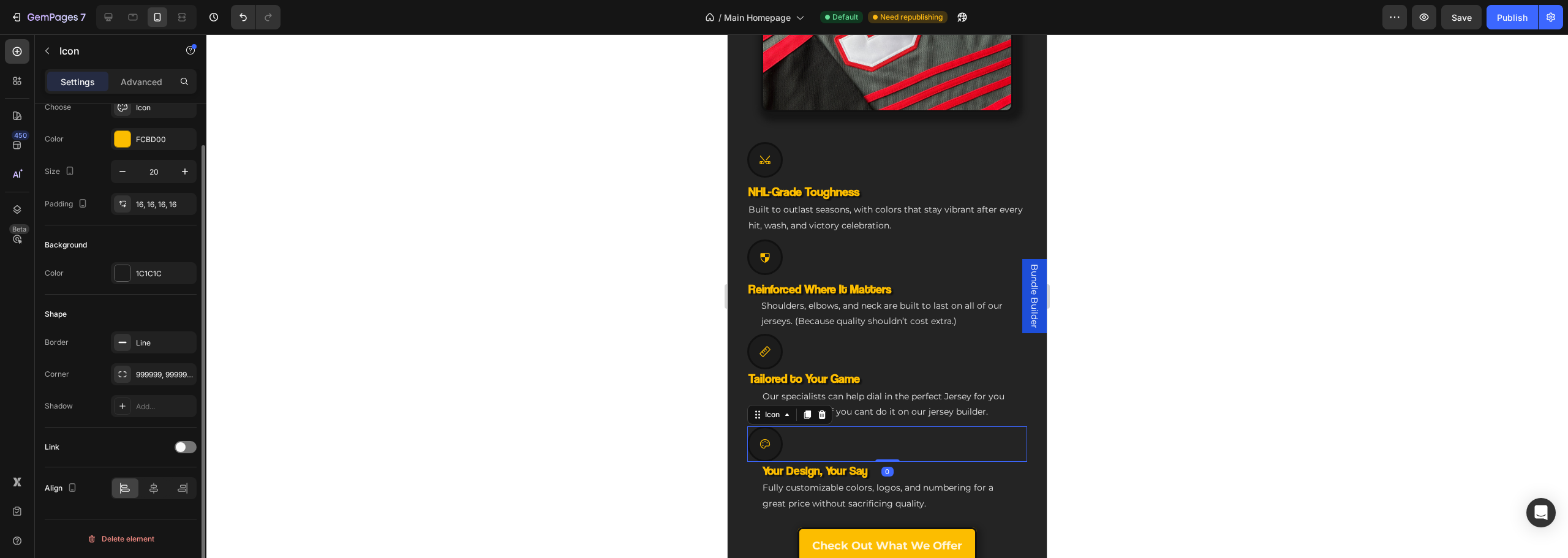
scroll to position [0, 0]
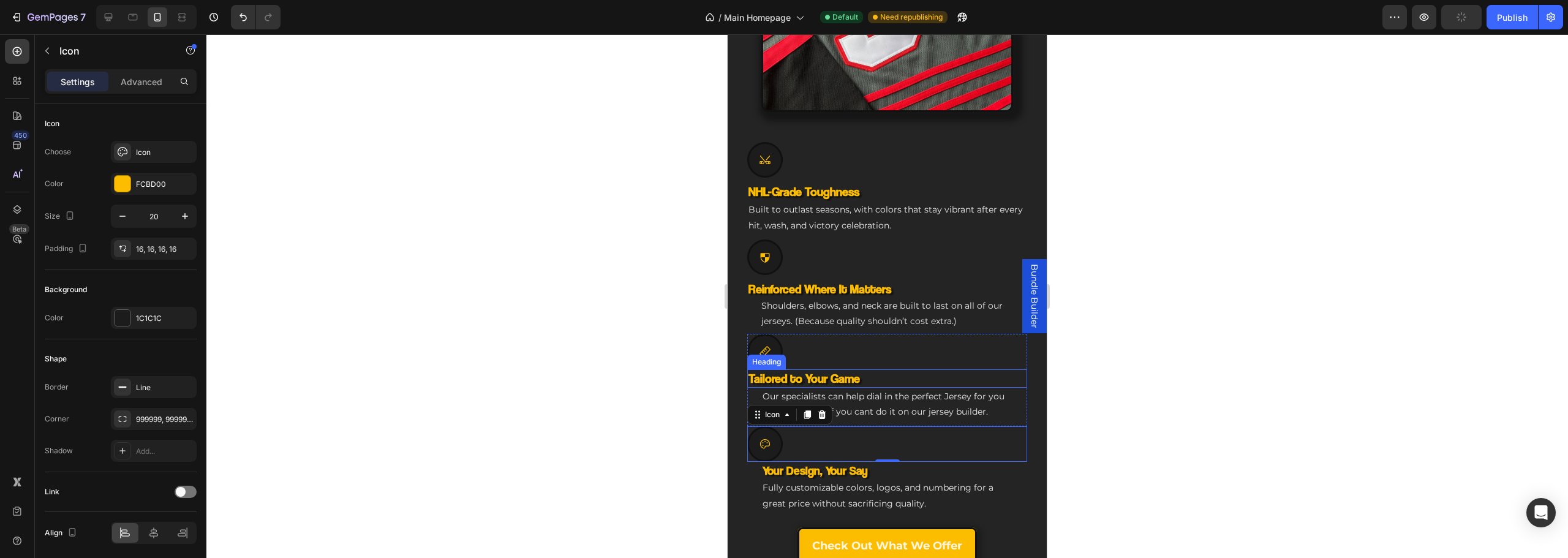
click at [822, 369] on h3 "Tailored to Your Game" at bounding box center [887, 378] width 280 height 18
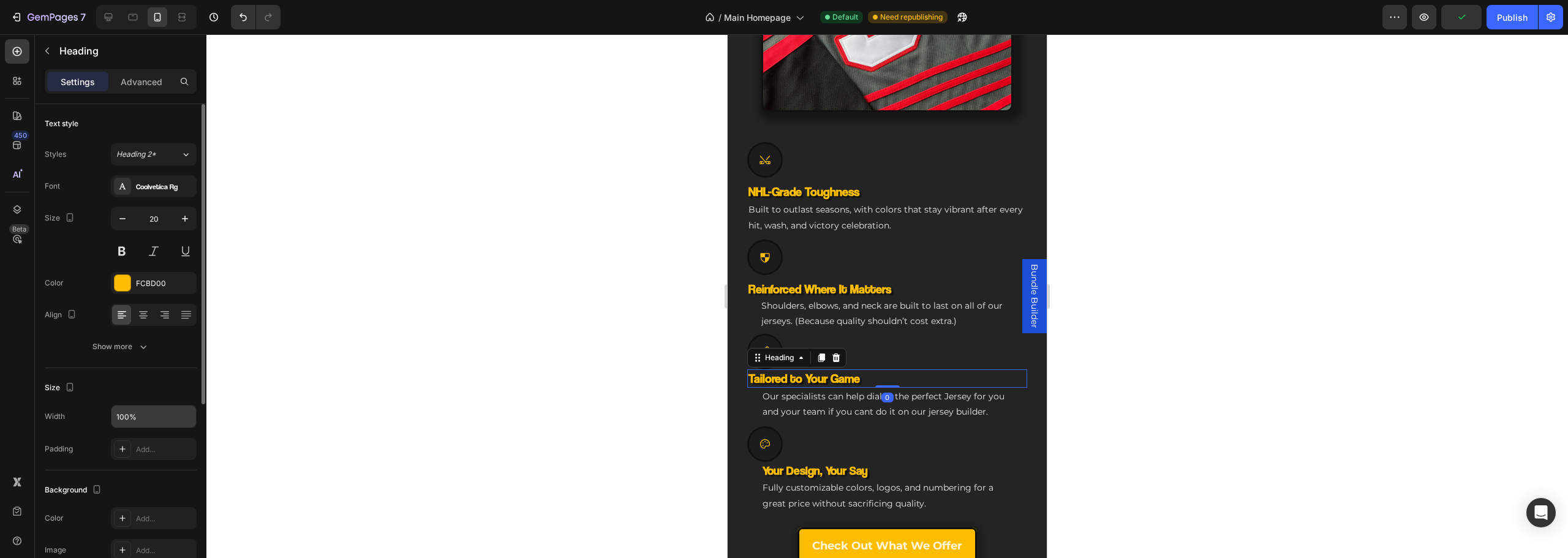
click at [125, 419] on input "100%" at bounding box center [153, 416] width 85 height 22
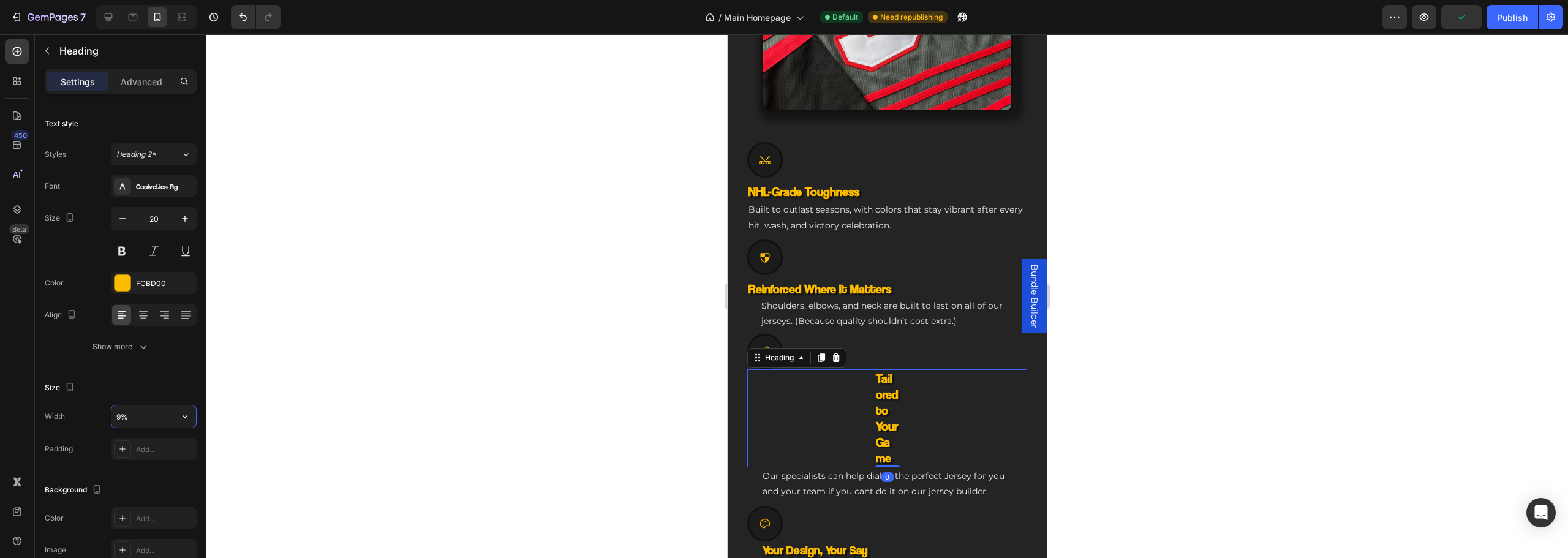
type input "90%"
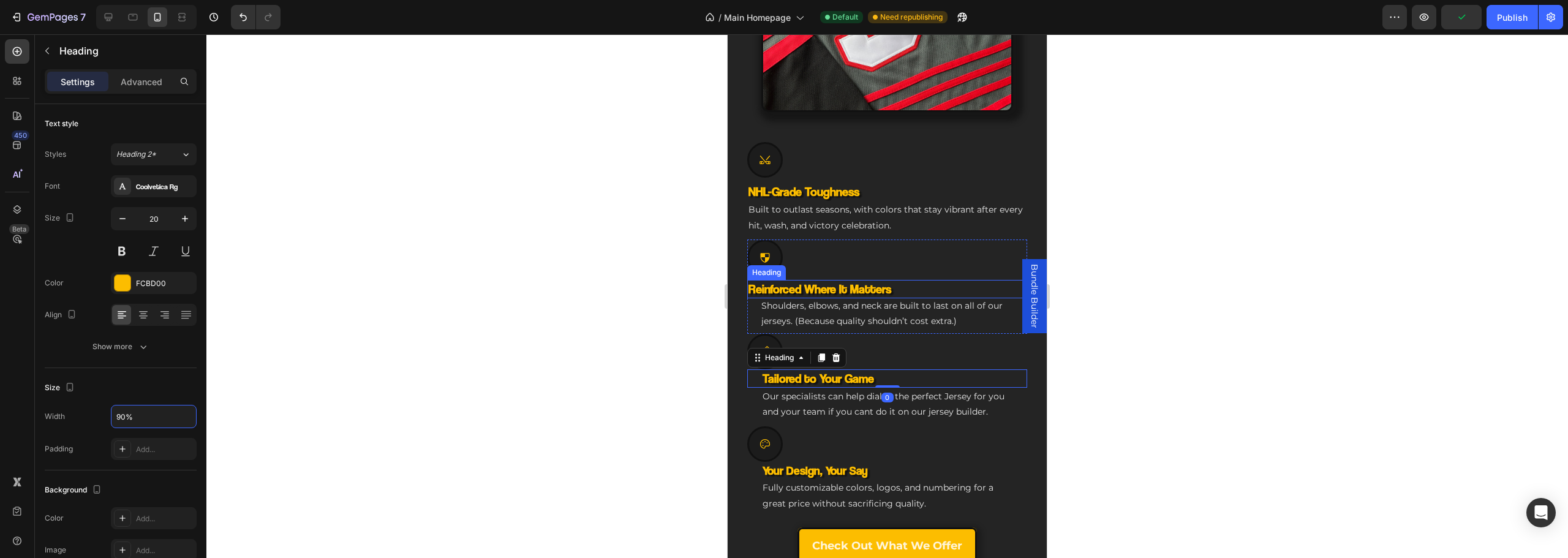
click at [833, 280] on h3 "Reinforced Where It Matters" at bounding box center [887, 288] width 280 height 18
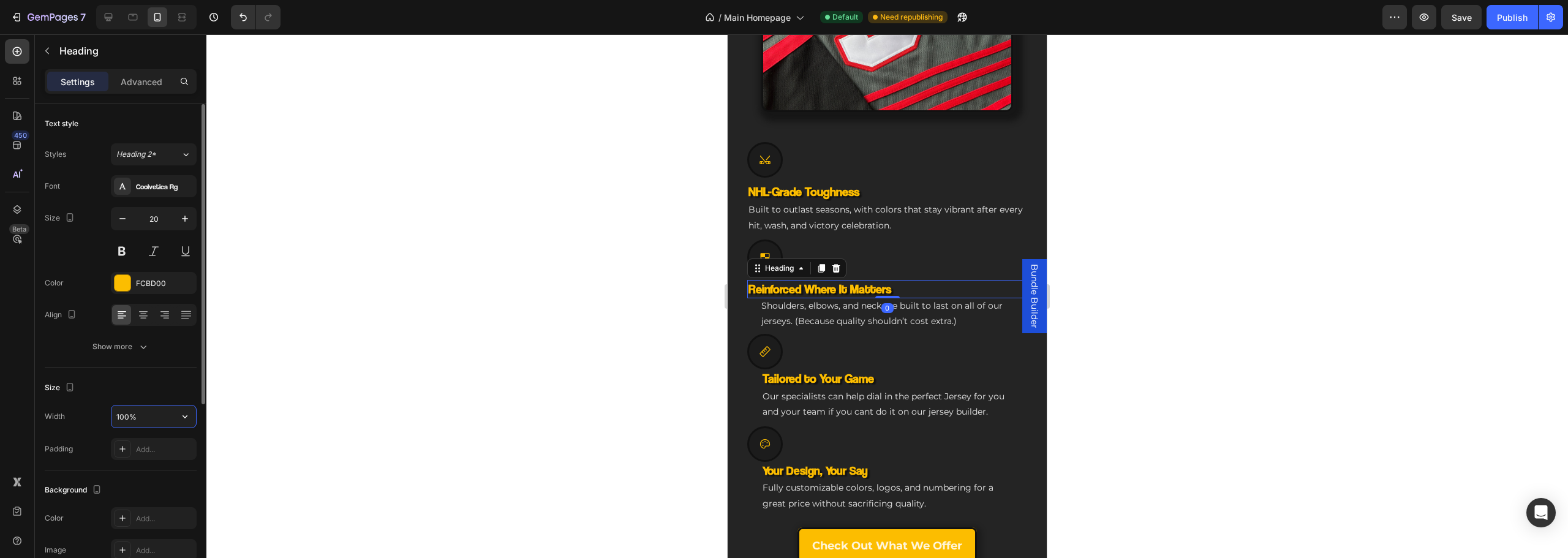
click at [115, 417] on input "100%" at bounding box center [153, 416] width 85 height 22
type input "90%"
click at [820, 210] on p "Built to outlast seasons, with colors that stay vibrant after every hit, wash, …" at bounding box center [887, 217] width 278 height 30
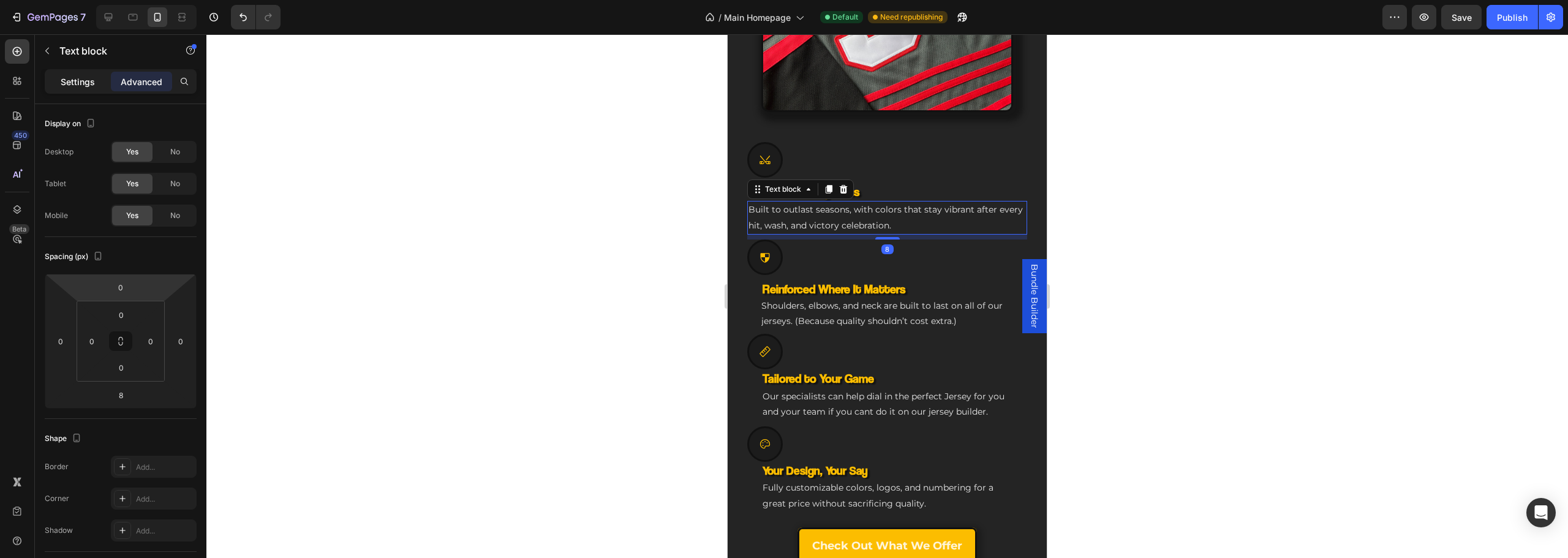
click at [65, 81] on p "Settings" at bounding box center [77, 82] width 34 height 13
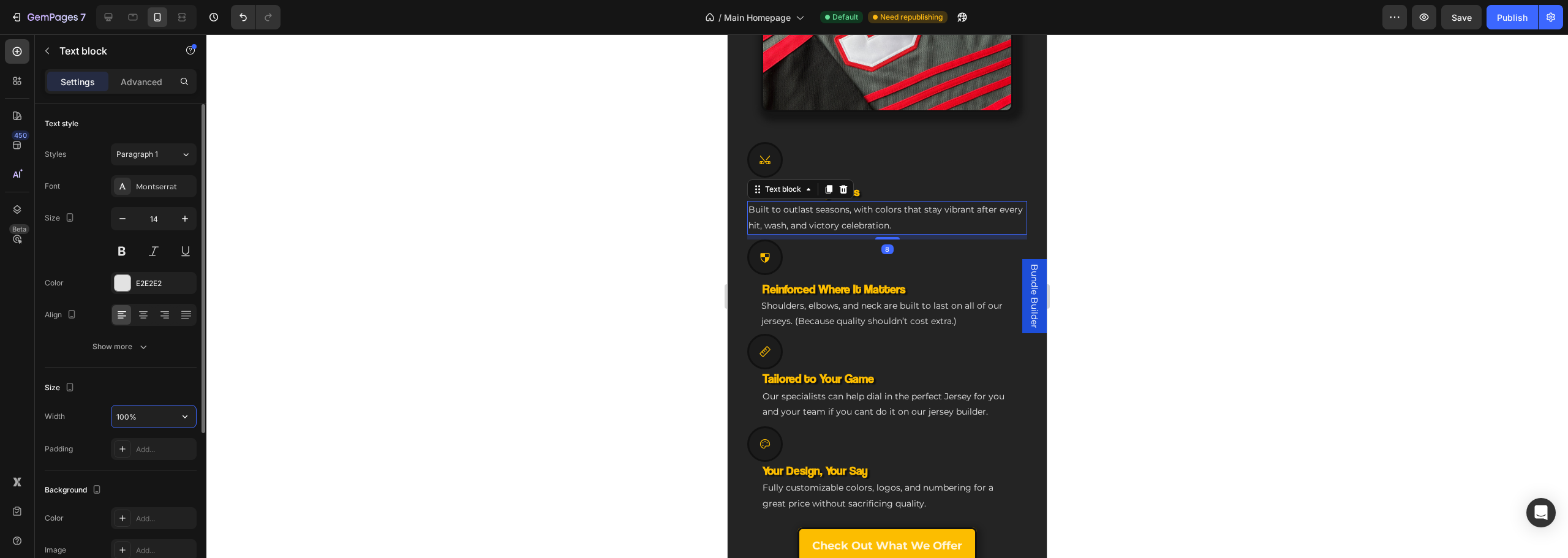
click at [130, 415] on input "100%" at bounding box center [153, 416] width 85 height 22
type input "90%"
click at [890, 182] on h3 "NHL-Grade Toughness" at bounding box center [887, 191] width 280 height 18
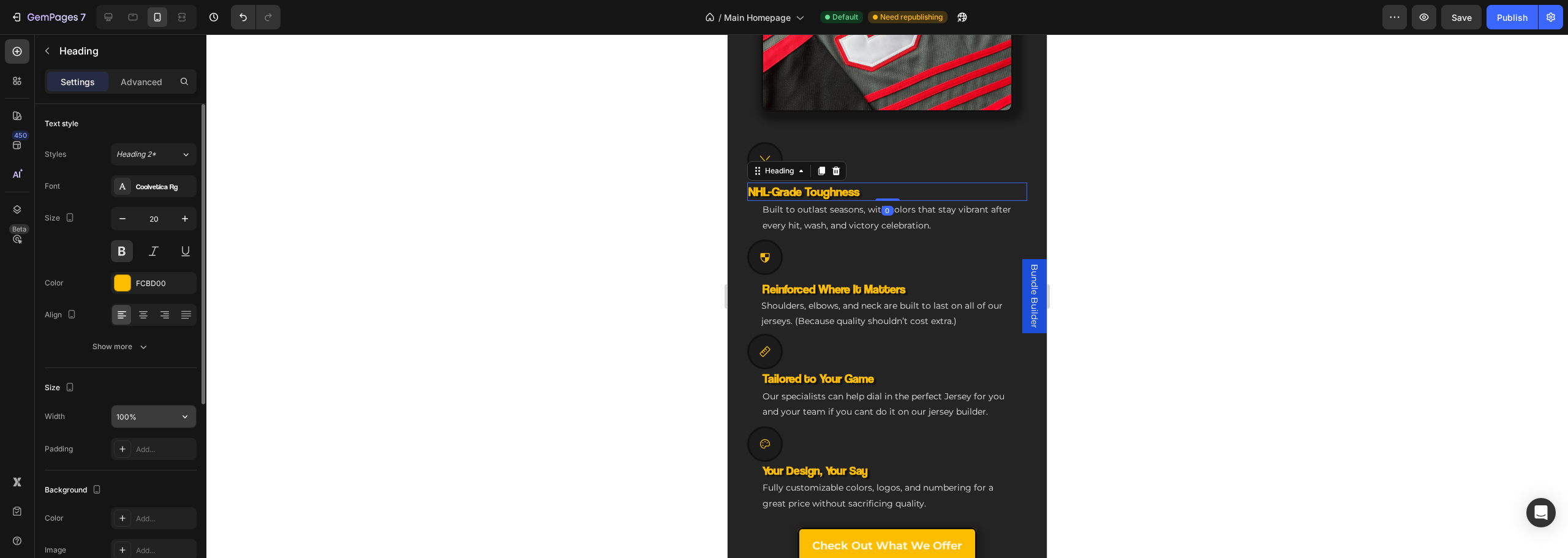
click at [121, 418] on input "100%" at bounding box center [153, 416] width 85 height 22
type input "90%"
drag, startPoint x: 439, startPoint y: 350, endPoint x: 467, endPoint y: 350, distance: 28.0
click at [440, 350] on div at bounding box center [887, 296] width 1362 height 523
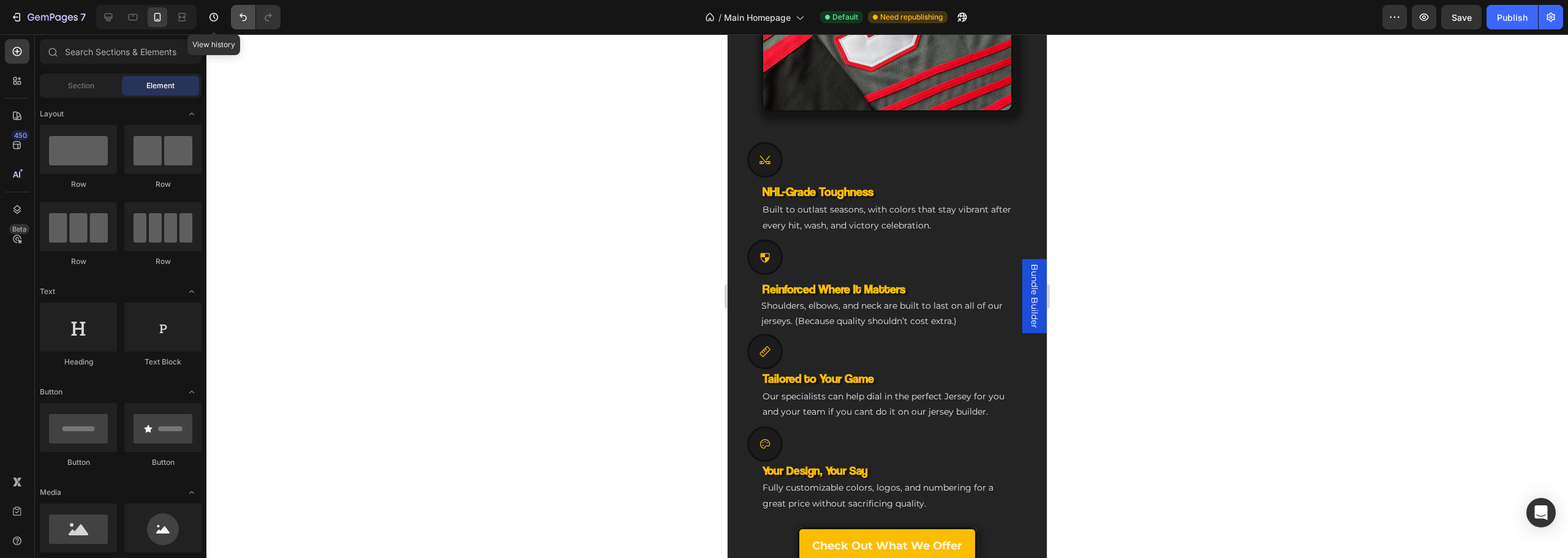
drag, startPoint x: 224, startPoint y: 11, endPoint x: 232, endPoint y: 13, distance: 8.2
click at [232, 13] on div "7 Version history View history" at bounding box center [145, 17] width 290 height 25
click at [244, 15] on icon "Undo/Redo" at bounding box center [243, 17] width 7 height 8
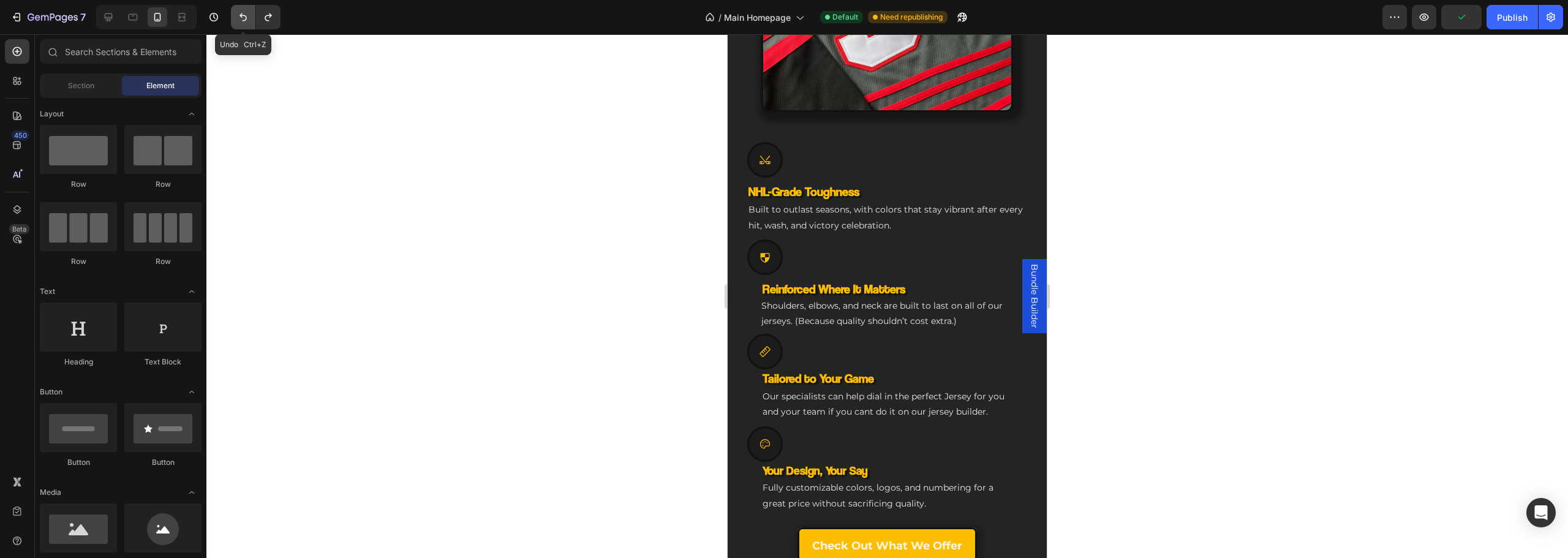
click at [244, 15] on icon "Undo/Redo" at bounding box center [243, 17] width 7 height 8
click at [242, 17] on icon "Undo/Redo" at bounding box center [243, 17] width 7 height 8
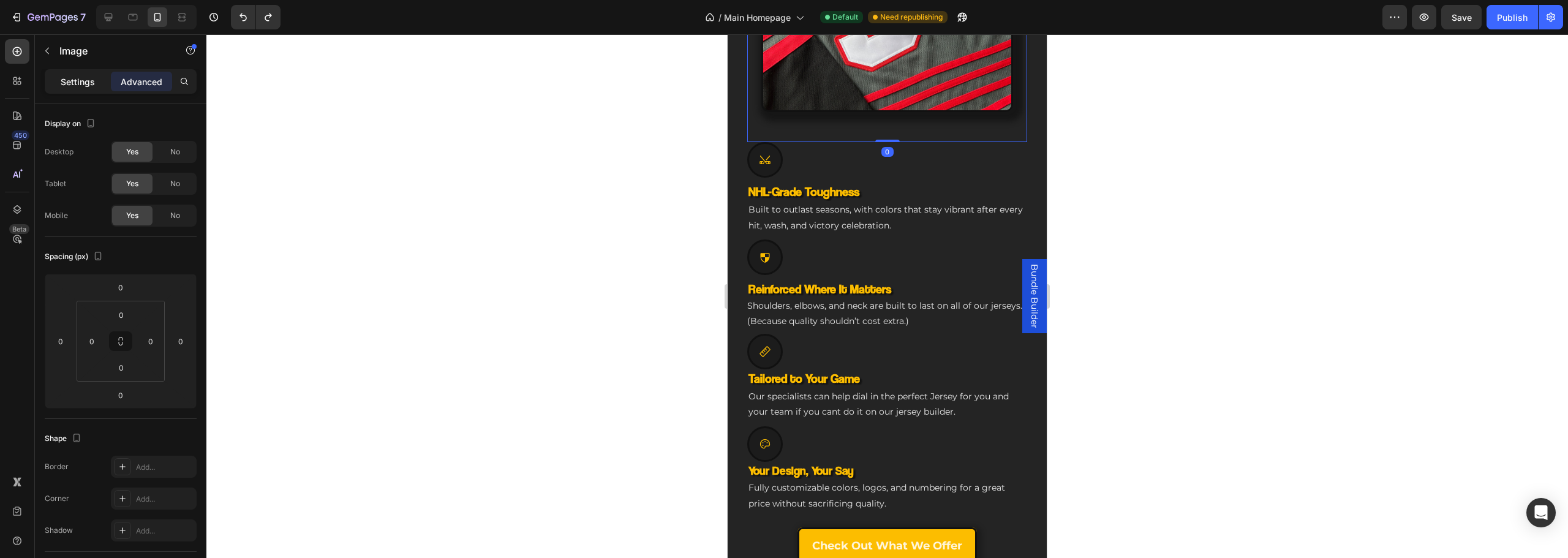
click at [74, 87] on p "Settings" at bounding box center [77, 82] width 34 height 13
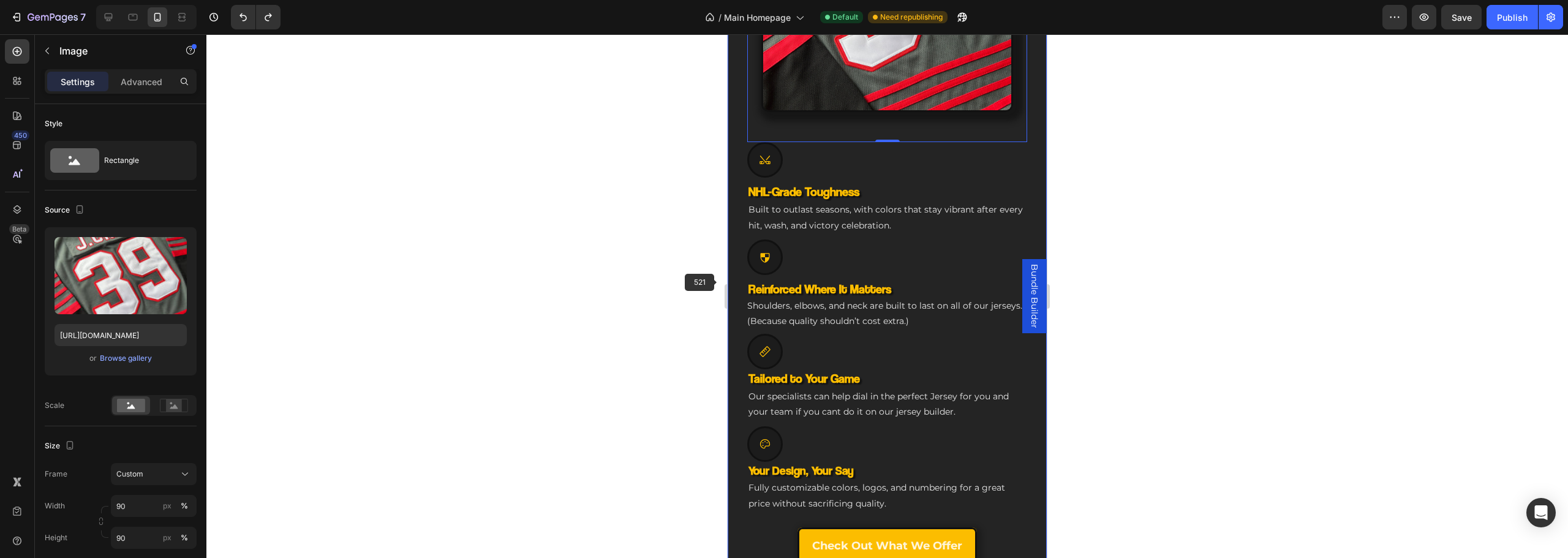
click at [736, 282] on div "Engineered for Your Game Heading The Custom Jersey That Matches Your Ambition H…" at bounding box center [887, 179] width 319 height 832
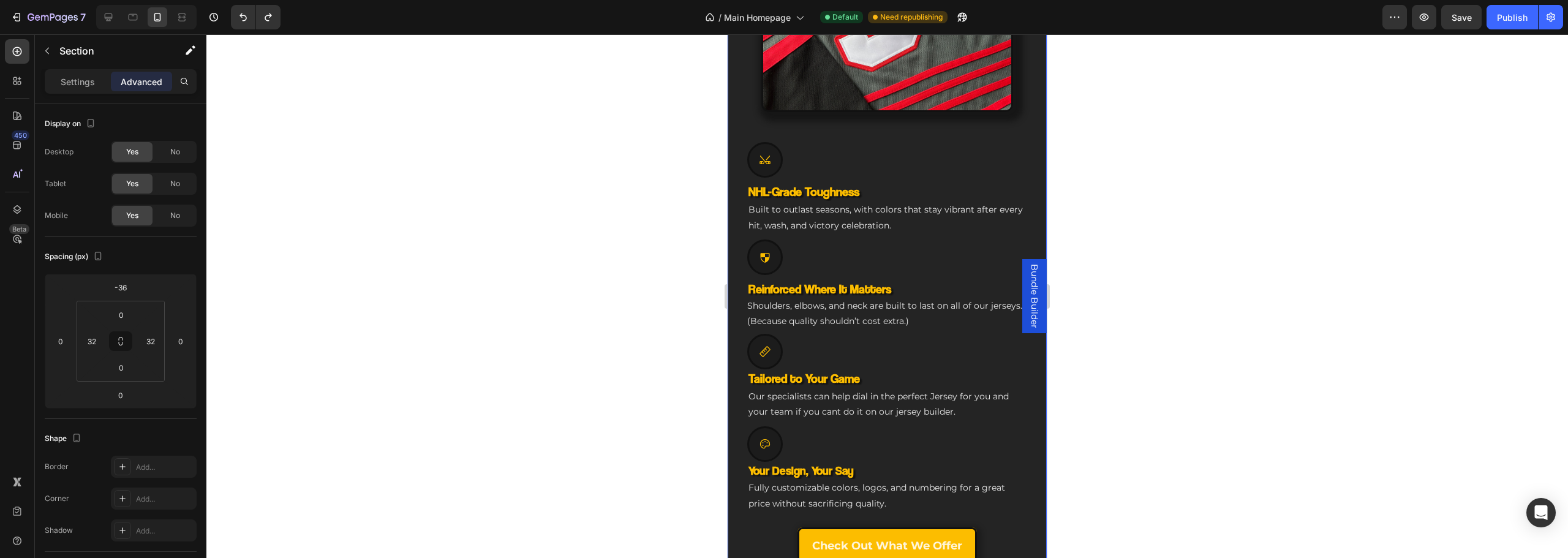
click at [742, 278] on div "Engineered for Your Game Heading The Custom Jersey That Matches Your Ambition H…" at bounding box center [887, 179] width 319 height 832
click at [1010, 239] on div "Icon" at bounding box center [887, 257] width 280 height 35
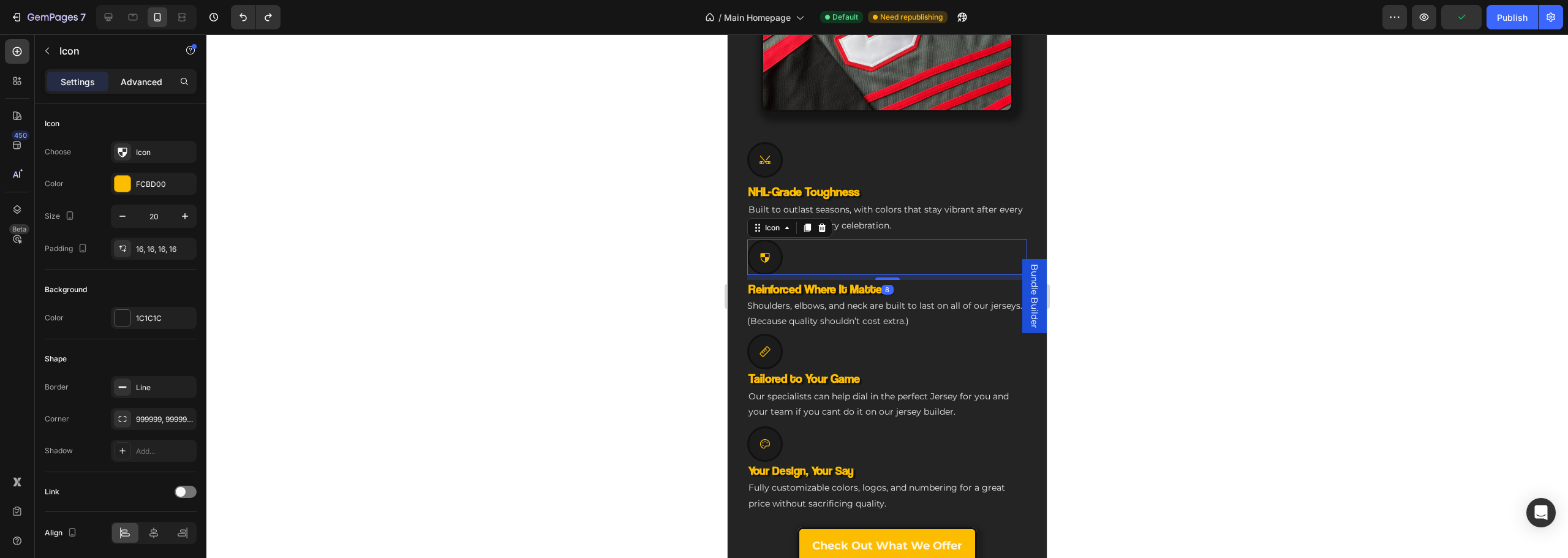
click at [135, 86] on p "Advanced" at bounding box center [142, 82] width 42 height 13
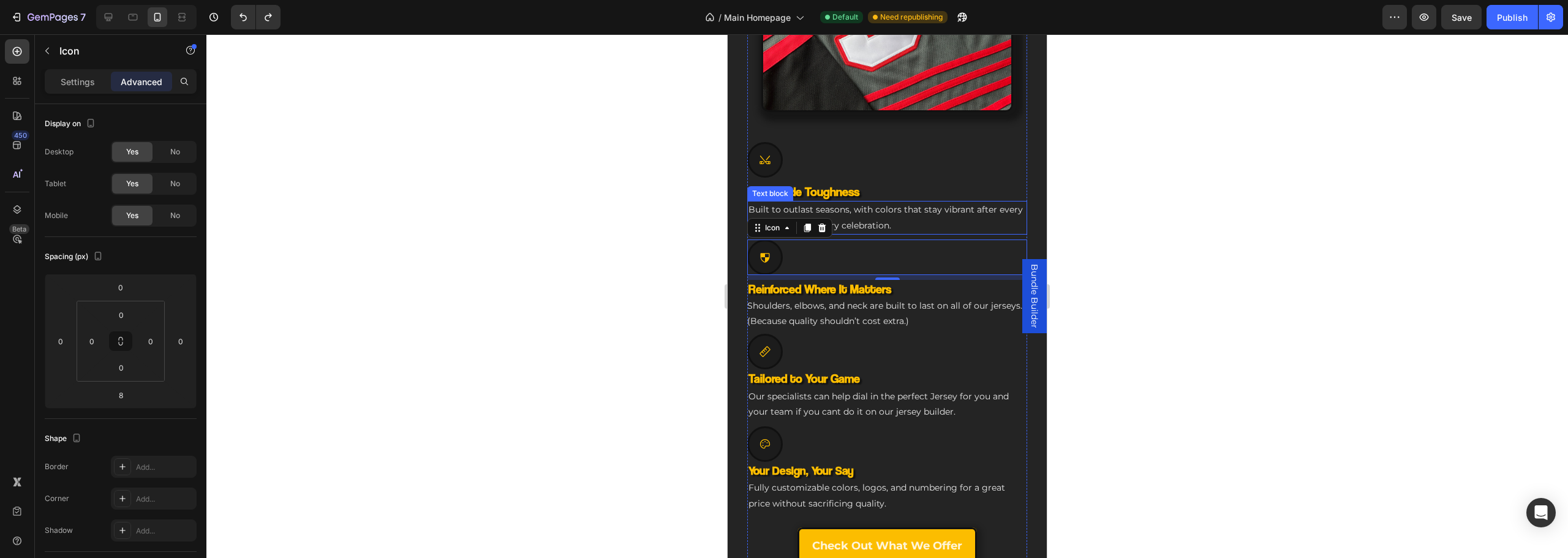
click at [777, 158] on div at bounding box center [764, 159] width 35 height 35
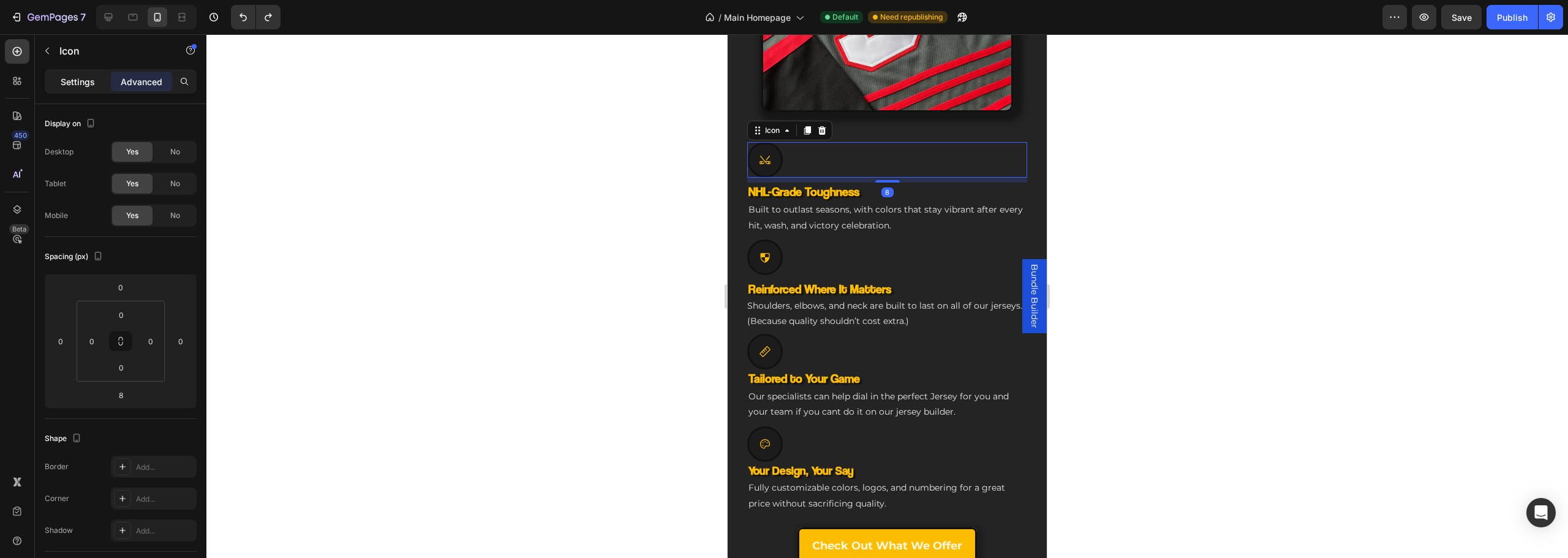
click at [89, 81] on p "Settings" at bounding box center [77, 82] width 34 height 13
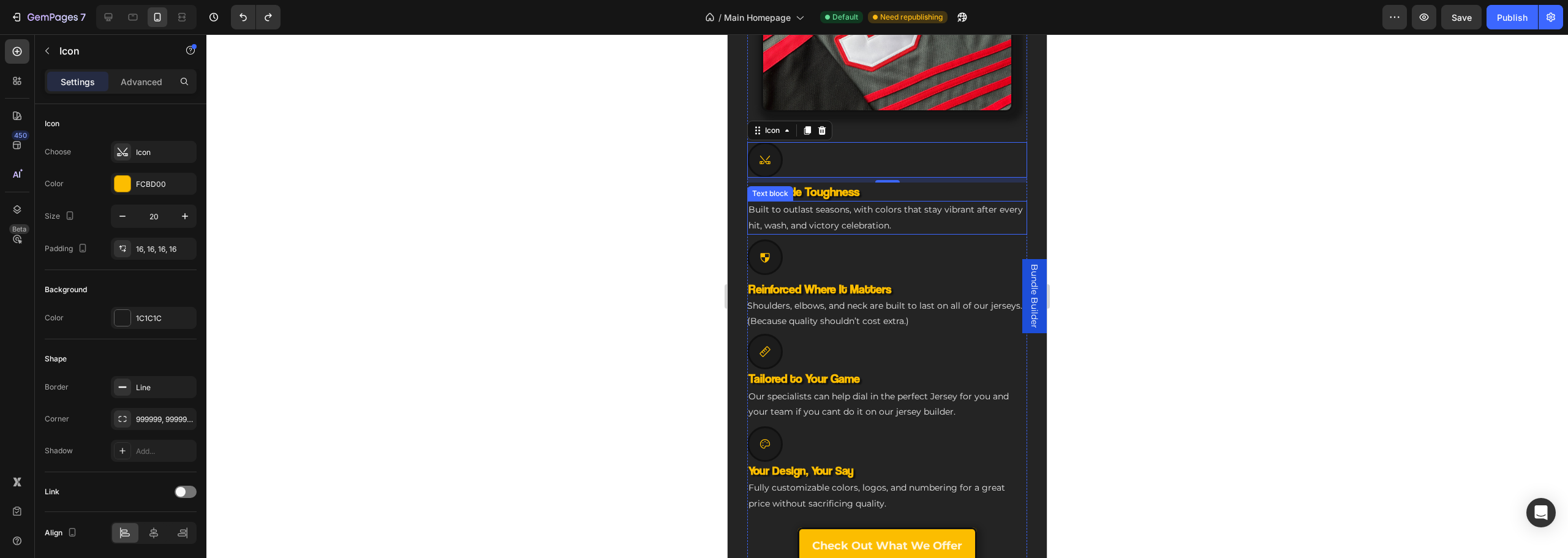
click at [775, 188] on div "Text block" at bounding box center [770, 193] width 41 height 11
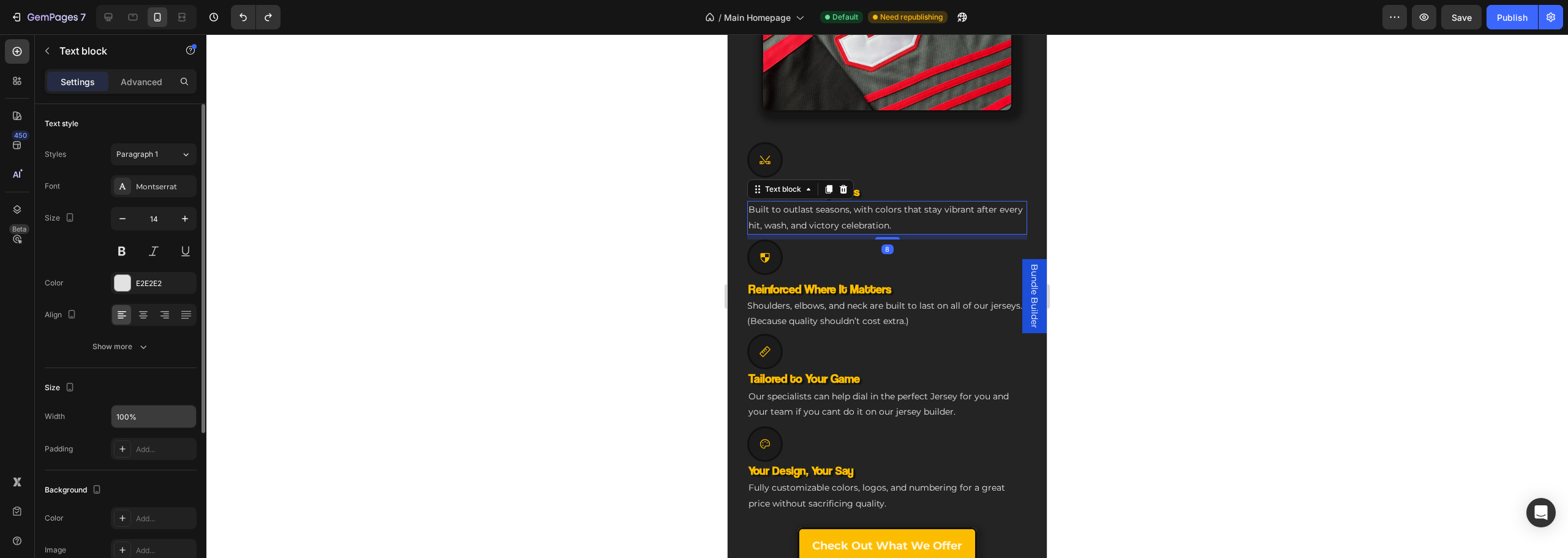
click at [116, 413] on input "100%" at bounding box center [153, 416] width 85 height 22
type input "90%"
click at [833, 206] on p "Built to outlast seasons, with colors that stay vibrant after every hit, wash, …" at bounding box center [887, 217] width 250 height 30
click at [899, 182] on h3 "NHL-Grade Toughness" at bounding box center [887, 191] width 280 height 18
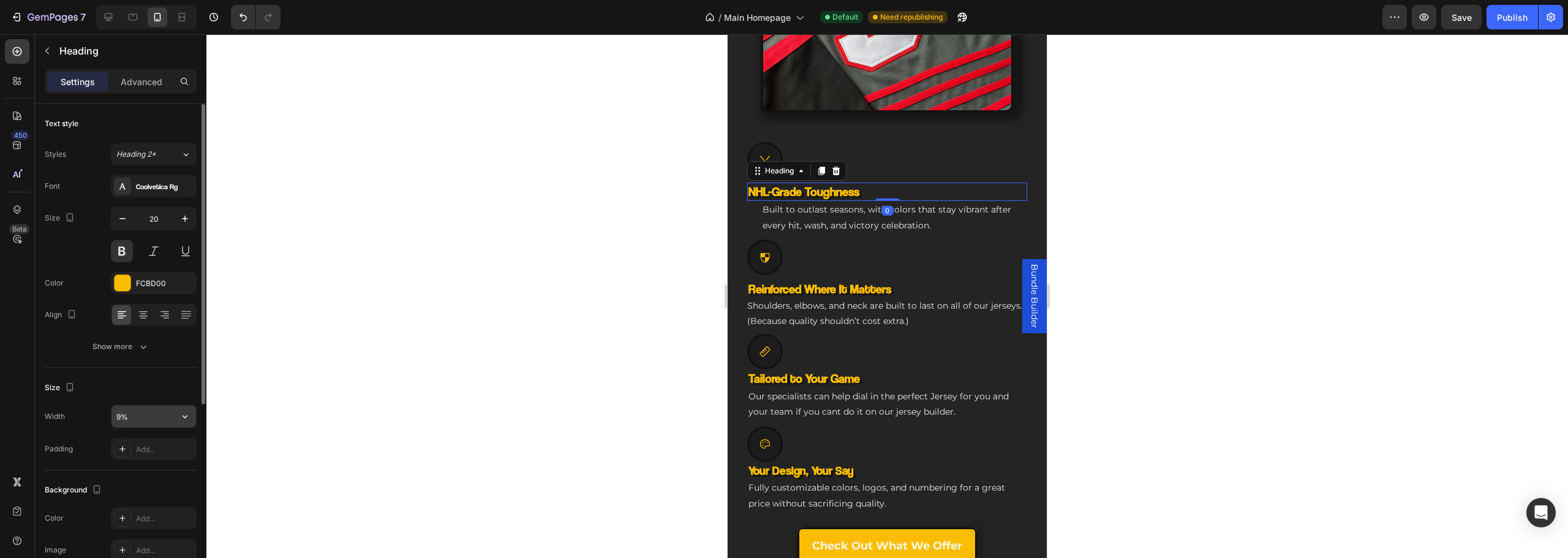
click at [124, 416] on input "9%" at bounding box center [153, 416] width 85 height 22
type input "90%"
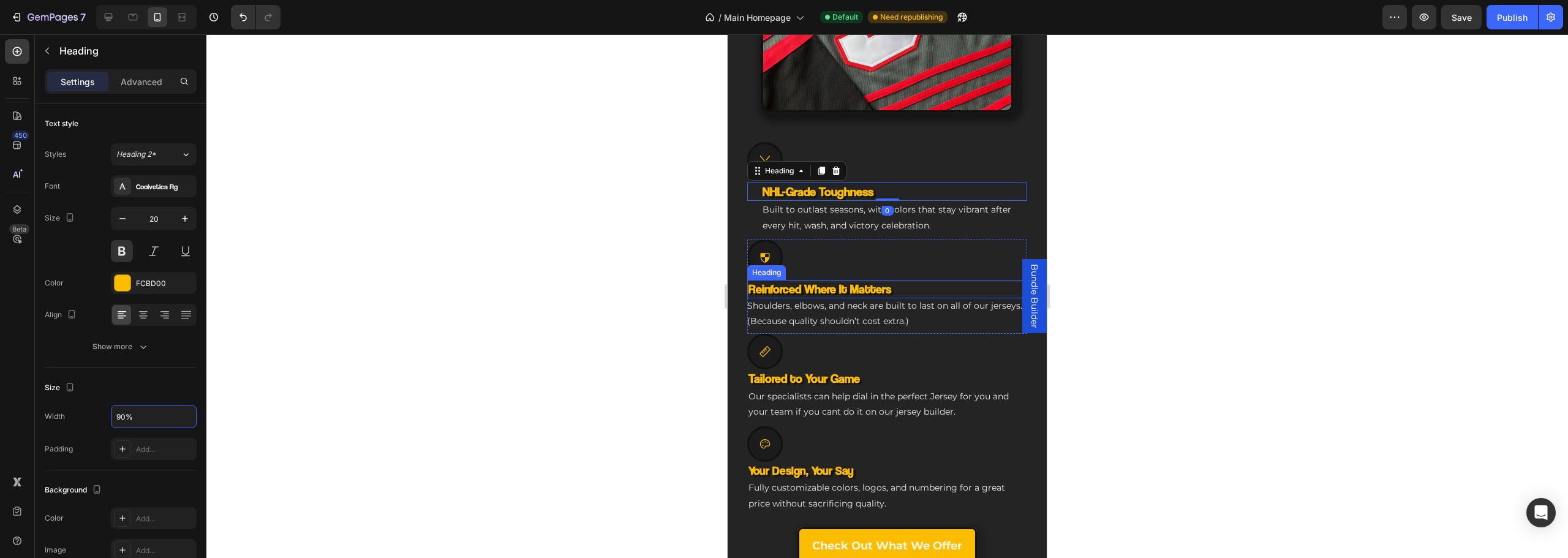
click at [892, 268] on div "Icon Reinforced Where It Matters Heading Shoulders, elbows, and neck are built …" at bounding box center [887, 286] width 280 height 94
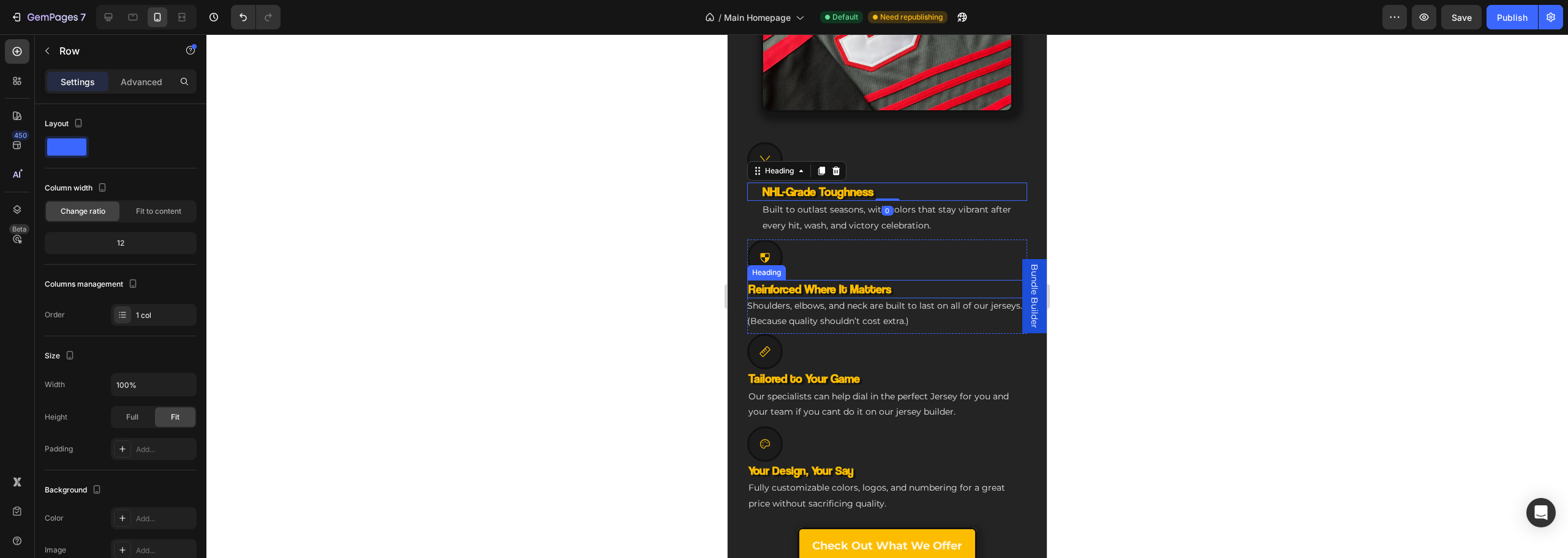
click at [887, 280] on h3 "Reinforced Where It Matters" at bounding box center [887, 288] width 280 height 18
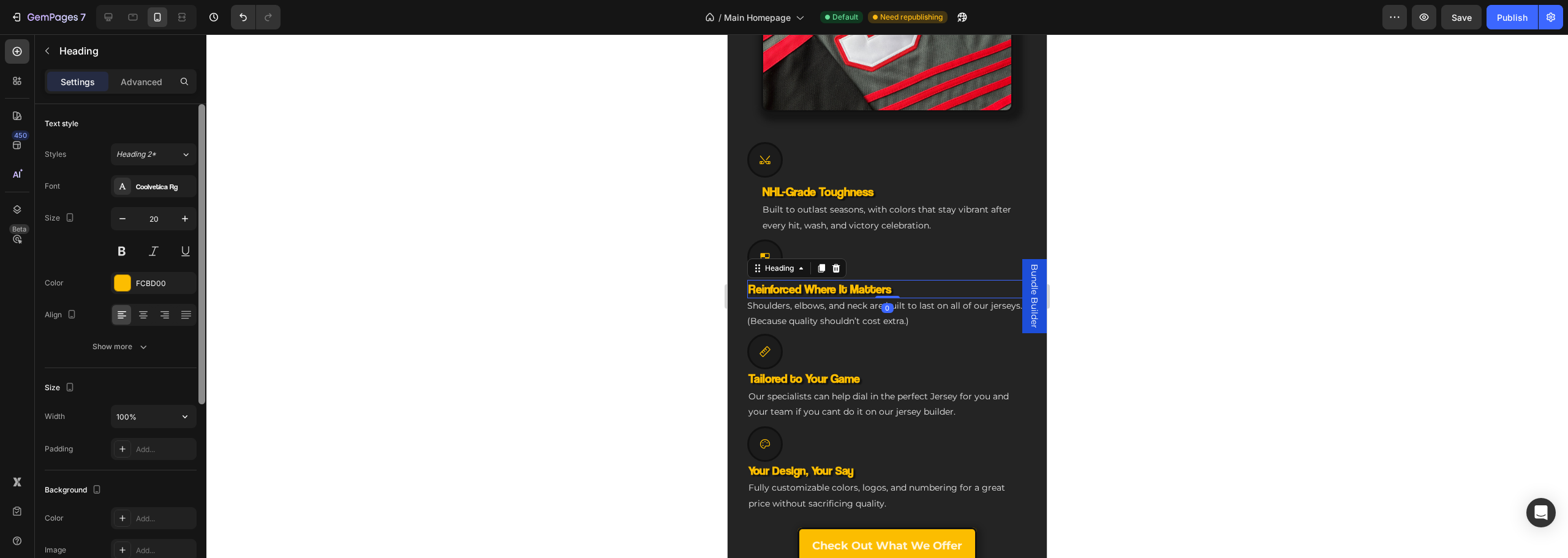
drag, startPoint x: 117, startPoint y: 418, endPoint x: 201, endPoint y: 402, distance: 85.5
click at [118, 418] on input "100%" at bounding box center [153, 416] width 85 height 22
type input "90%"
click at [856, 309] on p "Shoulders, elbows, and neck are built to last on all of our jerseys. (Because q…" at bounding box center [887, 313] width 280 height 30
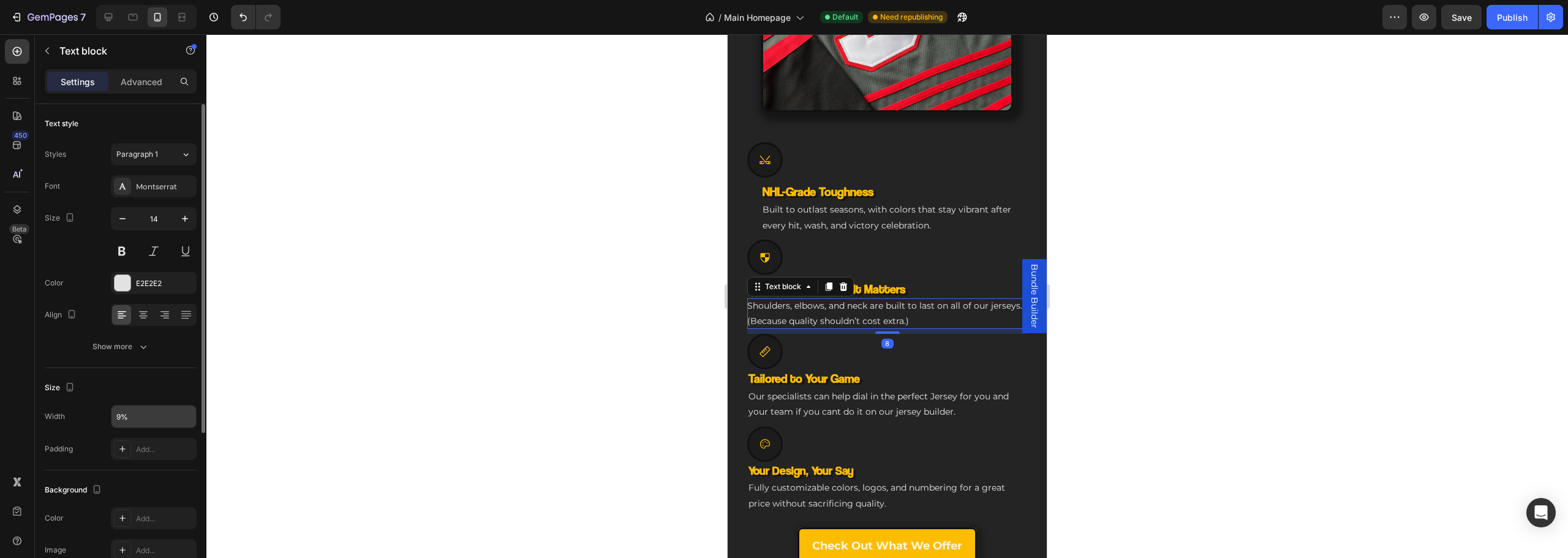
click at [127, 411] on input "9%" at bounding box center [153, 416] width 85 height 22
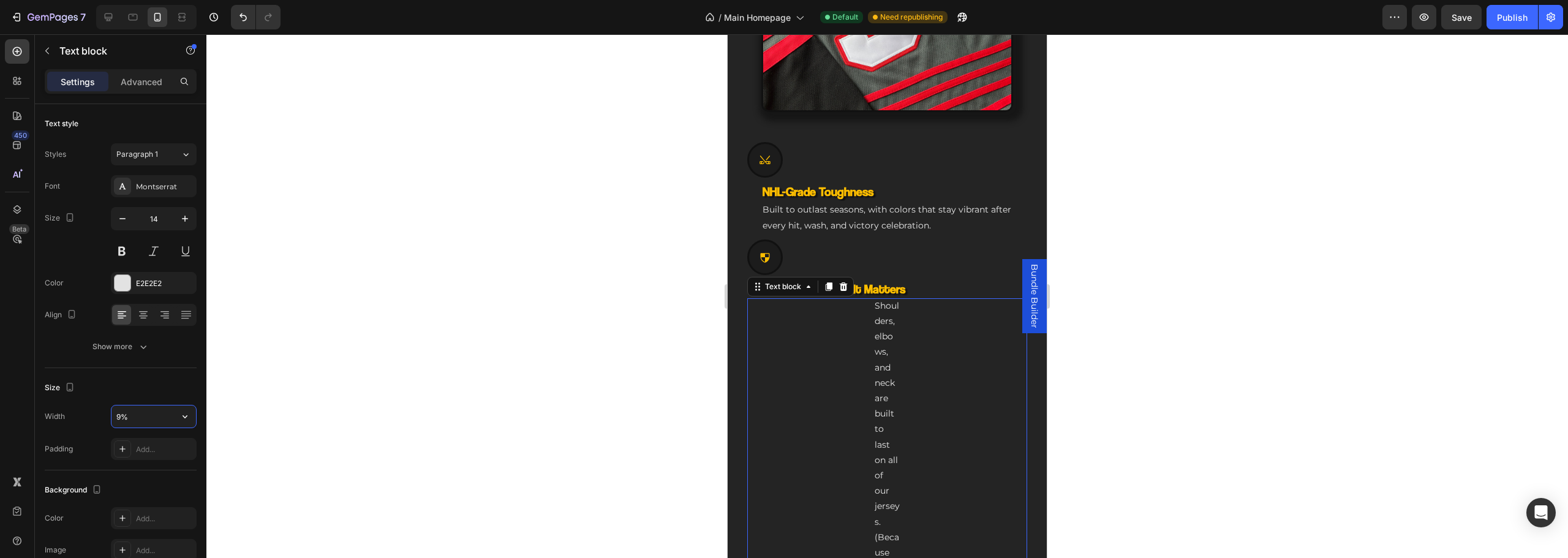
type input "90%"
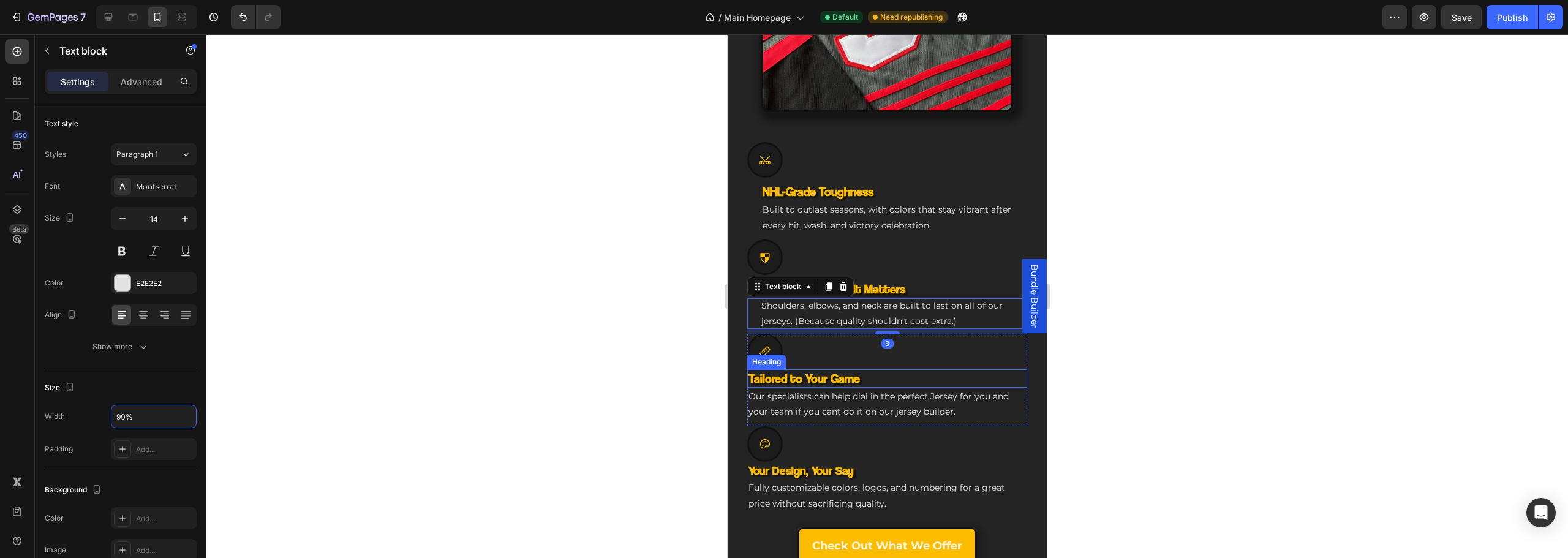
click at [813, 369] on h3 "Tailored to Your Game" at bounding box center [887, 378] width 280 height 18
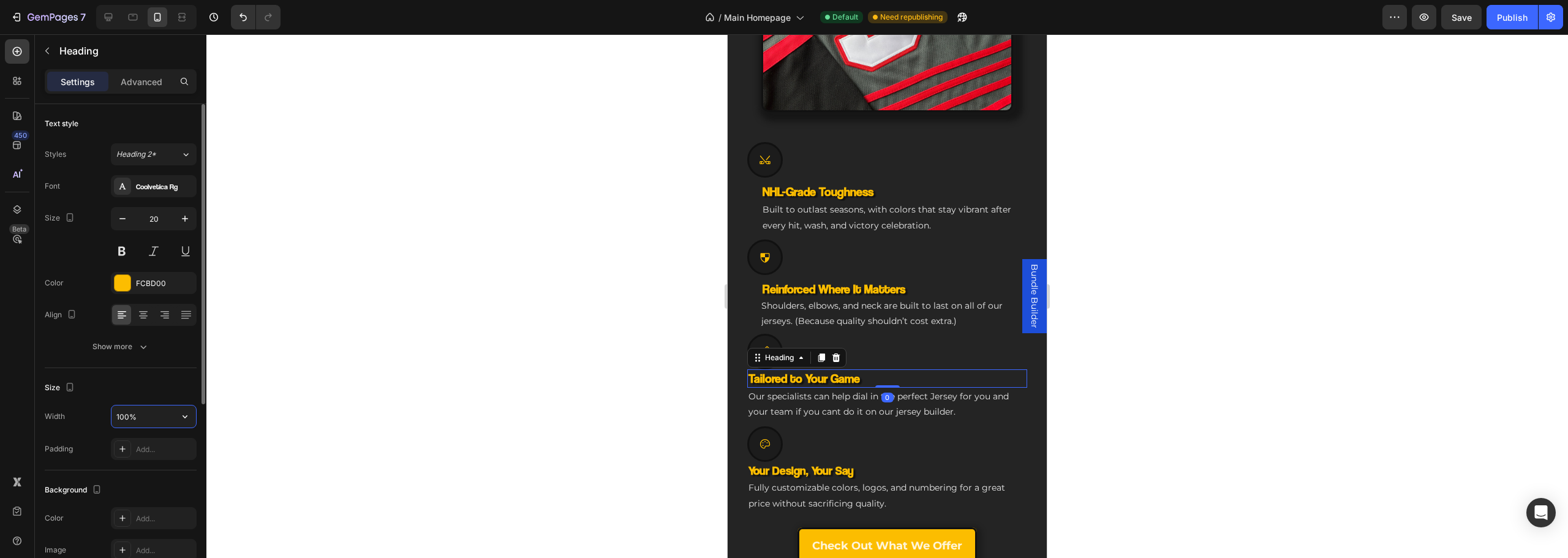
click at [122, 423] on input "100%" at bounding box center [153, 416] width 85 height 22
type input "90%"
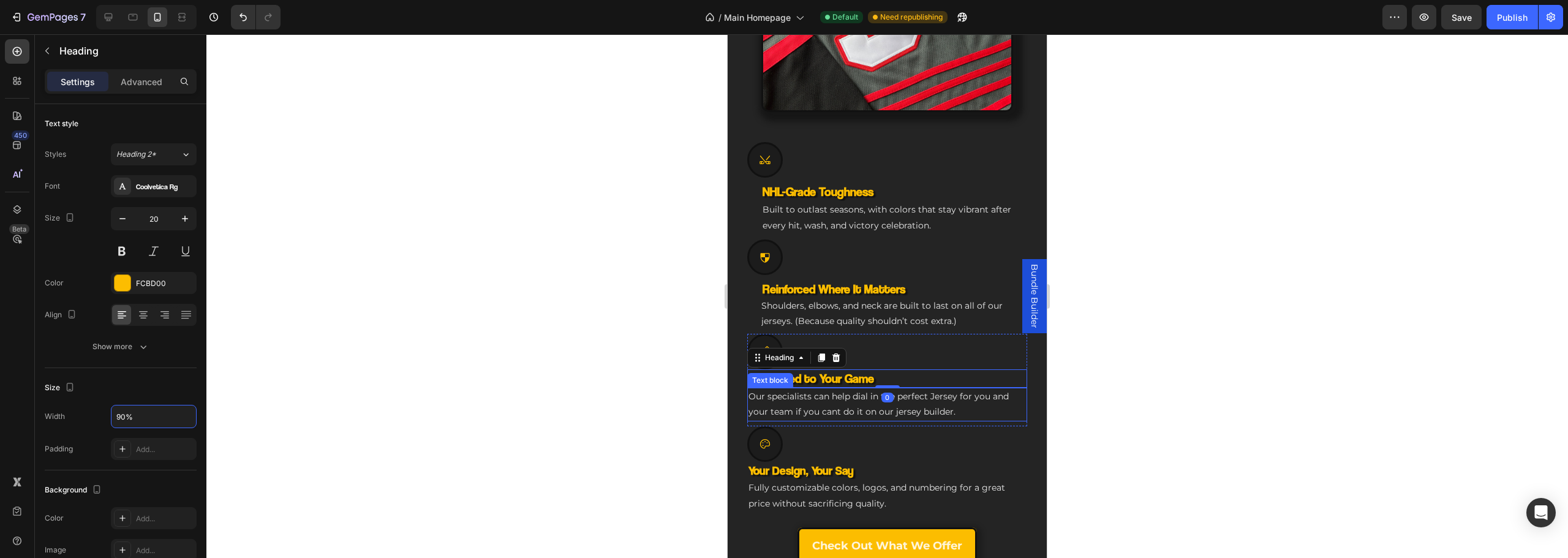
click at [809, 400] on p "Our specialists can help dial in the perfect Jersey for you and your team if yo…" at bounding box center [887, 404] width 278 height 30
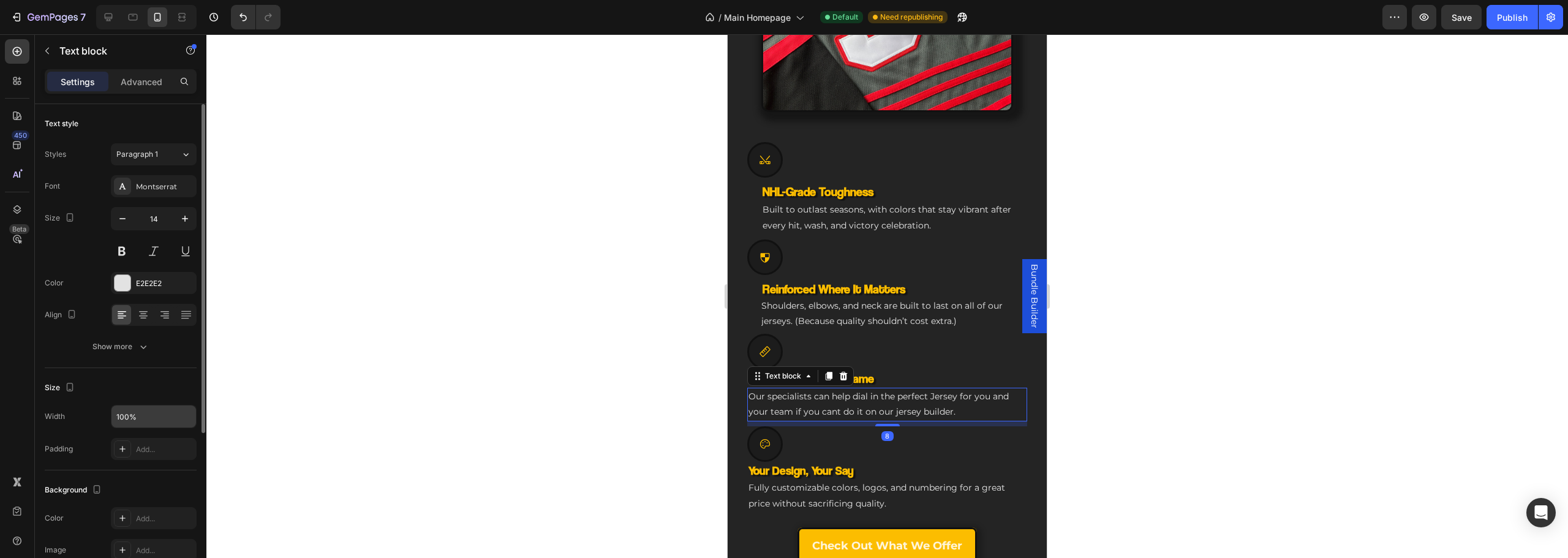
click at [137, 422] on input "100%" at bounding box center [153, 416] width 85 height 22
type input "90%"
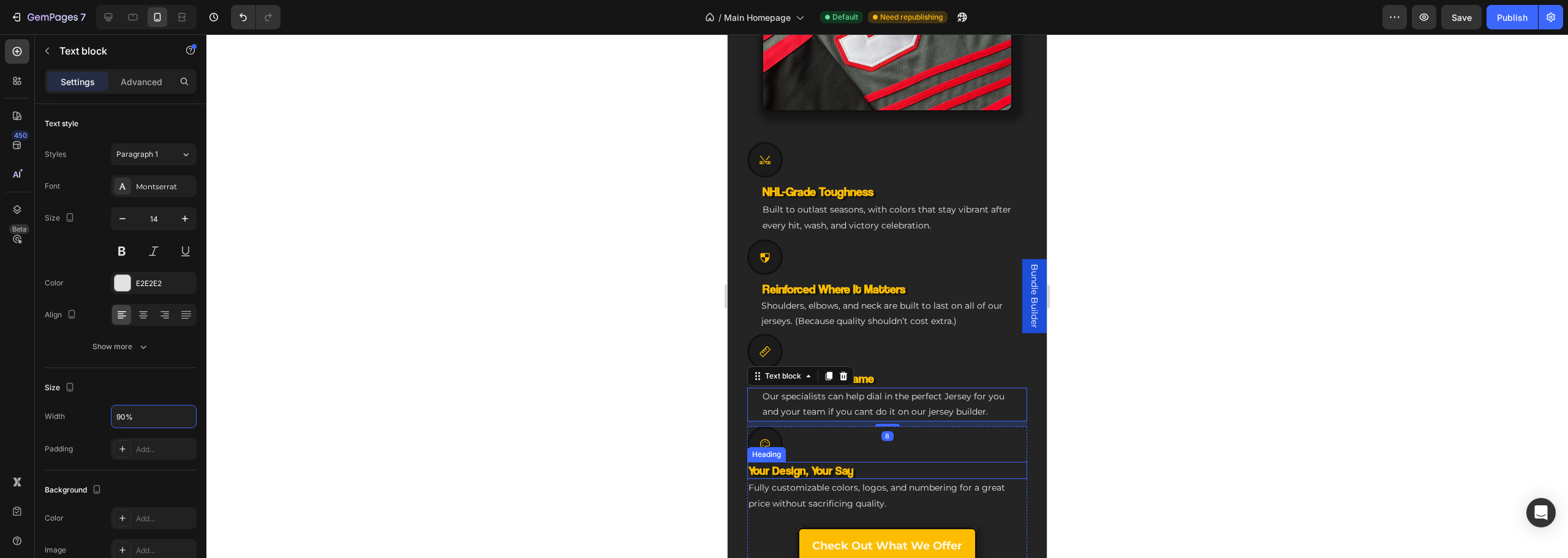
click at [867, 462] on h3 "Your Design, Your Say" at bounding box center [887, 471] width 280 height 18
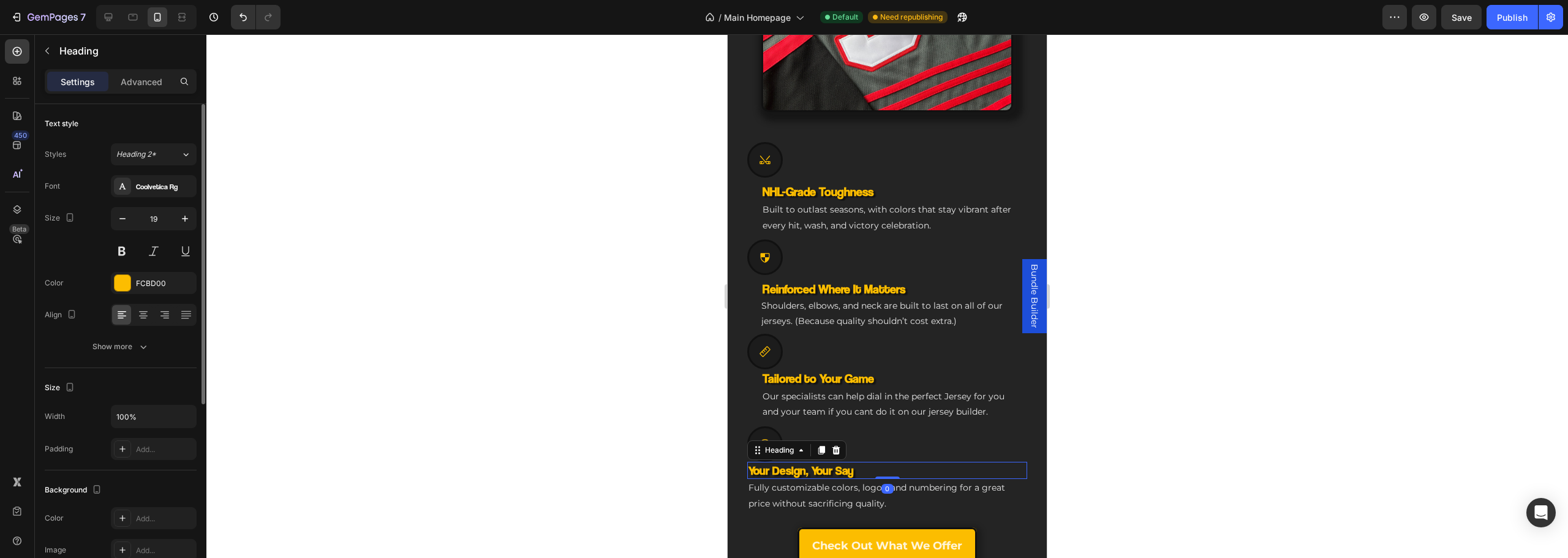
click at [110, 409] on div "Width 100%" at bounding box center [121, 416] width 152 height 23
click at [138, 416] on input "100%" at bounding box center [153, 416] width 85 height 22
type input "90%"
click at [815, 483] on span "Fully customizable colors, logos, and numbering for a great price without sacri…" at bounding box center [877, 495] width 257 height 26
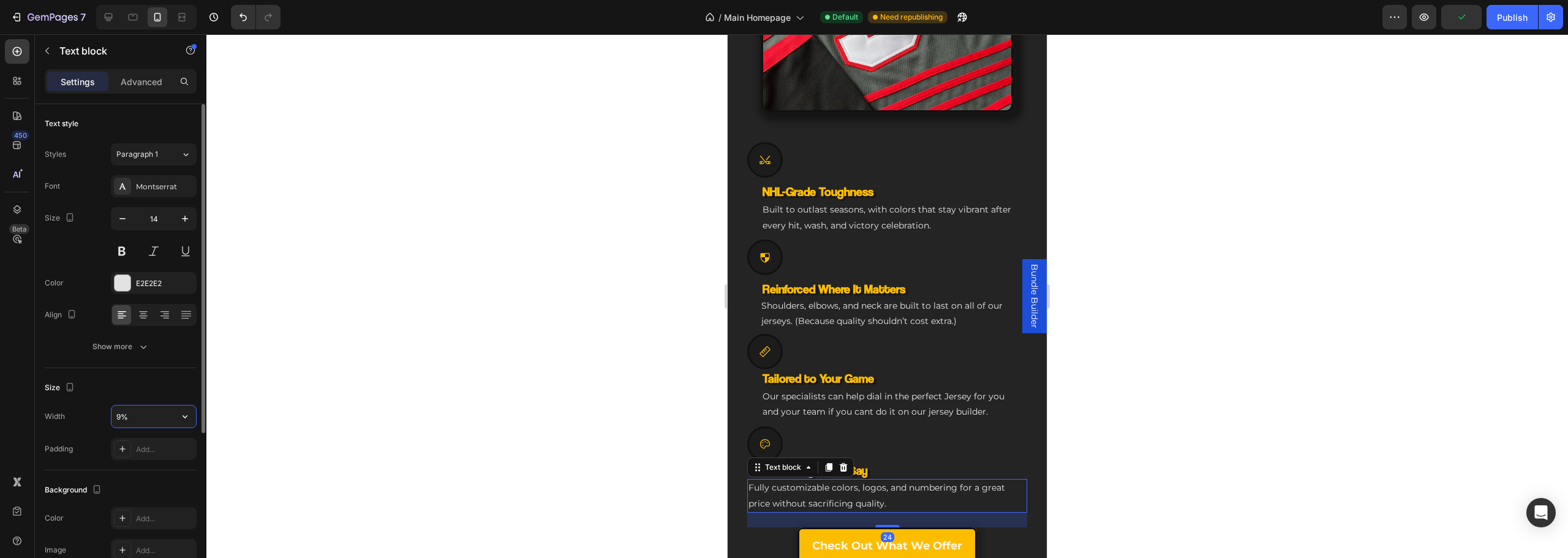
click at [127, 418] on input "9%" at bounding box center [153, 416] width 85 height 22
type input "90%"
click at [779, 239] on div "Icon" at bounding box center [887, 257] width 280 height 35
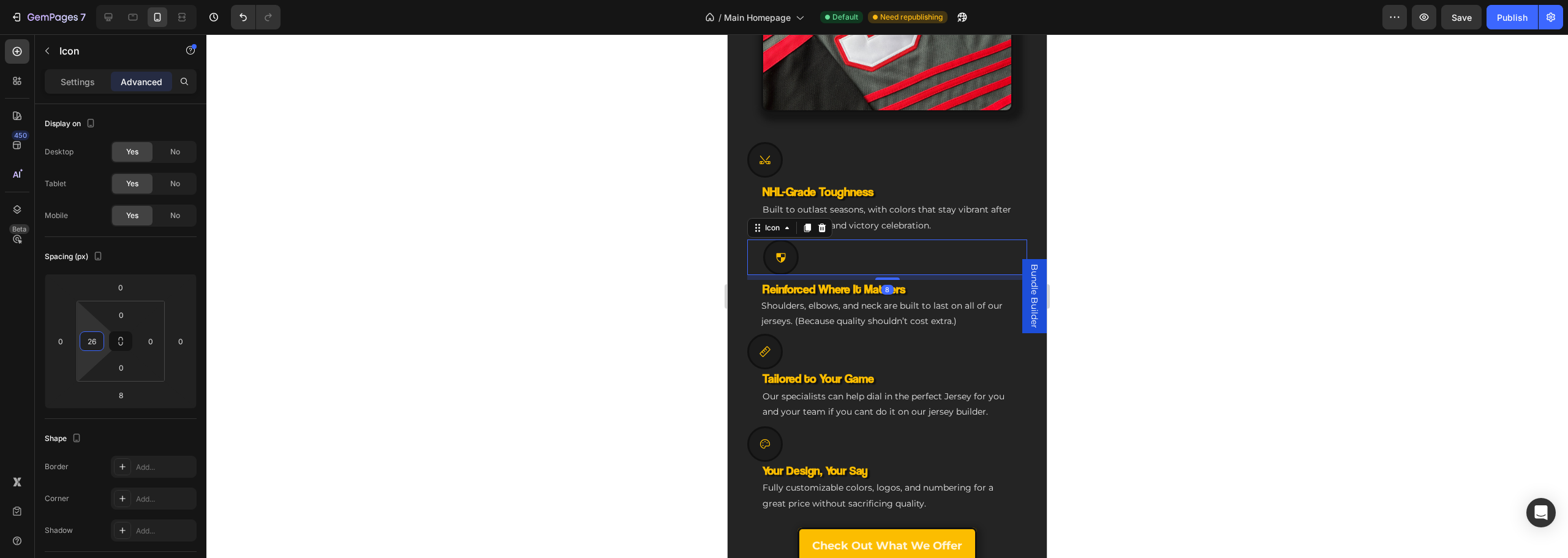
drag, startPoint x: 85, startPoint y: 320, endPoint x: 85, endPoint y: 312, distance: 8.0
click at [85, 0] on html "7 Version history / Main Homepage Default Need republishing Preview Save Publis…" at bounding box center [784, 0] width 1568 height 0
click at [86, 337] on input "26" at bounding box center [91, 340] width 18 height 18
click at [120, 476] on p "XL 24px" at bounding box center [122, 478] width 55 height 9
type input "24"
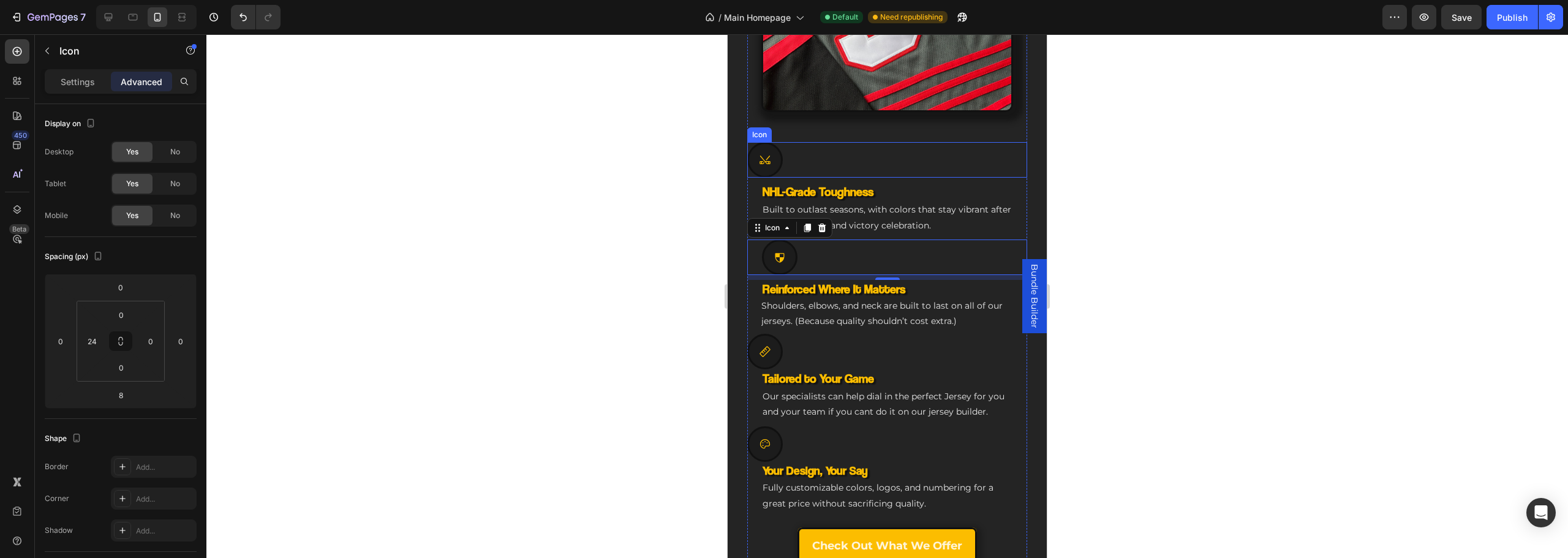
click at [780, 142] on div at bounding box center [764, 159] width 35 height 35
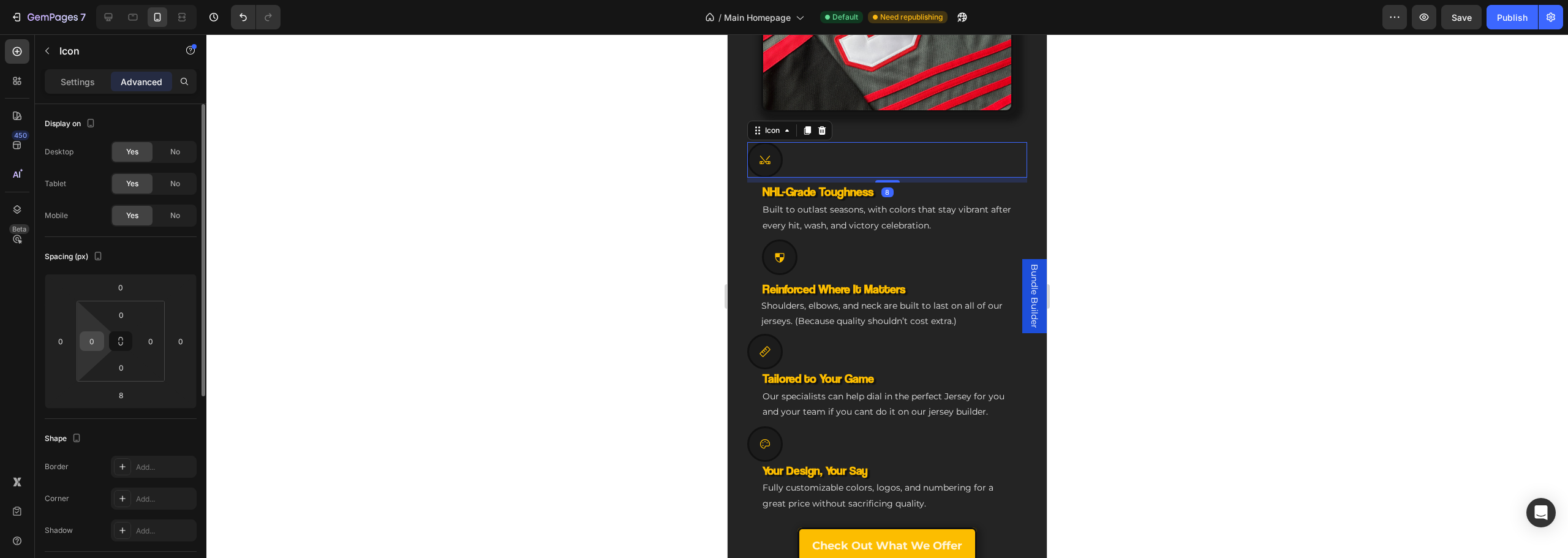
click at [98, 348] on input "0" at bounding box center [91, 340] width 18 height 18
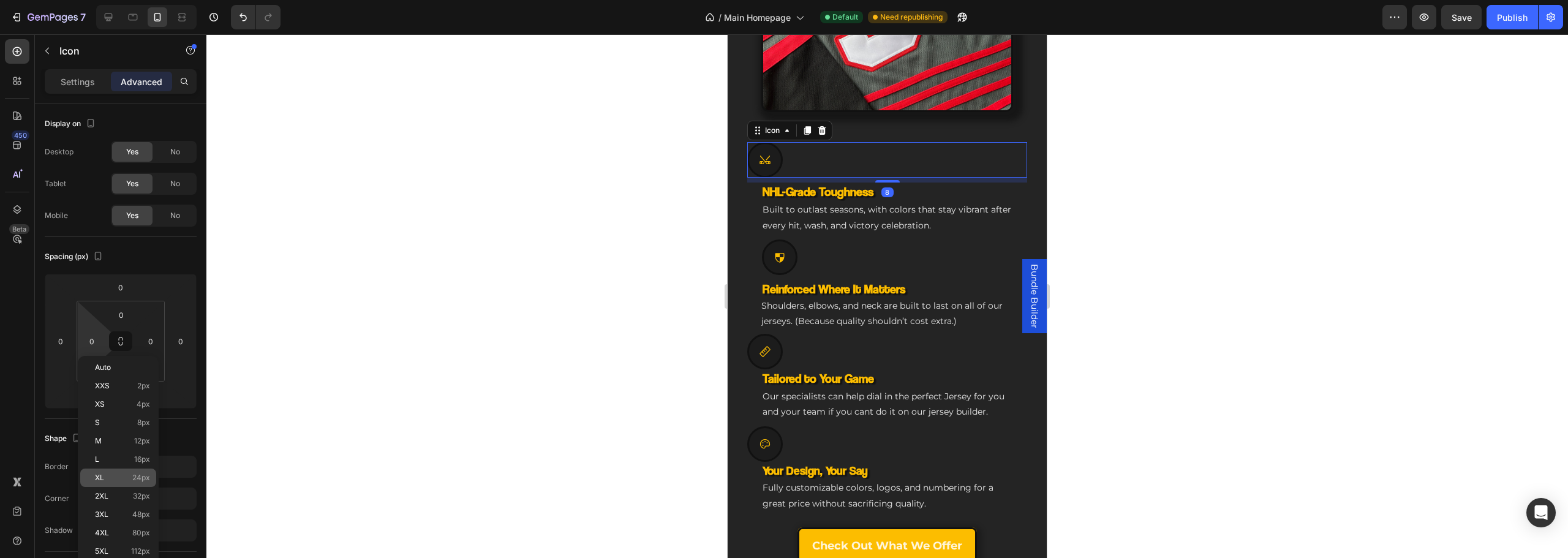
click at [124, 473] on div "XL 24px" at bounding box center [118, 477] width 76 height 18
type input "24"
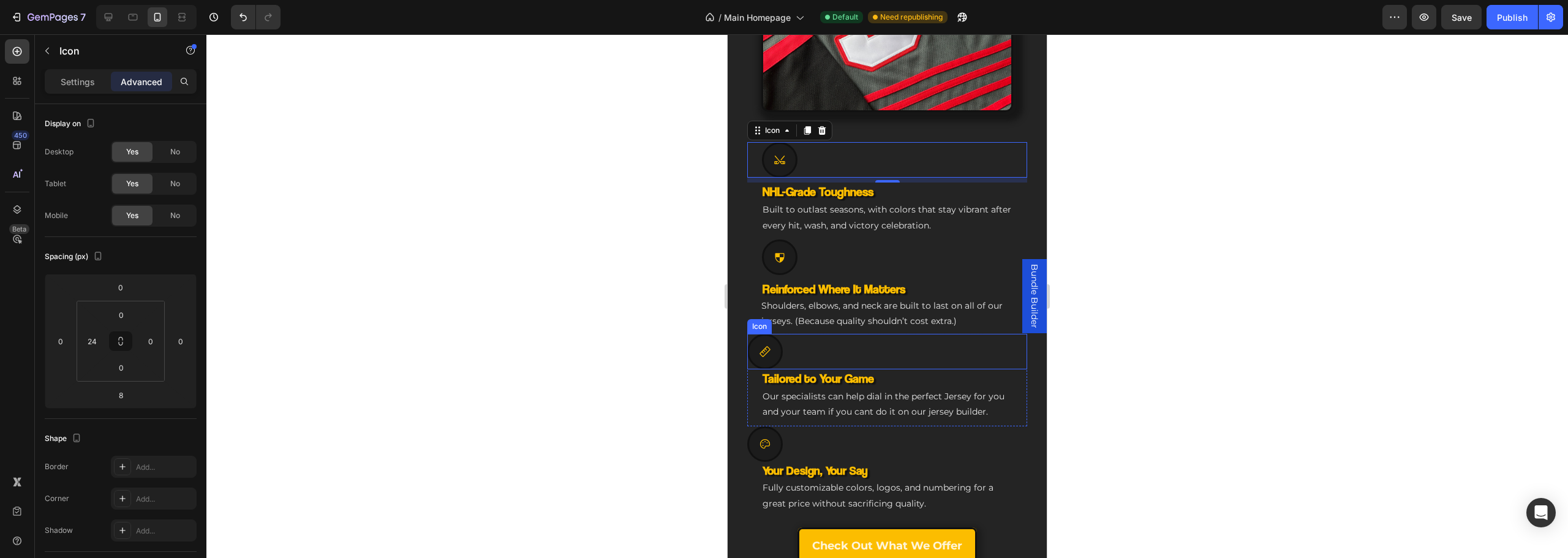
drag, startPoint x: 1360, startPoint y: 374, endPoint x: 780, endPoint y: 348, distance: 580.6
click at [780, 348] on div at bounding box center [764, 351] width 35 height 35
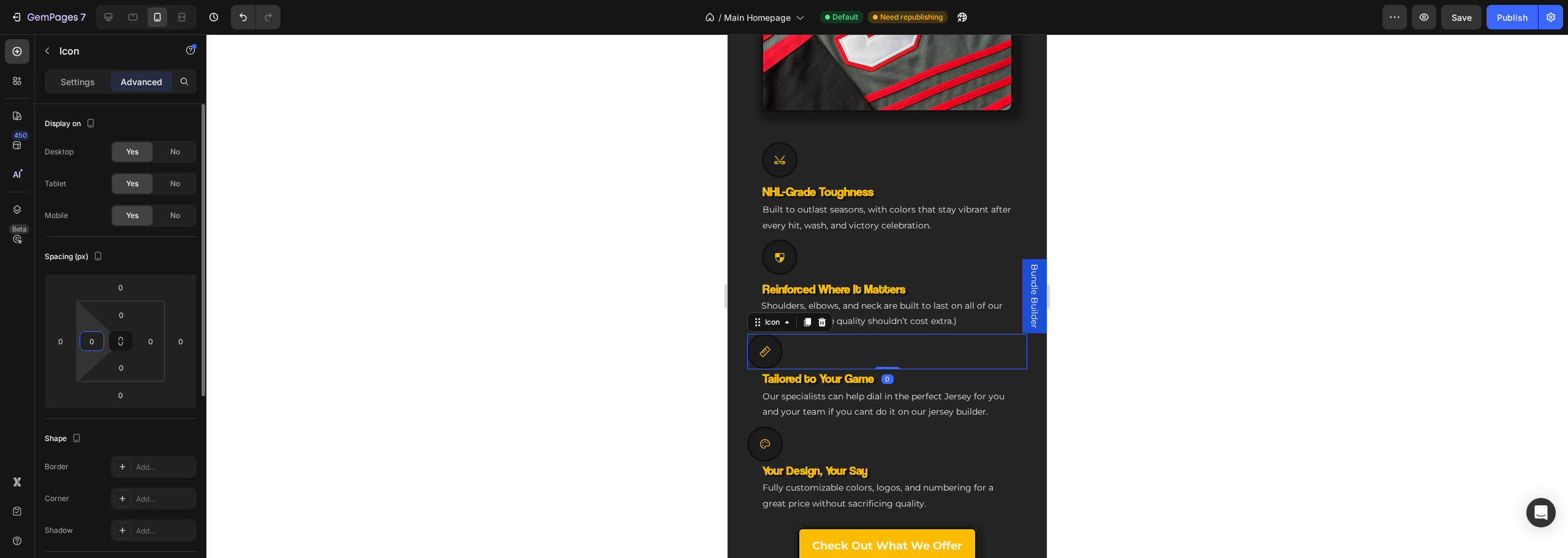
click at [91, 345] on input "0" at bounding box center [91, 340] width 18 height 18
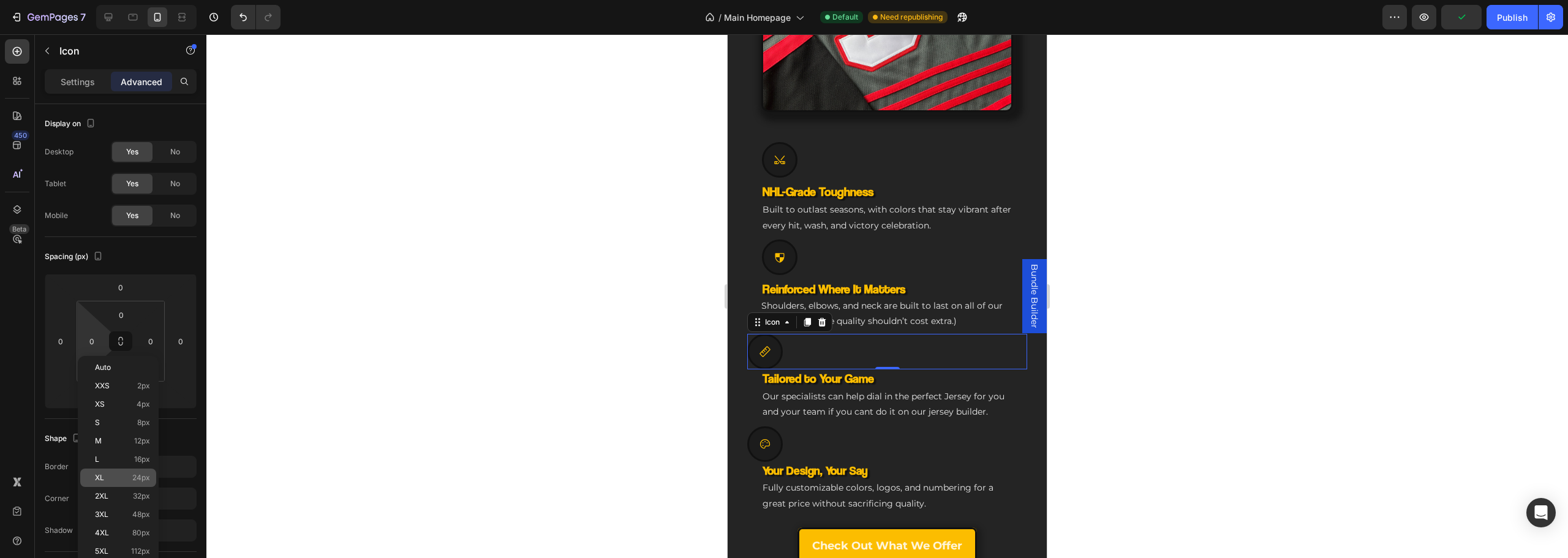
click at [129, 477] on p "XL 24px" at bounding box center [122, 478] width 55 height 9
type input "24"
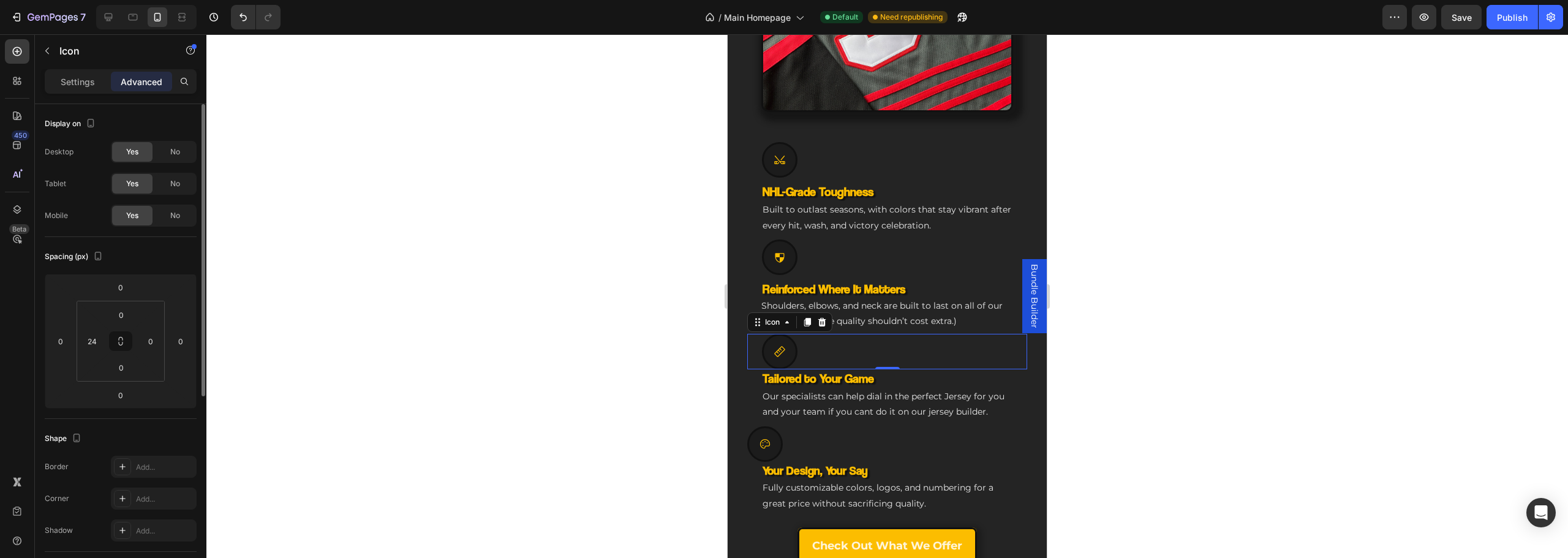
scroll to position [122, 0]
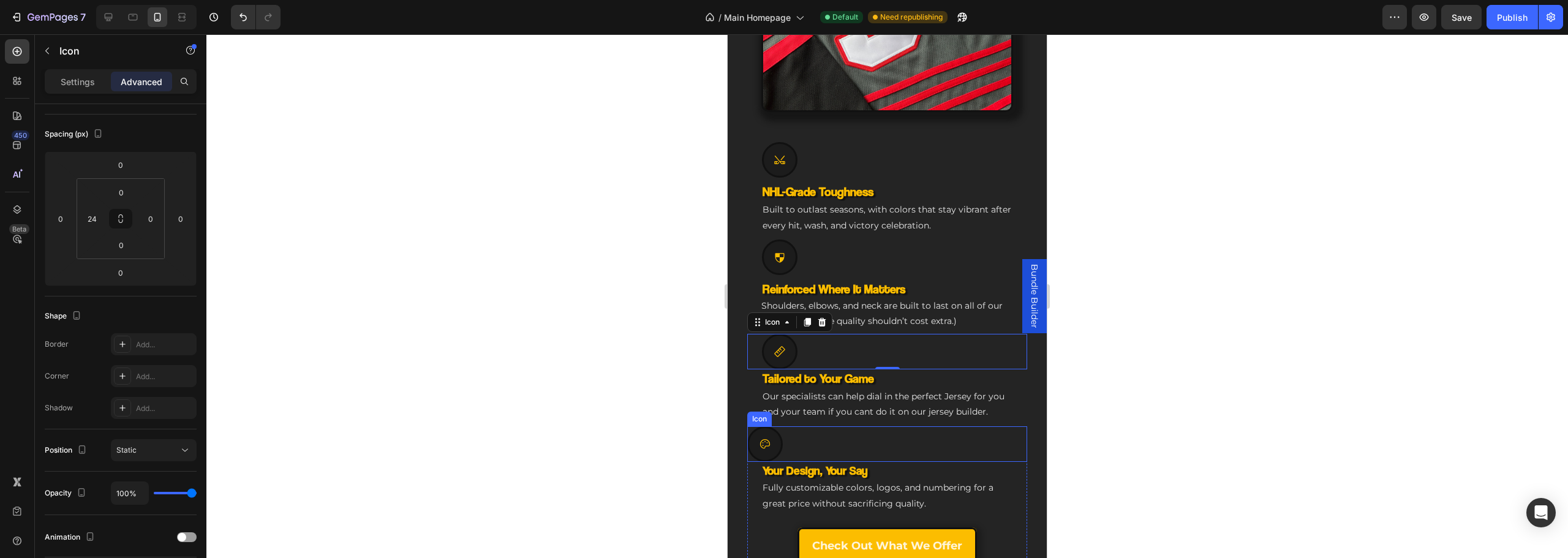
click at [769, 426] on div at bounding box center [764, 443] width 35 height 35
click at [82, 75] on p "Settings" at bounding box center [77, 82] width 34 height 13
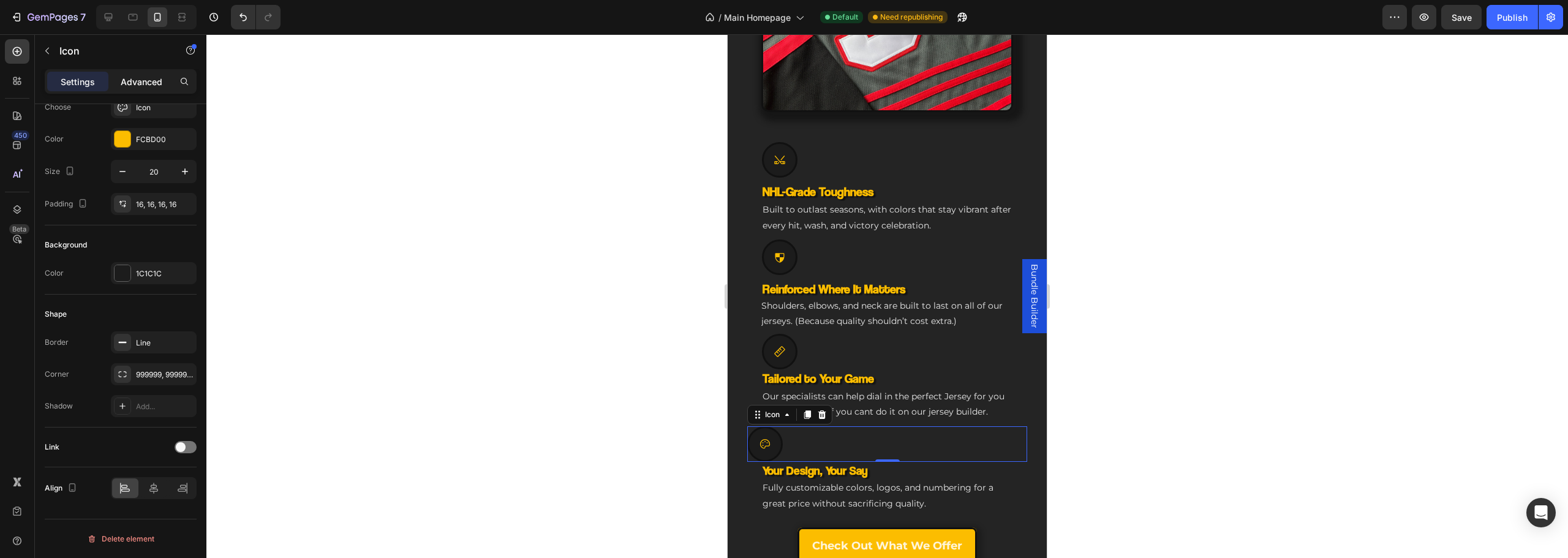
click at [125, 77] on p "Advanced" at bounding box center [142, 82] width 42 height 13
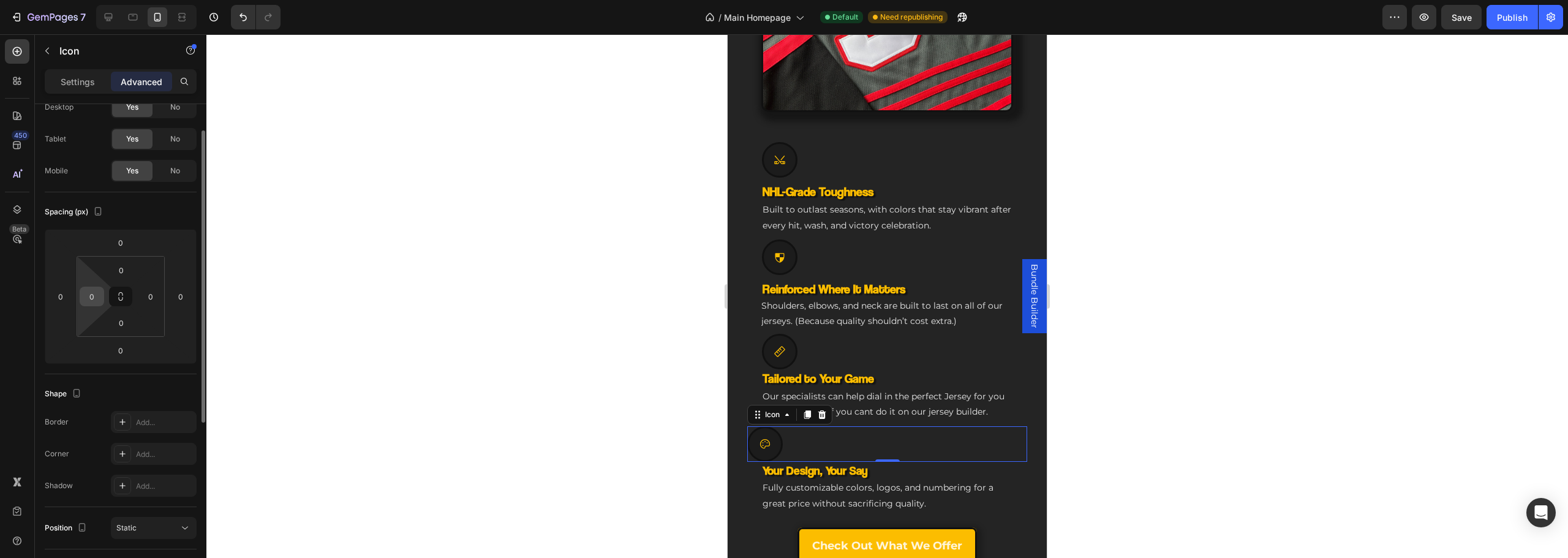
click at [85, 301] on input "0" at bounding box center [91, 296] width 18 height 18
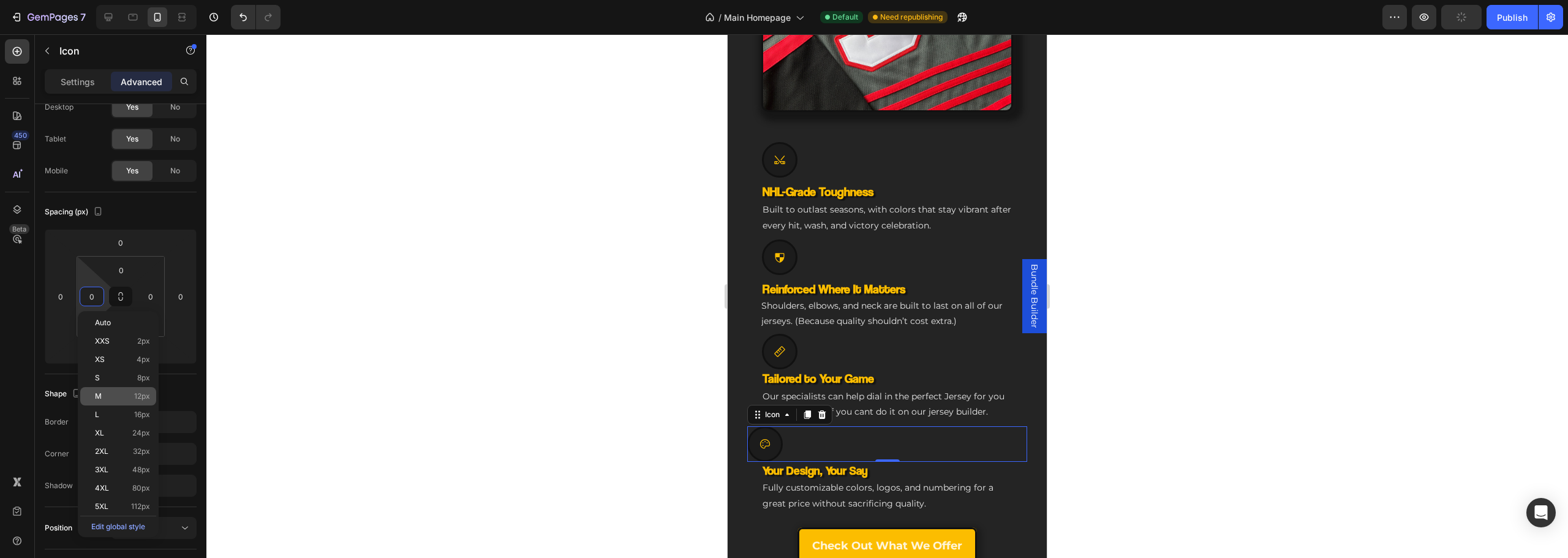
click at [124, 395] on p "M 12px" at bounding box center [122, 396] width 55 height 9
type input "12"
click at [504, 379] on div at bounding box center [887, 296] width 1362 height 523
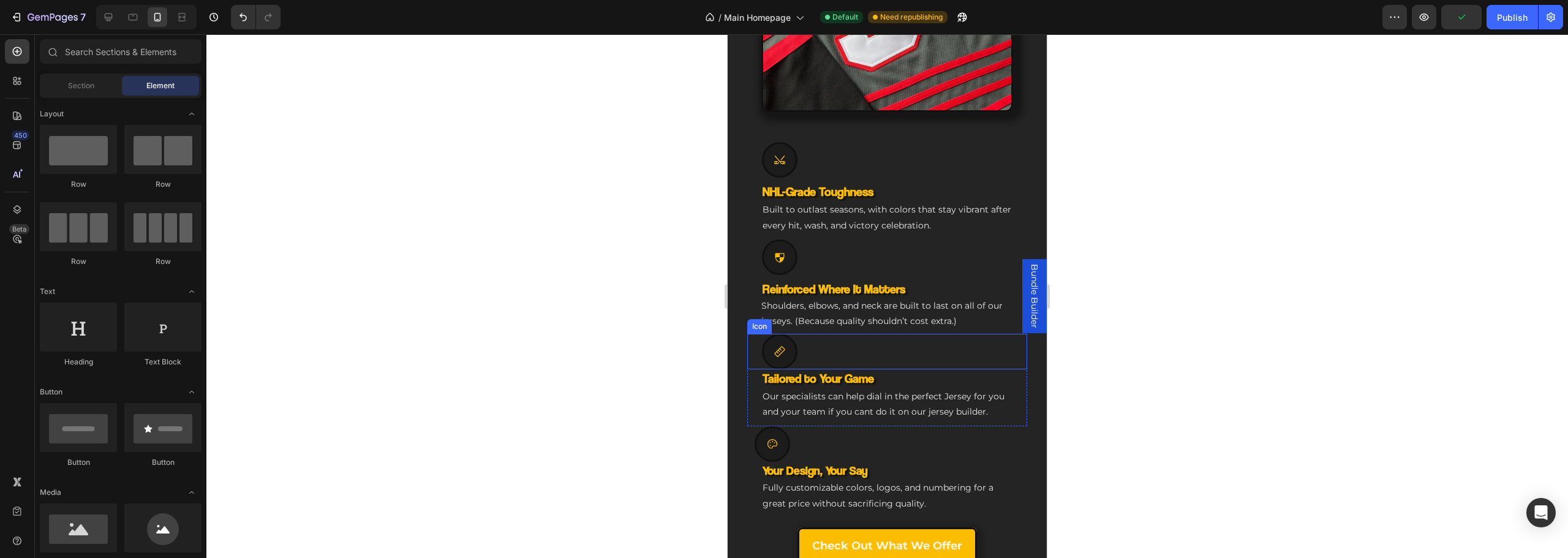
click at [780, 346] on icon at bounding box center [779, 351] width 11 height 10
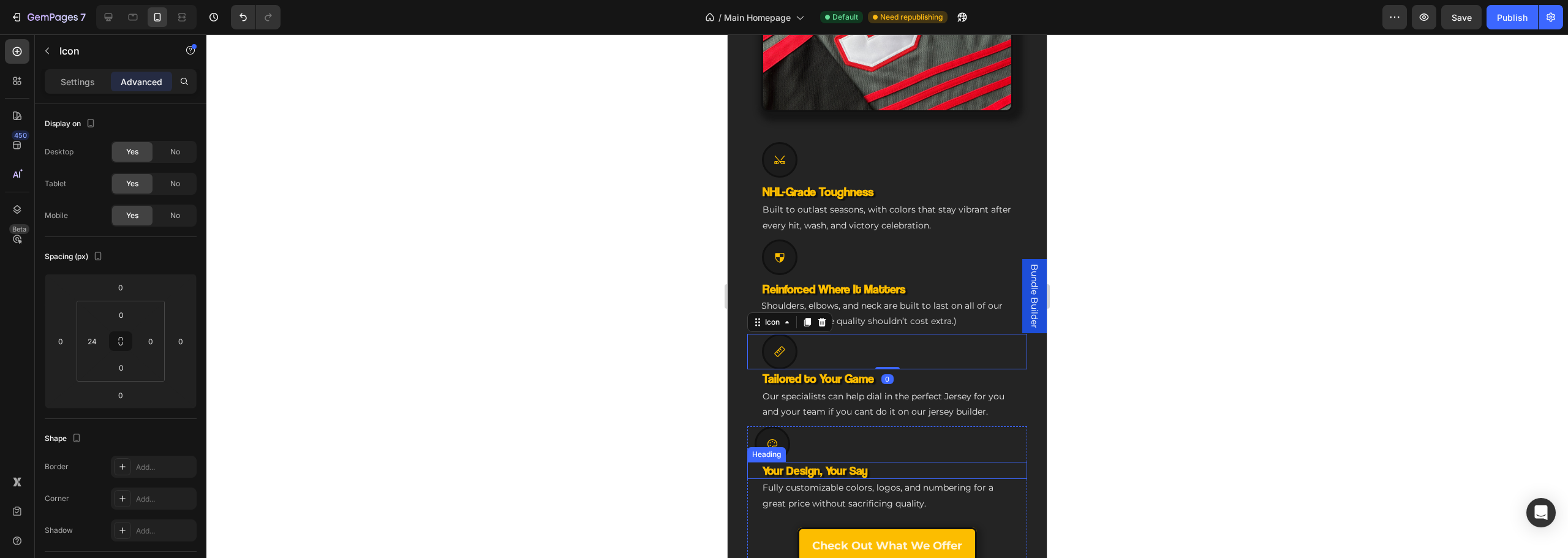
click at [777, 449] on div "Heading" at bounding box center [767, 454] width 34 height 11
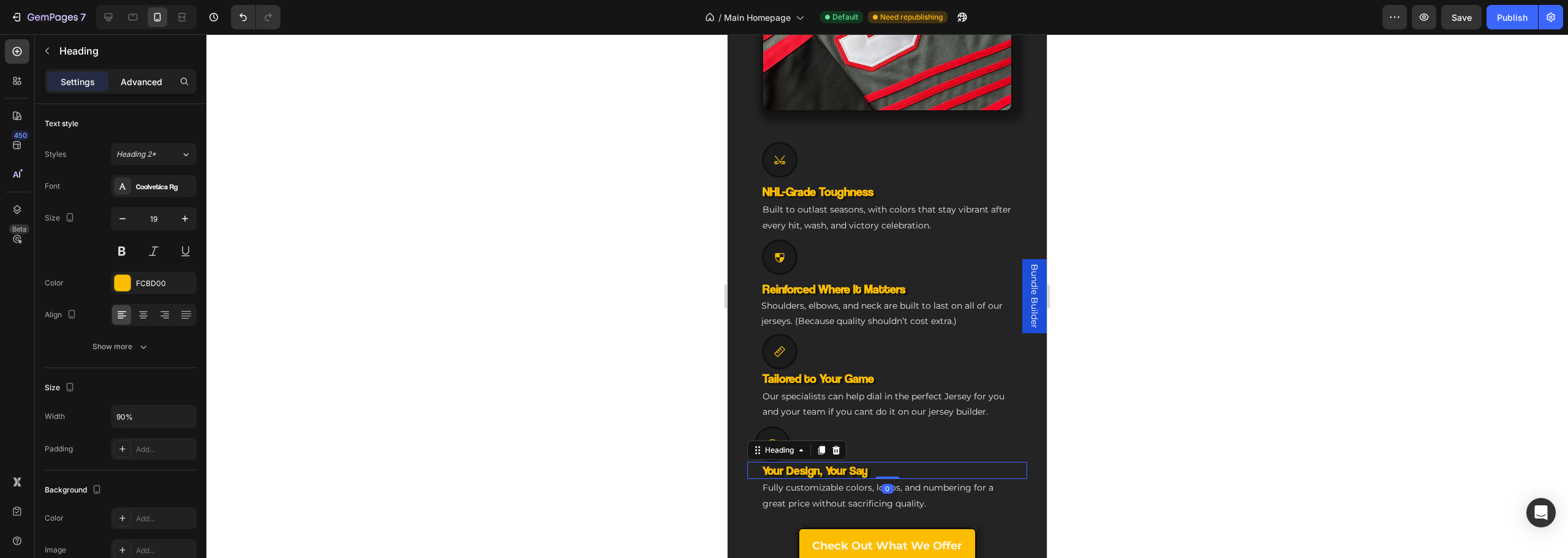
click at [138, 85] on p "Advanced" at bounding box center [142, 82] width 42 height 13
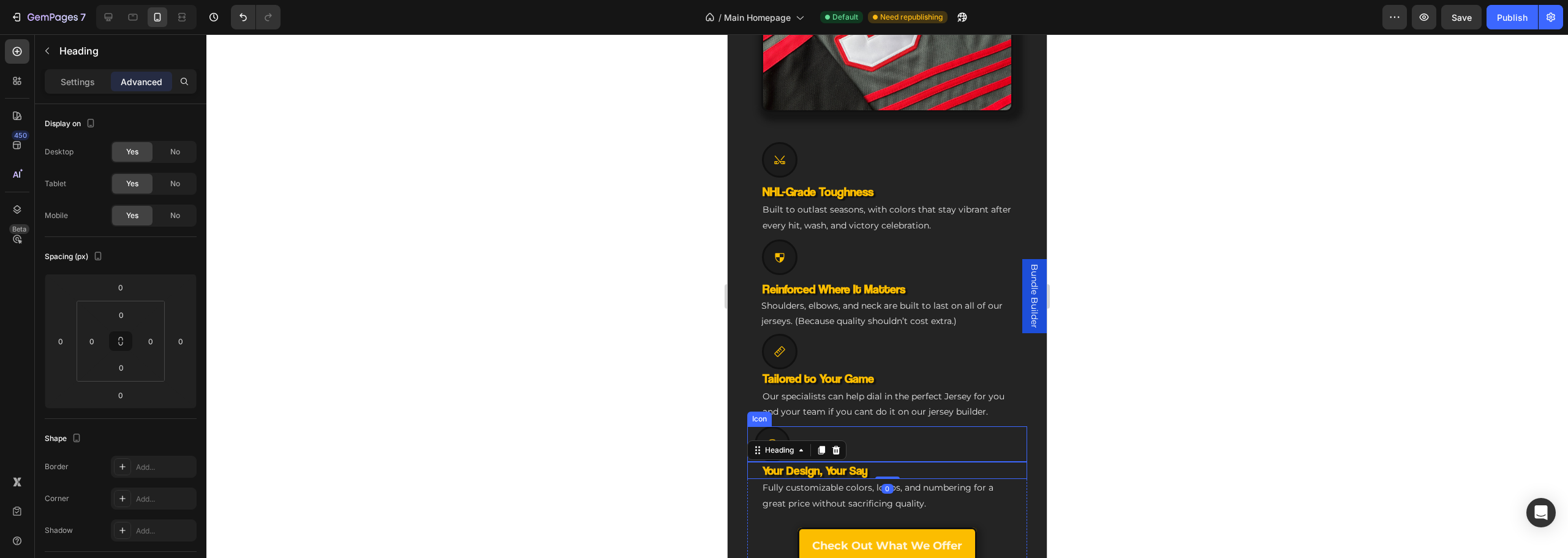
click at [942, 430] on div "Icon" at bounding box center [887, 443] width 280 height 35
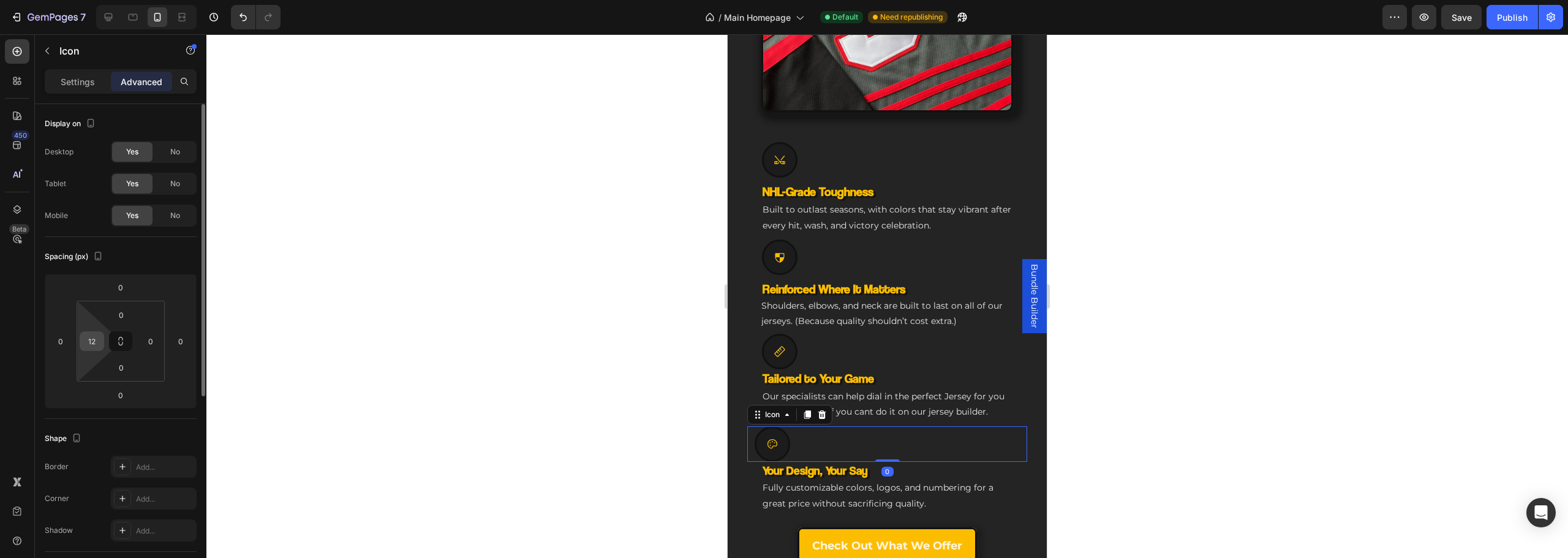
click at [98, 335] on input "12" at bounding box center [91, 340] width 18 height 18
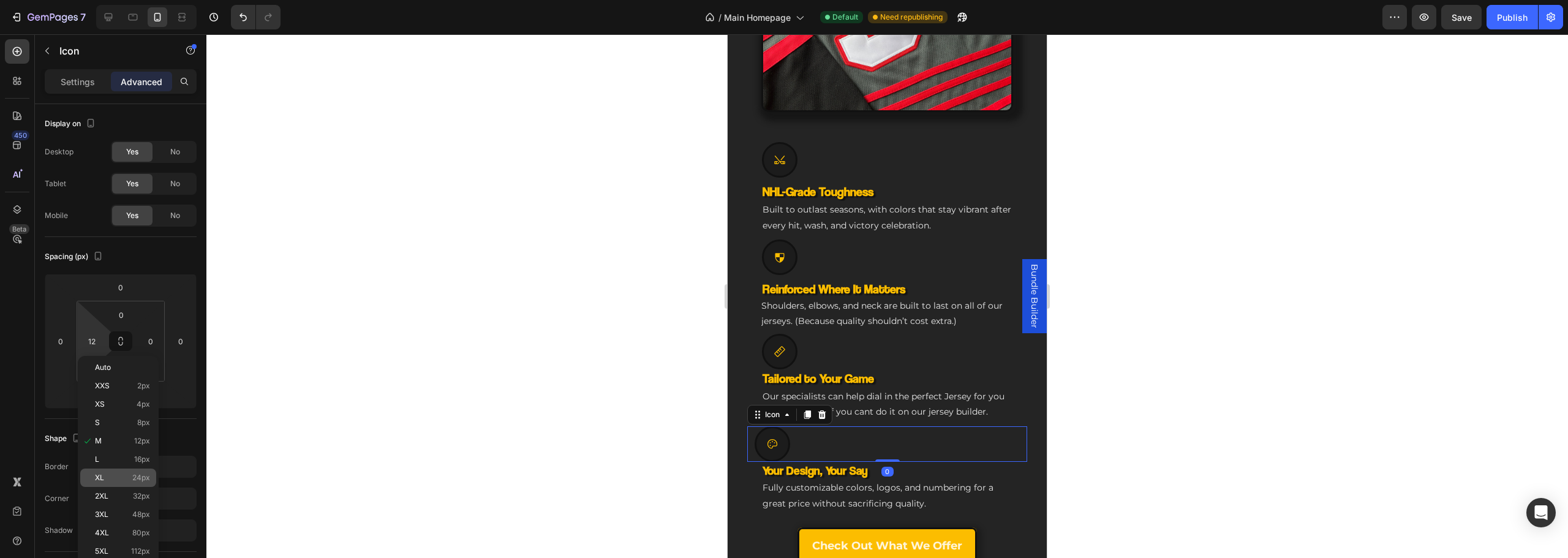
click at [141, 478] on span "24px" at bounding box center [141, 478] width 18 height 9
type input "24"
drag, startPoint x: 347, startPoint y: 316, endPoint x: 377, endPoint y: 312, distance: 30.3
click at [352, 314] on div at bounding box center [887, 296] width 1362 height 523
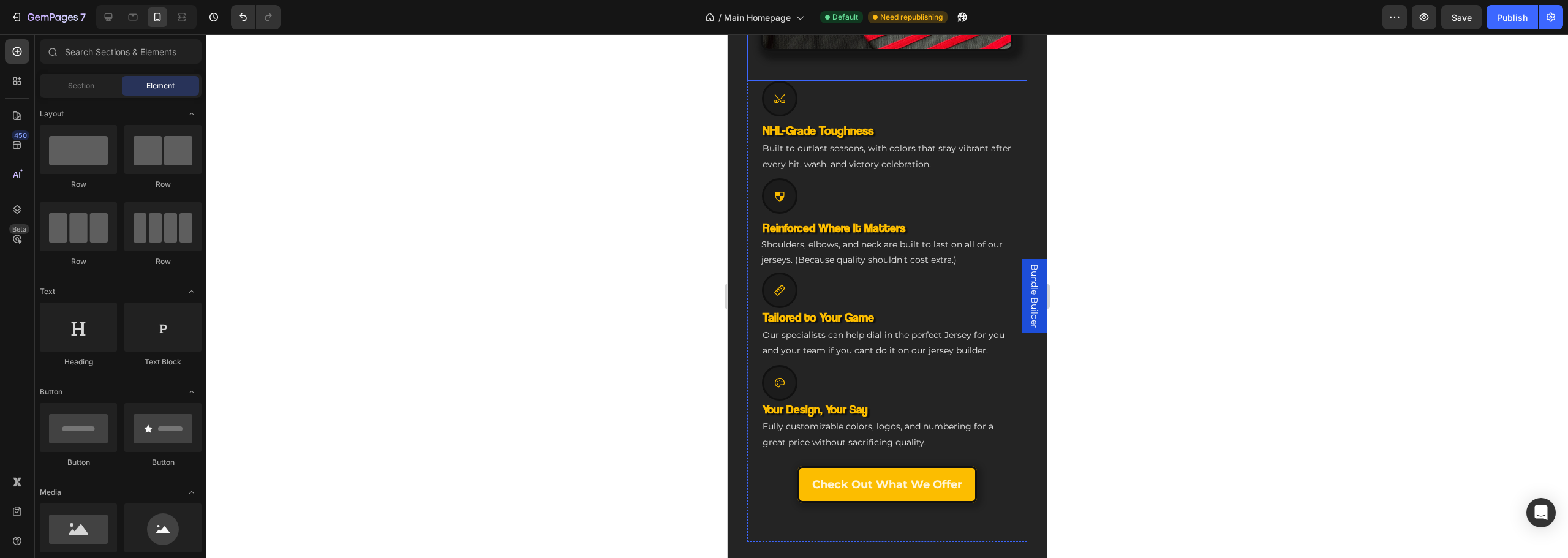
scroll to position [551, 0]
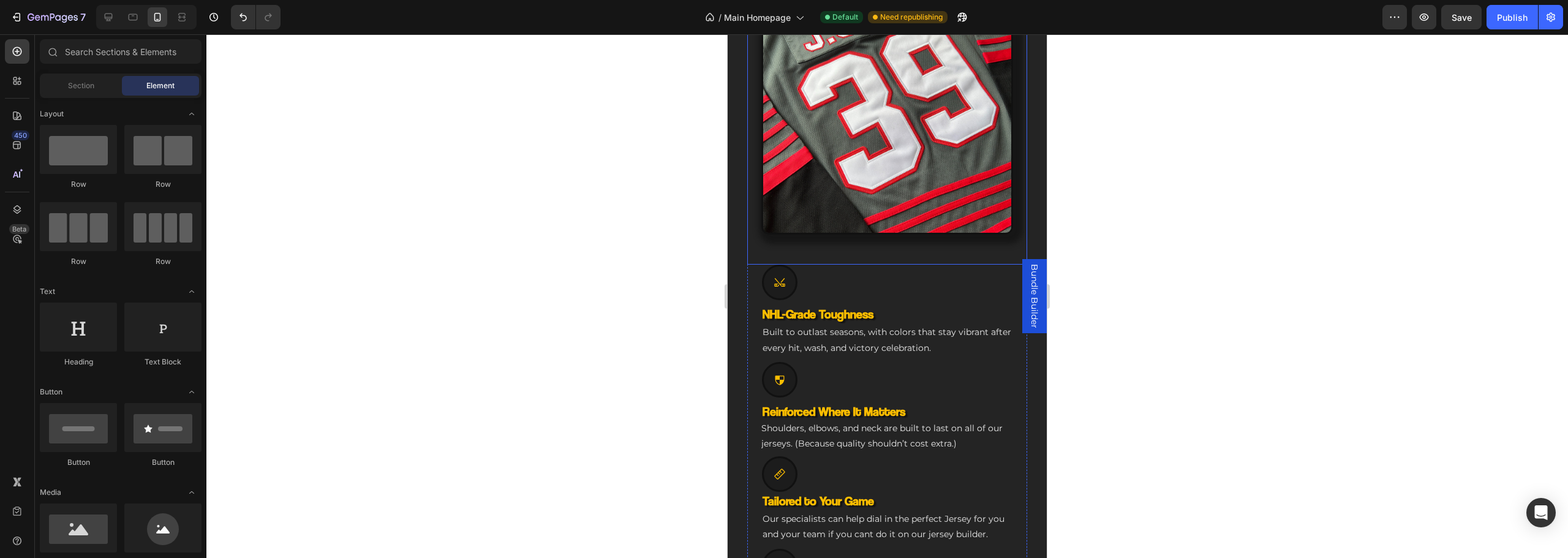
click at [877, 223] on img at bounding box center [887, 99] width 252 height 272
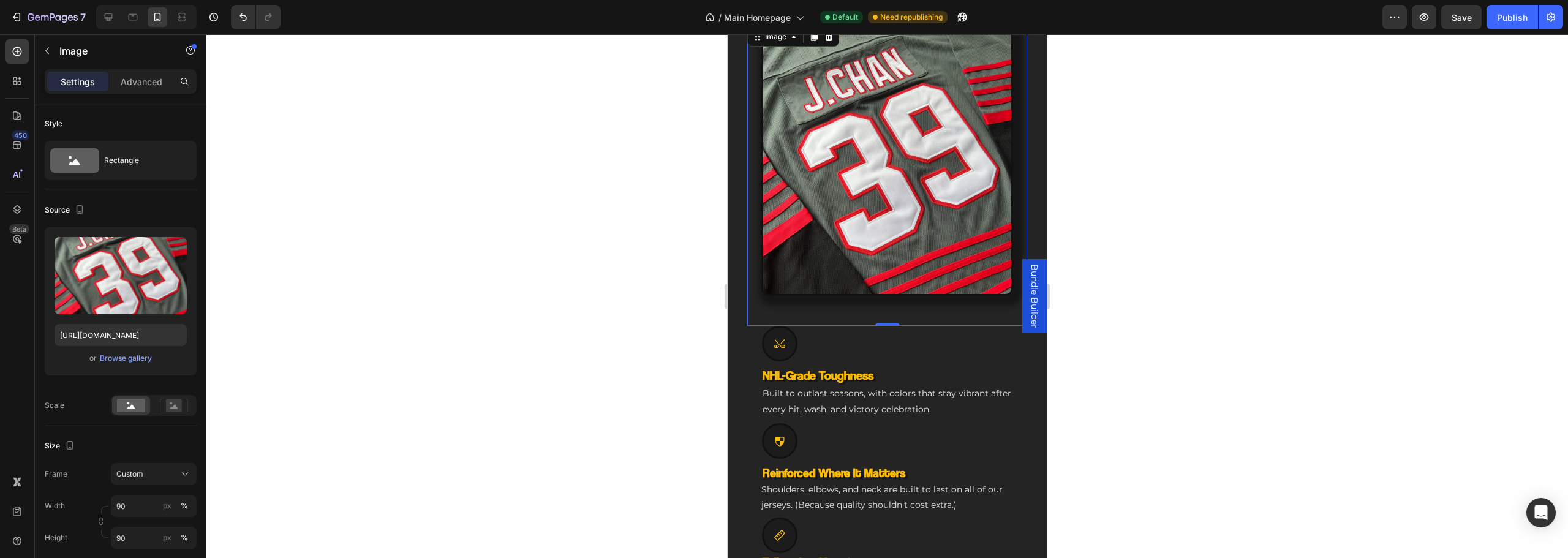
scroll to position [612, 0]
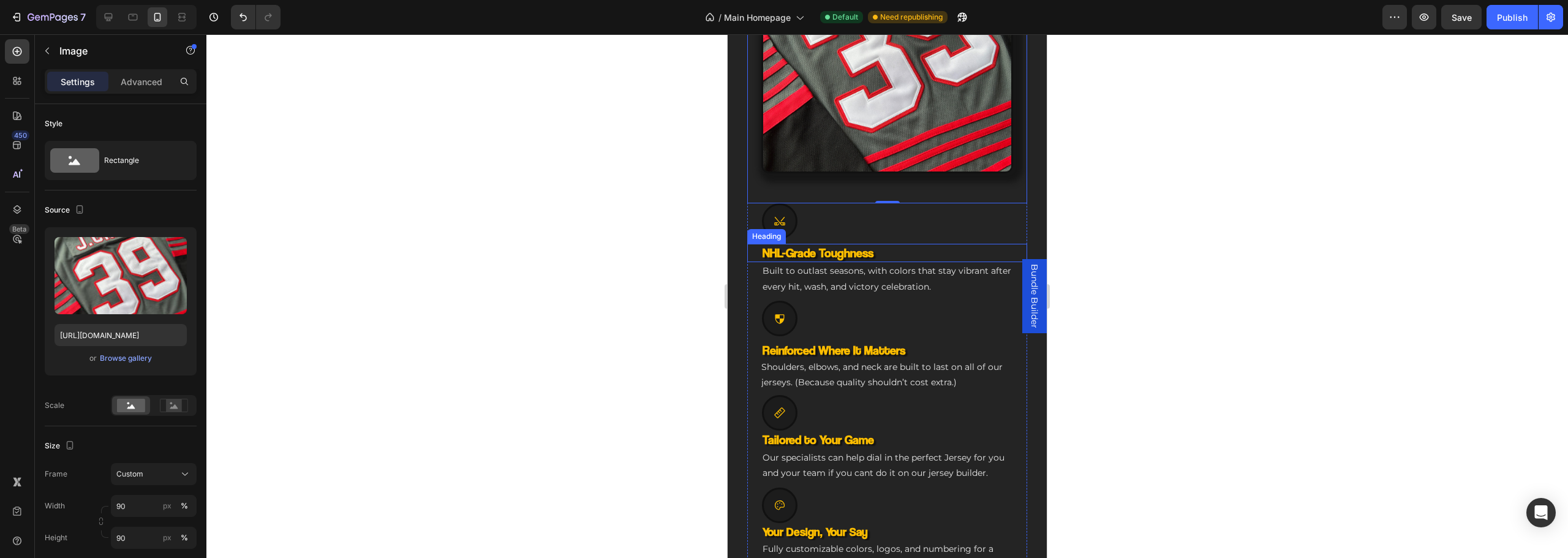
click at [863, 244] on h3 "NHL-Grade Toughness" at bounding box center [887, 252] width 252 height 18
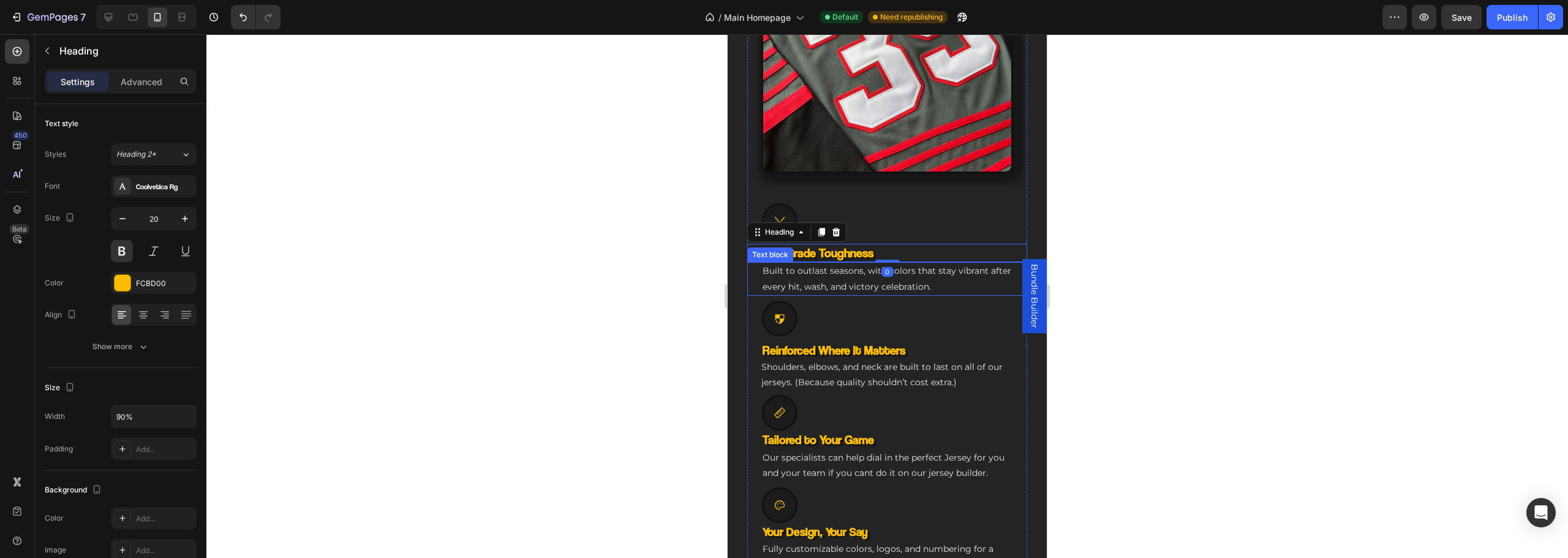
click at [865, 275] on p "Built to outlast seasons, with colors that stay vibrant after every hit, wash, …" at bounding box center [887, 278] width 250 height 30
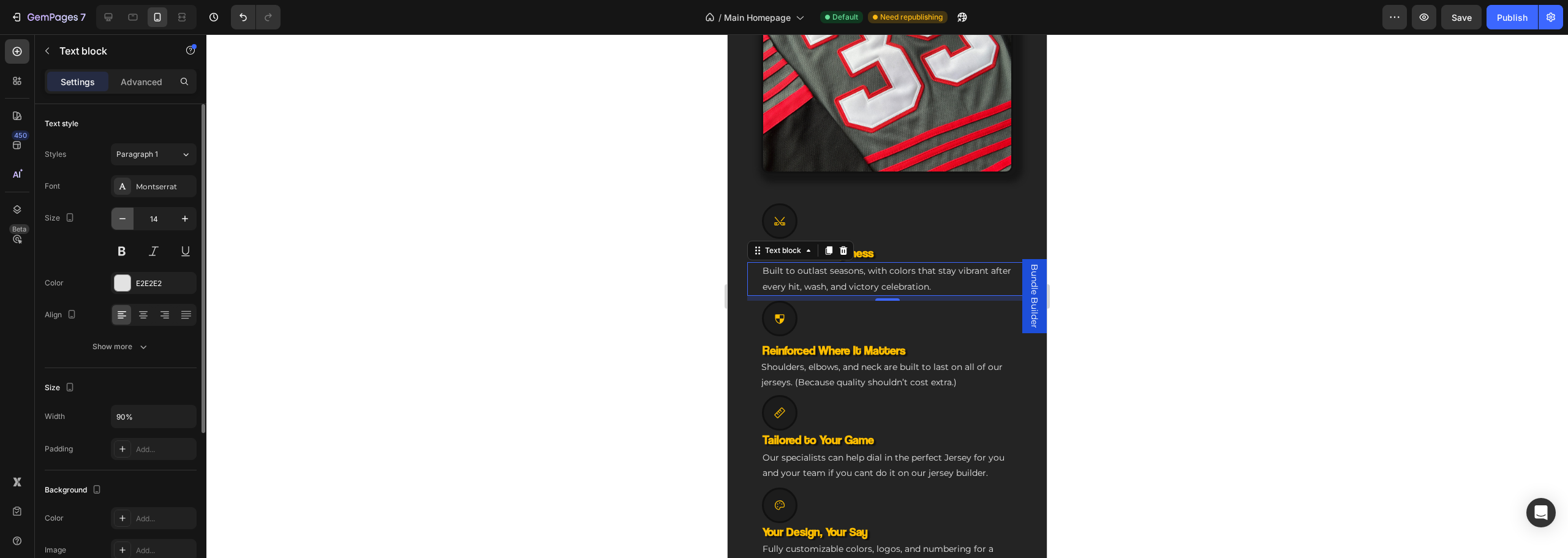
click at [126, 221] on icon "button" at bounding box center [122, 218] width 12 height 12
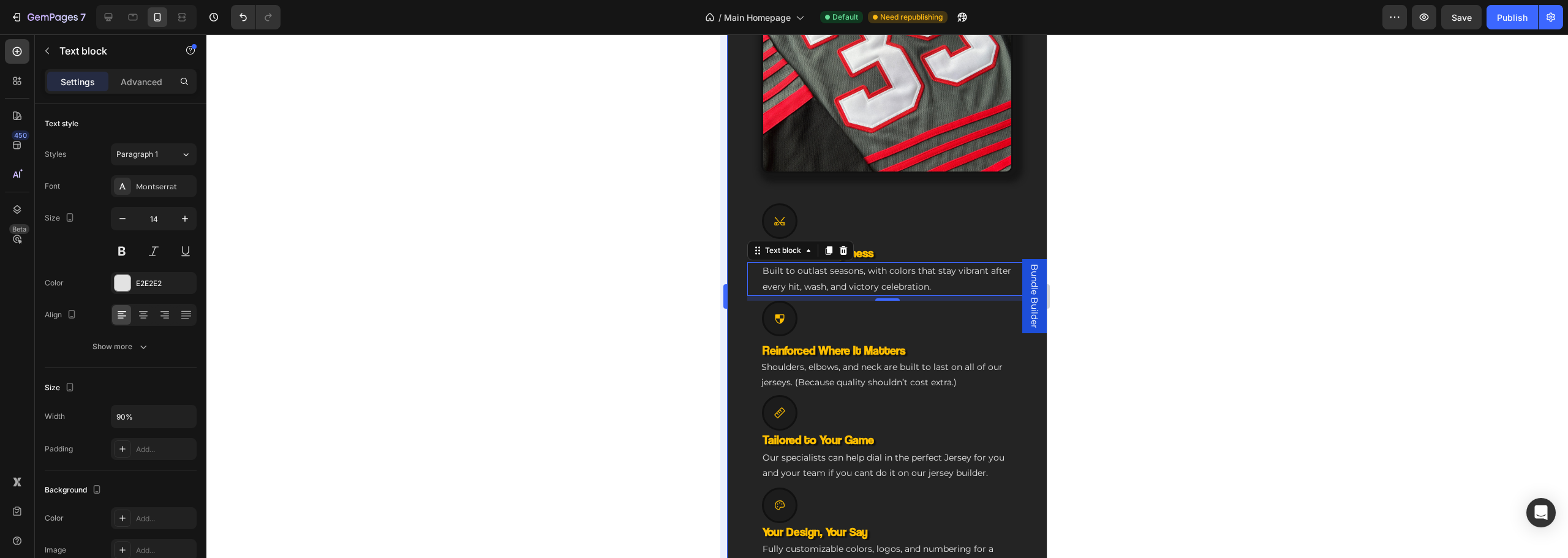
type input "13"
click at [849, 367] on p "Shoulders, elbows, and neck are built to last on all of our jerseys. (Because q…" at bounding box center [887, 372] width 252 height 30
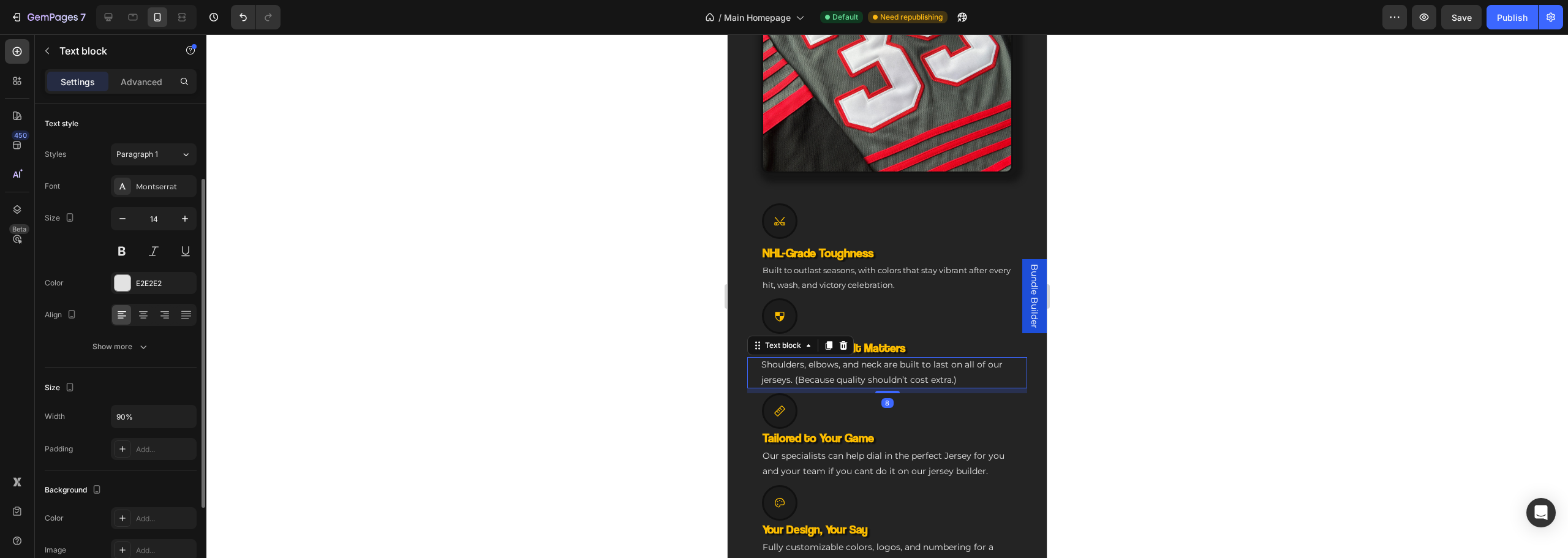
scroll to position [45, 0]
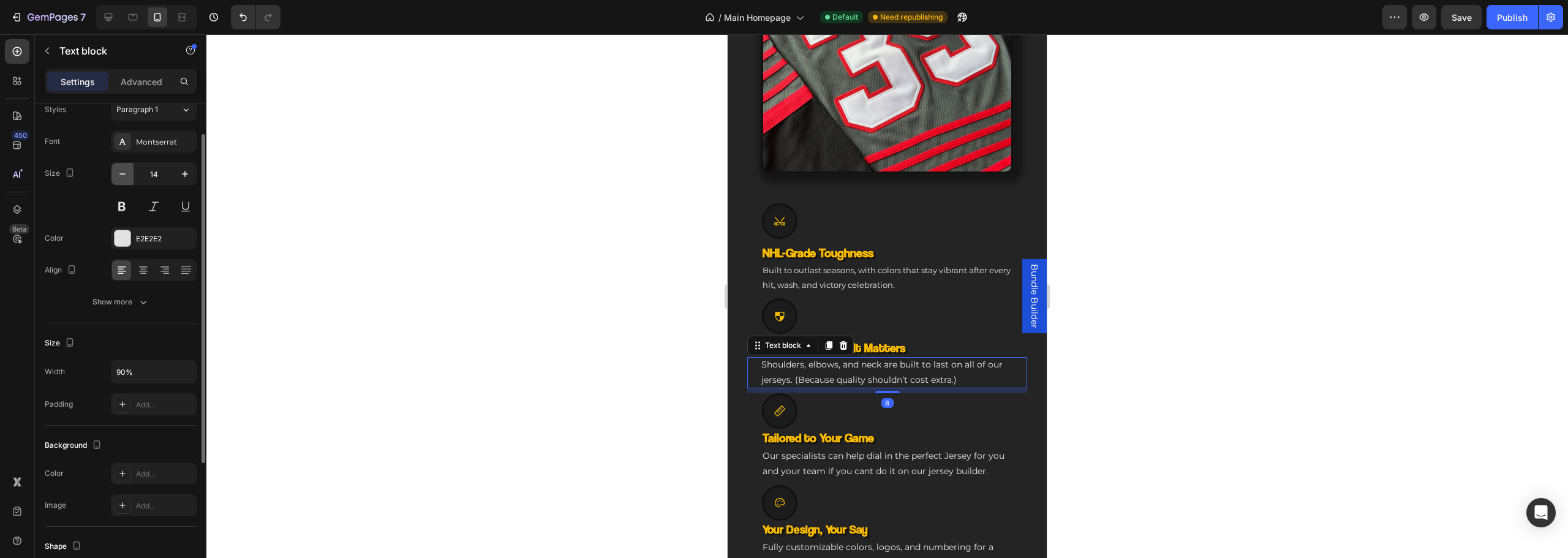
click at [119, 177] on icon "button" at bounding box center [122, 173] width 12 height 12
type input "13"
click at [826, 447] on p "Our specialists can help dial in the perfect Jersey for you and your team if yo…" at bounding box center [887, 461] width 250 height 30
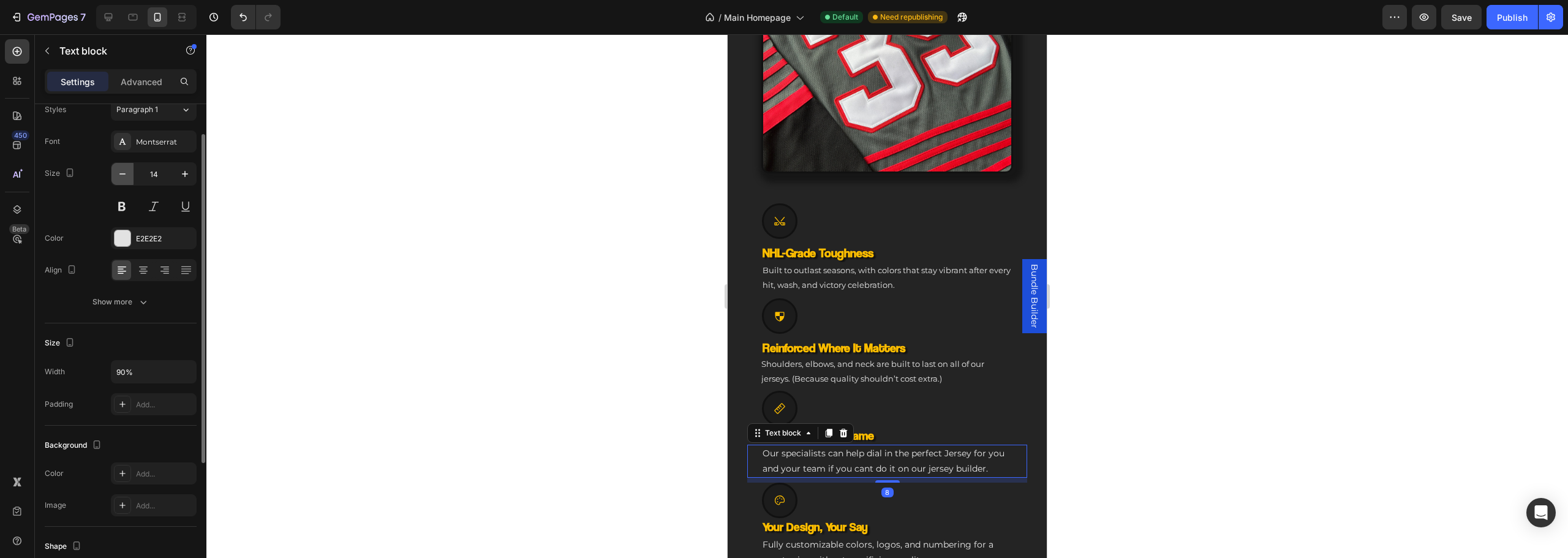
click at [126, 166] on button "button" at bounding box center [122, 173] width 22 height 22
type input "13"
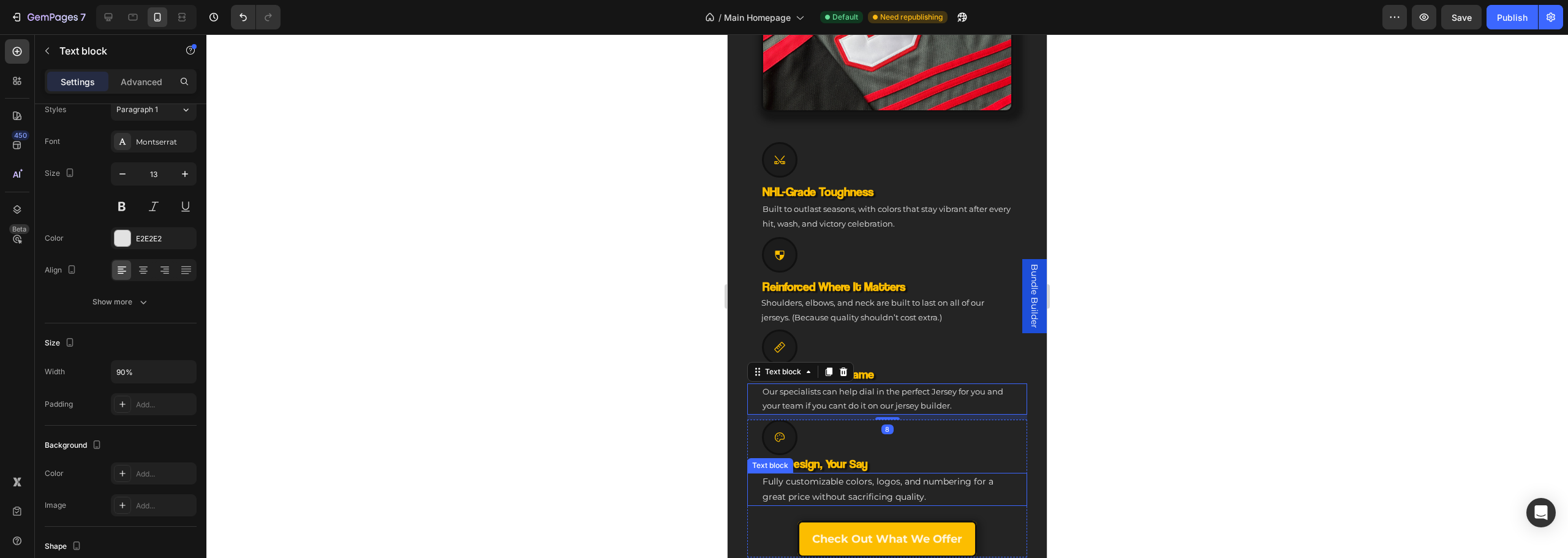
click at [821, 476] on span "Fully customizable colors, logos, and numbering for a great price without sacri…" at bounding box center [877, 489] width 231 height 26
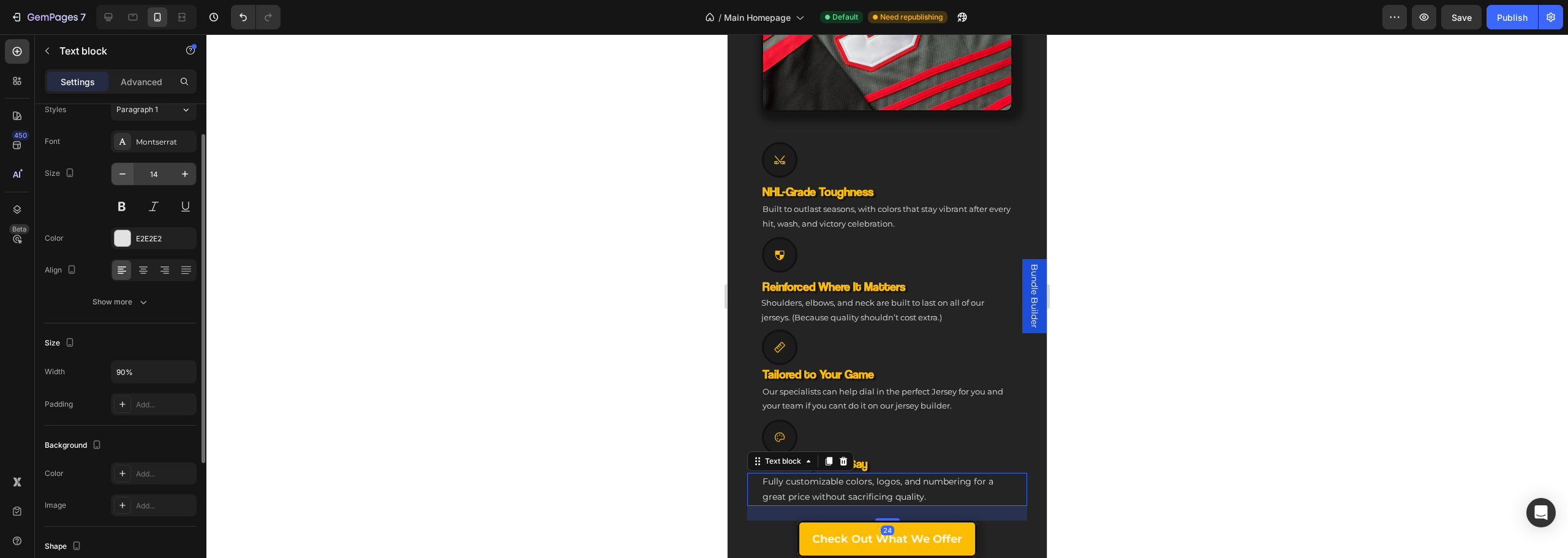
click at [133, 174] on button "button" at bounding box center [122, 173] width 22 height 22
type input "13"
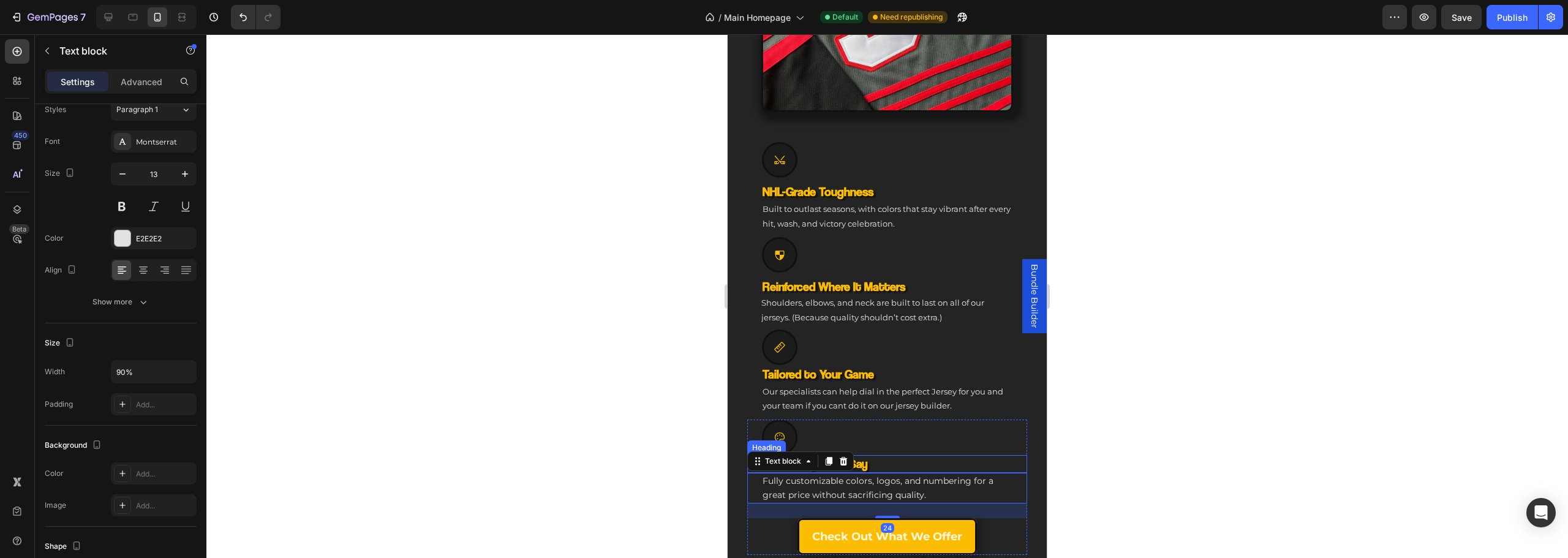
click at [905, 455] on h3 "Your Design, Your Say" at bounding box center [887, 463] width 252 height 18
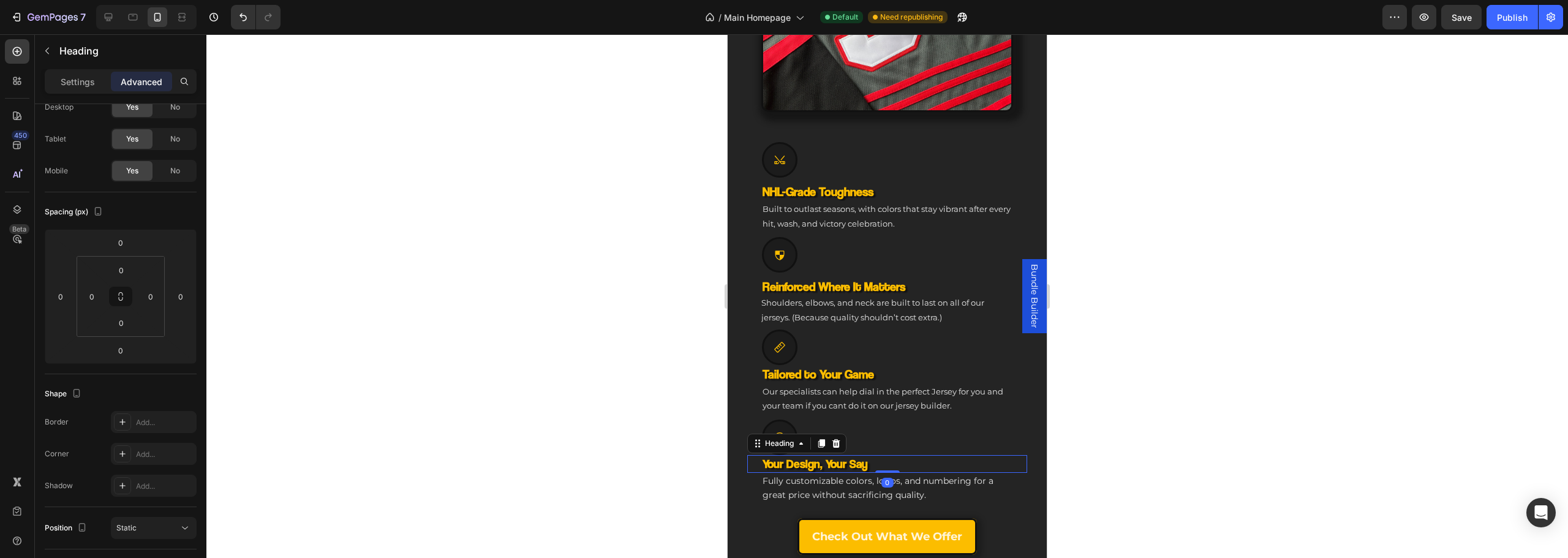
scroll to position [0, 0]
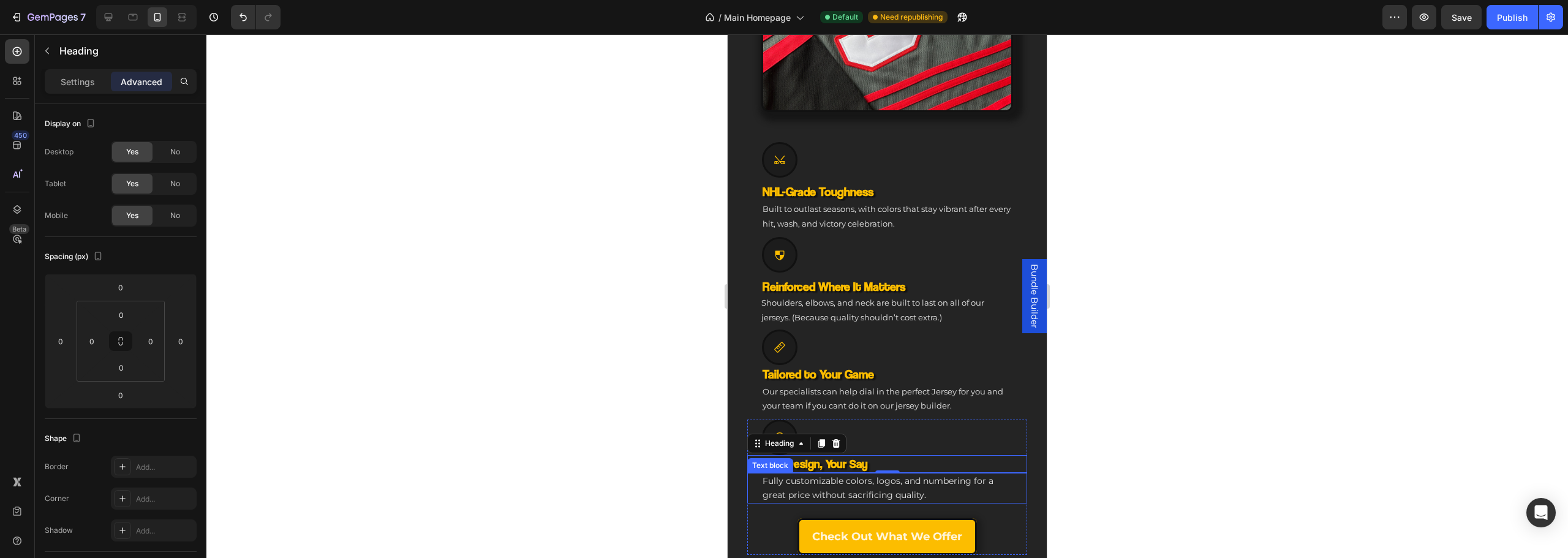
click at [854, 482] on span "Fully customizable colors, logos, and numbering for a great price without sacri…" at bounding box center [877, 487] width 231 height 25
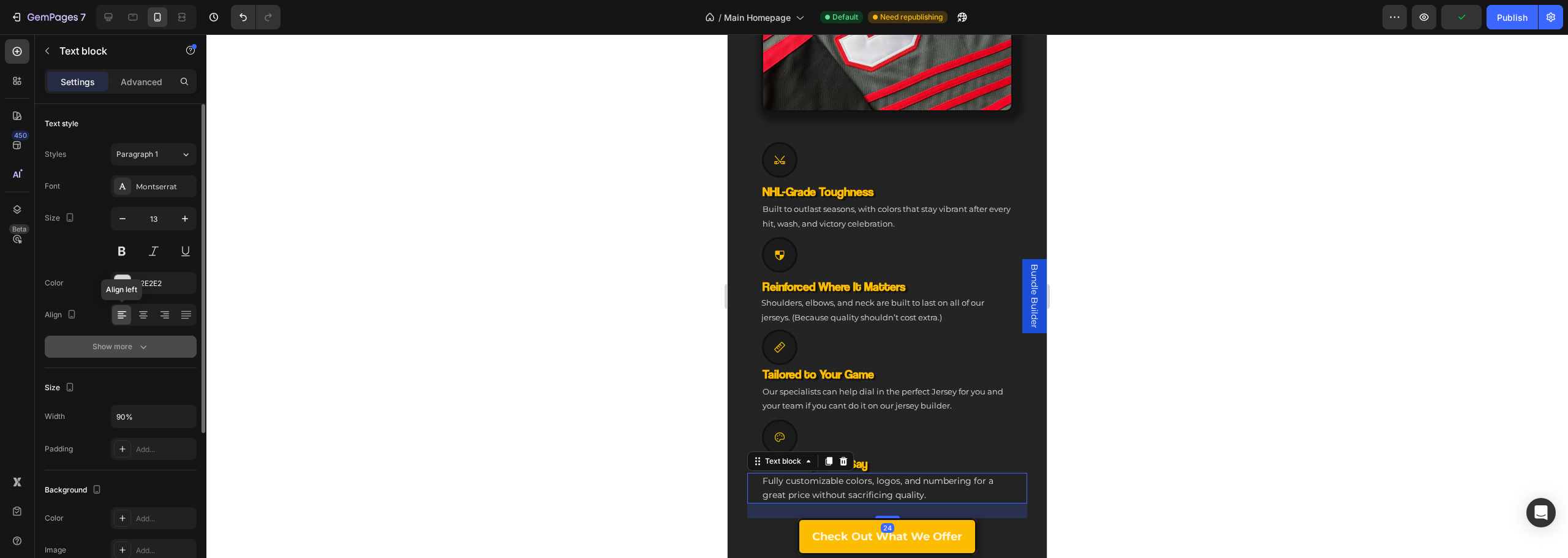
click at [127, 337] on button "Show more" at bounding box center [121, 346] width 152 height 22
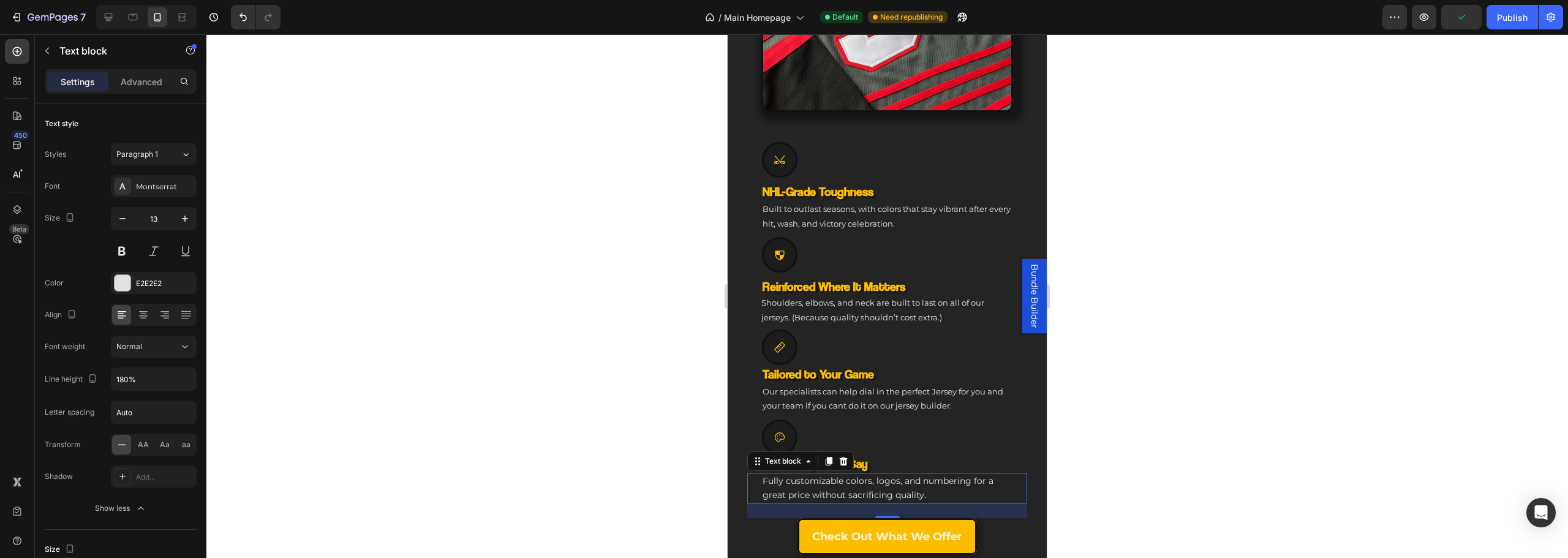
click at [850, 490] on p "Fully customizable colors, logos, and numbering for a great price without sacri…" at bounding box center [887, 489] width 250 height 29
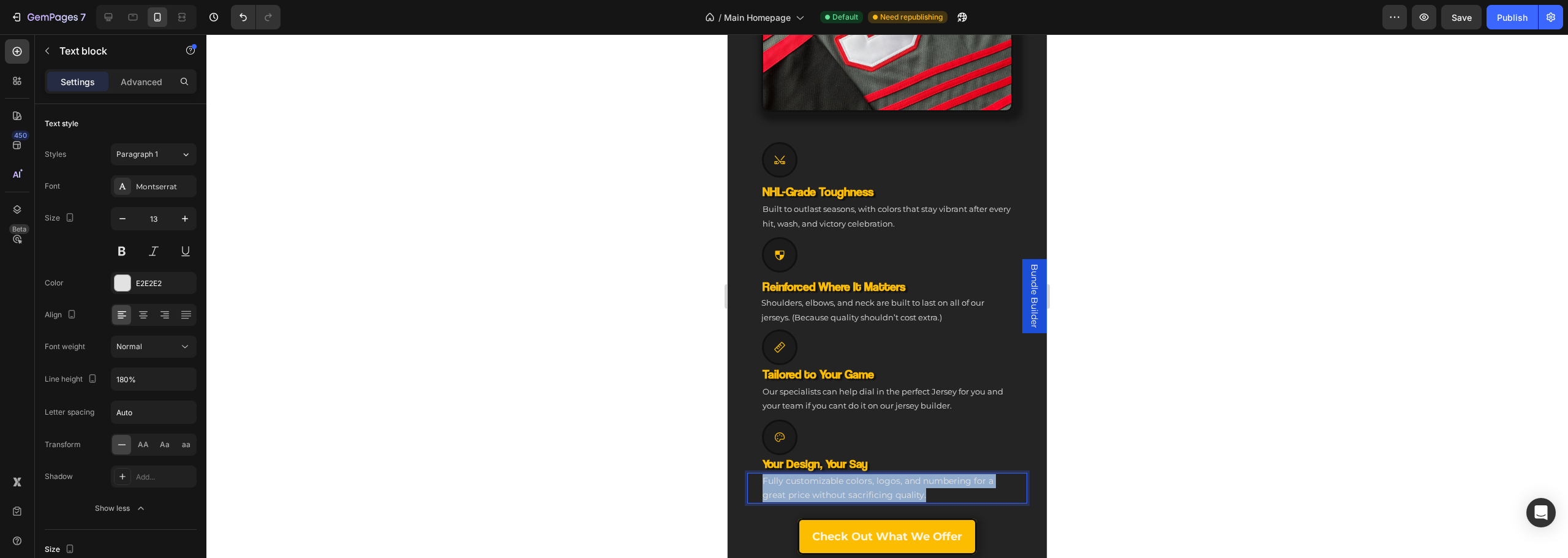
click at [850, 490] on p "Fully customizable colors, logos, and numbering for a great price without sacri…" at bounding box center [887, 489] width 250 height 29
click at [741, 443] on icon "Editor contextual toolbar" at bounding box center [743, 446] width 12 height 12
type input "13"
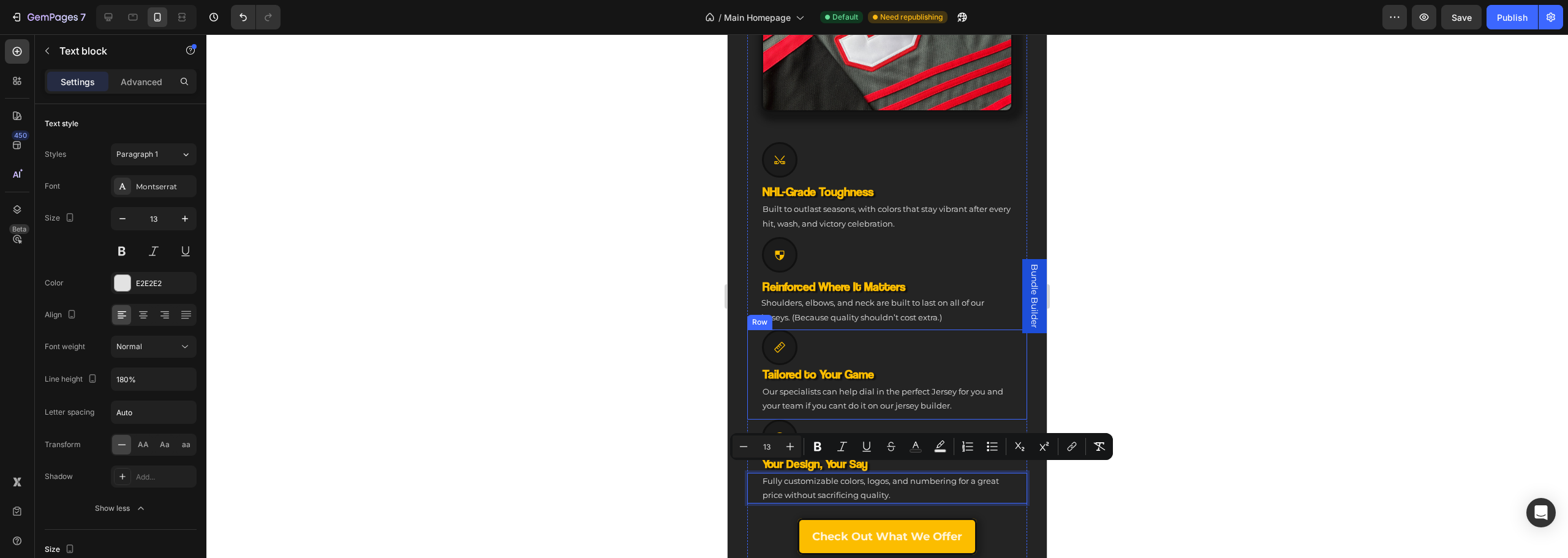
click at [822, 395] on p "Our specialists can help dial in the perfect Jersey for you and your team if yo…" at bounding box center [887, 399] width 250 height 29
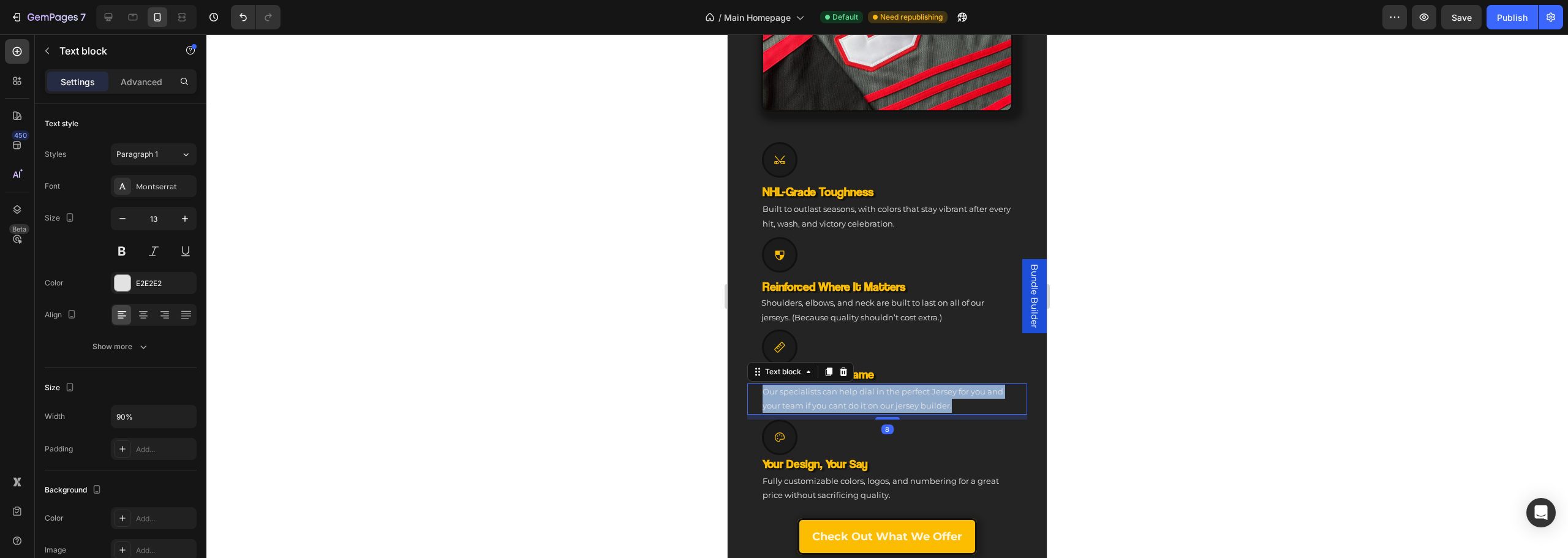
click at [822, 395] on p "Our specialists can help dial in the perfect Jersey for you and your team if yo…" at bounding box center [887, 399] width 250 height 29
click at [802, 301] on p "Shoulders, elbows, and neck are built to last on all of our jerseys. (Because q…" at bounding box center [887, 310] width 252 height 29
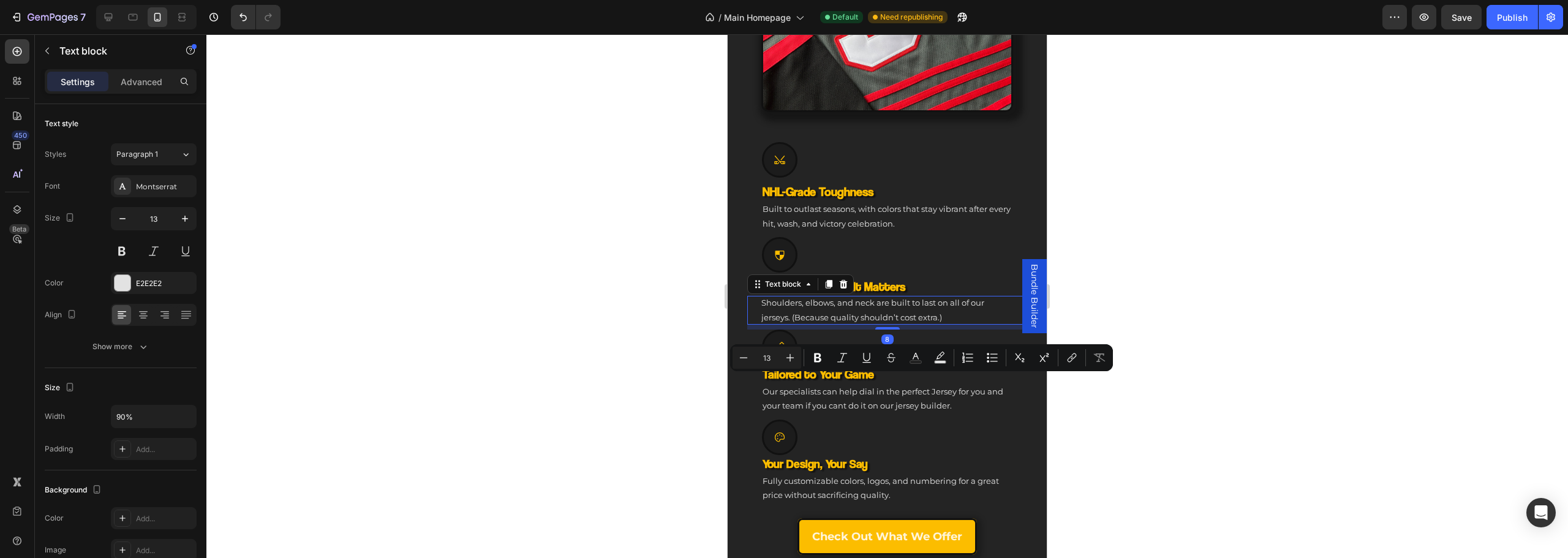
click at [802, 301] on p "Shoulders, elbows, and neck are built to last on all of our jerseys. (Because q…" at bounding box center [887, 310] width 252 height 29
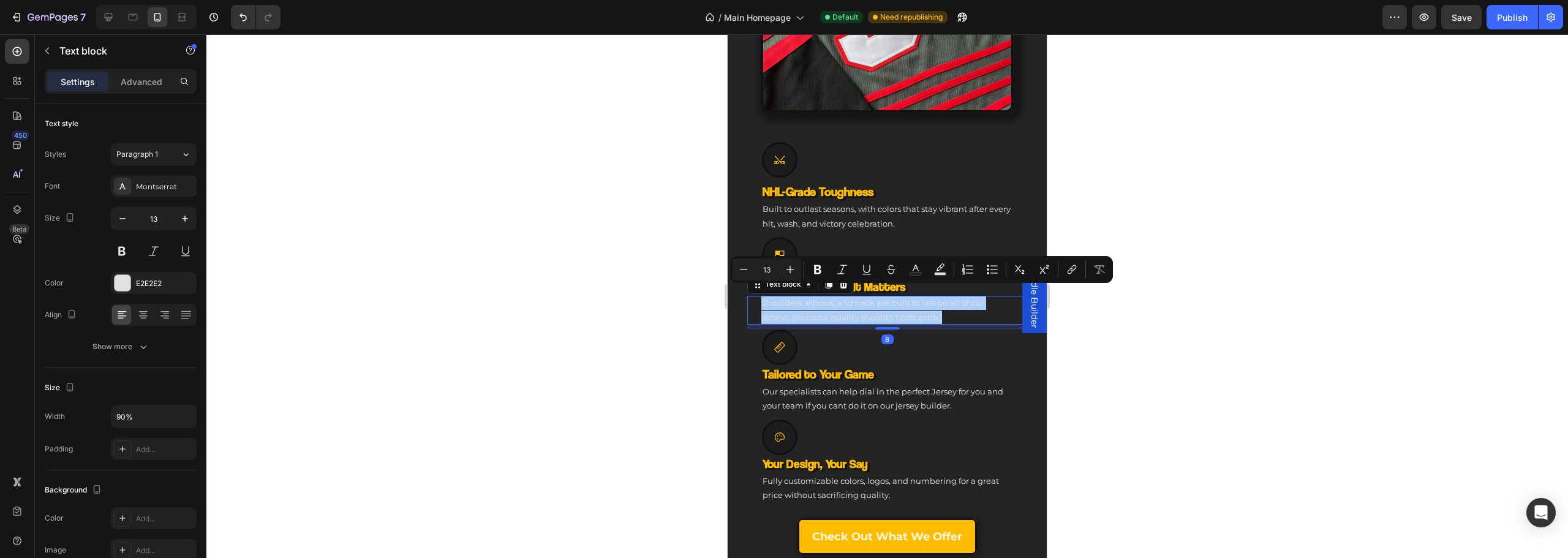
click at [1183, 325] on div at bounding box center [887, 296] width 1362 height 523
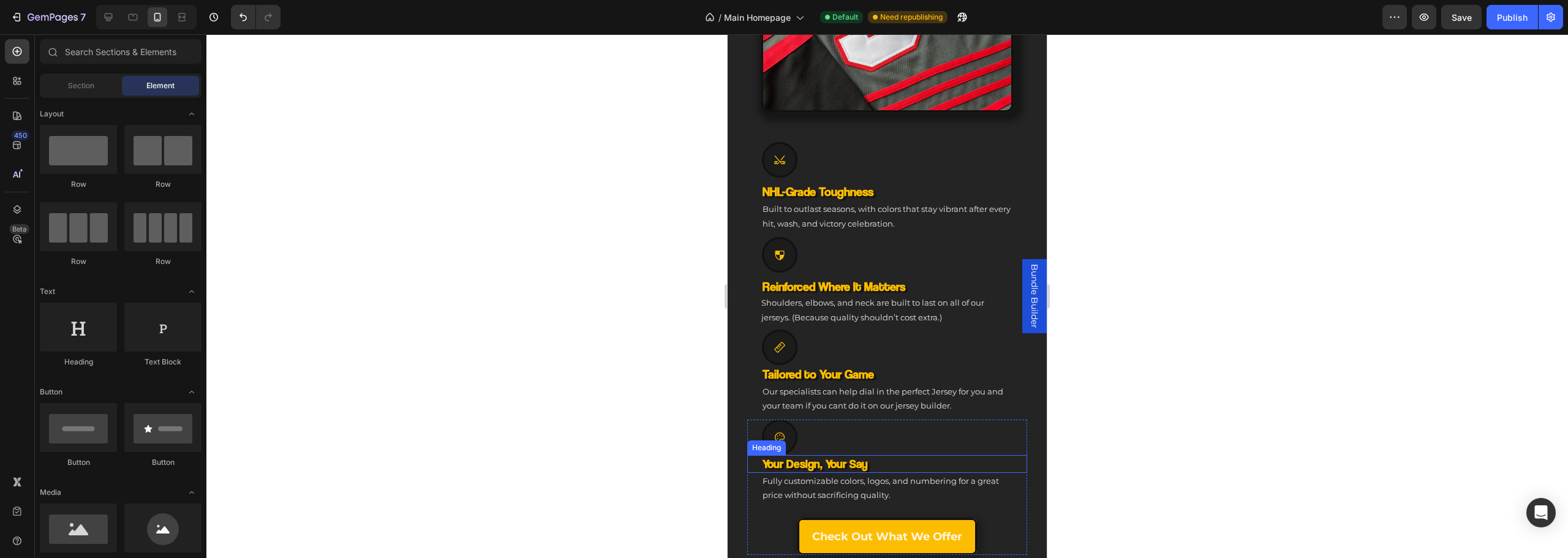
click at [826, 460] on h3 "Your Design, Your Say" at bounding box center [887, 463] width 252 height 18
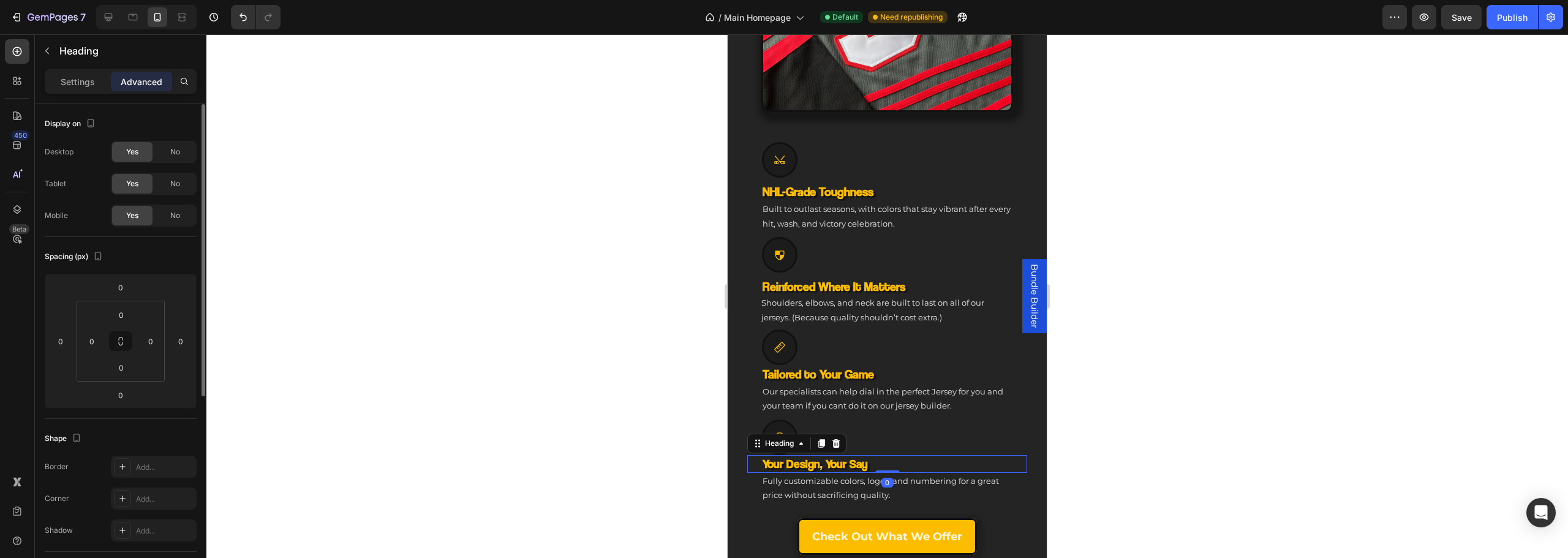
drag, startPoint x: 90, startPoint y: 89, endPoint x: 94, endPoint y: 106, distance: 17.5
click at [90, 87] on div "Settings" at bounding box center [77, 81] width 61 height 20
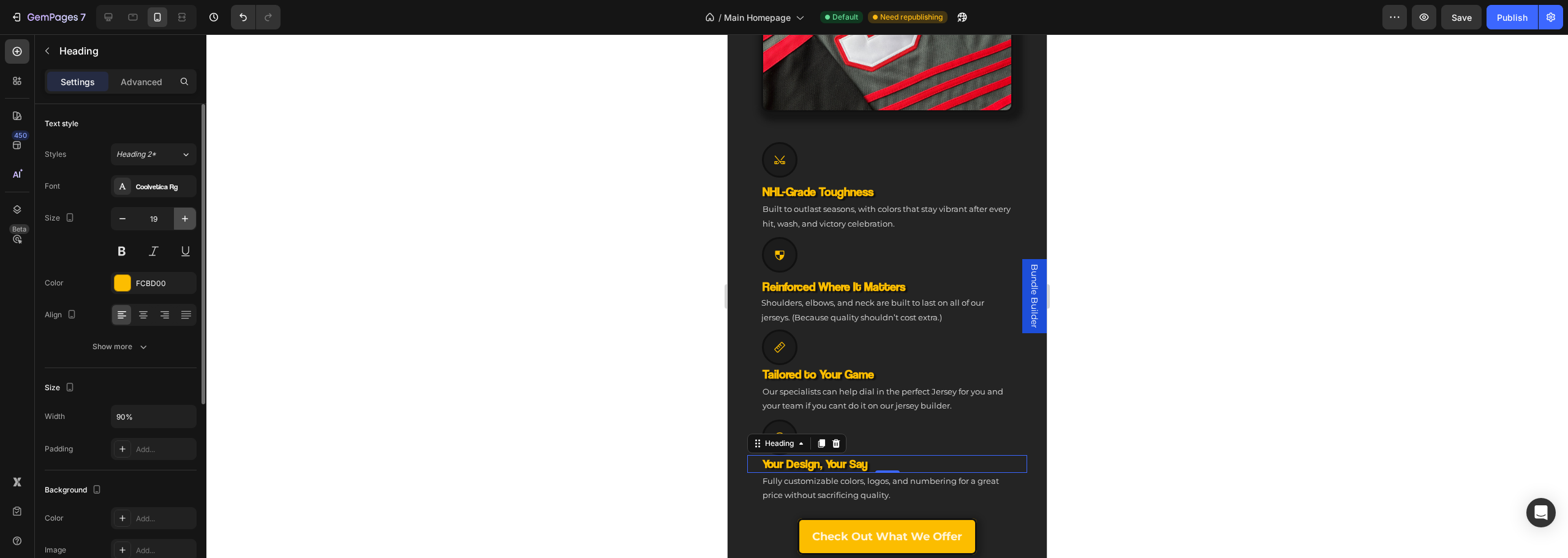
click at [183, 222] on icon "button" at bounding box center [184, 218] width 12 height 12
type input "20"
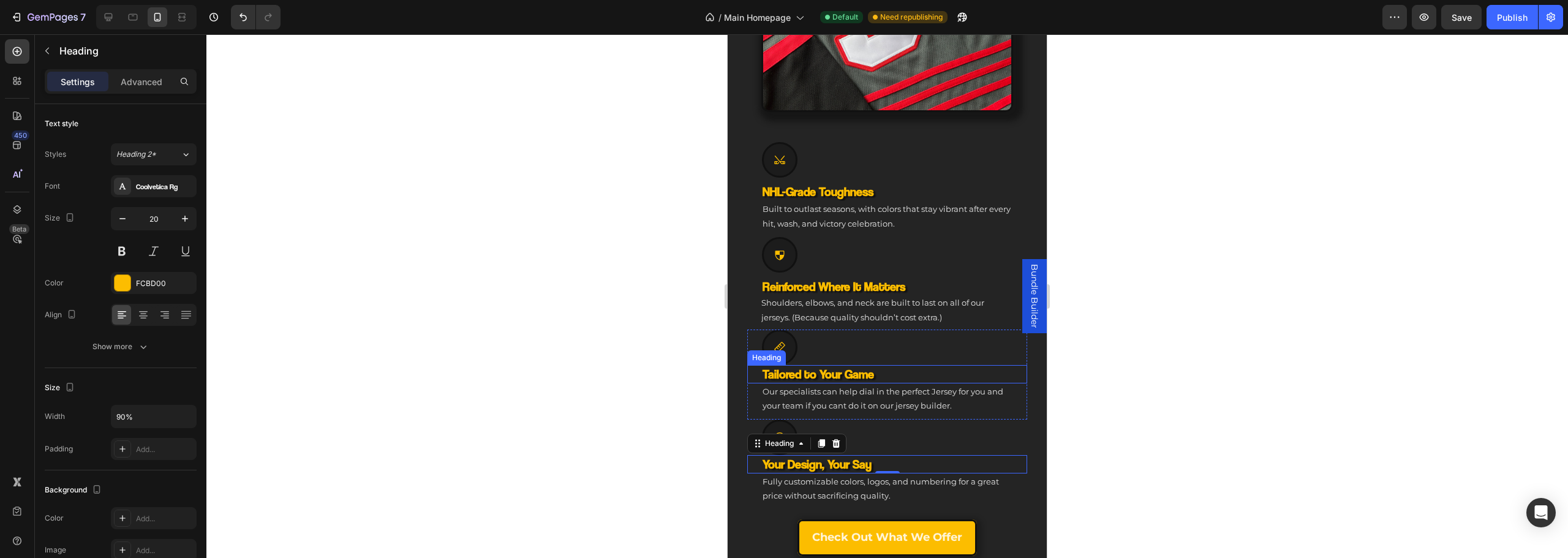
click at [856, 367] on h3 "Tailored to Your Game" at bounding box center [887, 374] width 252 height 18
click at [1243, 284] on div at bounding box center [887, 296] width 1362 height 523
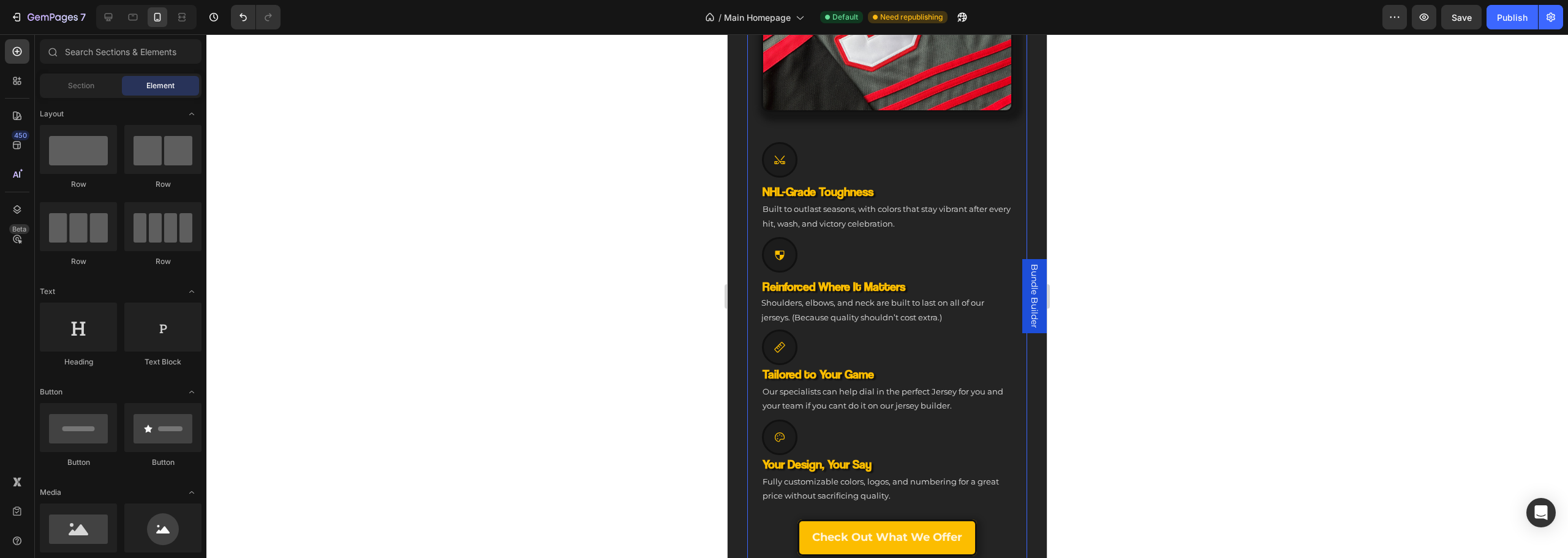
scroll to position [796, 0]
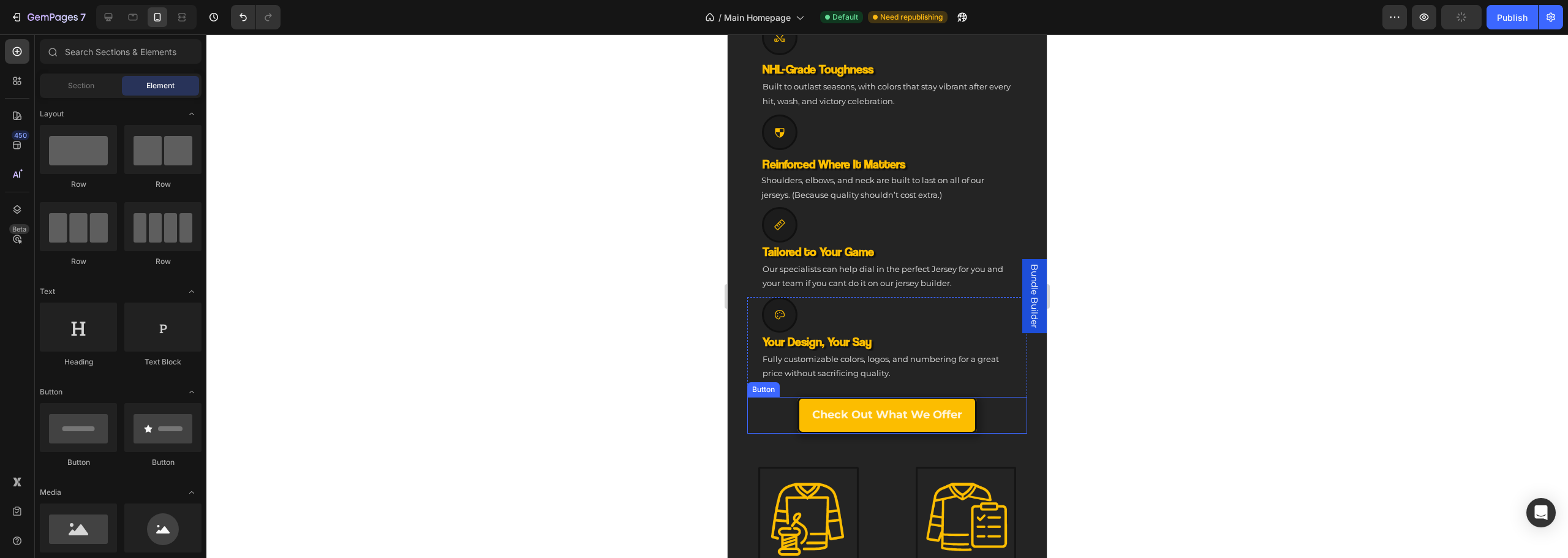
click at [974, 405] on div "Check Out What we offer Button" at bounding box center [887, 415] width 280 height 37
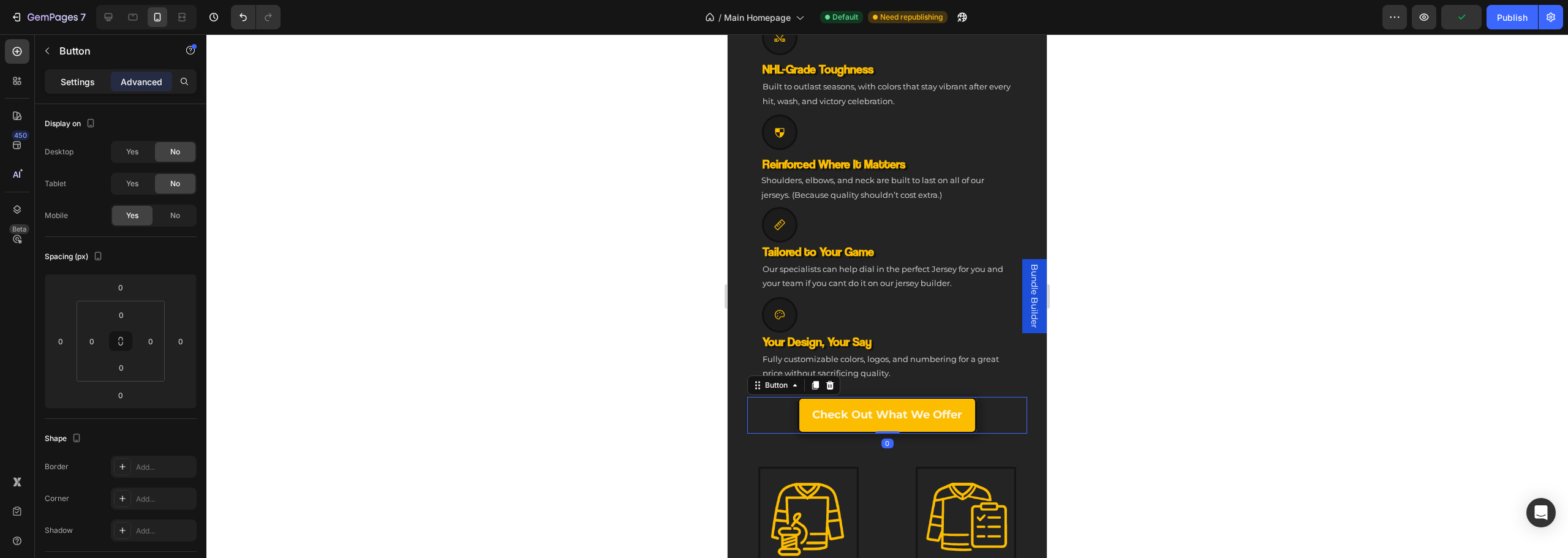
click at [92, 88] on div "Settings" at bounding box center [77, 81] width 61 height 20
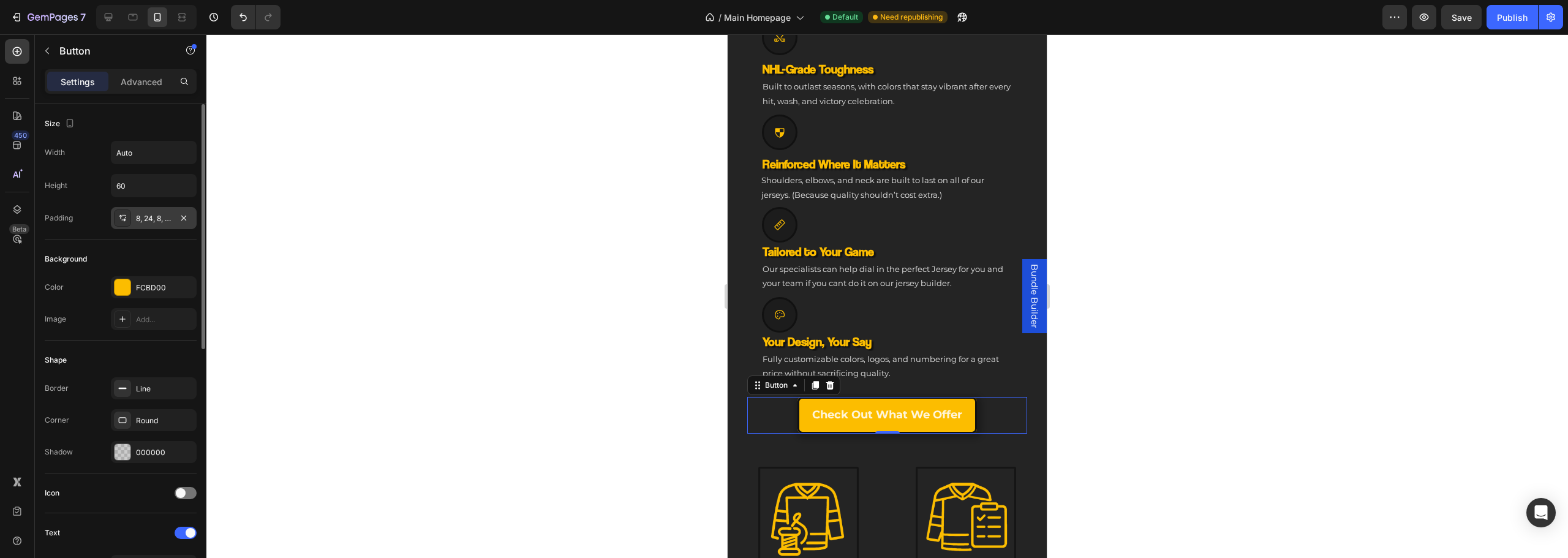
click at [146, 216] on div "8, 24, 8, 24" at bounding box center [153, 218] width 35 height 11
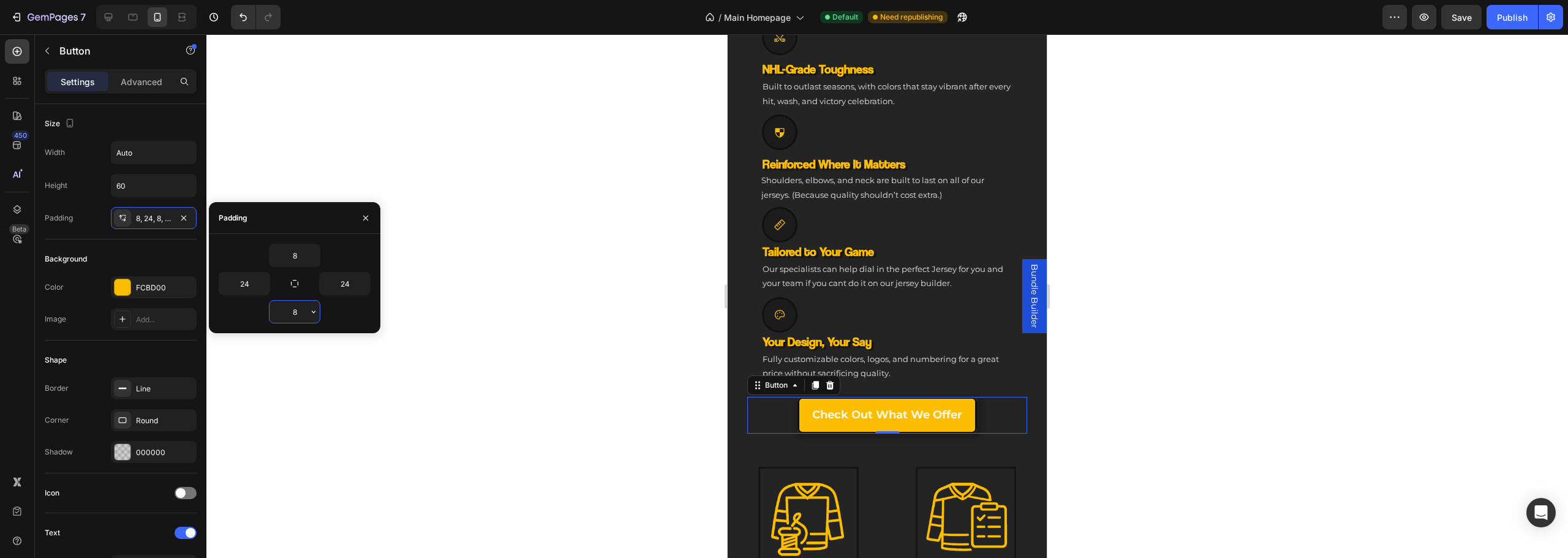
click at [296, 314] on input "8" at bounding box center [294, 312] width 50 height 22
click at [303, 318] on input "8" at bounding box center [294, 312] width 50 height 22
click at [302, 316] on input "8" at bounding box center [294, 312] width 50 height 22
type input "6"
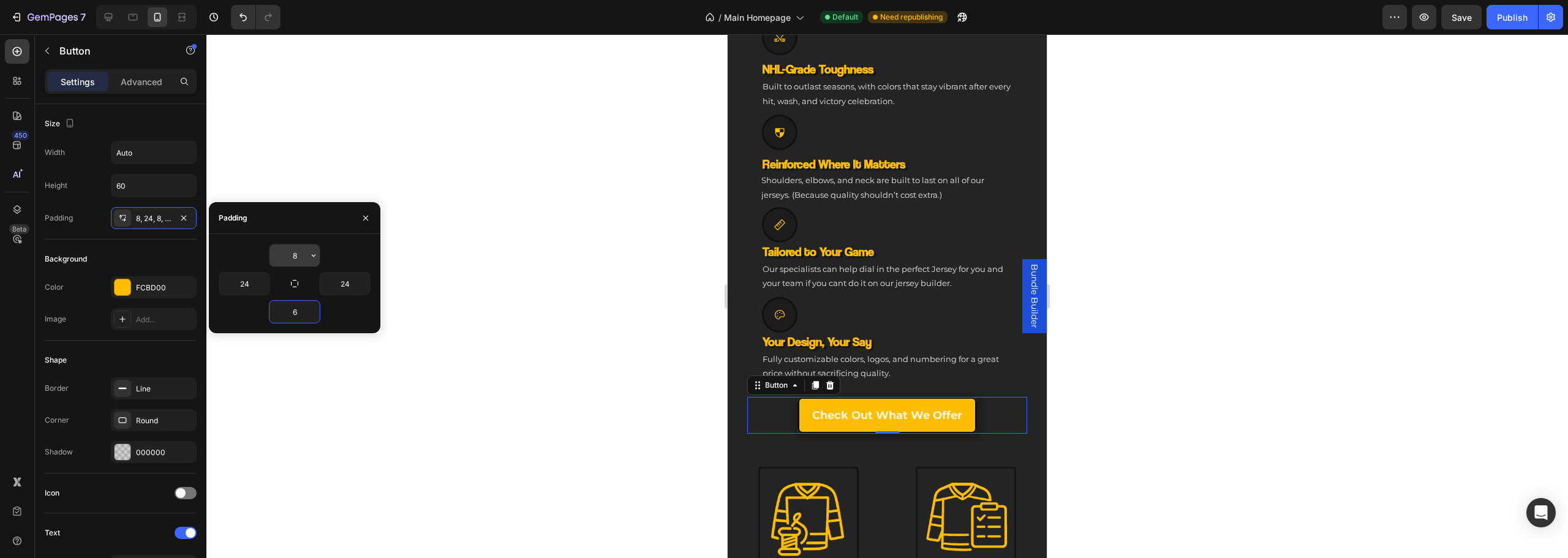
click at [294, 254] on input "8" at bounding box center [294, 255] width 50 height 22
type input "6"
click at [432, 323] on div at bounding box center [887, 296] width 1362 height 523
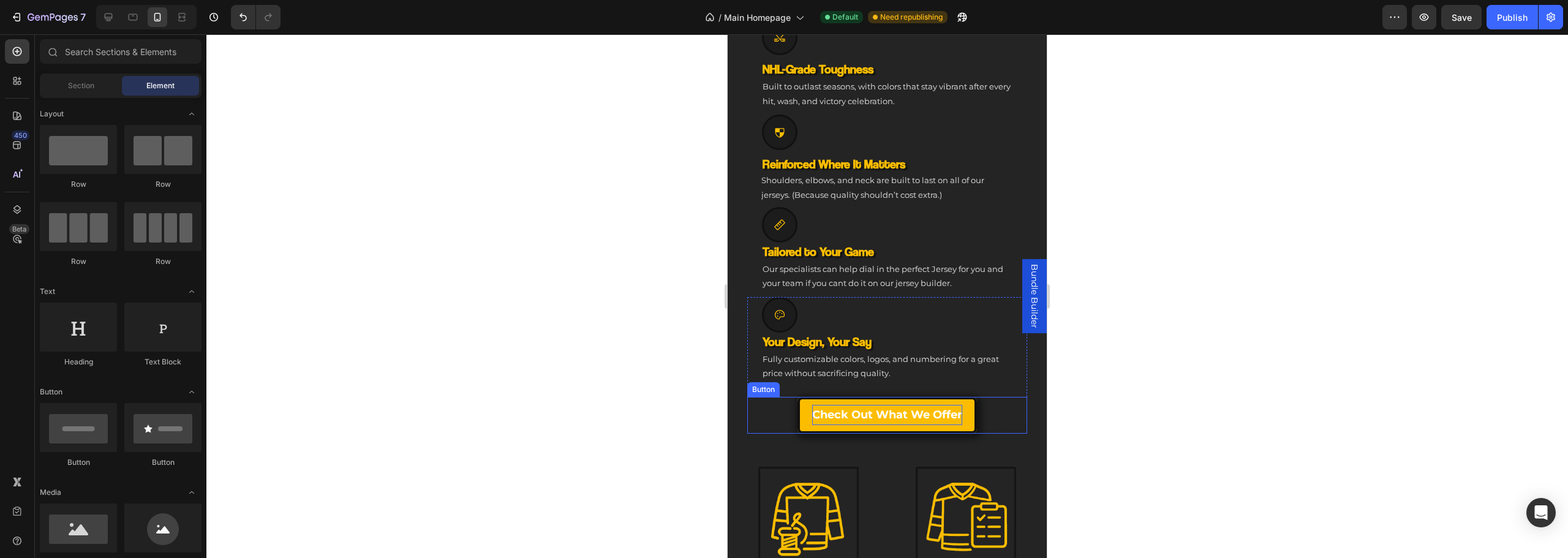
click at [878, 414] on p "Check Out What we offer" at bounding box center [887, 414] width 150 height 20
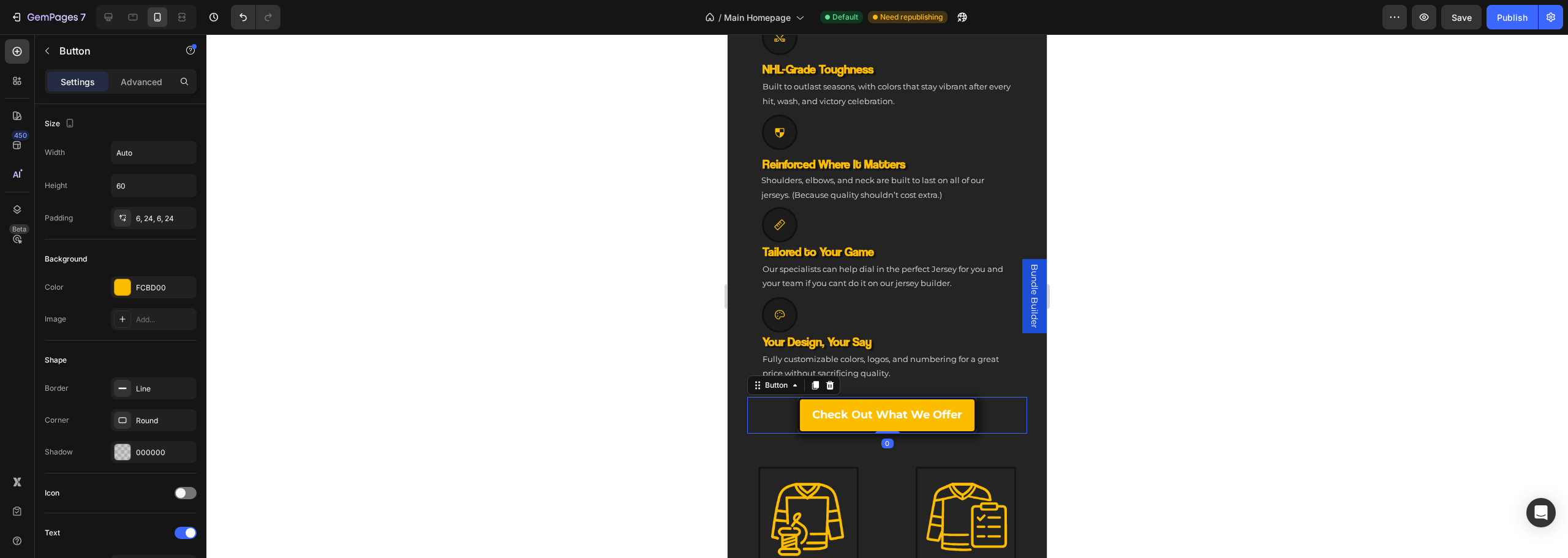
click at [845, 418] on link "Check Out What we offer" at bounding box center [887, 415] width 179 height 37
click at [154, 220] on div "6, 24, 6, 24" at bounding box center [153, 218] width 35 height 11
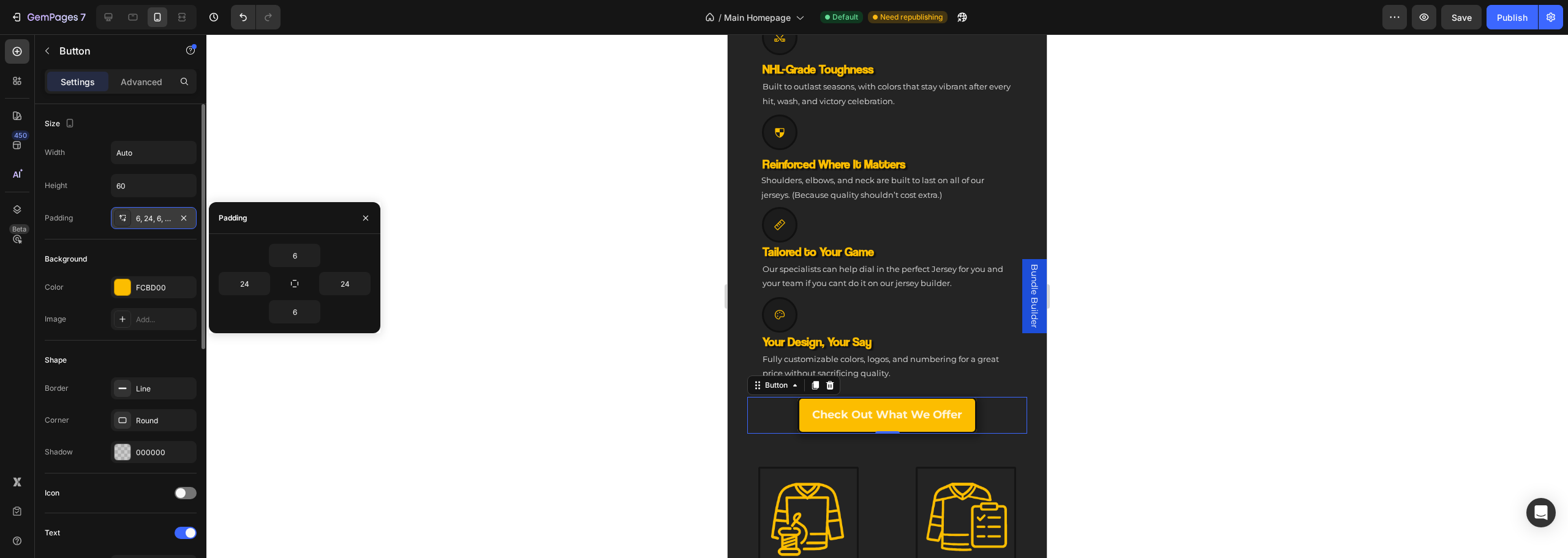
click at [154, 220] on div "6, 24, 6, 24" at bounding box center [153, 218] width 35 height 11
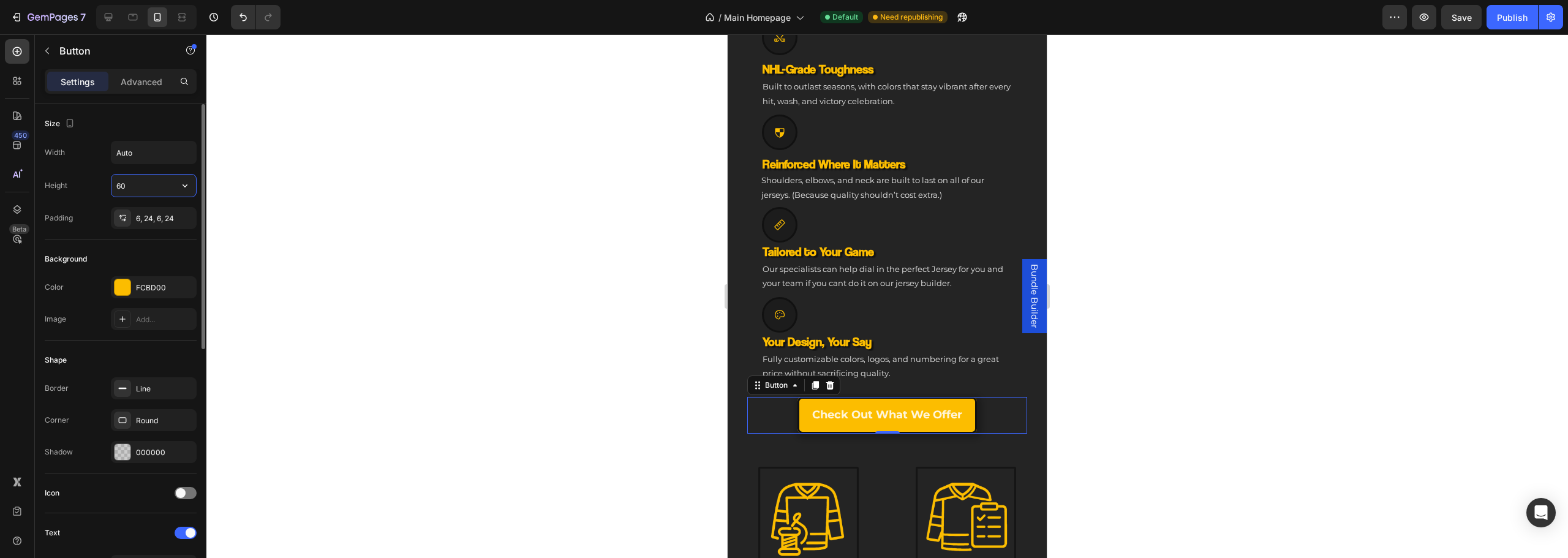
click at [145, 187] on input "60" at bounding box center [153, 185] width 85 height 22
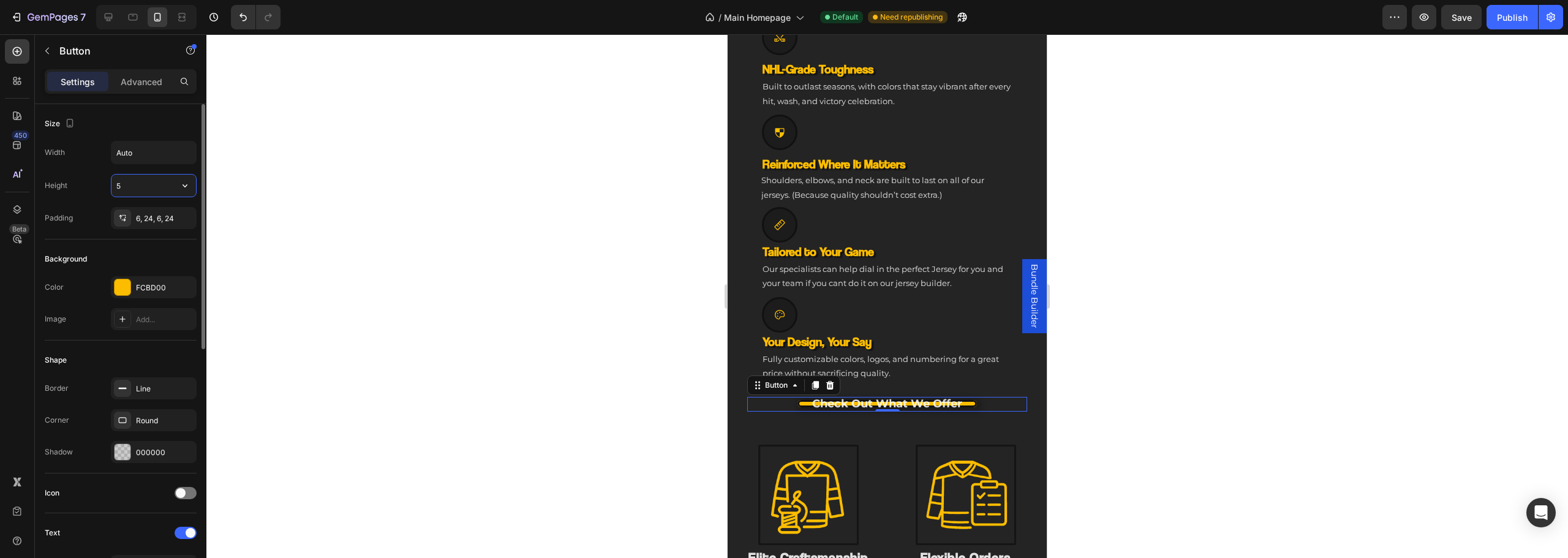
type input "50"
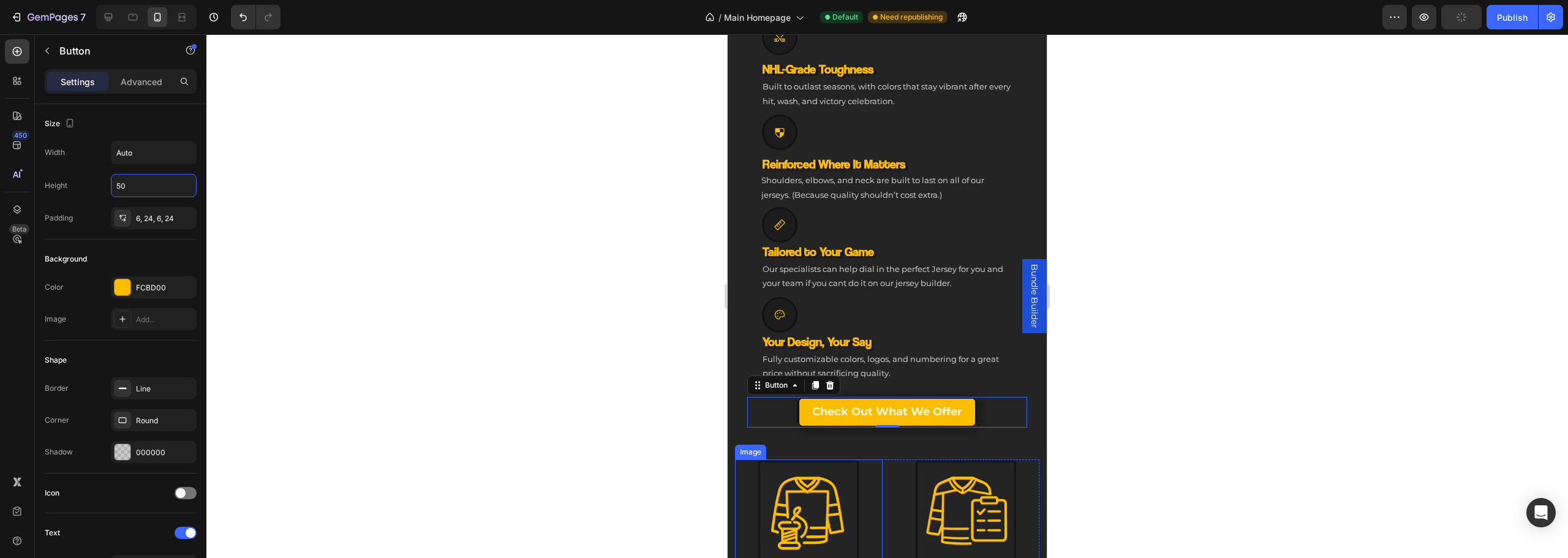
click at [869, 489] on div at bounding box center [809, 510] width 148 height 103
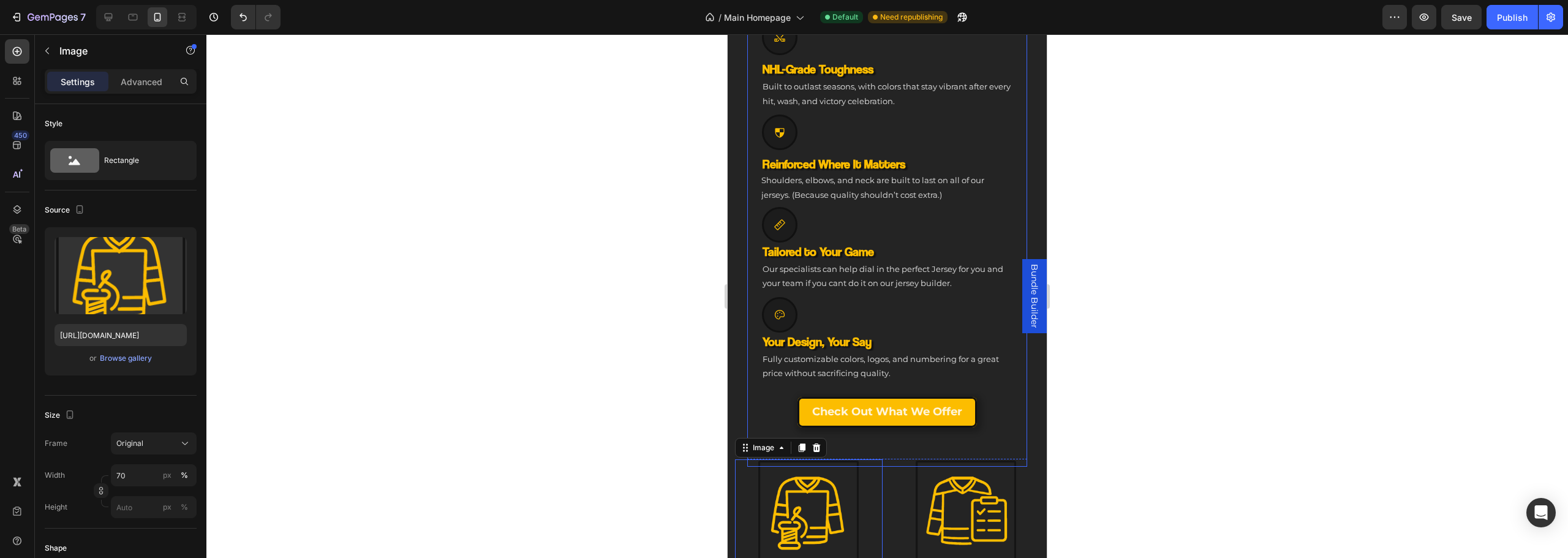
click at [870, 442] on div "Icon NHL-Grade Toughness Heading Built to outlast seasons, with colors that sta…" at bounding box center [887, 447] width 280 height 39
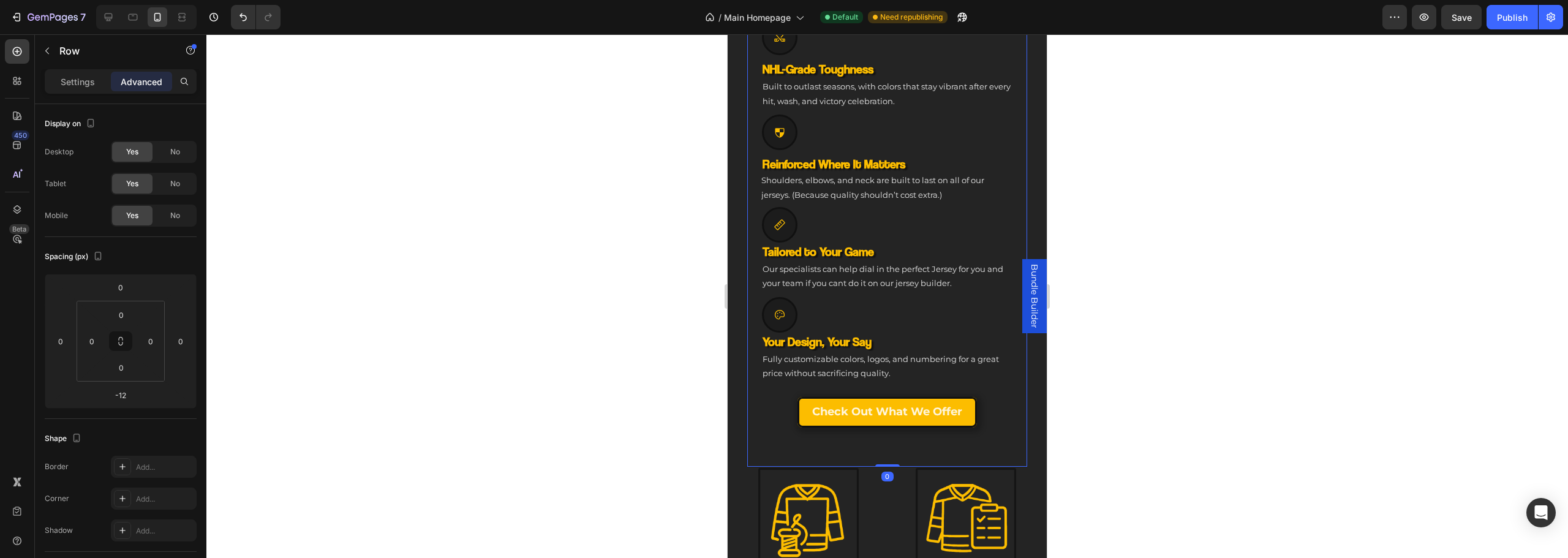
drag, startPoint x: 885, startPoint y: 456, endPoint x: 885, endPoint y: 449, distance: 7.0
click at [885, 449] on div "Image Icon NHL-Grade Toughness Heading Built to outlast seasons, with colors th…" at bounding box center [887, 92] width 280 height 748
type input "0"
click at [120, 395] on input "0" at bounding box center [121, 395] width 25 height 18
type input "-16"
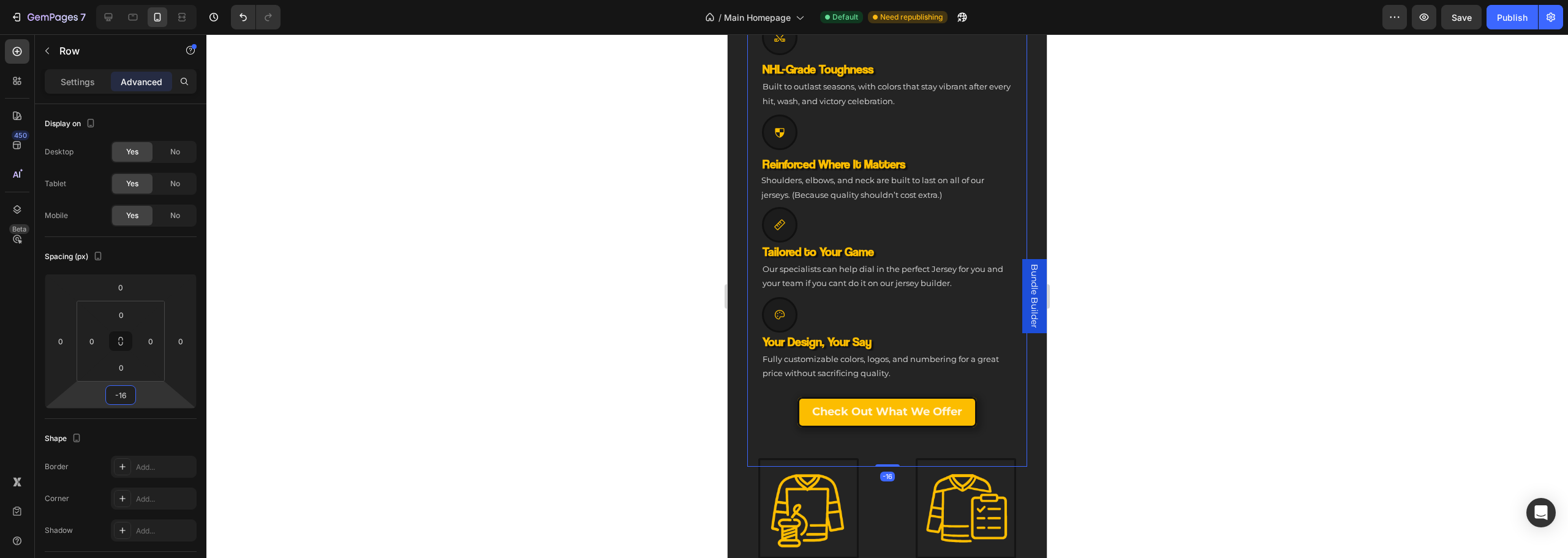
click at [1272, 430] on div at bounding box center [887, 296] width 1362 height 523
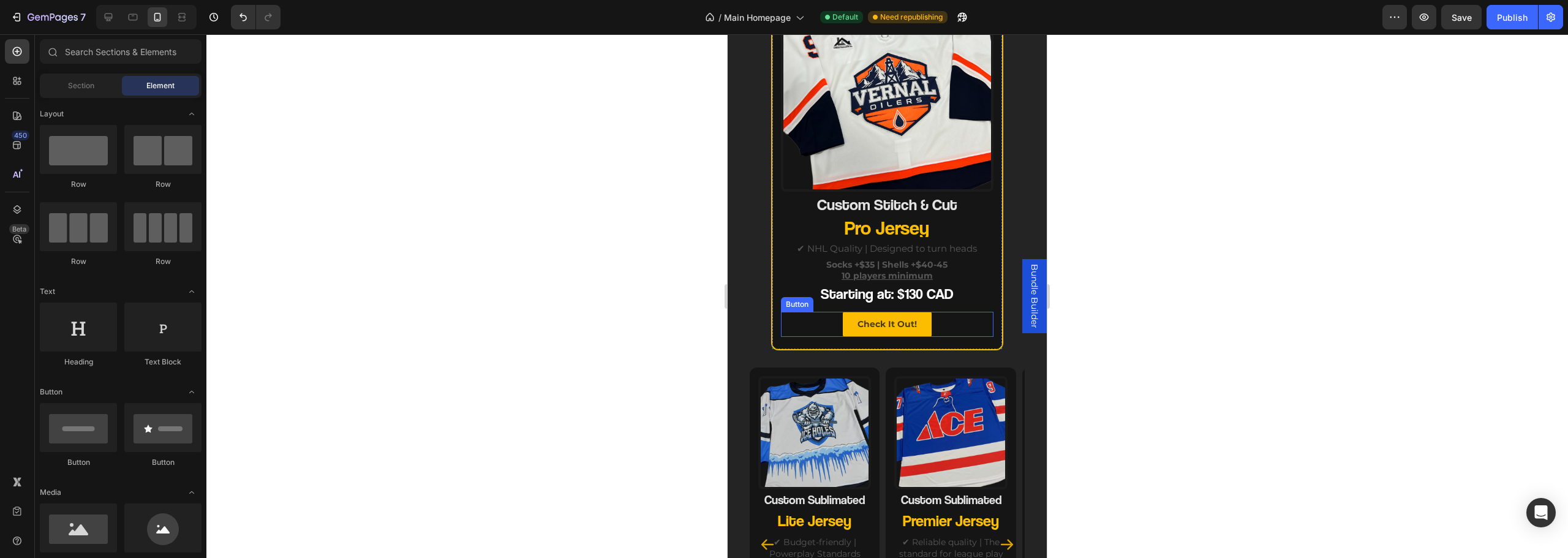
scroll to position [1959, 0]
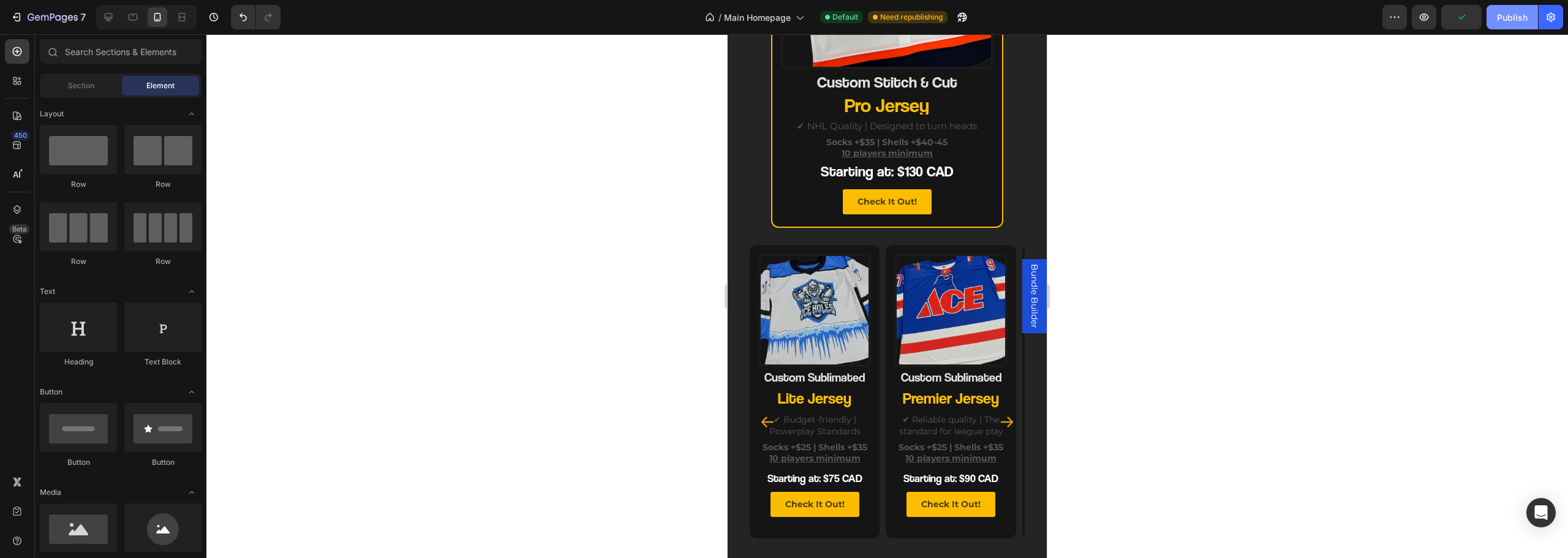
click at [1507, 14] on div "Publish" at bounding box center [1512, 17] width 30 height 13
click at [132, 19] on icon at bounding box center [132, 17] width 12 height 12
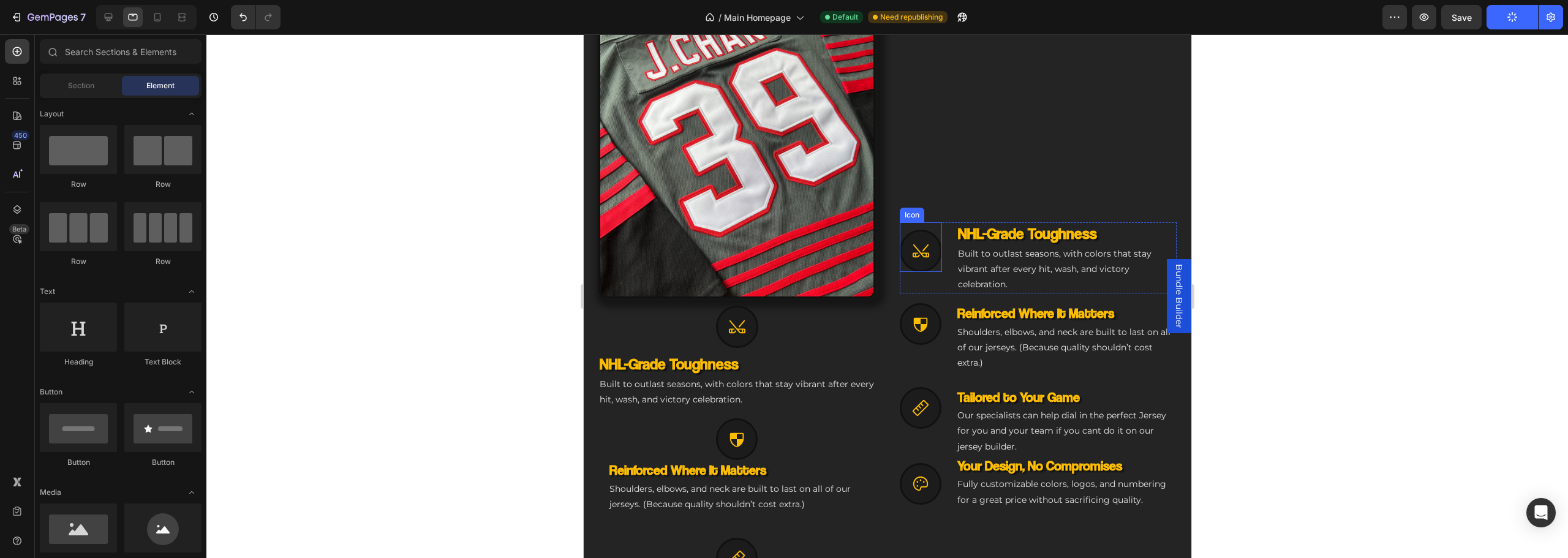
scroll to position [698, 0]
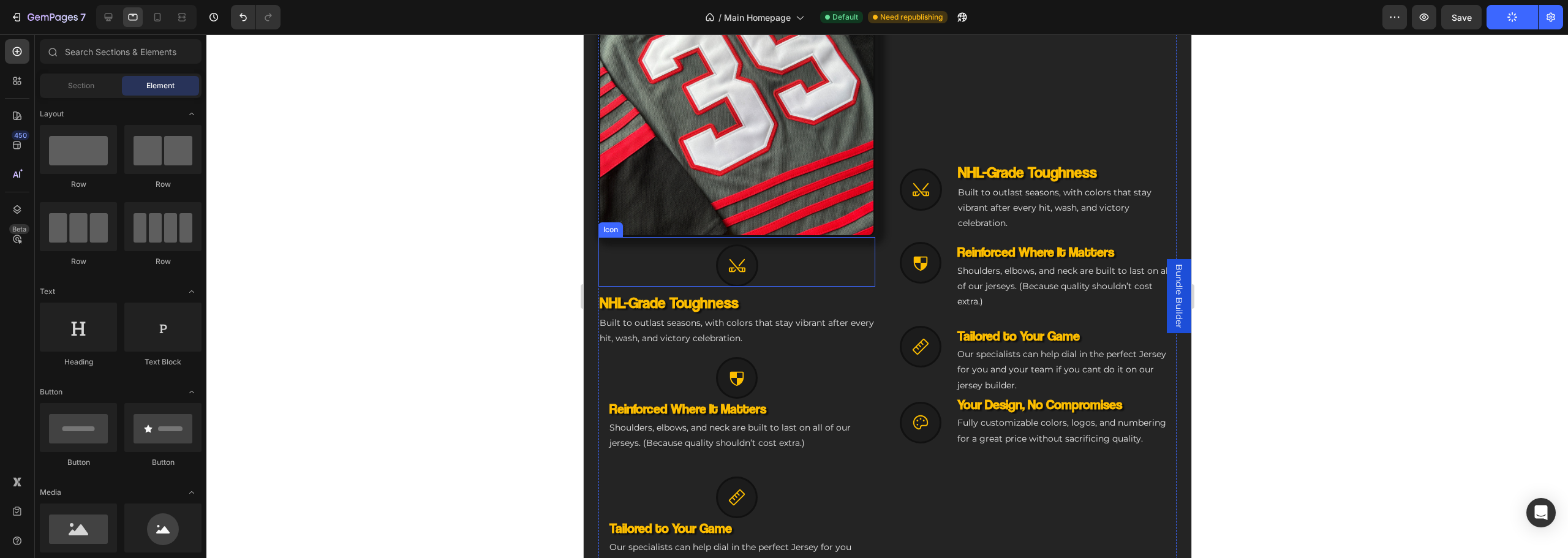
click at [820, 264] on div "Icon" at bounding box center [736, 262] width 277 height 50
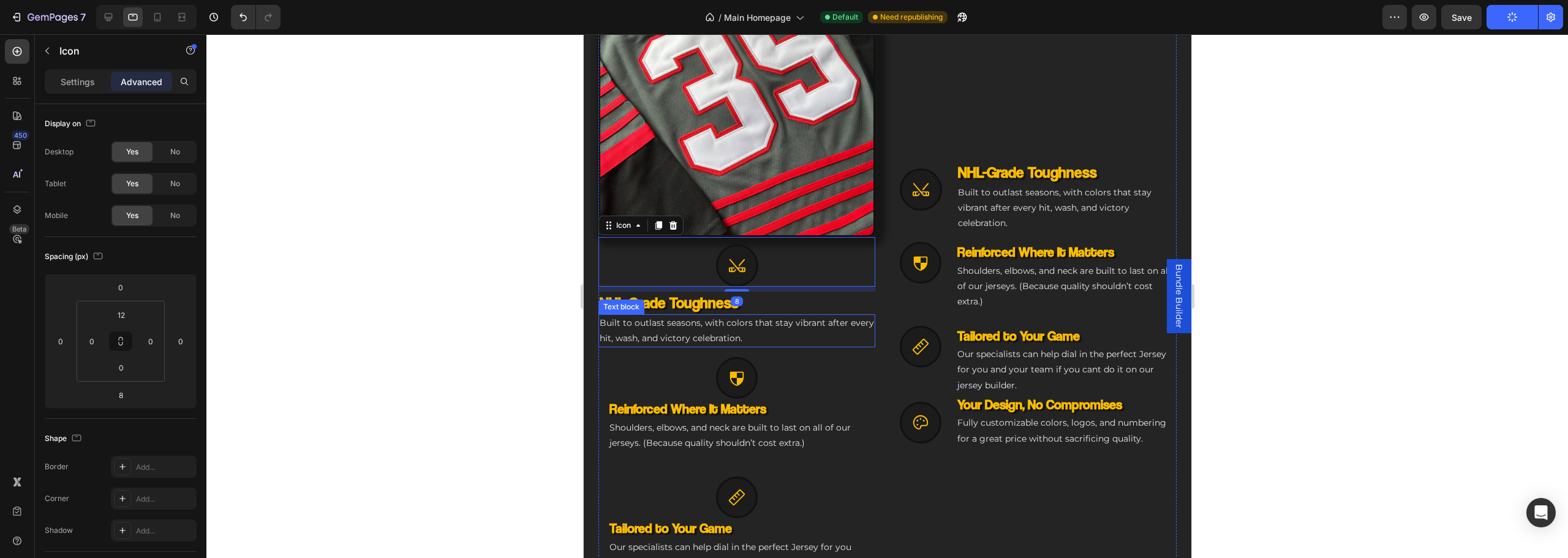
click at [856, 335] on p "Built to outlast seasons, with colors that stay vibrant after every hit, wash, …" at bounding box center [736, 330] width 274 height 30
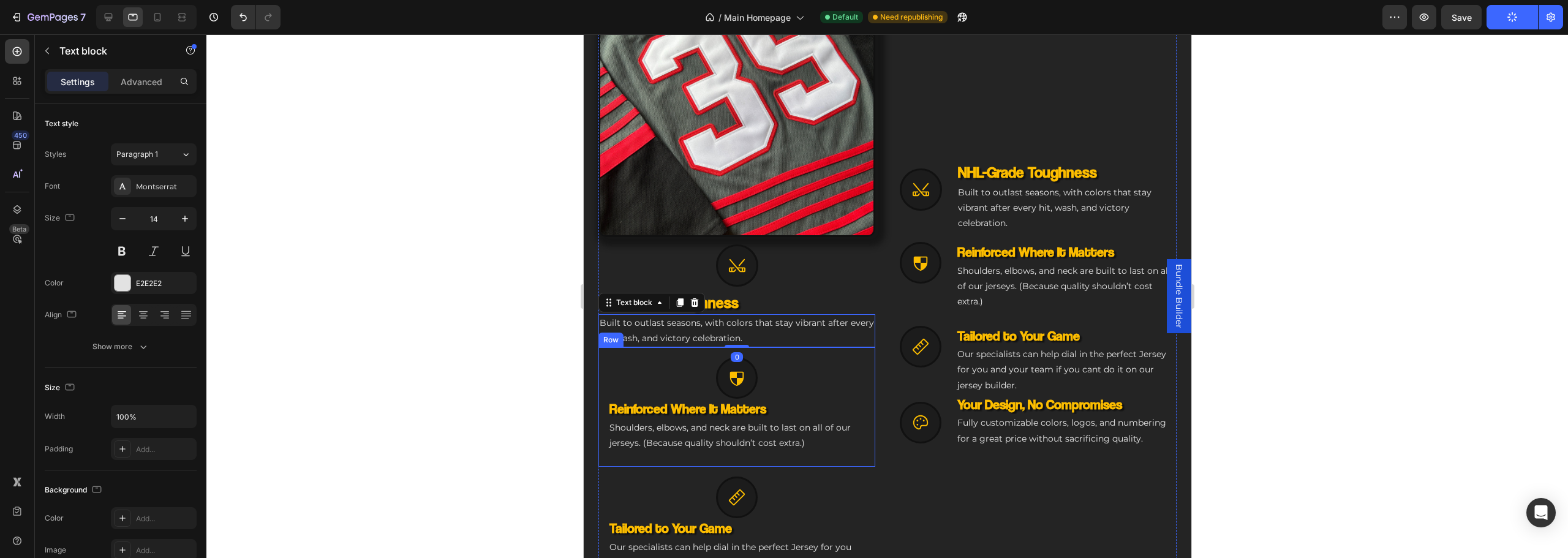
click at [850, 347] on div "Icon Reinforced Where It Matters Heading Shoulders, elbows, and neck are built …" at bounding box center [736, 406] width 277 height 119
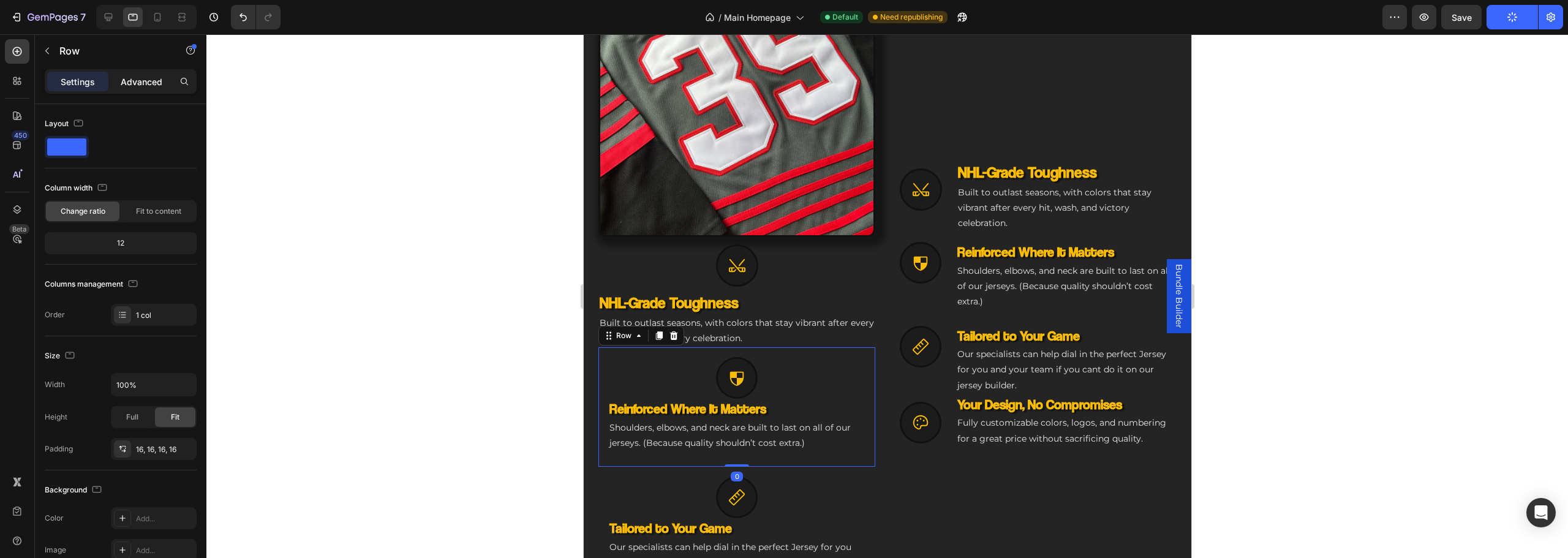
click at [142, 90] on div "Advanced" at bounding box center [141, 81] width 61 height 20
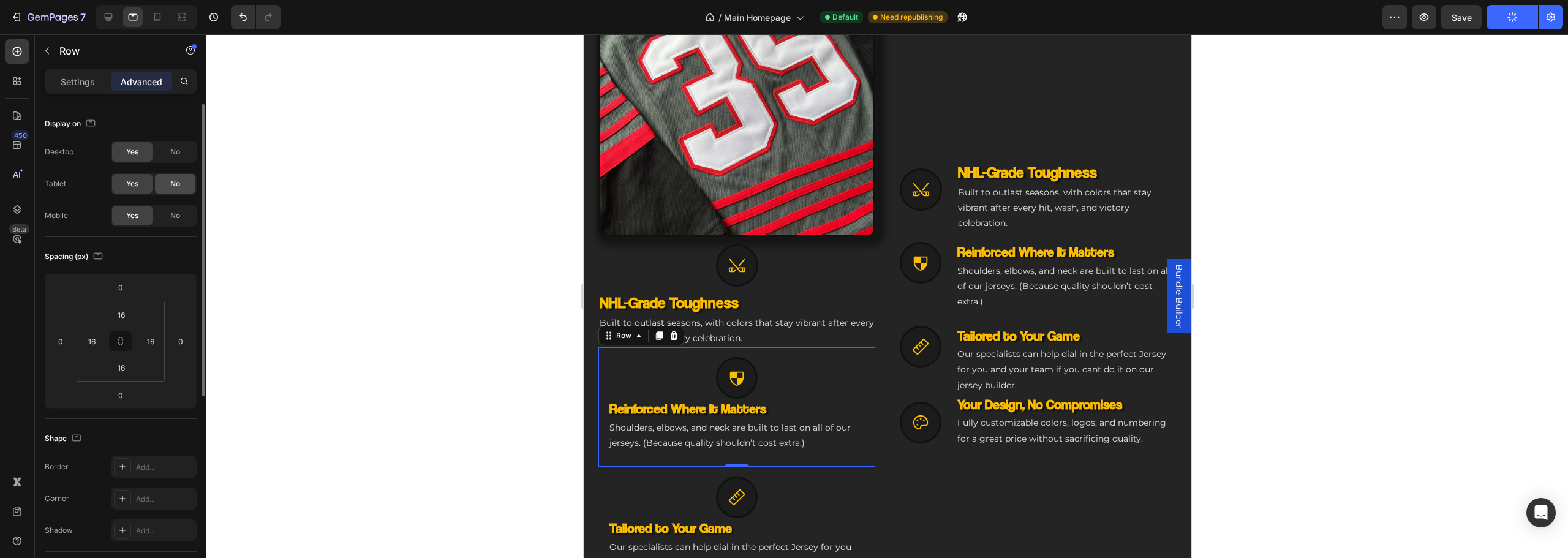
click at [182, 175] on div "No" at bounding box center [175, 184] width 41 height 20
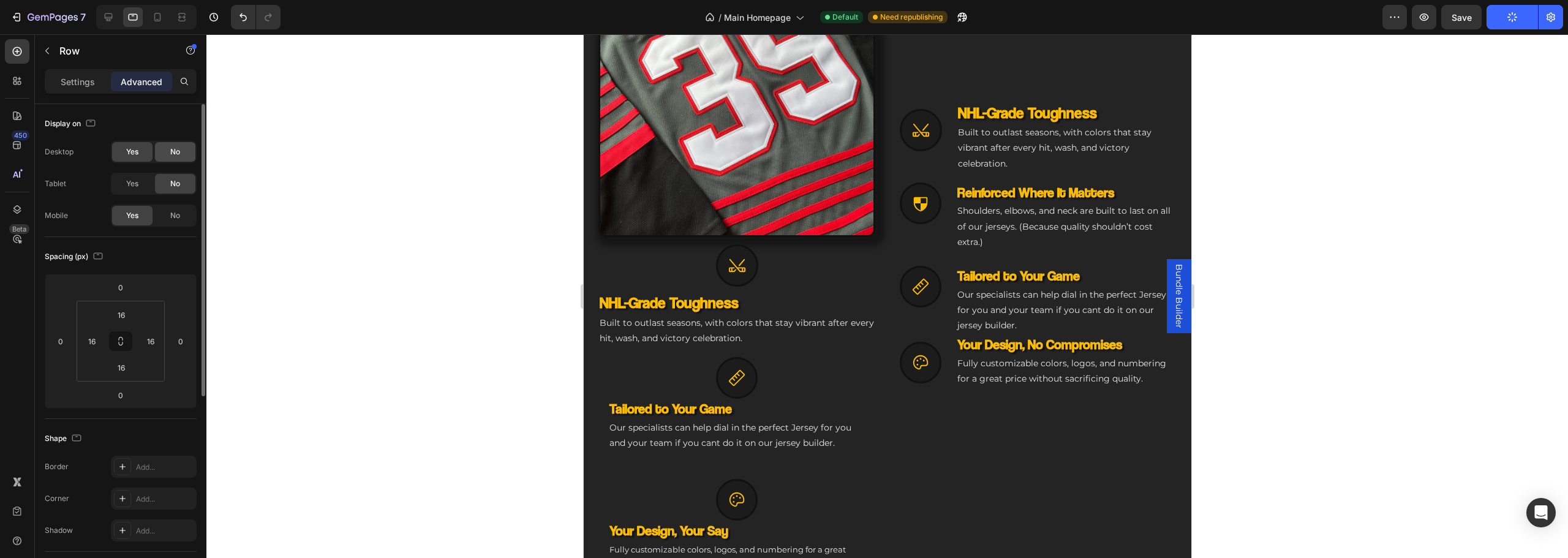
click at [183, 150] on div "No" at bounding box center [175, 151] width 41 height 20
click at [856, 357] on div "Icon" at bounding box center [736, 378] width 257 height 42
click at [833, 350] on div "Icon 0 Tailored to Your Game Heading Our specialists can help dial in the perfe…" at bounding box center [736, 404] width 277 height 114
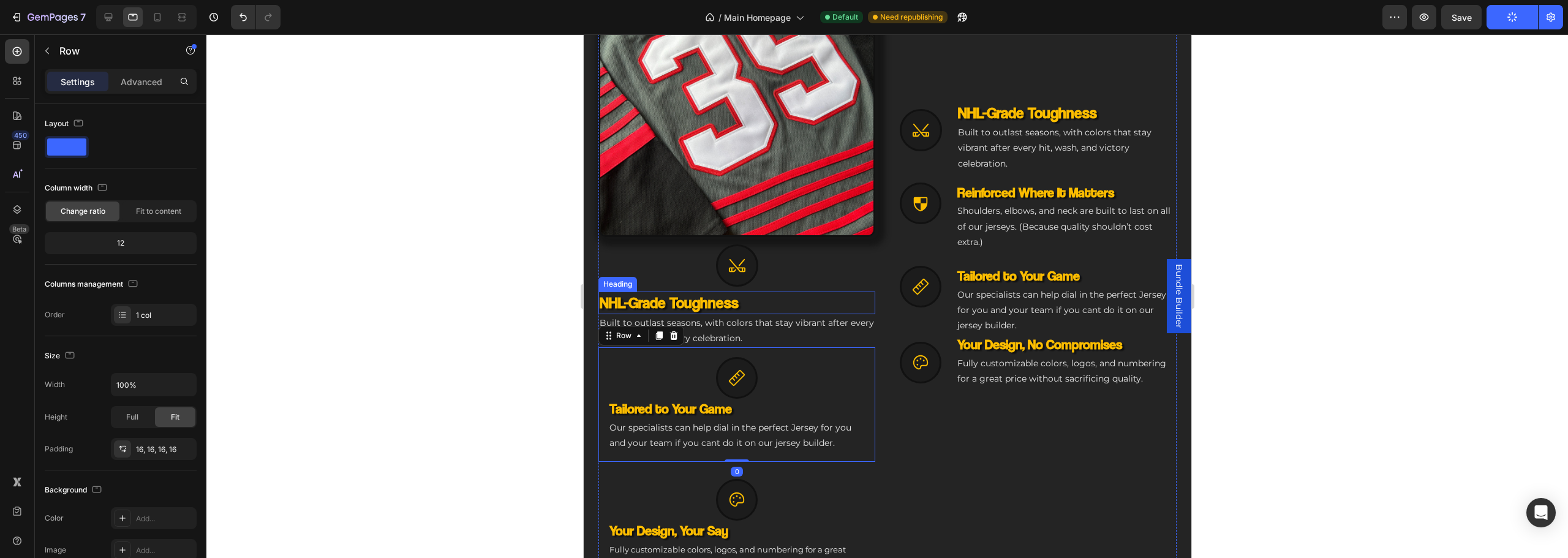
click at [866, 280] on div "Icon" at bounding box center [736, 262] width 277 height 50
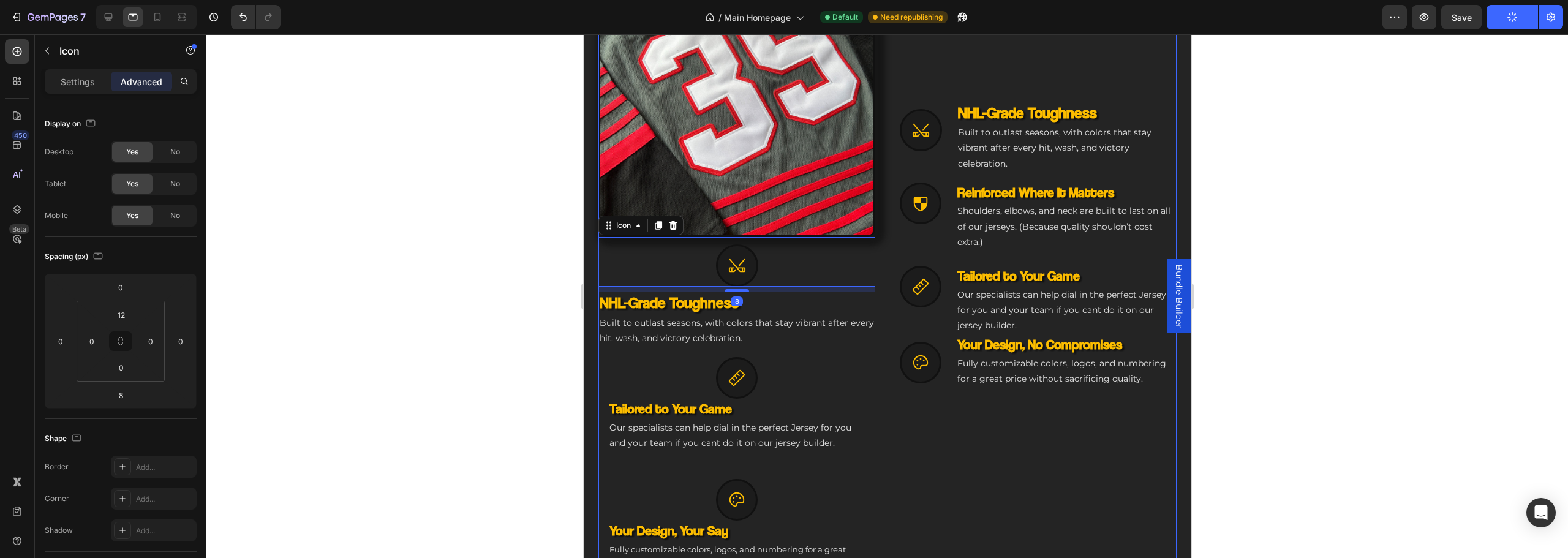
click at [874, 305] on div "Image Icon 8 NHL-Grade Toughness Heading Built to outlast seasons, with colors …" at bounding box center [887, 245] width 578 height 678
click at [872, 337] on div "Image Icon NHL-Grade Toughness Heading Built to outlast seasons, with colors th…" at bounding box center [887, 245] width 578 height 678
click at [875, 348] on div "Image Icon NHL-Grade Toughness Heading Built to outlast seasons, with colors th…" at bounding box center [887, 245] width 578 height 678
click at [857, 376] on div "Icon" at bounding box center [736, 378] width 257 height 42
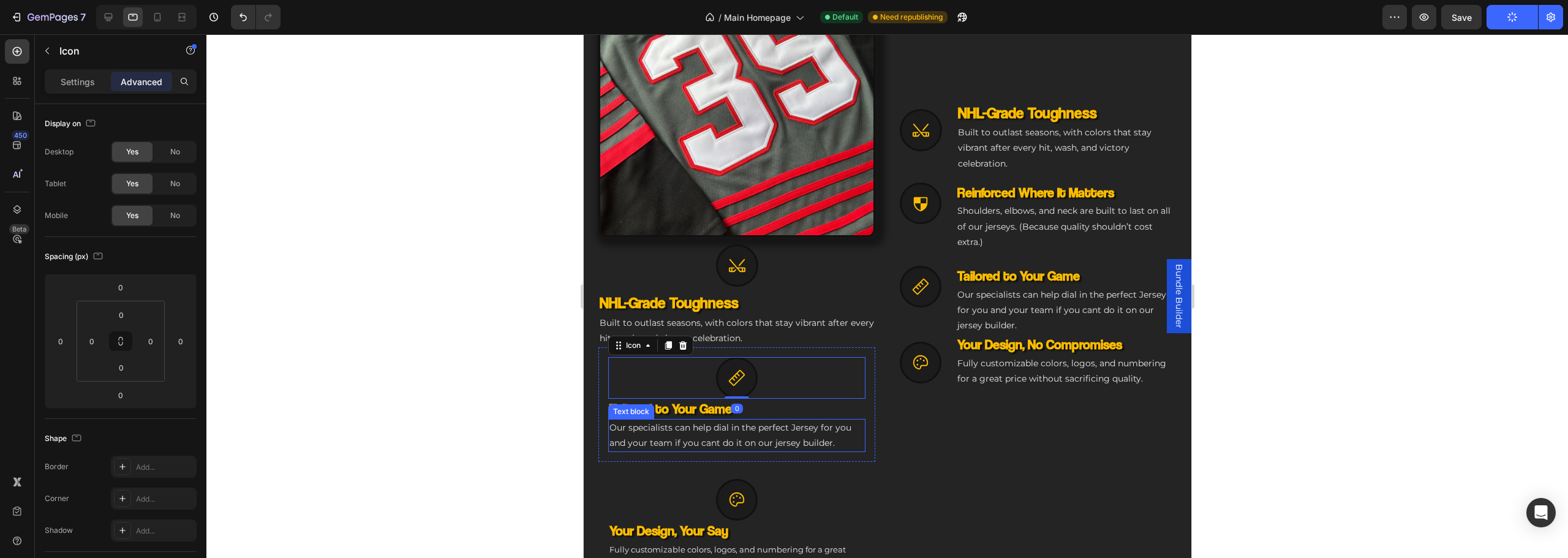
click at [842, 446] on div "Our specialists can help dial in the perfect Jersey for you and your team if yo…" at bounding box center [736, 435] width 257 height 33
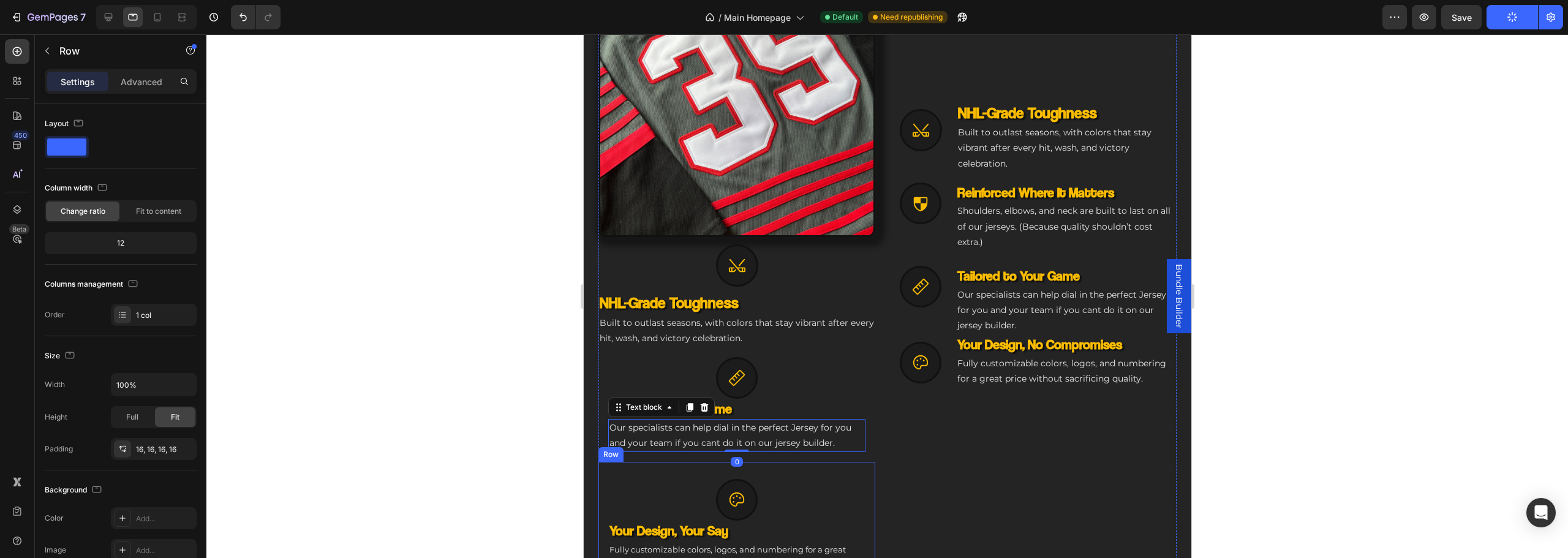
click at [838, 452] on div "Icon Tailored to Your Game Heading Our specialists can help dial in the perfect…" at bounding box center [736, 404] width 277 height 114
click at [129, 83] on p "Advanced" at bounding box center [142, 82] width 42 height 13
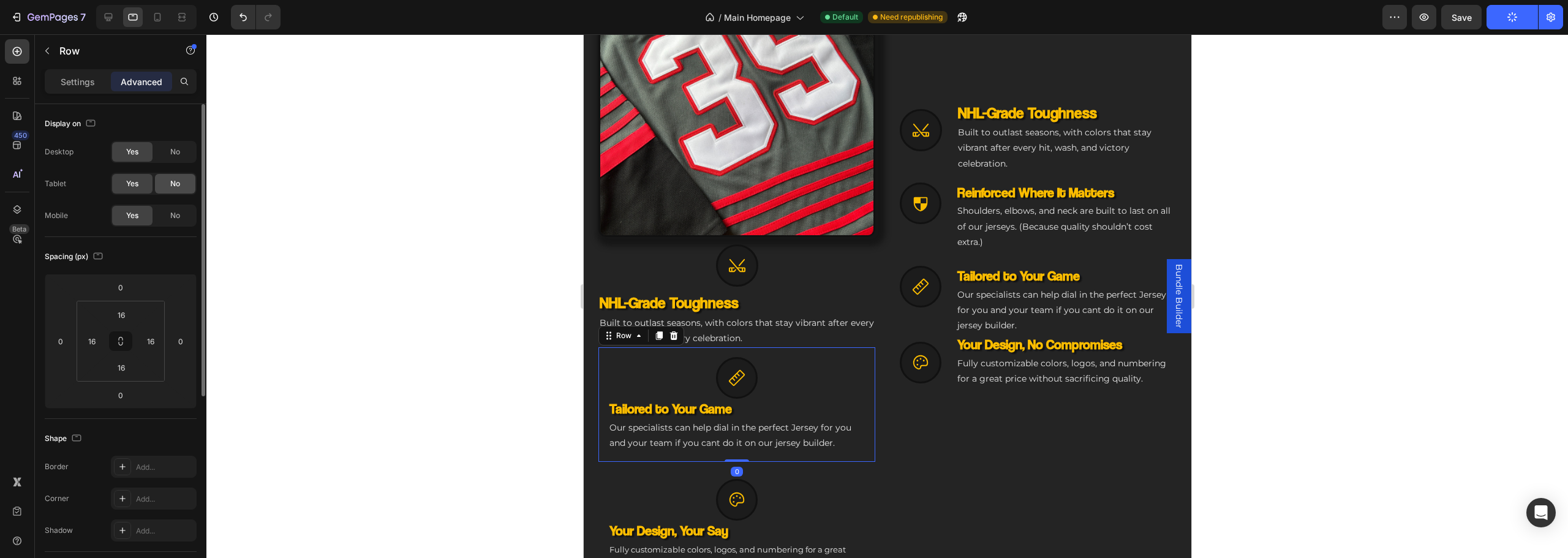
click at [182, 184] on div "No" at bounding box center [175, 184] width 41 height 20
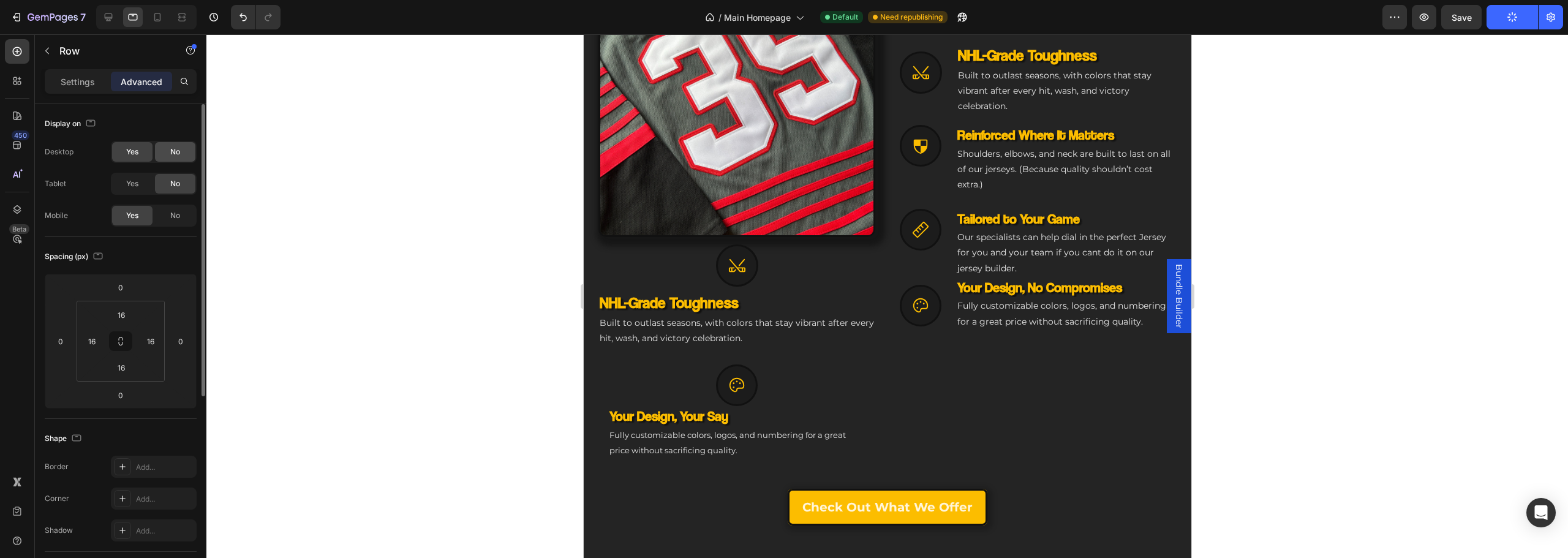
click at [182, 150] on div "No" at bounding box center [175, 151] width 41 height 20
click at [865, 366] on div "Icon Your Design, Your Say Heading Fully customizable colors, logos, and number…" at bounding box center [736, 408] width 277 height 122
click at [168, 186] on div "No" at bounding box center [175, 184] width 41 height 20
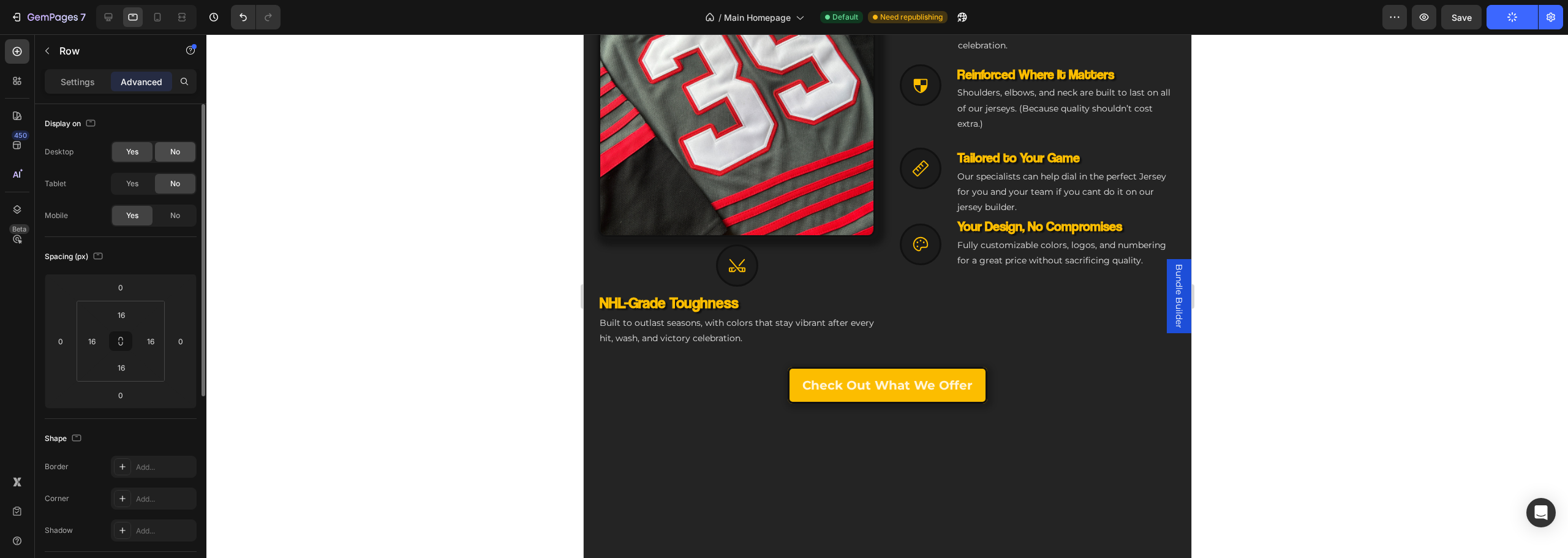
drag, startPoint x: 168, startPoint y: 160, endPoint x: 176, endPoint y: 152, distance: 11.3
click at [169, 160] on div "No" at bounding box center [175, 151] width 41 height 20
click at [794, 263] on div "Icon" at bounding box center [736, 262] width 277 height 50
click at [189, 150] on div "No" at bounding box center [175, 151] width 41 height 20
click at [185, 178] on div "No" at bounding box center [175, 184] width 41 height 20
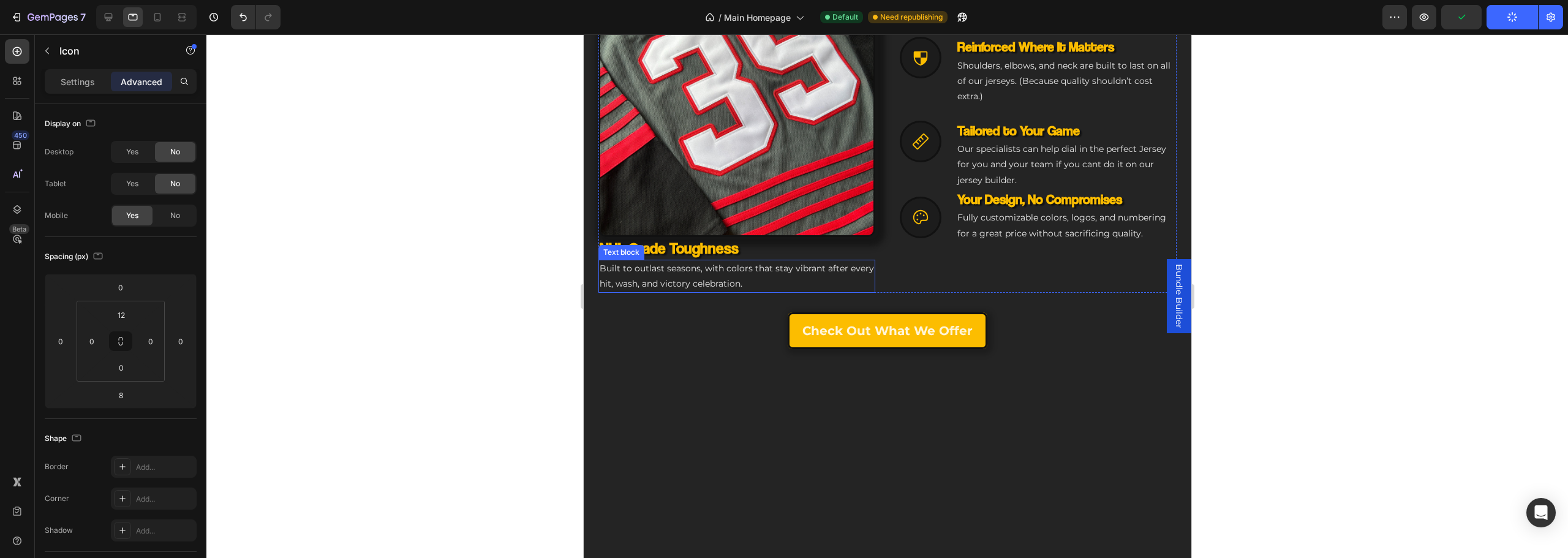
click at [720, 246] on h3 "NHL-Grade Toughness" at bounding box center [736, 248] width 277 height 22
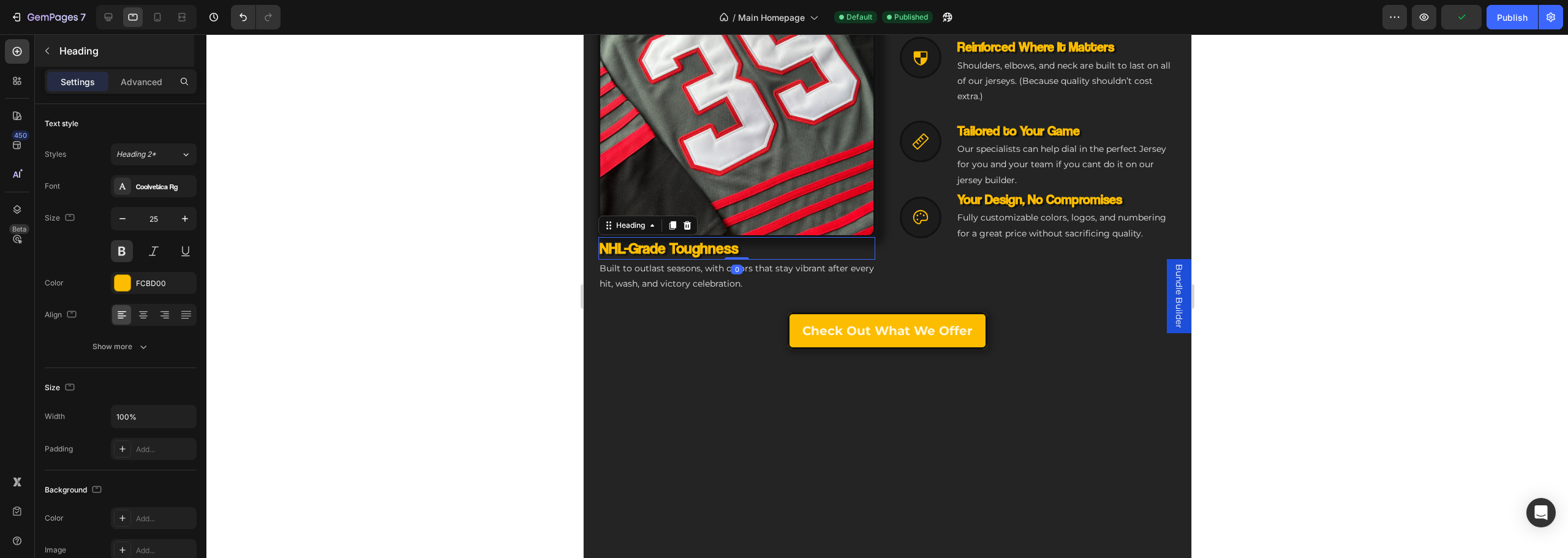
click at [136, 60] on div "Heading" at bounding box center [114, 51] width 159 height 32
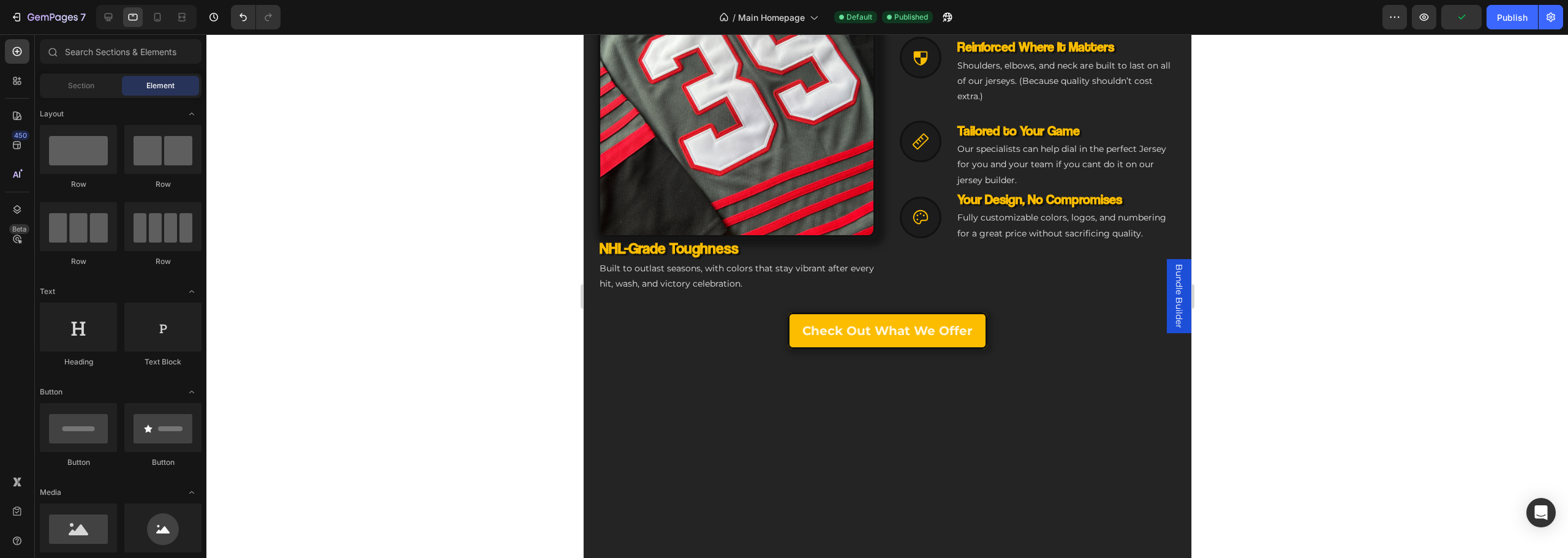
click at [142, 74] on div "Section Element" at bounding box center [121, 86] width 162 height 25
click at [638, 246] on h3 "NHL-Grade Toughness" at bounding box center [736, 248] width 277 height 22
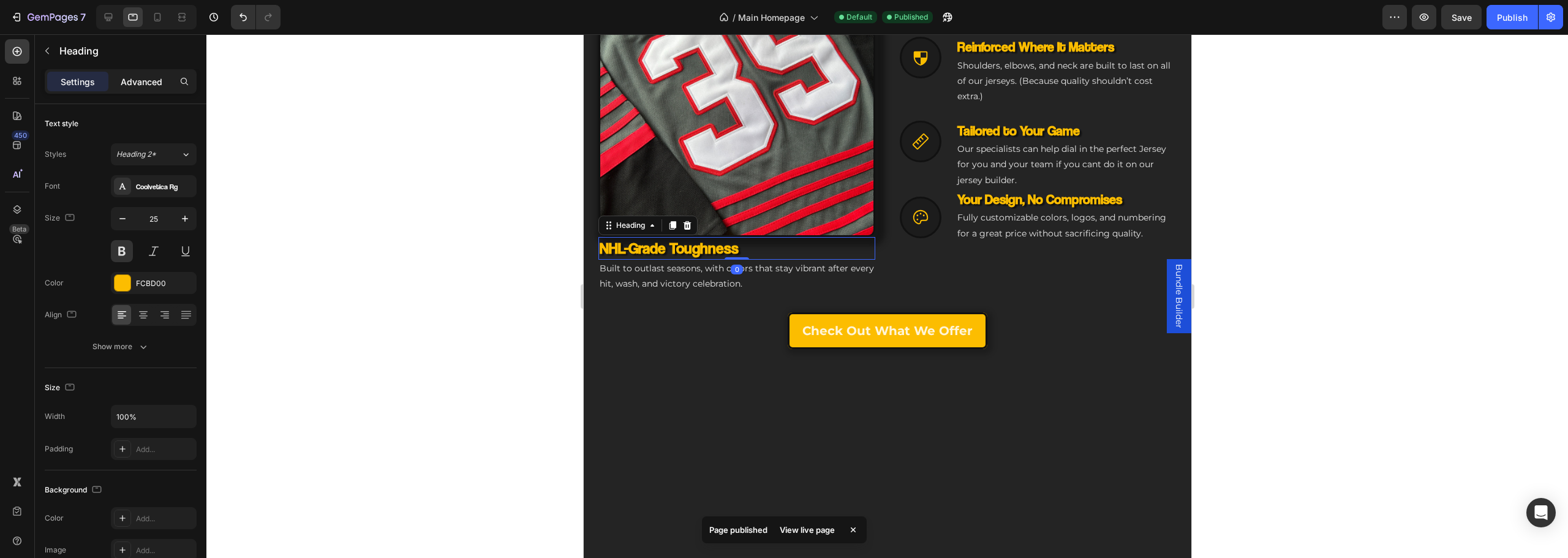
click at [145, 83] on p "Advanced" at bounding box center [142, 82] width 42 height 13
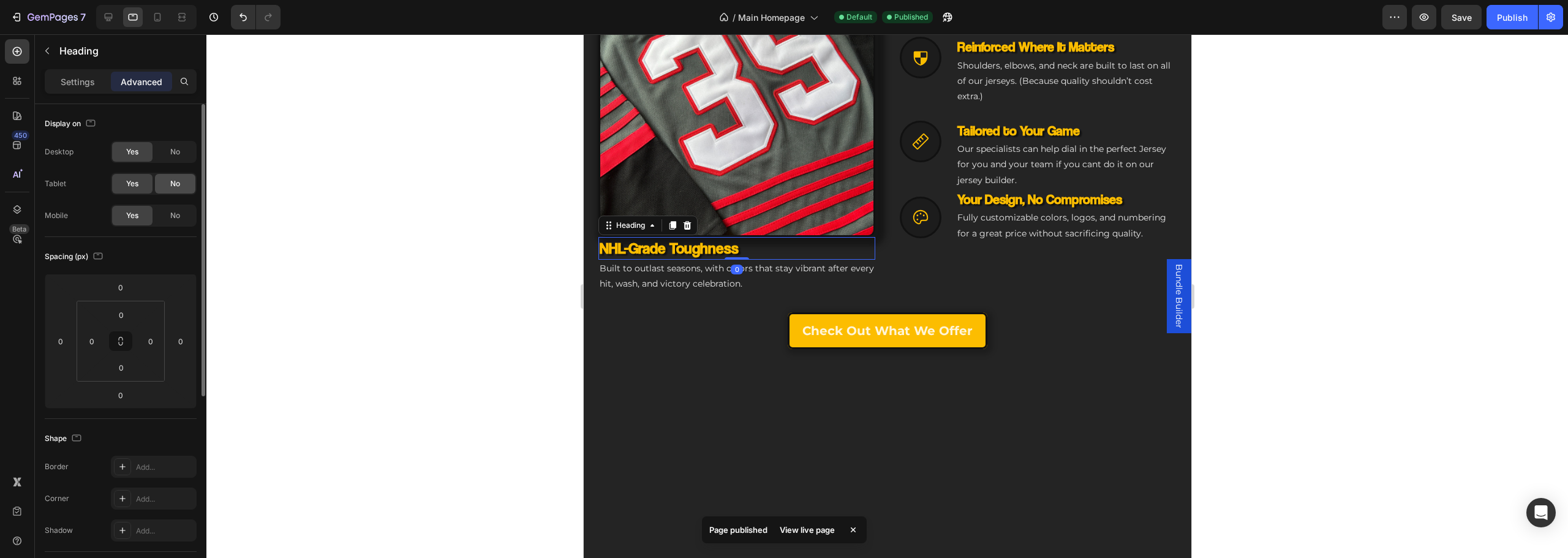
click at [175, 152] on span "No" at bounding box center [175, 151] width 10 height 11
click at [169, 178] on div "No" at bounding box center [175, 184] width 41 height 20
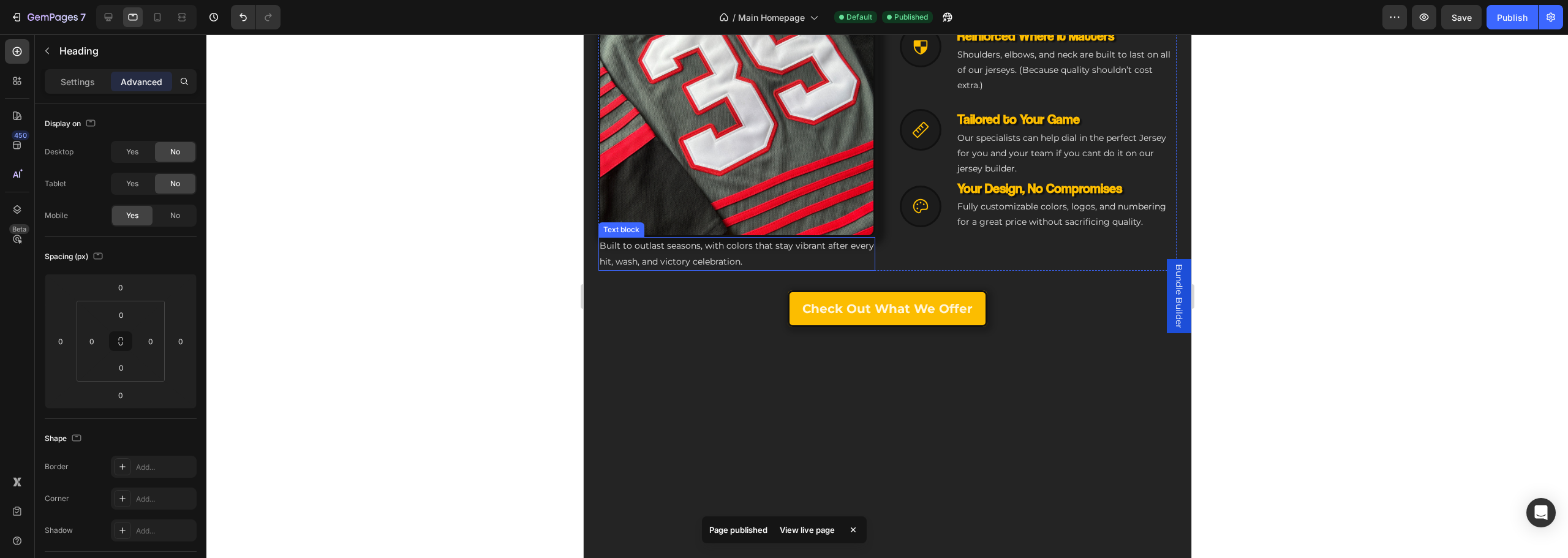
click at [684, 257] on p "Built to outlast seasons, with colors that stay vibrant after every hit, wash, …" at bounding box center [736, 253] width 274 height 30
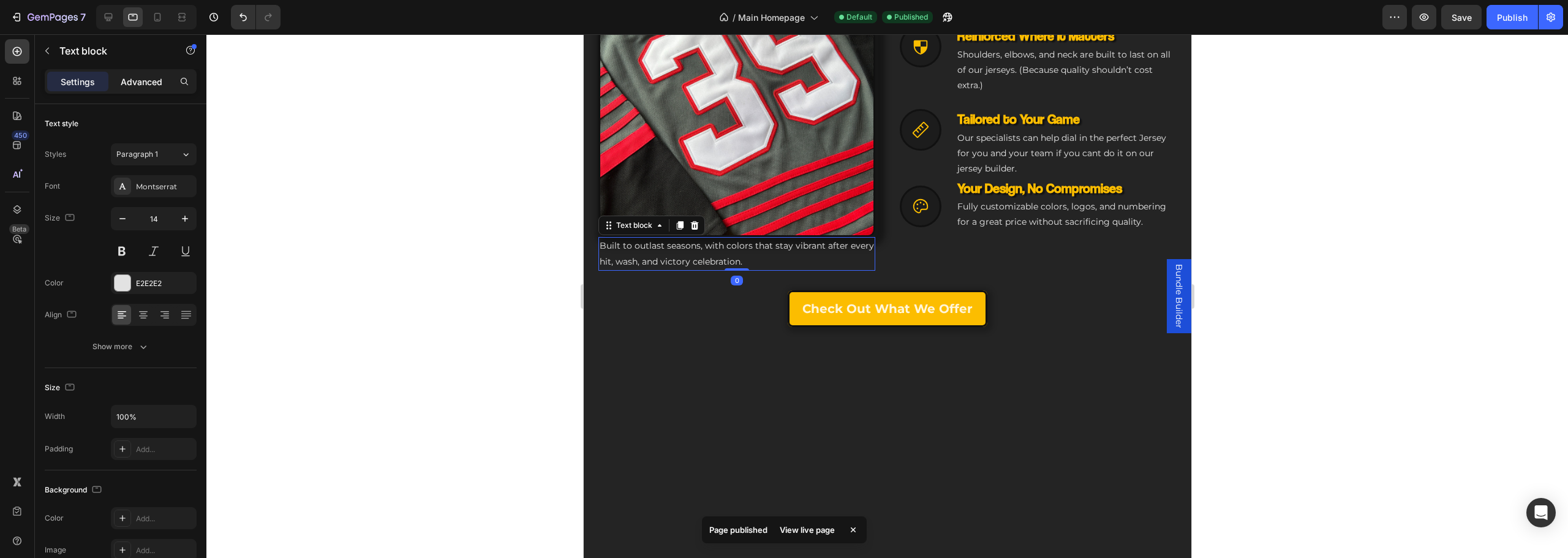
click at [140, 79] on p "Advanced" at bounding box center [142, 82] width 42 height 13
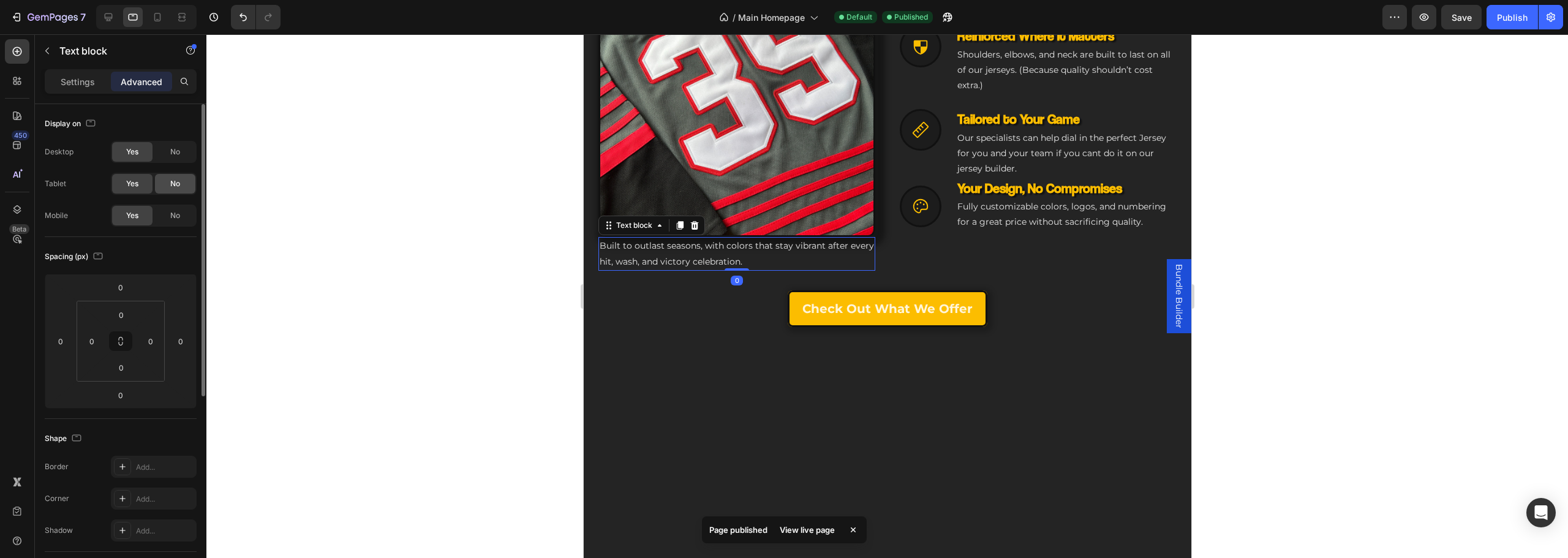
click at [171, 157] on span "No" at bounding box center [175, 151] width 10 height 11
click at [170, 180] on span "No" at bounding box center [175, 183] width 10 height 11
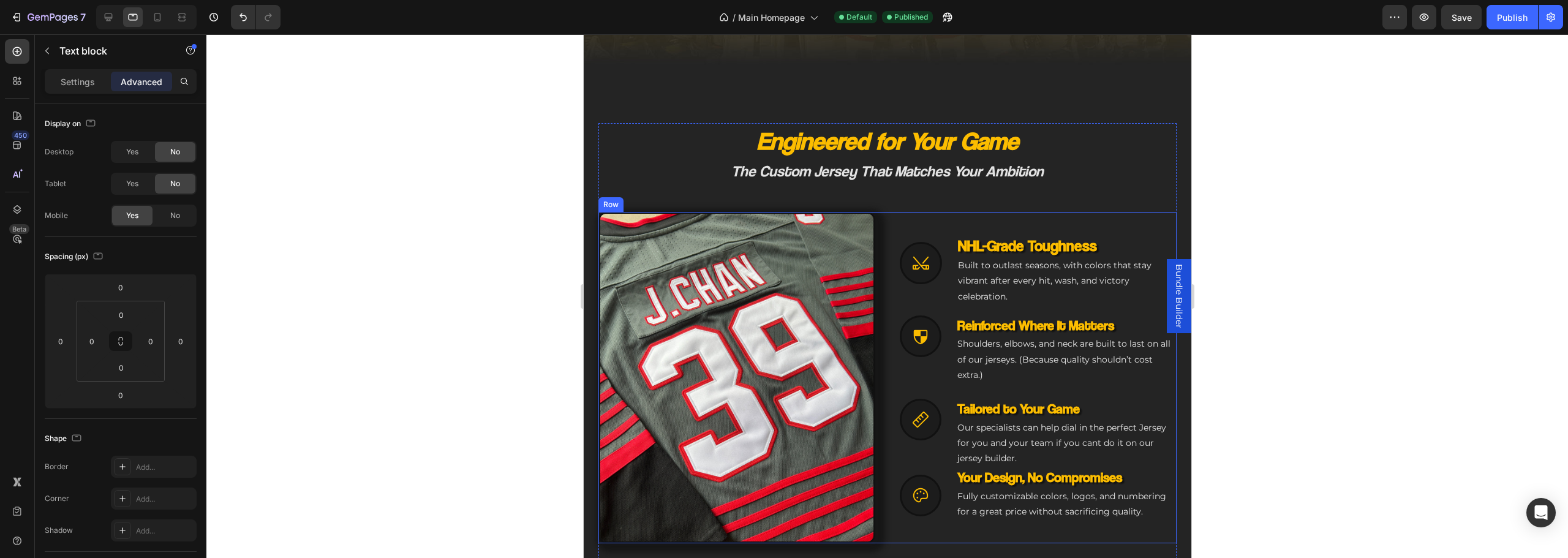
scroll to position [454, 0]
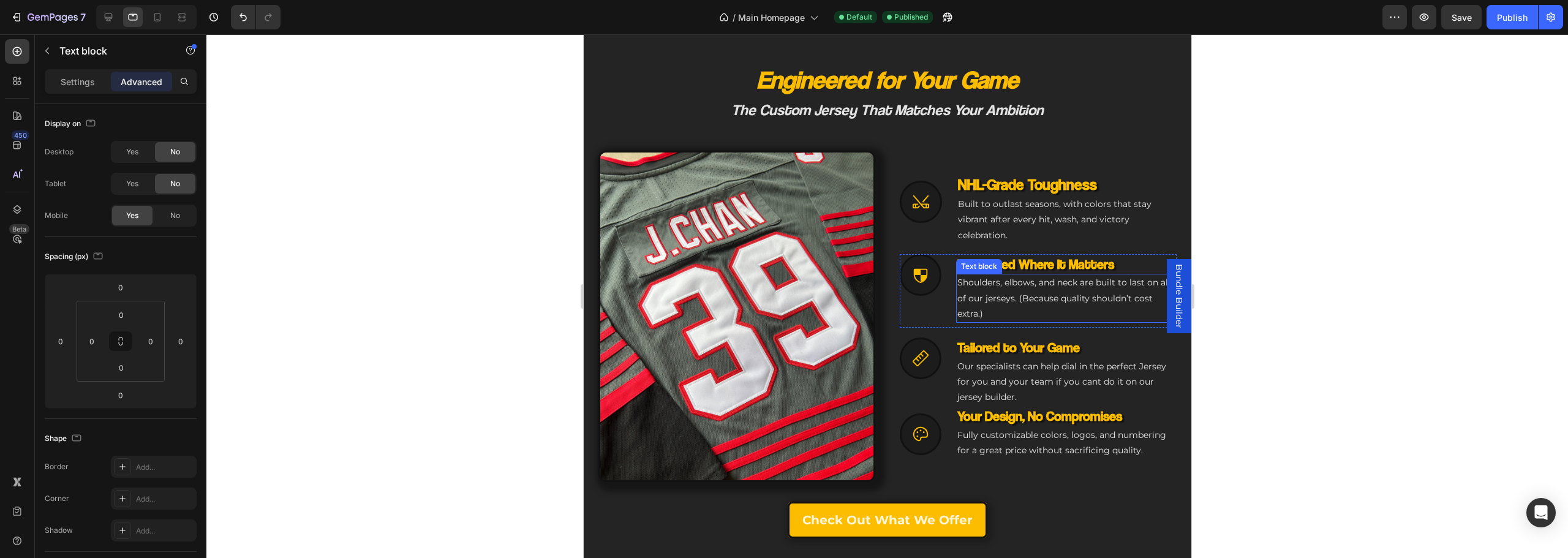
click at [1005, 267] on h3 "Reinforced Where It Matters" at bounding box center [1065, 264] width 221 height 20
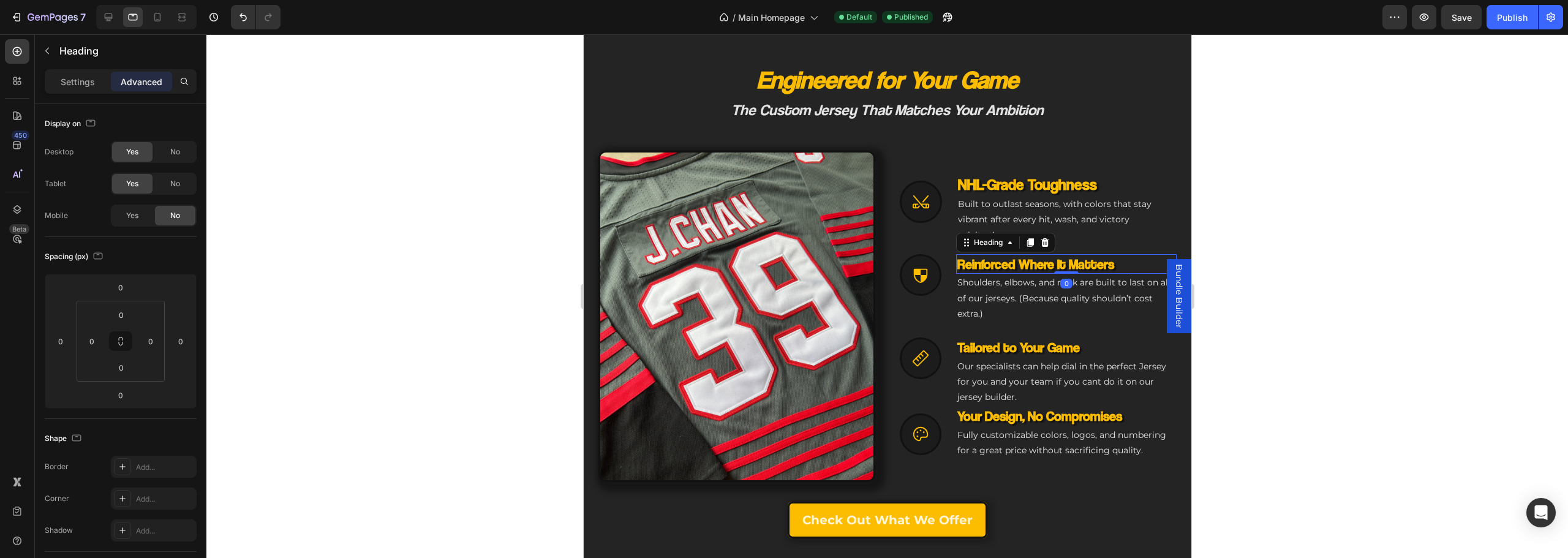
click at [922, 310] on div "Reinforced Where It Matters Heading Icon" at bounding box center [920, 291] width 42 height 74
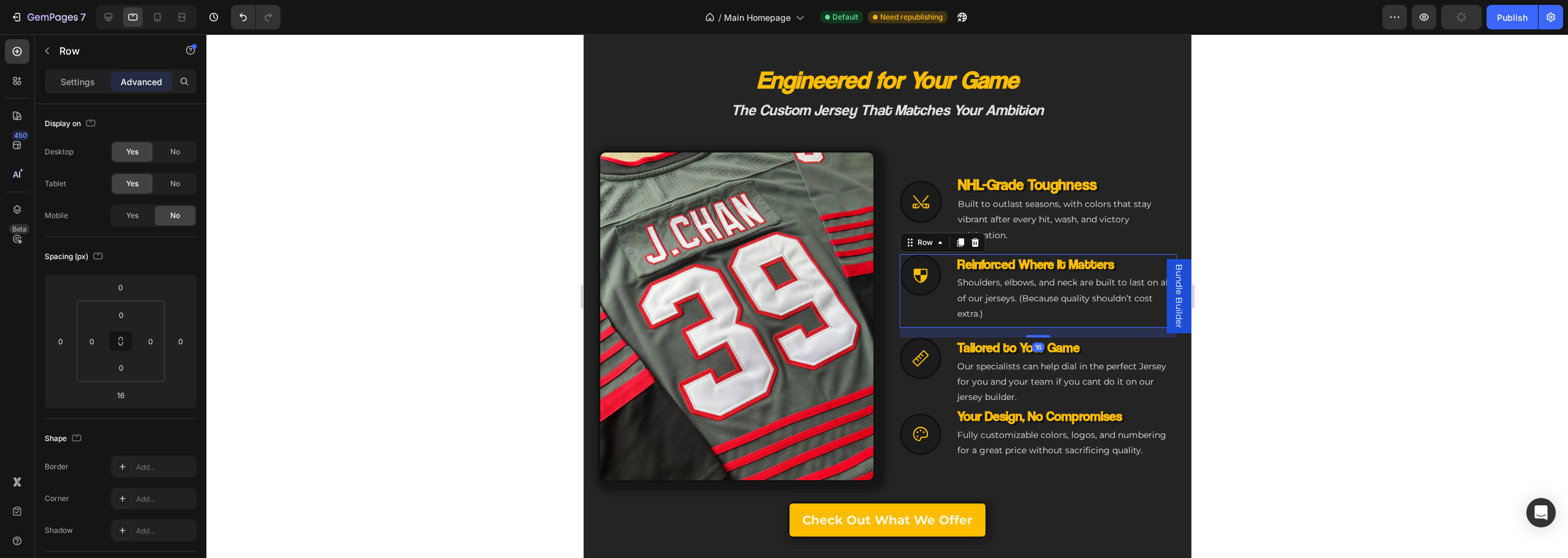
click at [946, 319] on div "Reinforced Where It Matters Heading Icon Reinforced Where It Matters Heading Sh…" at bounding box center [1037, 291] width 277 height 74
click at [1040, 335] on div "Icon NHL-Grade Toughness Heading Built to outlast seasons, with colors that sta…" at bounding box center [1037, 316] width 277 height 332
type input "18"
click at [939, 391] on div "Icon Tailored to Your Game Heading Our specialists can help dial in the perfect…" at bounding box center [1037, 372] width 277 height 69
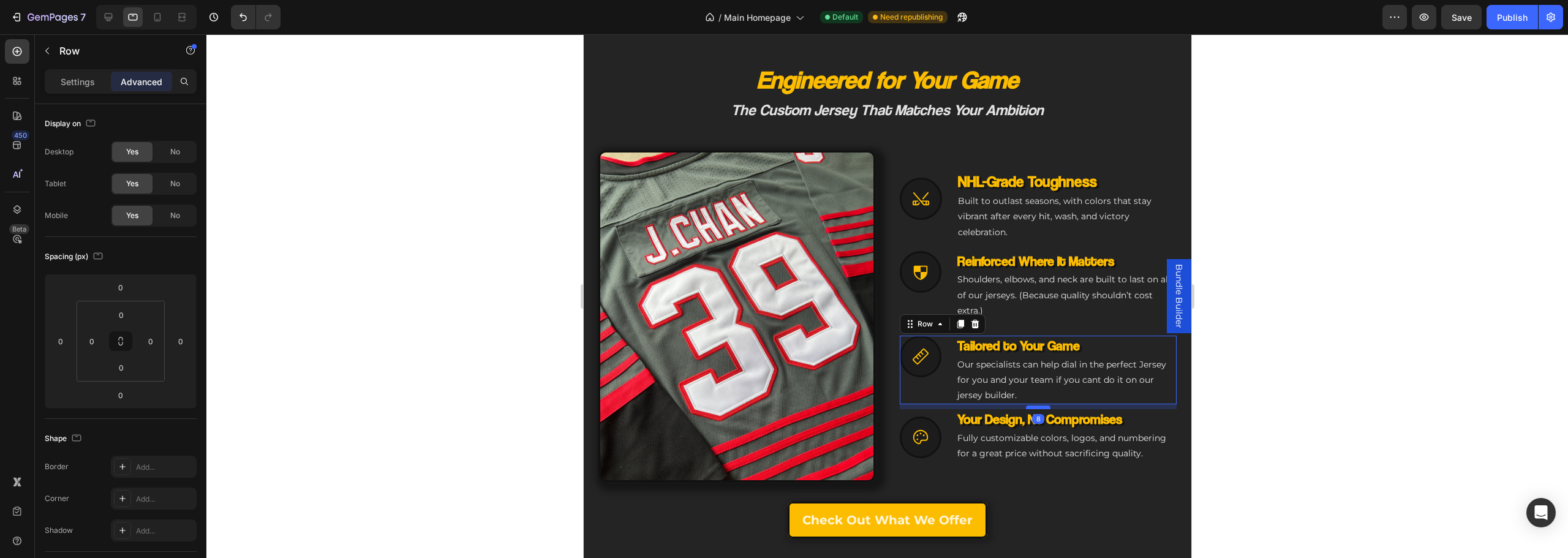
drag, startPoint x: 1034, startPoint y: 401, endPoint x: 1026, endPoint y: 405, distance: 8.9
click at [1026, 405] on div at bounding box center [1038, 407] width 25 height 4
type input "8"
click at [1038, 409] on h3 "Your Design, No Compromises" at bounding box center [1065, 419] width 221 height 20
click at [925, 384] on div "Icon" at bounding box center [920, 369] width 42 height 69
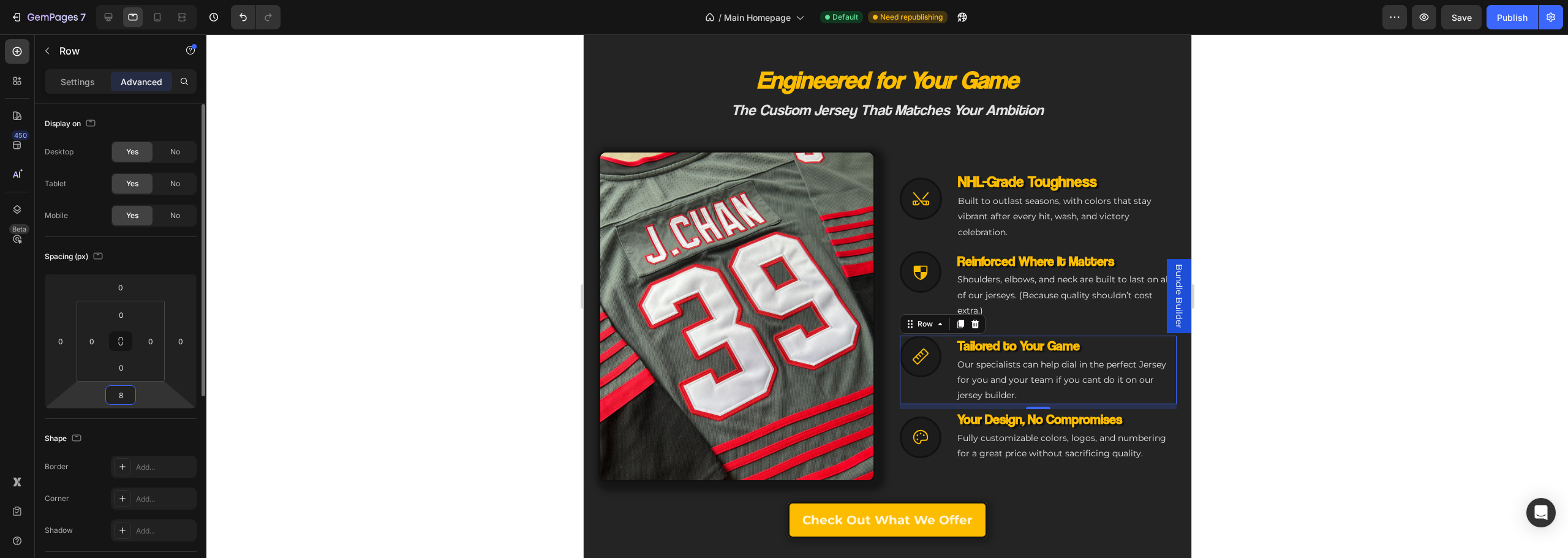
click at [121, 394] on input "8" at bounding box center [121, 395] width 25 height 18
type input "18"
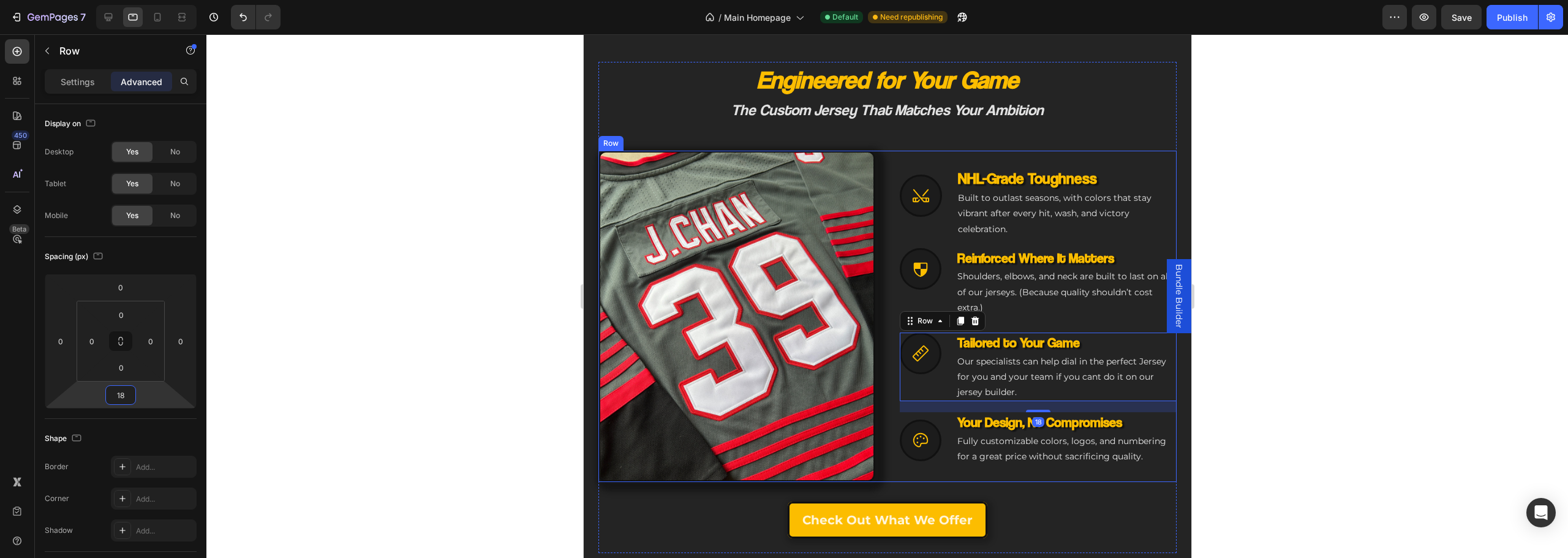
click at [926, 472] on div "Icon NHL-Grade Toughness Heading Built to outlast seasons, with colors that sta…" at bounding box center [1037, 316] width 277 height 332
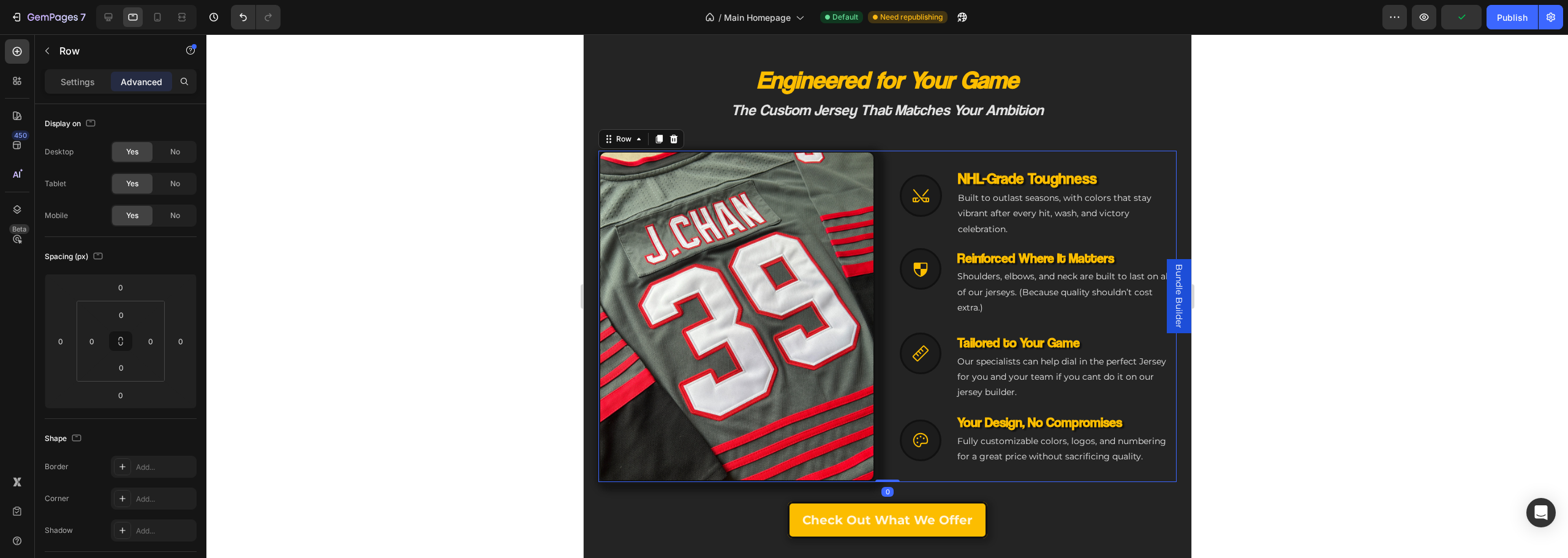
click at [890, 217] on div "Image Icon NHL-Grade Toughness Heading Built to outlast seasons, with colors th…" at bounding box center [887, 316] width 578 height 332
click at [916, 209] on div at bounding box center [920, 195] width 42 height 42
click at [941, 223] on div "Icon 8 NHL-Grade Toughness Heading Built to outlast seasons, with colors that s…" at bounding box center [1037, 202] width 277 height 71
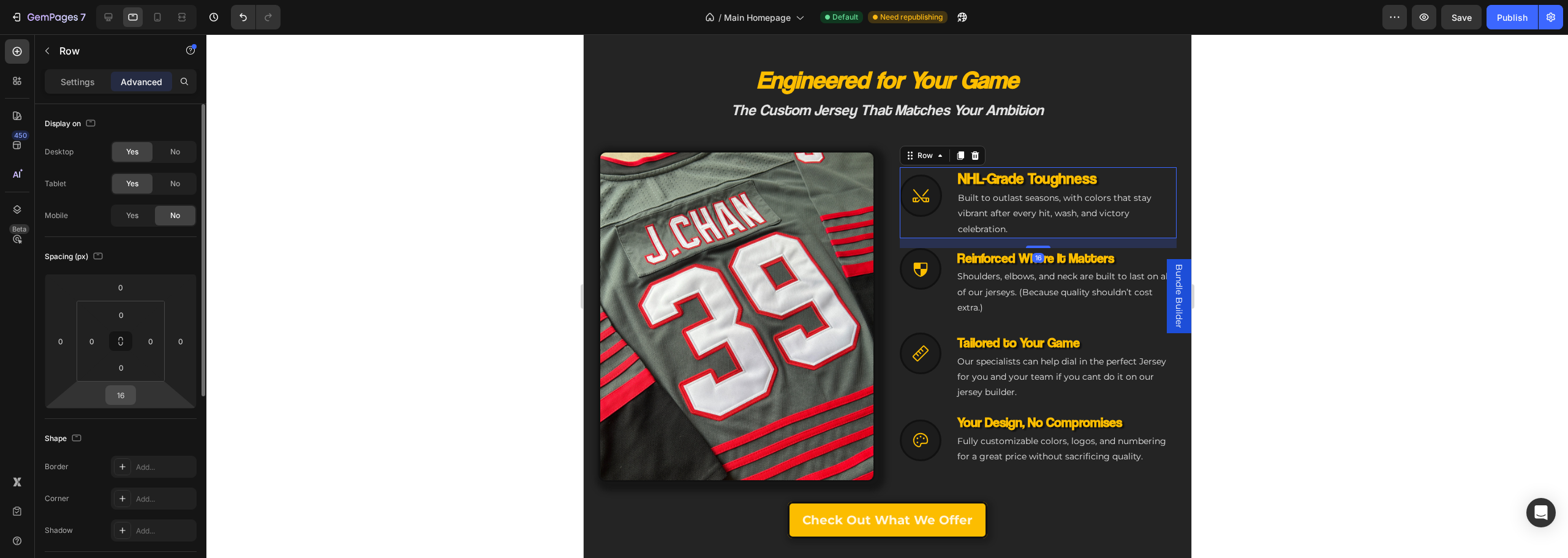
click at [136, 0] on html "7 Version history / Main Homepage Default Need republishing Preview Save Publis…" at bounding box center [784, 0] width 1568 height 0
type input "18"
click at [122, 397] on input "18" at bounding box center [121, 395] width 25 height 18
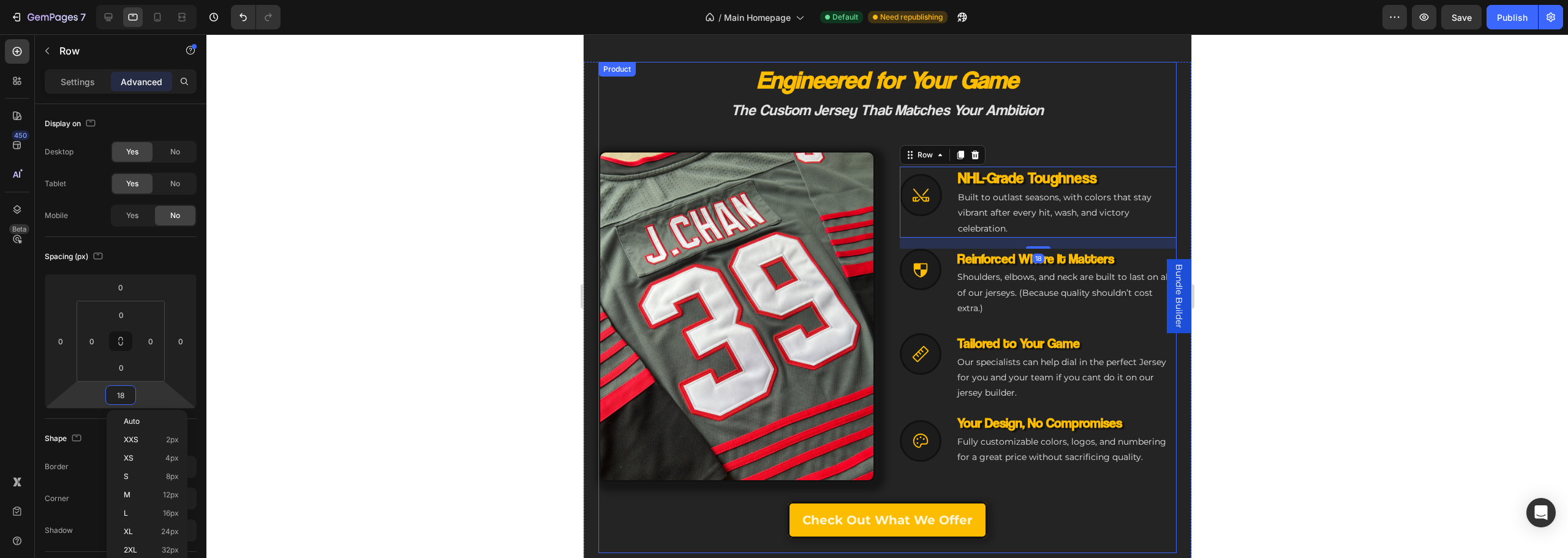
click at [1078, 523] on div "Check Out What we offer Button" at bounding box center [887, 520] width 578 height 37
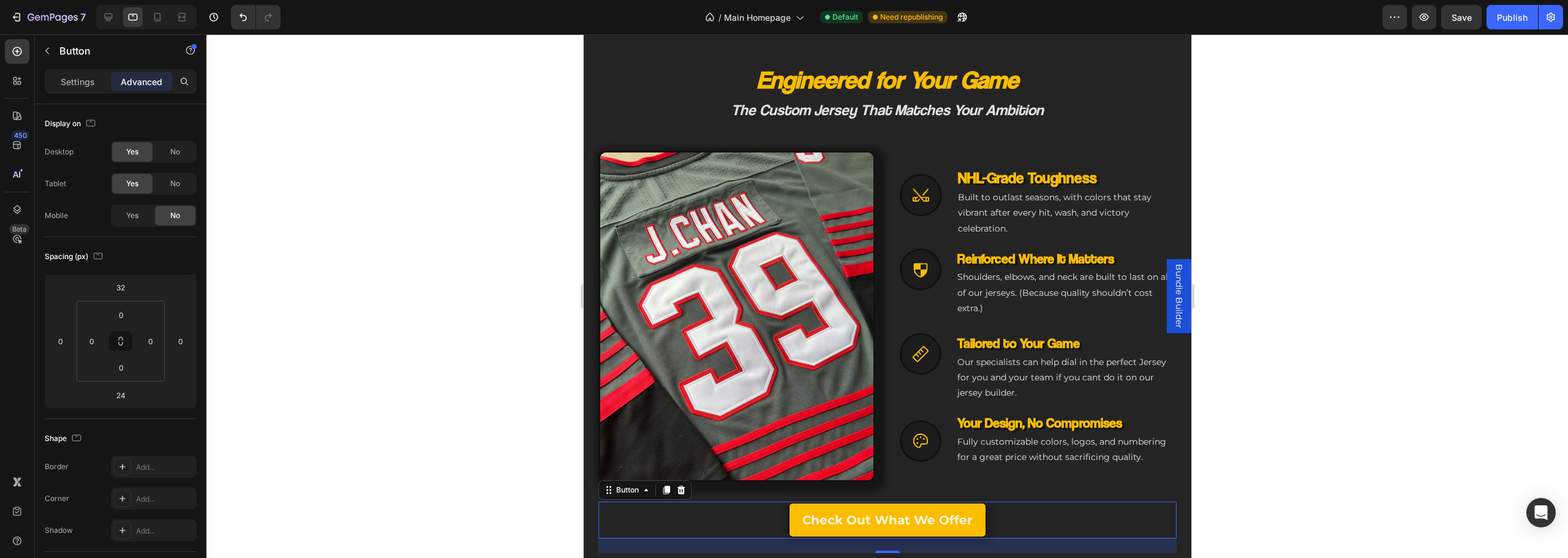
scroll to position [515, 0]
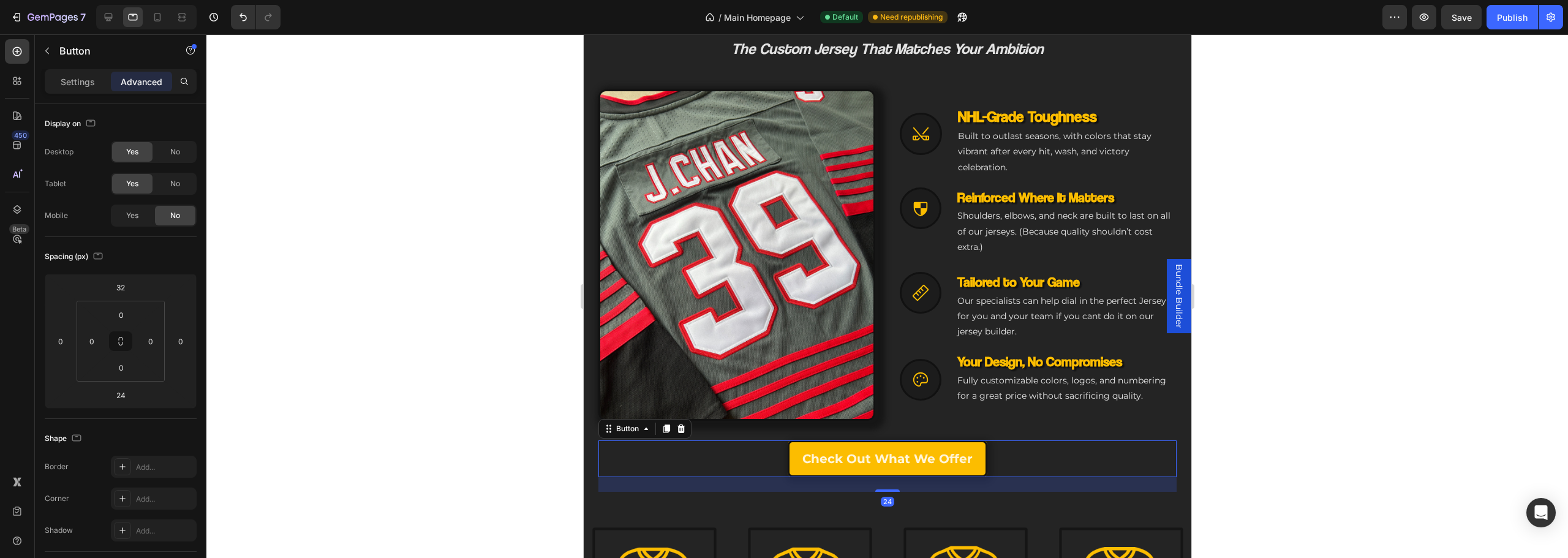
click at [1360, 347] on div at bounding box center [887, 296] width 1362 height 523
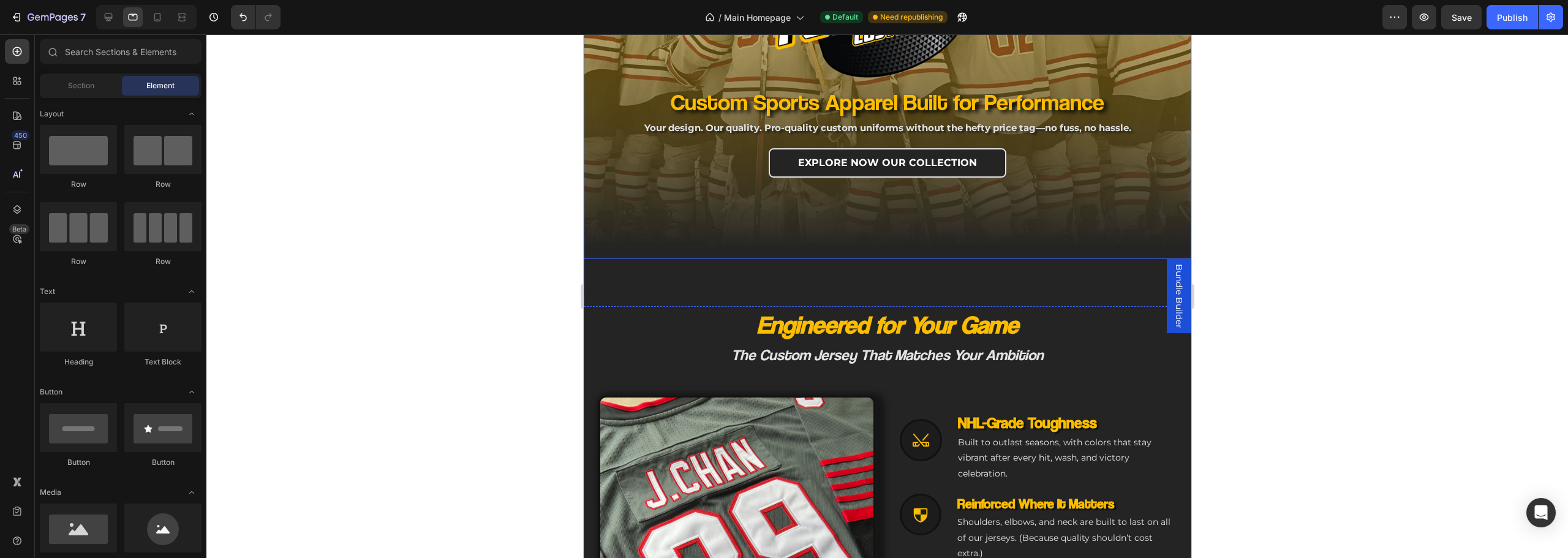
scroll to position [147, 0]
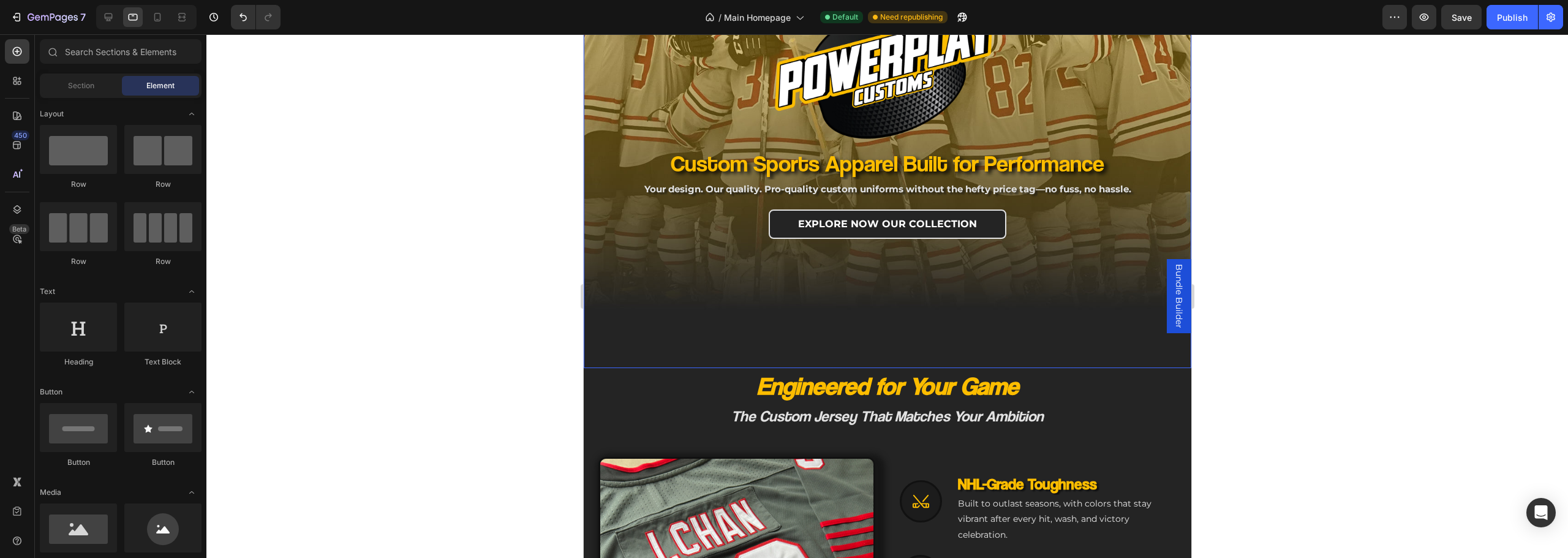
click at [886, 330] on div "Image Row Custom Sports Apparel Built for Performance Heading Your design. Our …" at bounding box center [887, 153] width 608 height 372
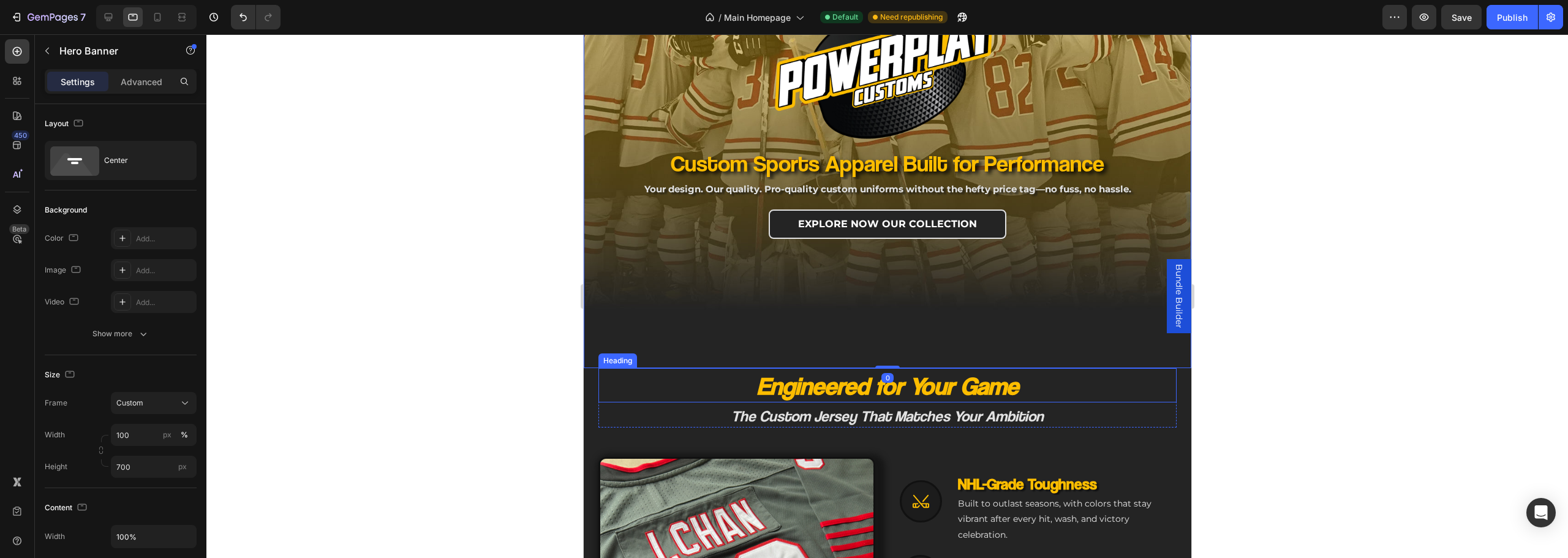
click at [660, 370] on h2 "Engineered for Your Game" at bounding box center [887, 385] width 578 height 34
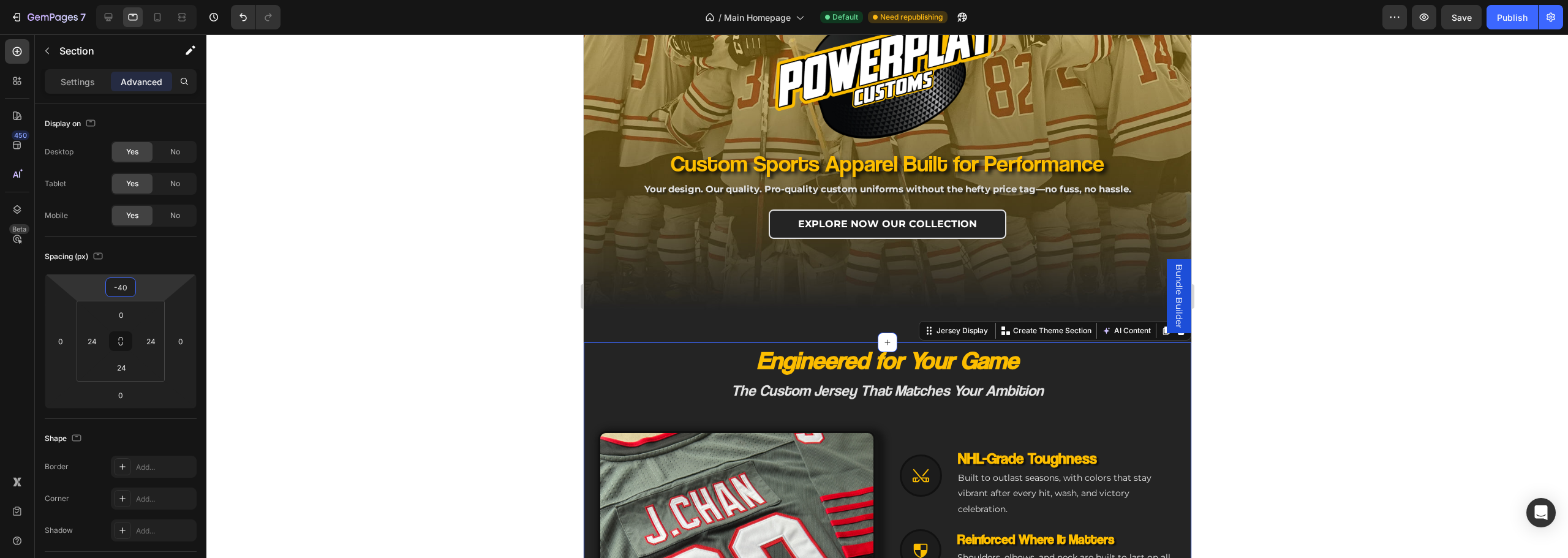
type input "-42"
drag, startPoint x: 148, startPoint y: 282, endPoint x: 140, endPoint y: 294, distance: 14.4
click at [140, 0] on html "7 Version history / Main Homepage Default Need republishing Preview Save Publis…" at bounding box center [784, 0] width 1568 height 0
click at [1115, 402] on div "Engineered for Your Game Heading The Custom Jersey That Matches Your Ambition H…" at bounding box center [887, 551] width 578 height 420
click at [1510, 18] on div "Publish" at bounding box center [1512, 17] width 30 height 13
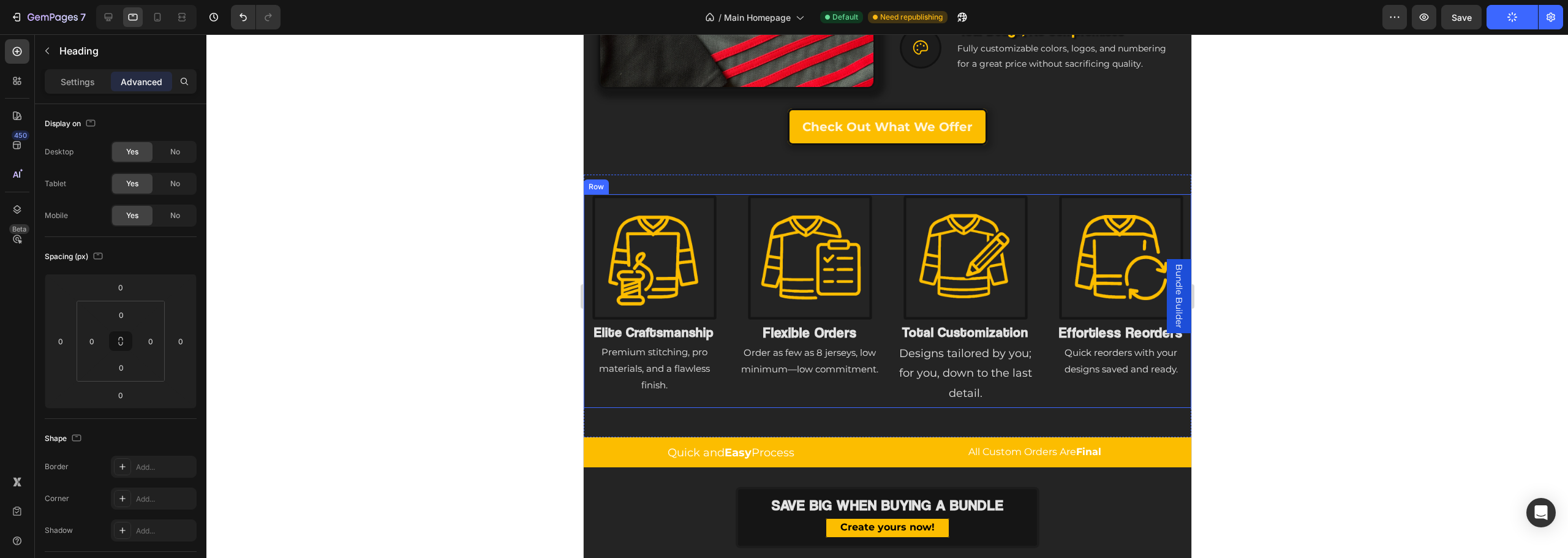
scroll to position [943, 0]
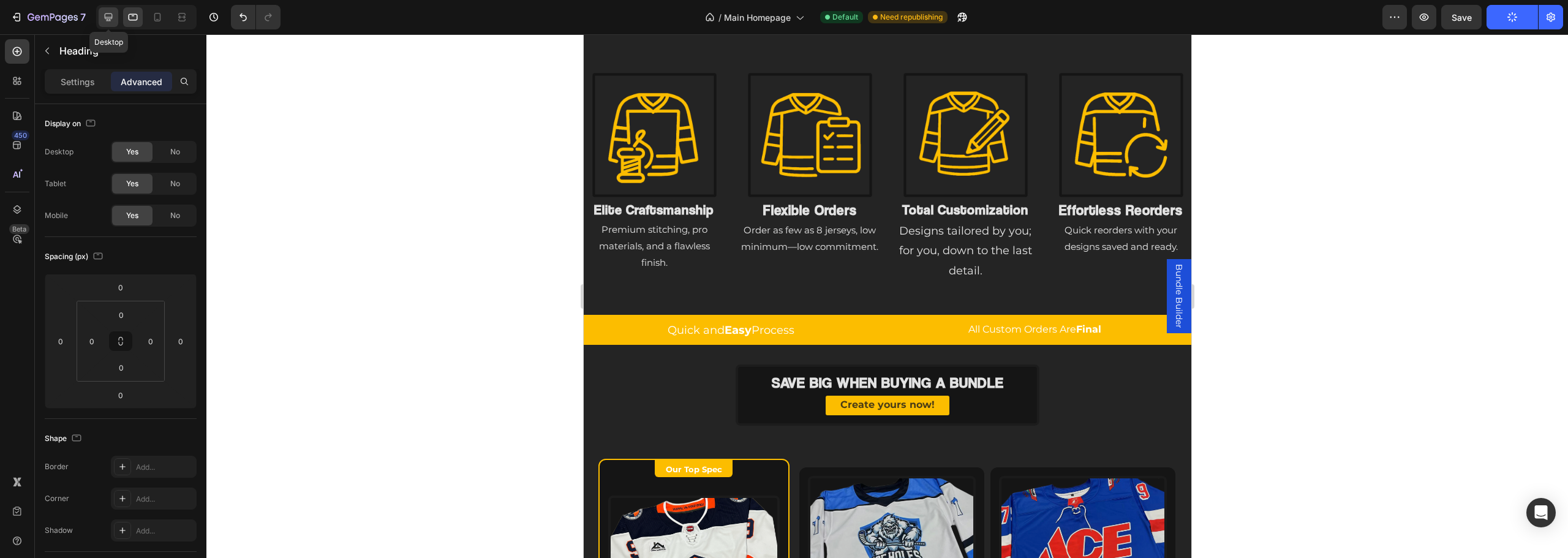
click at [102, 19] on icon at bounding box center [108, 17] width 12 height 12
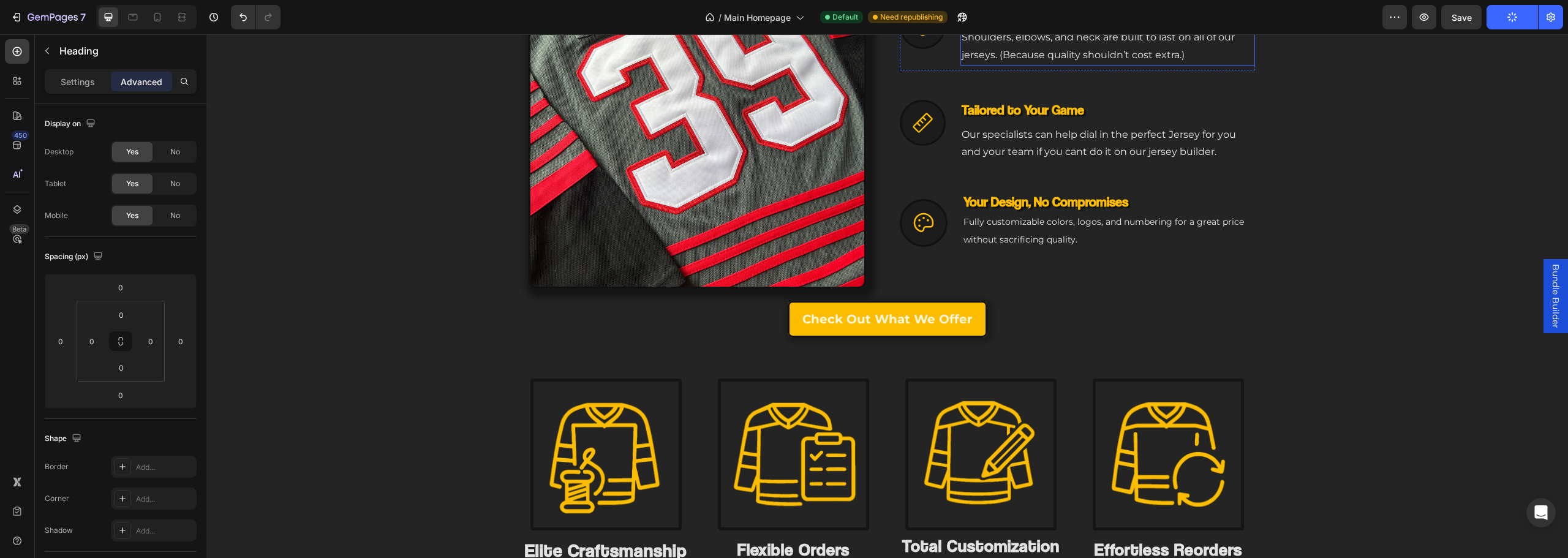
scroll to position [551, 0]
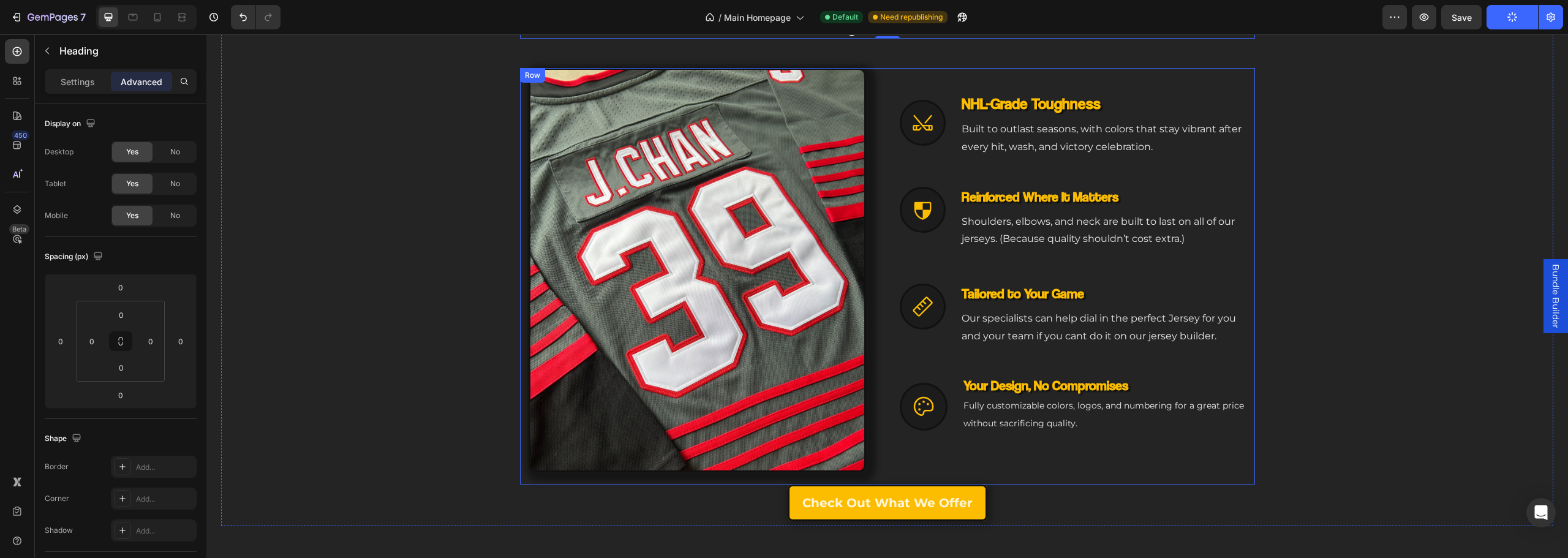
click at [870, 295] on div "Image Icon NHL-Grade Toughness Heading Built to outlast seasons, with colors th…" at bounding box center [887, 276] width 735 height 417
click at [893, 281] on div "Image Icon NHL-Grade Toughness Heading Built to outlast seasons, with colors th…" at bounding box center [887, 276] width 735 height 417
click at [72, 74] on div "Settings" at bounding box center [77, 81] width 61 height 20
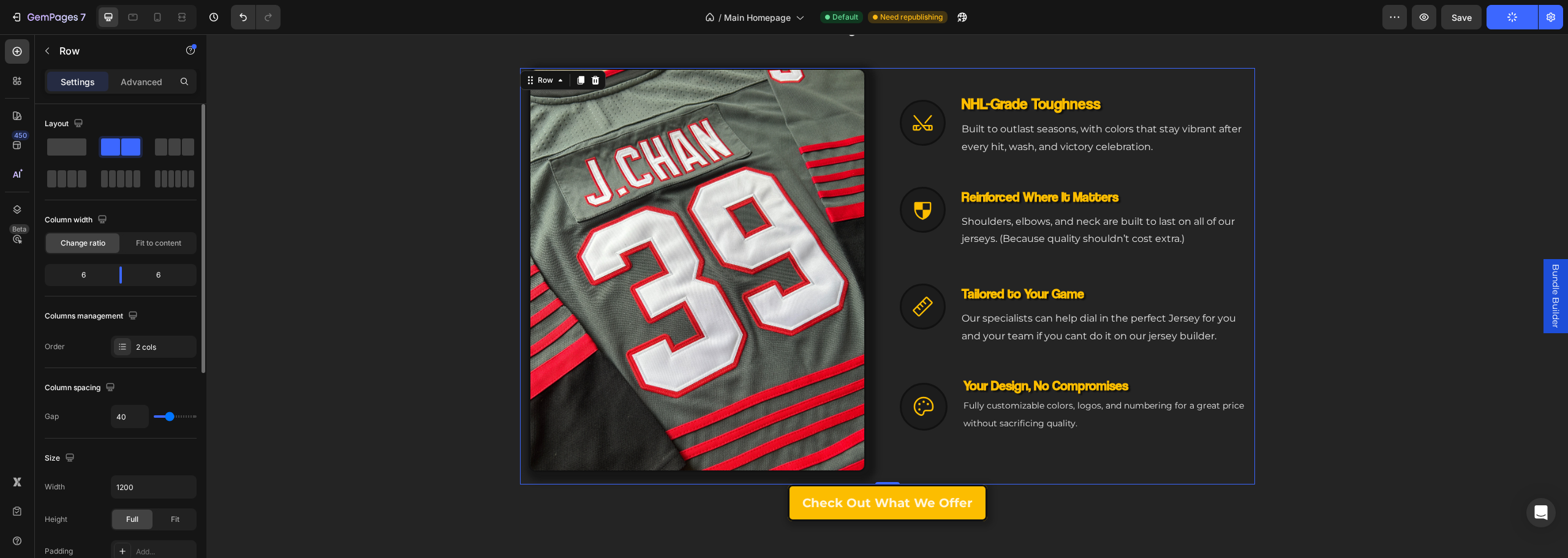
type input "16"
type input "13"
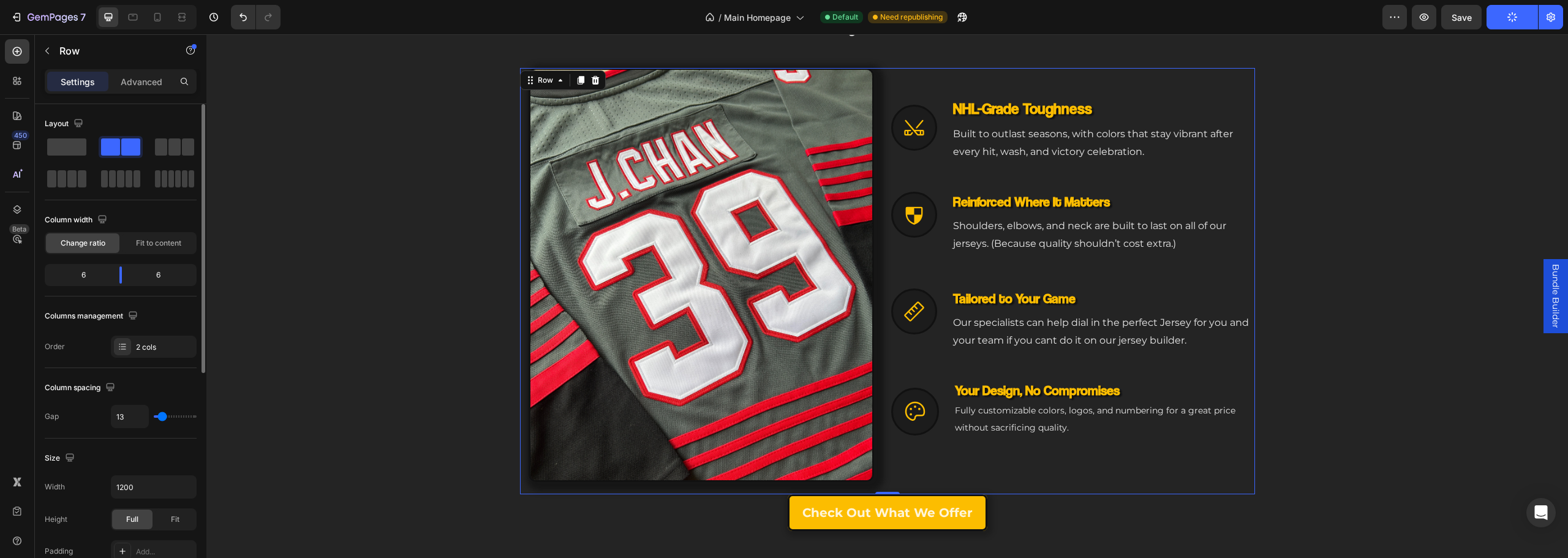
type input "20"
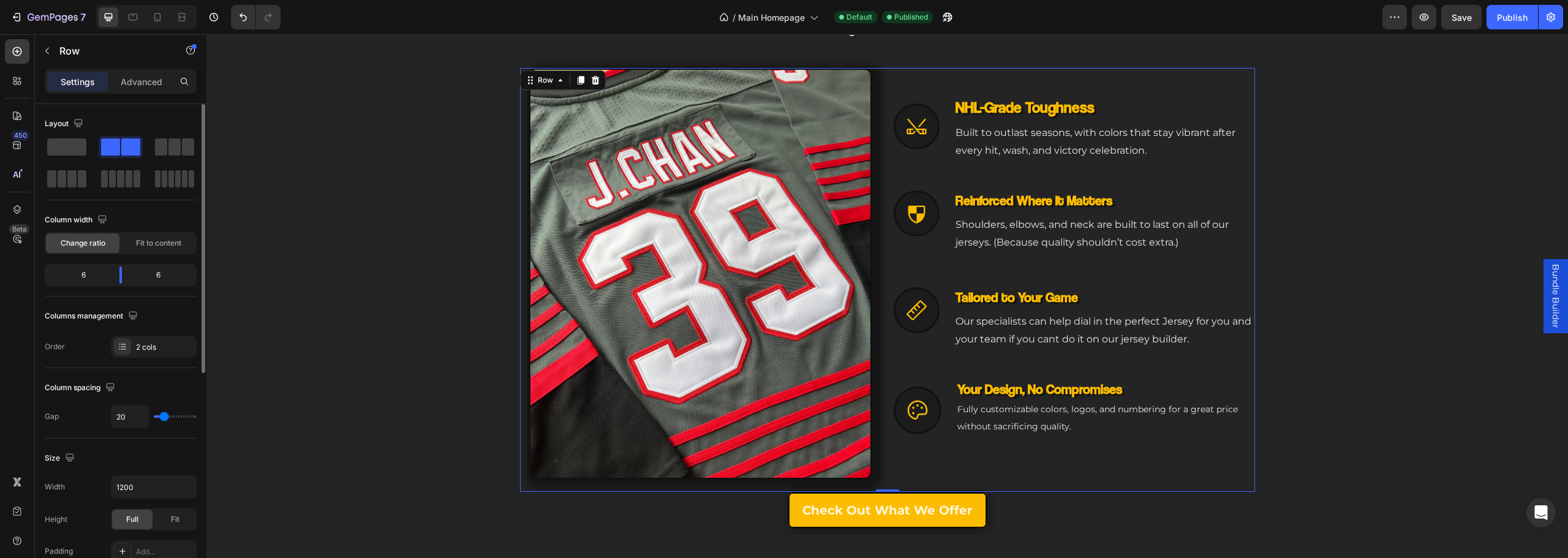
type input "27"
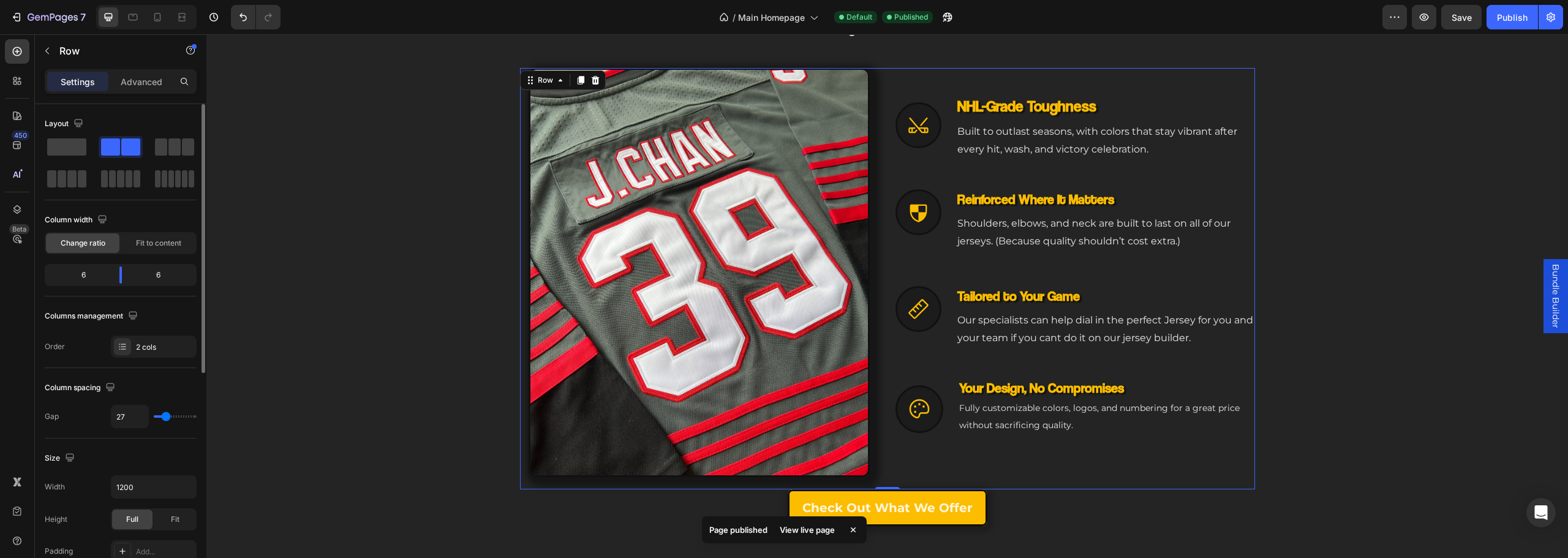
type input "29"
click at [166, 418] on input "range" at bounding box center [175, 416] width 43 height 2
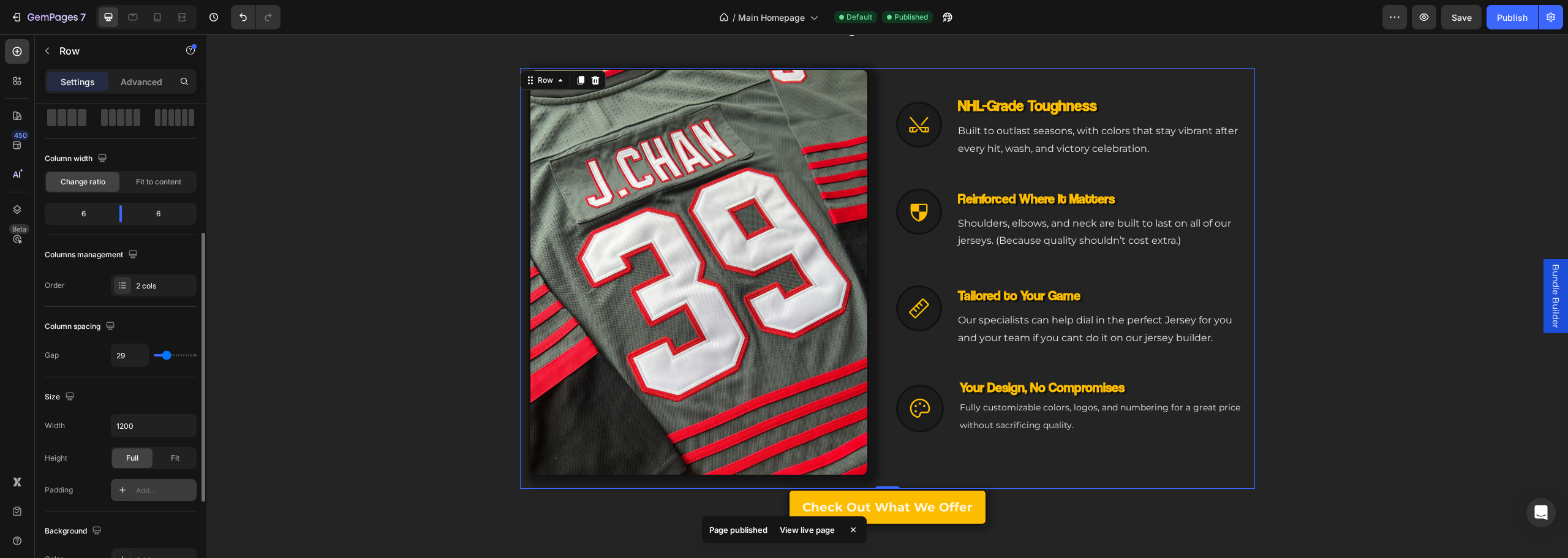
scroll to position [122, 0]
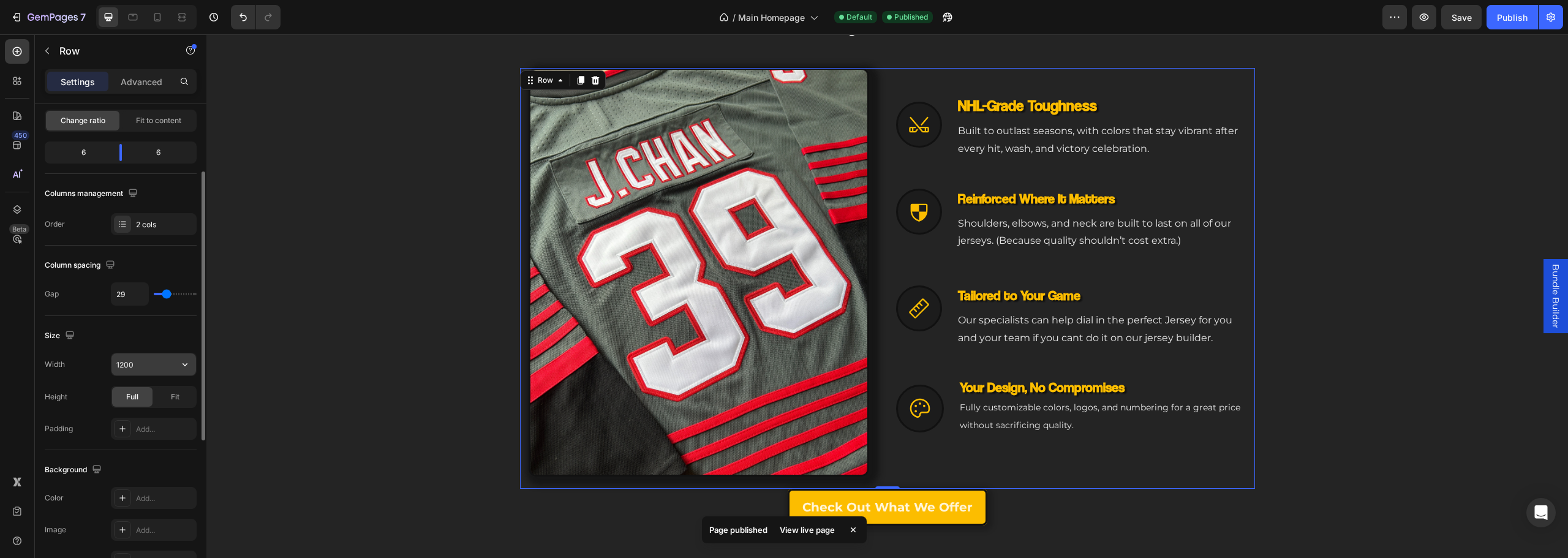
click at [150, 373] on input "1200" at bounding box center [153, 364] width 85 height 22
click at [174, 370] on button "button" at bounding box center [185, 364] width 22 height 22
click at [145, 366] on input "1200" at bounding box center [153, 364] width 85 height 22
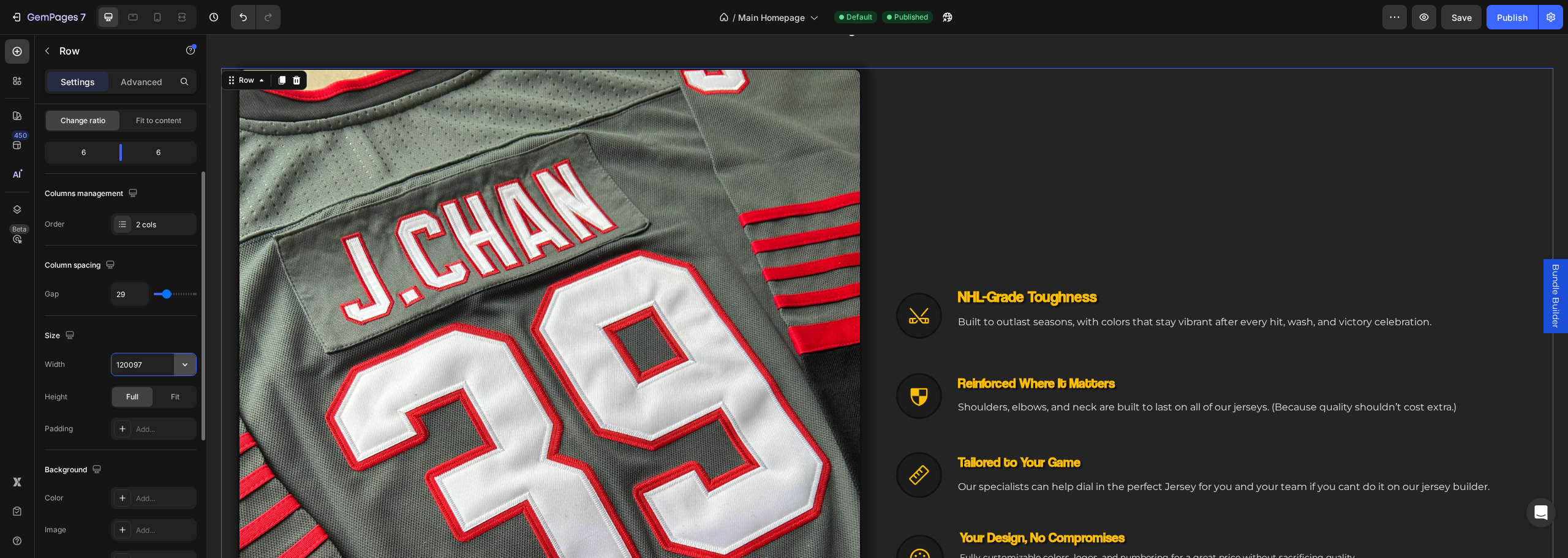
click at [183, 362] on icon "button" at bounding box center [184, 364] width 12 height 12
click at [160, 364] on input "120097" at bounding box center [153, 364] width 85 height 22
click at [184, 369] on icon "button" at bounding box center [184, 364] width 12 height 12
click at [162, 394] on span "1200px" at bounding box center [173, 395] width 26 height 11
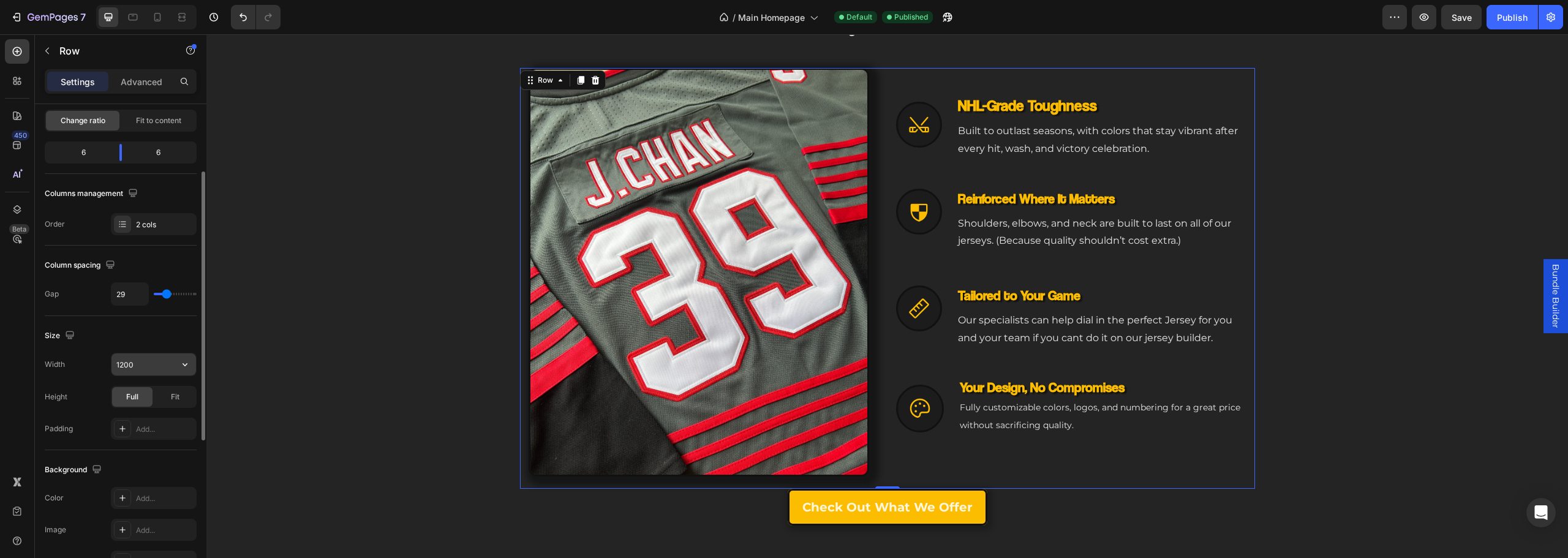
click at [191, 366] on button "button" at bounding box center [185, 364] width 22 height 22
click at [164, 416] on p "Full 100%" at bounding box center [150, 418] width 70 height 11
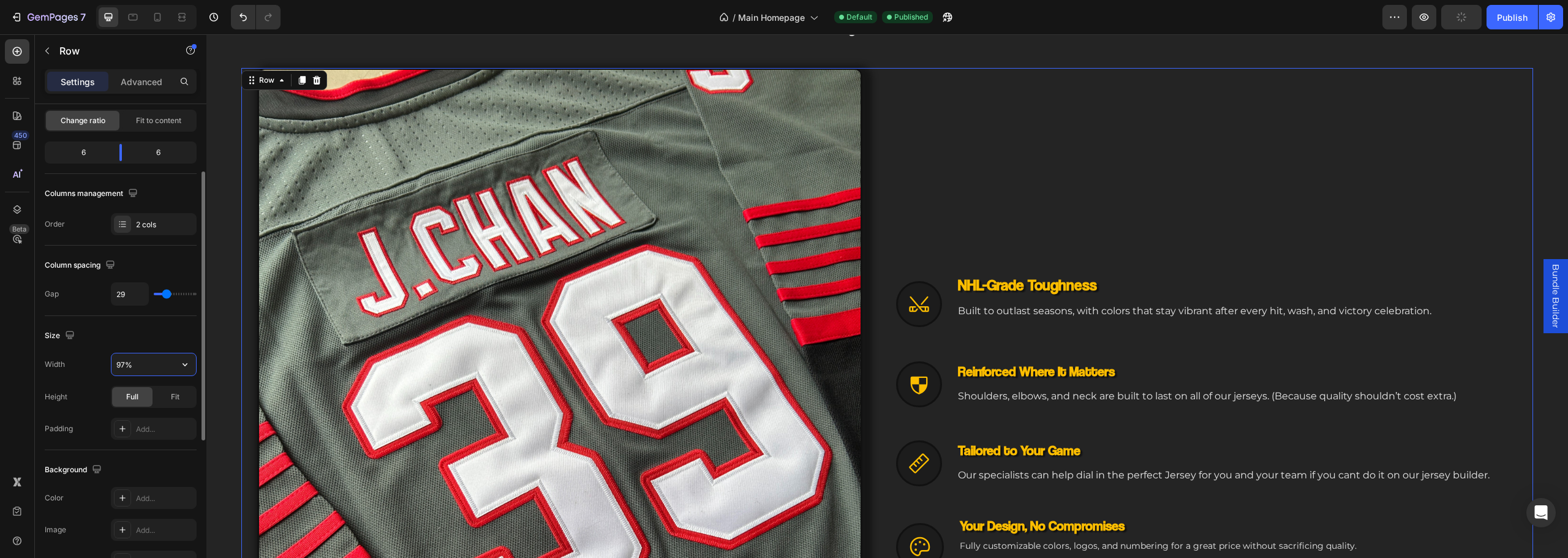
click at [51, 389] on div "Height" at bounding box center [56, 396] width 22 height 20
click at [186, 362] on icon "button" at bounding box center [184, 364] width 12 height 12
click at [150, 418] on p "Full 100%" at bounding box center [150, 418] width 70 height 11
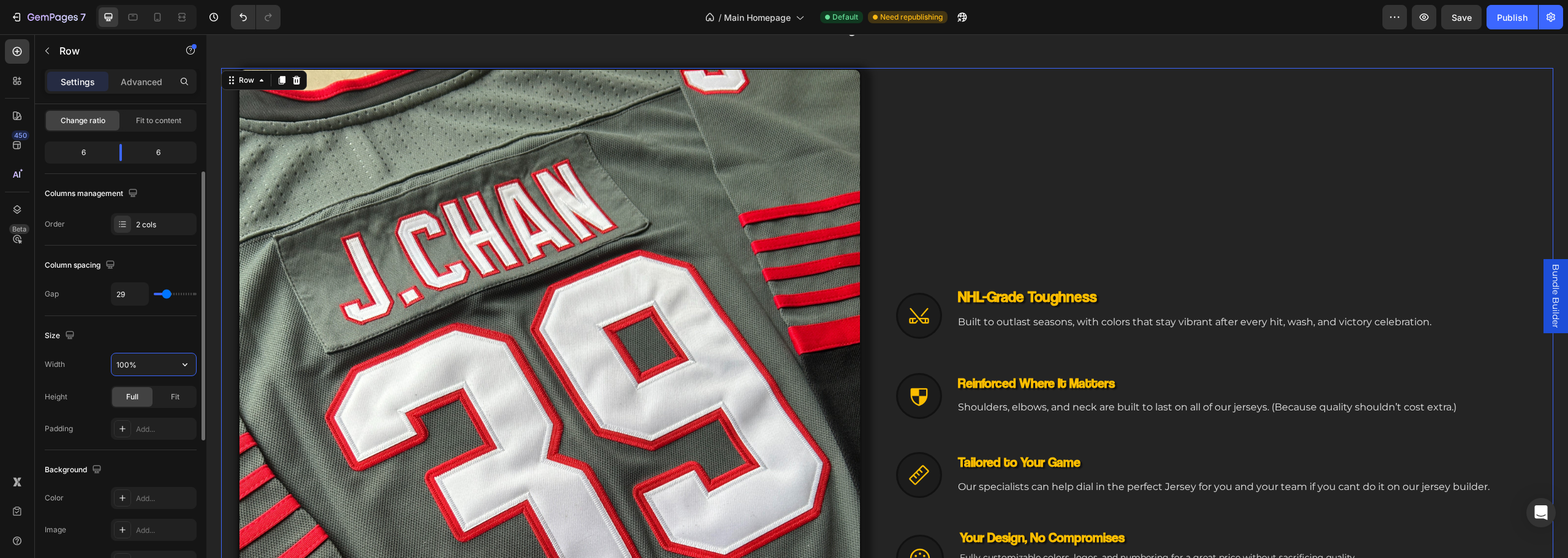
click at [149, 369] on input "100%" at bounding box center [153, 364] width 85 height 22
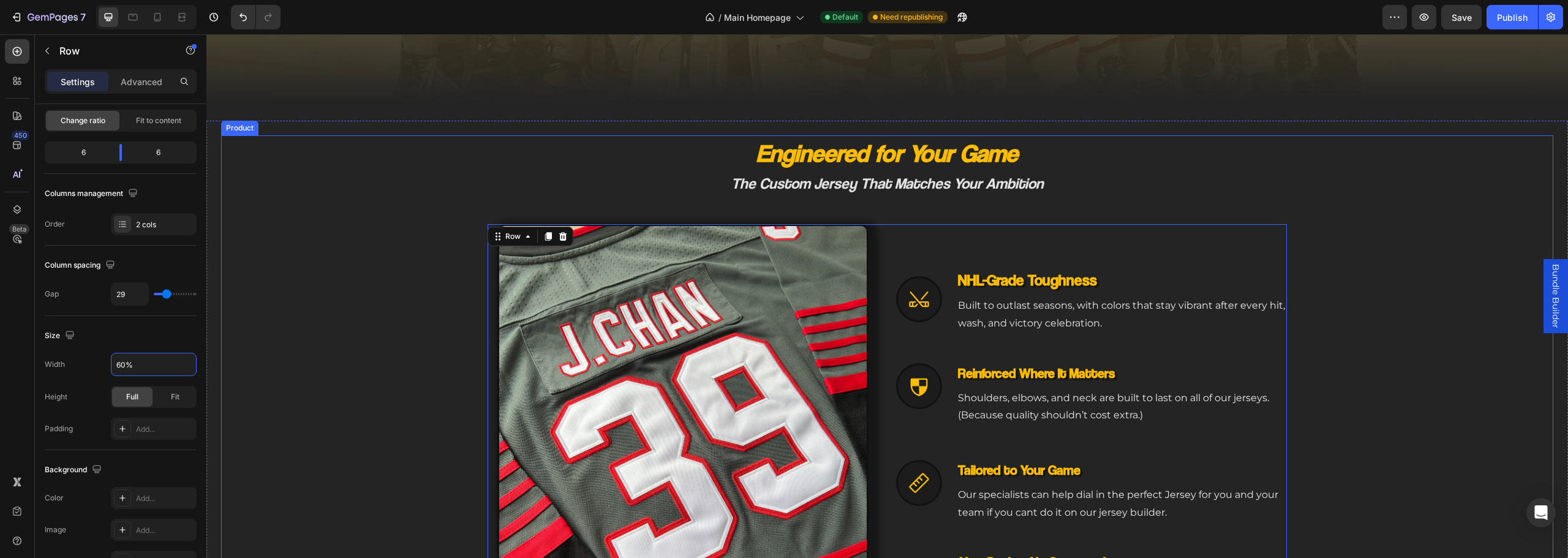
scroll to position [551, 0]
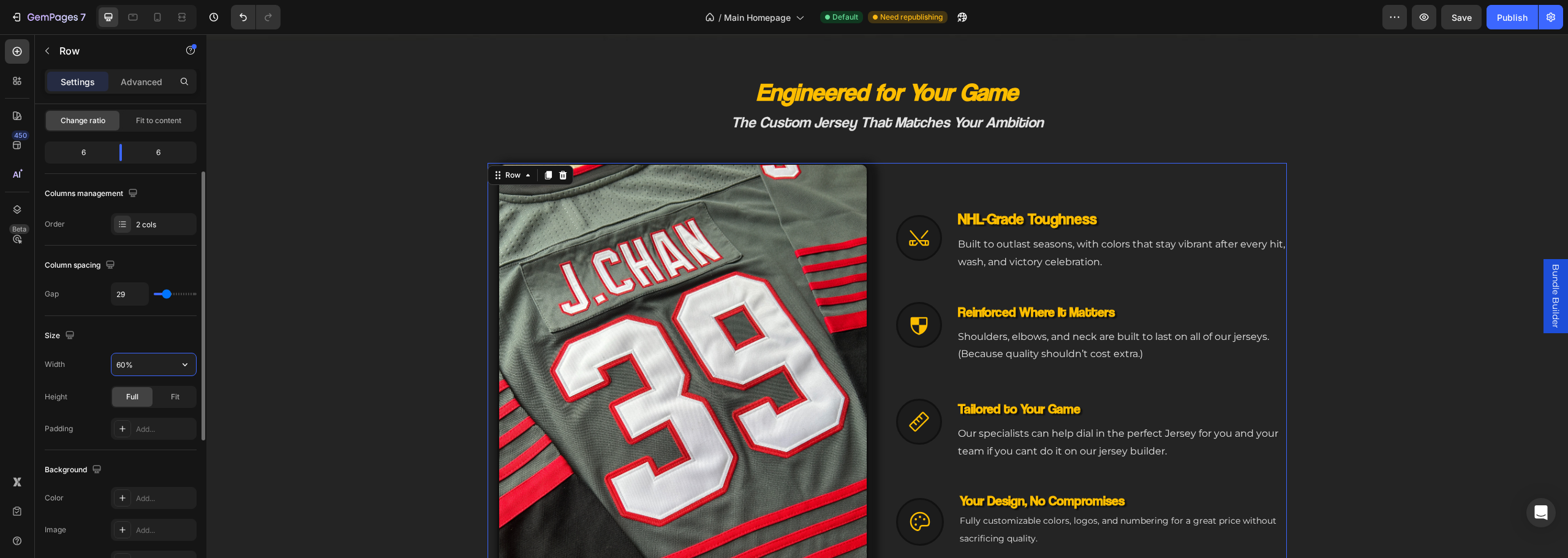
drag, startPoint x: 122, startPoint y: 366, endPoint x: 114, endPoint y: 366, distance: 8.0
click at [114, 366] on input "60%" at bounding box center [153, 364] width 85 height 22
click at [134, 361] on input "60%" at bounding box center [153, 364] width 85 height 22
drag, startPoint x: 124, startPoint y: 362, endPoint x: 91, endPoint y: 369, distance: 33.7
click at [91, 369] on div "Width 60%" at bounding box center [121, 364] width 152 height 23
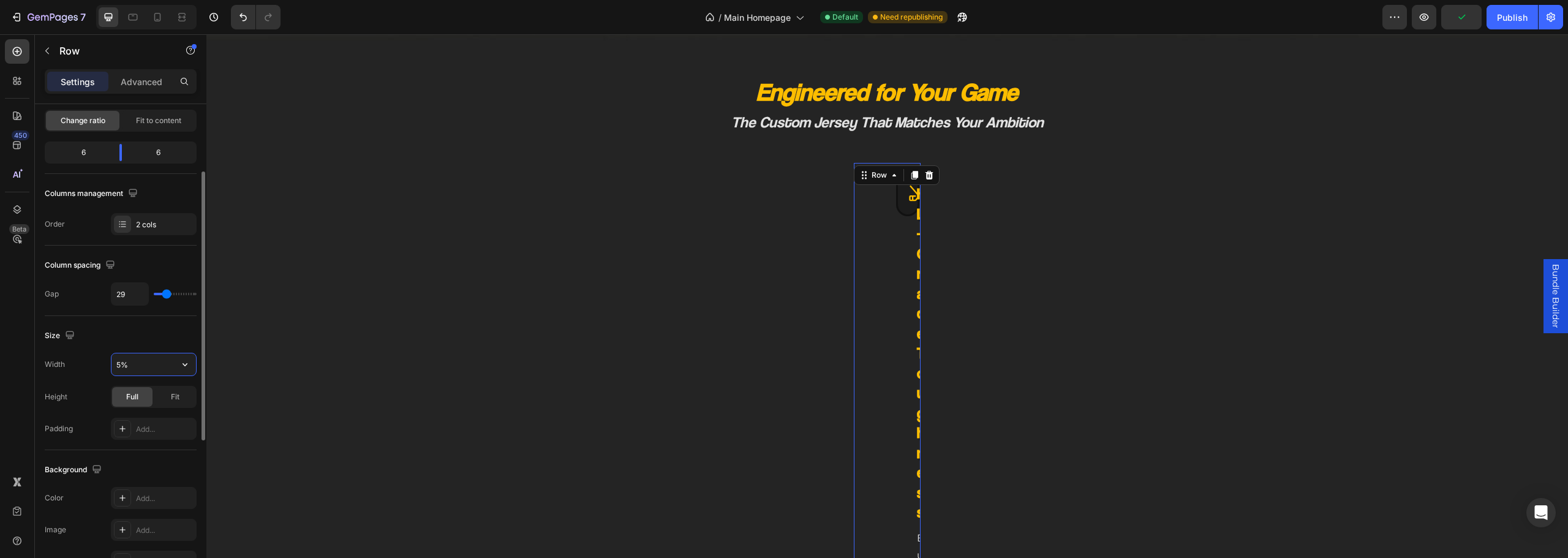
type input "55%"
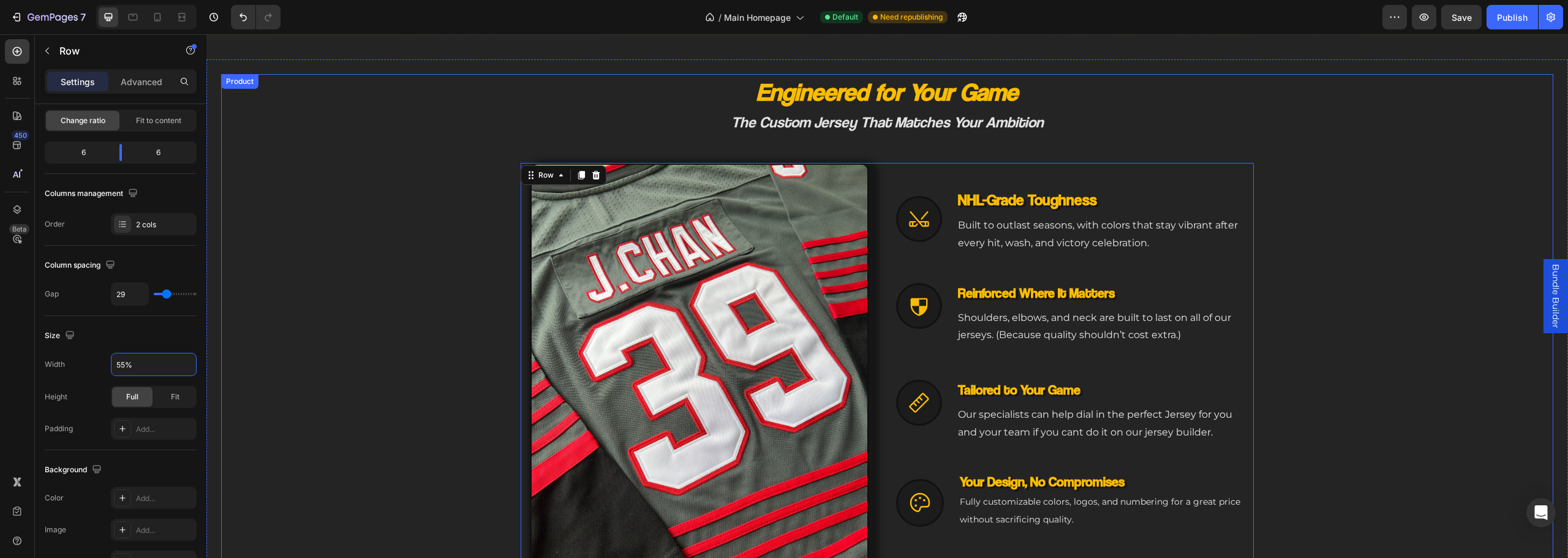
click at [1416, 362] on div "Engineered for Your Game Heading The Custom Jersey That Matches Your Ambition H…" at bounding box center [887, 327] width 1332 height 507
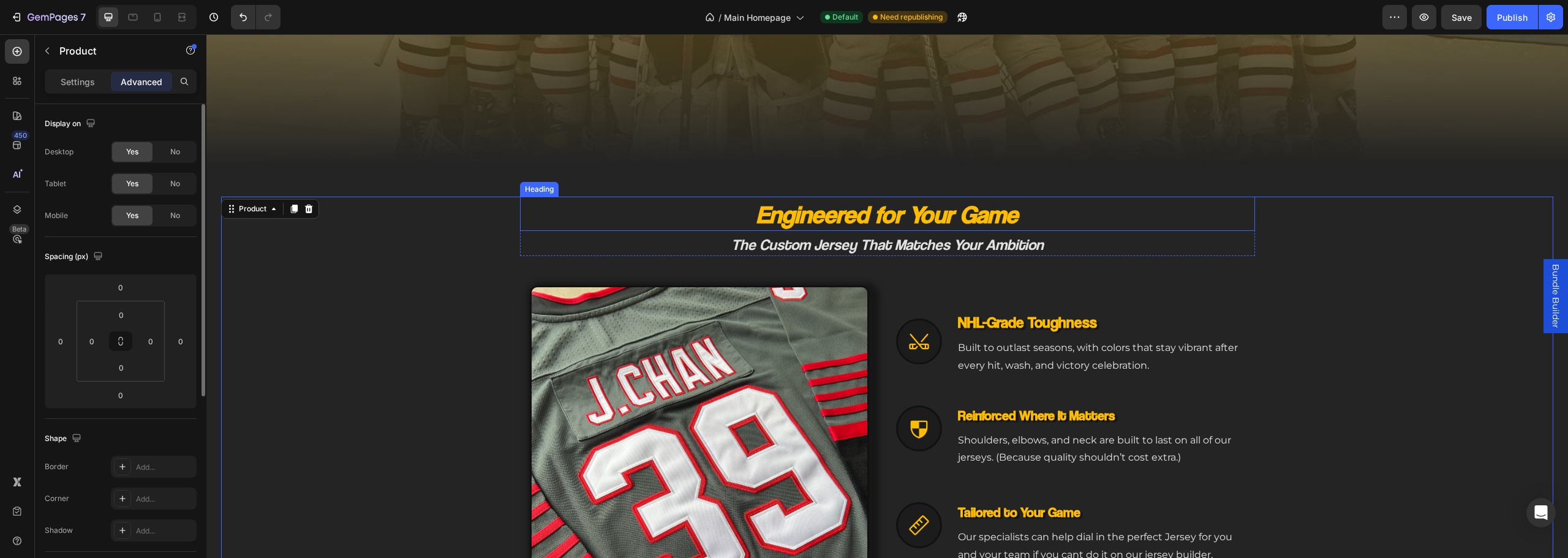
scroll to position [367, 0]
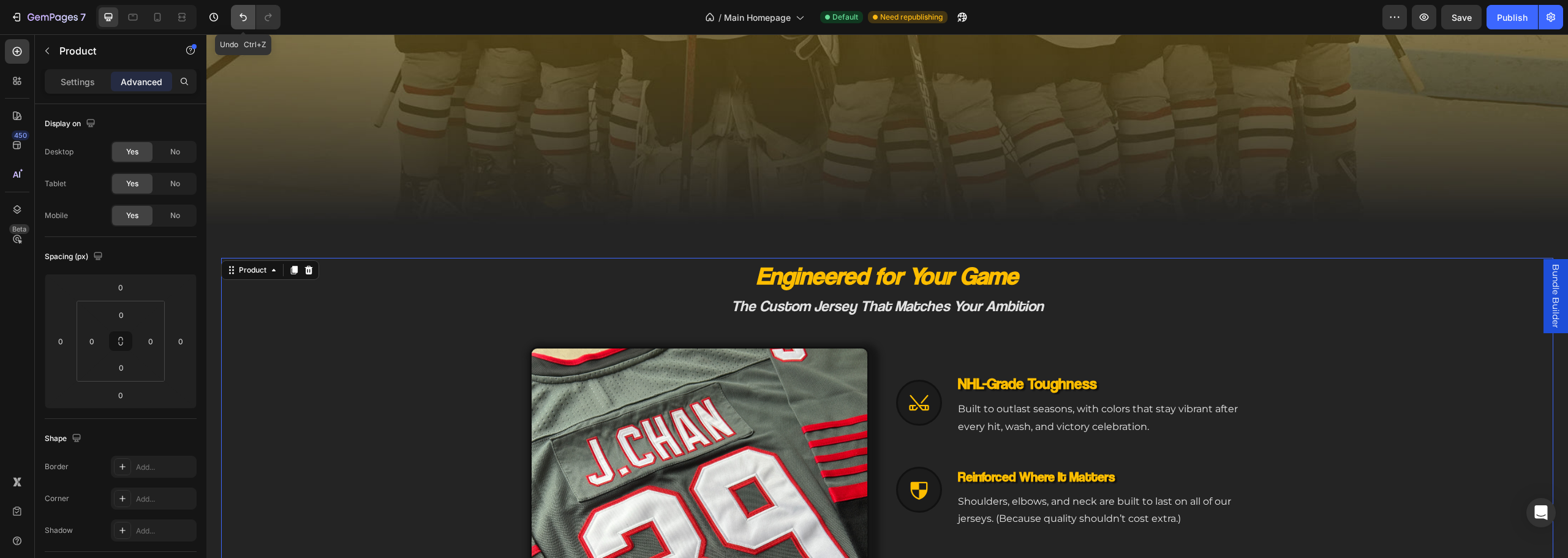
click at [235, 14] on button "Undo/Redo" at bounding box center [243, 17] width 25 height 25
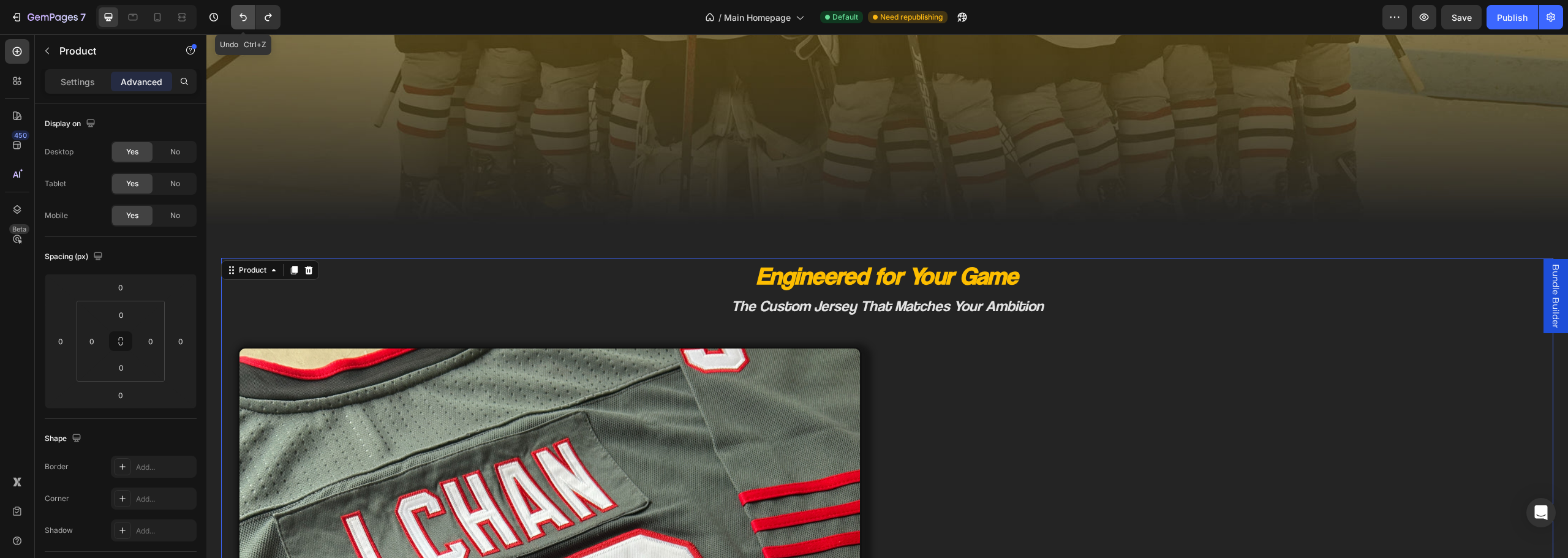
click at [235, 14] on button "Undo/Redo" at bounding box center [243, 17] width 25 height 25
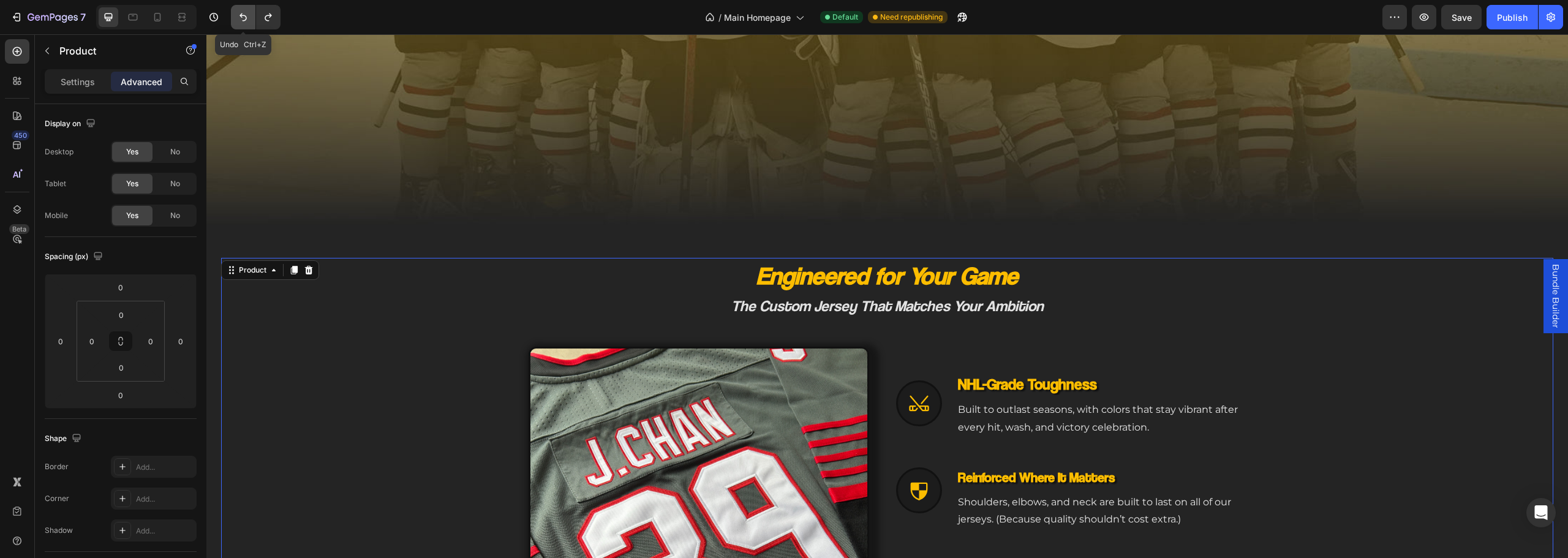
click at [235, 14] on button "Undo/Redo" at bounding box center [243, 17] width 25 height 25
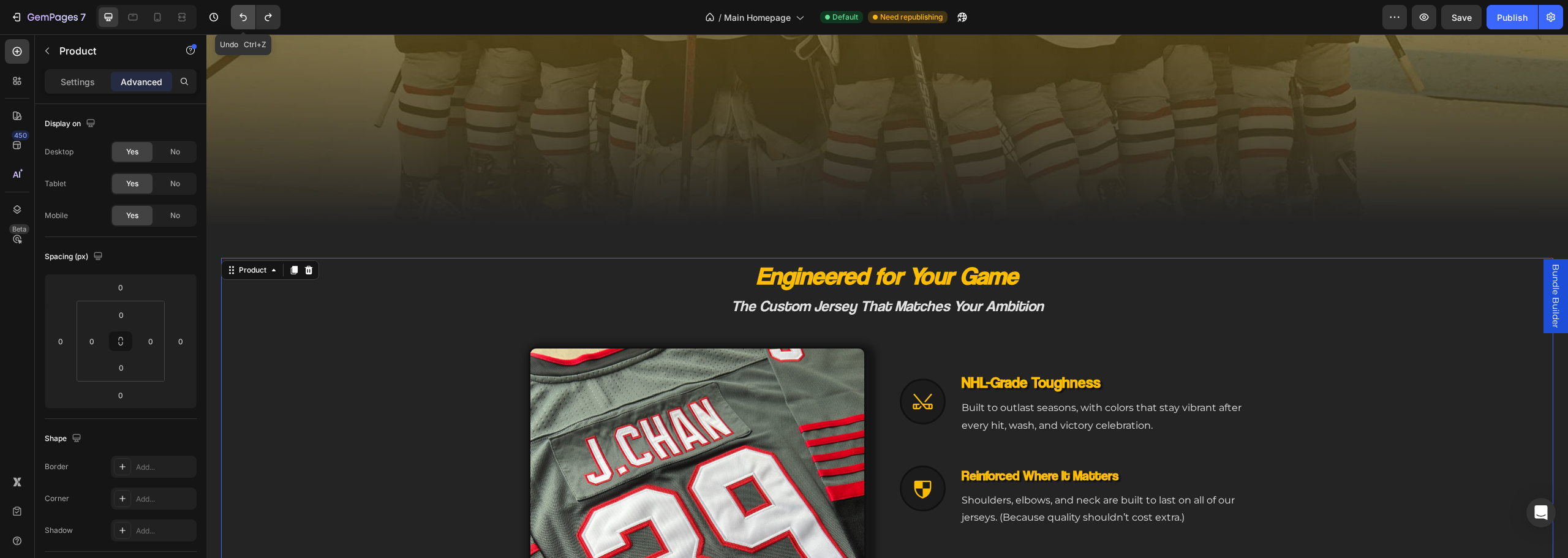
click at [235, 14] on button "Undo/Redo" at bounding box center [243, 17] width 25 height 25
click at [276, 21] on button "Undo/Redo" at bounding box center [268, 17] width 25 height 25
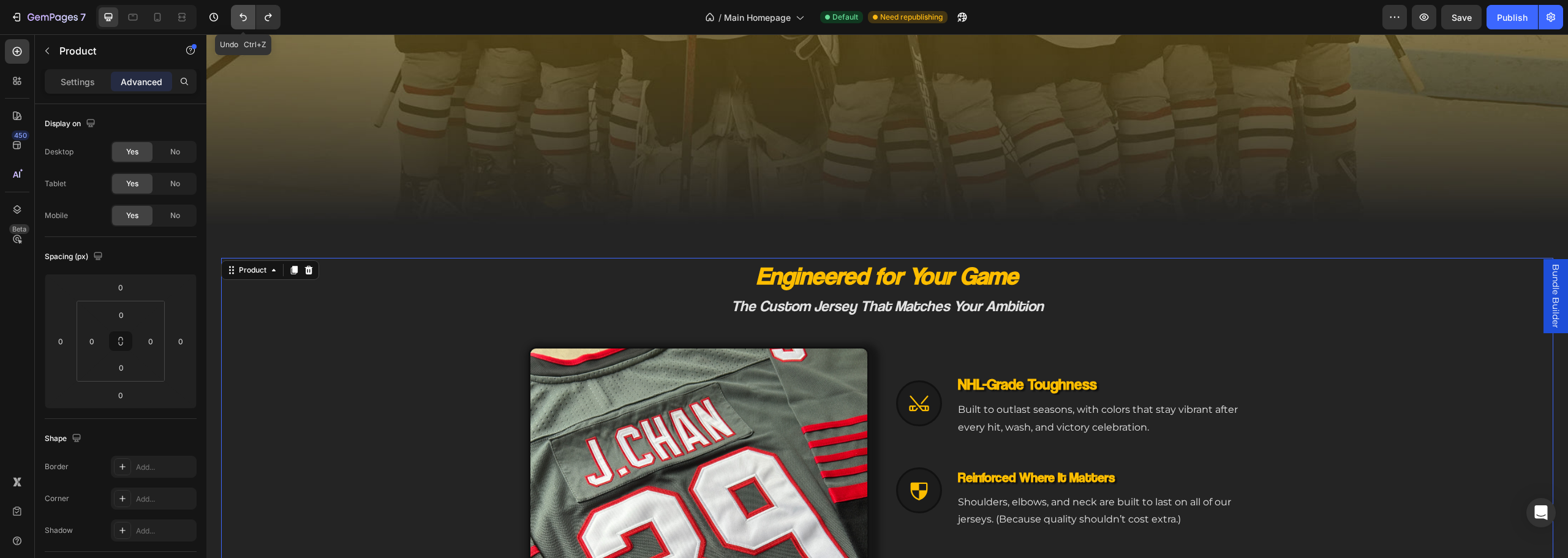
click at [242, 18] on icon "Undo/Redo" at bounding box center [243, 17] width 12 height 12
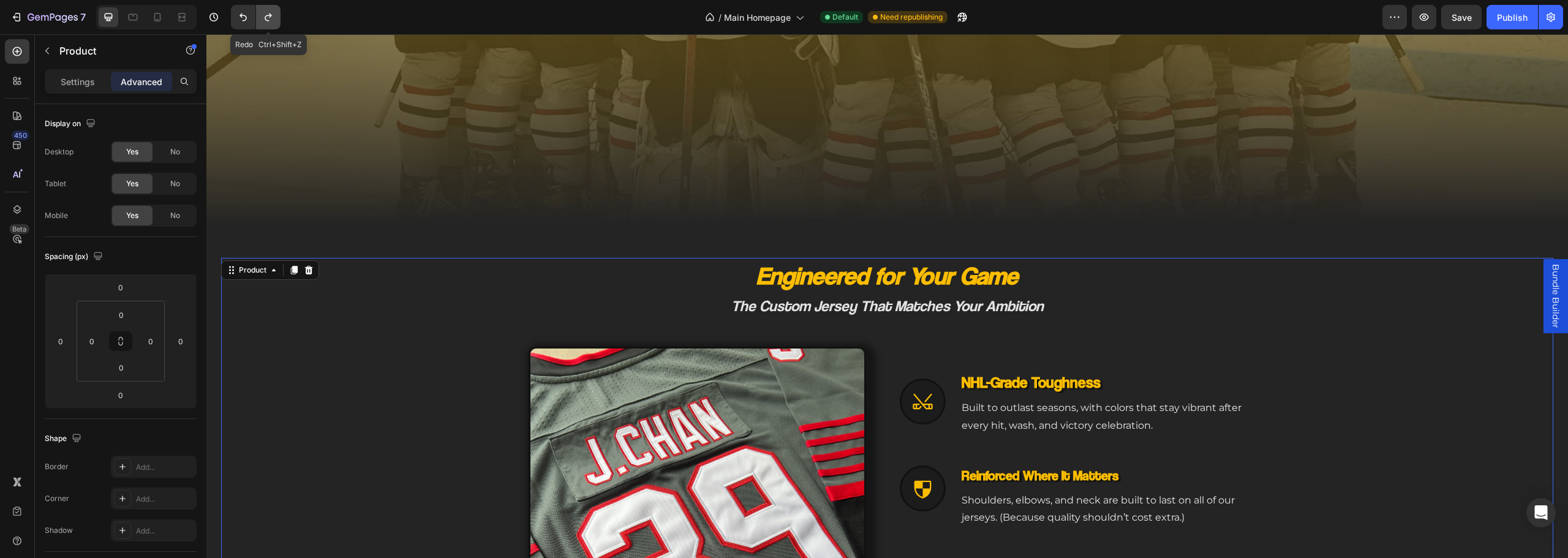
click at [270, 20] on icon "Undo/Redo" at bounding box center [268, 17] width 12 height 12
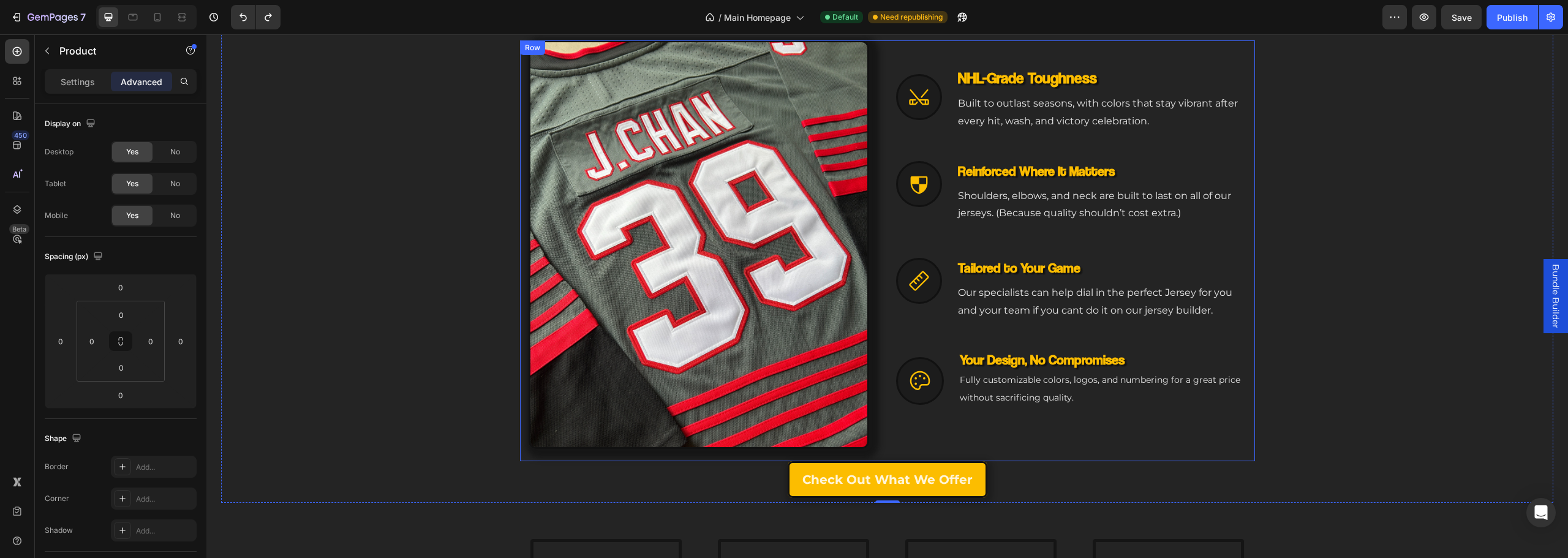
scroll to position [612, 0]
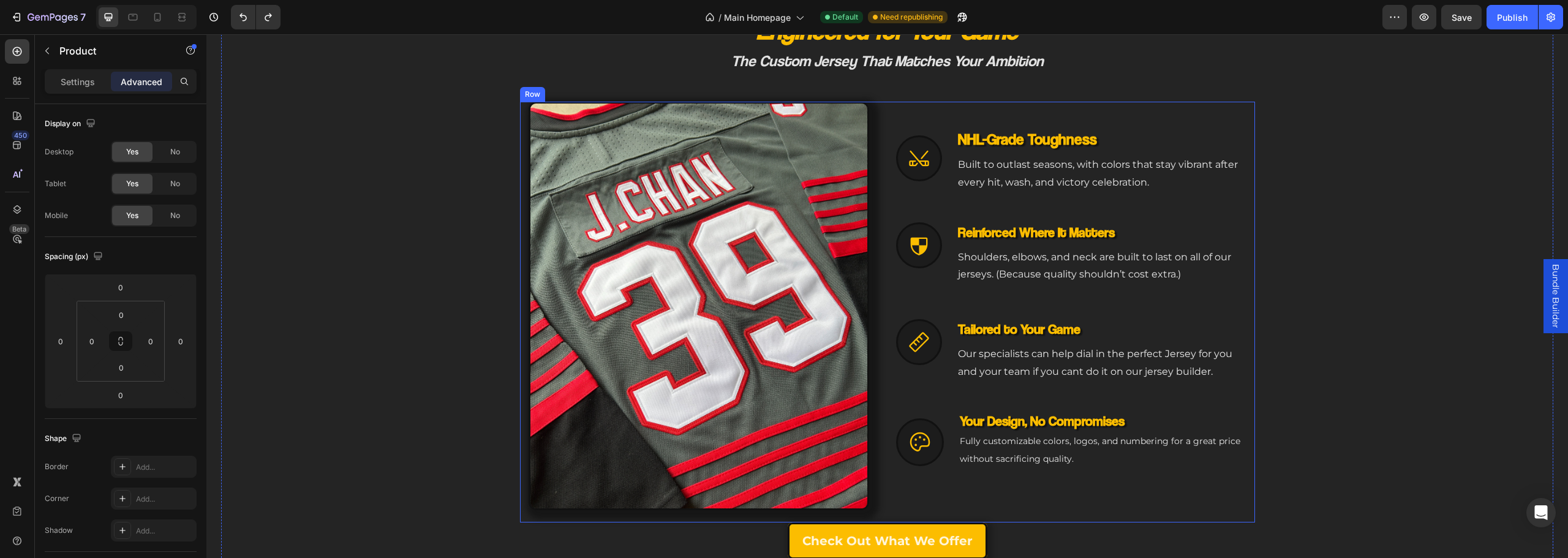
click at [875, 484] on div "Image Icon NHL-Grade Toughness Heading Built to outlast seasons, with colors th…" at bounding box center [887, 312] width 735 height 421
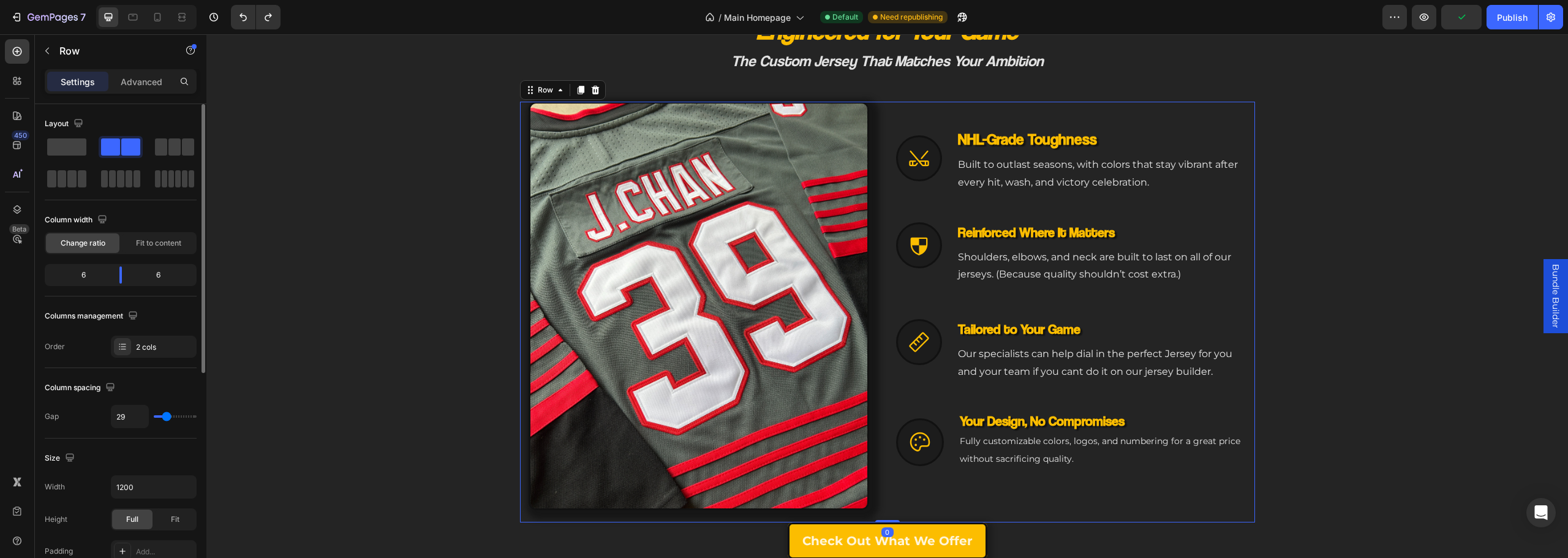
scroll to position [61, 0]
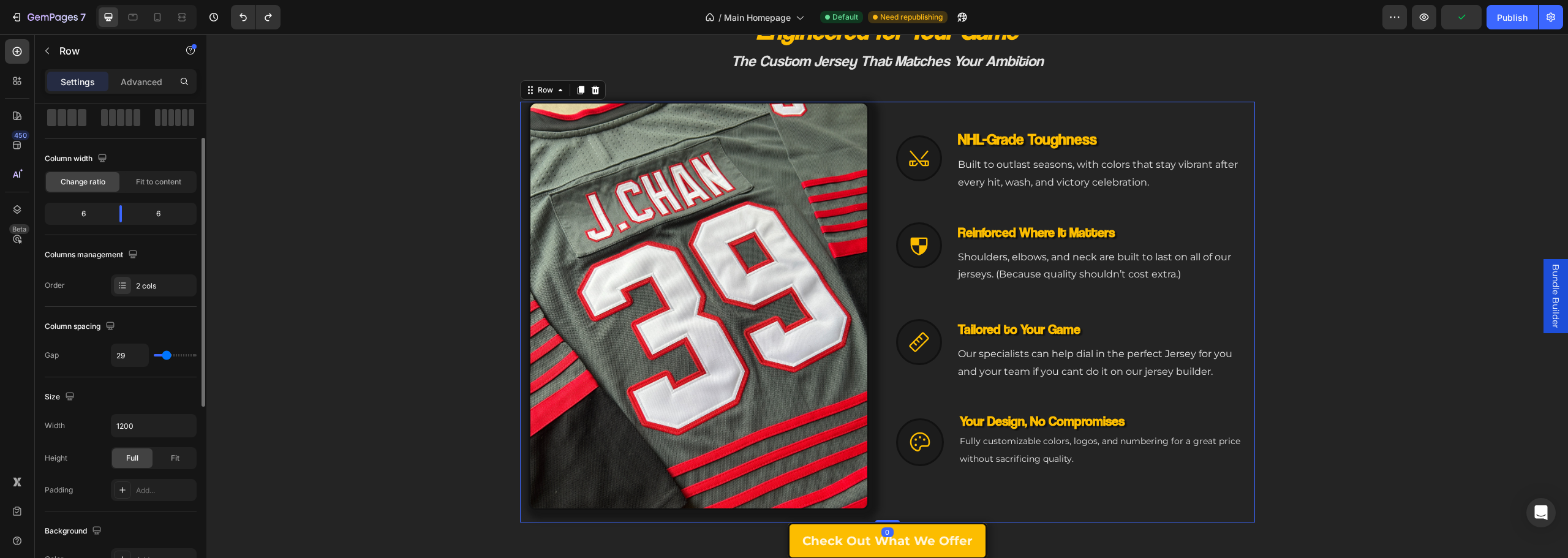
click at [140, 409] on div "Size Width 1200 Height Full Fit Padding Add..." at bounding box center [121, 444] width 152 height 134
click at [139, 414] on div "Size Width 1200 Height Full Fit Padding Add..." at bounding box center [121, 444] width 152 height 134
click at [138, 421] on input "1200" at bounding box center [153, 425] width 85 height 22
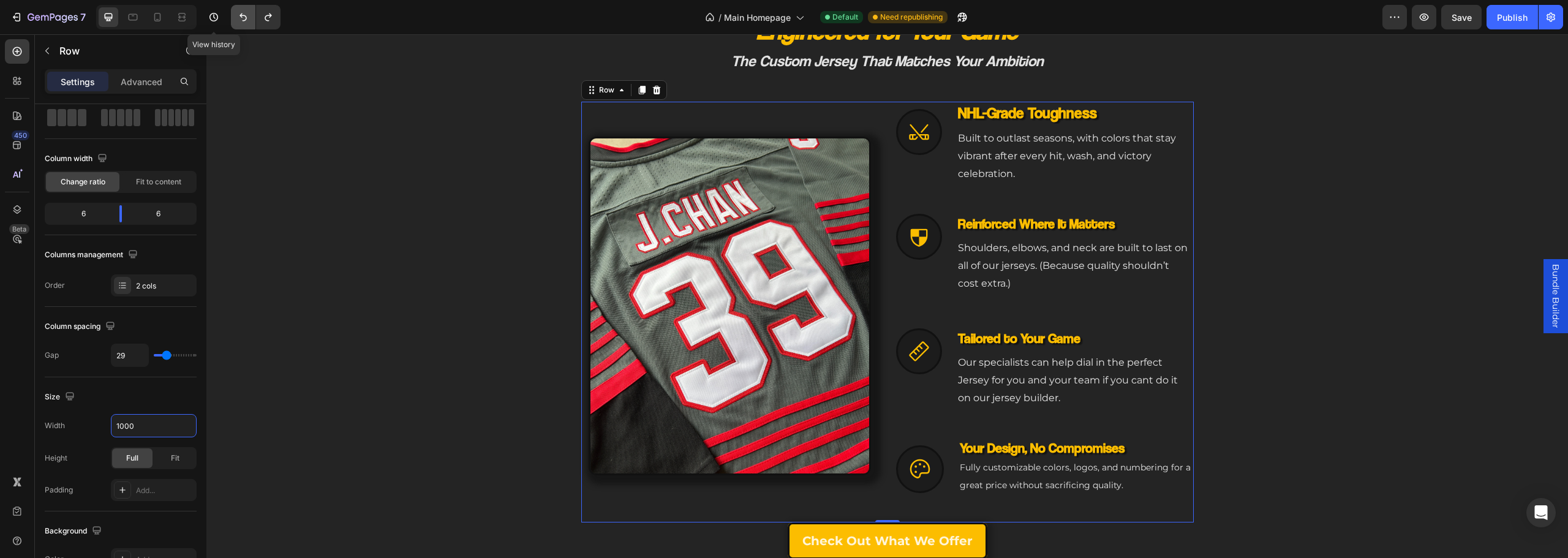
click at [239, 9] on button "Undo/Redo" at bounding box center [243, 17] width 25 height 25
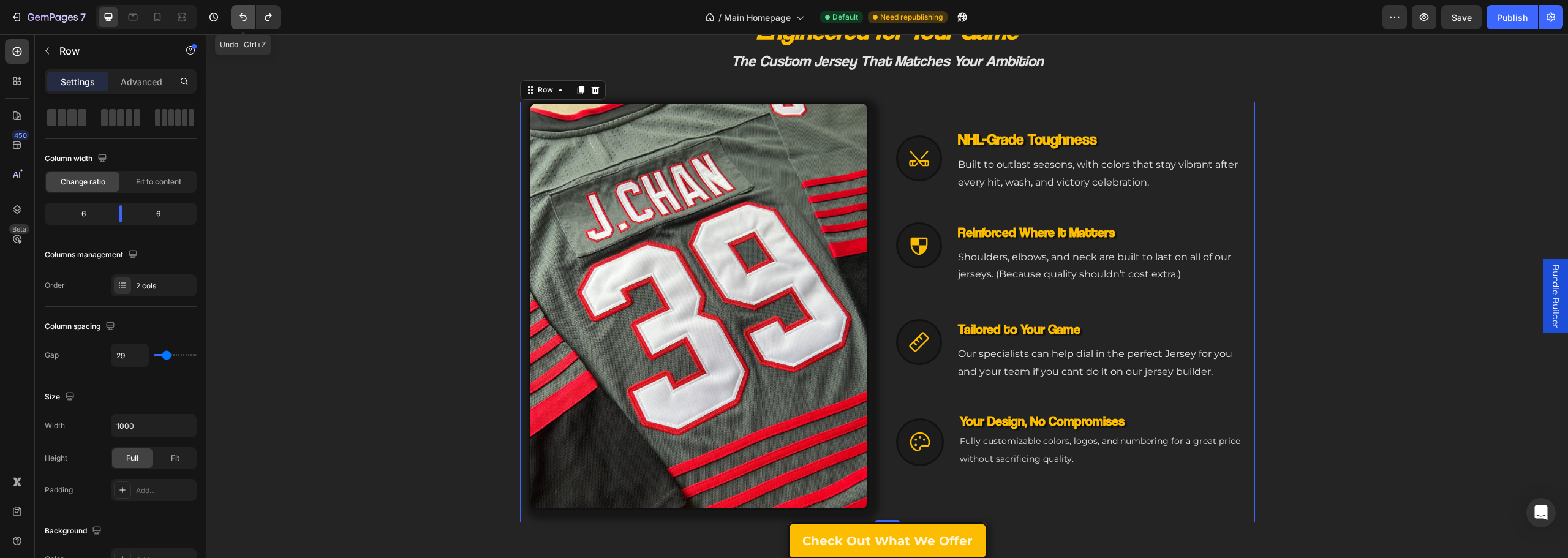
type input "1200"
click at [239, 9] on button "Undo/Redo" at bounding box center [243, 17] width 25 height 25
type input "40"
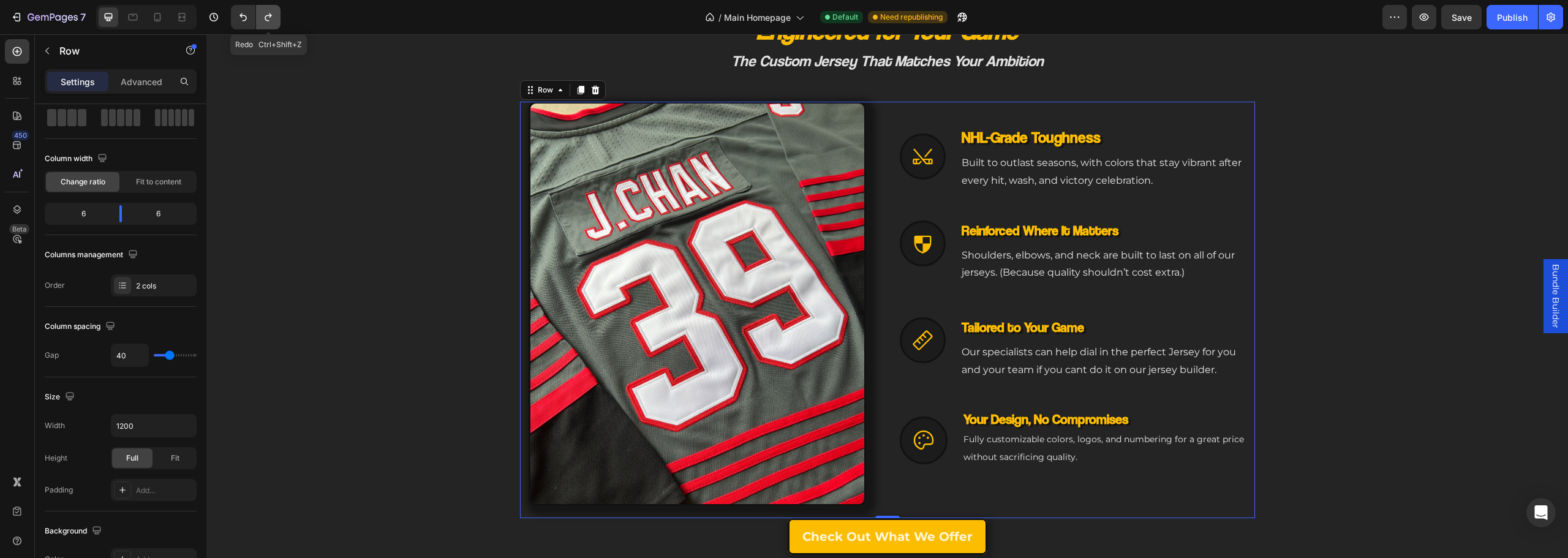
click at [268, 18] on icon "Undo/Redo" at bounding box center [268, 17] width 12 height 12
type input "29"
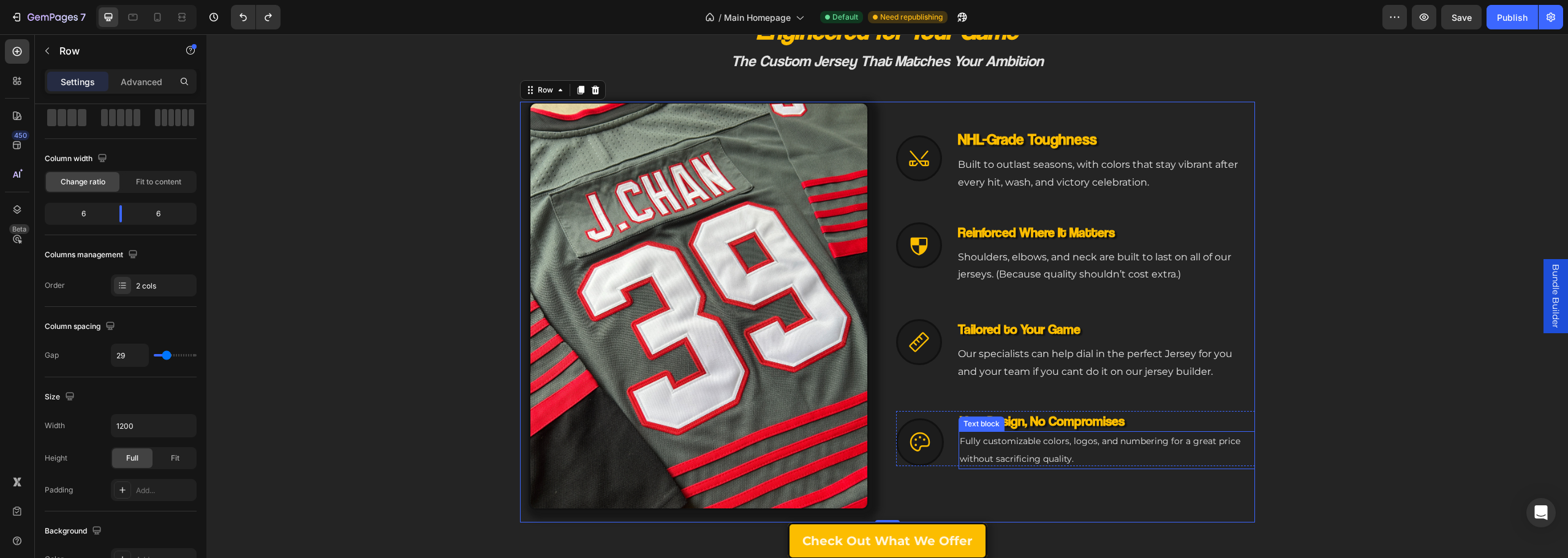
click at [1188, 452] on p "Fully customizable colors, logos, and numbering for a great price without sacri…" at bounding box center [1107, 450] width 294 height 35
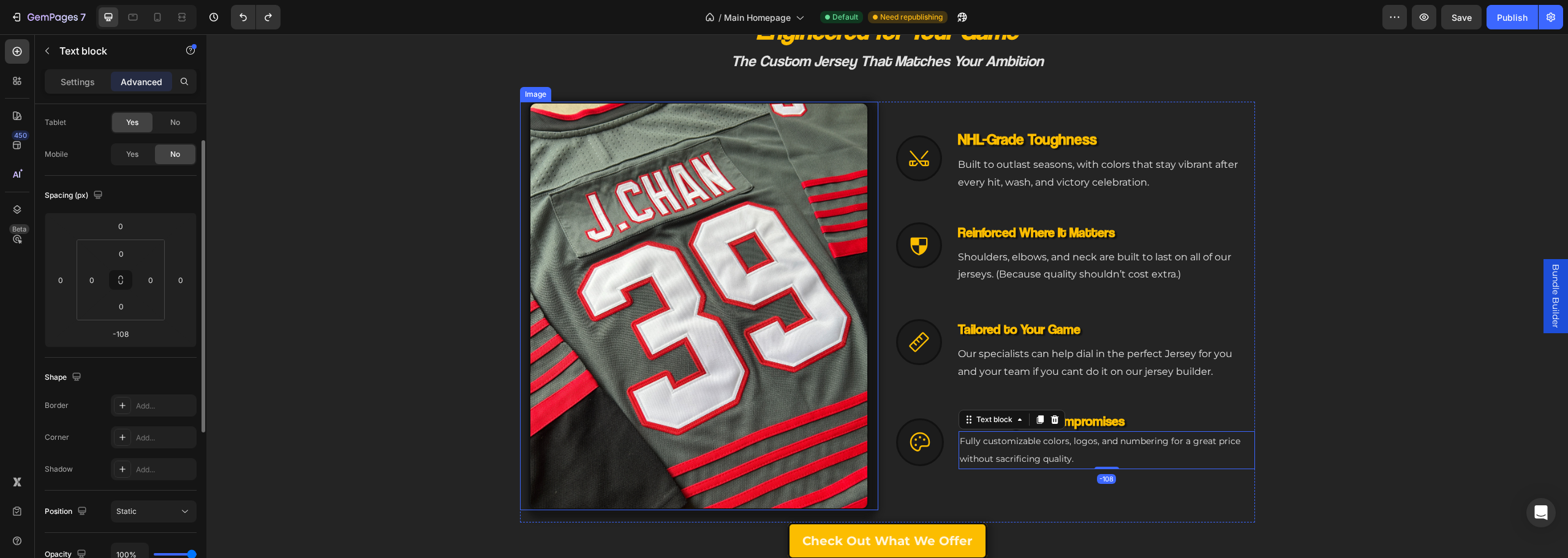
scroll to position [0, 0]
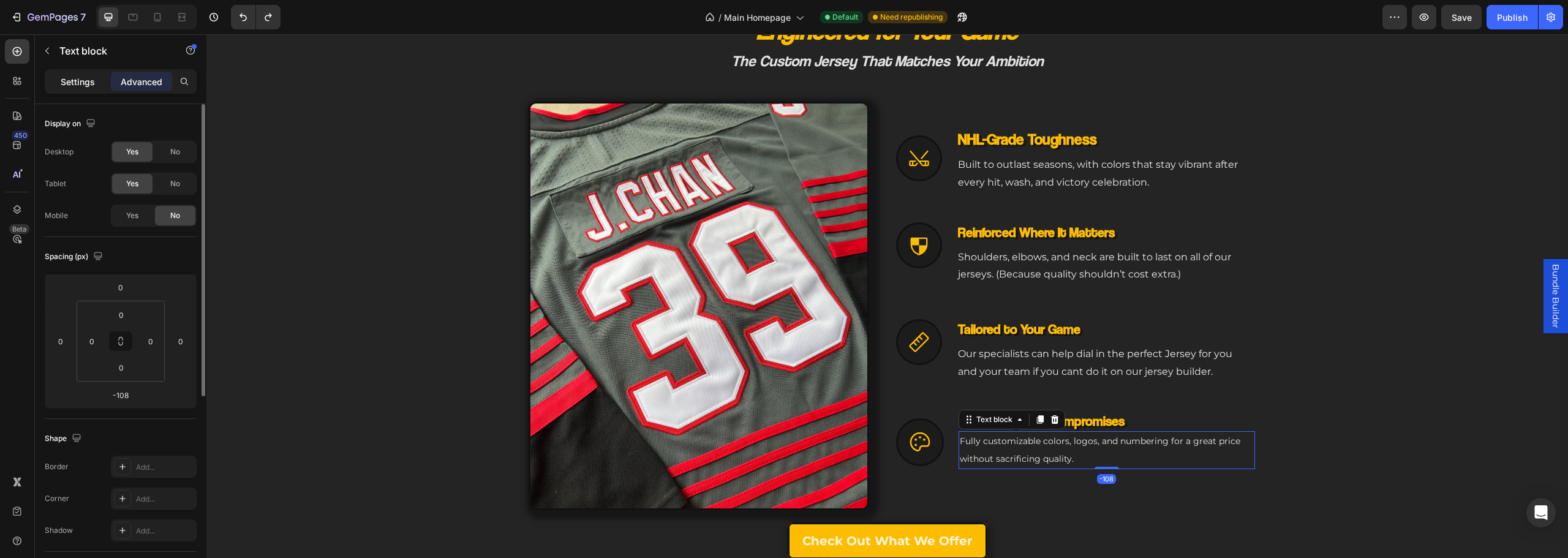
click at [77, 75] on p "Settings" at bounding box center [77, 82] width 34 height 13
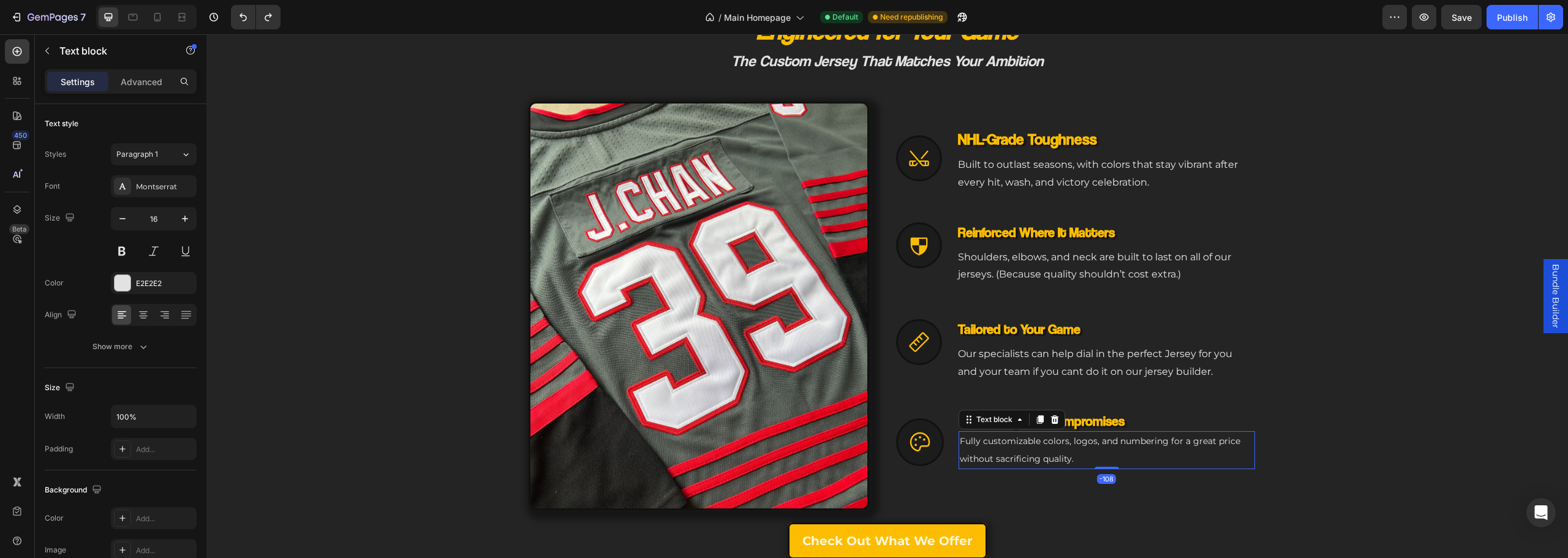
click at [1185, 450] on p "Fully customizable colors, logos, and numbering for a great price without sacri…" at bounding box center [1107, 450] width 294 height 35
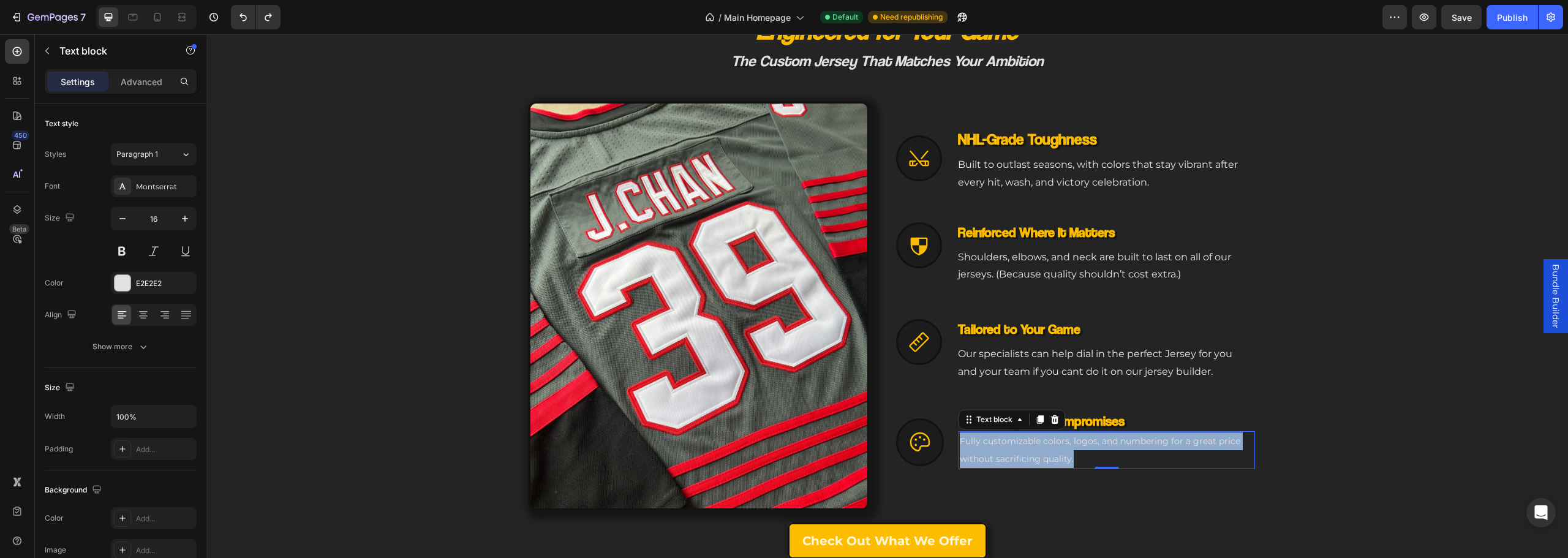
click at [1185, 450] on p "Fully customizable colors, logos, and numbering for a great price without sacri…" at bounding box center [1107, 450] width 294 height 35
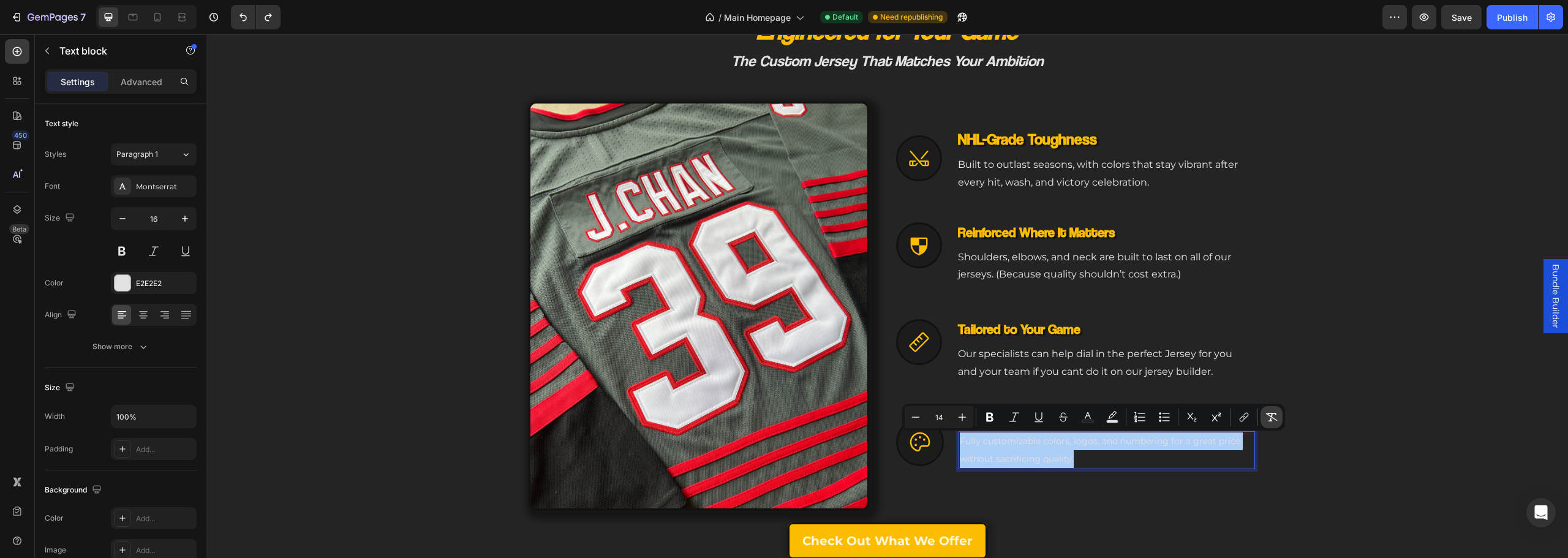
click at [1272, 416] on icon "Editor contextual toolbar" at bounding box center [1271, 416] width 12 height 12
type input "16"
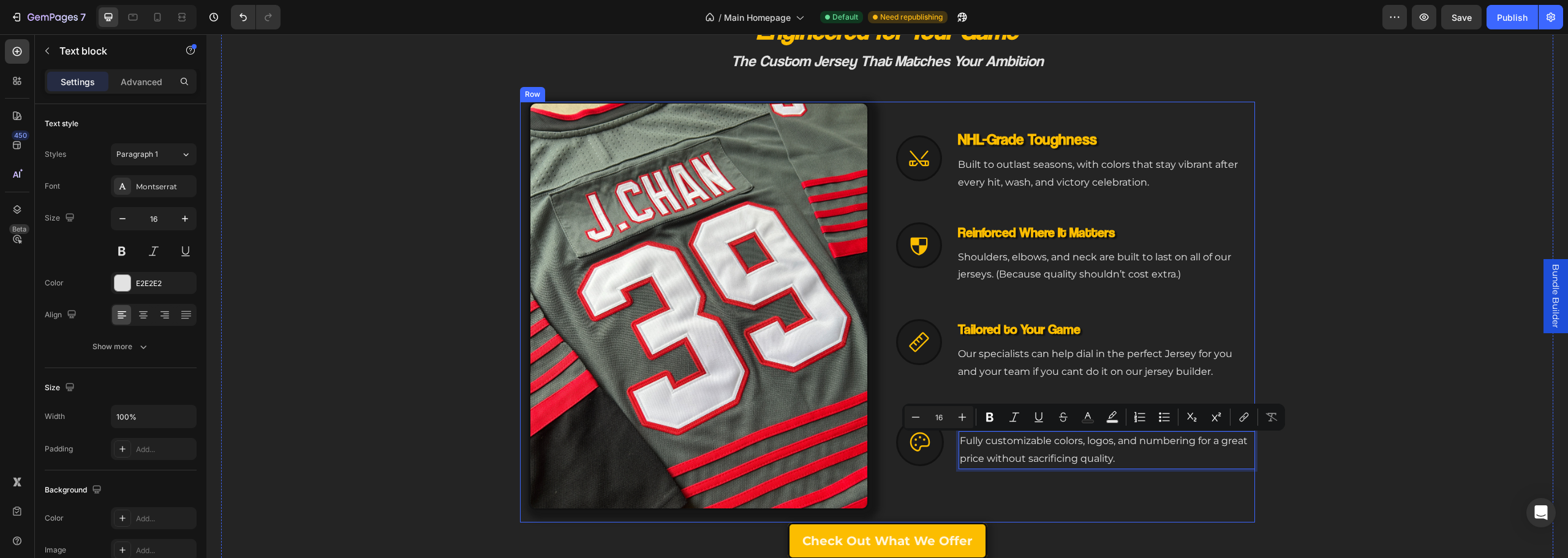
click at [1022, 509] on div "Icon NHL-Grade Toughness Heading Built to outlast seasons, with colors that sta…" at bounding box center [1075, 312] width 359 height 421
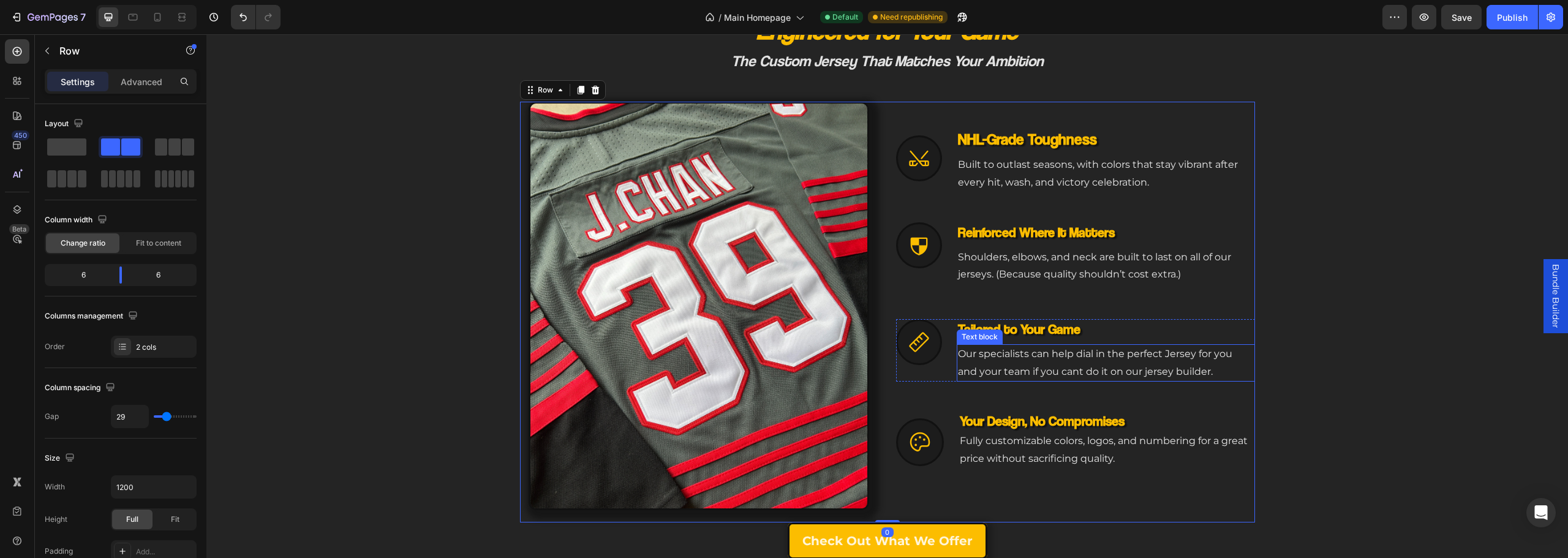
click at [1042, 366] on p "Our specialists can help dial in the perfect Jersey for you and your team if yo…" at bounding box center [1106, 363] width 296 height 35
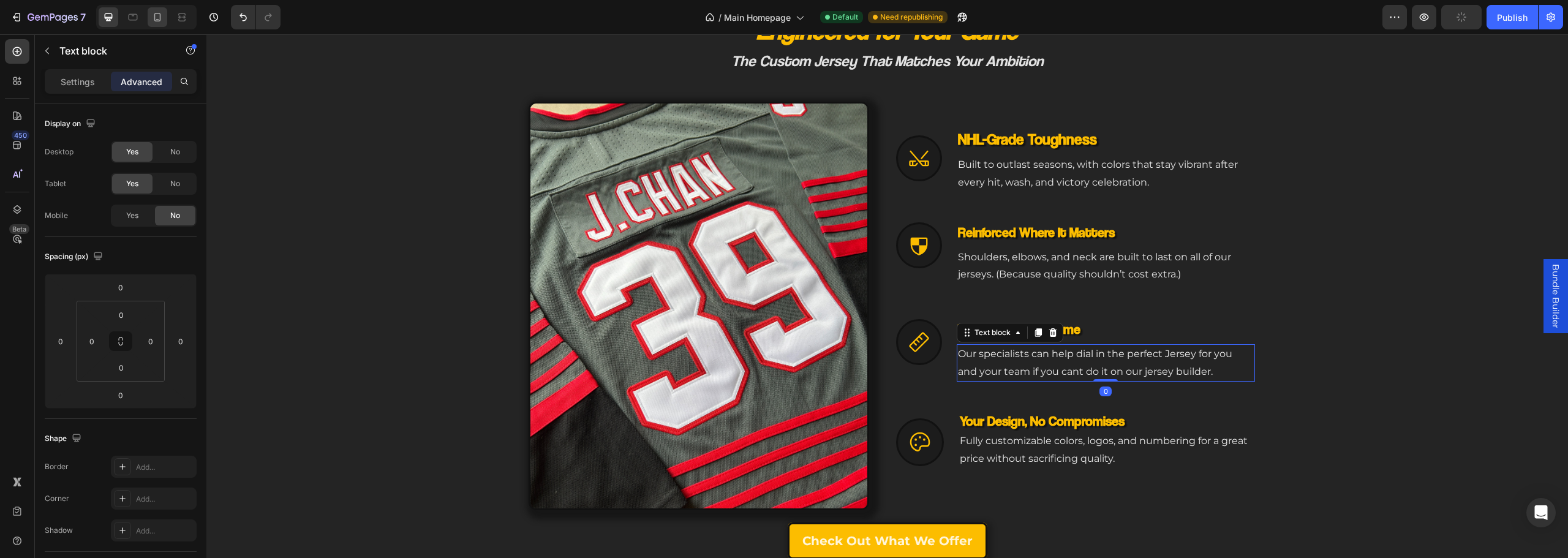
drag, startPoint x: 147, startPoint y: 20, endPoint x: 153, endPoint y: 17, distance: 6.7
click at [148, 20] on div at bounding box center [146, 17] width 101 height 25
click at [153, 17] on icon at bounding box center [157, 17] width 12 height 12
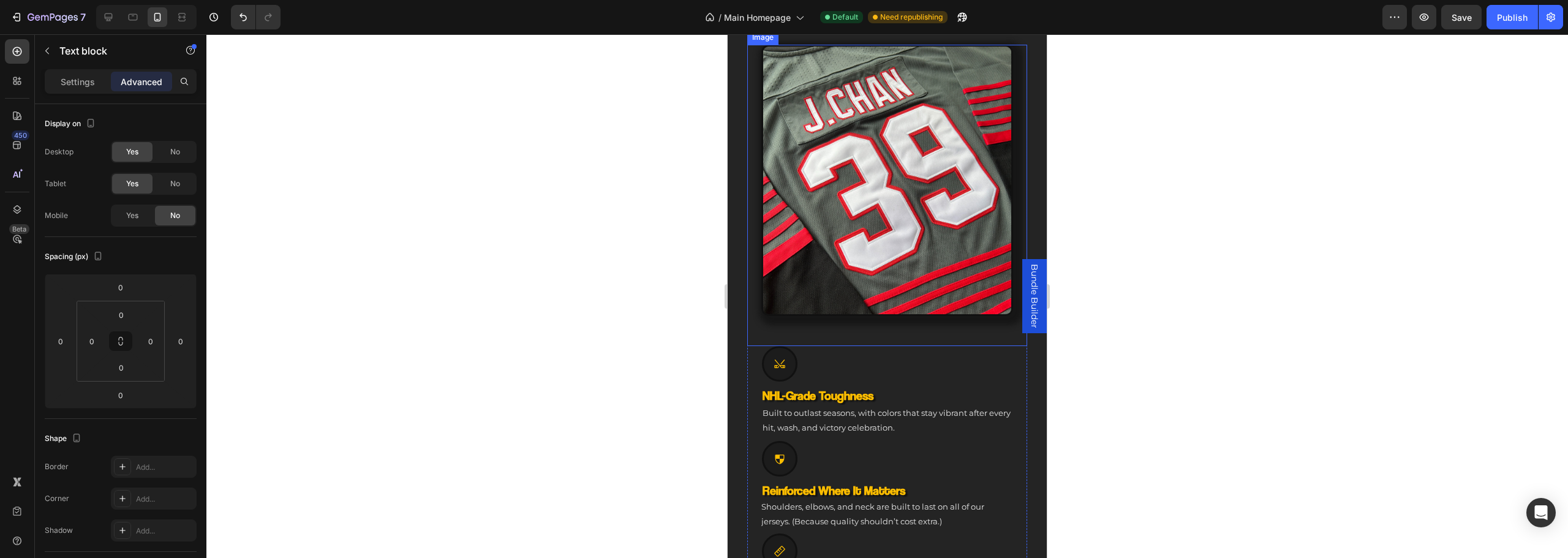
scroll to position [286, 0]
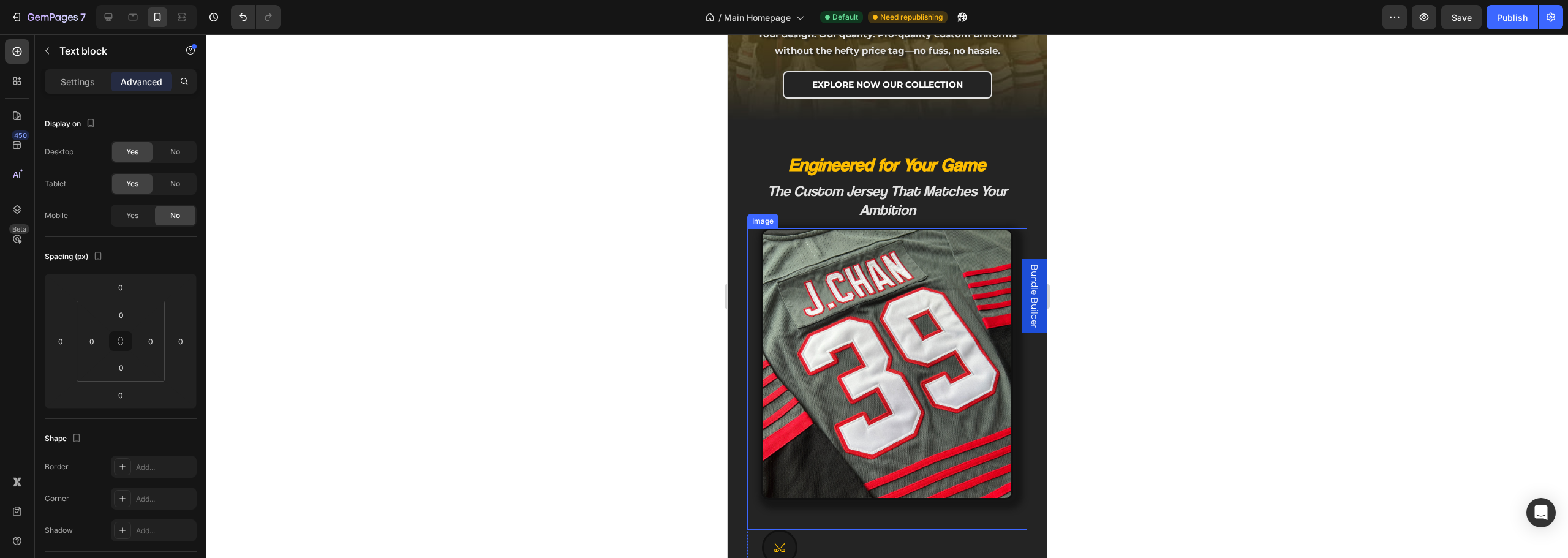
drag, startPoint x: 871, startPoint y: 326, endPoint x: 864, endPoint y: 321, distance: 8.6
click at [871, 326] on img at bounding box center [887, 364] width 252 height 272
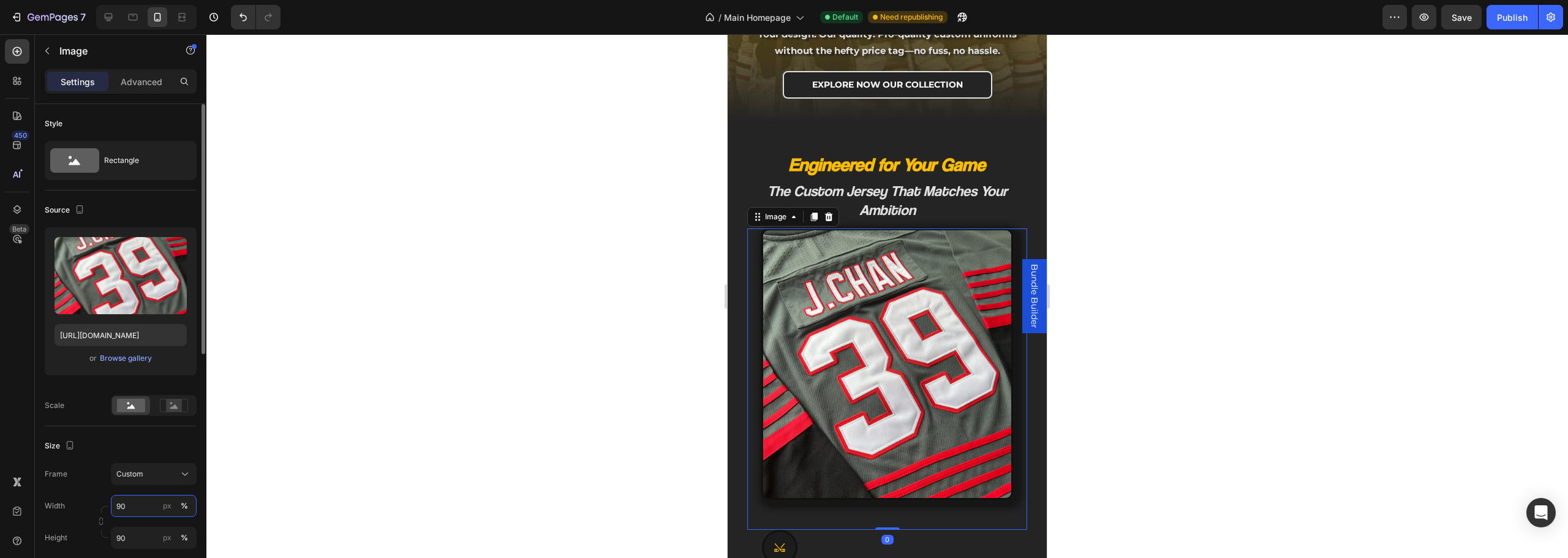
drag, startPoint x: 152, startPoint y: 498, endPoint x: 125, endPoint y: 499, distance: 27.0
click at [151, 498] on input "90" at bounding box center [153, 505] width 86 height 22
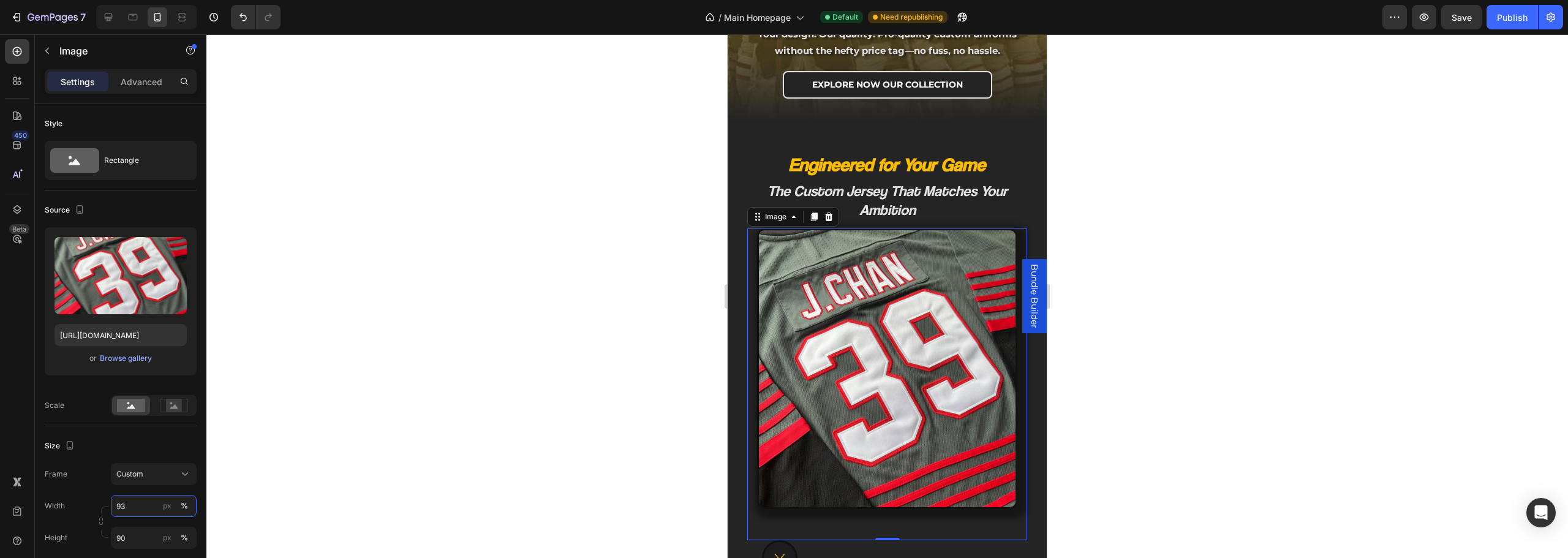
type input "93"
drag, startPoint x: 959, startPoint y: 424, endPoint x: 996, endPoint y: 422, distance: 37.1
click at [960, 424] on img at bounding box center [887, 369] width 260 height 280
click at [1222, 449] on div at bounding box center [887, 296] width 1362 height 523
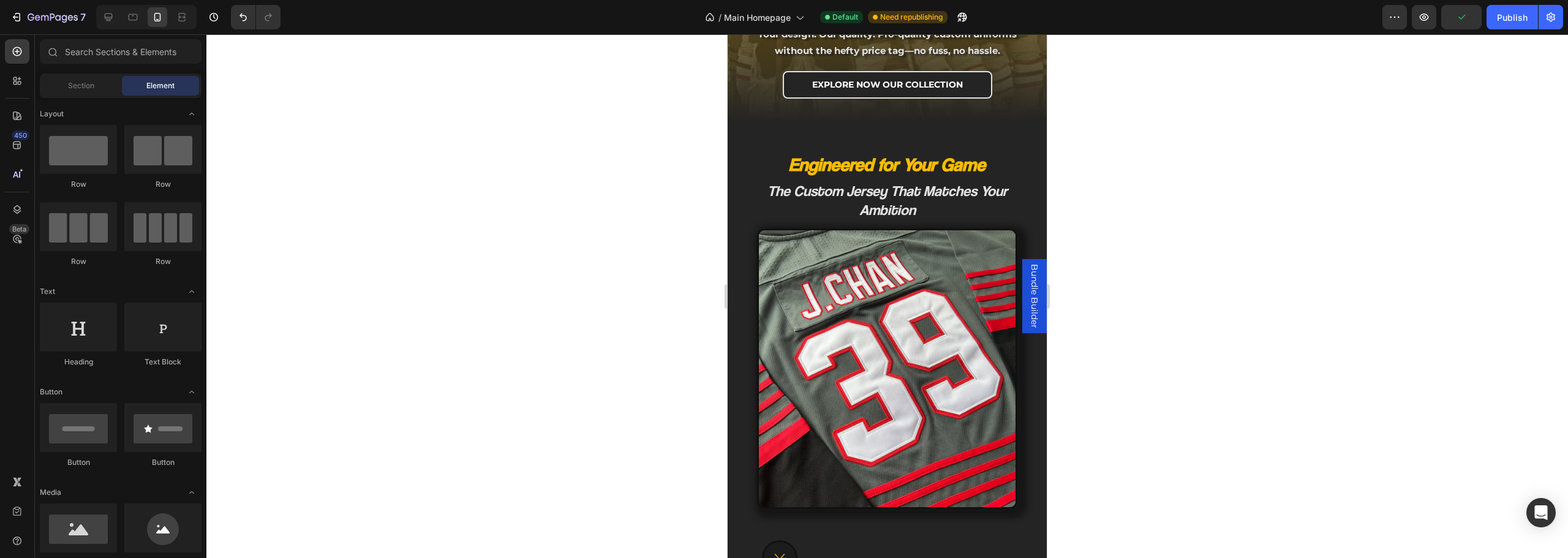
scroll to position [408, 0]
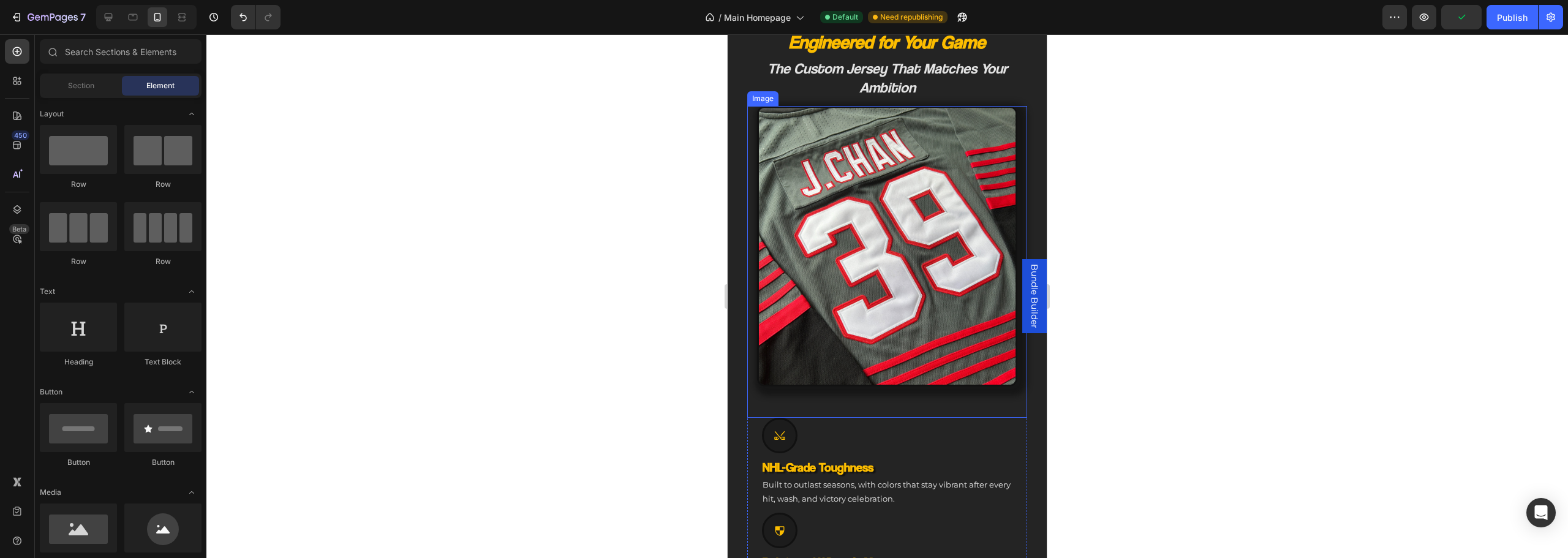
click at [929, 351] on img at bounding box center [887, 246] width 260 height 280
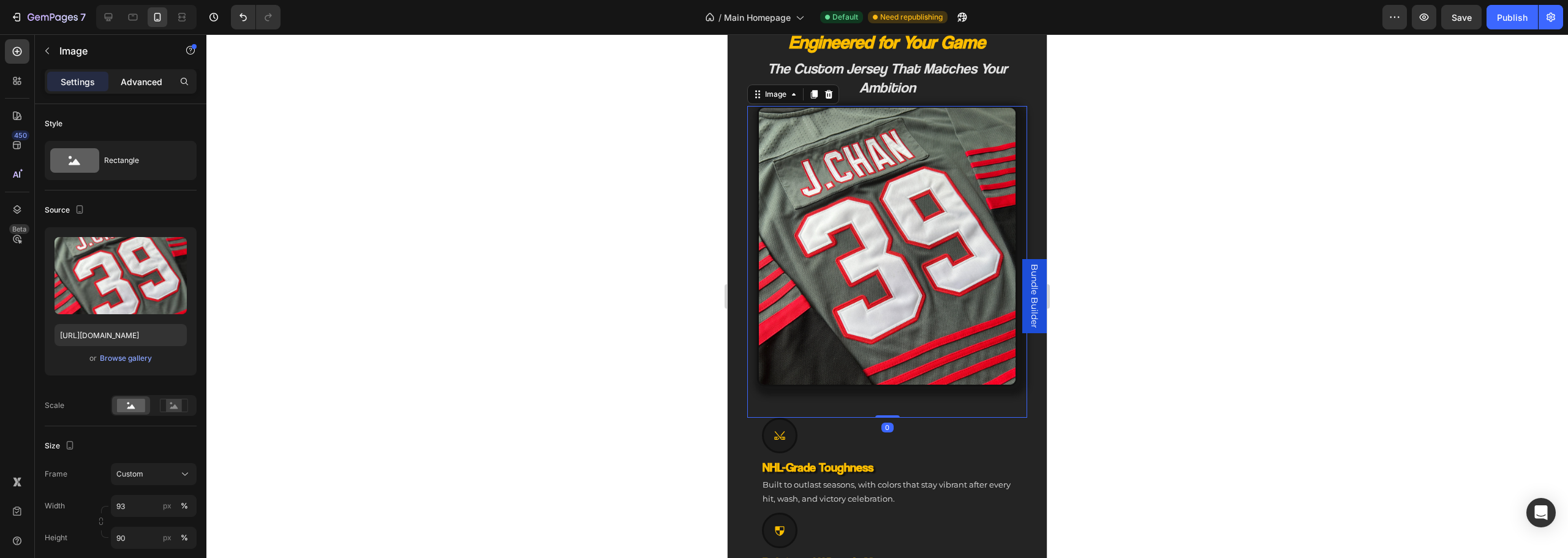
click at [127, 76] on p "Advanced" at bounding box center [142, 82] width 42 height 13
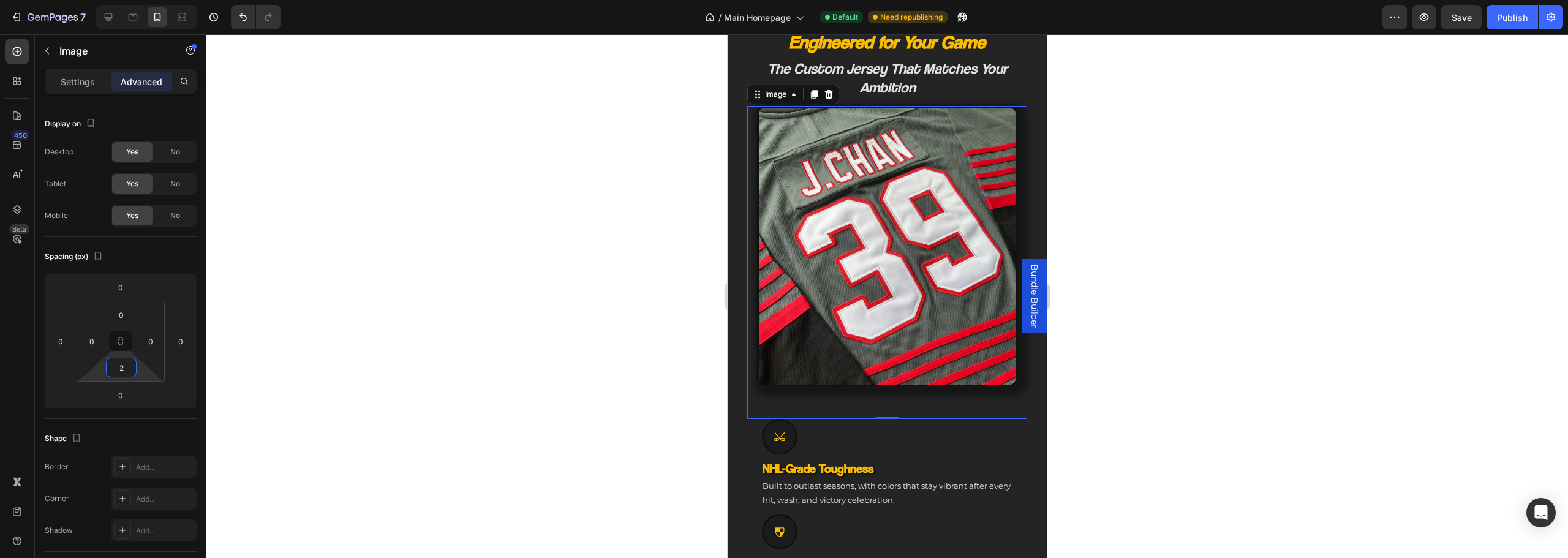
type input "0"
drag, startPoint x: 140, startPoint y: 374, endPoint x: 135, endPoint y: 386, distance: 13.0
click at [135, 0] on html "7 Version history / Main Homepage Default Need republishing Preview Save Publis…" at bounding box center [784, 0] width 1568 height 0
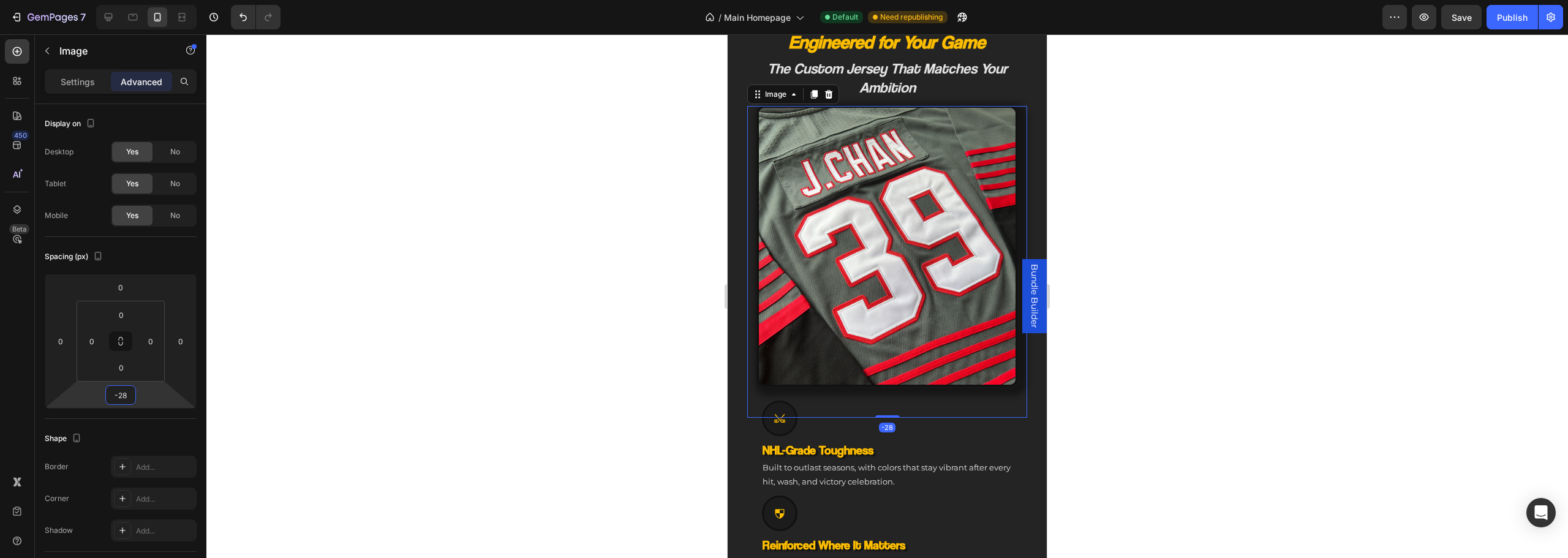
type input "-24"
drag, startPoint x: 149, startPoint y: 390, endPoint x: 148, endPoint y: 397, distance: 7.1
click at [148, 0] on html "7 Version history / Main Homepage Default Need republishing Preview Save Publis…" at bounding box center [784, 0] width 1568 height 0
click at [1191, 350] on div at bounding box center [887, 296] width 1362 height 523
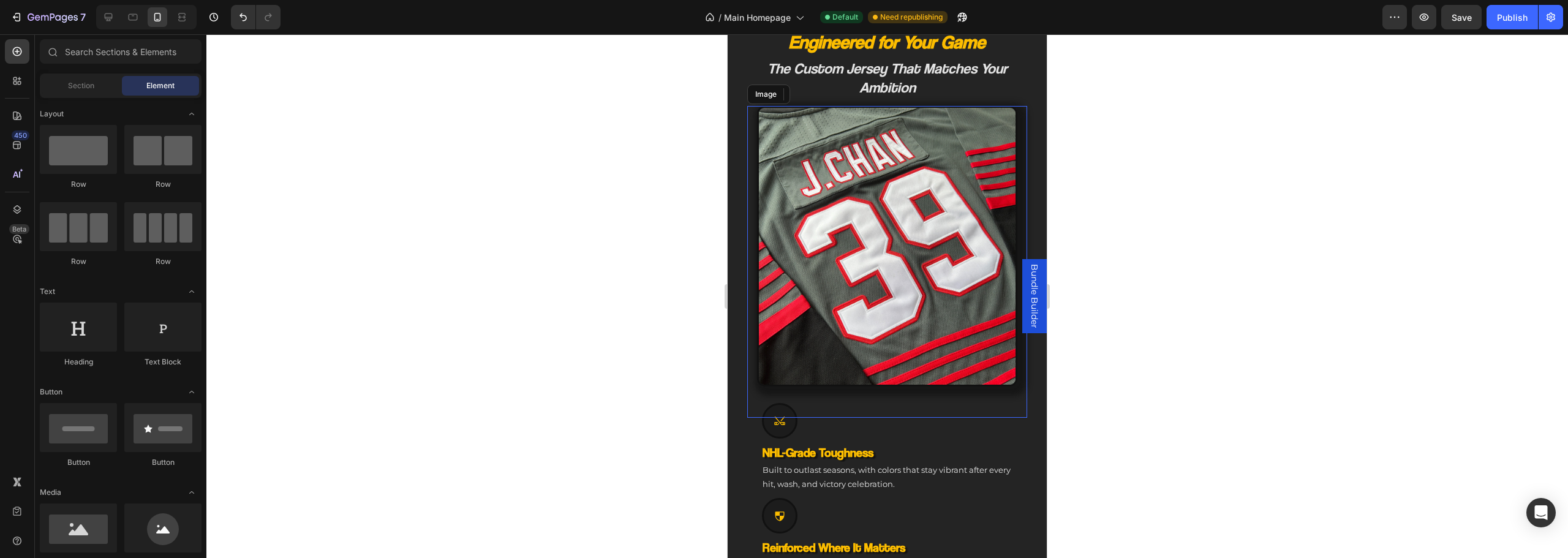
drag, startPoint x: 1282, startPoint y: 387, endPoint x: 1236, endPoint y: 378, distance: 46.9
click at [1276, 386] on div at bounding box center [887, 296] width 1362 height 523
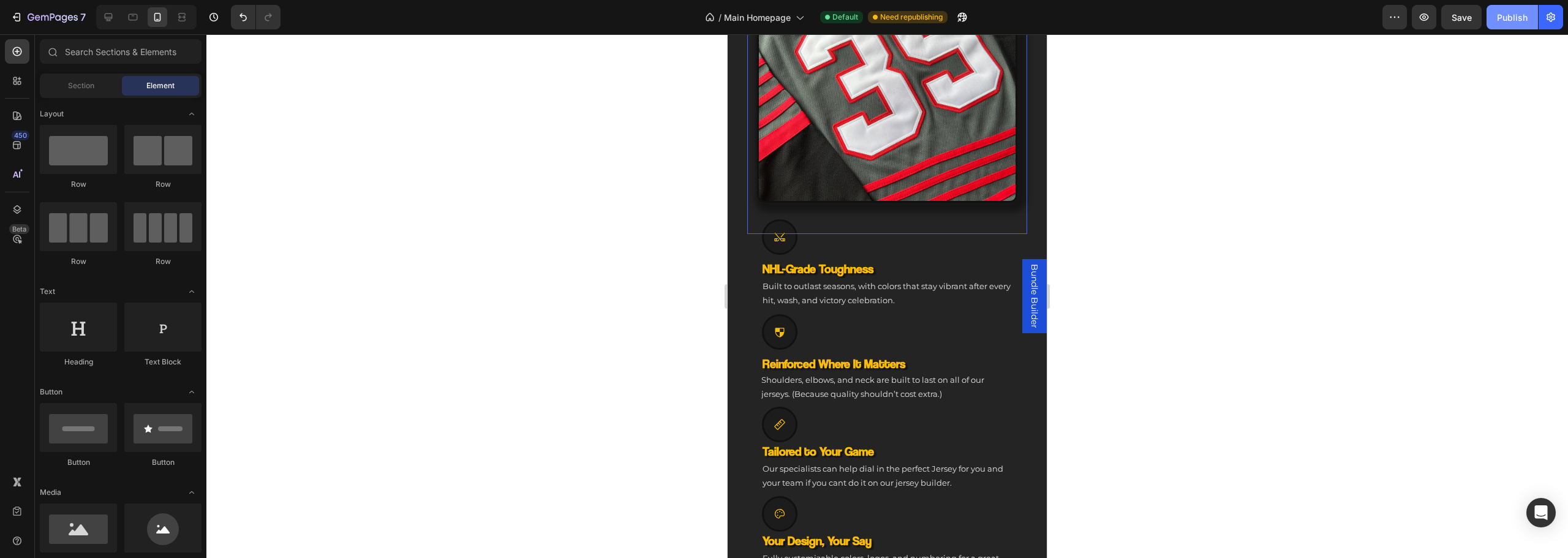
click at [1495, 17] on button "Publish" at bounding box center [1512, 17] width 51 height 25
